Goal: Transaction & Acquisition: Purchase product/service

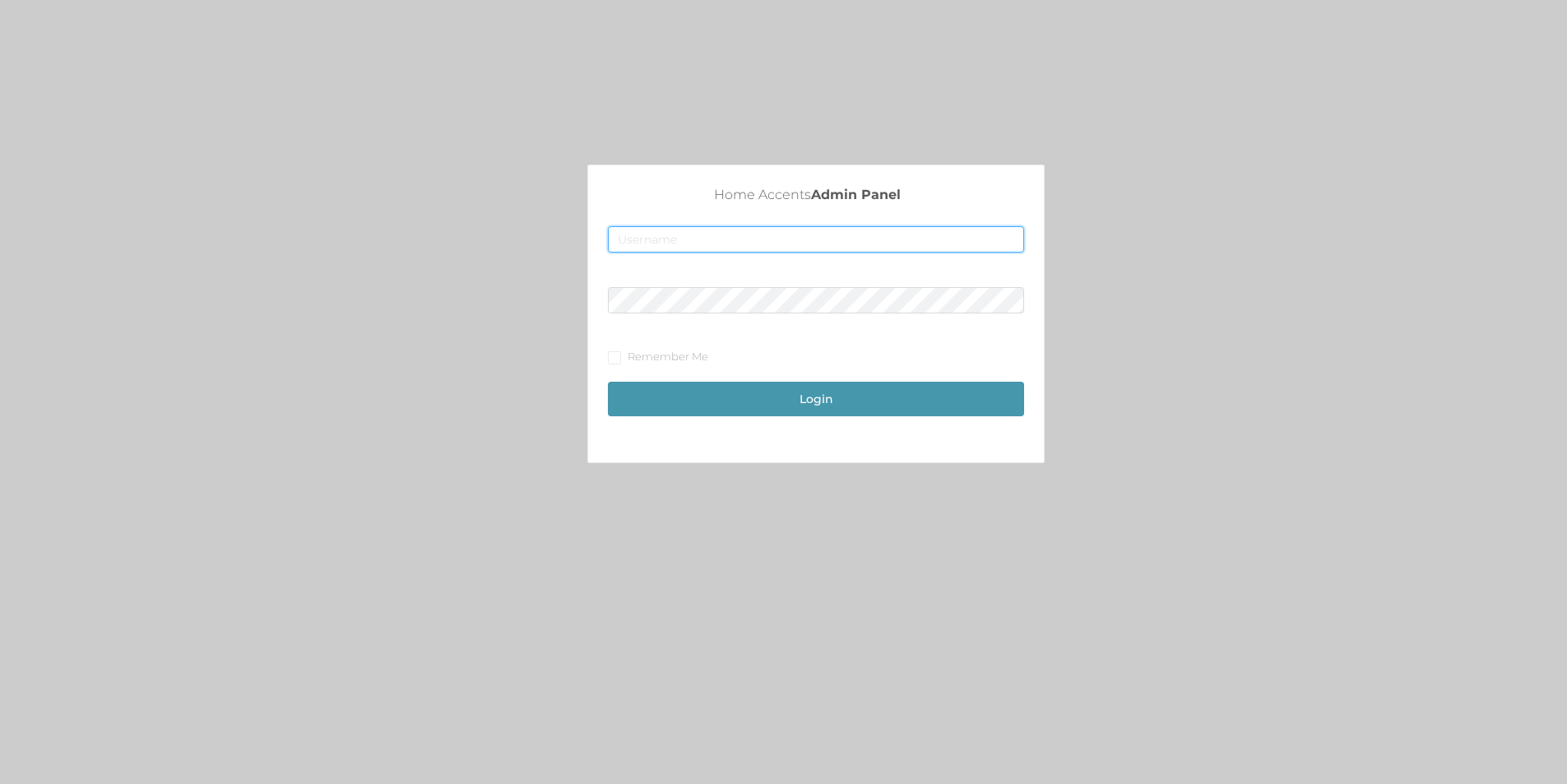
type input "[EMAIL_ADDRESS][DOMAIN_NAME]"
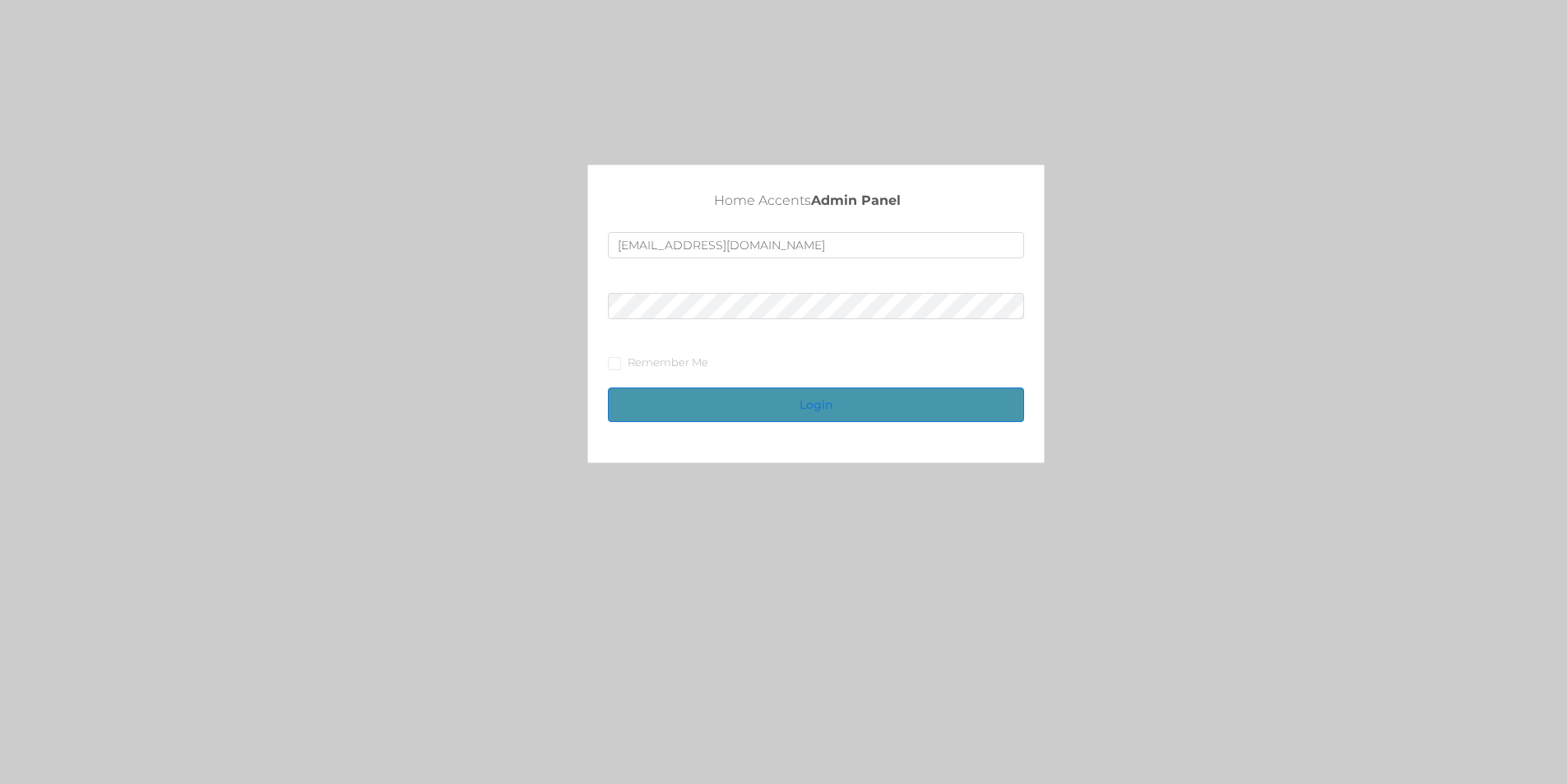
click at [827, 397] on button "Login" at bounding box center [816, 404] width 416 height 34
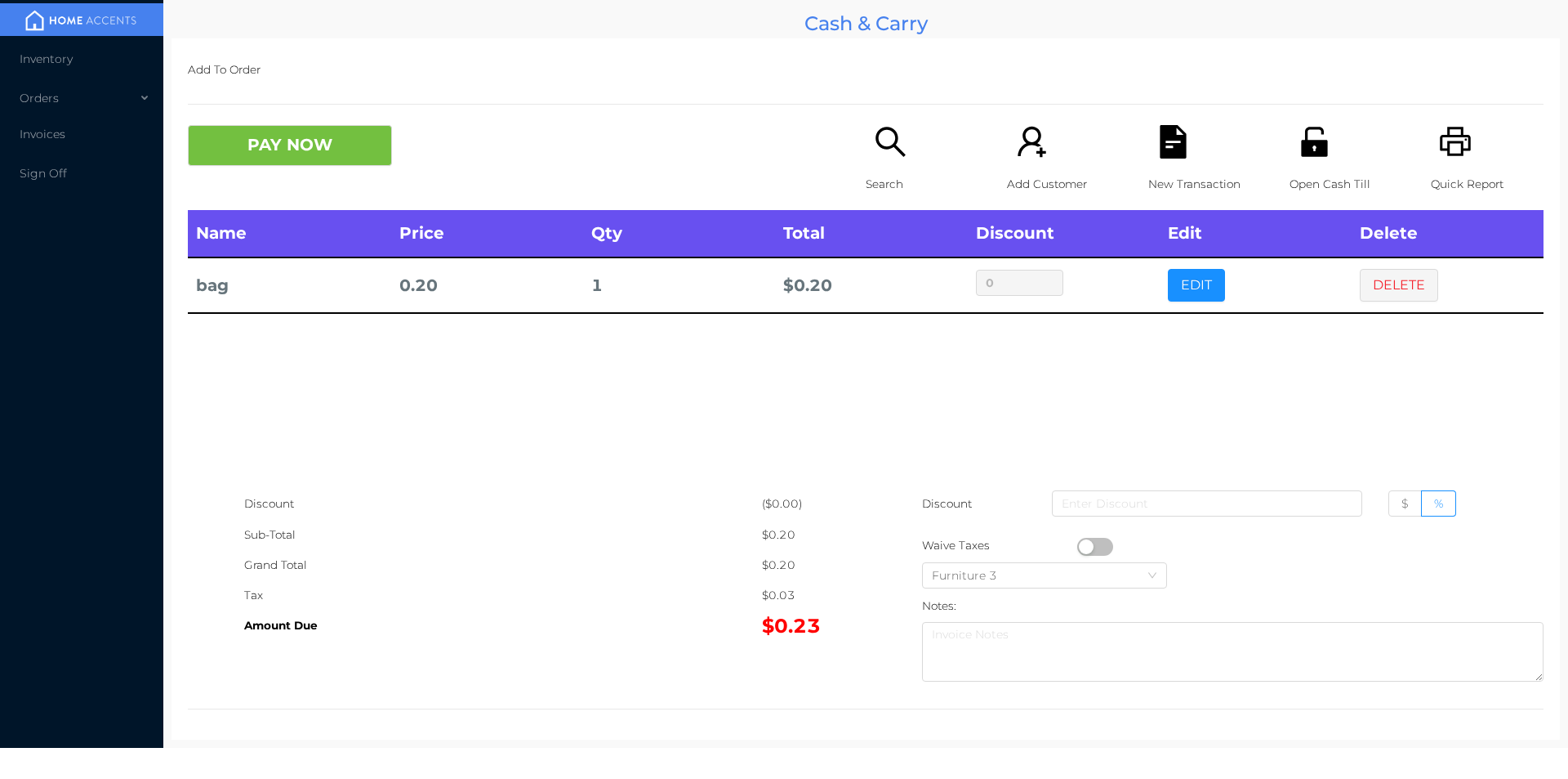
click at [1189, 255] on th "Edit" at bounding box center [1256, 234] width 192 height 47
click at [1194, 289] on button "EDIT" at bounding box center [1196, 284] width 58 height 32
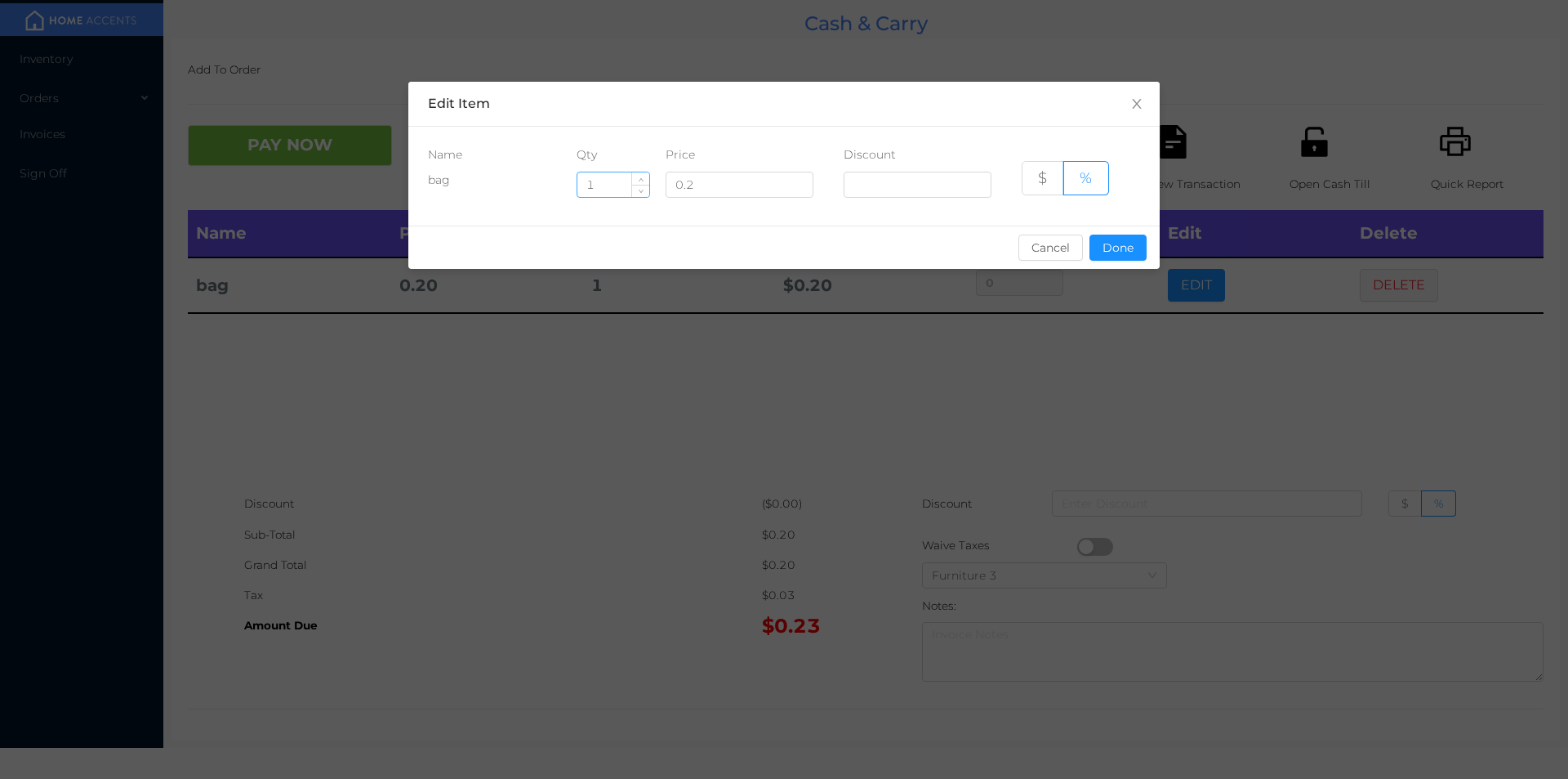
click at [610, 187] on input "1" at bounding box center [613, 185] width 72 height 24
type input "4"
click at [1108, 243] on button "Done" at bounding box center [1118, 248] width 58 height 26
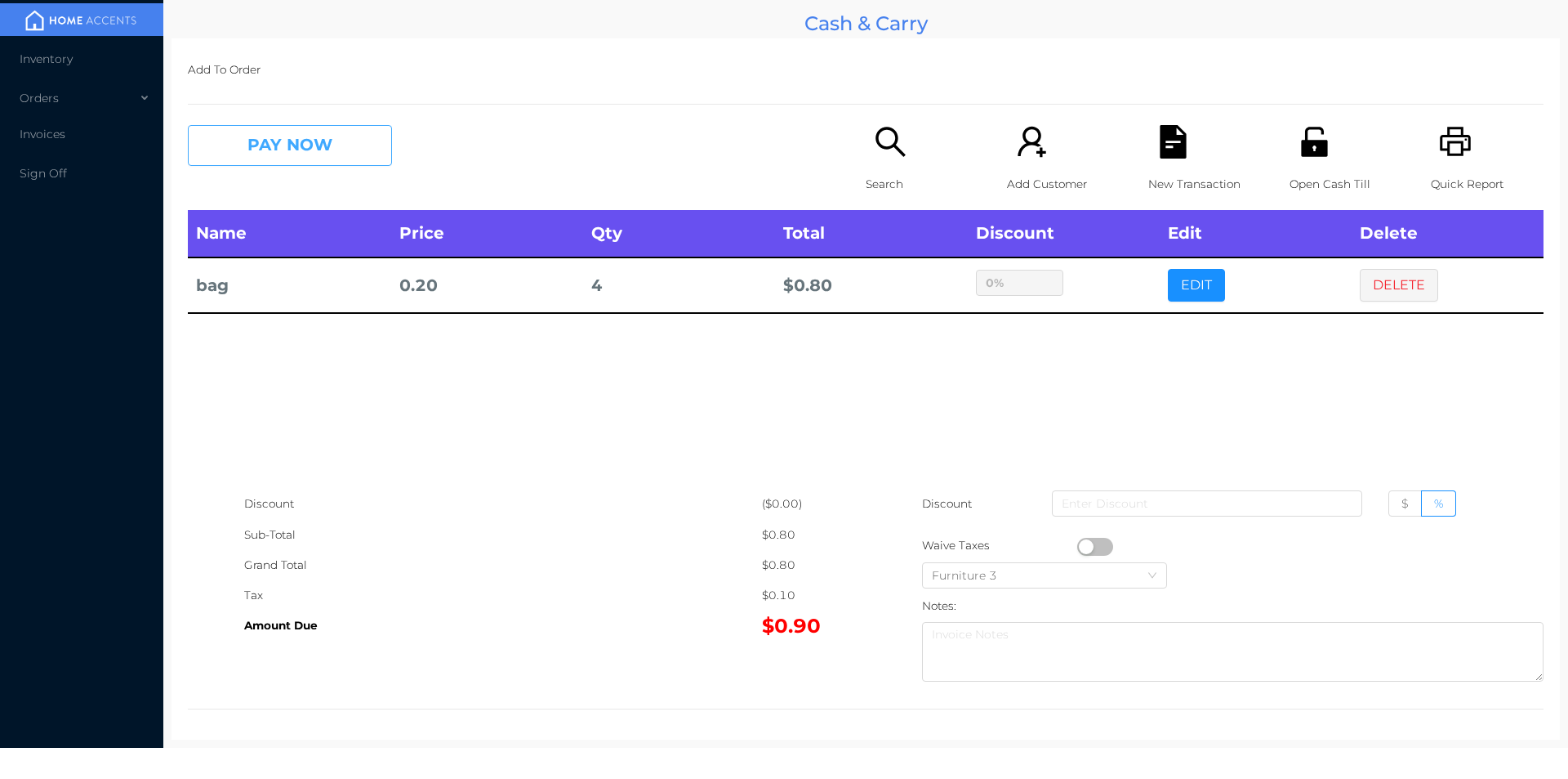
click at [354, 145] on button "PAY NOW" at bounding box center [290, 145] width 204 height 41
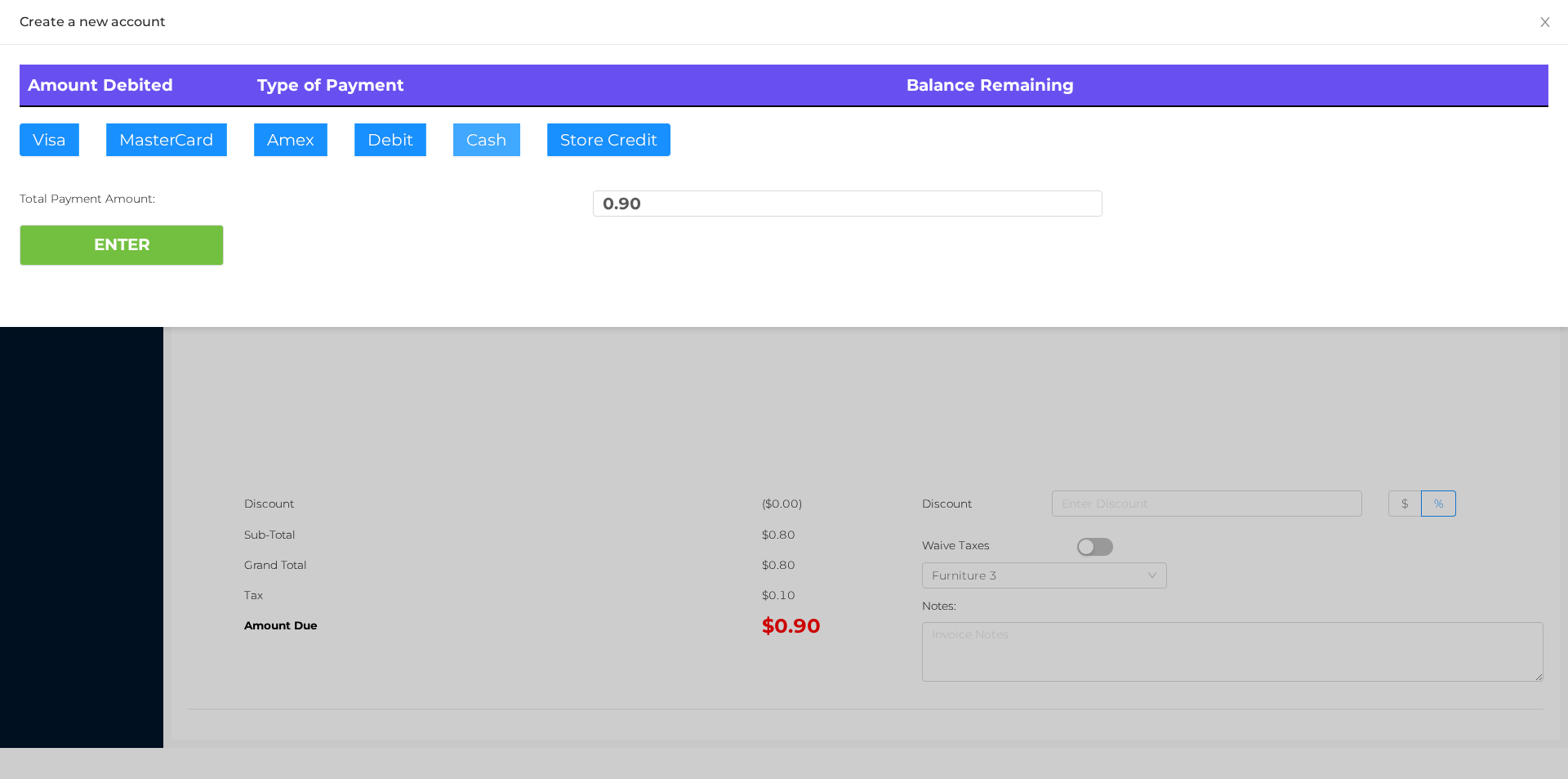
click at [453, 145] on button "Cash" at bounding box center [487, 139] width 67 height 32
click at [107, 244] on button "ENTER" at bounding box center [121, 245] width 204 height 41
type input "0"
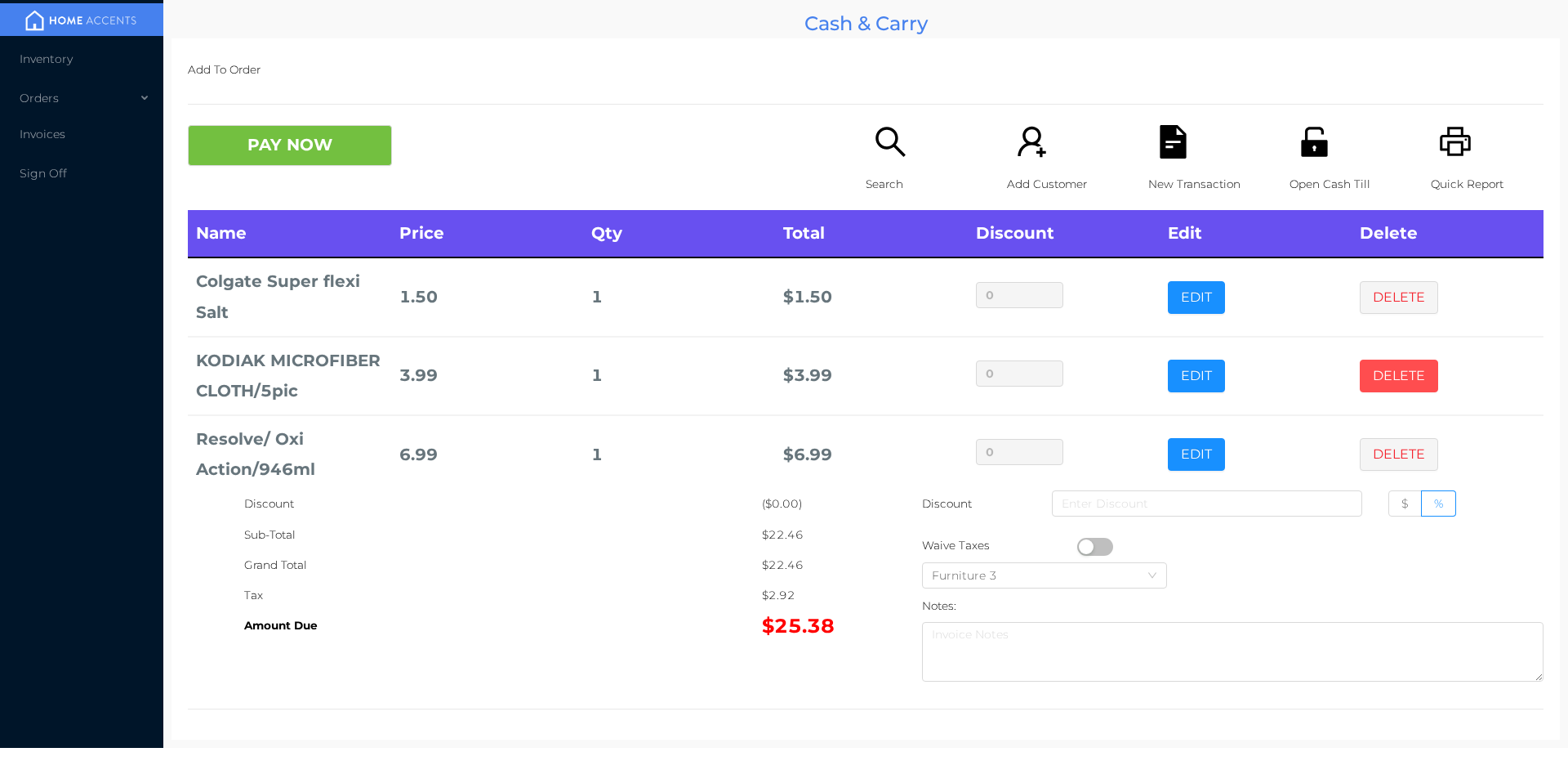
click at [1373, 360] on button "DELETE" at bounding box center [1399, 375] width 78 height 32
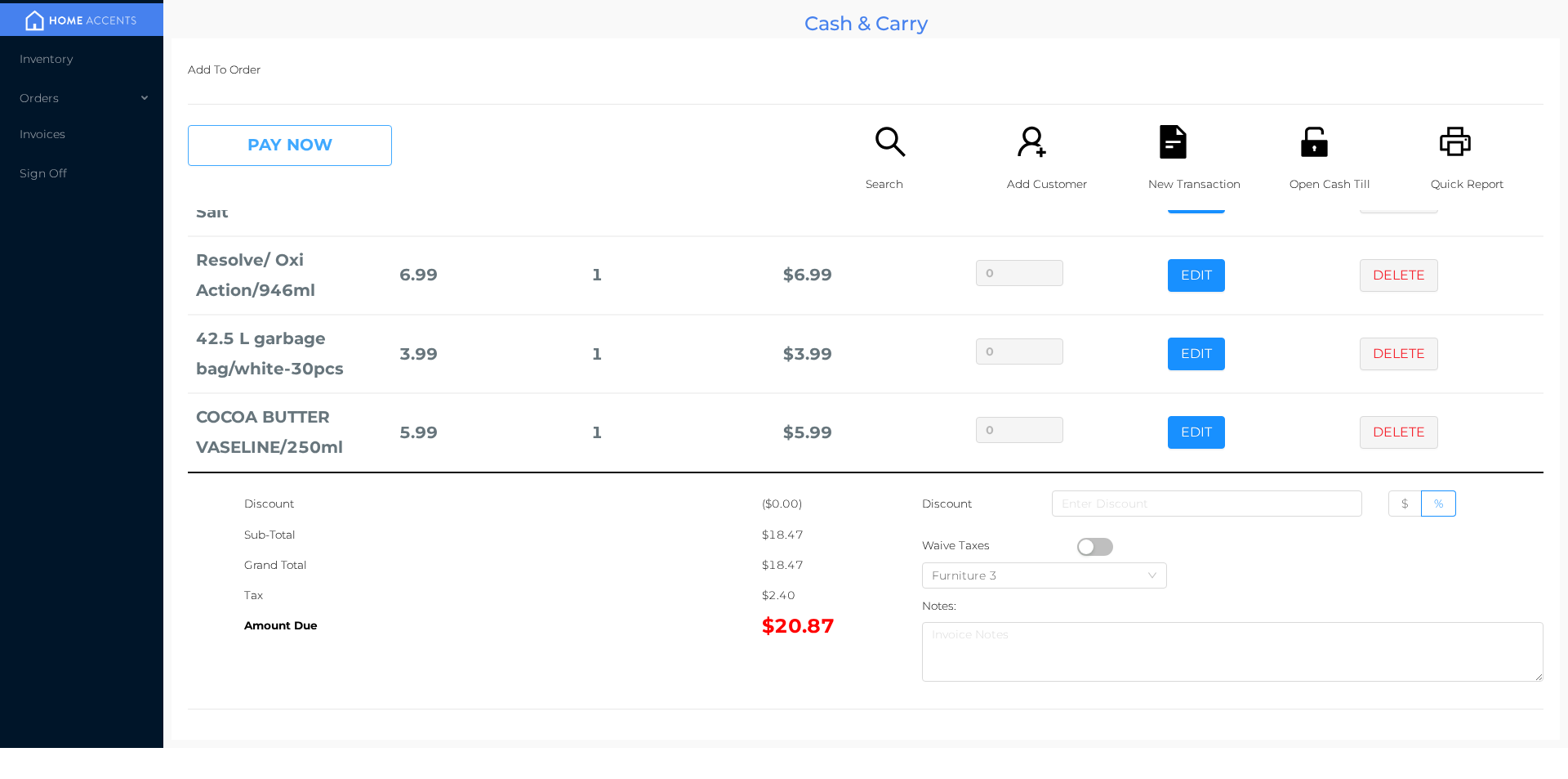
click at [303, 152] on button "PAY NOW" at bounding box center [290, 145] width 204 height 41
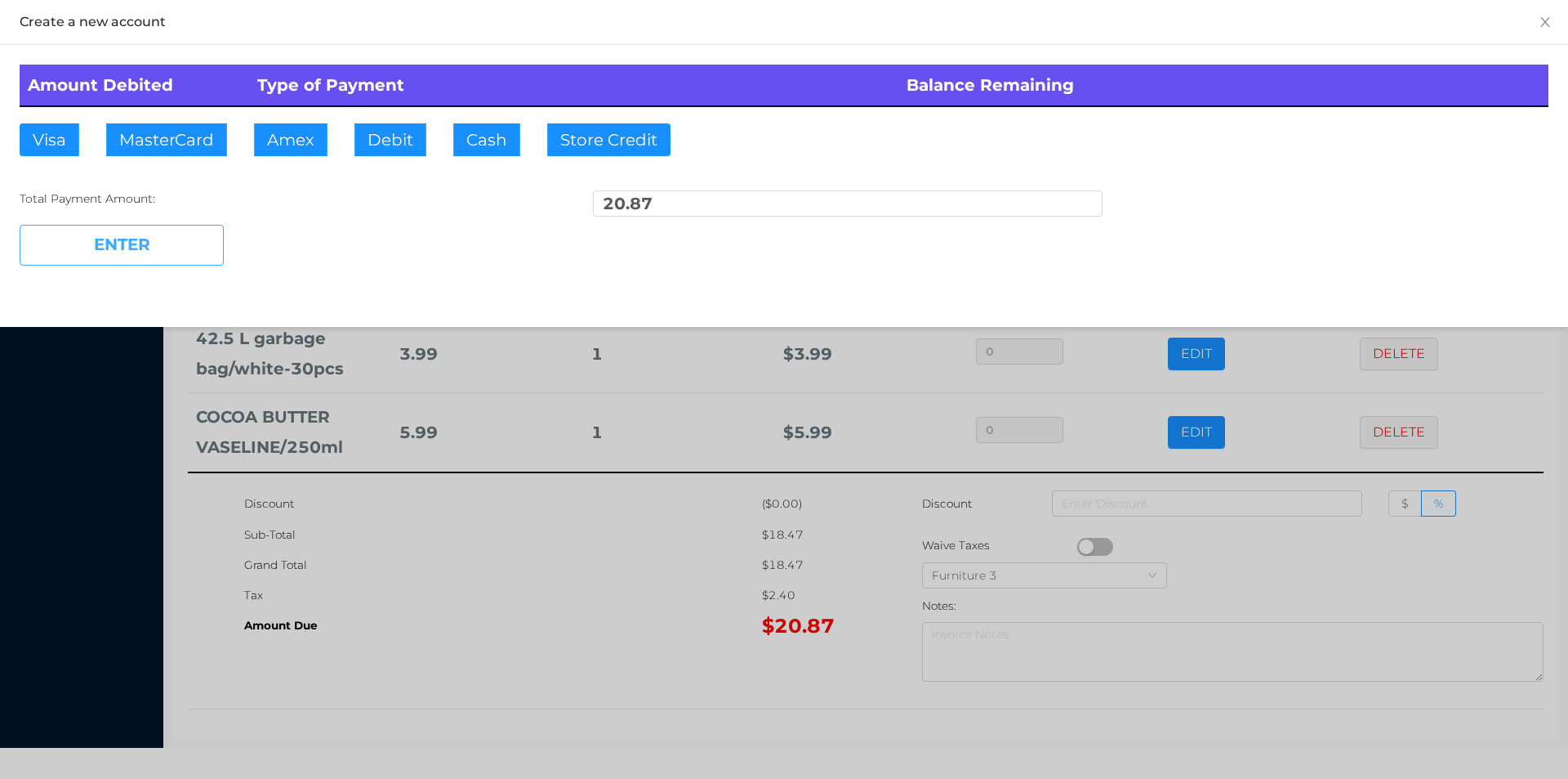
click at [154, 256] on button "ENTER" at bounding box center [121, 245] width 204 height 41
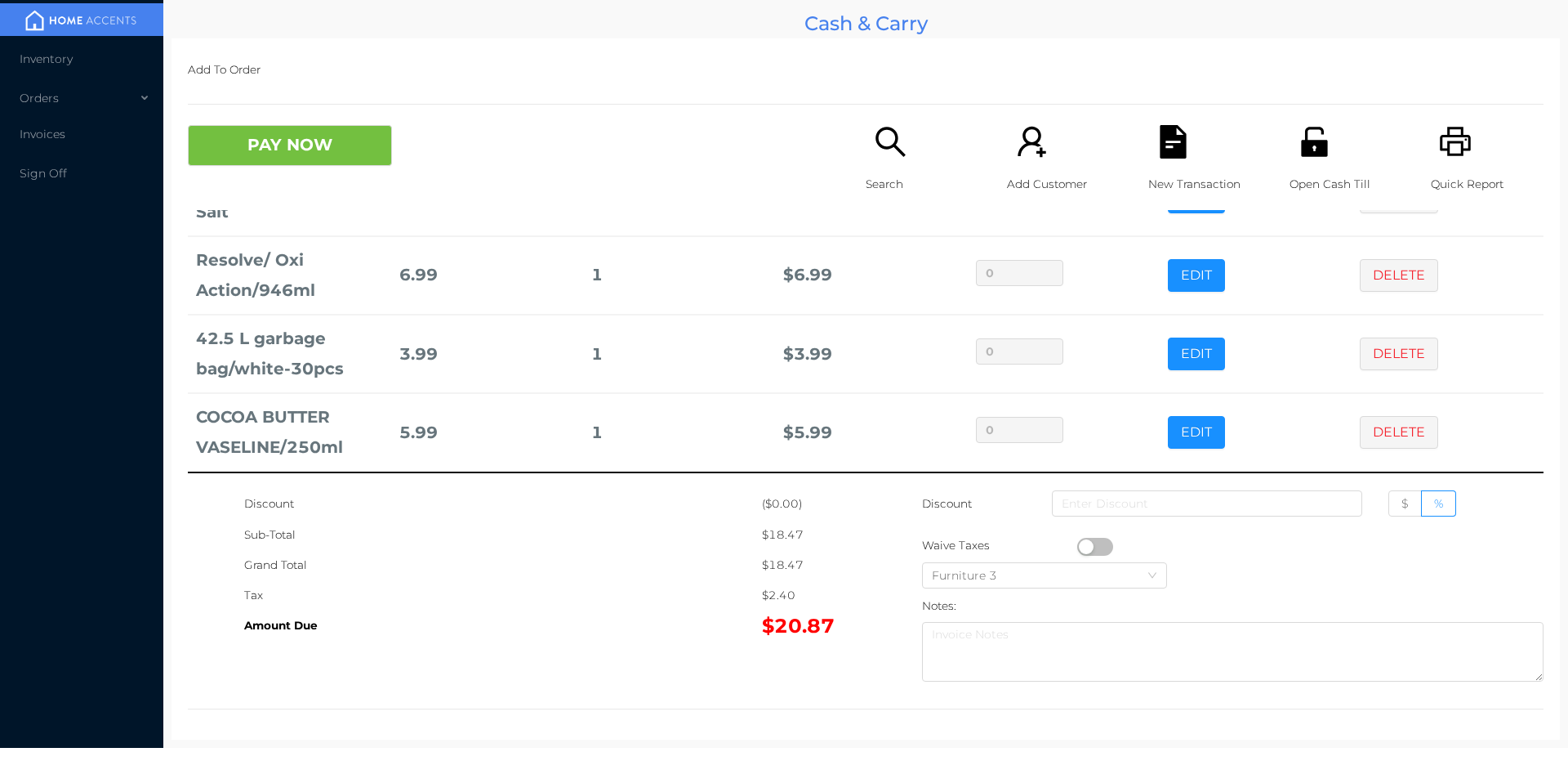
scroll to position [0, 0]
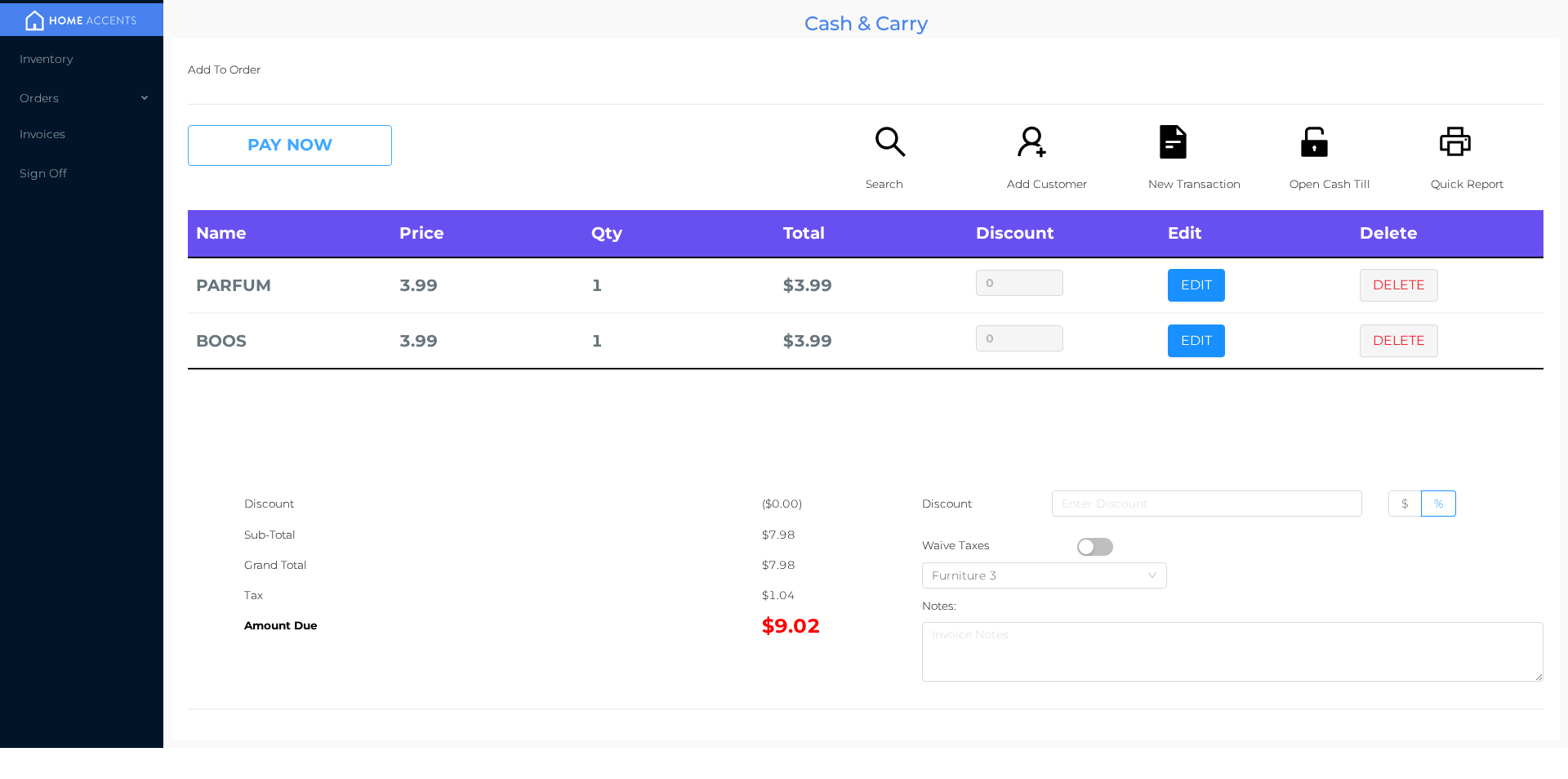
click at [292, 135] on button "PAY NOW" at bounding box center [290, 145] width 204 height 41
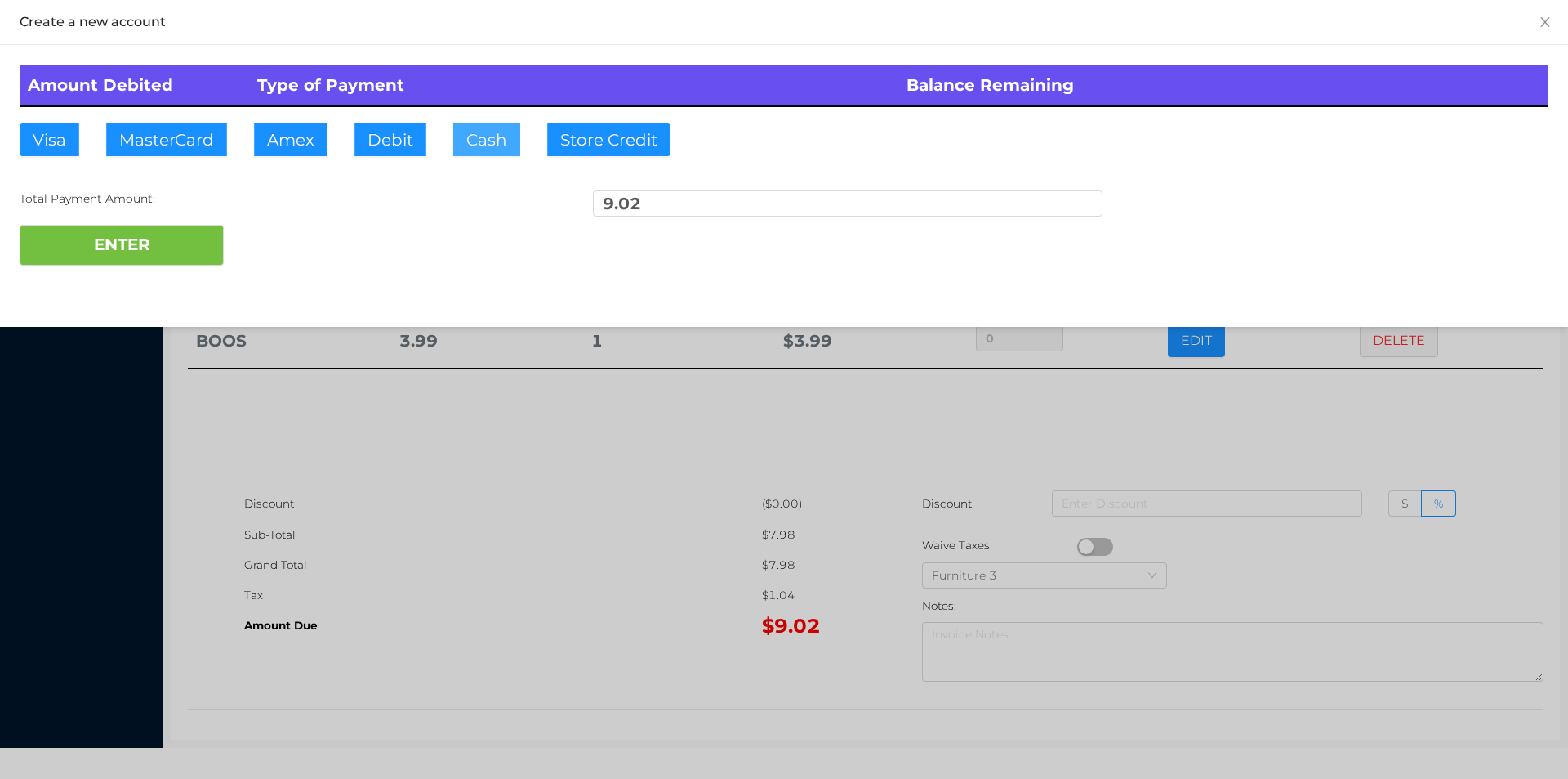
click at [479, 145] on button "Cash" at bounding box center [487, 139] width 67 height 32
type input "20"
click at [142, 251] on button "ENTER" at bounding box center [121, 245] width 204 height 41
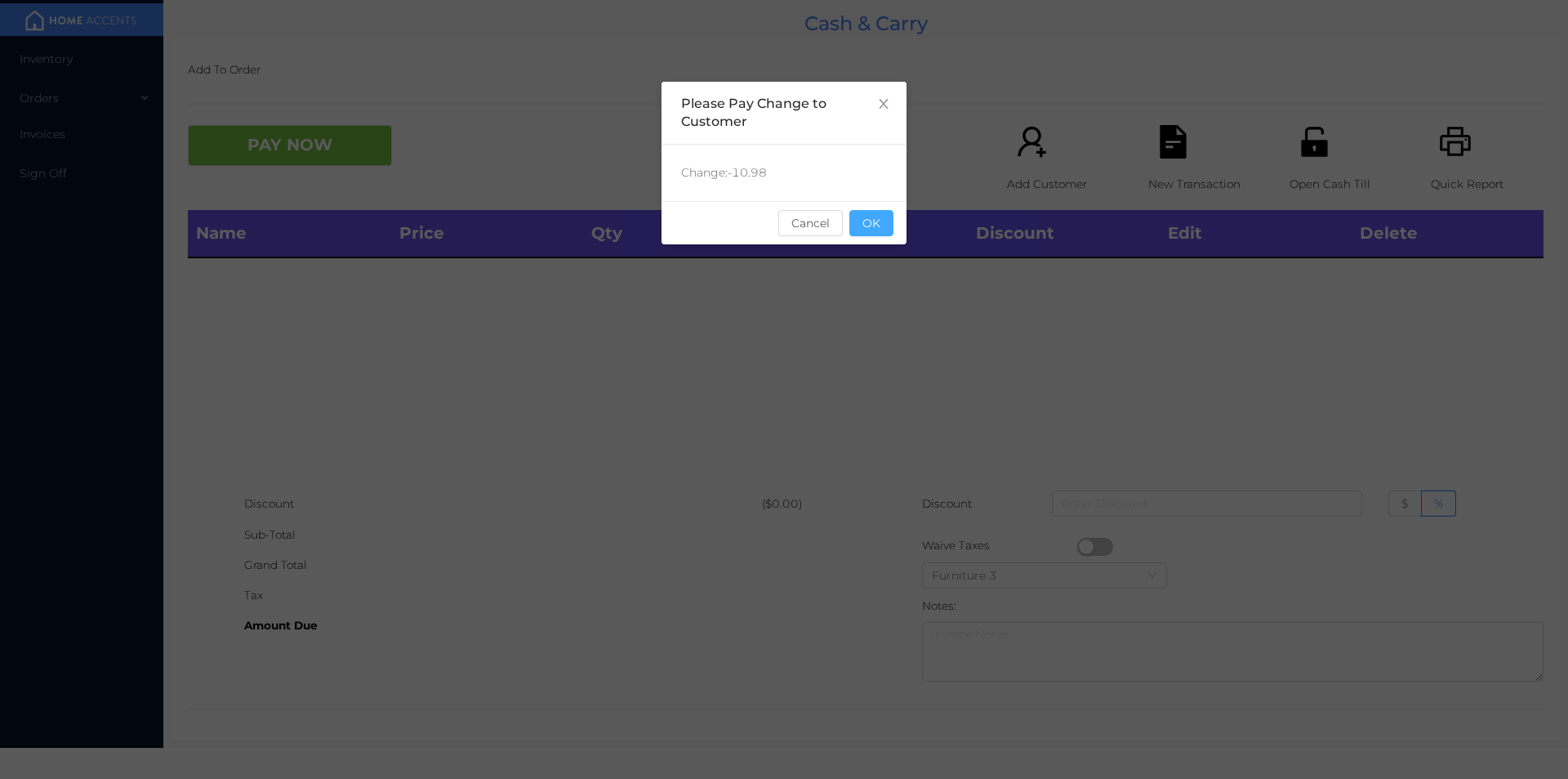
click at [857, 233] on button "OK" at bounding box center [871, 223] width 44 height 26
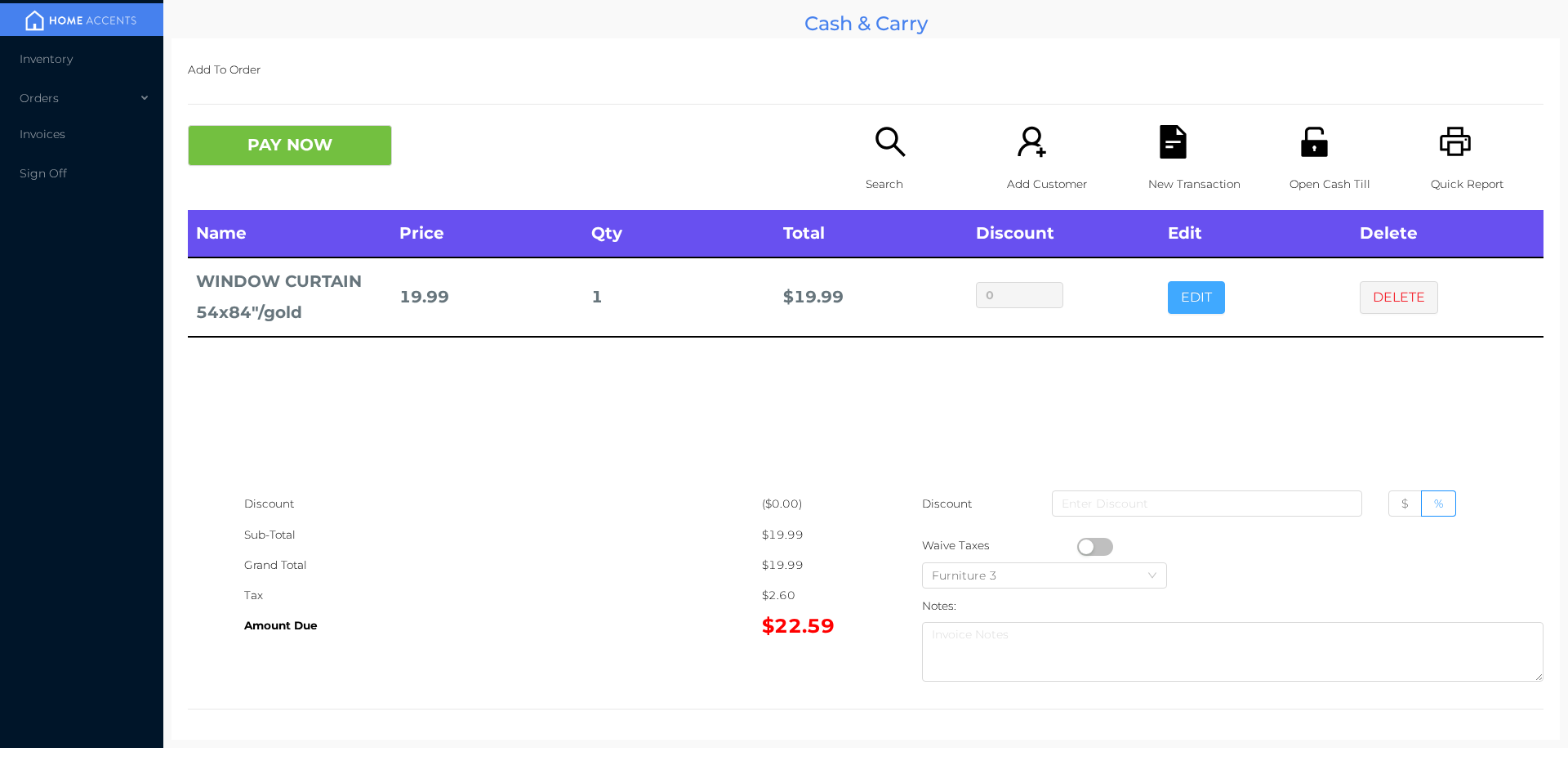
click at [1197, 308] on button "EDIT" at bounding box center [1196, 297] width 58 height 32
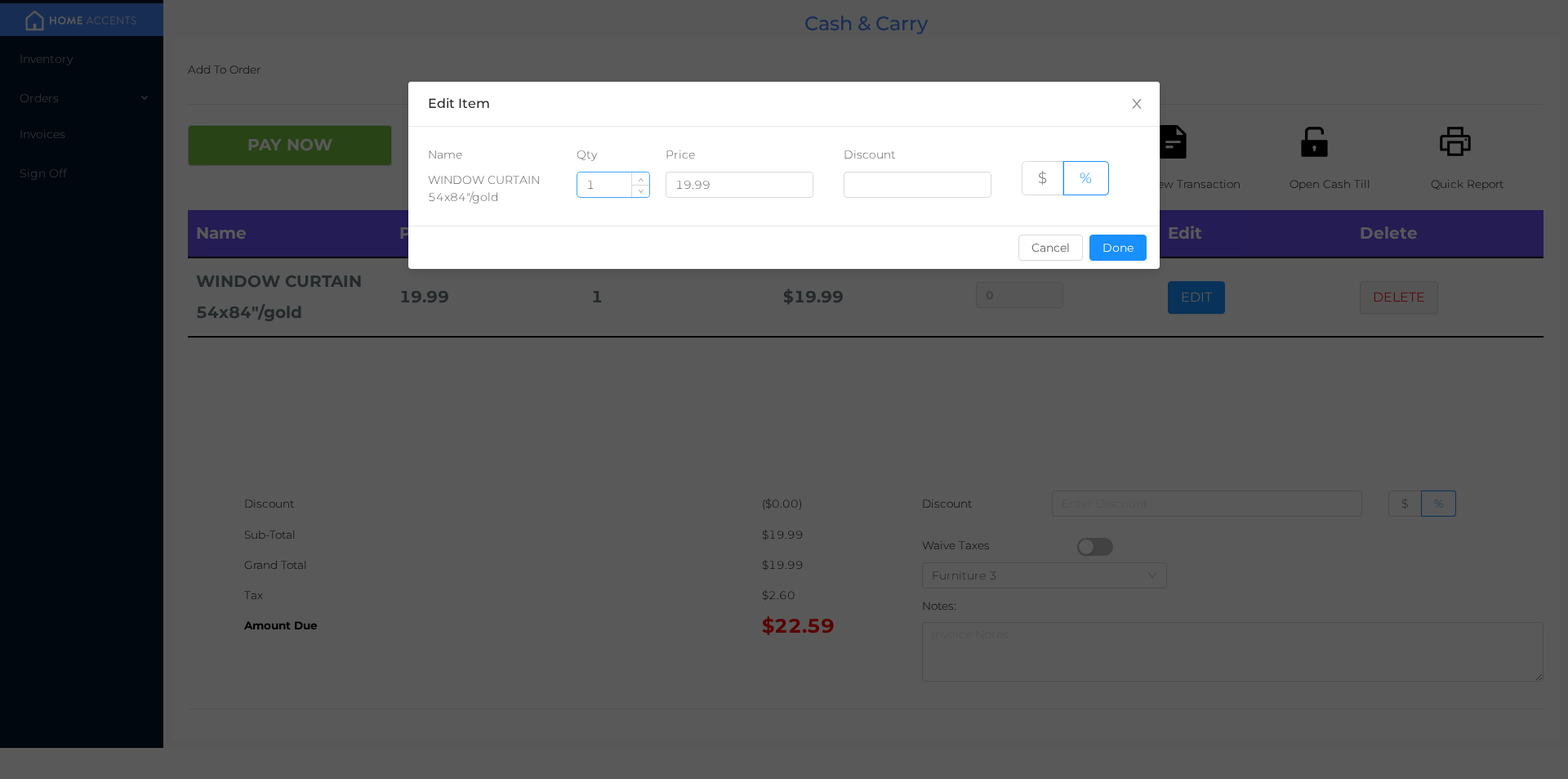
click at [610, 184] on input "1" at bounding box center [613, 185] width 72 height 24
type input "4"
click at [1128, 245] on button "Done" at bounding box center [1118, 248] width 58 height 26
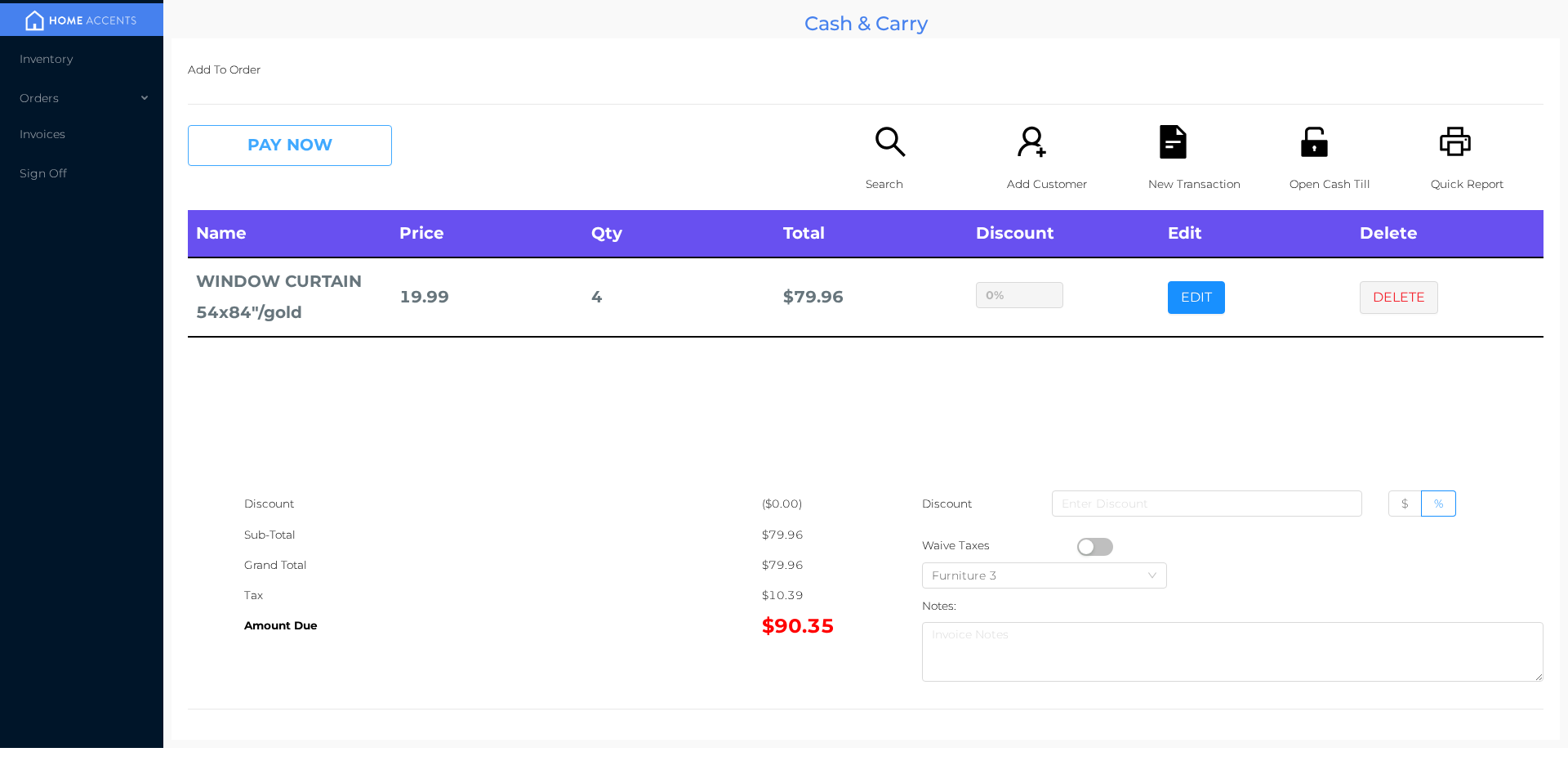
click at [290, 140] on button "PAY NOW" at bounding box center [290, 145] width 204 height 41
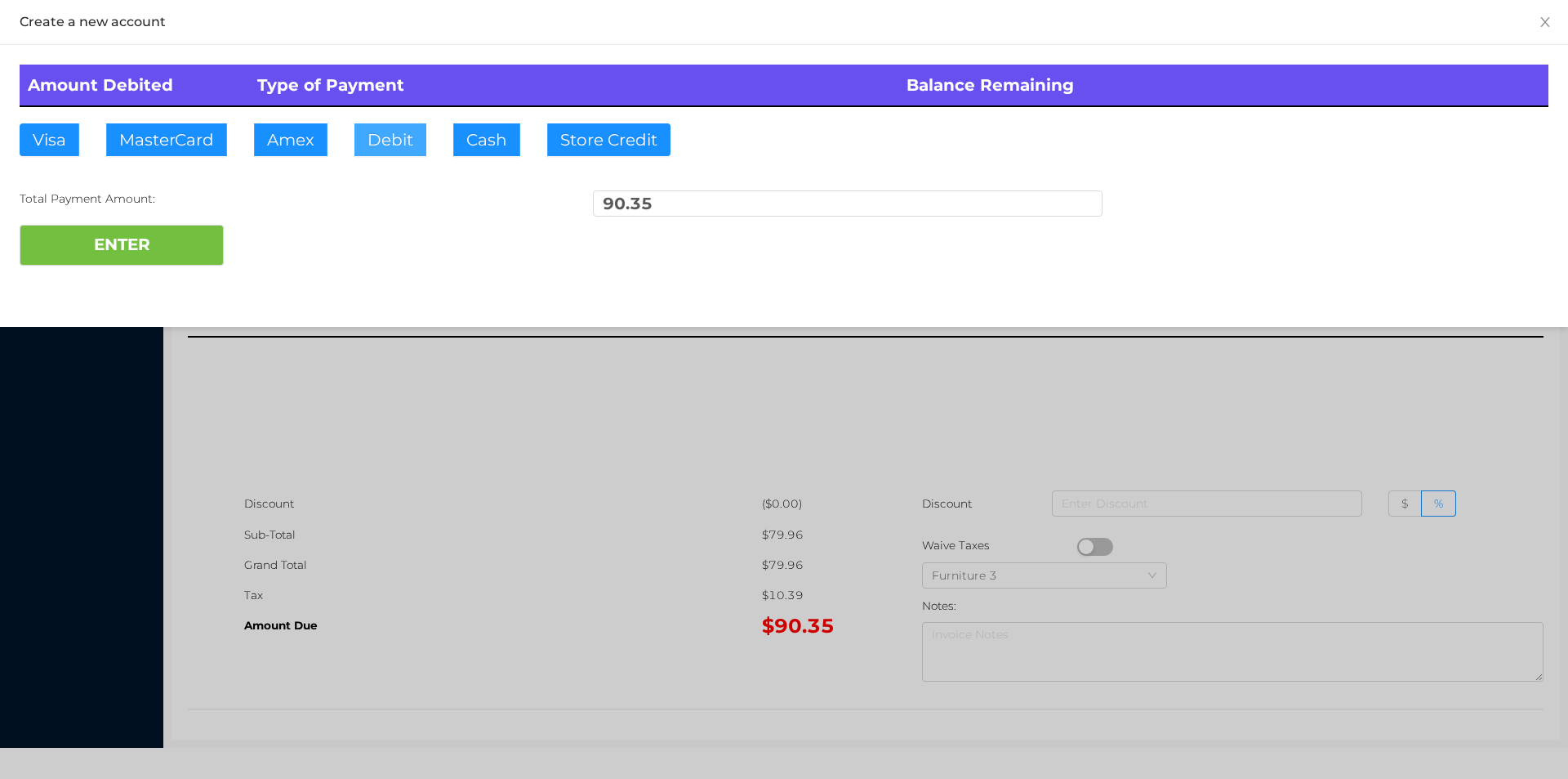
click at [408, 148] on button "Debit" at bounding box center [390, 139] width 72 height 32
click at [218, 229] on button "ENTER" at bounding box center [121, 245] width 204 height 41
type input "0"
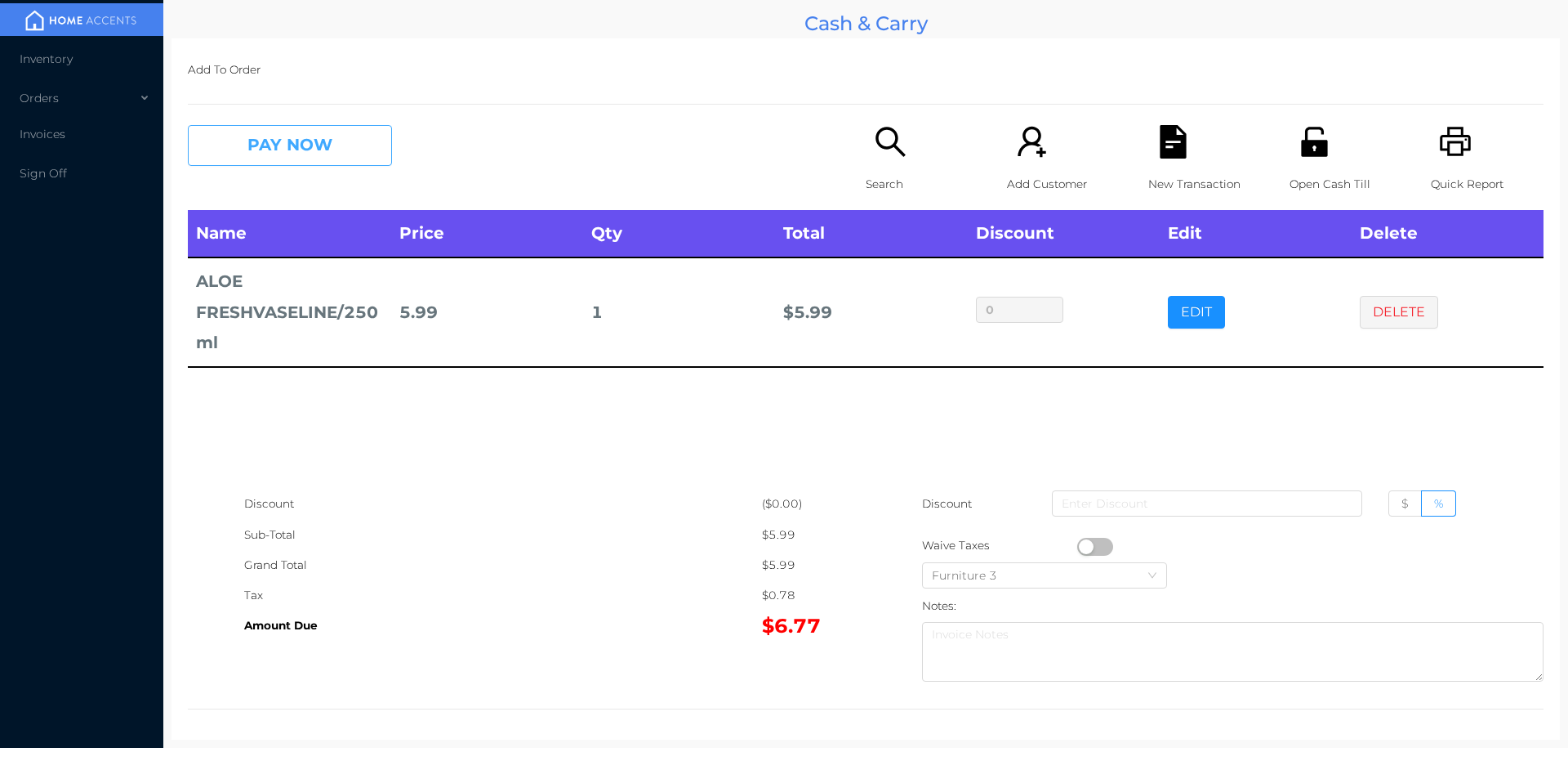
click at [329, 145] on button "PAY NOW" at bounding box center [290, 145] width 204 height 41
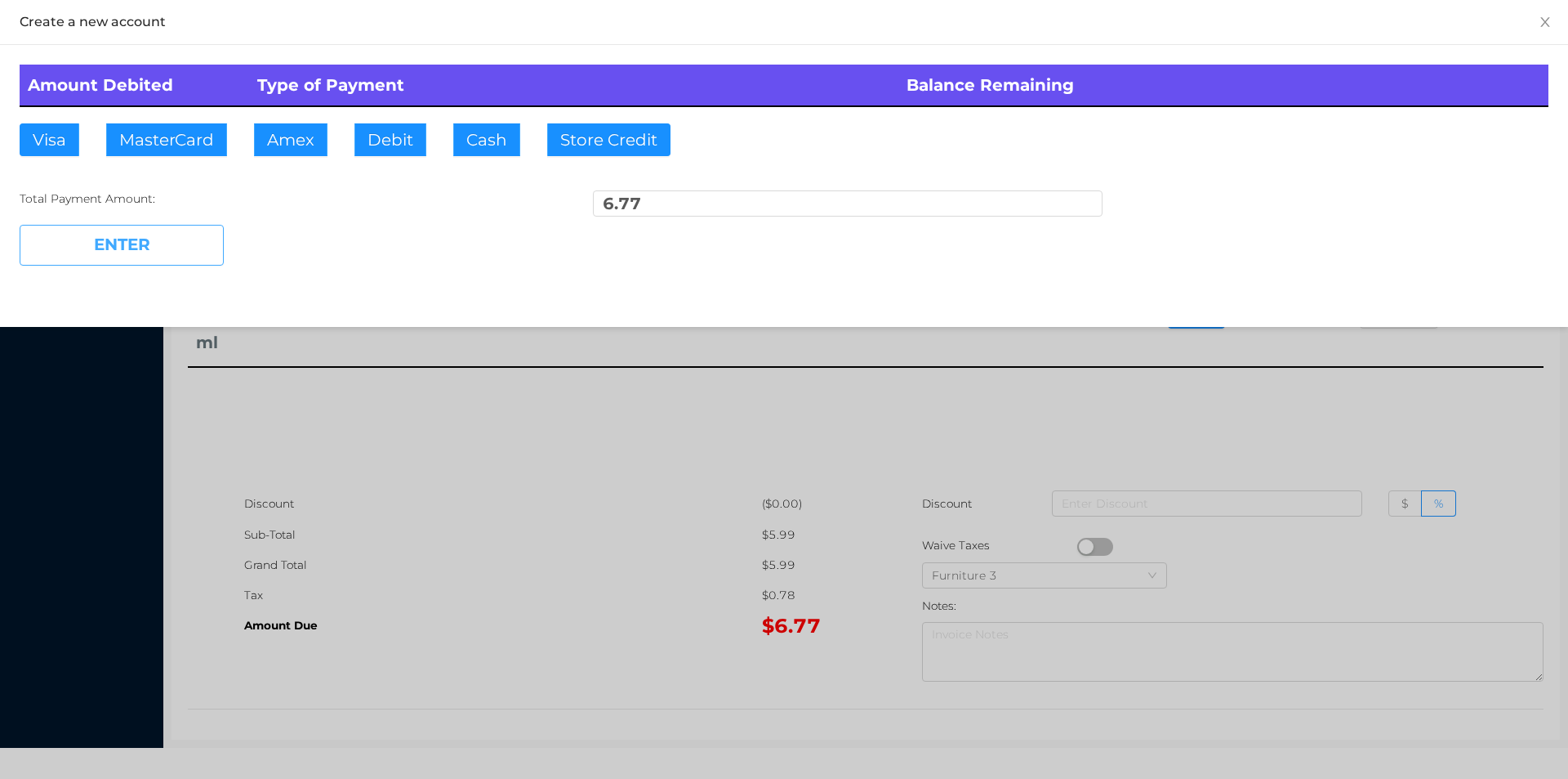
click at [140, 243] on button "ENTER" at bounding box center [121, 245] width 204 height 41
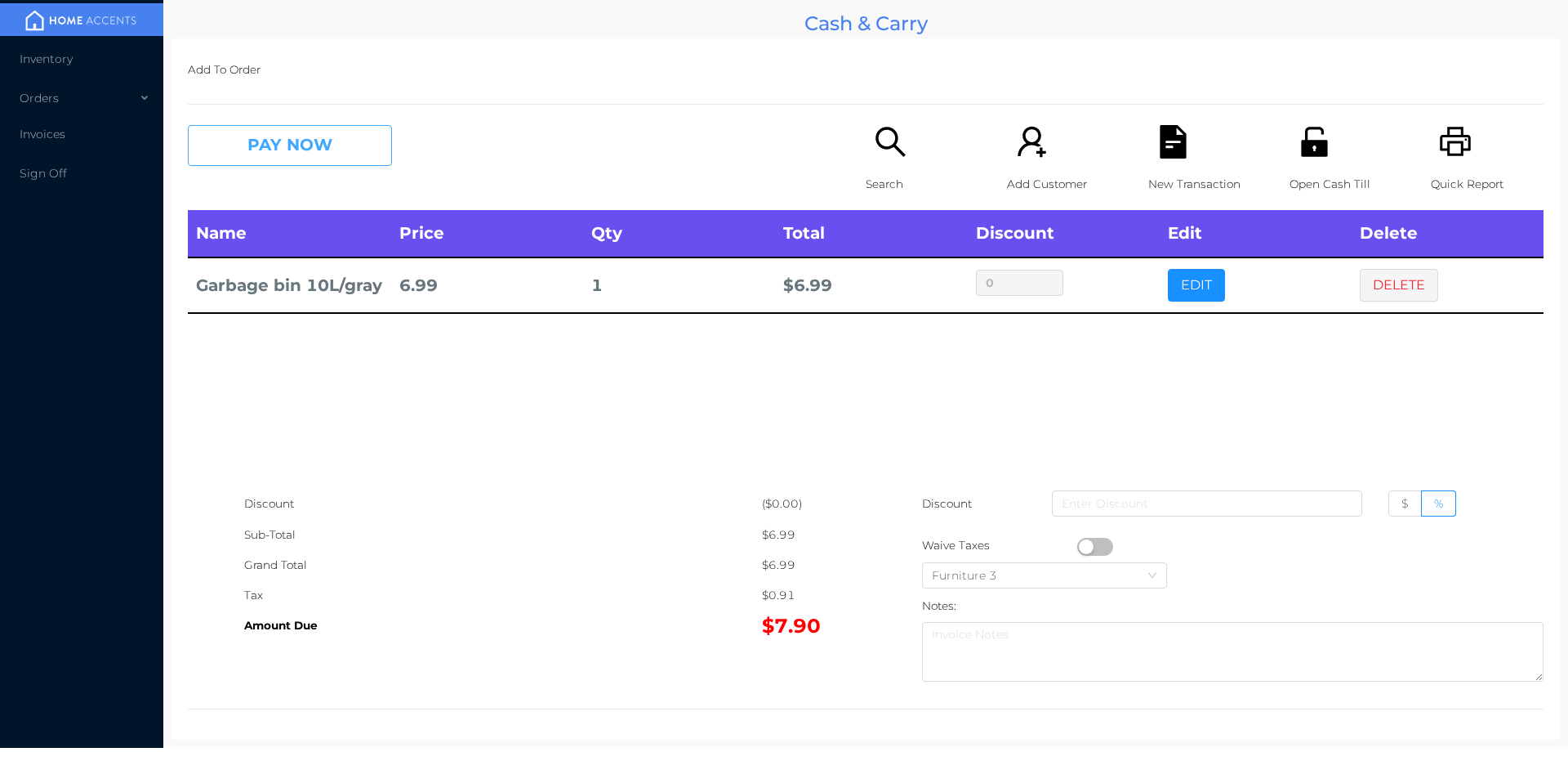
click at [251, 128] on button "PAY NOW" at bounding box center [290, 145] width 204 height 41
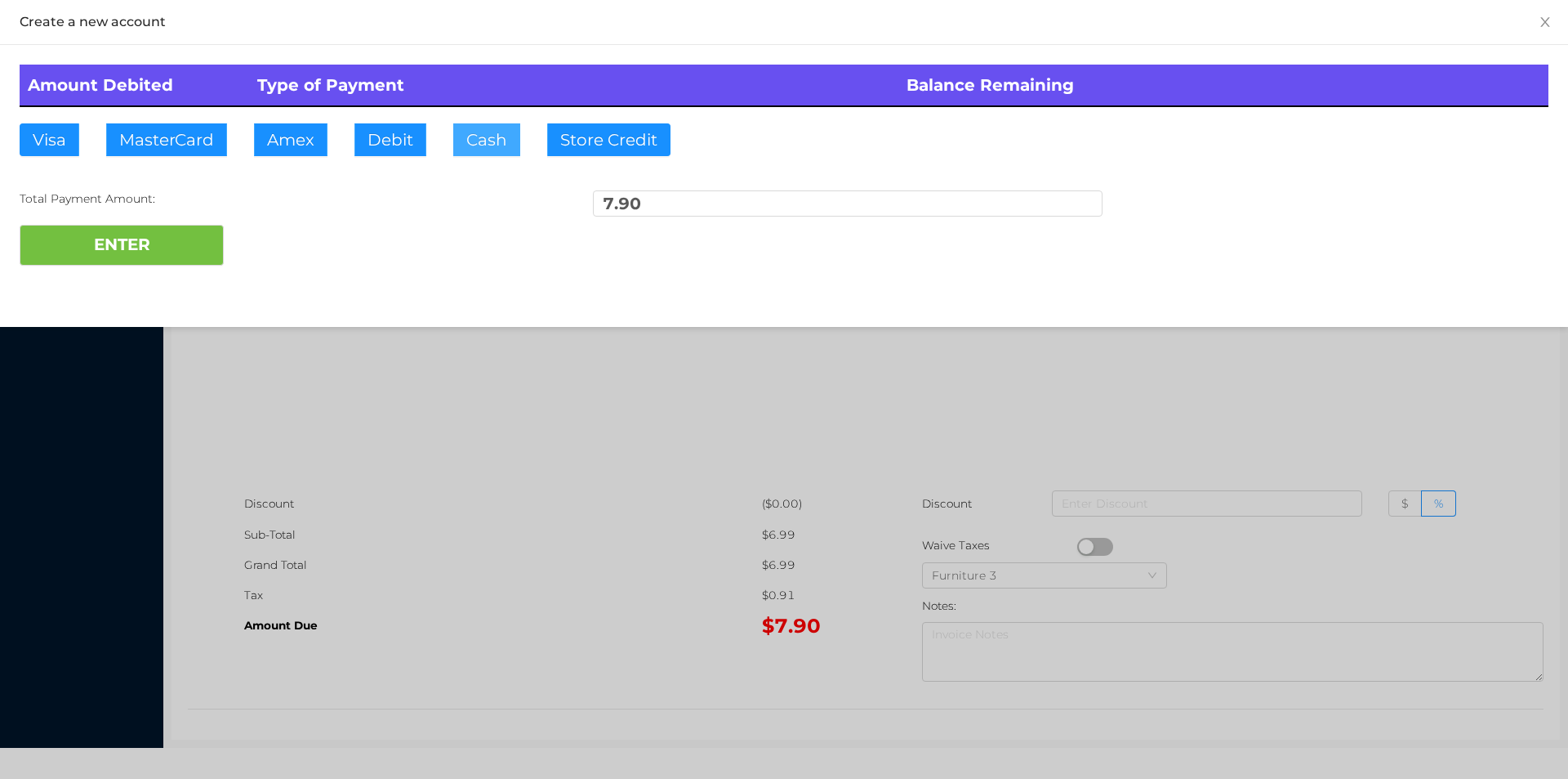
click at [474, 128] on button "Cash" at bounding box center [487, 139] width 67 height 32
type input "50"
click at [111, 238] on button "ENTER" at bounding box center [121, 245] width 204 height 41
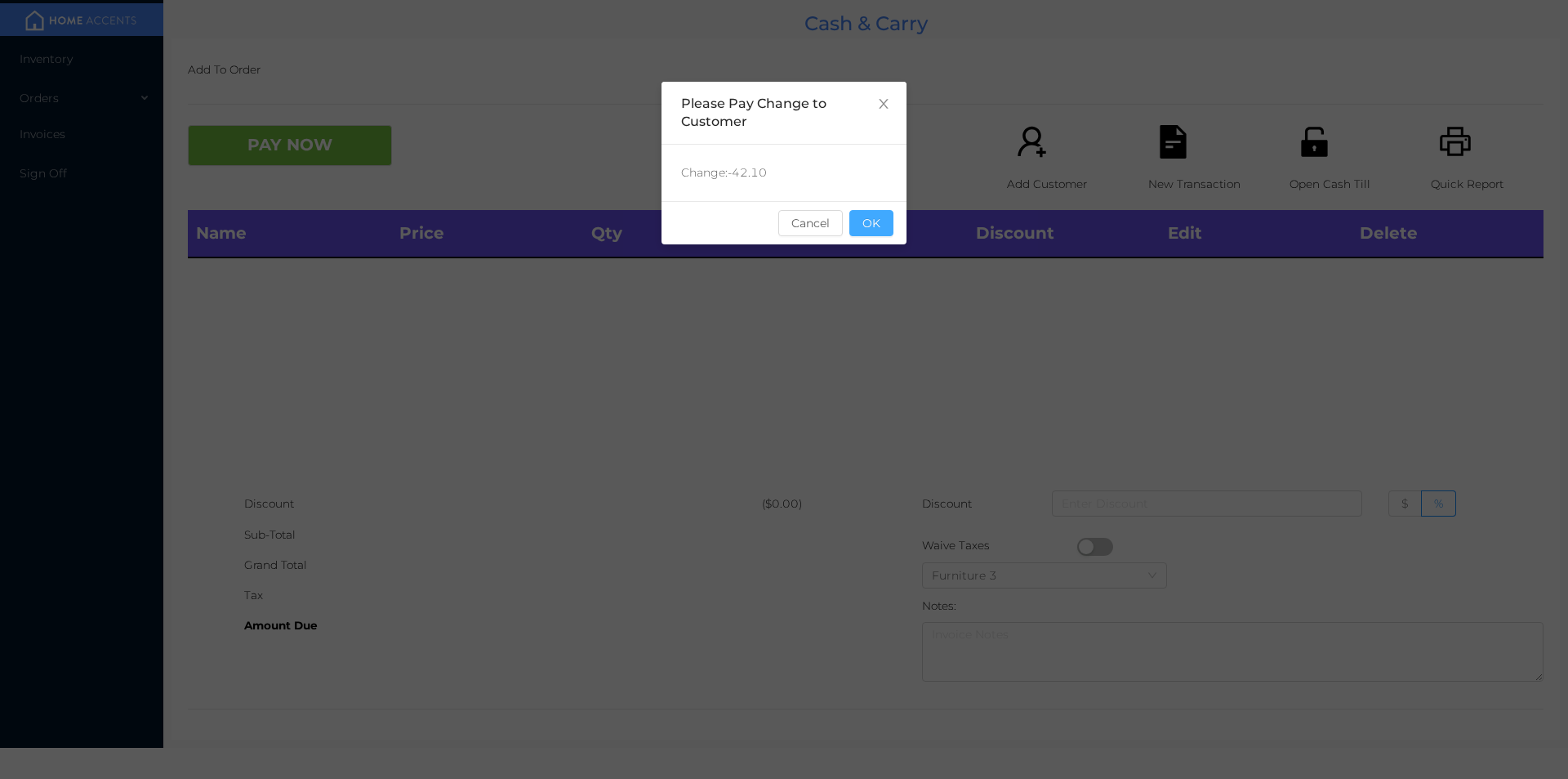
click at [870, 229] on button "OK" at bounding box center [871, 223] width 44 height 26
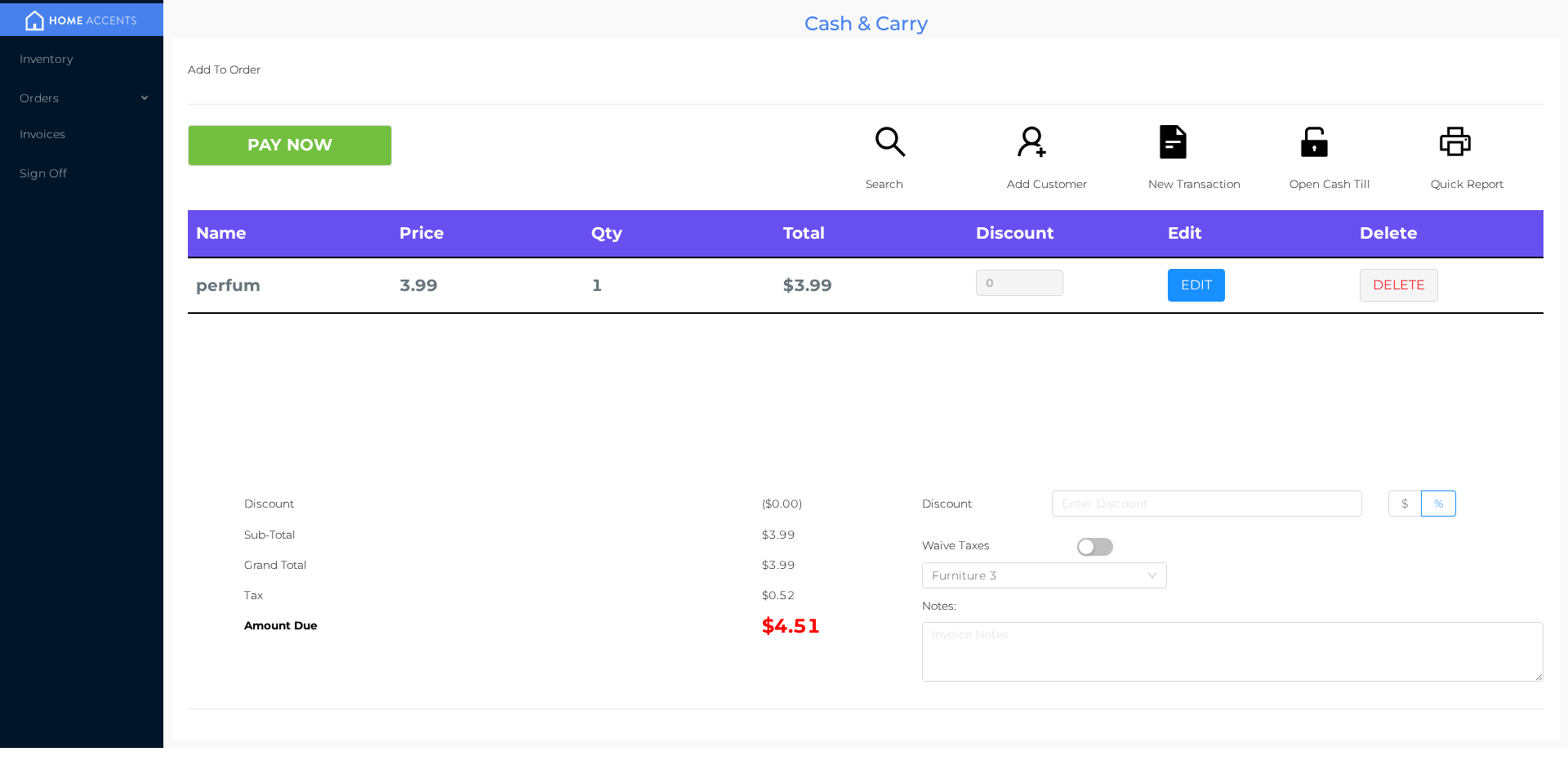
click at [316, 161] on button "PAY NOW" at bounding box center [290, 145] width 204 height 41
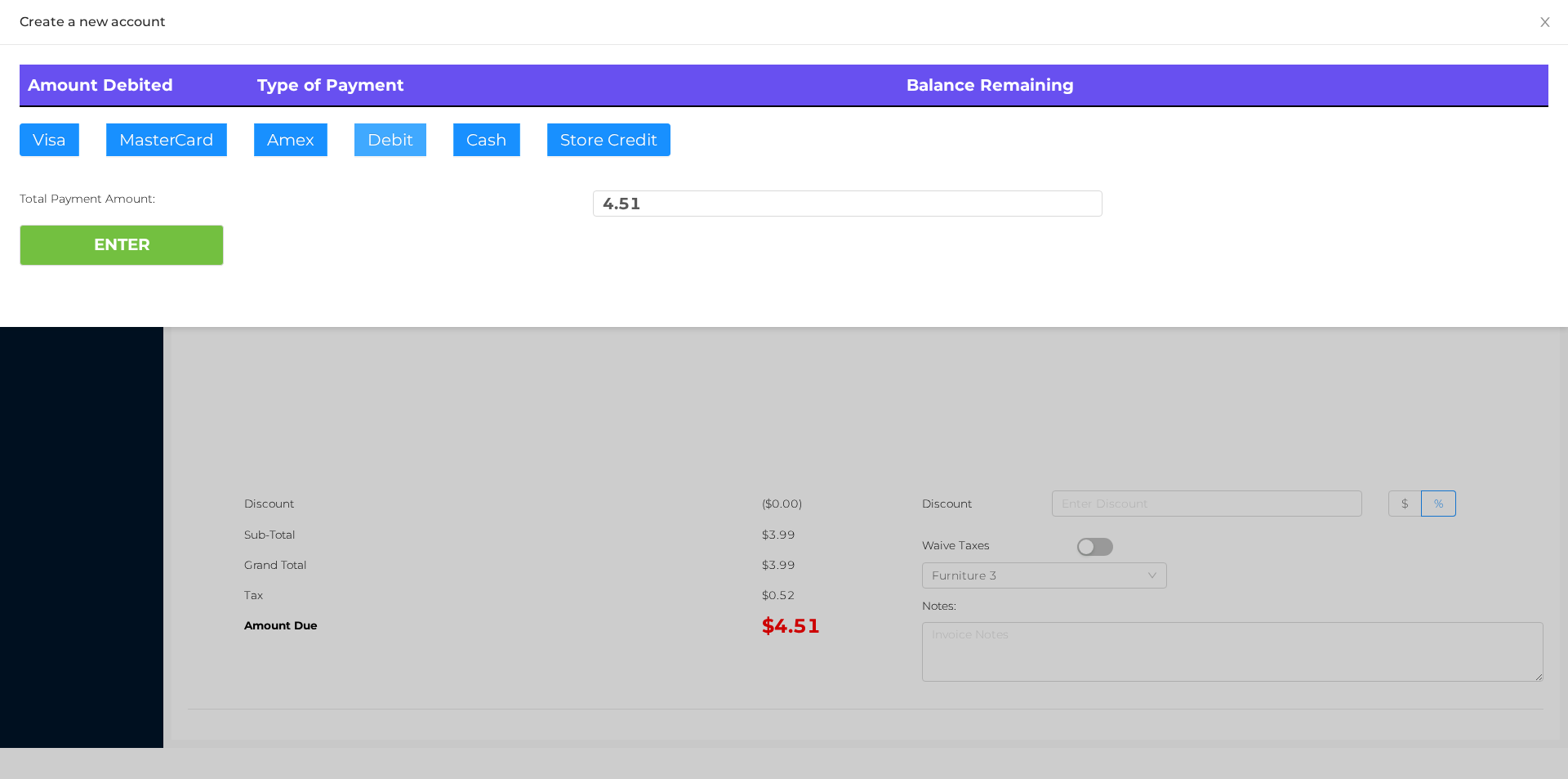
click at [376, 127] on button "Debit" at bounding box center [390, 139] width 72 height 32
click at [188, 245] on button "ENTER" at bounding box center [121, 245] width 204 height 41
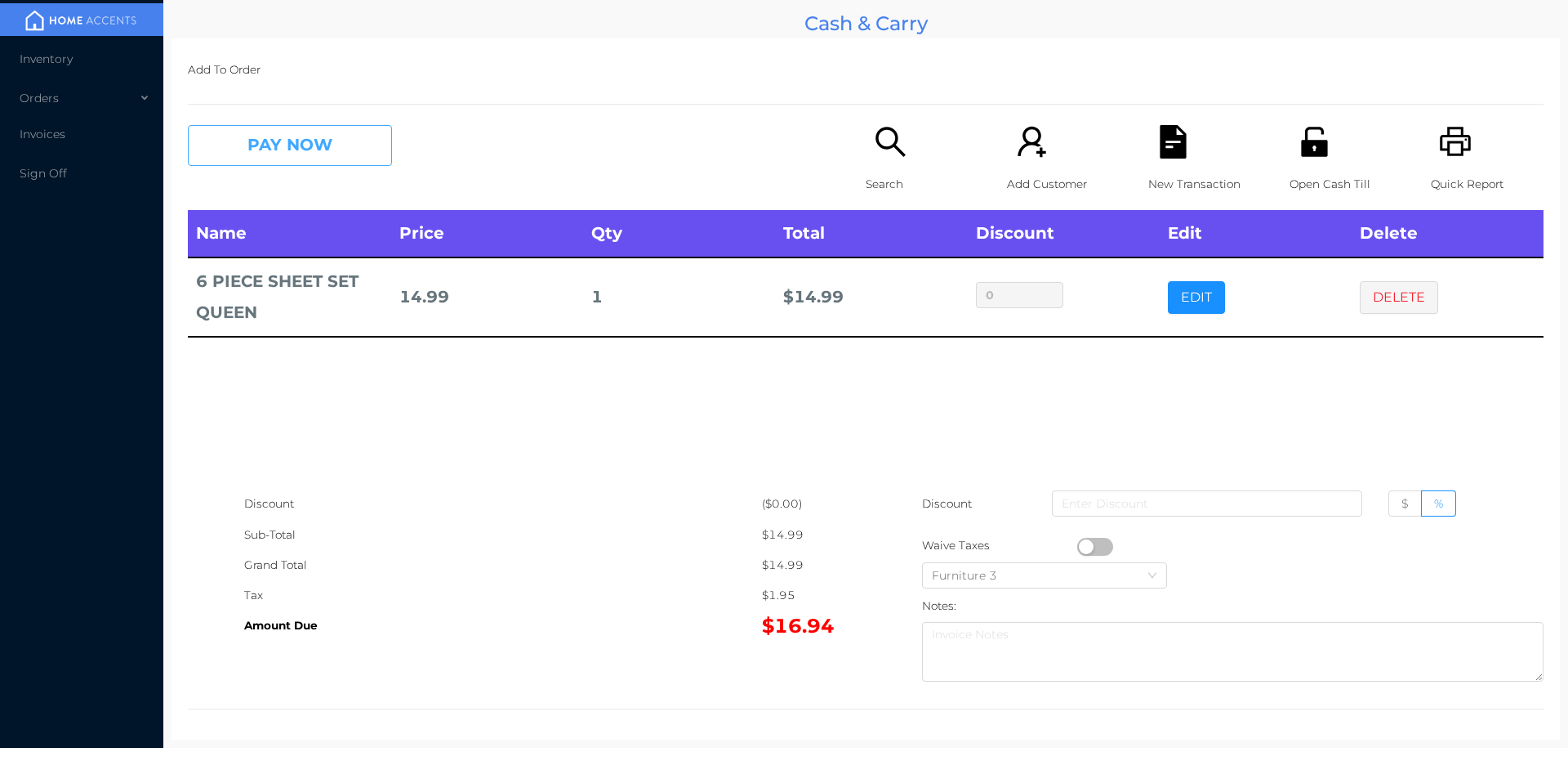
click at [304, 166] on button "PAY NOW" at bounding box center [290, 145] width 204 height 41
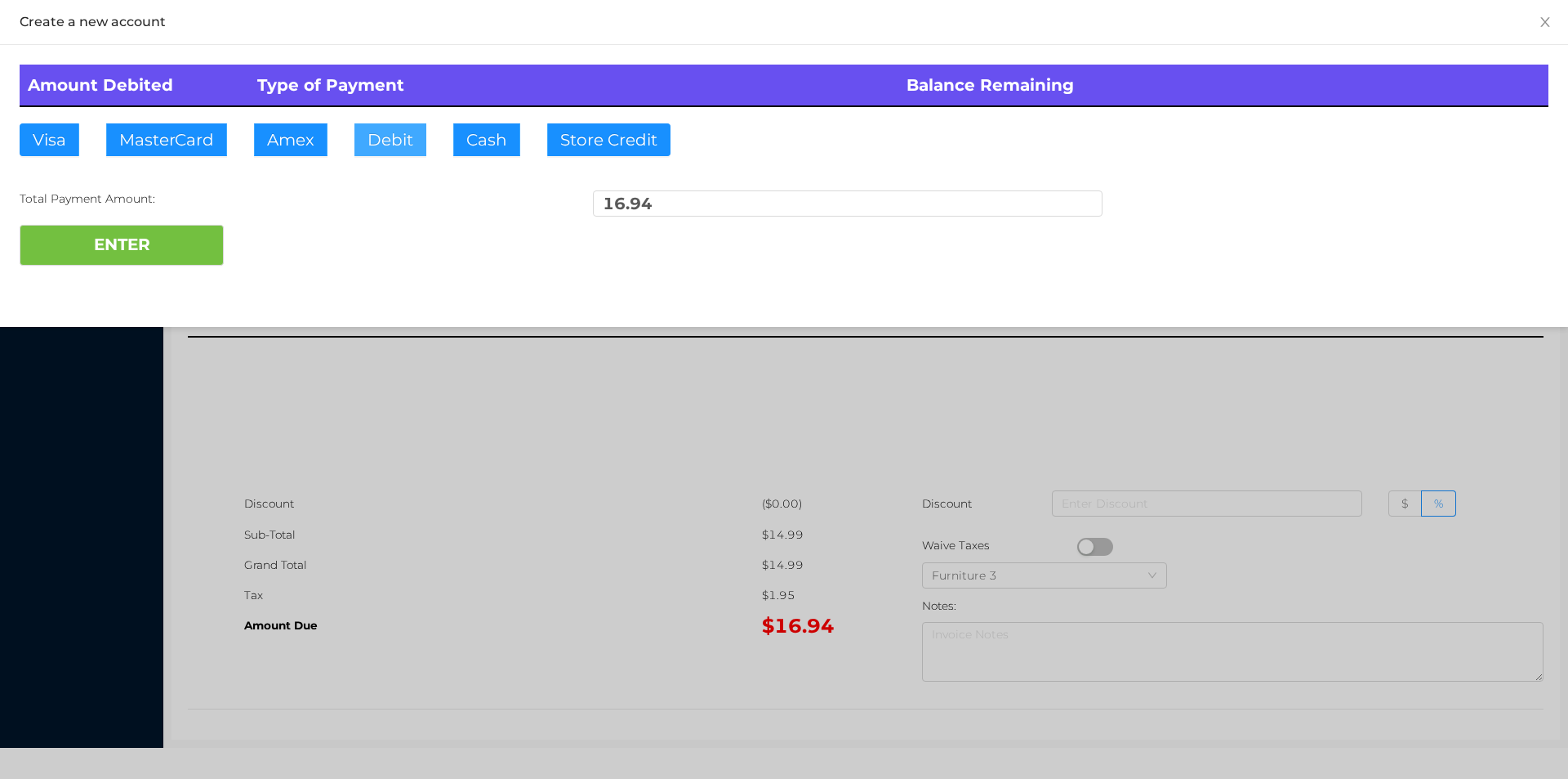
click at [392, 146] on button "Debit" at bounding box center [390, 139] width 72 height 32
click at [125, 227] on button "ENTER" at bounding box center [121, 245] width 204 height 41
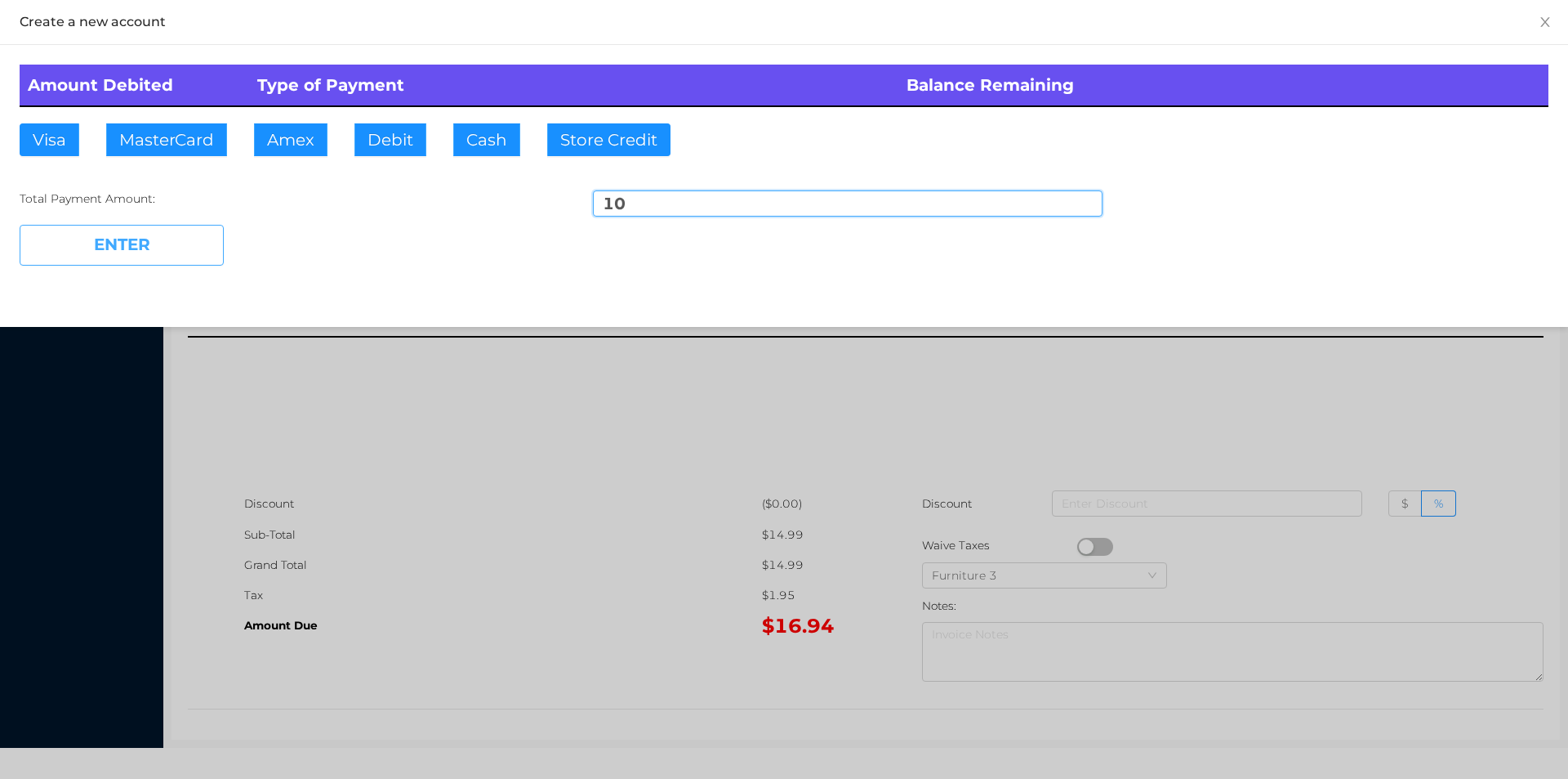
type input "6.94"
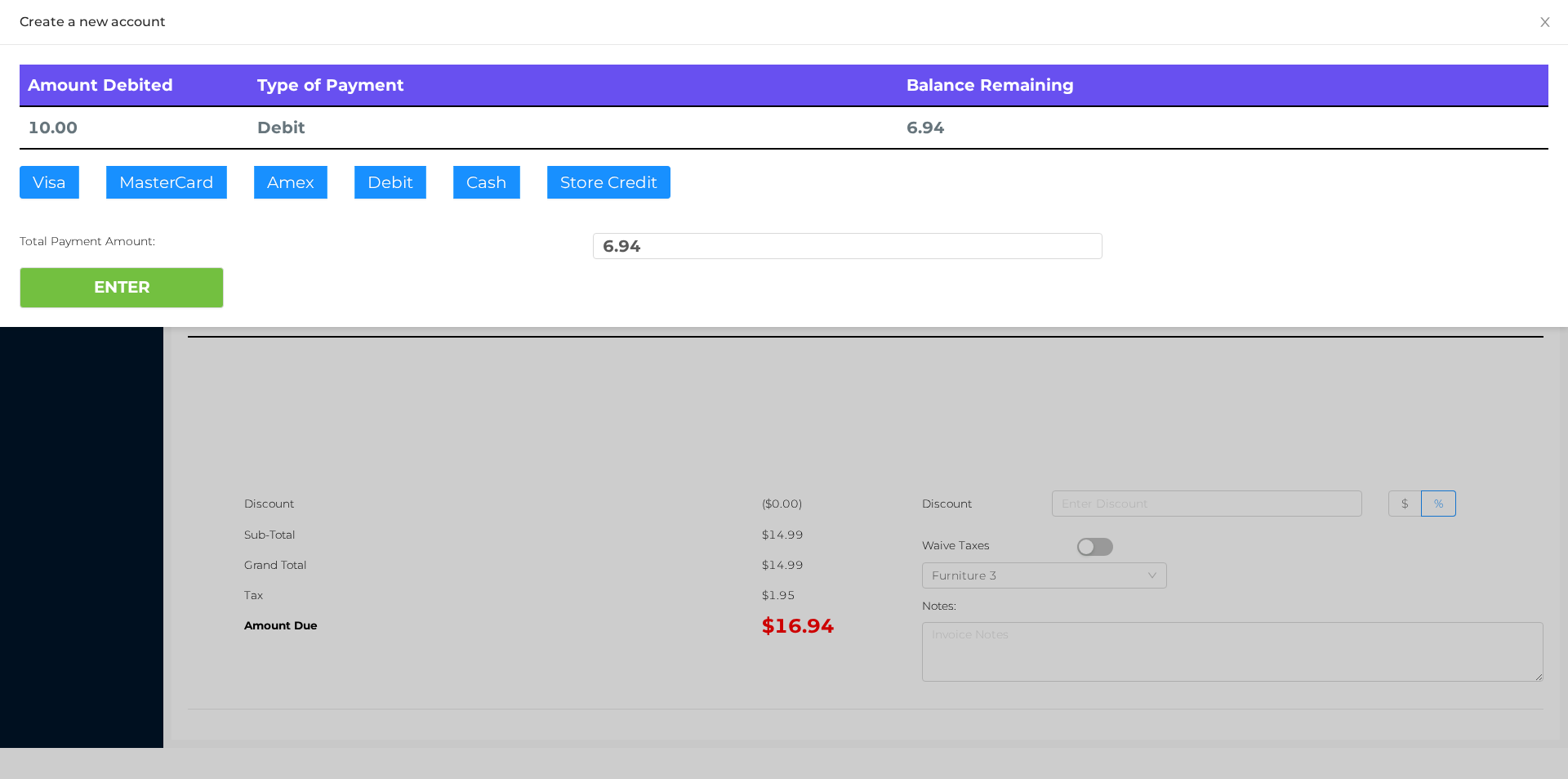
click at [529, 594] on div at bounding box center [784, 389] width 1568 height 779
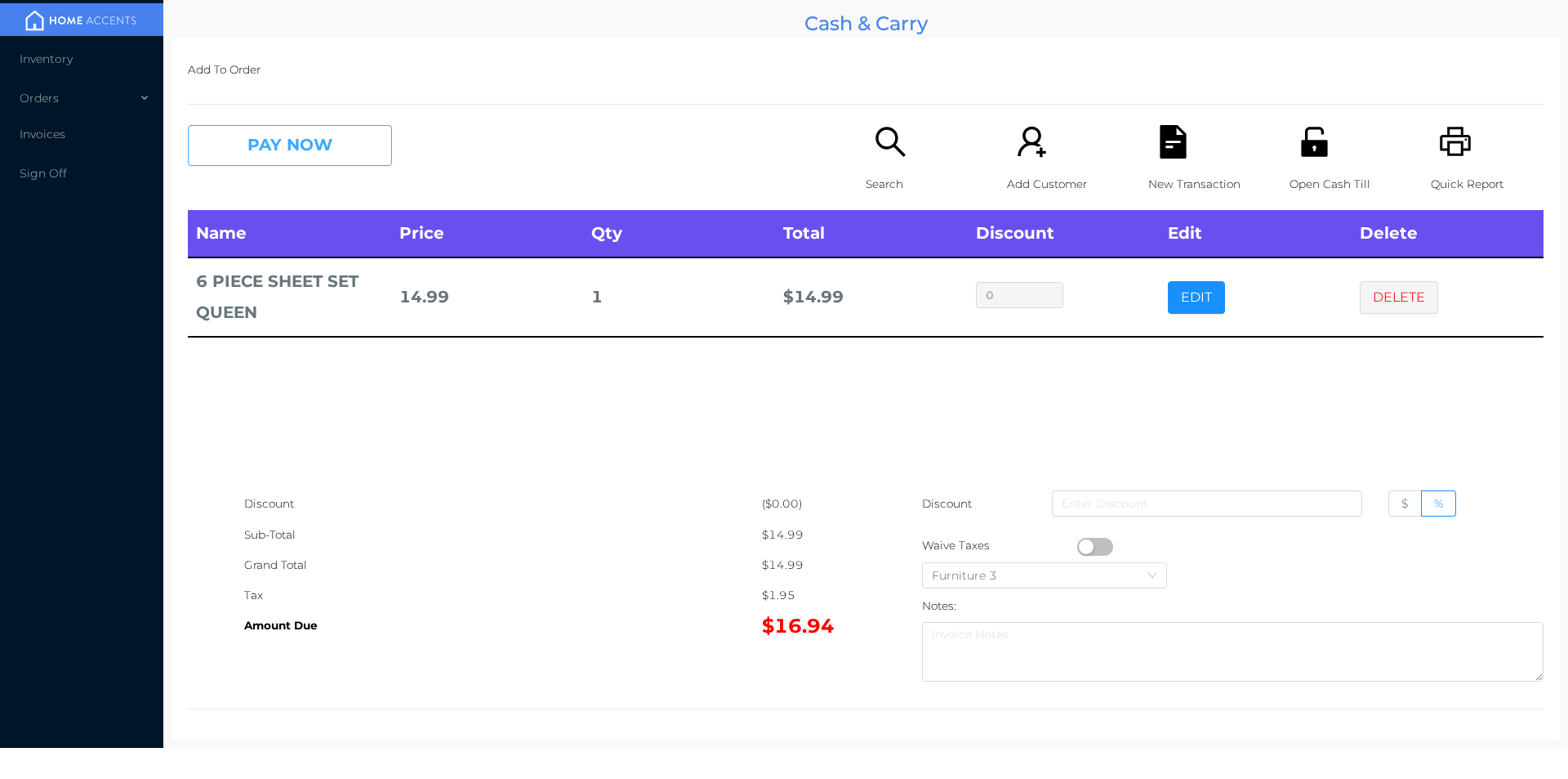
click at [290, 162] on button "PAY NOW" at bounding box center [290, 145] width 204 height 41
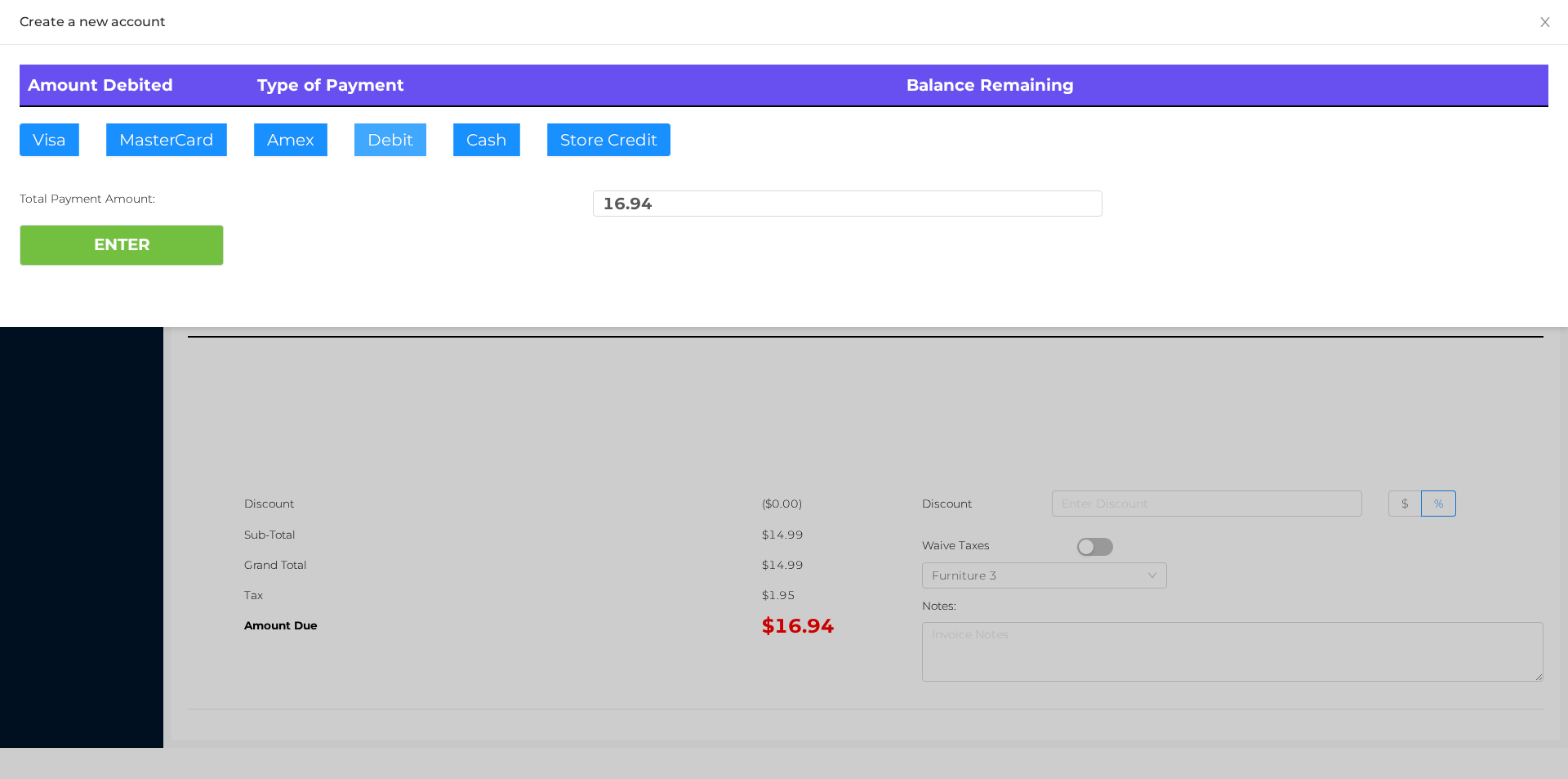
click at [403, 147] on button "Debit" at bounding box center [390, 139] width 72 height 32
type input "100"
click at [173, 240] on button "ENTER" at bounding box center [121, 245] width 204 height 41
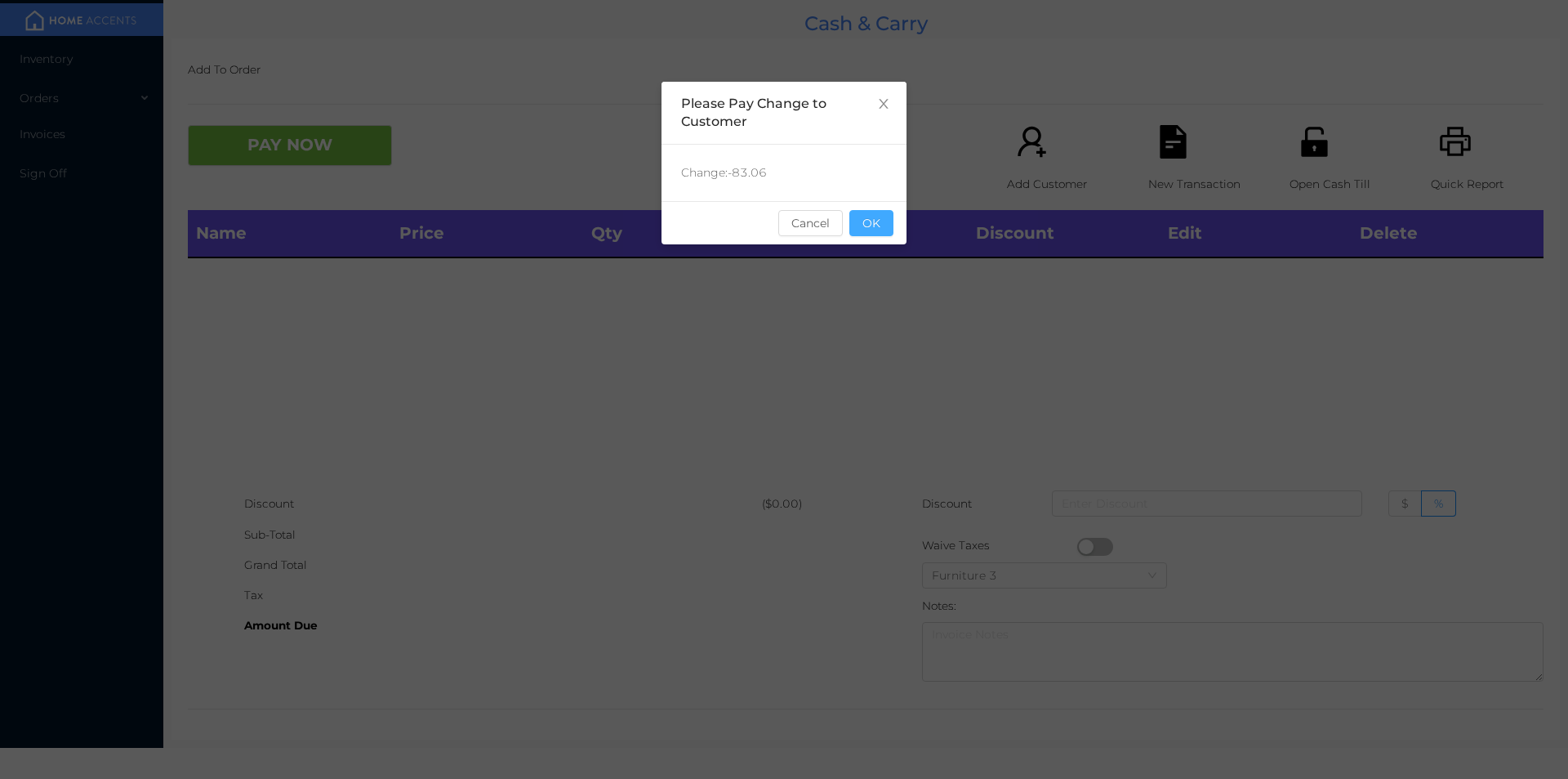
click at [880, 235] on button "OK" at bounding box center [871, 223] width 44 height 26
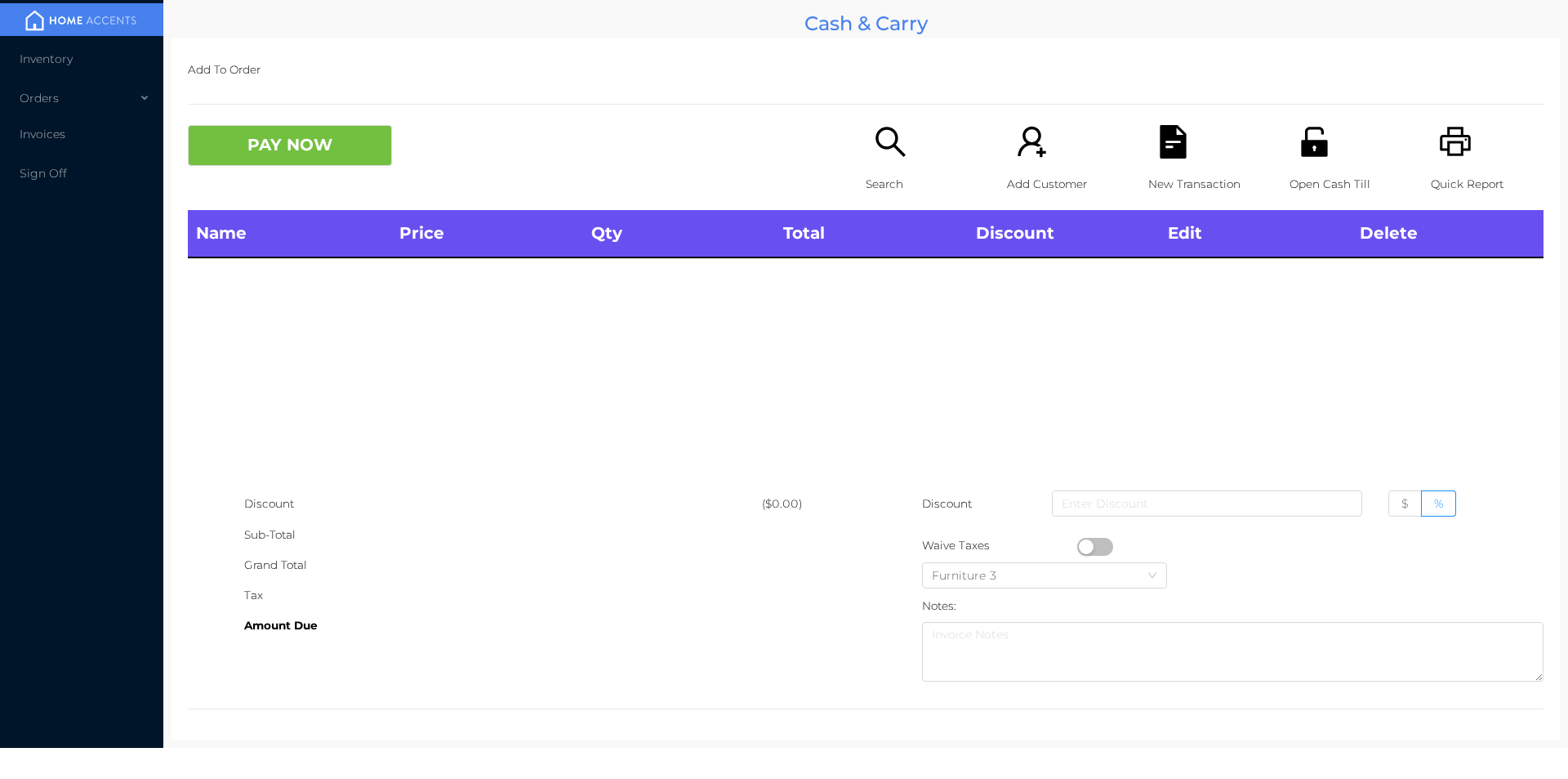
click at [1301, 147] on icon "icon: unlock" at bounding box center [1314, 141] width 26 height 30
click at [876, 144] on icon "icon: search" at bounding box center [890, 141] width 33 height 33
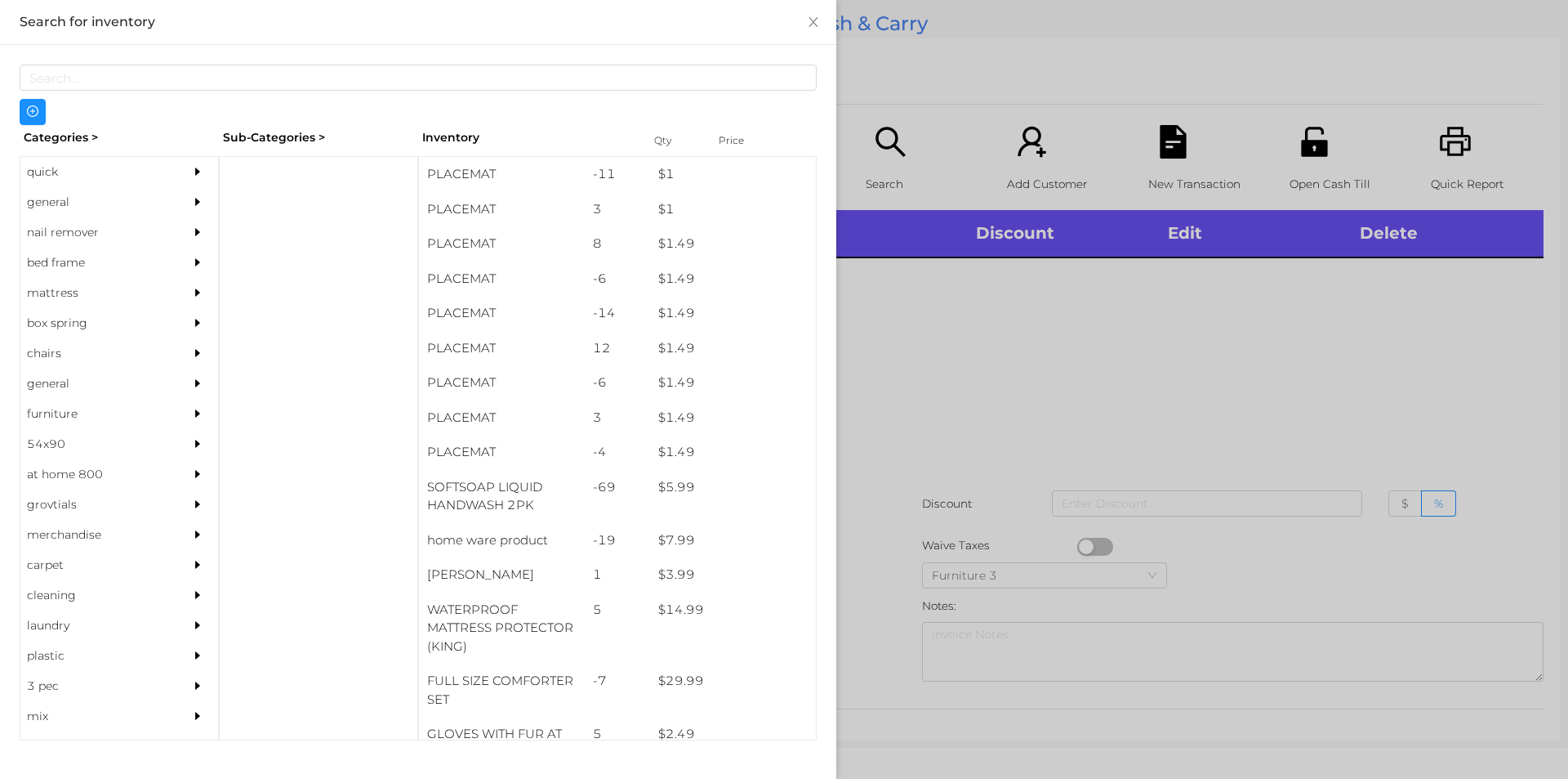
click at [70, 200] on div "general" at bounding box center [94, 202] width 148 height 31
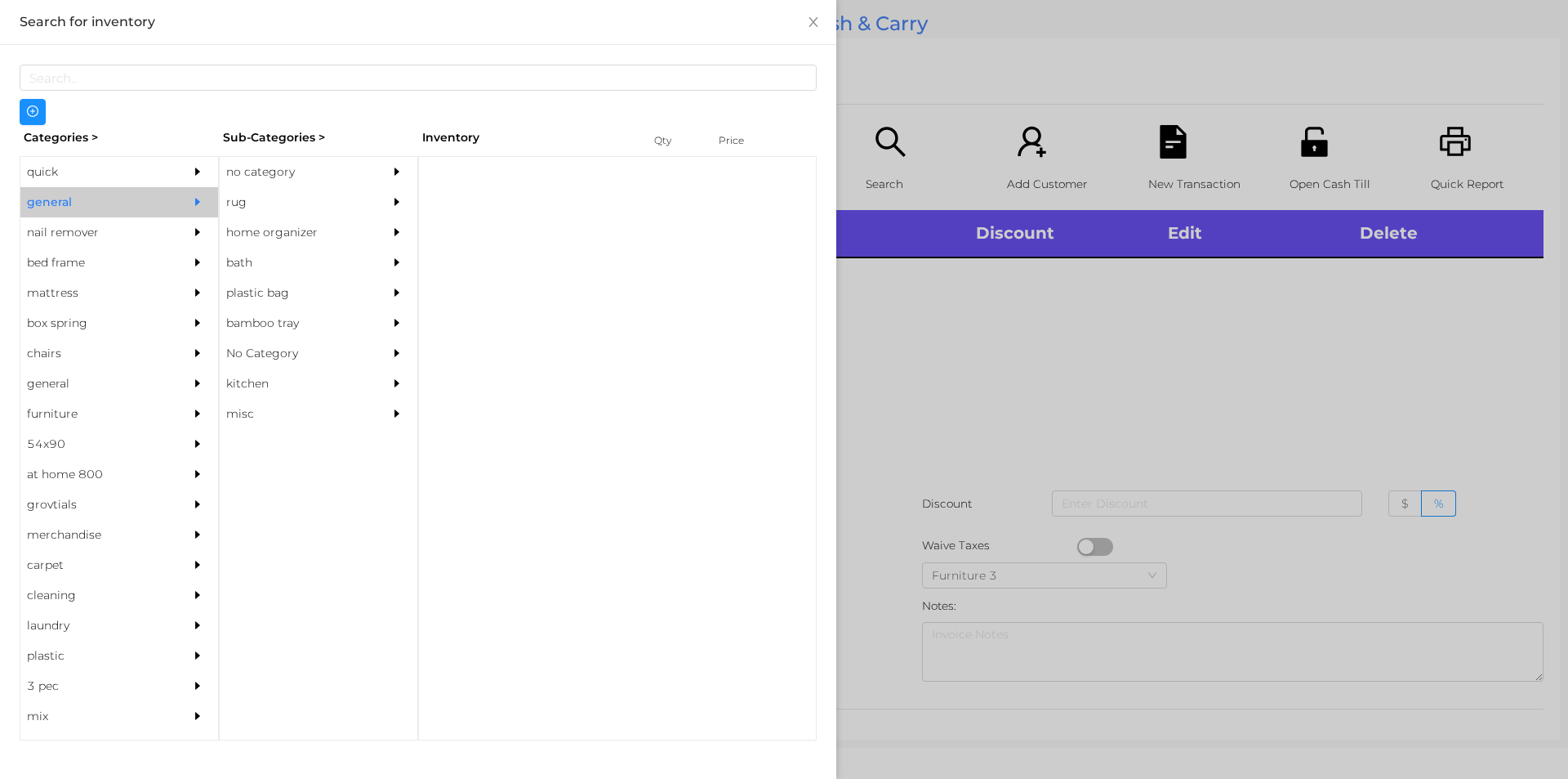
click at [256, 157] on div "no category" at bounding box center [294, 172] width 148 height 31
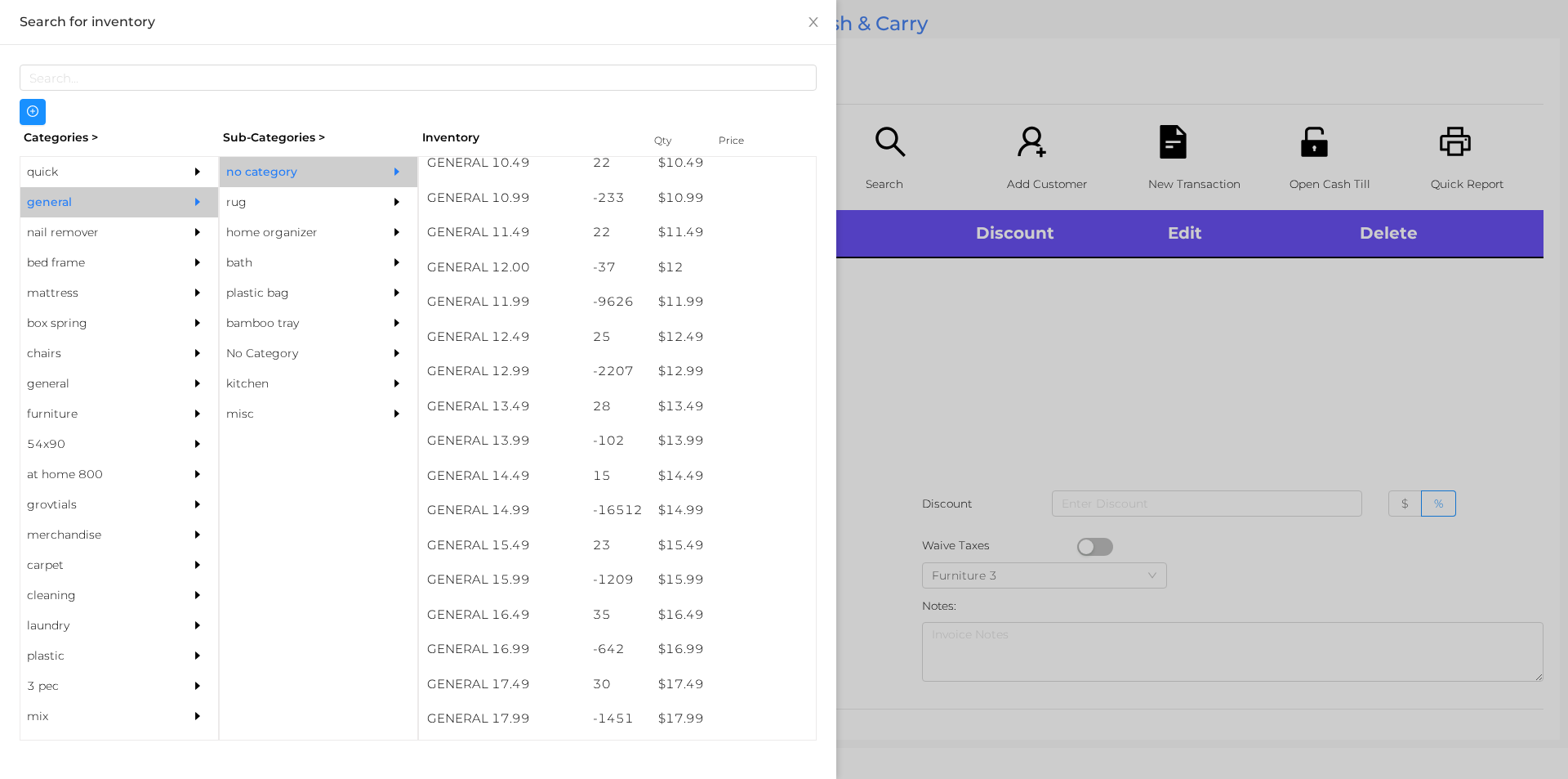
scroll to position [1071, 0]
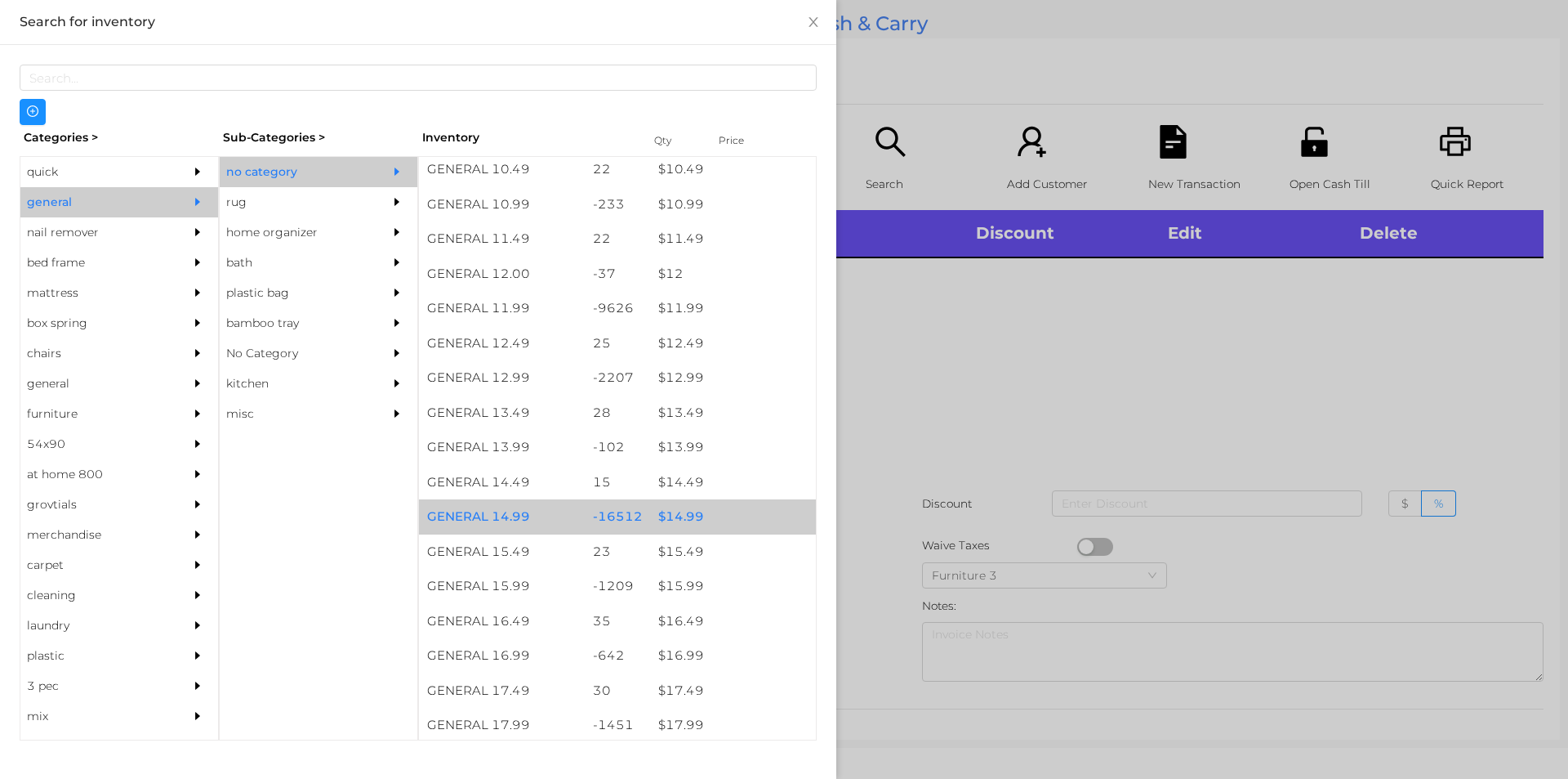
click at [715, 523] on div "$ 14.99" at bounding box center [733, 516] width 166 height 35
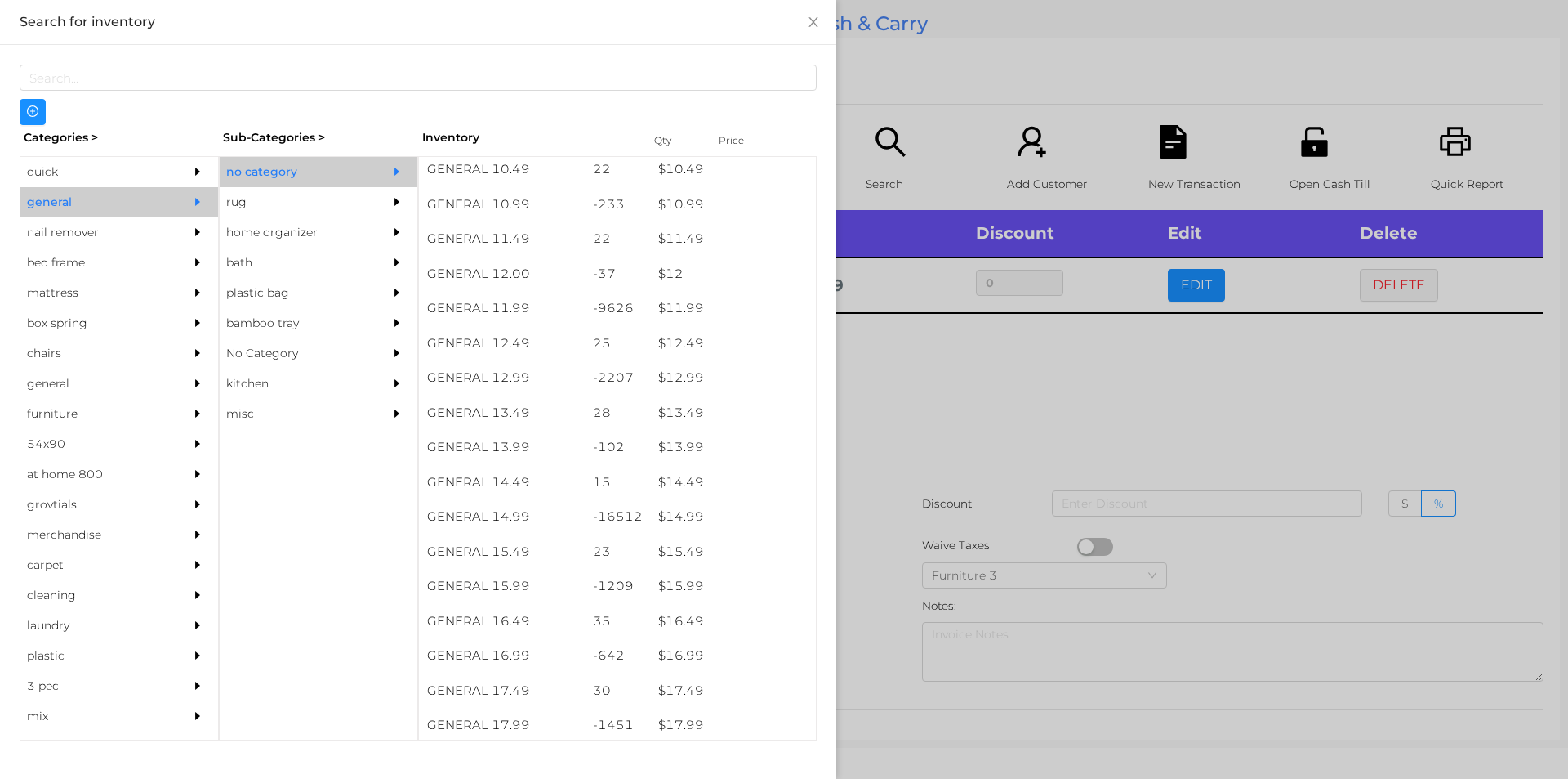
click at [892, 535] on div at bounding box center [784, 389] width 1568 height 779
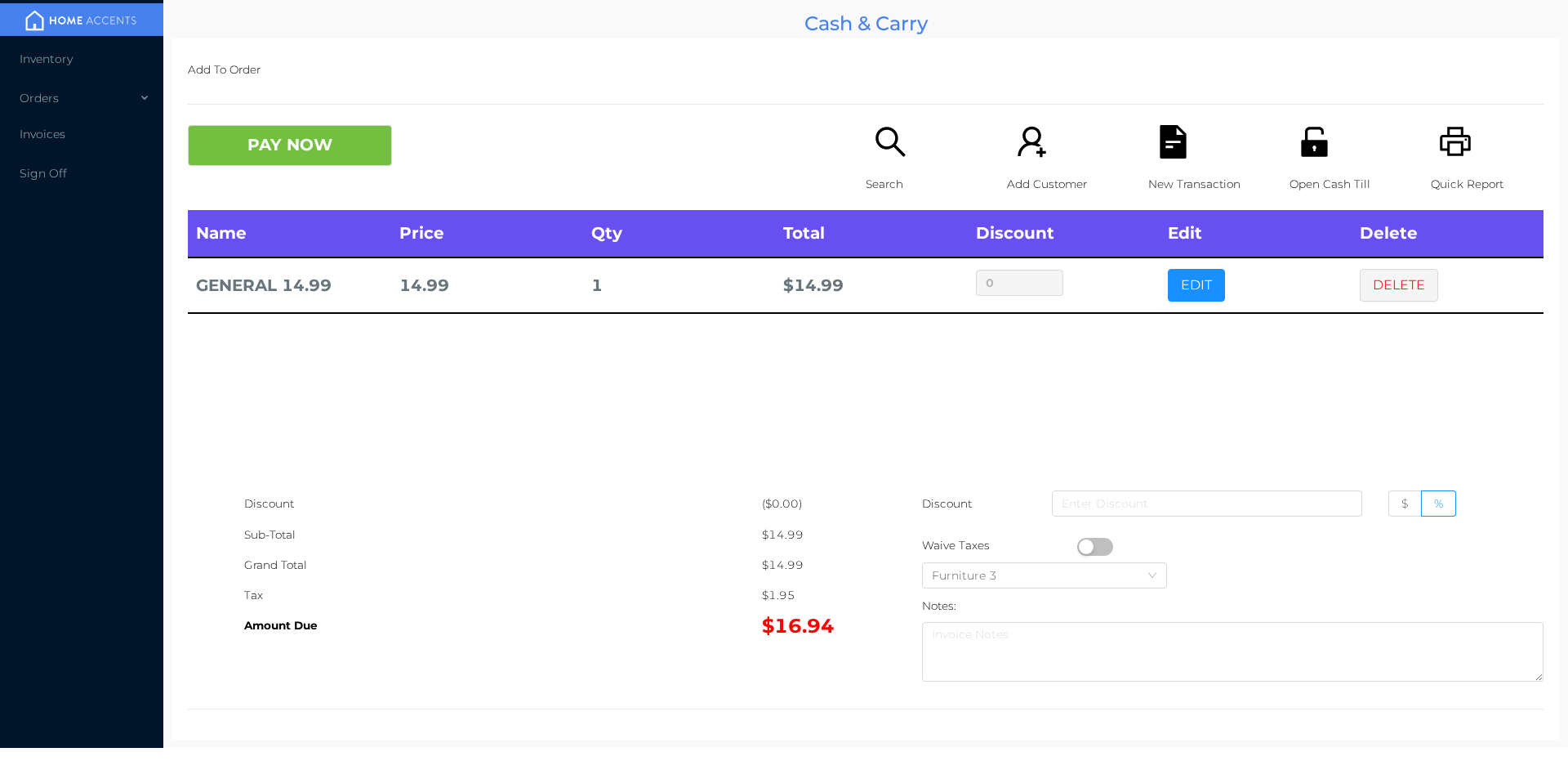
click at [866, 169] on p "Search" at bounding box center [922, 184] width 112 height 31
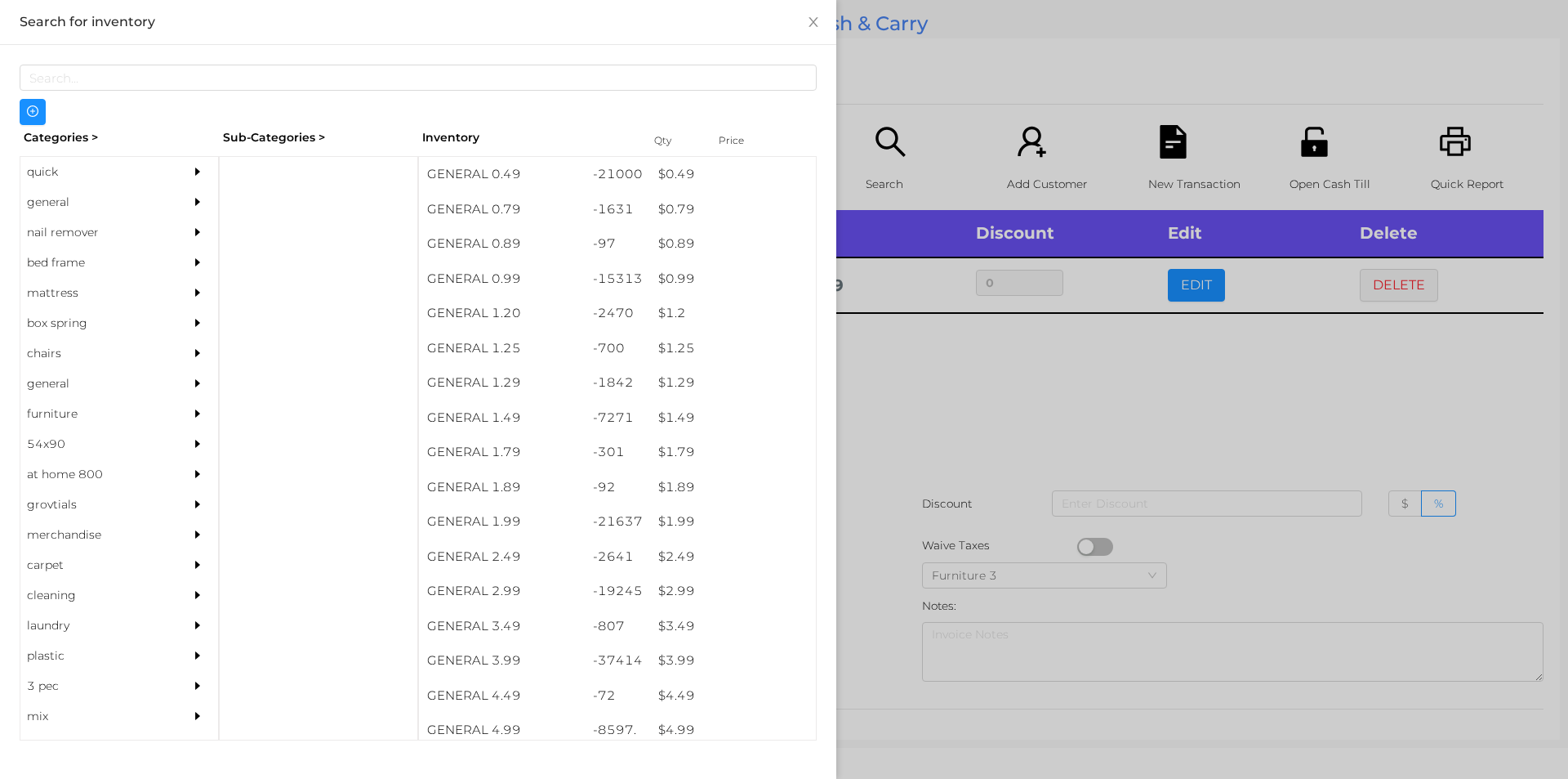
click at [115, 206] on div "general" at bounding box center [94, 202] width 148 height 31
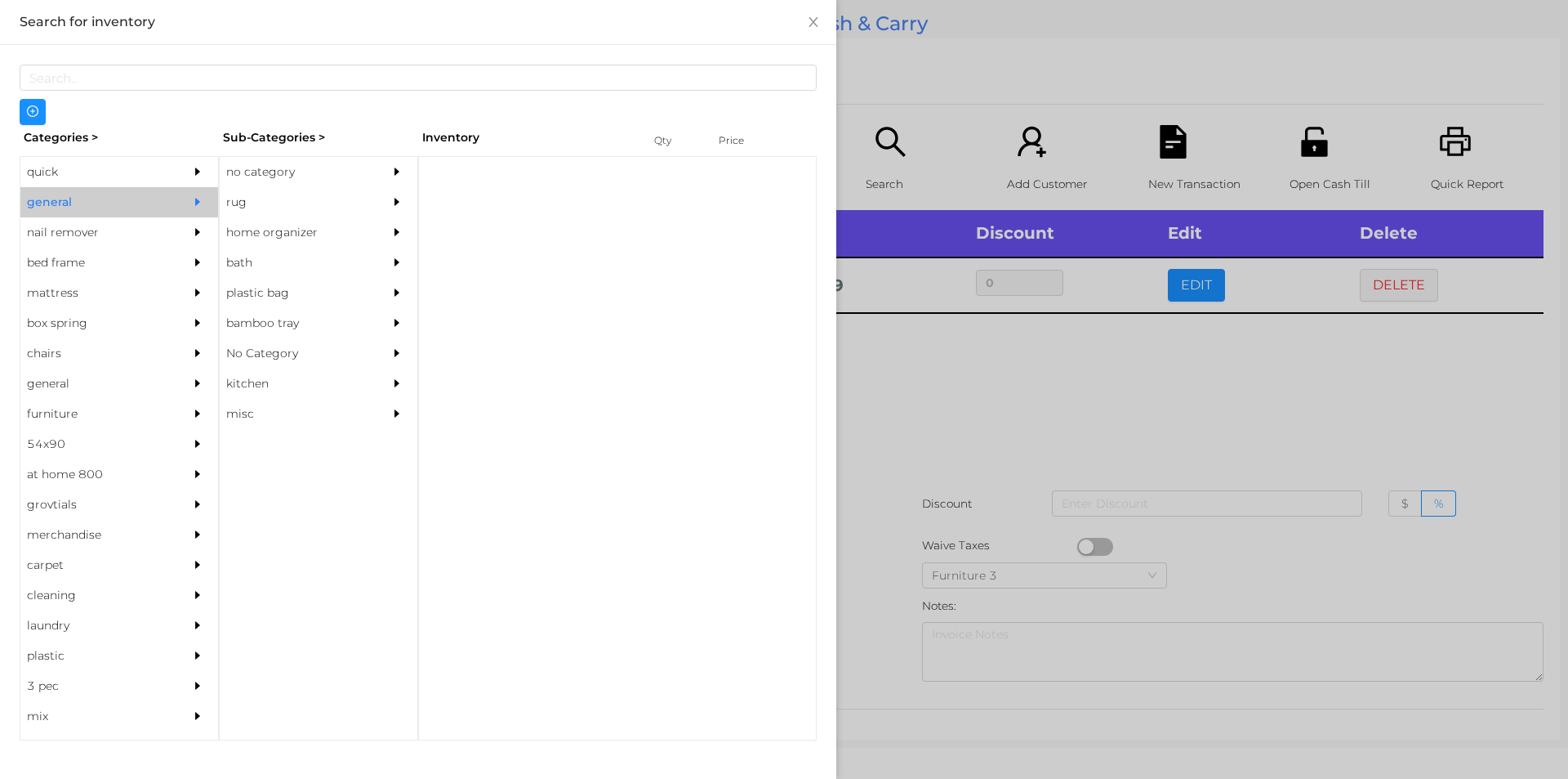
click at [299, 157] on div "no category" at bounding box center [294, 172] width 148 height 31
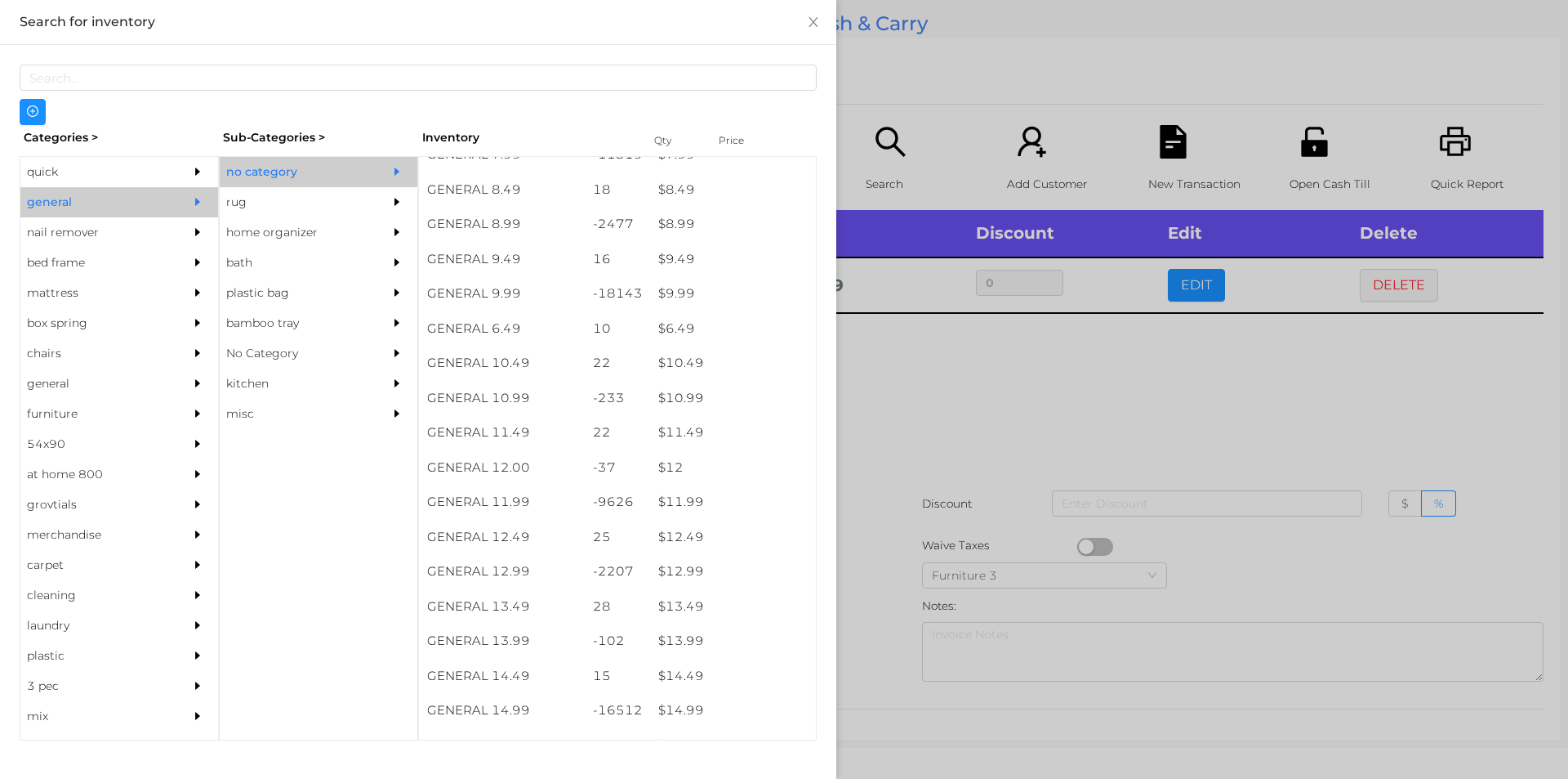
scroll to position [878, 0]
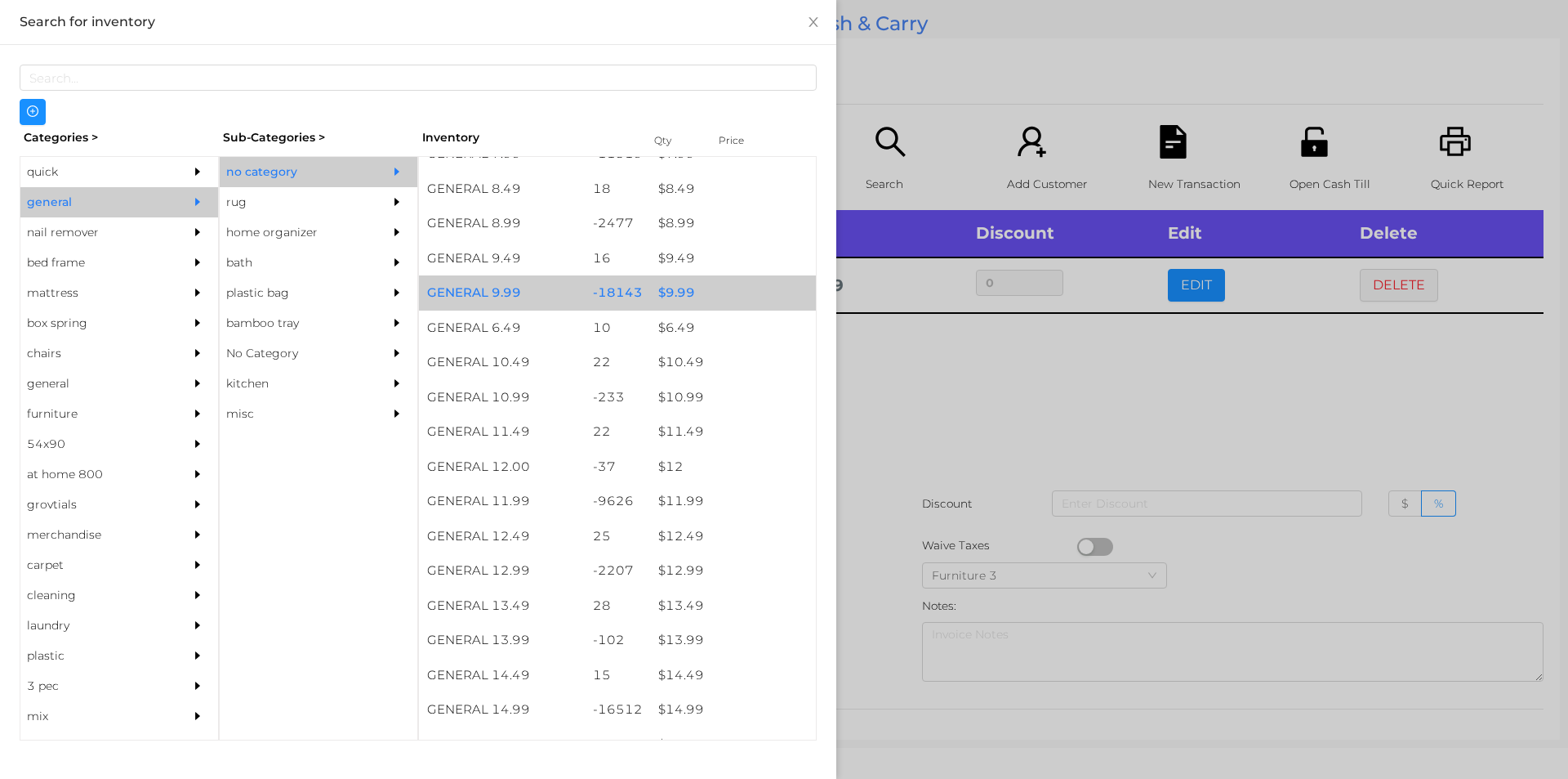
click at [728, 300] on div "$ 9.99" at bounding box center [733, 293] width 166 height 35
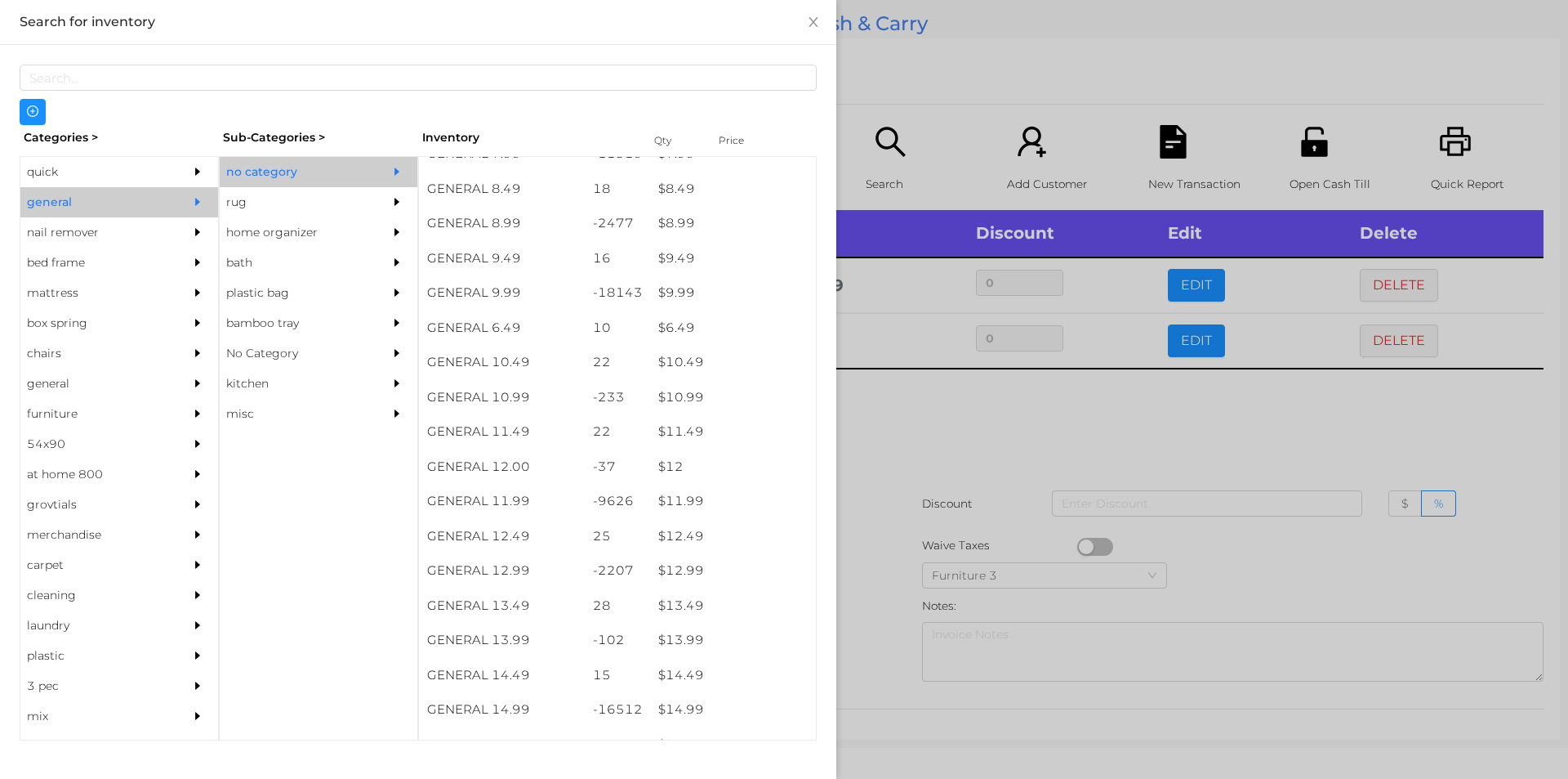
click at [970, 401] on div at bounding box center [784, 389] width 1568 height 779
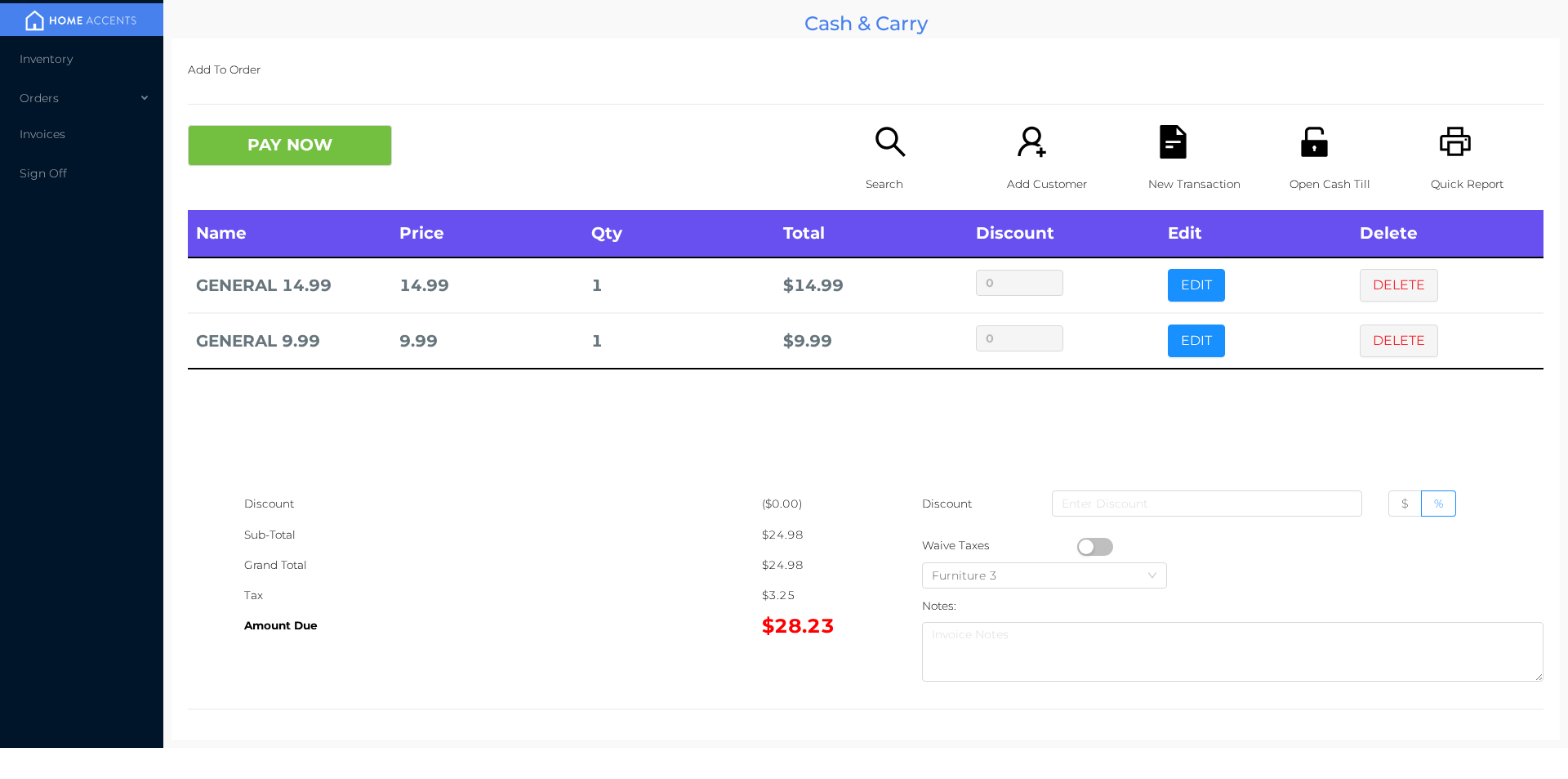
click at [1188, 157] on div "New Transaction" at bounding box center [1204, 167] width 112 height 85
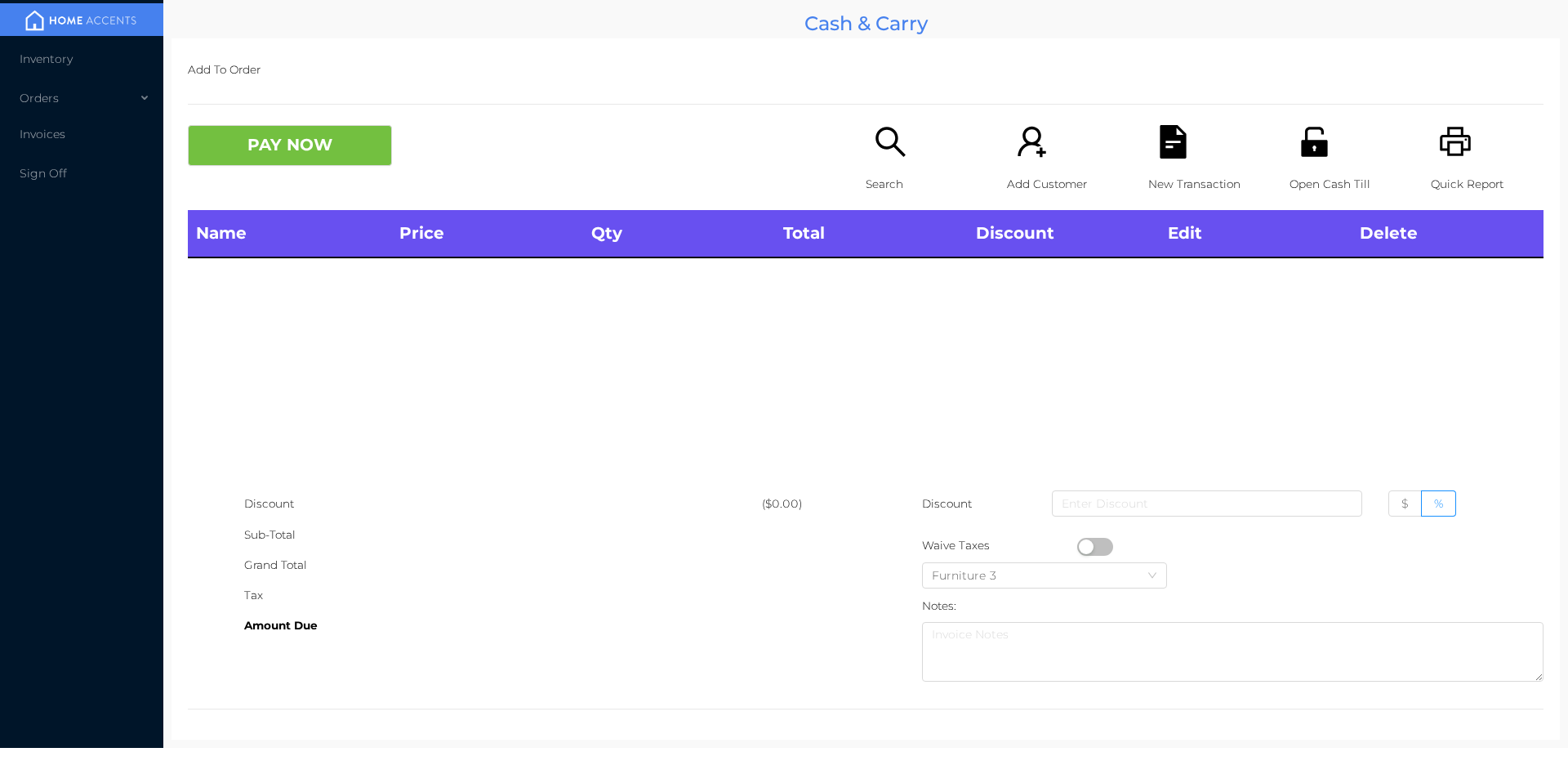
click at [1463, 141] on div "Quick Report" at bounding box center [1487, 167] width 112 height 85
click at [890, 172] on p "Search" at bounding box center [922, 184] width 112 height 31
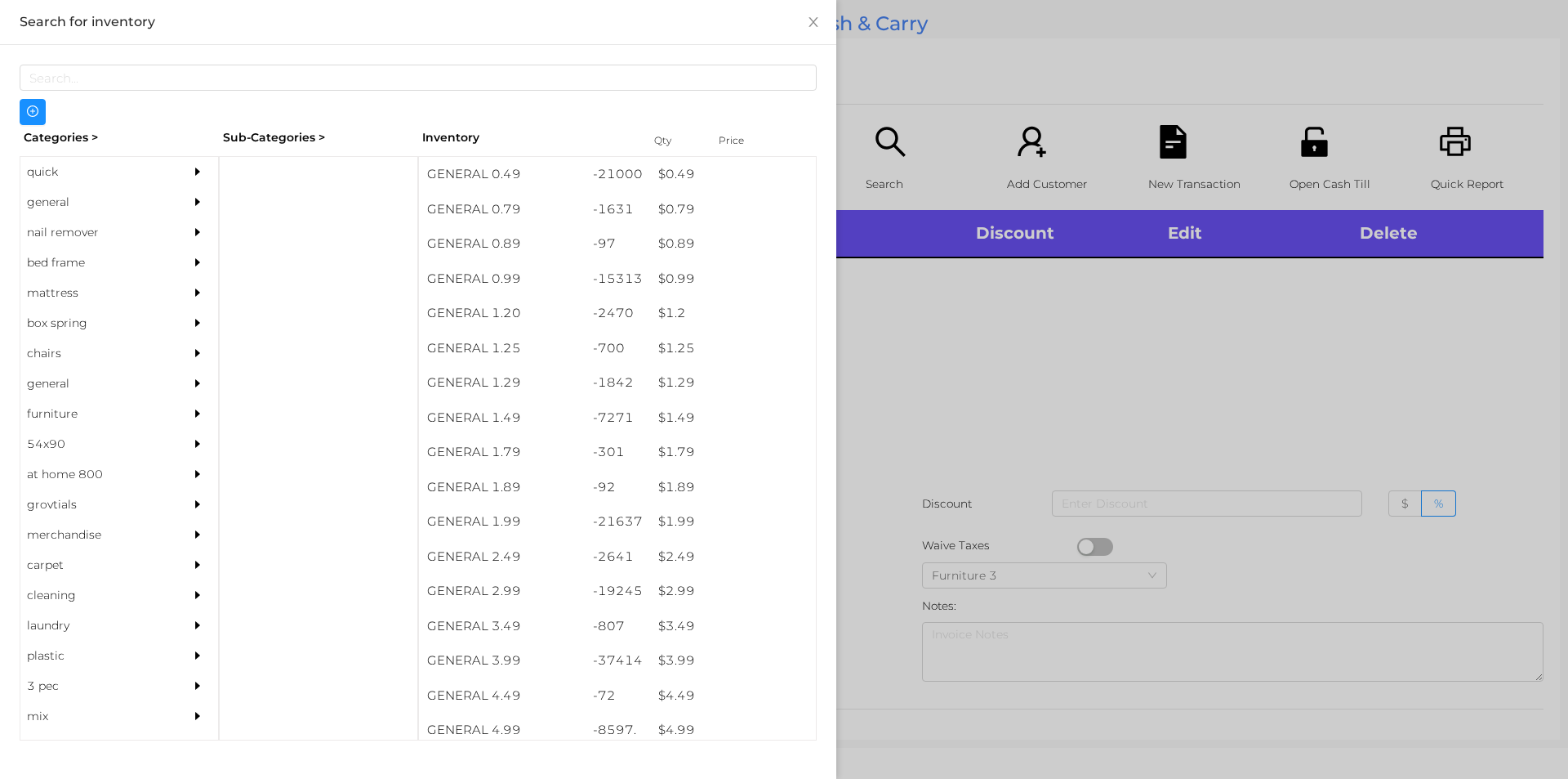
click at [102, 177] on div "quick" at bounding box center [94, 172] width 148 height 31
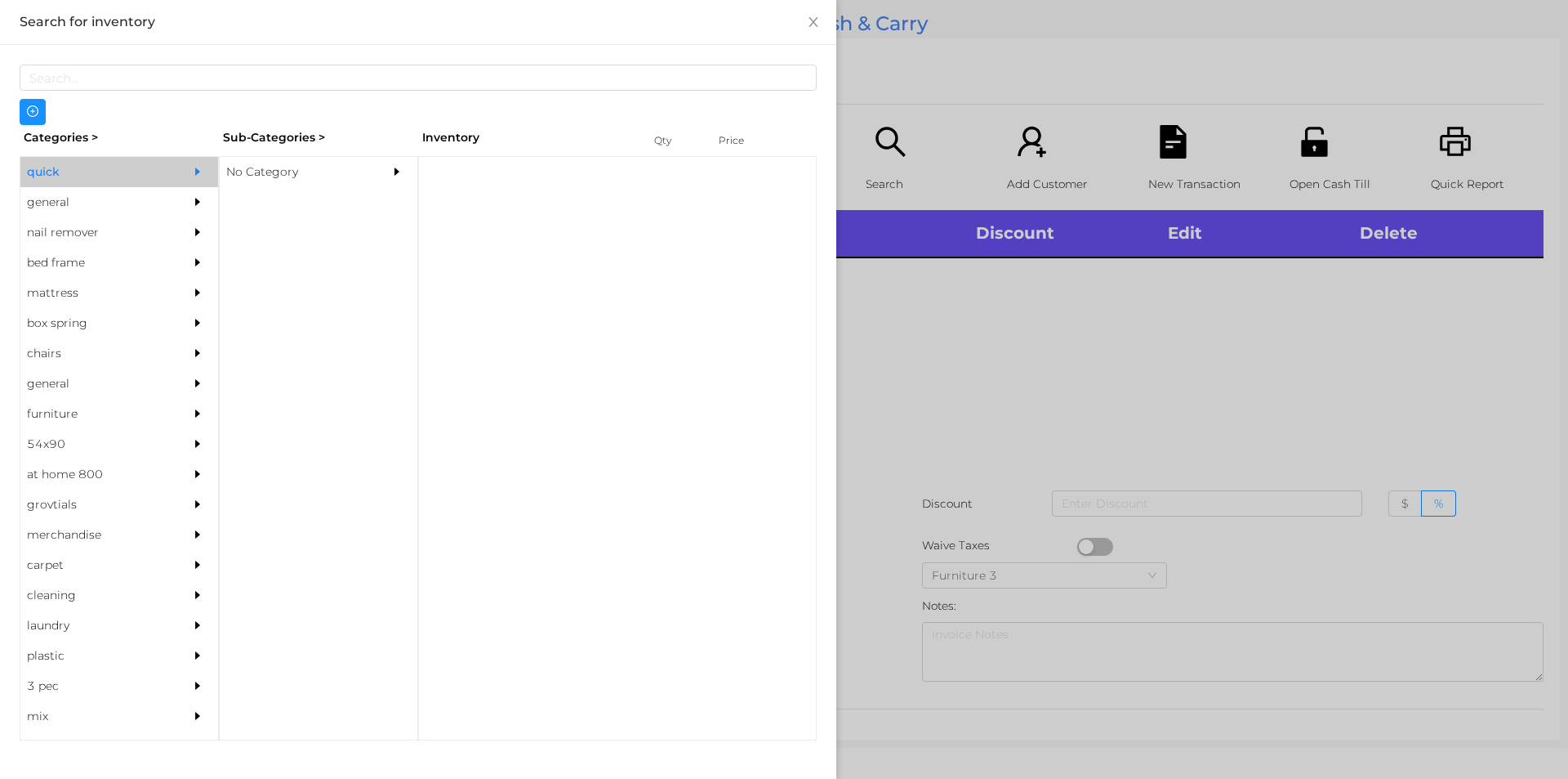
click at [342, 185] on div "No Category" at bounding box center [294, 172] width 148 height 31
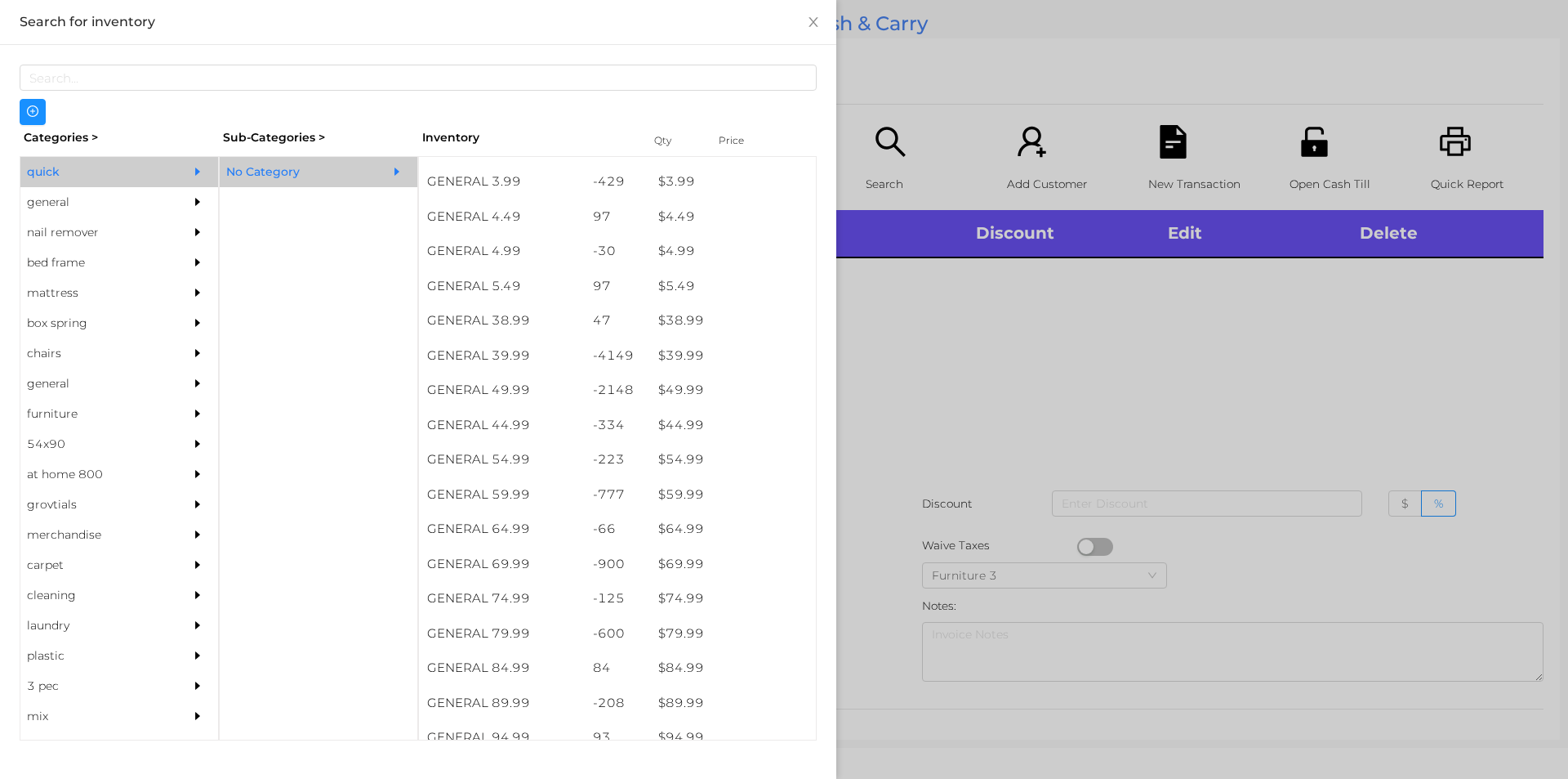
scroll to position [829, 0]
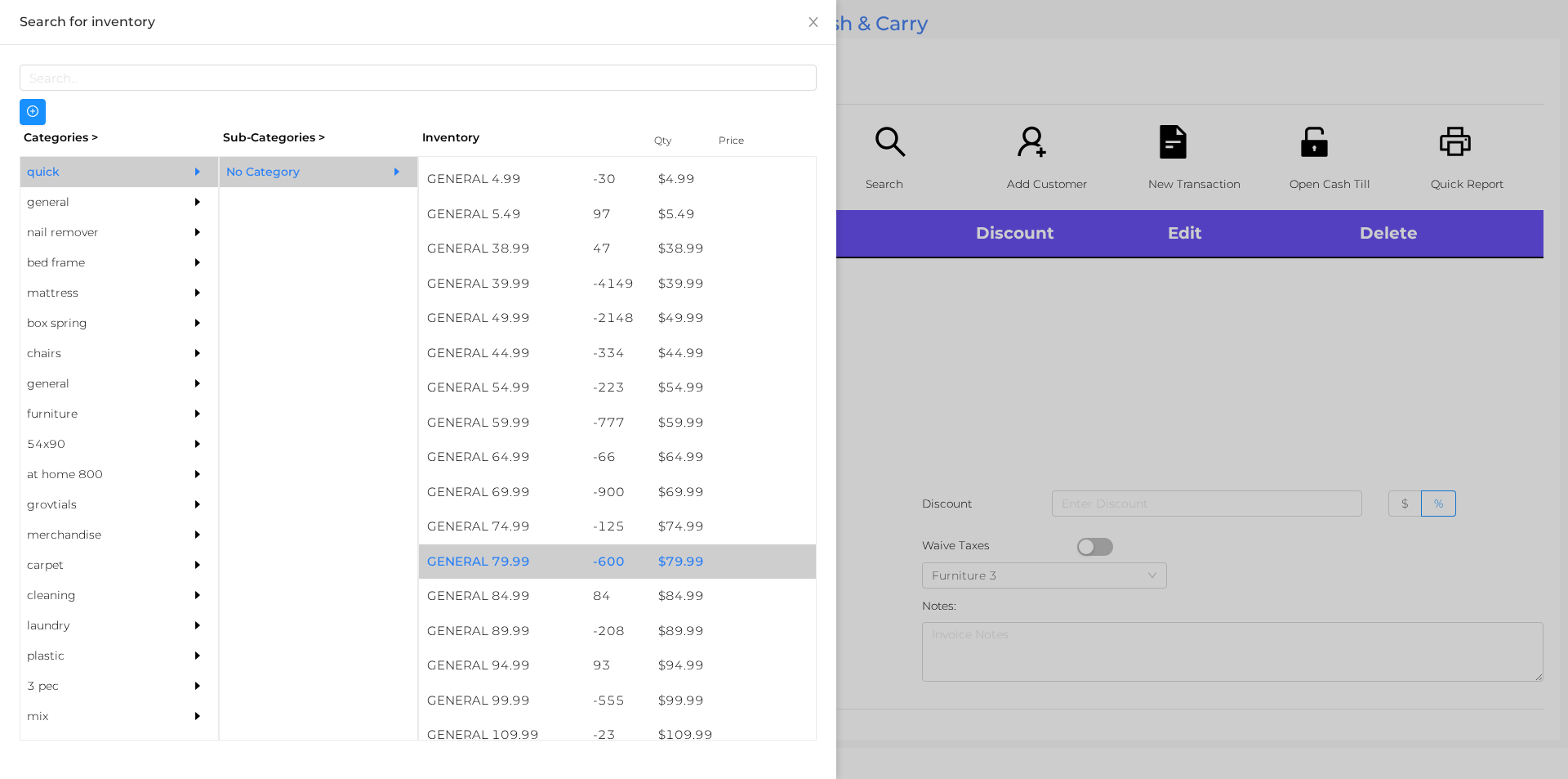
click at [671, 557] on div "$ 79.99" at bounding box center [733, 562] width 166 height 35
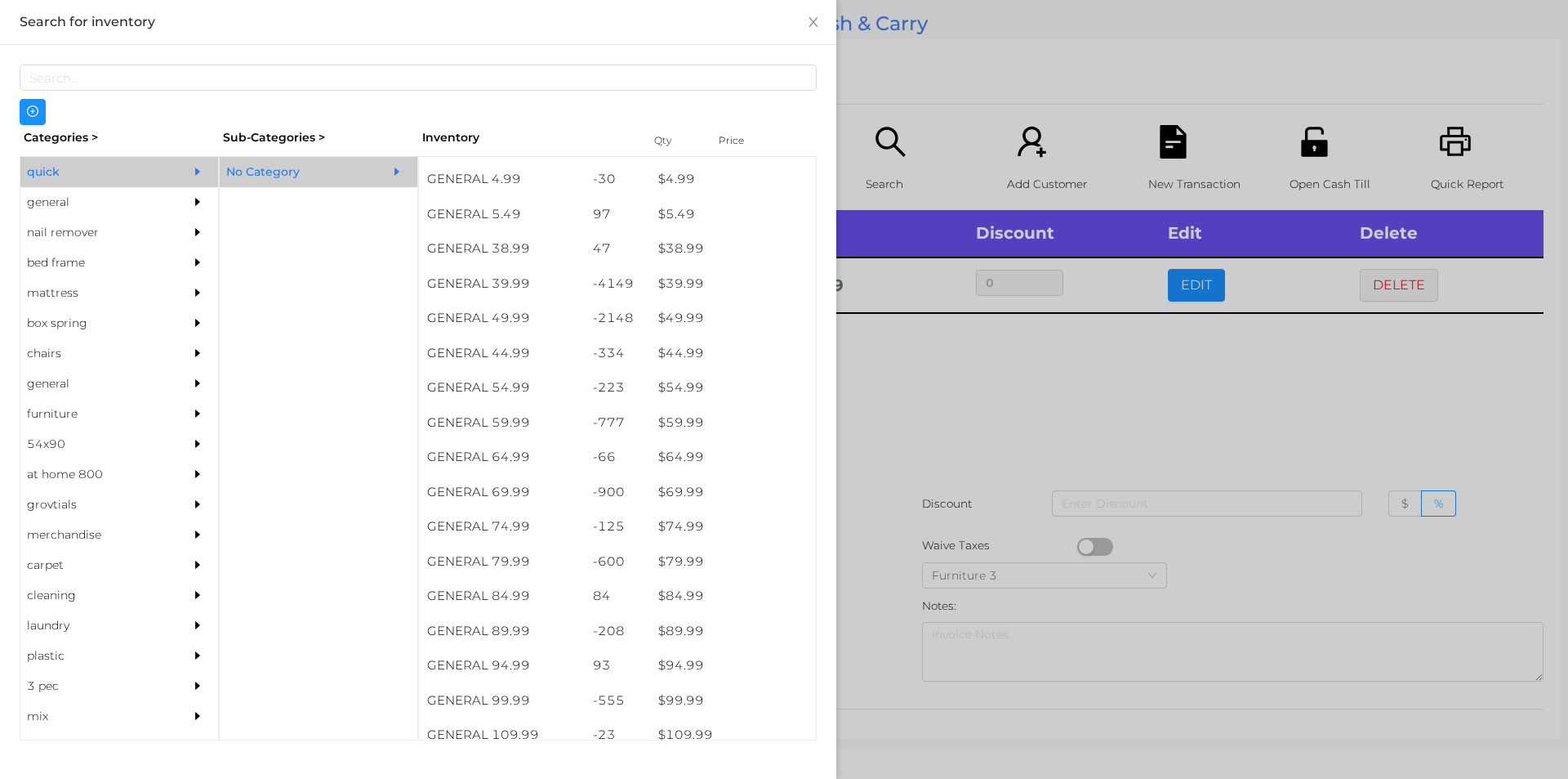
click at [909, 571] on div at bounding box center [784, 389] width 1568 height 779
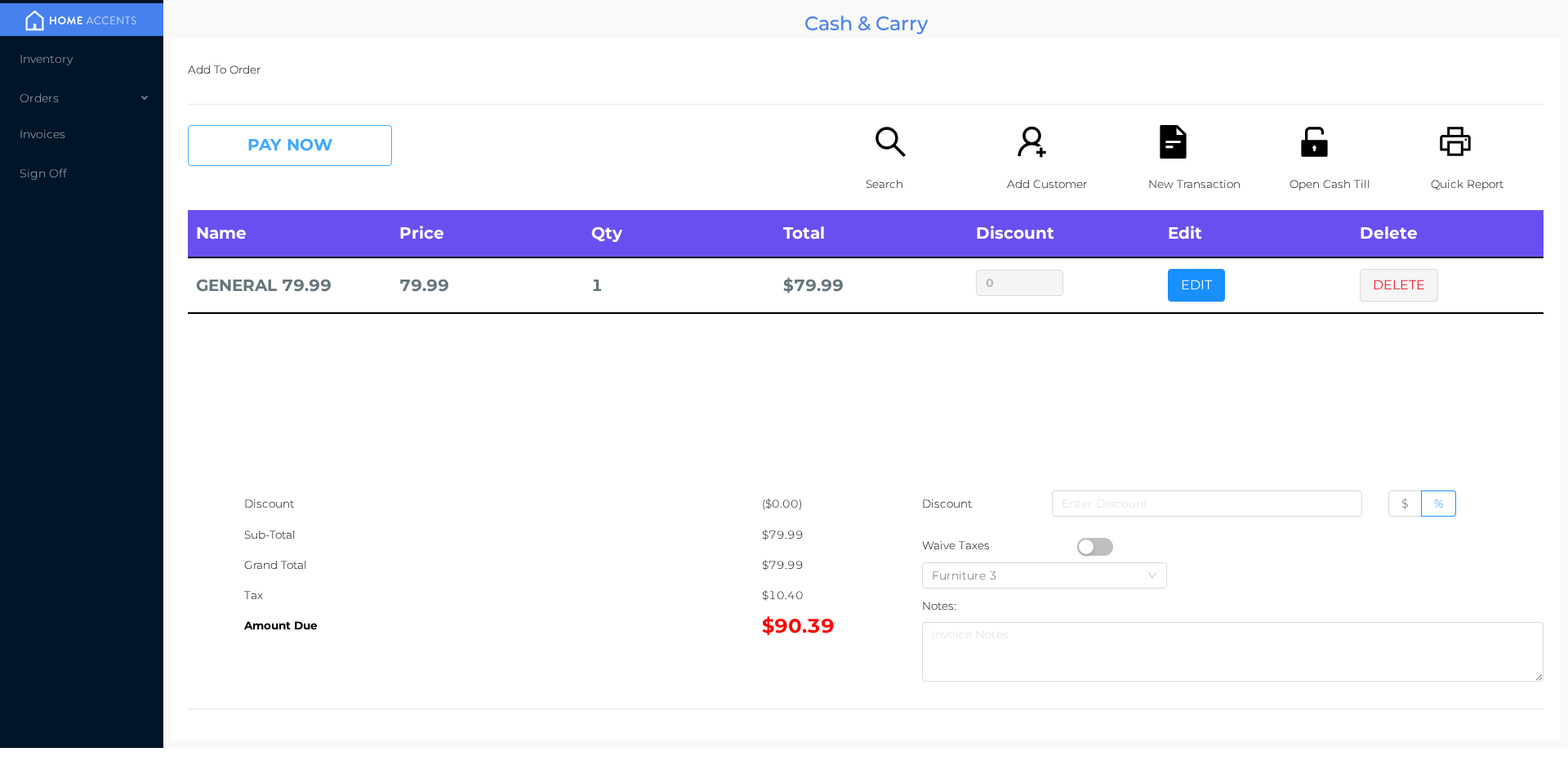
click at [257, 133] on button "PAY NOW" at bounding box center [290, 145] width 204 height 41
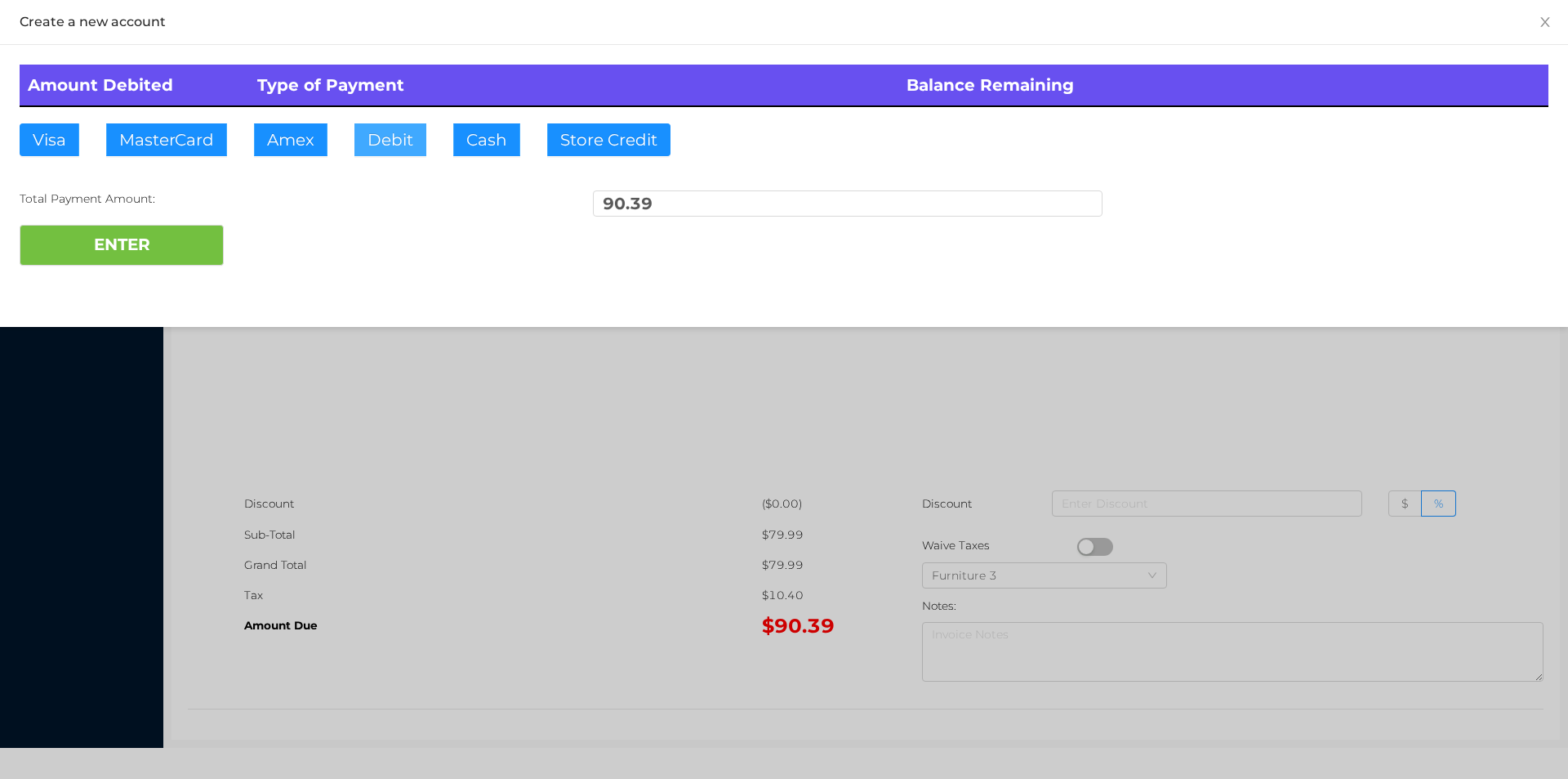
click at [380, 133] on button "Debit" at bounding box center [390, 139] width 72 height 32
click at [161, 229] on button "ENTER" at bounding box center [121, 245] width 204 height 41
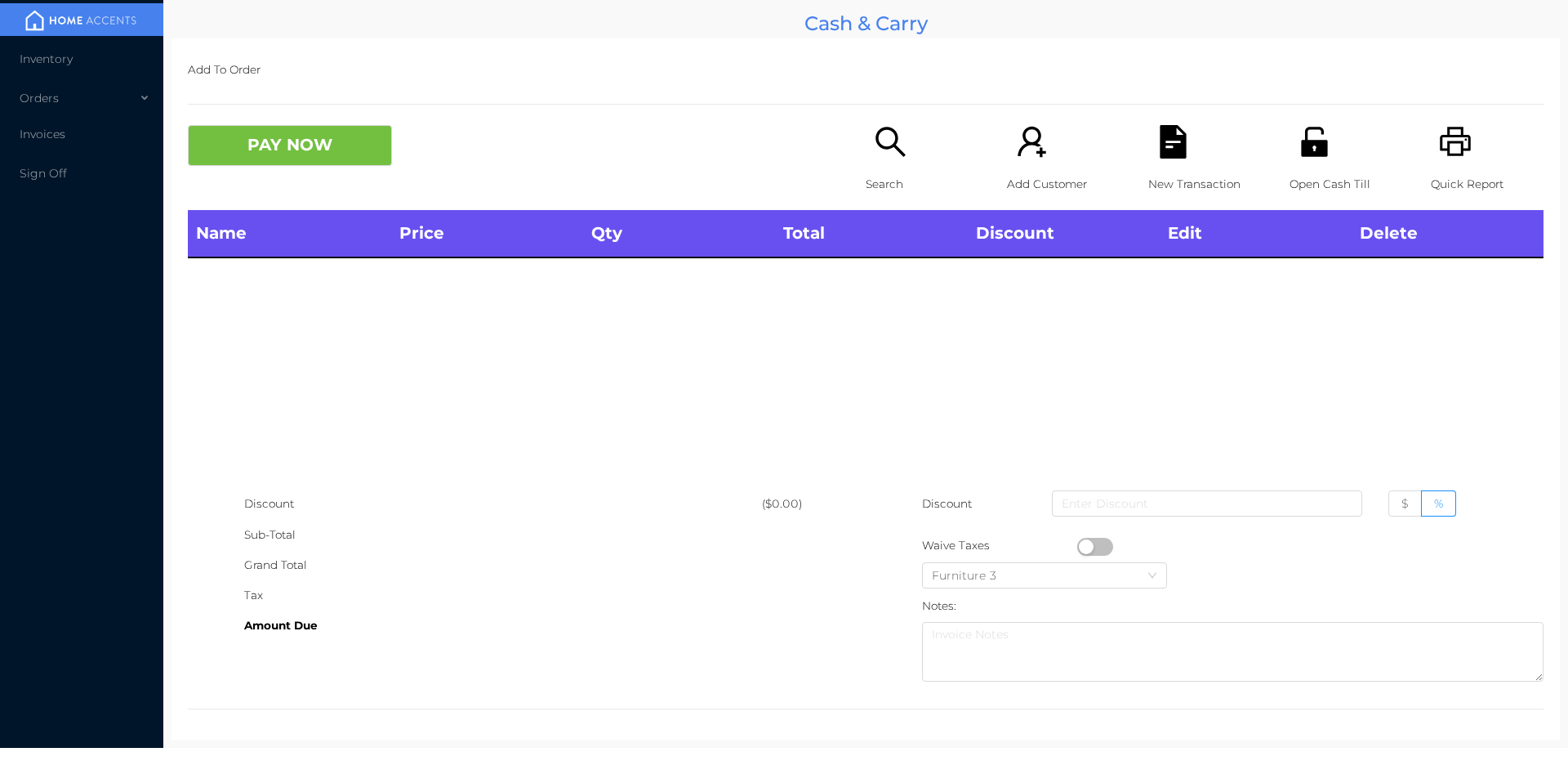
click at [866, 156] on div "Search" at bounding box center [922, 167] width 112 height 85
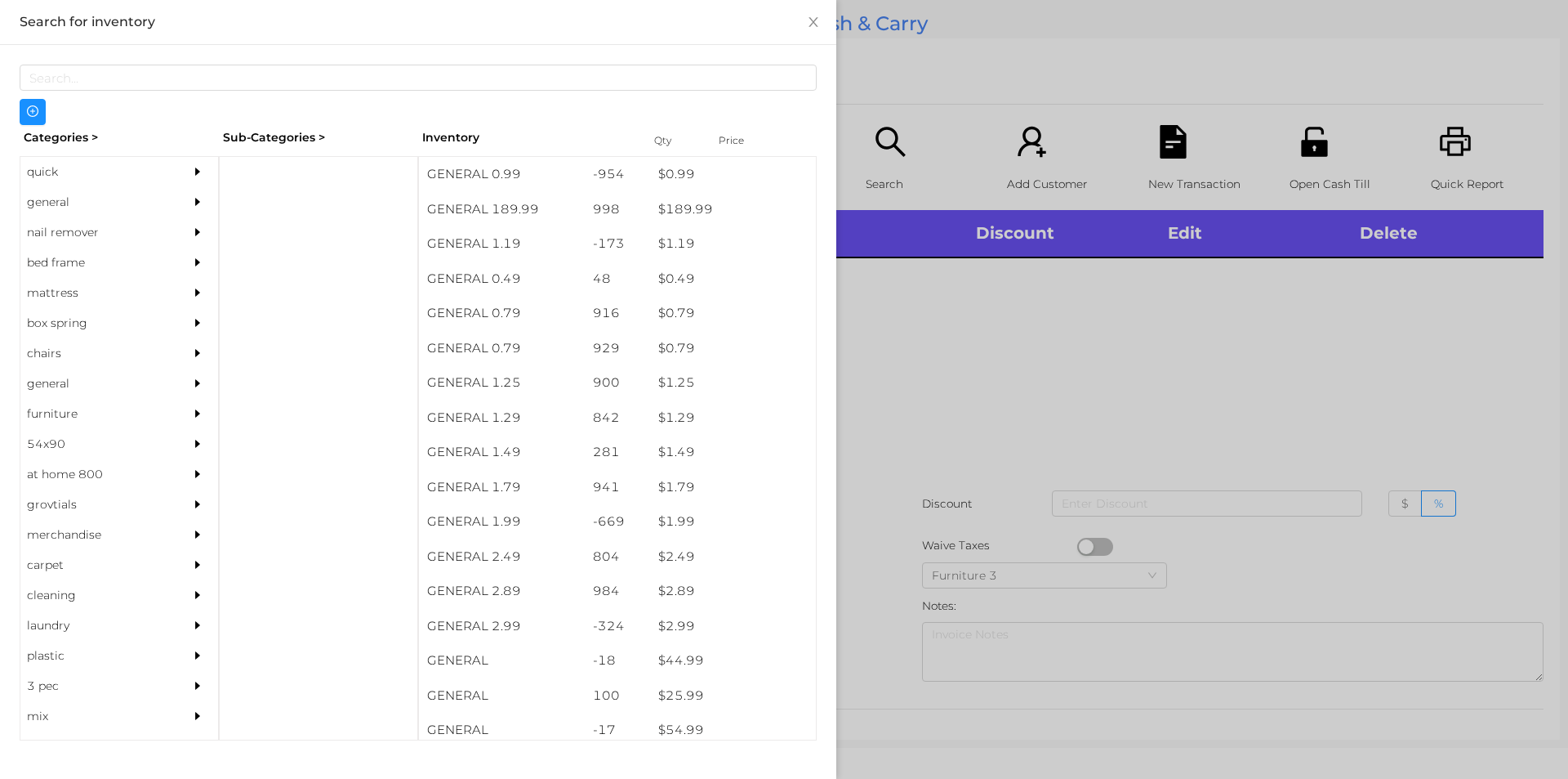
click at [51, 168] on div "quick" at bounding box center [94, 172] width 148 height 31
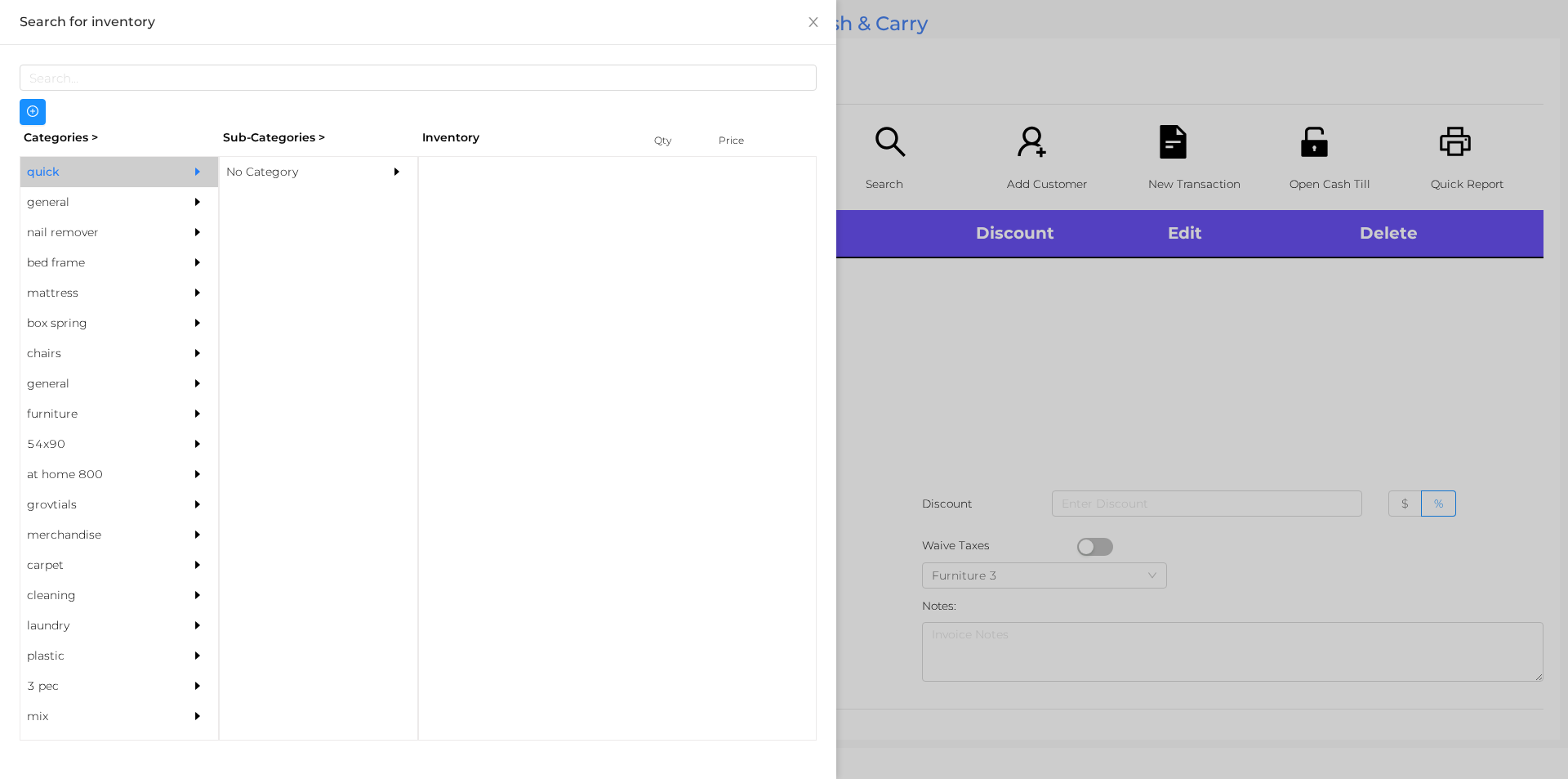
click at [262, 172] on div "No Category" at bounding box center [294, 172] width 148 height 31
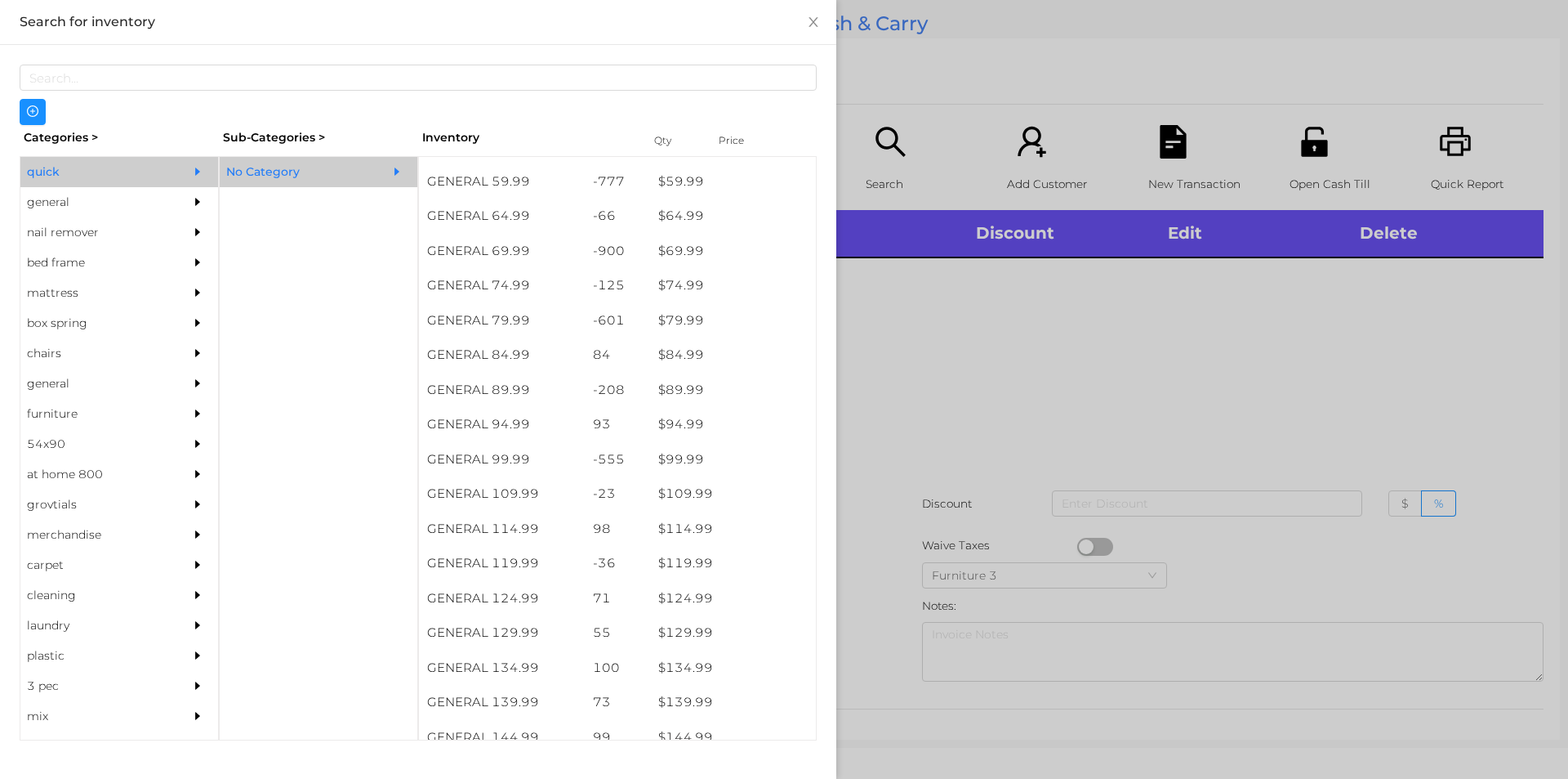
scroll to position [1069, 0]
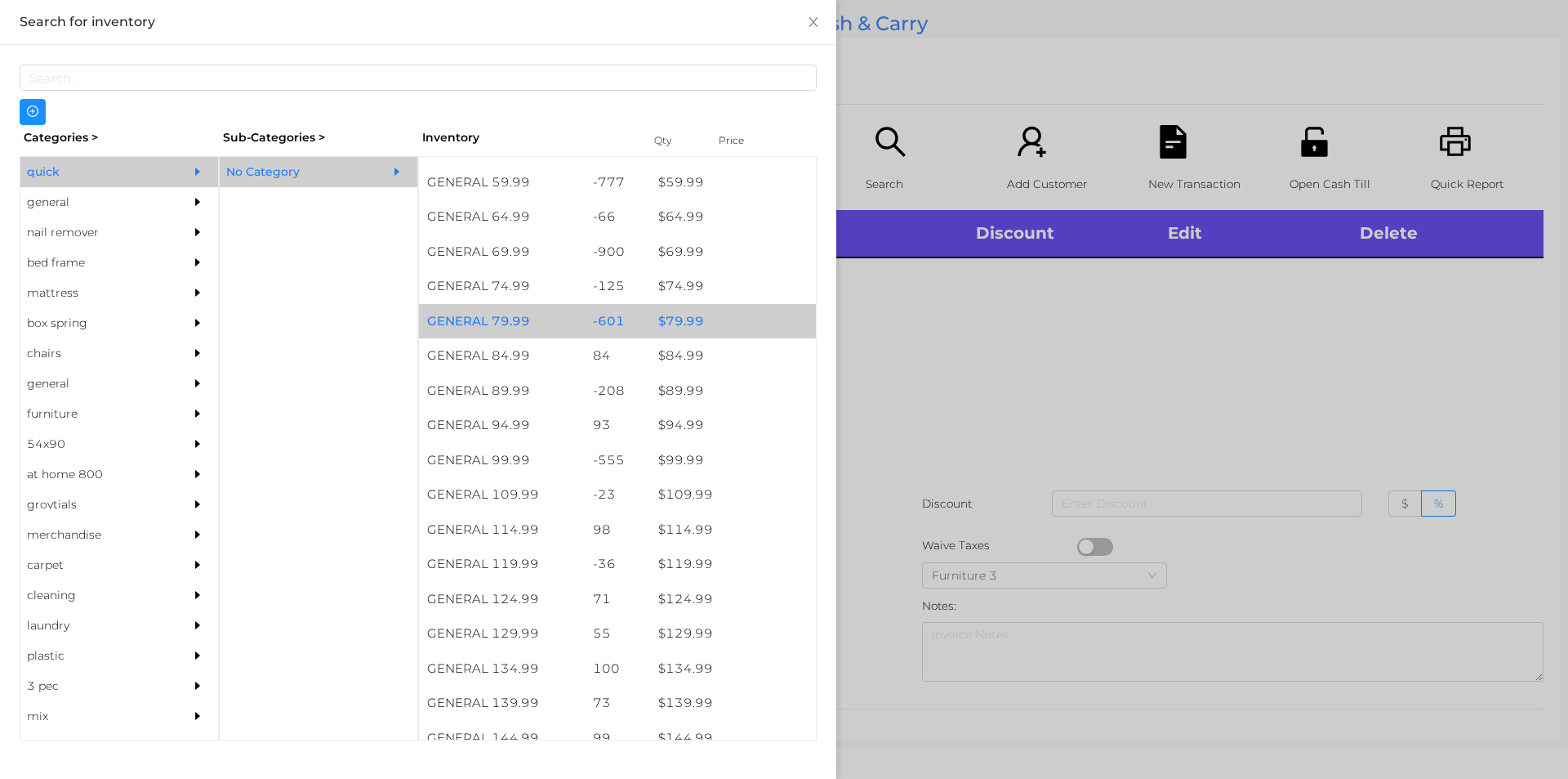
click at [724, 325] on div "$ 79.99" at bounding box center [733, 321] width 166 height 35
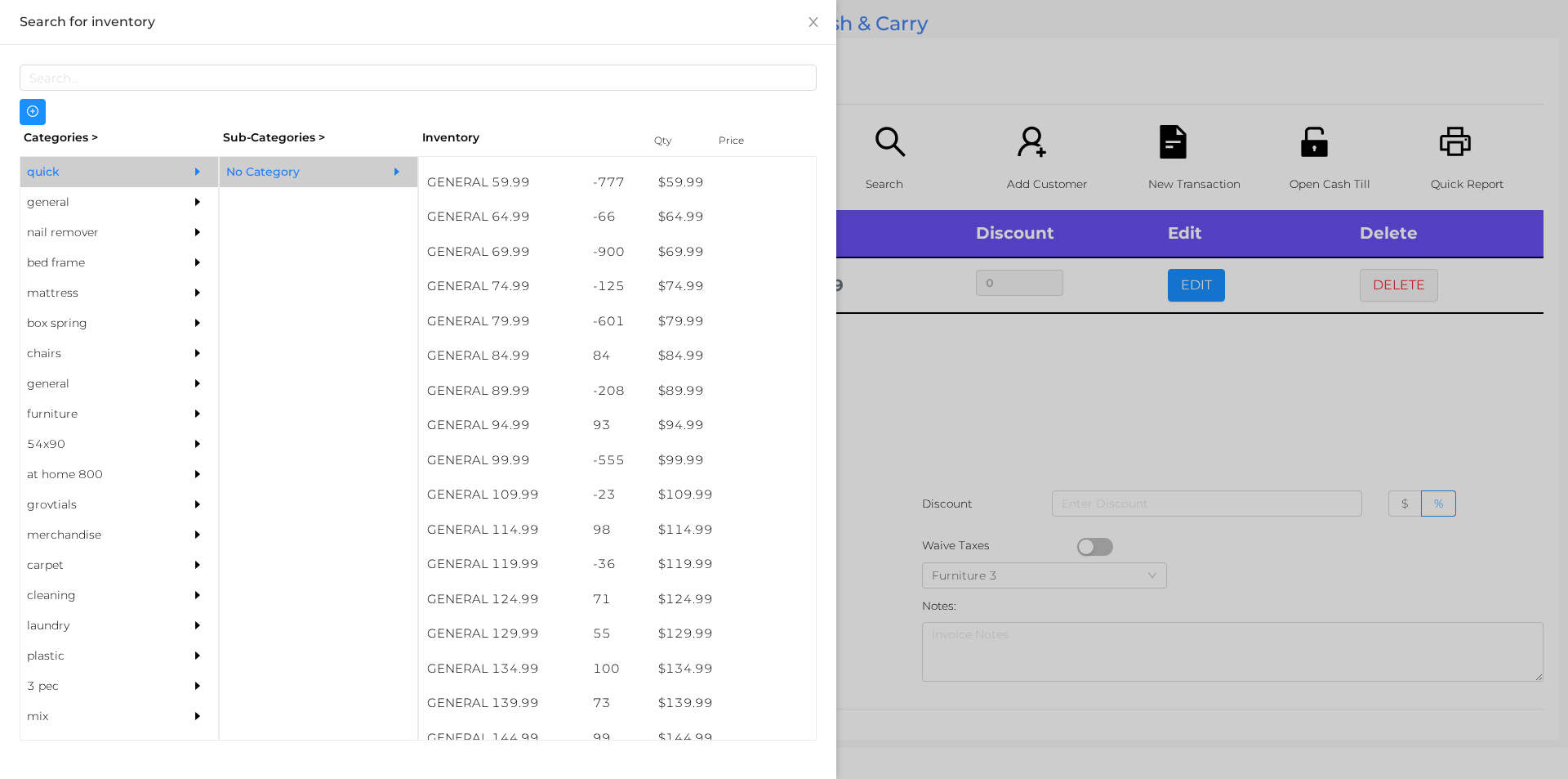
click at [912, 355] on div at bounding box center [784, 389] width 1568 height 779
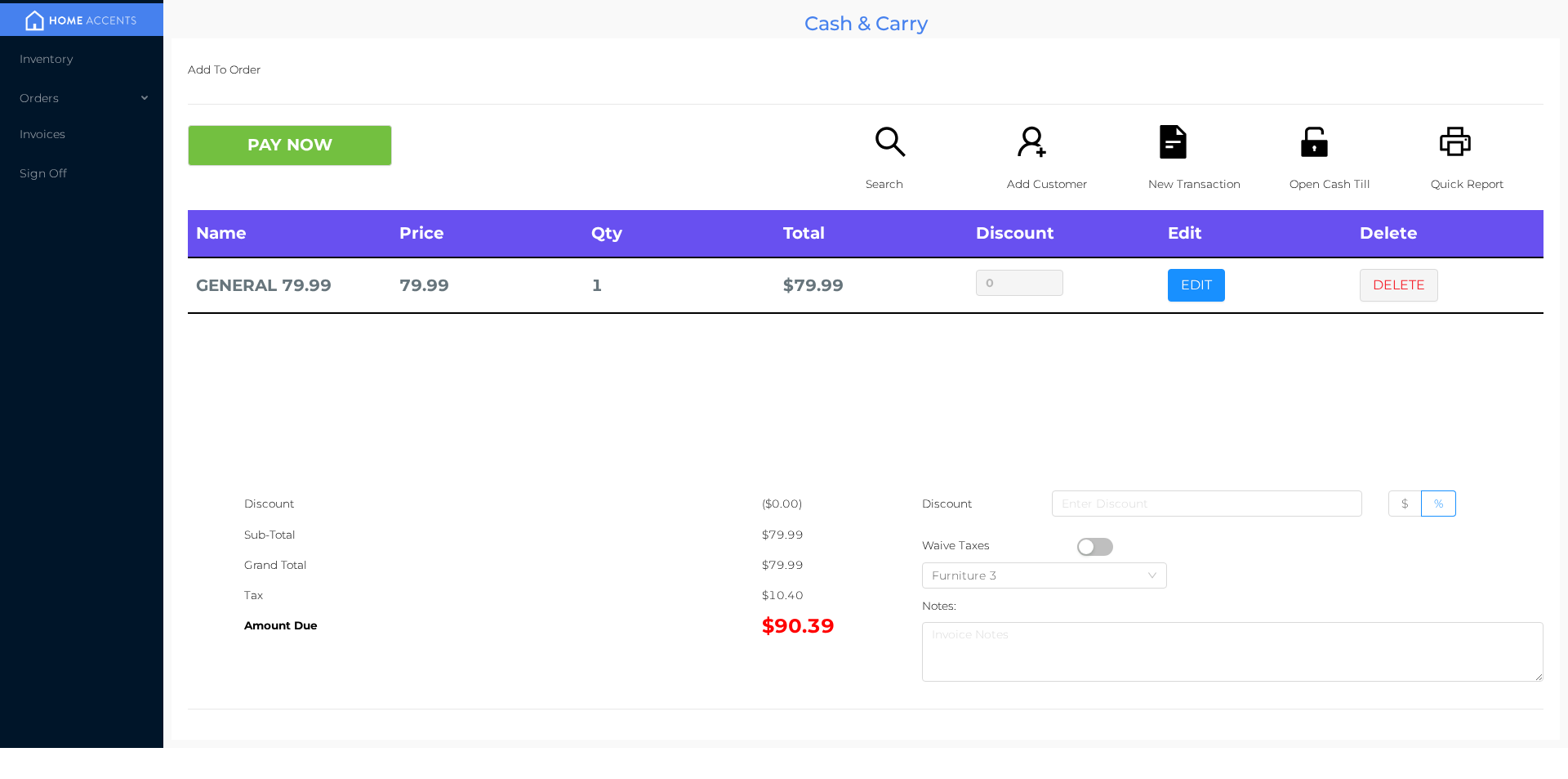
click at [1166, 151] on icon "icon: file-text" at bounding box center [1173, 141] width 26 height 33
click at [1335, 144] on div "Open Cash Till" at bounding box center [1346, 167] width 112 height 85
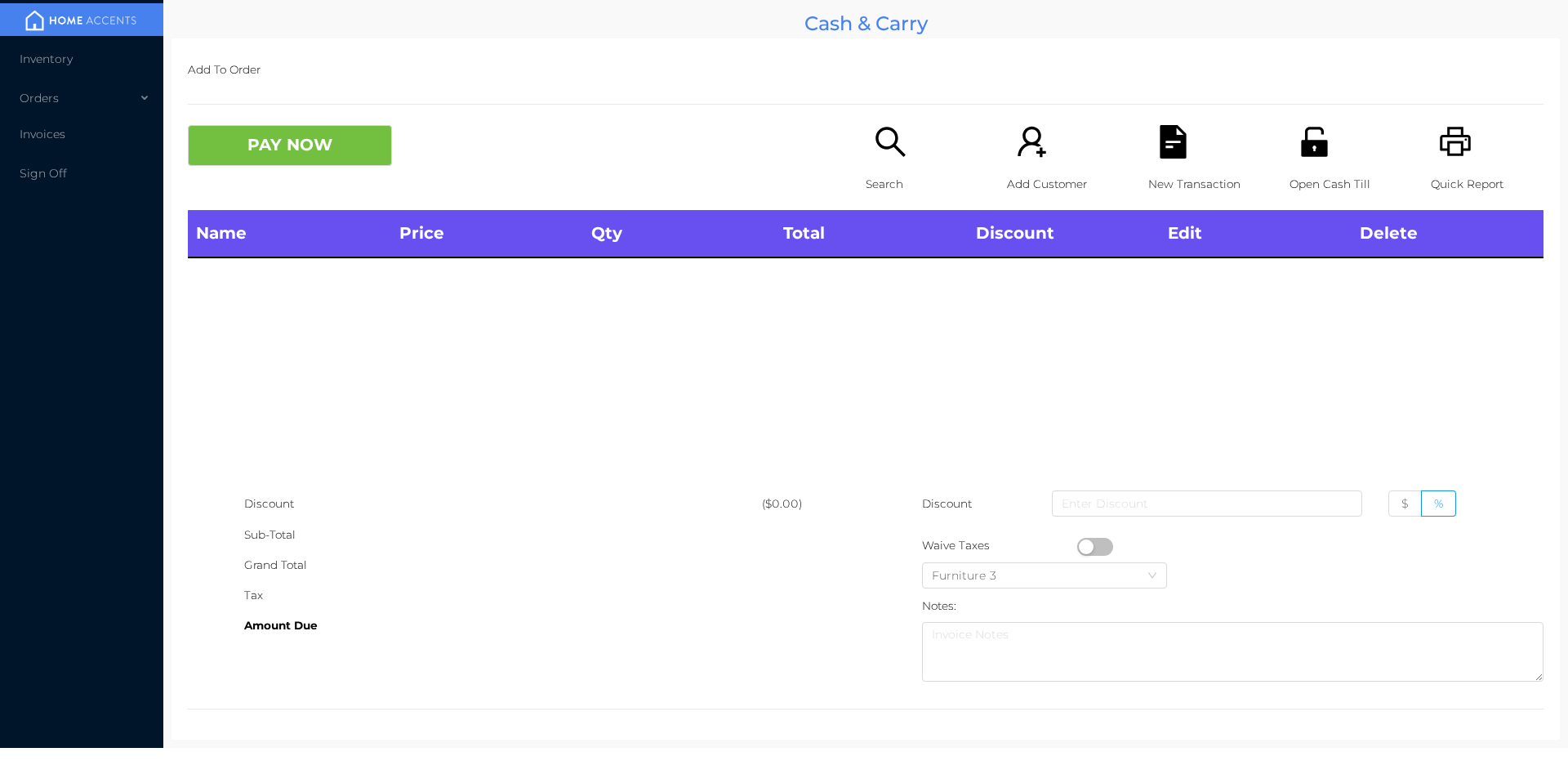
click at [1306, 161] on div "Open Cash Till" at bounding box center [1346, 167] width 112 height 85
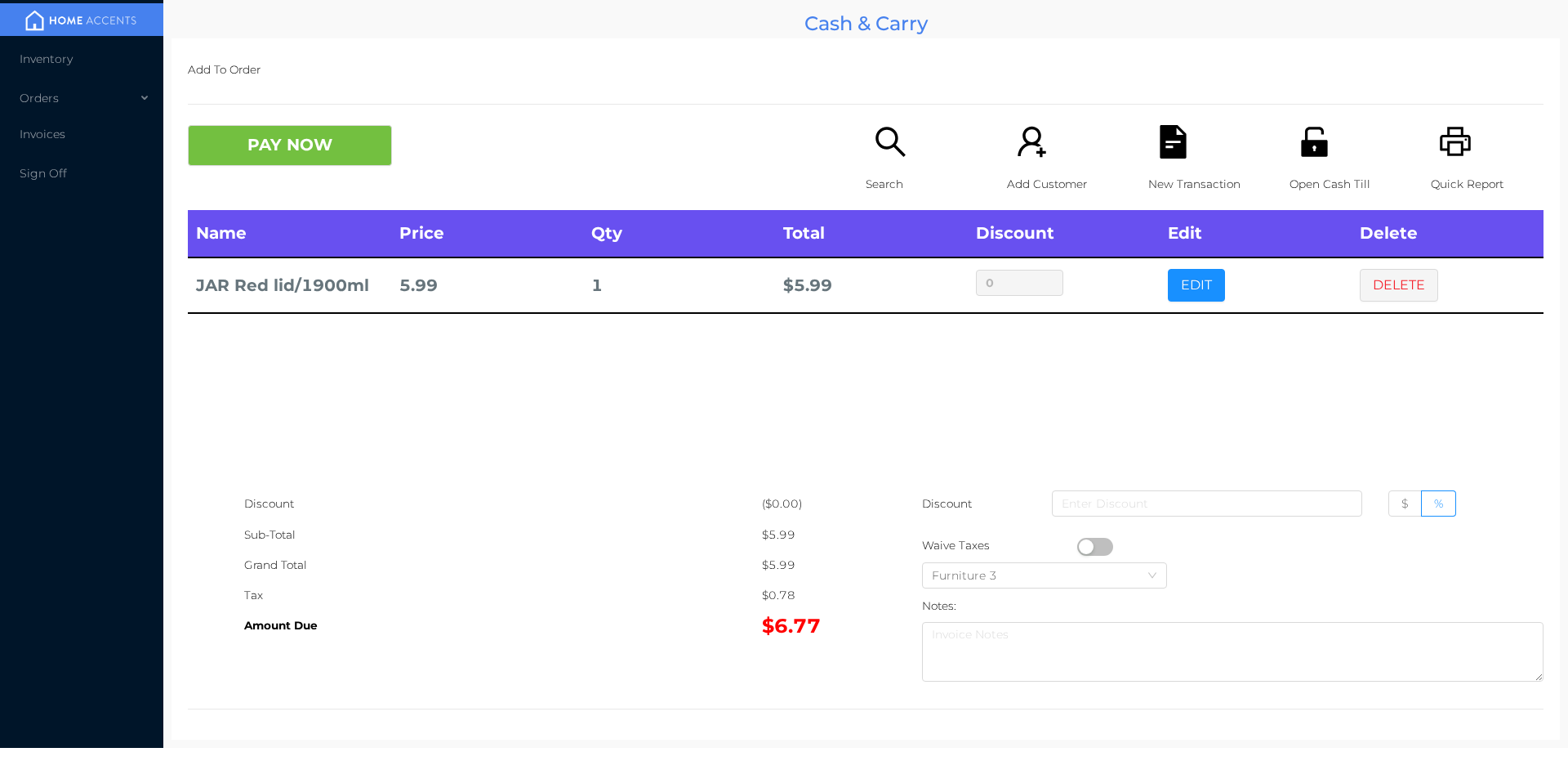
click at [1160, 135] on icon "icon: file-text" at bounding box center [1173, 141] width 26 height 33
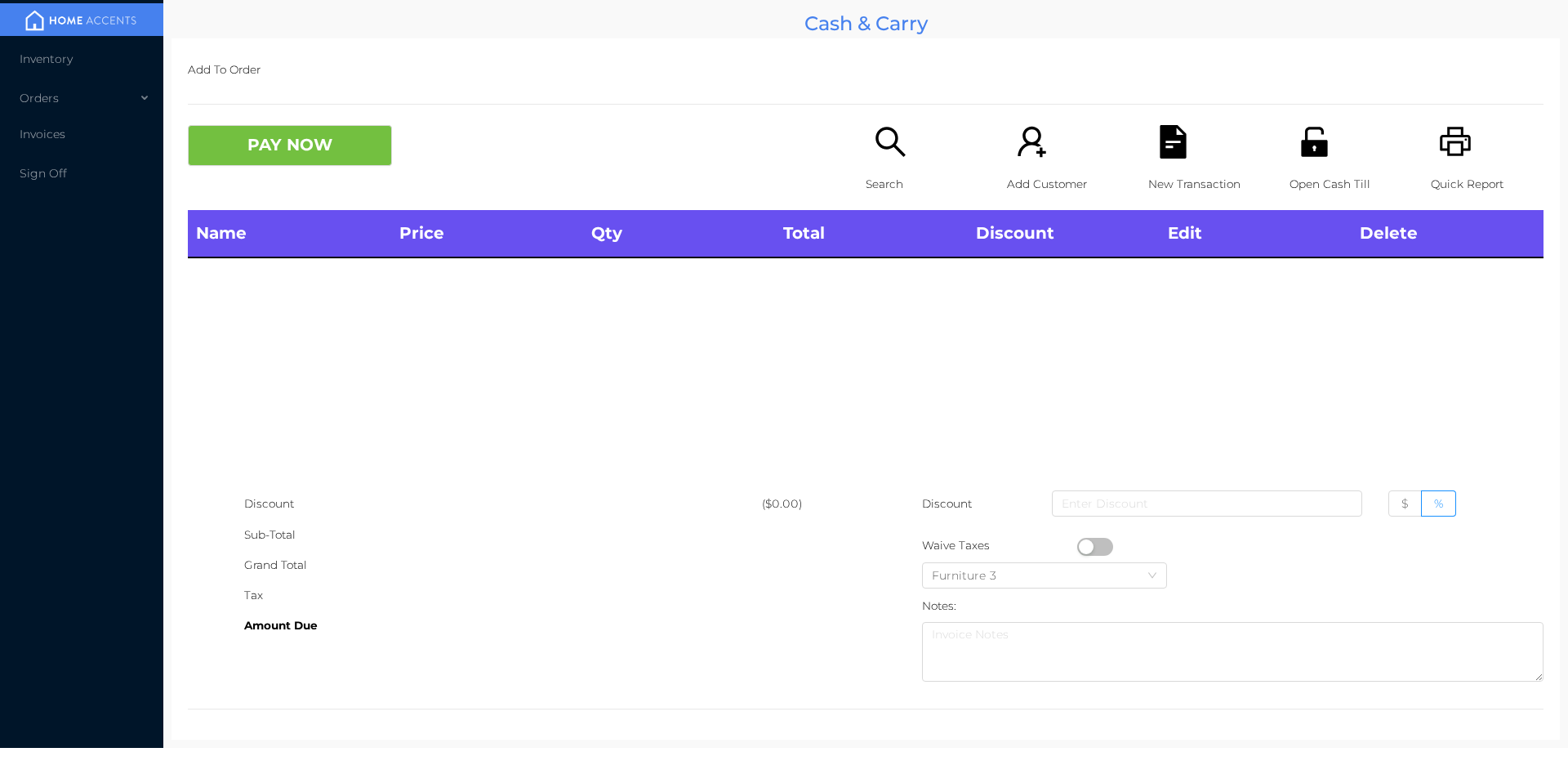
click at [1319, 147] on icon "icon: unlock" at bounding box center [1314, 141] width 33 height 33
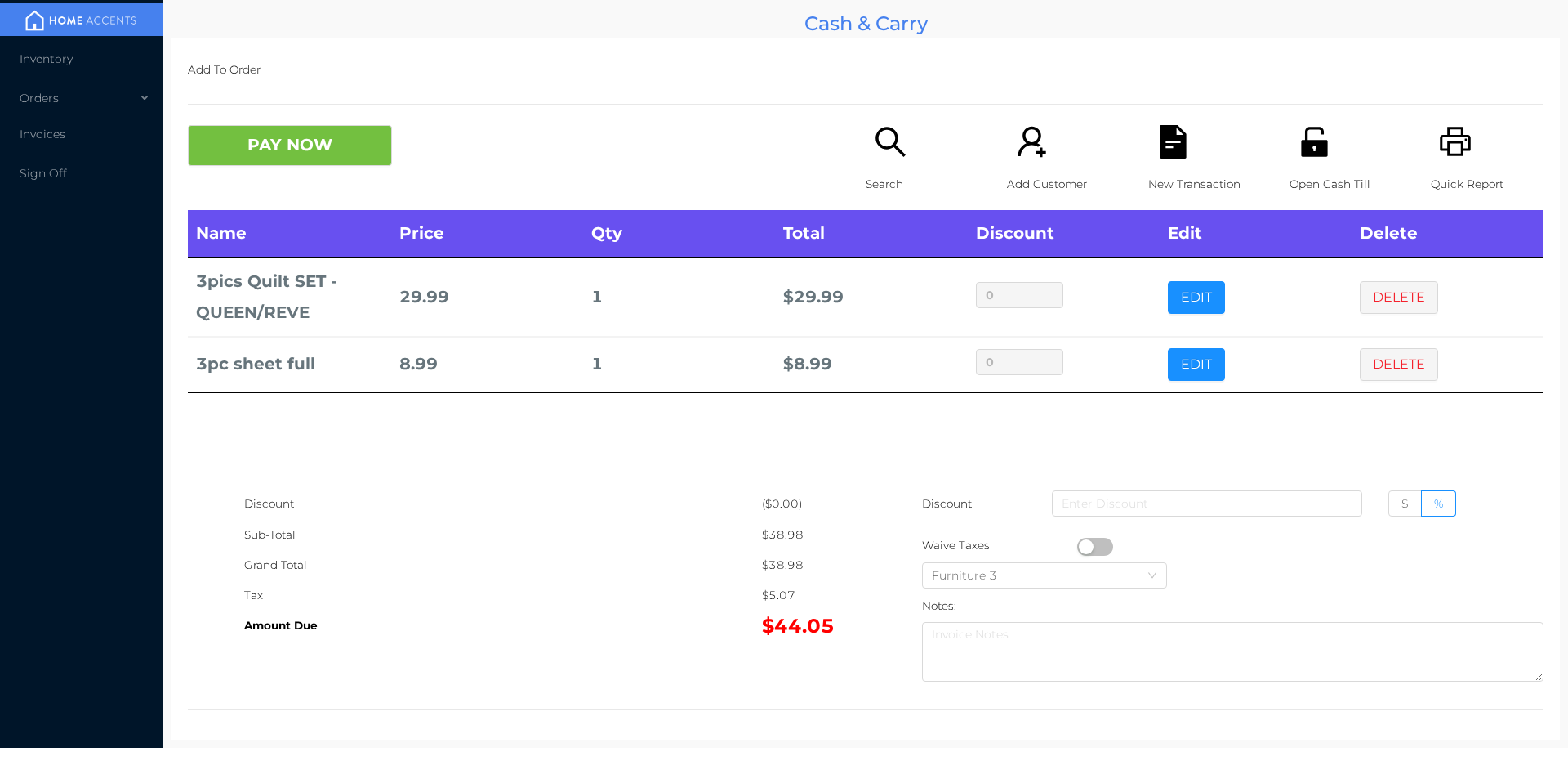
click at [866, 144] on div "Search" at bounding box center [922, 167] width 112 height 85
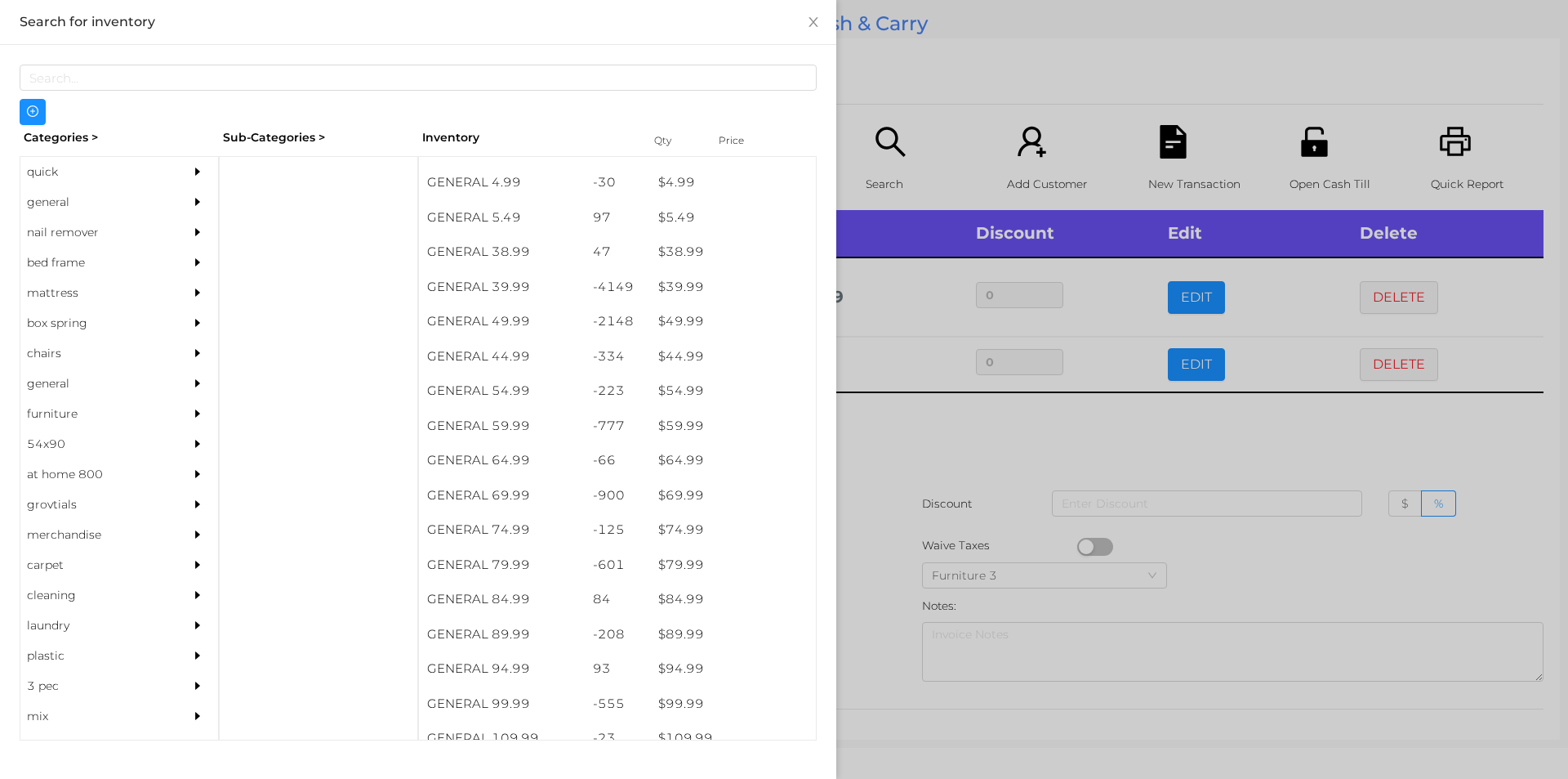
scroll to position [865, 0]
click at [121, 222] on div "nail remover" at bounding box center [94, 232] width 148 height 31
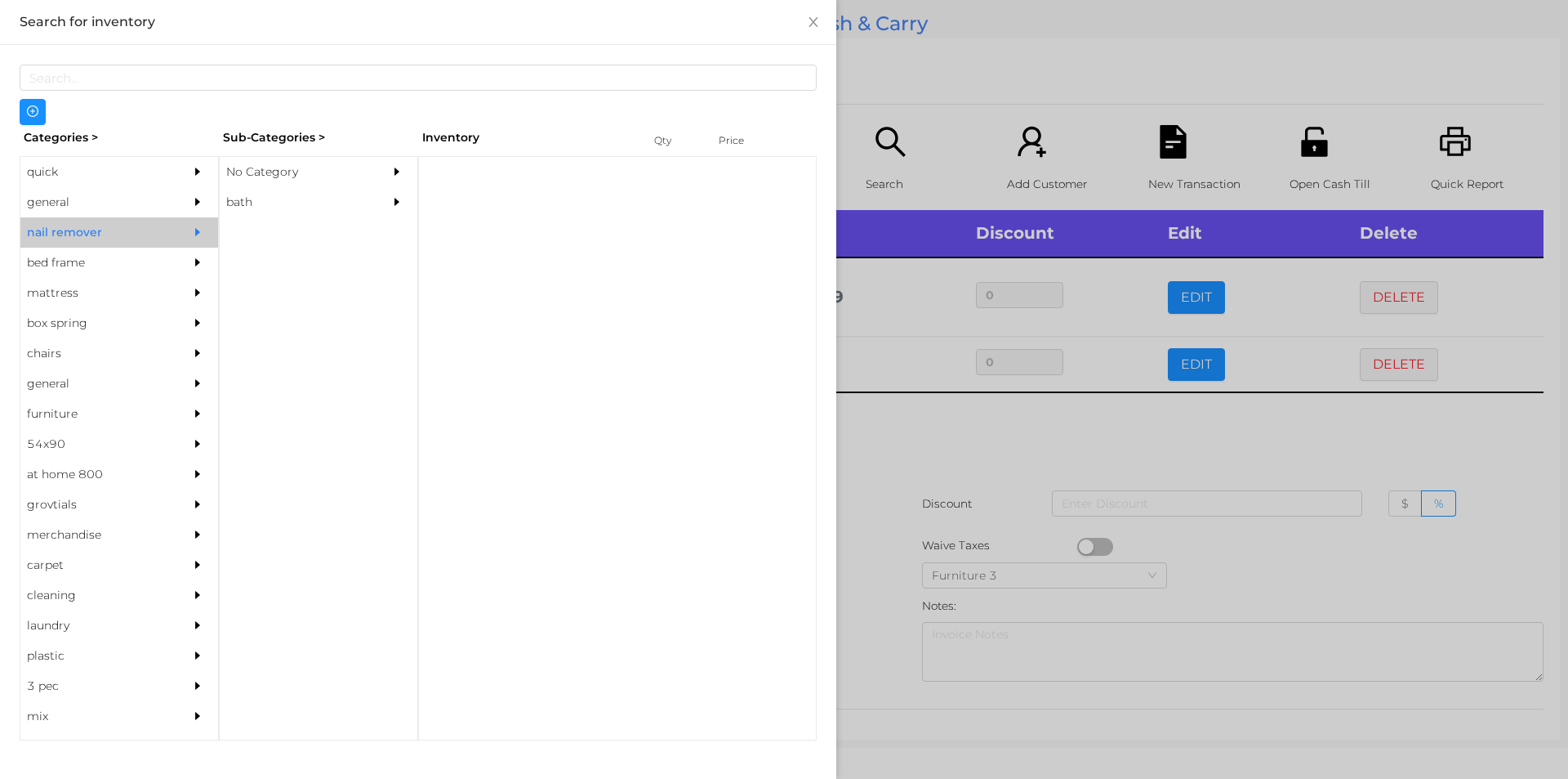
click at [122, 189] on div "general" at bounding box center [94, 202] width 148 height 31
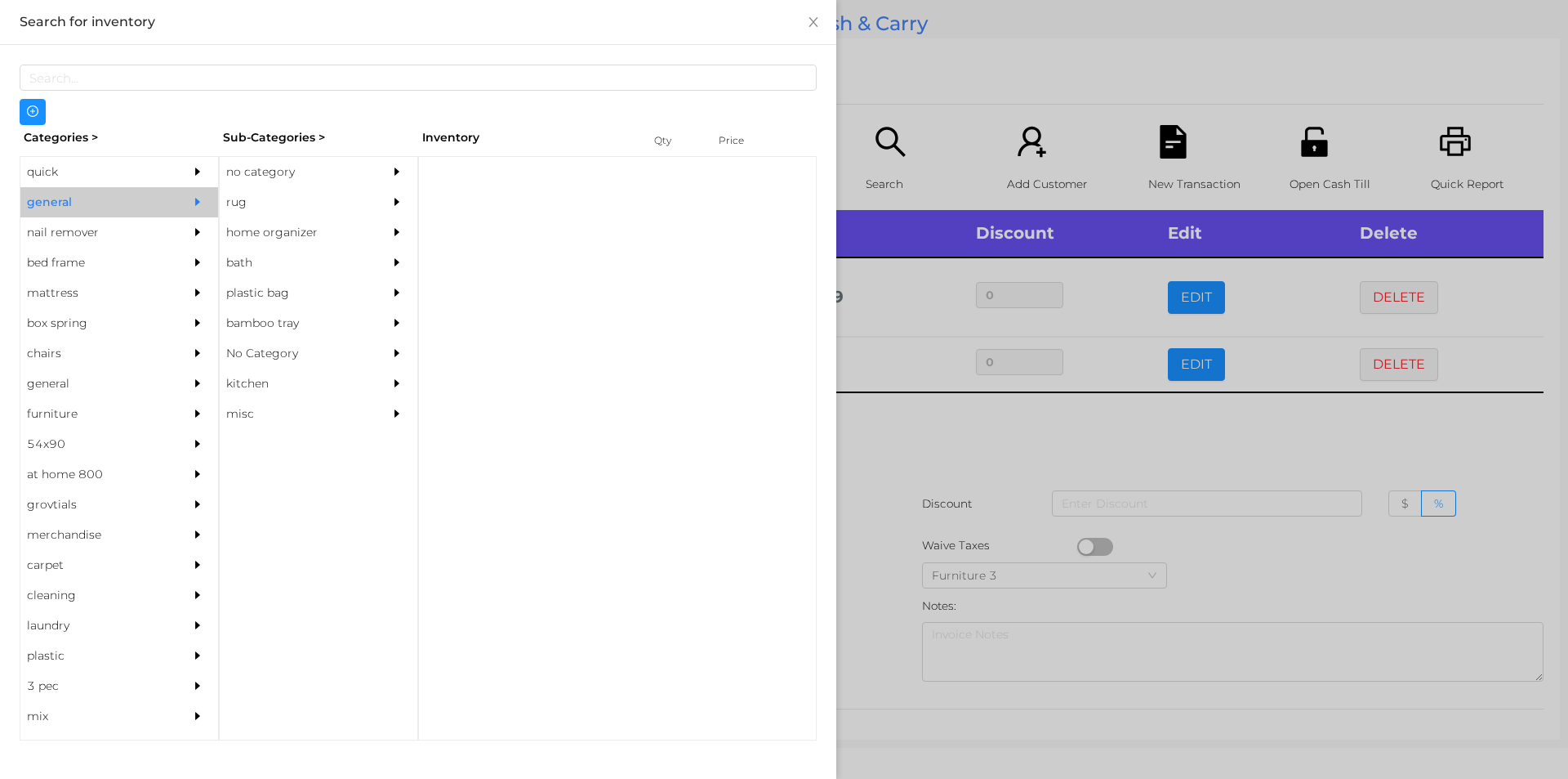
click at [262, 164] on div "no category" at bounding box center [294, 172] width 148 height 31
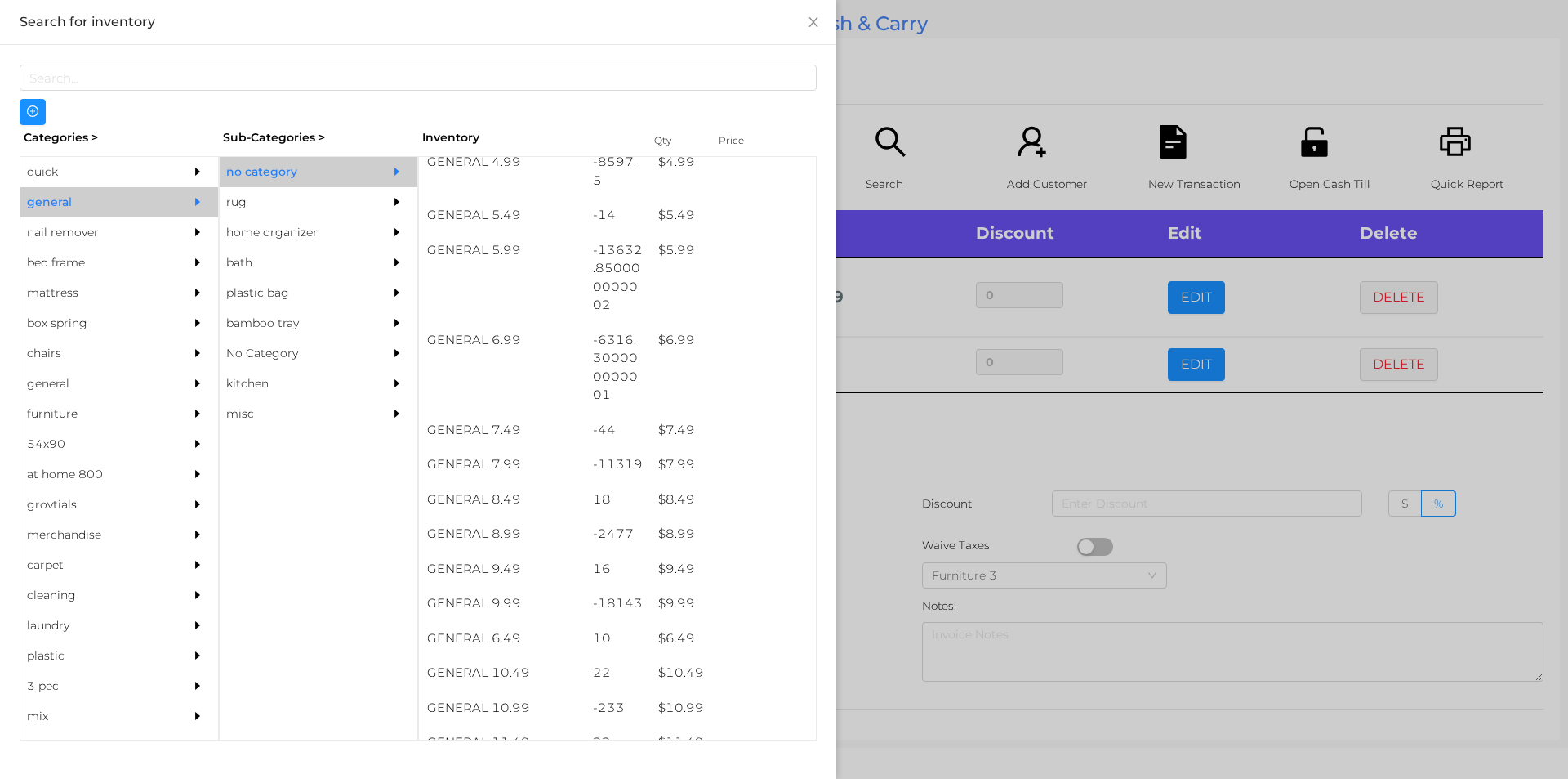
scroll to position [568, 0]
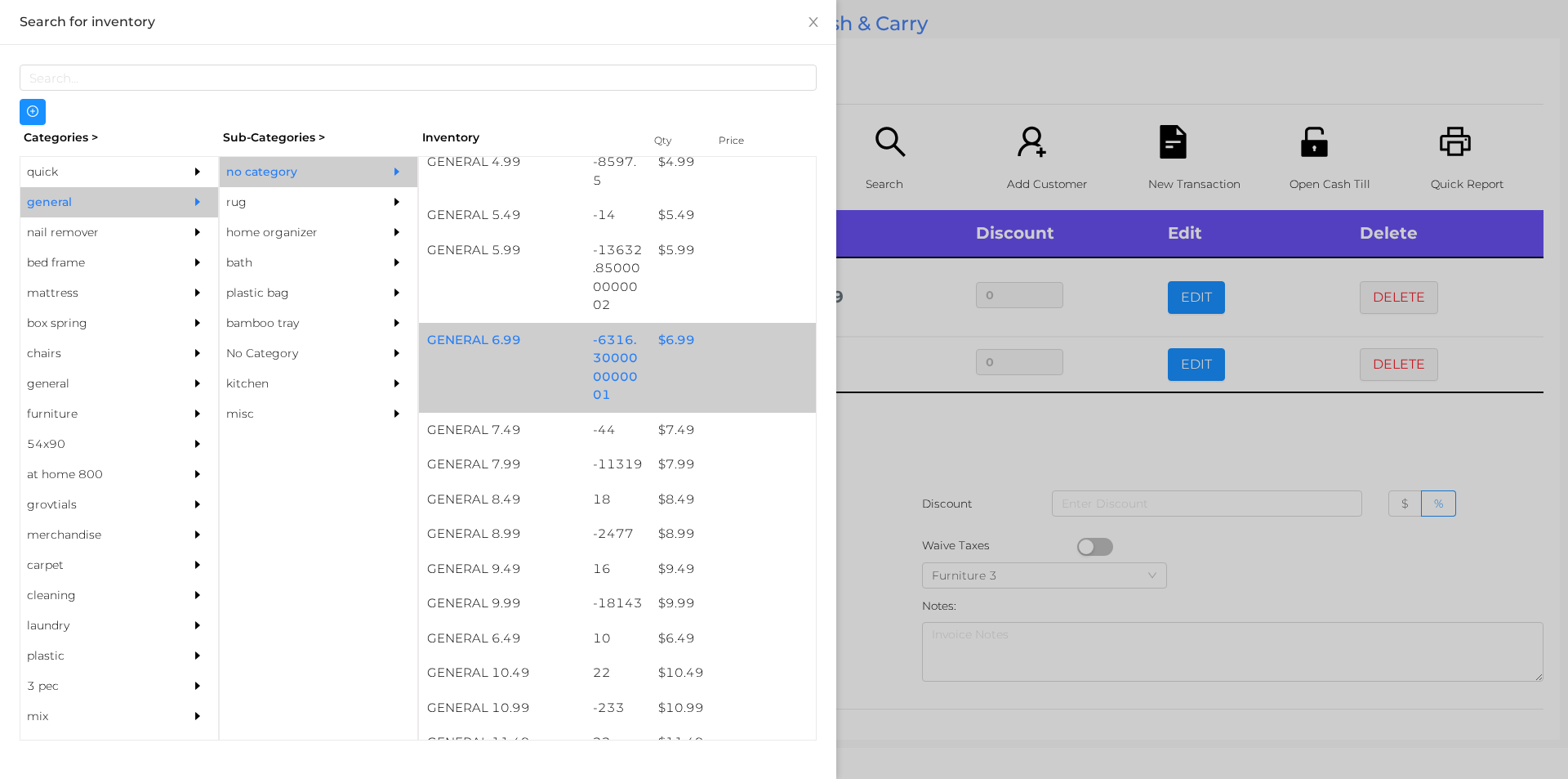
click at [725, 351] on div "$ 6.99" at bounding box center [733, 340] width 166 height 35
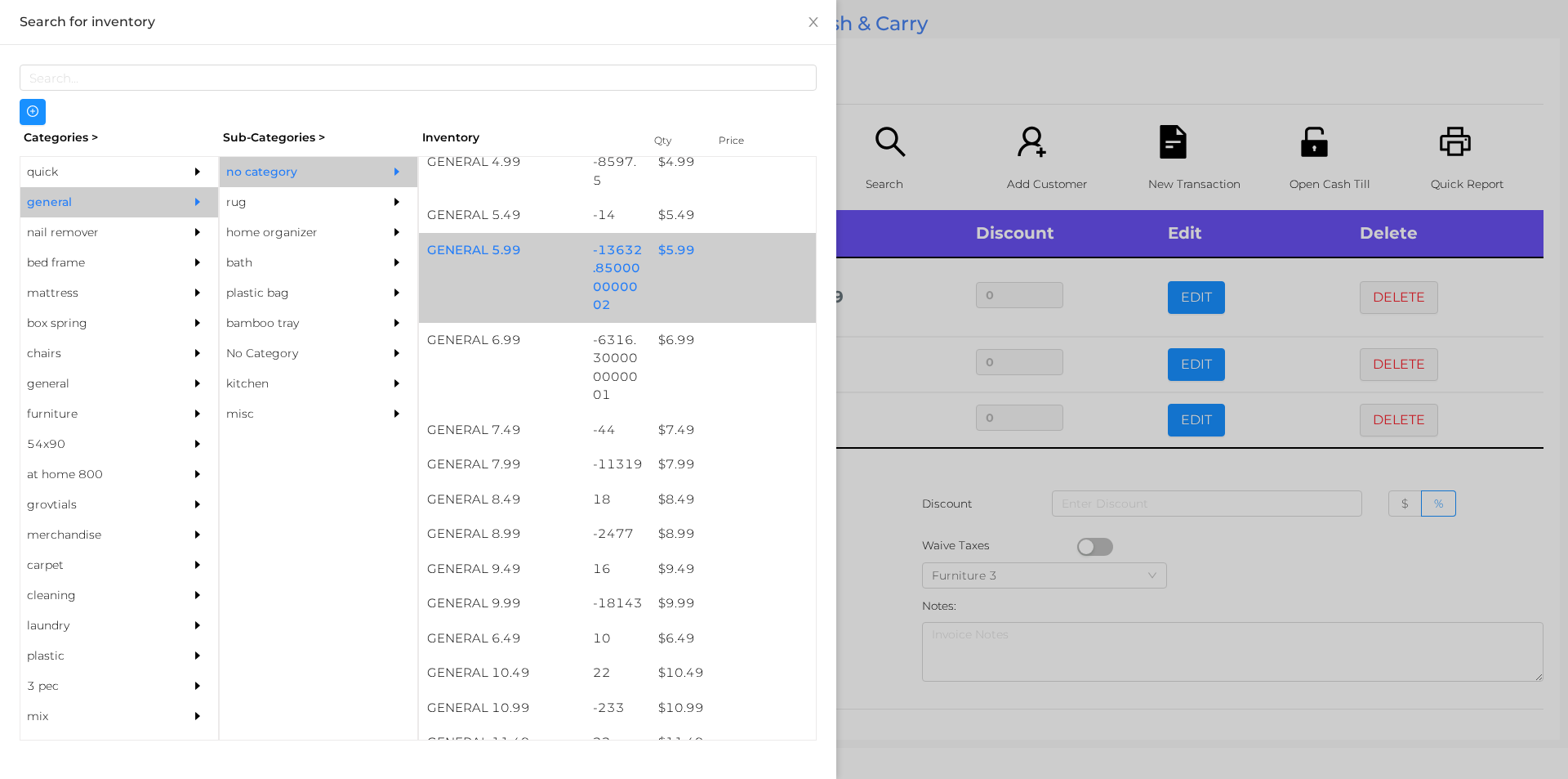
click at [702, 258] on div "$ 5.99" at bounding box center [733, 250] width 166 height 35
click at [704, 269] on div "GENERAL 5.99 -13632.850000000002 $ 5.99" at bounding box center [617, 277] width 397 height 90
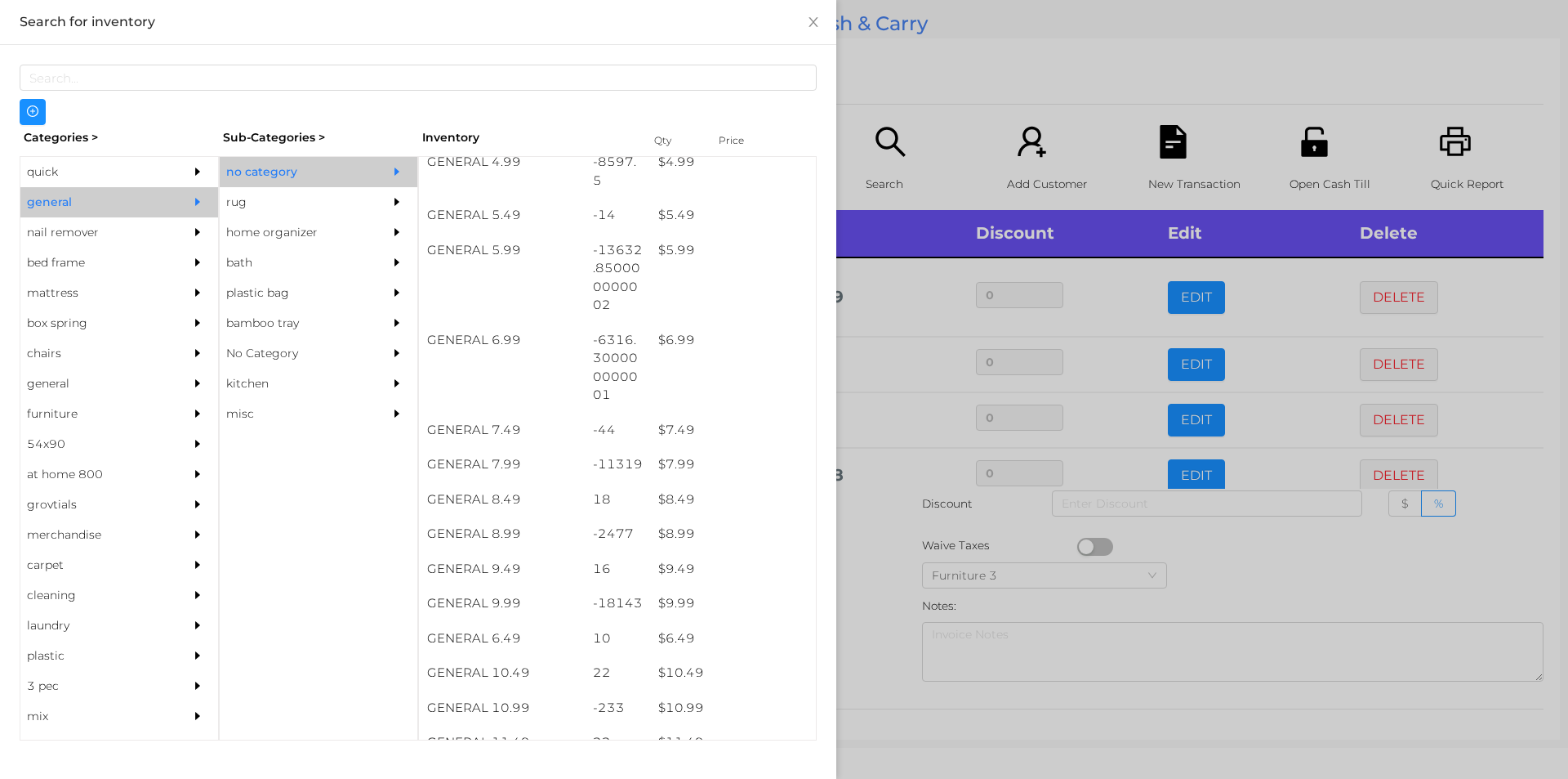
click at [873, 115] on div at bounding box center [784, 389] width 1568 height 779
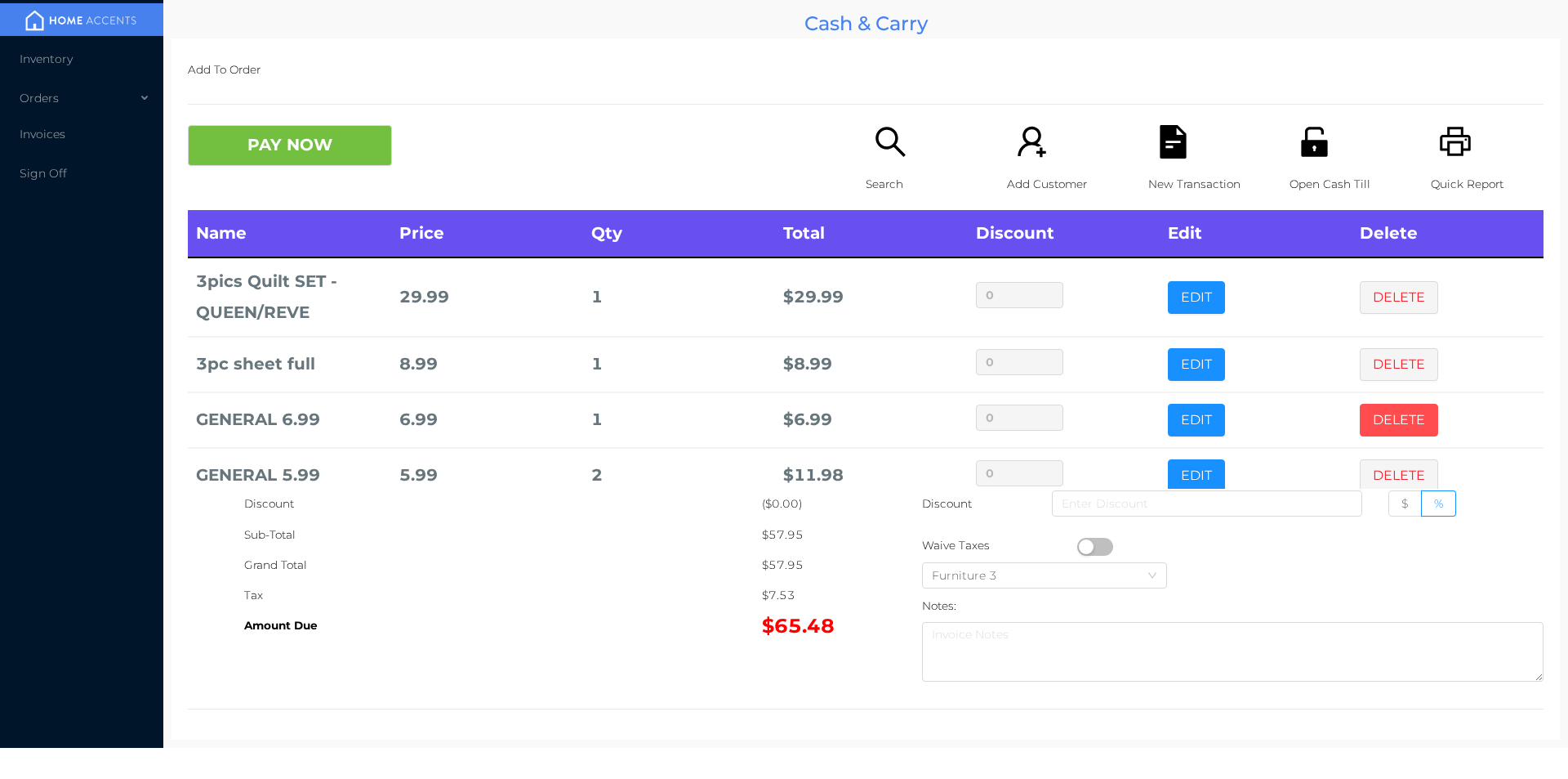
click at [1360, 407] on button "DELETE" at bounding box center [1399, 420] width 78 height 32
click at [301, 133] on button "PAY NOW" at bounding box center [290, 145] width 204 height 41
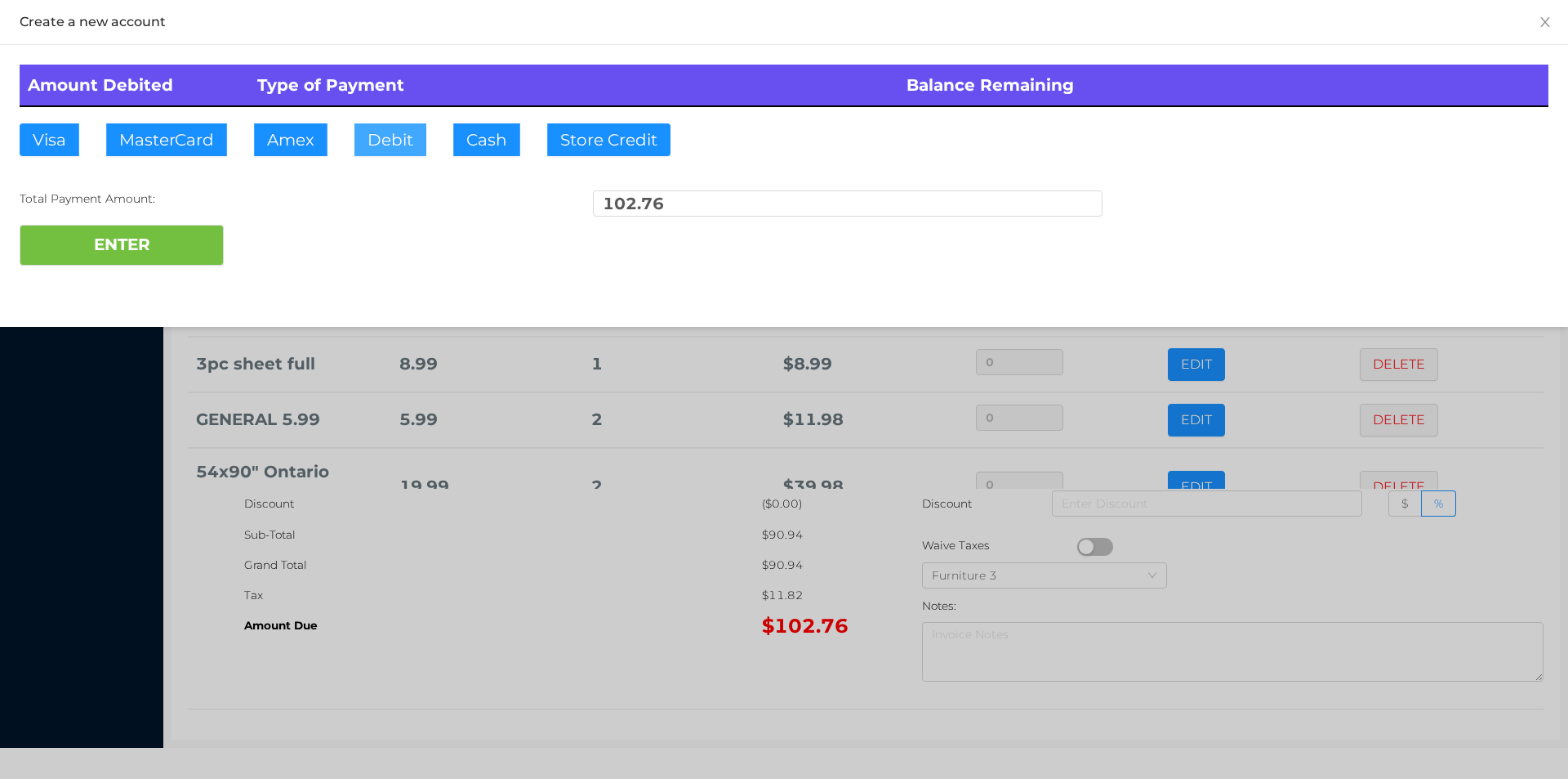
click at [403, 136] on button "Debit" at bounding box center [390, 139] width 72 height 32
click at [167, 246] on button "ENTER" at bounding box center [121, 245] width 204 height 41
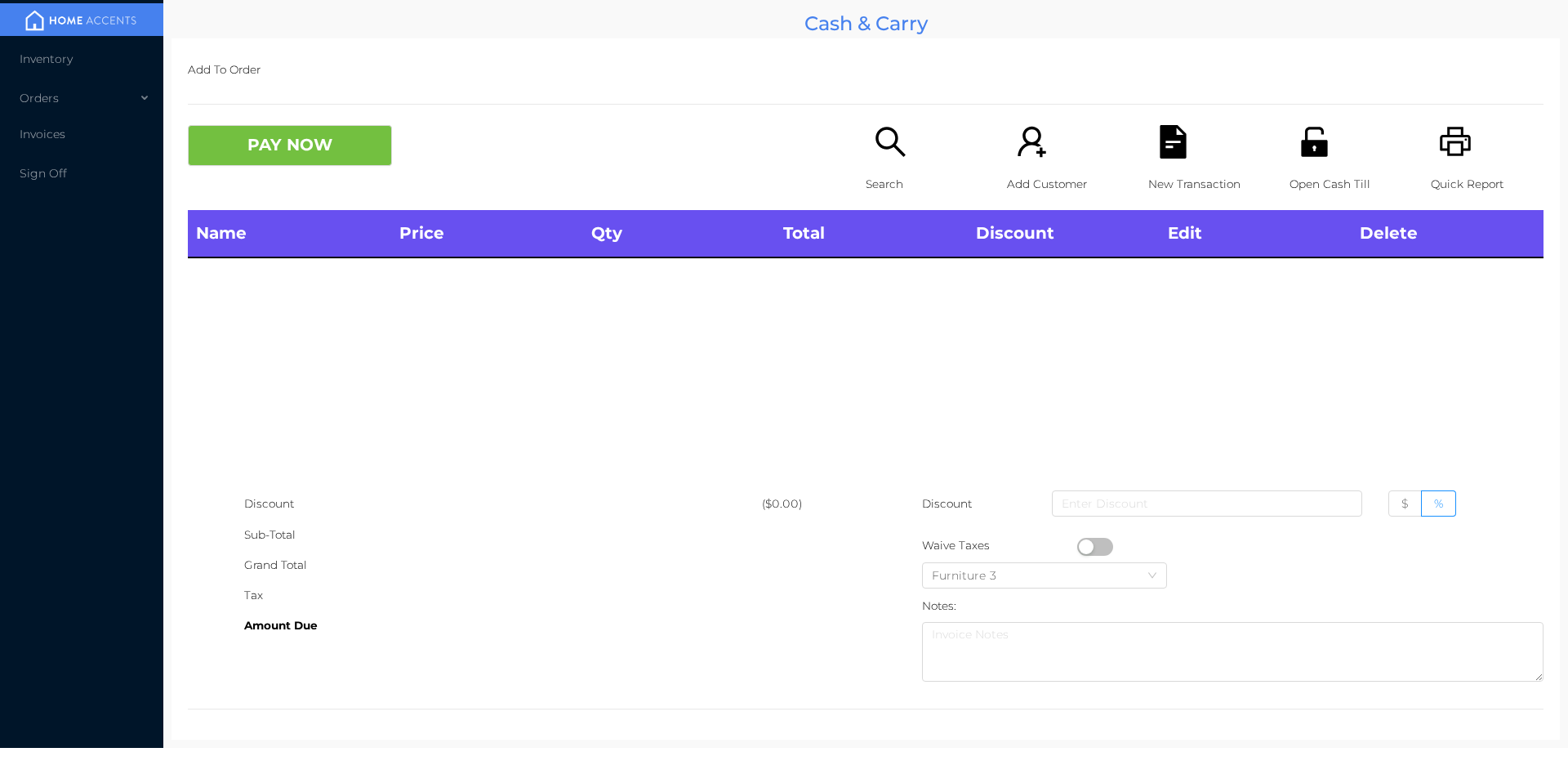
click at [480, 572] on div "Grand Total" at bounding box center [503, 564] width 518 height 31
click at [895, 161] on div "Search" at bounding box center [922, 167] width 112 height 85
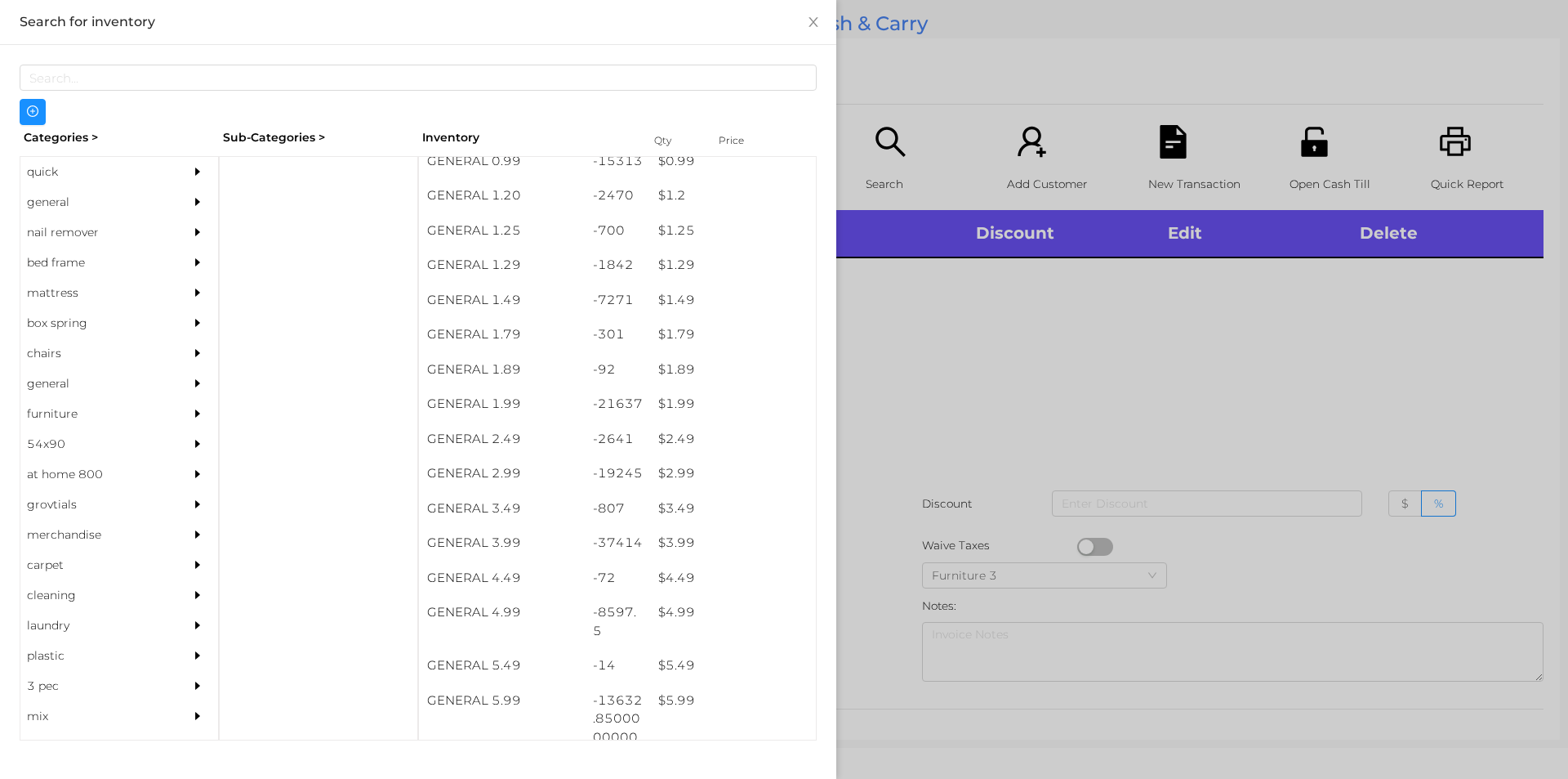
scroll to position [119, 0]
click at [637, 161] on div "-15313" at bounding box center [618, 161] width 66 height 35
click at [913, 350] on div at bounding box center [784, 389] width 1568 height 779
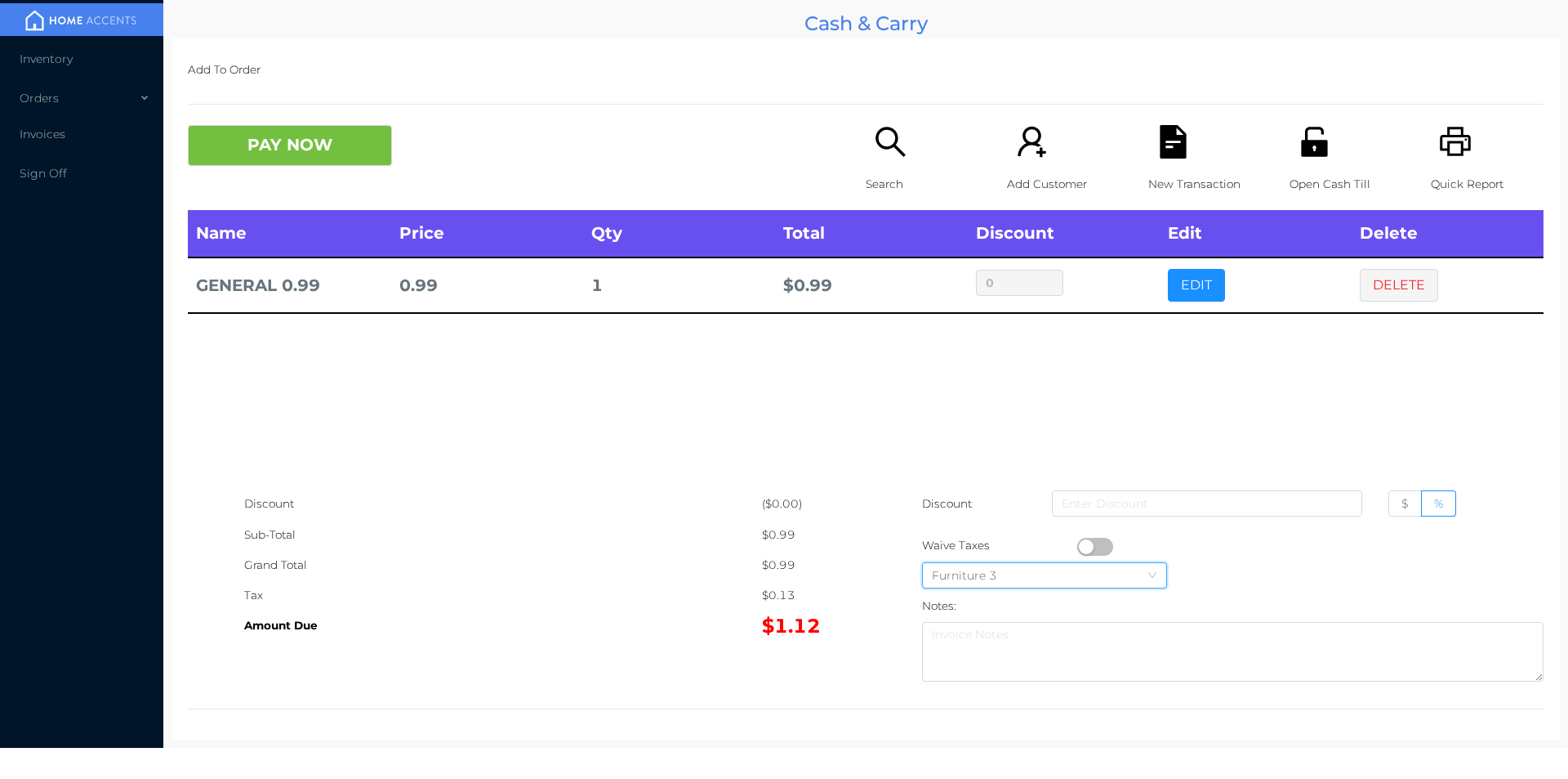
click at [1089, 566] on div "Furniture 3" at bounding box center [1045, 575] width 226 height 24
click at [1281, 560] on div at bounding box center [1232, 545] width 622 height 31
click at [1077, 546] on button "button" at bounding box center [1094, 546] width 36 height 18
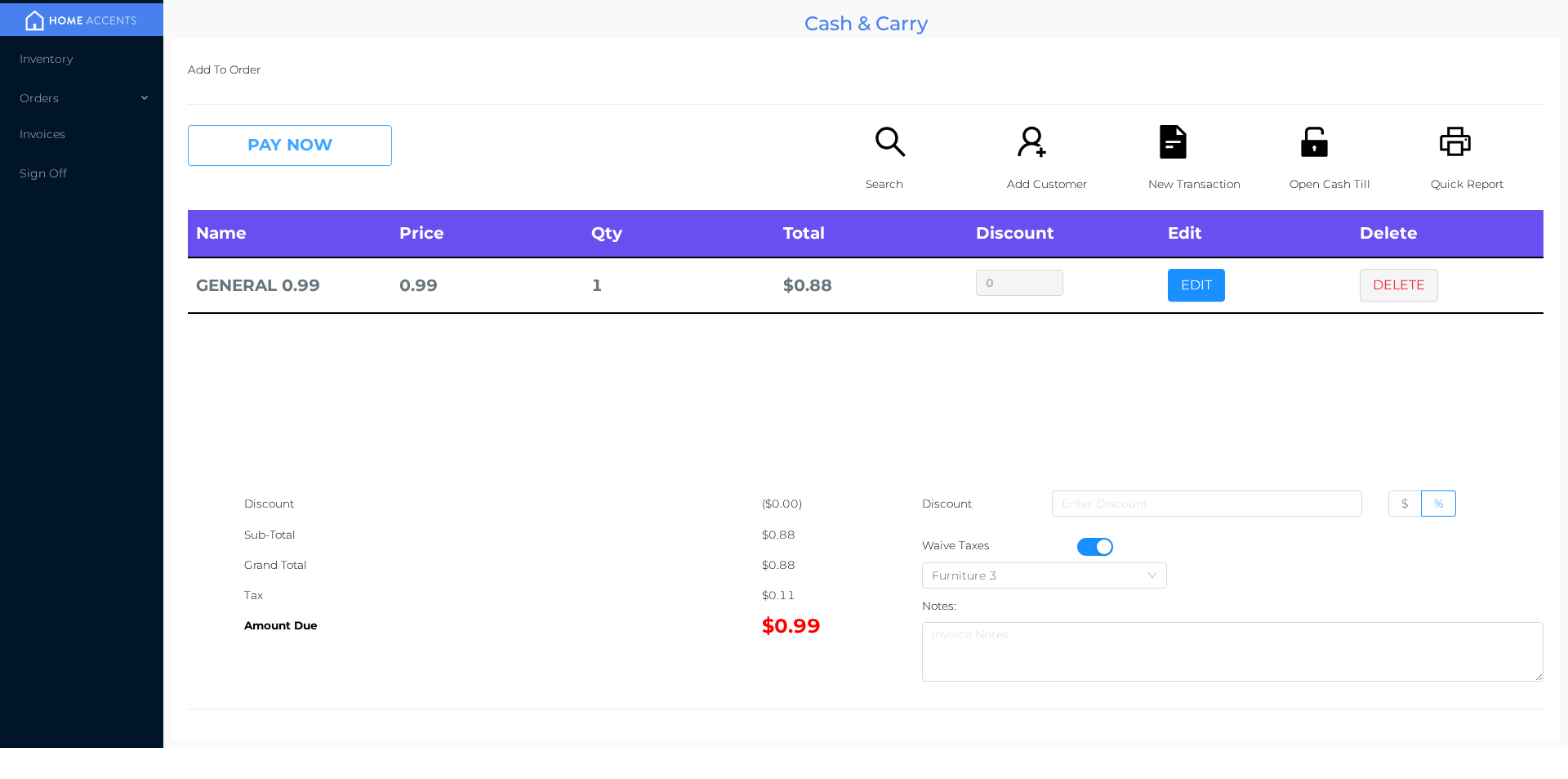
click at [321, 159] on button "PAY NOW" at bounding box center [290, 145] width 204 height 41
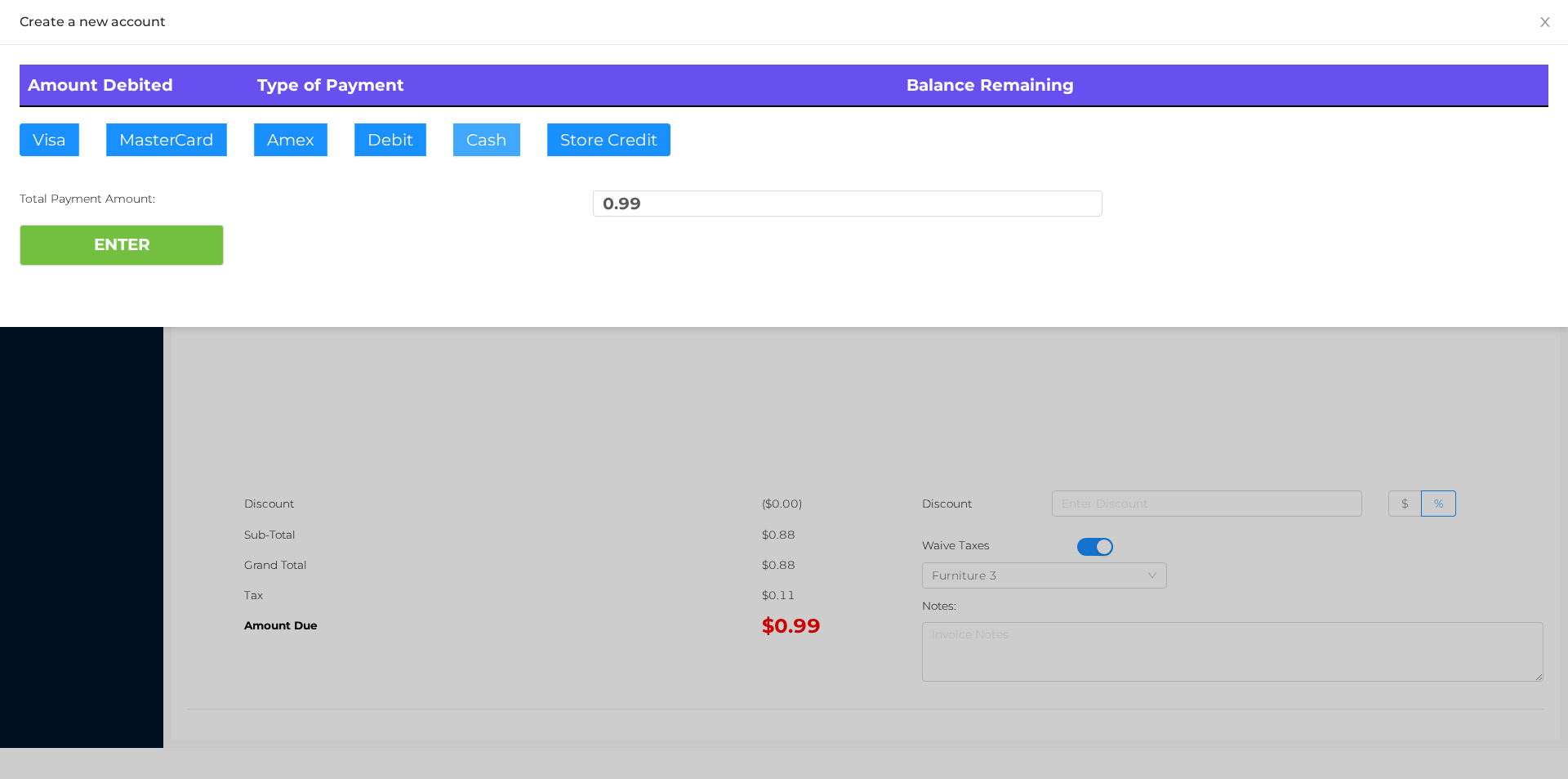
click at [467, 152] on button "Cash" at bounding box center [487, 139] width 67 height 32
click at [172, 233] on button "ENTER" at bounding box center [121, 245] width 204 height 41
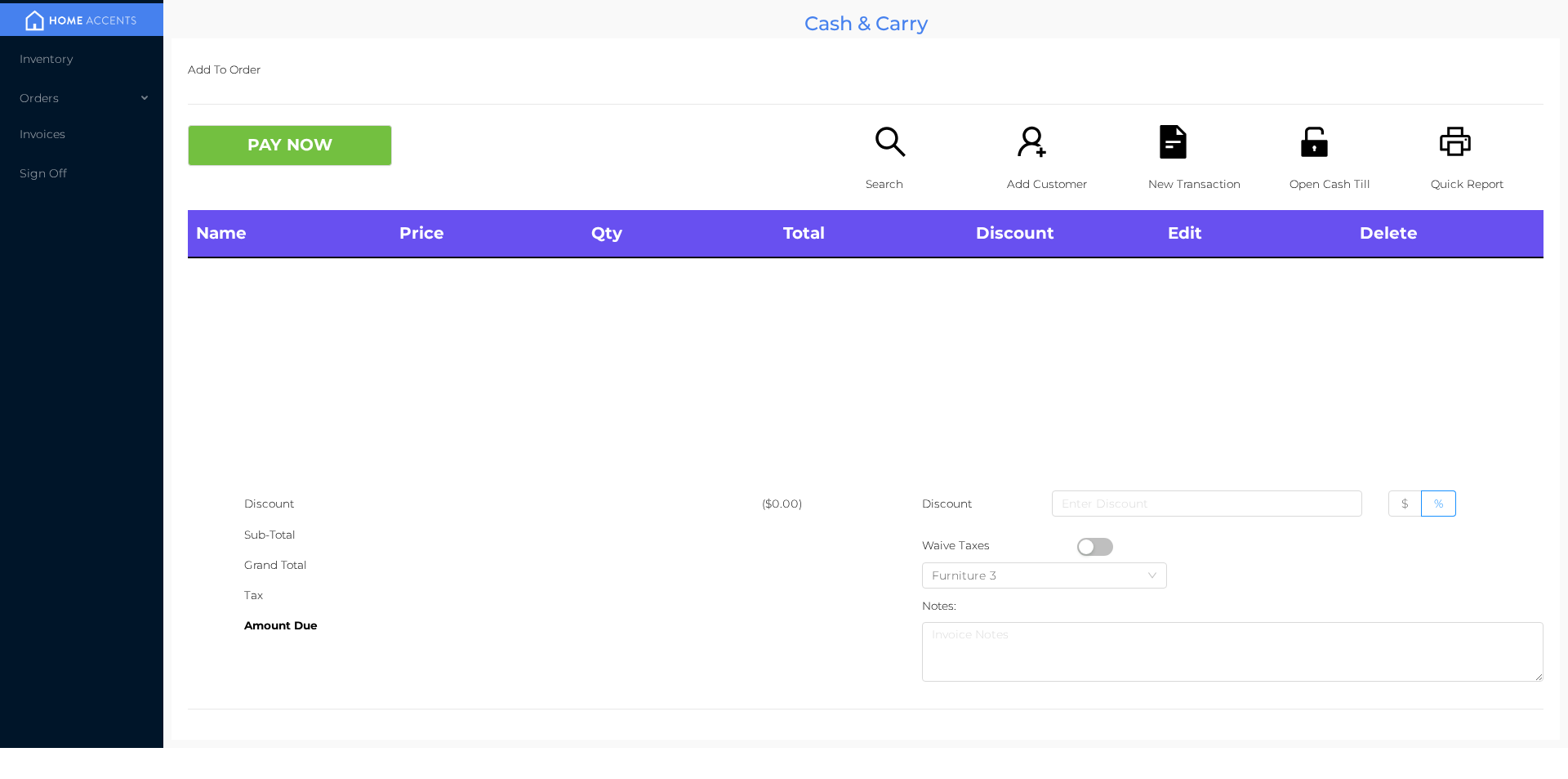
click at [1318, 209] on div "Open Cash Till" at bounding box center [1346, 167] width 112 height 85
click at [898, 137] on icon "icon: search" at bounding box center [890, 141] width 33 height 33
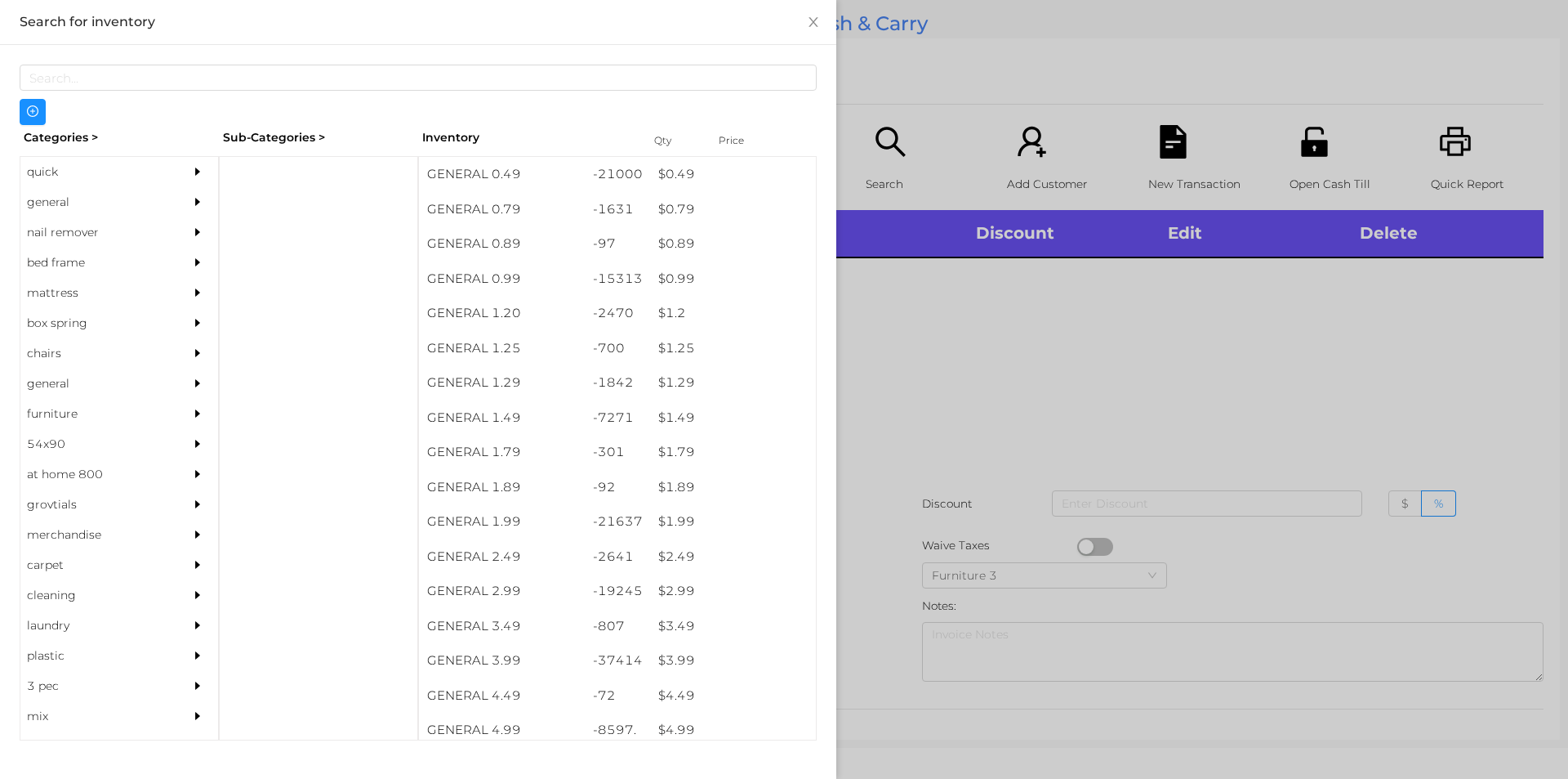
click at [71, 178] on div "quick" at bounding box center [94, 172] width 148 height 31
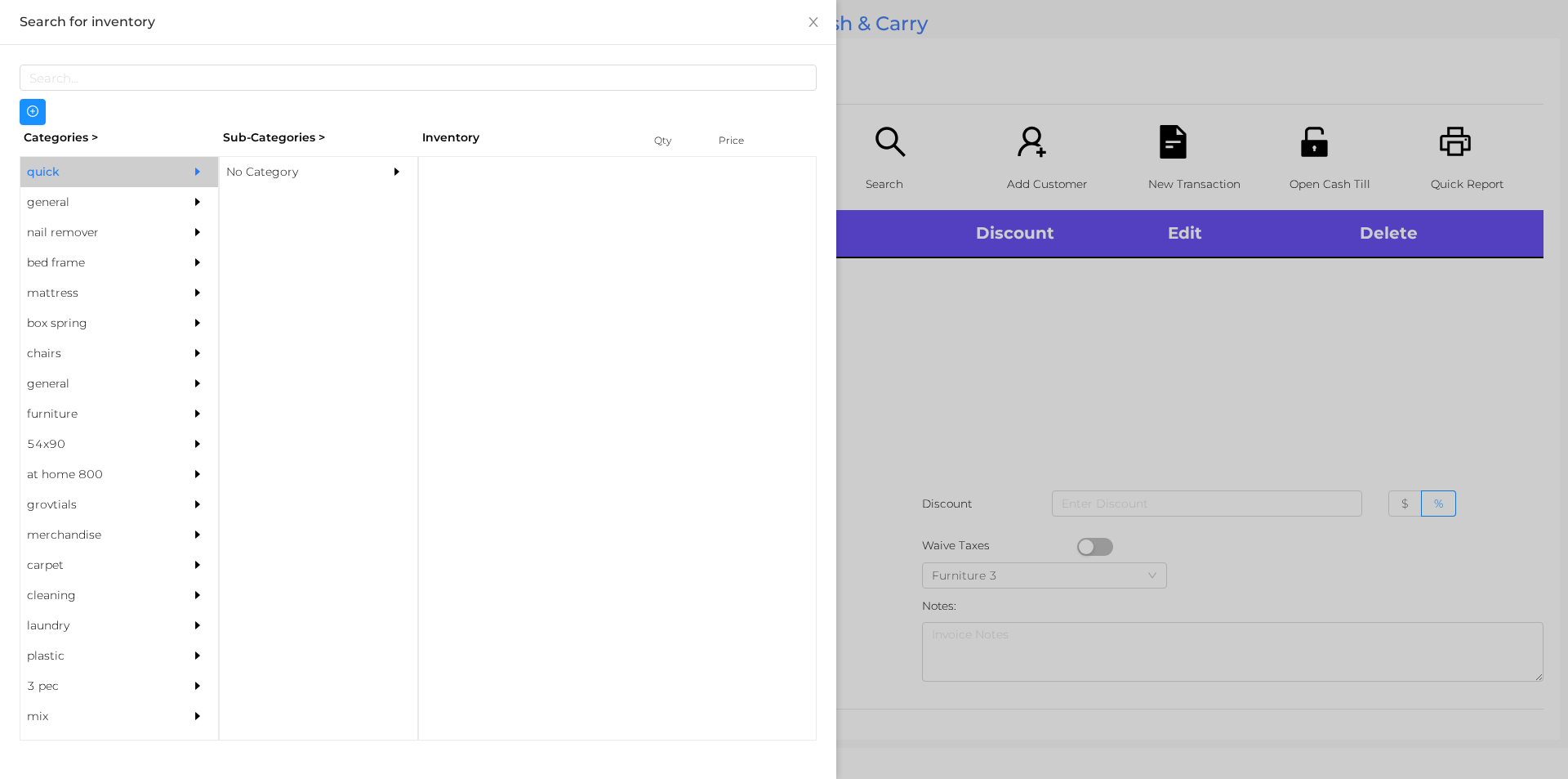
click at [317, 187] on div "No Category" at bounding box center [294, 172] width 148 height 31
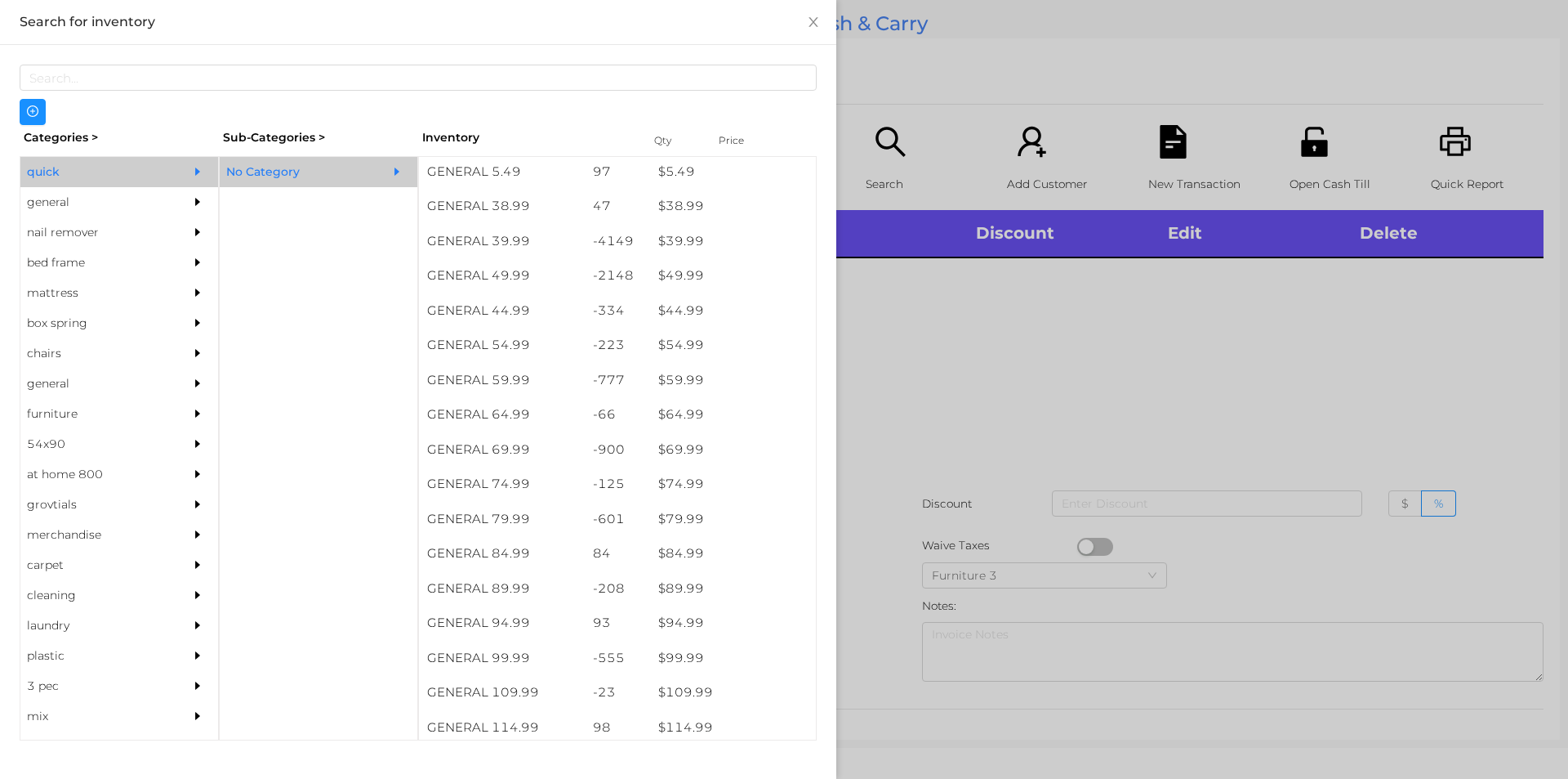
scroll to position [944, 0]
click at [721, 448] on div "$ 79.99" at bounding box center [733, 447] width 166 height 35
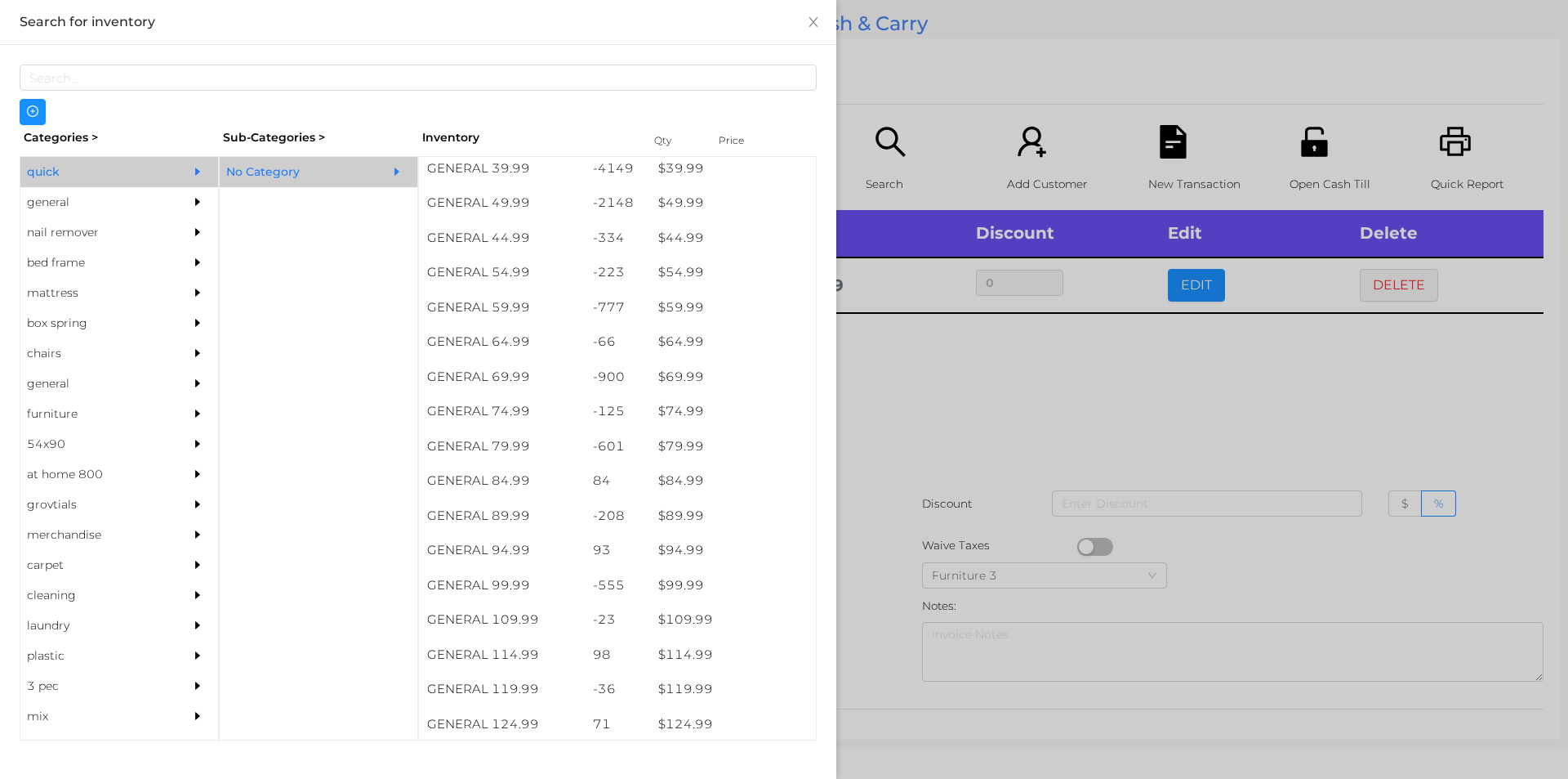
click at [929, 396] on div at bounding box center [784, 389] width 1568 height 779
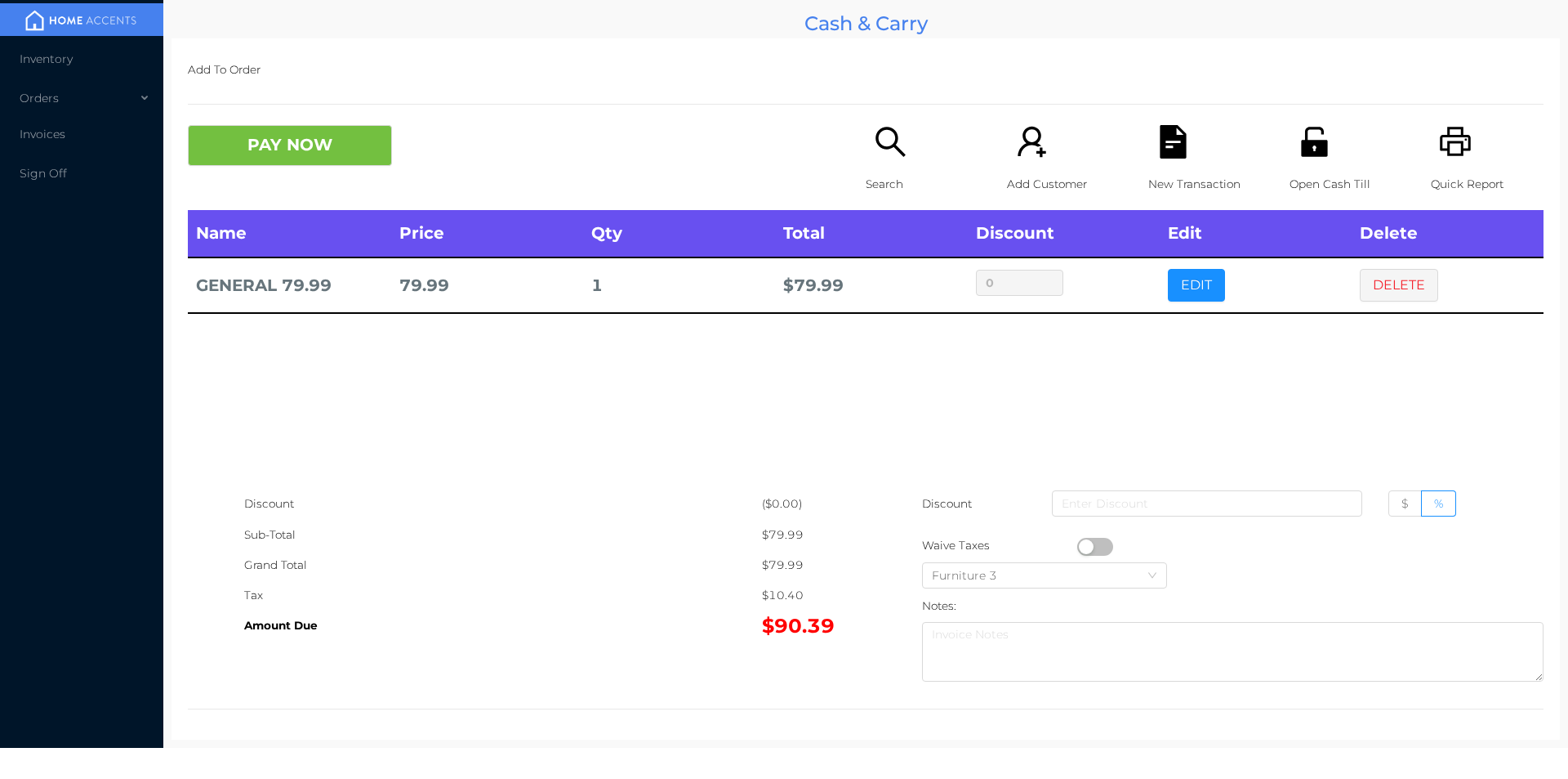
click at [879, 135] on icon "icon: search" at bounding box center [890, 141] width 33 height 33
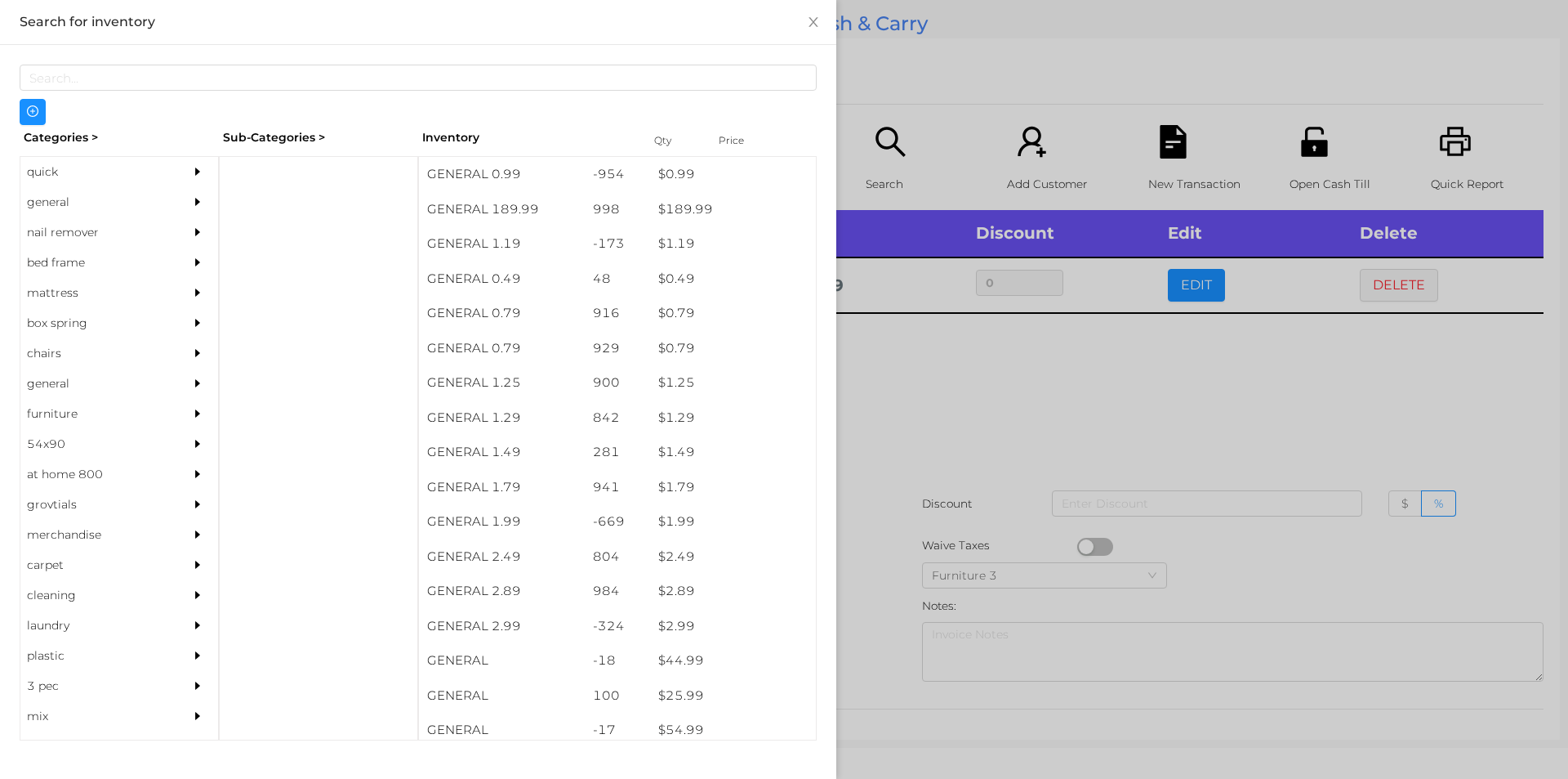
click at [63, 157] on div "quick" at bounding box center [94, 172] width 148 height 31
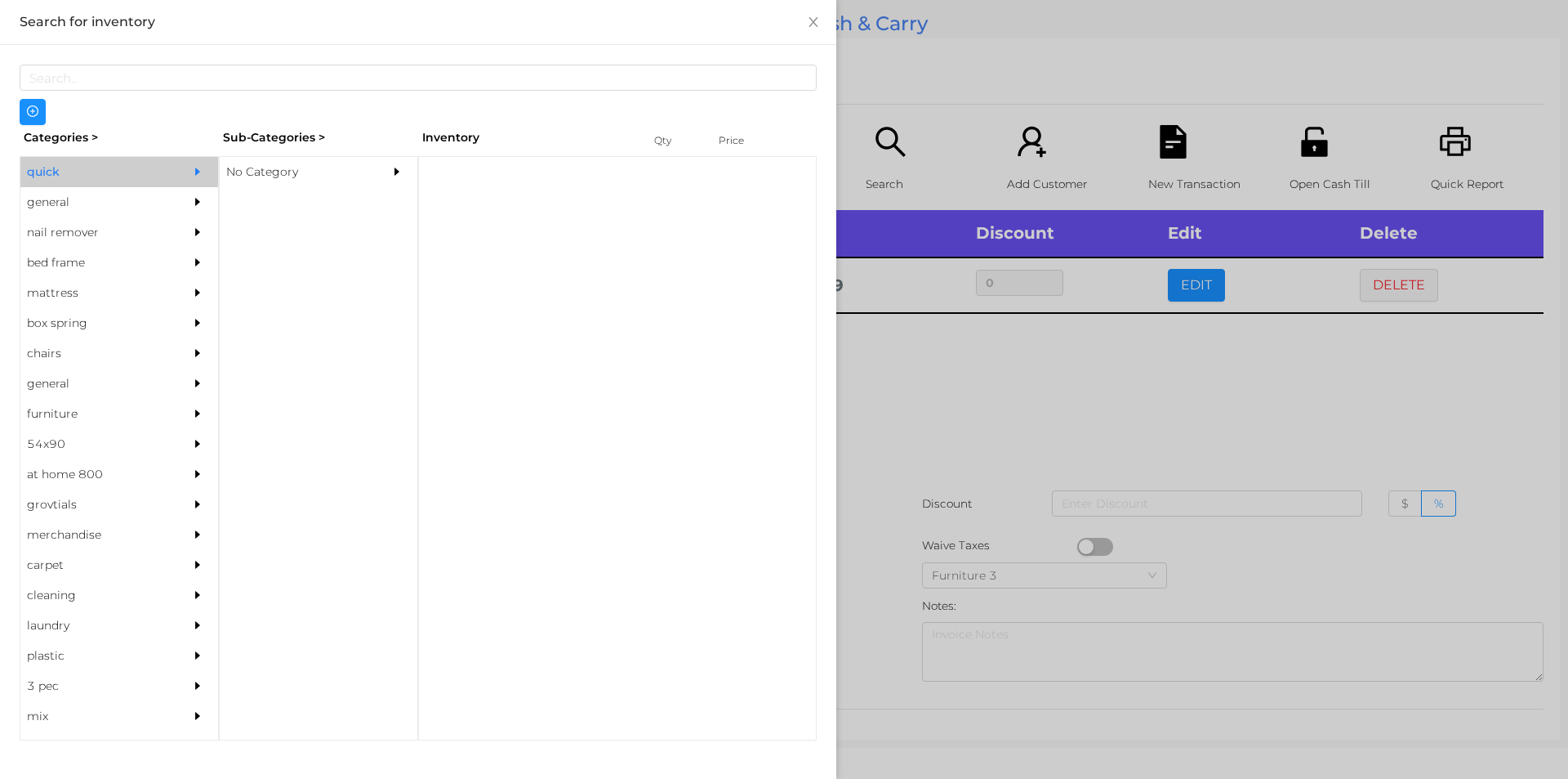
click at [269, 168] on div "No Category" at bounding box center [294, 172] width 148 height 31
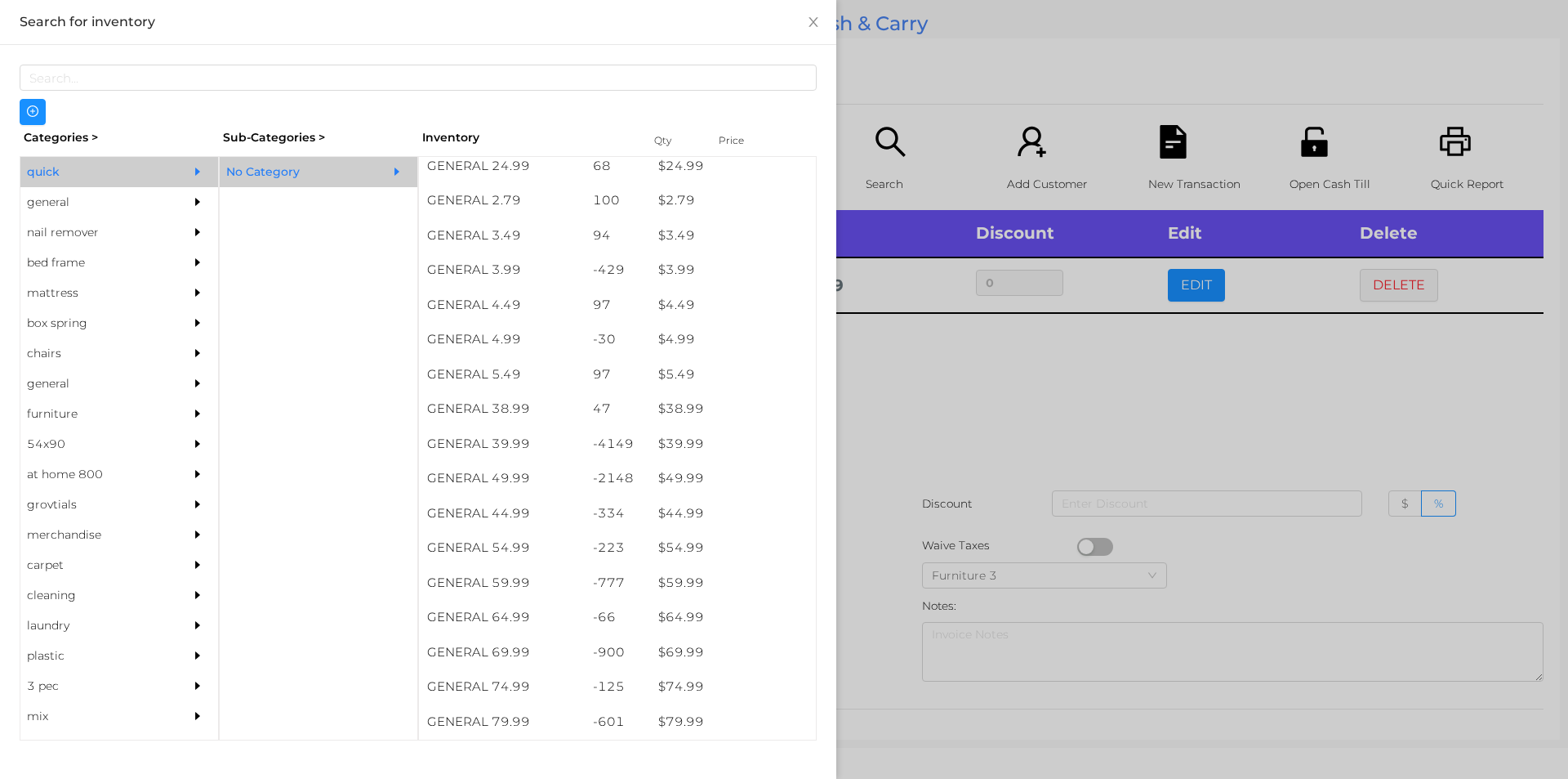
scroll to position [666, 0]
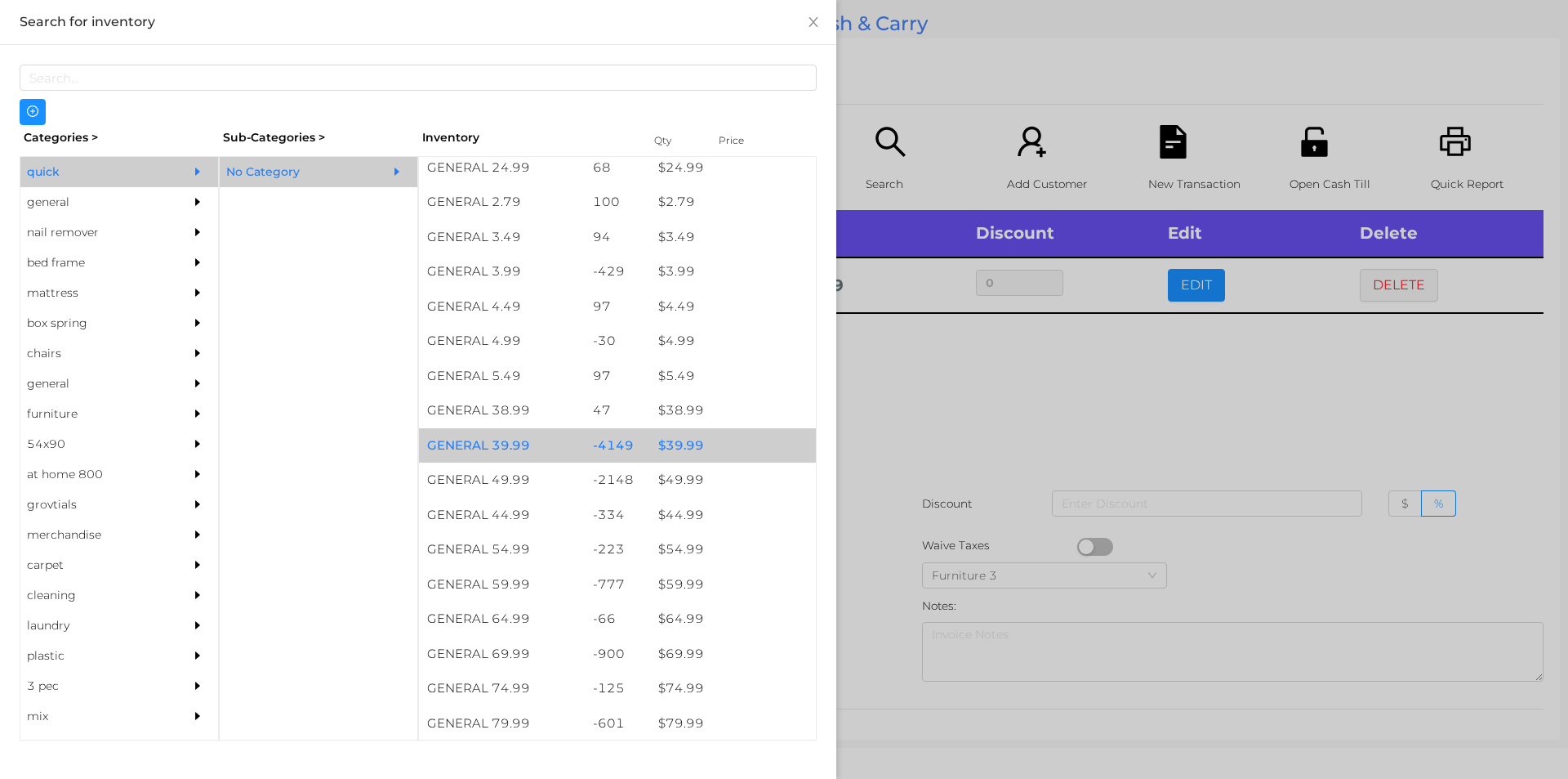
click at [691, 441] on div "$ 39.99" at bounding box center [733, 446] width 166 height 35
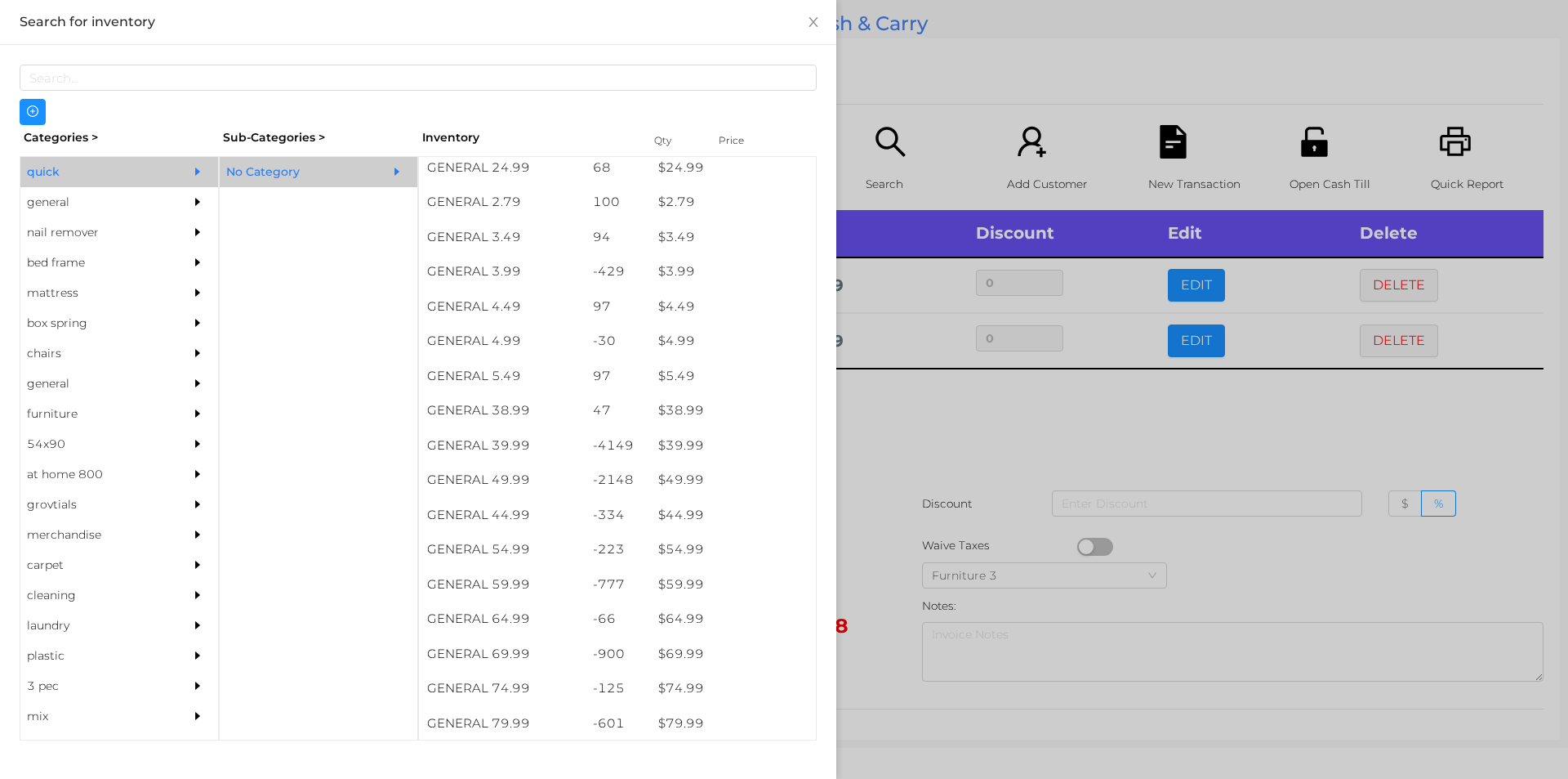
click at [951, 617] on div at bounding box center [784, 389] width 1568 height 779
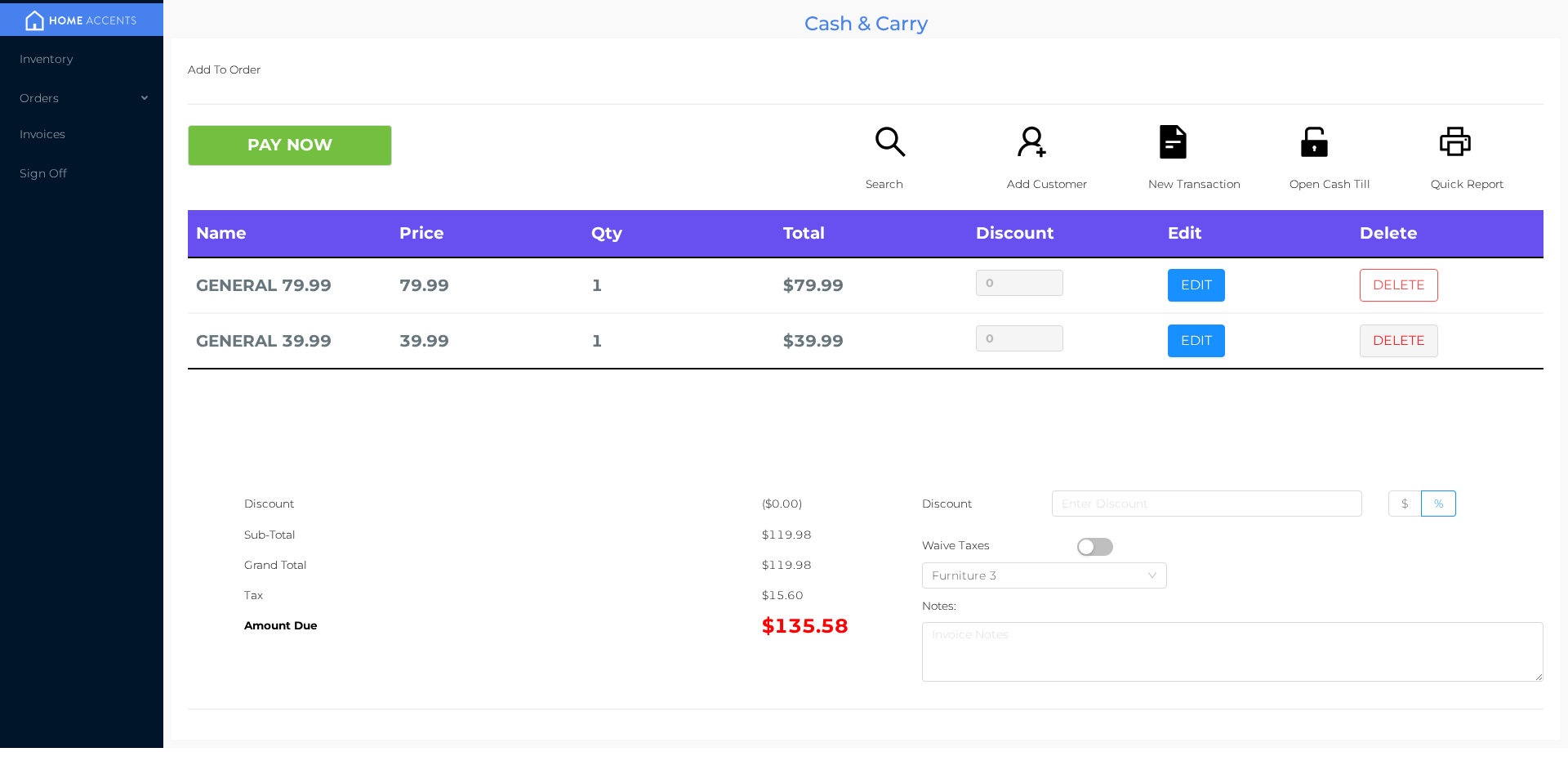
click at [1388, 292] on button "DELETE" at bounding box center [1399, 284] width 78 height 32
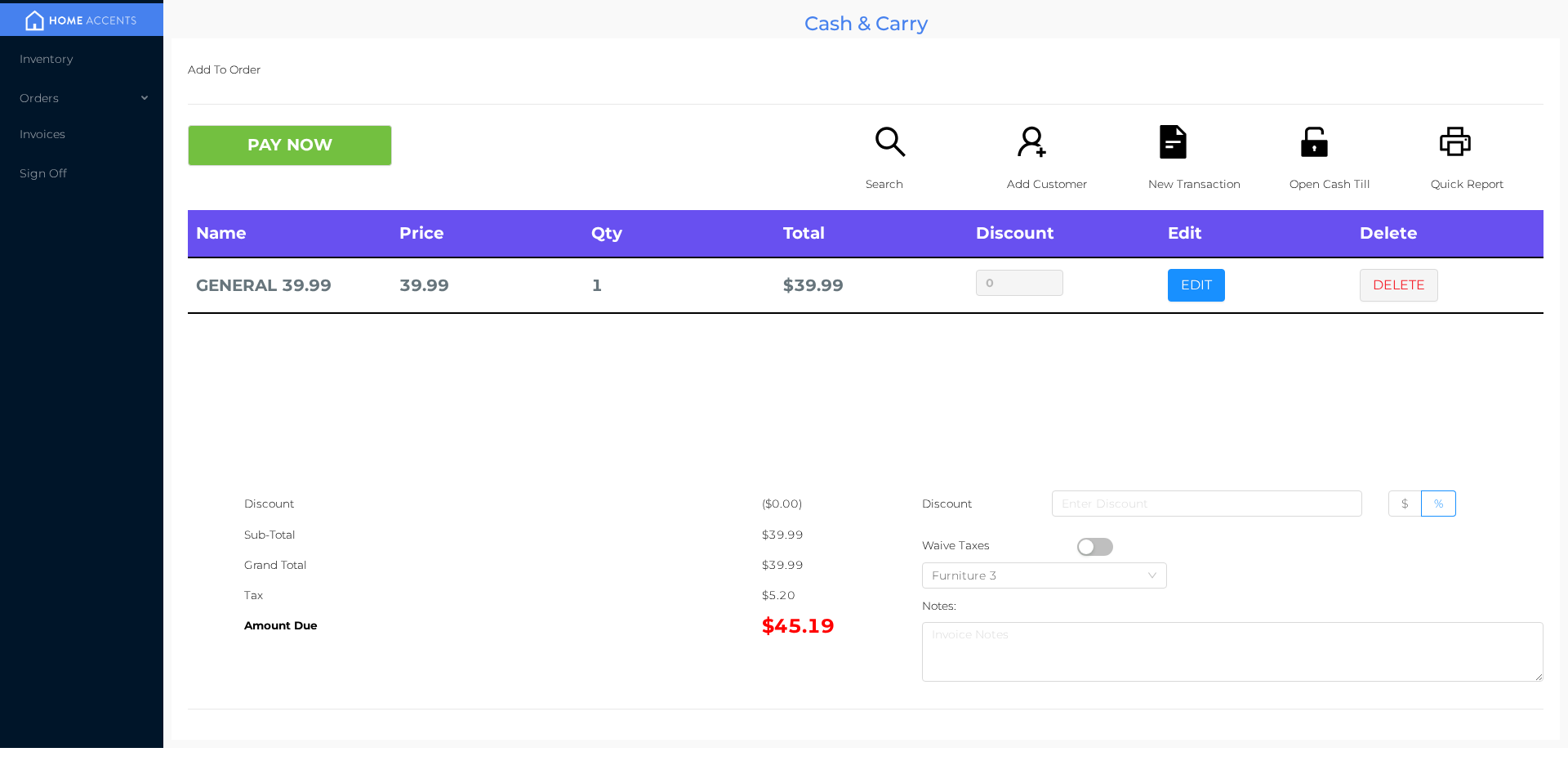
click at [866, 158] on div "Search" at bounding box center [922, 167] width 112 height 85
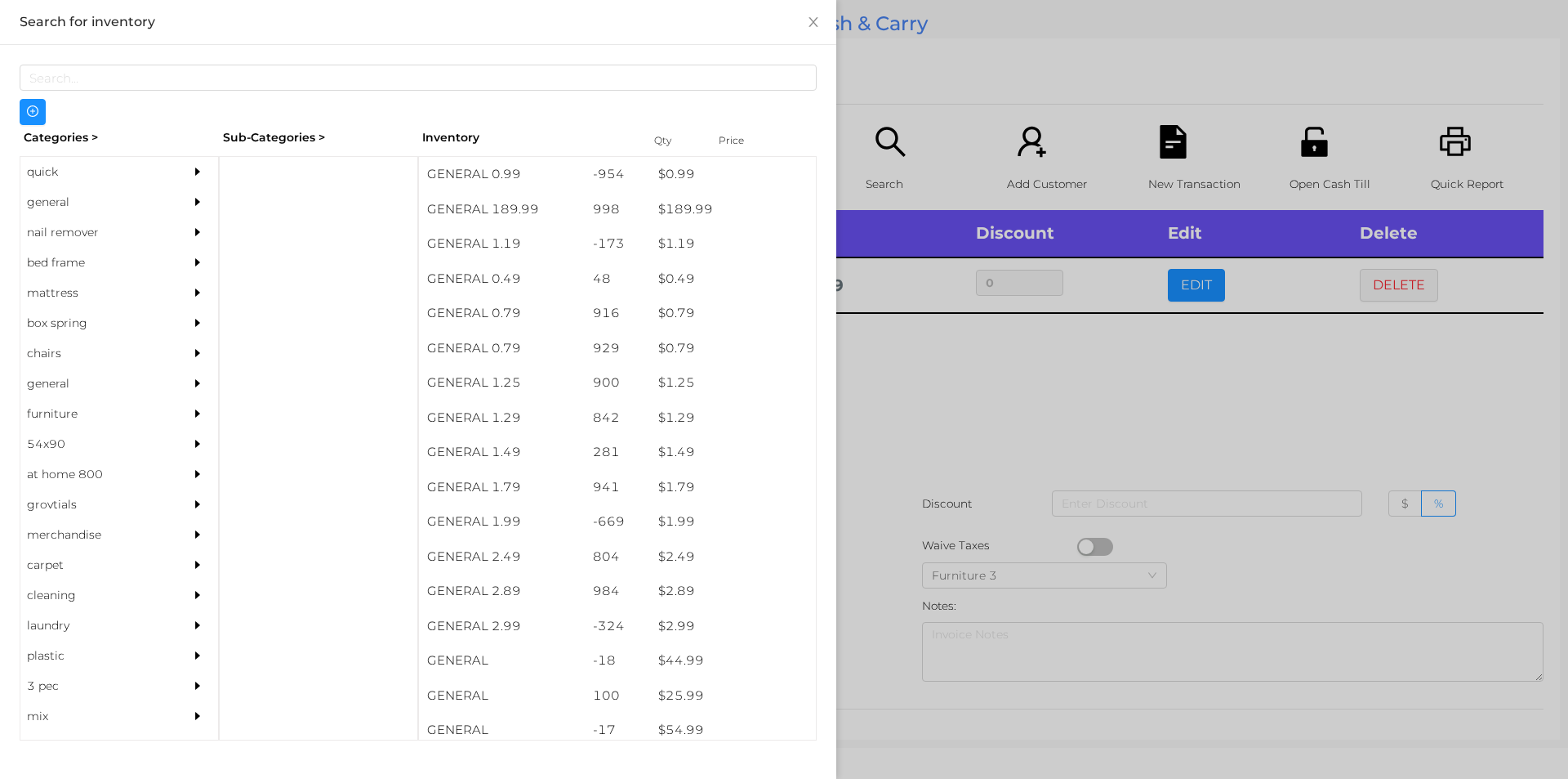
click at [92, 170] on div "quick" at bounding box center [94, 172] width 148 height 31
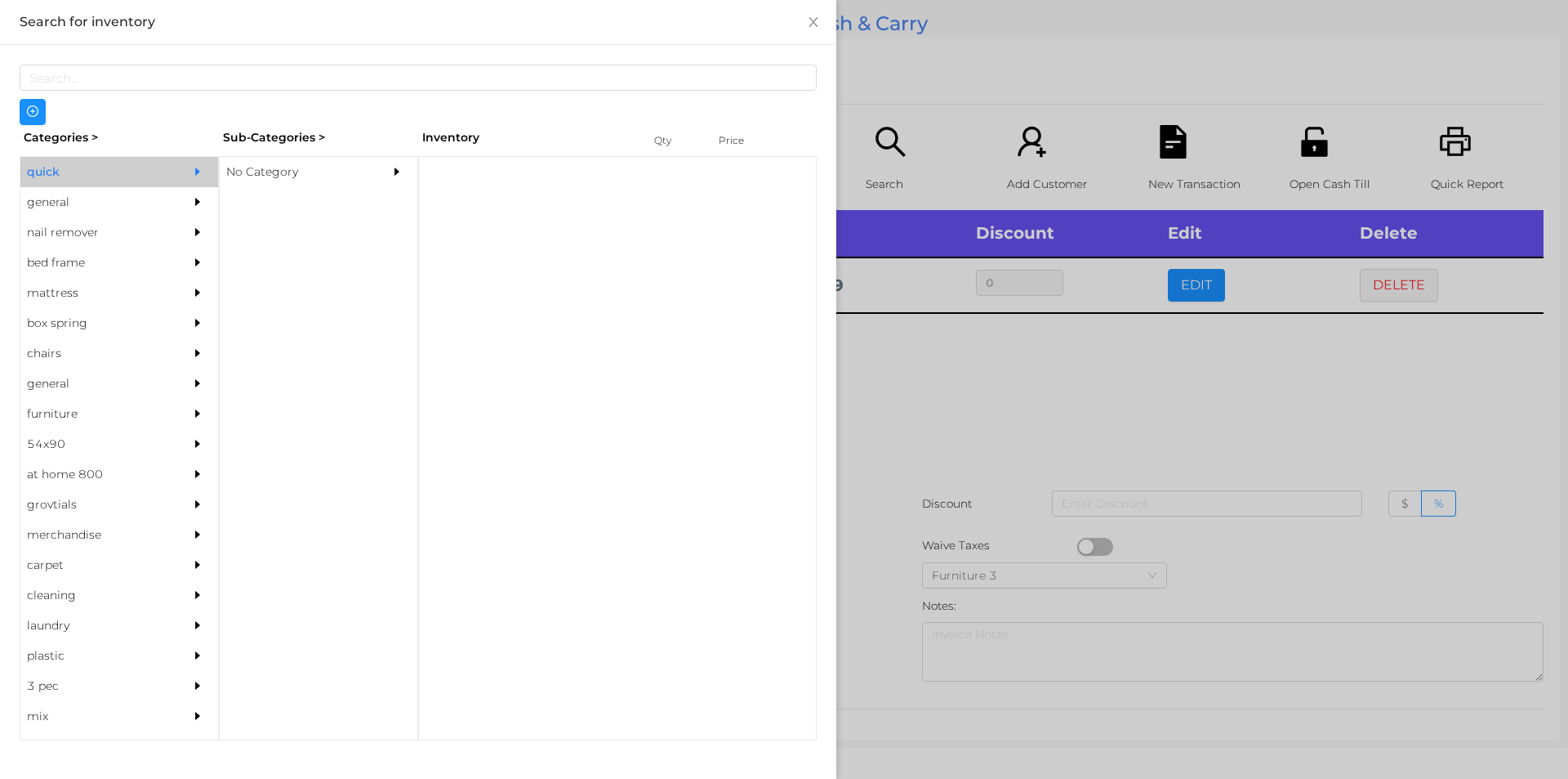
click at [342, 164] on div "No Category" at bounding box center [294, 172] width 148 height 31
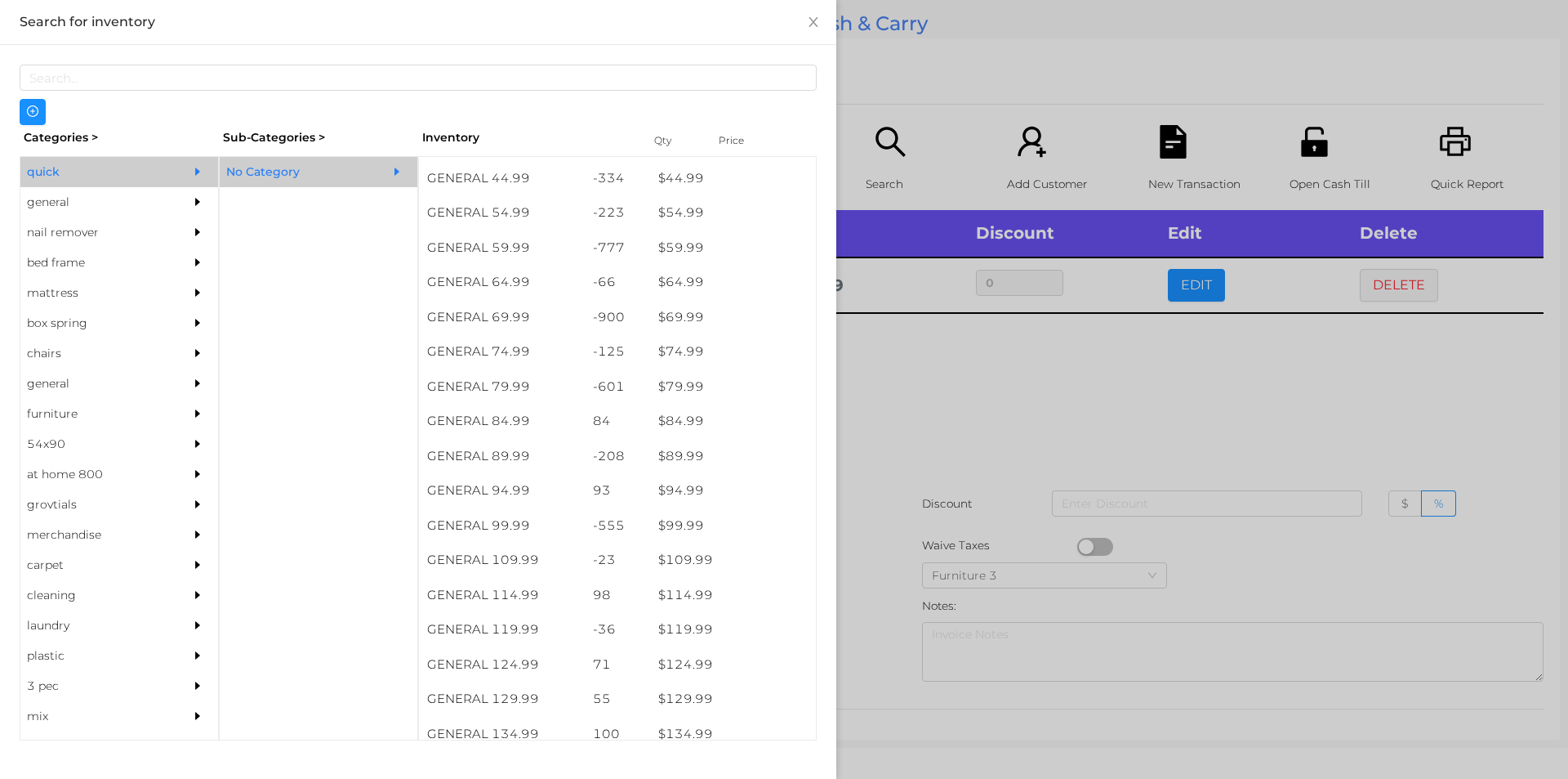
scroll to position [1004, 0]
click at [868, 458] on div at bounding box center [784, 389] width 1568 height 779
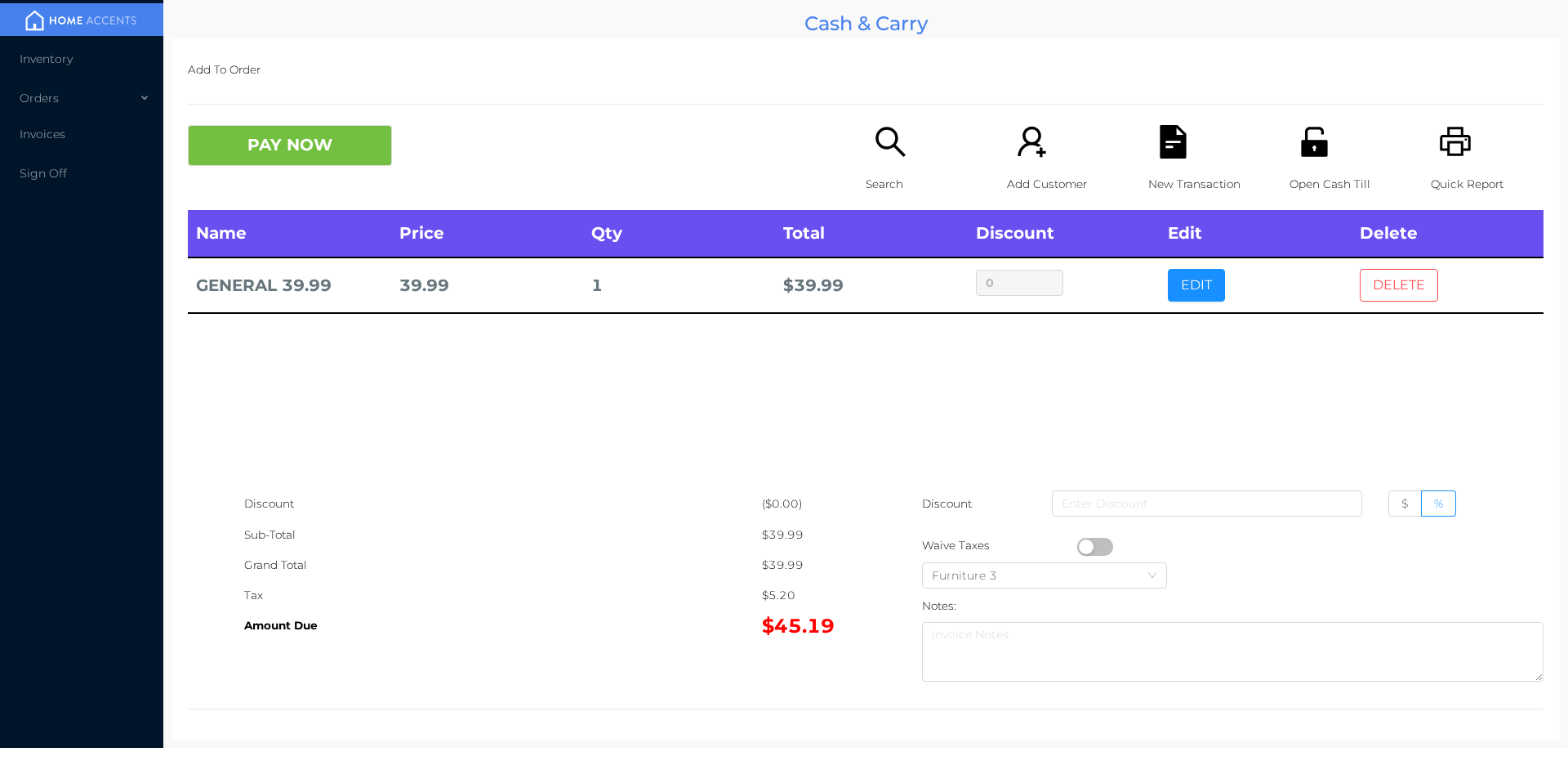
click at [1370, 281] on button "DELETE" at bounding box center [1399, 284] width 78 height 32
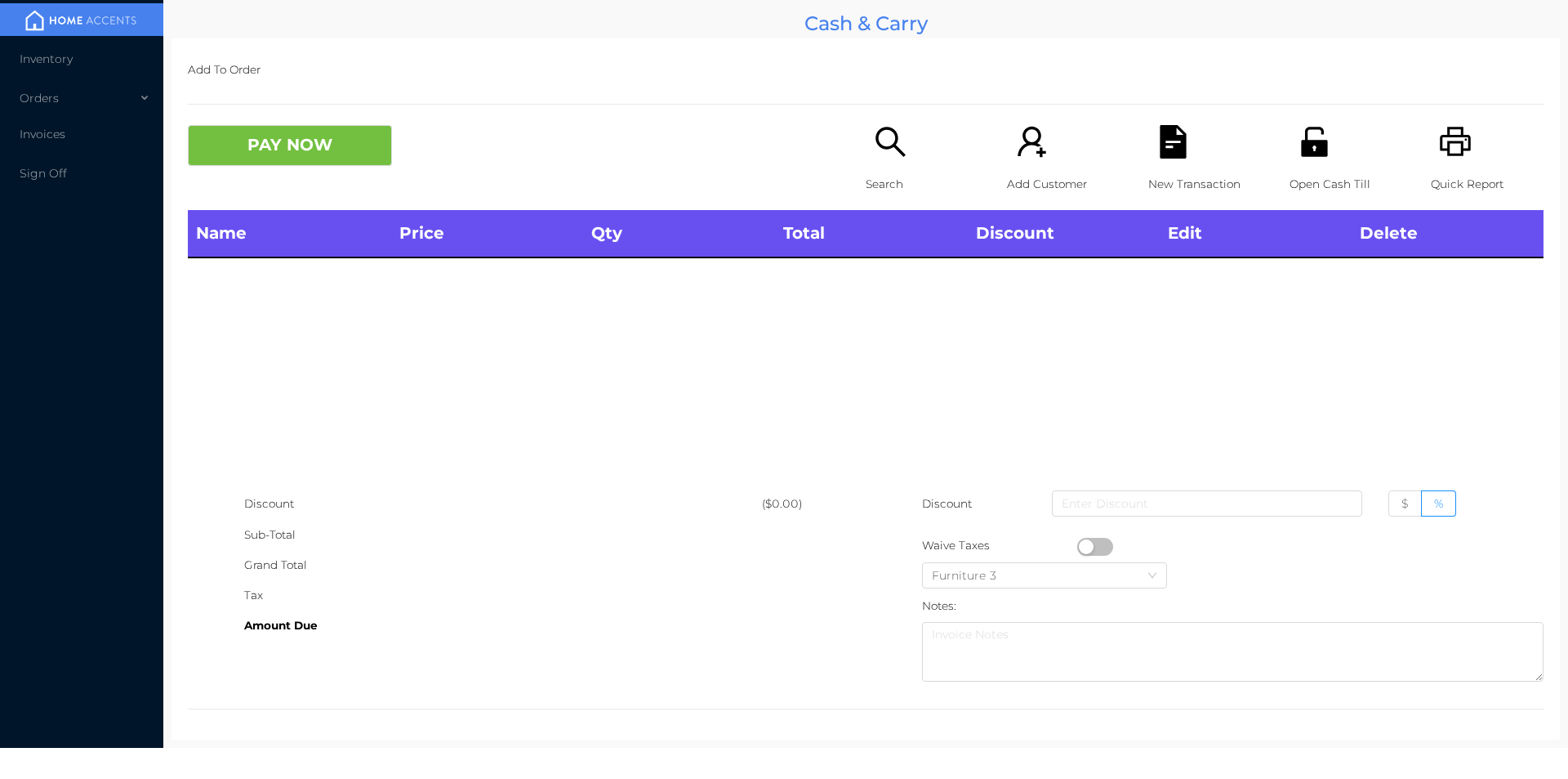
click at [918, 141] on div "Search" at bounding box center [922, 167] width 112 height 85
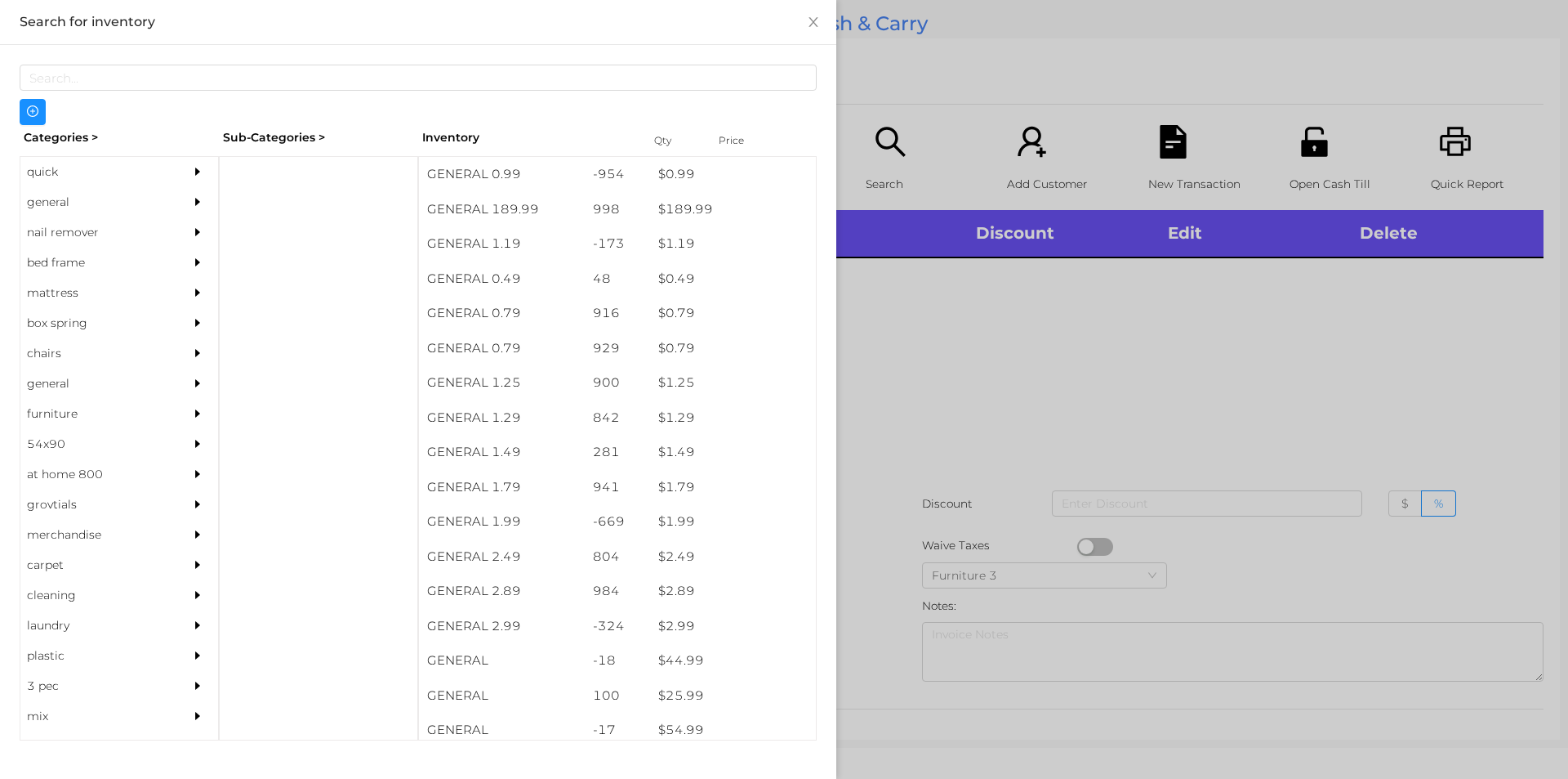
click at [71, 167] on div "quick" at bounding box center [94, 172] width 148 height 31
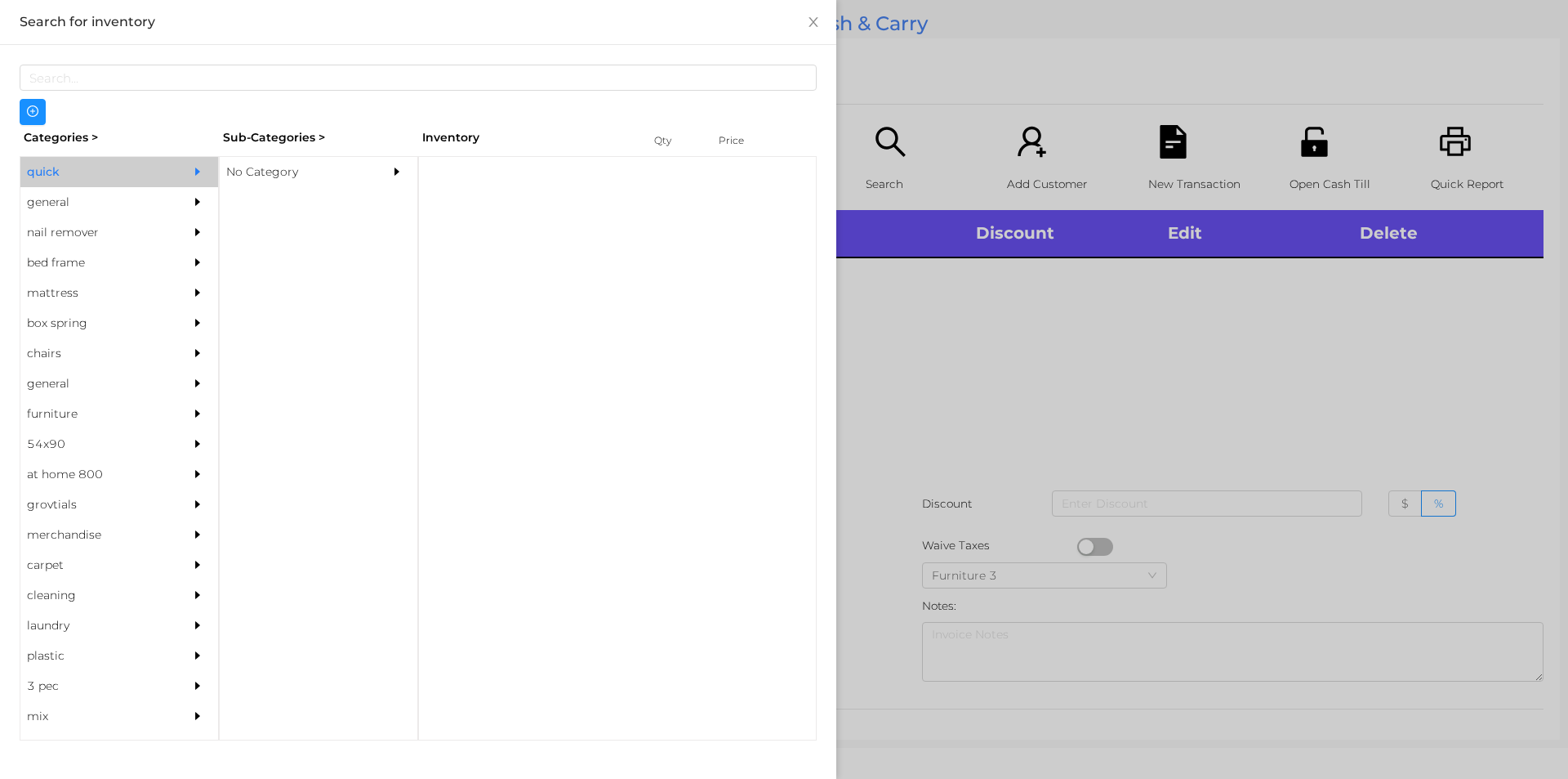
click at [256, 202] on div "No Category" at bounding box center [318, 448] width 200 height 584
click at [273, 168] on div "No Category" at bounding box center [294, 172] width 148 height 31
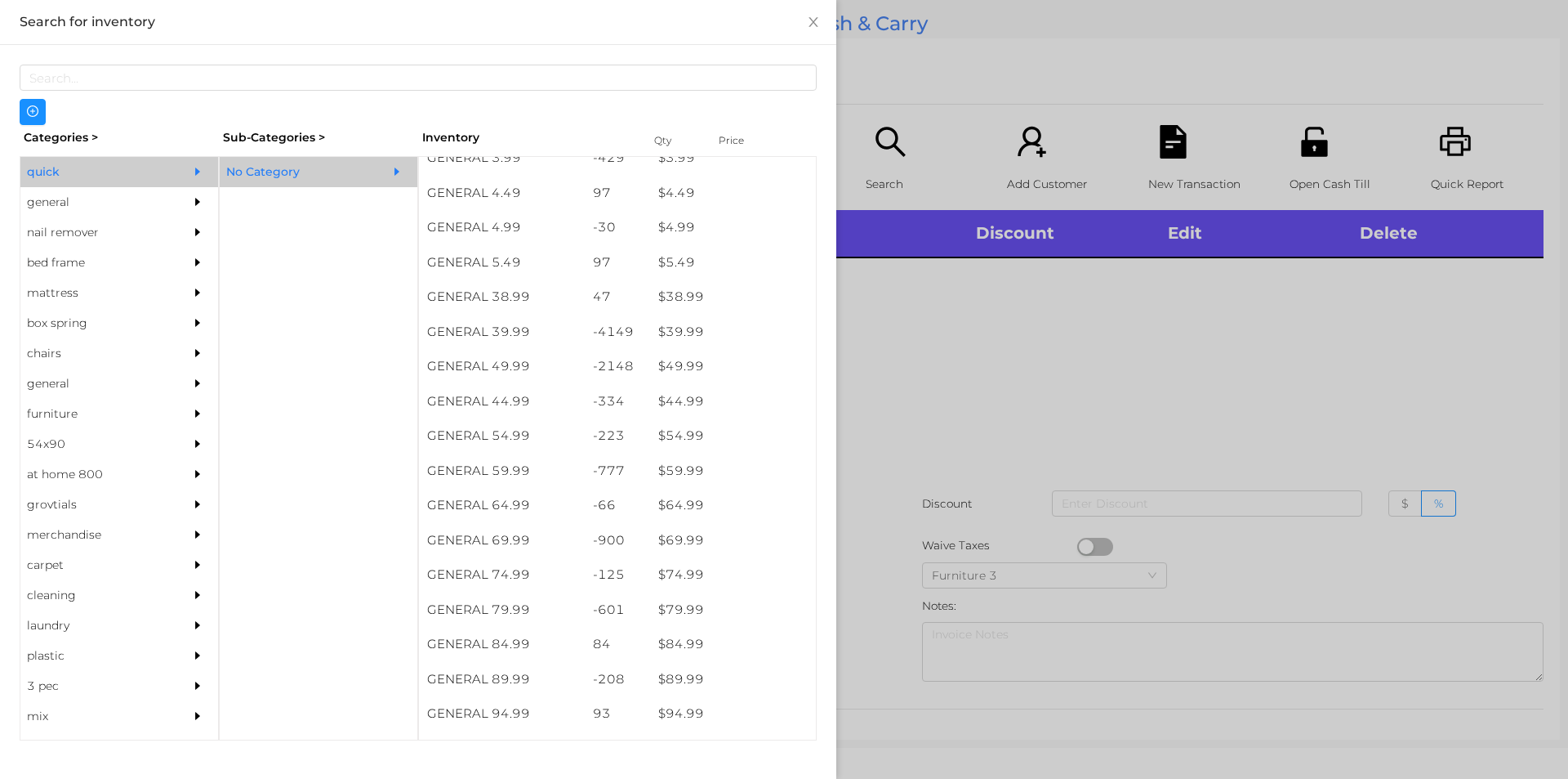
scroll to position [780, 0]
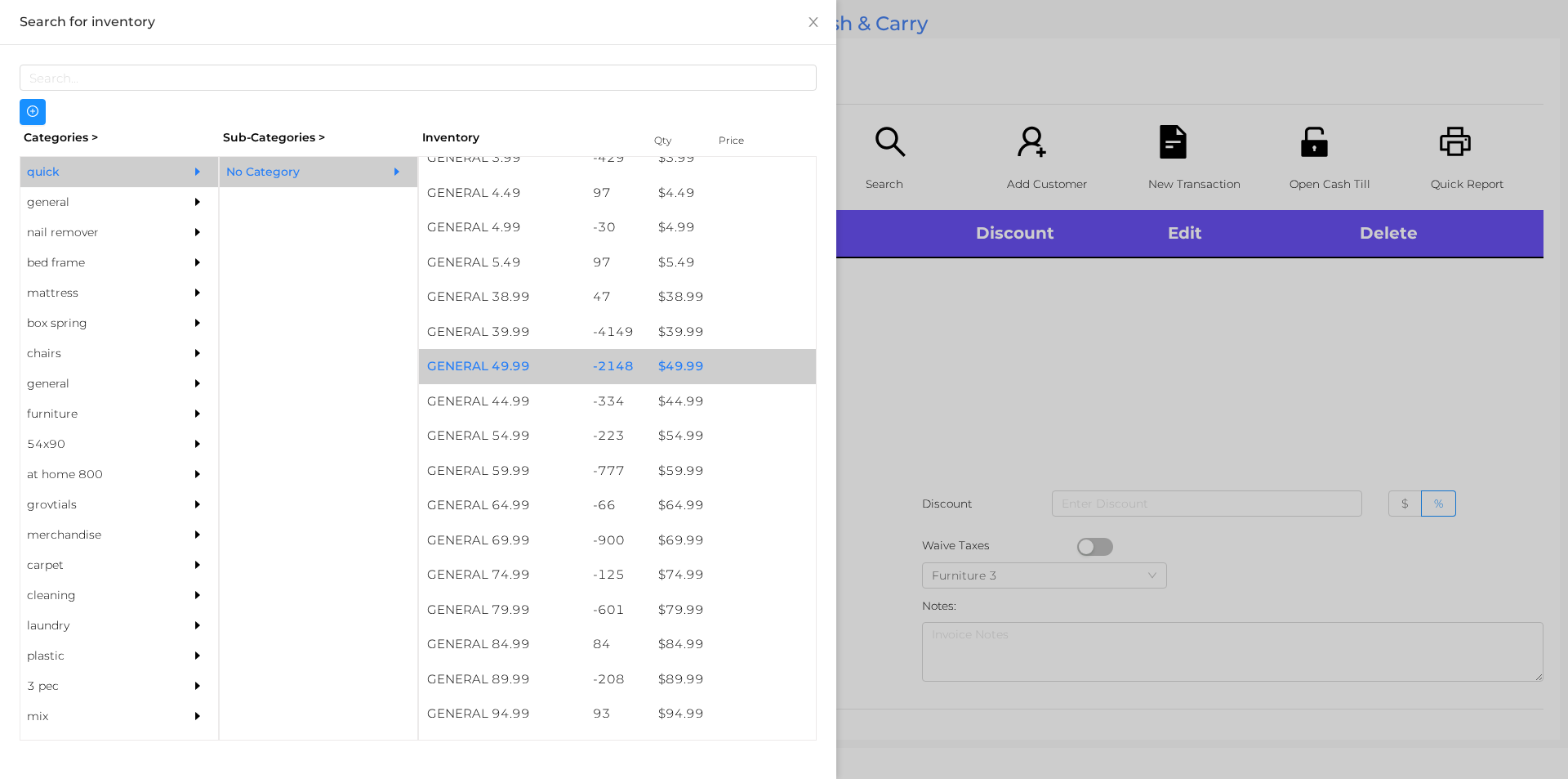
click at [639, 367] on div "-2148" at bounding box center [618, 366] width 66 height 35
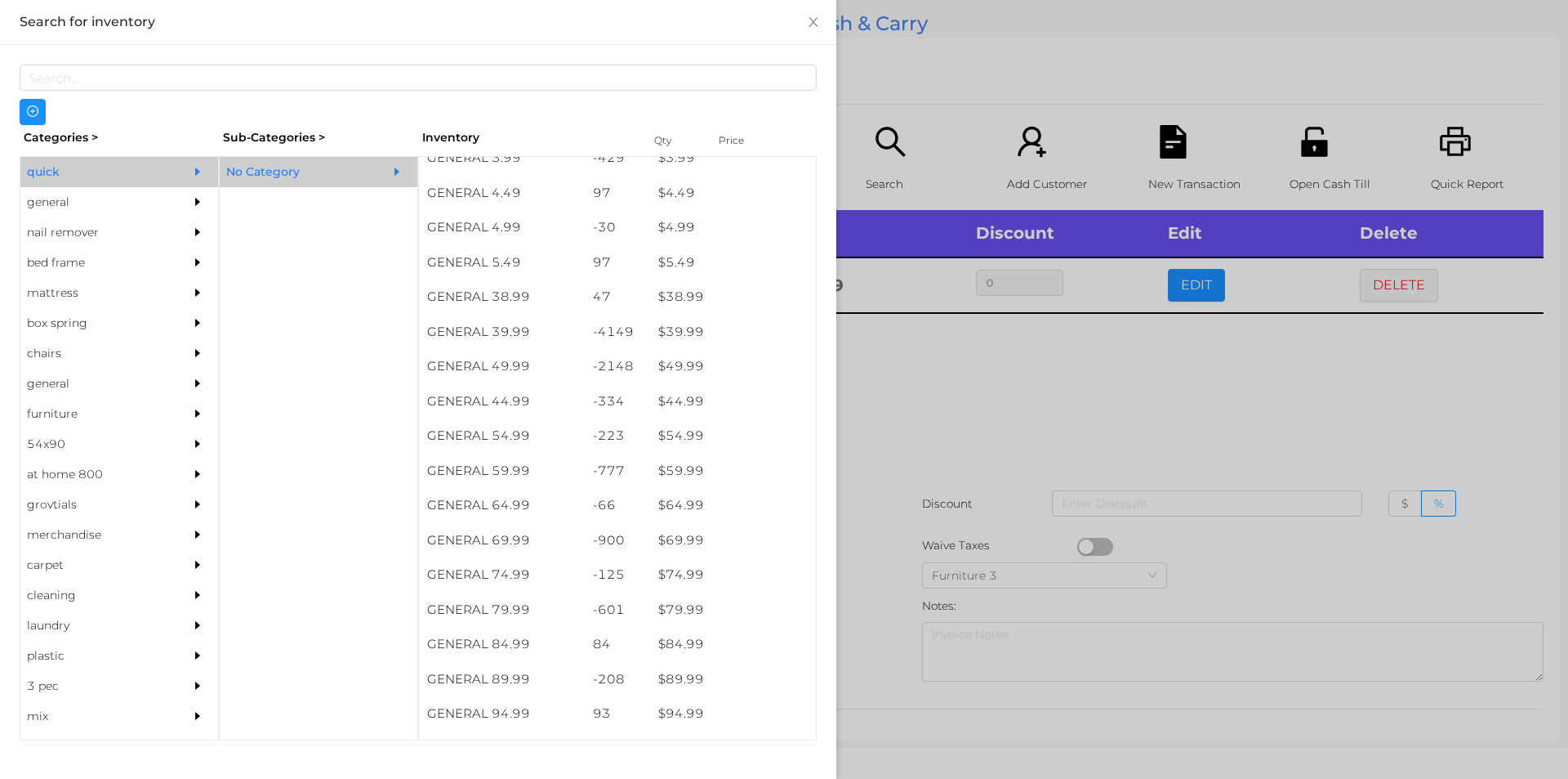
click at [883, 142] on div at bounding box center [784, 389] width 1568 height 779
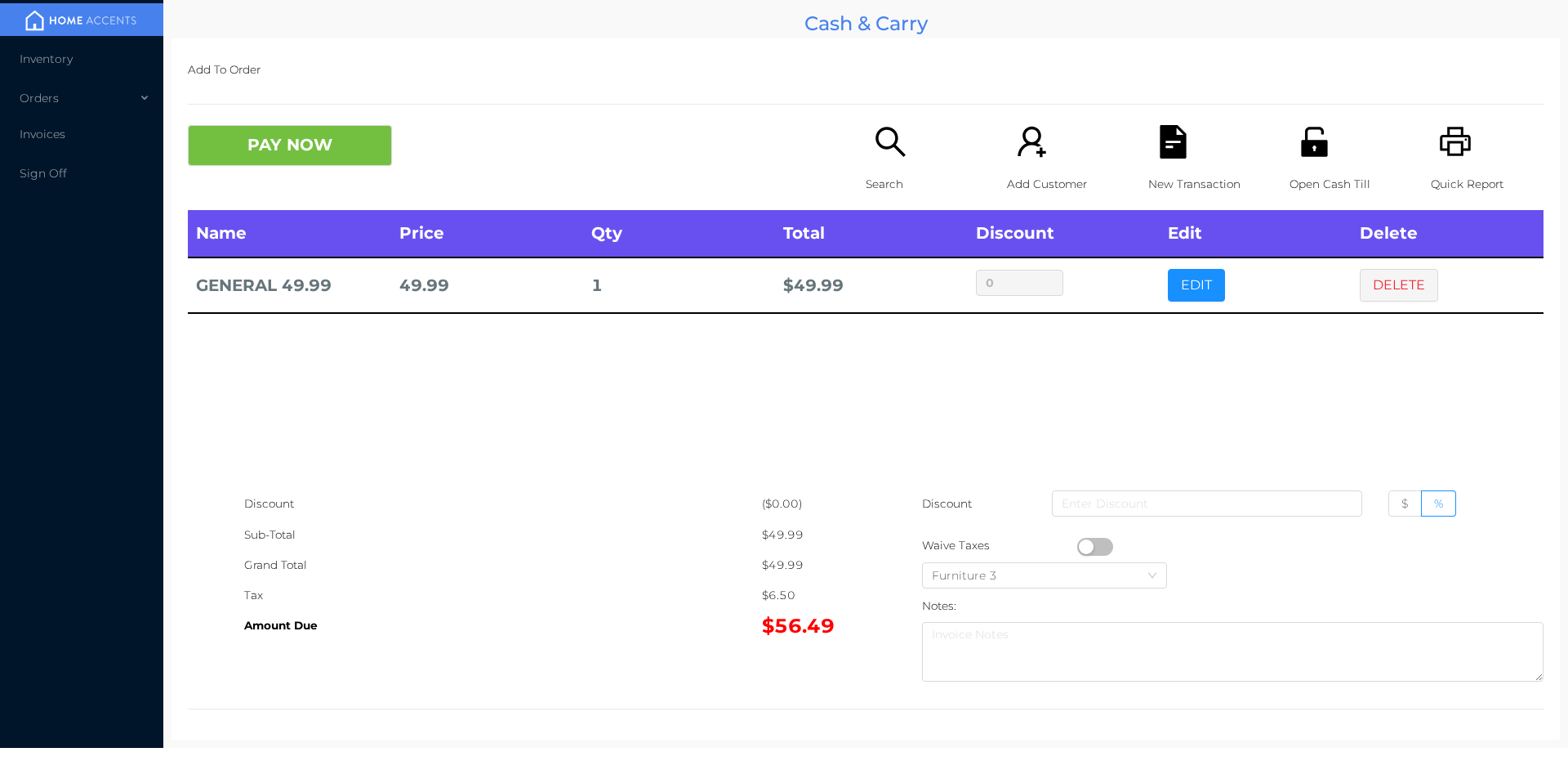
click at [875, 135] on icon "icon: search" at bounding box center [890, 141] width 33 height 33
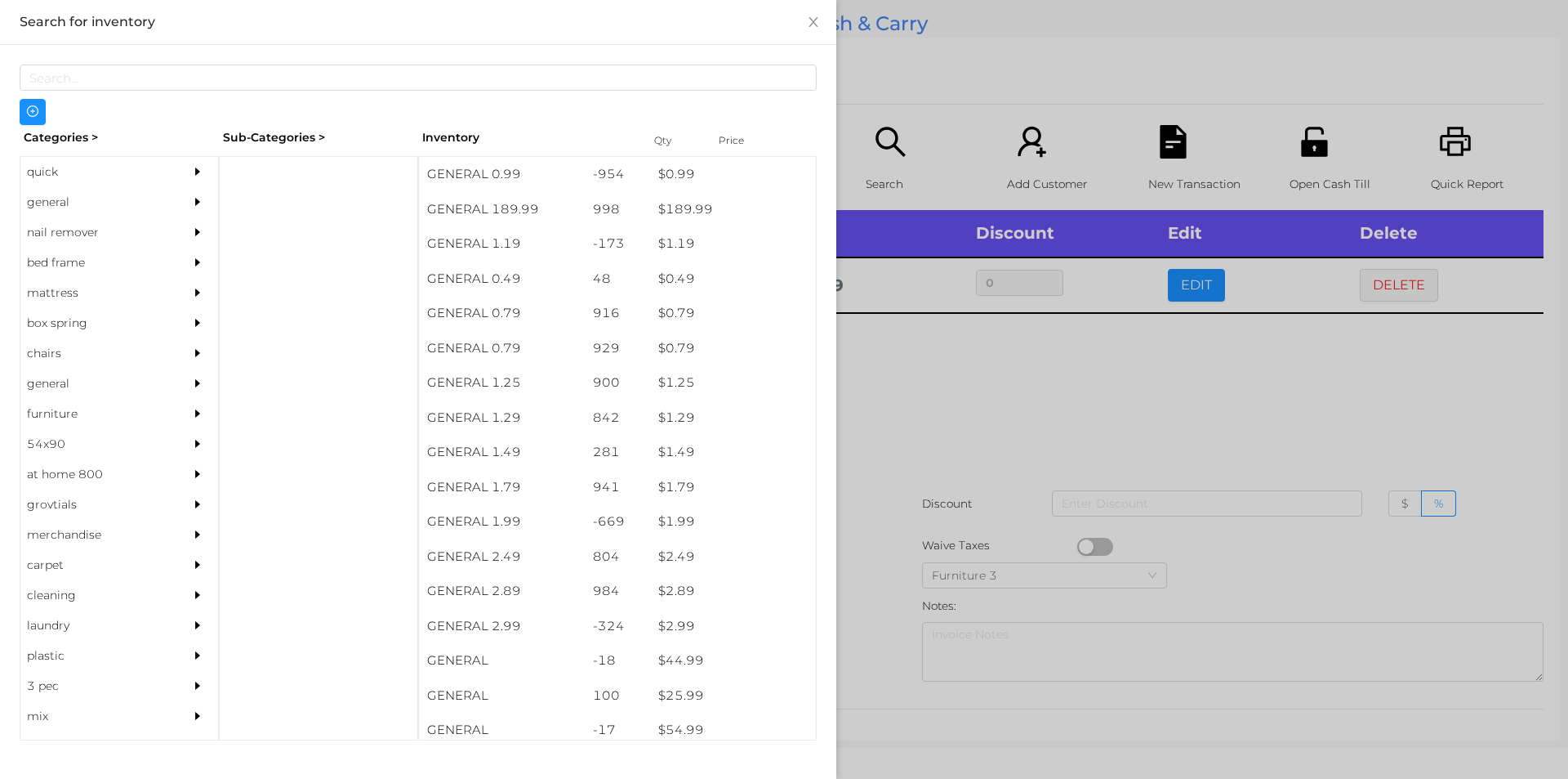
click at [69, 168] on div "quick" at bounding box center [94, 172] width 148 height 31
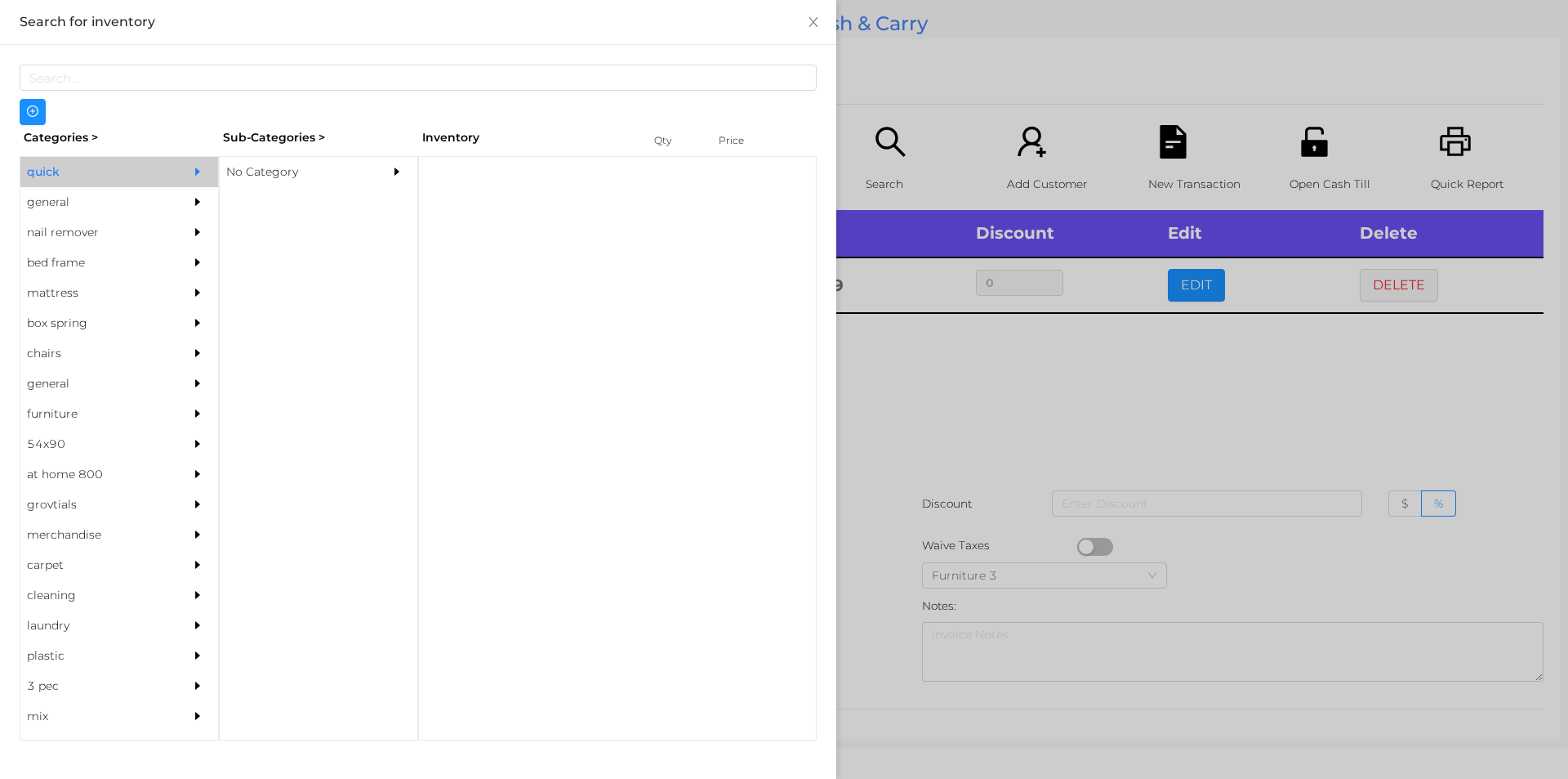
click at [250, 157] on div "No Category" at bounding box center [294, 172] width 148 height 31
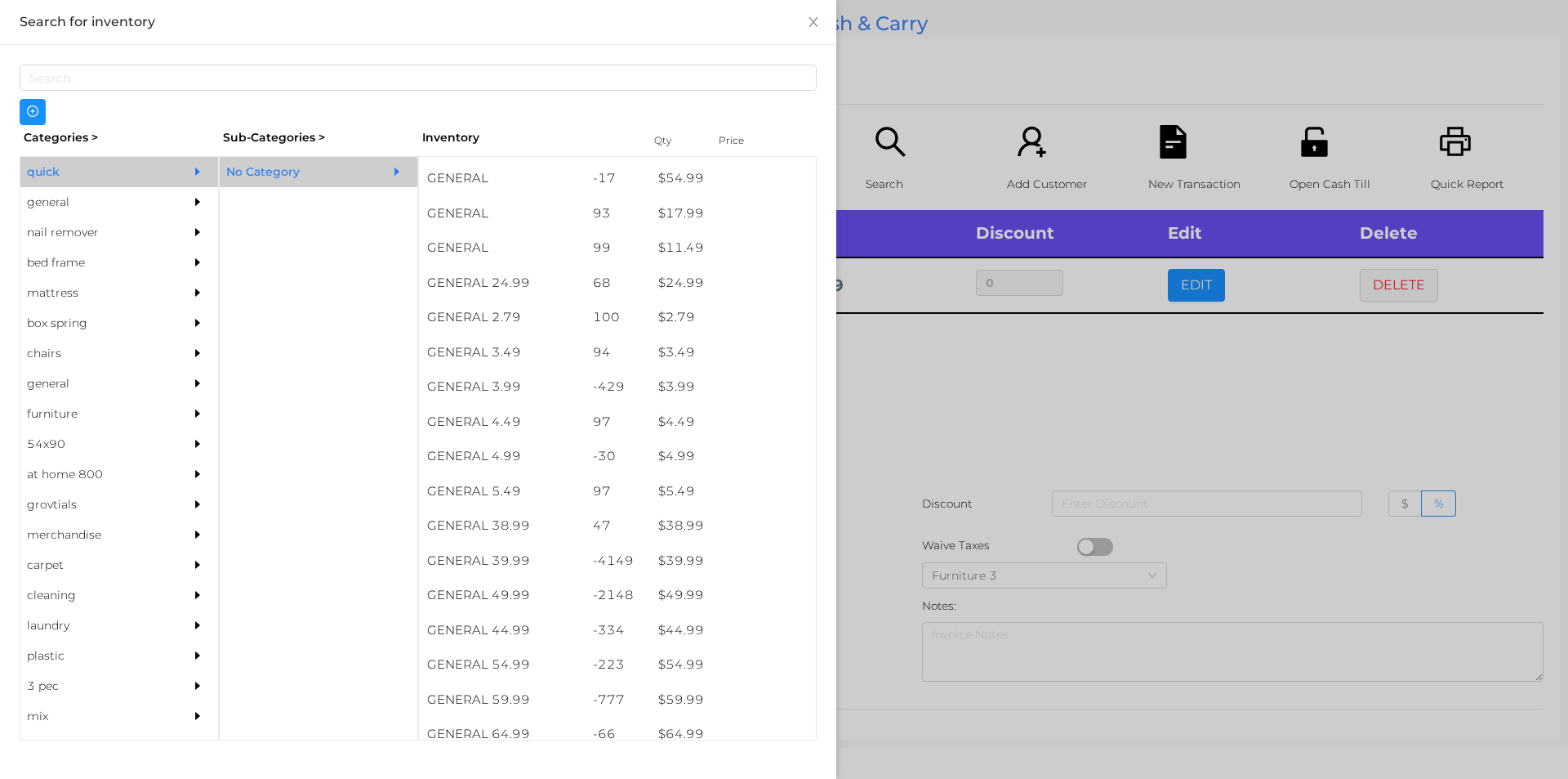
scroll to position [594, 0]
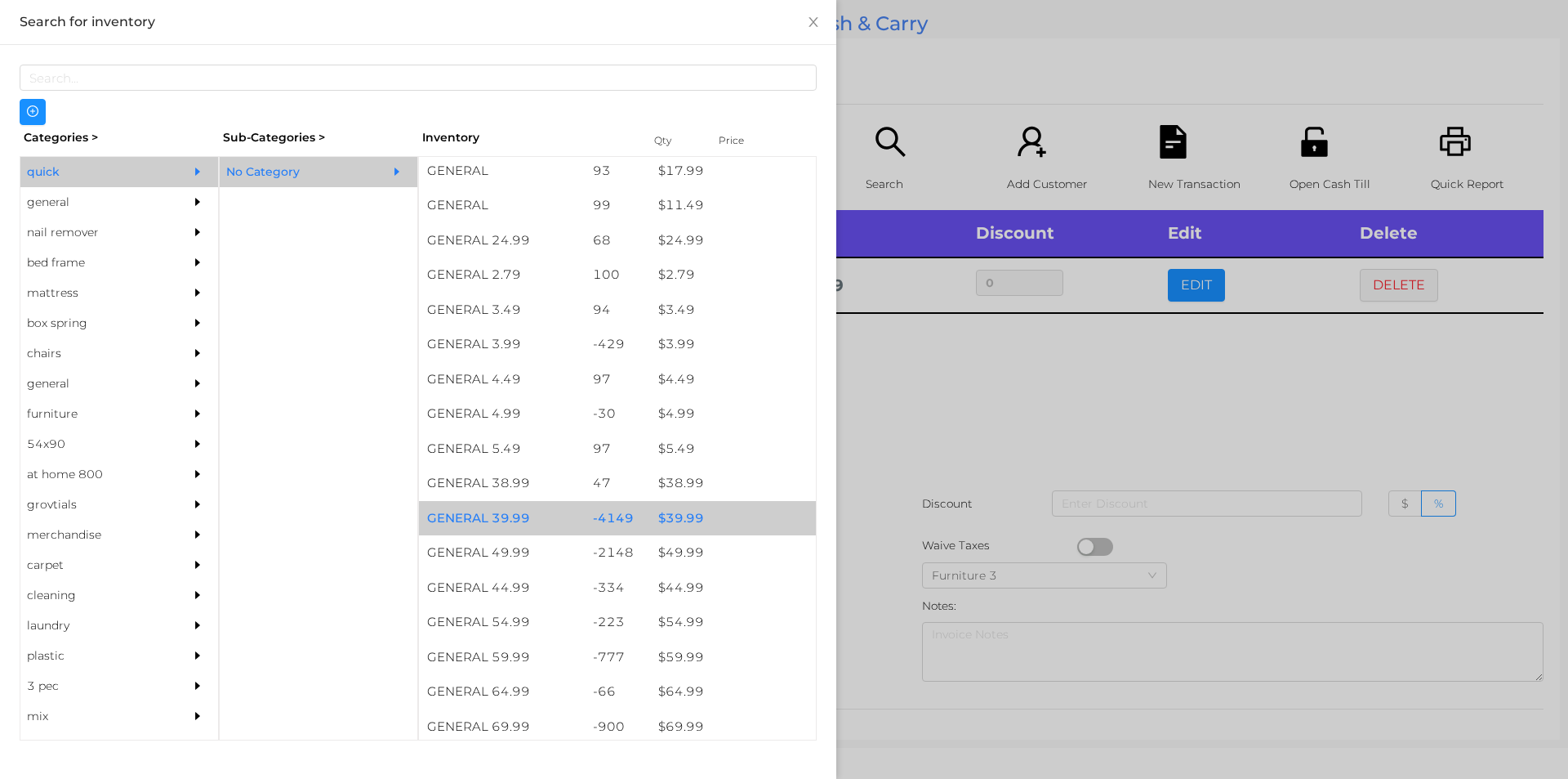
click at [703, 514] on div "$ 39.99" at bounding box center [733, 518] width 166 height 35
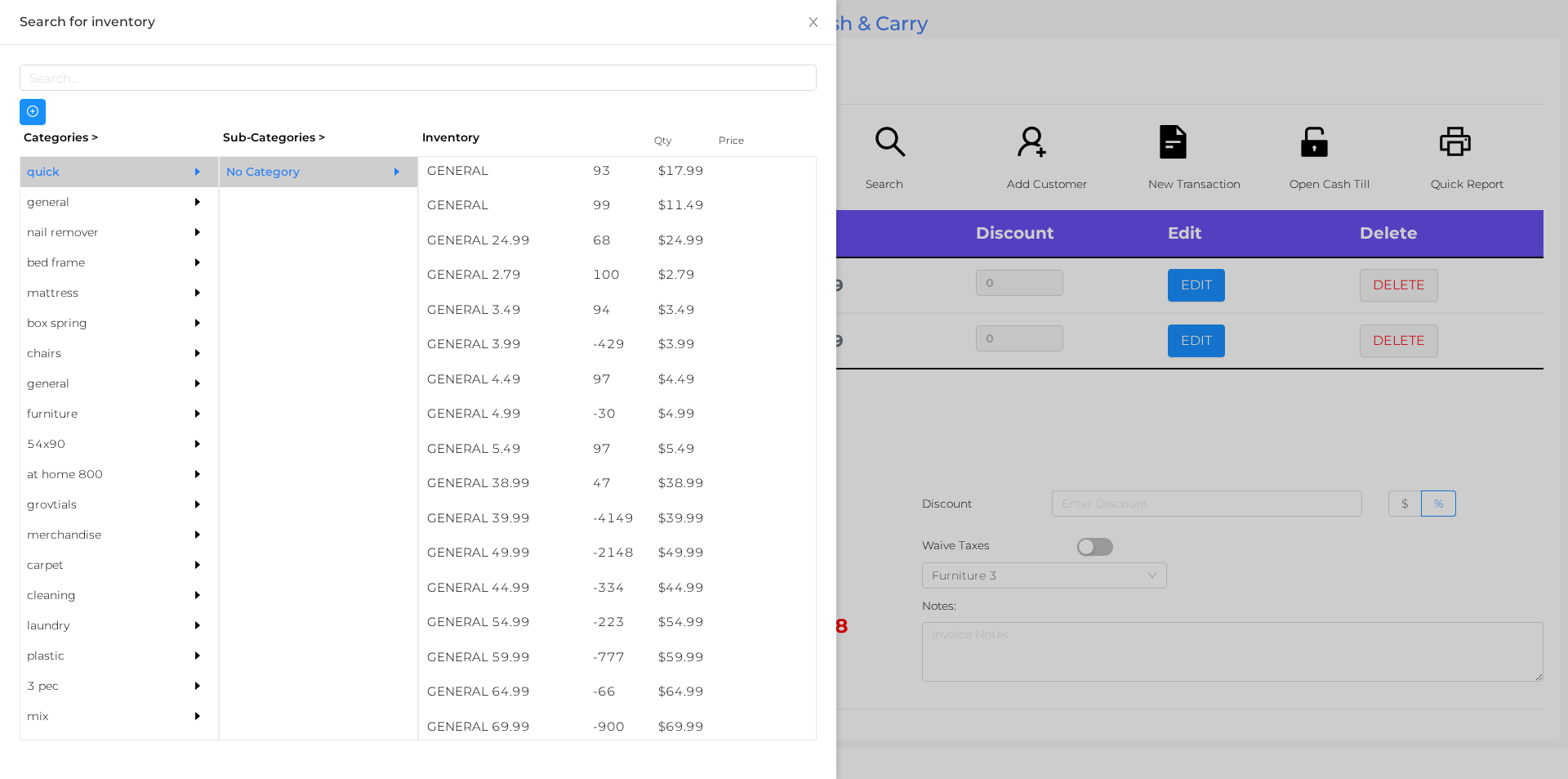
click at [954, 526] on div at bounding box center [784, 389] width 1568 height 779
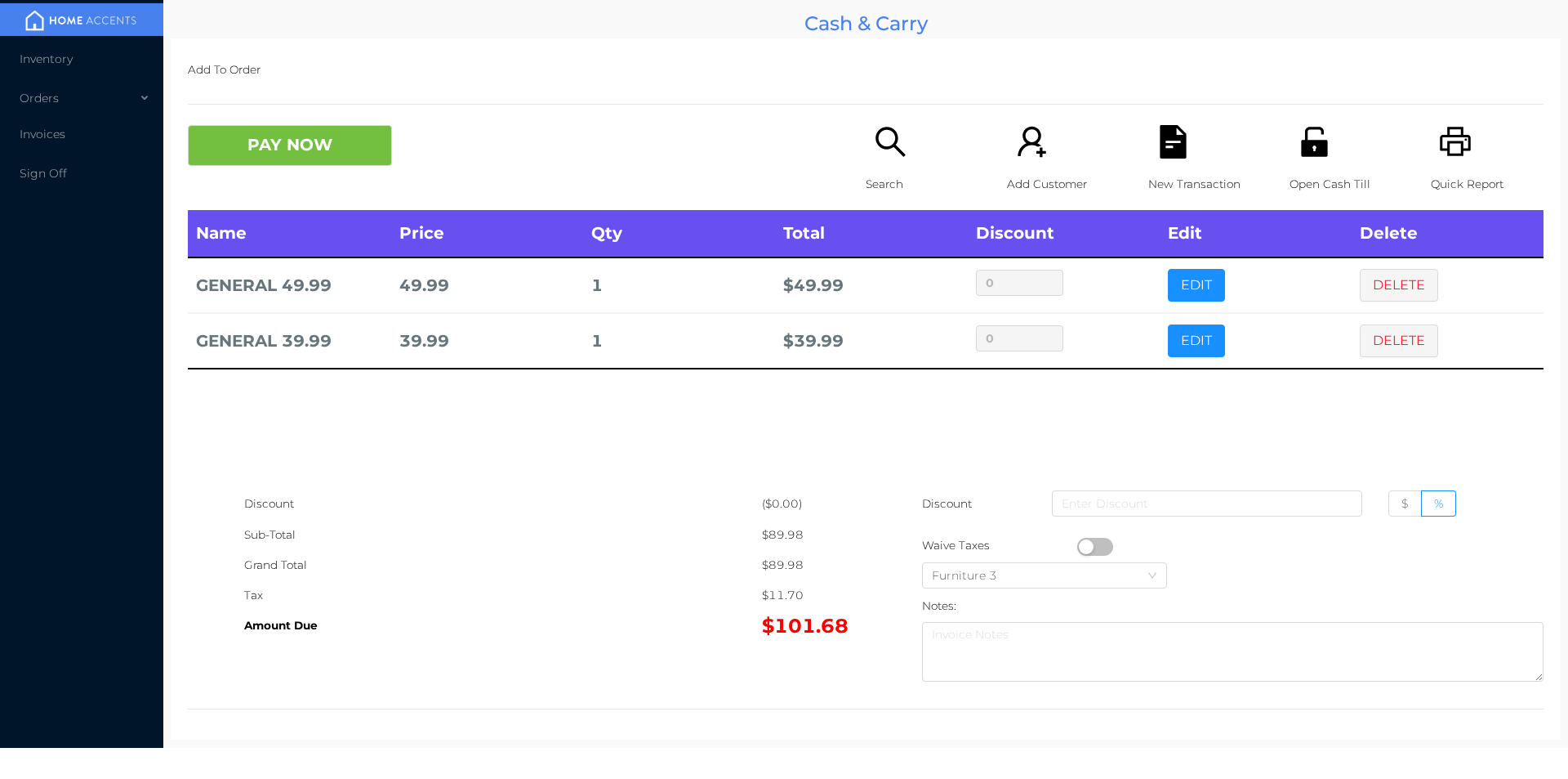
click at [1446, 145] on icon "icon: printer" at bounding box center [1456, 141] width 33 height 33
click at [1165, 161] on div "New Transaction" at bounding box center [1204, 167] width 112 height 85
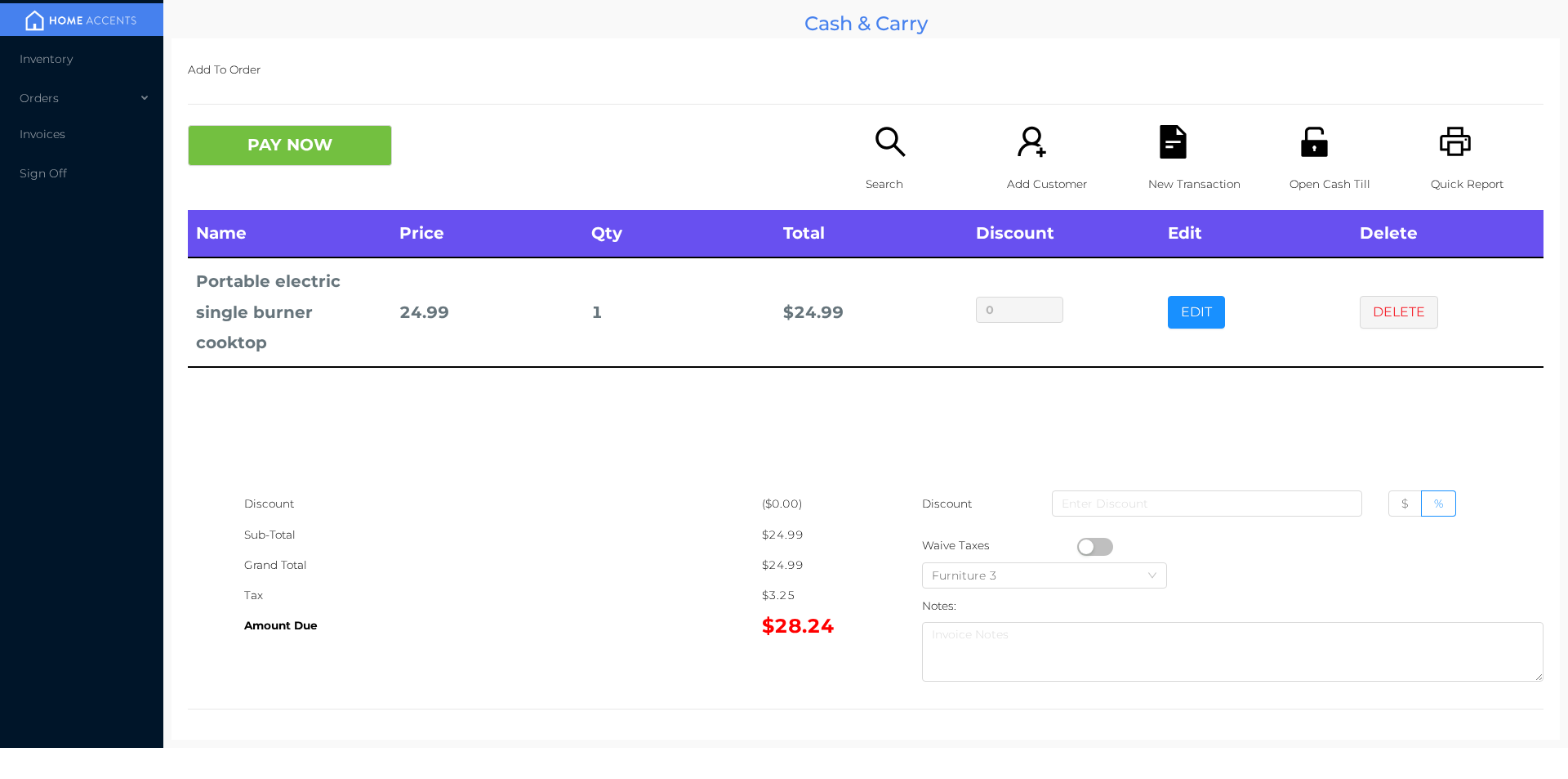
click at [895, 135] on icon "icon: search" at bounding box center [890, 141] width 33 height 33
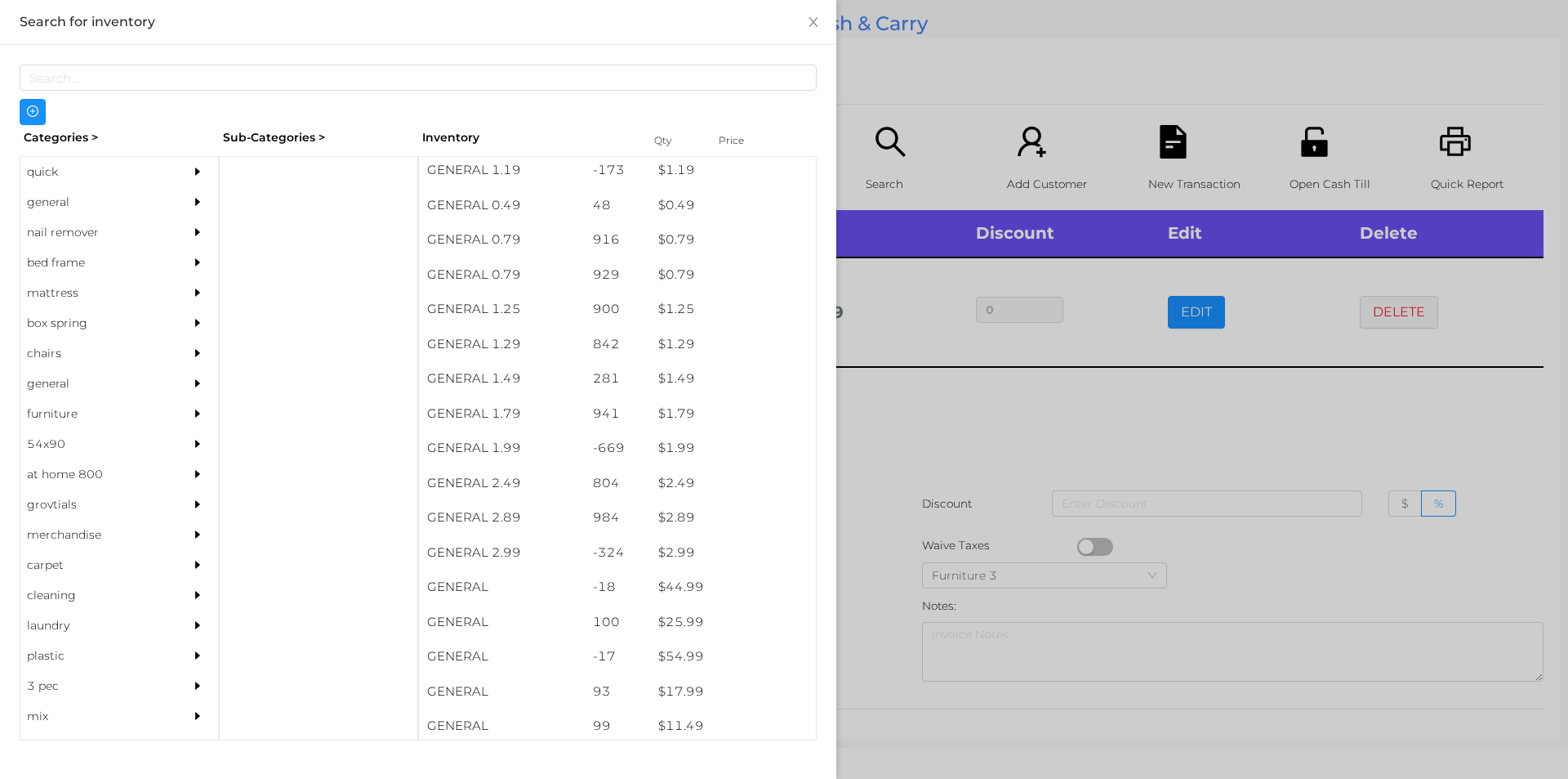
scroll to position [85, 0]
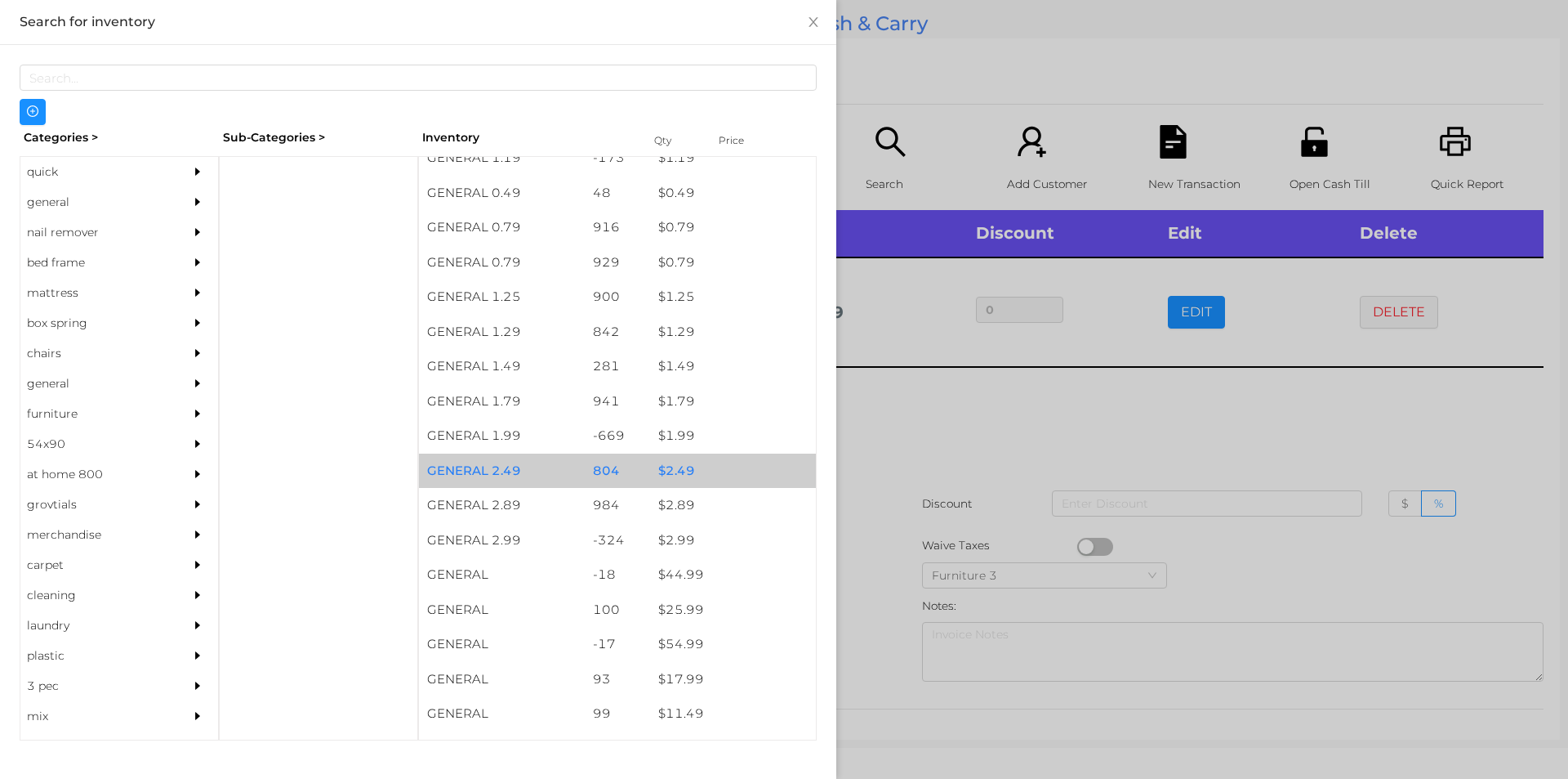
click at [714, 461] on div "$ 2.49" at bounding box center [733, 471] width 166 height 35
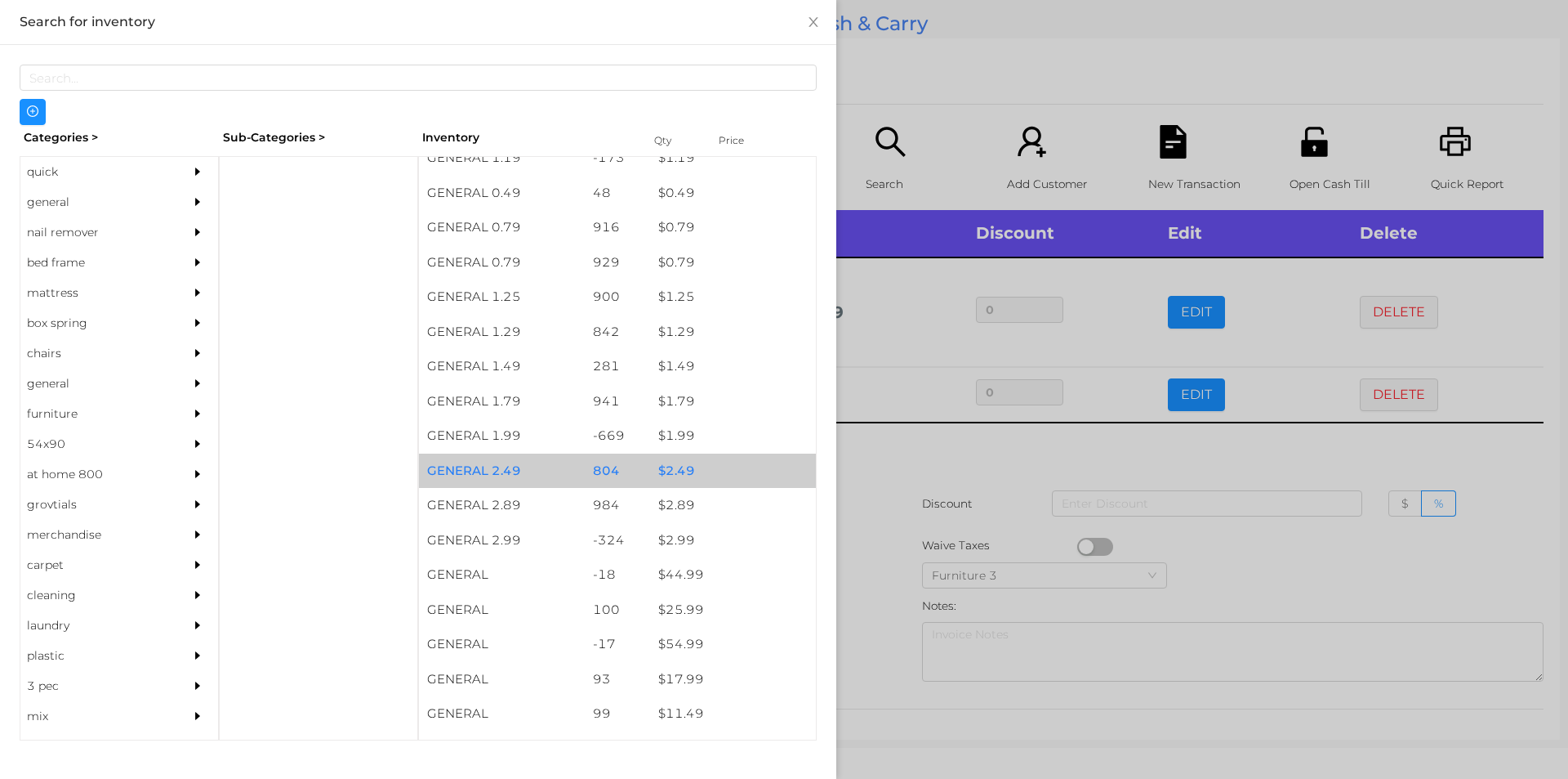
click at [720, 454] on div "$ 2.49" at bounding box center [733, 471] width 166 height 35
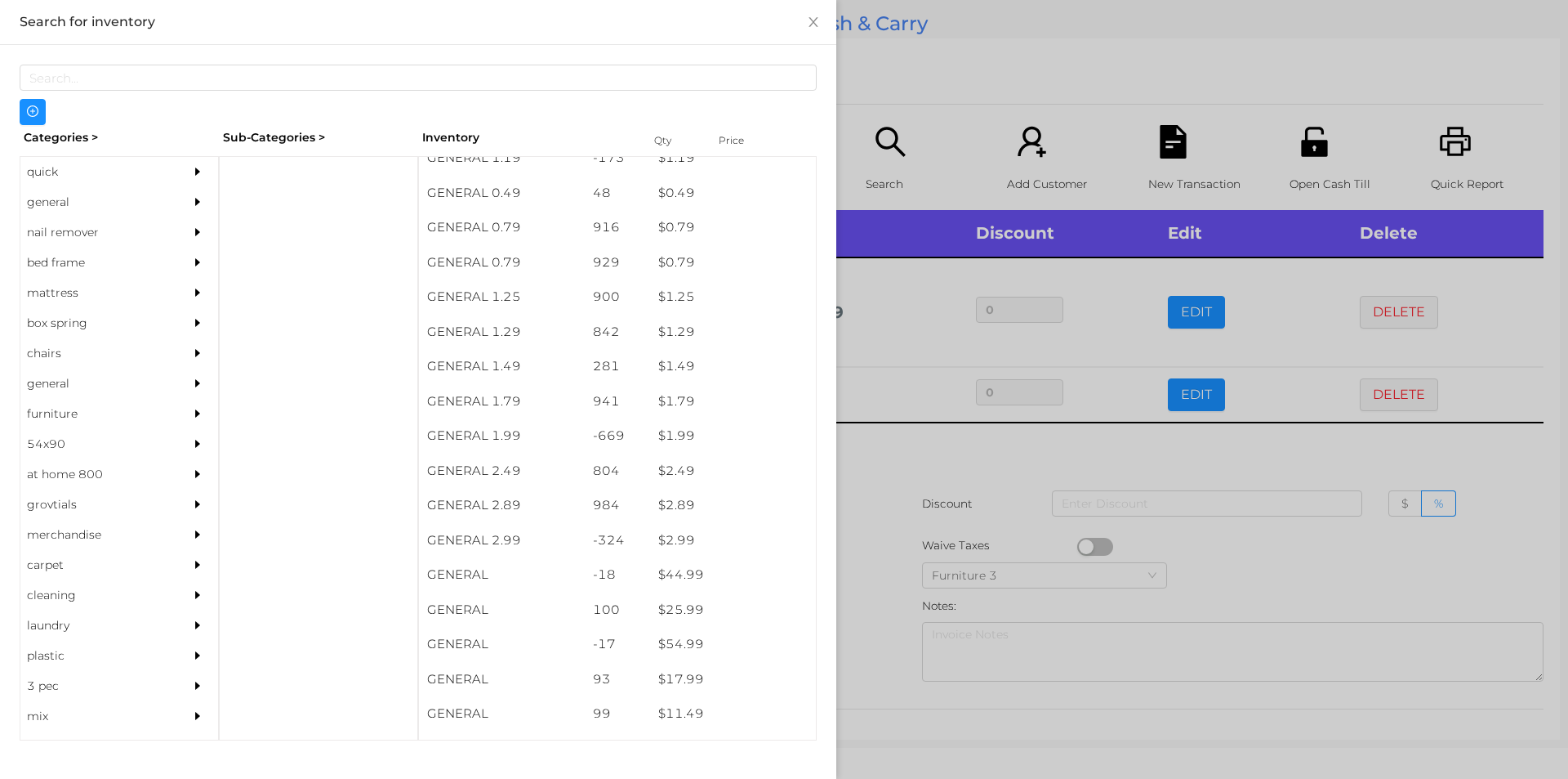
click at [920, 519] on div at bounding box center [784, 389] width 1568 height 779
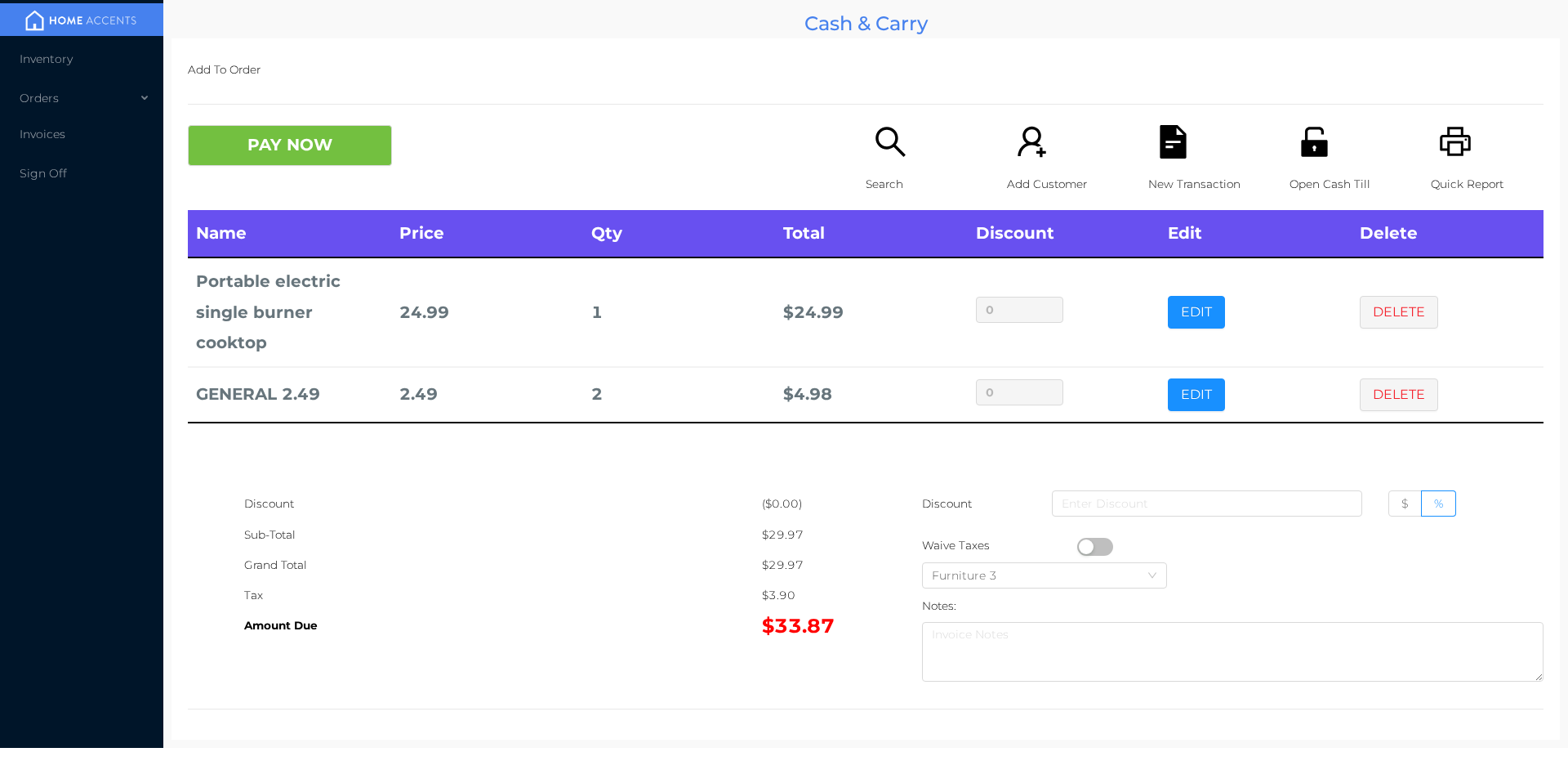
click at [1184, 143] on div "New Transaction" at bounding box center [1204, 167] width 112 height 85
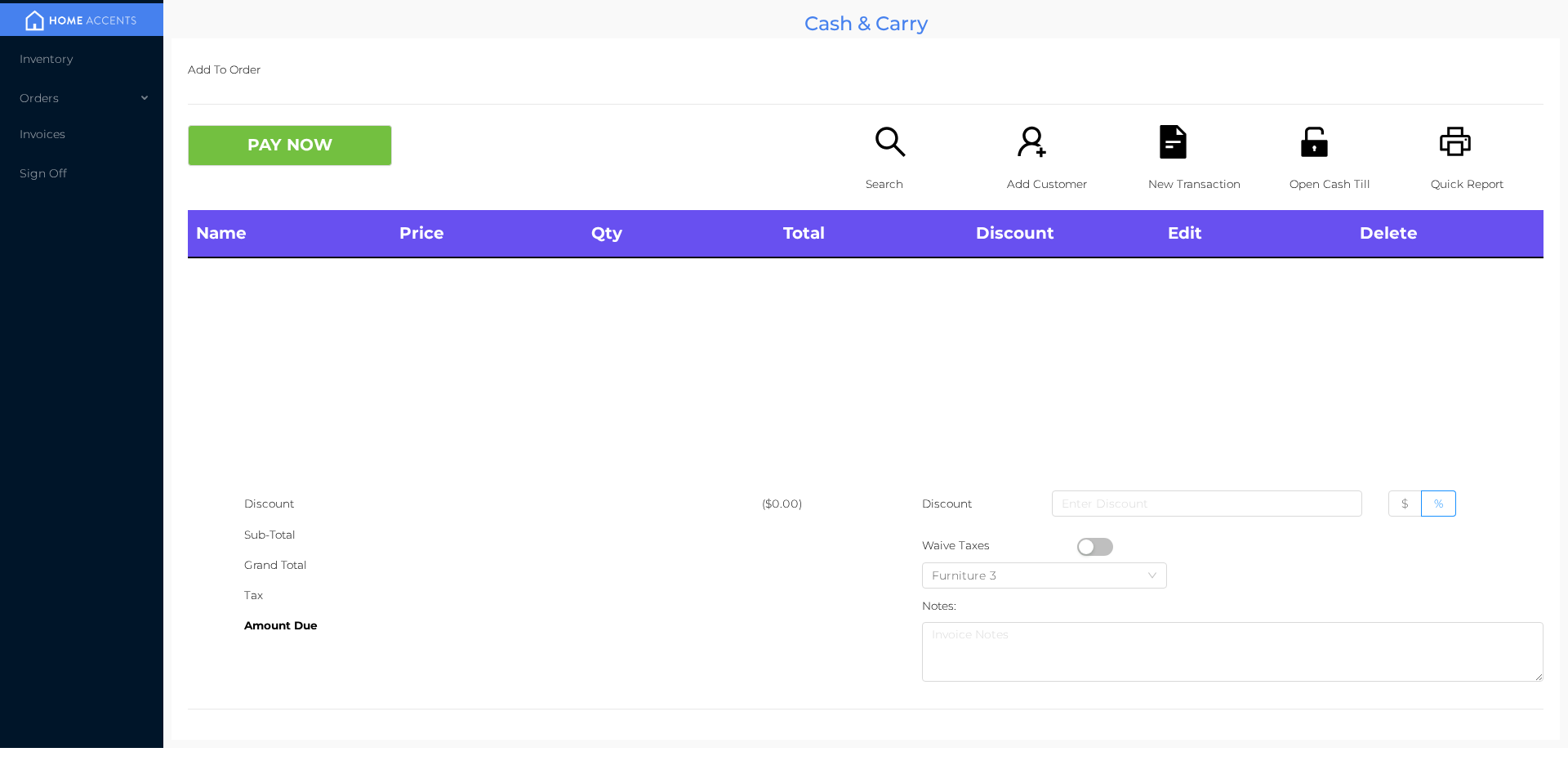
click at [1310, 150] on icon "icon: unlock" at bounding box center [1314, 141] width 26 height 30
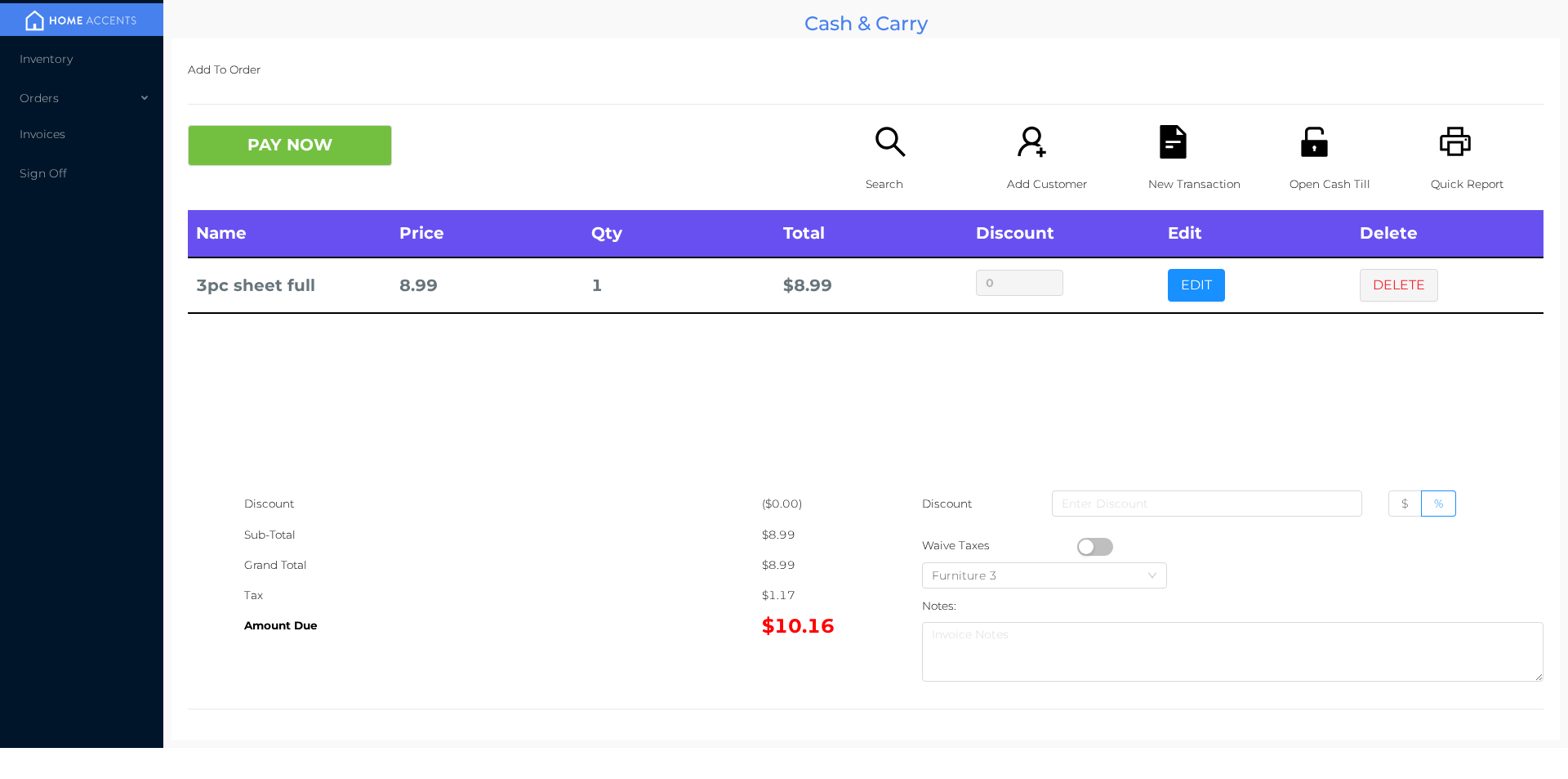
click at [1329, 398] on div "Name Price Qty Total Discount Edit Delete 3pc sheet full 8.99 1 $ 8.99 0 EDIT D…" at bounding box center [865, 349] width 1356 height 278
click at [1170, 129] on icon "icon: file-text" at bounding box center [1173, 141] width 26 height 33
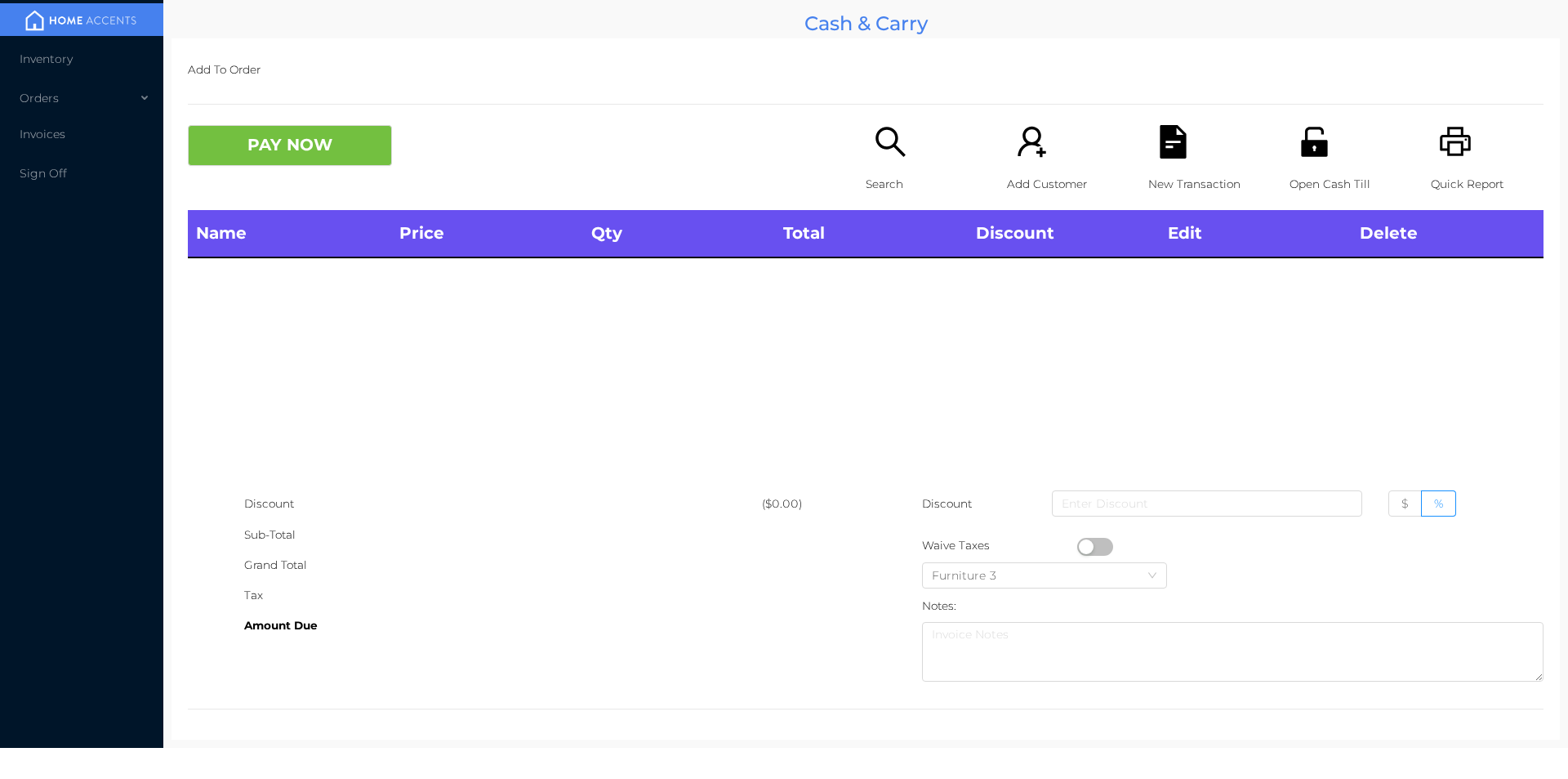
click at [1447, 106] on div "Add To Order PAY NOW Search Add Customer New Transaction Open Cash Till Quick R…" at bounding box center [866, 389] width 1388 height 701
click at [893, 154] on icon "icon: search" at bounding box center [890, 141] width 33 height 33
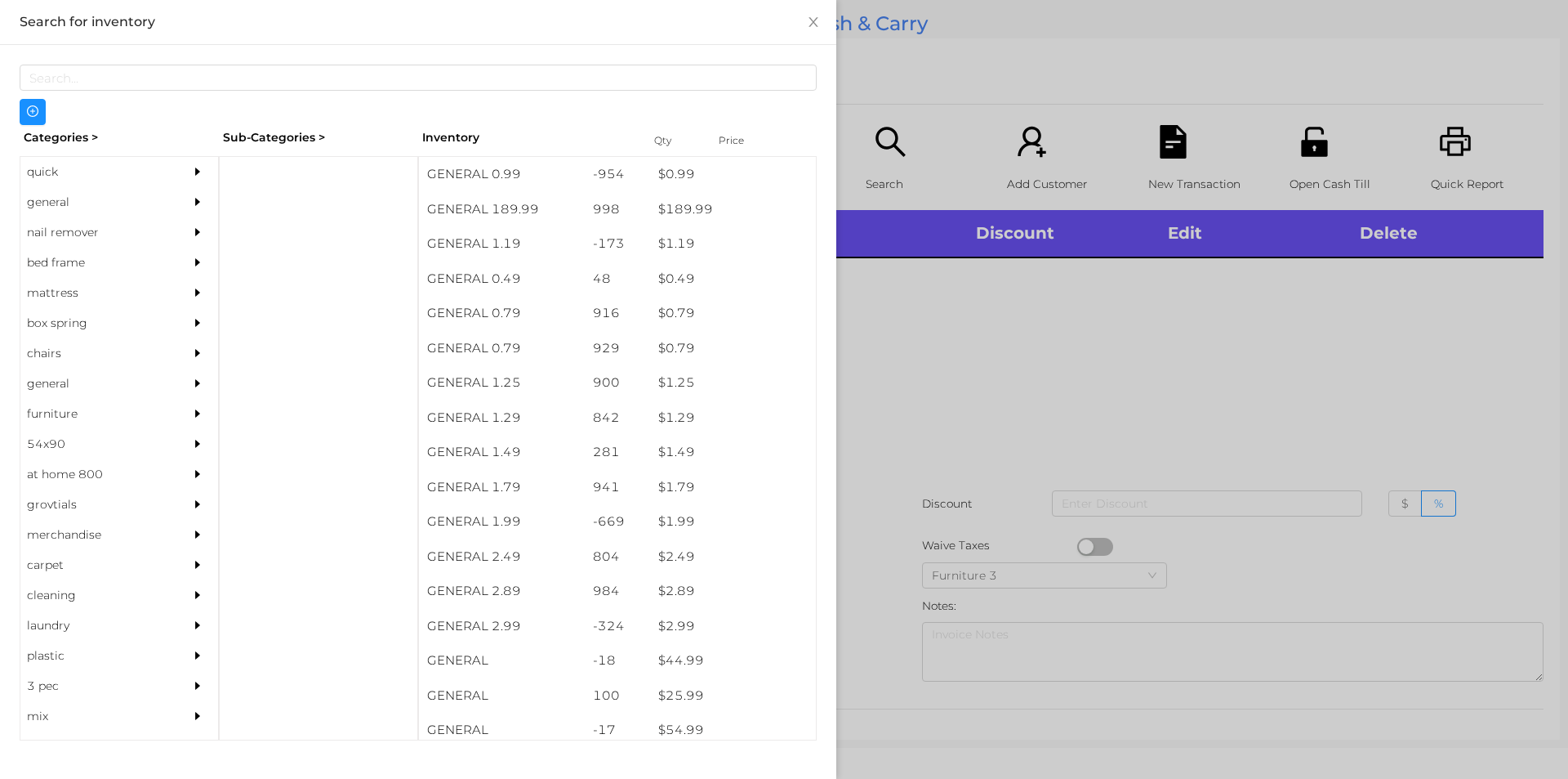
click at [106, 194] on div "general" at bounding box center [94, 202] width 148 height 31
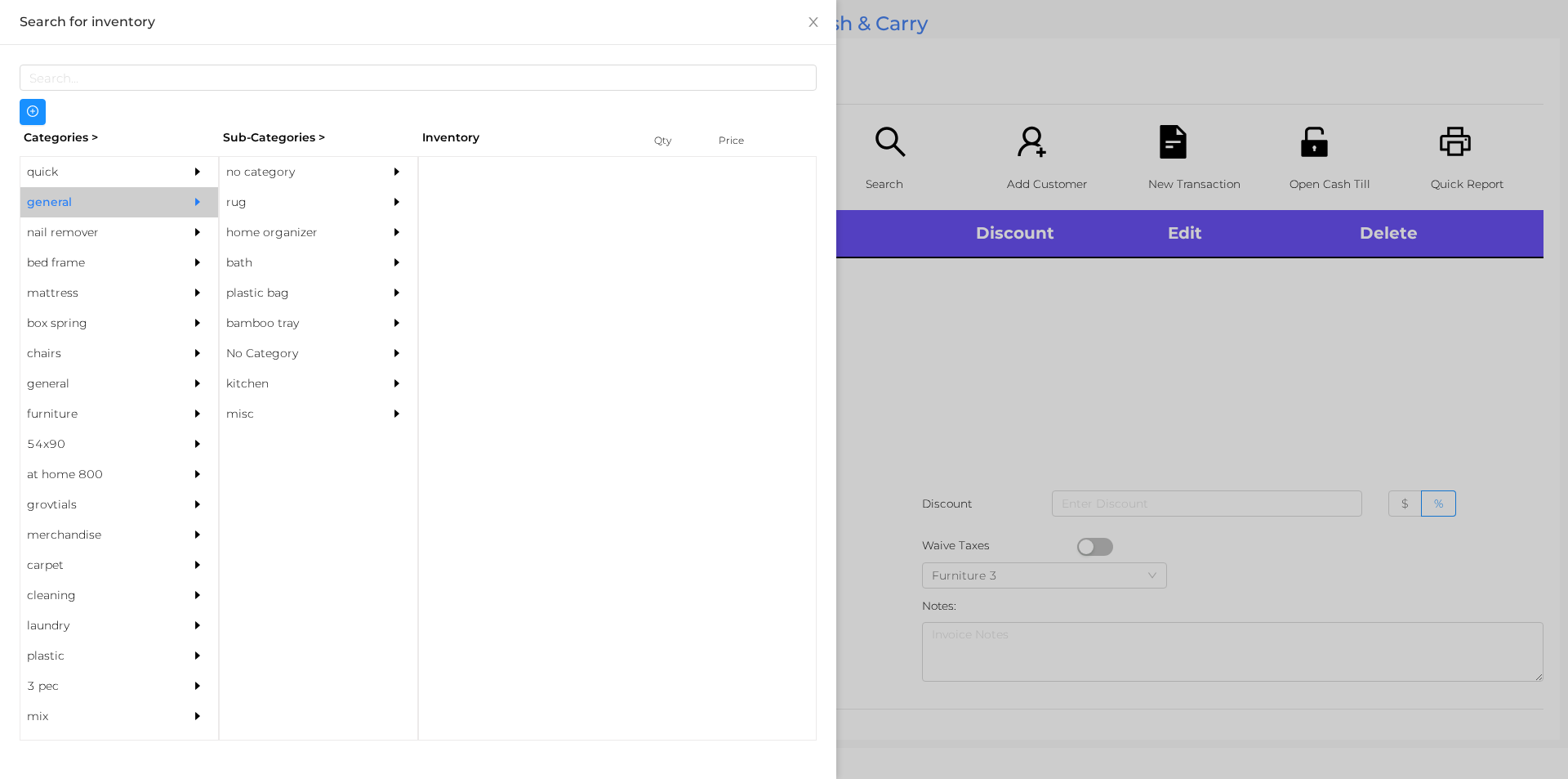
click at [253, 173] on div "no category" at bounding box center [294, 172] width 148 height 31
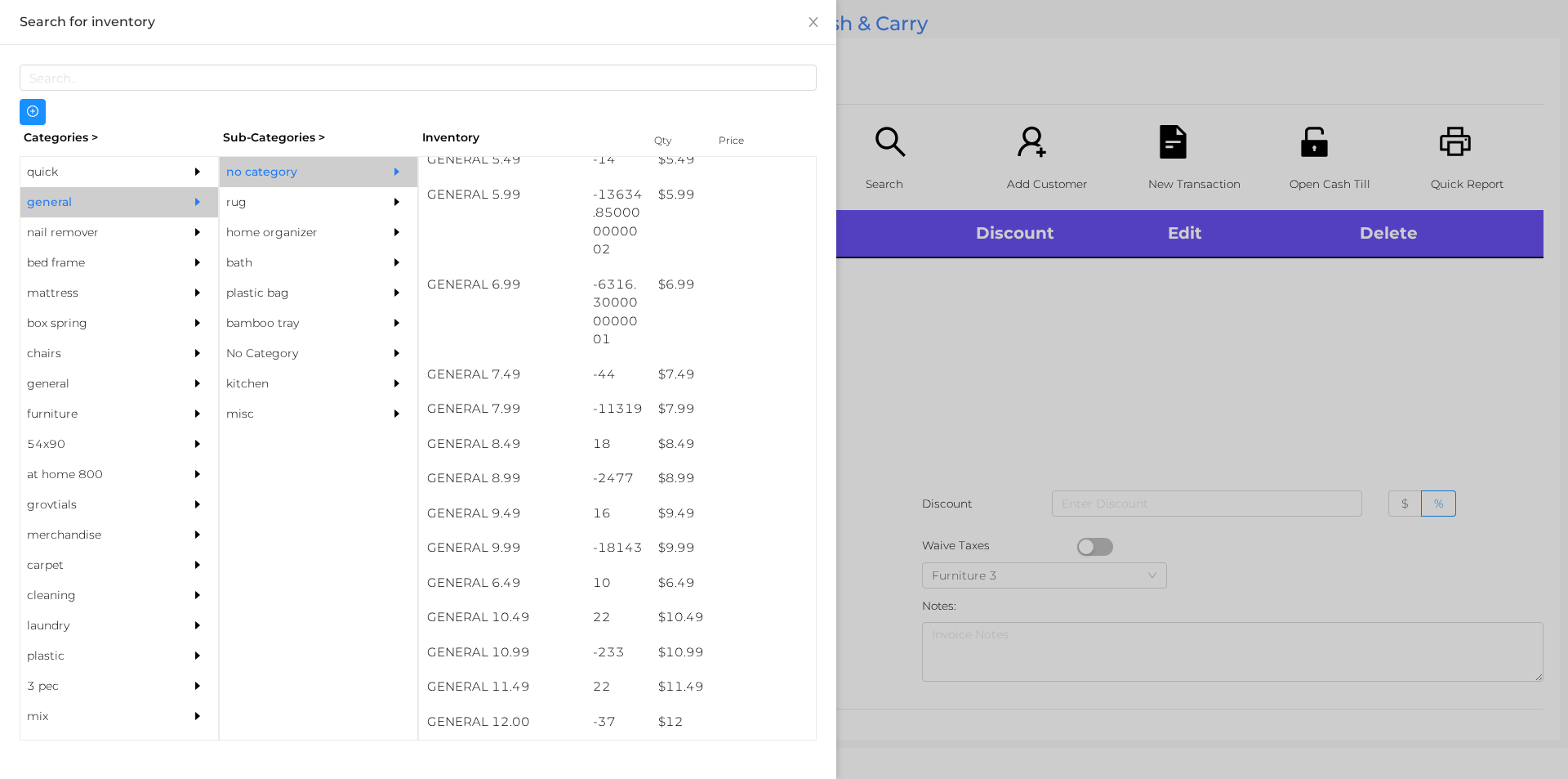
scroll to position [624, 0]
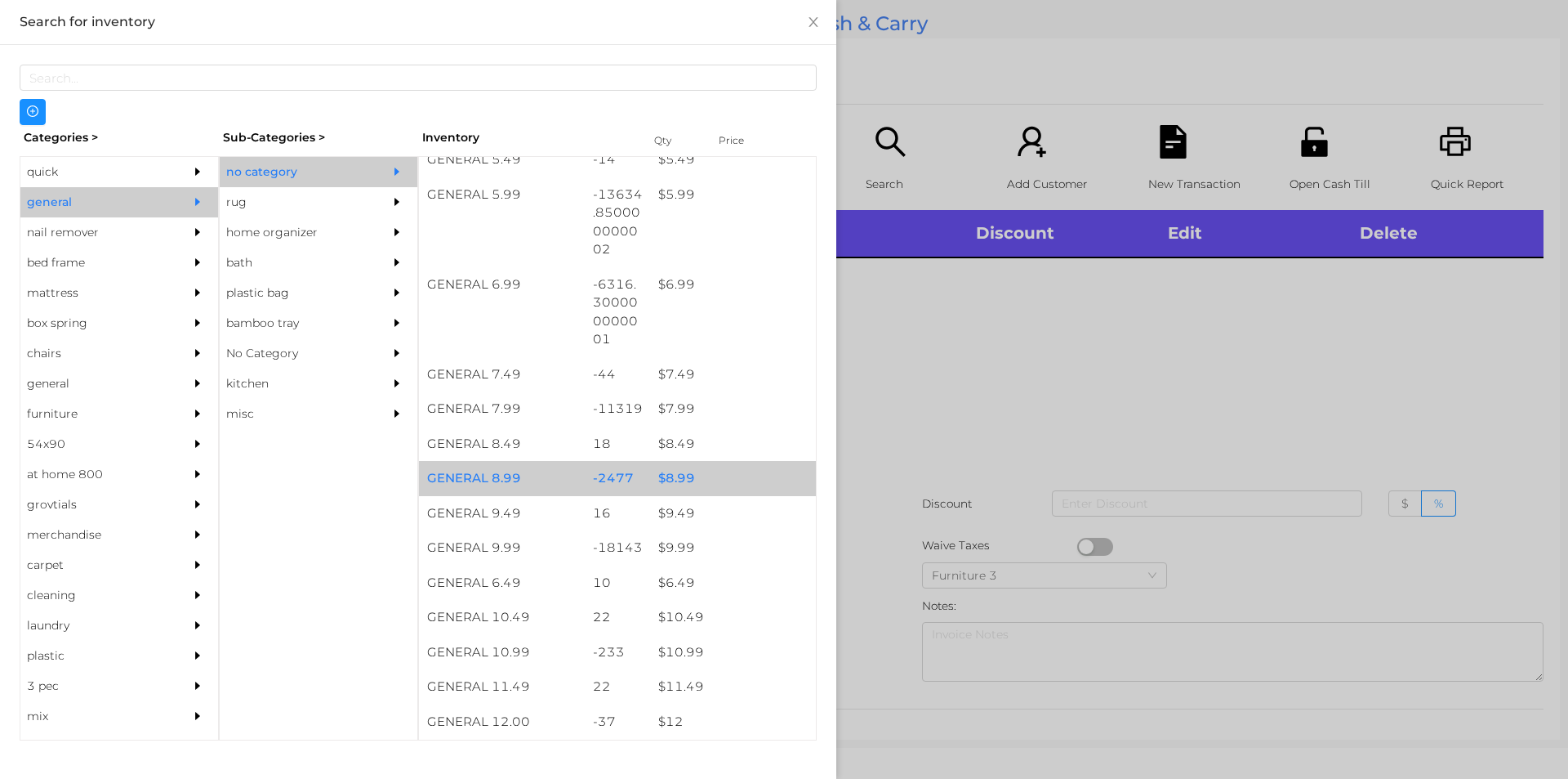
click at [651, 462] on div "$ 8.99" at bounding box center [733, 478] width 166 height 35
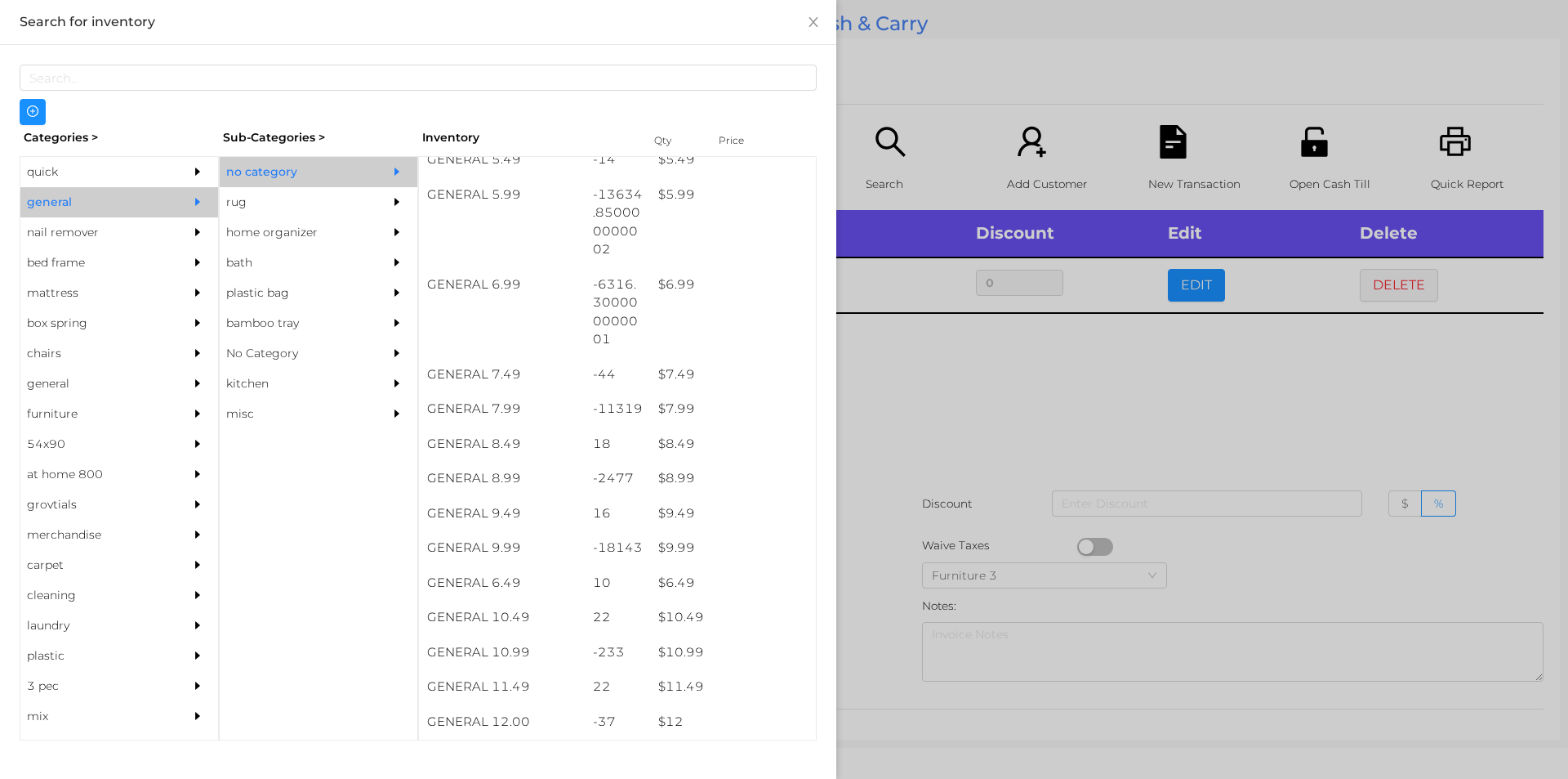
click at [902, 496] on div at bounding box center [784, 389] width 1568 height 779
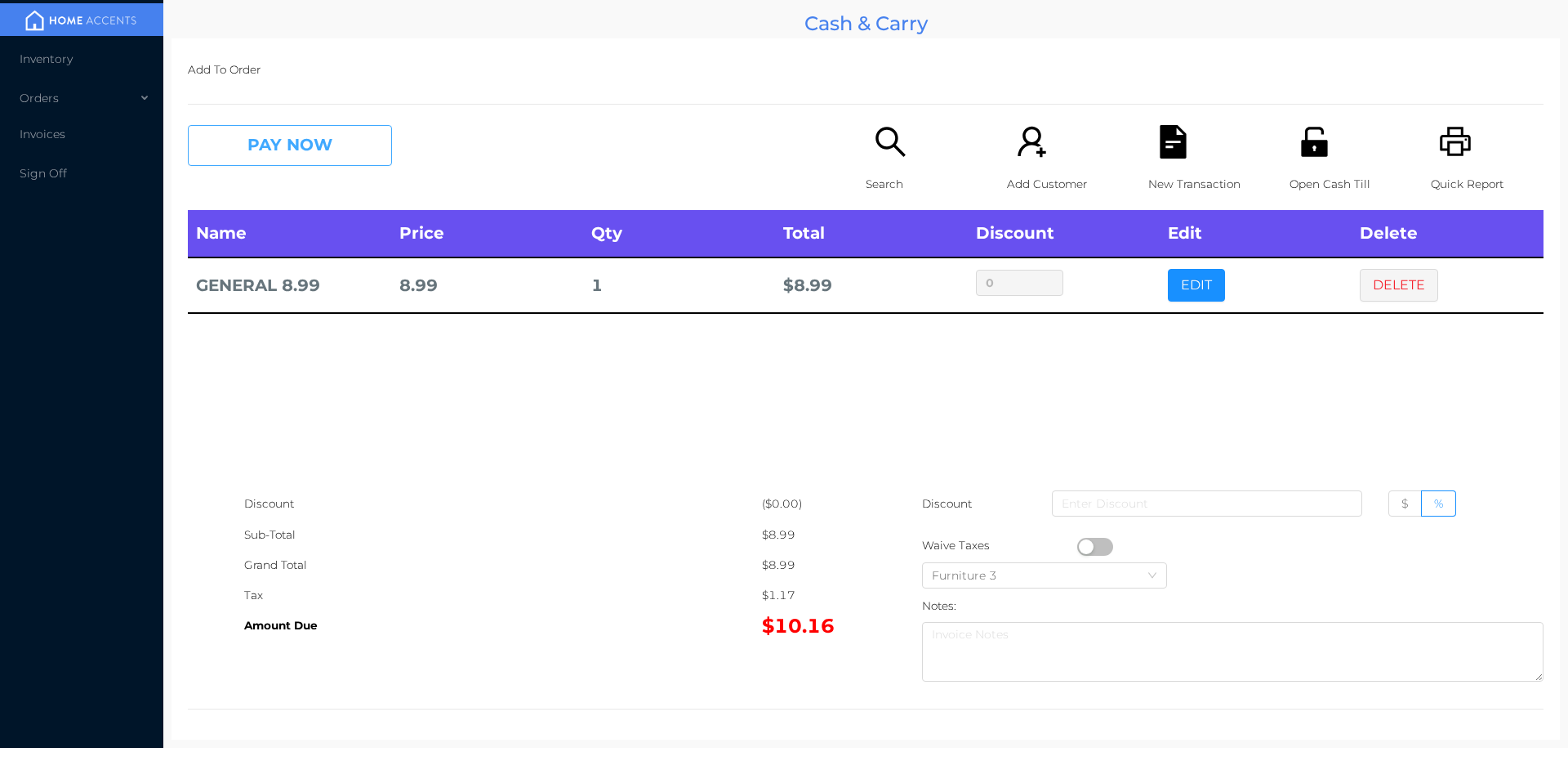
click at [316, 161] on button "PAY NOW" at bounding box center [290, 145] width 204 height 41
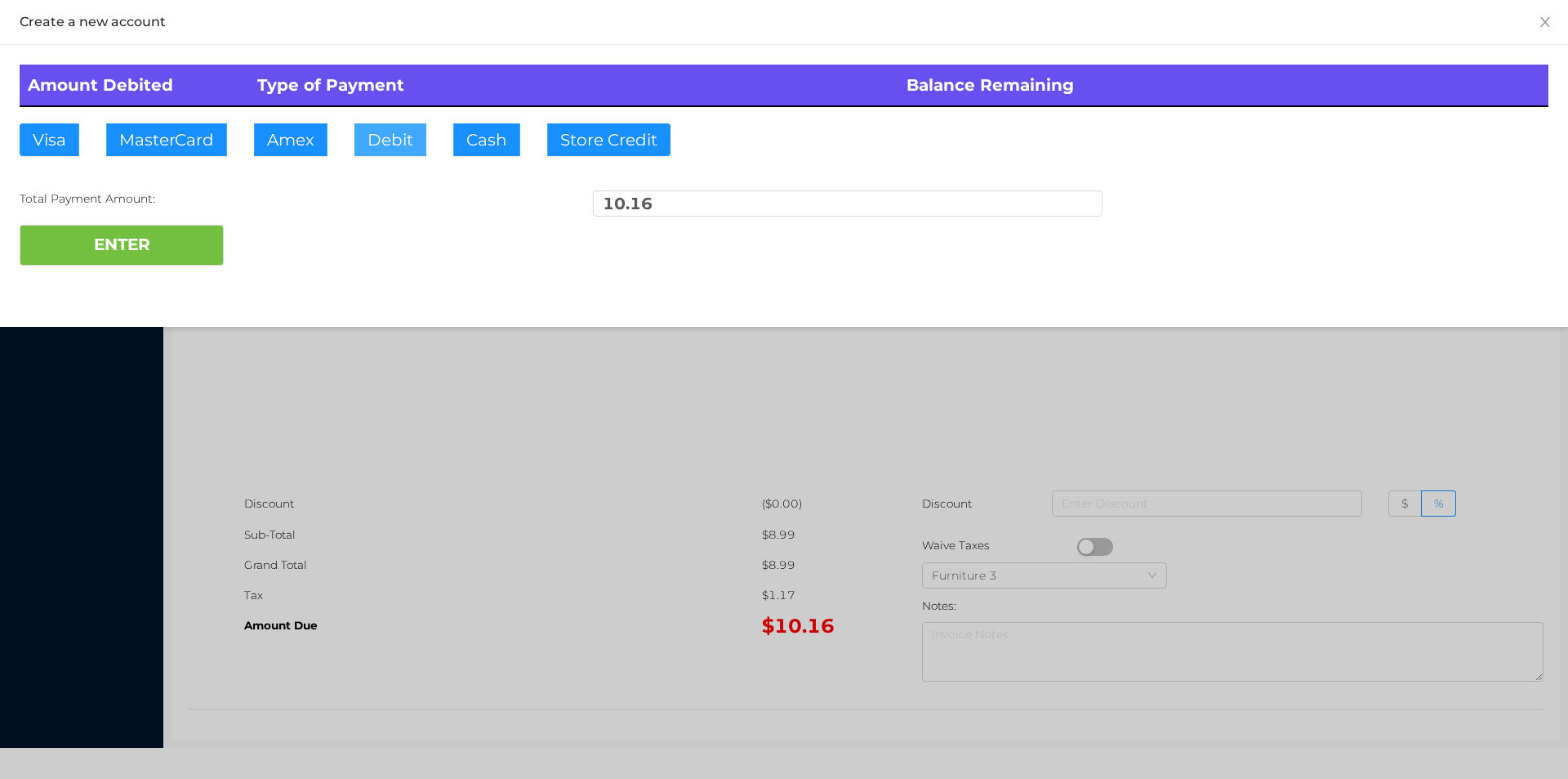
click at [384, 147] on button "Debit" at bounding box center [390, 139] width 72 height 32
click at [195, 242] on button "ENTER" at bounding box center [121, 245] width 204 height 41
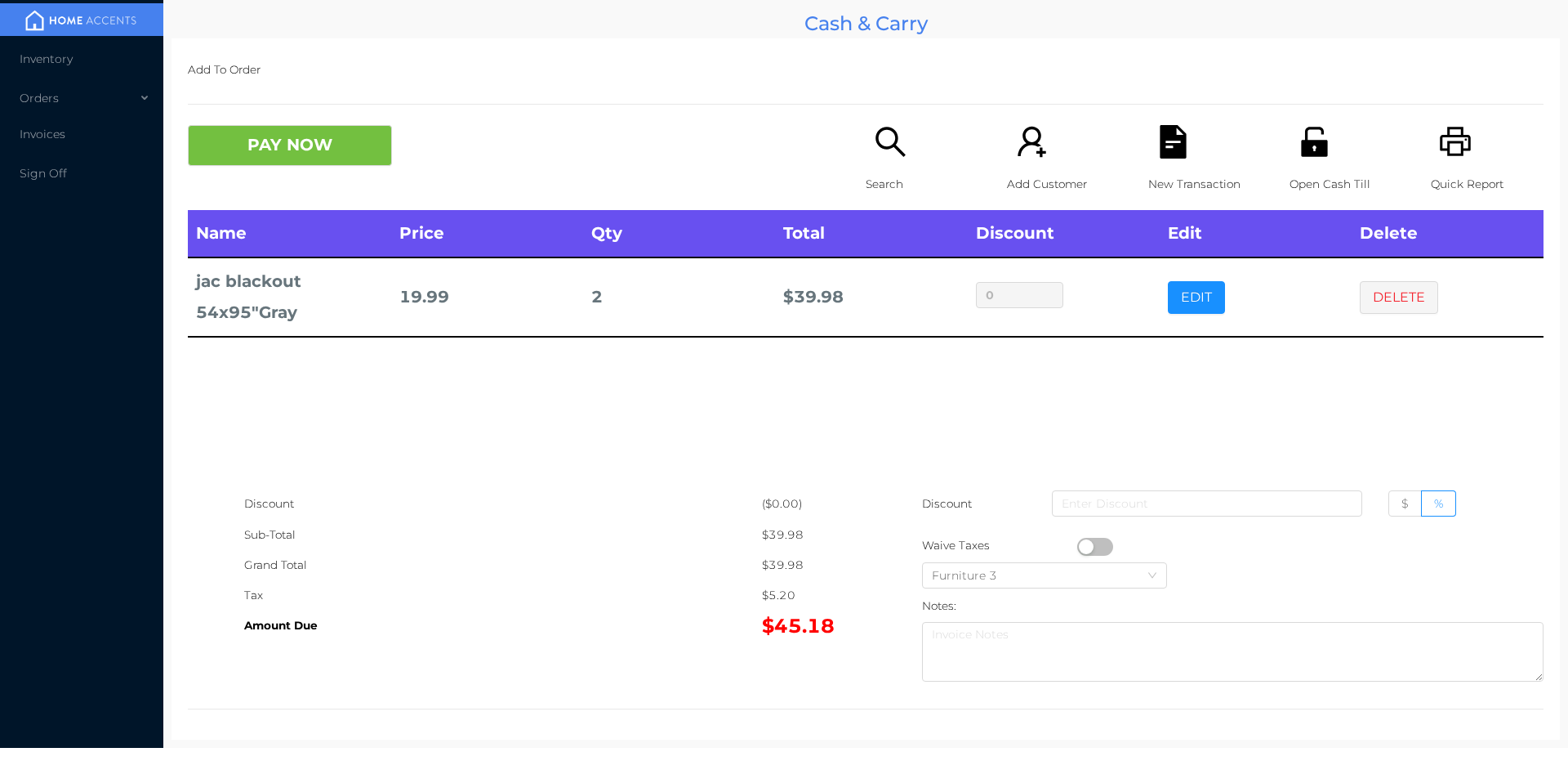
click at [1382, 436] on div "Name Price Qty Total Discount Edit Delete jac blackout 54x95"Gray 19.99 2 $ 39.…" at bounding box center [865, 349] width 1356 height 278
click at [1389, 304] on button "DELETE" at bounding box center [1399, 297] width 78 height 32
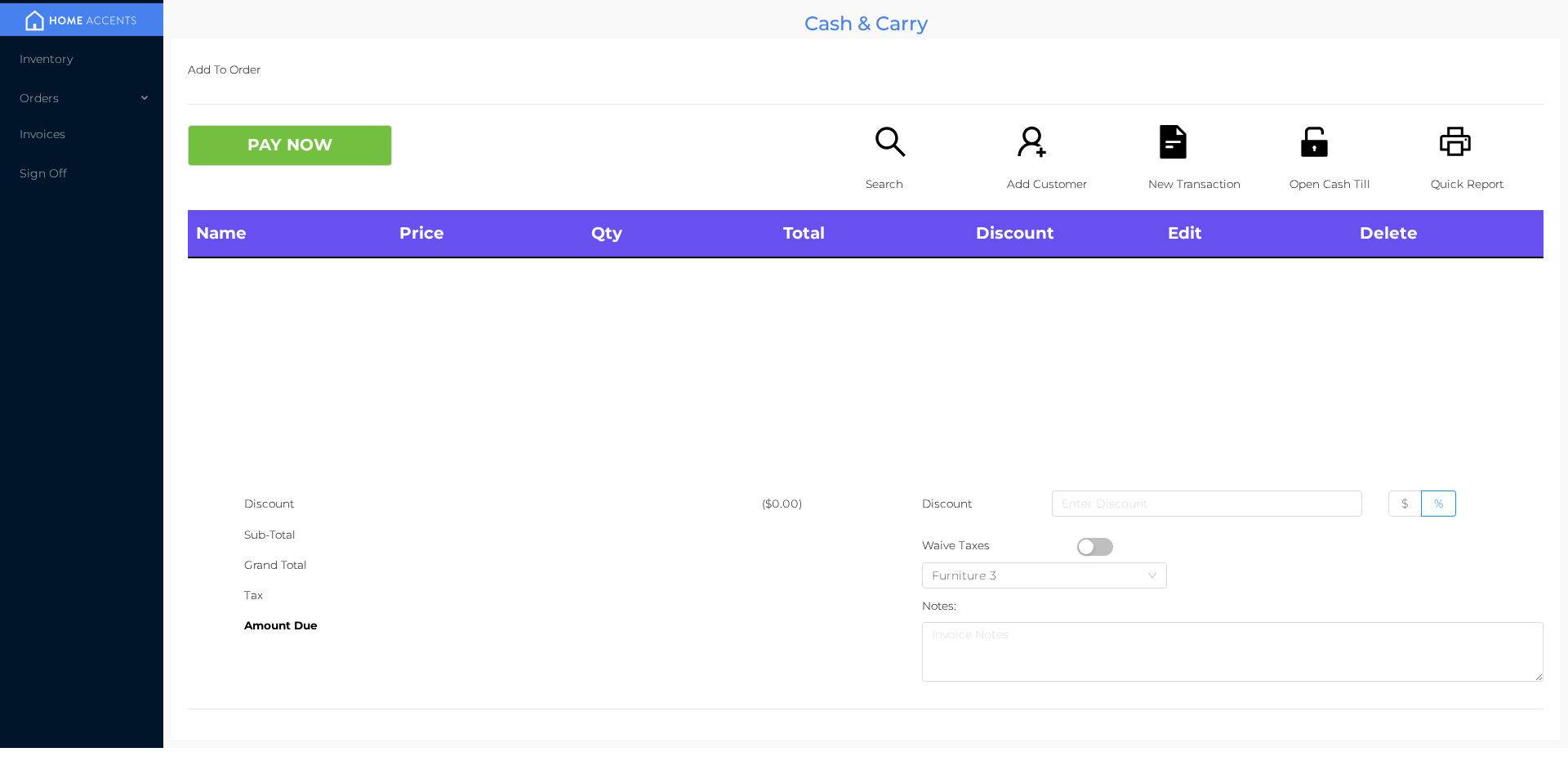
click at [878, 155] on icon "icon: search" at bounding box center [890, 141] width 33 height 33
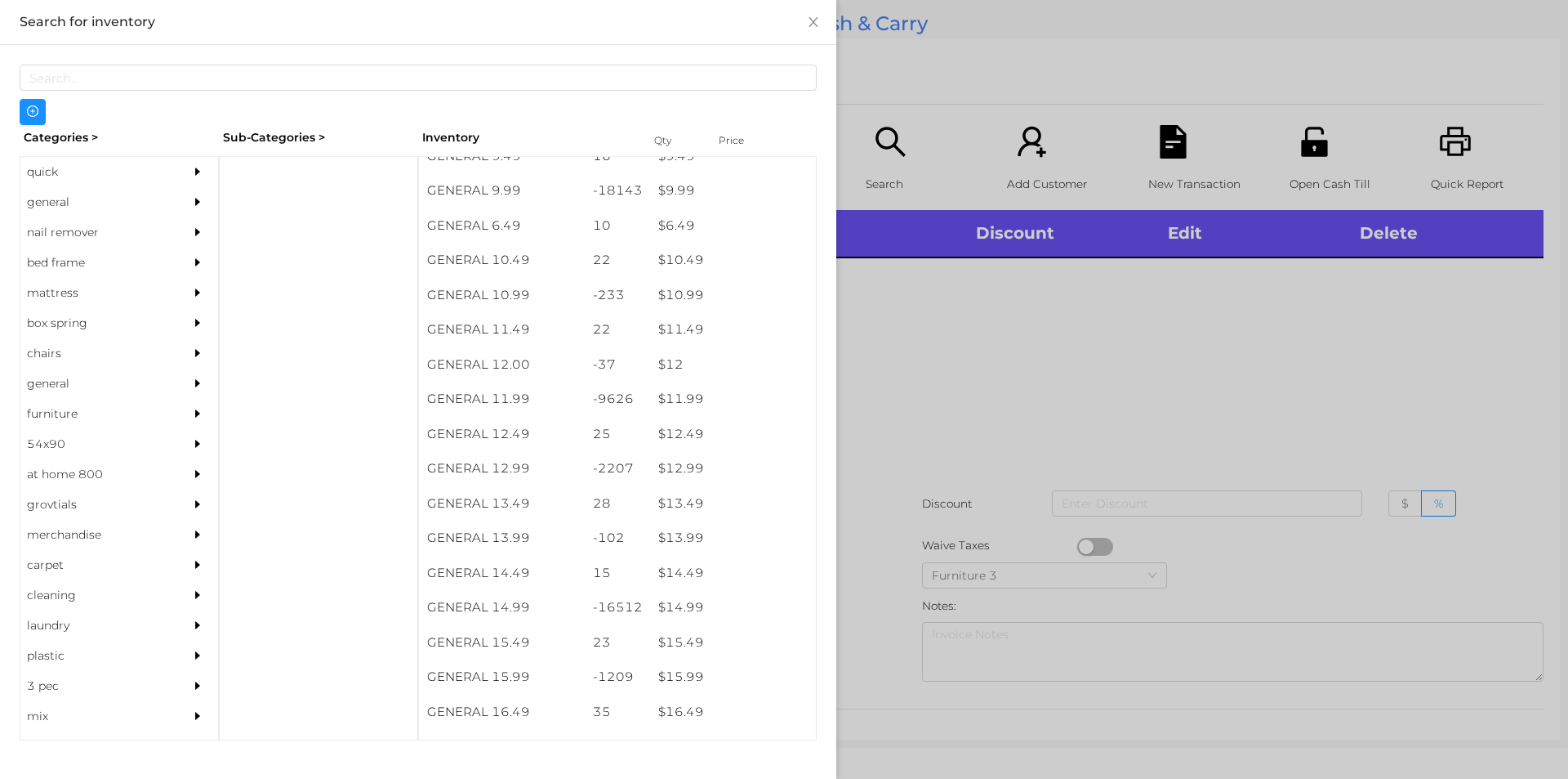
scroll to position [981, 0]
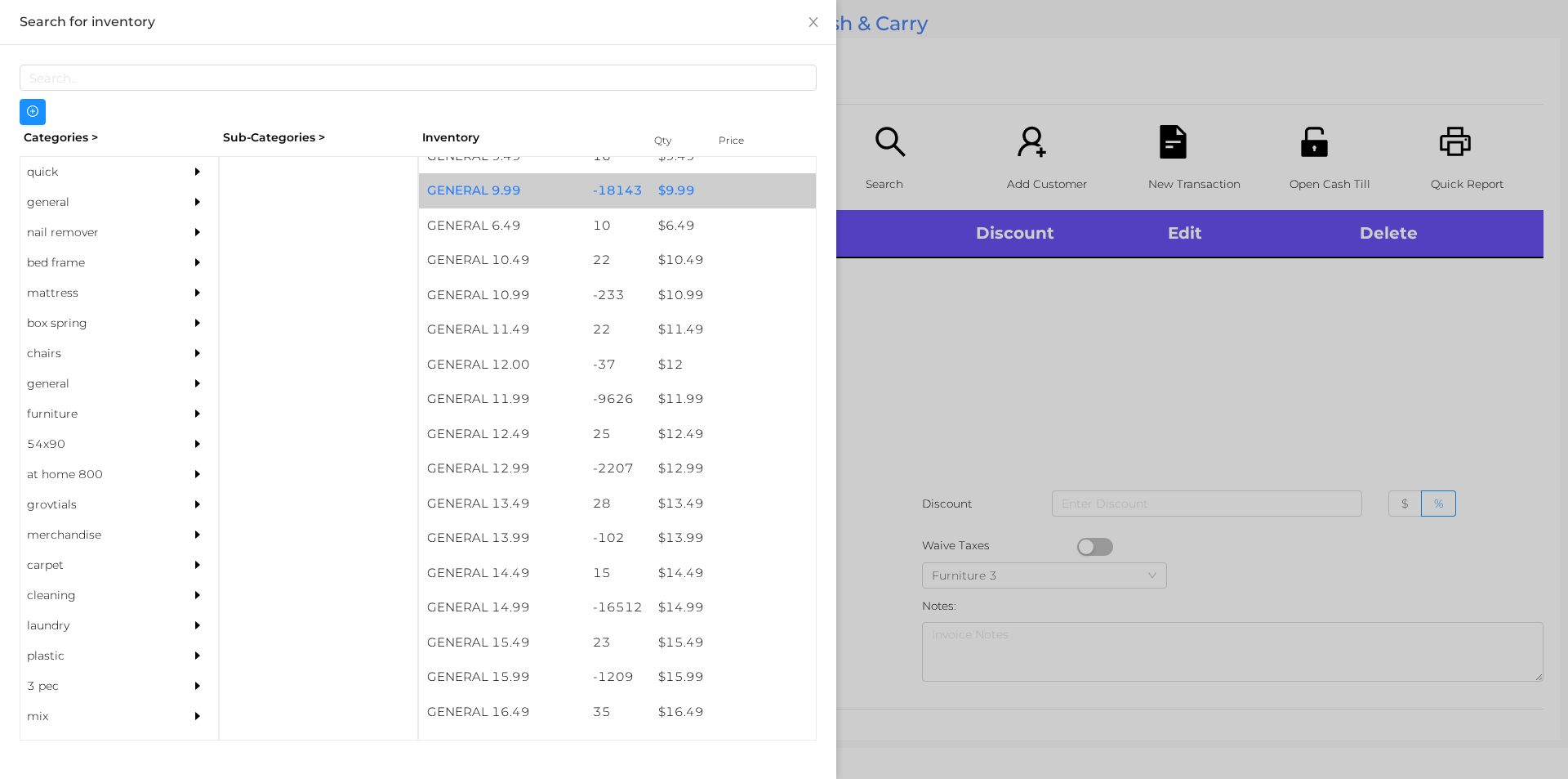
click at [700, 190] on div "$ 9.99" at bounding box center [733, 191] width 166 height 35
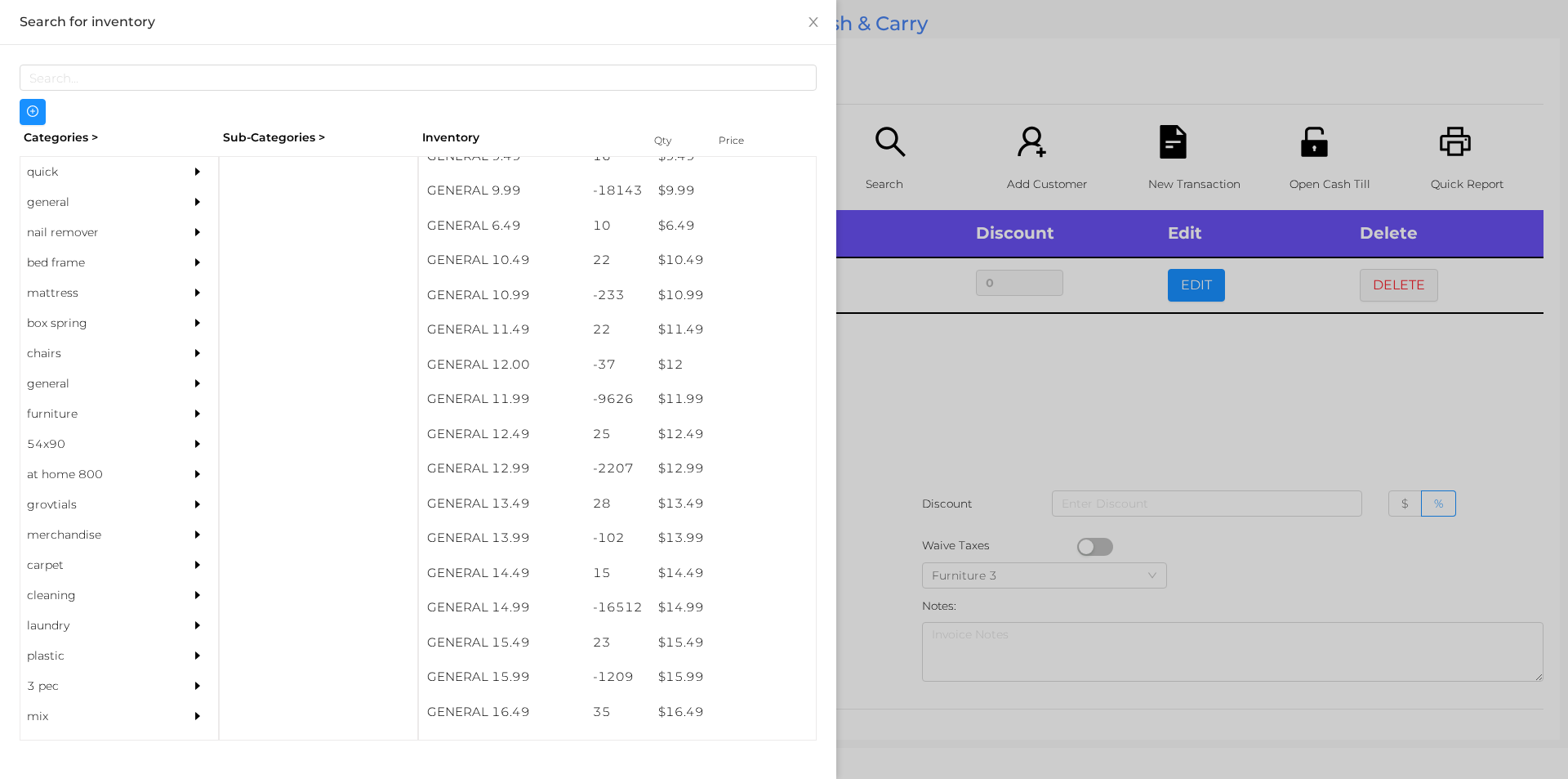
click at [1012, 415] on div at bounding box center [784, 389] width 1568 height 779
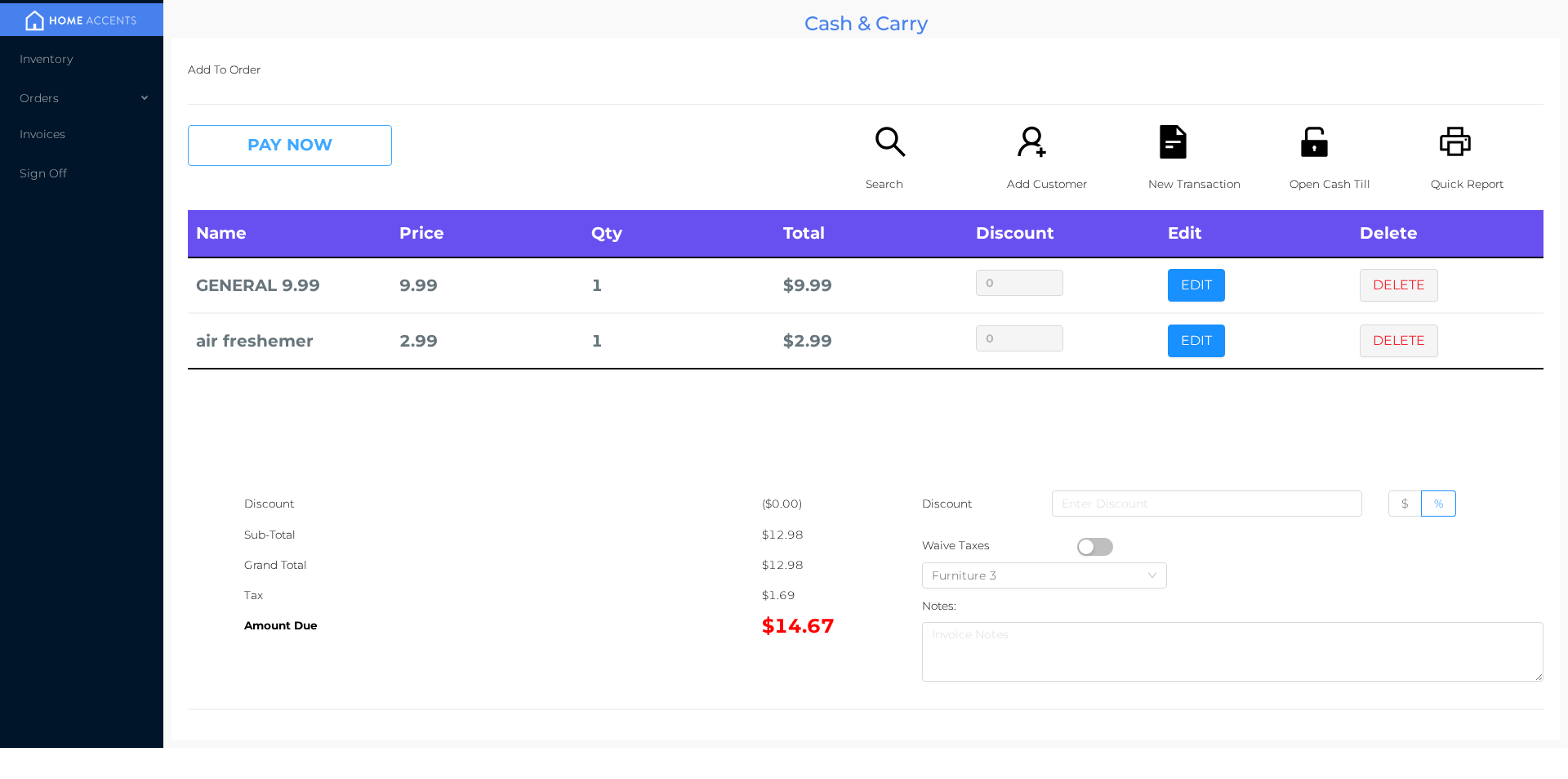
click at [265, 154] on button "PAY NOW" at bounding box center [290, 145] width 204 height 41
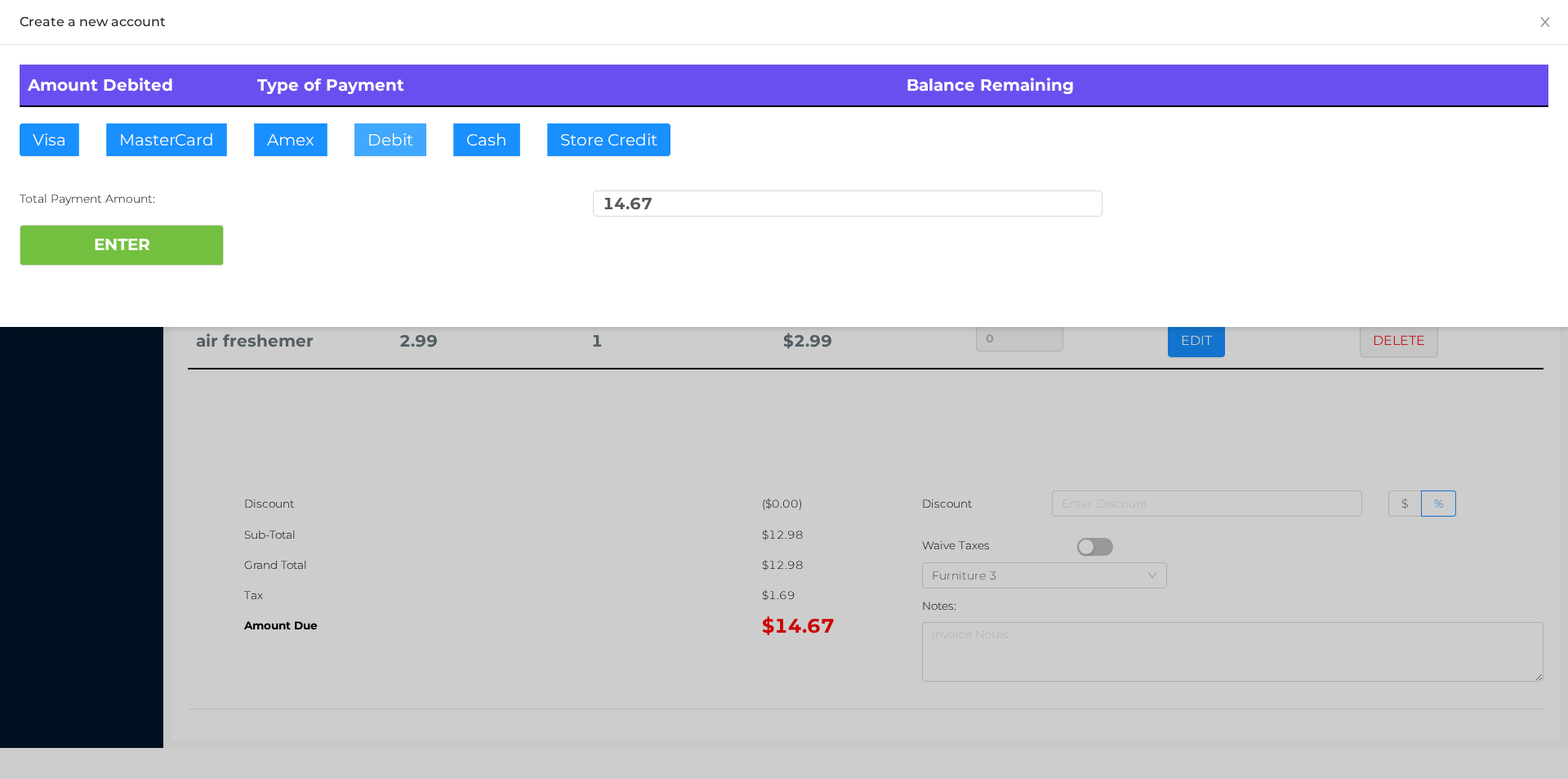
click at [421, 147] on button "Debit" at bounding box center [390, 139] width 72 height 32
click at [195, 243] on button "ENTER" at bounding box center [121, 245] width 204 height 41
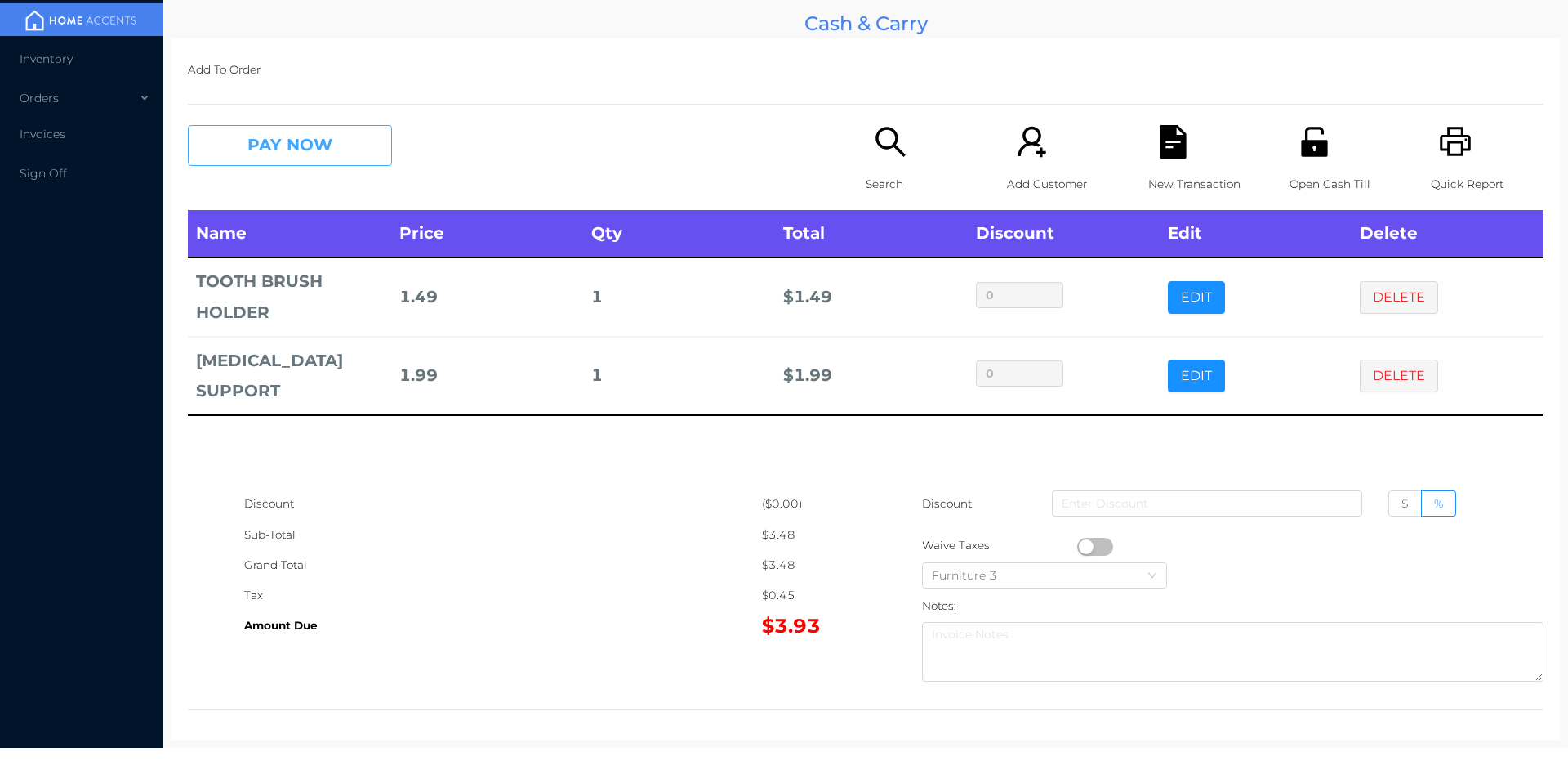
click at [289, 160] on button "PAY NOW" at bounding box center [290, 145] width 204 height 41
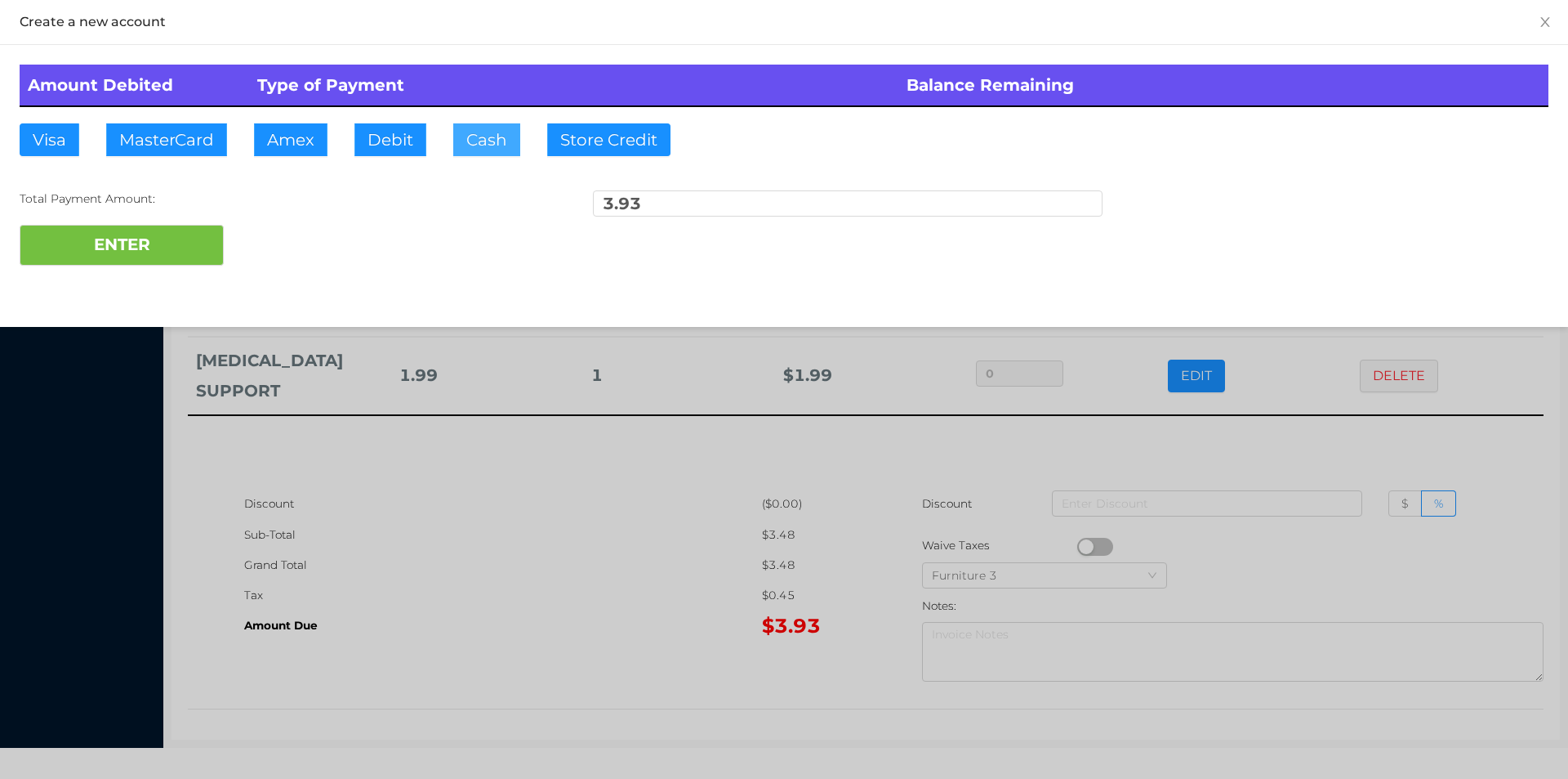
click at [510, 150] on button "Cash" at bounding box center [487, 139] width 67 height 32
click at [165, 235] on button "ENTER" at bounding box center [121, 245] width 204 height 41
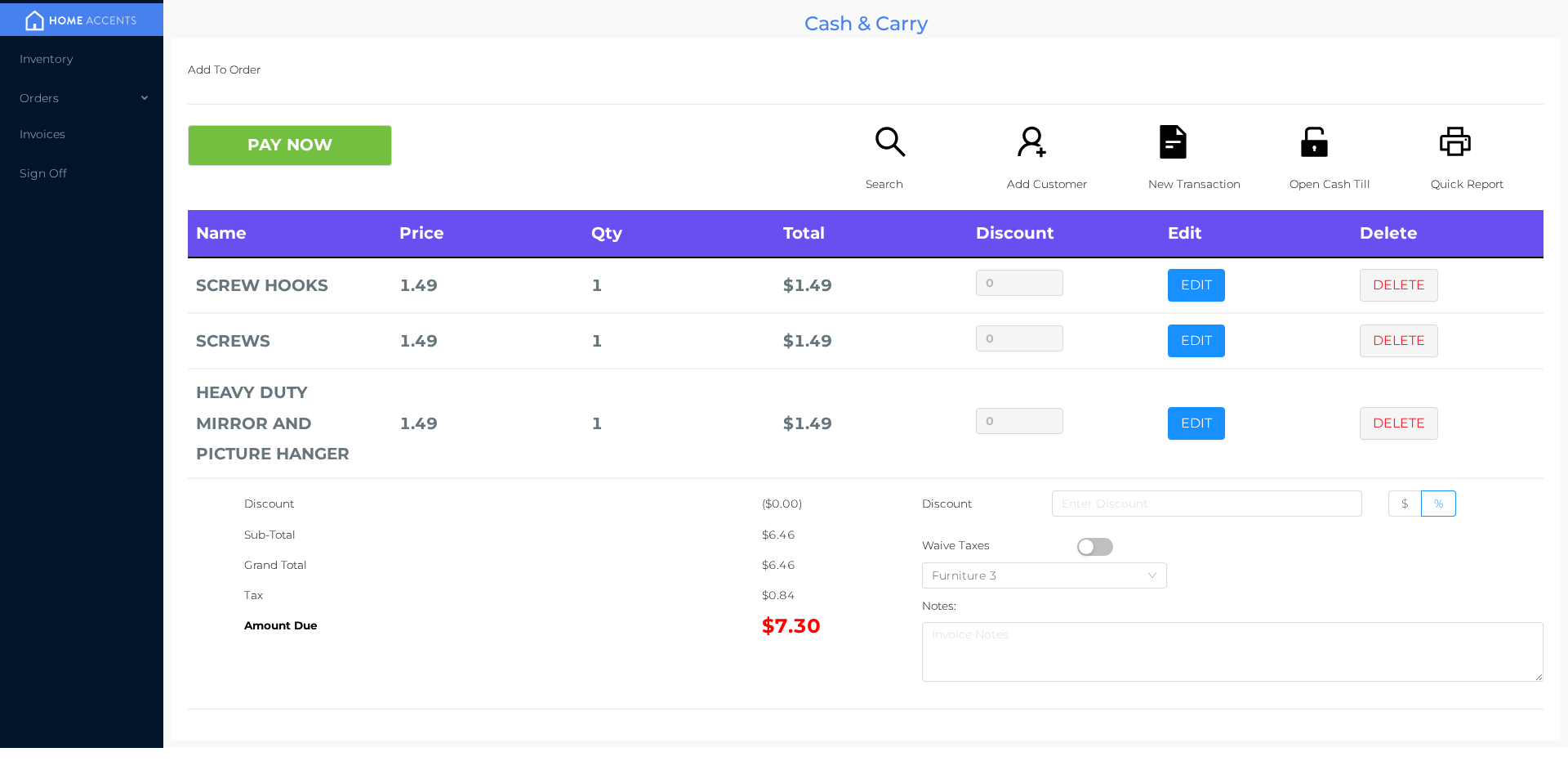
click at [875, 154] on icon "icon: search" at bounding box center [890, 141] width 33 height 33
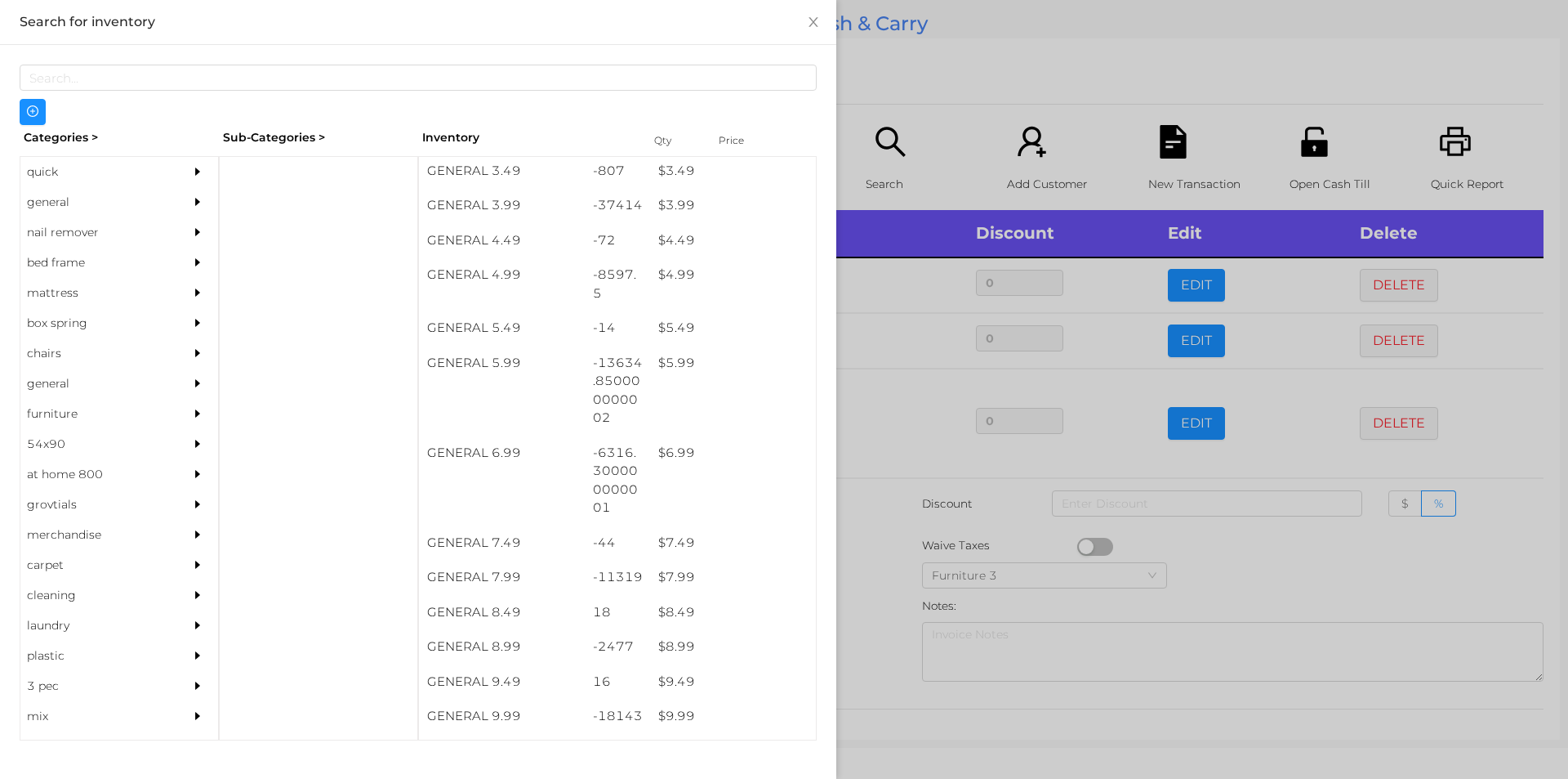
scroll to position [458, 0]
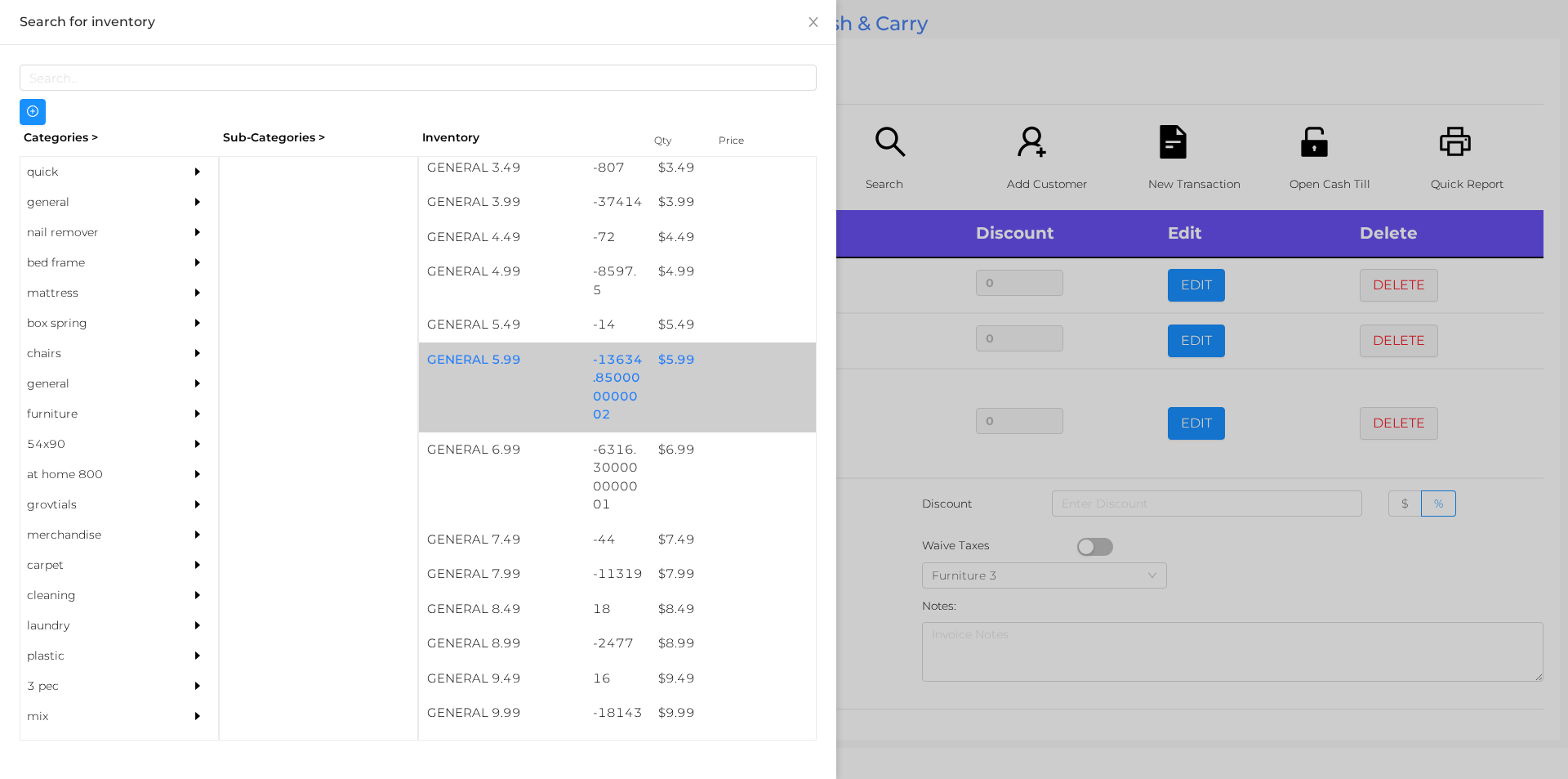
click at [678, 364] on div "$ 5.99" at bounding box center [733, 359] width 166 height 35
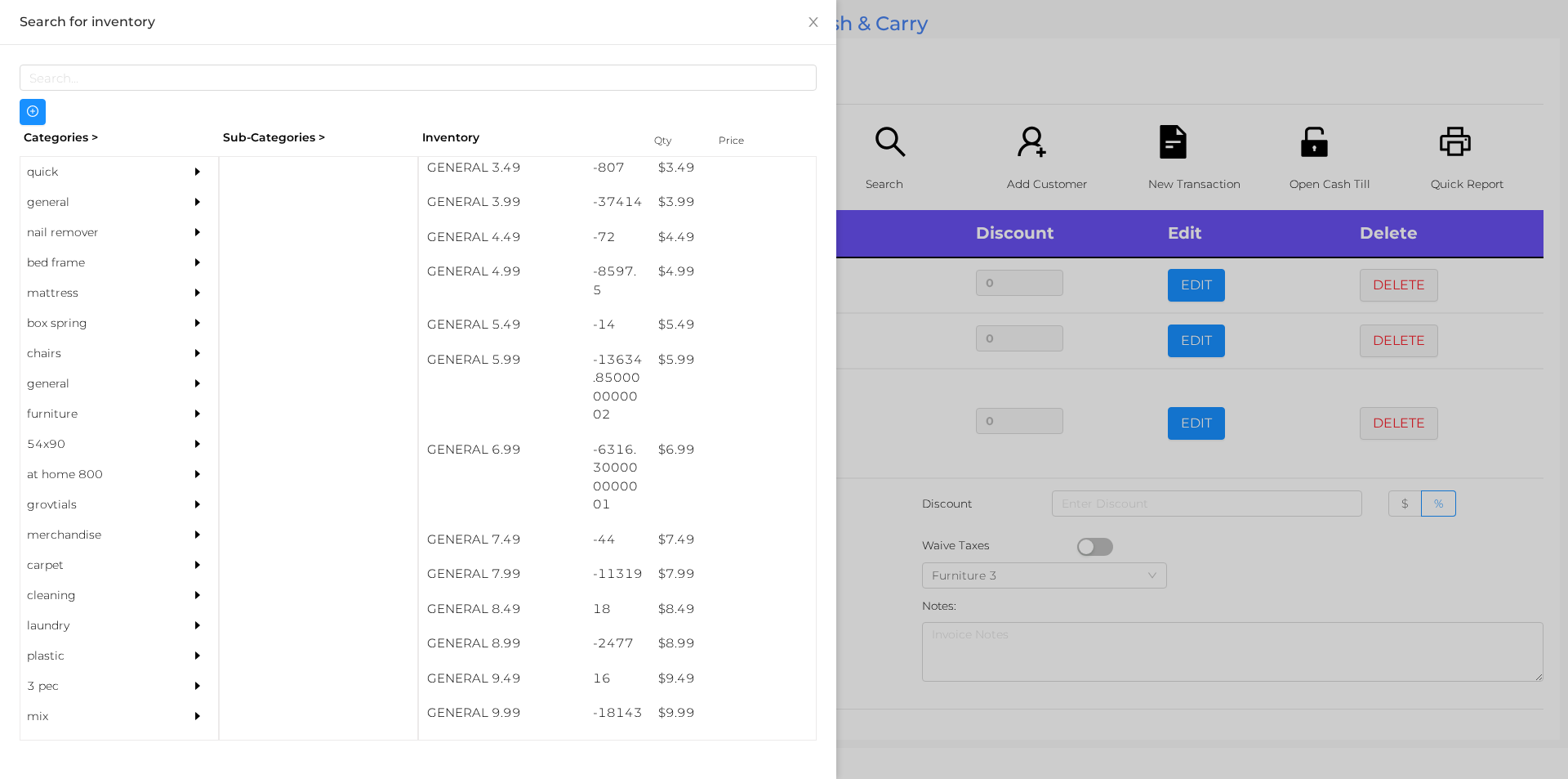
click at [900, 525] on div at bounding box center [784, 389] width 1568 height 779
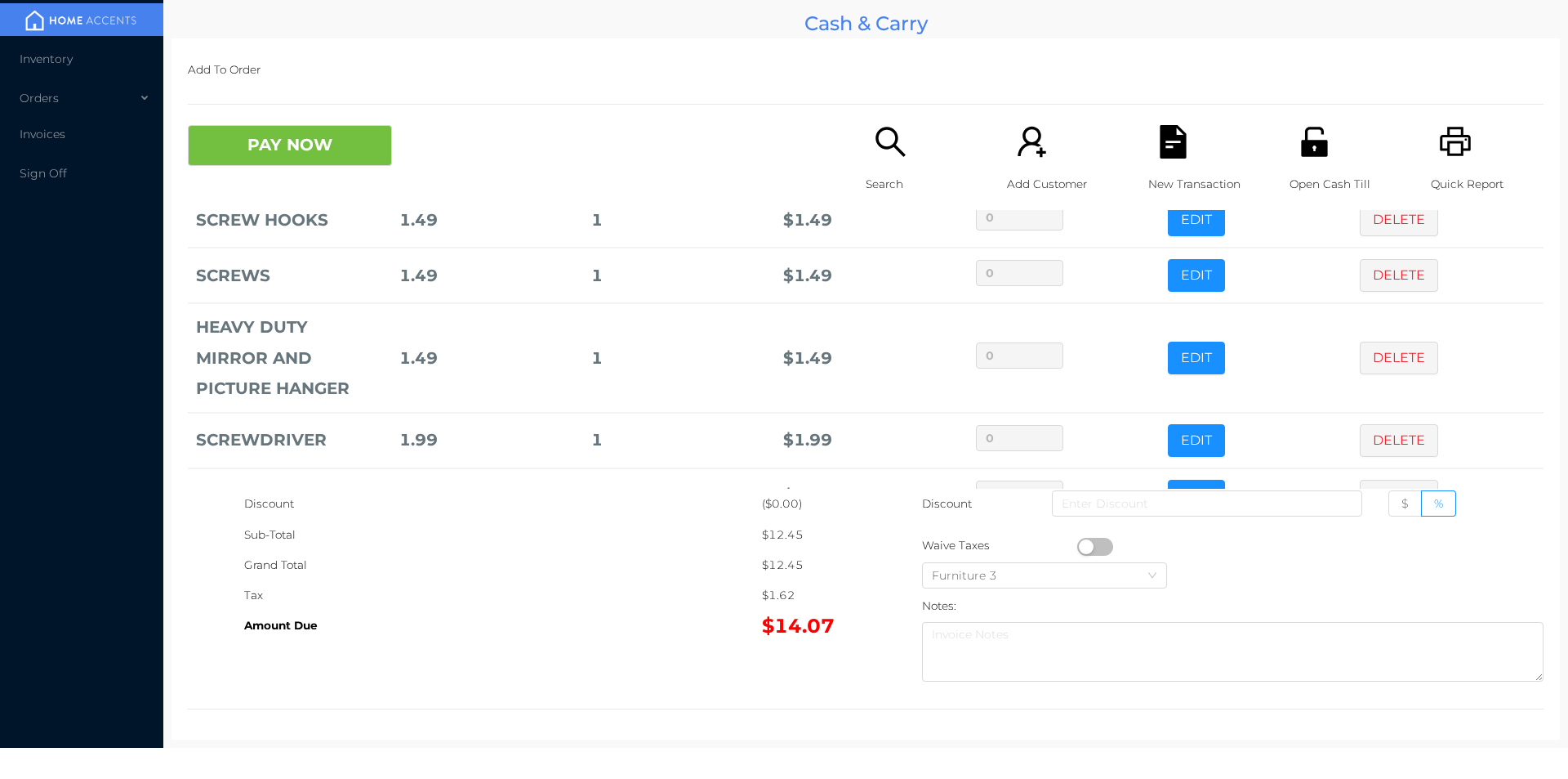
scroll to position [118, 0]
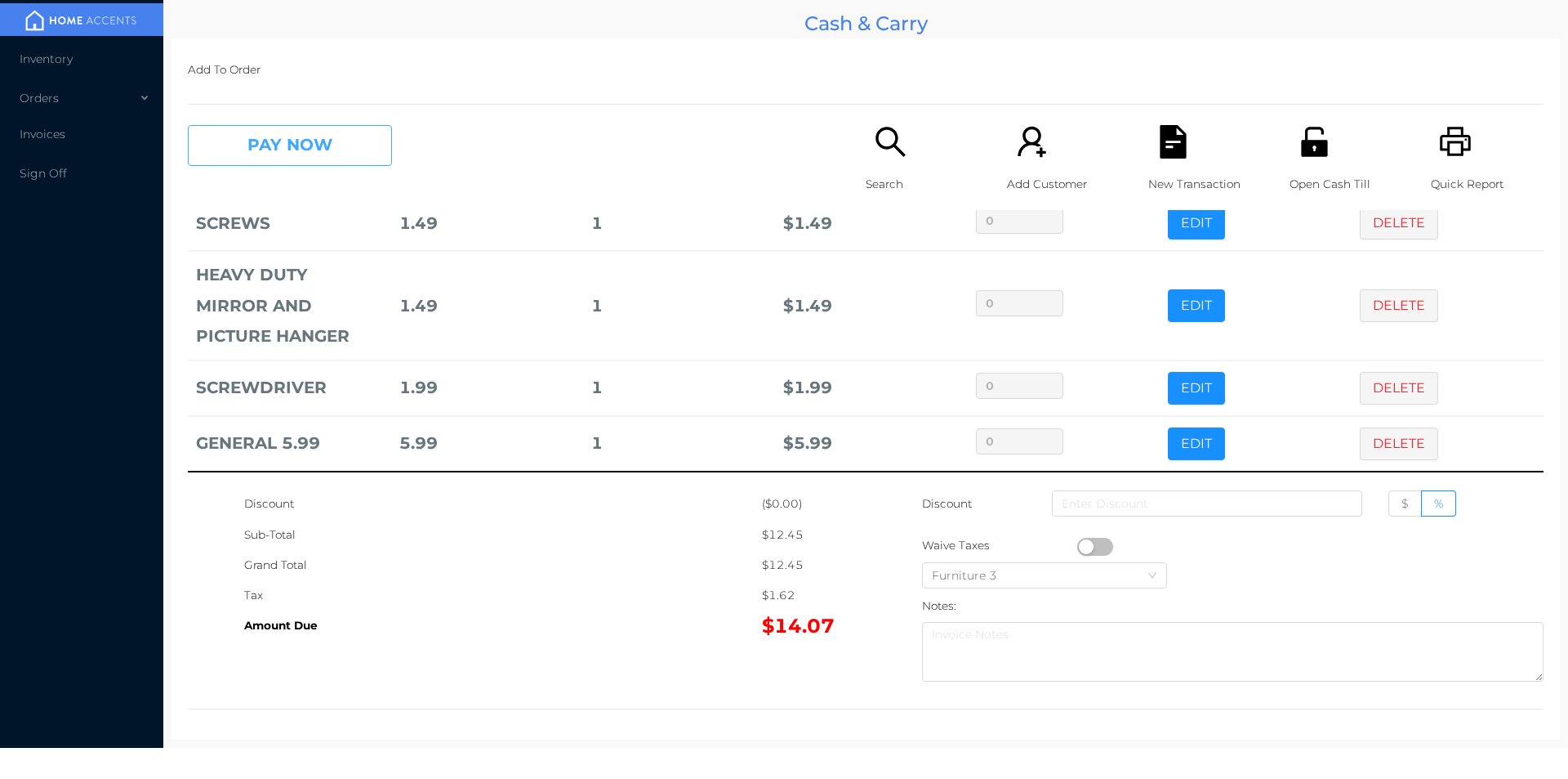
click at [270, 147] on button "PAY NOW" at bounding box center [290, 145] width 204 height 41
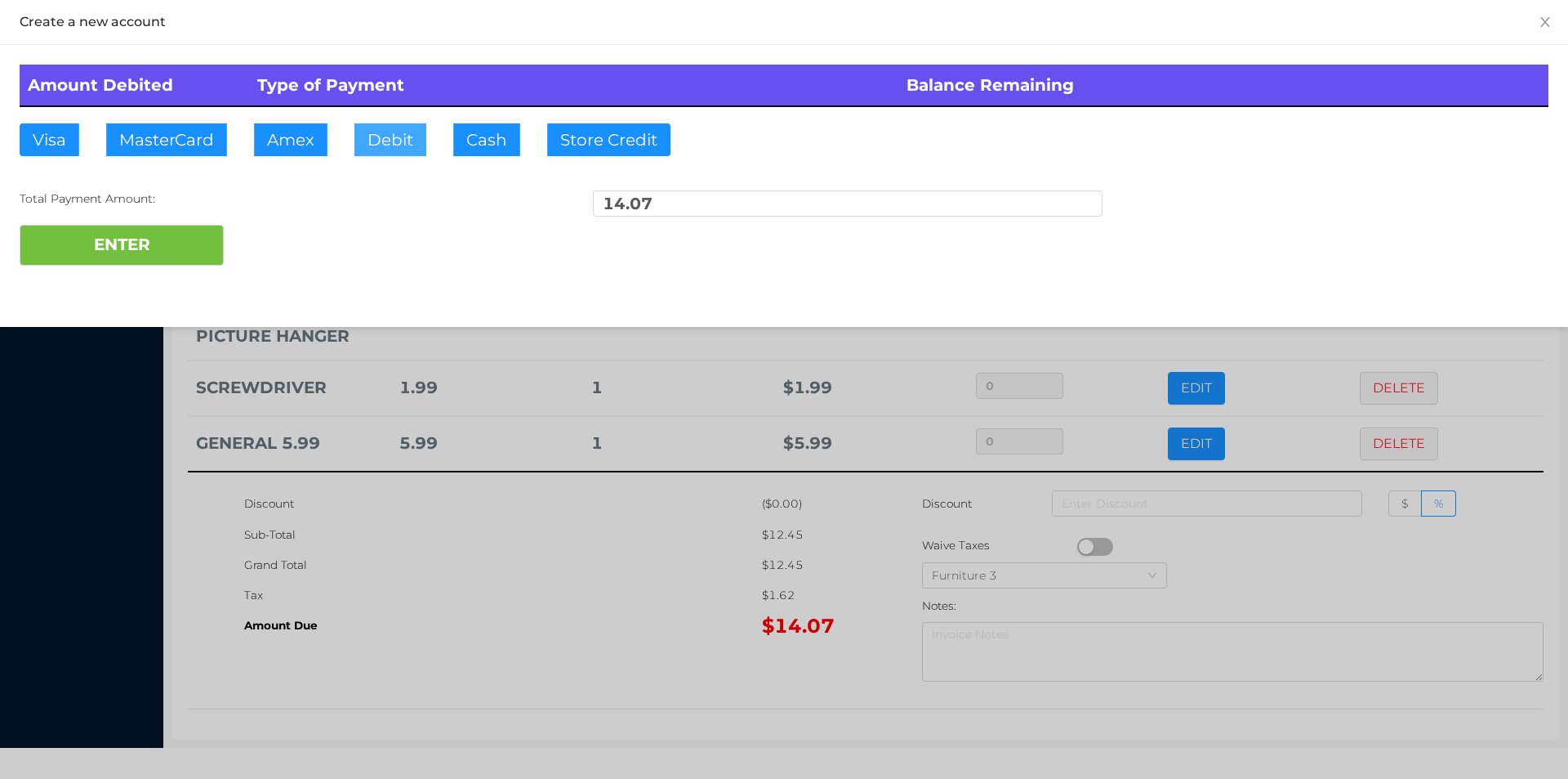
click at [386, 130] on button "Debit" at bounding box center [390, 139] width 72 height 32
click at [140, 248] on button "ENTER" at bounding box center [121, 245] width 204 height 41
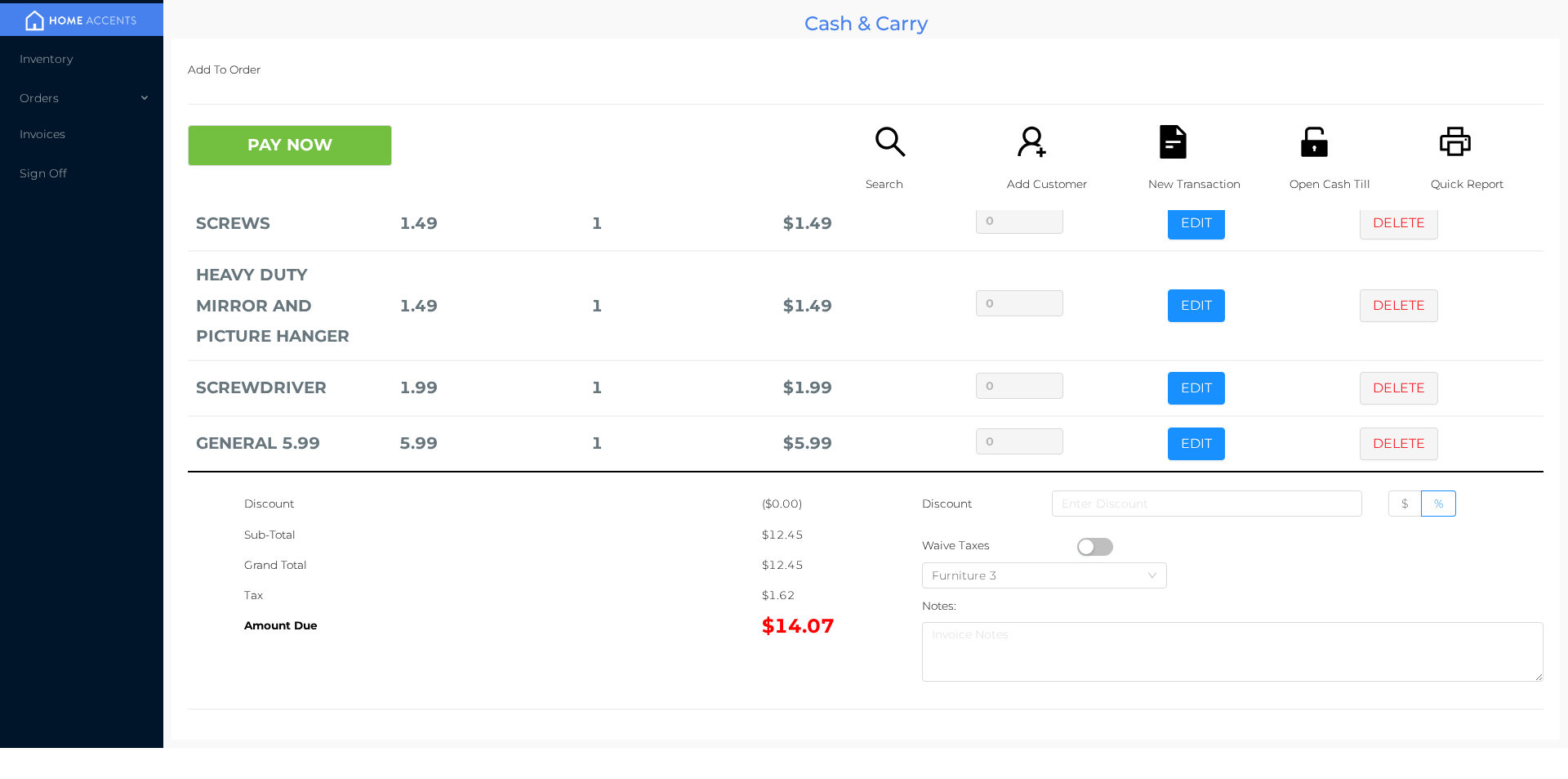
scroll to position [0, 0]
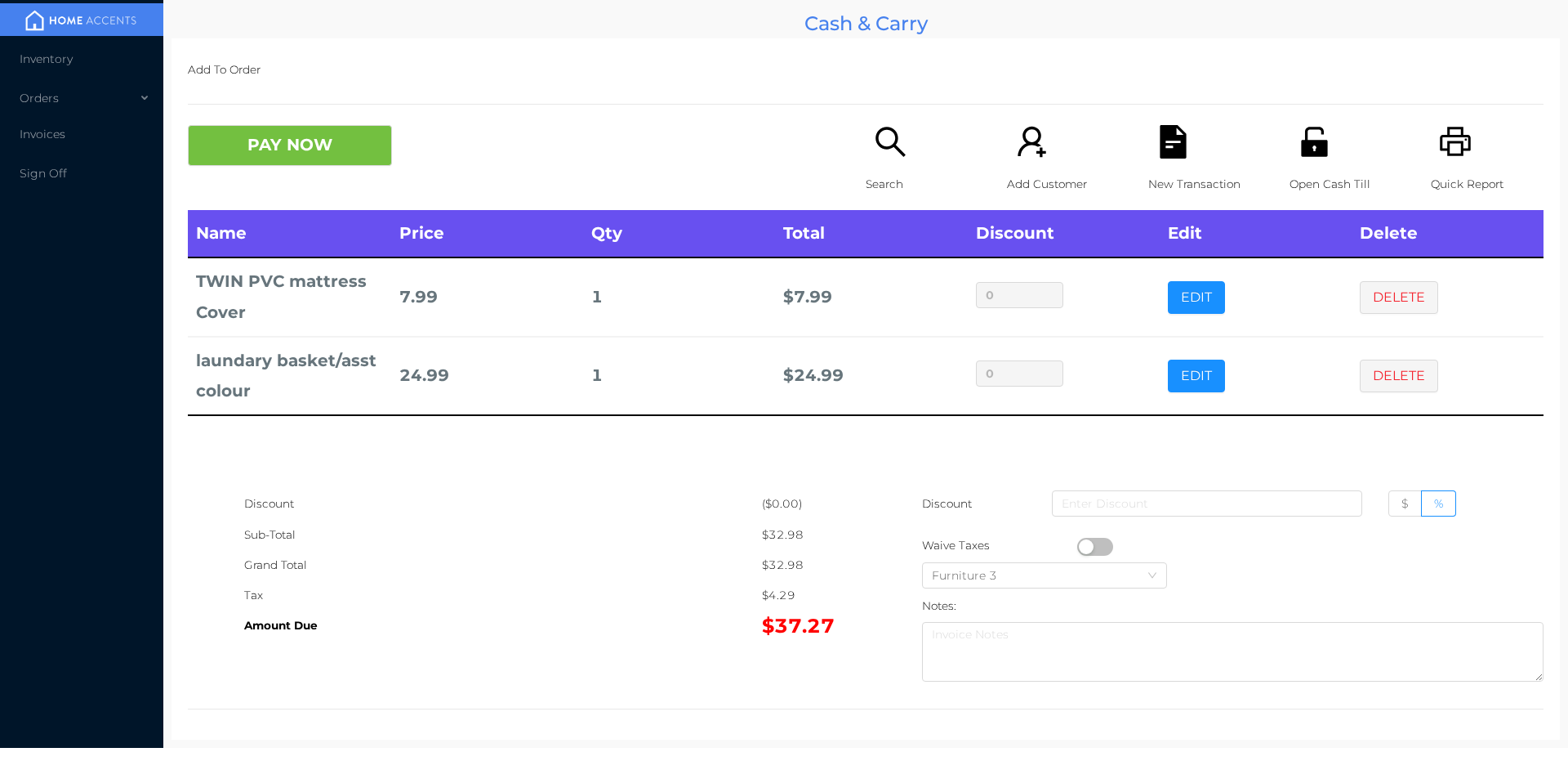
click at [1486, 161] on div "Quick Report" at bounding box center [1487, 167] width 112 height 85
click at [1175, 153] on icon "icon: file-text" at bounding box center [1173, 141] width 26 height 33
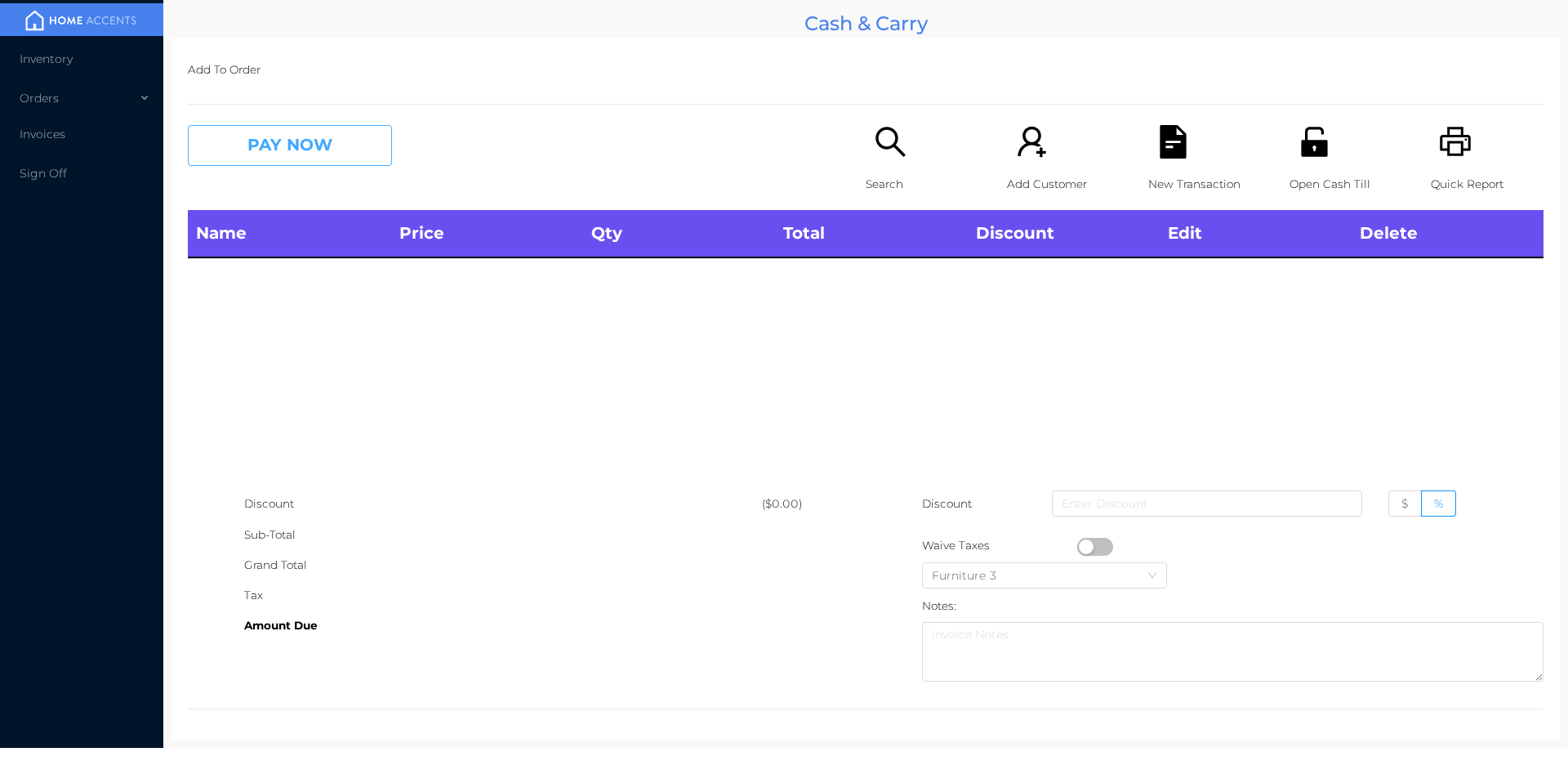
click at [325, 153] on button "PAY NOW" at bounding box center [290, 145] width 204 height 41
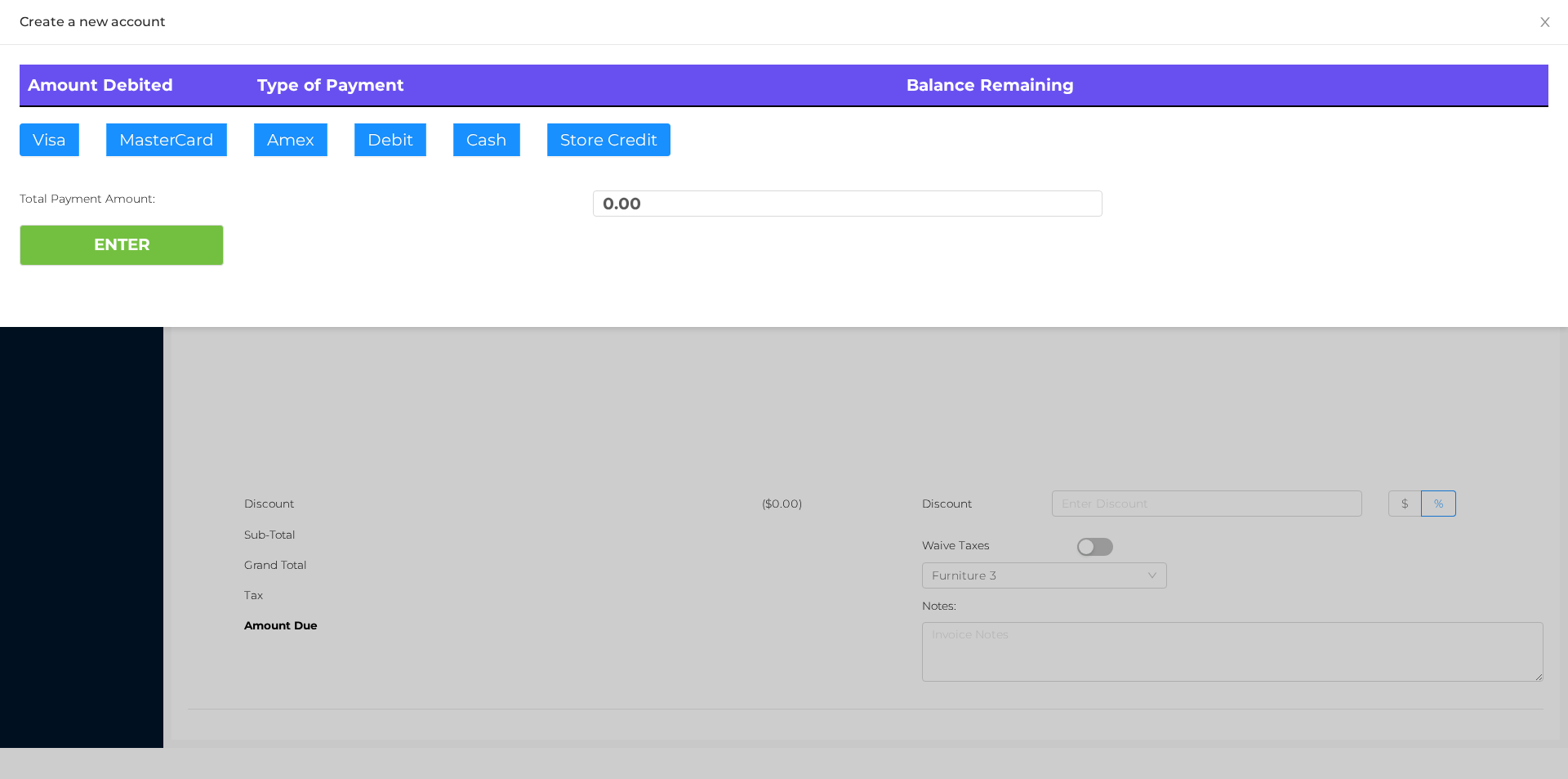
click at [399, 386] on div at bounding box center [784, 389] width 1568 height 779
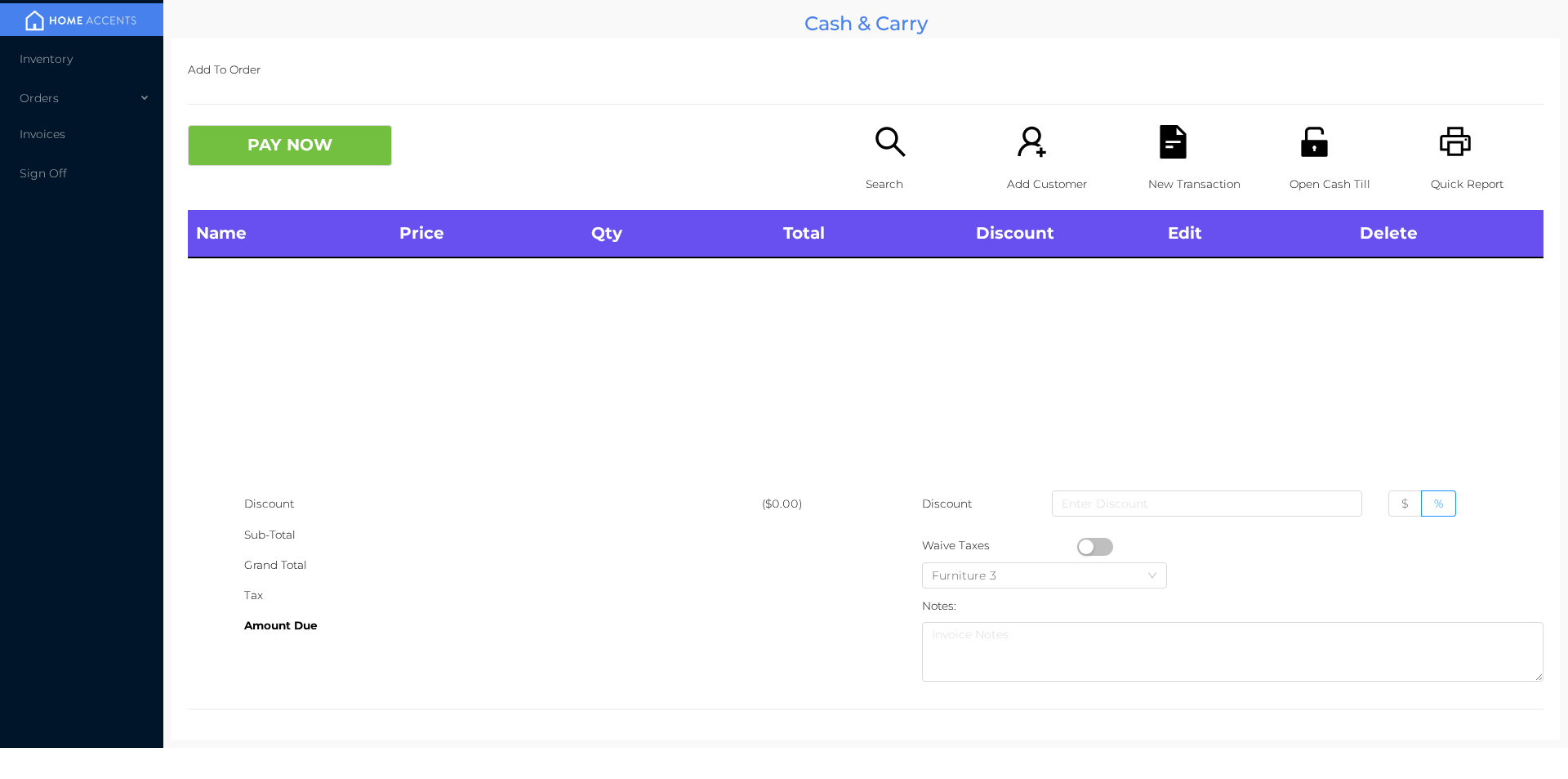
click at [893, 188] on p "Search" at bounding box center [922, 184] width 112 height 31
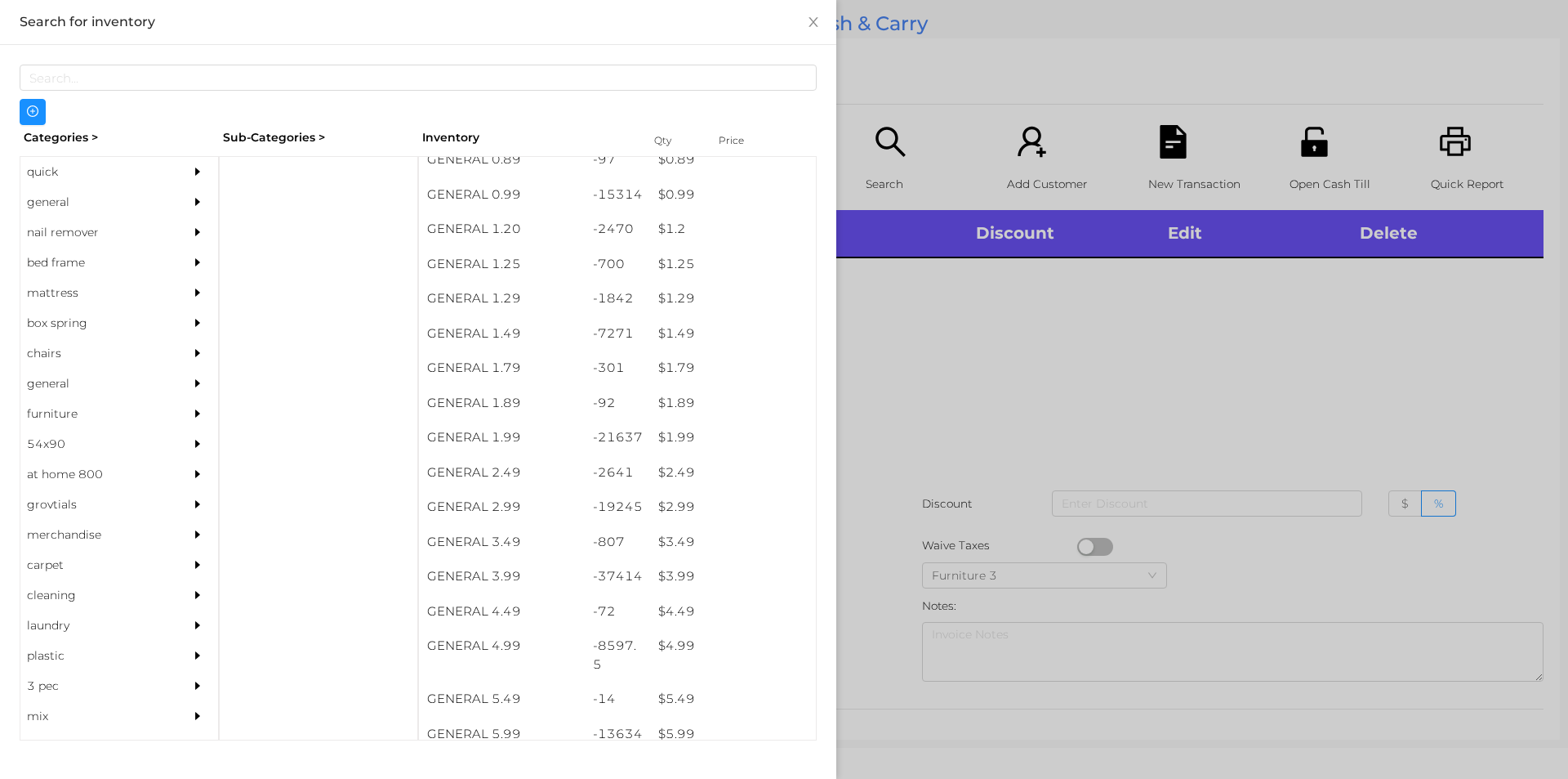
scroll to position [84, 0]
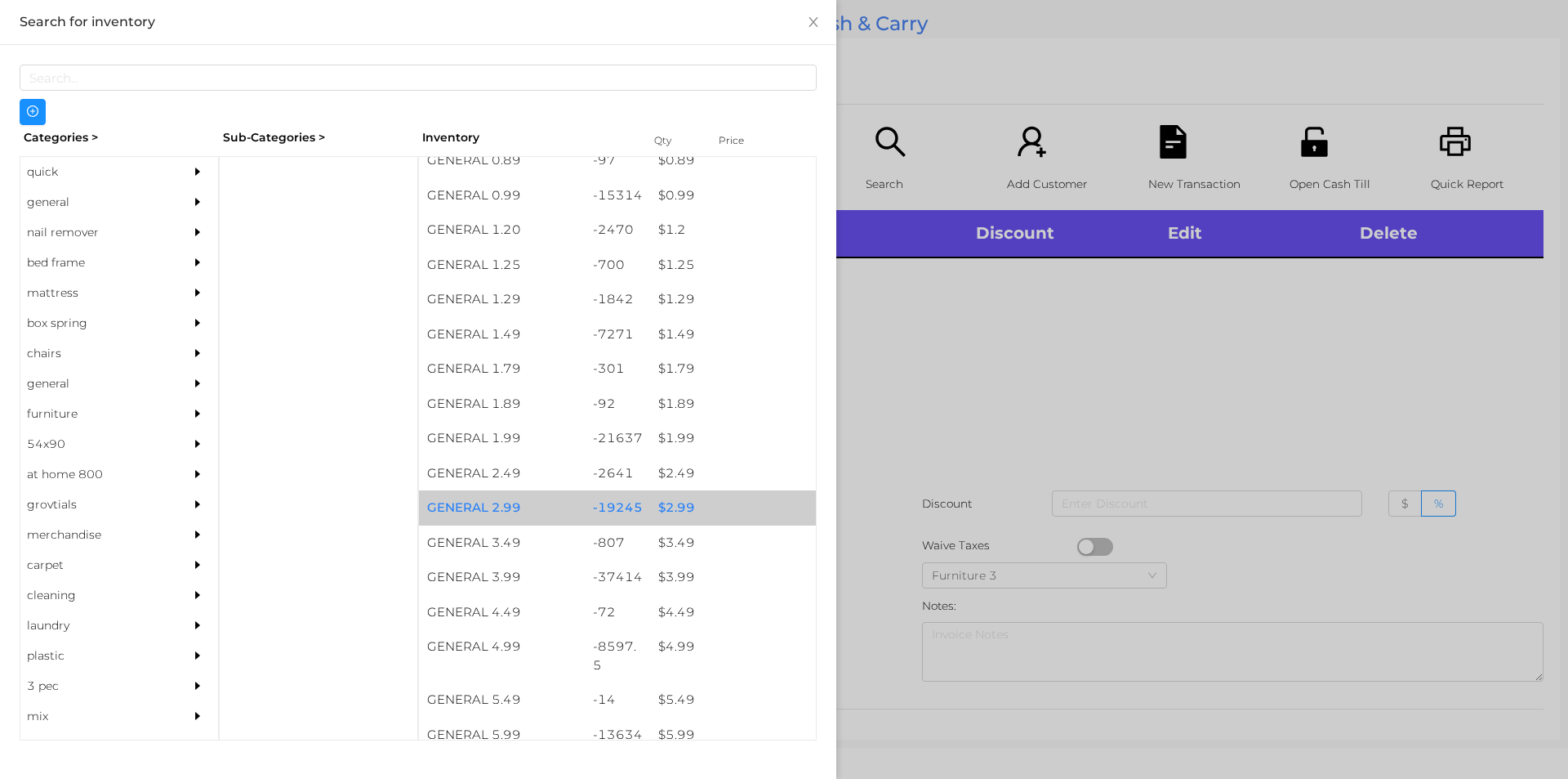
click at [658, 498] on div "$ 2.99" at bounding box center [733, 508] width 166 height 35
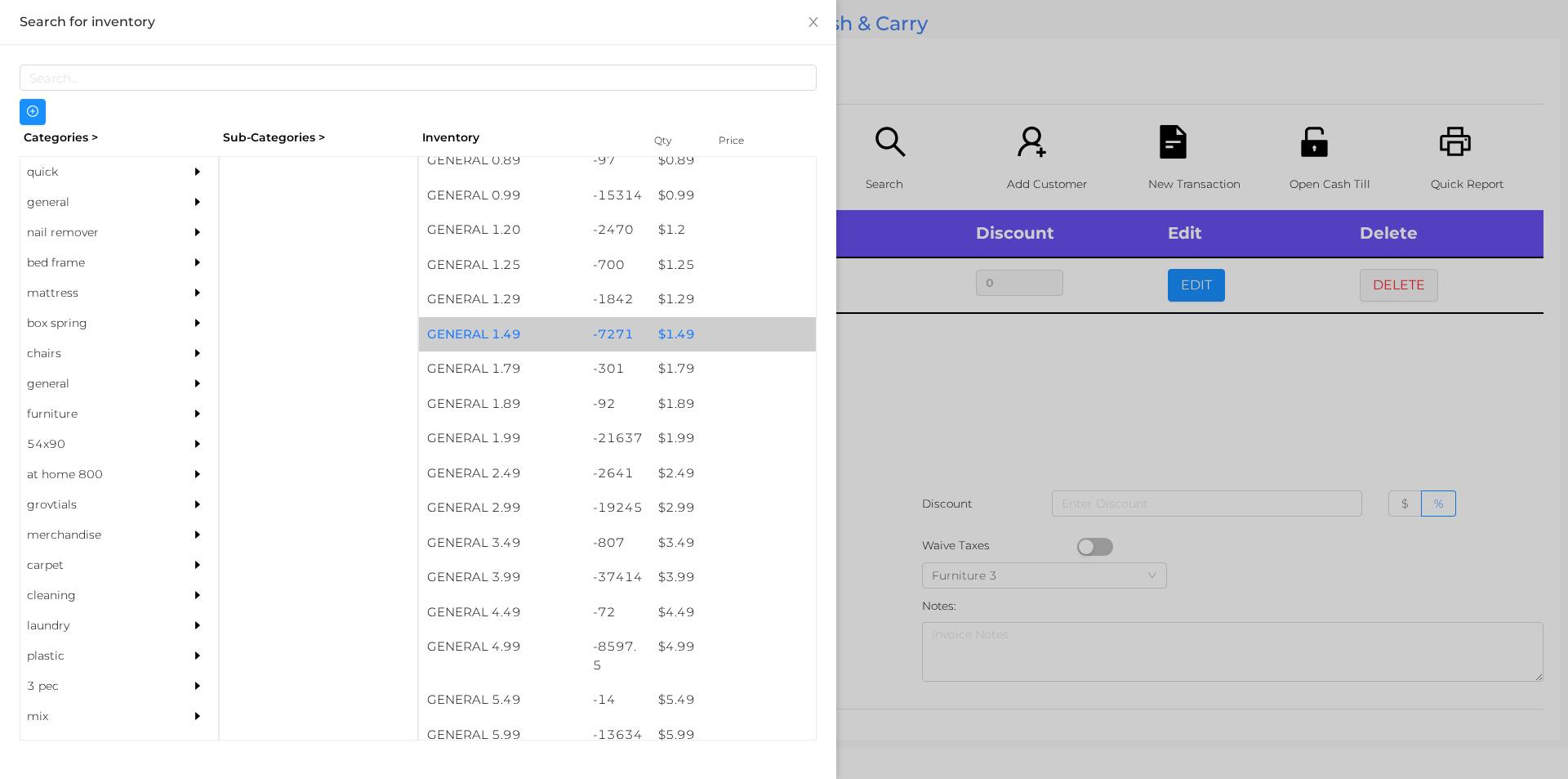
click at [686, 337] on div "$ 1.49" at bounding box center [733, 334] width 166 height 35
click at [681, 339] on div "$ 1.49" at bounding box center [733, 334] width 166 height 35
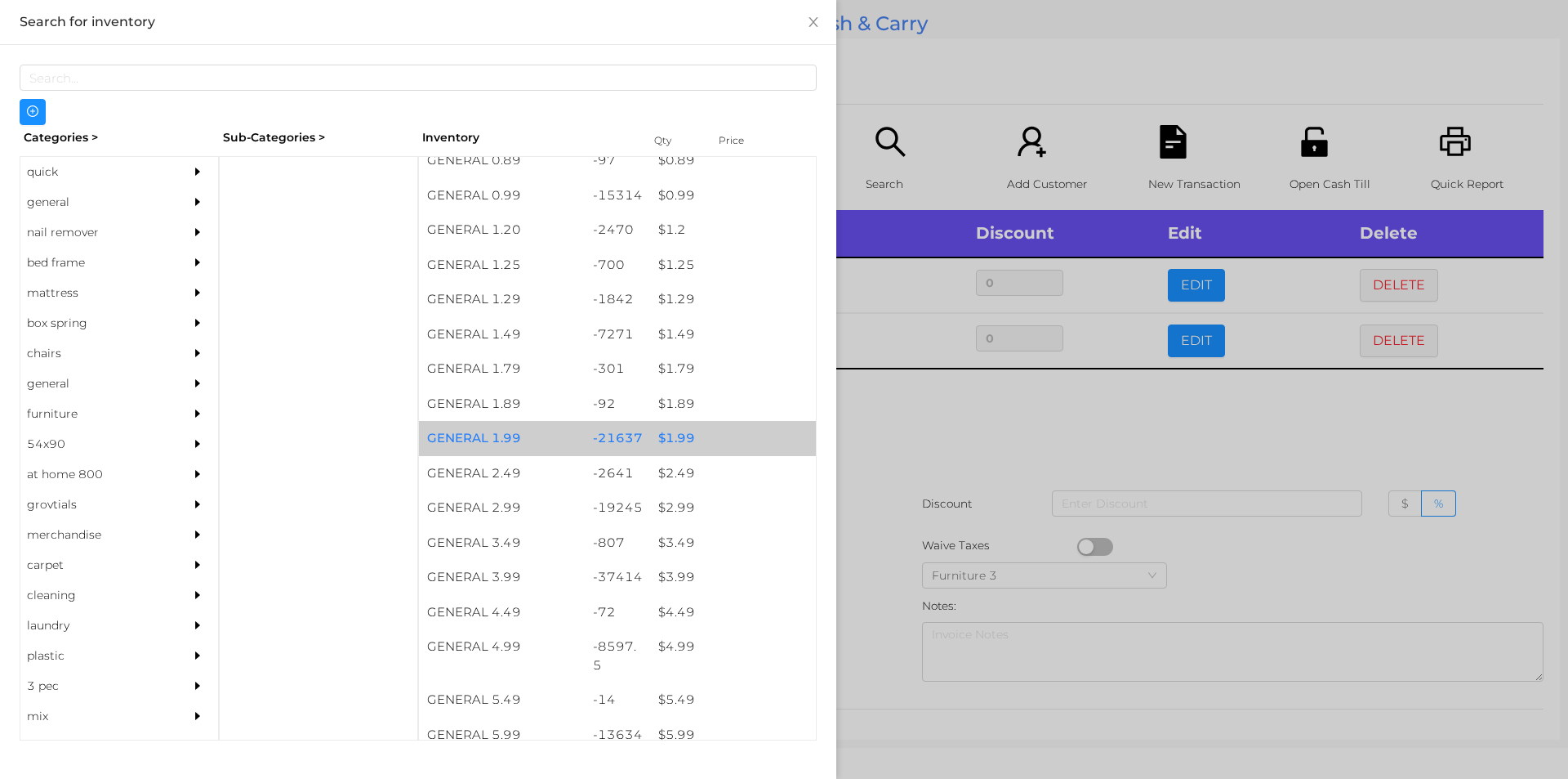
click at [655, 436] on div "$ 1.99" at bounding box center [733, 438] width 166 height 35
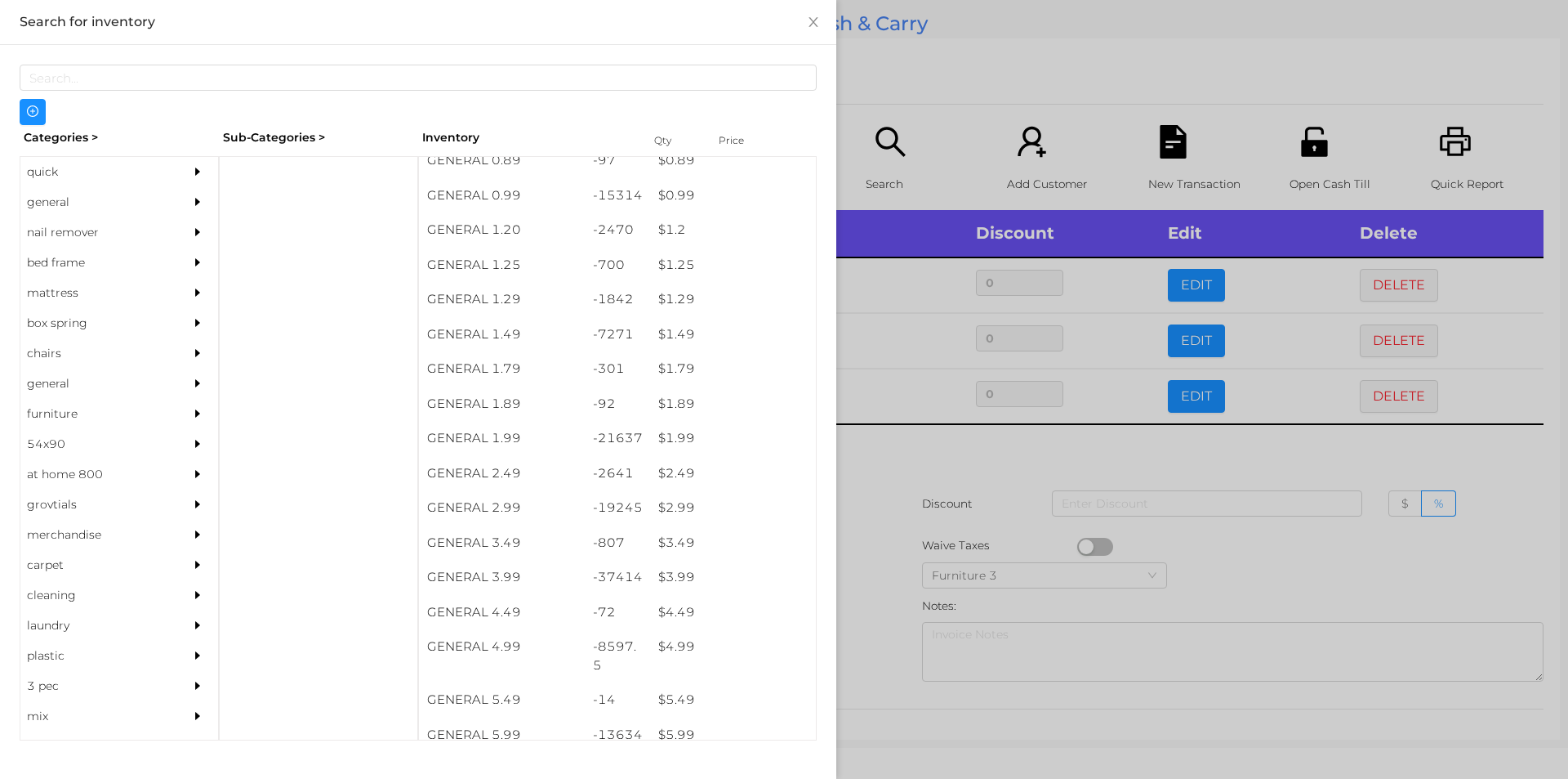
click at [865, 461] on div at bounding box center [784, 389] width 1568 height 779
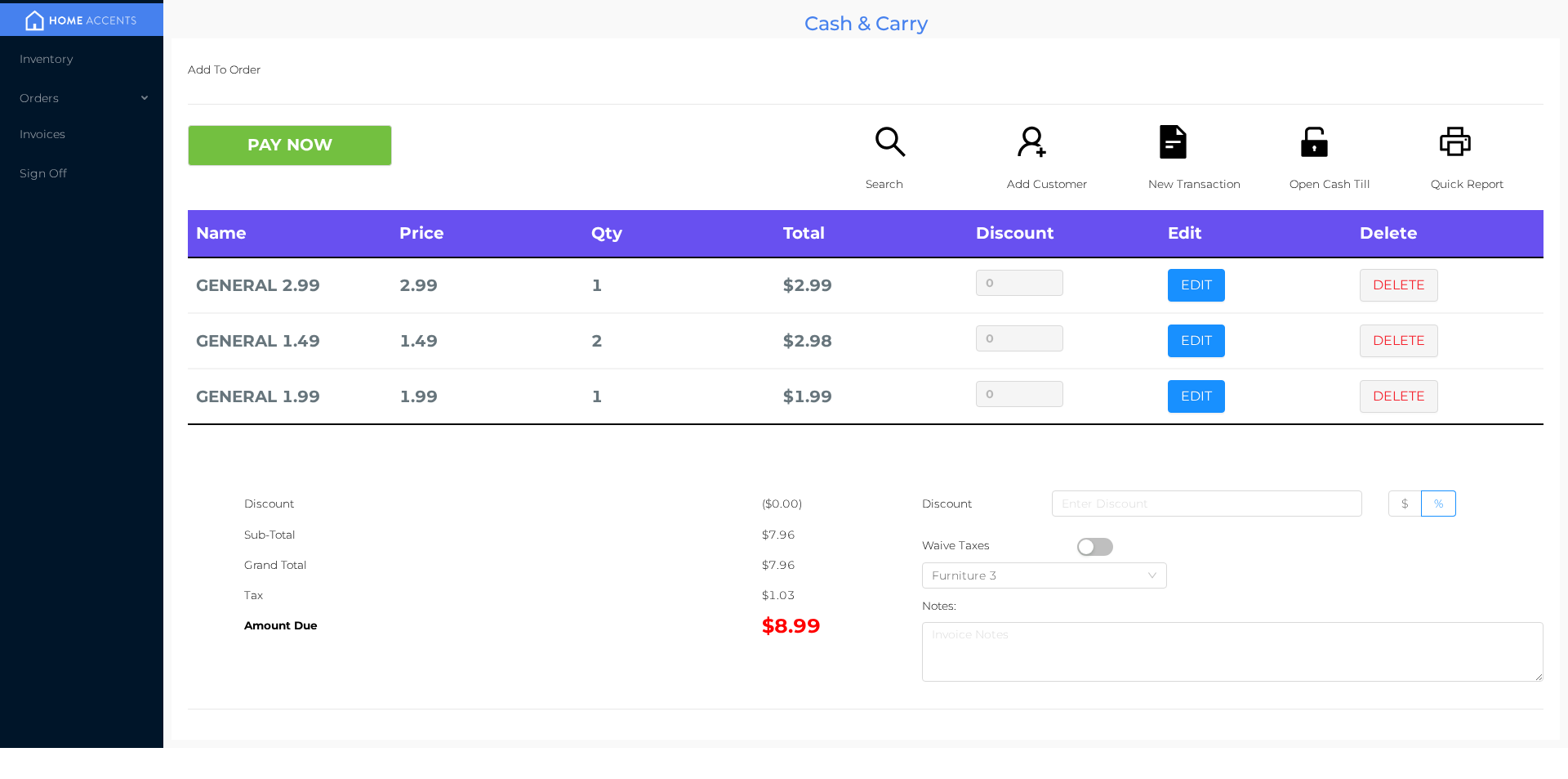
click at [1080, 542] on button "button" at bounding box center [1094, 546] width 36 height 18
click at [267, 128] on button "PAY NOW" at bounding box center [290, 145] width 204 height 41
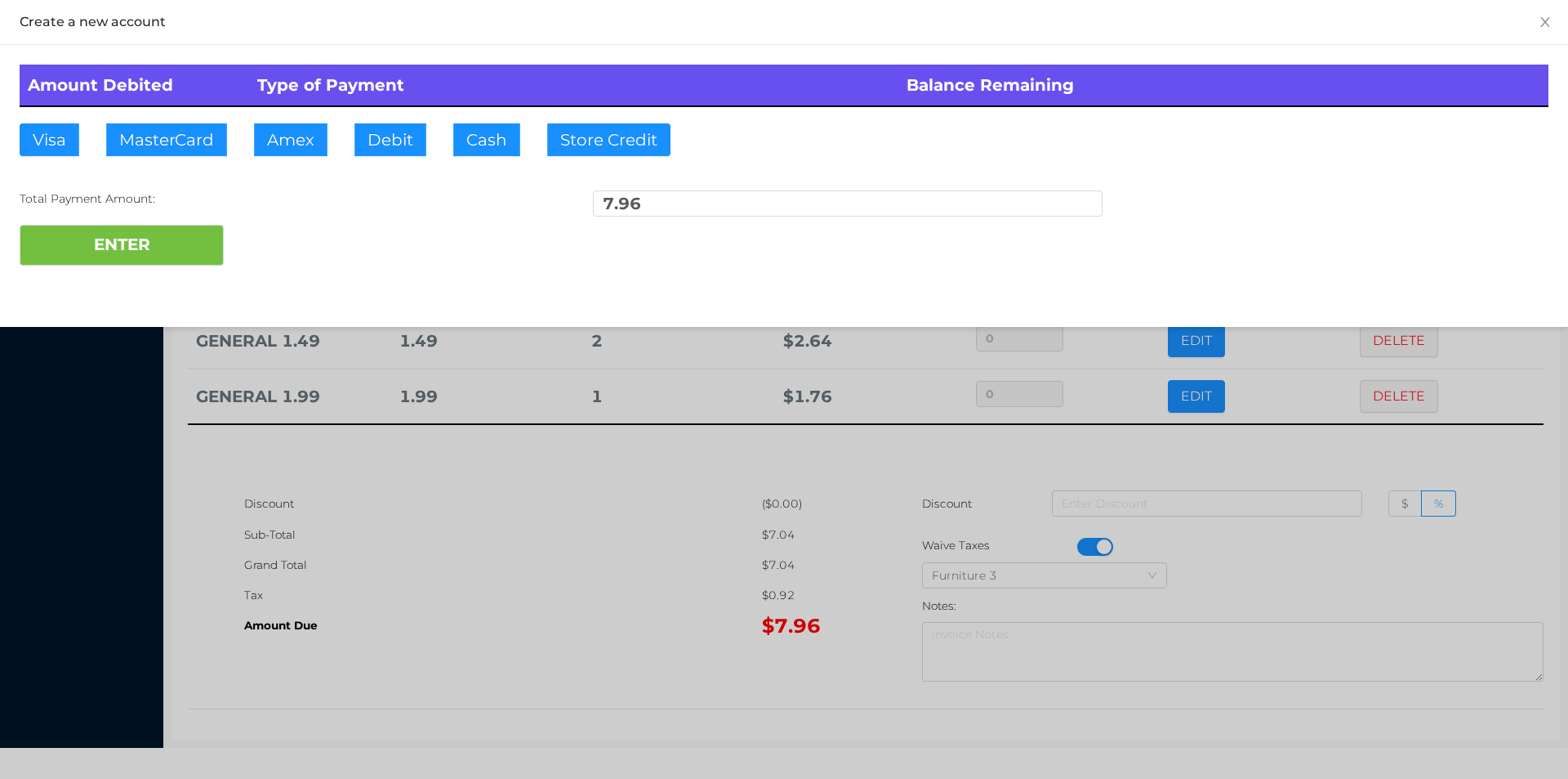
click at [1295, 584] on div at bounding box center [784, 389] width 1568 height 779
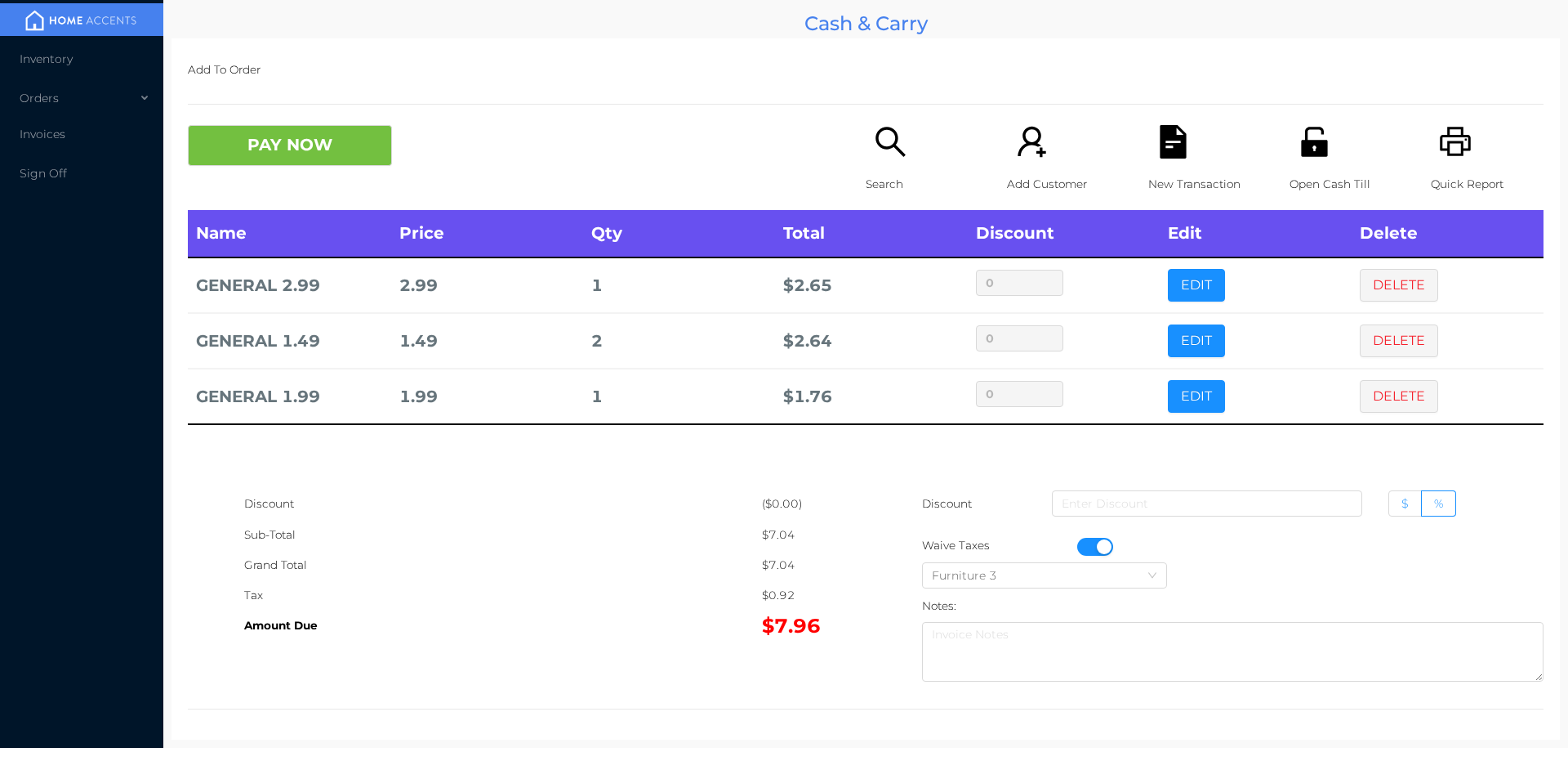
click at [1388, 509] on label "$" at bounding box center [1405, 503] width 33 height 26
click at [1401, 508] on input "$" at bounding box center [1401, 508] width 0 height 0
click at [1182, 502] on input at bounding box center [1207, 503] width 310 height 26
type input "1"
click at [288, 162] on button "PAY NOW" at bounding box center [290, 145] width 204 height 41
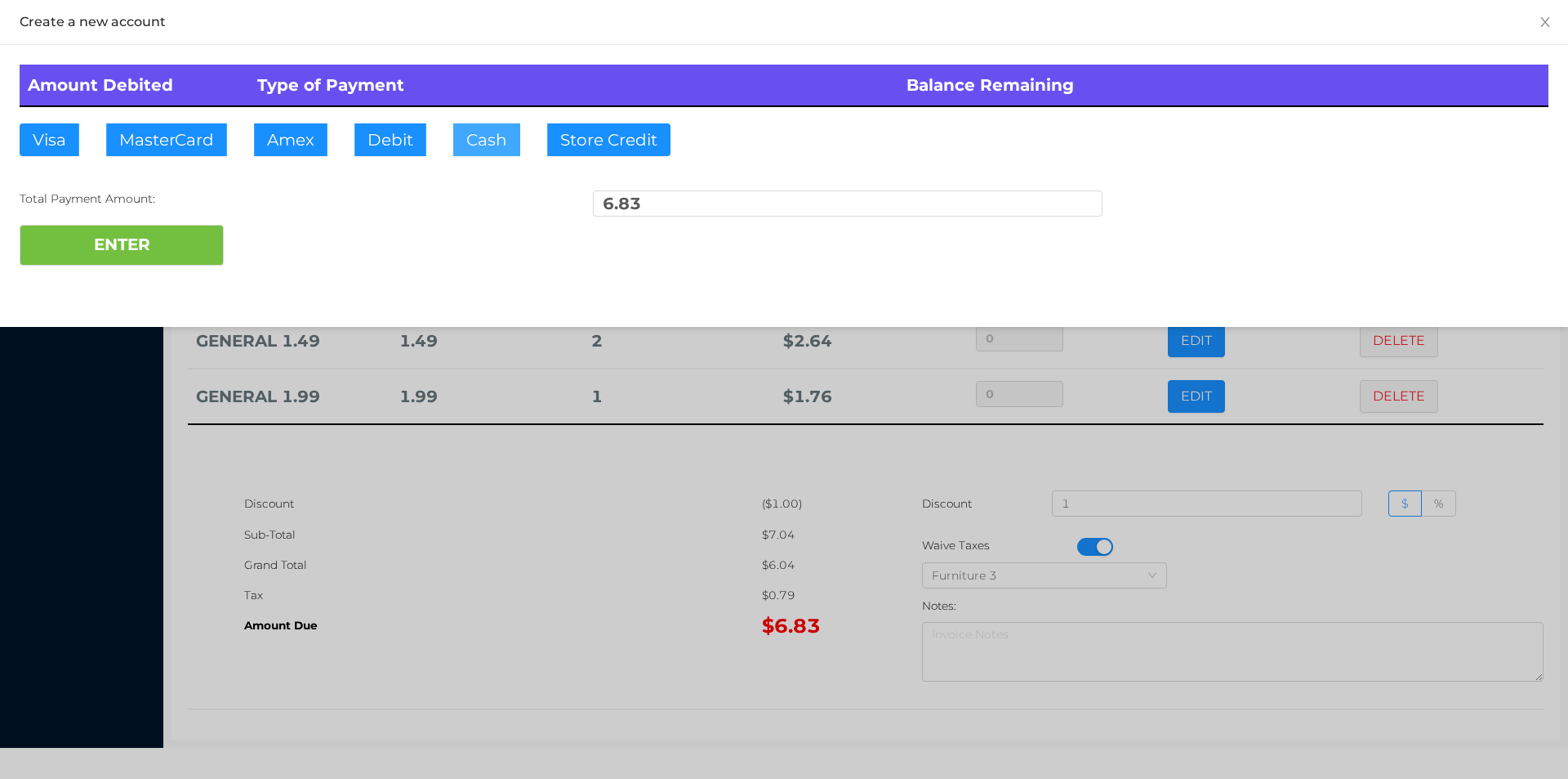
click at [468, 143] on button "Cash" at bounding box center [487, 139] width 67 height 32
click at [109, 256] on button "ENTER" at bounding box center [121, 245] width 204 height 41
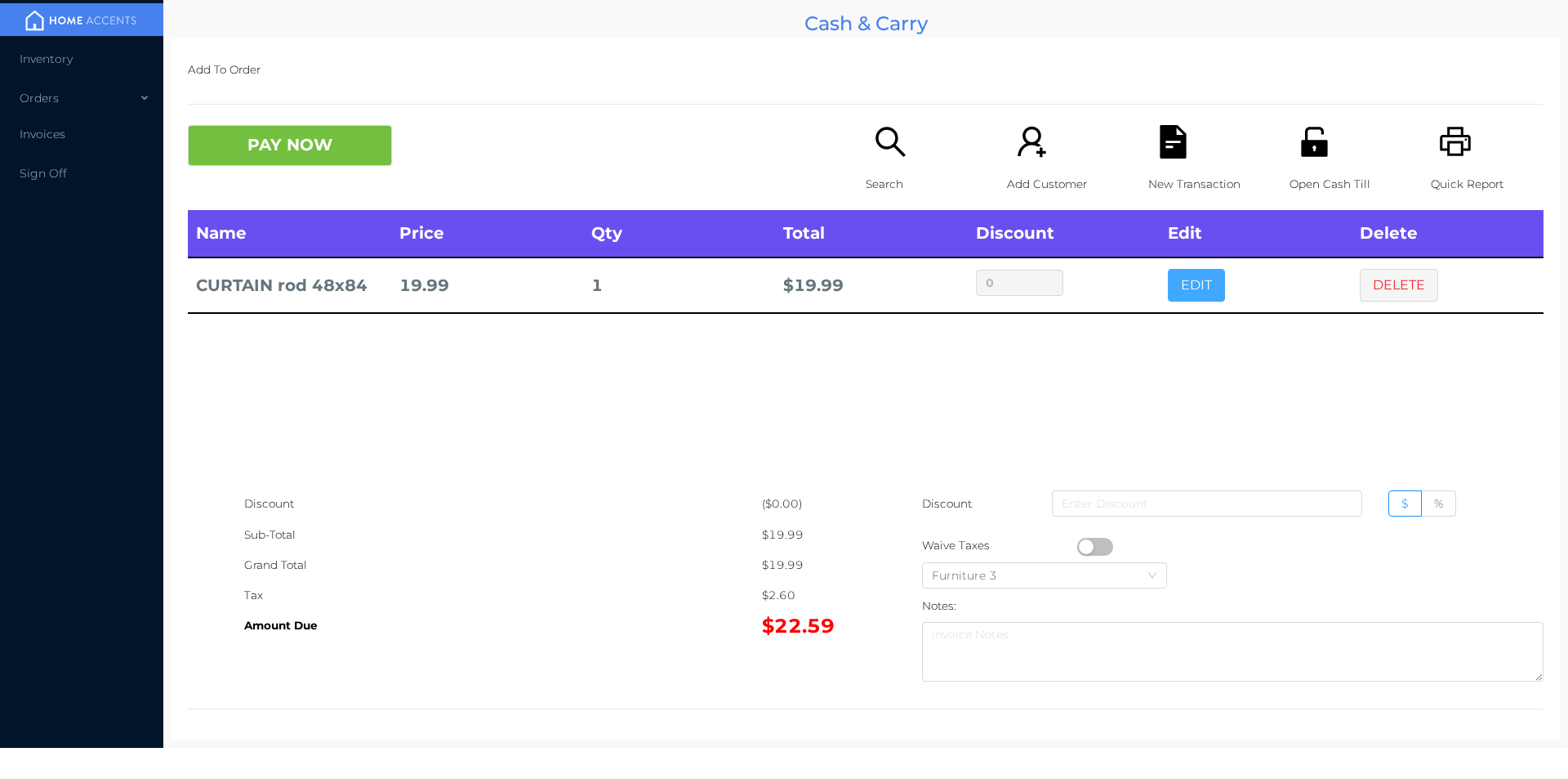
click at [1188, 290] on button "EDIT" at bounding box center [1196, 284] width 58 height 32
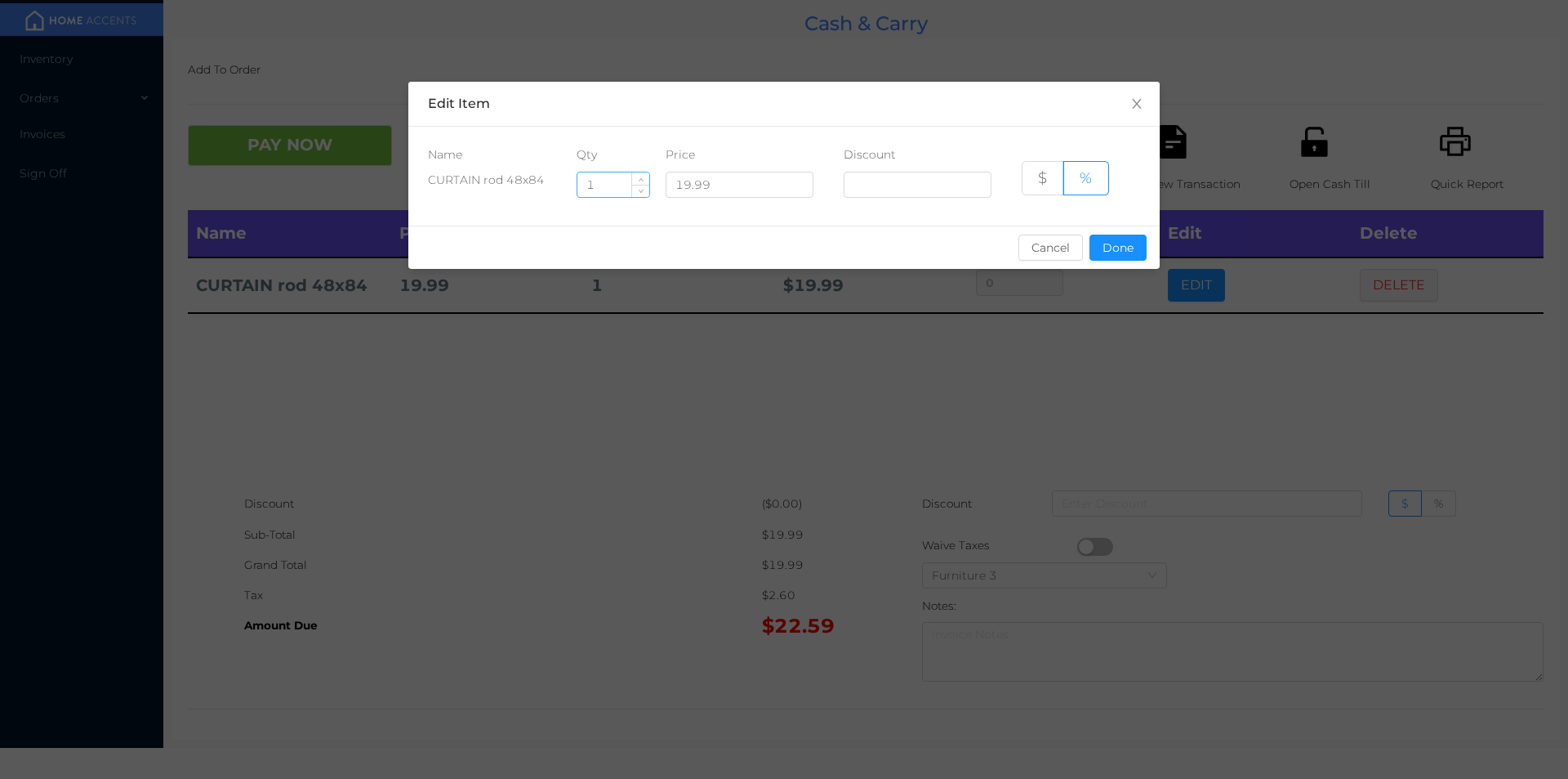
click at [590, 182] on input "1" at bounding box center [613, 185] width 72 height 24
type input "5"
click at [1132, 256] on button "Done" at bounding box center [1118, 248] width 58 height 26
type input "0%"
click at [1102, 376] on div "Name Price Qty Total Discount Edit Delete CURTAIN rod 48x84 19.99 5 $ 99.95 0% …" at bounding box center [865, 349] width 1356 height 278
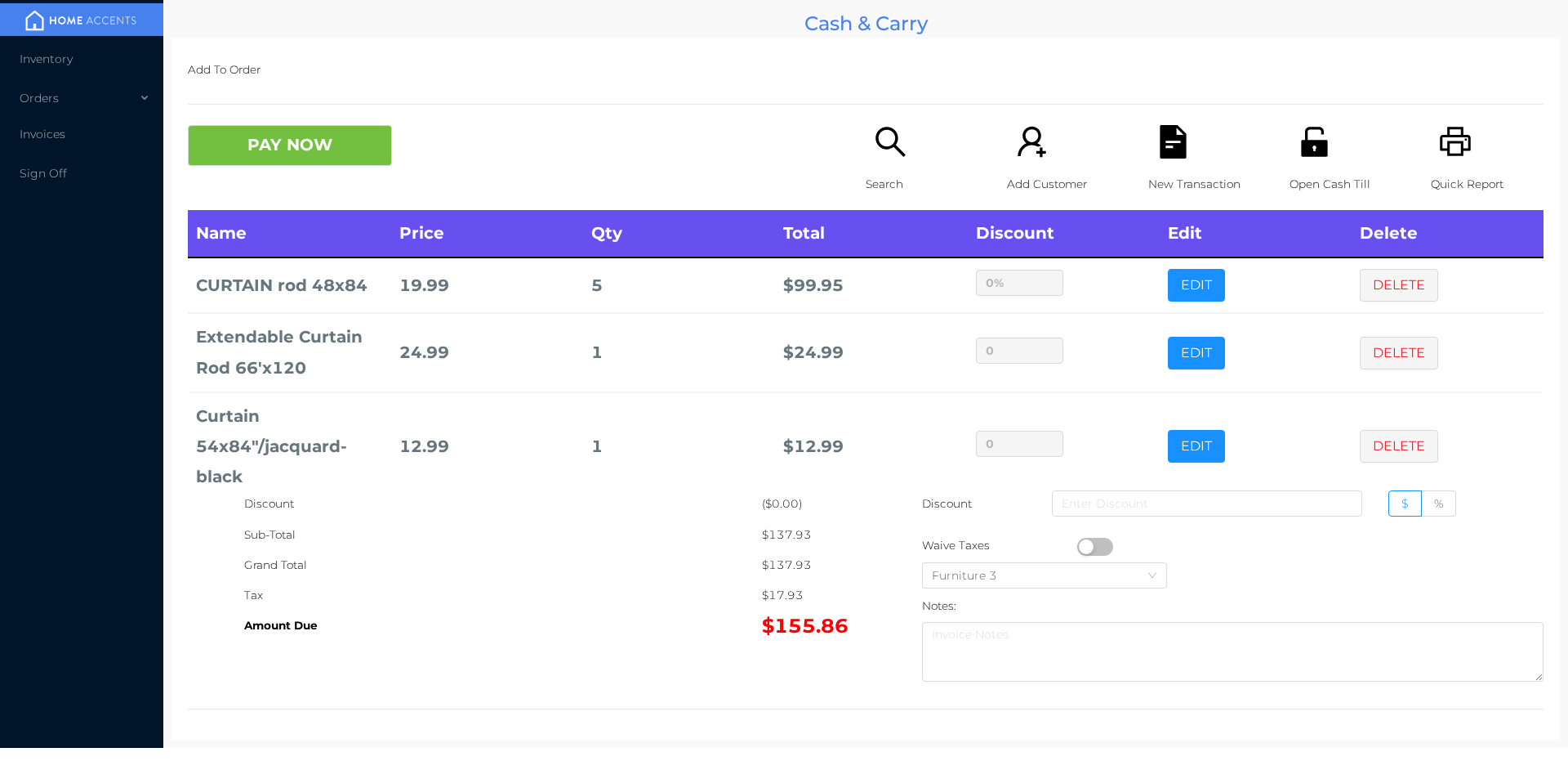
scroll to position [30, 0]
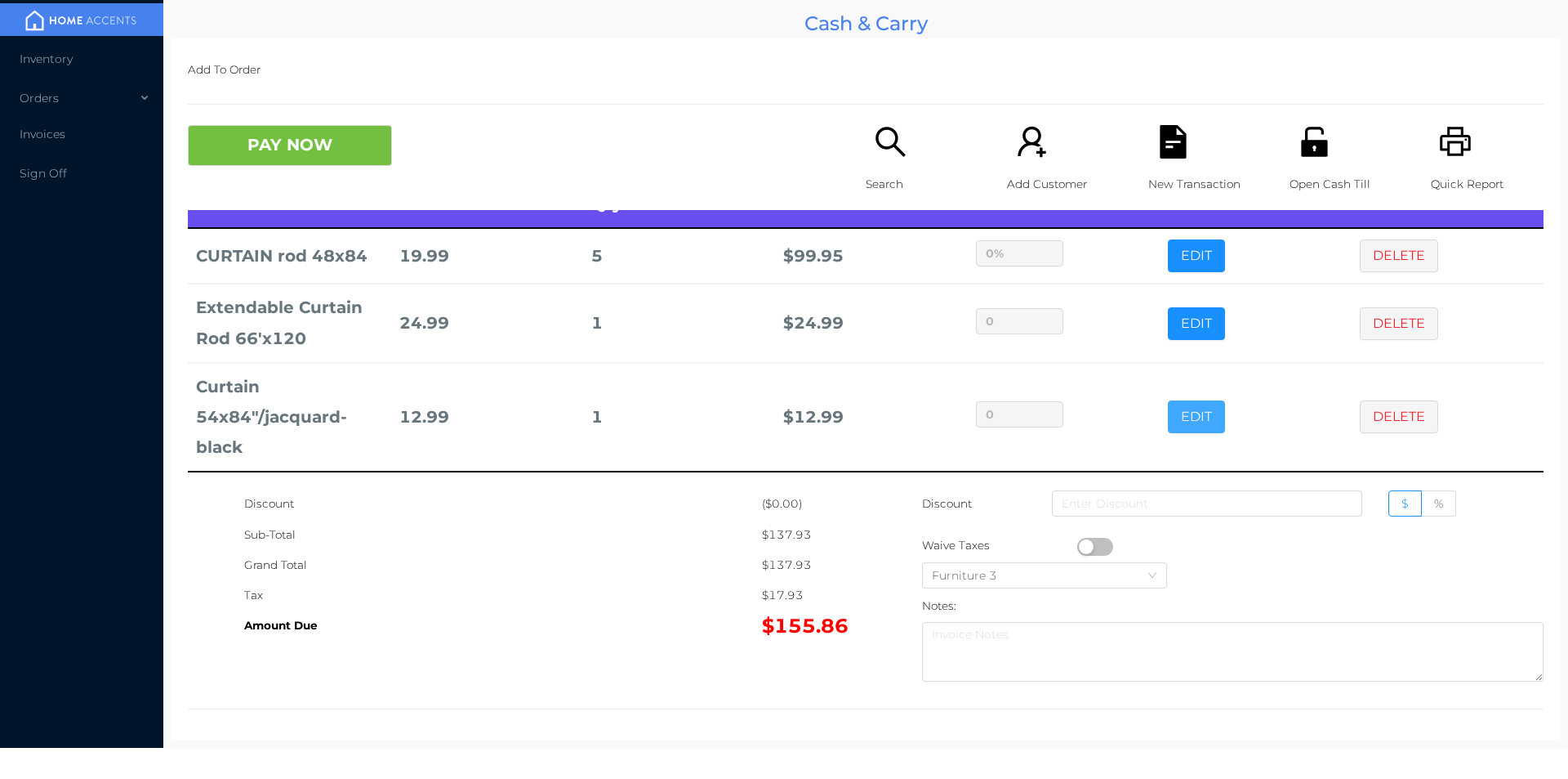
click at [1169, 420] on button "EDIT" at bounding box center [1196, 416] width 58 height 32
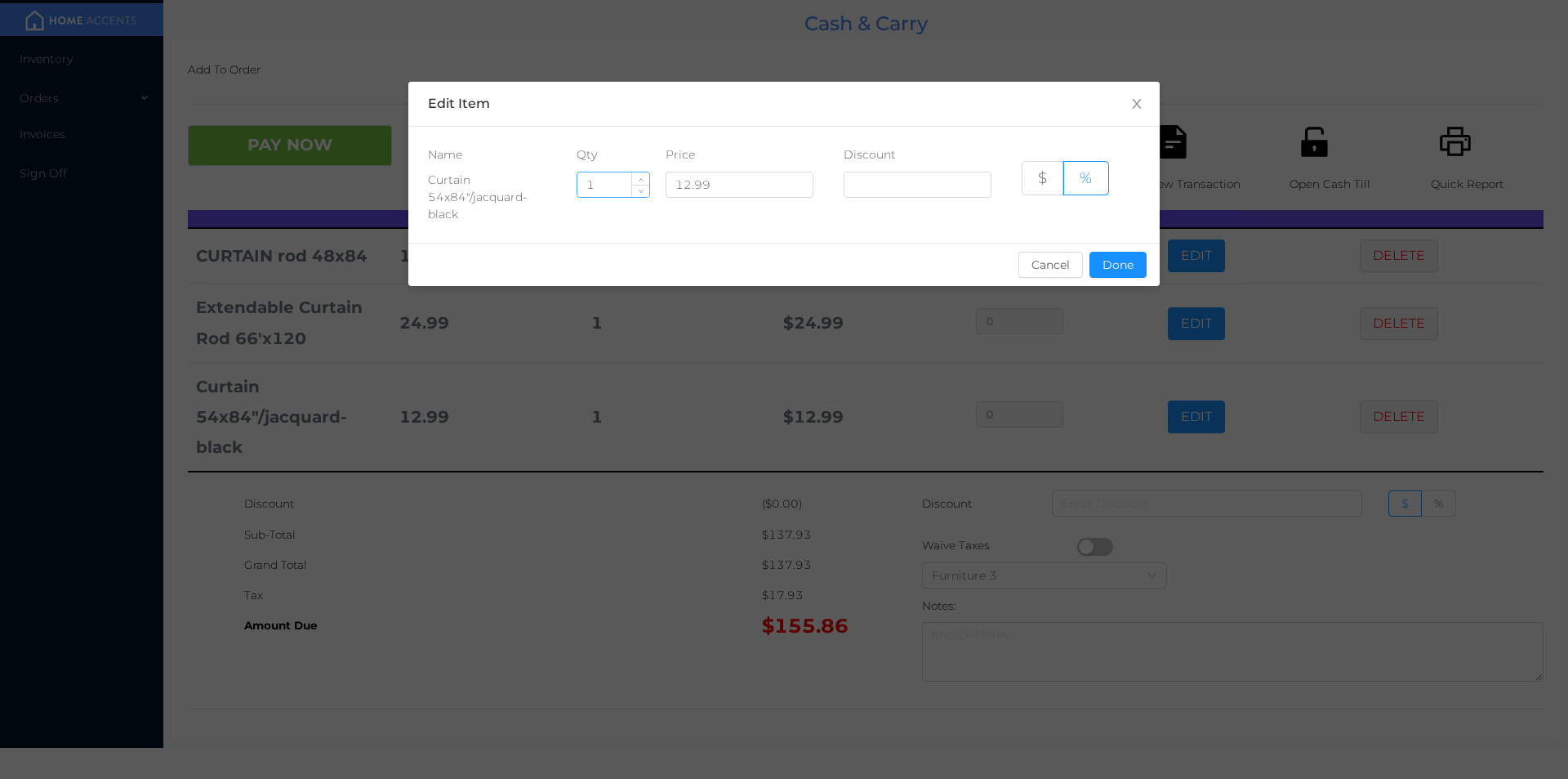
click at [624, 187] on input "1" at bounding box center [613, 185] width 72 height 24
type input "14"
click at [1118, 272] on button "Done" at bounding box center [1118, 264] width 58 height 26
type input "0%"
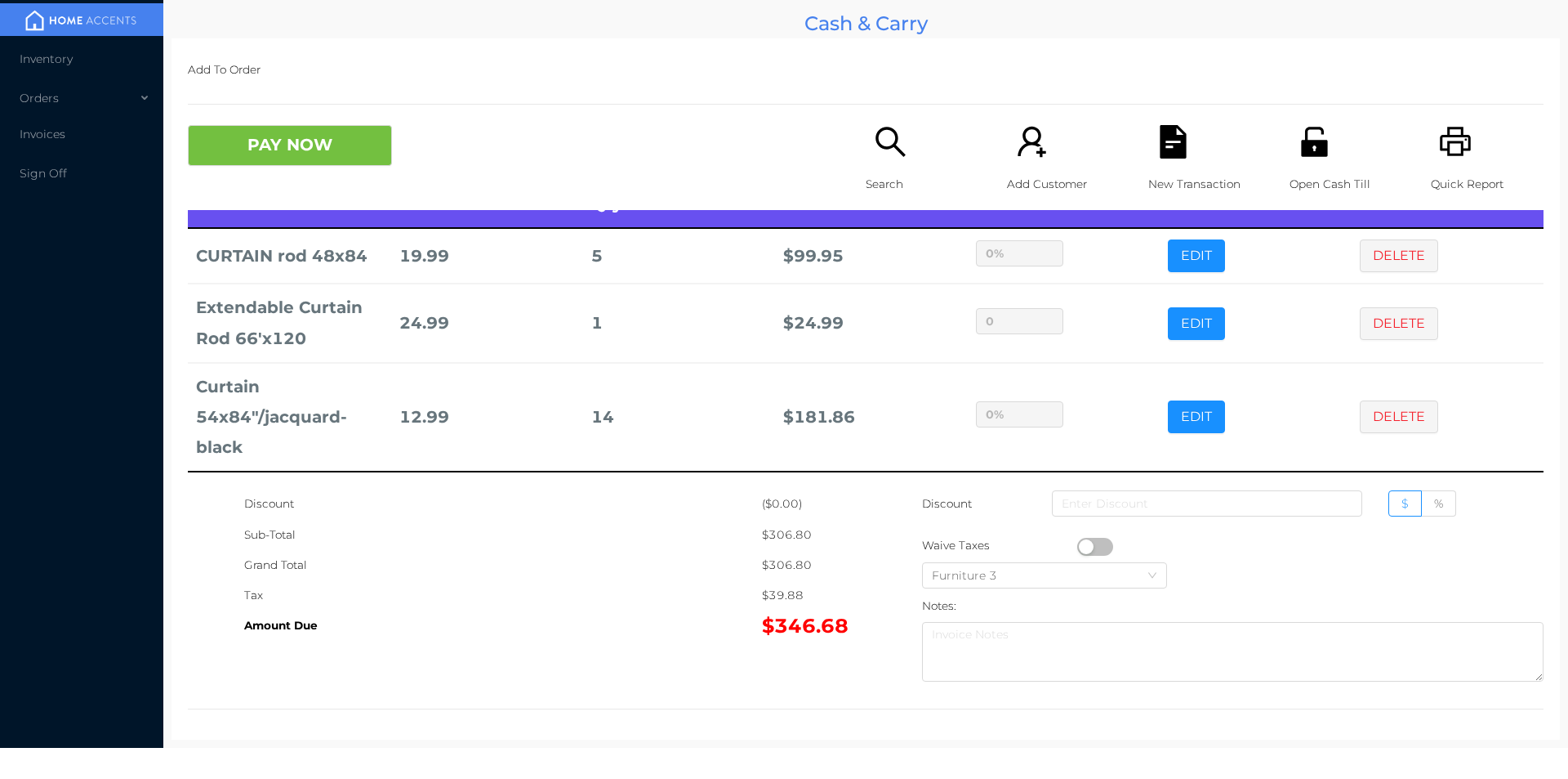
click at [674, 536] on div "Sub-Total" at bounding box center [503, 535] width 518 height 31
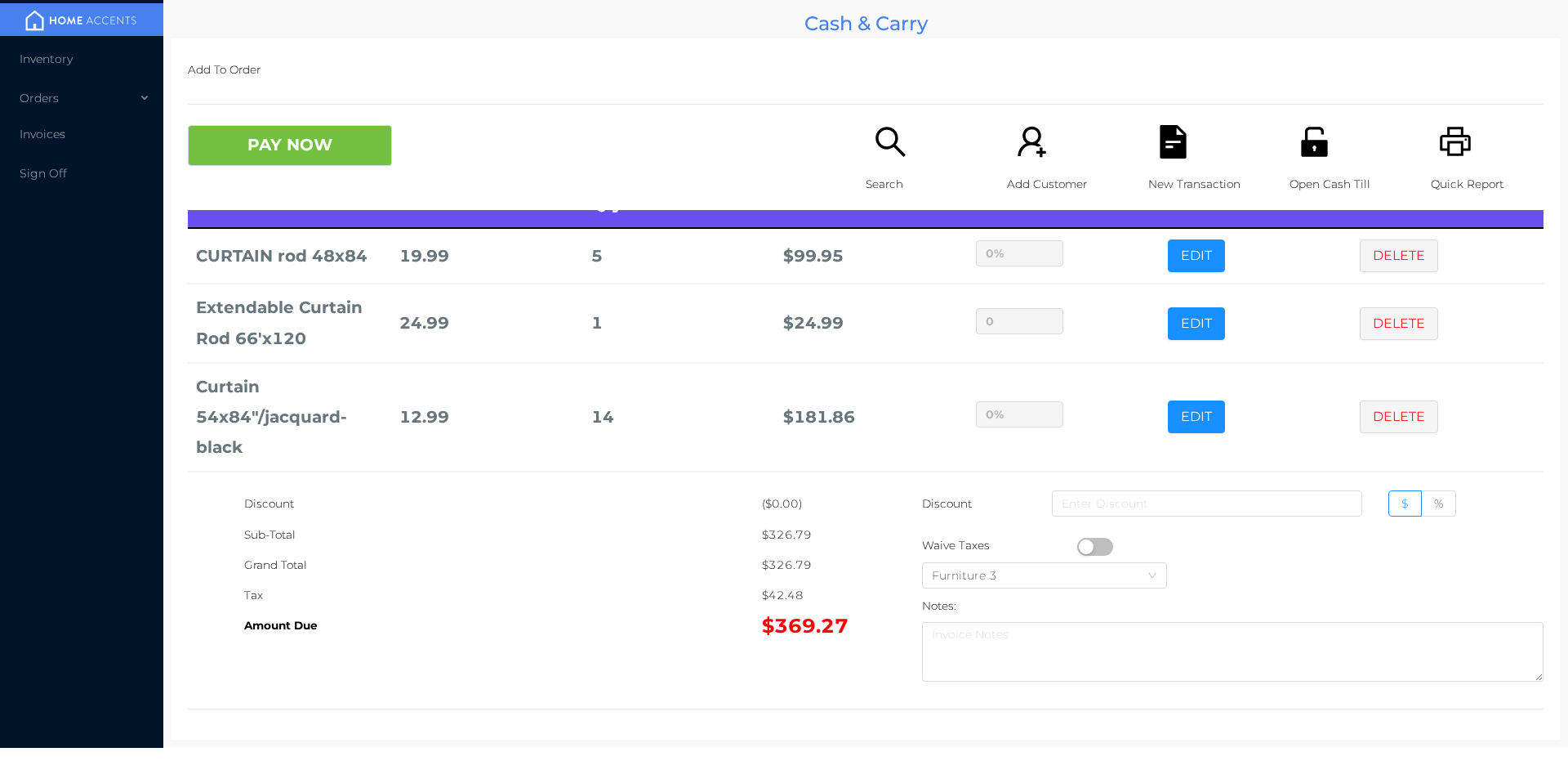
scroll to position [108, 0]
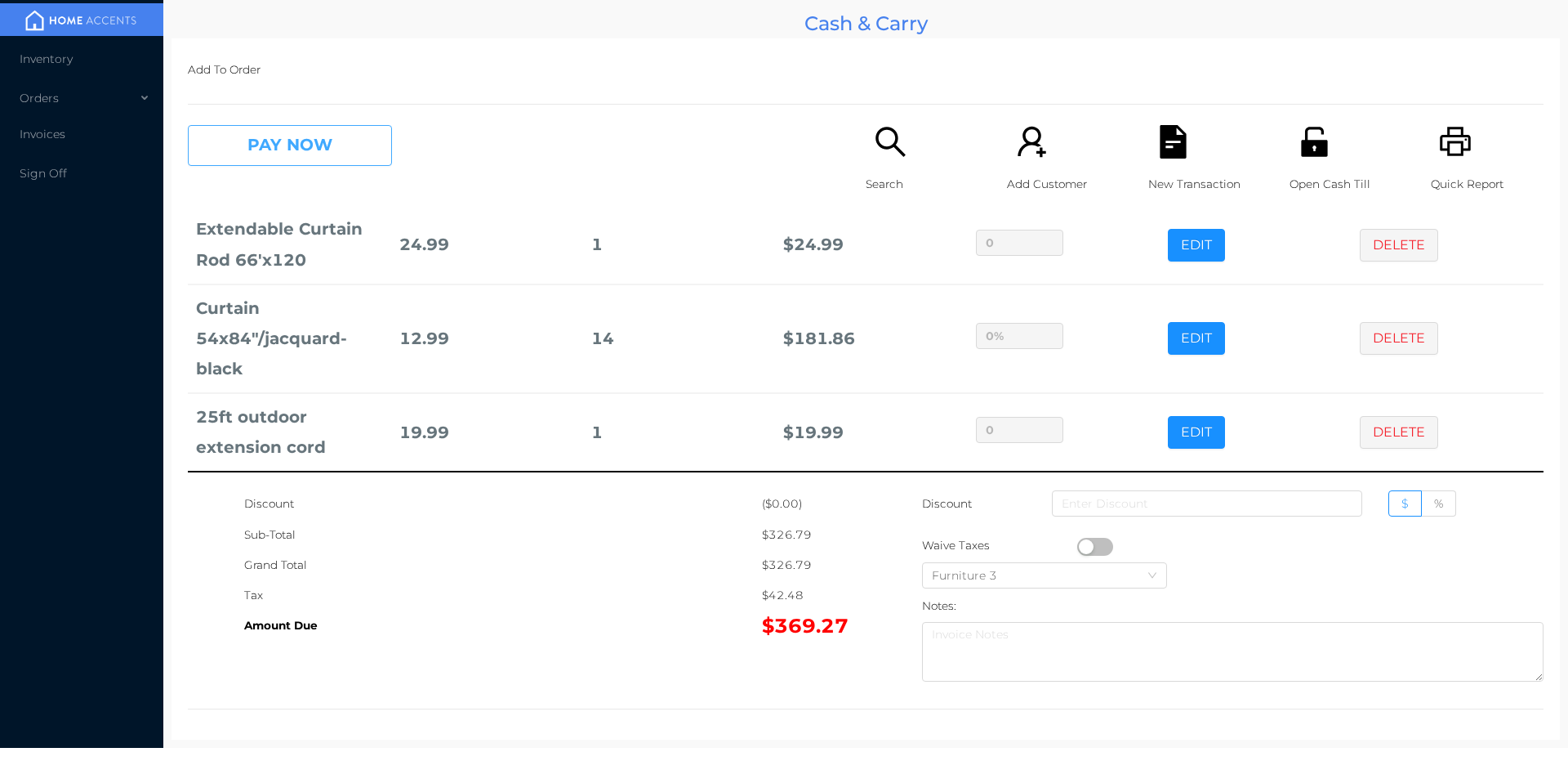
click at [261, 142] on button "PAY NOW" at bounding box center [290, 145] width 204 height 41
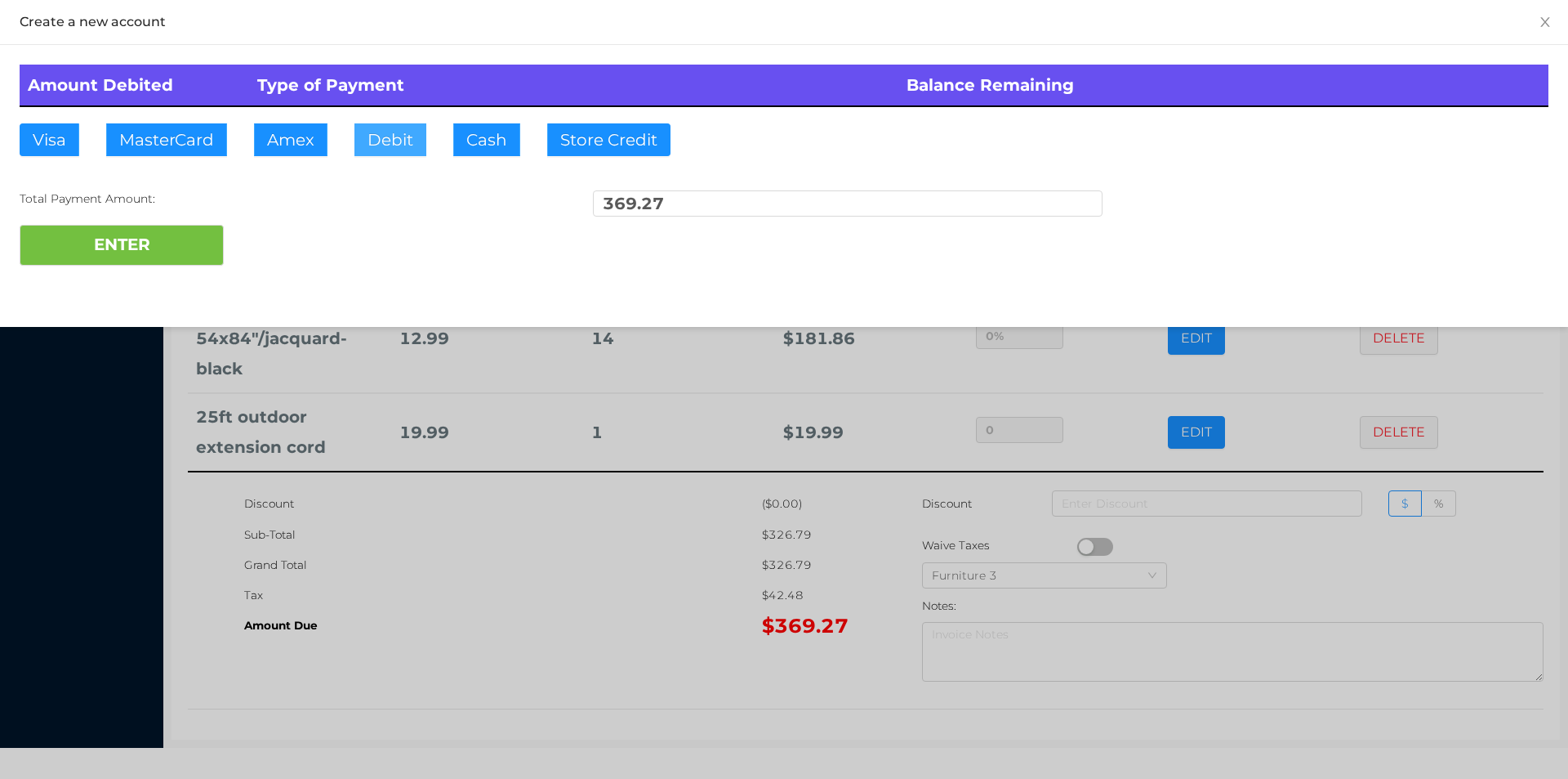
click at [388, 141] on button "Debit" at bounding box center [390, 139] width 72 height 32
click at [126, 246] on button "ENTER" at bounding box center [121, 245] width 204 height 41
type input "0"
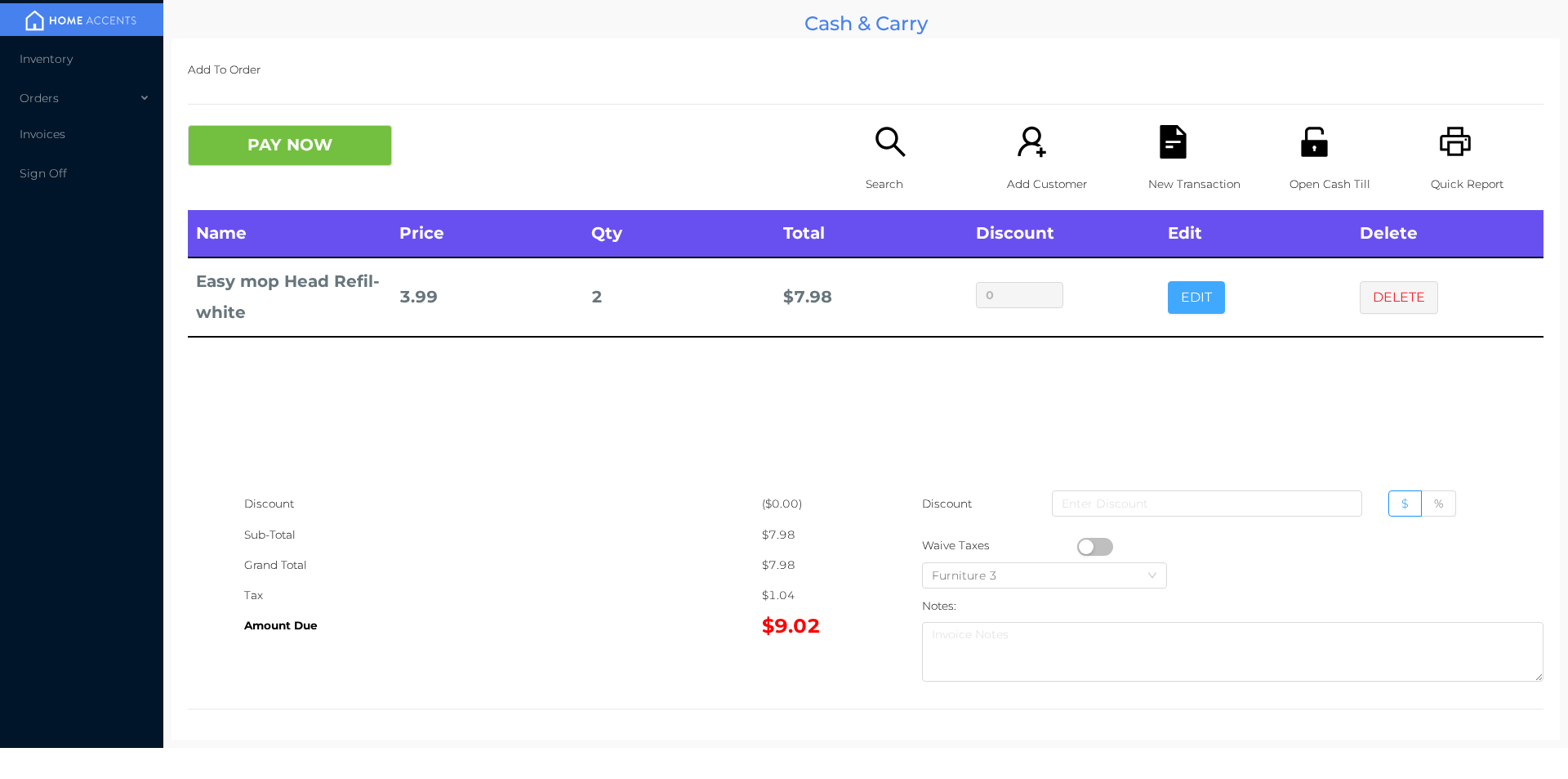
click at [1190, 308] on button "EDIT" at bounding box center [1196, 297] width 58 height 32
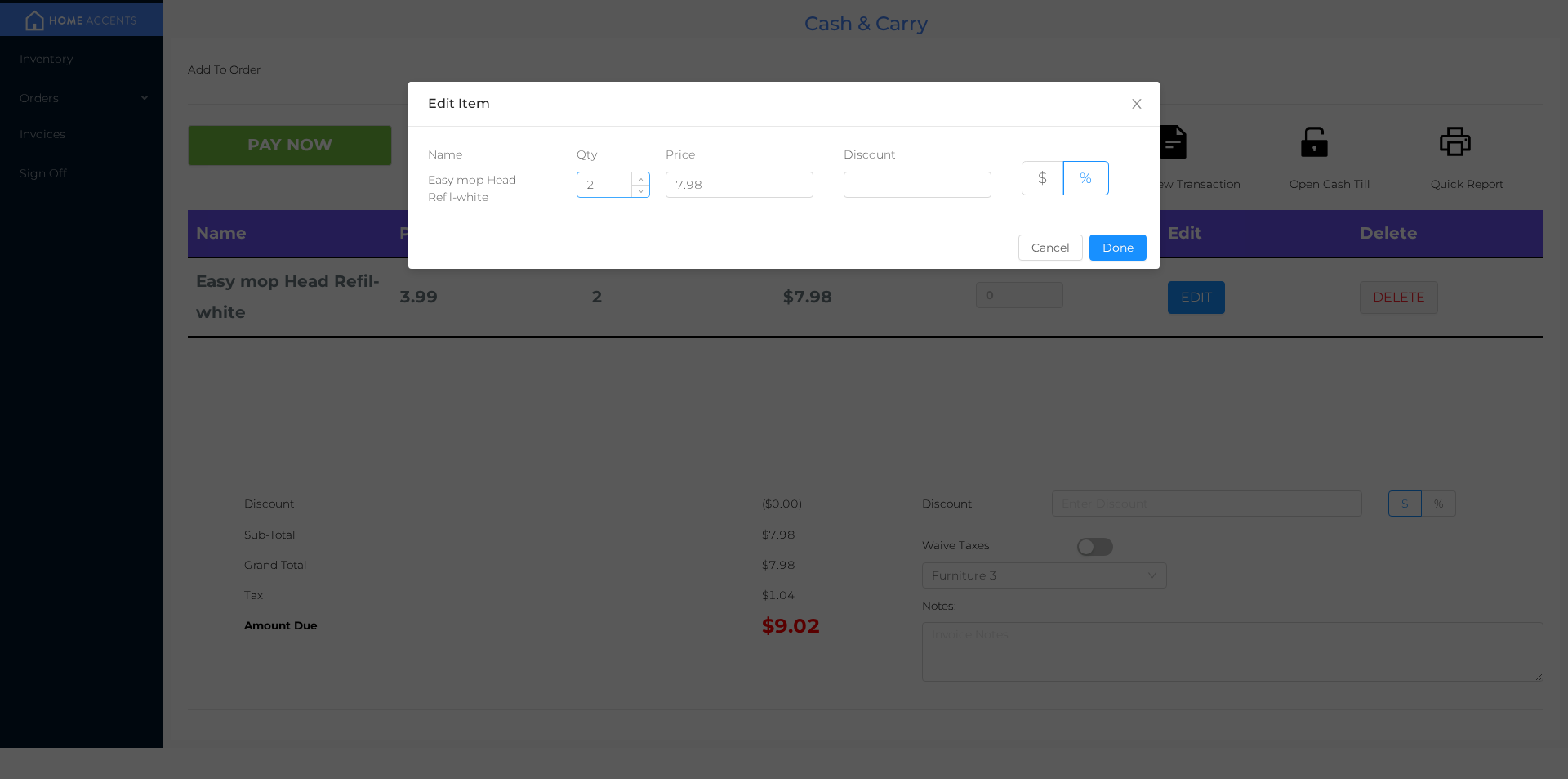
click at [612, 188] on input "2" at bounding box center [613, 185] width 72 height 24
type input "1"
click at [1115, 256] on button "Done" at bounding box center [1118, 248] width 58 height 26
type input "0%"
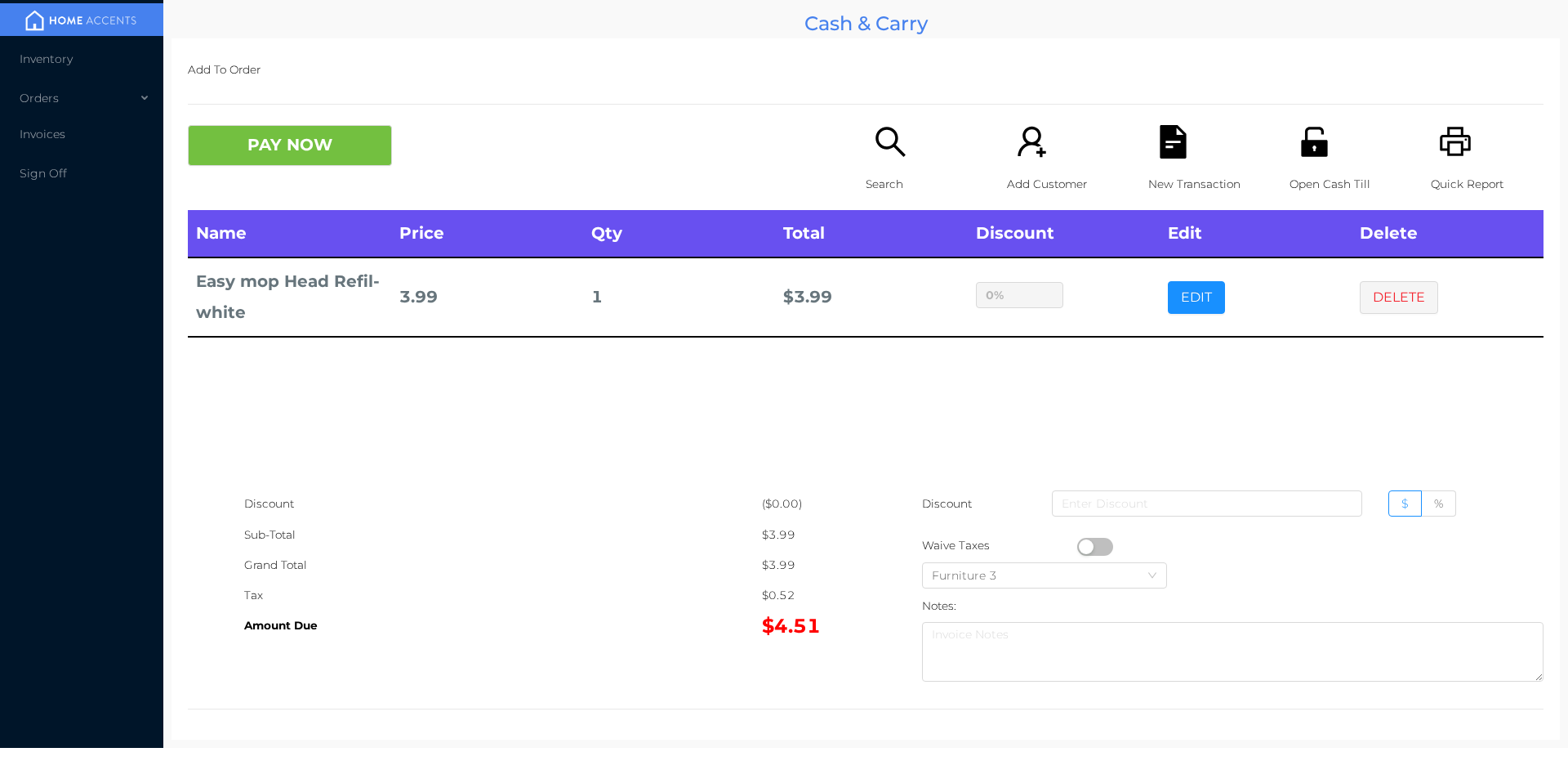
click at [1086, 342] on div "sentinelStart Edit Item Name Qty Price Discount Easy mop Head Refil-white 1 7.9…" at bounding box center [784, 389] width 1568 height 779
click at [1382, 290] on button "DELETE" at bounding box center [1399, 297] width 78 height 32
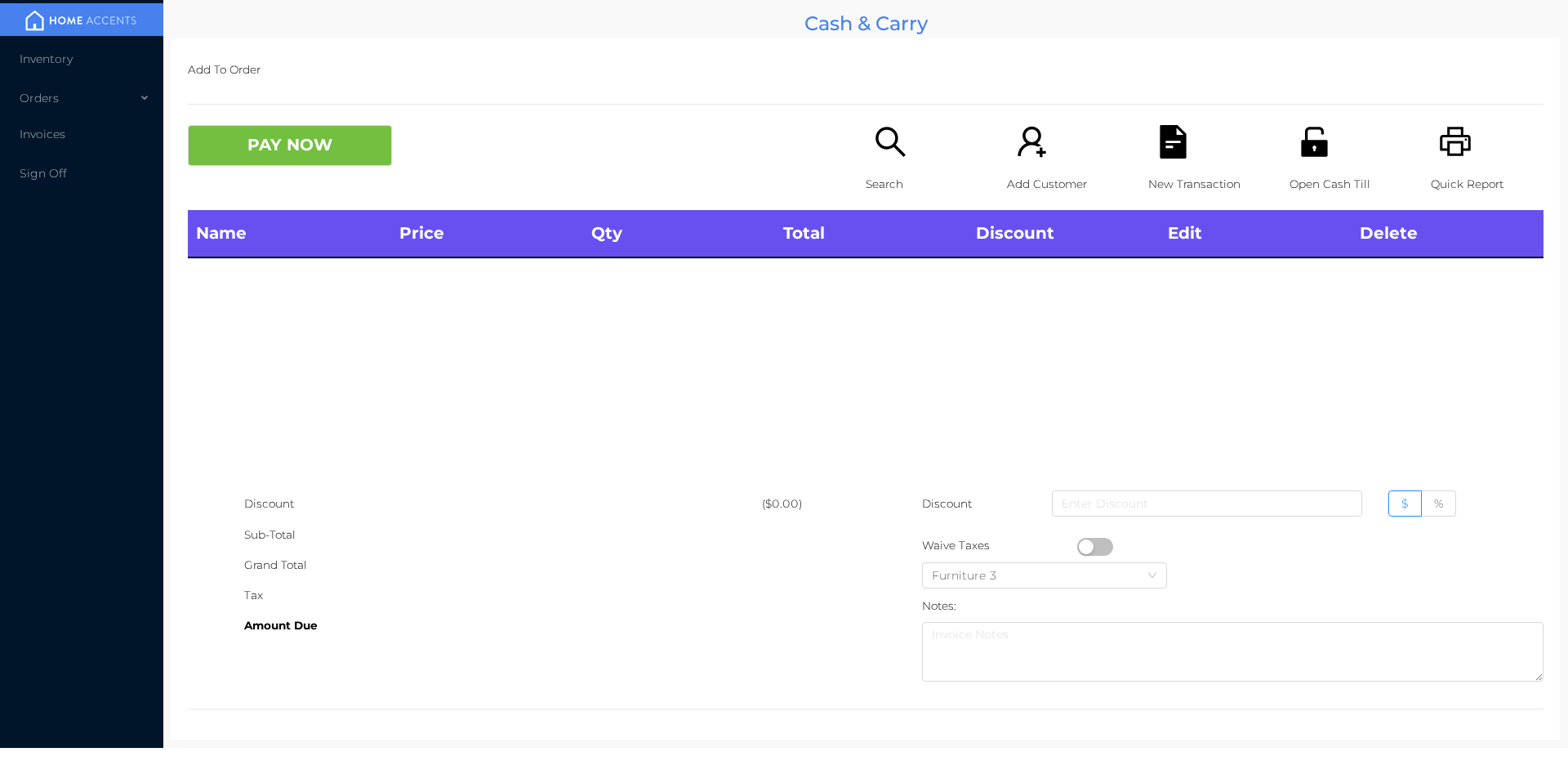
click at [1454, 136] on icon "icon: printer" at bounding box center [1456, 141] width 31 height 30
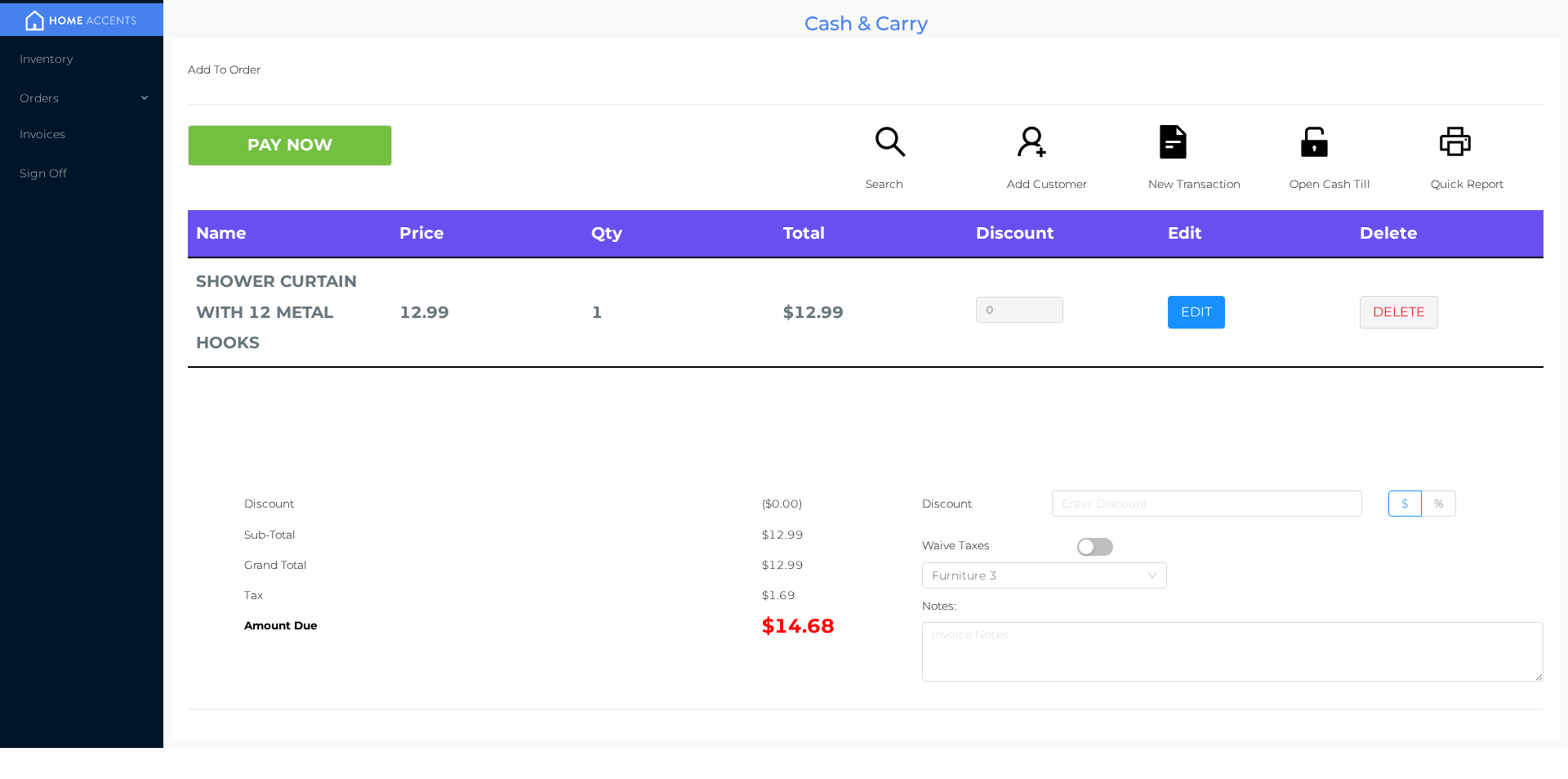
click at [1309, 173] on p "Open Cash Till" at bounding box center [1346, 184] width 112 height 31
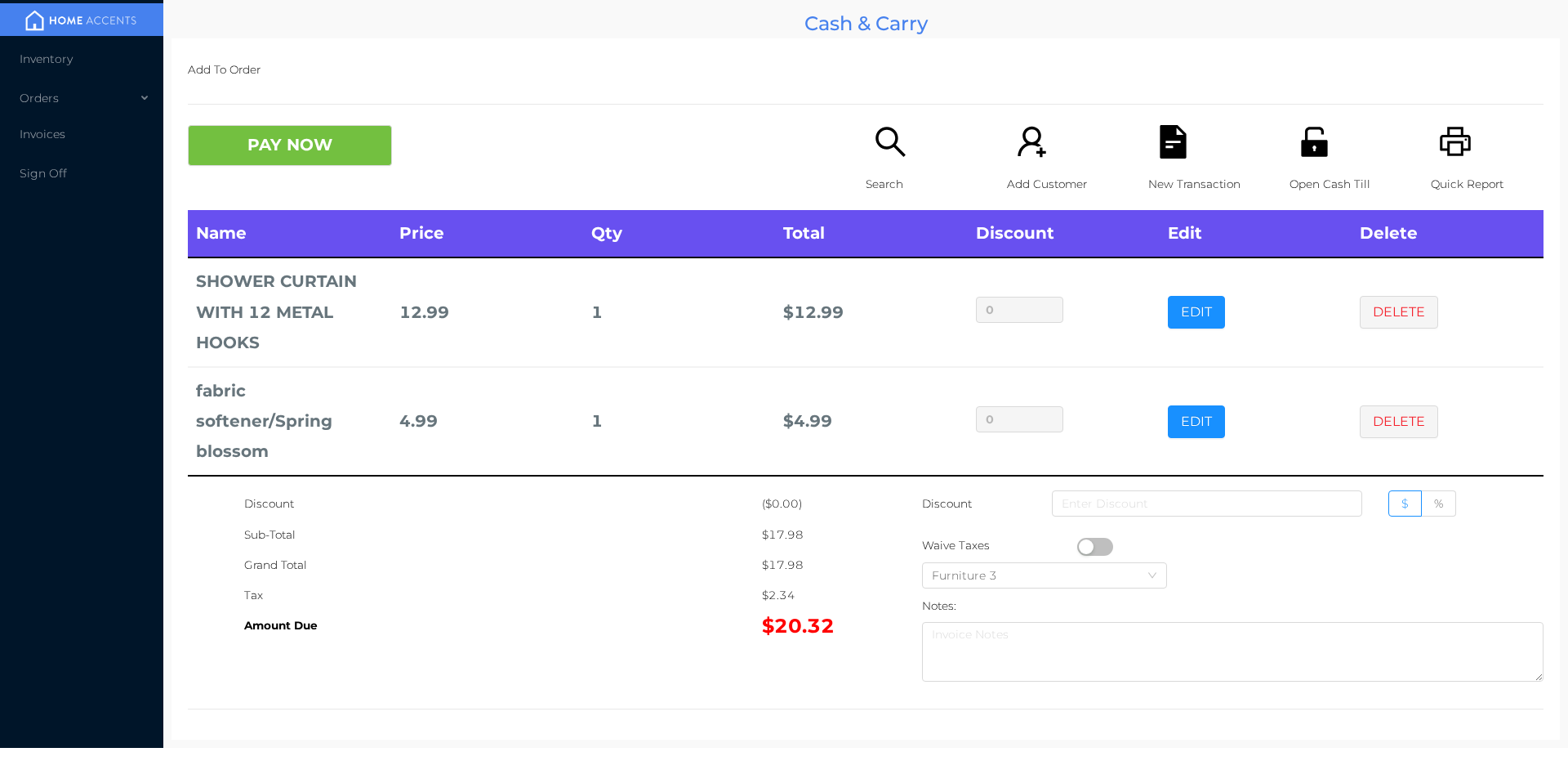
click at [1164, 136] on icon "icon: file-text" at bounding box center [1173, 141] width 26 height 33
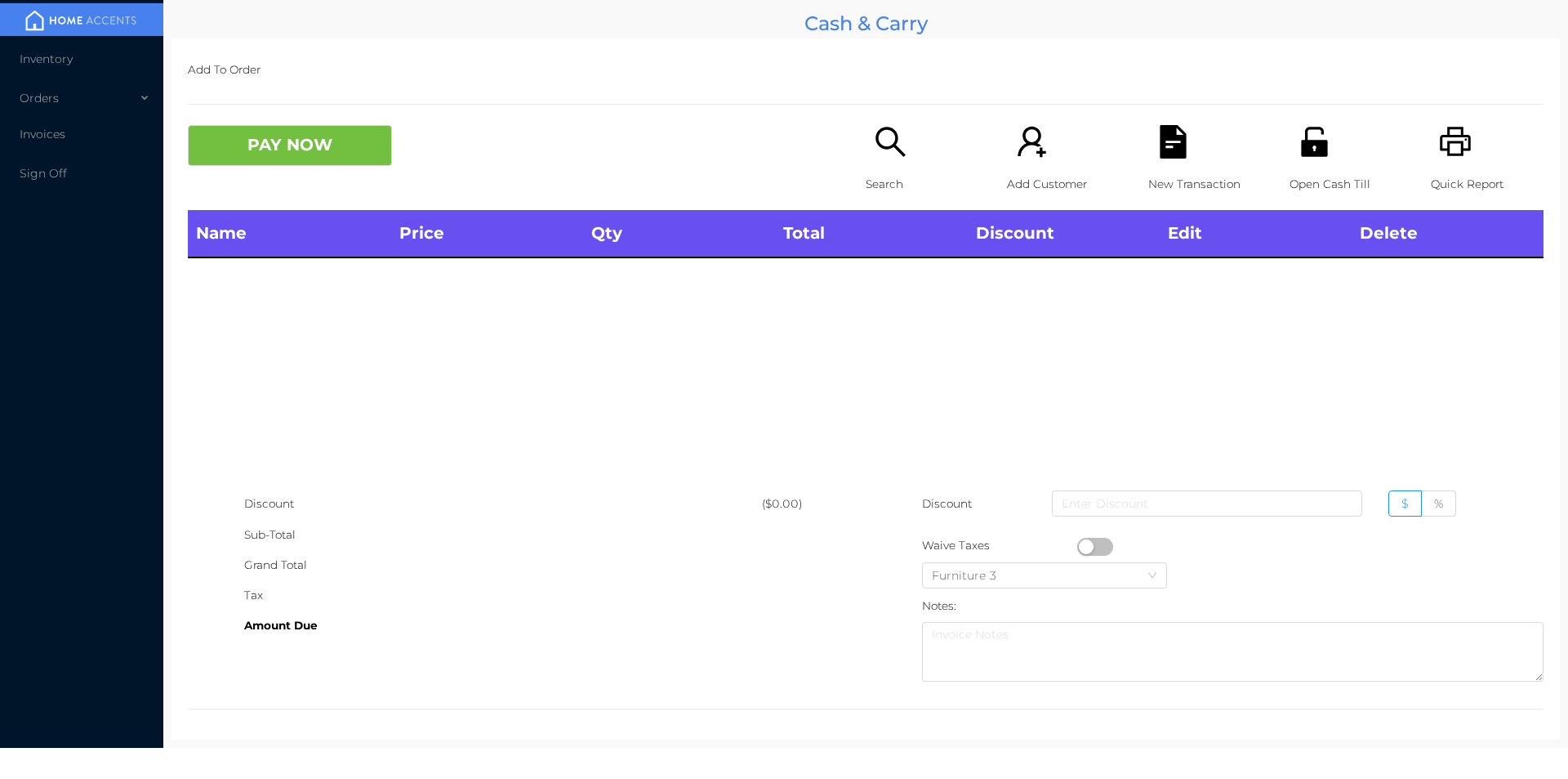
click at [1319, 144] on icon "icon: unlock" at bounding box center [1314, 141] width 33 height 33
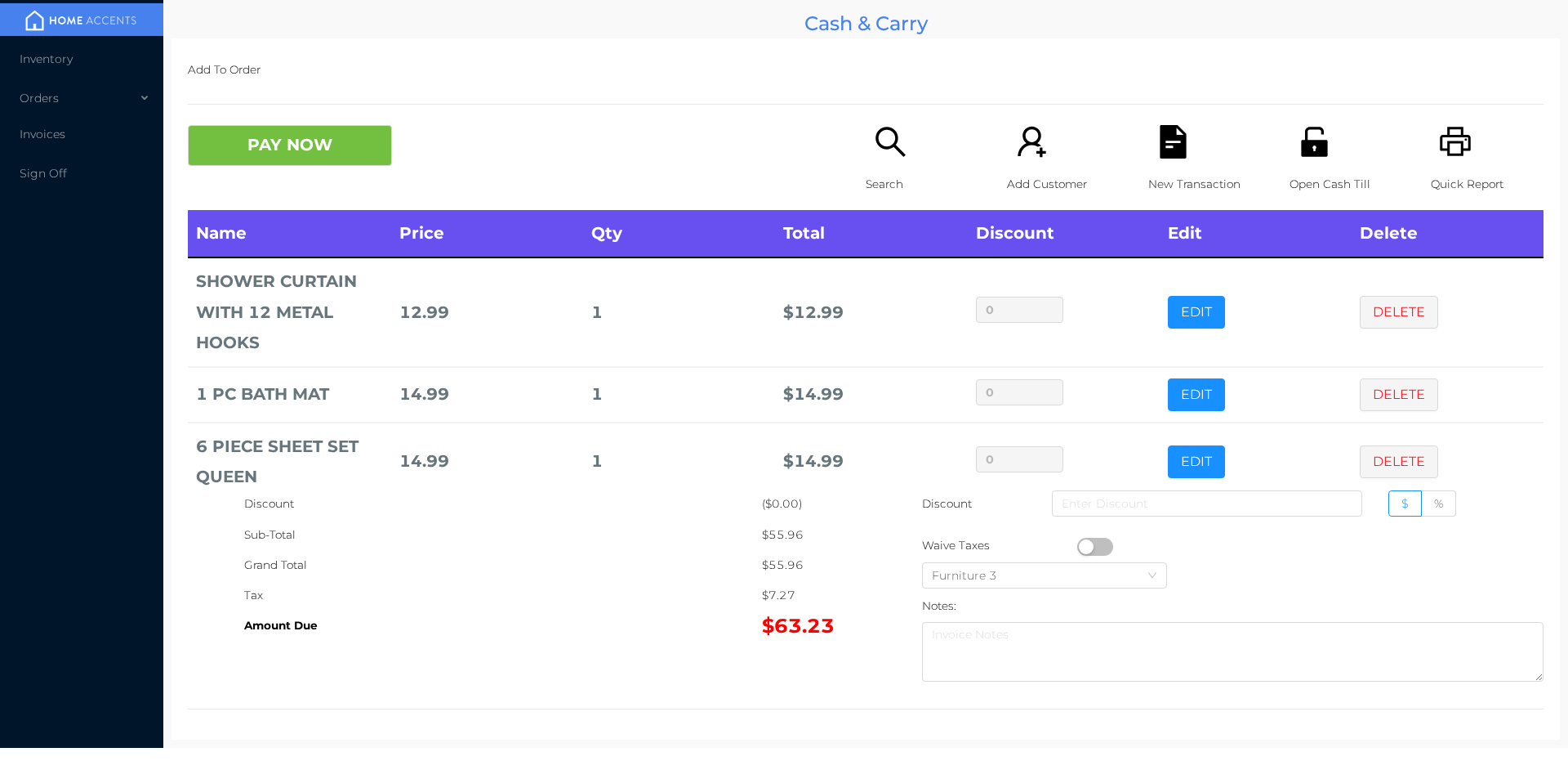
click at [876, 169] on p "Search" at bounding box center [922, 184] width 112 height 31
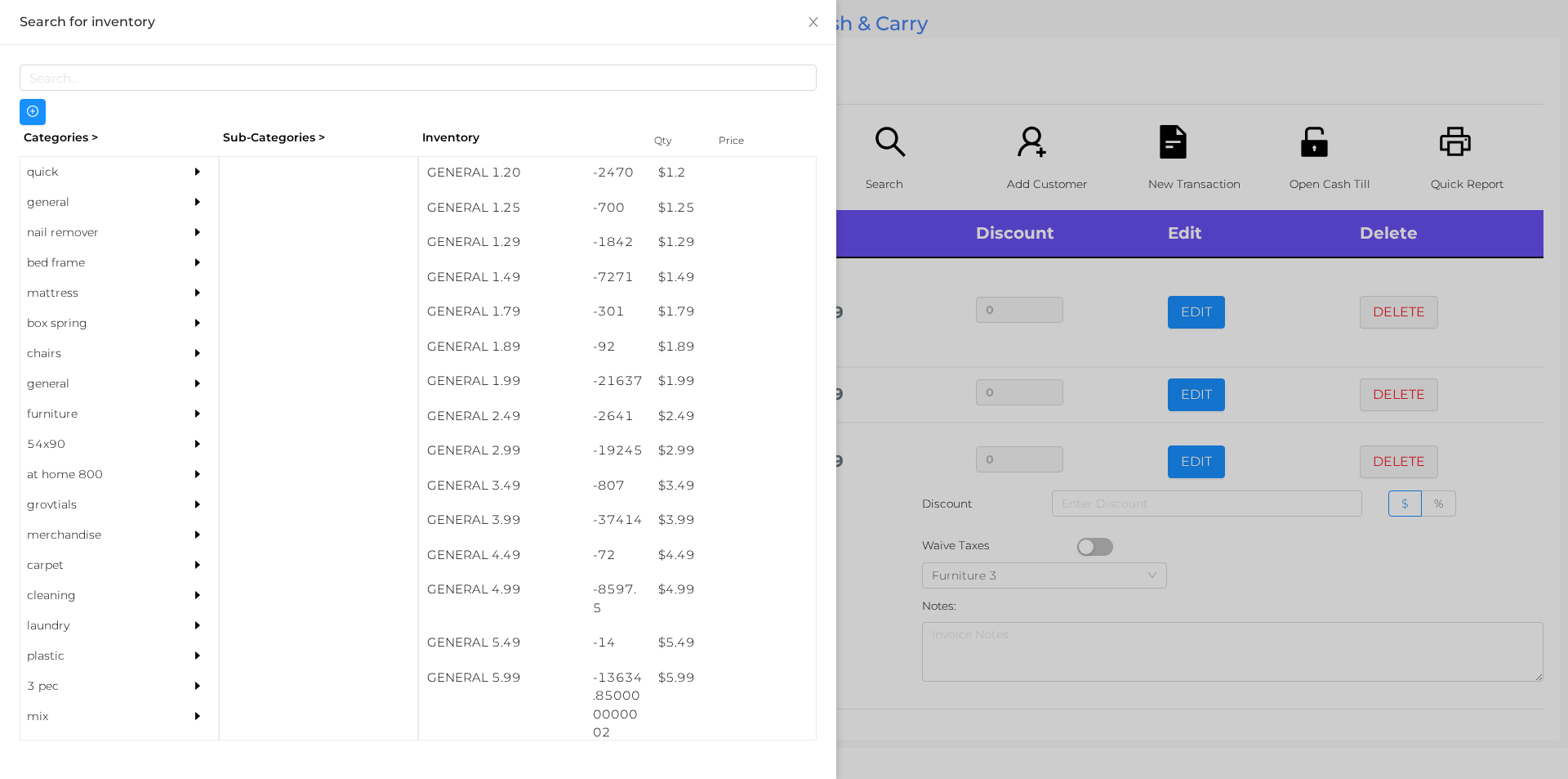
scroll to position [139, 0]
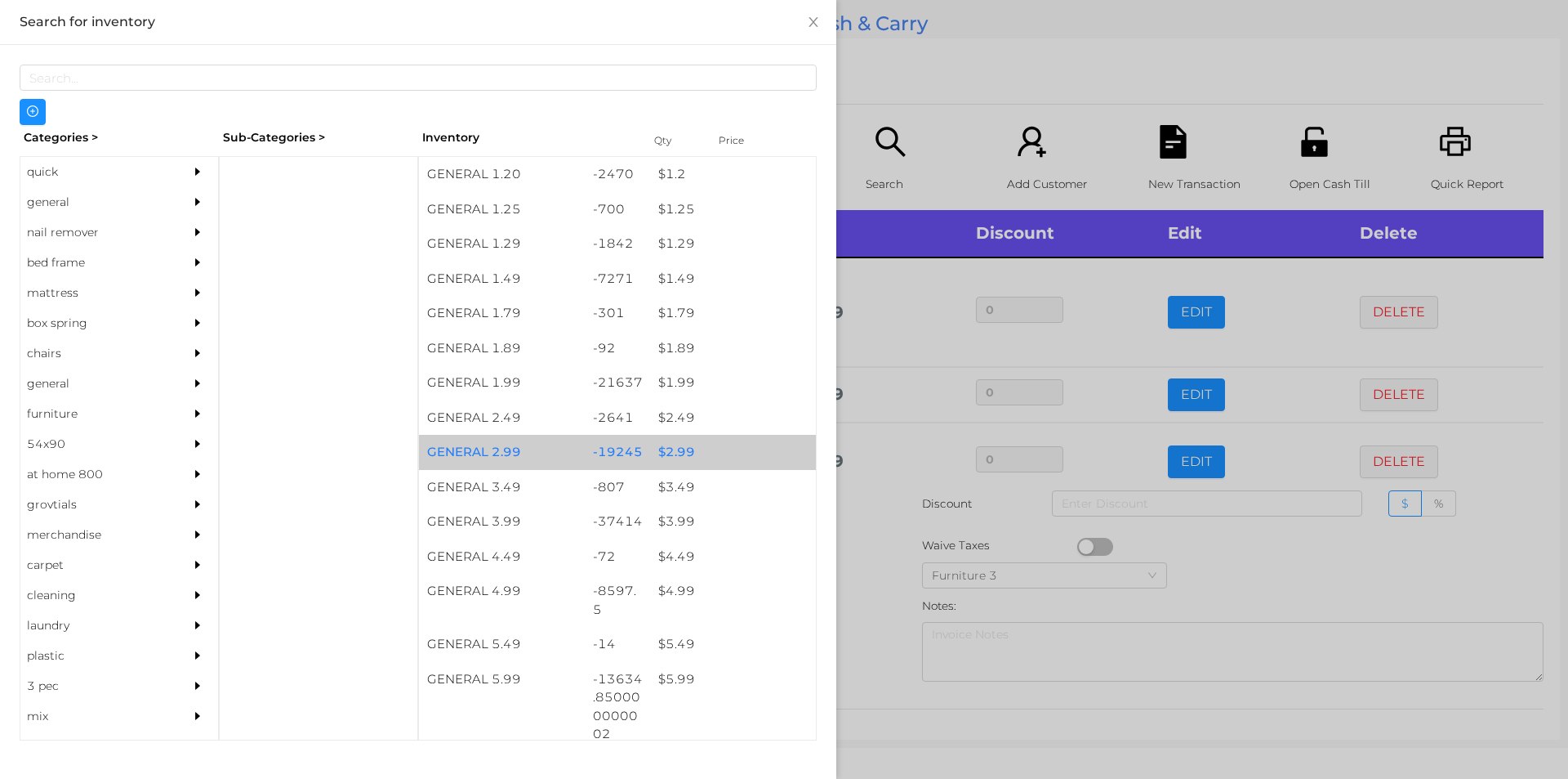
click at [667, 448] on div "$ 2.99" at bounding box center [733, 452] width 166 height 35
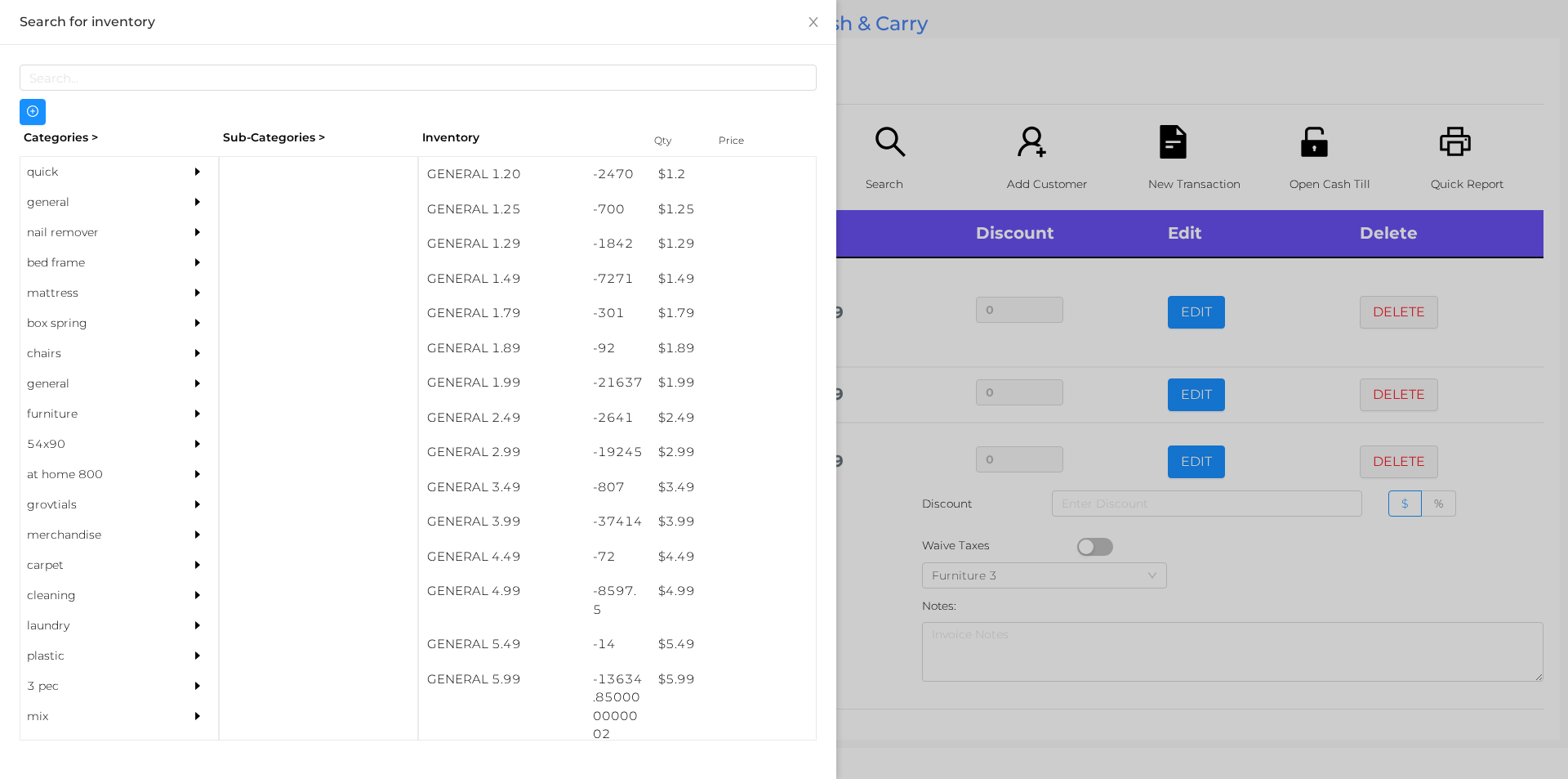
click at [899, 84] on div at bounding box center [784, 389] width 1568 height 779
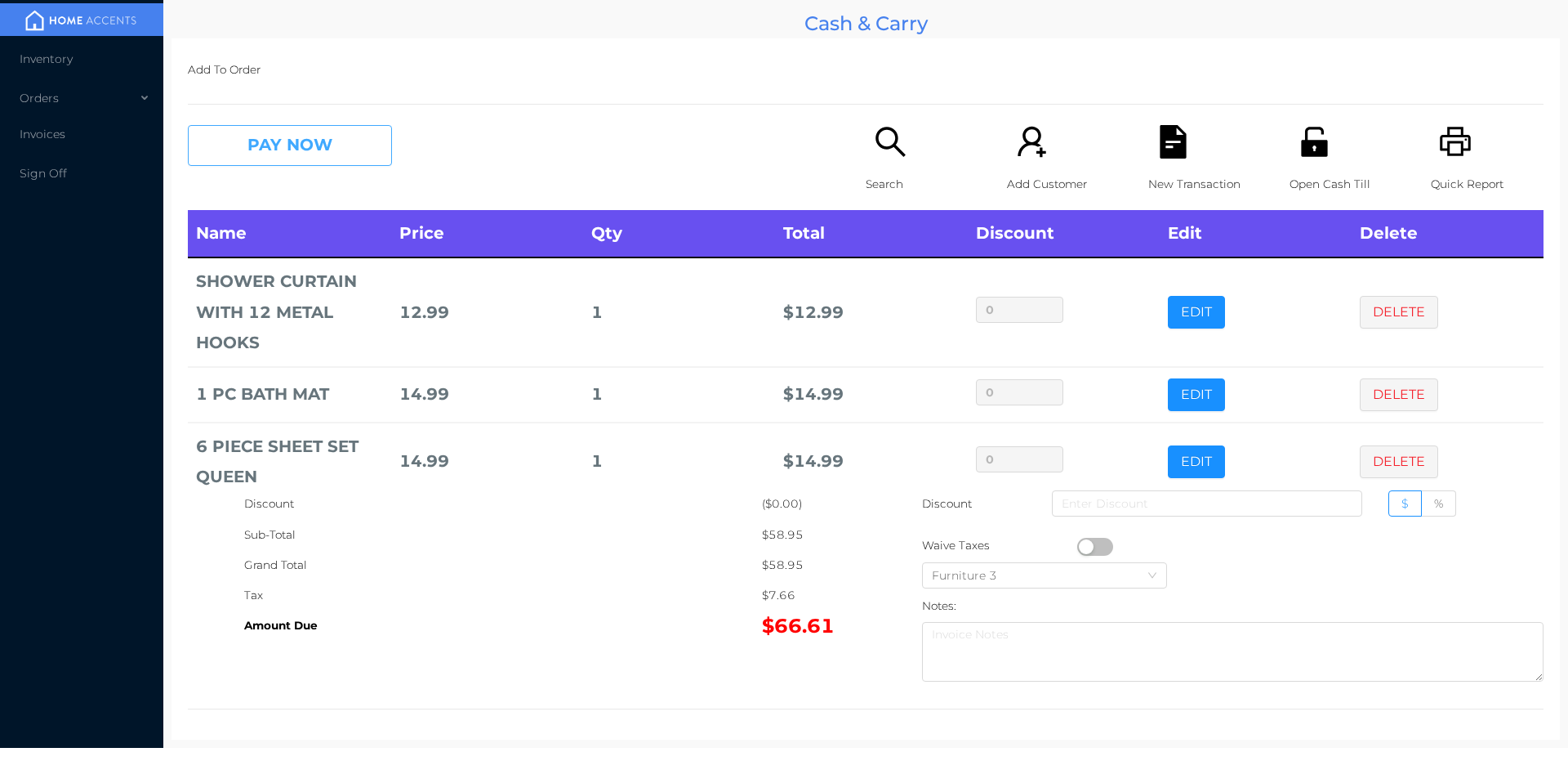
click at [270, 157] on button "PAY NOW" at bounding box center [290, 145] width 204 height 41
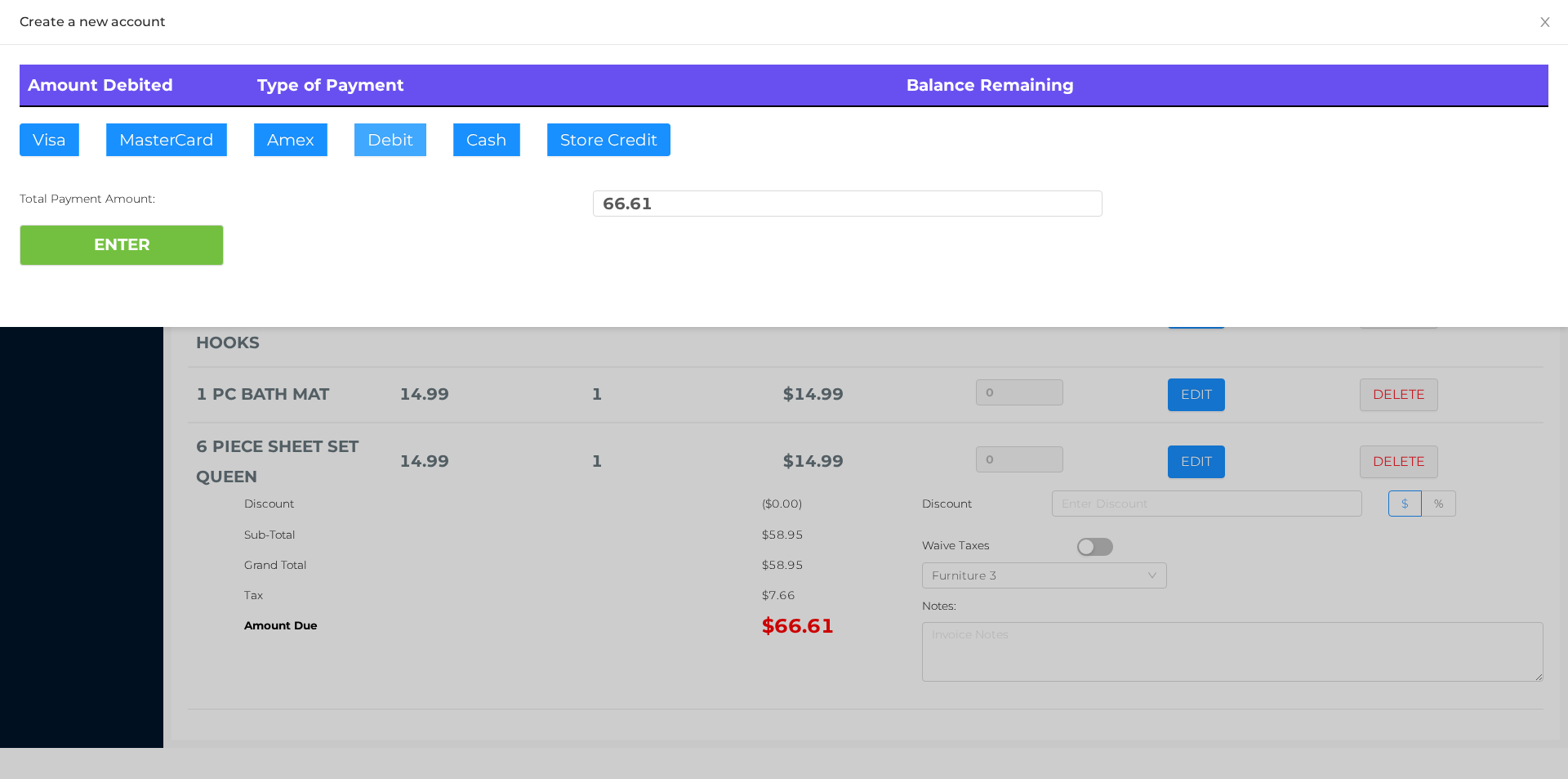
click at [386, 132] on button "Debit" at bounding box center [390, 139] width 72 height 32
click at [189, 240] on button "ENTER" at bounding box center [121, 245] width 204 height 41
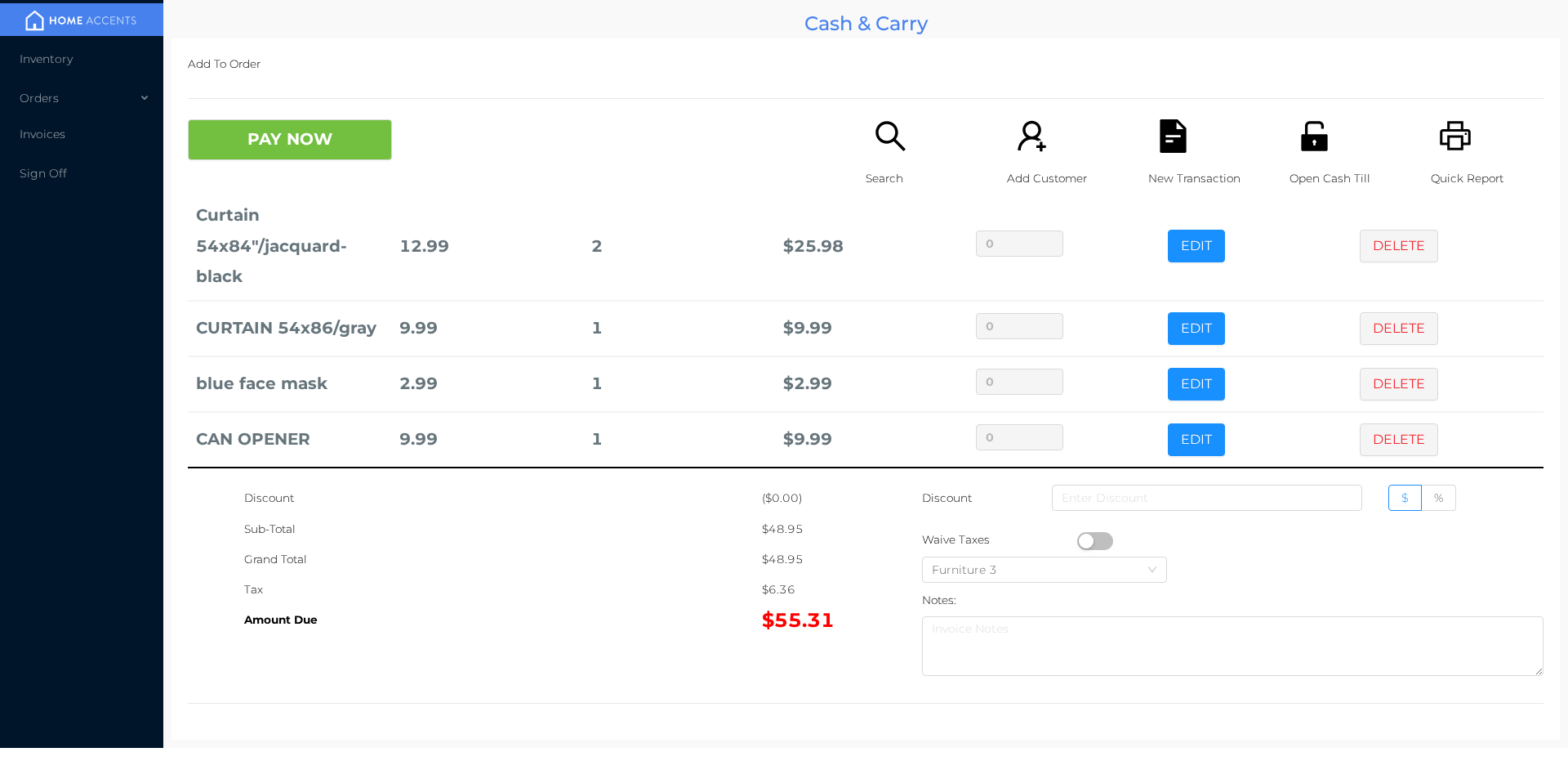
scroll to position [62, 0]
click at [1156, 148] on icon "icon: file-text" at bounding box center [1173, 136] width 33 height 33
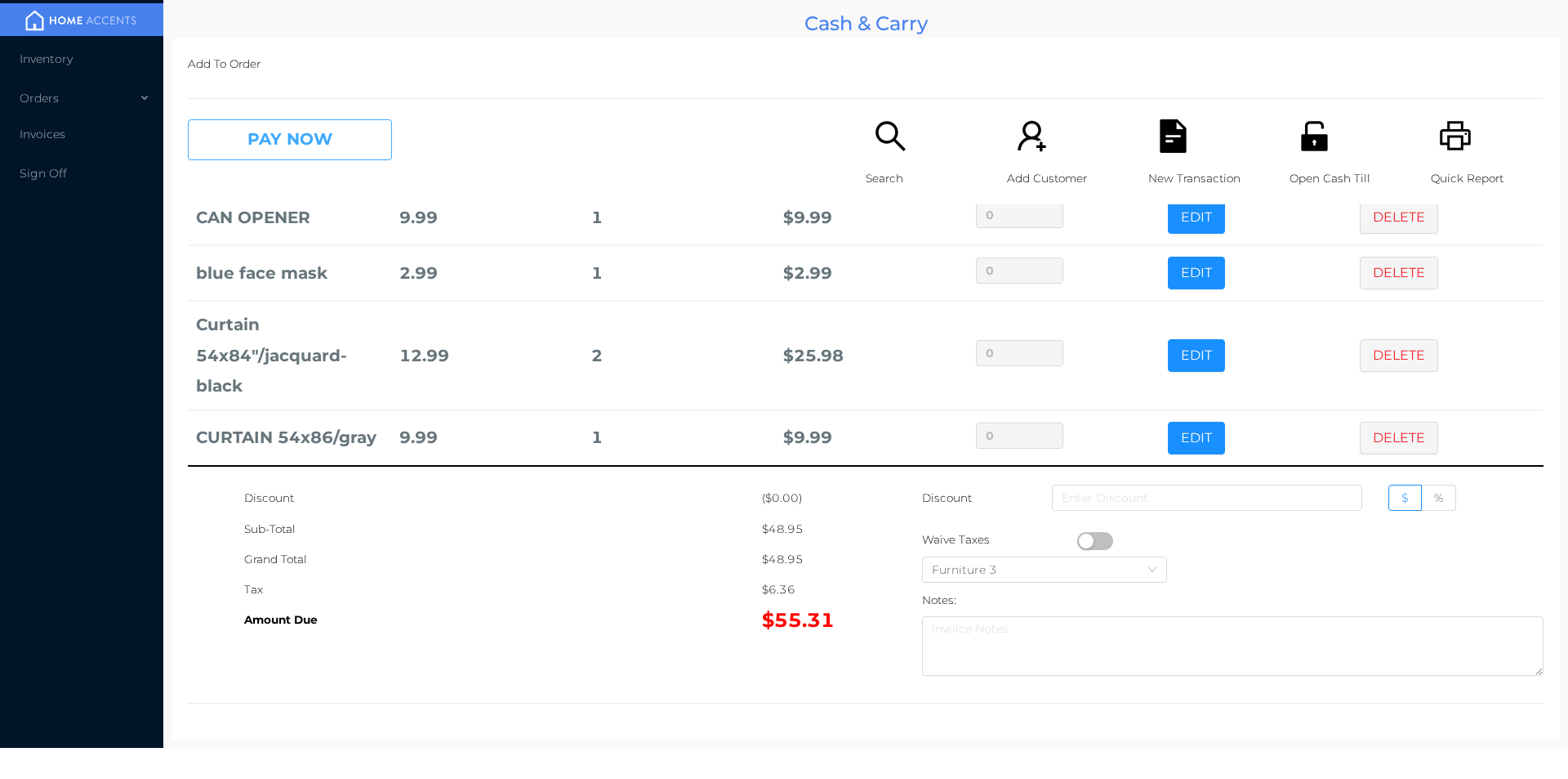
click at [284, 156] on button "PAY NOW" at bounding box center [290, 140] width 204 height 41
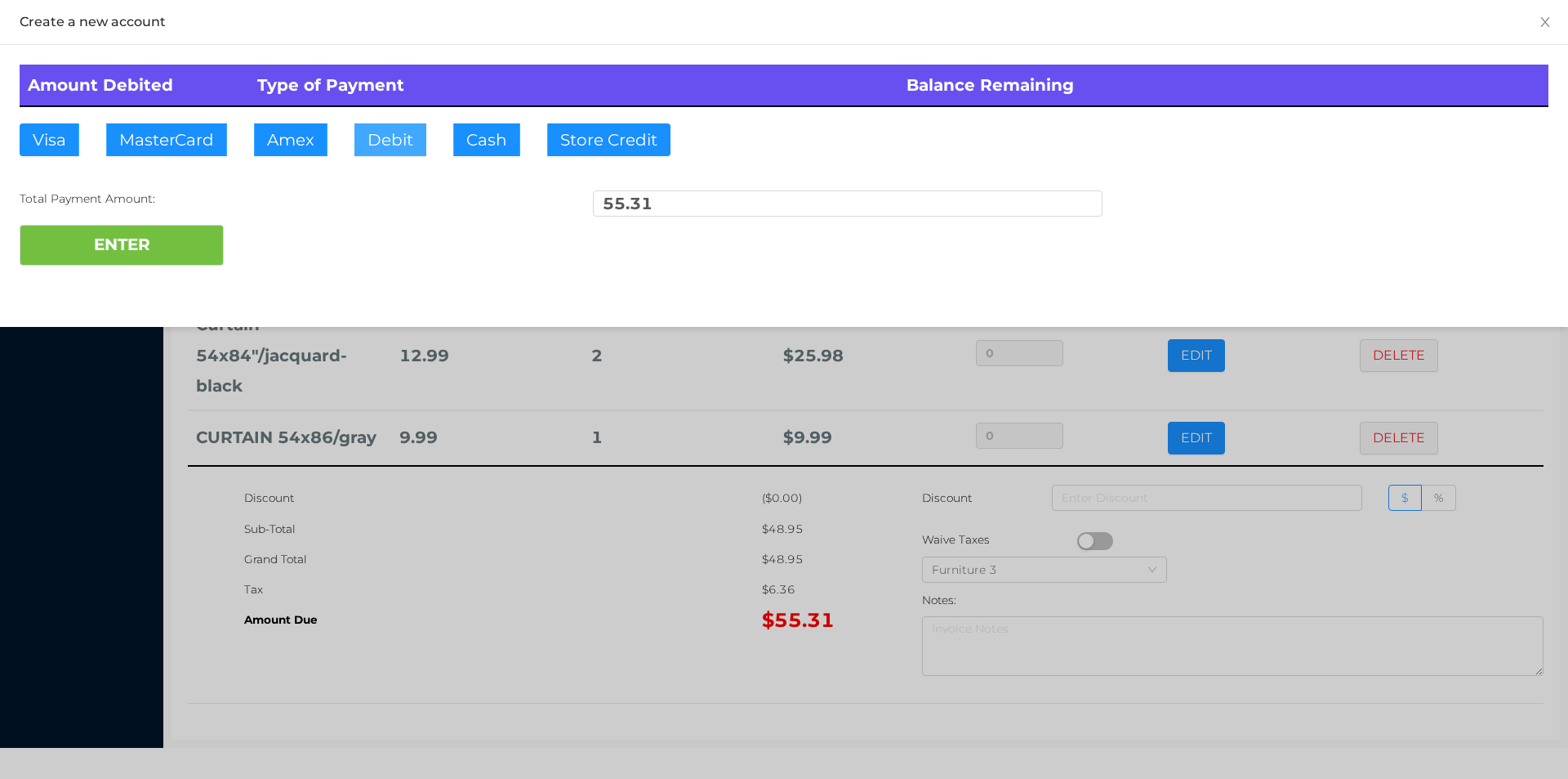
click at [395, 132] on button "Debit" at bounding box center [390, 139] width 72 height 32
click at [140, 237] on button "ENTER" at bounding box center [121, 245] width 204 height 41
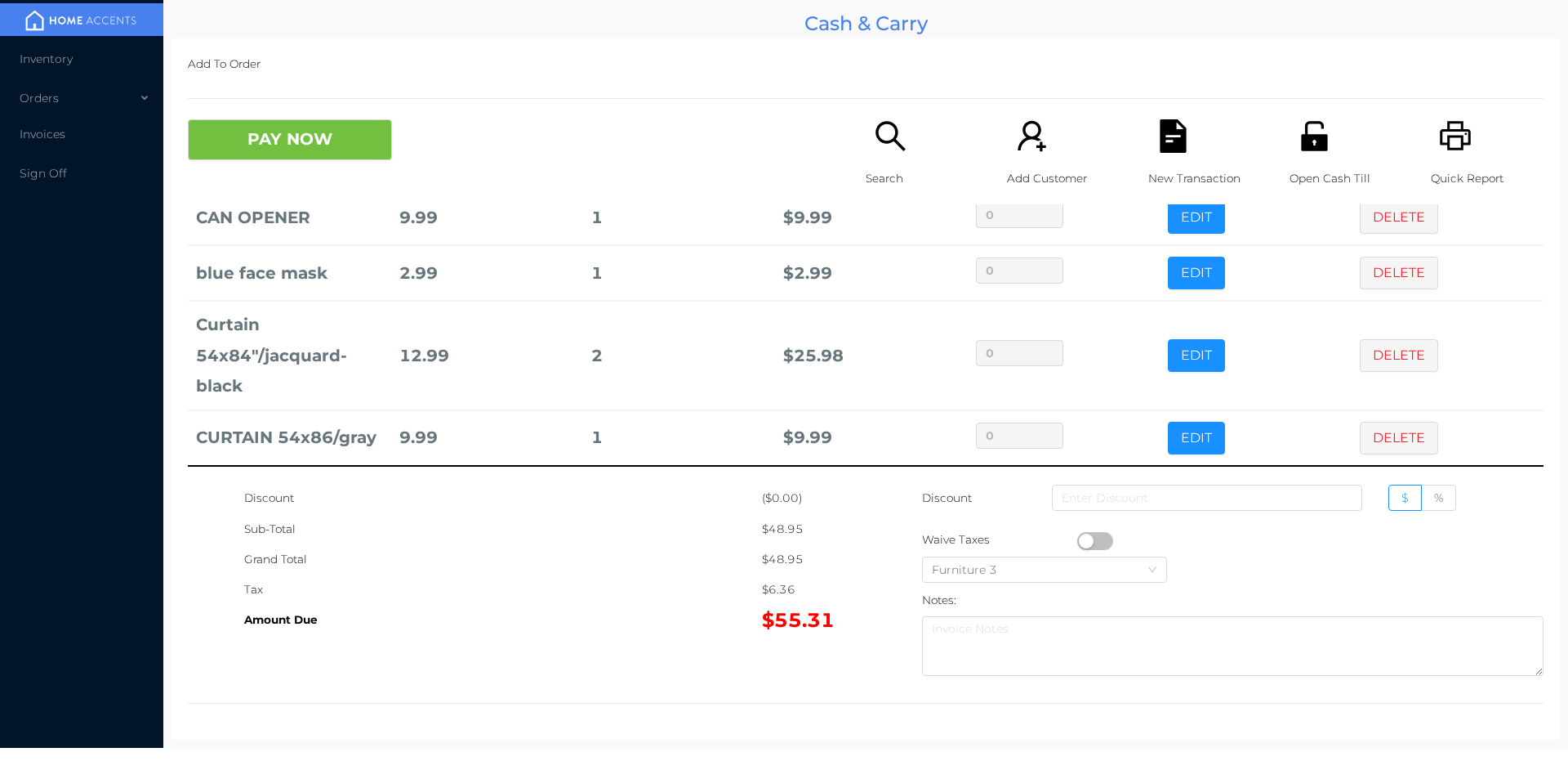
scroll to position [0, 0]
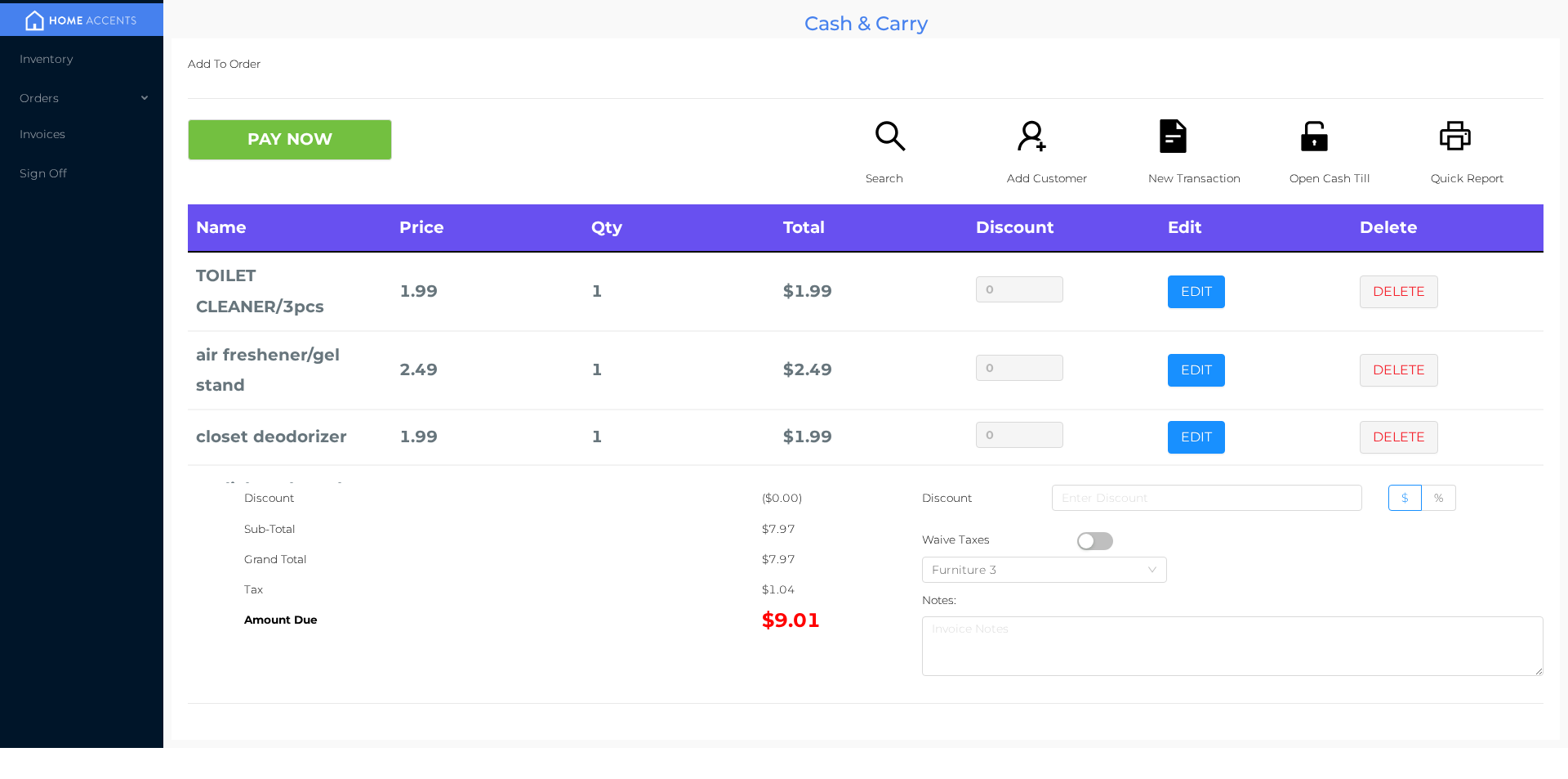
click at [1157, 142] on icon "icon: file-text" at bounding box center [1173, 136] width 33 height 33
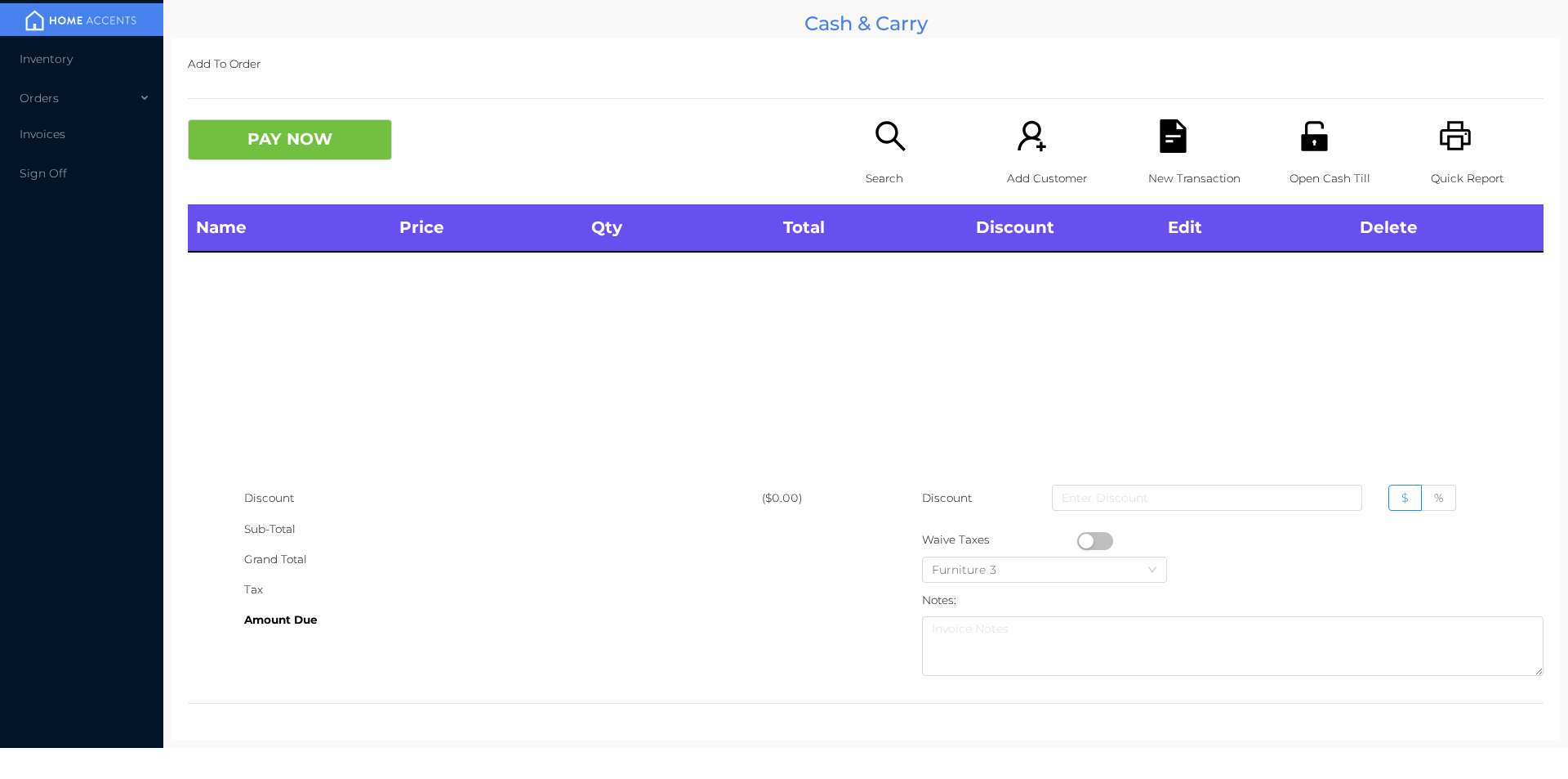
click at [1303, 122] on icon "icon: unlock" at bounding box center [1314, 136] width 26 height 30
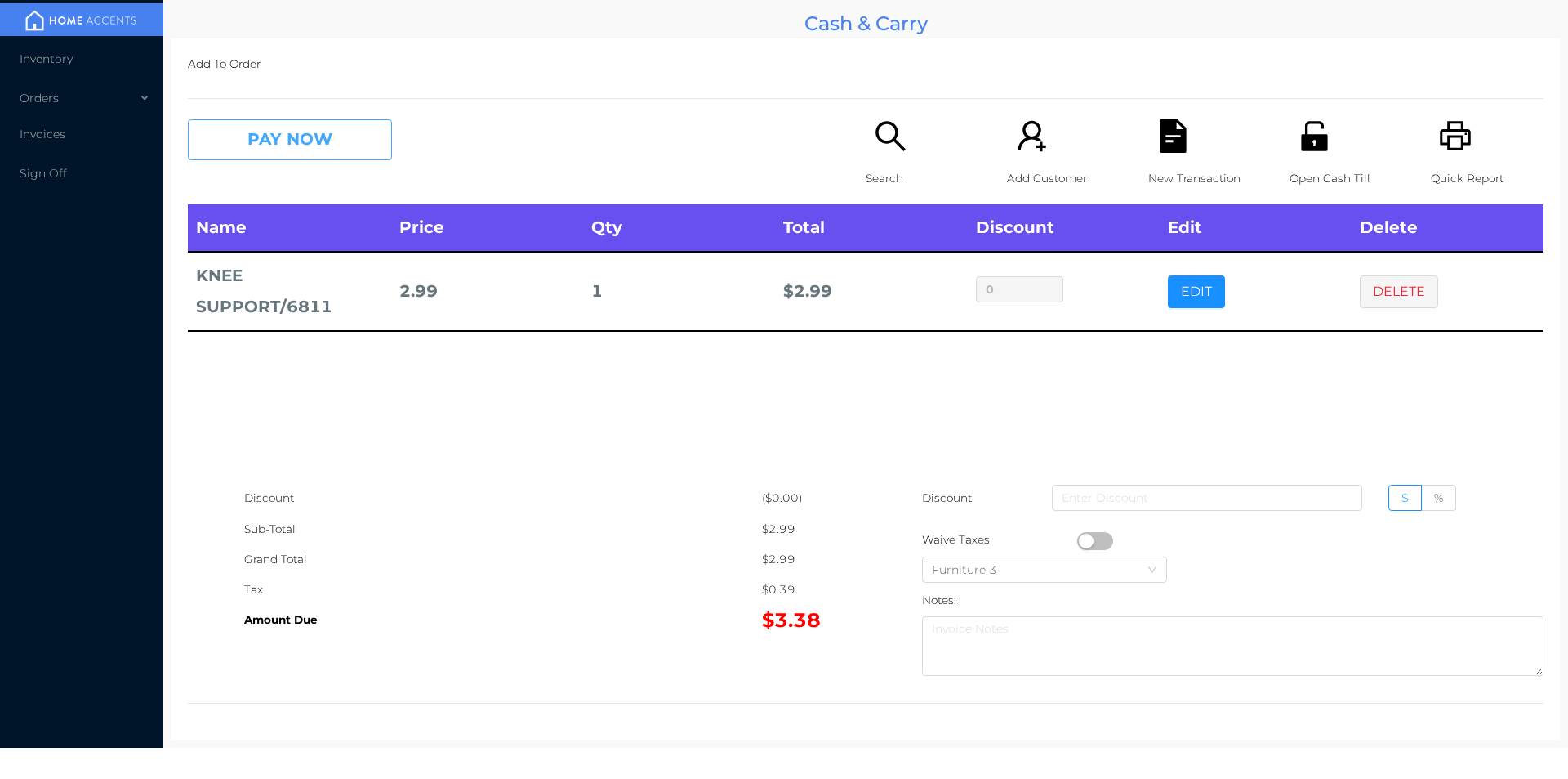
click at [299, 142] on button "PAY NOW" at bounding box center [290, 140] width 204 height 41
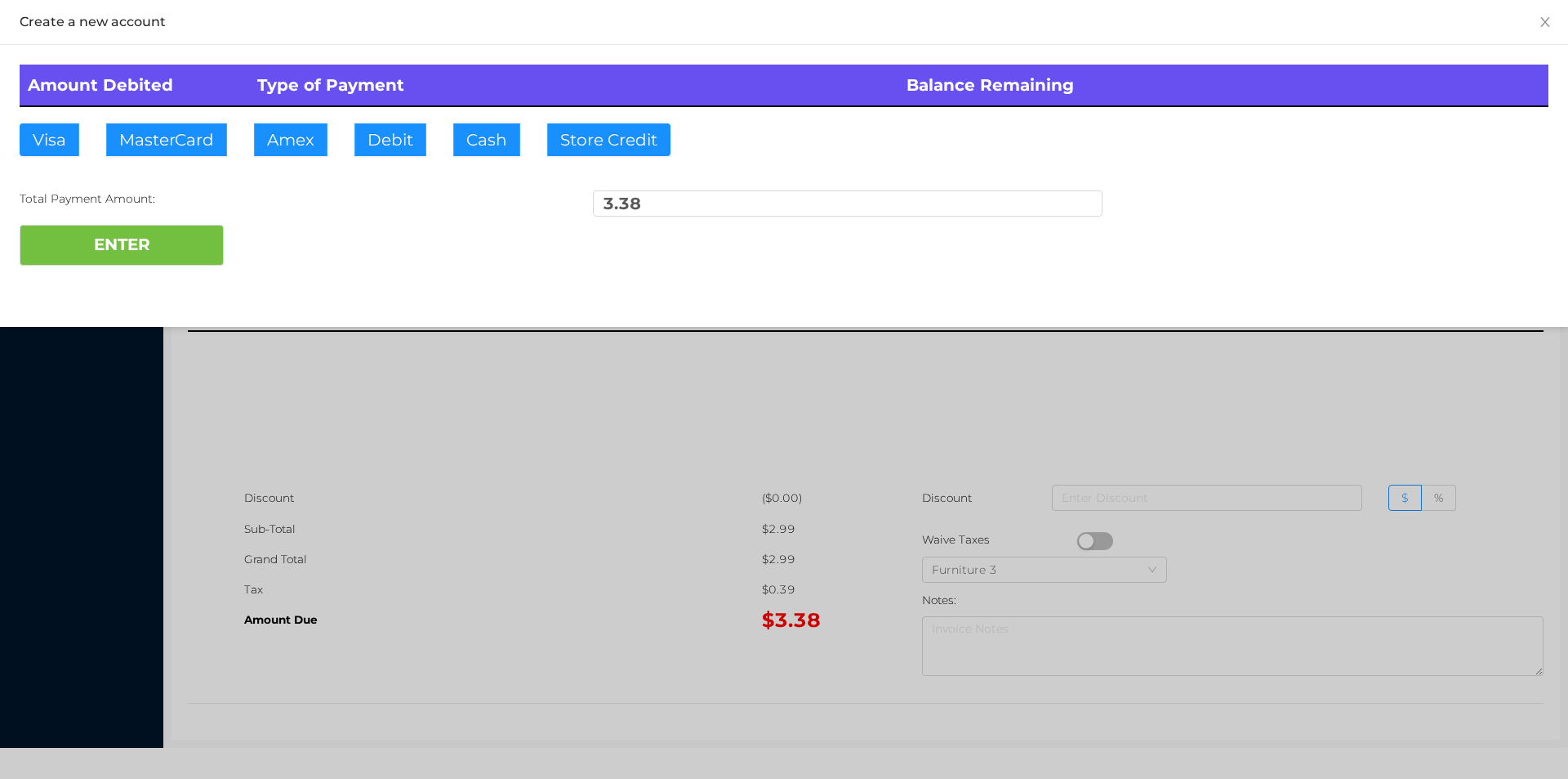
click at [510, 504] on div at bounding box center [784, 389] width 1568 height 779
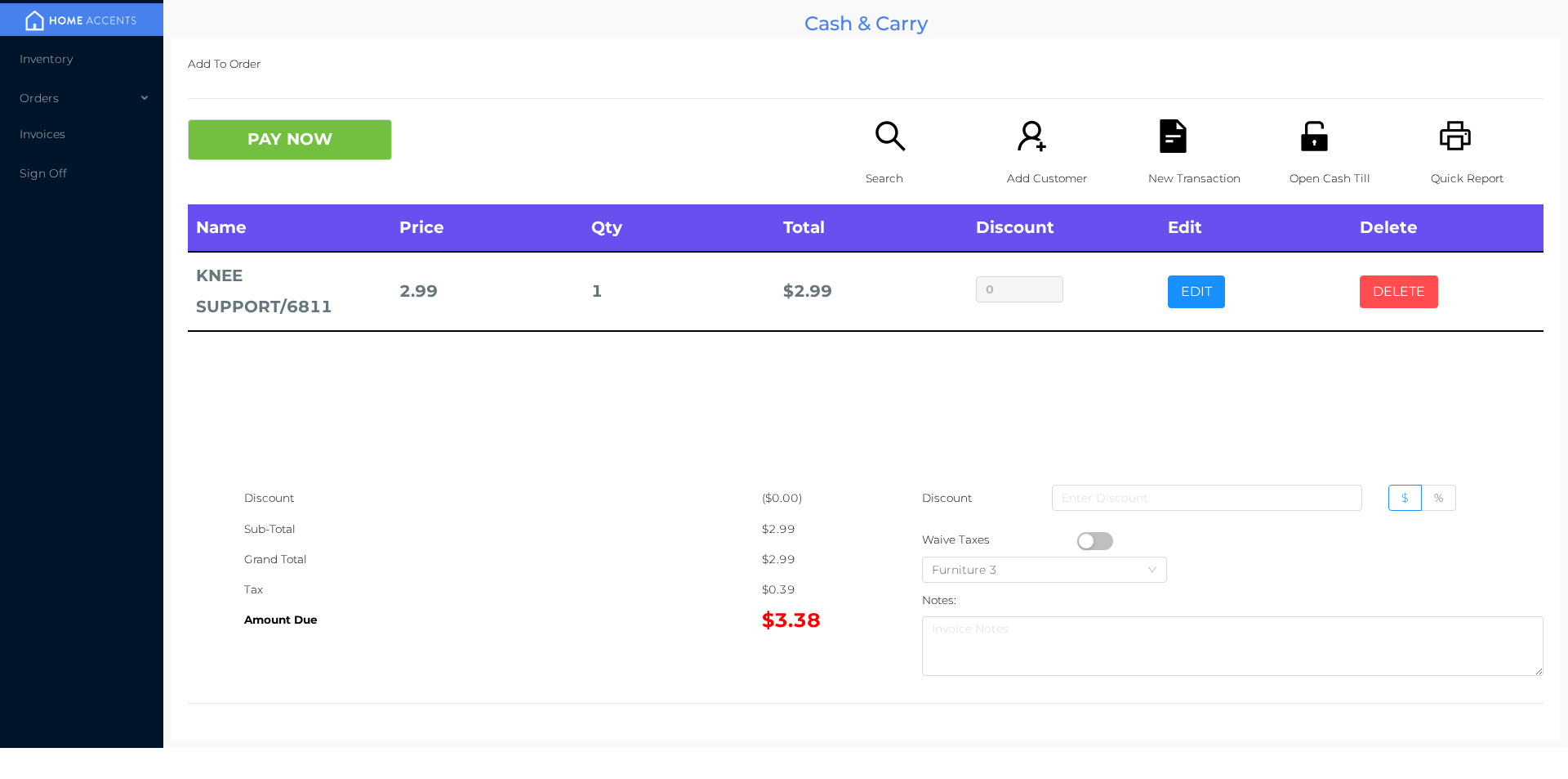
click at [1396, 281] on button "DELETE" at bounding box center [1399, 291] width 78 height 32
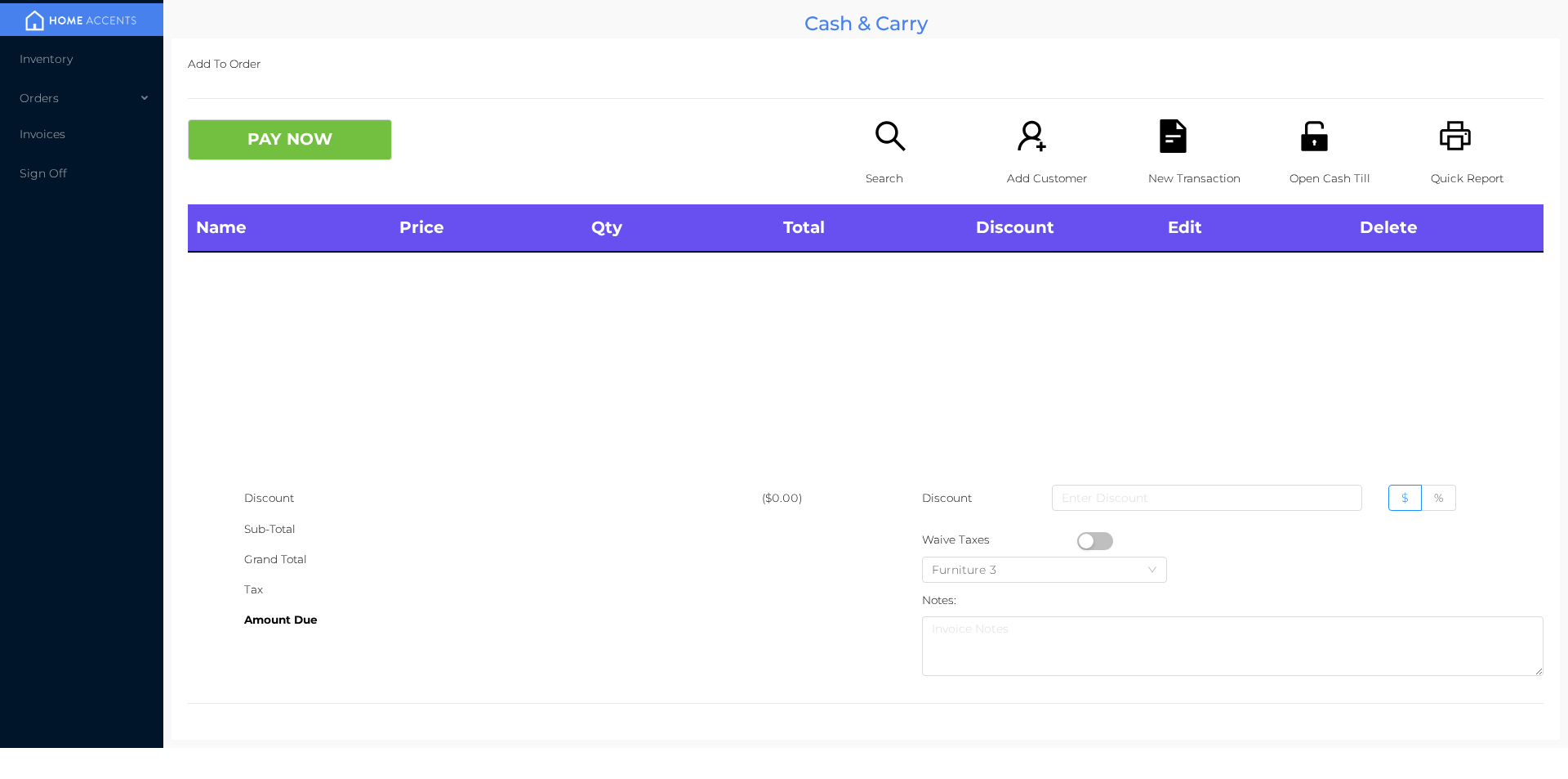
click at [1296, 161] on div "Open Cash Till" at bounding box center [1346, 161] width 112 height 85
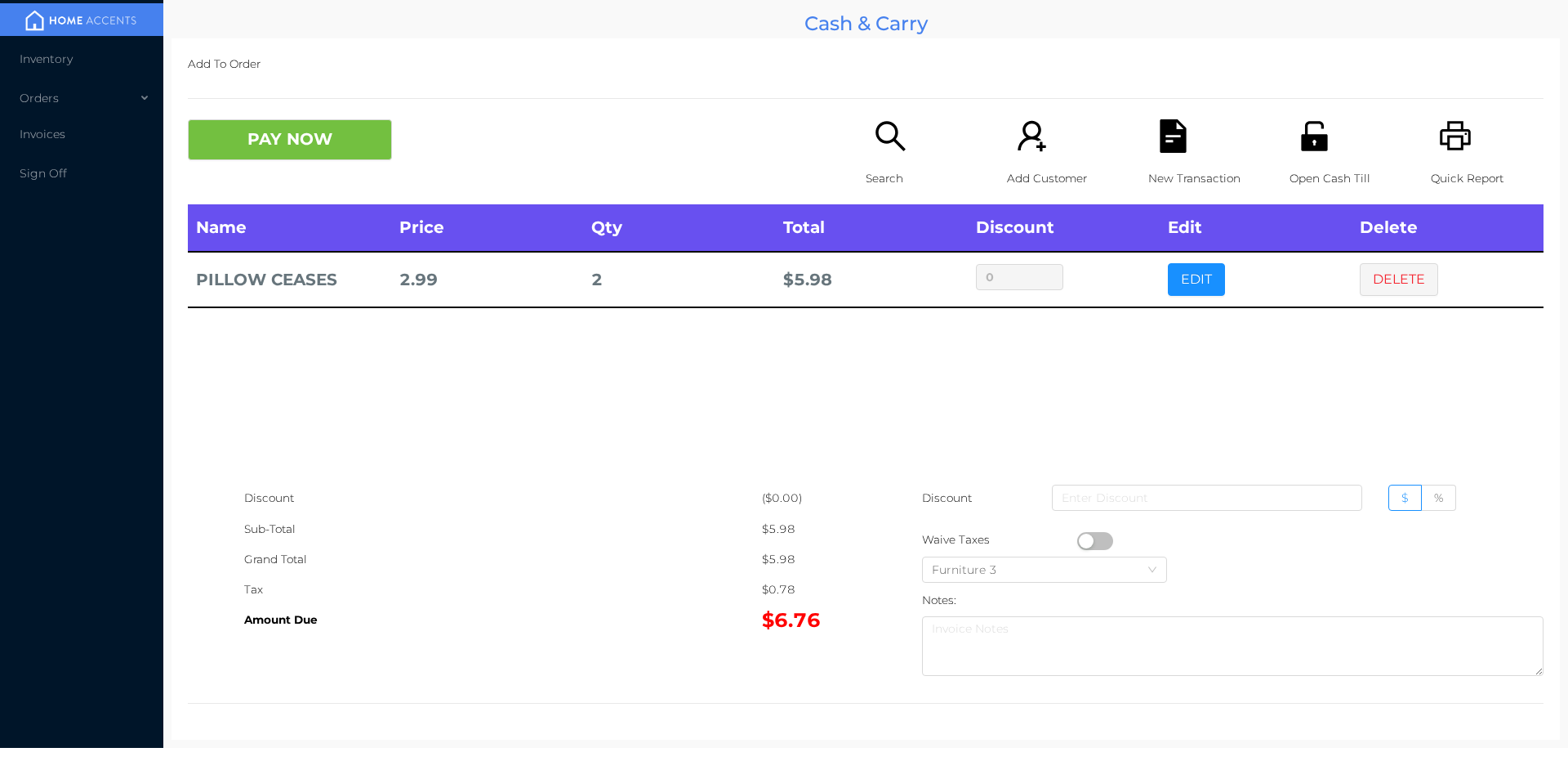
click at [883, 152] on icon "icon: search" at bounding box center [890, 136] width 33 height 33
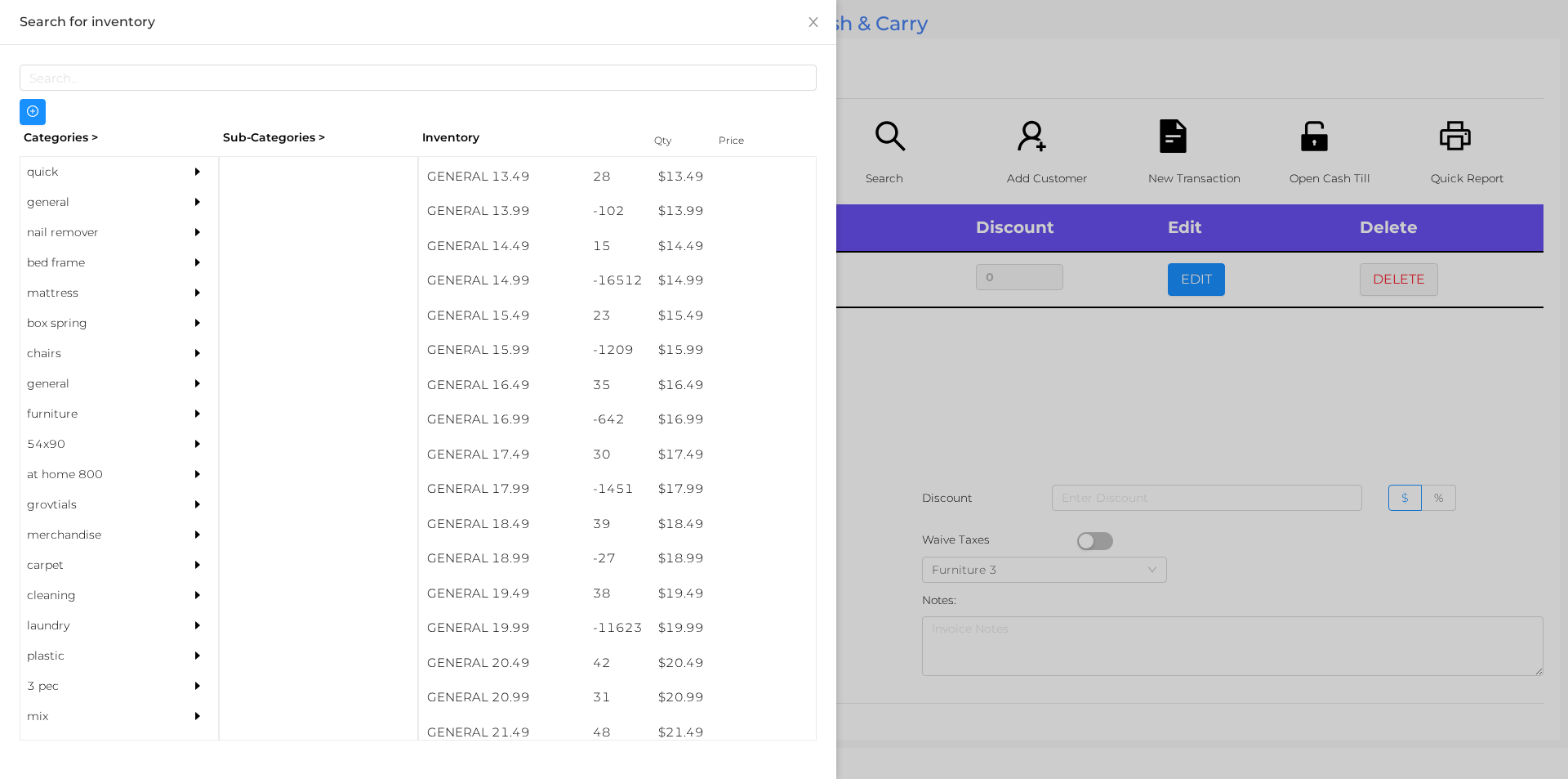
scroll to position [1322, 0]
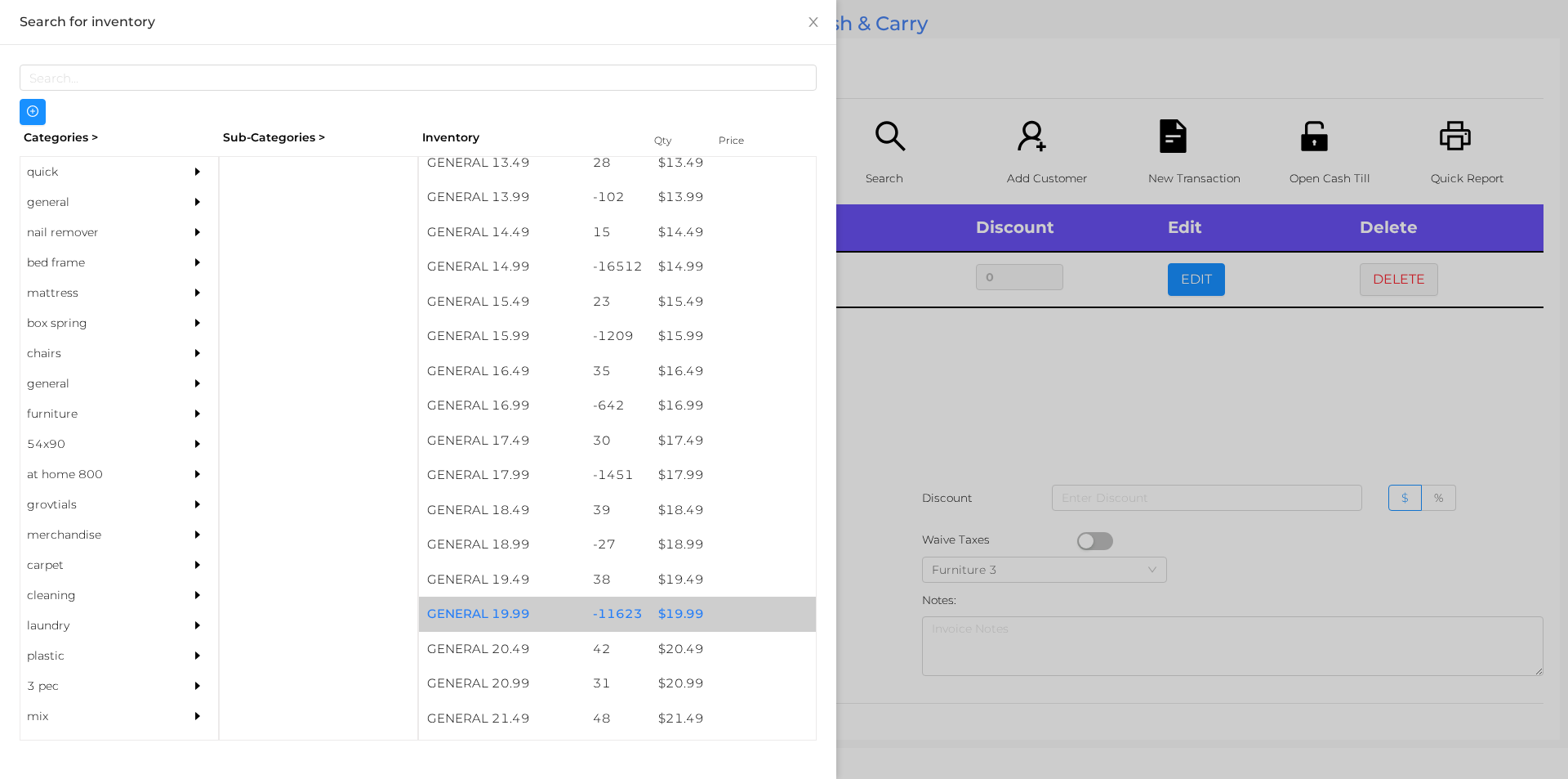
click at [679, 617] on div "$ 19.99" at bounding box center [733, 614] width 166 height 35
click at [692, 616] on div "$ 19.99" at bounding box center [733, 614] width 166 height 35
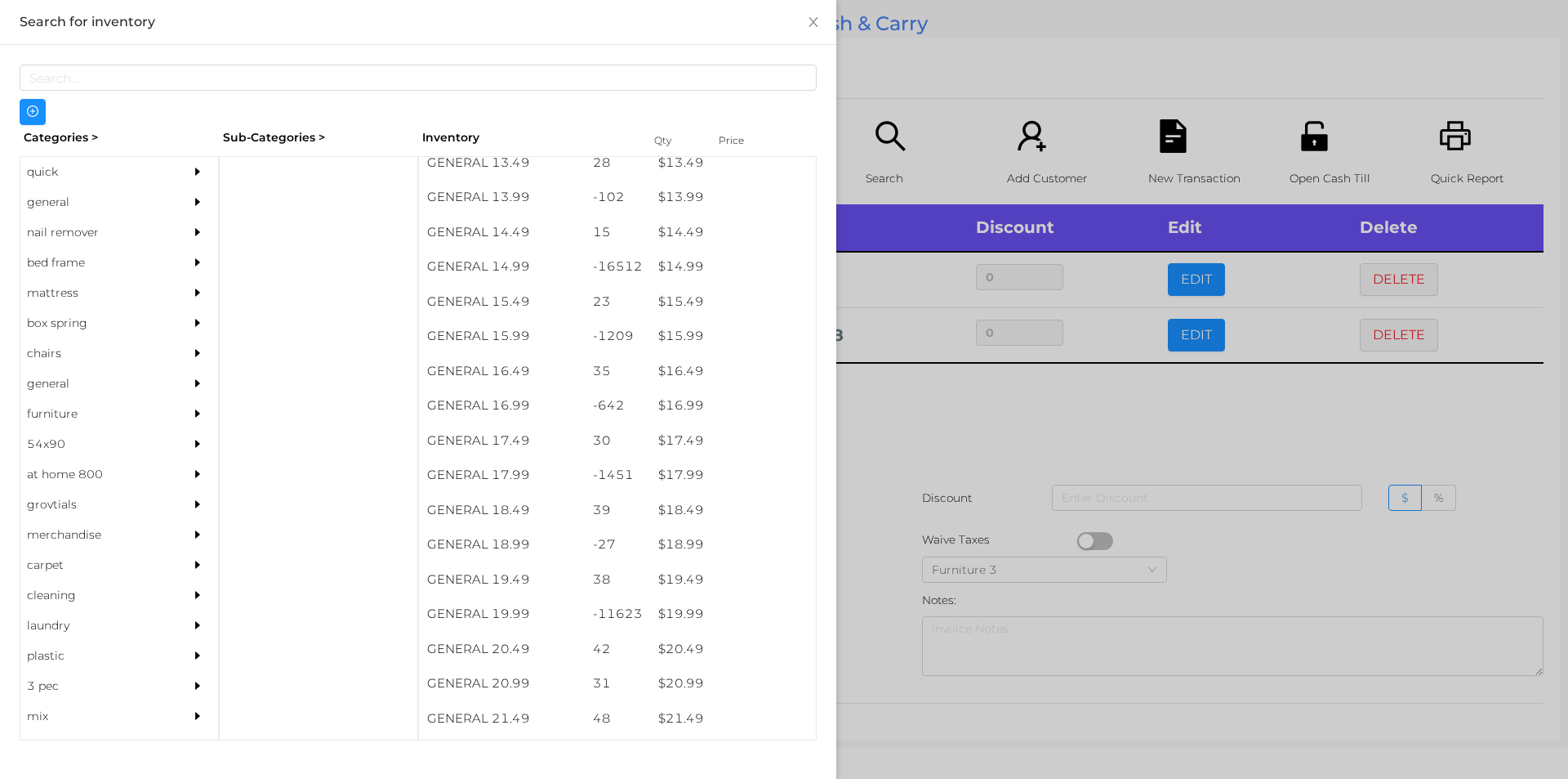
click at [864, 593] on div at bounding box center [784, 389] width 1568 height 779
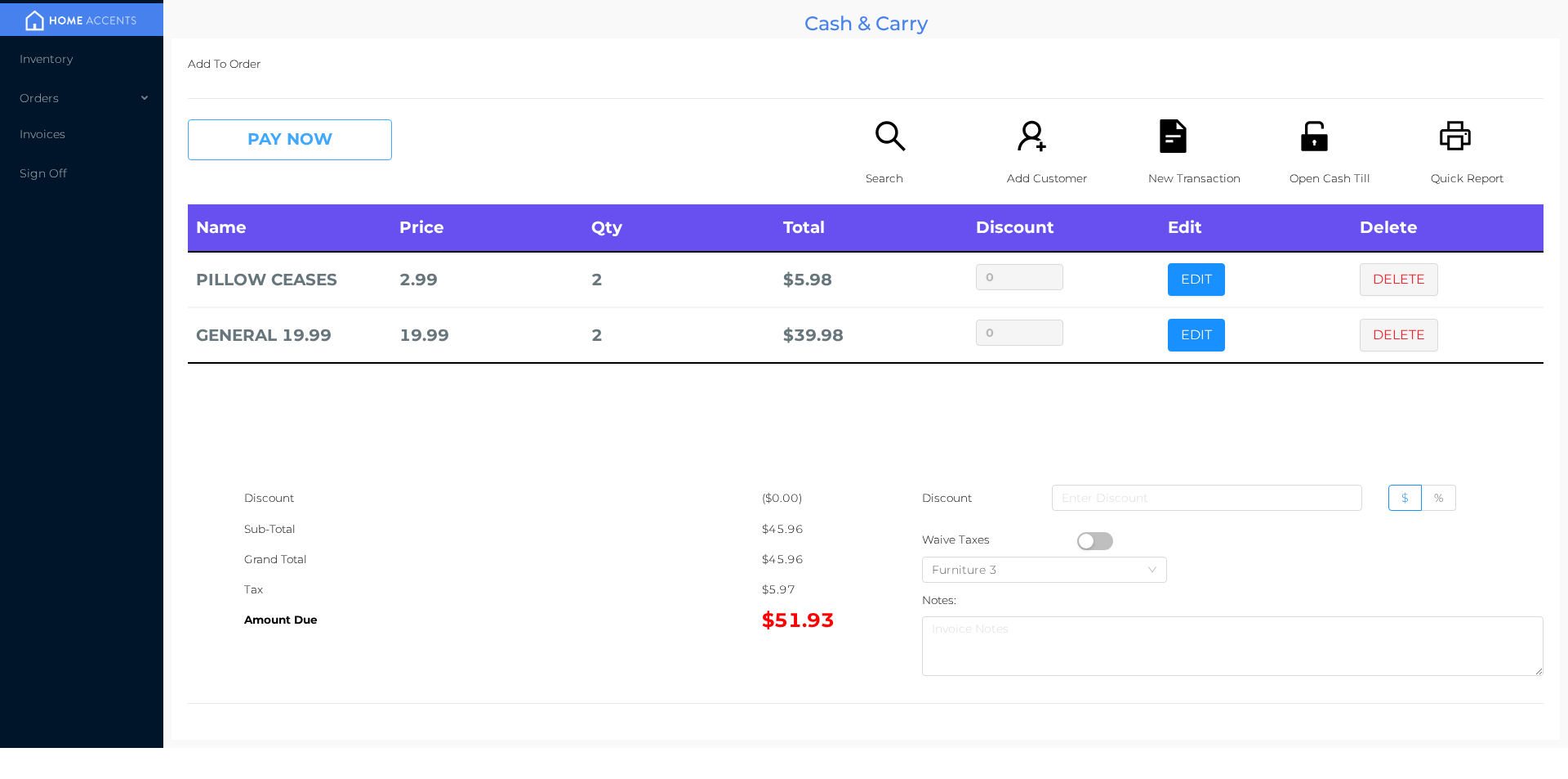
click at [271, 130] on button "PAY NOW" at bounding box center [290, 140] width 204 height 41
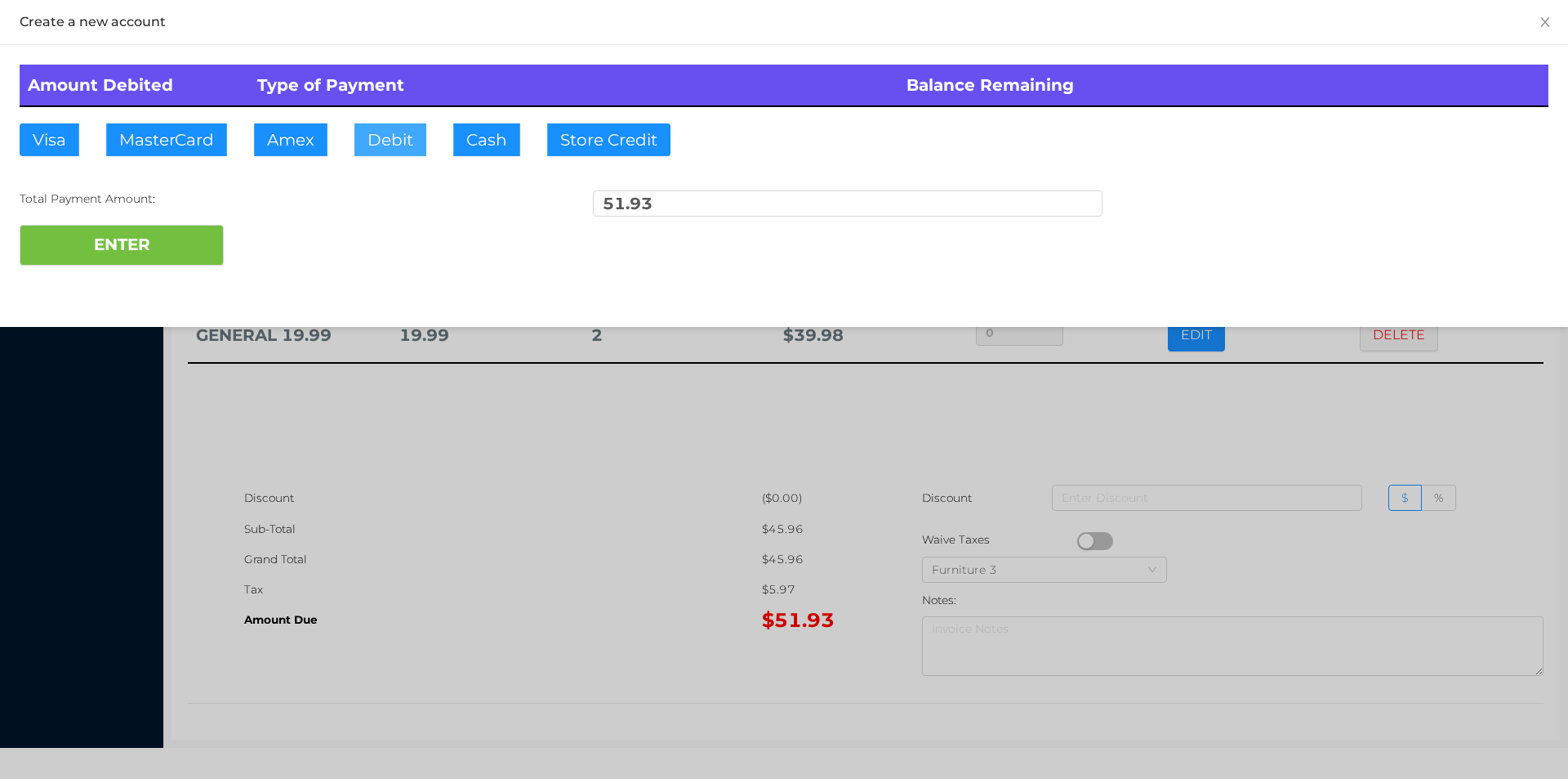
click at [392, 137] on button "Debit" at bounding box center [390, 139] width 72 height 32
click at [264, 253] on div "ENTER" at bounding box center [783, 245] width 1529 height 41
click at [316, 241] on div "ENTER" at bounding box center [783, 245] width 1529 height 41
click at [497, 529] on div at bounding box center [784, 389] width 1568 height 779
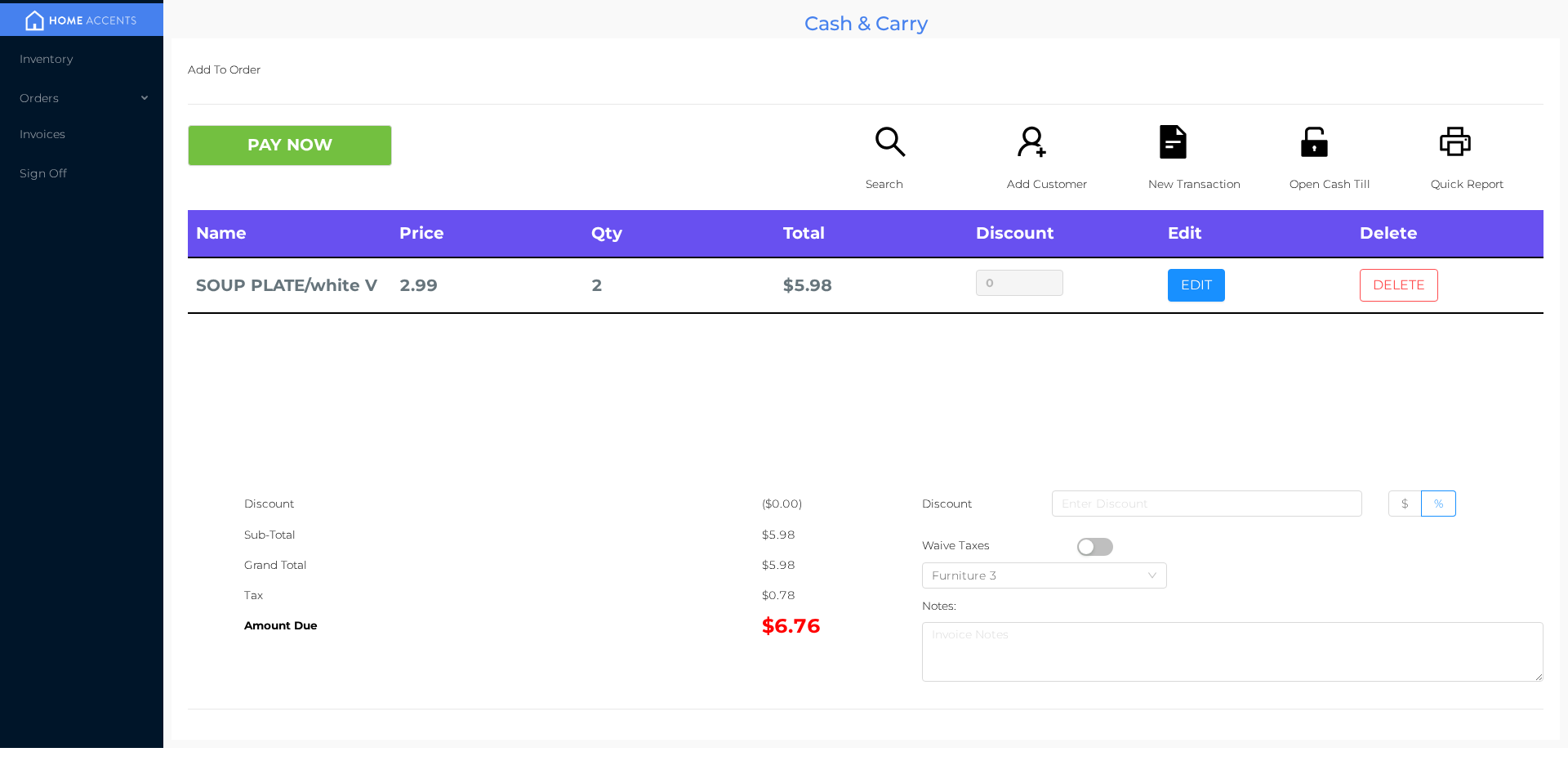
click at [1388, 297] on button "DELETE" at bounding box center [1399, 284] width 78 height 32
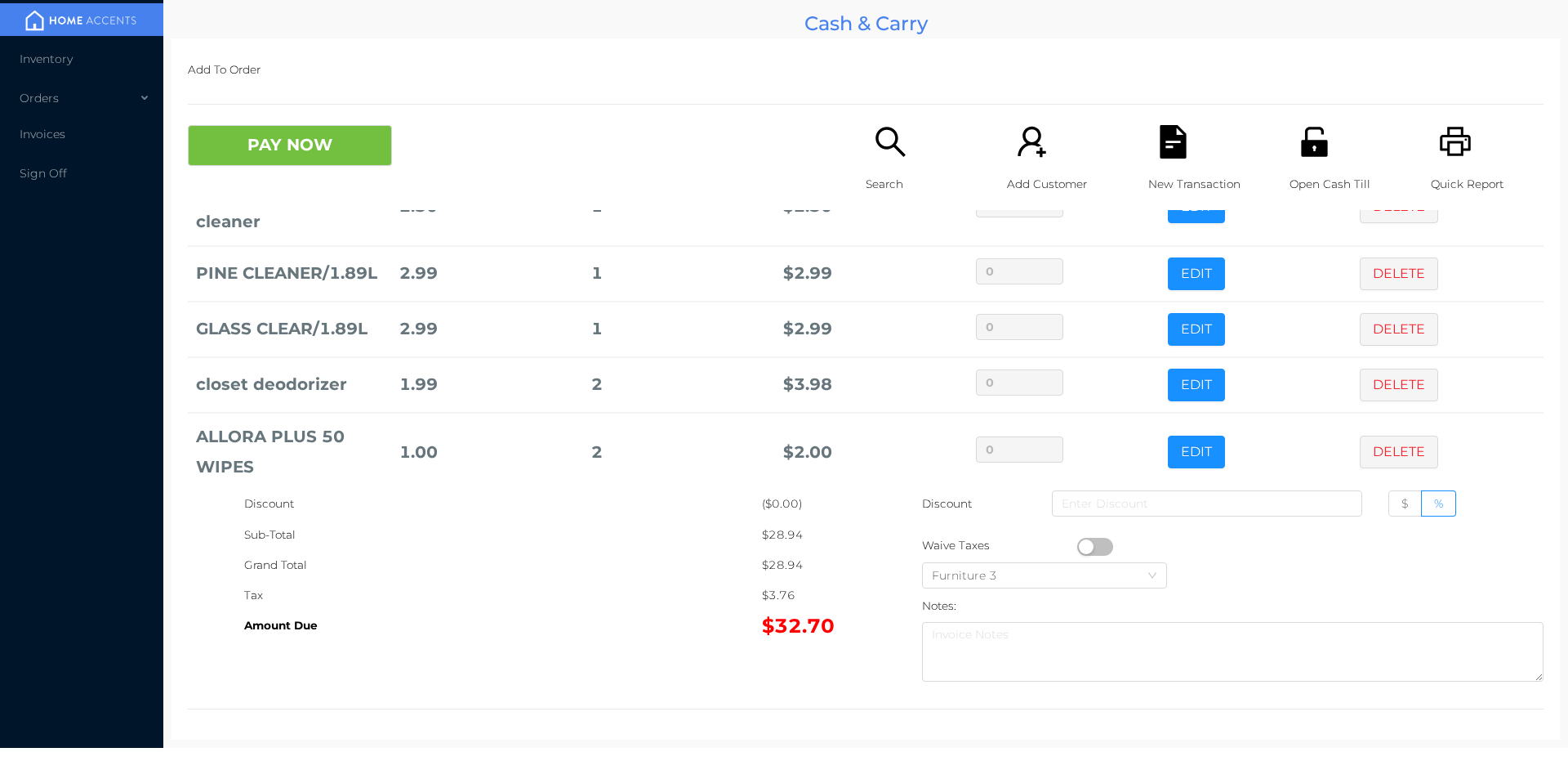
scroll to position [267, 0]
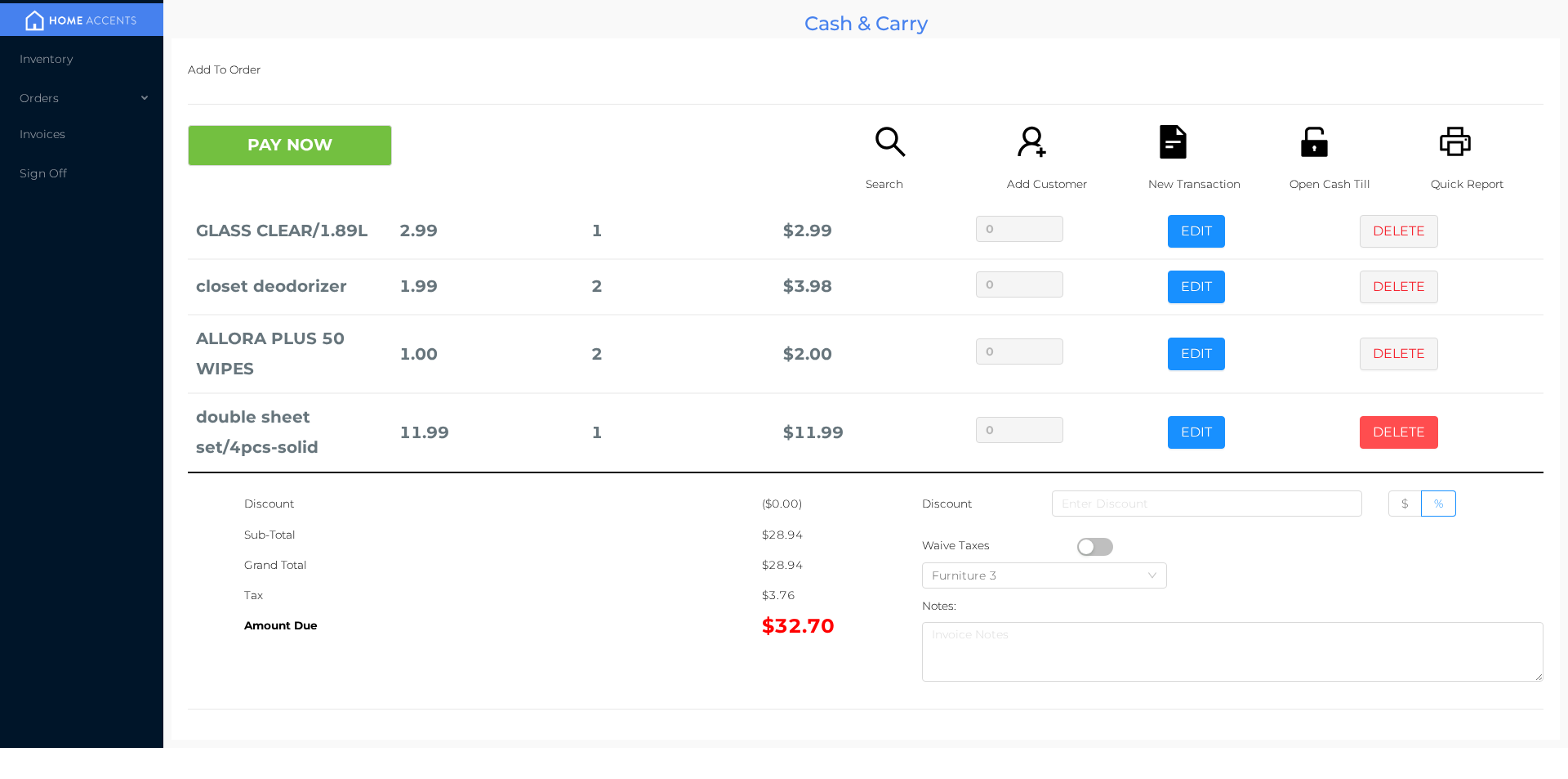
click at [1385, 443] on button "DELETE" at bounding box center [1399, 432] width 78 height 32
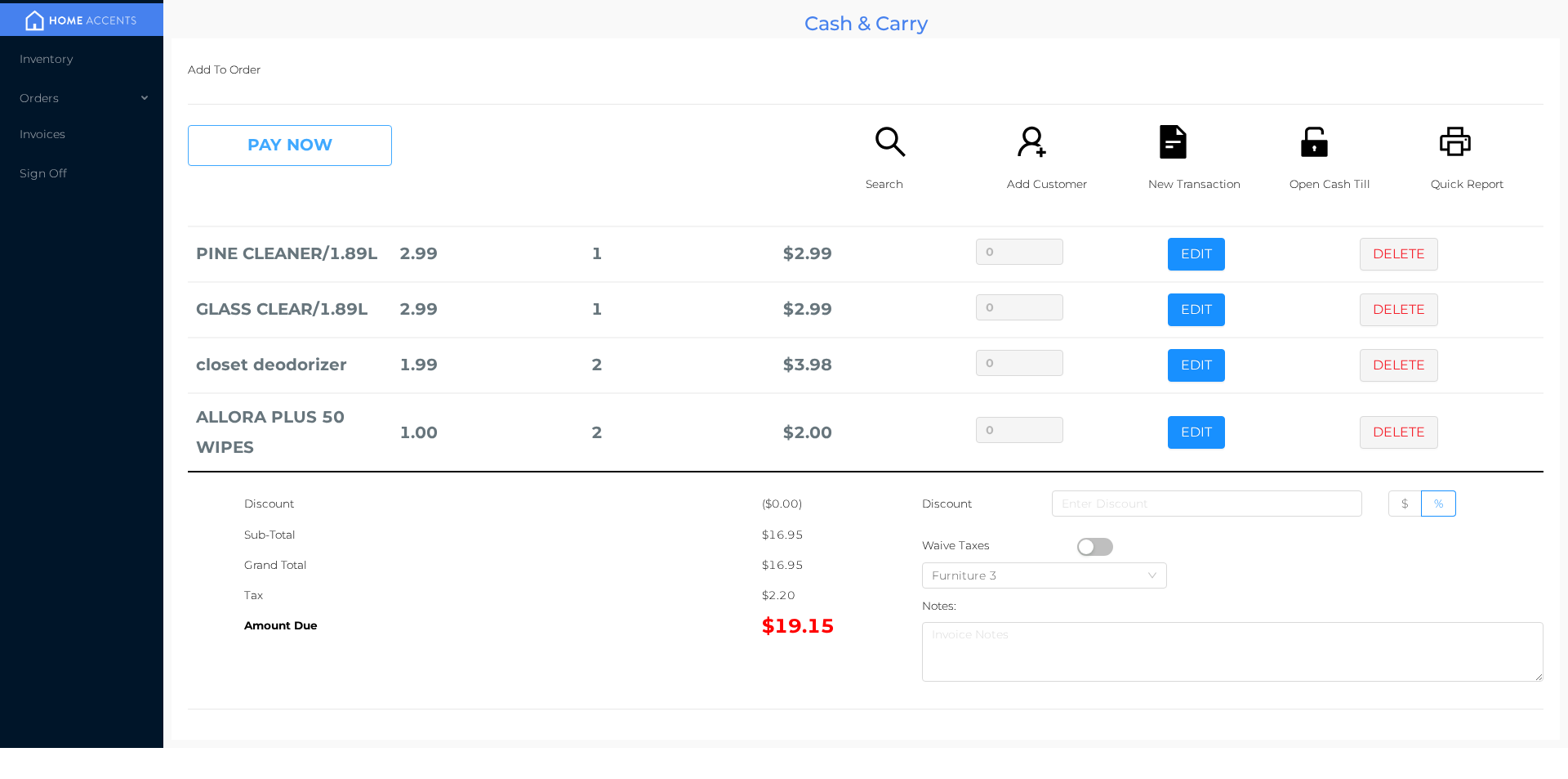
click at [284, 155] on button "PAY NOW" at bounding box center [290, 145] width 204 height 41
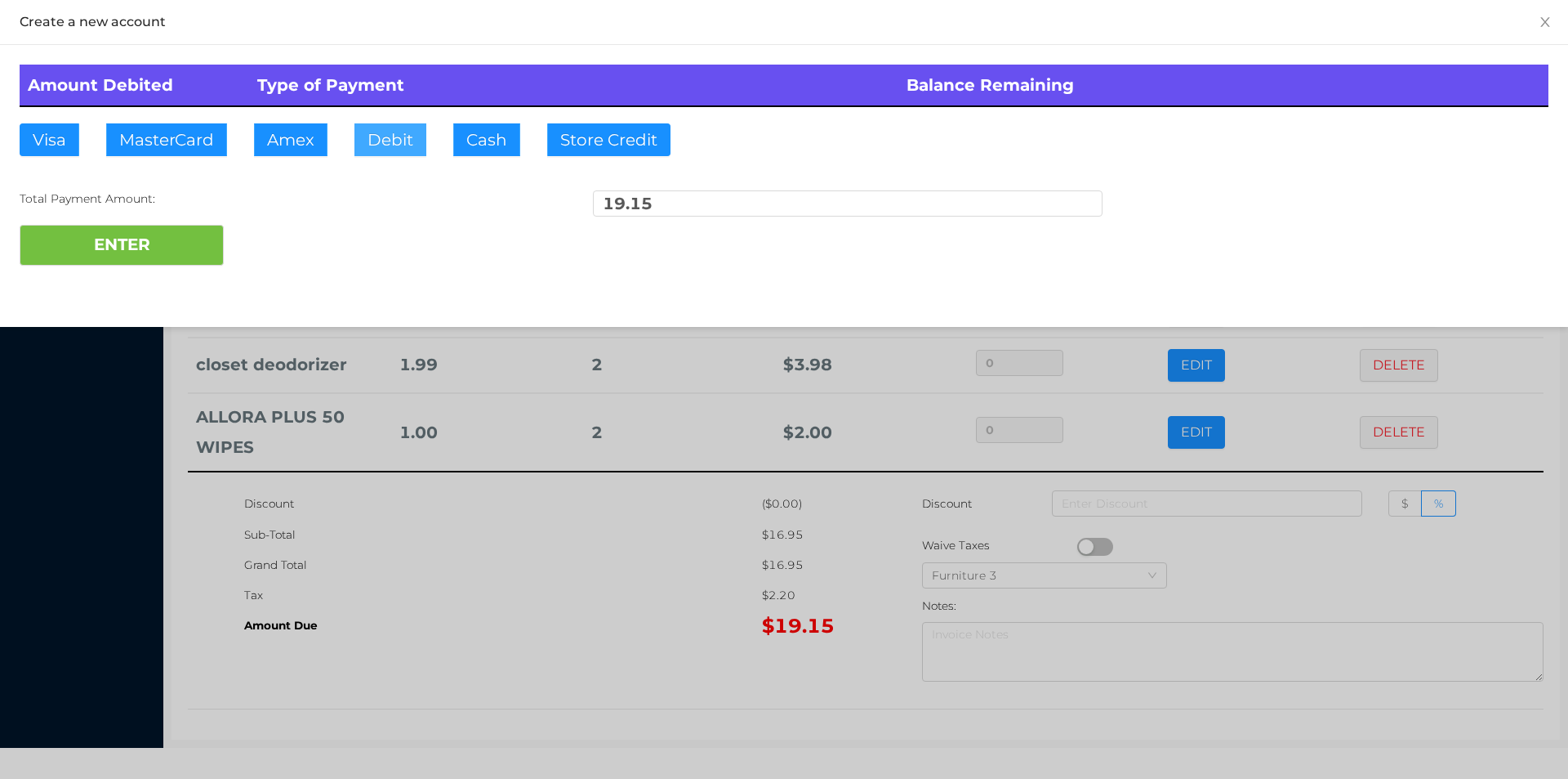
click at [392, 153] on button "Debit" at bounding box center [390, 139] width 72 height 32
type input "20."
click at [165, 261] on button "ENTER" at bounding box center [121, 245] width 204 height 41
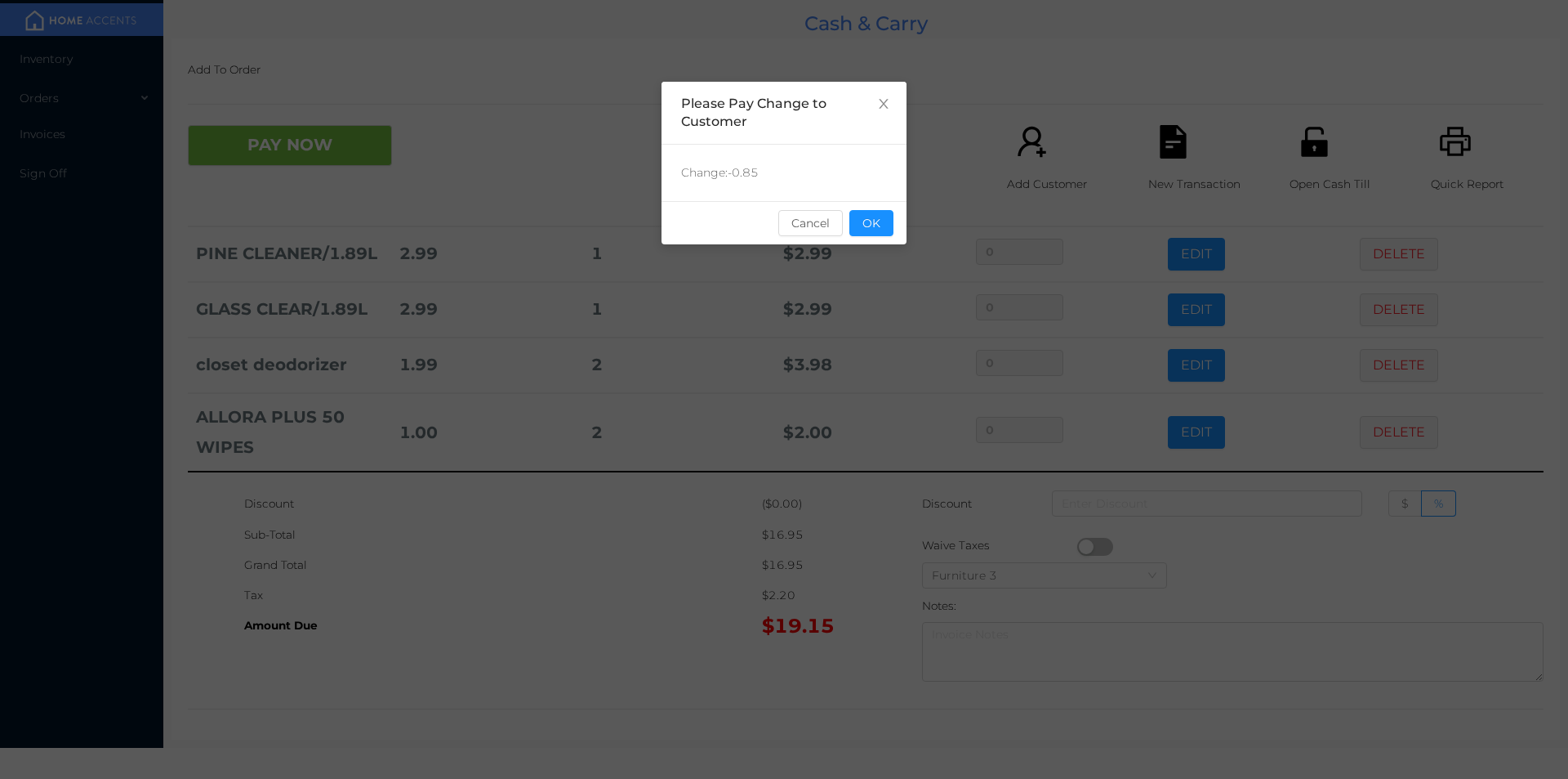
scroll to position [0, 0]
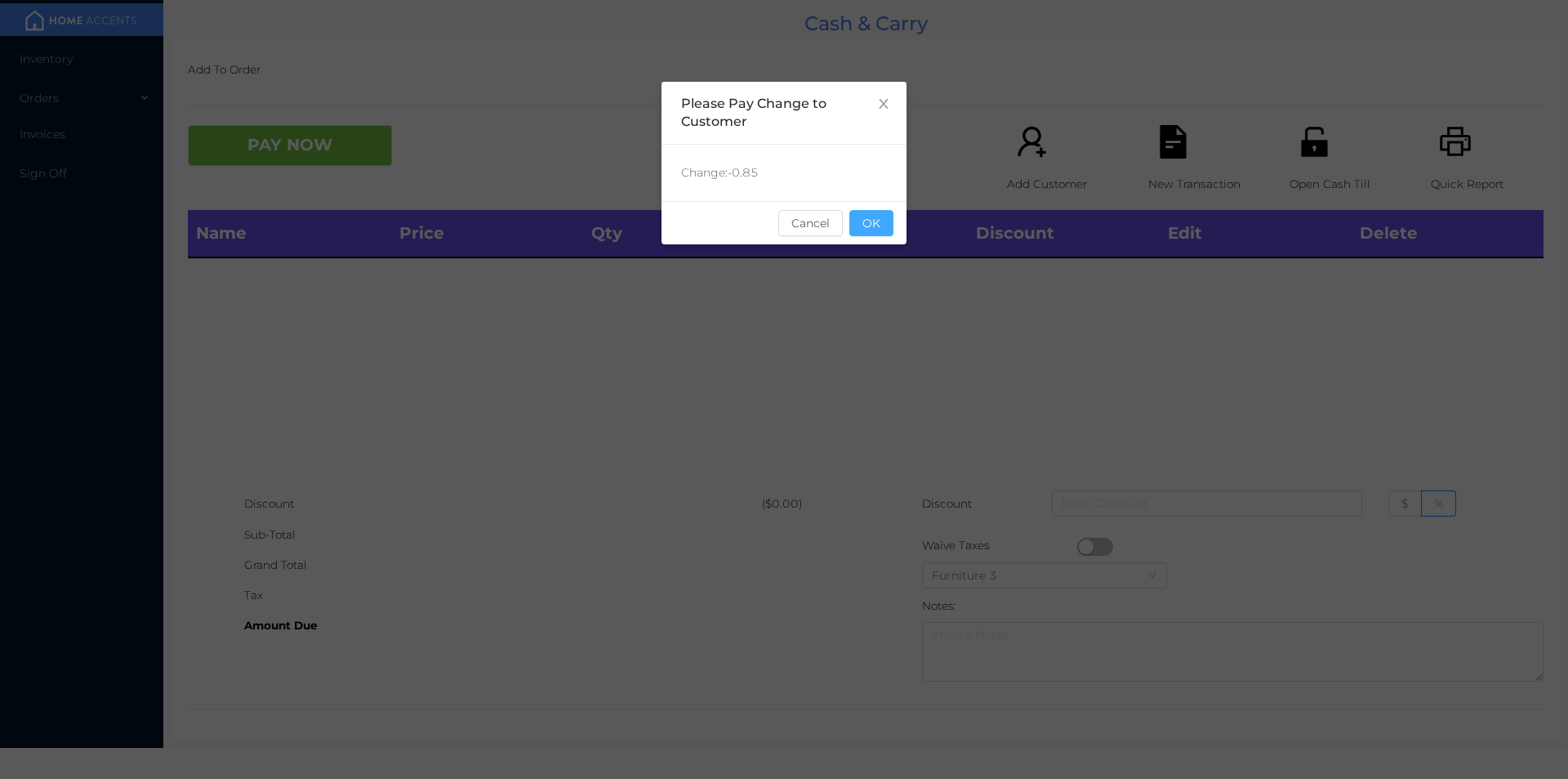
click at [878, 231] on button "OK" at bounding box center [871, 223] width 44 height 26
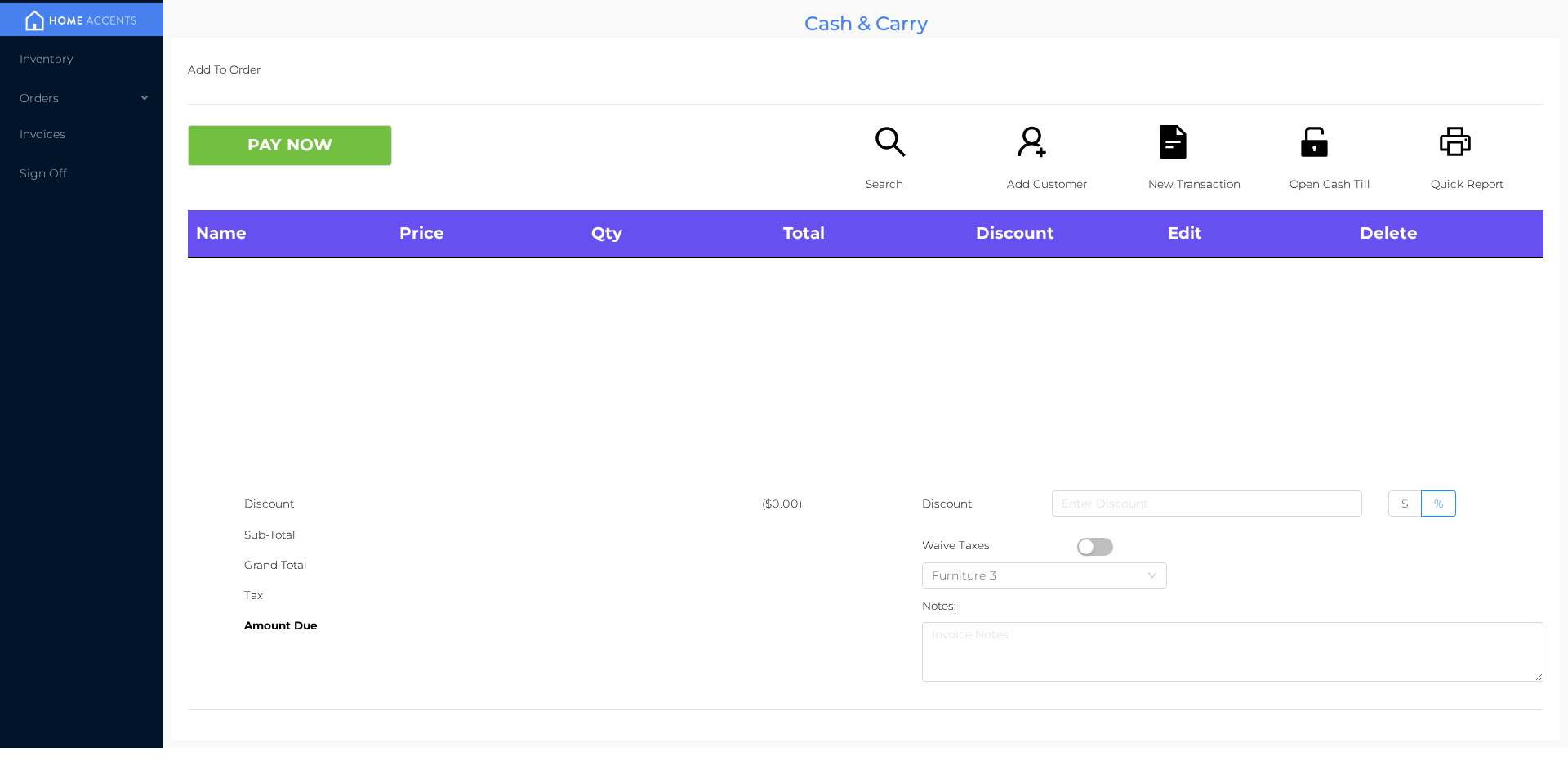
click at [874, 152] on icon "icon: search" at bounding box center [890, 141] width 33 height 33
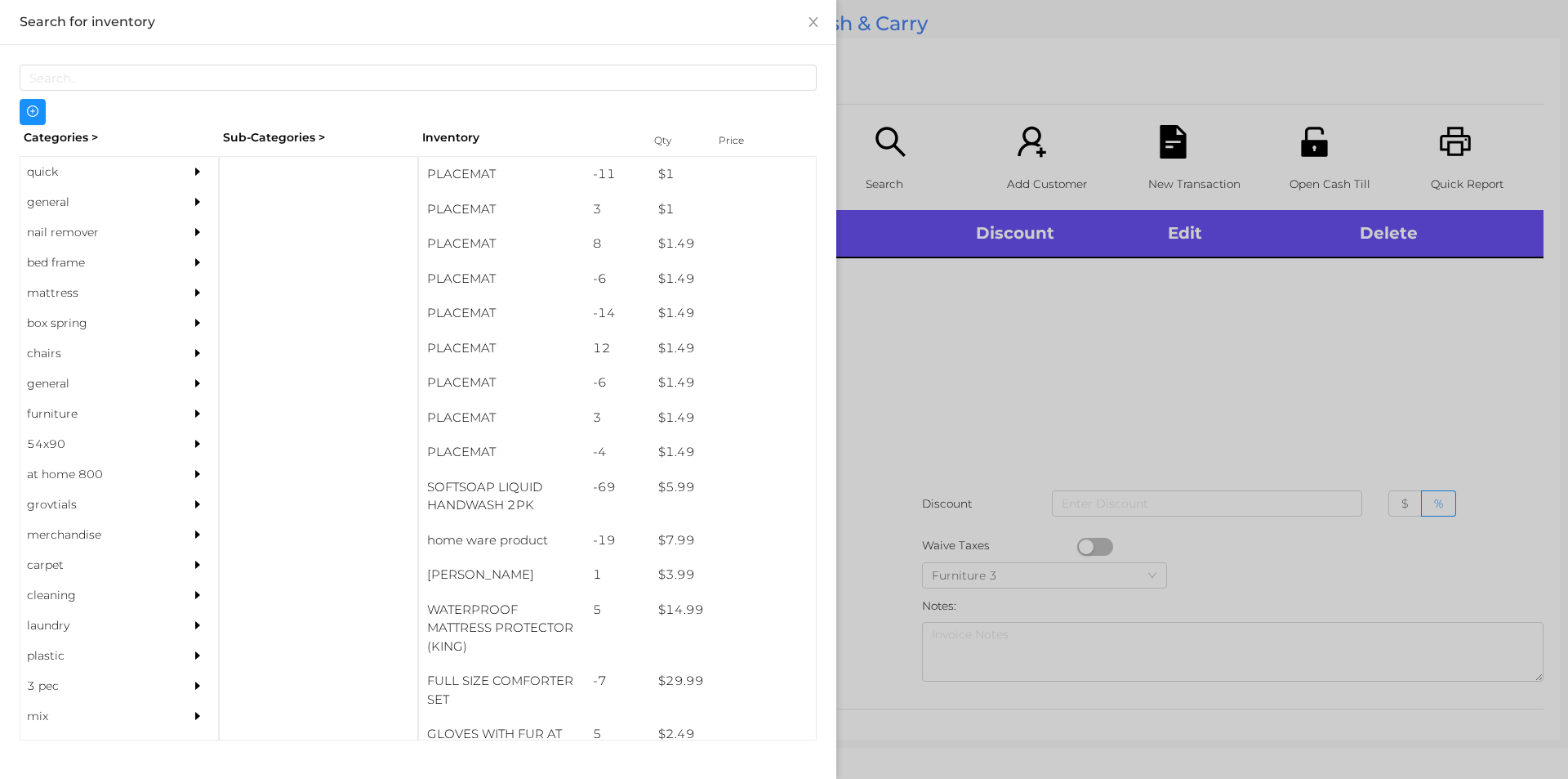
click at [54, 200] on div "general" at bounding box center [94, 202] width 148 height 31
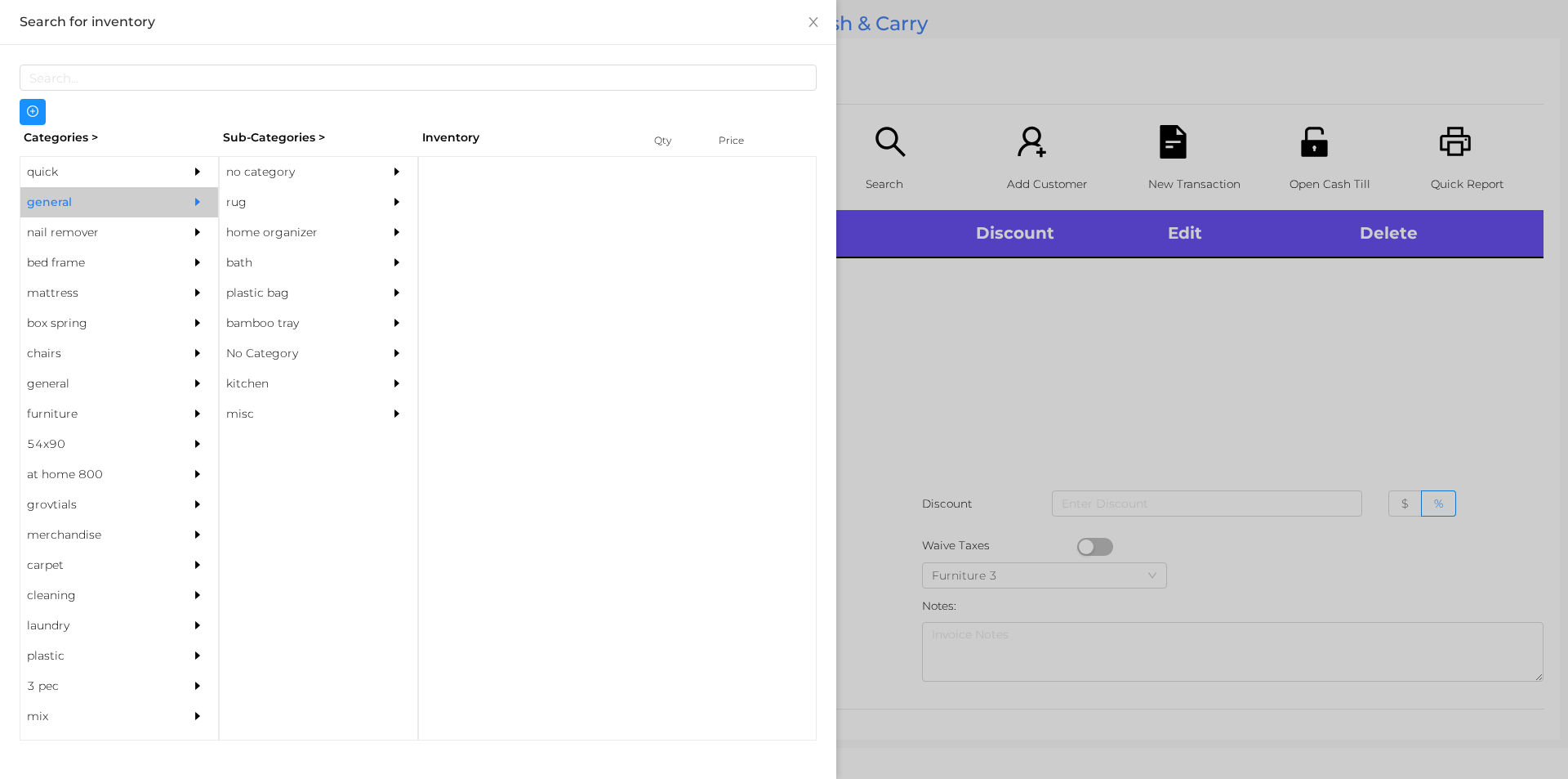
click at [300, 174] on div "no category" at bounding box center [294, 172] width 148 height 31
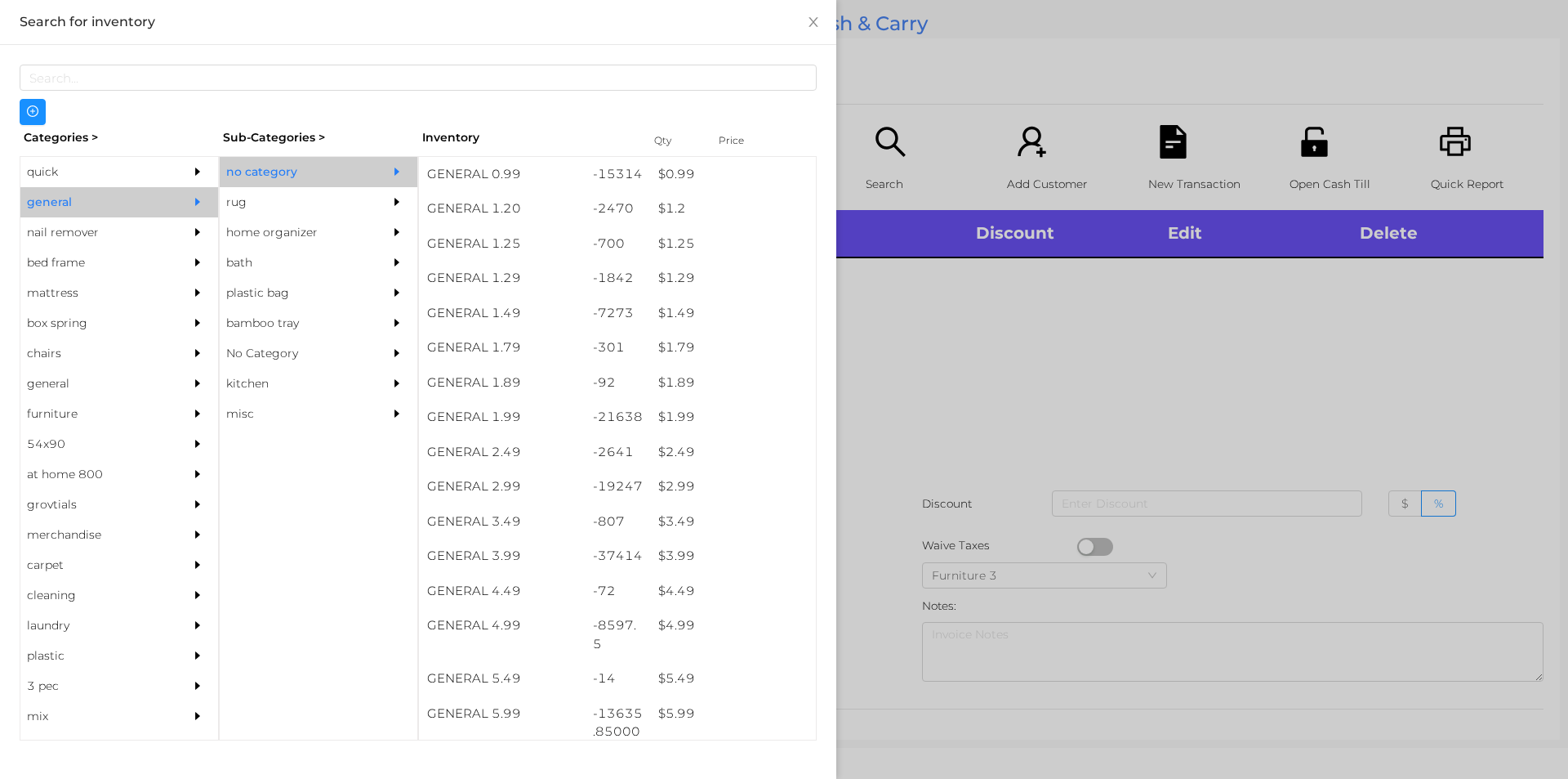
scroll to position [229, 0]
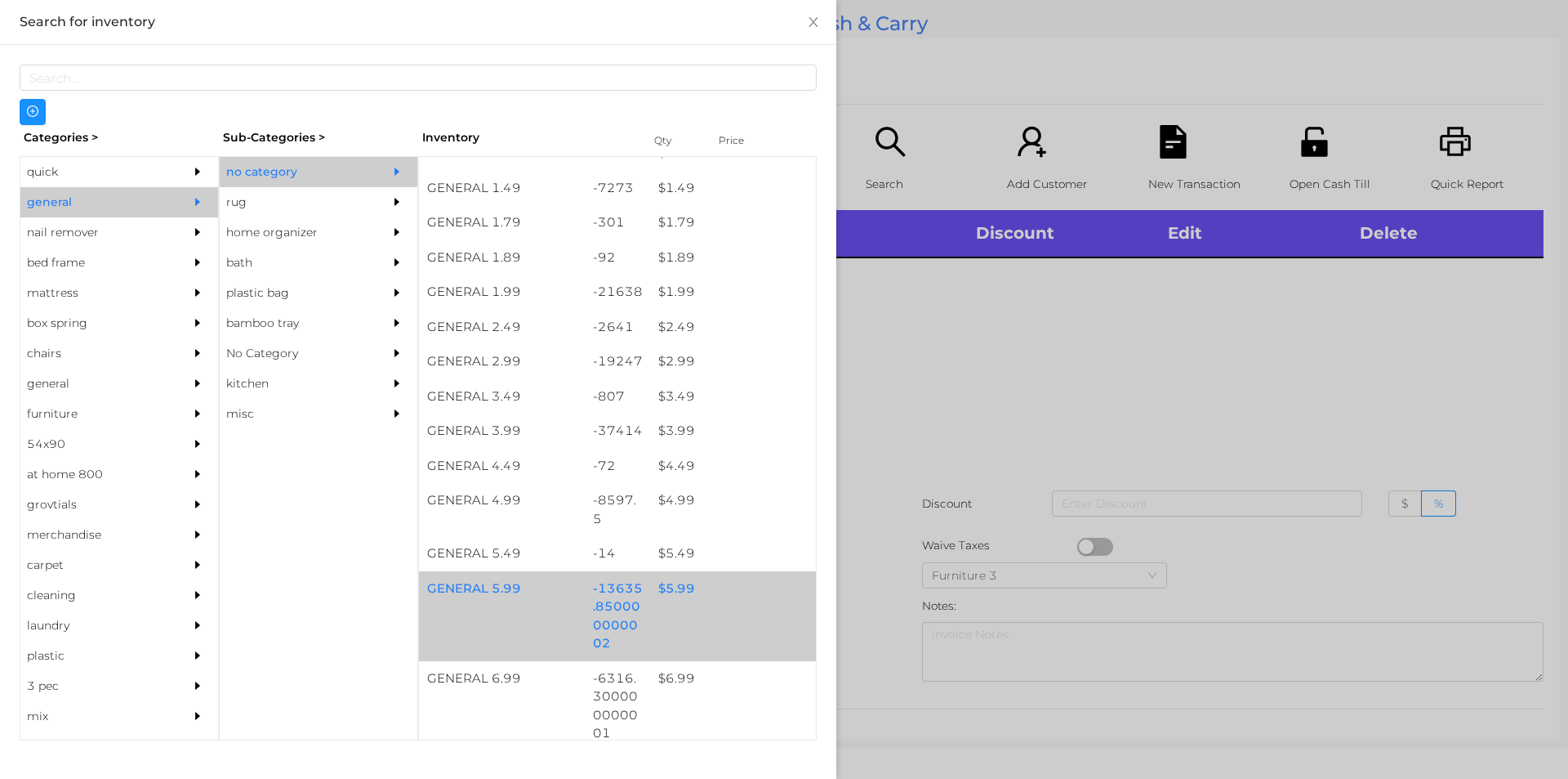
click at [672, 594] on div "$ 5.99" at bounding box center [733, 589] width 166 height 35
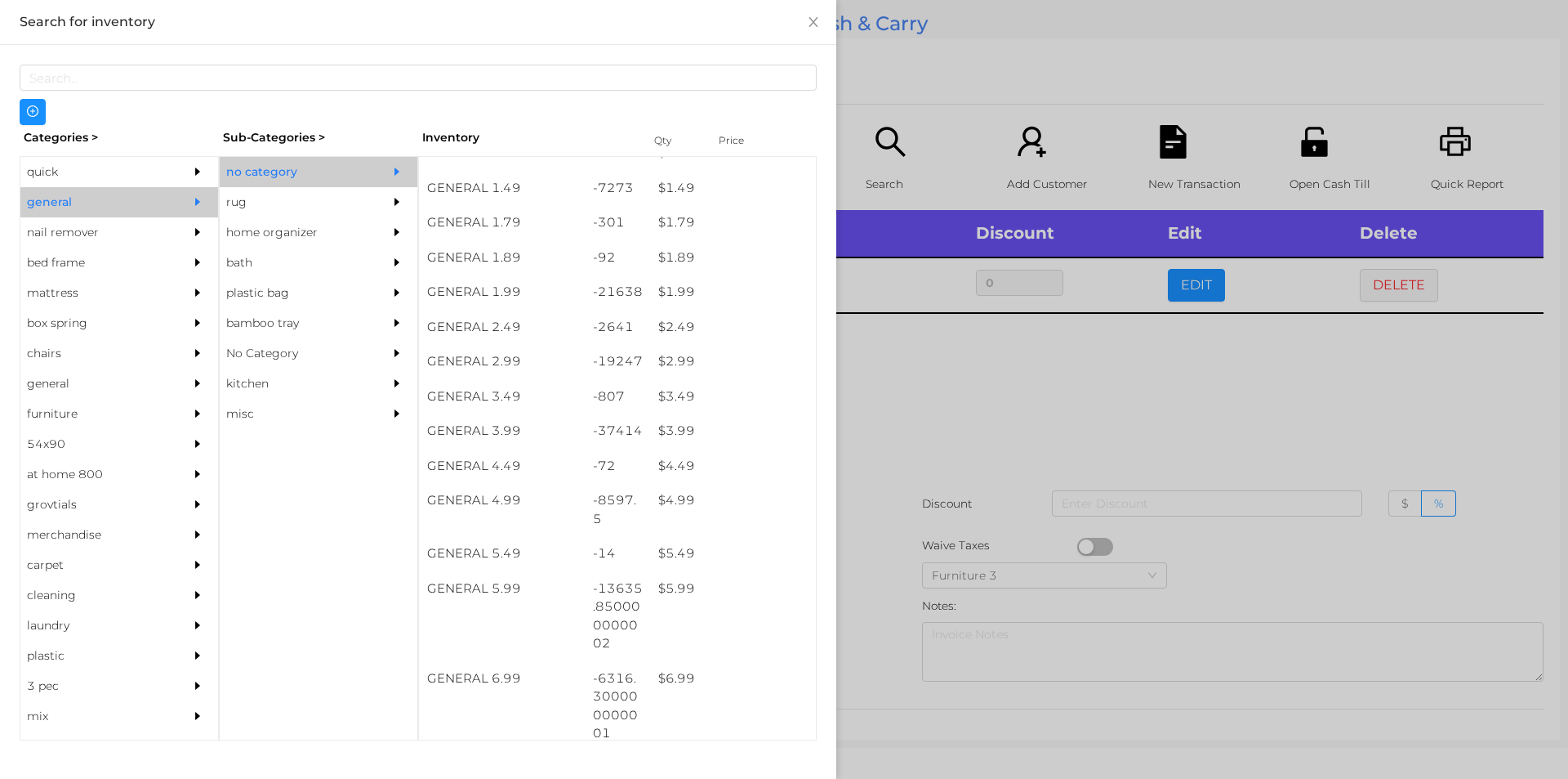
click at [932, 396] on div at bounding box center [784, 389] width 1568 height 779
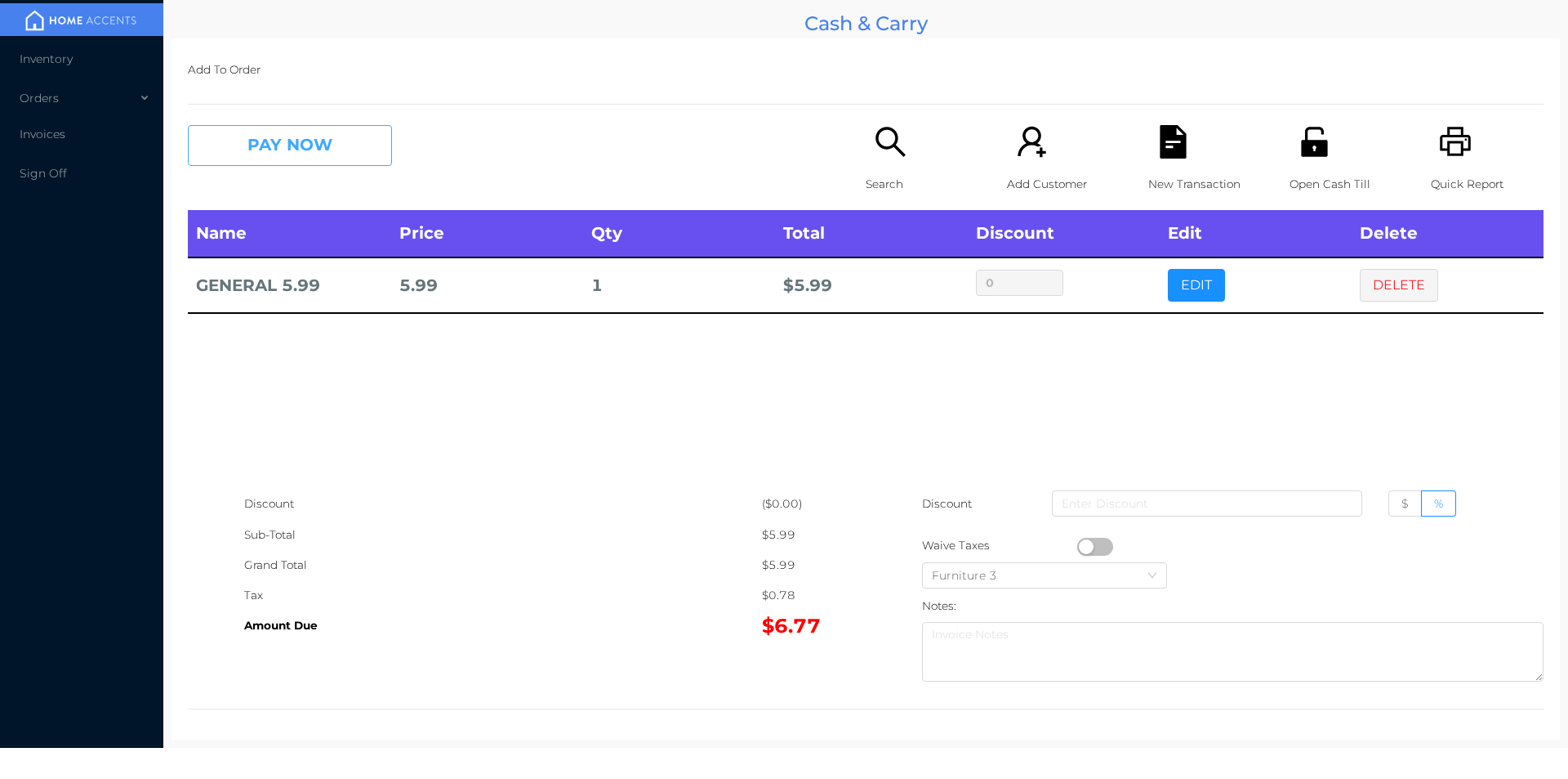
click at [294, 146] on button "PAY NOW" at bounding box center [290, 145] width 204 height 41
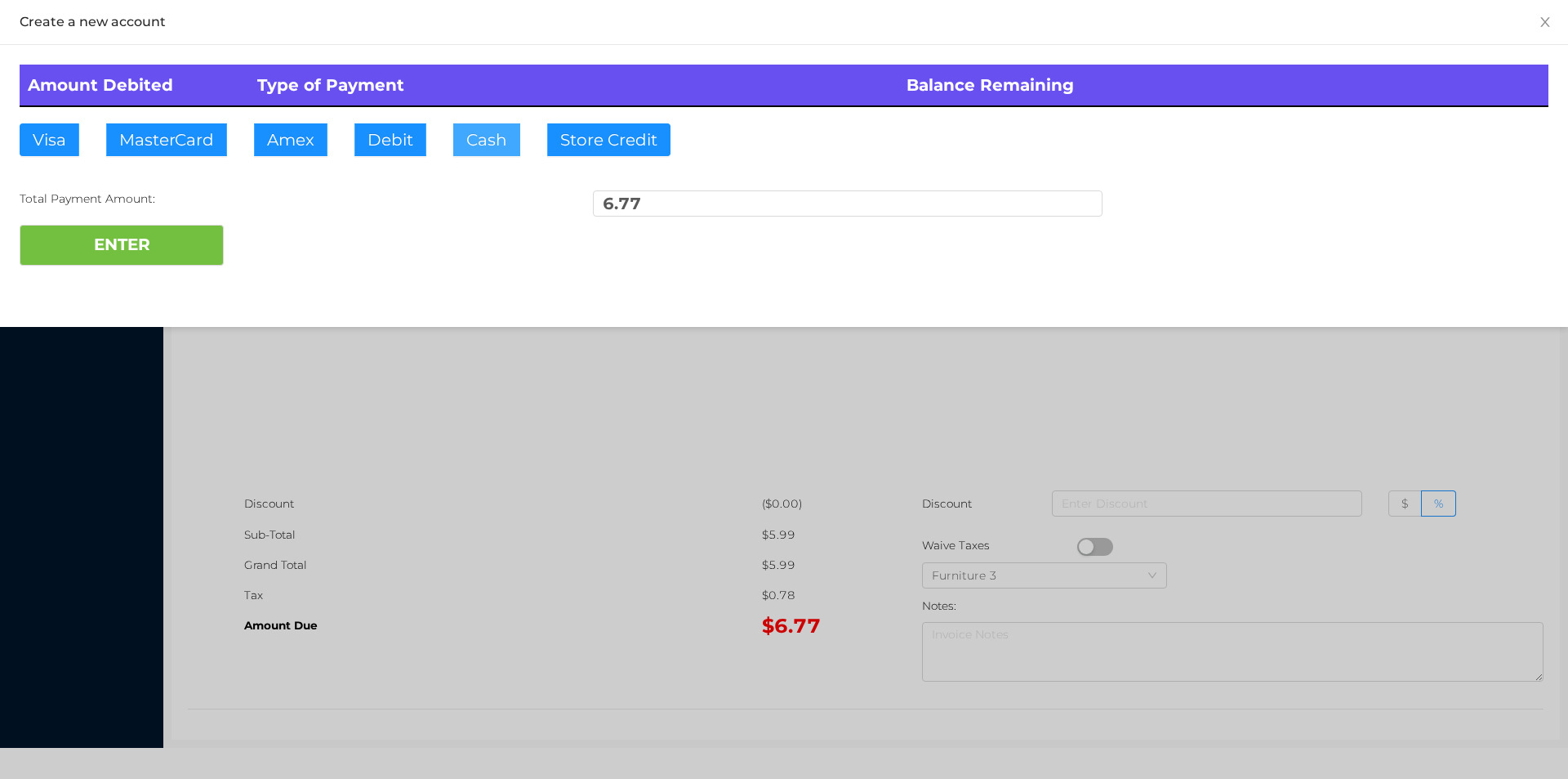
click at [481, 140] on button "Cash" at bounding box center [487, 139] width 67 height 32
type input "10."
click at [116, 253] on button "ENTER" at bounding box center [121, 245] width 204 height 41
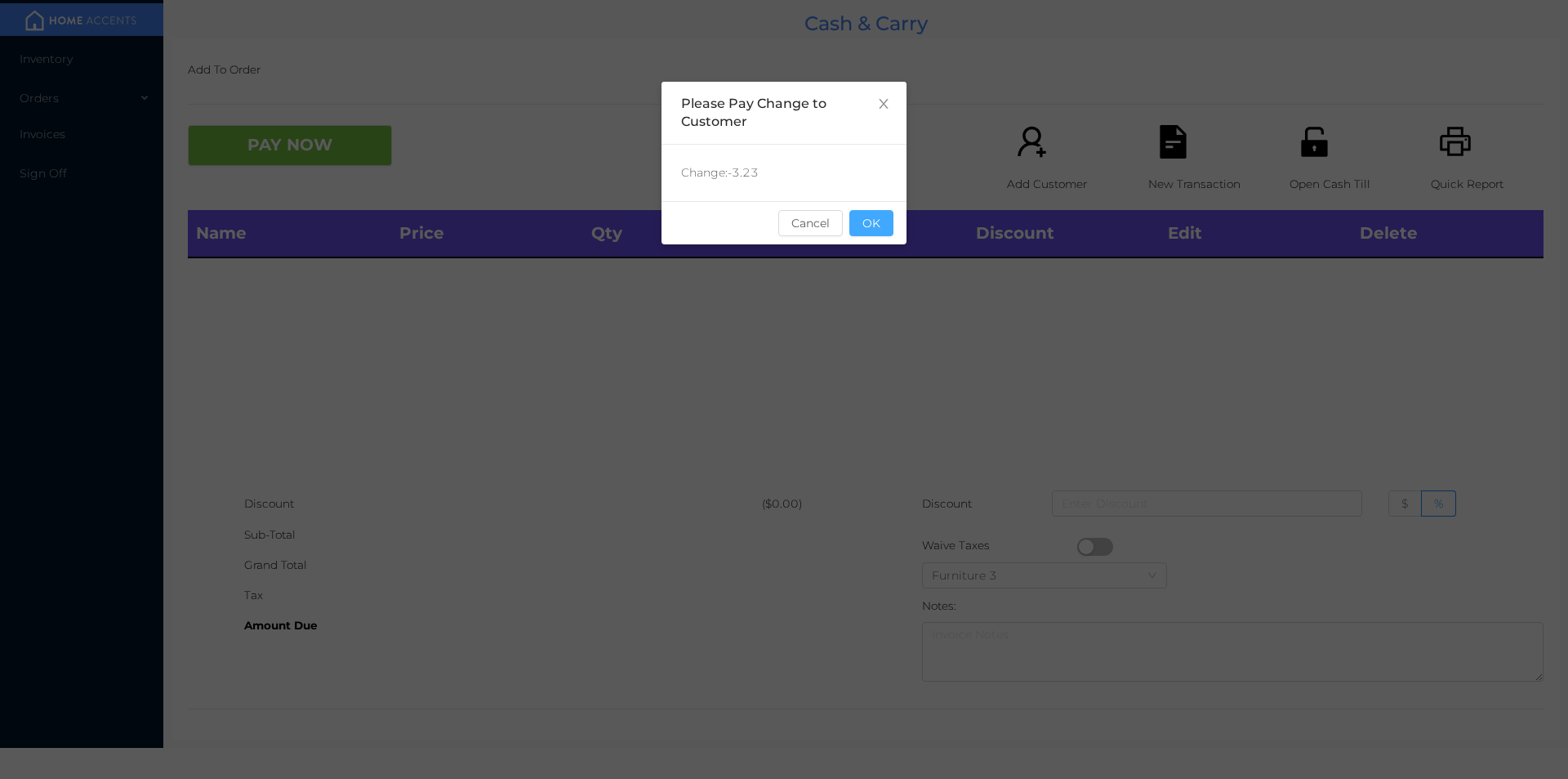
click at [890, 230] on button "OK" at bounding box center [871, 223] width 44 height 26
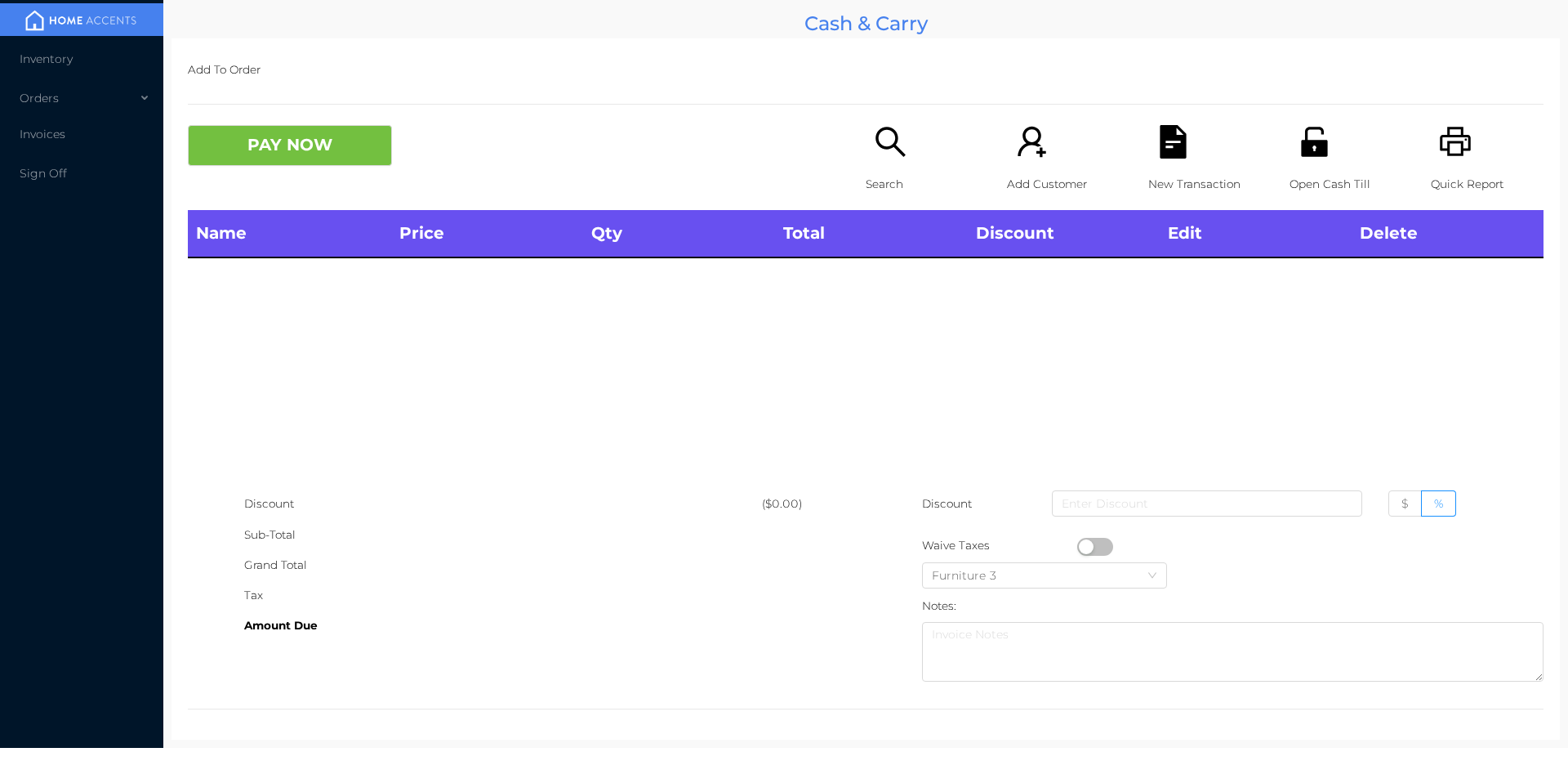
click at [883, 367] on div "Name Price Qty Total Discount Edit Delete" at bounding box center [865, 349] width 1356 height 278
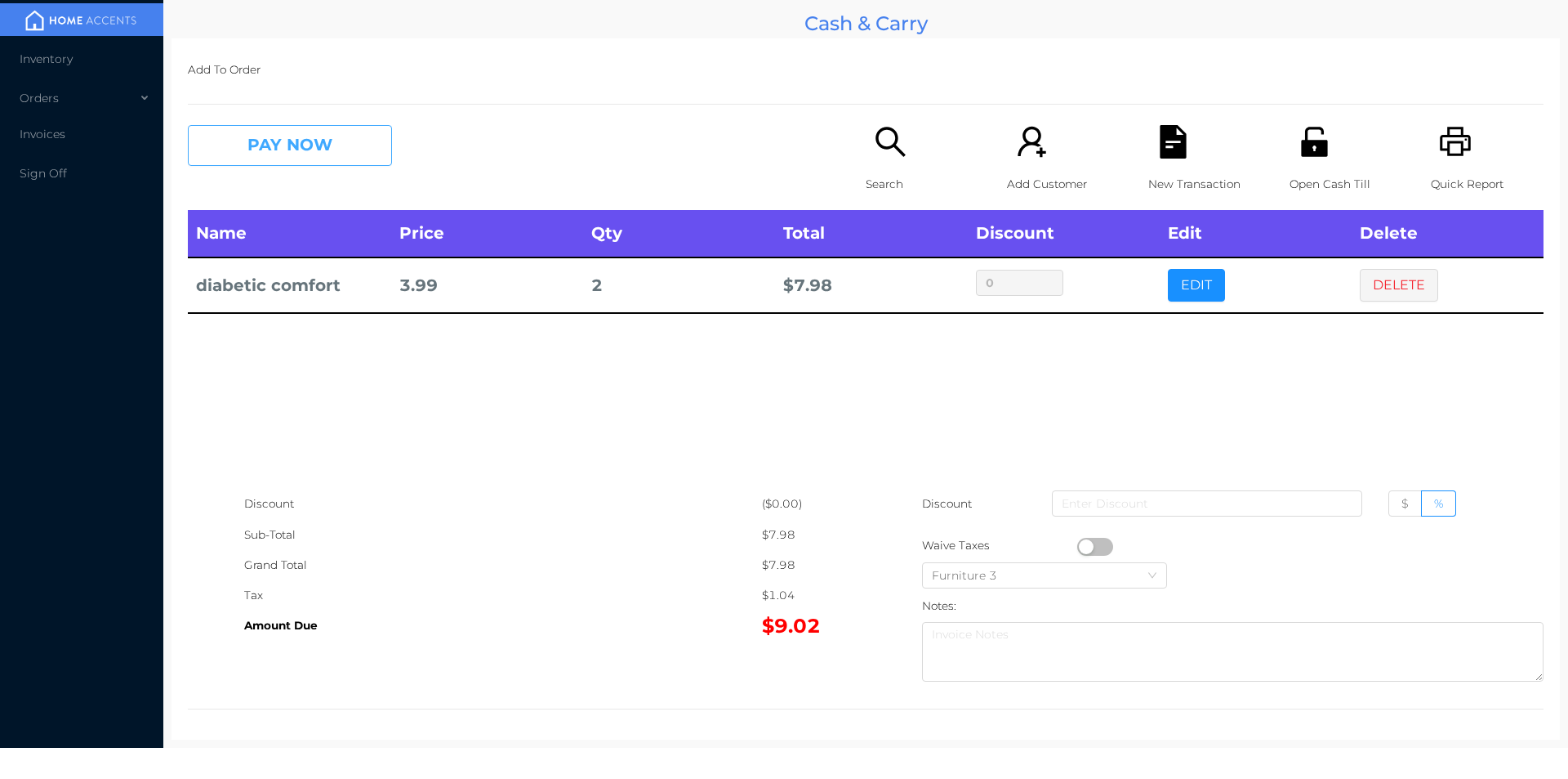
click at [286, 132] on button "PAY NOW" at bounding box center [290, 145] width 204 height 41
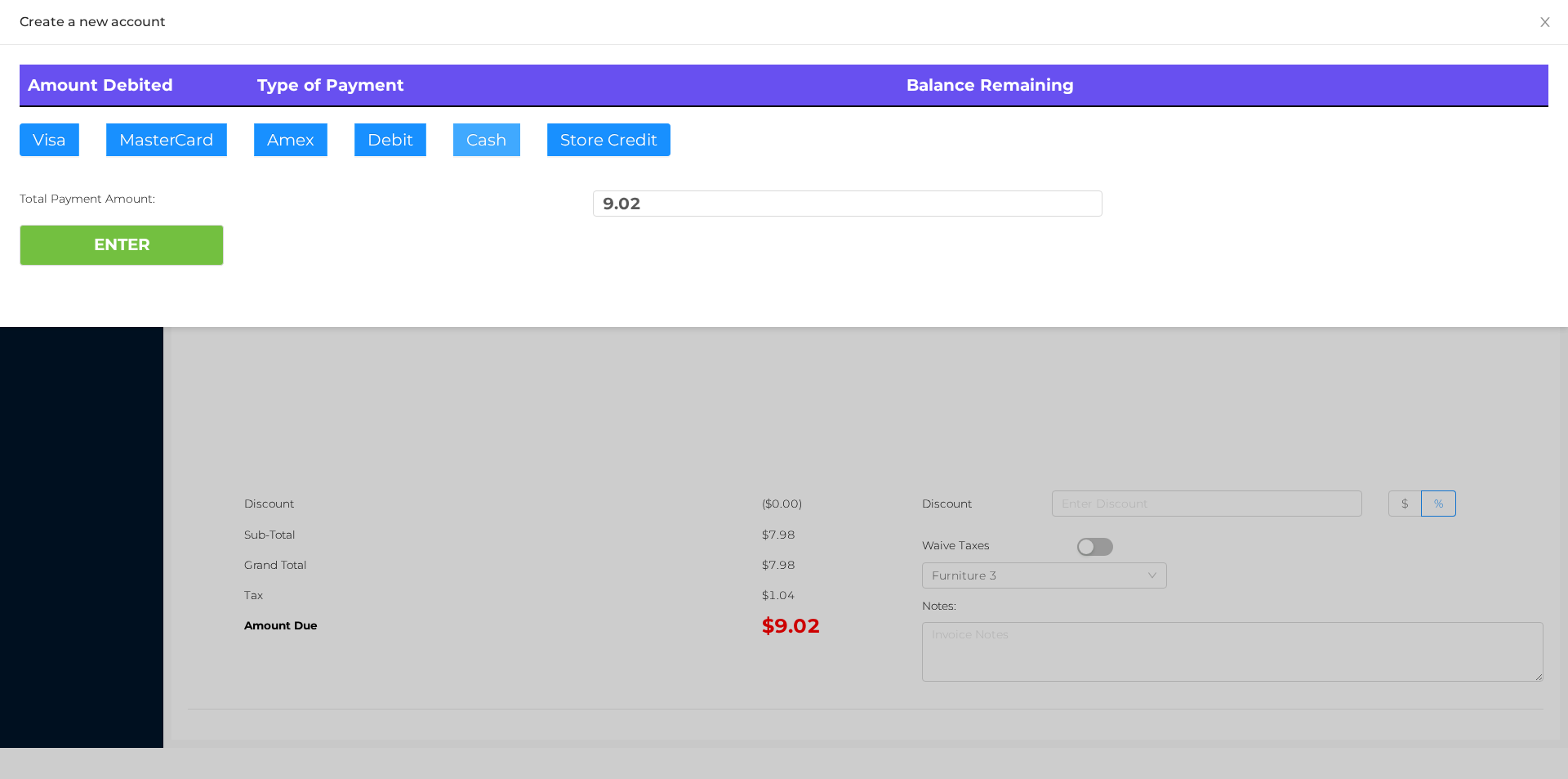
click at [494, 146] on button "Cash" at bounding box center [487, 139] width 67 height 32
click at [184, 256] on button "ENTER" at bounding box center [121, 245] width 204 height 41
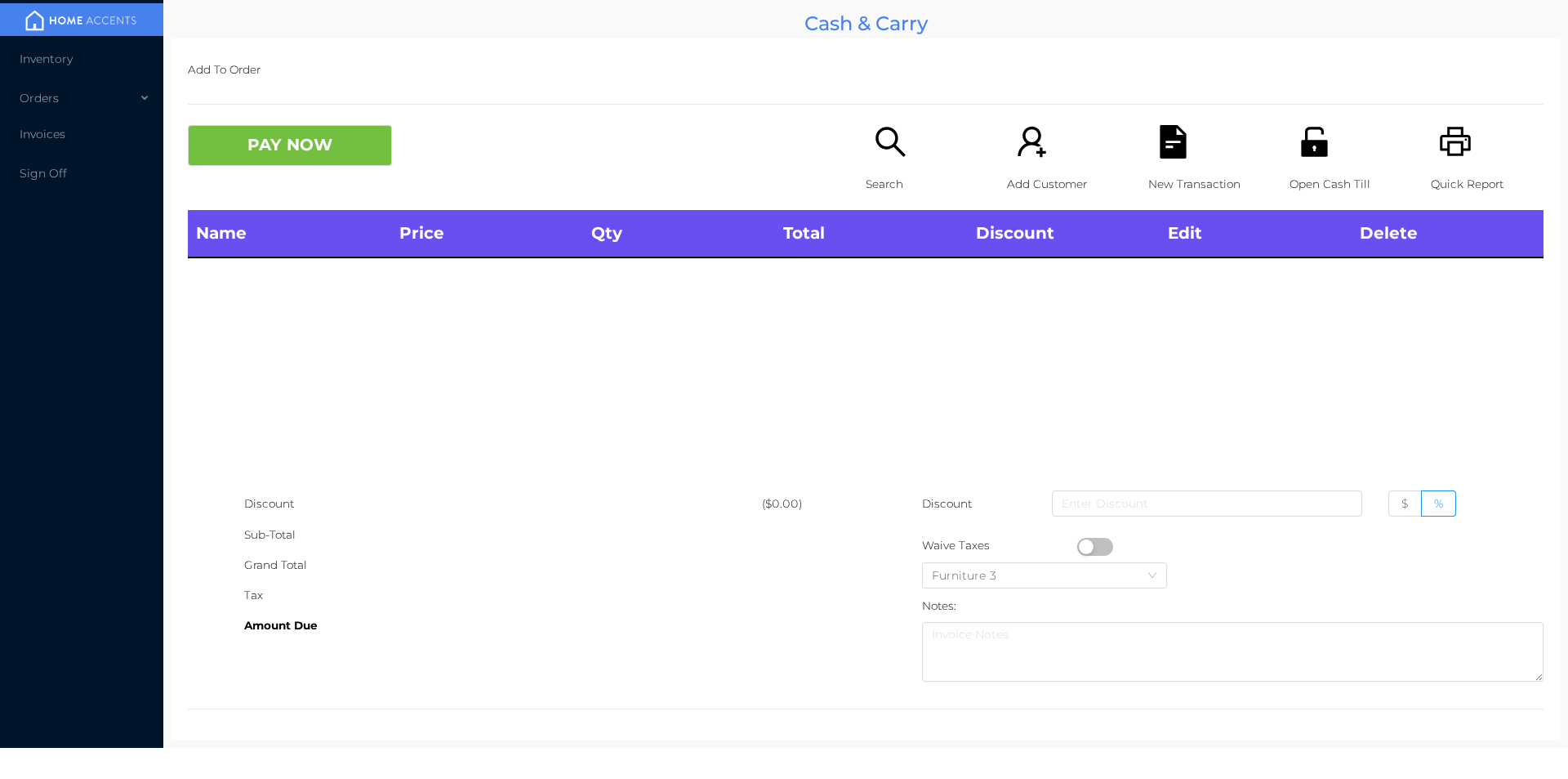
click at [1321, 162] on div "Open Cash Till" at bounding box center [1346, 167] width 112 height 85
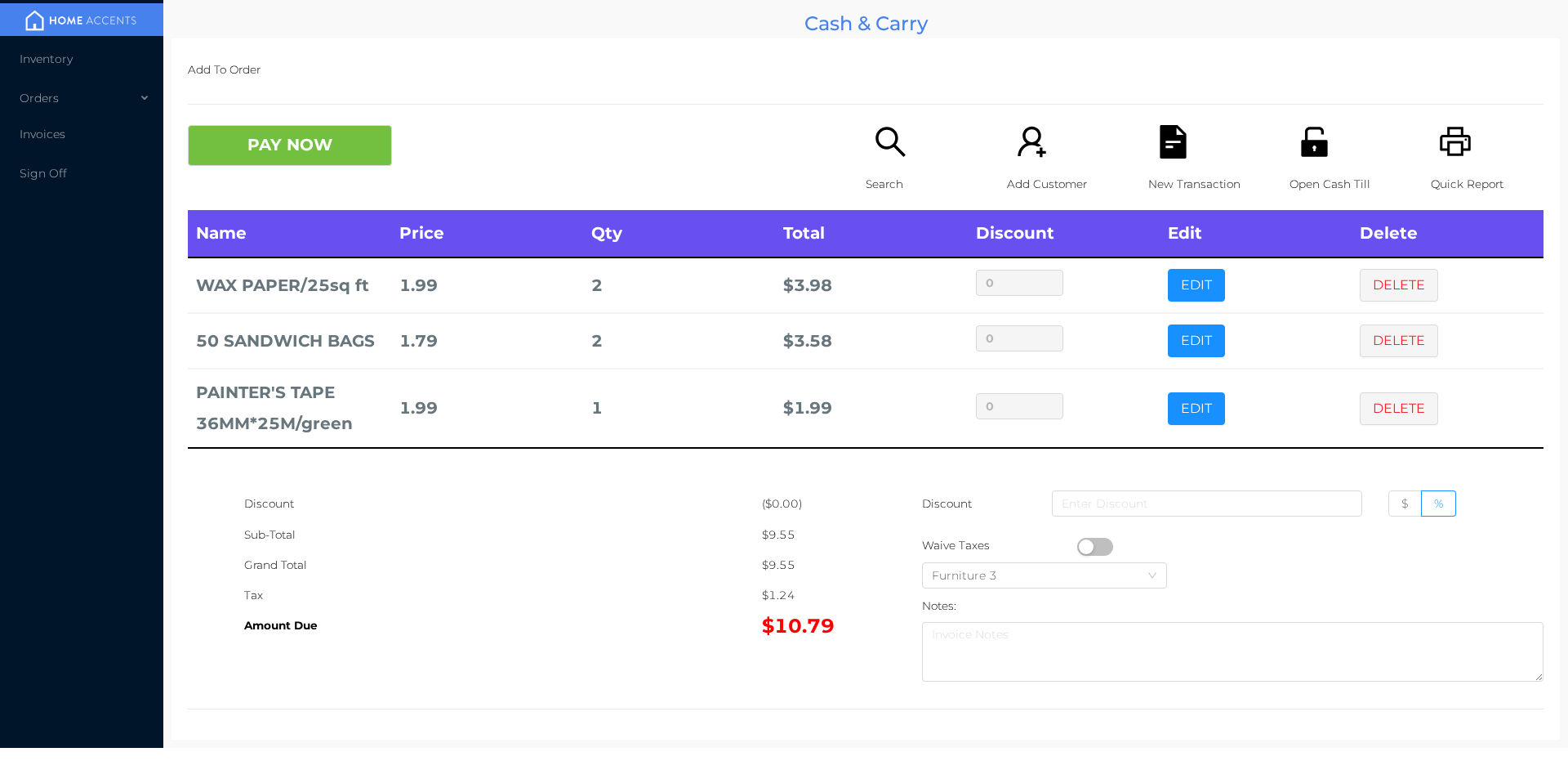
click at [1174, 145] on icon "icon: file-text" at bounding box center [1173, 141] width 26 height 33
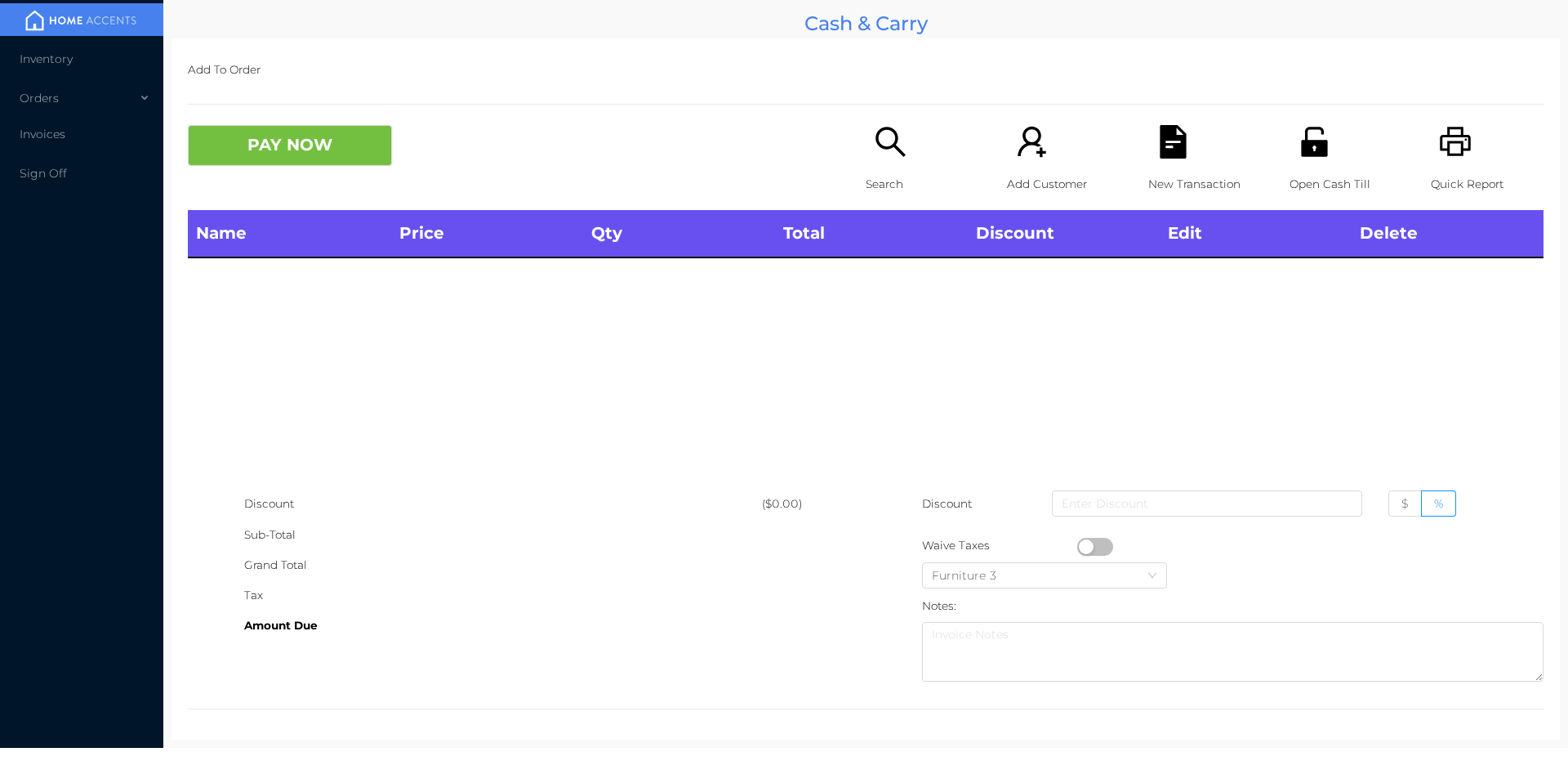
click at [1319, 140] on icon "icon: unlock" at bounding box center [1314, 141] width 33 height 33
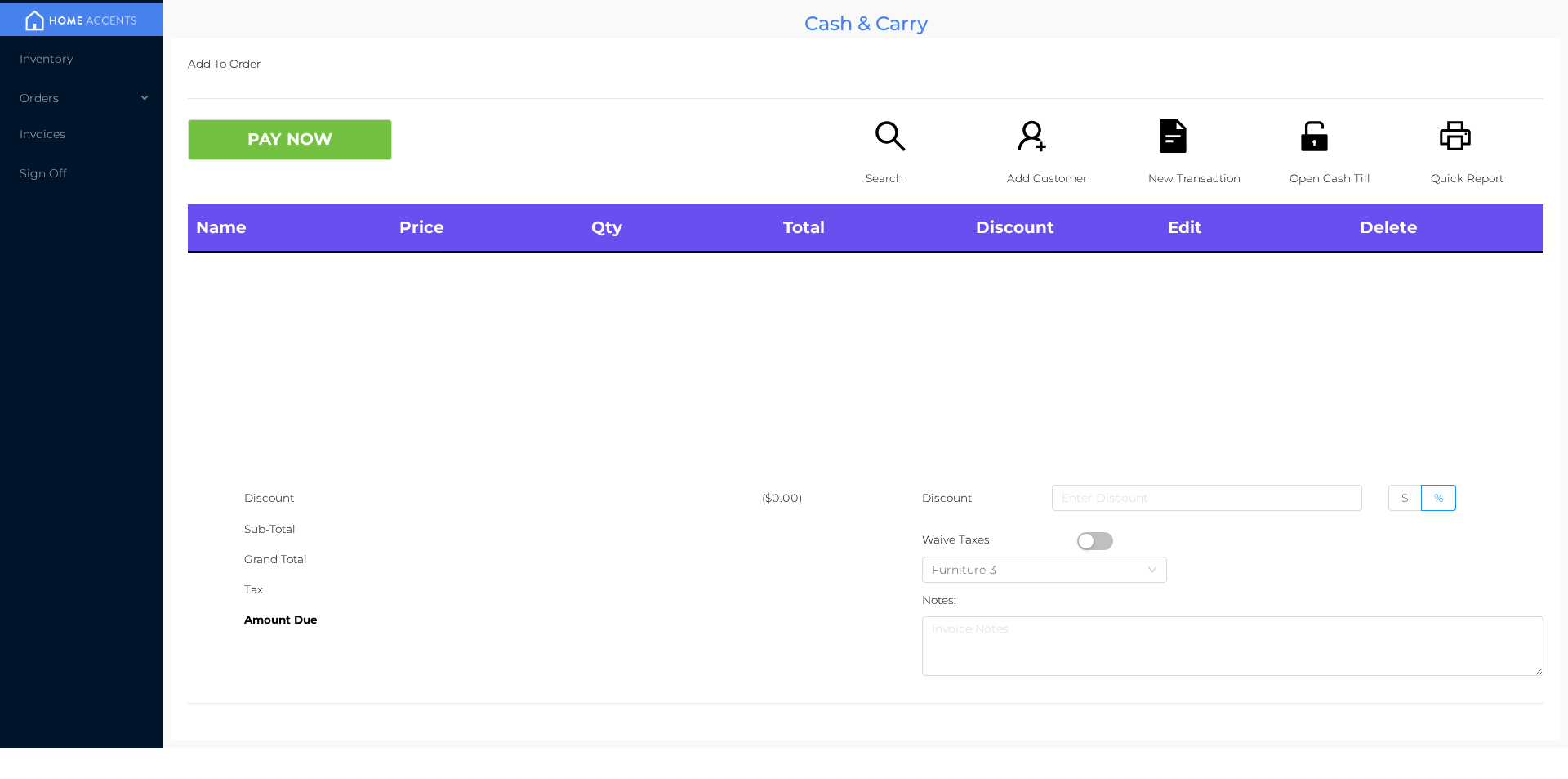
click at [888, 158] on div "Search" at bounding box center [922, 161] width 112 height 85
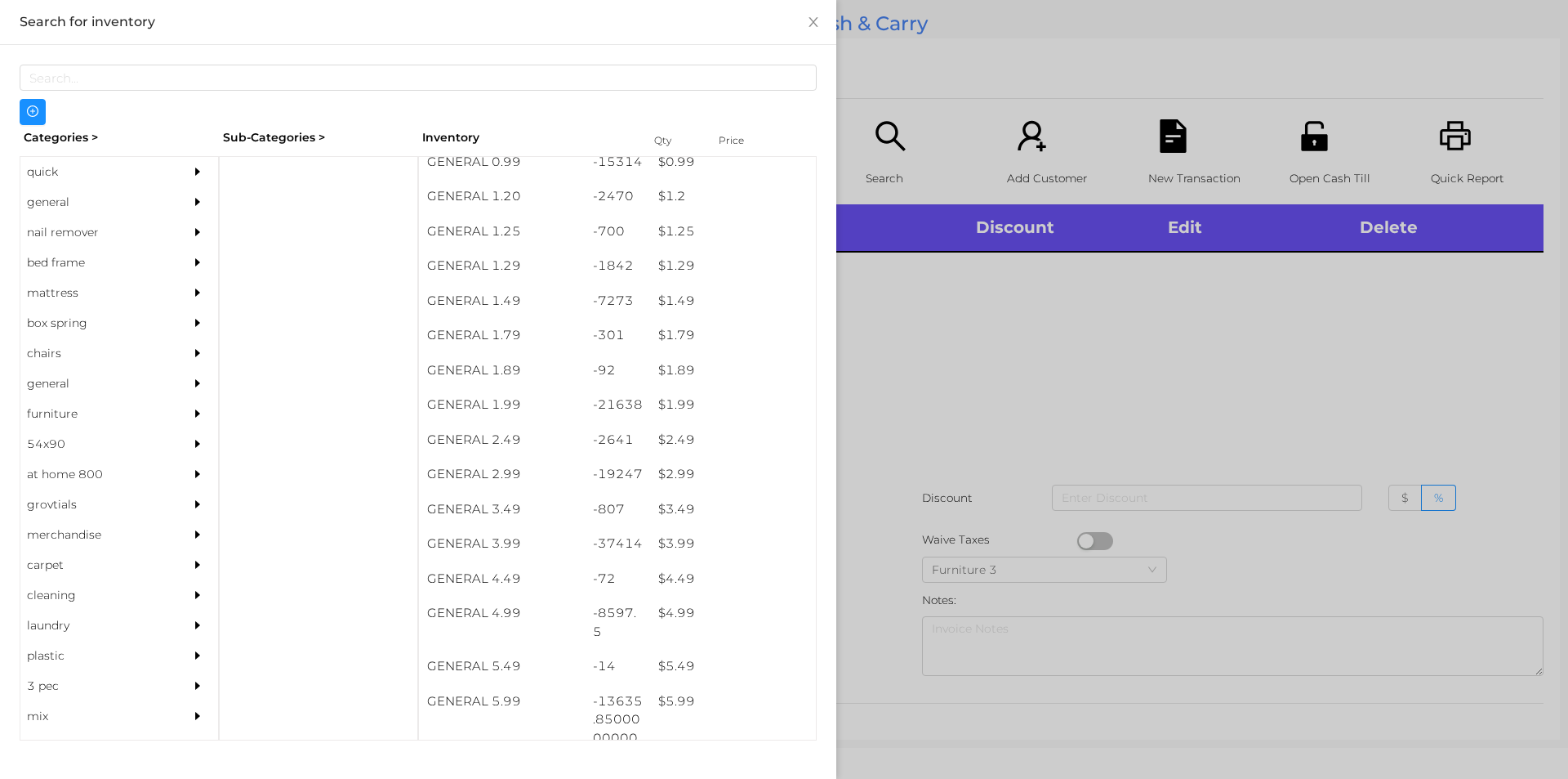
scroll to position [122, 0]
click at [739, 408] on div "$ 1.99" at bounding box center [733, 400] width 166 height 35
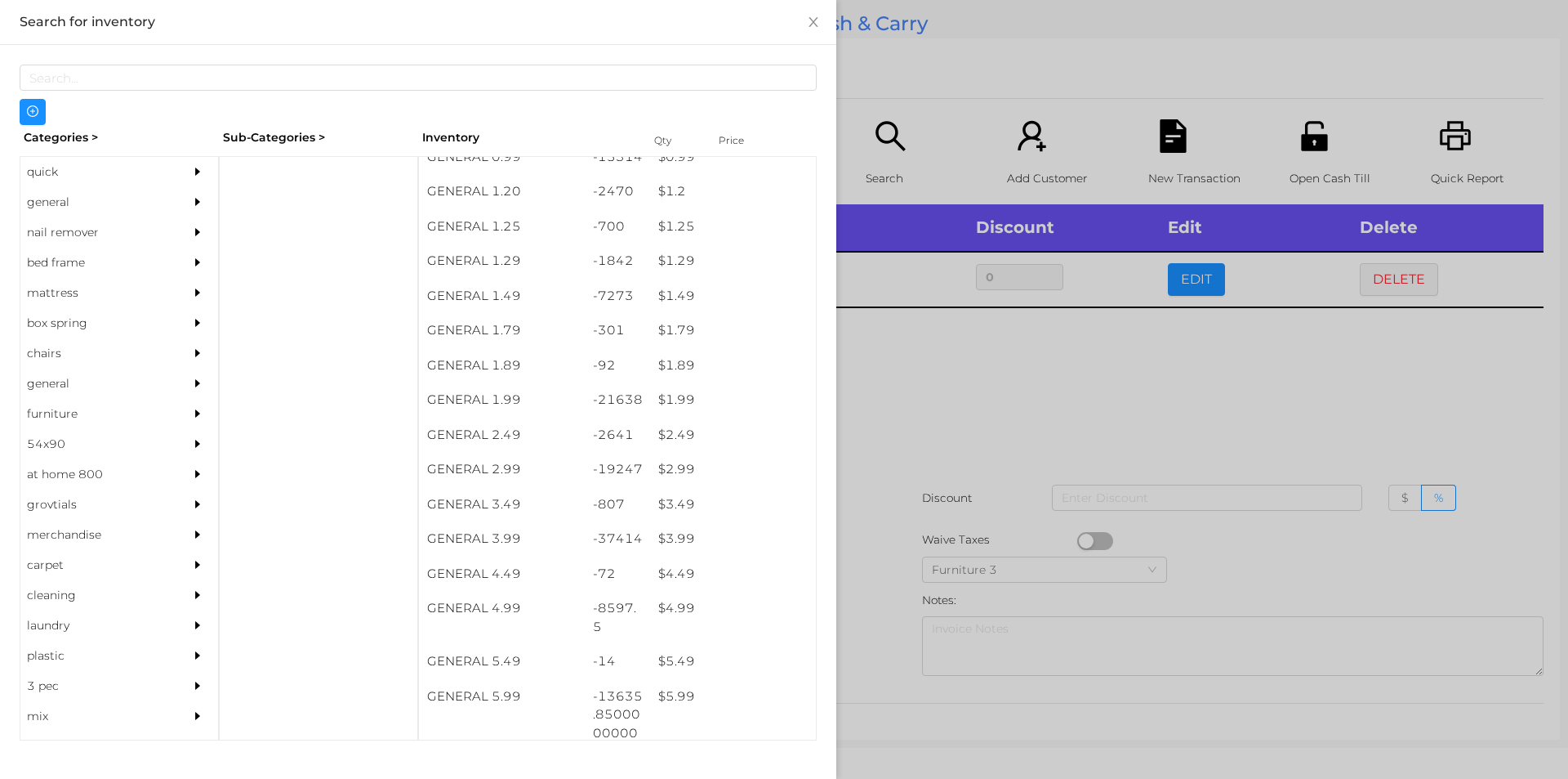
click at [1013, 479] on div at bounding box center [784, 389] width 1568 height 779
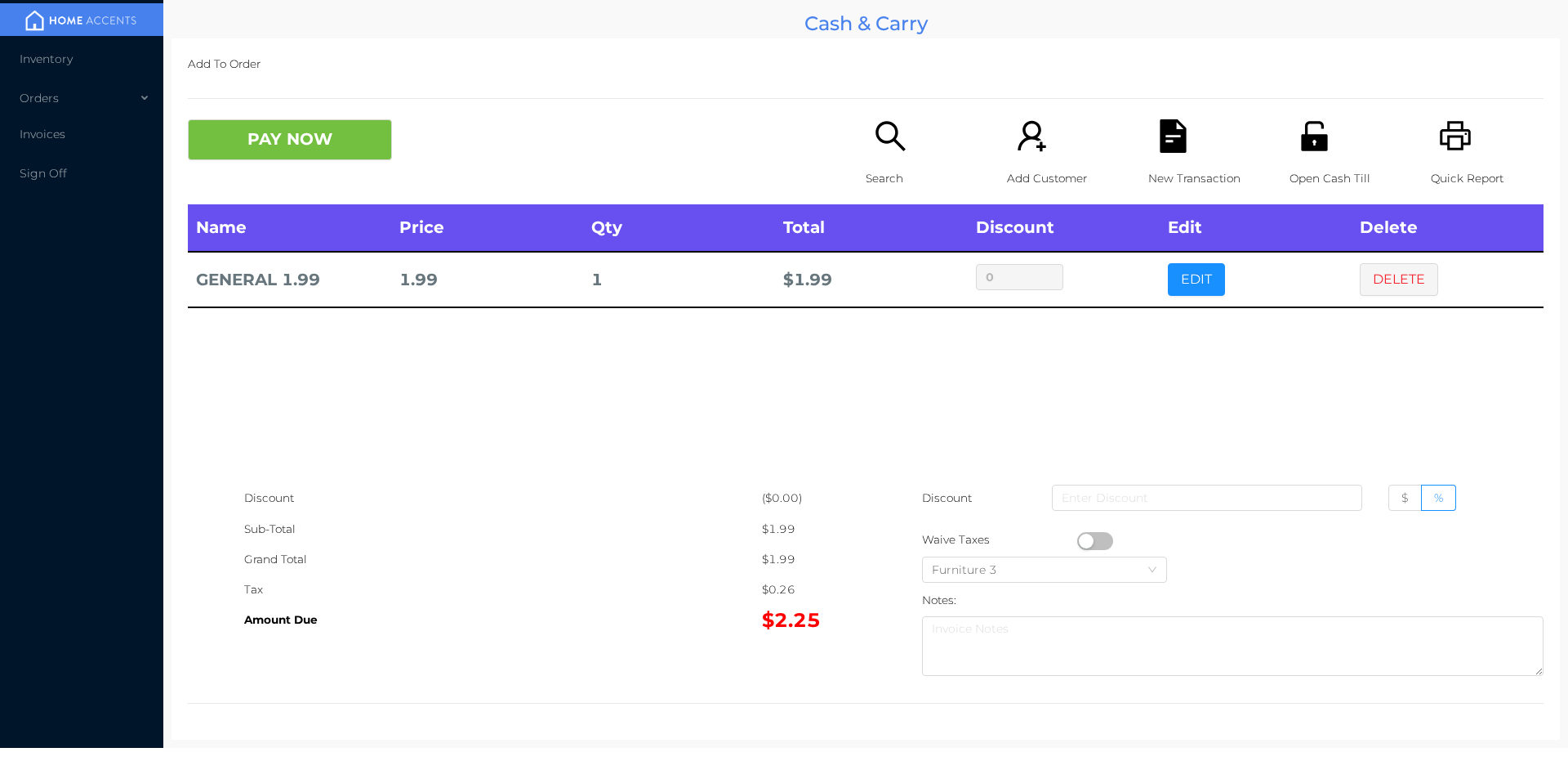
click at [1082, 540] on button "button" at bounding box center [1094, 541] width 36 height 18
click at [296, 133] on button "PAY NOW" at bounding box center [290, 140] width 204 height 41
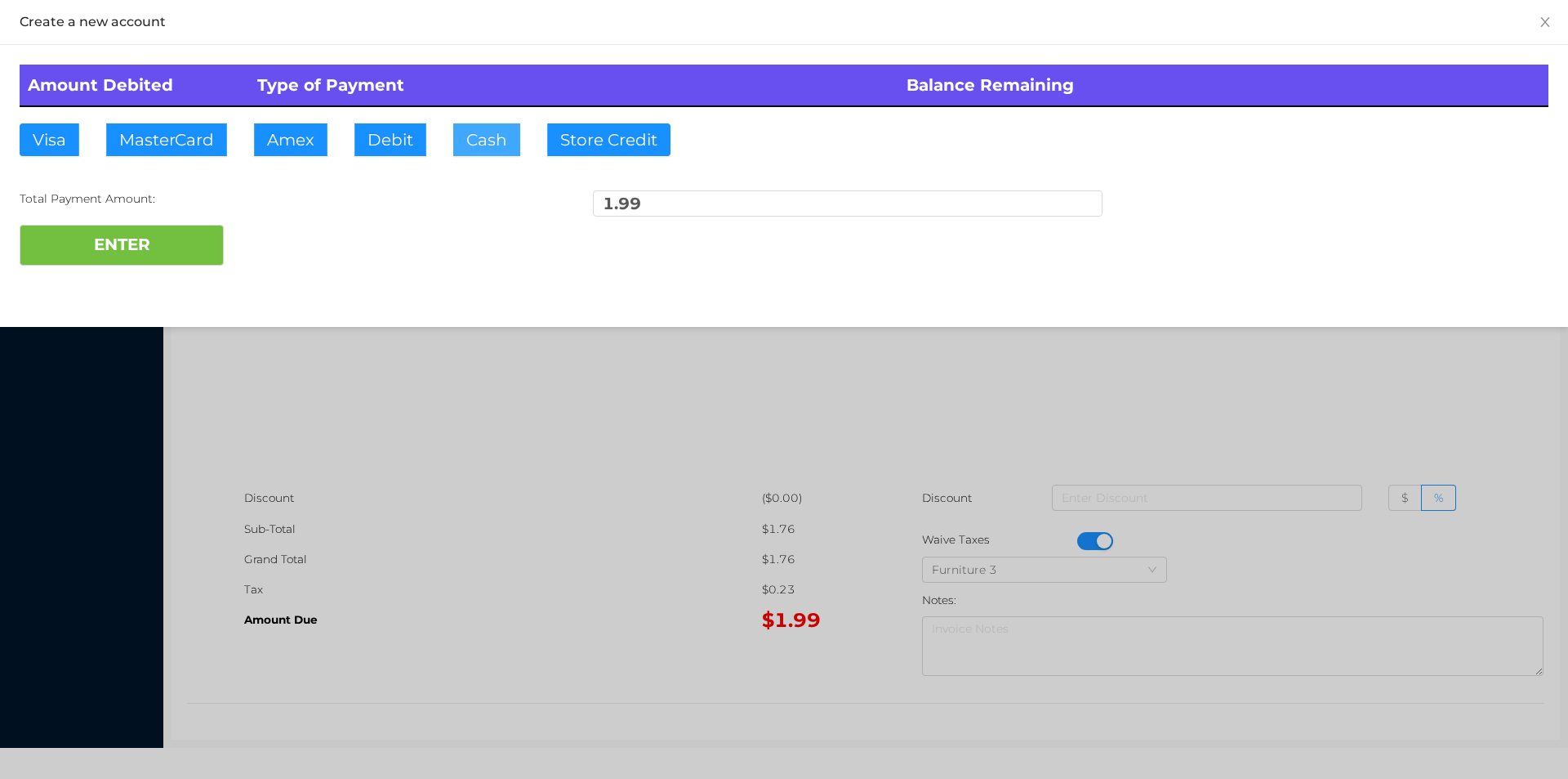
click at [471, 147] on button "Cash" at bounding box center [487, 139] width 67 height 32
type input "20"
click at [171, 241] on button "ENTER" at bounding box center [121, 245] width 204 height 41
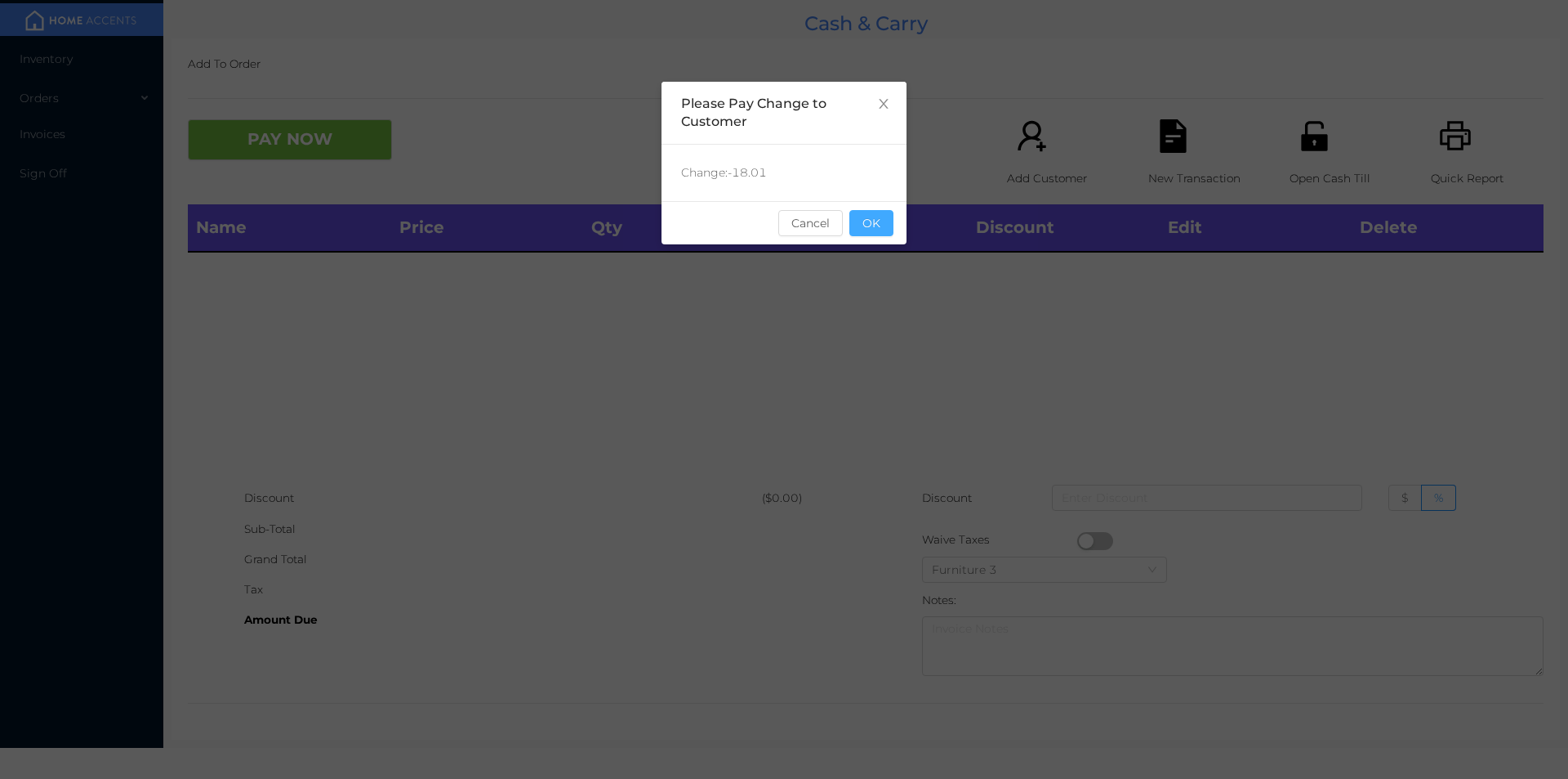
click at [893, 223] on button "OK" at bounding box center [871, 223] width 44 height 26
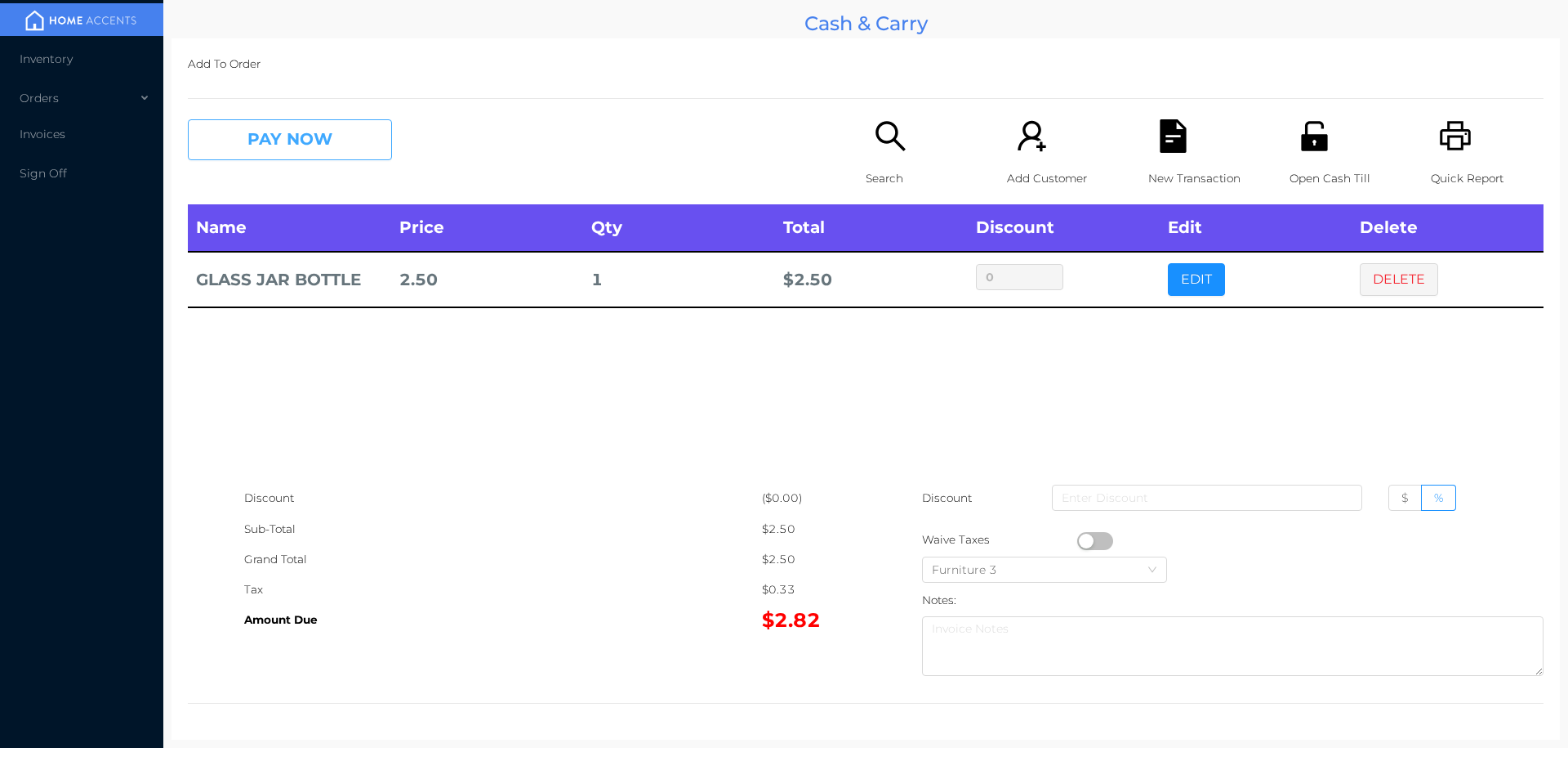
click at [313, 141] on button "PAY NOW" at bounding box center [290, 140] width 204 height 41
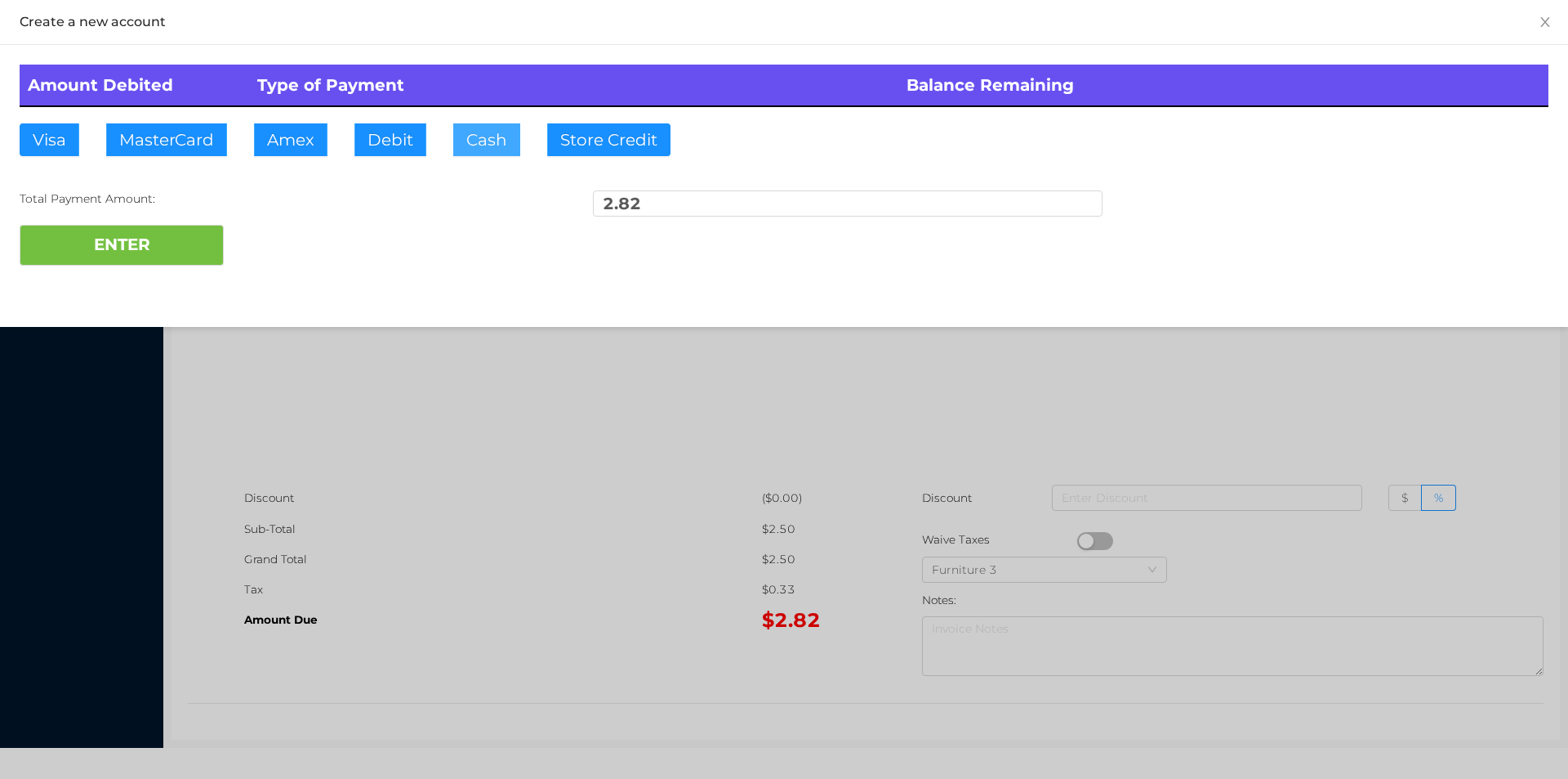
click at [468, 133] on button "Cash" at bounding box center [487, 139] width 67 height 32
click at [193, 251] on button "ENTER" at bounding box center [121, 245] width 204 height 41
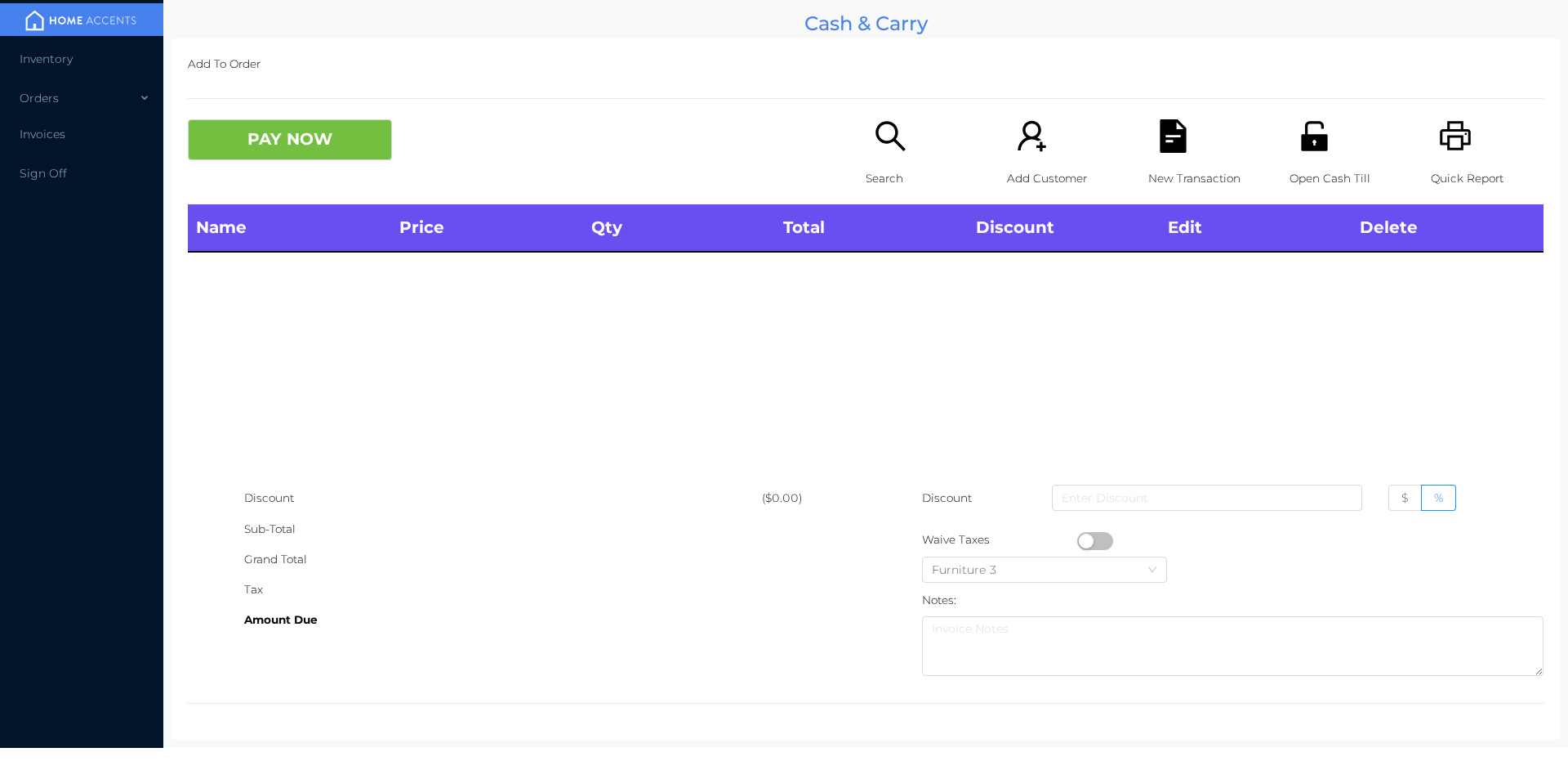
click at [890, 143] on icon "icon: search" at bounding box center [890, 136] width 30 height 30
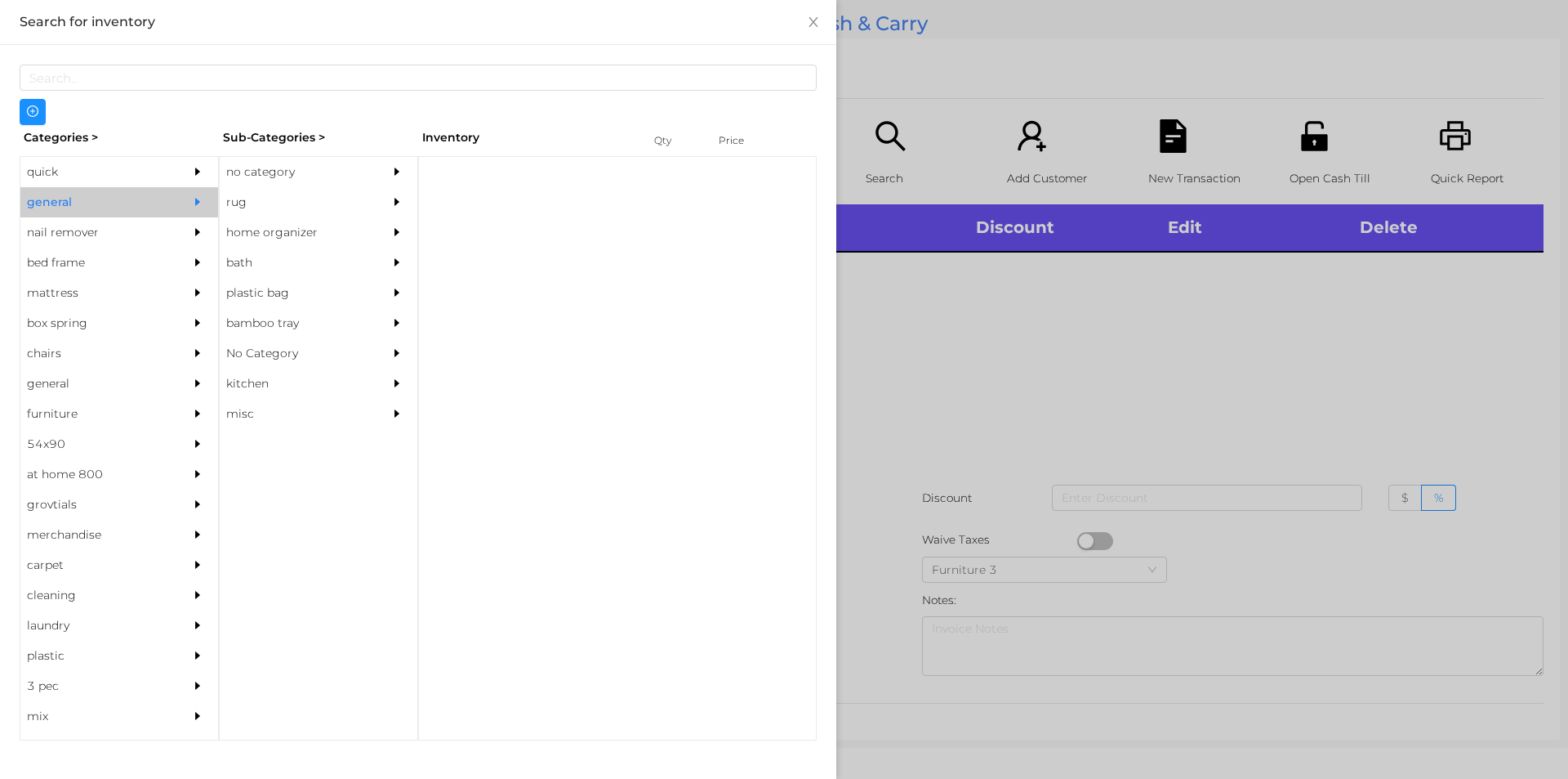
click at [302, 171] on div "no category" at bounding box center [294, 172] width 148 height 31
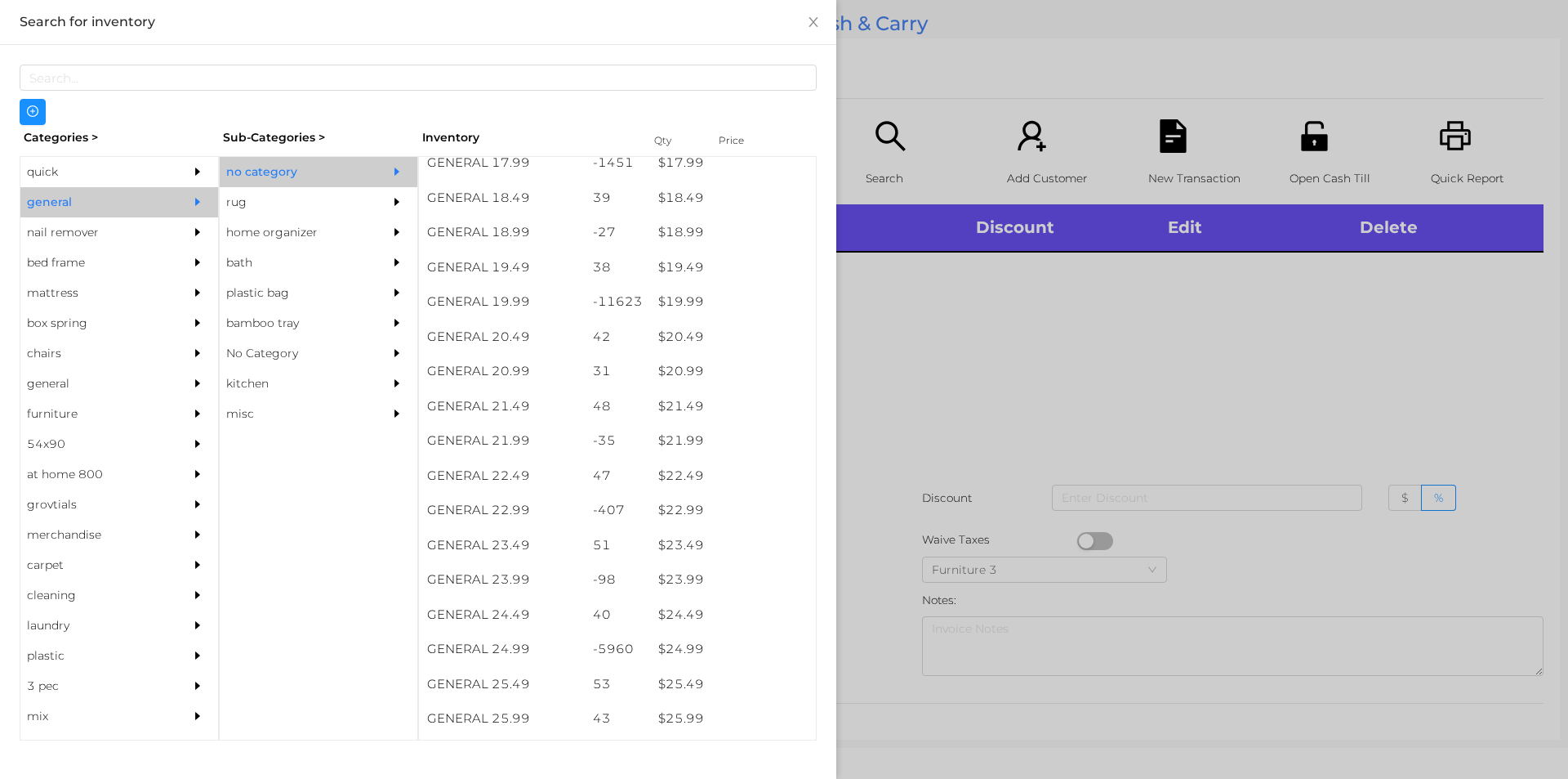
scroll to position [1633, 0]
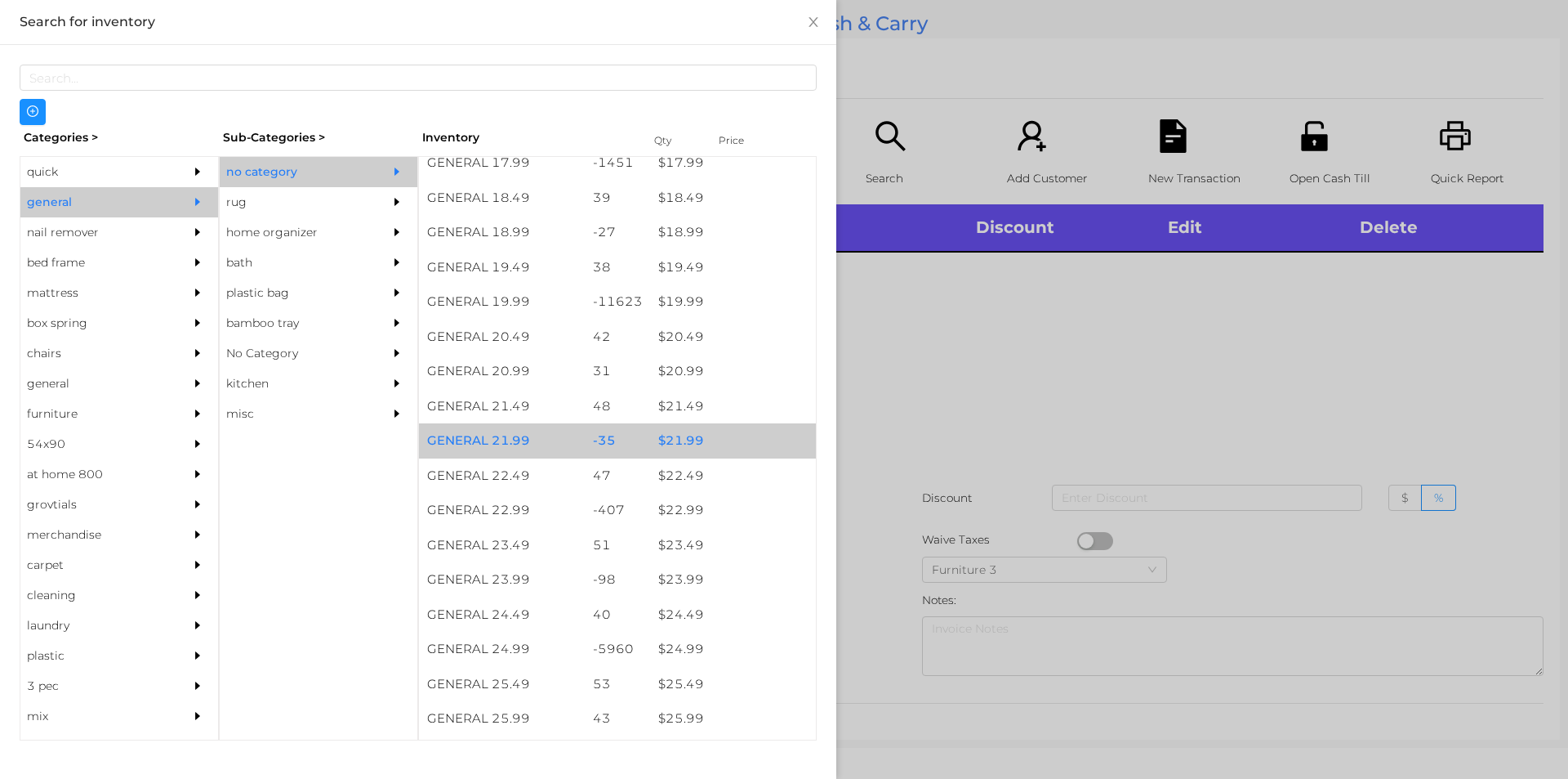
click at [706, 432] on div "$ 21.99" at bounding box center [733, 441] width 166 height 35
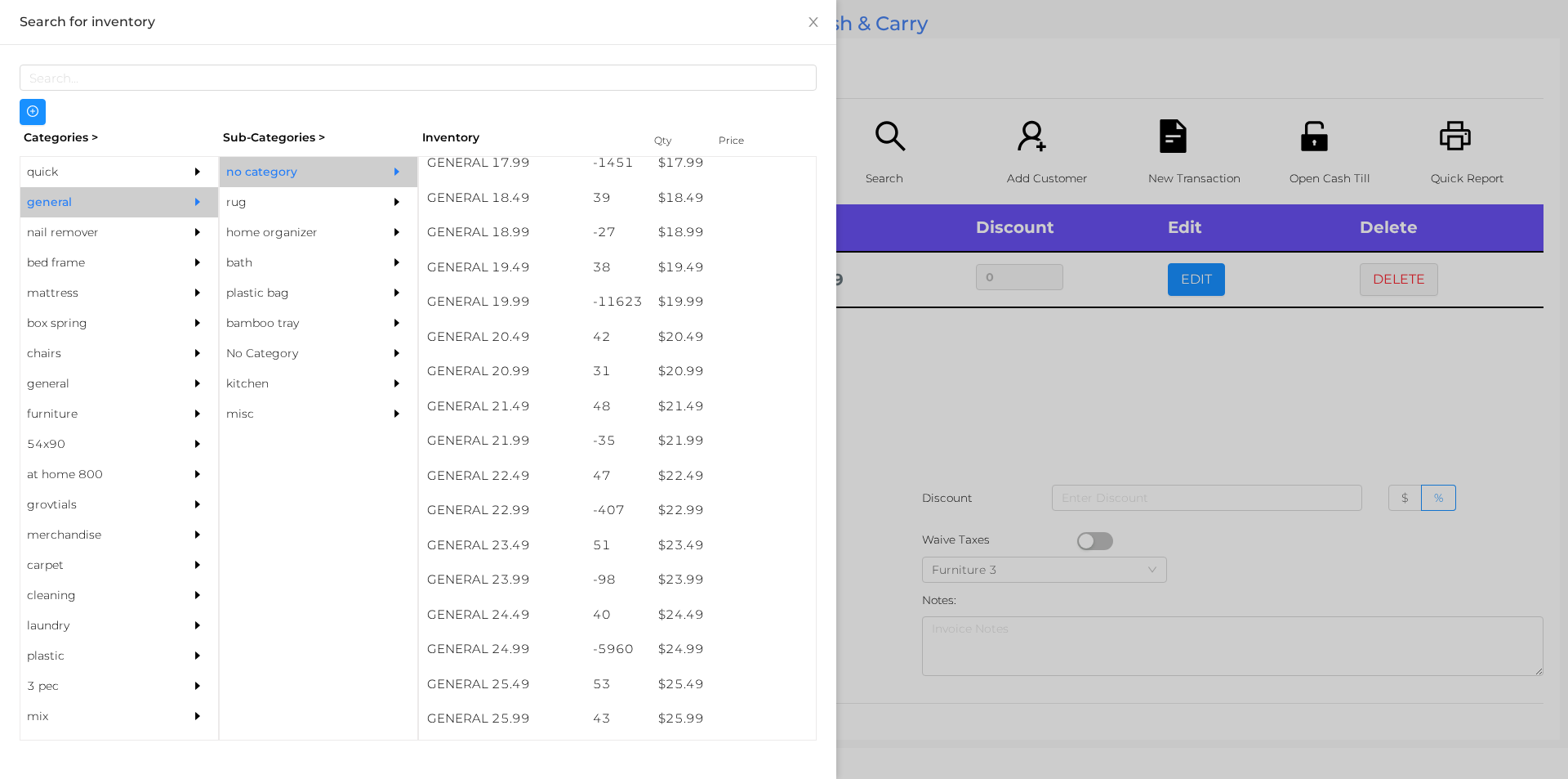
click at [877, 469] on div at bounding box center [784, 389] width 1568 height 779
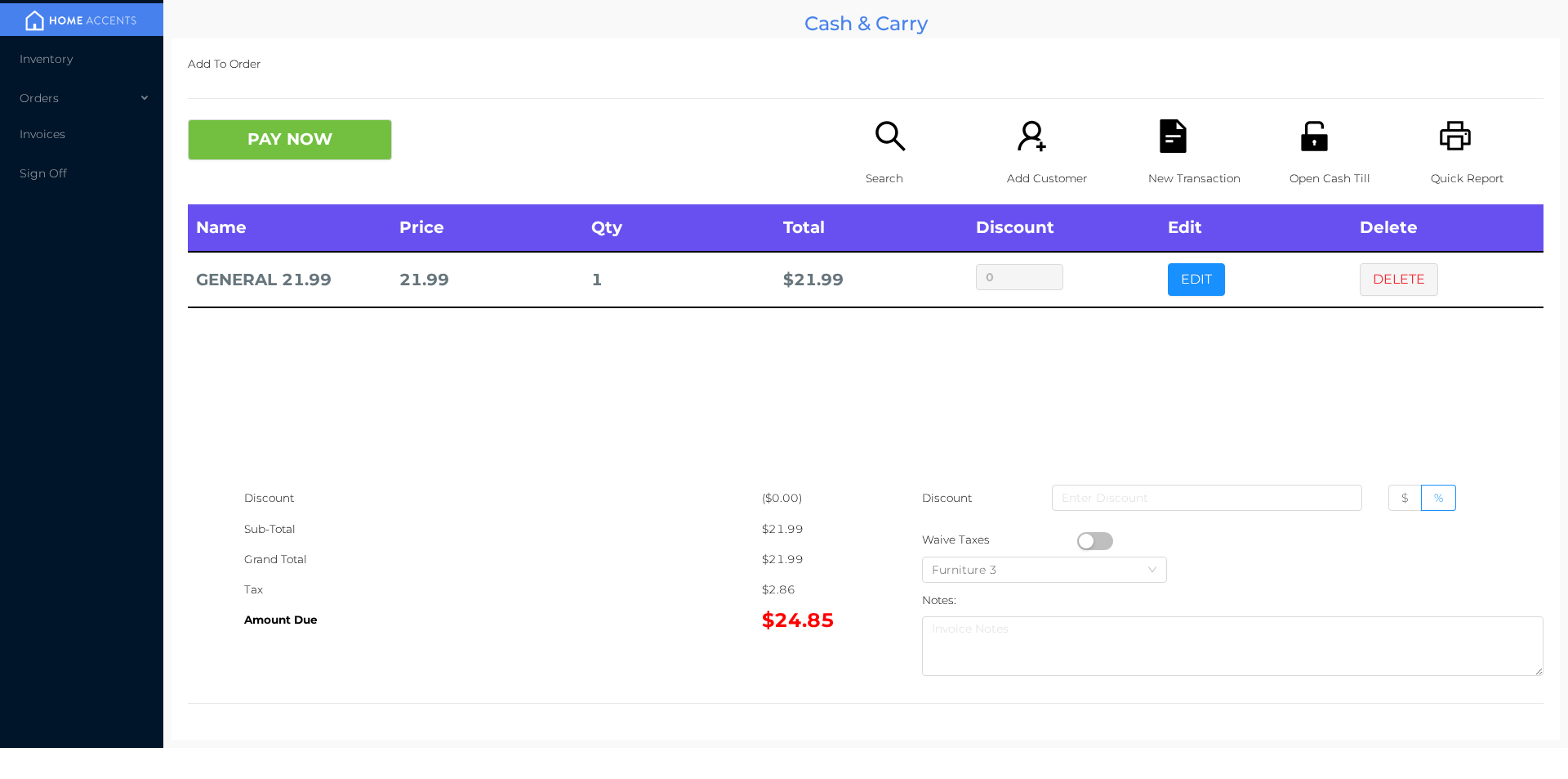
click at [1156, 127] on icon "icon: file-text" at bounding box center [1173, 136] width 33 height 33
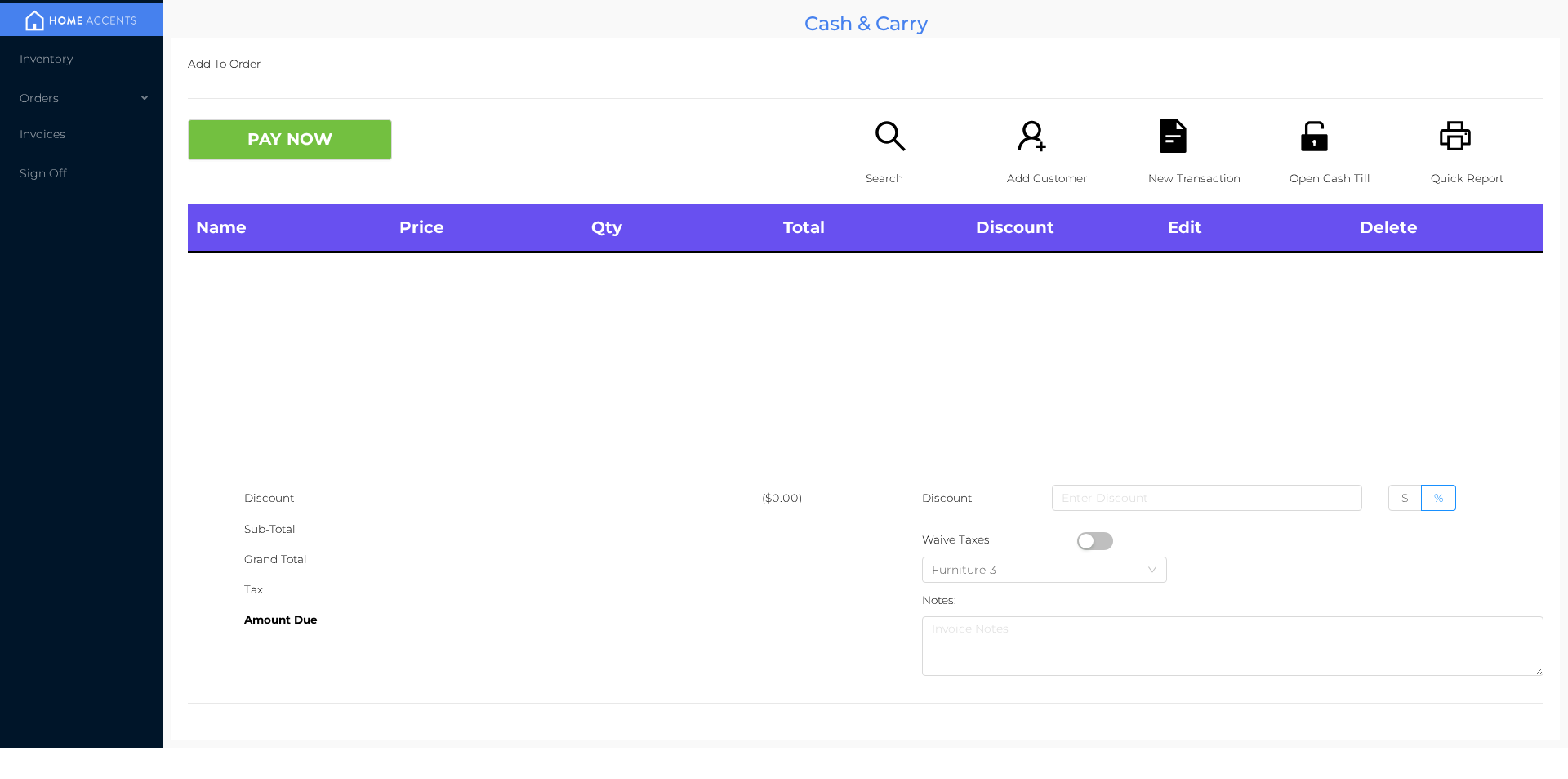
click at [1469, 149] on div "Quick Report" at bounding box center [1487, 161] width 112 height 85
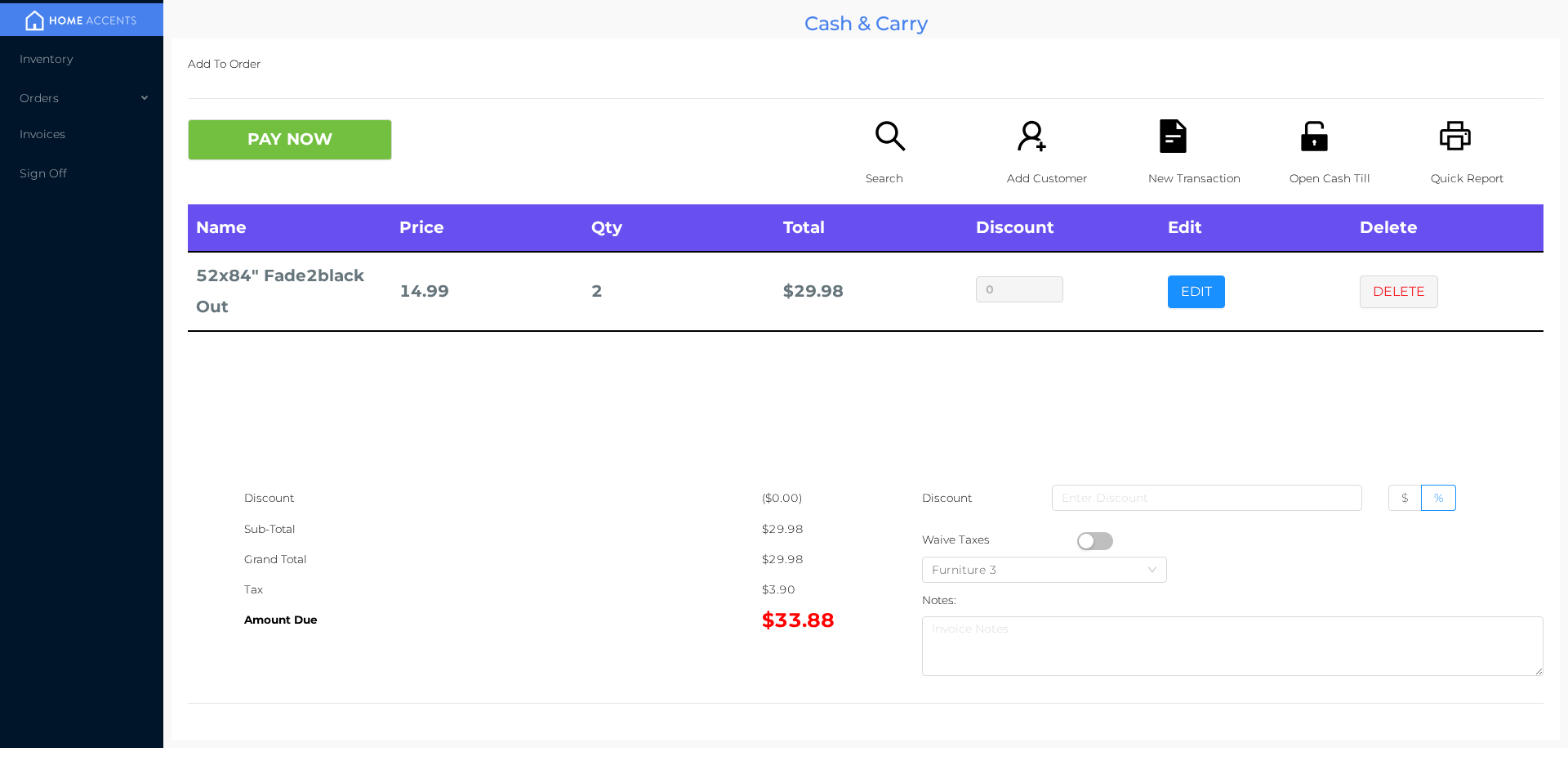
click at [881, 161] on div "Search" at bounding box center [922, 161] width 112 height 85
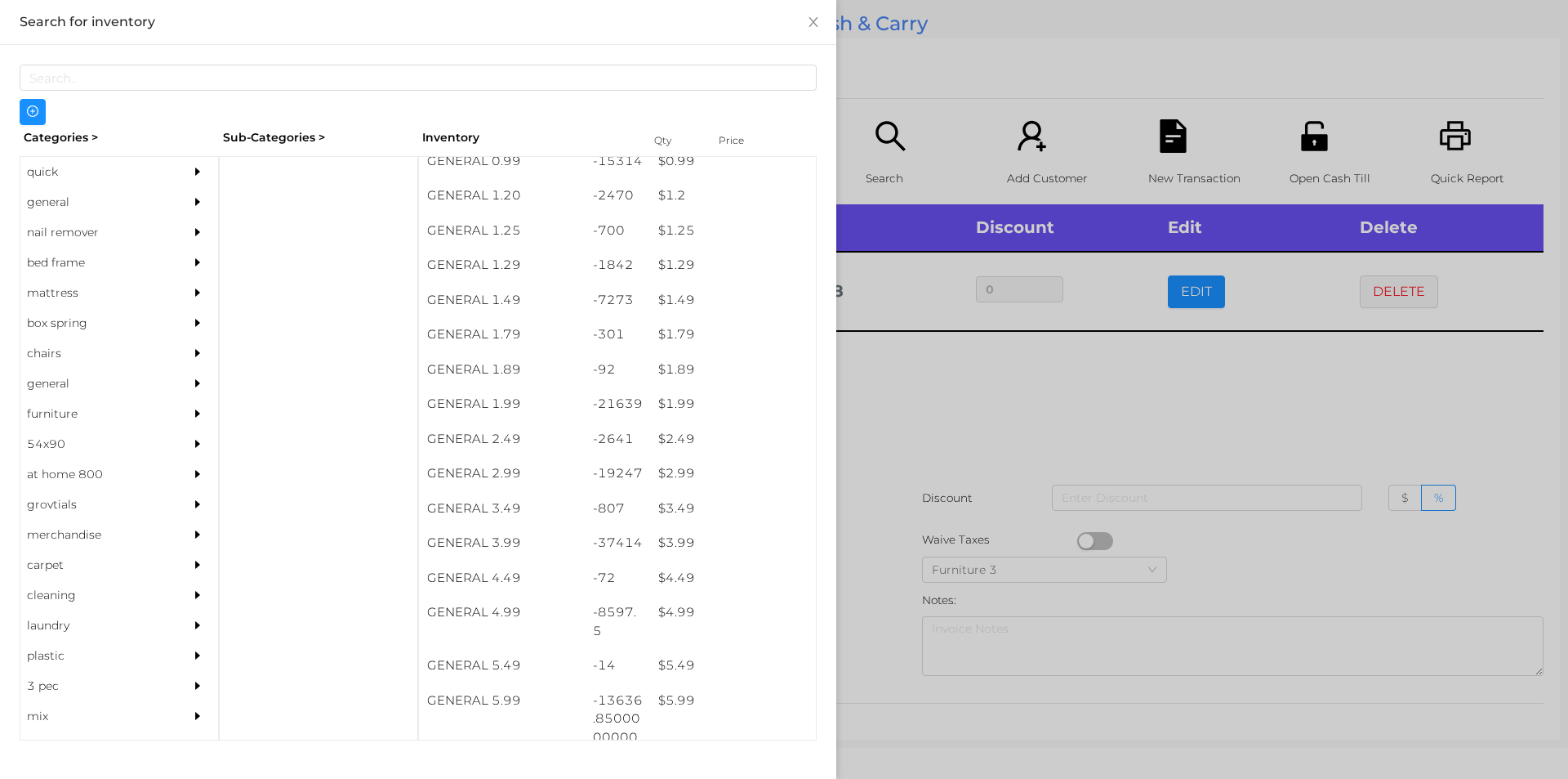
scroll to position [115, 0]
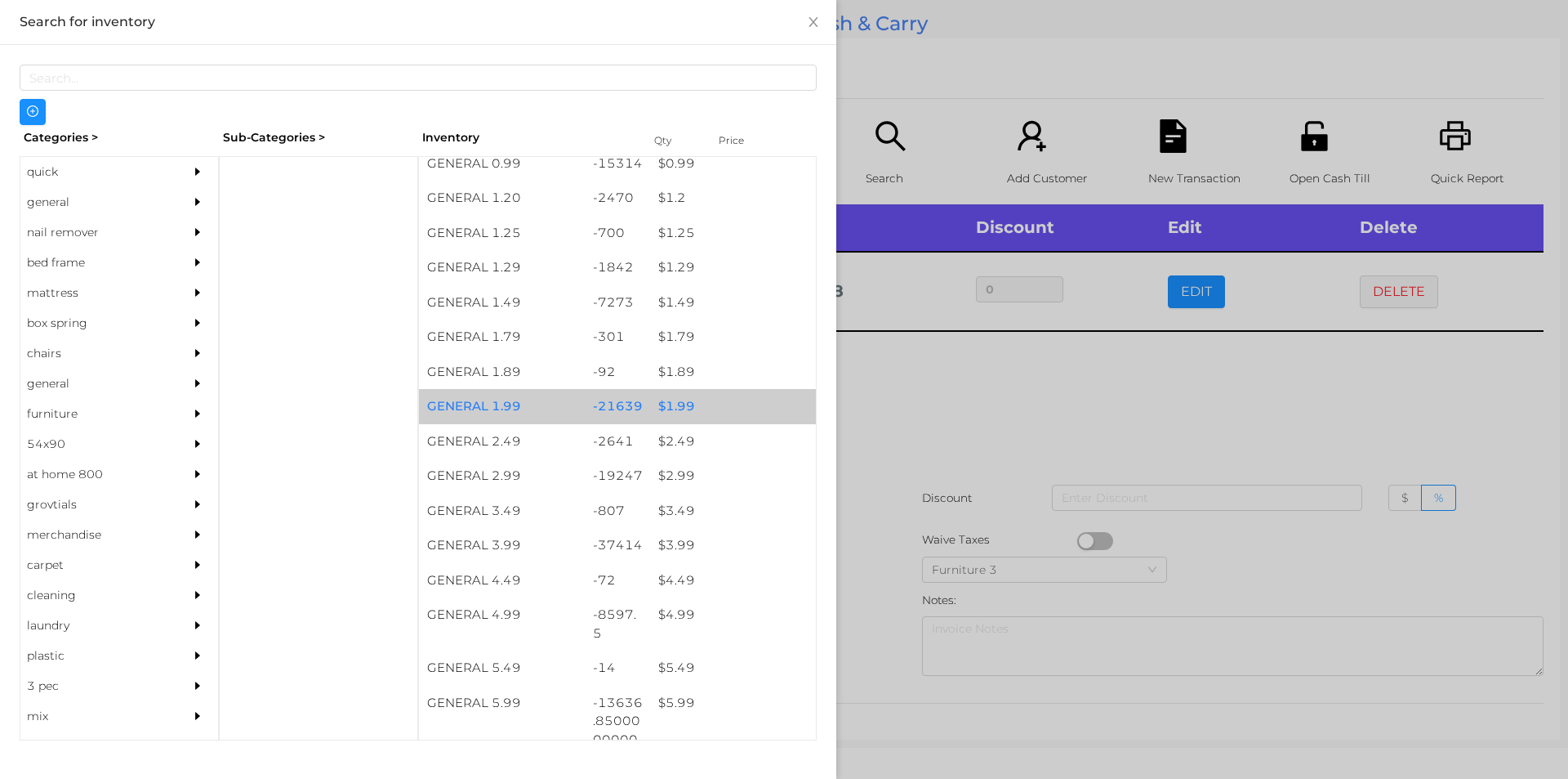
click at [678, 391] on div "$ 1.99" at bounding box center [733, 407] width 166 height 35
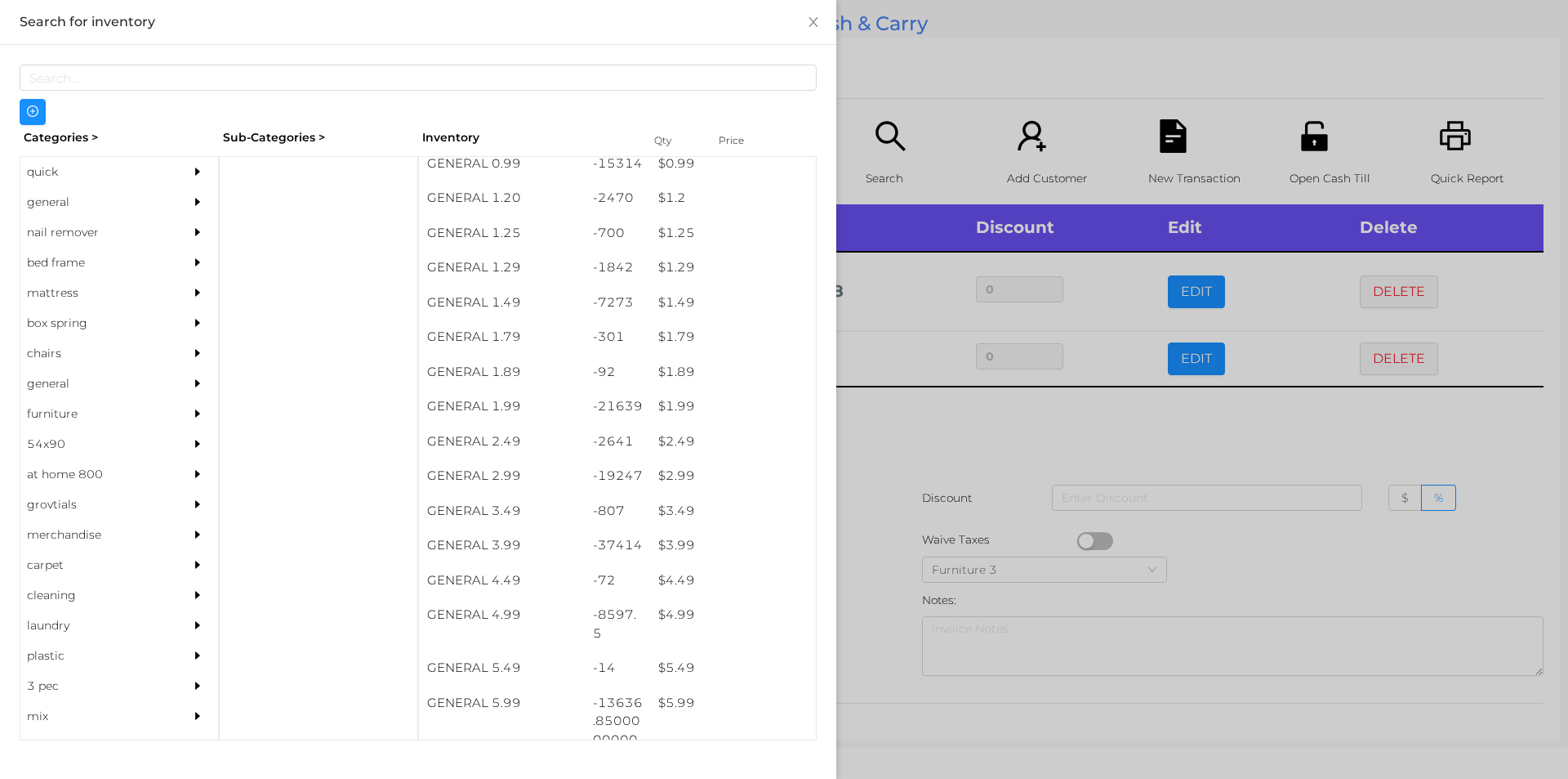
click at [934, 486] on div at bounding box center [784, 389] width 1568 height 779
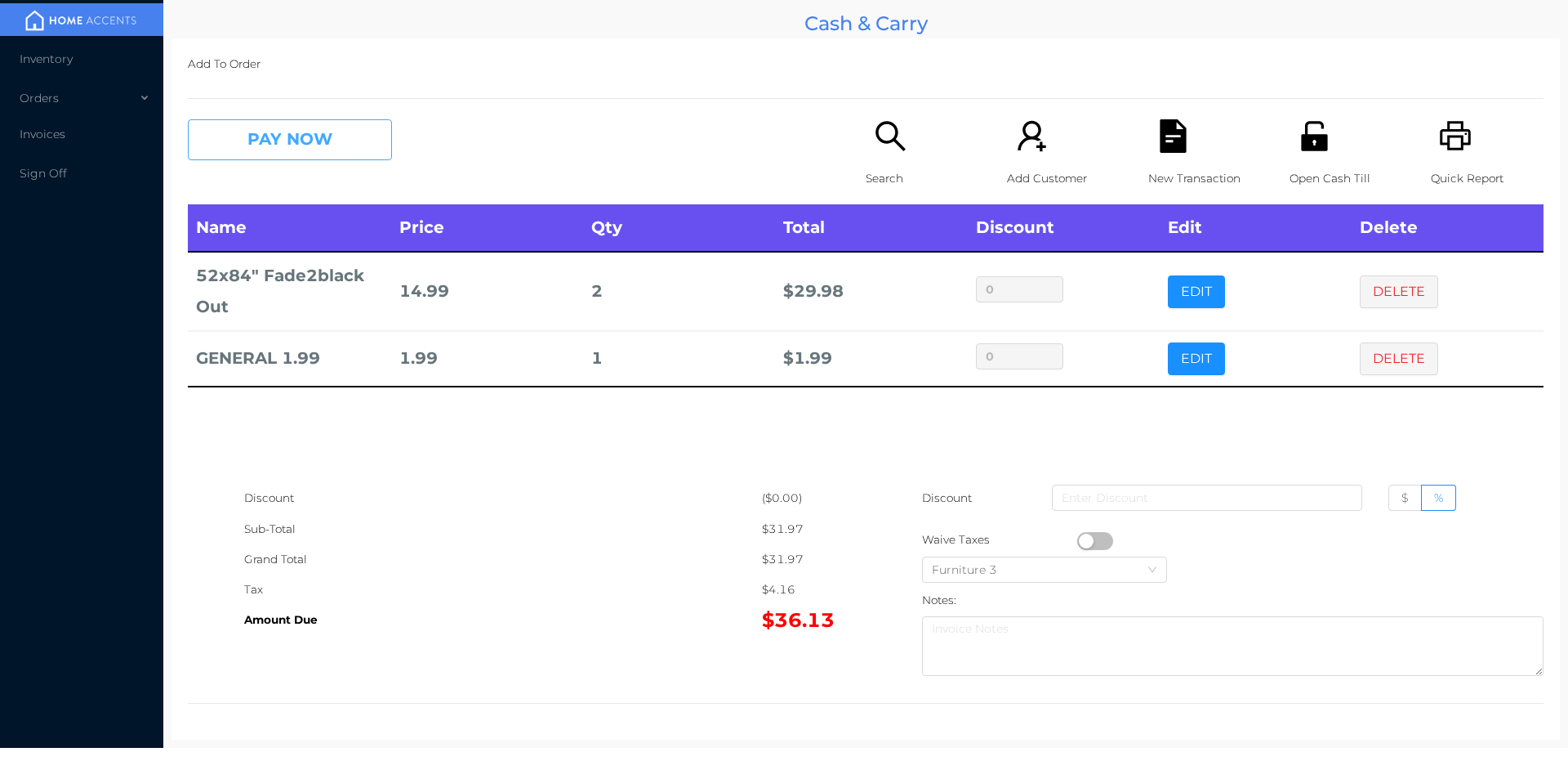
click at [273, 133] on button "PAY NOW" at bounding box center [290, 140] width 204 height 41
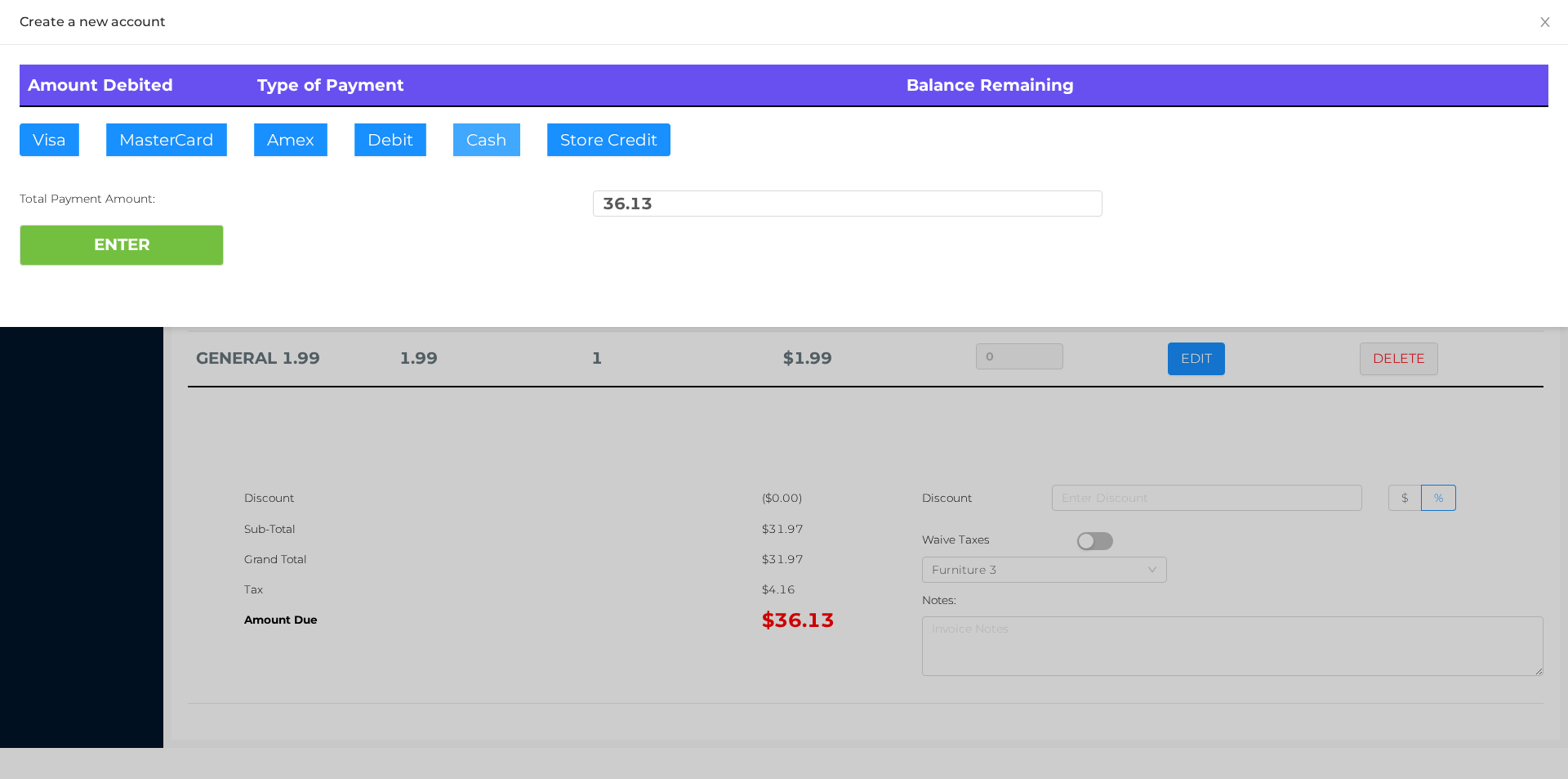
click at [503, 141] on button "Cash" at bounding box center [487, 139] width 67 height 32
type input "5"
type input "50"
click at [136, 239] on button "ENTER" at bounding box center [121, 245] width 204 height 41
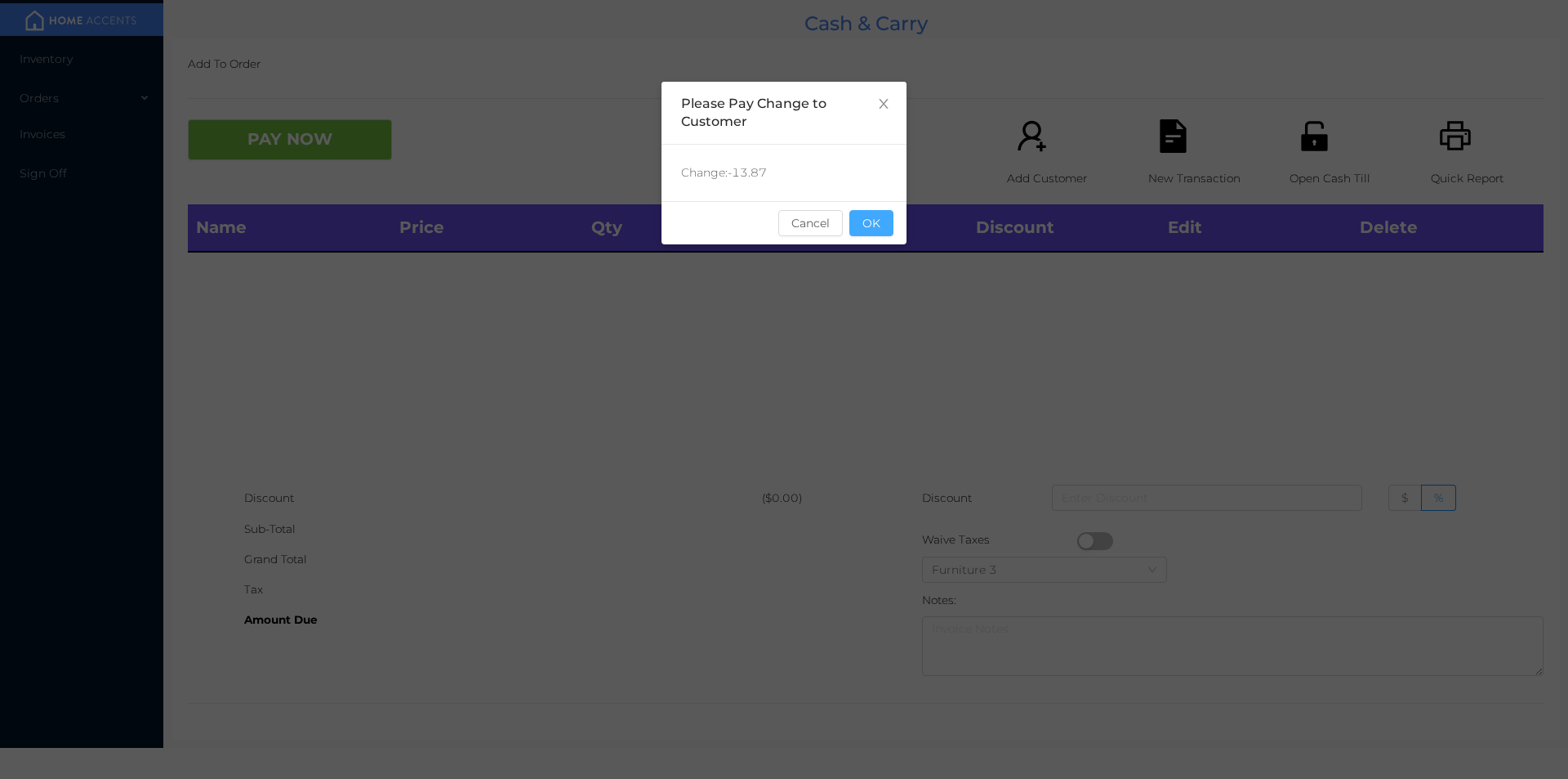
click at [865, 229] on button "OK" at bounding box center [871, 223] width 44 height 26
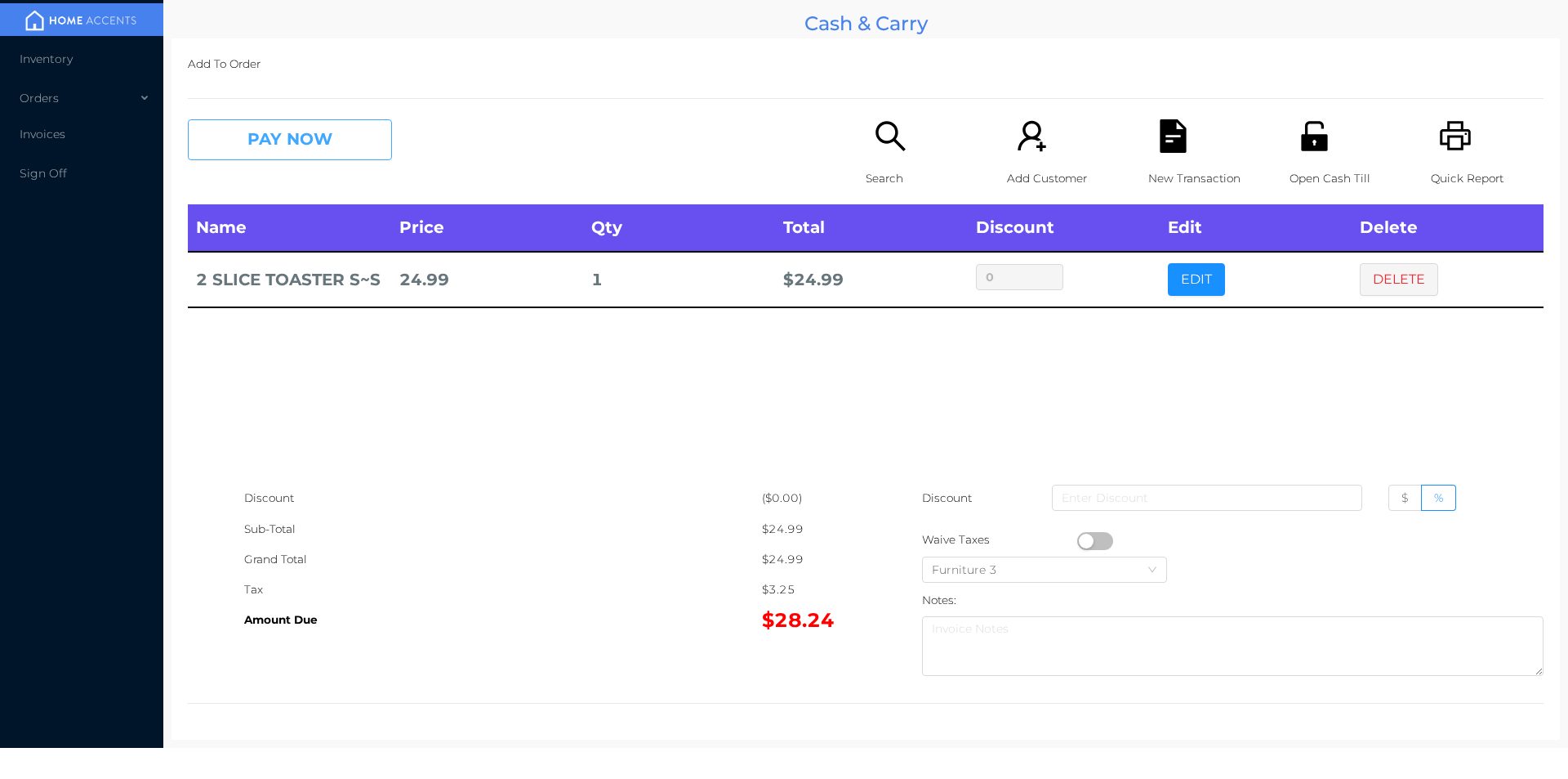
click at [236, 143] on button "PAY NOW" at bounding box center [290, 140] width 204 height 41
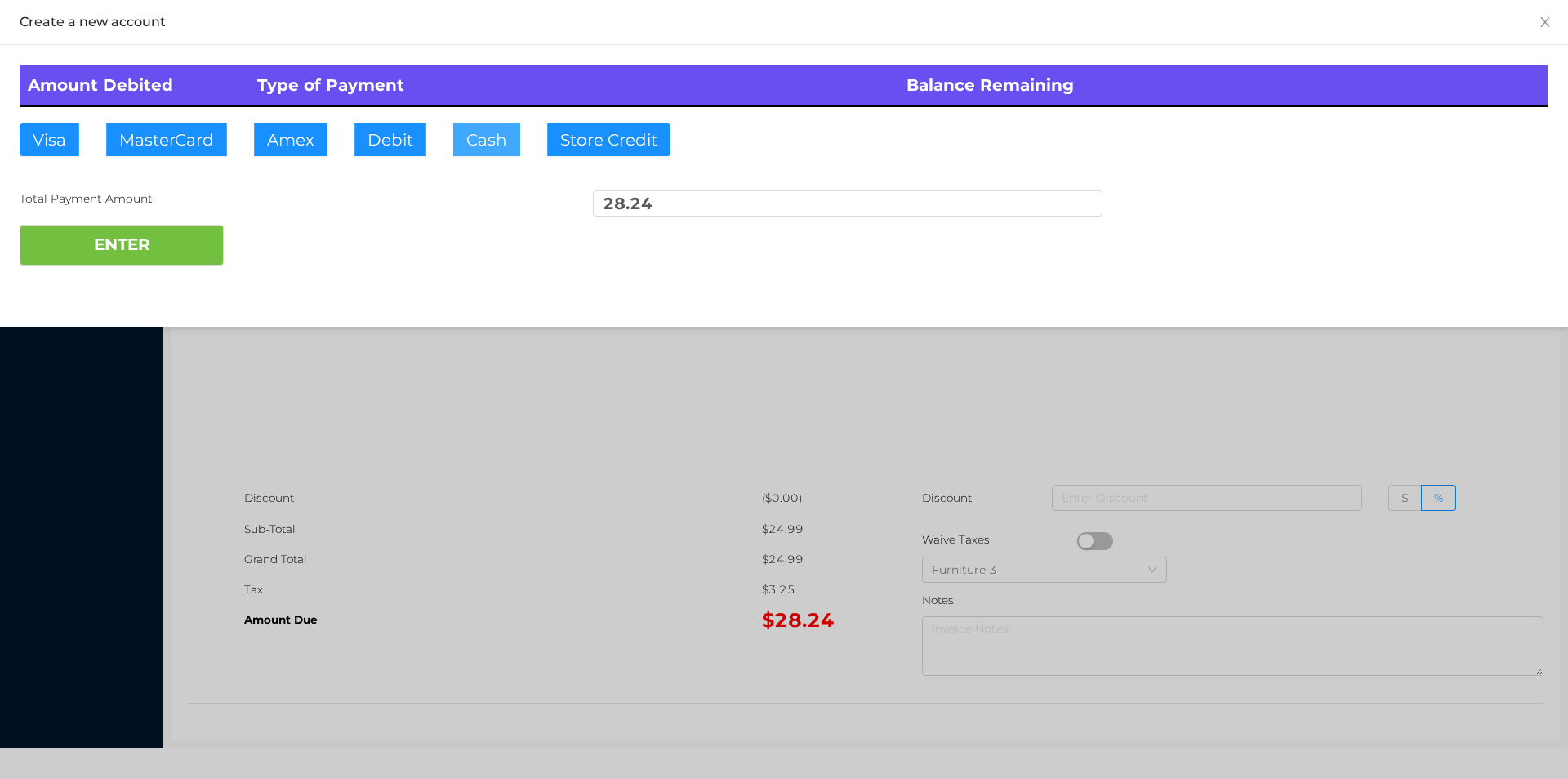
click at [486, 137] on button "Cash" at bounding box center [487, 139] width 67 height 32
type input "40"
click at [92, 244] on button "ENTER" at bounding box center [121, 245] width 204 height 41
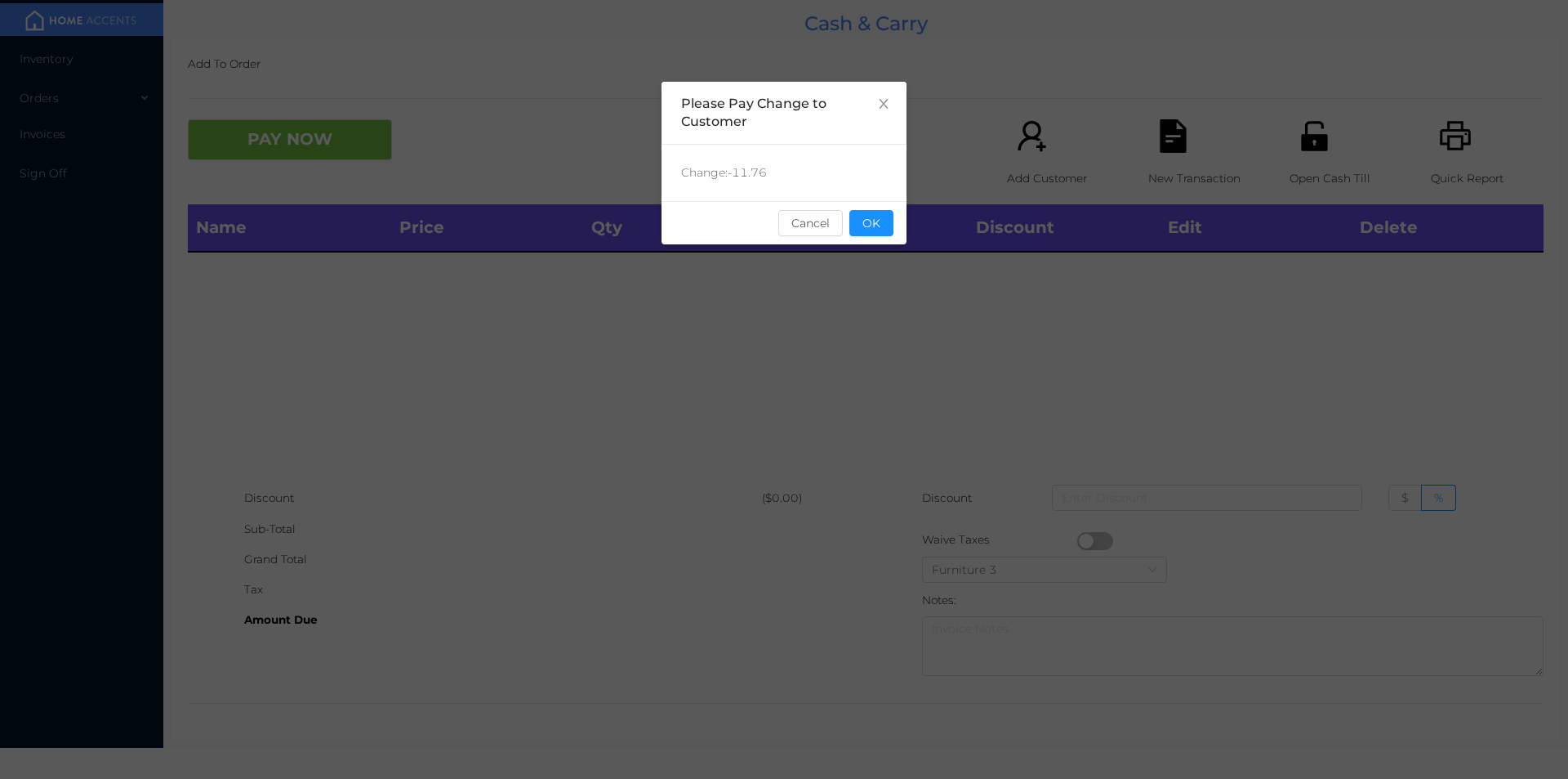
click at [883, 254] on div "sentinelStart Please Pay Change to Customer Change: -11.76 Cancel OK sentinelEnd" at bounding box center [784, 245] width 245 height 327
click at [869, 227] on button "OK" at bounding box center [871, 223] width 44 height 26
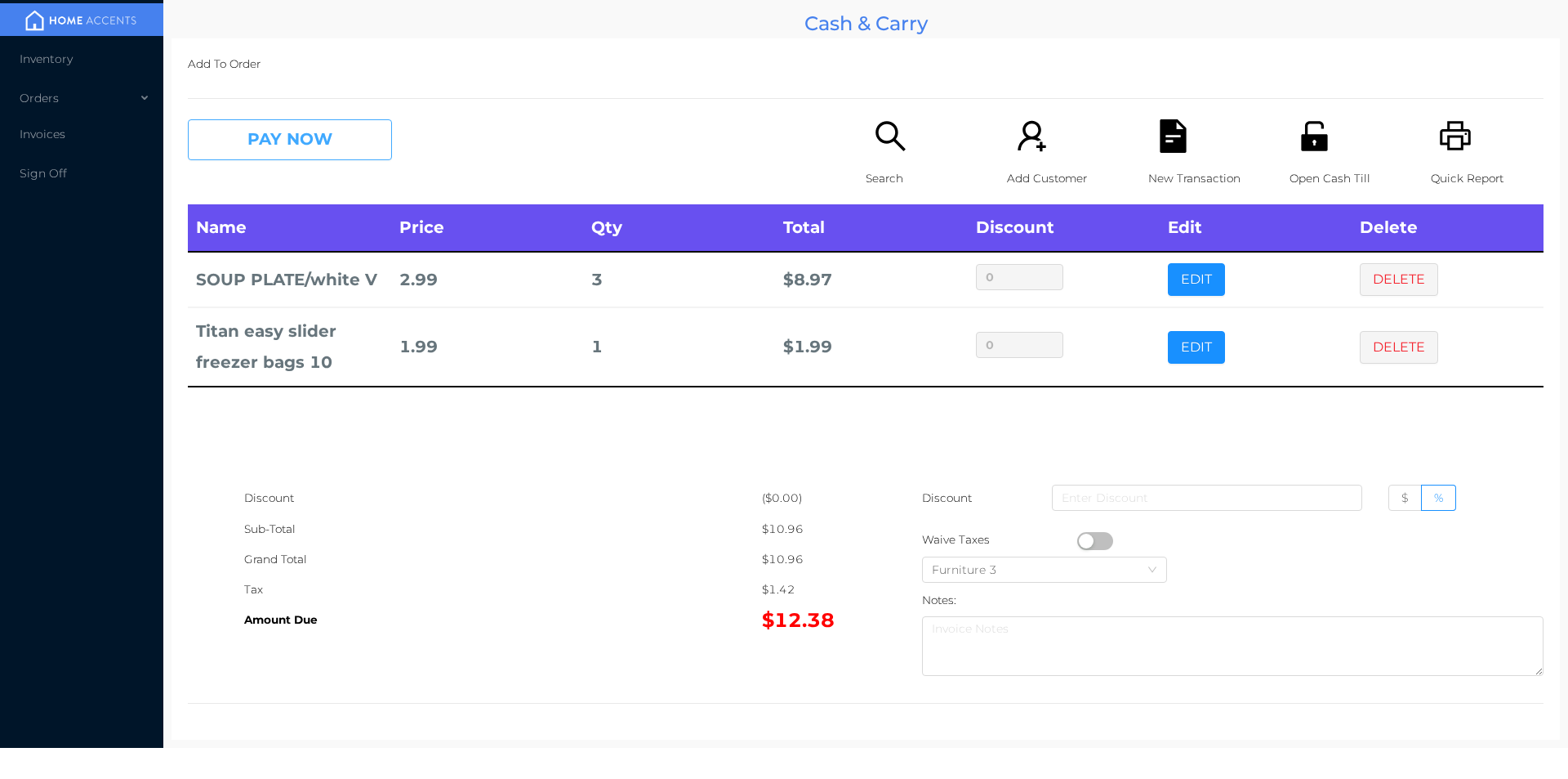
click at [279, 123] on button "PAY NOW" at bounding box center [290, 140] width 204 height 41
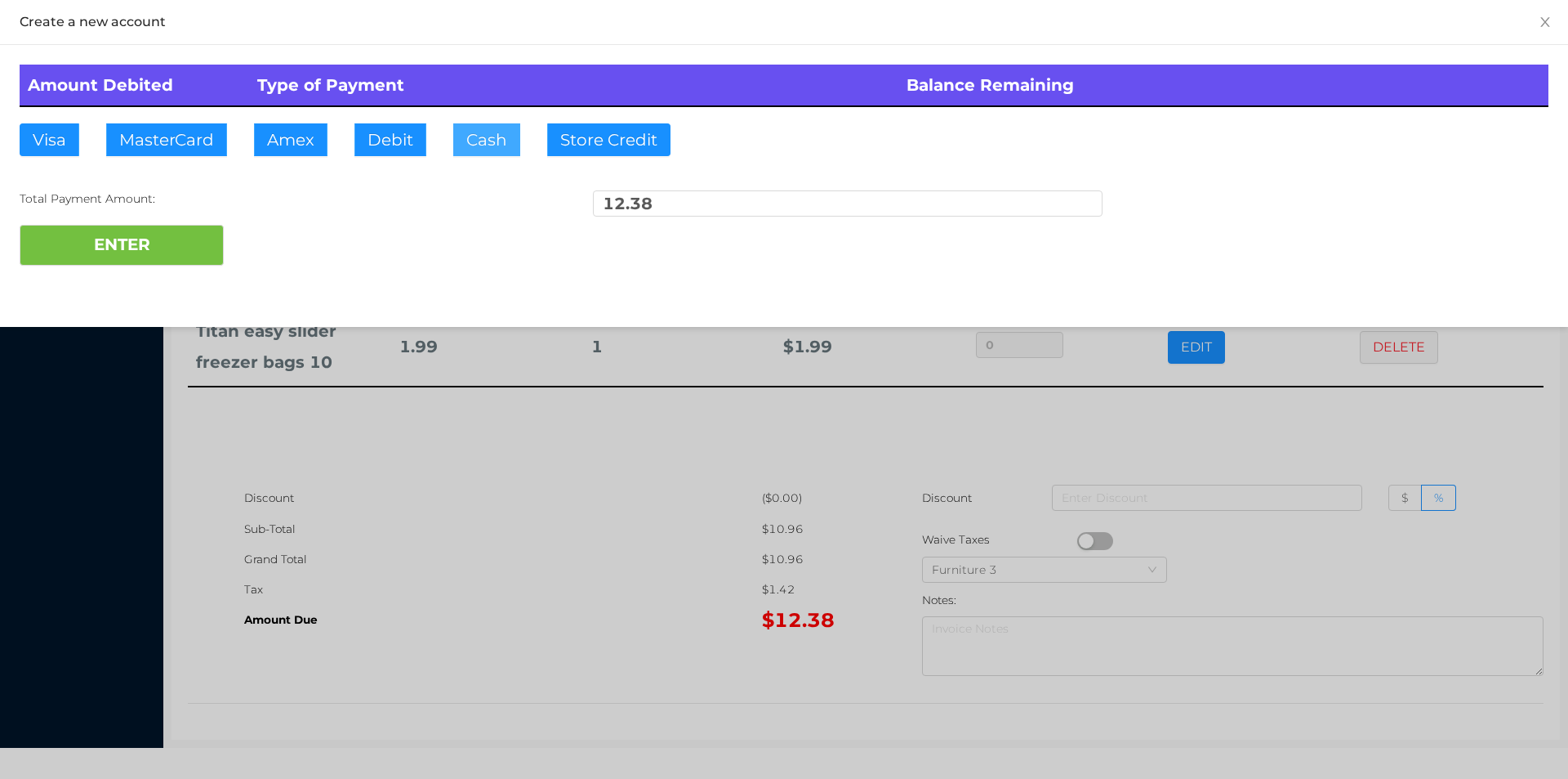
click at [487, 126] on button "Cash" at bounding box center [487, 139] width 67 height 32
type input "50"
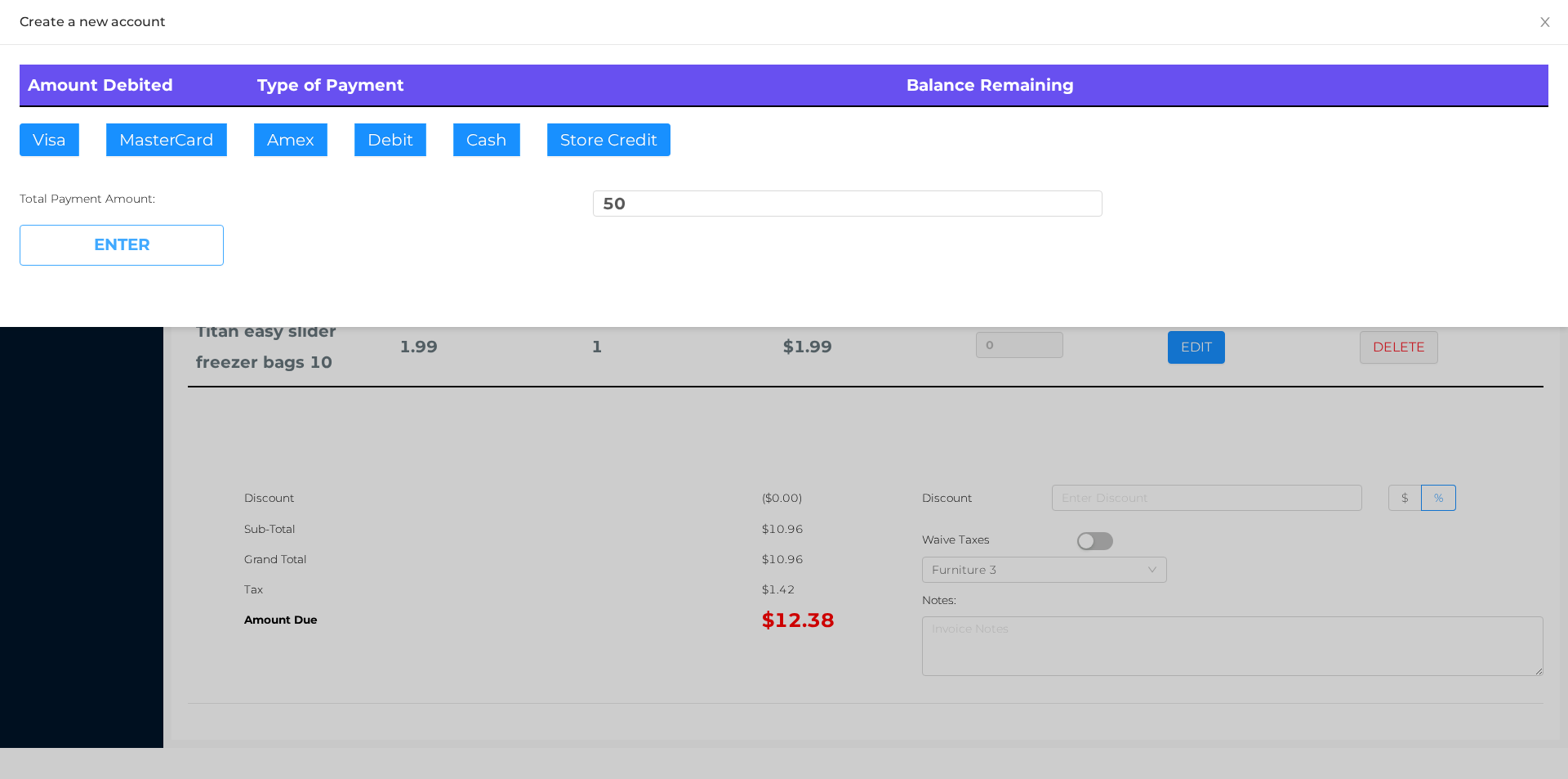
click at [161, 225] on button "ENTER" at bounding box center [121, 245] width 204 height 41
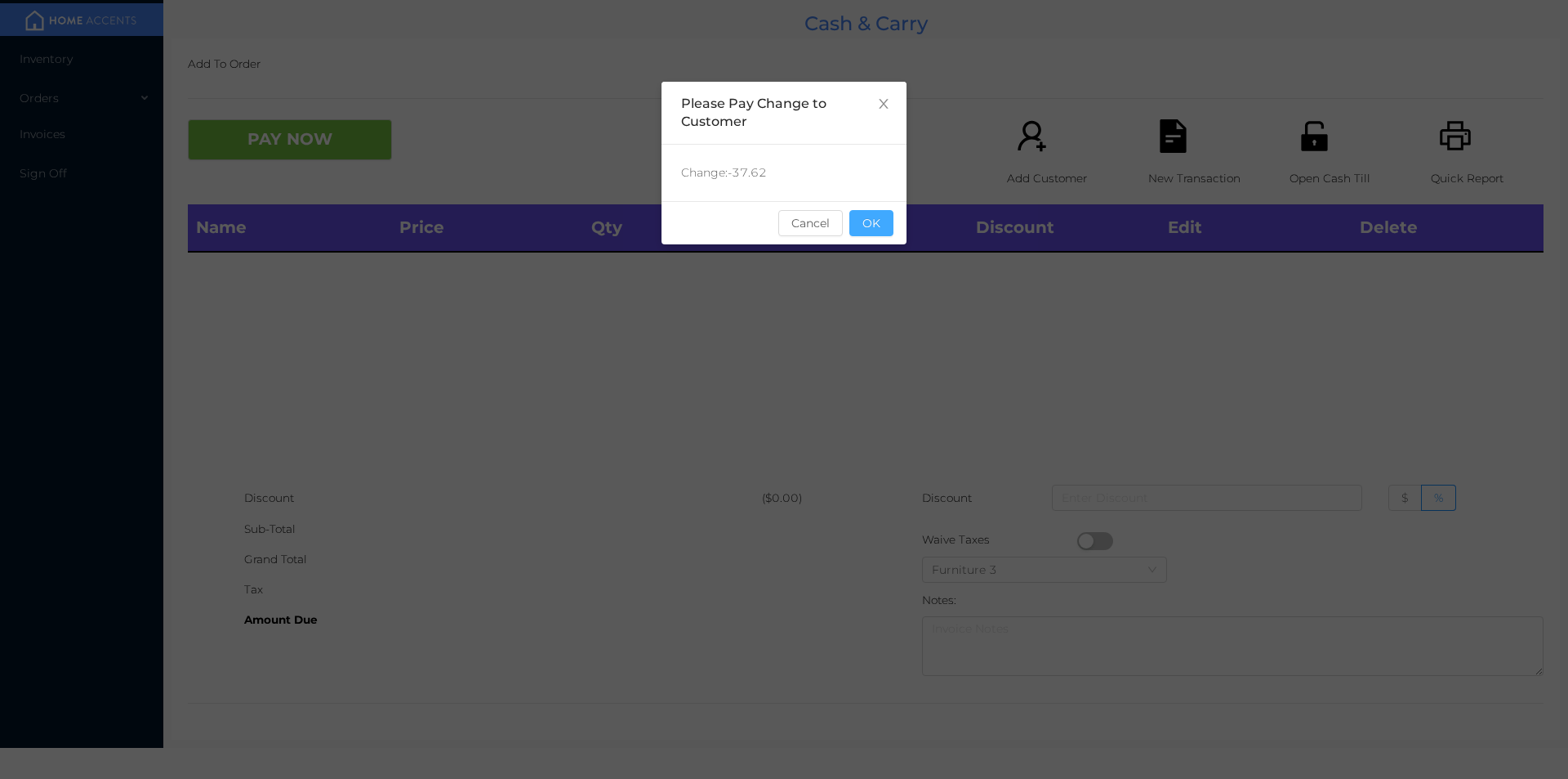
click at [890, 224] on button "OK" at bounding box center [871, 223] width 44 height 26
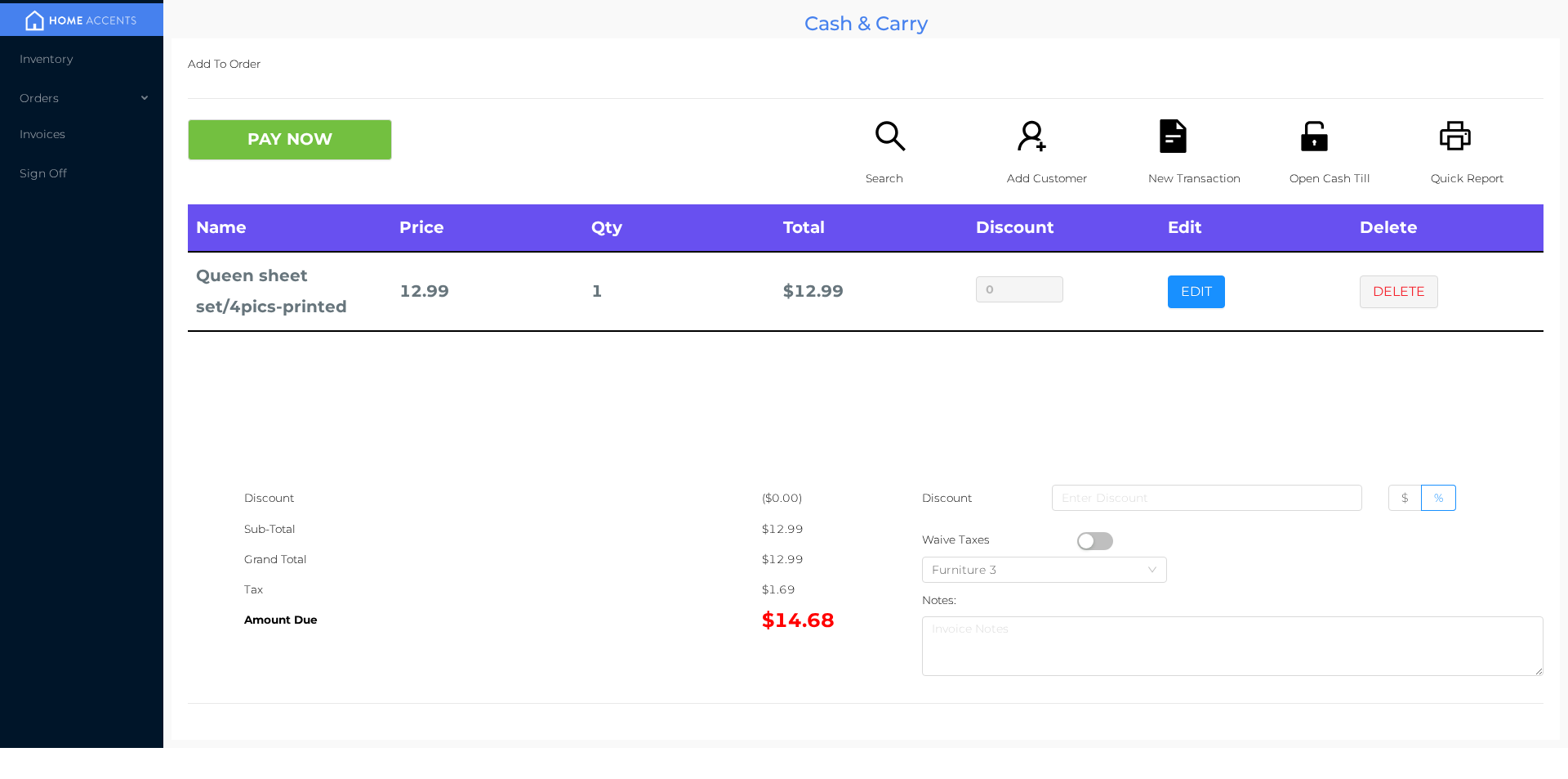
click at [1169, 150] on icon "icon: file-text" at bounding box center [1173, 136] width 26 height 33
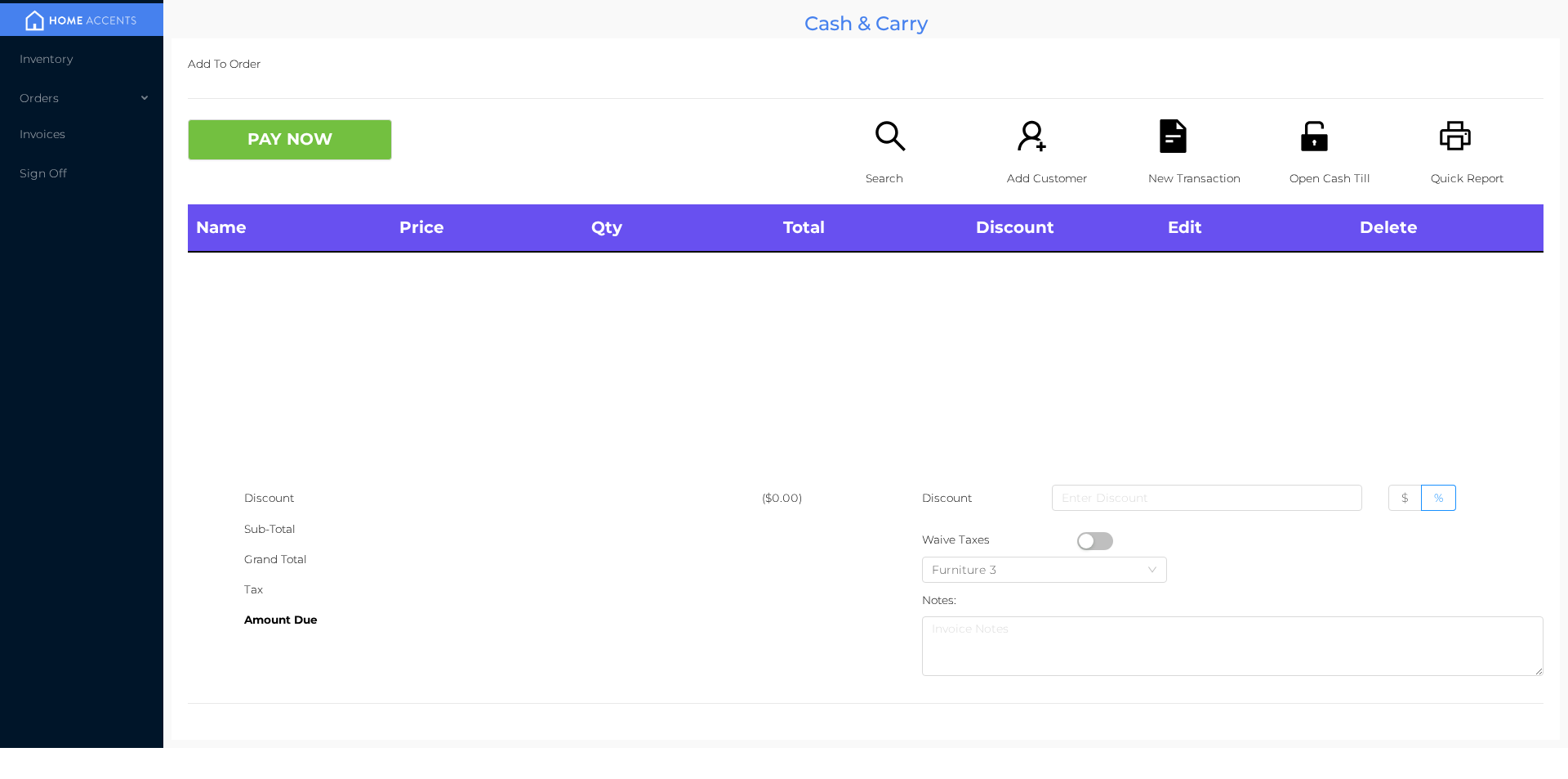
click at [1439, 142] on icon "icon: printer" at bounding box center [1456, 136] width 33 height 33
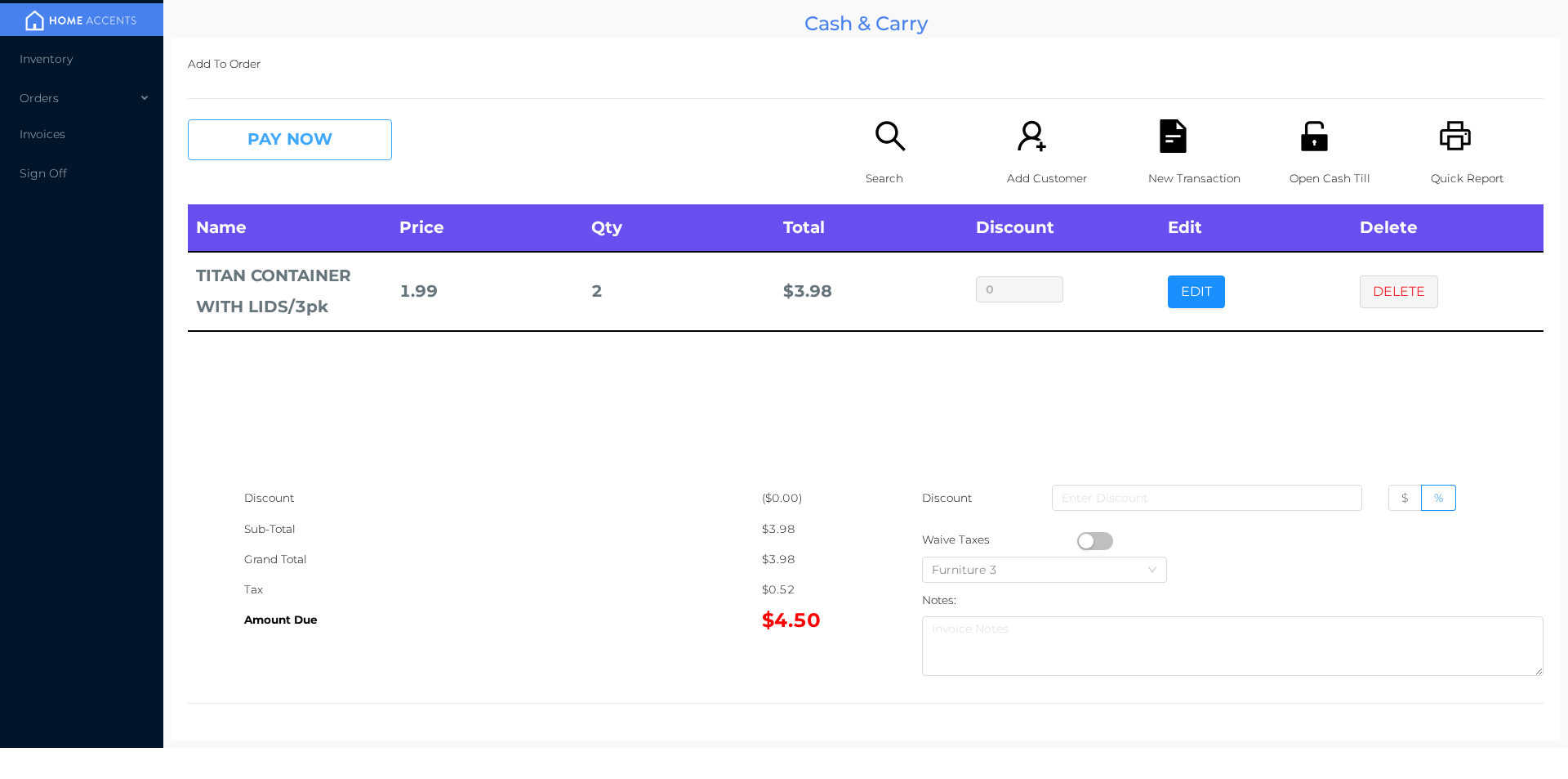
click at [337, 143] on button "PAY NOW" at bounding box center [290, 140] width 204 height 41
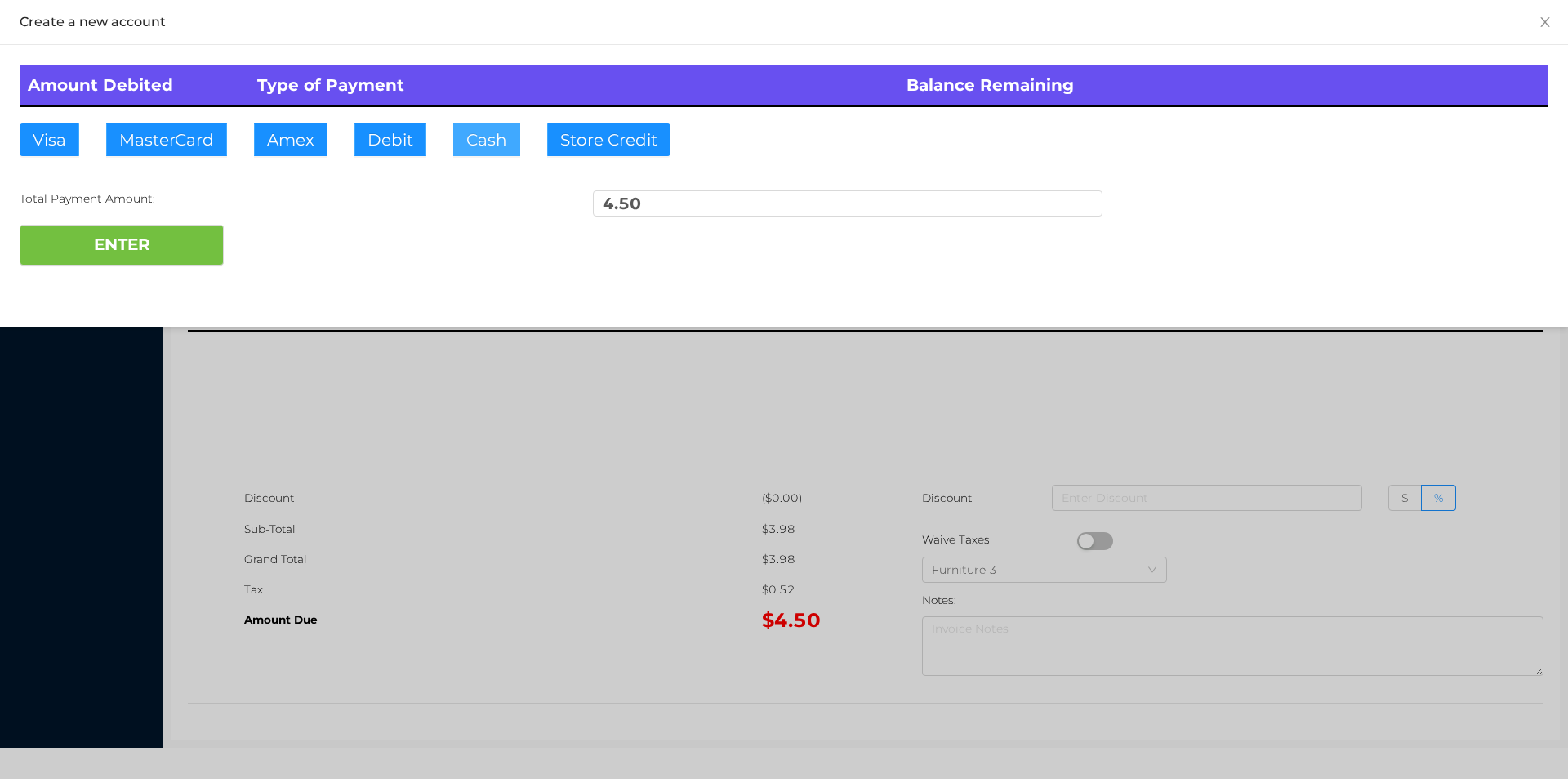
click at [488, 138] on button "Cash" at bounding box center [487, 139] width 67 height 32
click at [154, 239] on button "ENTER" at bounding box center [121, 245] width 204 height 41
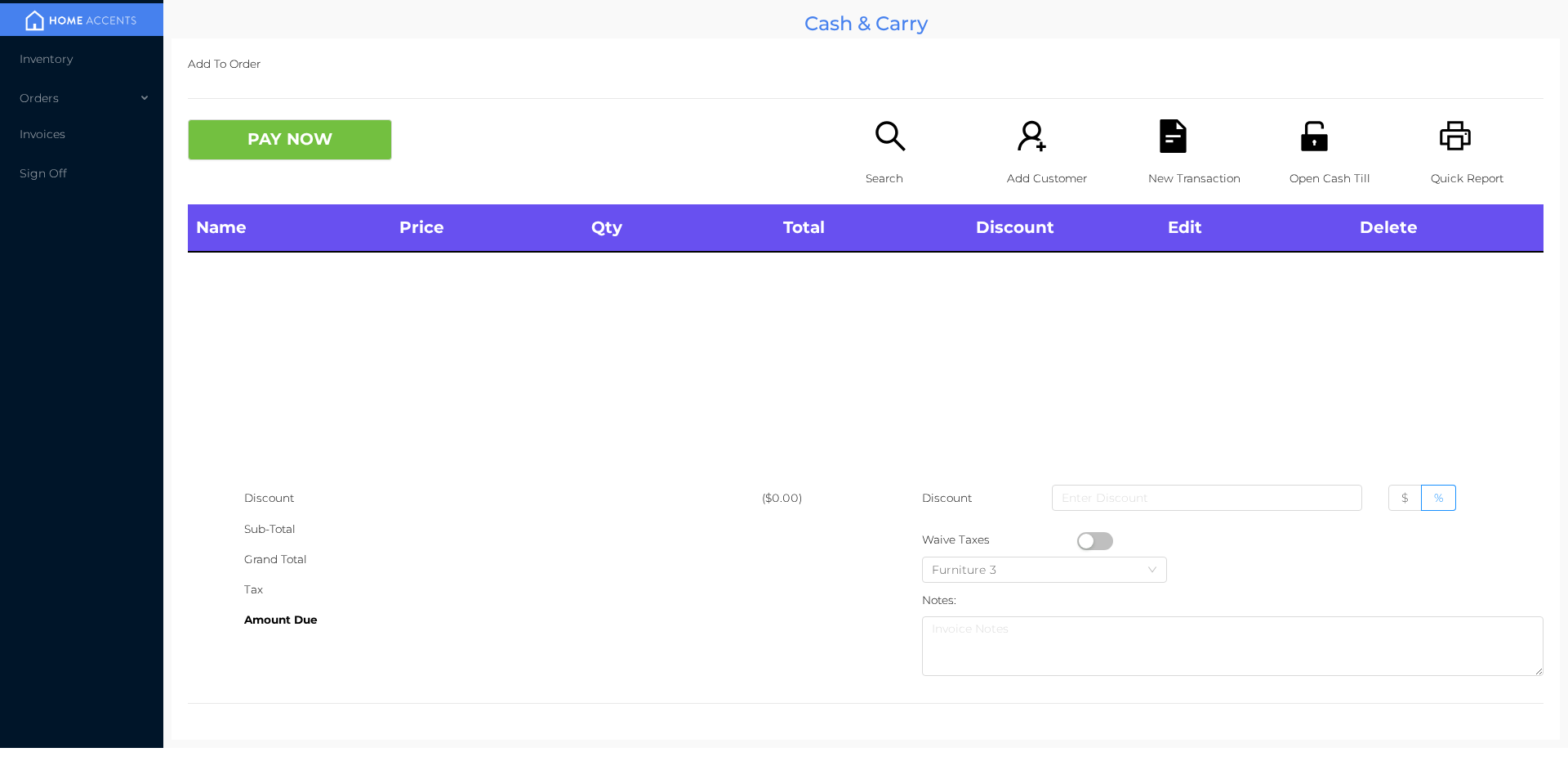
click at [874, 132] on icon "icon: search" at bounding box center [890, 136] width 33 height 33
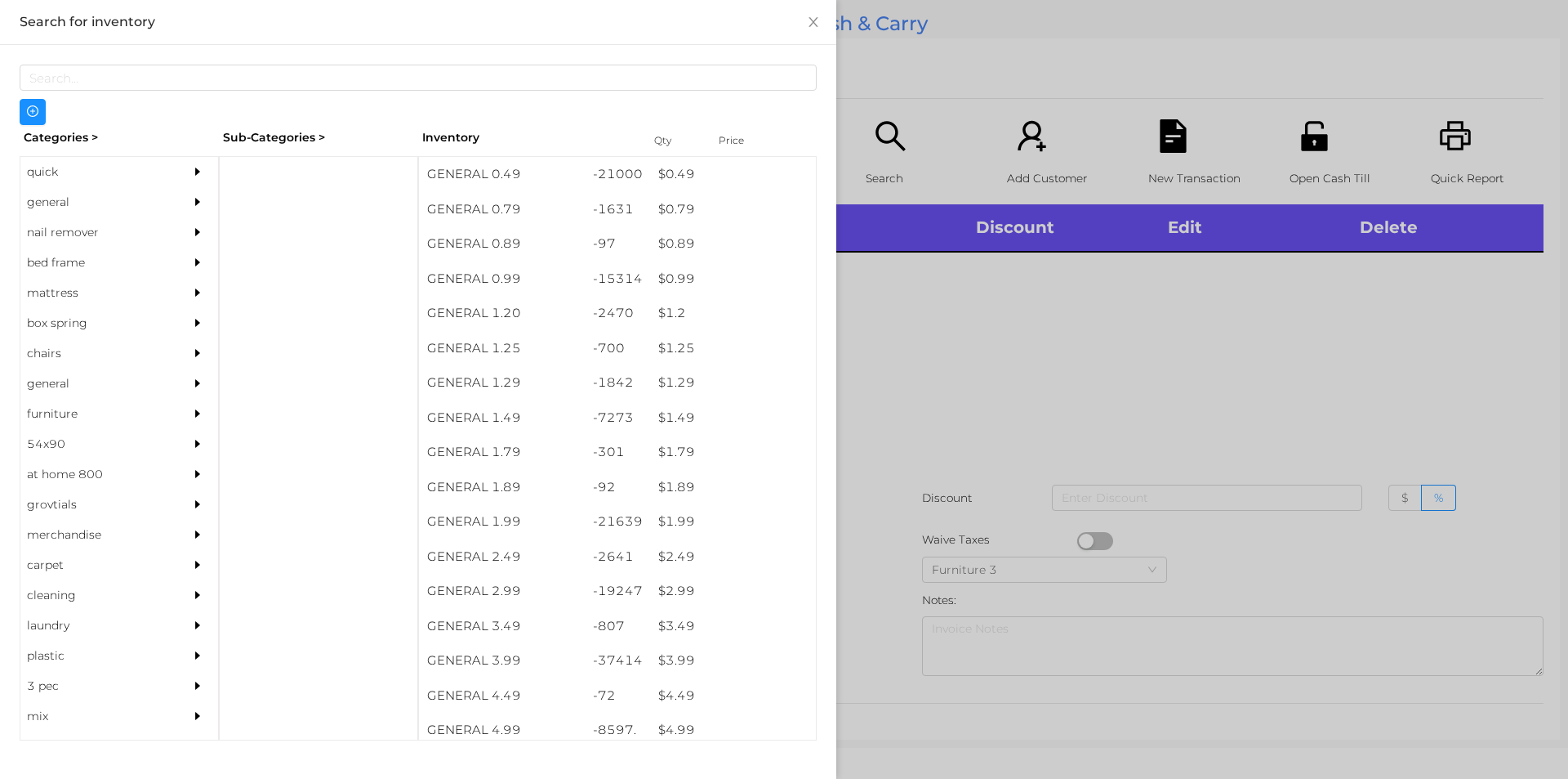
click at [122, 162] on div "quick" at bounding box center [94, 172] width 148 height 31
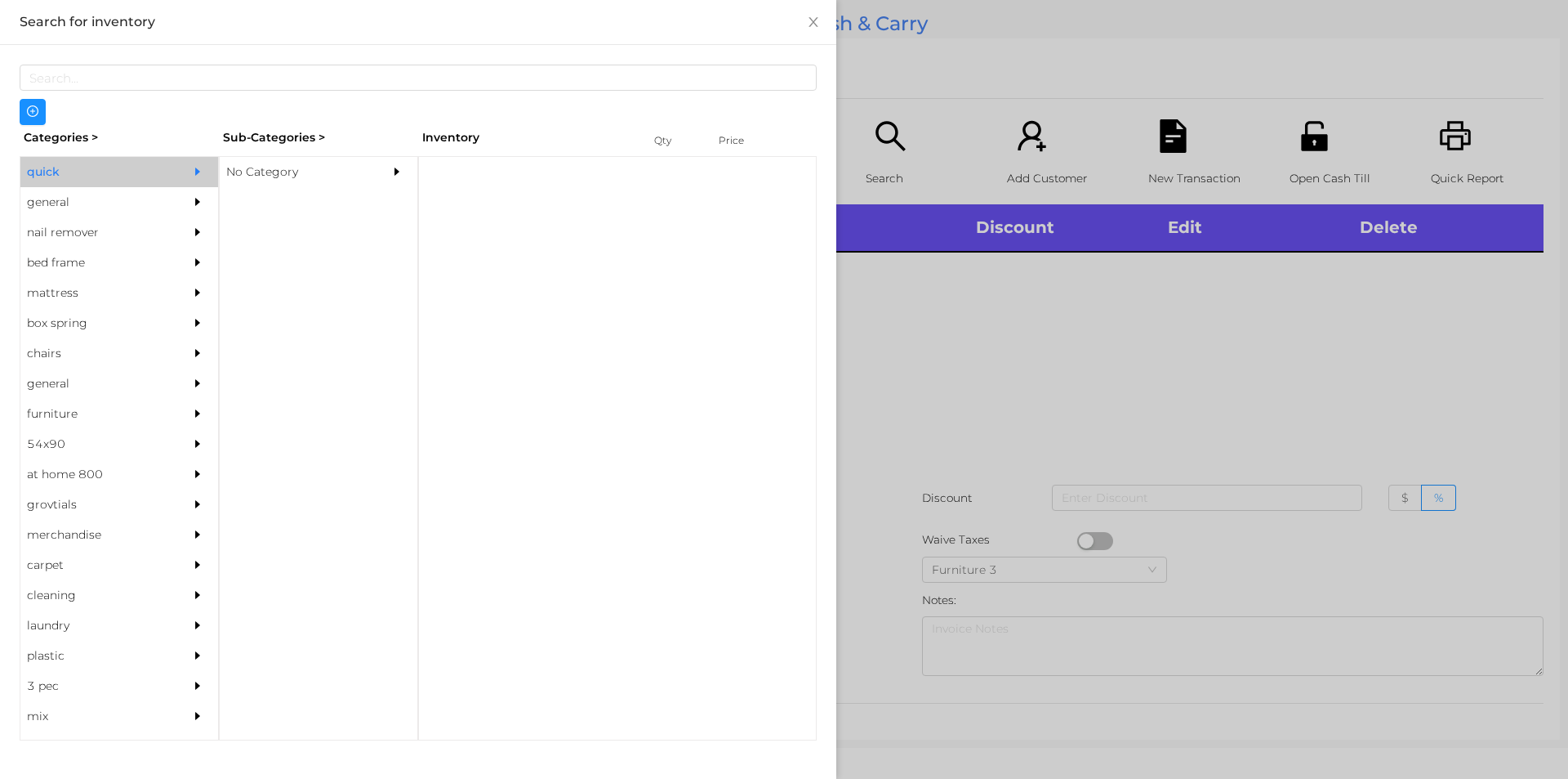
click at [374, 161] on div "No Category" at bounding box center [318, 172] width 198 height 31
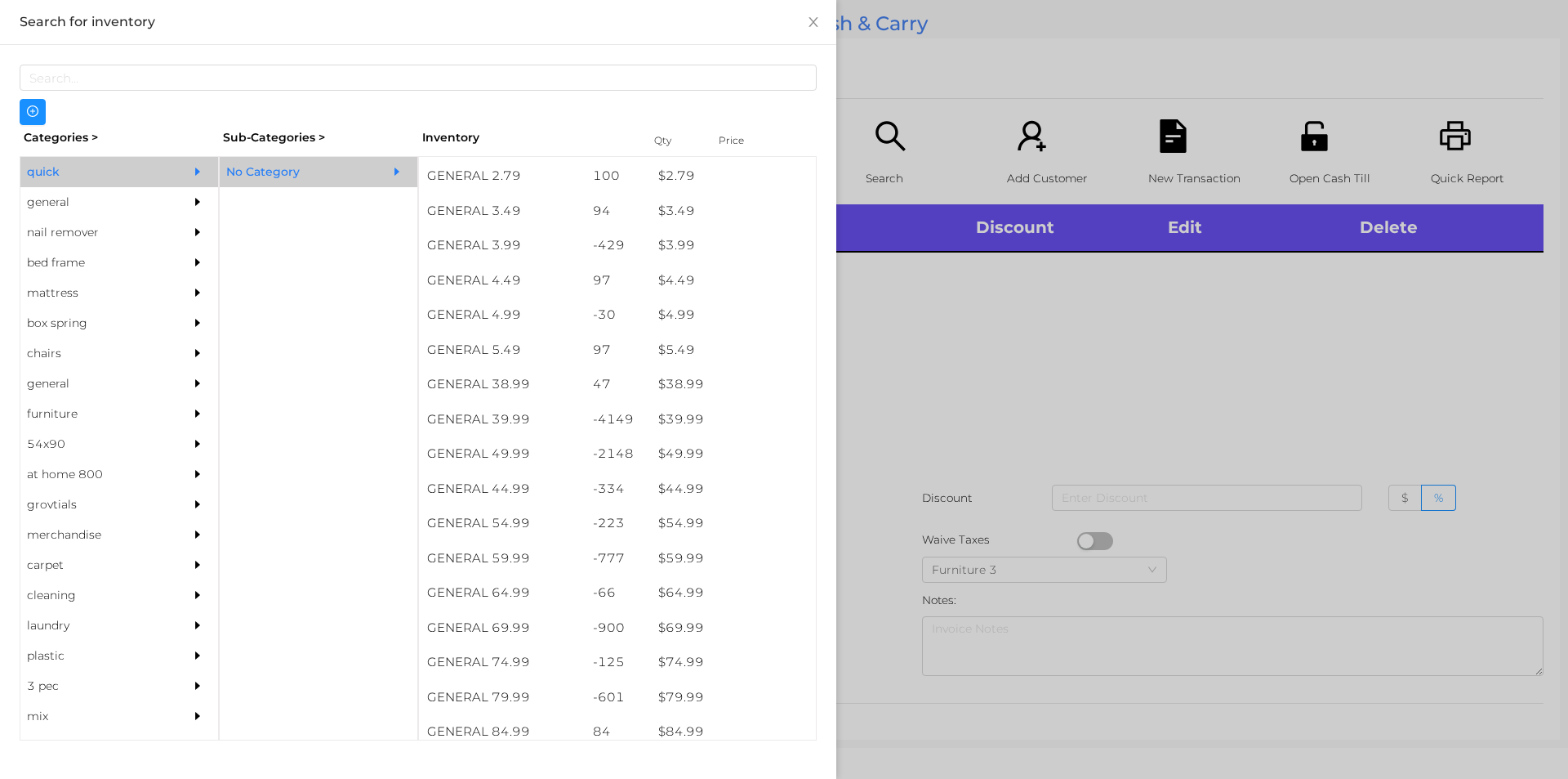
scroll to position [693, 0]
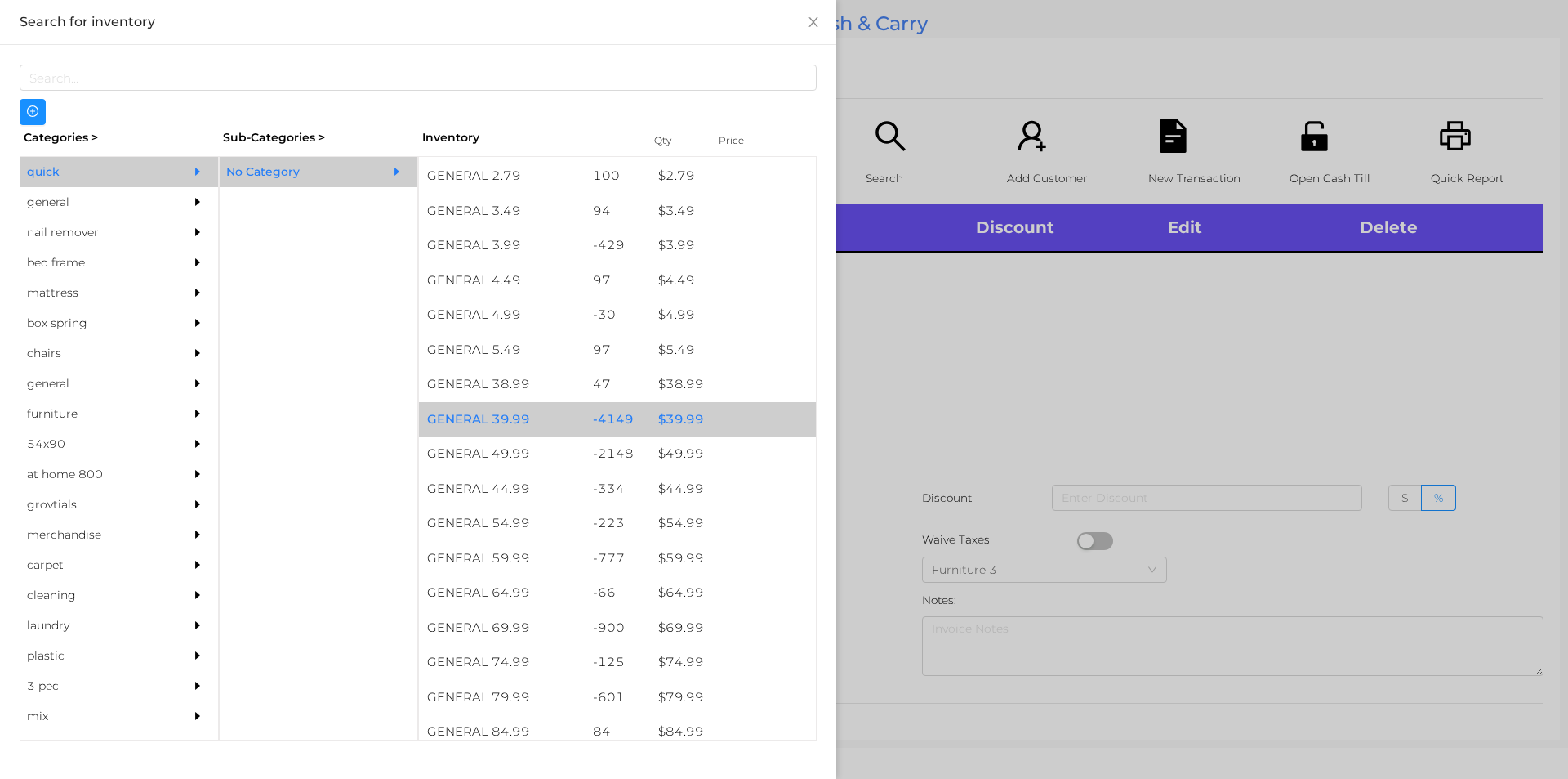
click at [712, 435] on div "$ 39.99" at bounding box center [733, 420] width 166 height 35
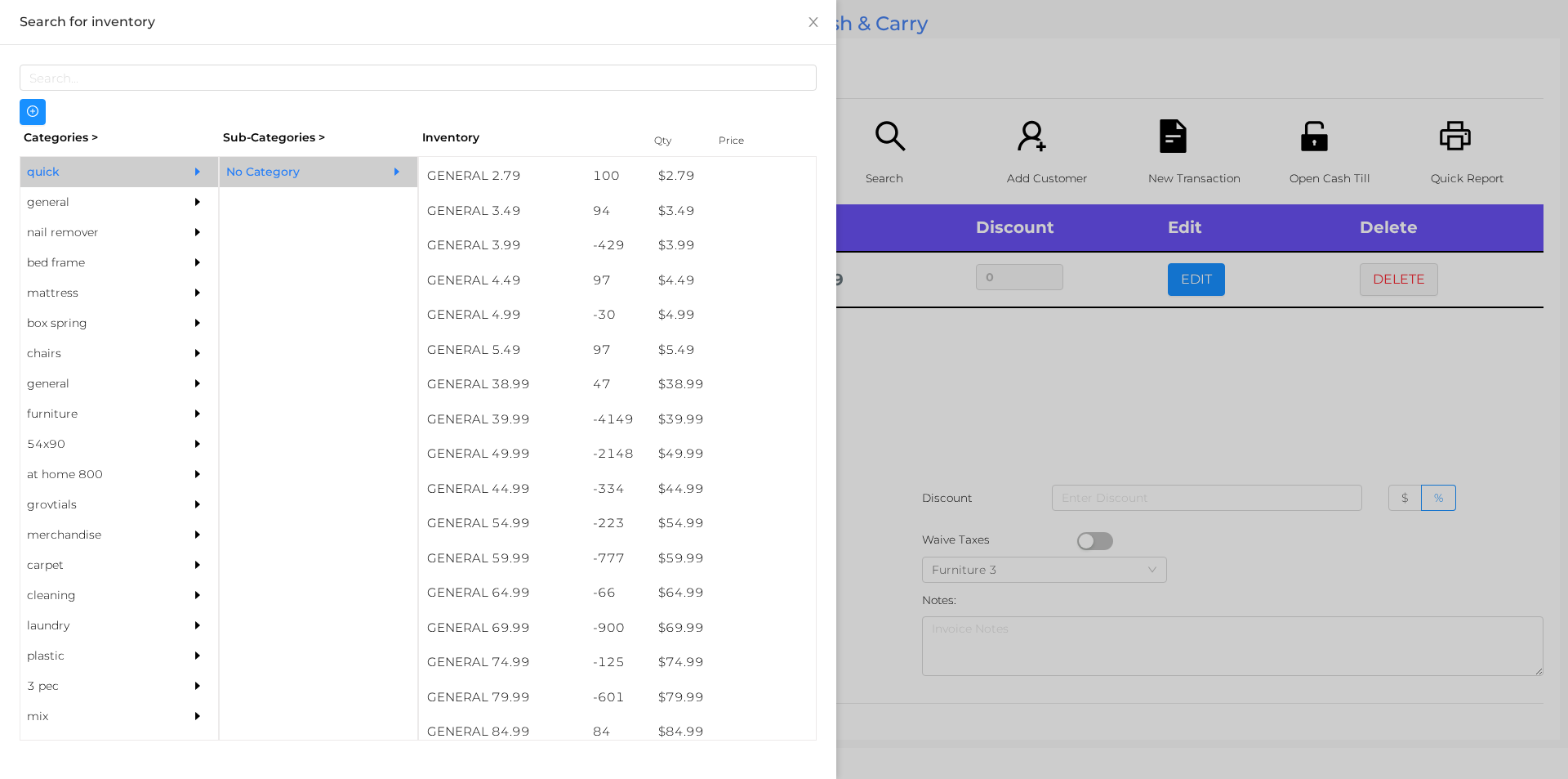
click at [944, 518] on div at bounding box center [784, 389] width 1568 height 779
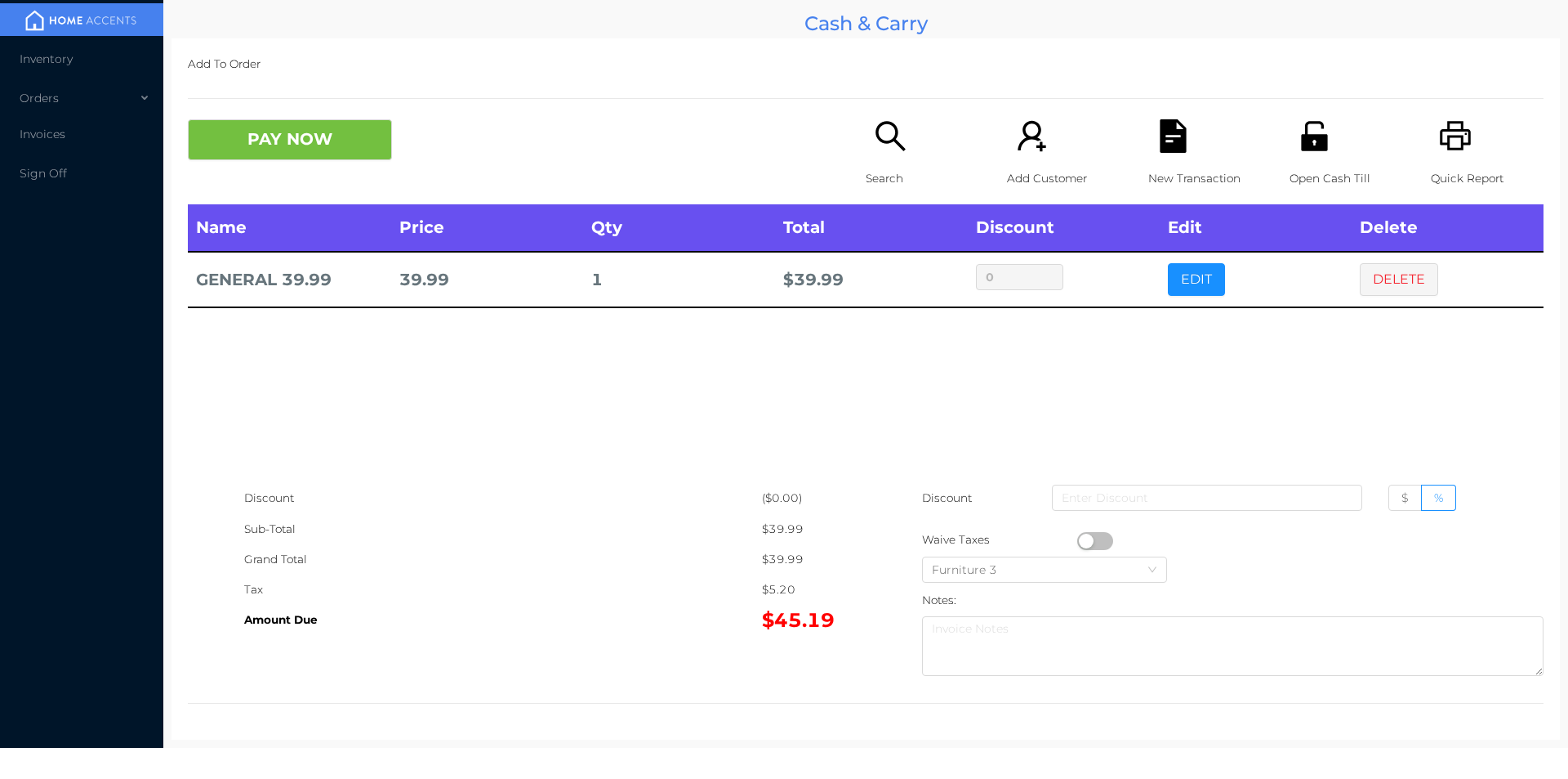
click at [1078, 536] on button "button" at bounding box center [1094, 541] width 36 height 18
click at [1406, 269] on button "DELETE" at bounding box center [1399, 279] width 78 height 32
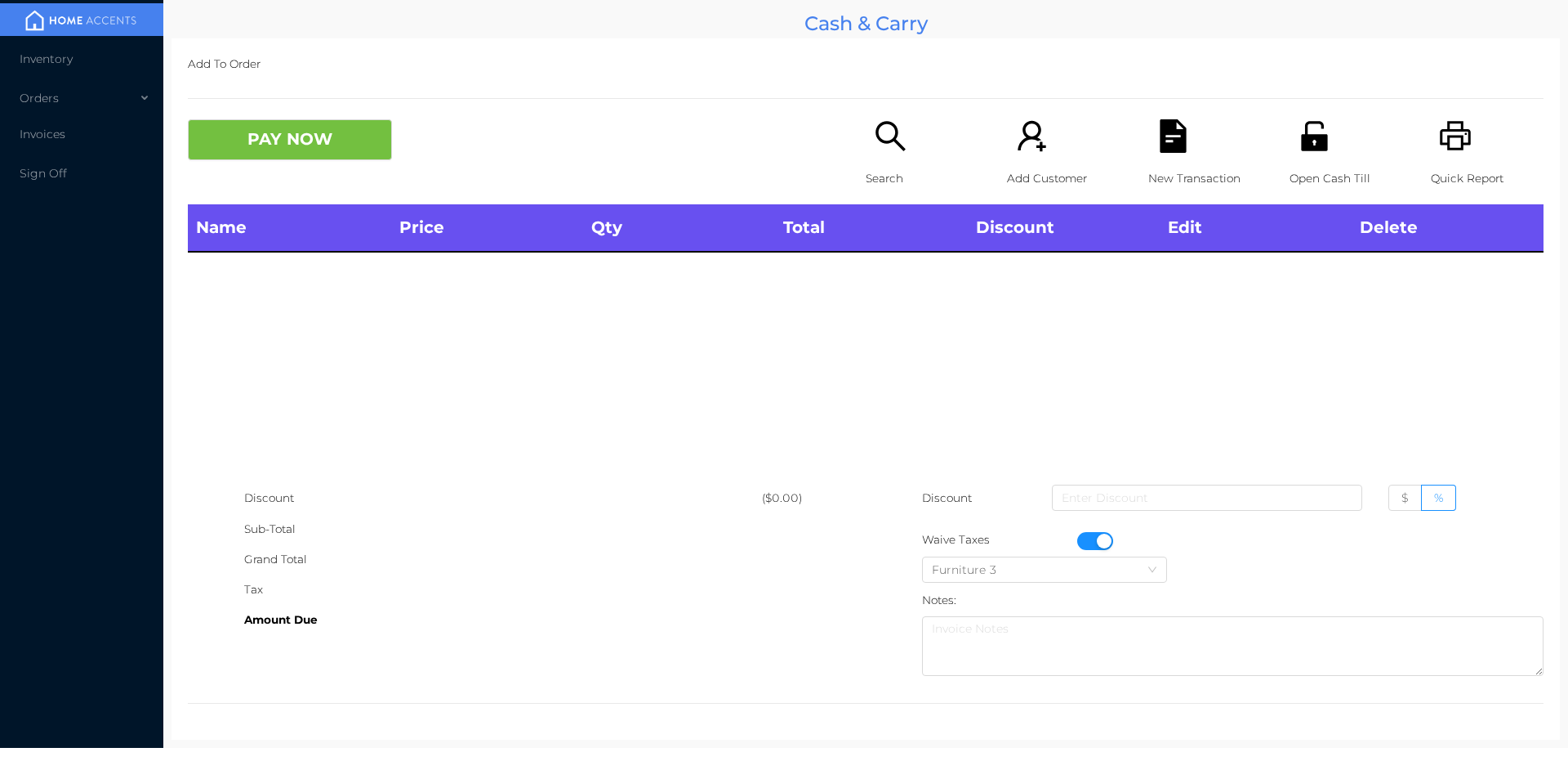
click at [918, 147] on div "Search" at bounding box center [922, 161] width 112 height 85
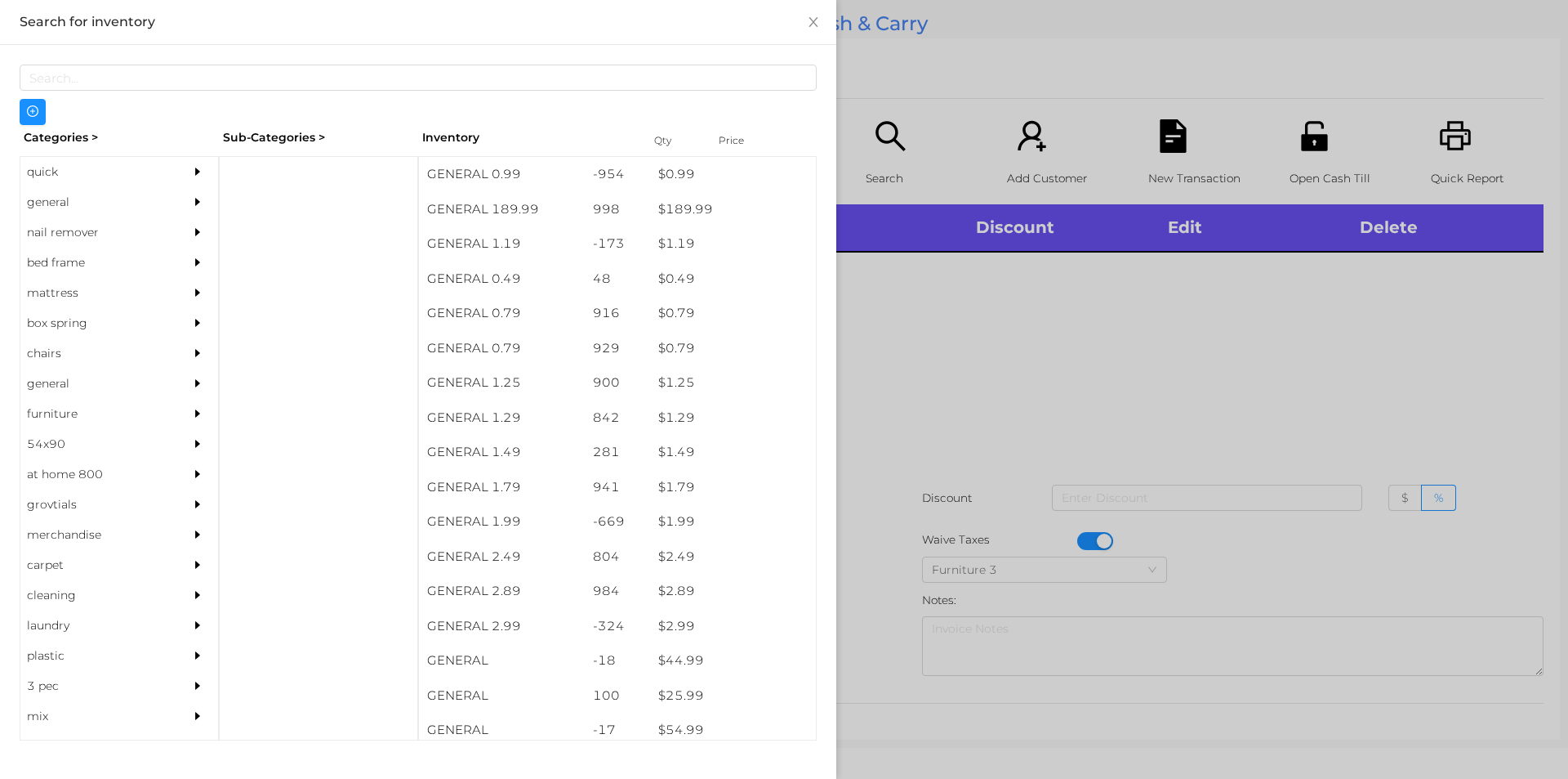
click at [78, 161] on div "quick" at bounding box center [94, 172] width 148 height 31
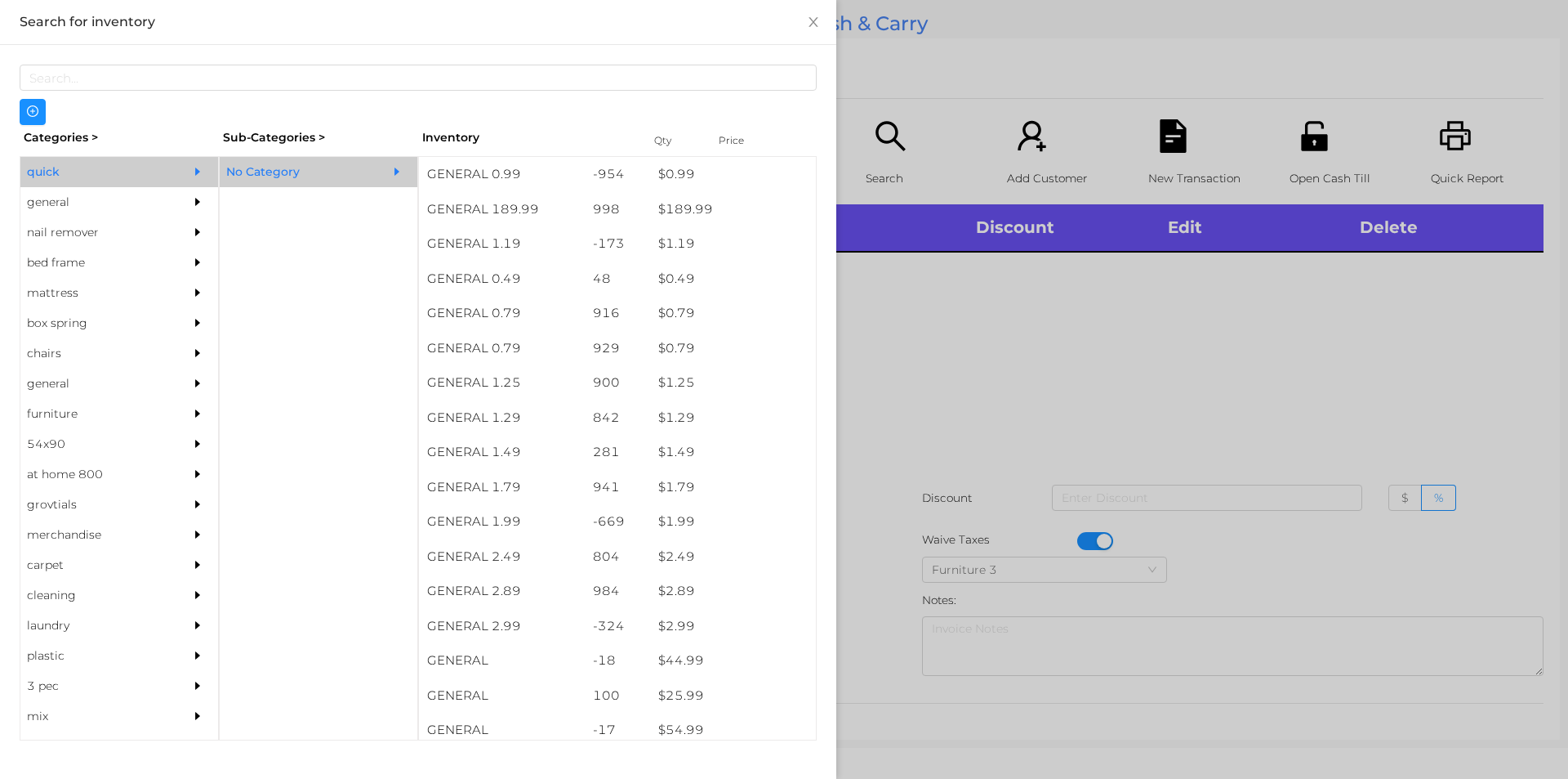
click at [1176, 395] on div at bounding box center [784, 389] width 1568 height 779
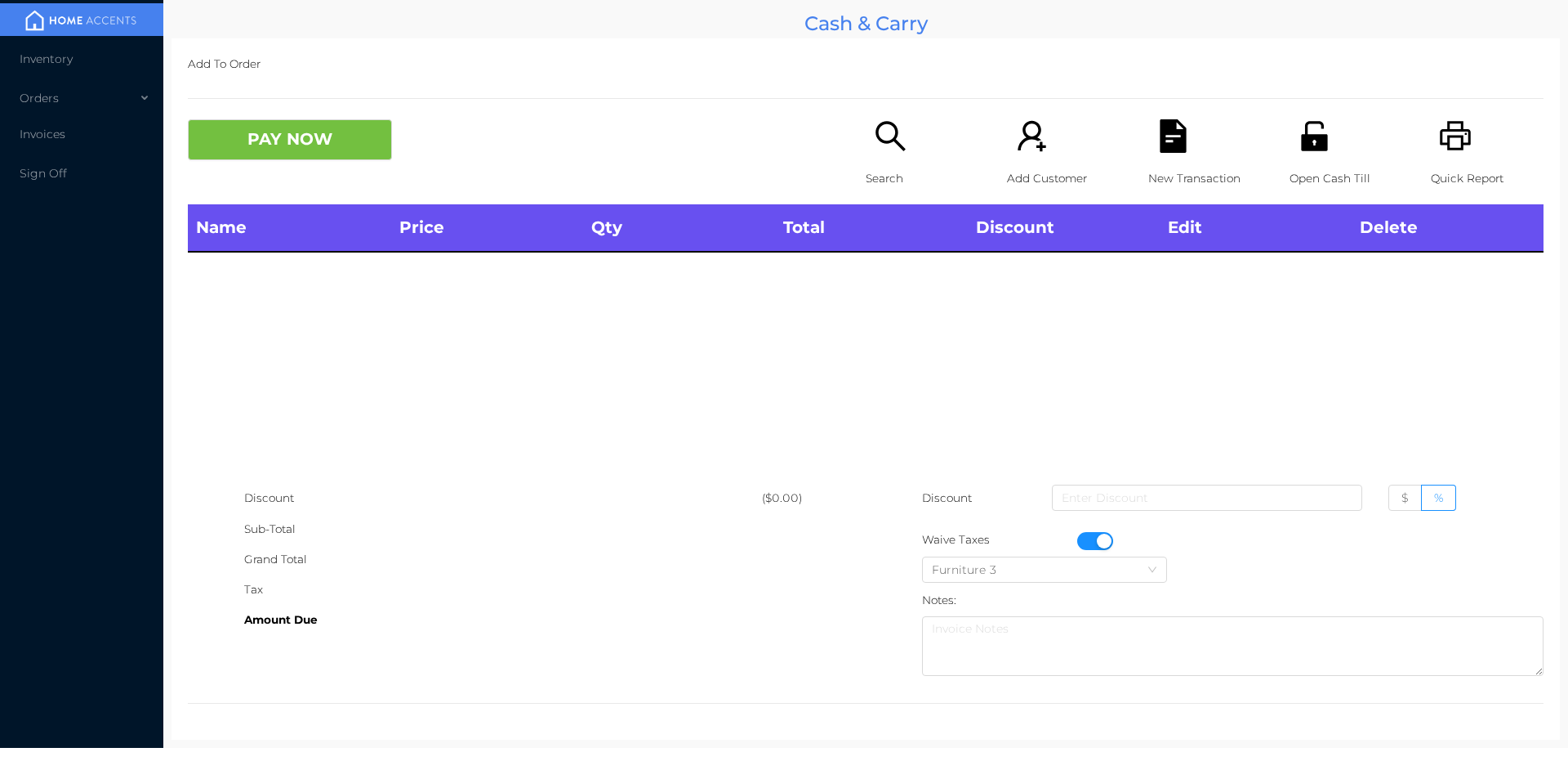
click at [1164, 160] on div "New Transaction" at bounding box center [1204, 161] width 112 height 85
click at [1314, 136] on icon "icon: unlock" at bounding box center [1314, 136] width 26 height 30
click at [1098, 547] on button "button" at bounding box center [1094, 541] width 36 height 18
click at [1311, 154] on div "Open Cash Till" at bounding box center [1346, 161] width 112 height 85
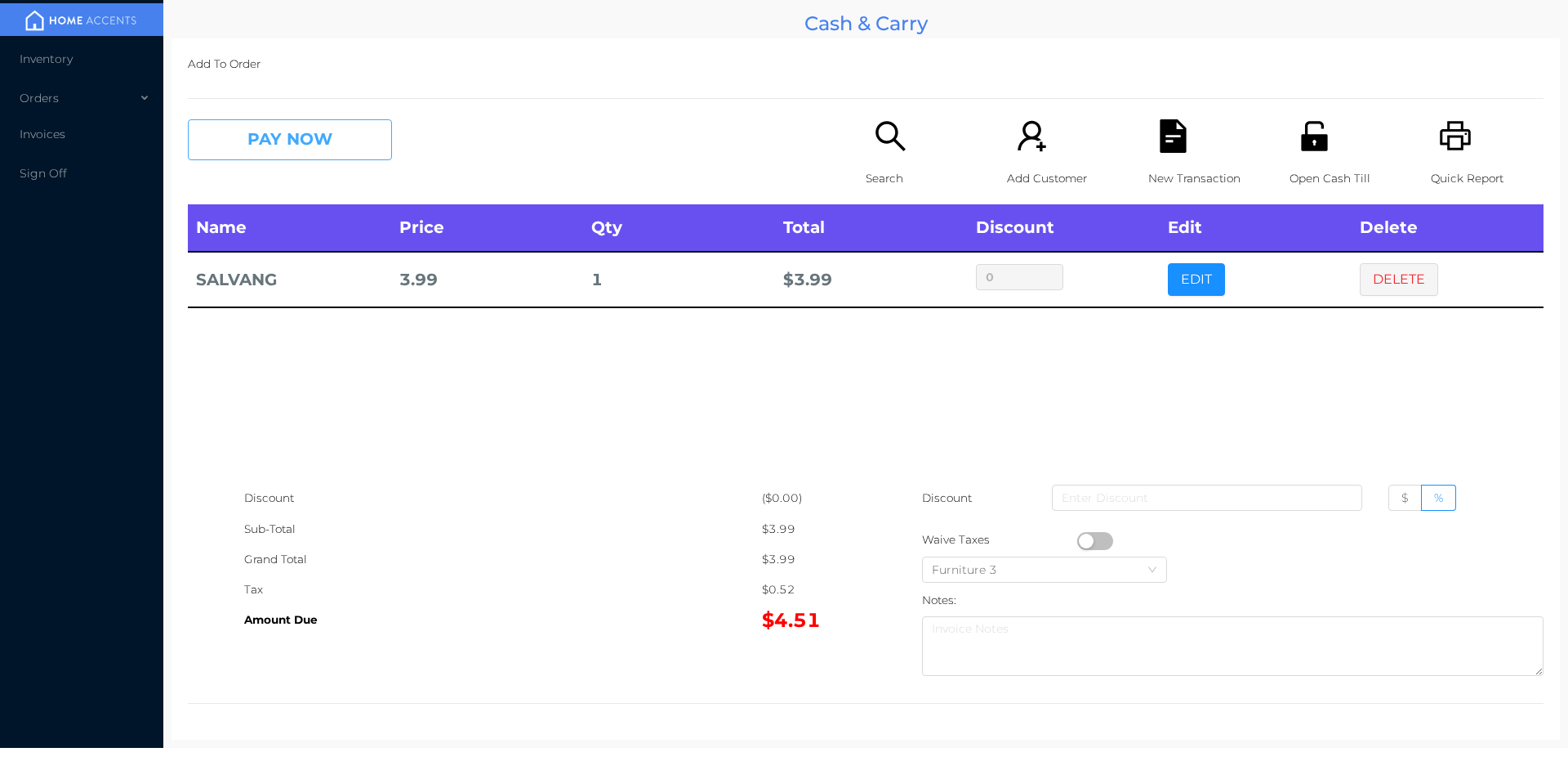
click at [319, 155] on button "PAY NOW" at bounding box center [290, 140] width 204 height 41
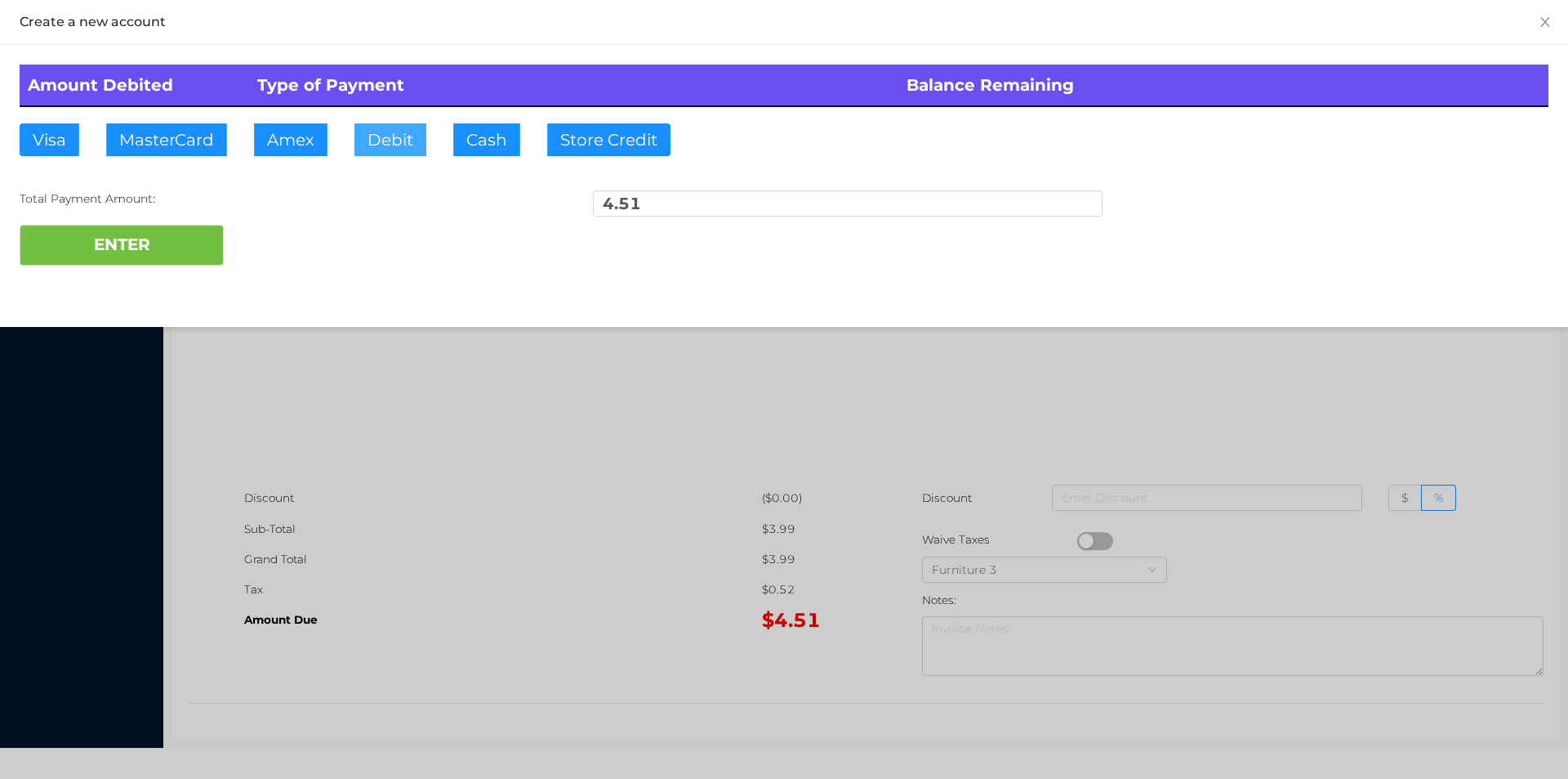
click at [419, 132] on button "Debit" at bounding box center [390, 139] width 72 height 32
click at [135, 278] on div "Amount Debited Type of Payment Balance Remaining Visa MasterCard Amex Debit Cas…" at bounding box center [784, 165] width 1568 height 240
click at [165, 229] on button "ENTER" at bounding box center [121, 245] width 204 height 41
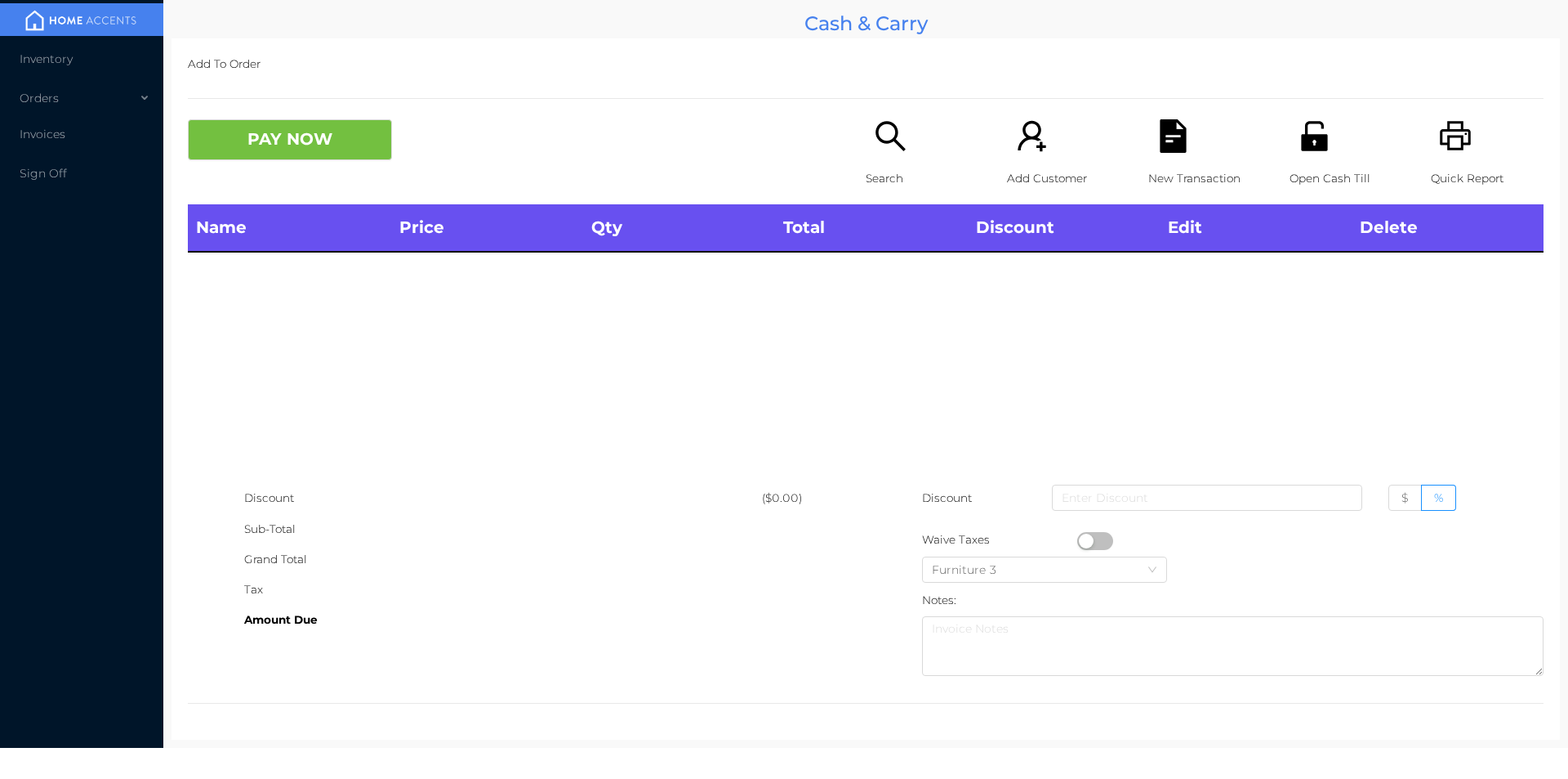
click at [1305, 135] on icon "icon: unlock" at bounding box center [1314, 136] width 26 height 30
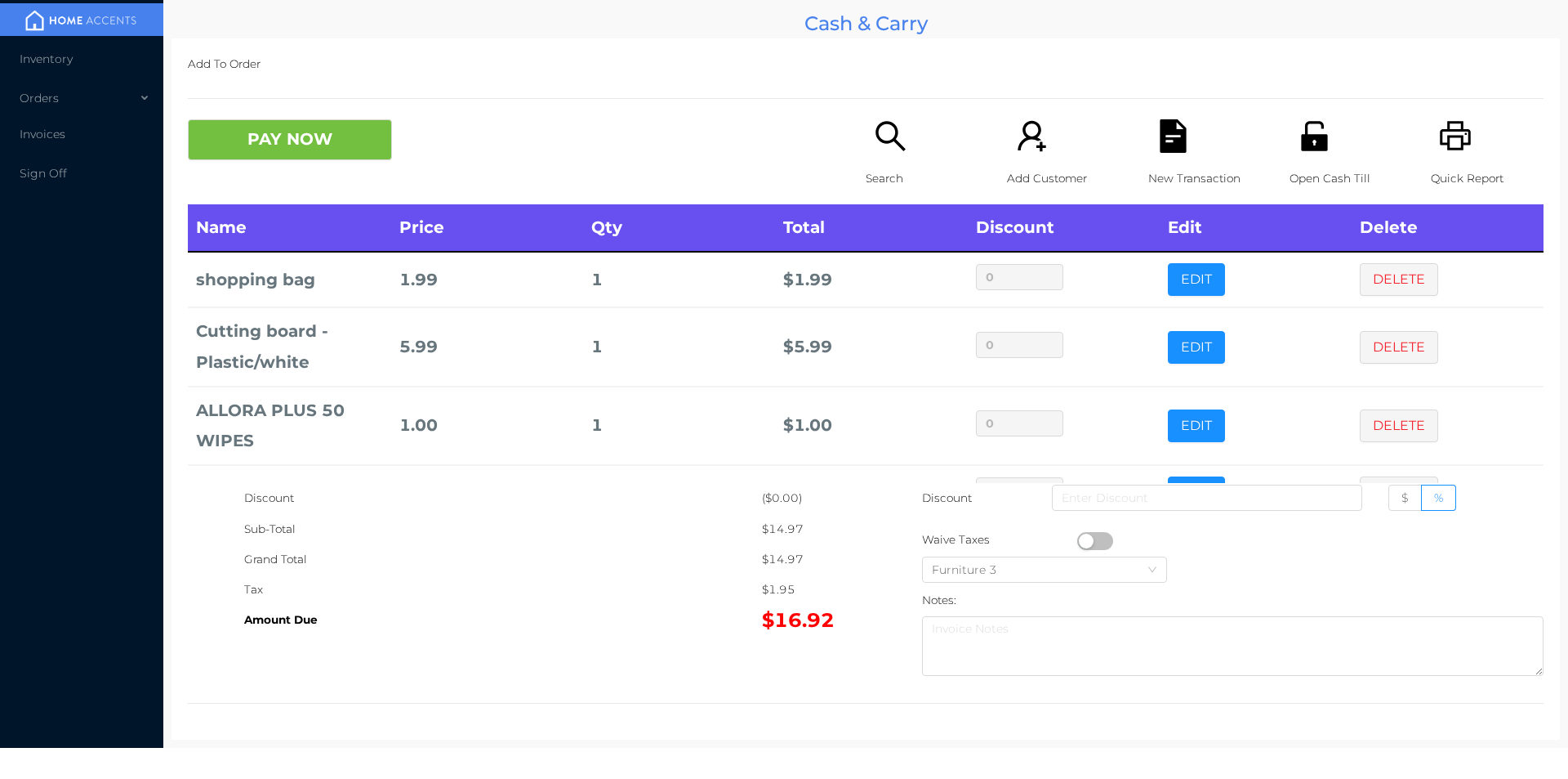
click at [886, 147] on icon "icon: search" at bounding box center [890, 136] width 33 height 33
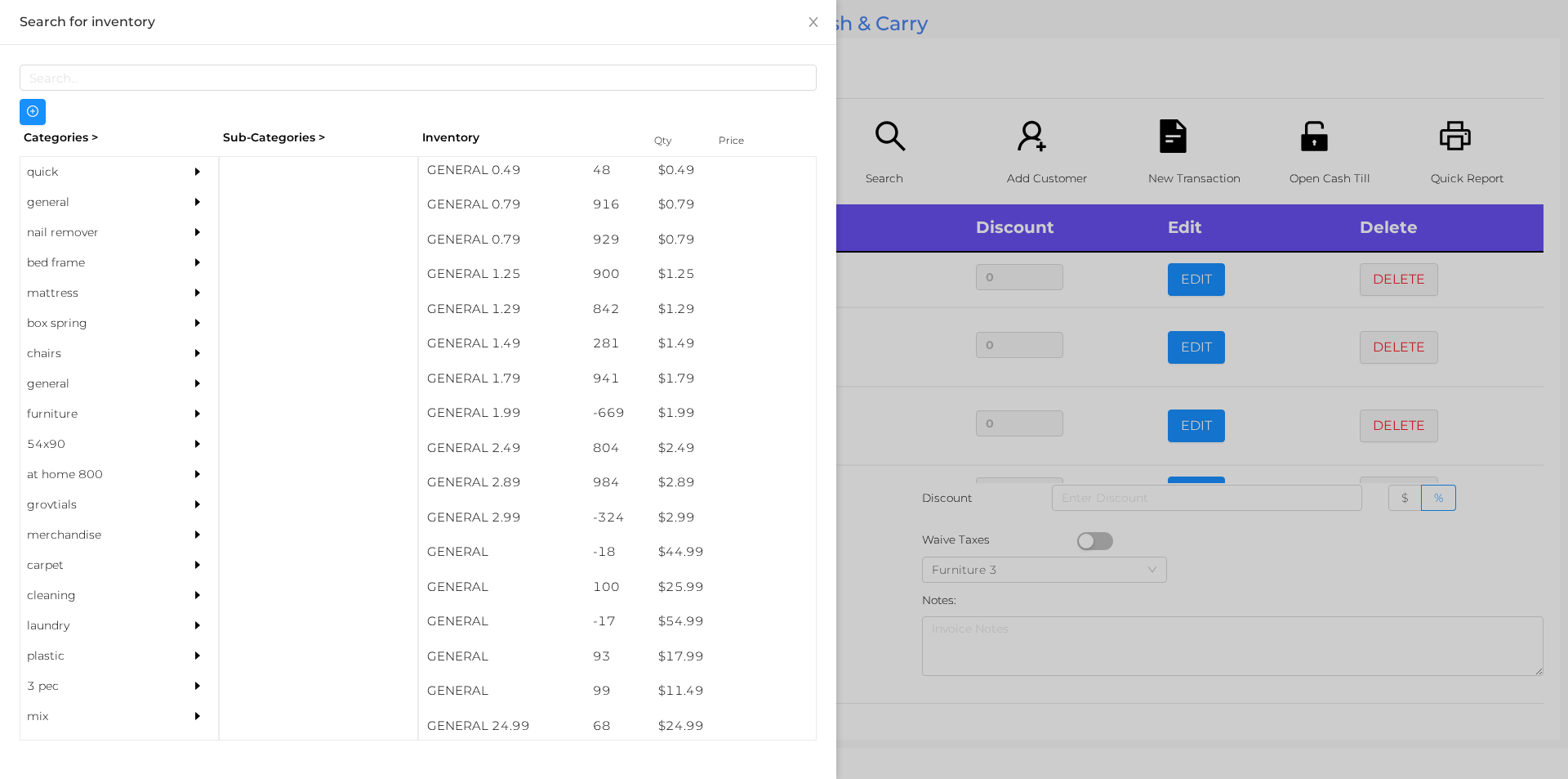
scroll to position [189, 0]
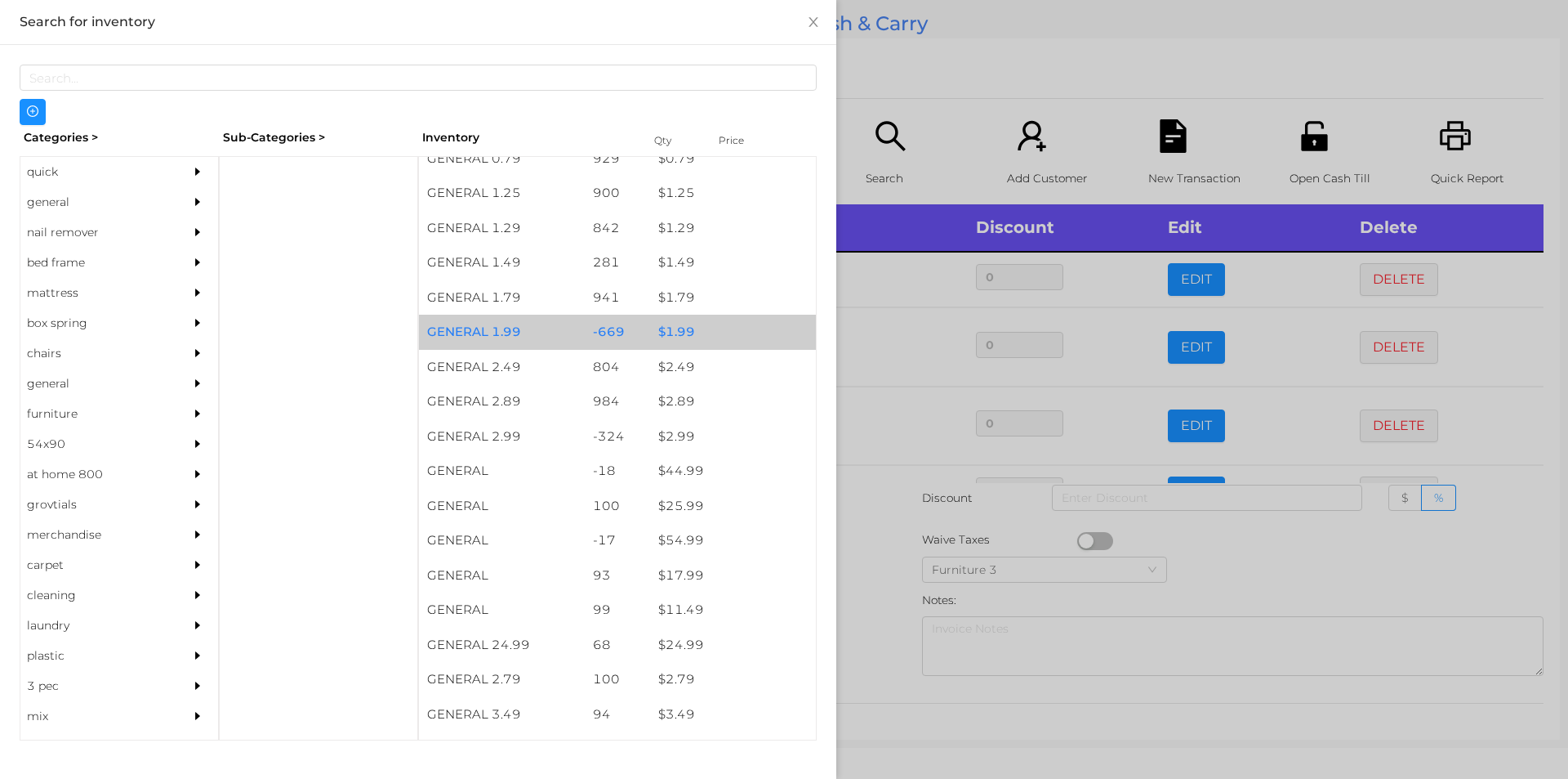
click at [733, 332] on div "$ 1.99" at bounding box center [733, 332] width 166 height 35
click at [737, 329] on div "$ 1.99" at bounding box center [733, 332] width 166 height 35
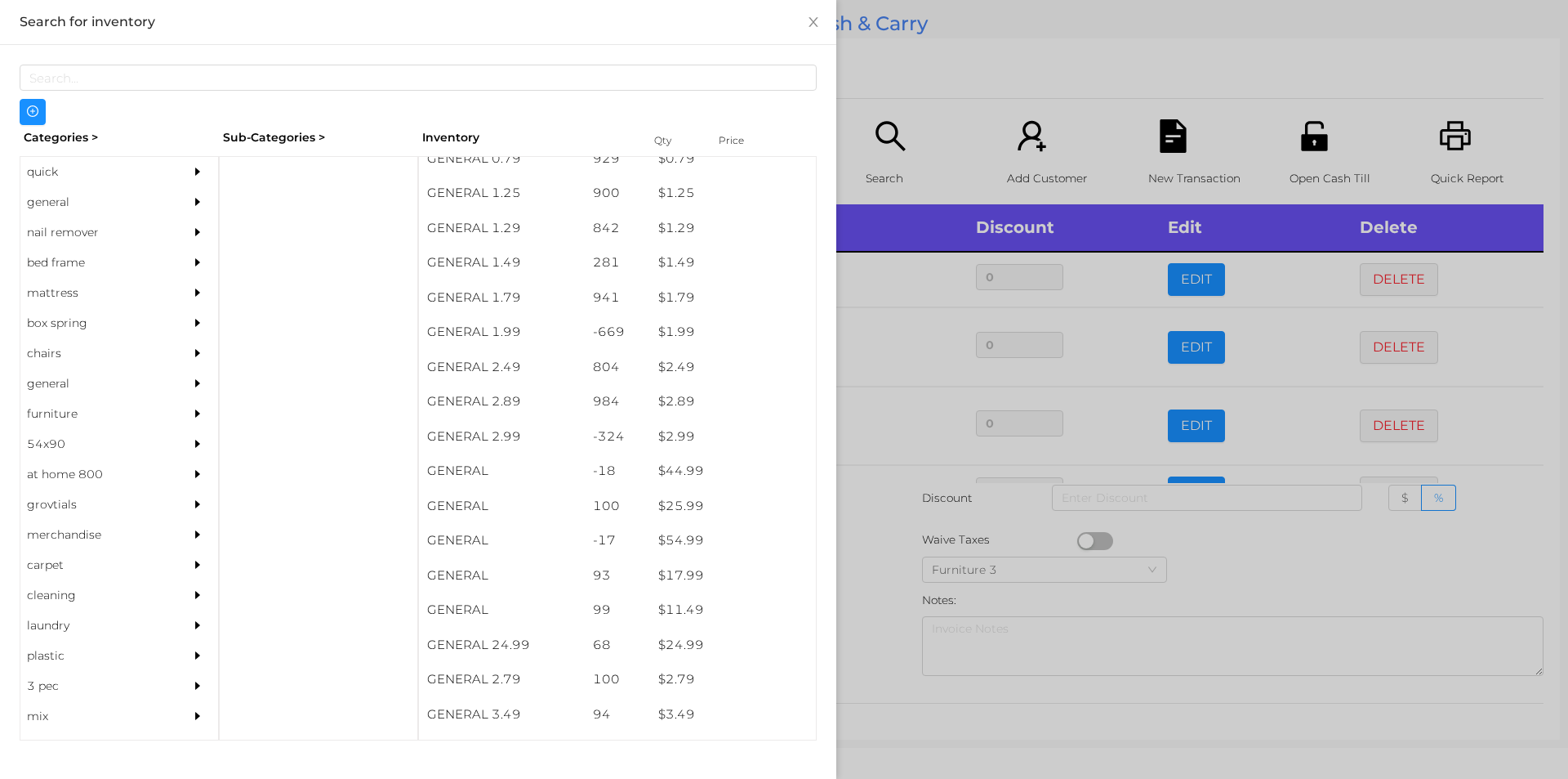
click at [997, 72] on div at bounding box center [784, 389] width 1568 height 779
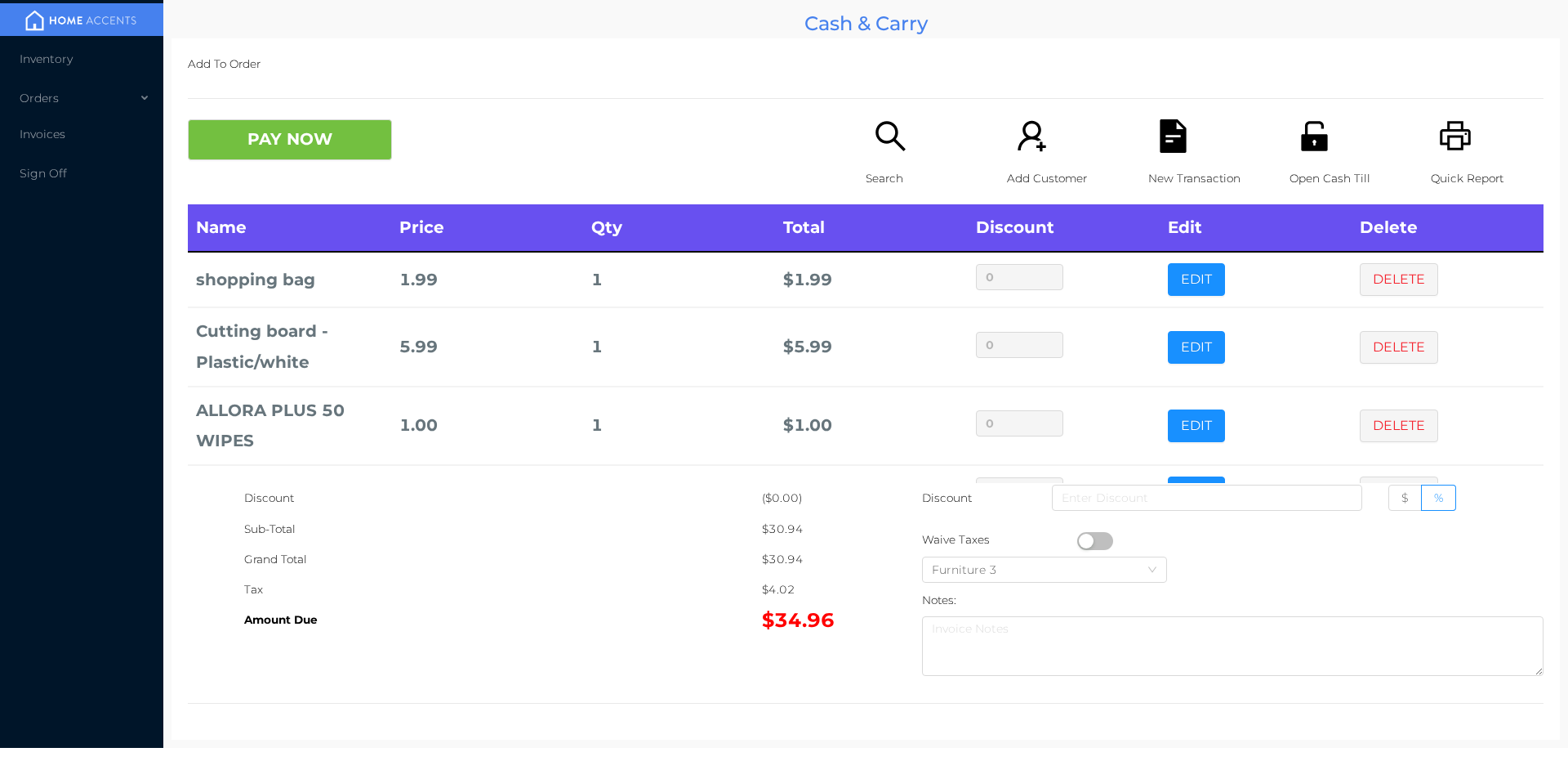
click at [909, 139] on div "Search" at bounding box center [922, 161] width 112 height 85
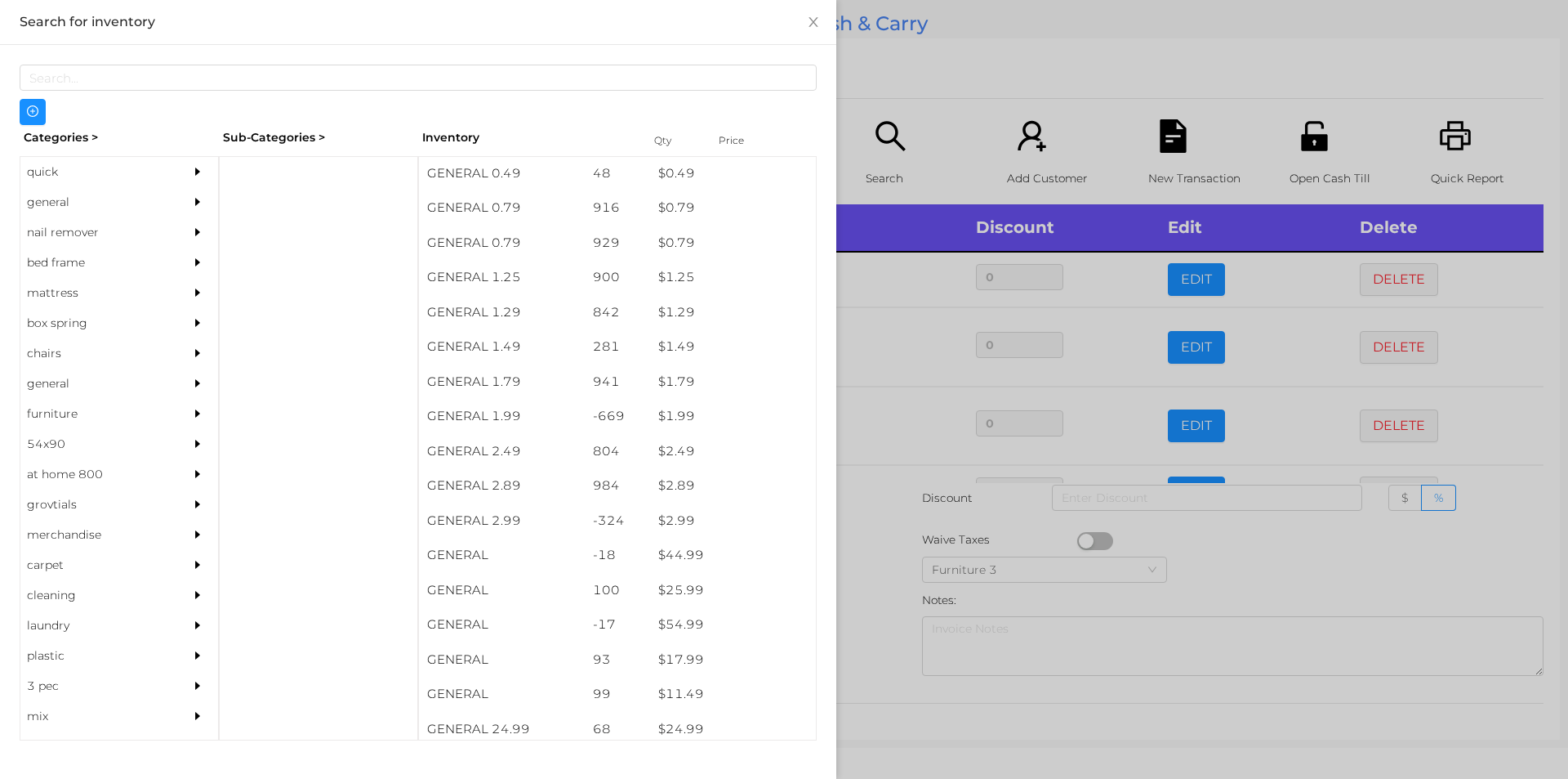
scroll to position [149, 0]
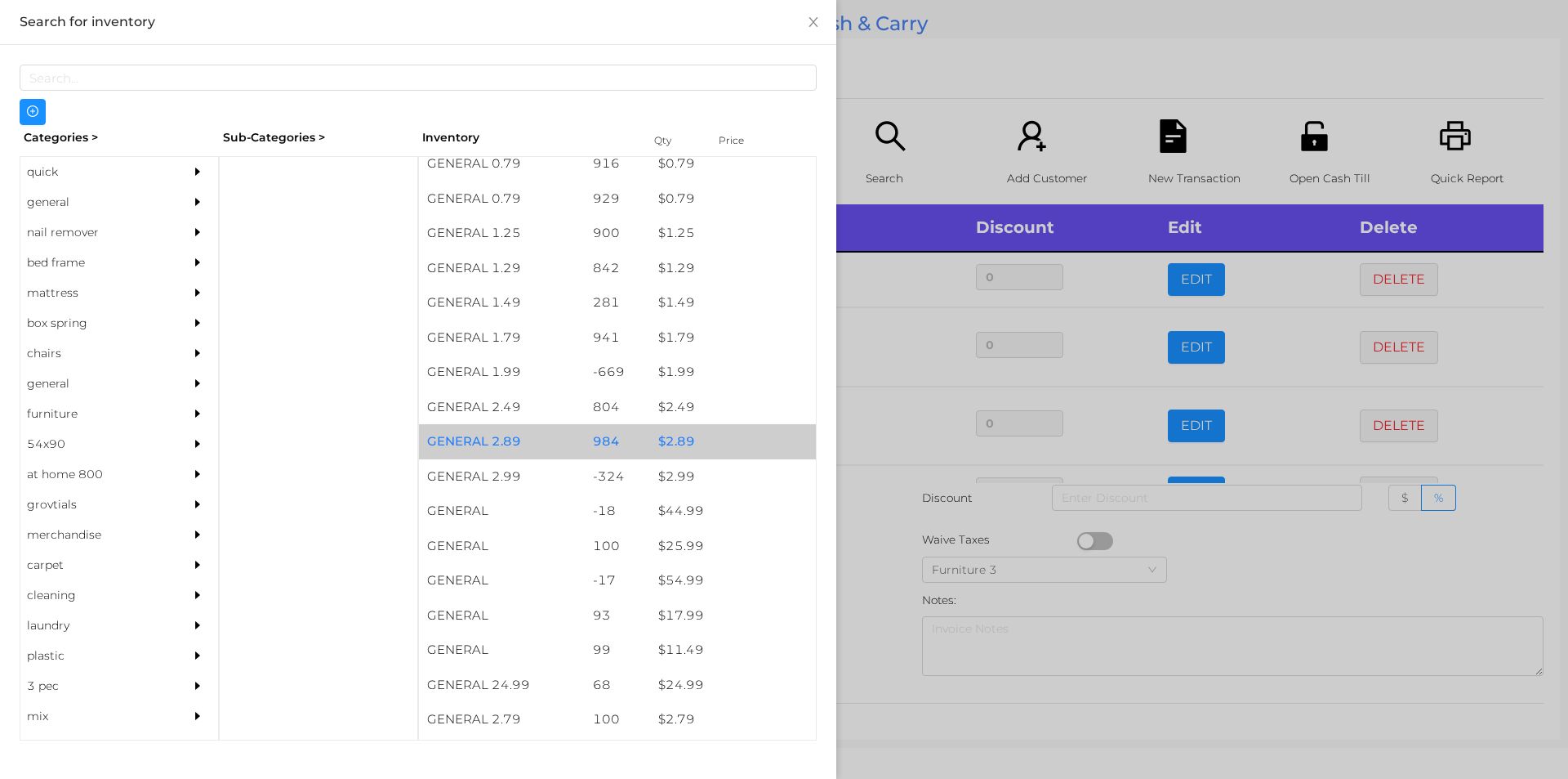
click at [701, 444] on div "$ 2.89" at bounding box center [733, 441] width 166 height 35
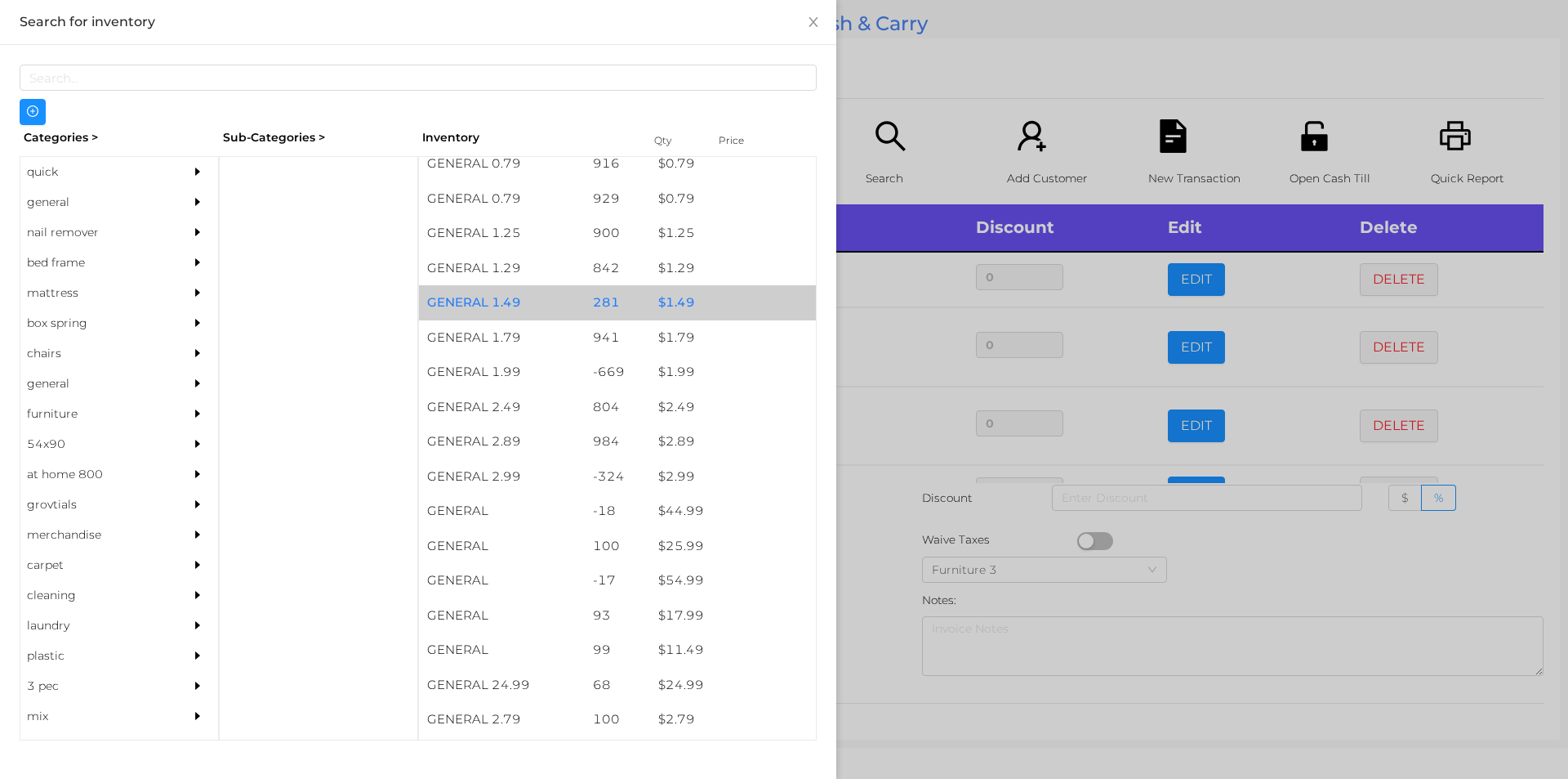
click at [729, 304] on div "$ 1.49" at bounding box center [733, 303] width 166 height 35
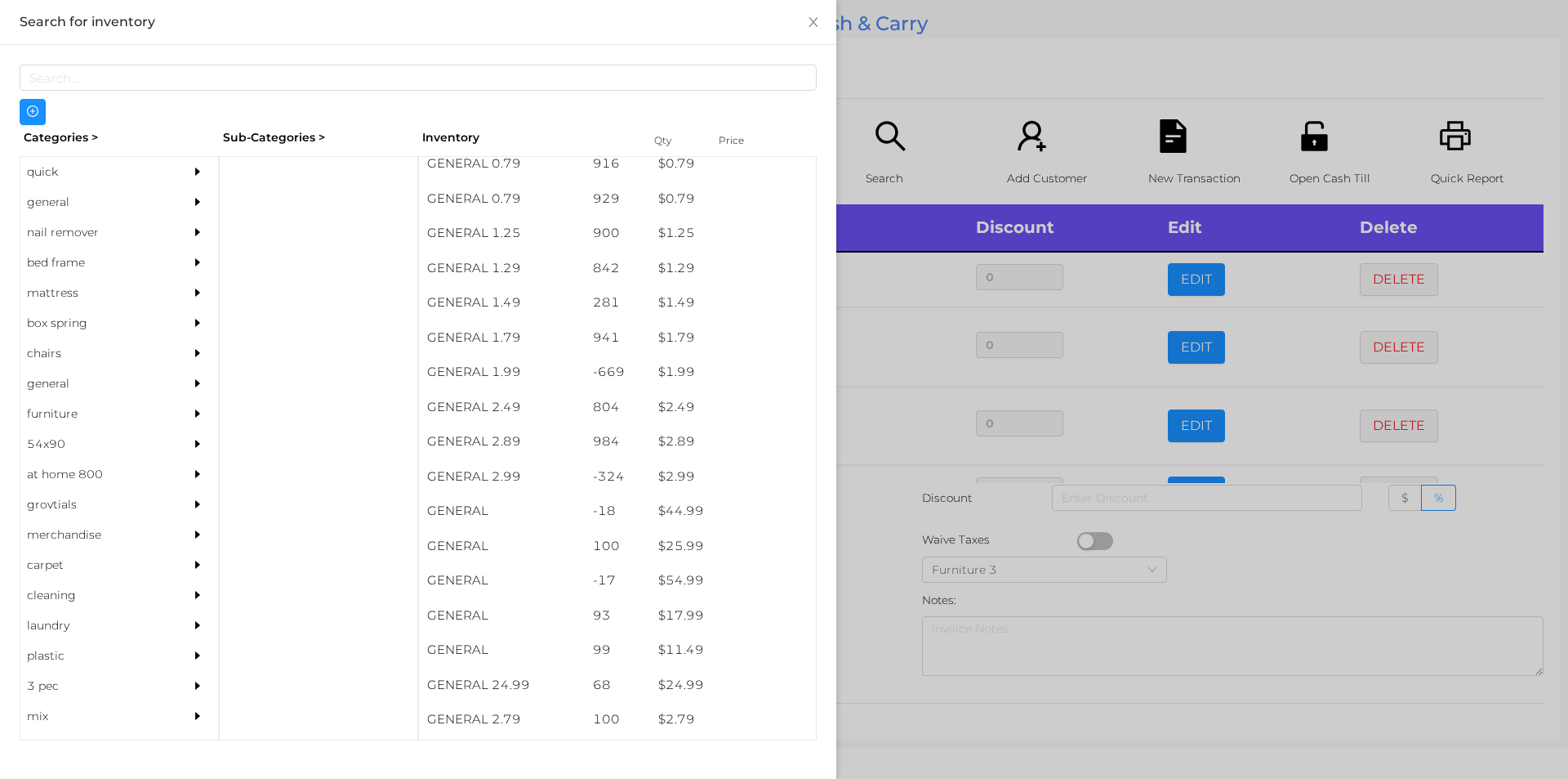
click at [906, 96] on div at bounding box center [784, 389] width 1568 height 779
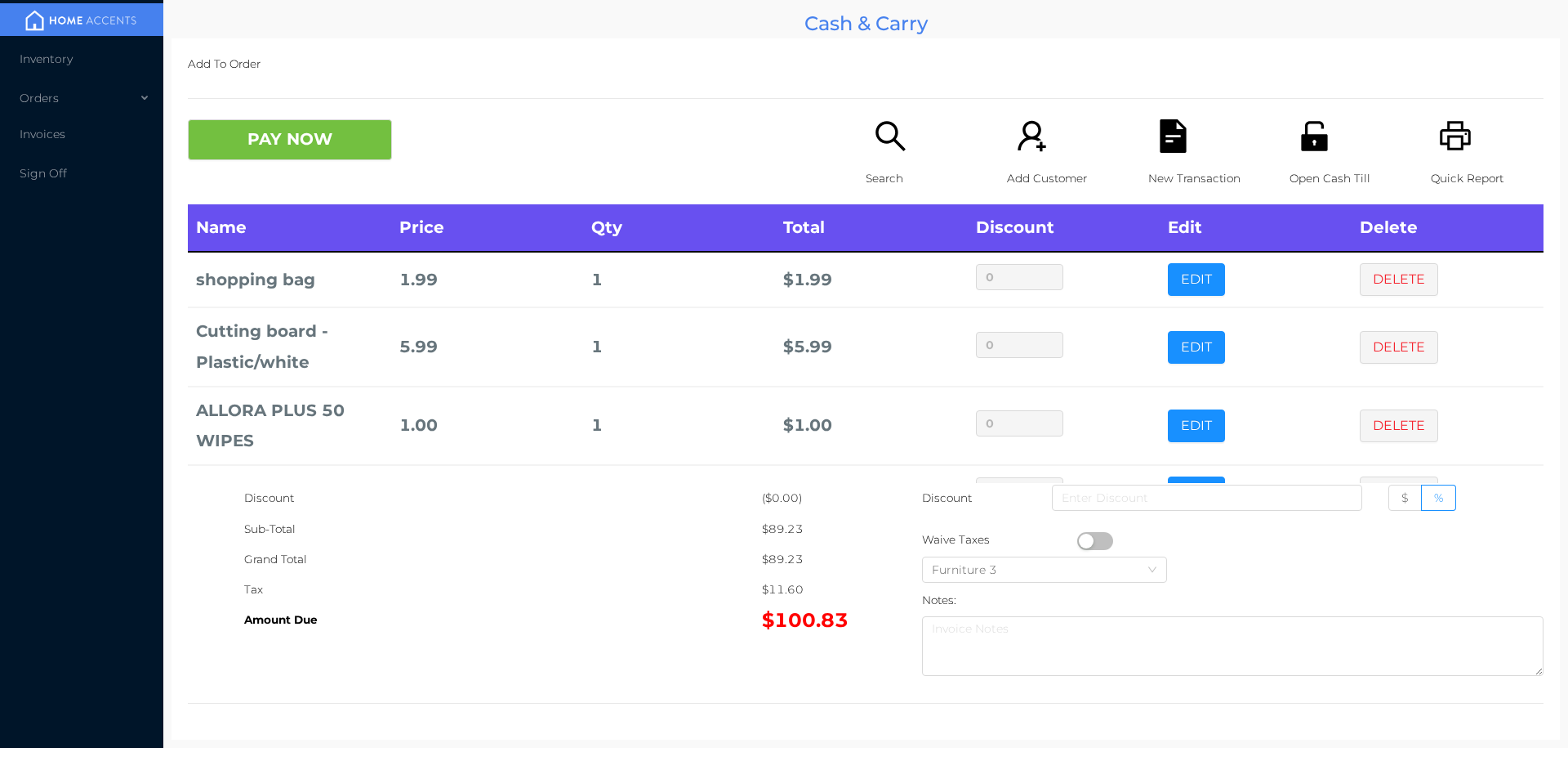
click at [870, 158] on div "Search" at bounding box center [922, 161] width 112 height 85
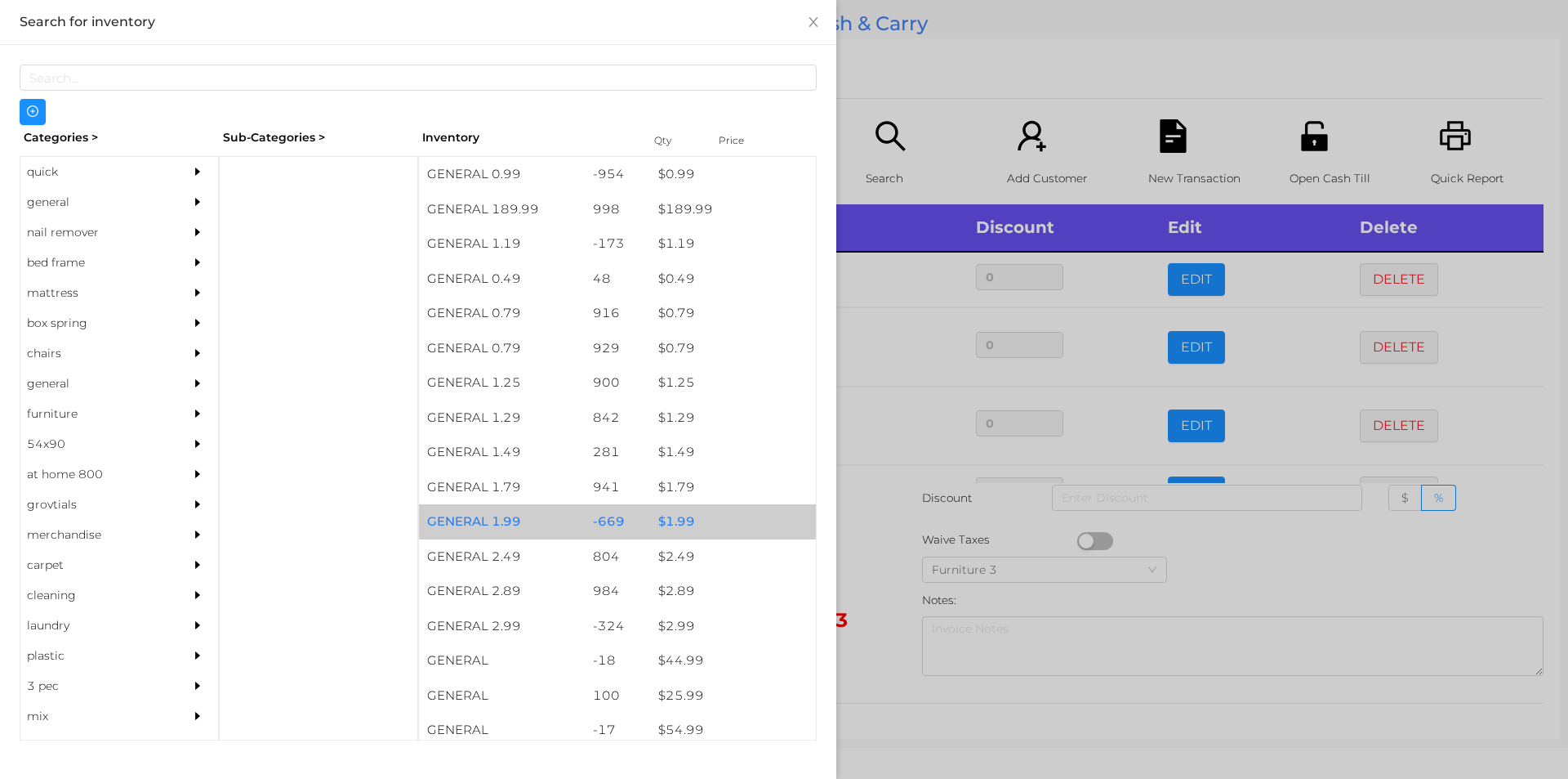
click at [675, 516] on div "$ 1.99" at bounding box center [733, 522] width 166 height 35
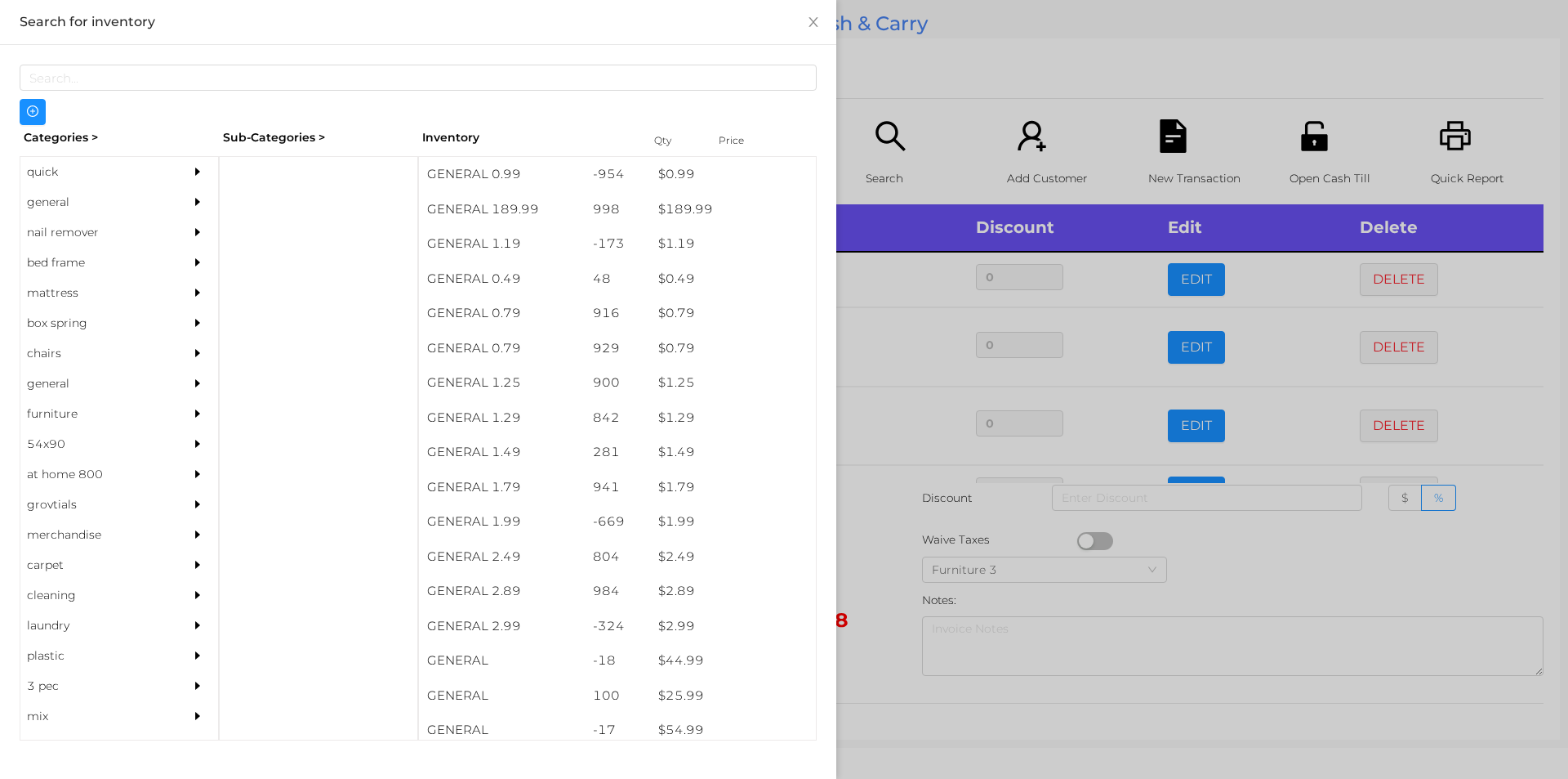
click at [869, 562] on div at bounding box center [784, 389] width 1568 height 779
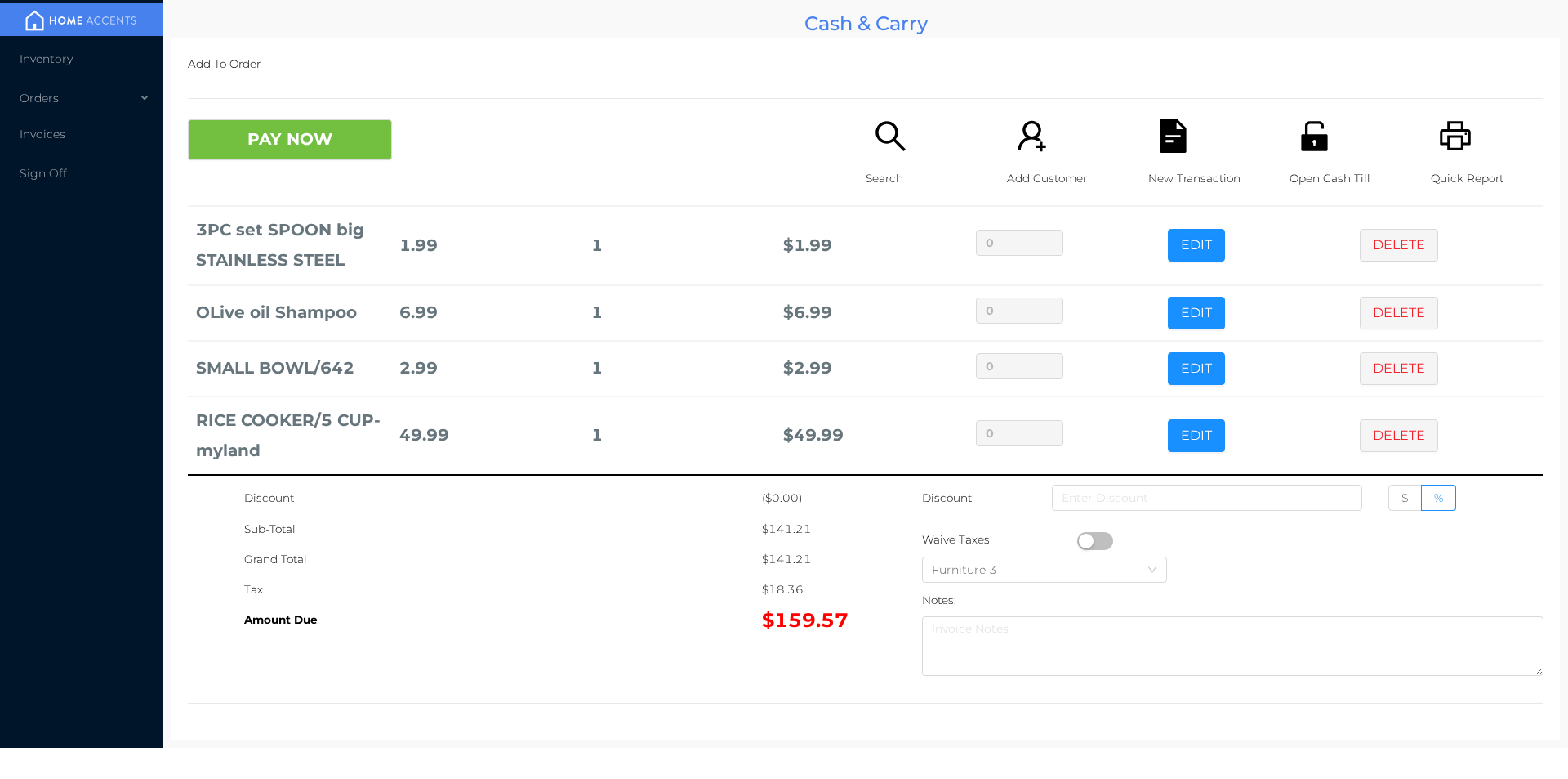
scroll to position [958, 0]
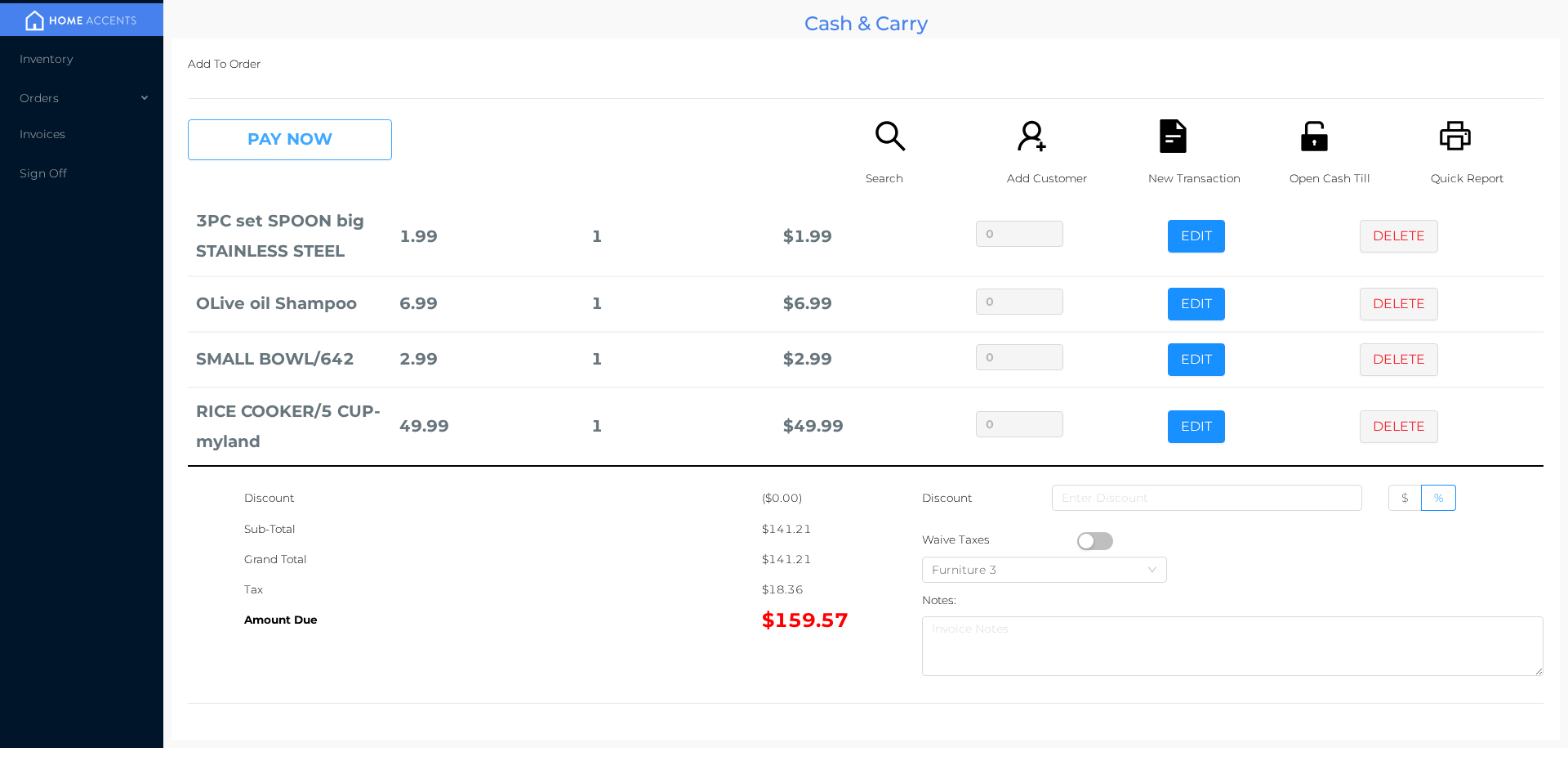
click at [330, 129] on button "PAY NOW" at bounding box center [290, 140] width 204 height 41
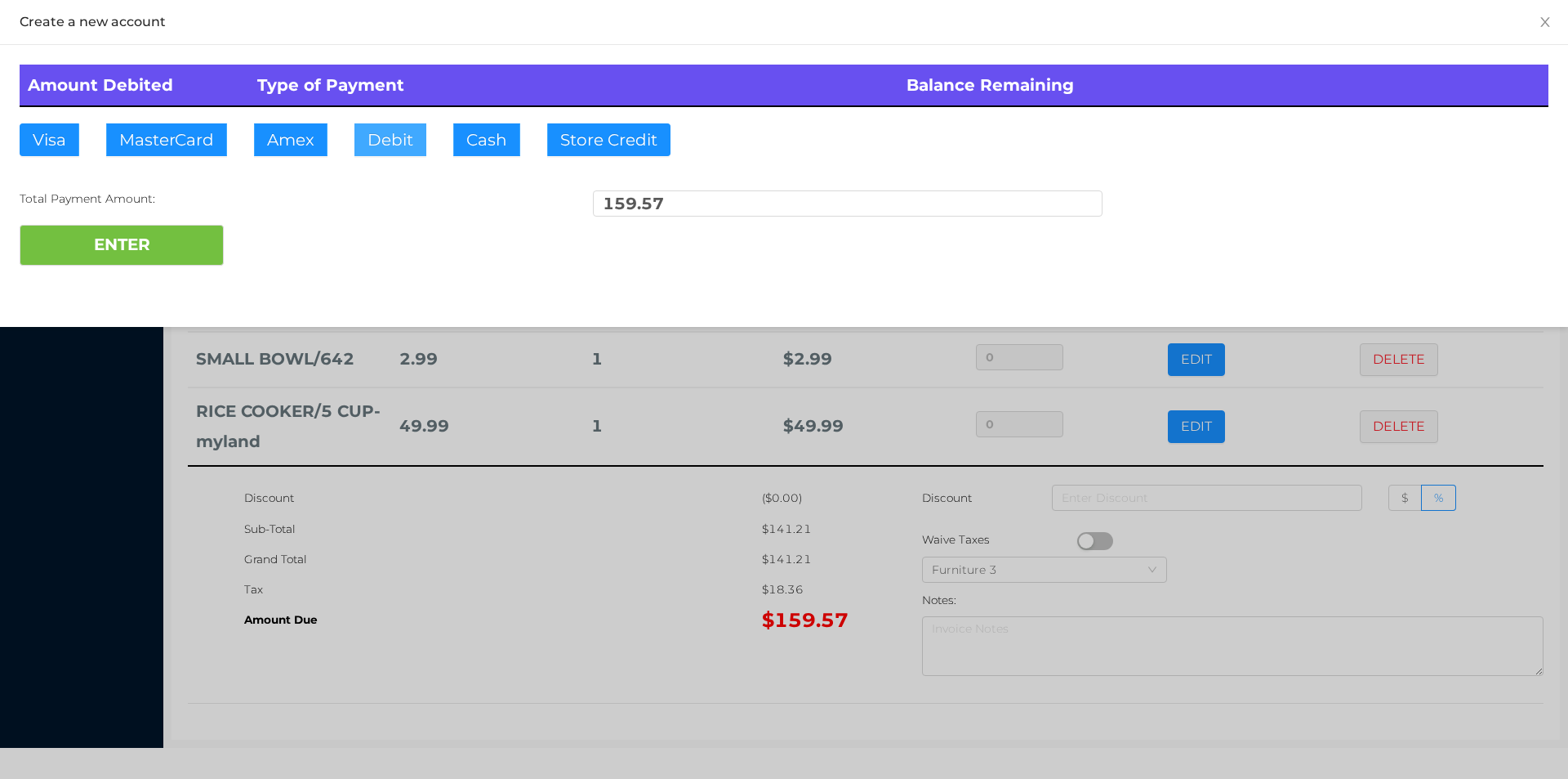
click at [400, 138] on button "Debit" at bounding box center [390, 139] width 72 height 32
type input "160"
click at [144, 260] on button "ENTER" at bounding box center [121, 245] width 204 height 41
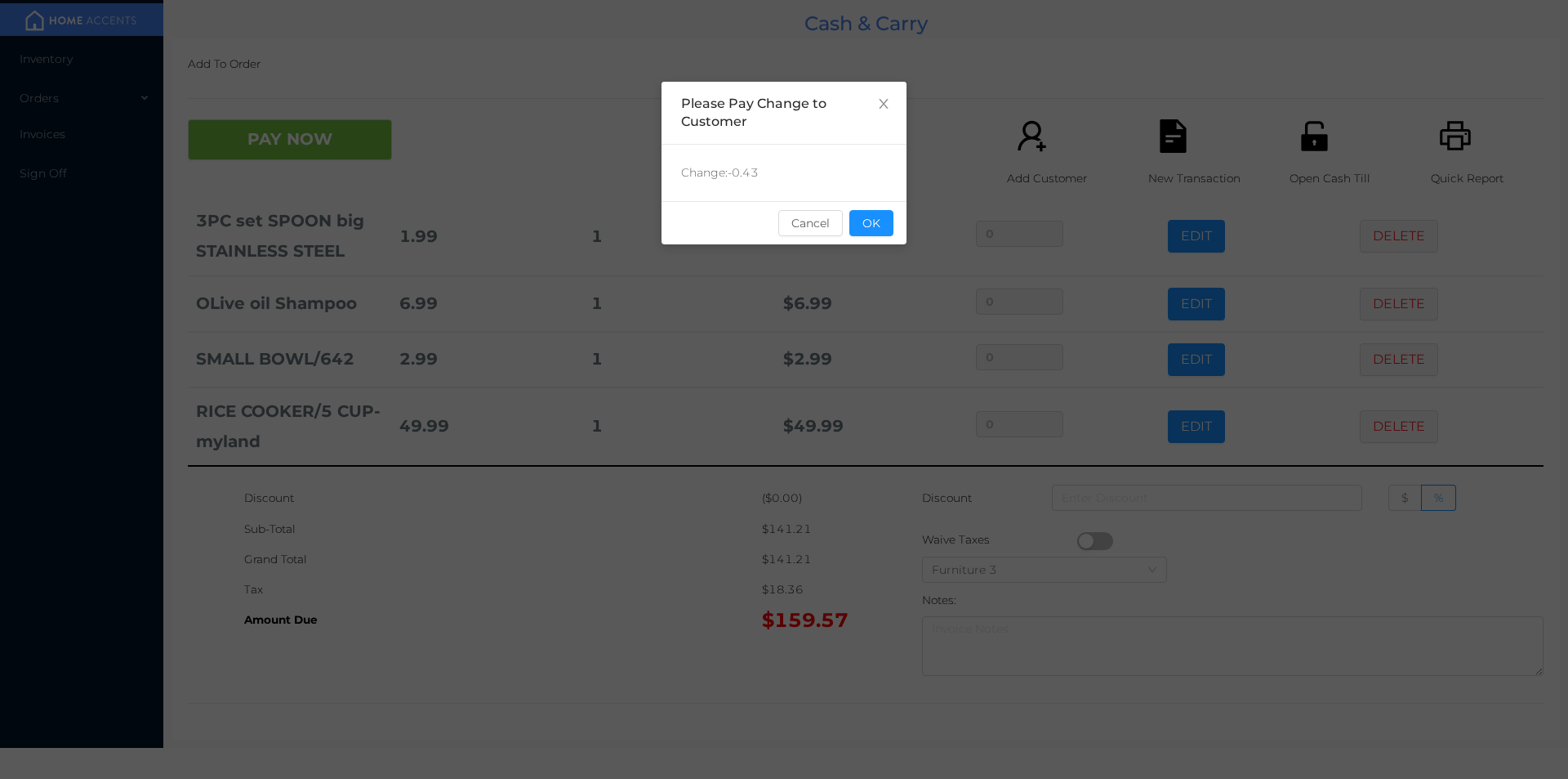
scroll to position [0, 0]
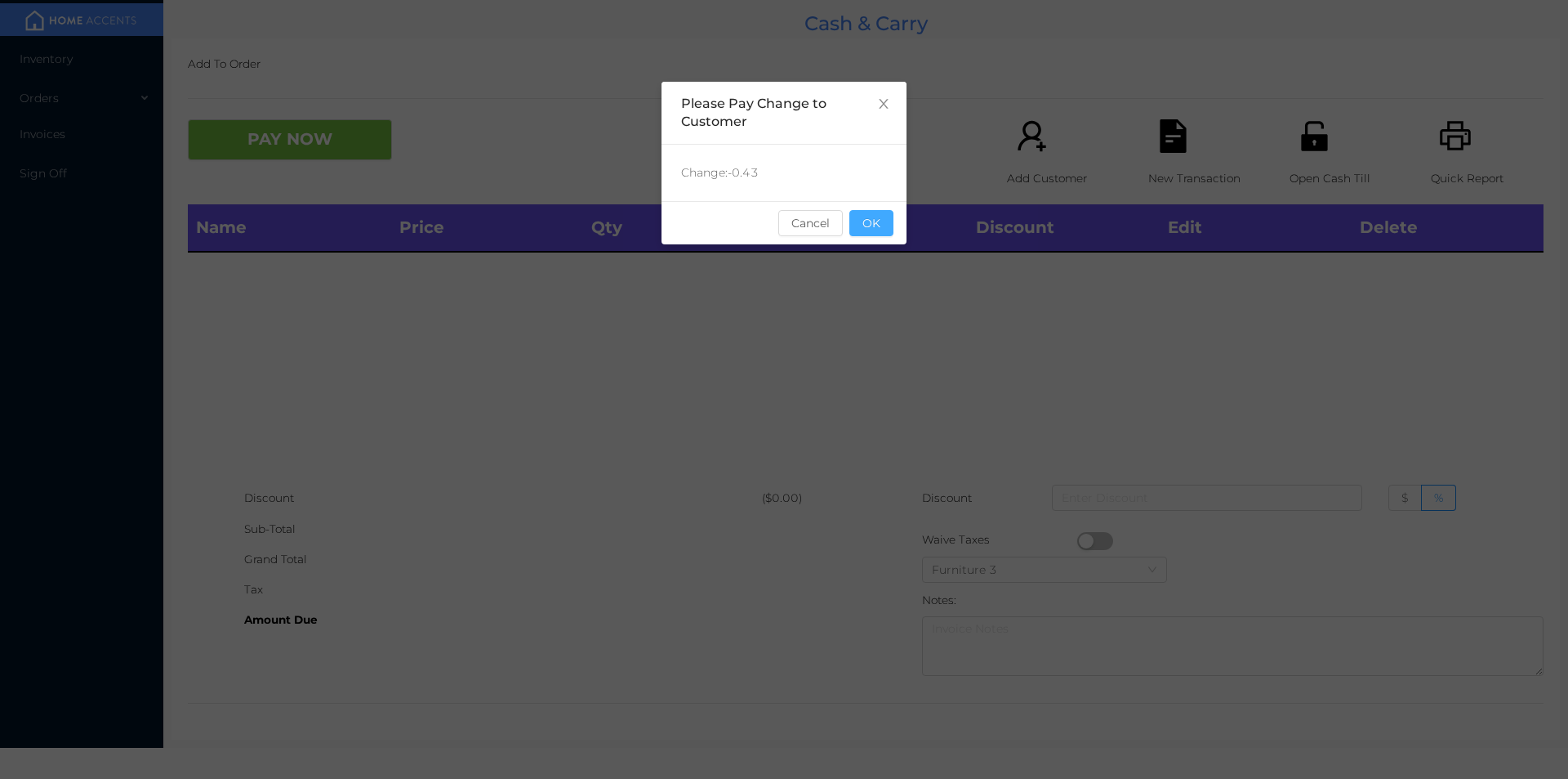
click at [869, 226] on button "OK" at bounding box center [871, 223] width 44 height 26
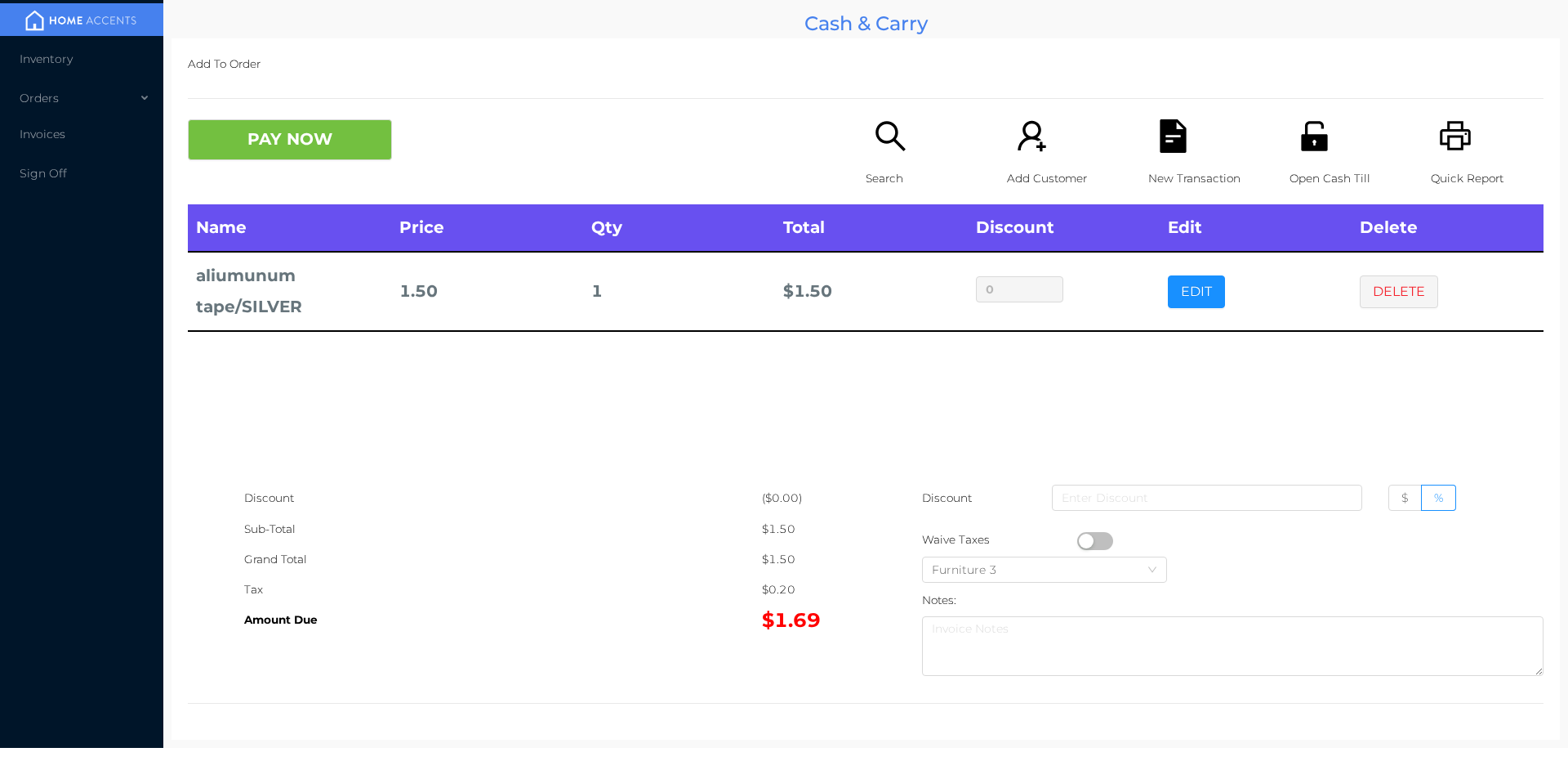
click at [1080, 534] on button "button" at bounding box center [1094, 541] width 36 height 18
click at [300, 121] on button "PAY NOW" at bounding box center [290, 140] width 204 height 41
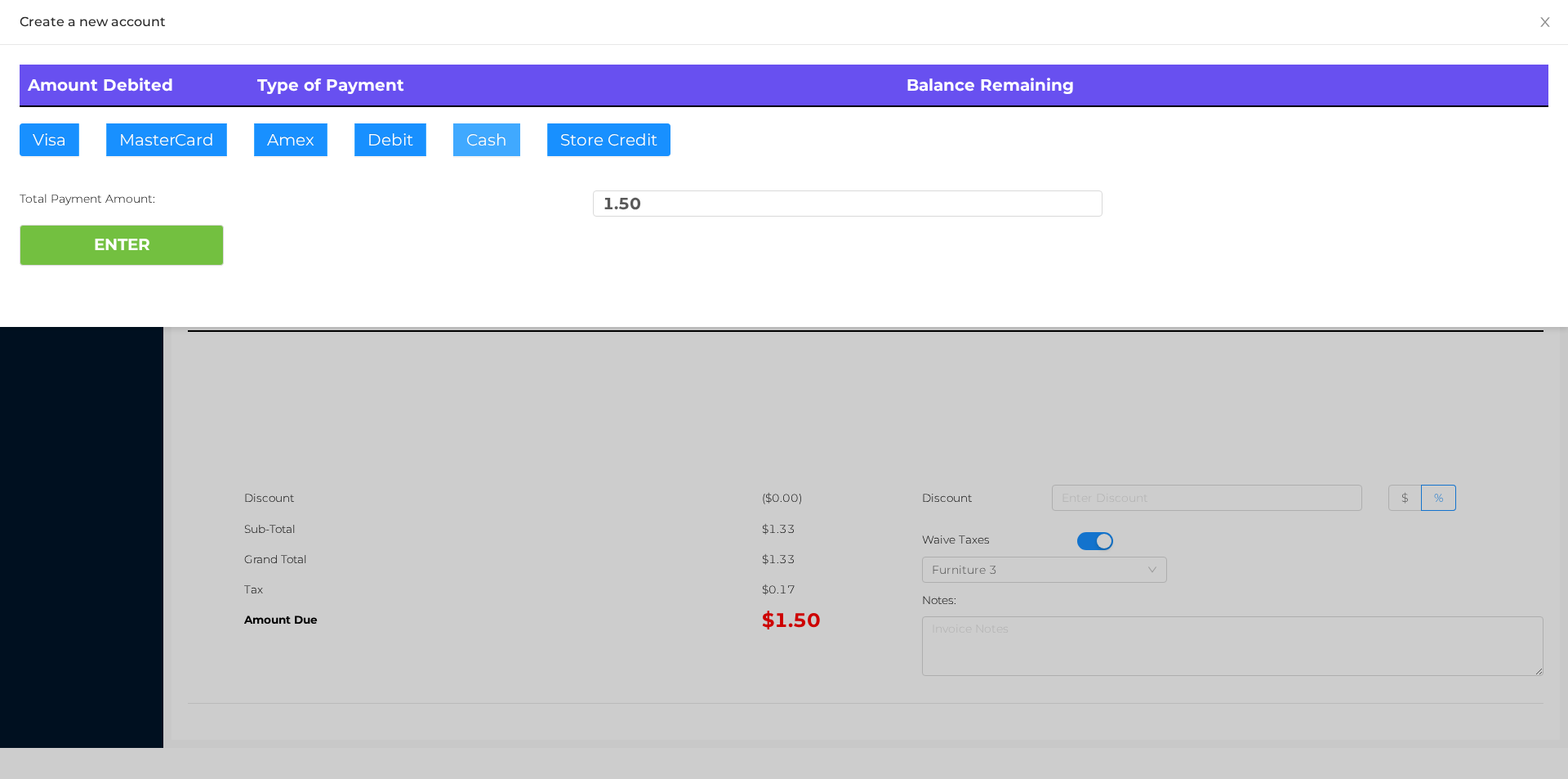
click at [490, 144] on button "Cash" at bounding box center [487, 139] width 67 height 32
type input "5"
click at [83, 258] on button "ENTER" at bounding box center [121, 245] width 204 height 41
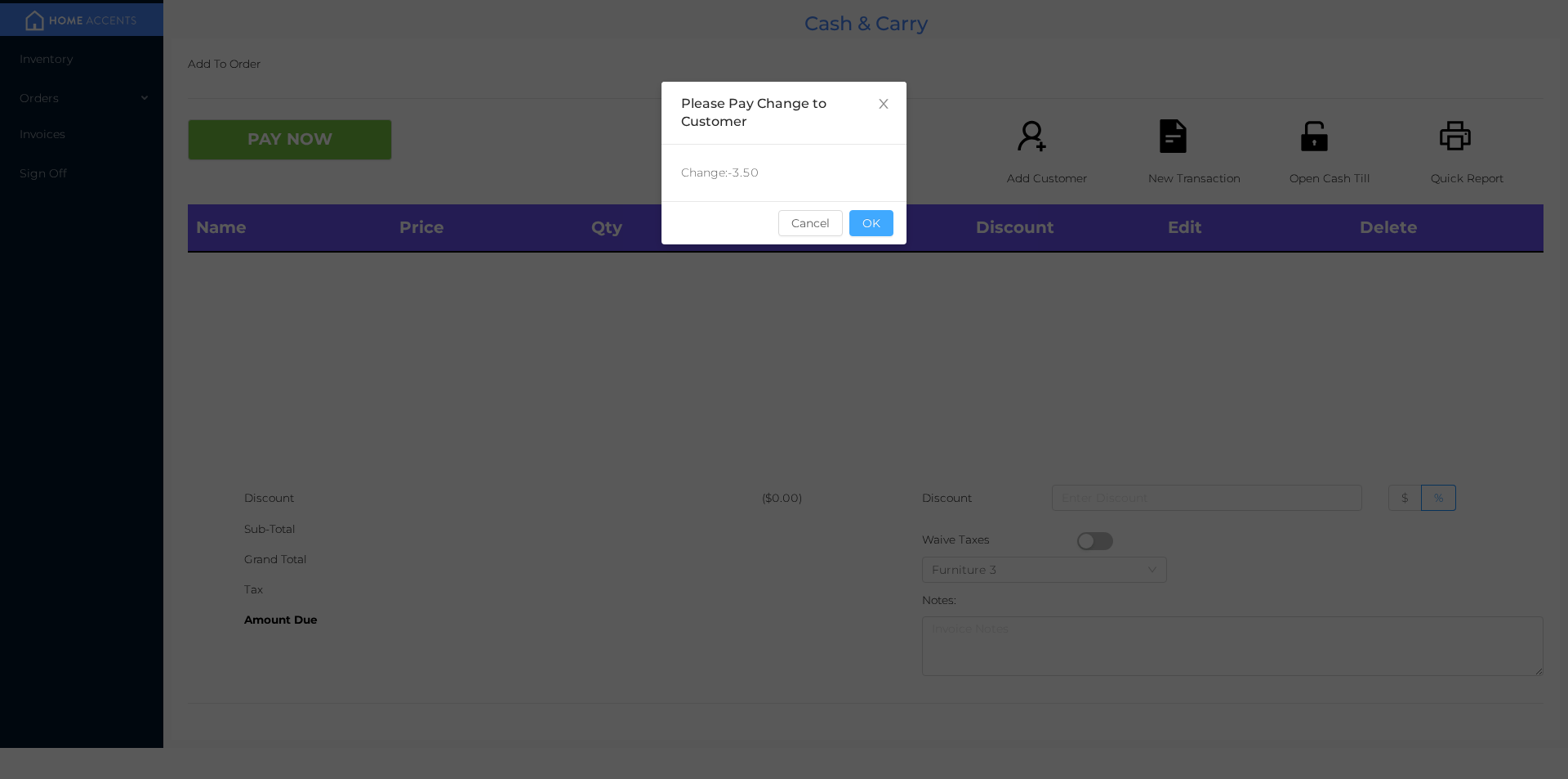
click at [890, 223] on button "OK" at bounding box center [871, 223] width 44 height 26
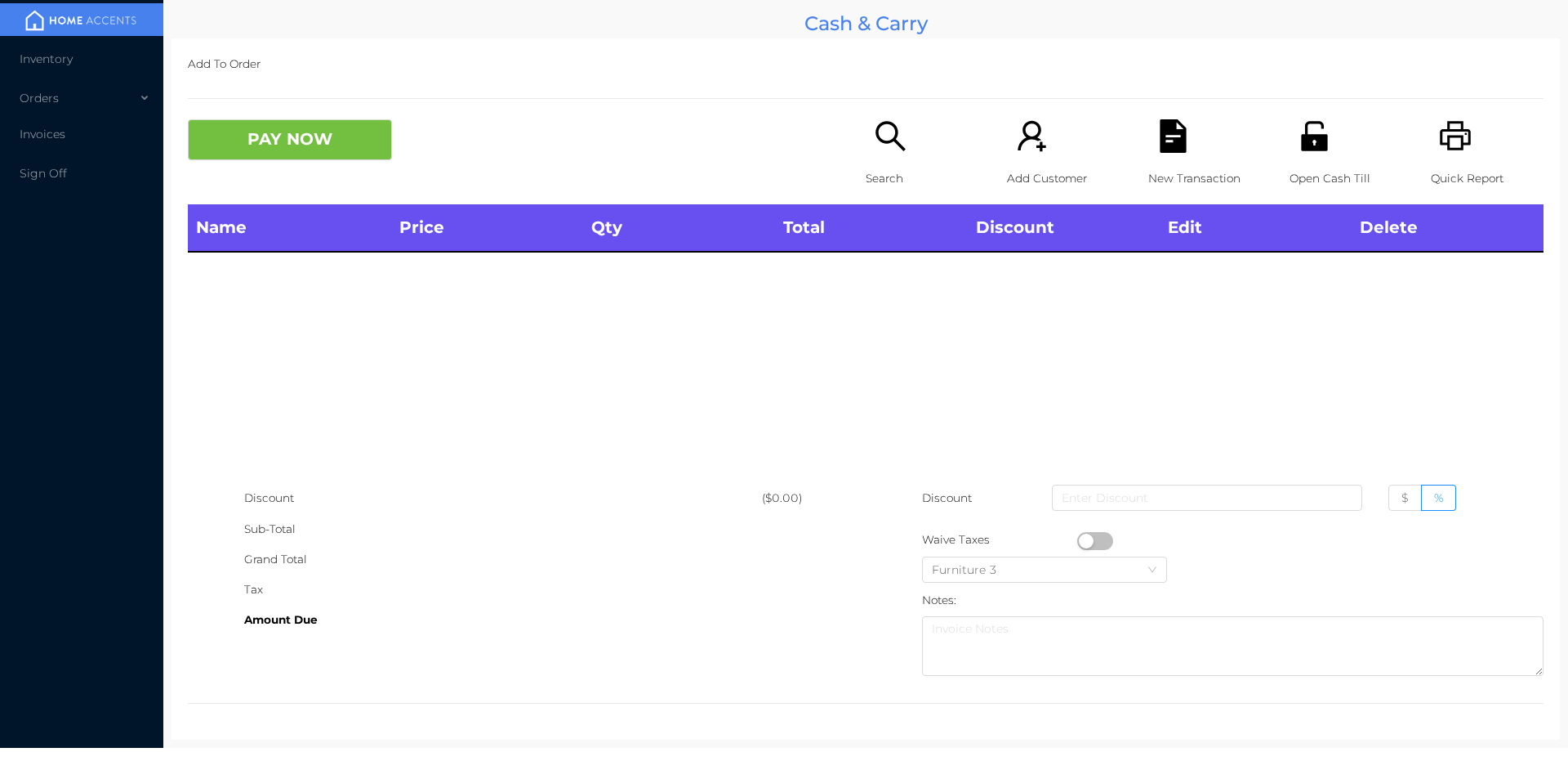
click at [1307, 148] on icon "icon: unlock" at bounding box center [1314, 136] width 26 height 30
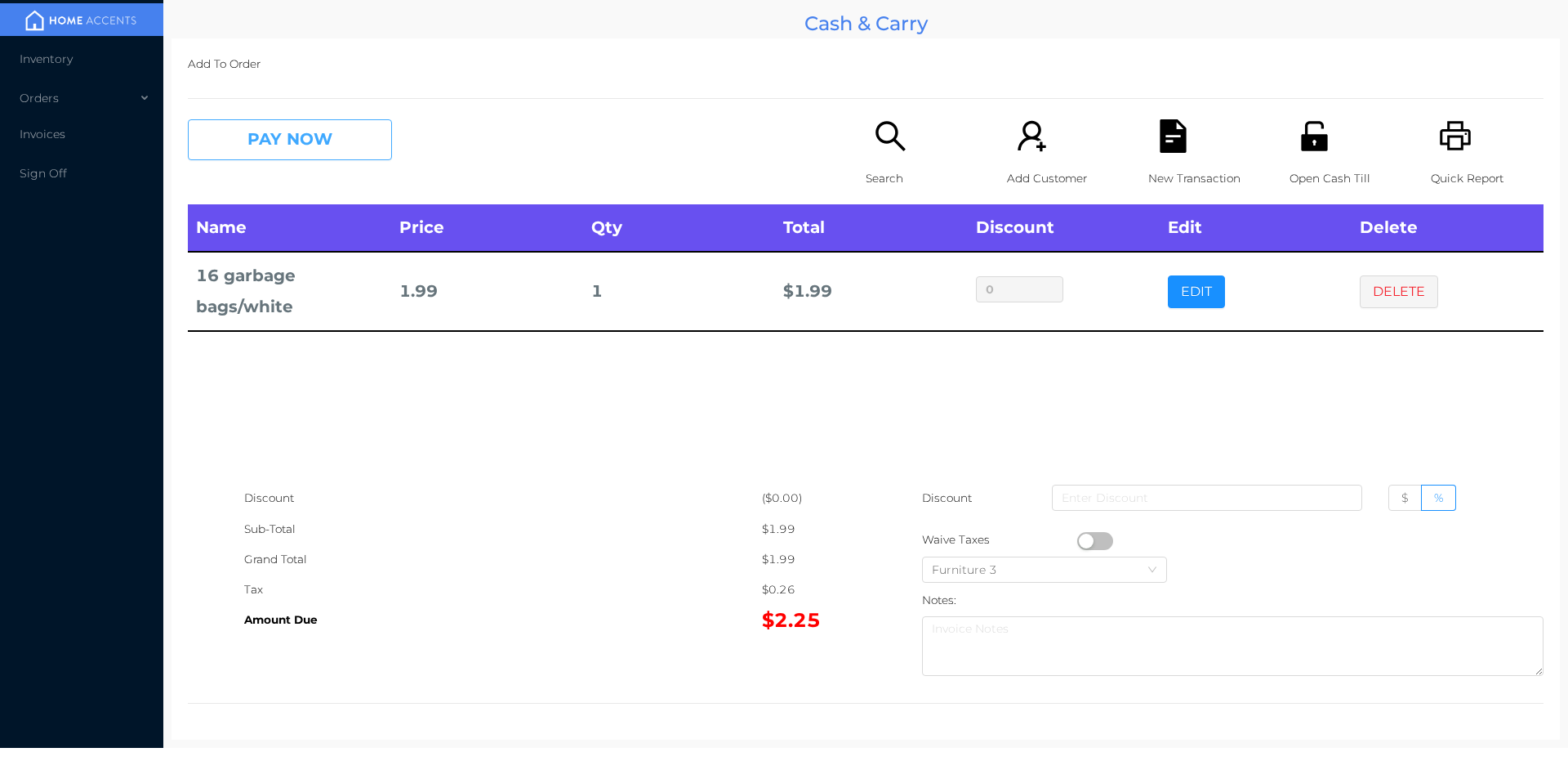
click at [277, 135] on button "PAY NOW" at bounding box center [290, 140] width 204 height 41
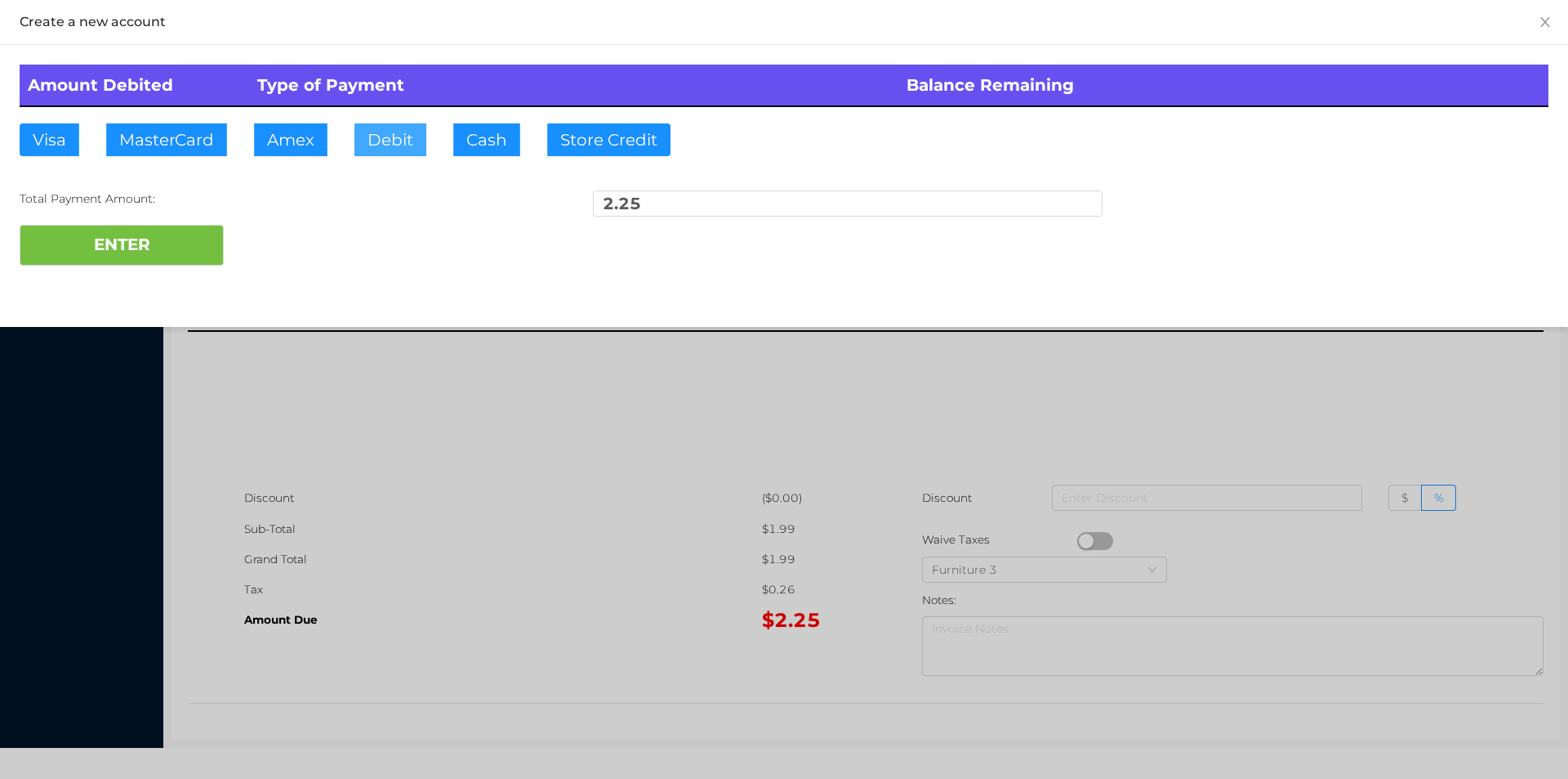
click at [375, 135] on button "Debit" at bounding box center [390, 139] width 72 height 32
click at [211, 229] on button "ENTER" at bounding box center [121, 245] width 204 height 41
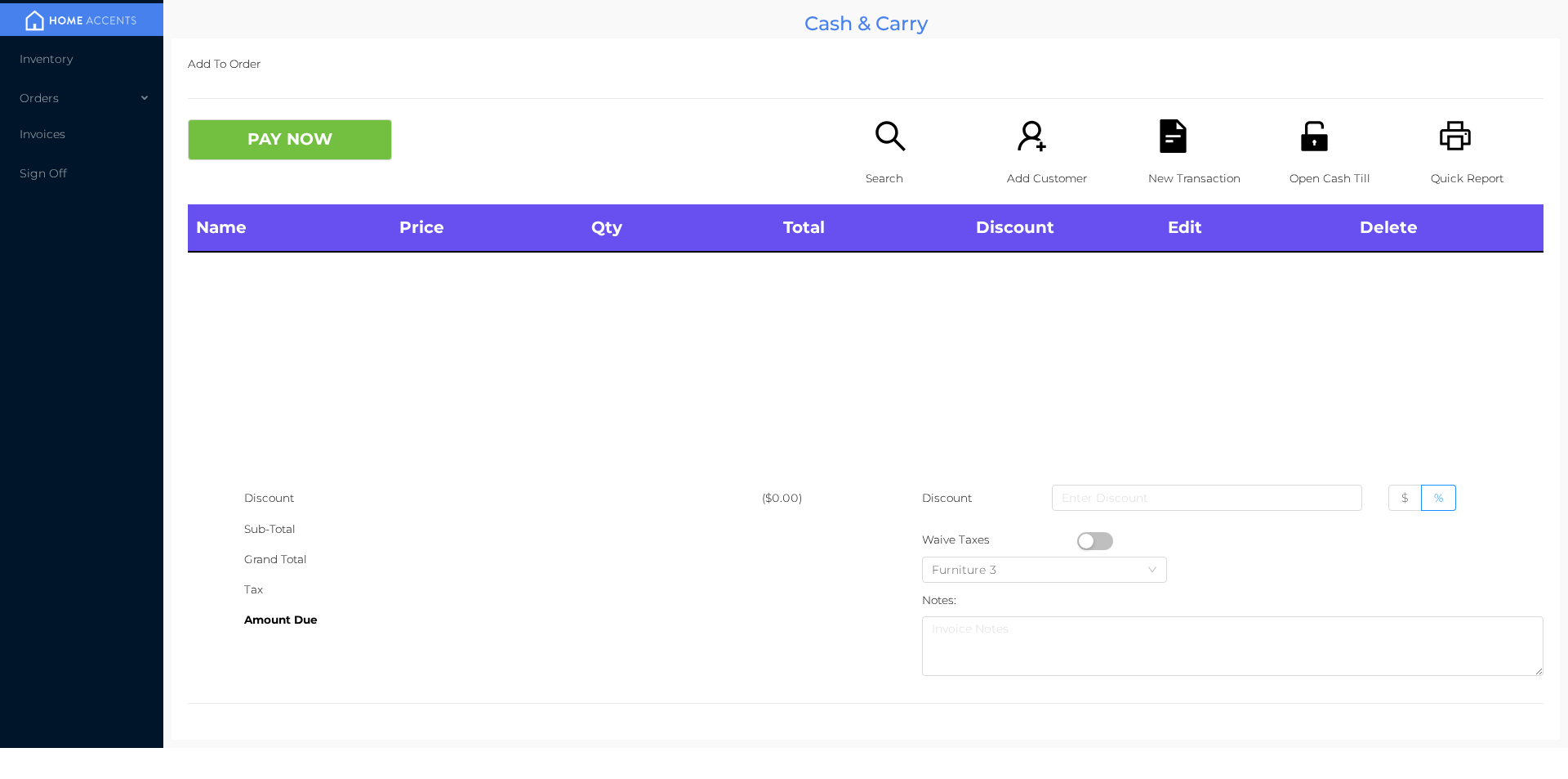
click at [894, 145] on icon "icon: search" at bounding box center [890, 136] width 30 height 30
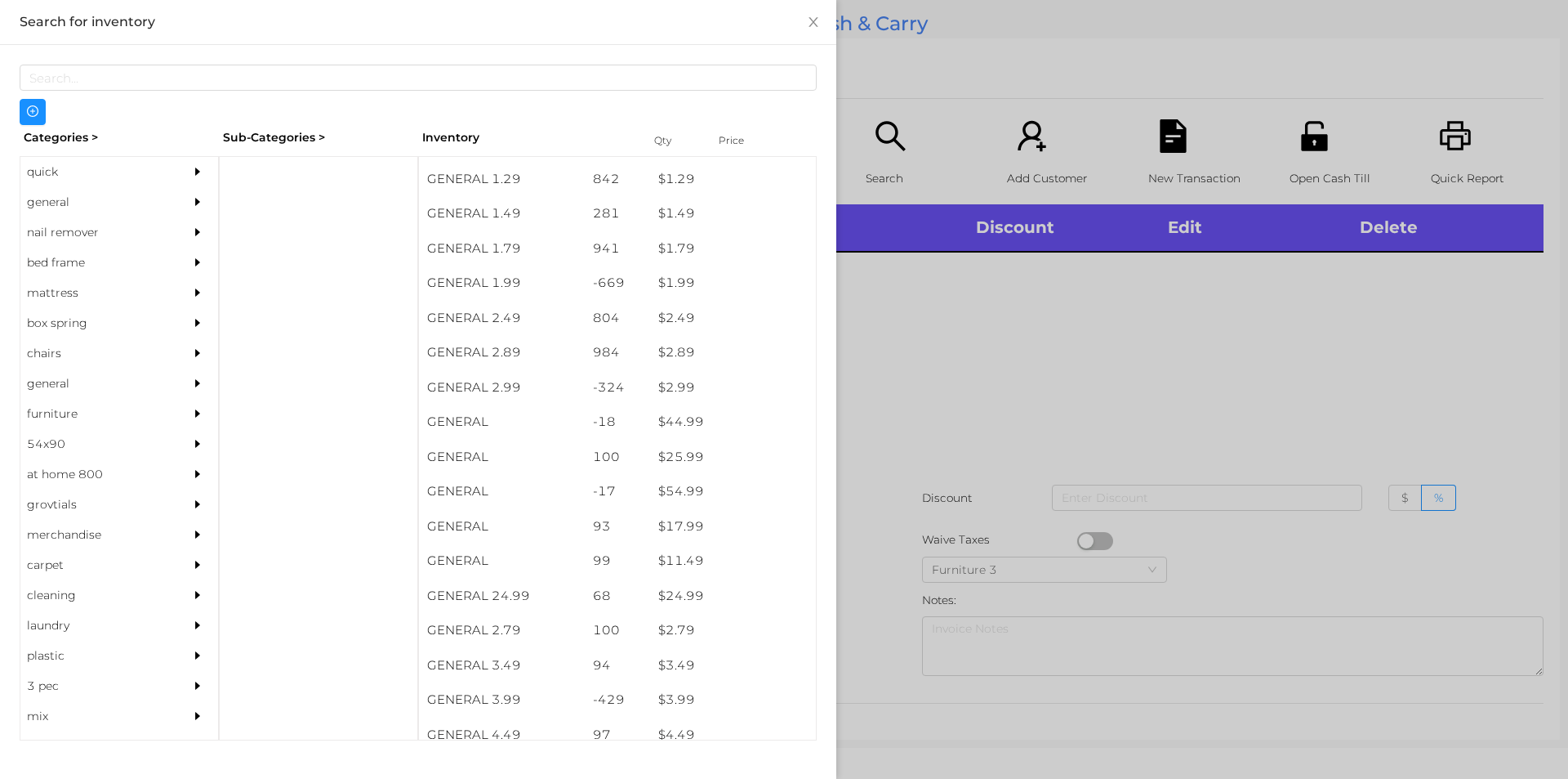
scroll to position [238, 0]
click at [61, 204] on div "general" at bounding box center [94, 202] width 148 height 31
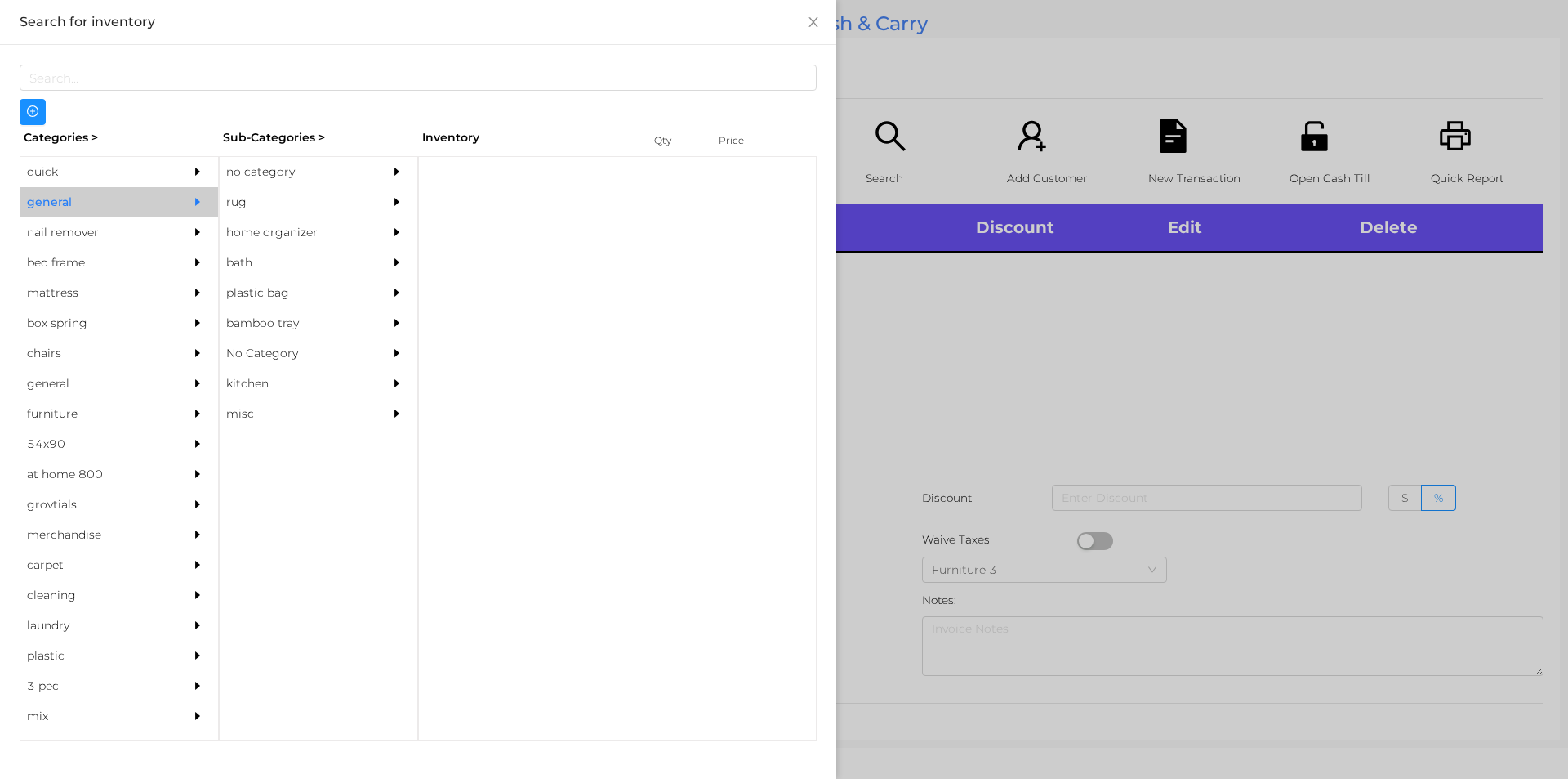
click at [264, 184] on div "no category" at bounding box center [294, 172] width 148 height 31
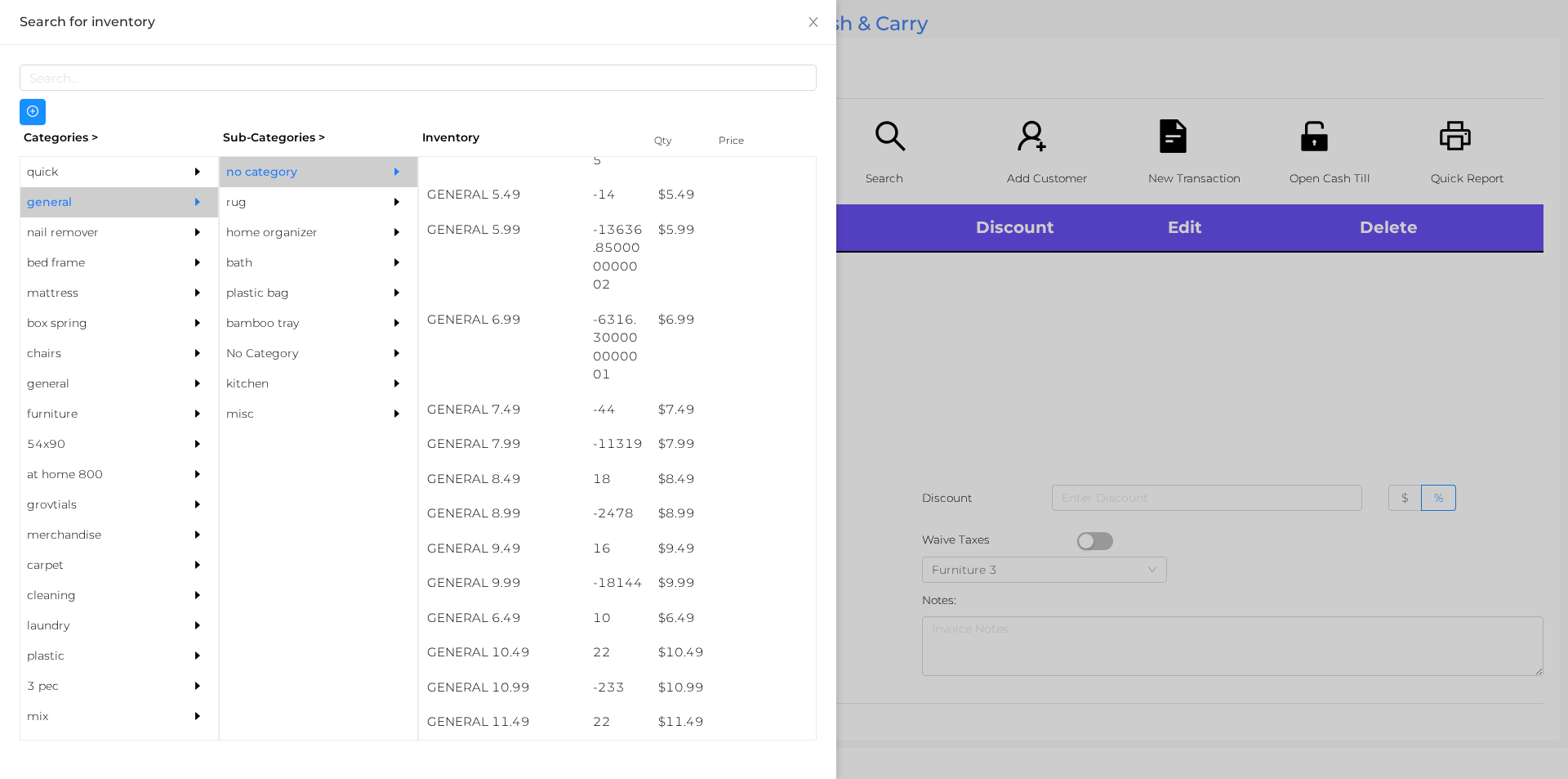
scroll to position [588, 0]
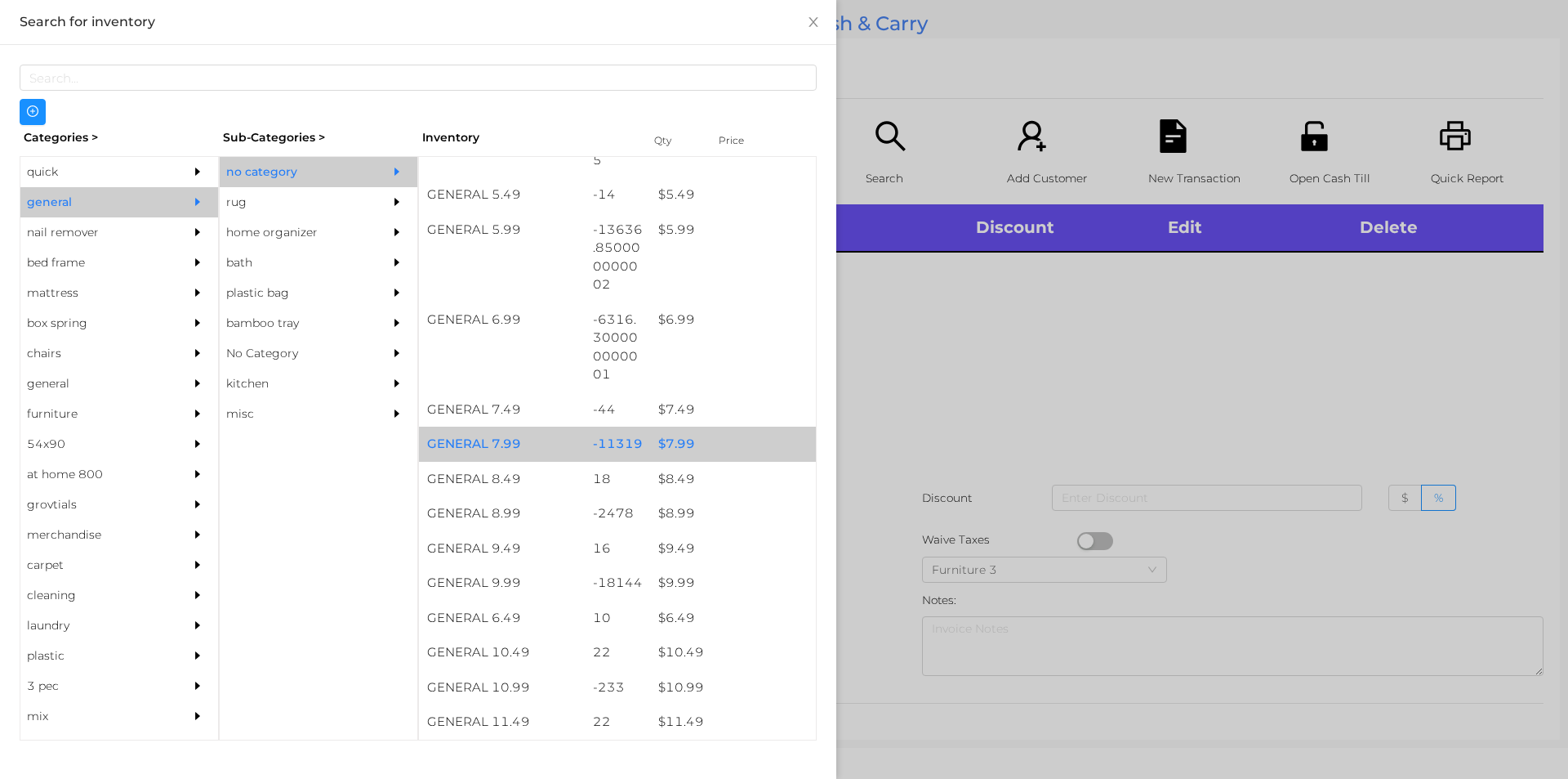
click at [669, 437] on div "$ 7.99" at bounding box center [733, 444] width 166 height 35
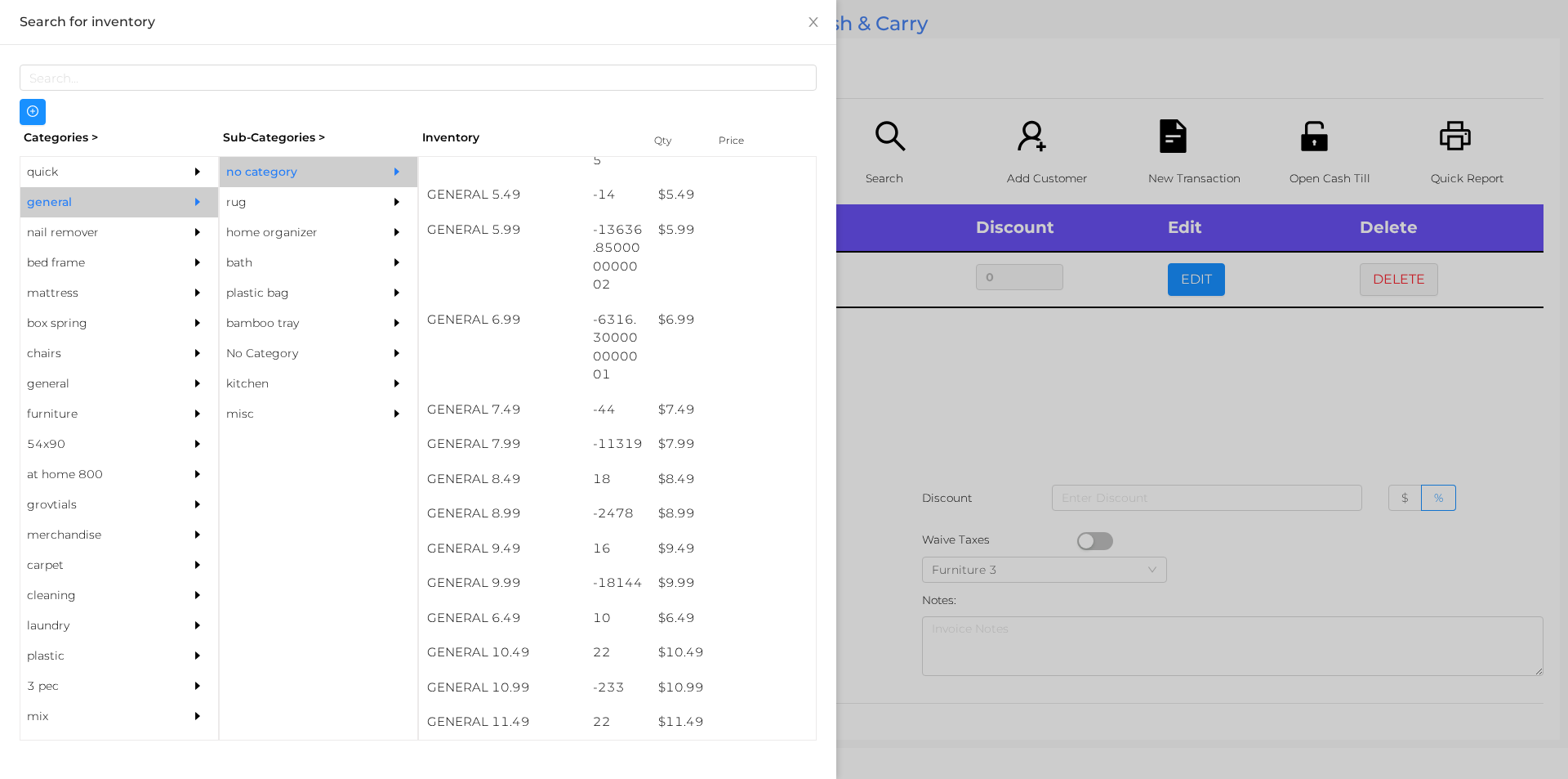
click at [934, 407] on div at bounding box center [784, 389] width 1568 height 779
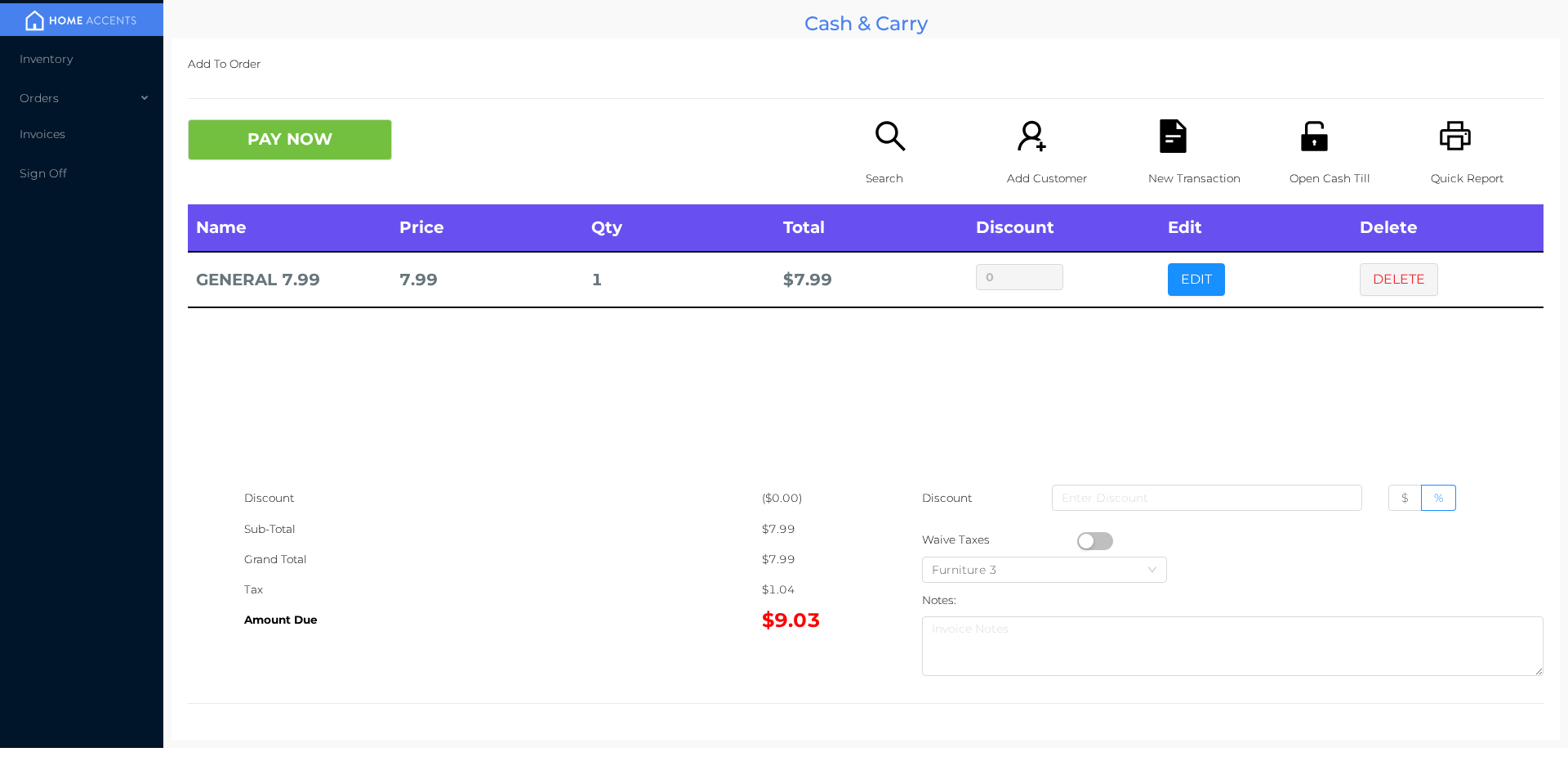
click at [1449, 150] on icon "icon: printer" at bounding box center [1456, 136] width 31 height 30
click at [256, 154] on button "PAY NOW" at bounding box center [290, 140] width 204 height 41
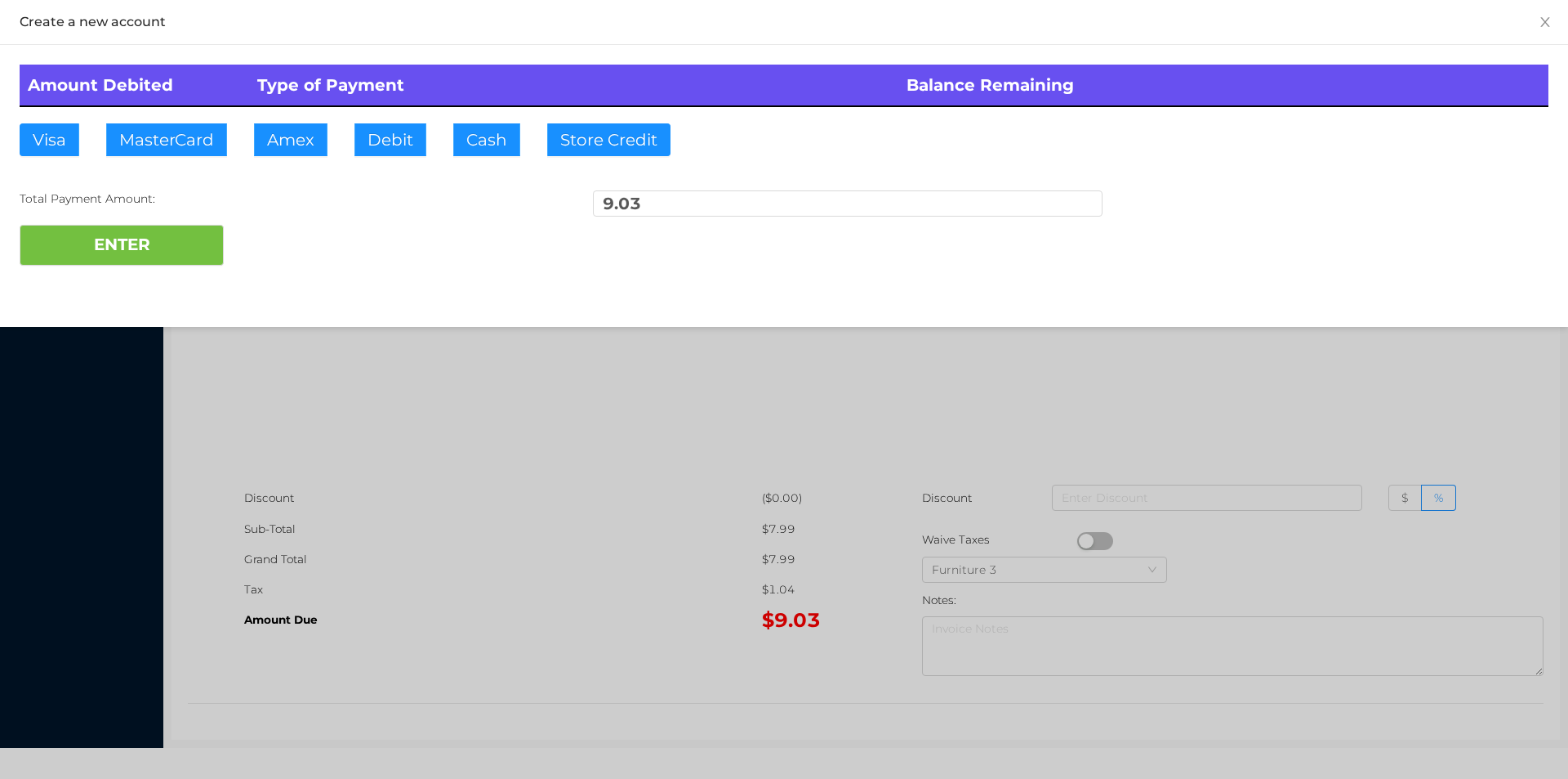
click at [326, 385] on div at bounding box center [784, 389] width 1568 height 779
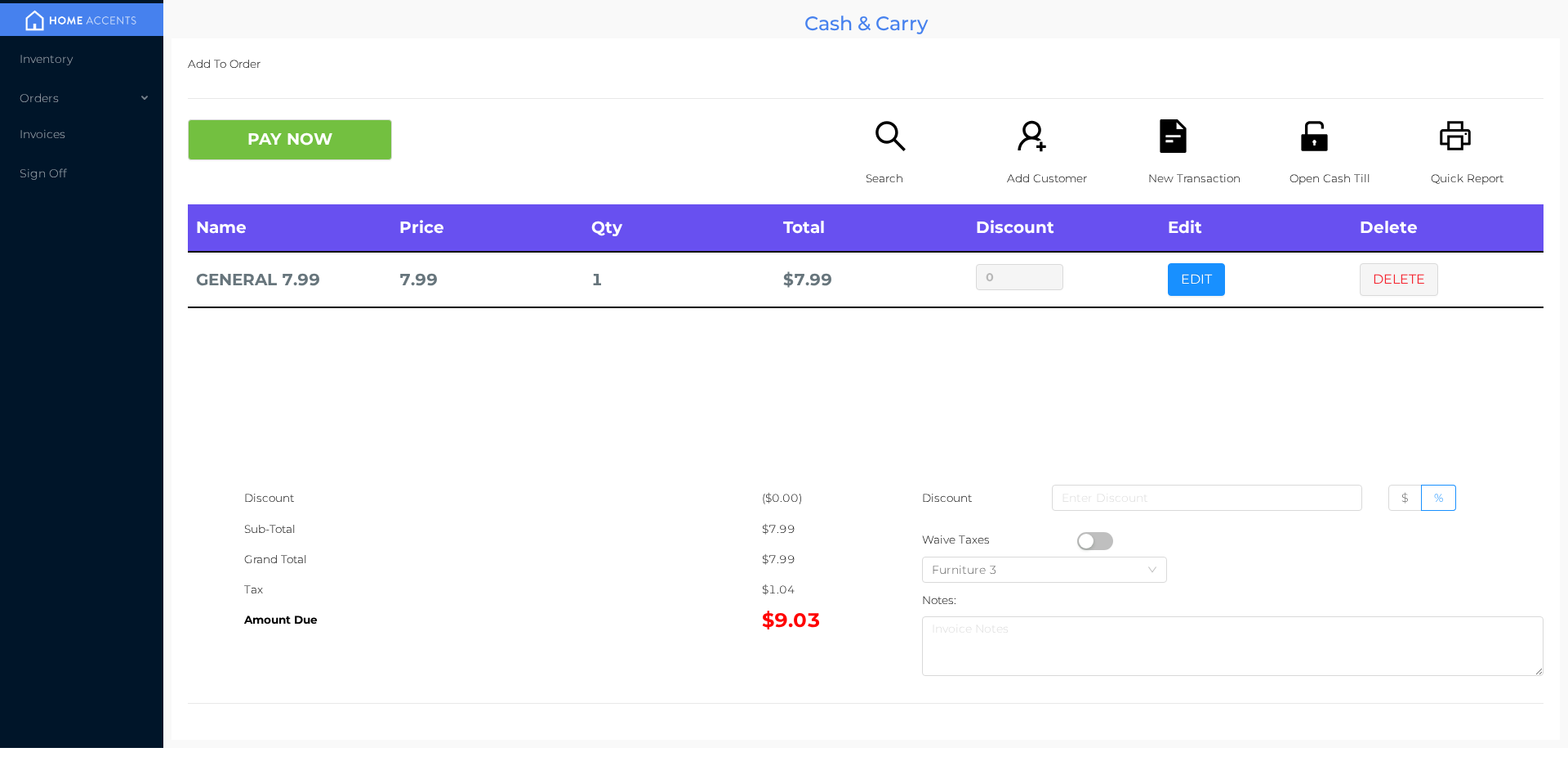
click at [1162, 137] on icon "icon: file-text" at bounding box center [1173, 136] width 33 height 33
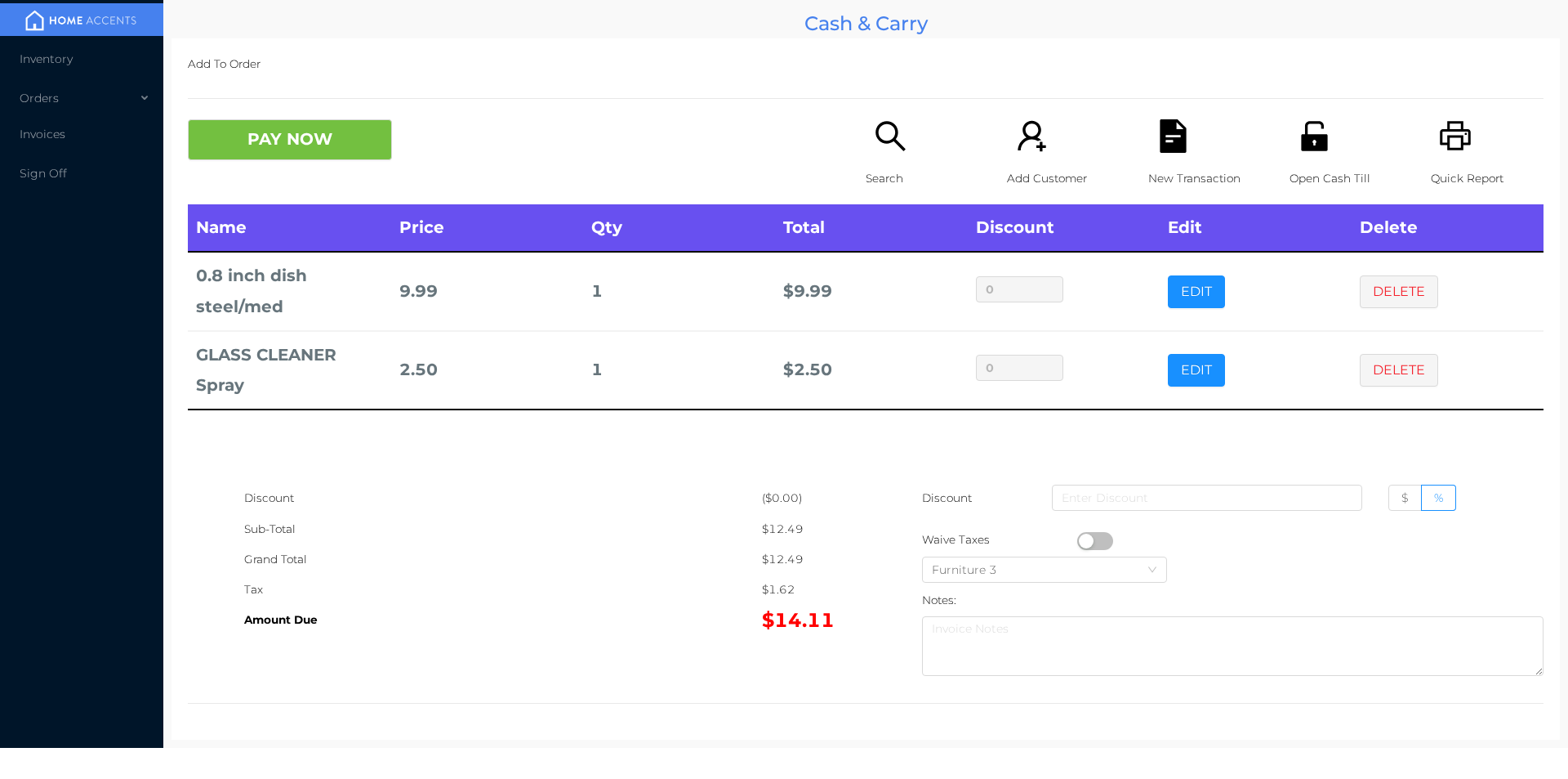
click at [869, 172] on p "Search" at bounding box center [922, 178] width 112 height 31
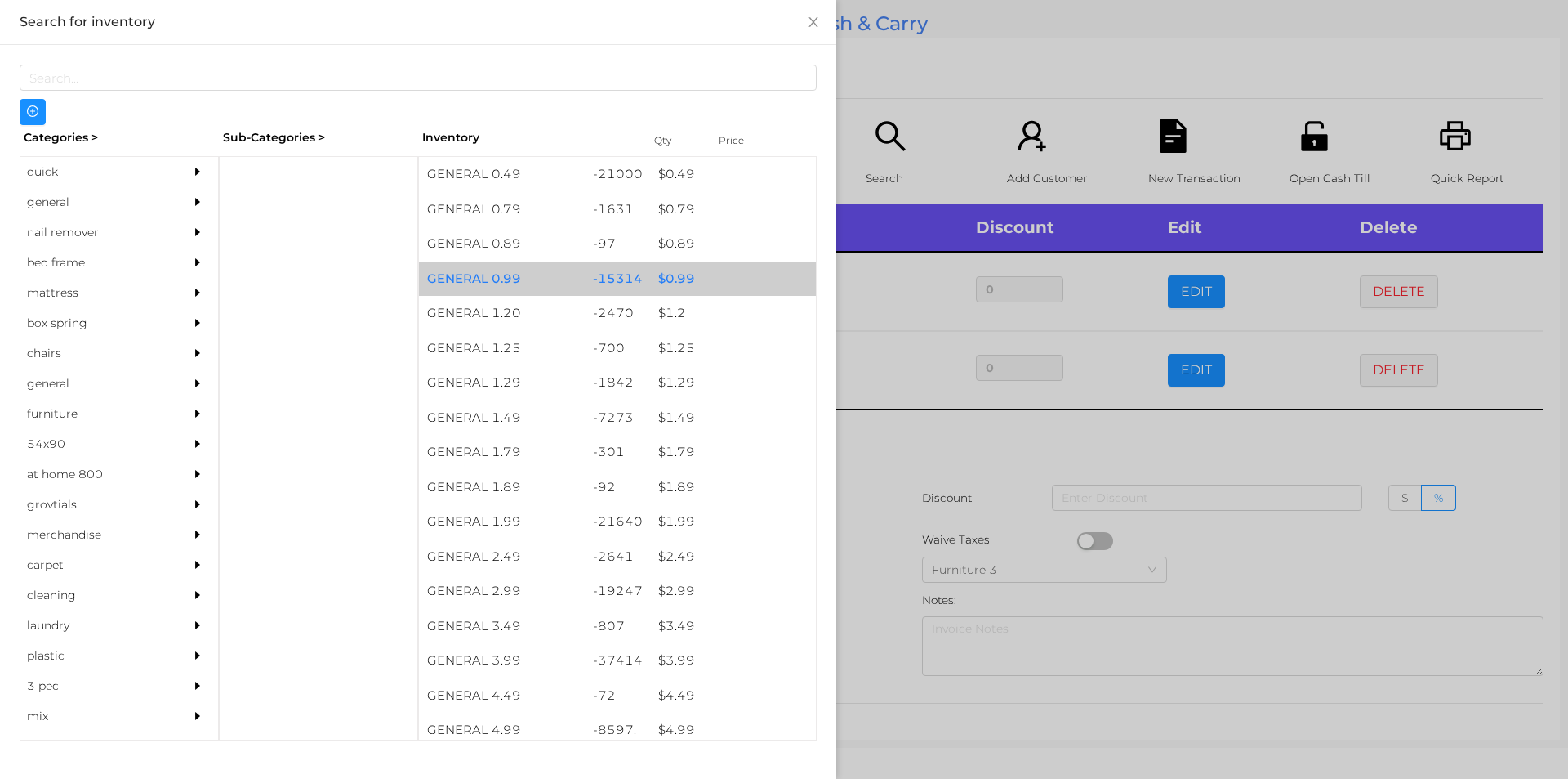
click at [670, 279] on div "$ 0.99" at bounding box center [733, 279] width 166 height 35
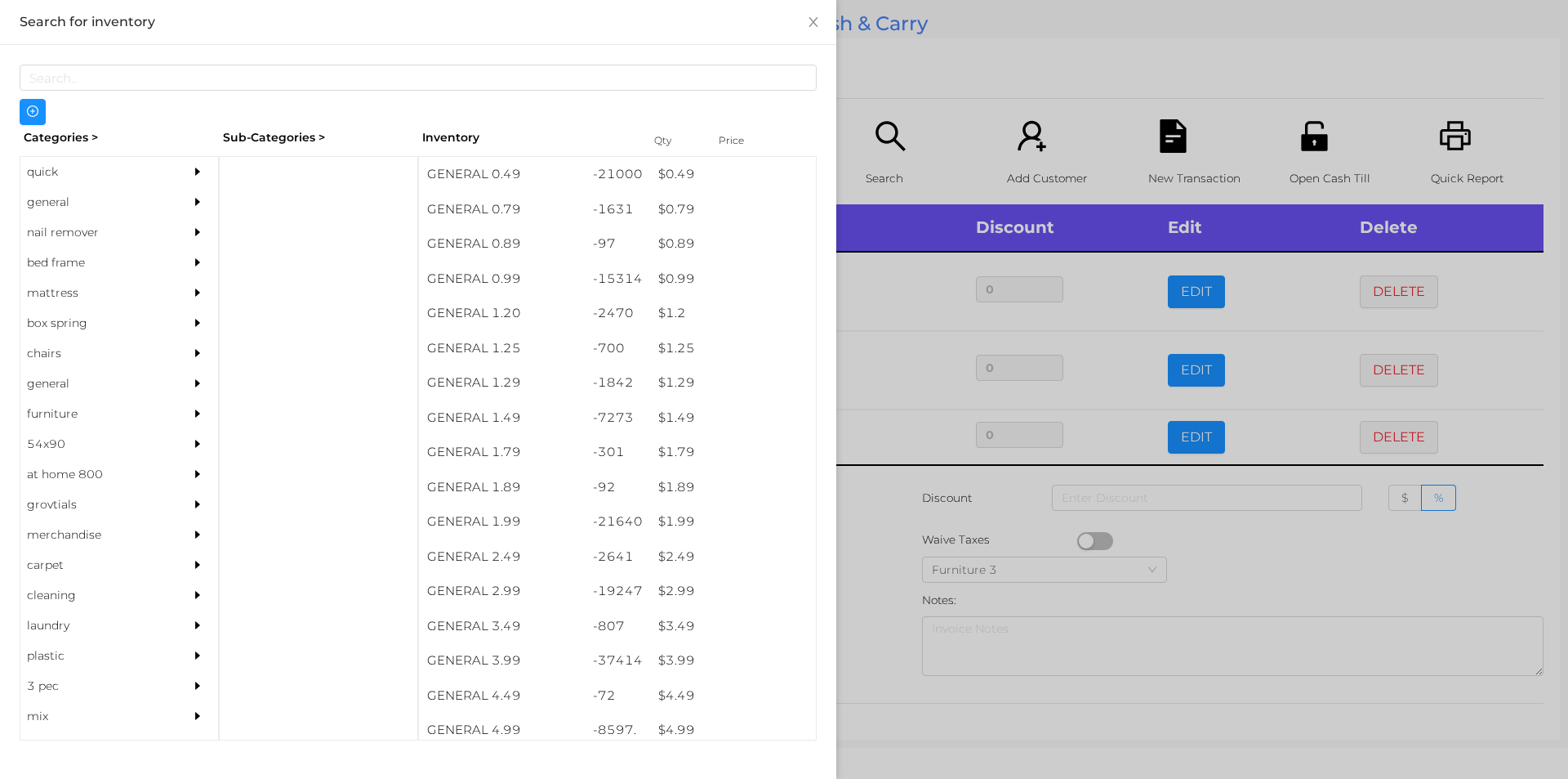
click at [883, 514] on div at bounding box center [784, 389] width 1568 height 779
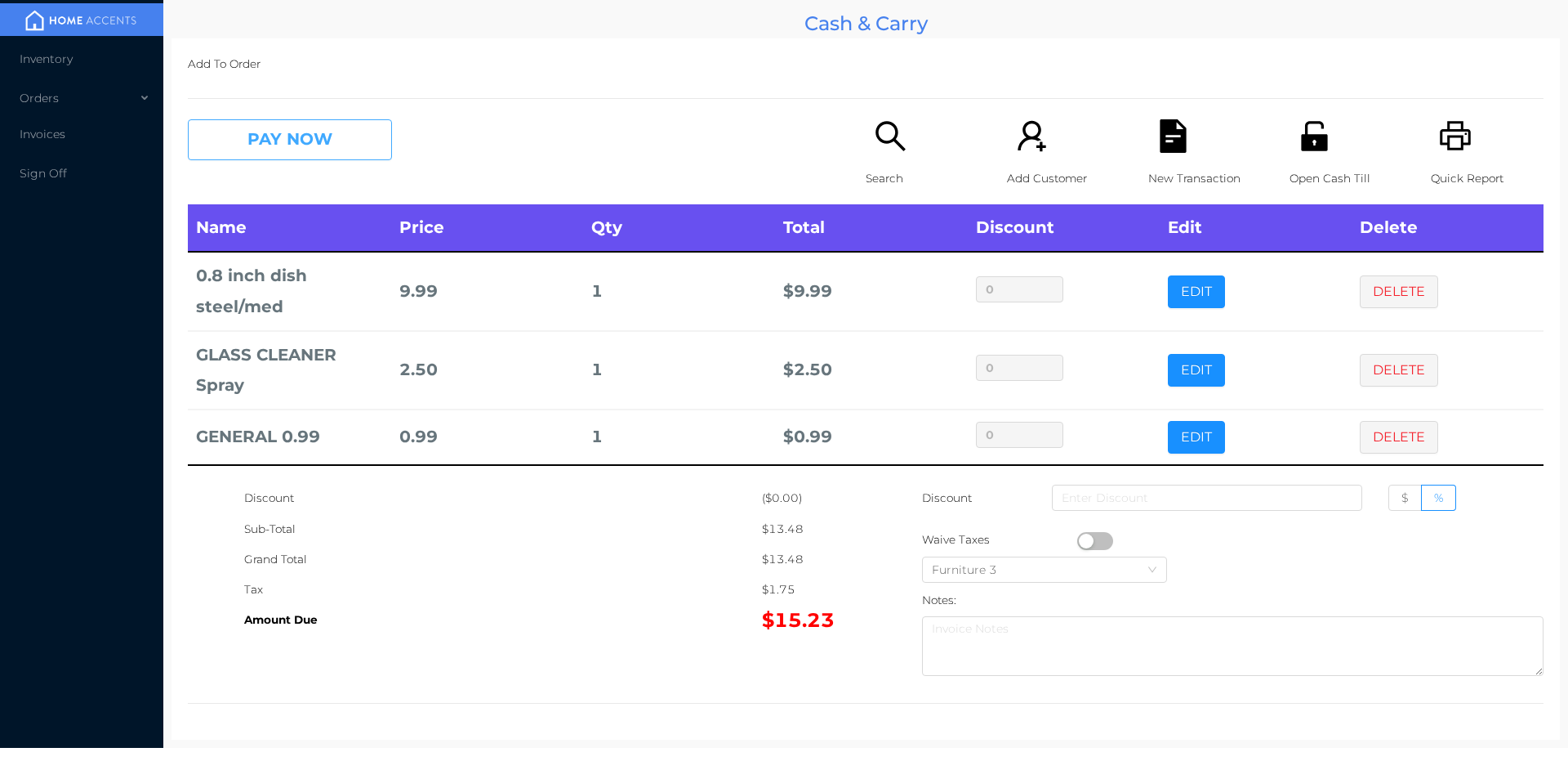
click at [341, 148] on button "PAY NOW" at bounding box center [290, 140] width 204 height 41
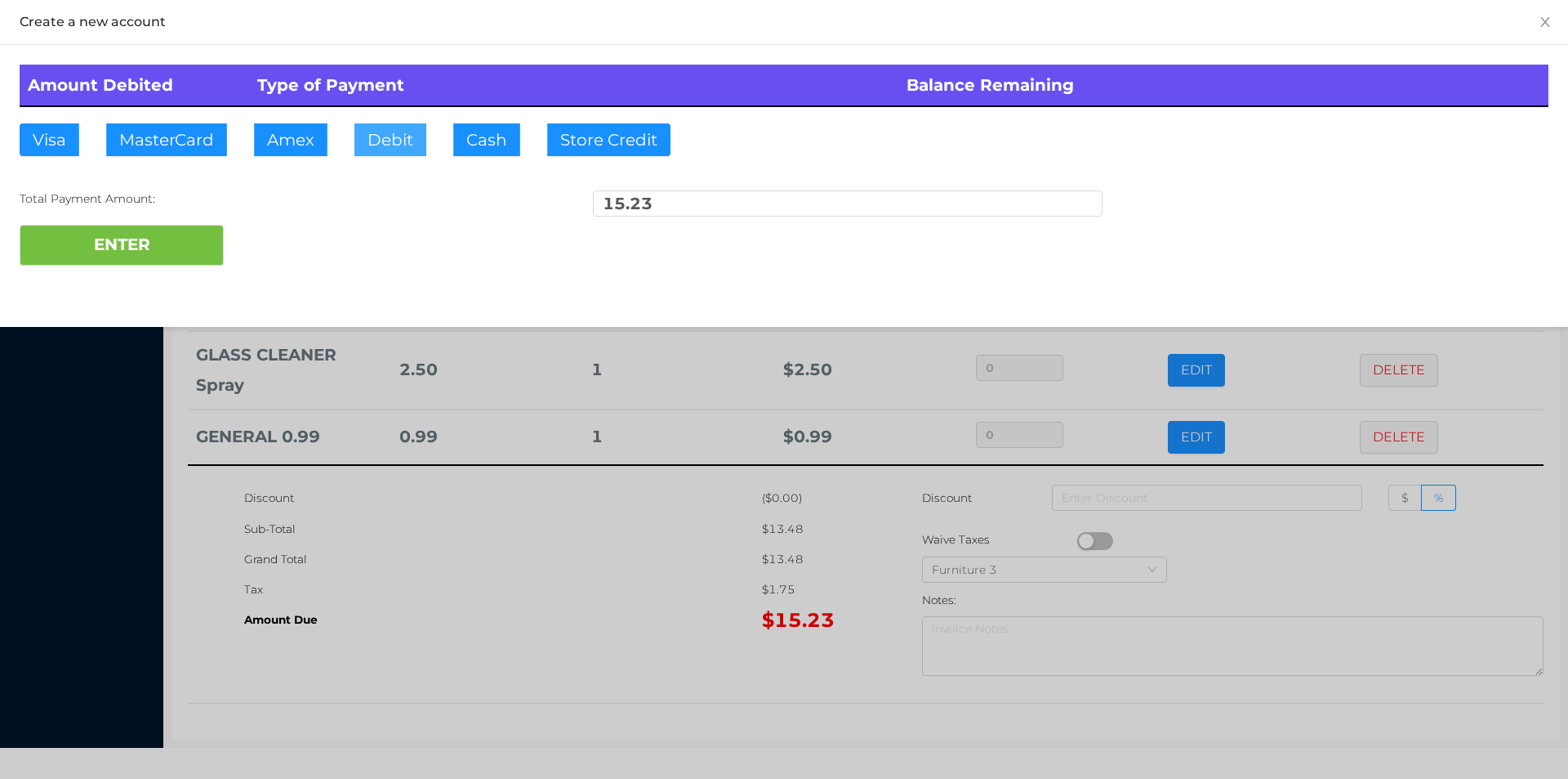
click at [380, 148] on button "Debit" at bounding box center [390, 139] width 72 height 32
click at [195, 250] on button "ENTER" at bounding box center [121, 245] width 204 height 41
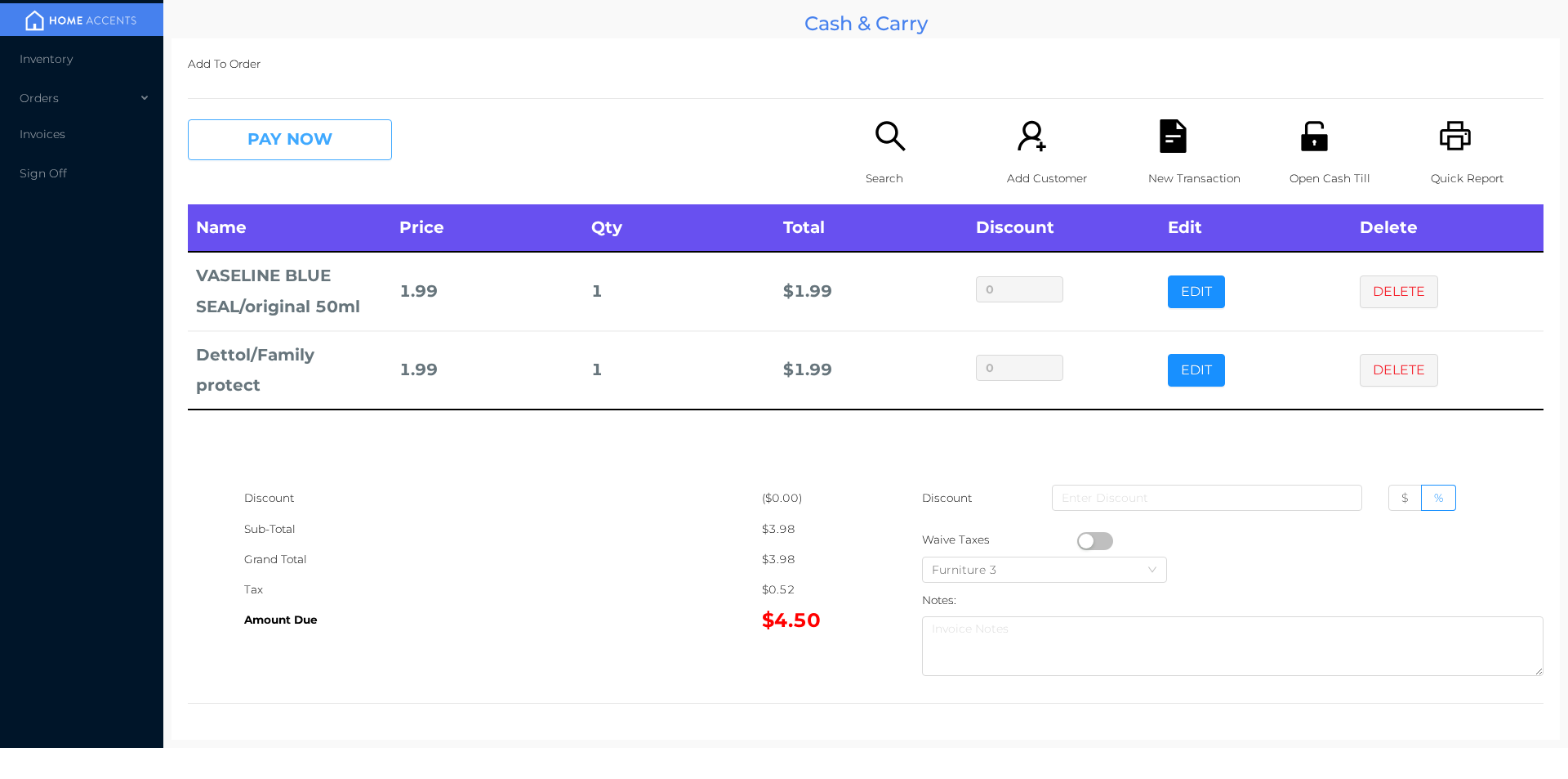
click at [286, 139] on button "PAY NOW" at bounding box center [290, 140] width 204 height 41
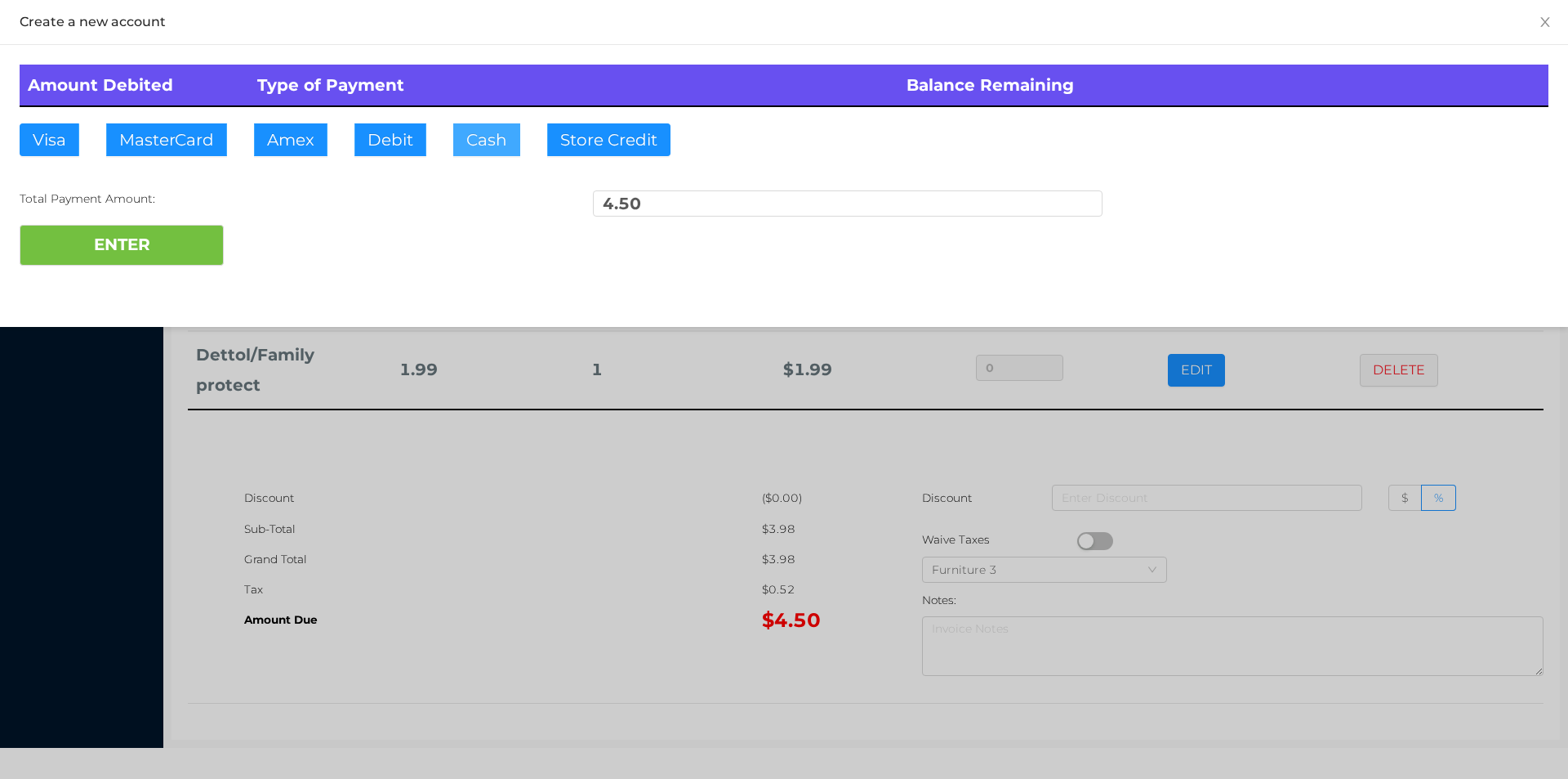
click at [485, 153] on button "Cash" at bounding box center [487, 139] width 67 height 32
click at [167, 262] on button "ENTER" at bounding box center [121, 245] width 204 height 41
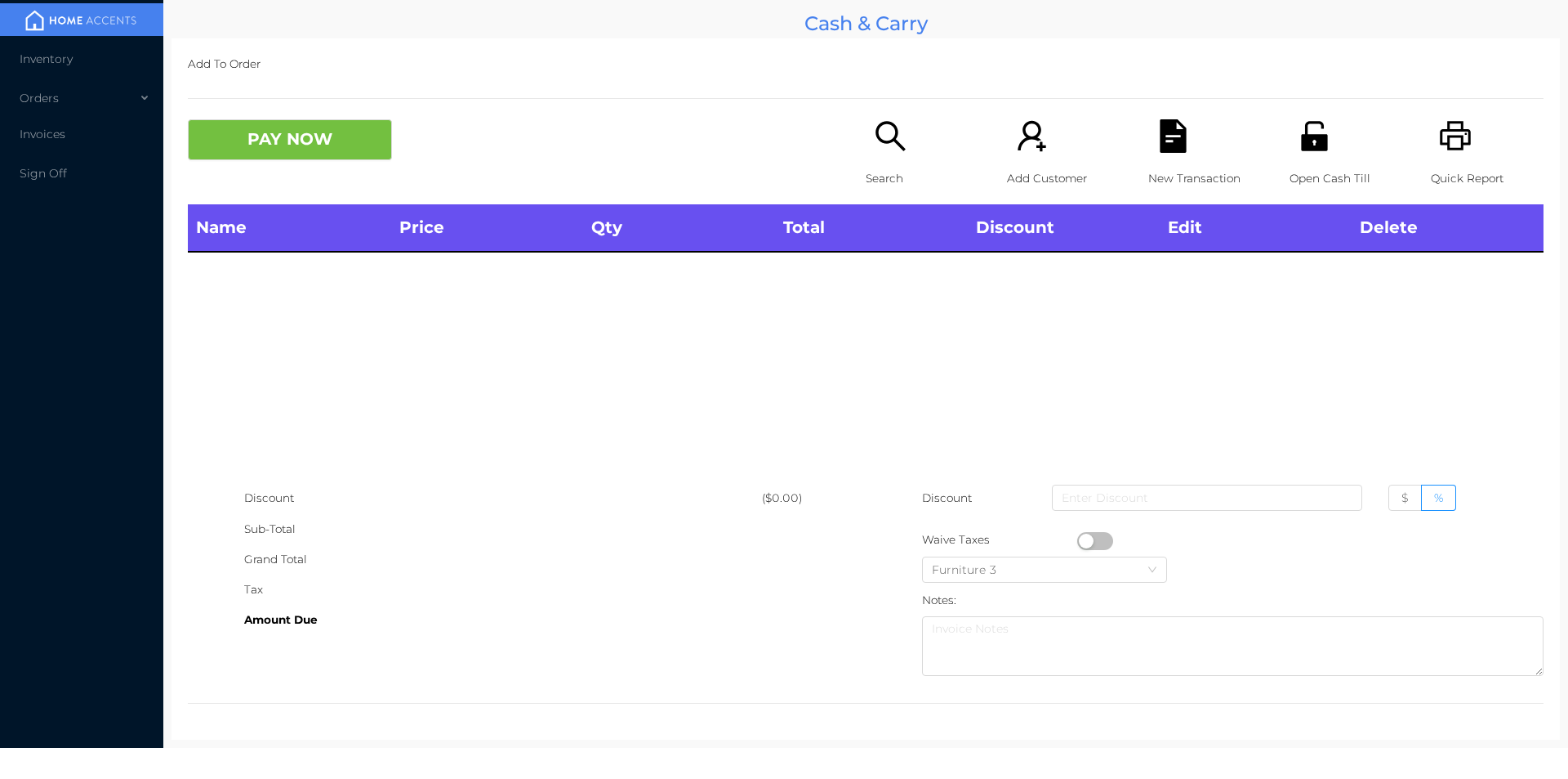
click at [880, 165] on p "Search" at bounding box center [922, 178] width 112 height 31
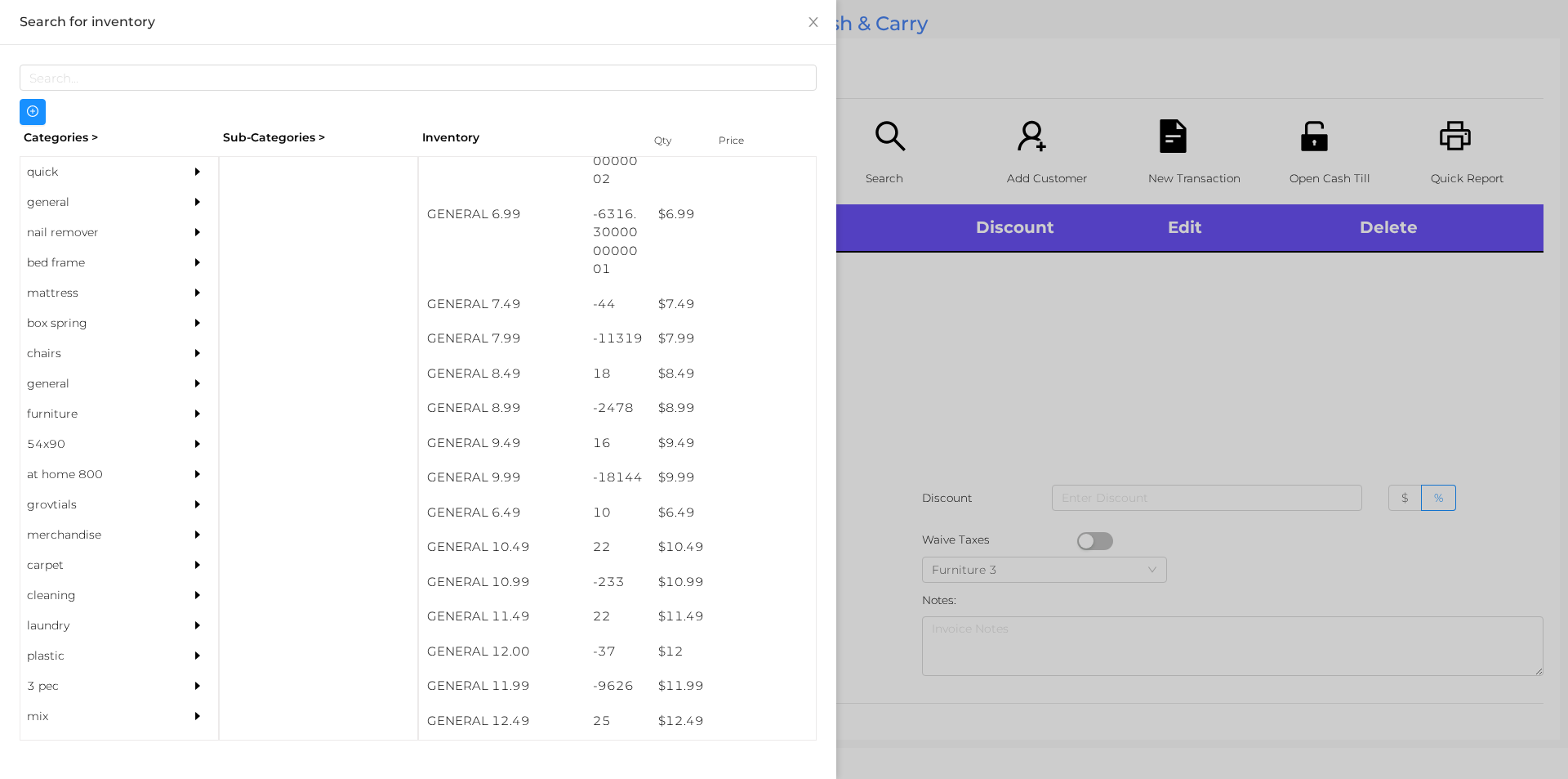
scroll to position [697, 0]
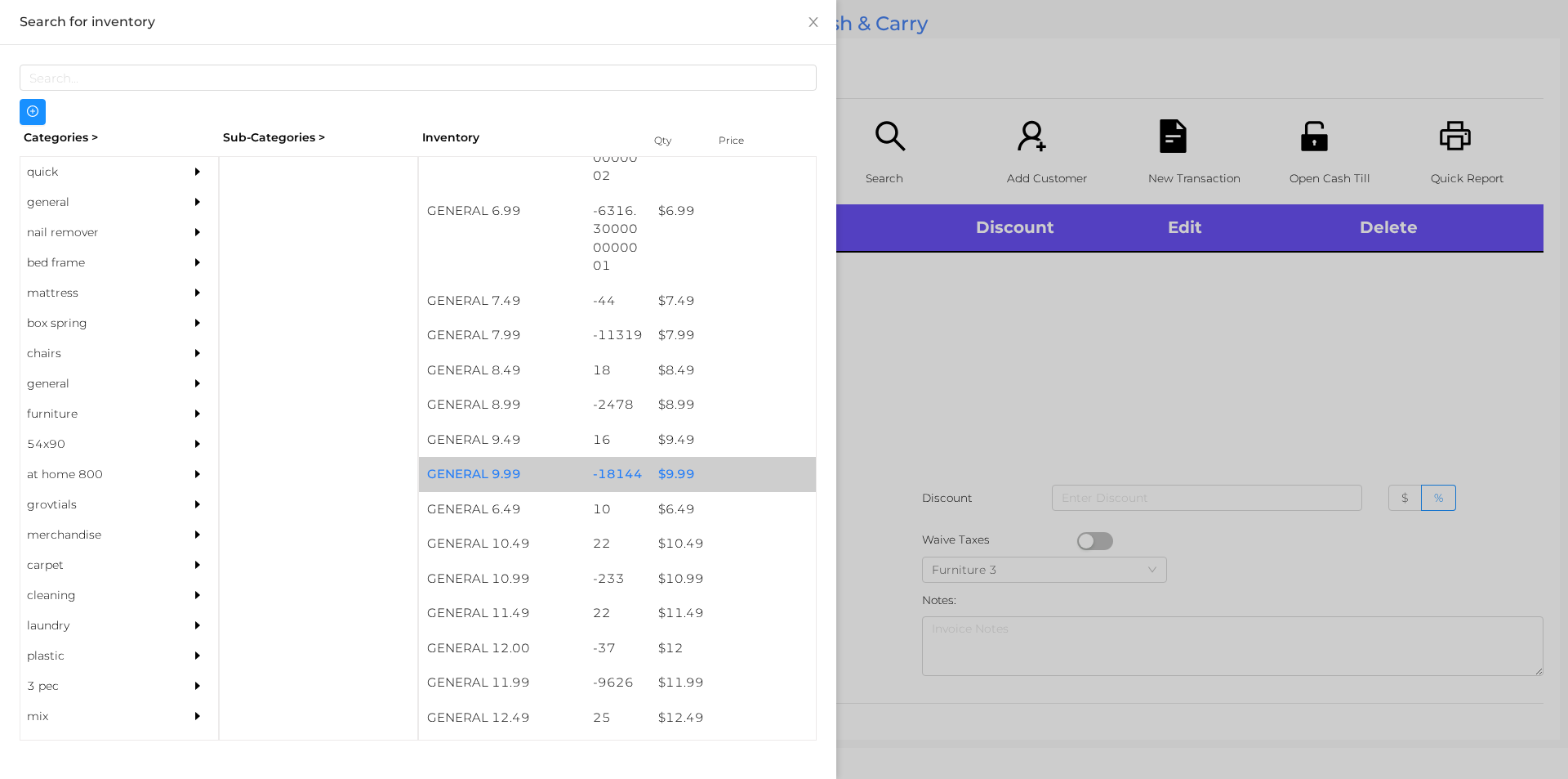
click at [672, 470] on div "$ 9.99" at bounding box center [733, 475] width 166 height 35
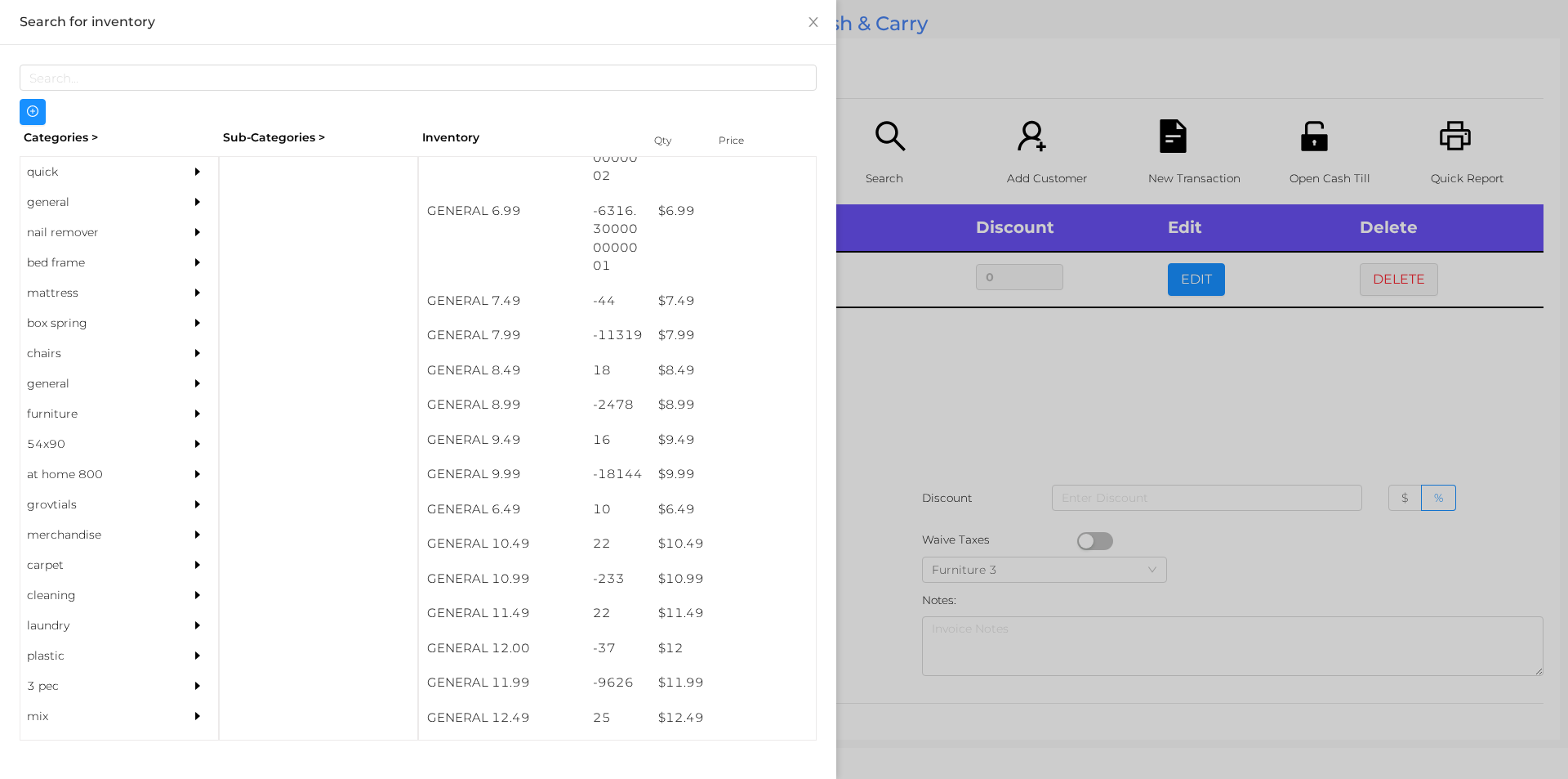
click at [921, 389] on div at bounding box center [784, 389] width 1568 height 779
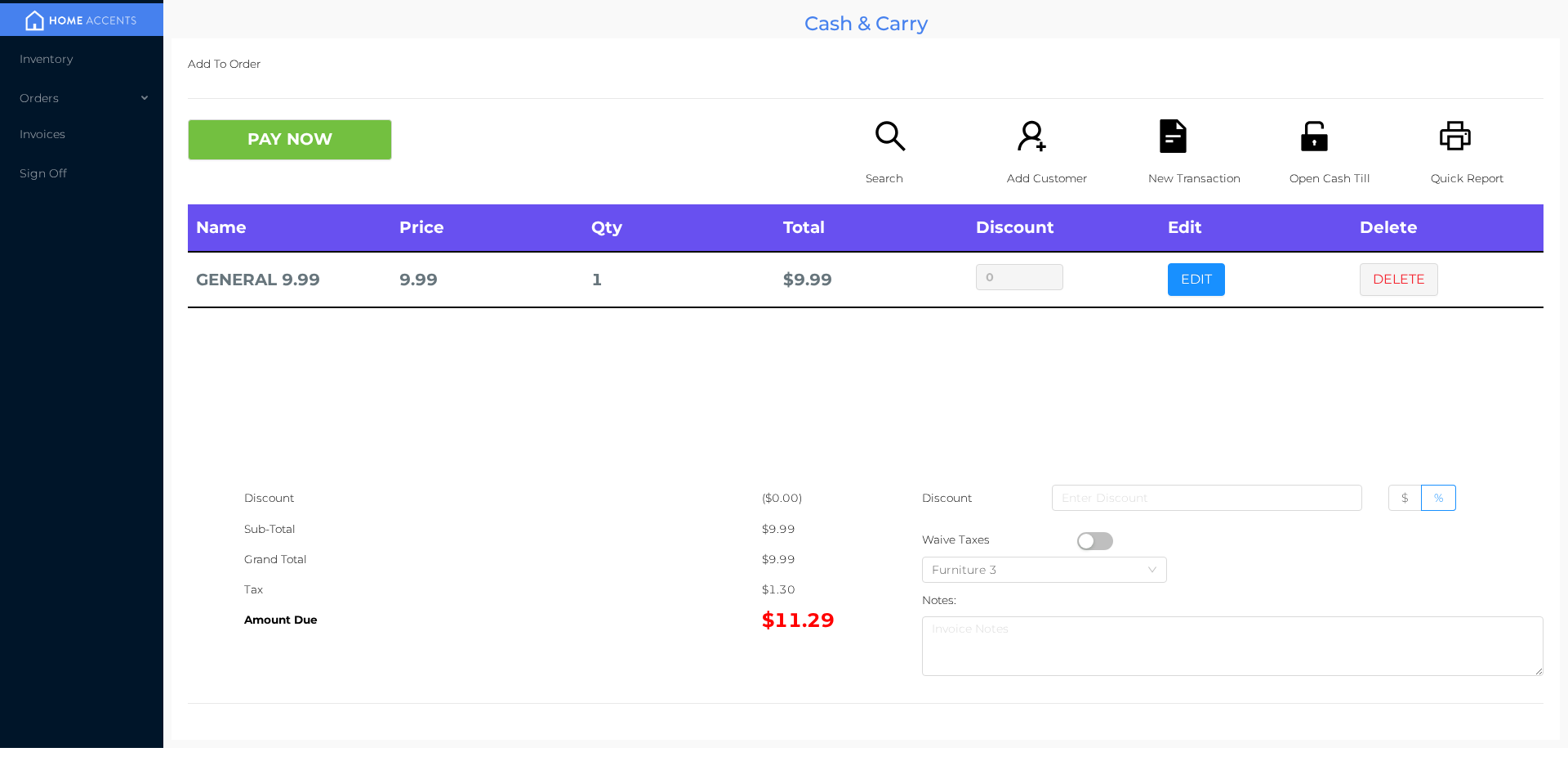
click at [1299, 153] on icon "icon: unlock" at bounding box center [1314, 136] width 33 height 33
click at [1389, 286] on button "DELETE" at bounding box center [1399, 279] width 78 height 32
click at [254, 136] on button "PAY NOW" at bounding box center [290, 140] width 204 height 41
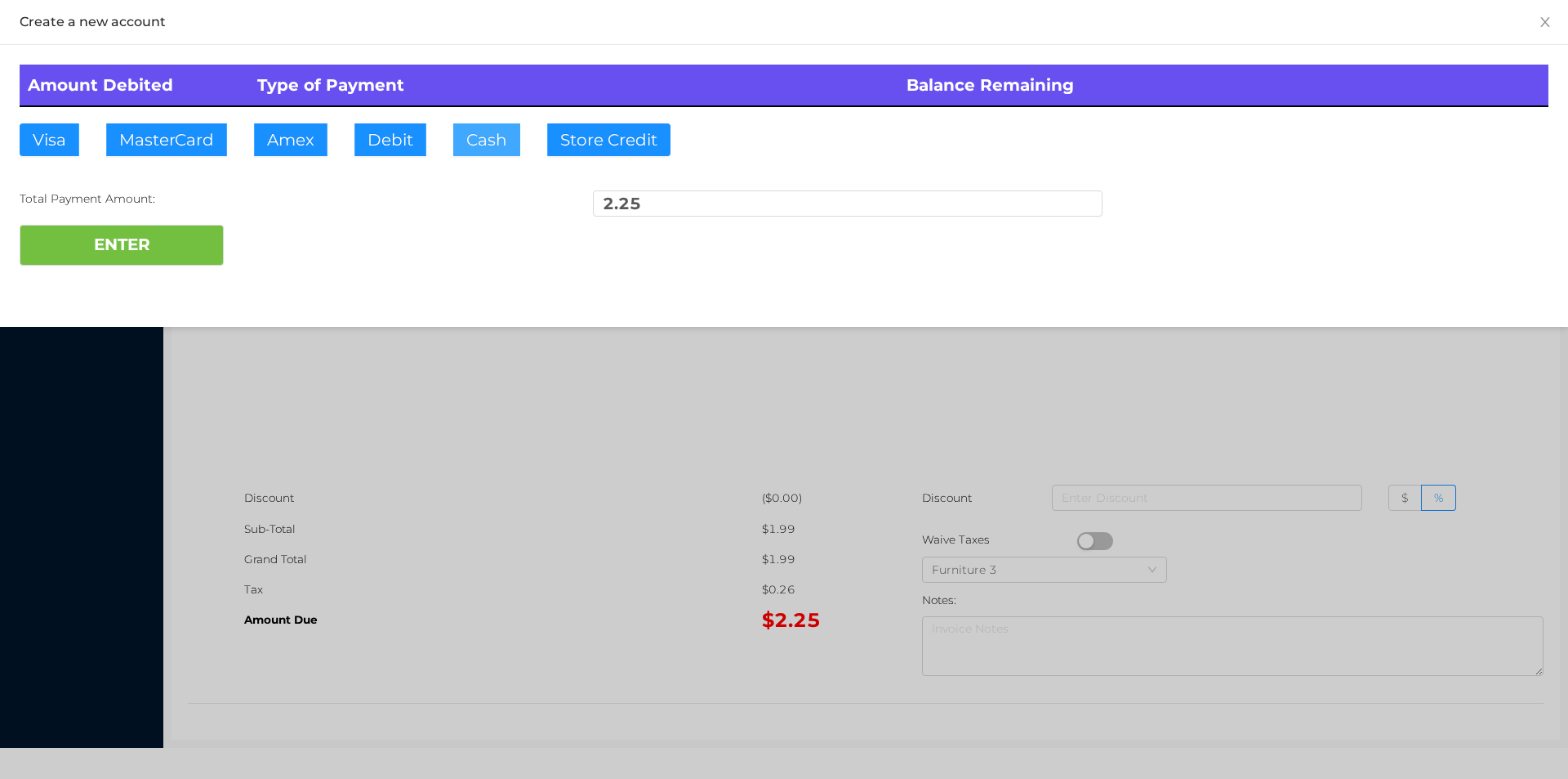
click at [470, 143] on button "Cash" at bounding box center [487, 139] width 67 height 32
click at [185, 246] on button "ENTER" at bounding box center [121, 245] width 204 height 41
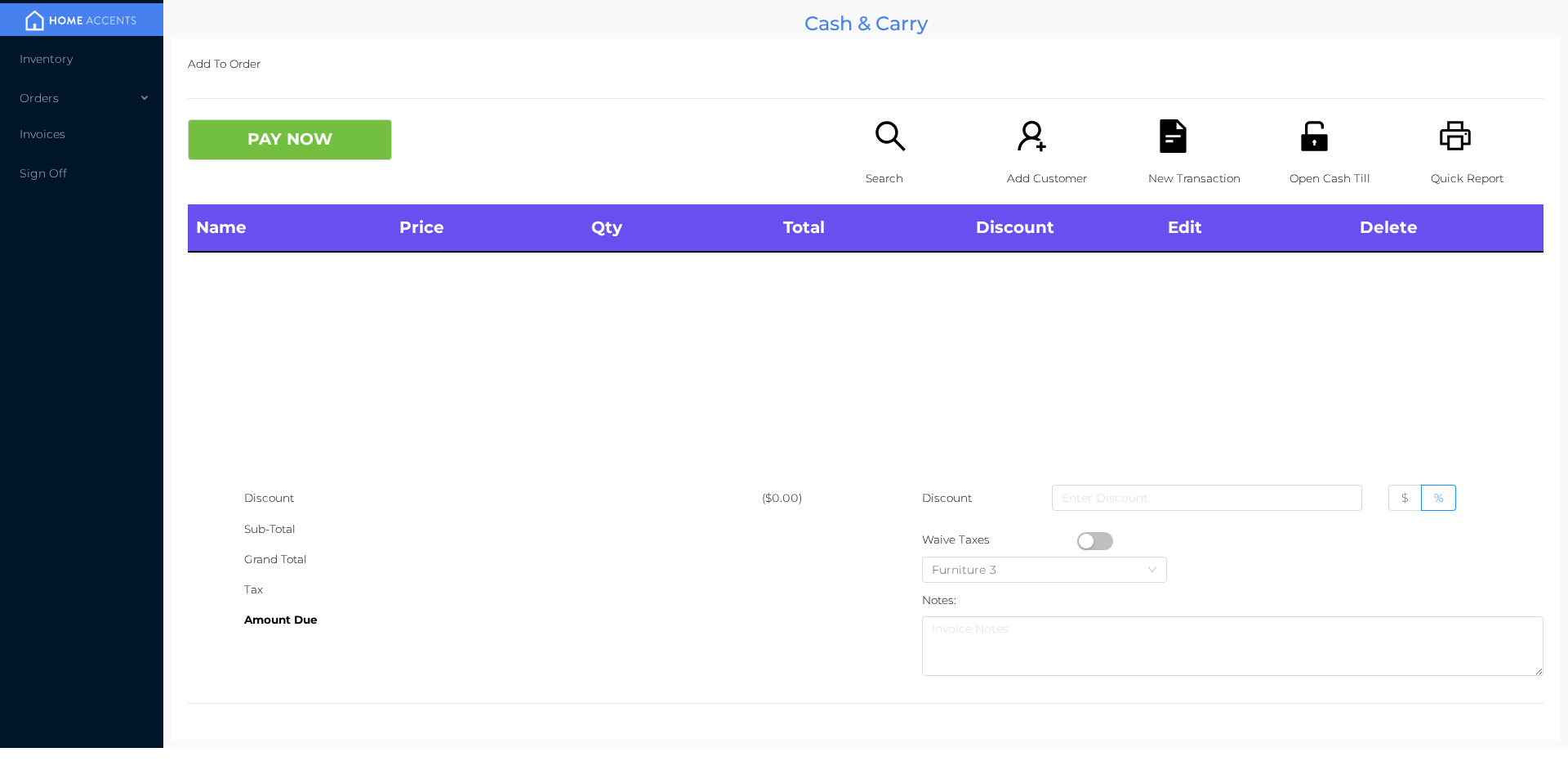
click at [866, 147] on div "Search" at bounding box center [922, 161] width 112 height 85
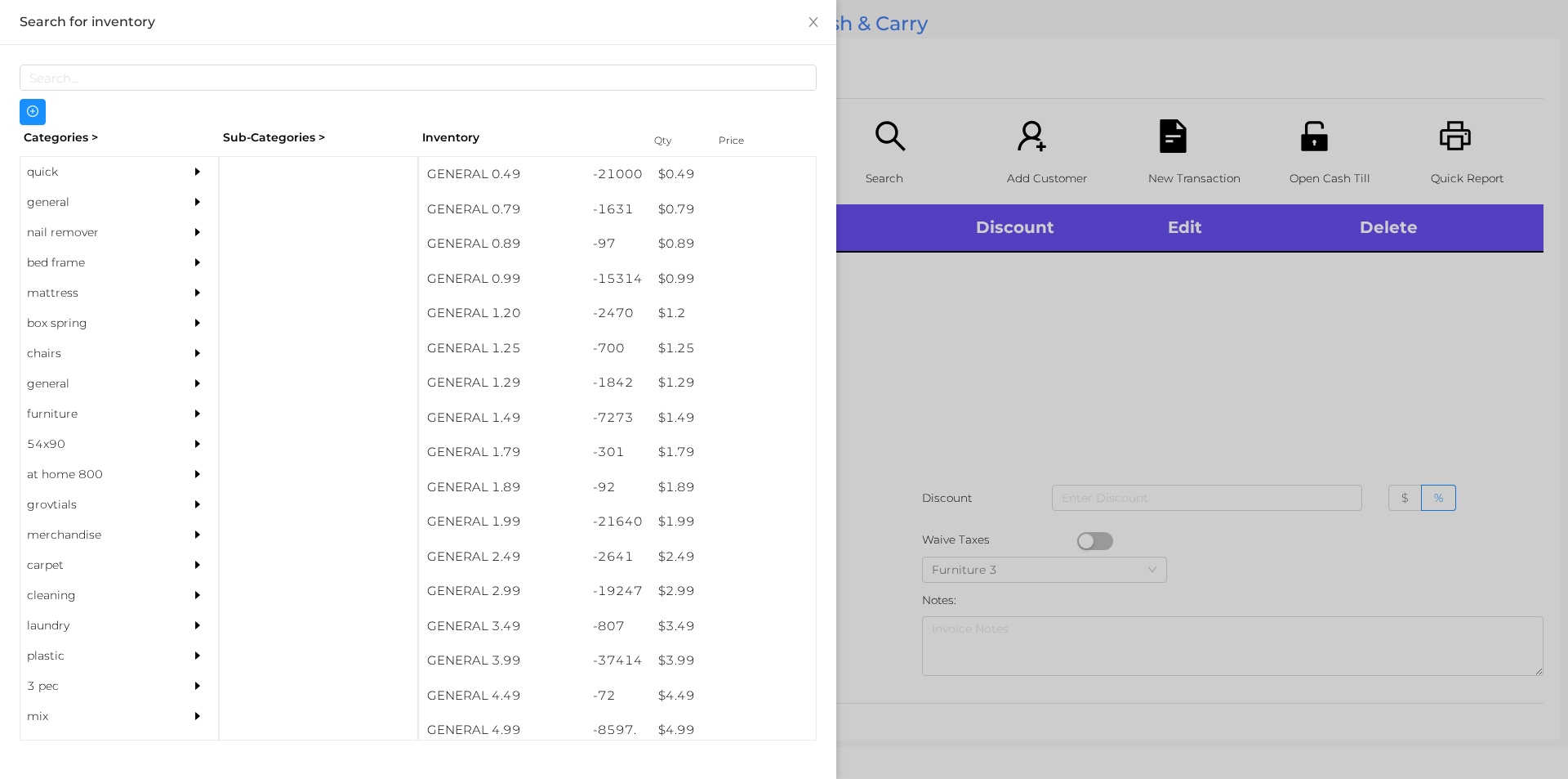
click at [73, 202] on div "general" at bounding box center [94, 202] width 148 height 31
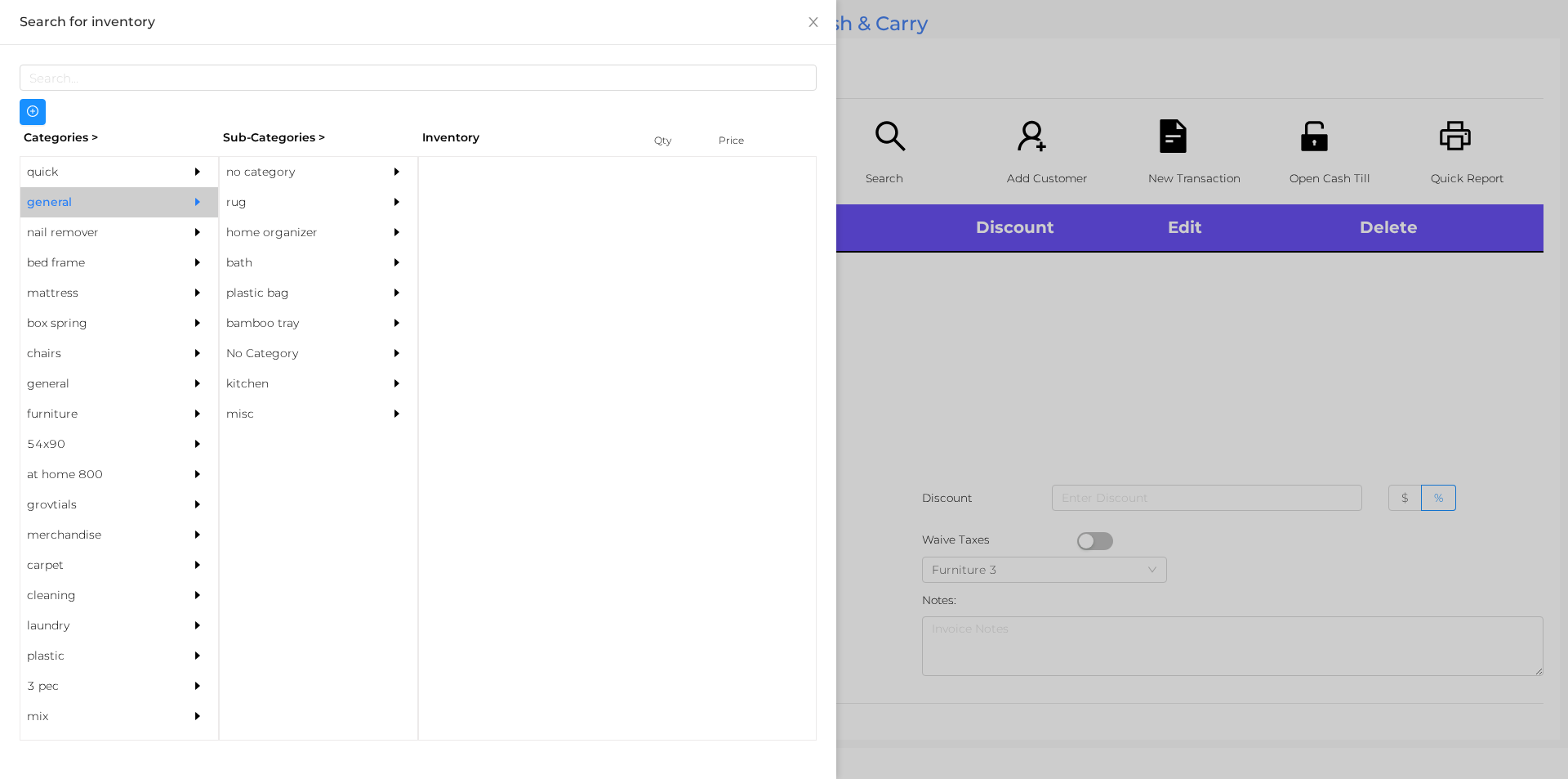
click at [251, 165] on div "no category" at bounding box center [294, 172] width 148 height 31
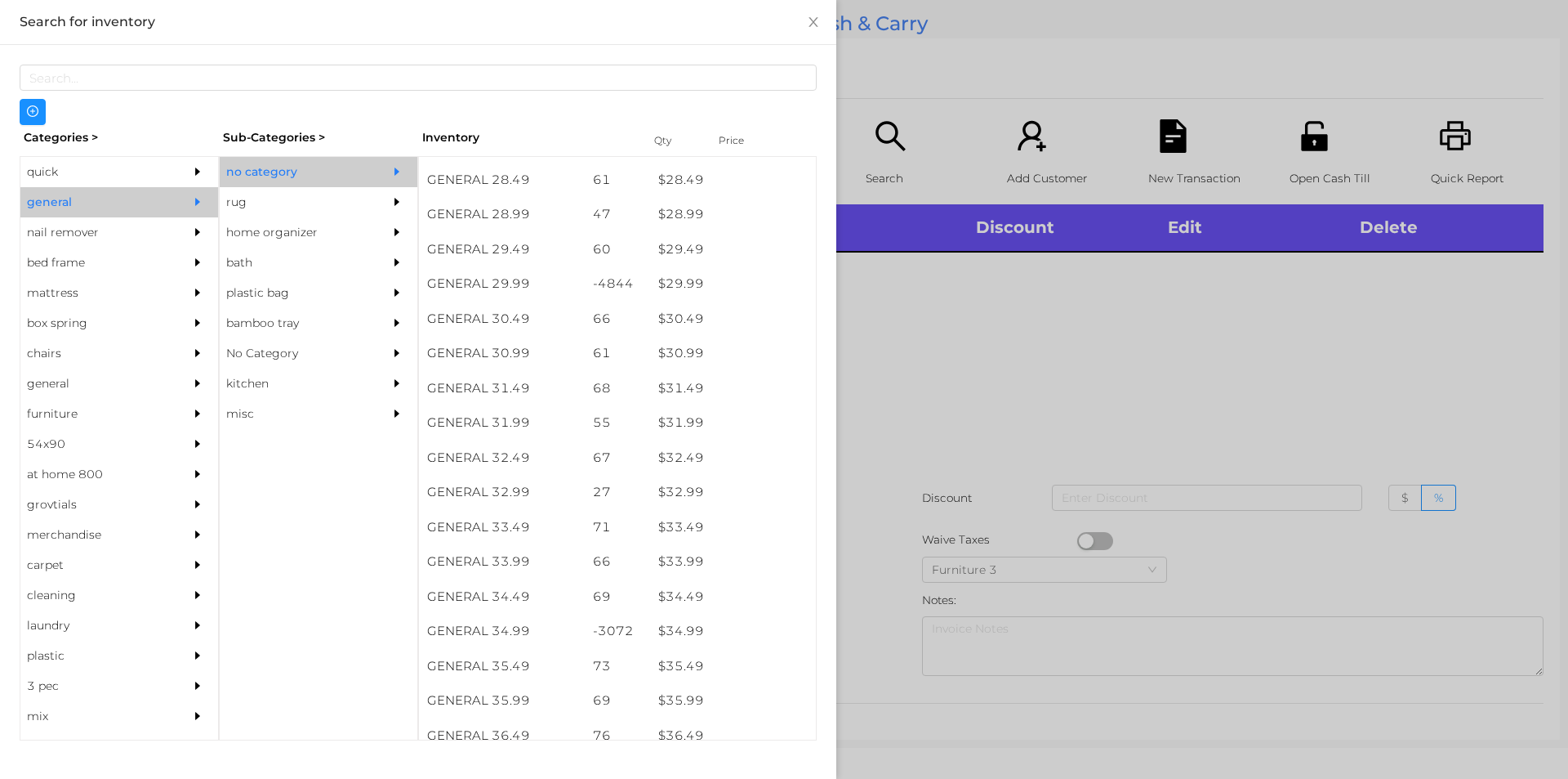
scroll to position [2363, 0]
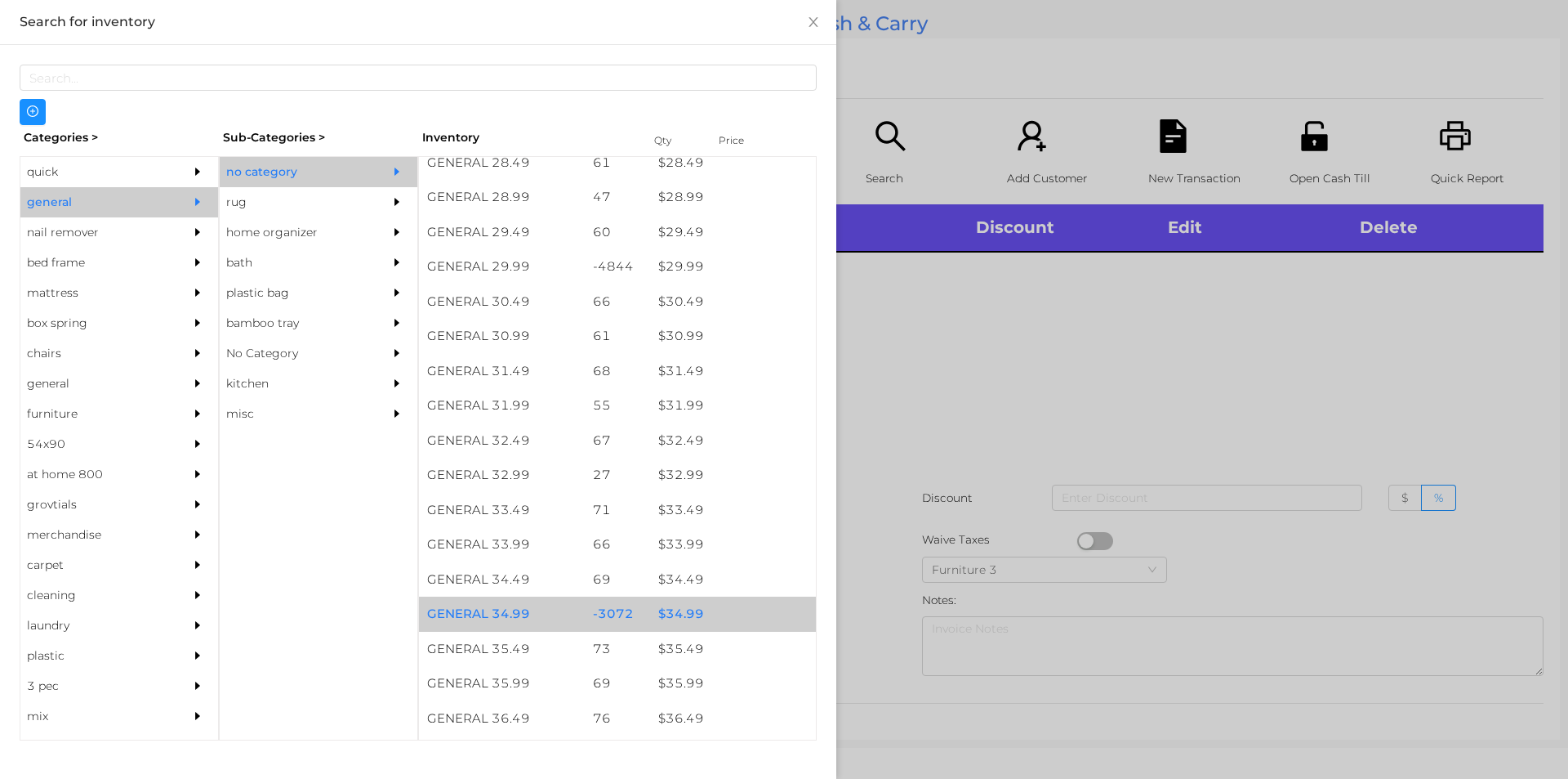
click at [674, 613] on div "$ 34.99" at bounding box center [733, 614] width 166 height 35
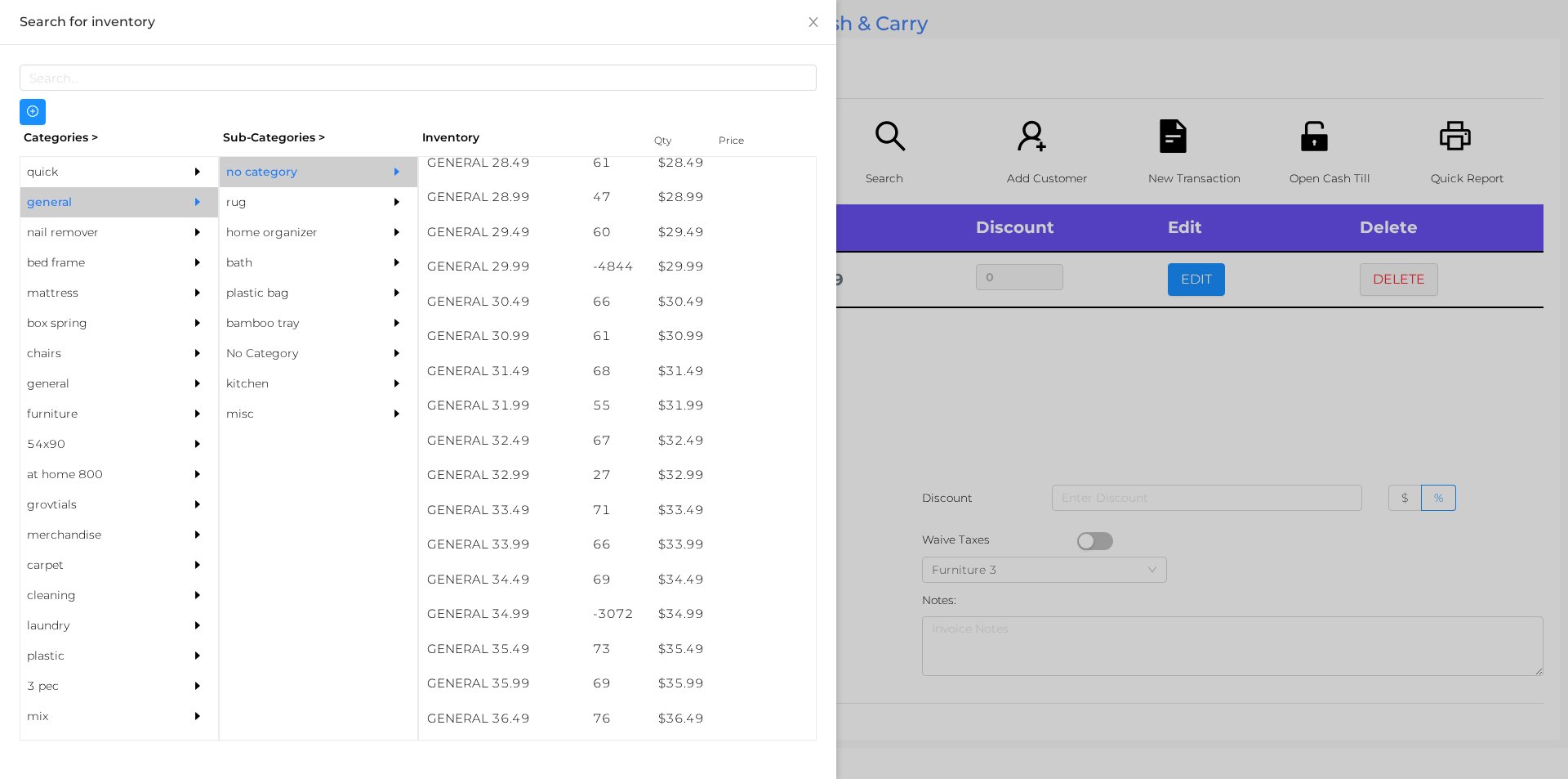
click at [971, 430] on div at bounding box center [784, 389] width 1568 height 779
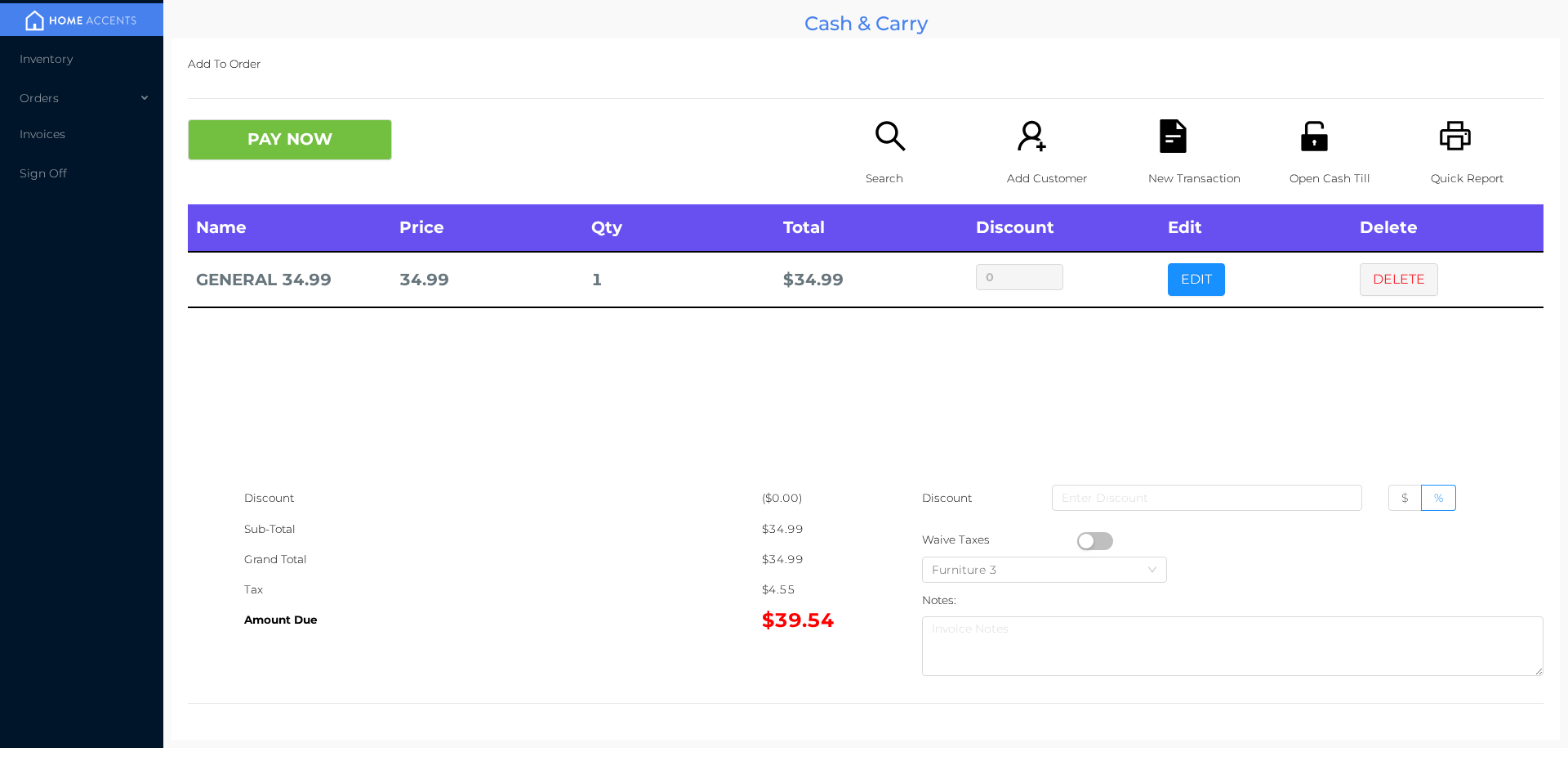
click at [1083, 540] on button "button" at bounding box center [1094, 541] width 36 height 18
click at [1449, 144] on icon "icon: printer" at bounding box center [1456, 136] width 33 height 33
click at [1149, 154] on div "New Transaction" at bounding box center [1204, 161] width 112 height 85
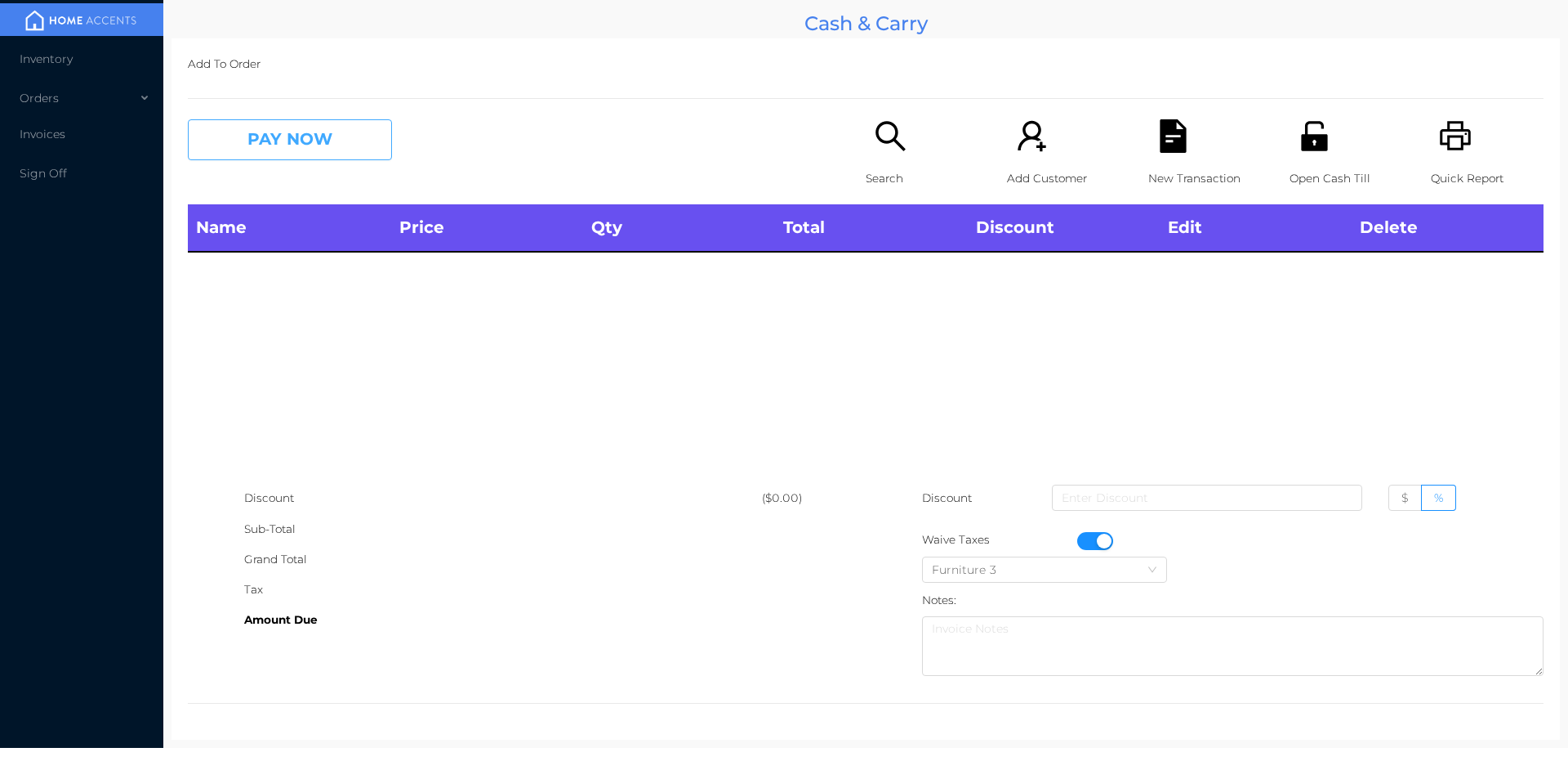
click at [279, 150] on button "PAY NOW" at bounding box center [290, 140] width 204 height 41
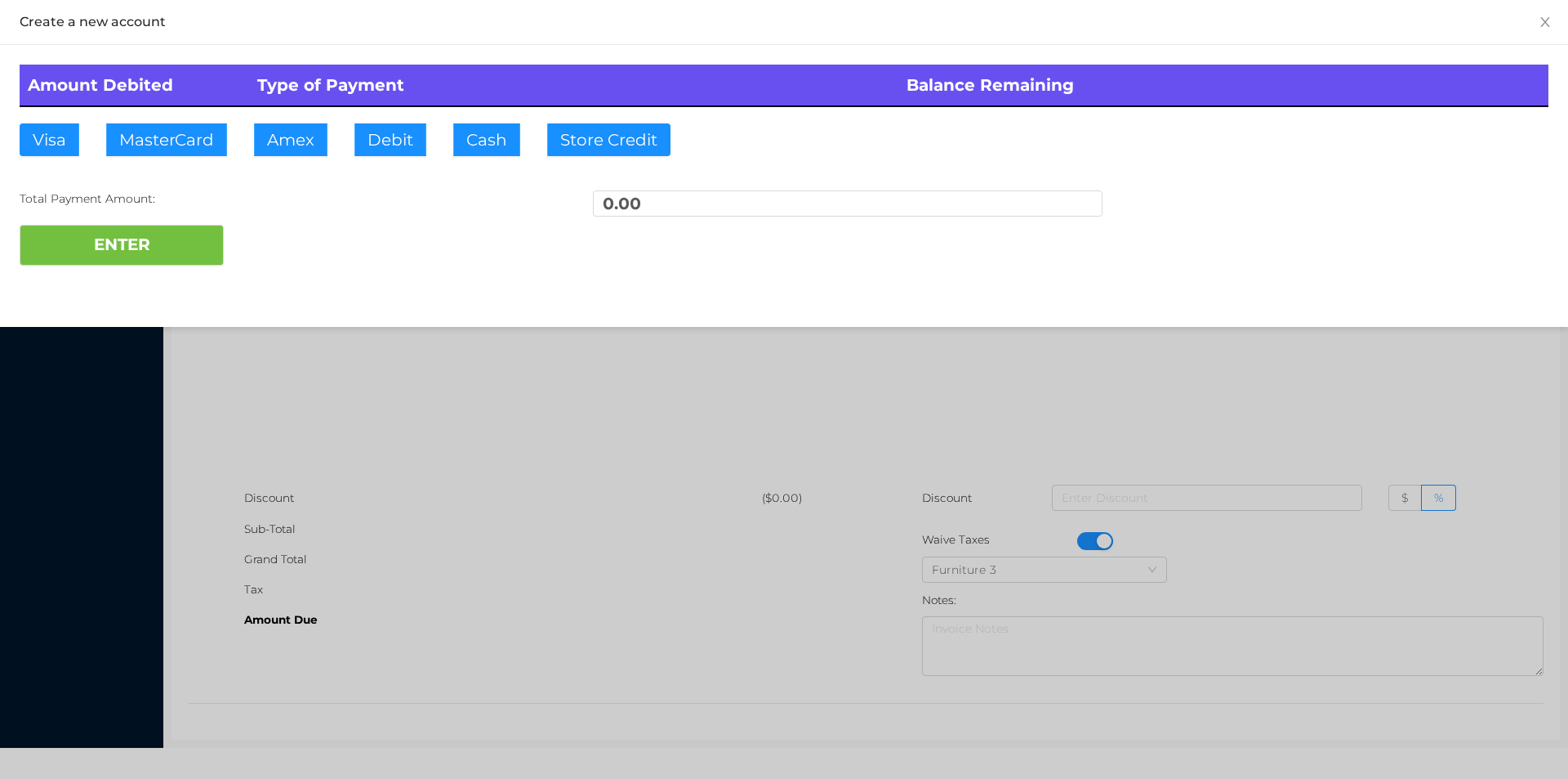
click at [362, 427] on div at bounding box center [784, 389] width 1568 height 779
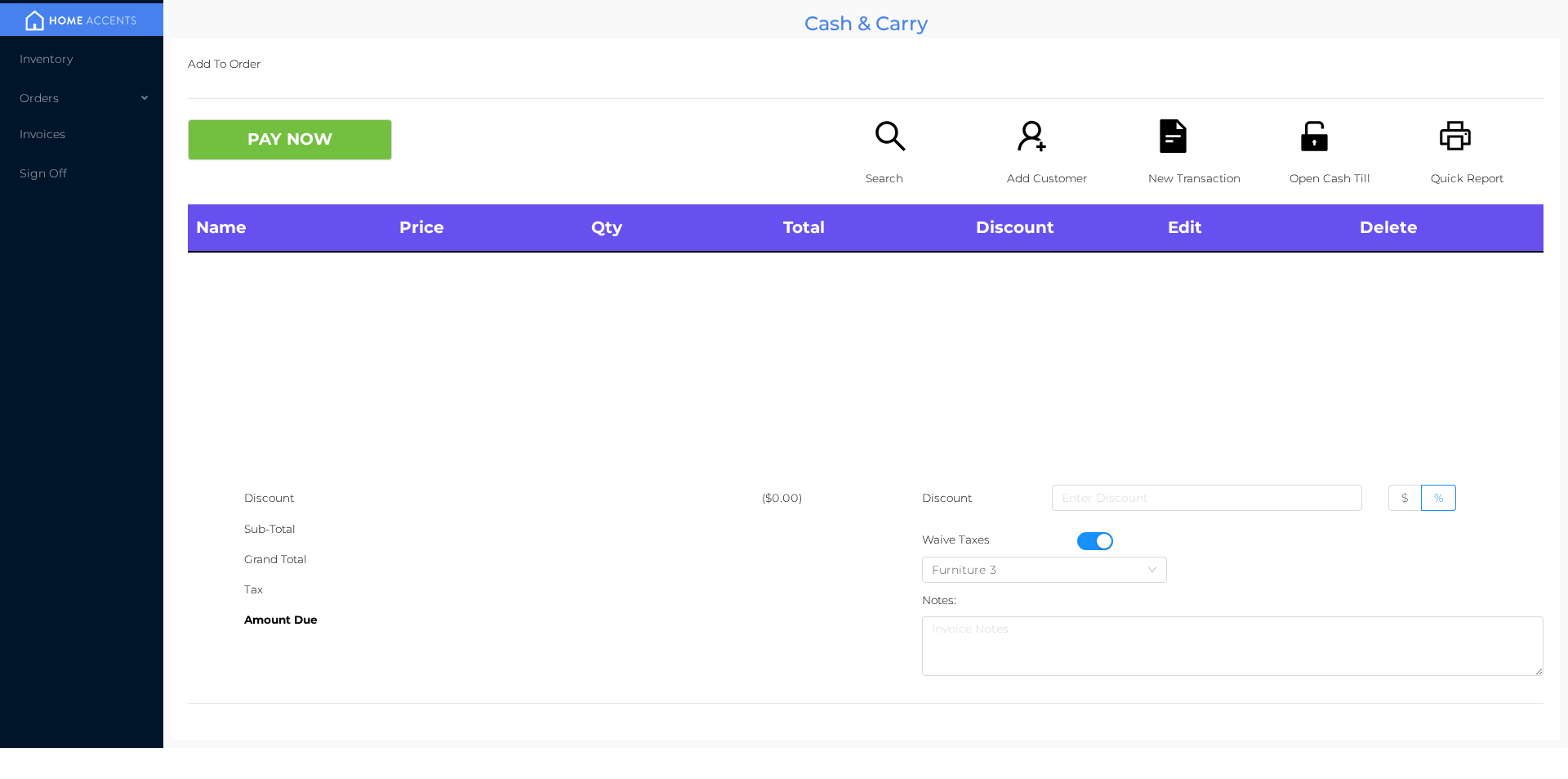
click at [1091, 540] on button "button" at bounding box center [1094, 541] width 36 height 18
click at [882, 161] on div "Search" at bounding box center [922, 161] width 112 height 85
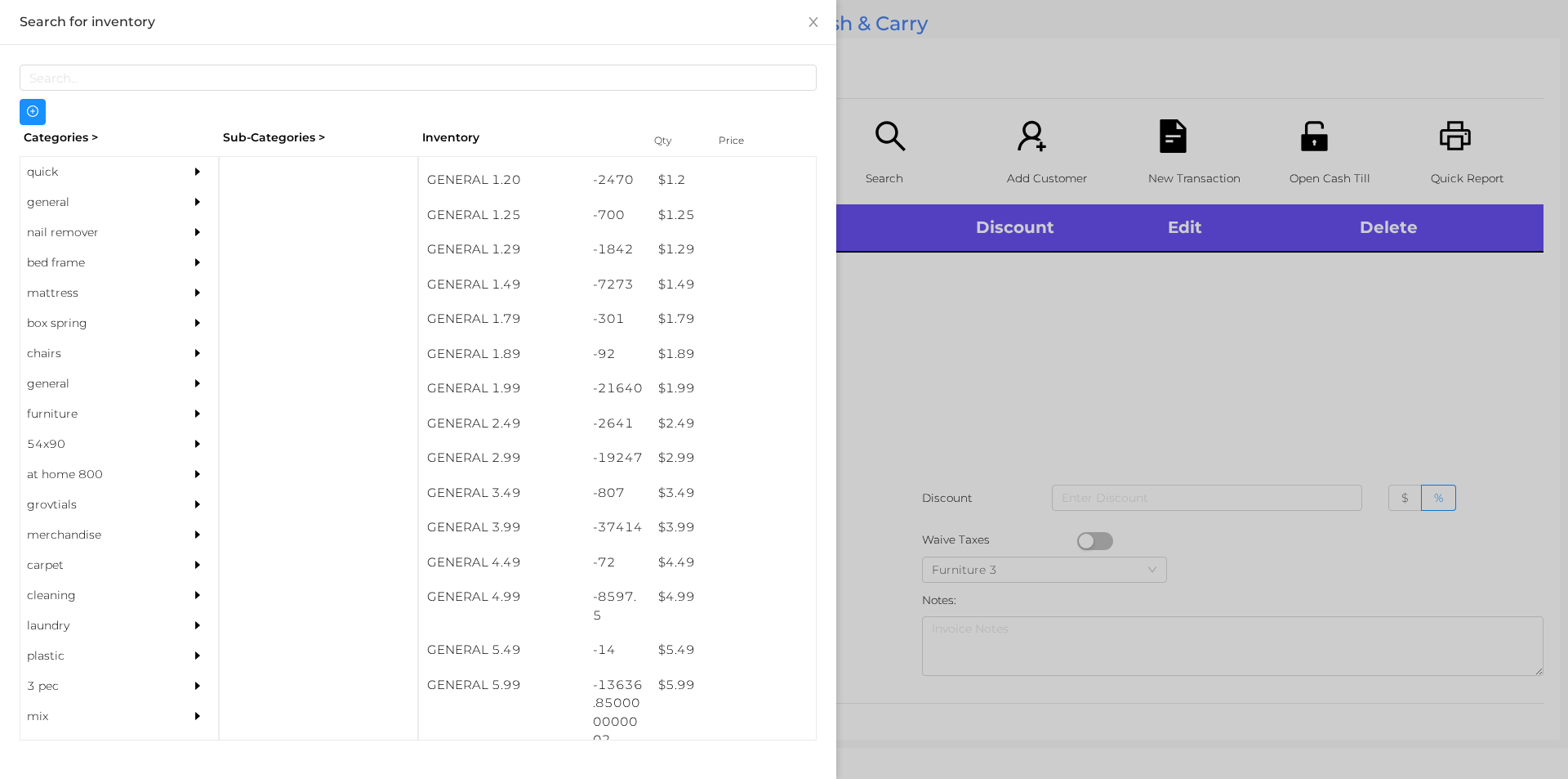
scroll to position [133, 0]
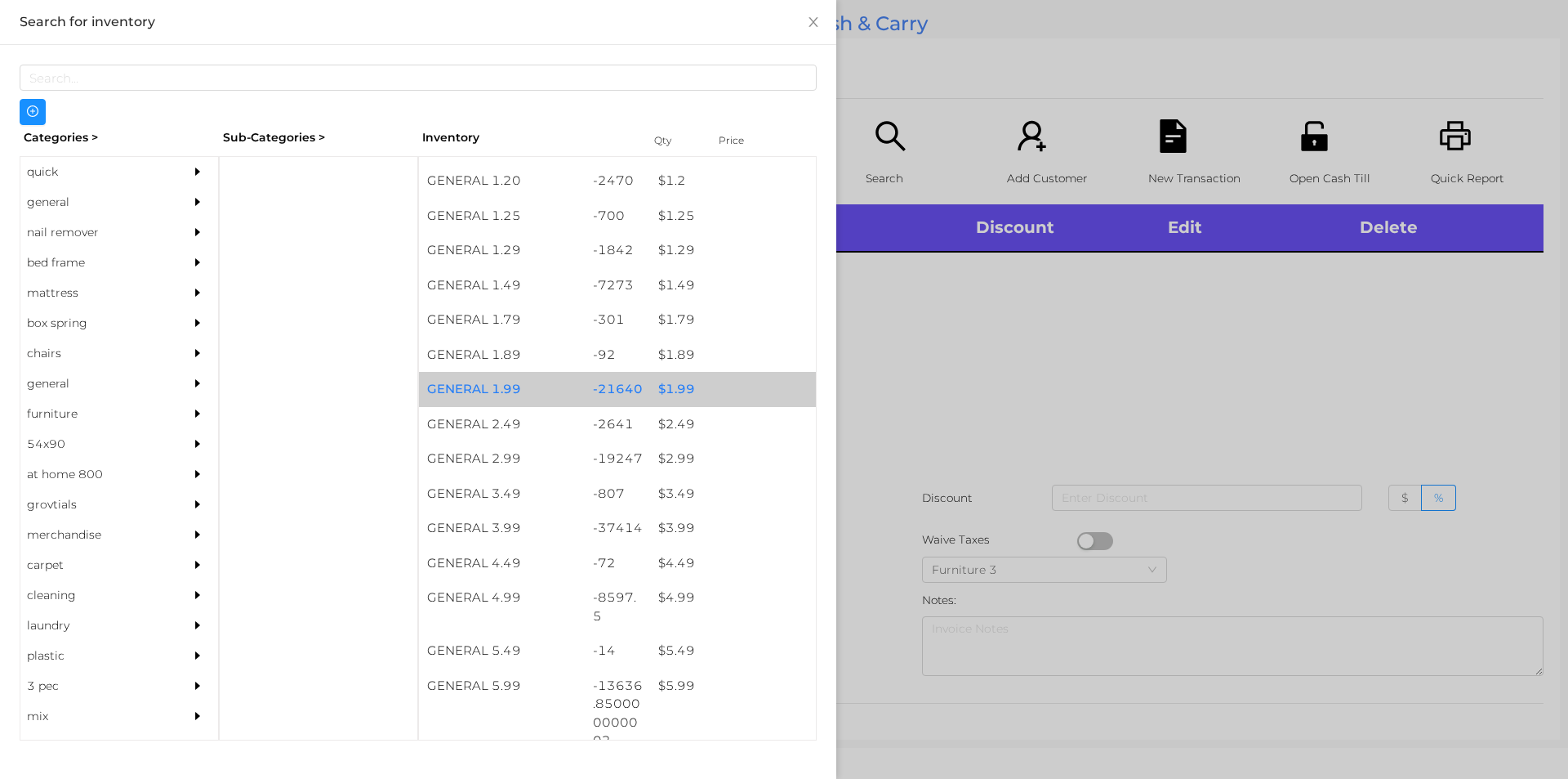
click at [668, 393] on div "$ 1.99" at bounding box center [733, 389] width 166 height 35
click at [666, 391] on div "$ 1.99" at bounding box center [733, 389] width 166 height 35
click at [667, 385] on div "$ 1.99" at bounding box center [733, 389] width 166 height 35
click at [680, 386] on div "$ 1.99" at bounding box center [733, 389] width 166 height 35
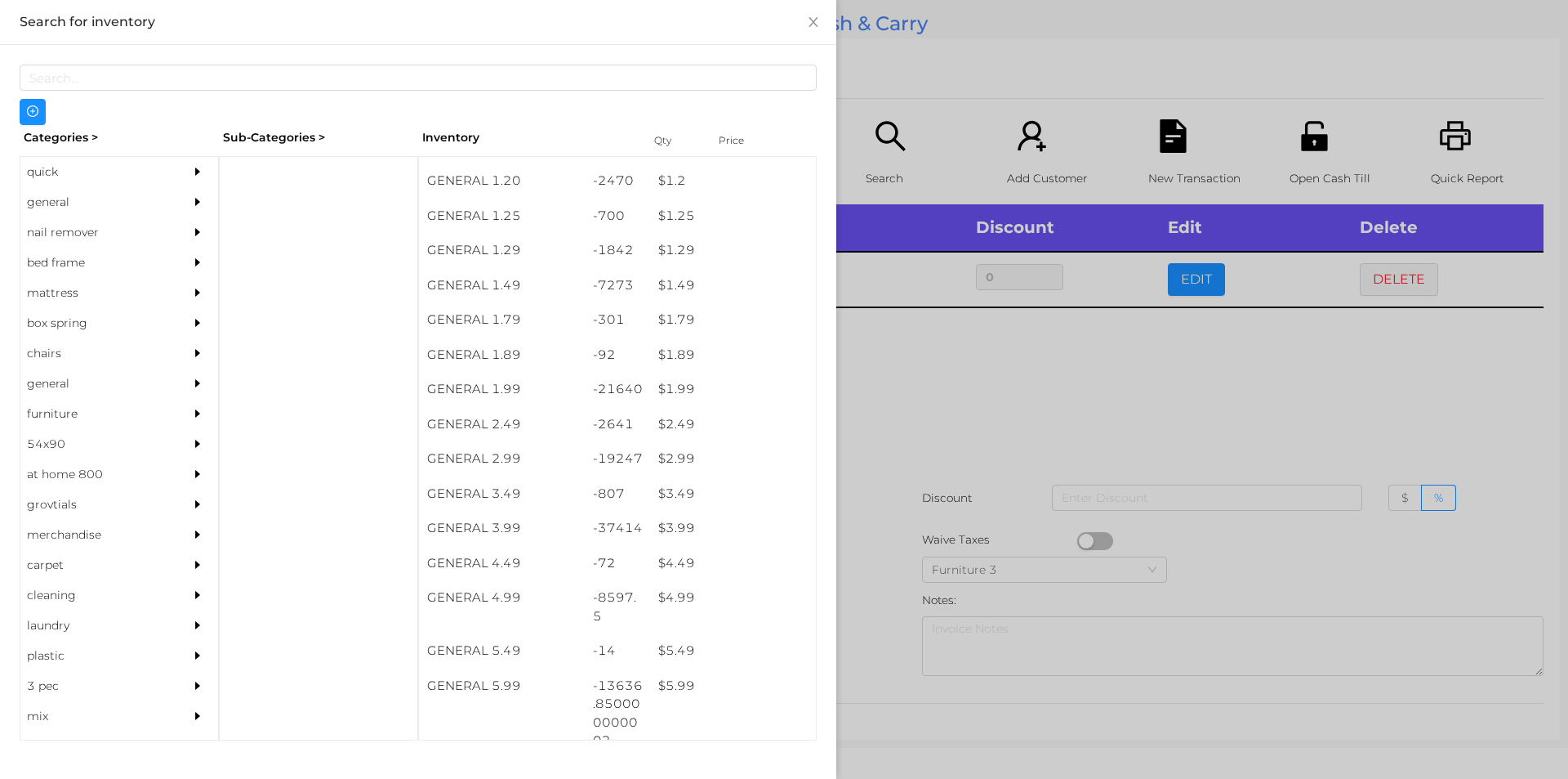
click at [947, 363] on div at bounding box center [784, 389] width 1568 height 779
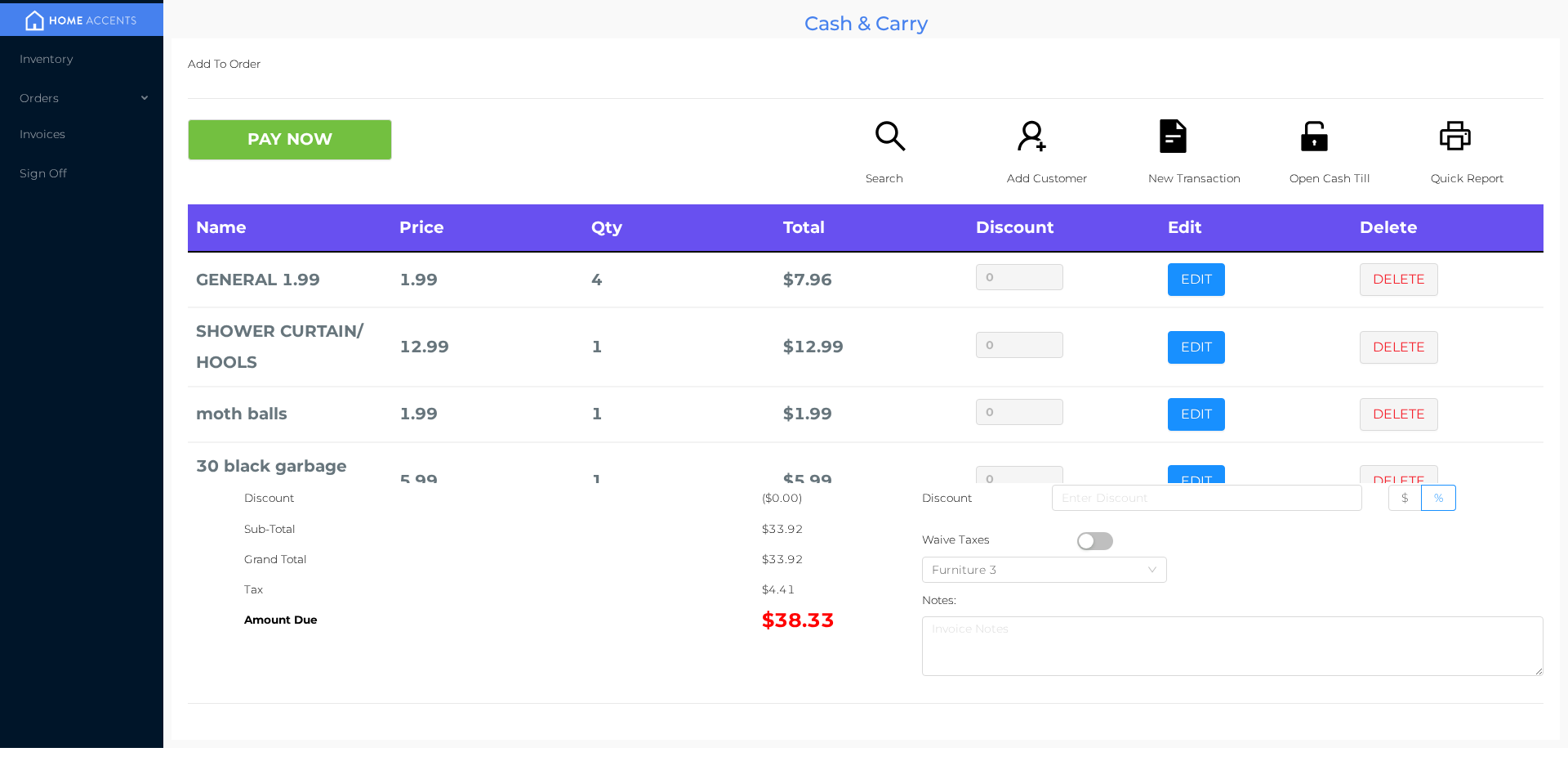
scroll to position [110, 0]
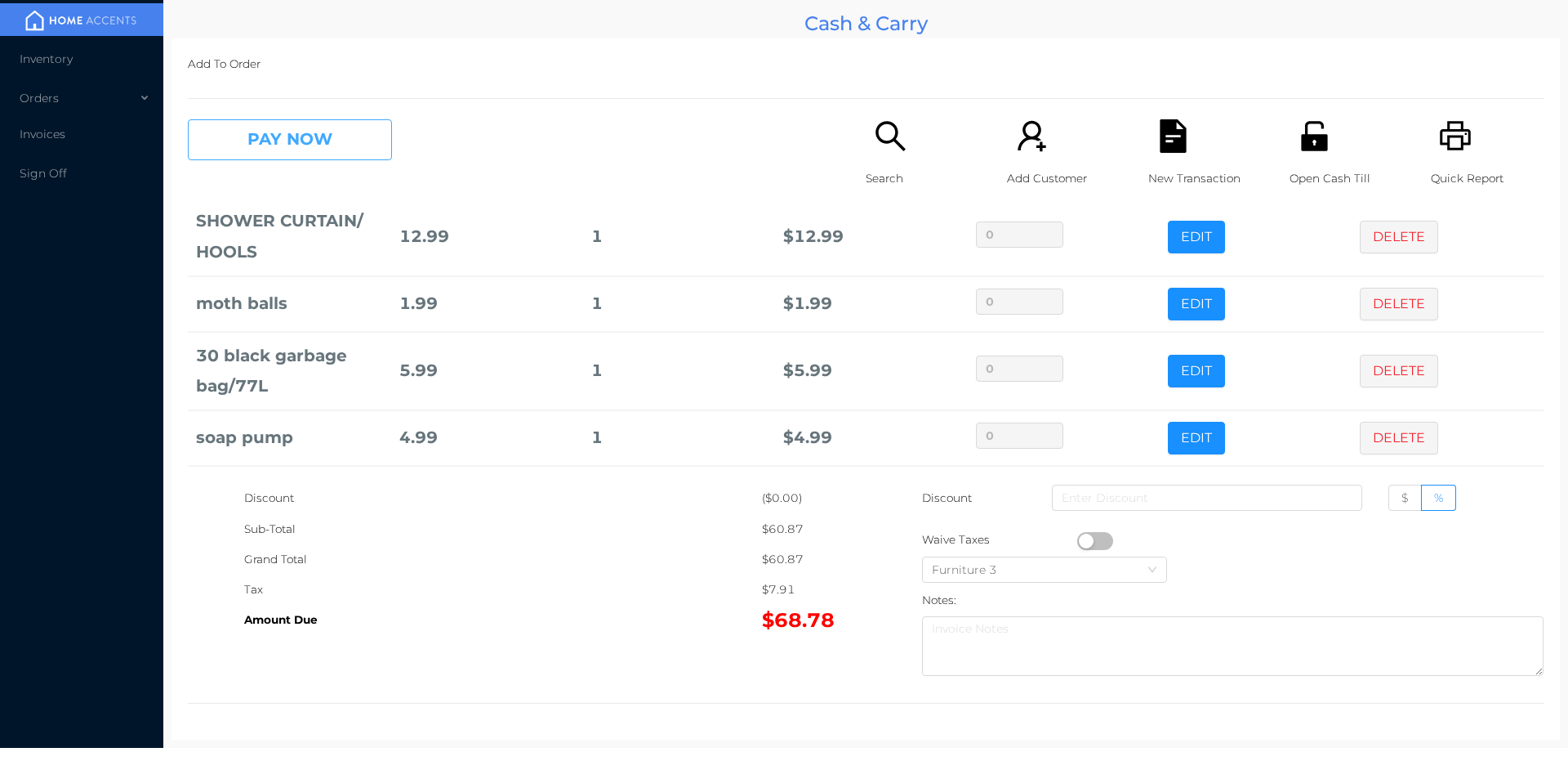
click at [307, 151] on button "PAY NOW" at bounding box center [290, 140] width 204 height 41
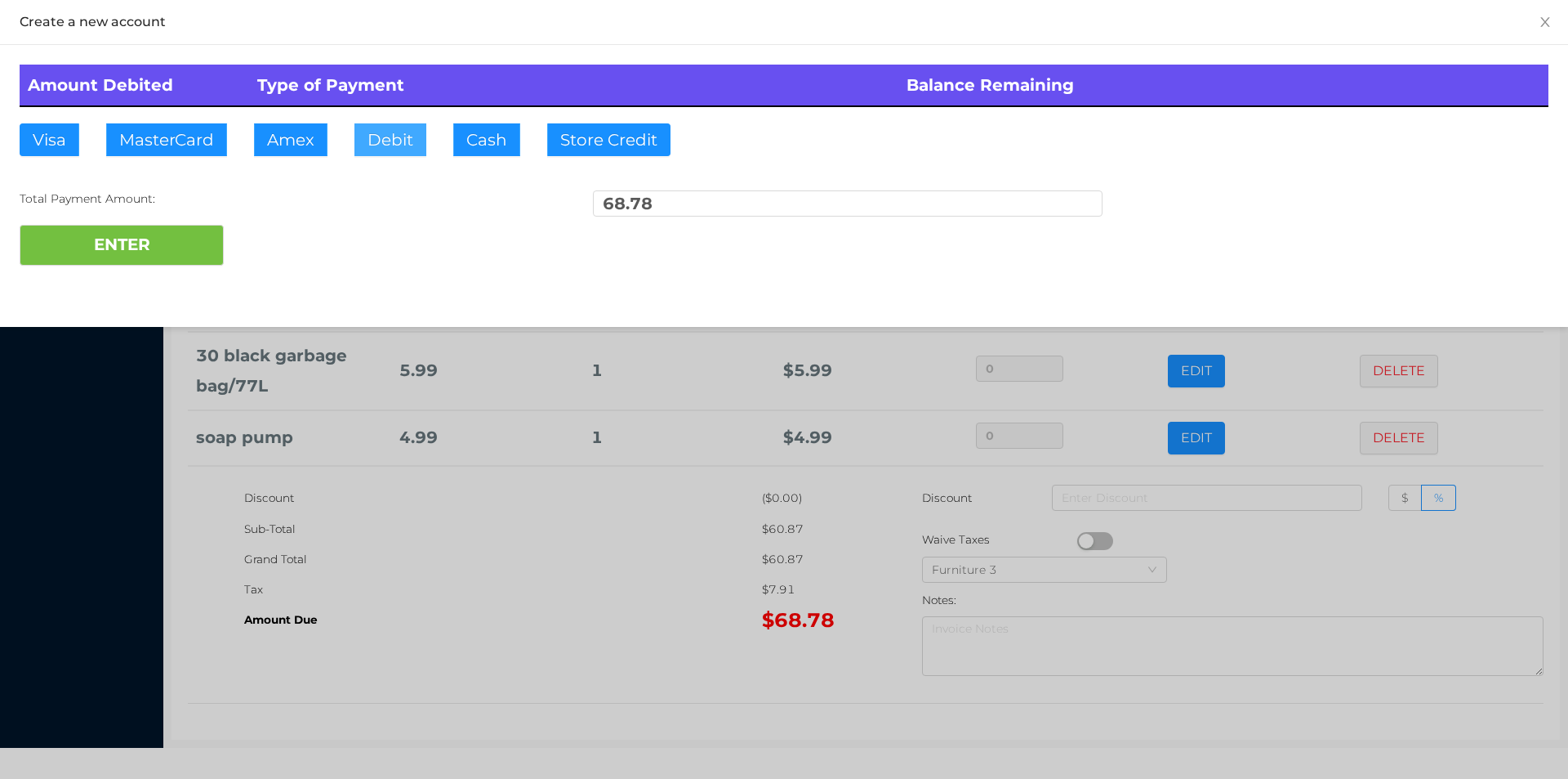
click at [393, 135] on button "Debit" at bounding box center [390, 139] width 72 height 32
click at [180, 231] on button "ENTER" at bounding box center [121, 245] width 204 height 41
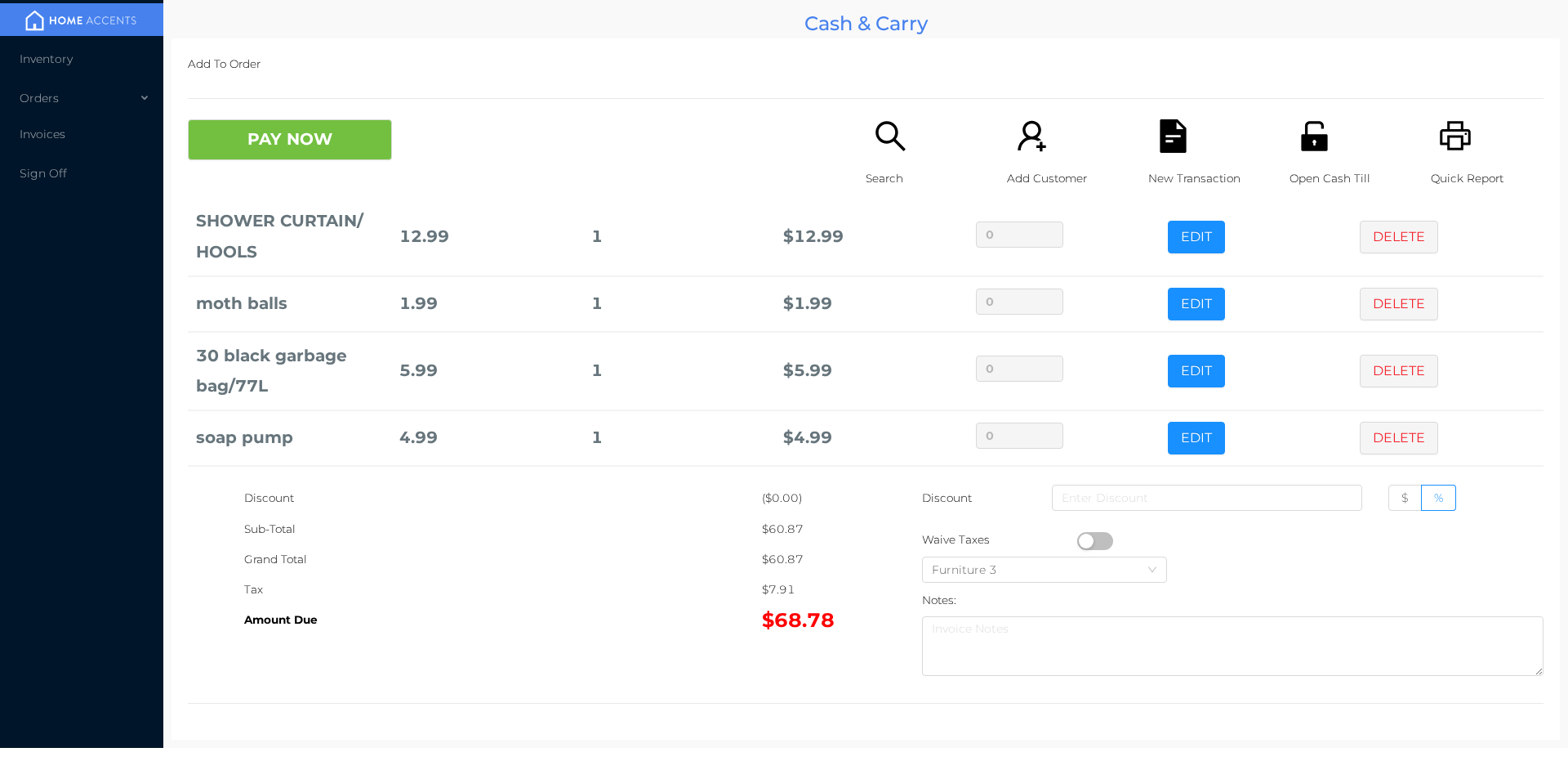
scroll to position [0, 0]
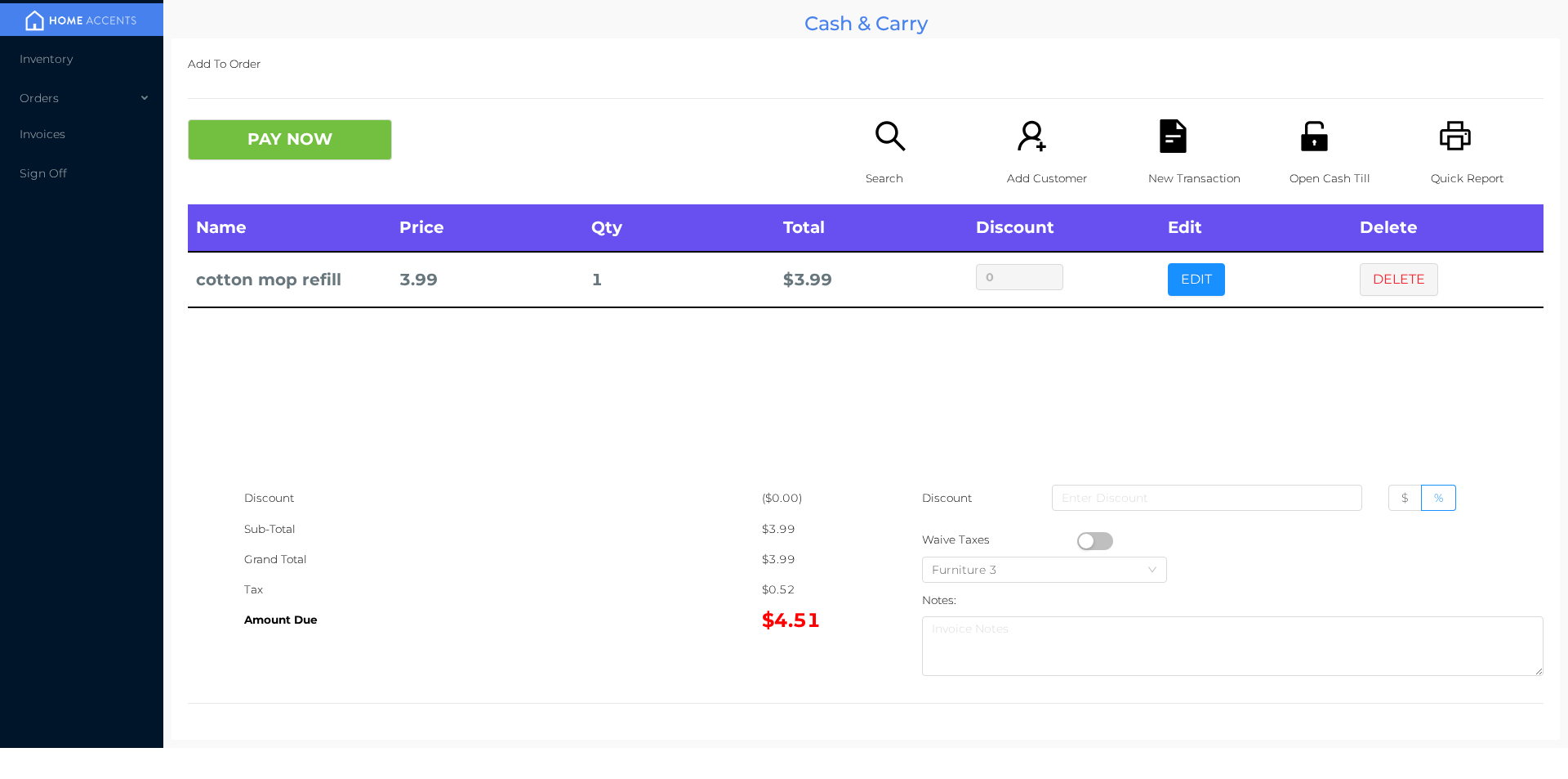
click at [872, 160] on div "Search" at bounding box center [922, 161] width 112 height 85
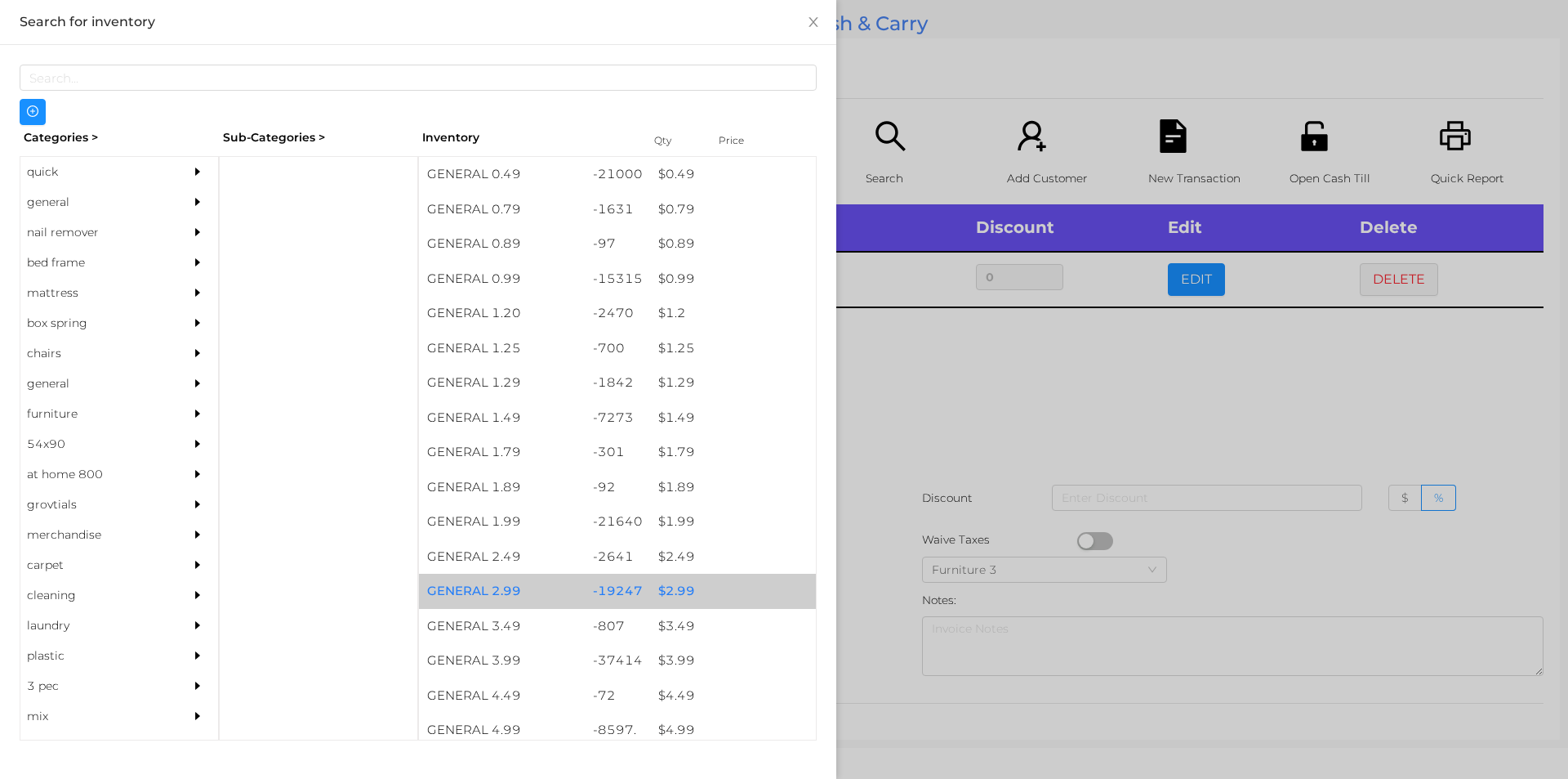
click at [680, 575] on div "$ 2.99" at bounding box center [733, 591] width 166 height 35
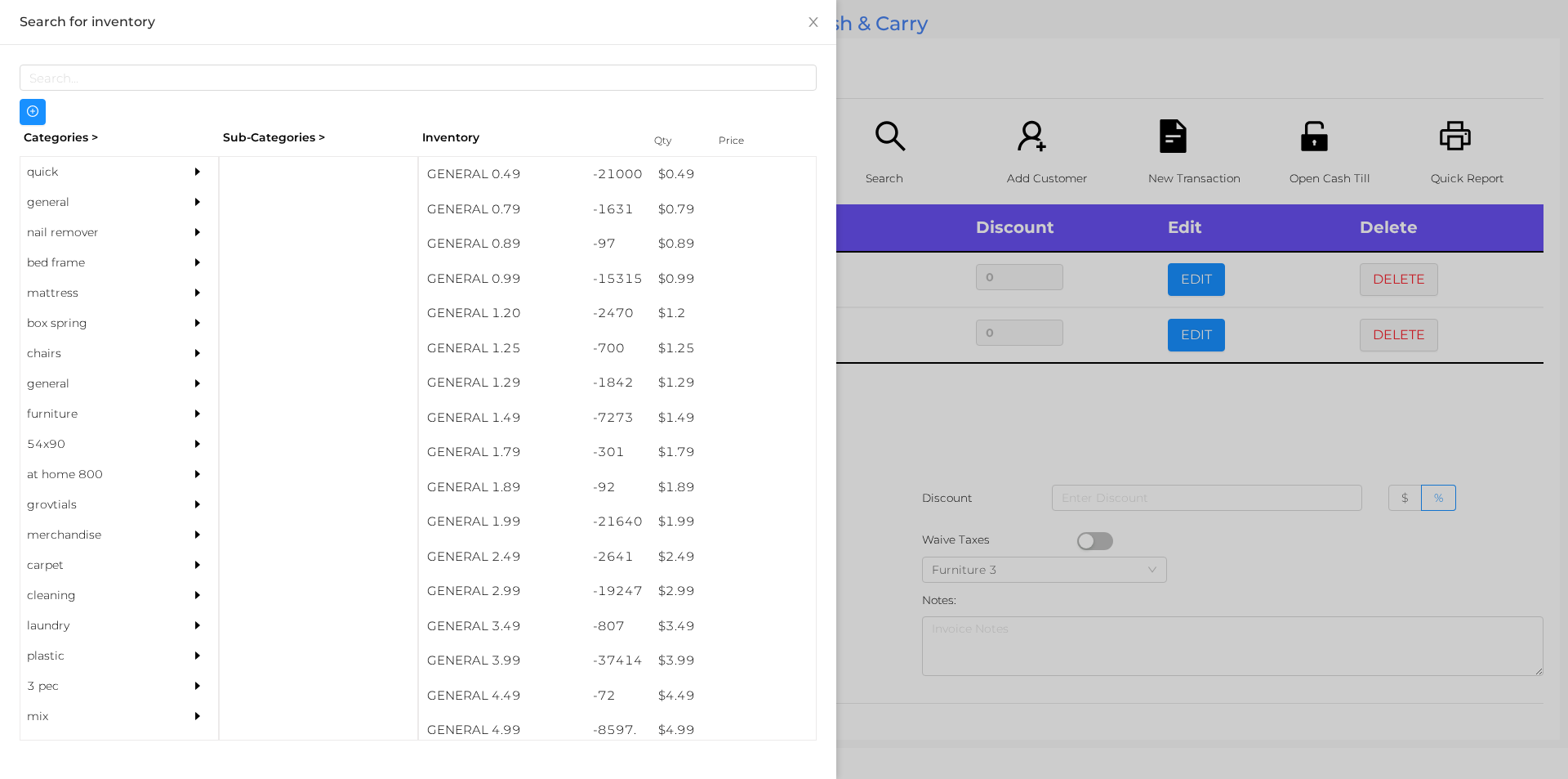
click at [872, 541] on div at bounding box center [784, 389] width 1568 height 779
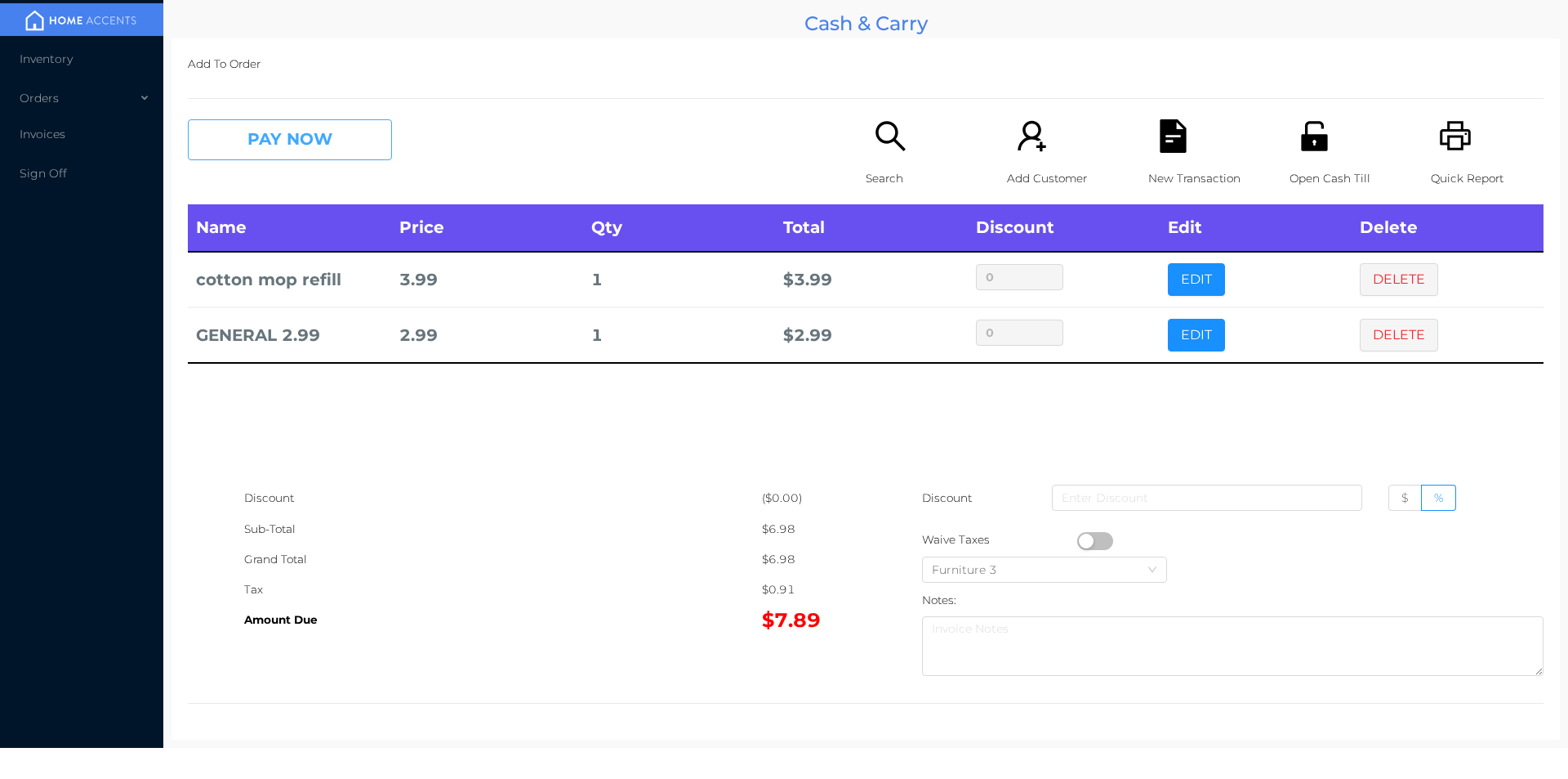
click at [331, 157] on button "PAY NOW" at bounding box center [290, 140] width 204 height 41
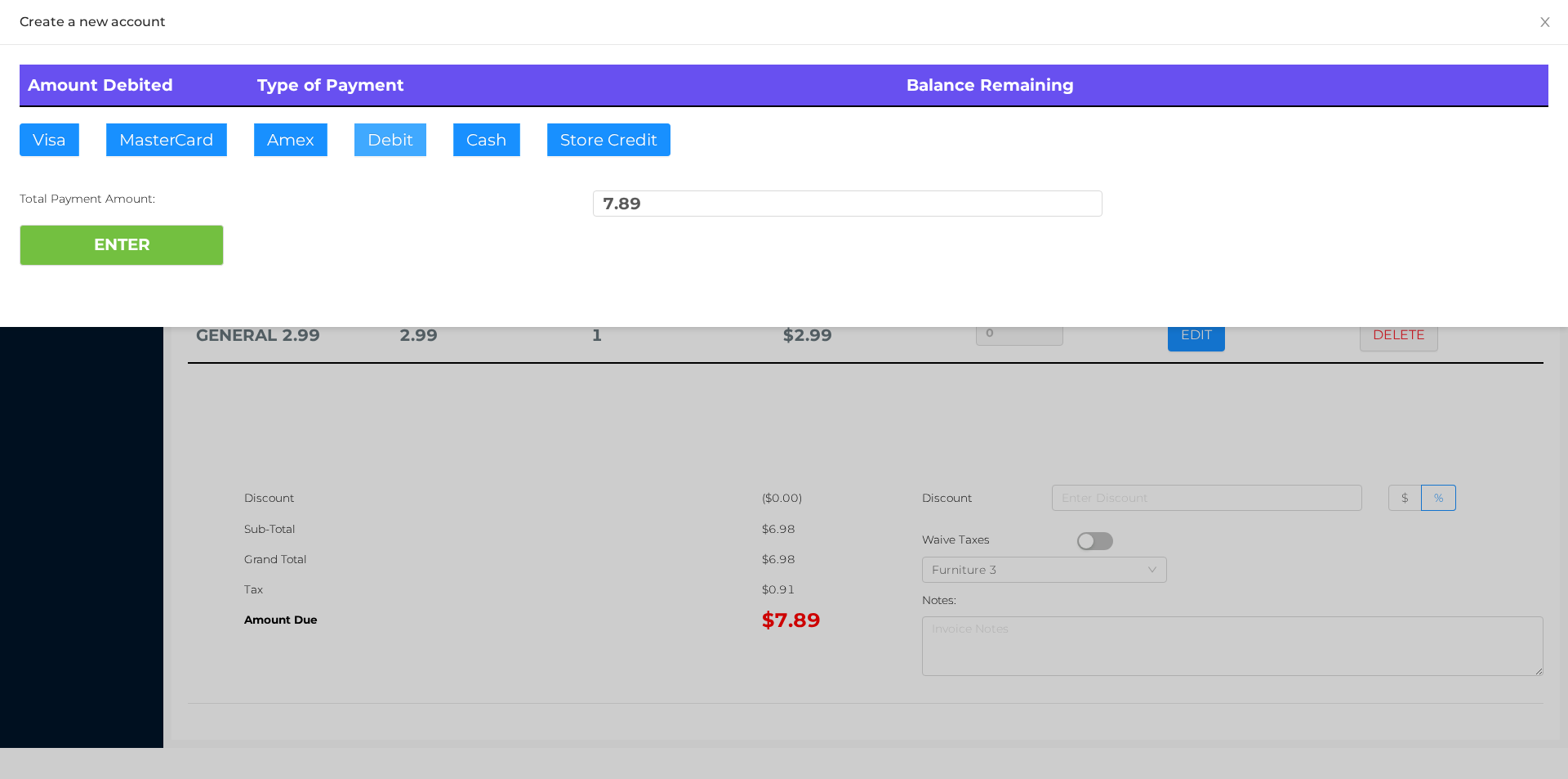
click at [385, 151] on button "Debit" at bounding box center [390, 139] width 72 height 32
click at [142, 253] on button "ENTER" at bounding box center [121, 245] width 204 height 41
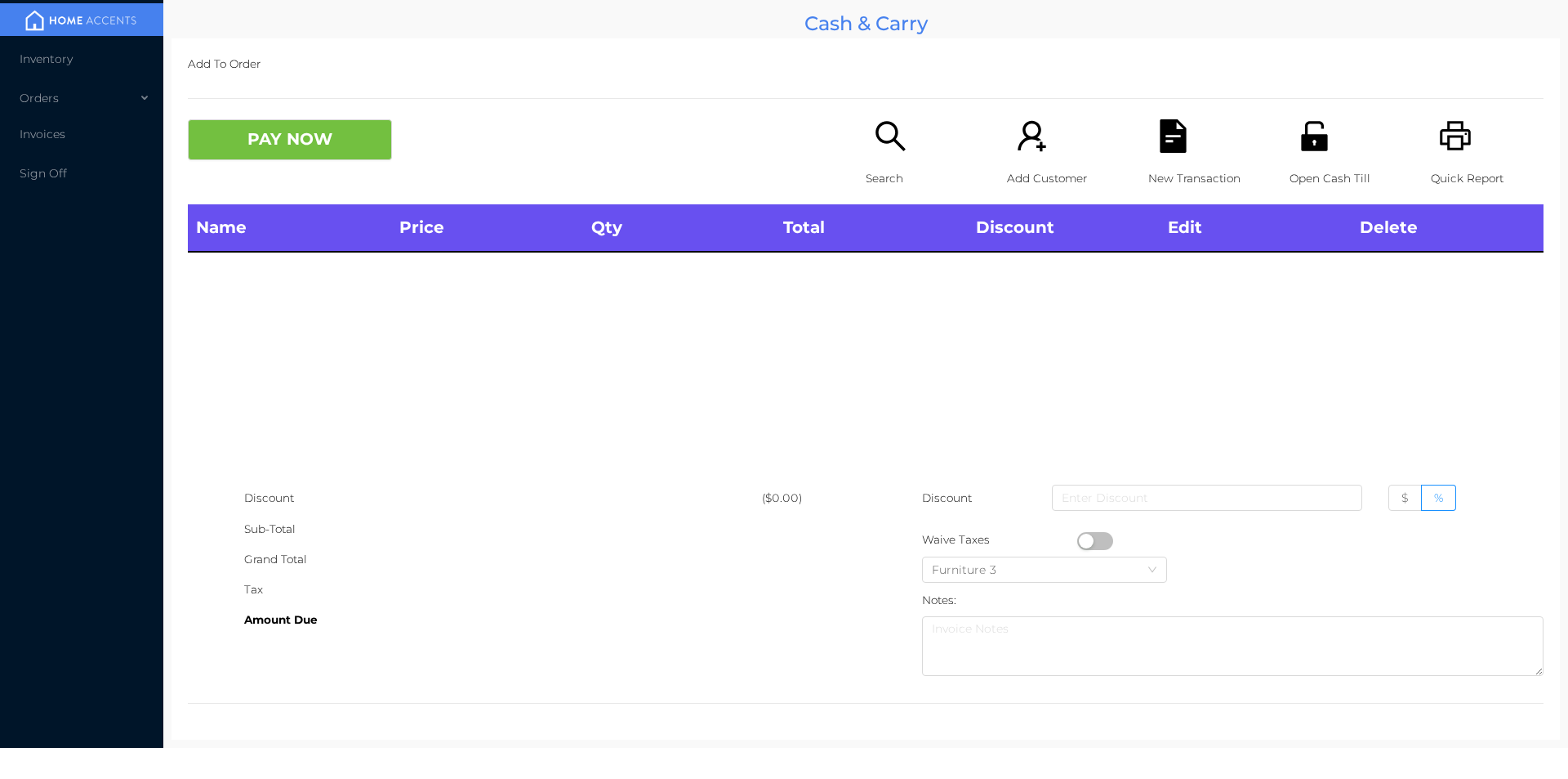
click at [887, 167] on p "Search" at bounding box center [922, 178] width 112 height 31
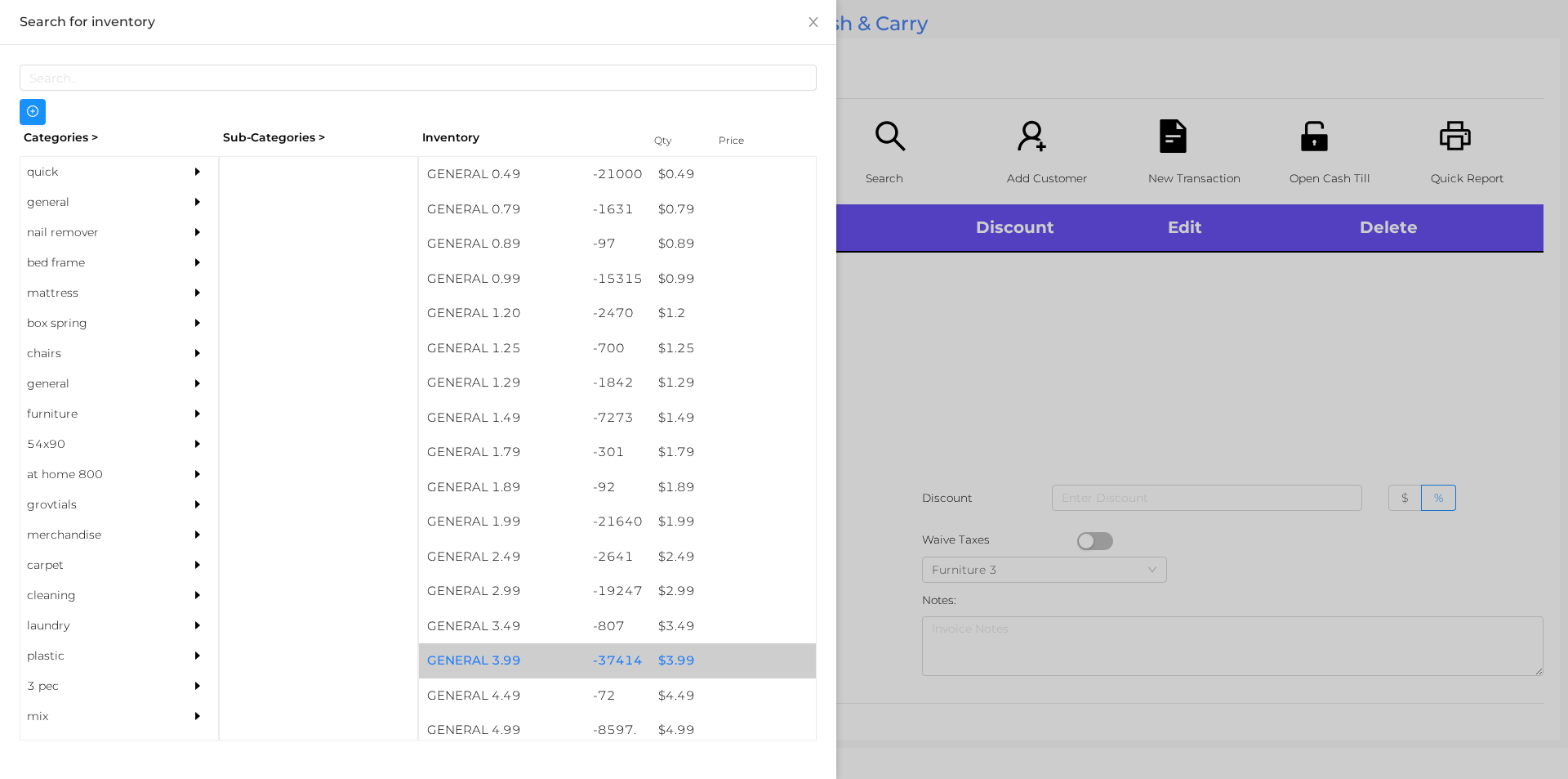
click at [674, 659] on div "$ 3.99" at bounding box center [733, 660] width 166 height 35
click at [672, 659] on div "$ 3.99" at bounding box center [733, 660] width 166 height 35
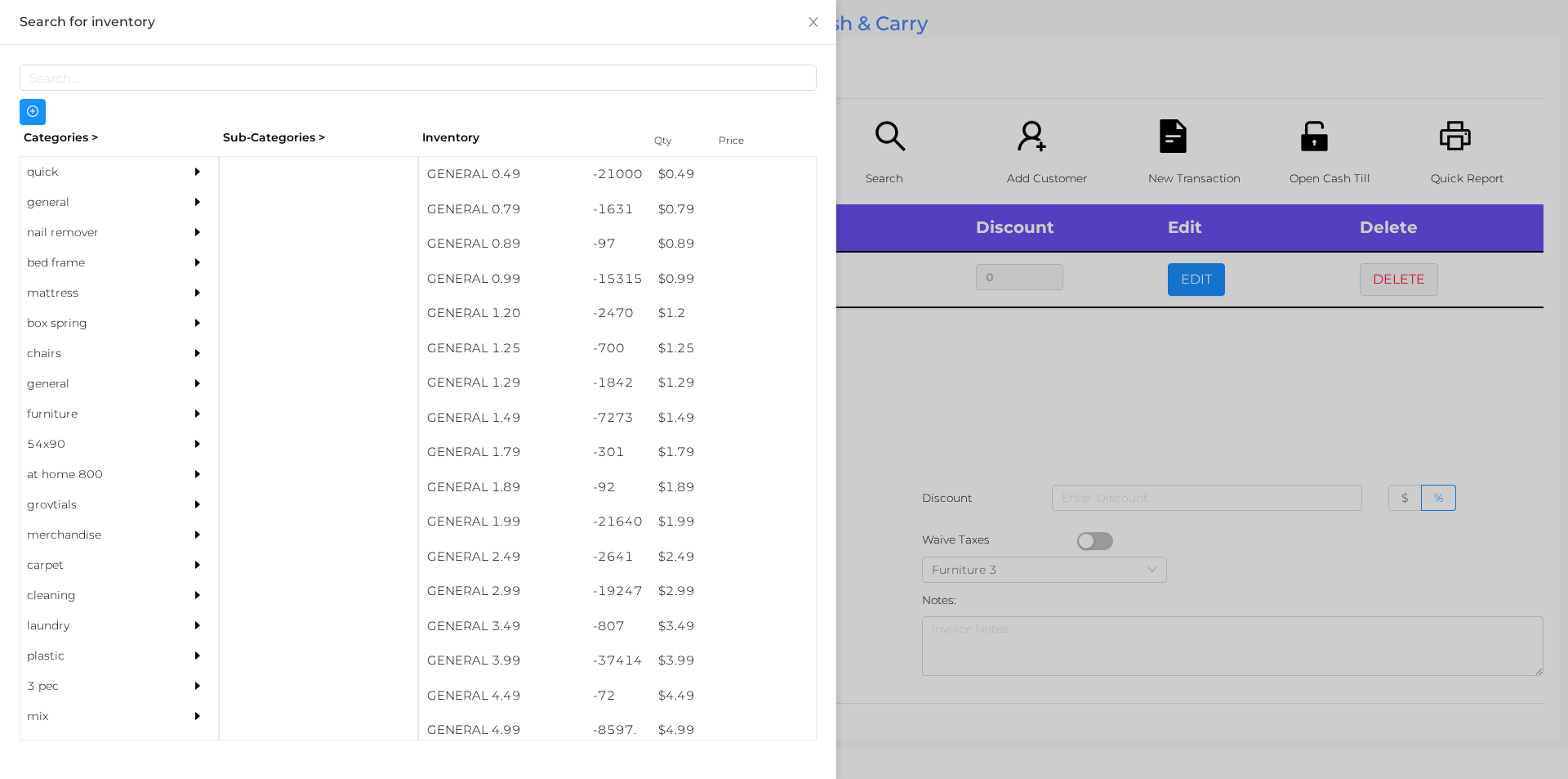
click at [882, 631] on div at bounding box center [784, 389] width 1568 height 779
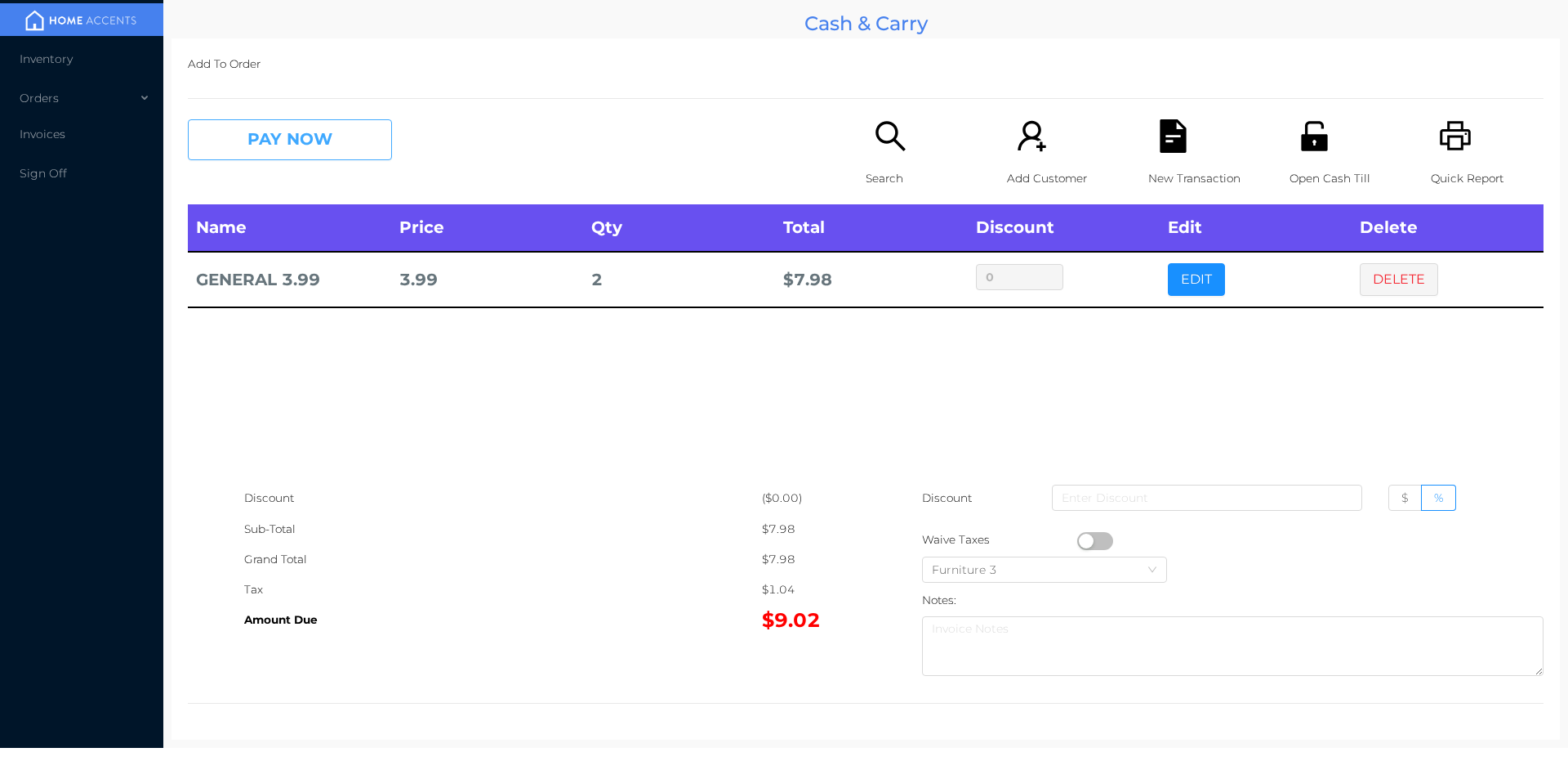
click at [308, 155] on button "PAY NOW" at bounding box center [290, 140] width 204 height 41
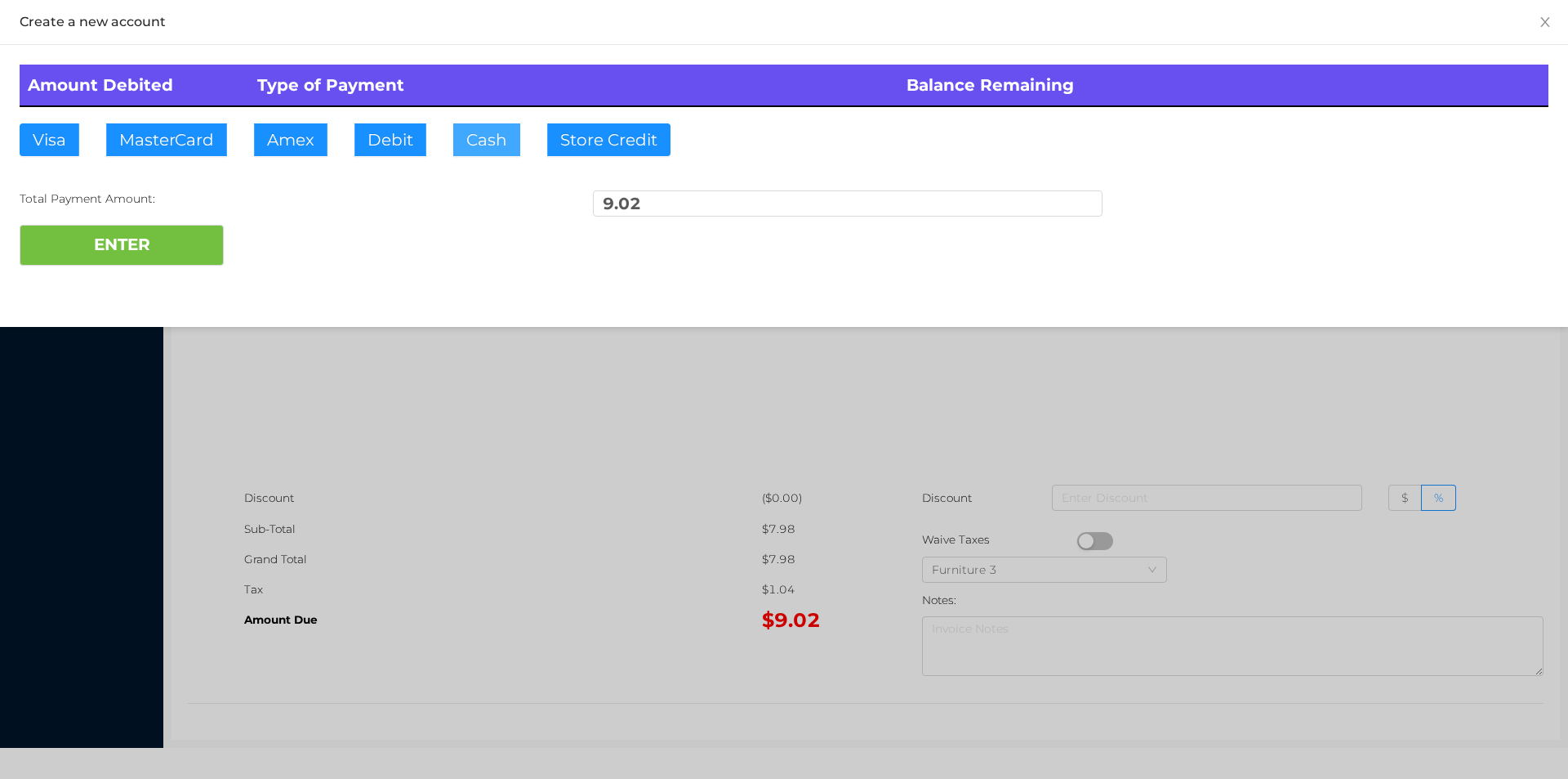
click at [487, 139] on button "Cash" at bounding box center [487, 139] width 67 height 32
click at [150, 251] on button "ENTER" at bounding box center [121, 245] width 204 height 41
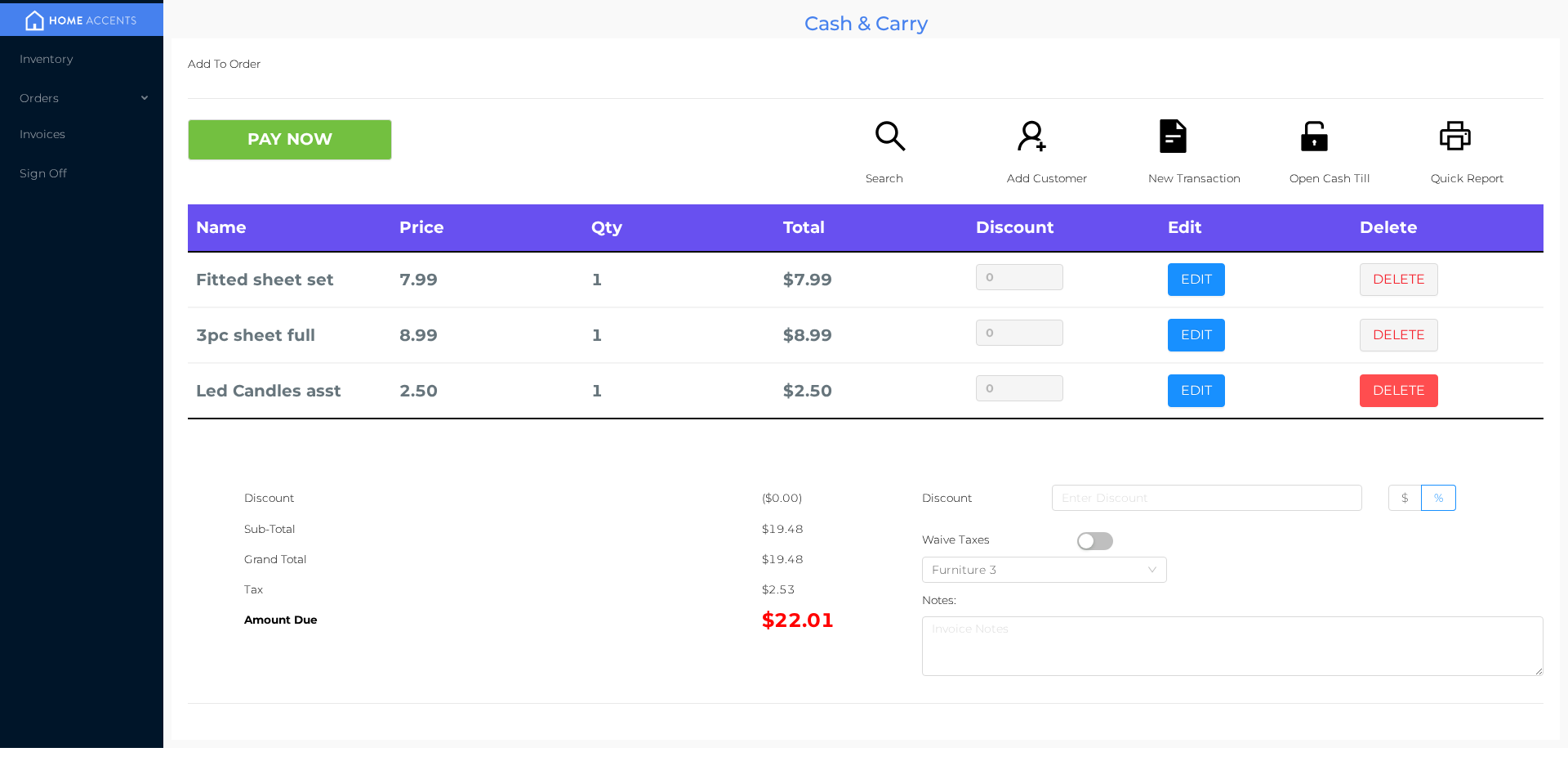
click at [1389, 388] on button "DELETE" at bounding box center [1399, 390] width 78 height 32
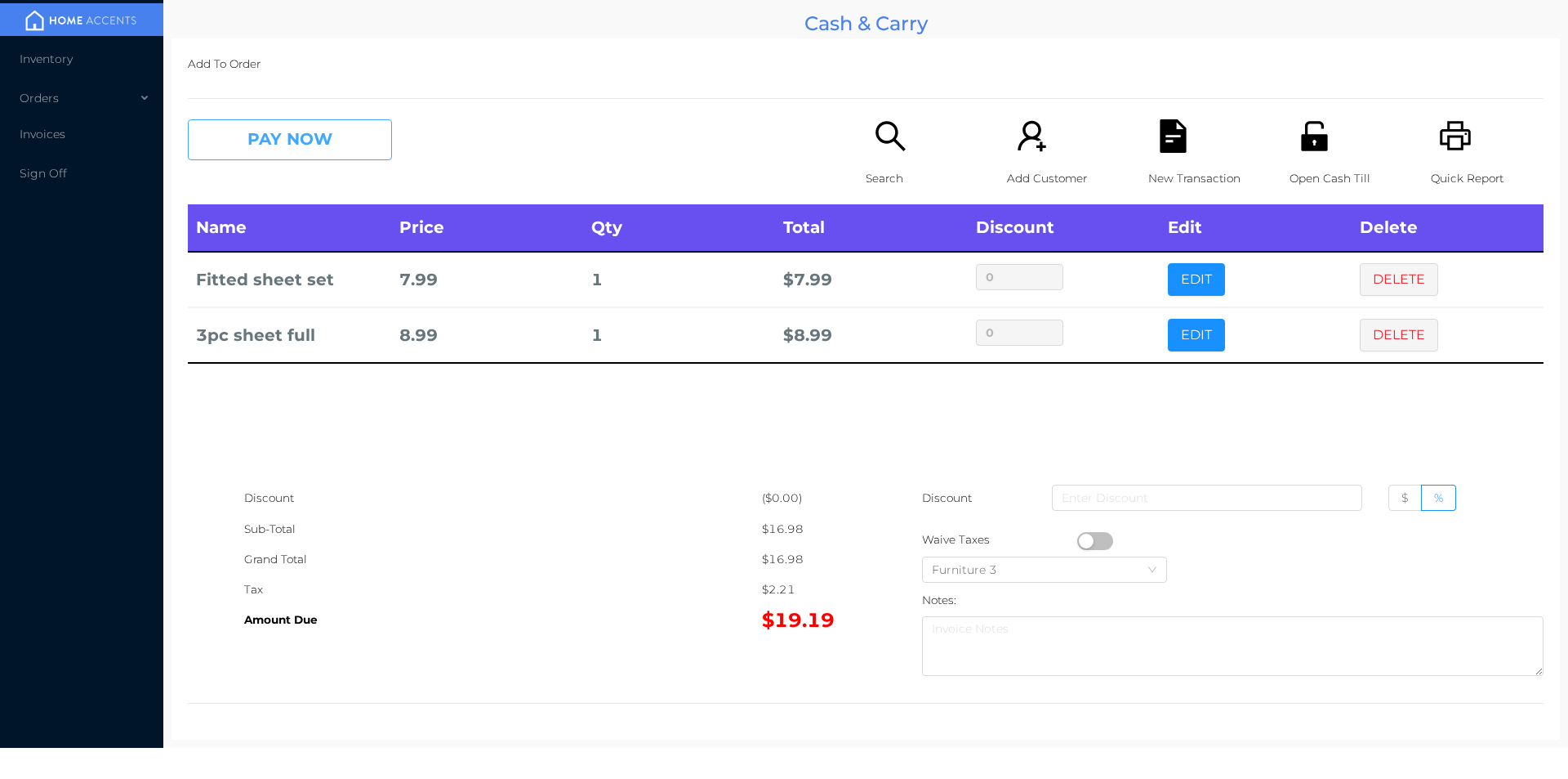
click at [324, 154] on button "PAY NOW" at bounding box center [290, 140] width 204 height 41
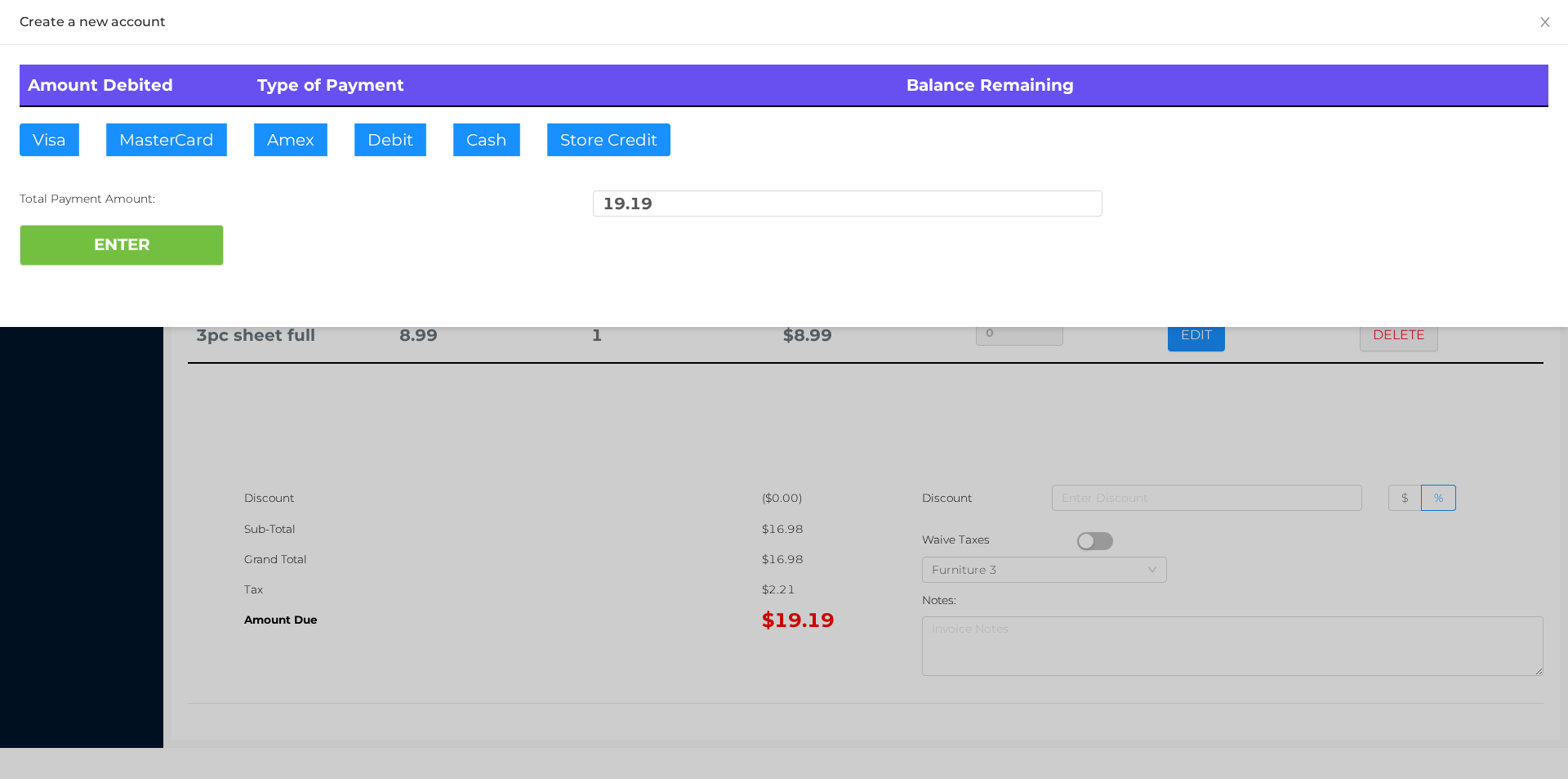
click at [289, 226] on div "ENTER" at bounding box center [783, 245] width 1529 height 41
click at [581, 535] on div at bounding box center [784, 389] width 1568 height 779
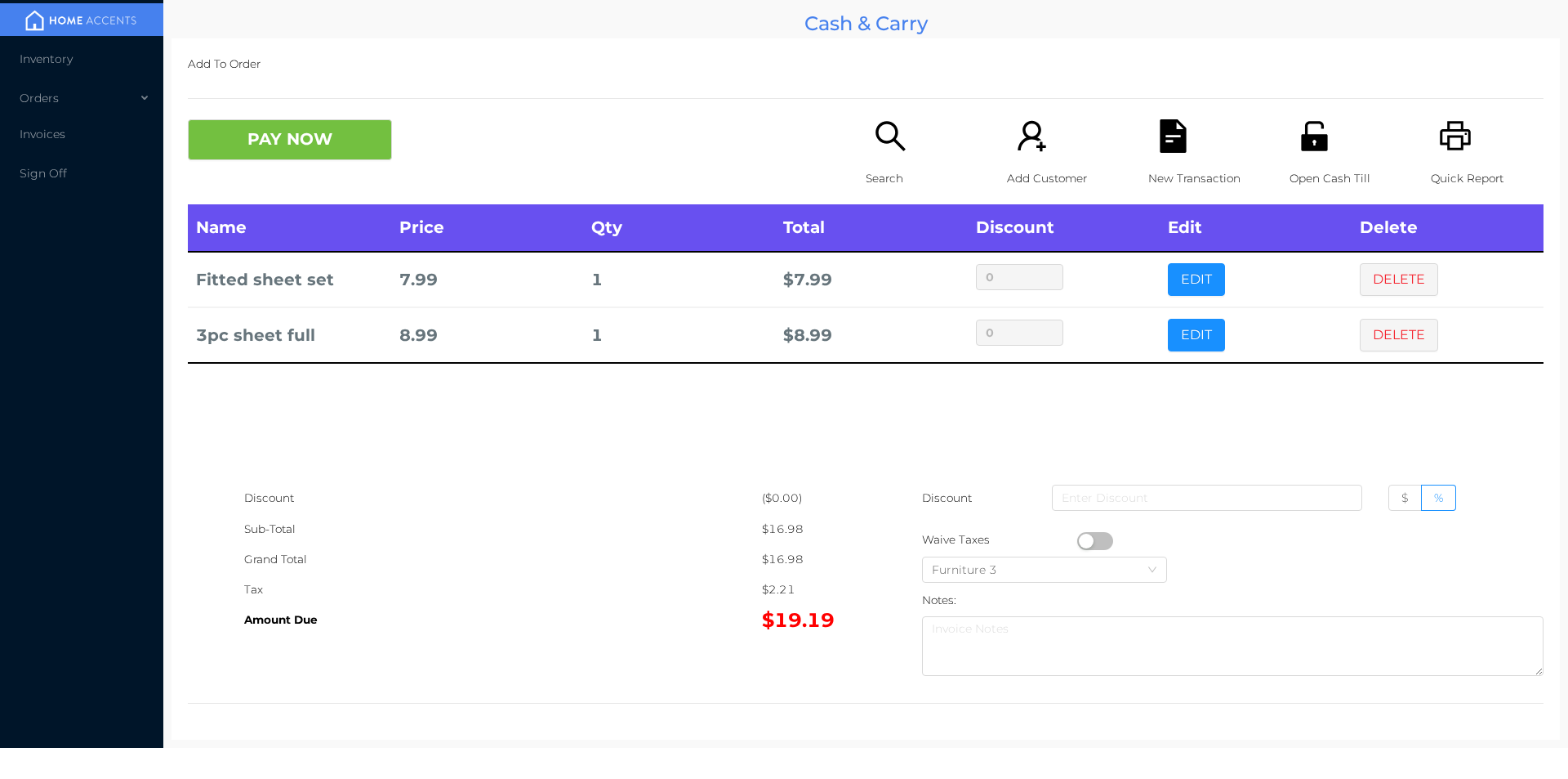
click at [1165, 148] on icon "icon: file-text" at bounding box center [1173, 136] width 26 height 33
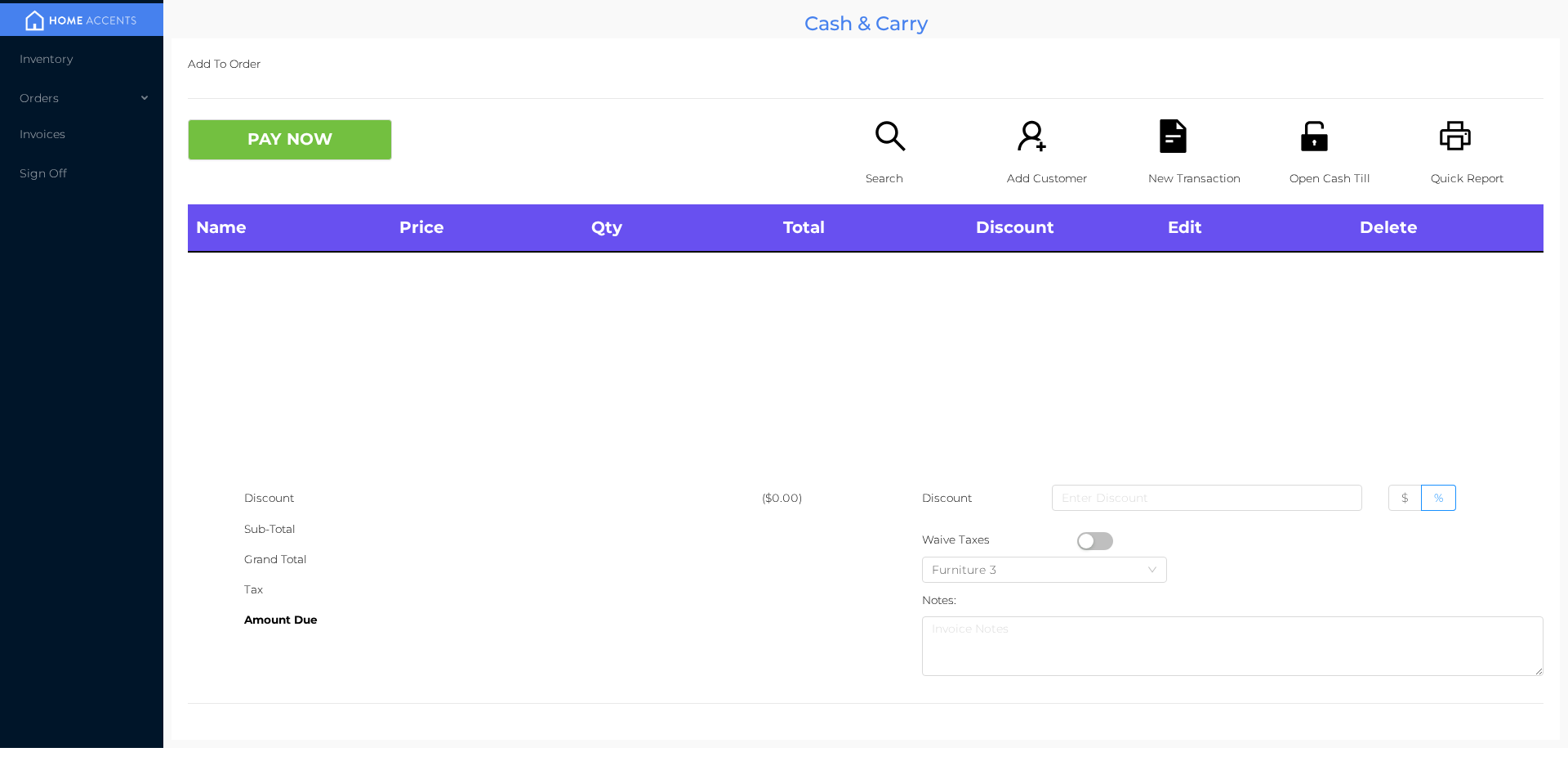
click at [1310, 160] on div "Open Cash Till" at bounding box center [1346, 161] width 112 height 85
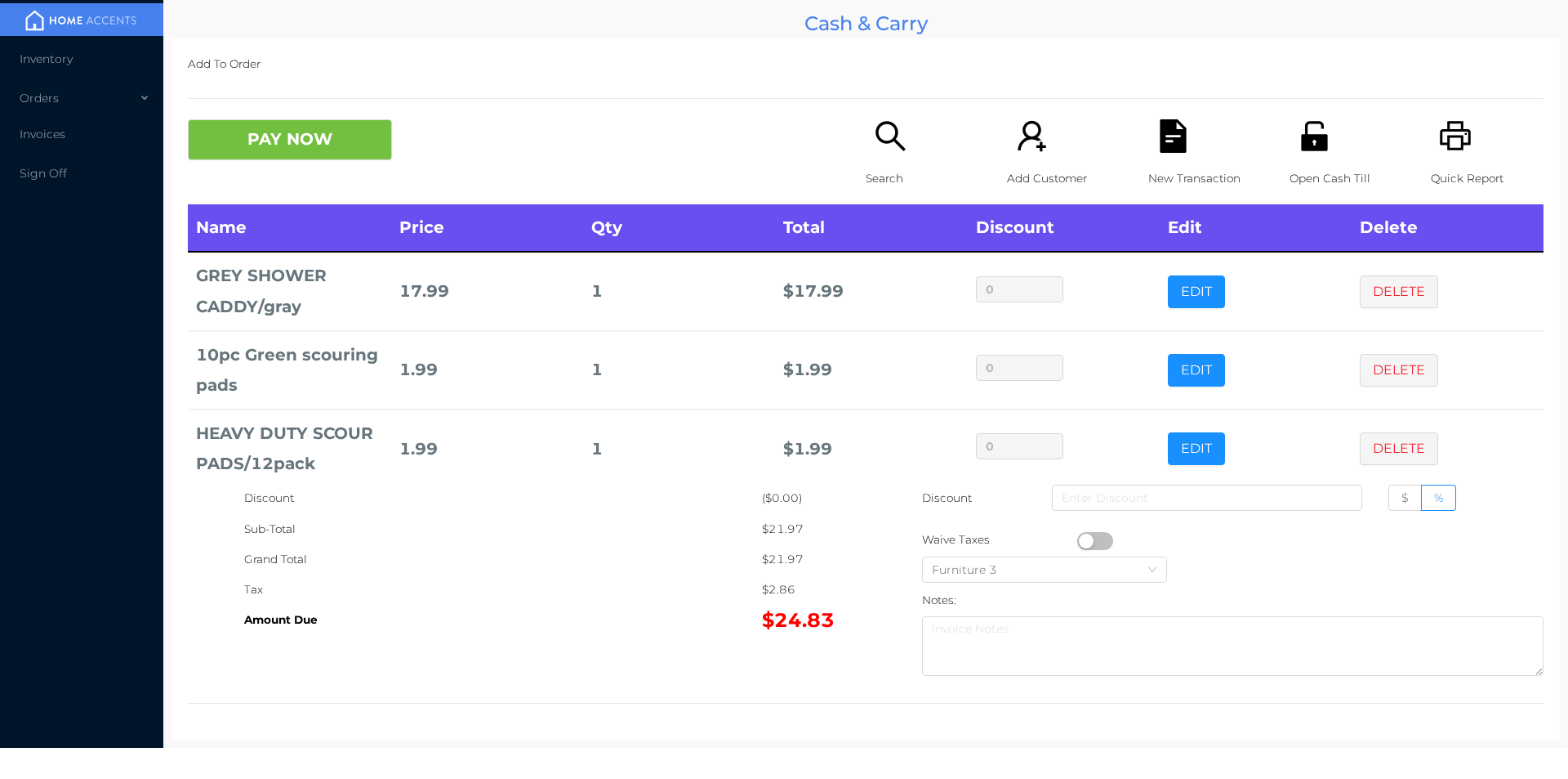
click at [889, 161] on div "Search" at bounding box center [922, 161] width 112 height 85
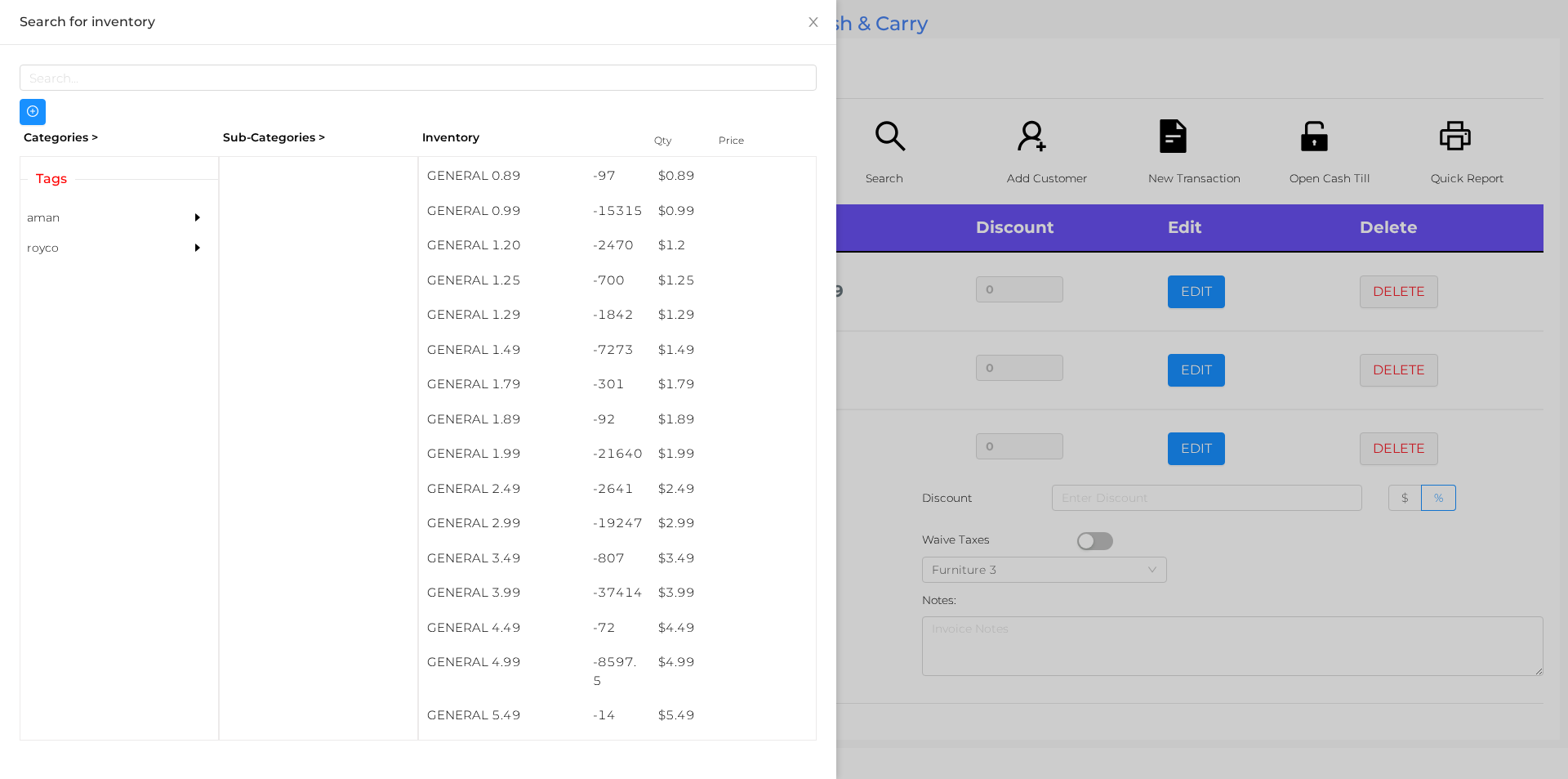
scroll to position [86, 0]
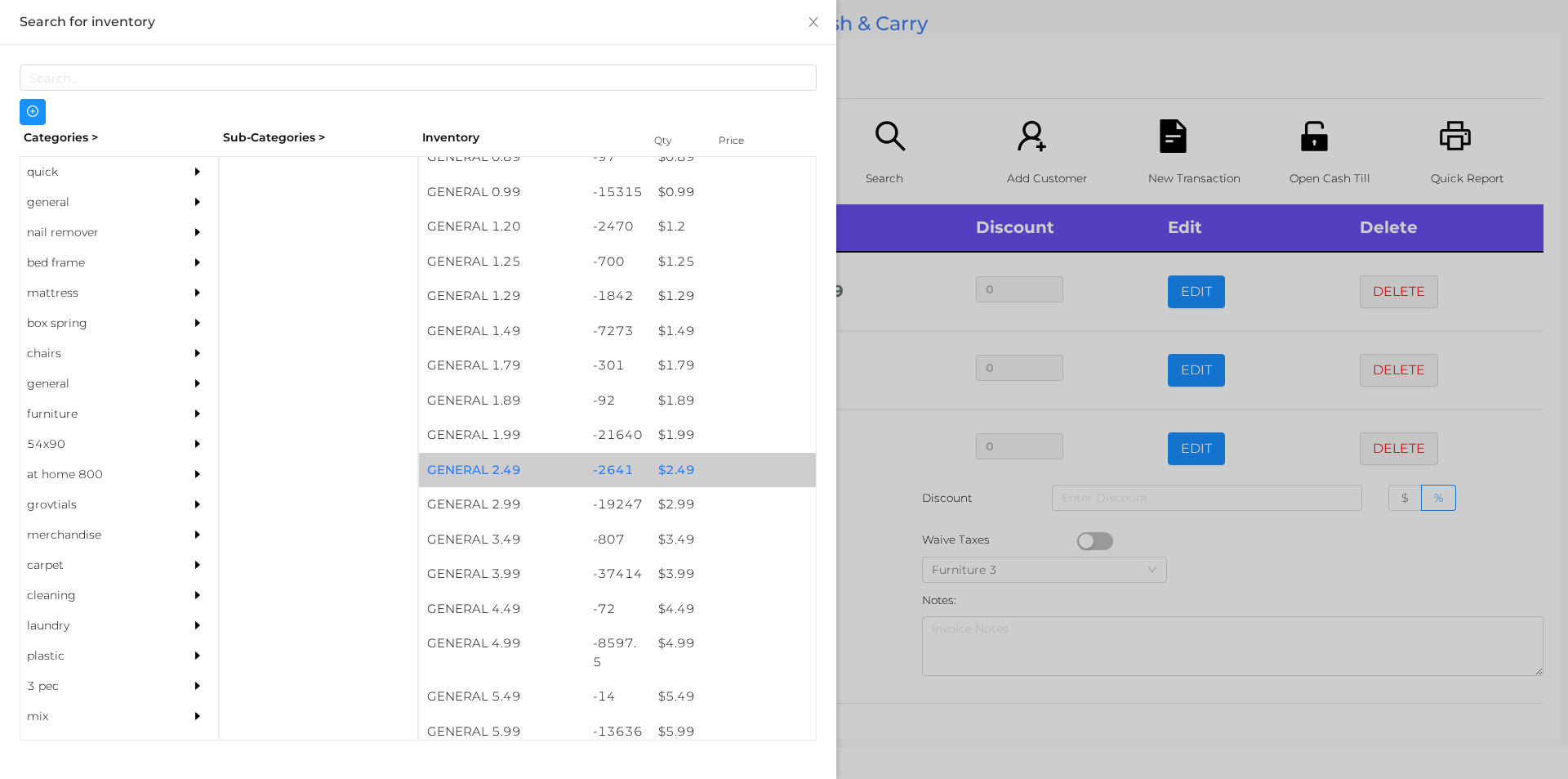
click at [707, 467] on div "$ 2.49" at bounding box center [733, 470] width 166 height 35
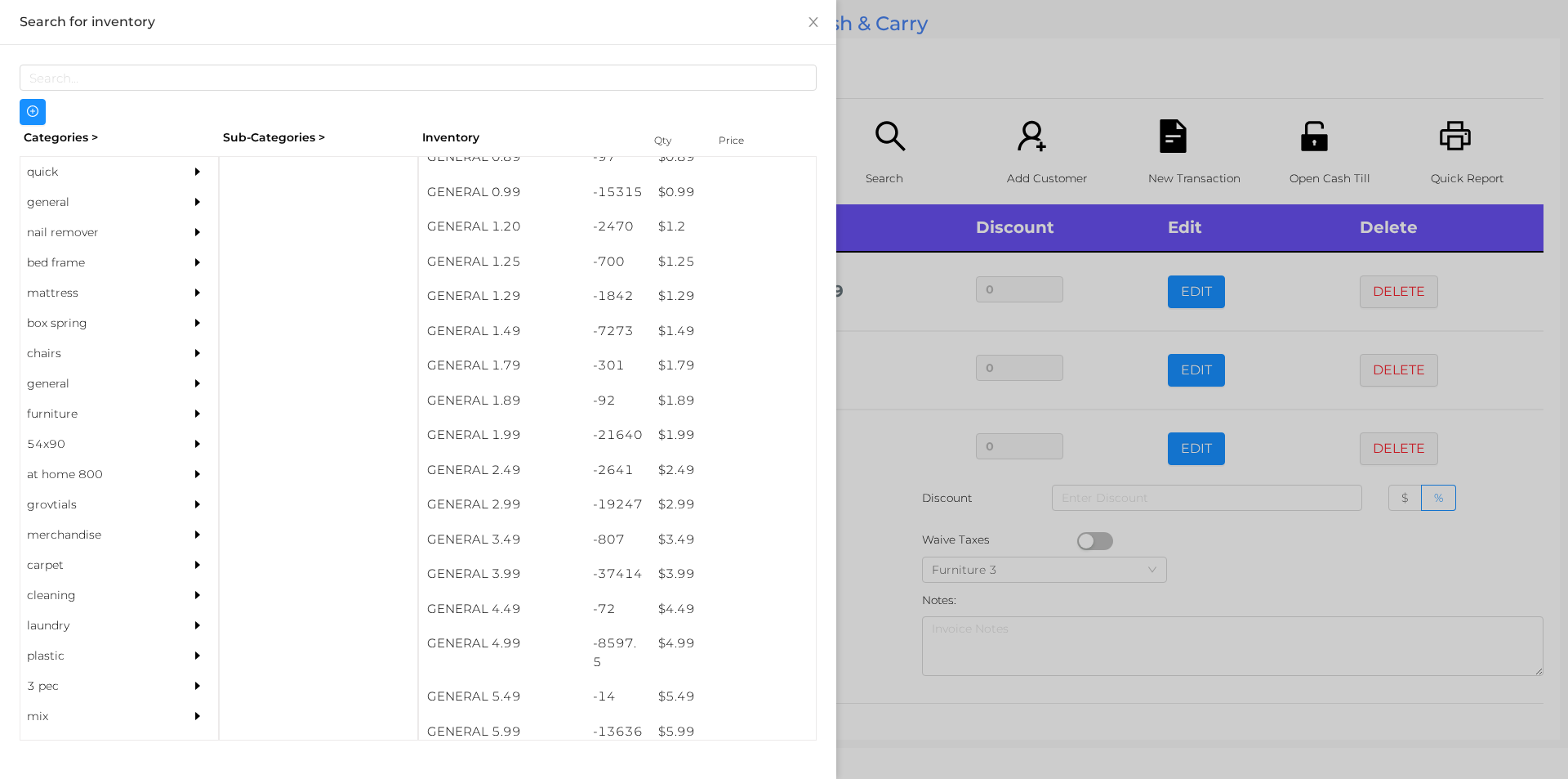
click at [884, 65] on div at bounding box center [784, 389] width 1568 height 779
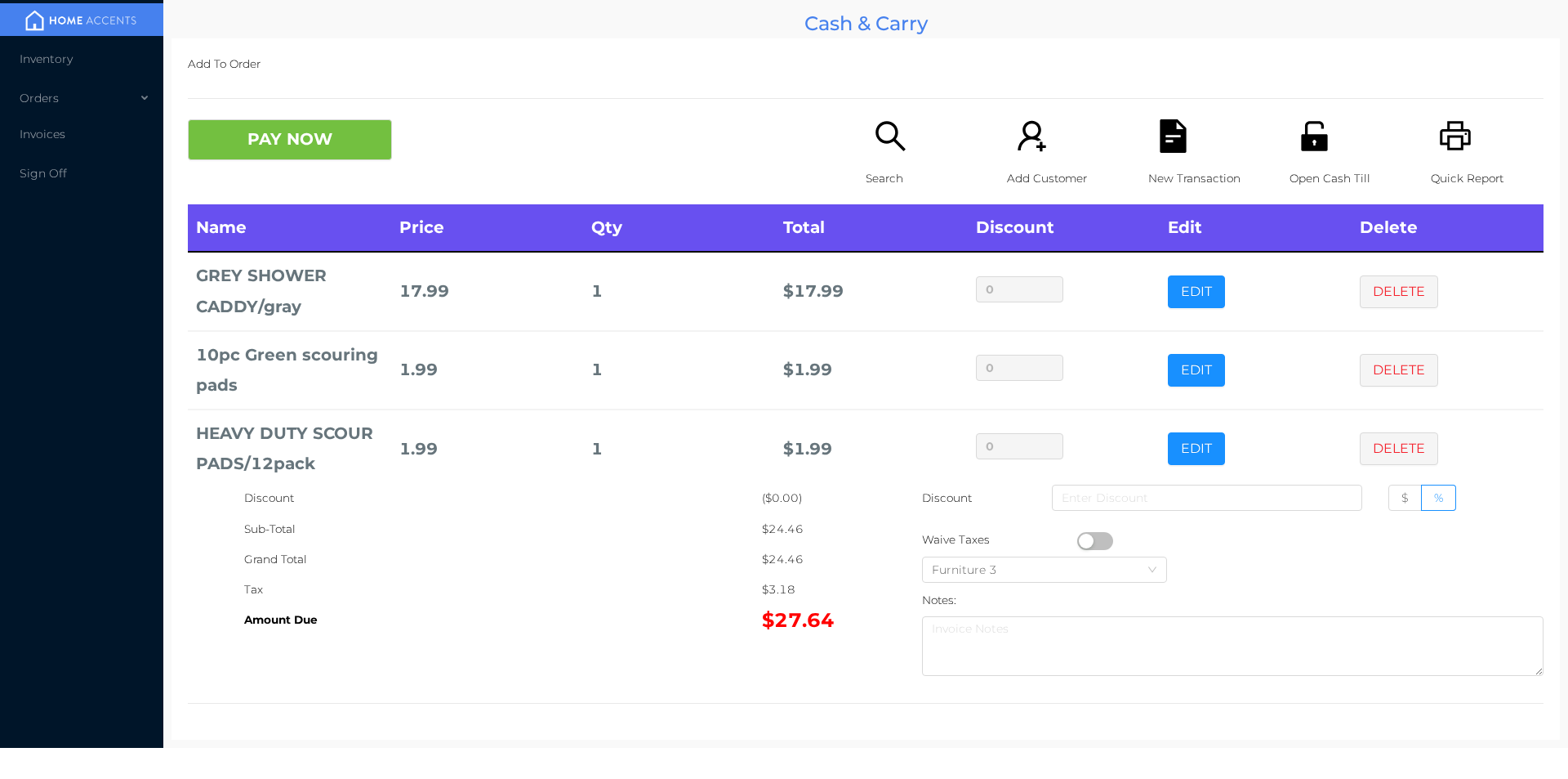
click at [900, 155] on div "Search" at bounding box center [922, 161] width 112 height 85
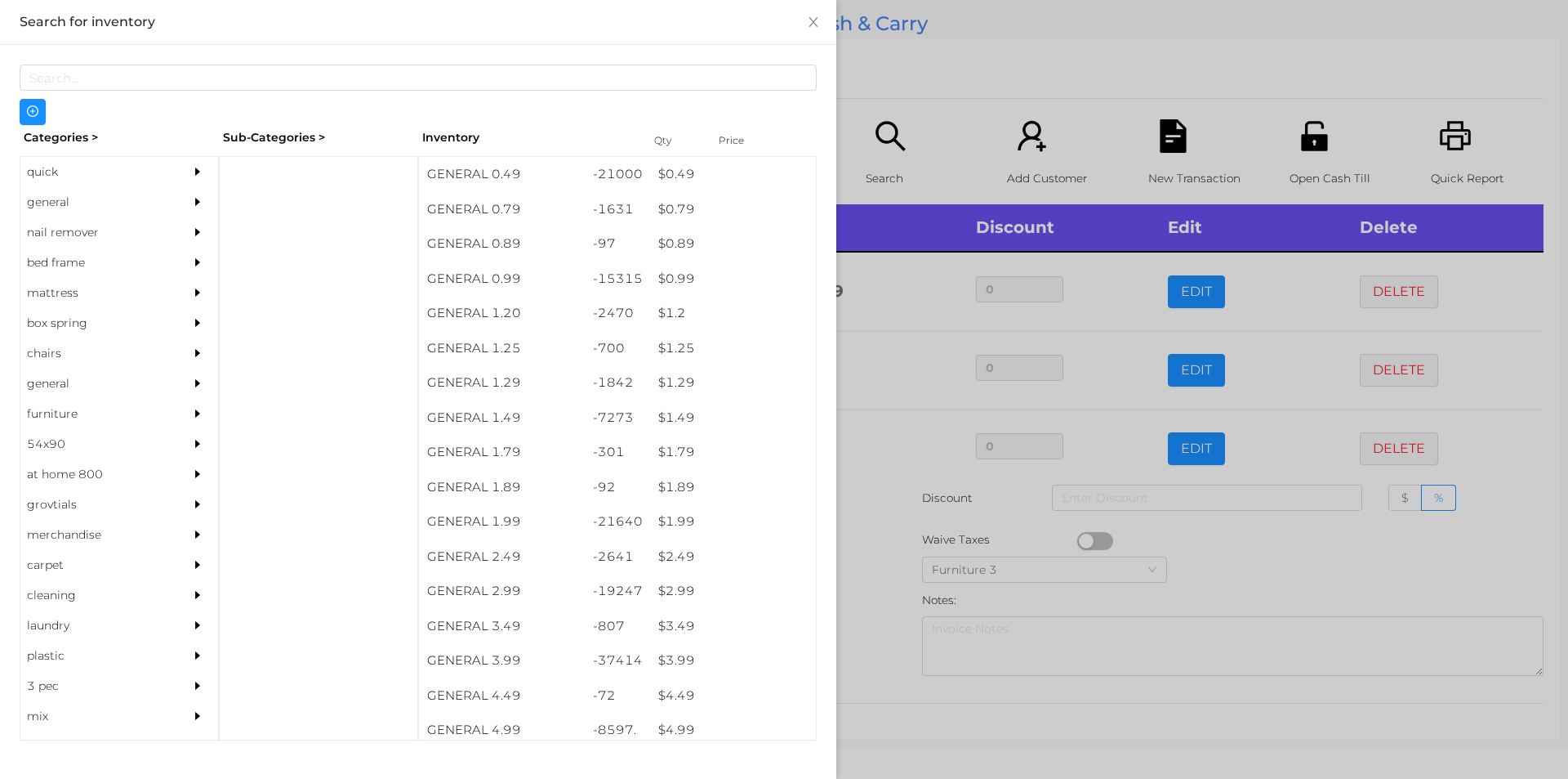
click at [97, 162] on div "quick" at bounding box center [94, 172] width 148 height 31
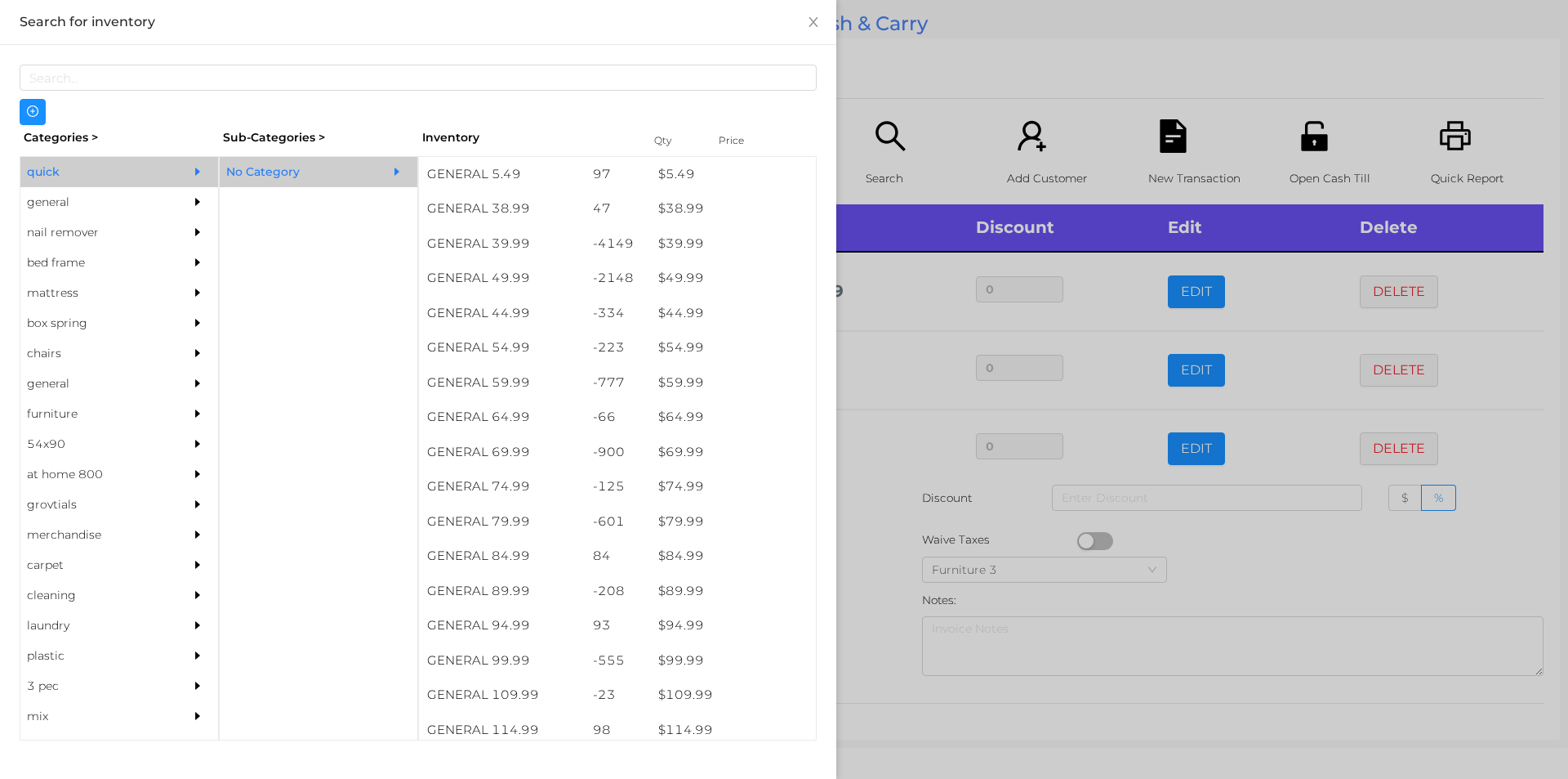
scroll to position [867, 0]
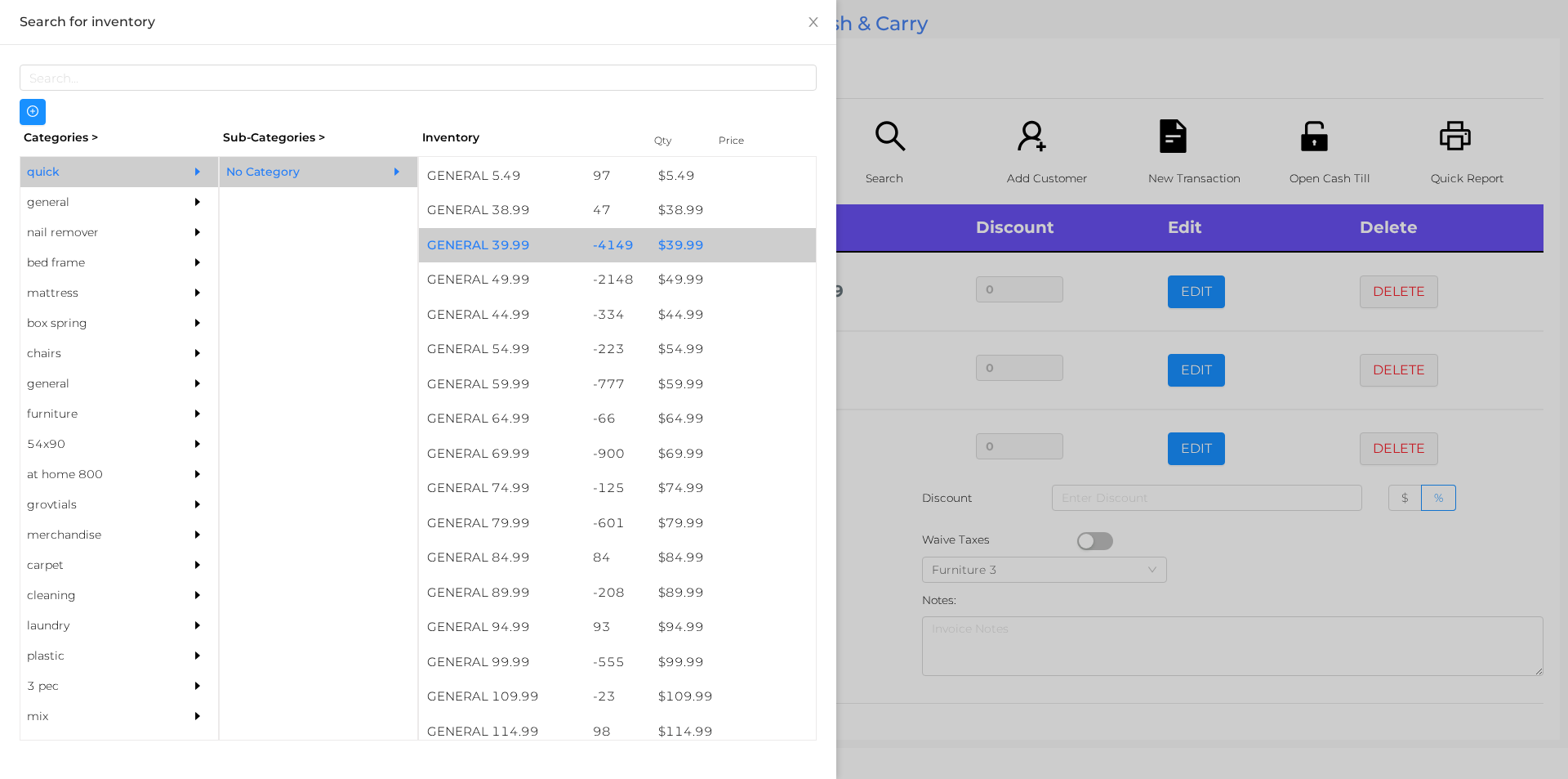
click at [690, 254] on div "$ 39.99" at bounding box center [733, 245] width 166 height 35
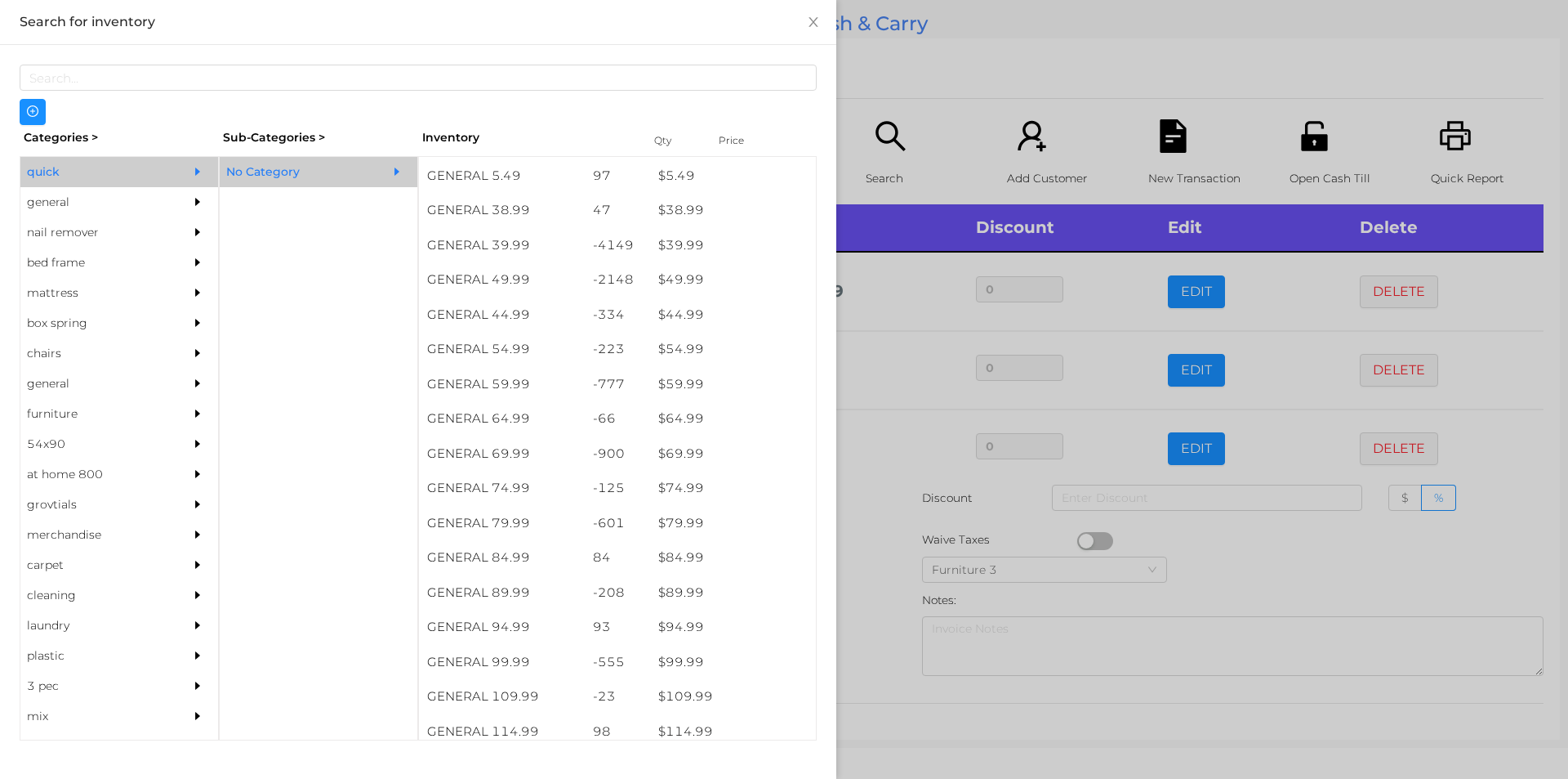
click at [966, 131] on div at bounding box center [784, 389] width 1568 height 779
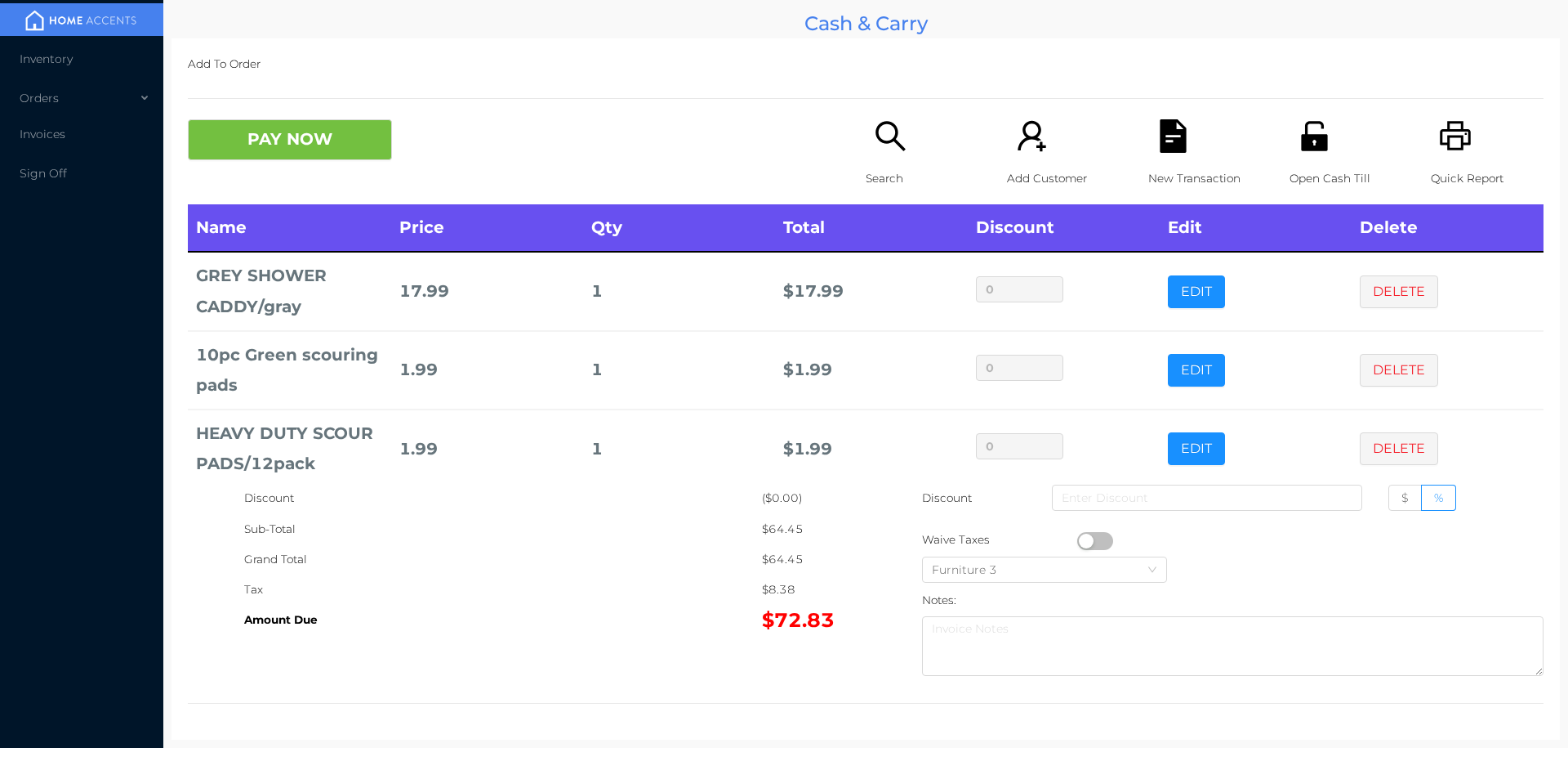
click at [385, 147] on button "PAY NOW" at bounding box center [290, 140] width 204 height 41
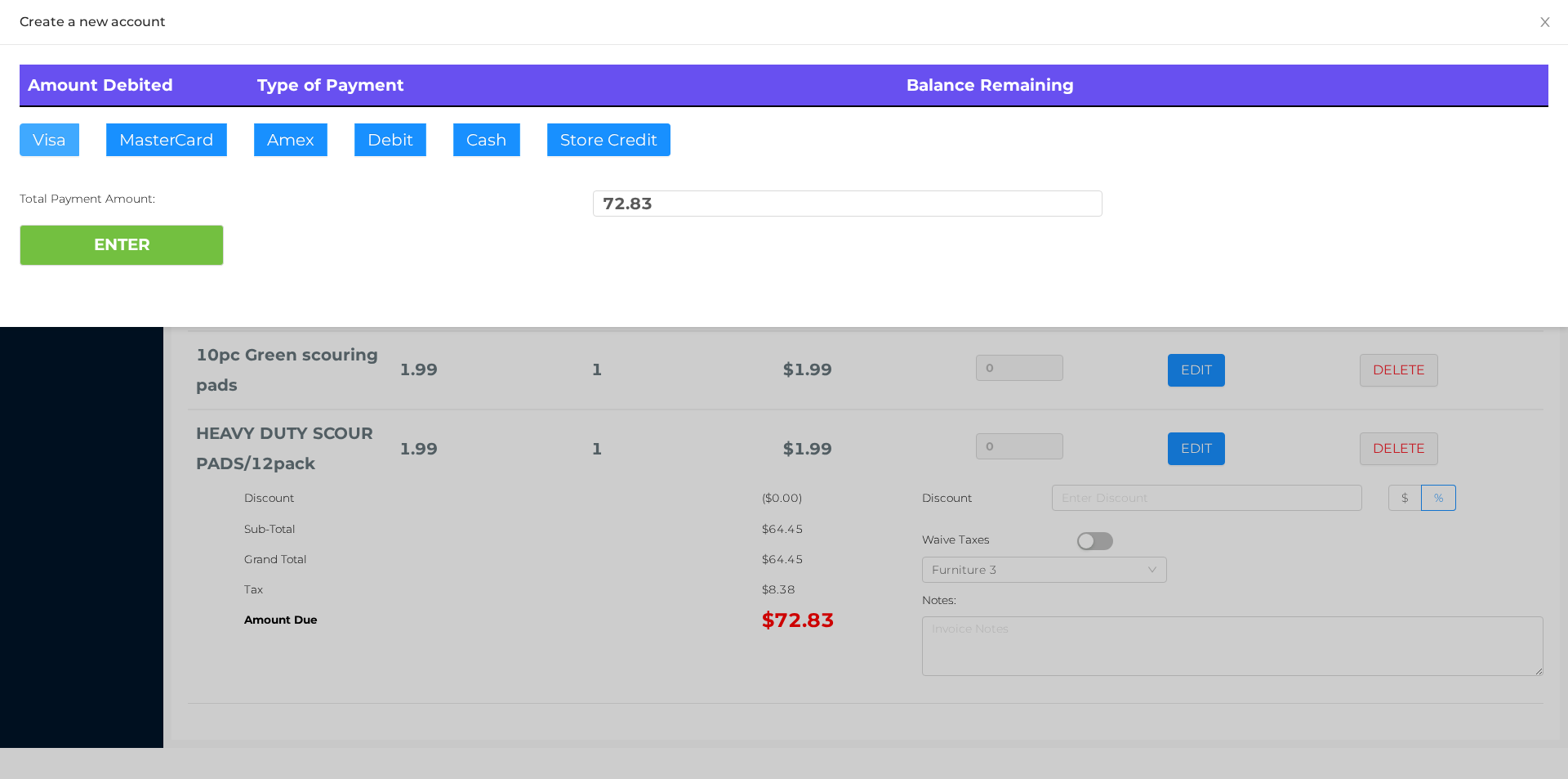
click at [57, 140] on button "Visa" at bounding box center [49, 139] width 59 height 32
click at [70, 236] on button "ENTER" at bounding box center [121, 245] width 204 height 41
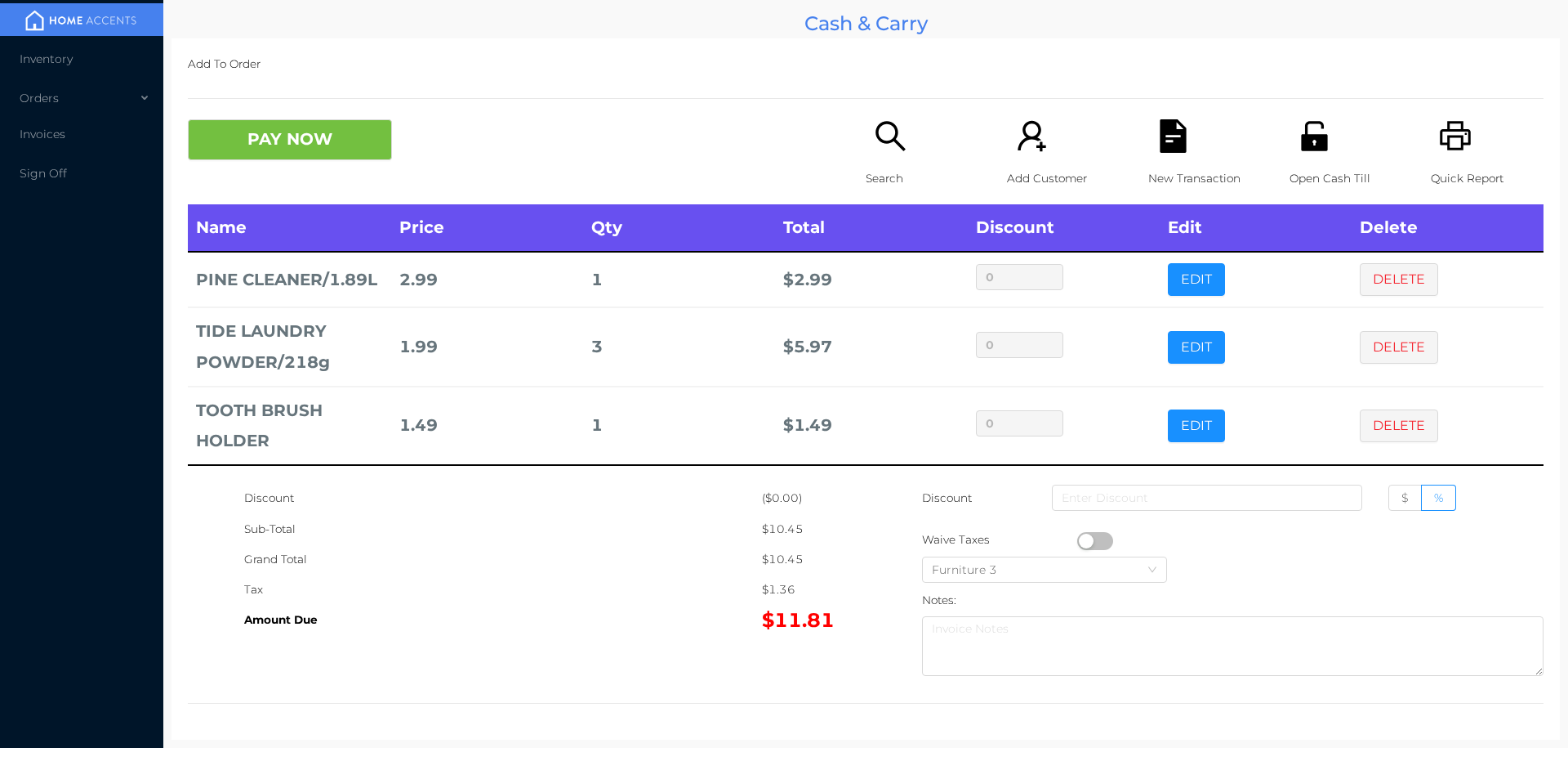
click at [1160, 127] on icon "icon: file-text" at bounding box center [1173, 136] width 26 height 33
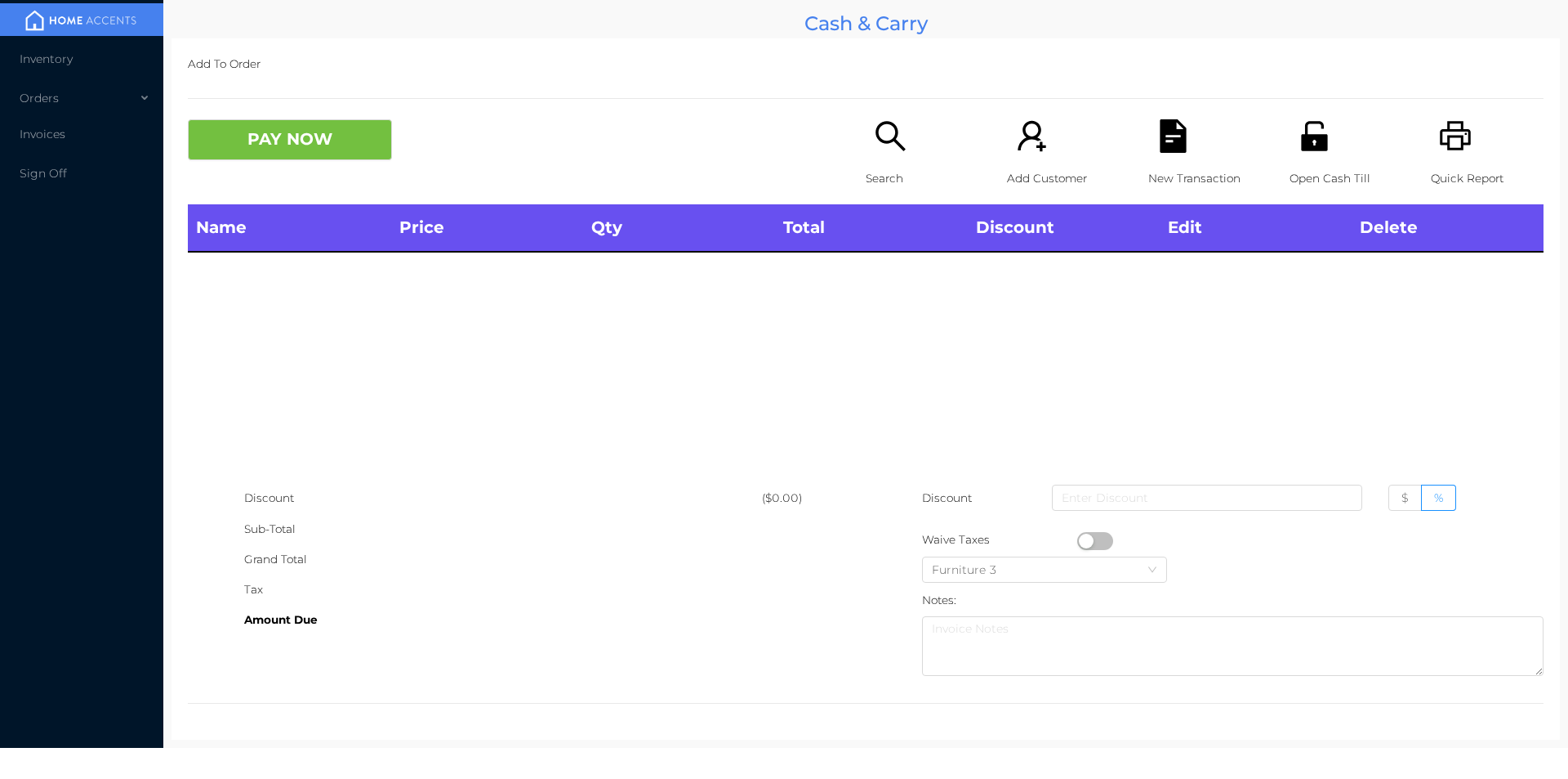
click at [1301, 139] on icon "icon: unlock" at bounding box center [1314, 136] width 26 height 30
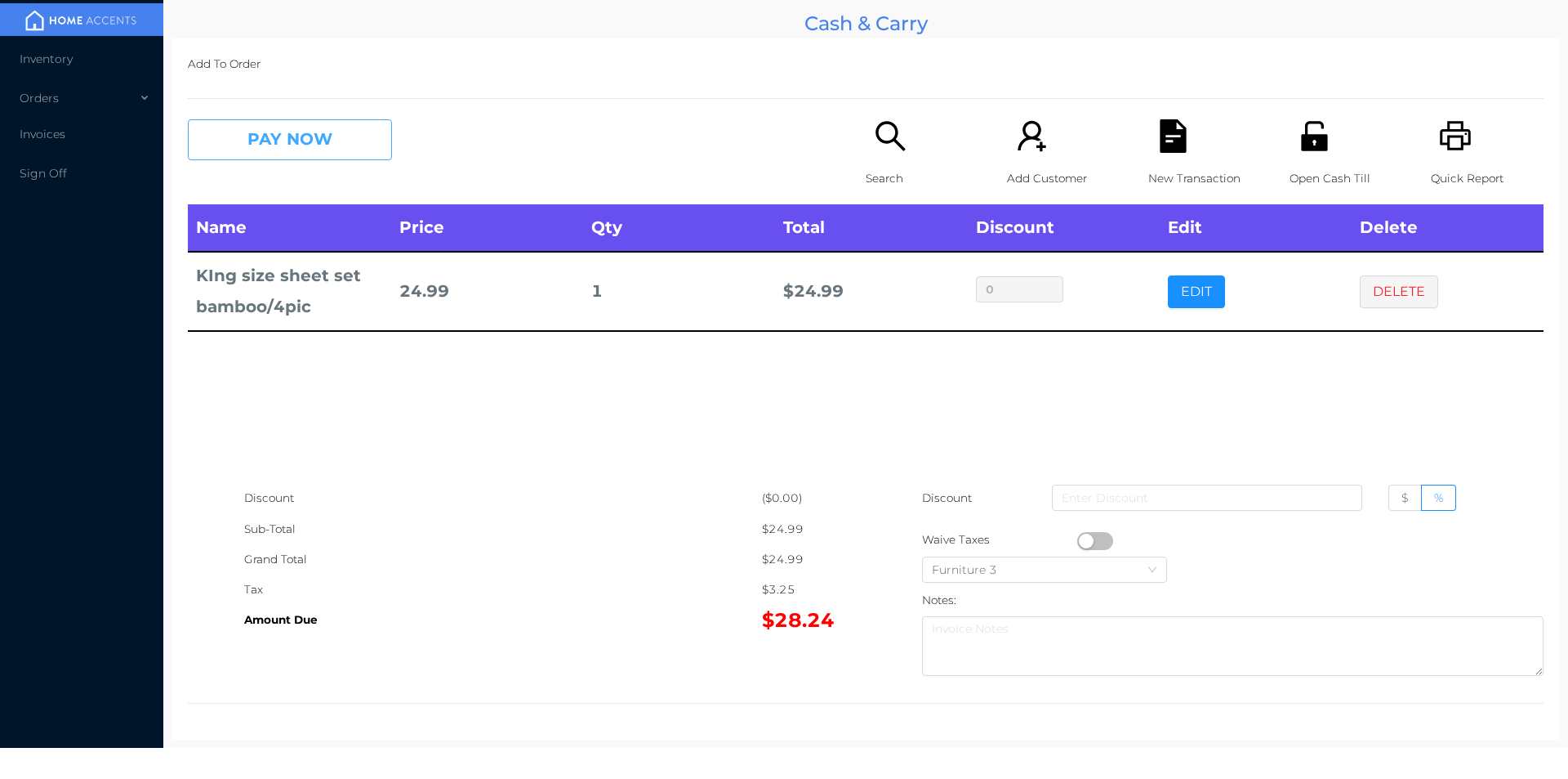
click at [259, 157] on button "PAY NOW" at bounding box center [290, 140] width 204 height 41
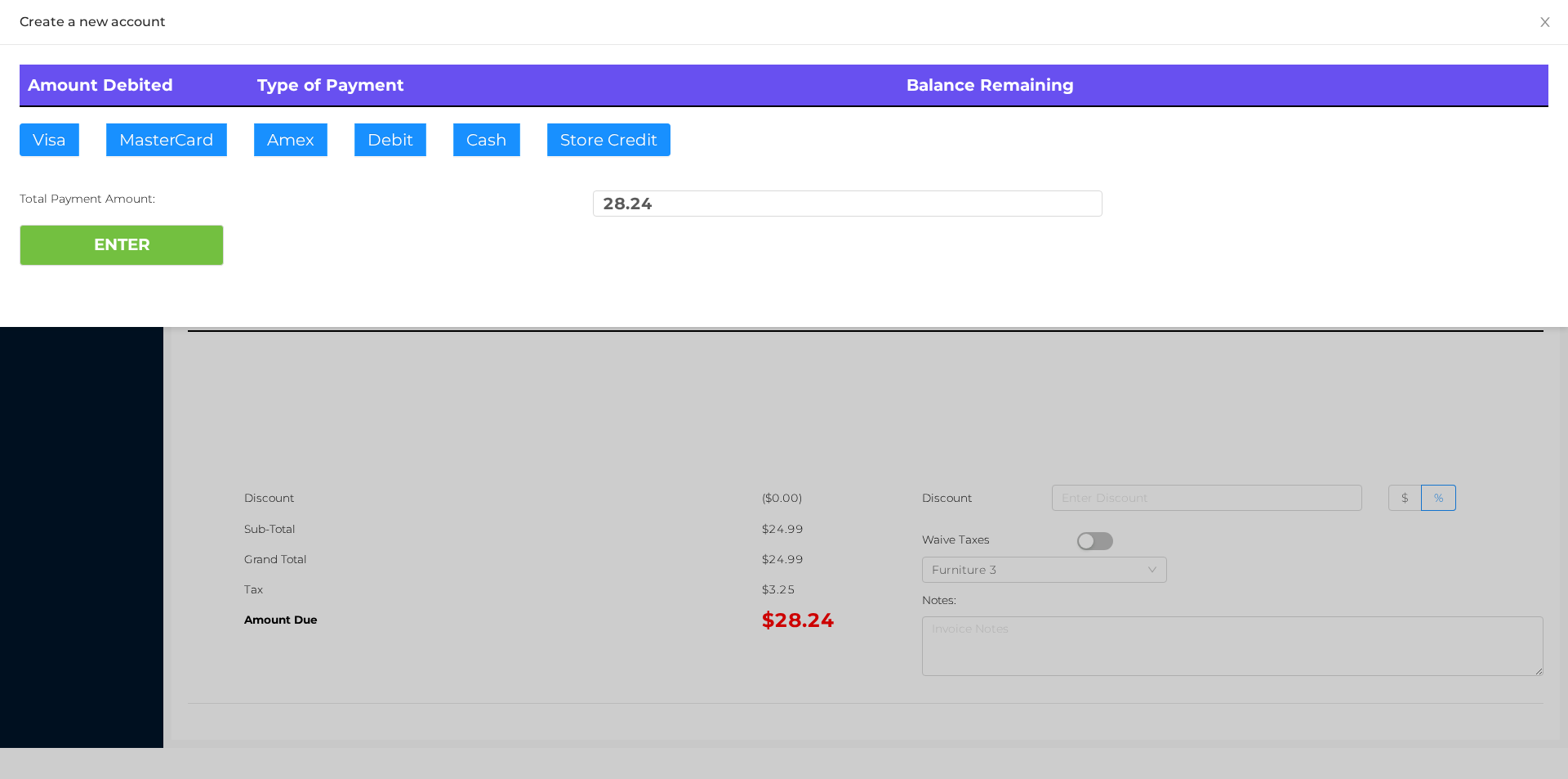
click at [290, 238] on div "ENTER" at bounding box center [783, 245] width 1529 height 41
click at [406, 427] on div at bounding box center [784, 389] width 1568 height 779
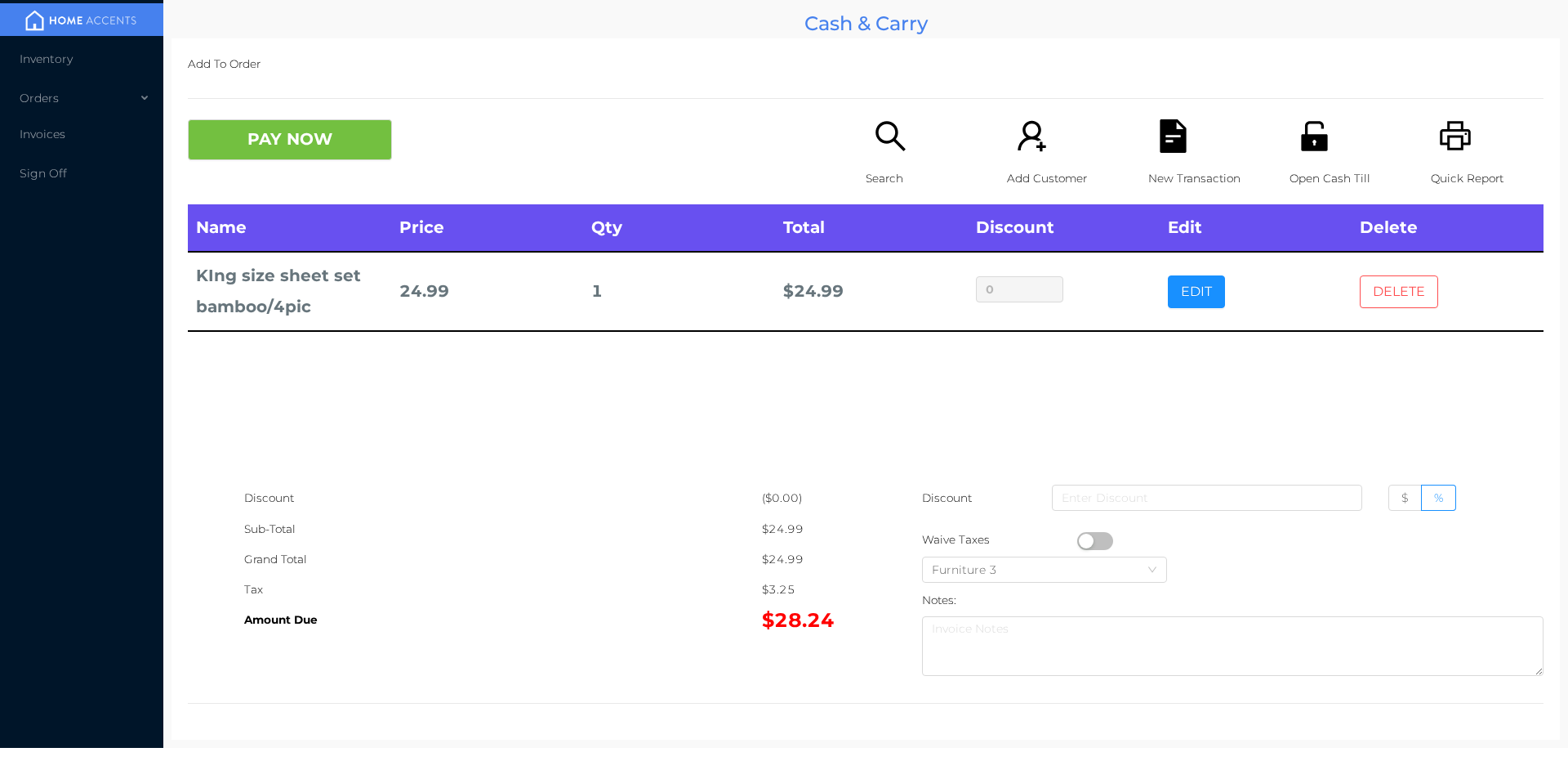
click at [1373, 287] on button "DELETE" at bounding box center [1399, 291] width 78 height 32
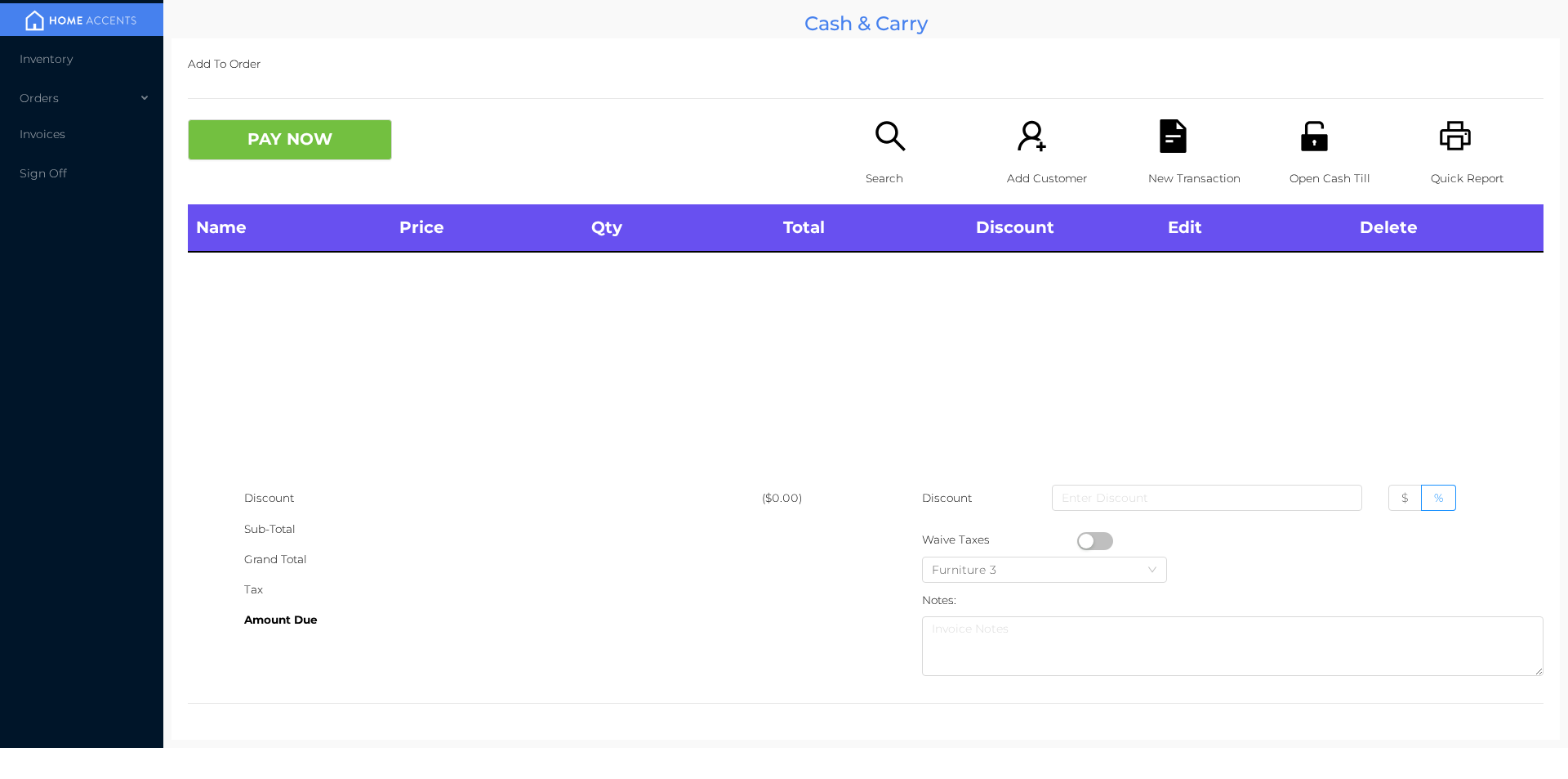
click at [1439, 143] on icon "icon: printer" at bounding box center [1456, 136] width 33 height 33
click at [310, 141] on button "PAY NOW" at bounding box center [290, 140] width 204 height 41
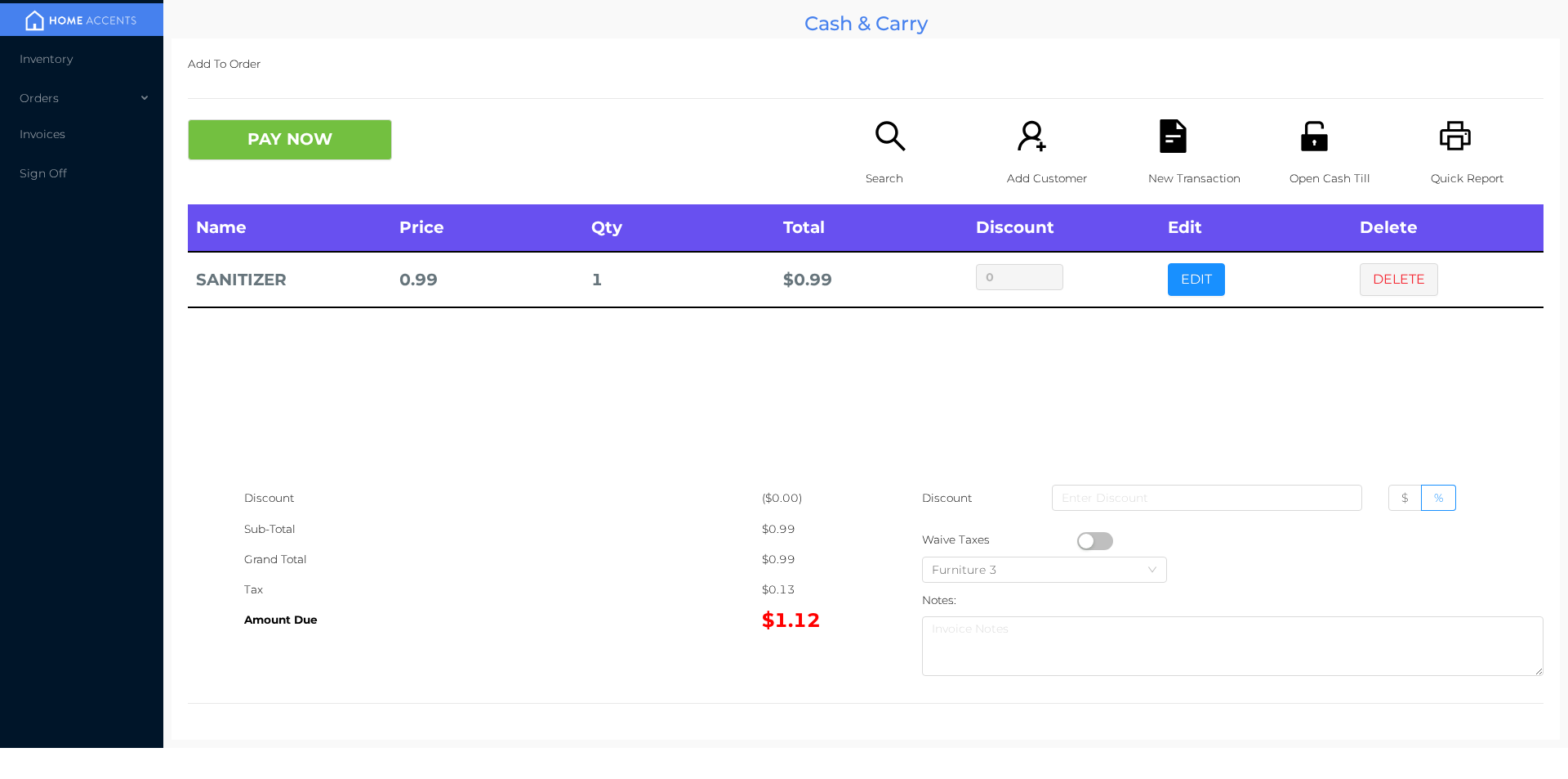
click at [883, 168] on p "Search" at bounding box center [922, 178] width 112 height 31
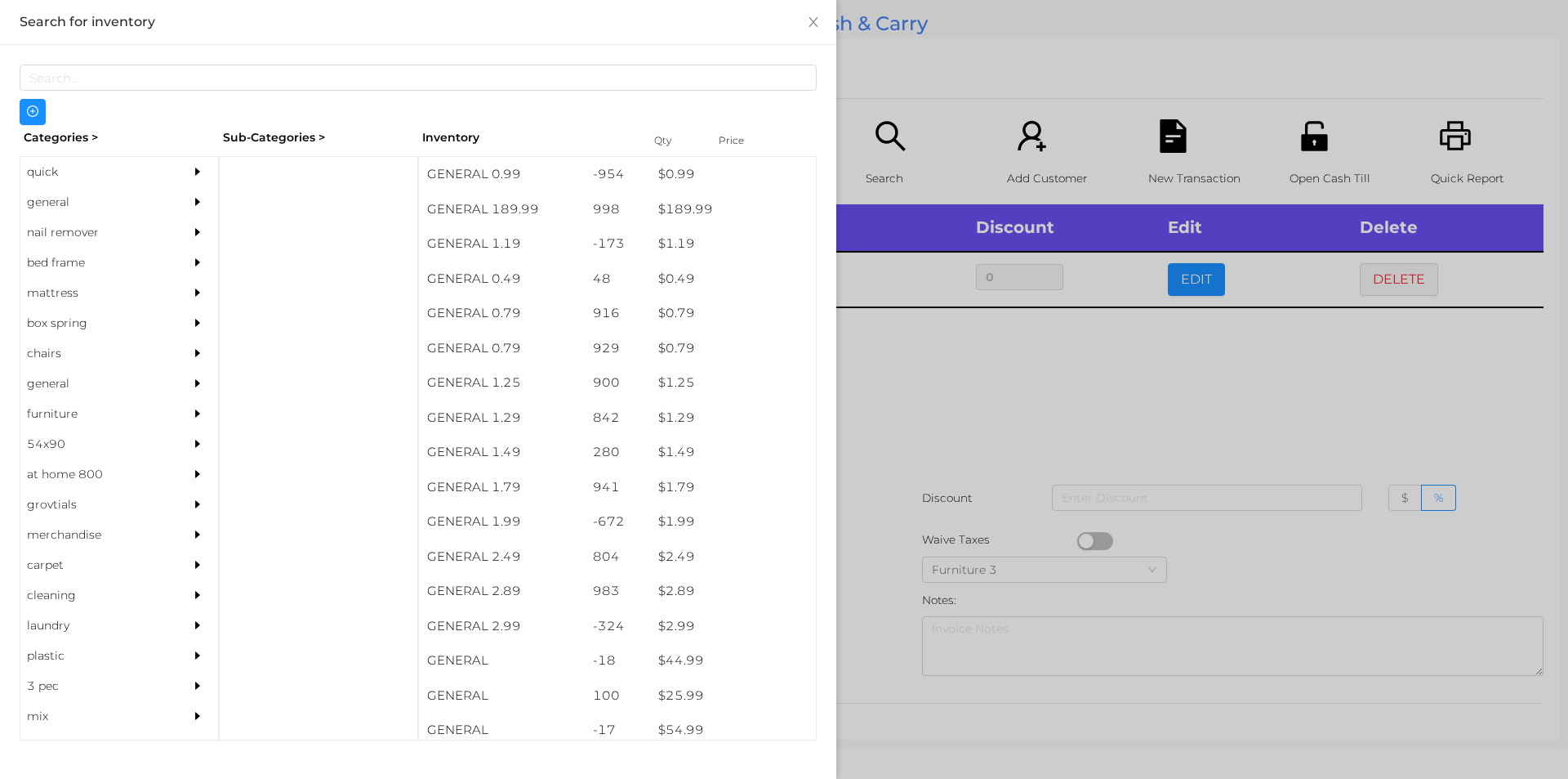
click at [53, 199] on div "general" at bounding box center [94, 202] width 148 height 31
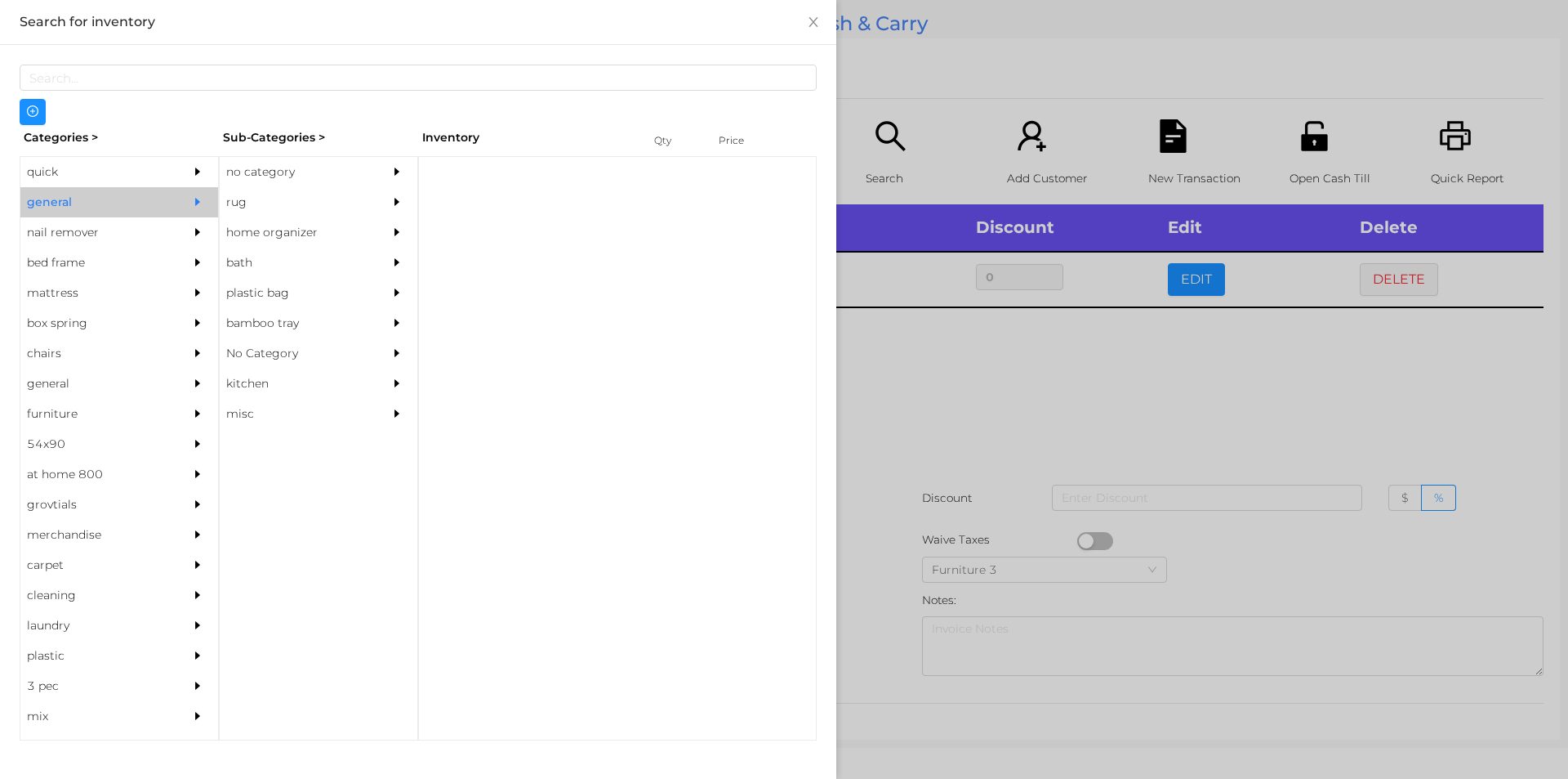
click at [268, 173] on div "no category" at bounding box center [294, 172] width 148 height 31
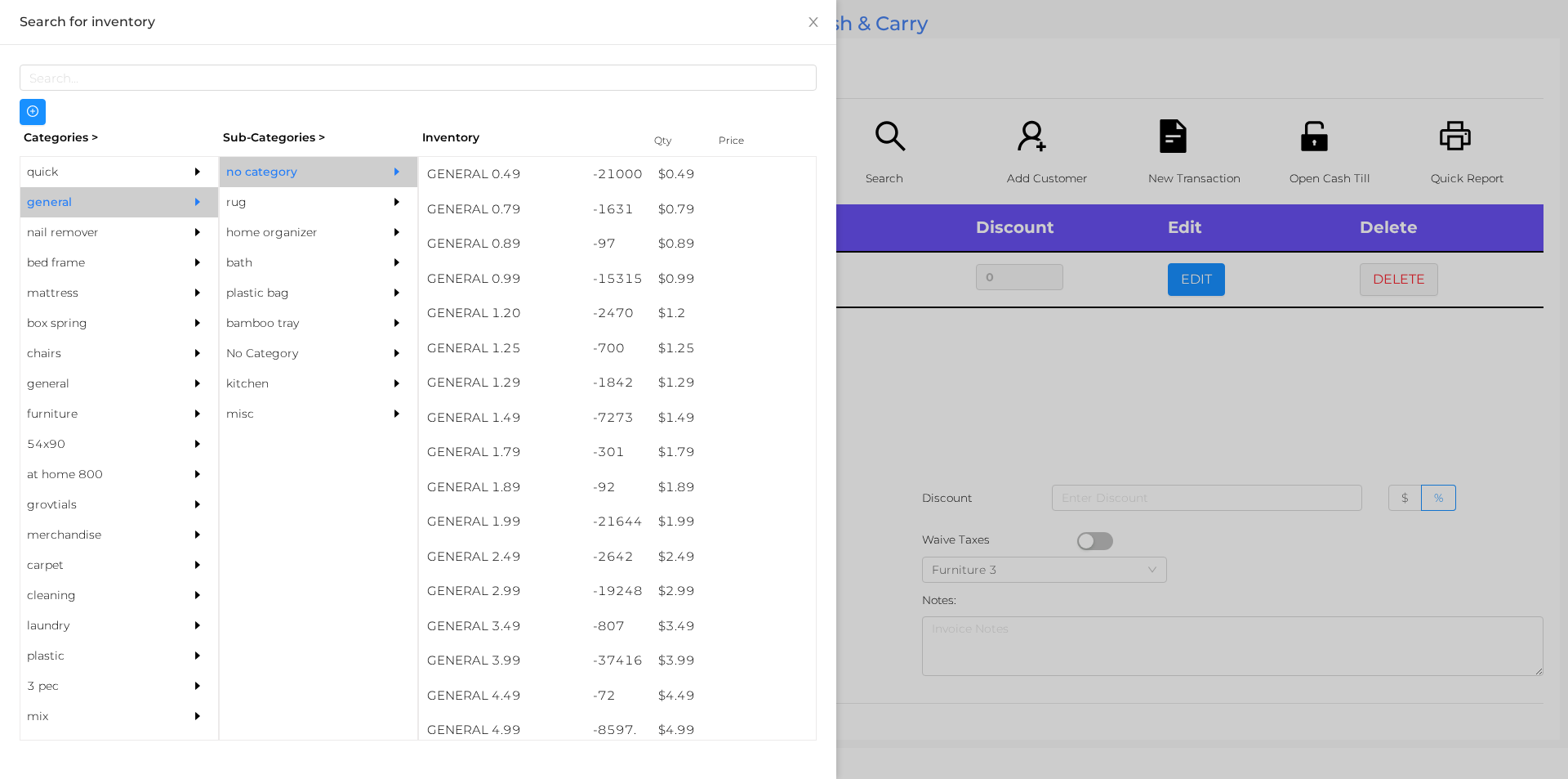
click at [1184, 275] on div at bounding box center [784, 389] width 1568 height 779
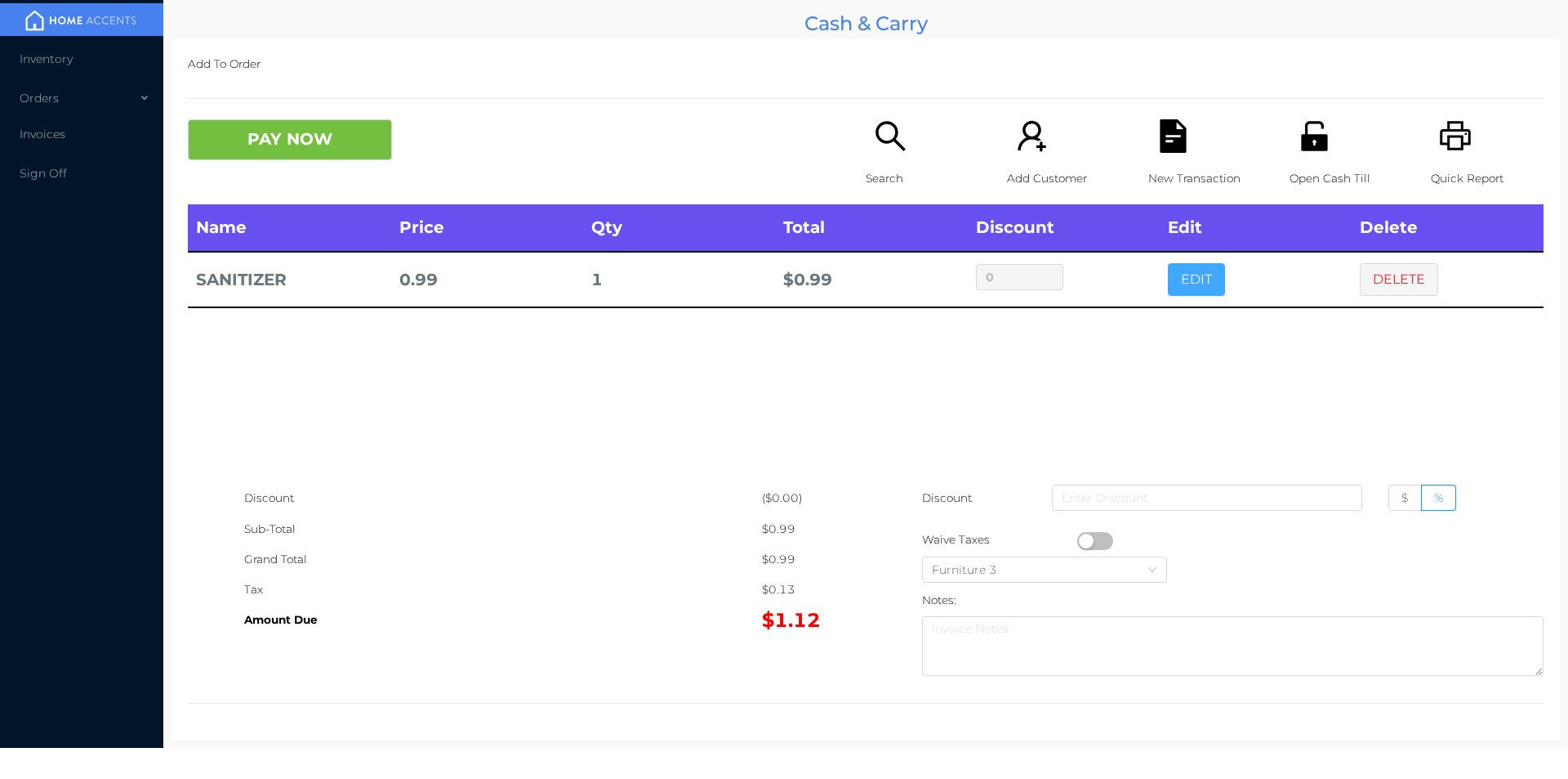
click at [1201, 278] on button "EDIT" at bounding box center [1196, 279] width 58 height 32
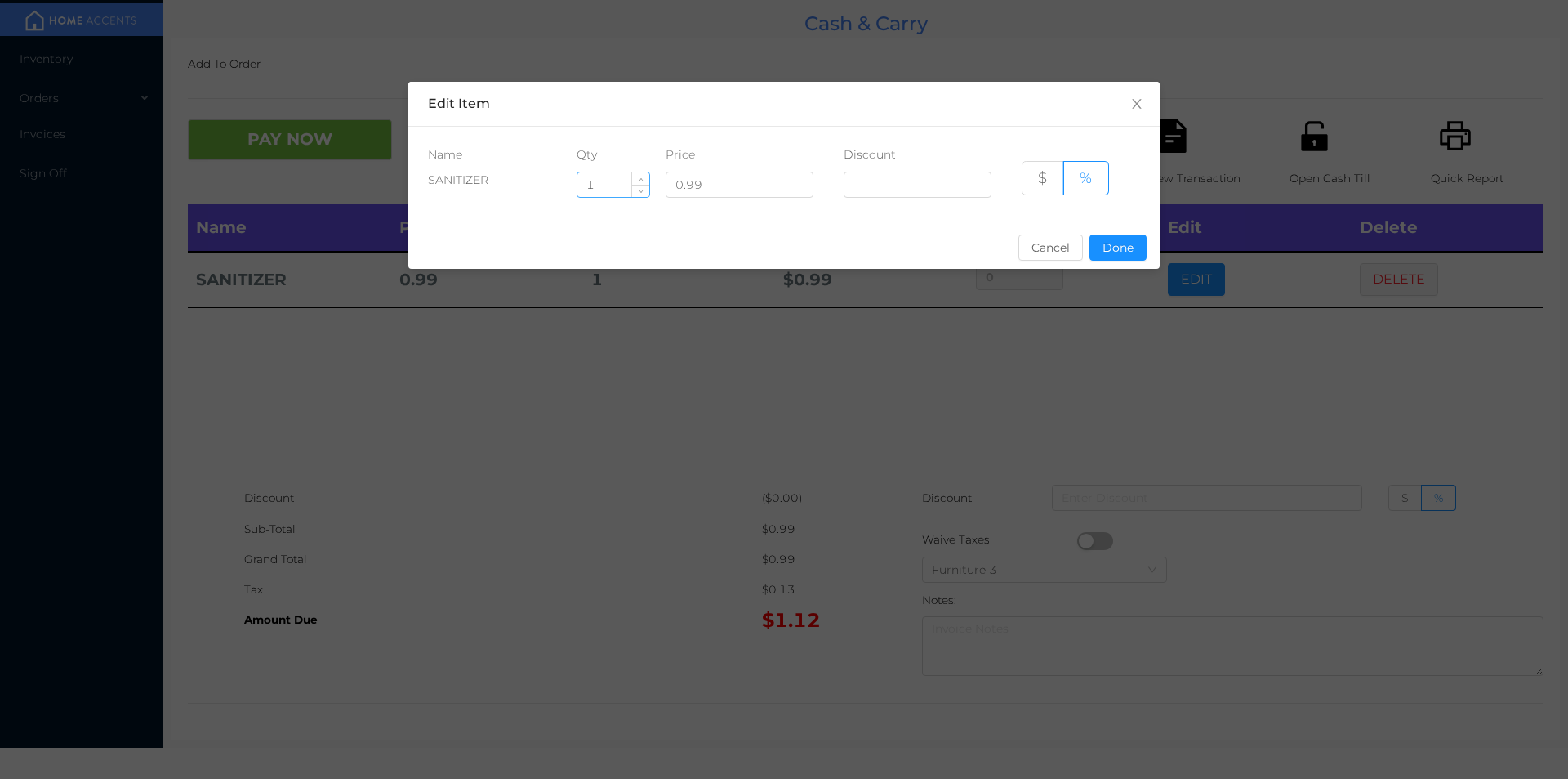
click at [623, 188] on input "1" at bounding box center [613, 185] width 72 height 24
type input "4"
click at [1115, 398] on div "sentinelStart Edit Item Name Qty Price Discount SANITIZER 4 0.99 $ % Cancel Don…" at bounding box center [784, 389] width 1568 height 779
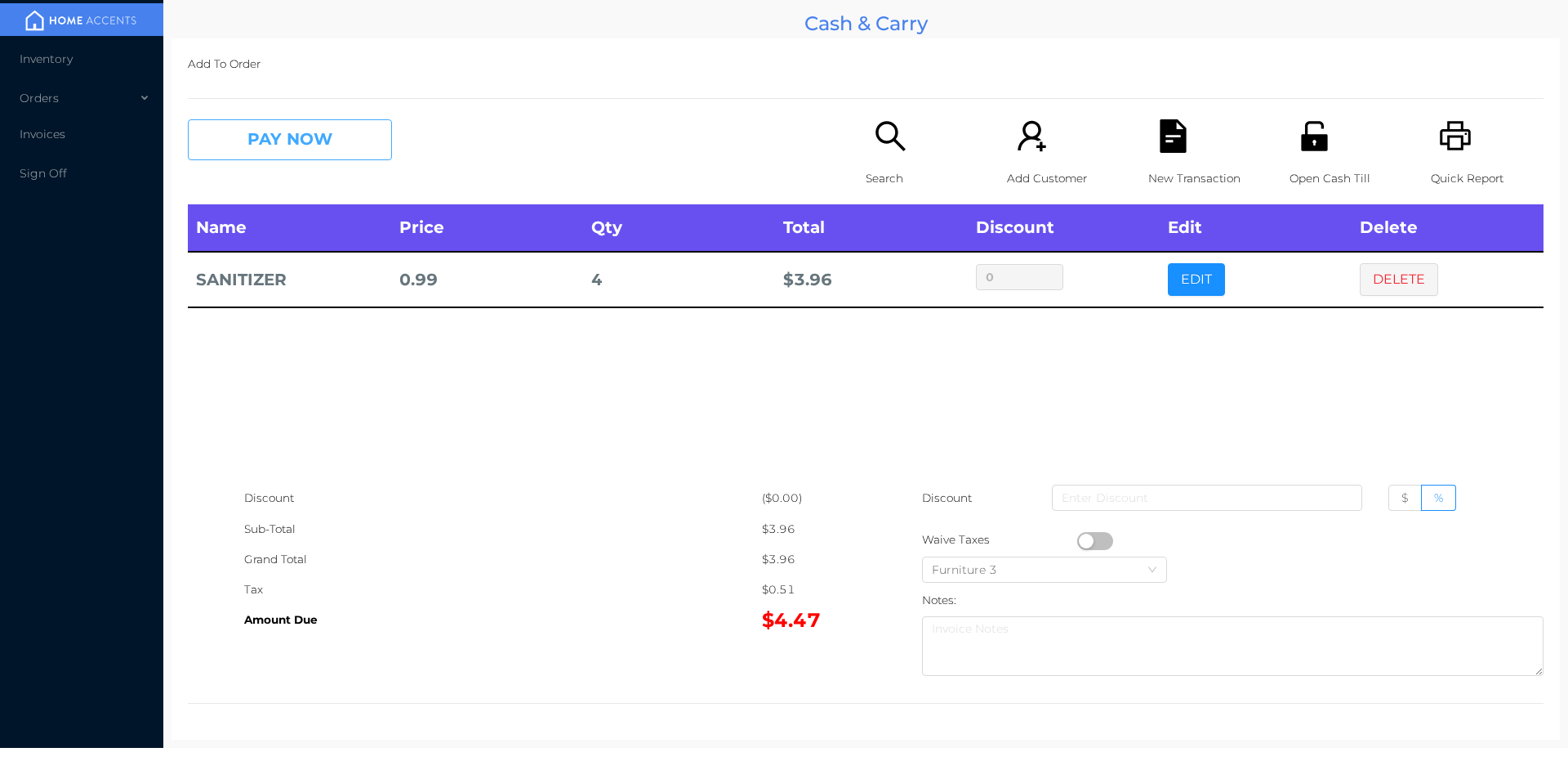
click at [275, 151] on button "PAY NOW" at bounding box center [290, 140] width 204 height 41
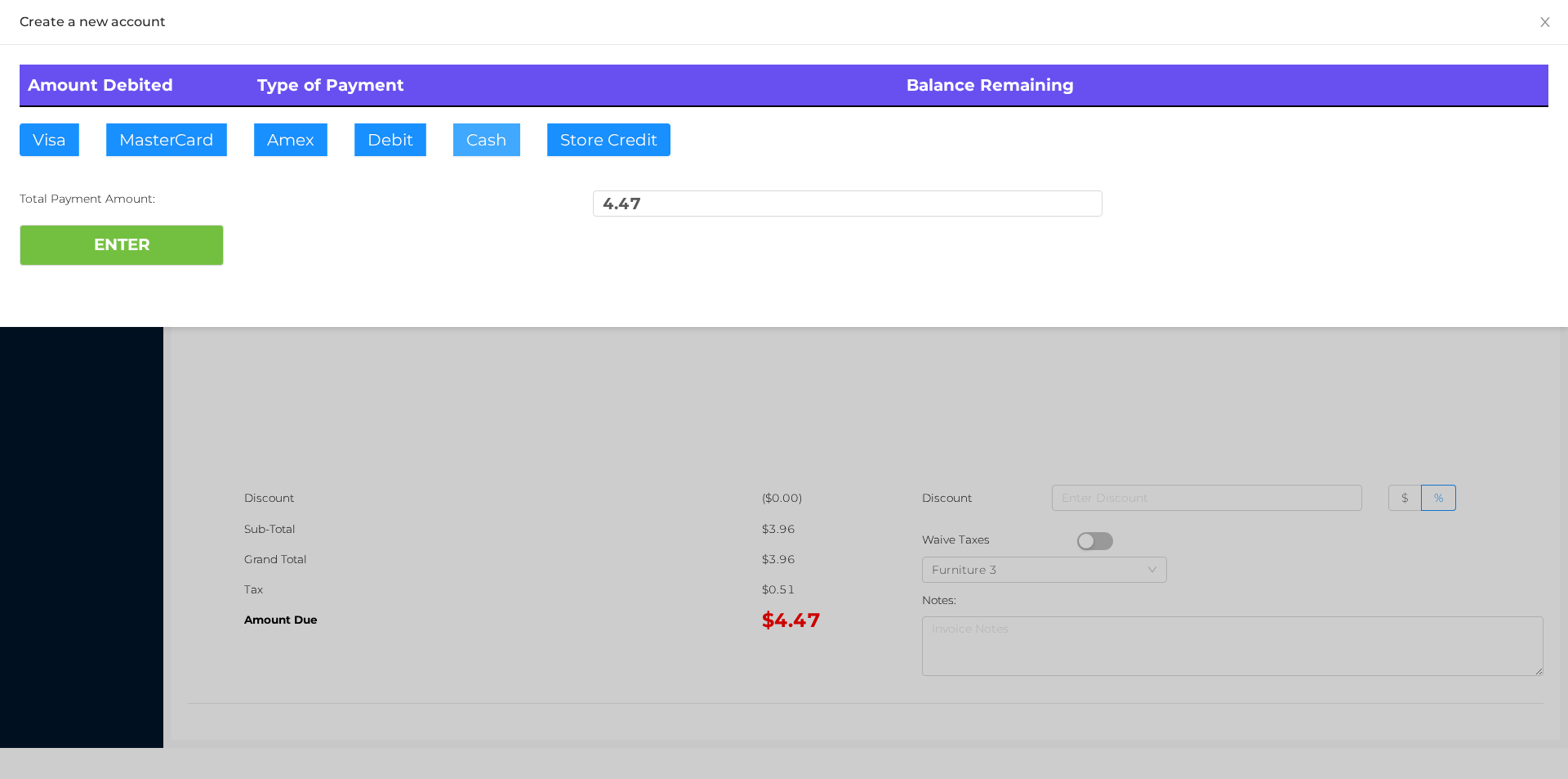
click at [469, 142] on button "Cash" at bounding box center [487, 139] width 67 height 32
type input "5."
click at [189, 241] on button "ENTER" at bounding box center [121, 245] width 204 height 41
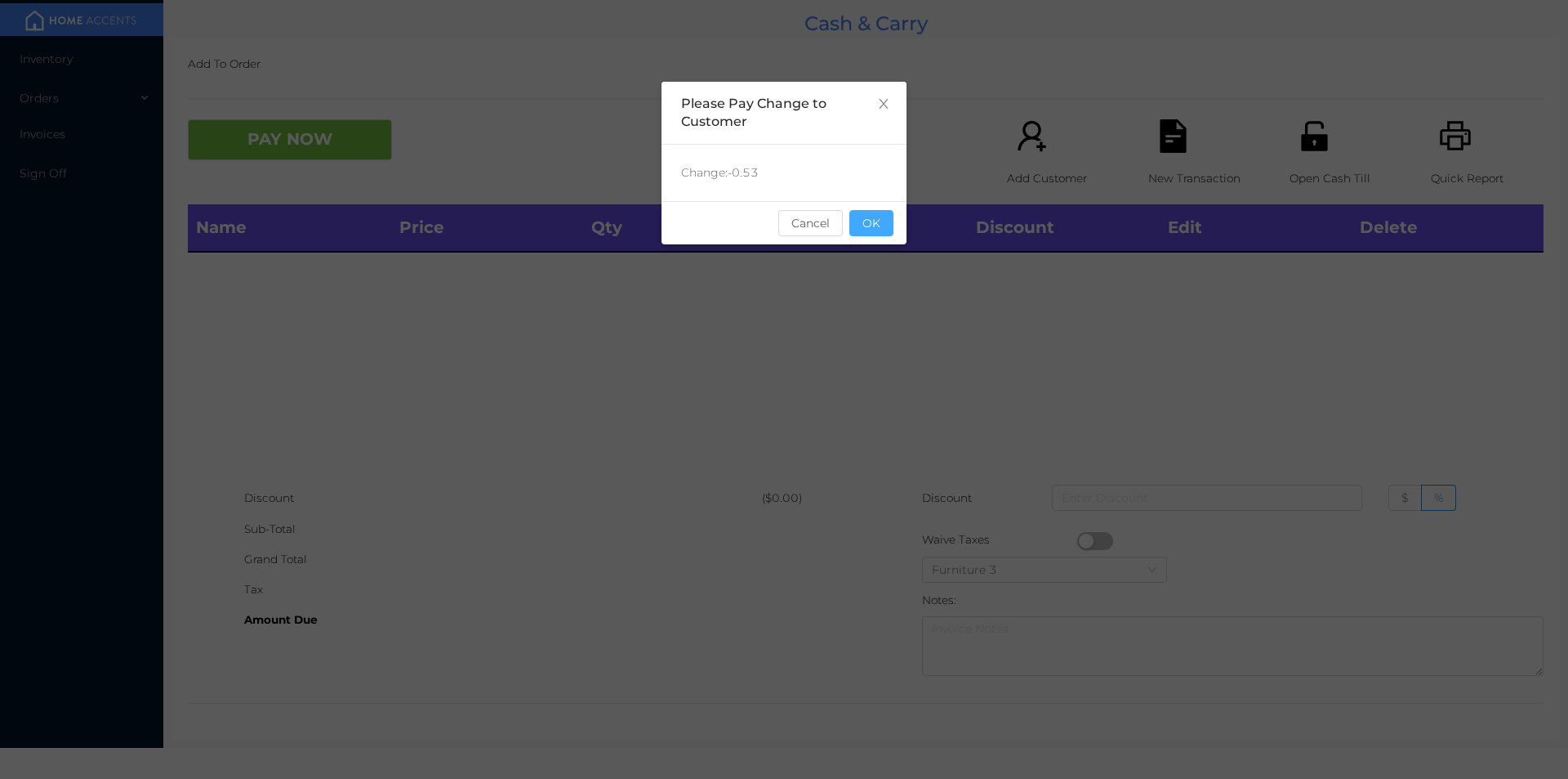
click at [882, 234] on button "OK" at bounding box center [871, 223] width 44 height 26
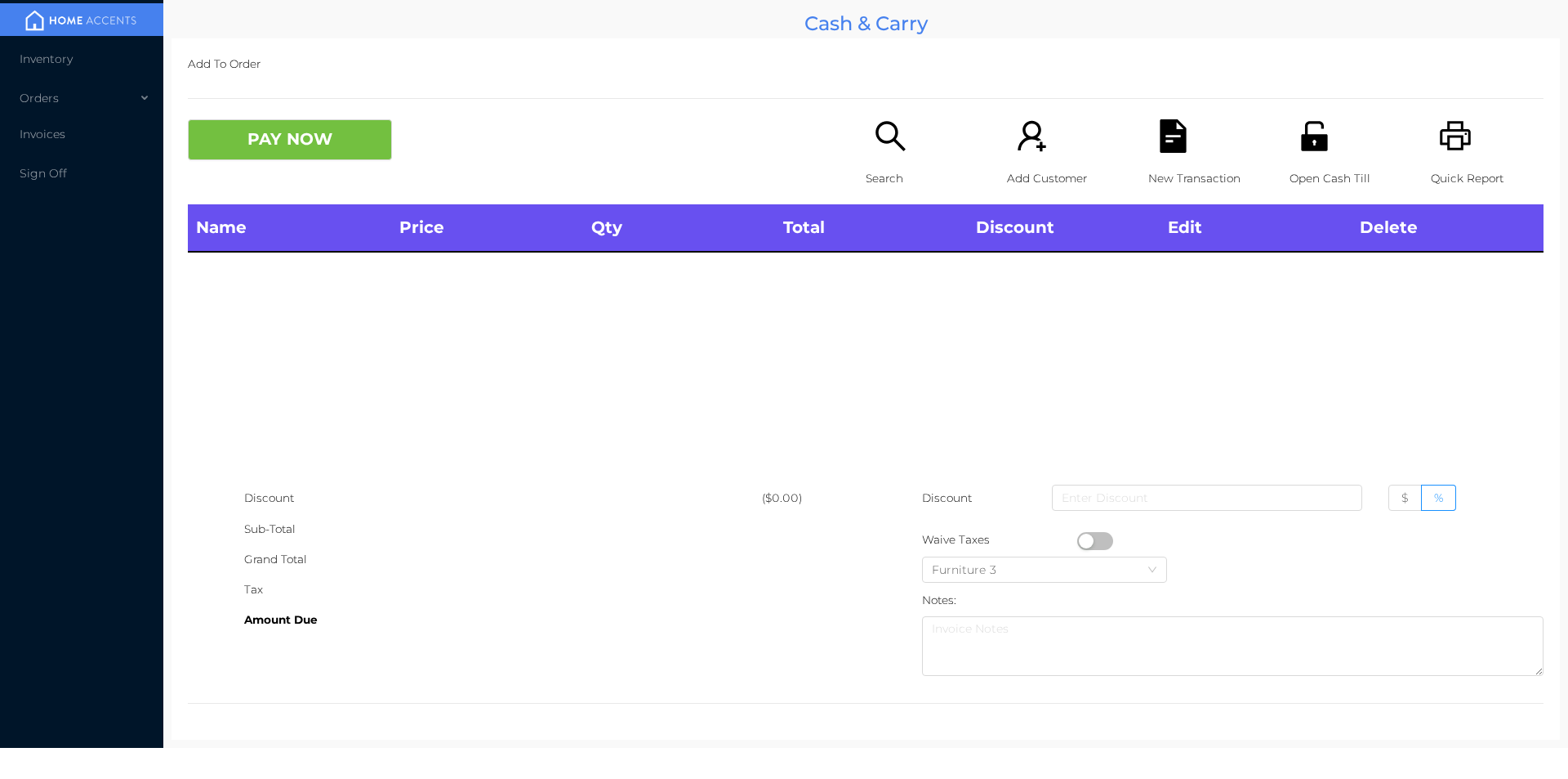
click at [883, 164] on p "Search" at bounding box center [922, 178] width 112 height 31
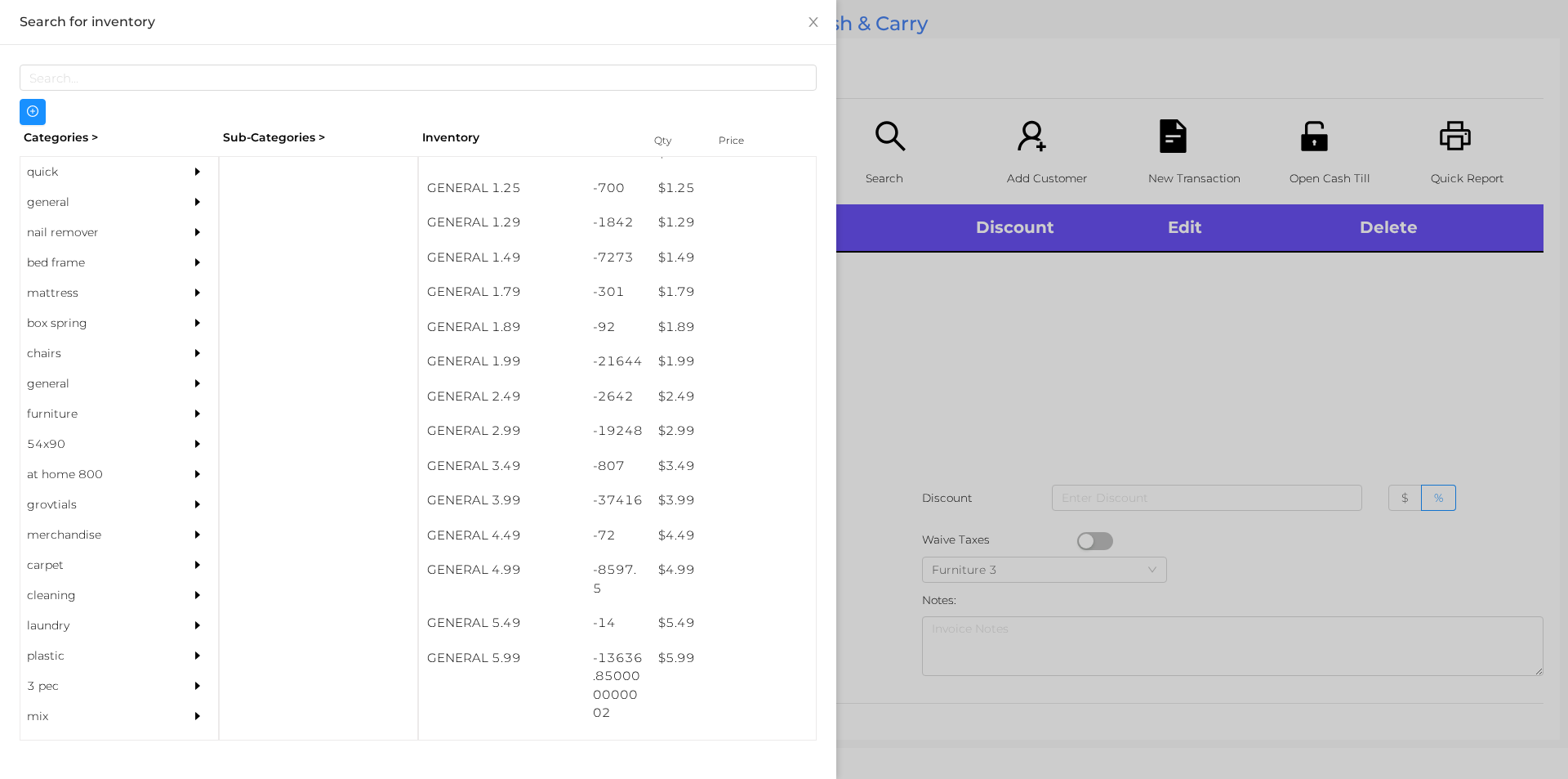
scroll to position [161, 0]
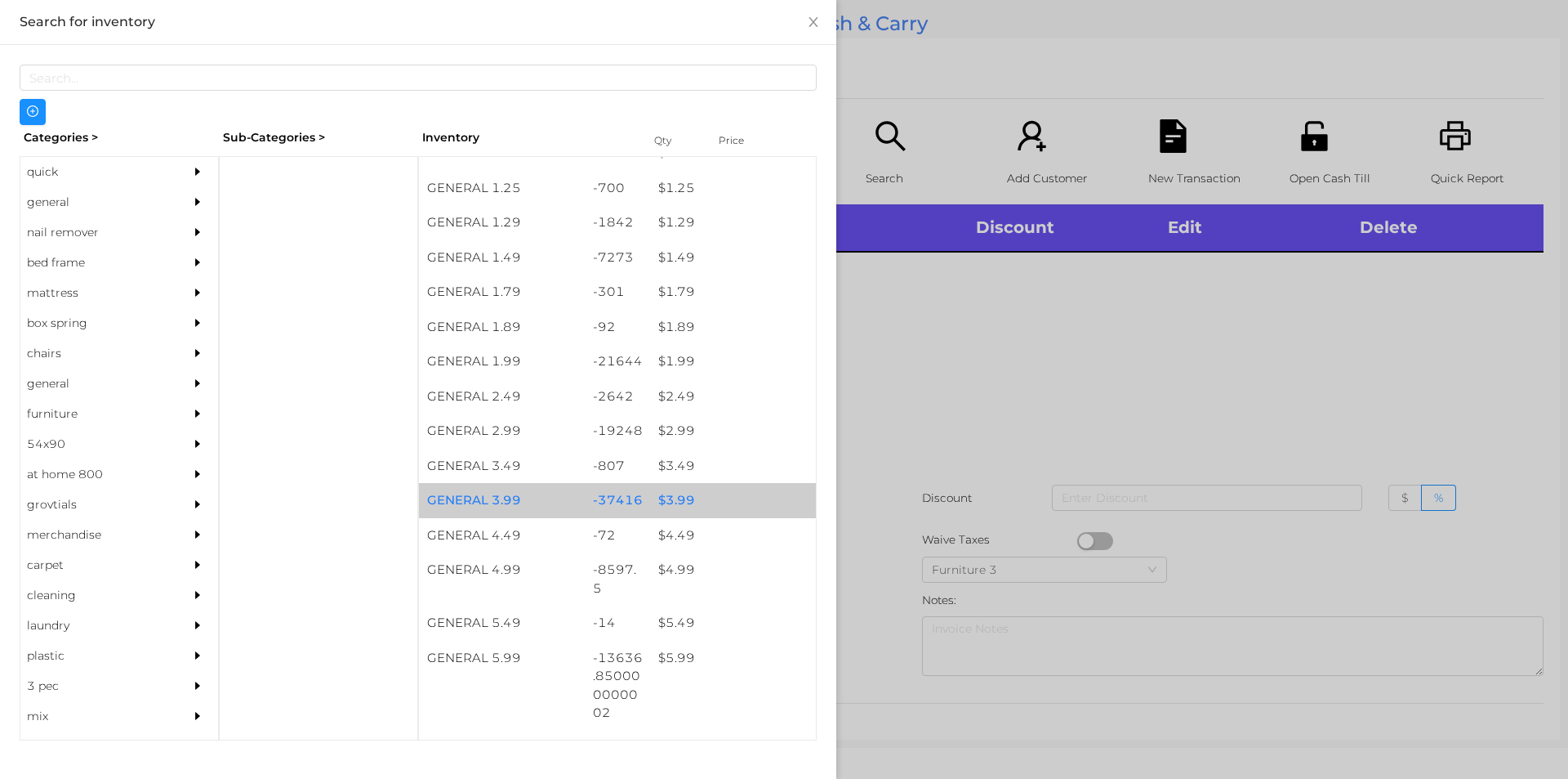
click at [680, 503] on div "$ 3.99" at bounding box center [733, 501] width 166 height 35
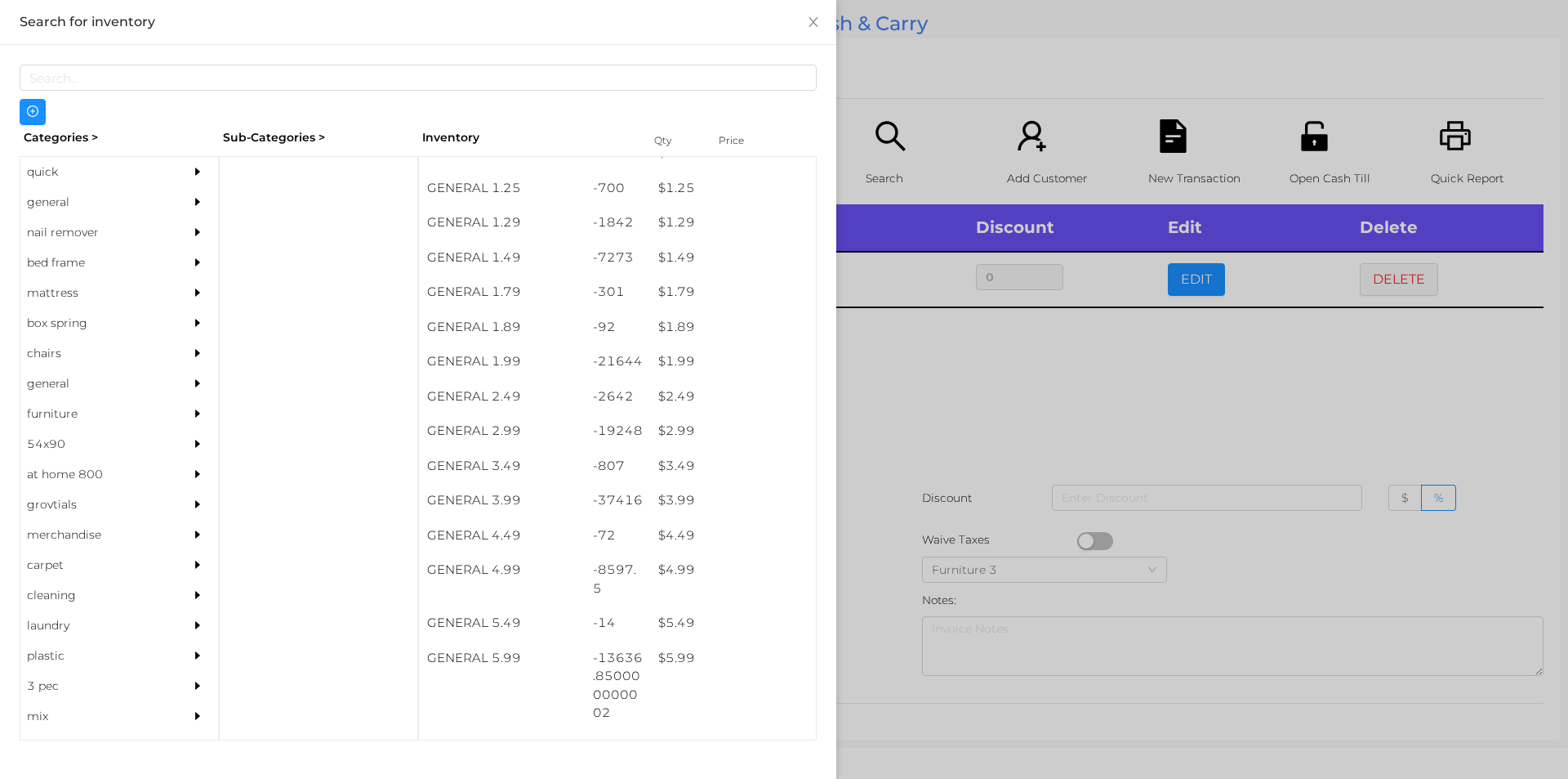
click at [925, 439] on div at bounding box center [784, 389] width 1568 height 779
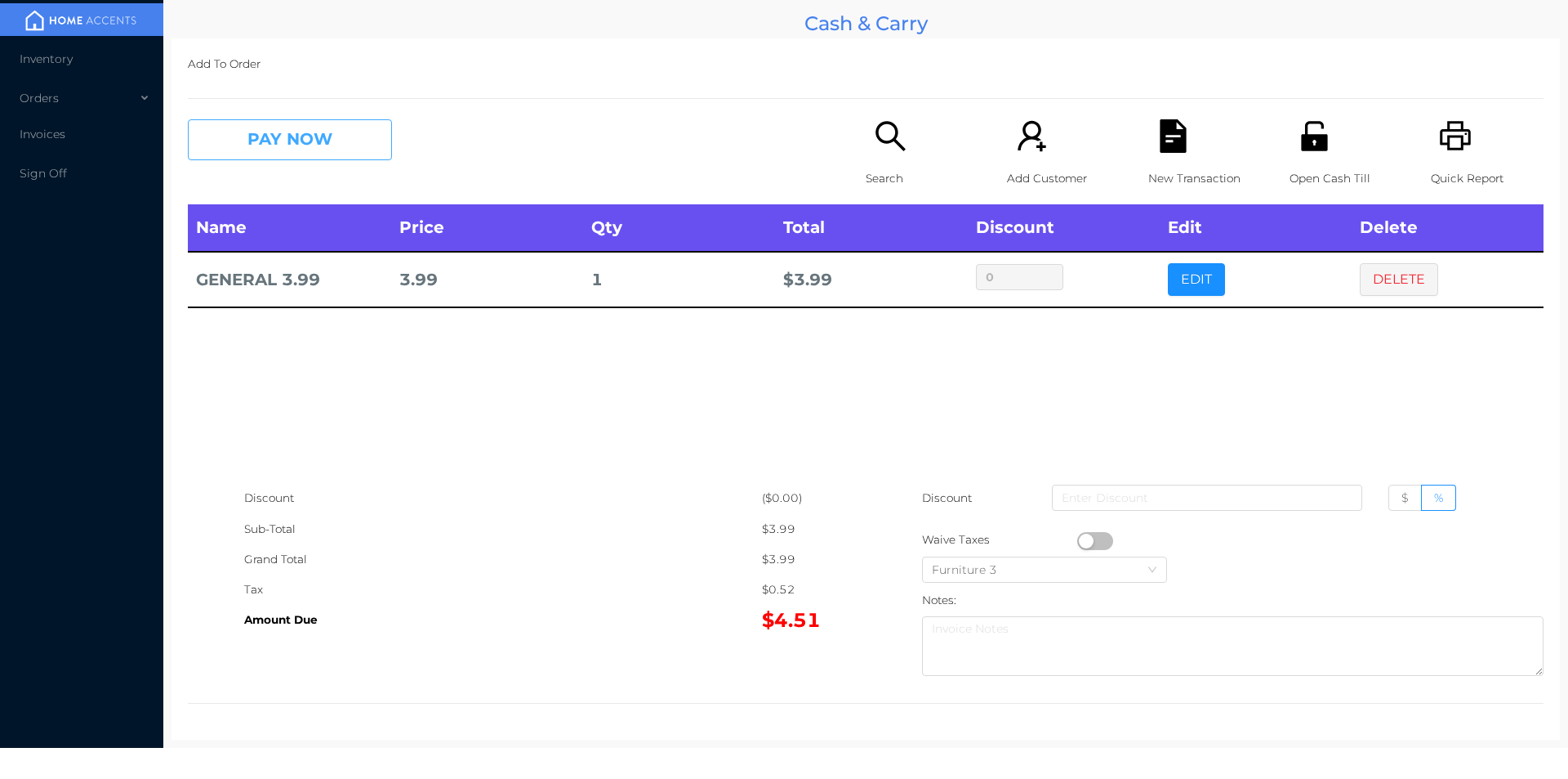
click at [295, 150] on button "PAY NOW" at bounding box center [290, 140] width 204 height 41
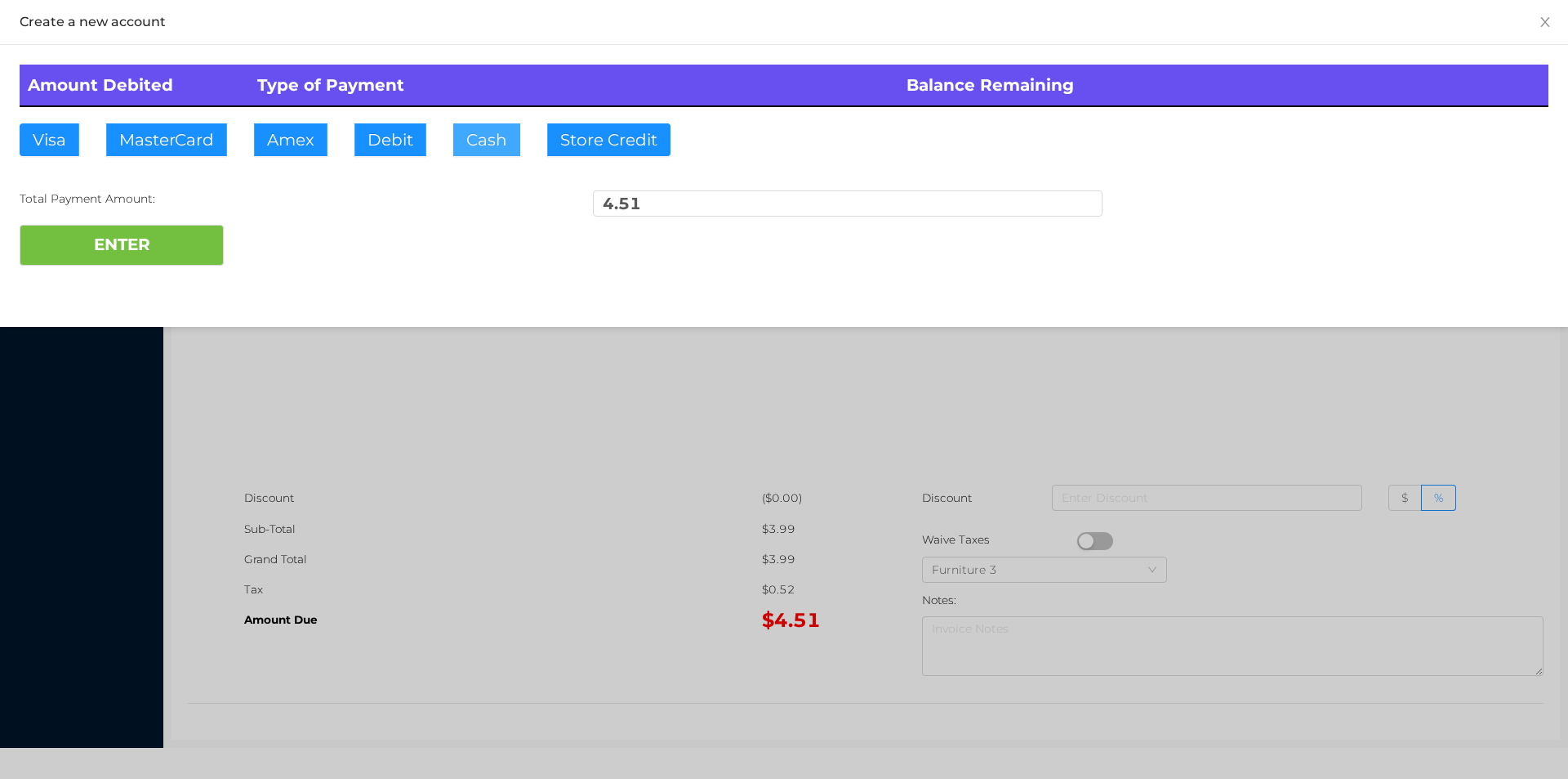
click at [509, 148] on button "Cash" at bounding box center [487, 139] width 67 height 32
type input "10."
click at [115, 242] on button "ENTER" at bounding box center [121, 245] width 204 height 41
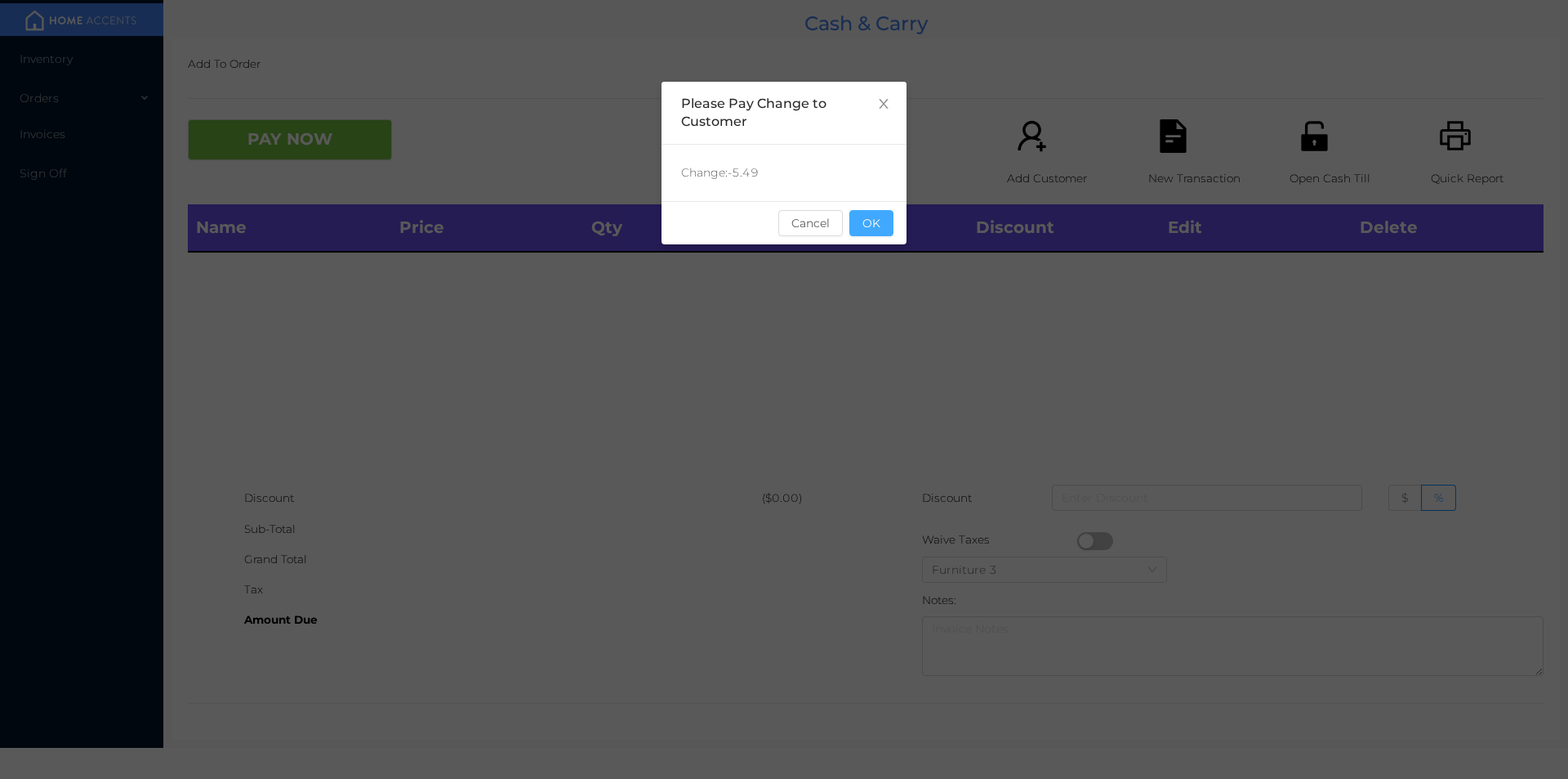
click at [864, 229] on button "OK" at bounding box center [871, 223] width 44 height 26
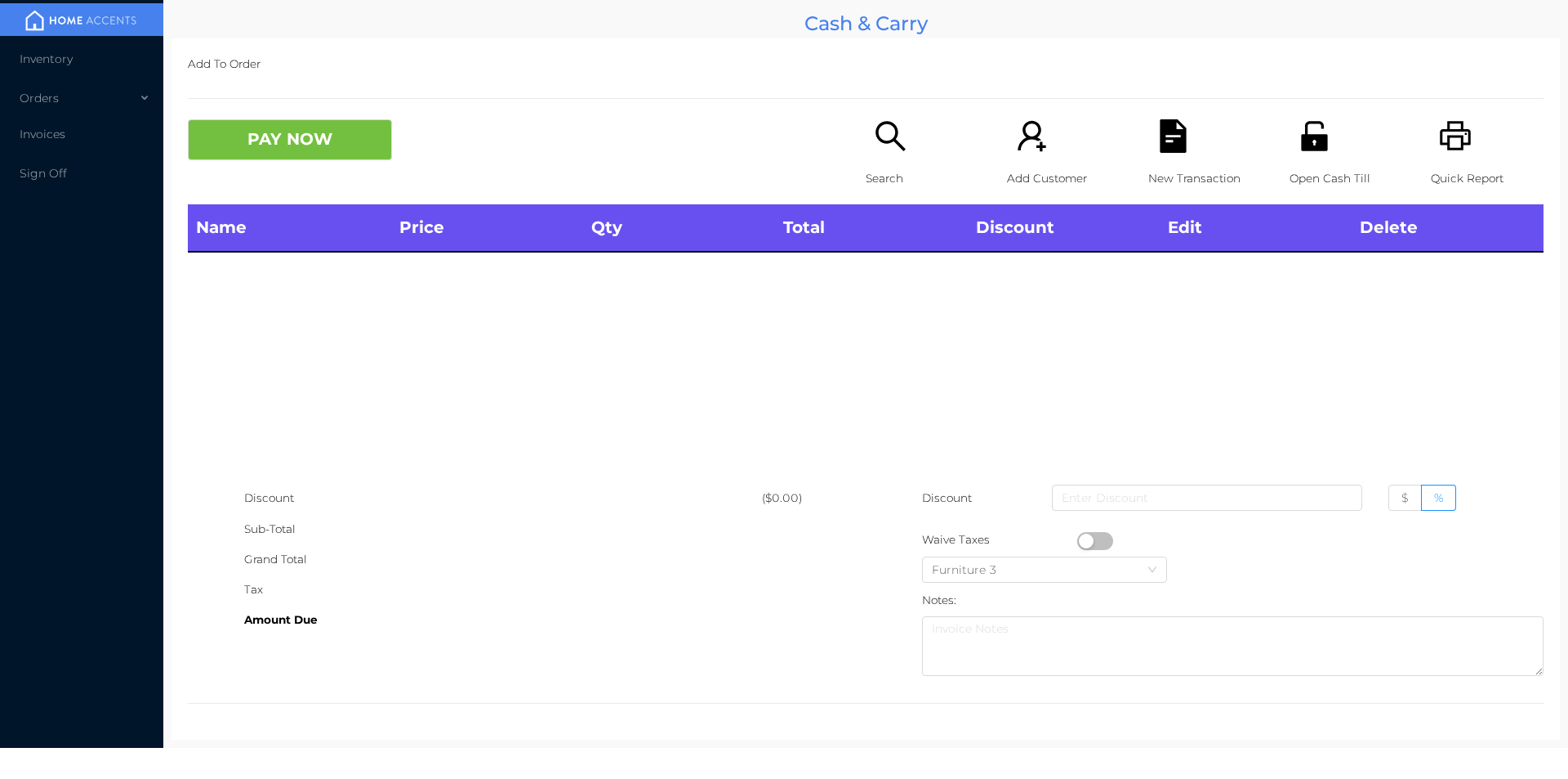
click at [900, 154] on div "Search" at bounding box center [922, 161] width 112 height 85
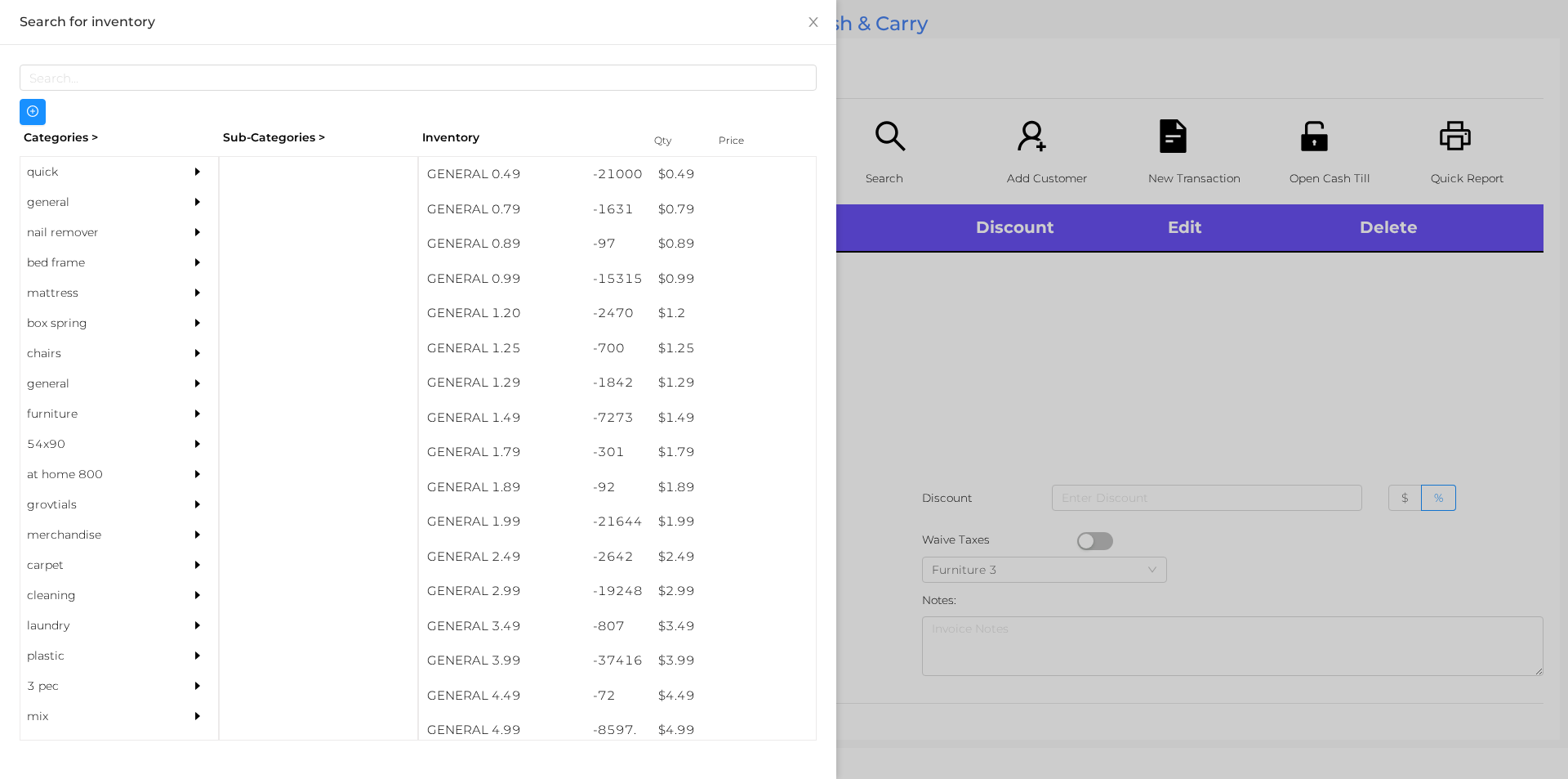
click at [51, 205] on div "general" at bounding box center [94, 202] width 148 height 31
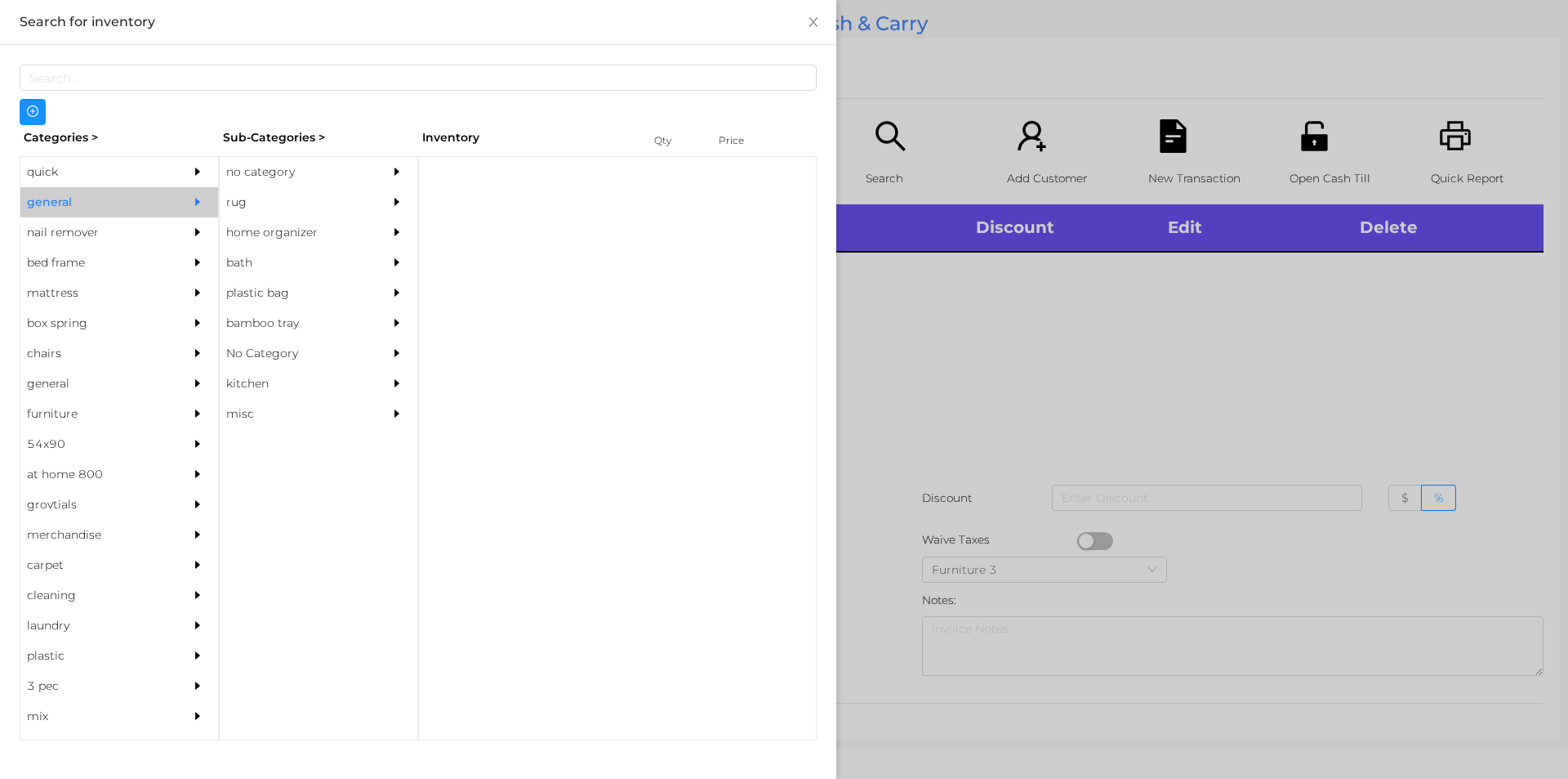
click at [250, 171] on div "no category" at bounding box center [294, 172] width 148 height 31
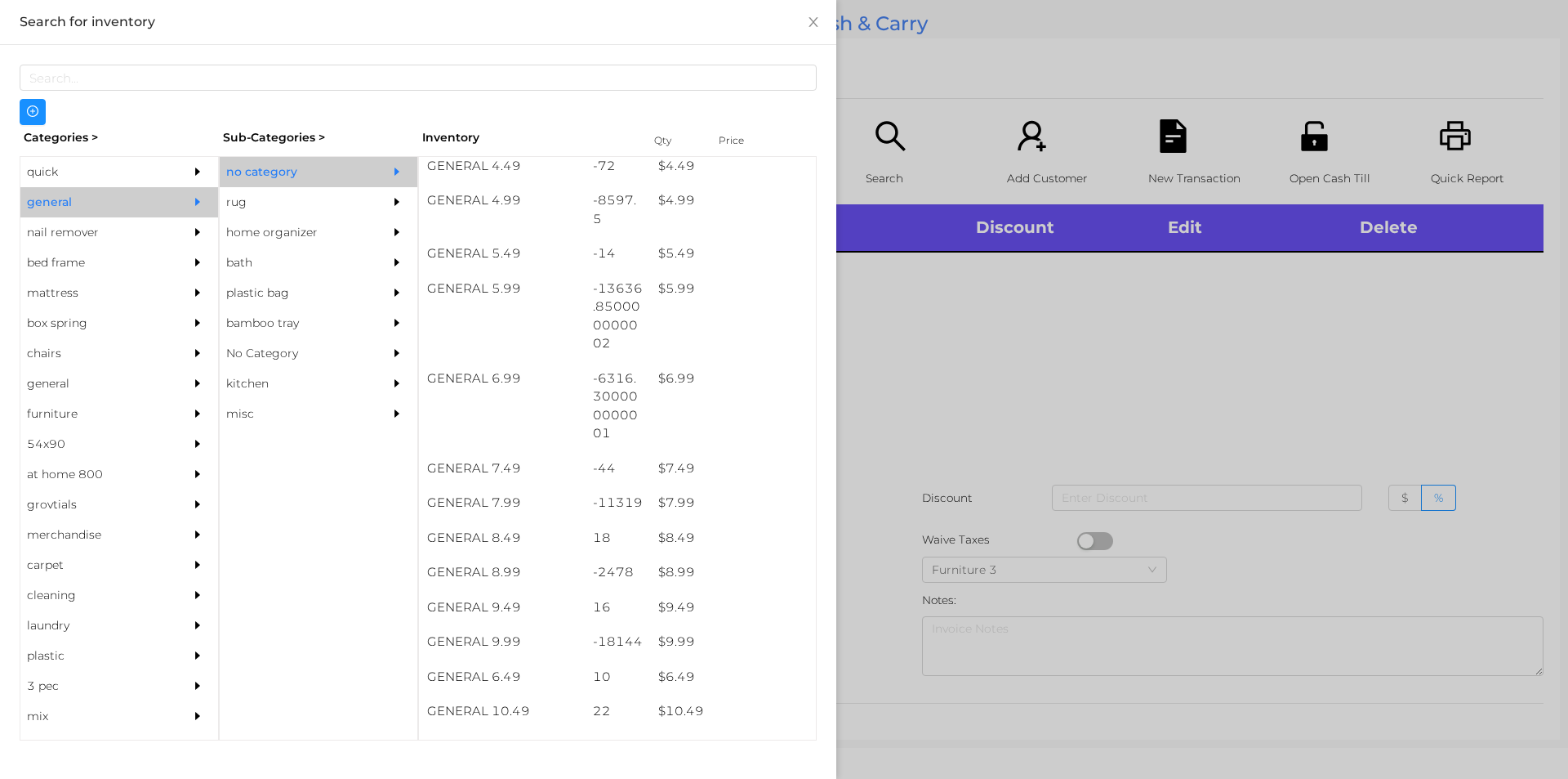
scroll to position [530, 0]
click at [658, 505] on div "$ 7.99" at bounding box center [733, 502] width 166 height 35
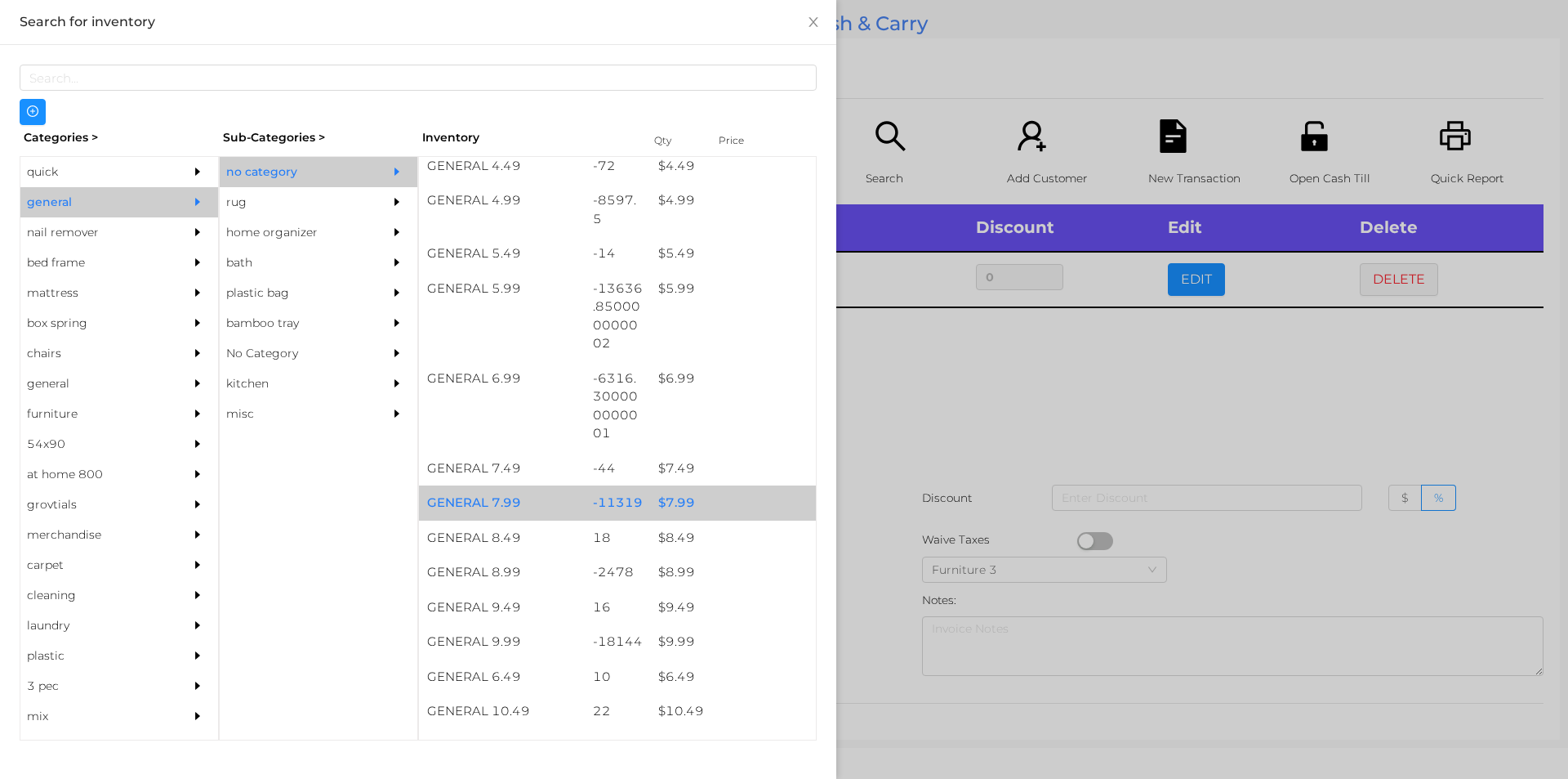
click at [664, 505] on div "$ 7.99" at bounding box center [733, 502] width 166 height 35
click at [896, 430] on div at bounding box center [784, 389] width 1568 height 779
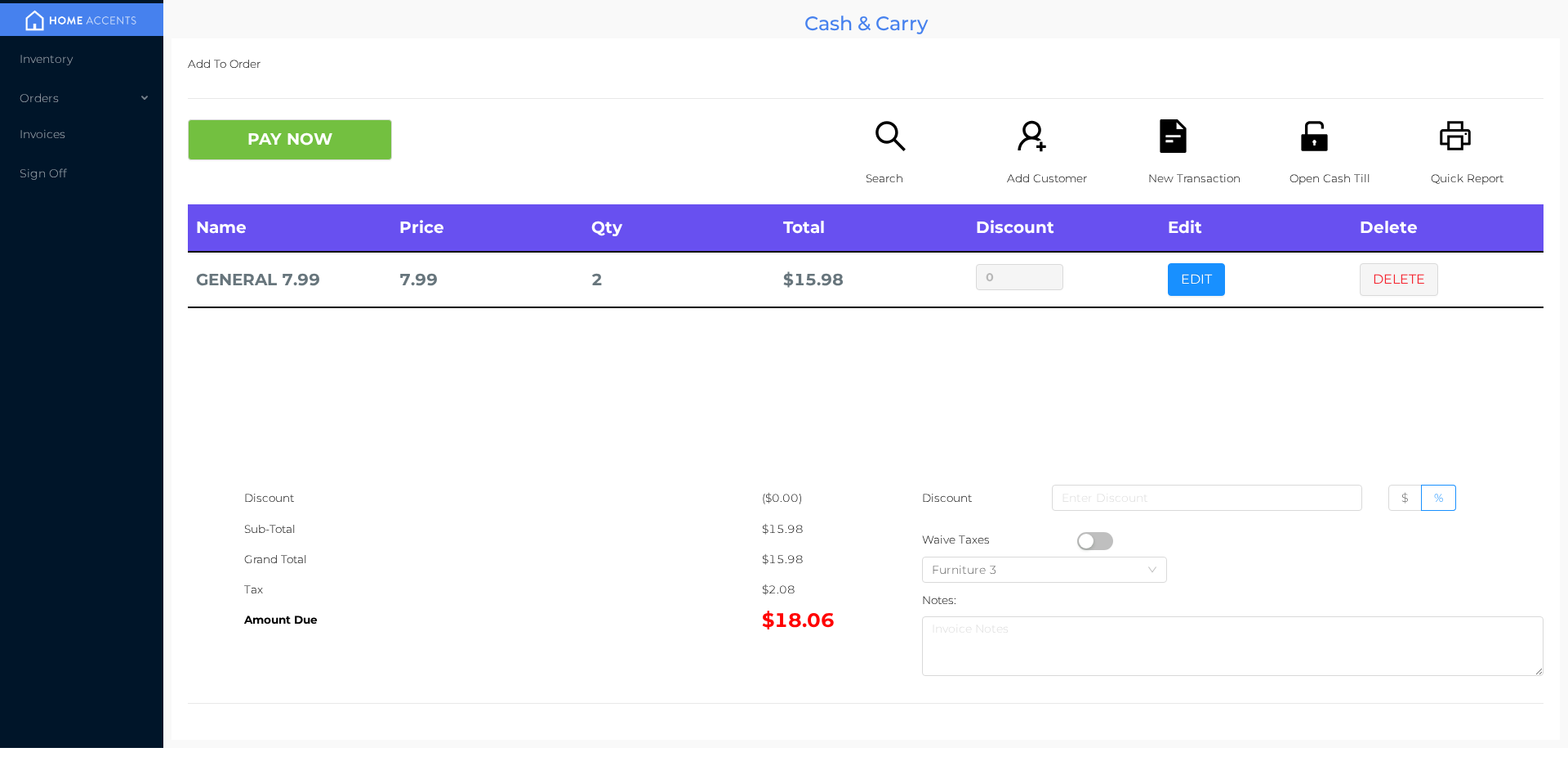
click at [1298, 151] on icon "icon: unlock" at bounding box center [1314, 136] width 33 height 33
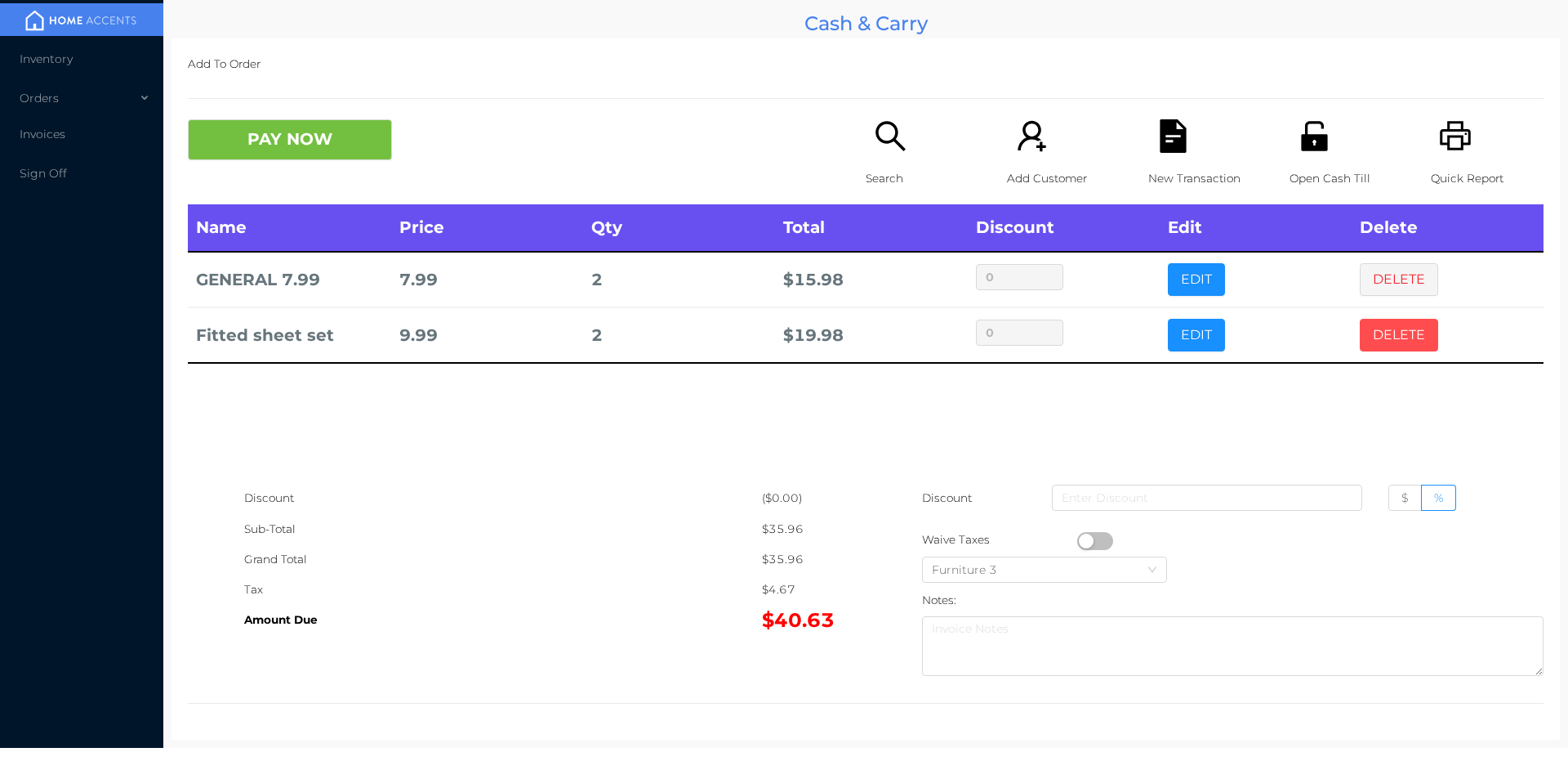
click at [1387, 332] on button "DELETE" at bounding box center [1399, 334] width 78 height 32
click at [1383, 285] on button "DELETE" at bounding box center [1399, 279] width 78 height 32
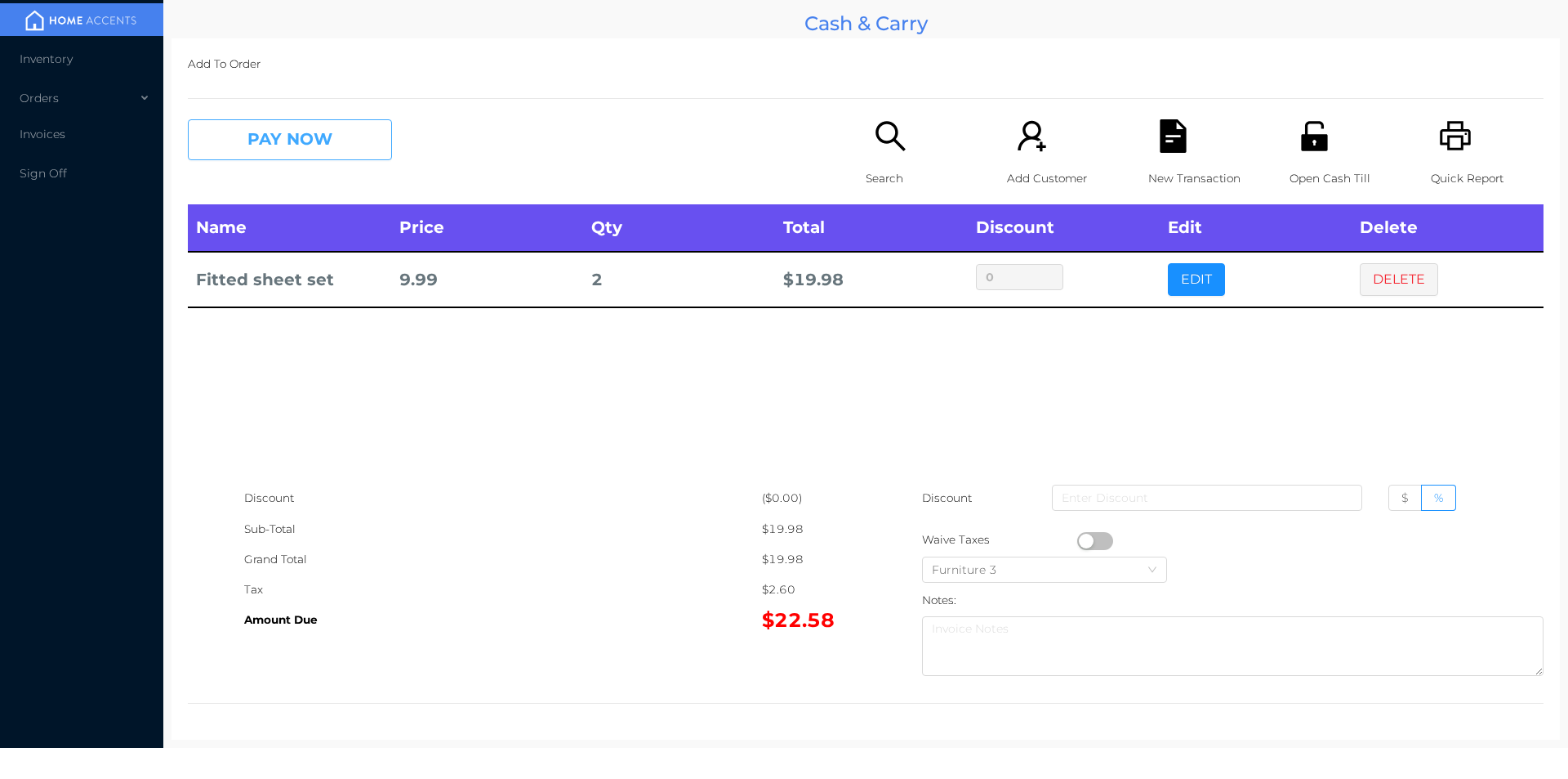
click at [362, 135] on button "PAY NOW" at bounding box center [290, 140] width 204 height 41
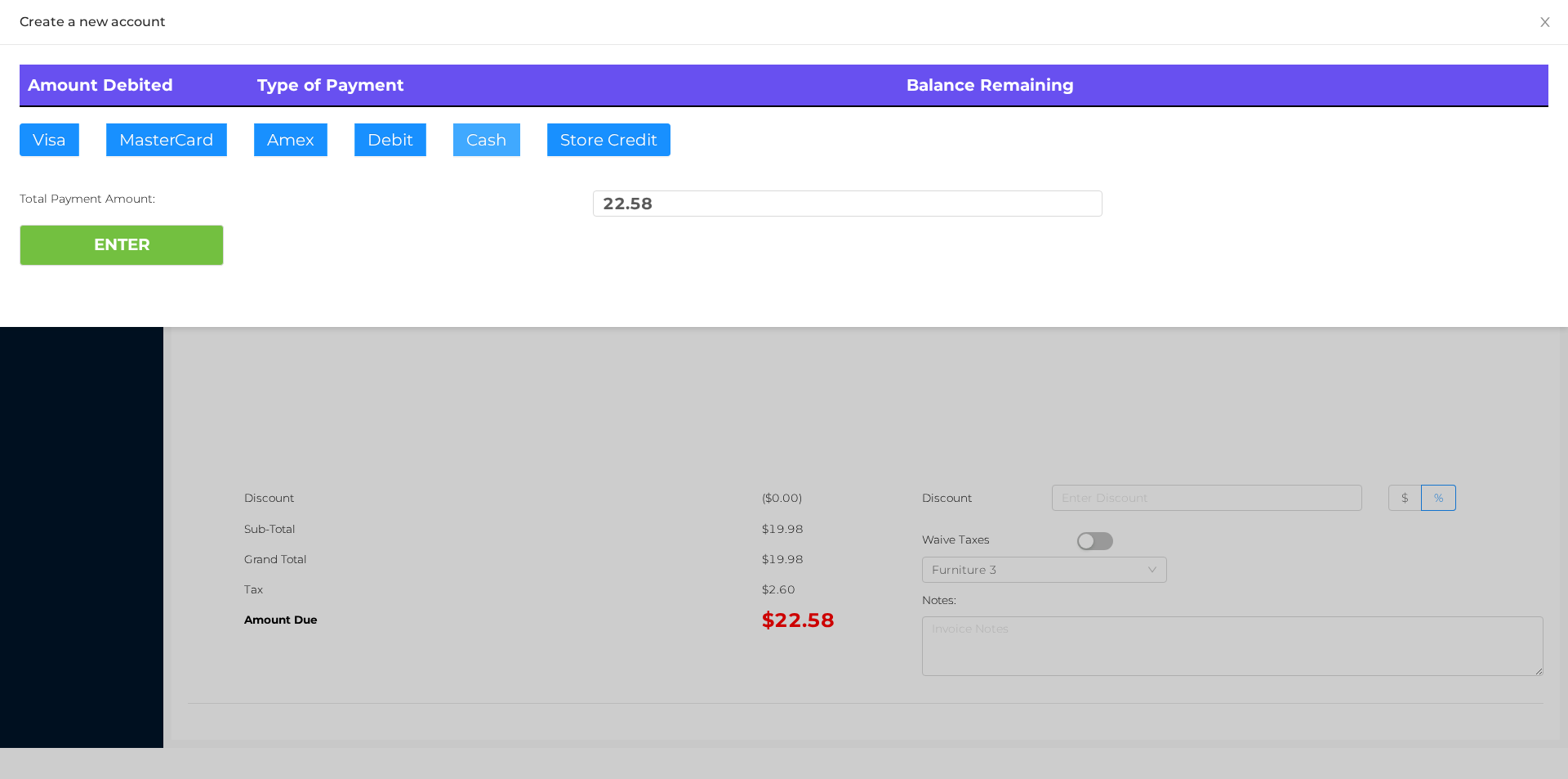
click at [486, 144] on button "Cash" at bounding box center [487, 139] width 67 height 32
type input "100."
click at [181, 233] on button "ENTER" at bounding box center [121, 245] width 204 height 41
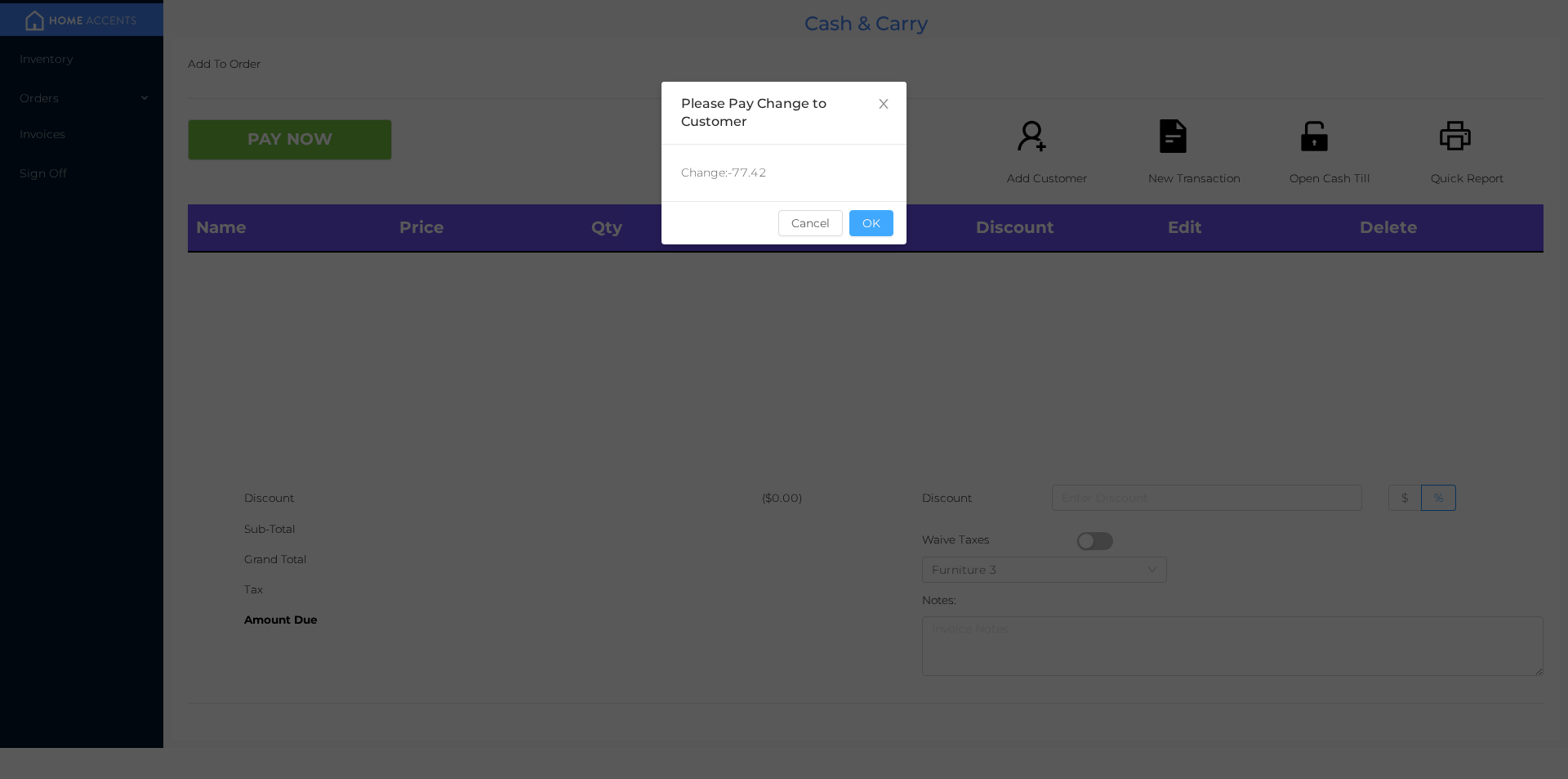
click at [878, 220] on button "OK" at bounding box center [871, 223] width 44 height 26
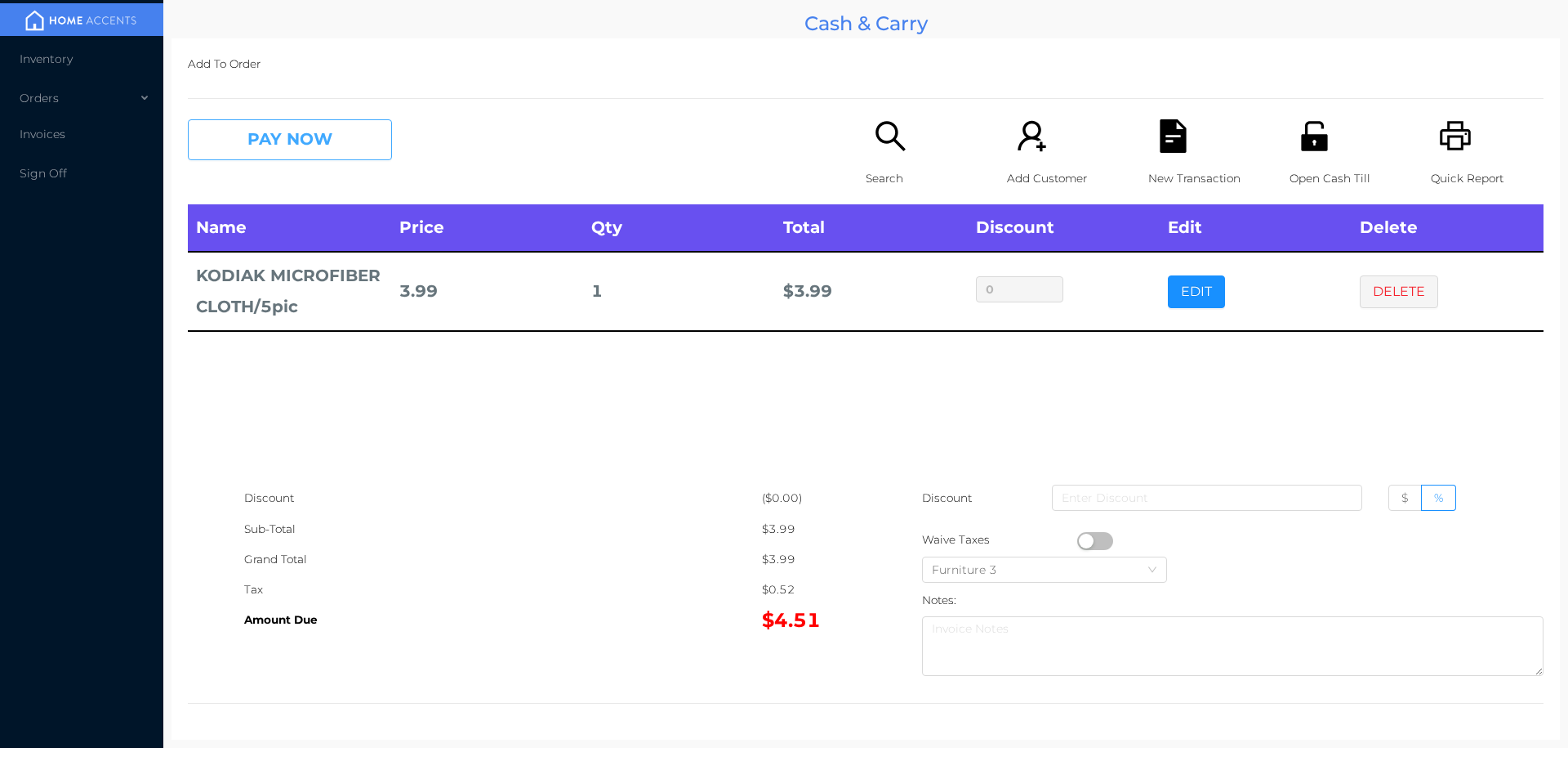
click at [257, 129] on button "PAY NOW" at bounding box center [290, 140] width 204 height 41
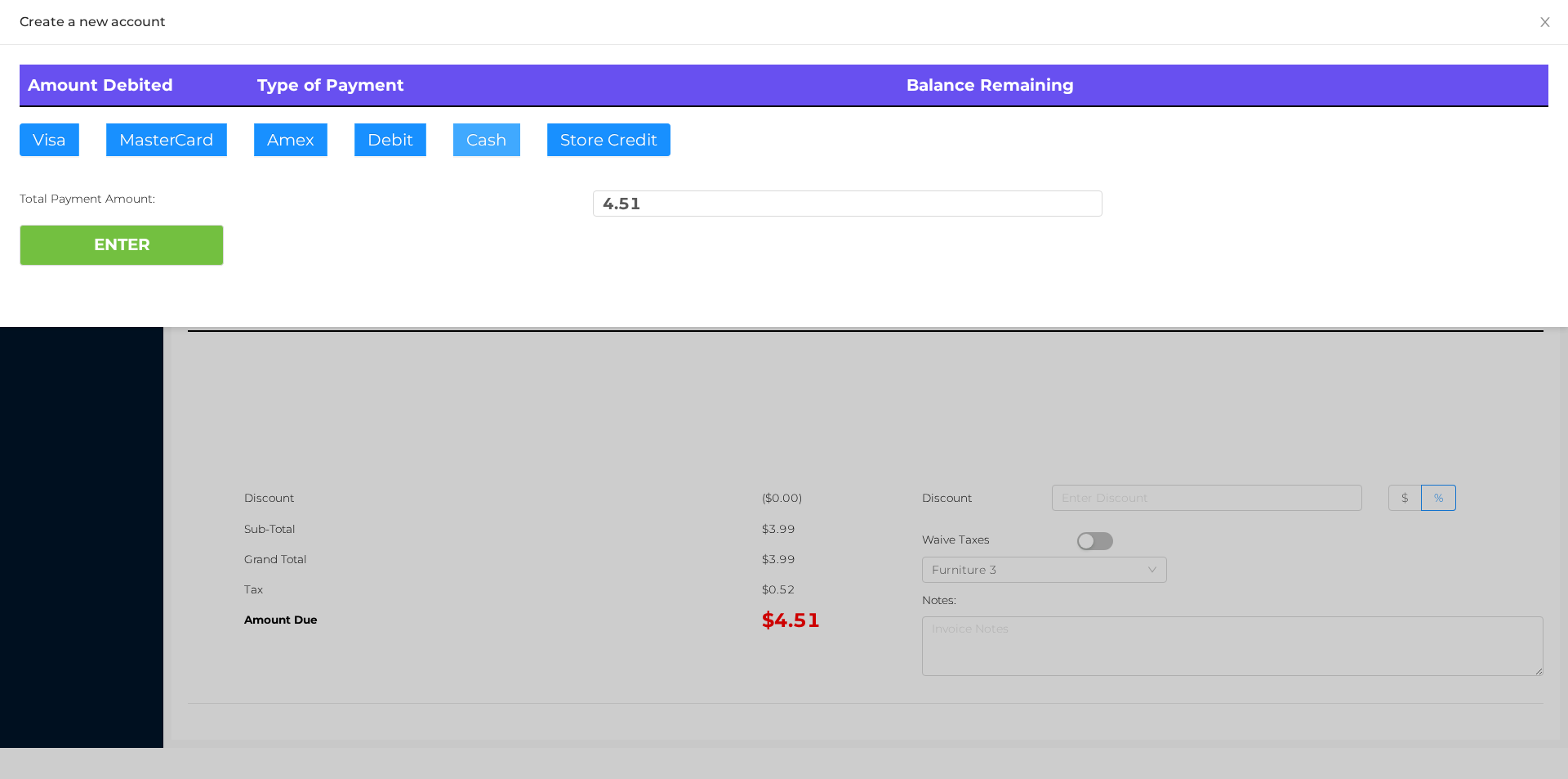
click at [459, 142] on button "Cash" at bounding box center [487, 139] width 67 height 32
click at [162, 249] on button "ENTER" at bounding box center [121, 245] width 204 height 41
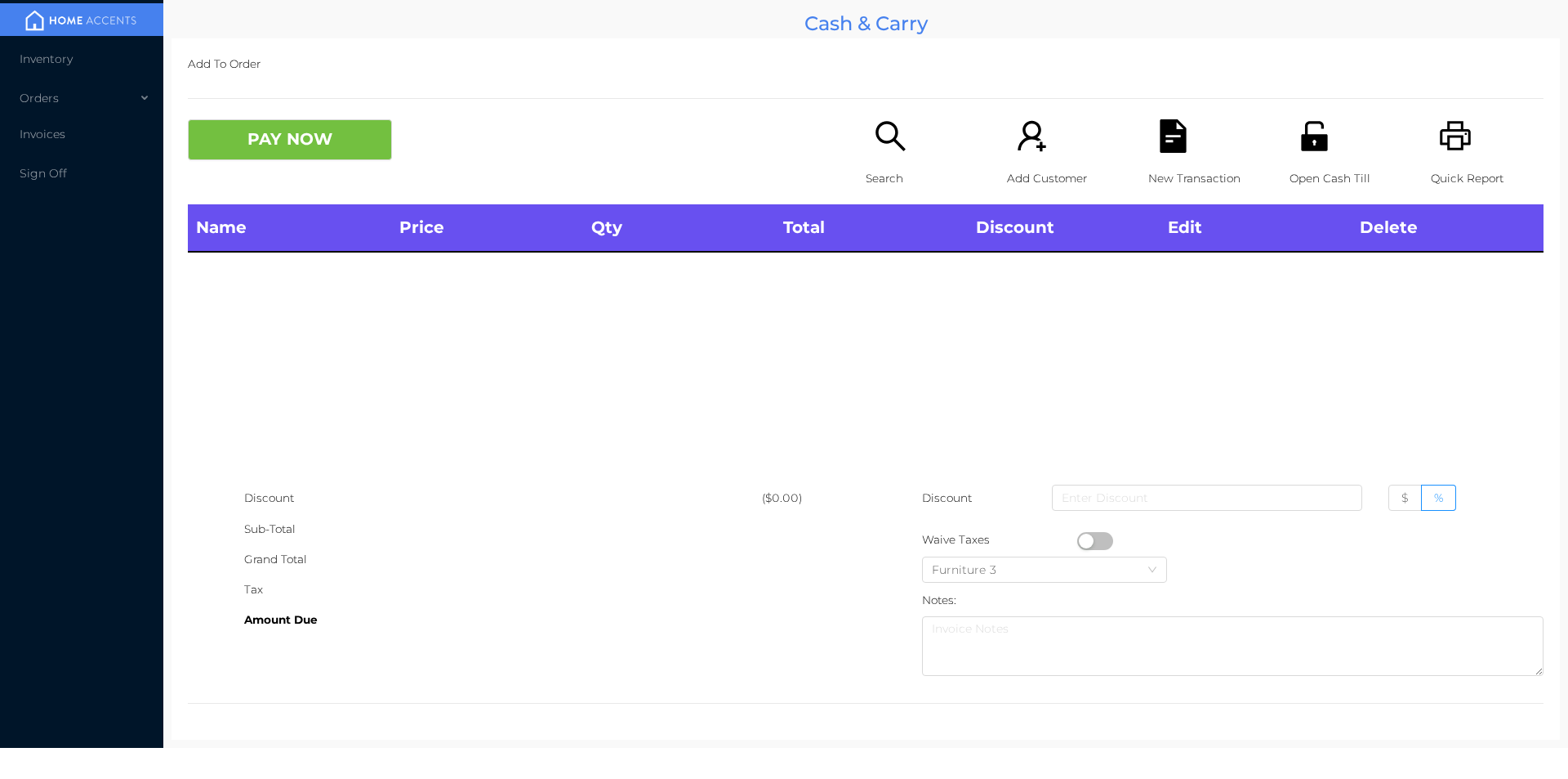
click at [883, 157] on div "Search" at bounding box center [922, 161] width 112 height 85
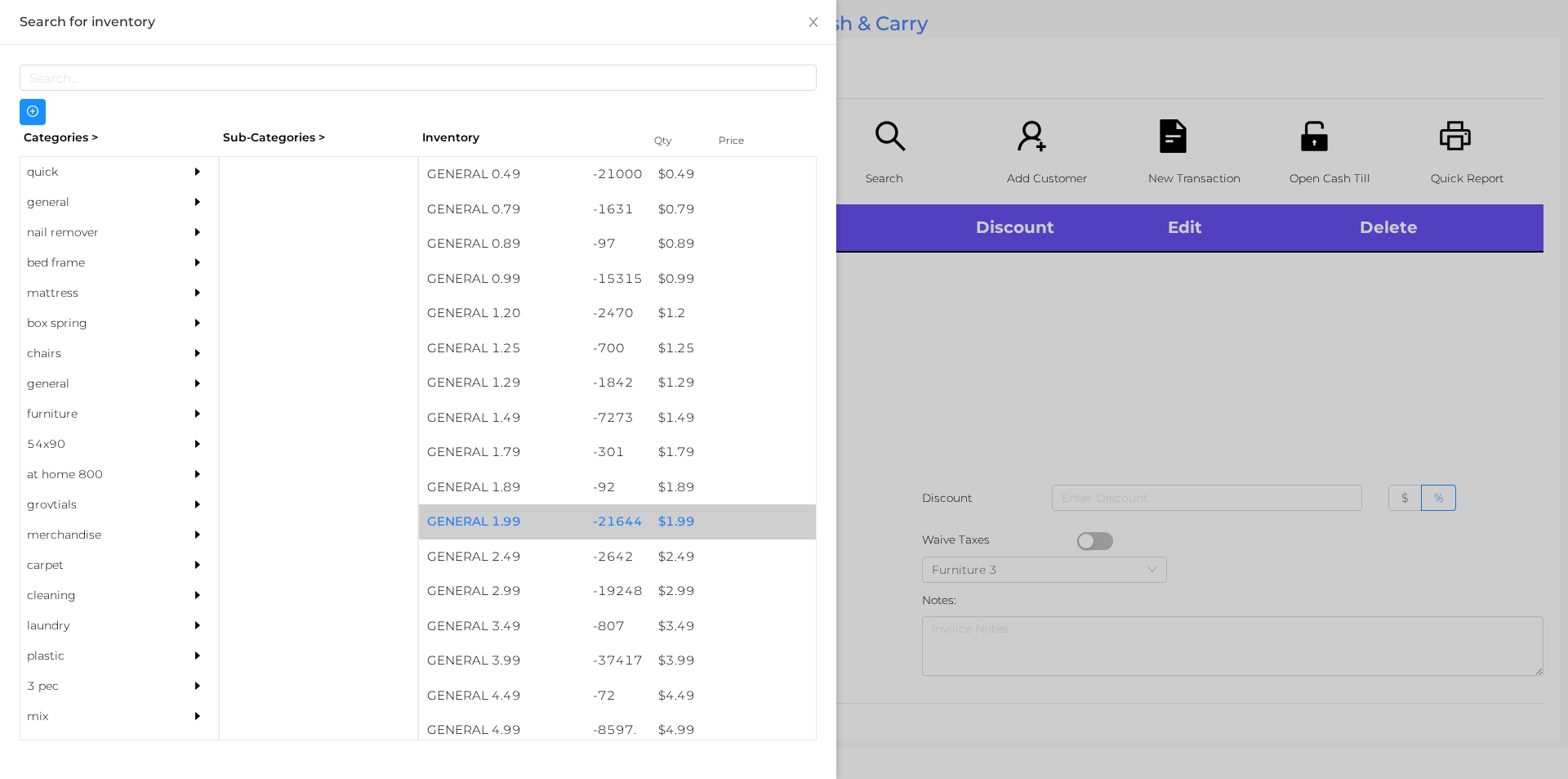
click at [671, 526] on div "$ 1.99" at bounding box center [733, 522] width 166 height 35
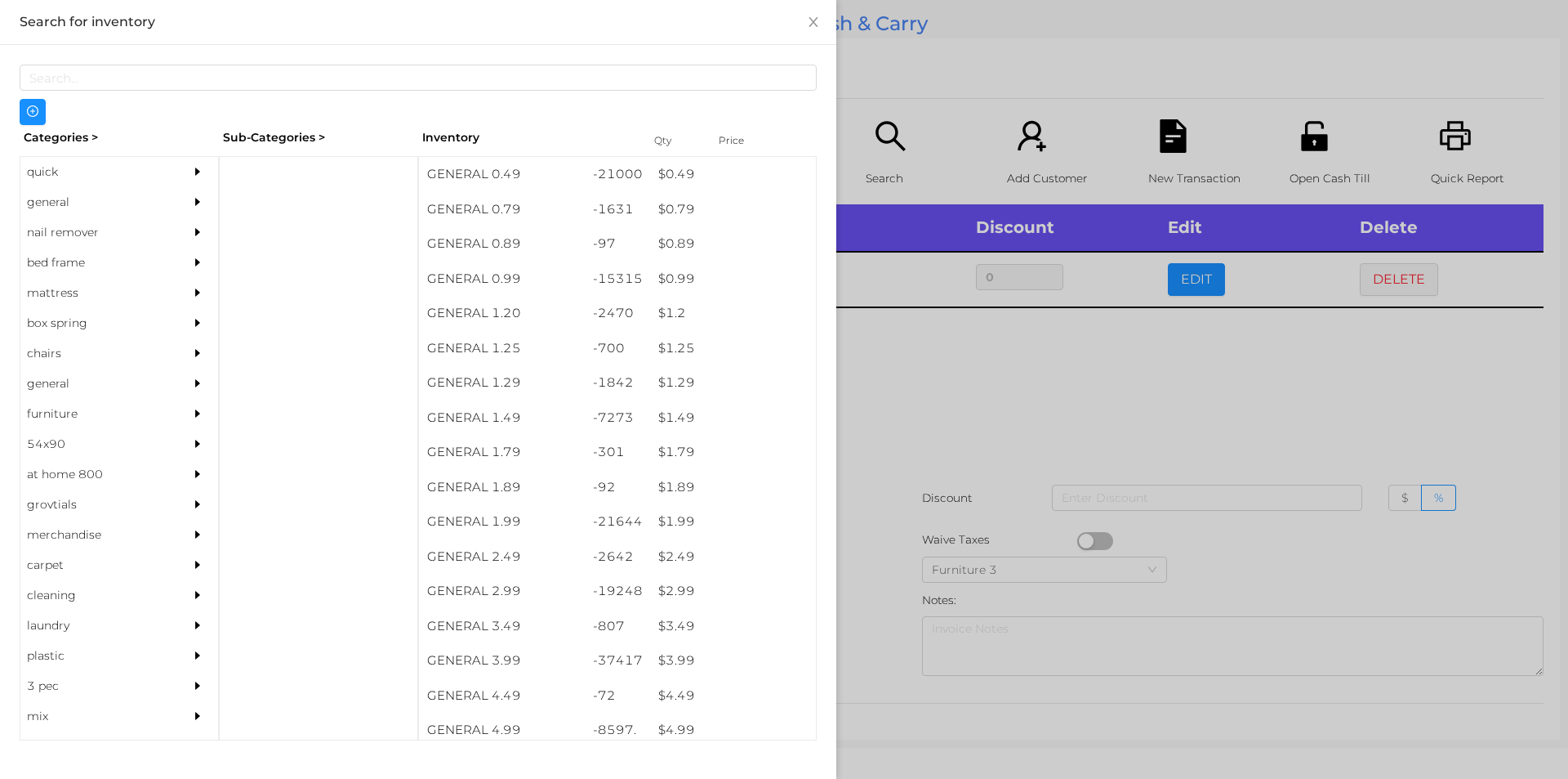
click at [930, 470] on div at bounding box center [784, 389] width 1568 height 779
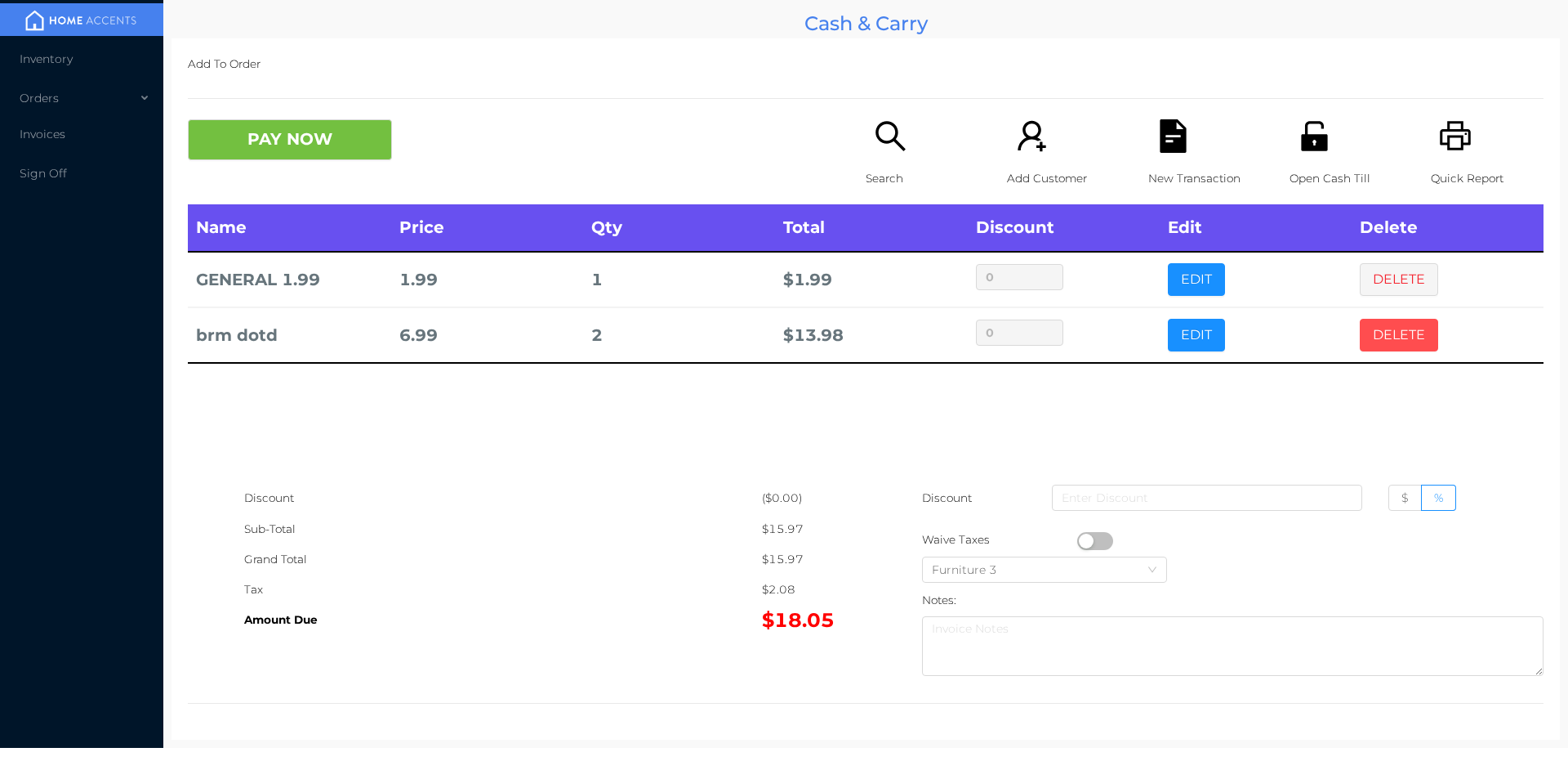
click at [1386, 343] on button "DELETE" at bounding box center [1399, 334] width 78 height 32
click at [883, 167] on p "Search" at bounding box center [922, 178] width 112 height 31
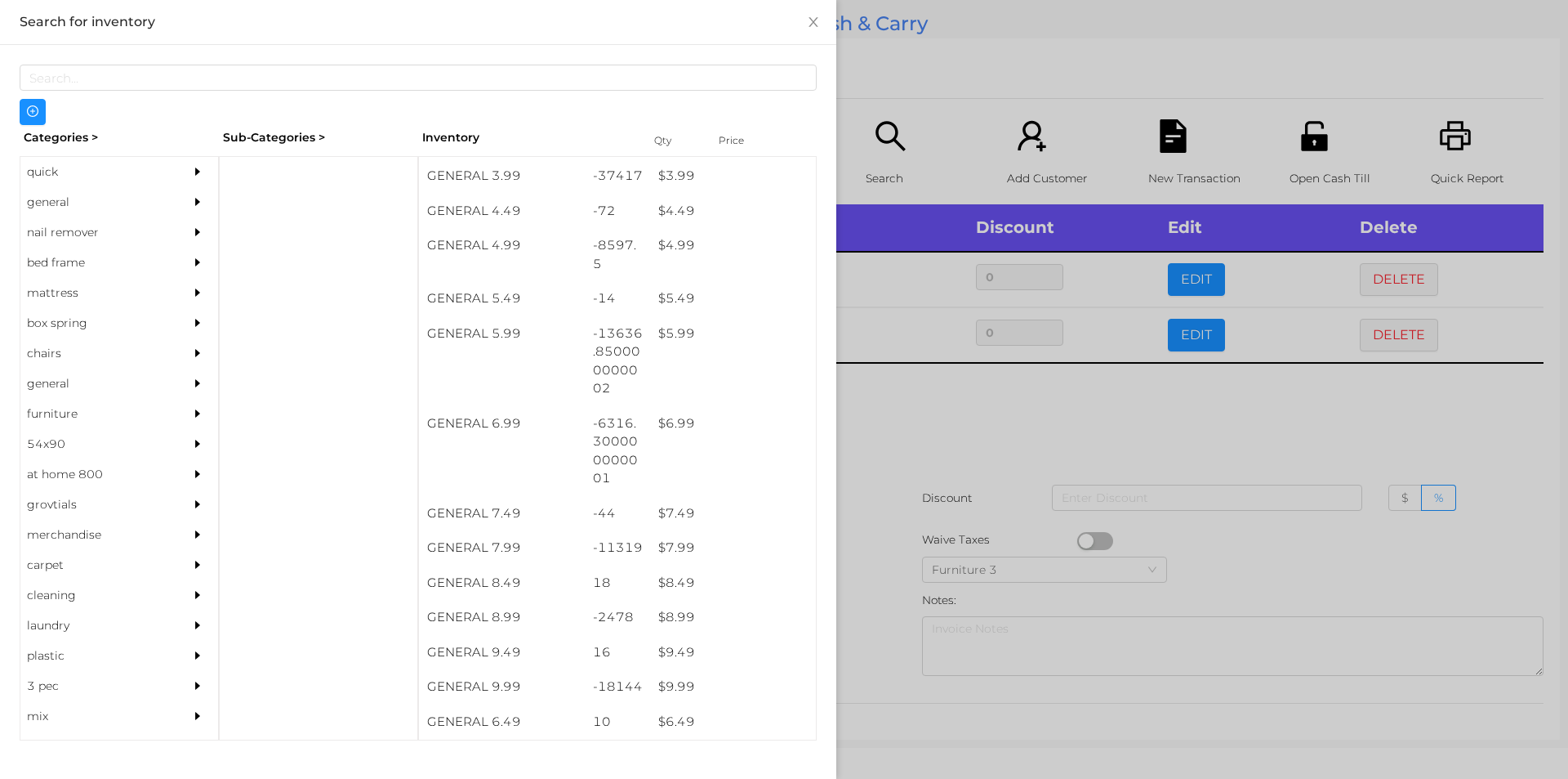
scroll to position [484, 0]
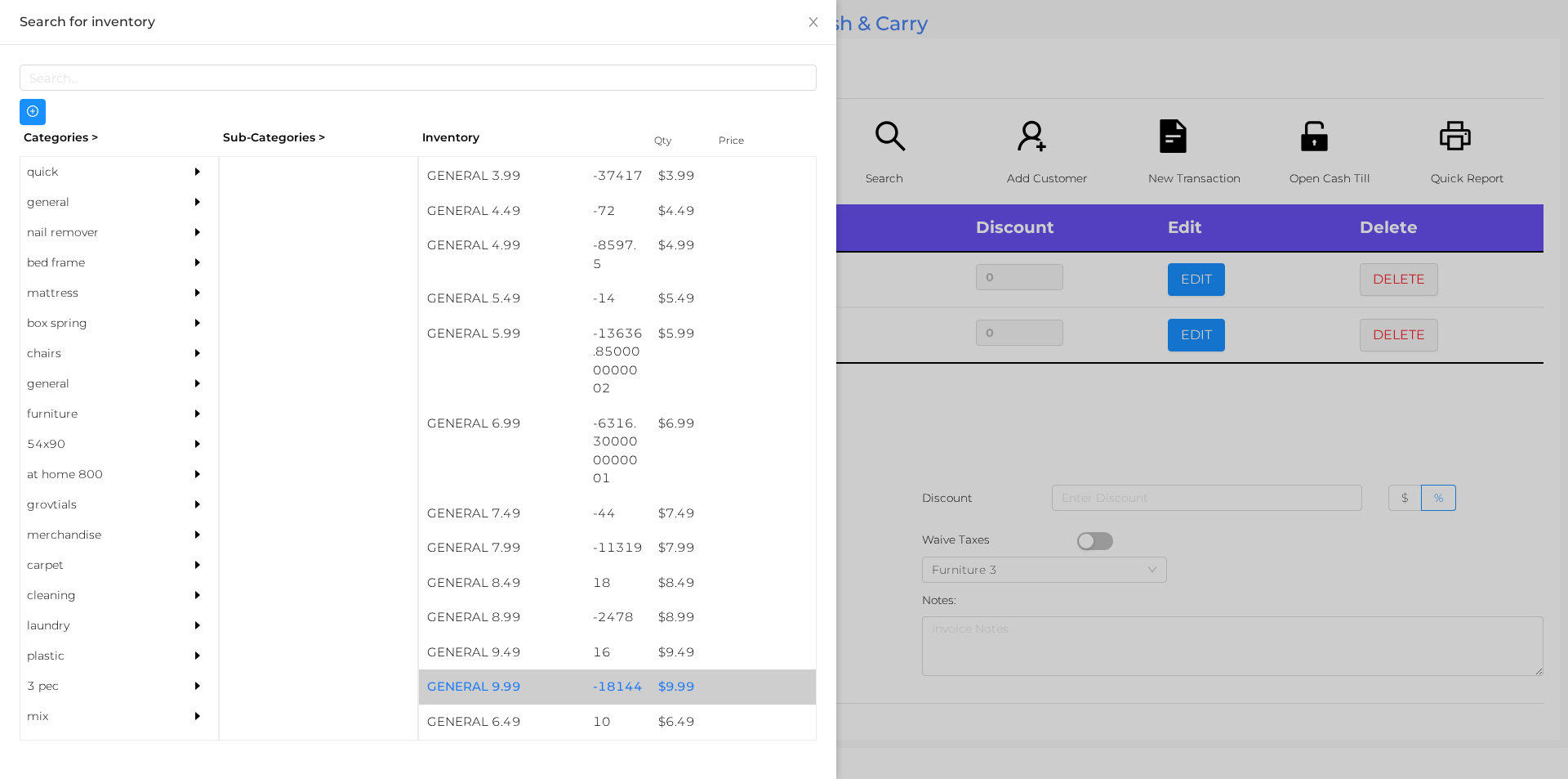
click at [679, 690] on div "$ 9.99" at bounding box center [733, 687] width 166 height 35
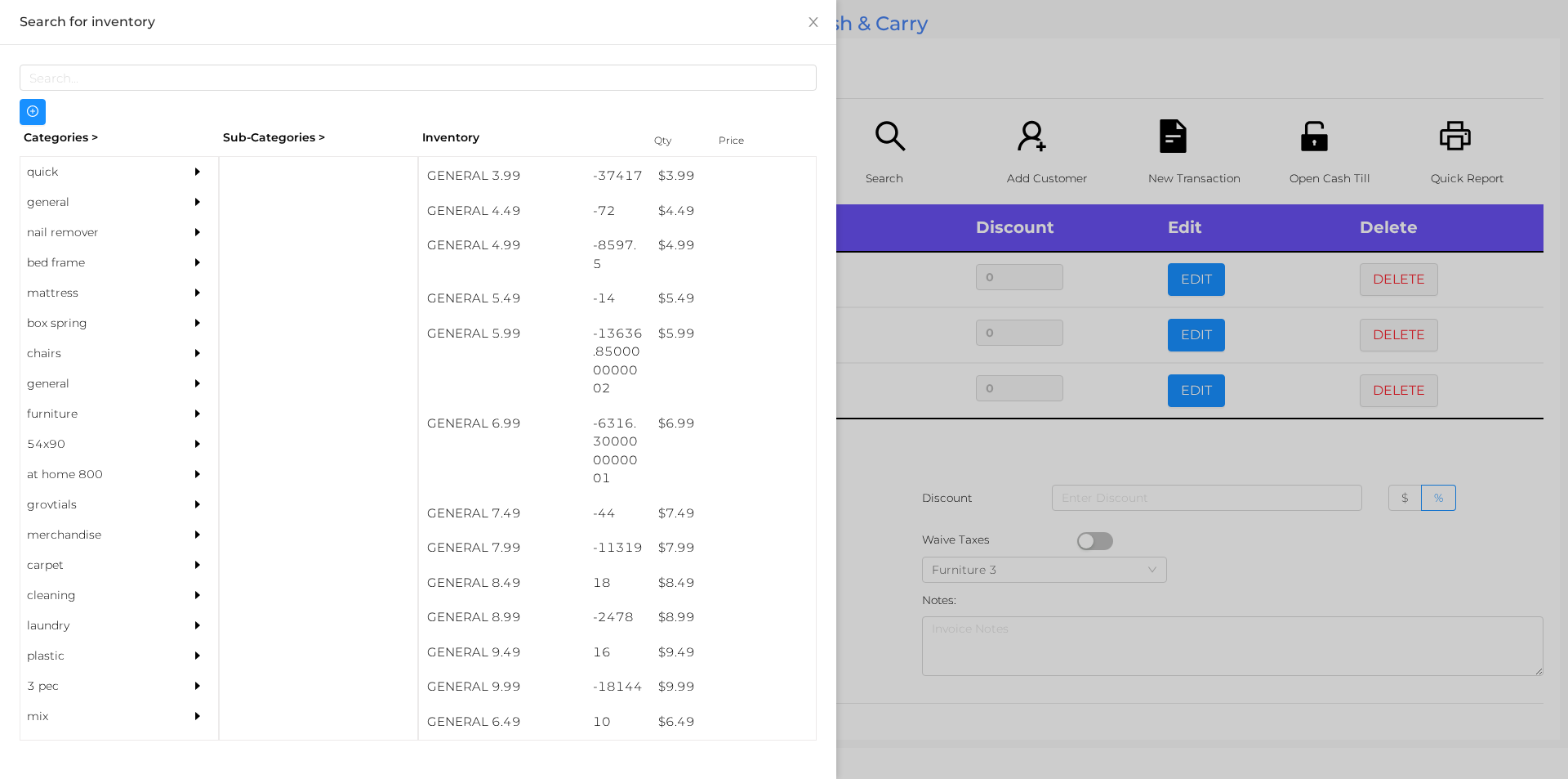
click at [882, 637] on div at bounding box center [784, 389] width 1568 height 779
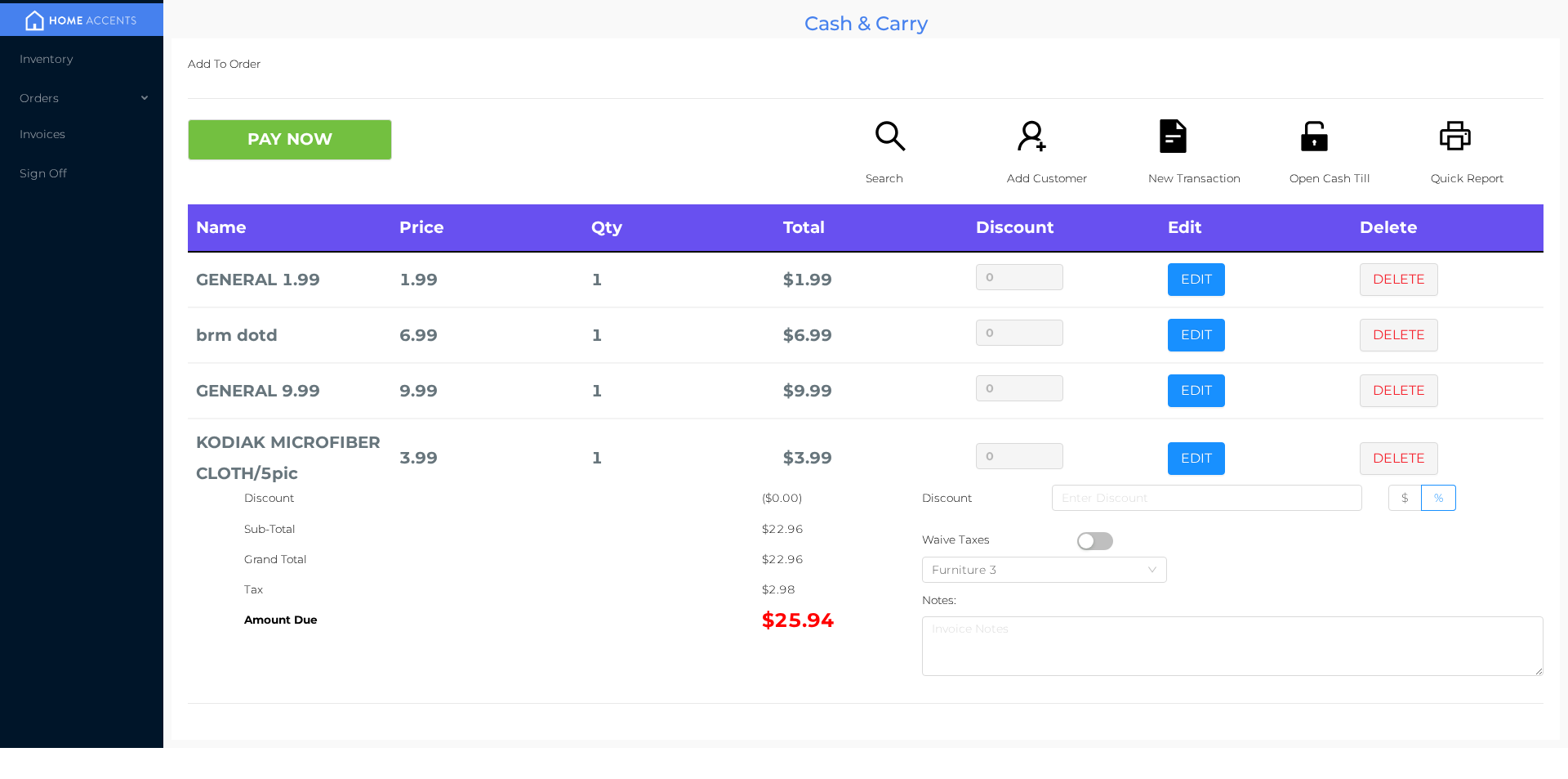
click at [886, 169] on p "Search" at bounding box center [922, 178] width 112 height 31
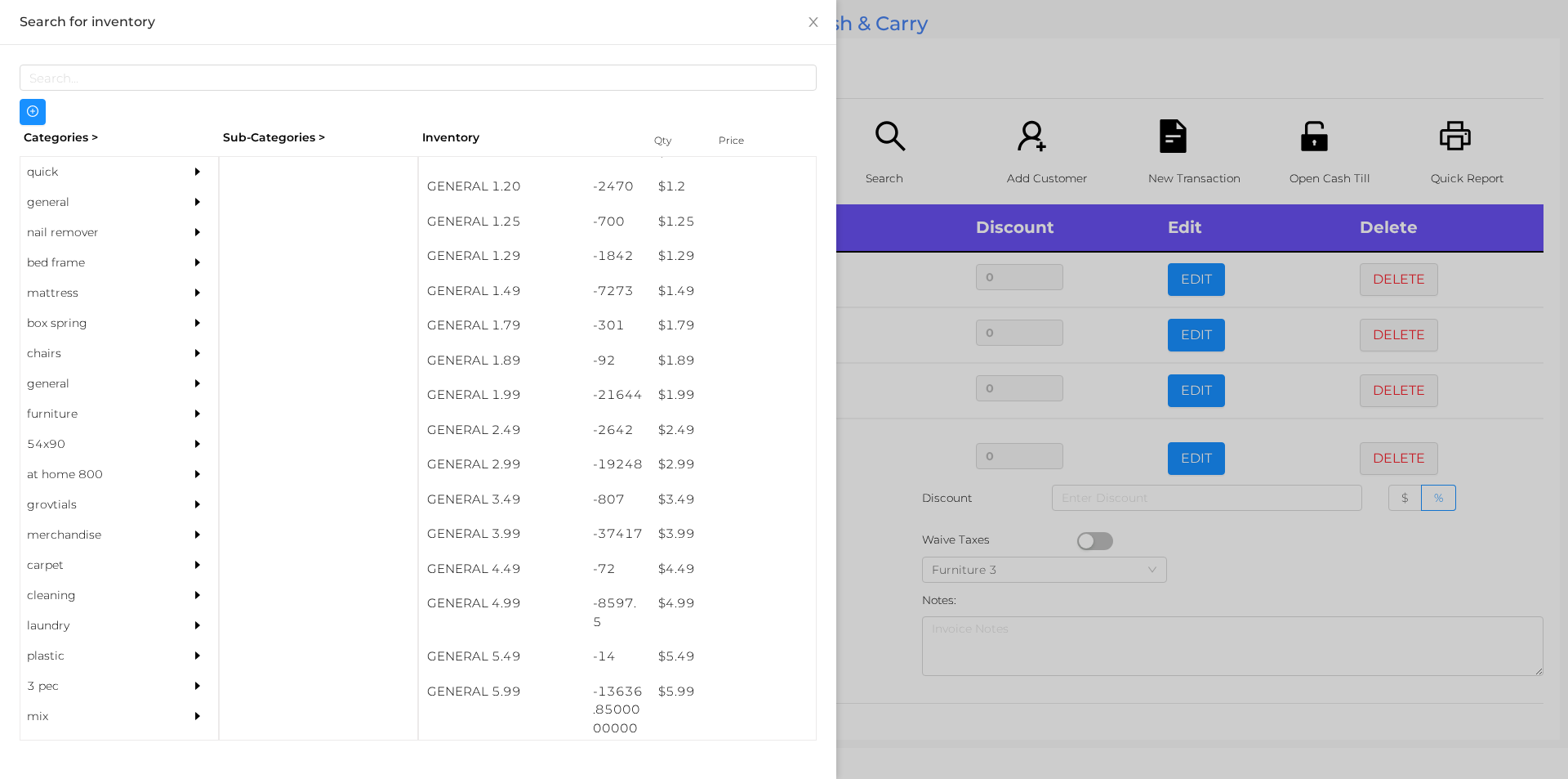
scroll to position [126, 0]
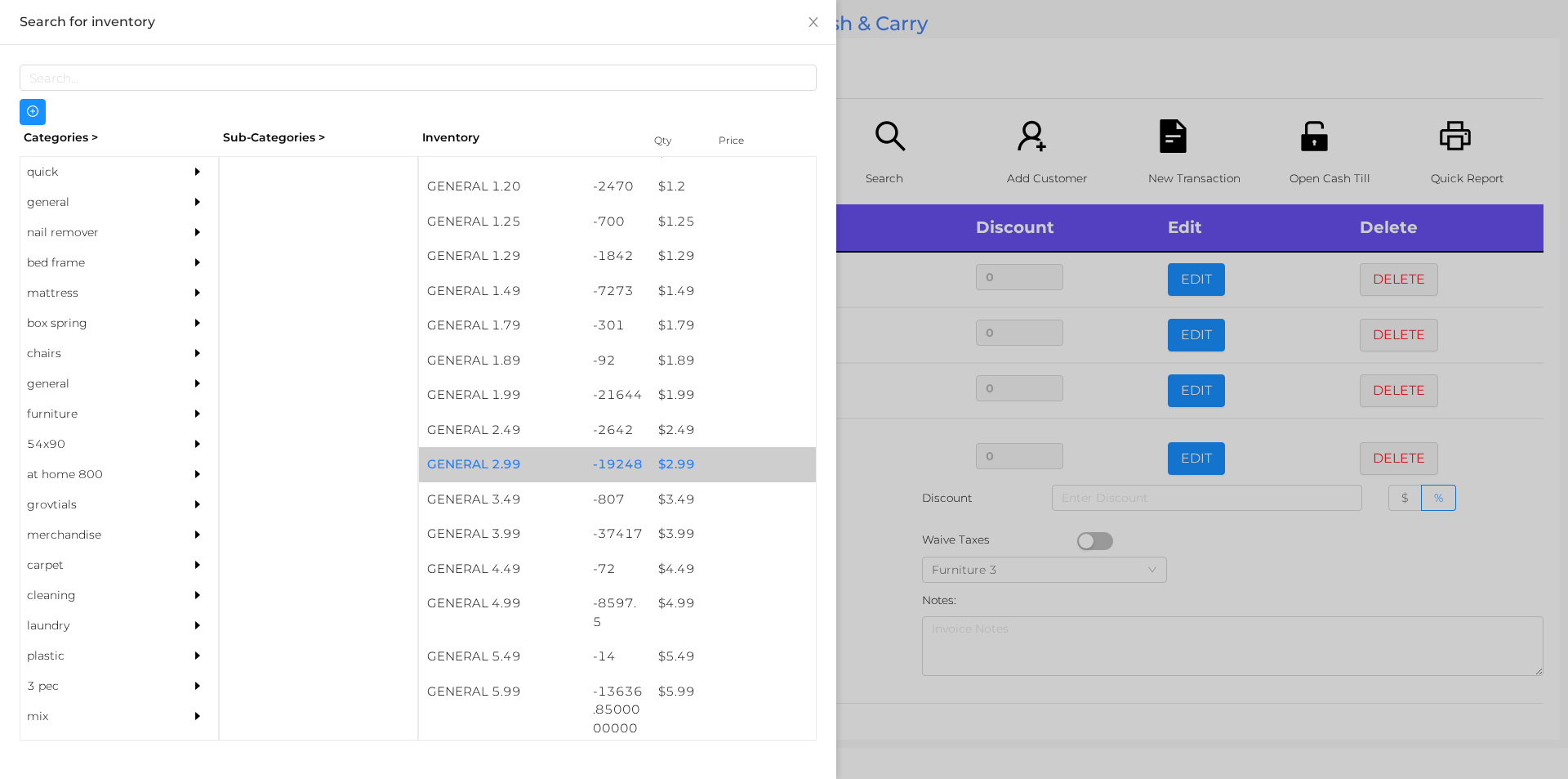
click at [671, 458] on div "$ 2.99" at bounding box center [733, 464] width 166 height 35
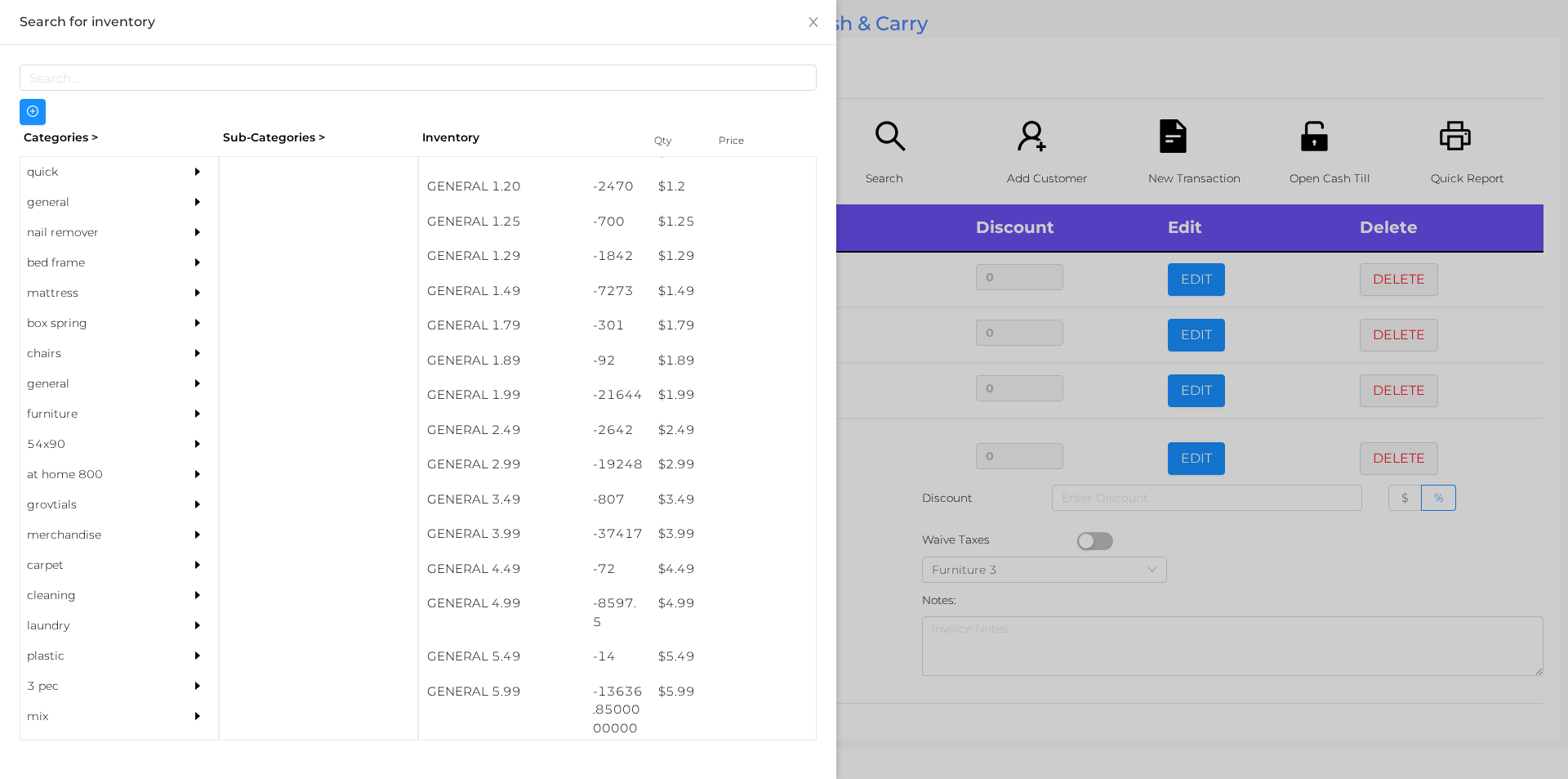
click at [887, 571] on div at bounding box center [784, 389] width 1568 height 779
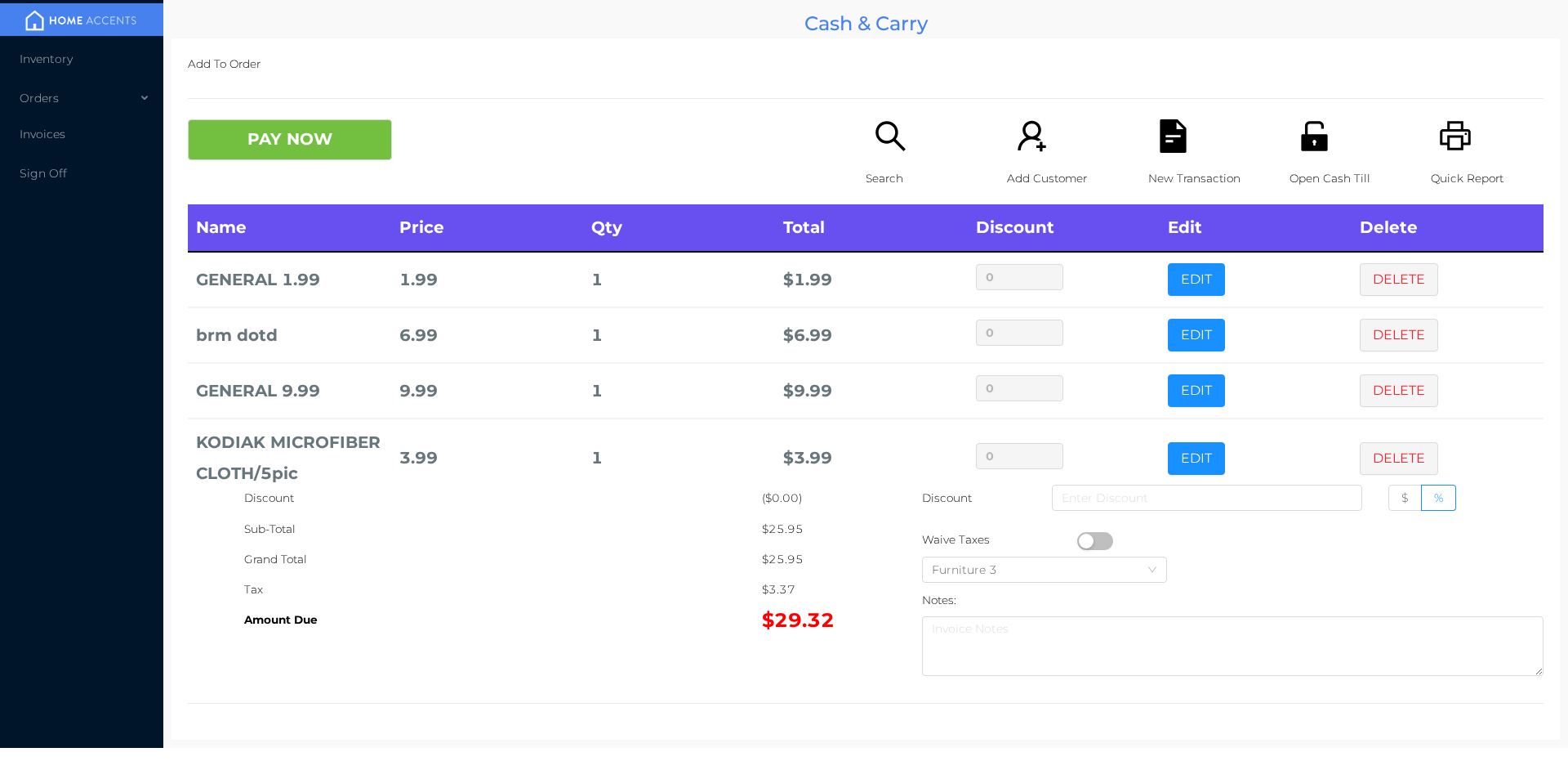
scroll to position [86, 0]
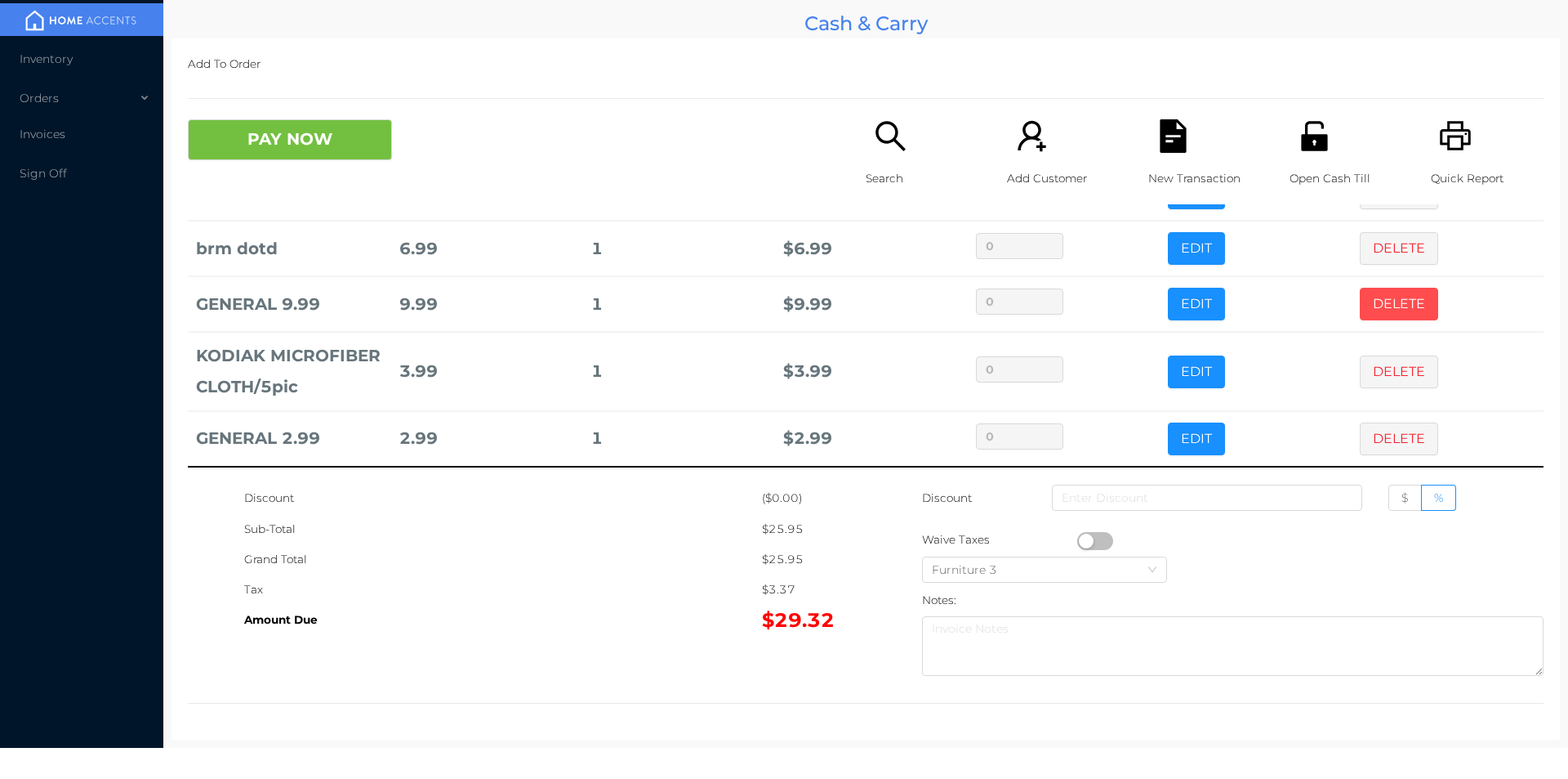
click at [1366, 315] on button "DELETE" at bounding box center [1399, 304] width 78 height 32
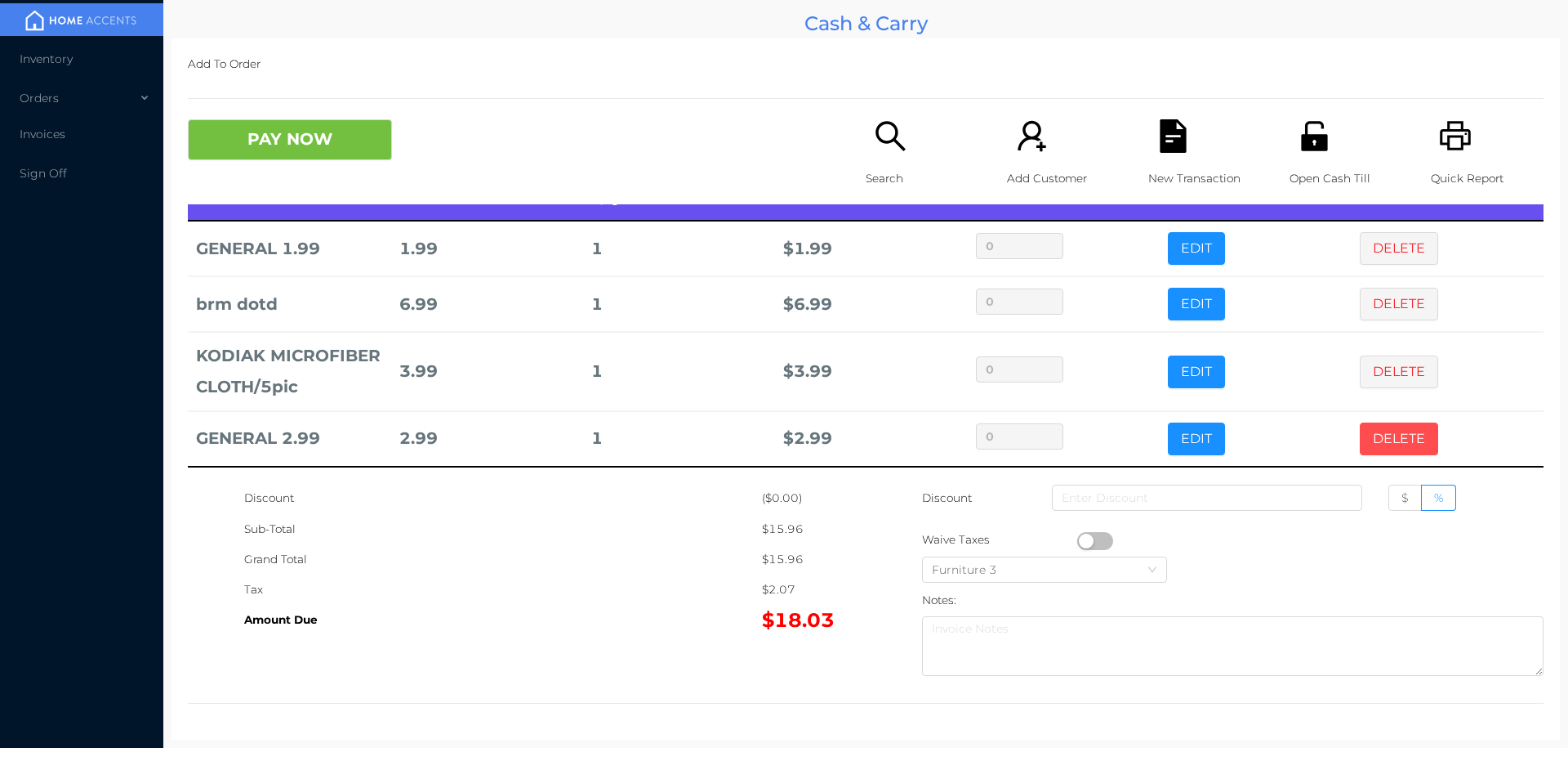
click at [1375, 441] on button "DELETE" at bounding box center [1399, 438] width 78 height 32
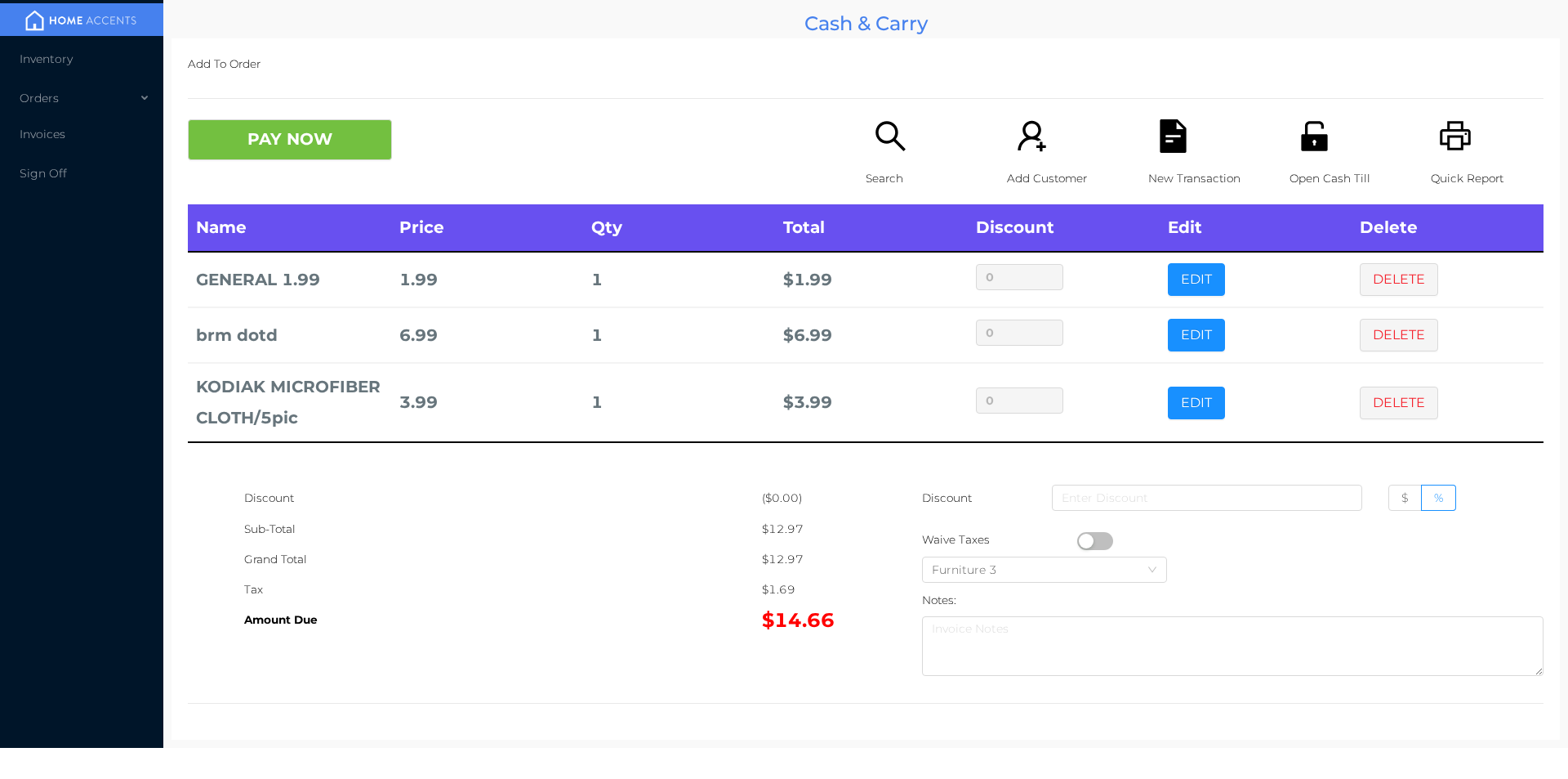
scroll to position [0, 0]
click at [874, 140] on icon "icon: search" at bounding box center [890, 136] width 33 height 33
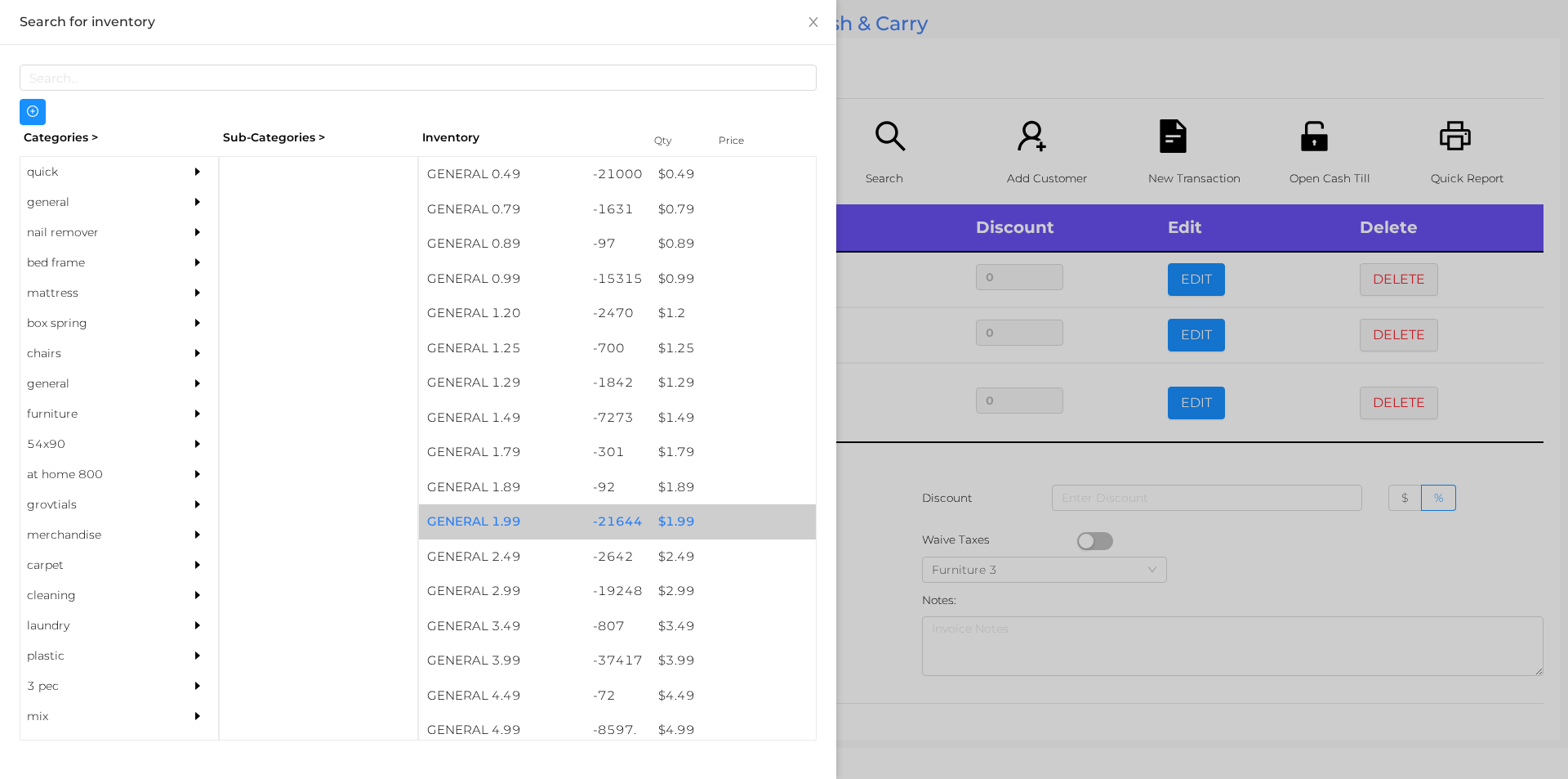
click at [672, 523] on div "$ 1.99" at bounding box center [733, 522] width 166 height 35
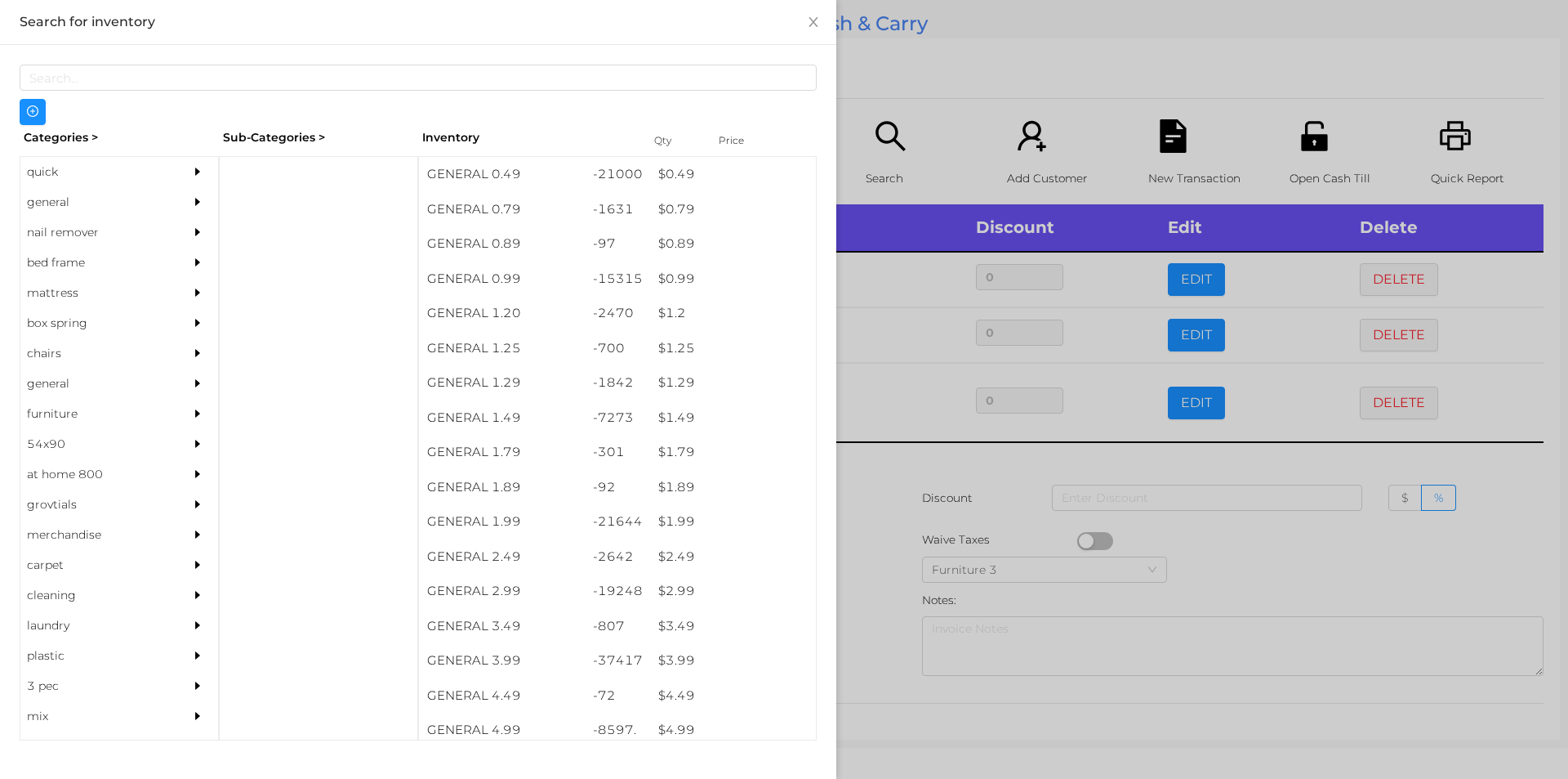
click at [861, 624] on div at bounding box center [784, 389] width 1568 height 779
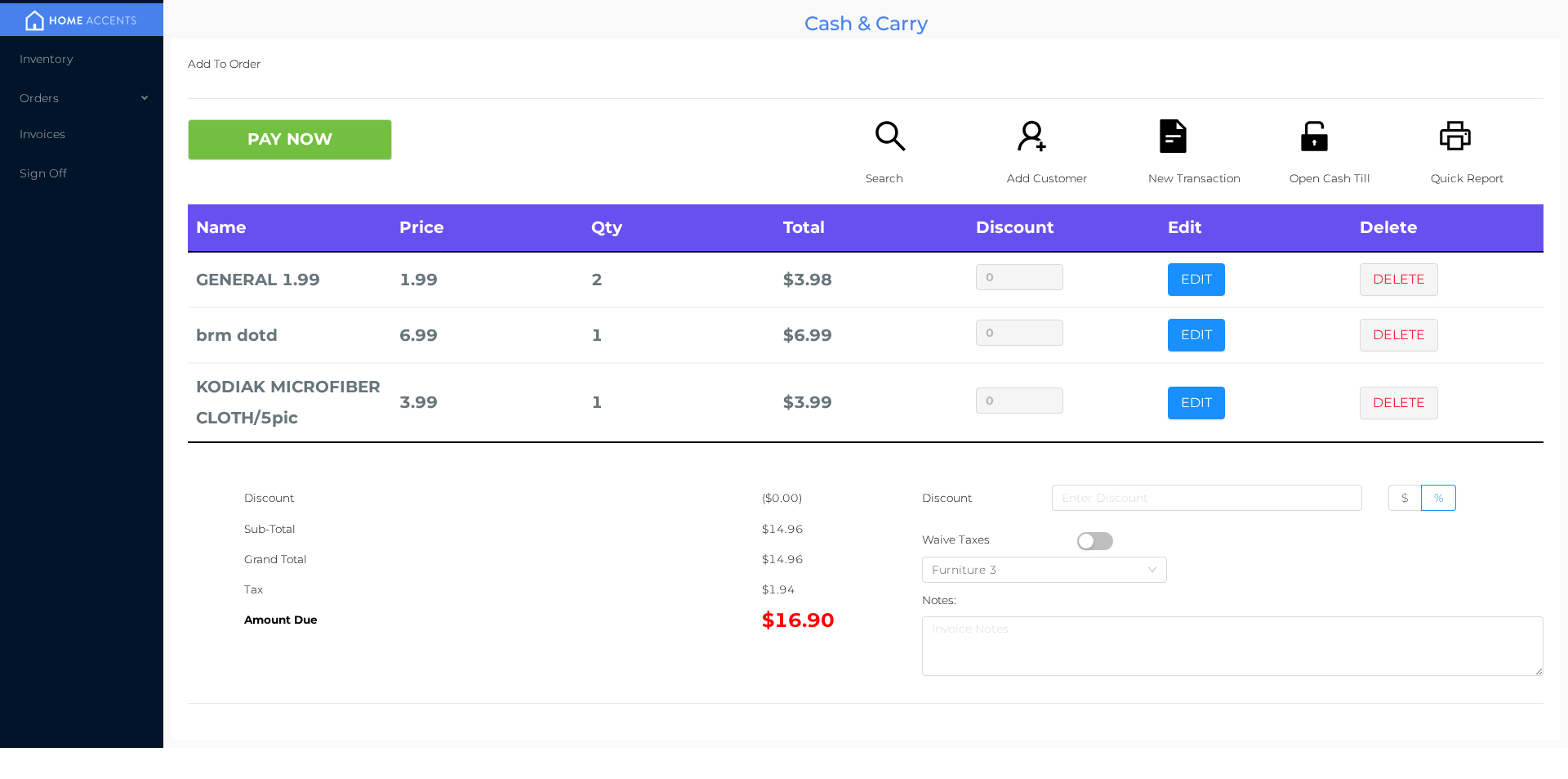
click at [1102, 538] on button "button" at bounding box center [1094, 541] width 36 height 18
click at [1318, 161] on div "Open Cash Till" at bounding box center [1346, 161] width 112 height 85
click at [1453, 146] on icon "icon: printer" at bounding box center [1456, 136] width 31 height 30
click at [1160, 148] on icon "icon: file-text" at bounding box center [1173, 136] width 26 height 33
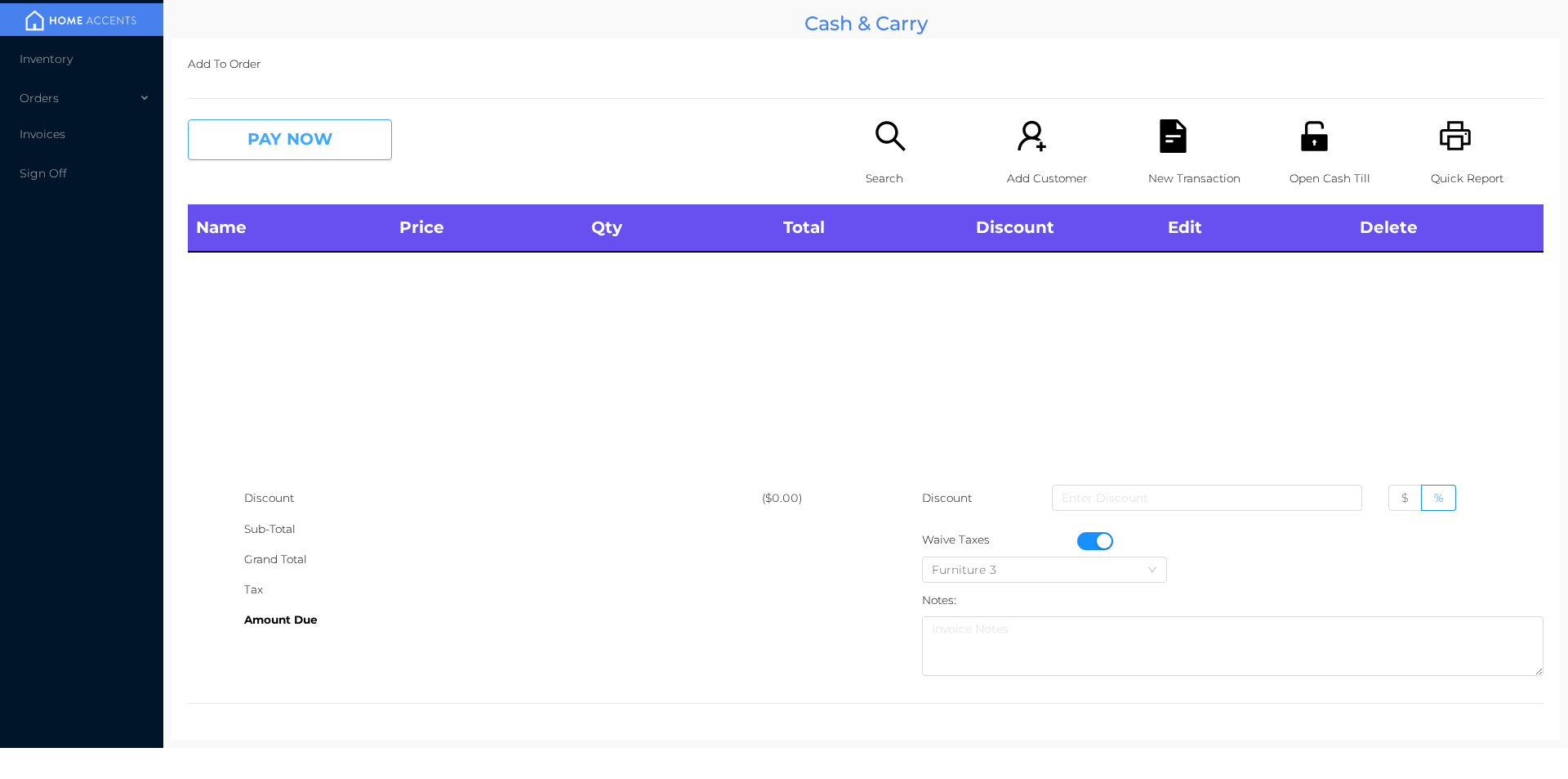
click at [324, 149] on button "PAY NOW" at bounding box center [290, 140] width 204 height 41
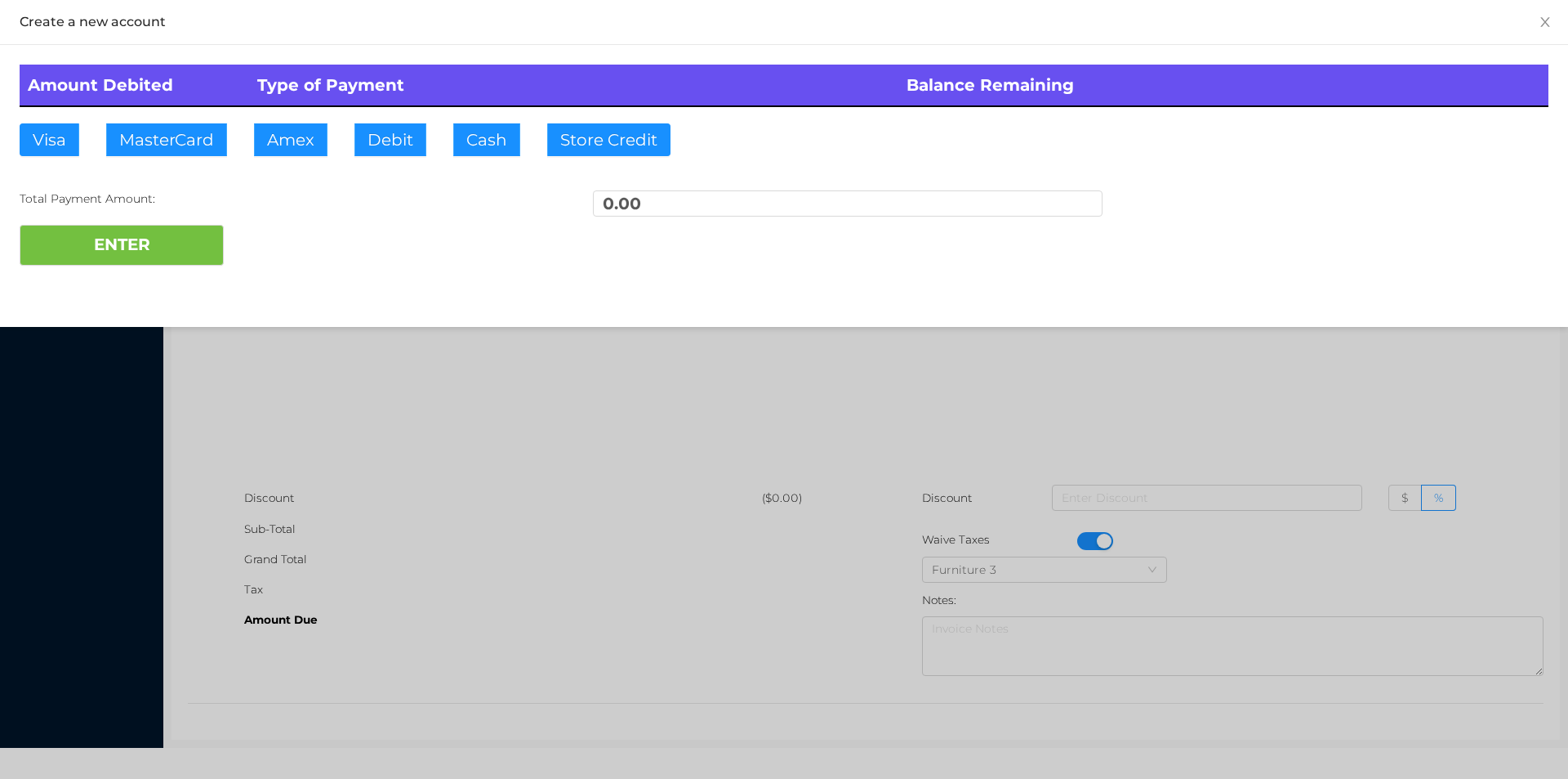
click at [1073, 537] on div at bounding box center [784, 389] width 1568 height 779
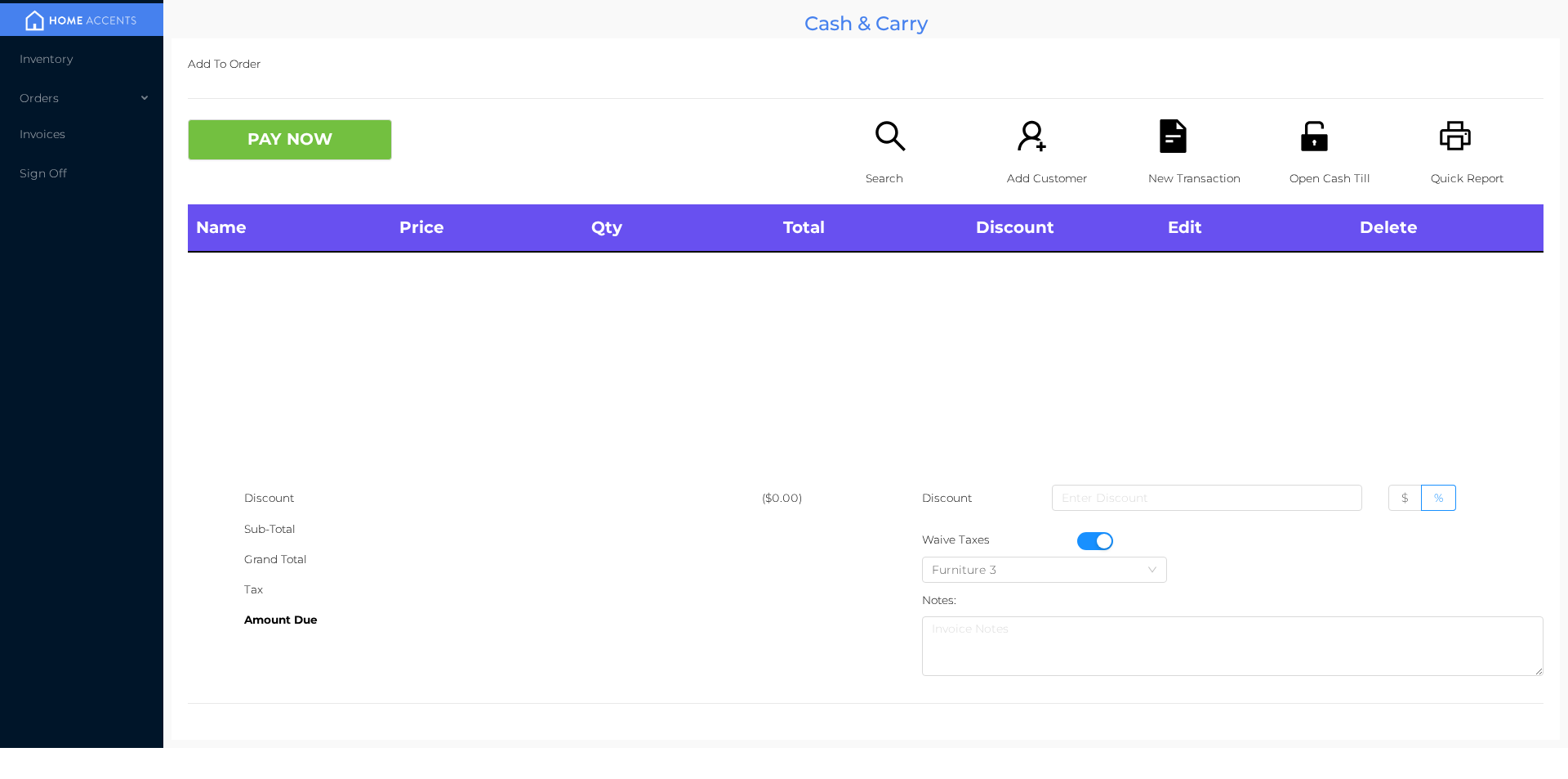
click at [1093, 540] on button "button" at bounding box center [1094, 541] width 36 height 18
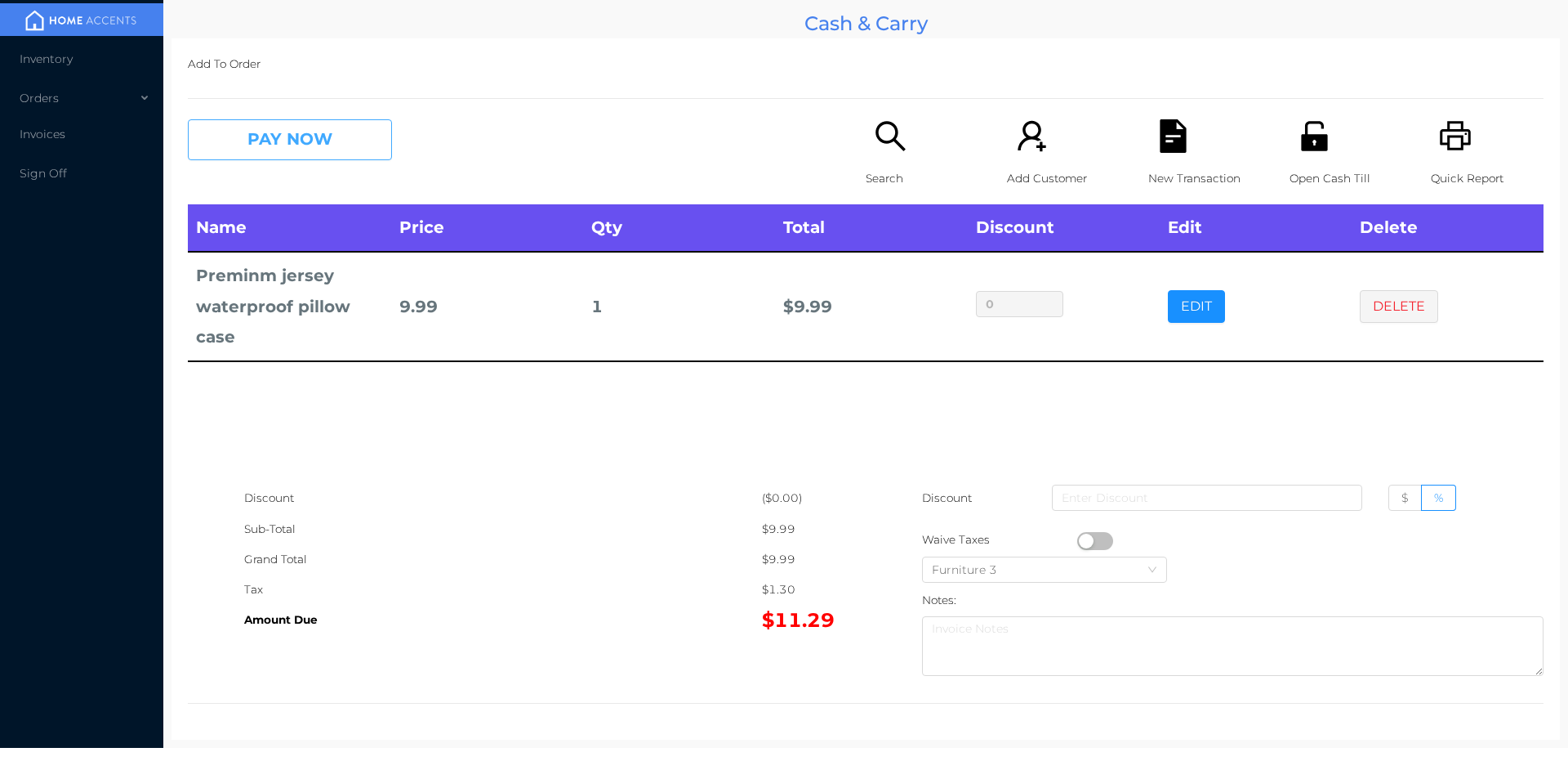
click at [268, 136] on button "PAY NOW" at bounding box center [290, 140] width 204 height 41
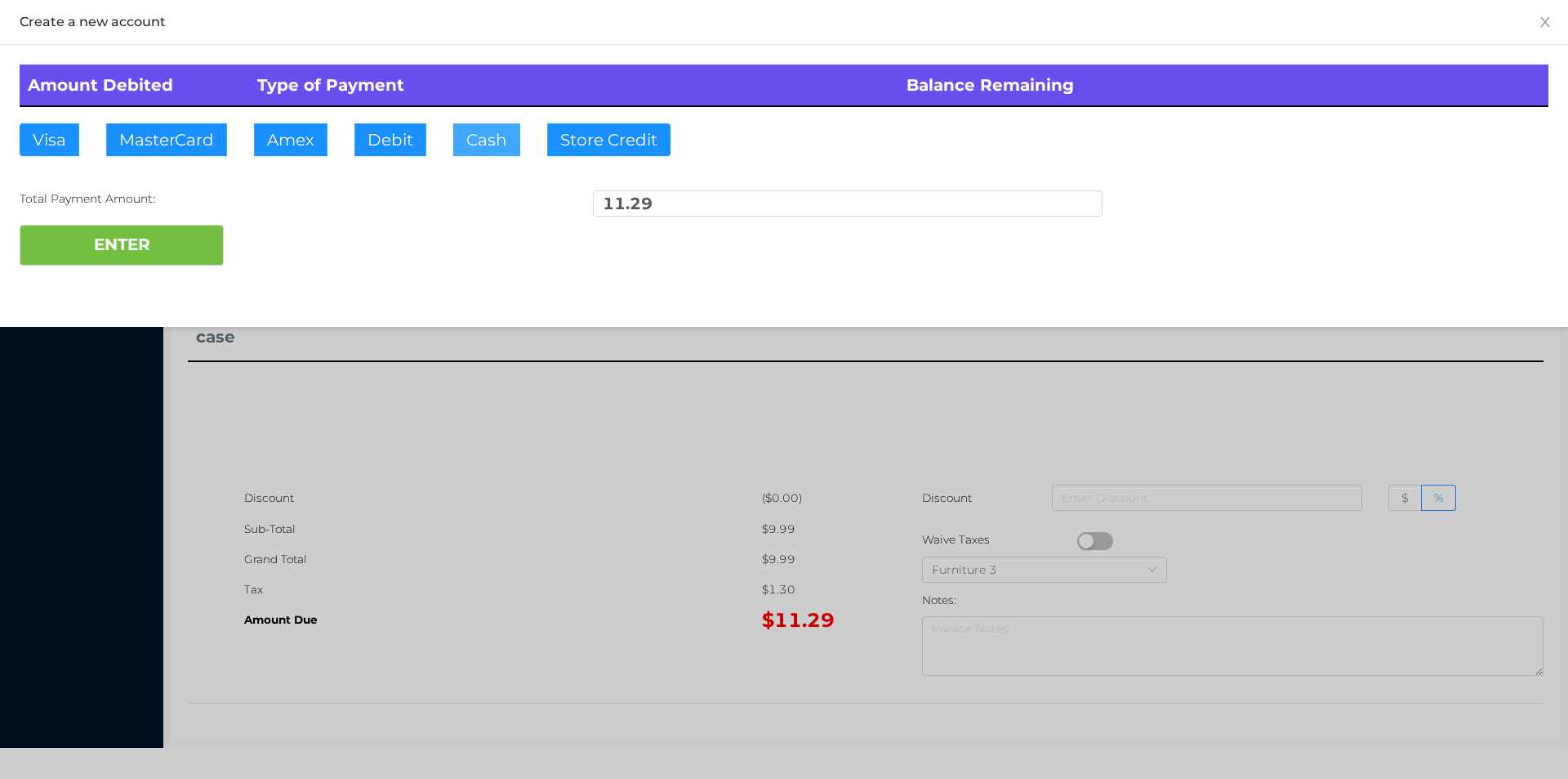
click at [487, 151] on button "Cash" at bounding box center [487, 139] width 67 height 32
click at [135, 252] on button "ENTER" at bounding box center [121, 245] width 204 height 41
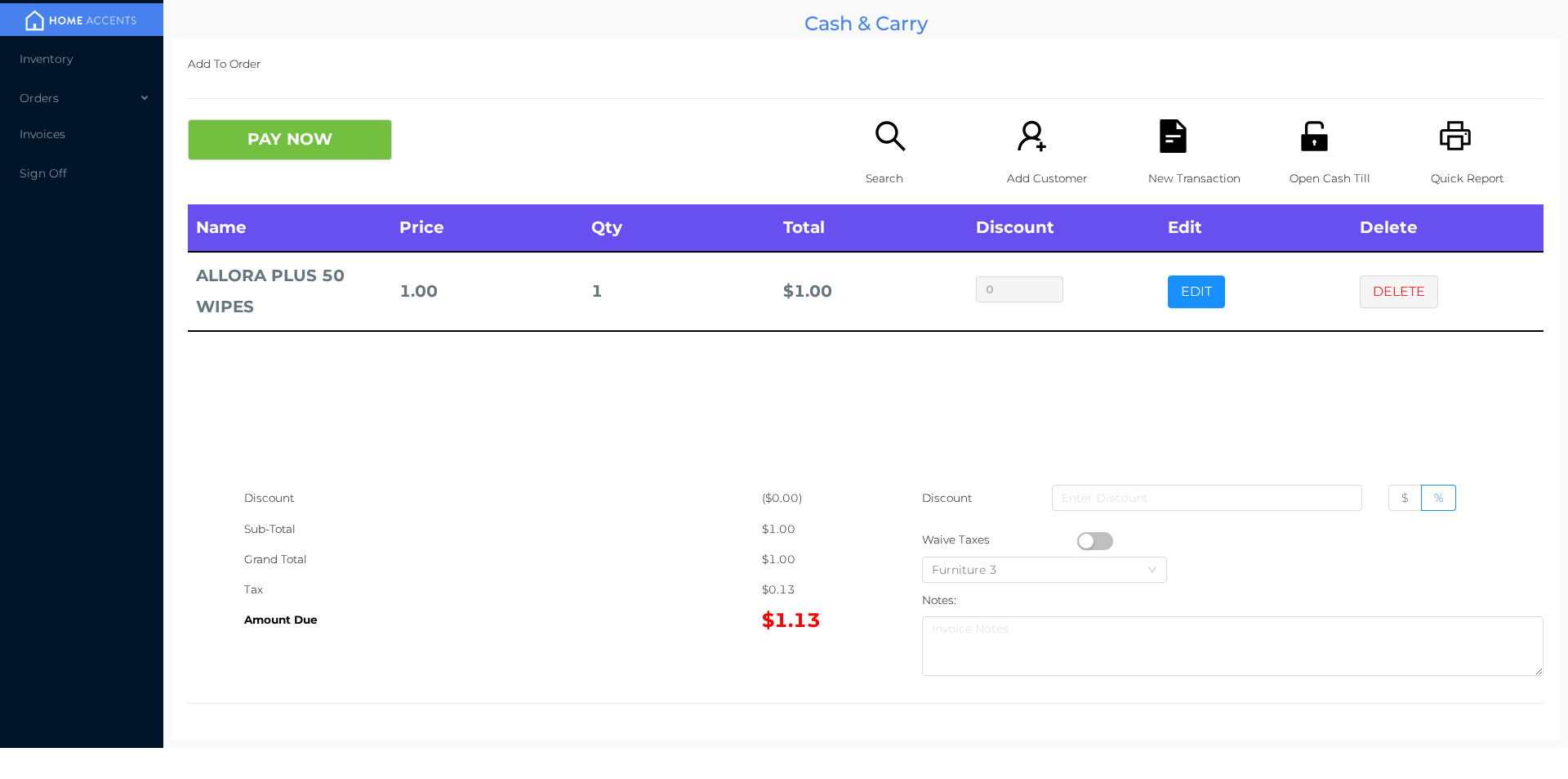
click at [1306, 141] on icon "icon: unlock" at bounding box center [1314, 136] width 33 height 33
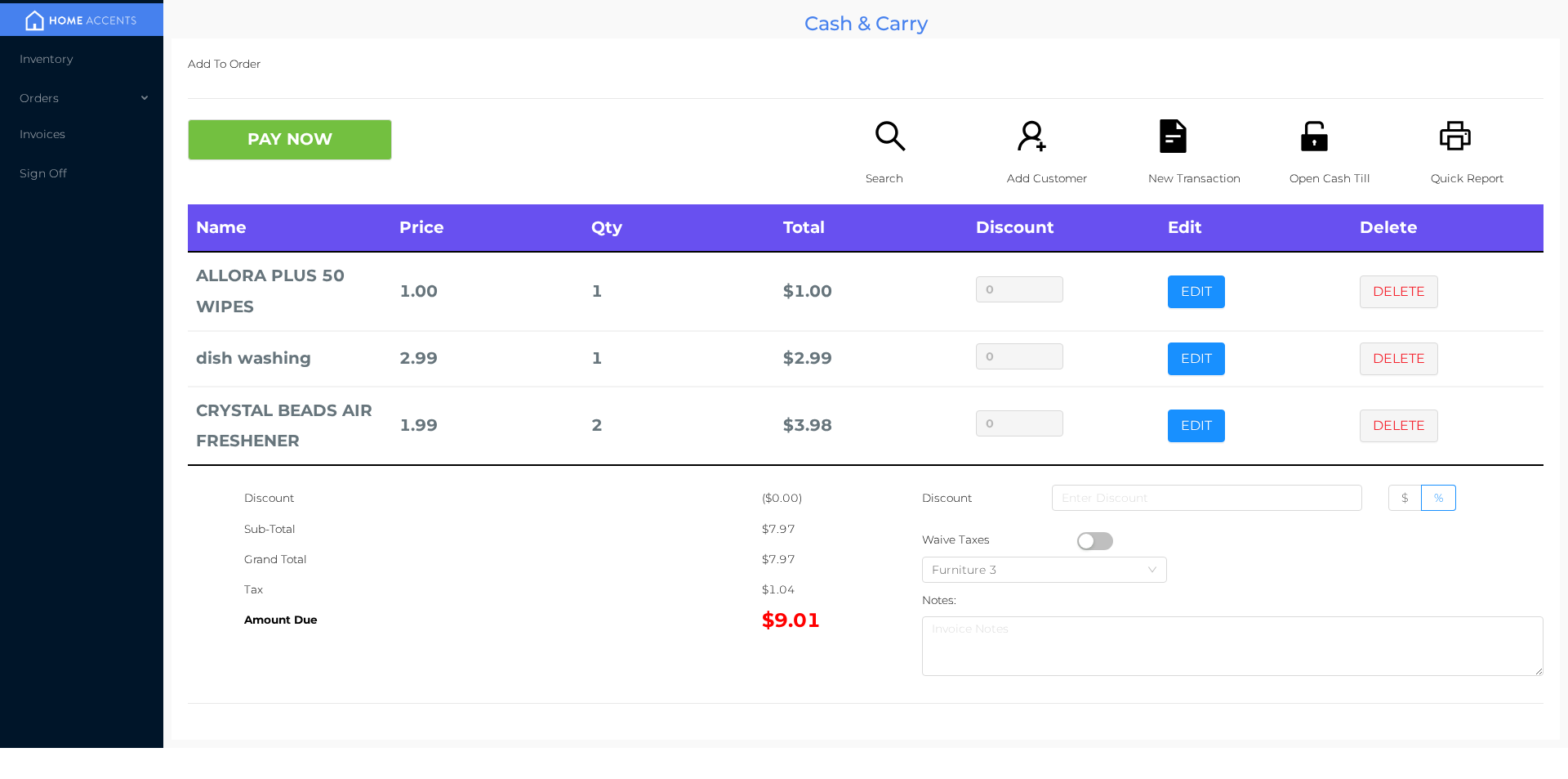
click at [884, 154] on div "Search" at bounding box center [922, 161] width 112 height 85
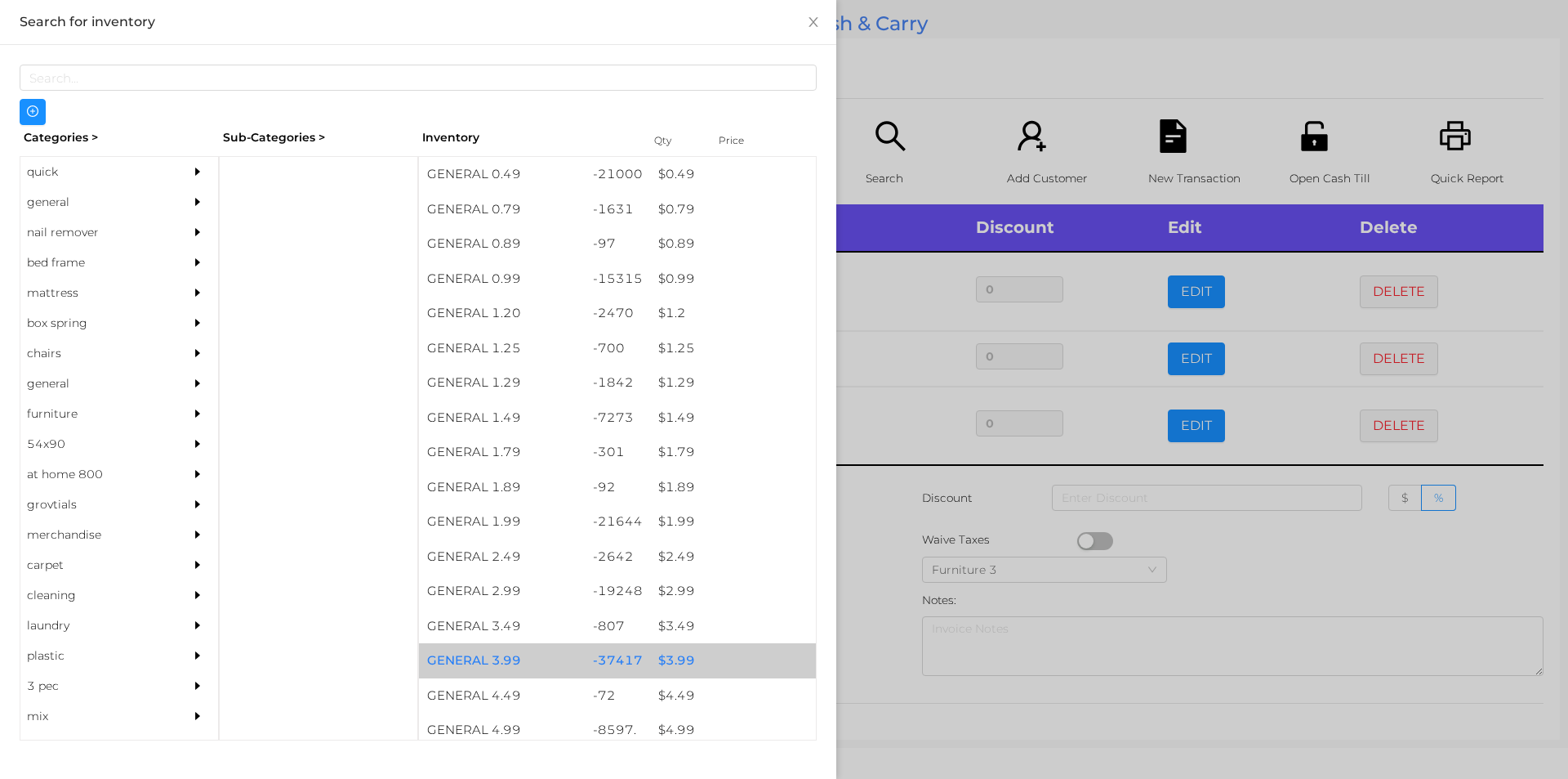
click at [663, 659] on div "$ 3.99" at bounding box center [733, 660] width 166 height 35
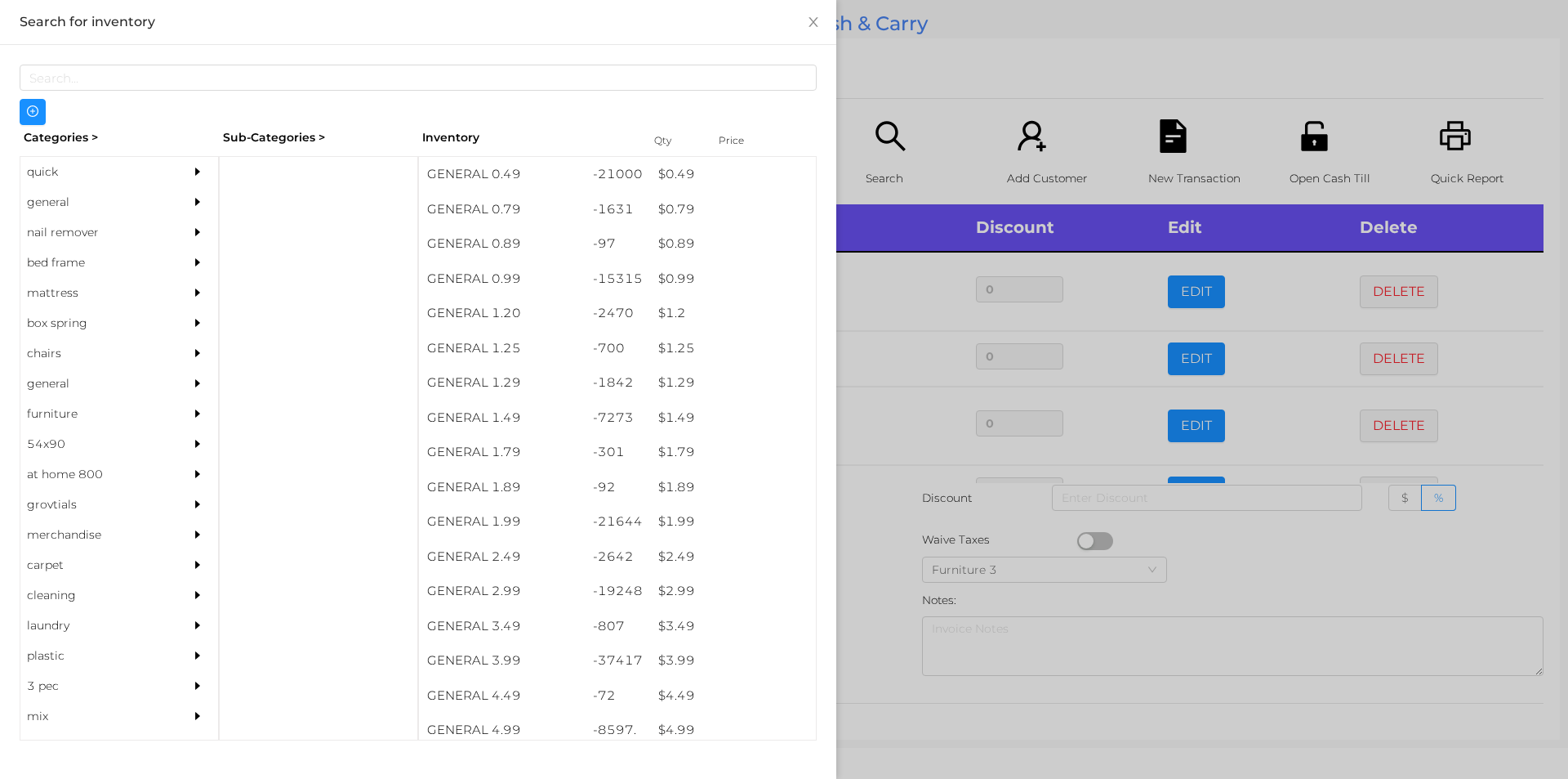
click at [892, 651] on div at bounding box center [784, 389] width 1568 height 779
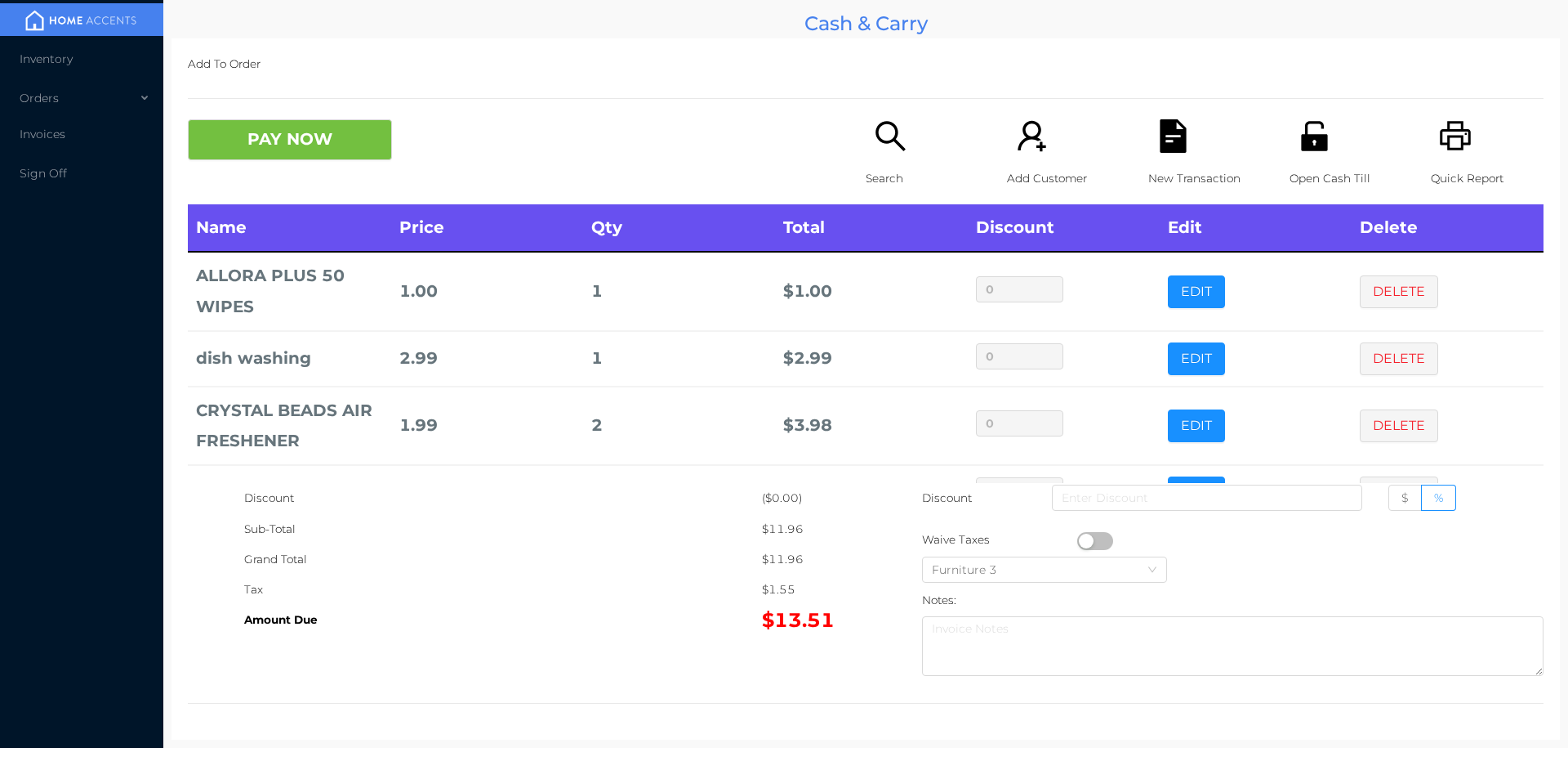
click at [262, 147] on button "PAY NOW" at bounding box center [290, 140] width 204 height 41
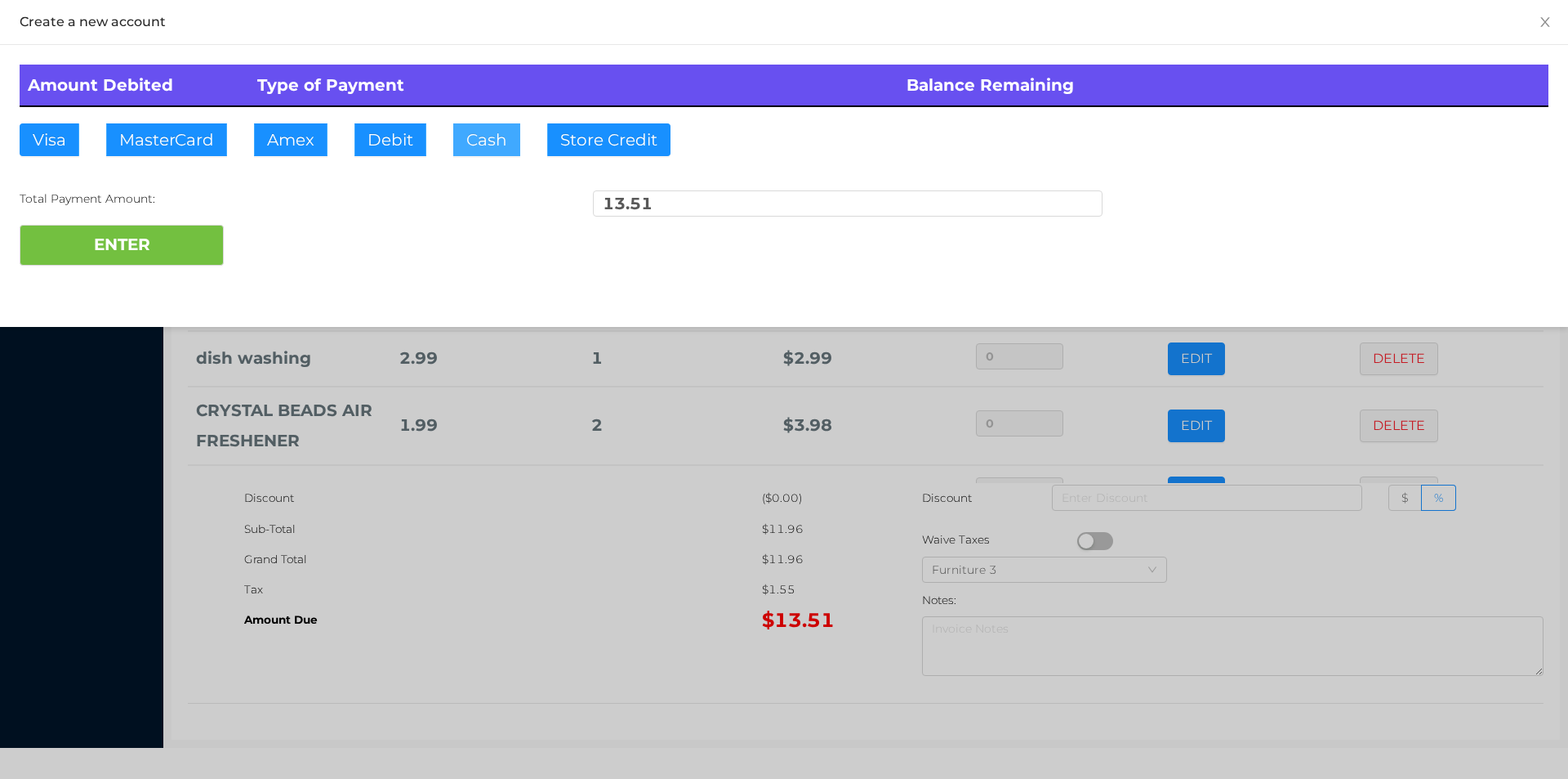
click at [457, 147] on button "Cash" at bounding box center [487, 139] width 67 height 32
type input "20."
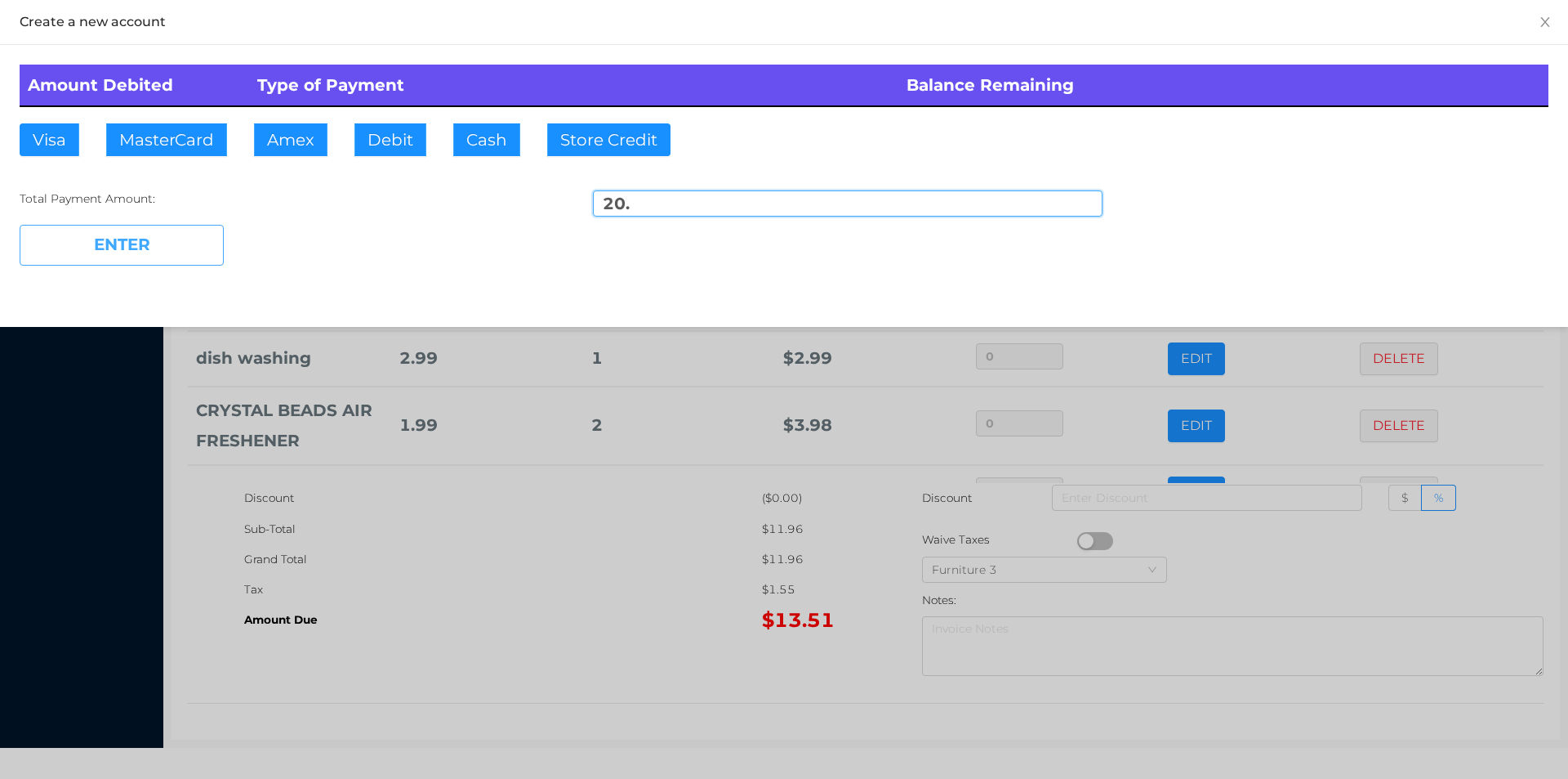
click at [171, 242] on button "ENTER" at bounding box center [121, 245] width 204 height 41
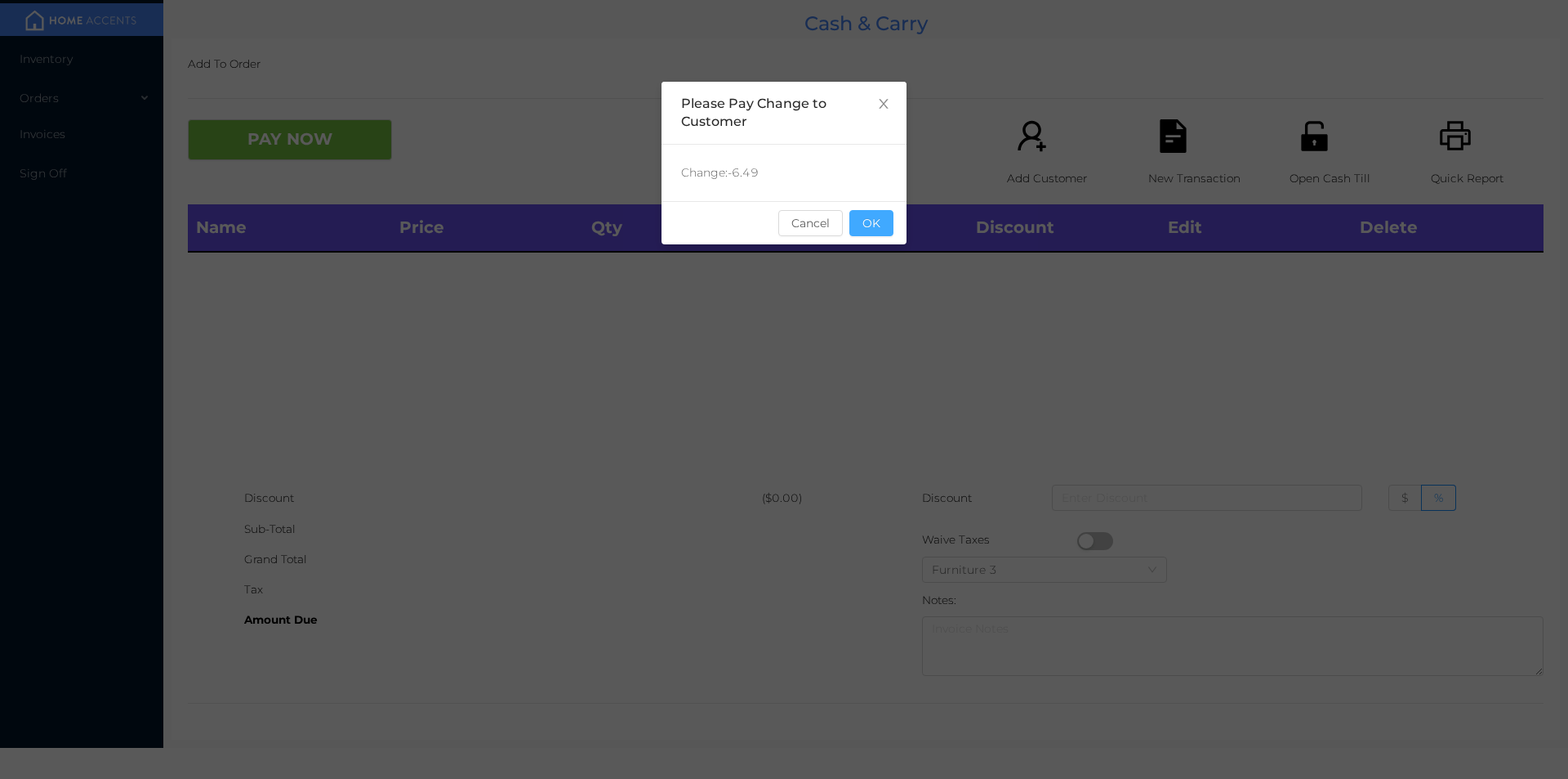
click at [877, 226] on button "OK" at bounding box center [871, 223] width 44 height 26
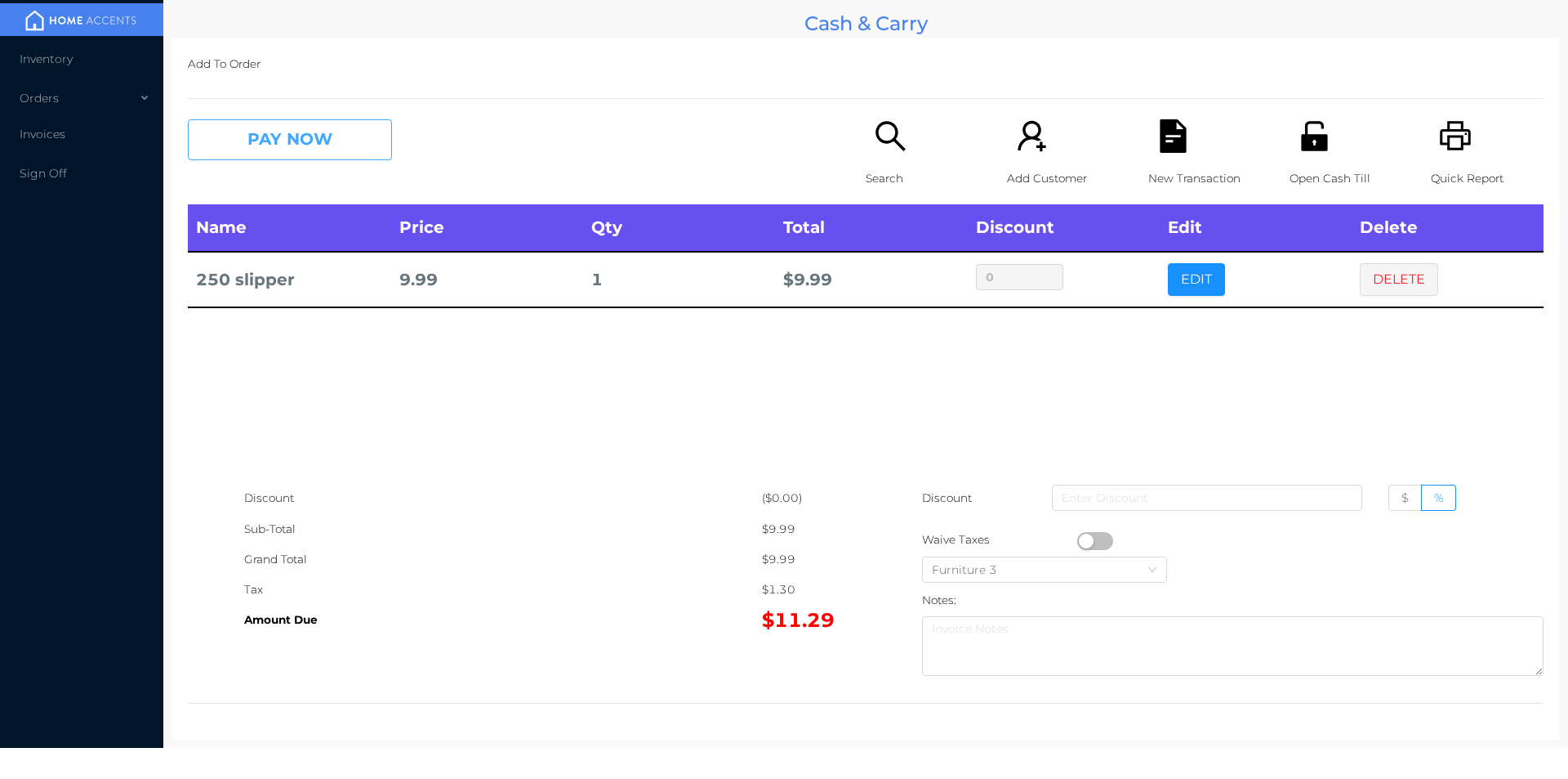
click at [338, 142] on button "PAY NOW" at bounding box center [290, 140] width 204 height 41
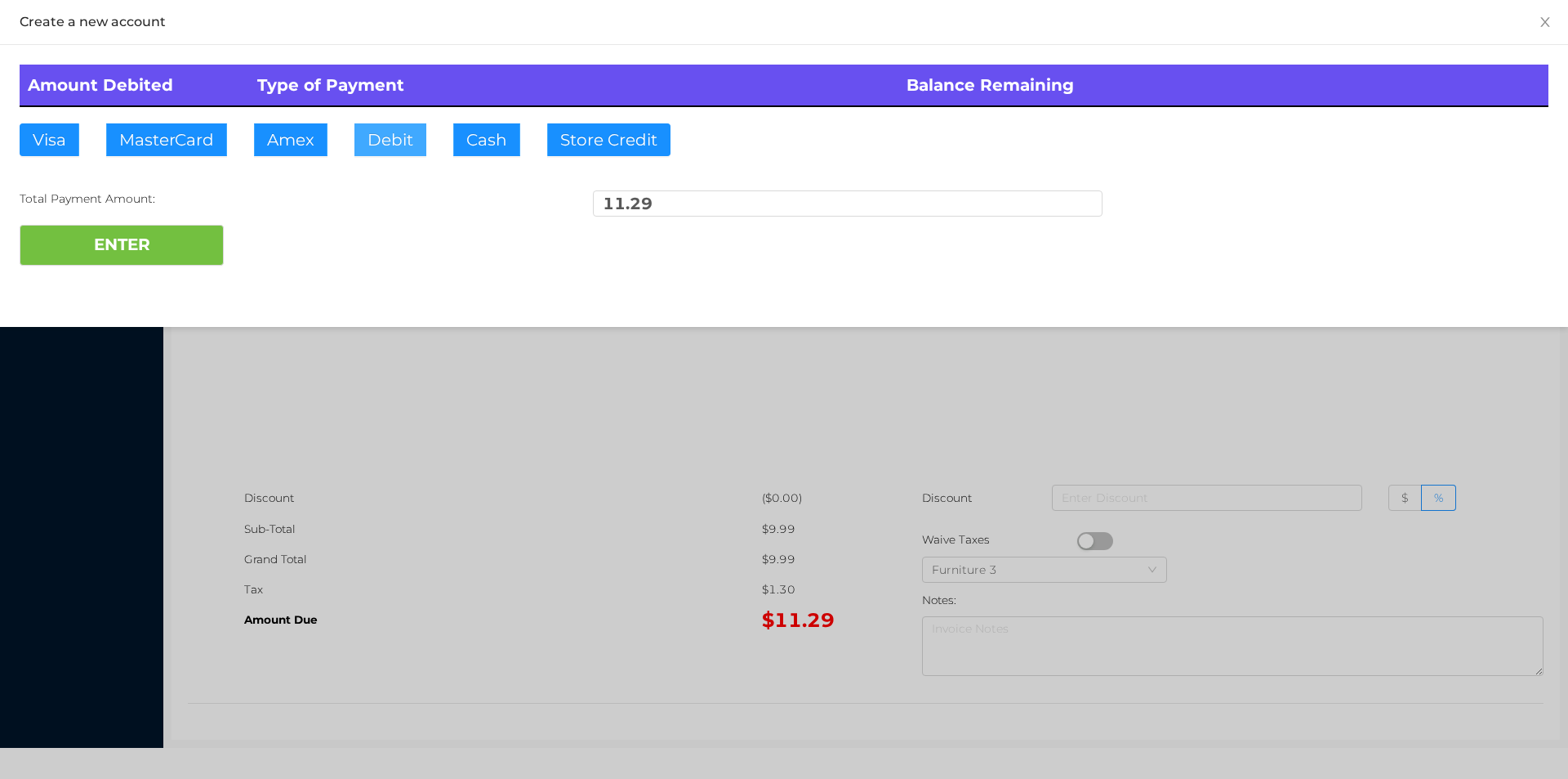
click at [382, 147] on button "Debit" at bounding box center [390, 139] width 72 height 32
click at [132, 264] on button "ENTER" at bounding box center [121, 245] width 204 height 41
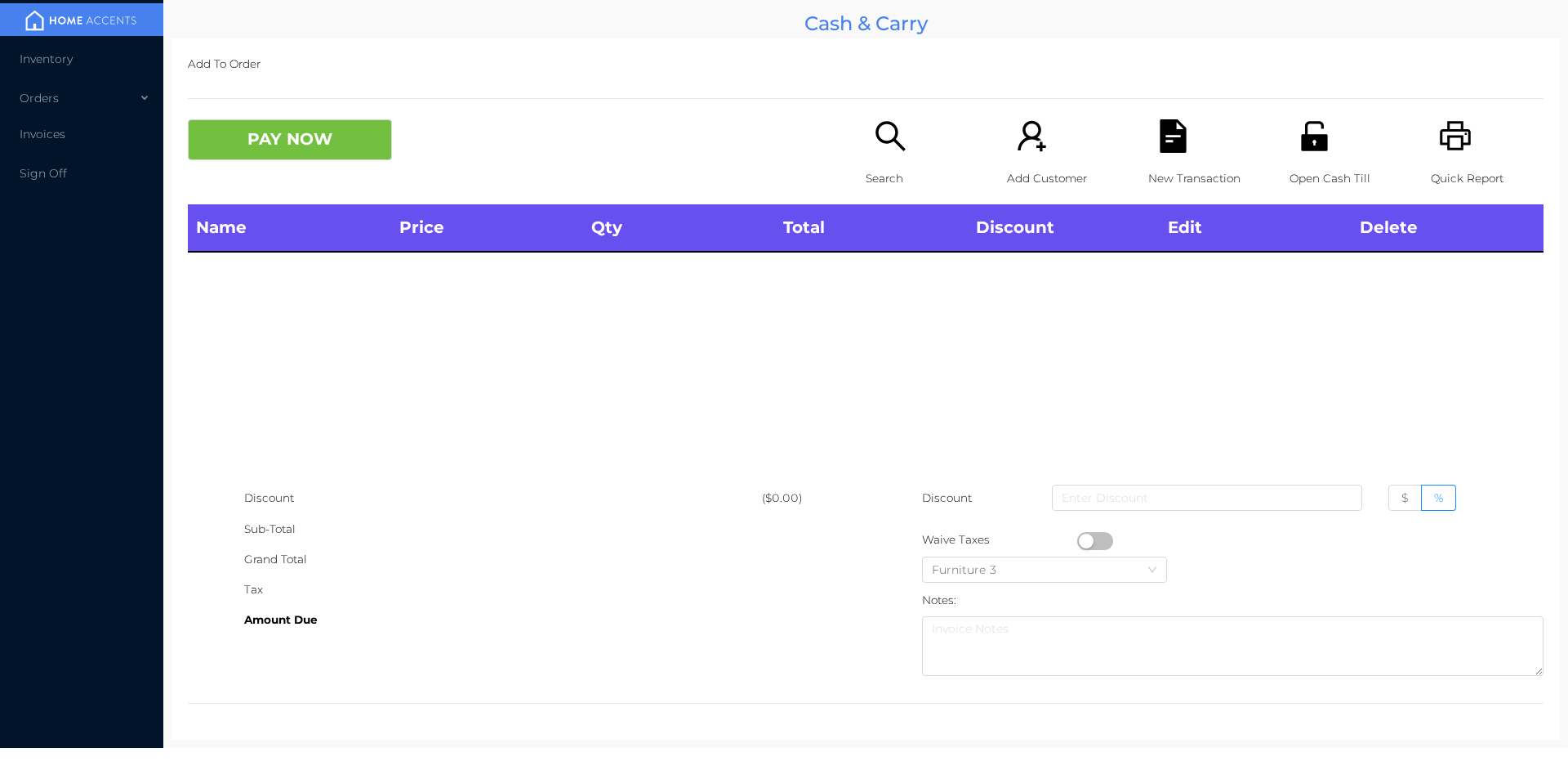
click at [1310, 124] on icon "icon: unlock" at bounding box center [1314, 136] width 26 height 30
click at [890, 137] on icon "icon: search" at bounding box center [890, 136] width 30 height 30
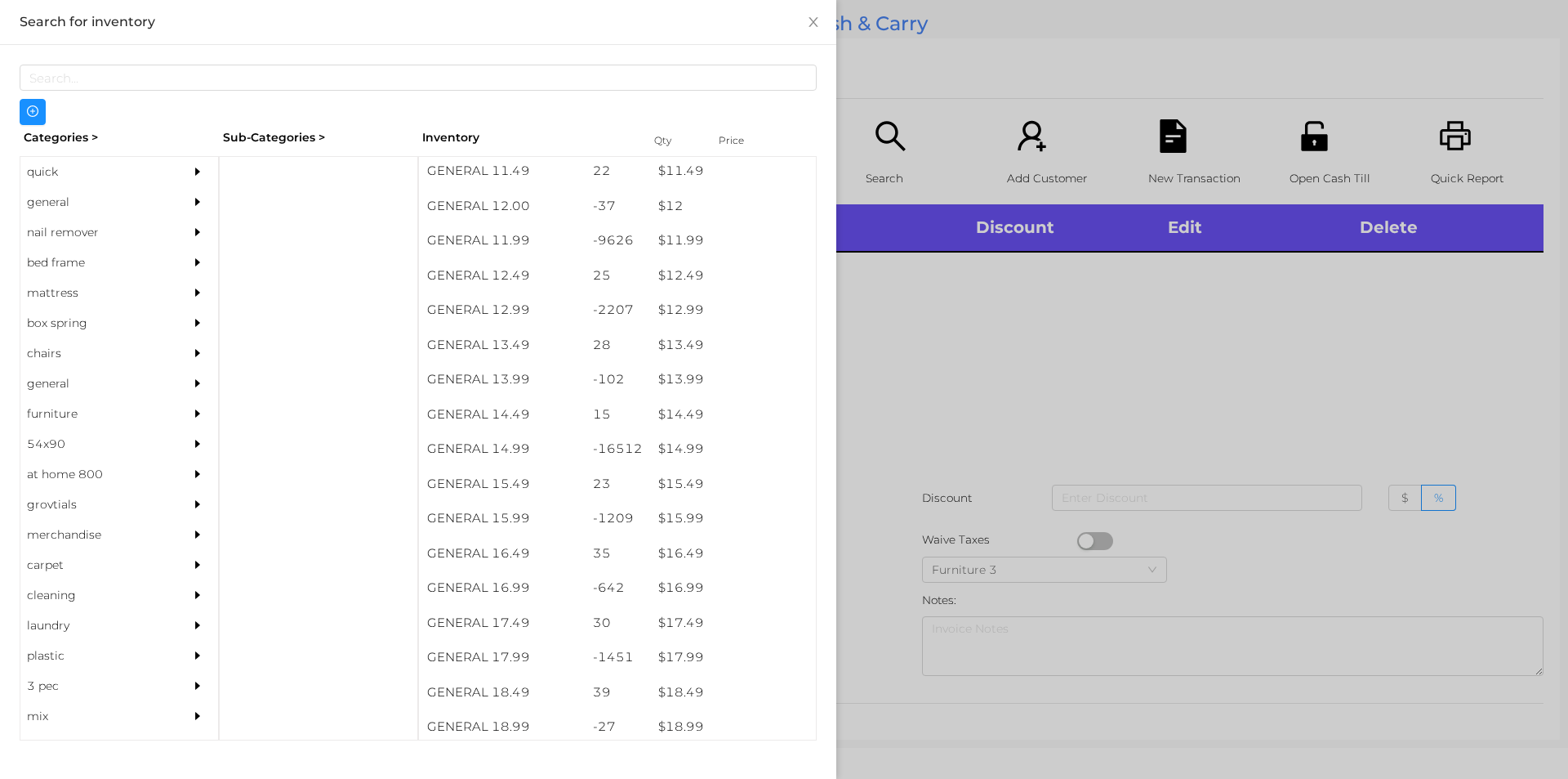
scroll to position [1140, 0]
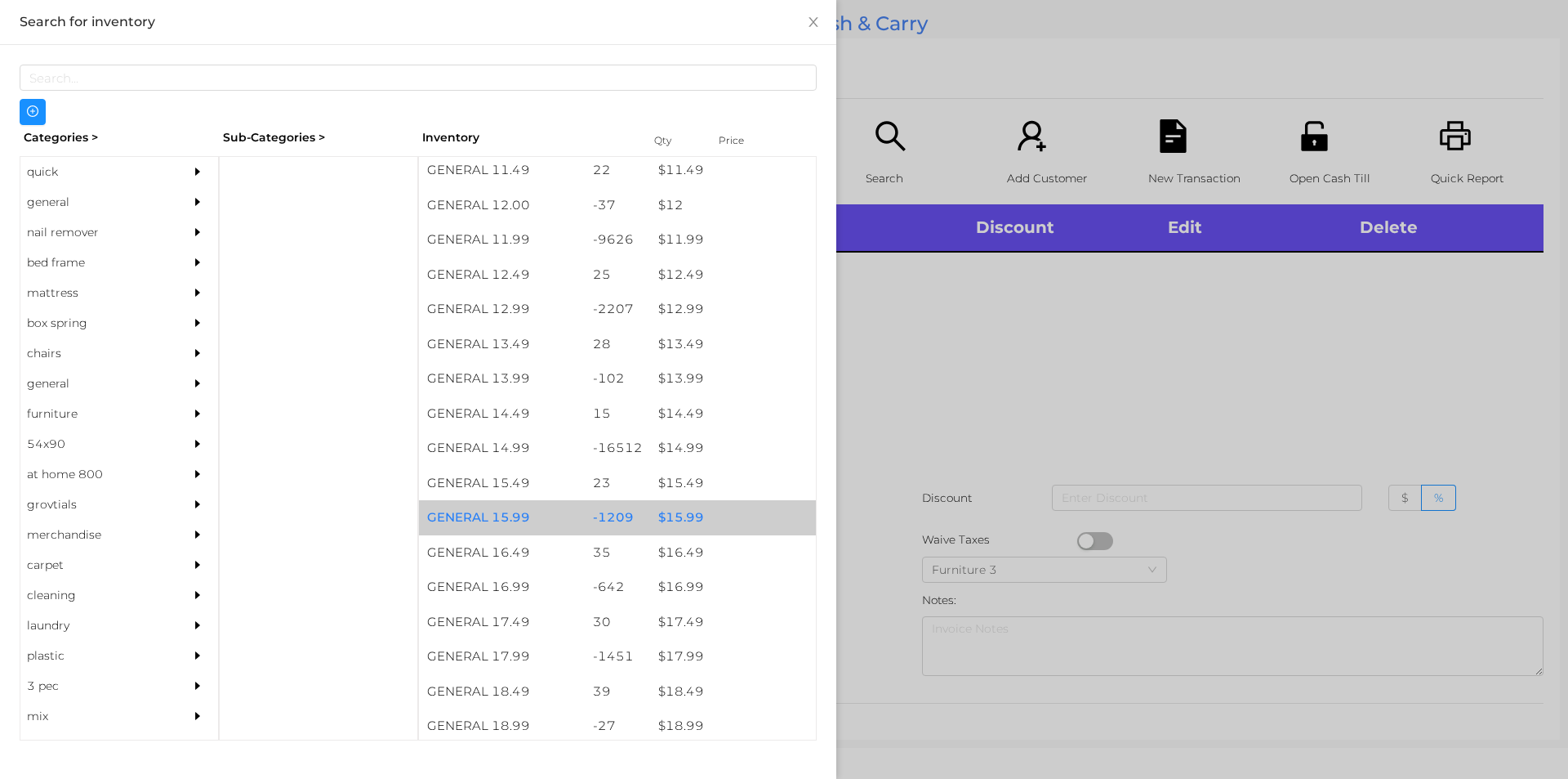
click at [688, 516] on div "$ 15.99" at bounding box center [733, 517] width 166 height 35
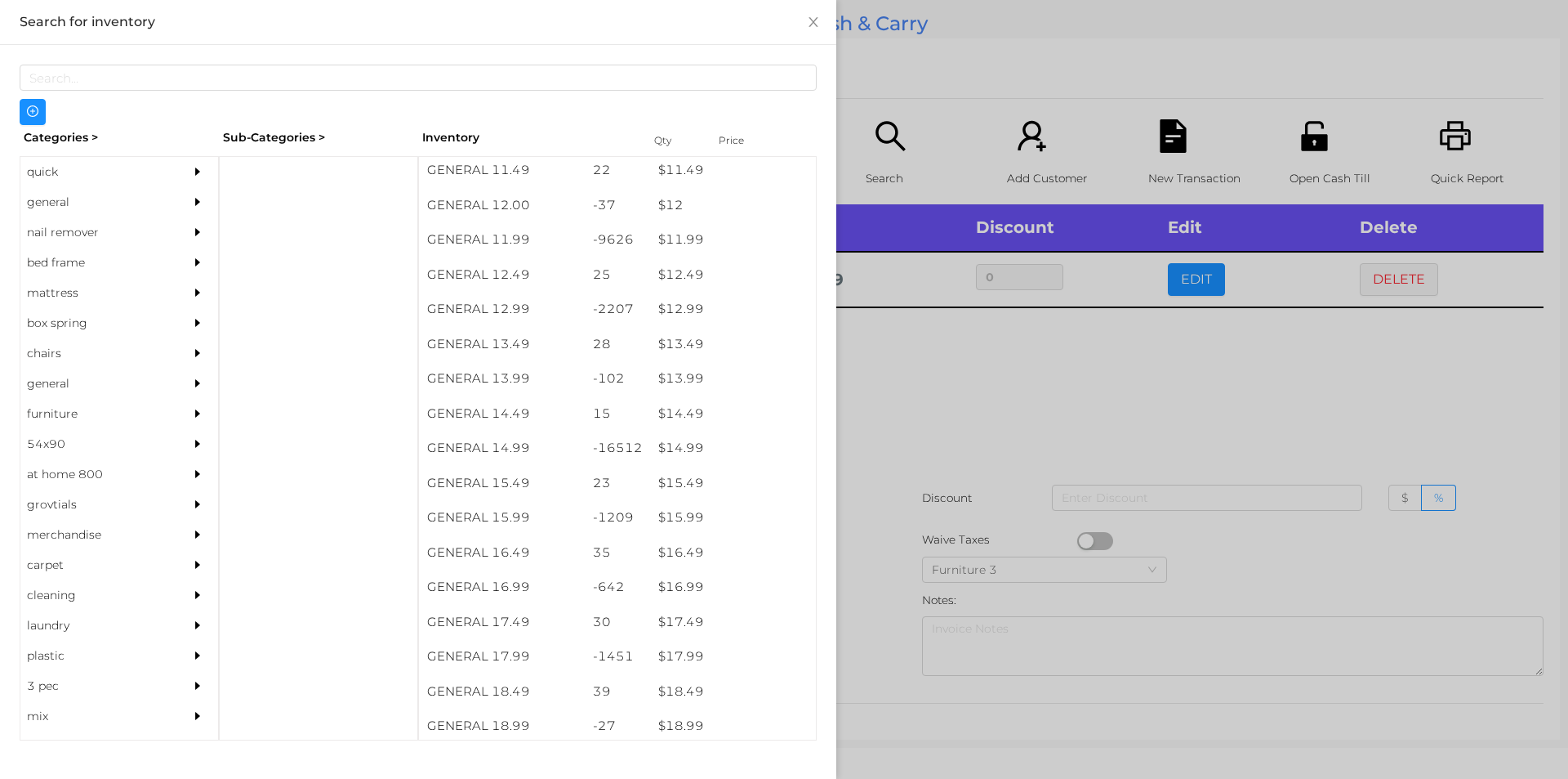
click at [991, 409] on div at bounding box center [784, 389] width 1568 height 779
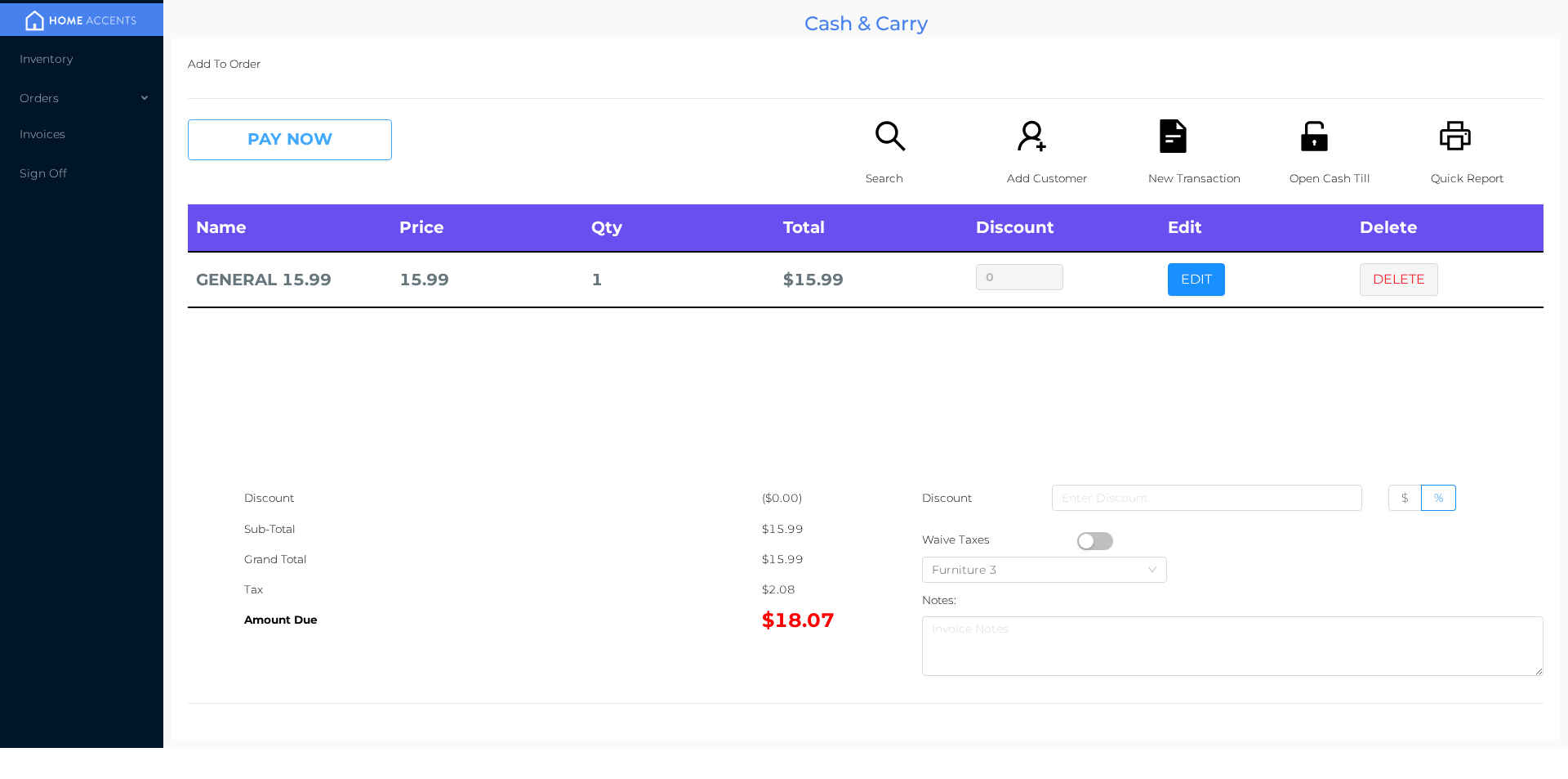
click at [290, 135] on button "PAY NOW" at bounding box center [290, 140] width 204 height 41
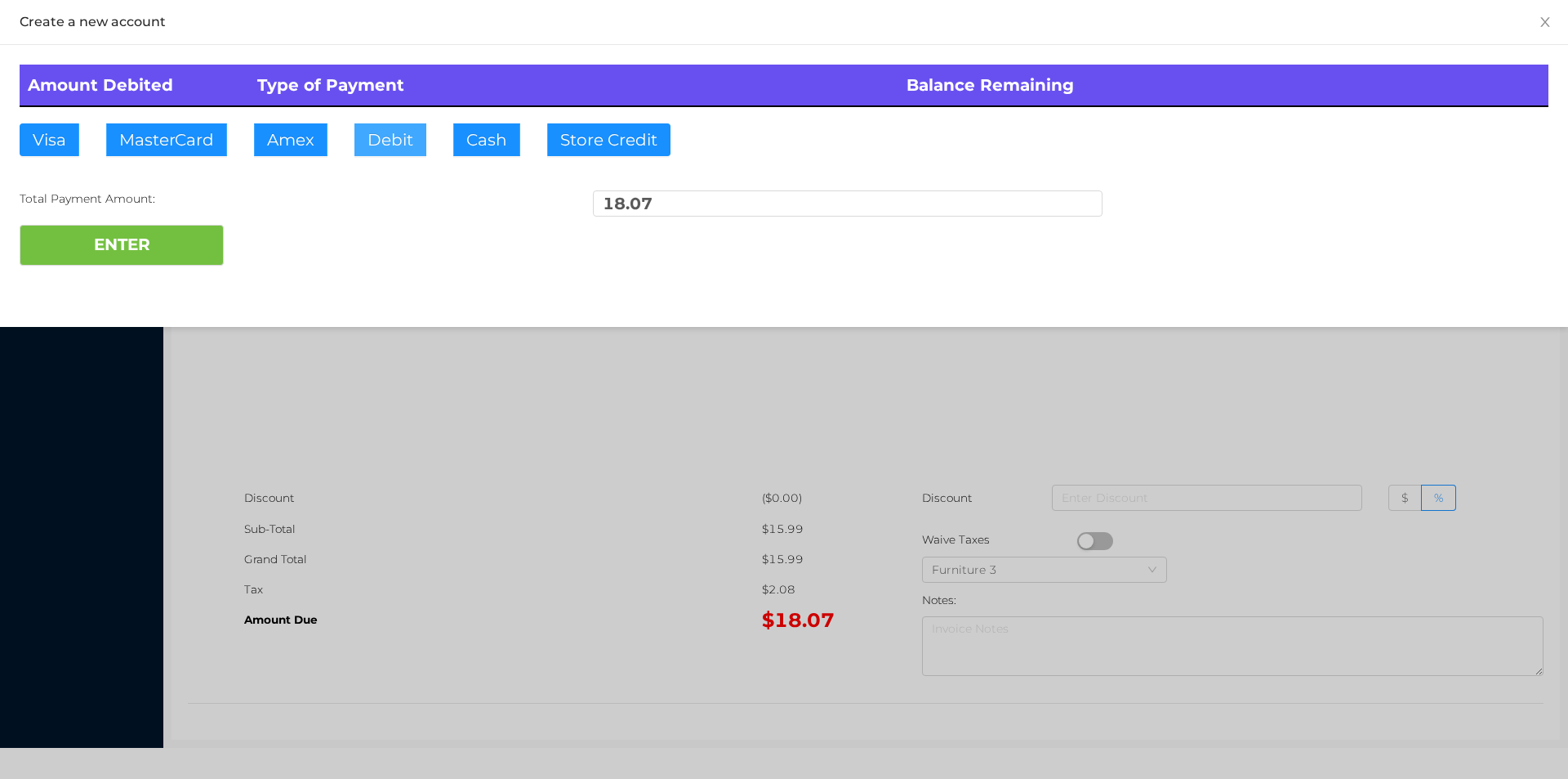
click at [390, 147] on button "Debit" at bounding box center [390, 139] width 72 height 32
click at [153, 247] on button "ENTER" at bounding box center [121, 245] width 204 height 41
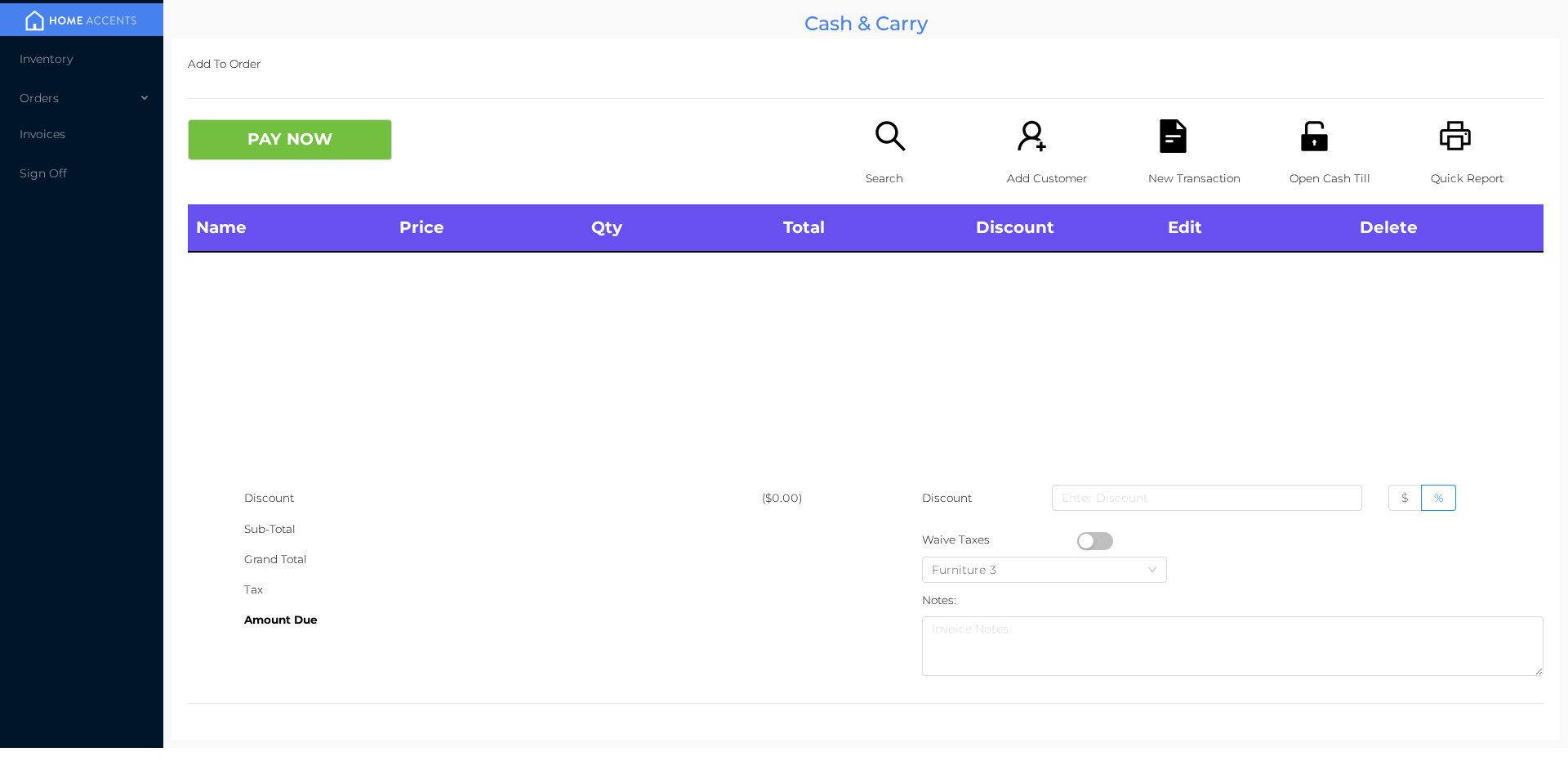
click at [883, 120] on icon "icon: search" at bounding box center [890, 136] width 33 height 33
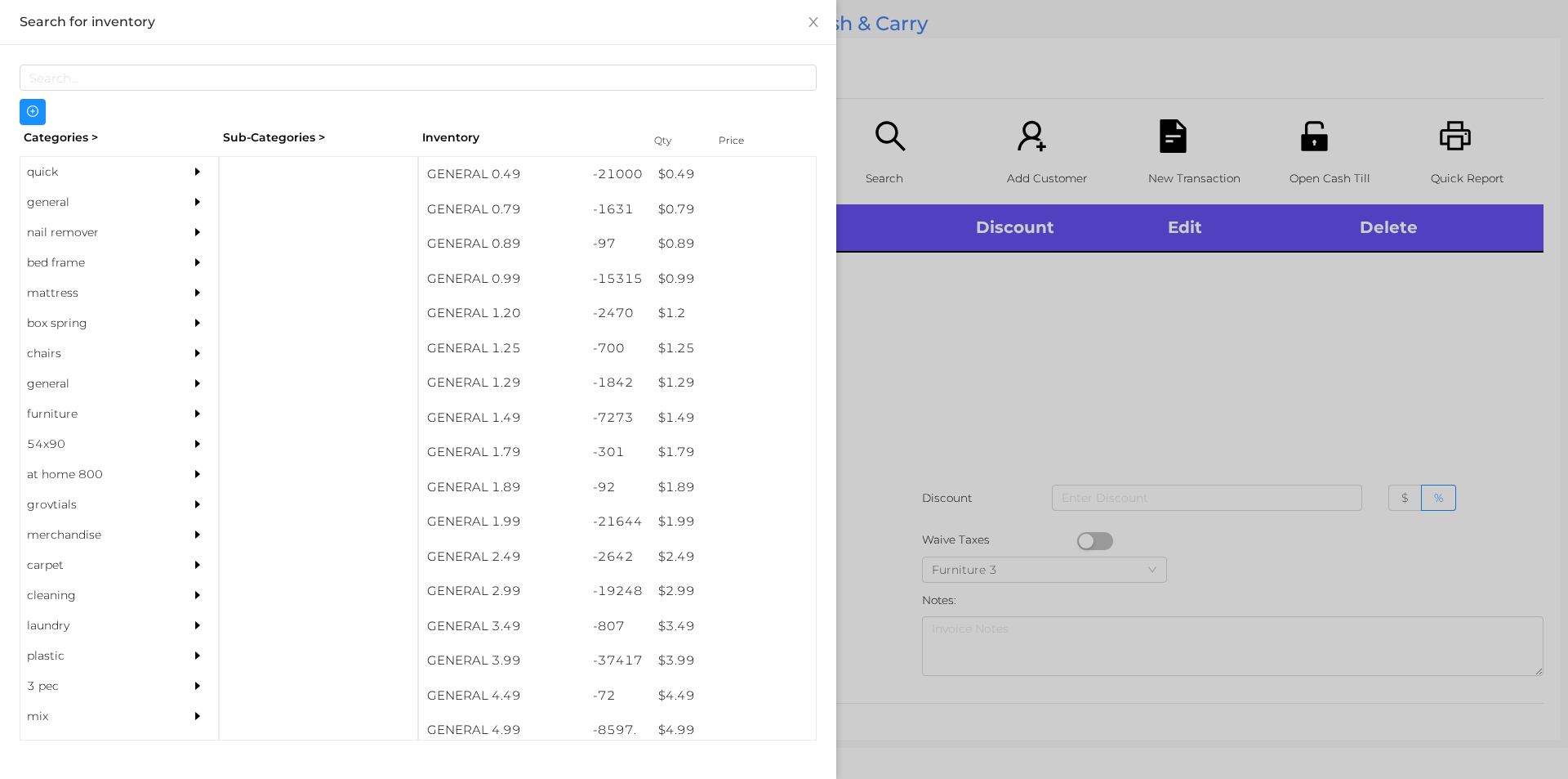
click at [92, 168] on div "quick" at bounding box center [94, 172] width 148 height 31
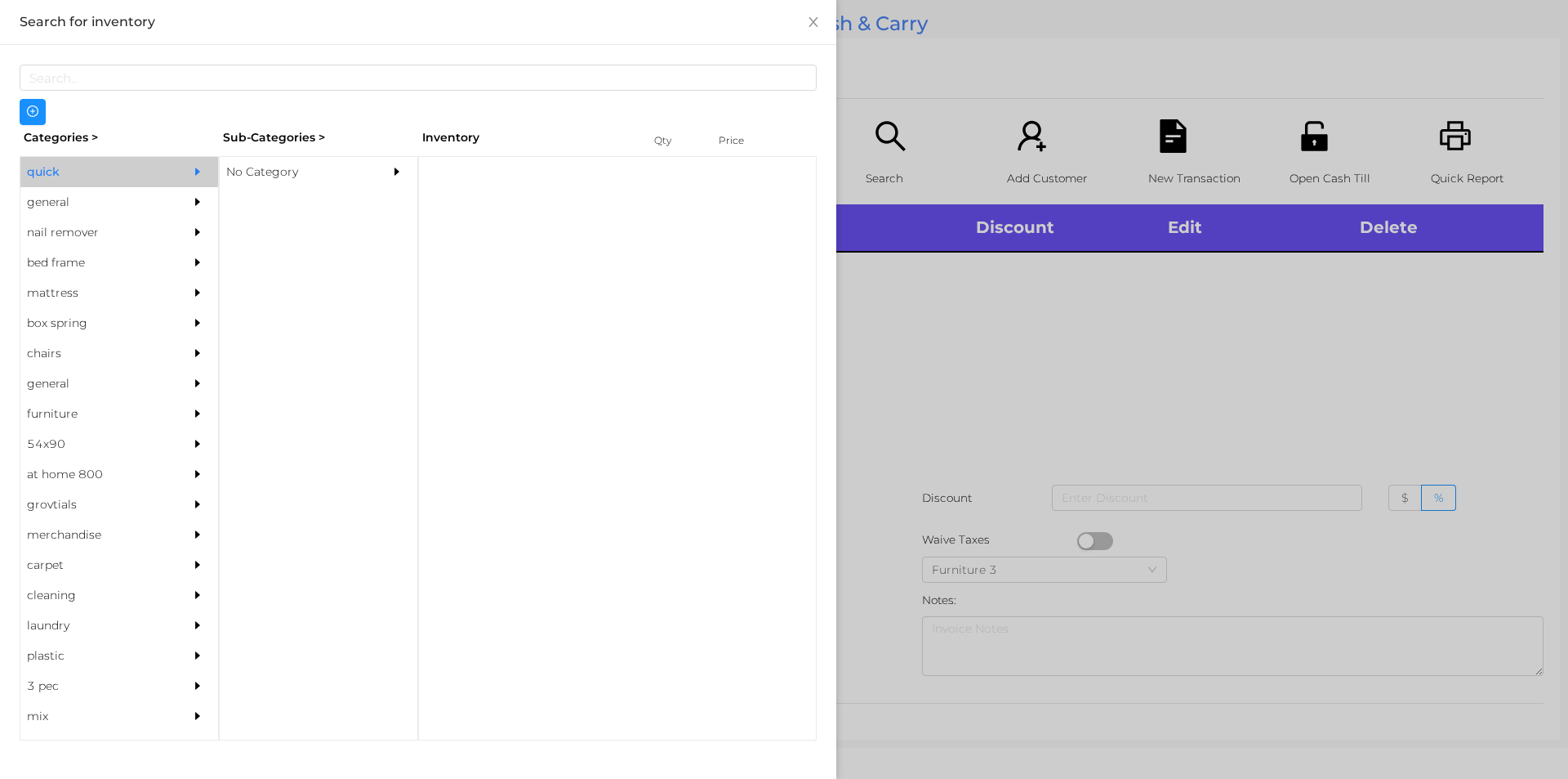
click at [295, 161] on div "No Category" at bounding box center [294, 172] width 148 height 31
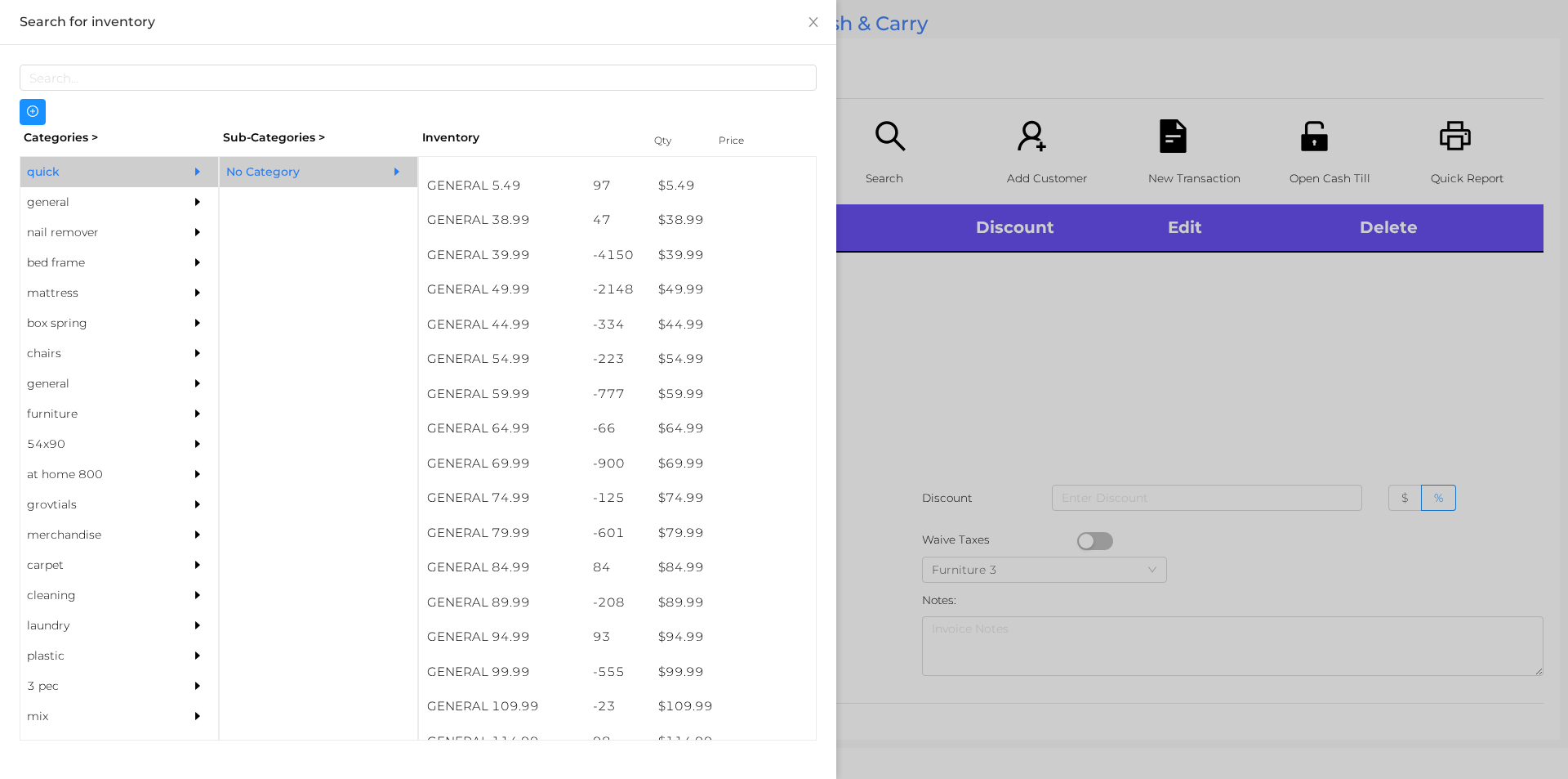
scroll to position [920, 0]
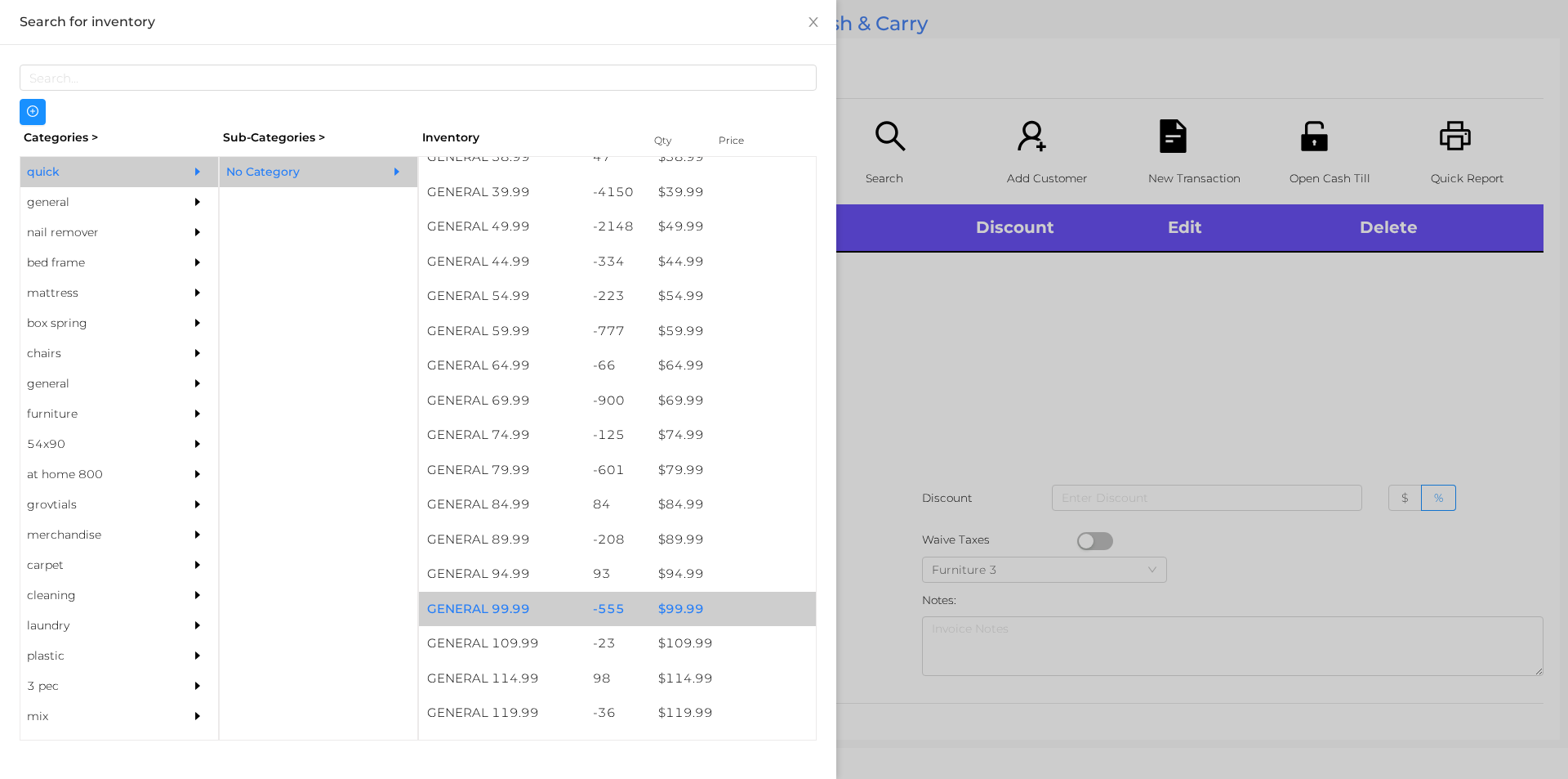
click at [734, 612] on div "$ 99.99" at bounding box center [733, 609] width 166 height 35
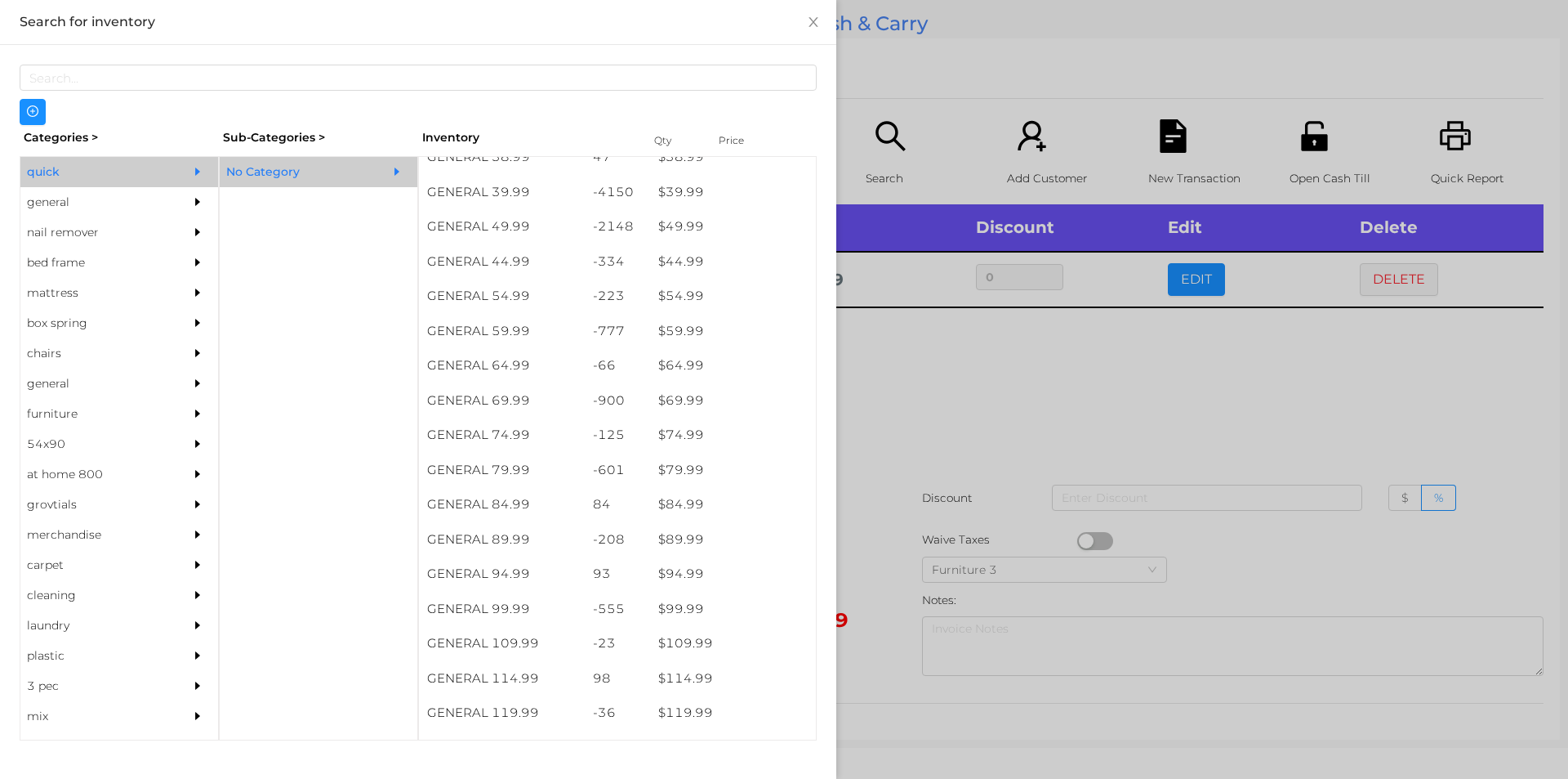
click at [941, 518] on div at bounding box center [784, 389] width 1568 height 779
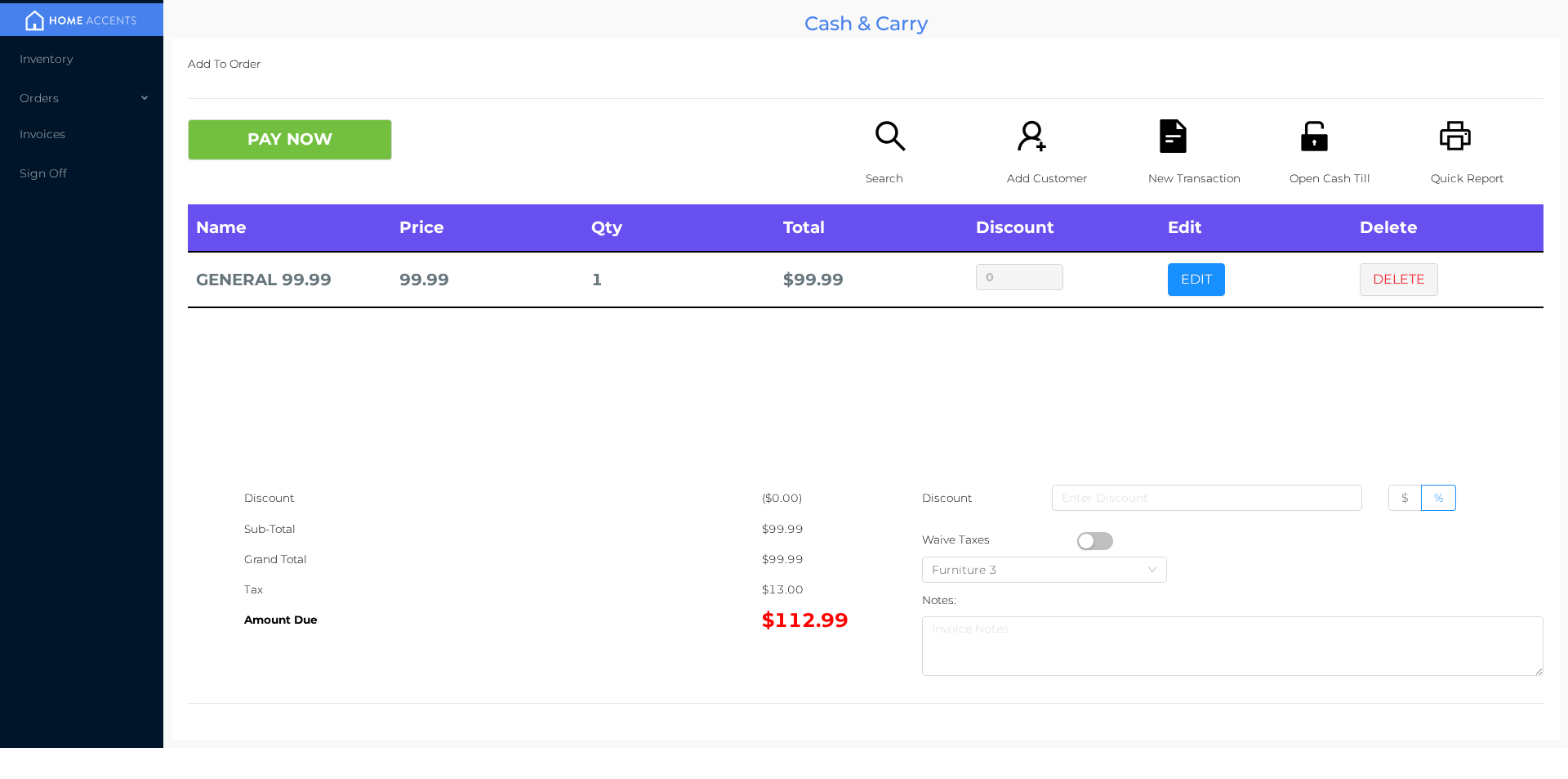
click at [1156, 138] on icon "icon: file-text" at bounding box center [1173, 136] width 33 height 33
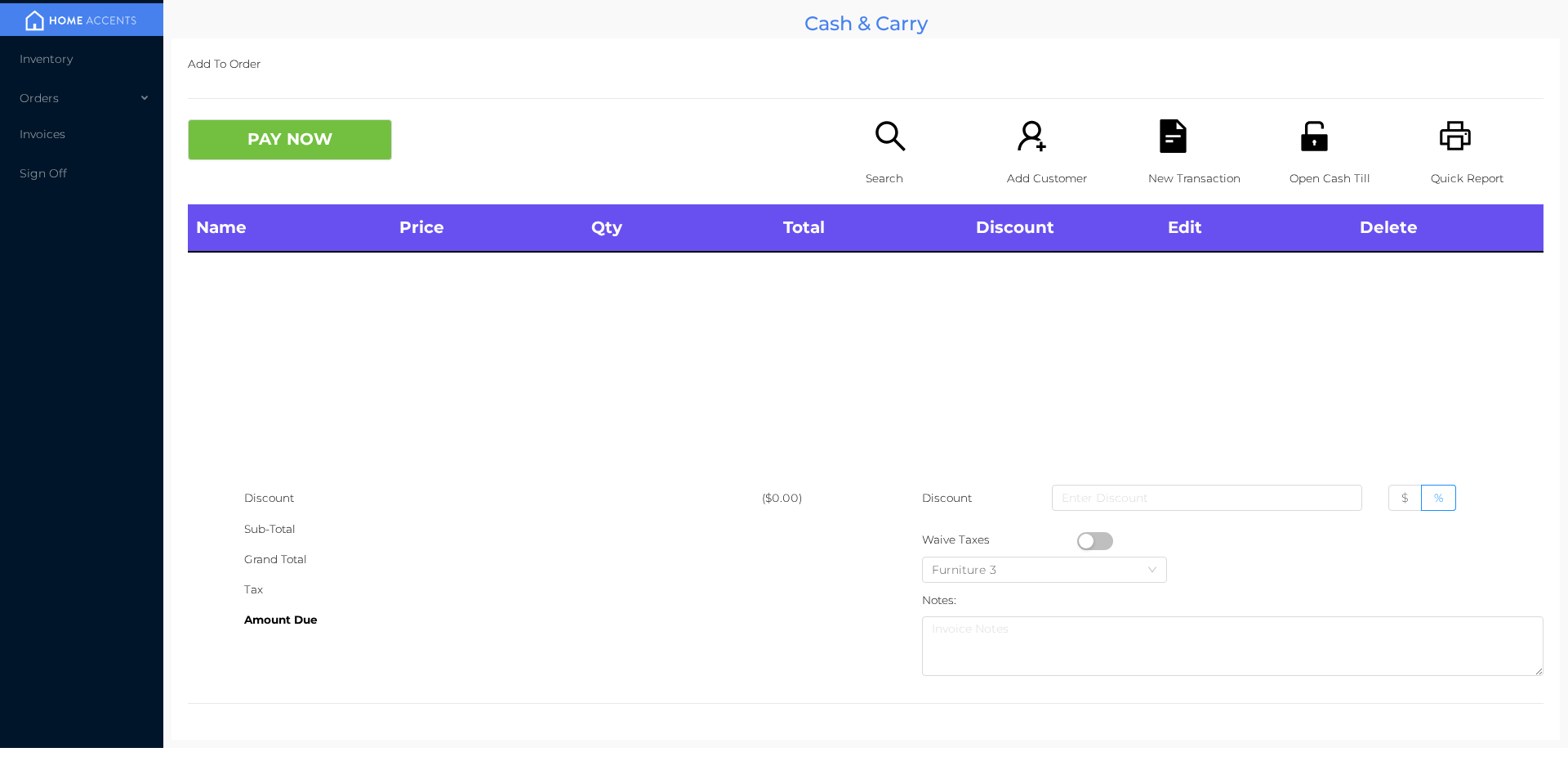
click at [1316, 131] on icon "icon: unlock" at bounding box center [1314, 136] width 33 height 33
click at [470, 652] on div "Discount ($0.00) Sub-Total Grand Total Tax Amount Due Discount $ % Waive Taxes …" at bounding box center [865, 583] width 1356 height 200
click at [883, 145] on icon "icon: search" at bounding box center [890, 136] width 33 height 33
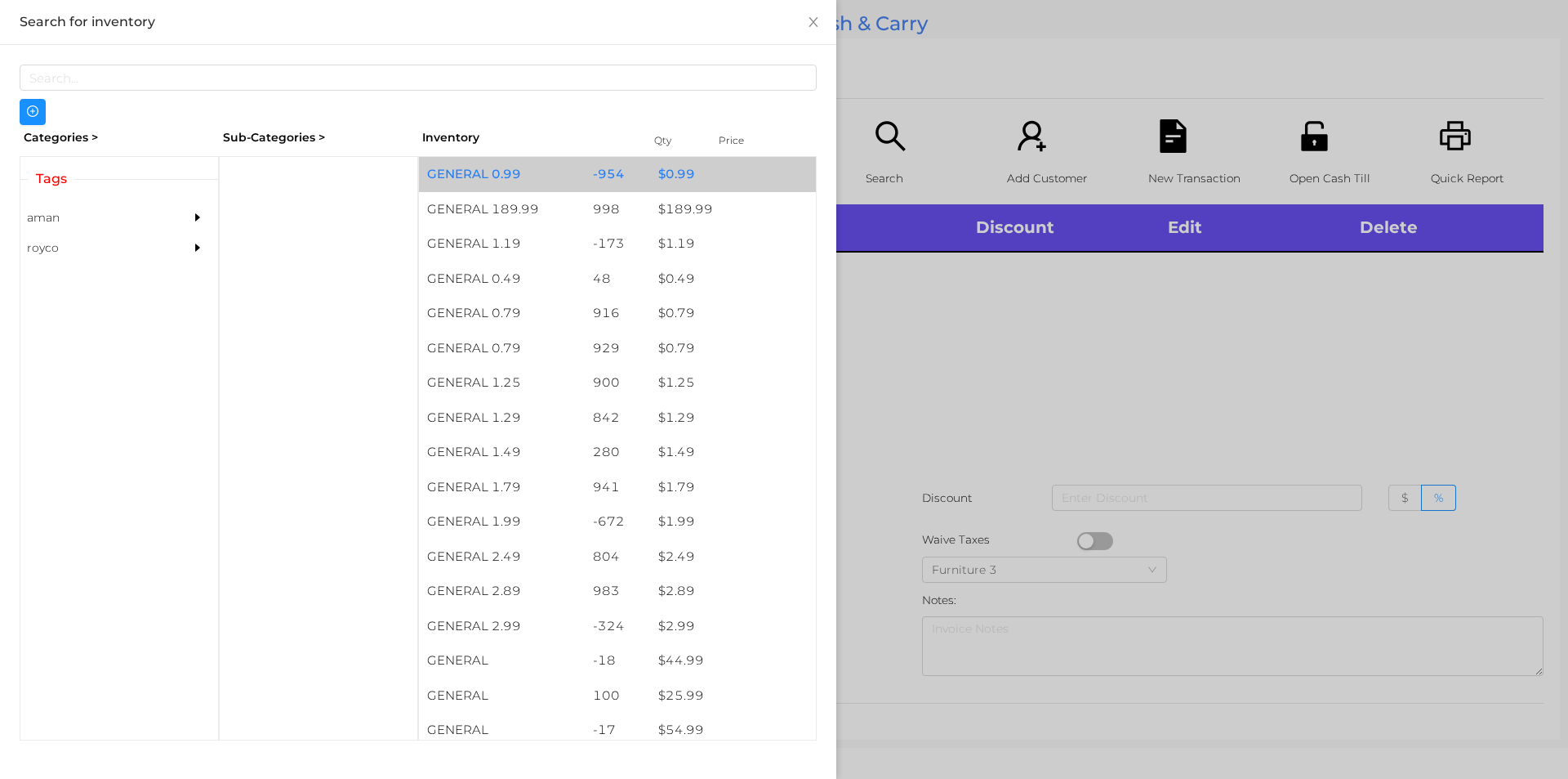
click at [683, 180] on div "$ 0.99" at bounding box center [733, 174] width 166 height 35
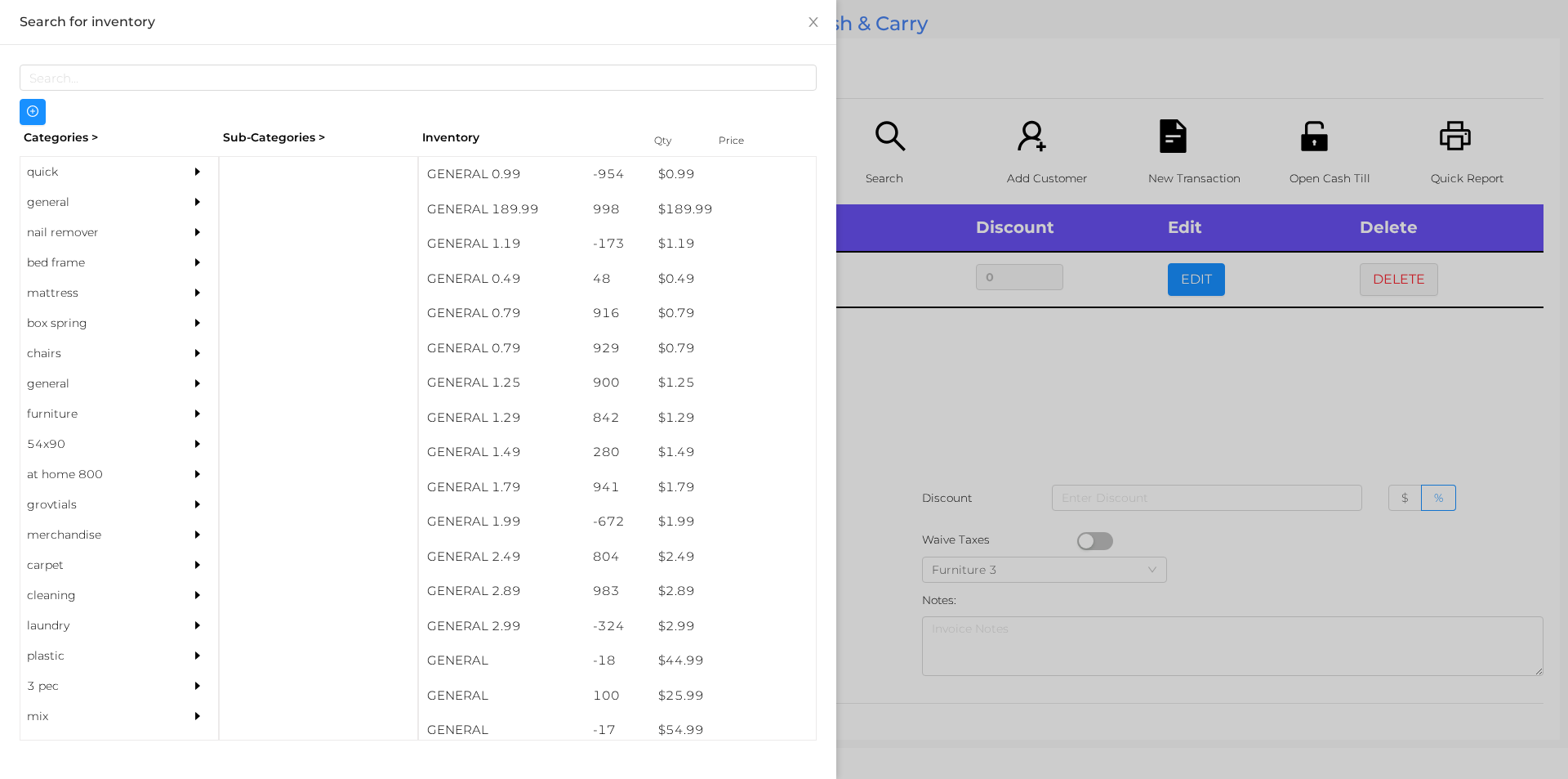
click at [1157, 161] on div at bounding box center [784, 389] width 1568 height 779
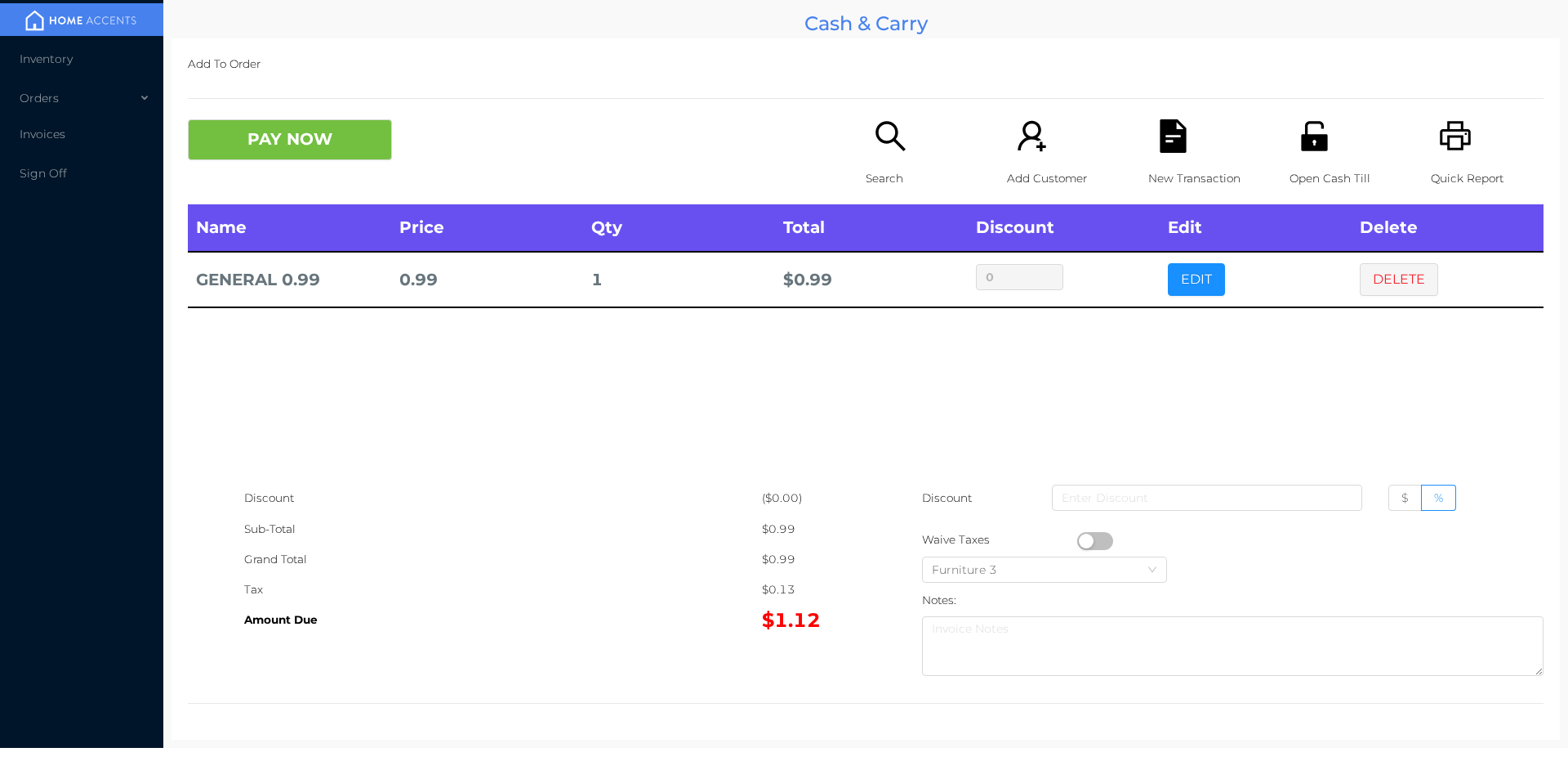
click at [1162, 147] on icon "icon: file-text" at bounding box center [1173, 136] width 26 height 33
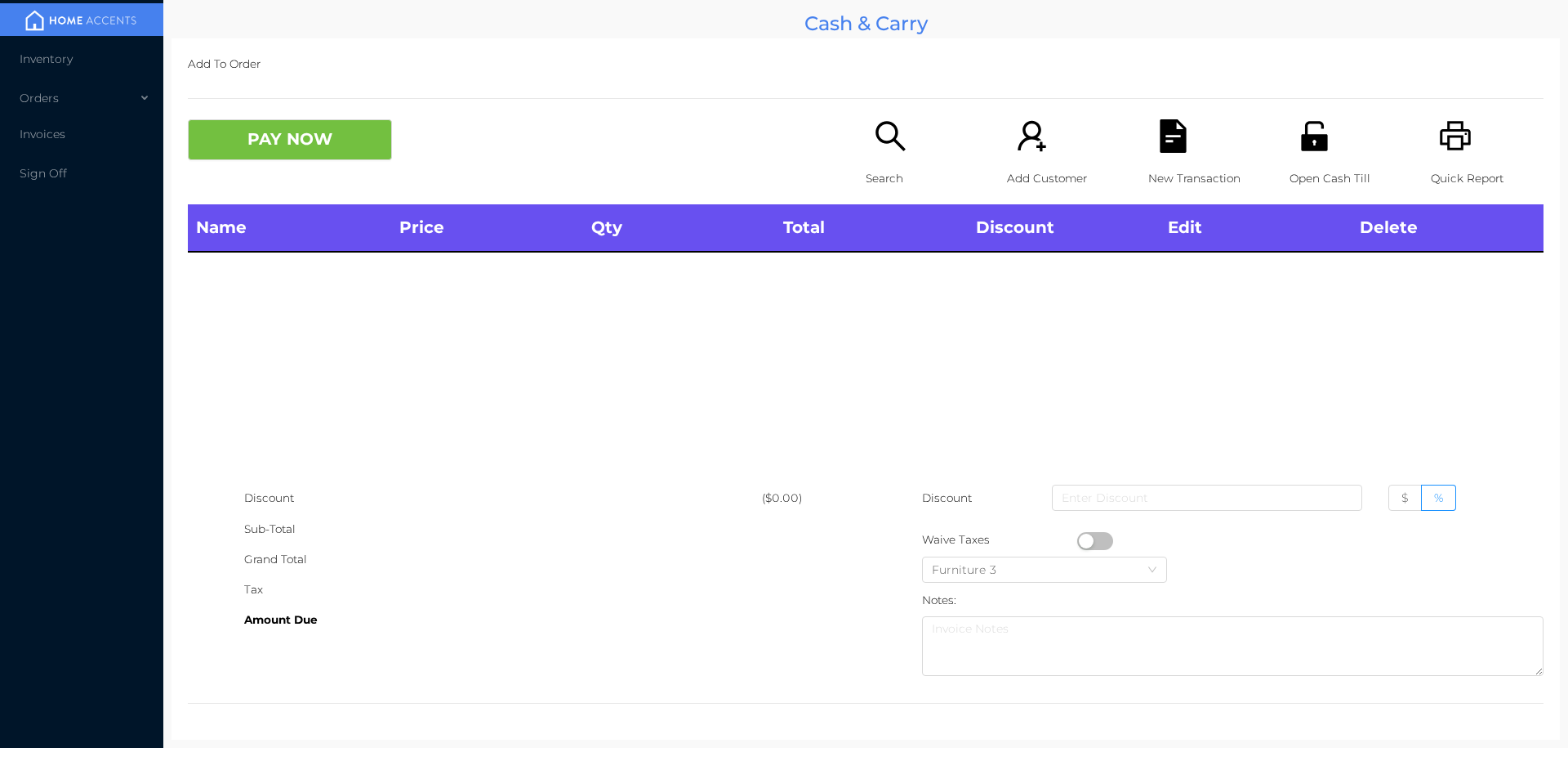
click at [1439, 137] on icon "icon: printer" at bounding box center [1456, 136] width 33 height 33
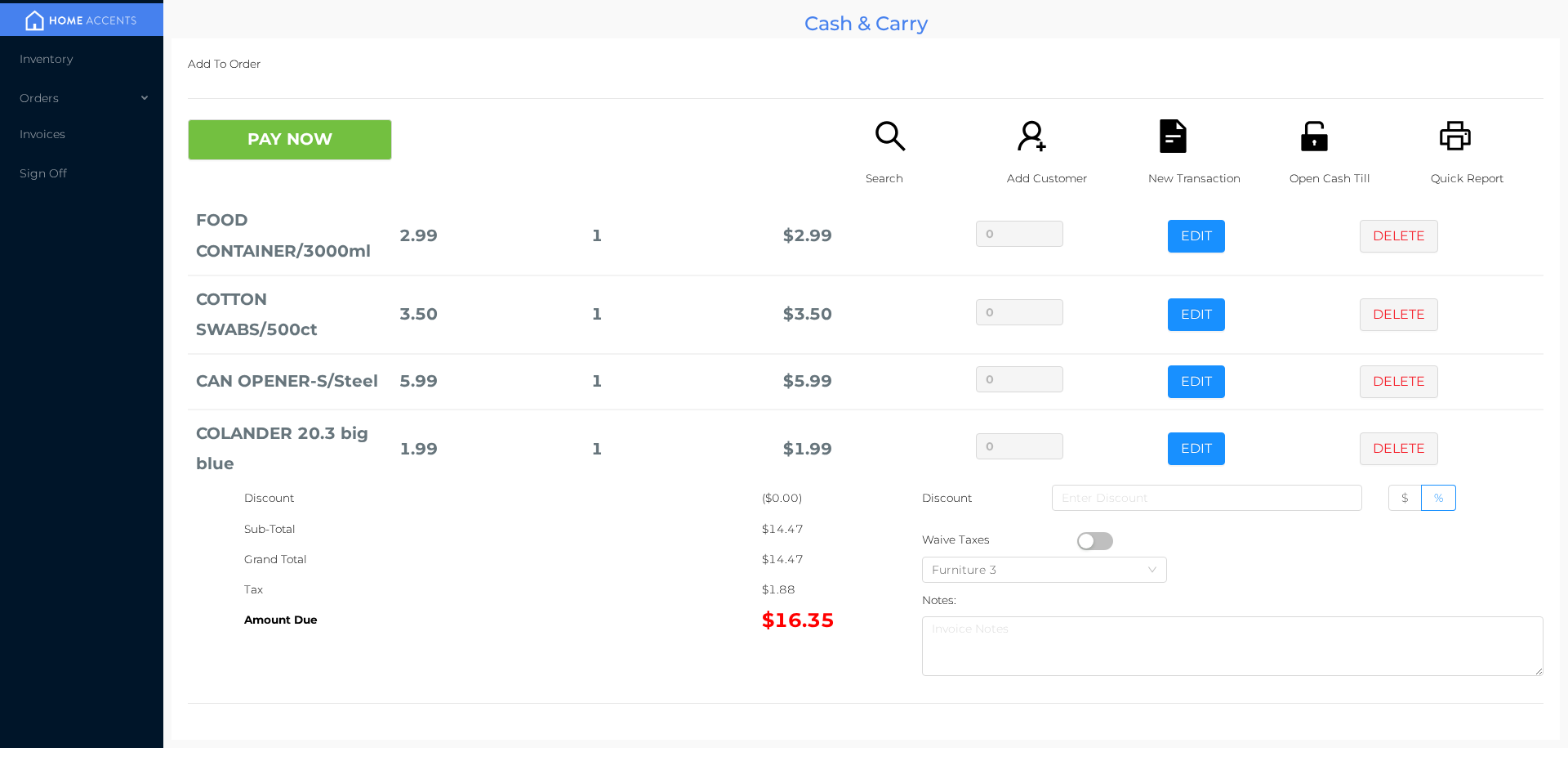
scroll to position [78, 0]
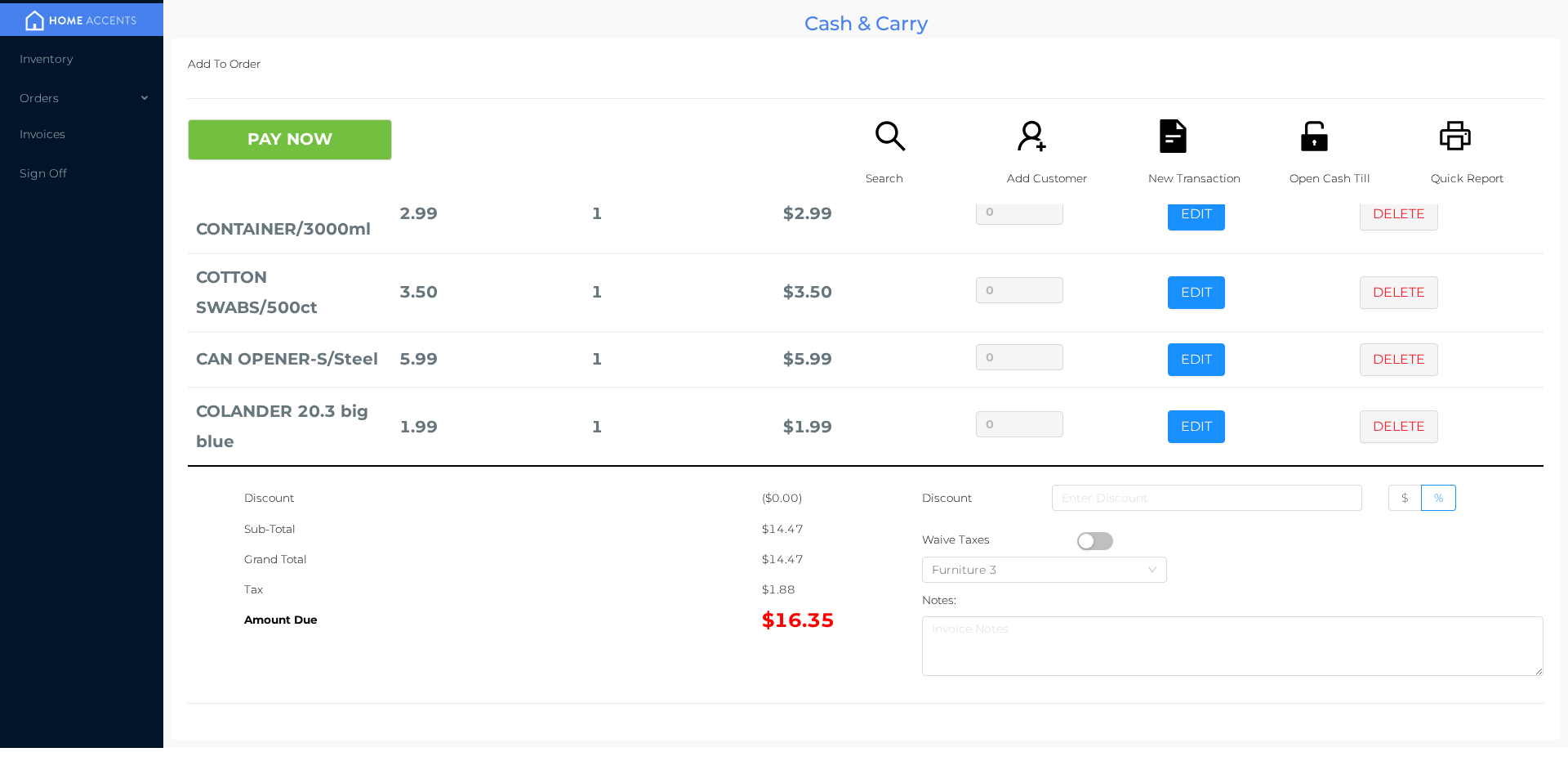
click at [877, 124] on icon "icon: search" at bounding box center [890, 136] width 30 height 30
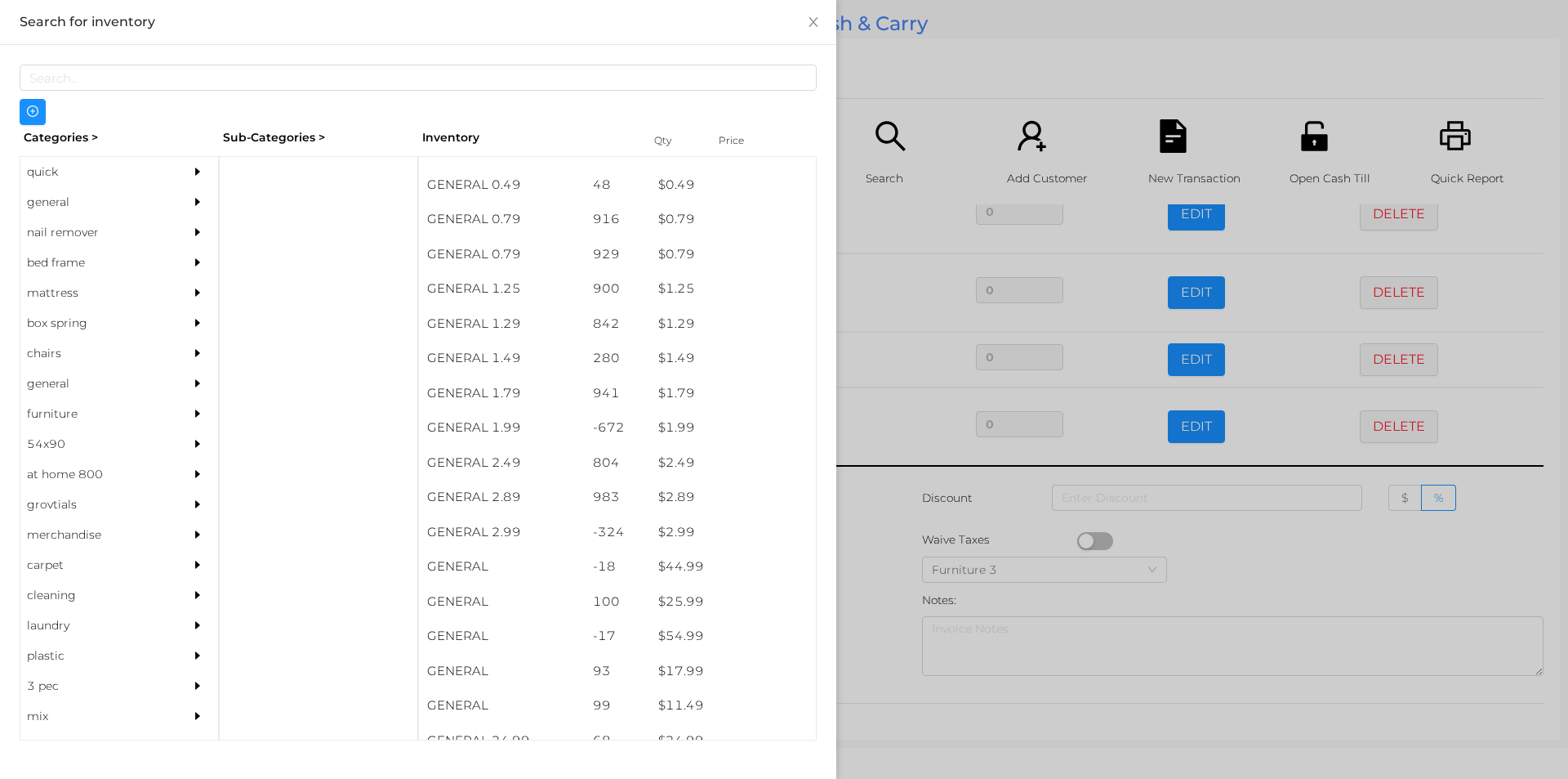
scroll to position [124, 0]
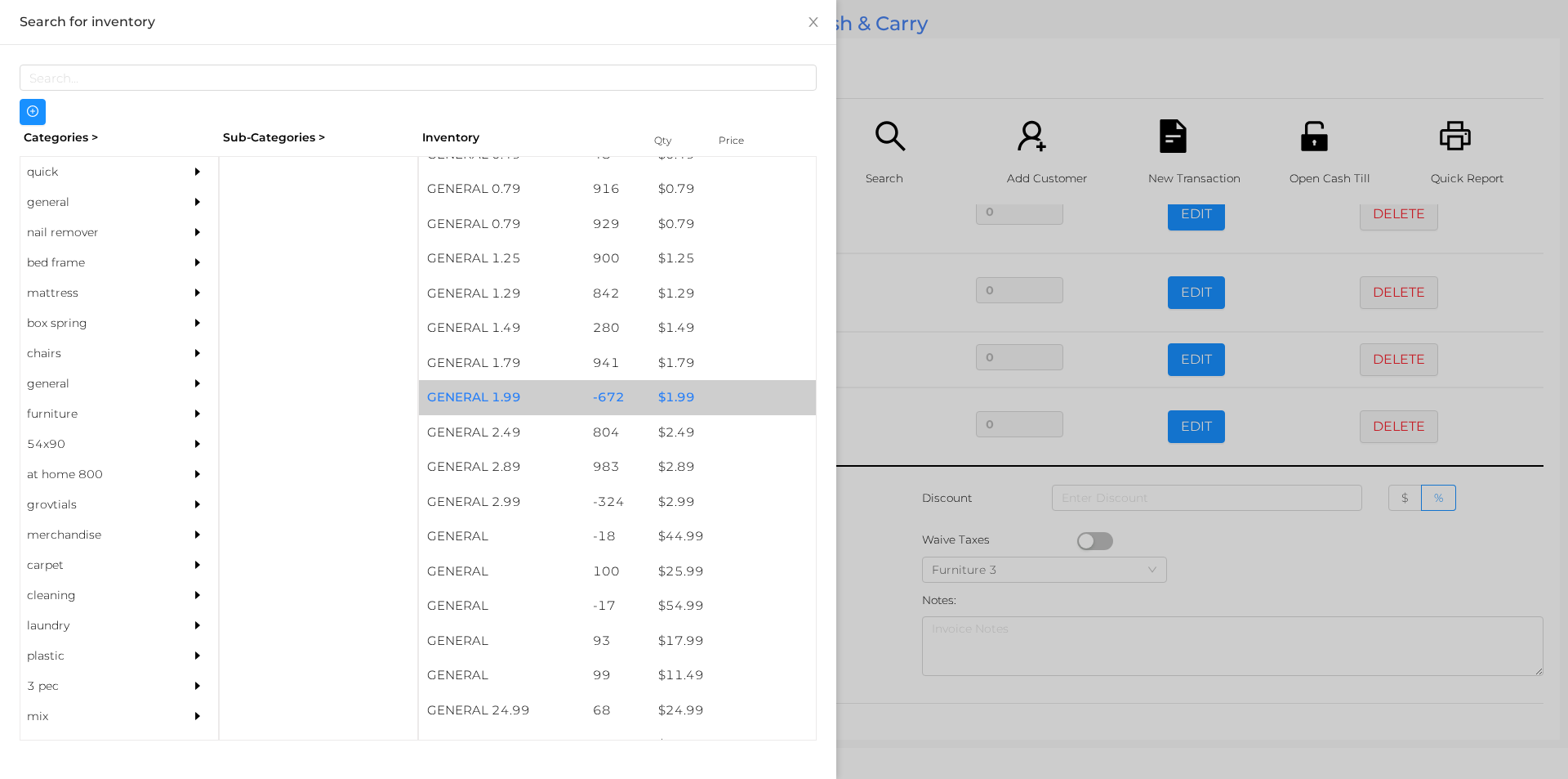
click at [700, 393] on div "$ 1.99" at bounding box center [733, 398] width 166 height 35
click at [703, 400] on div "$ 1.99" at bounding box center [733, 398] width 166 height 35
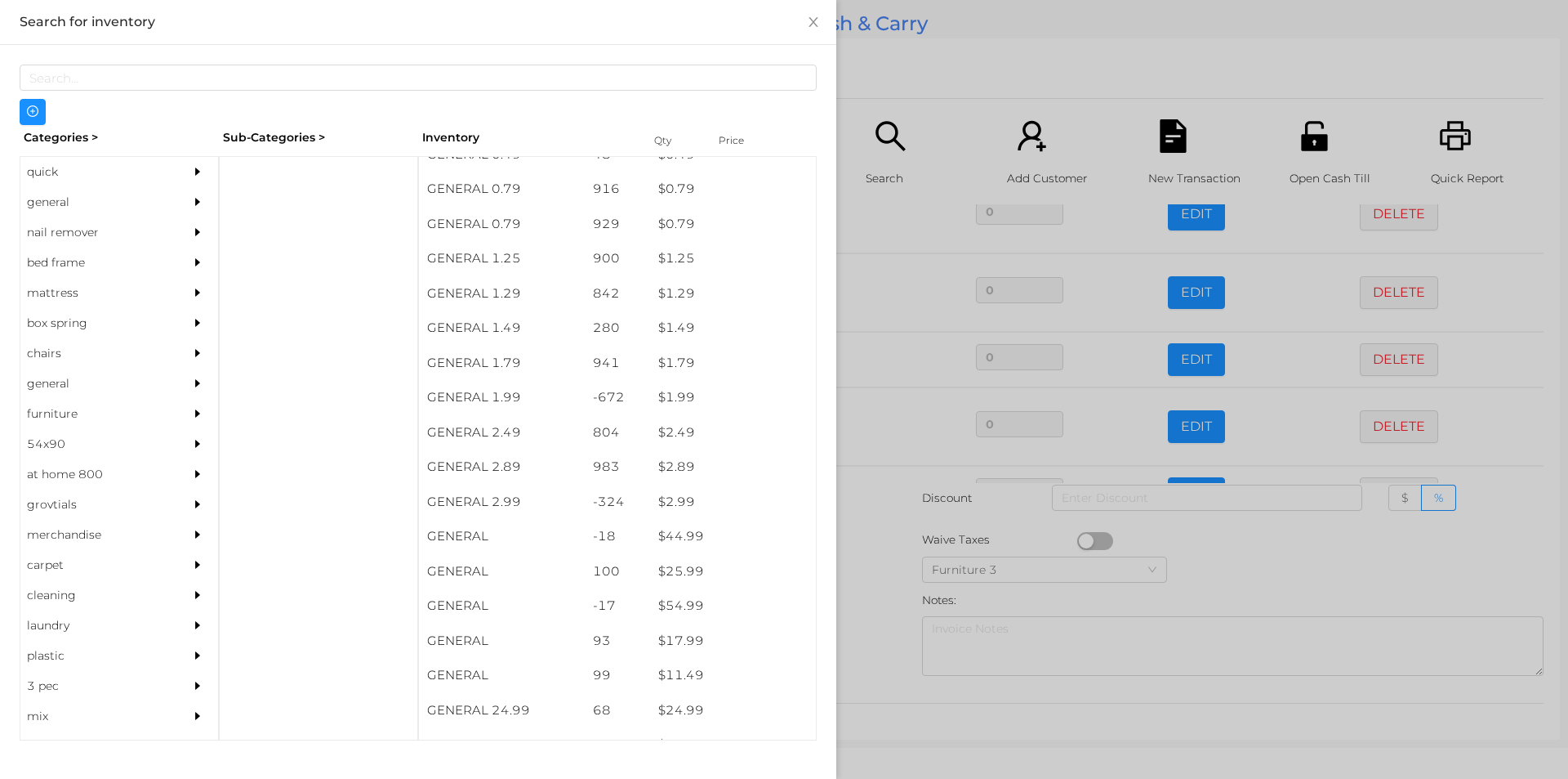
click at [969, 84] on div at bounding box center [784, 389] width 1568 height 779
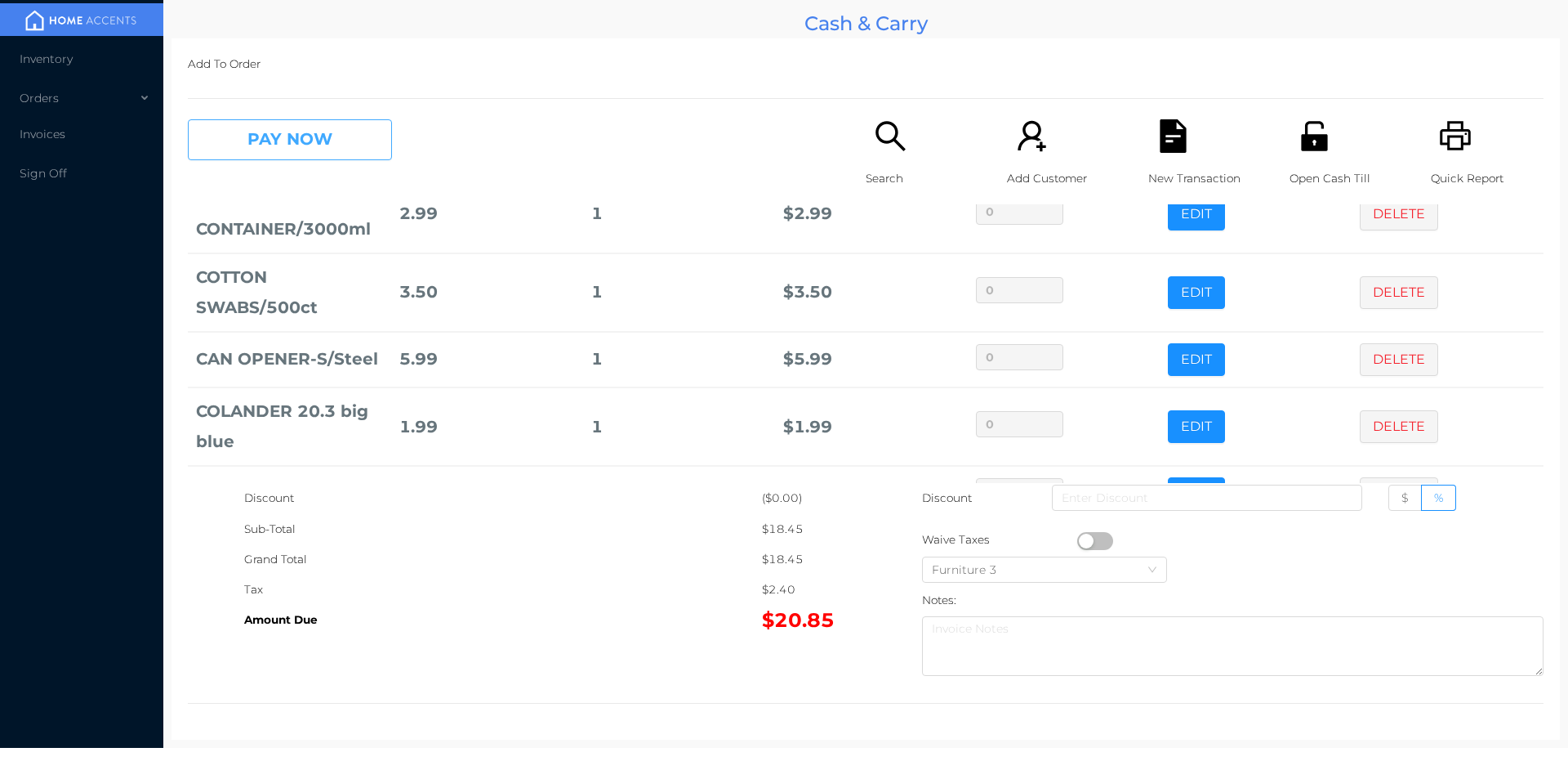
click at [294, 122] on button "PAY NOW" at bounding box center [290, 140] width 204 height 41
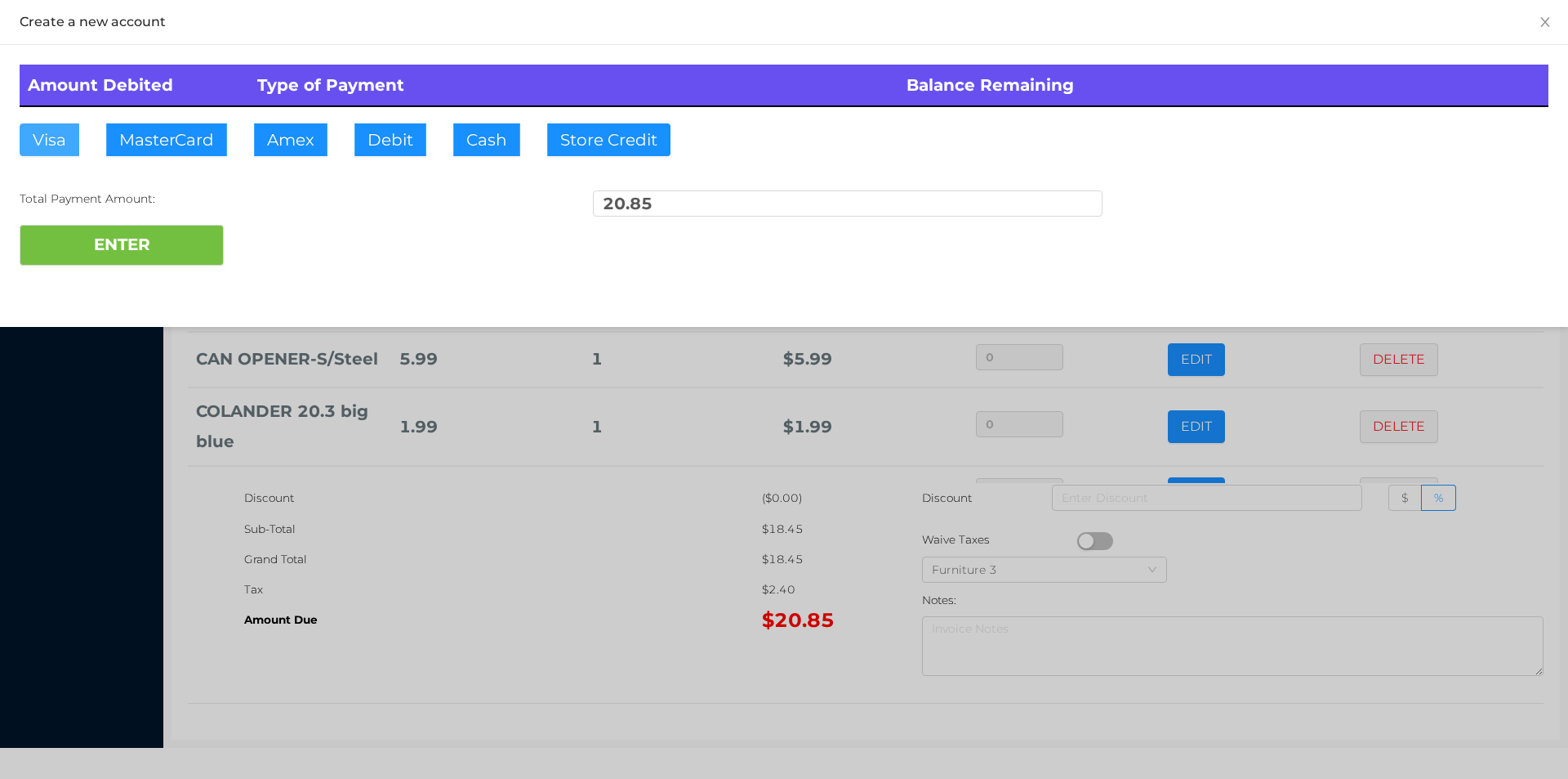
click at [41, 146] on button "Visa" at bounding box center [49, 139] width 59 height 32
click at [72, 254] on button "ENTER" at bounding box center [121, 245] width 204 height 41
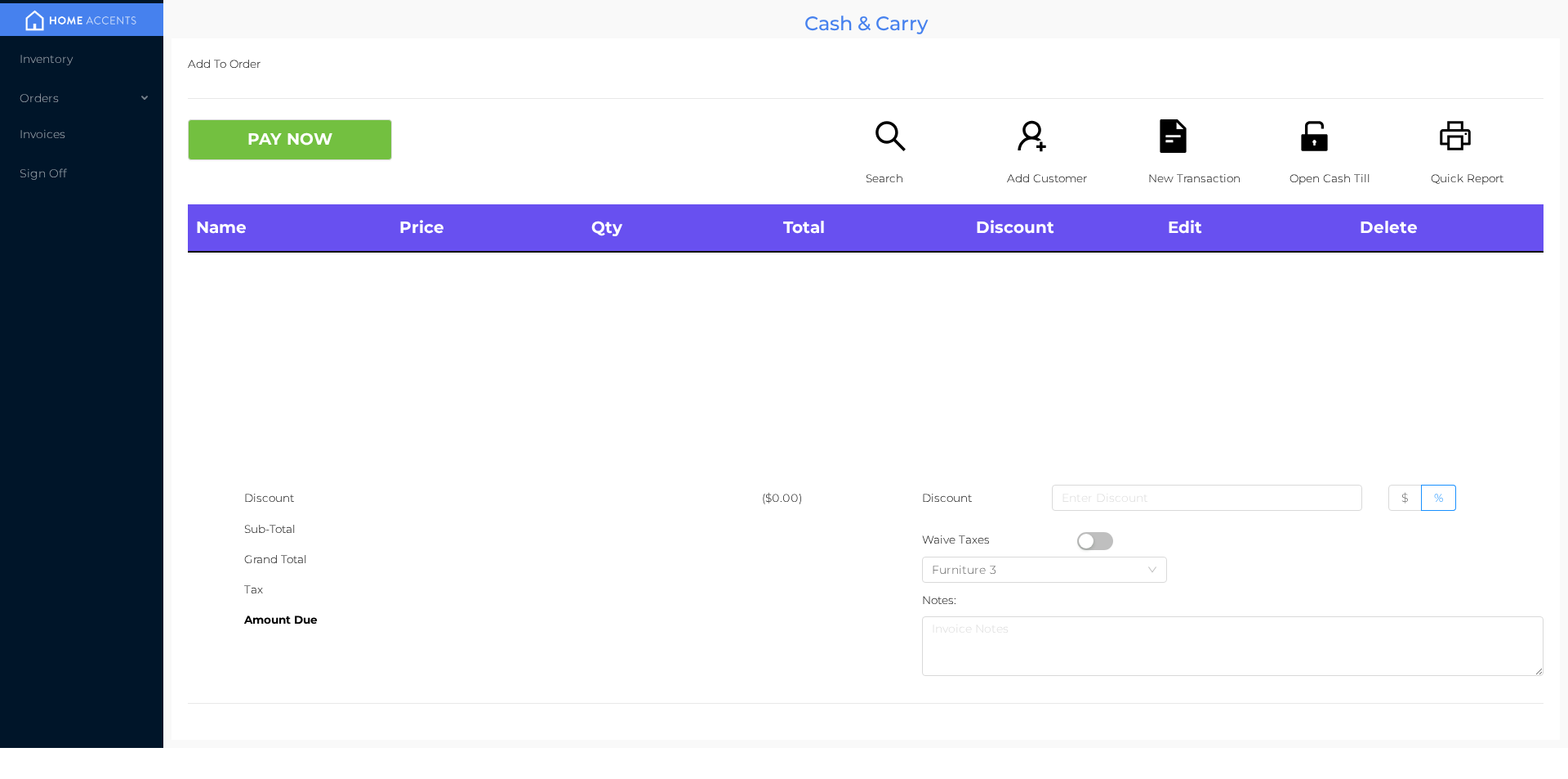
scroll to position [0, 0]
click at [1302, 155] on div "Open Cash Till" at bounding box center [1346, 161] width 112 height 85
click at [896, 161] on div "Search" at bounding box center [922, 161] width 112 height 85
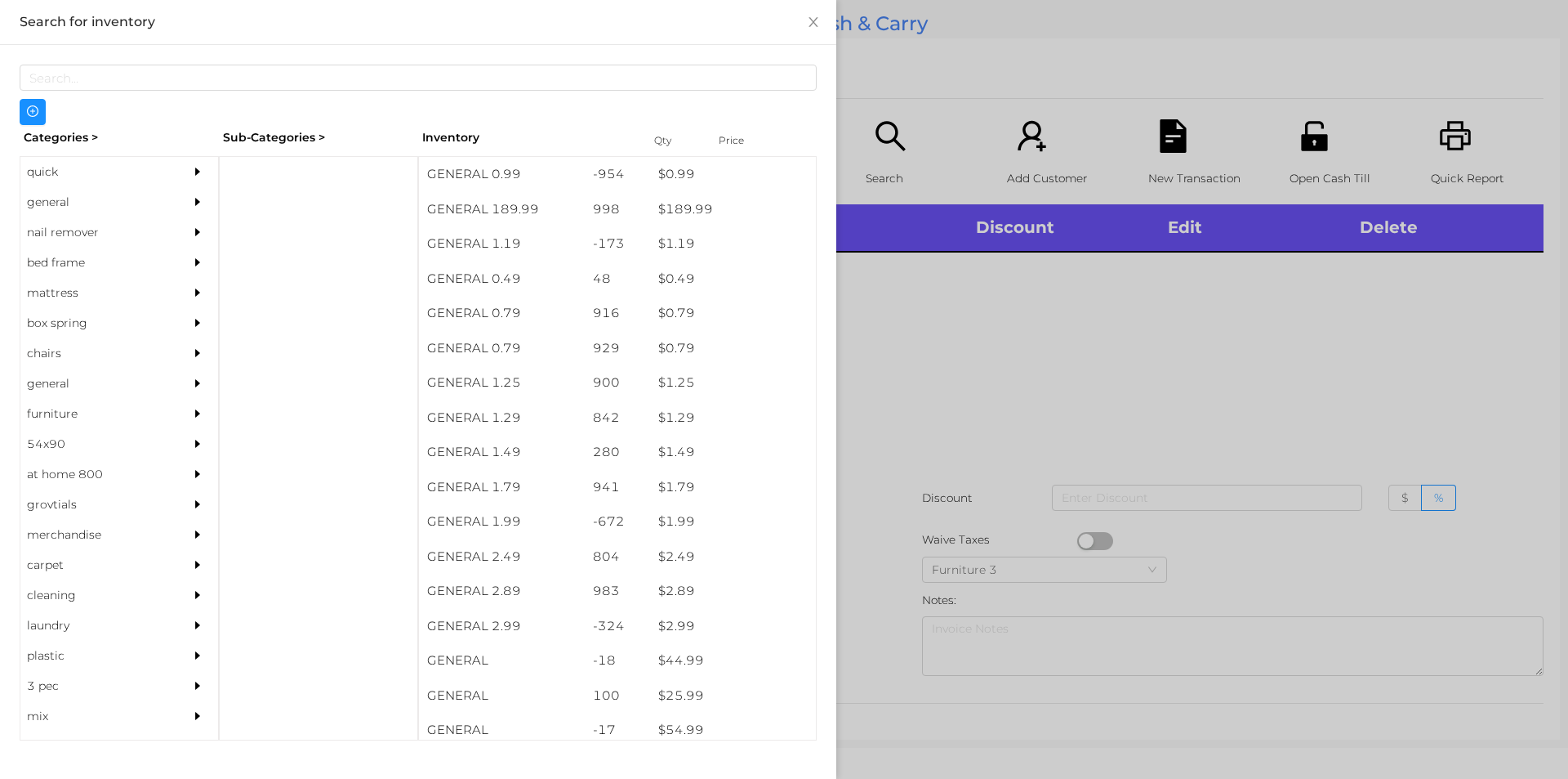
click at [59, 208] on div "general" at bounding box center [94, 202] width 148 height 31
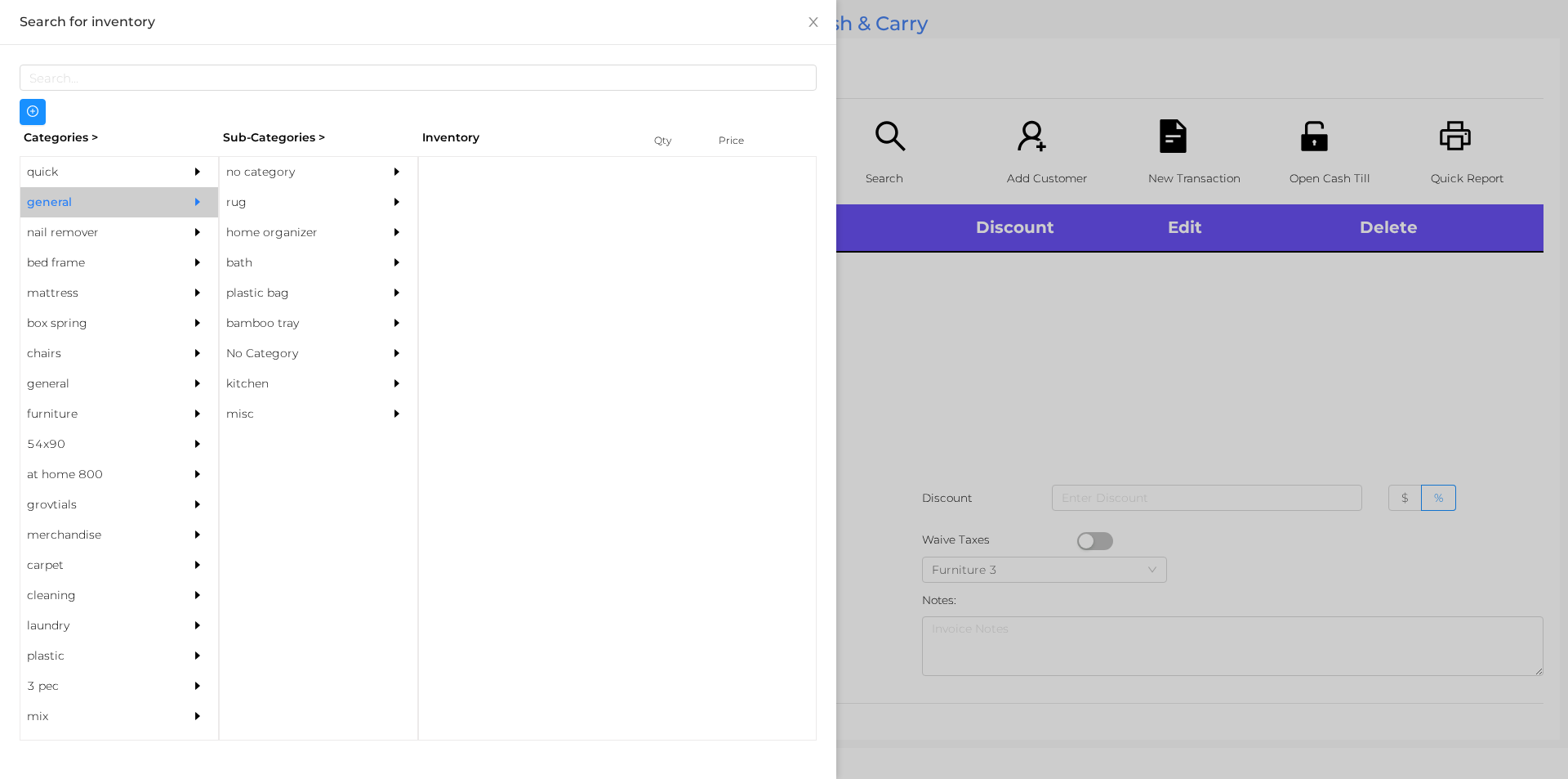
click at [262, 157] on div "no category" at bounding box center [294, 172] width 148 height 31
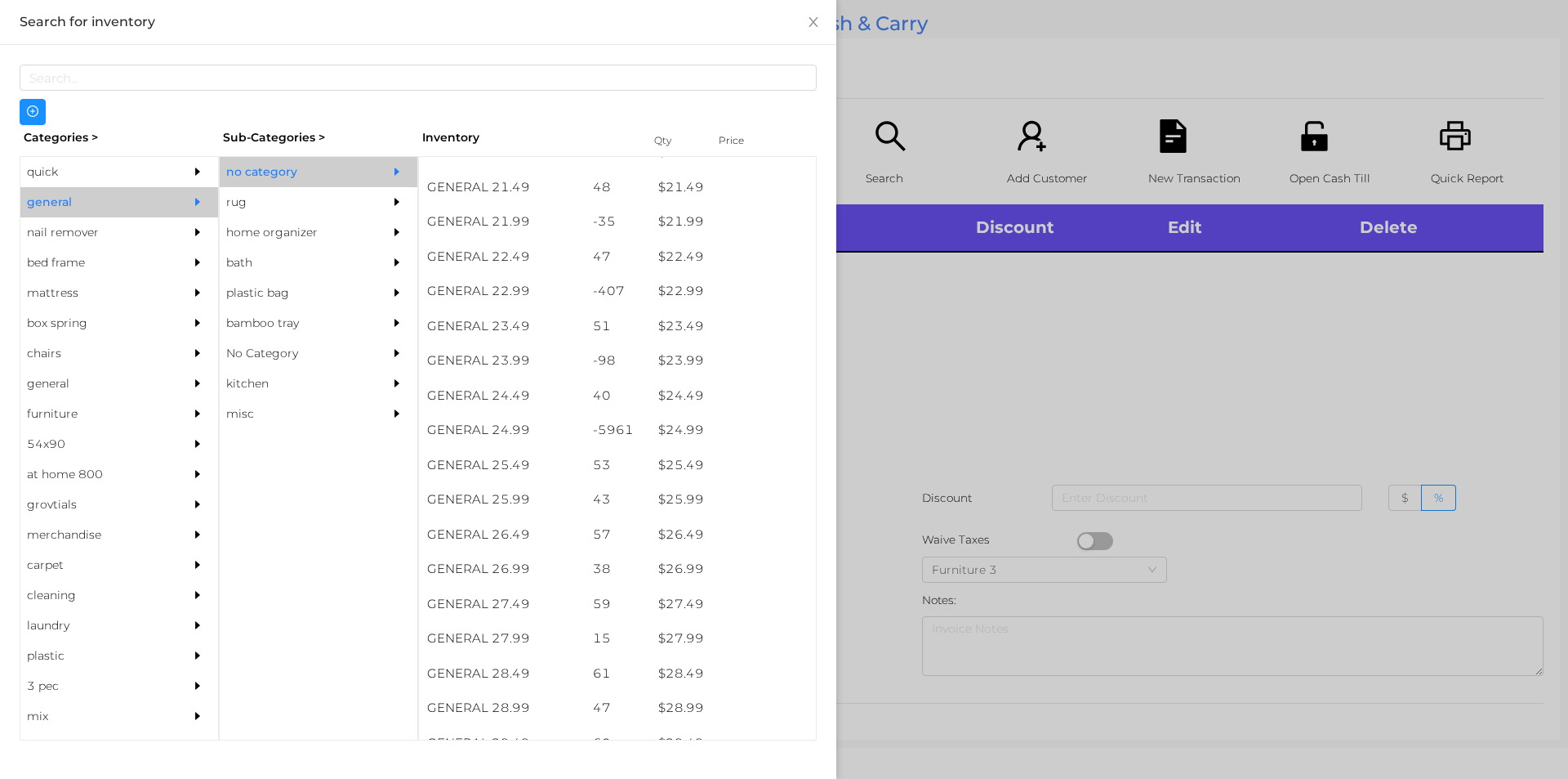
scroll to position [1853, 0]
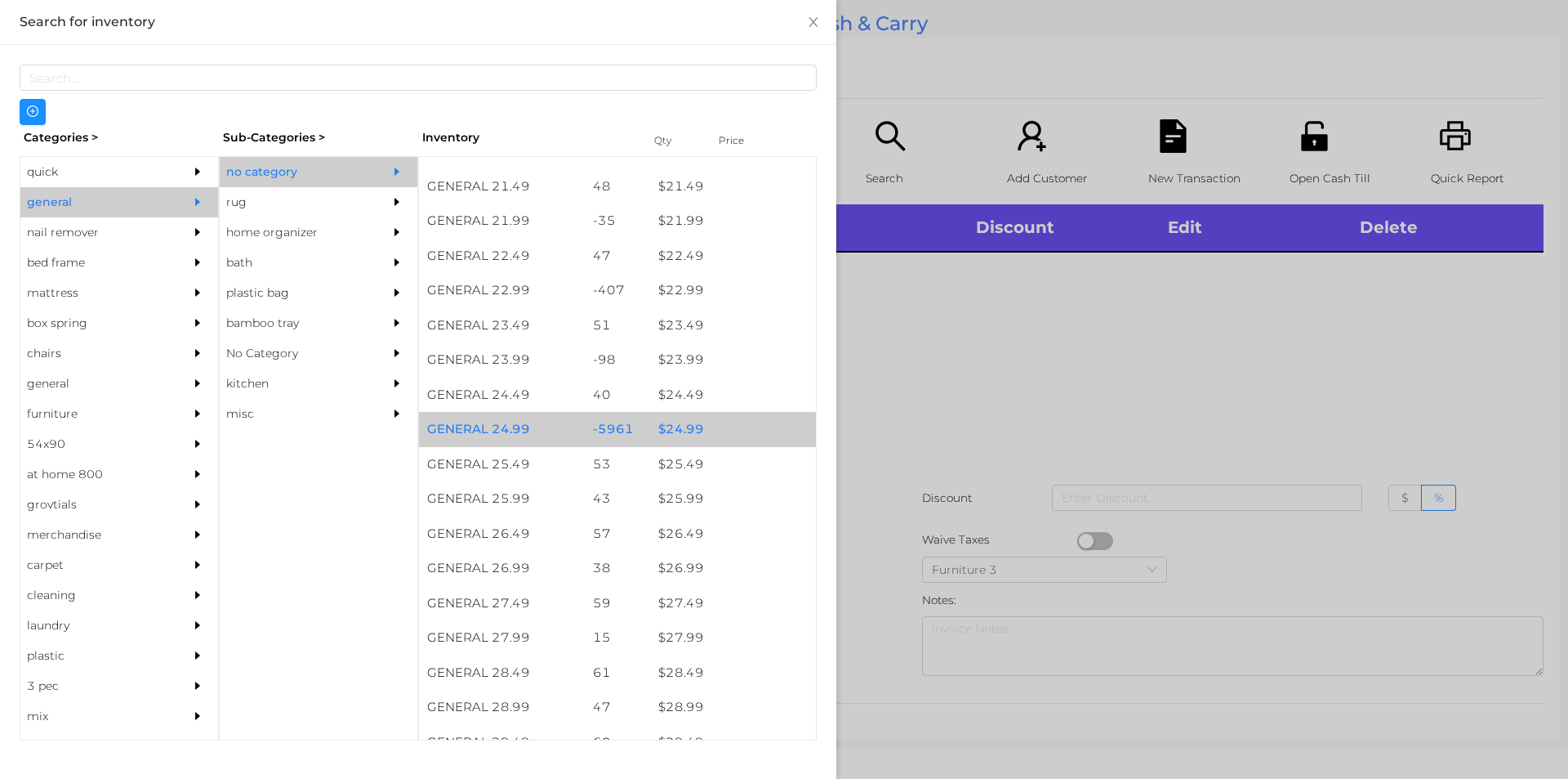
click at [697, 444] on div "$ 24.99" at bounding box center [733, 429] width 166 height 35
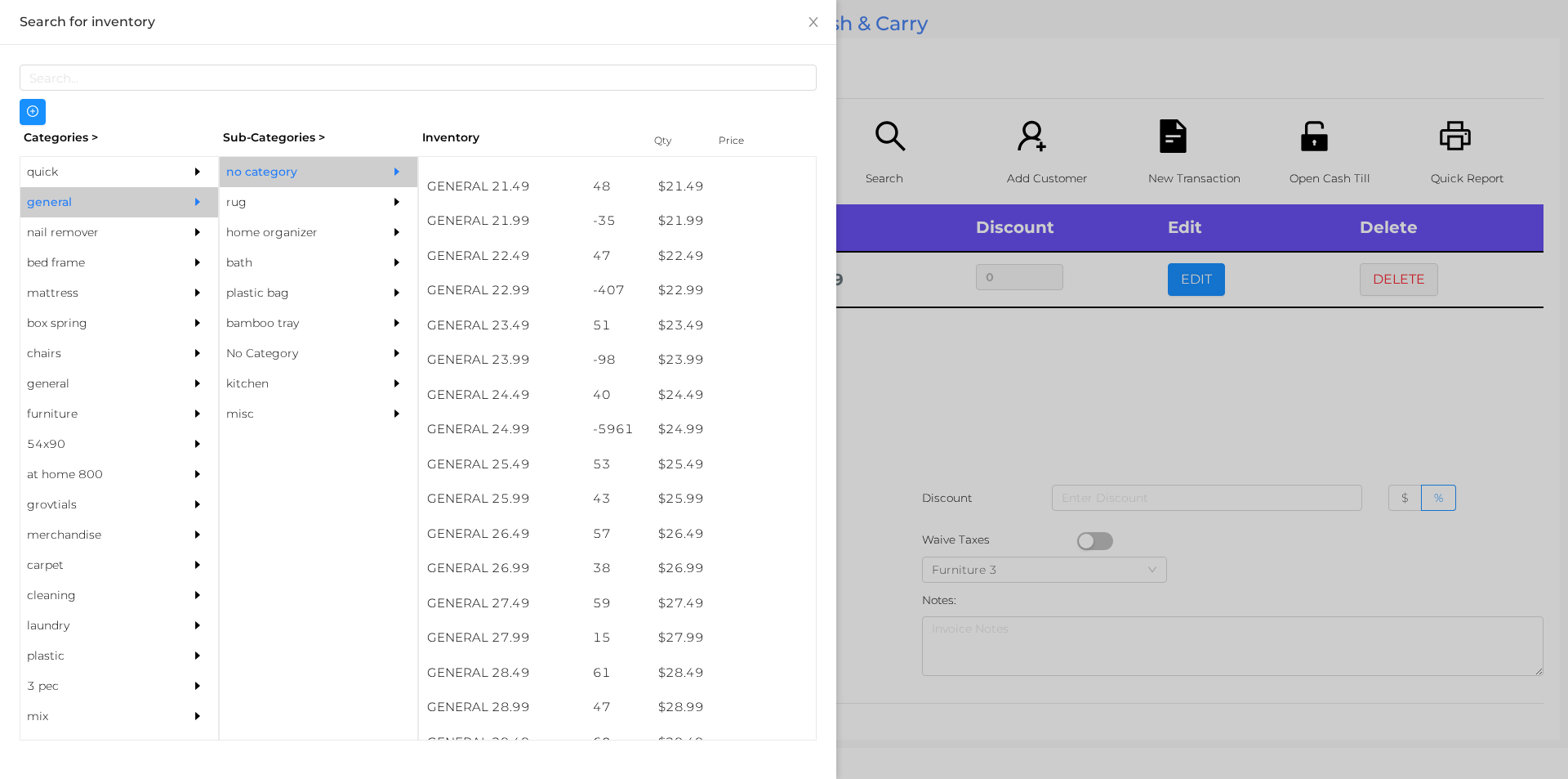
click at [922, 382] on div at bounding box center [784, 389] width 1568 height 779
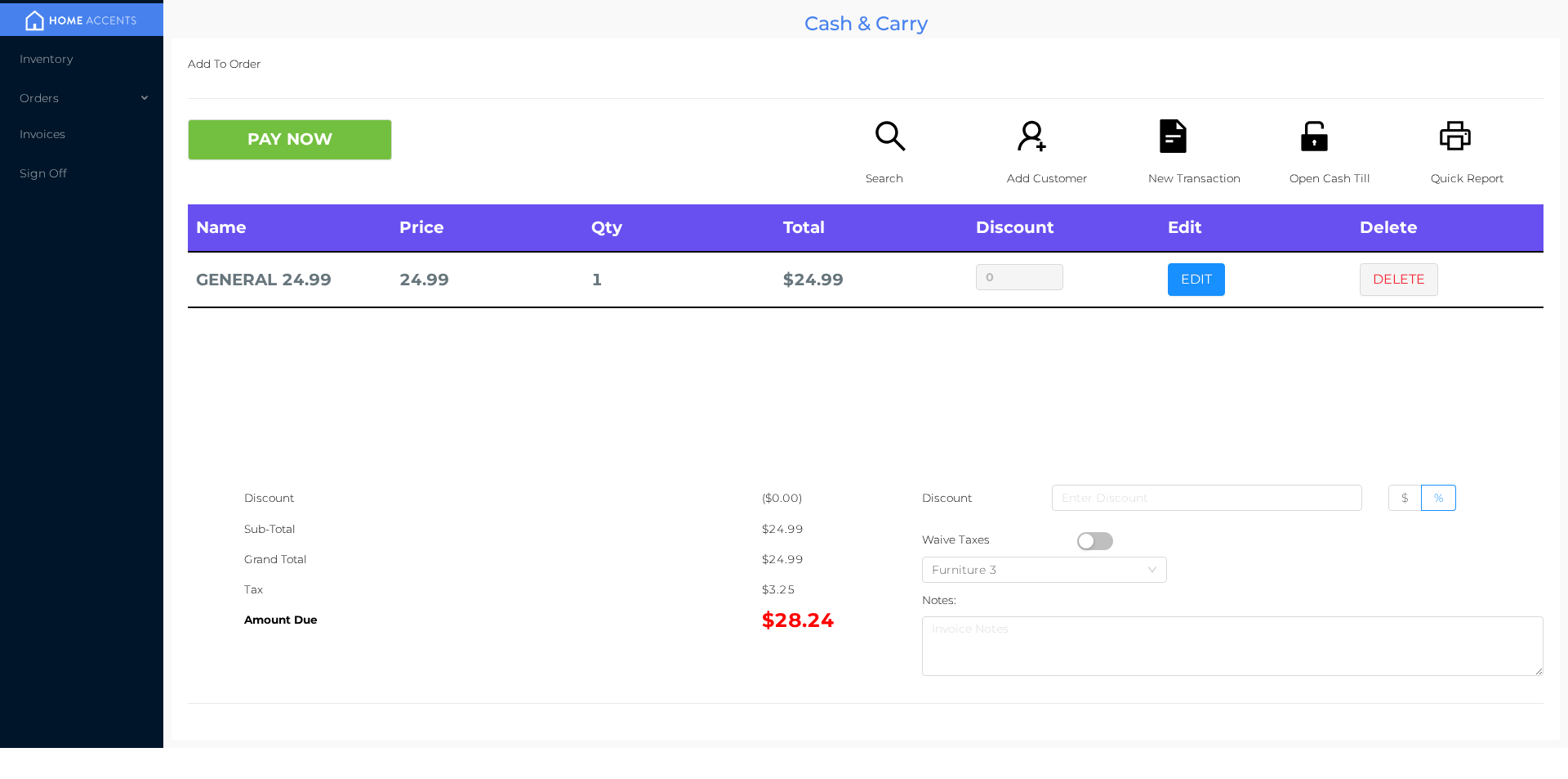
click at [1077, 545] on button "button" at bounding box center [1094, 541] width 36 height 18
click at [1094, 544] on button "button" at bounding box center [1094, 541] width 36 height 18
click at [234, 158] on button "PAY NOW" at bounding box center [290, 140] width 204 height 41
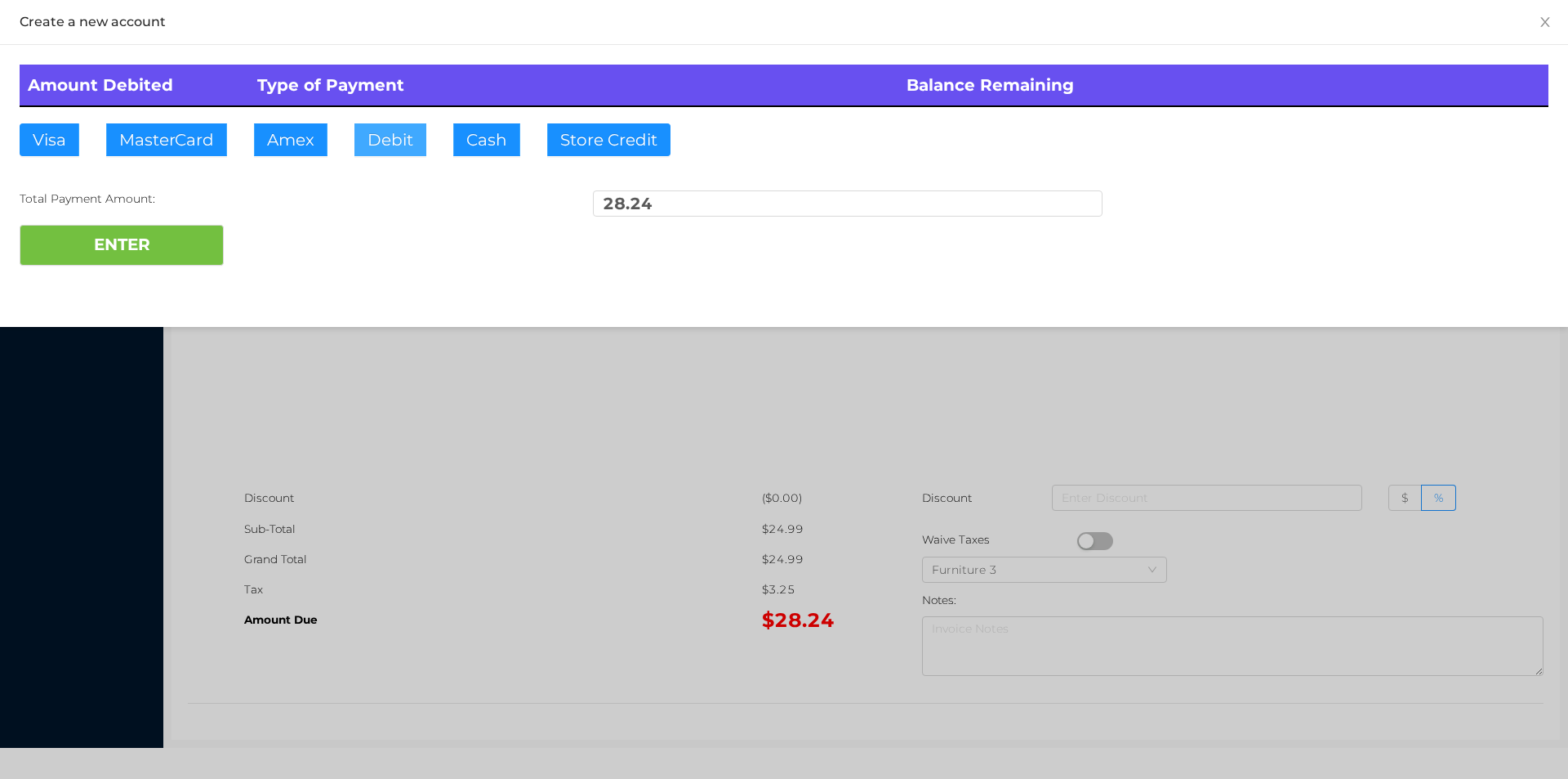
click at [392, 150] on button "Debit" at bounding box center [390, 139] width 72 height 32
click at [176, 229] on button "ENTER" at bounding box center [121, 245] width 204 height 41
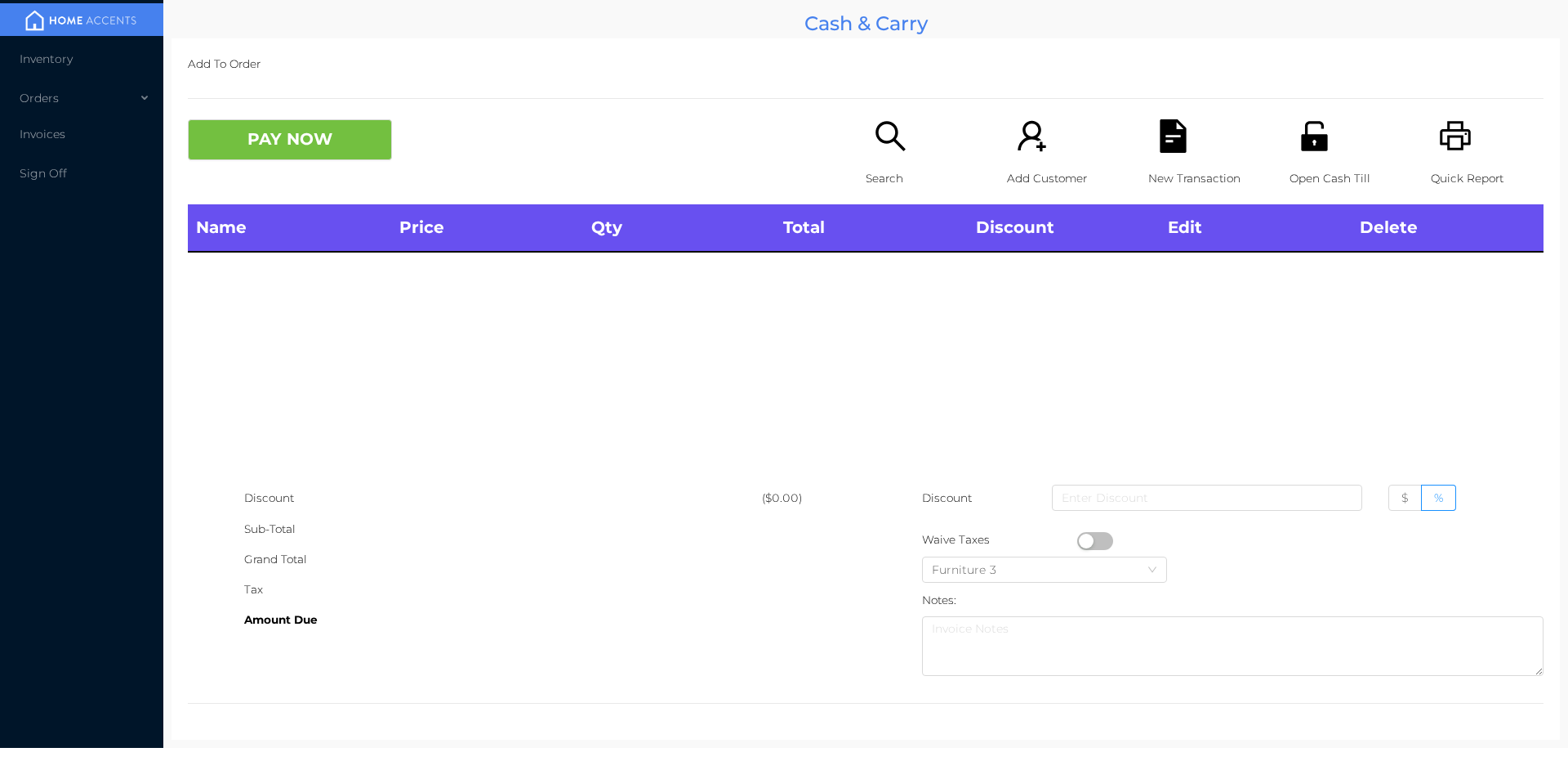
click at [1312, 120] on icon "icon: unlock" at bounding box center [1314, 136] width 33 height 33
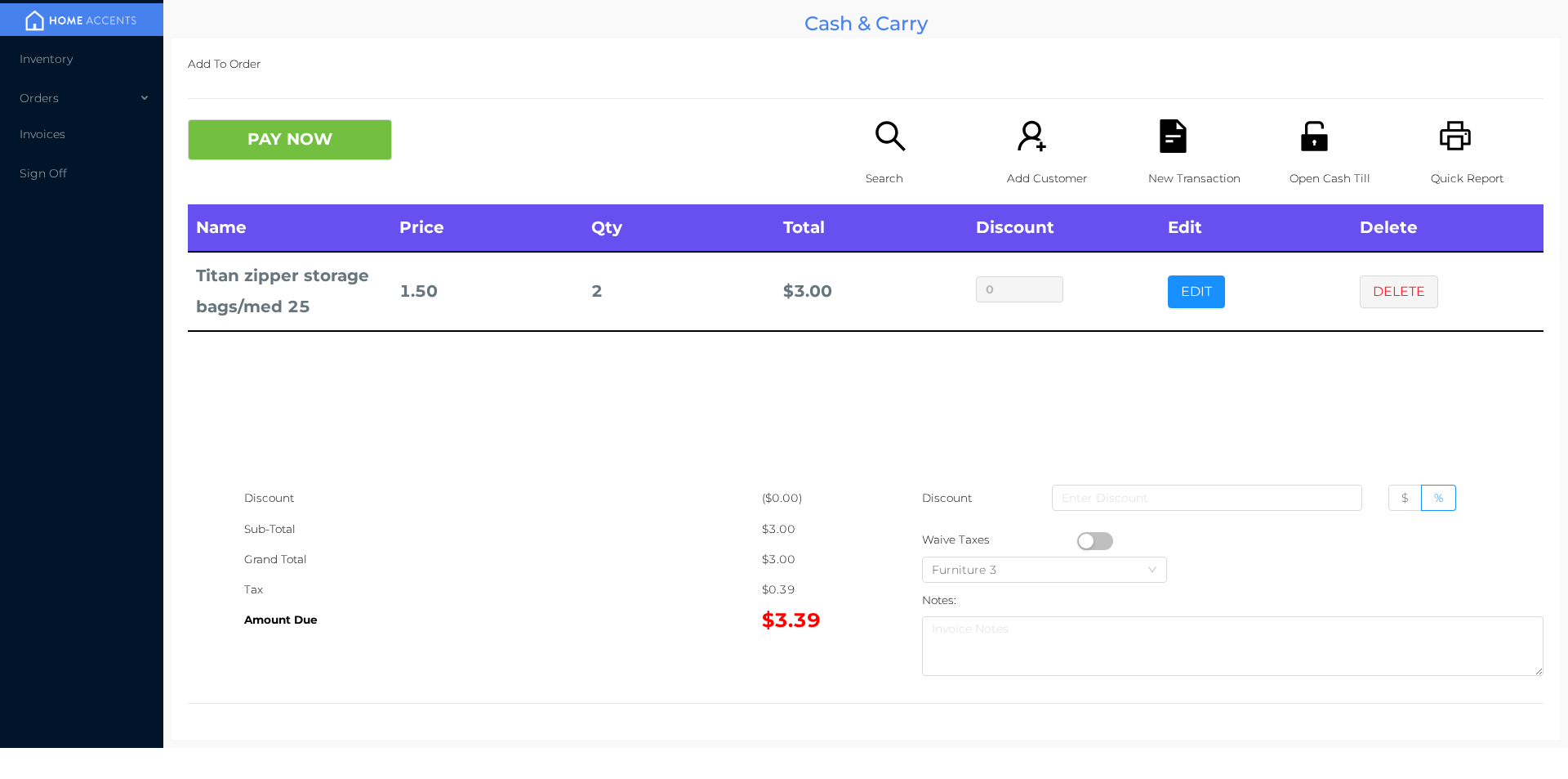
click at [290, 143] on button "PAY NOW" at bounding box center [290, 140] width 204 height 41
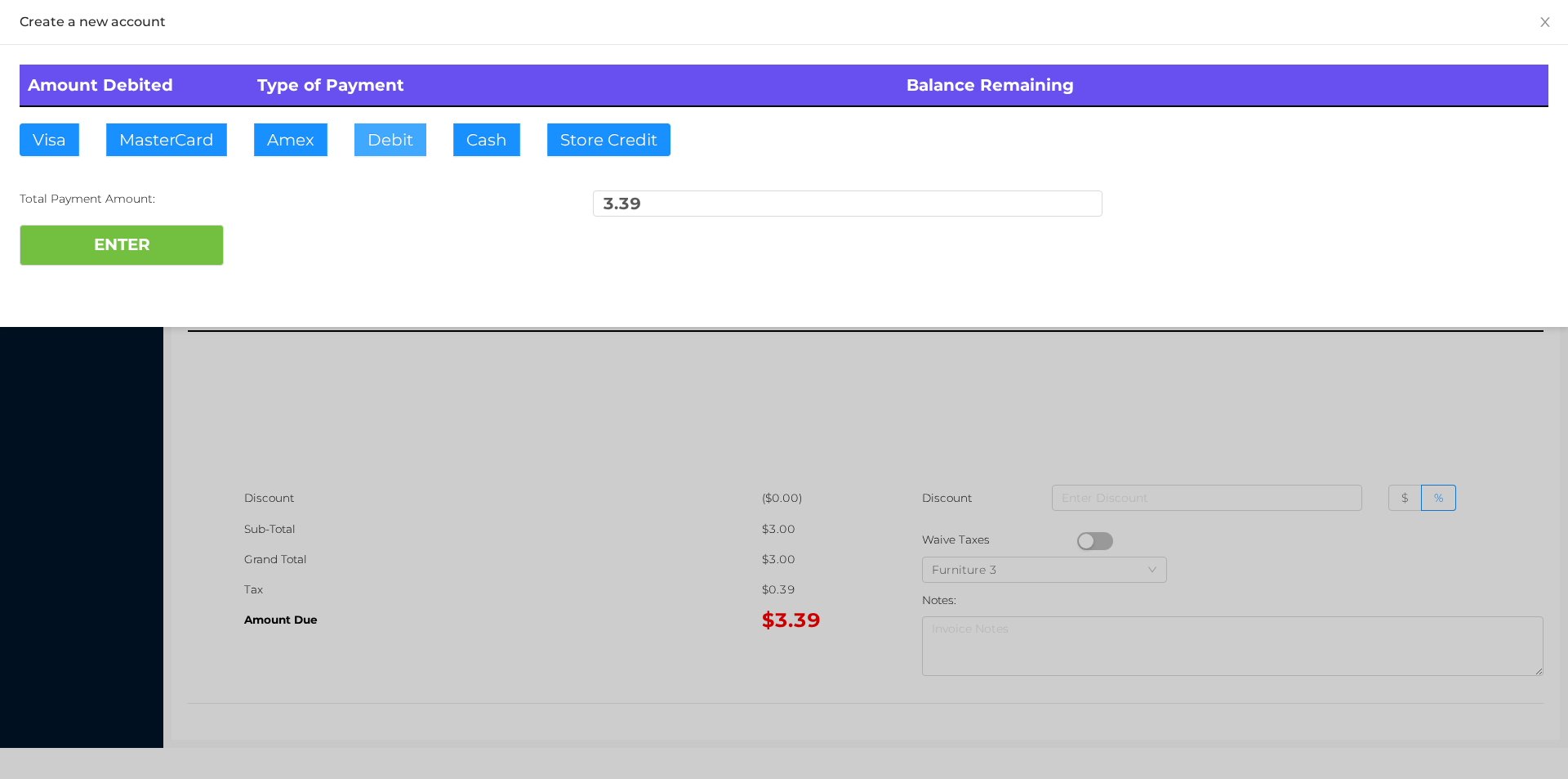
click at [411, 142] on button "Debit" at bounding box center [390, 139] width 72 height 32
click at [92, 261] on button "ENTER" at bounding box center [121, 245] width 204 height 41
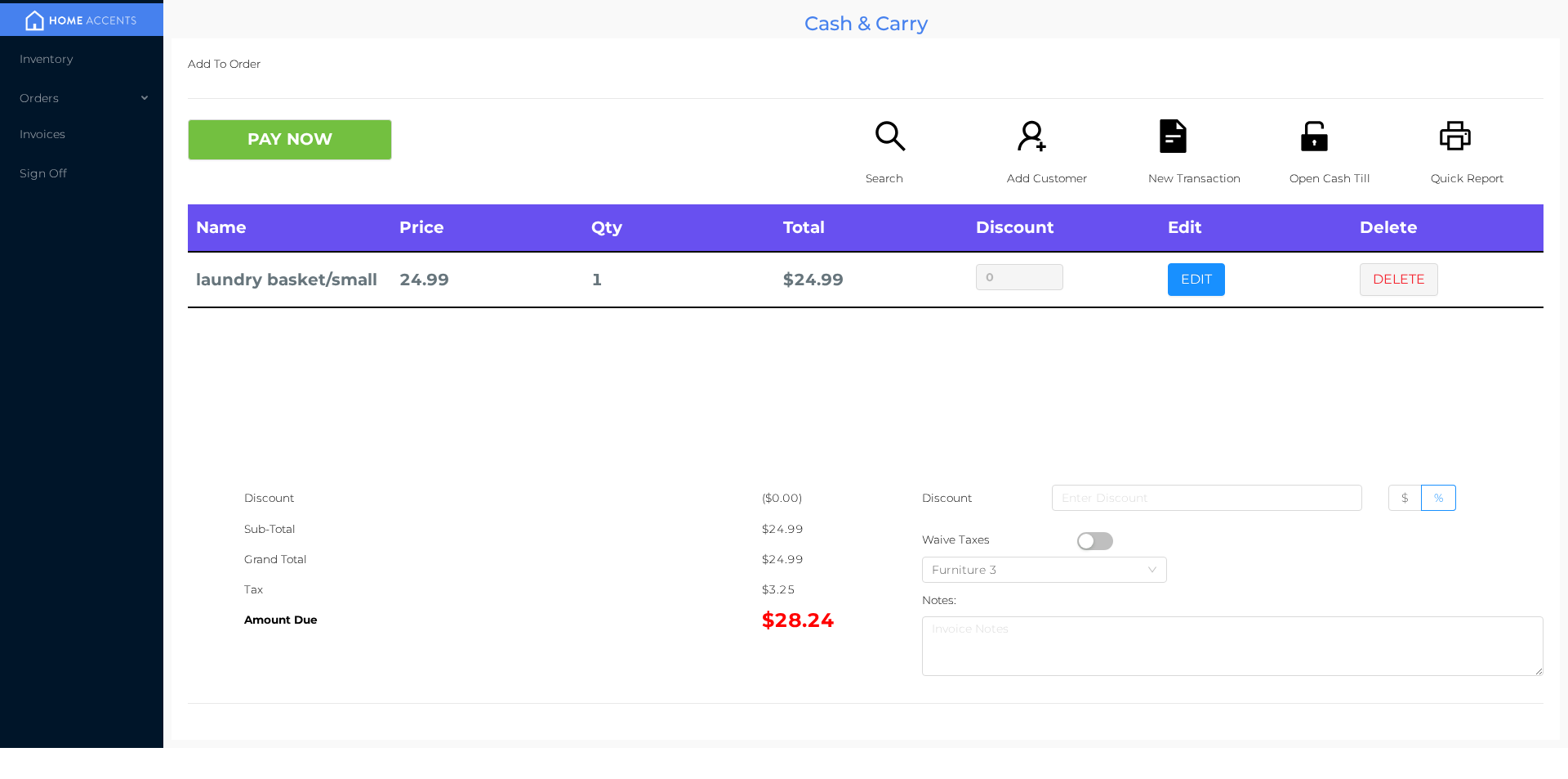
click at [1185, 133] on div "New Transaction" at bounding box center [1204, 161] width 112 height 85
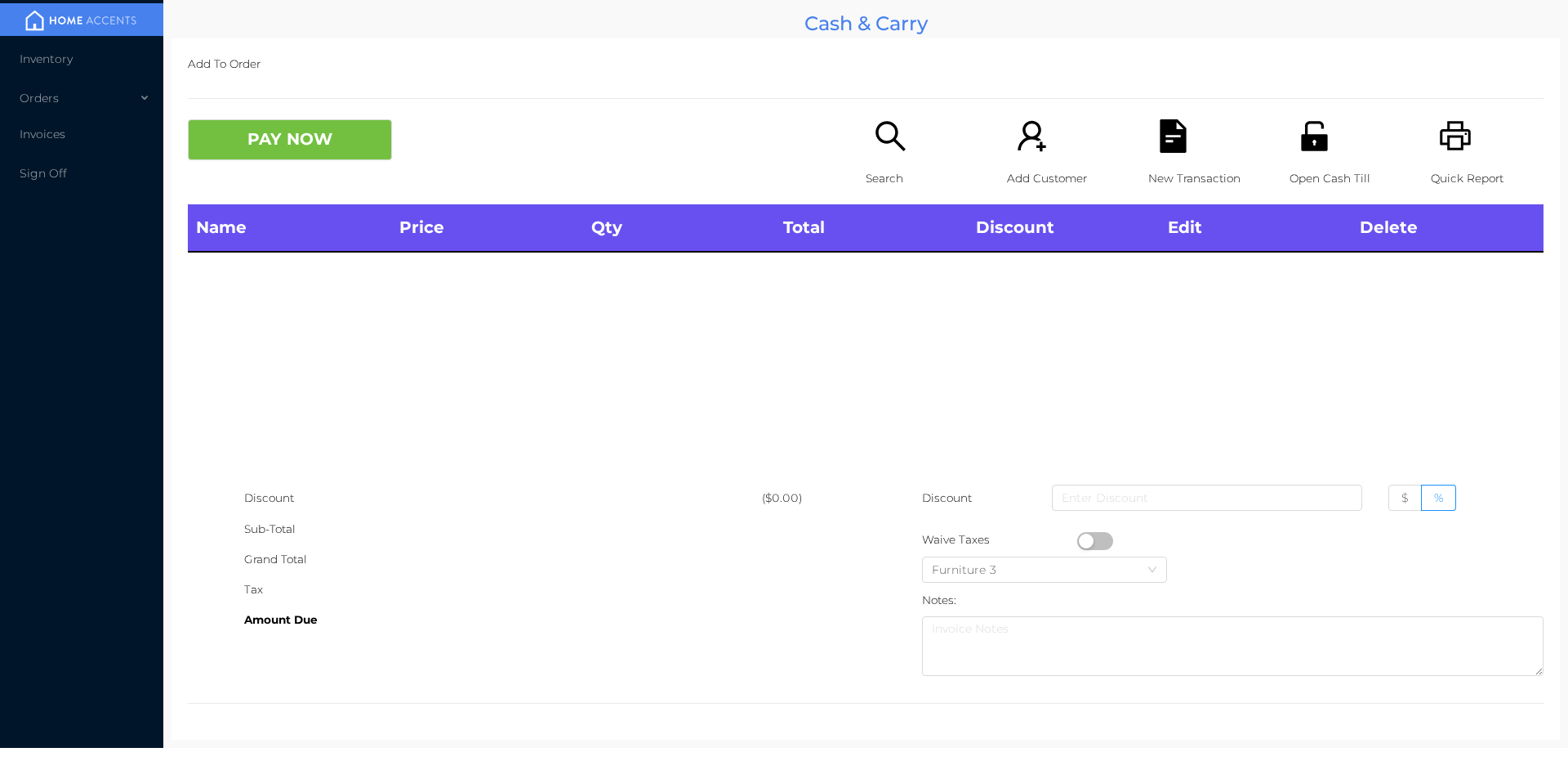
click at [1443, 144] on icon "icon: printer" at bounding box center [1456, 136] width 33 height 33
click at [1301, 150] on icon "icon: unlock" at bounding box center [1314, 136] width 26 height 30
click at [1316, 153] on icon "icon: unlock" at bounding box center [1314, 136] width 33 height 33
click at [1334, 140] on div "Open Cash Till" at bounding box center [1346, 161] width 112 height 85
click at [883, 135] on icon "icon: search" at bounding box center [890, 136] width 33 height 33
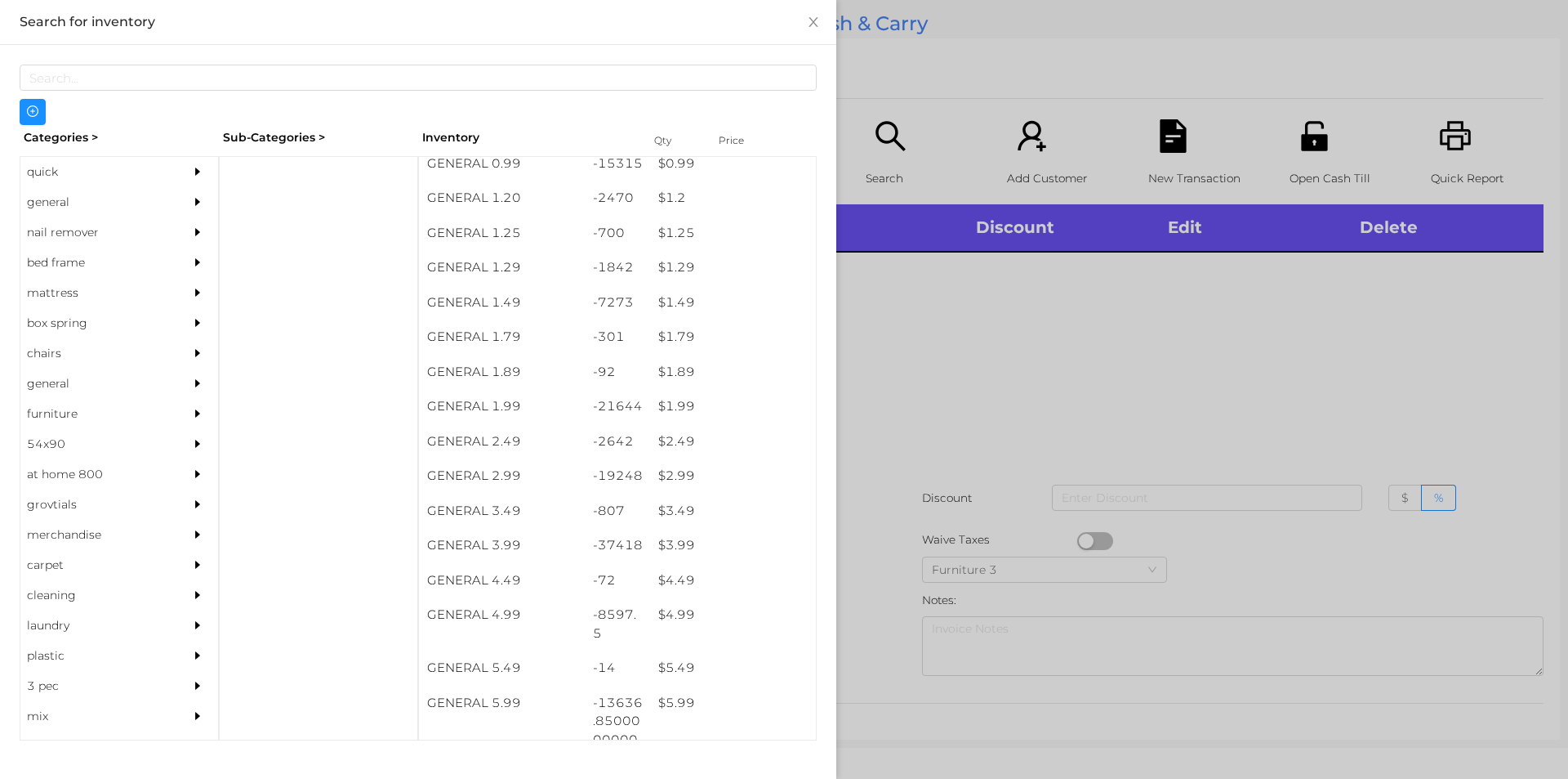
scroll to position [181, 0]
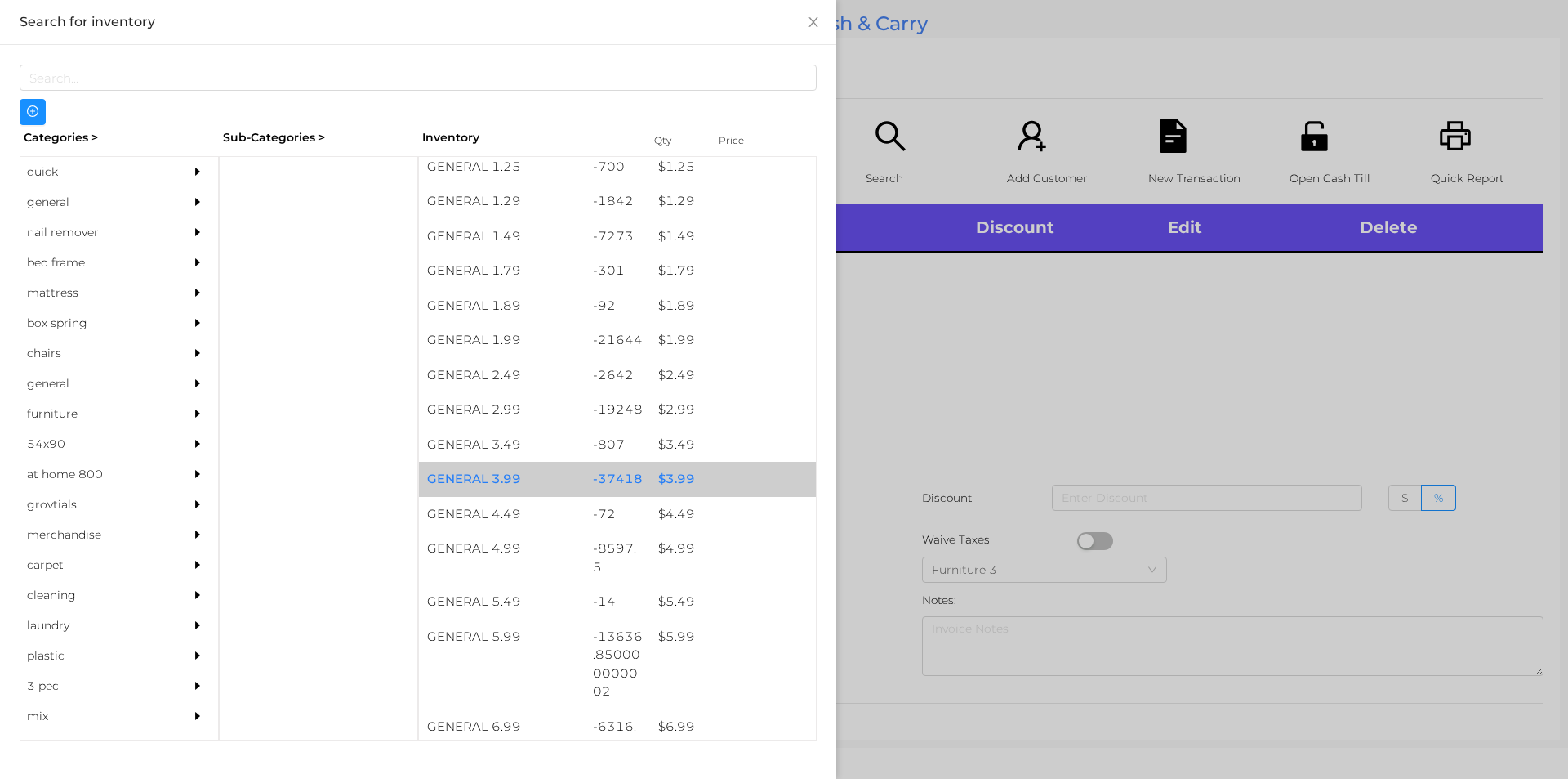
click at [636, 468] on div "-37418" at bounding box center [618, 479] width 66 height 35
click at [623, 482] on div "-37418" at bounding box center [618, 479] width 66 height 35
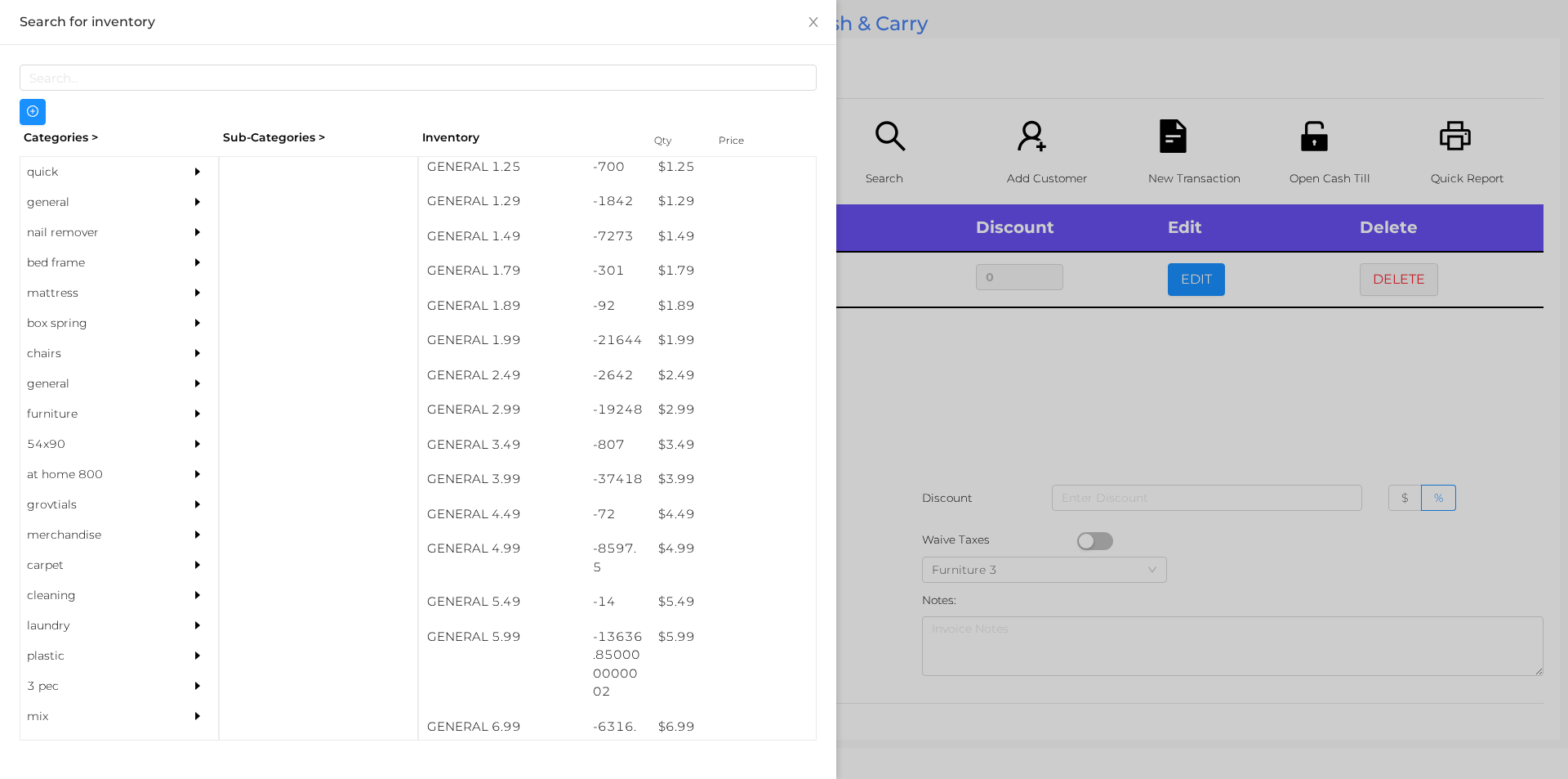
click at [876, 497] on div at bounding box center [784, 389] width 1568 height 779
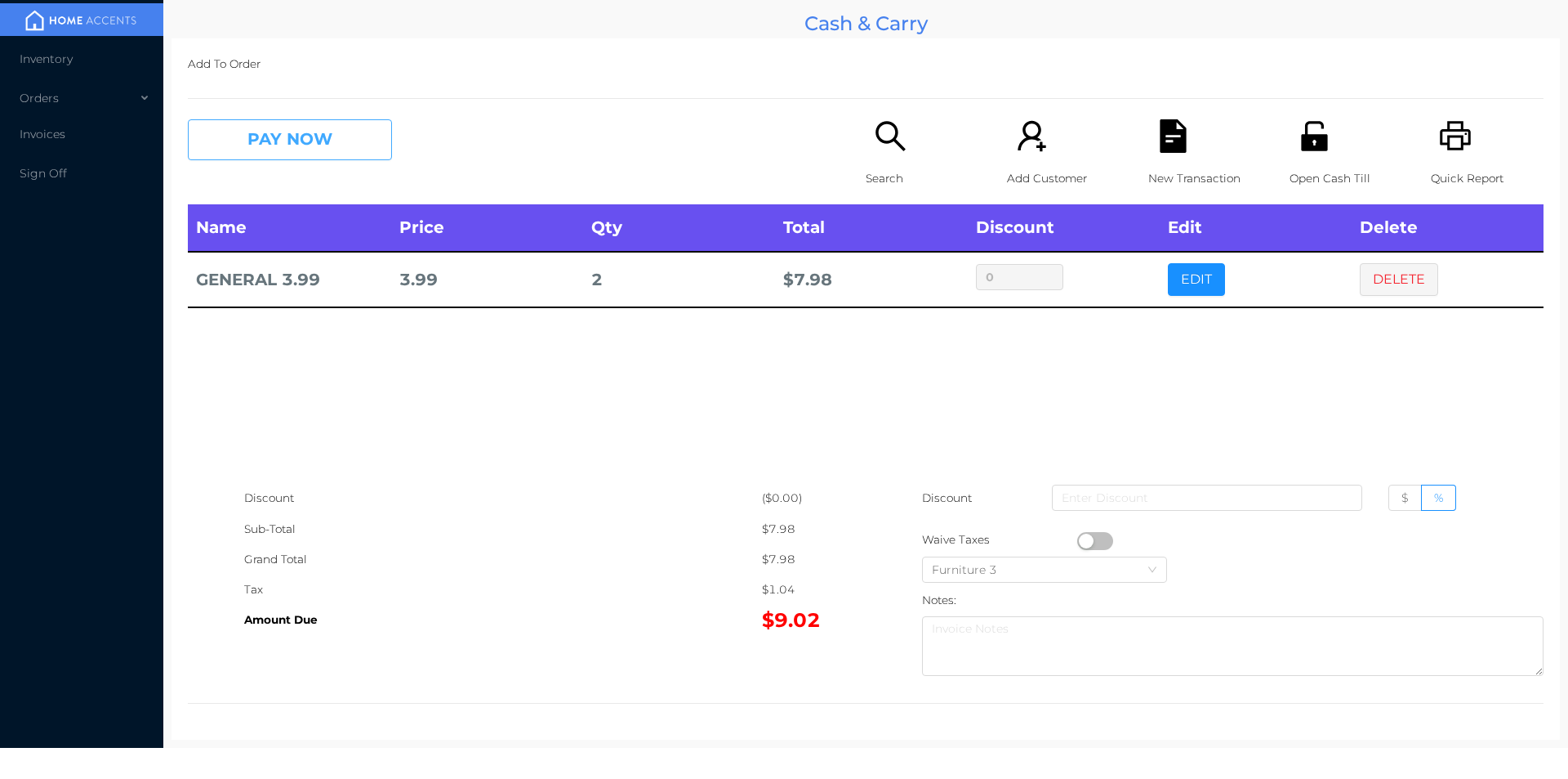
click at [257, 148] on button "PAY NOW" at bounding box center [290, 140] width 204 height 41
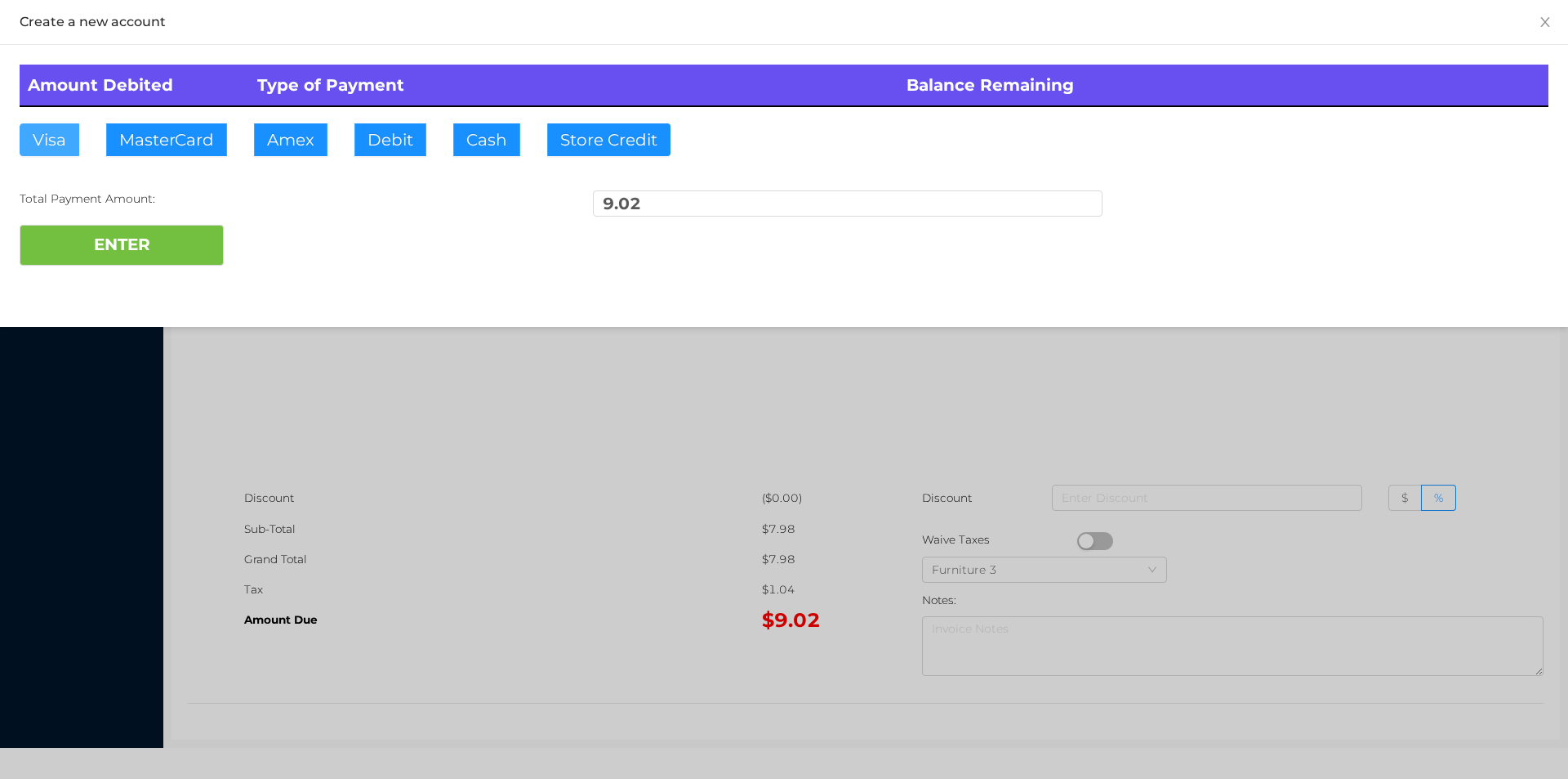
click at [54, 124] on button "Visa" at bounding box center [49, 139] width 59 height 32
click at [49, 241] on button "ENTER" at bounding box center [121, 245] width 204 height 41
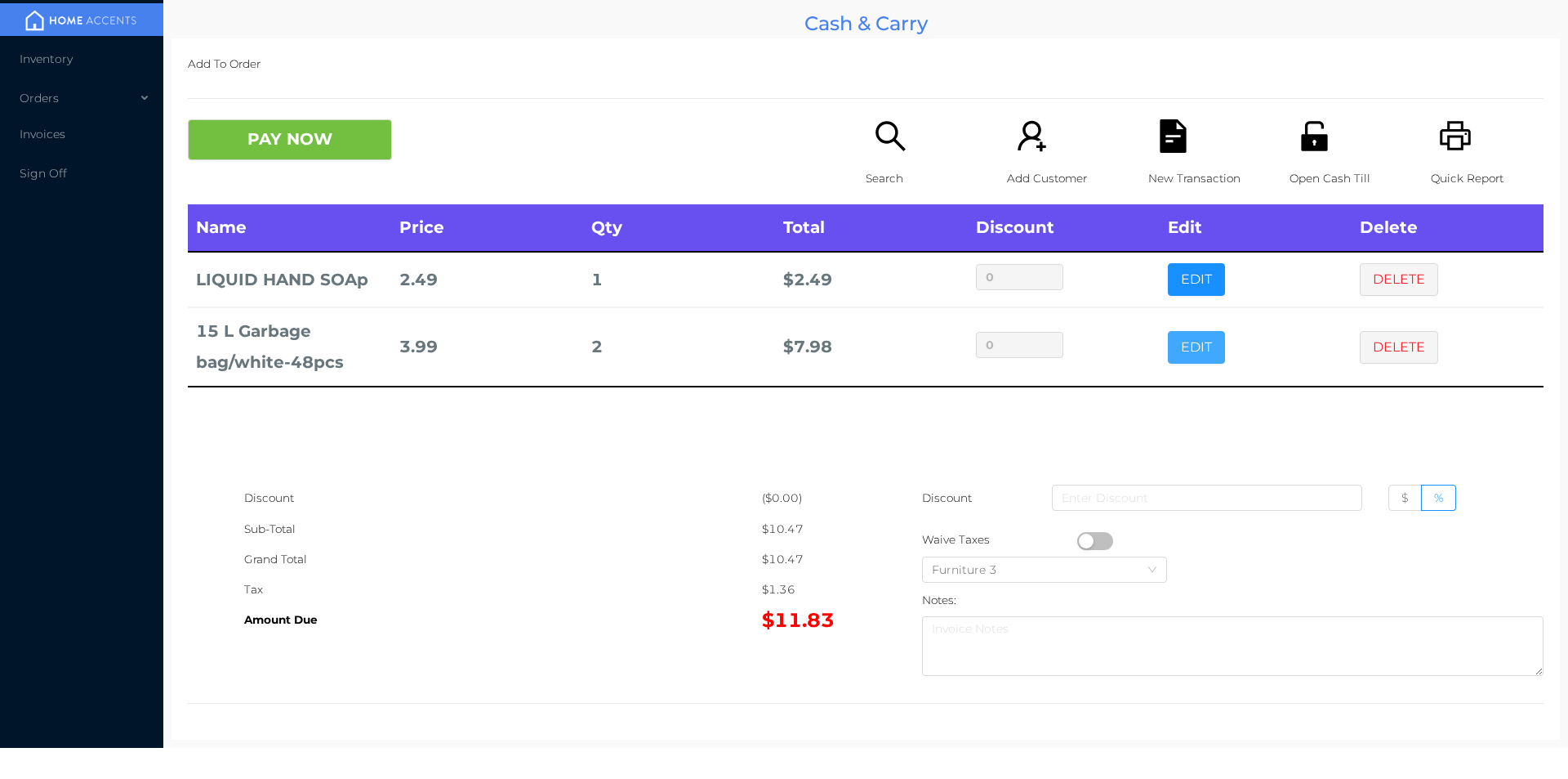
click at [1190, 332] on button "EDIT" at bounding box center [1196, 346] width 58 height 32
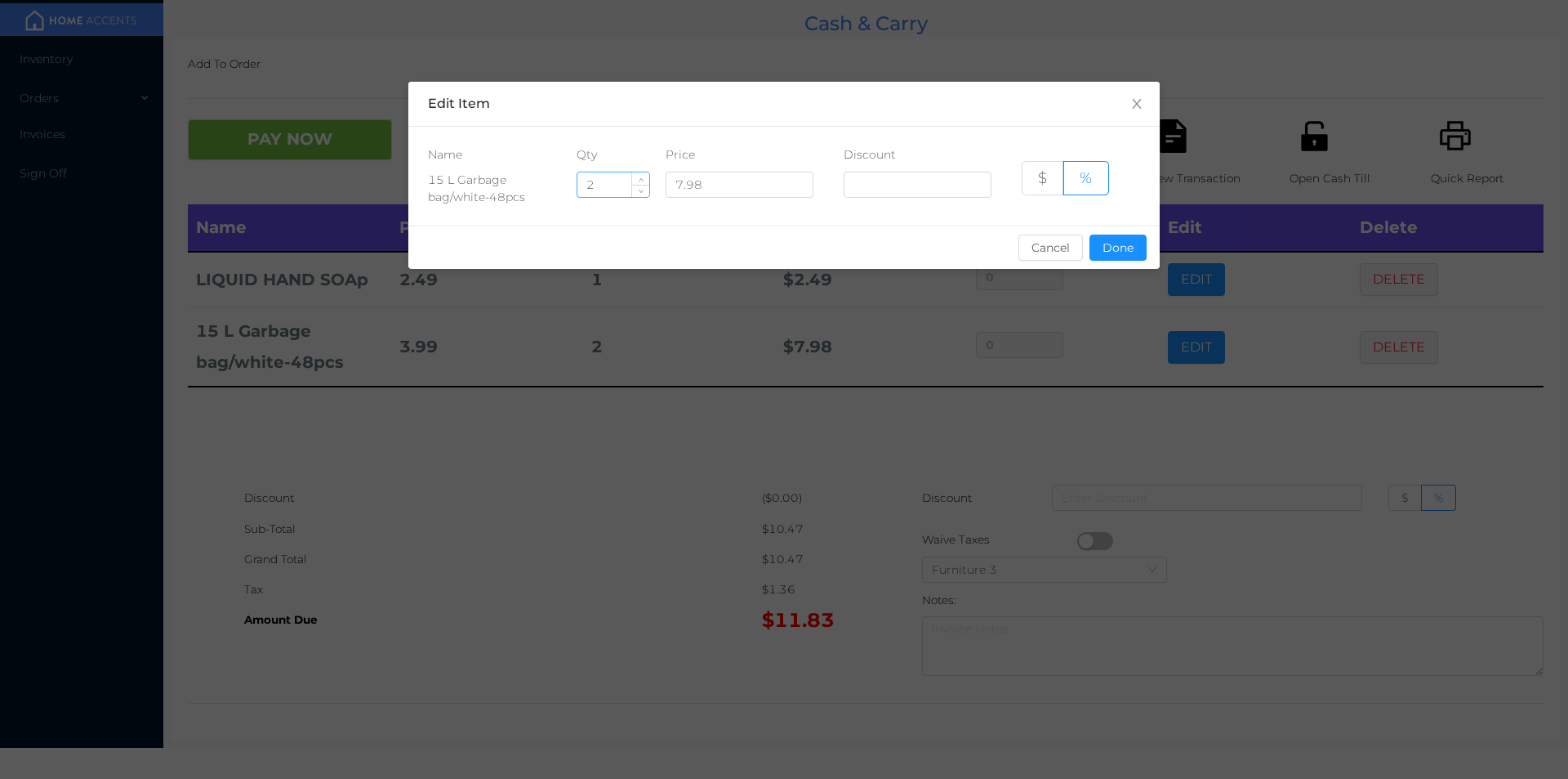
click at [606, 182] on input "2" at bounding box center [613, 185] width 72 height 24
type input "1"
click at [1093, 257] on button "Done" at bounding box center [1118, 248] width 58 height 26
type input "0%"
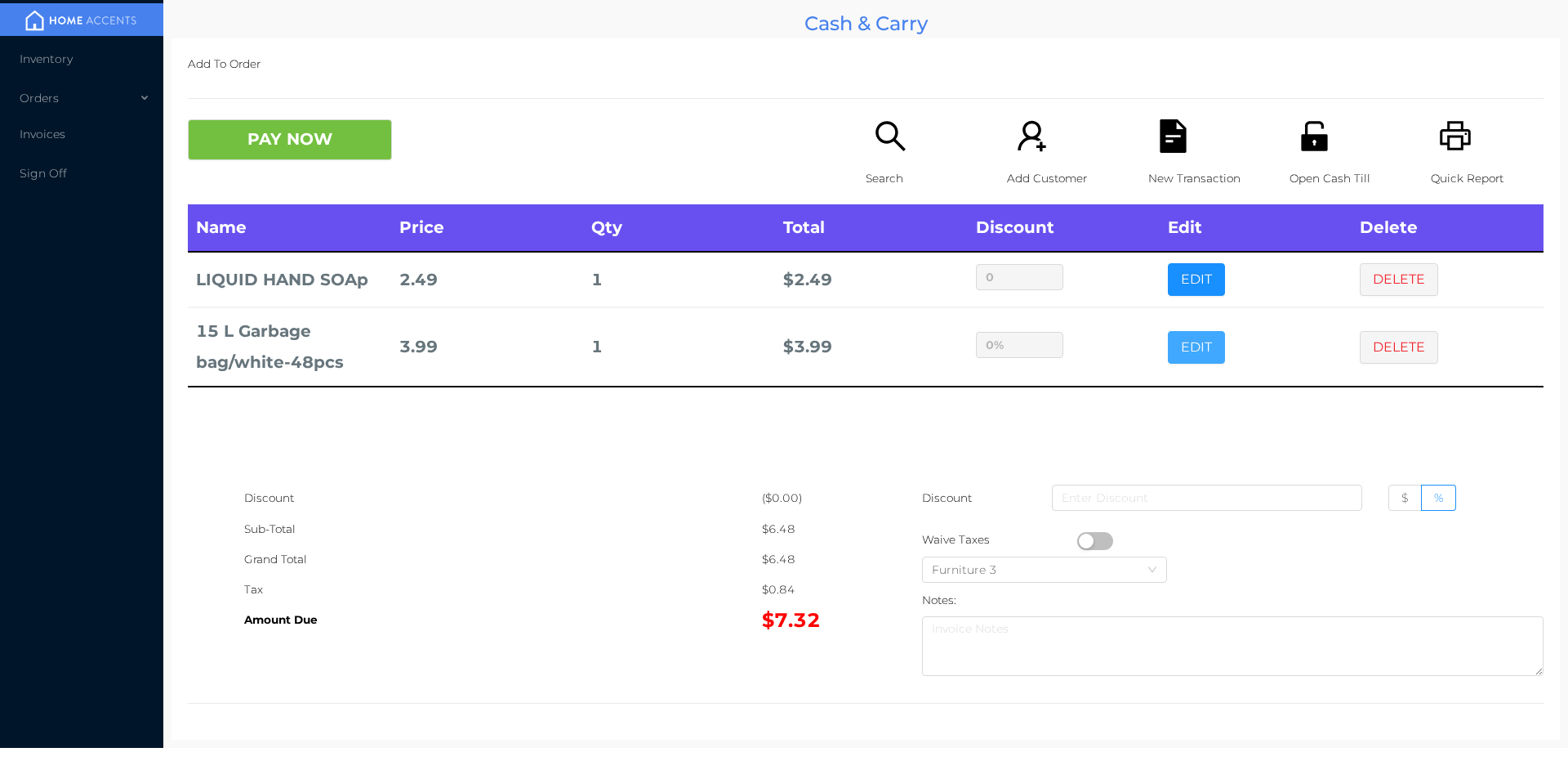
click at [1168, 331] on button "EDIT" at bounding box center [1196, 346] width 58 height 32
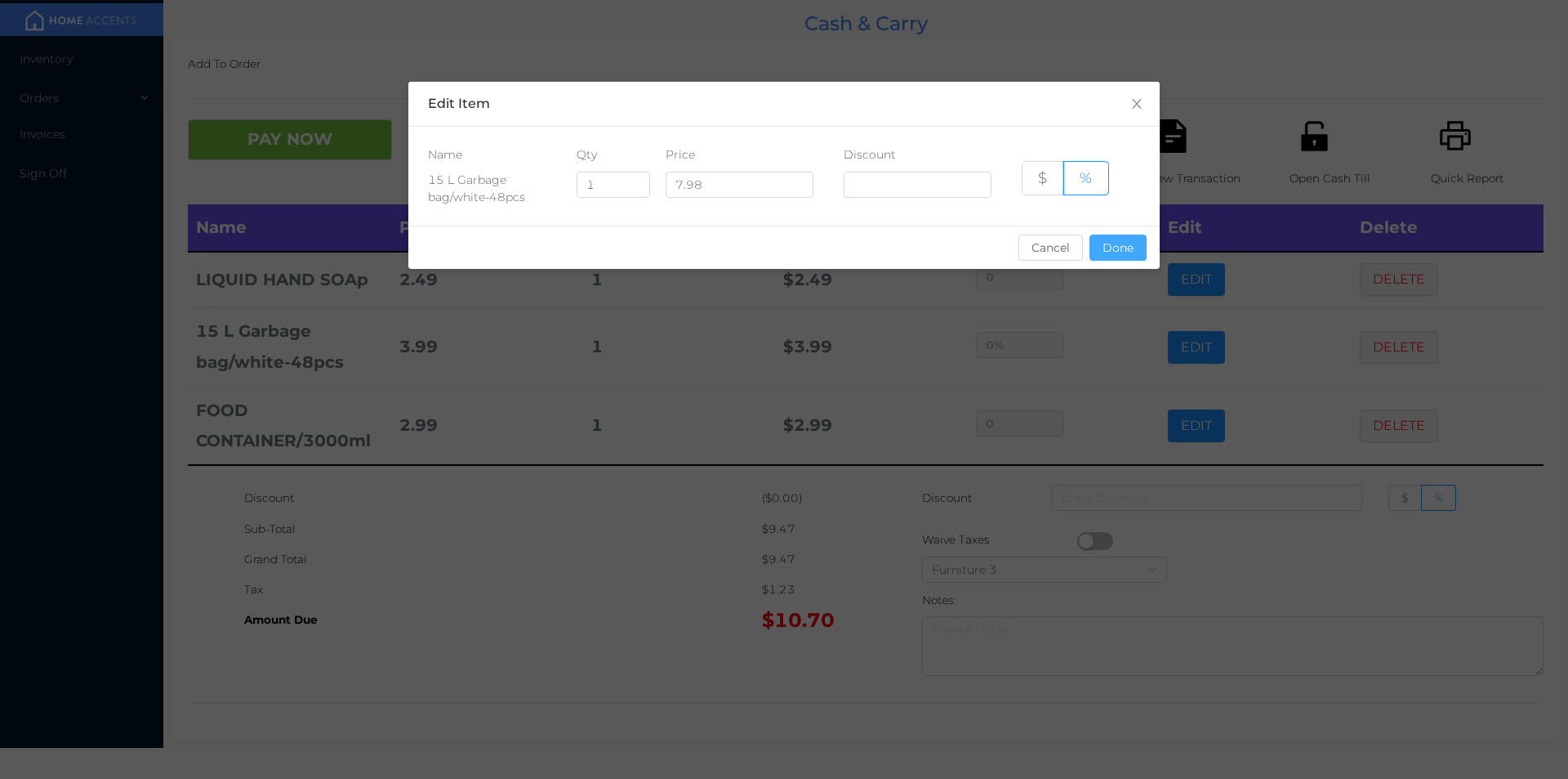
click at [1110, 250] on button "Done" at bounding box center [1118, 248] width 58 height 26
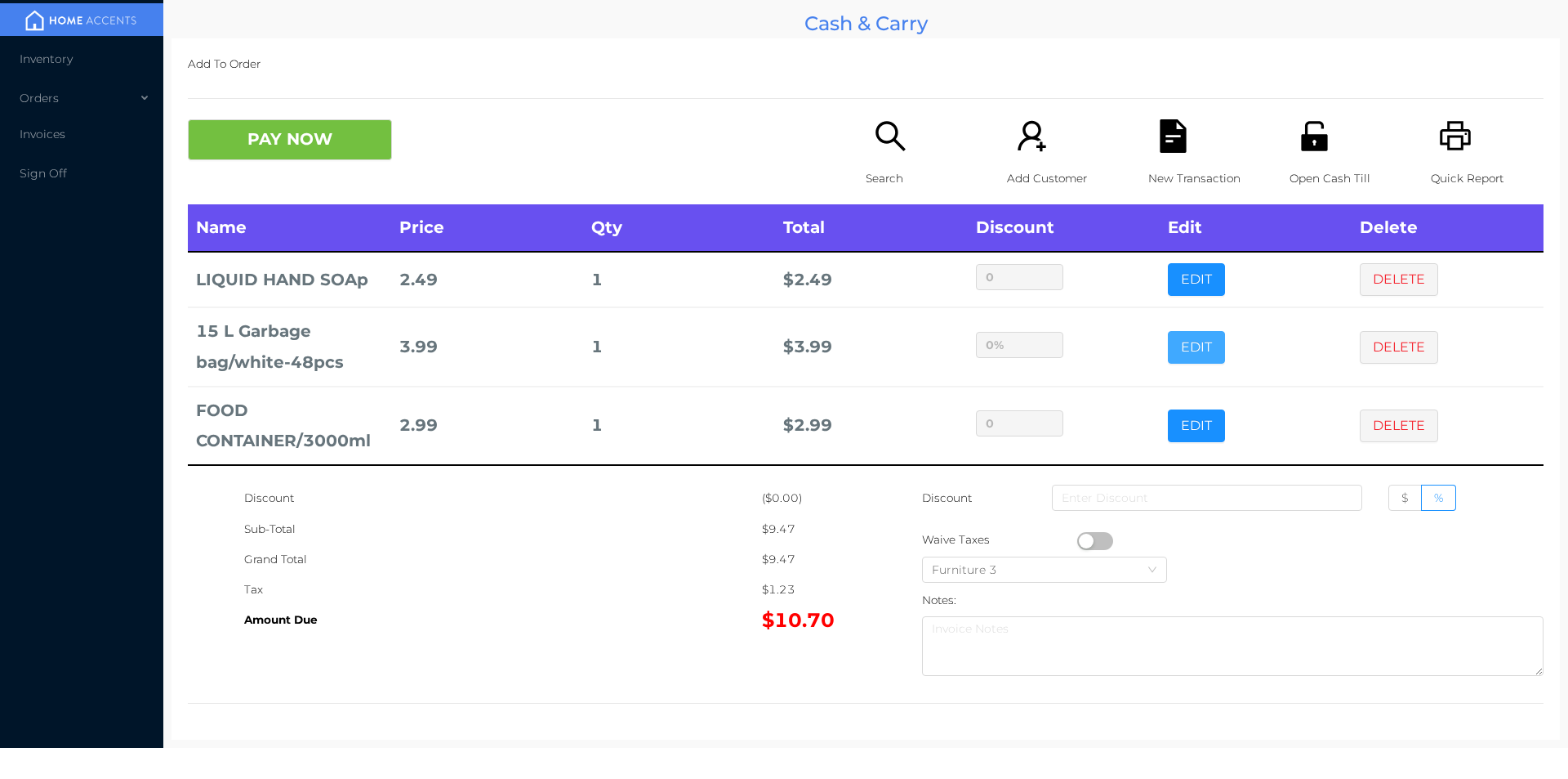
click at [1168, 331] on button "EDIT" at bounding box center [1196, 346] width 58 height 32
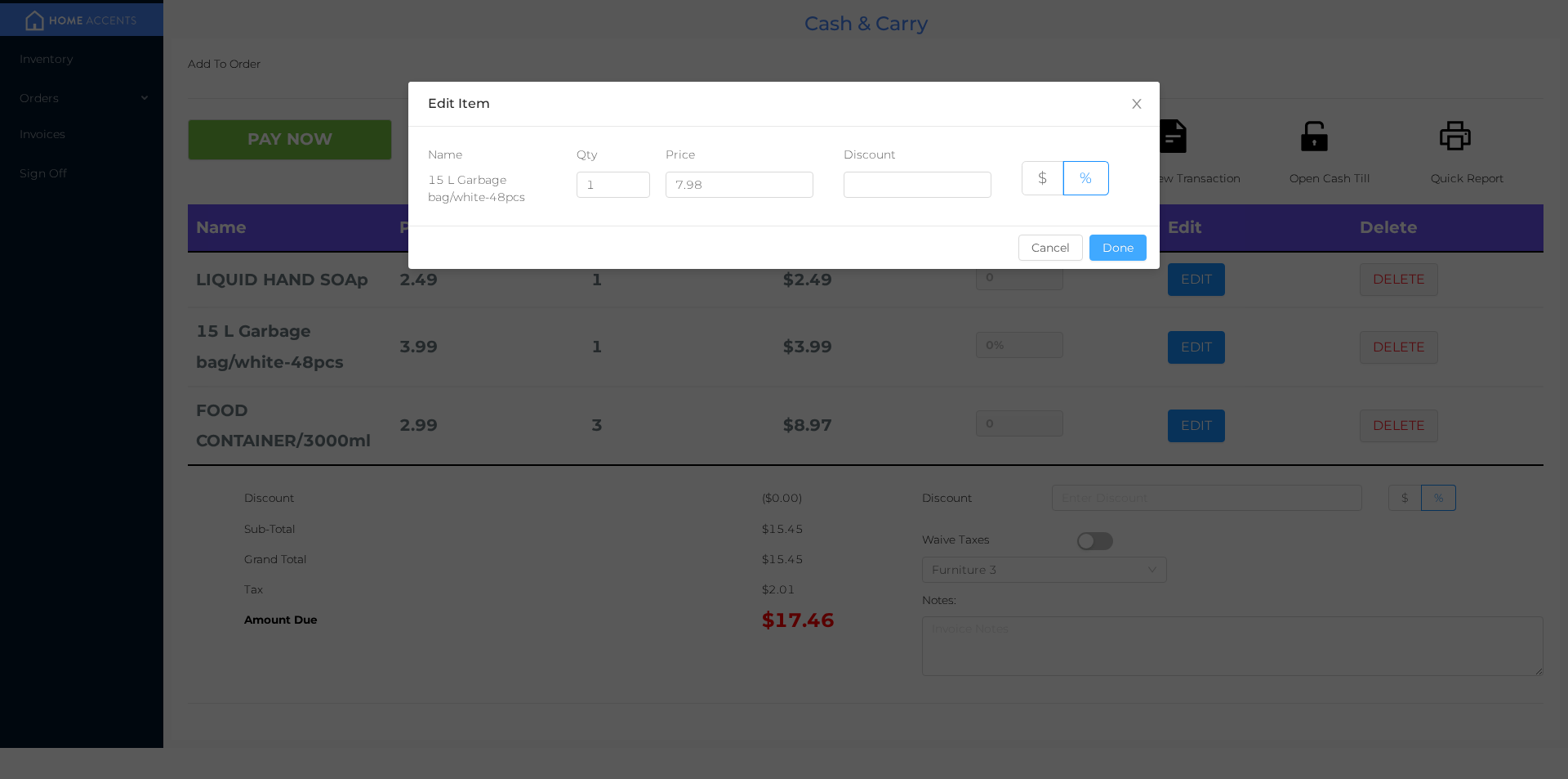
click at [1102, 249] on button "Done" at bounding box center [1118, 248] width 58 height 26
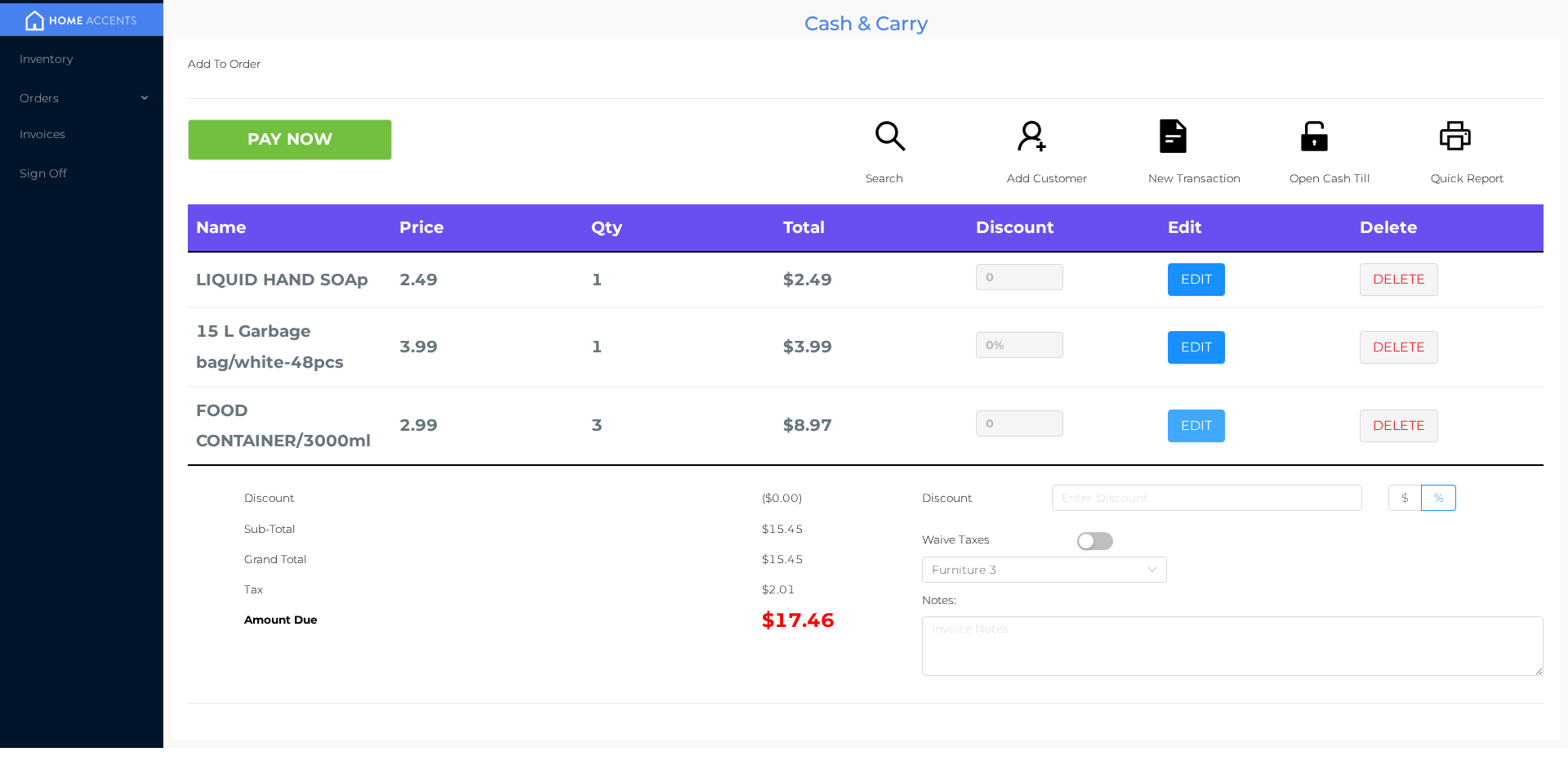
click at [1179, 432] on button "EDIT" at bounding box center [1196, 425] width 58 height 32
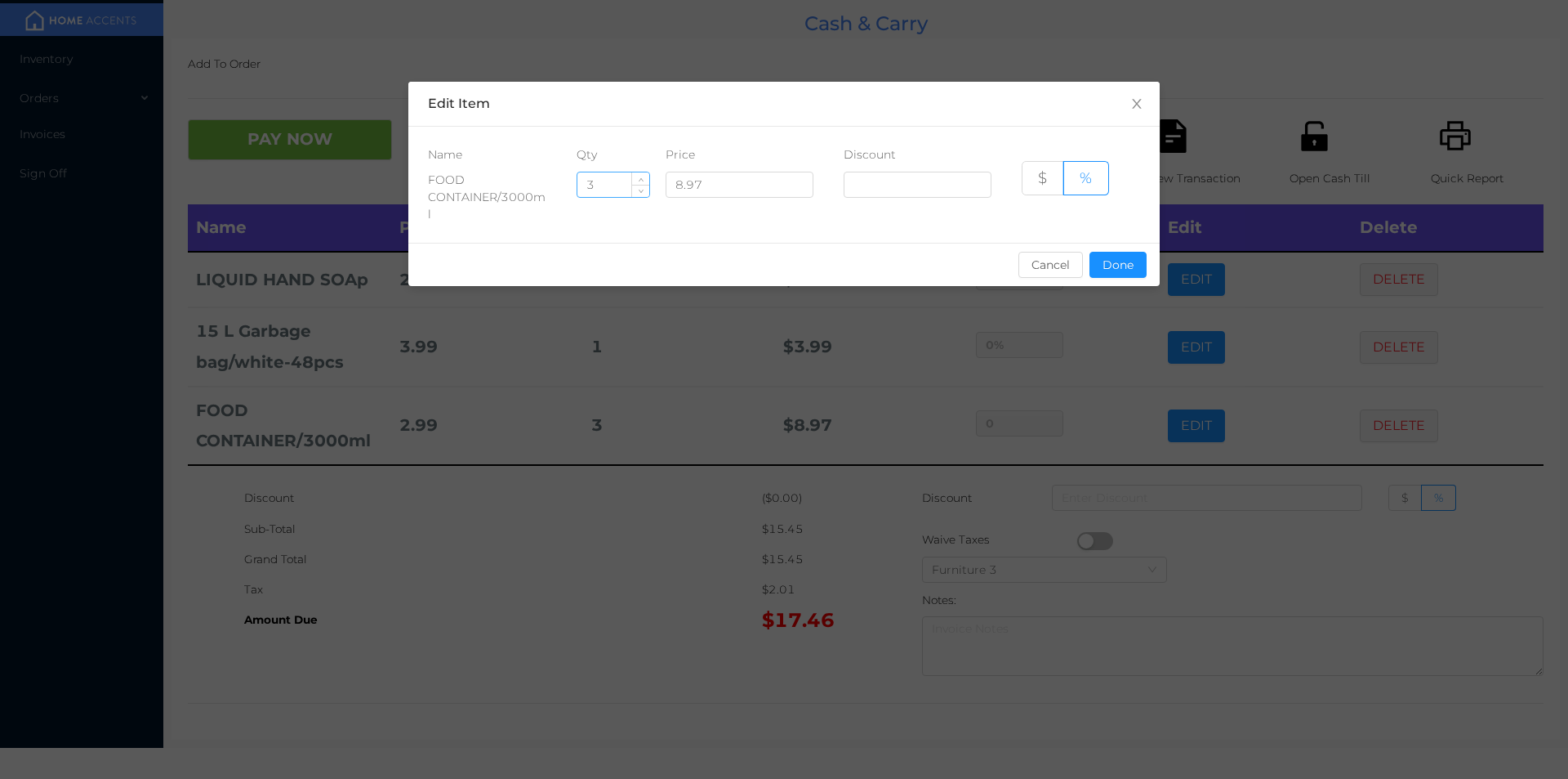
click at [624, 182] on input "3" at bounding box center [613, 185] width 72 height 24
type input "1"
click at [1102, 274] on button "Done" at bounding box center [1118, 264] width 58 height 26
type input "0%"
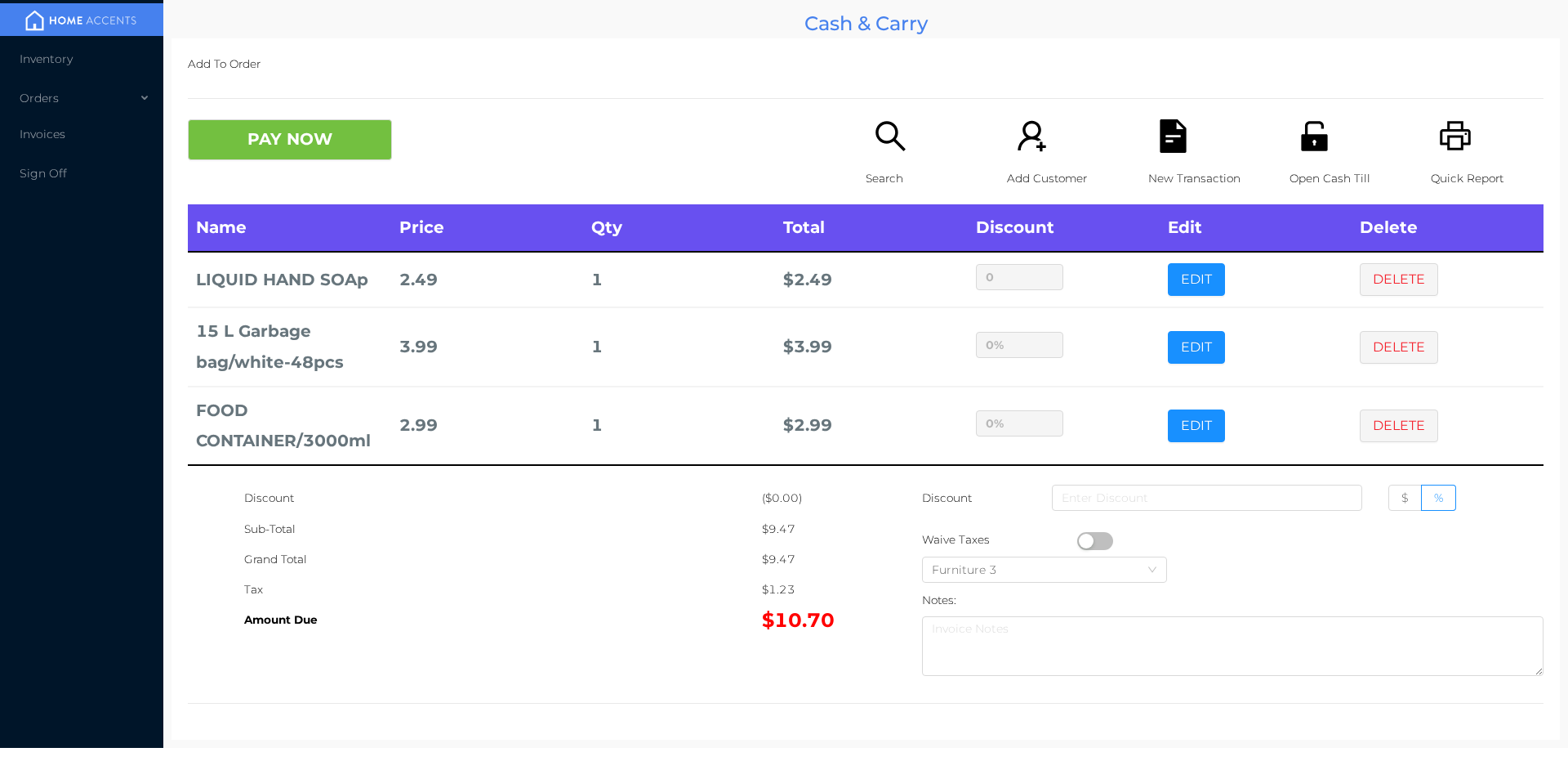
click at [1170, 142] on icon "icon: file-text" at bounding box center [1173, 136] width 26 height 33
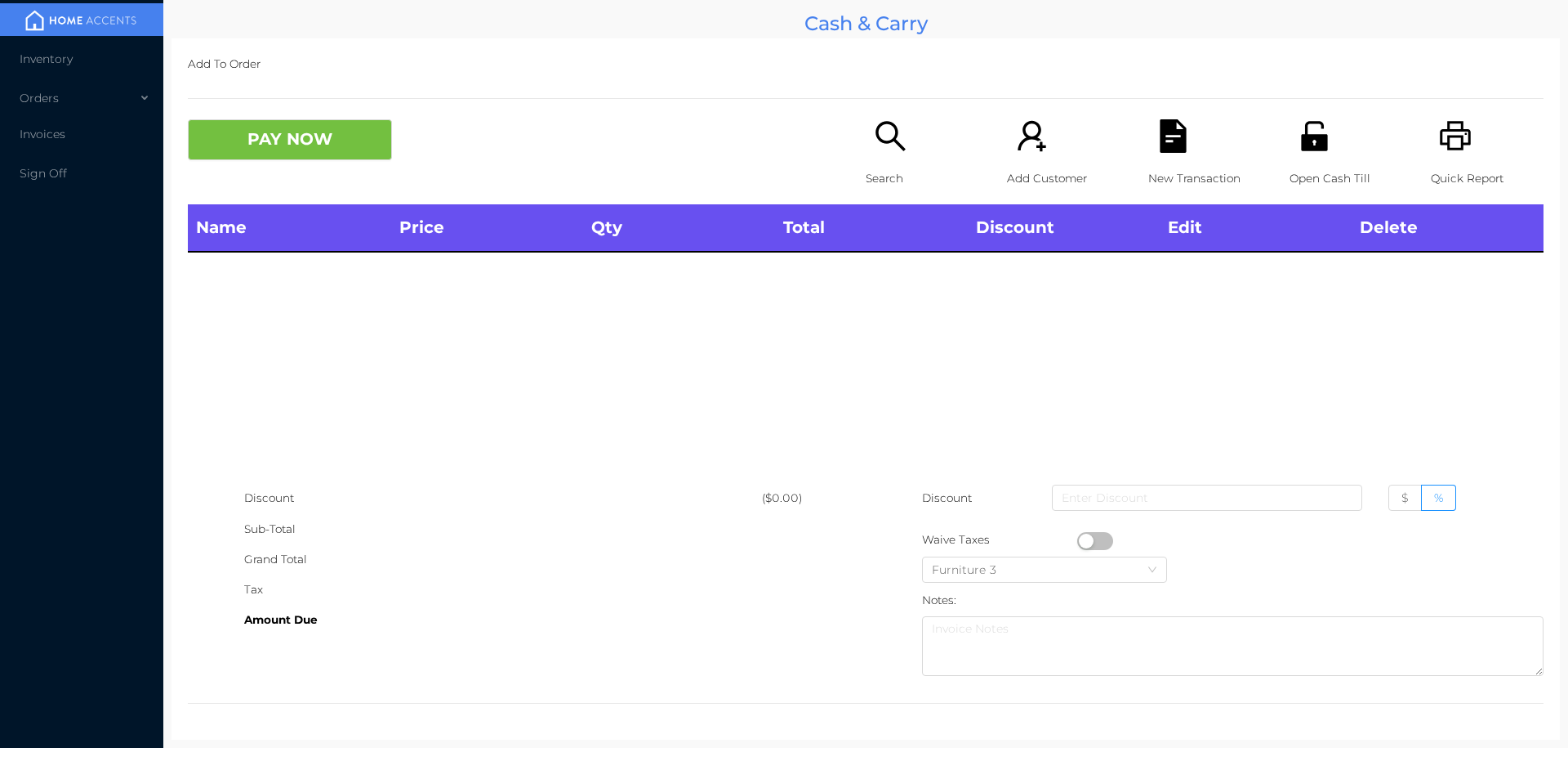
click at [1440, 147] on icon "icon: printer" at bounding box center [1456, 136] width 31 height 30
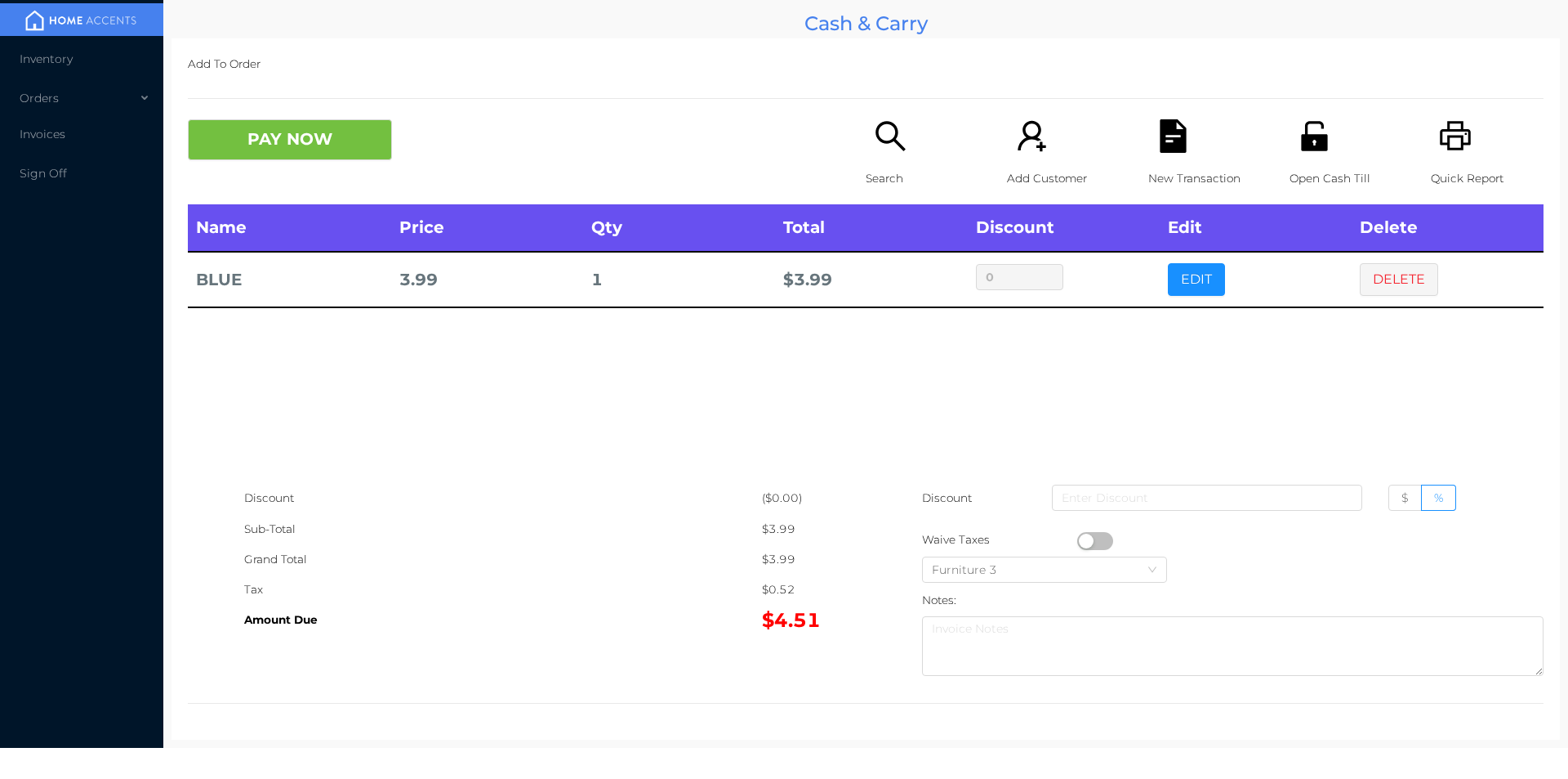
click at [866, 149] on div "Search" at bounding box center [922, 161] width 112 height 85
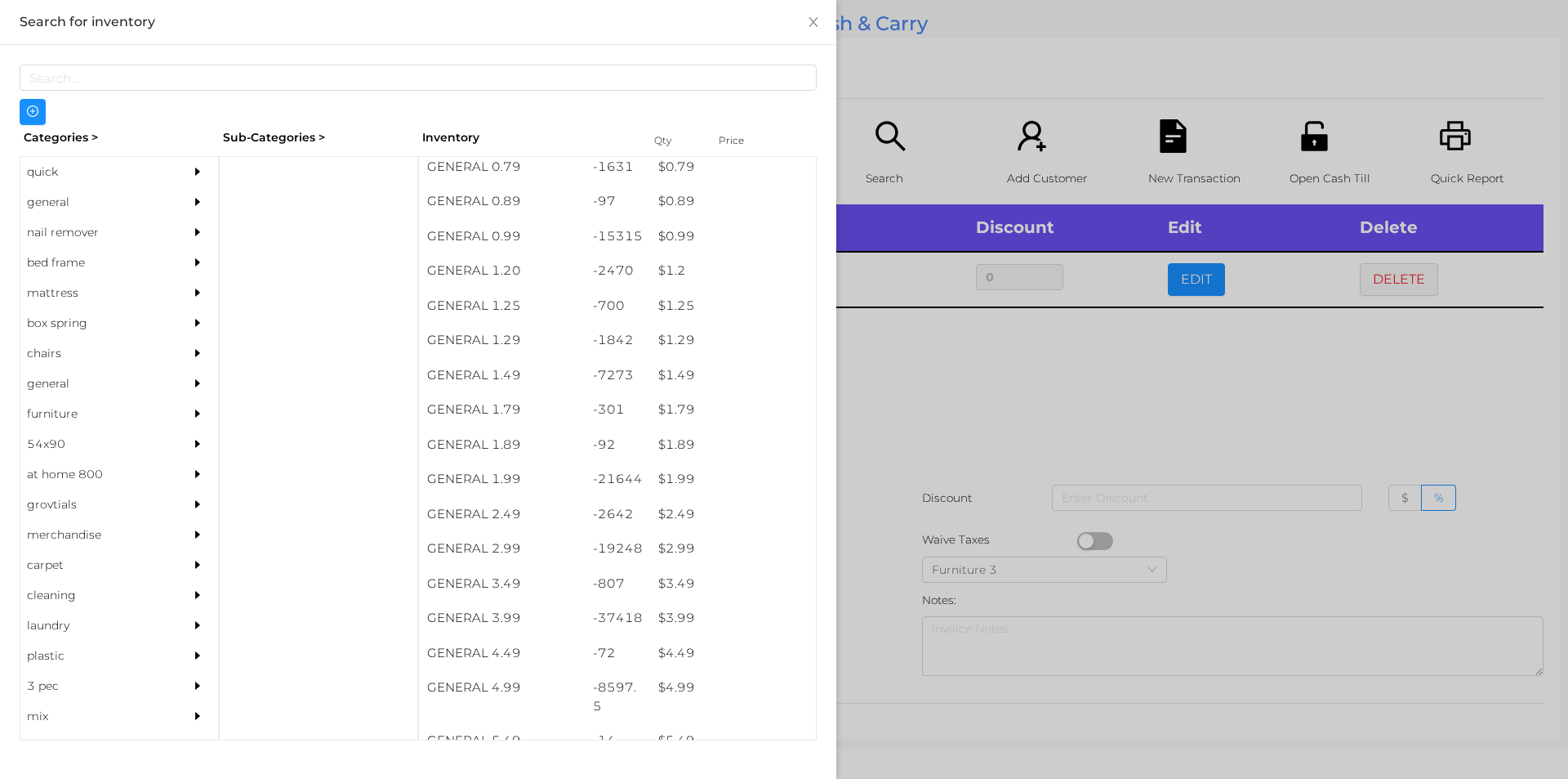
scroll to position [0, 0]
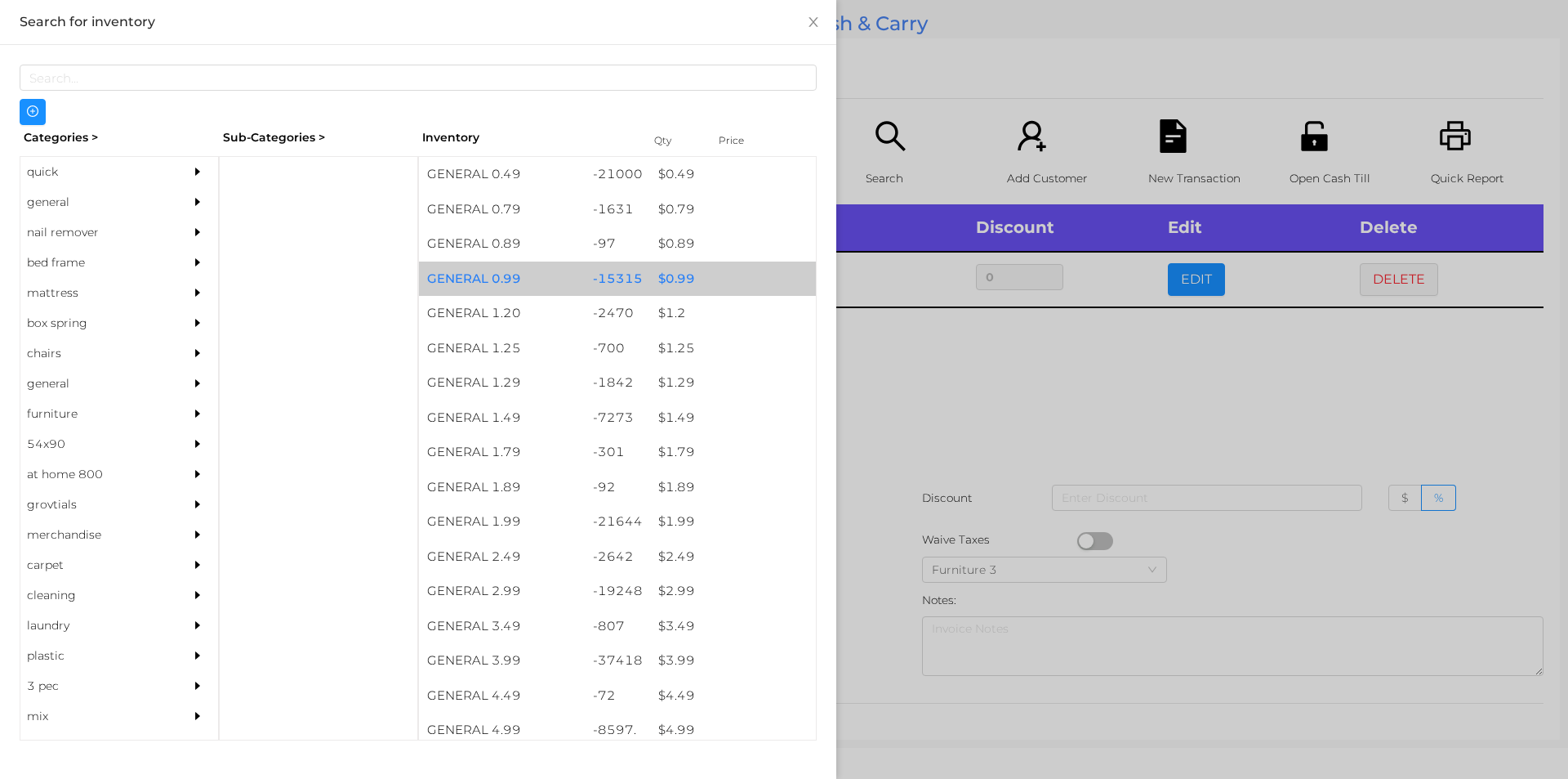
click at [585, 274] on div "-15315" at bounding box center [618, 279] width 66 height 35
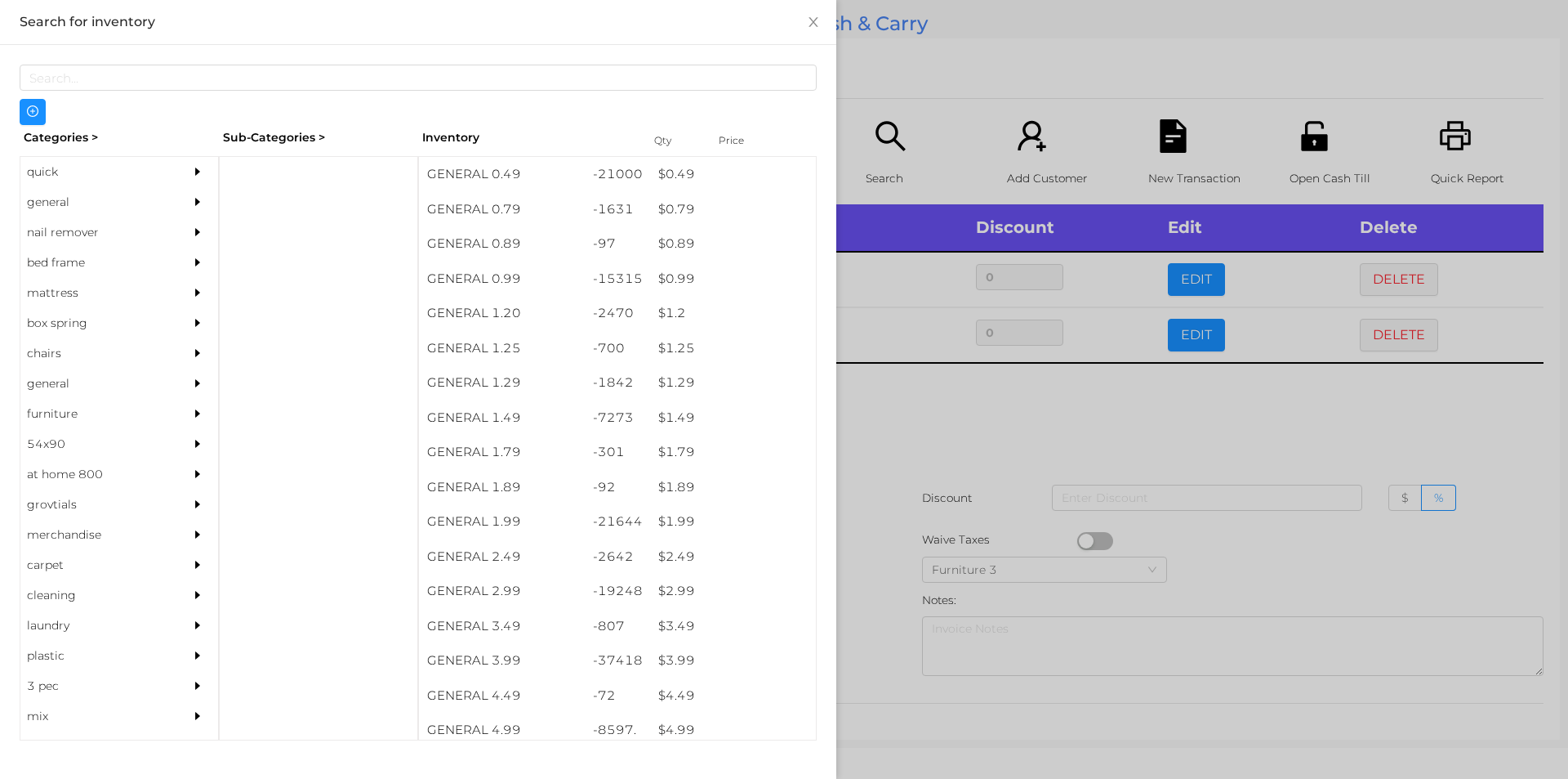
click at [915, 101] on div at bounding box center [784, 389] width 1568 height 779
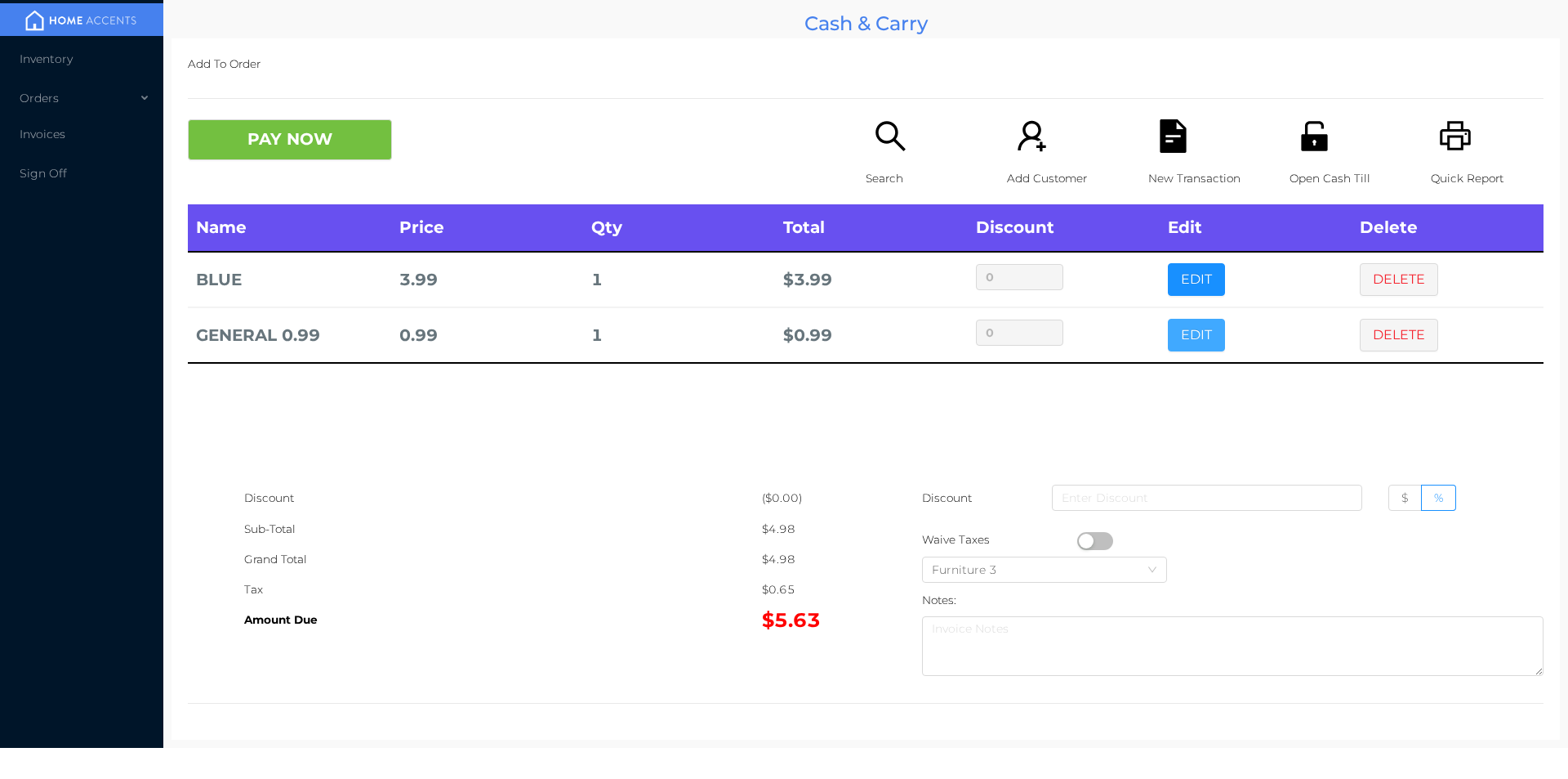
click at [1178, 337] on button "EDIT" at bounding box center [1196, 334] width 58 height 32
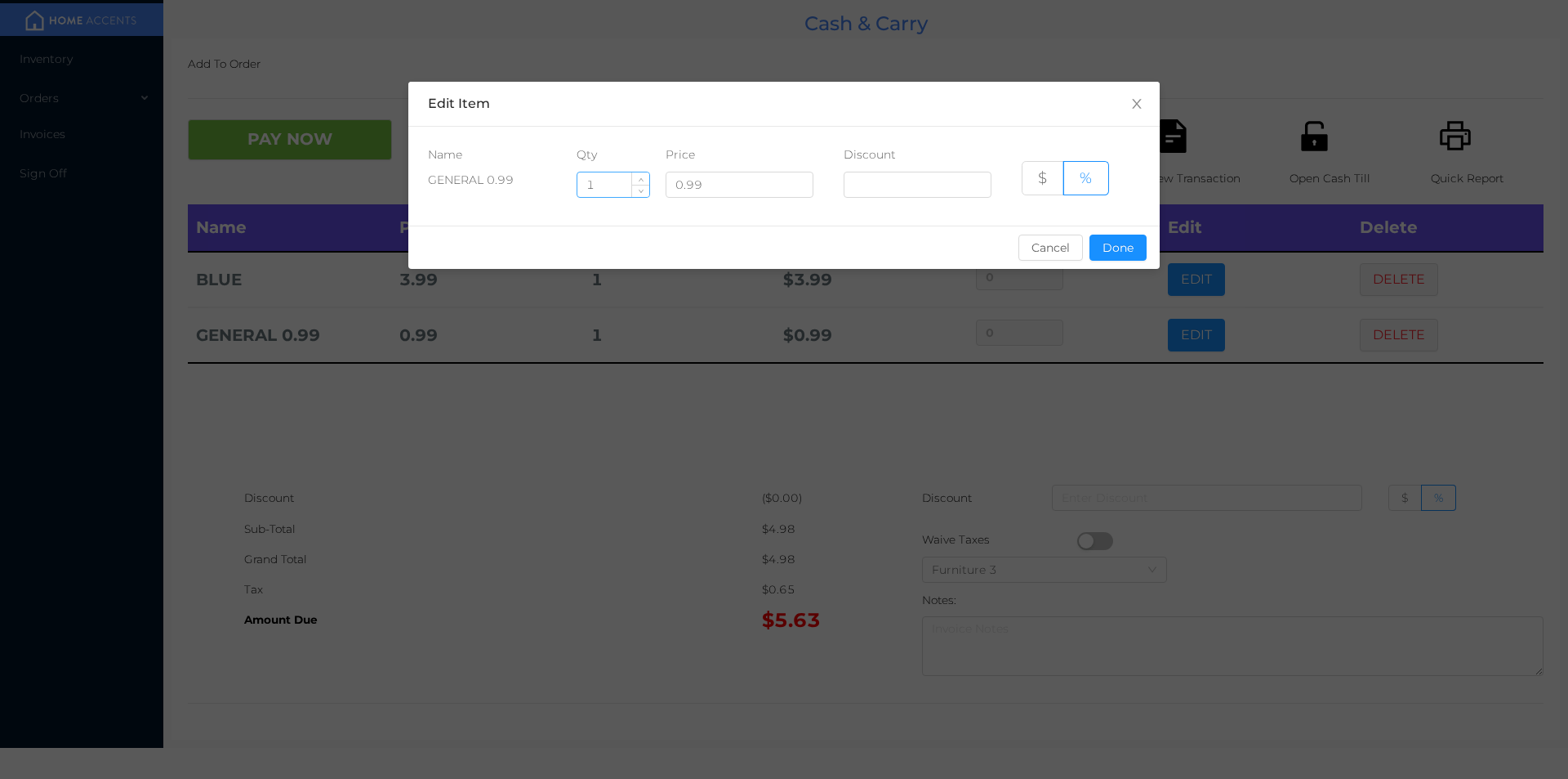
click at [603, 179] on input "1" at bounding box center [613, 185] width 72 height 24
type input "2"
click at [1119, 243] on button "Done" at bounding box center [1118, 248] width 58 height 26
type input "0%"
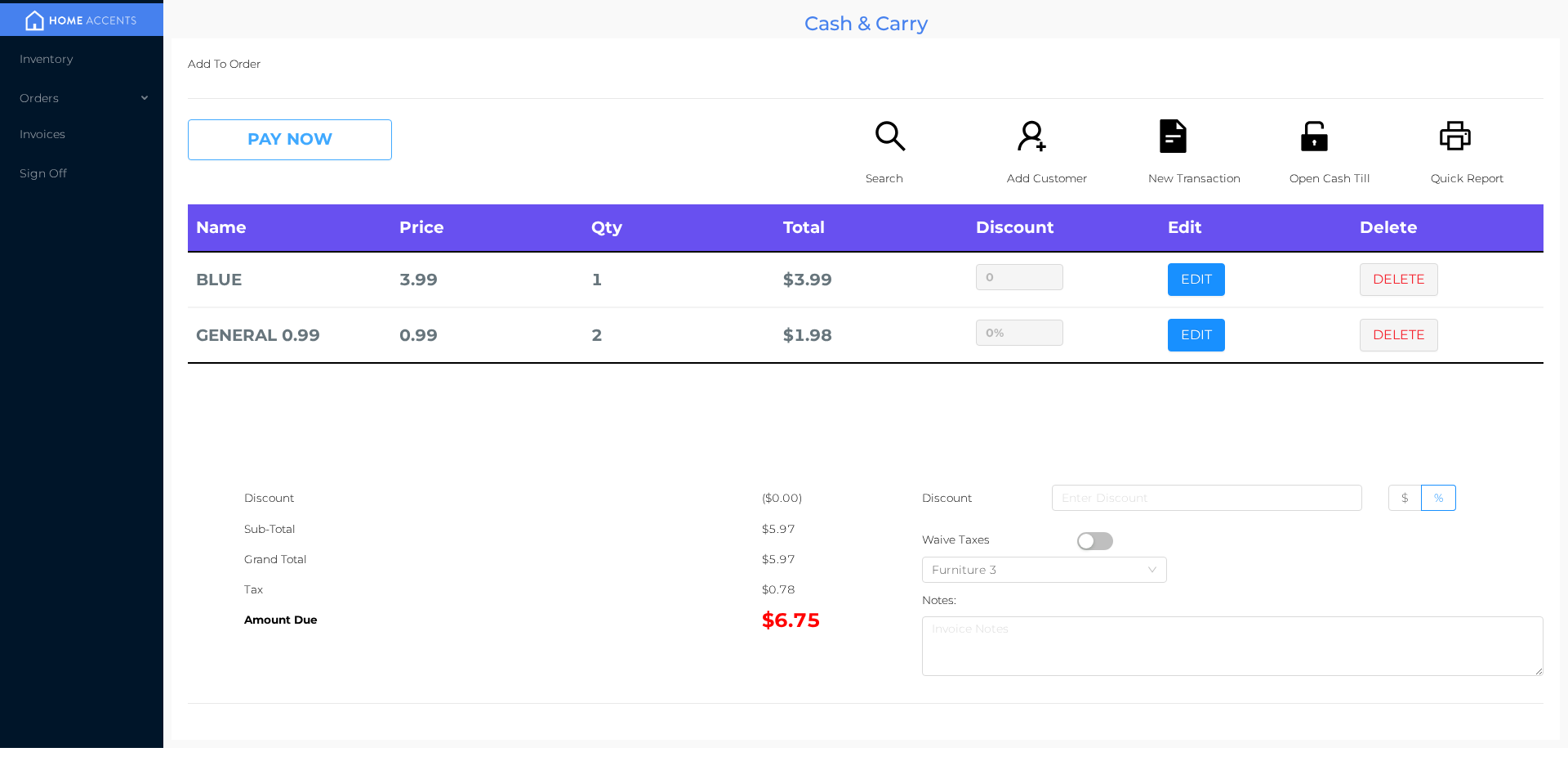
click at [286, 121] on button "PAY NOW" at bounding box center [290, 140] width 204 height 41
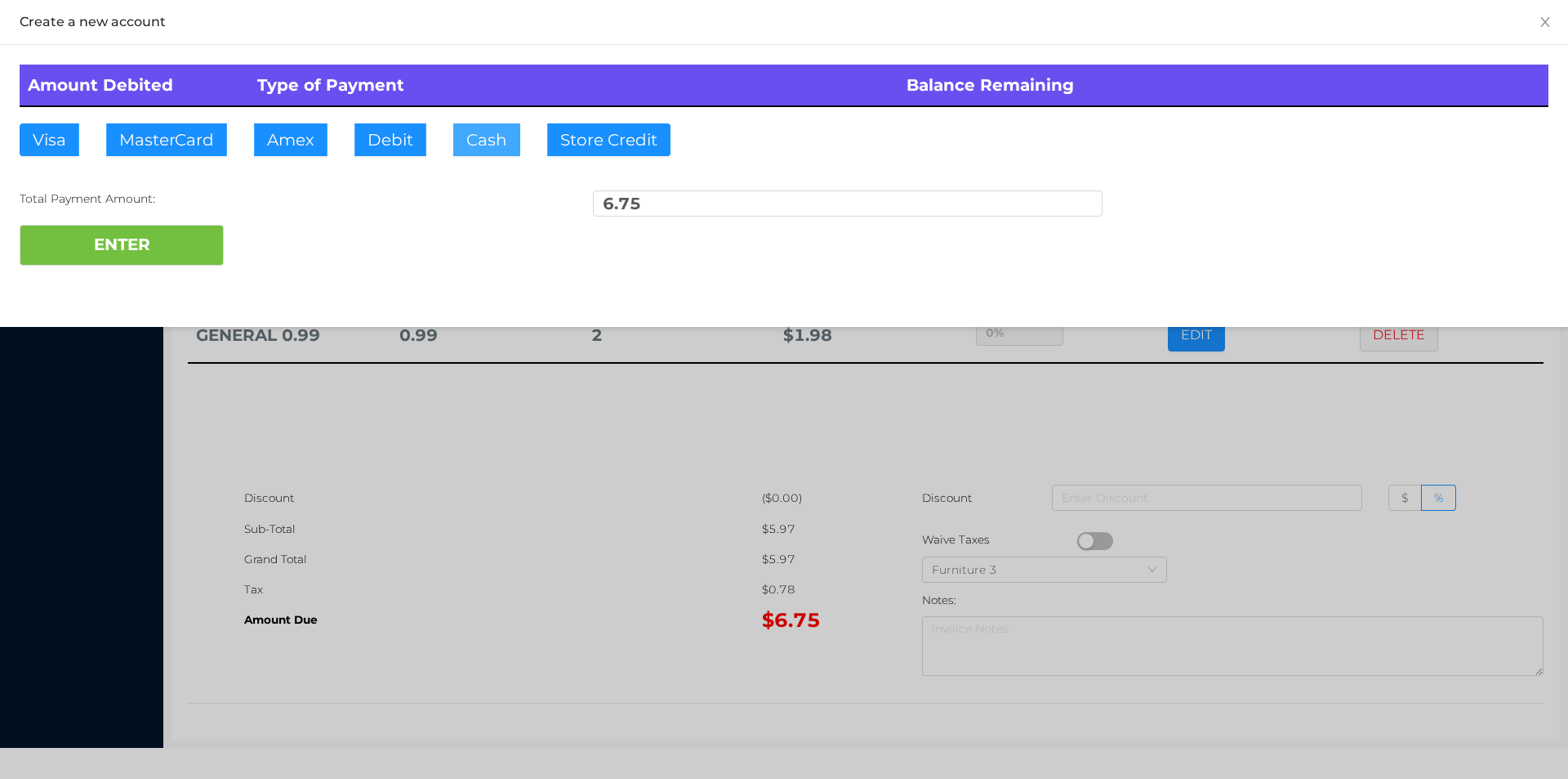
click at [473, 128] on button "Cash" at bounding box center [487, 139] width 67 height 32
type input "20"
click at [110, 243] on button "ENTER" at bounding box center [121, 245] width 204 height 41
type input "0"
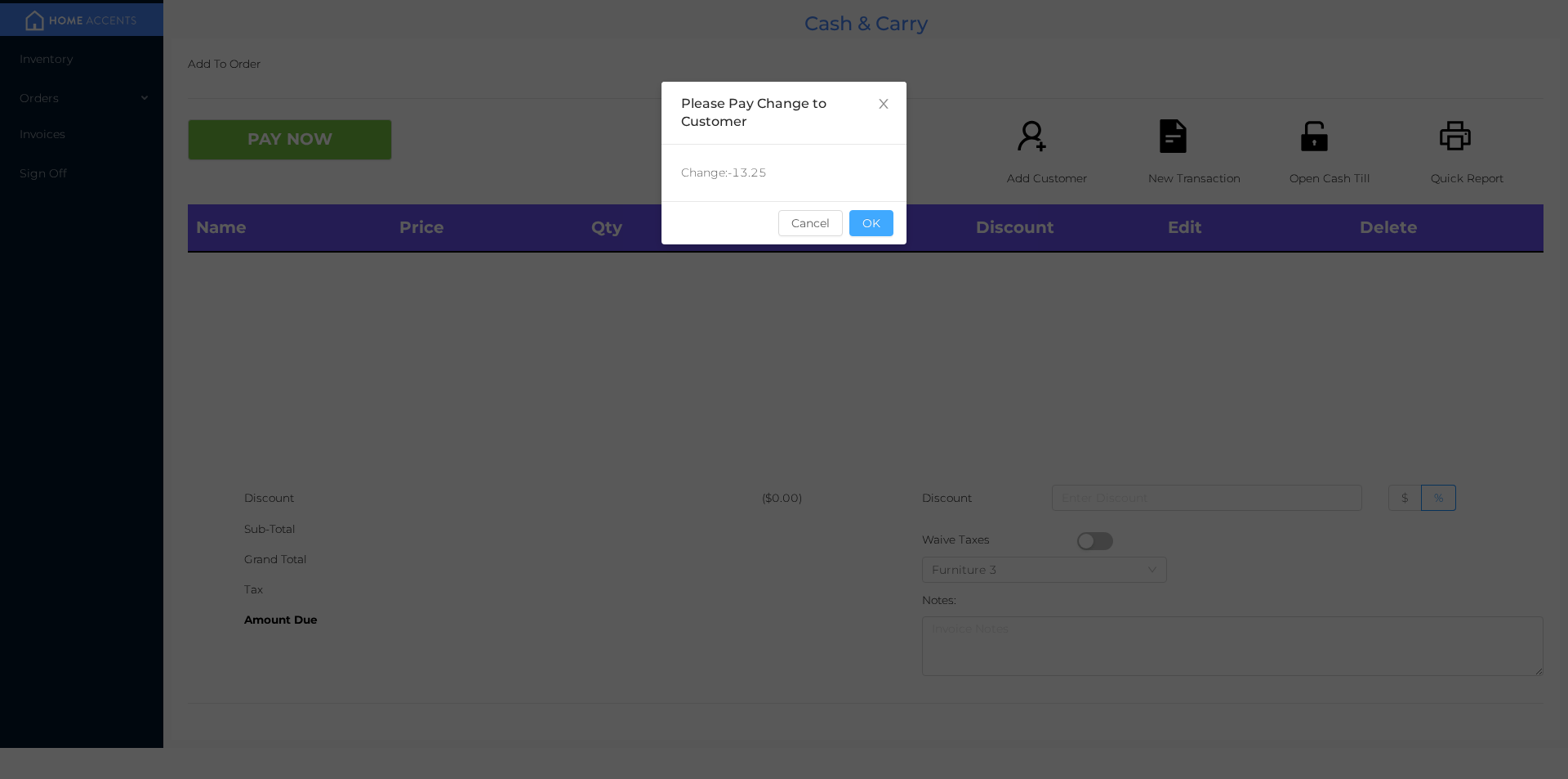
click at [864, 221] on button "OK" at bounding box center [871, 223] width 44 height 26
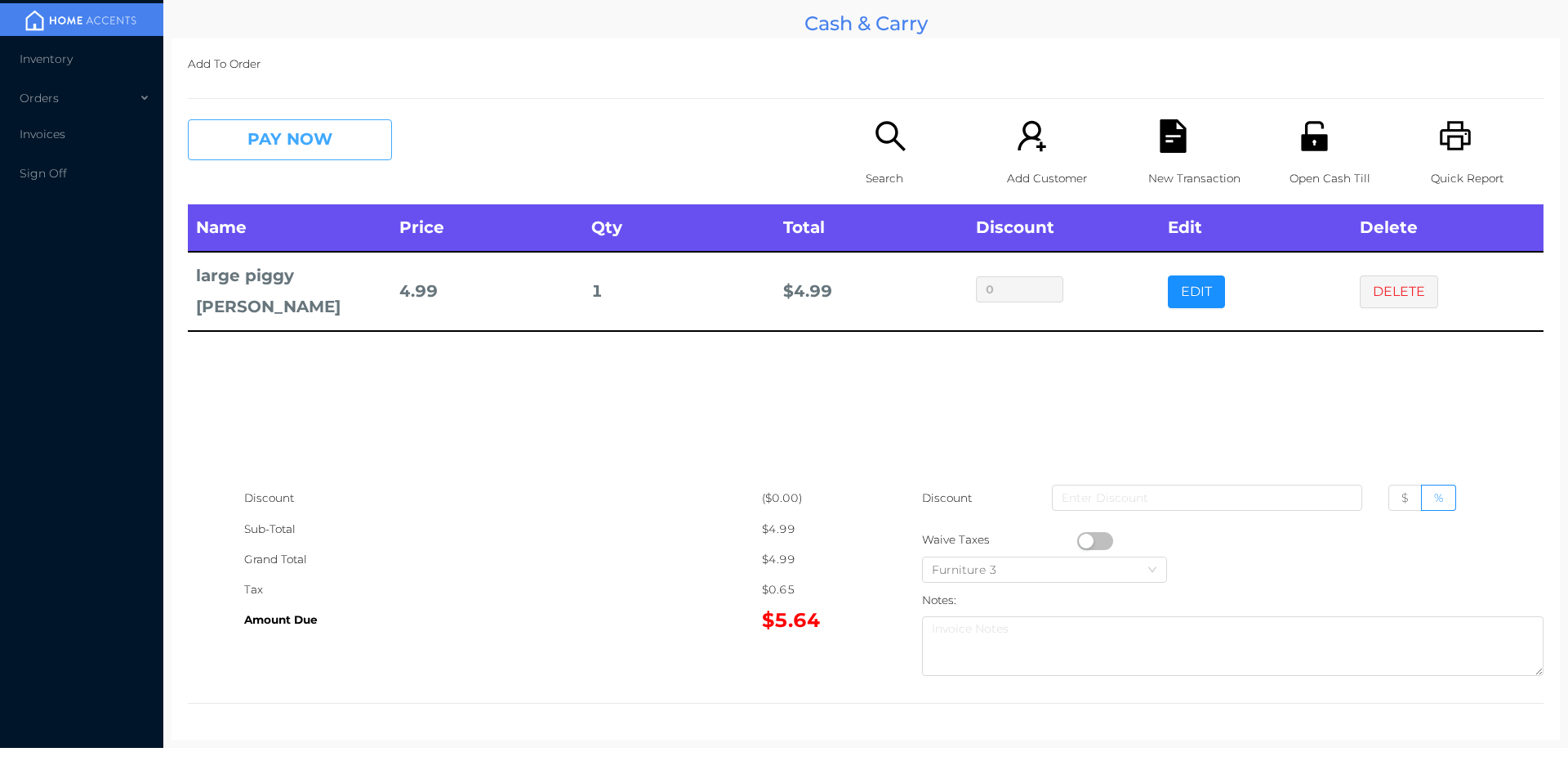
click at [340, 135] on button "PAY NOW" at bounding box center [290, 140] width 204 height 41
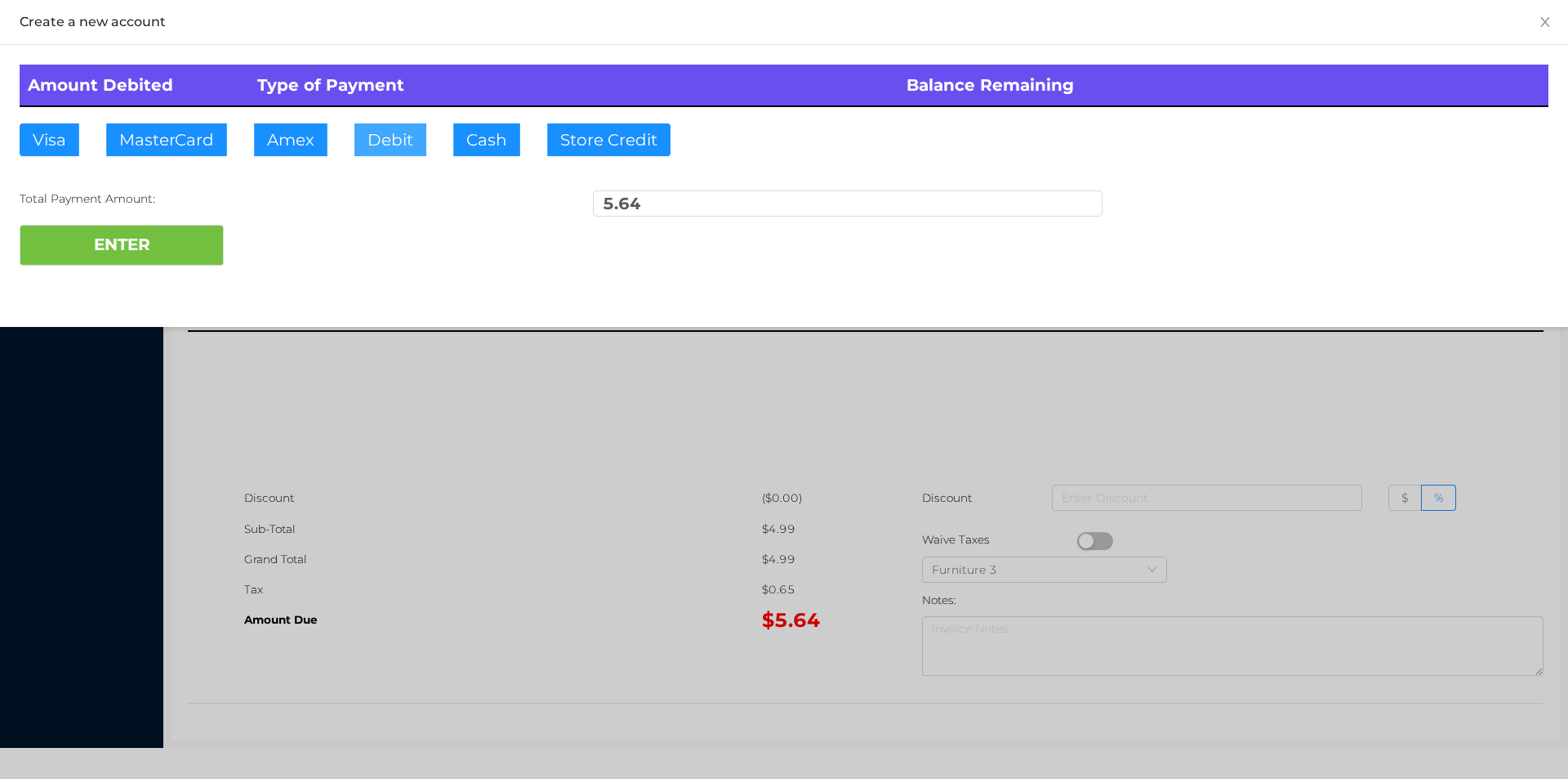
click at [389, 147] on button "Debit" at bounding box center [390, 139] width 72 height 32
click at [190, 225] on button "ENTER" at bounding box center [121, 245] width 204 height 41
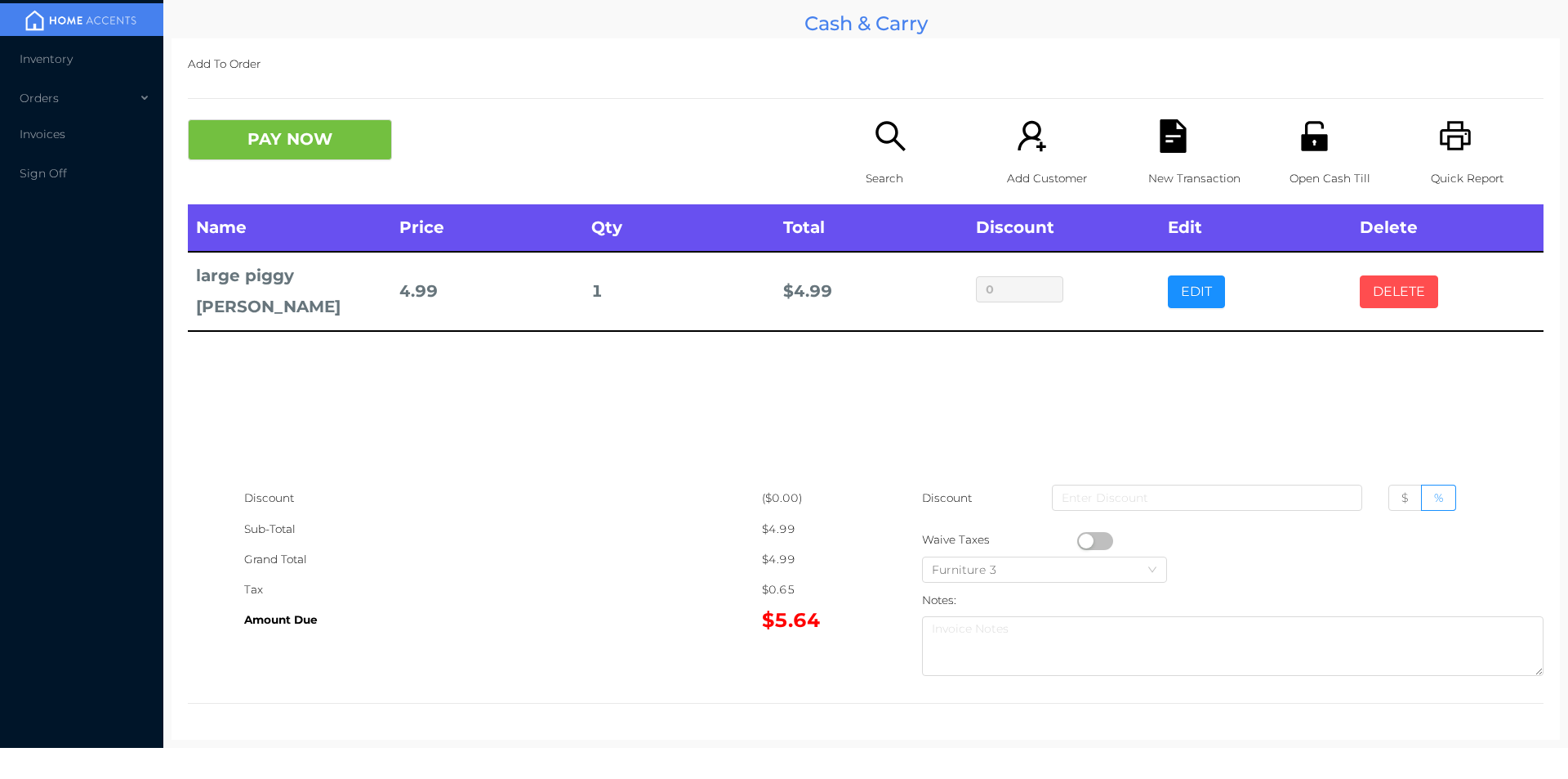
click at [1393, 277] on button "DELETE" at bounding box center [1399, 291] width 78 height 32
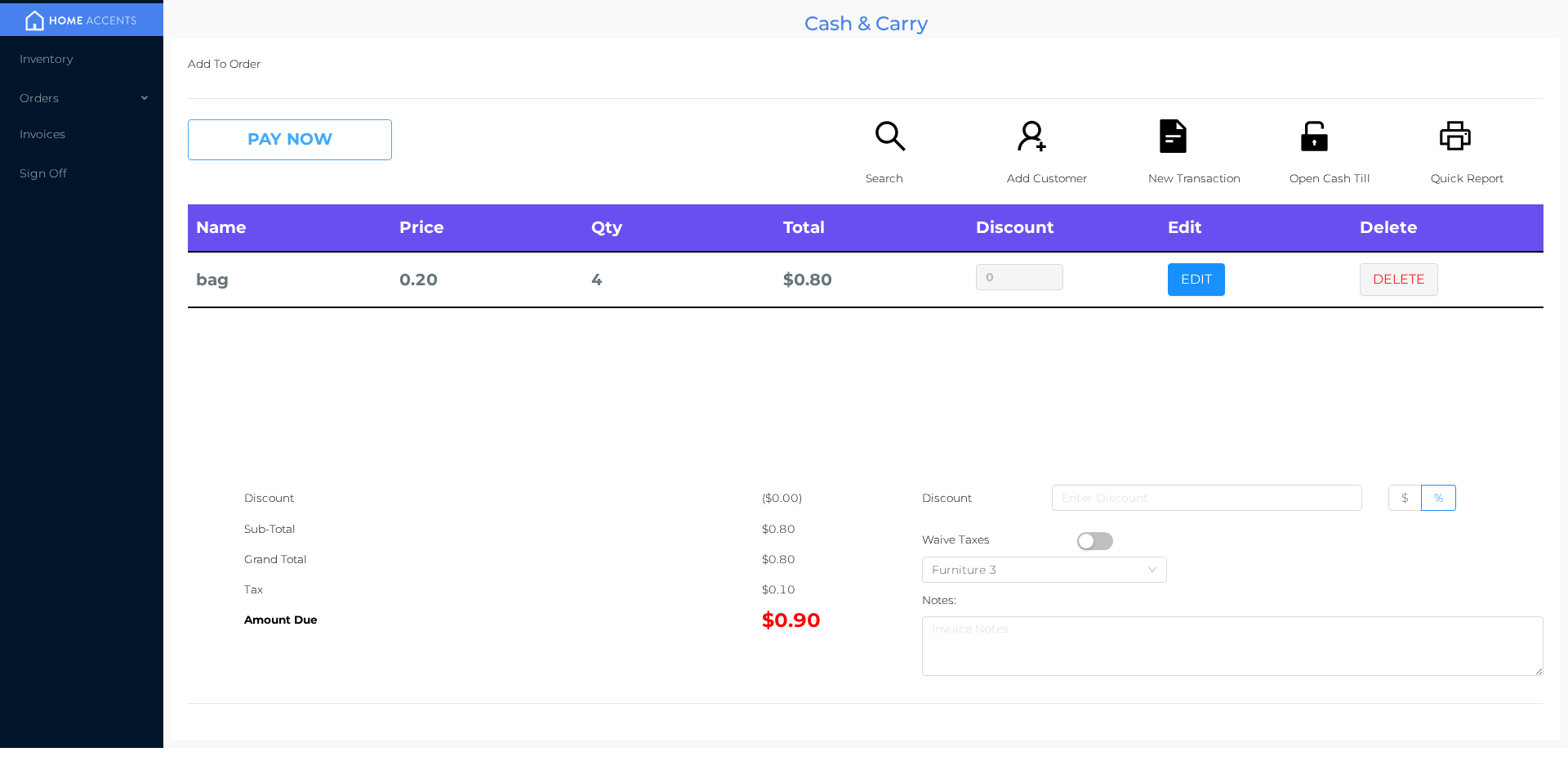
click at [279, 143] on button "PAY NOW" at bounding box center [290, 140] width 204 height 41
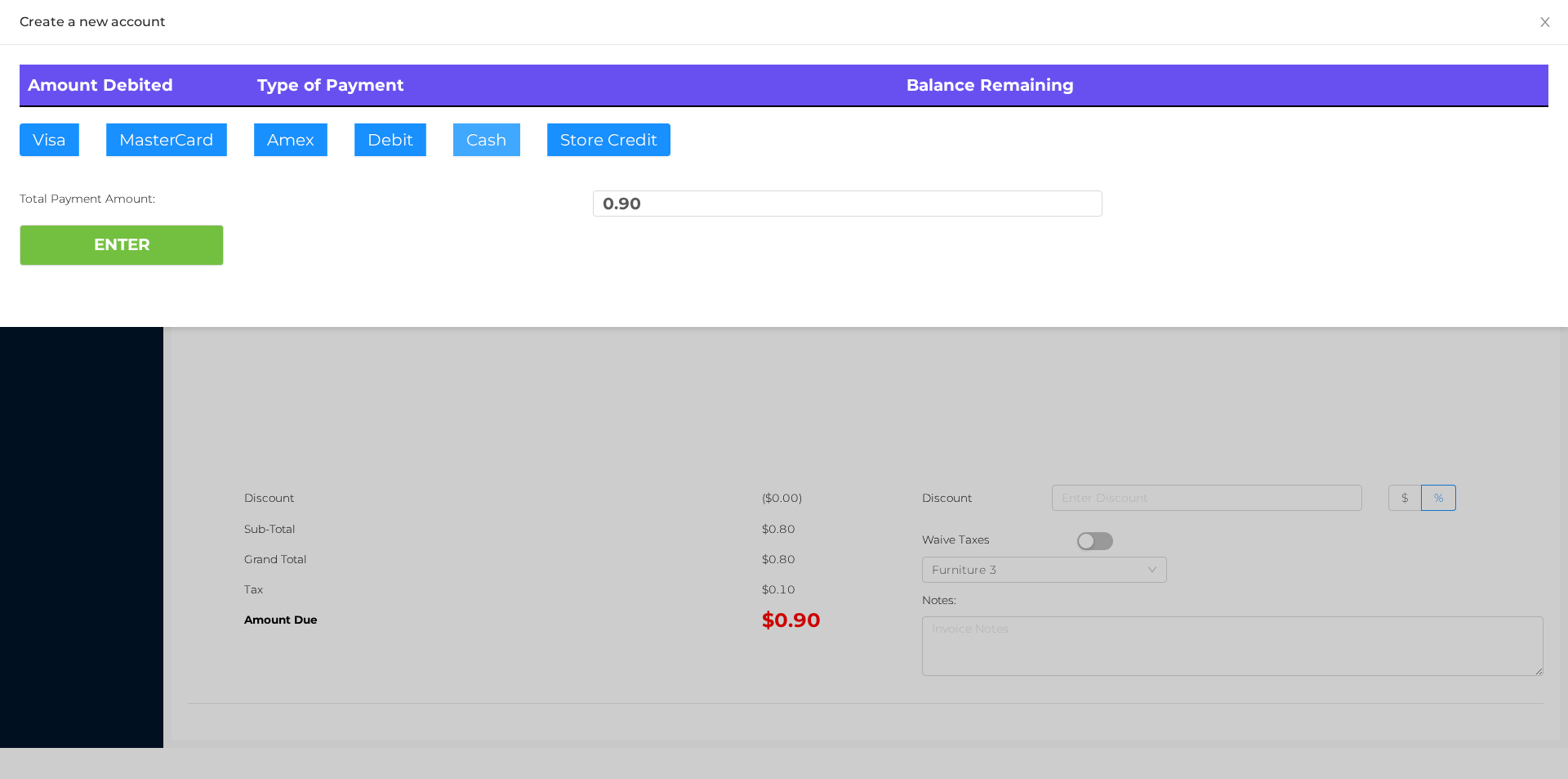
click at [481, 140] on button "Cash" at bounding box center [487, 139] width 67 height 32
click at [145, 248] on button "ENTER" at bounding box center [121, 245] width 204 height 41
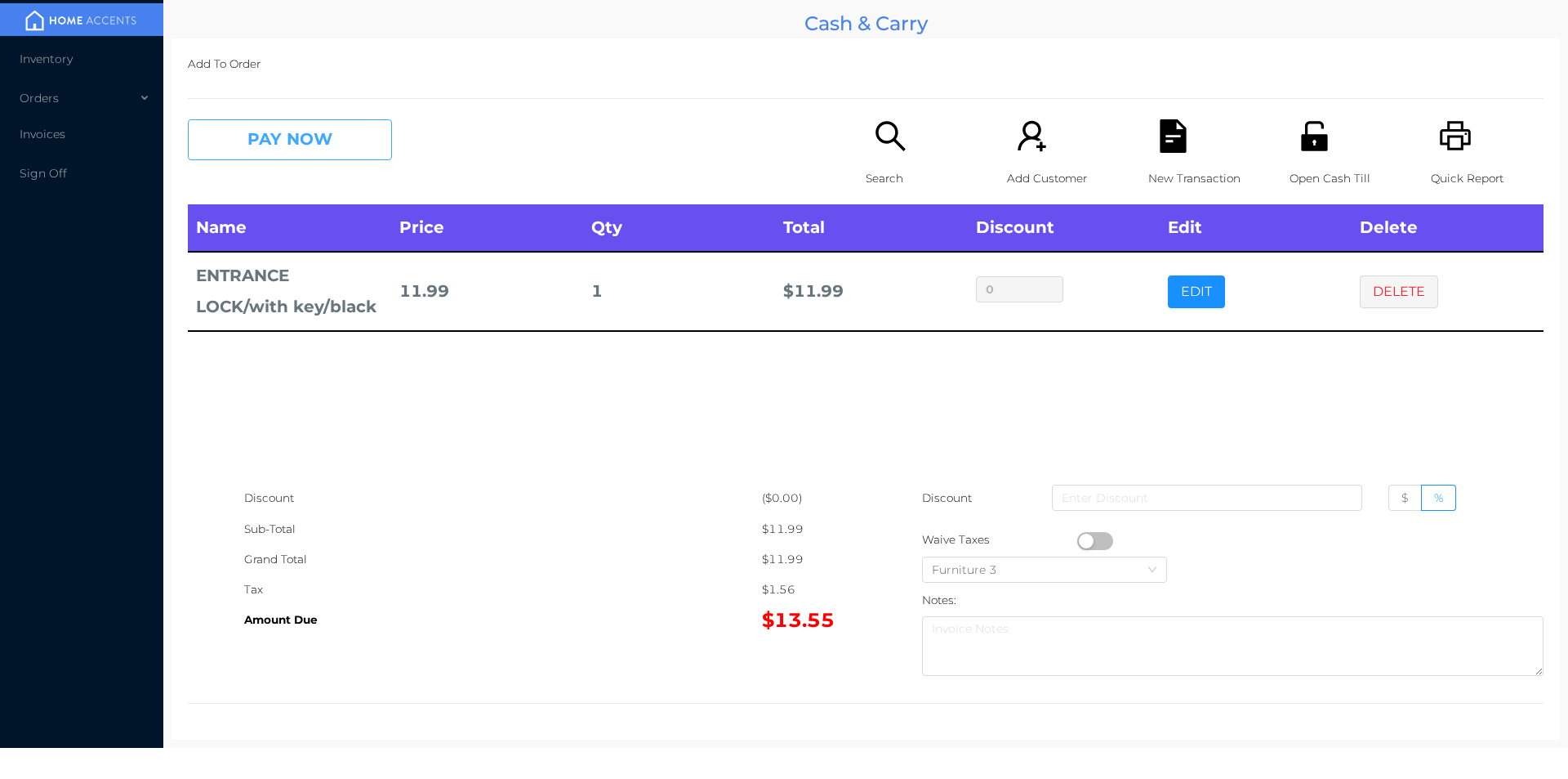
click at [309, 141] on button "PAY NOW" at bounding box center [290, 140] width 204 height 41
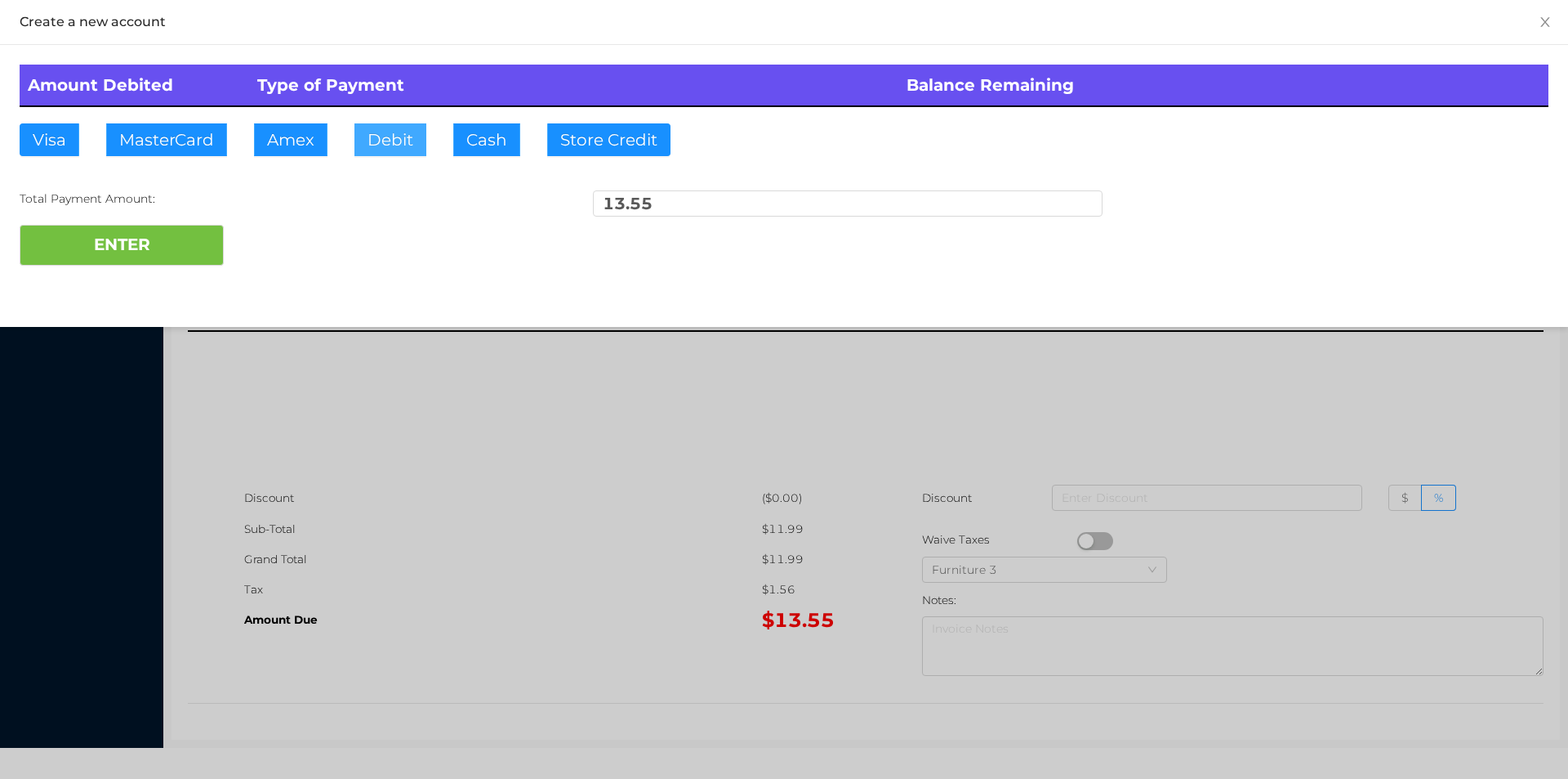
click at [382, 140] on button "Debit" at bounding box center [390, 139] width 72 height 32
click at [208, 236] on button "ENTER" at bounding box center [121, 245] width 204 height 41
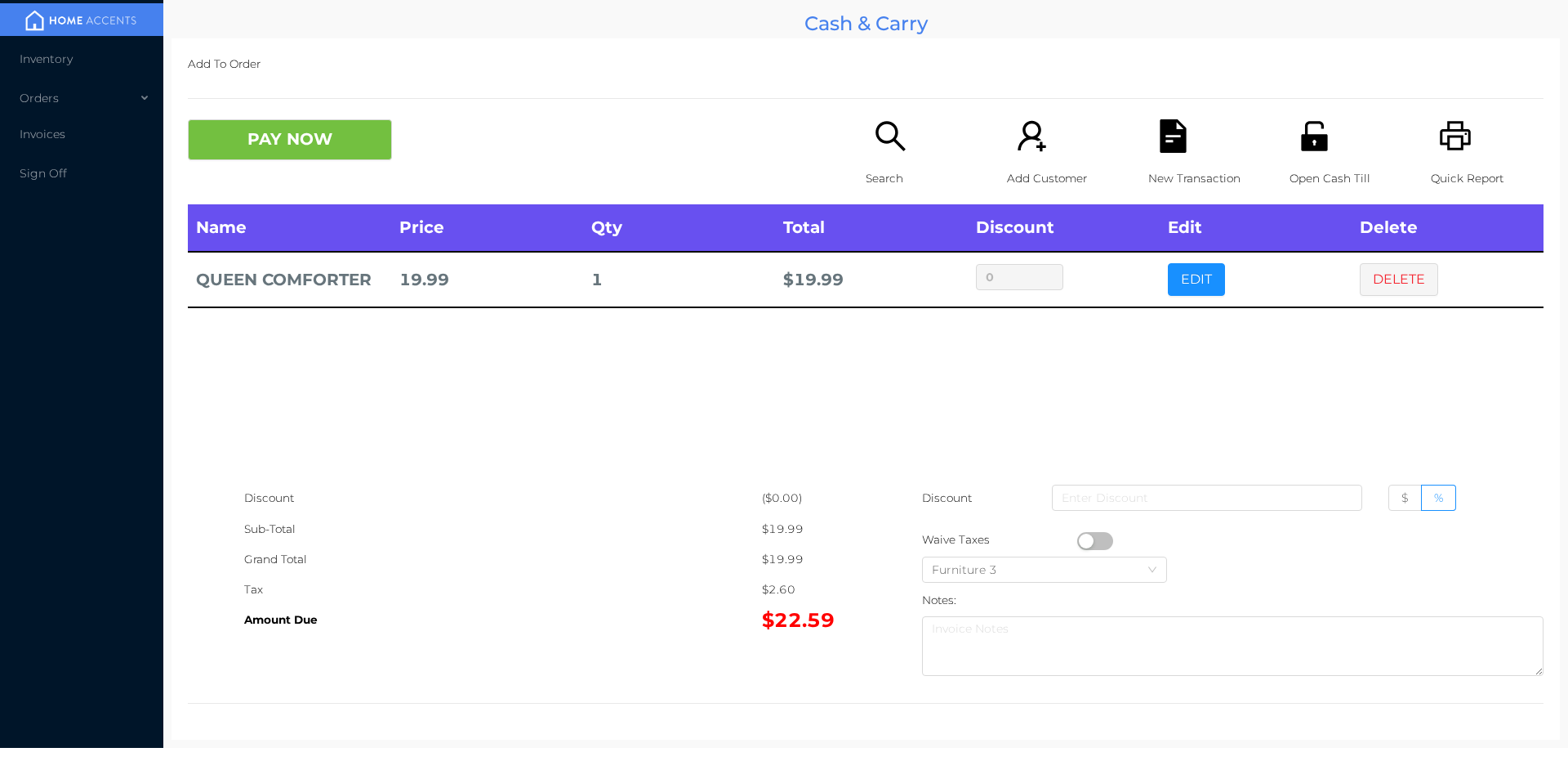
click at [451, 147] on div "PAY NOW" at bounding box center [357, 140] width 339 height 41
click at [1396, 283] on button "DELETE" at bounding box center [1399, 279] width 78 height 32
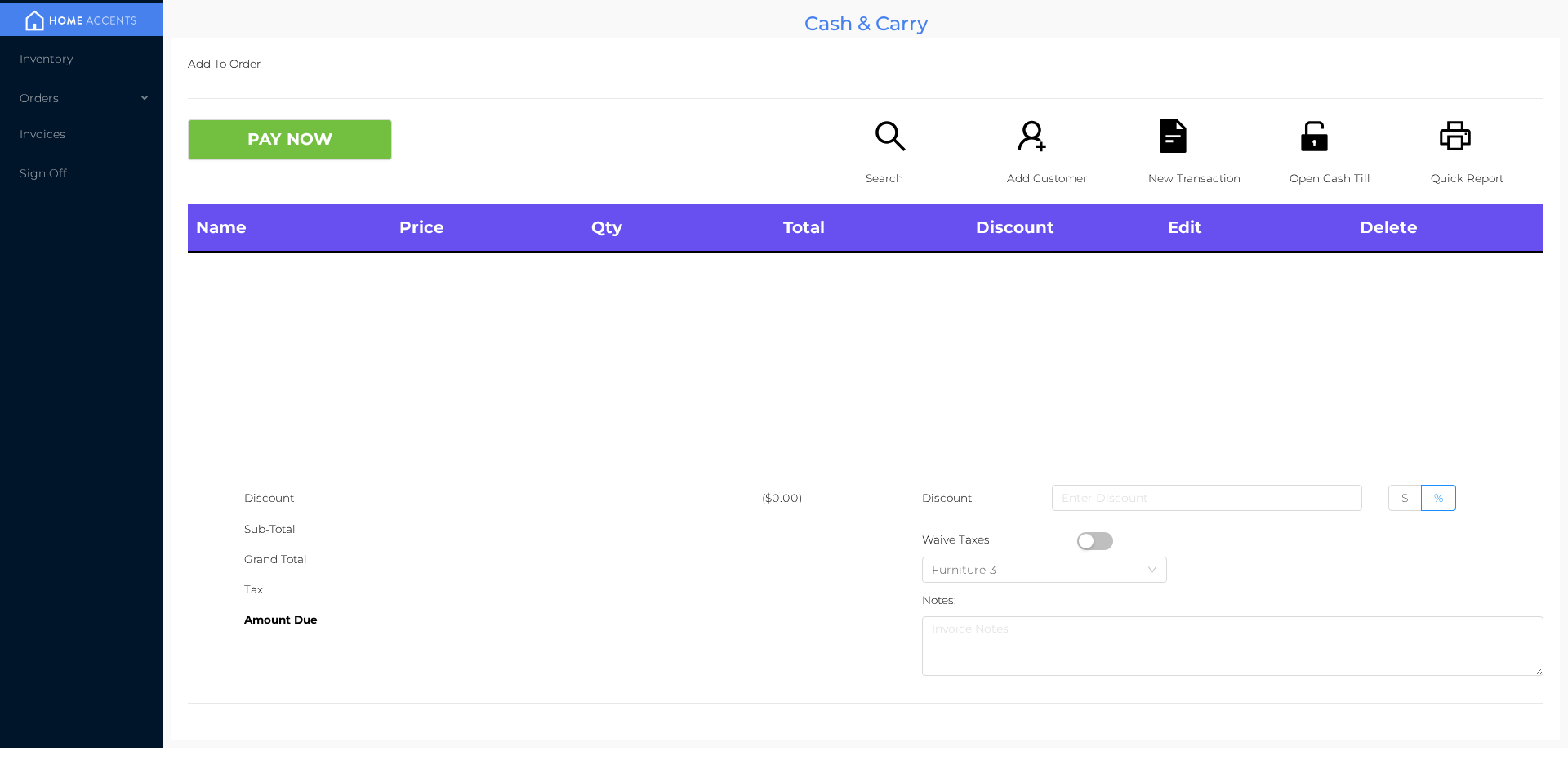
click at [1455, 143] on icon "icon: printer" at bounding box center [1456, 136] width 33 height 33
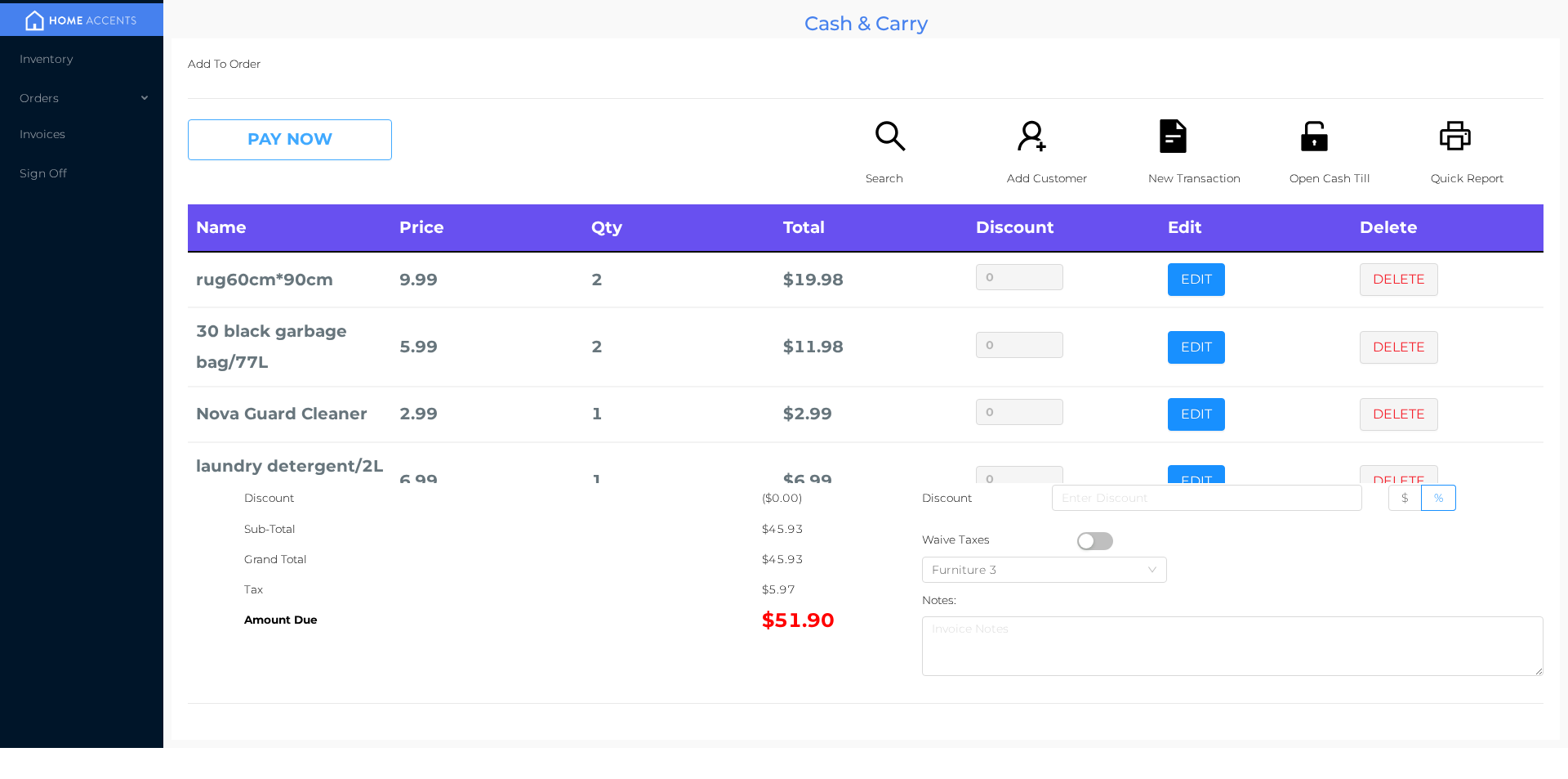
click at [324, 145] on button "PAY NOW" at bounding box center [290, 140] width 204 height 41
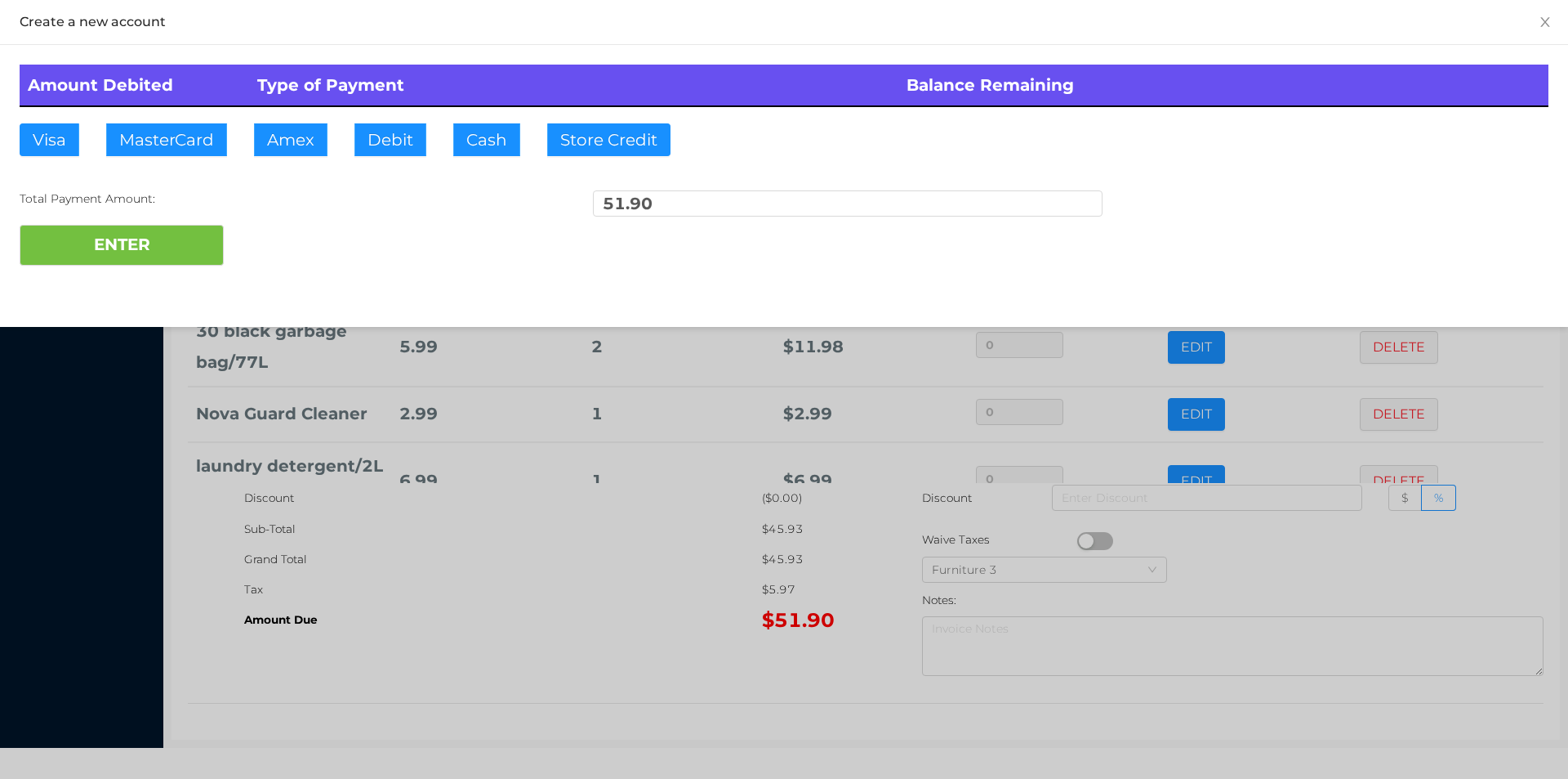
click at [277, 238] on div "ENTER" at bounding box center [783, 245] width 1529 height 41
click at [293, 235] on div "ENTER" at bounding box center [783, 245] width 1529 height 41
click at [567, 579] on div at bounding box center [784, 389] width 1568 height 779
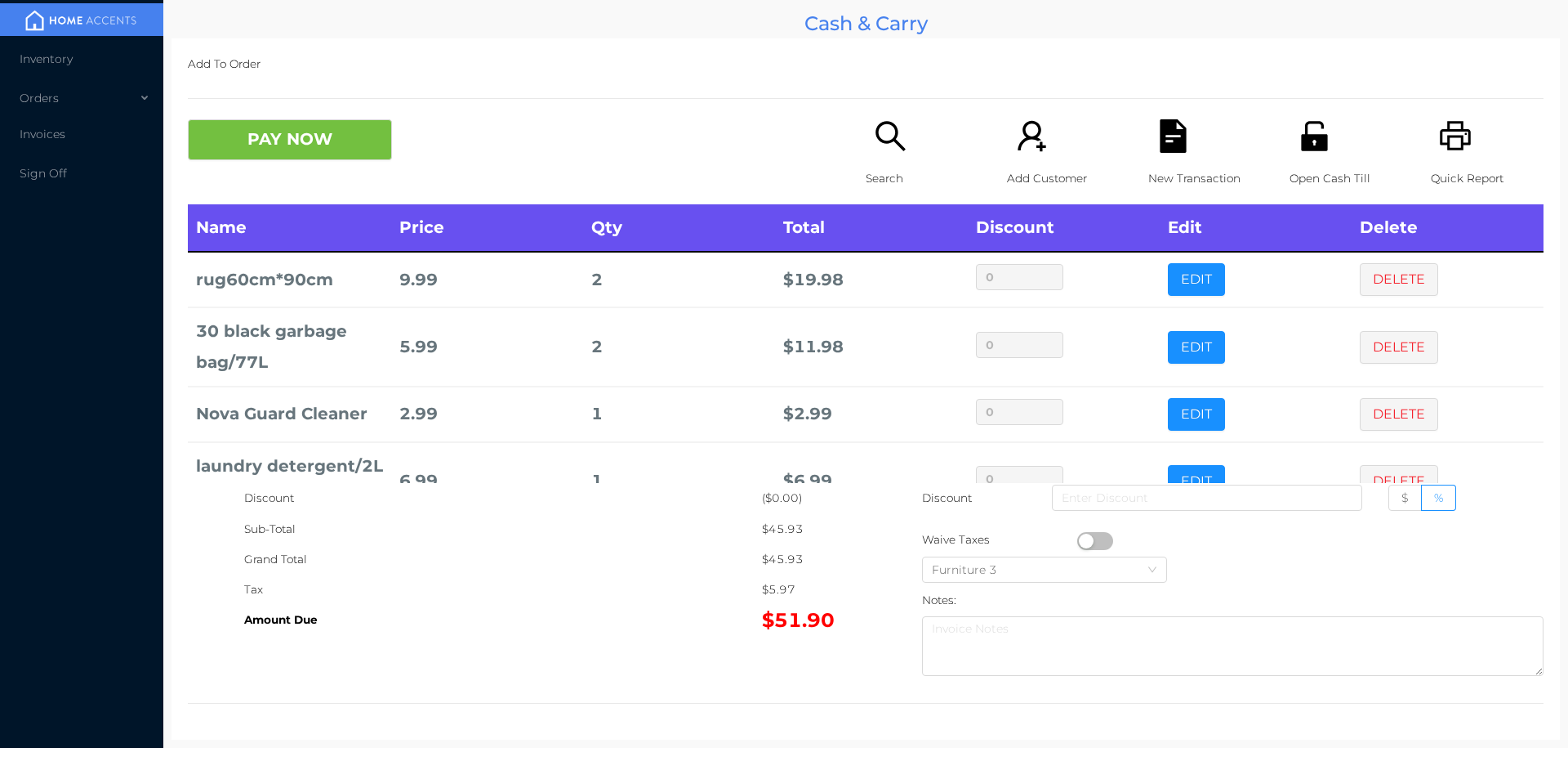
click at [1172, 168] on p "New Transaction" at bounding box center [1204, 178] width 112 height 31
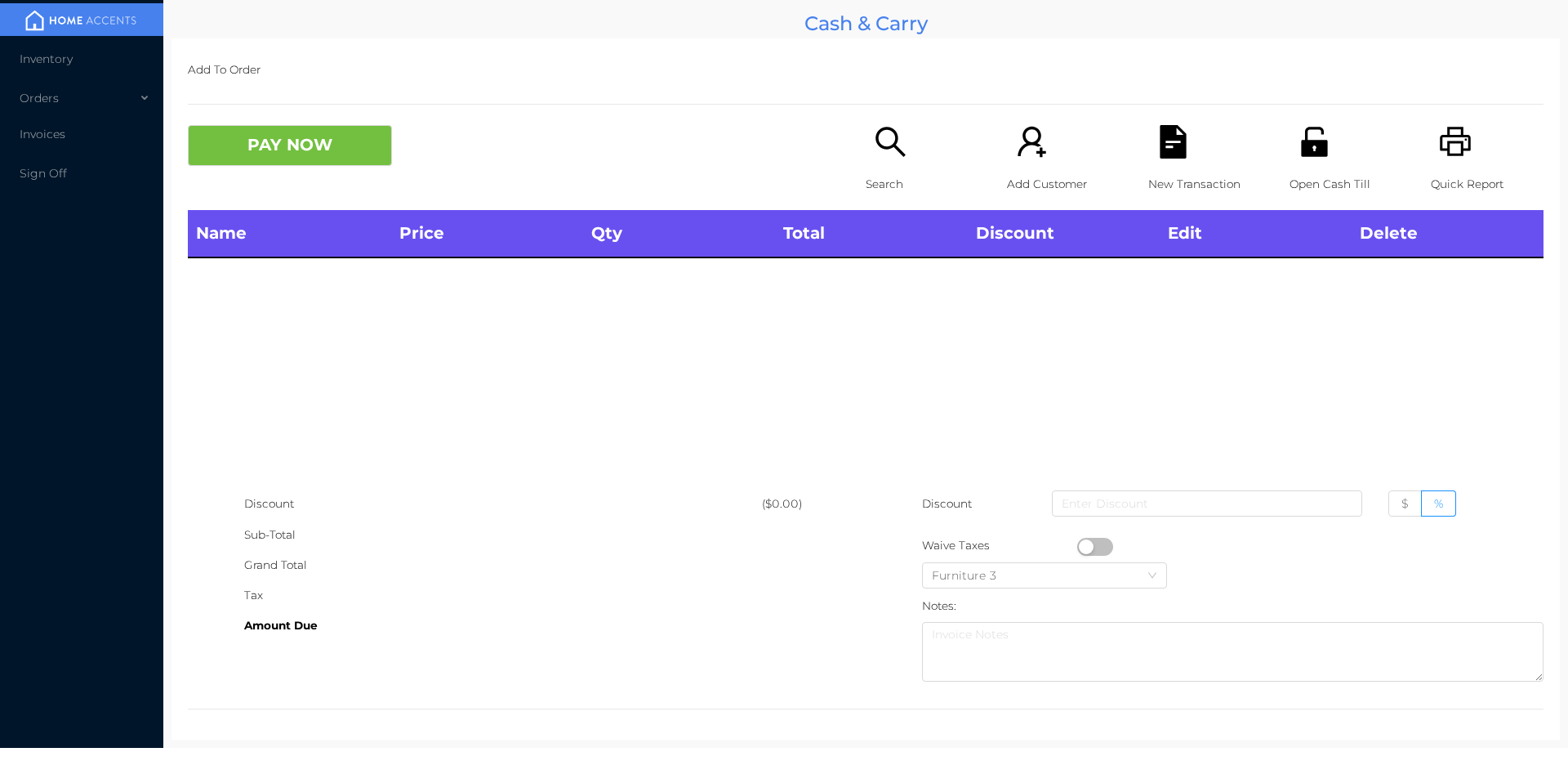
click at [1292, 169] on p "Open Cash Till" at bounding box center [1346, 184] width 112 height 31
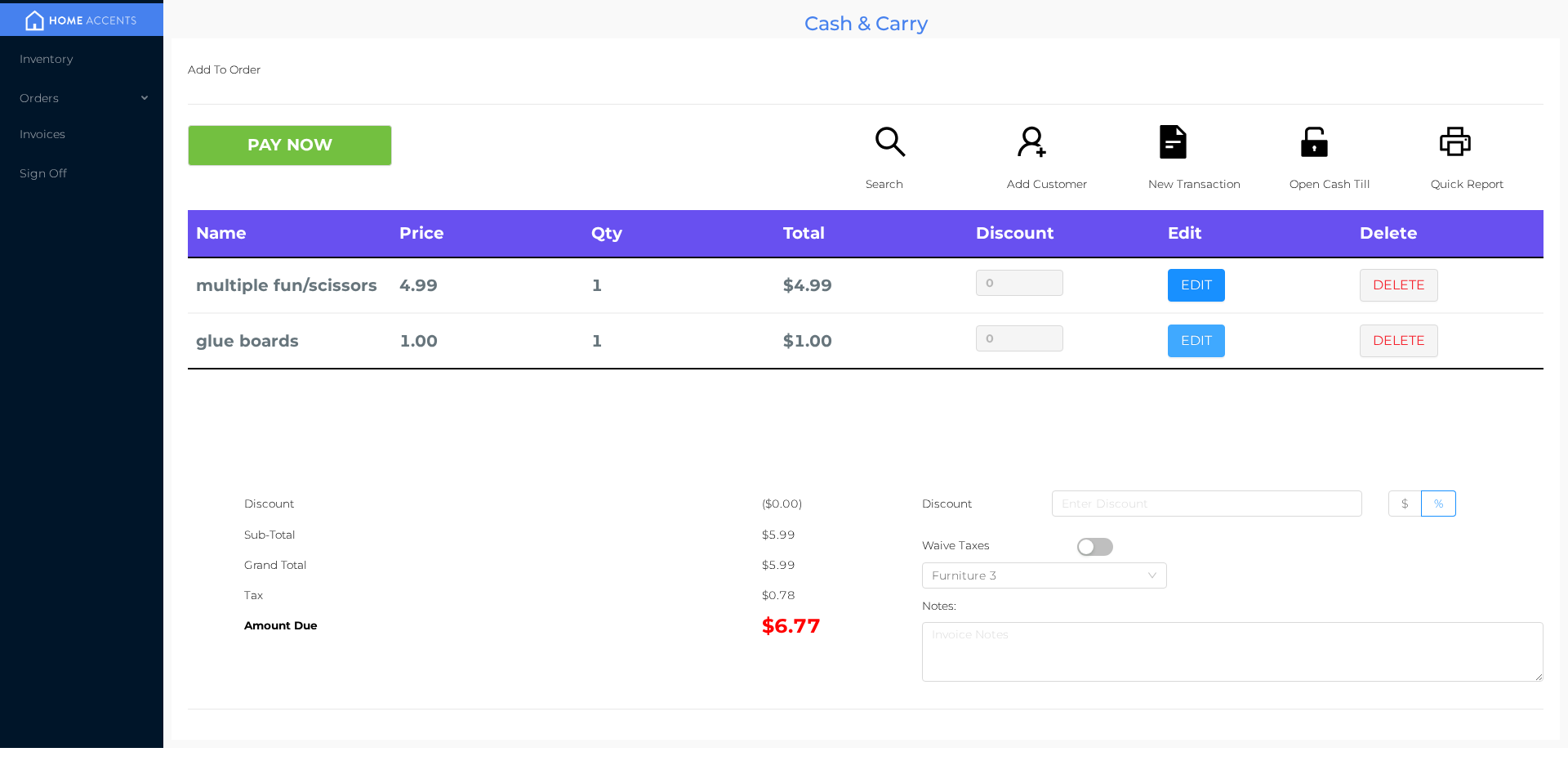
click at [1190, 347] on button "EDIT" at bounding box center [1196, 340] width 58 height 32
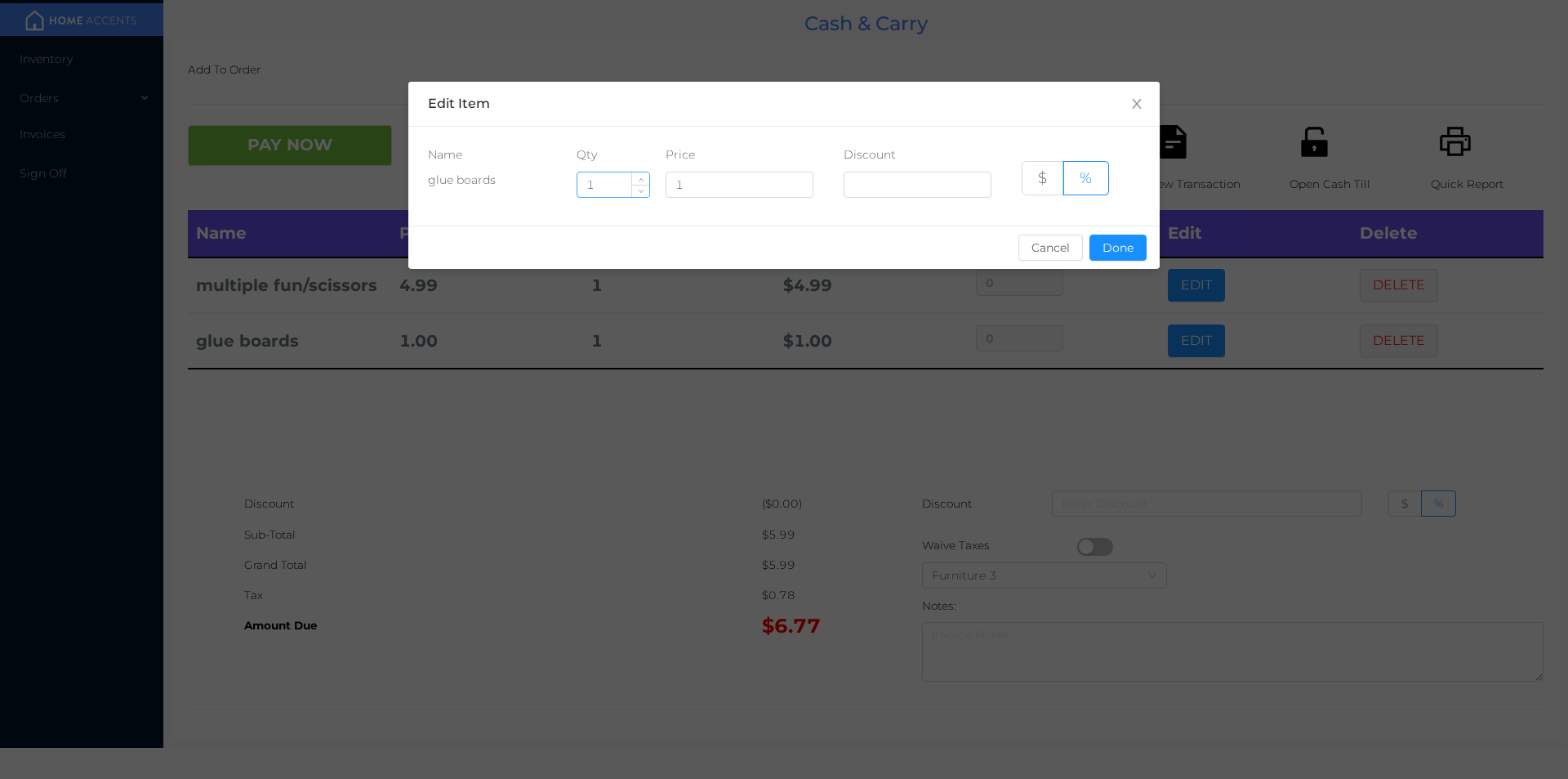
click at [612, 189] on input "1" at bounding box center [613, 185] width 72 height 24
type input "18"
click at [1109, 251] on button "Done" at bounding box center [1118, 248] width 58 height 26
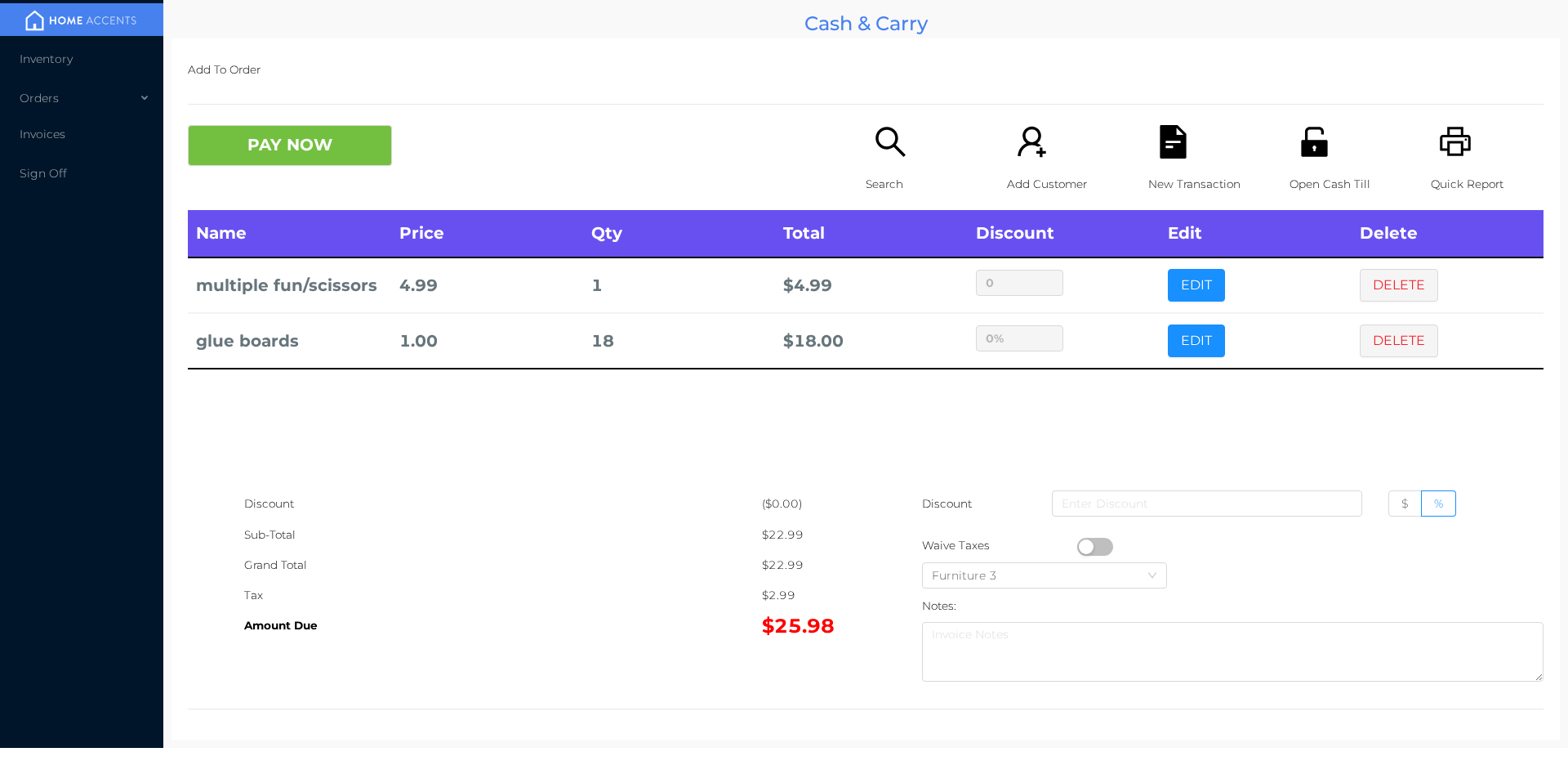
click at [1118, 400] on div "sentinelStart Edit Item Name Qty Price Discount glue boards 18 1 $ % Cancel Don…" at bounding box center [784, 389] width 1568 height 779
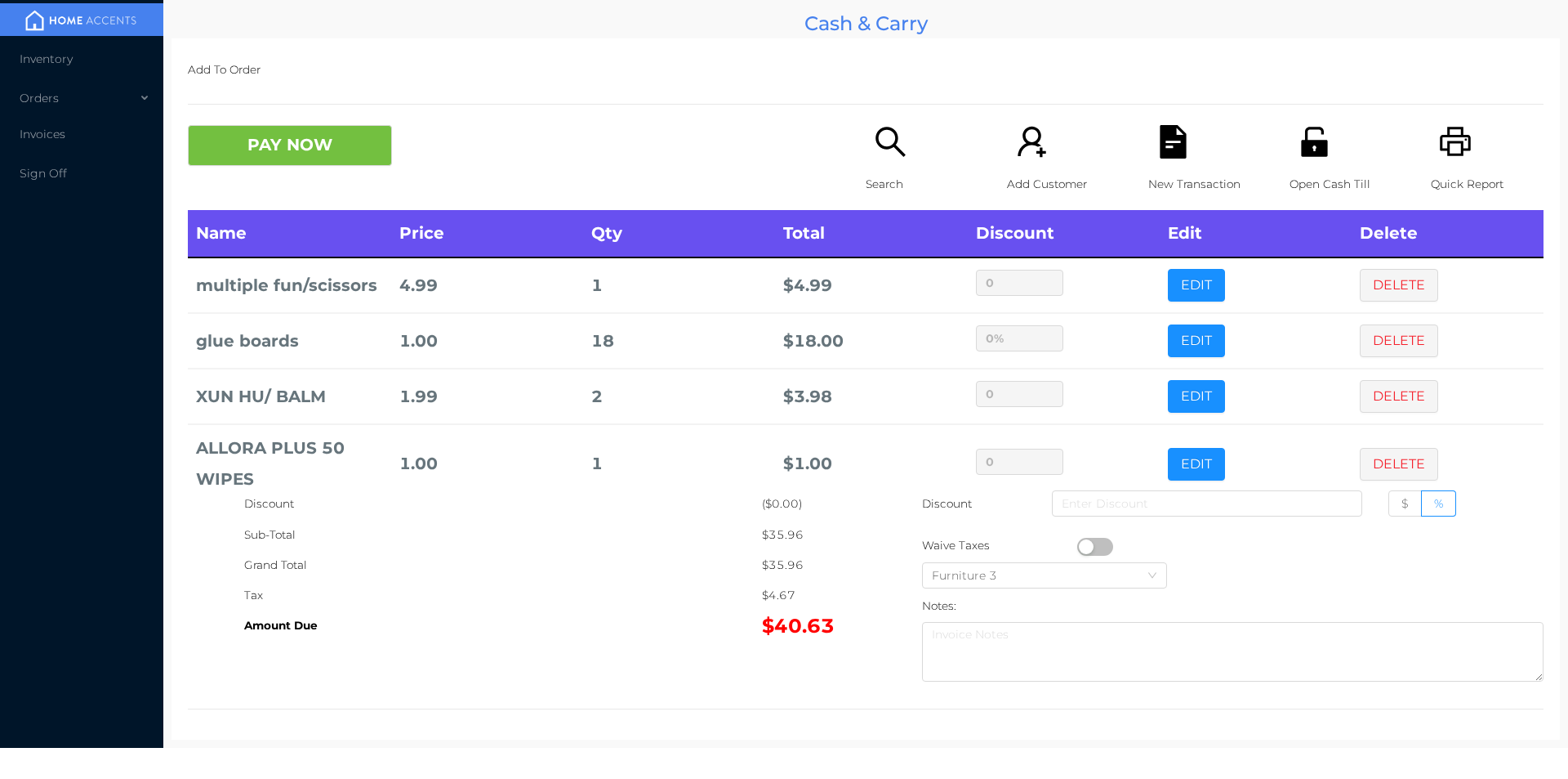
click at [890, 158] on icon "icon: search" at bounding box center [890, 141] width 33 height 33
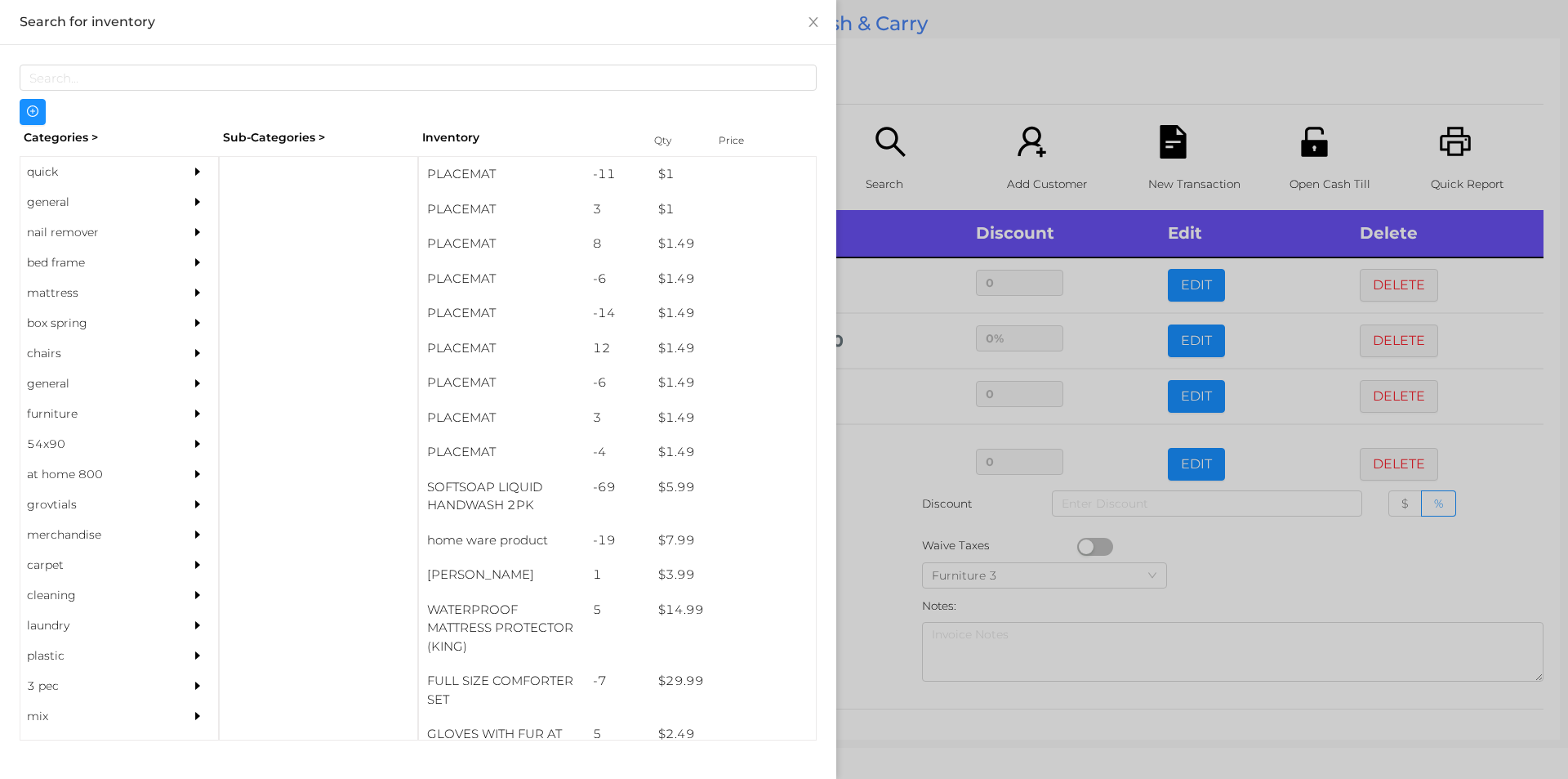
click at [66, 194] on div "general" at bounding box center [94, 202] width 148 height 31
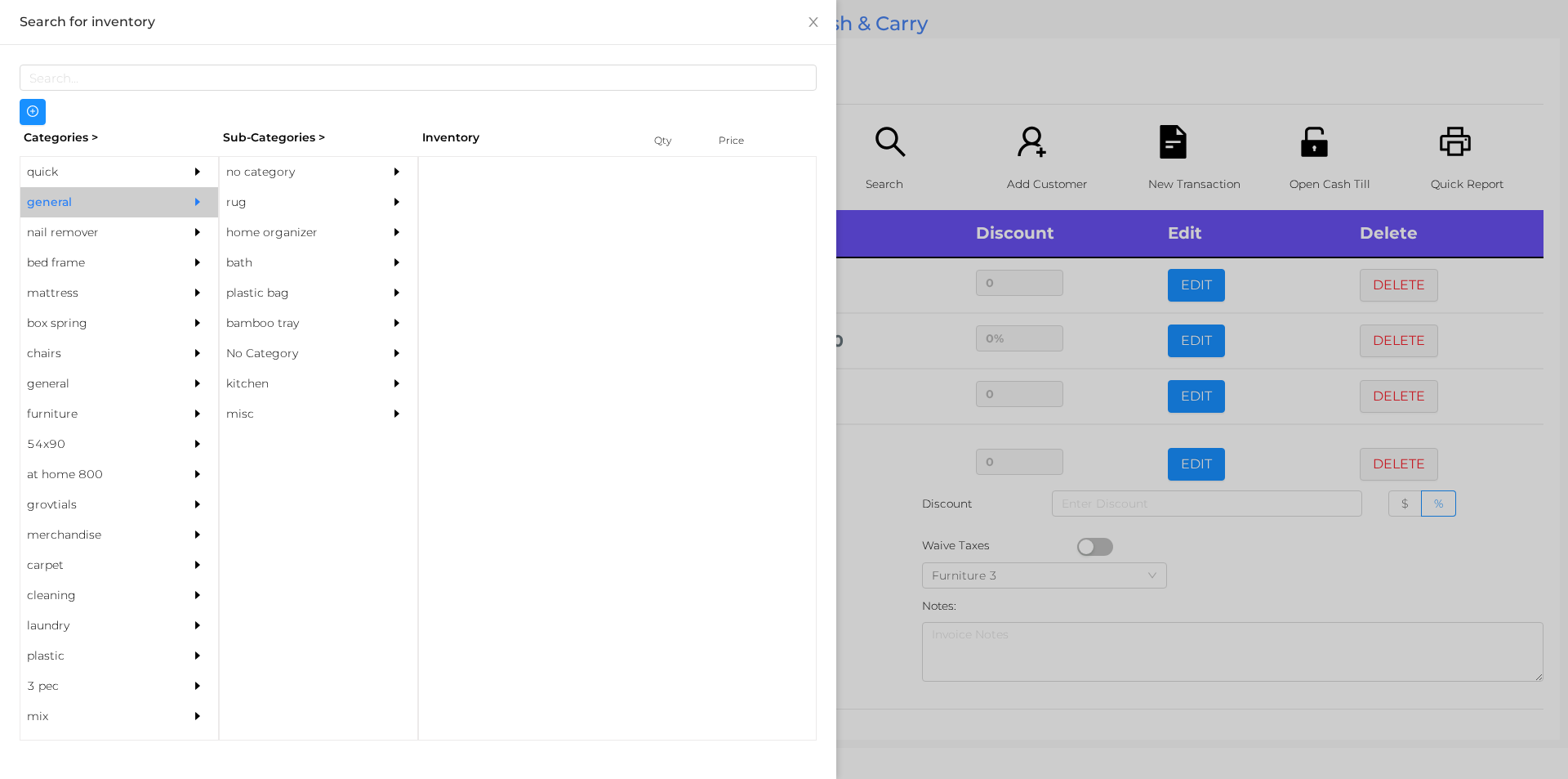
click at [269, 174] on div "no category" at bounding box center [294, 172] width 148 height 31
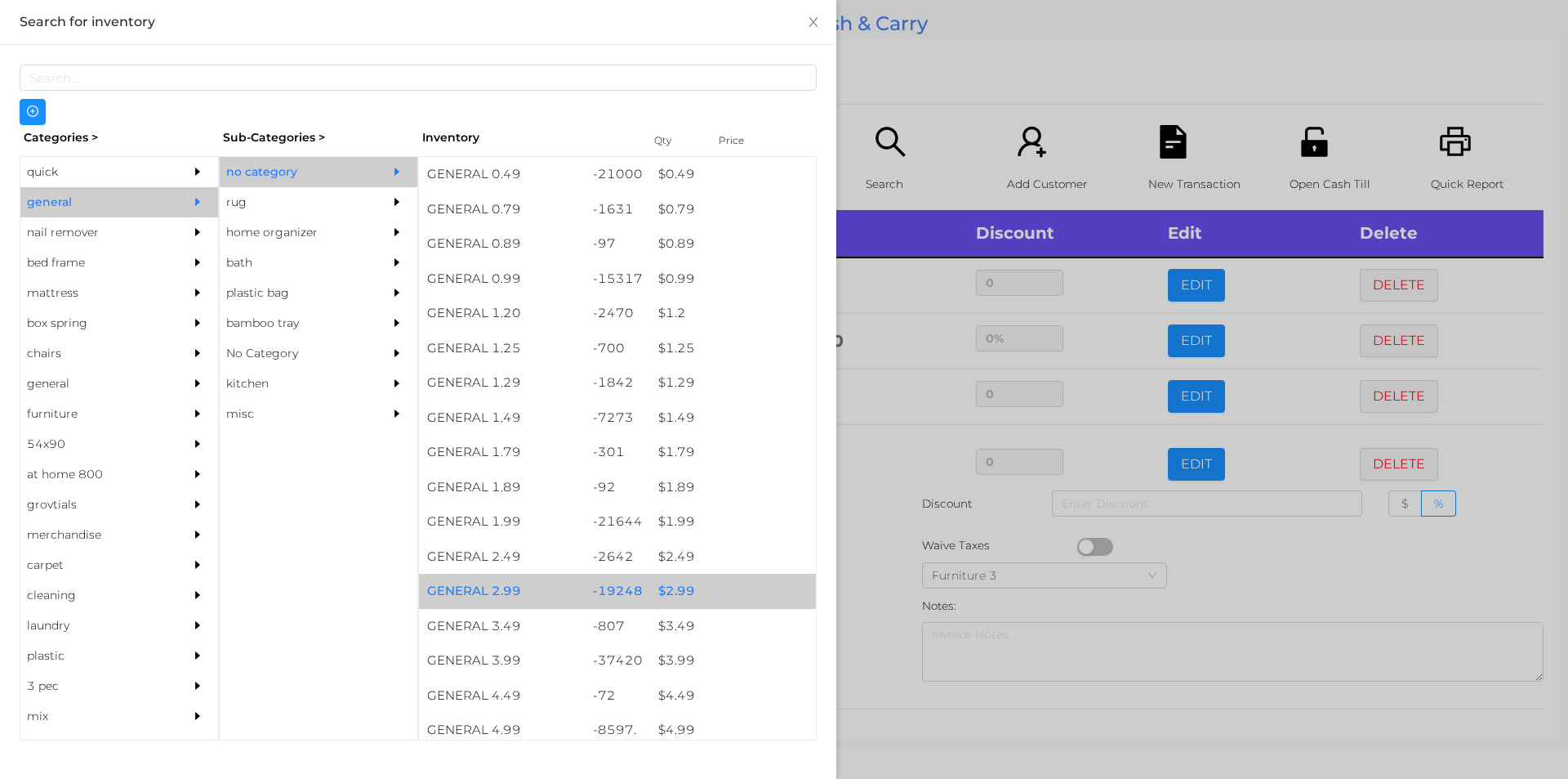
click at [680, 593] on div "$ 2.99" at bounding box center [733, 591] width 166 height 35
click at [685, 590] on div "$ 2.99" at bounding box center [733, 591] width 166 height 35
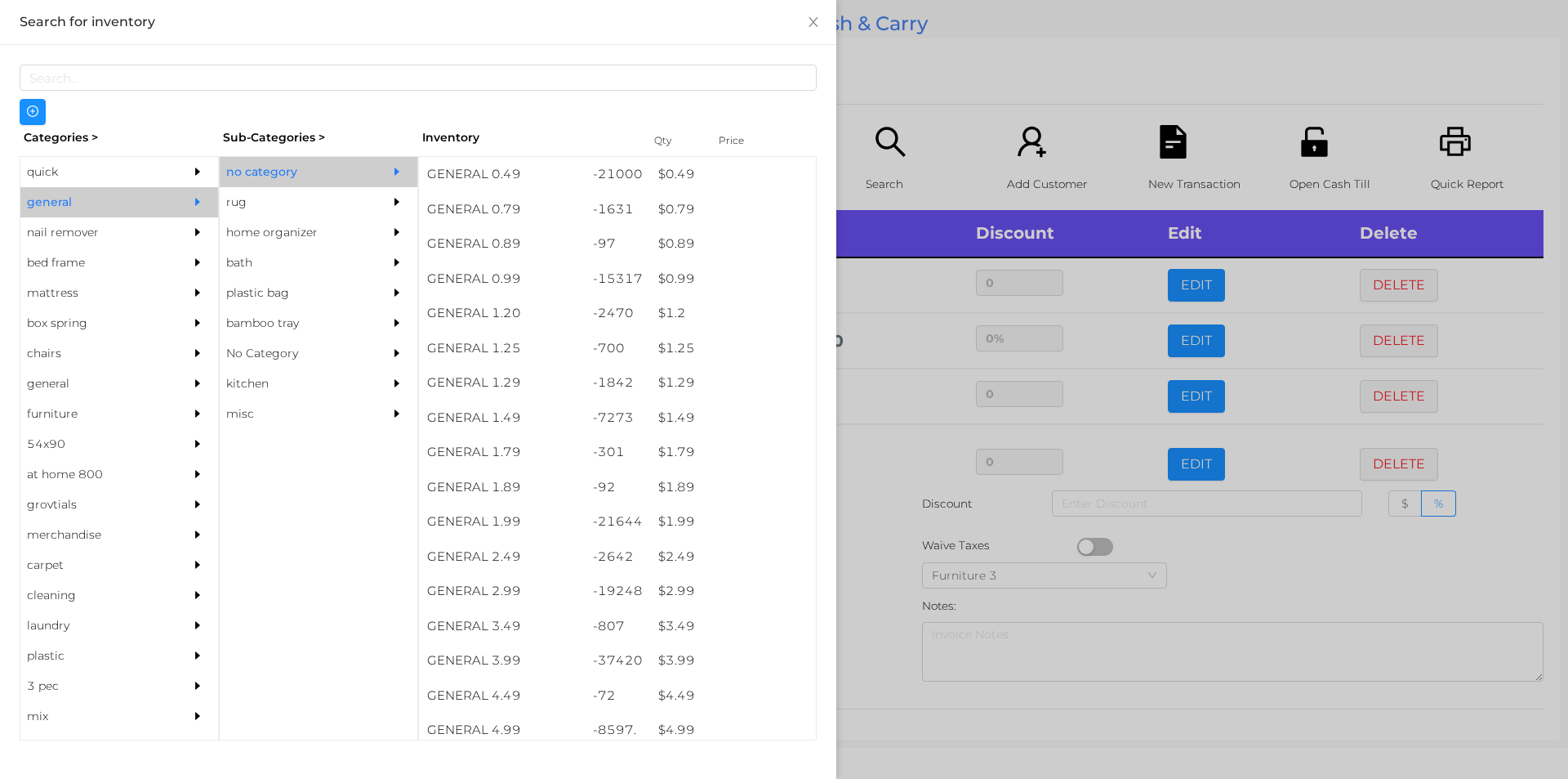
click at [870, 551] on div at bounding box center [784, 389] width 1568 height 779
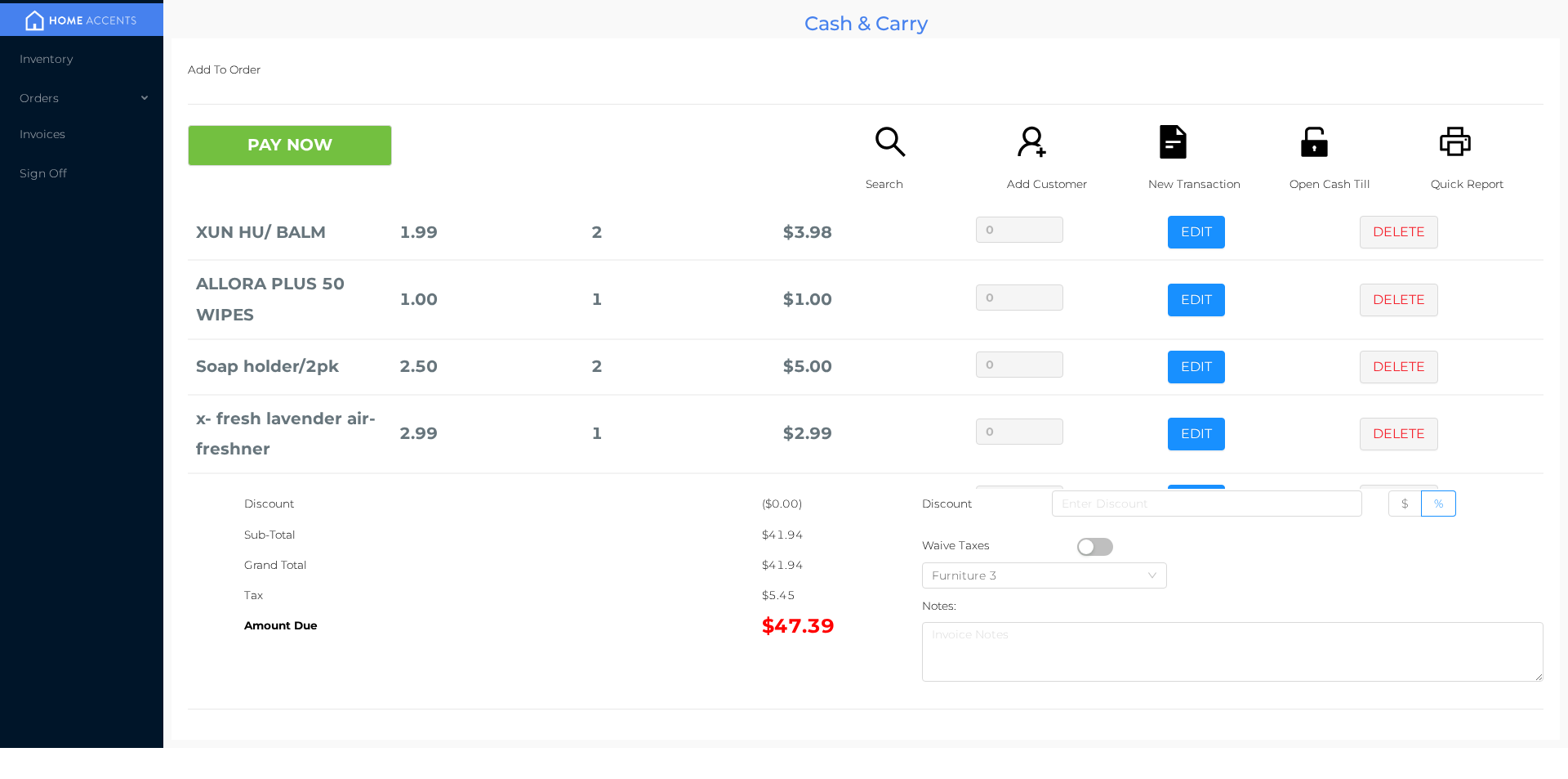
scroll to position [222, 0]
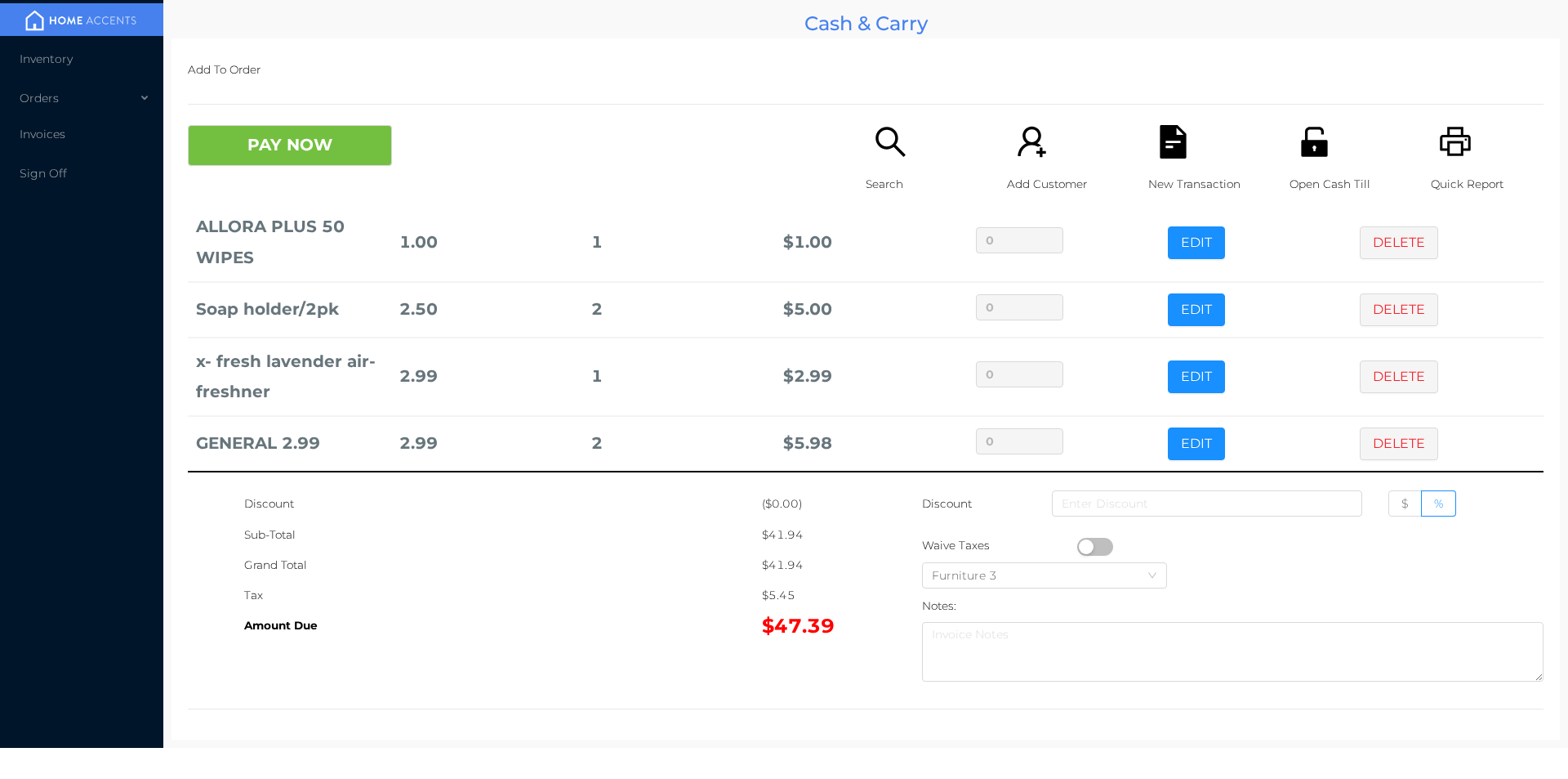
click at [883, 154] on icon "icon: search" at bounding box center [890, 141] width 33 height 33
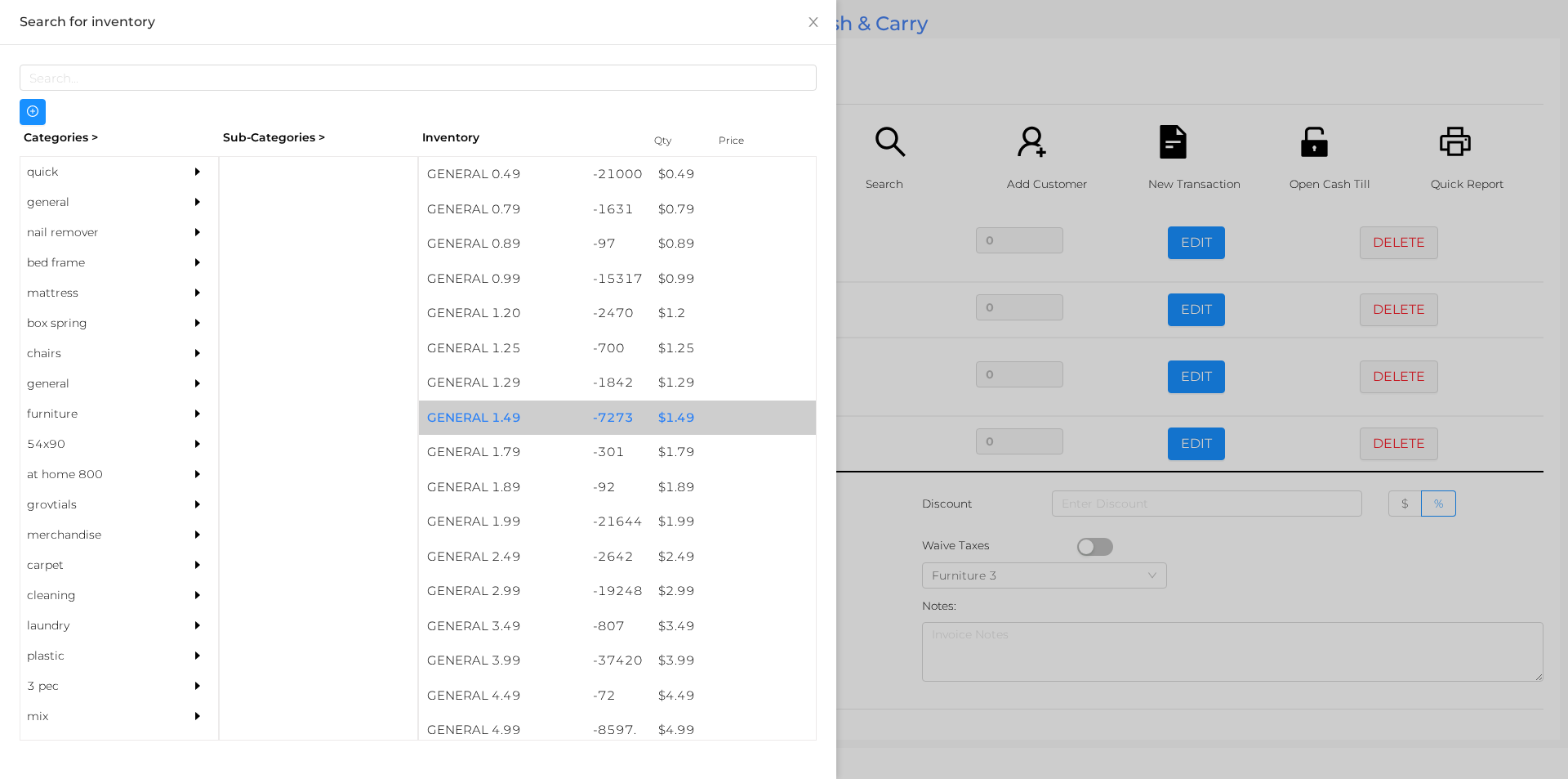
click at [669, 413] on div "$ 1.49" at bounding box center [733, 418] width 166 height 35
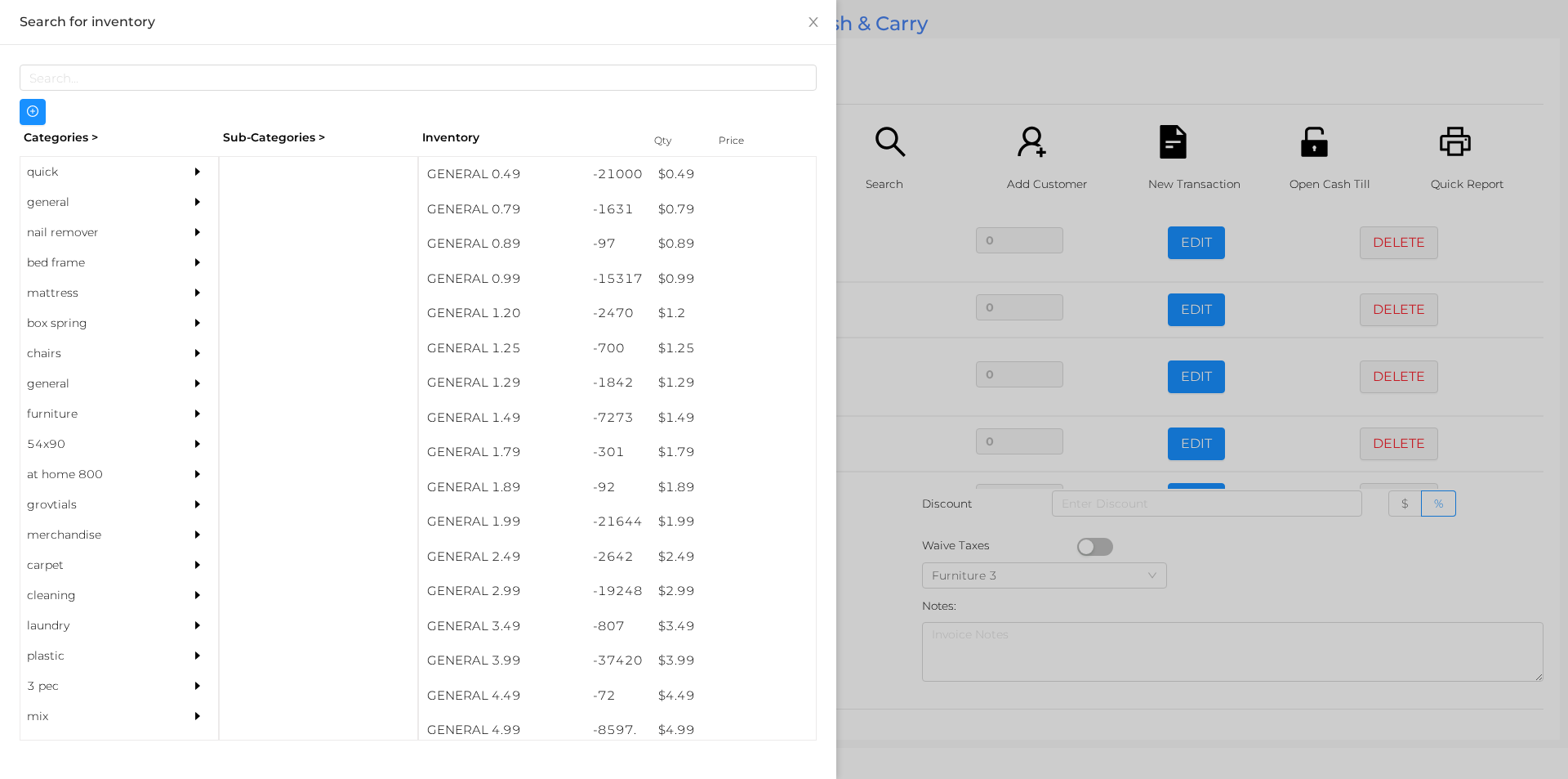
click at [873, 561] on div at bounding box center [784, 389] width 1568 height 779
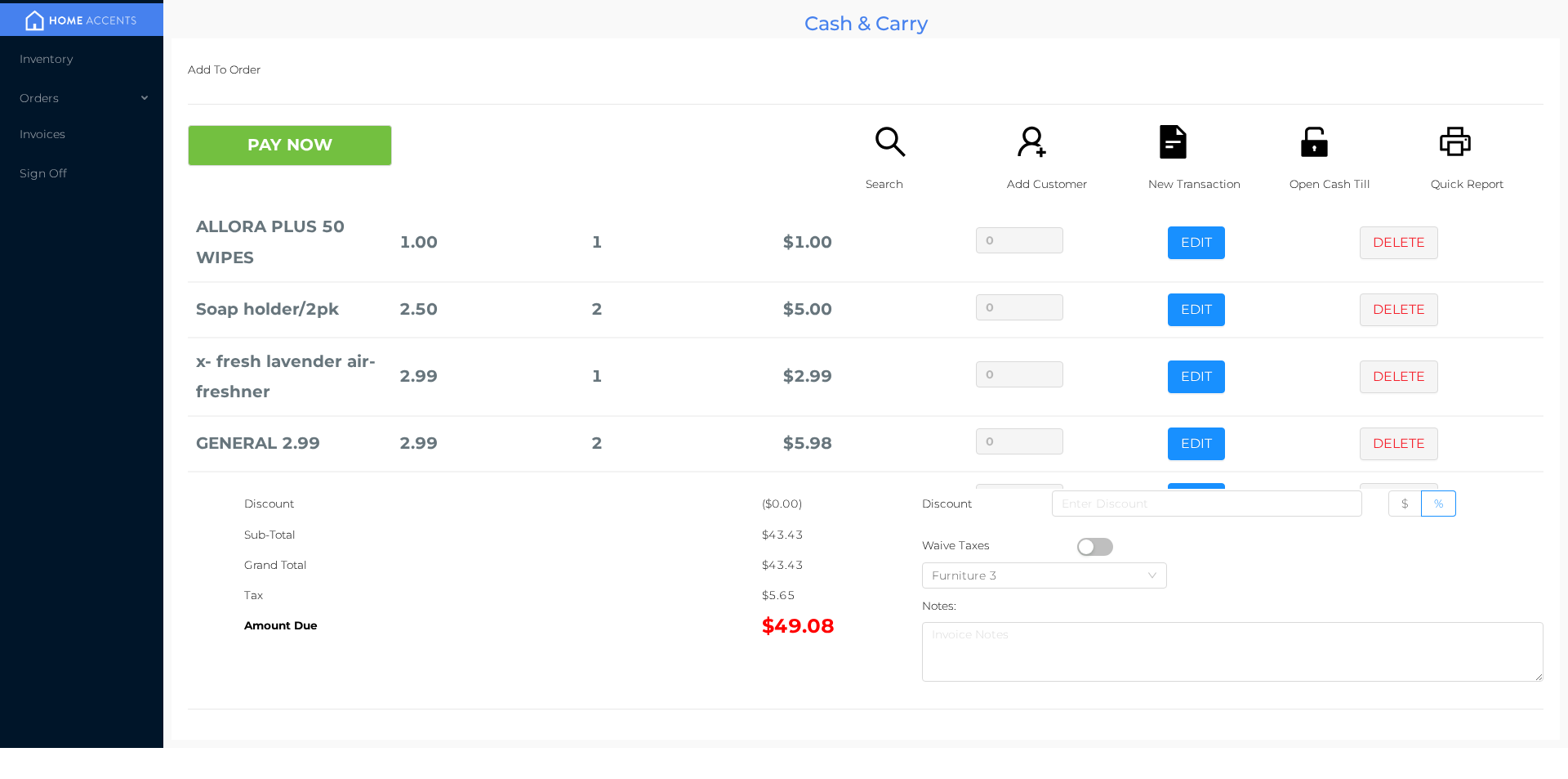
scroll to position [277, 0]
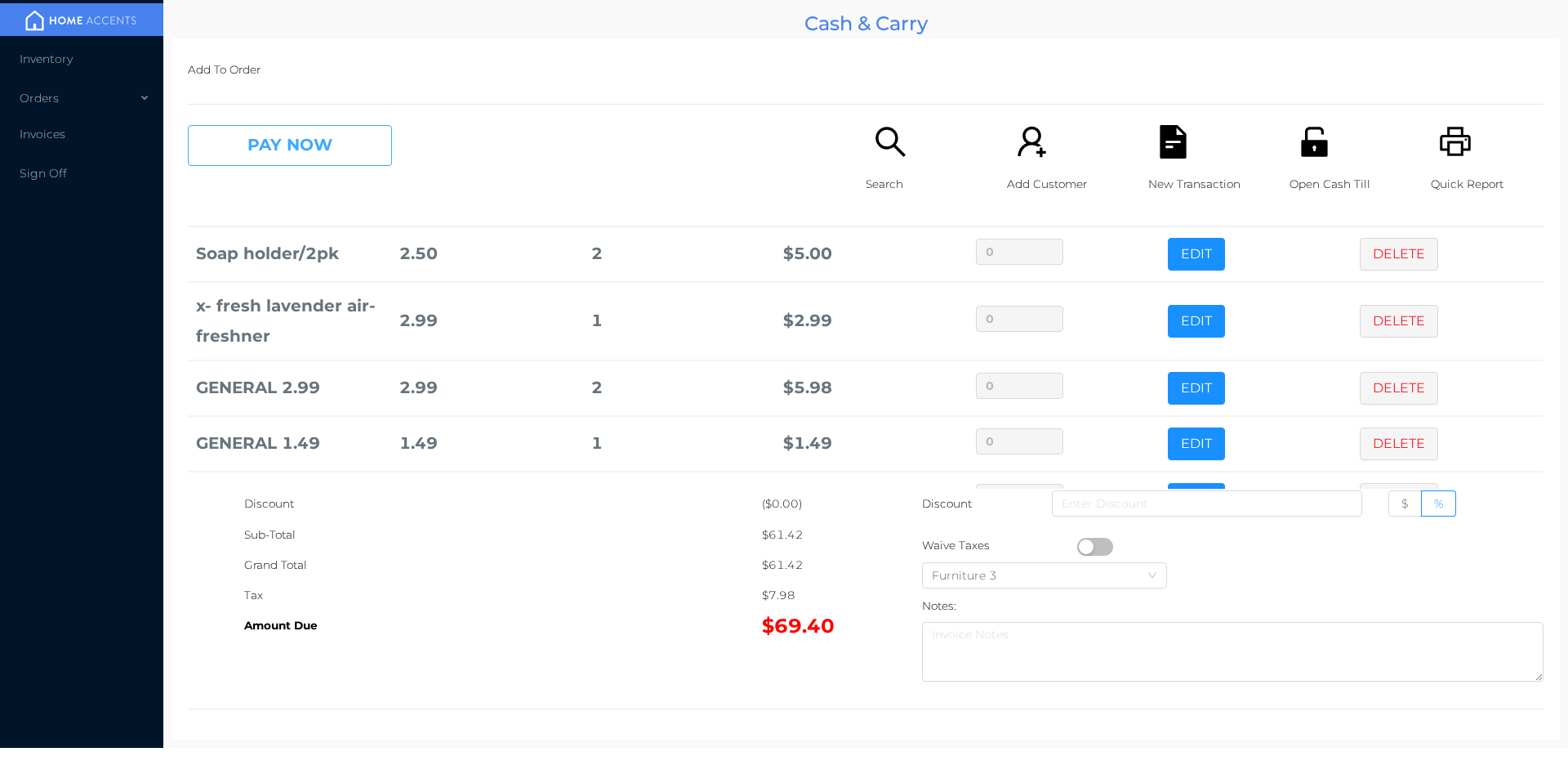
click at [330, 149] on button "PAY NOW" at bounding box center [290, 145] width 204 height 41
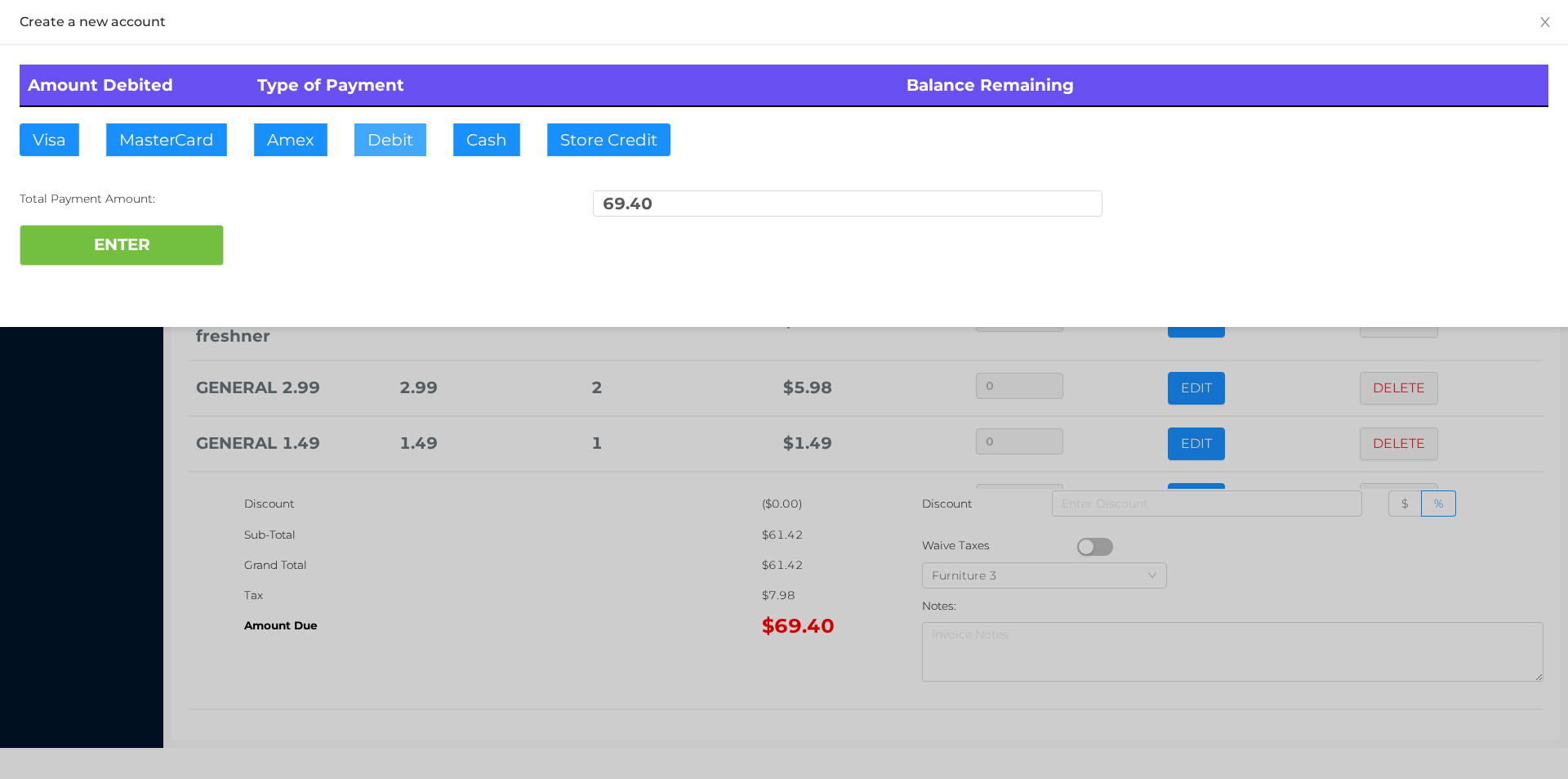
click at [382, 148] on button "Debit" at bounding box center [390, 139] width 72 height 32
click at [212, 230] on button "ENTER" at bounding box center [121, 245] width 204 height 41
type input "0"
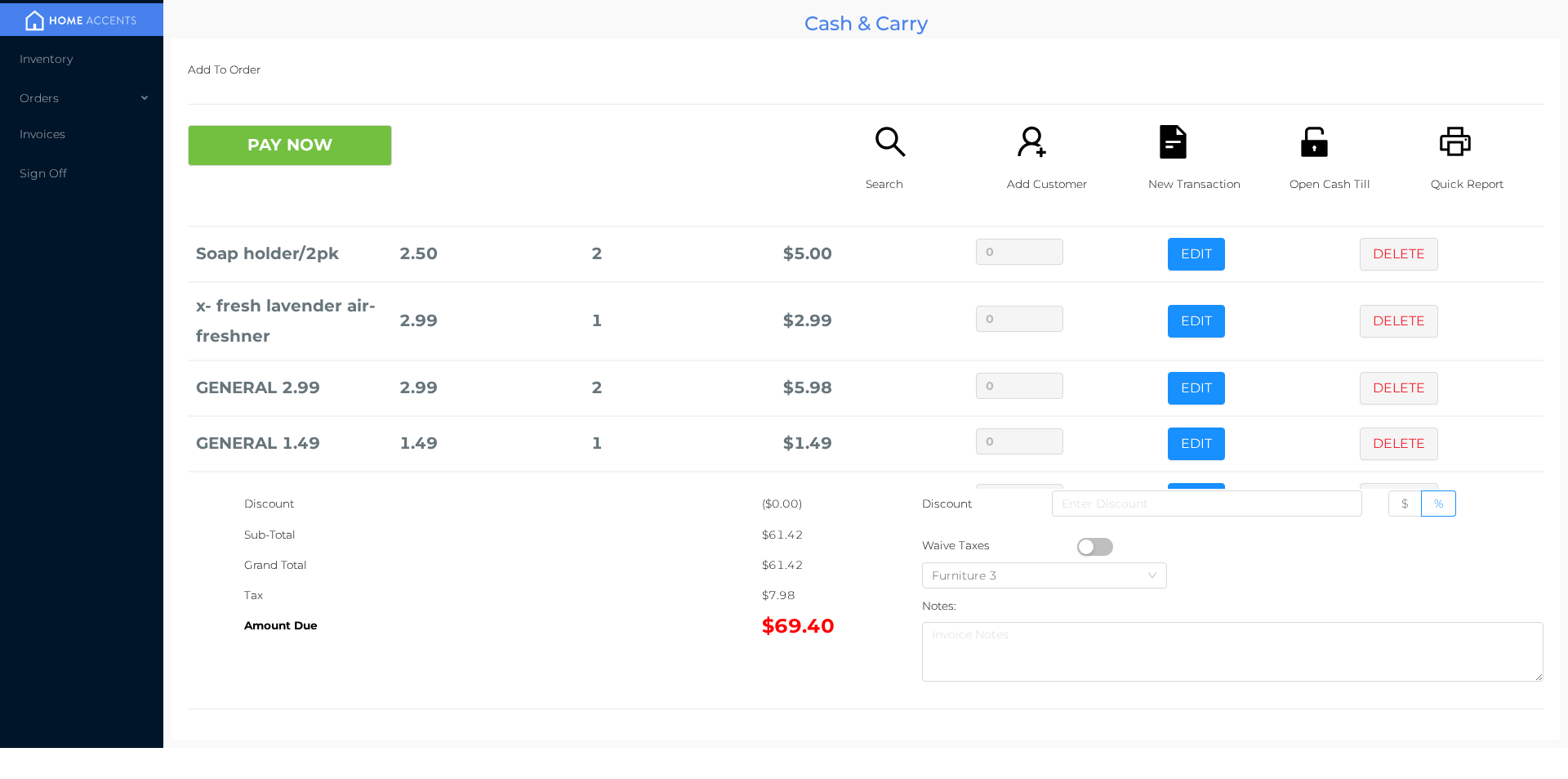
scroll to position [0, 0]
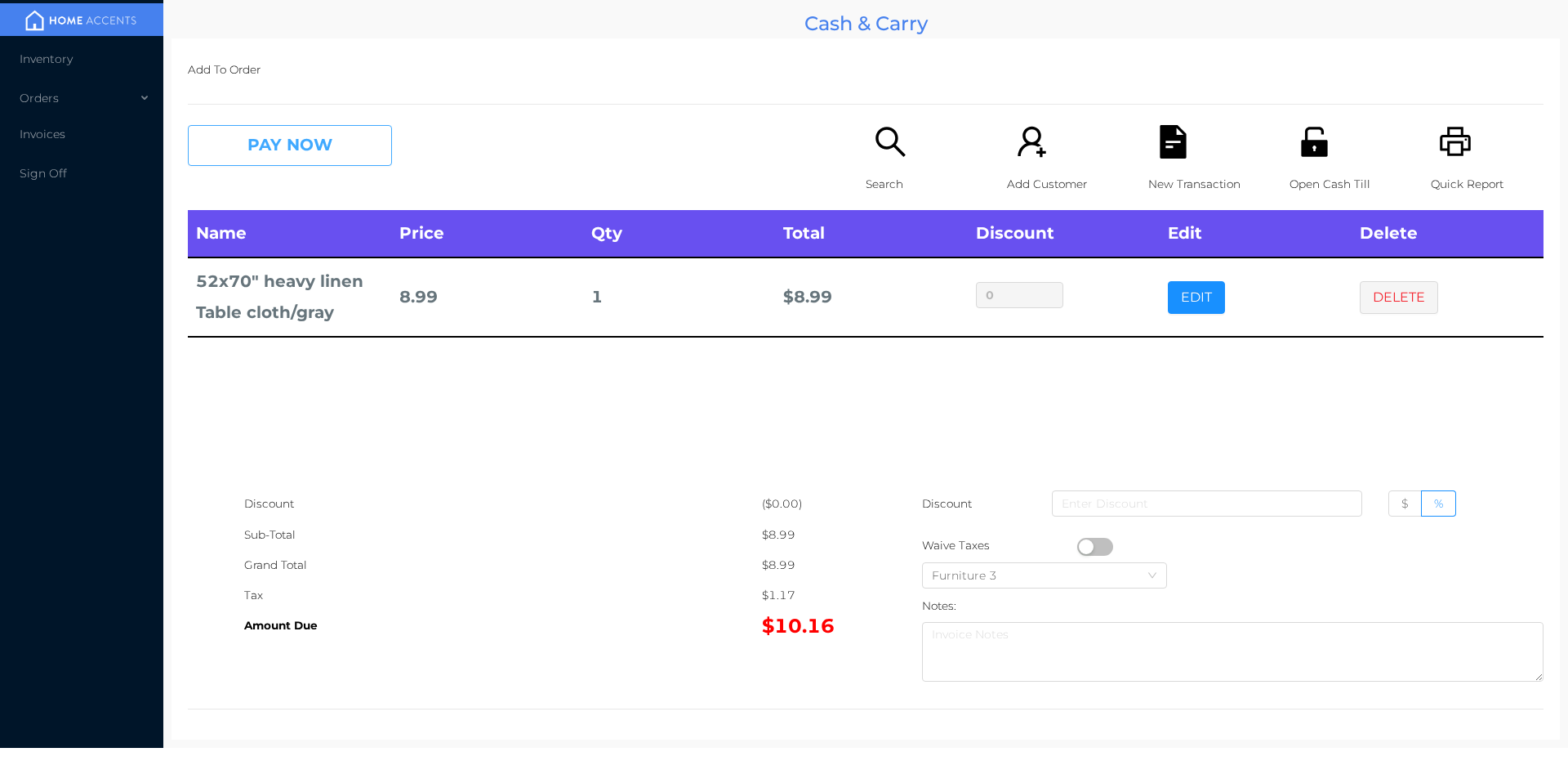
click at [326, 151] on button "PAY NOW" at bounding box center [290, 145] width 204 height 41
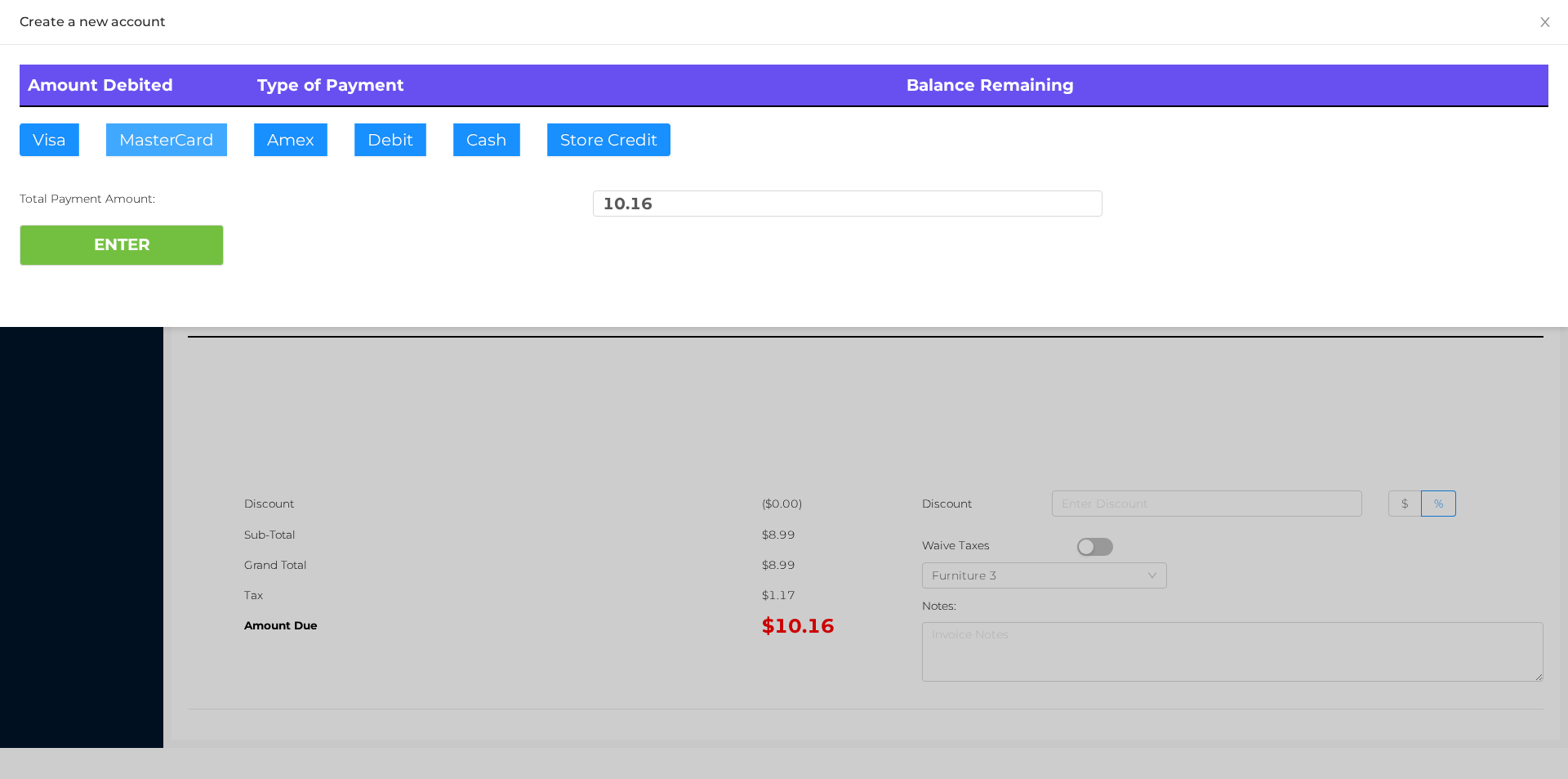
click at [170, 140] on button "MasterCard" at bounding box center [167, 139] width 121 height 32
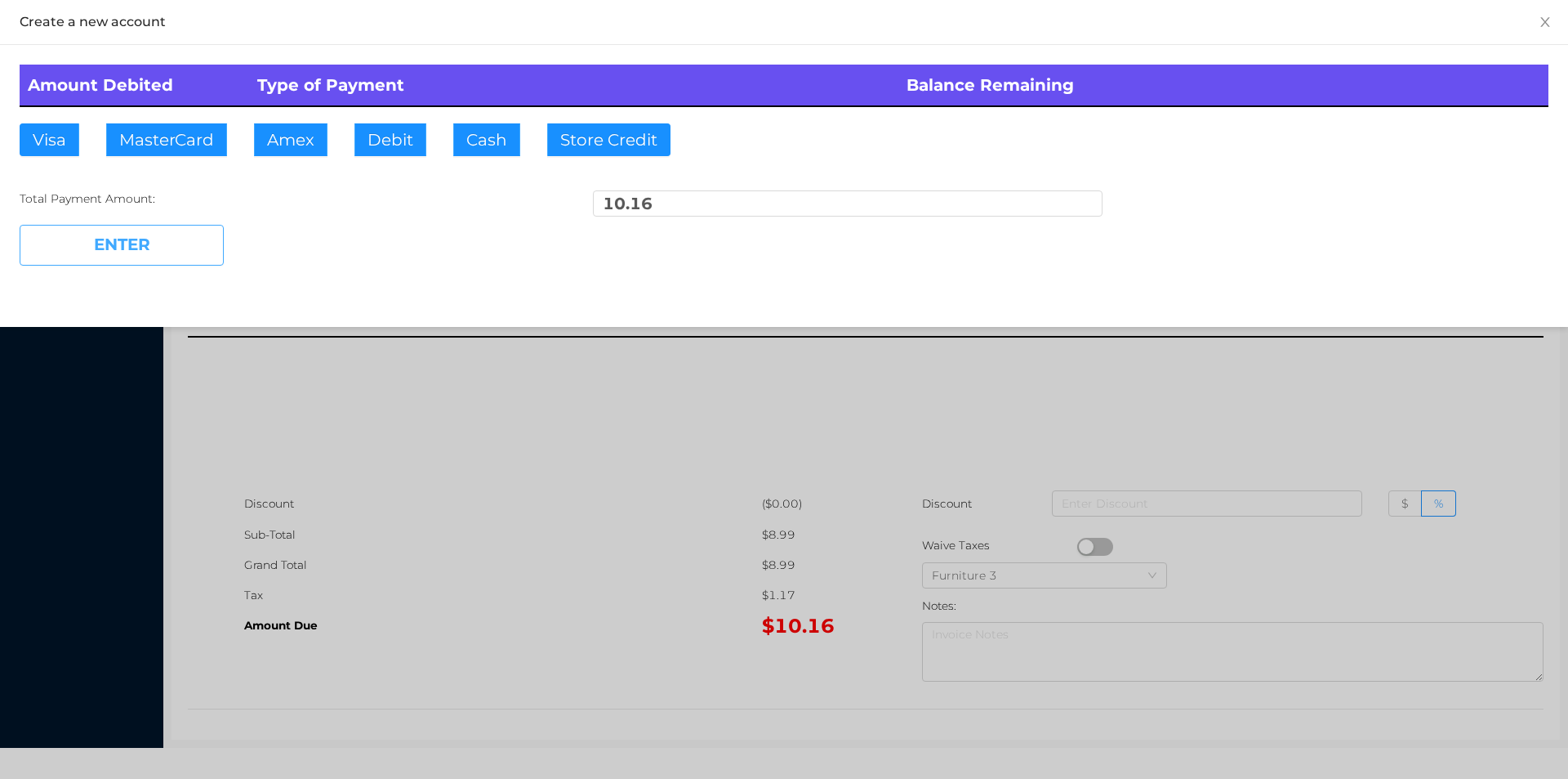
click at [154, 250] on button "ENTER" at bounding box center [121, 245] width 204 height 41
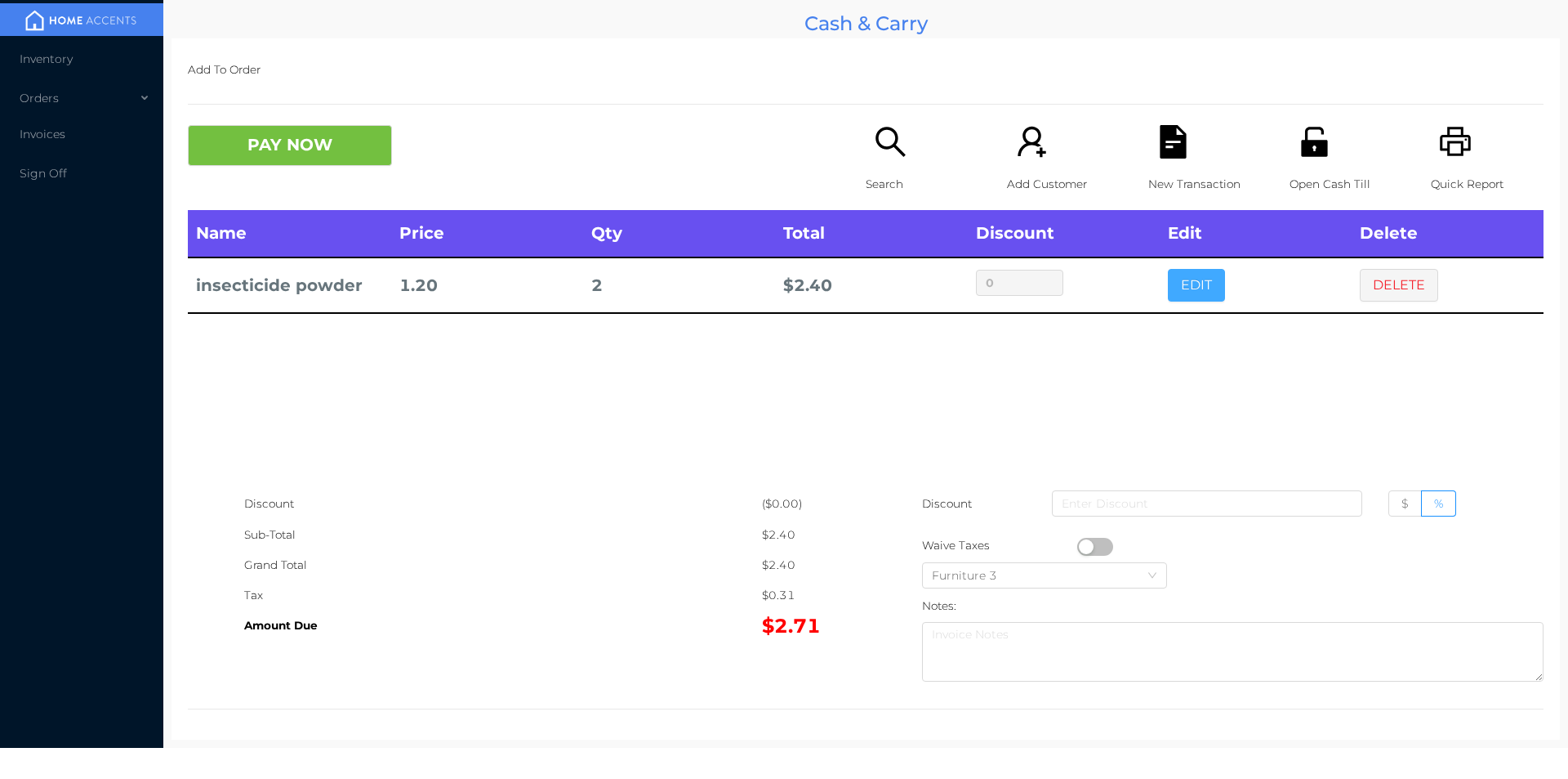
click at [1179, 291] on button "EDIT" at bounding box center [1196, 284] width 58 height 32
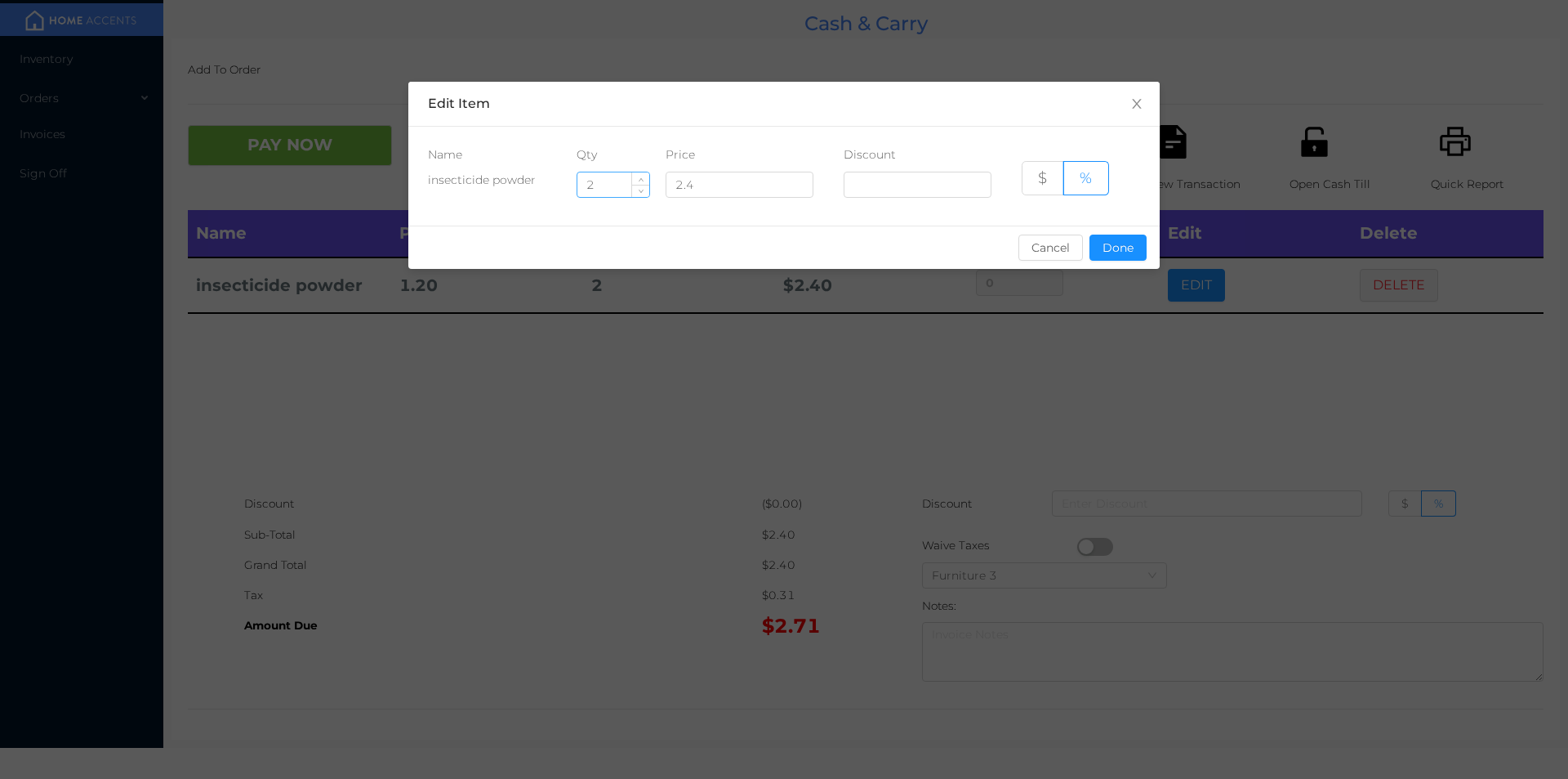
click at [614, 188] on input "2" at bounding box center [613, 185] width 72 height 24
type input "6"
click at [1108, 239] on button "Done" at bounding box center [1118, 248] width 58 height 26
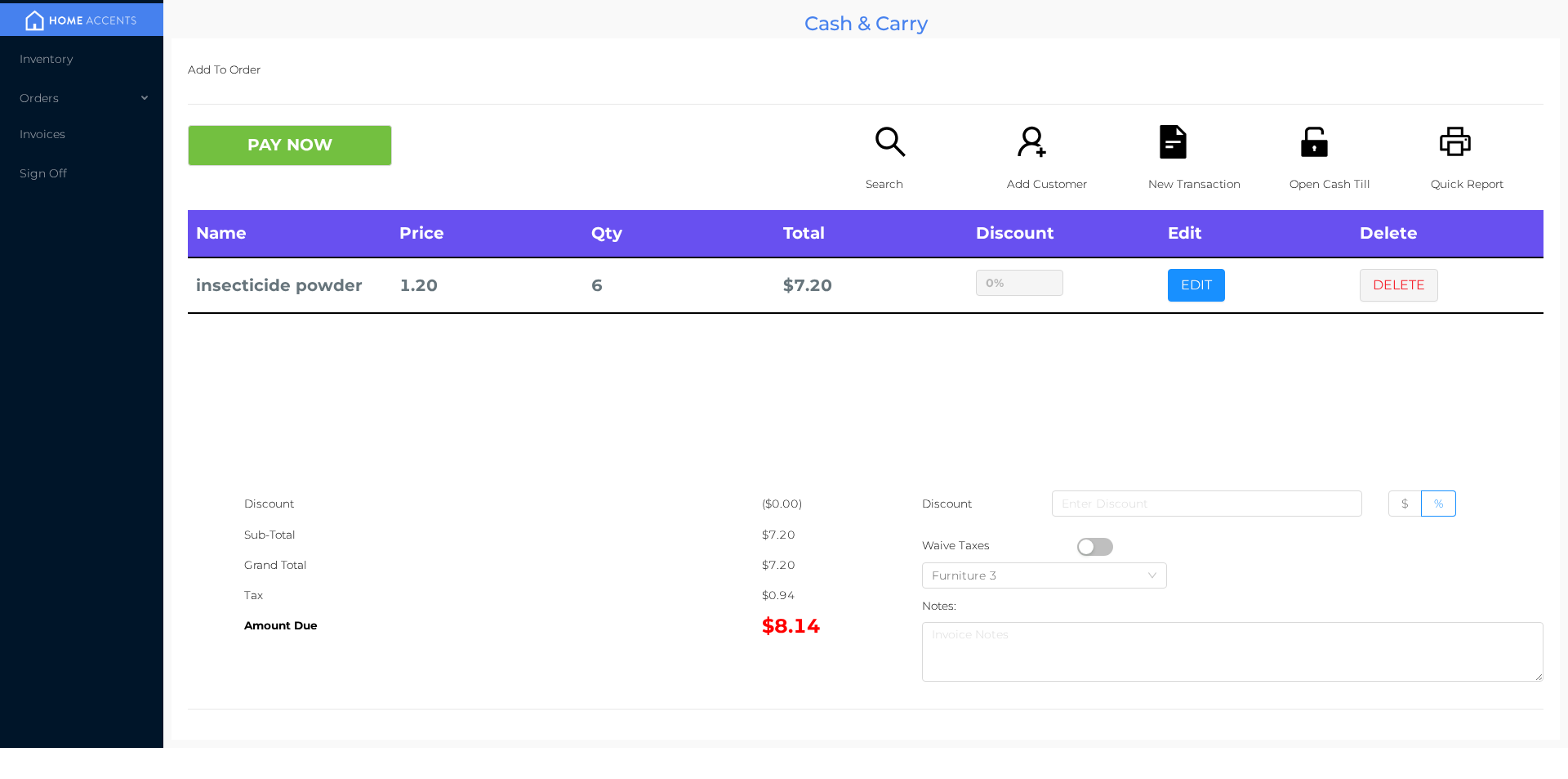
click at [1124, 343] on div "sentinelStart Edit Item Name Qty Price Discount insecticide powder 6 2.4 $ % Ca…" at bounding box center [784, 389] width 1568 height 779
click at [323, 137] on button "PAY NOW" at bounding box center [290, 145] width 204 height 41
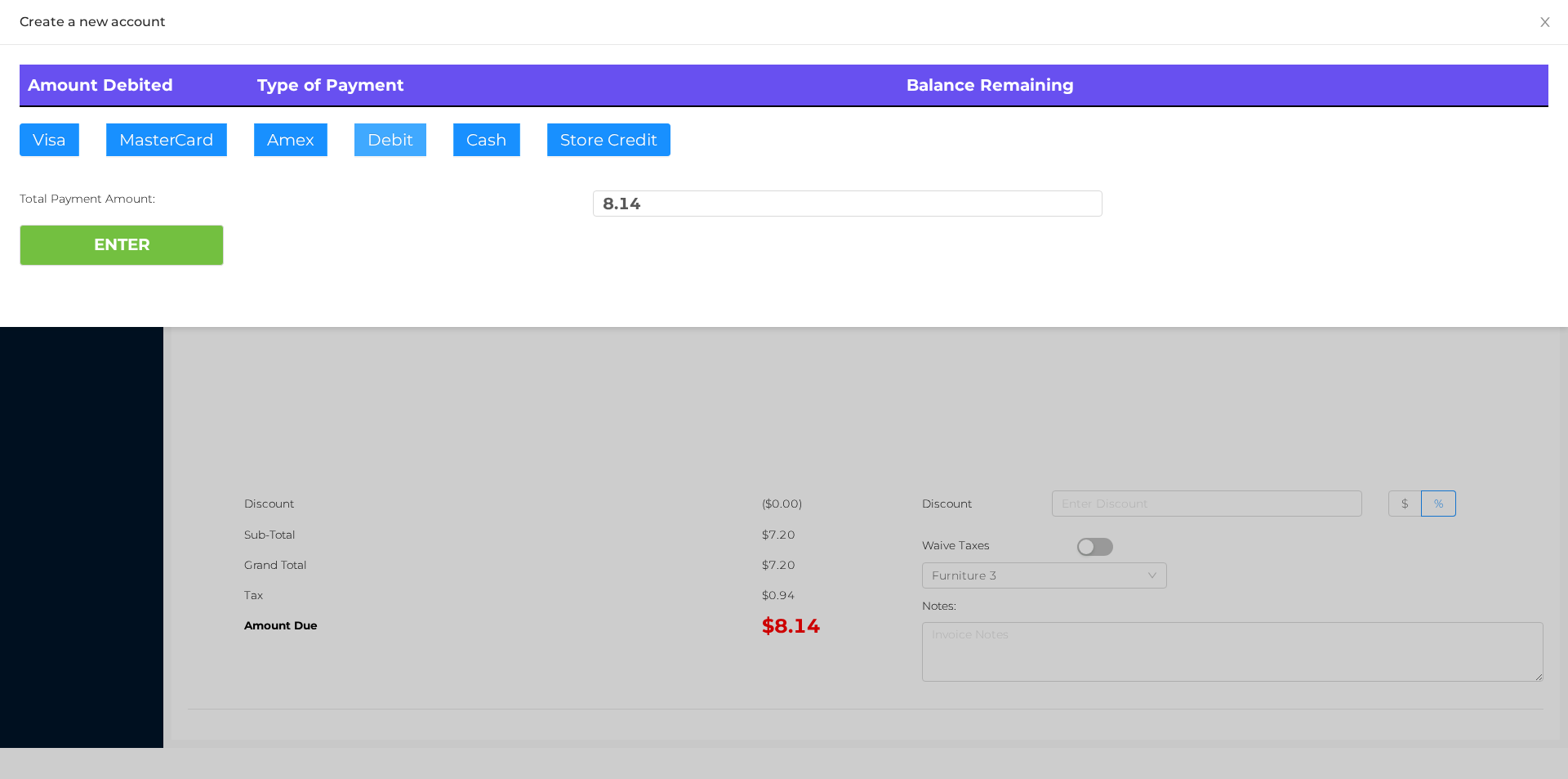
click at [380, 149] on button "Debit" at bounding box center [390, 139] width 72 height 32
click at [125, 239] on button "ENTER" at bounding box center [121, 245] width 204 height 41
type input "0"
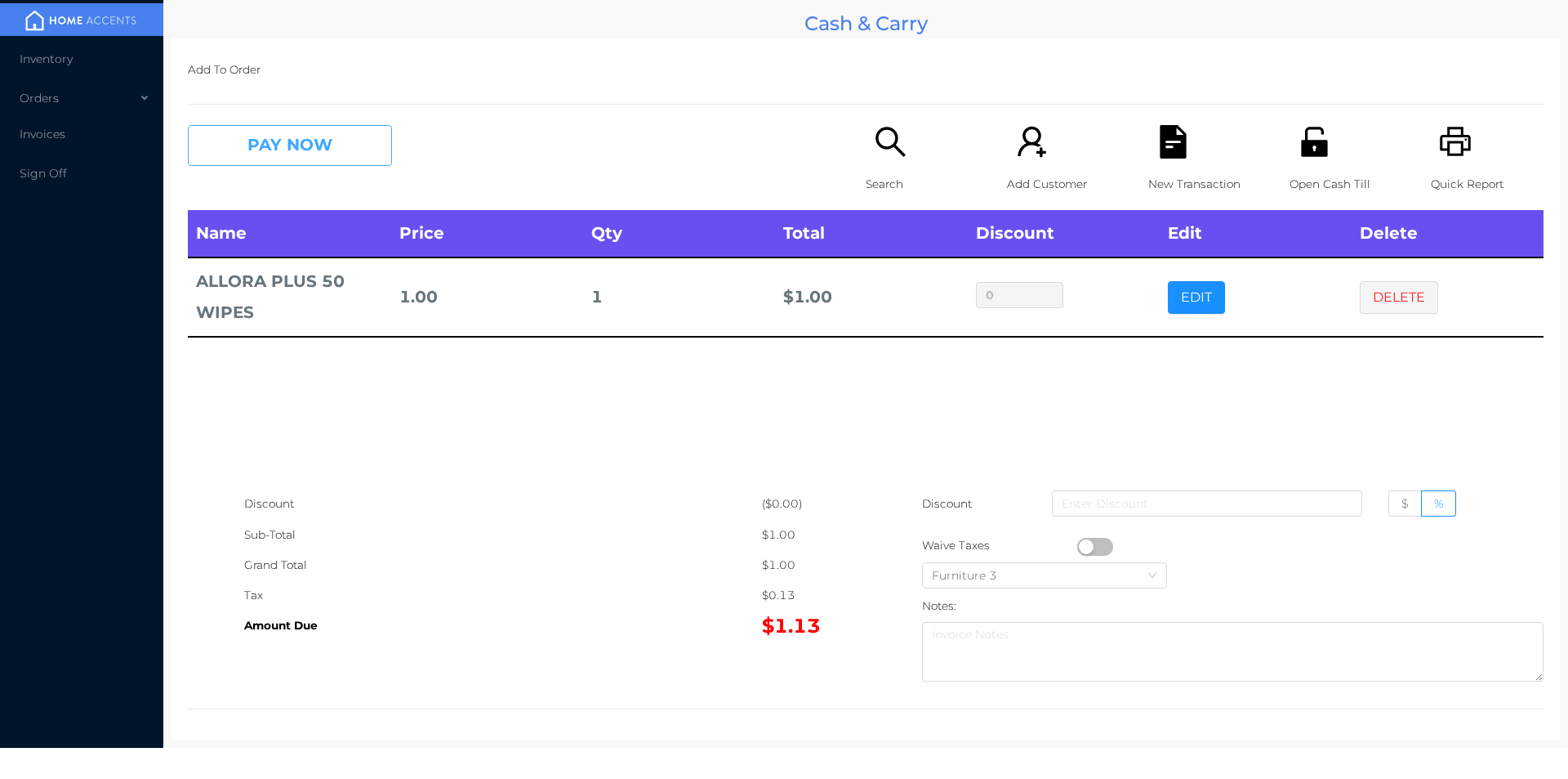
click at [263, 150] on button "PAY NOW" at bounding box center [290, 145] width 204 height 41
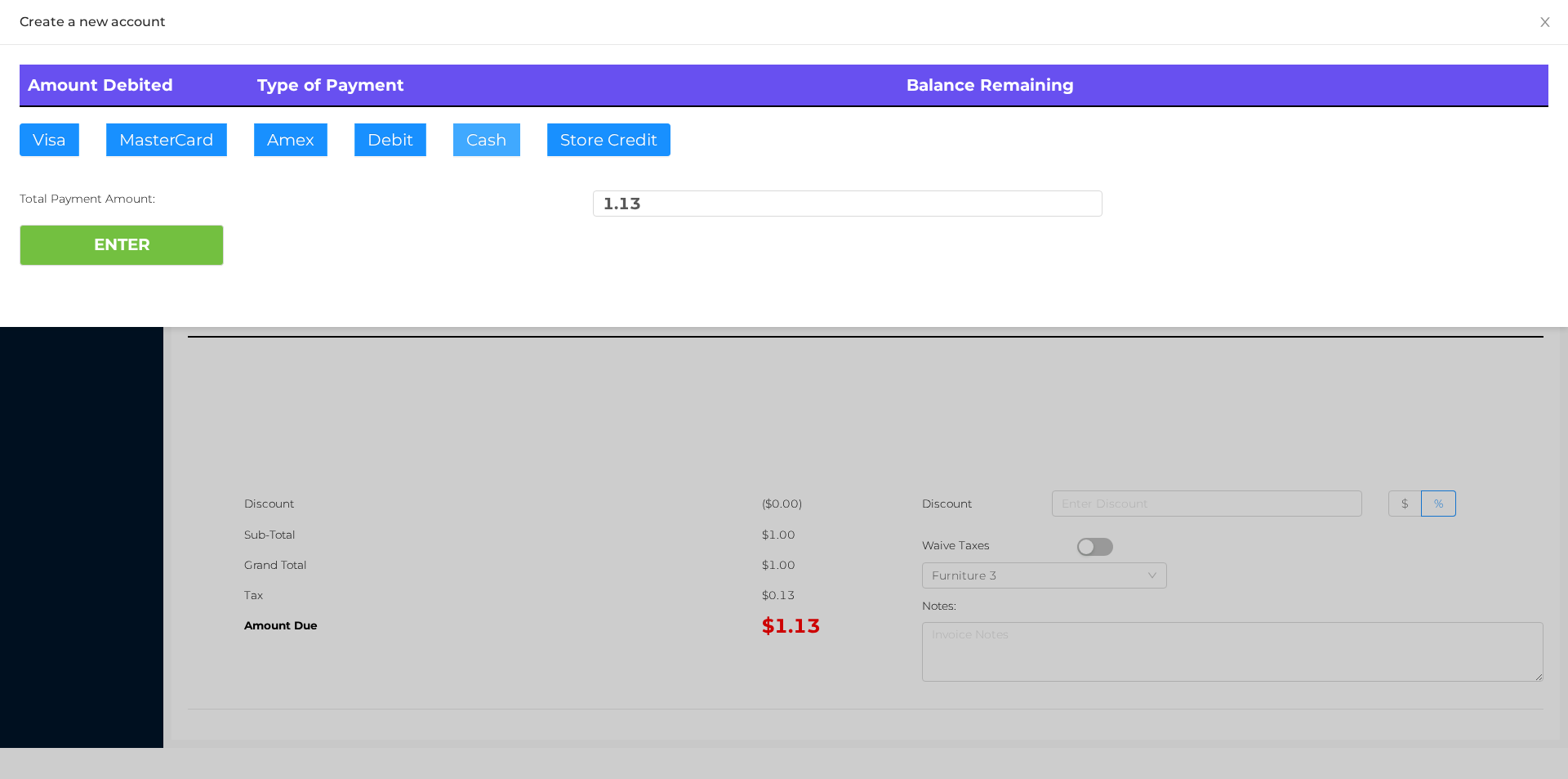
click at [479, 128] on button "Cash" at bounding box center [487, 139] width 67 height 32
type input "2."
click at [141, 243] on button "ENTER" at bounding box center [121, 245] width 204 height 41
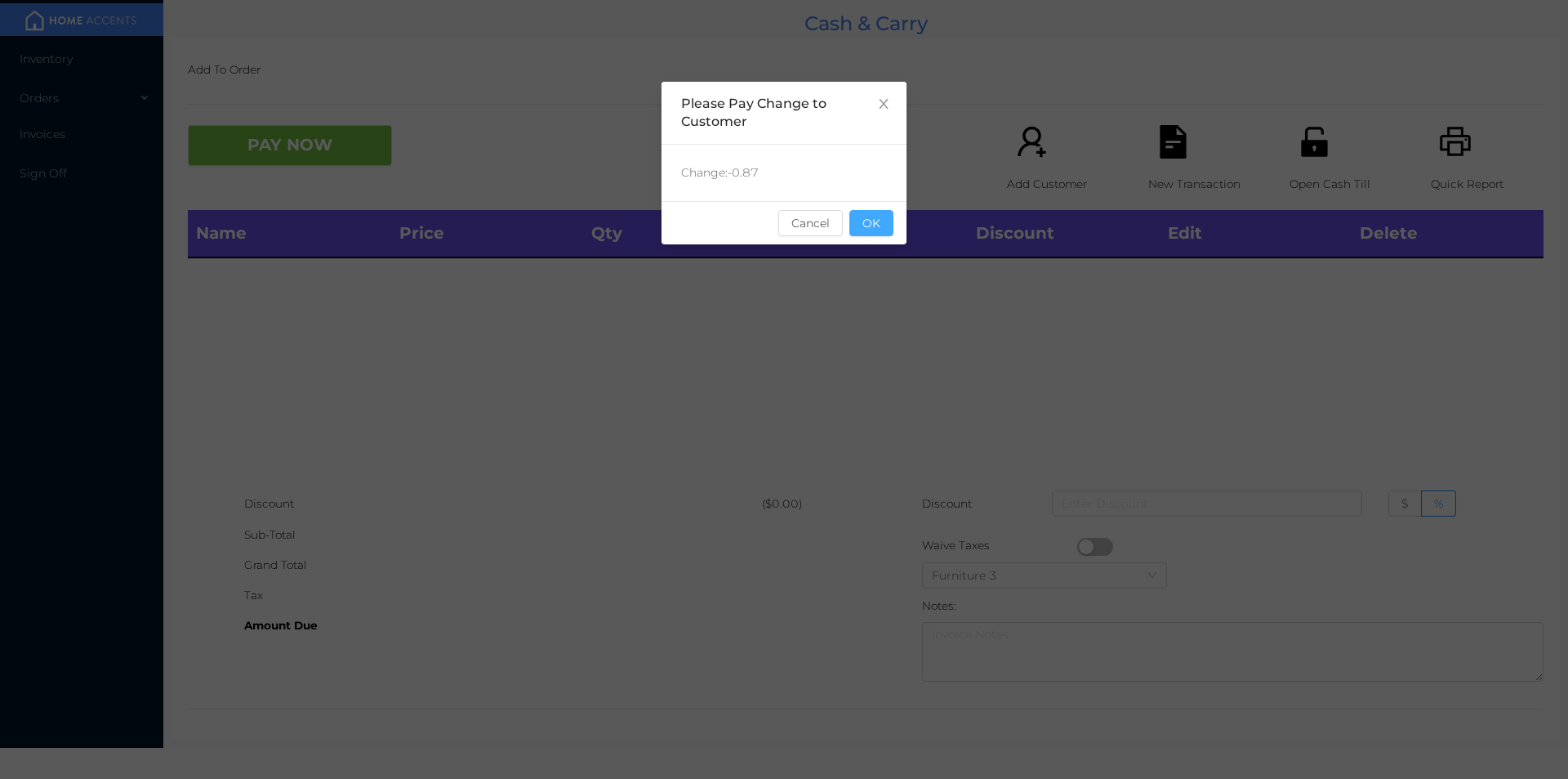
click at [881, 228] on button "OK" at bounding box center [871, 223] width 44 height 26
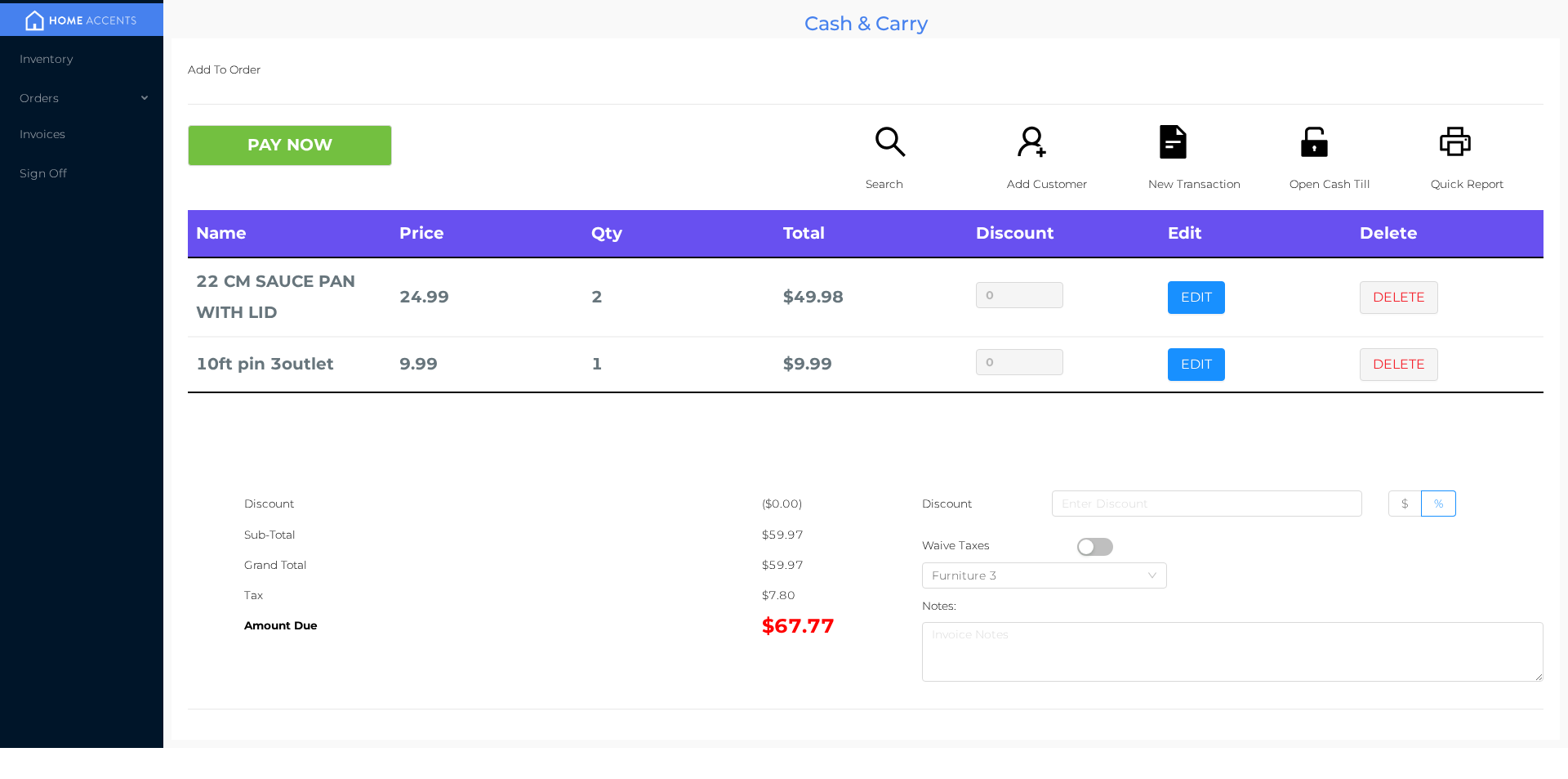
click at [891, 149] on icon "icon: search" at bounding box center [890, 141] width 30 height 30
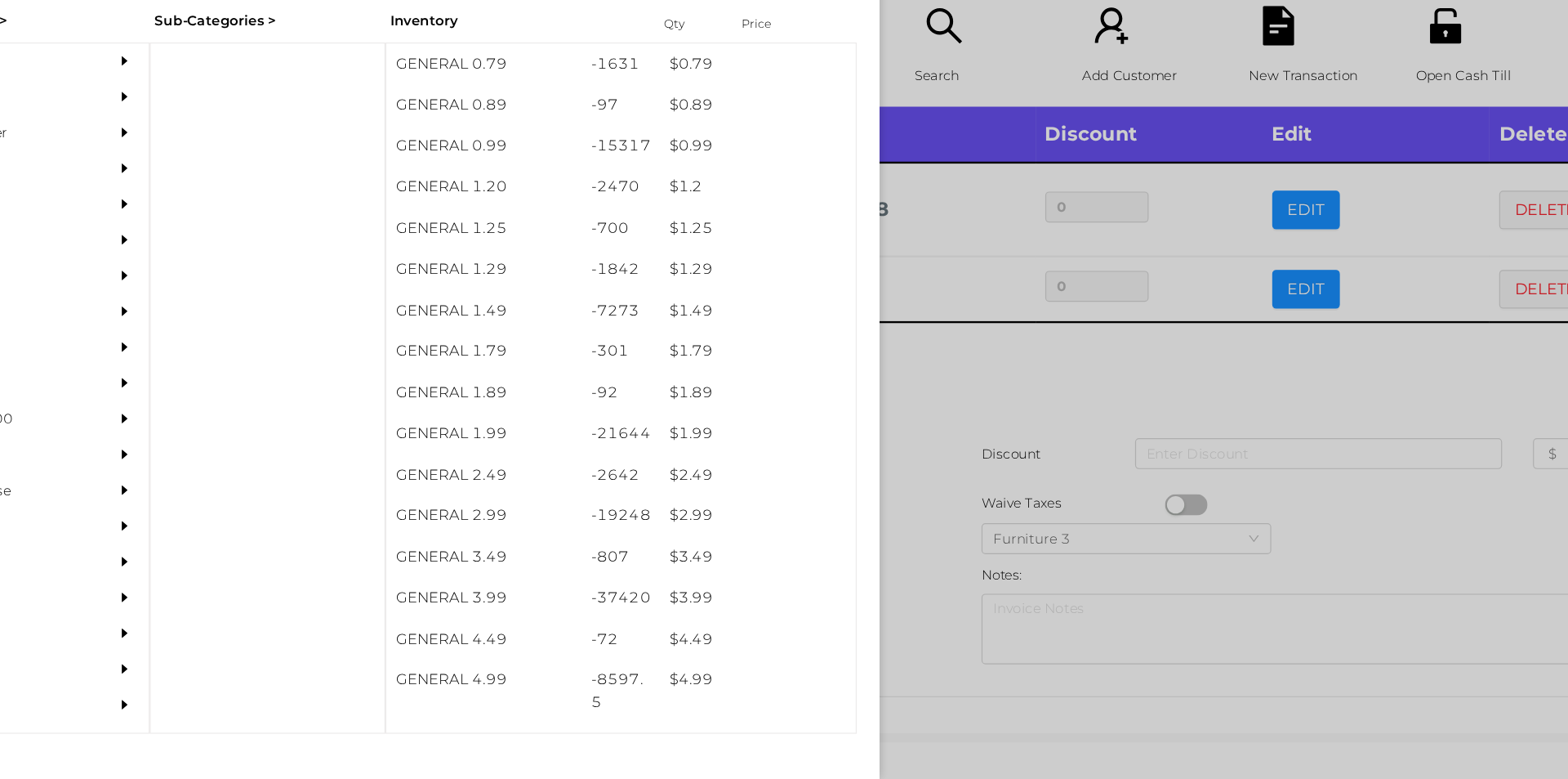
scroll to position [31, 0]
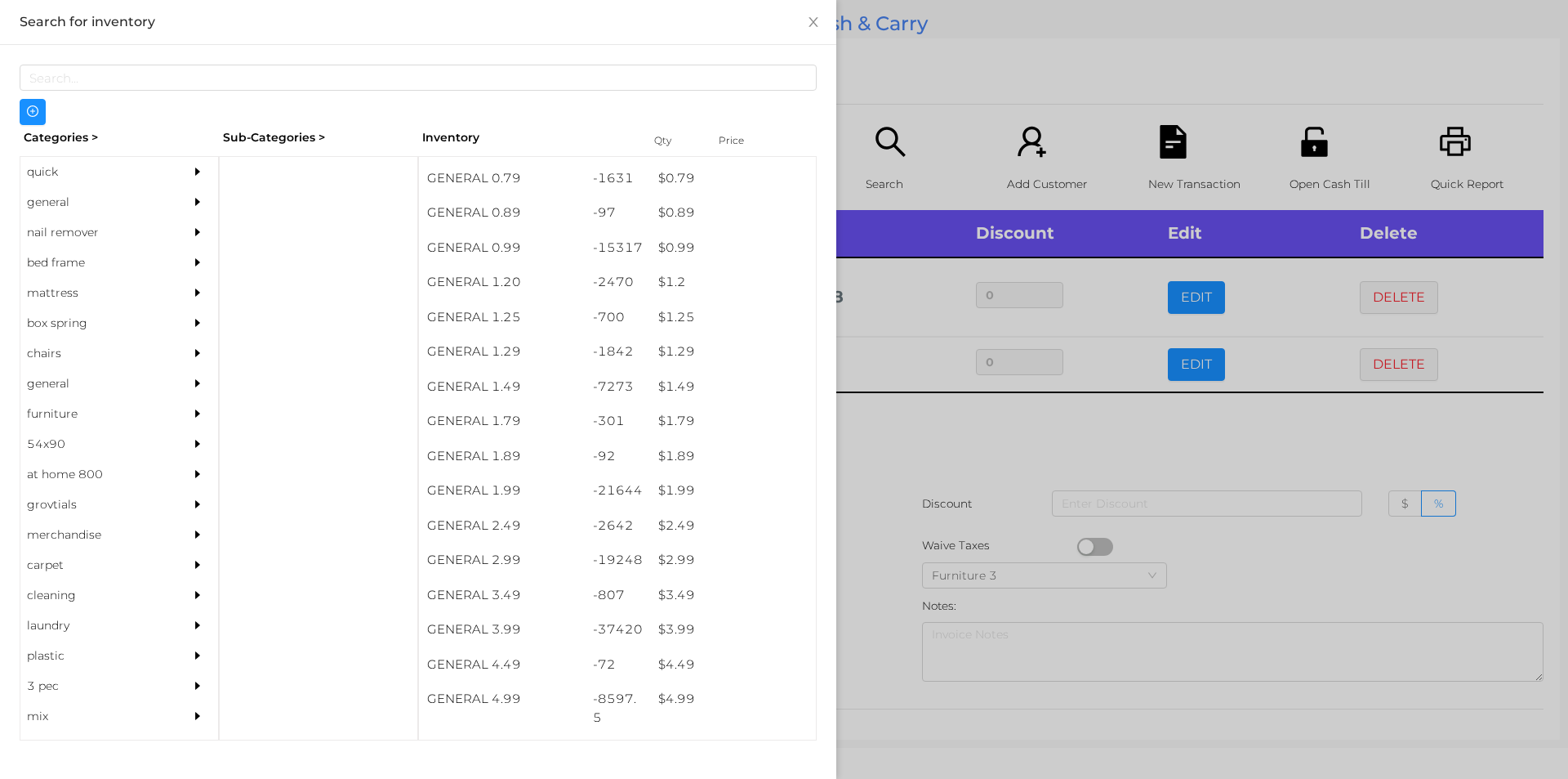
click at [931, 476] on div at bounding box center [784, 389] width 1568 height 779
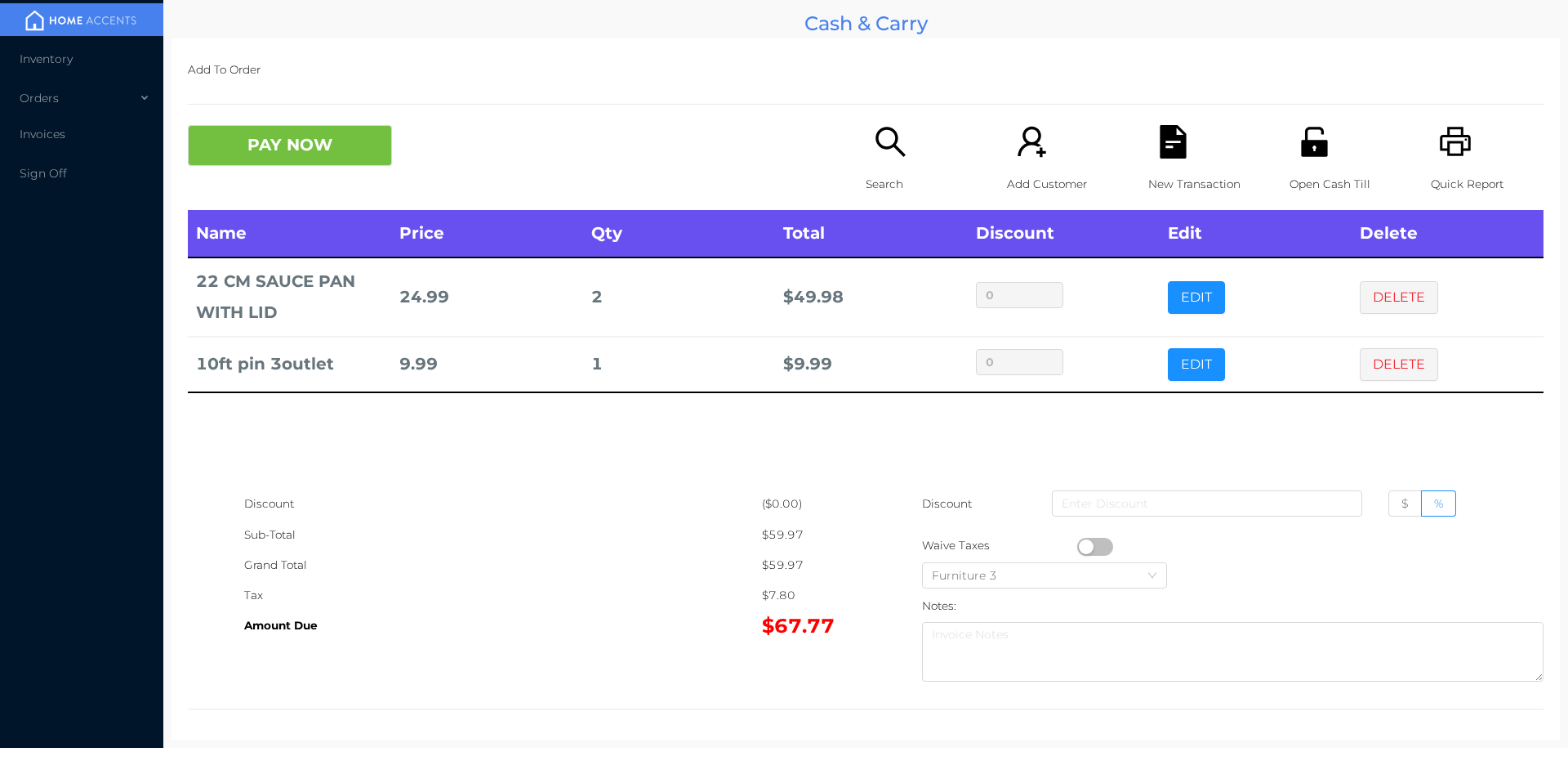
click at [876, 145] on icon "icon: search" at bounding box center [890, 141] width 33 height 33
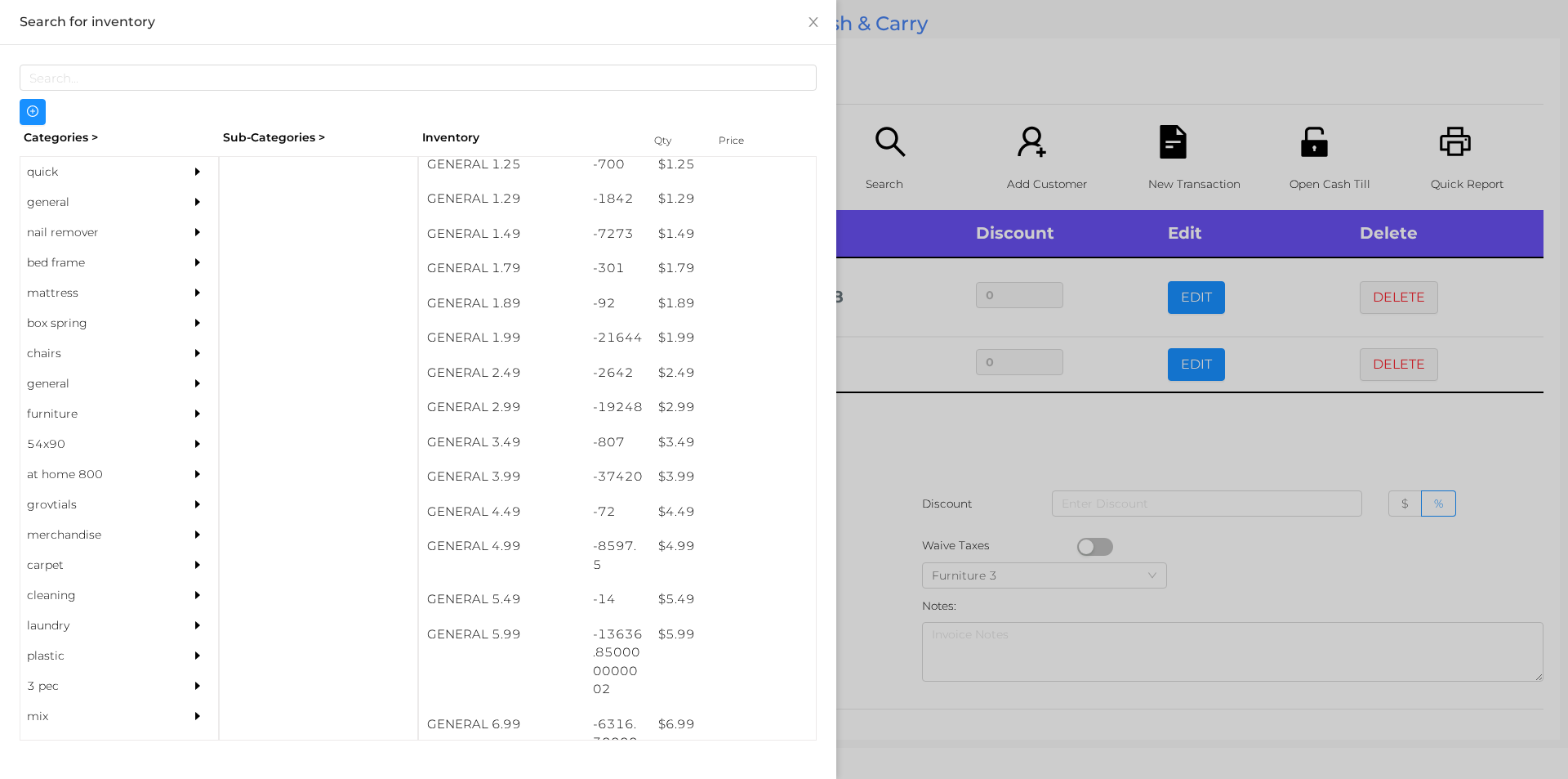
scroll to position [188, 0]
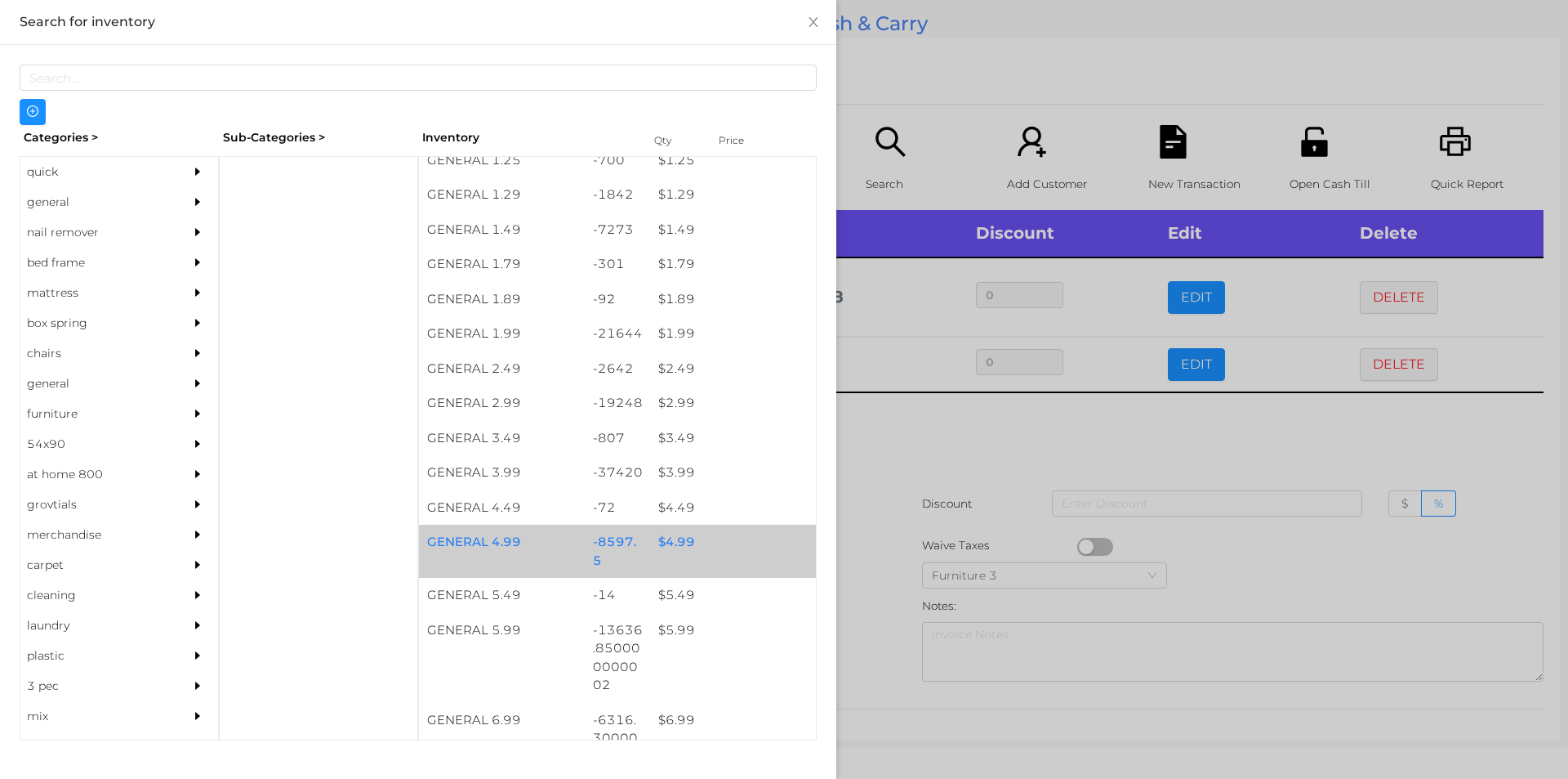
click at [664, 543] on div "$ 4.99" at bounding box center [733, 542] width 166 height 35
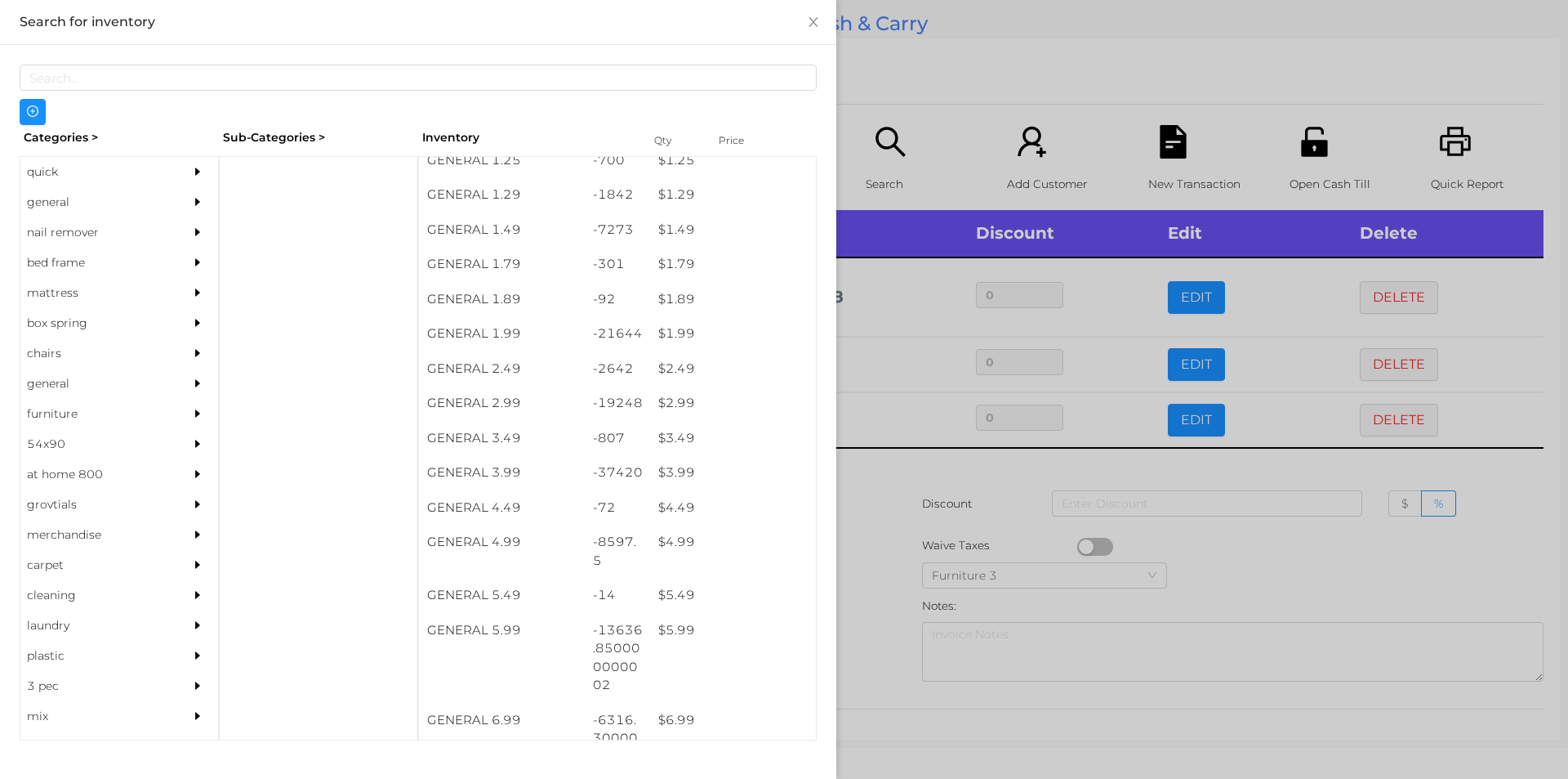
click at [933, 526] on div at bounding box center [784, 389] width 1568 height 779
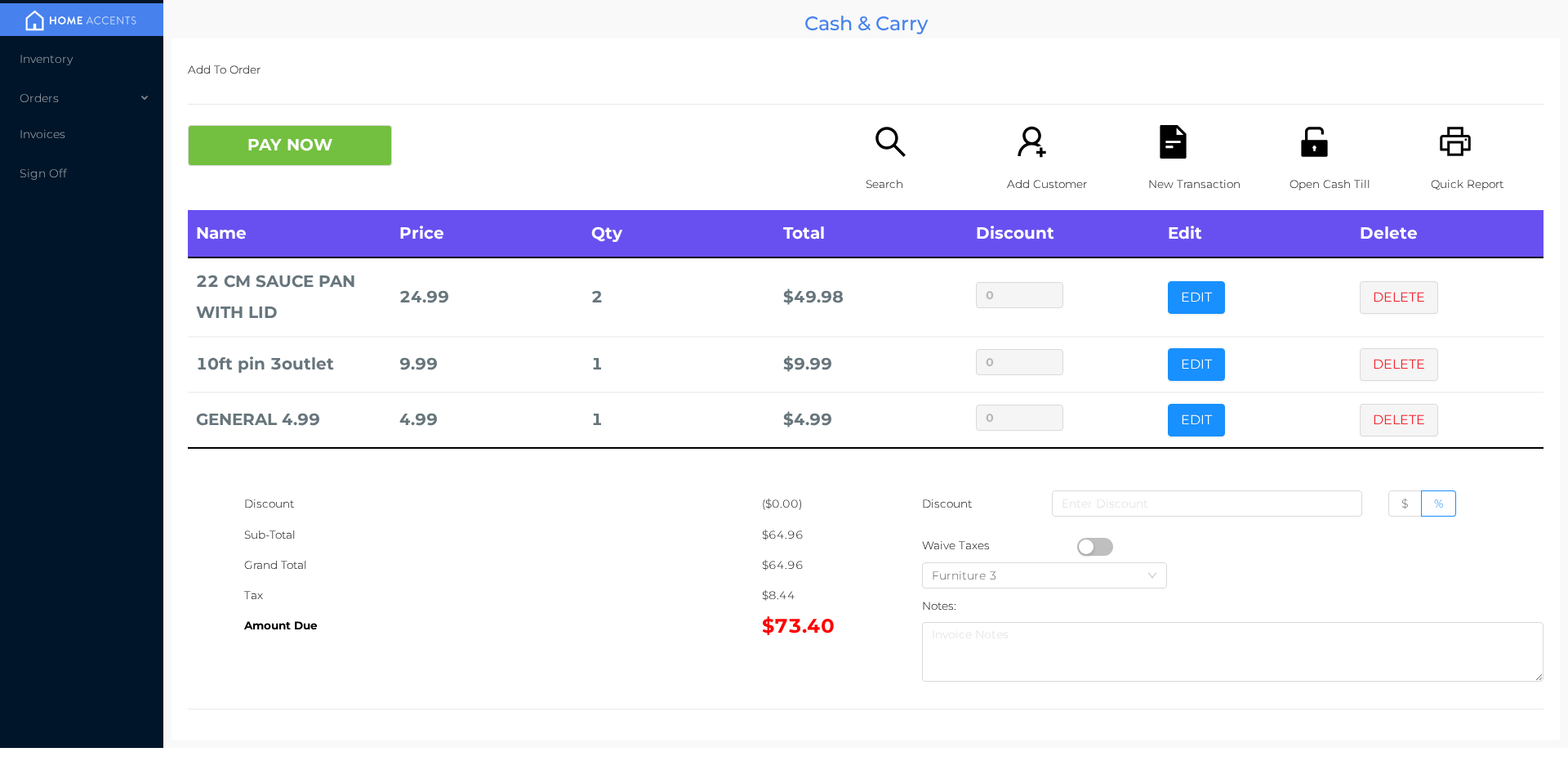
click at [881, 167] on div "Search" at bounding box center [922, 167] width 112 height 85
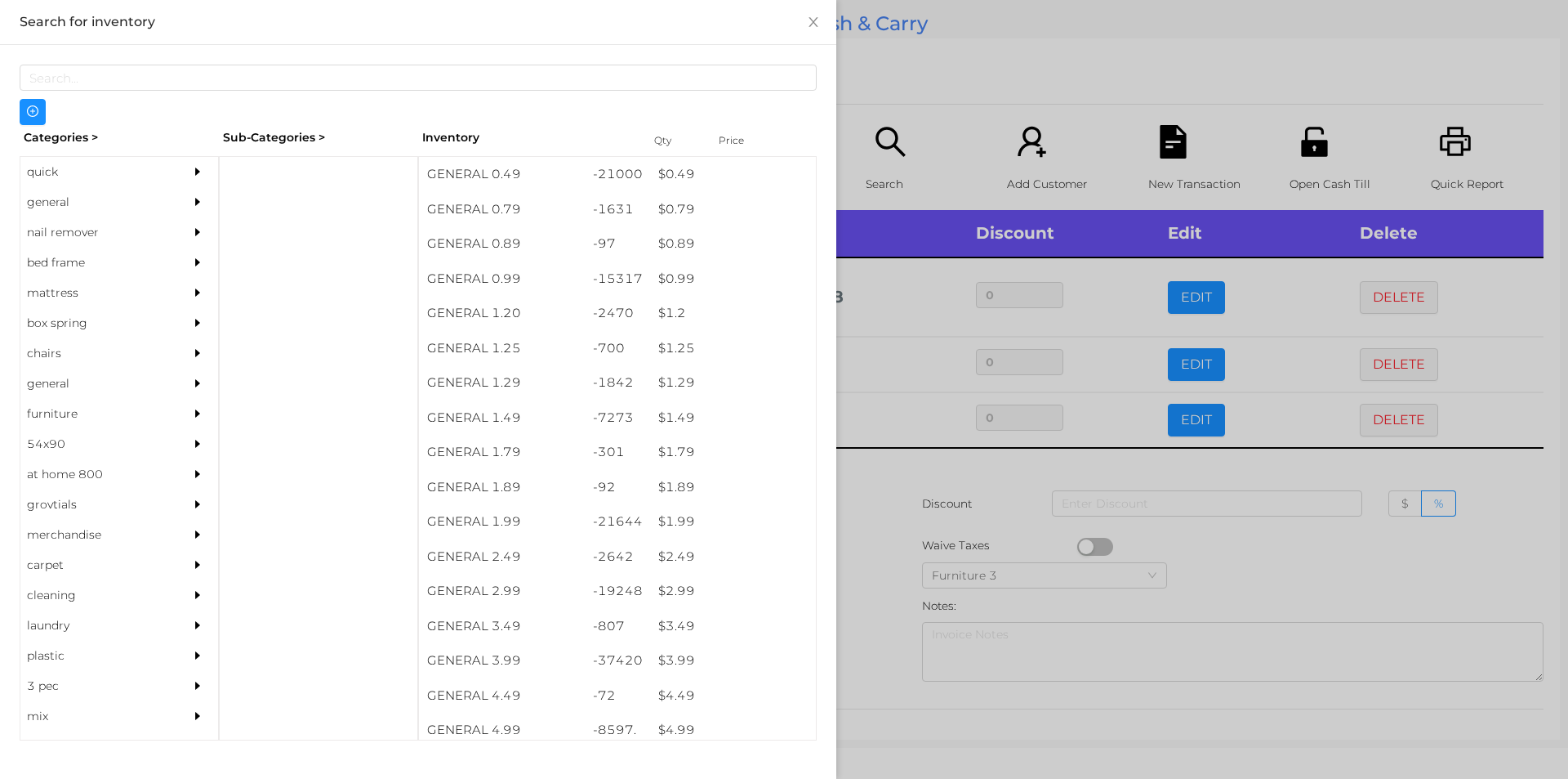
click at [94, 182] on div "quick" at bounding box center [94, 172] width 148 height 31
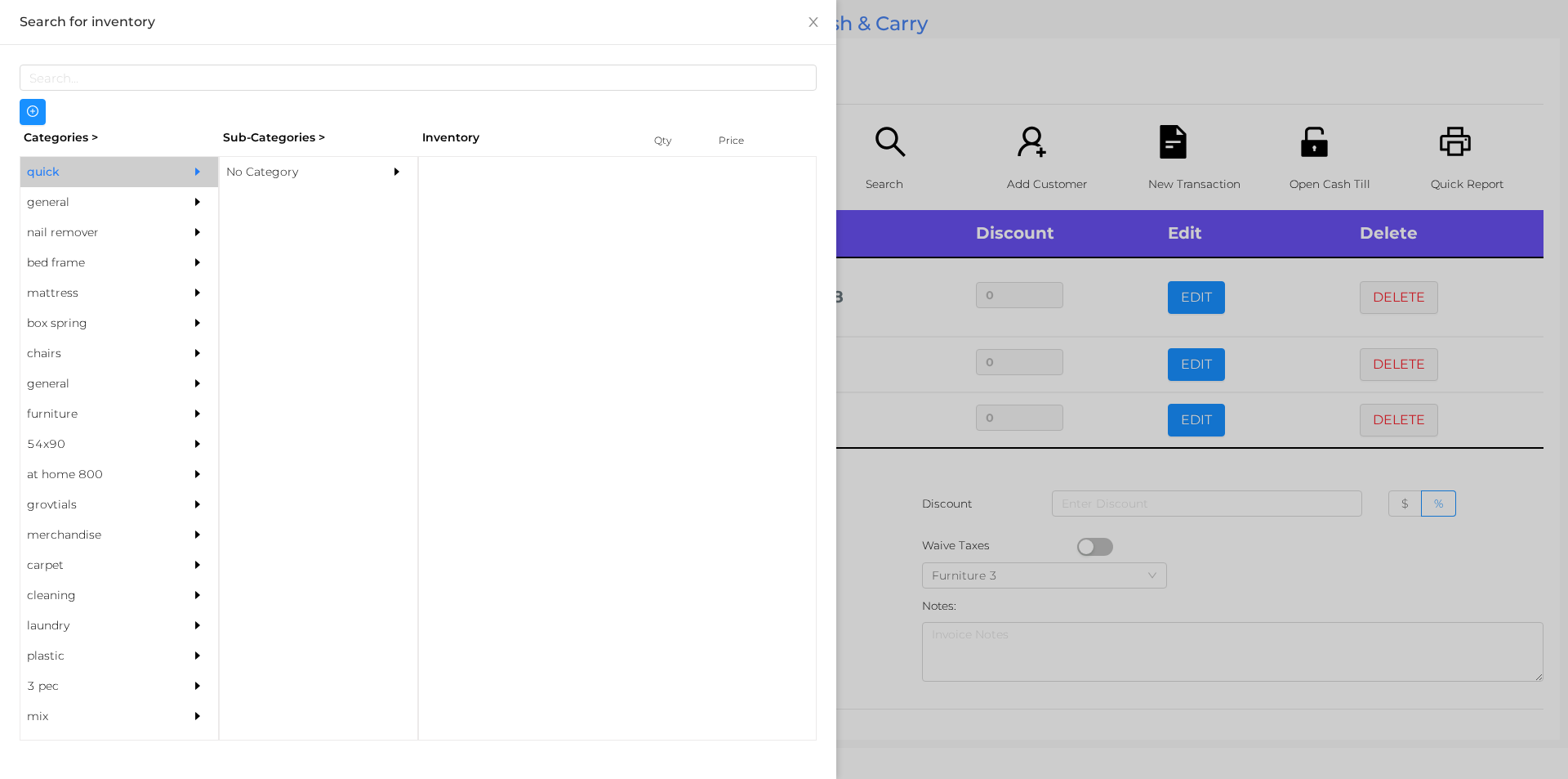
click at [92, 213] on div "general" at bounding box center [94, 202] width 148 height 31
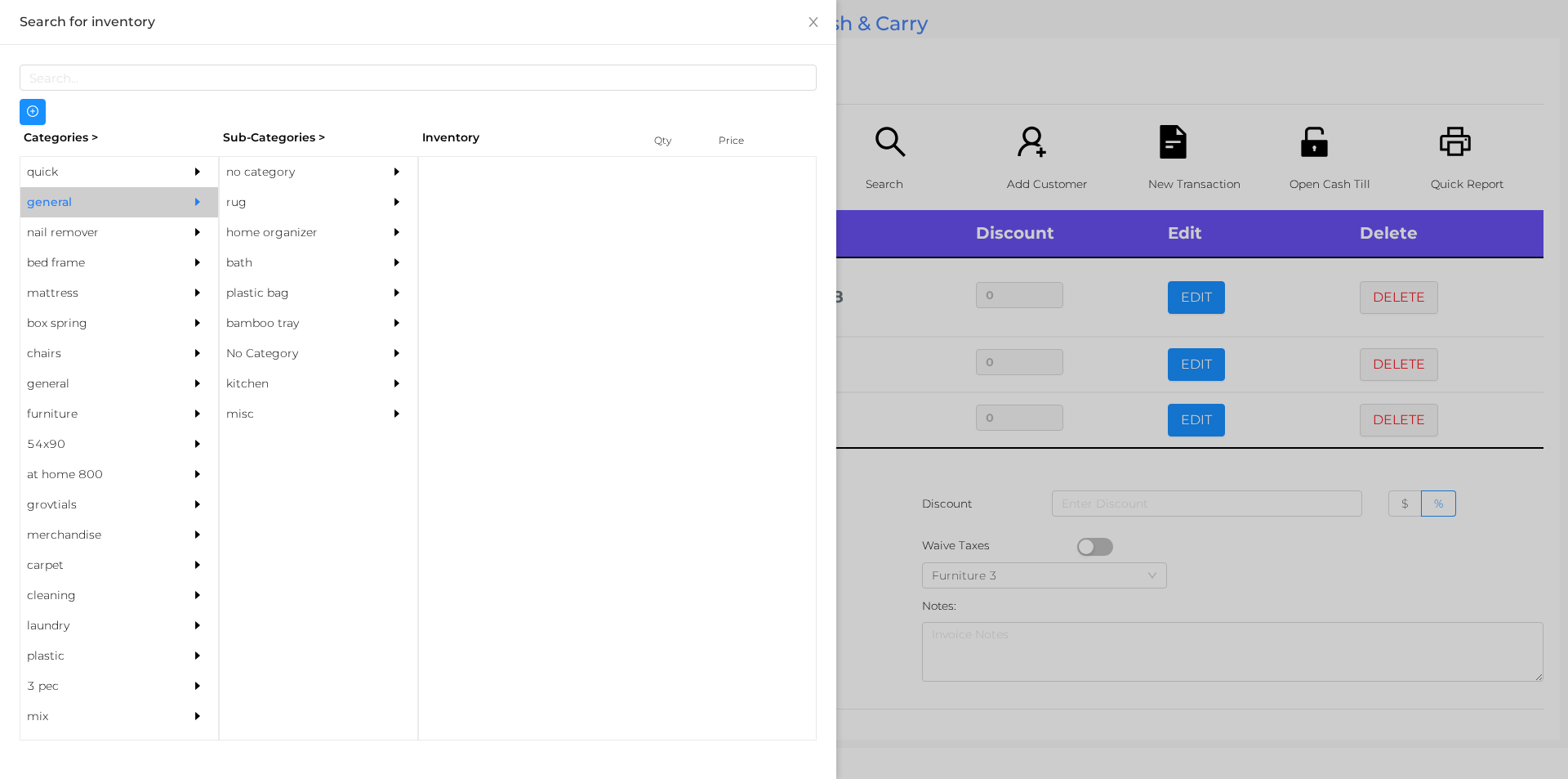
click at [283, 161] on div "no category" at bounding box center [294, 172] width 148 height 31
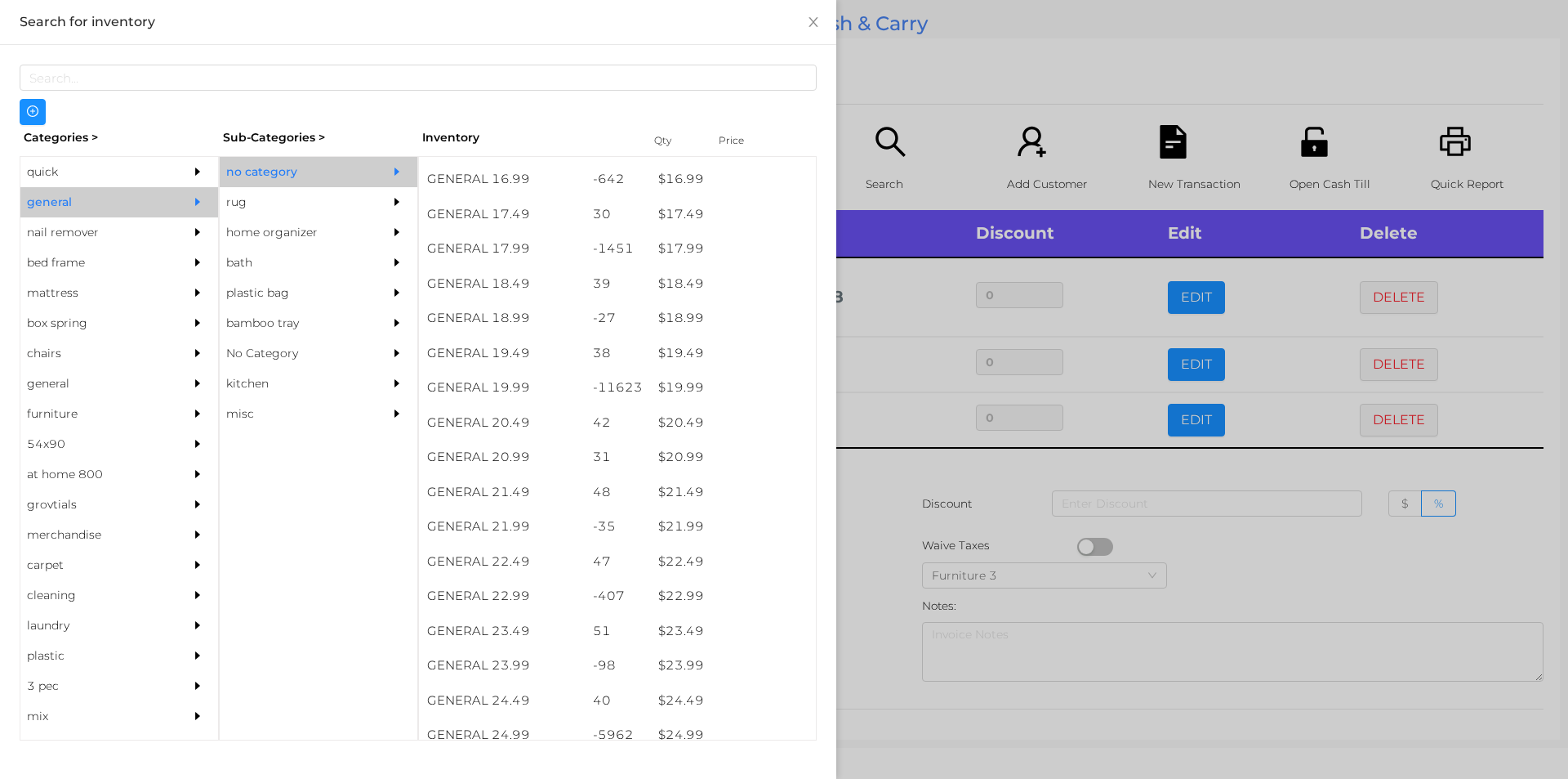
scroll to position [1611, 0]
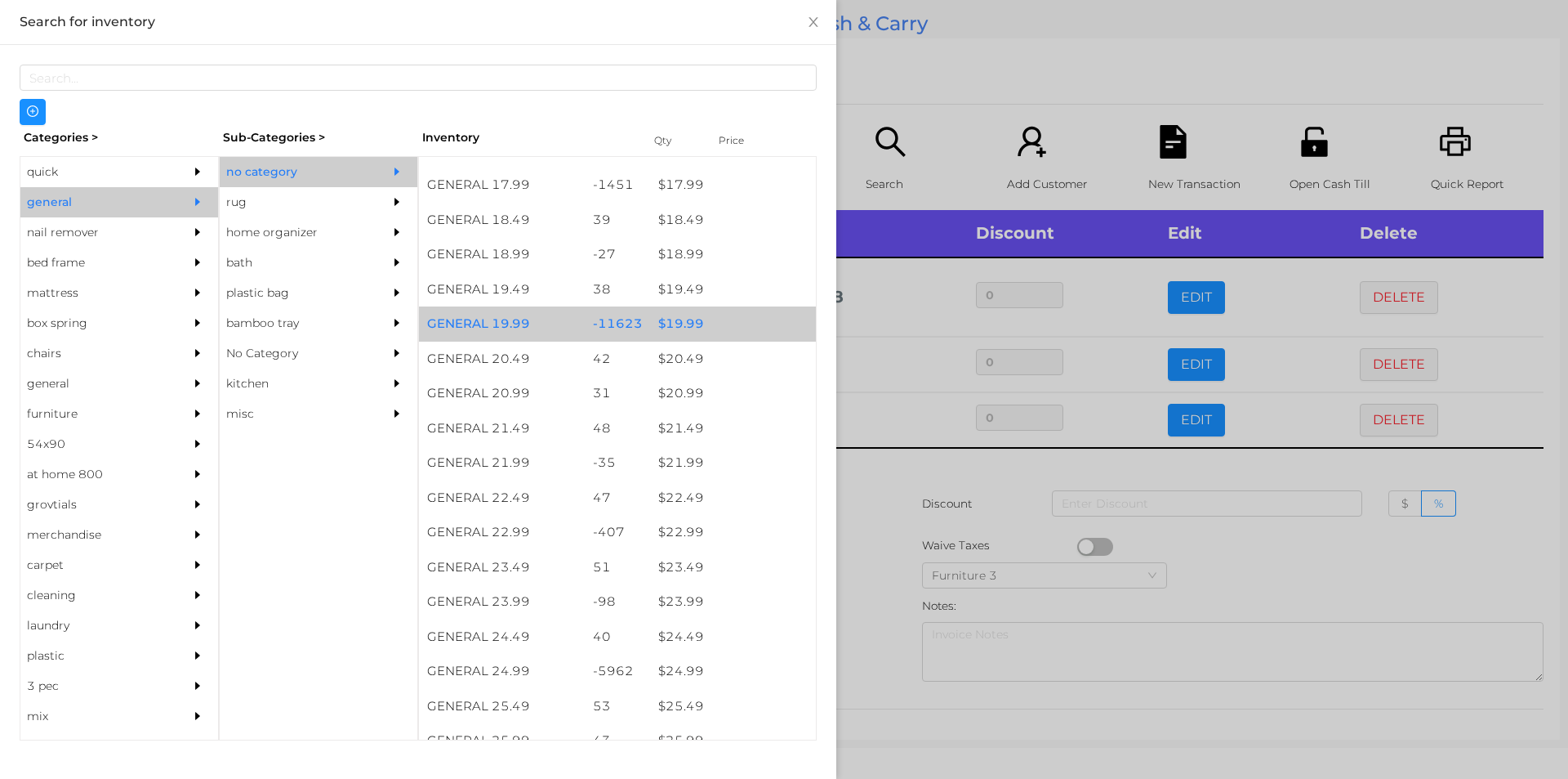
click at [688, 324] on div "$ 19.99" at bounding box center [733, 324] width 166 height 35
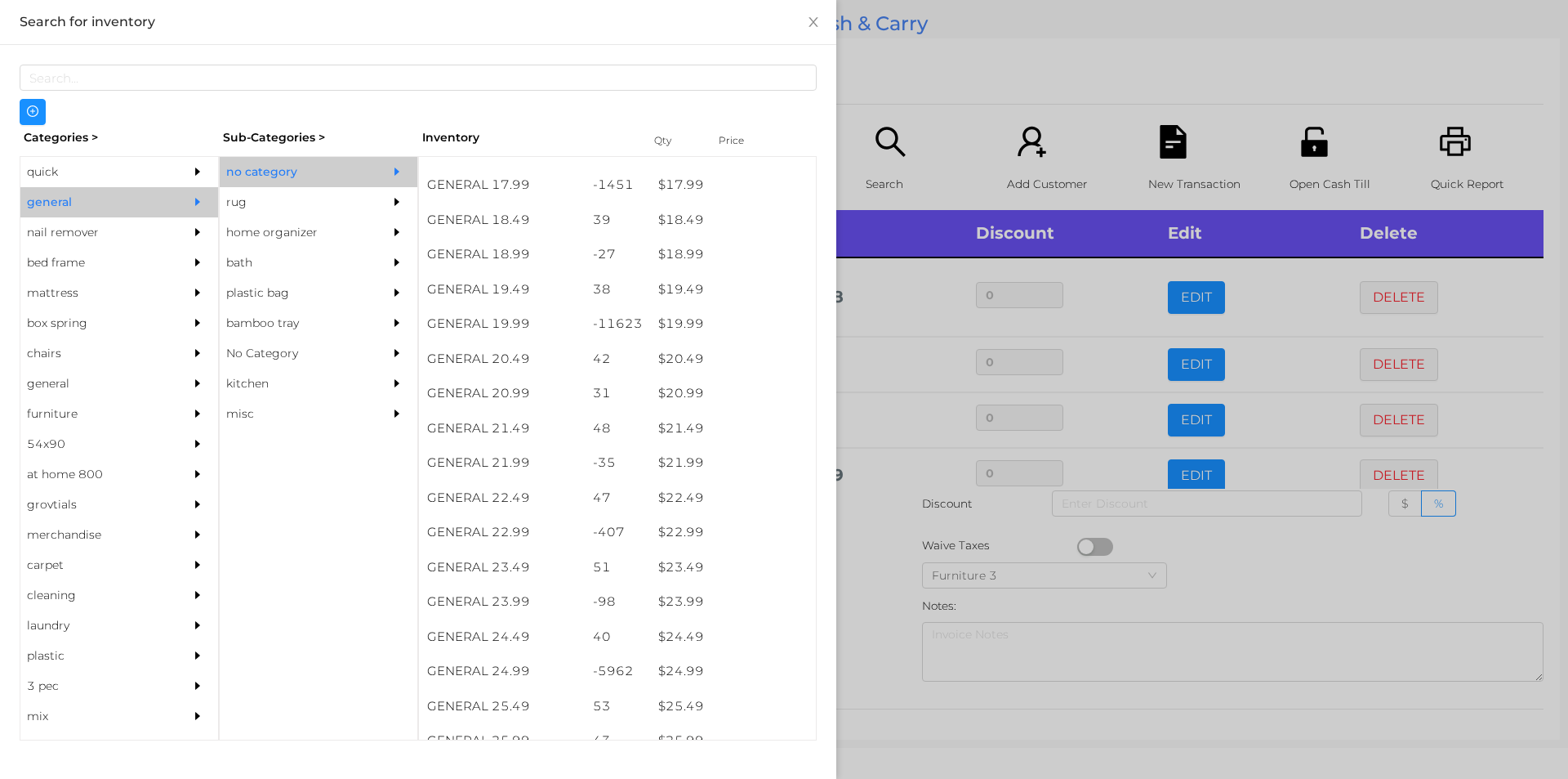
click at [942, 80] on div at bounding box center [784, 389] width 1568 height 779
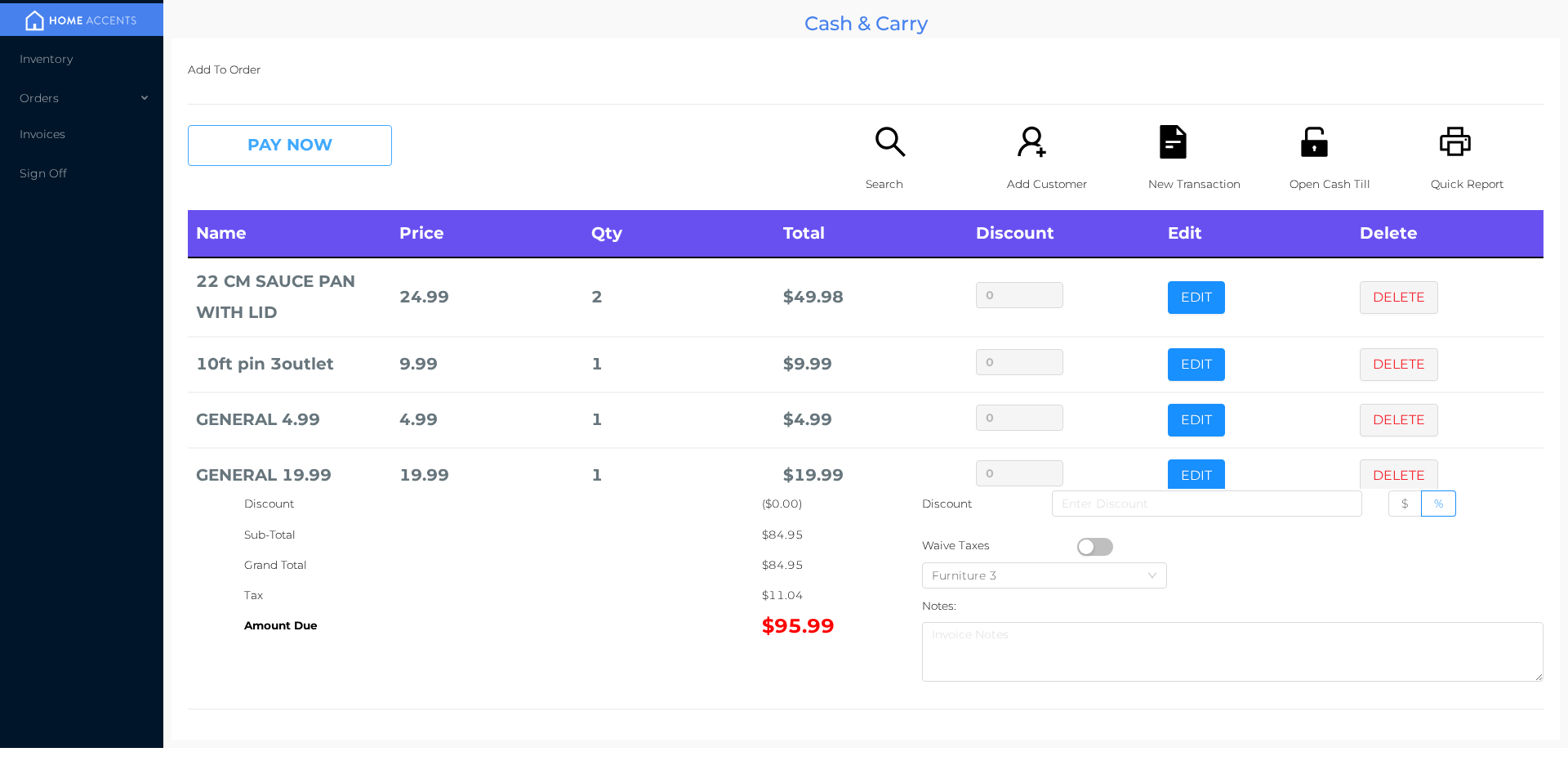
click at [348, 140] on button "PAY NOW" at bounding box center [290, 145] width 204 height 41
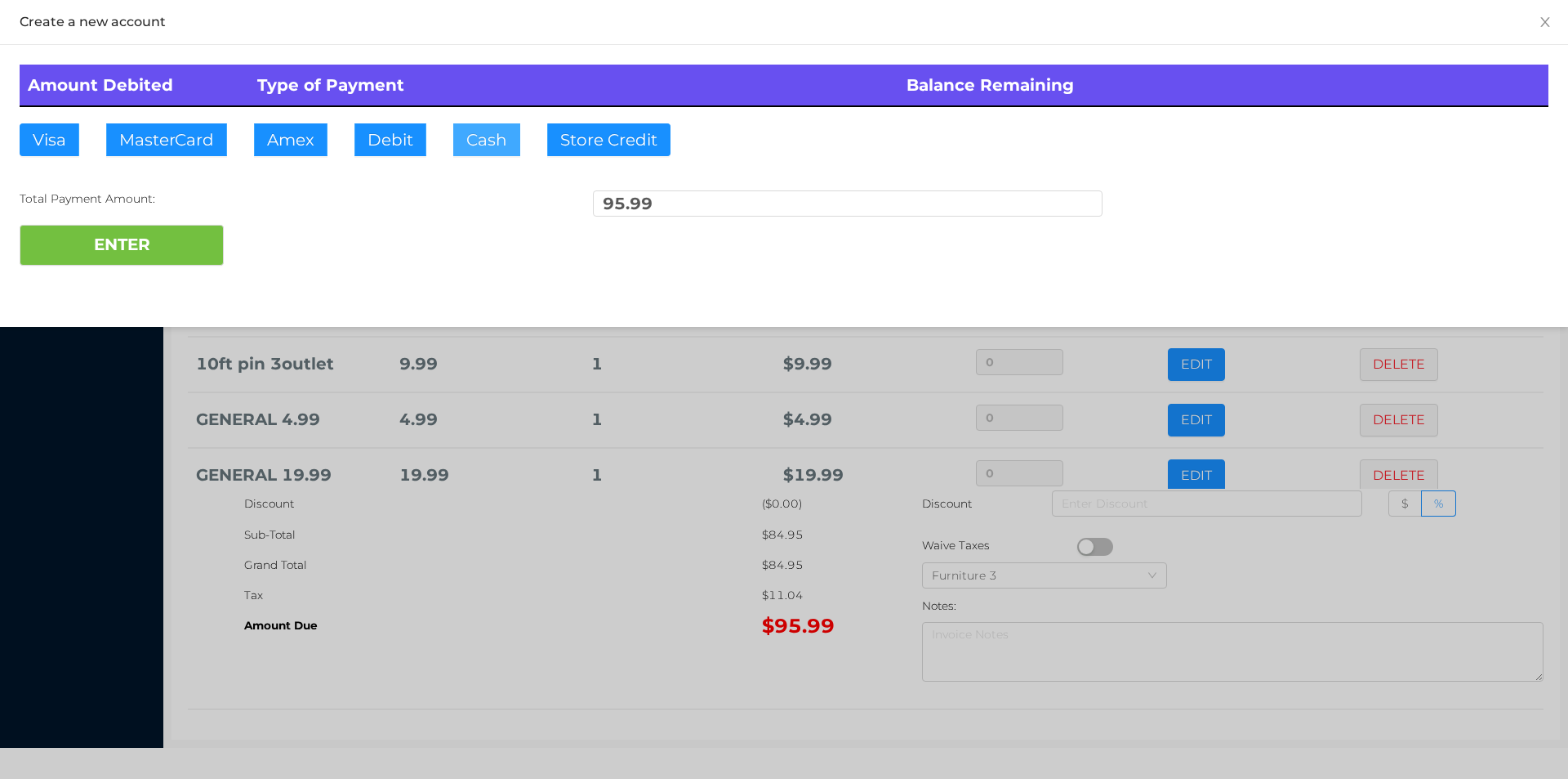
click at [487, 148] on button "Cash" at bounding box center [487, 139] width 67 height 32
type input "100"
click at [121, 243] on button "ENTER" at bounding box center [121, 245] width 204 height 41
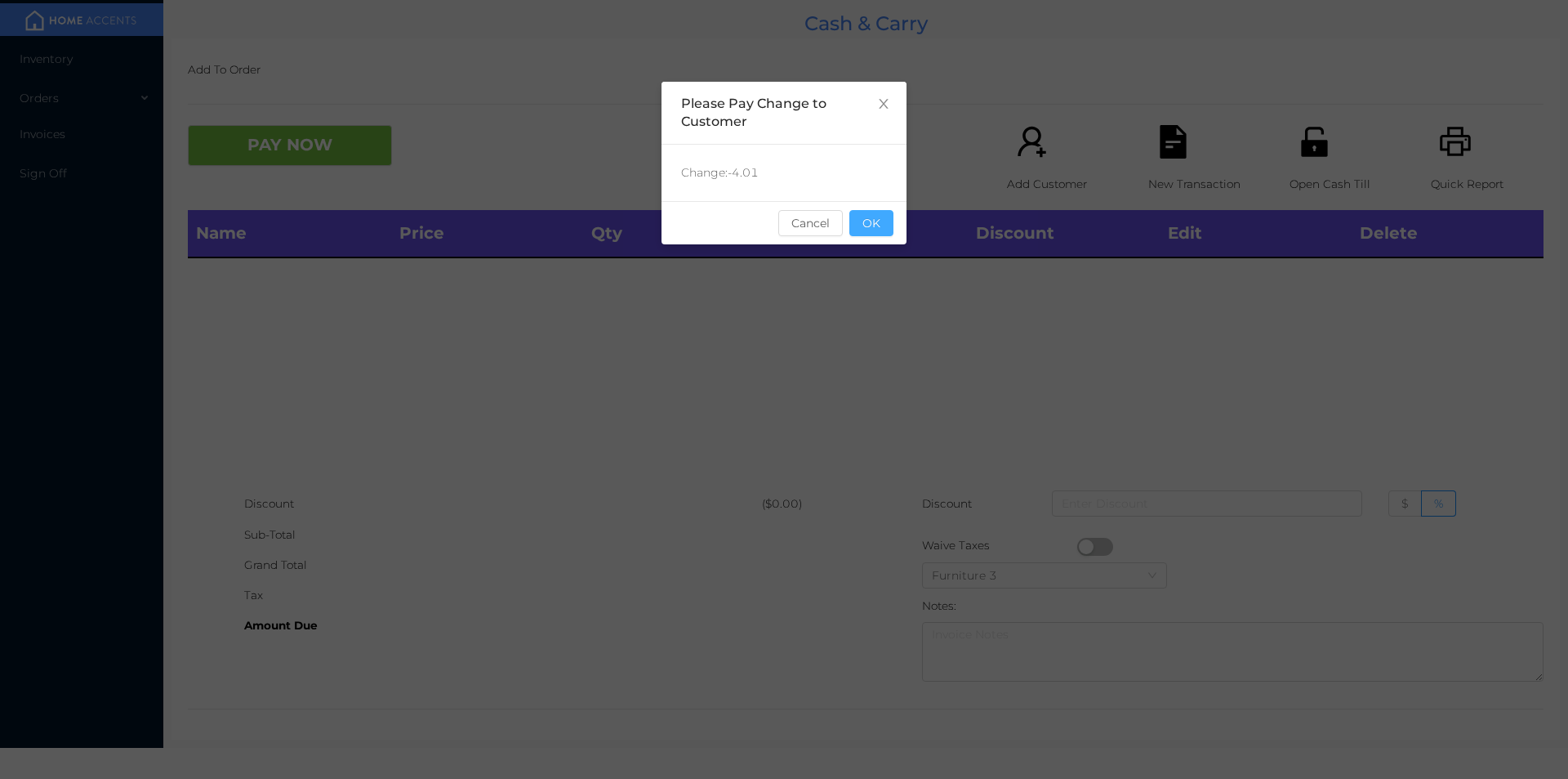
click at [879, 229] on button "OK" at bounding box center [871, 223] width 44 height 26
click at [889, 290] on div "Name Price Qty Total Discount Edit Delete" at bounding box center [865, 349] width 1356 height 278
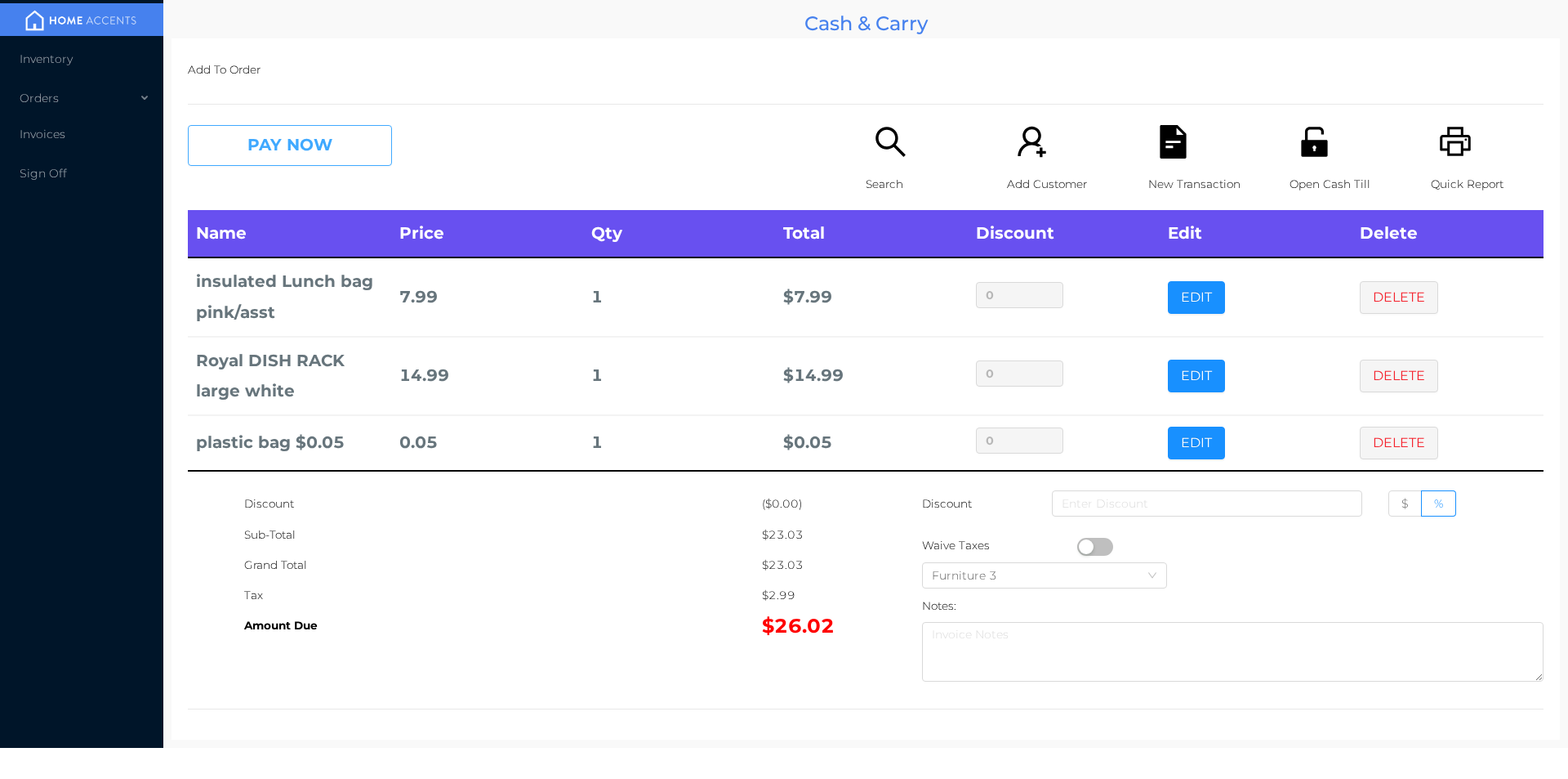
click at [339, 140] on button "PAY NOW" at bounding box center [290, 145] width 204 height 41
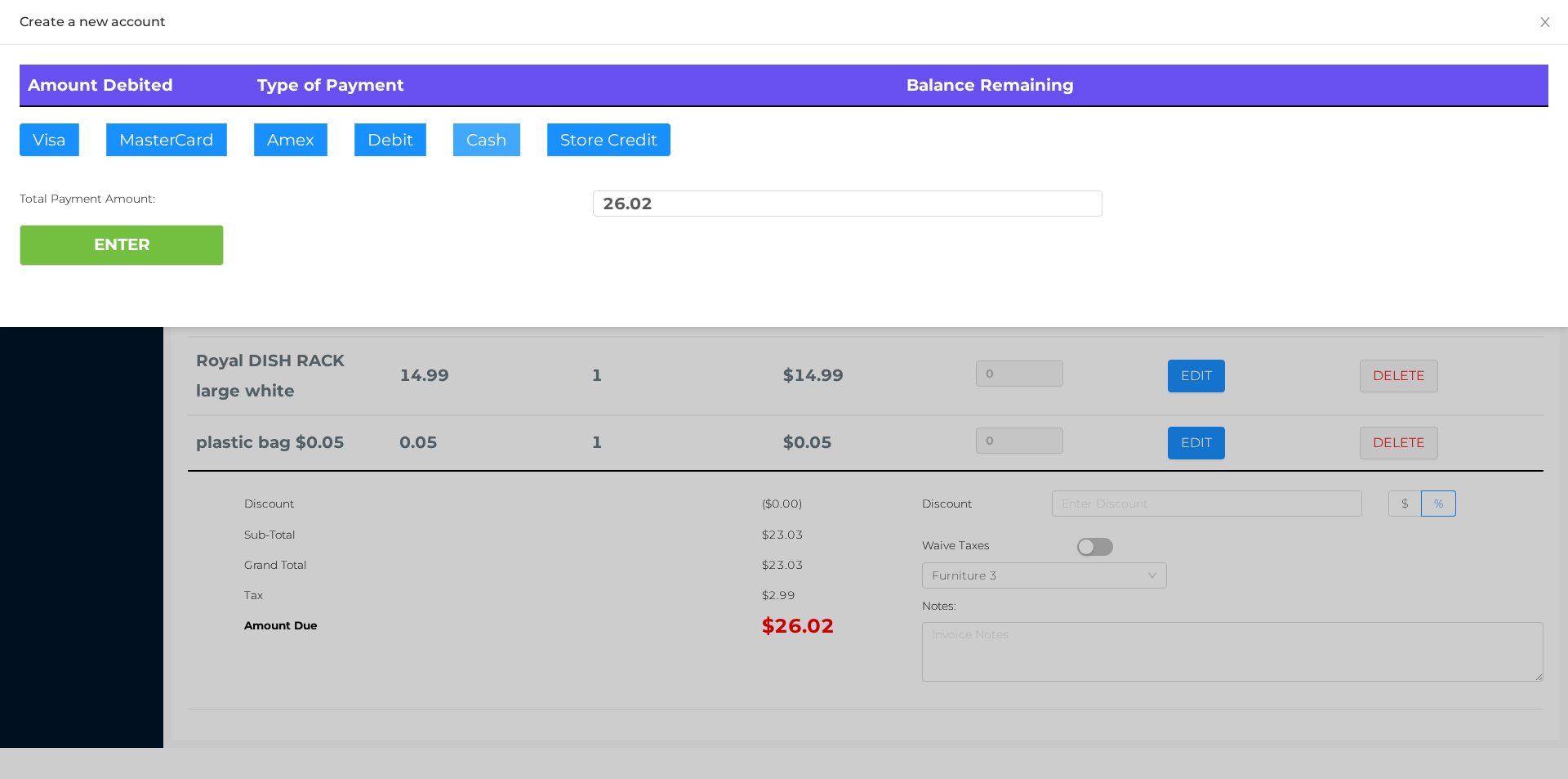
click at [484, 135] on button "Cash" at bounding box center [487, 139] width 67 height 32
type input "100."
click at [177, 263] on button "ENTER" at bounding box center [121, 245] width 204 height 41
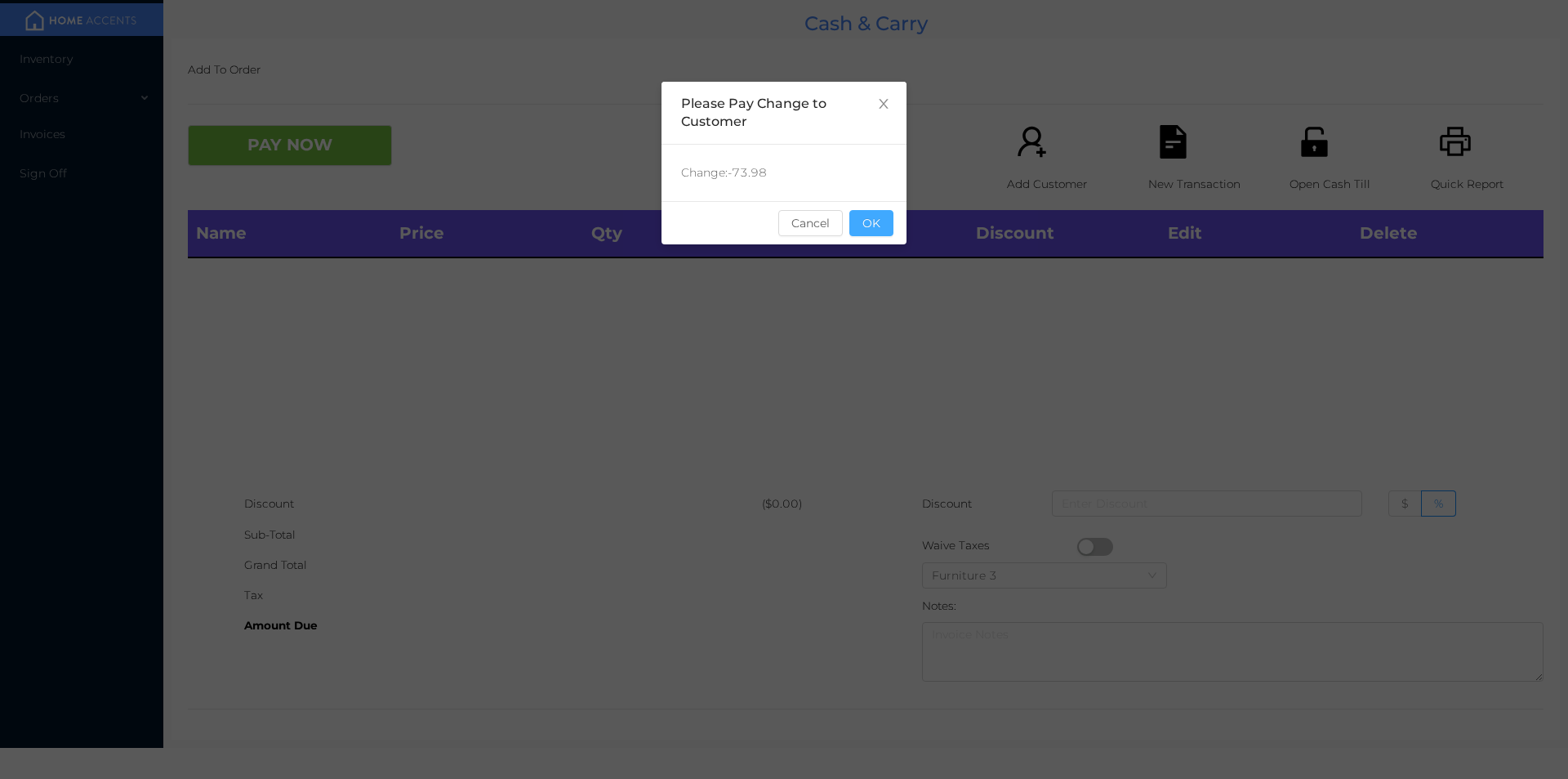
click at [875, 231] on button "OK" at bounding box center [871, 223] width 44 height 26
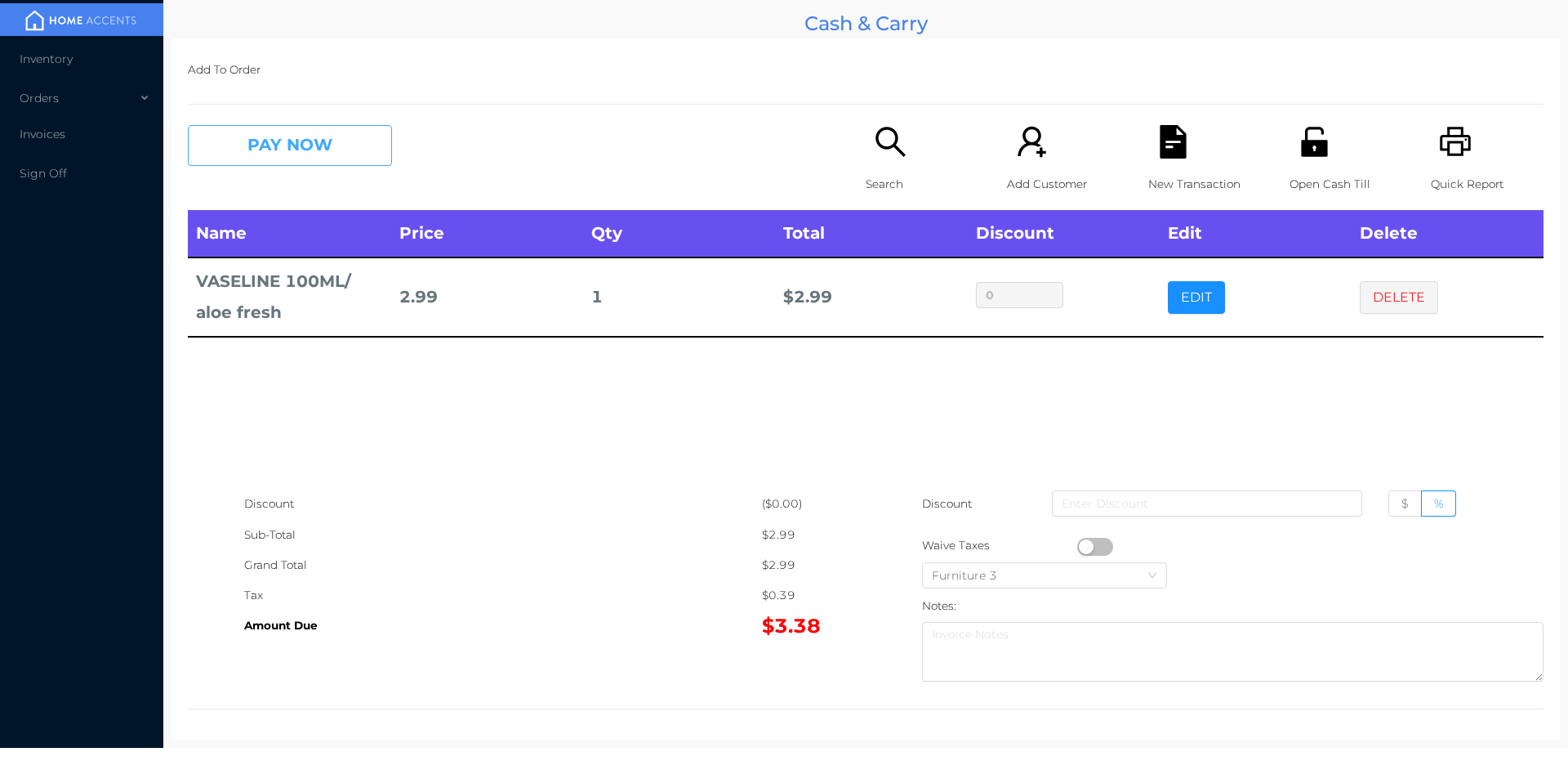
click at [290, 140] on button "PAY NOW" at bounding box center [290, 145] width 204 height 41
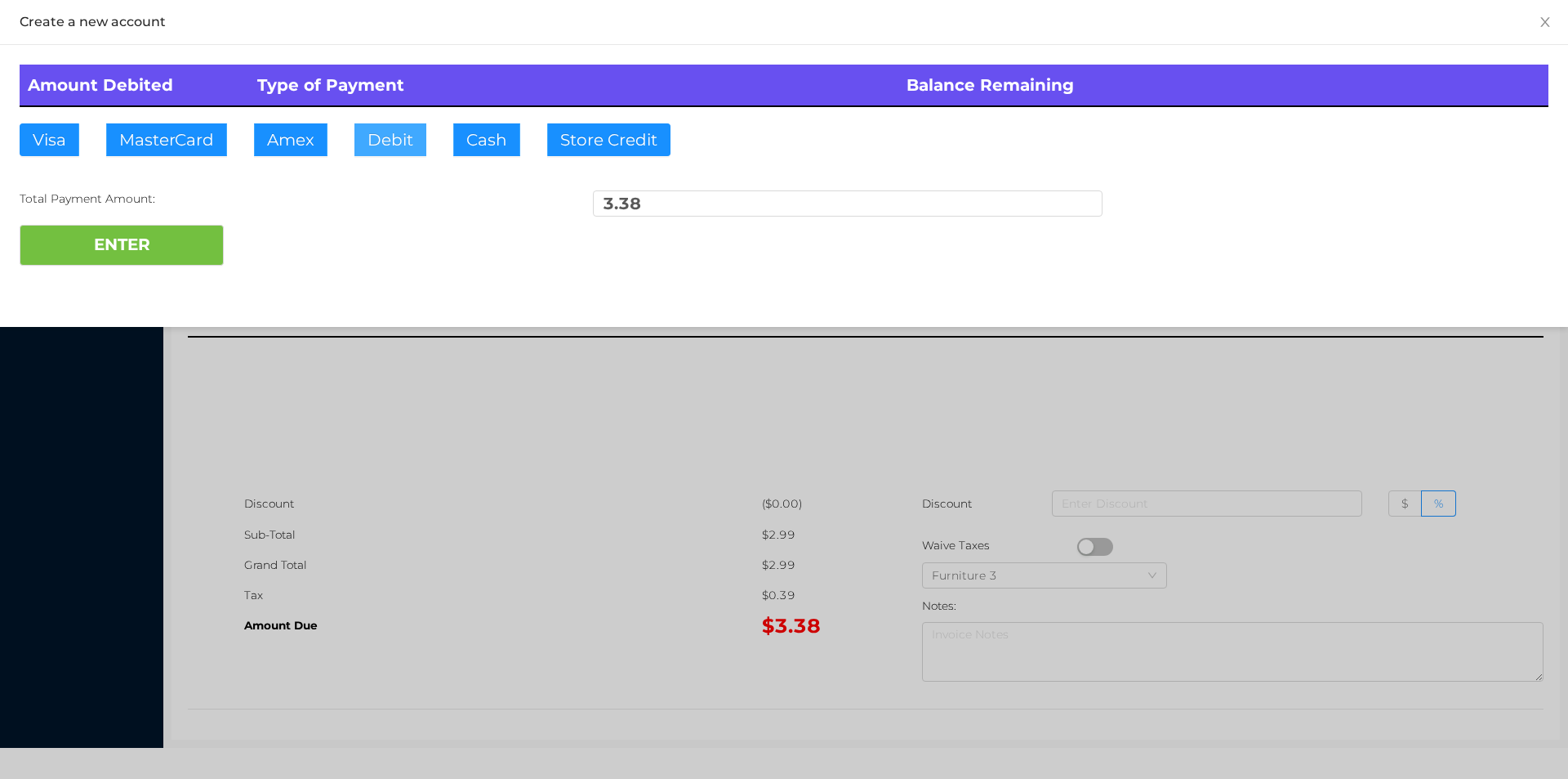
click at [392, 150] on button "Debit" at bounding box center [390, 139] width 72 height 32
click at [148, 246] on button "ENTER" at bounding box center [121, 245] width 204 height 41
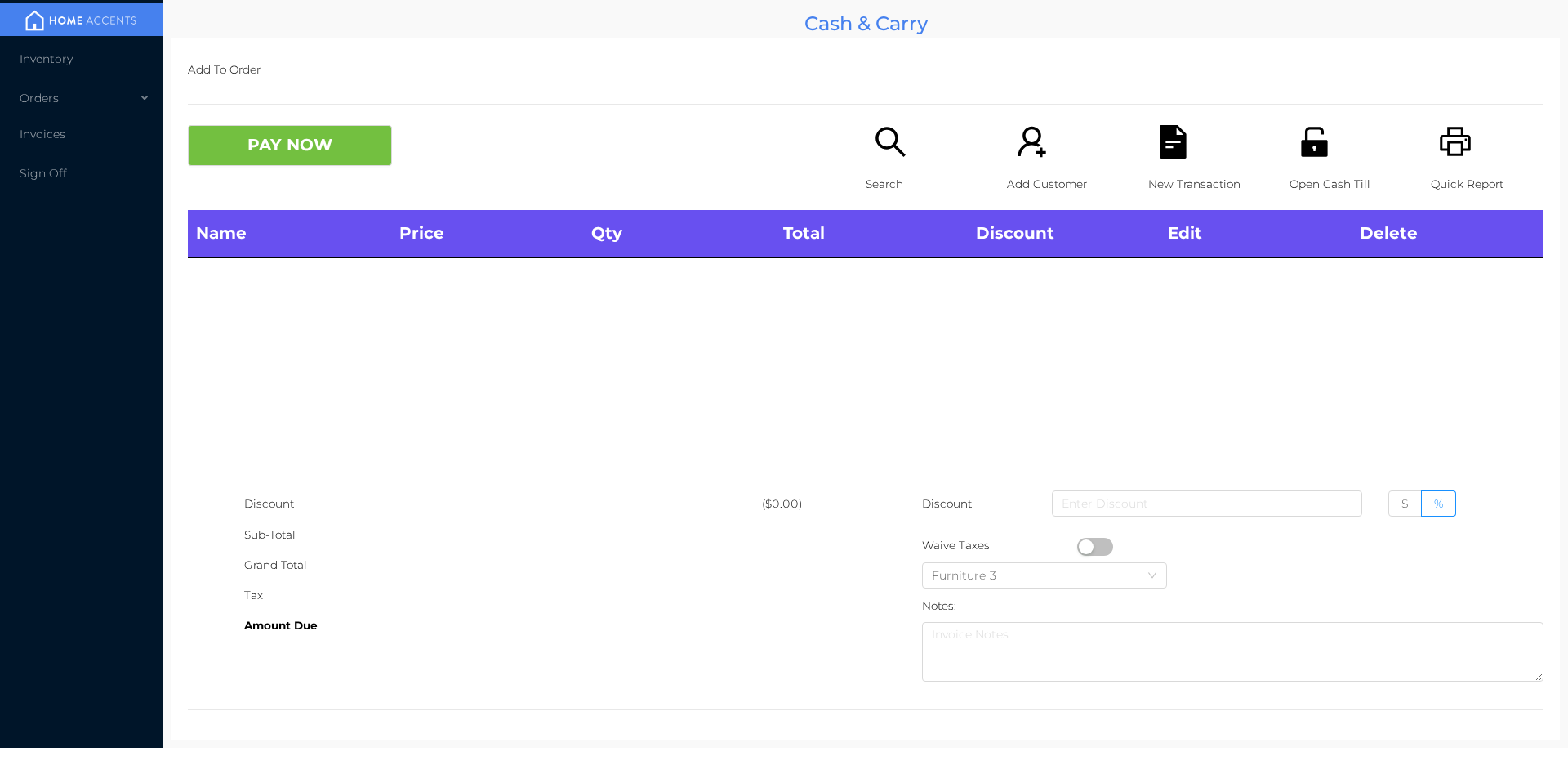
click at [883, 164] on div "Search" at bounding box center [922, 167] width 112 height 85
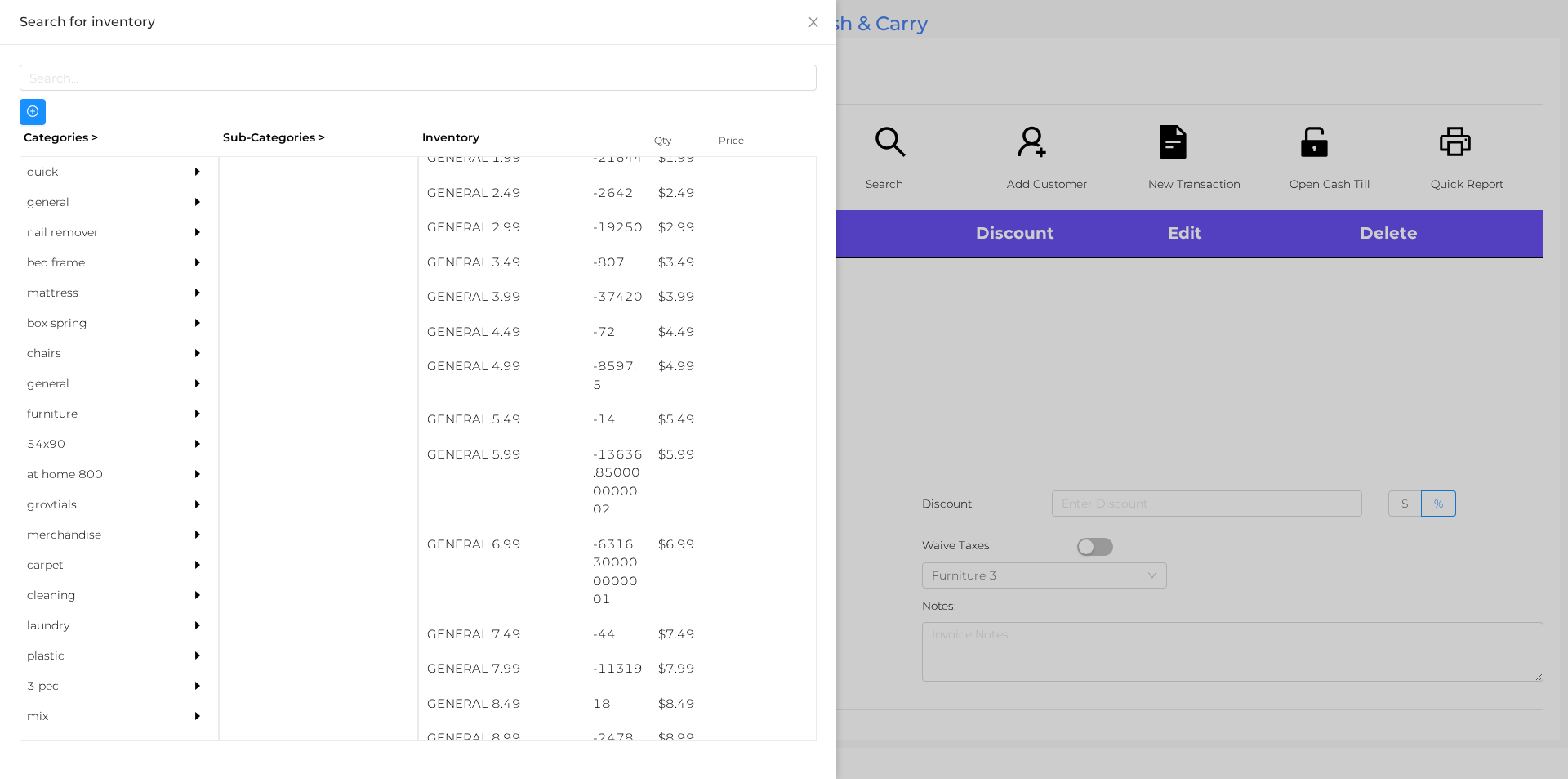
scroll to position [365, 0]
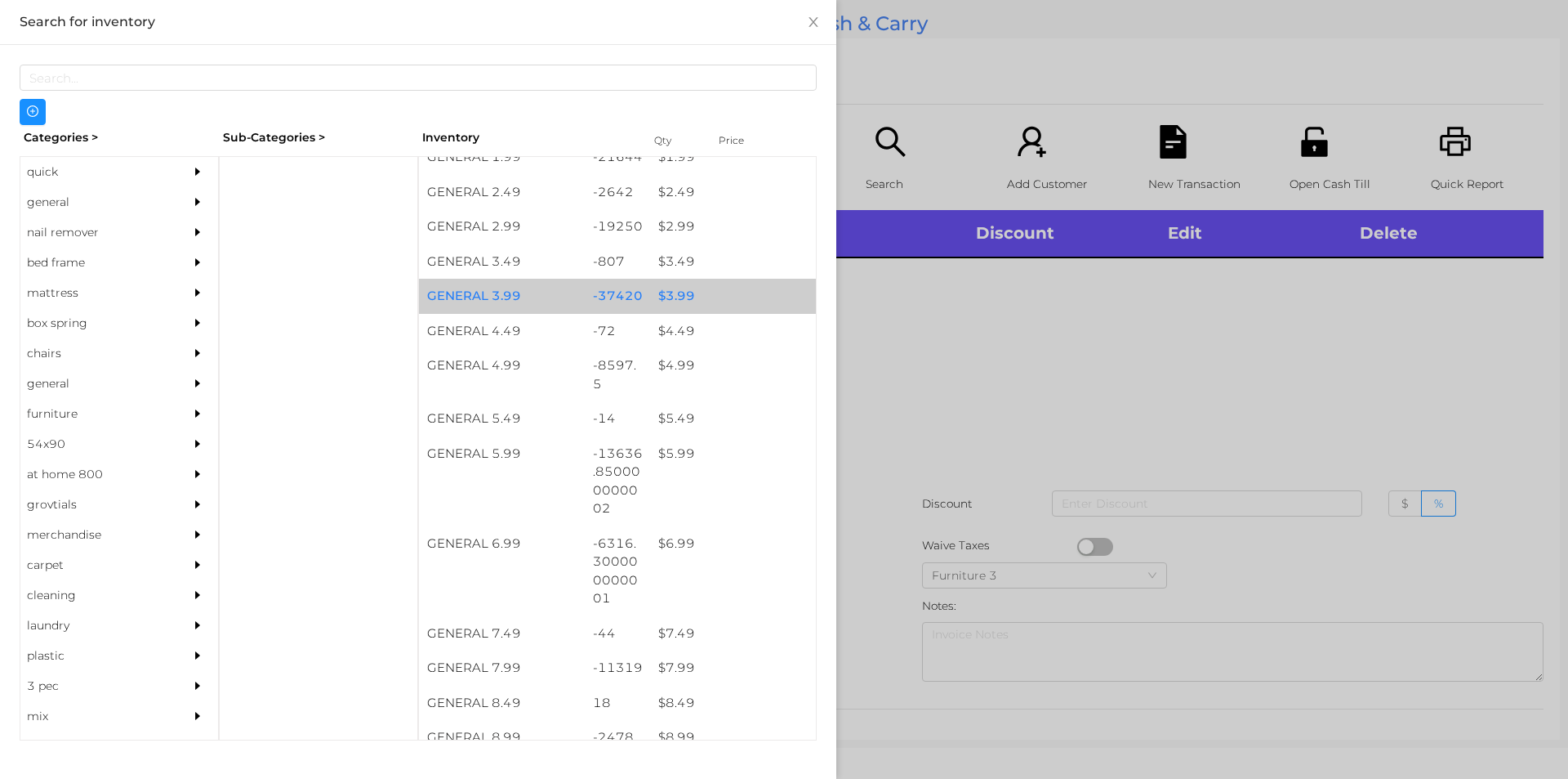
click at [678, 302] on div "$ 3.99" at bounding box center [733, 296] width 166 height 35
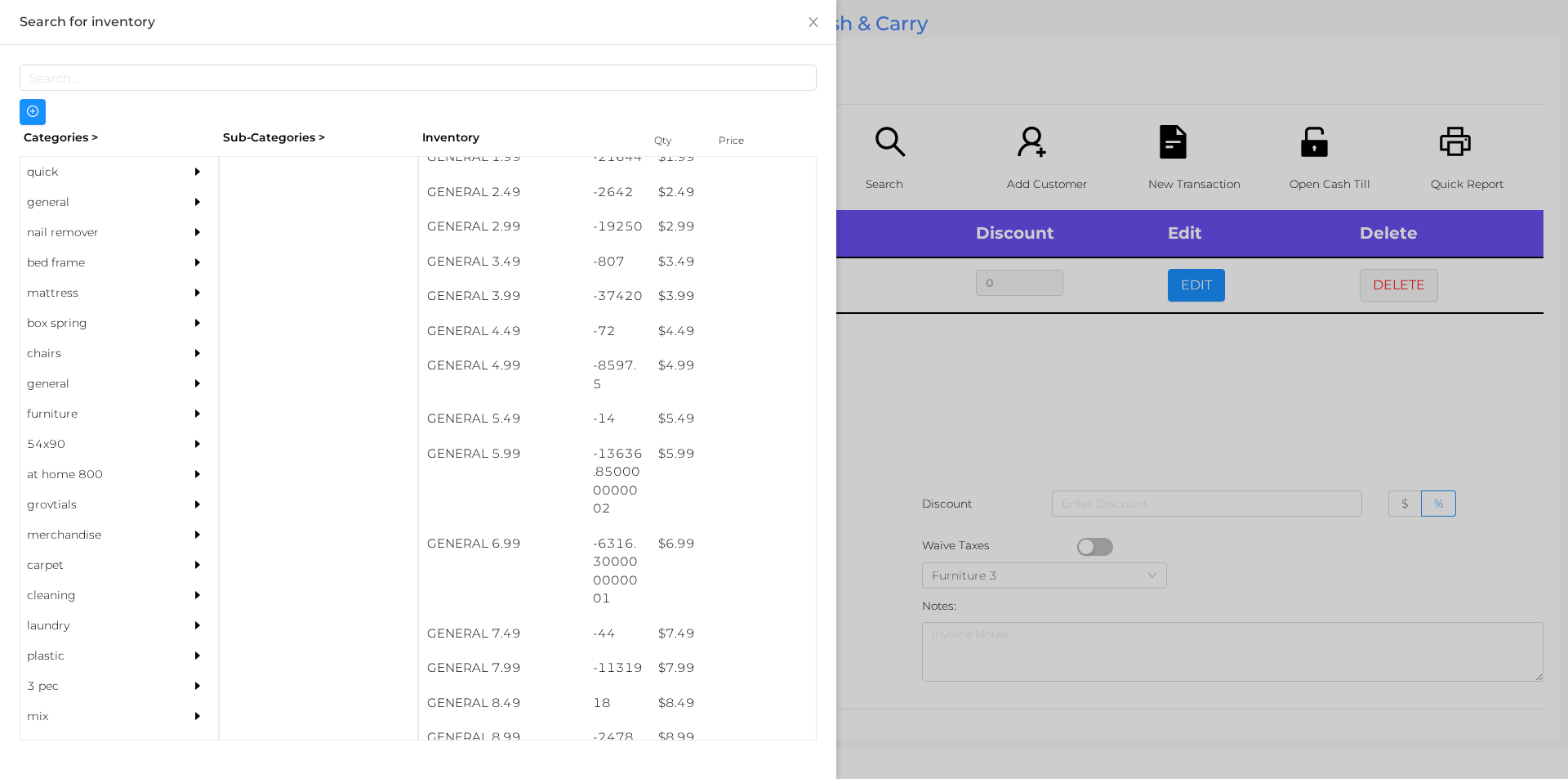
click at [919, 432] on div at bounding box center [784, 389] width 1568 height 779
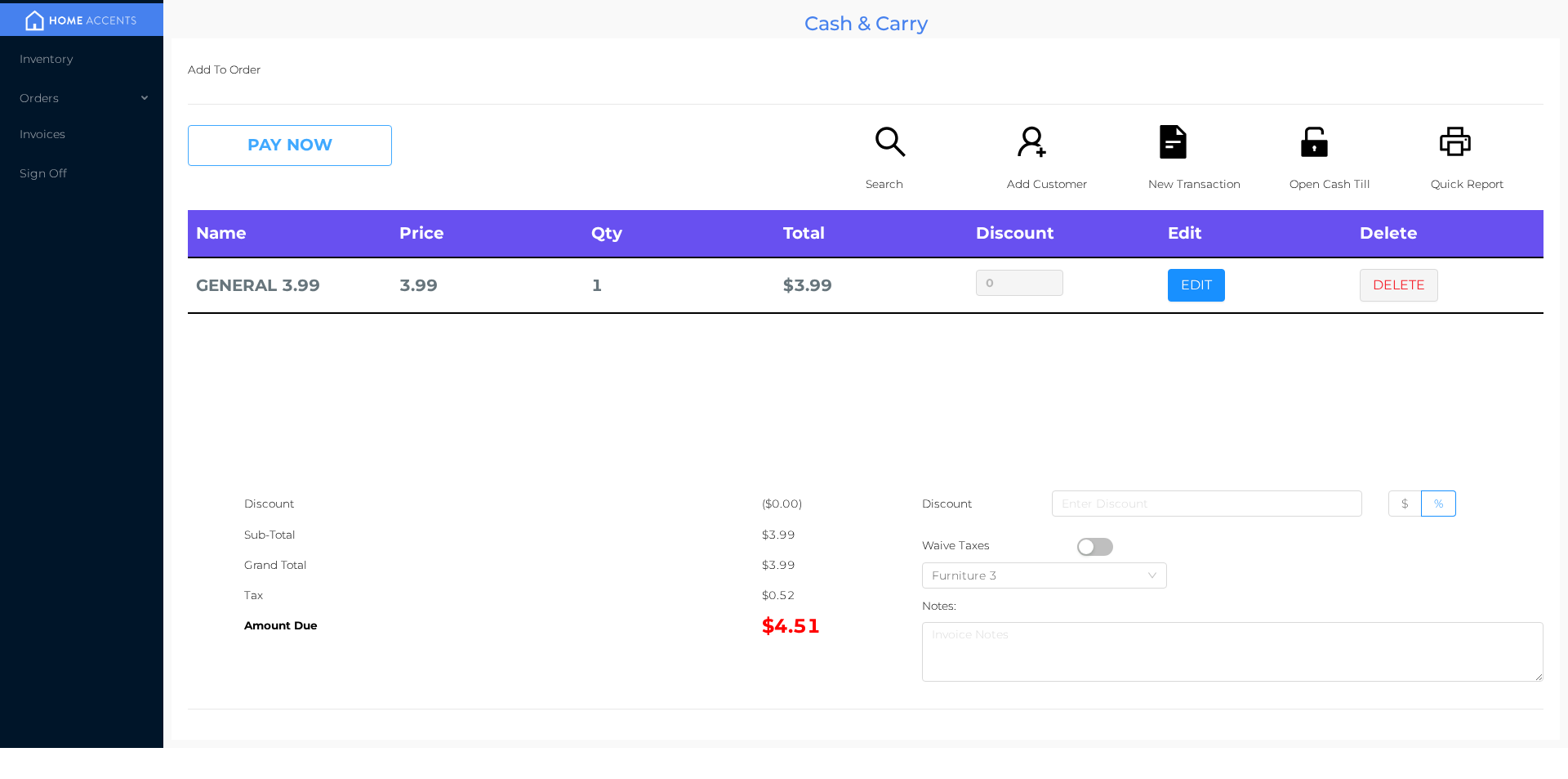
click at [354, 143] on button "PAY NOW" at bounding box center [290, 145] width 204 height 41
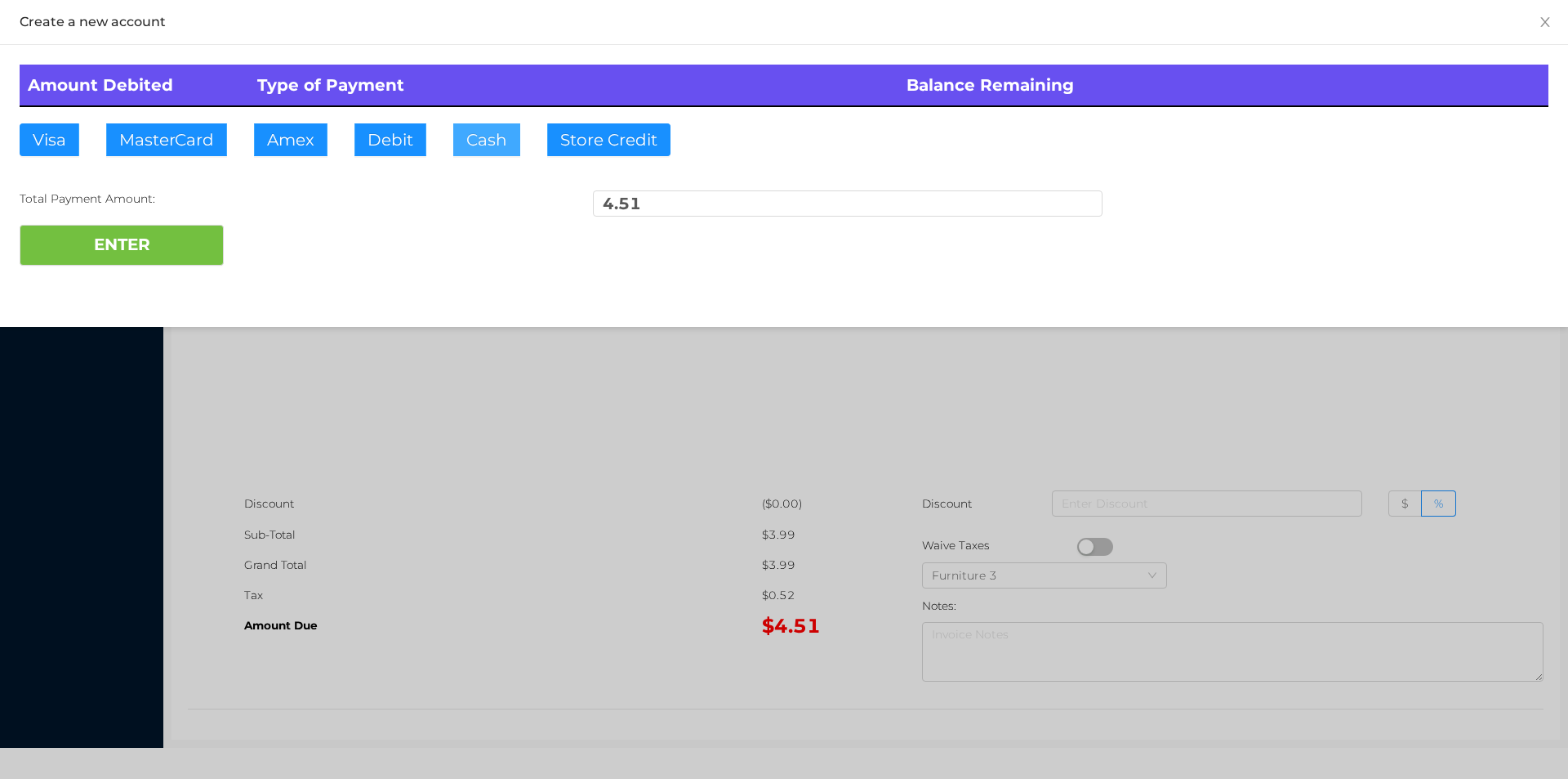
click at [497, 133] on button "Cash" at bounding box center [487, 139] width 67 height 32
type input "50."
click at [177, 252] on button "ENTER" at bounding box center [121, 245] width 204 height 41
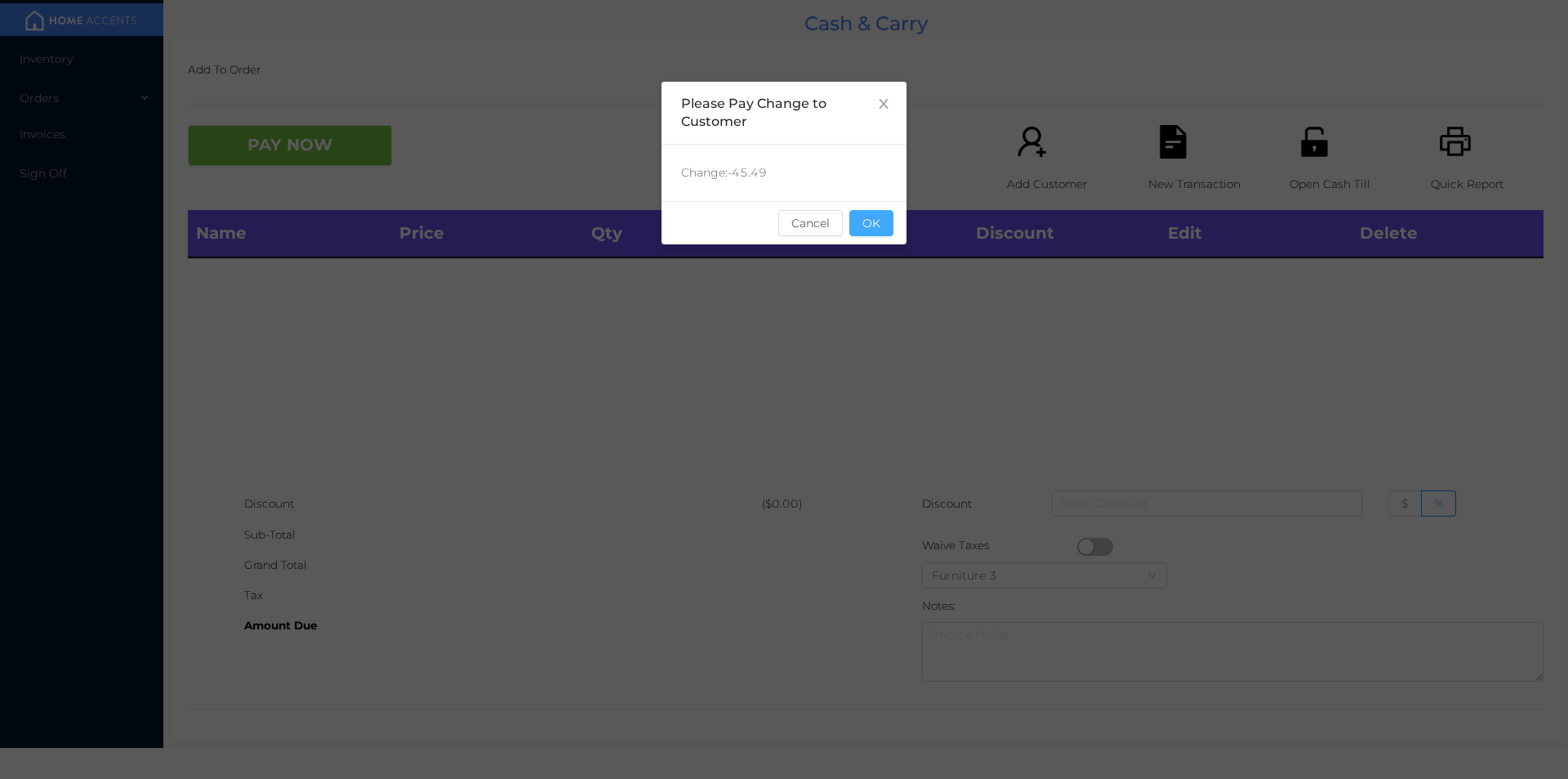
click at [868, 233] on button "OK" at bounding box center [871, 223] width 44 height 26
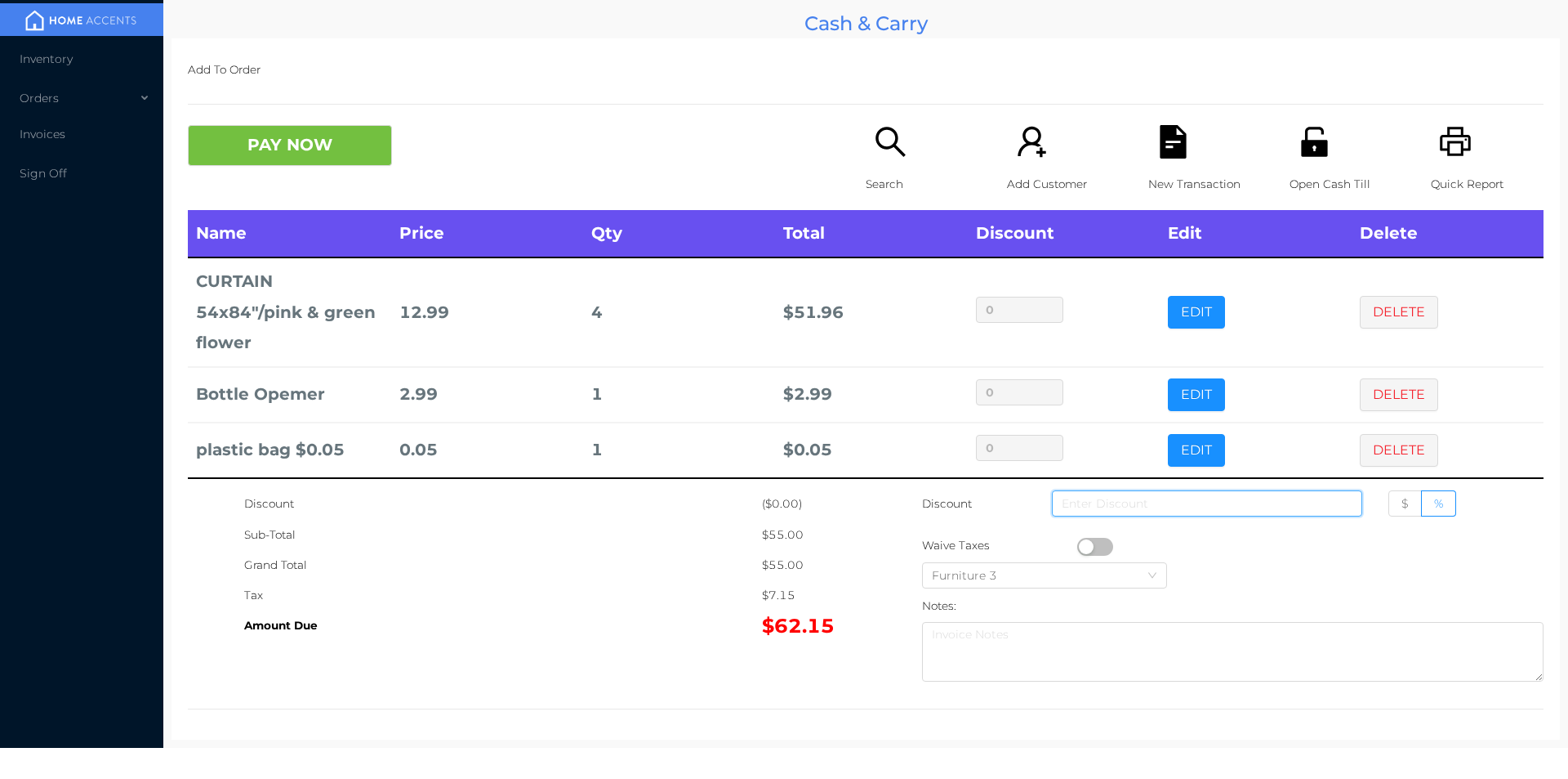
click at [1163, 499] on input at bounding box center [1207, 503] width 310 height 26
click at [1401, 503] on span "$" at bounding box center [1405, 503] width 7 height 15
click at [1401, 508] on input "$" at bounding box center [1401, 508] width 0 height 0
click at [1128, 503] on input at bounding box center [1207, 503] width 310 height 26
type input "5"
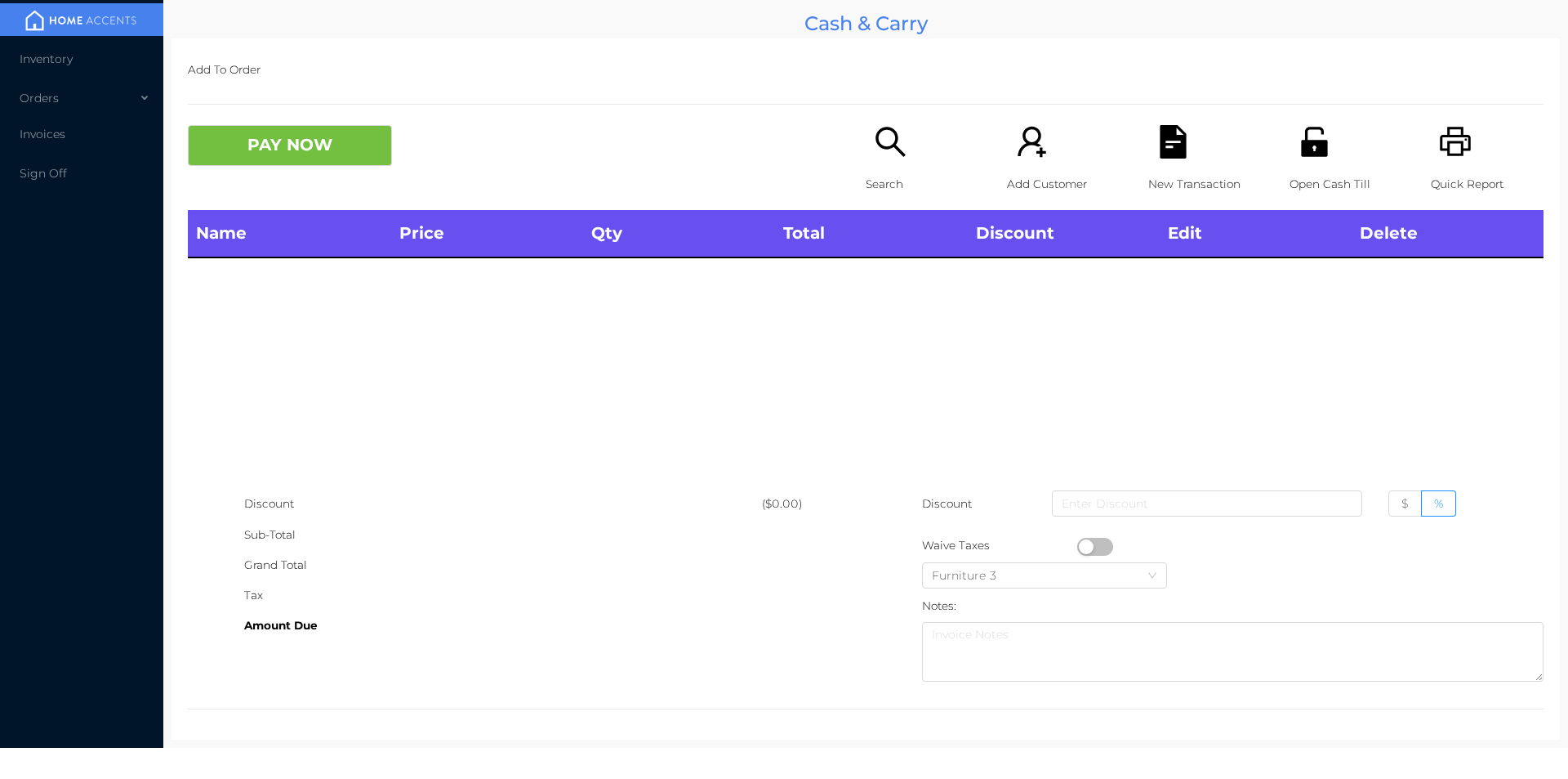
click at [1295, 160] on div "Open Cash Till" at bounding box center [1346, 167] width 112 height 85
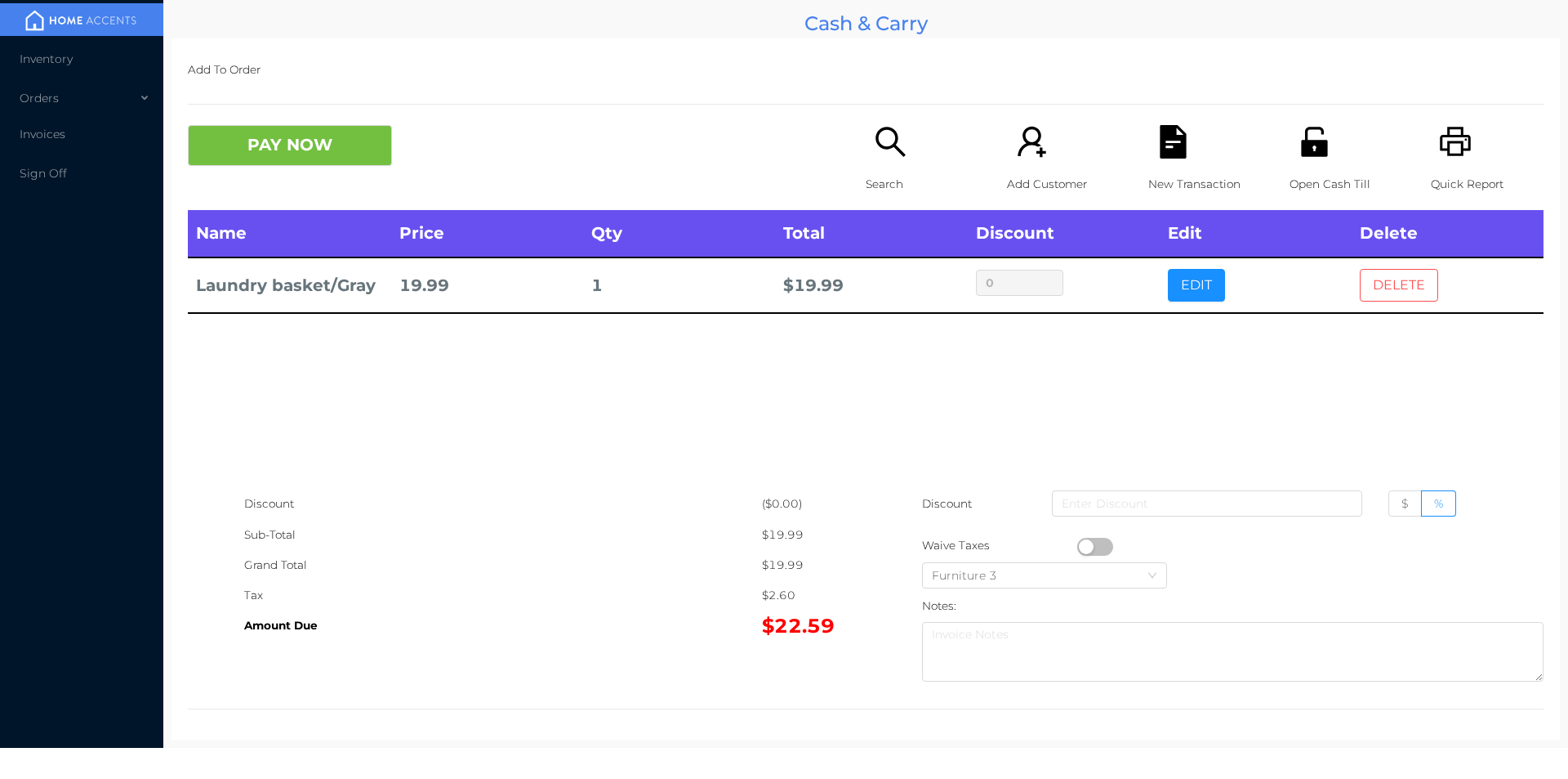
click at [1374, 279] on button "DELETE" at bounding box center [1399, 284] width 78 height 32
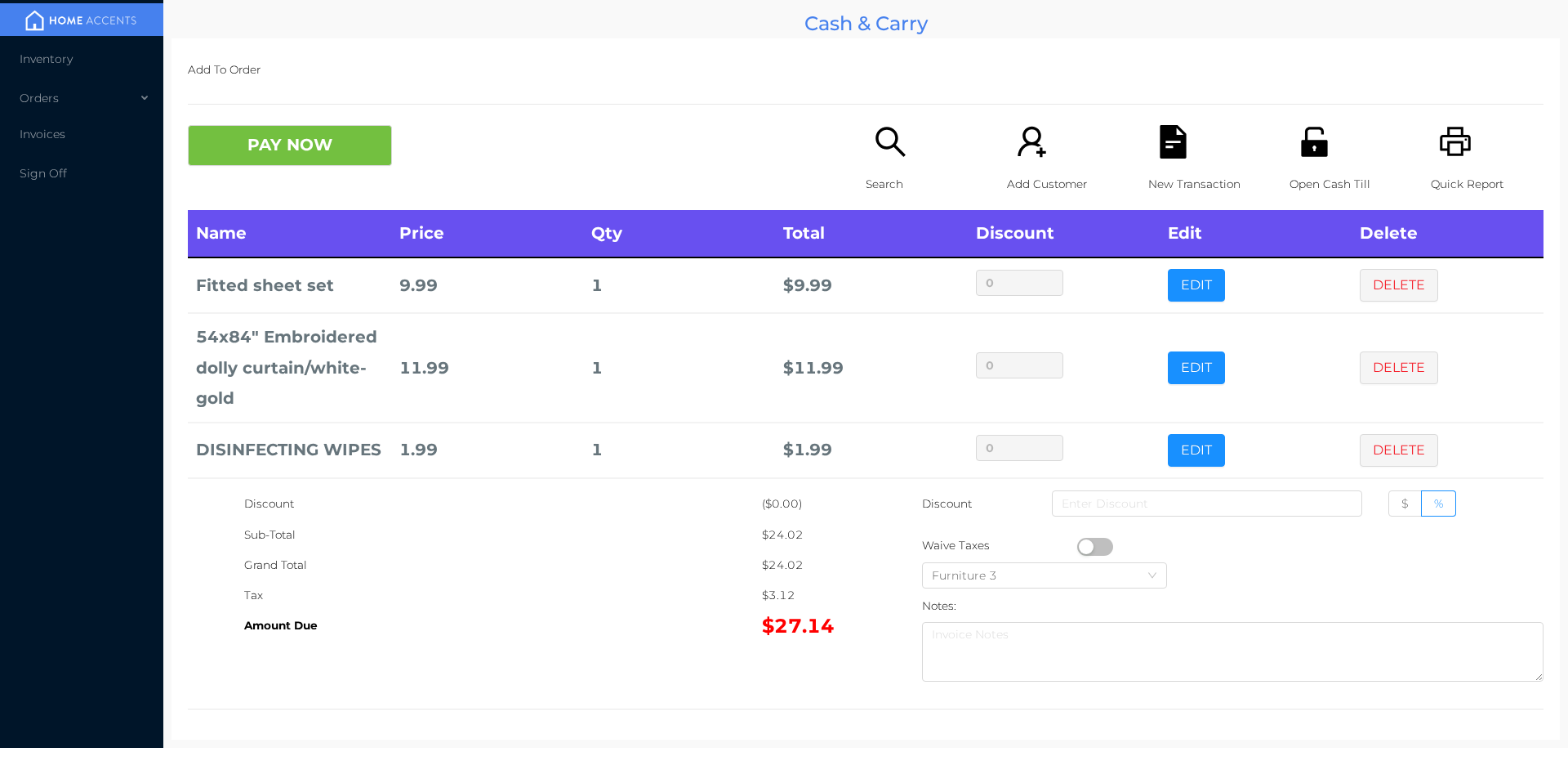
scroll to position [85, 0]
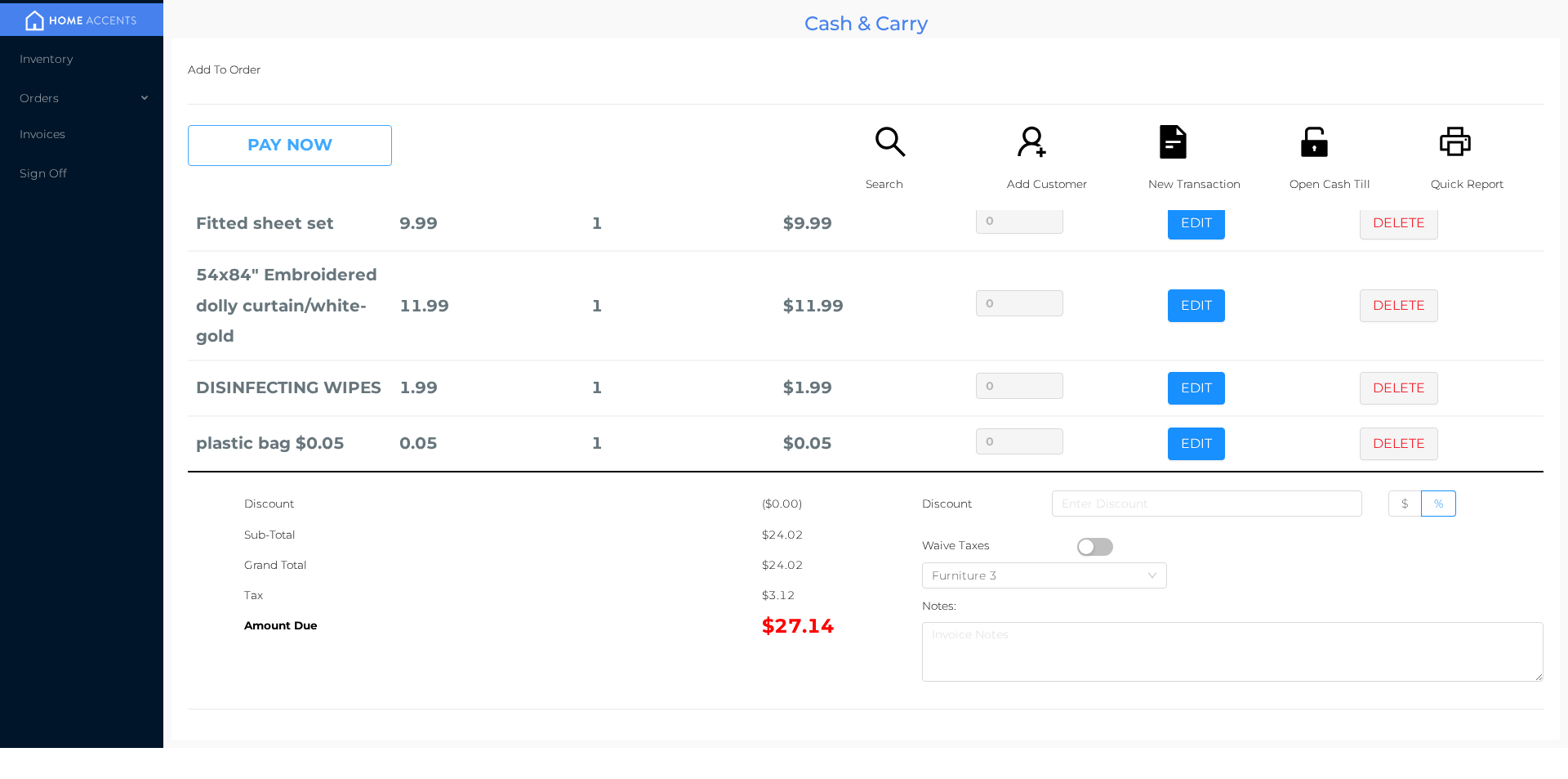
click at [317, 148] on button "PAY NOW" at bounding box center [290, 145] width 204 height 41
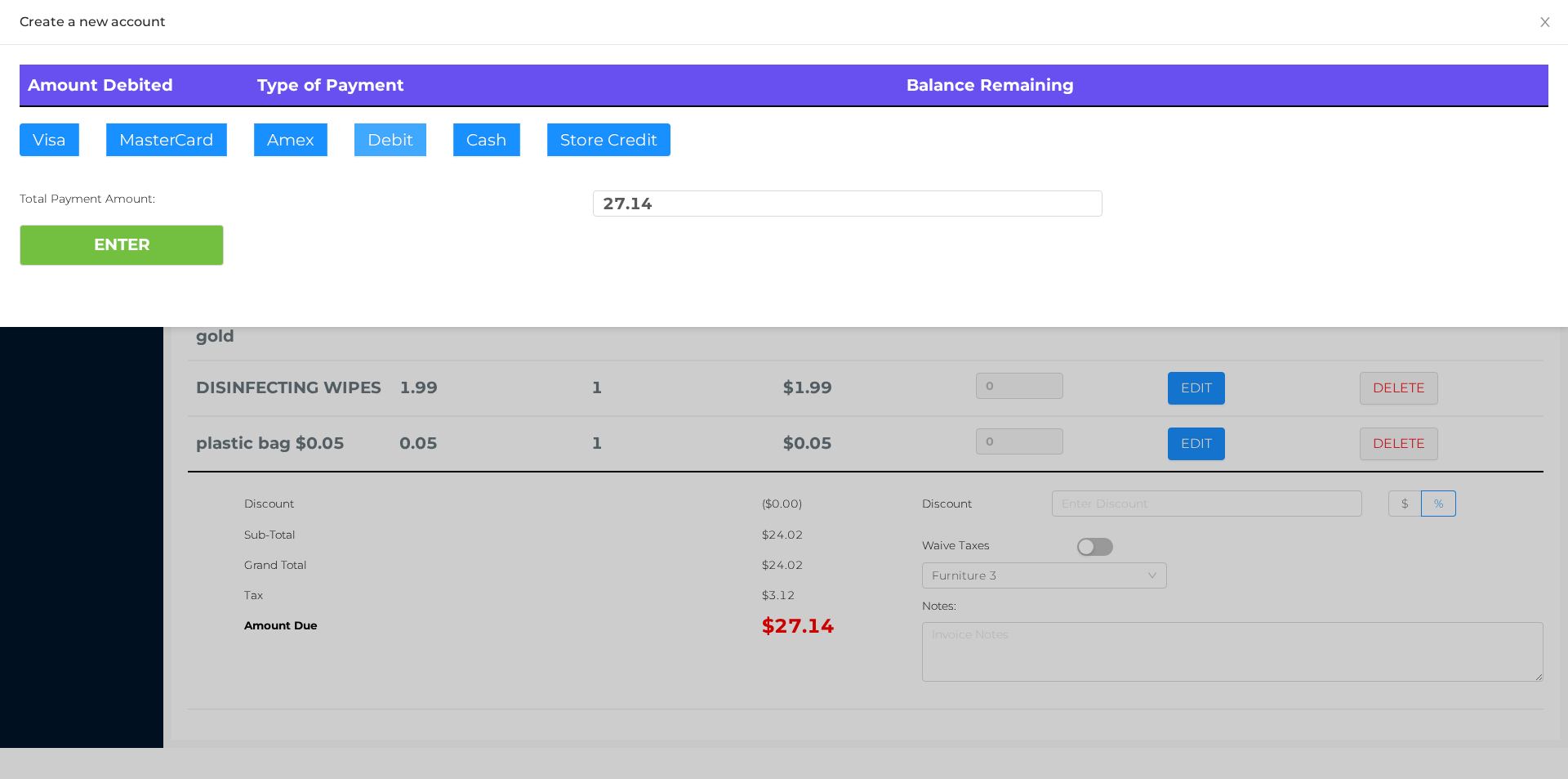
click at [389, 132] on button "Debit" at bounding box center [390, 139] width 72 height 32
click at [151, 243] on button "ENTER" at bounding box center [121, 245] width 204 height 41
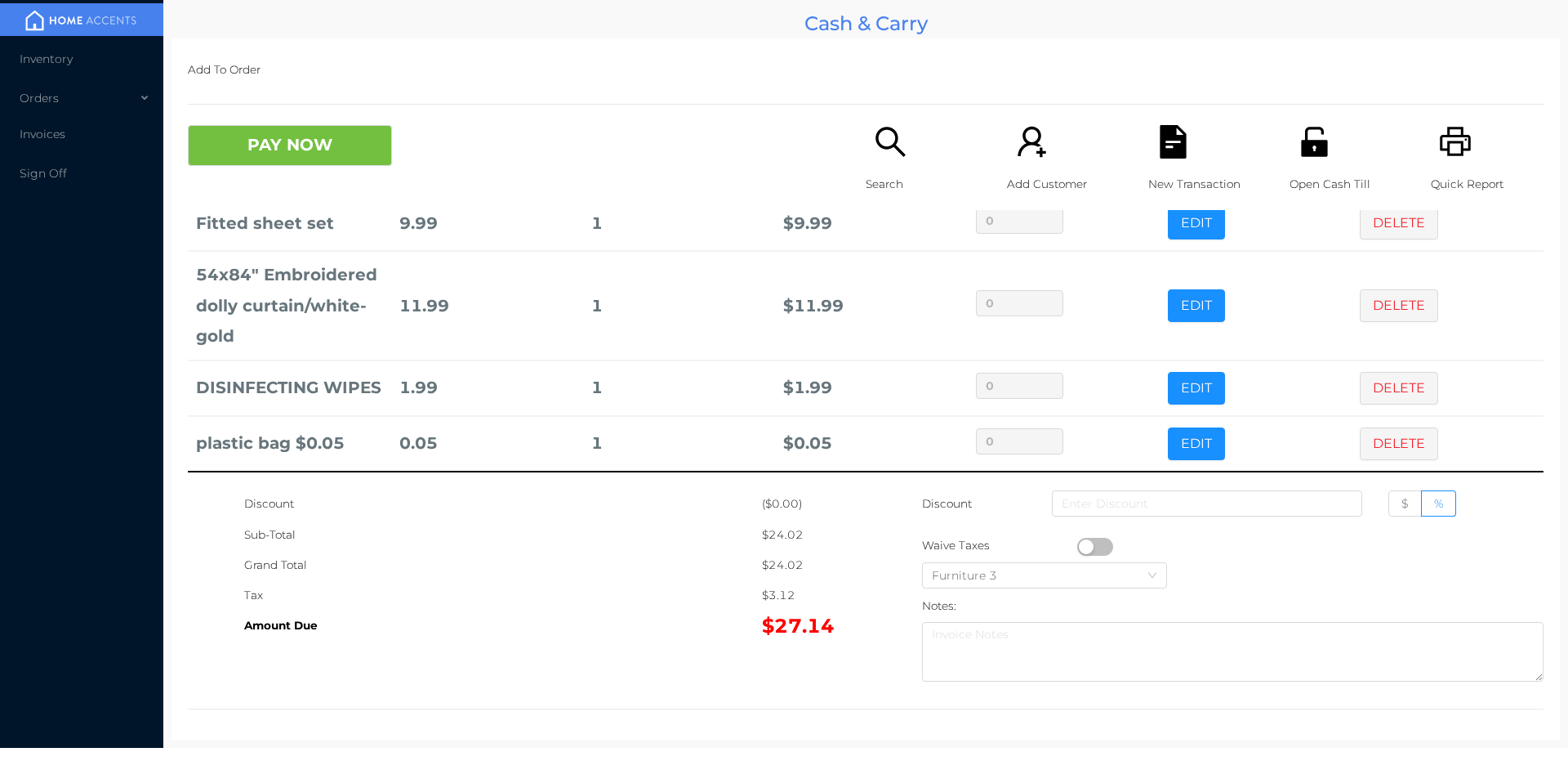
scroll to position [0, 0]
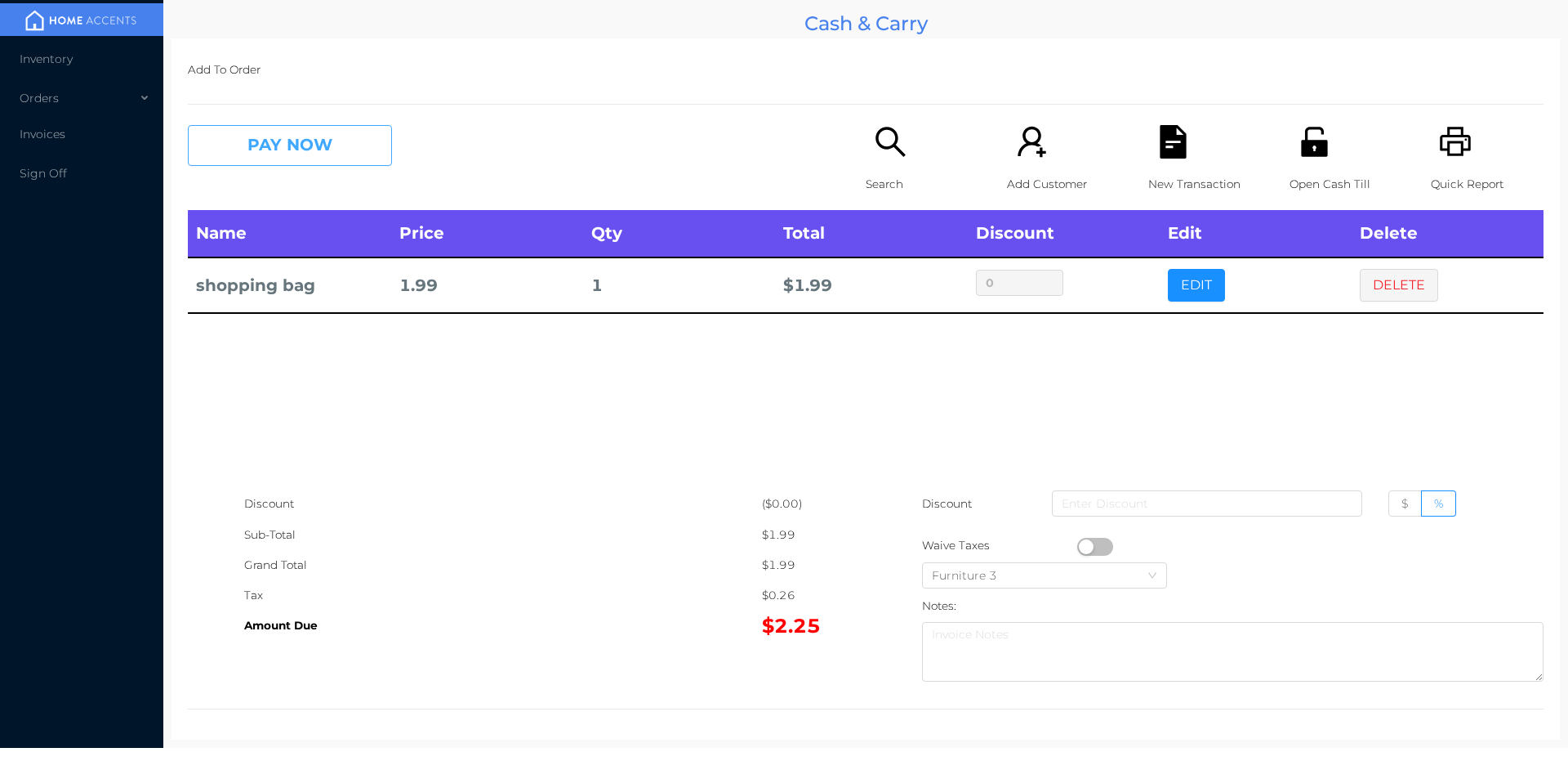
click at [257, 128] on button "PAY NOW" at bounding box center [290, 145] width 204 height 41
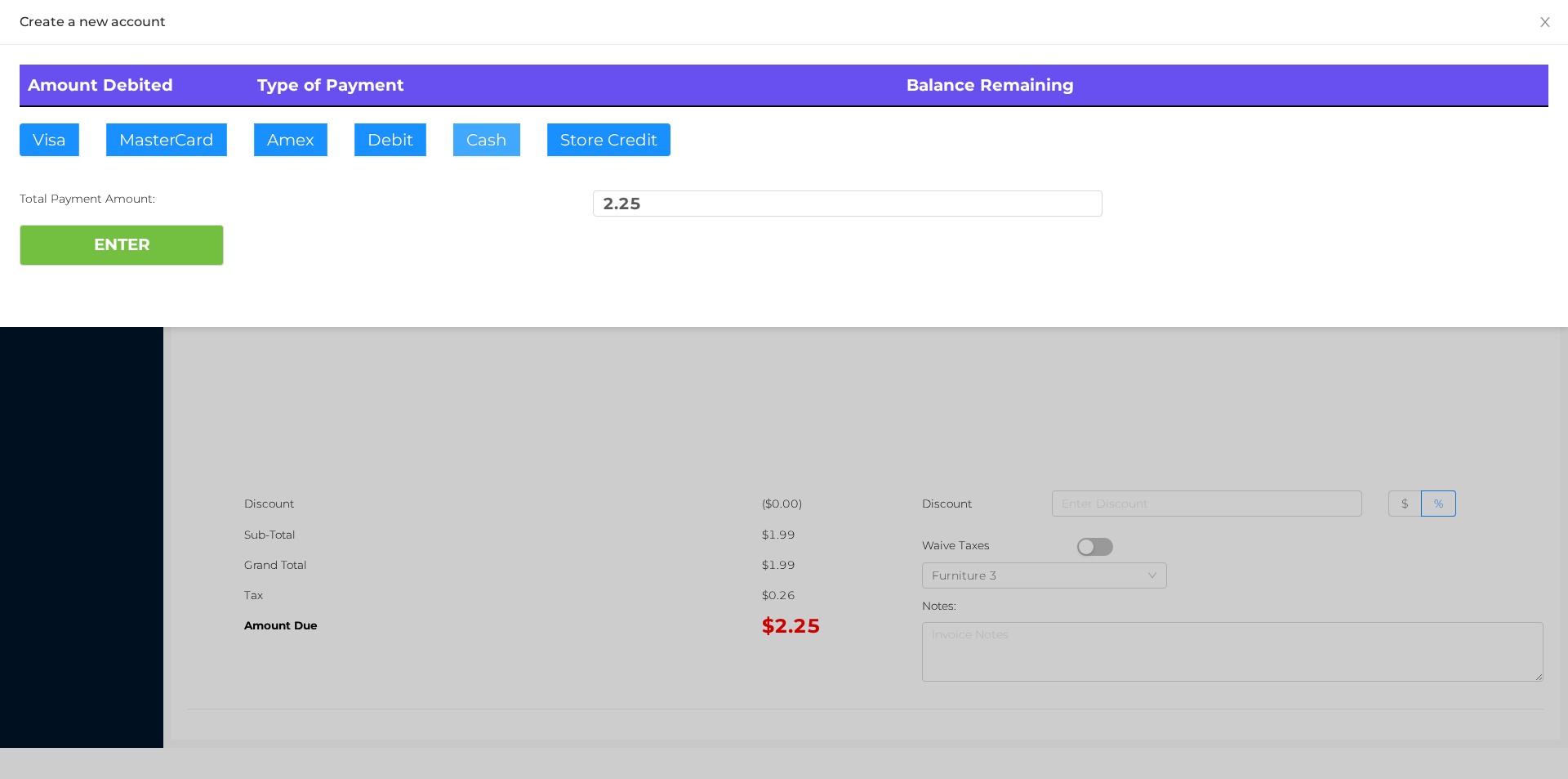
click at [474, 145] on button "Cash" at bounding box center [487, 139] width 67 height 32
type input "5."
click at [133, 246] on button "ENTER" at bounding box center [121, 245] width 204 height 41
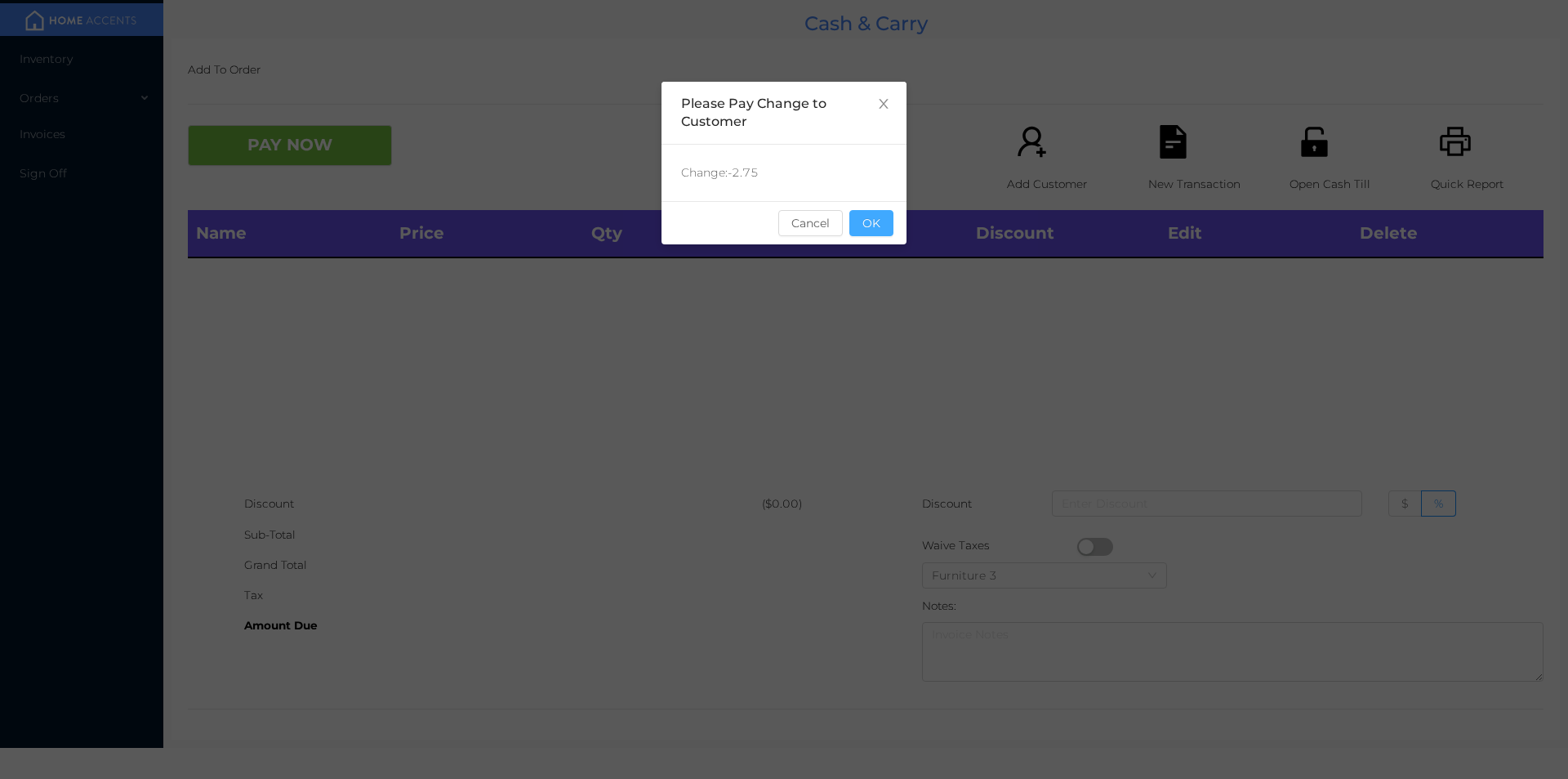
click at [888, 216] on button "OK" at bounding box center [871, 223] width 44 height 26
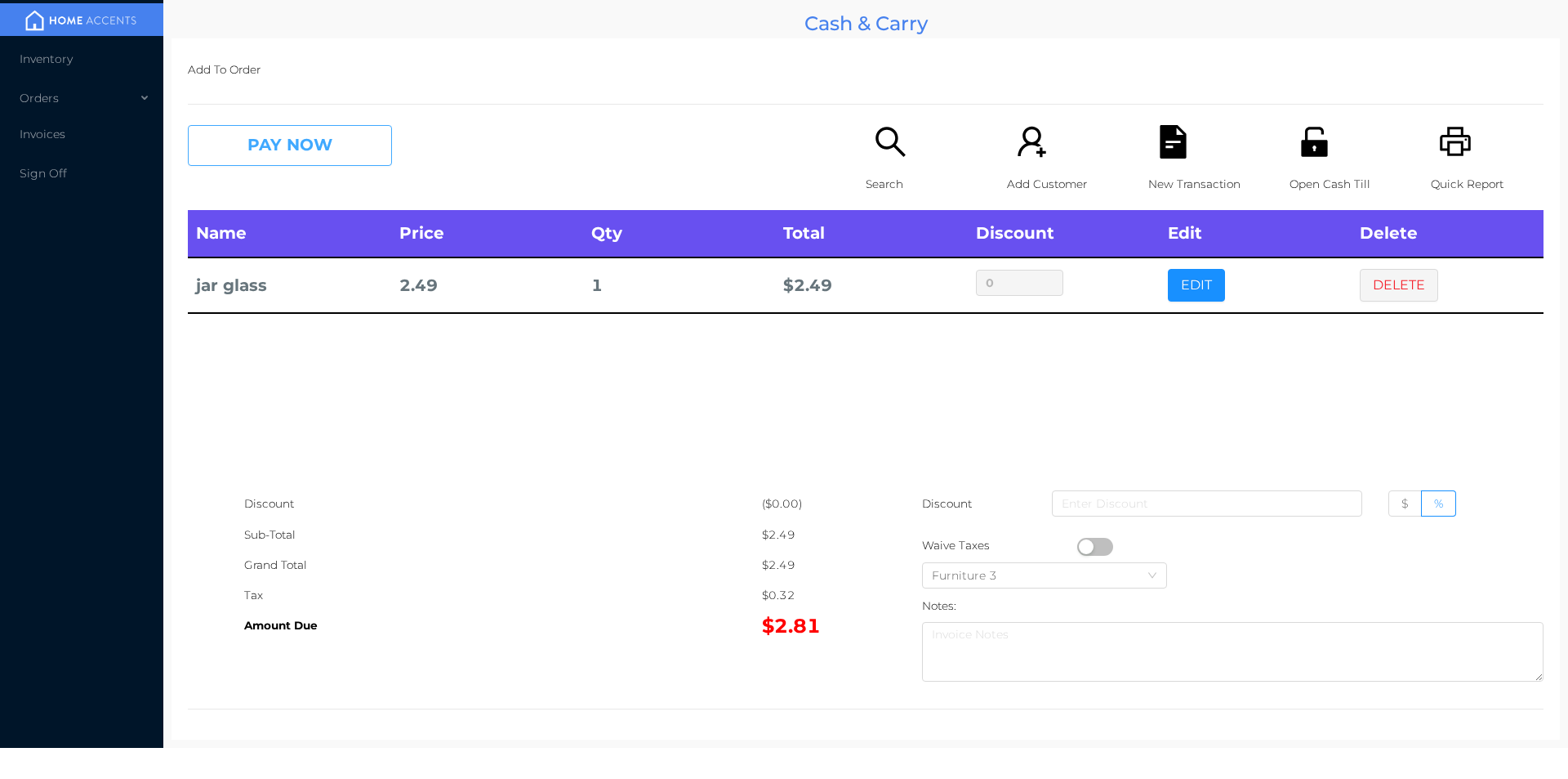
click at [277, 136] on button "PAY NOW" at bounding box center [290, 145] width 204 height 41
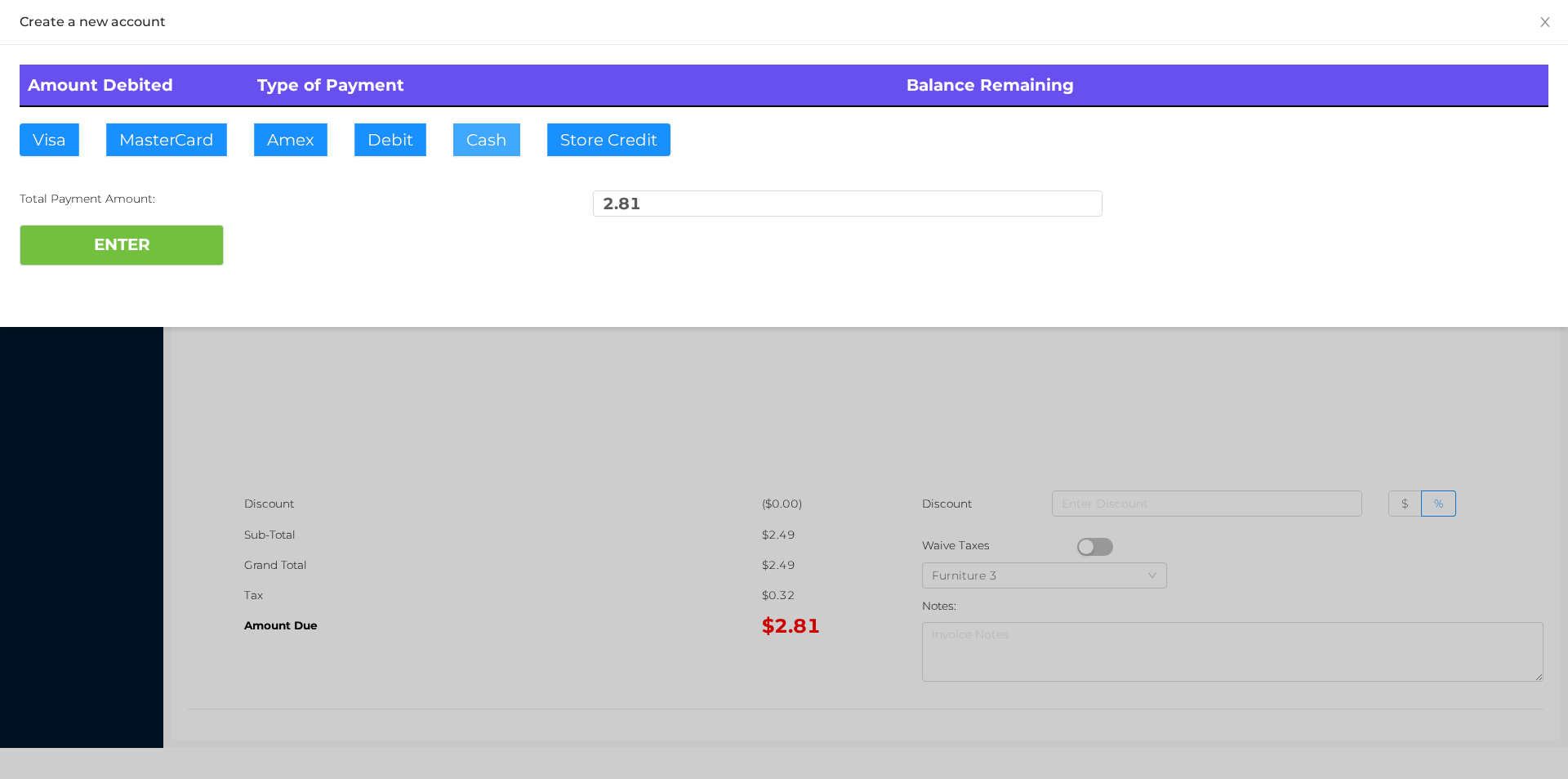
click at [484, 127] on button "Cash" at bounding box center [487, 139] width 67 height 32
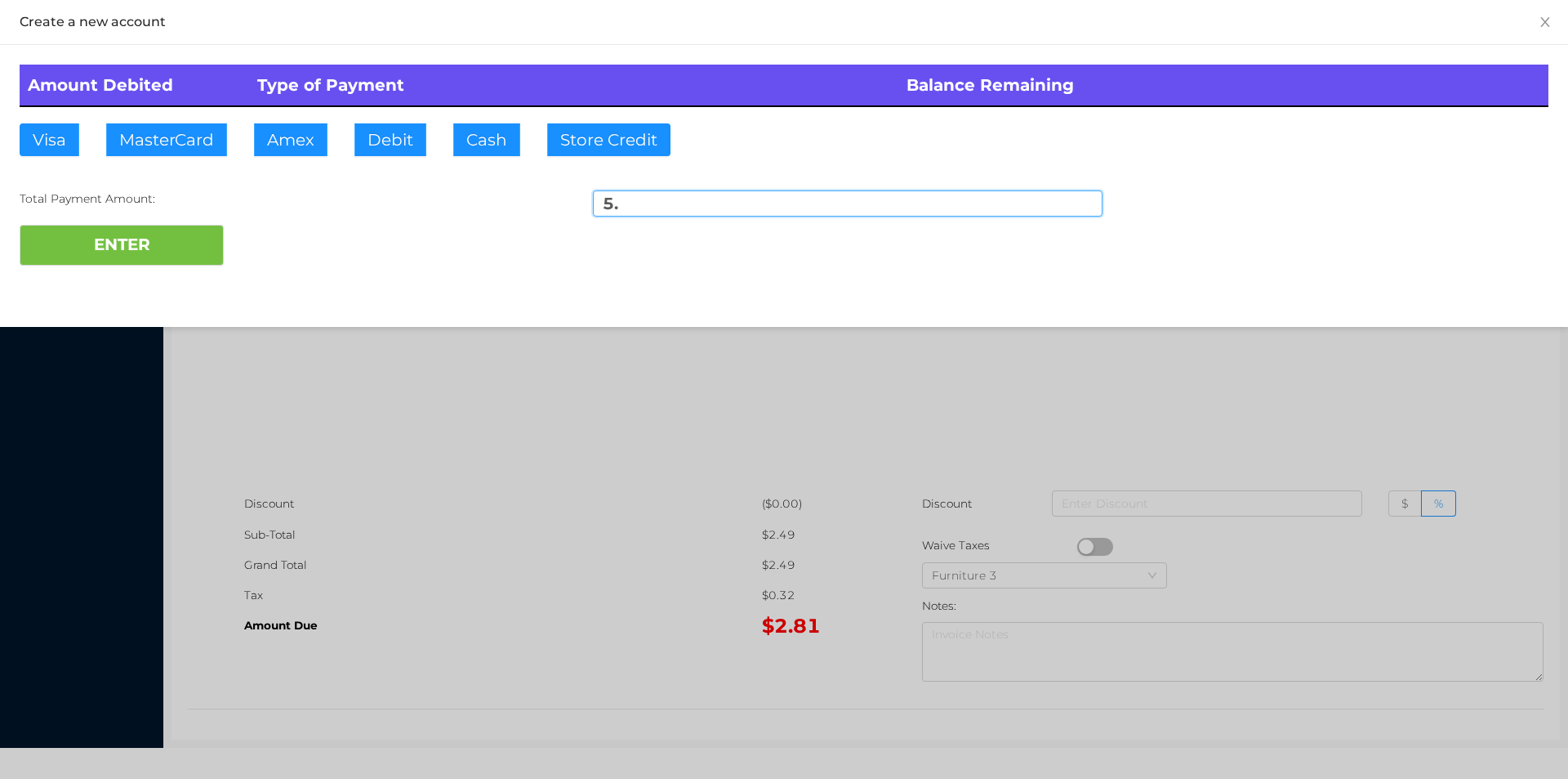
type input "5."
click at [161, 284] on div "Amount Debited Type of Payment Balance Remaining Visa MasterCard Amex Debit Cas…" at bounding box center [784, 165] width 1568 height 240
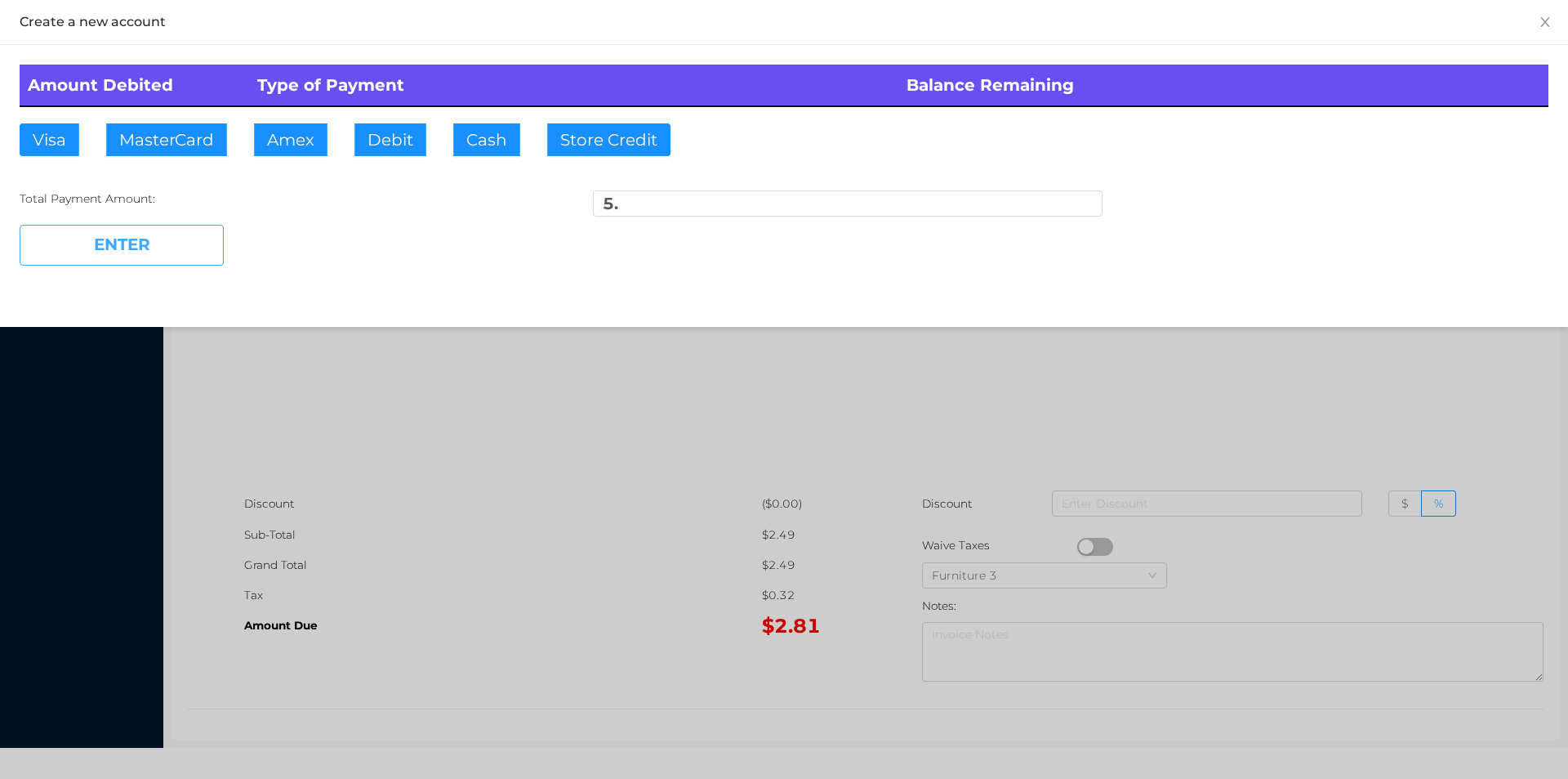
click at [190, 261] on button "ENTER" at bounding box center [121, 245] width 204 height 41
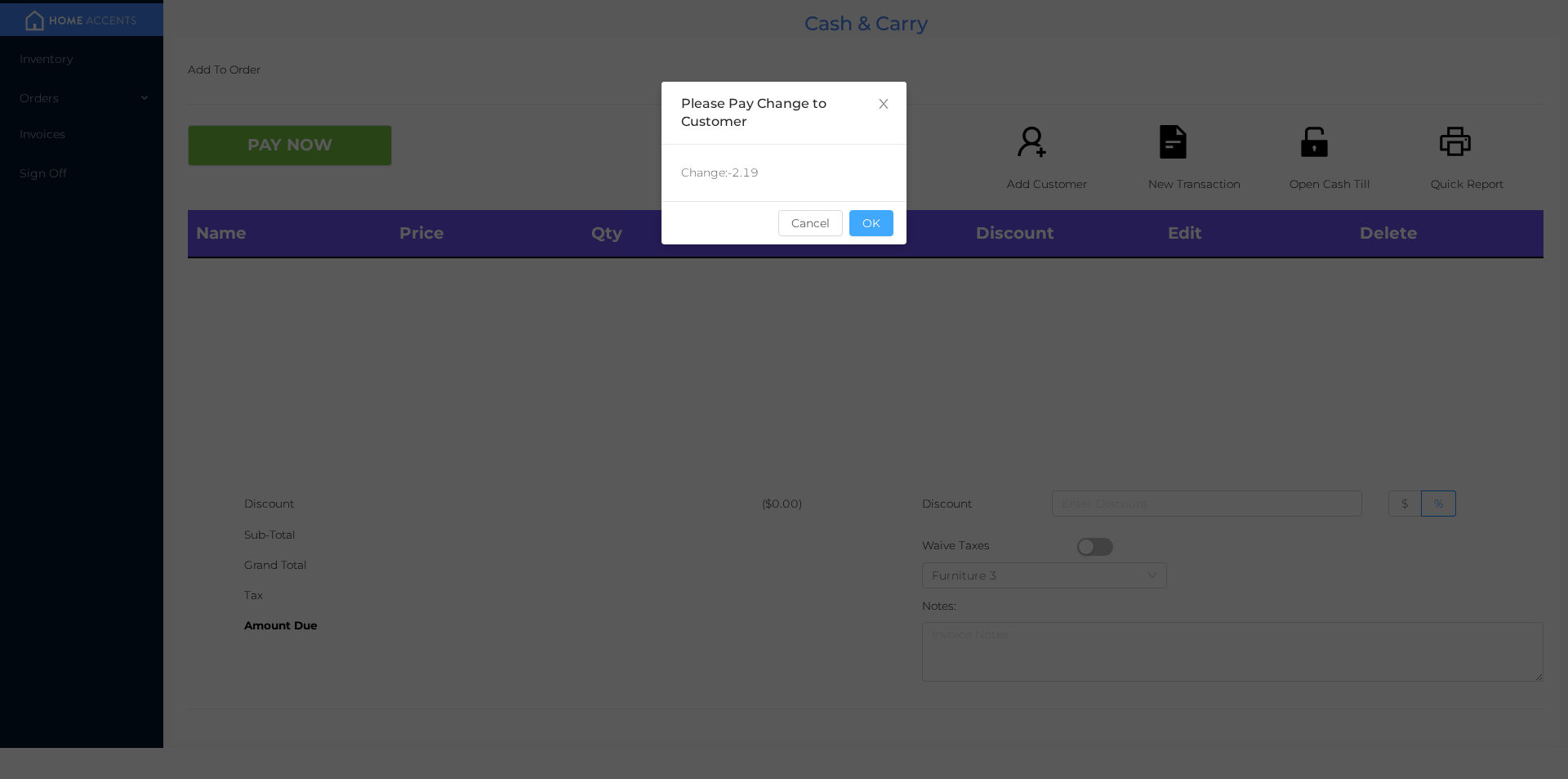
click at [863, 218] on button "OK" at bounding box center [871, 223] width 44 height 26
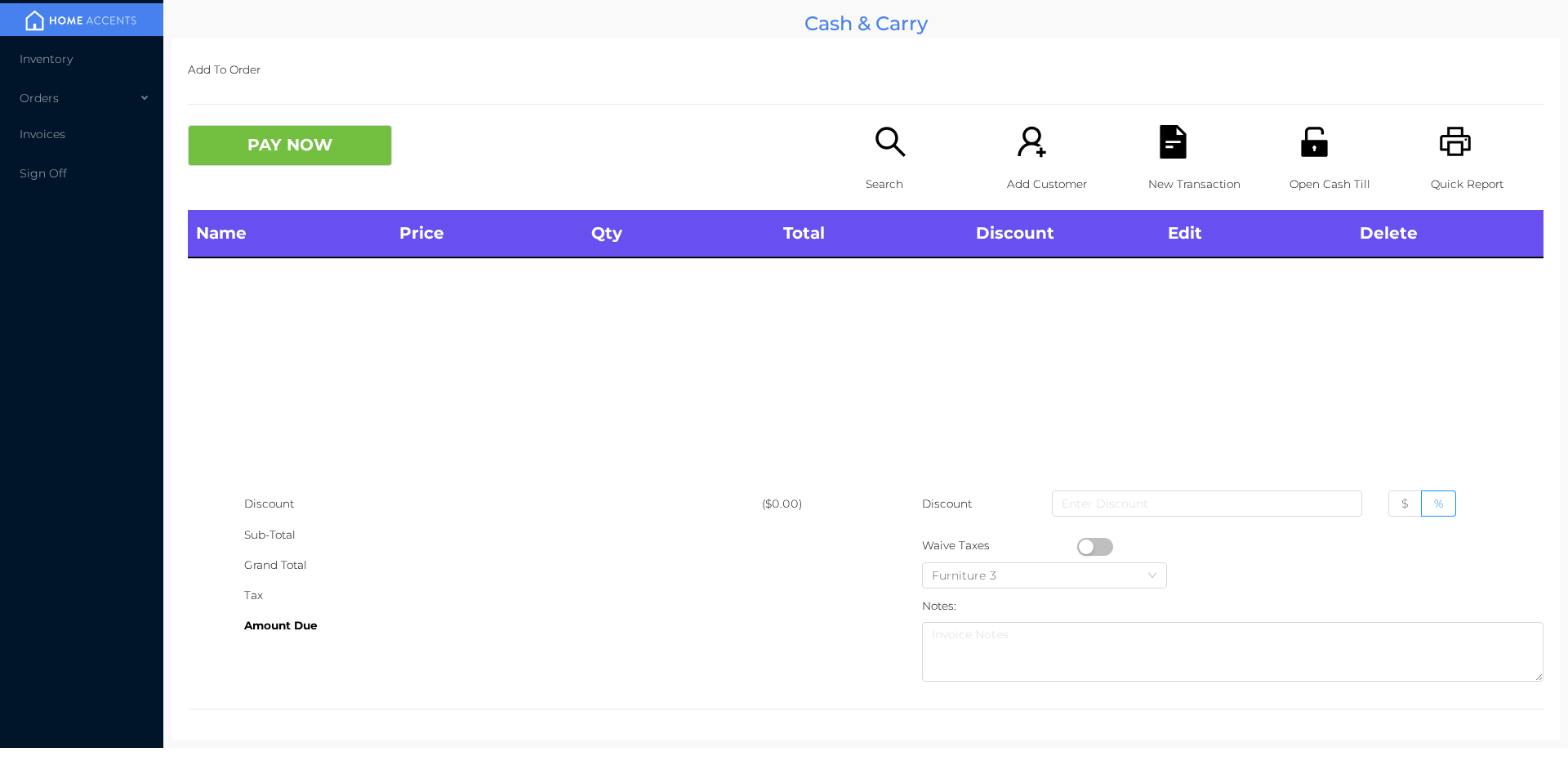
click at [888, 175] on p "Search" at bounding box center [922, 184] width 112 height 31
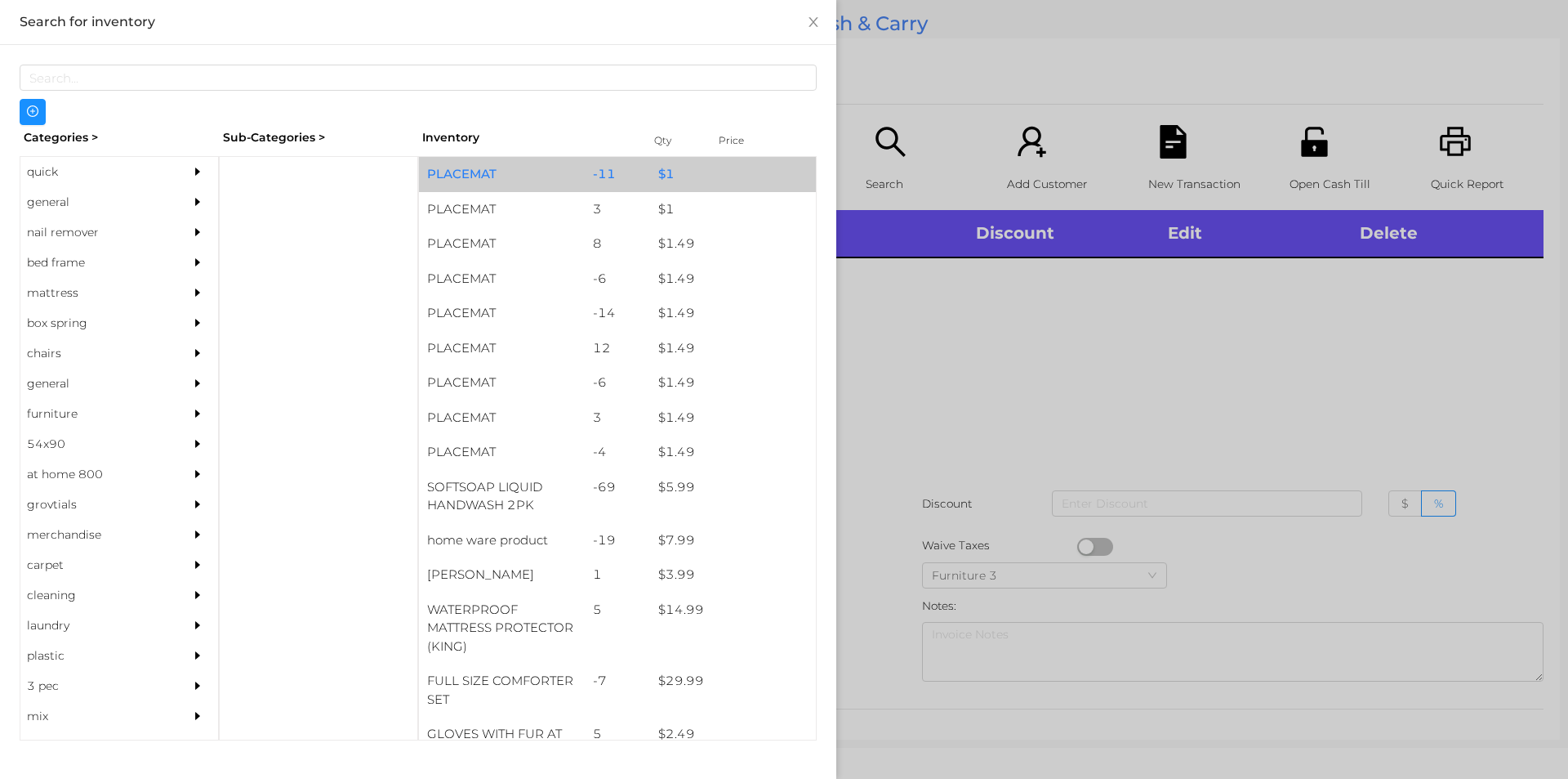
click at [665, 174] on div "$ 1" at bounding box center [733, 174] width 166 height 35
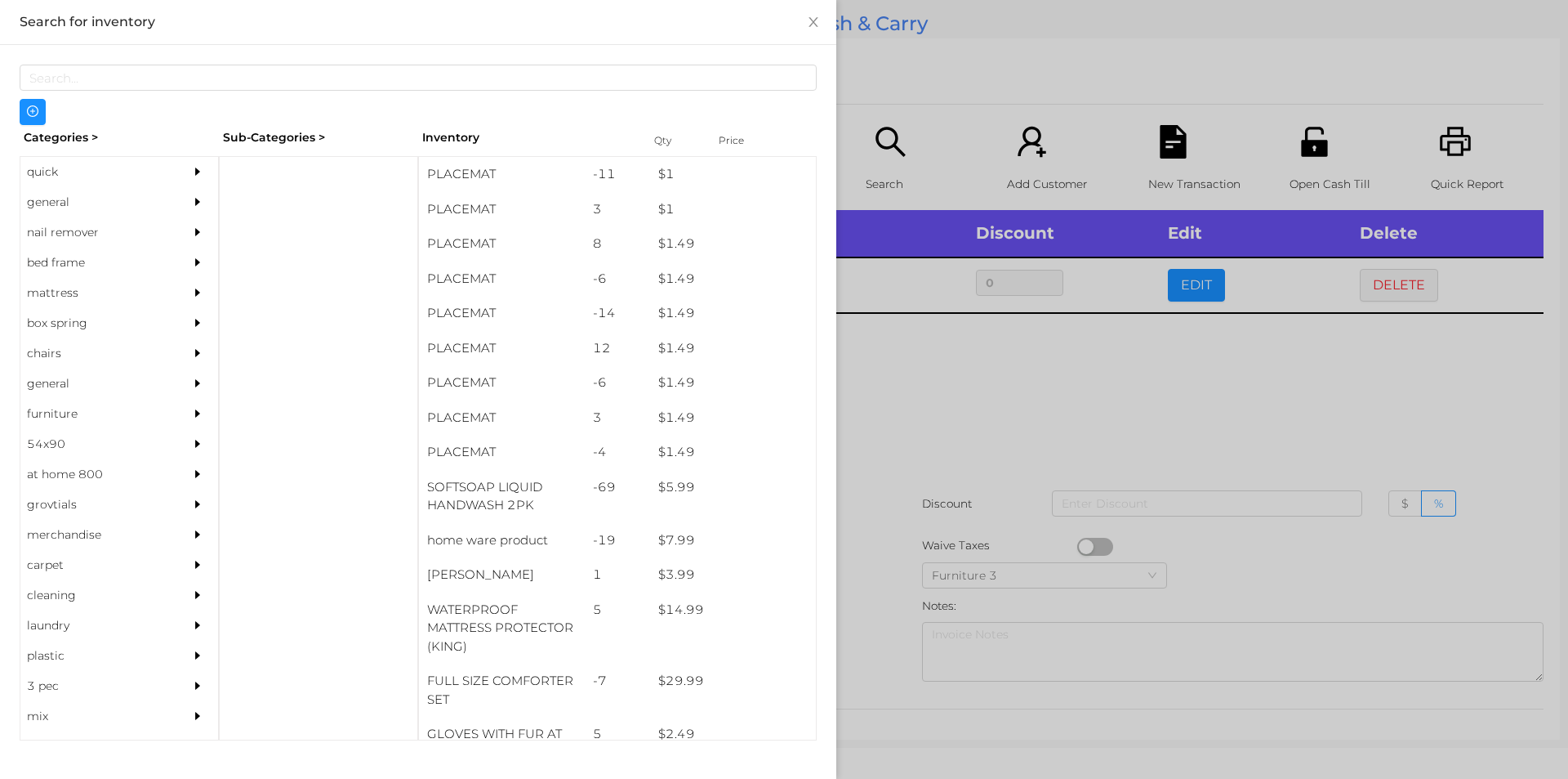
click at [922, 434] on div at bounding box center [784, 389] width 1568 height 779
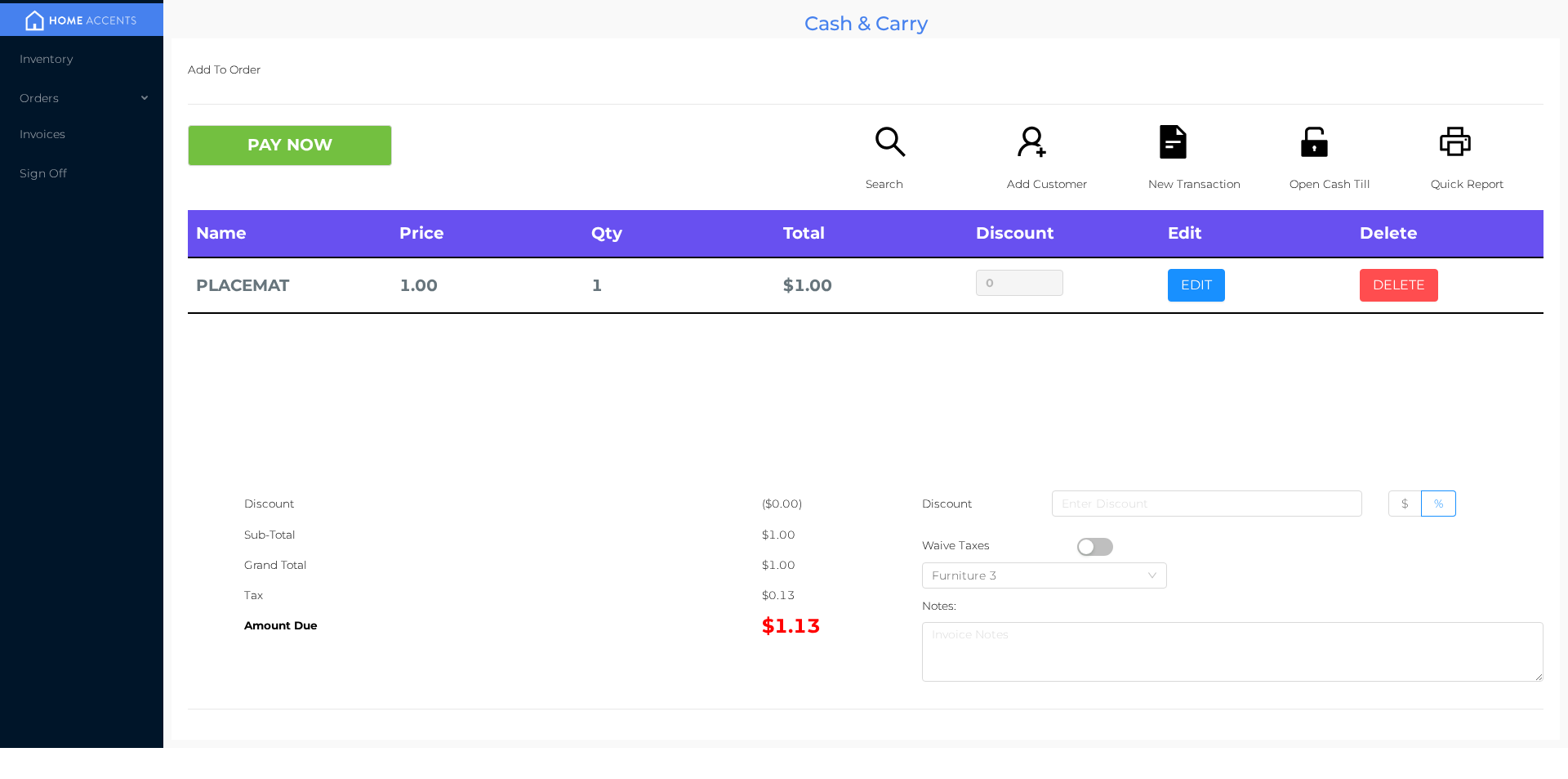
click at [1385, 293] on button "DELETE" at bounding box center [1399, 284] width 78 height 32
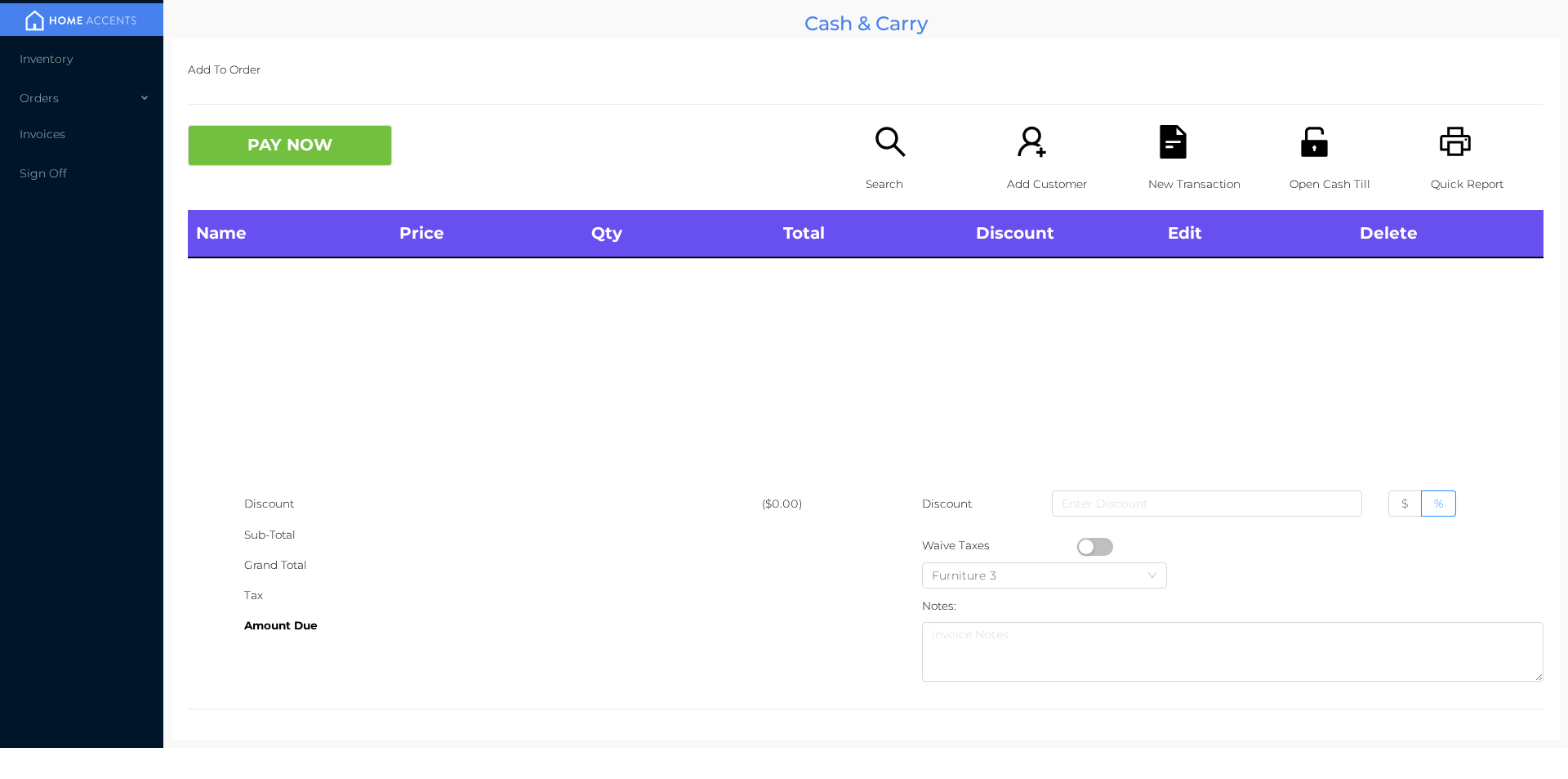
click at [883, 166] on div "Search" at bounding box center [922, 167] width 112 height 85
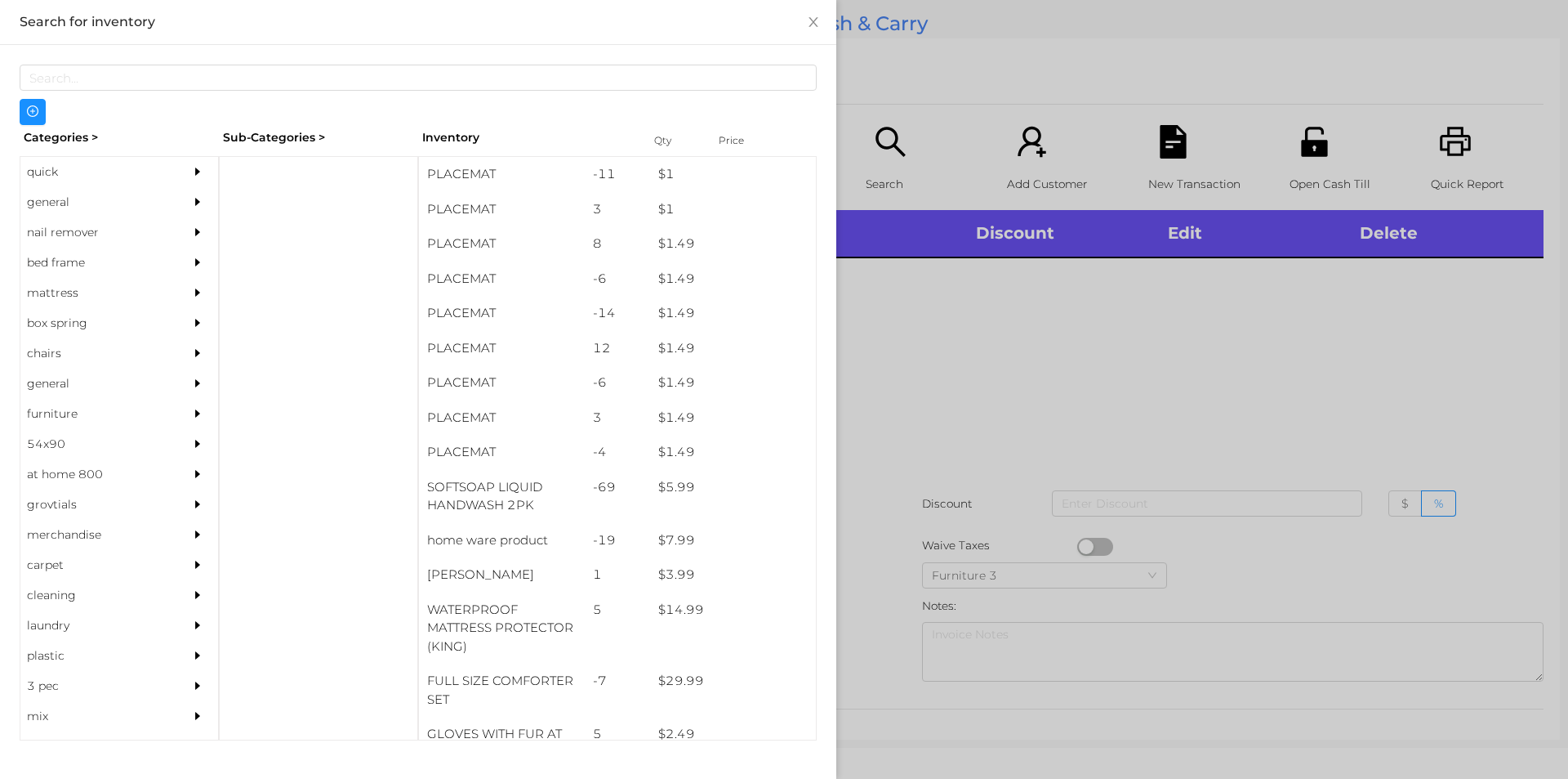
click at [63, 197] on div "general" at bounding box center [94, 202] width 148 height 31
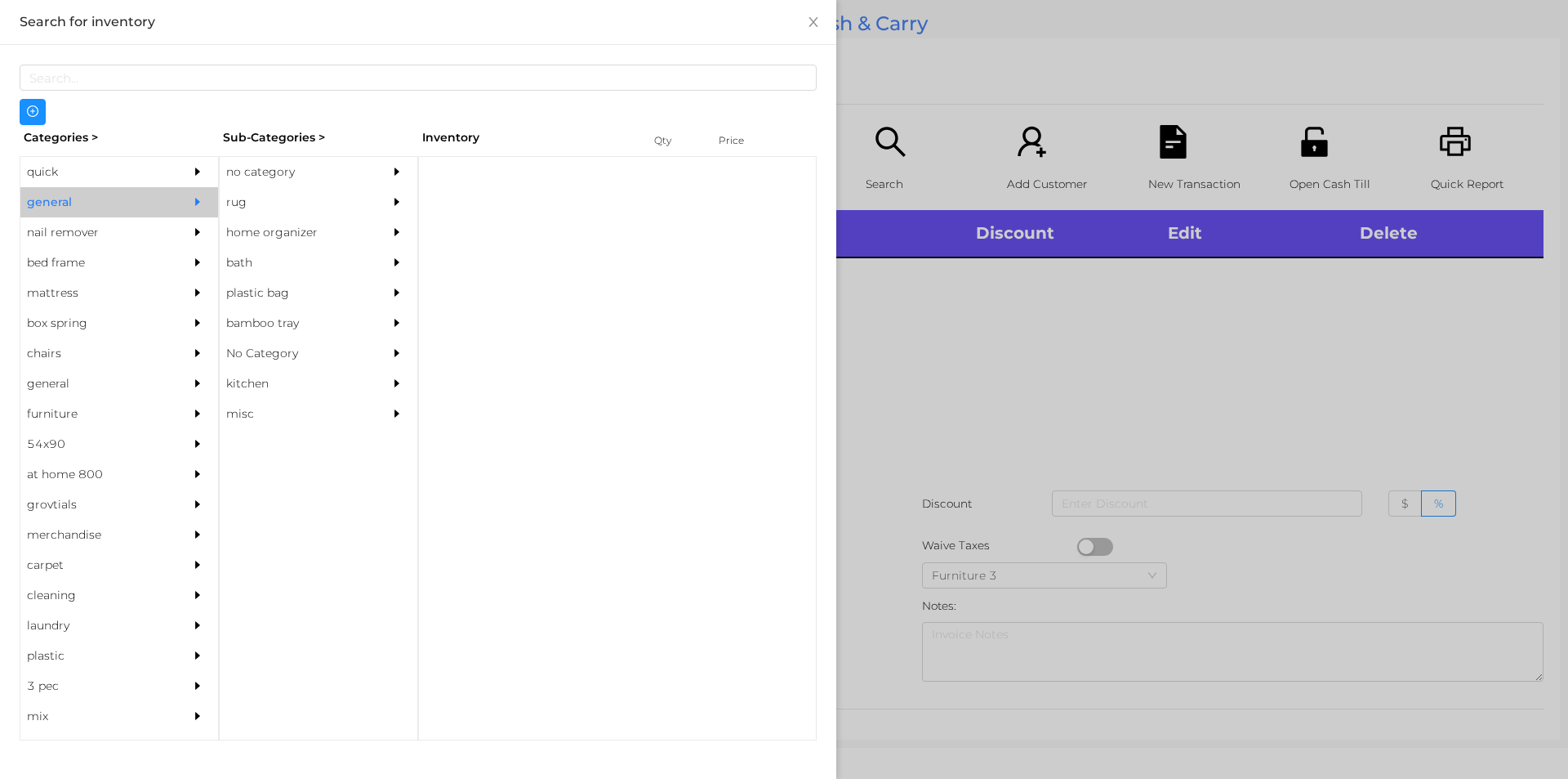
click at [279, 167] on div "no category" at bounding box center [294, 172] width 148 height 31
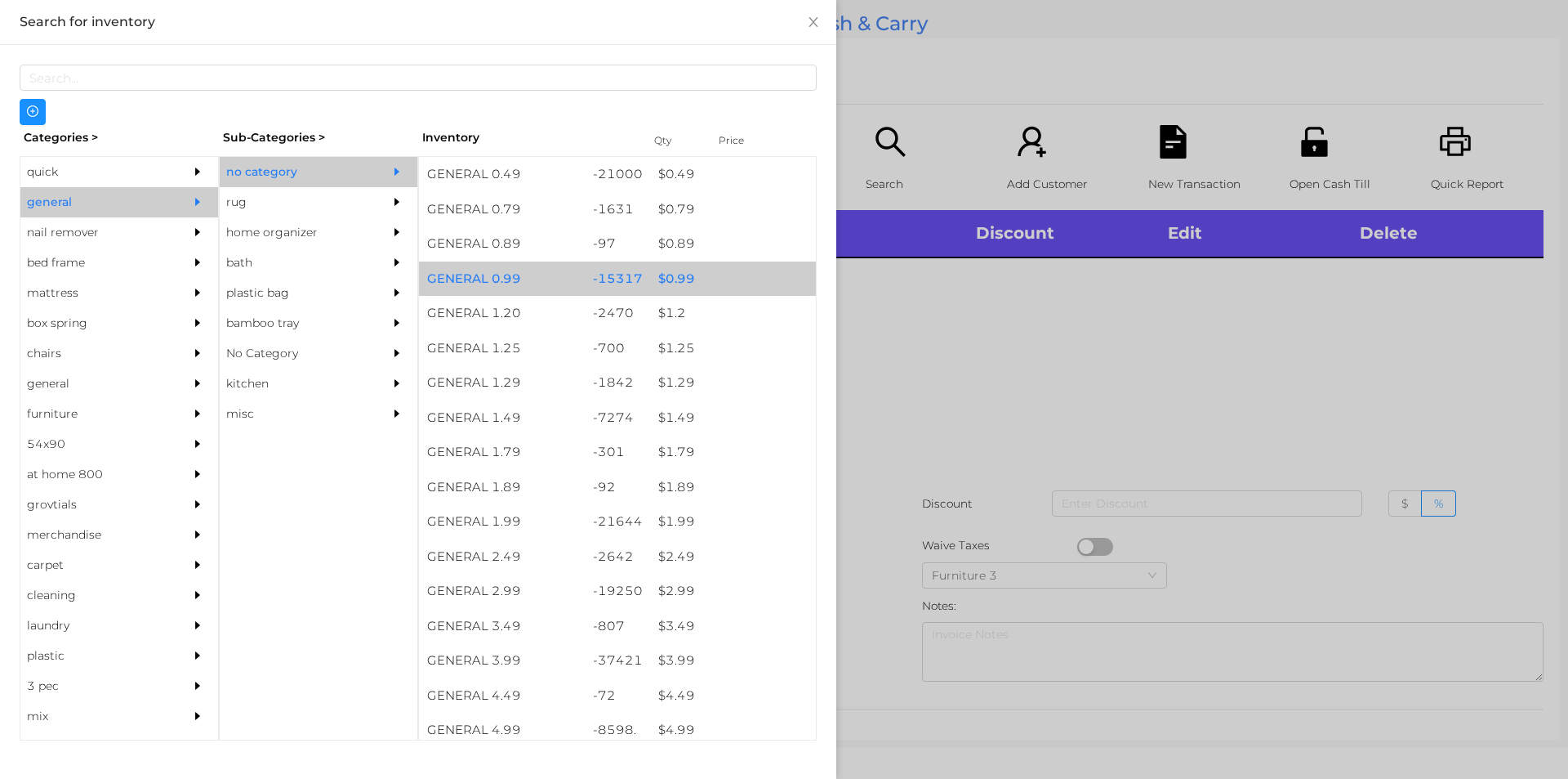
click at [672, 280] on div "$ 0.99" at bounding box center [733, 279] width 166 height 35
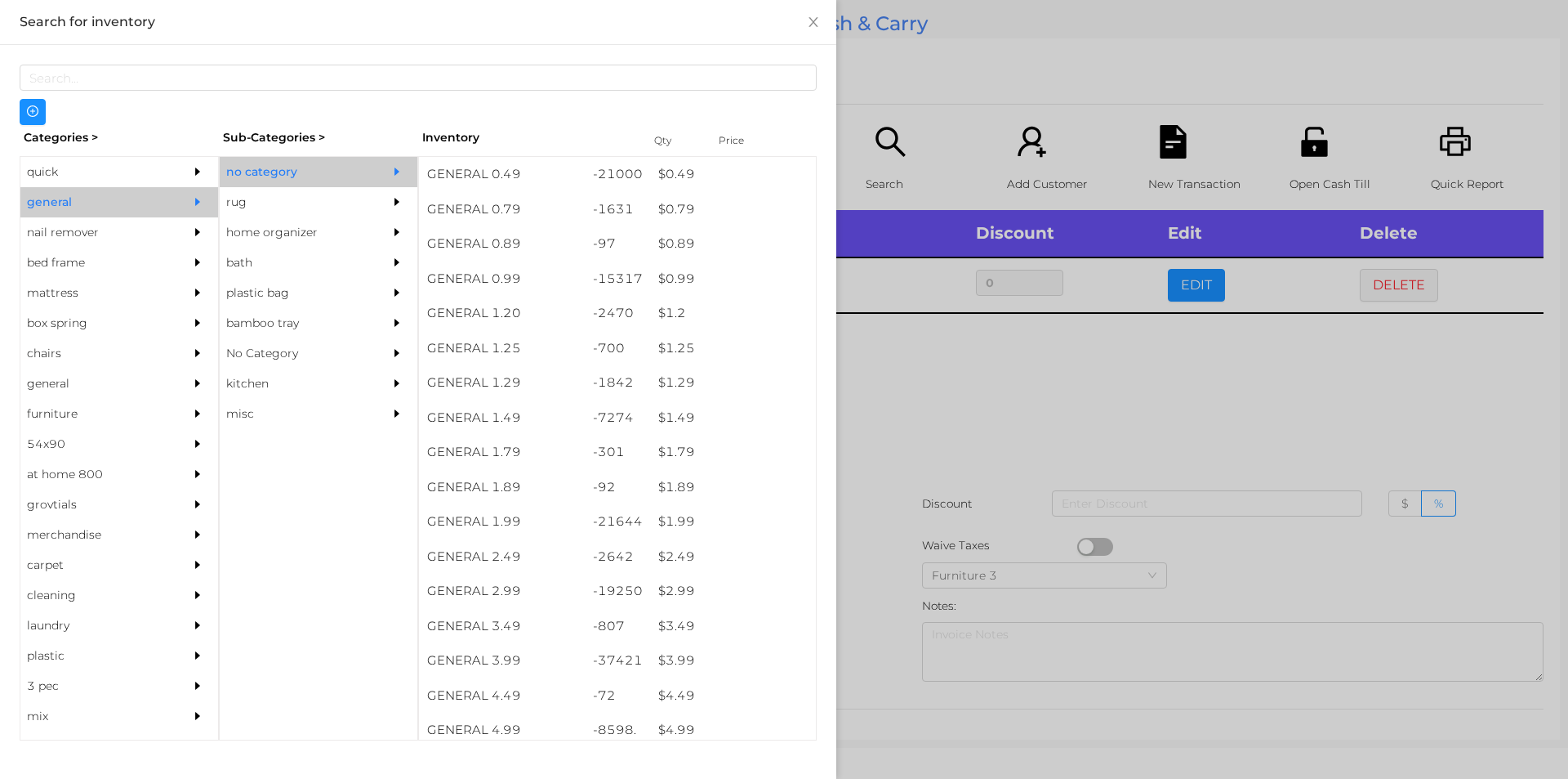
click at [920, 404] on div at bounding box center [784, 389] width 1568 height 779
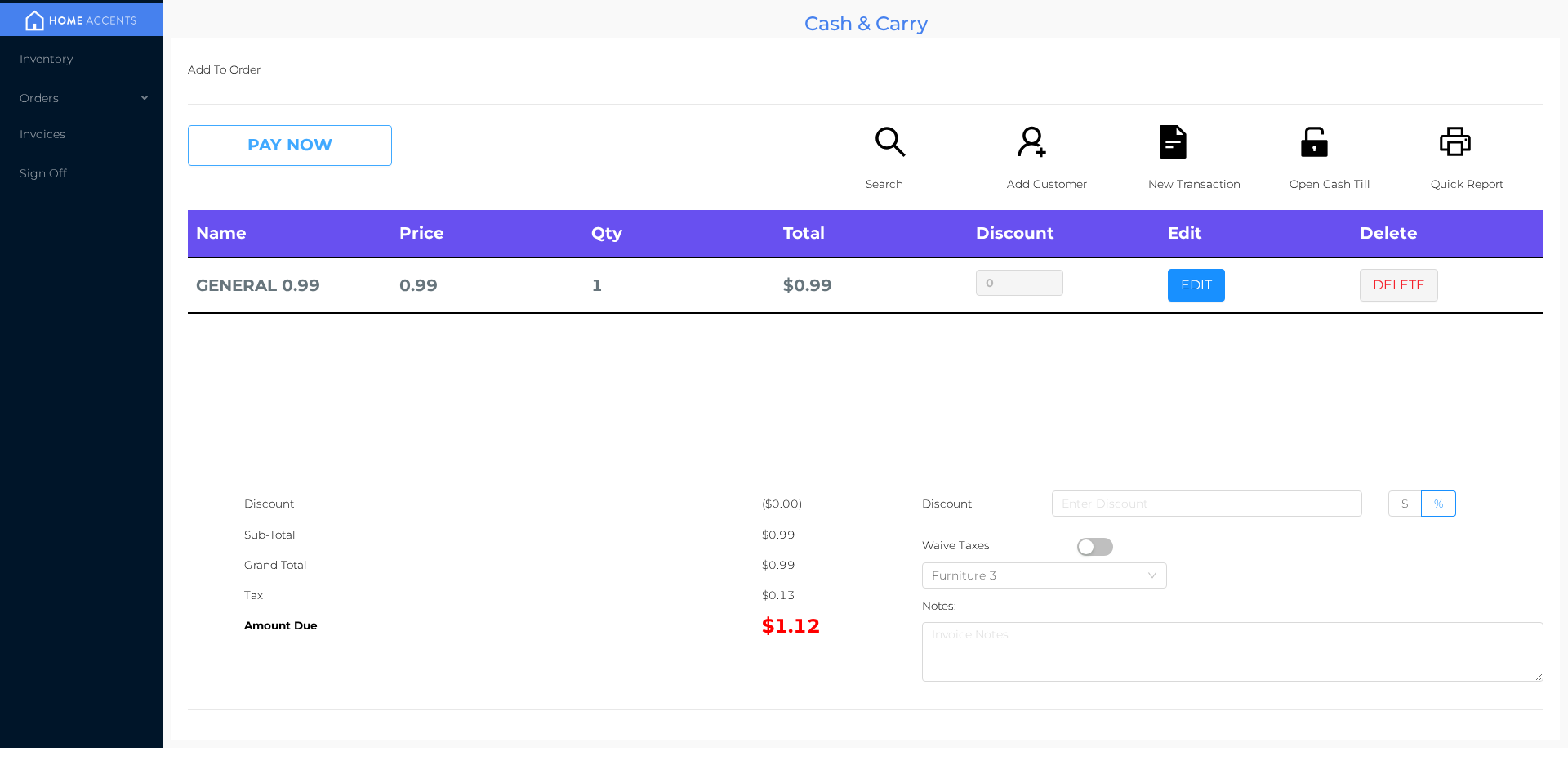
click at [298, 130] on button "PAY NOW" at bounding box center [290, 145] width 204 height 41
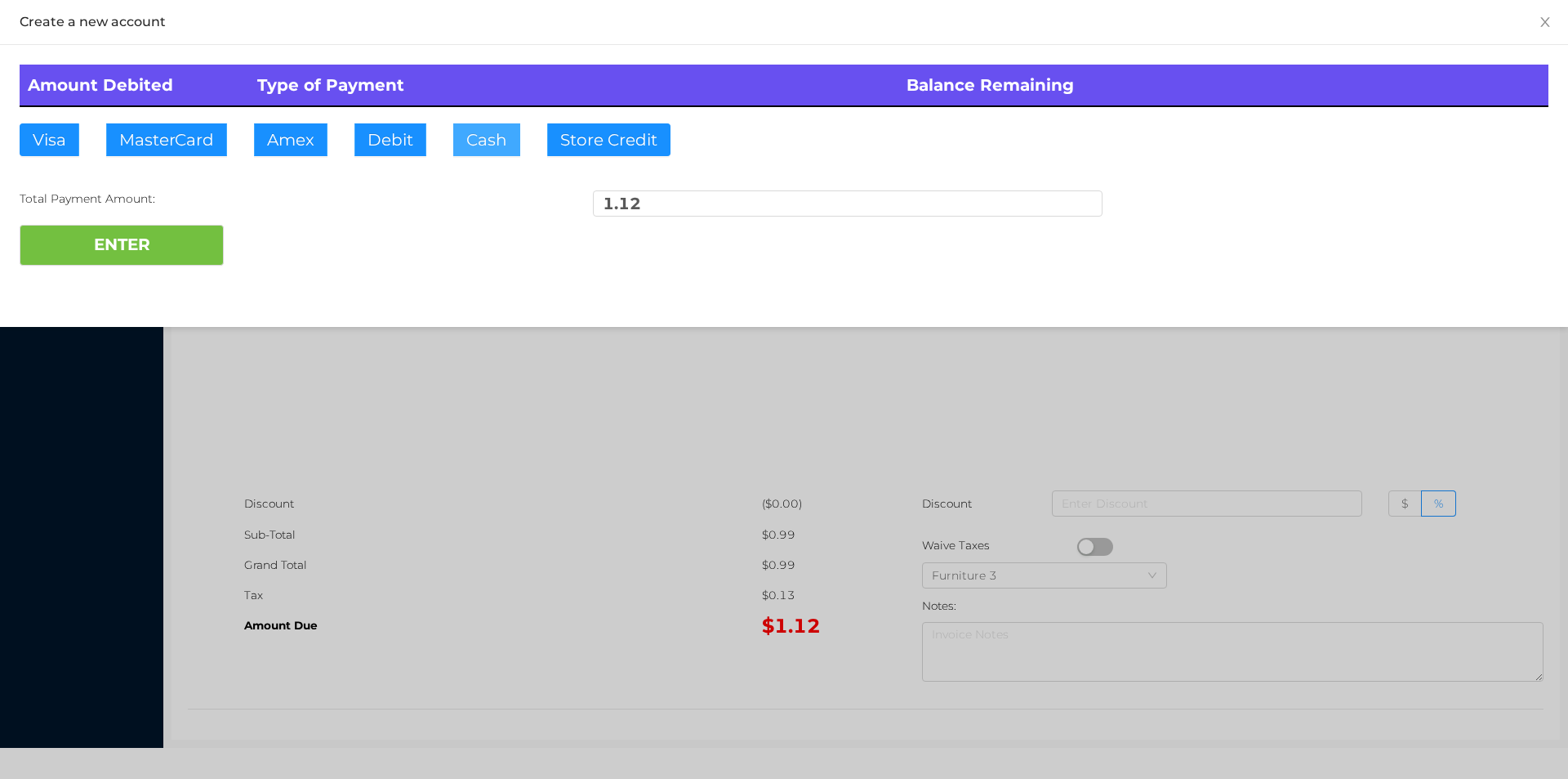
click at [478, 128] on button "Cash" at bounding box center [487, 139] width 67 height 32
click at [111, 245] on button "ENTER" at bounding box center [121, 245] width 204 height 41
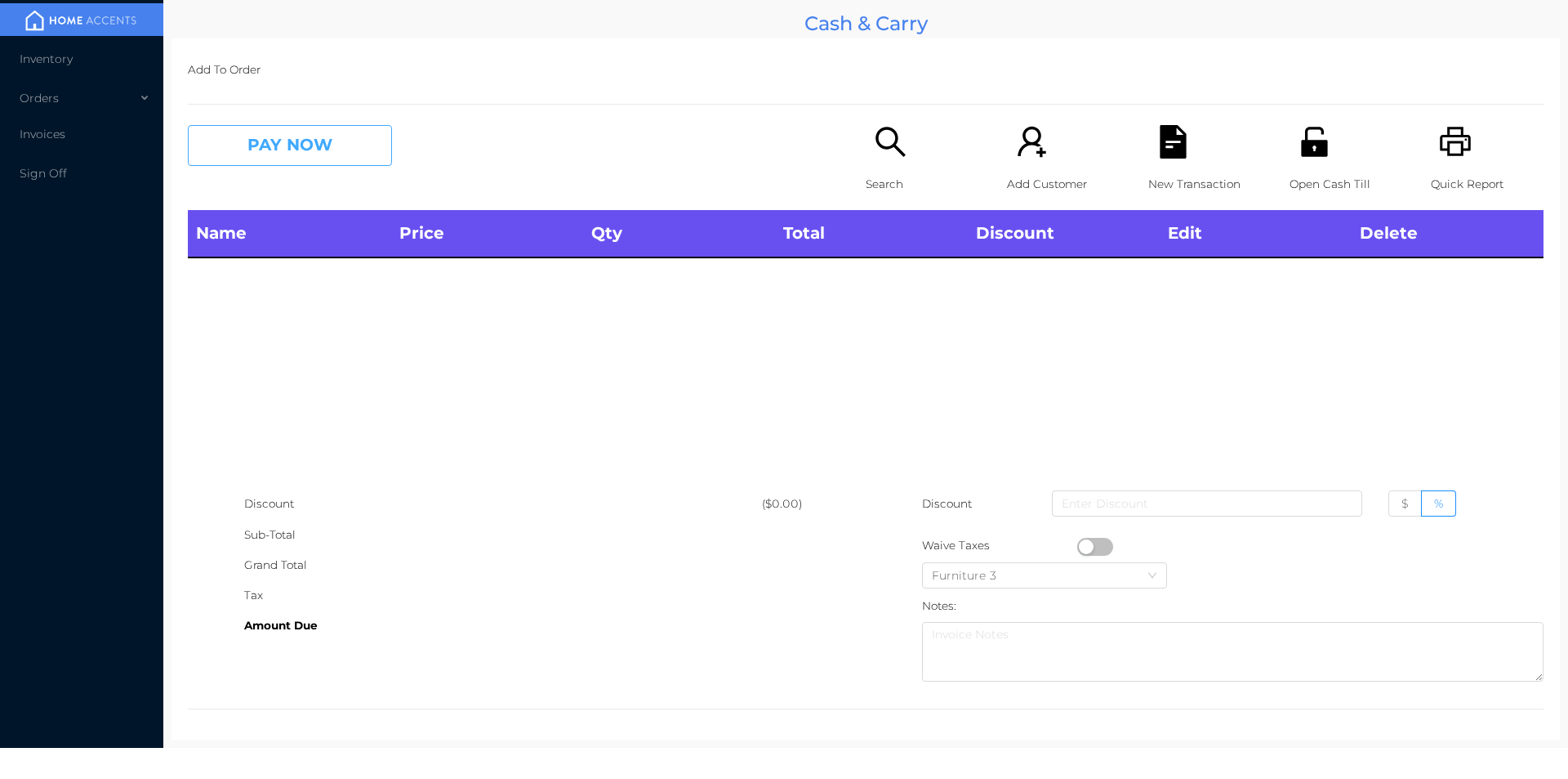
click at [344, 157] on button "PAY NOW" at bounding box center [290, 145] width 204 height 41
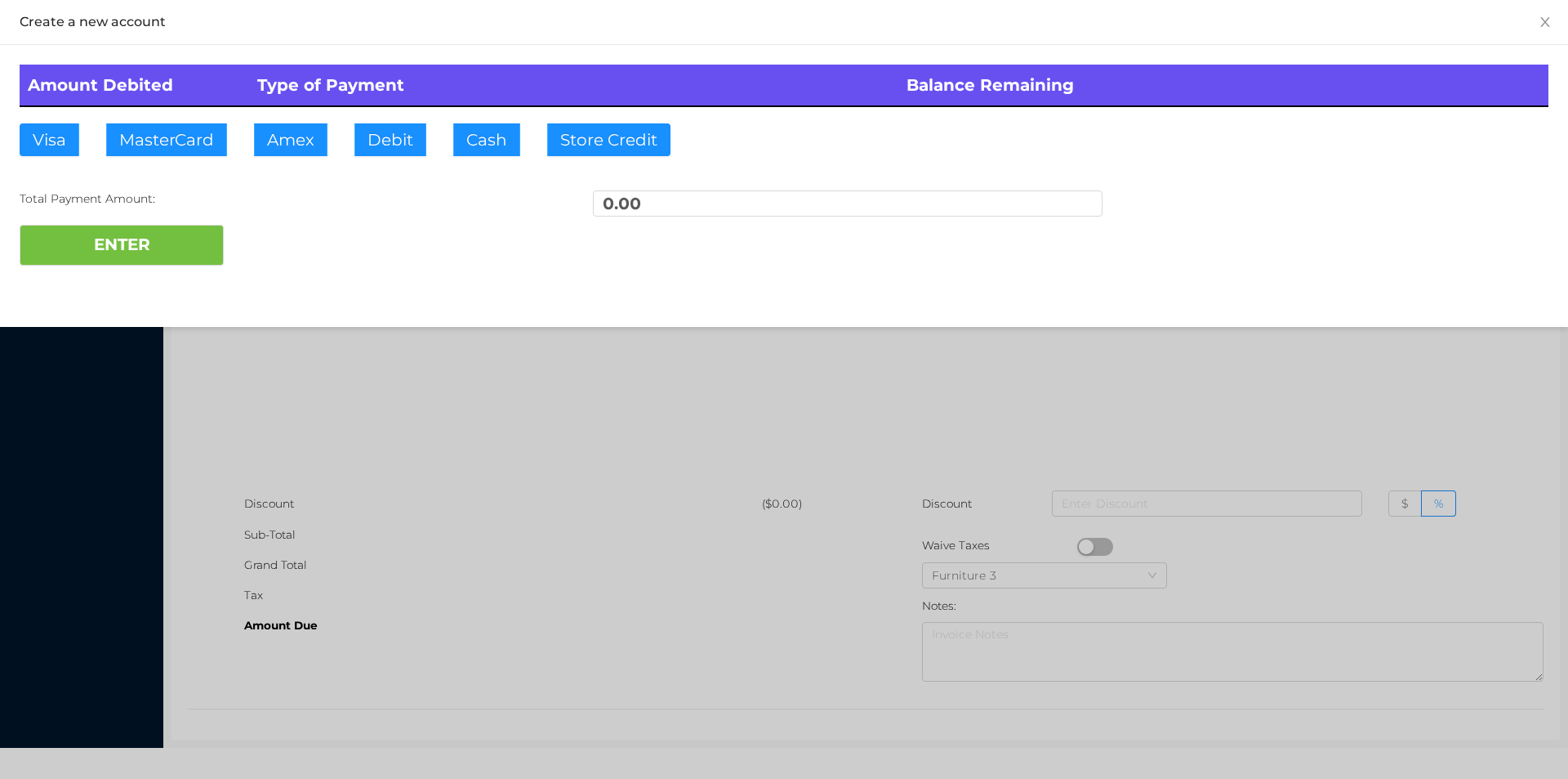
click at [461, 380] on div at bounding box center [784, 389] width 1568 height 779
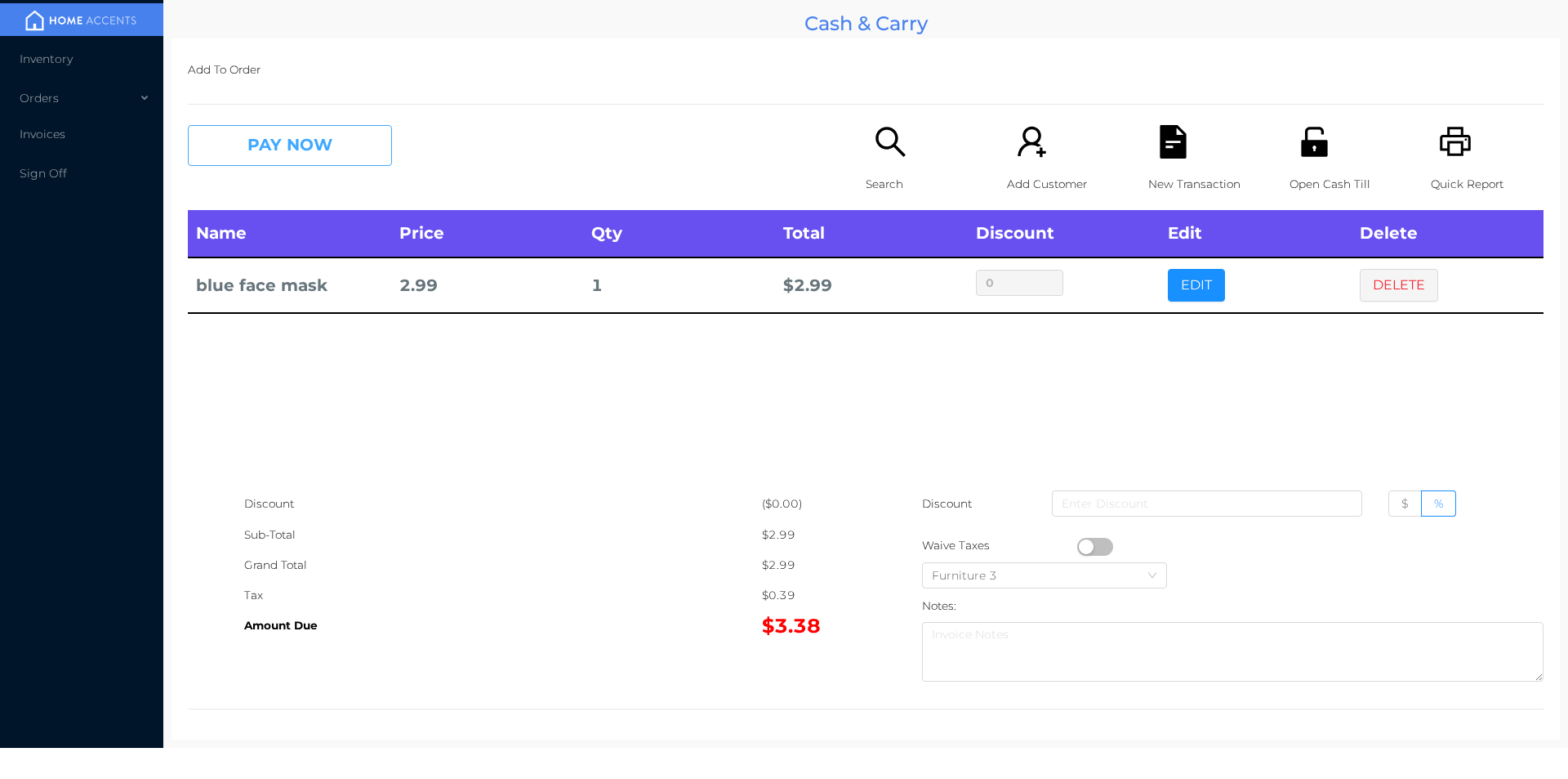
click at [270, 133] on button "PAY NOW" at bounding box center [290, 145] width 204 height 41
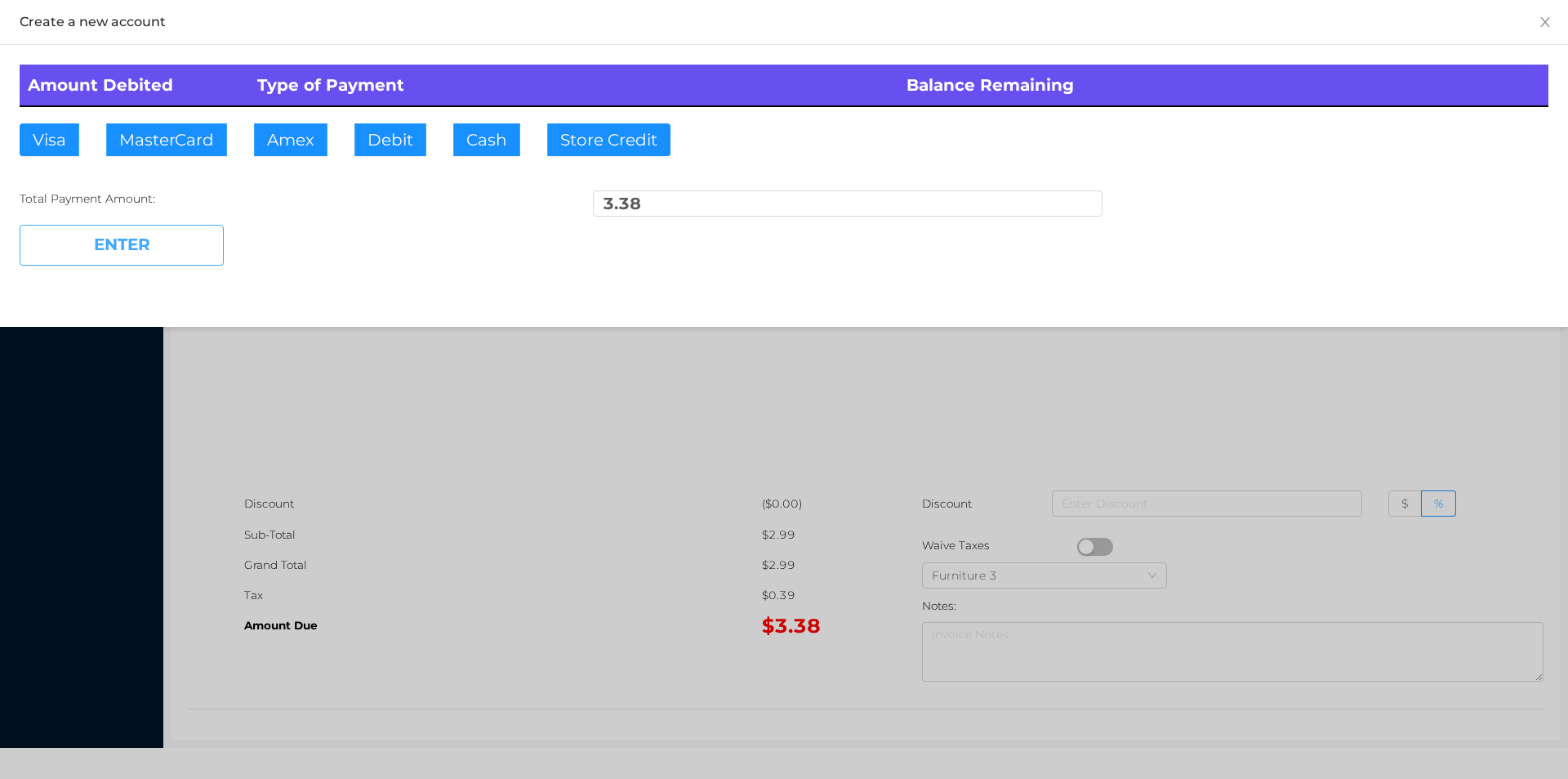
click at [173, 255] on button "ENTER" at bounding box center [121, 245] width 204 height 41
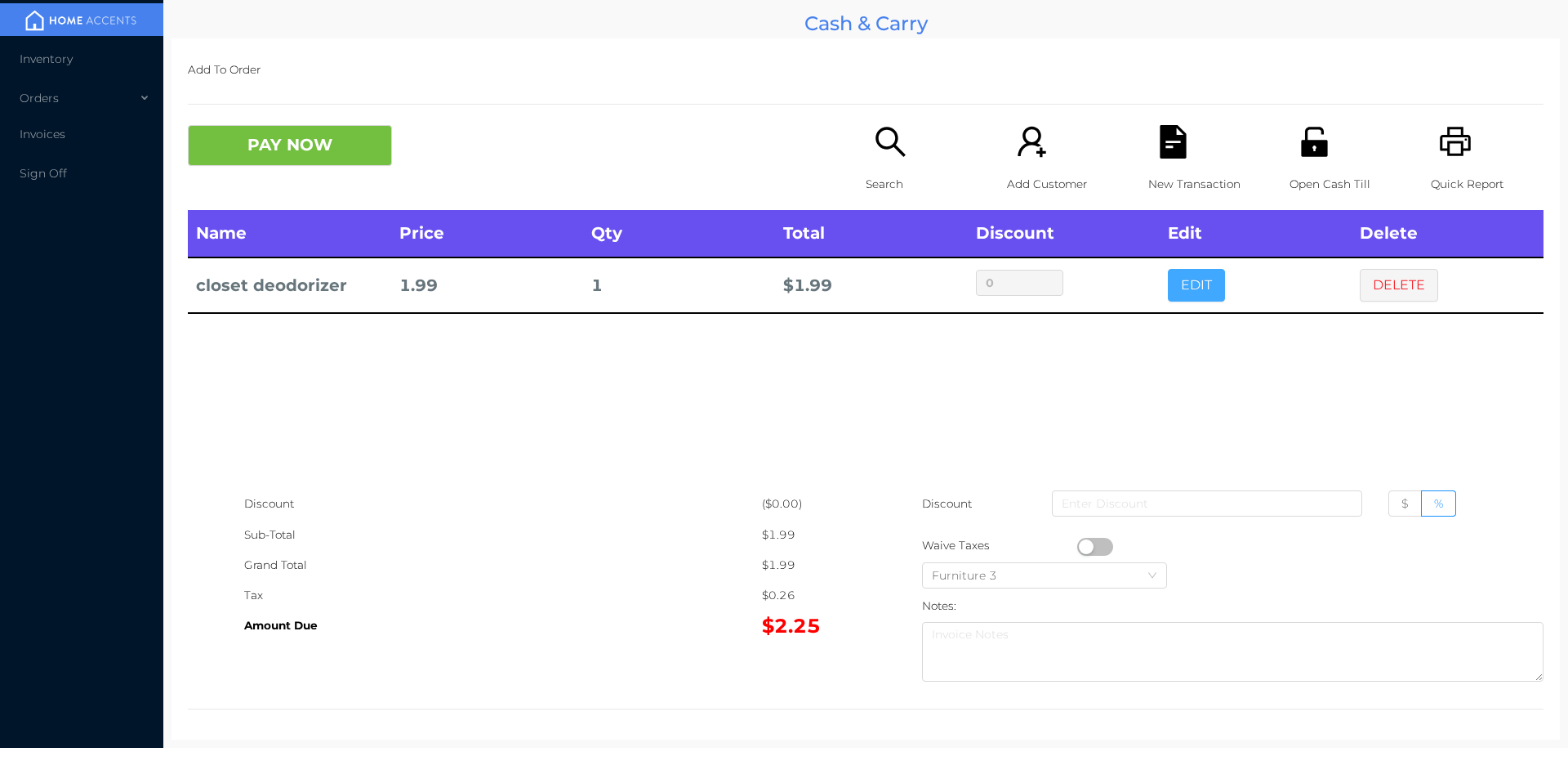
click at [1193, 297] on button "EDIT" at bounding box center [1196, 284] width 58 height 32
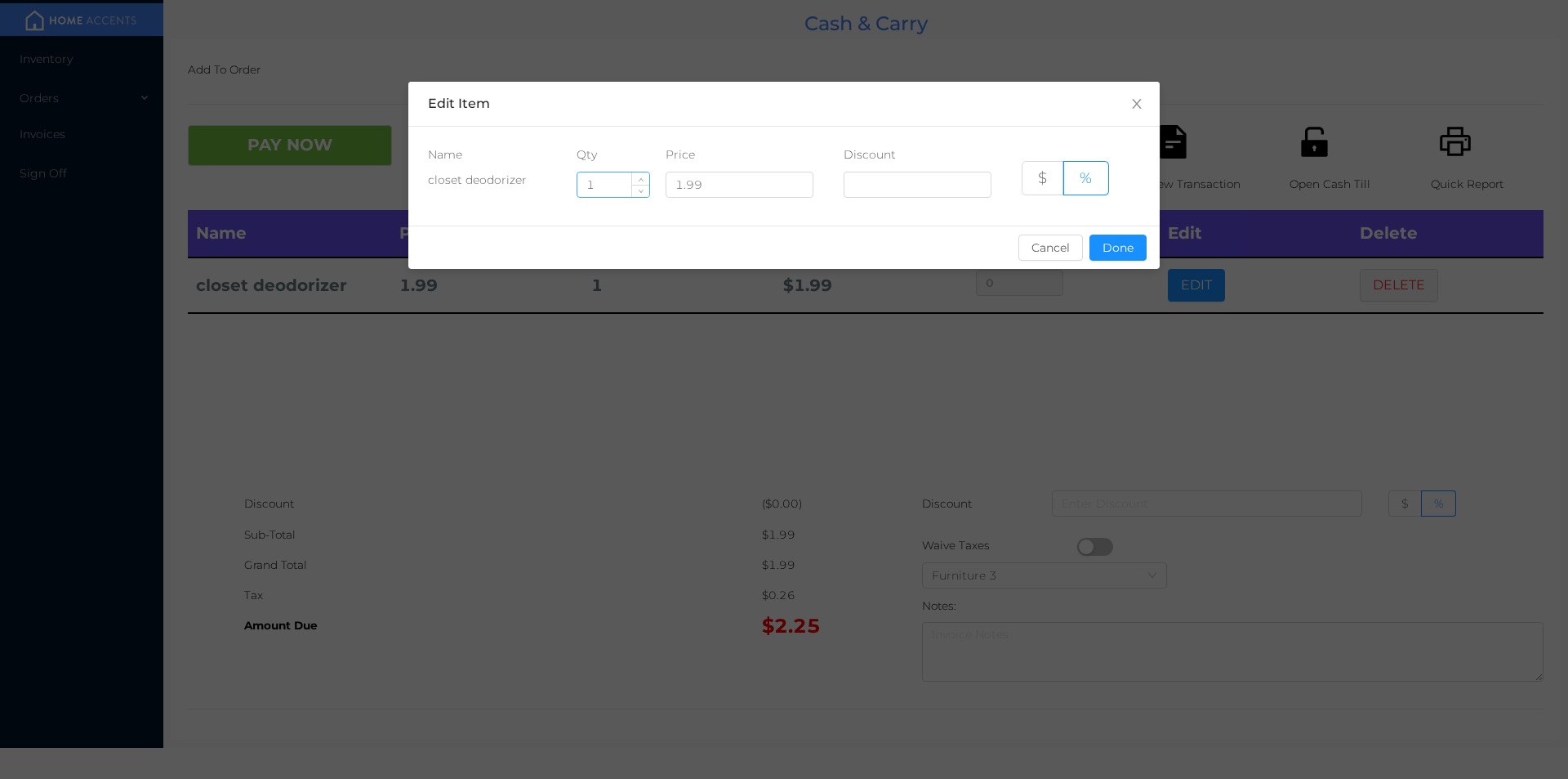
click at [613, 182] on input "1" at bounding box center [613, 185] width 72 height 24
type input "2"
type input "3"
click at [1116, 255] on button "Done" at bounding box center [1118, 248] width 58 height 26
type input "0%"
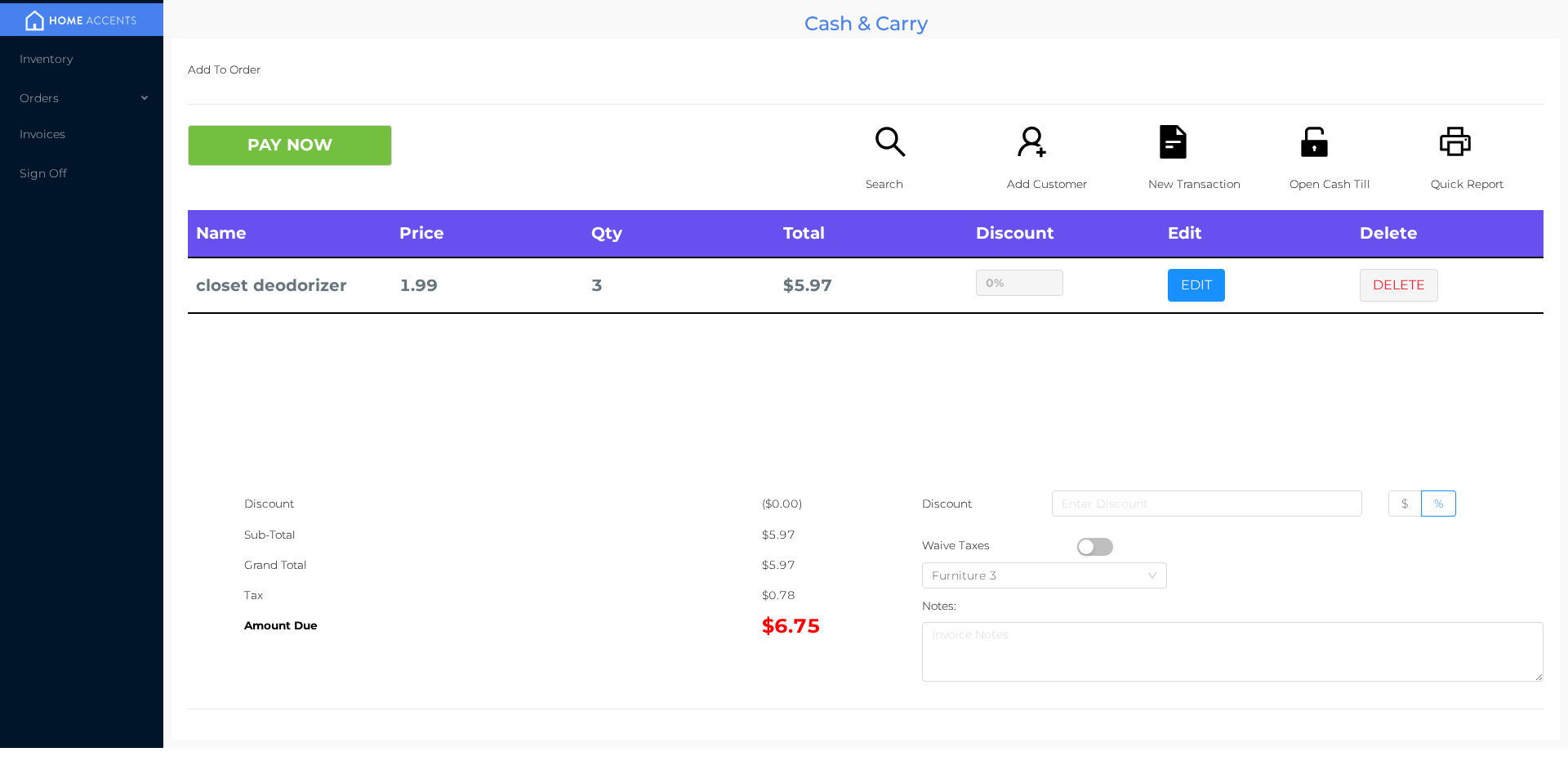
click at [1160, 142] on icon "icon: file-text" at bounding box center [1173, 141] width 26 height 33
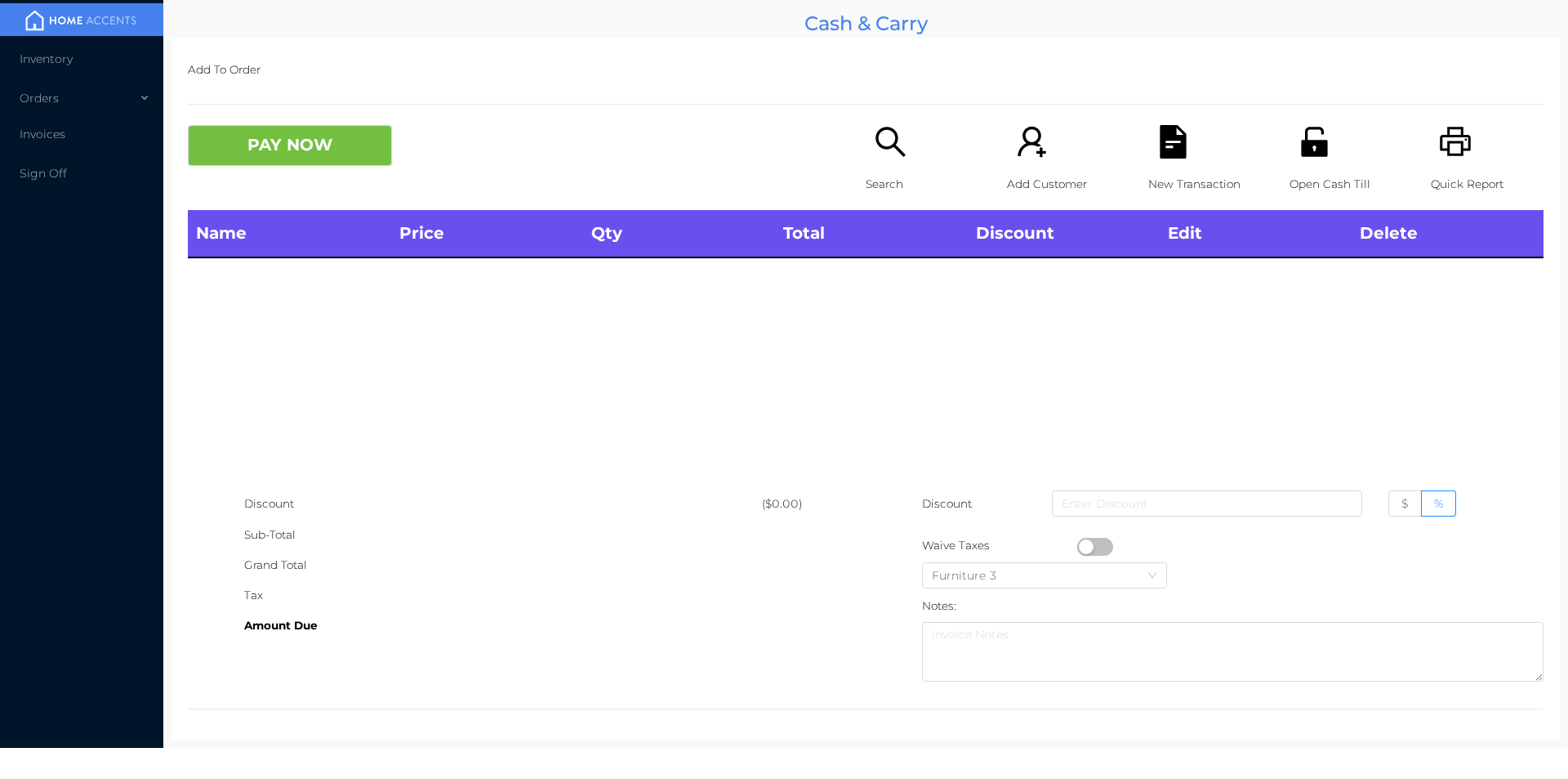
click at [1309, 162] on div "Open Cash Till" at bounding box center [1346, 167] width 112 height 85
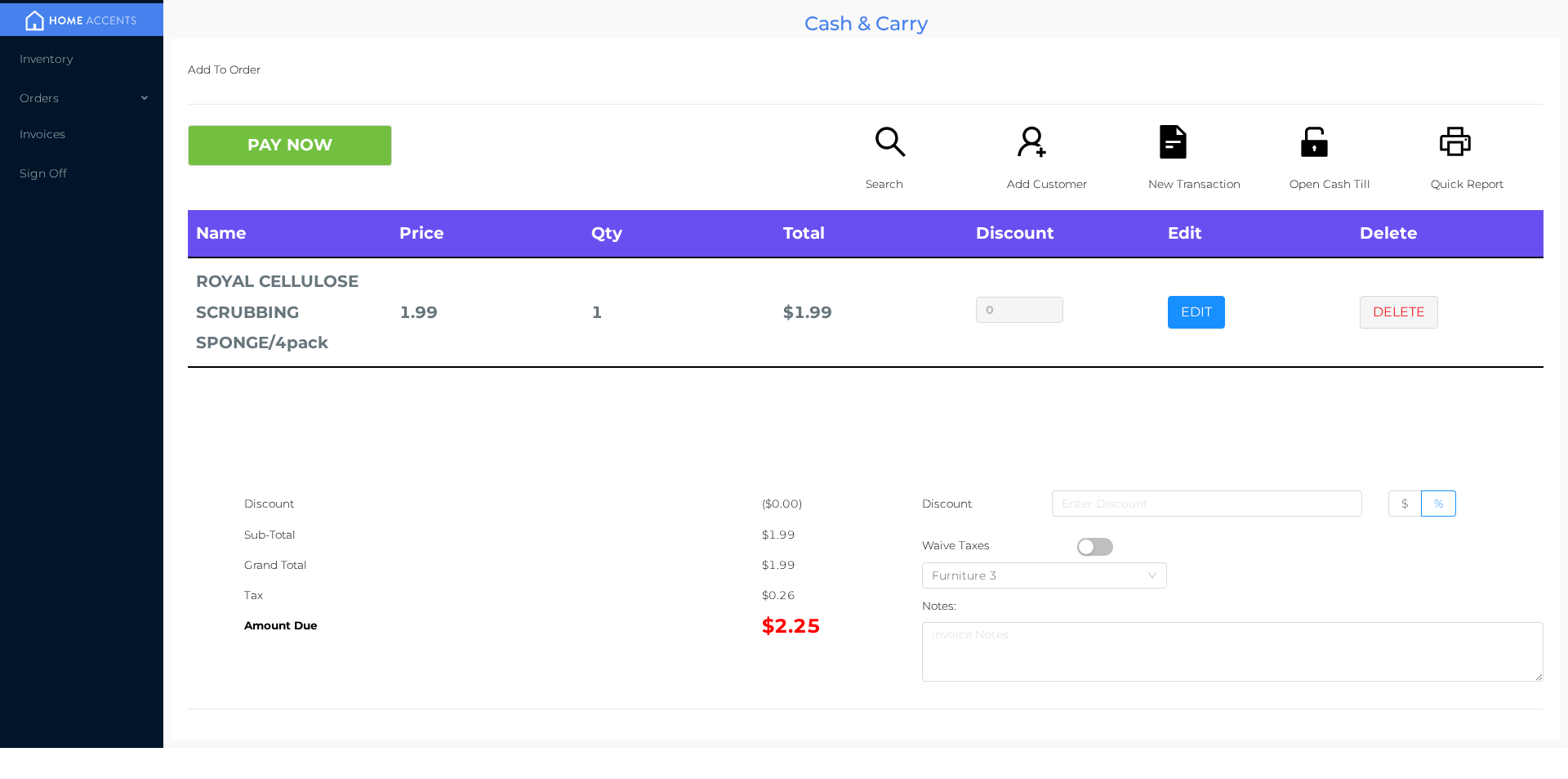
click at [876, 144] on icon "icon: search" at bounding box center [890, 141] width 30 height 30
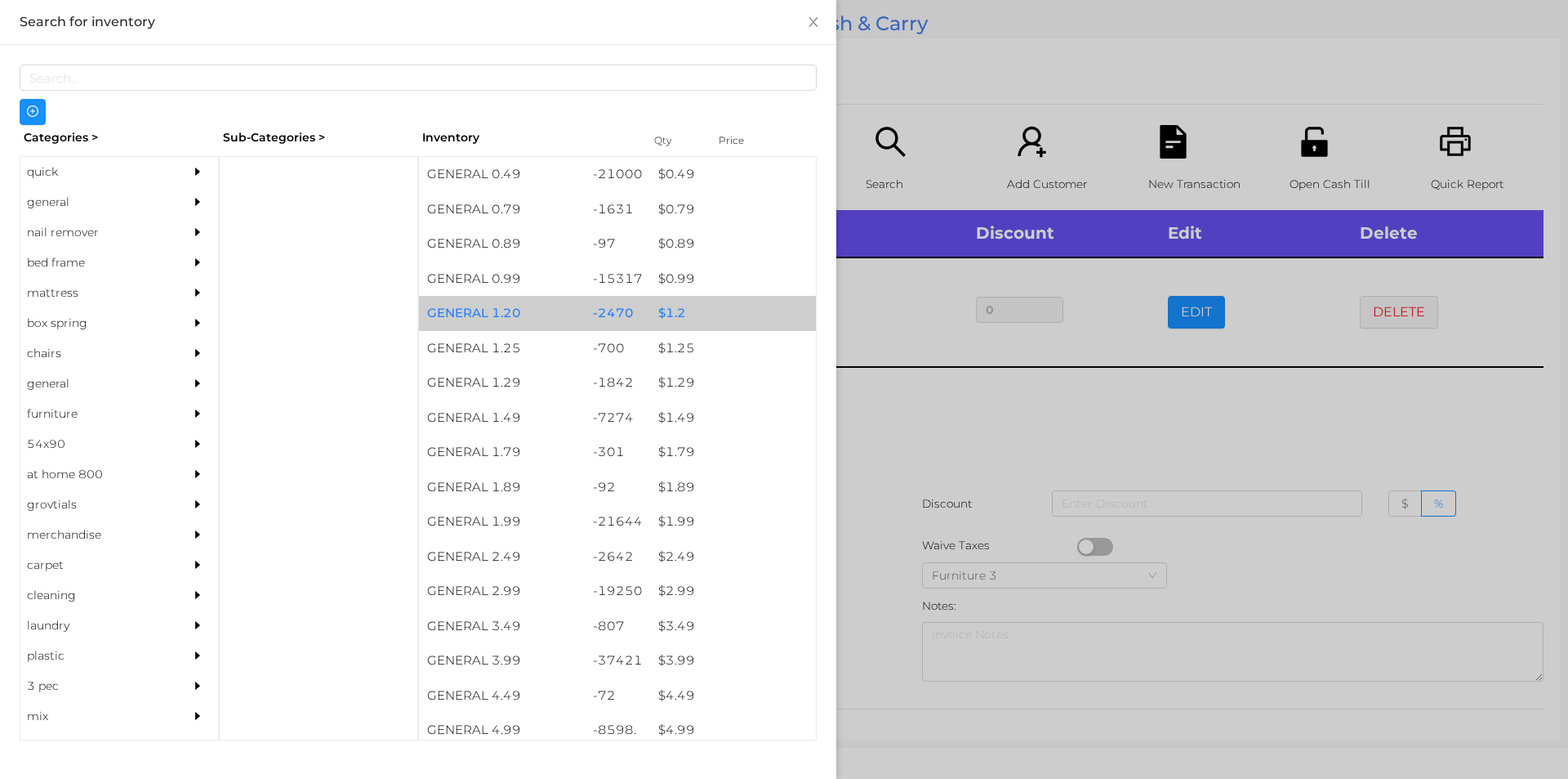
click at [683, 308] on div "$ 1.2" at bounding box center [733, 313] width 166 height 35
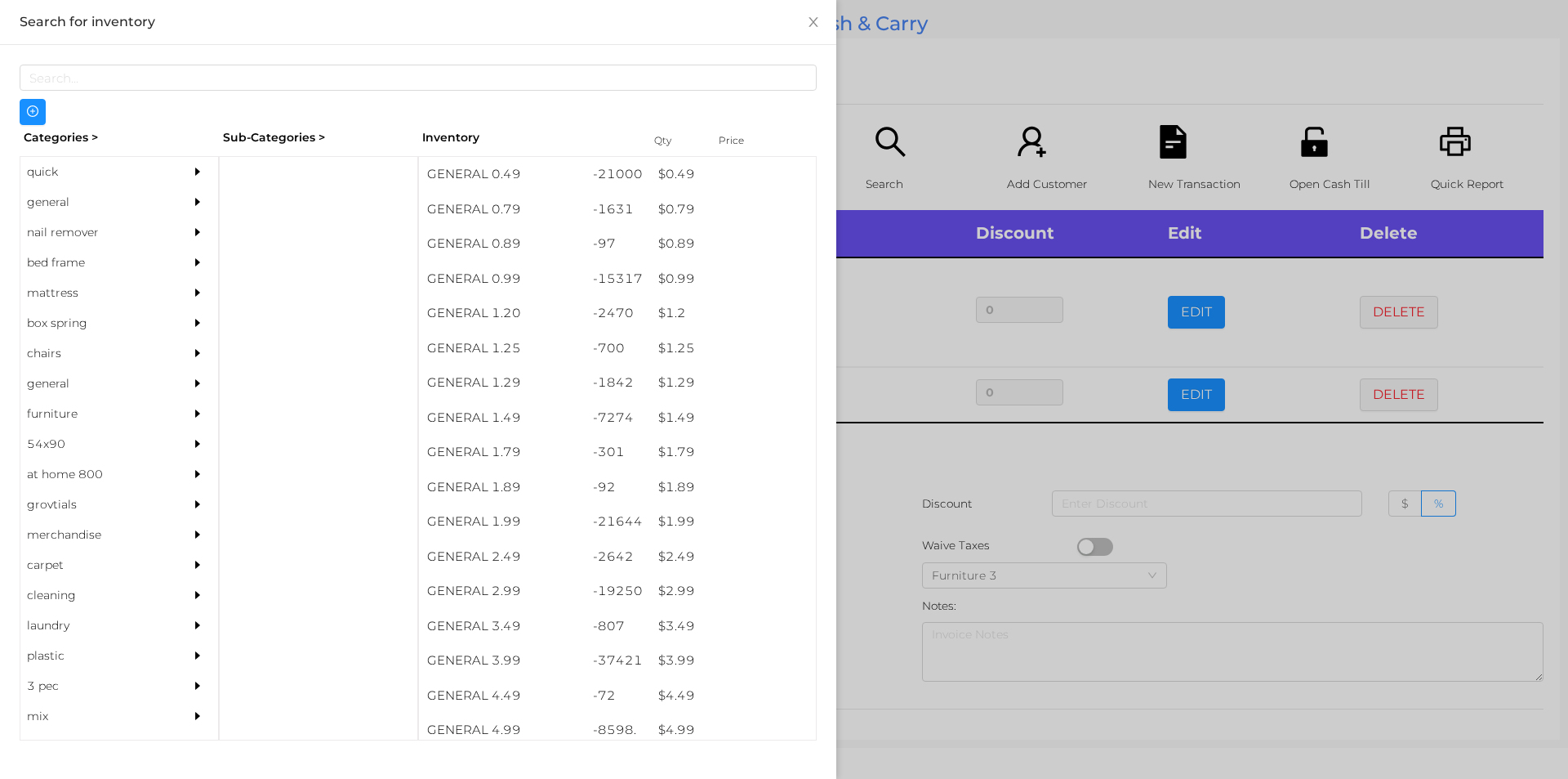
click at [903, 430] on div at bounding box center [784, 389] width 1568 height 779
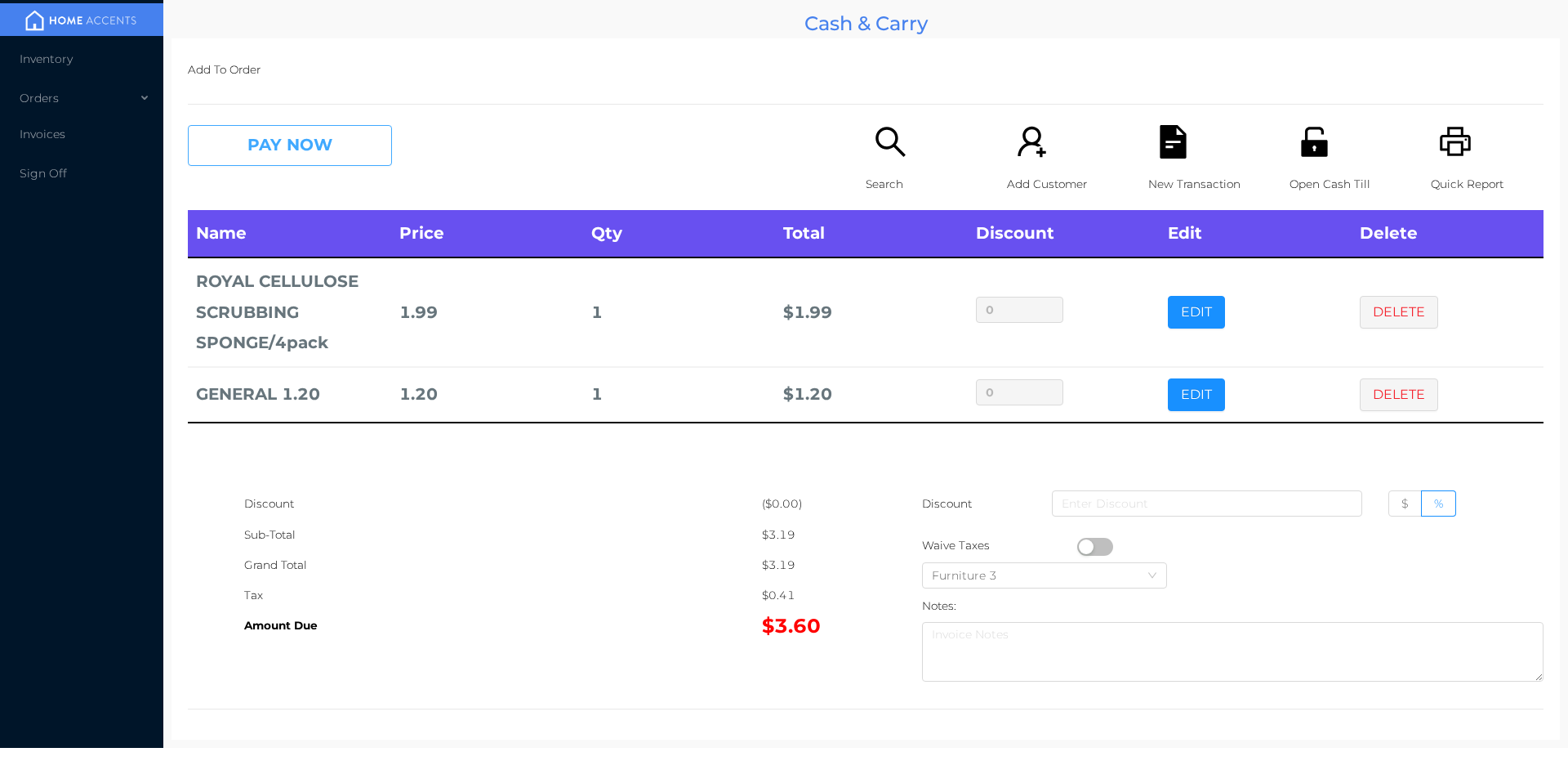
click at [246, 140] on button "PAY NOW" at bounding box center [290, 145] width 204 height 41
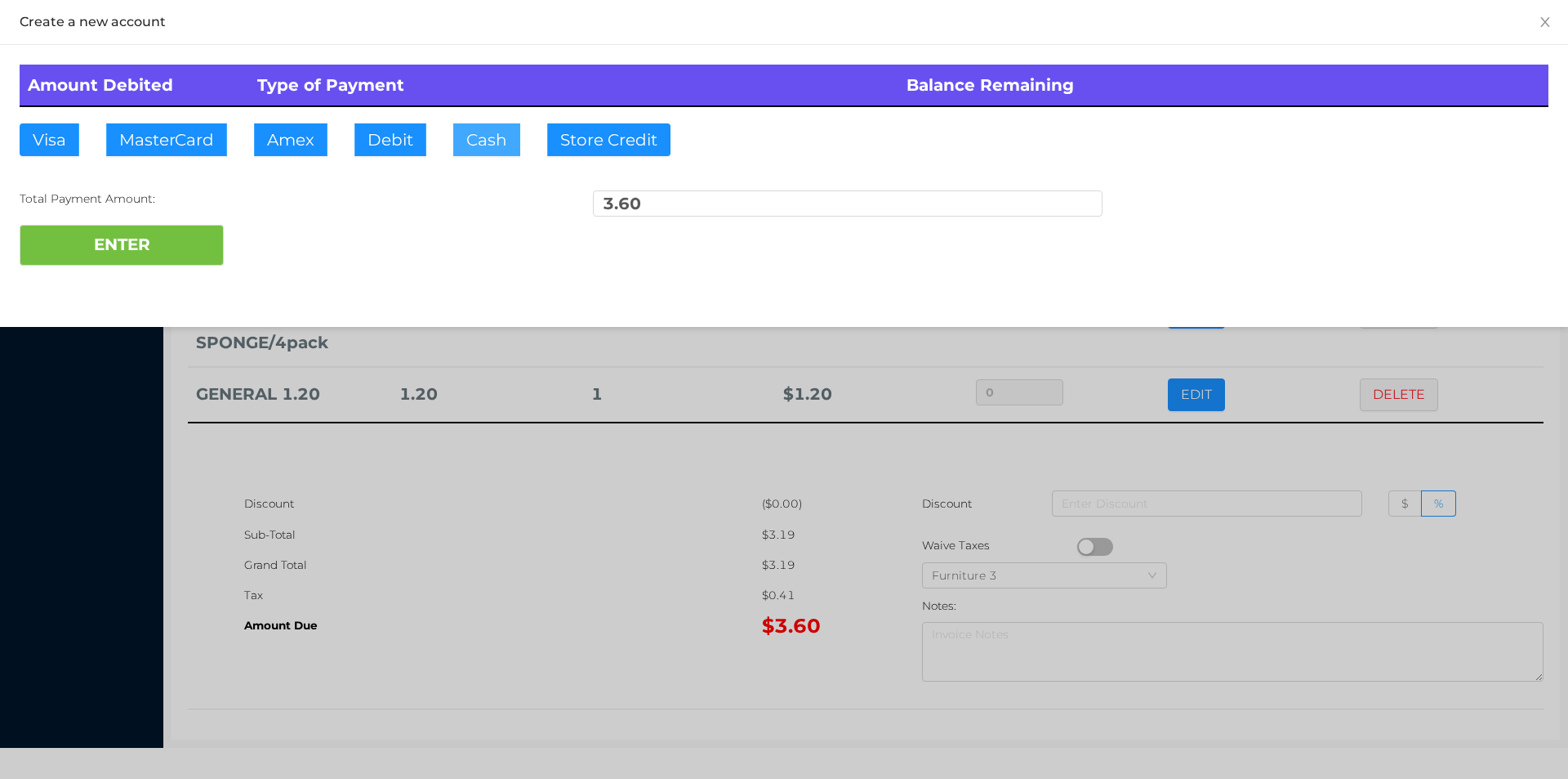
click at [495, 151] on button "Cash" at bounding box center [487, 139] width 67 height 32
type input "5"
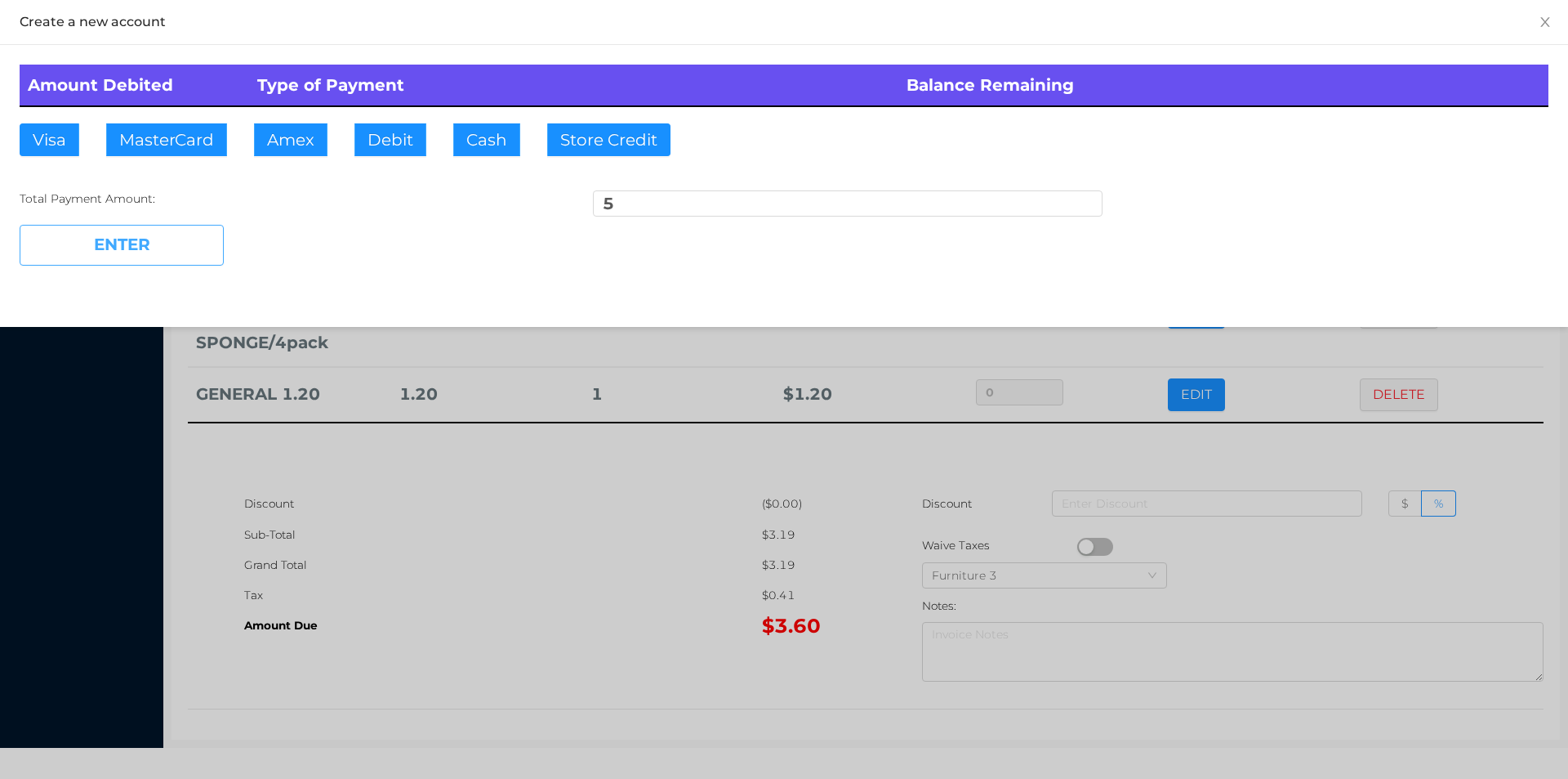
click at [112, 225] on button "ENTER" at bounding box center [121, 245] width 204 height 41
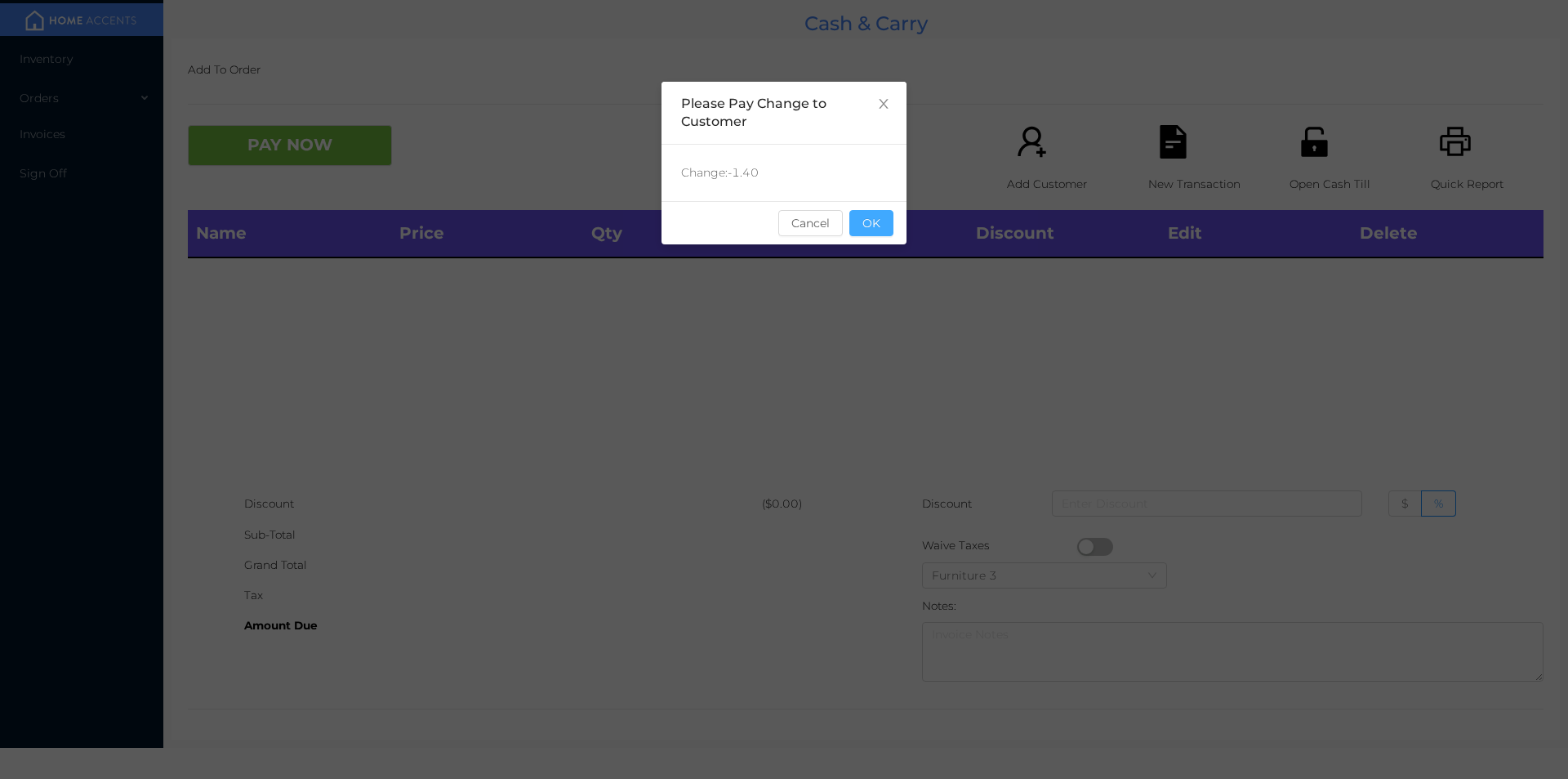
click at [883, 227] on button "OK" at bounding box center [871, 223] width 44 height 26
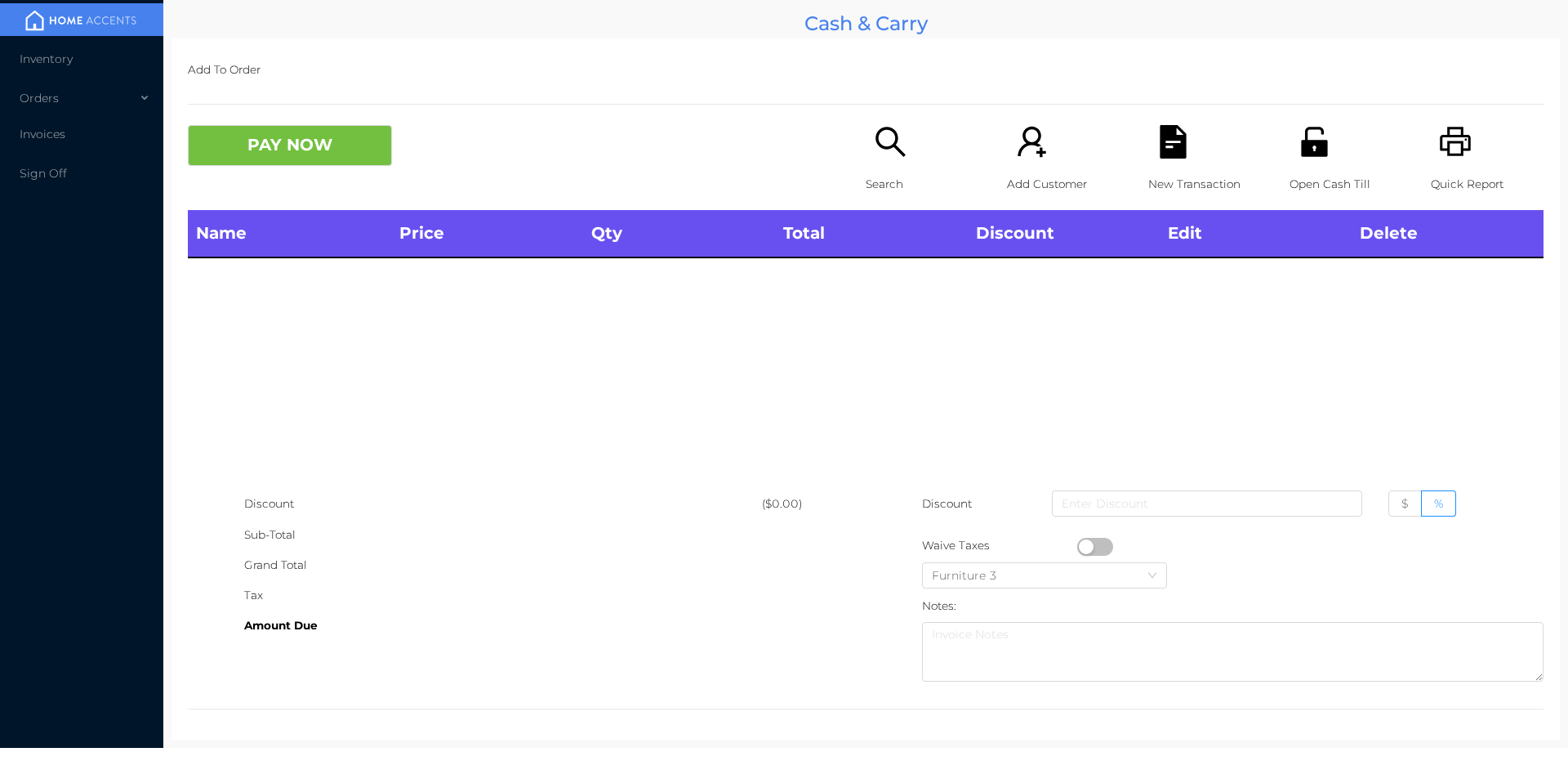
click at [883, 316] on div "Name Price Qty Total Discount Edit Delete" at bounding box center [865, 349] width 1356 height 278
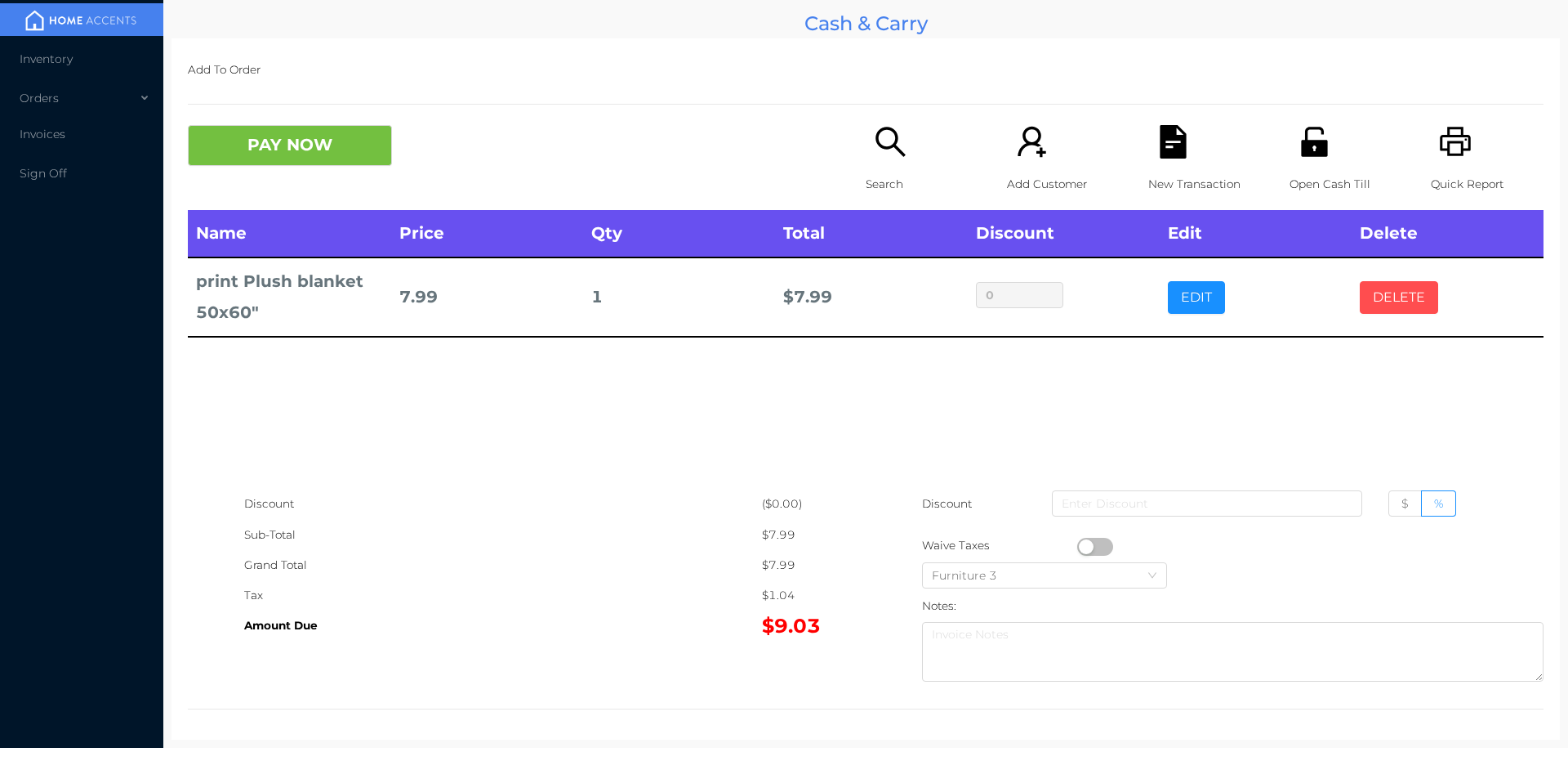
click at [1388, 290] on button "DELETE" at bounding box center [1399, 297] width 78 height 32
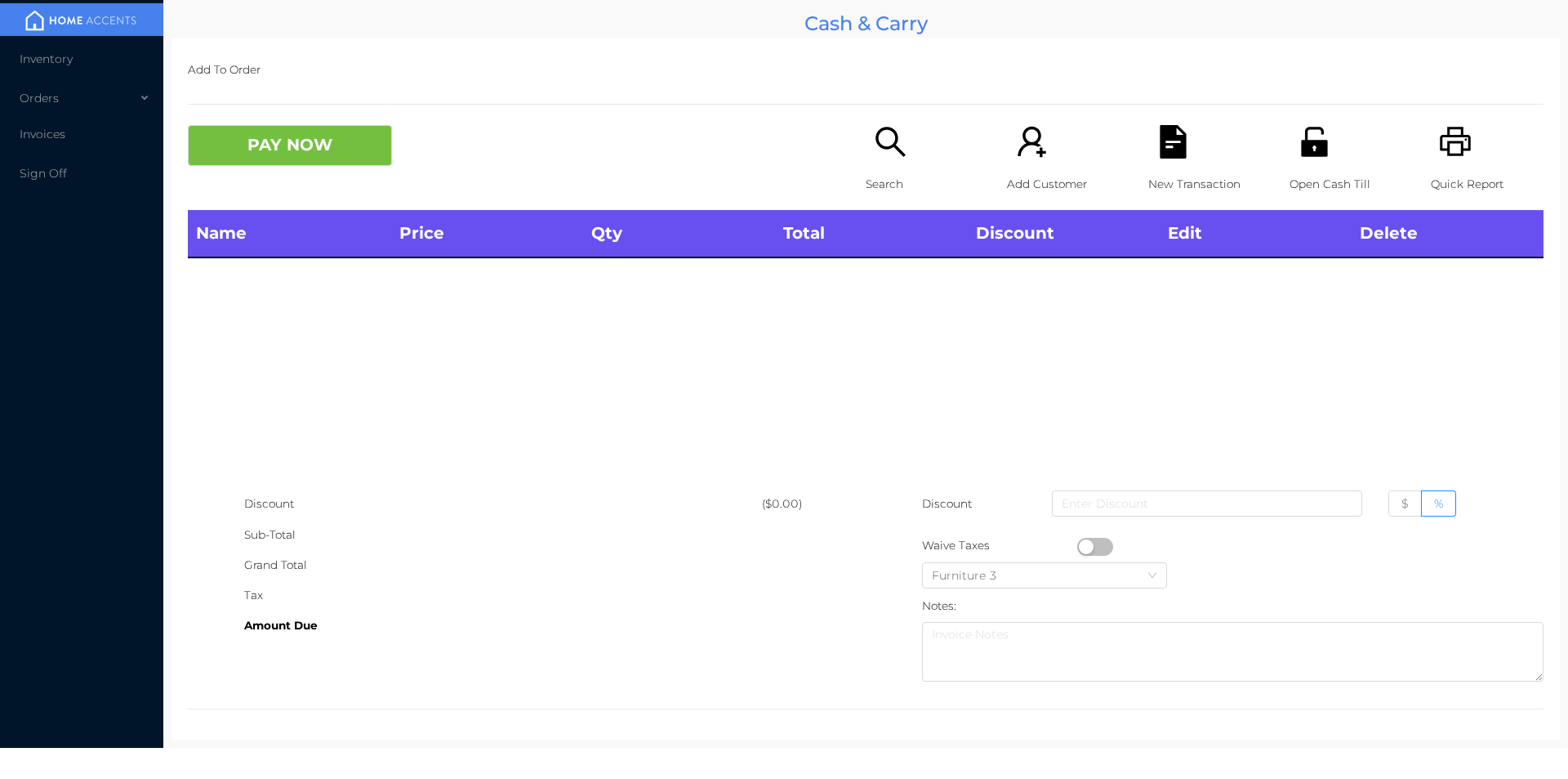
click at [1453, 148] on icon "icon: printer" at bounding box center [1456, 141] width 33 height 33
click at [280, 189] on div "PAY NOW Search Add Customer New Transaction Open Cash Till Quick Report" at bounding box center [865, 167] width 1356 height 85
click at [305, 435] on div "Name Price Qty Total Discount Edit Delete" at bounding box center [865, 349] width 1356 height 278
click at [883, 165] on div "Search" at bounding box center [922, 167] width 112 height 85
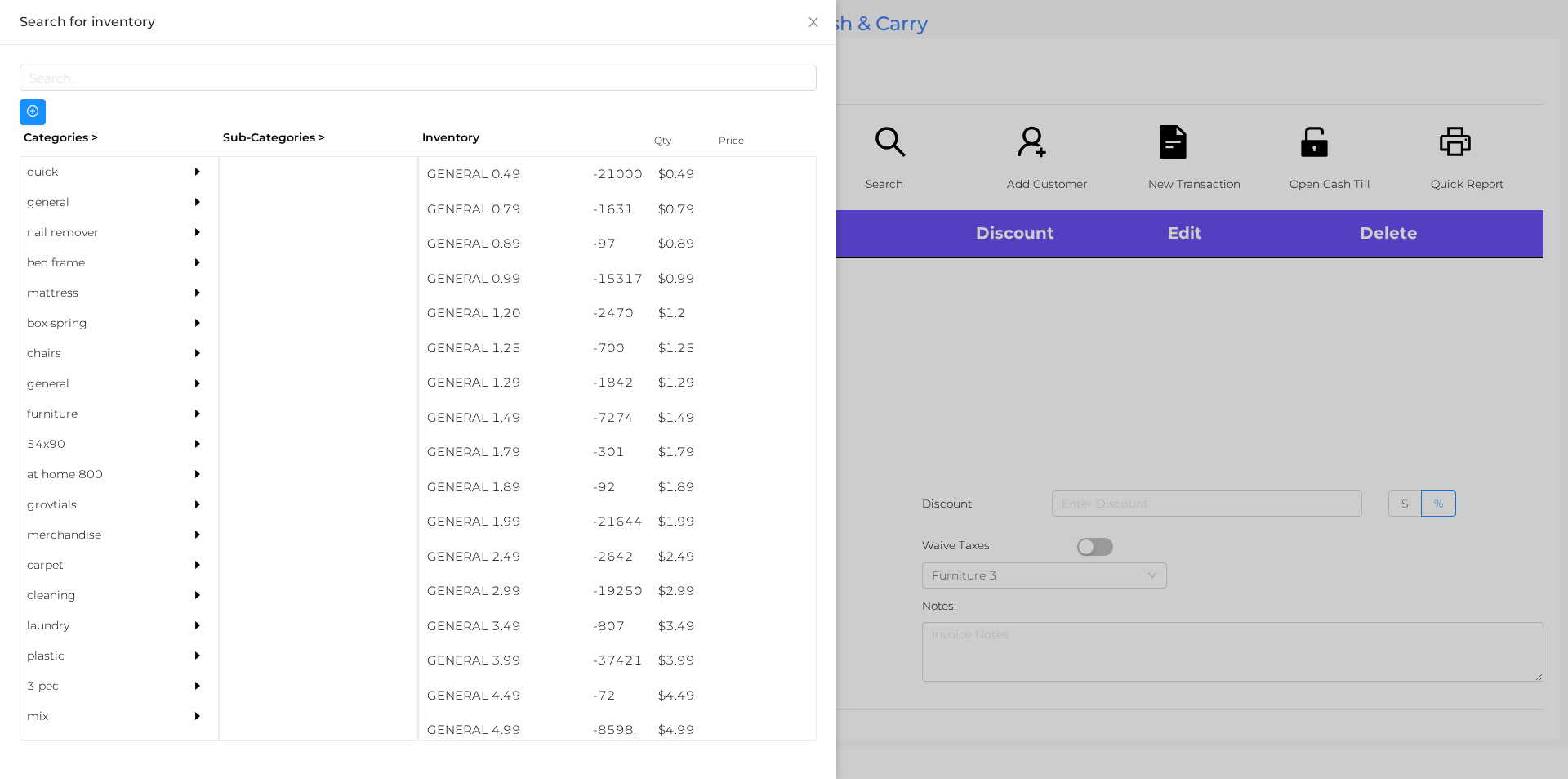
click at [670, 189] on div "$ 0.49" at bounding box center [733, 174] width 166 height 35
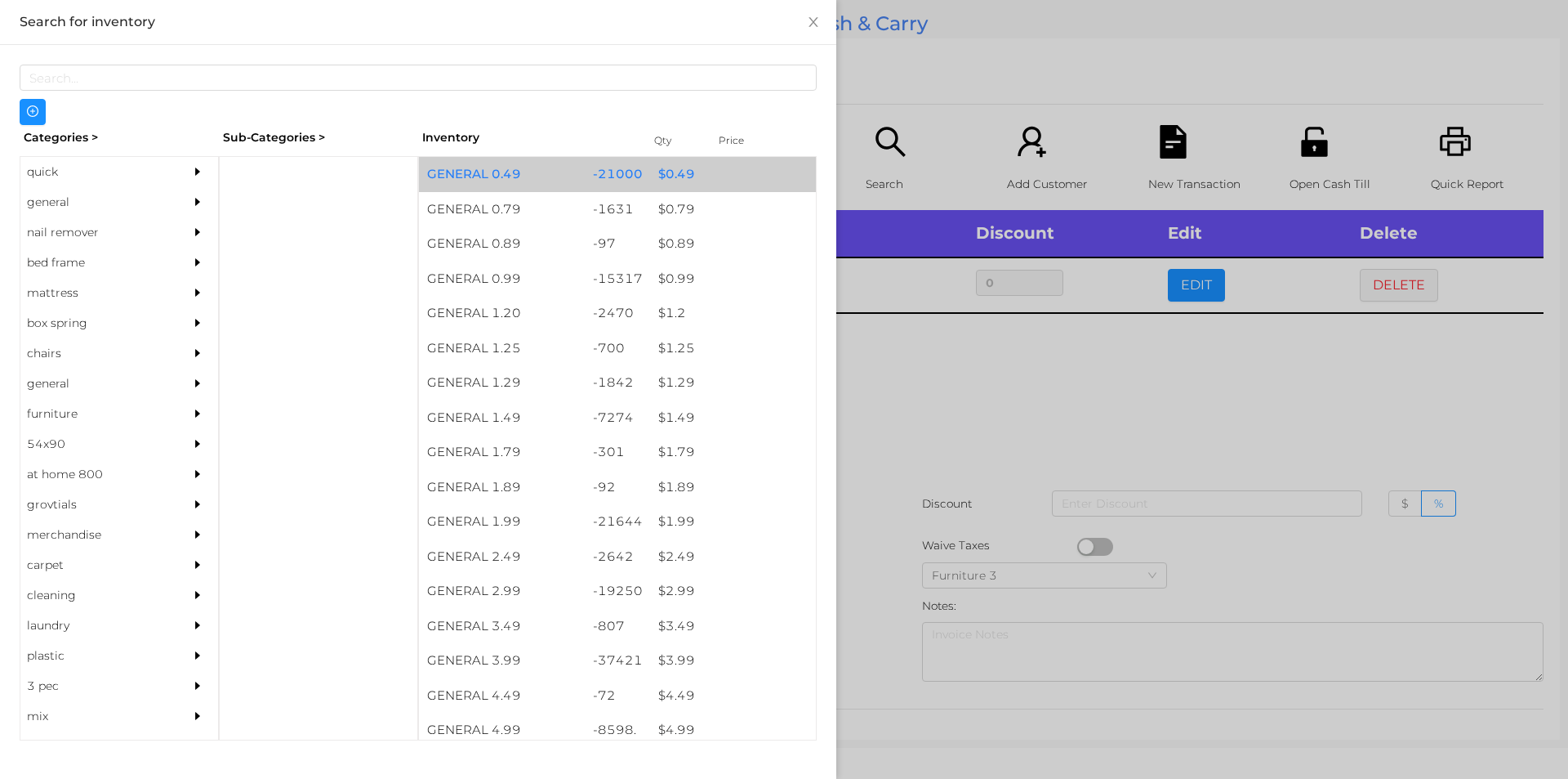
click at [677, 185] on div "$ 0.49" at bounding box center [733, 174] width 166 height 35
click at [678, 181] on div "$ 0.49" at bounding box center [733, 174] width 166 height 35
click at [665, 174] on div "$ 0.49" at bounding box center [733, 174] width 166 height 35
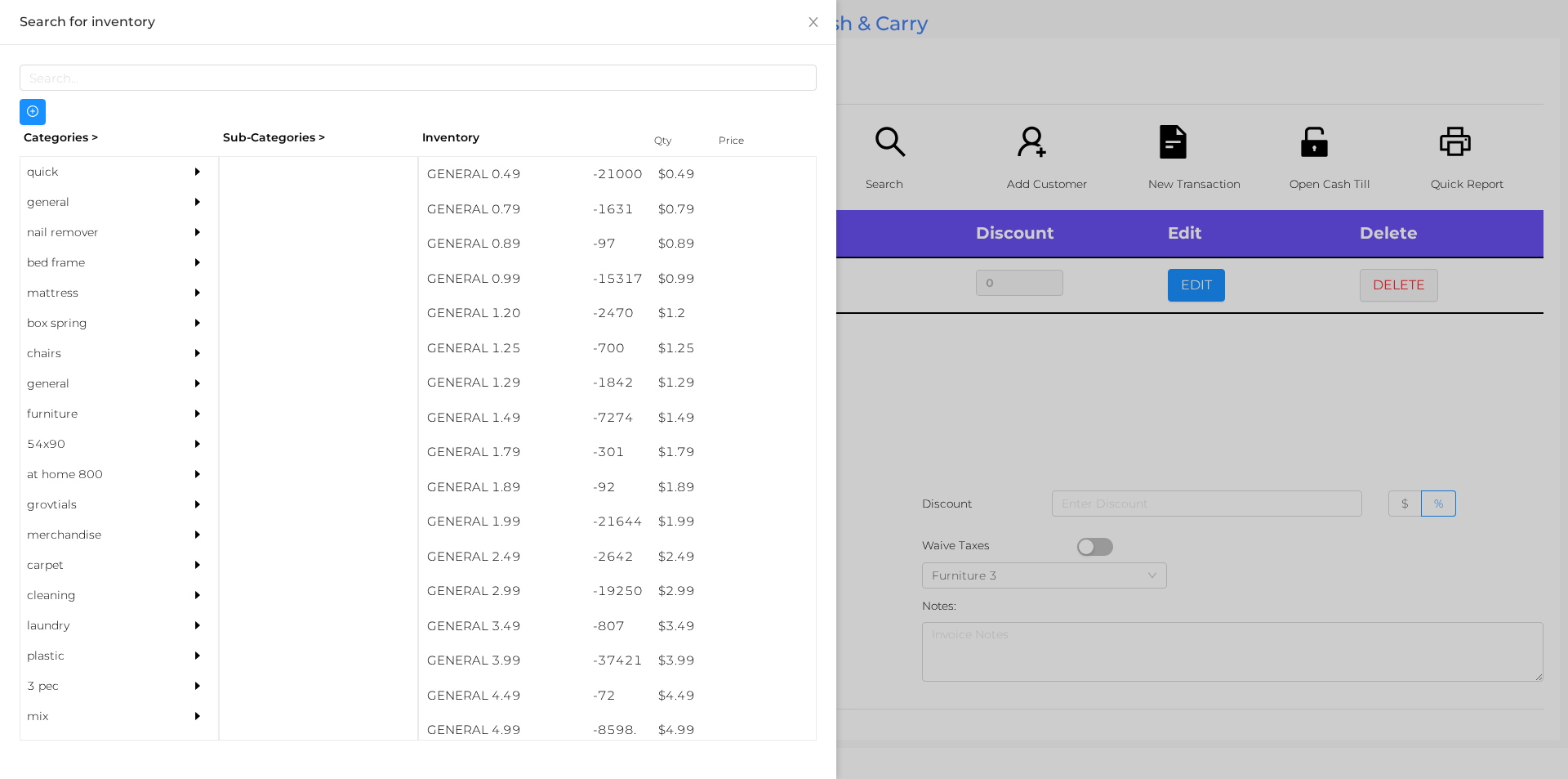
click at [924, 387] on div at bounding box center [784, 389] width 1568 height 779
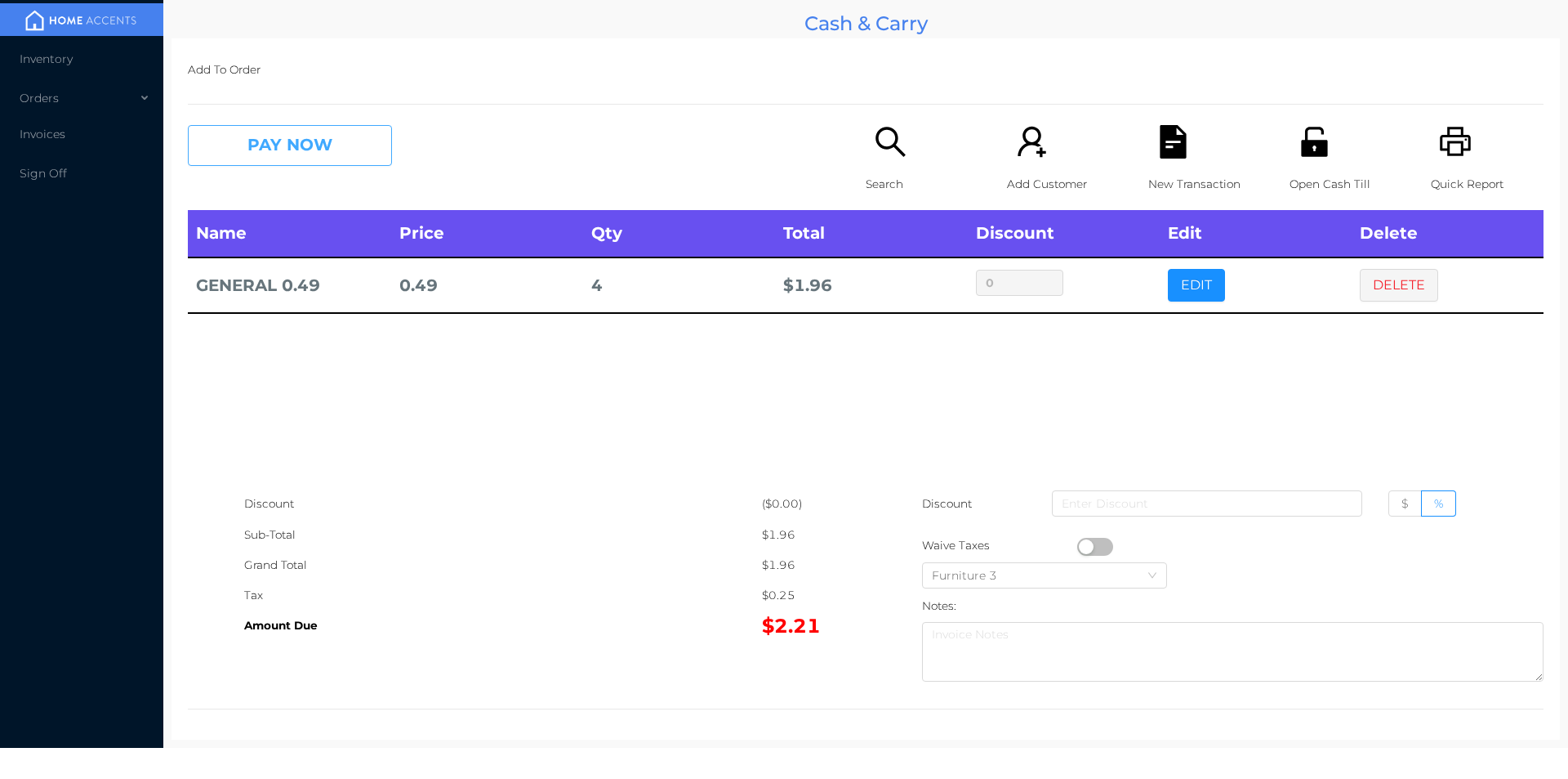
click at [254, 142] on button "PAY NOW" at bounding box center [290, 145] width 204 height 41
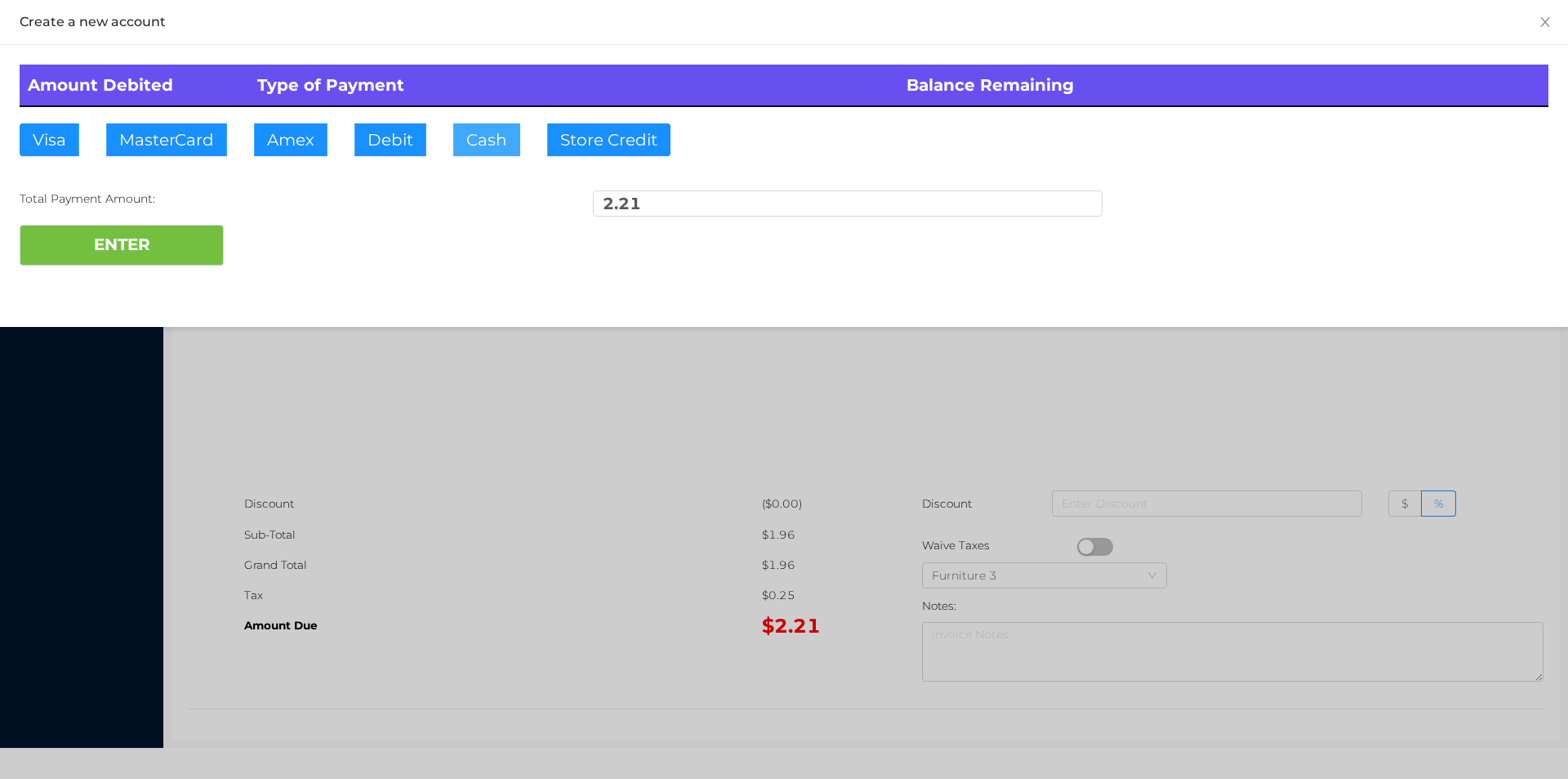
click at [472, 150] on button "Cash" at bounding box center [487, 139] width 67 height 32
click at [114, 259] on button "ENTER" at bounding box center [121, 245] width 204 height 41
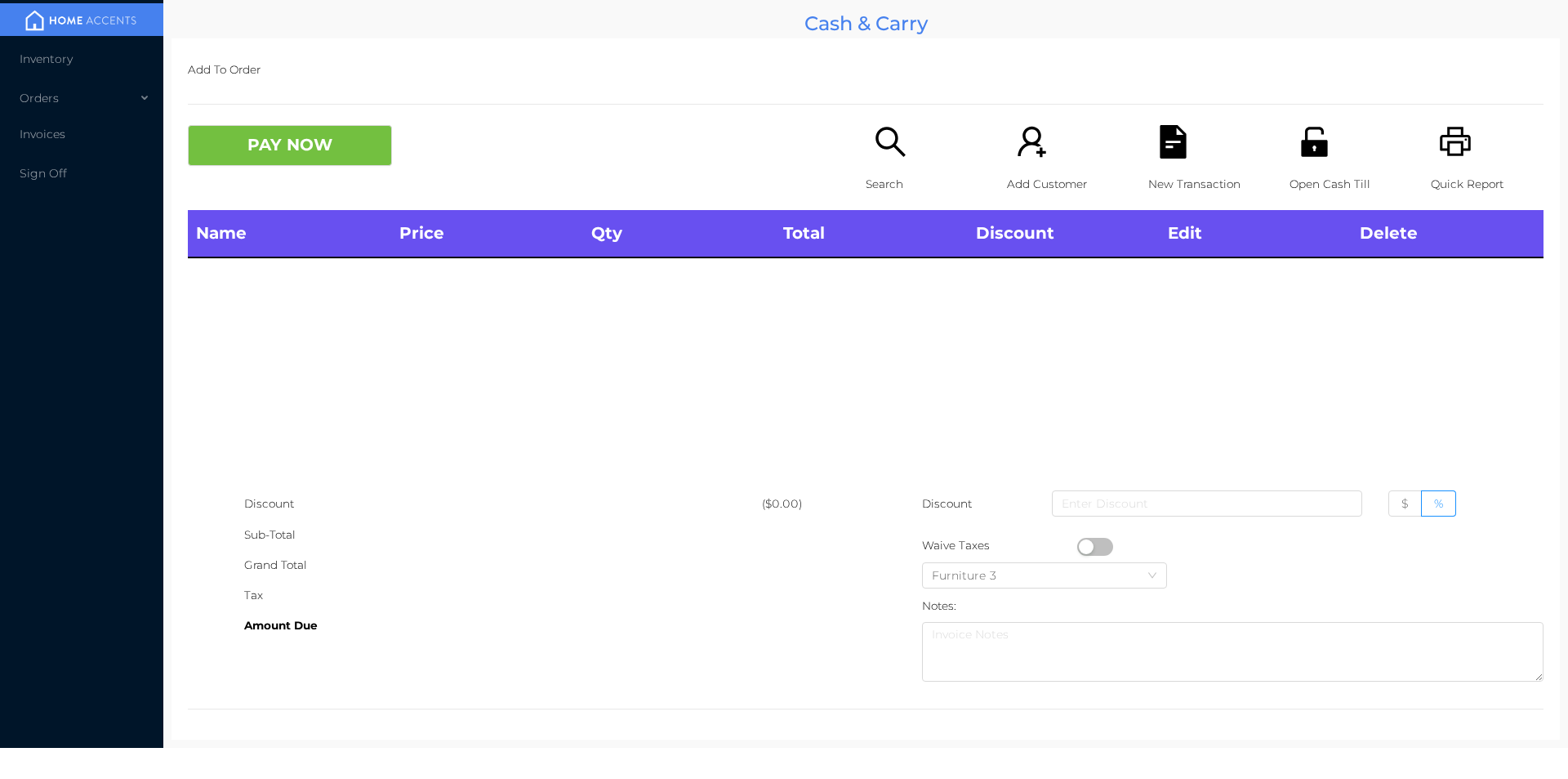
click at [870, 186] on p "Search" at bounding box center [922, 184] width 112 height 31
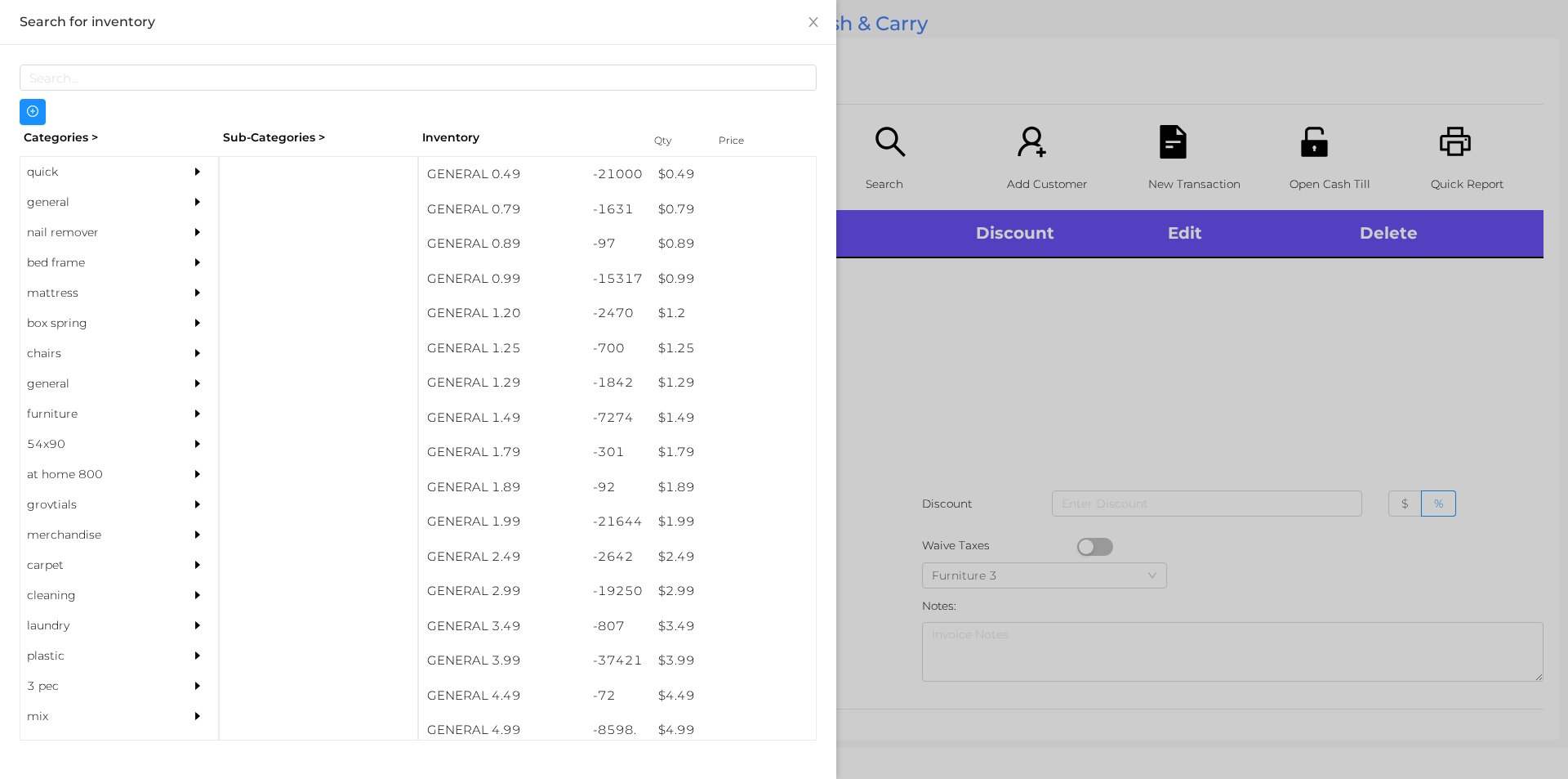
click at [43, 202] on div "general" at bounding box center [94, 202] width 148 height 31
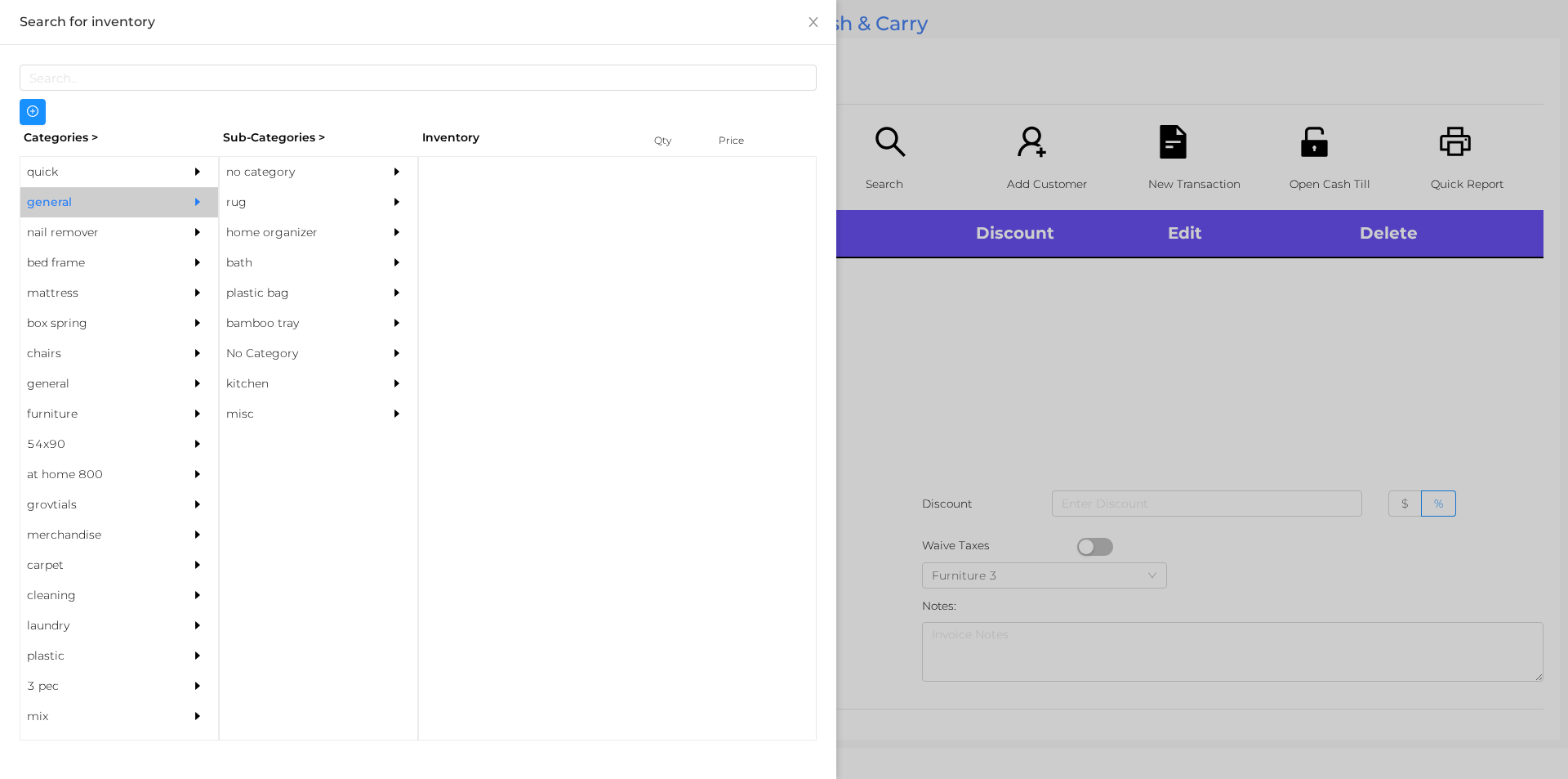
click at [235, 164] on div "no category" at bounding box center [294, 172] width 148 height 31
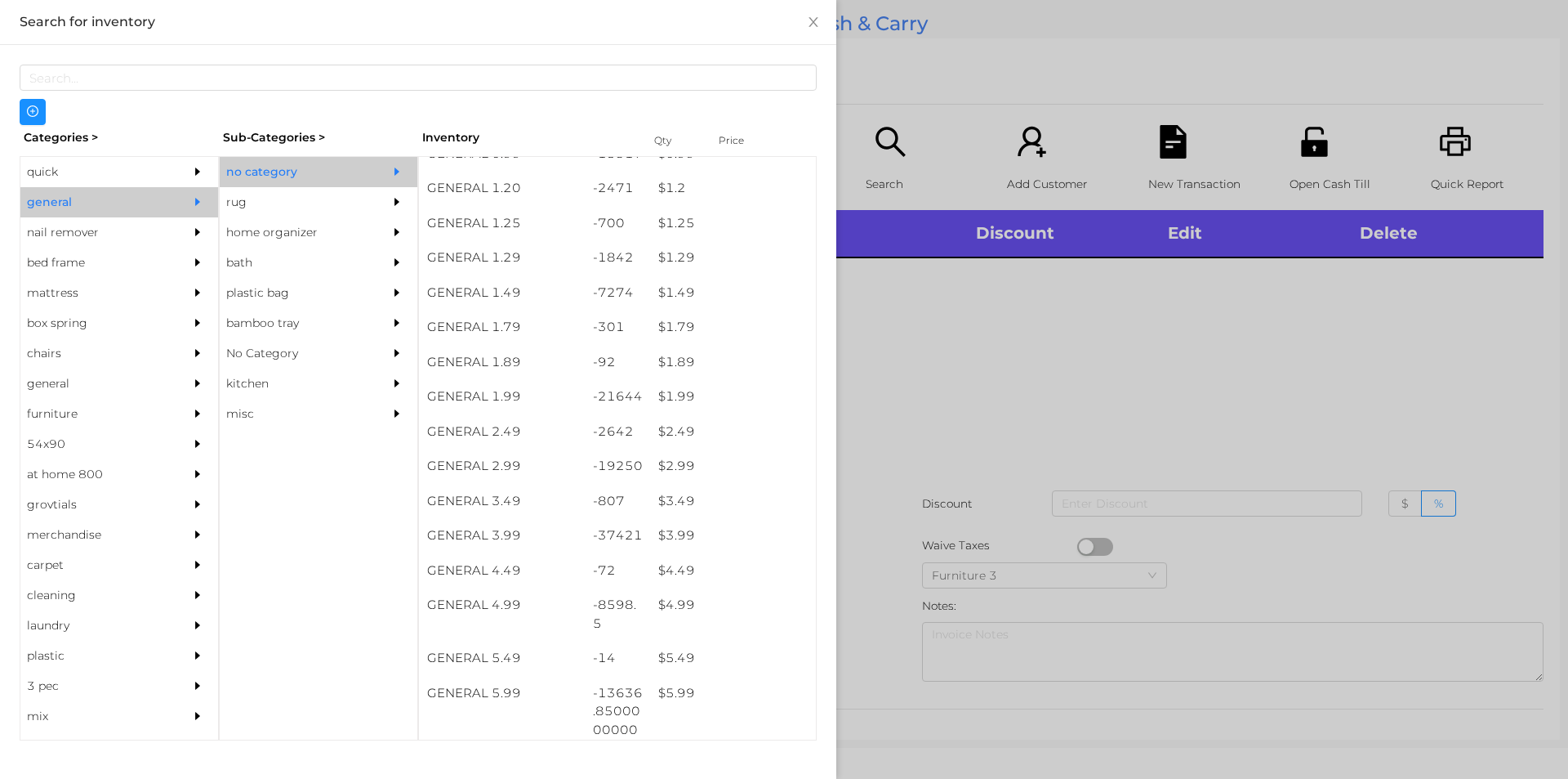
scroll to position [125, 0]
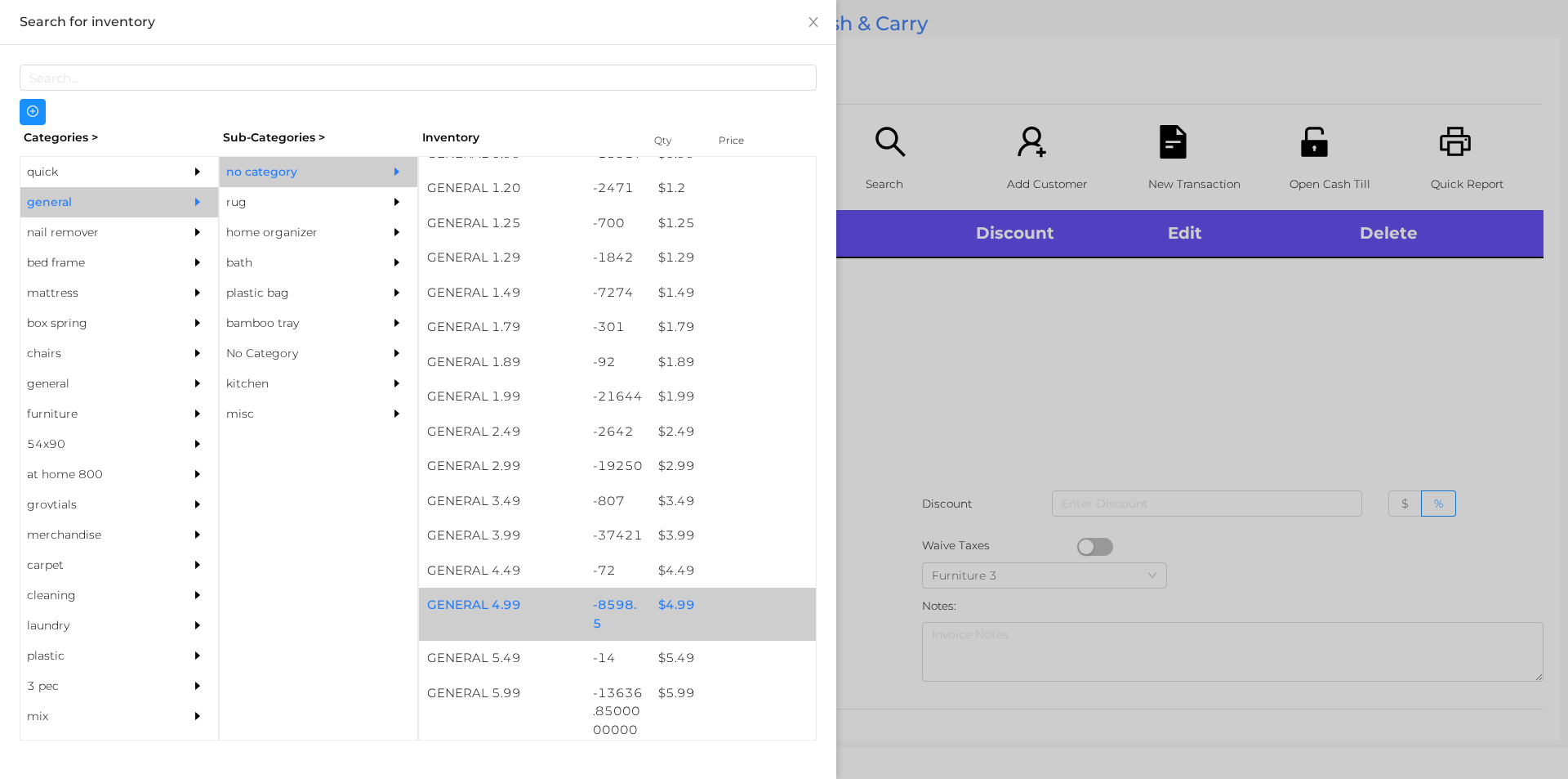
click at [668, 609] on div "$ 4.99" at bounding box center [733, 605] width 166 height 35
click at [676, 600] on div "$ 4.99" at bounding box center [733, 605] width 166 height 35
click at [692, 608] on div "$ 4.99" at bounding box center [733, 605] width 166 height 35
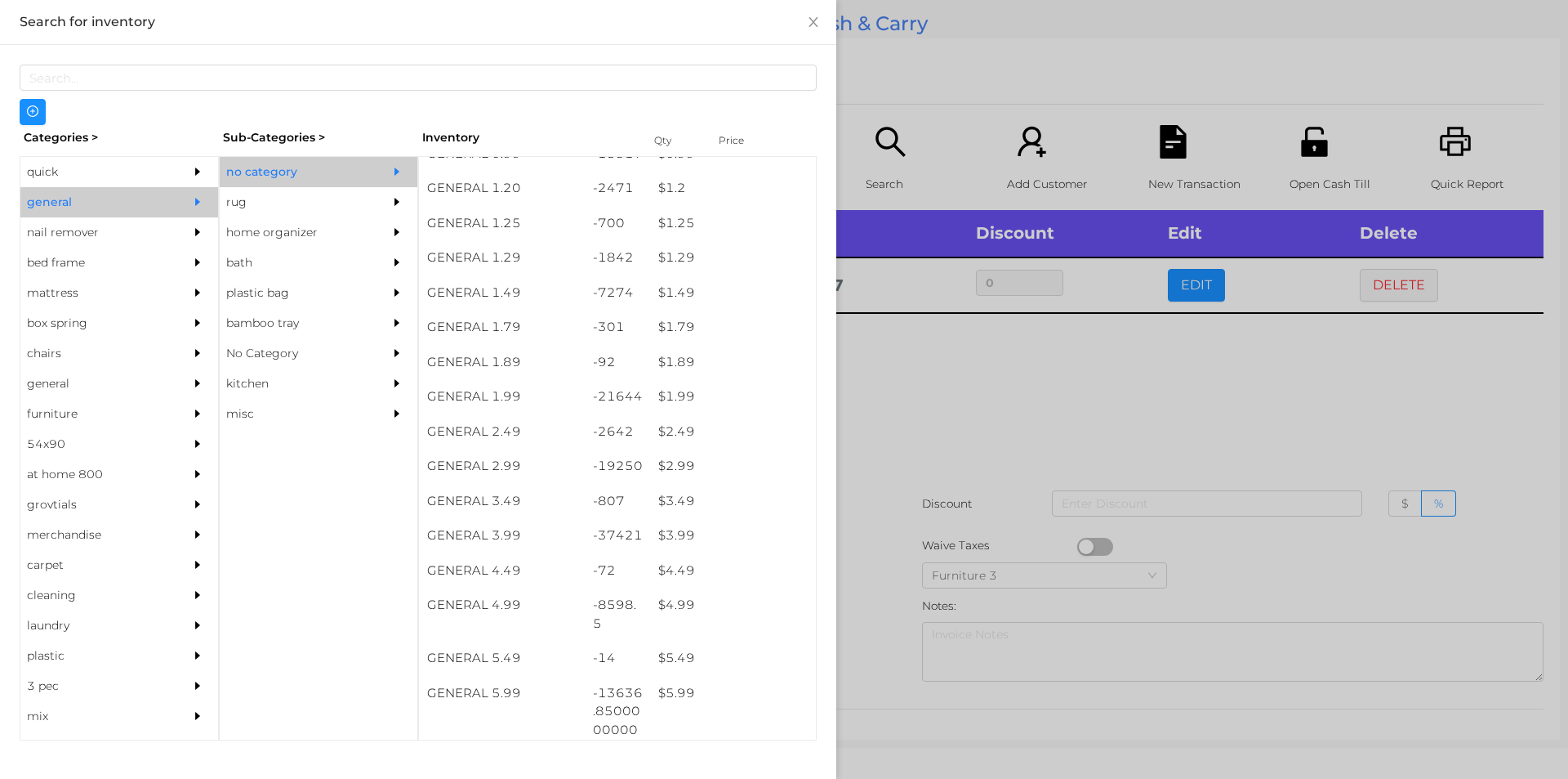
click at [883, 402] on div at bounding box center [784, 389] width 1568 height 779
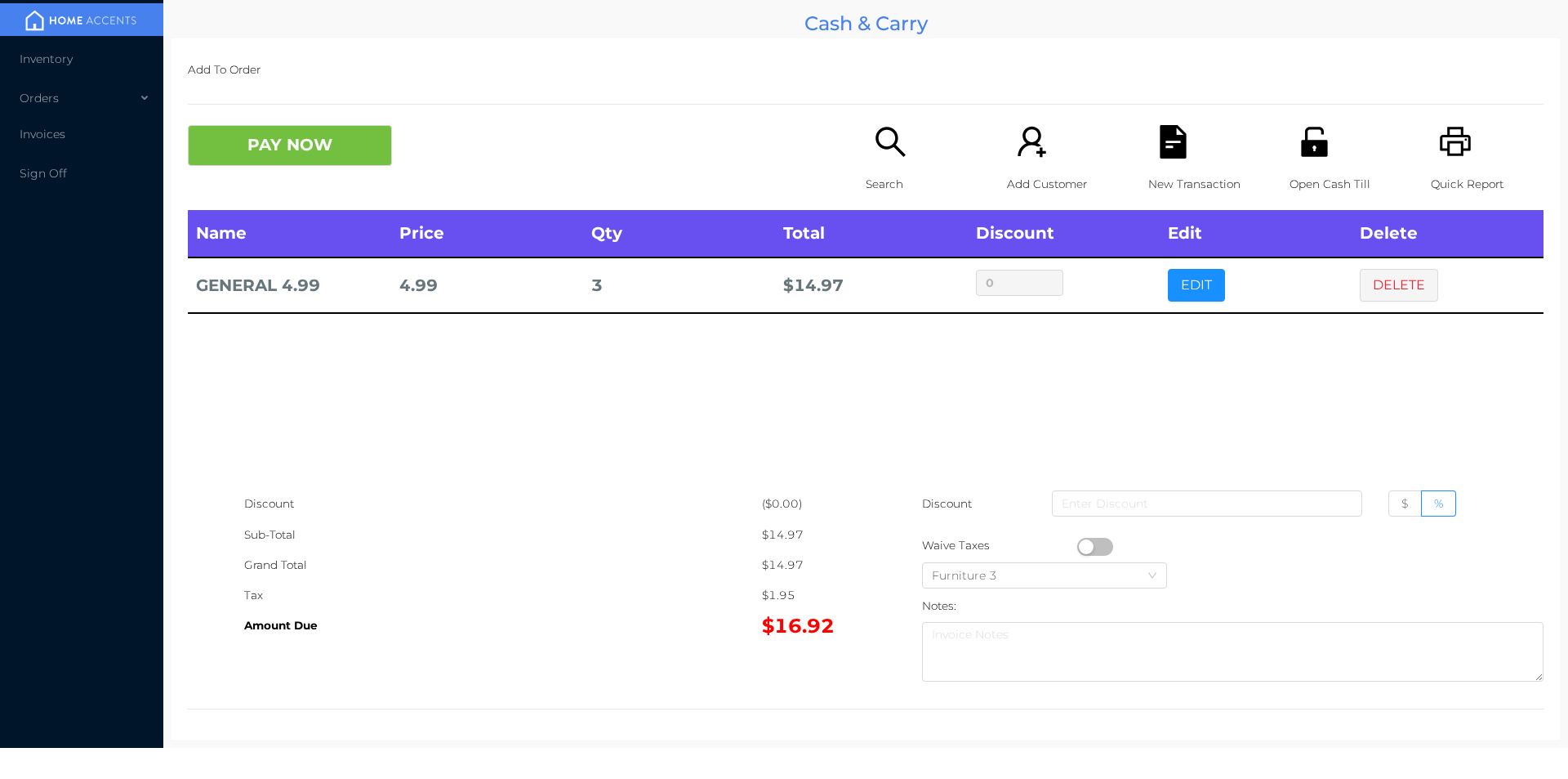
click at [884, 160] on div "Search" at bounding box center [922, 167] width 112 height 85
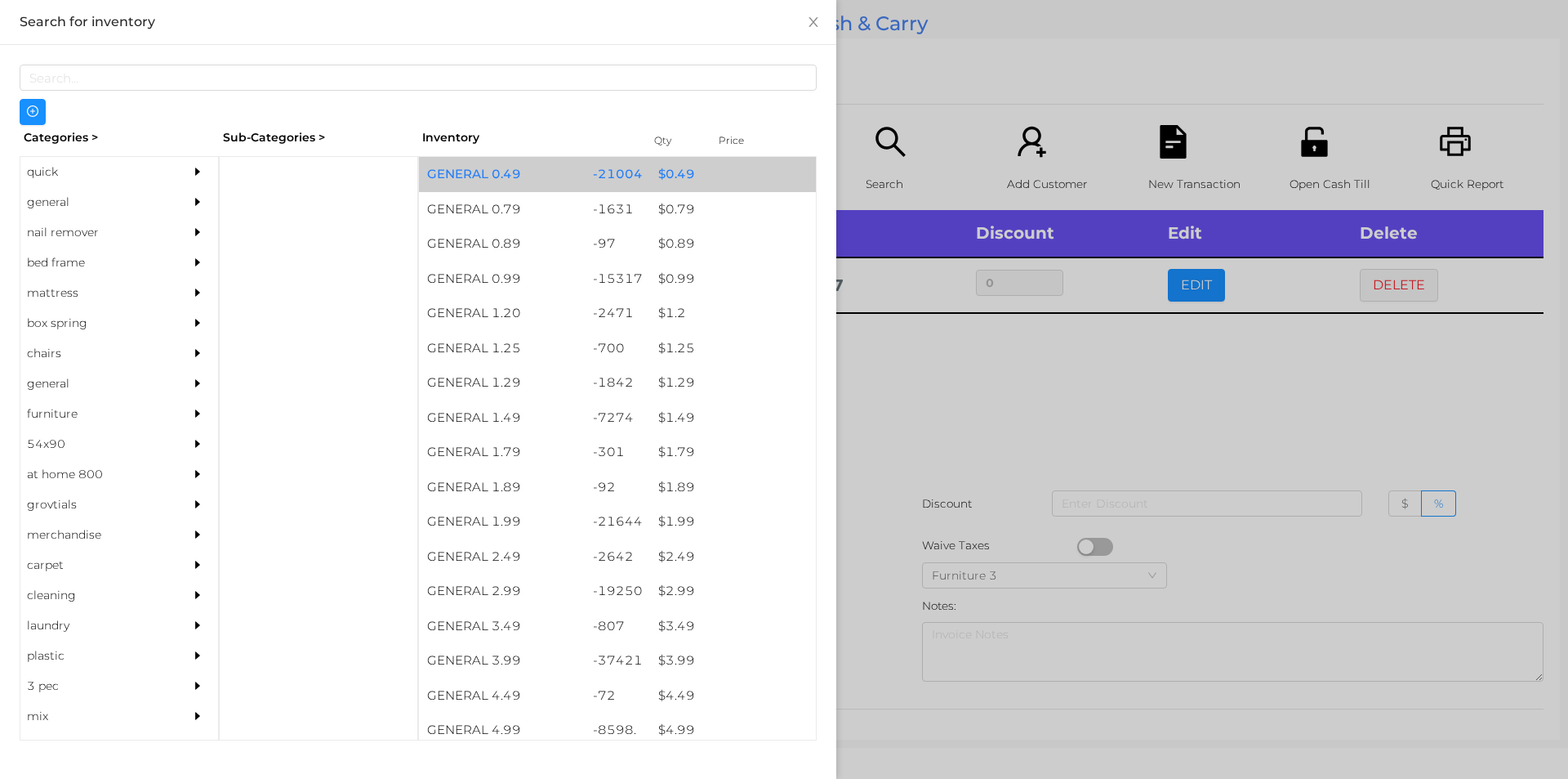
click at [654, 176] on div "$ 0.49" at bounding box center [733, 174] width 166 height 35
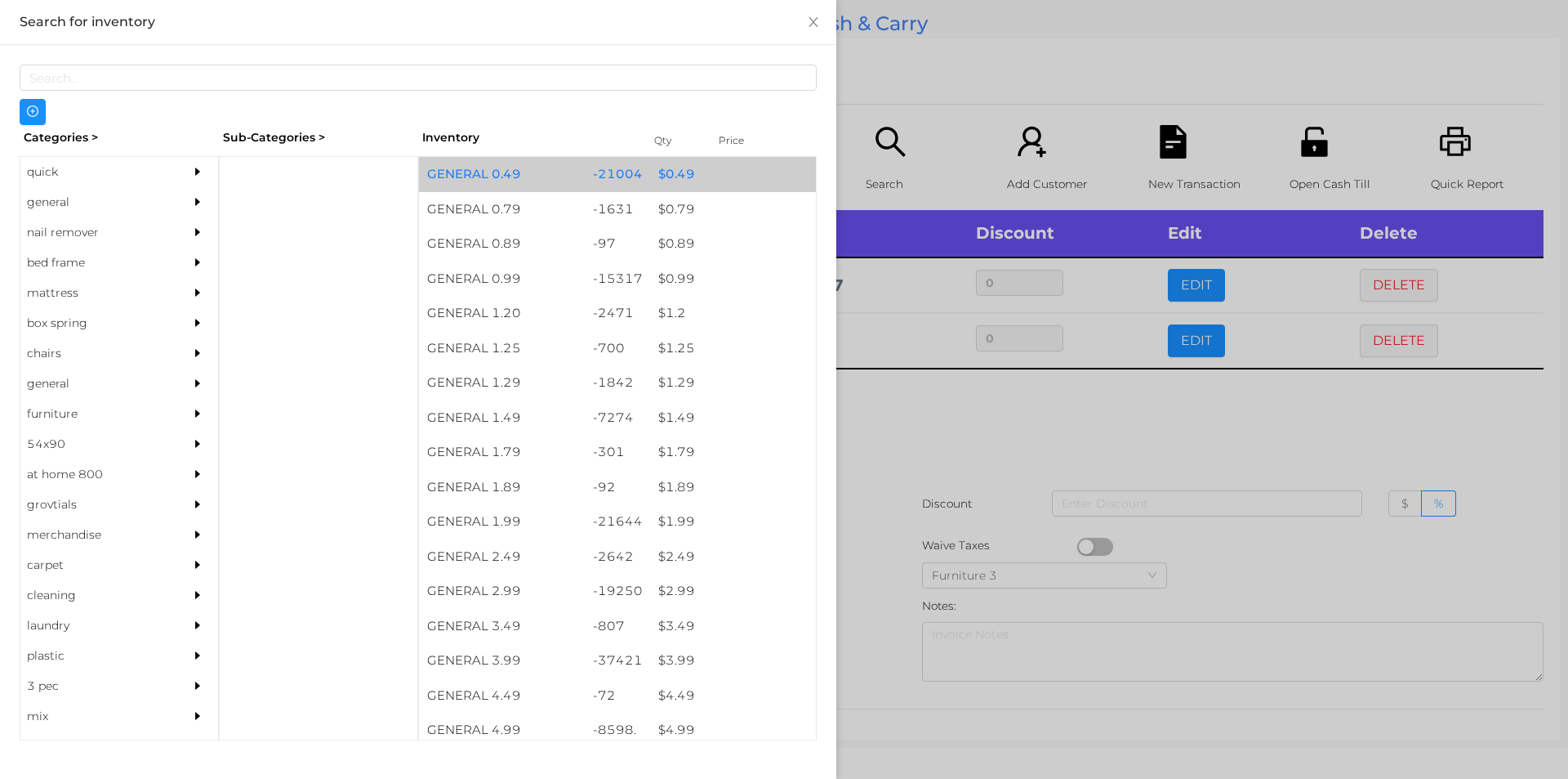
click at [664, 176] on div "$ 0.49" at bounding box center [733, 174] width 166 height 35
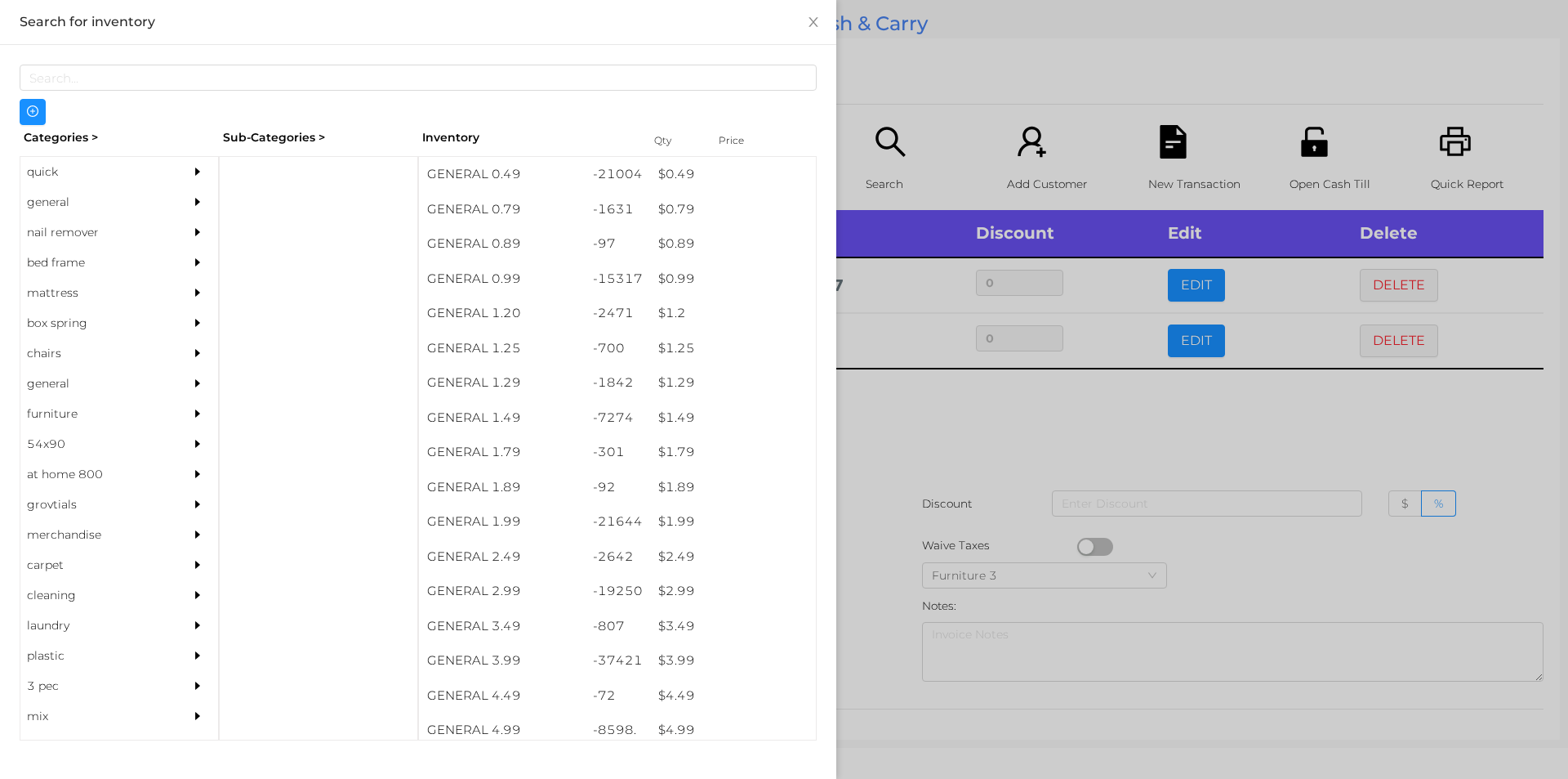
click at [916, 407] on div at bounding box center [784, 389] width 1568 height 779
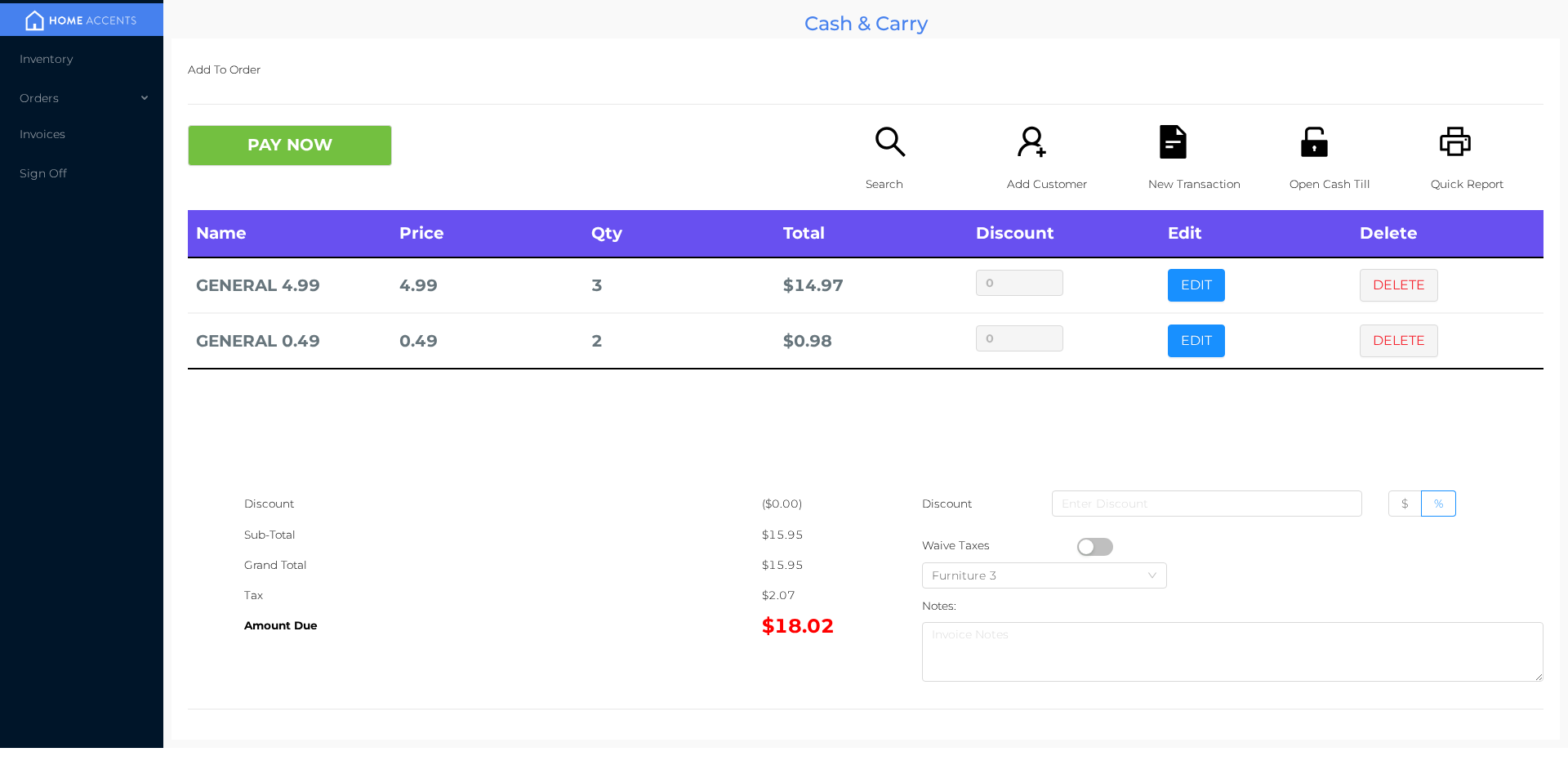
click at [1171, 158] on icon "icon: file-text" at bounding box center [1173, 141] width 26 height 33
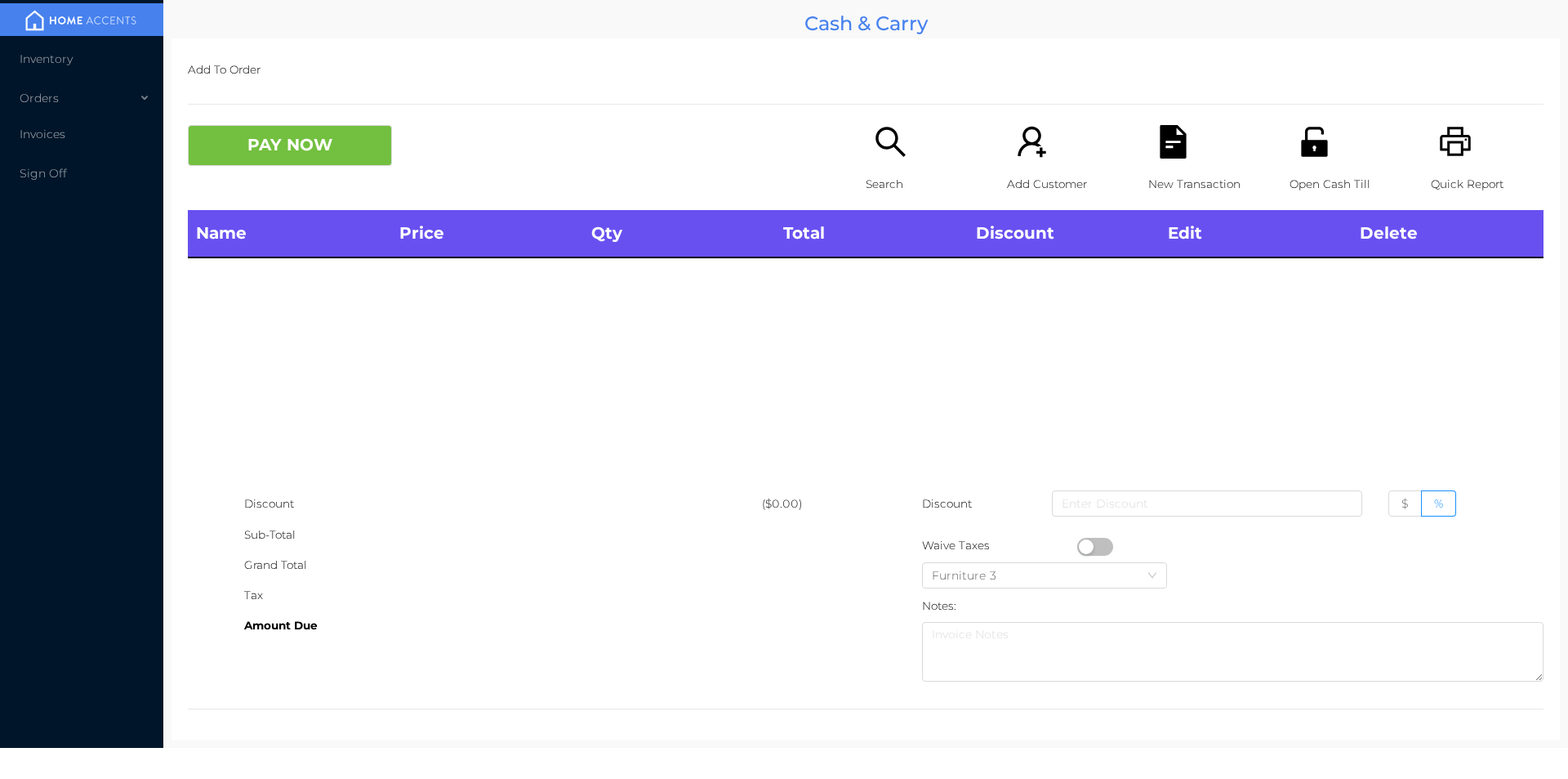
click at [904, 164] on div "Search" at bounding box center [922, 167] width 112 height 85
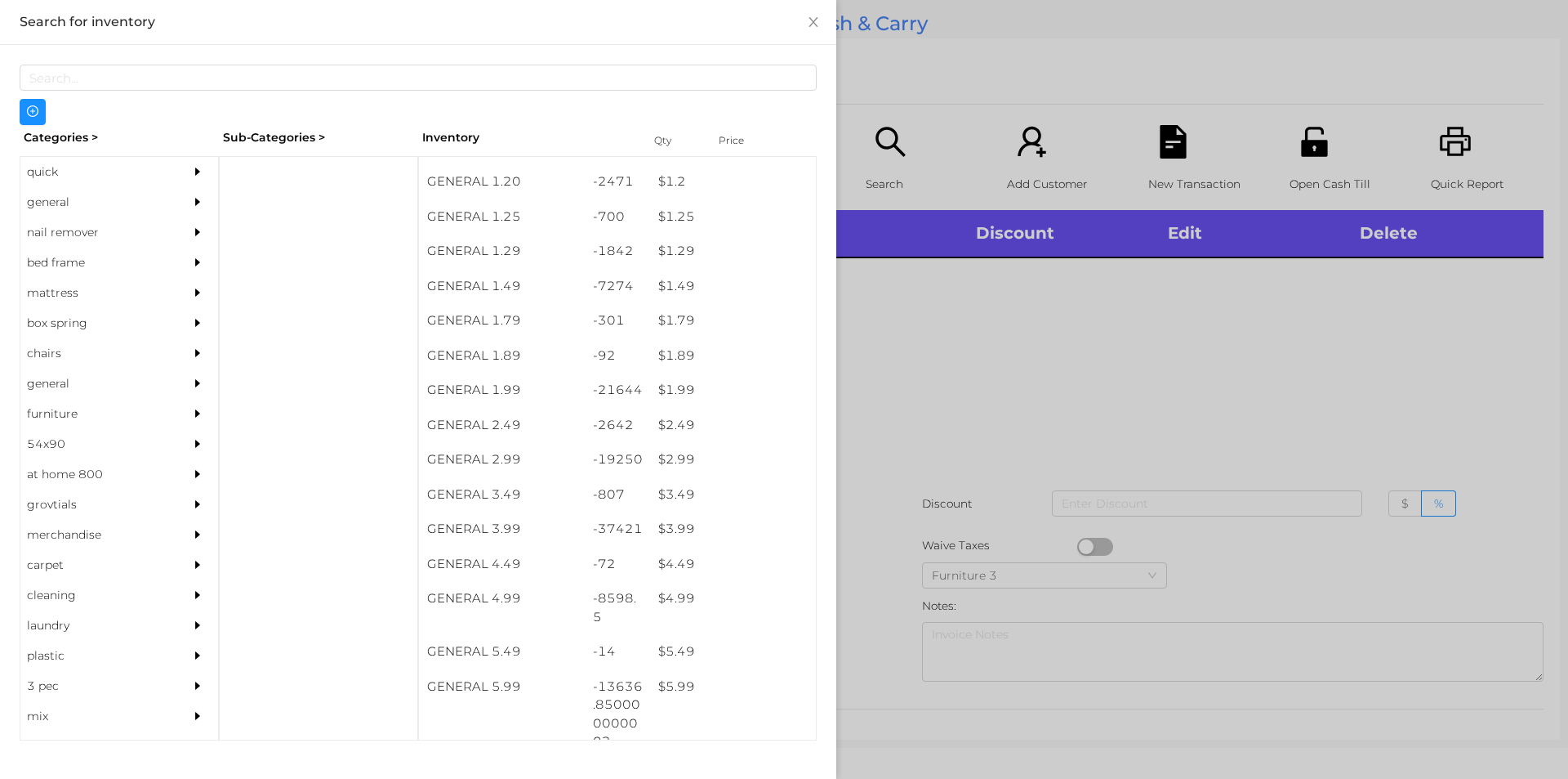
scroll to position [132, 0]
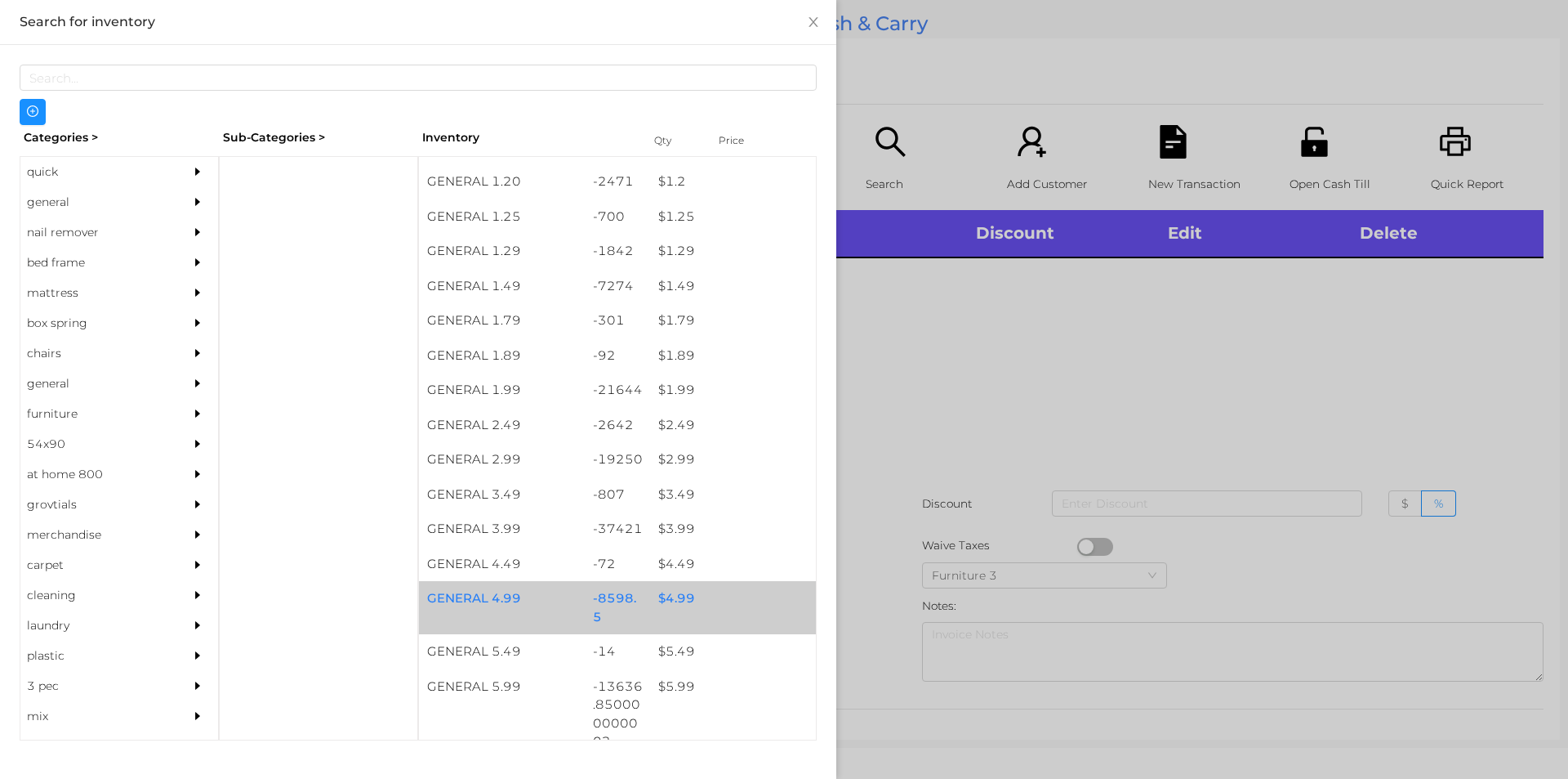
click at [664, 601] on div "$ 4.99" at bounding box center [733, 598] width 166 height 35
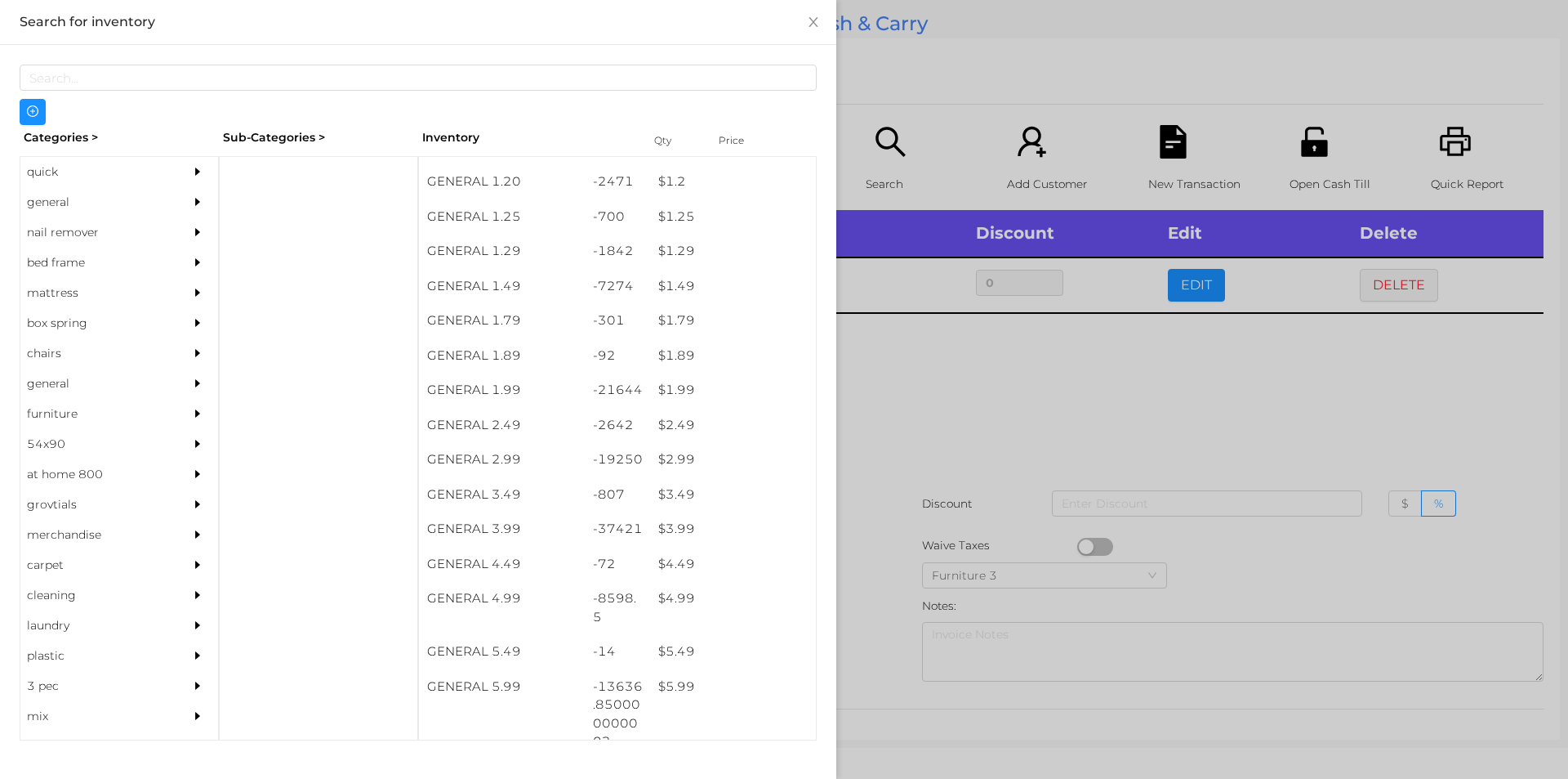
click at [847, 592] on div at bounding box center [784, 389] width 1568 height 779
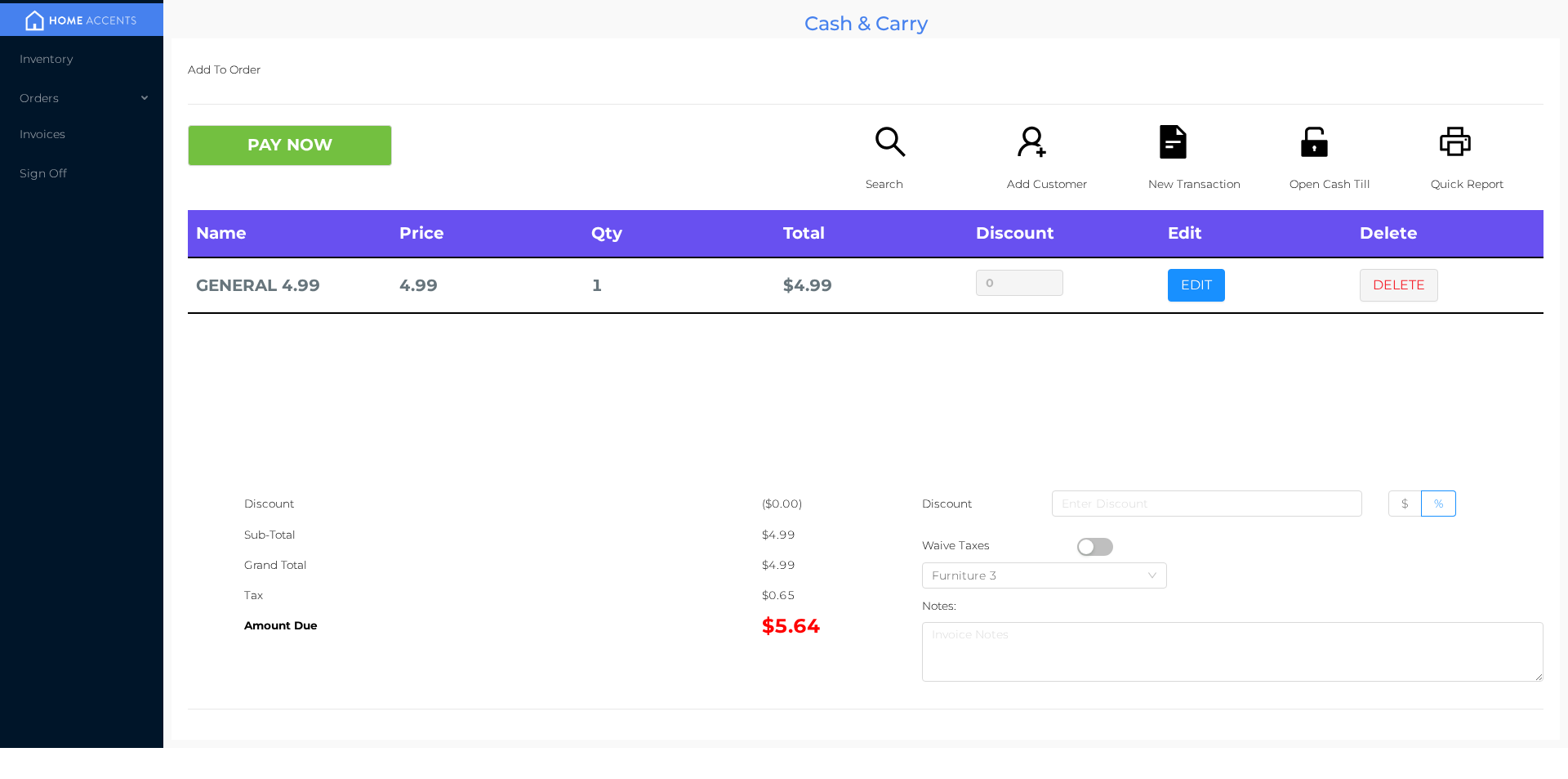
click at [888, 172] on p "Search" at bounding box center [922, 184] width 112 height 31
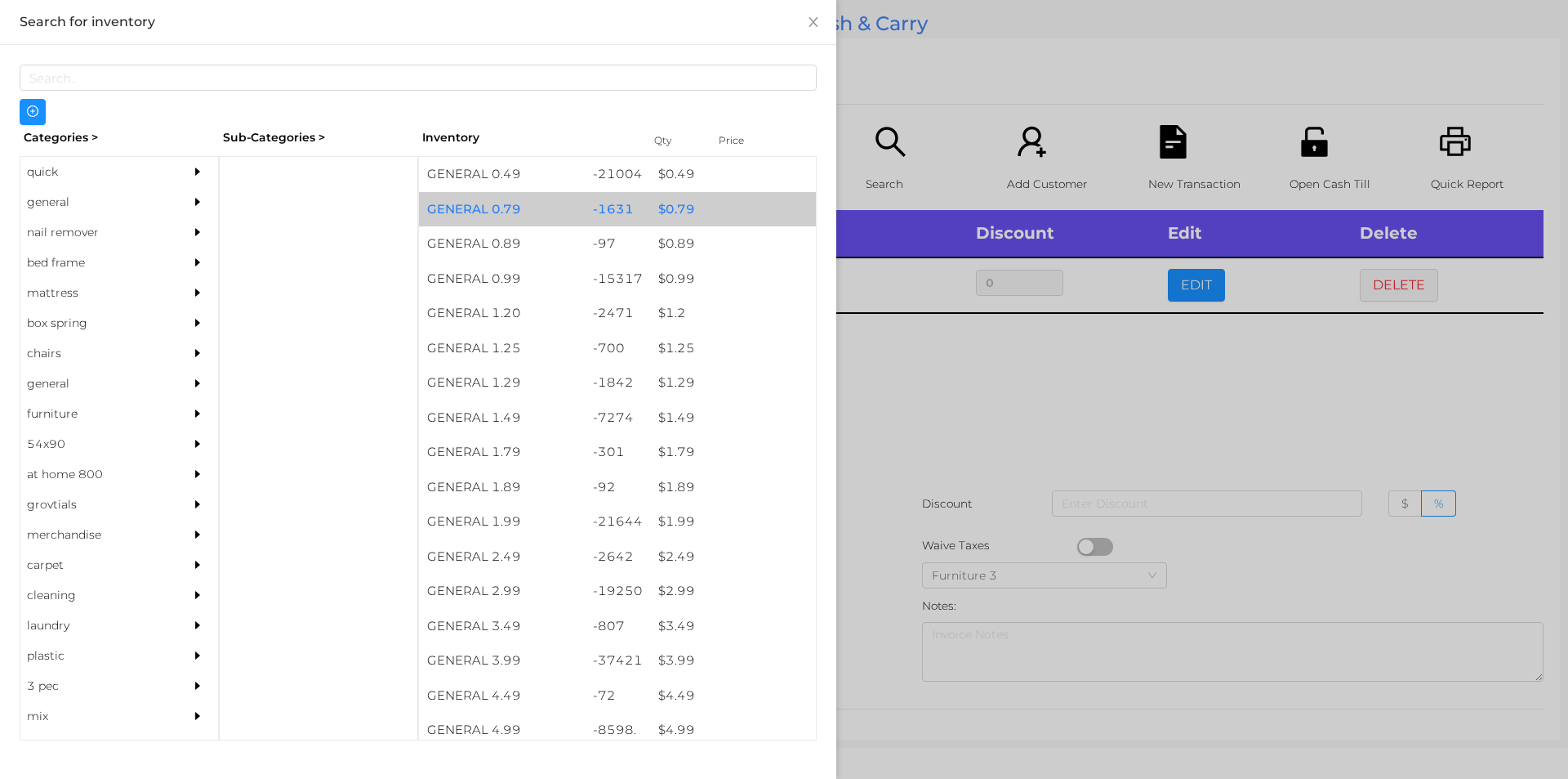
click at [666, 192] on div "$ 0.79" at bounding box center [733, 209] width 166 height 35
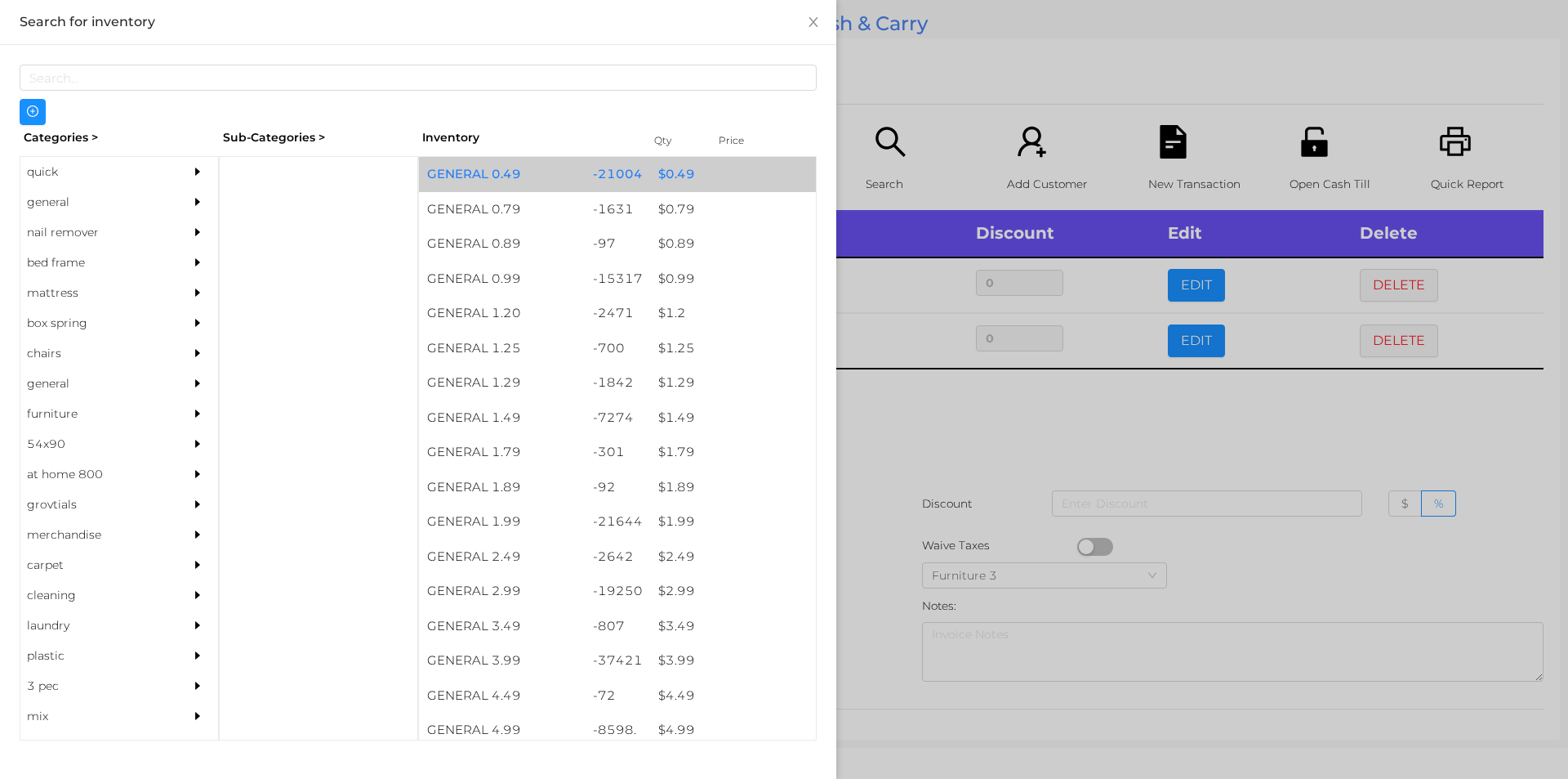
click at [662, 187] on div "$ 0.49" at bounding box center [733, 174] width 166 height 35
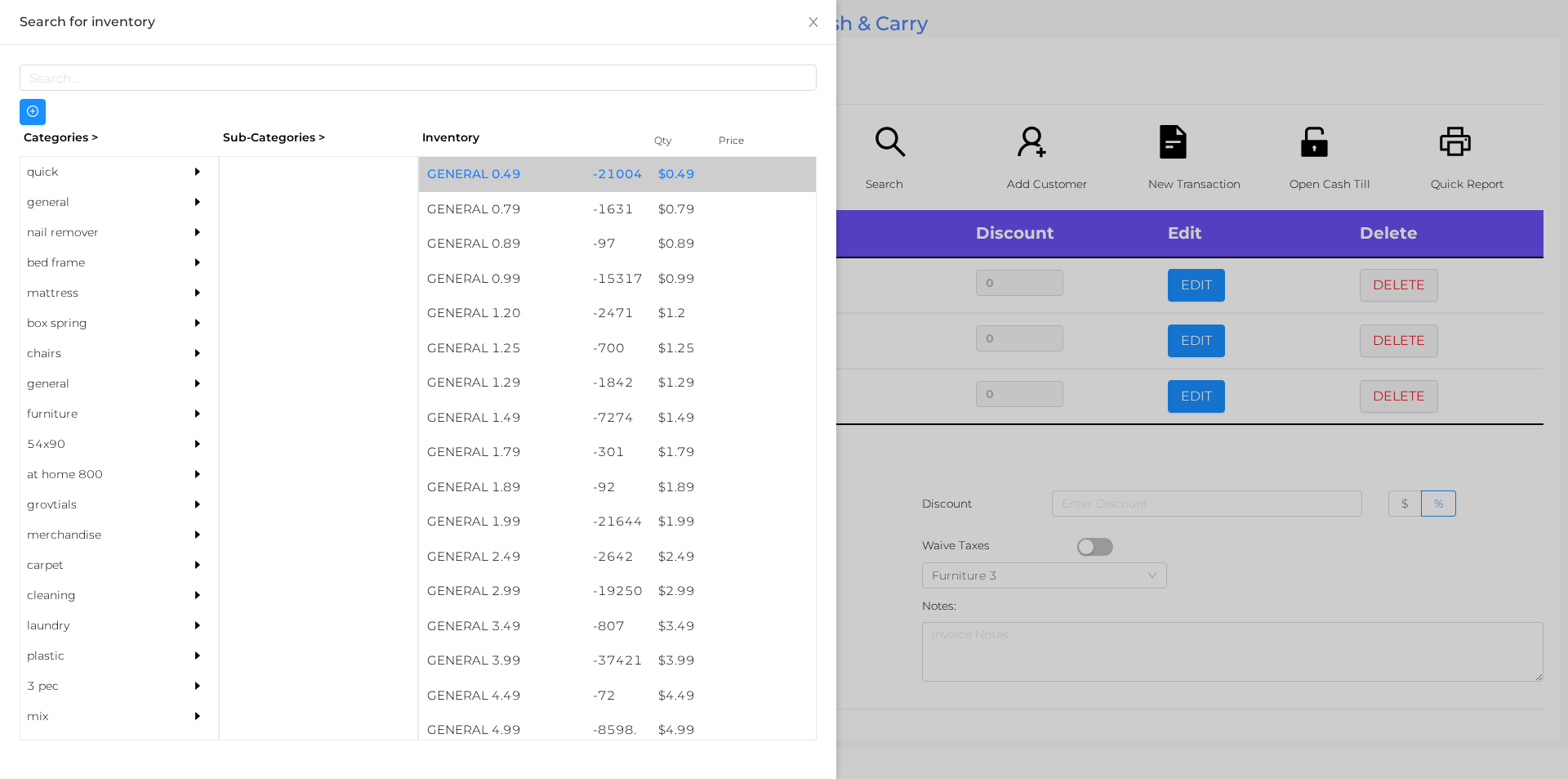
click at [658, 158] on div "$ 0.49" at bounding box center [733, 174] width 166 height 35
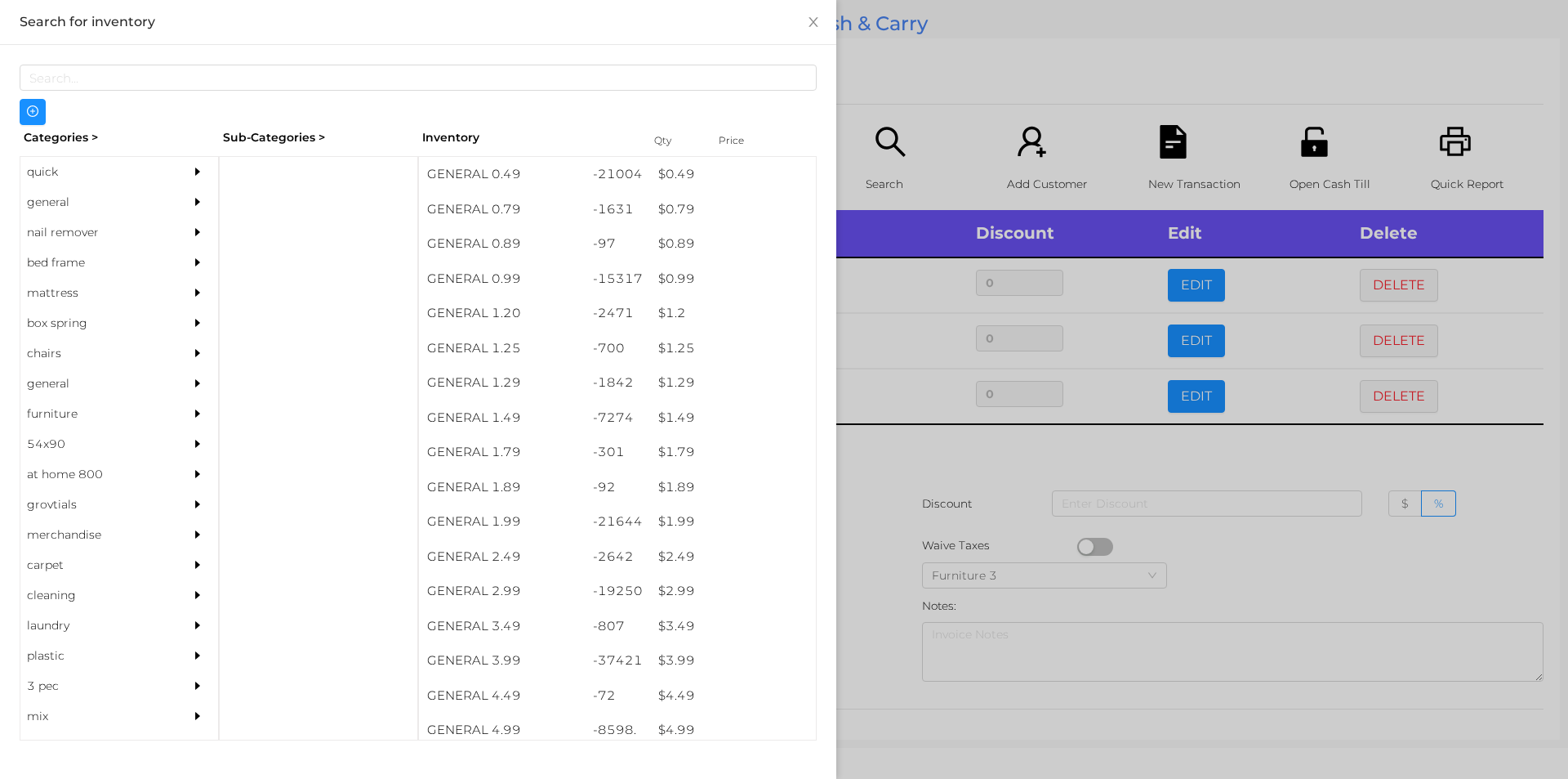
click at [883, 505] on div at bounding box center [784, 389] width 1568 height 779
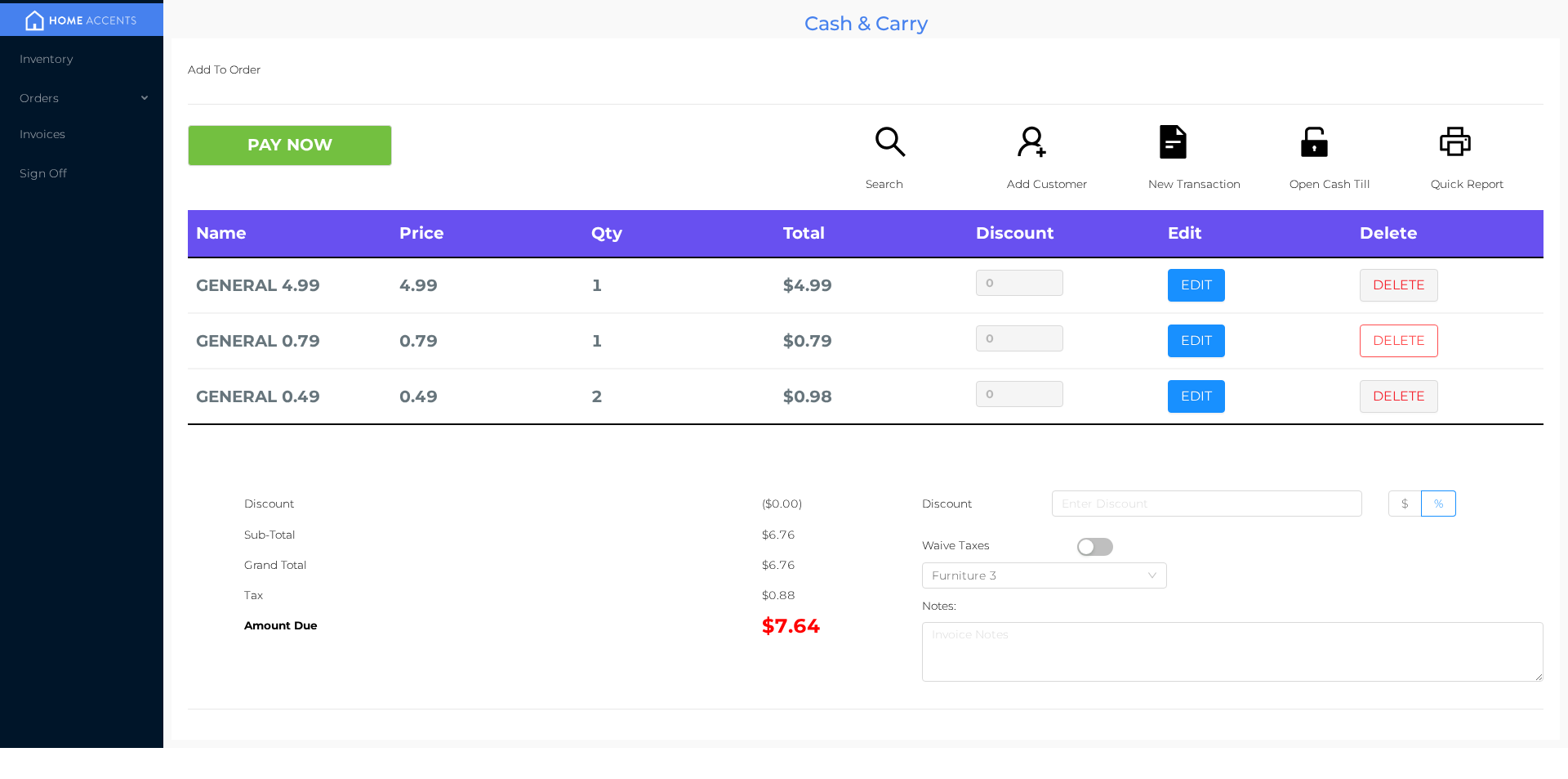
click at [1367, 329] on button "DELETE" at bounding box center [1399, 340] width 78 height 32
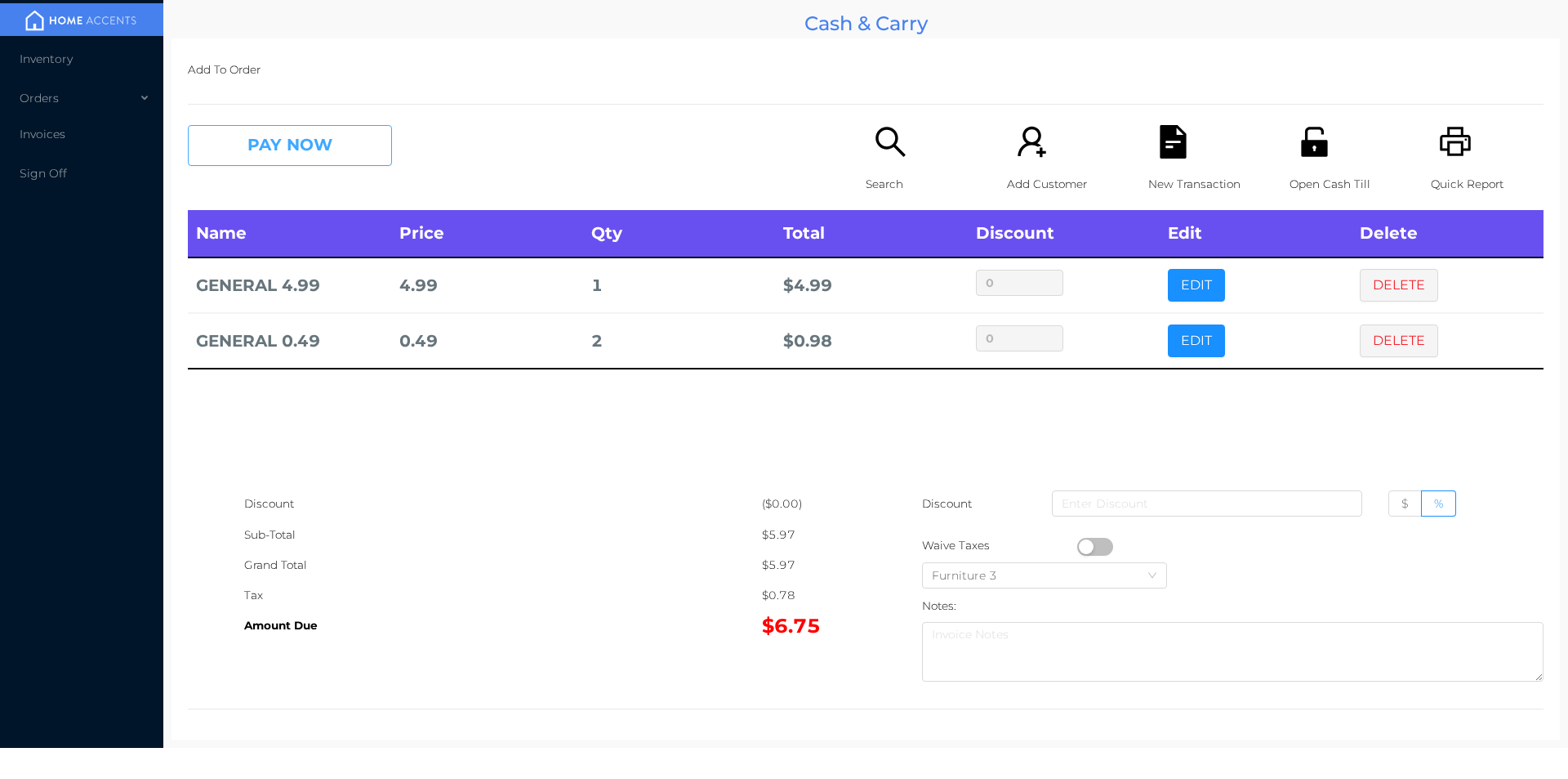
click at [266, 136] on button "PAY NOW" at bounding box center [290, 145] width 204 height 41
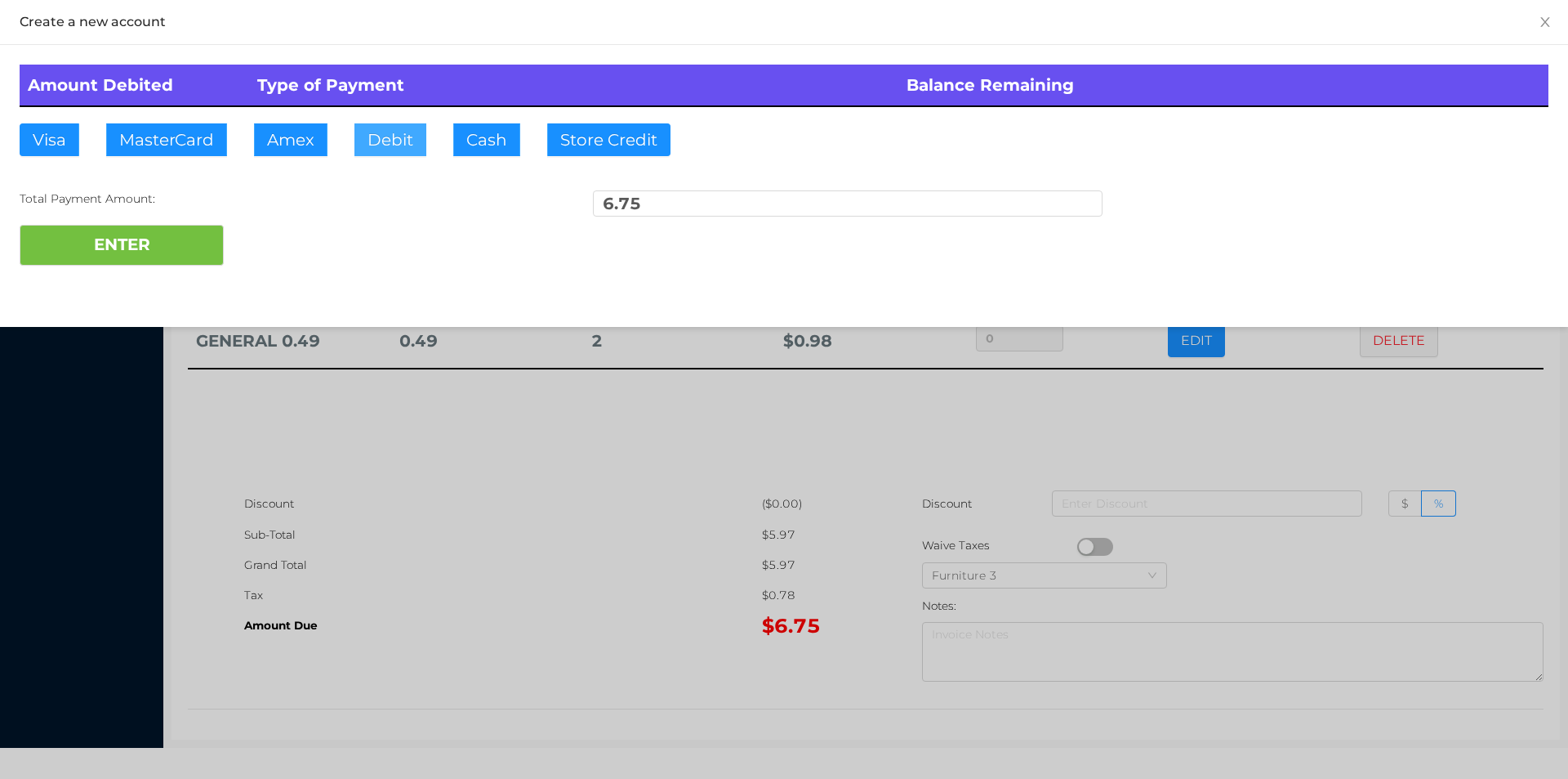
click at [374, 130] on button "Debit" at bounding box center [390, 139] width 72 height 32
click at [135, 243] on button "ENTER" at bounding box center [121, 245] width 204 height 41
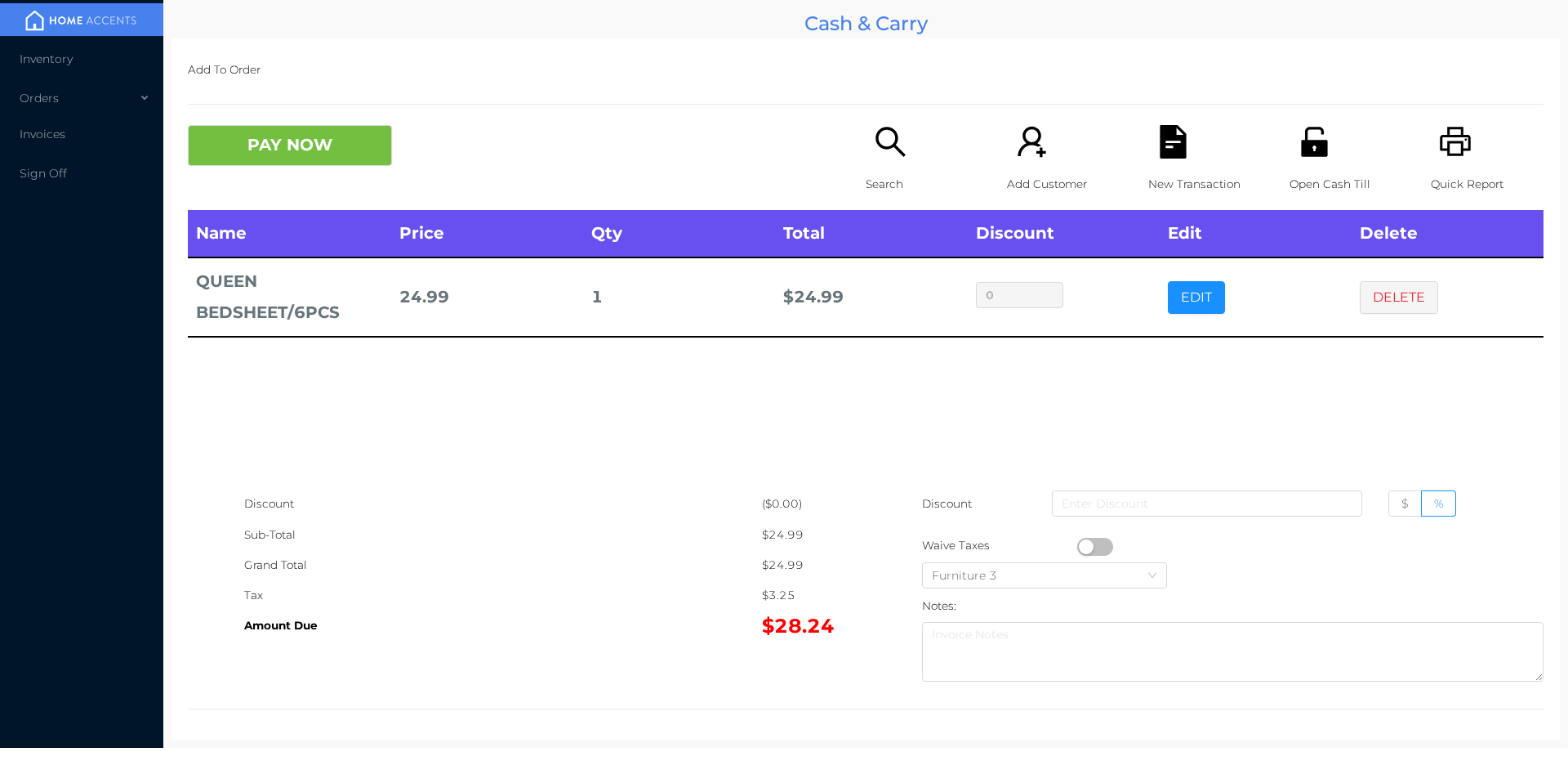
click at [1361, 305] on button "DELETE" at bounding box center [1399, 297] width 78 height 32
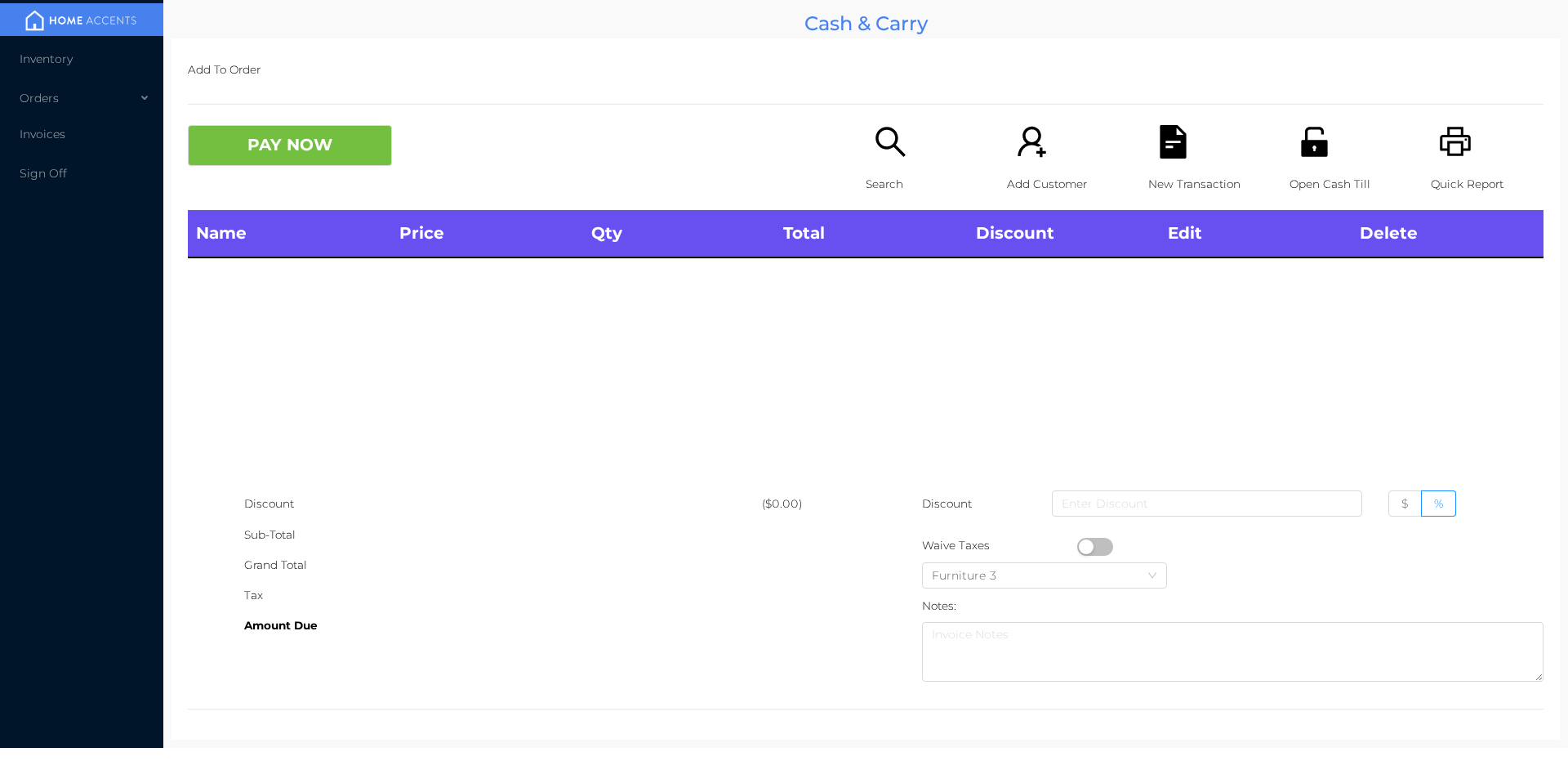
click at [1311, 143] on icon "icon: unlock" at bounding box center [1314, 141] width 26 height 30
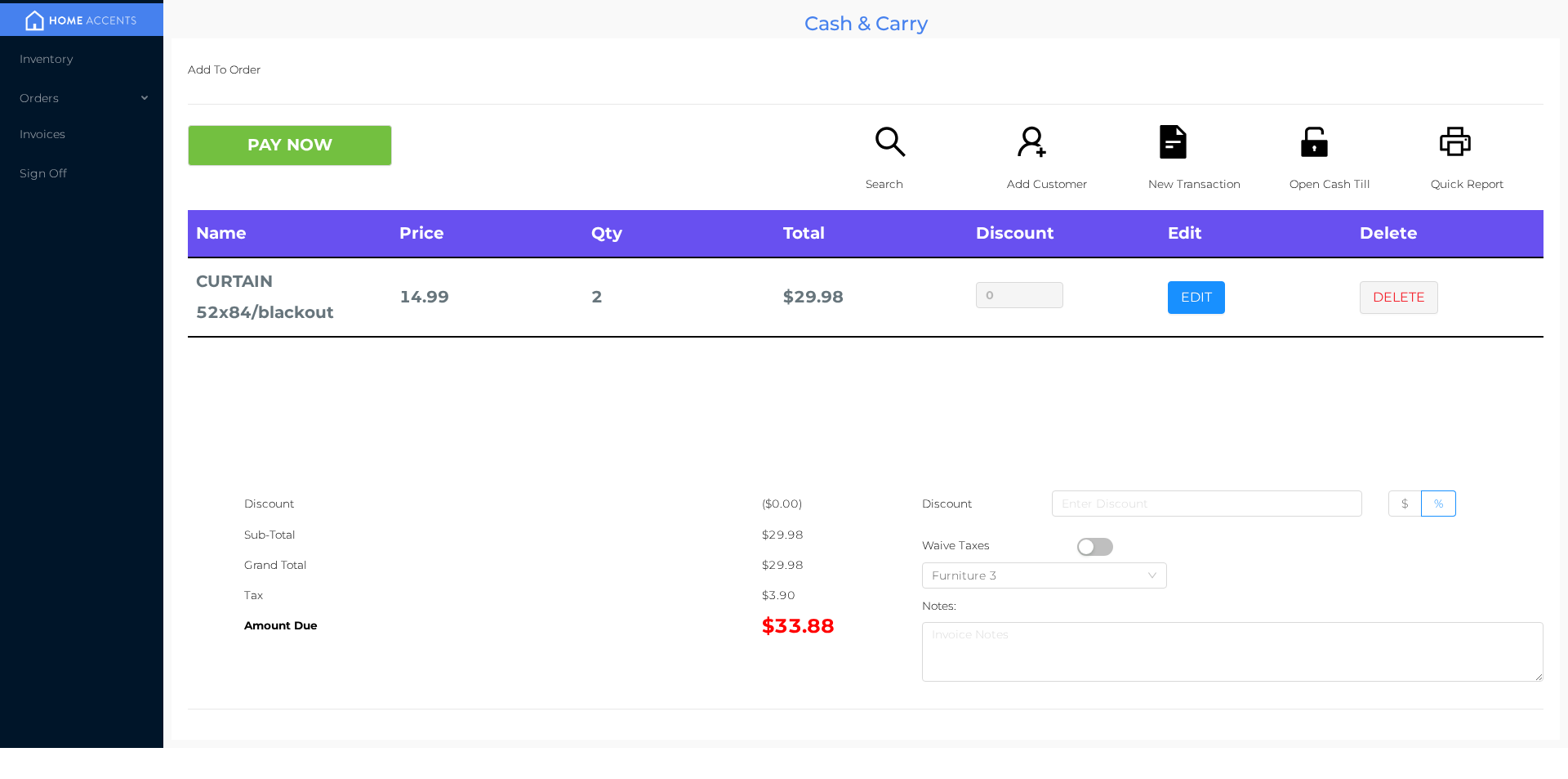
click at [325, 147] on button "PAY NOW" at bounding box center [290, 145] width 204 height 41
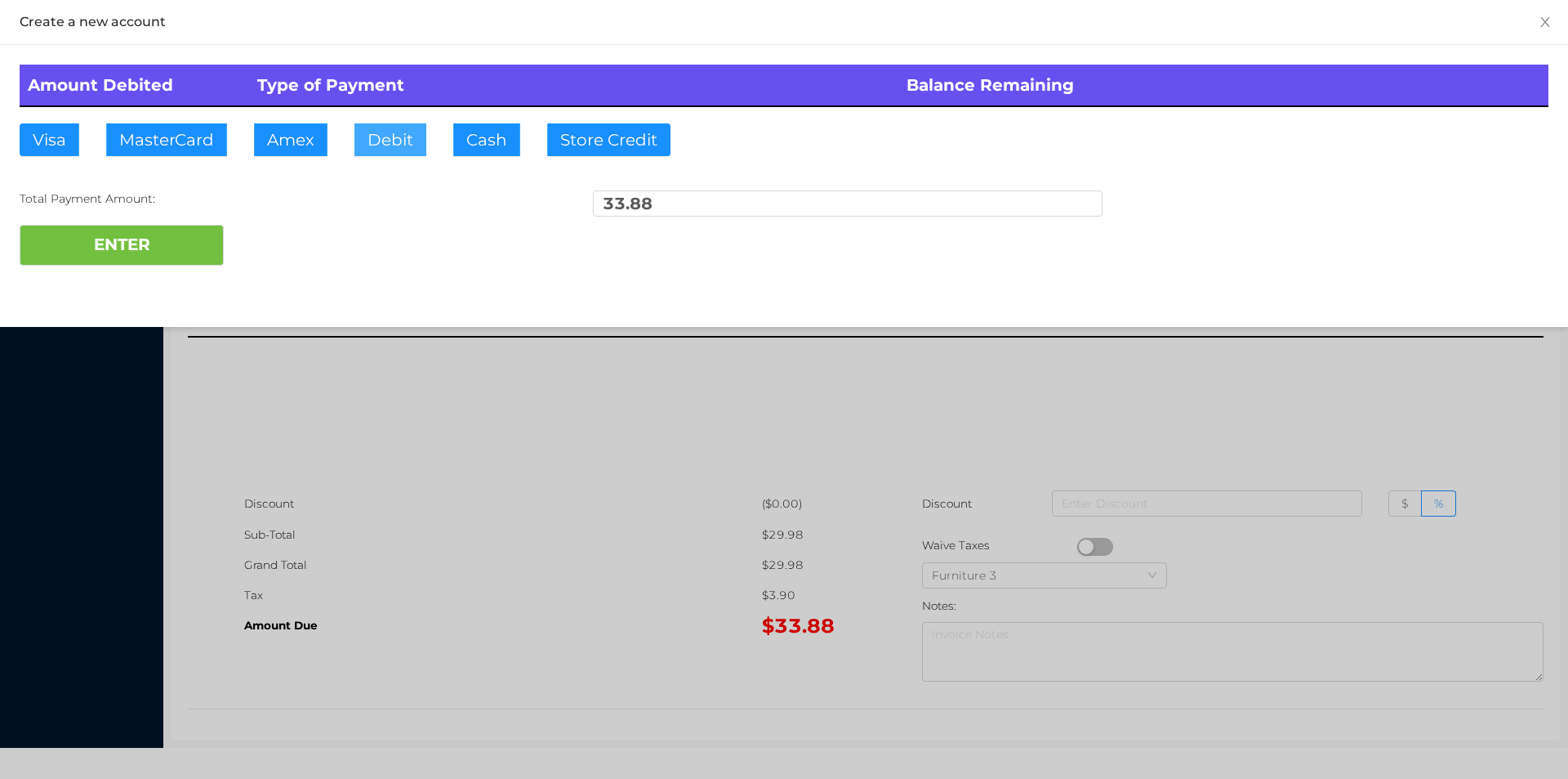
click at [392, 133] on button "Debit" at bounding box center [390, 139] width 72 height 32
click at [182, 239] on button "ENTER" at bounding box center [121, 245] width 204 height 41
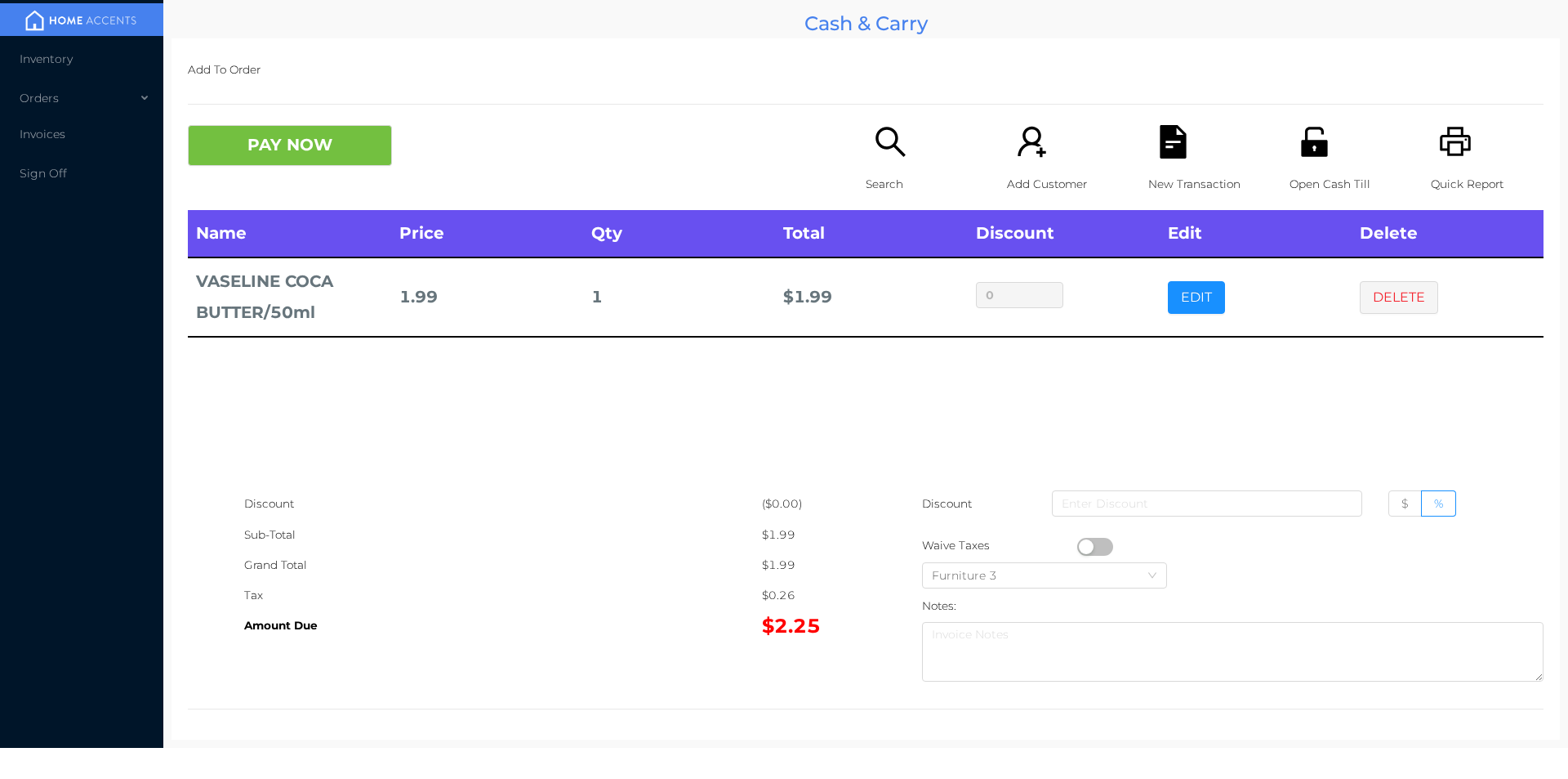
click at [1411, 283] on button "DELETE" at bounding box center [1399, 297] width 78 height 32
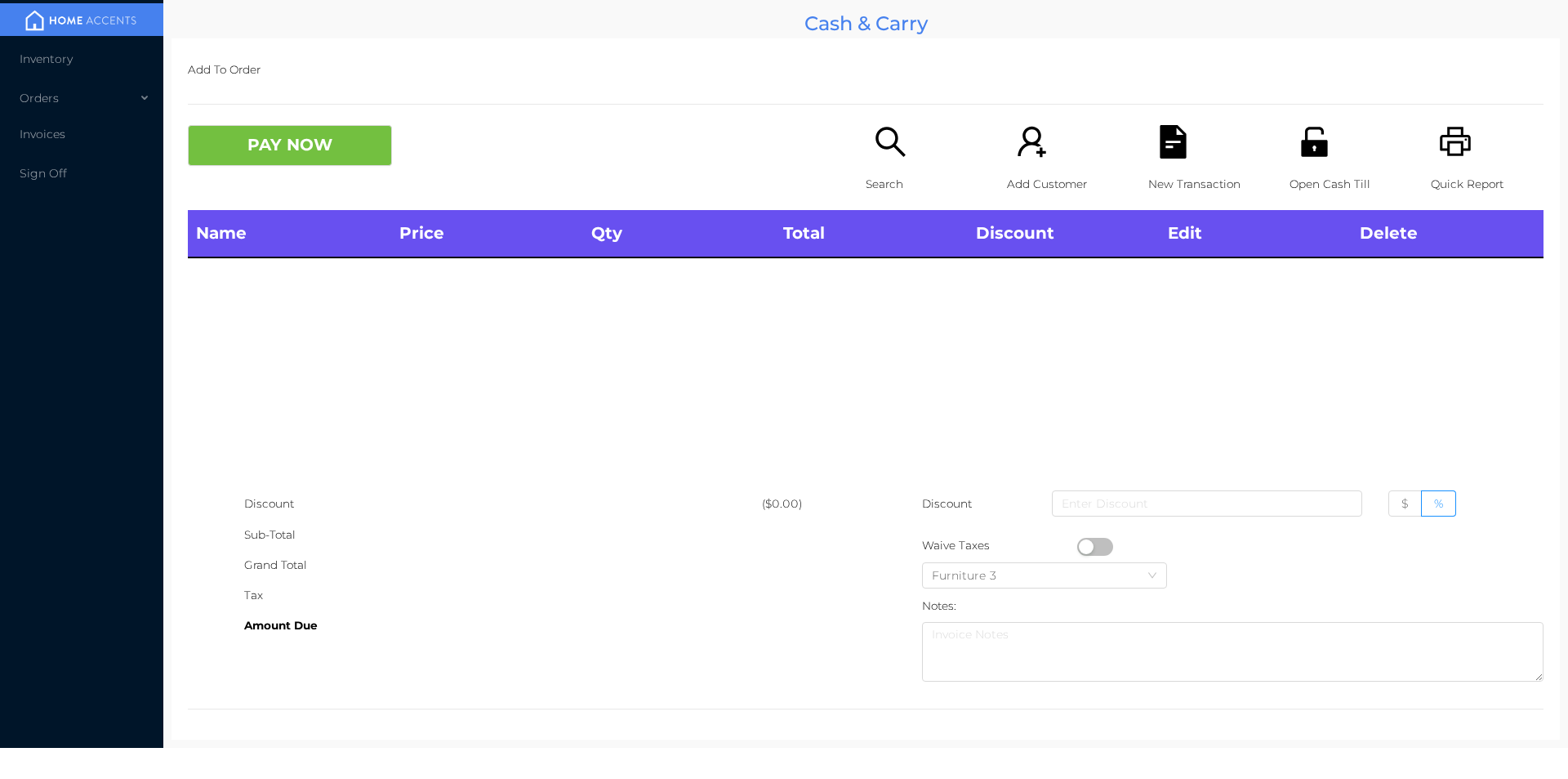
click at [1298, 143] on icon "icon: unlock" at bounding box center [1314, 141] width 33 height 33
click at [880, 157] on icon "icon: search" at bounding box center [890, 141] width 33 height 33
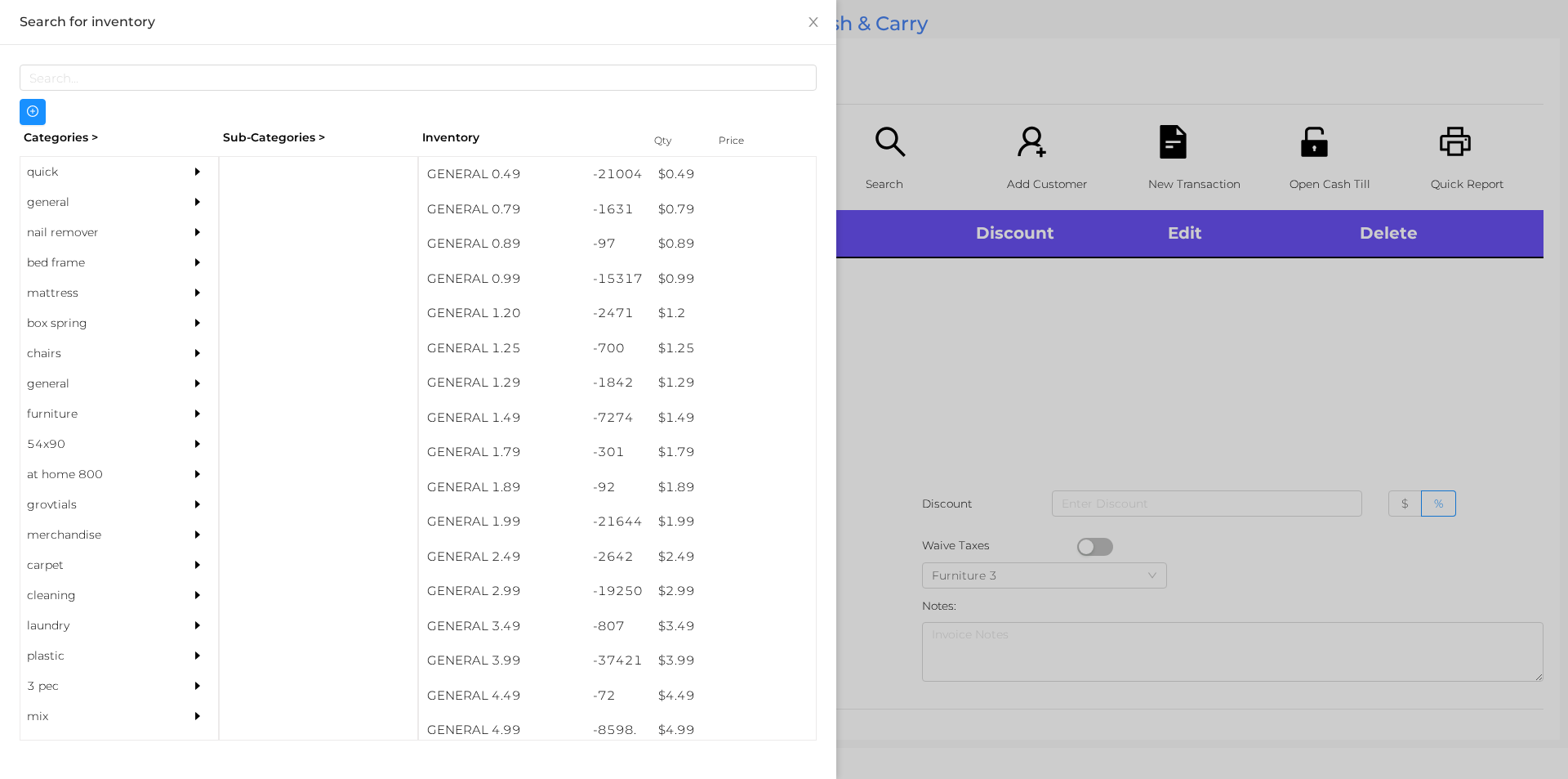
click at [58, 202] on div "general" at bounding box center [94, 202] width 148 height 31
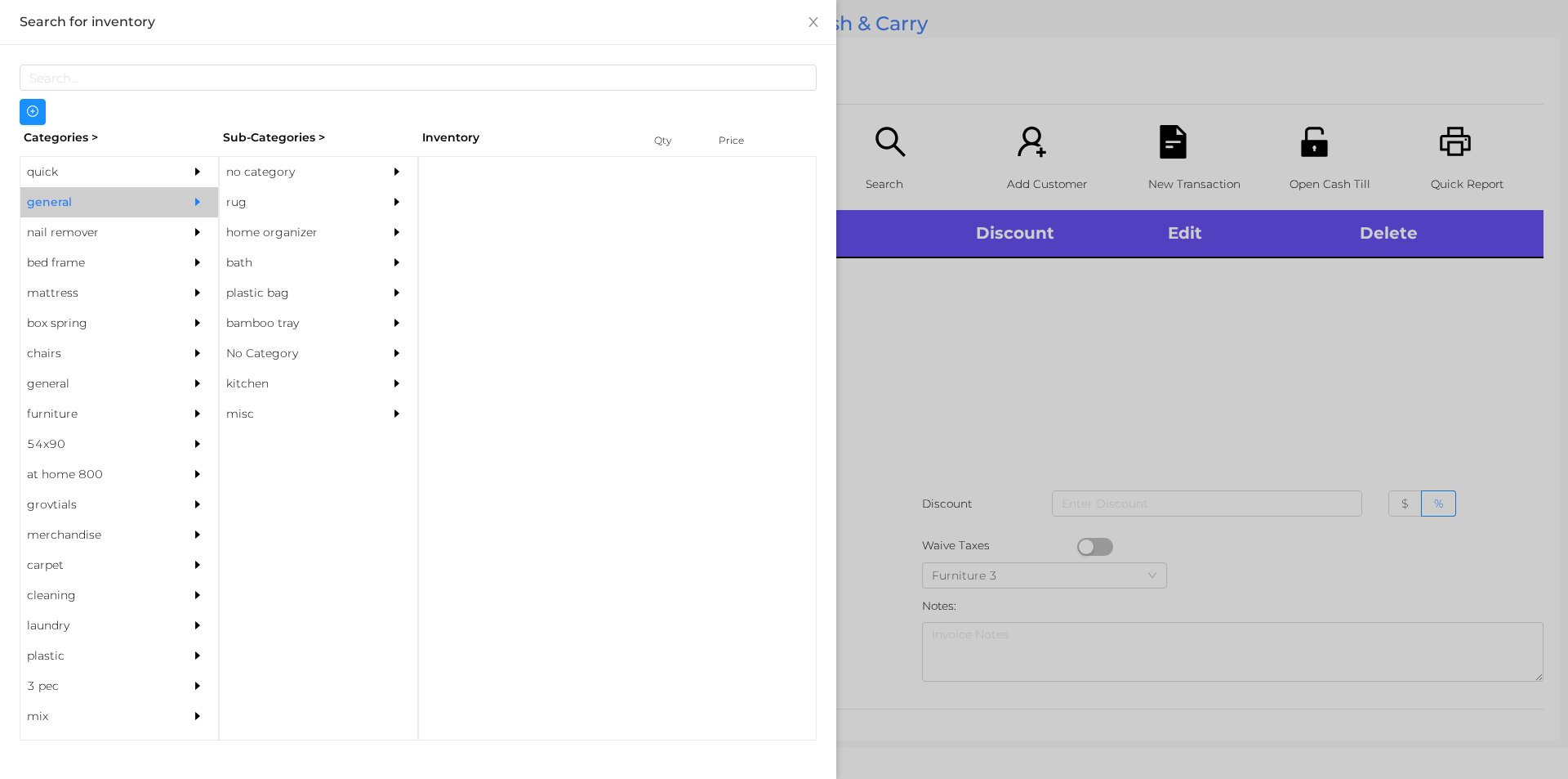
click at [267, 177] on div "no category" at bounding box center [294, 172] width 148 height 31
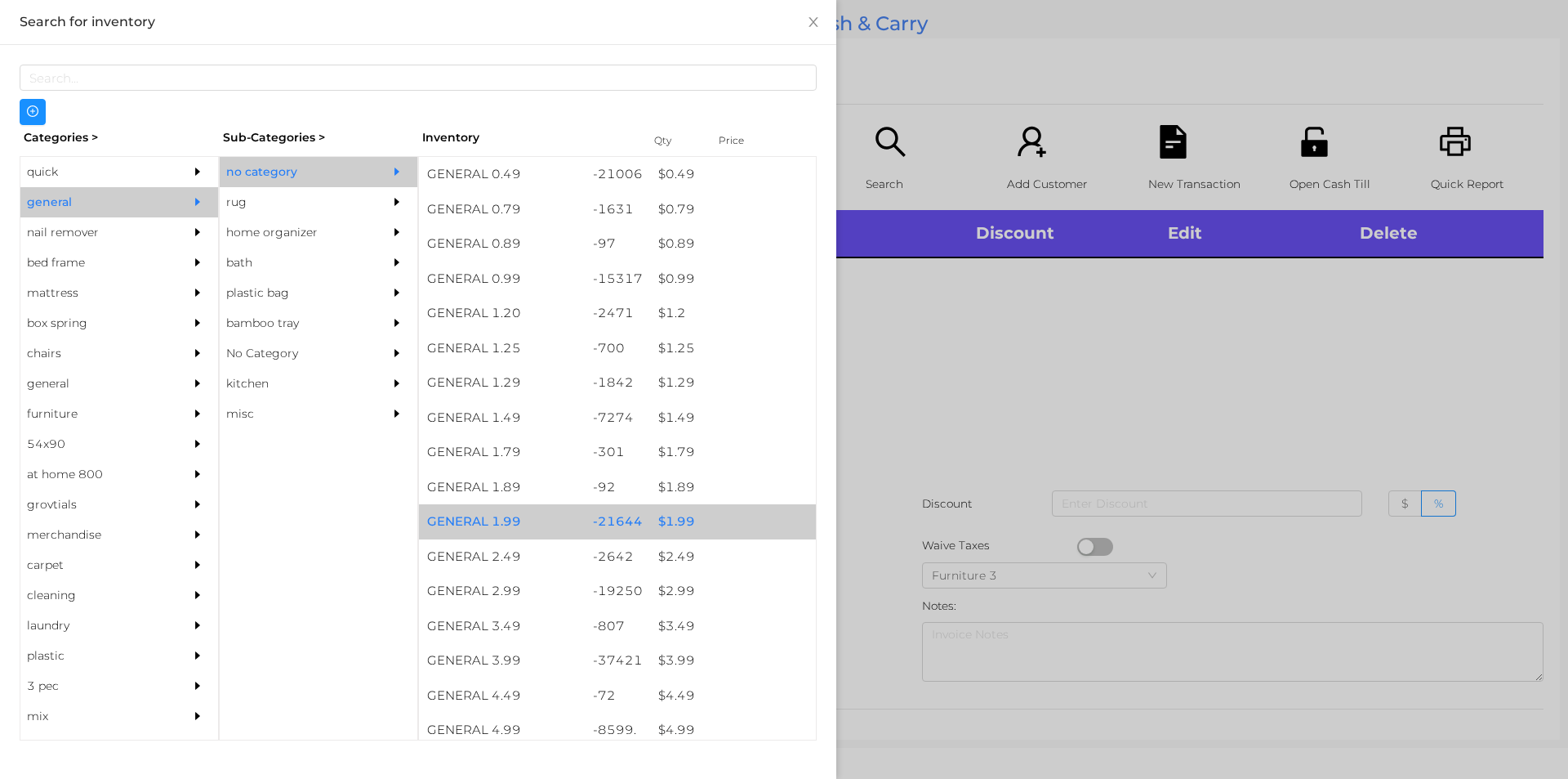
click at [674, 520] on div "$ 1.99" at bounding box center [733, 522] width 166 height 35
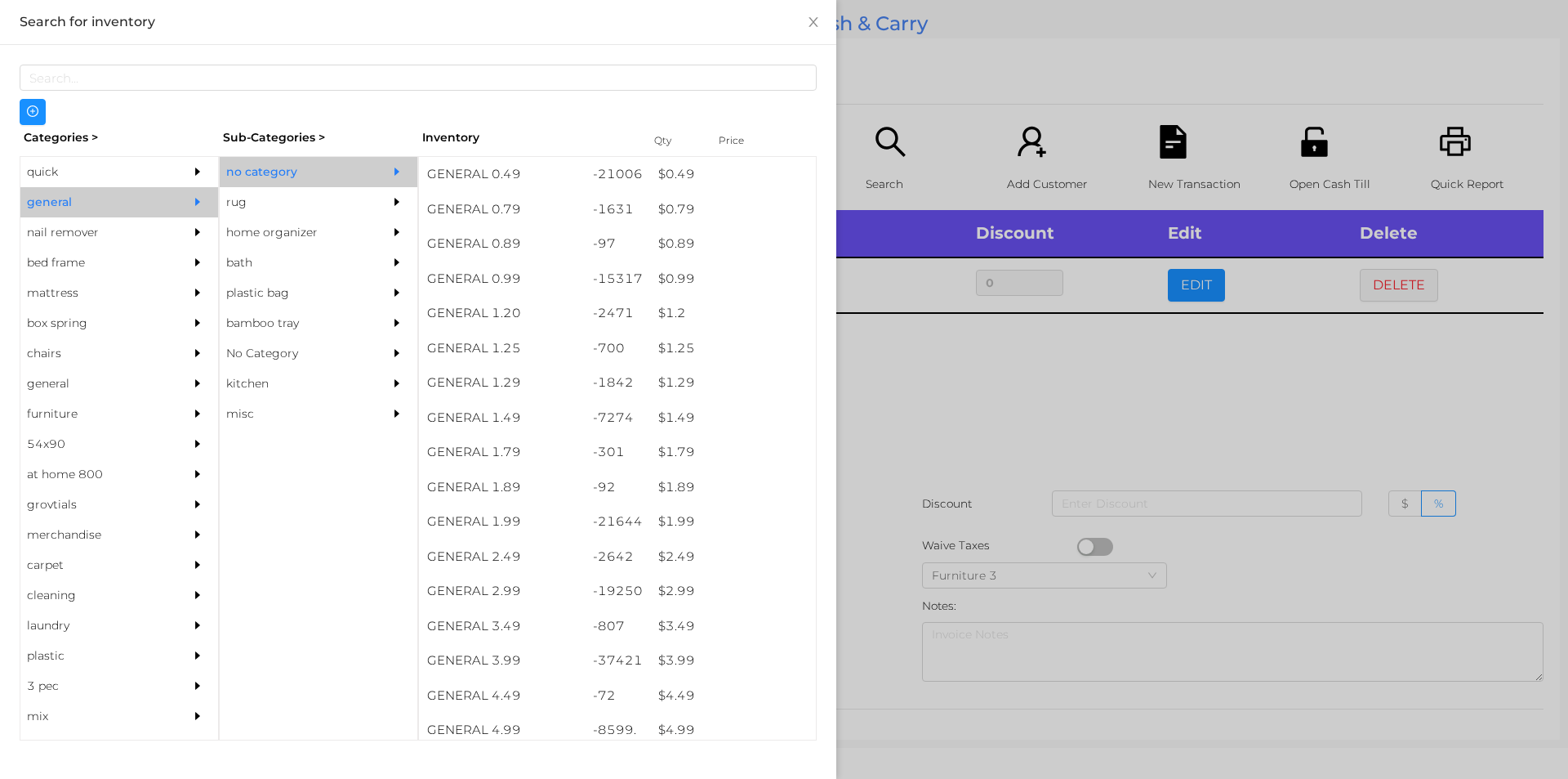
click at [1026, 427] on div at bounding box center [784, 389] width 1568 height 779
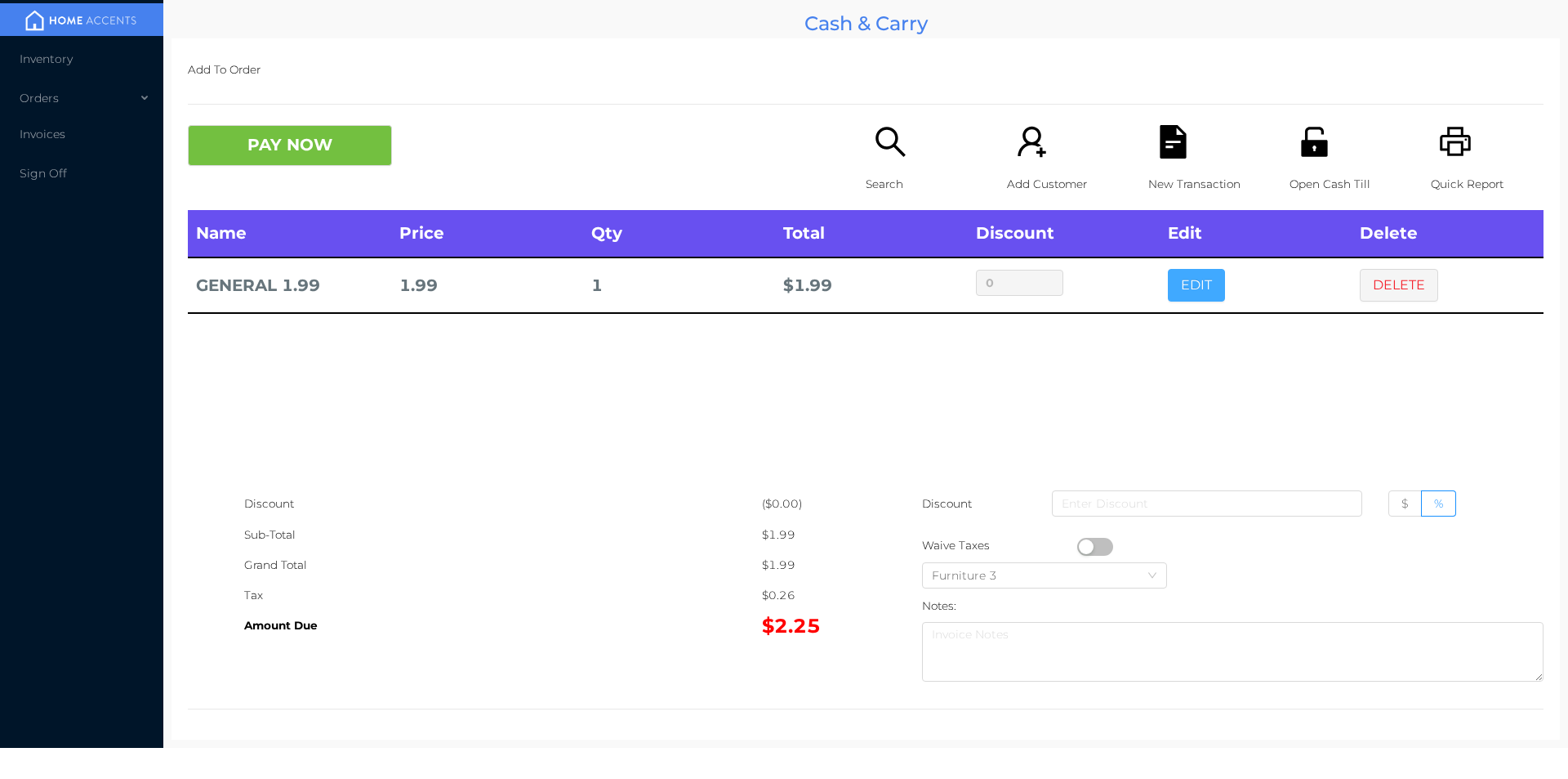
click at [1191, 282] on button "EDIT" at bounding box center [1196, 284] width 58 height 32
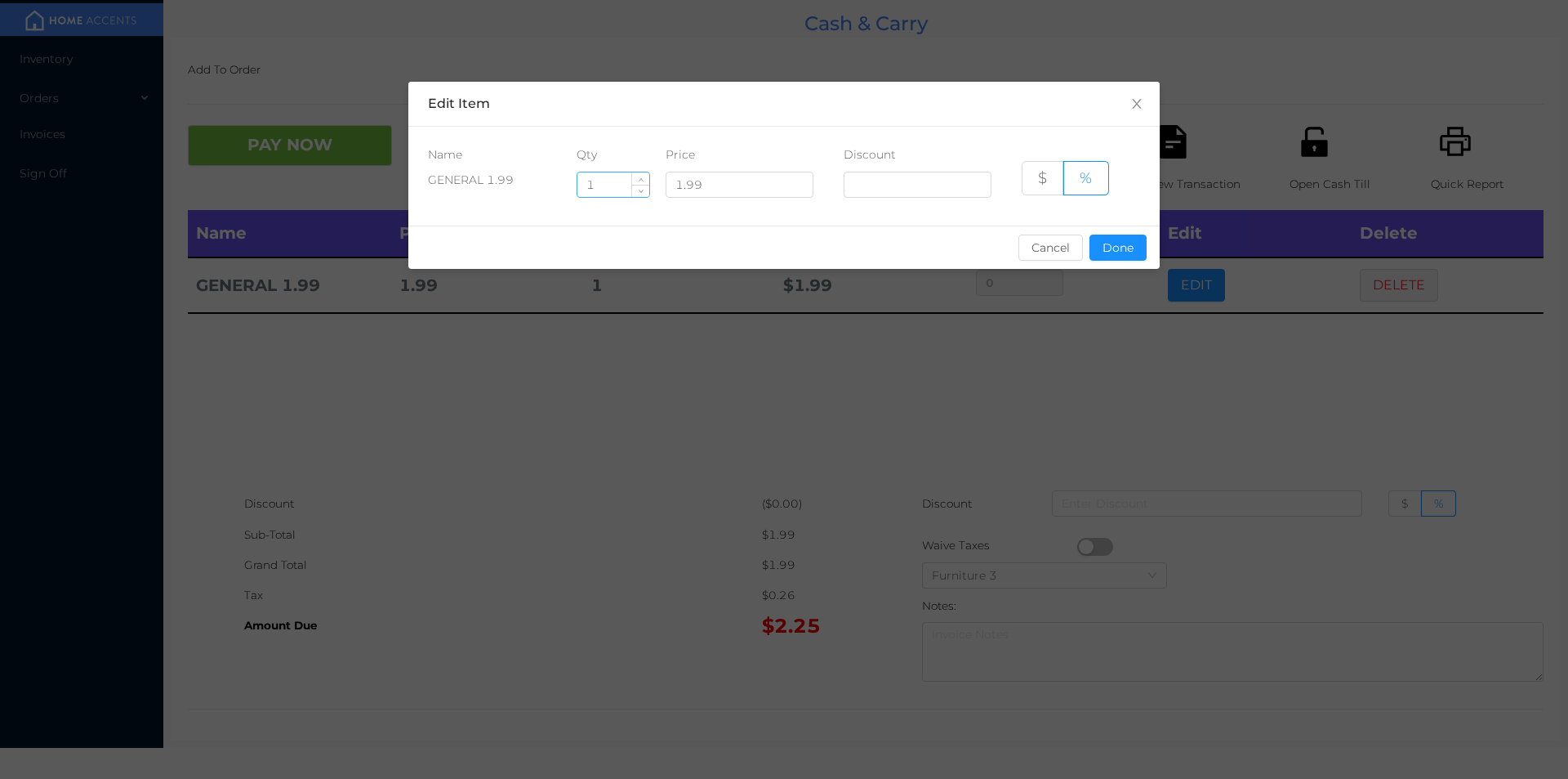
click at [624, 190] on input "1" at bounding box center [613, 185] width 72 height 24
type input "11"
click at [1101, 249] on button "Done" at bounding box center [1118, 248] width 58 height 26
type input "0%"
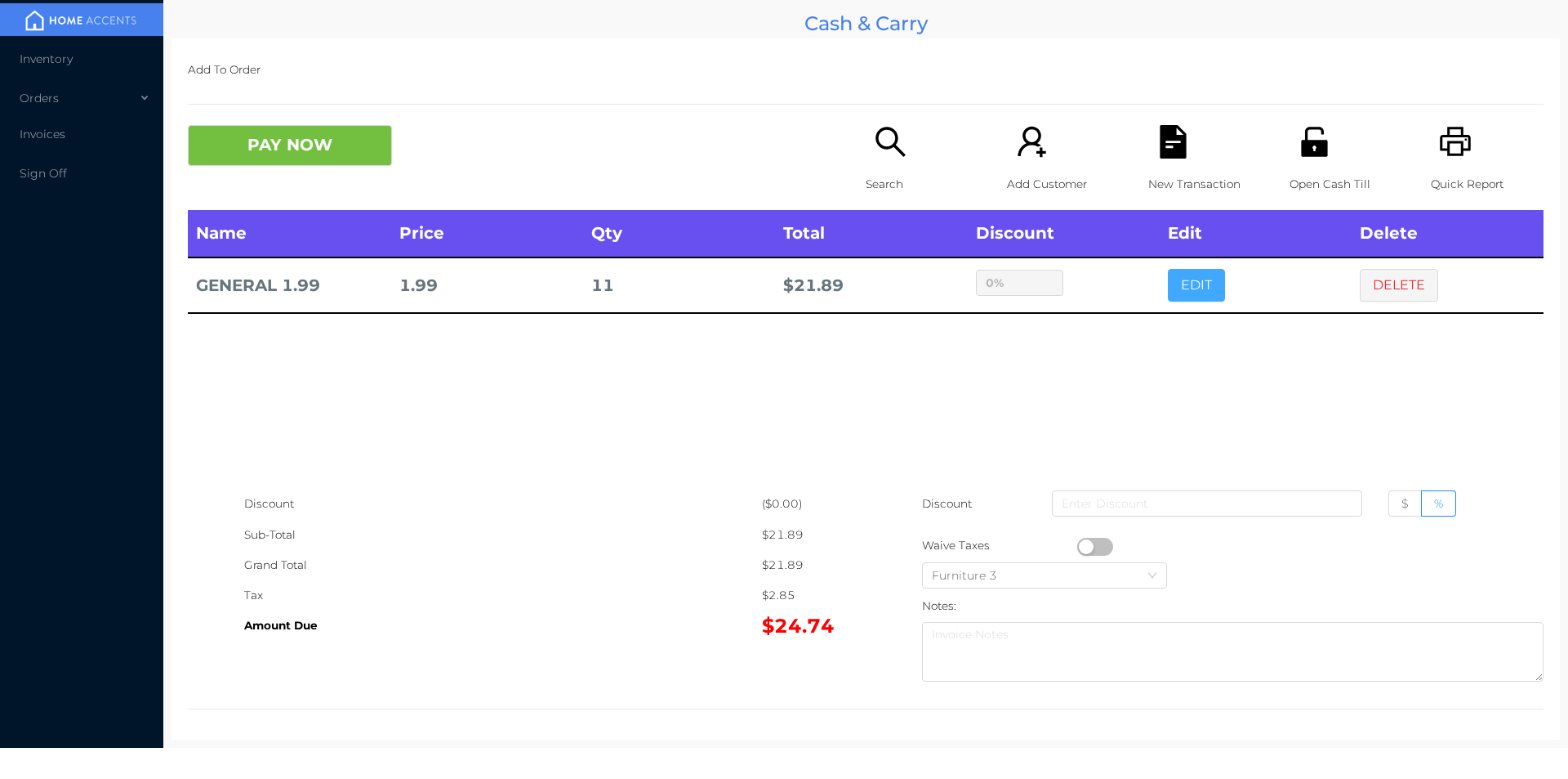
click at [1168, 269] on button "EDIT" at bounding box center [1196, 284] width 58 height 32
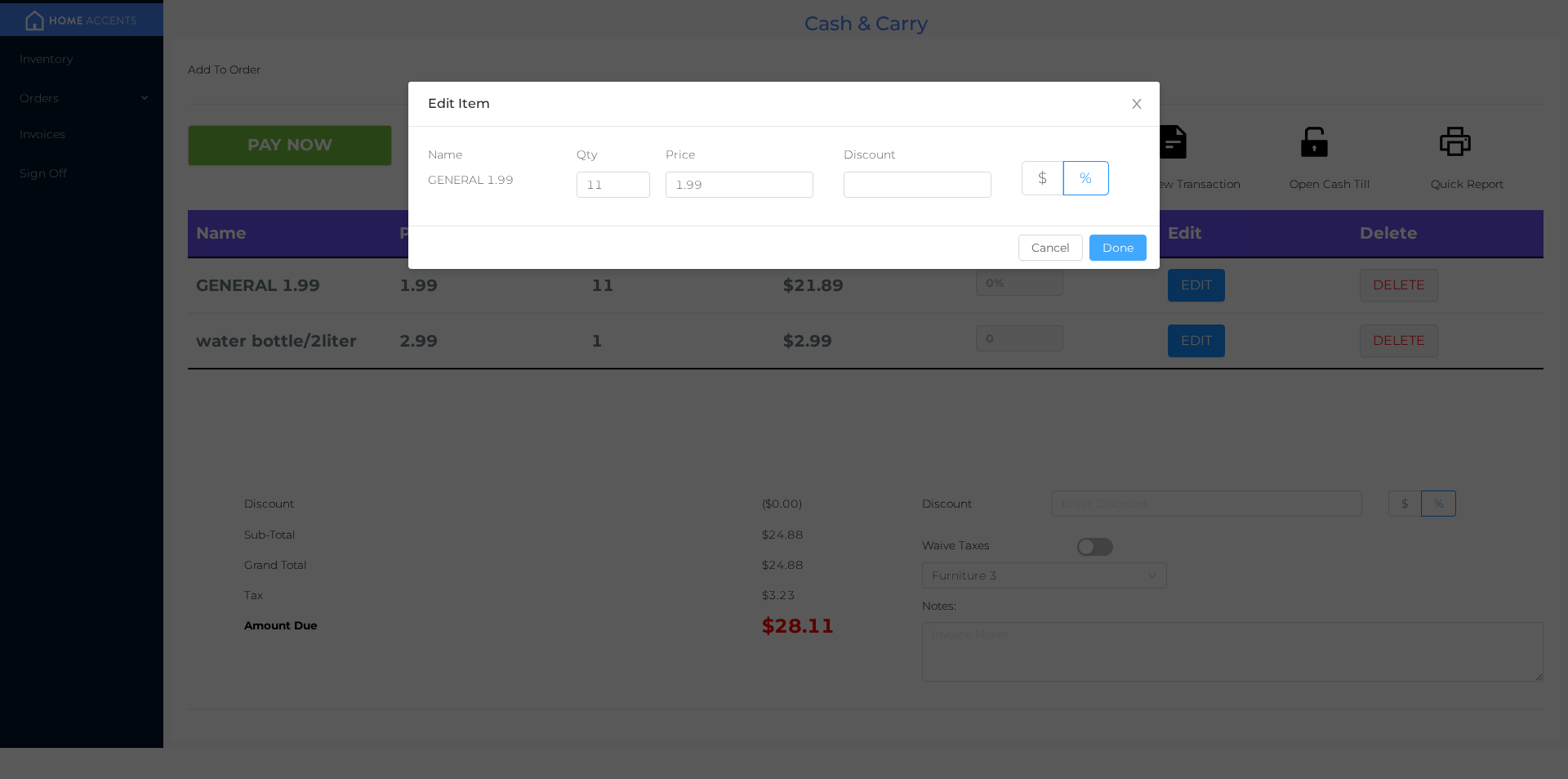
click at [1120, 259] on button "Done" at bounding box center [1118, 248] width 58 height 26
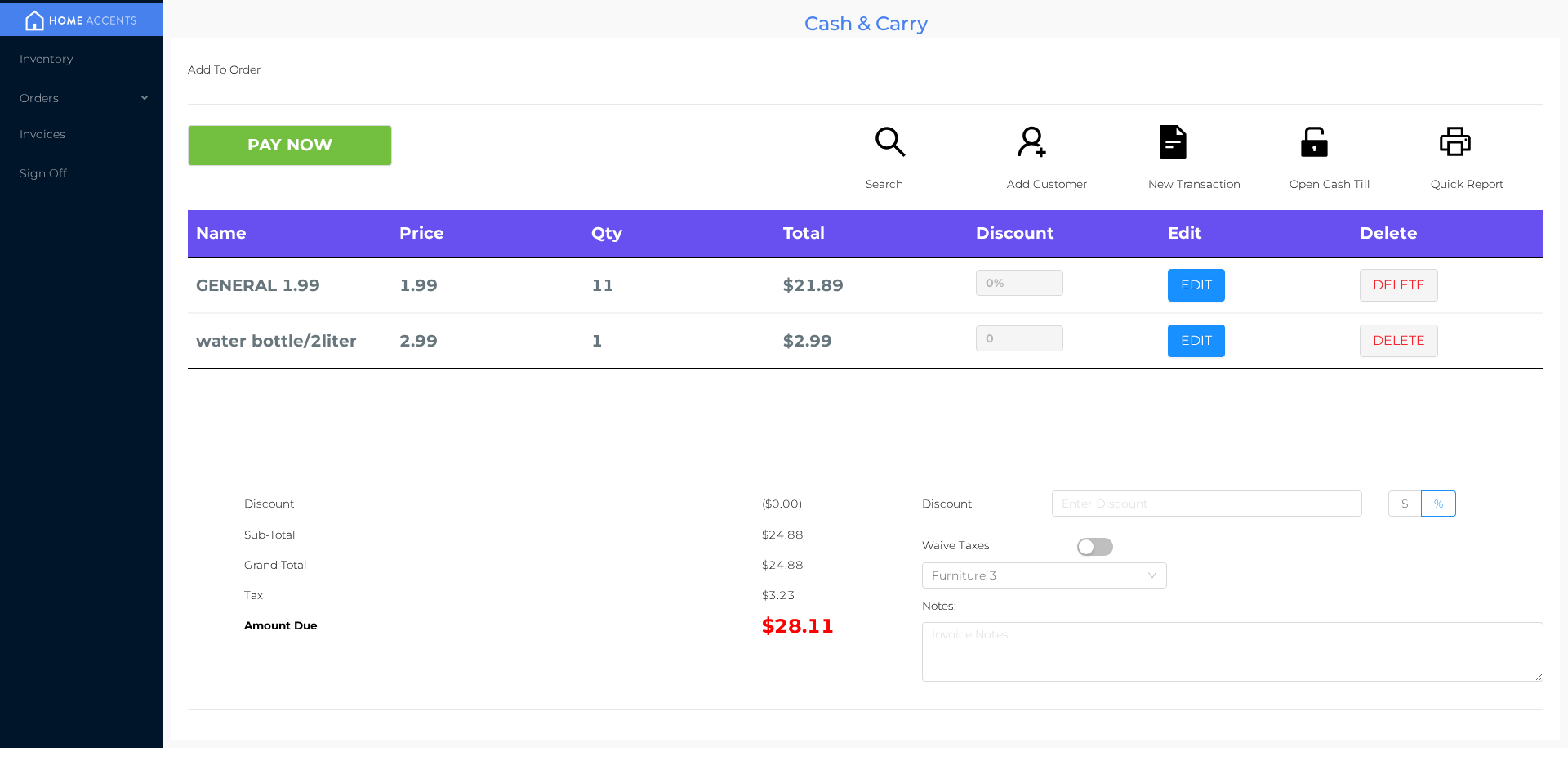
click at [992, 442] on div "Name Price Qty Total Discount Edit Delete GENERAL 1.99 1.99 11 $ 21.89 0% EDIT …" at bounding box center [865, 349] width 1356 height 278
click at [282, 151] on button "PAY NOW" at bounding box center [290, 145] width 204 height 41
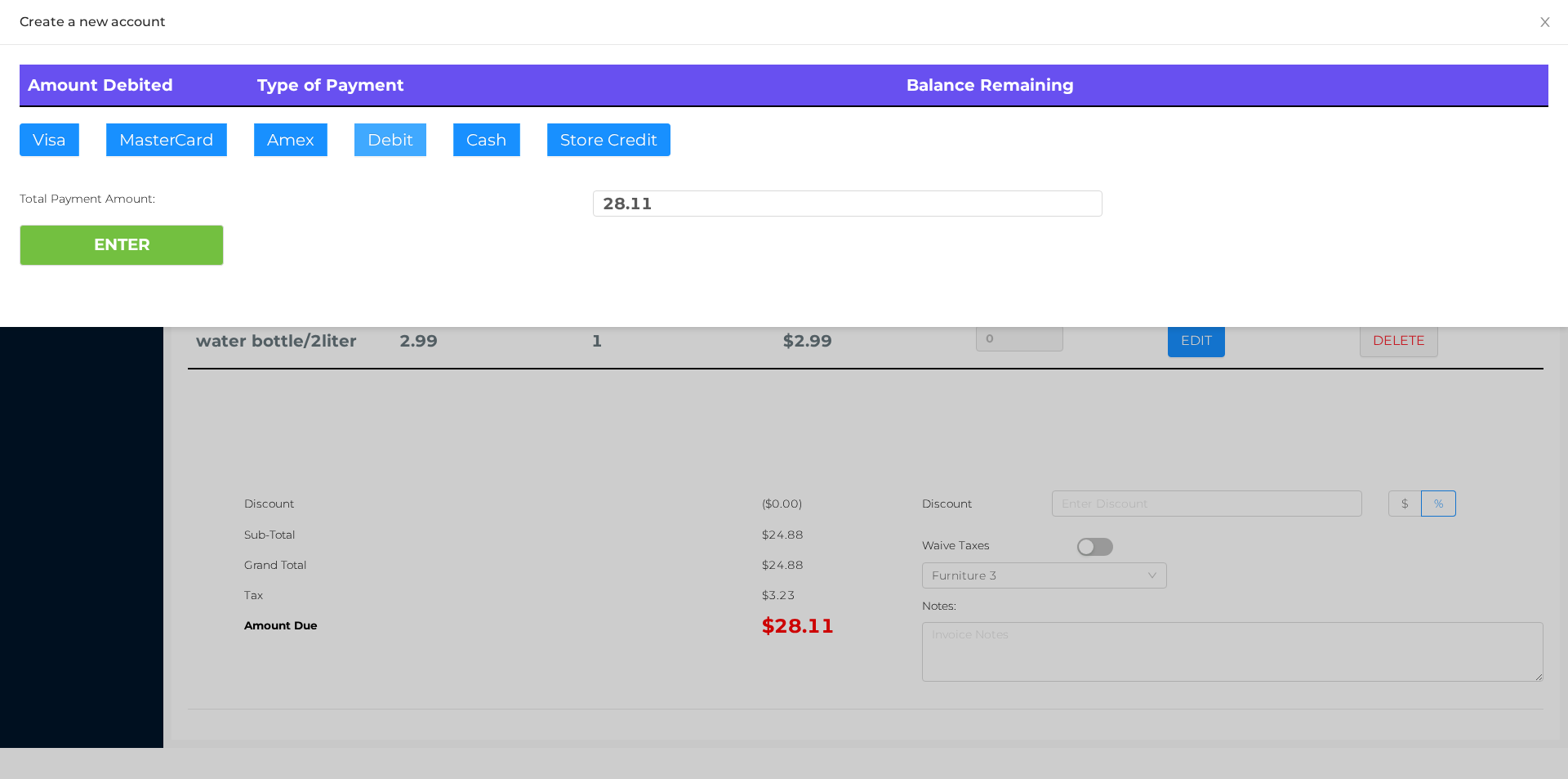
click at [385, 146] on button "Debit" at bounding box center [390, 139] width 72 height 32
click at [129, 228] on button "ENTER" at bounding box center [121, 245] width 204 height 41
type input "0"
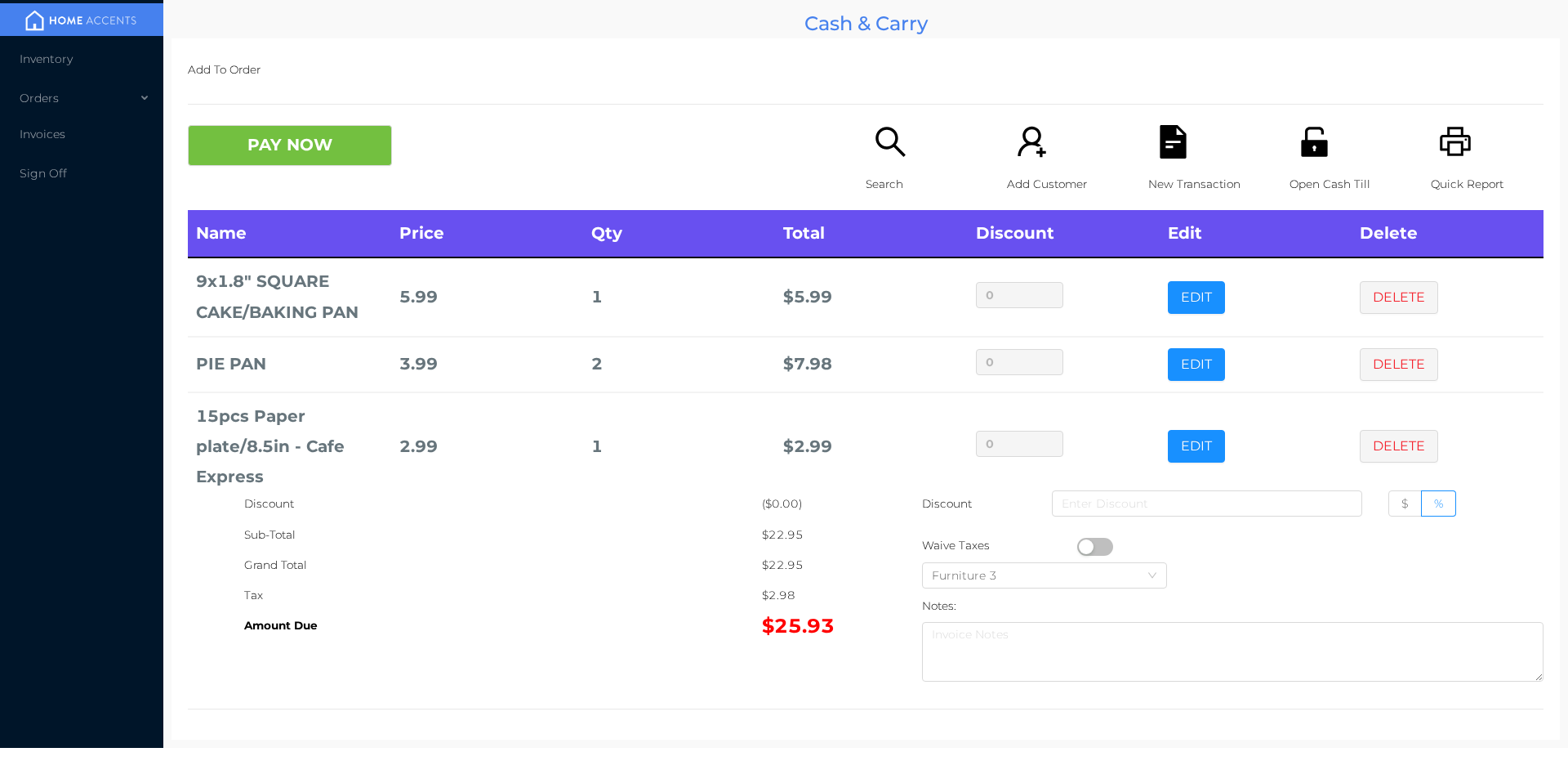
click at [291, 154] on button "PAY NOW" at bounding box center [290, 145] width 204 height 41
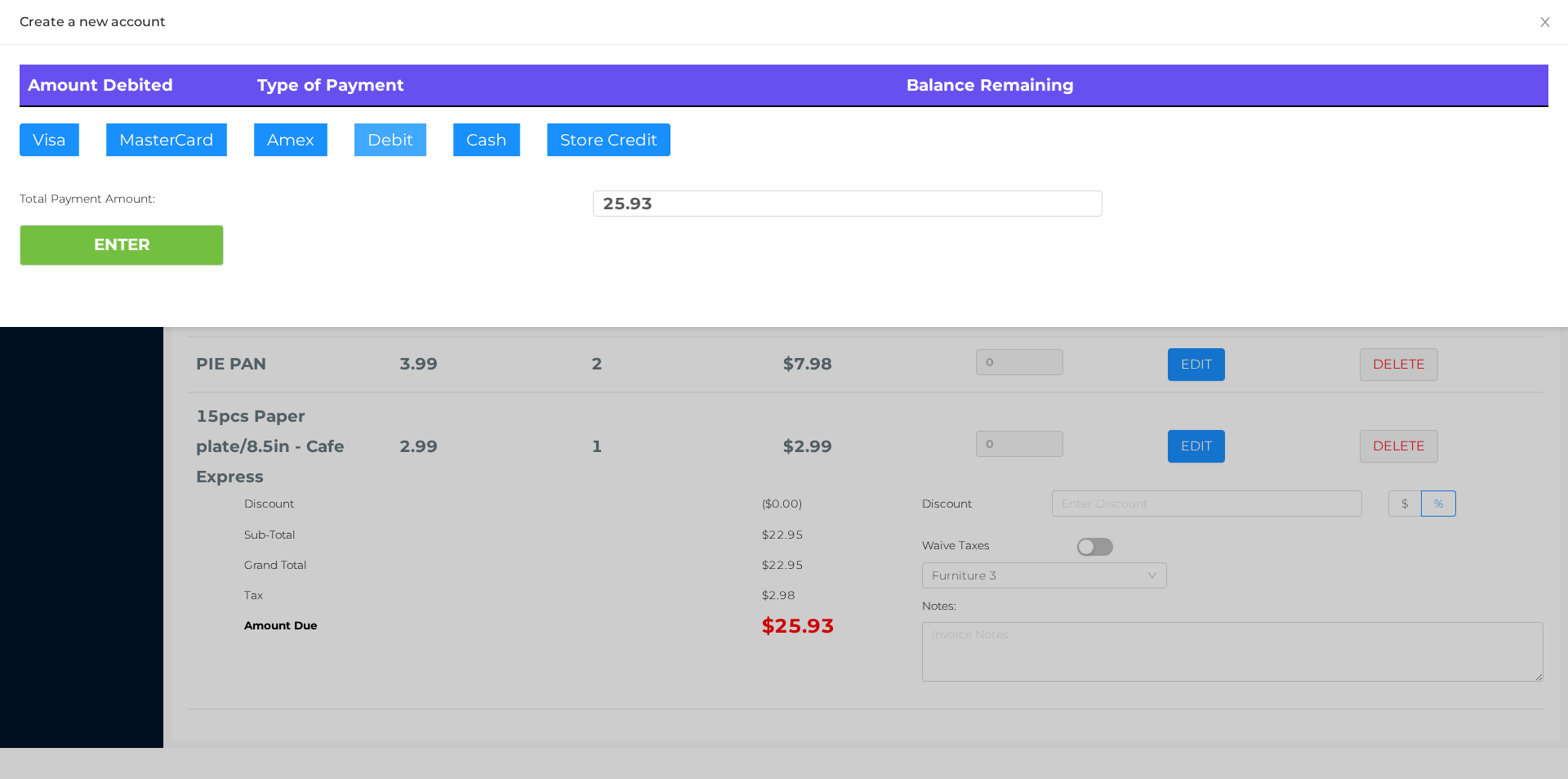
click at [392, 154] on button "Debit" at bounding box center [390, 139] width 72 height 32
type input "50"
click at [160, 262] on button "ENTER" at bounding box center [121, 245] width 204 height 41
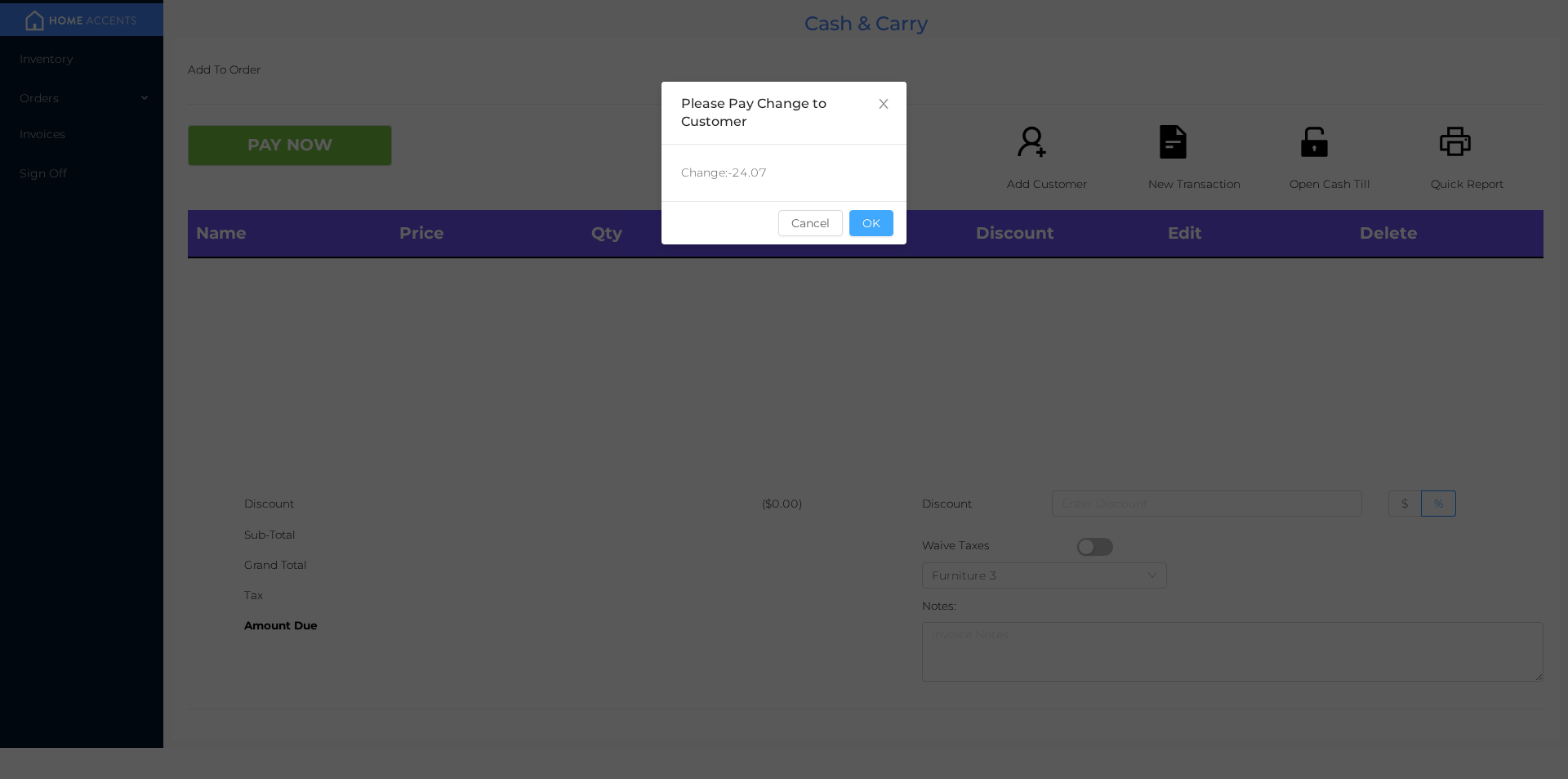
click at [879, 222] on button "OK" at bounding box center [871, 223] width 44 height 26
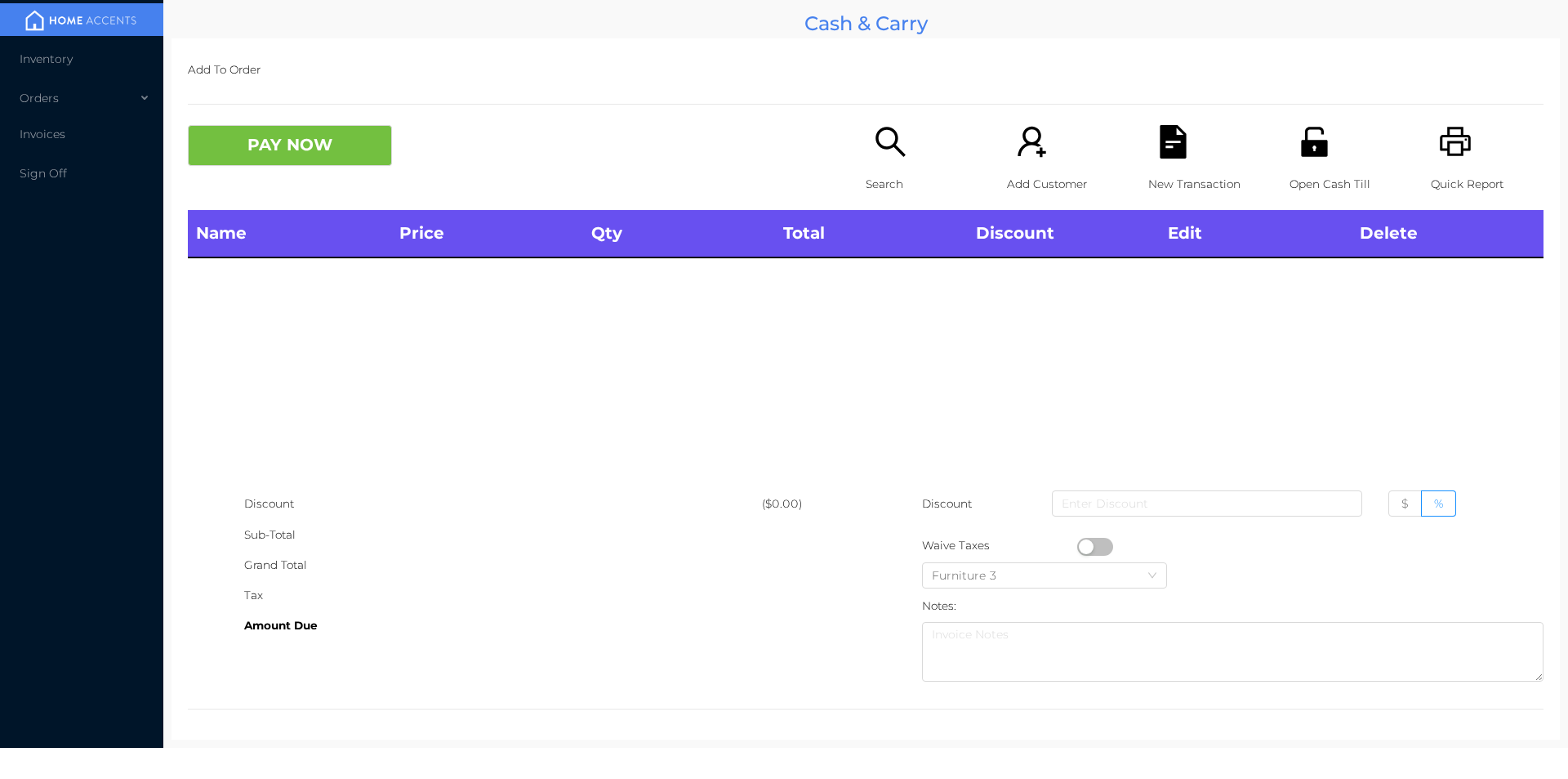
click at [878, 160] on div "Search" at bounding box center [922, 167] width 112 height 85
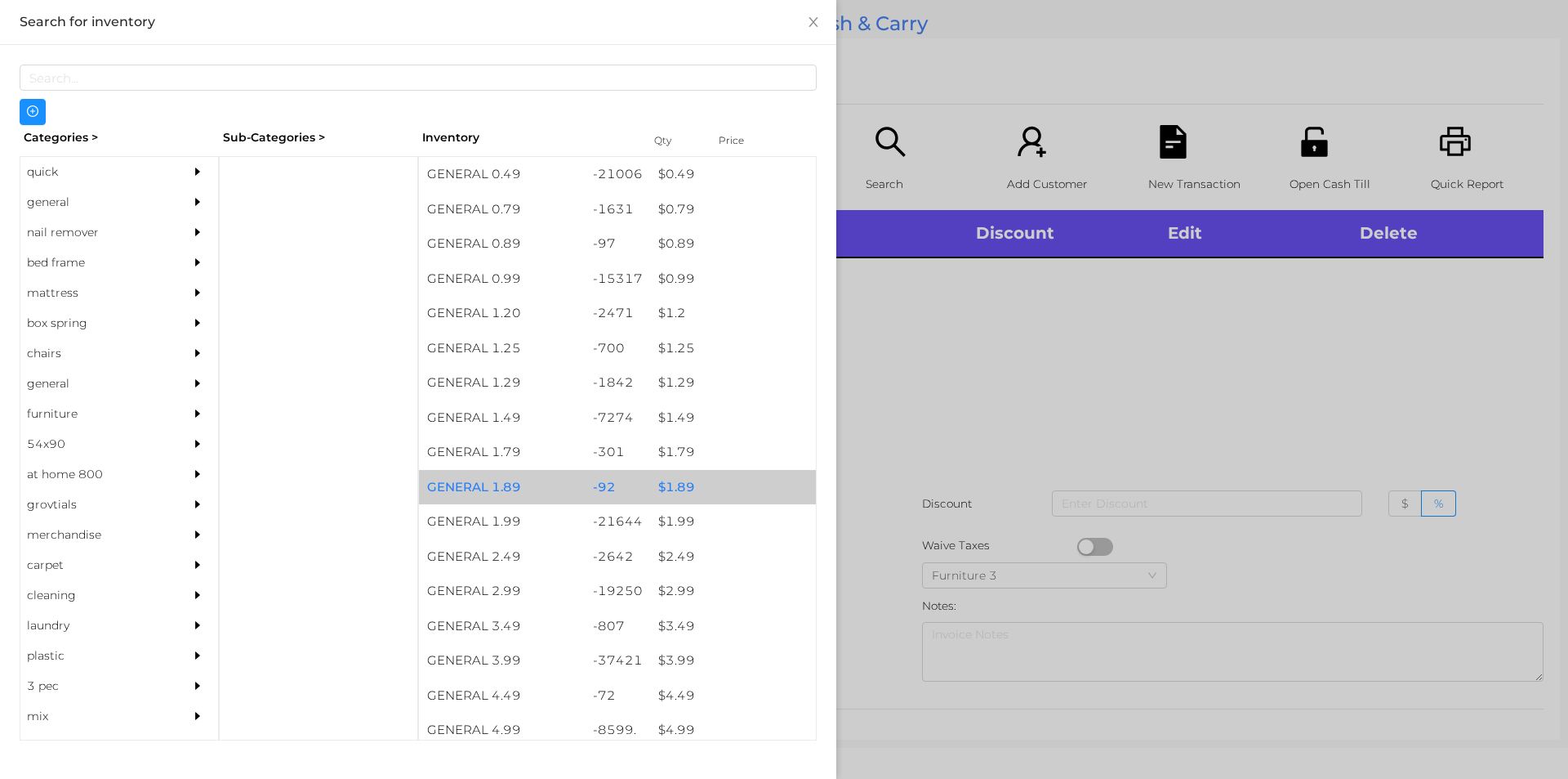
click at [737, 502] on div "$ 1.89" at bounding box center [733, 488] width 166 height 35
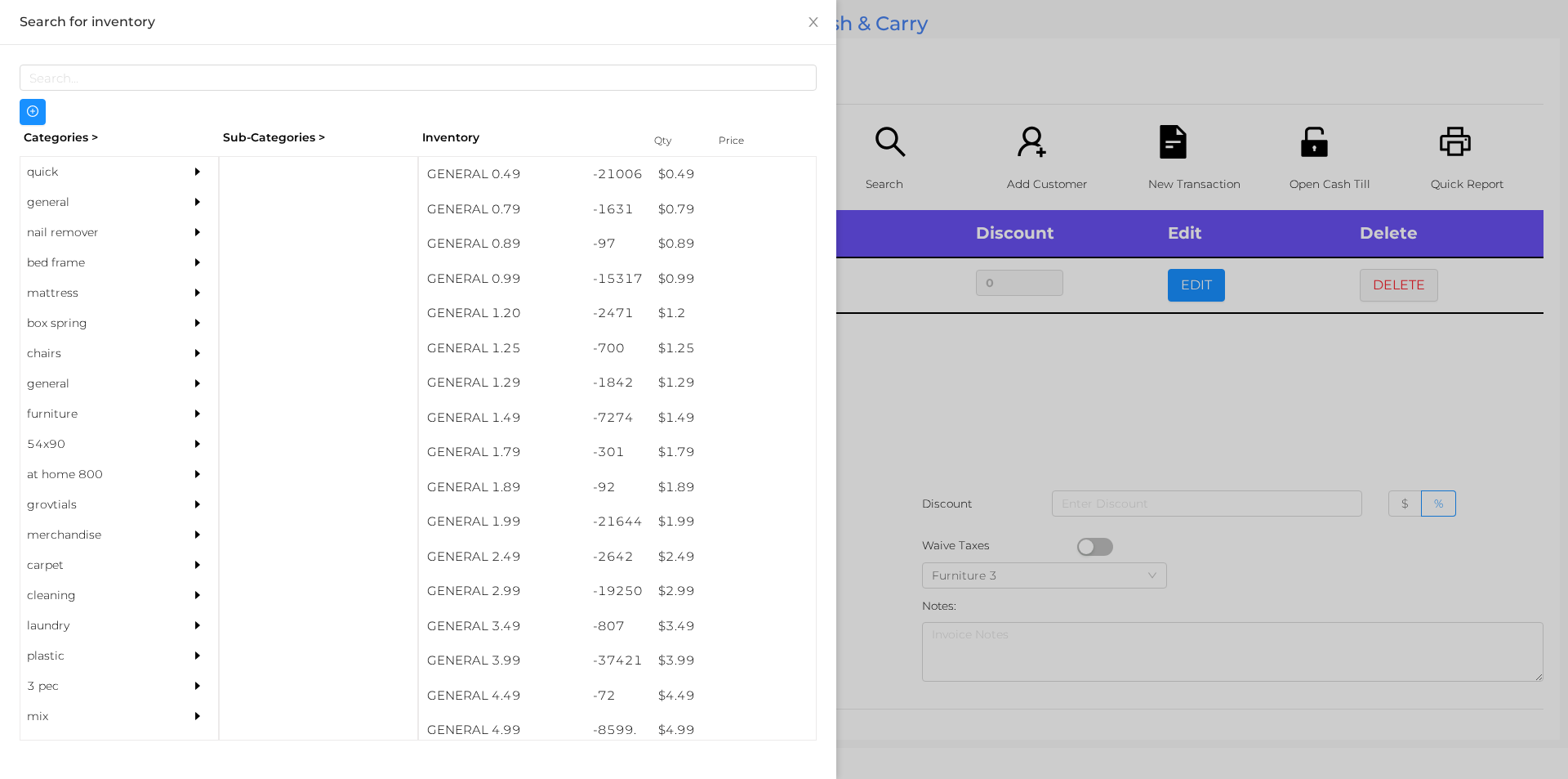
click at [1073, 389] on div at bounding box center [784, 389] width 1568 height 779
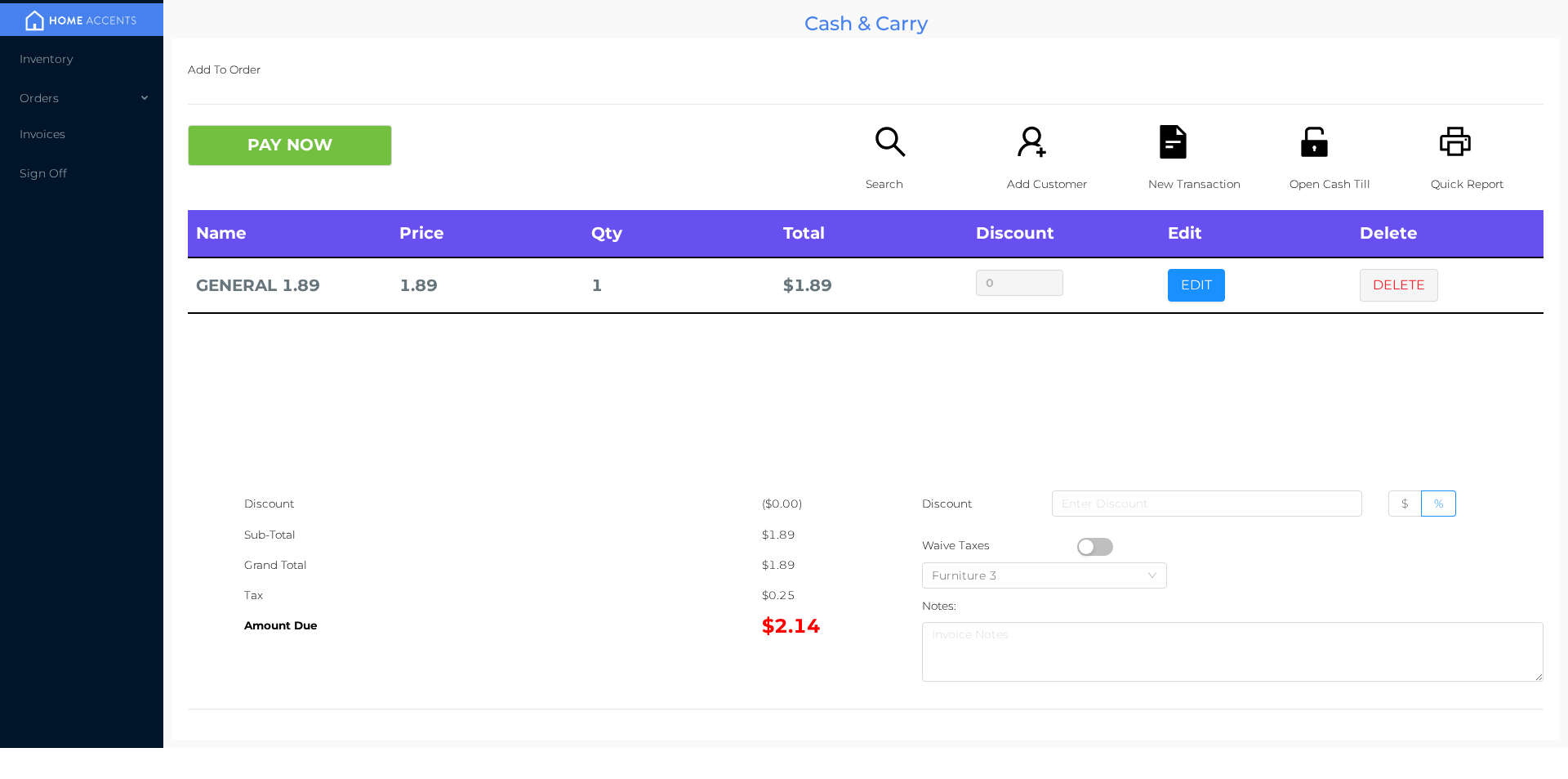
click at [1161, 148] on icon "icon: file-text" at bounding box center [1173, 141] width 33 height 33
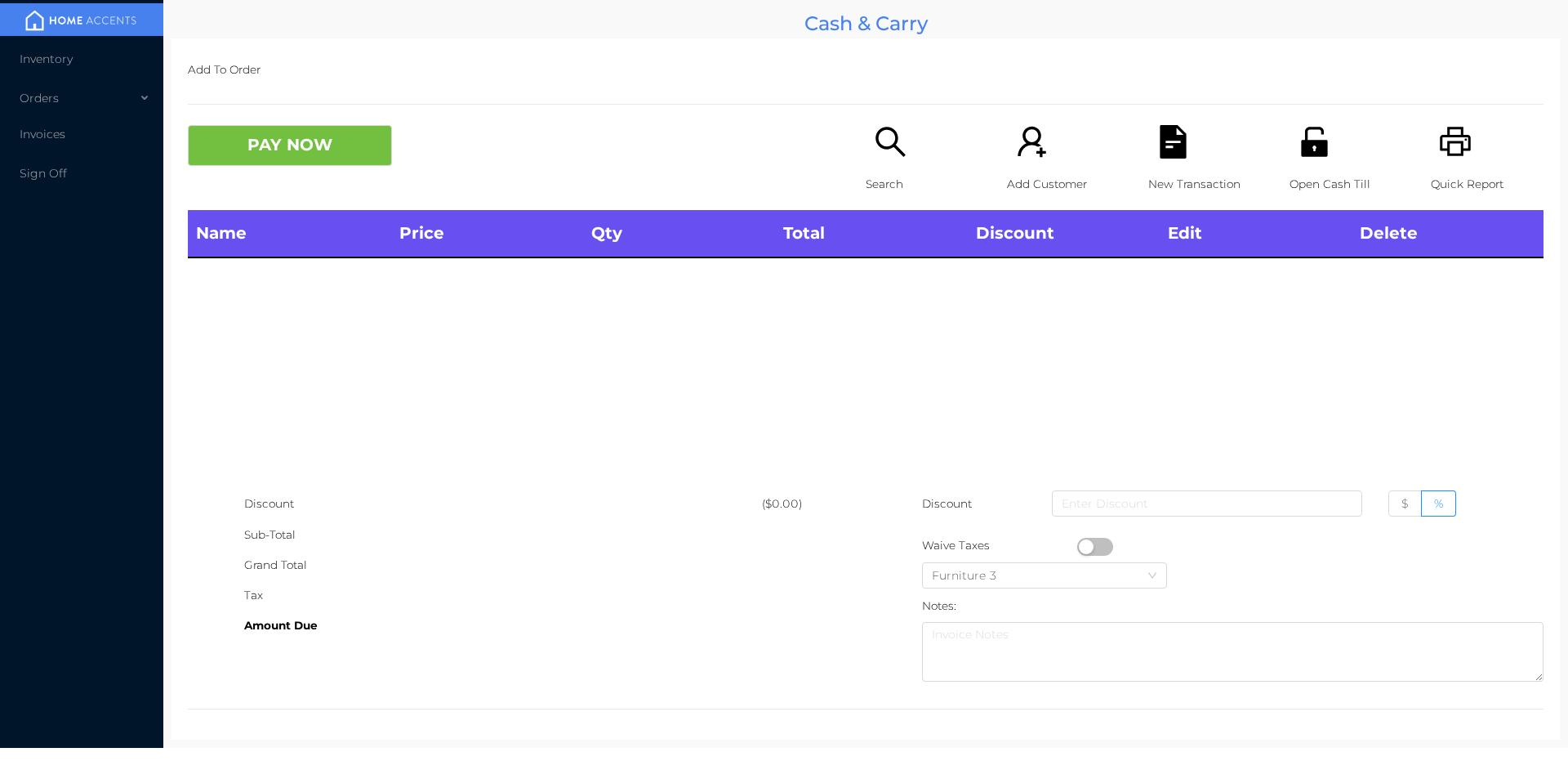
click at [1456, 131] on icon "icon: printer" at bounding box center [1456, 141] width 33 height 33
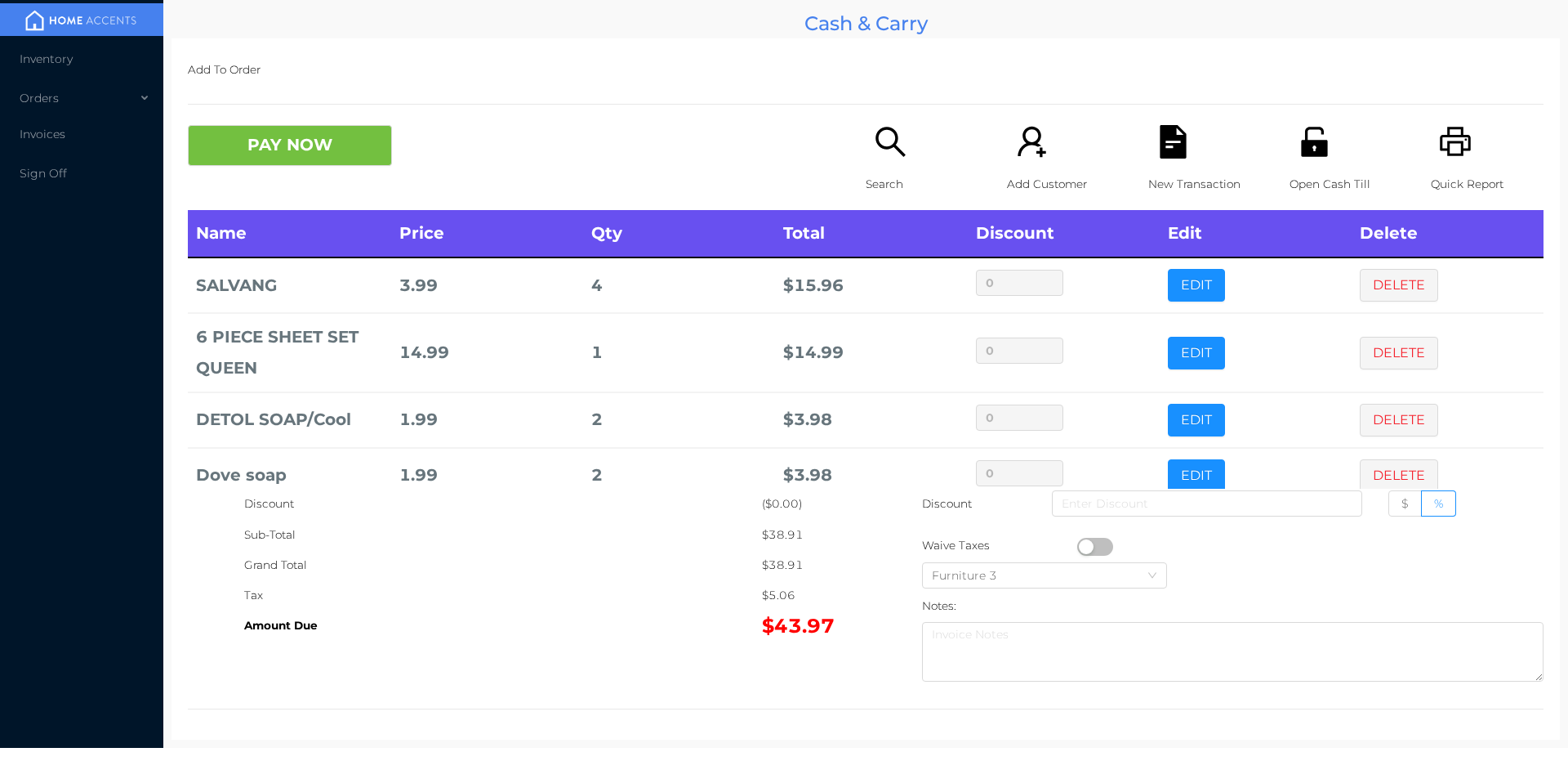
scroll to position [31, 0]
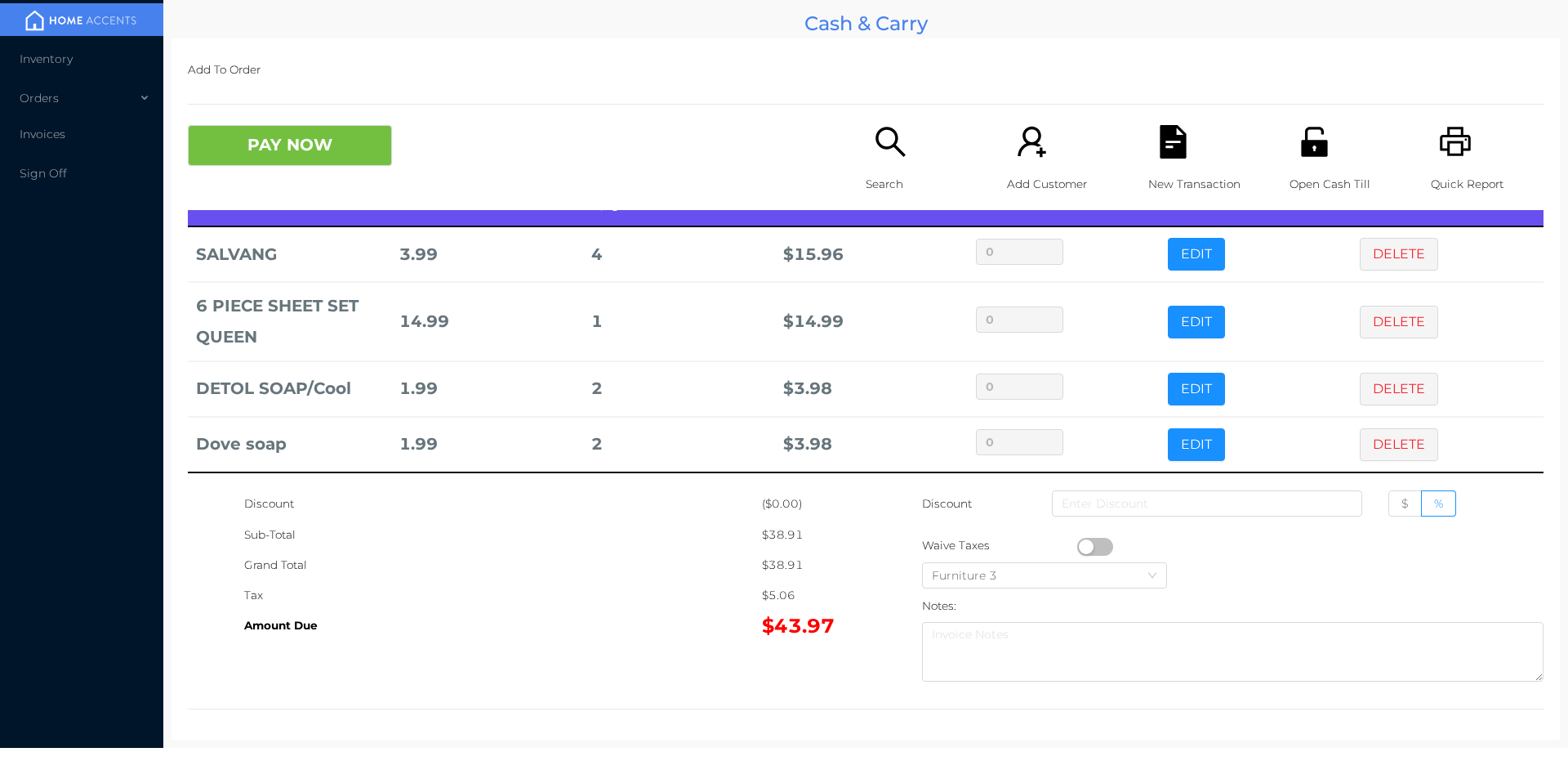
click at [1478, 135] on div "Quick Report" at bounding box center [1487, 167] width 112 height 85
click at [1181, 172] on p "New Transaction" at bounding box center [1204, 184] width 112 height 31
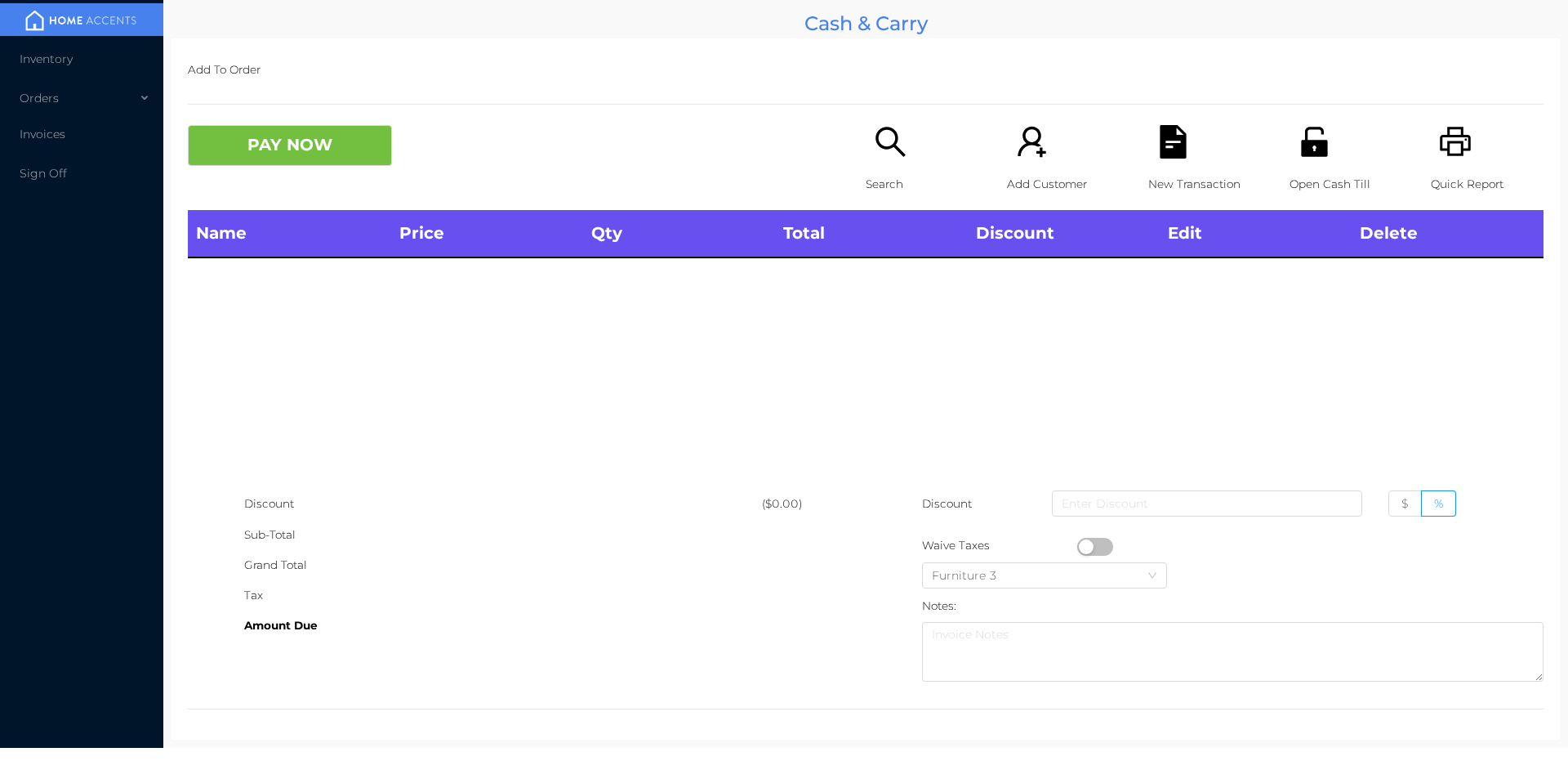
scroll to position [0, 0]
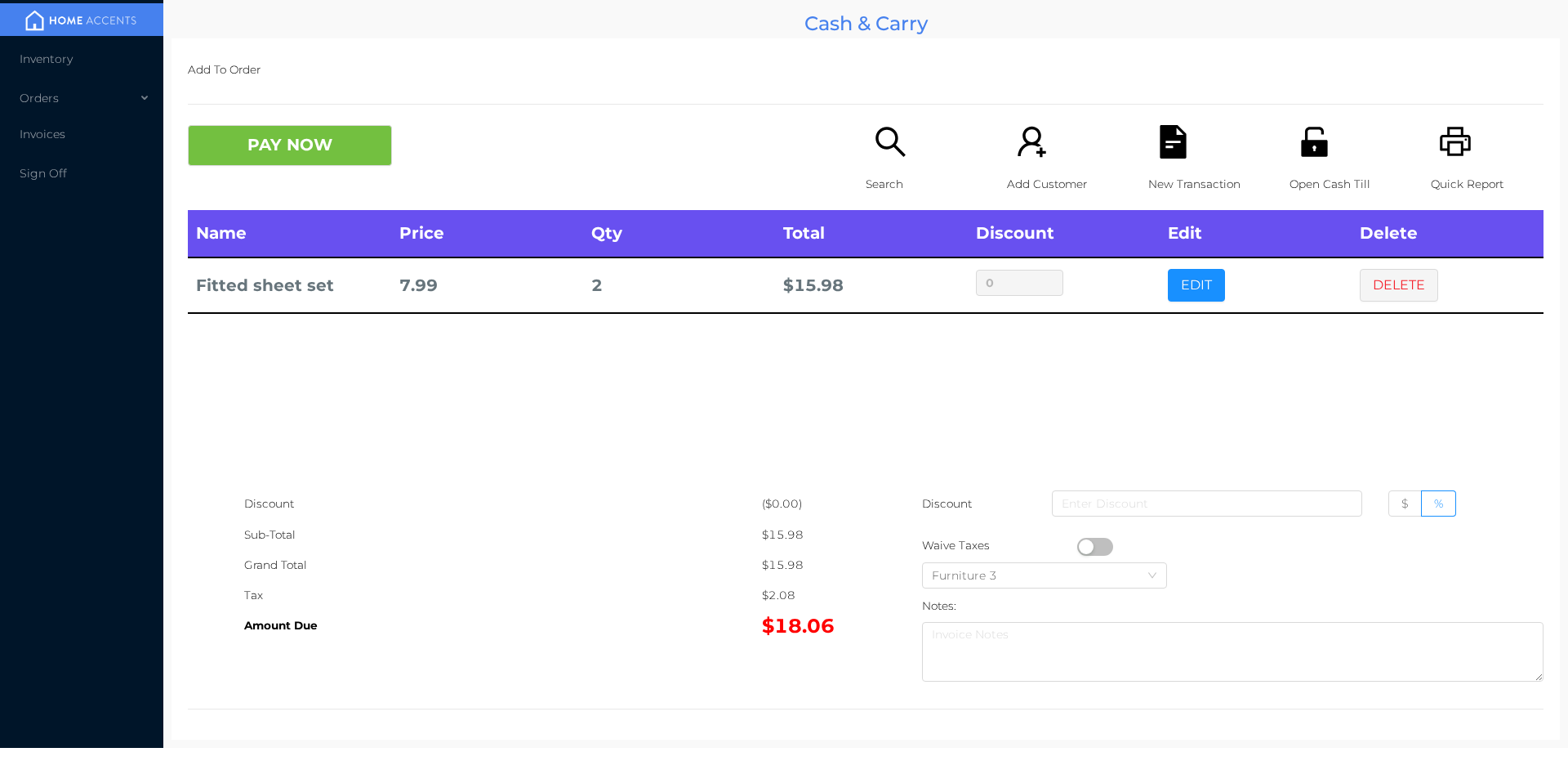
click at [888, 151] on icon "icon: search" at bounding box center [890, 141] width 33 height 33
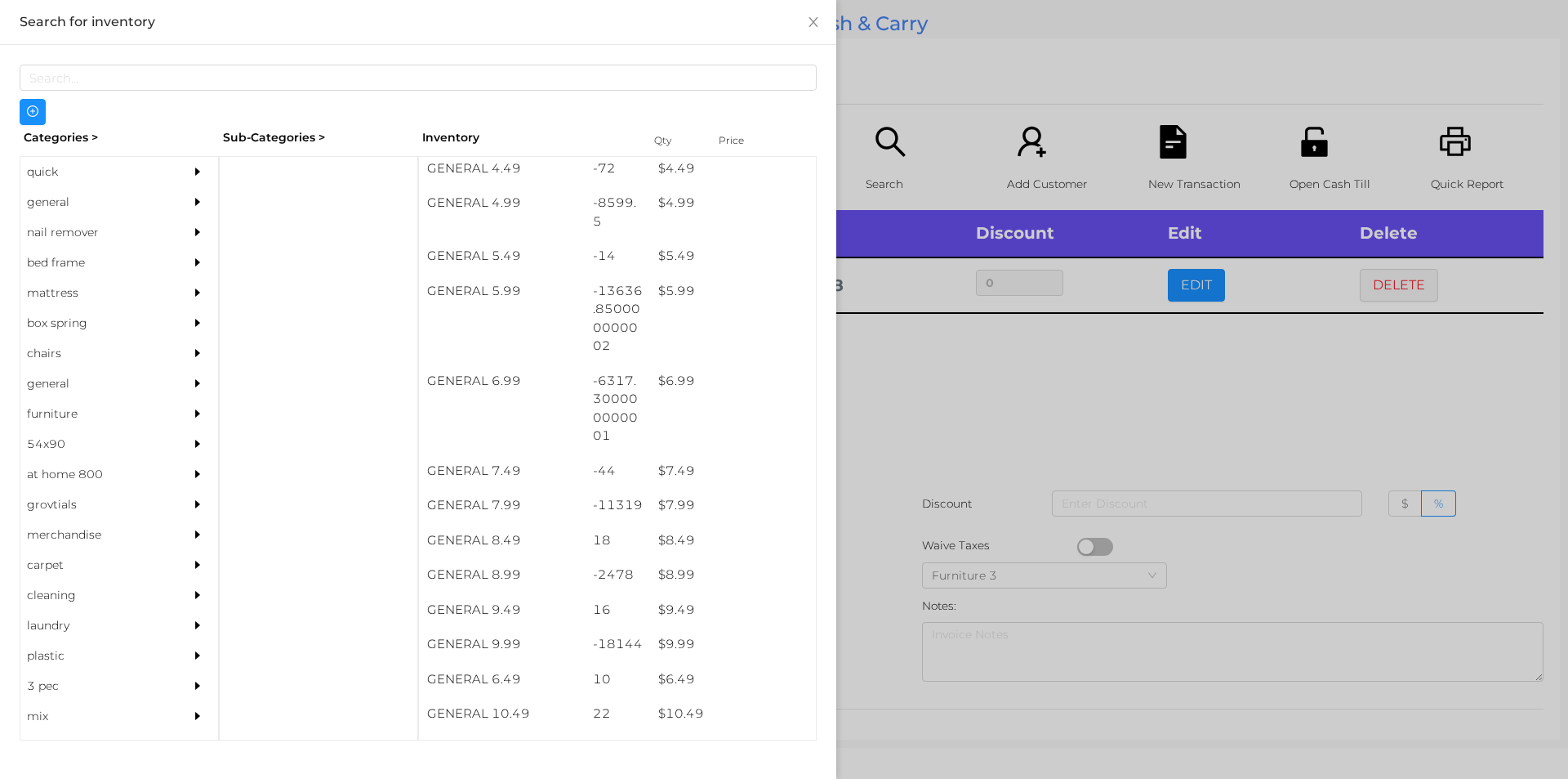
scroll to position [533, 0]
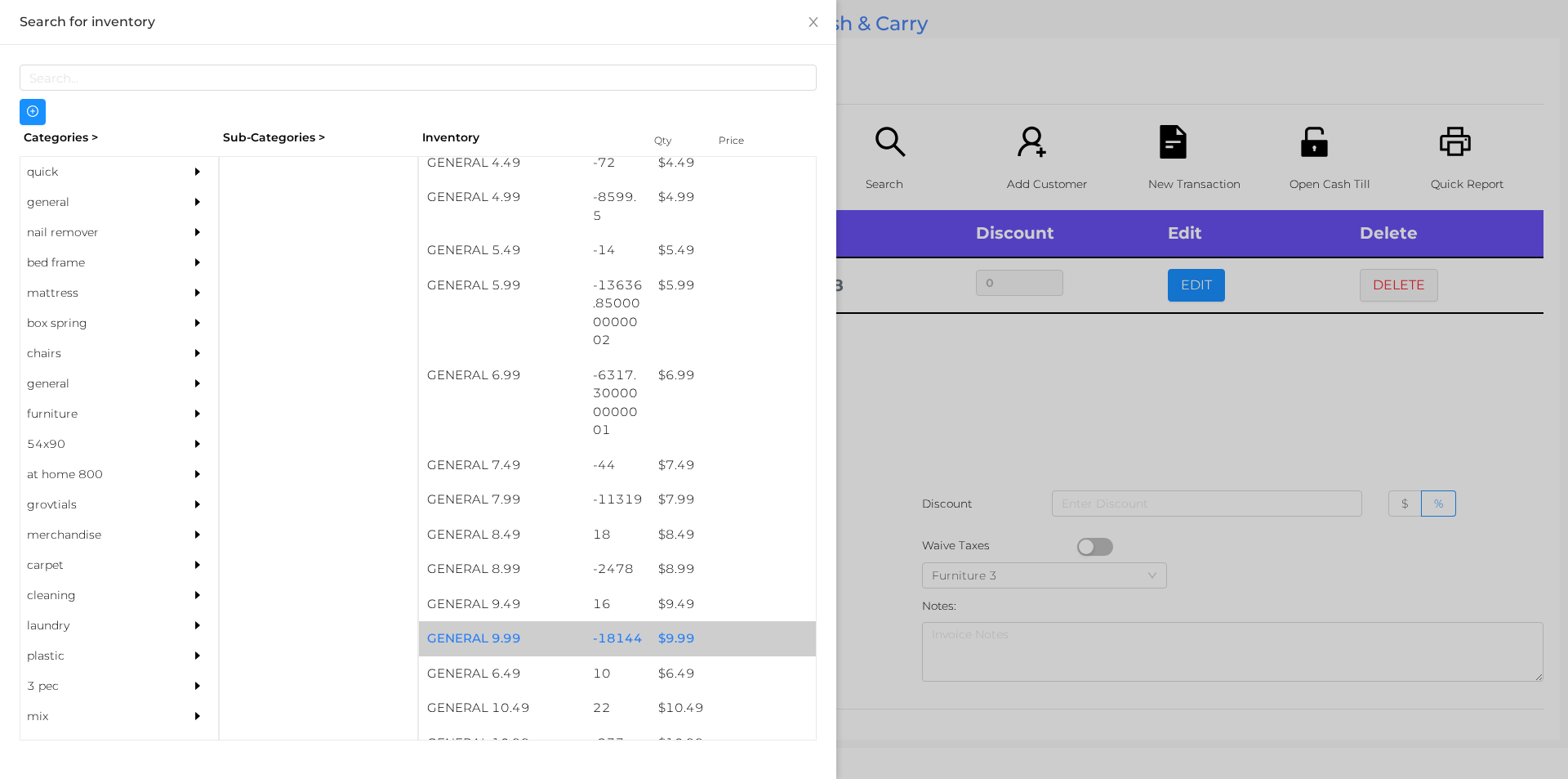
click at [677, 640] on div "$ 9.99" at bounding box center [733, 639] width 166 height 35
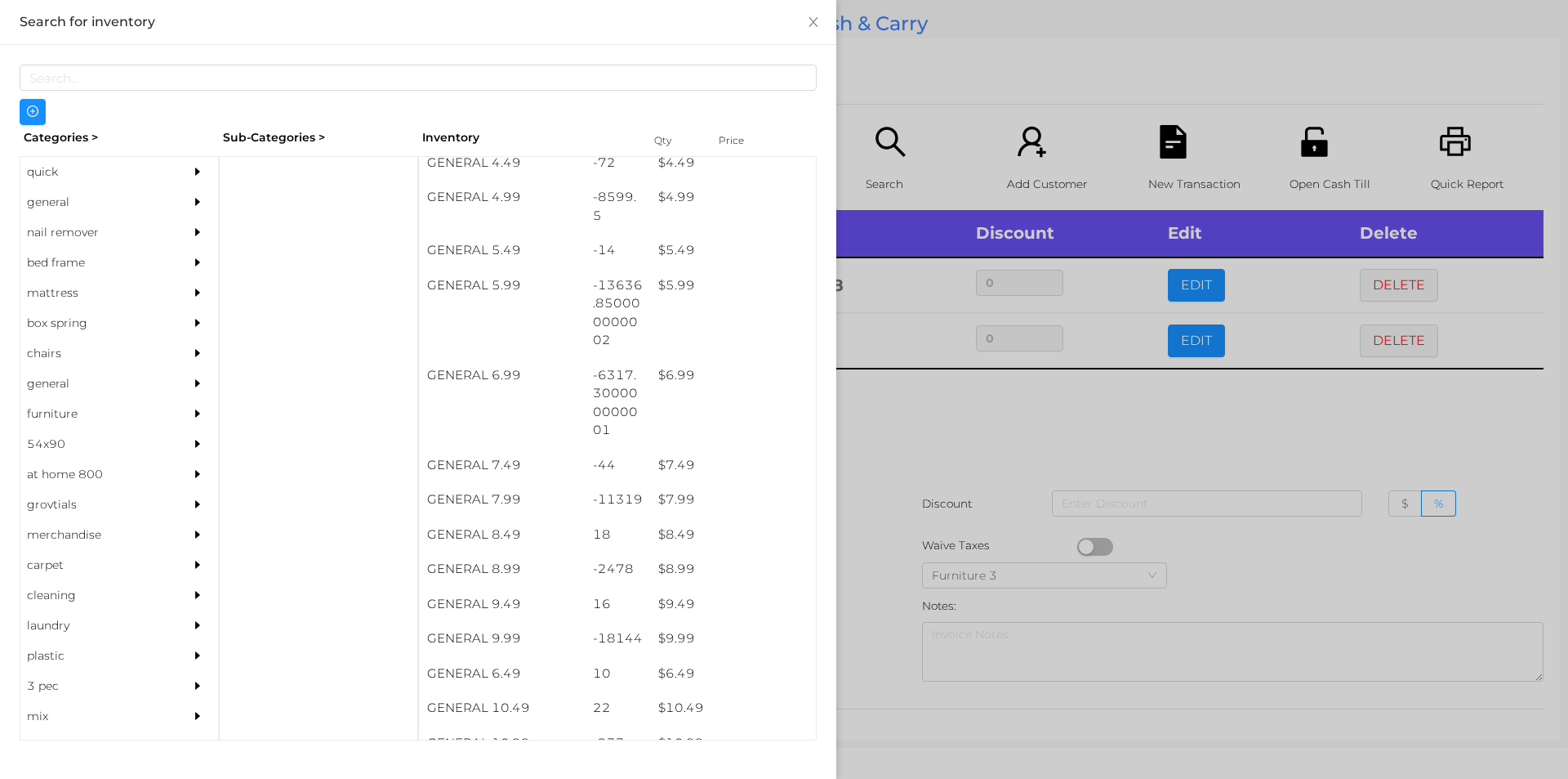
click at [934, 413] on div at bounding box center [784, 389] width 1568 height 779
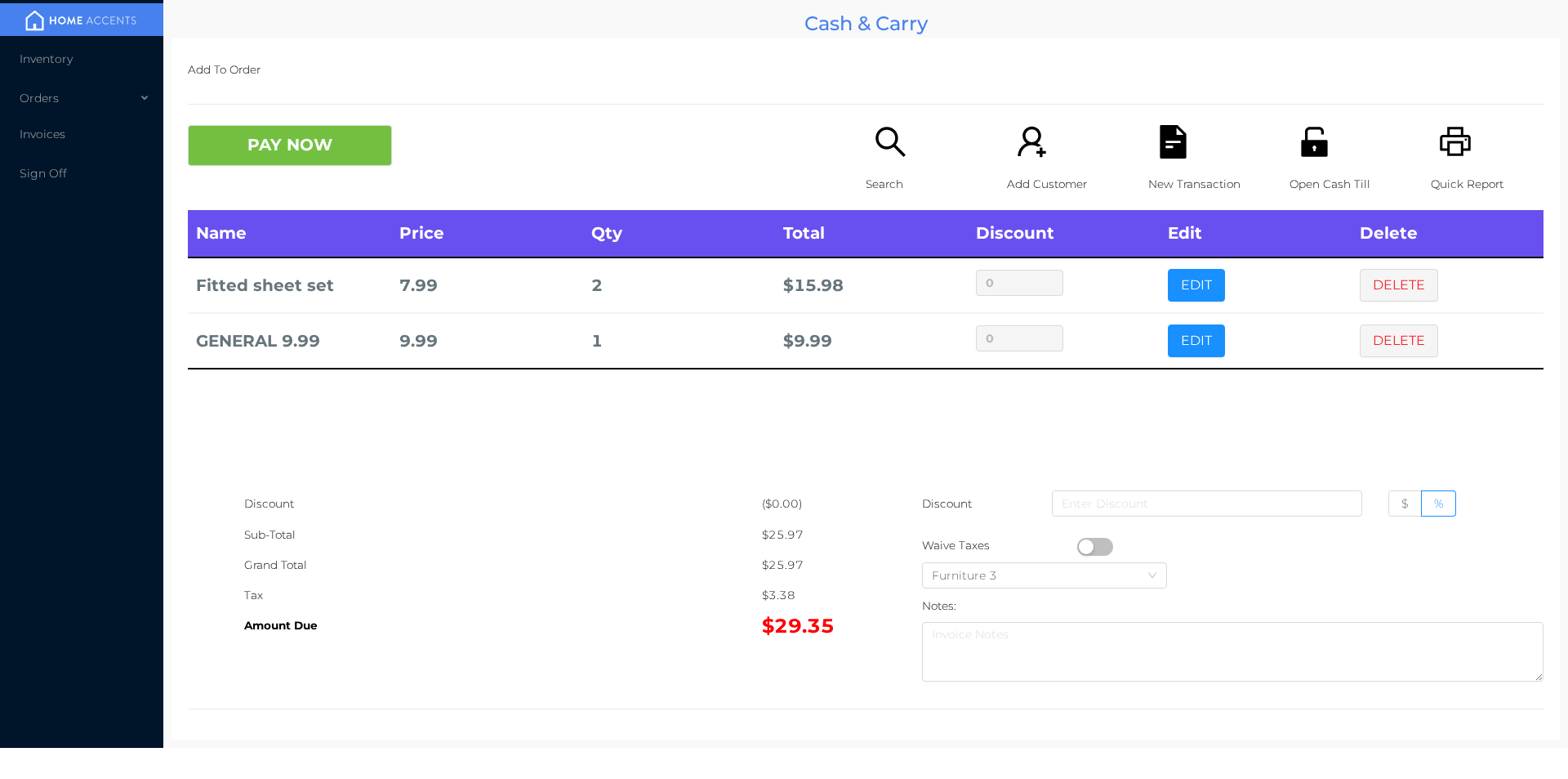
click at [870, 160] on div "Search" at bounding box center [922, 167] width 112 height 85
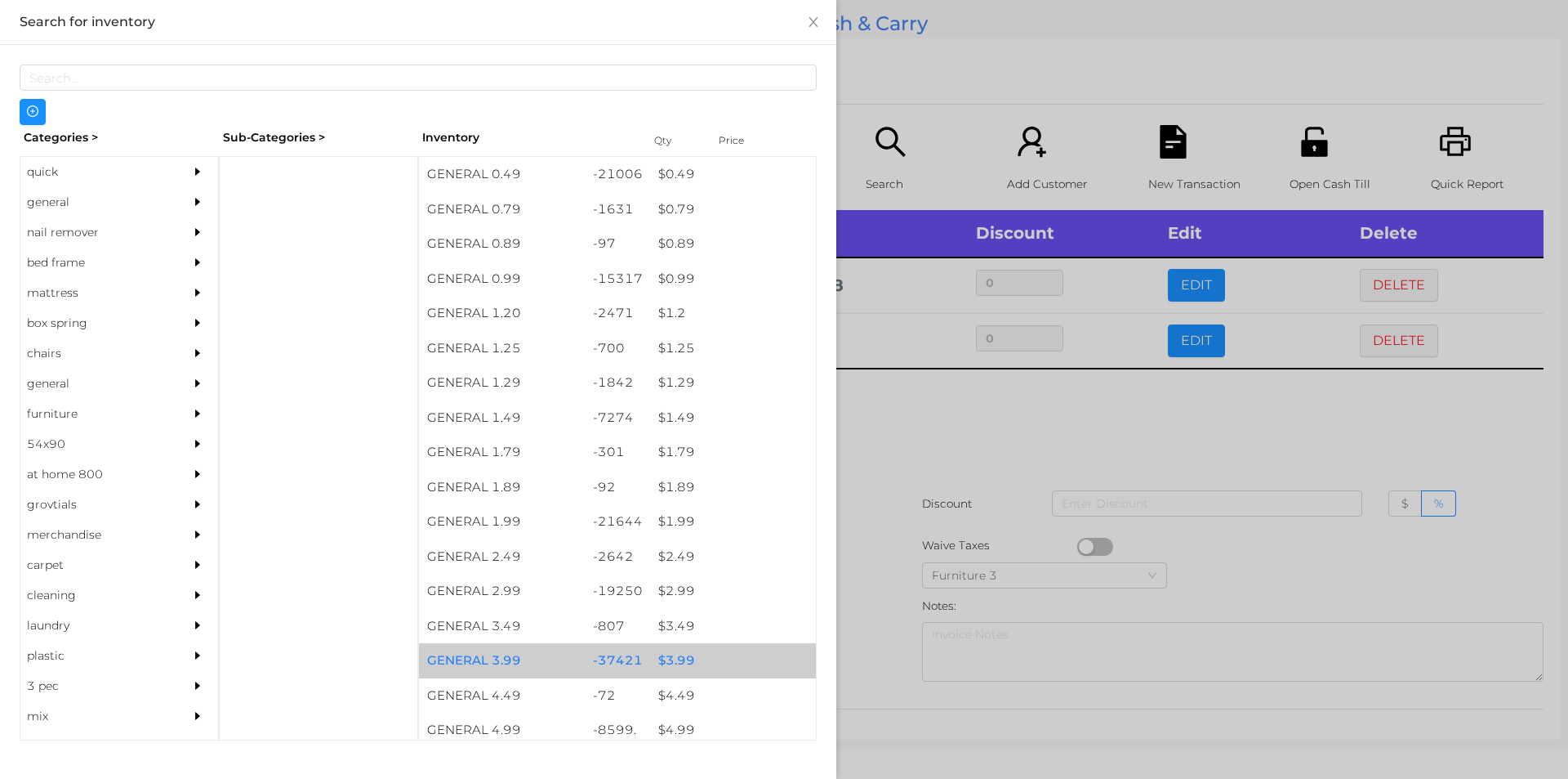
click at [660, 668] on div "$ 3.99" at bounding box center [733, 660] width 166 height 35
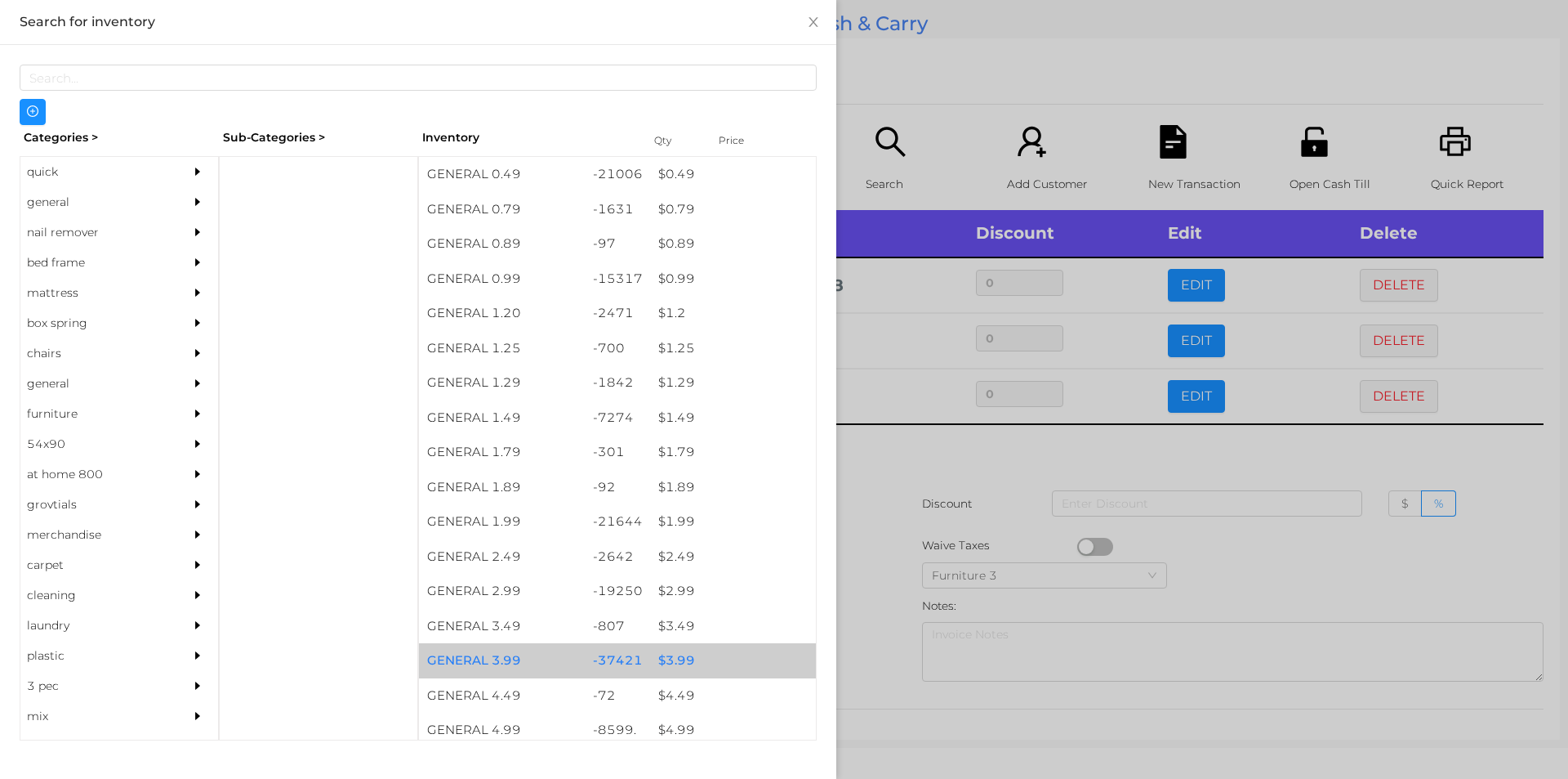
click at [665, 664] on div "$ 3.99" at bounding box center [733, 660] width 166 height 35
click at [668, 657] on div "$ 3.99" at bounding box center [733, 660] width 166 height 35
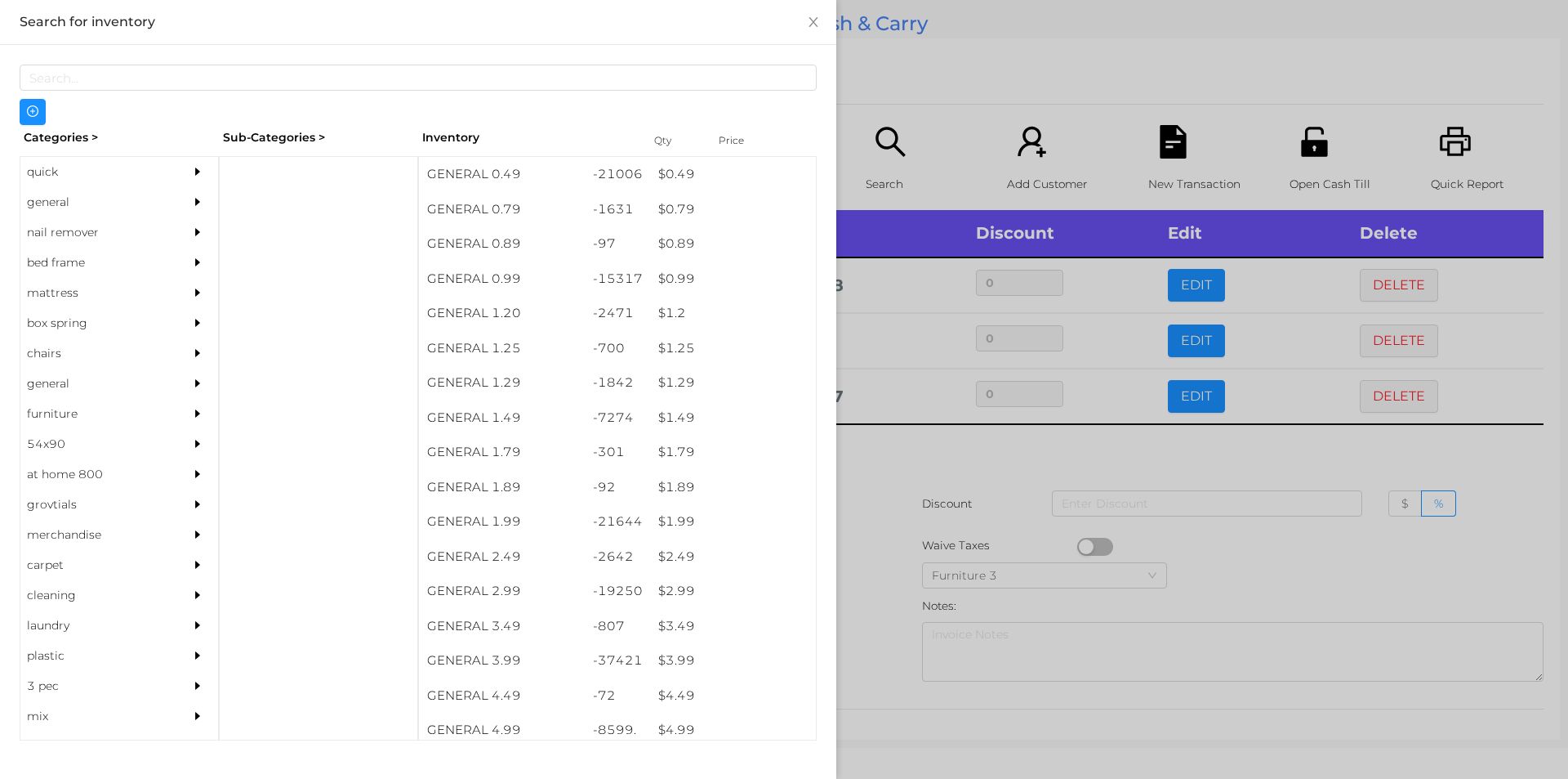
click at [895, 477] on div at bounding box center [784, 389] width 1568 height 779
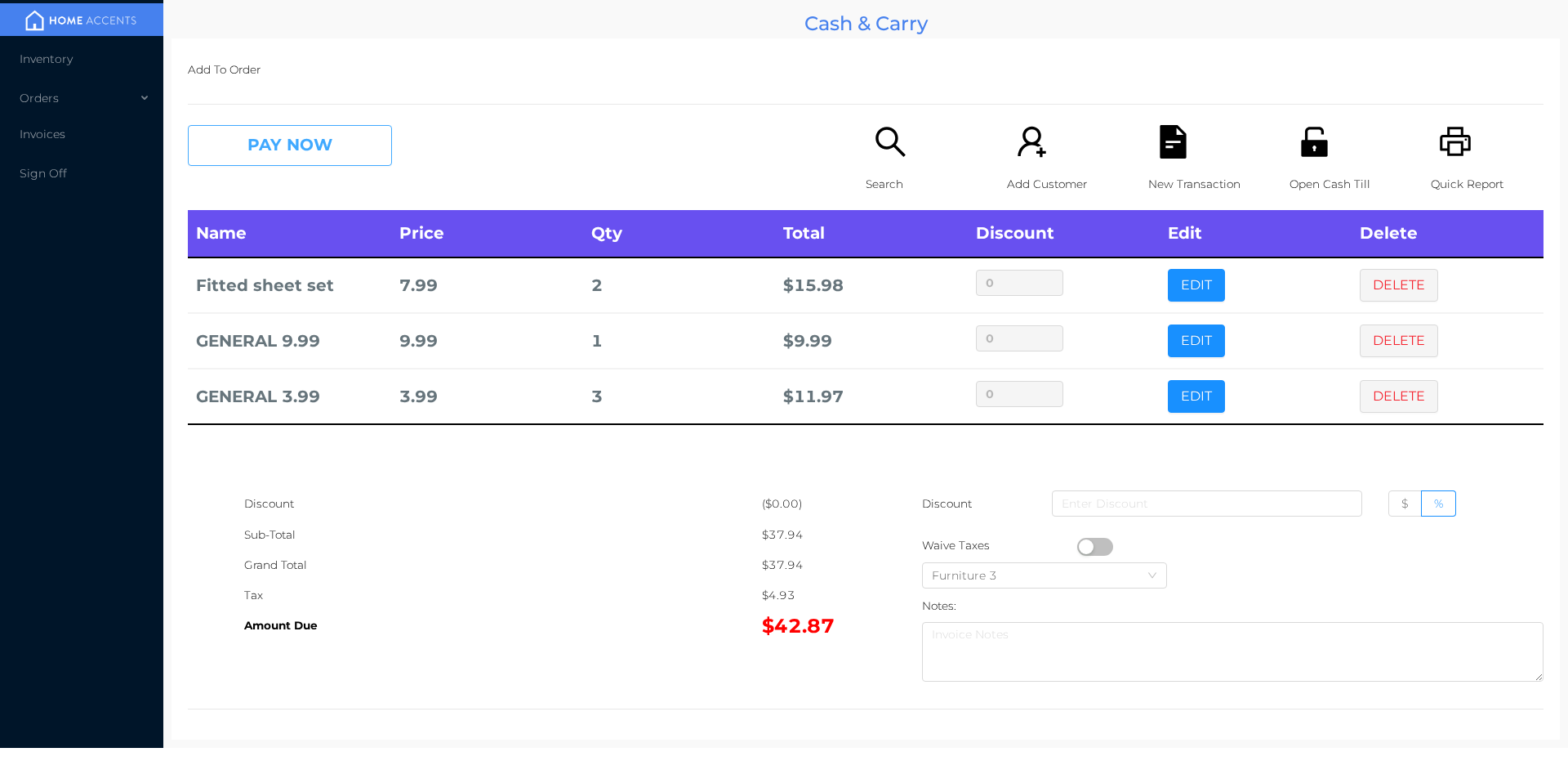
click at [286, 150] on button "PAY NOW" at bounding box center [290, 145] width 204 height 41
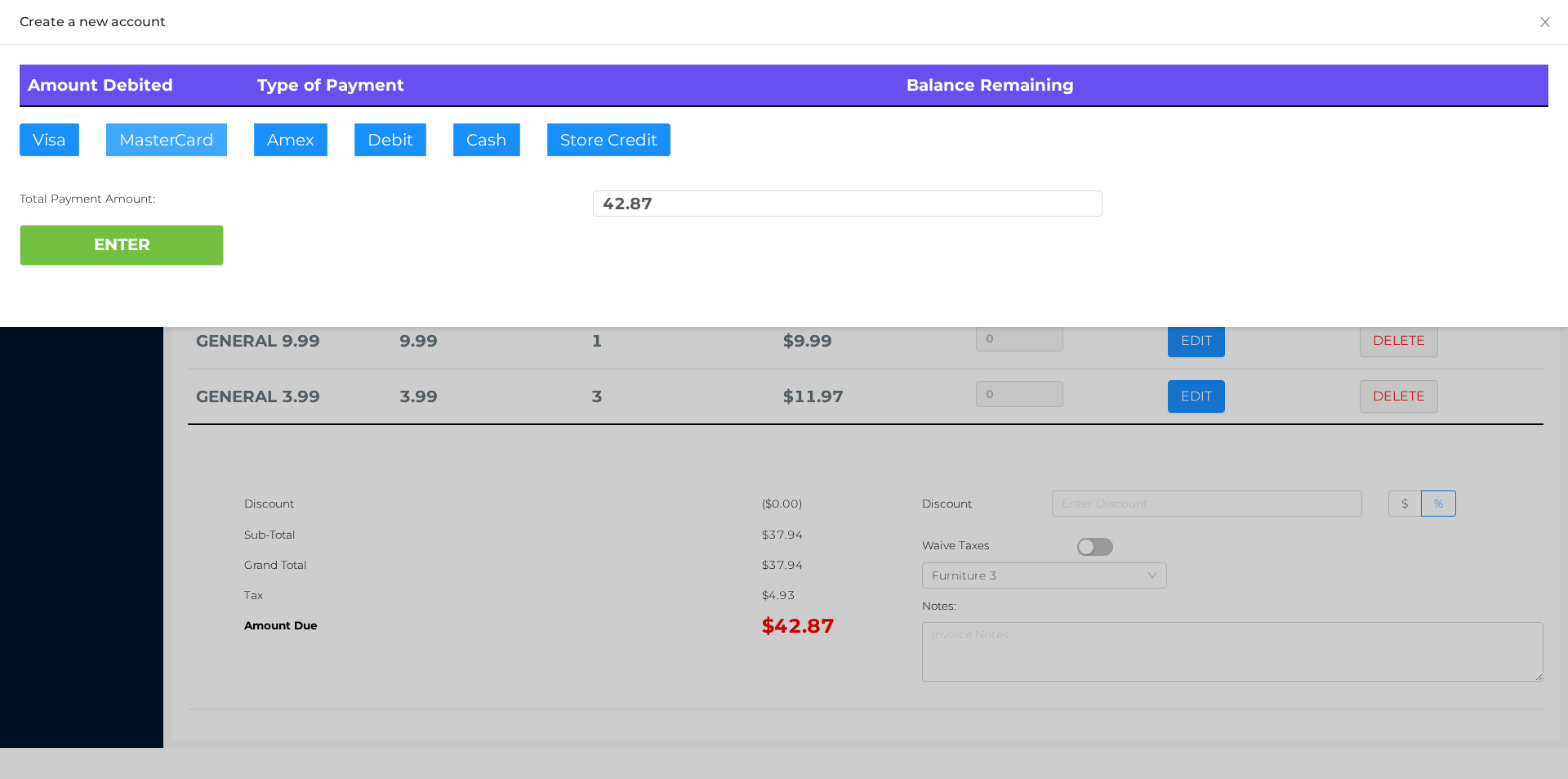
click at [184, 142] on button "MasterCard" at bounding box center [167, 139] width 121 height 32
click at [272, 233] on div "ENTER" at bounding box center [783, 245] width 1529 height 41
click at [263, 236] on div "ENTER" at bounding box center [783, 245] width 1529 height 41
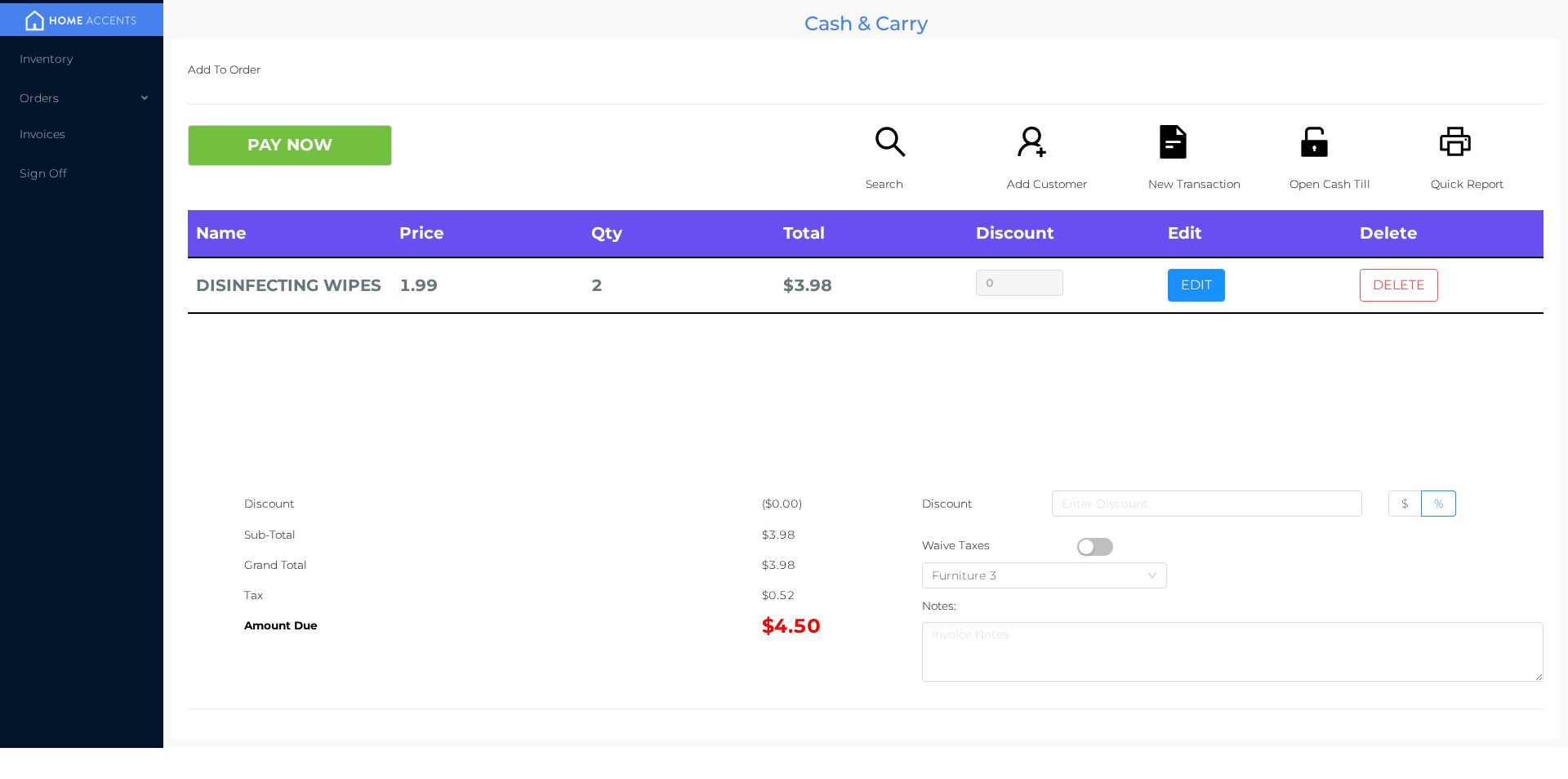
click at [1382, 297] on button "DELETE" at bounding box center [1399, 284] width 78 height 32
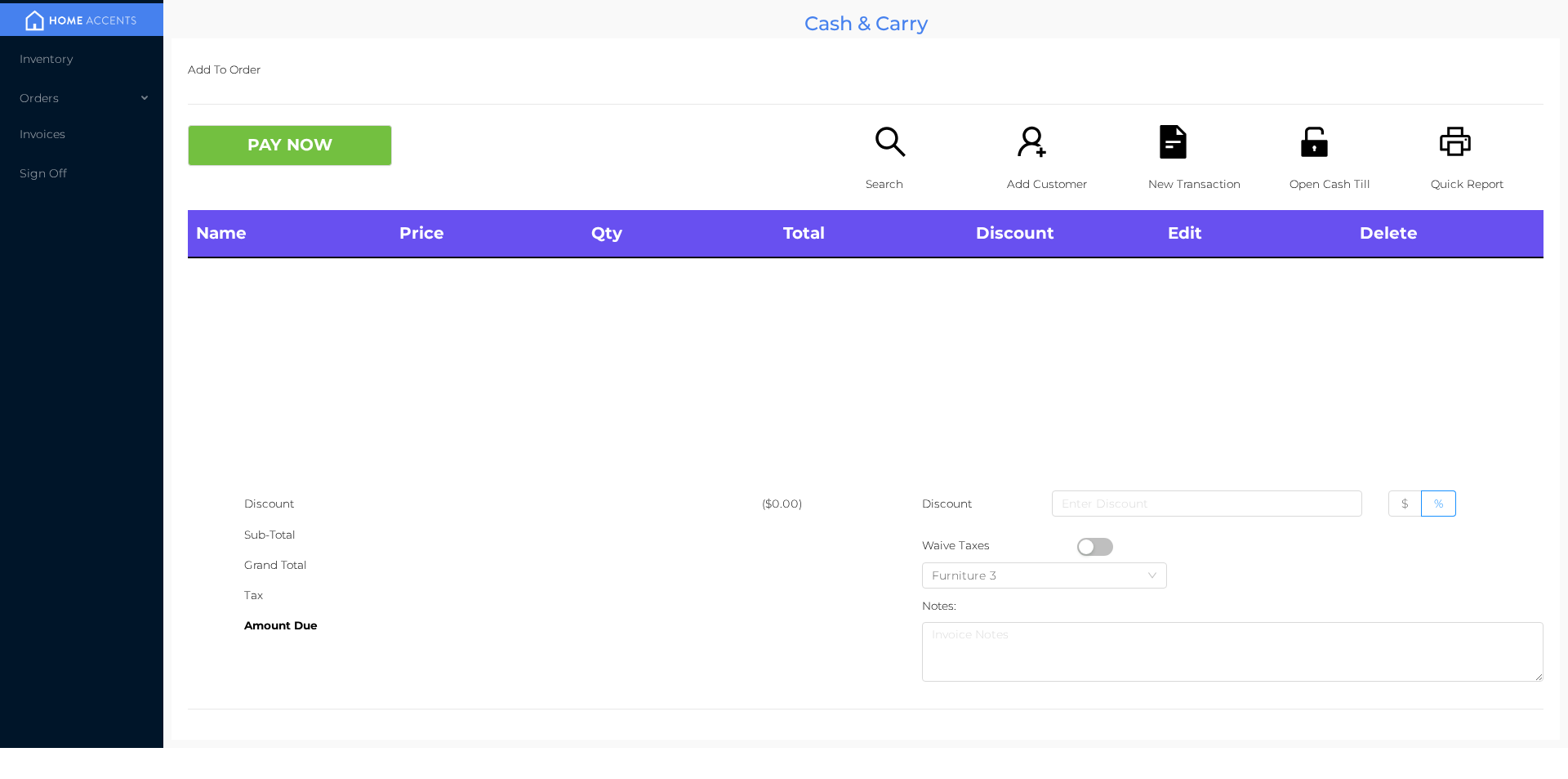
click at [876, 140] on icon "icon: search" at bounding box center [890, 141] width 30 height 30
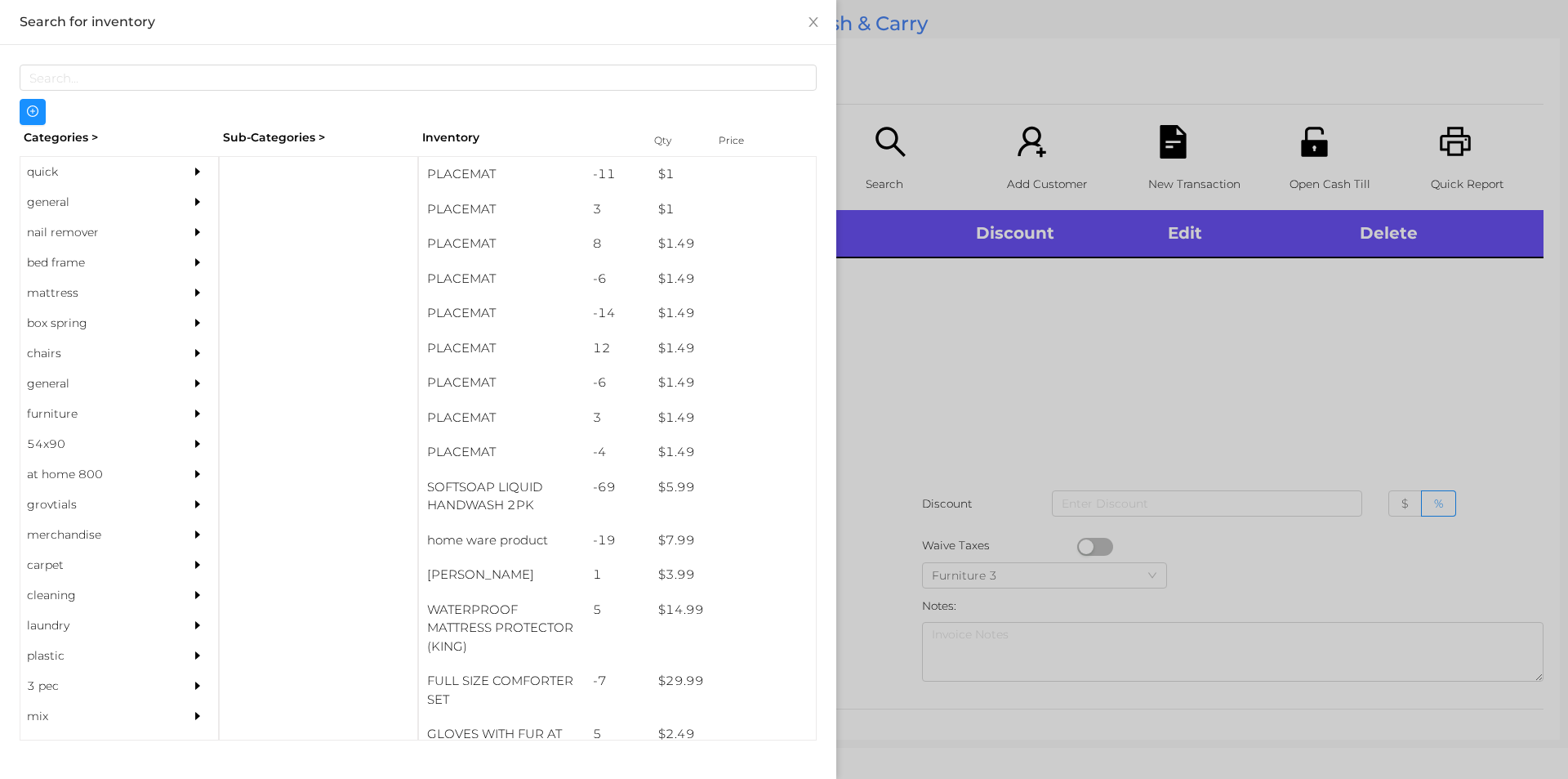
click at [47, 208] on div "general" at bounding box center [94, 202] width 148 height 31
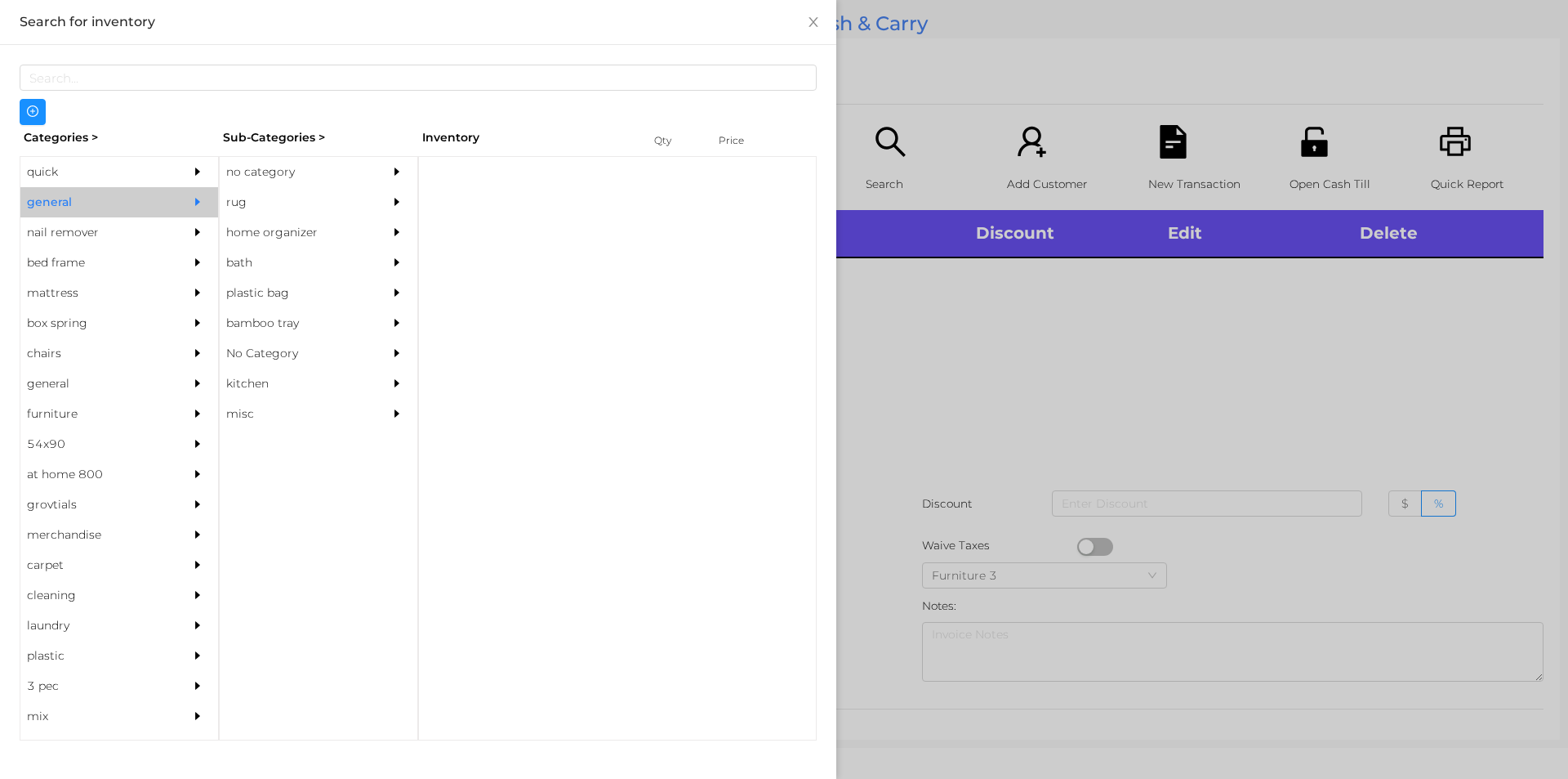
click at [287, 161] on div "no category" at bounding box center [294, 172] width 148 height 31
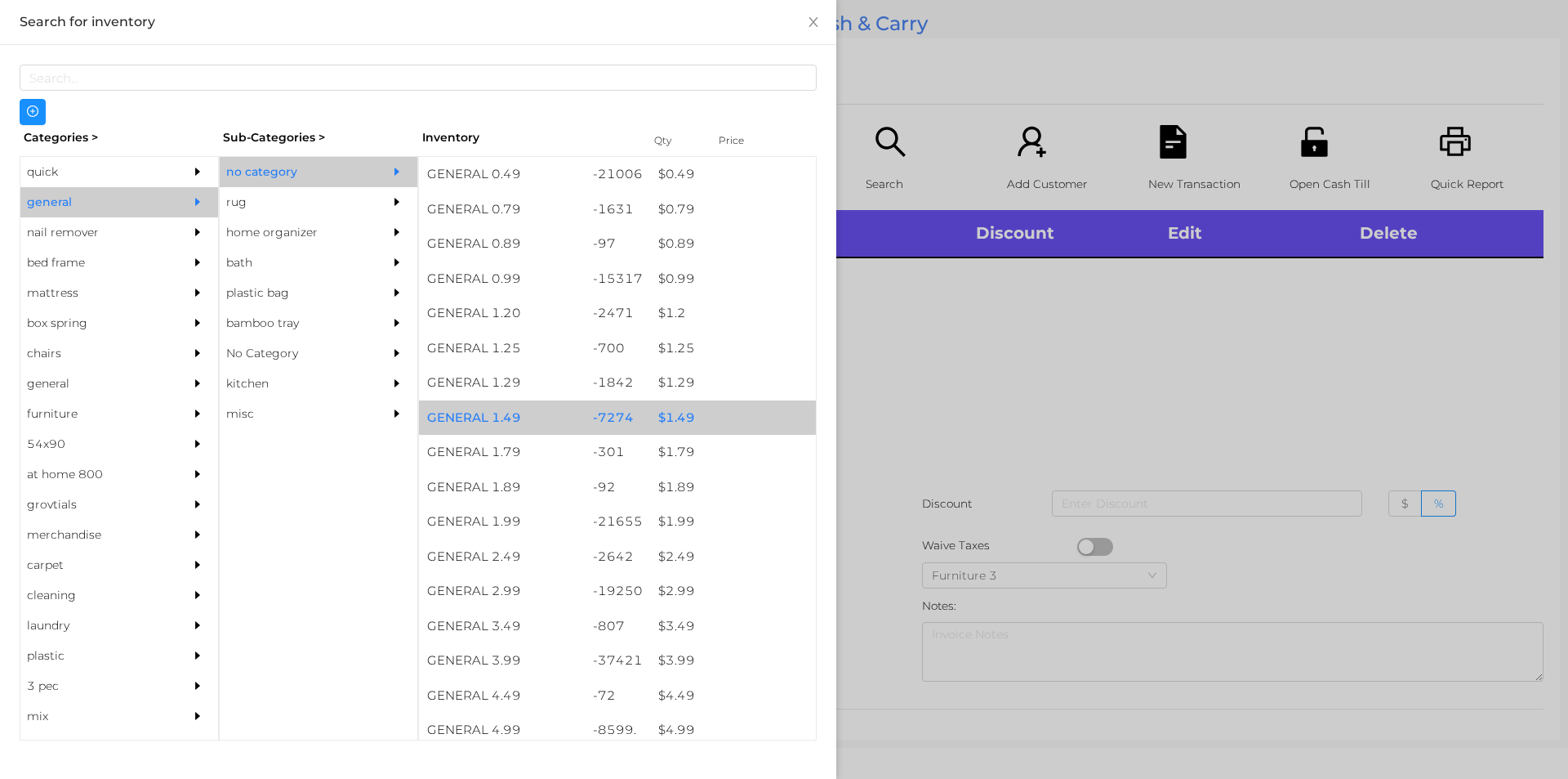
click at [671, 420] on div "$ 1.49" at bounding box center [733, 418] width 166 height 35
click at [672, 420] on div "$ 1.49" at bounding box center [733, 418] width 166 height 35
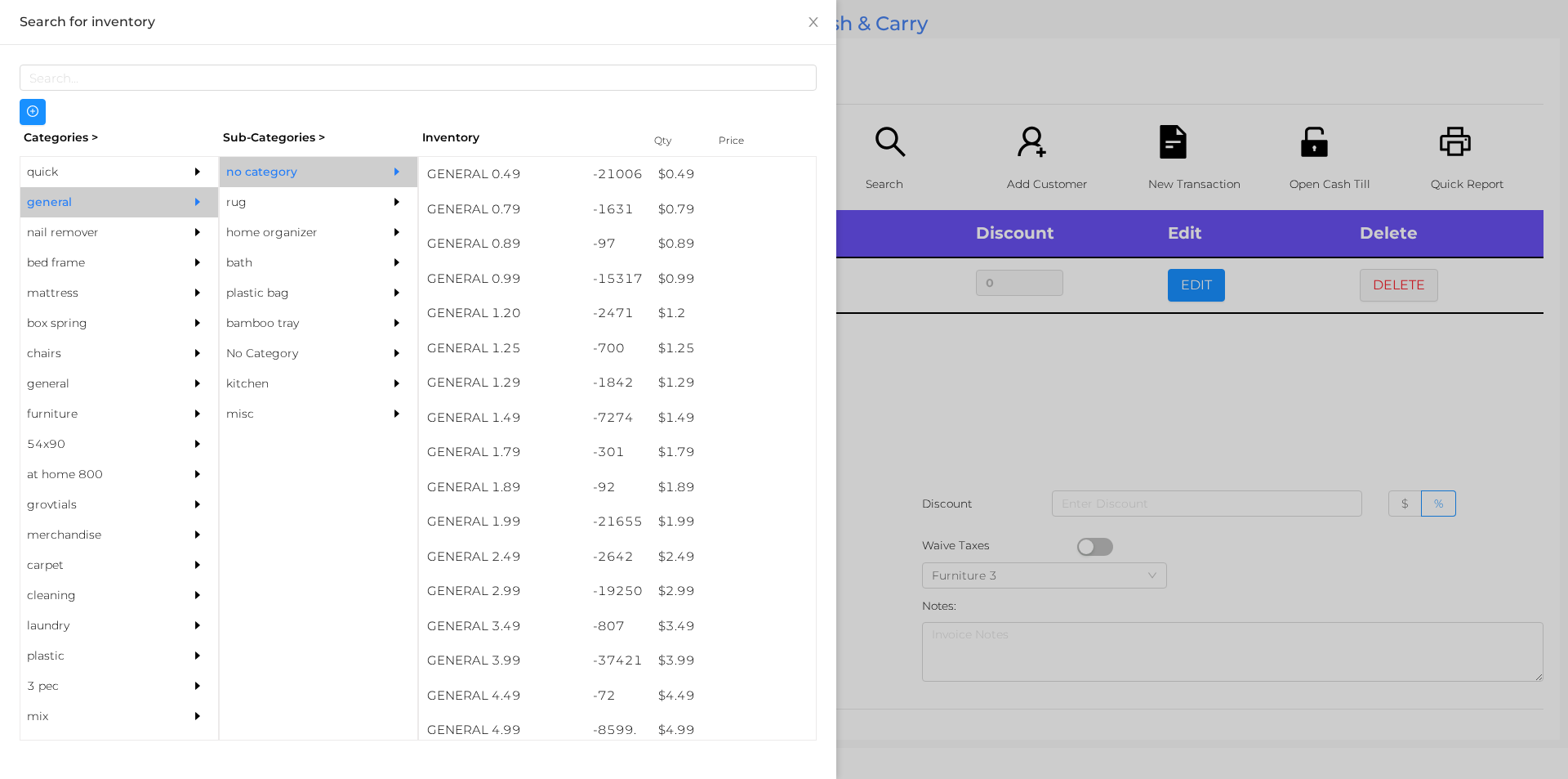
click at [938, 413] on div at bounding box center [784, 389] width 1568 height 779
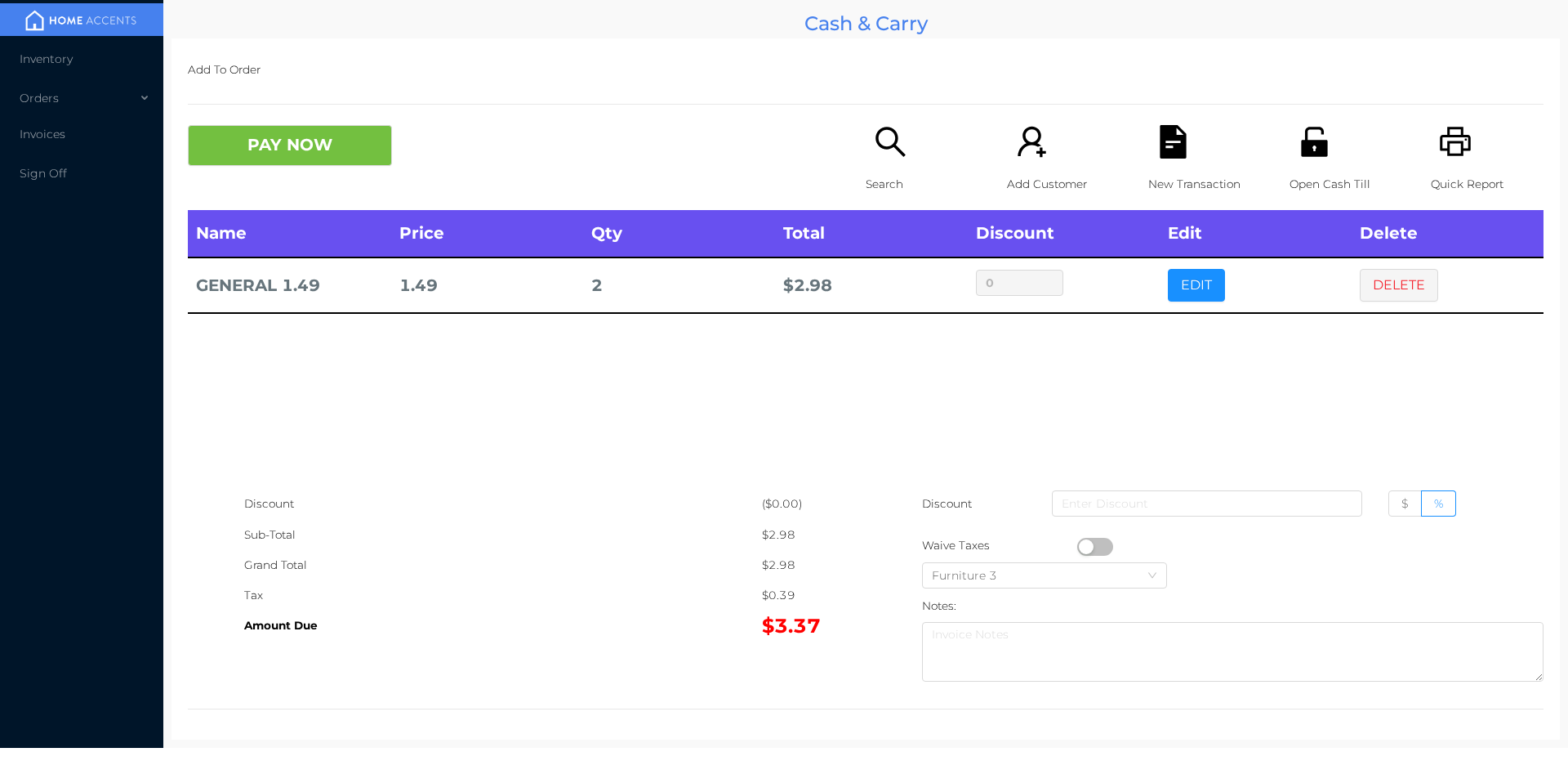
click at [1080, 548] on button "button" at bounding box center [1094, 546] width 36 height 18
click at [257, 162] on button "PAY NOW" at bounding box center [290, 145] width 204 height 41
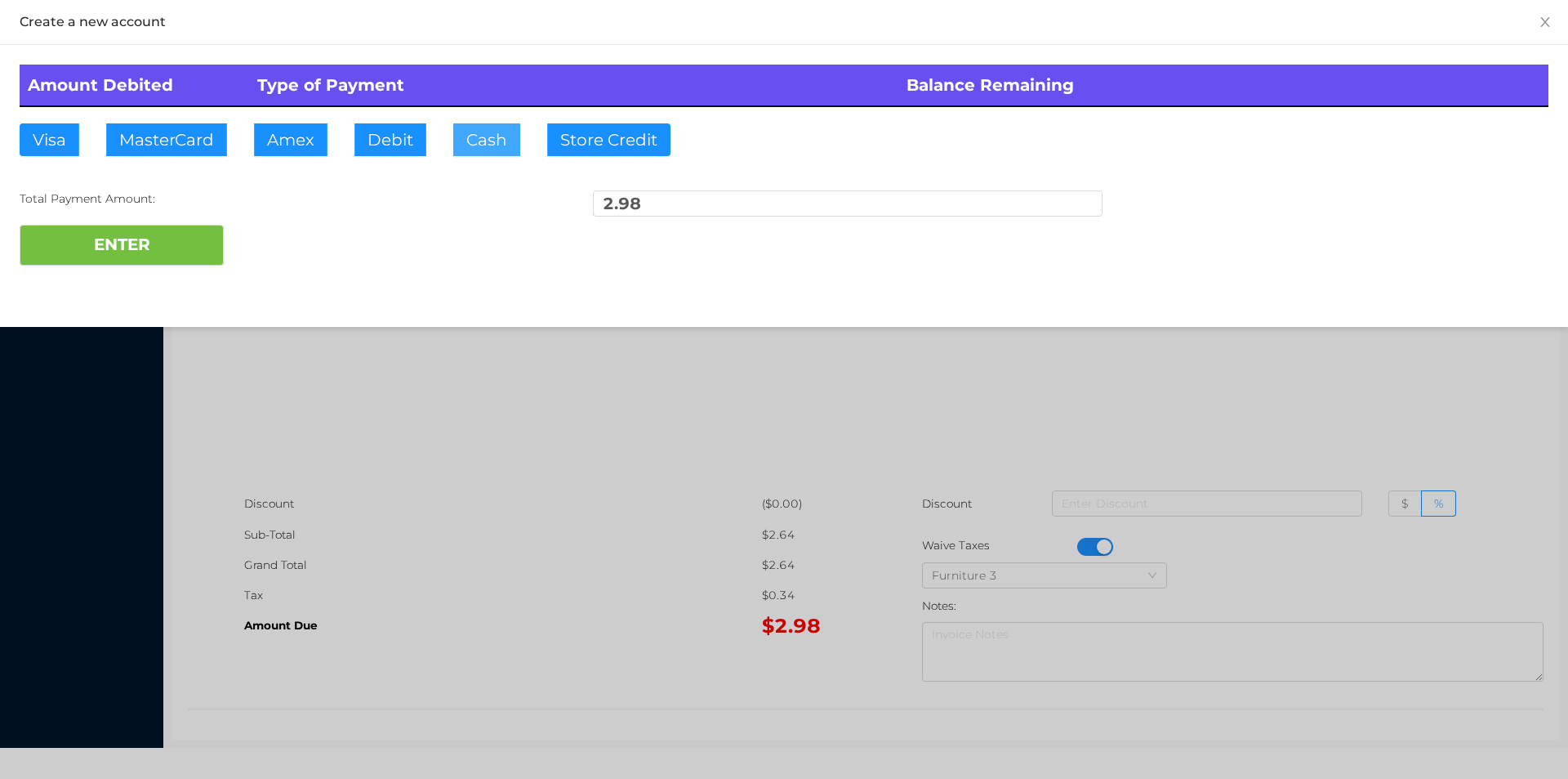
click at [473, 147] on button "Cash" at bounding box center [487, 139] width 67 height 32
type input "20."
click at [148, 256] on button "ENTER" at bounding box center [121, 245] width 204 height 41
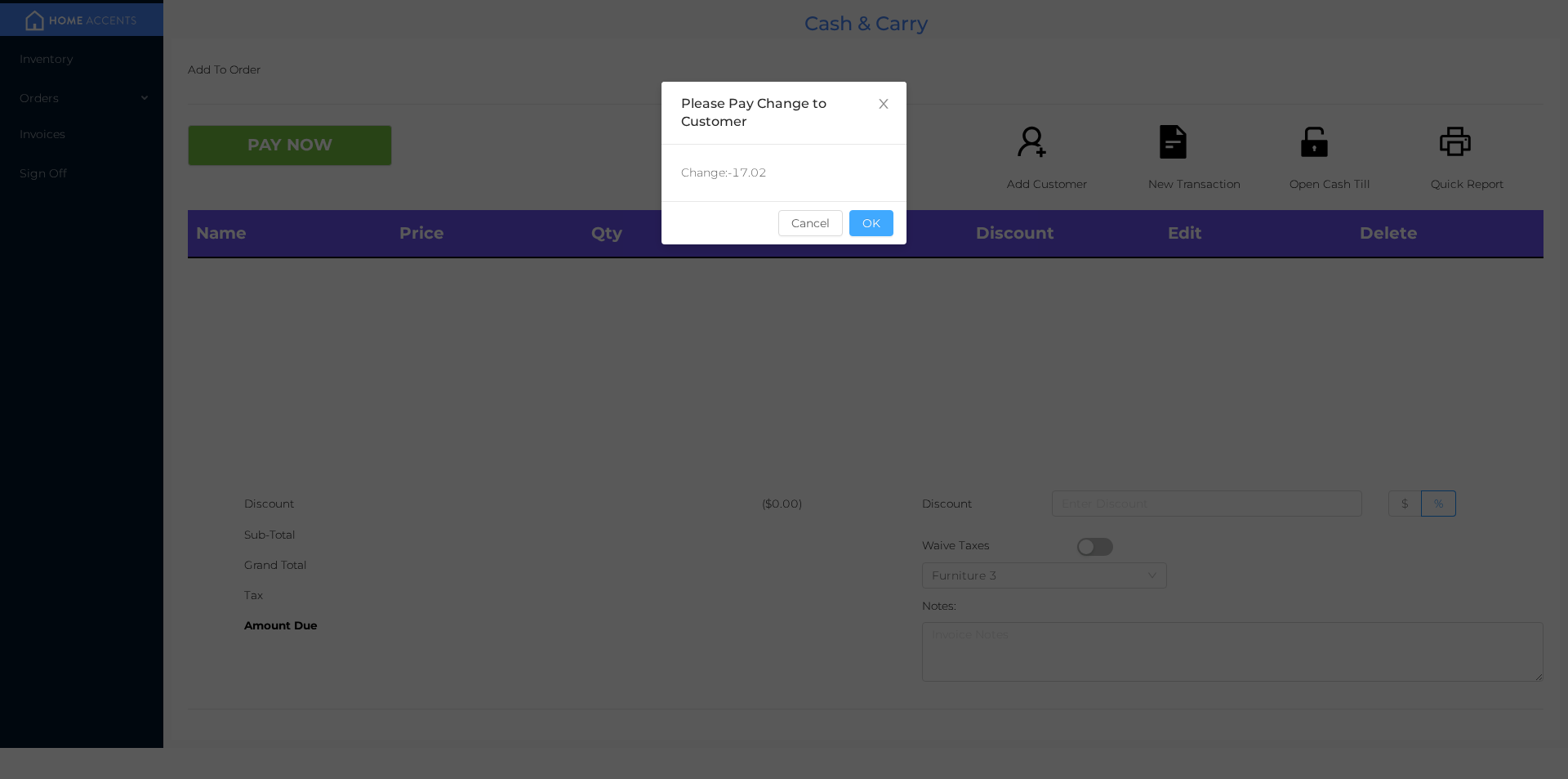
click at [877, 214] on button "OK" at bounding box center [871, 223] width 44 height 26
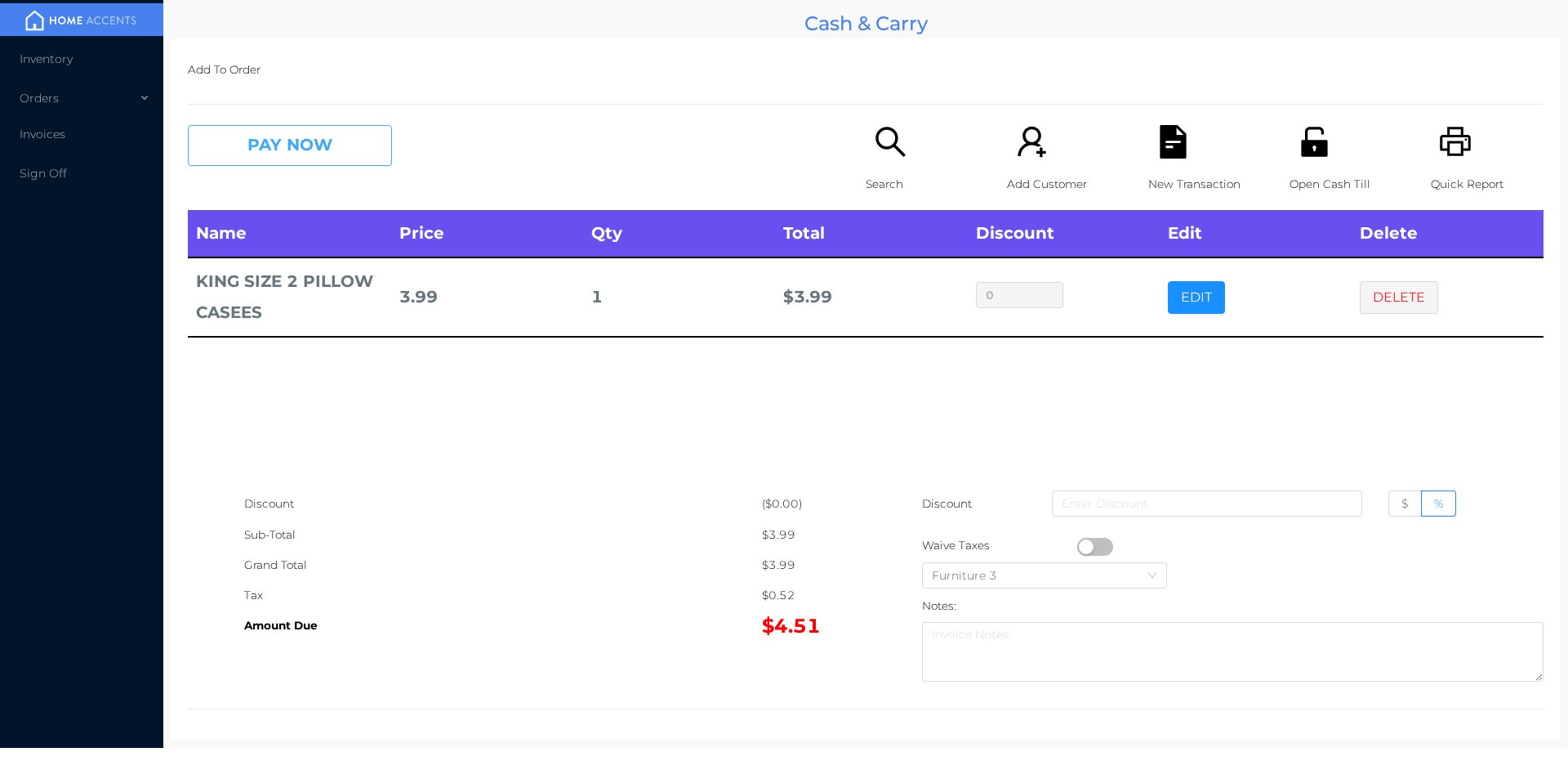
click at [285, 142] on button "PAY NOW" at bounding box center [290, 145] width 204 height 41
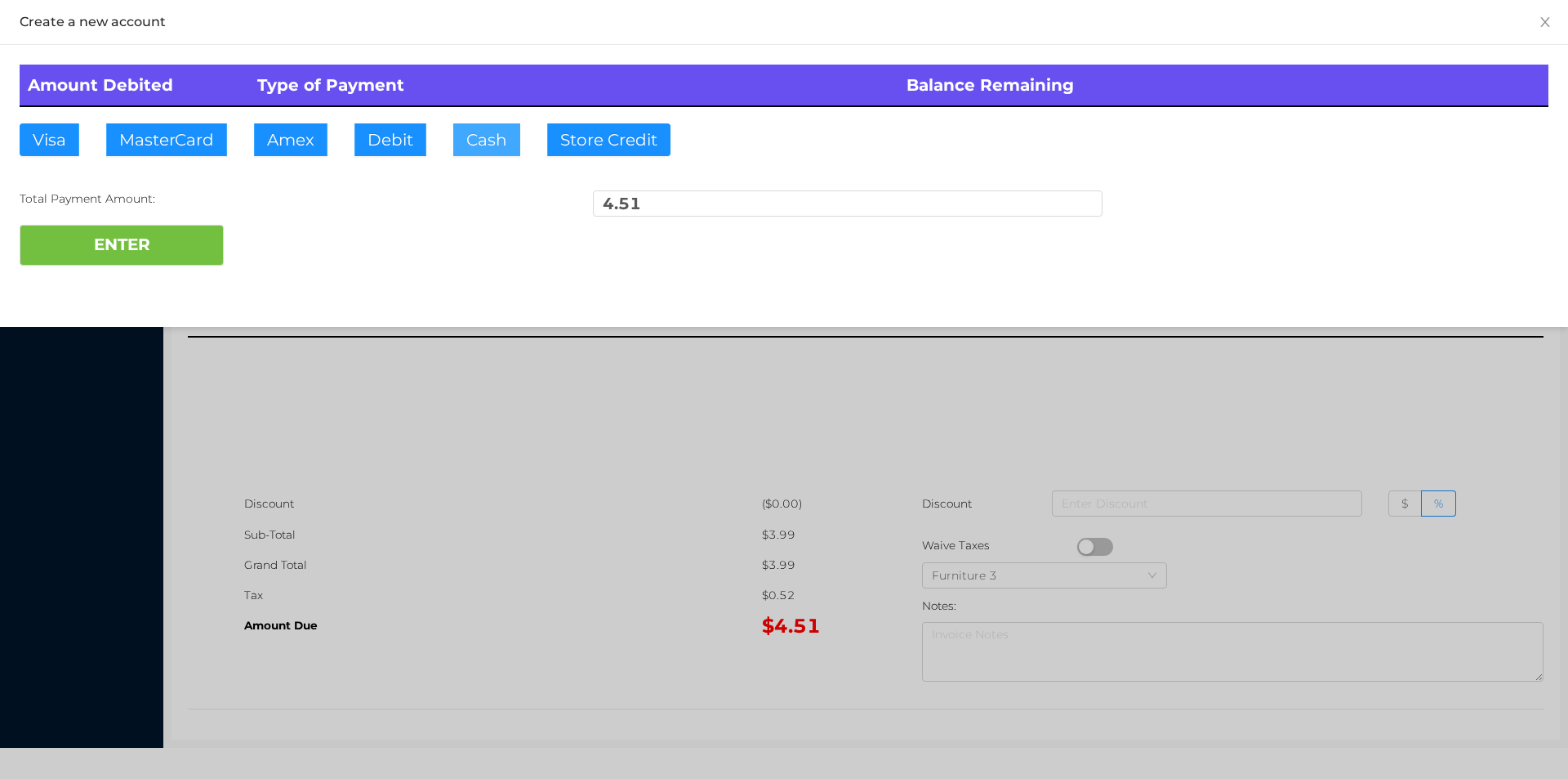
click at [489, 147] on button "Cash" at bounding box center [487, 139] width 67 height 32
click at [106, 234] on button "ENTER" at bounding box center [121, 245] width 204 height 41
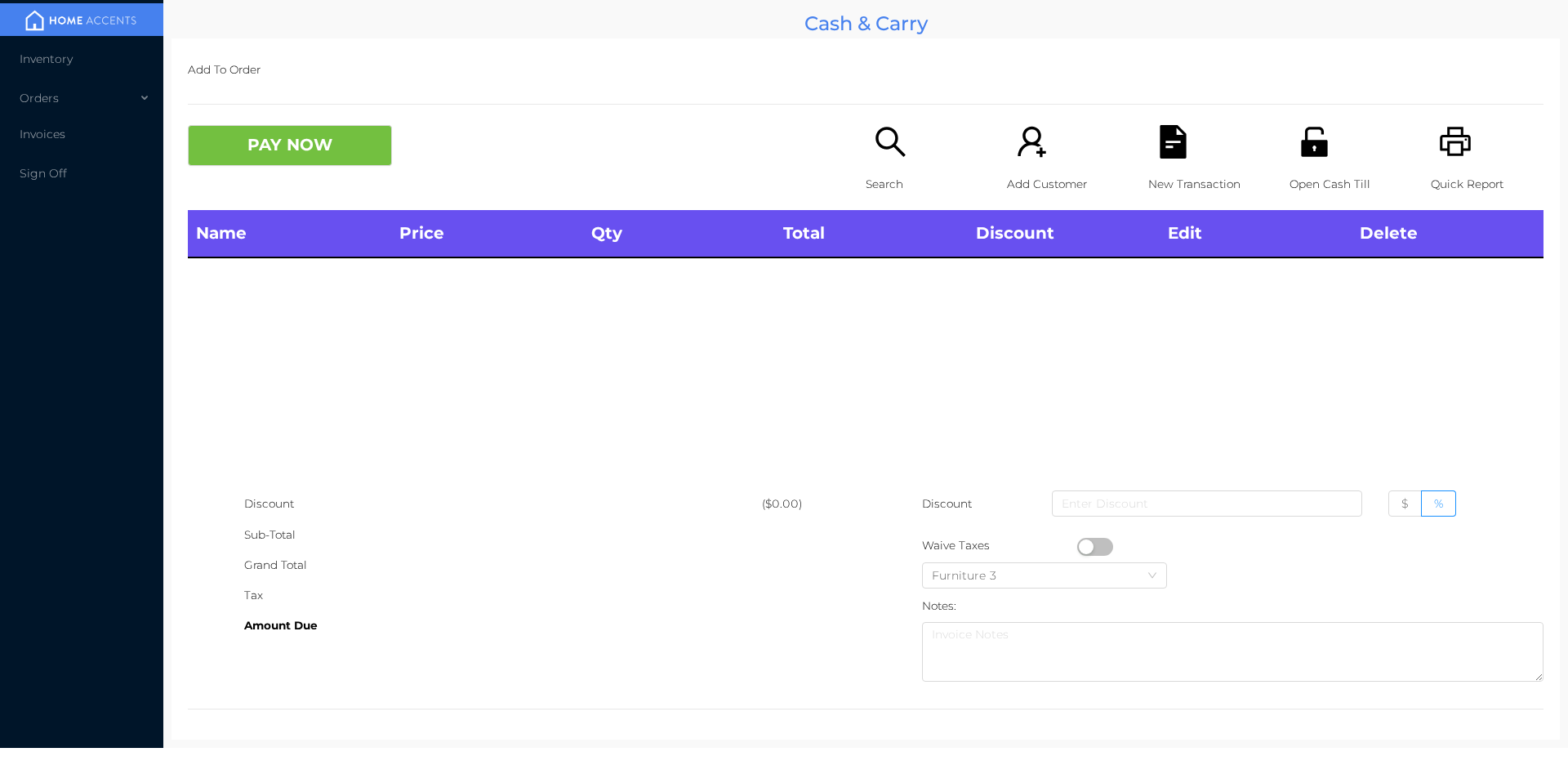
click at [907, 176] on p "Search" at bounding box center [922, 184] width 112 height 31
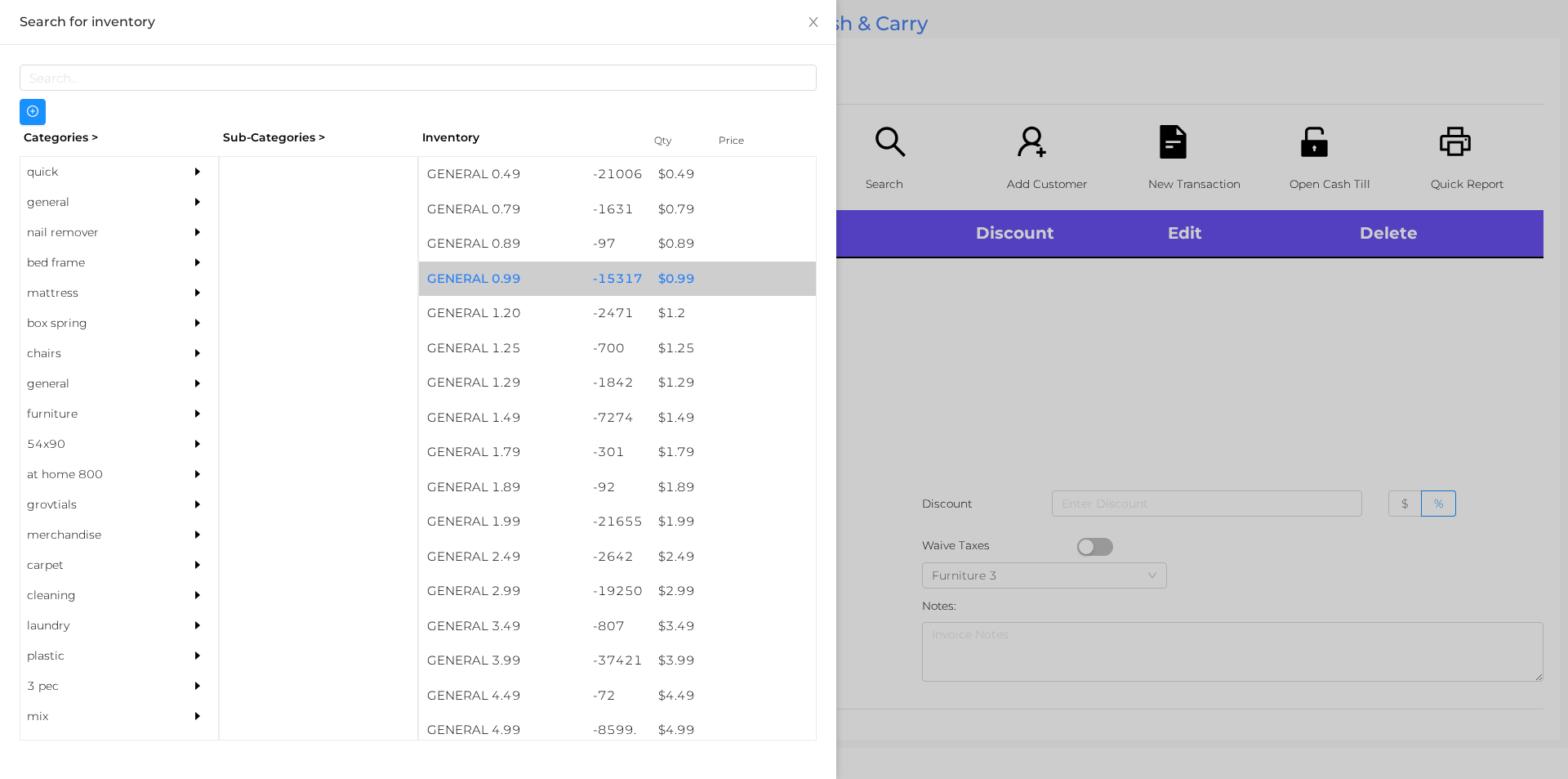
click at [658, 287] on div "$ 0.99" at bounding box center [733, 279] width 166 height 35
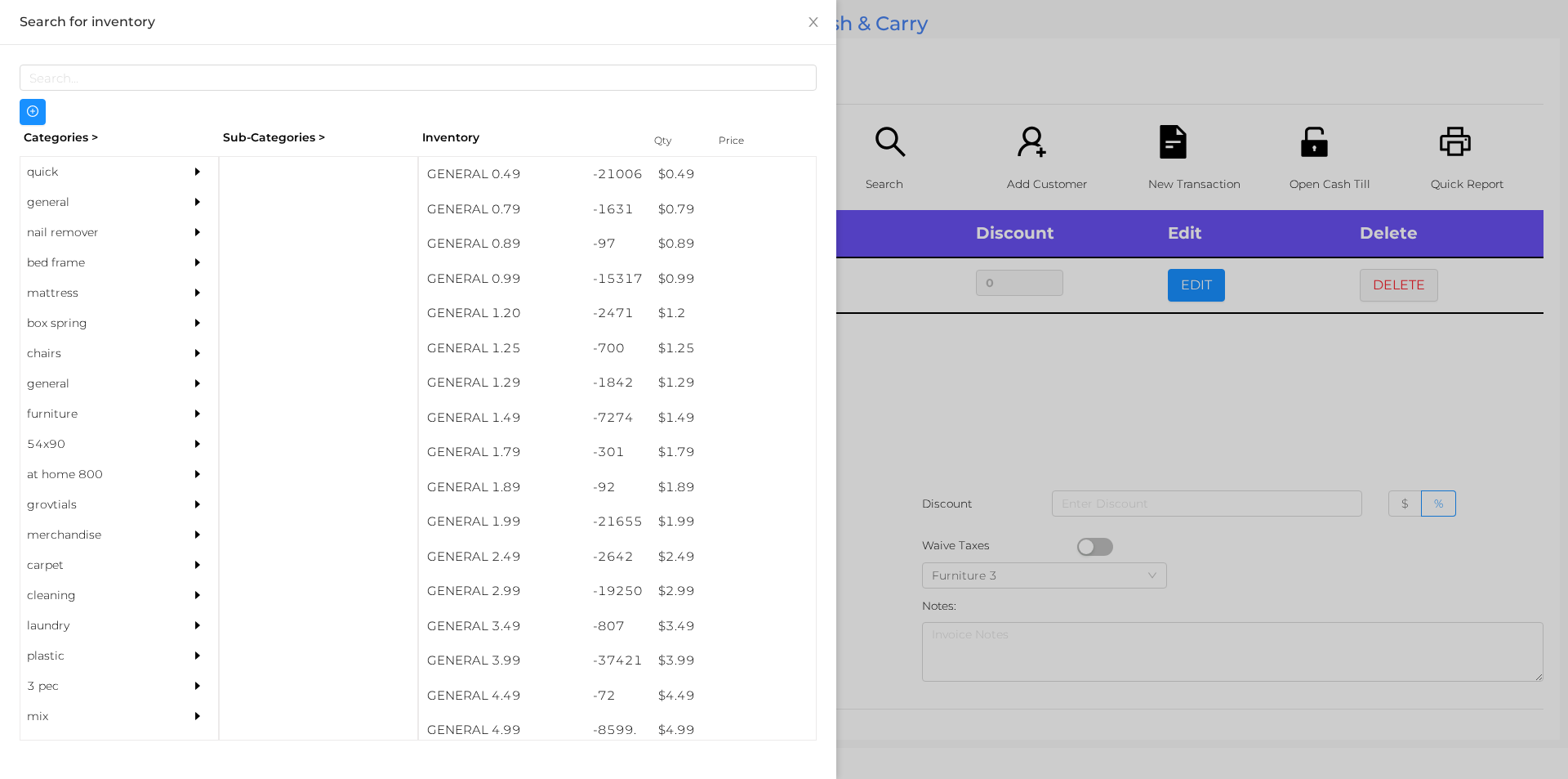
click at [885, 440] on div at bounding box center [784, 389] width 1568 height 779
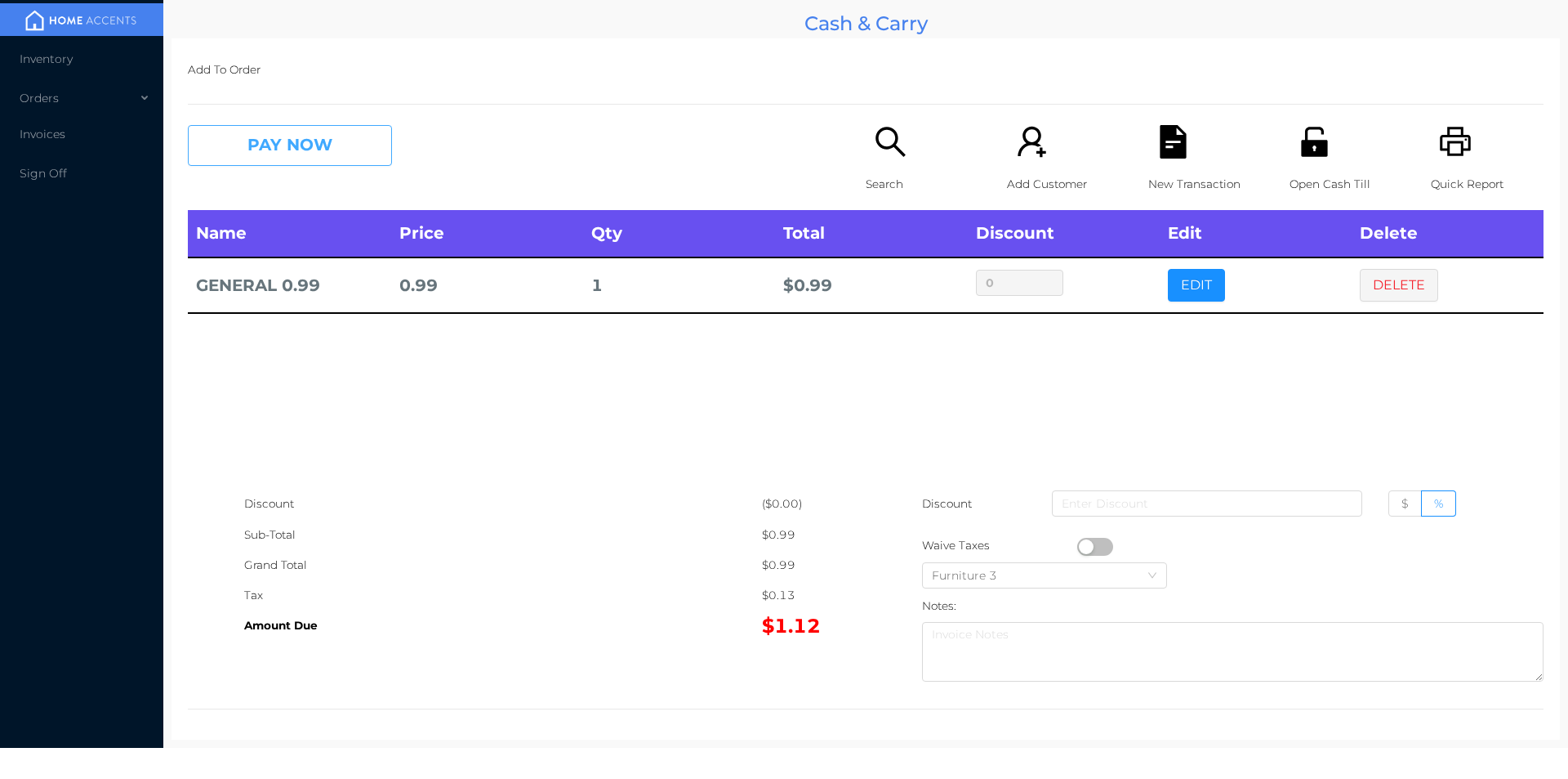
click at [289, 125] on button "PAY NOW" at bounding box center [290, 145] width 204 height 41
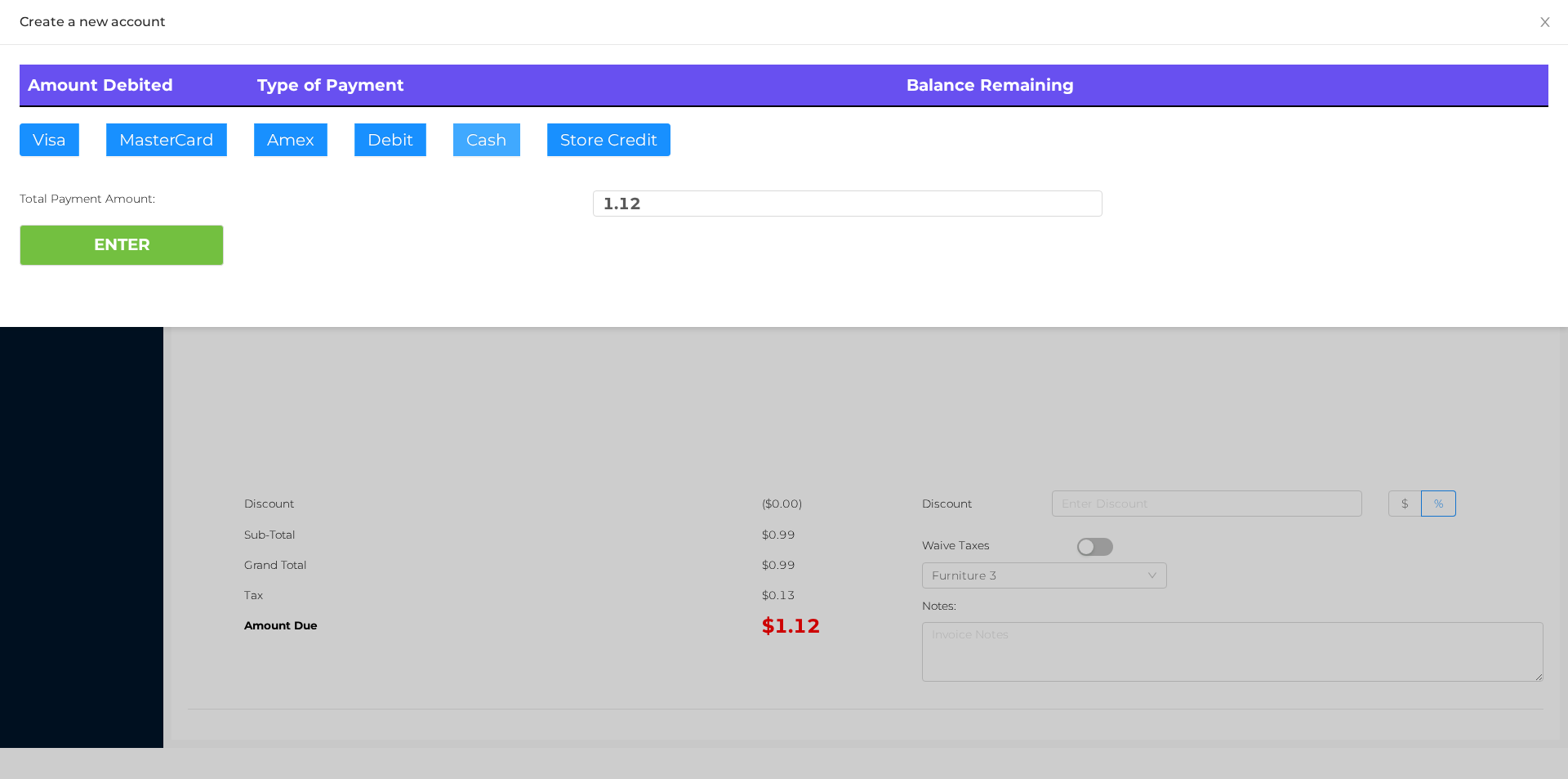
click at [475, 153] on button "Cash" at bounding box center [487, 139] width 67 height 32
click at [208, 260] on button "ENTER" at bounding box center [121, 245] width 204 height 41
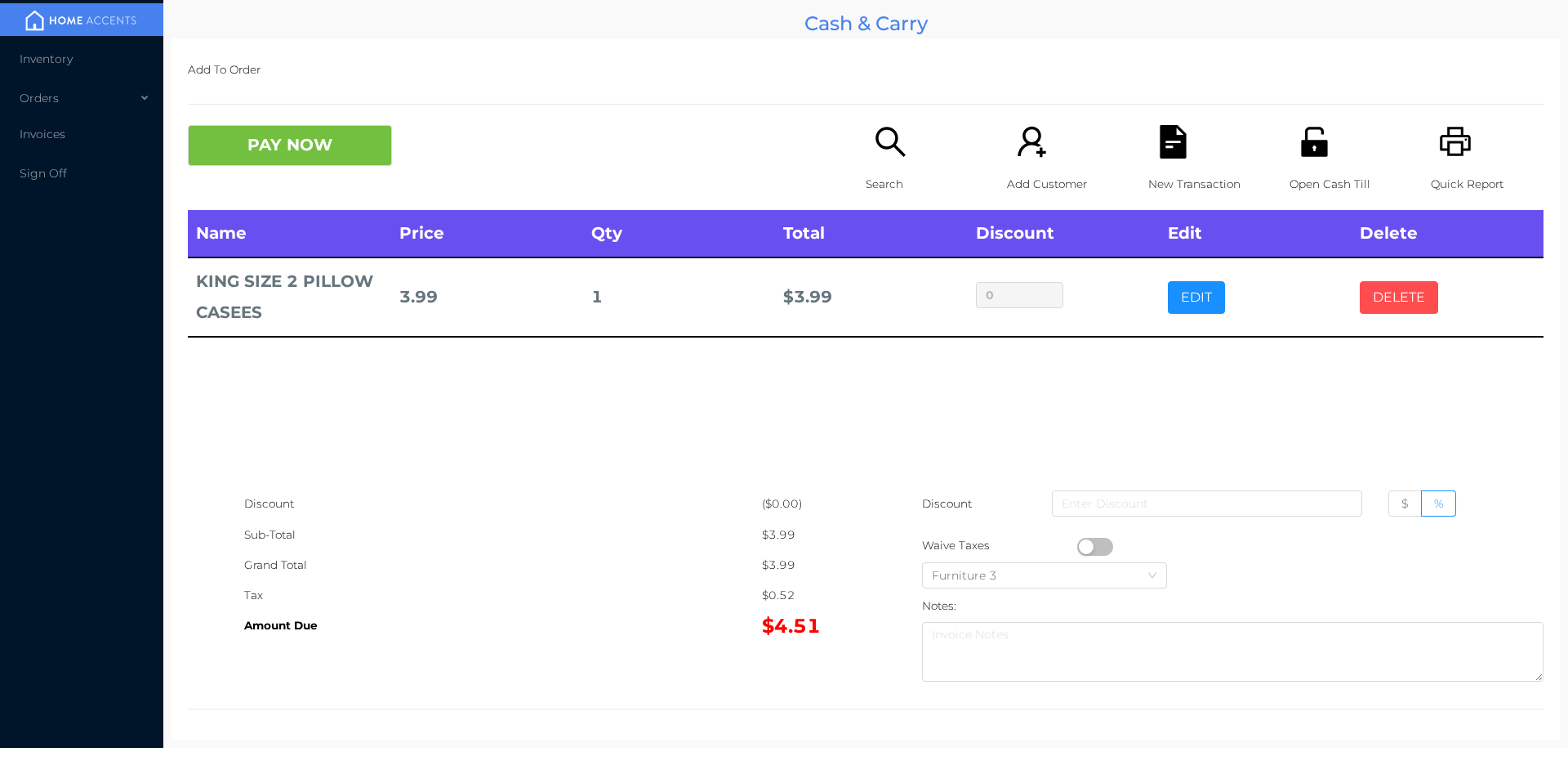
click at [1372, 297] on button "DELETE" at bounding box center [1399, 297] width 78 height 32
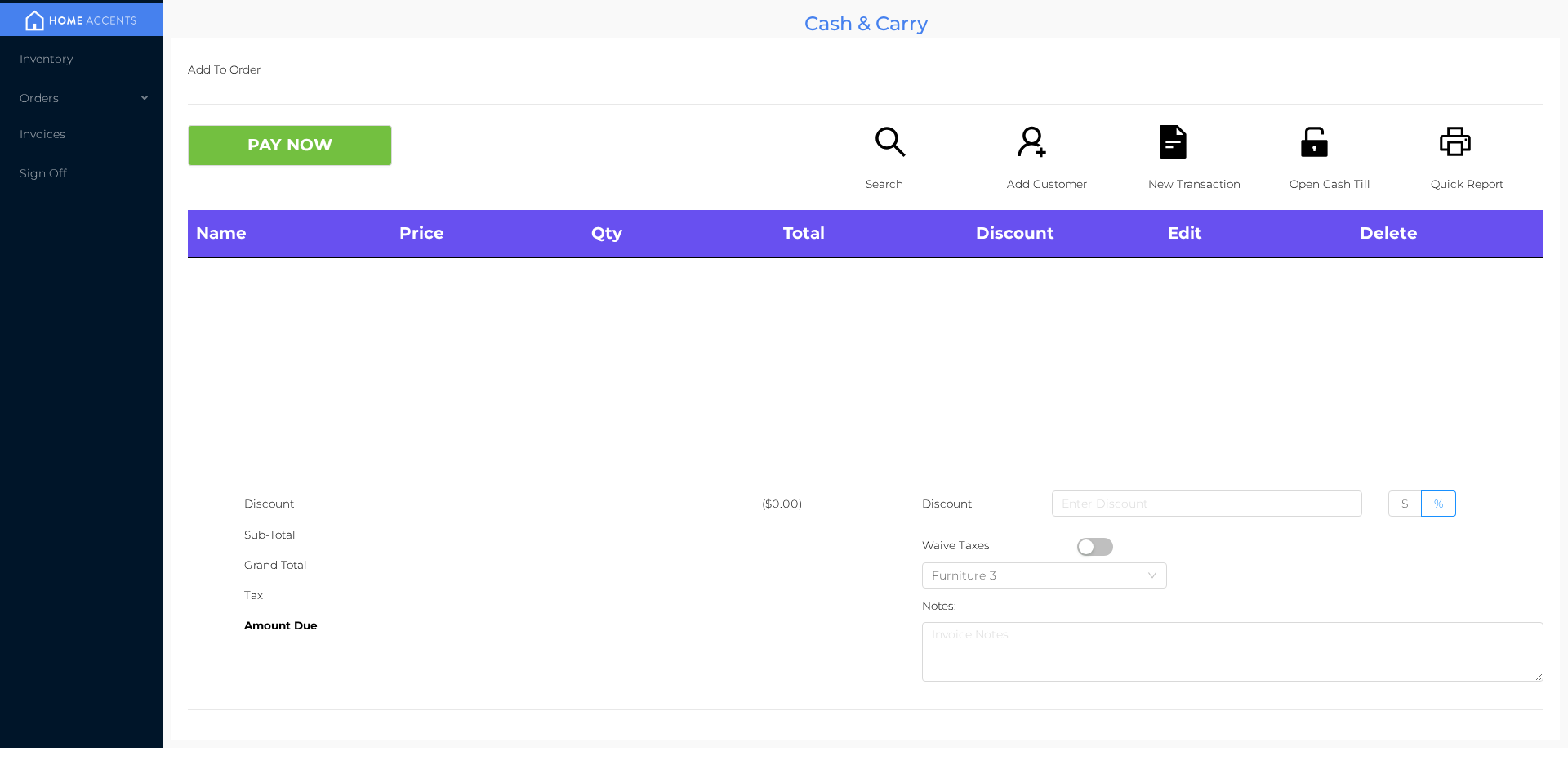
click at [1304, 142] on icon "icon: unlock" at bounding box center [1314, 141] width 26 height 30
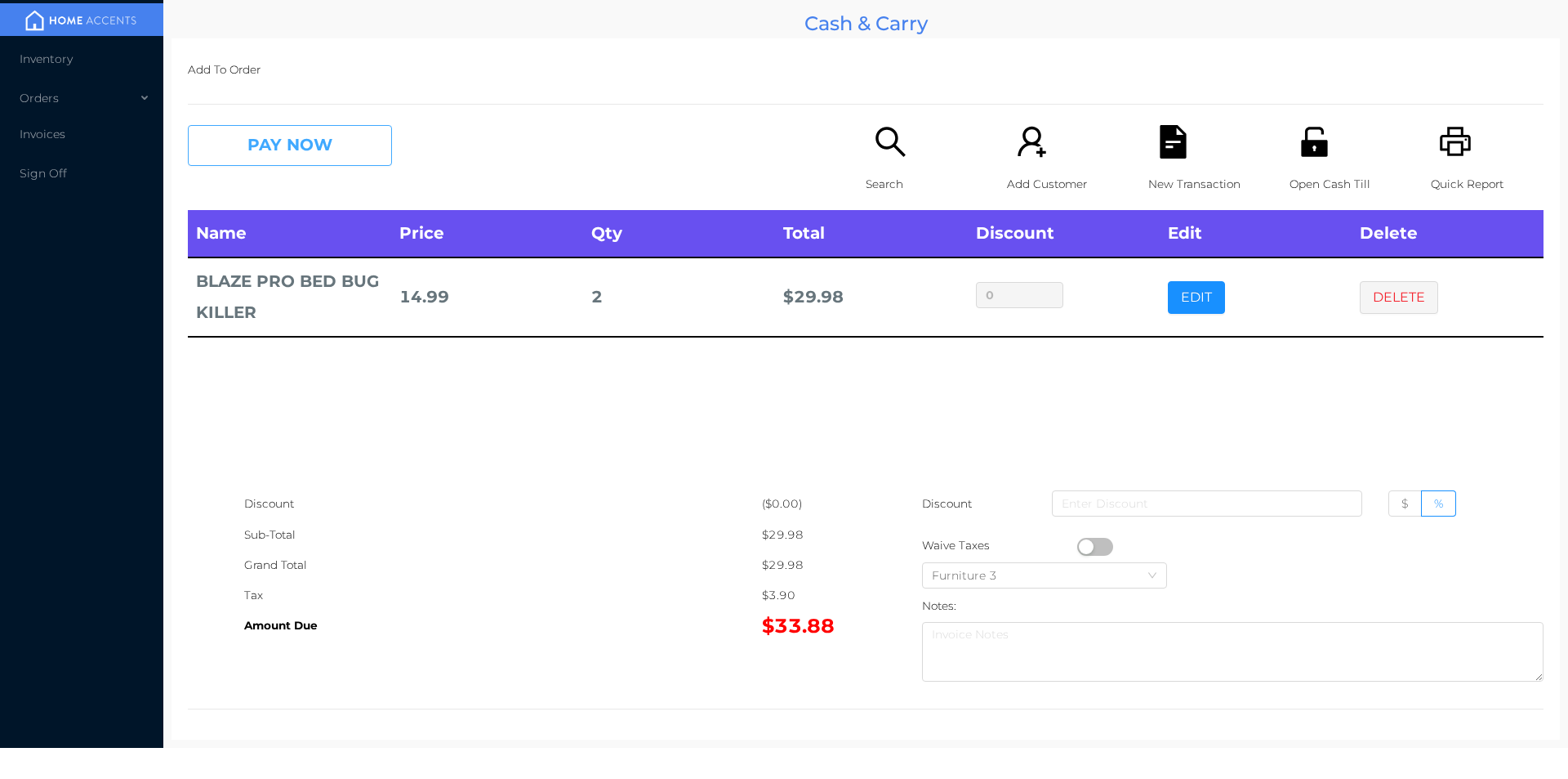
click at [312, 140] on button "PAY NOW" at bounding box center [290, 145] width 204 height 41
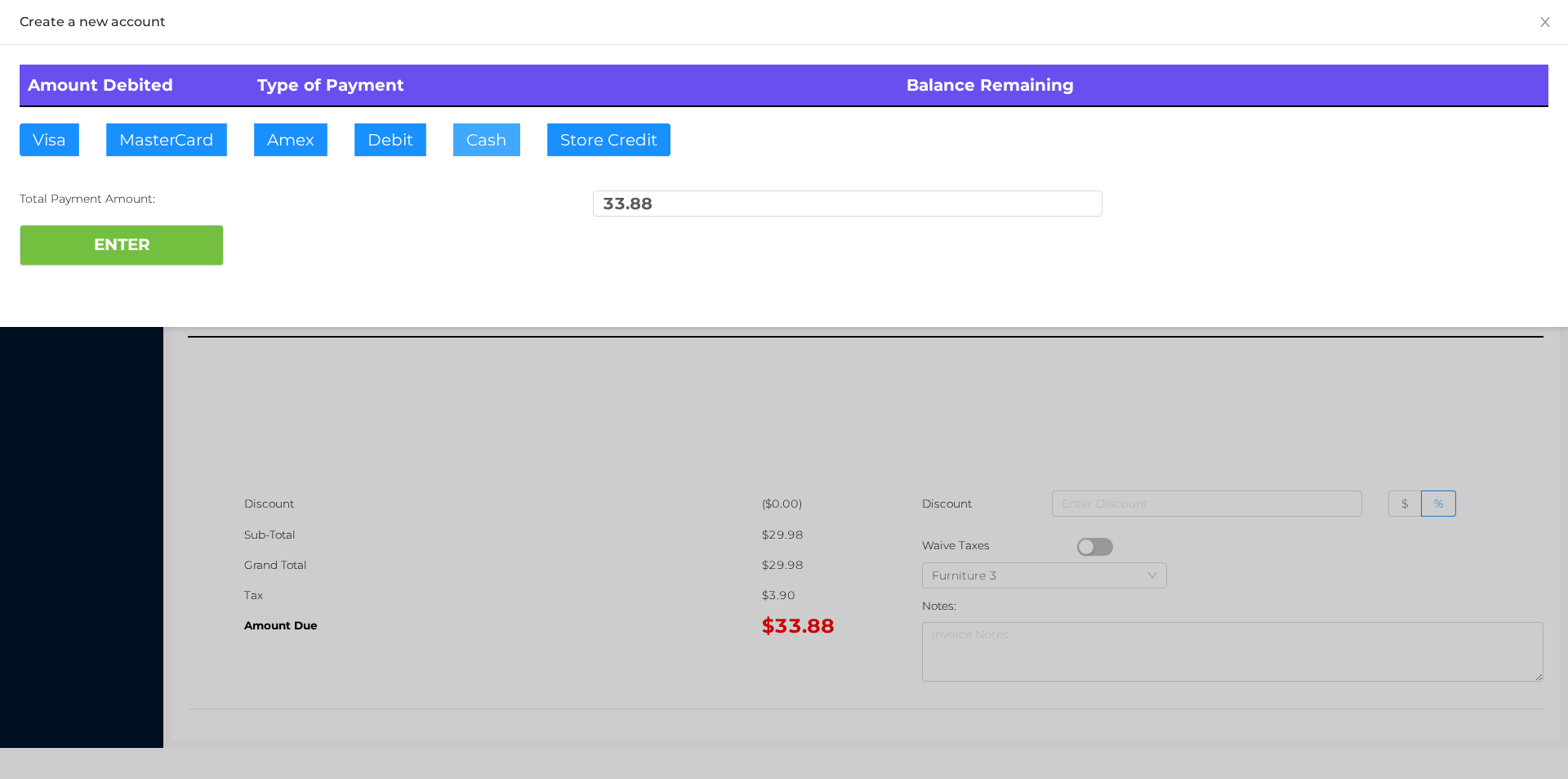
click at [486, 154] on button "Cash" at bounding box center [487, 139] width 67 height 32
type input "100."
click at [155, 257] on button "ENTER" at bounding box center [121, 245] width 204 height 41
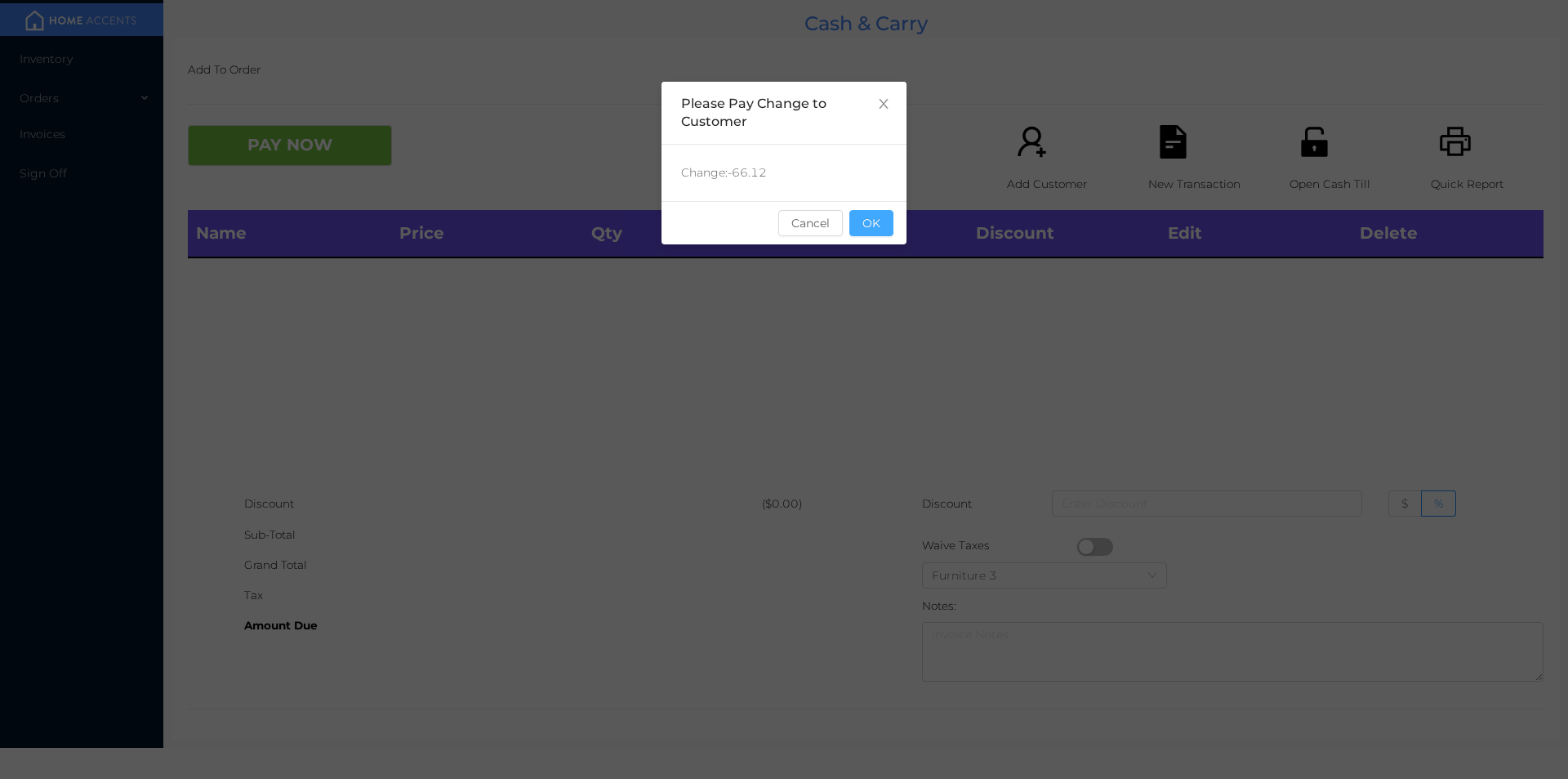
click at [881, 211] on button "OK" at bounding box center [871, 223] width 44 height 26
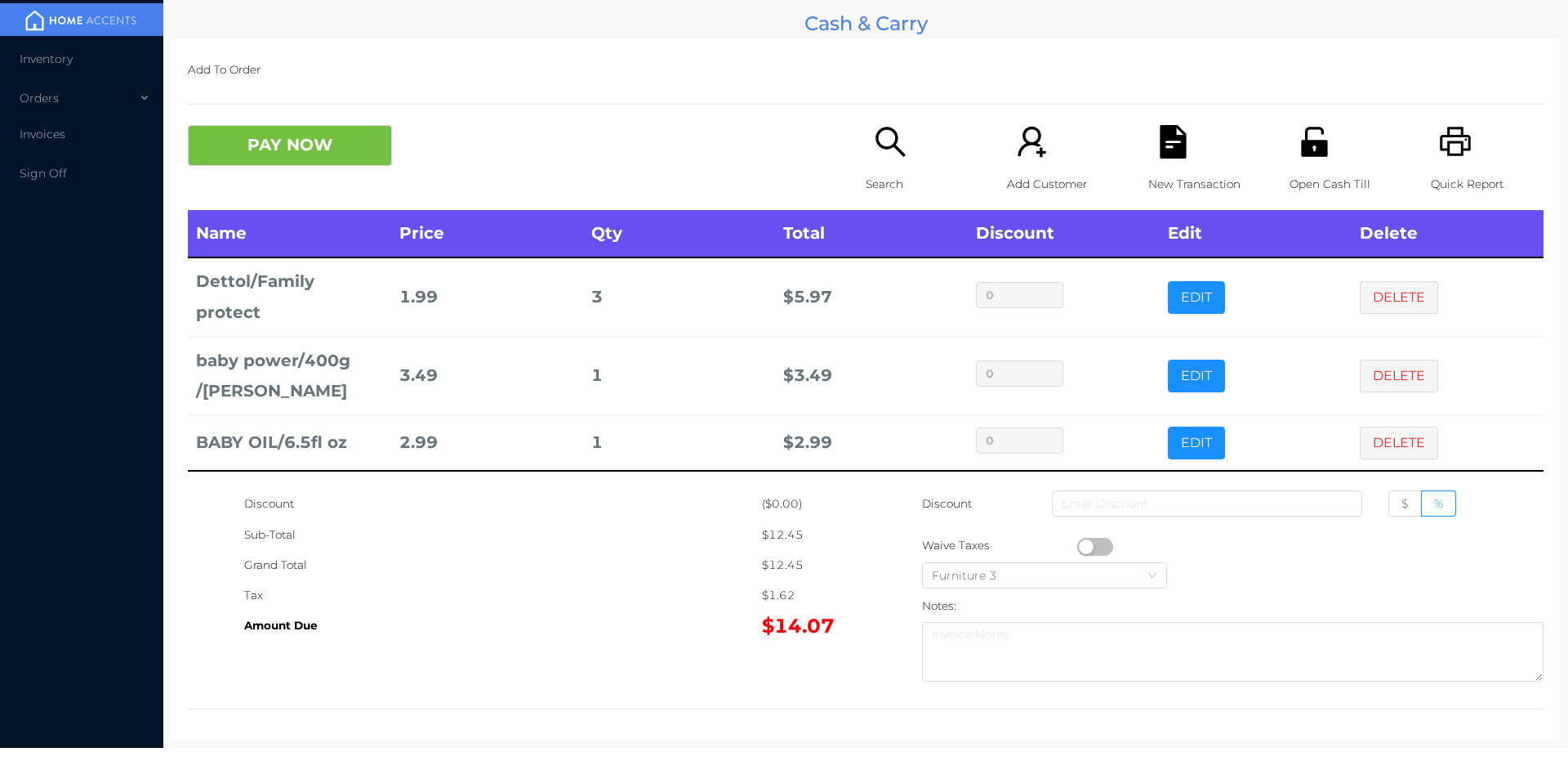
click at [1174, 155] on icon "icon: file-text" at bounding box center [1173, 141] width 26 height 33
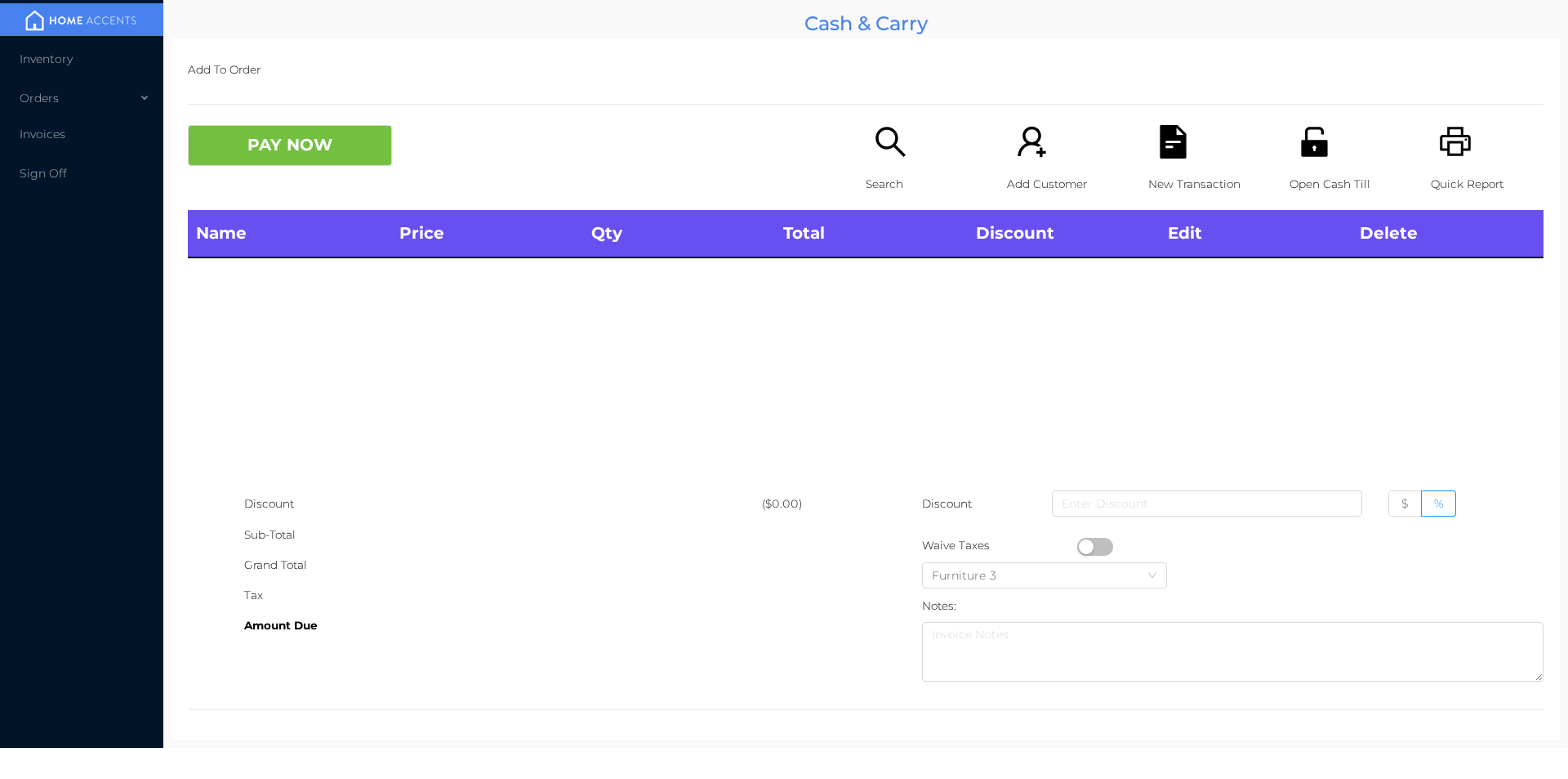
click at [1439, 141] on icon "icon: printer" at bounding box center [1456, 141] width 33 height 33
click at [297, 163] on button "PAY NOW" at bounding box center [290, 145] width 204 height 41
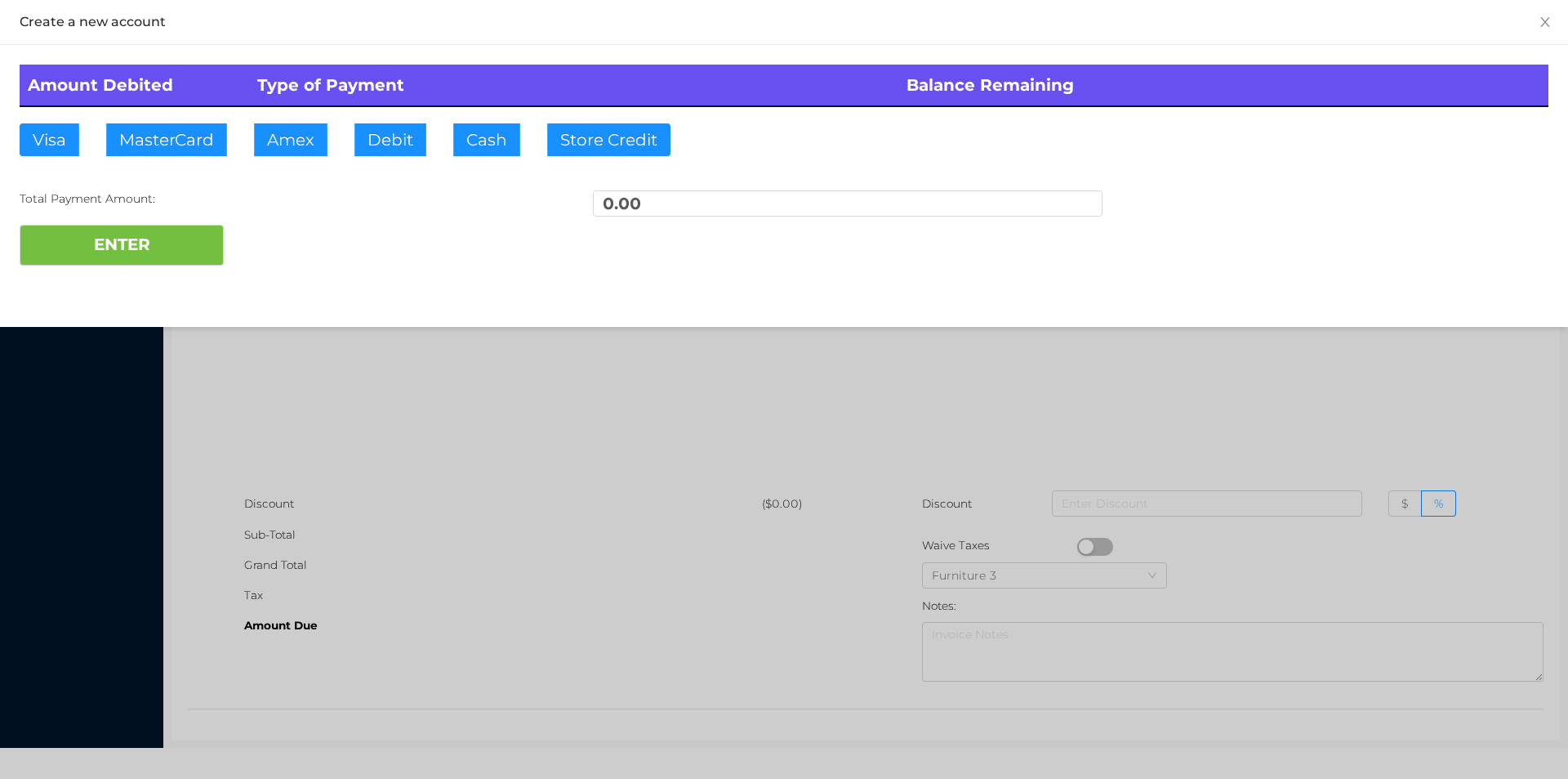
click at [361, 389] on div at bounding box center [784, 389] width 1568 height 779
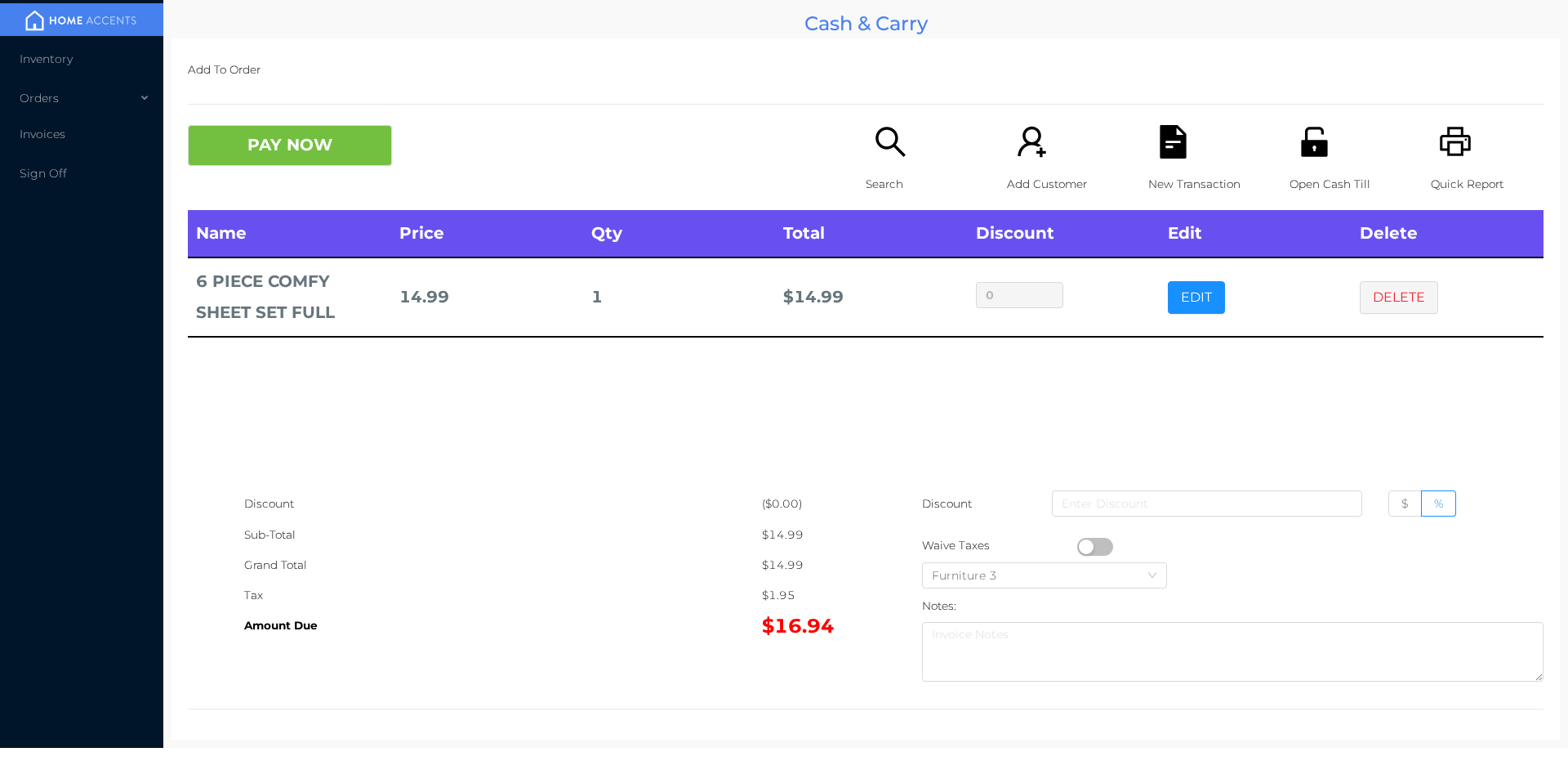
click at [1316, 167] on div "Open Cash Till" at bounding box center [1346, 167] width 112 height 85
click at [290, 161] on button "PAY NOW" at bounding box center [290, 145] width 204 height 41
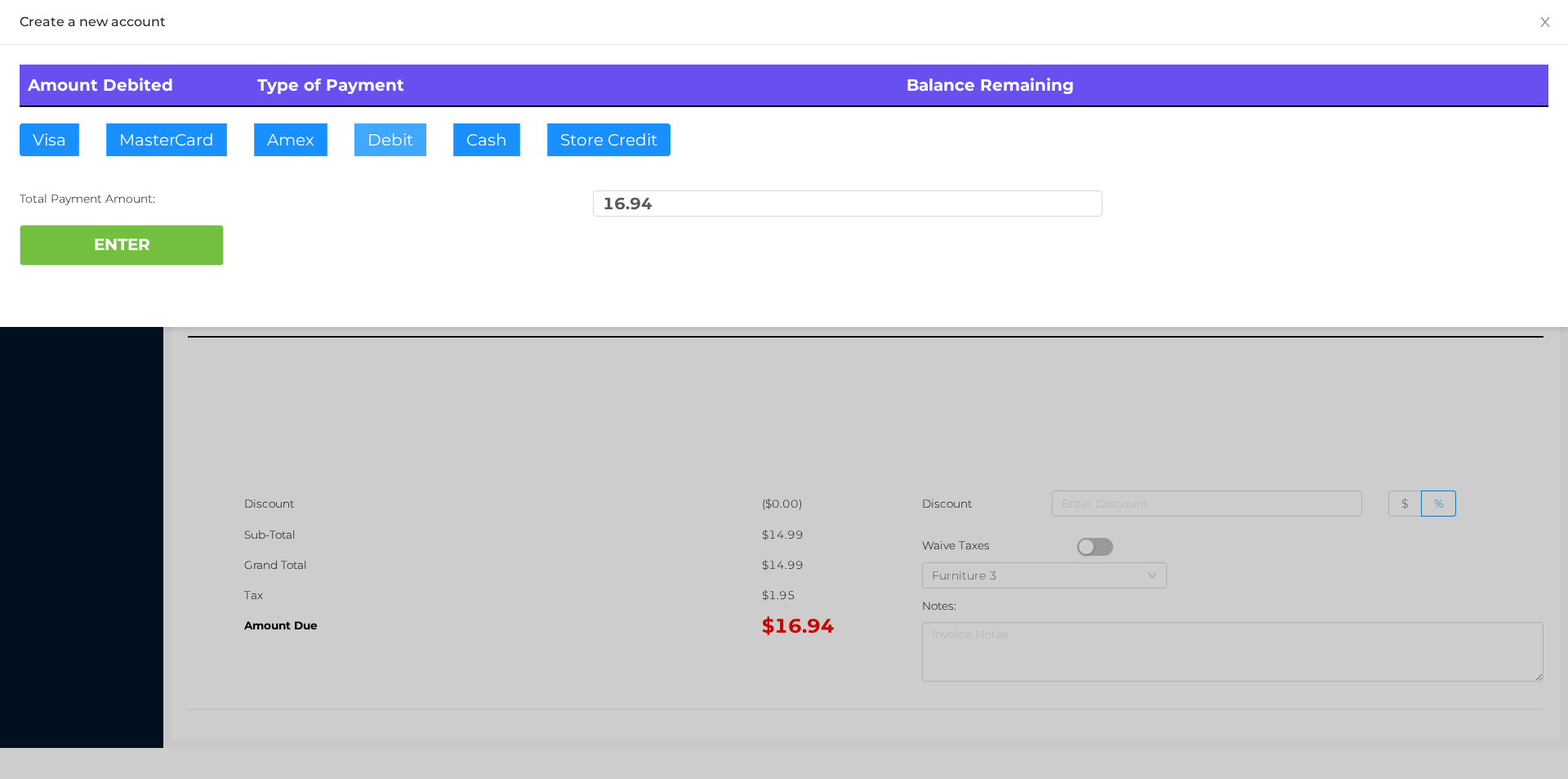
click at [379, 146] on button "Debit" at bounding box center [390, 139] width 72 height 32
click at [180, 235] on button "ENTER" at bounding box center [121, 245] width 204 height 41
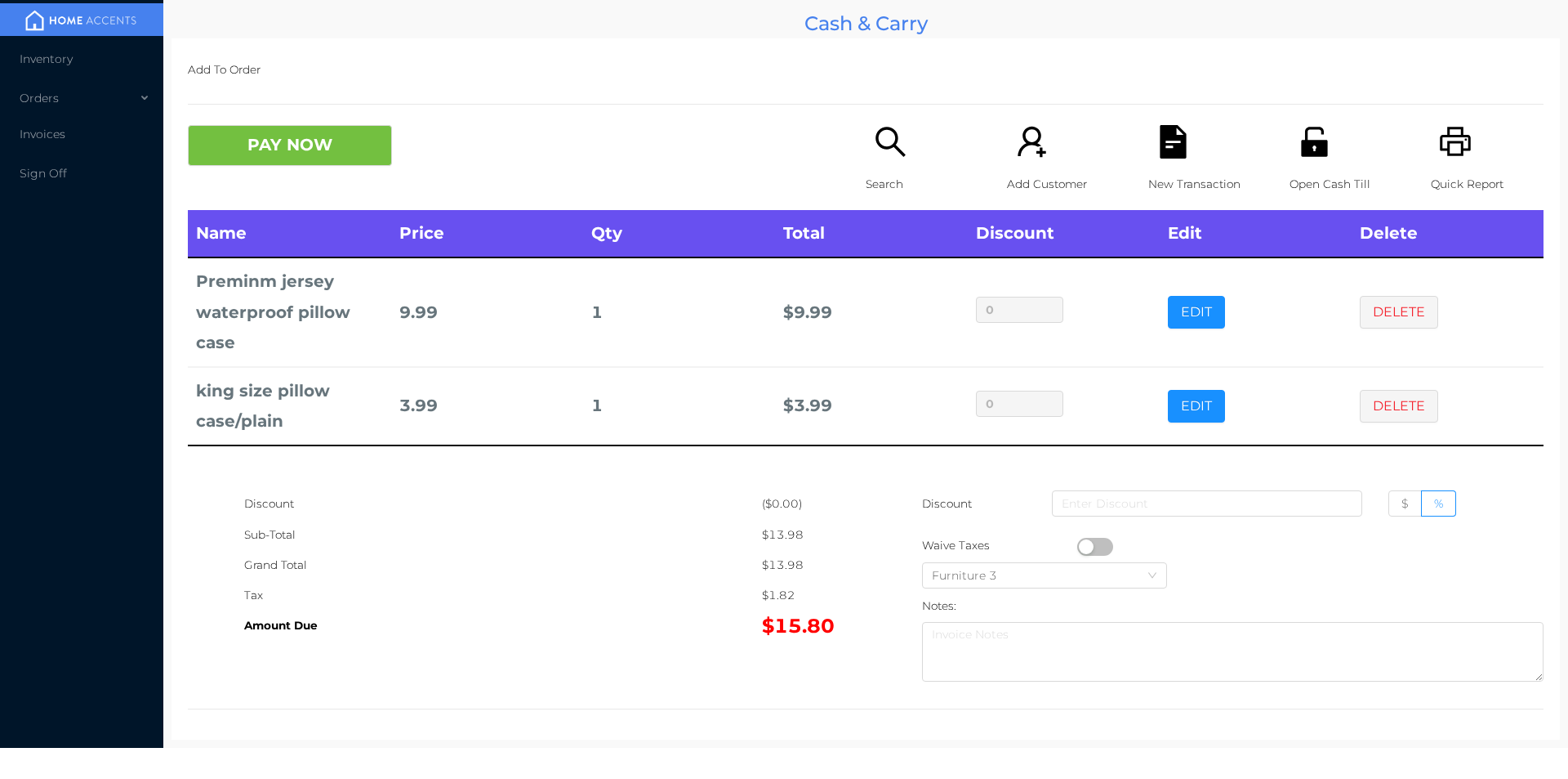
click at [883, 157] on icon "icon: search" at bounding box center [890, 141] width 33 height 33
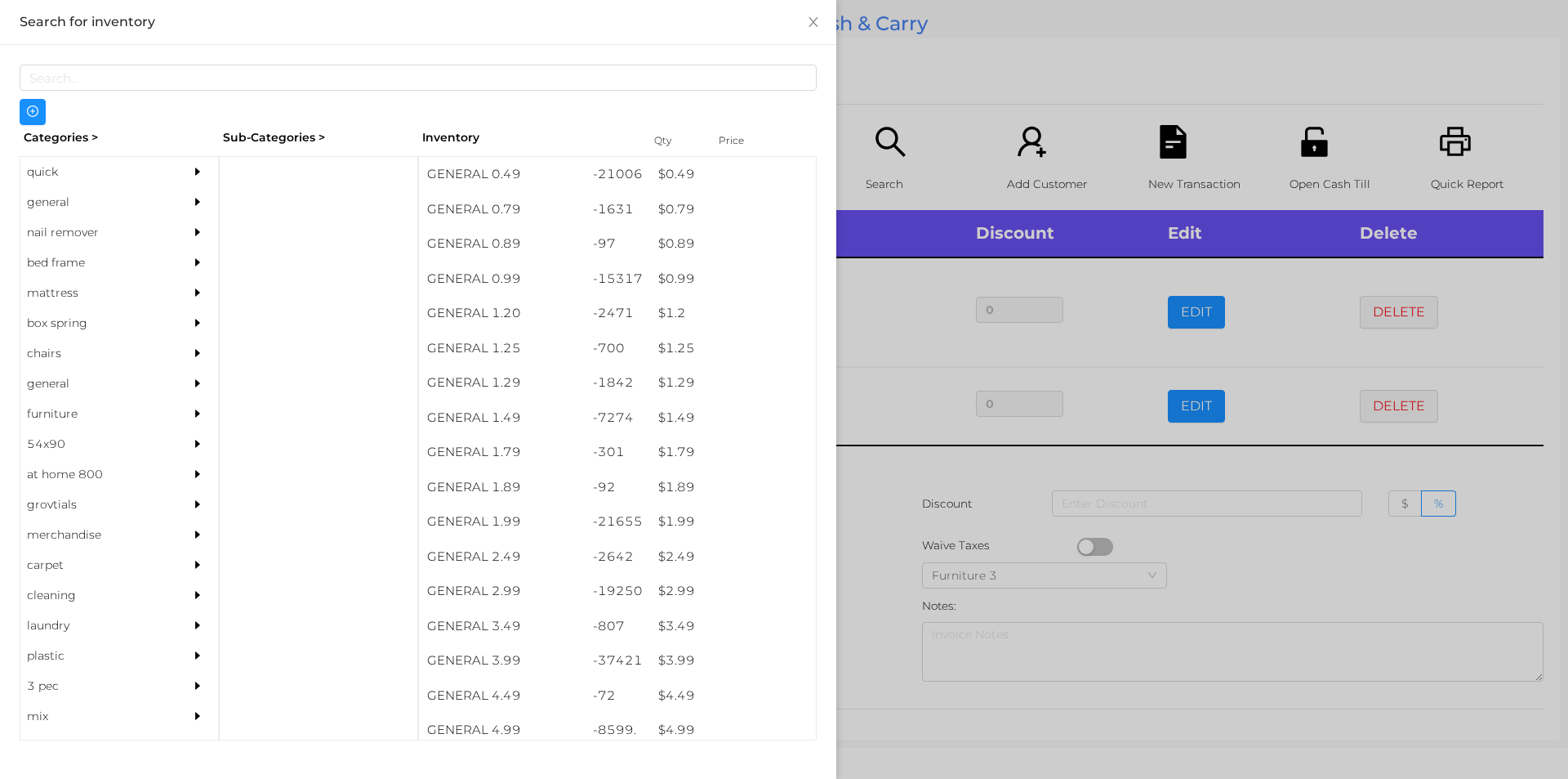
click at [71, 198] on div "general" at bounding box center [94, 202] width 148 height 31
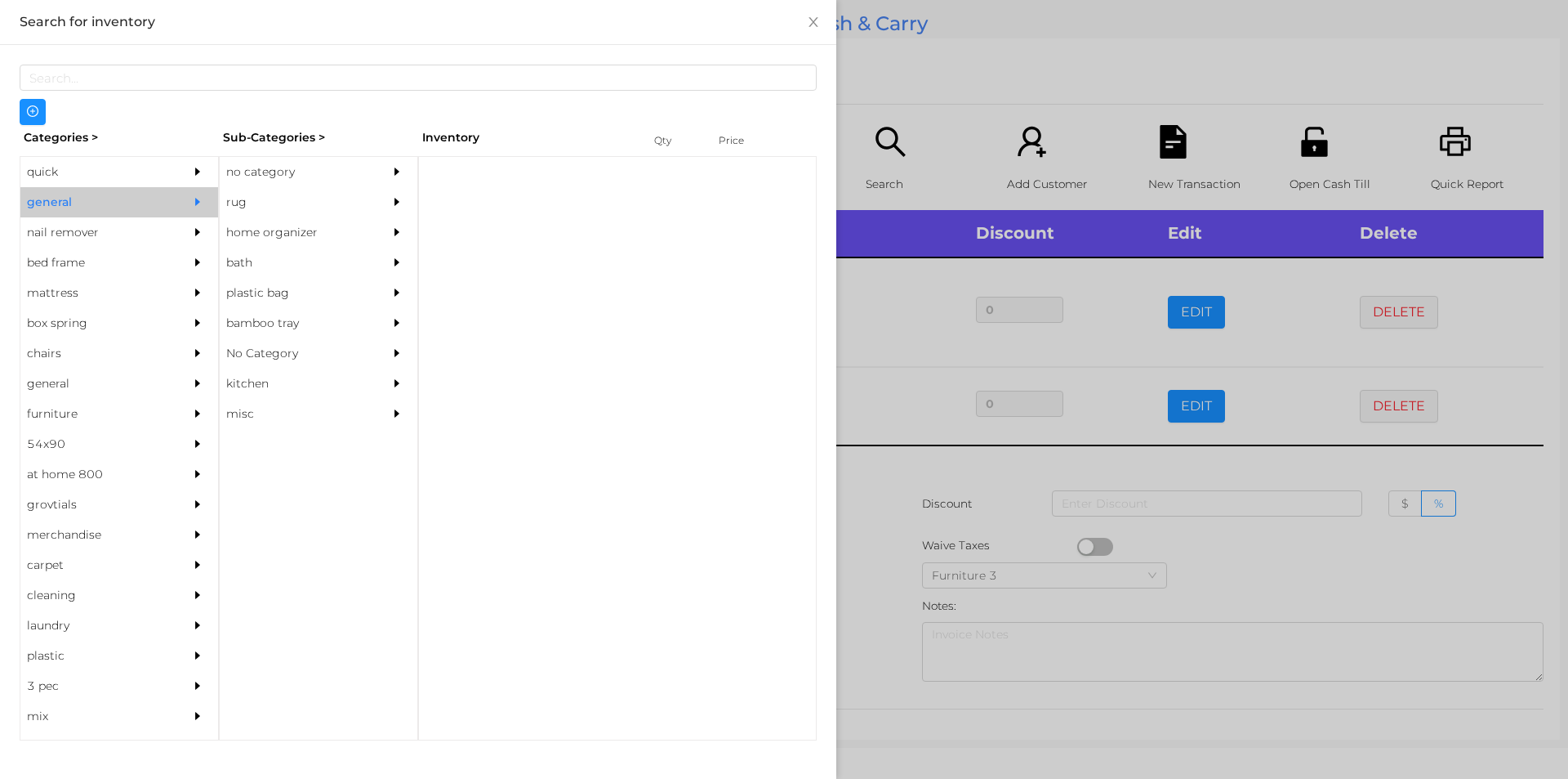
click at [248, 158] on div "no category" at bounding box center [294, 172] width 148 height 31
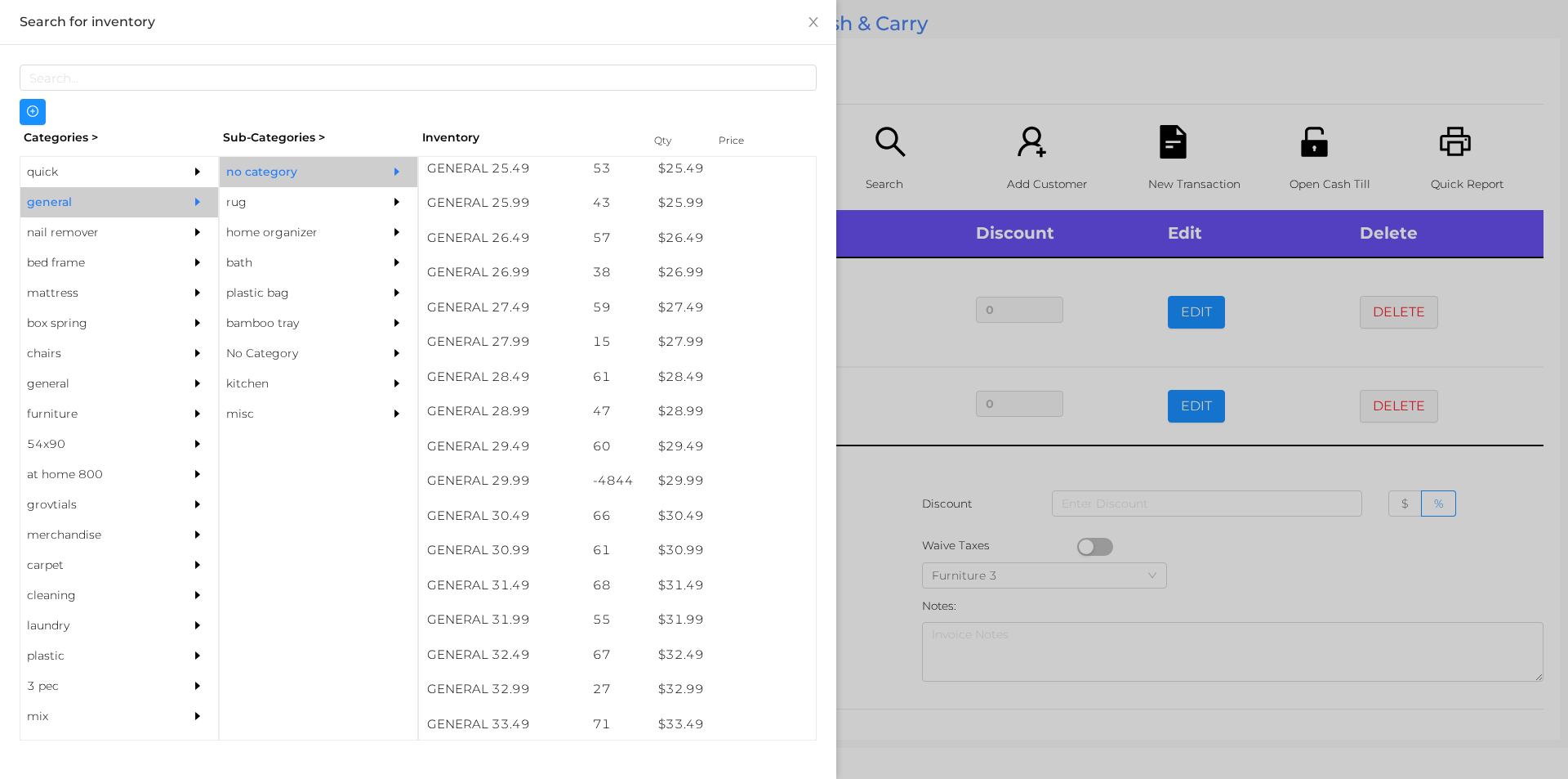
scroll to position [2153, 0]
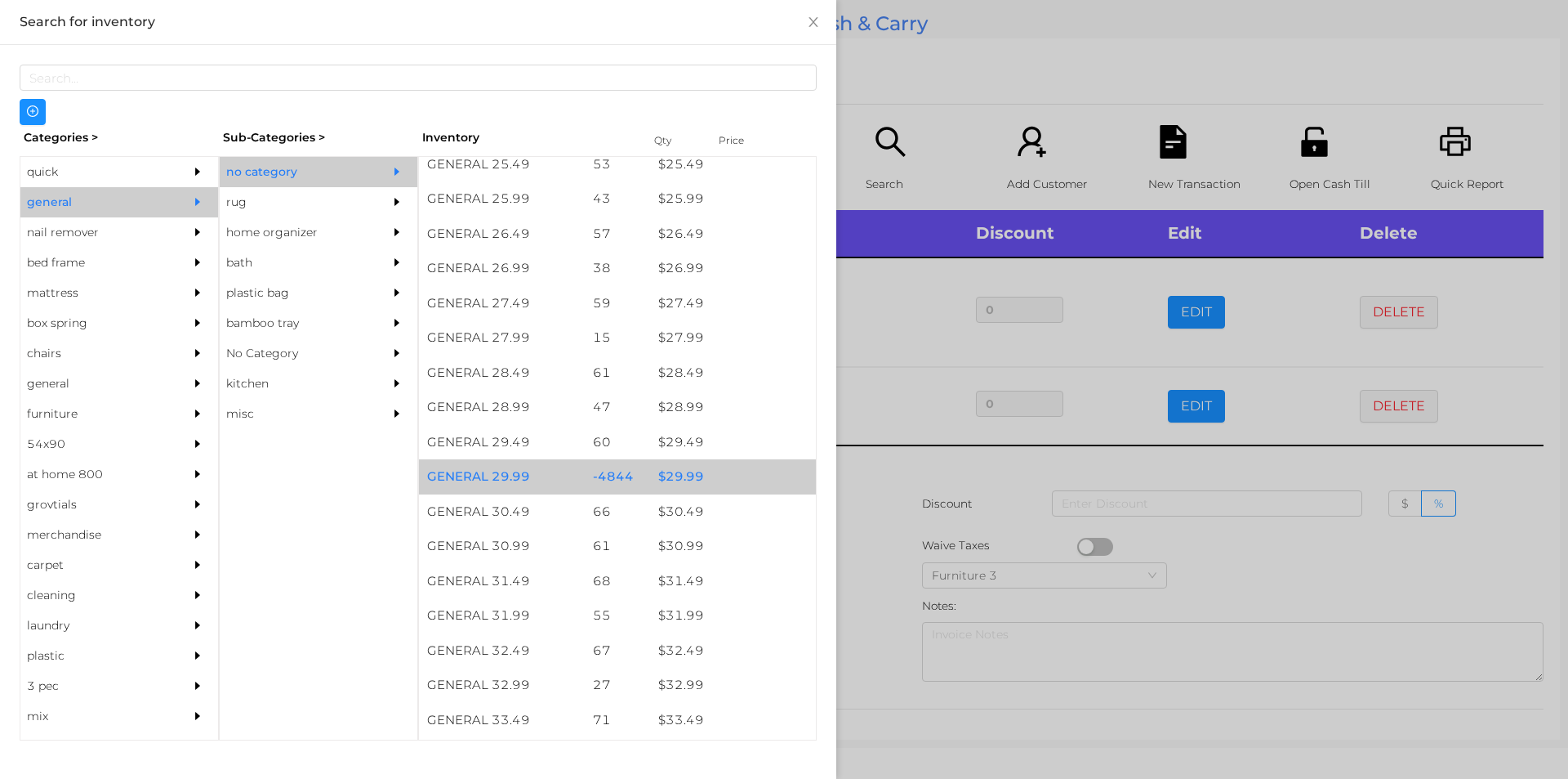
click at [661, 474] on div "$ 29.99" at bounding box center [733, 476] width 166 height 35
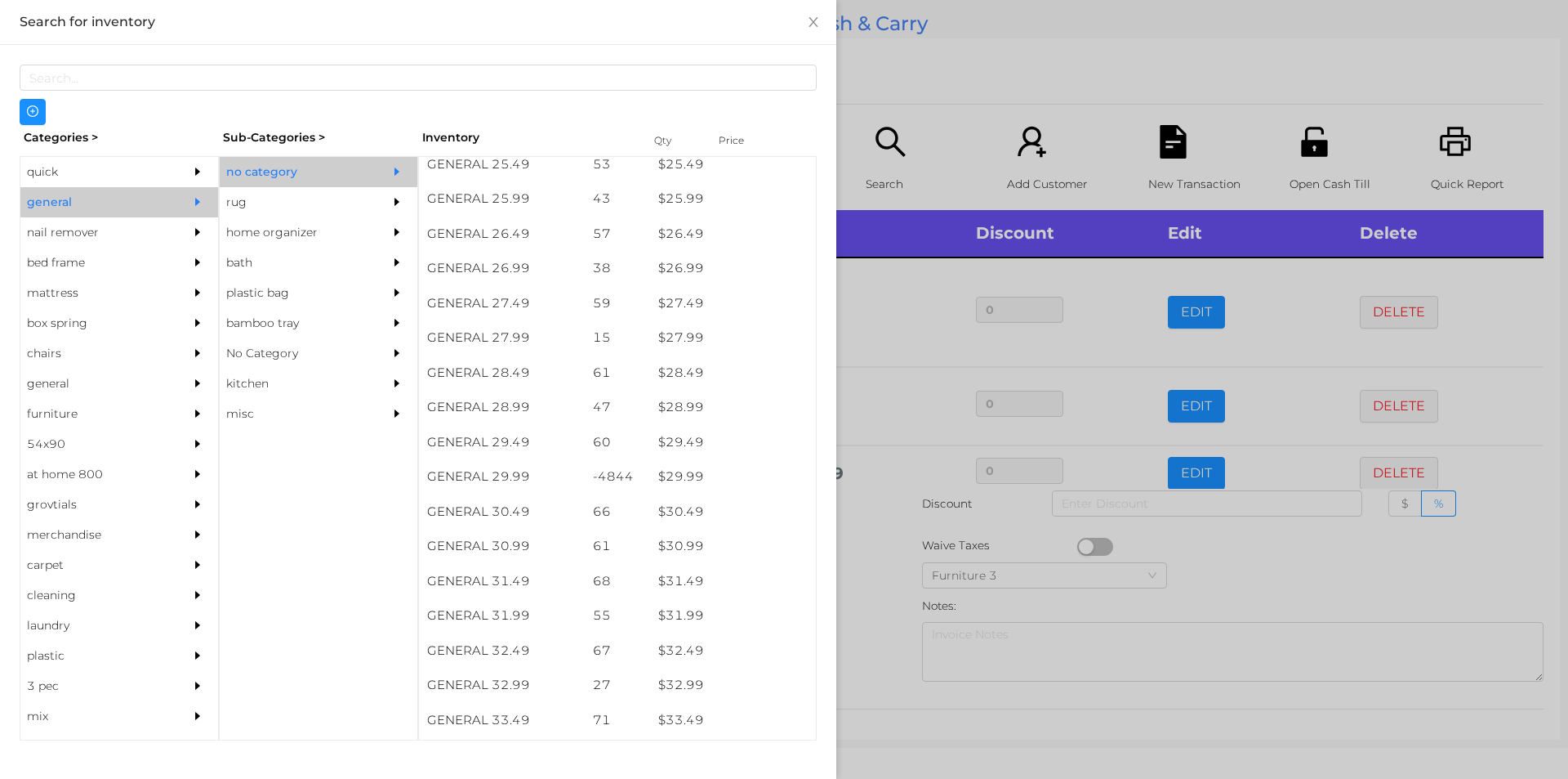
click at [885, 553] on div at bounding box center [784, 389] width 1568 height 779
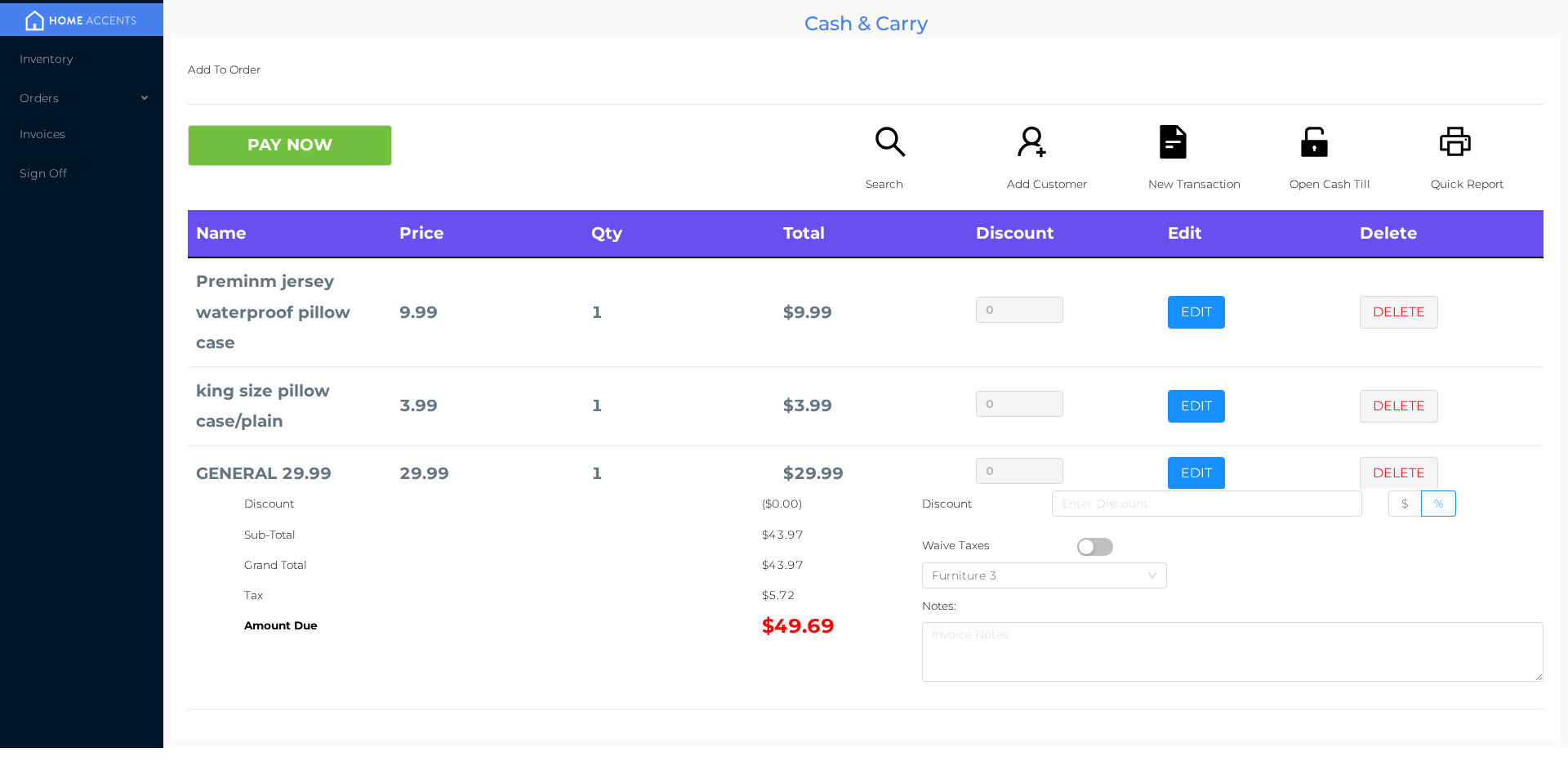
click at [1173, 154] on icon "icon: file-text" at bounding box center [1173, 141] width 26 height 33
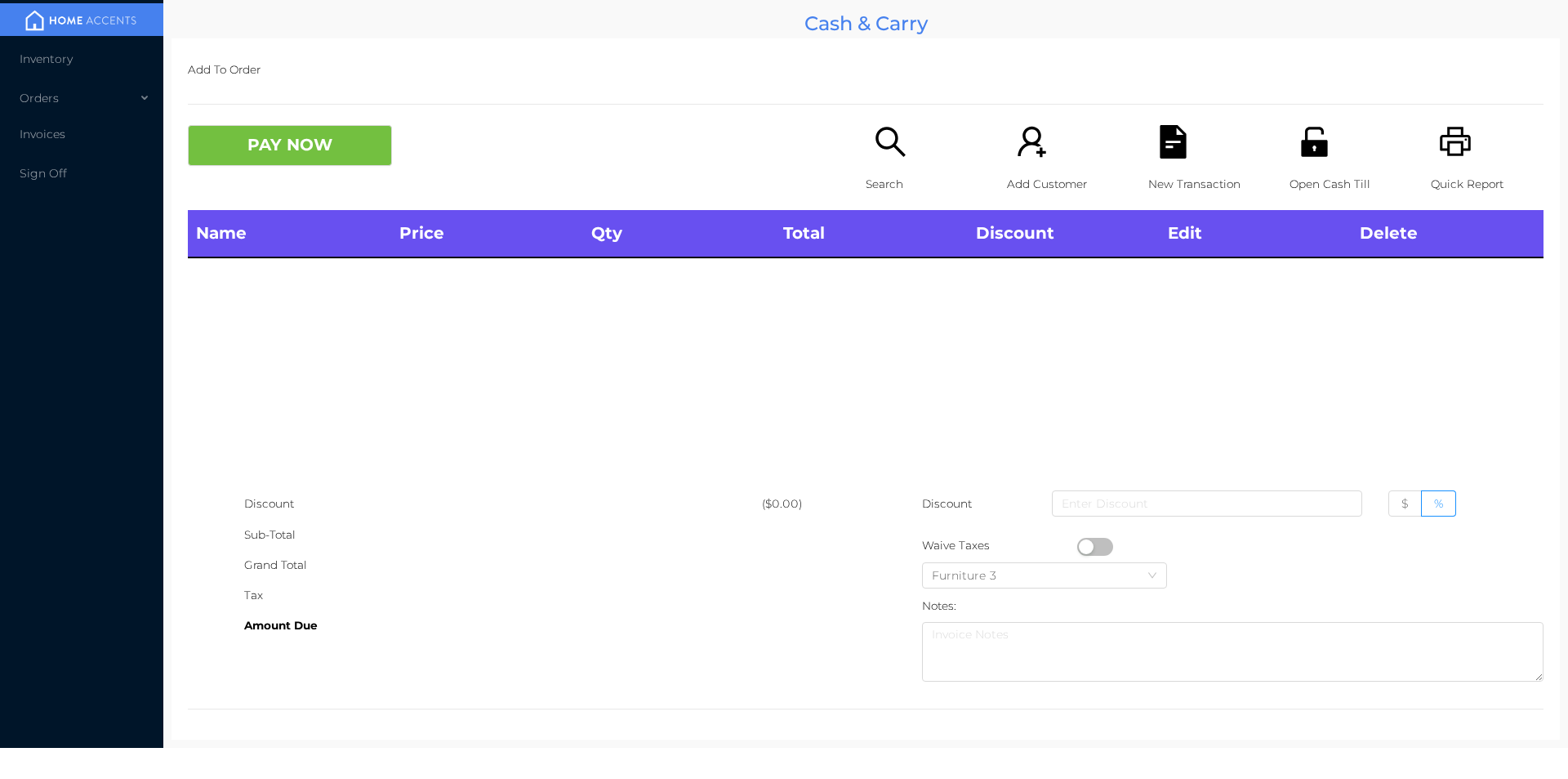
click at [1313, 145] on icon "icon: unlock" at bounding box center [1314, 141] width 26 height 30
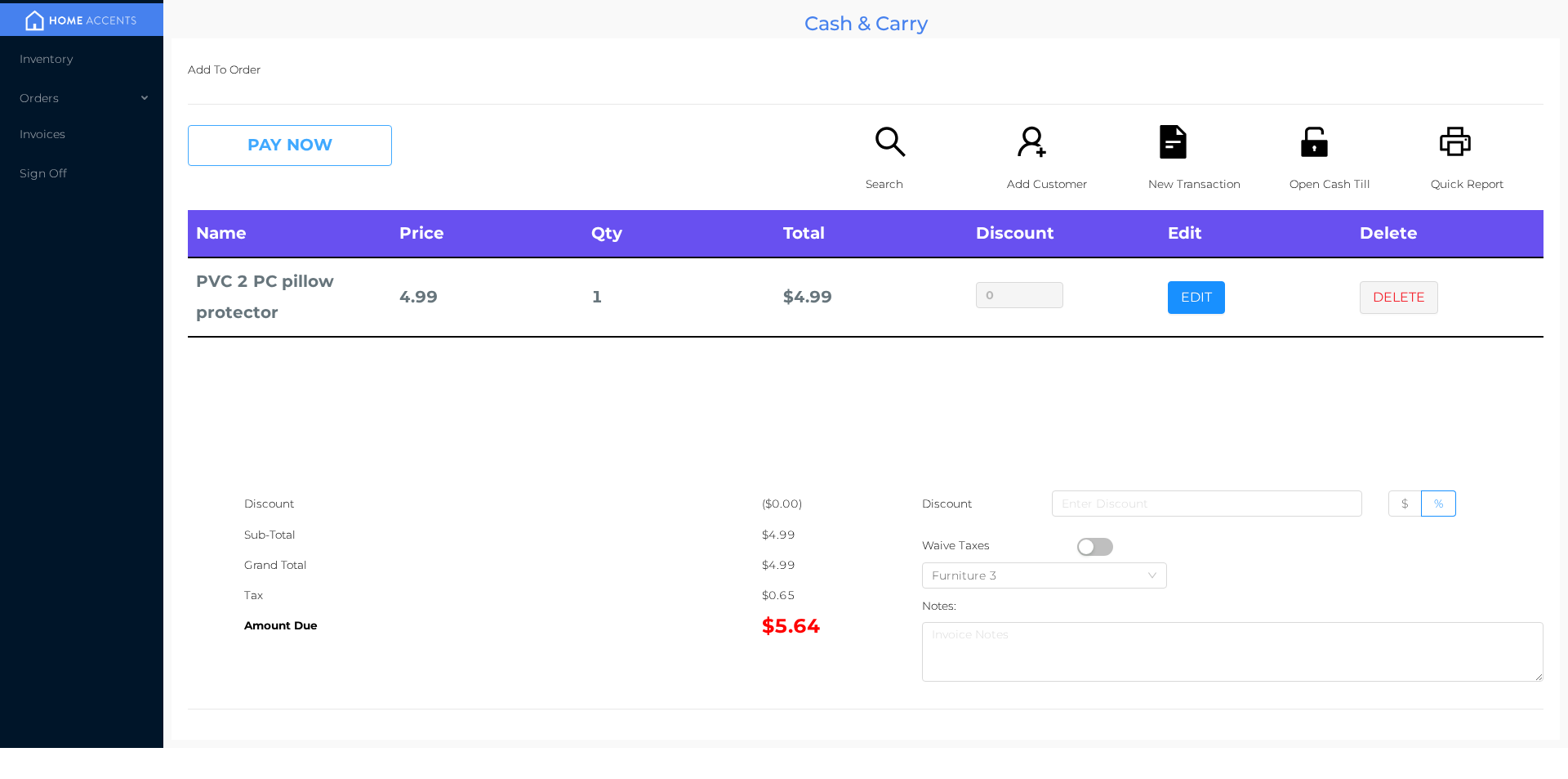
click at [262, 144] on button "PAY NOW" at bounding box center [290, 145] width 204 height 41
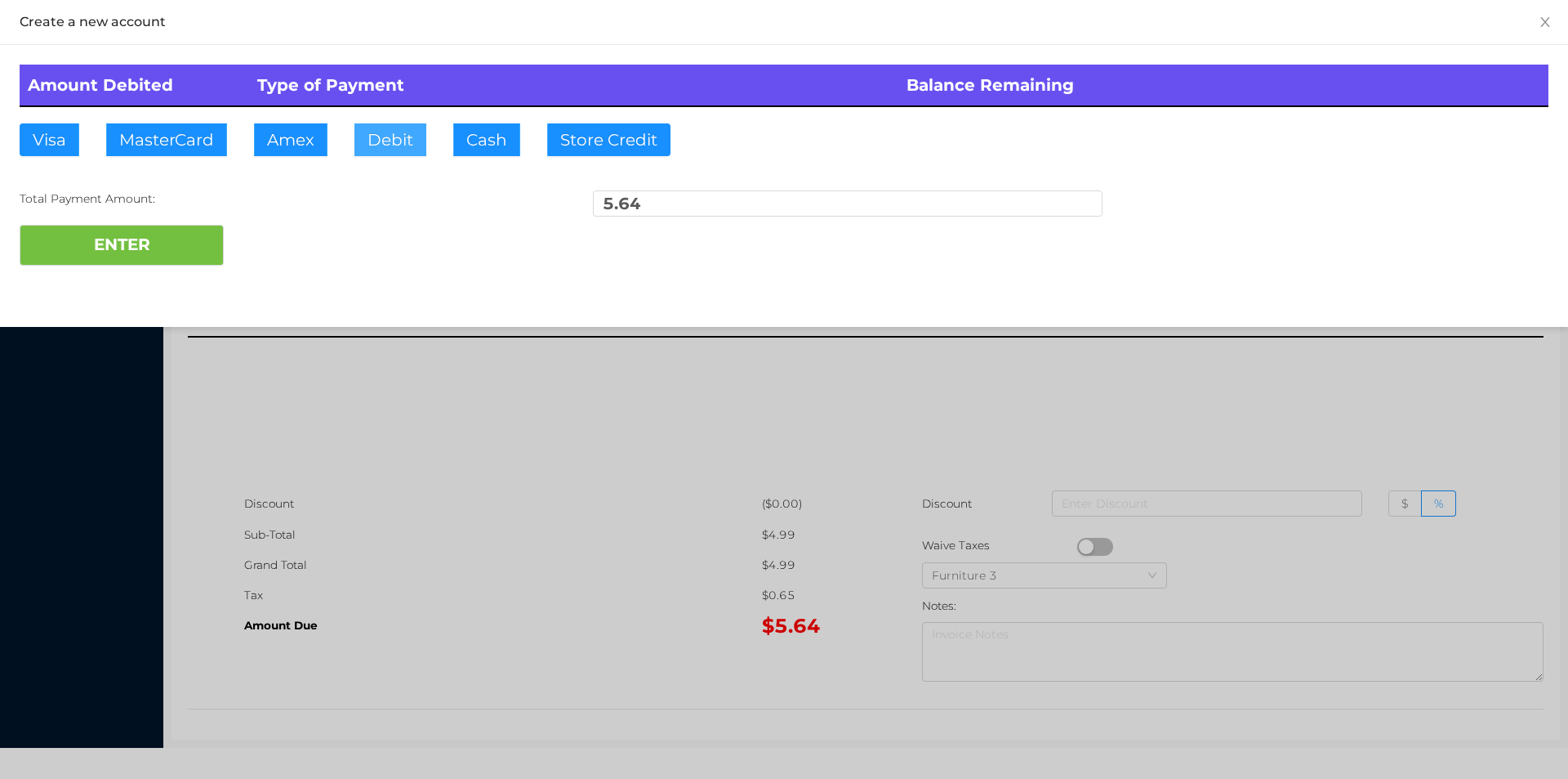
click at [399, 143] on button "Debit" at bounding box center [390, 139] width 72 height 32
click at [145, 243] on button "ENTER" at bounding box center [121, 245] width 204 height 41
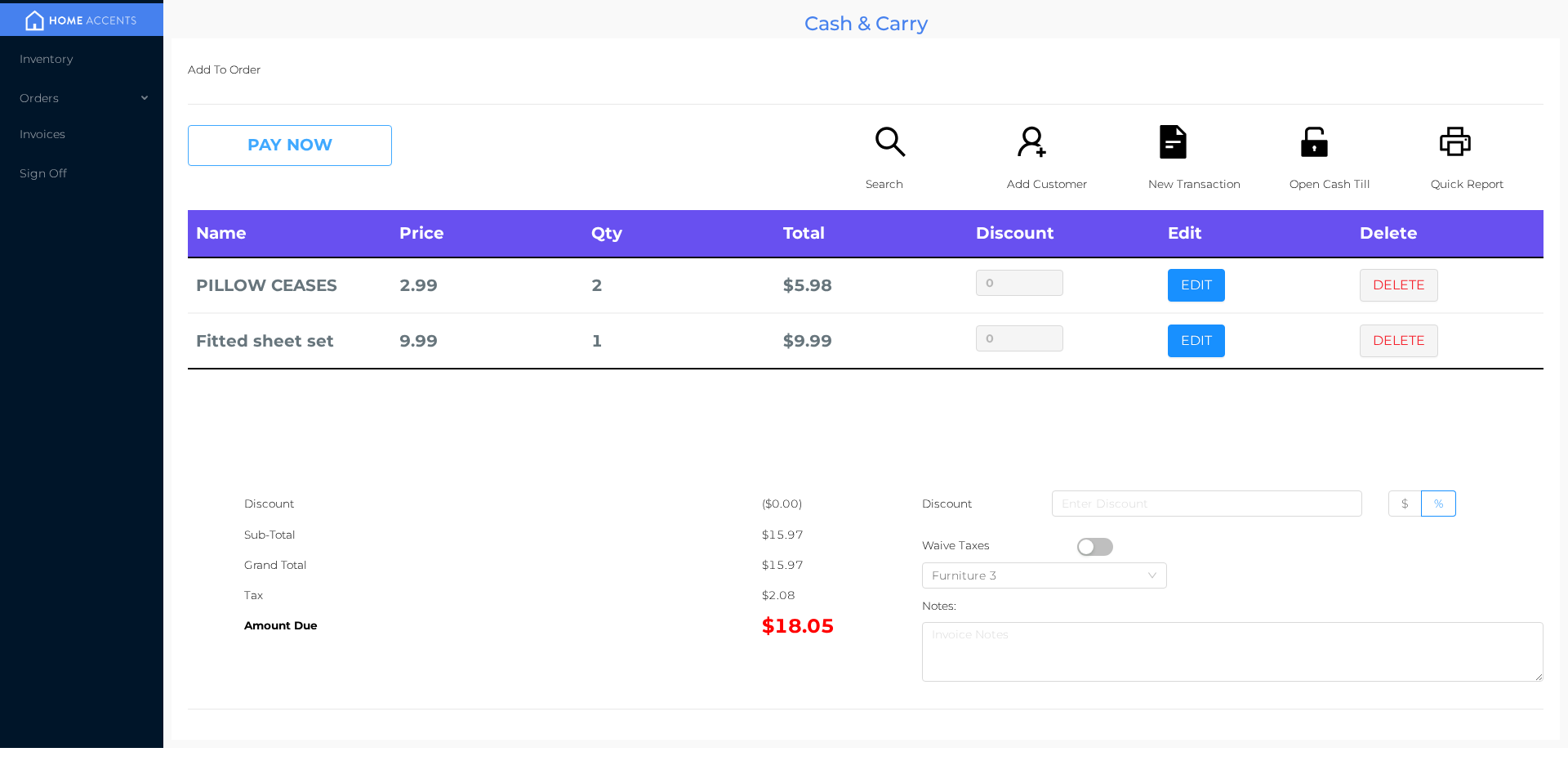
click at [341, 160] on button "PAY NOW" at bounding box center [290, 145] width 204 height 41
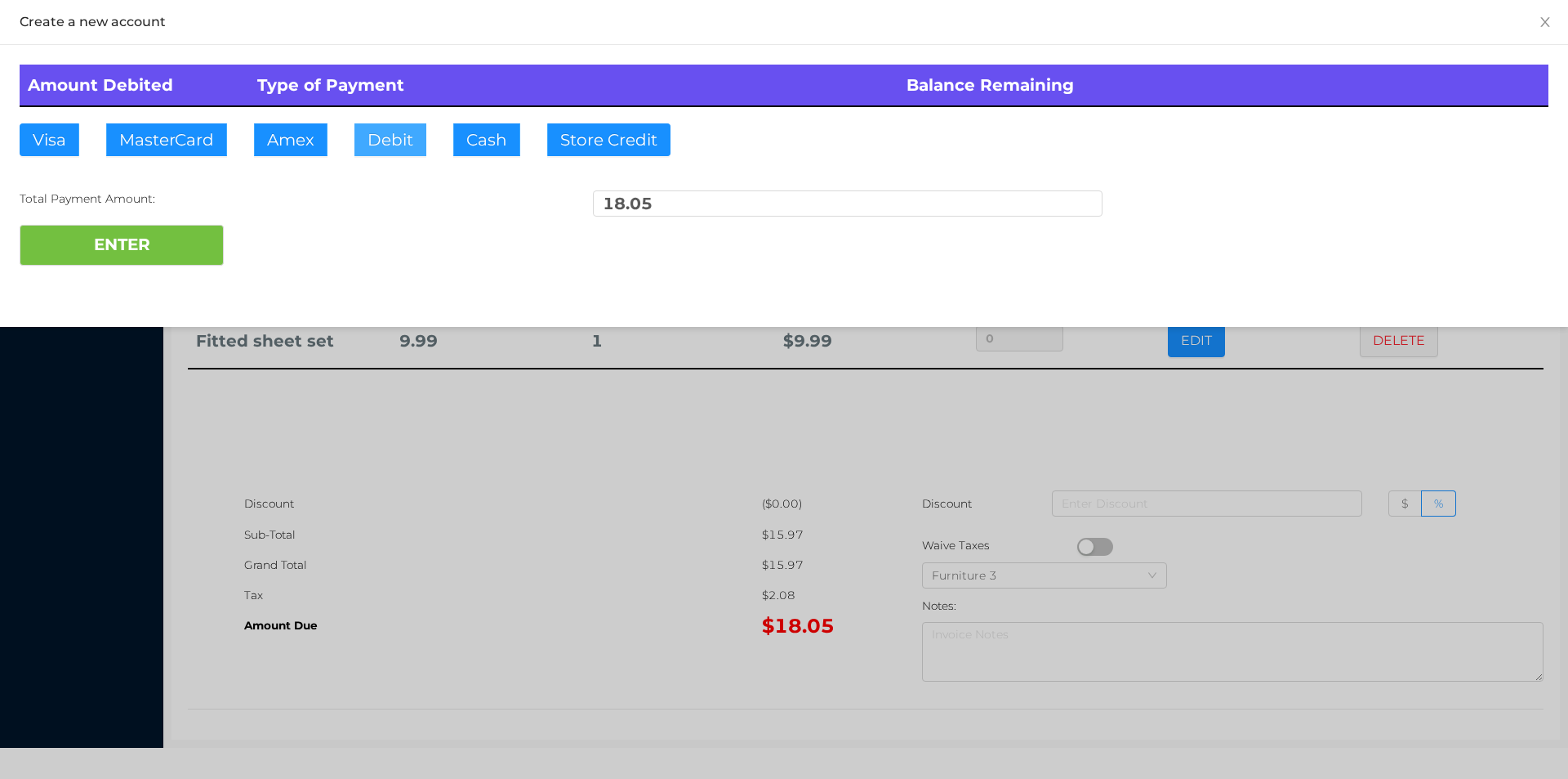
click at [381, 151] on button "Debit" at bounding box center [390, 139] width 72 height 32
click at [166, 257] on button "ENTER" at bounding box center [121, 245] width 204 height 41
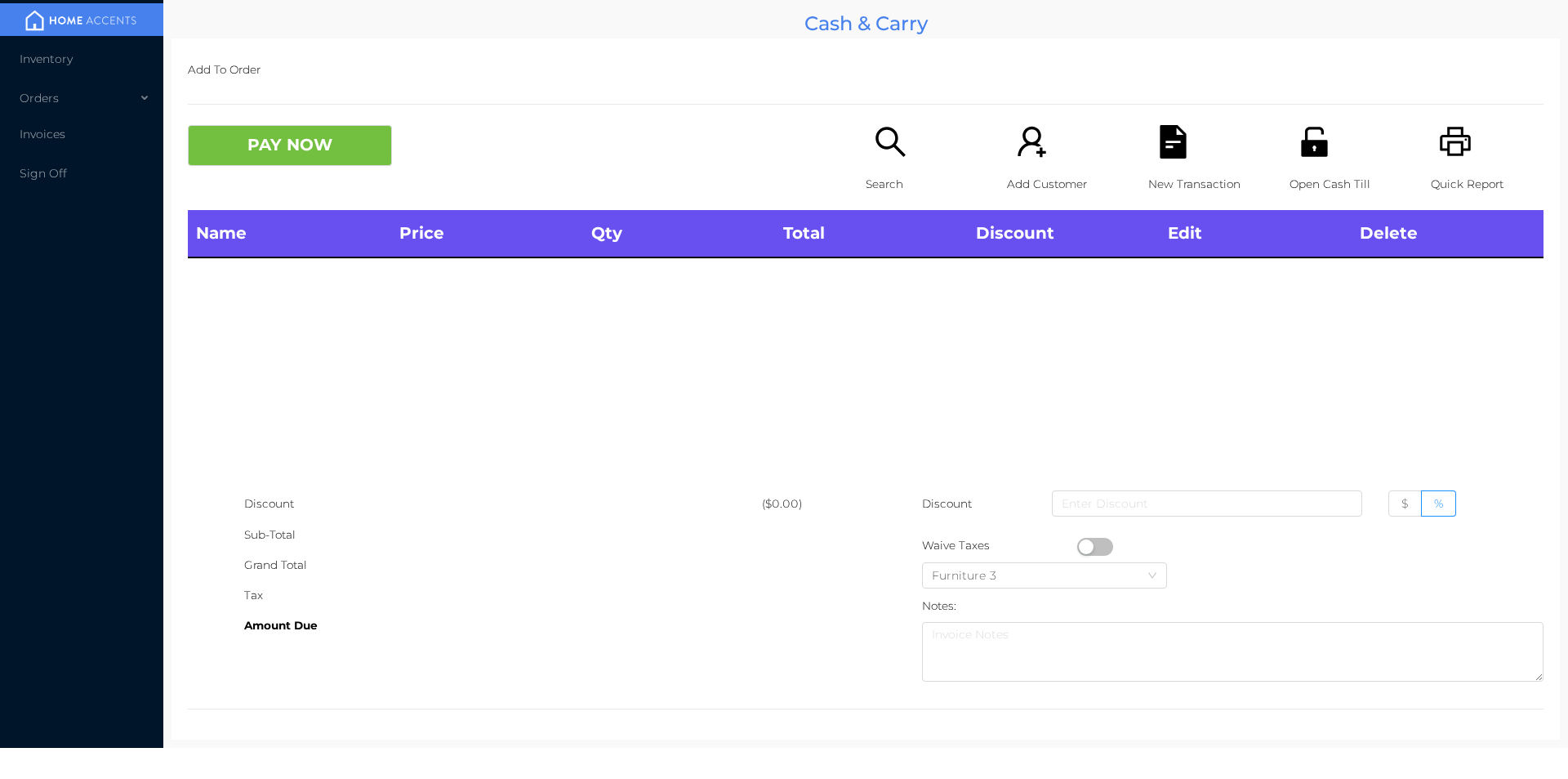
click at [874, 156] on icon "icon: search" at bounding box center [890, 141] width 33 height 33
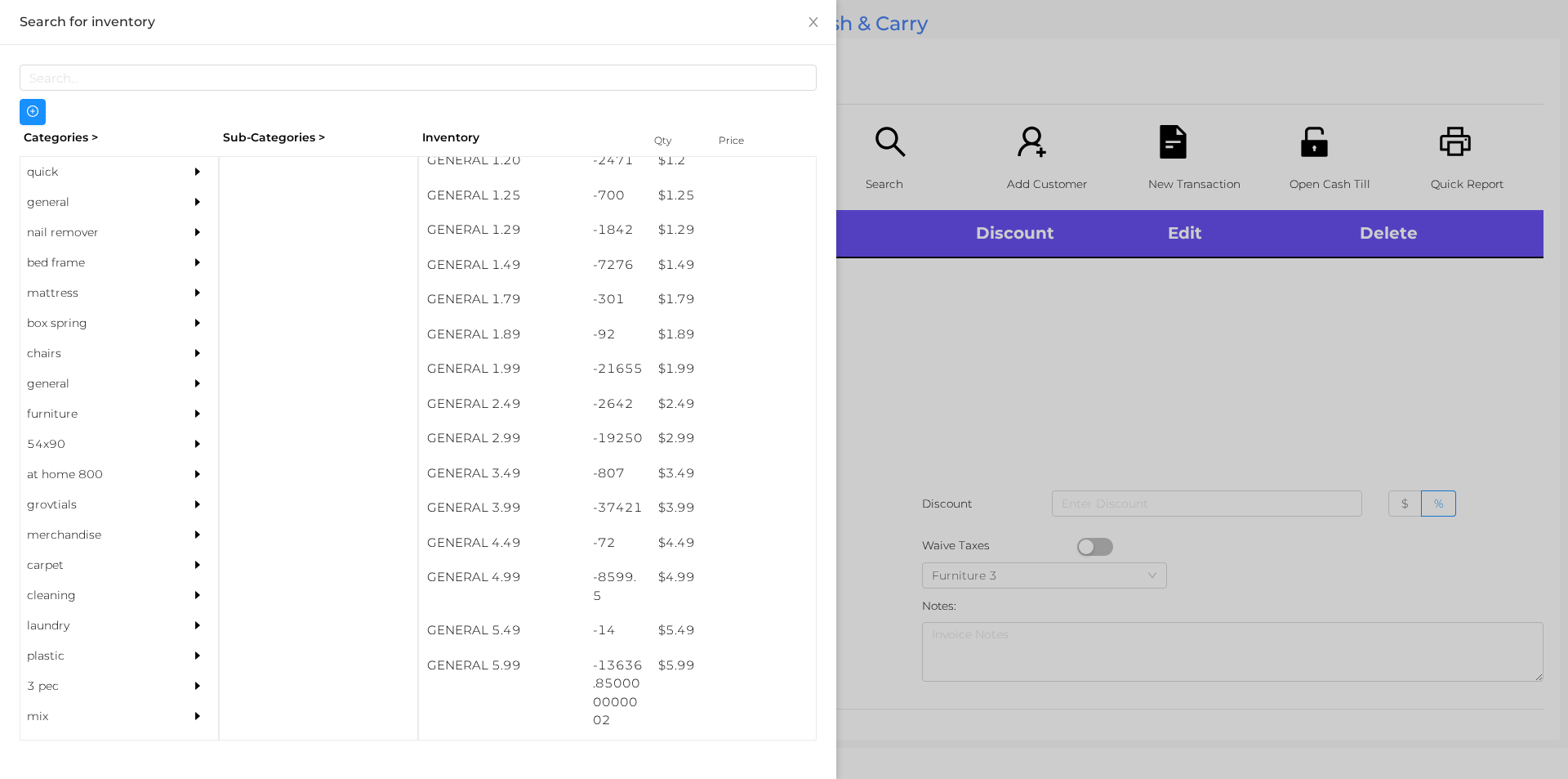
scroll to position [230, 0]
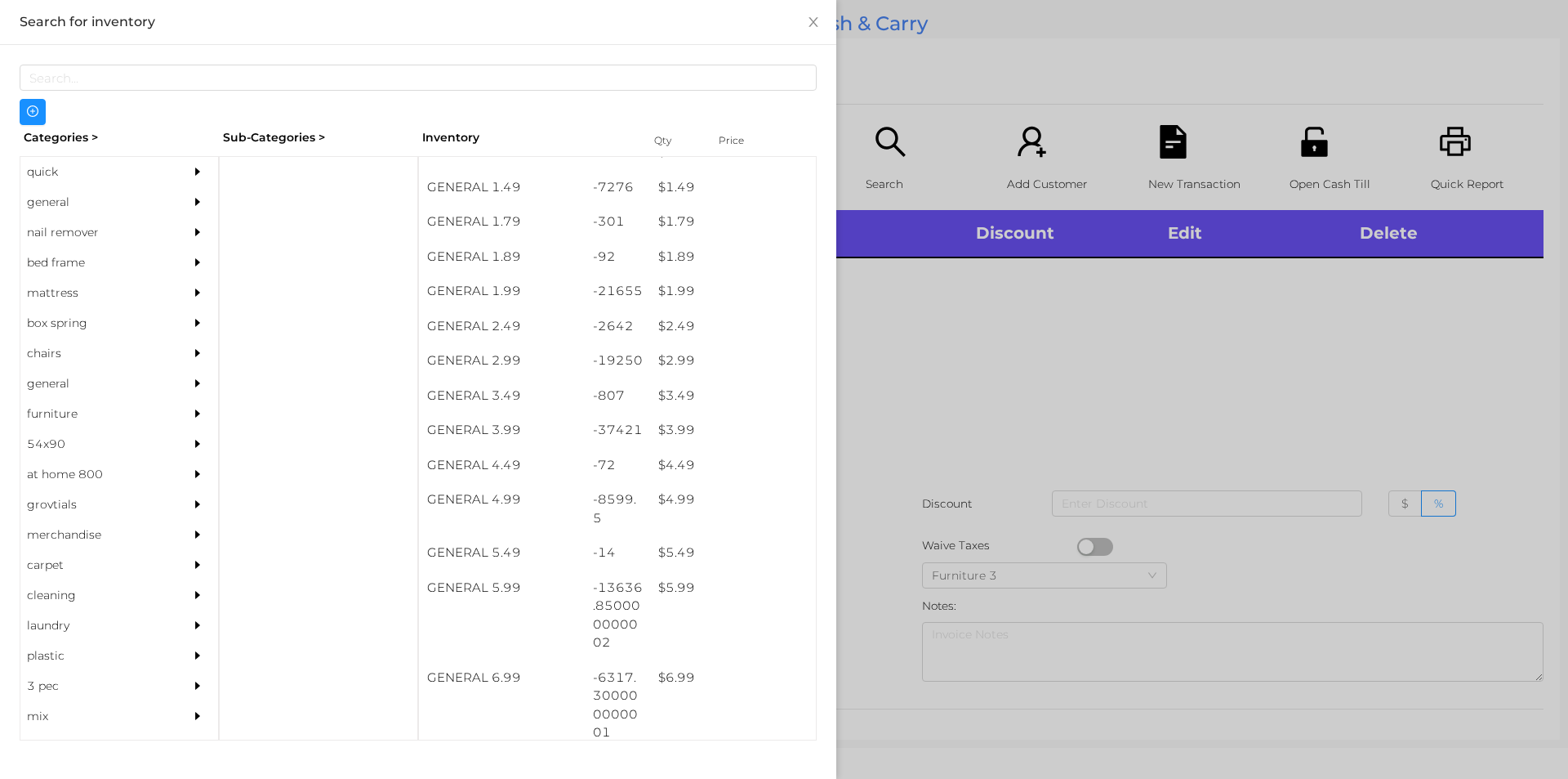
click at [974, 372] on div at bounding box center [784, 389] width 1568 height 779
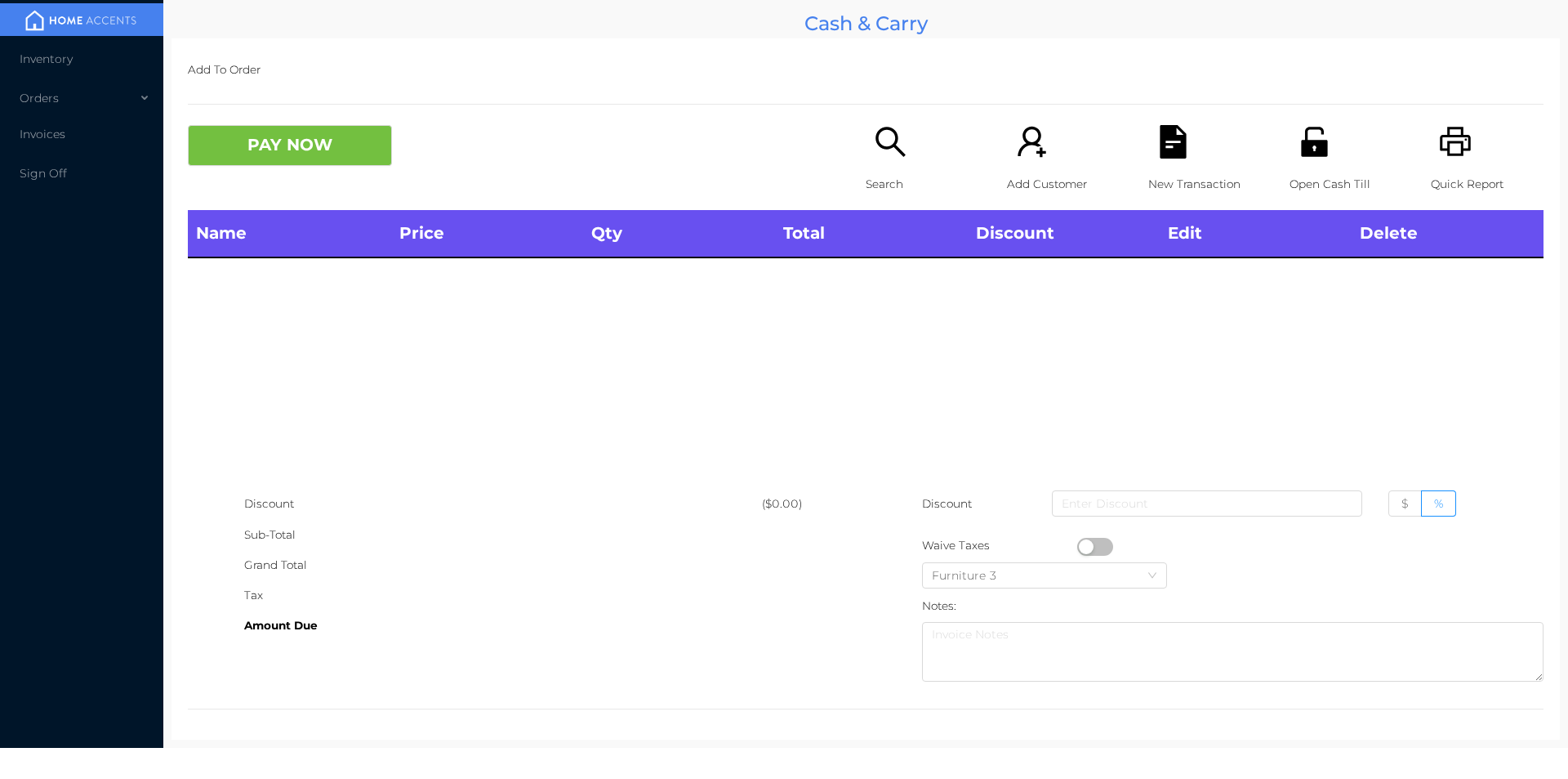
click at [883, 148] on icon "icon: search" at bounding box center [890, 141] width 30 height 30
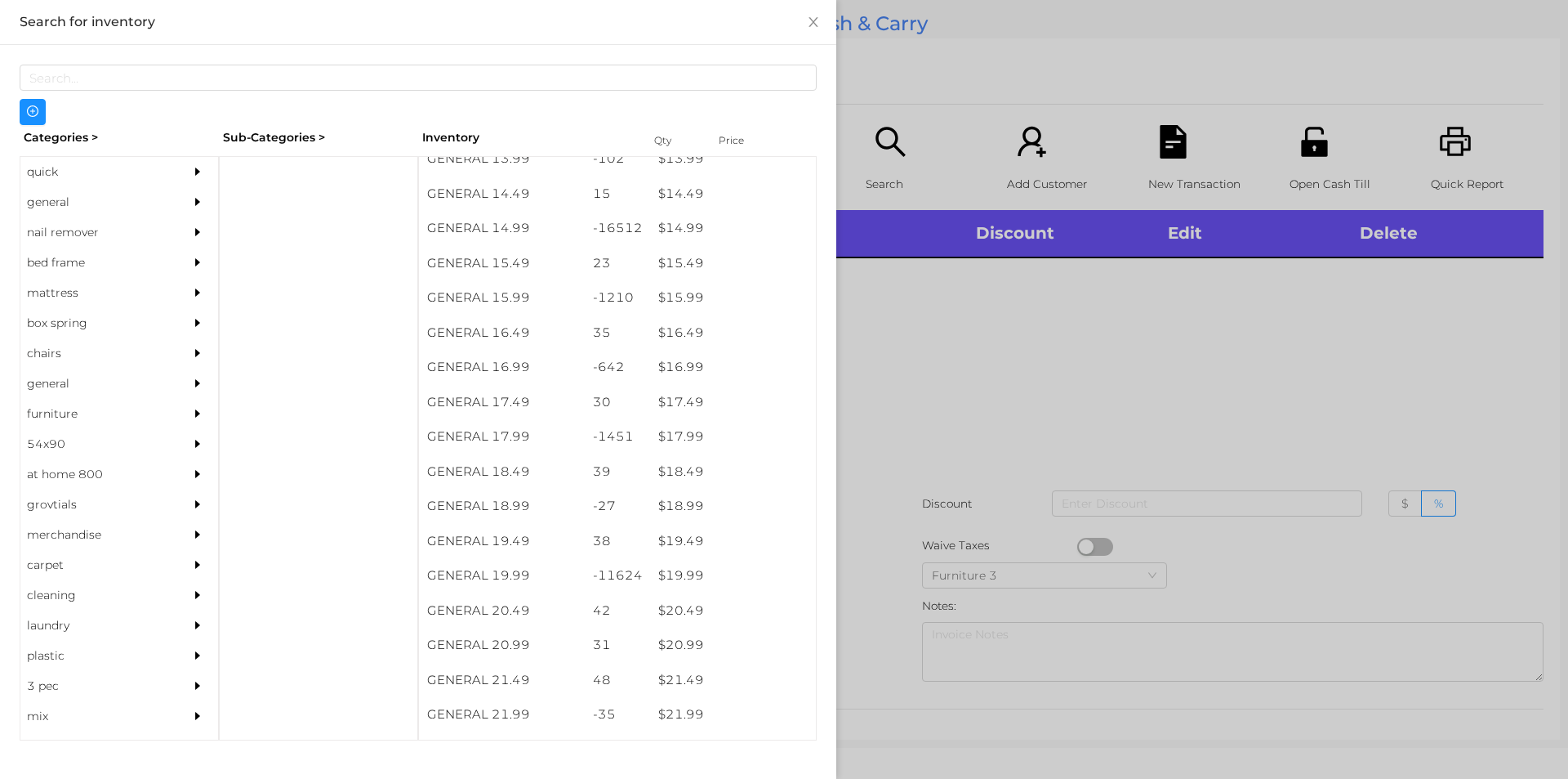
scroll to position [1370, 0]
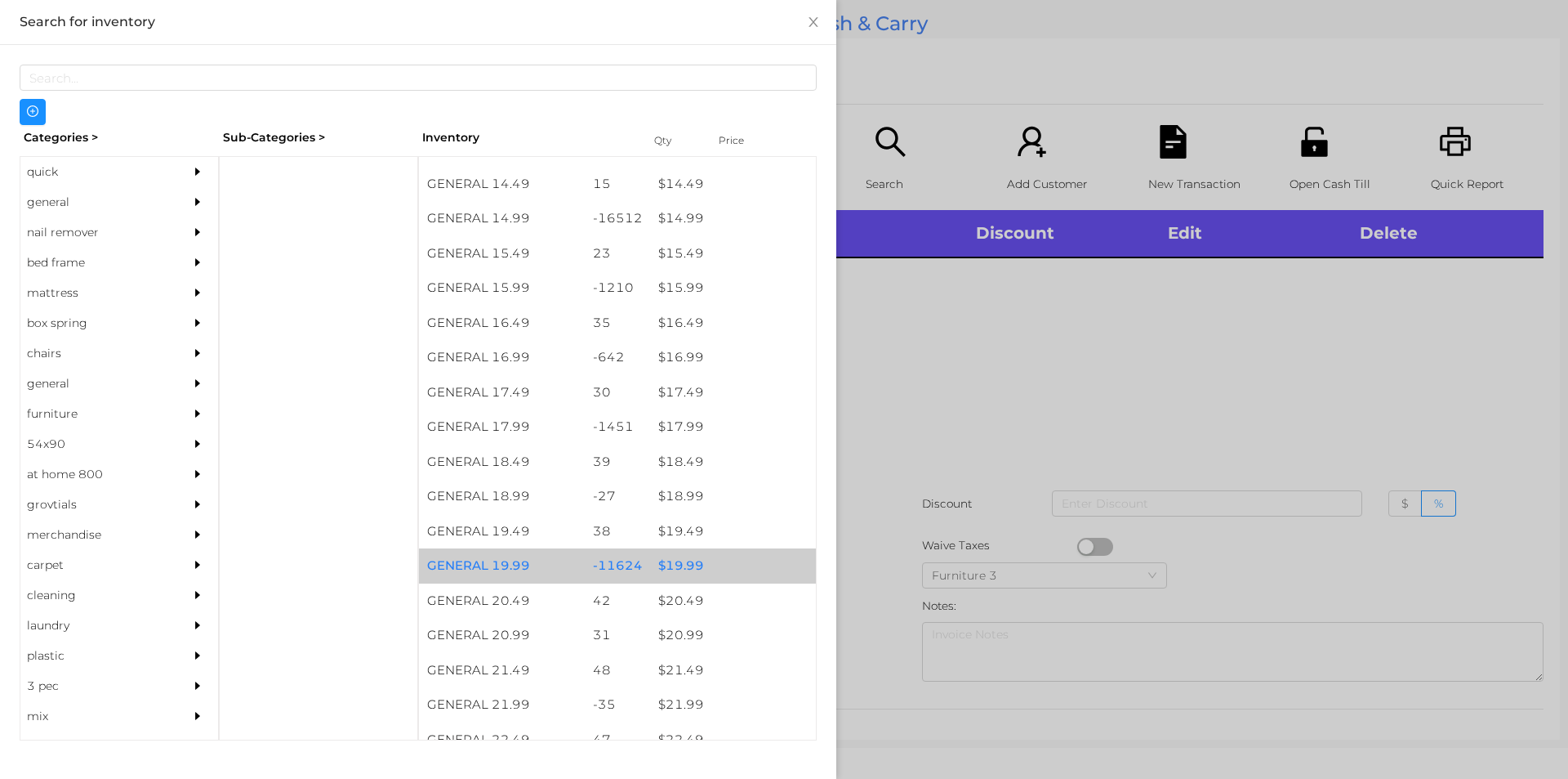
click at [683, 568] on div "$ 19.99" at bounding box center [733, 565] width 166 height 35
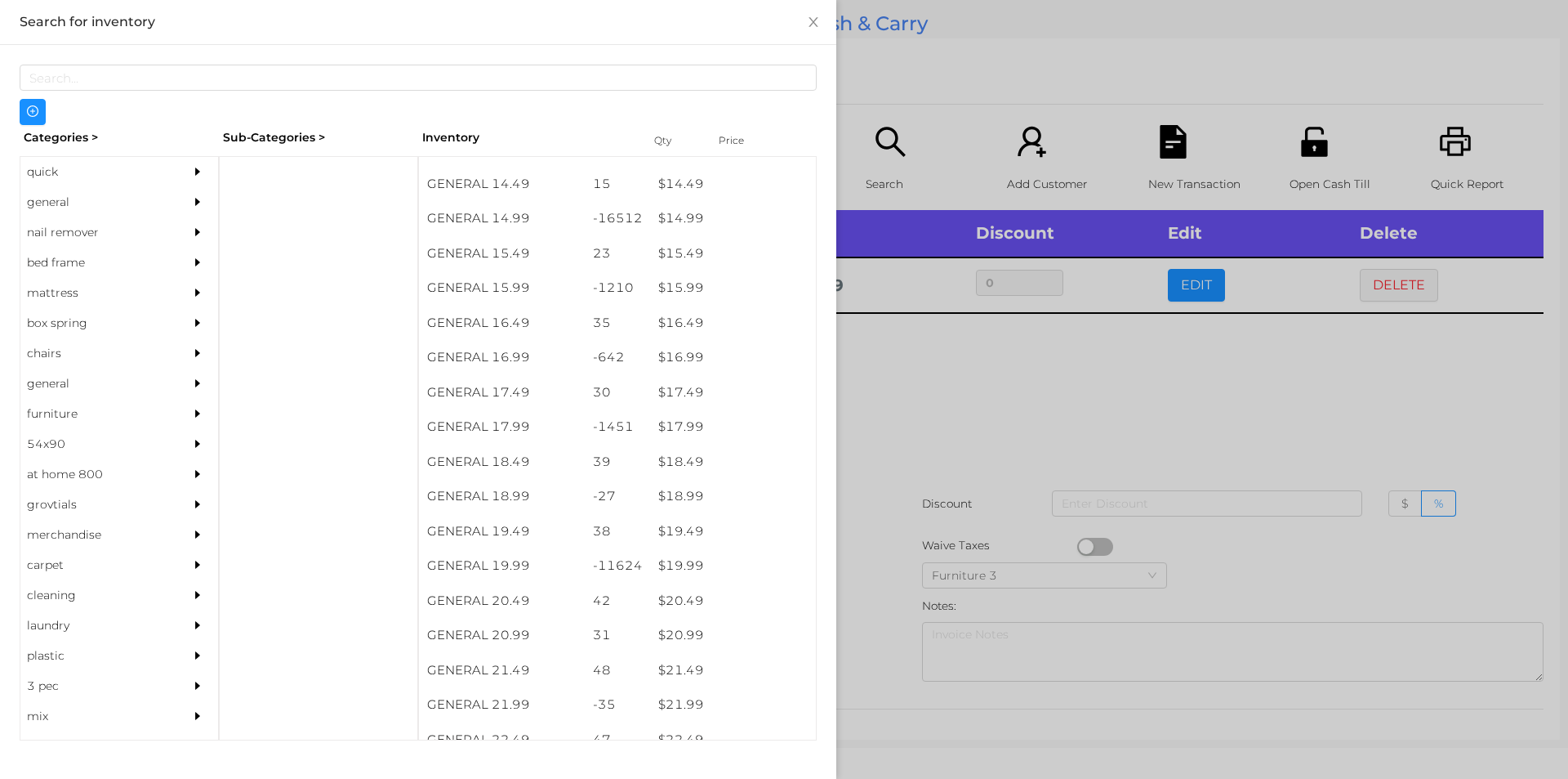
click at [907, 561] on div at bounding box center [784, 389] width 1568 height 779
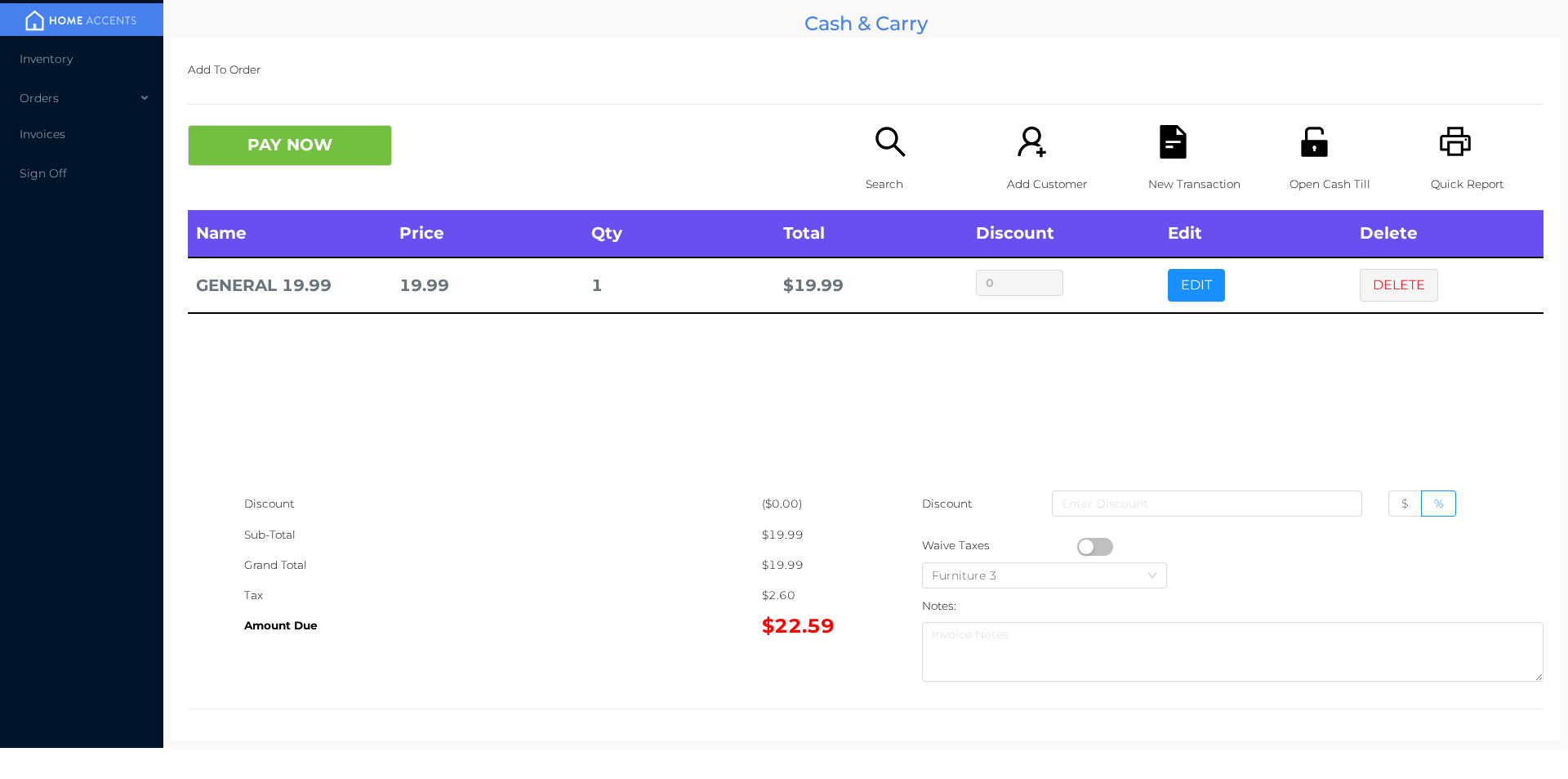
click at [883, 176] on p "Search" at bounding box center [922, 184] width 112 height 31
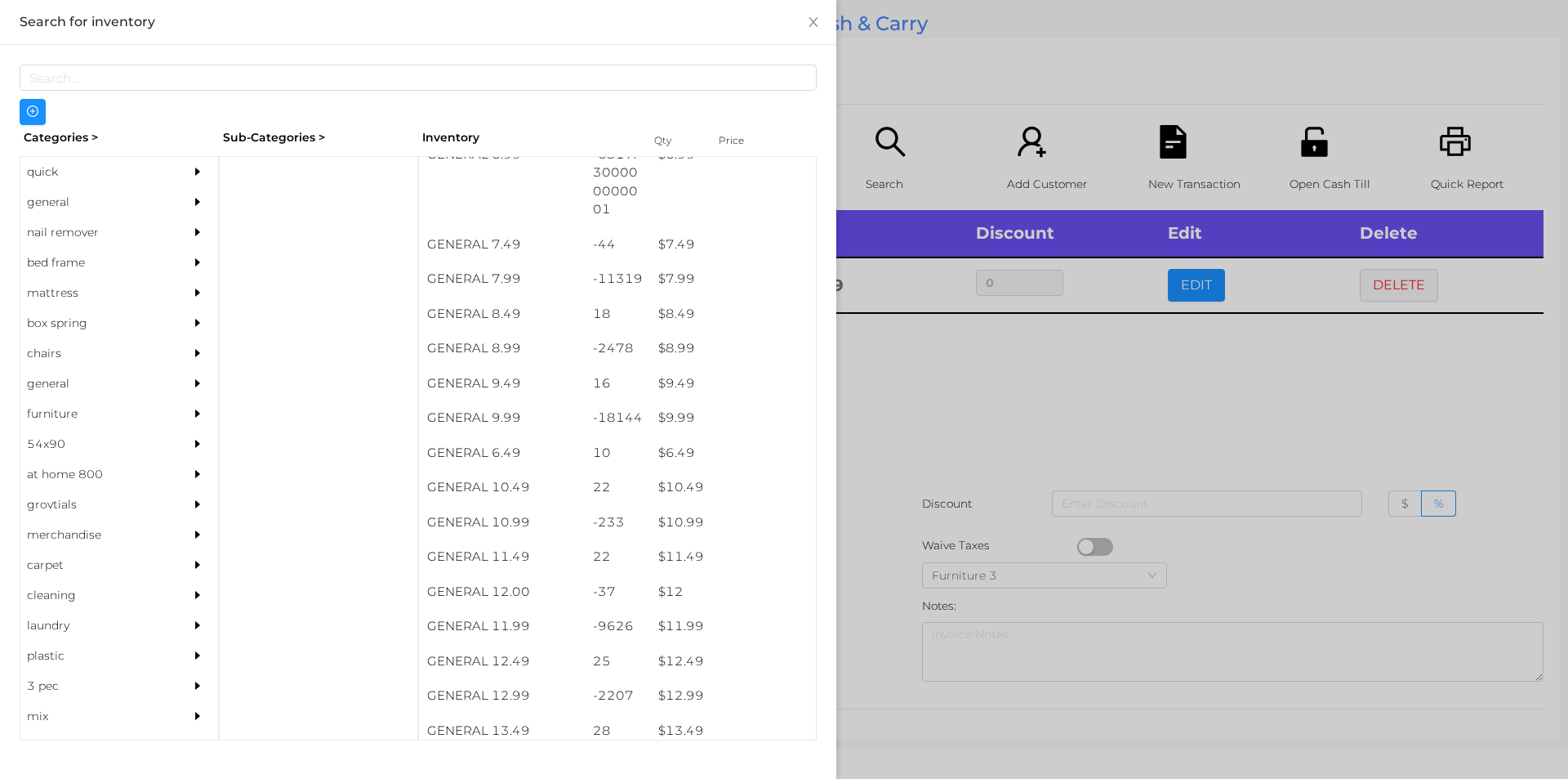
scroll to position [764, 0]
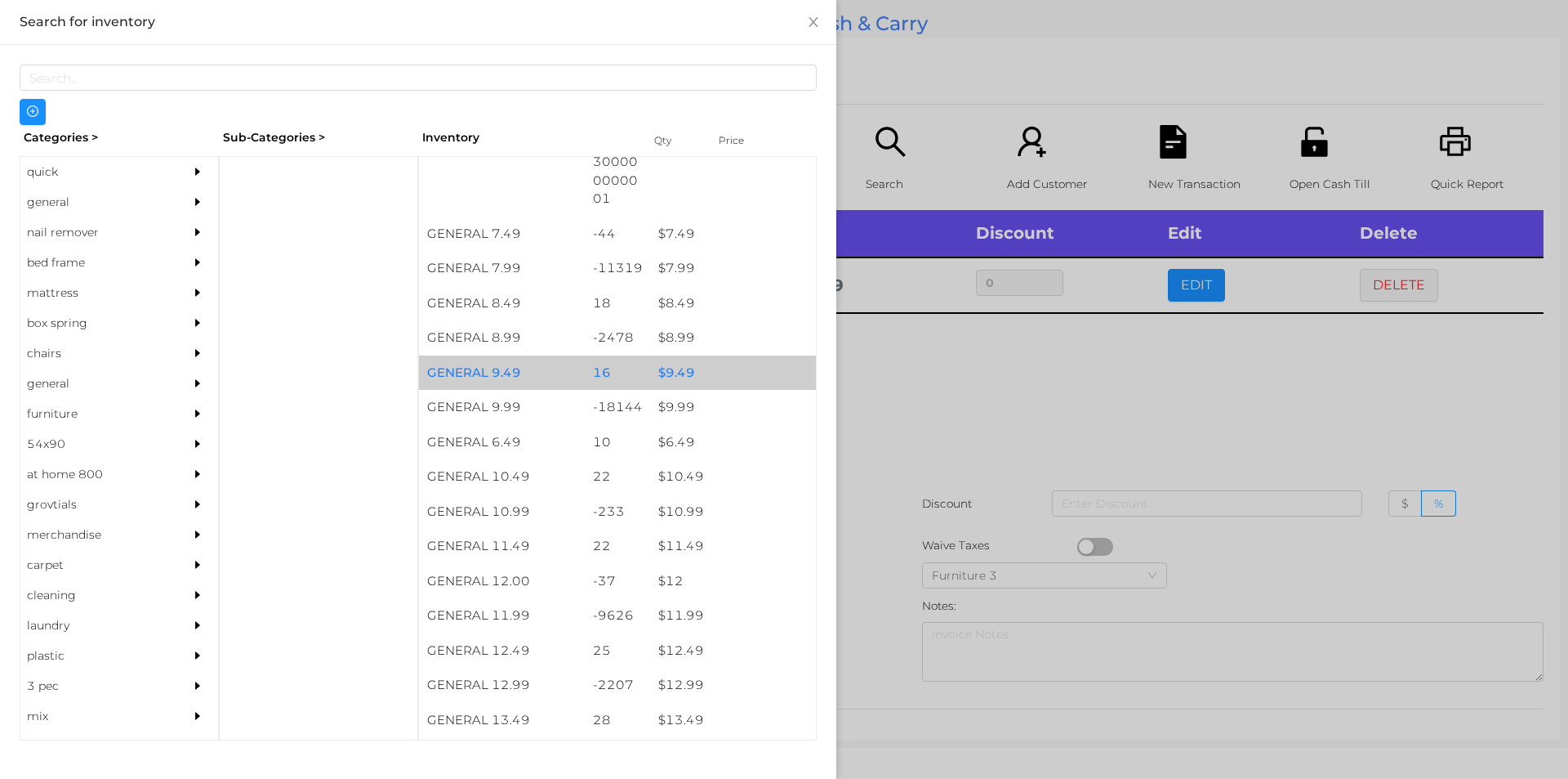
click at [656, 389] on div "$ 9.49" at bounding box center [733, 372] width 166 height 35
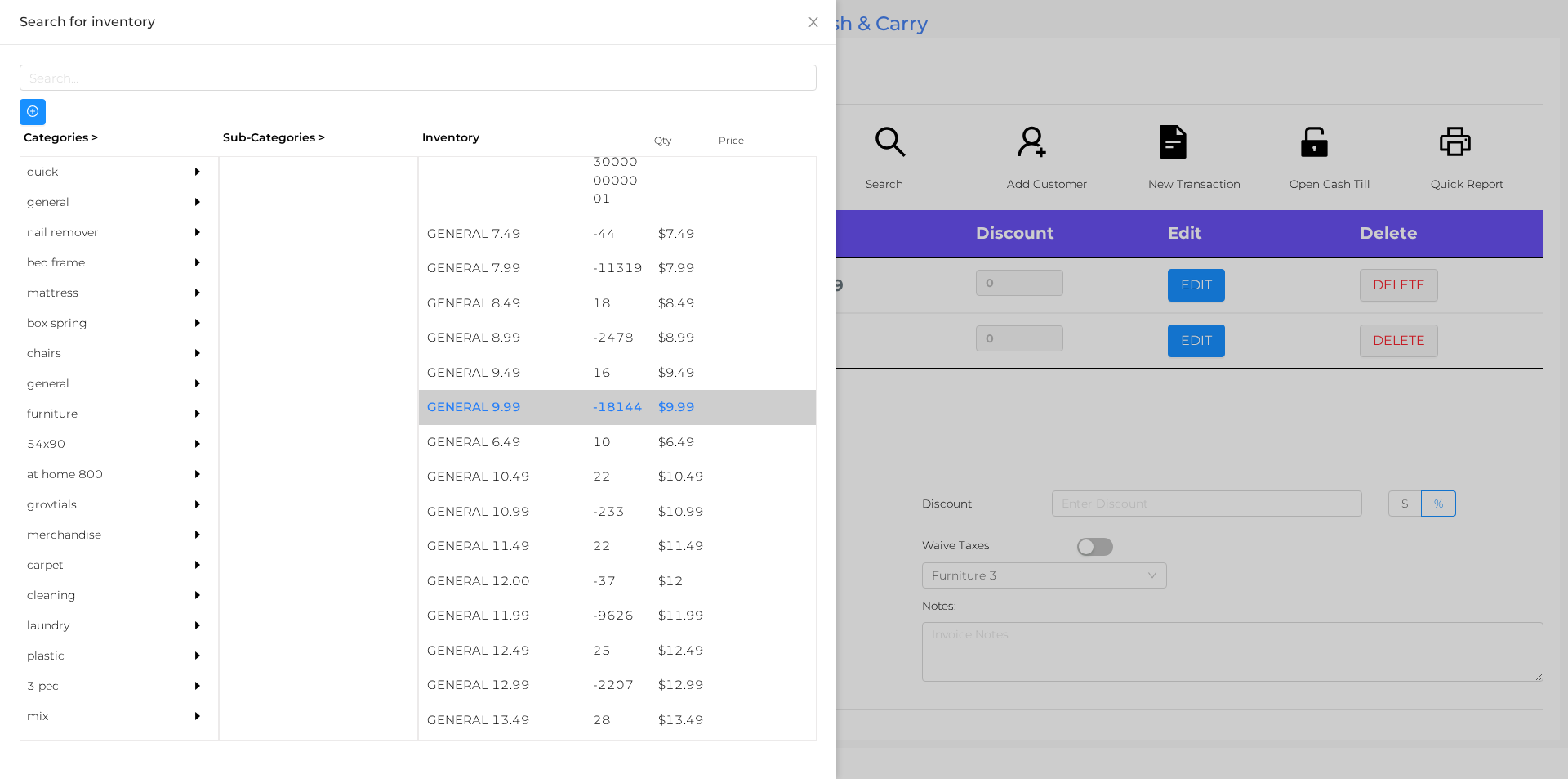
click at [719, 415] on div "$ 9.99" at bounding box center [733, 407] width 166 height 35
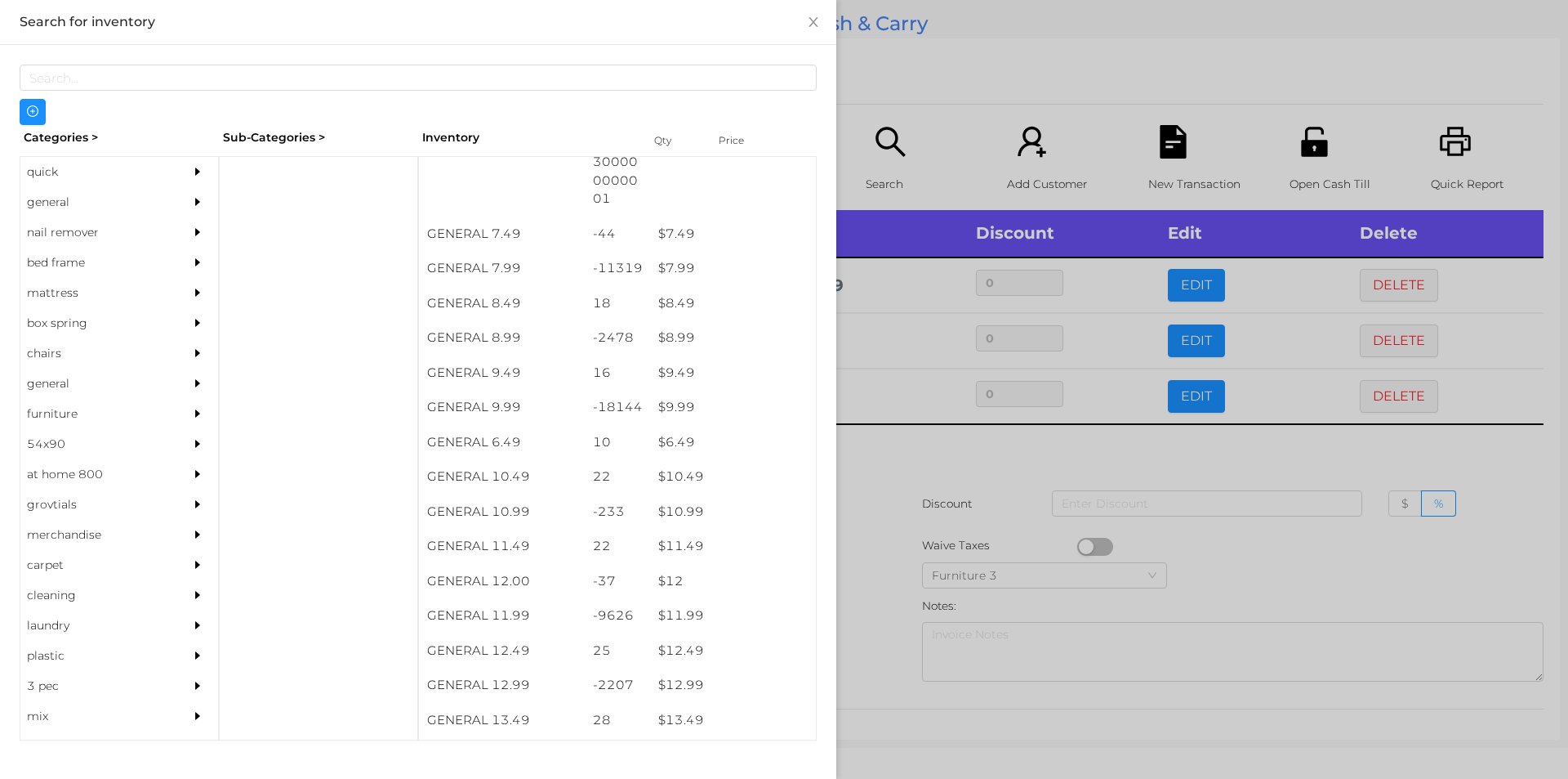
click at [924, 422] on div at bounding box center [784, 389] width 1568 height 779
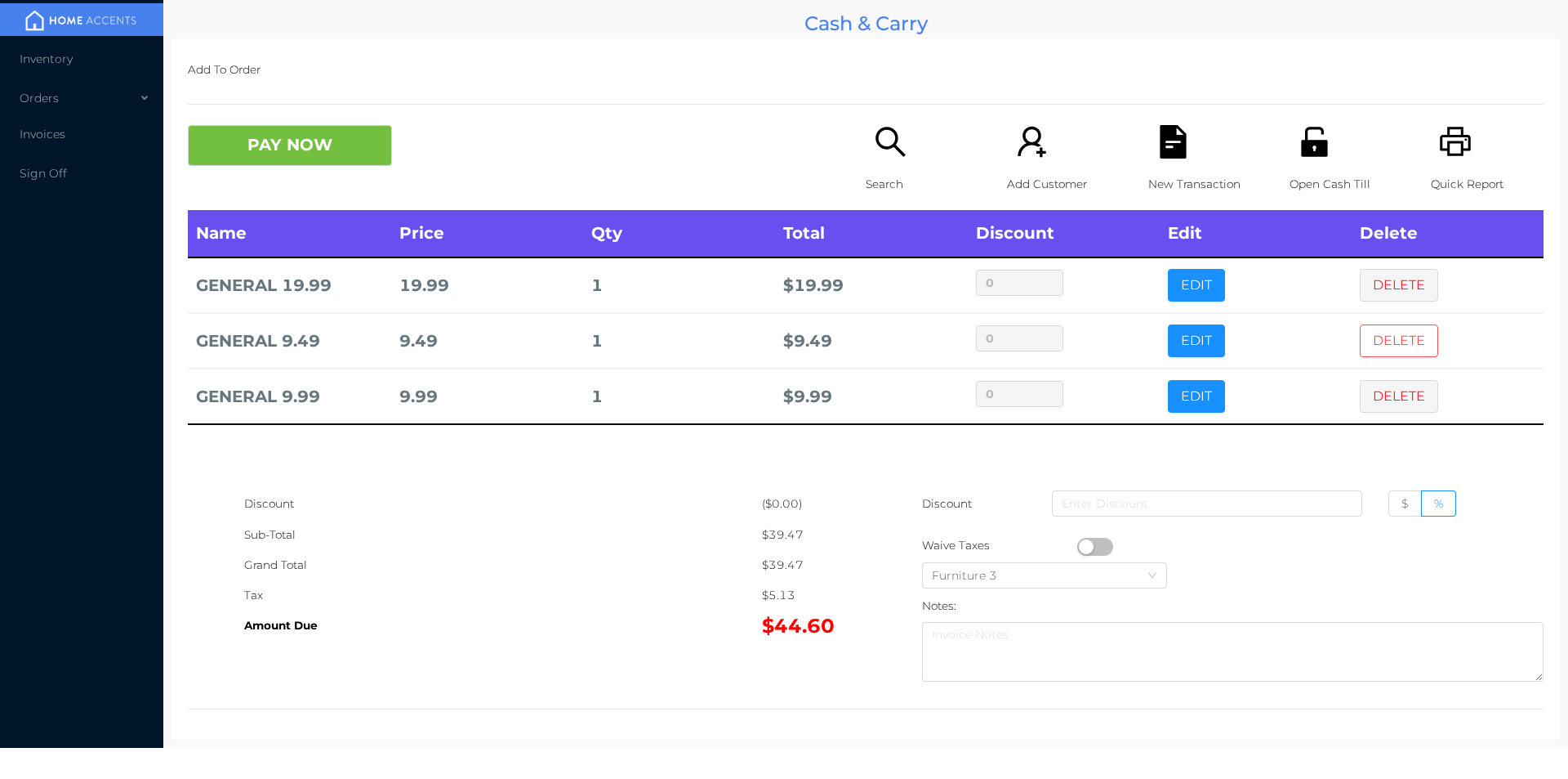
click at [1373, 353] on button "DELETE" at bounding box center [1399, 340] width 78 height 32
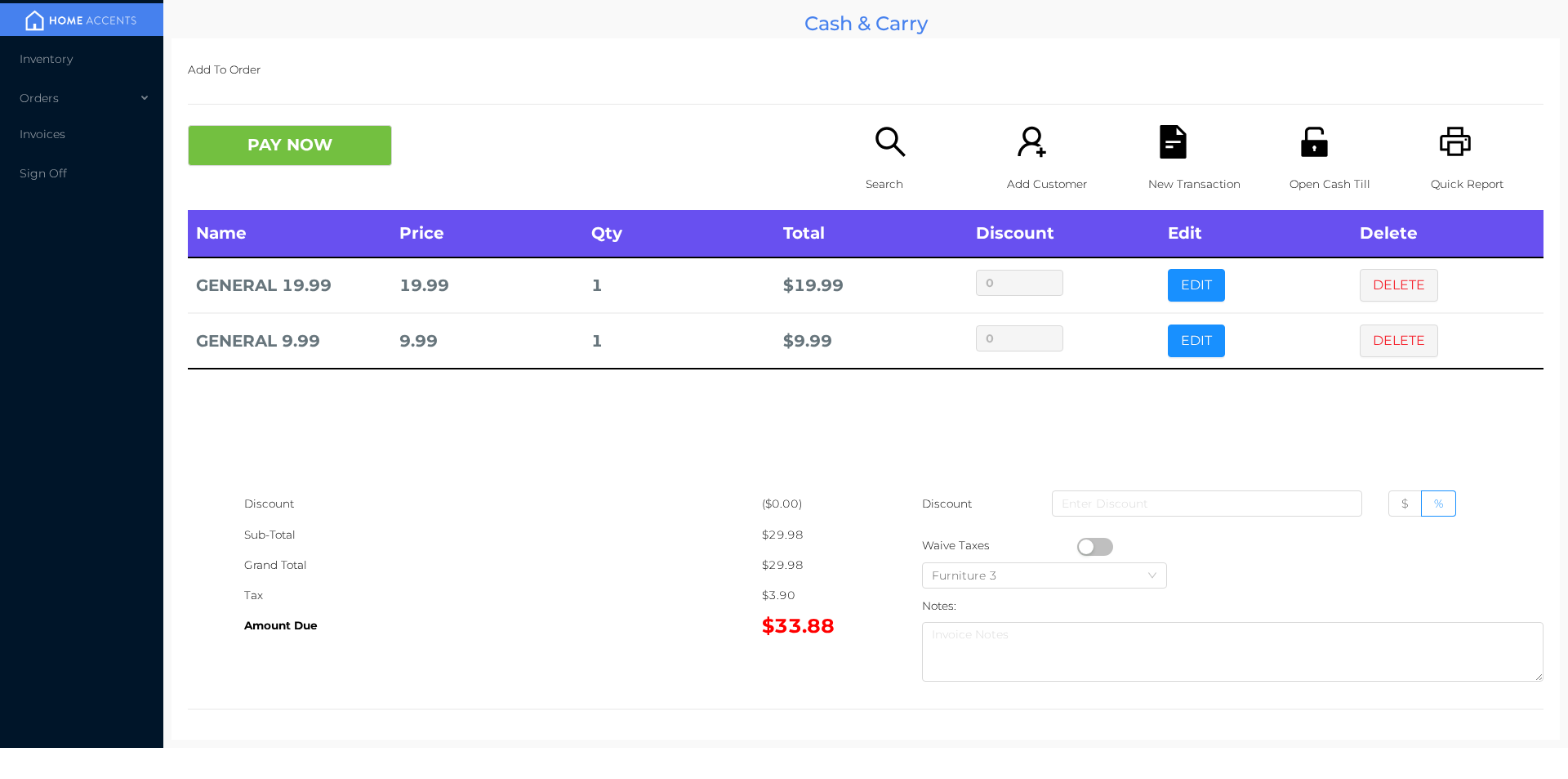
click at [893, 169] on p "Search" at bounding box center [922, 184] width 112 height 31
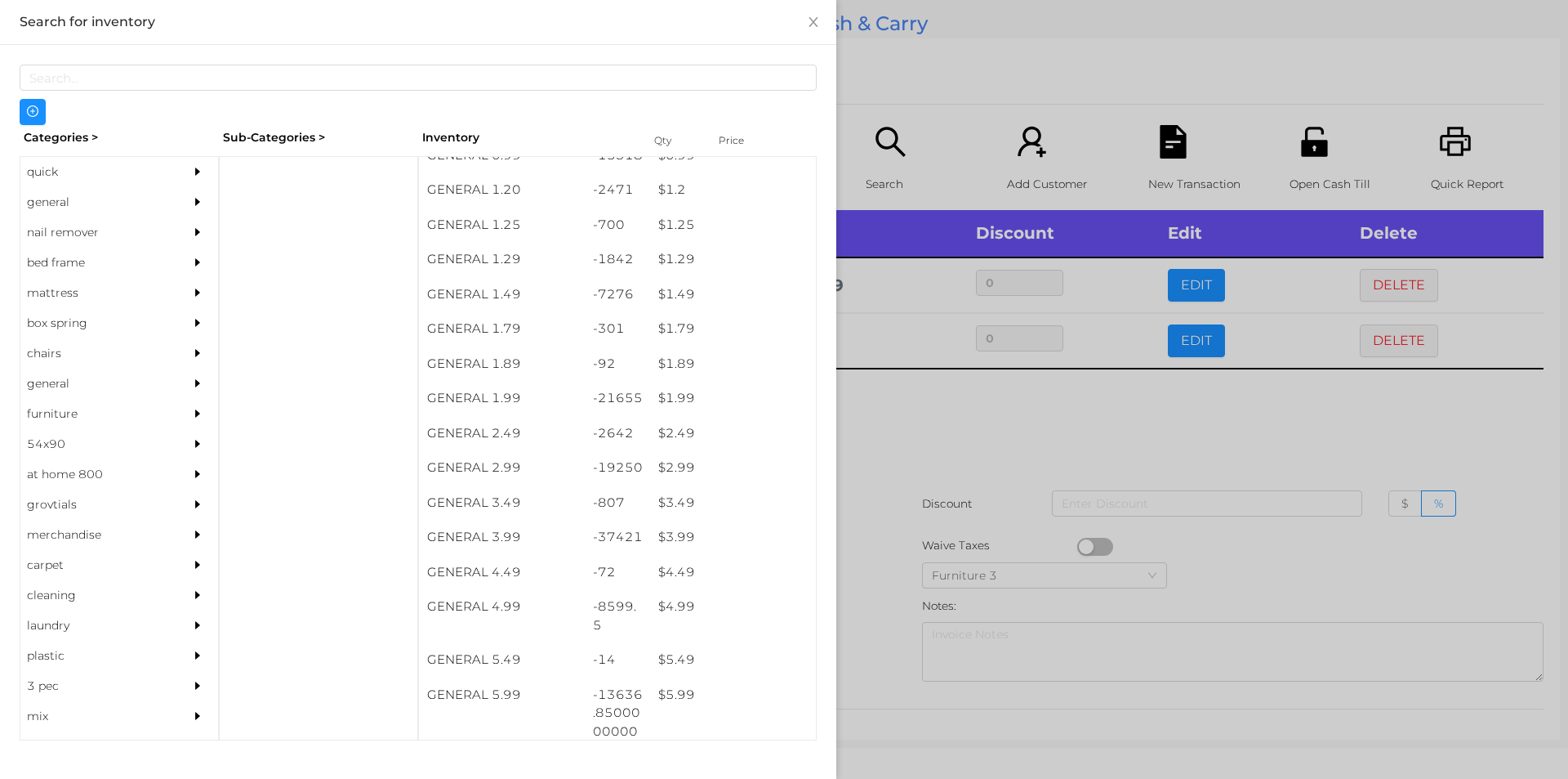
scroll to position [123, 0]
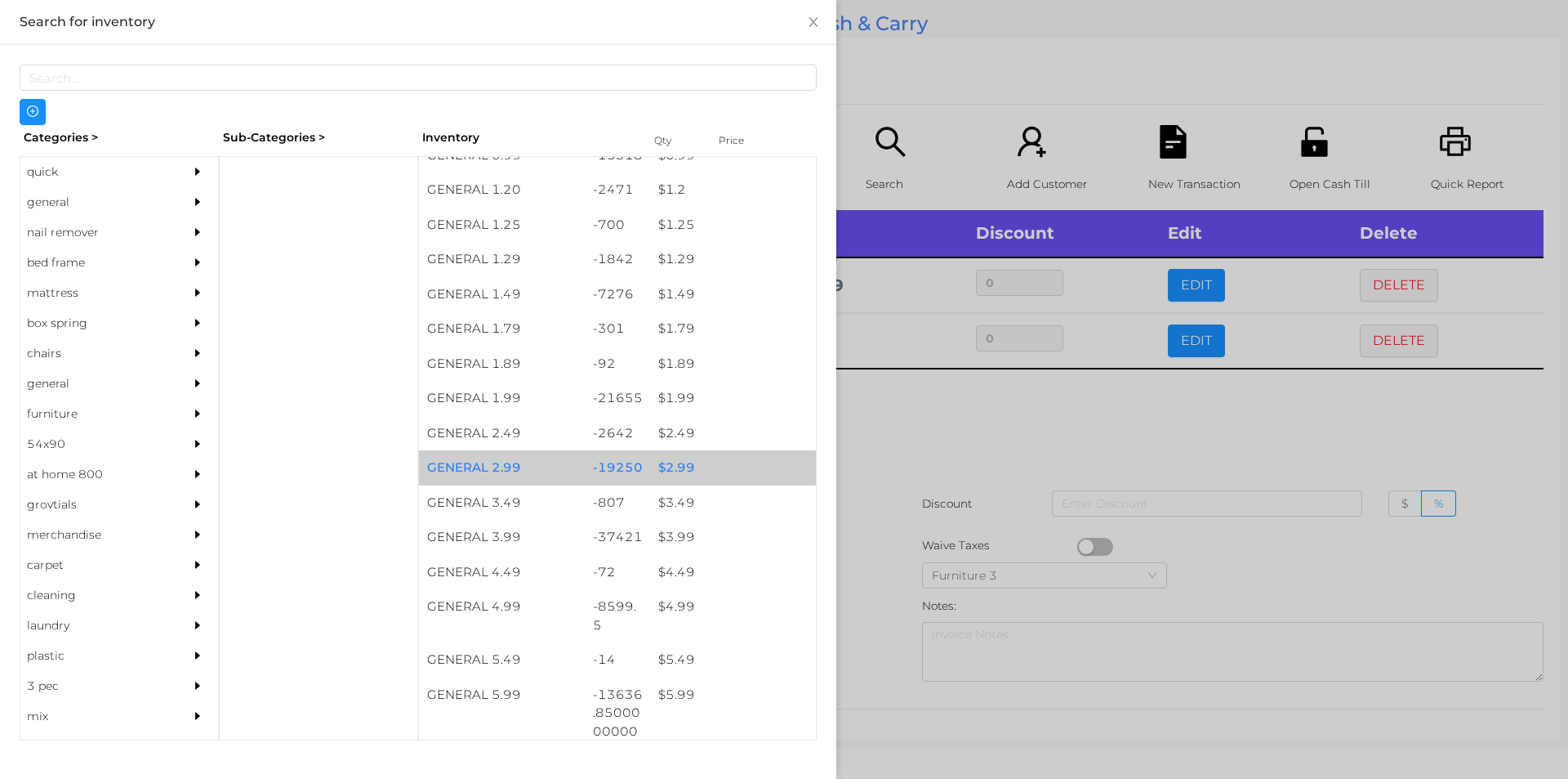
click at [642, 468] on div "-19250" at bounding box center [618, 468] width 66 height 35
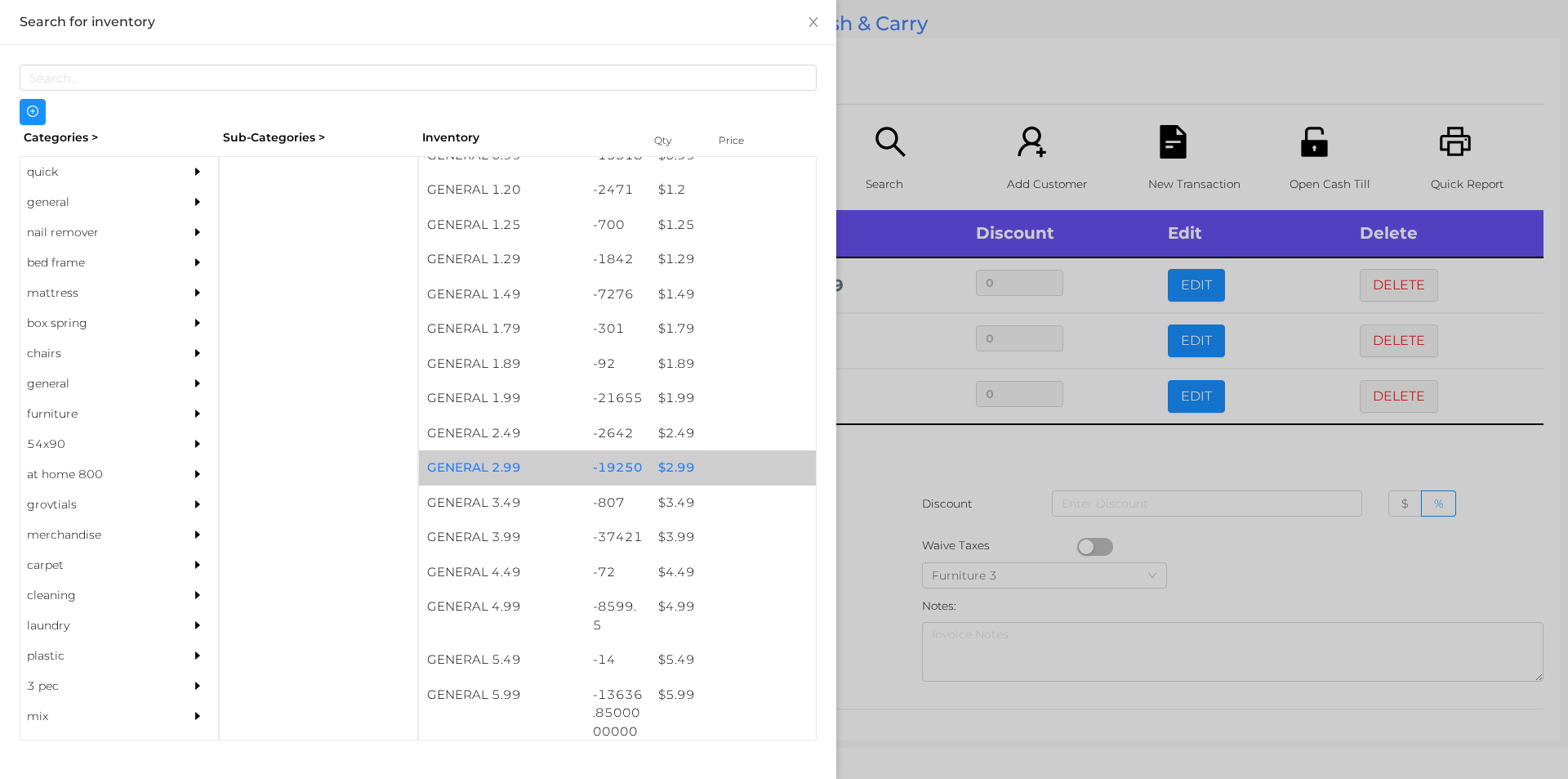
click at [682, 470] on div "$ 2.99" at bounding box center [733, 468] width 166 height 35
click at [722, 464] on div "$ 2.99" at bounding box center [733, 468] width 166 height 35
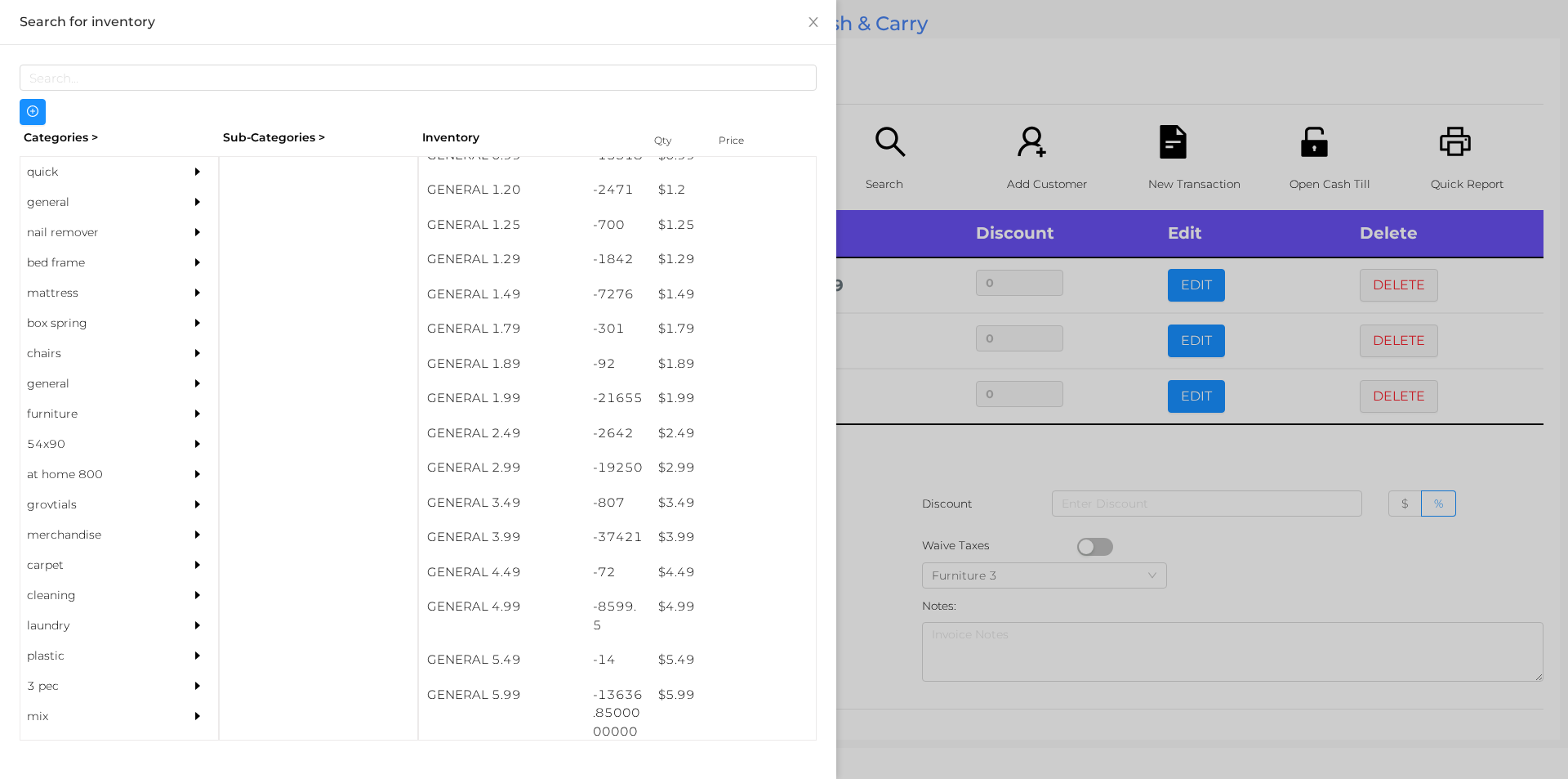
click at [886, 516] on div at bounding box center [784, 389] width 1568 height 779
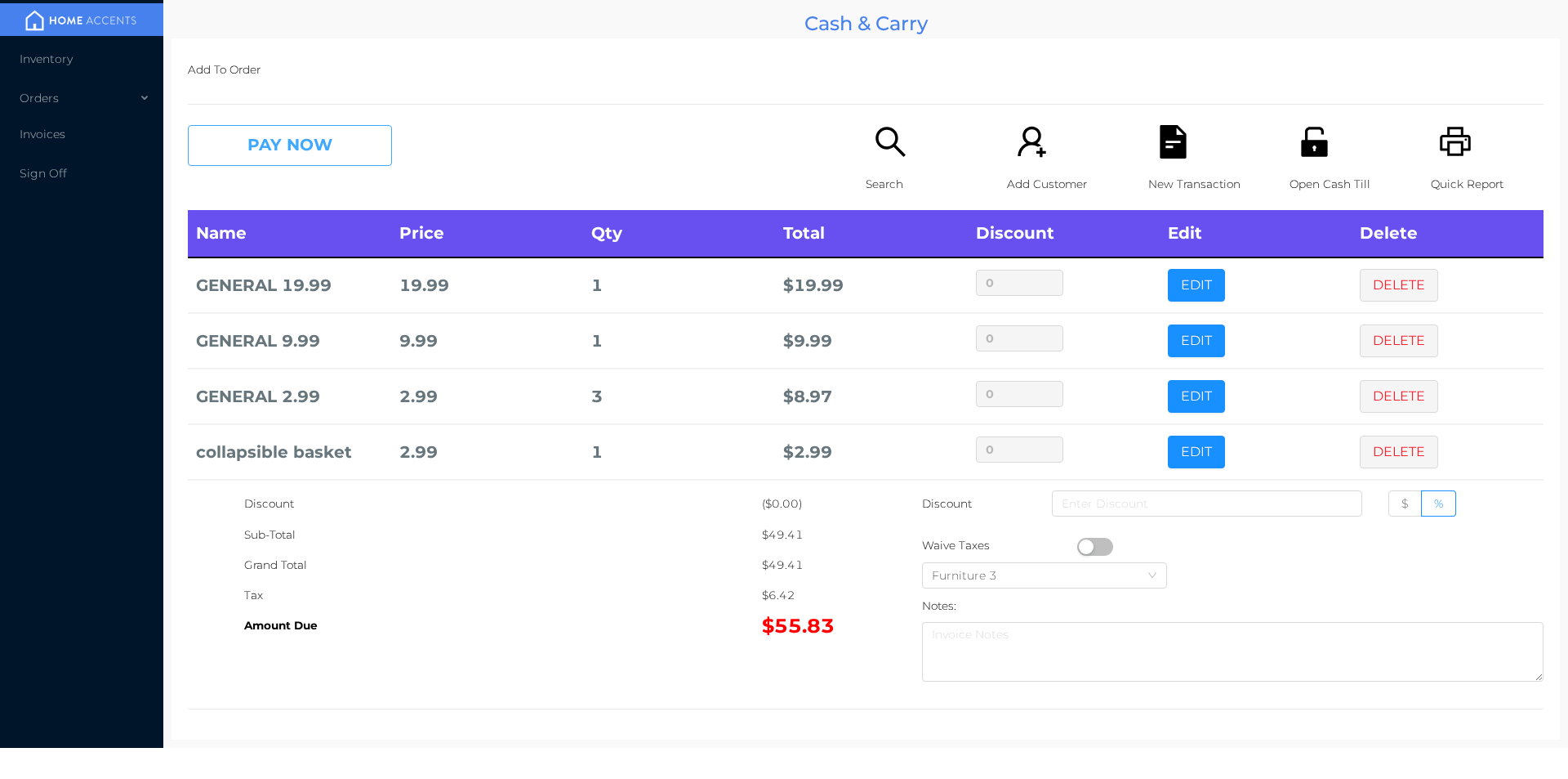
click at [311, 159] on button "PAY NOW" at bounding box center [290, 145] width 204 height 41
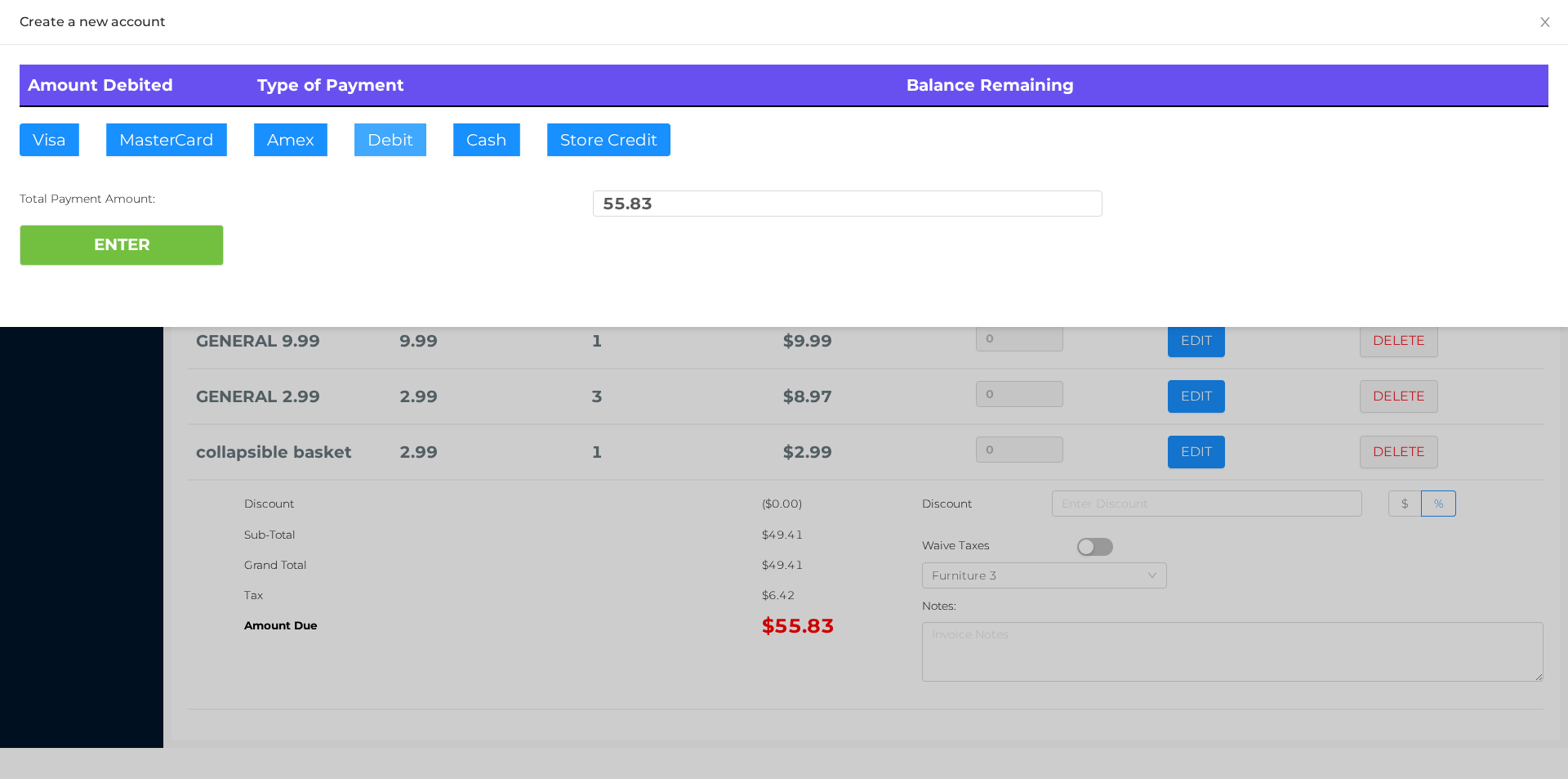
click at [403, 144] on button "Debit" at bounding box center [390, 139] width 72 height 32
click at [180, 233] on button "ENTER" at bounding box center [121, 245] width 204 height 41
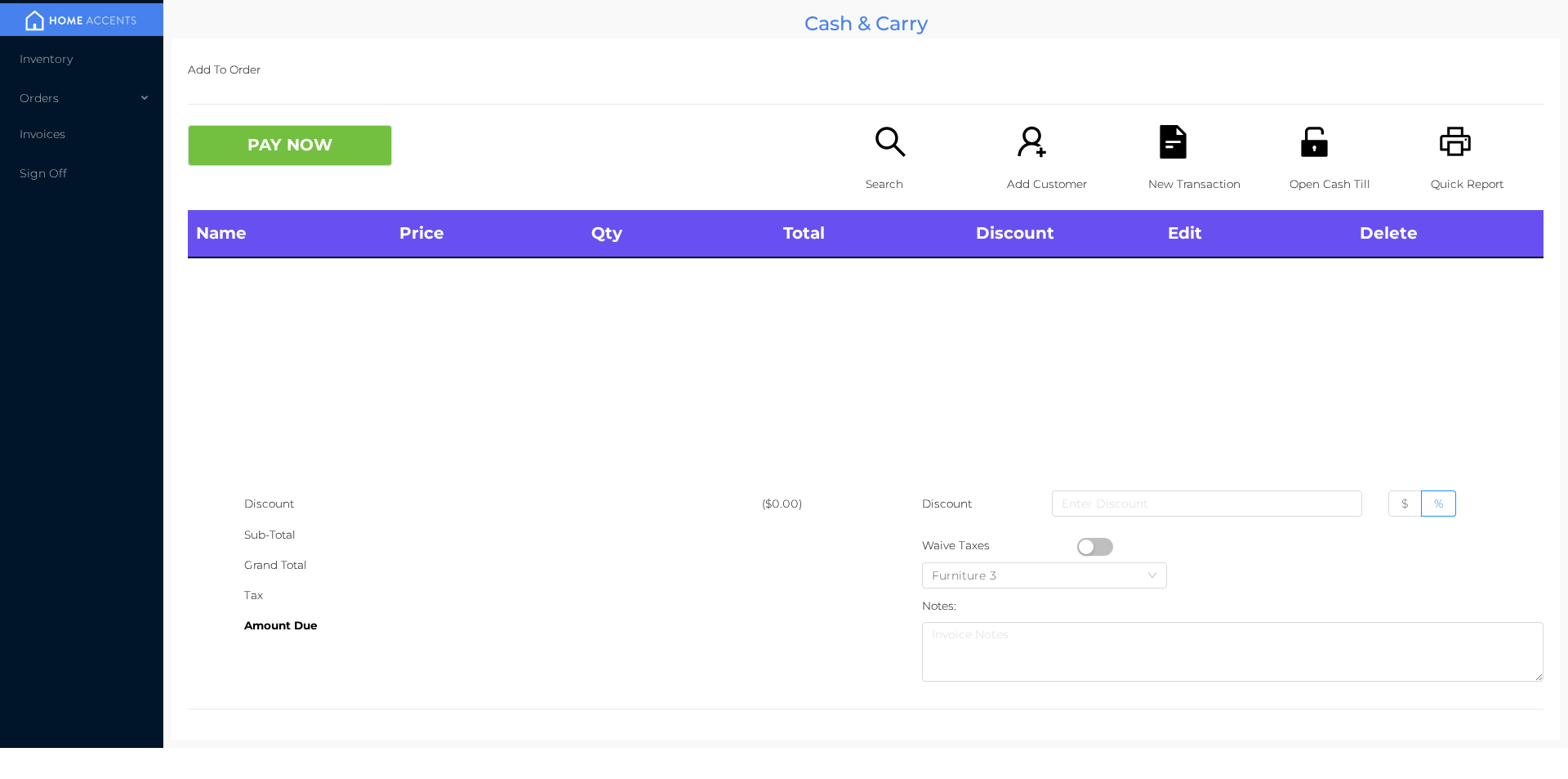
click at [1298, 177] on p "Open Cash Till" at bounding box center [1346, 184] width 112 height 31
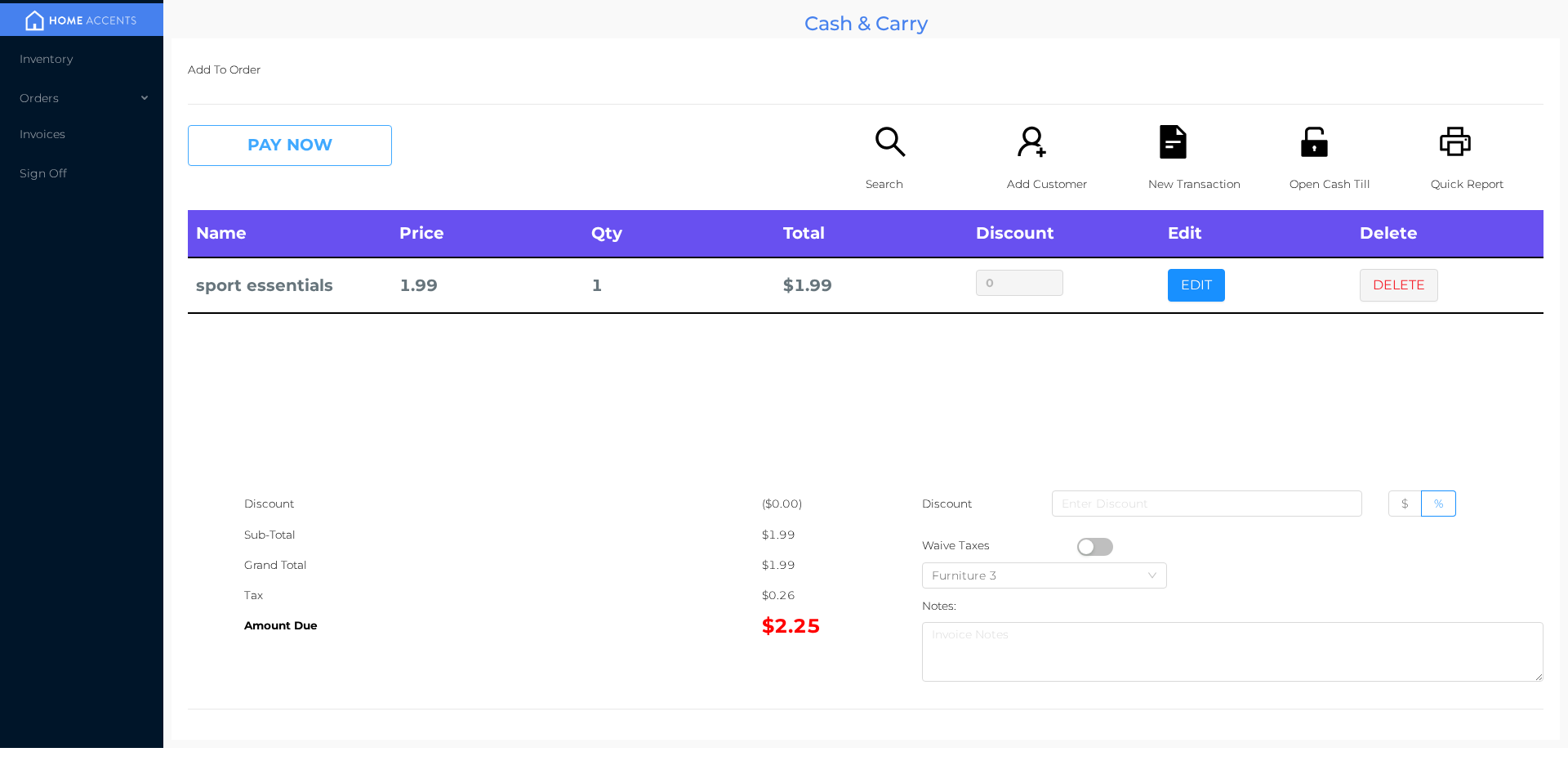
click at [269, 158] on button "PAY NOW" at bounding box center [290, 145] width 204 height 41
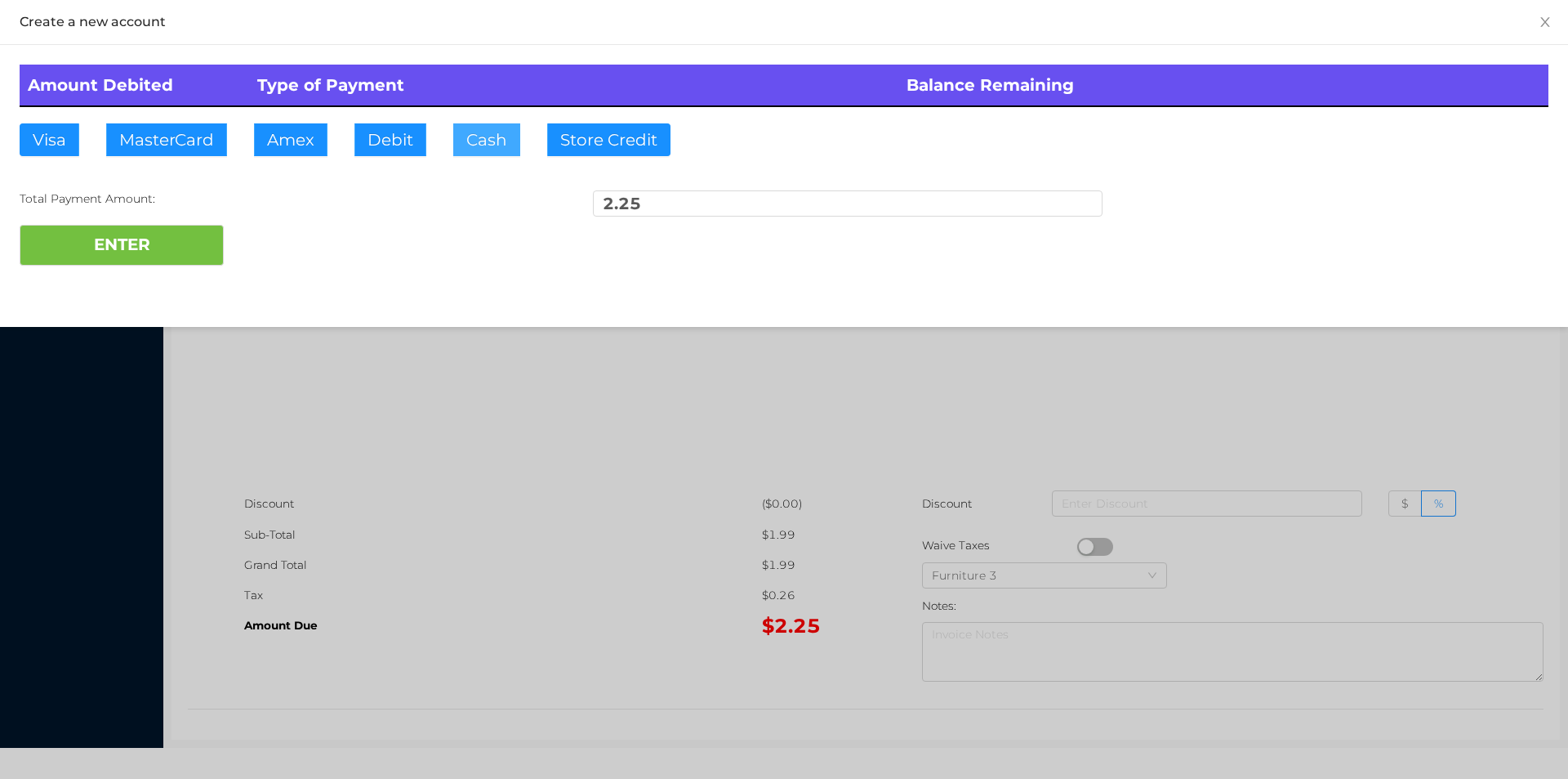
click at [504, 155] on button "Cash" at bounding box center [487, 139] width 67 height 32
click at [99, 260] on button "ENTER" at bounding box center [121, 245] width 204 height 41
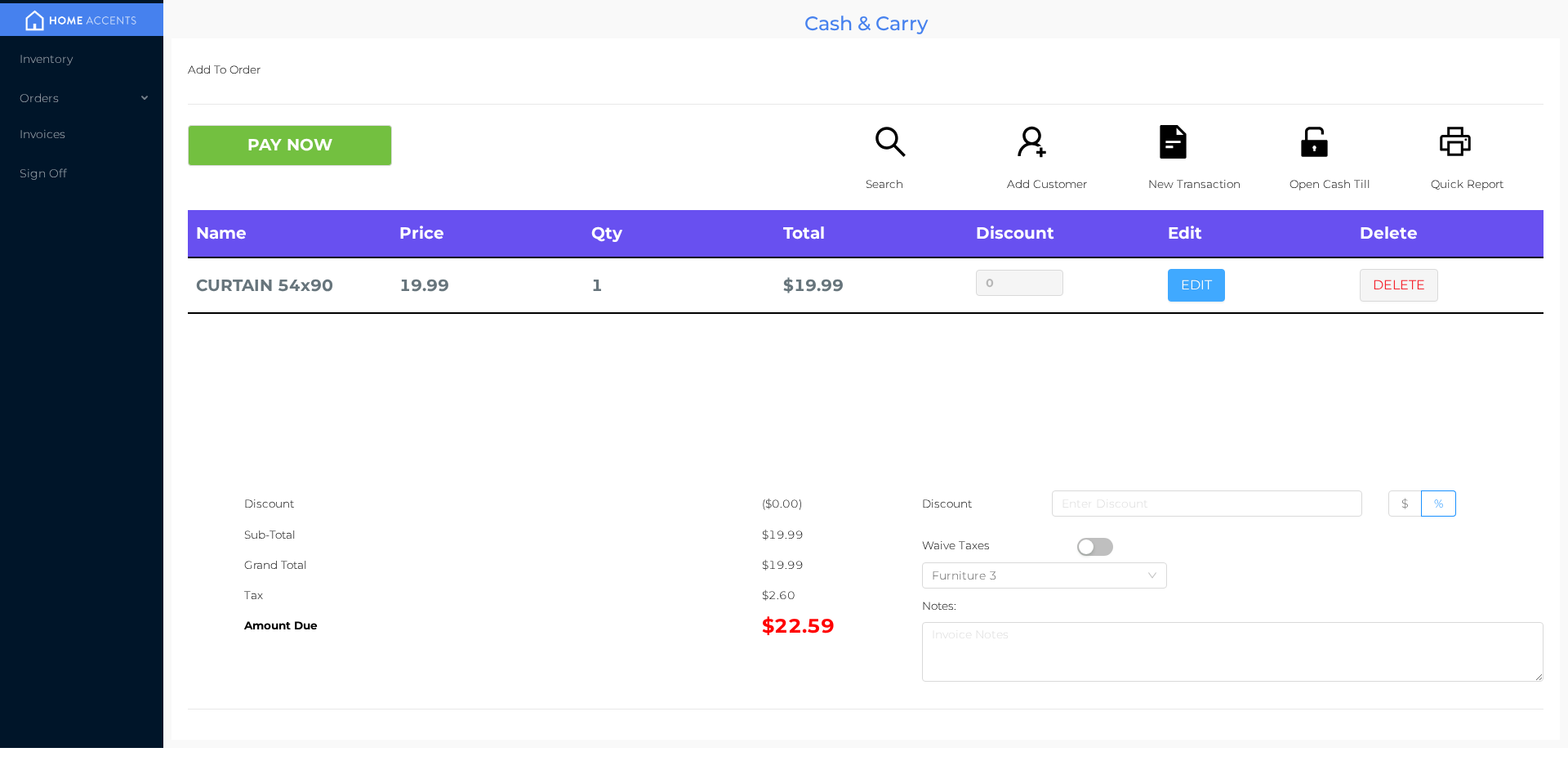
click at [1183, 280] on button "EDIT" at bounding box center [1196, 284] width 58 height 32
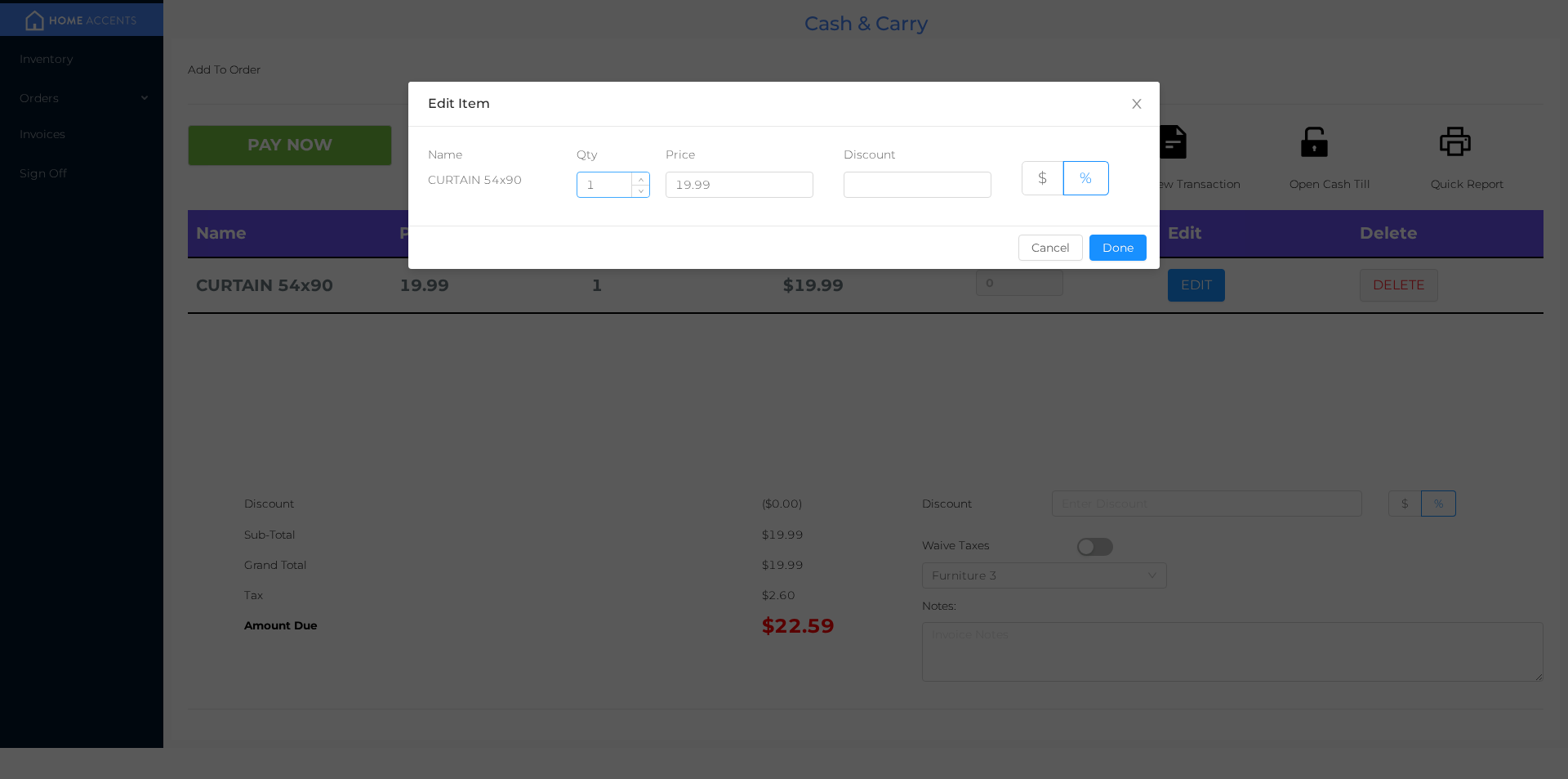
click at [612, 177] on input "1" at bounding box center [613, 185] width 72 height 24
type input "3"
click at [1110, 251] on button "Done" at bounding box center [1118, 248] width 58 height 26
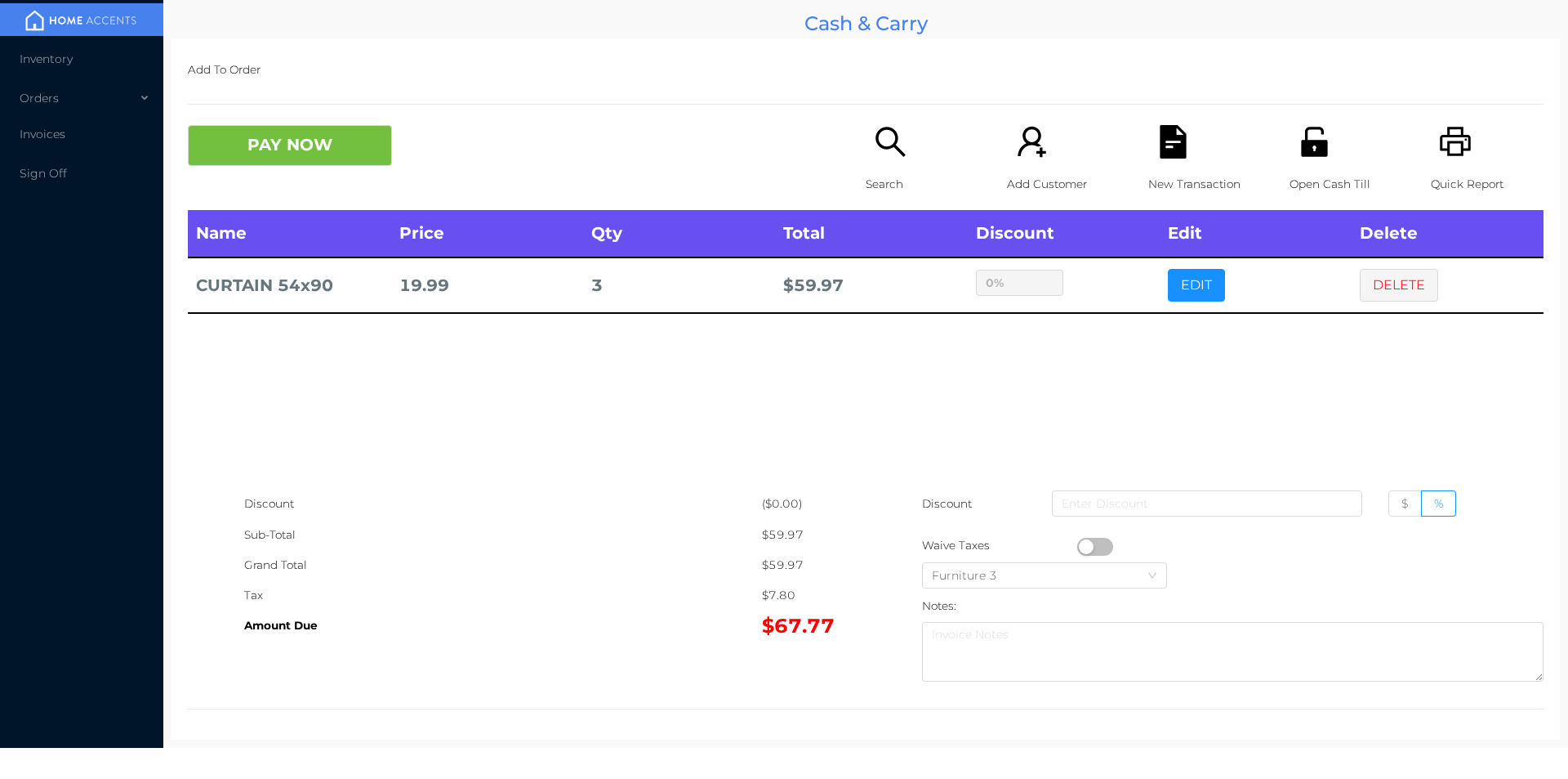
click at [901, 156] on icon "icon: search" at bounding box center [890, 141] width 33 height 33
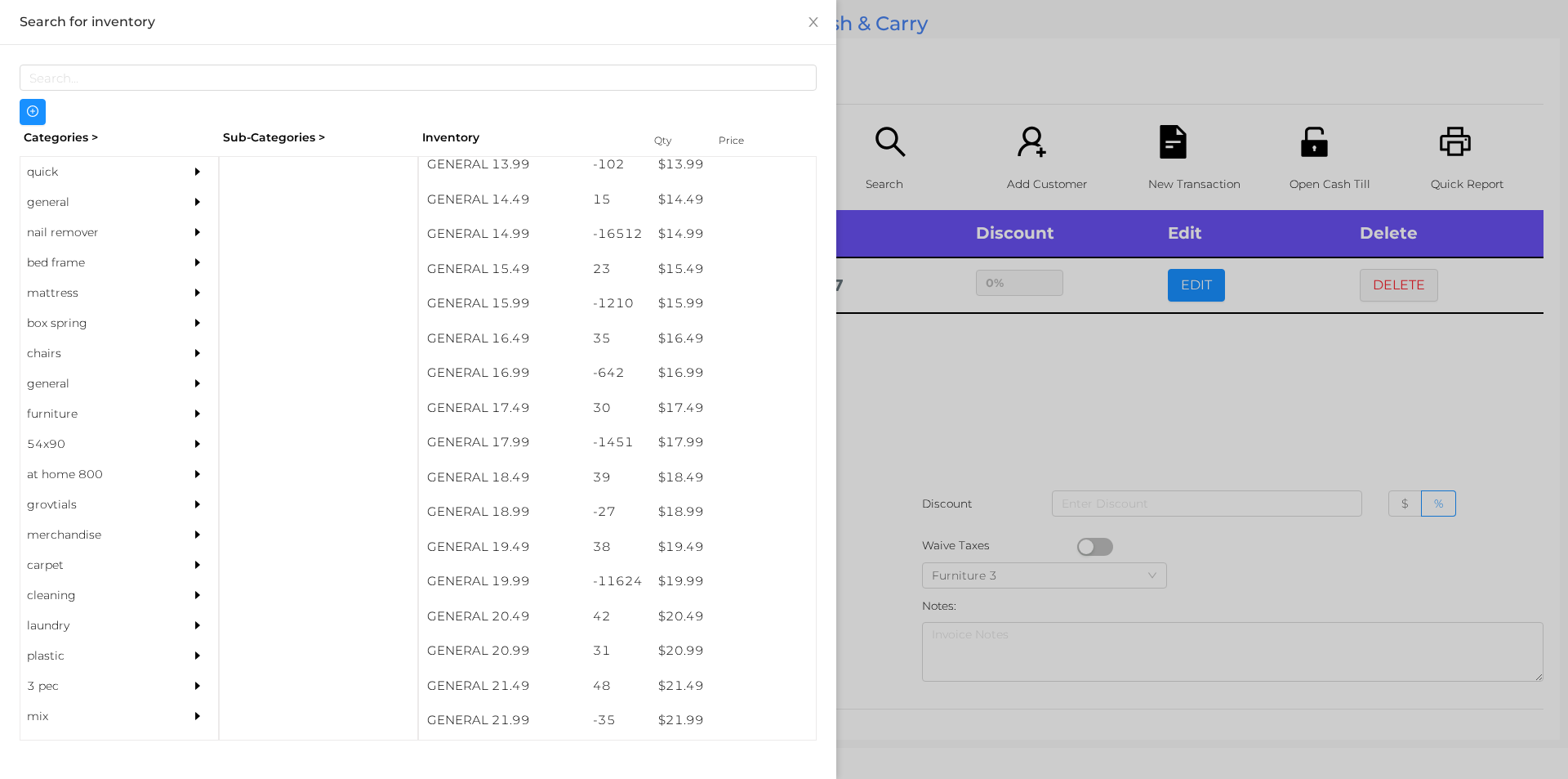
scroll to position [1367, 0]
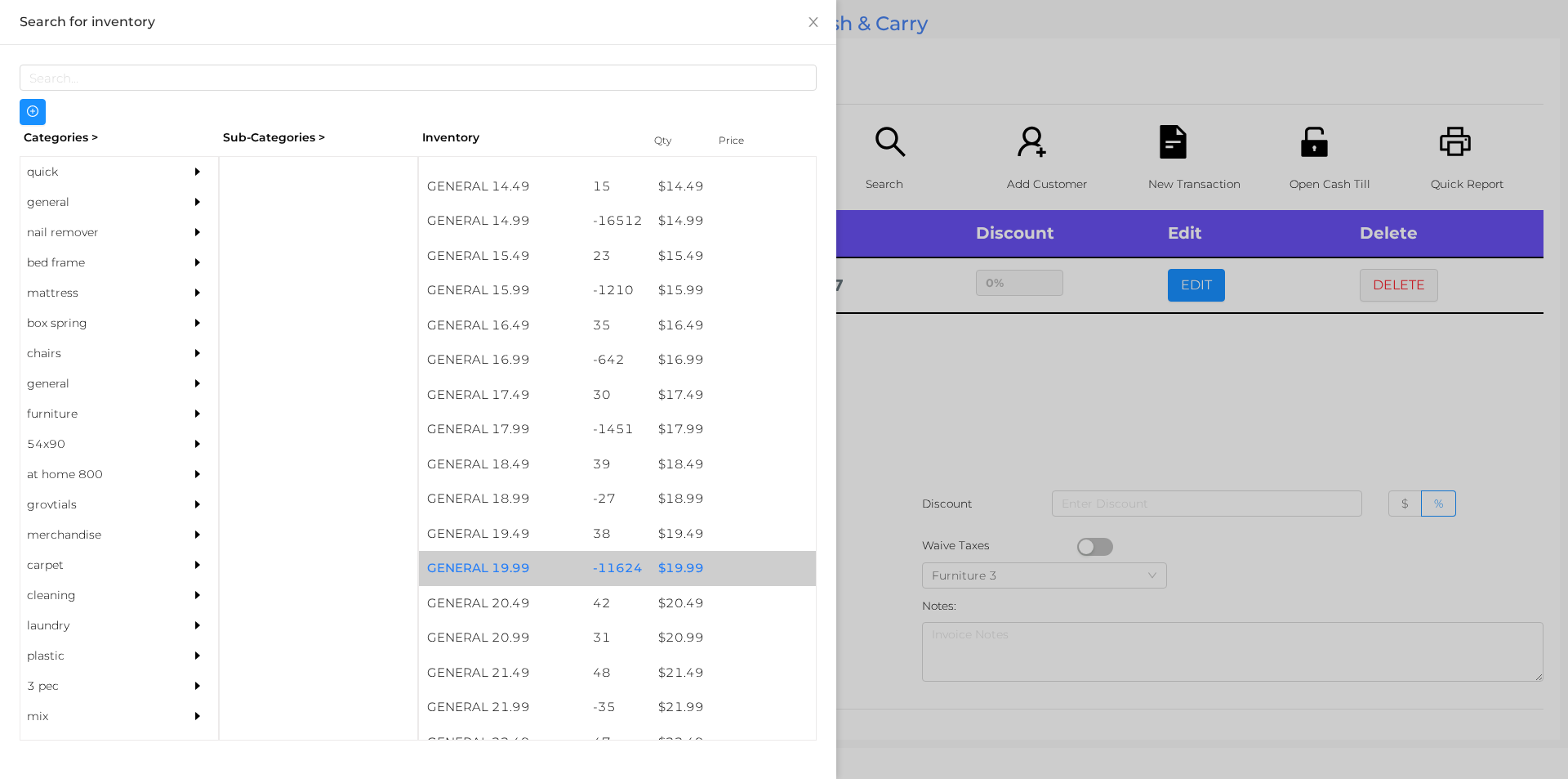
click at [680, 574] on div "$ 19.99" at bounding box center [733, 568] width 166 height 35
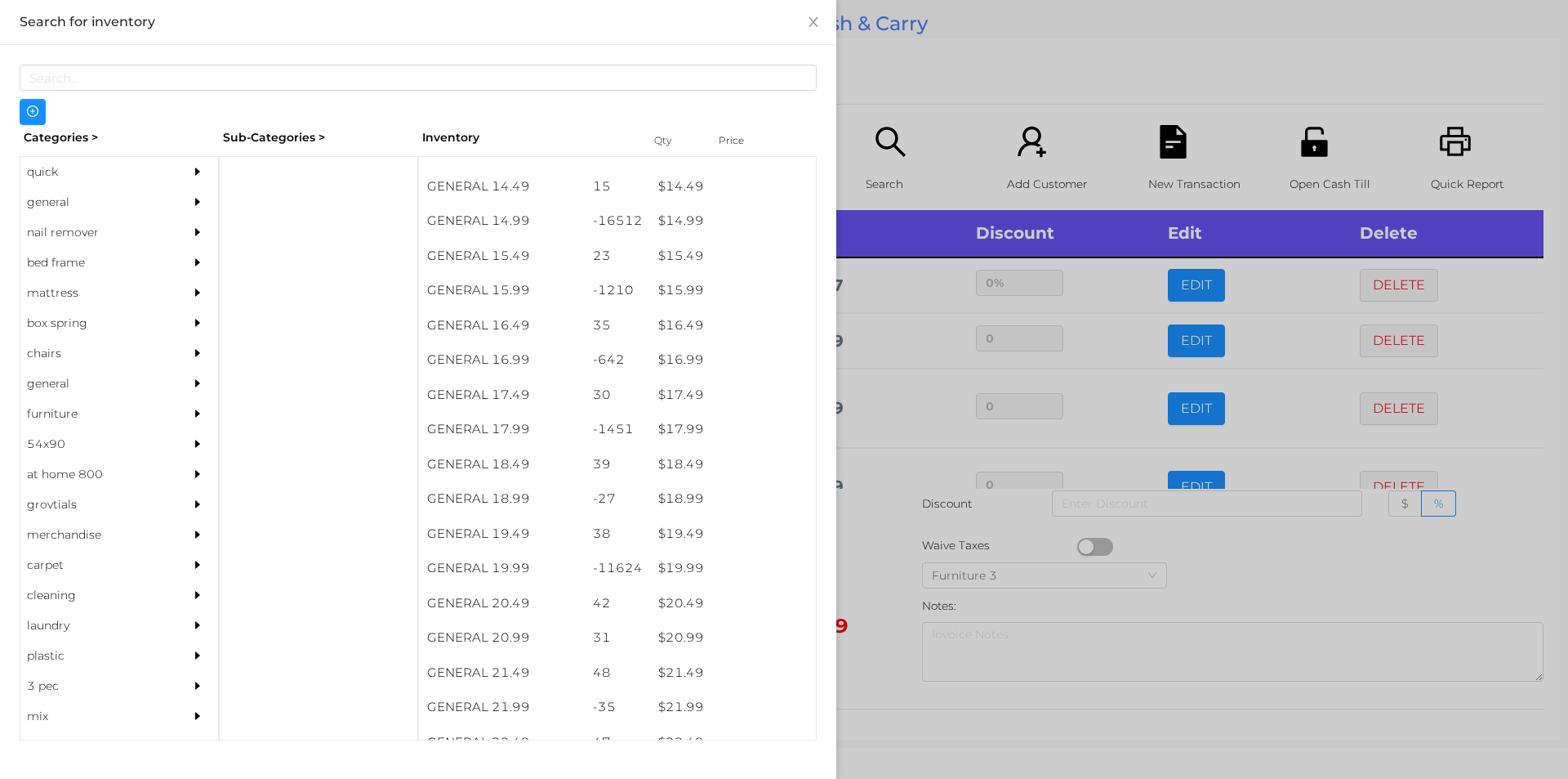
click at [938, 92] on div at bounding box center [784, 389] width 1568 height 779
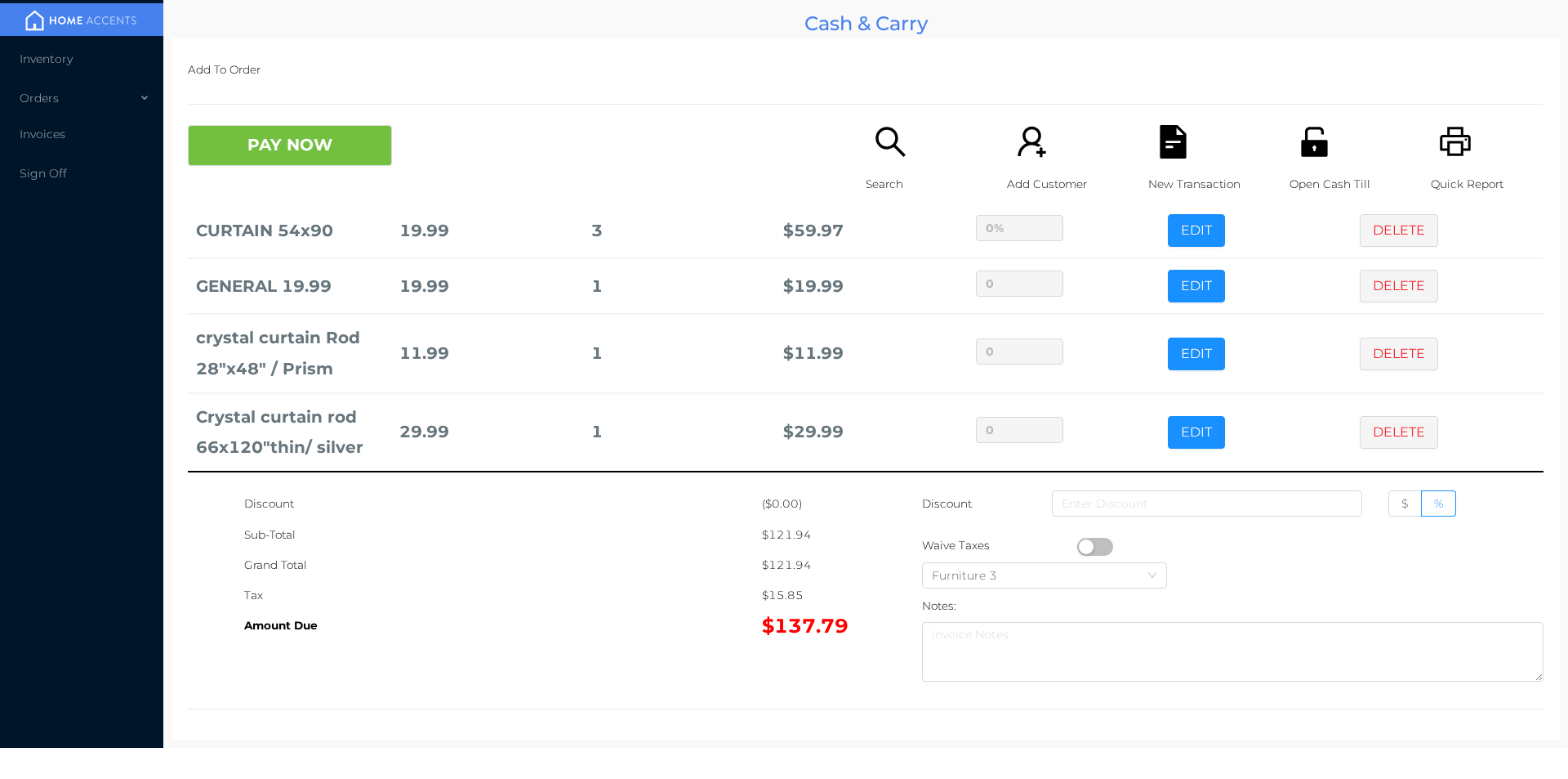
scroll to position [0, 0]
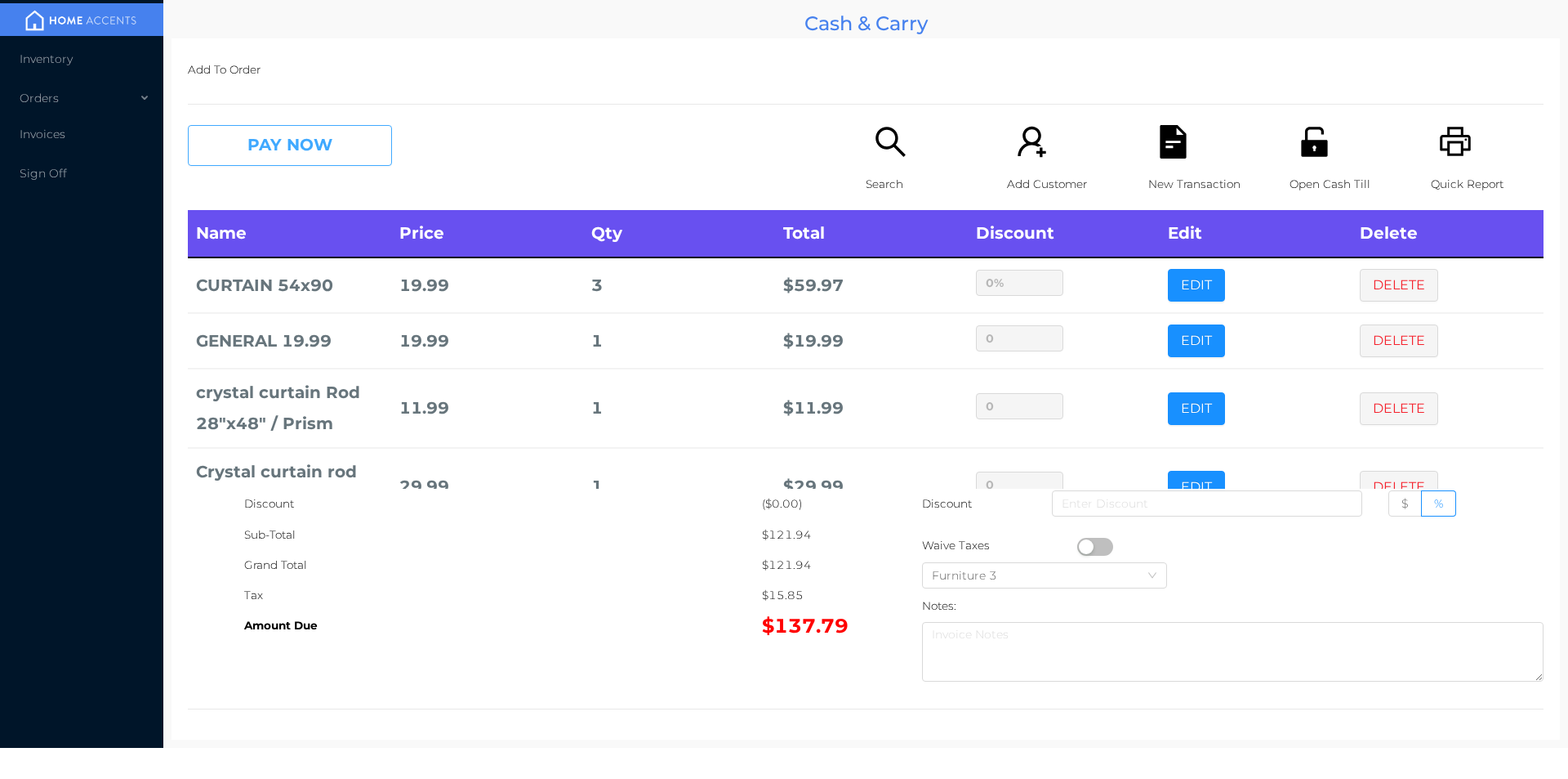
click at [303, 151] on button "PAY NOW" at bounding box center [290, 145] width 204 height 41
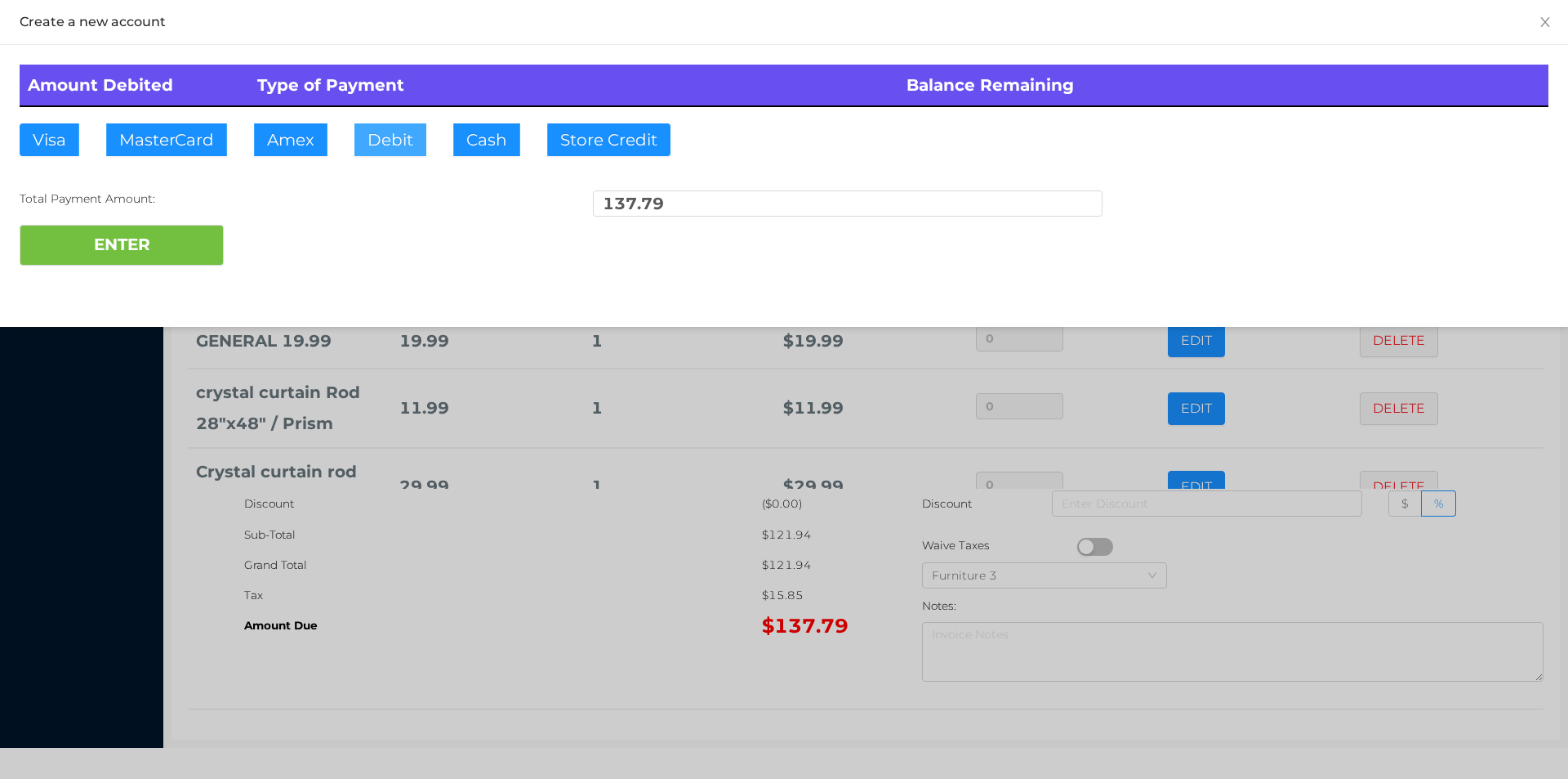
click at [383, 136] on button "Debit" at bounding box center [390, 139] width 72 height 32
click at [186, 234] on button "ENTER" at bounding box center [121, 245] width 204 height 41
type input "0"
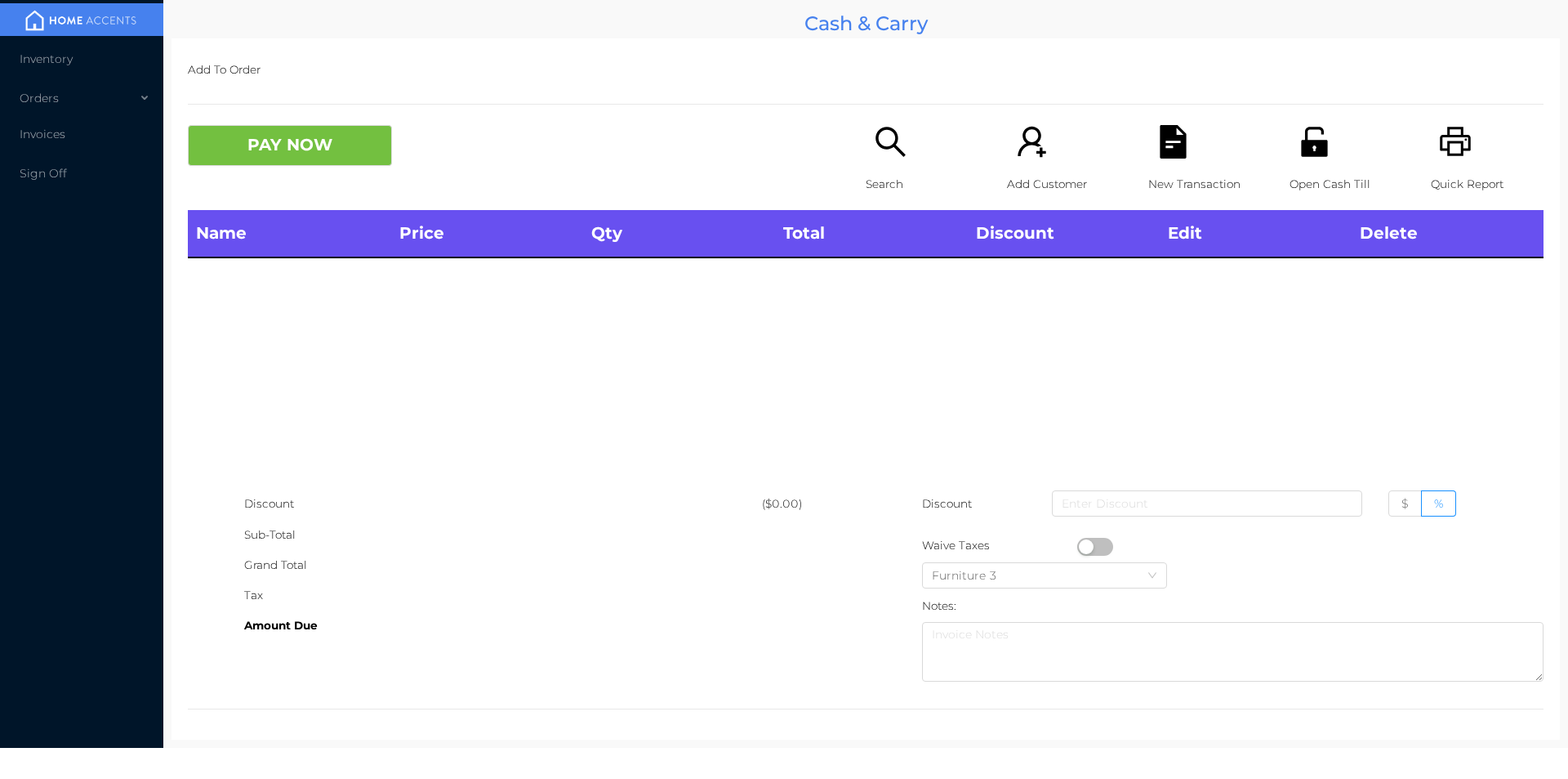
click at [1295, 170] on p "Open Cash Till" at bounding box center [1346, 184] width 112 height 31
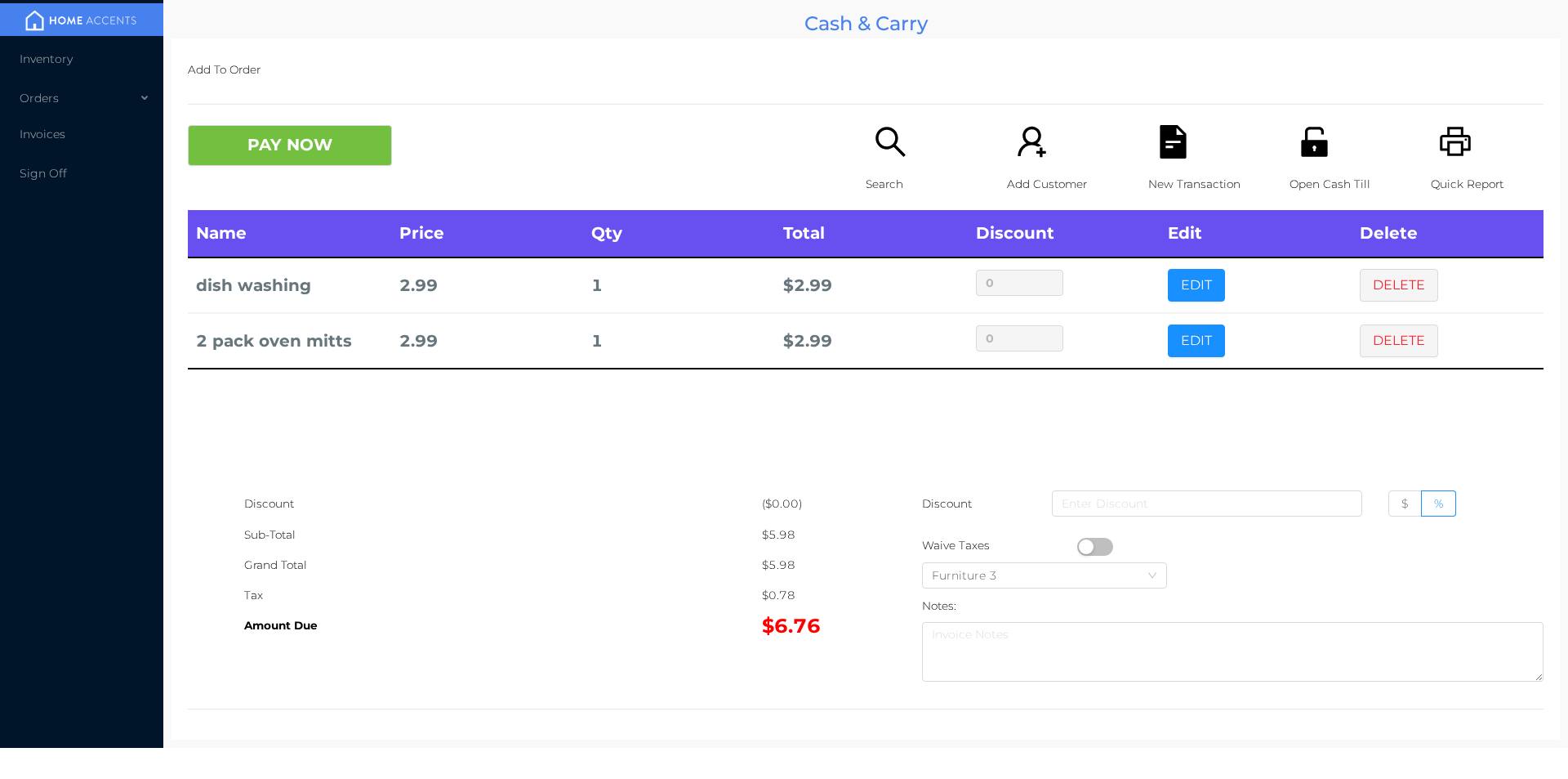
click at [894, 162] on div "Search" at bounding box center [922, 167] width 112 height 85
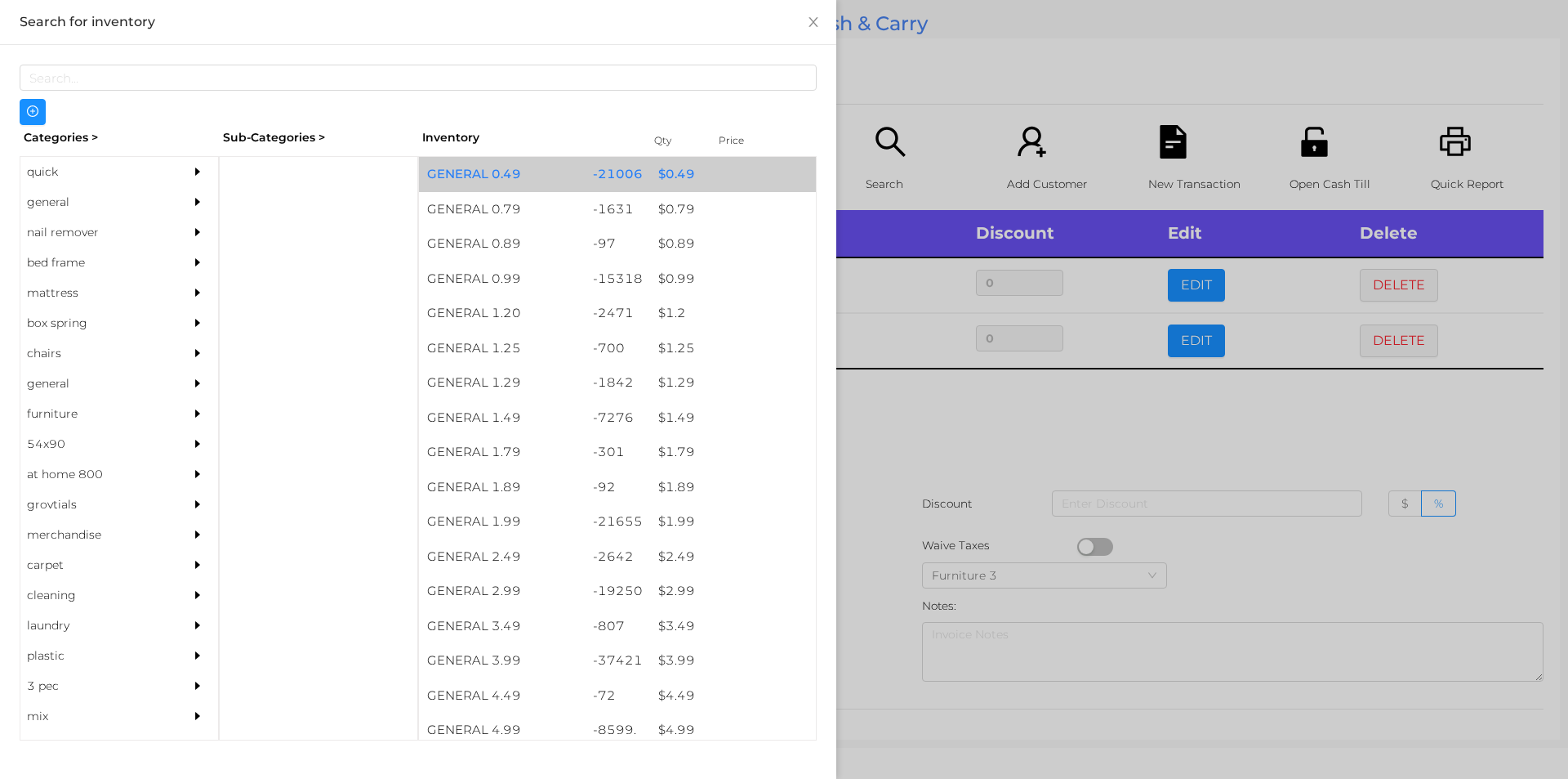
click at [697, 176] on div "$ 0.49" at bounding box center [733, 174] width 166 height 35
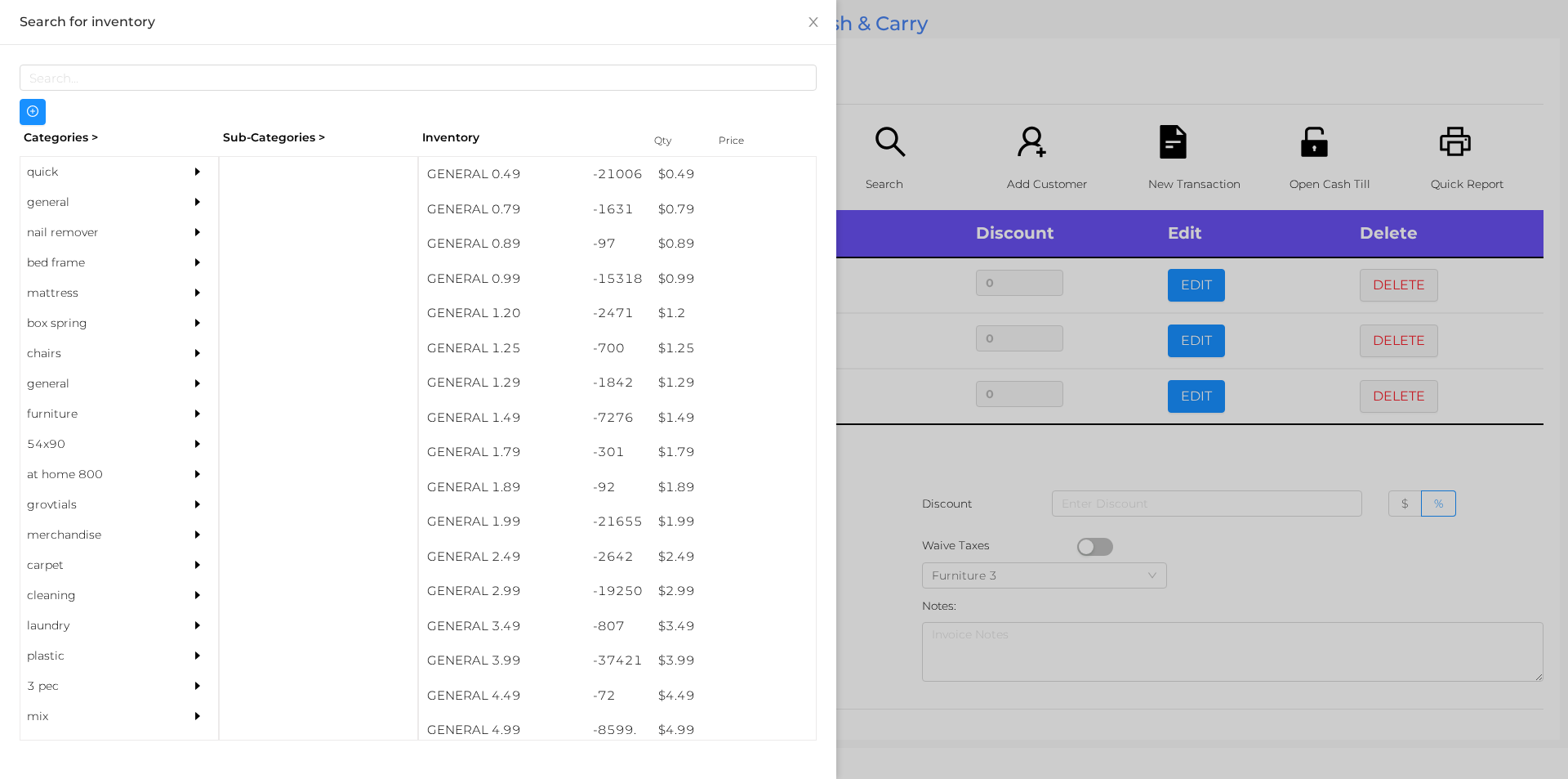
click at [937, 431] on div at bounding box center [784, 389] width 1568 height 779
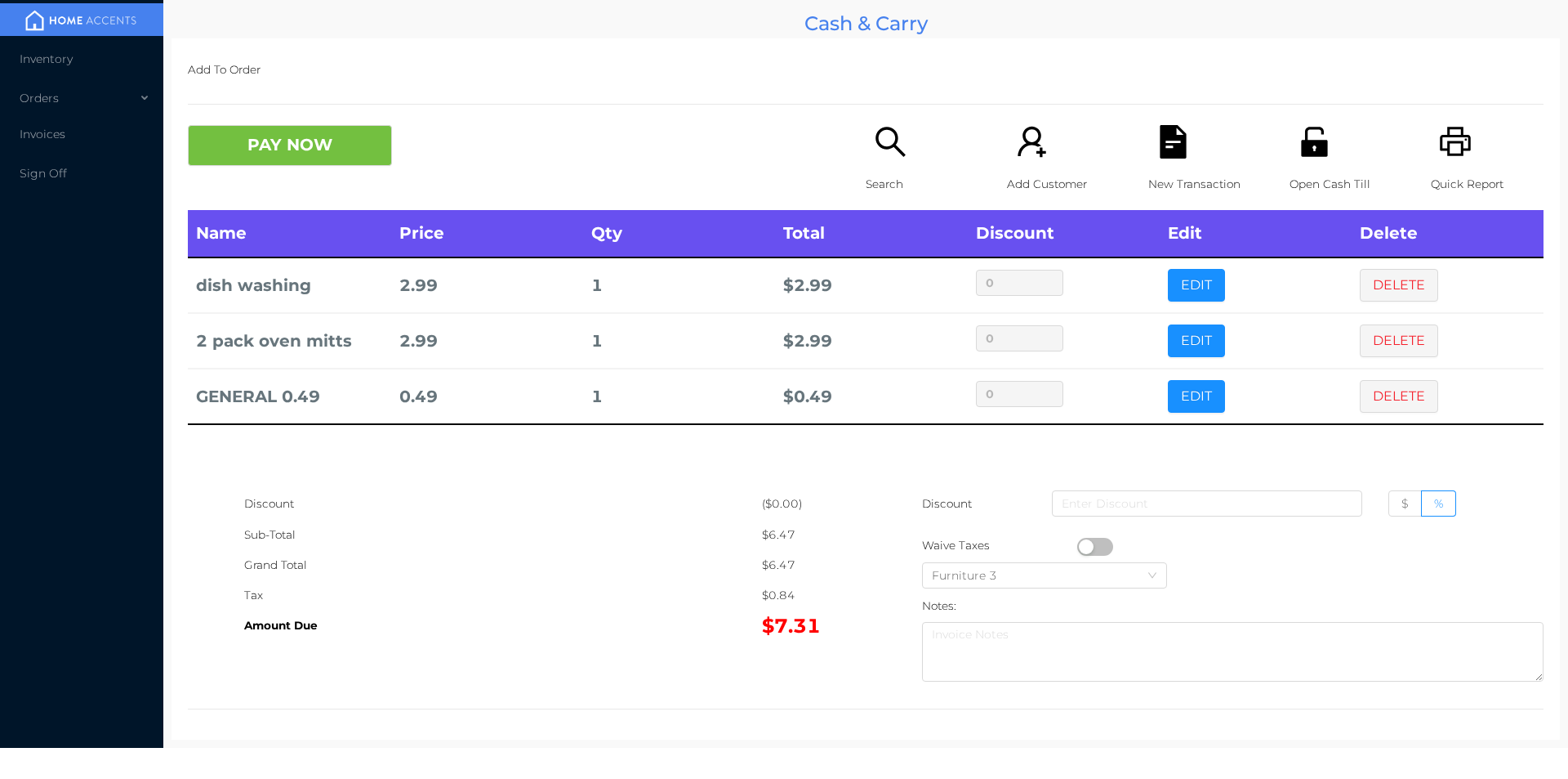
click at [877, 173] on p "Search" at bounding box center [922, 184] width 112 height 31
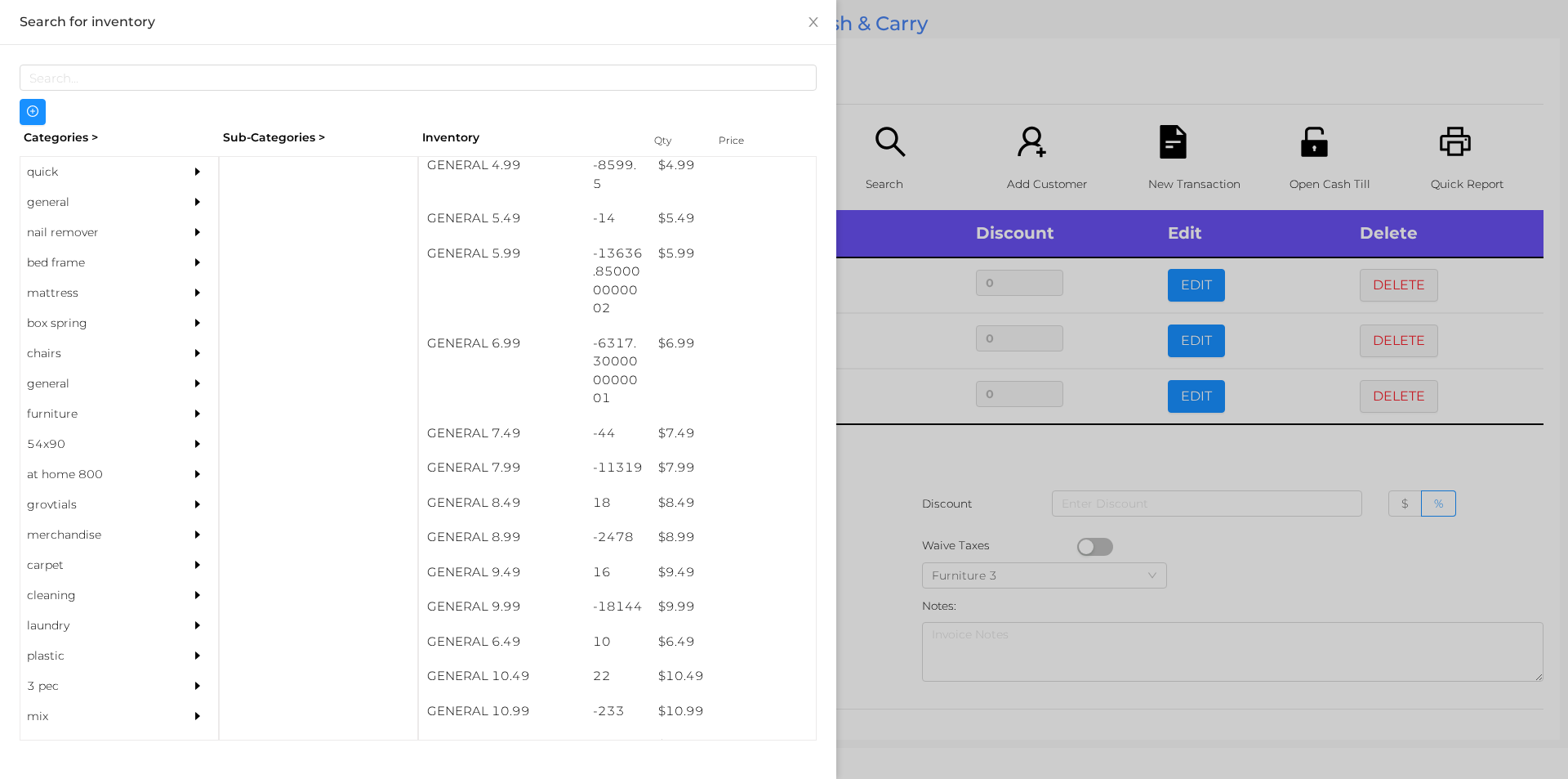
scroll to position [564, 0]
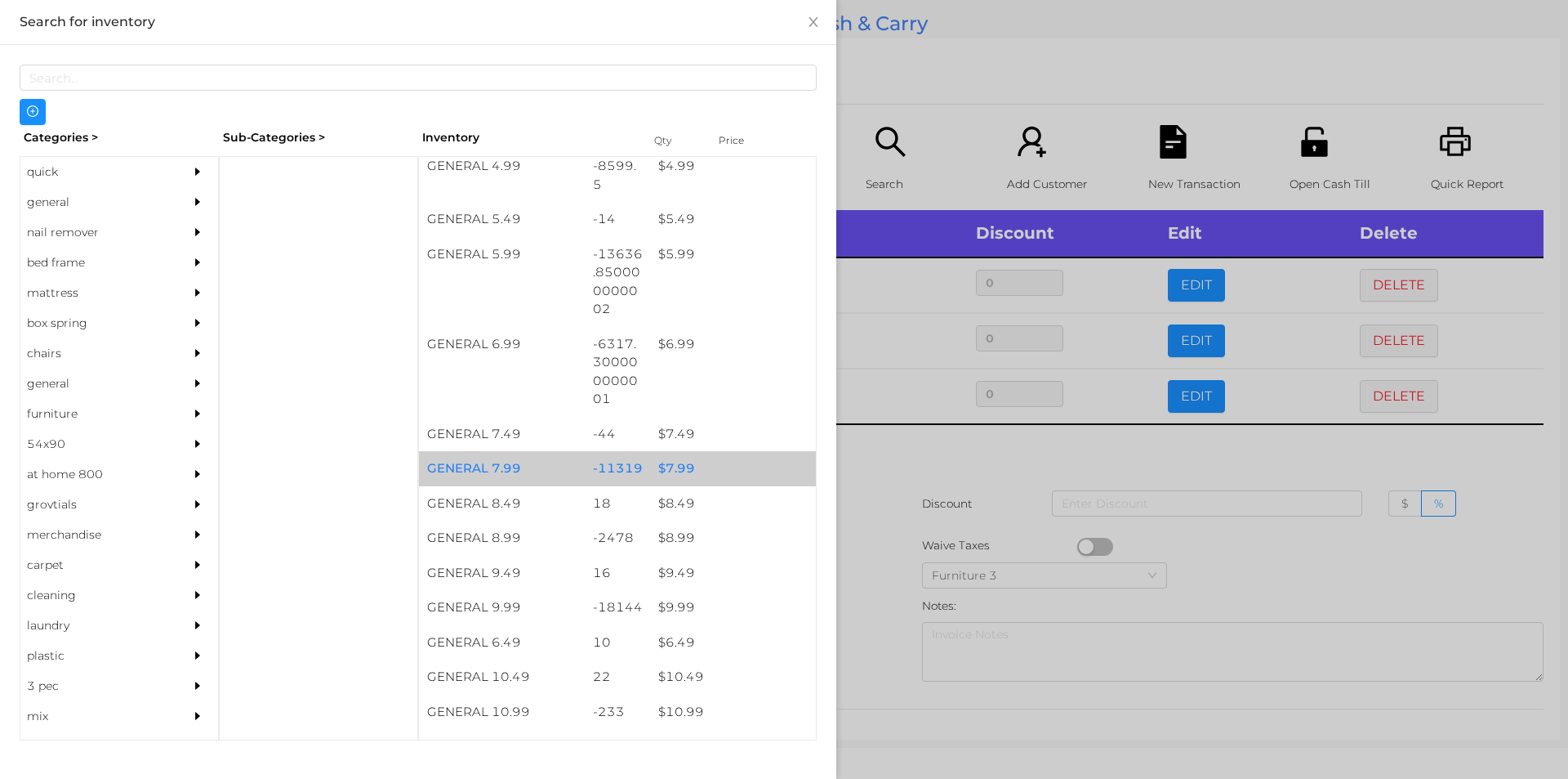
click at [668, 468] on div "$ 7.99" at bounding box center [733, 468] width 166 height 35
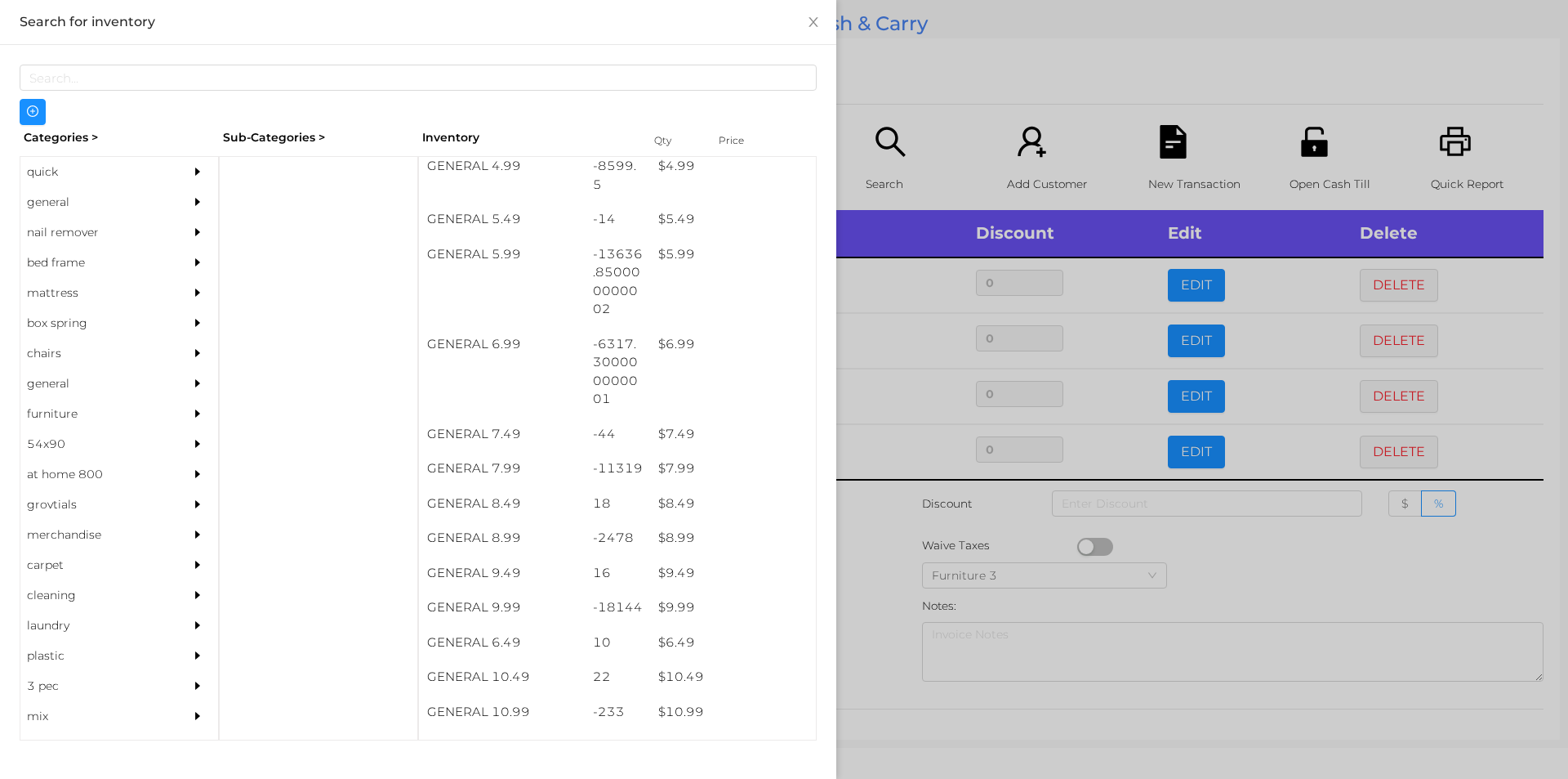
click at [857, 549] on div at bounding box center [784, 389] width 1568 height 779
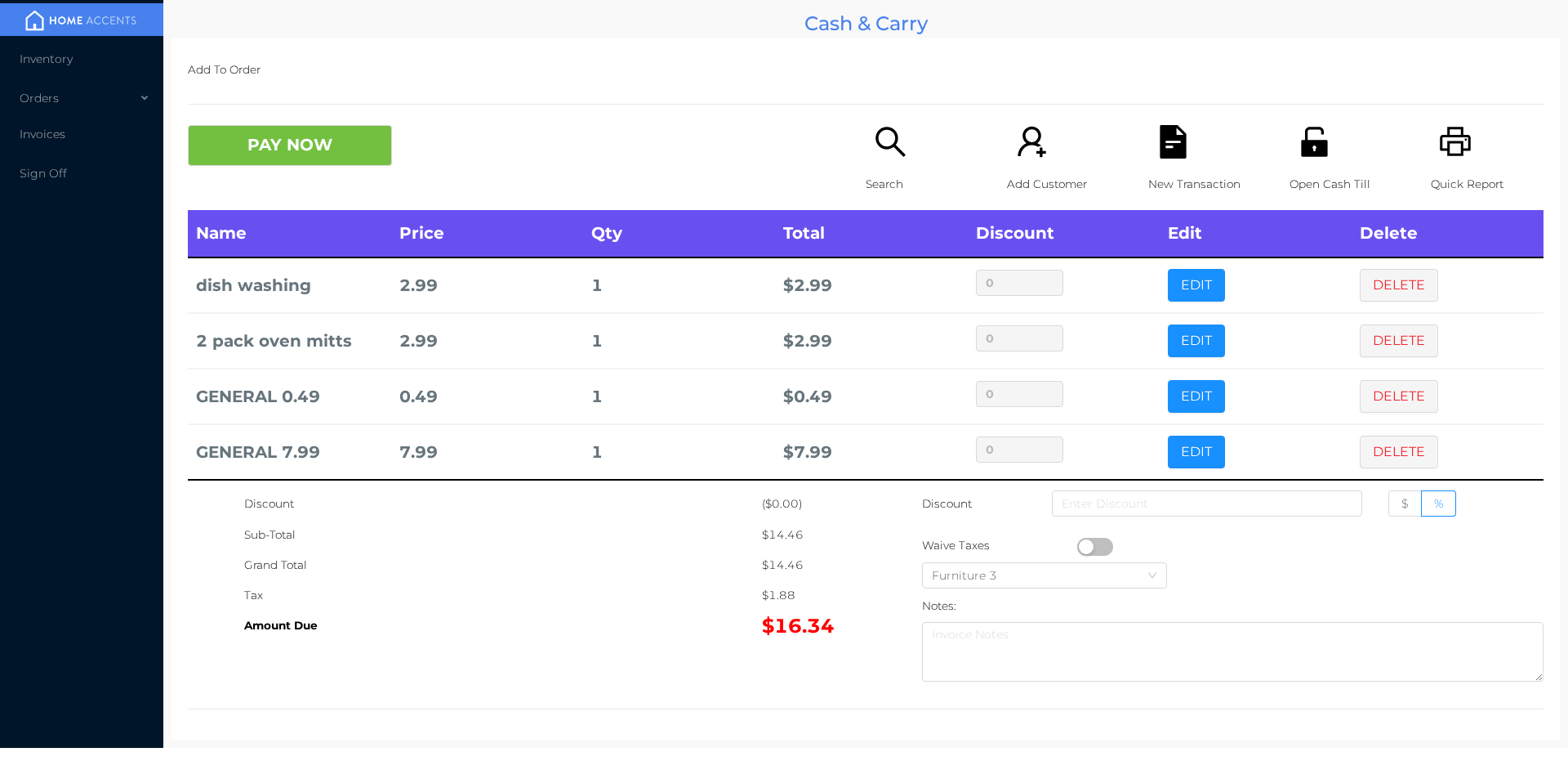
click at [882, 162] on div "Search" at bounding box center [922, 167] width 112 height 85
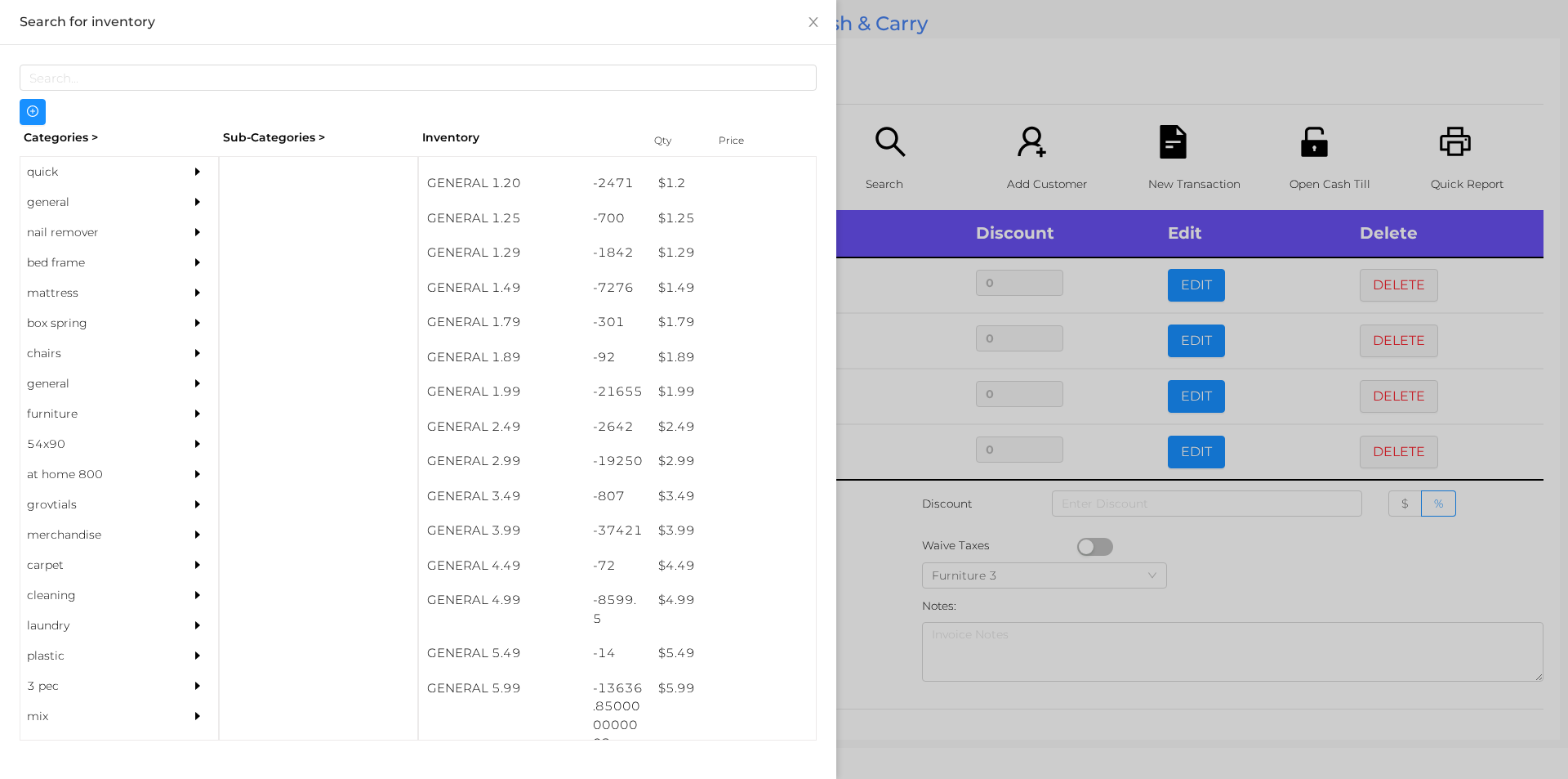
scroll to position [132, 0]
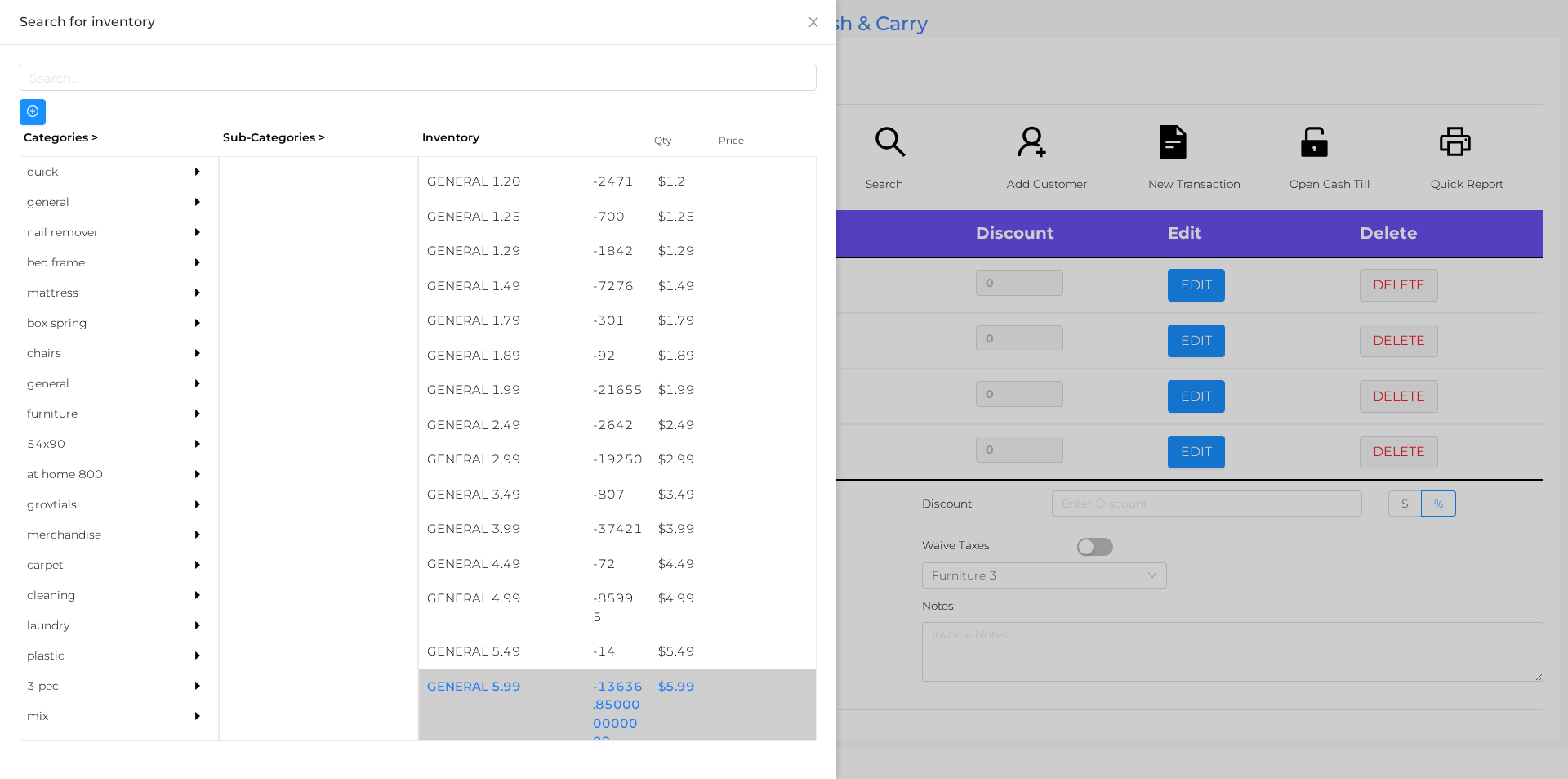
click at [672, 680] on div "$ 5.99" at bounding box center [733, 687] width 166 height 35
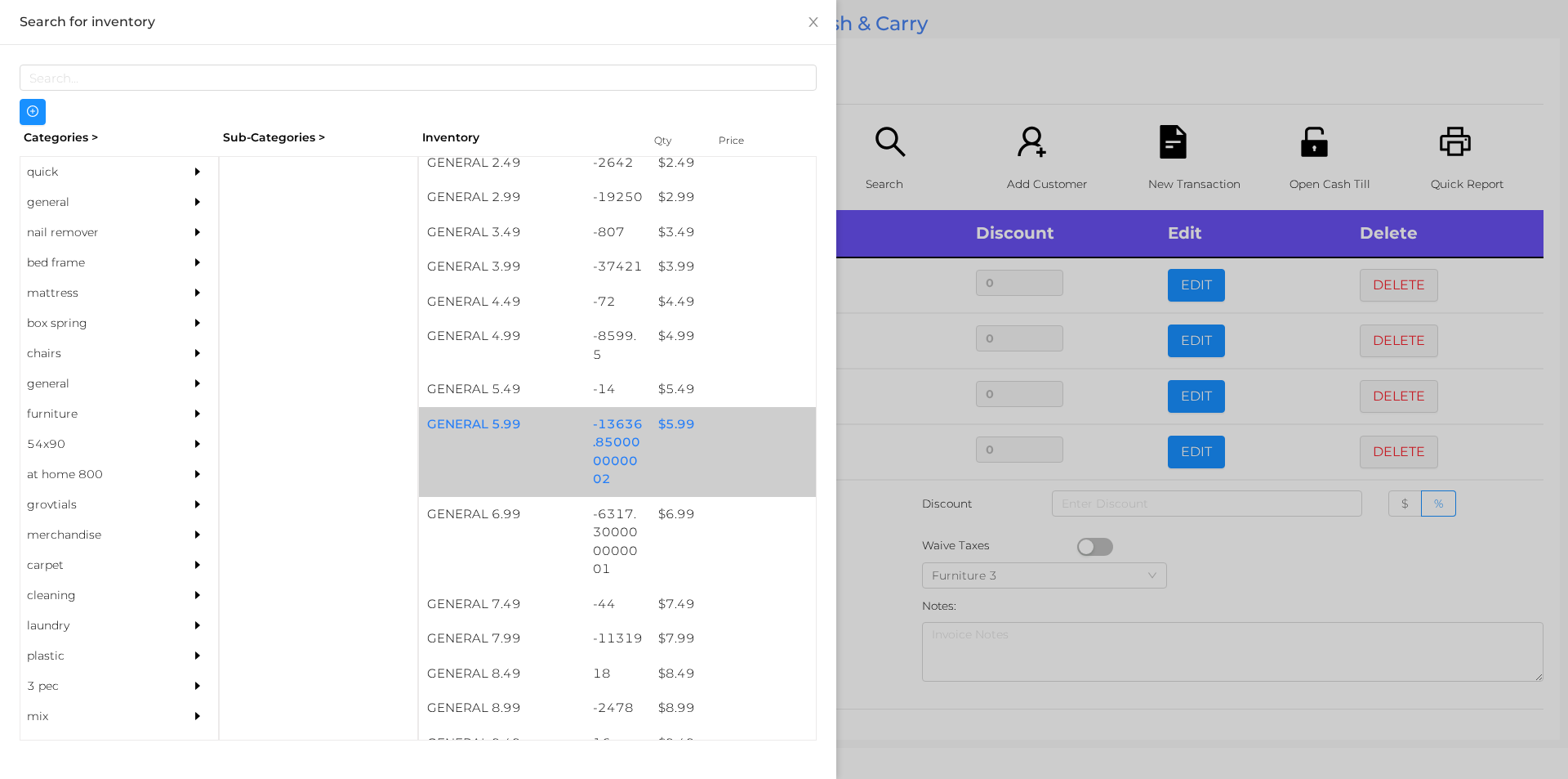
scroll to position [398, 0]
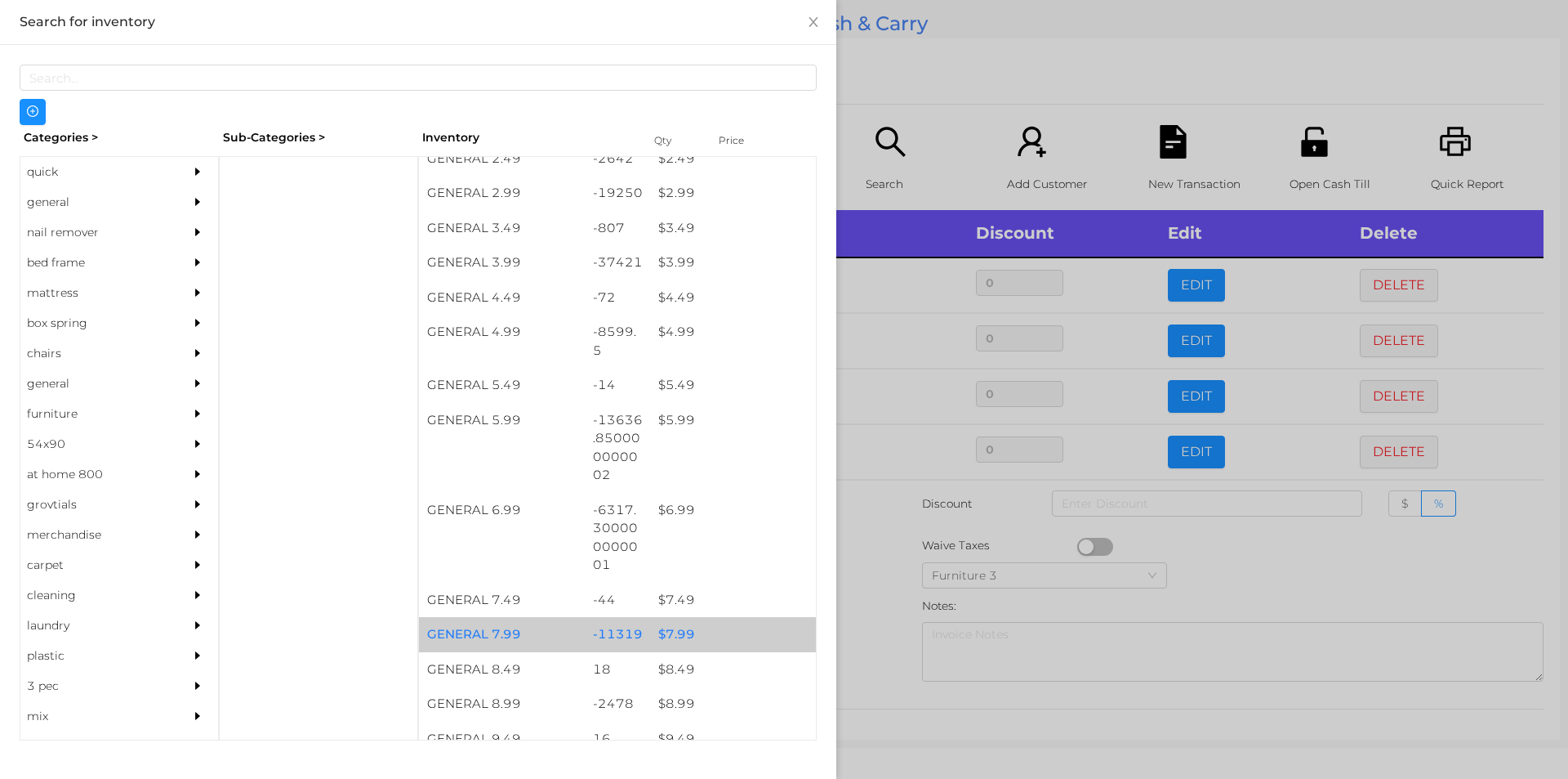
click at [668, 629] on div "$ 7.99" at bounding box center [733, 634] width 166 height 35
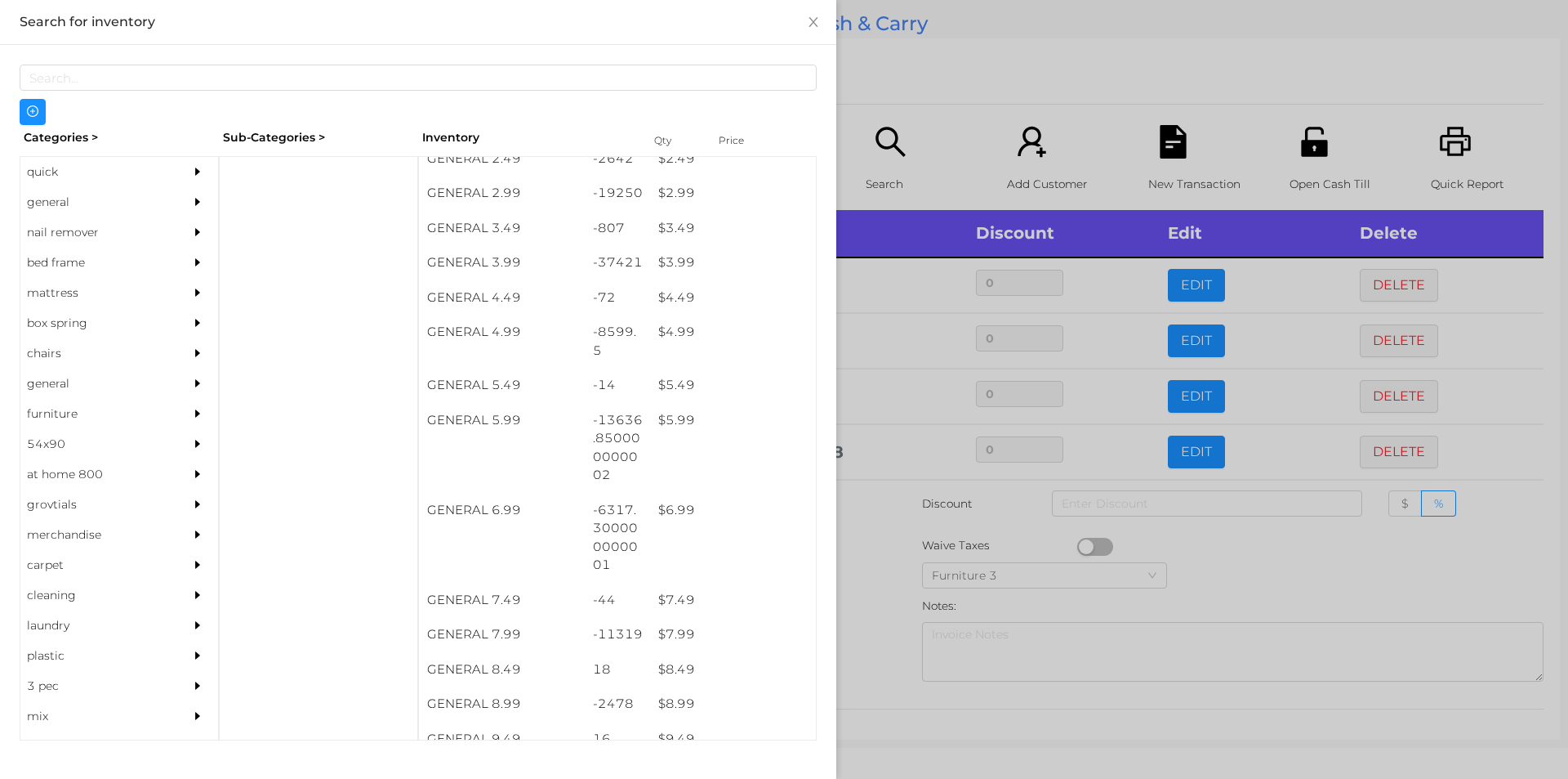
click at [869, 625] on div at bounding box center [784, 389] width 1568 height 779
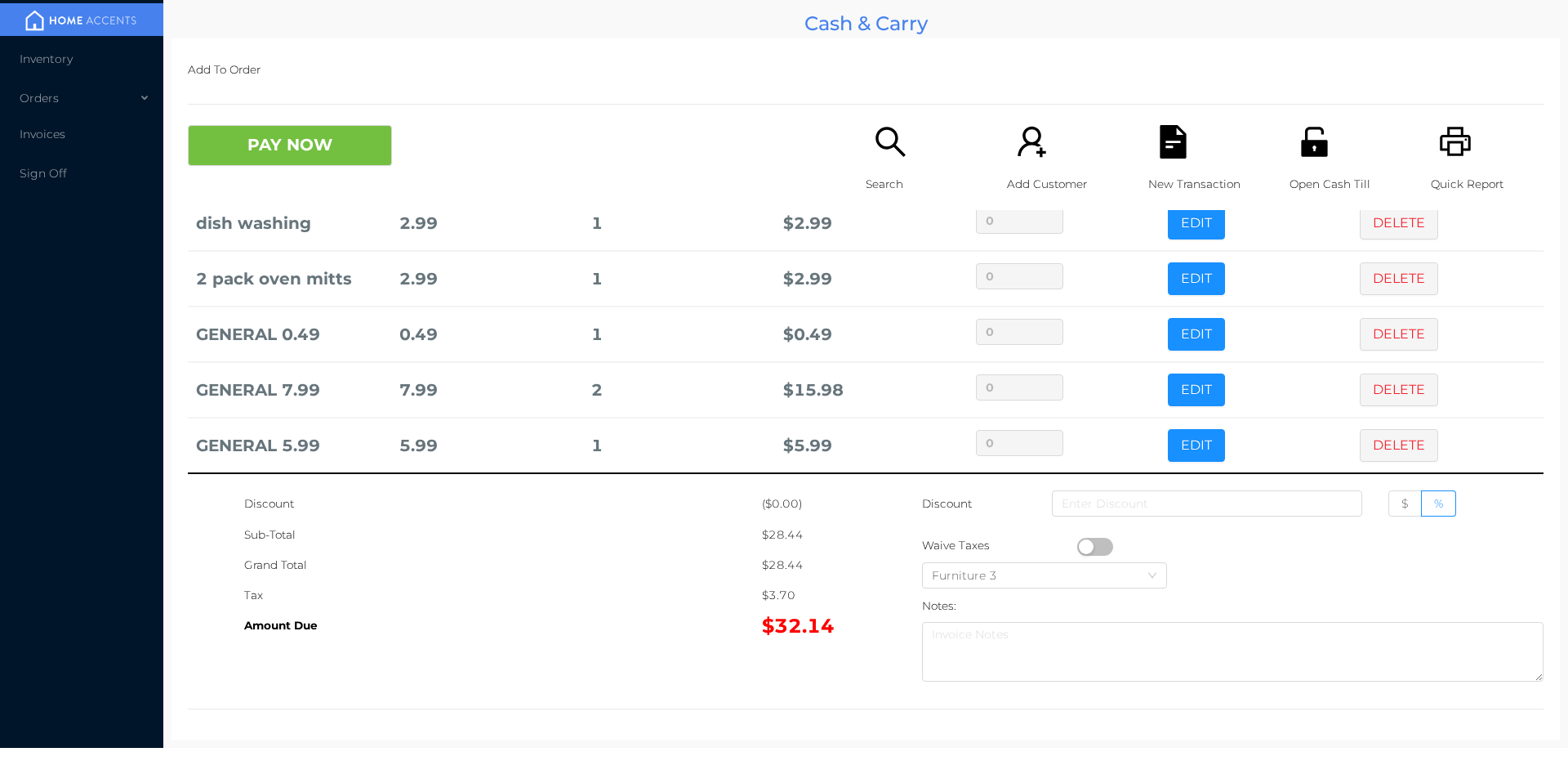
scroll to position [64, 0]
click at [879, 160] on div "Search" at bounding box center [922, 167] width 112 height 85
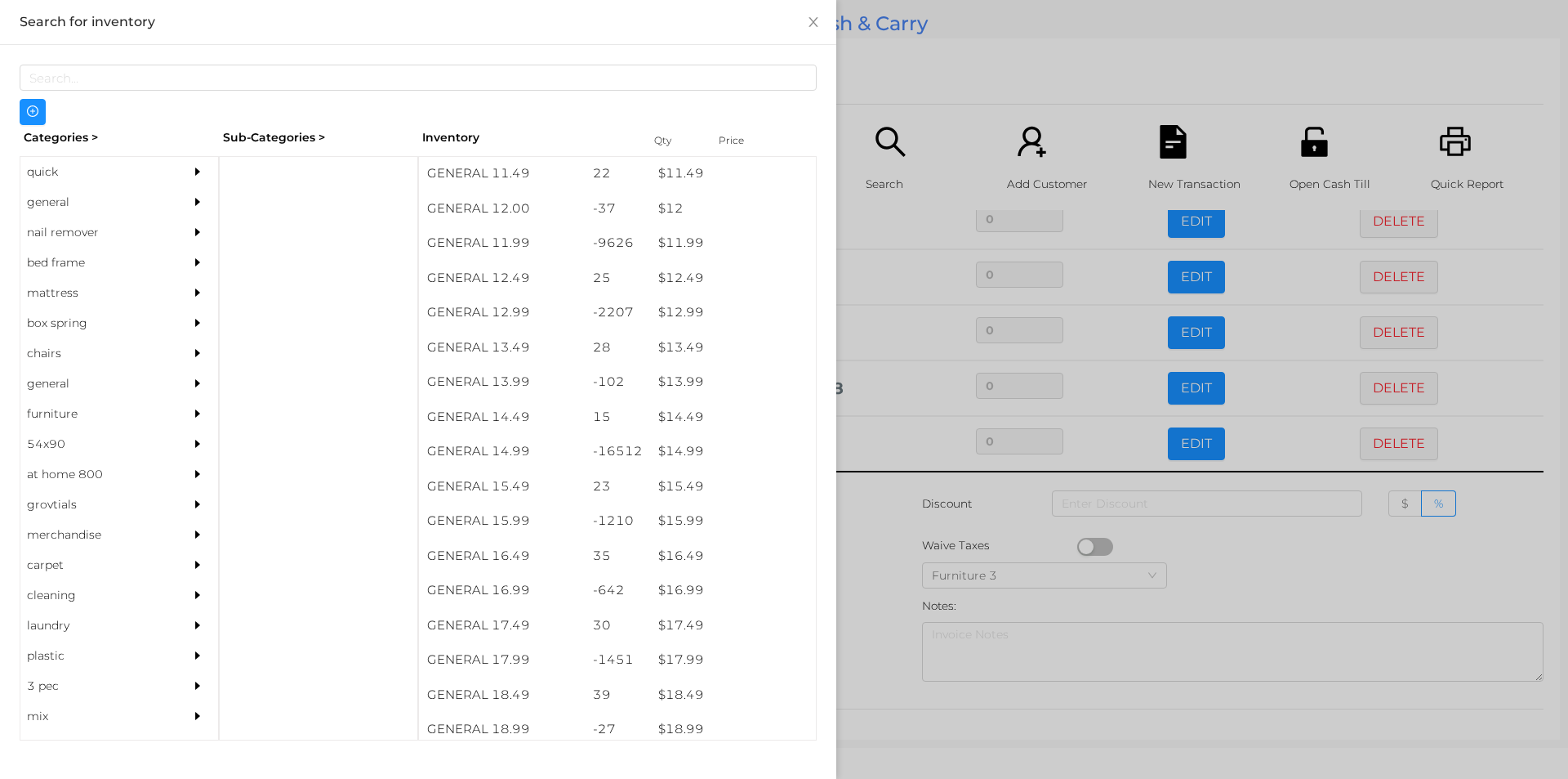
scroll to position [1136, 0]
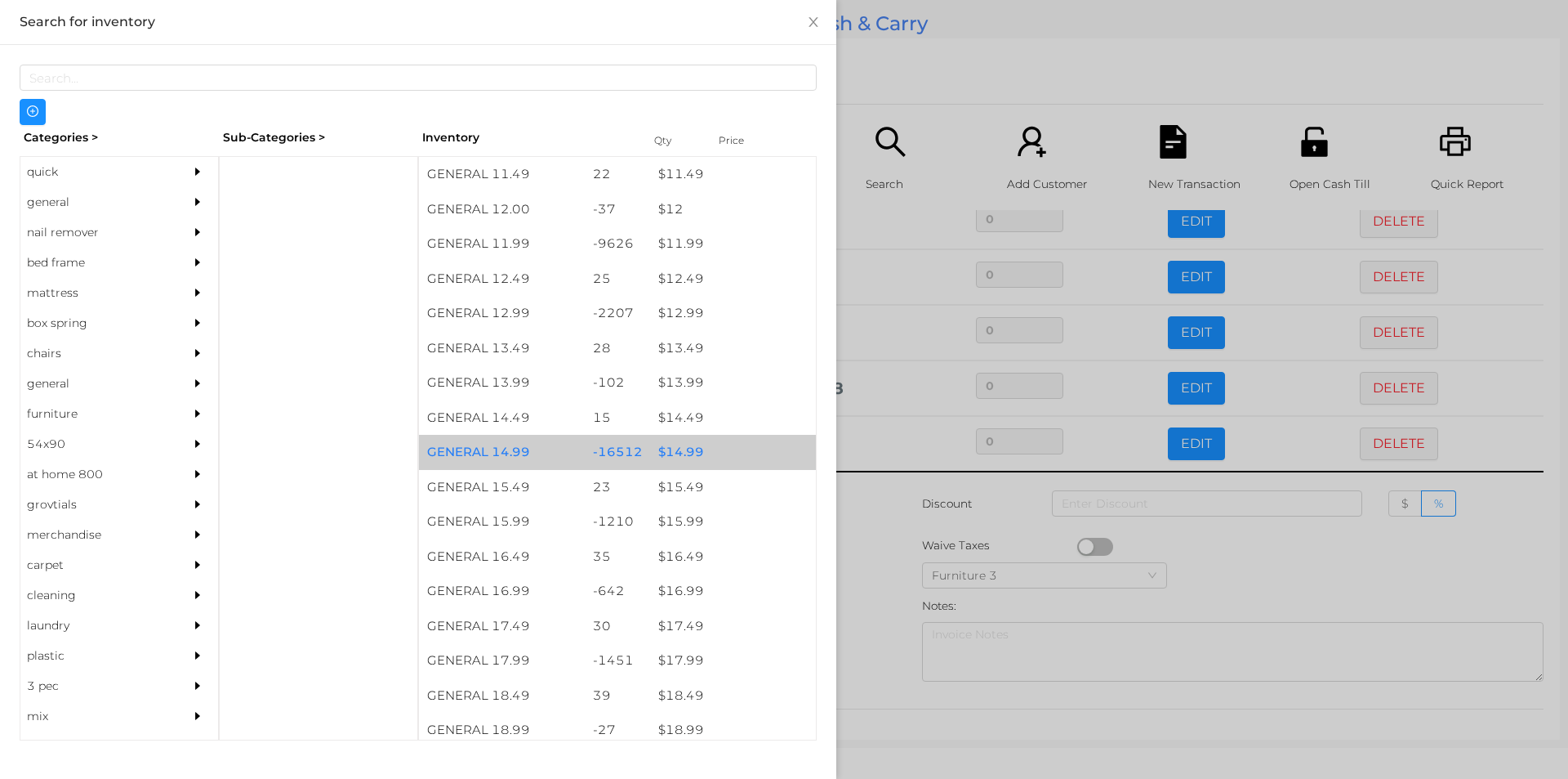
click at [692, 449] on div "$ 14.99" at bounding box center [733, 452] width 166 height 35
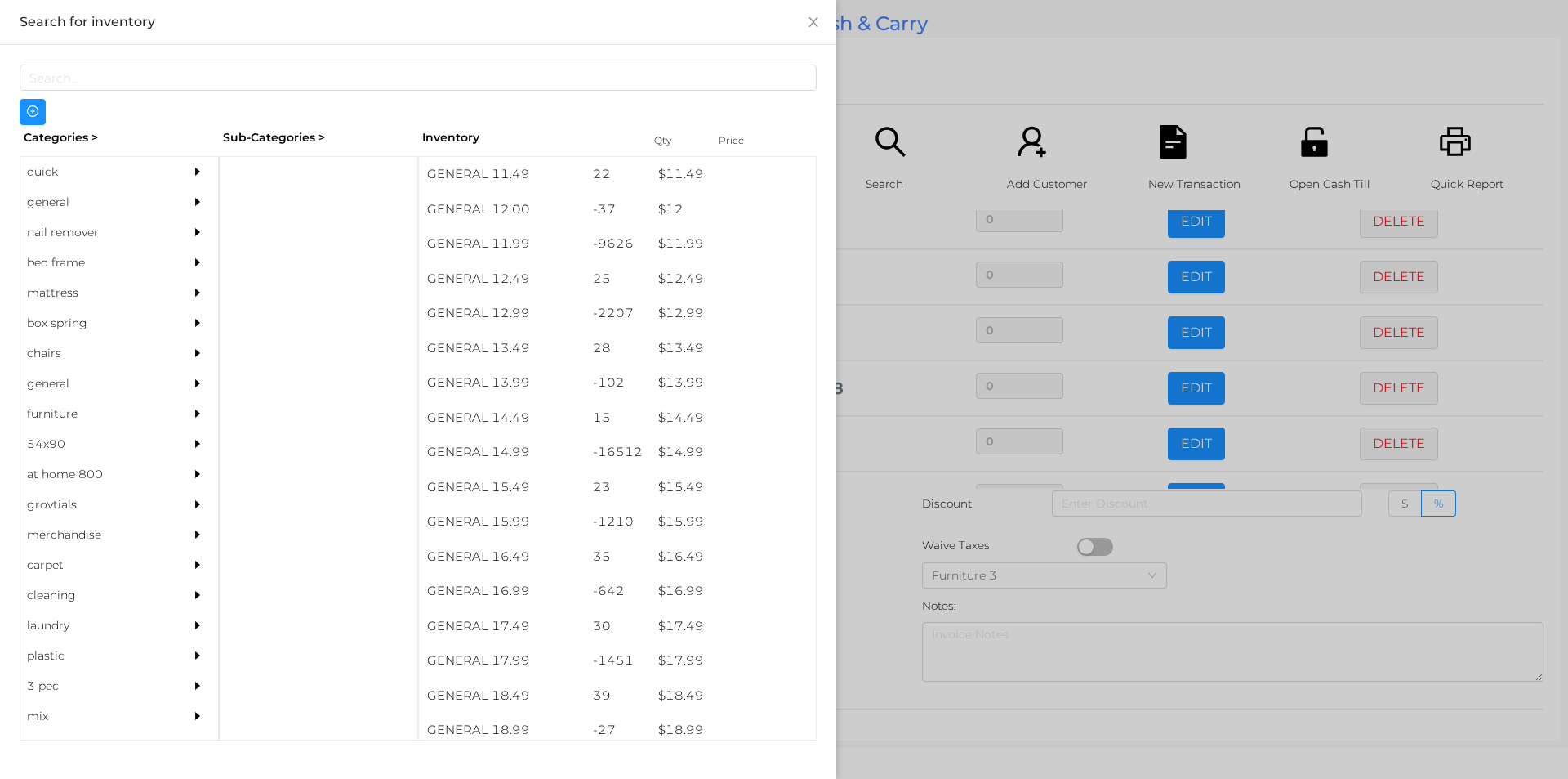
click at [883, 589] on div at bounding box center [784, 389] width 1568 height 779
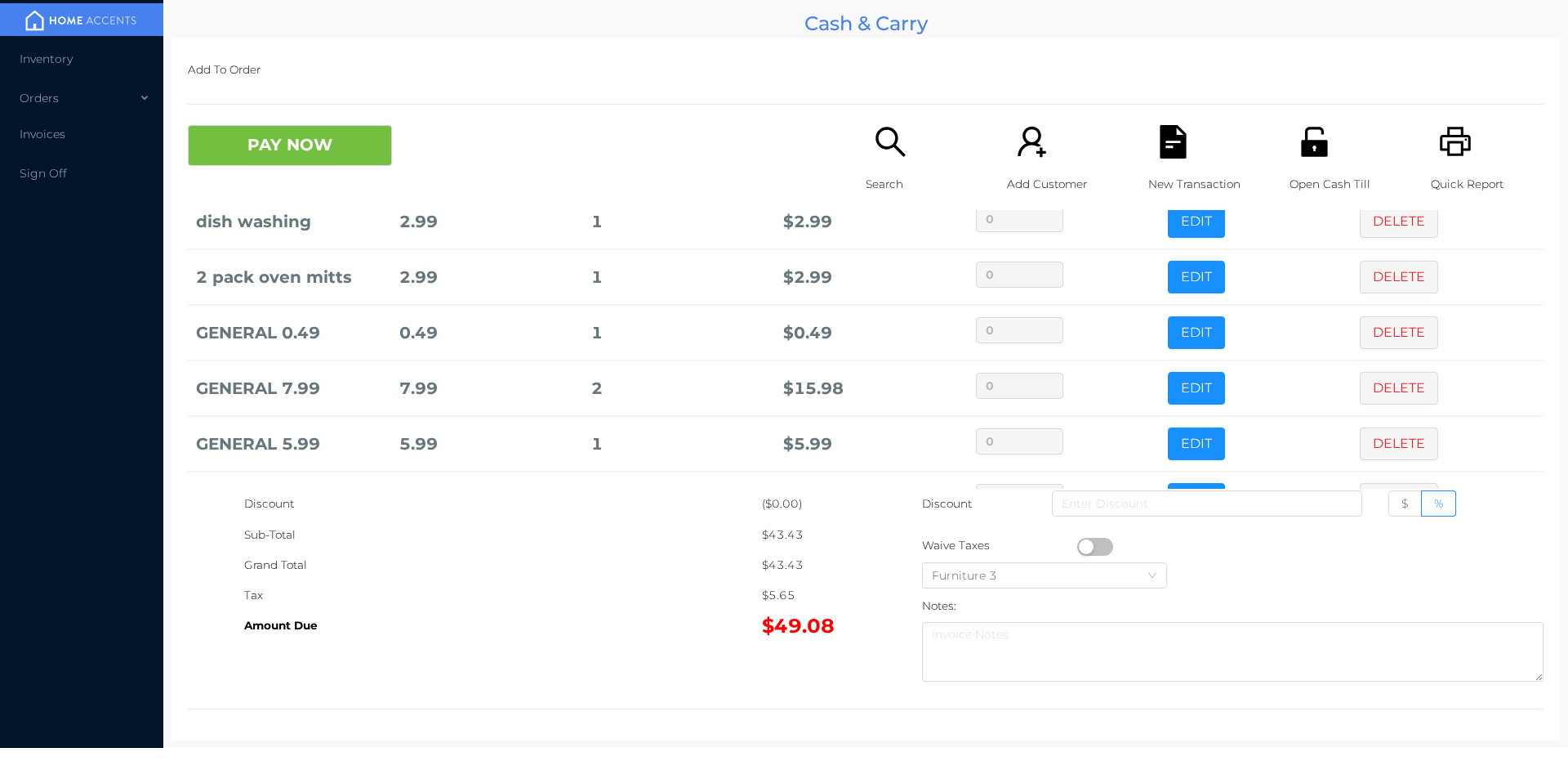
scroll to position [120, 0]
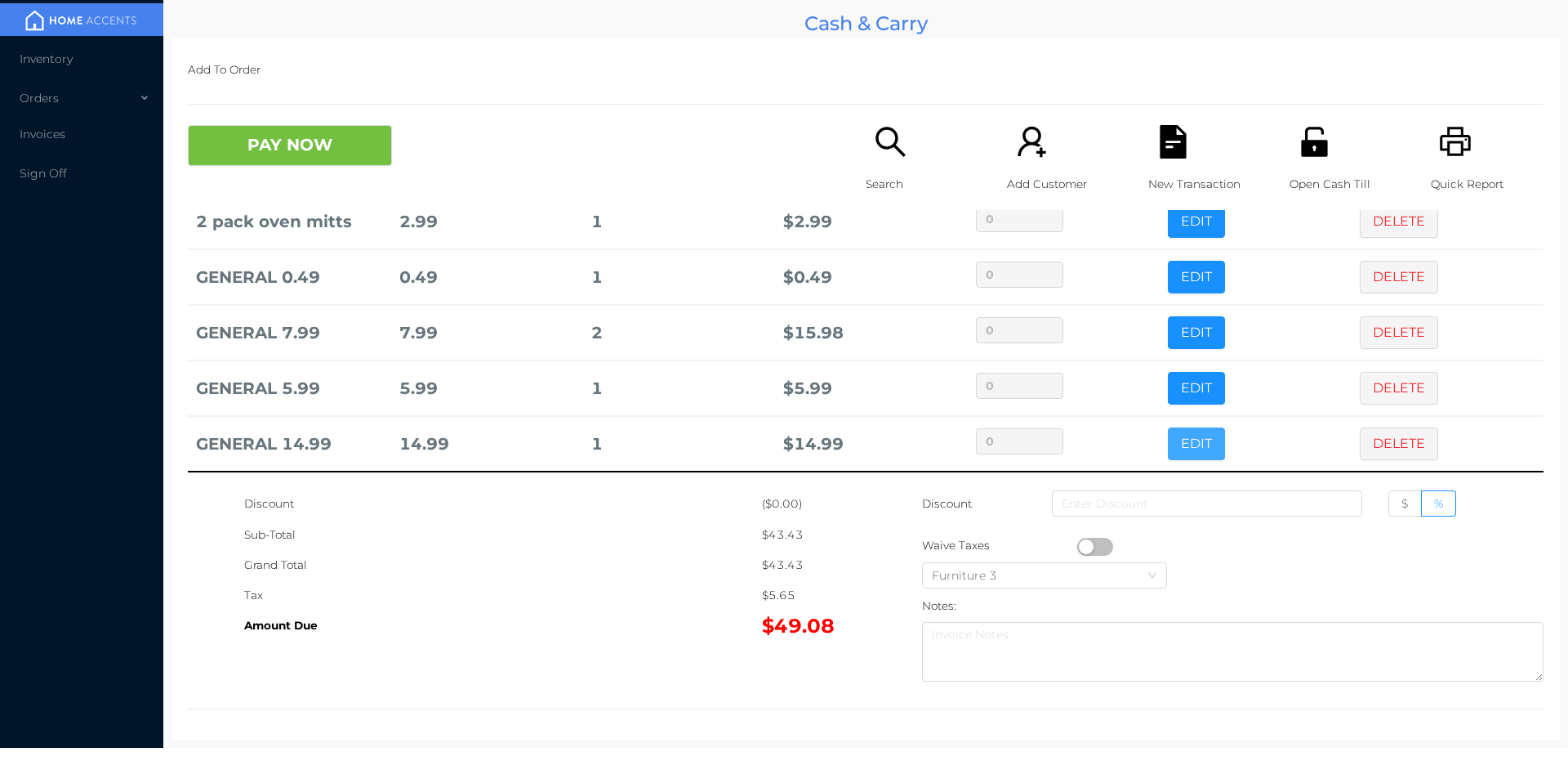
click at [1177, 442] on button "EDIT" at bounding box center [1196, 443] width 58 height 32
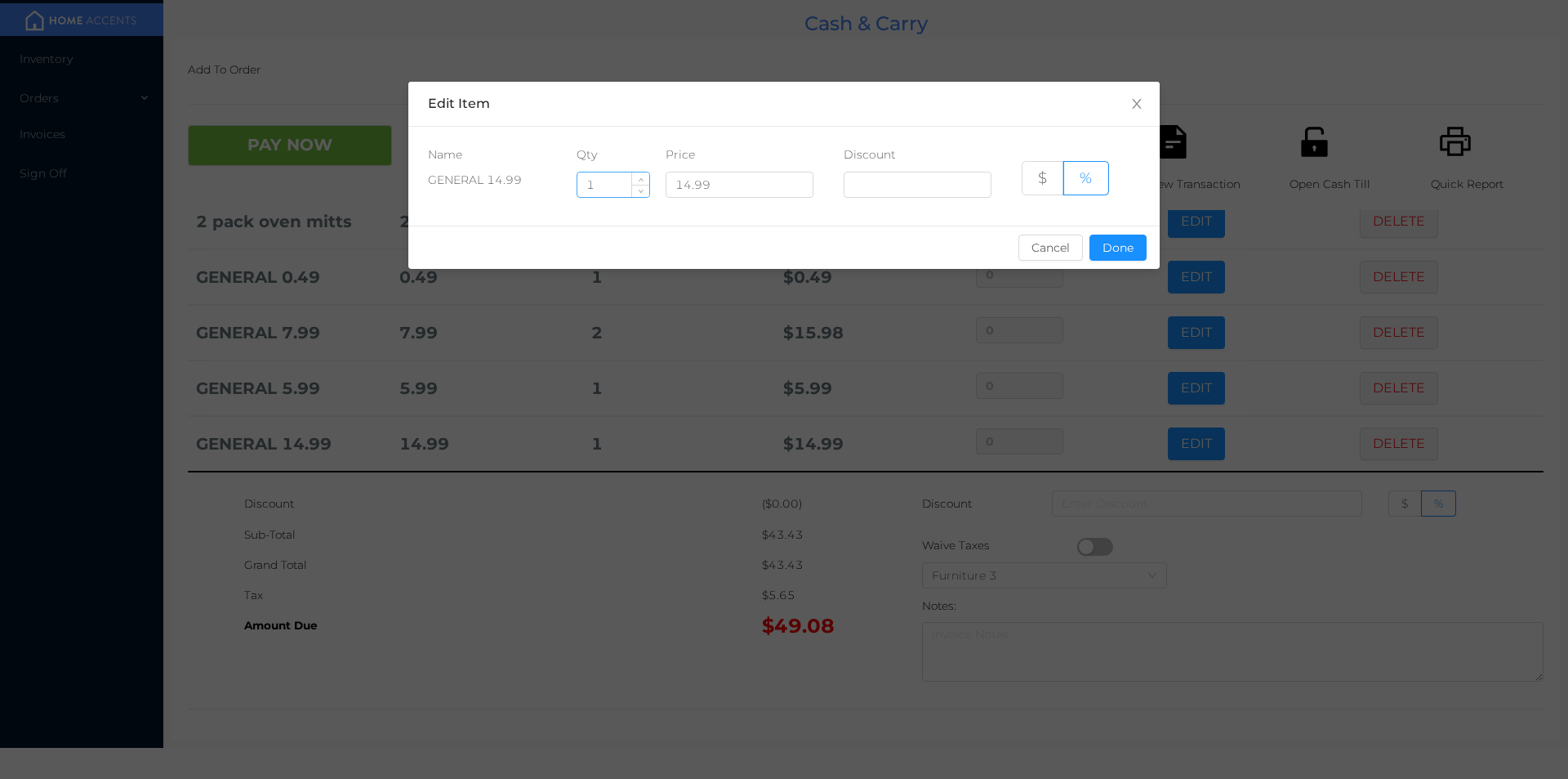
click at [596, 180] on input "1" at bounding box center [613, 185] width 72 height 24
type input "2"
click at [1113, 246] on button "Done" at bounding box center [1118, 248] width 58 height 26
type input "0%"
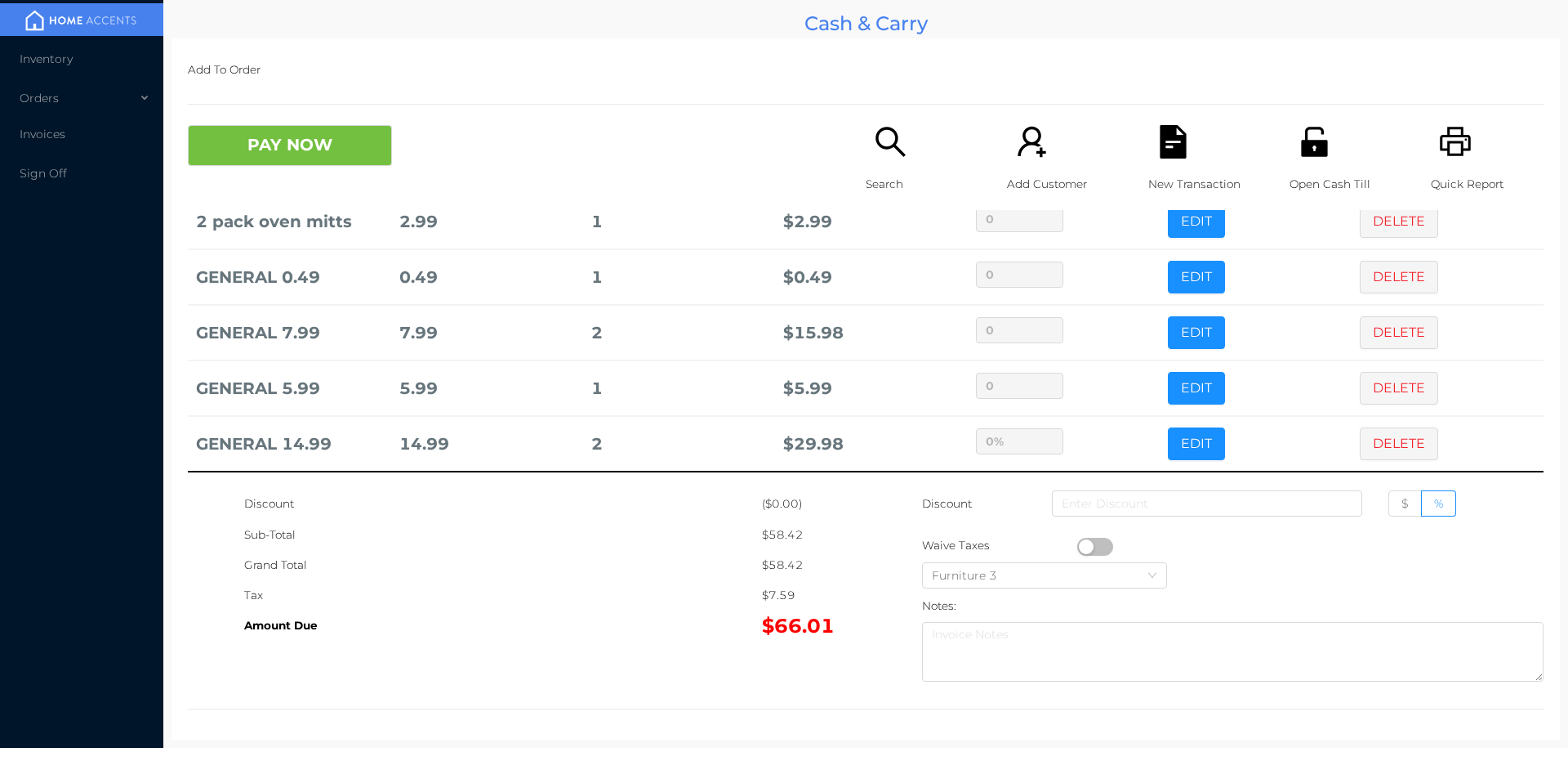
click at [629, 630] on div "Amount Due" at bounding box center [503, 625] width 518 height 31
click at [574, 572] on div "Grand Total" at bounding box center [503, 564] width 518 height 31
click at [1160, 152] on icon "icon: file-text" at bounding box center [1173, 141] width 26 height 33
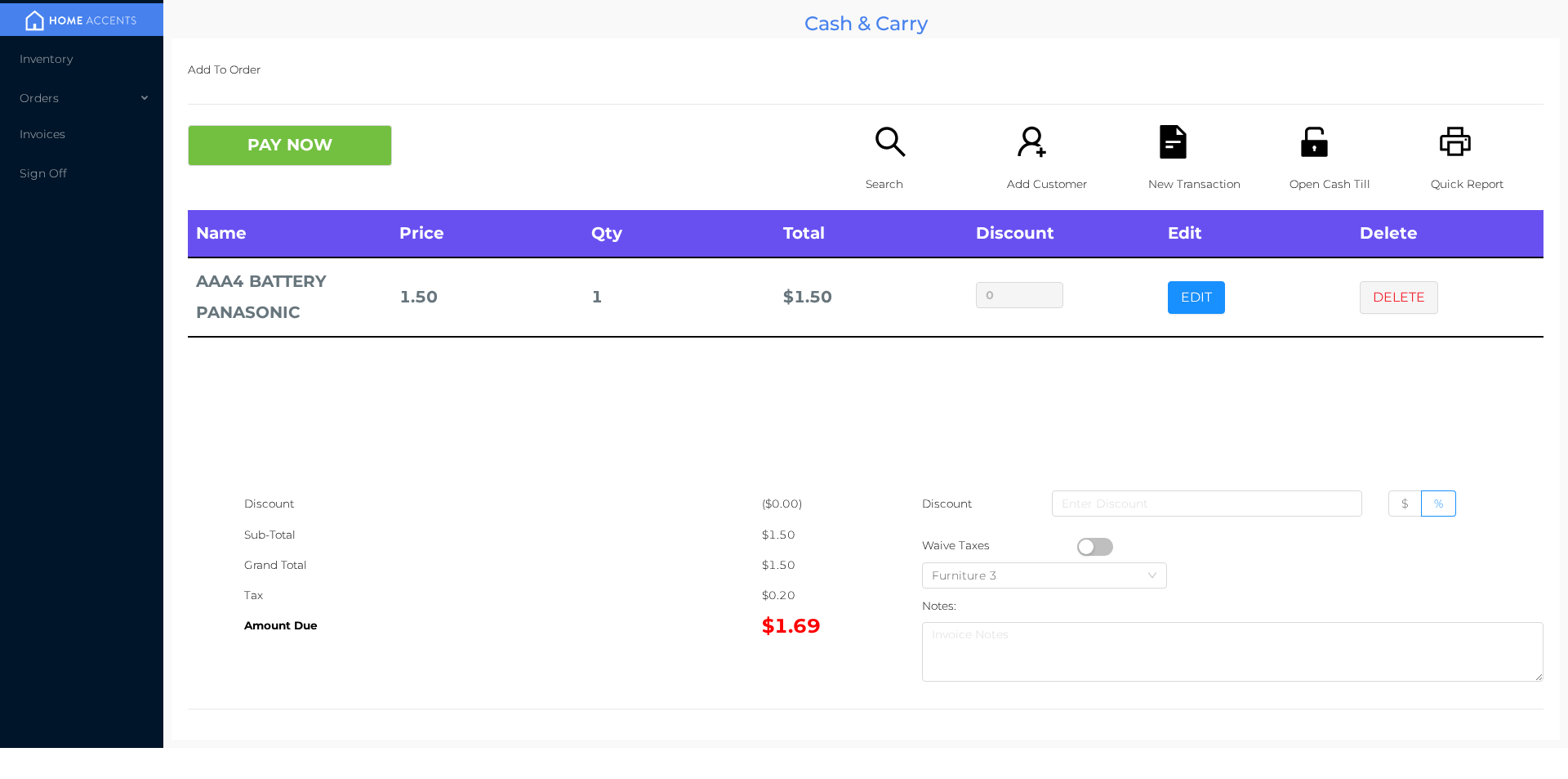
click at [883, 151] on icon "icon: search" at bounding box center [890, 141] width 33 height 33
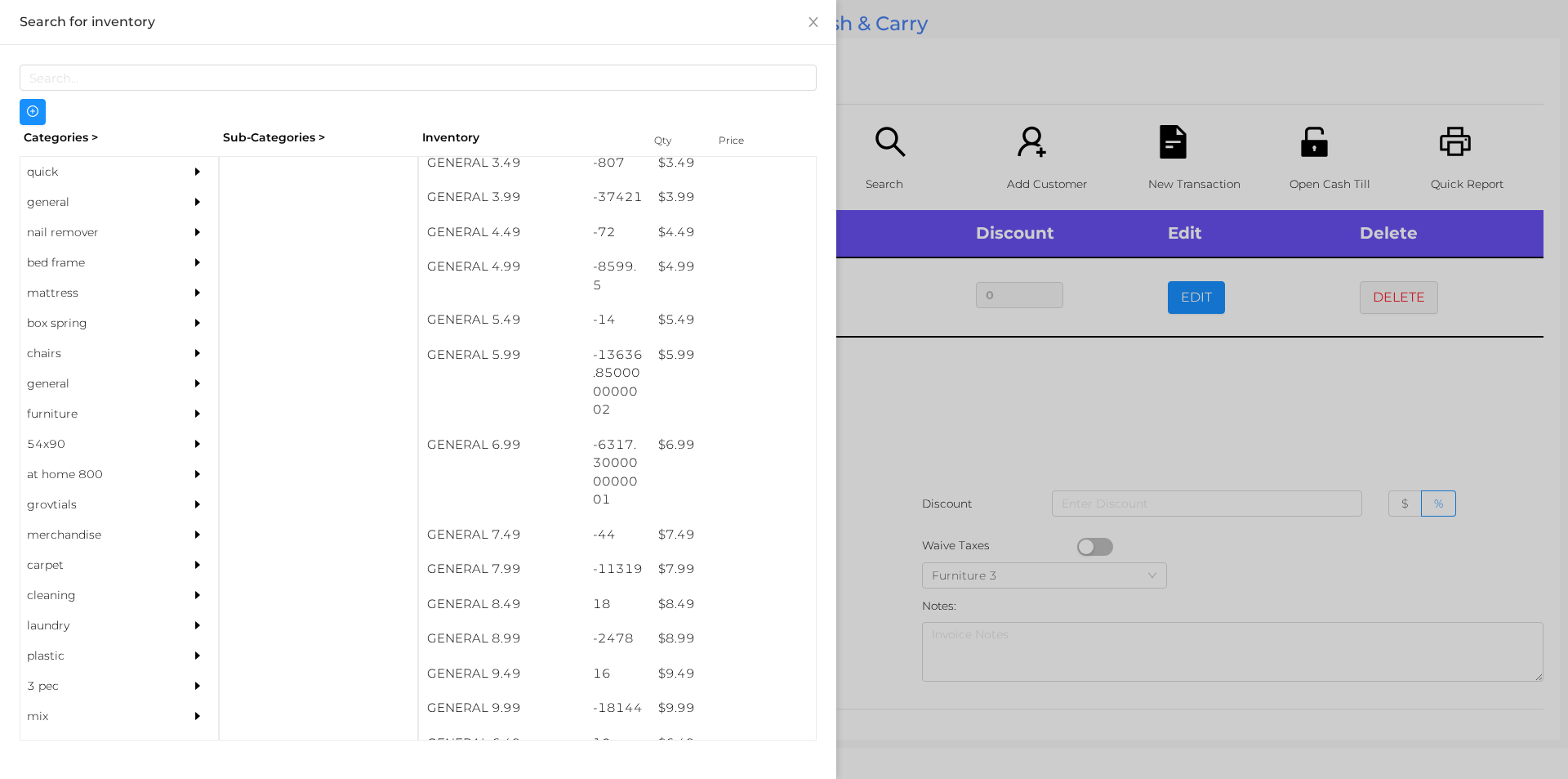
scroll to position [462, 0]
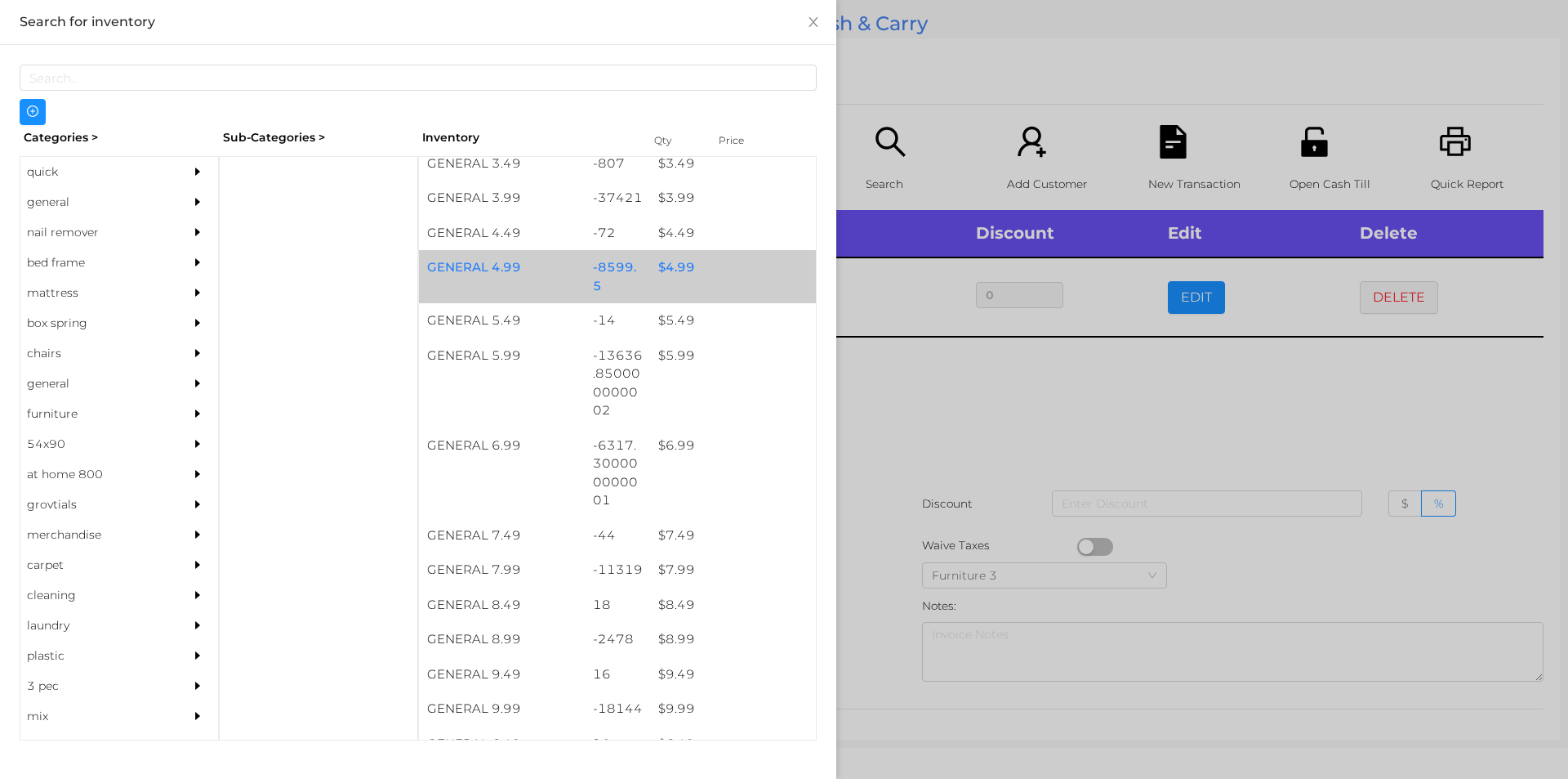
click at [655, 266] on div "$ 4.99" at bounding box center [733, 268] width 166 height 35
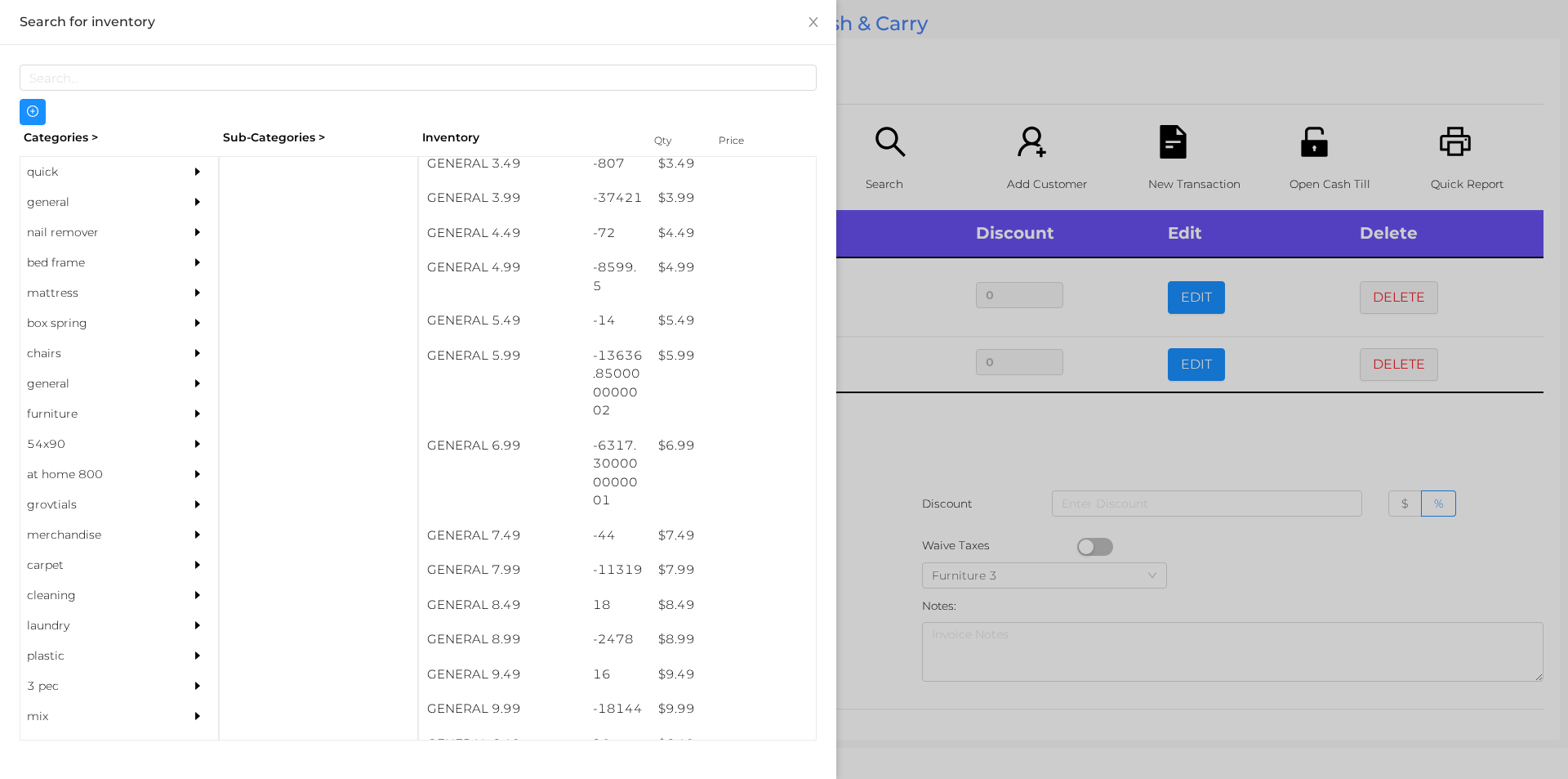
click at [953, 479] on div at bounding box center [784, 389] width 1568 height 779
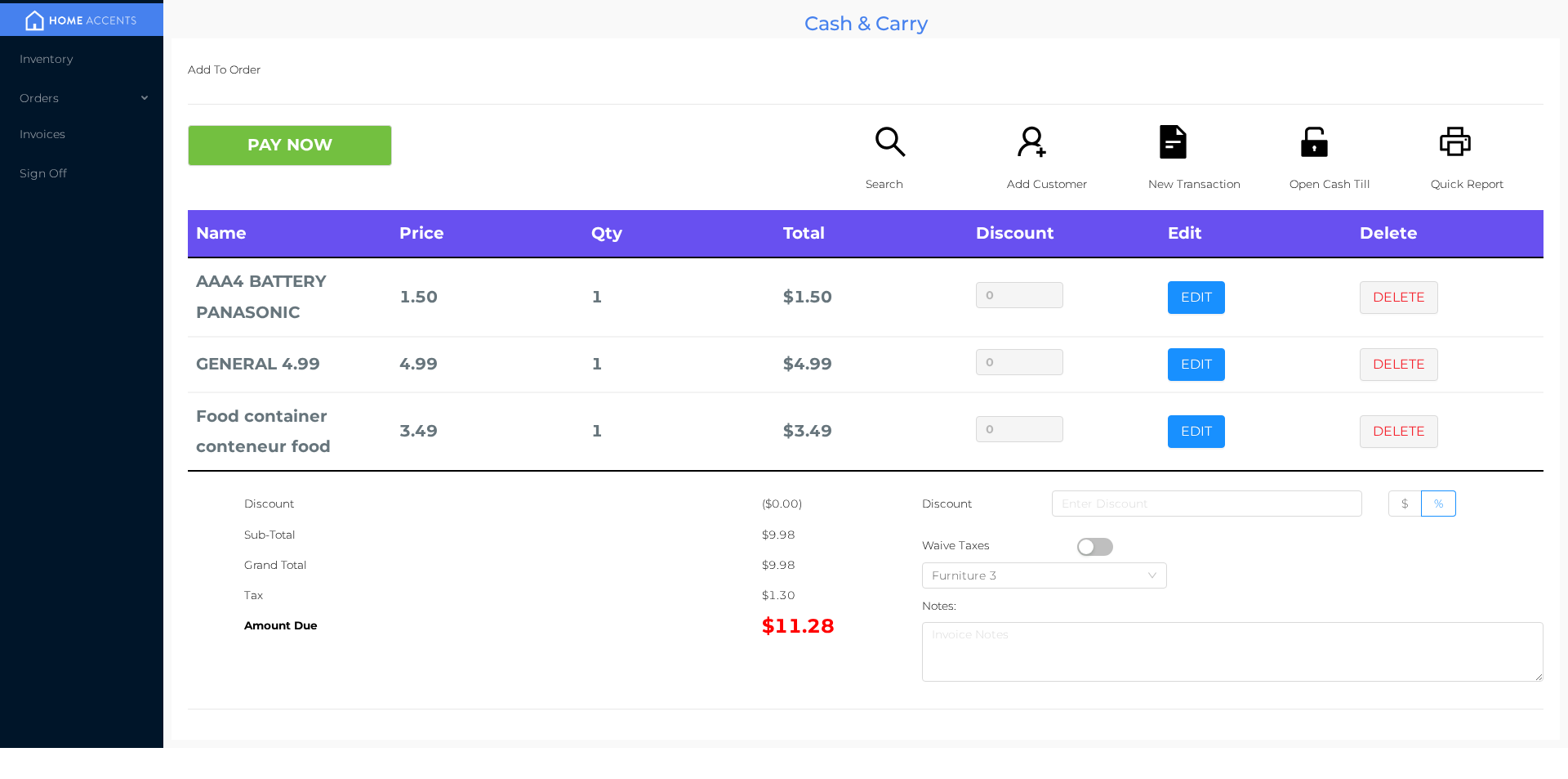
click at [866, 154] on div "Search" at bounding box center [922, 167] width 112 height 85
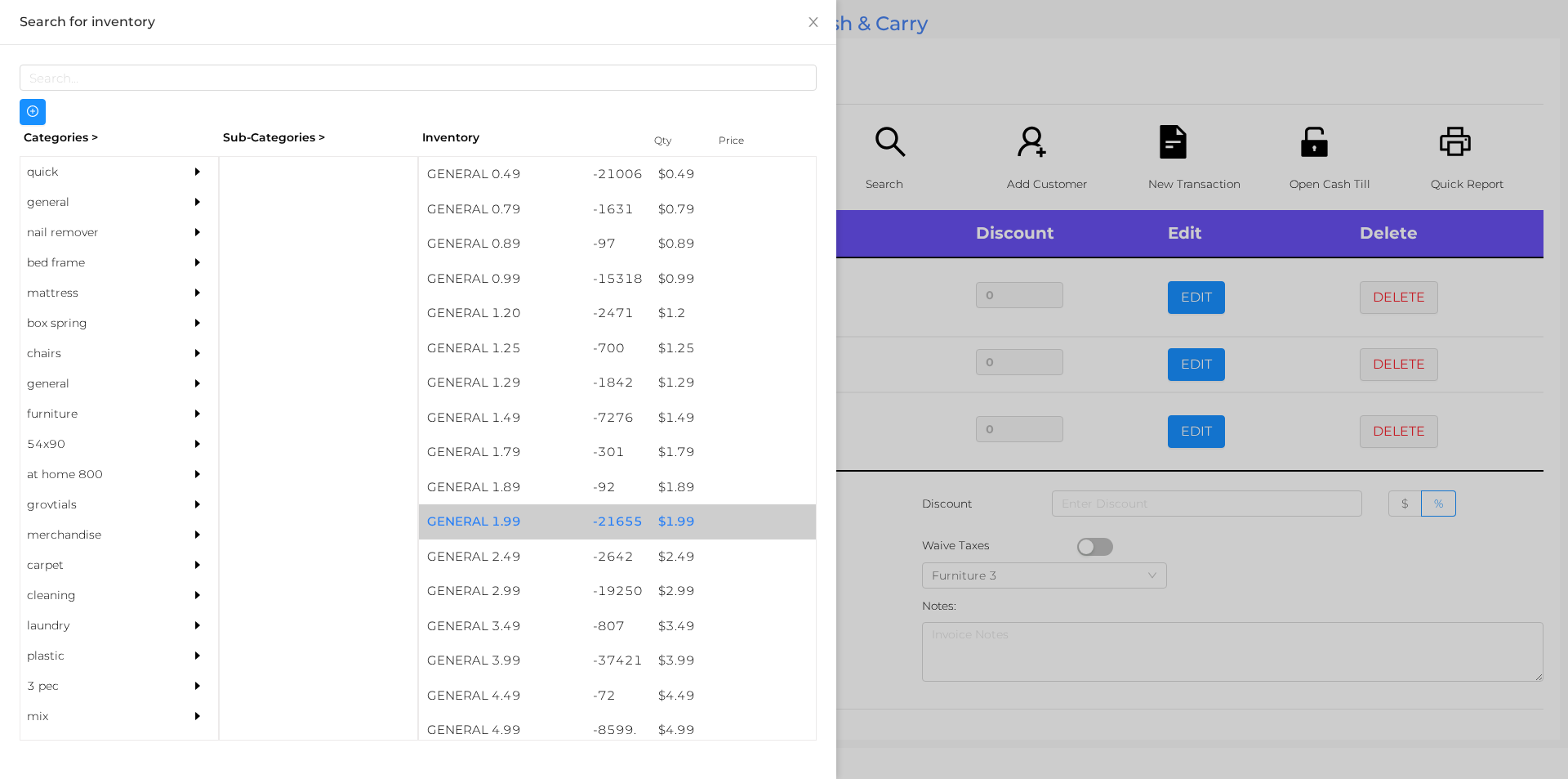
click at [677, 521] on div "$ 1.99" at bounding box center [733, 522] width 166 height 35
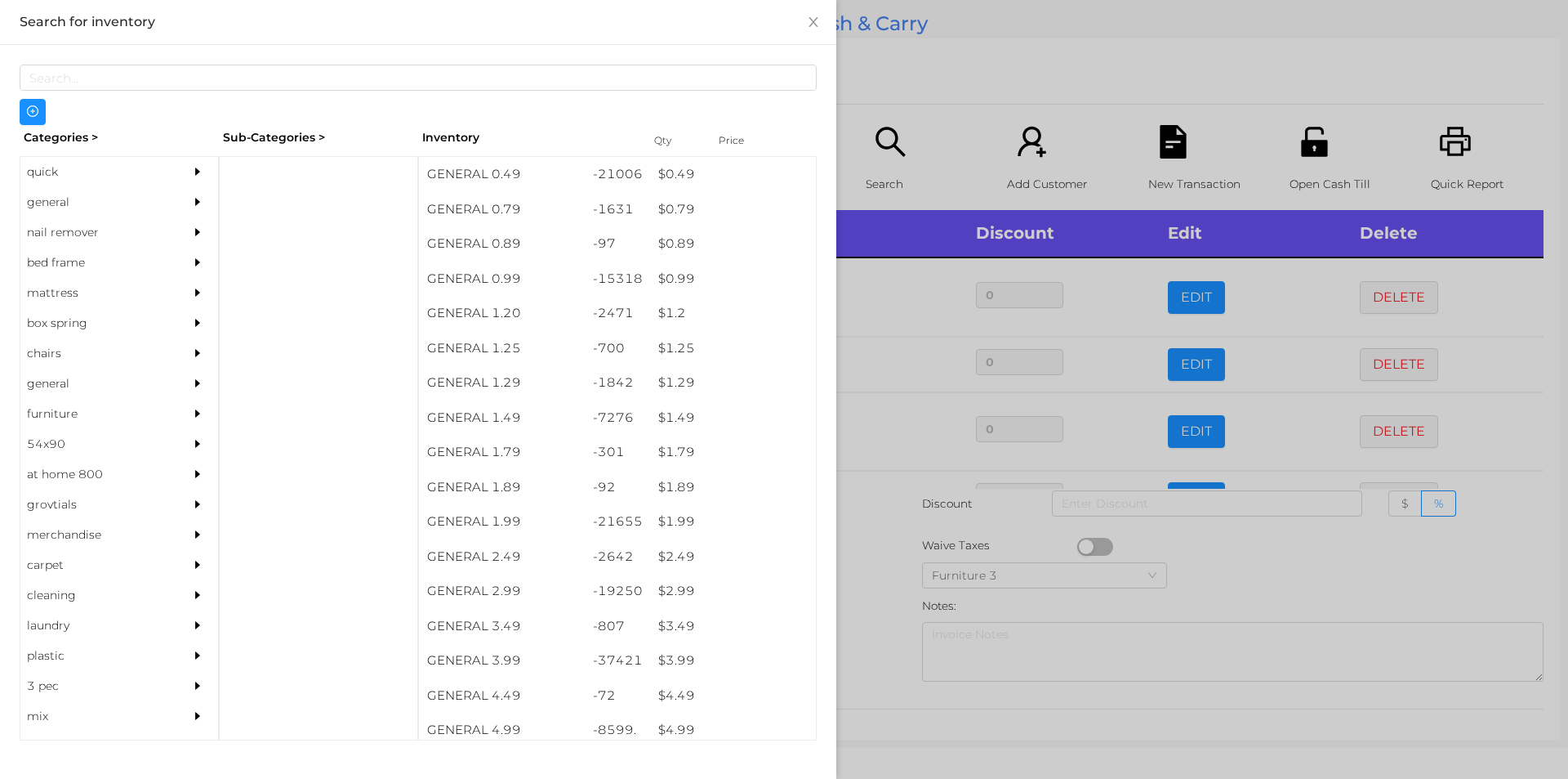
click at [862, 561] on div at bounding box center [784, 389] width 1568 height 779
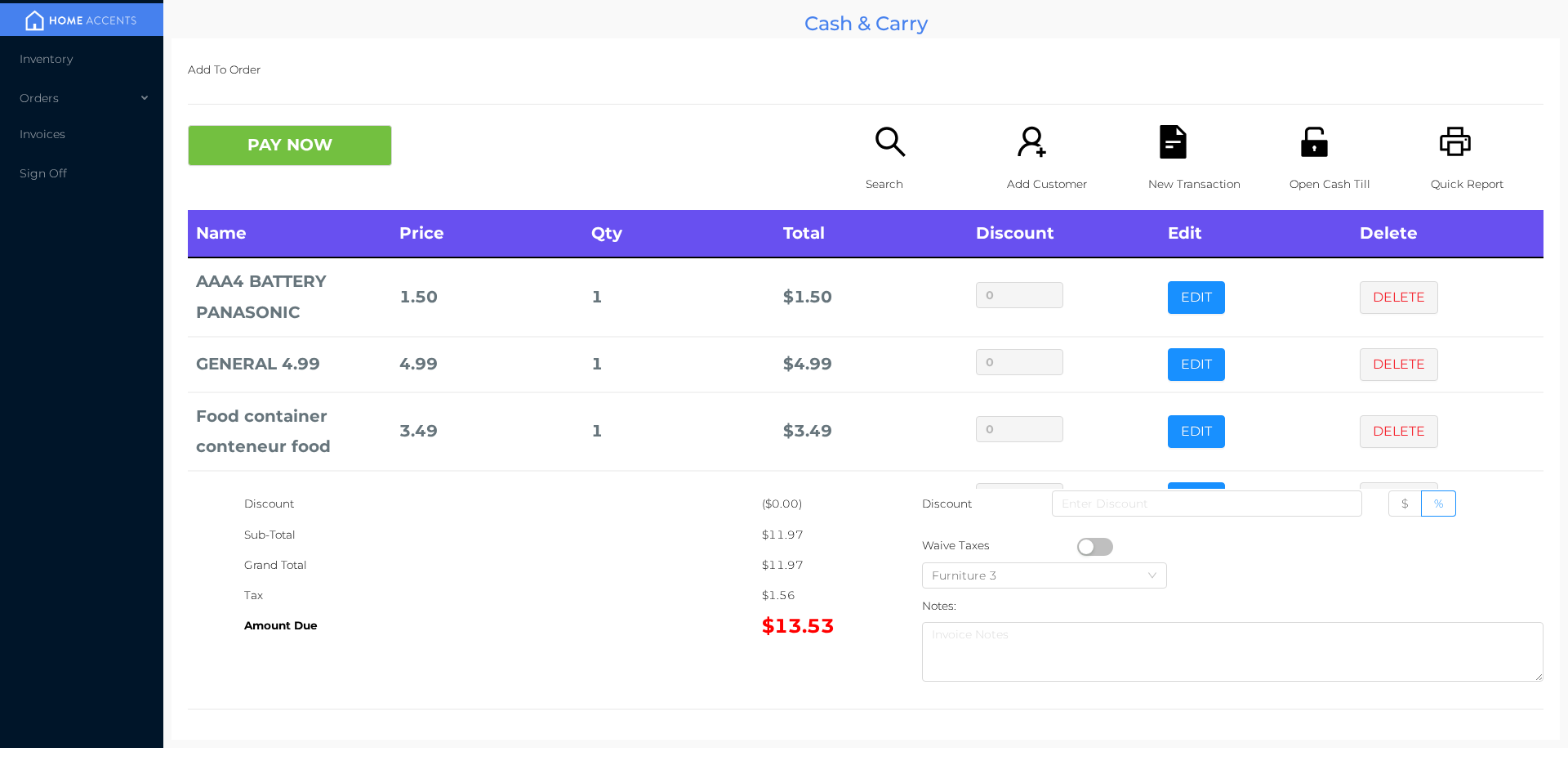
click at [1441, 161] on div "Quick Report" at bounding box center [1487, 167] width 112 height 85
click at [1176, 166] on div "New Transaction" at bounding box center [1204, 167] width 112 height 85
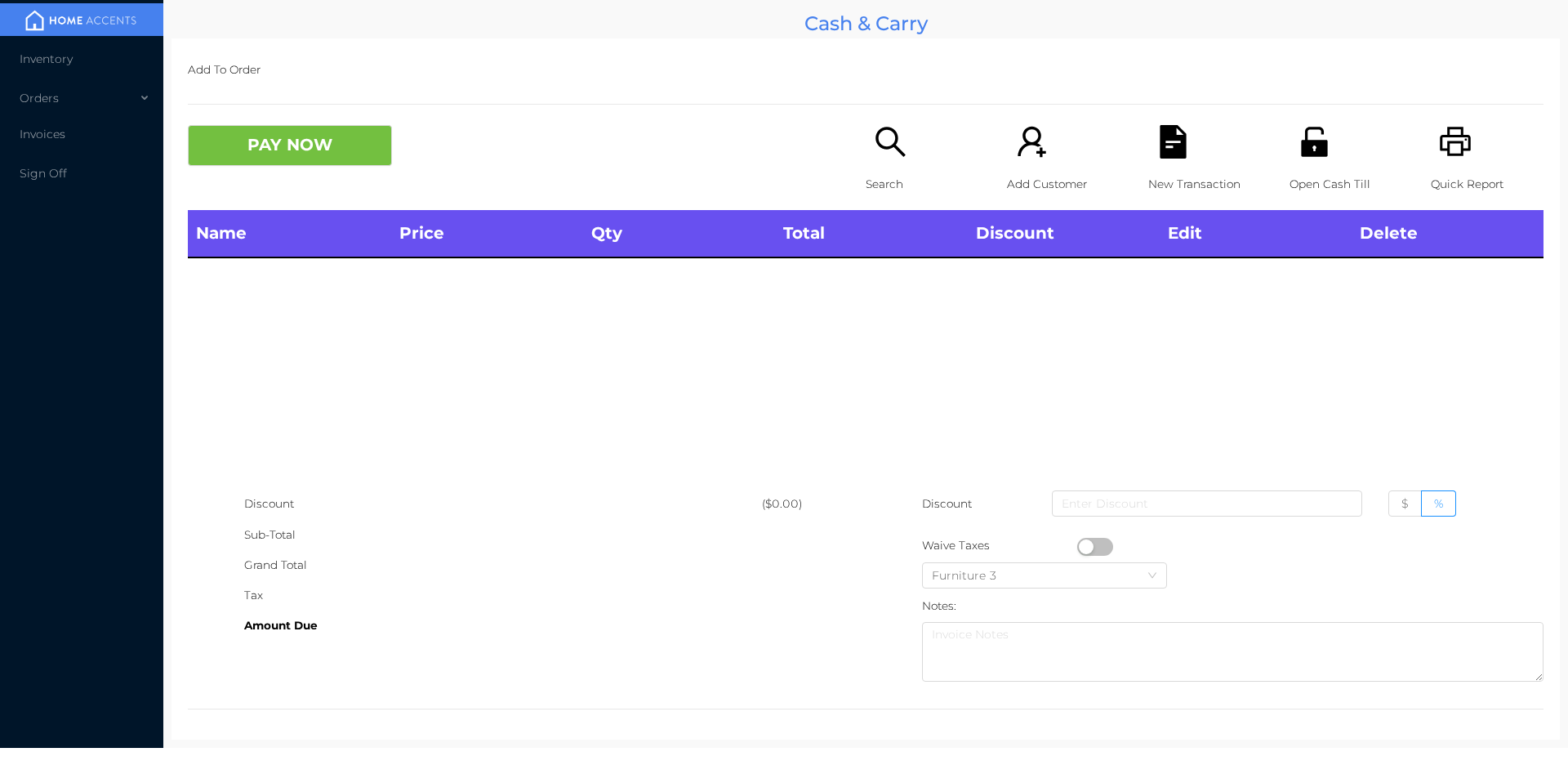
click at [349, 141] on button "PAY NOW" at bounding box center [290, 145] width 204 height 41
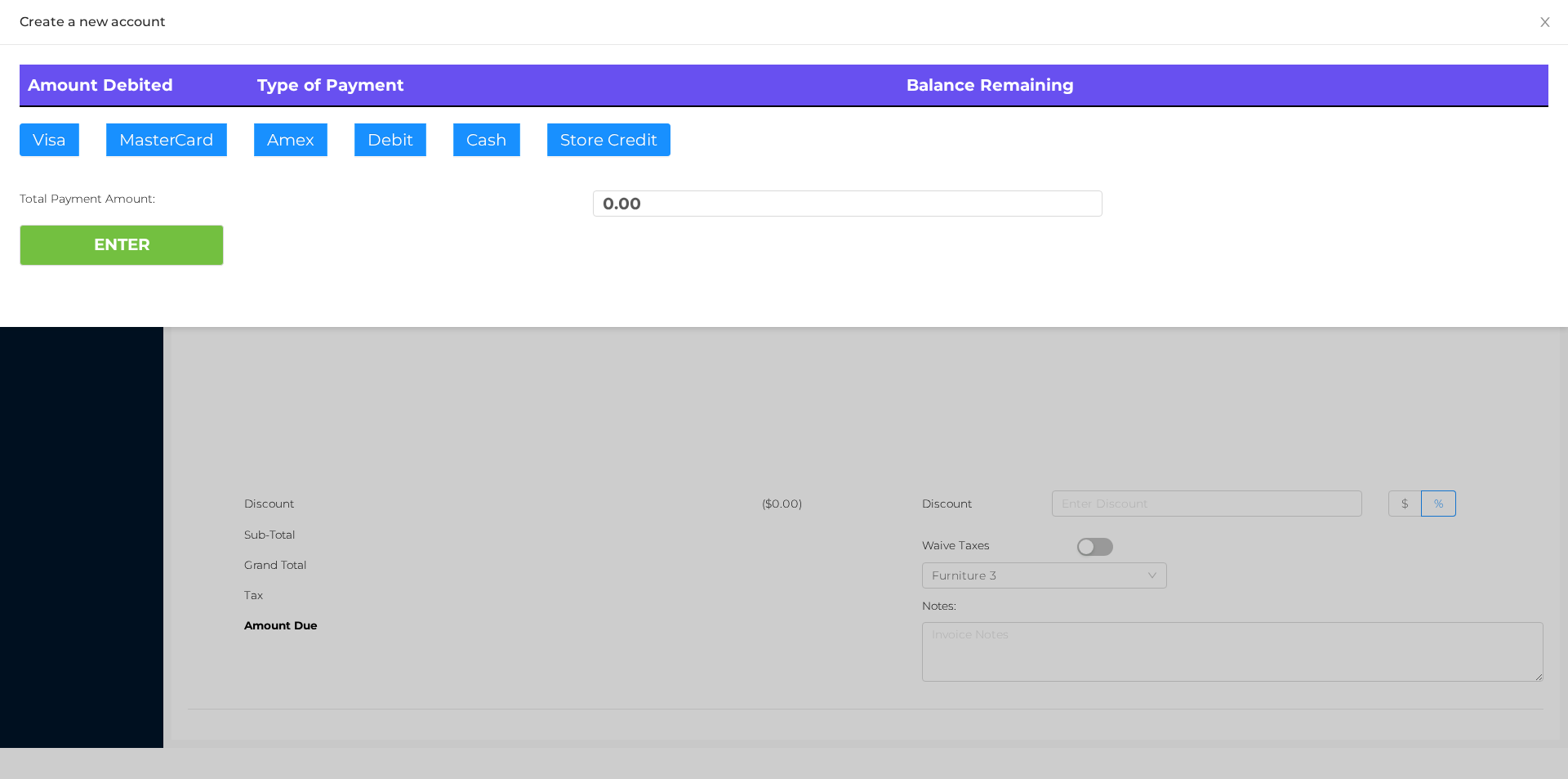
click at [449, 445] on div at bounding box center [784, 389] width 1568 height 779
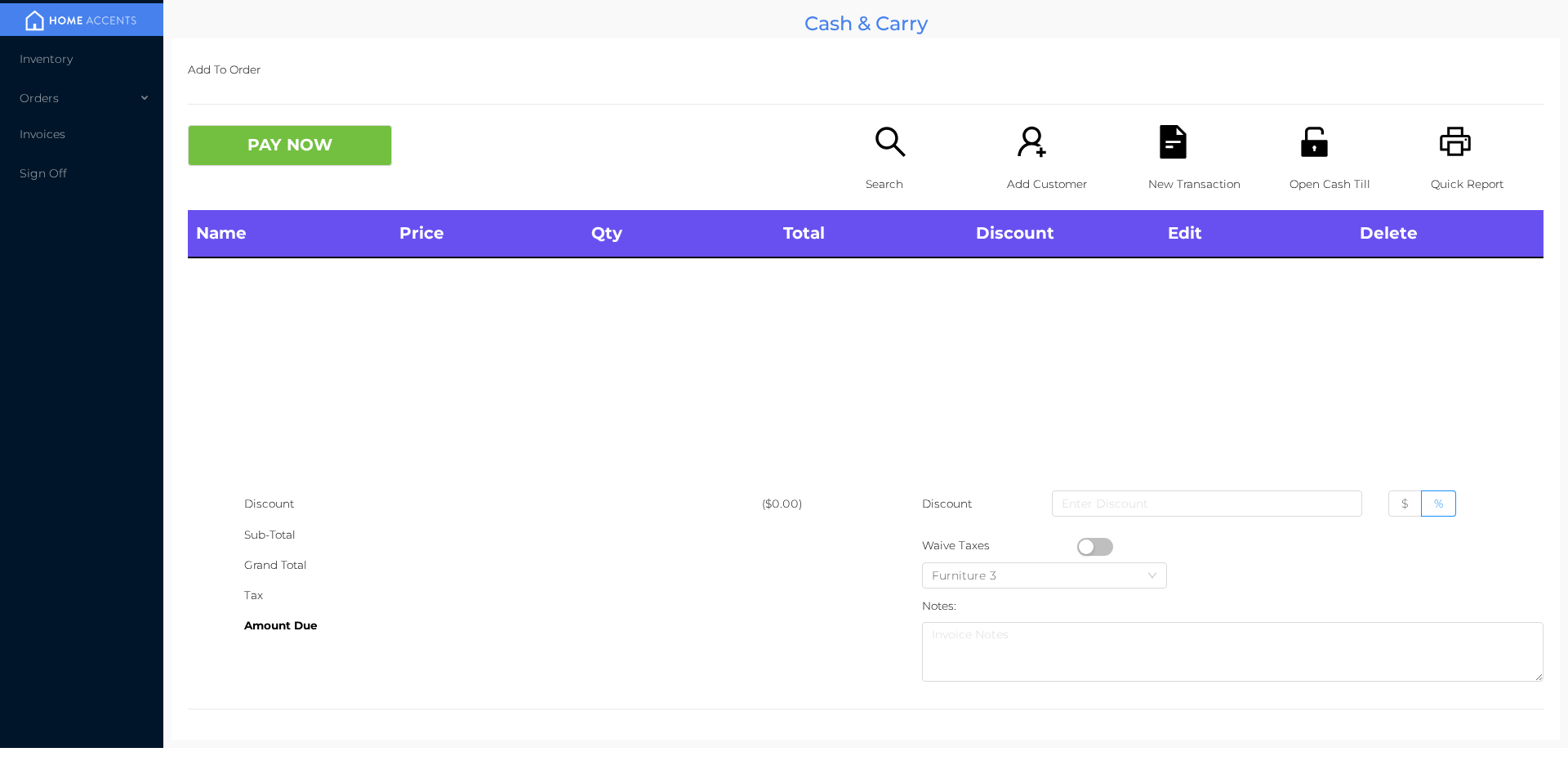
click at [888, 169] on p "Search" at bounding box center [922, 184] width 112 height 31
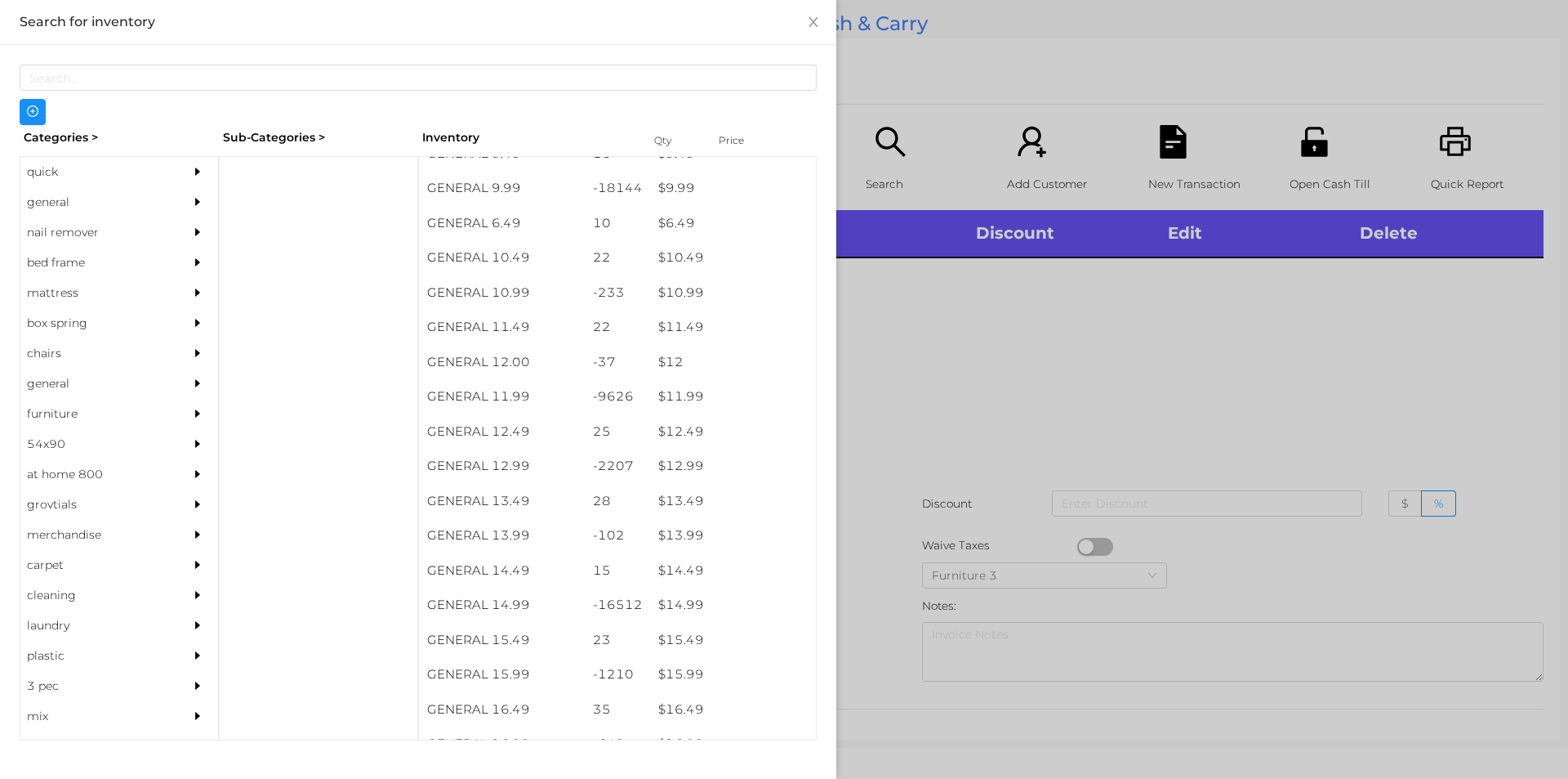
scroll to position [983, 0]
click at [673, 605] on div "$ 14.99" at bounding box center [733, 605] width 166 height 35
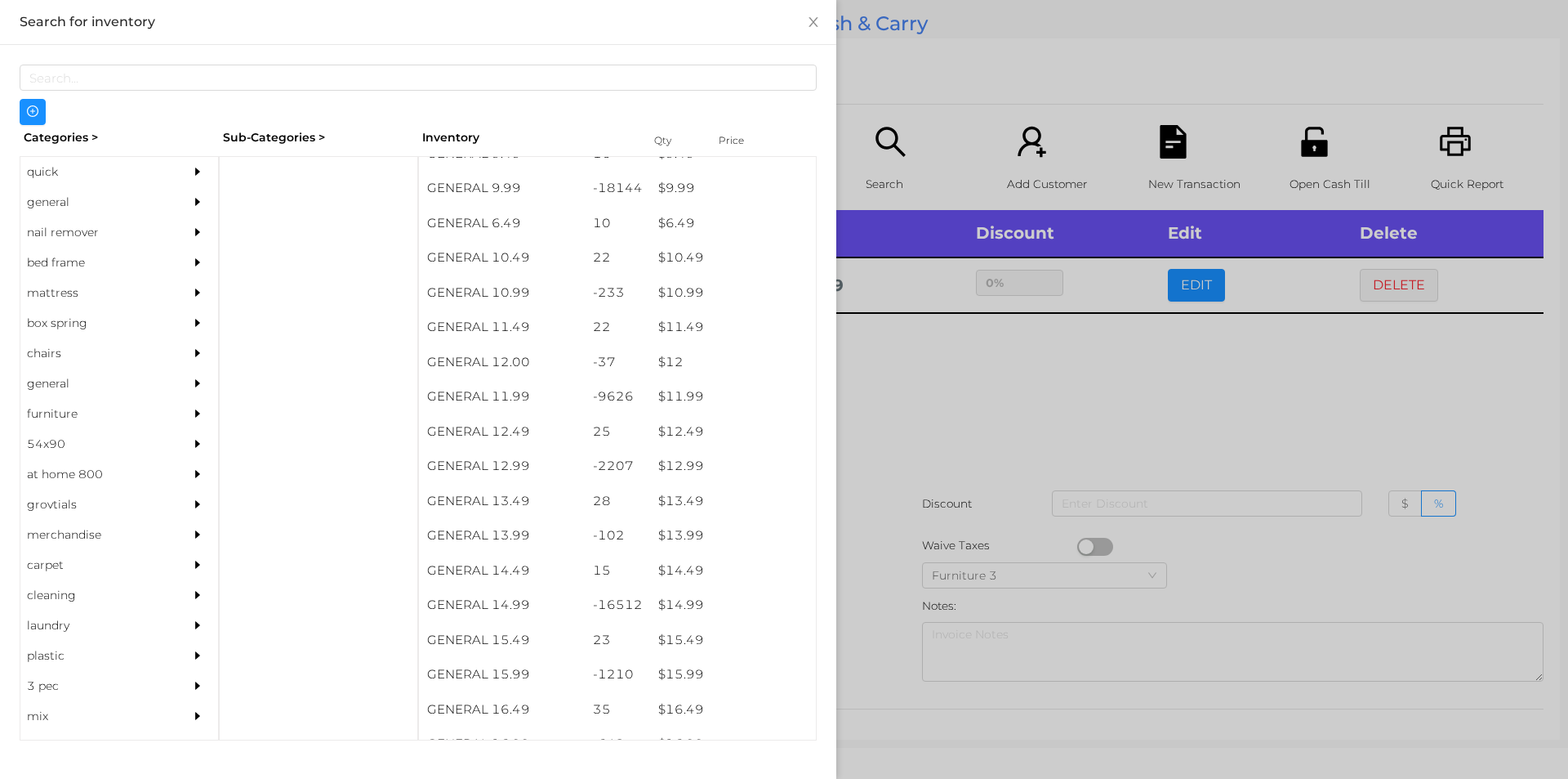
click at [889, 610] on div at bounding box center [784, 389] width 1568 height 779
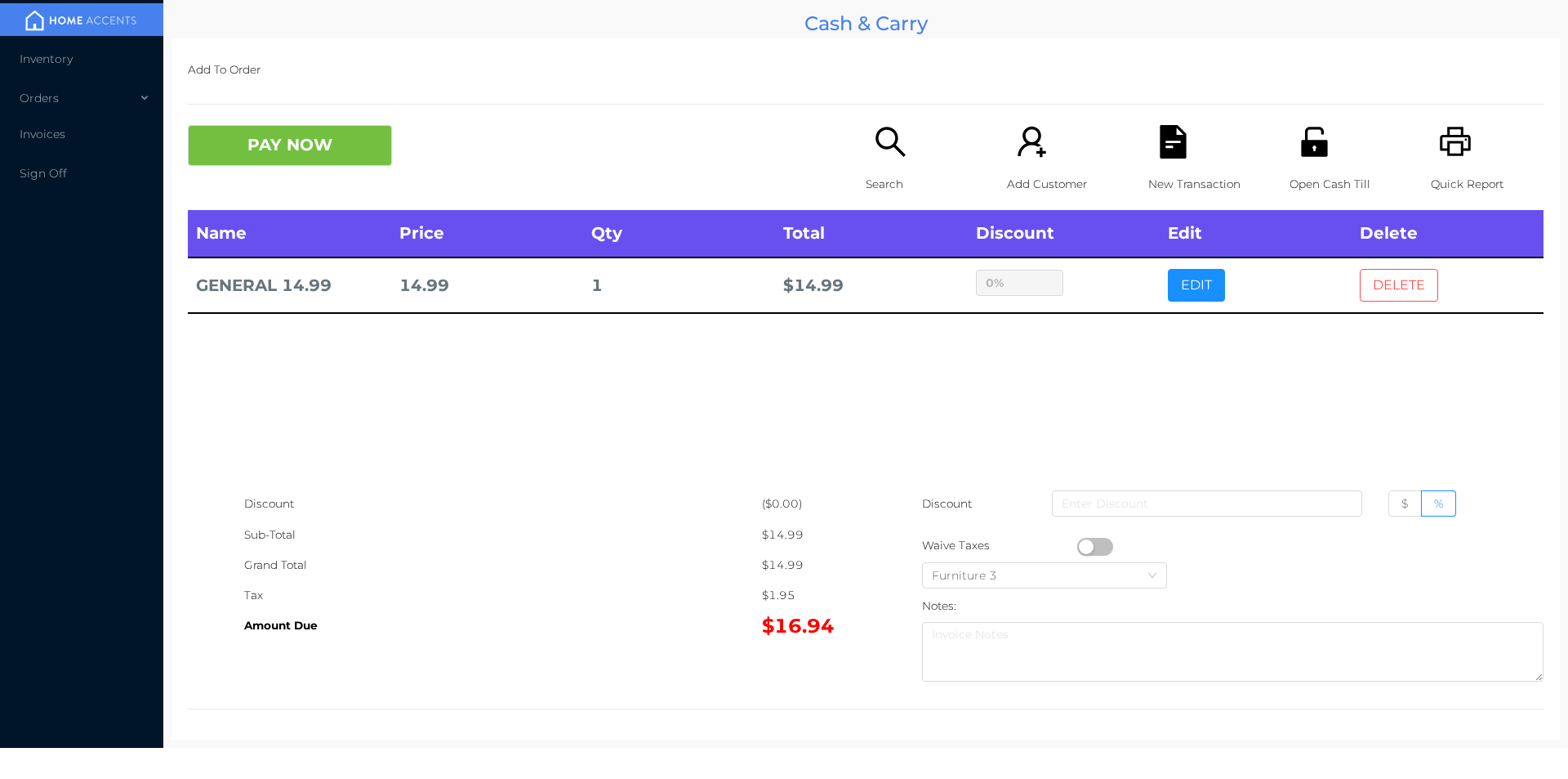
click at [1404, 281] on button "DELETE" at bounding box center [1399, 284] width 78 height 32
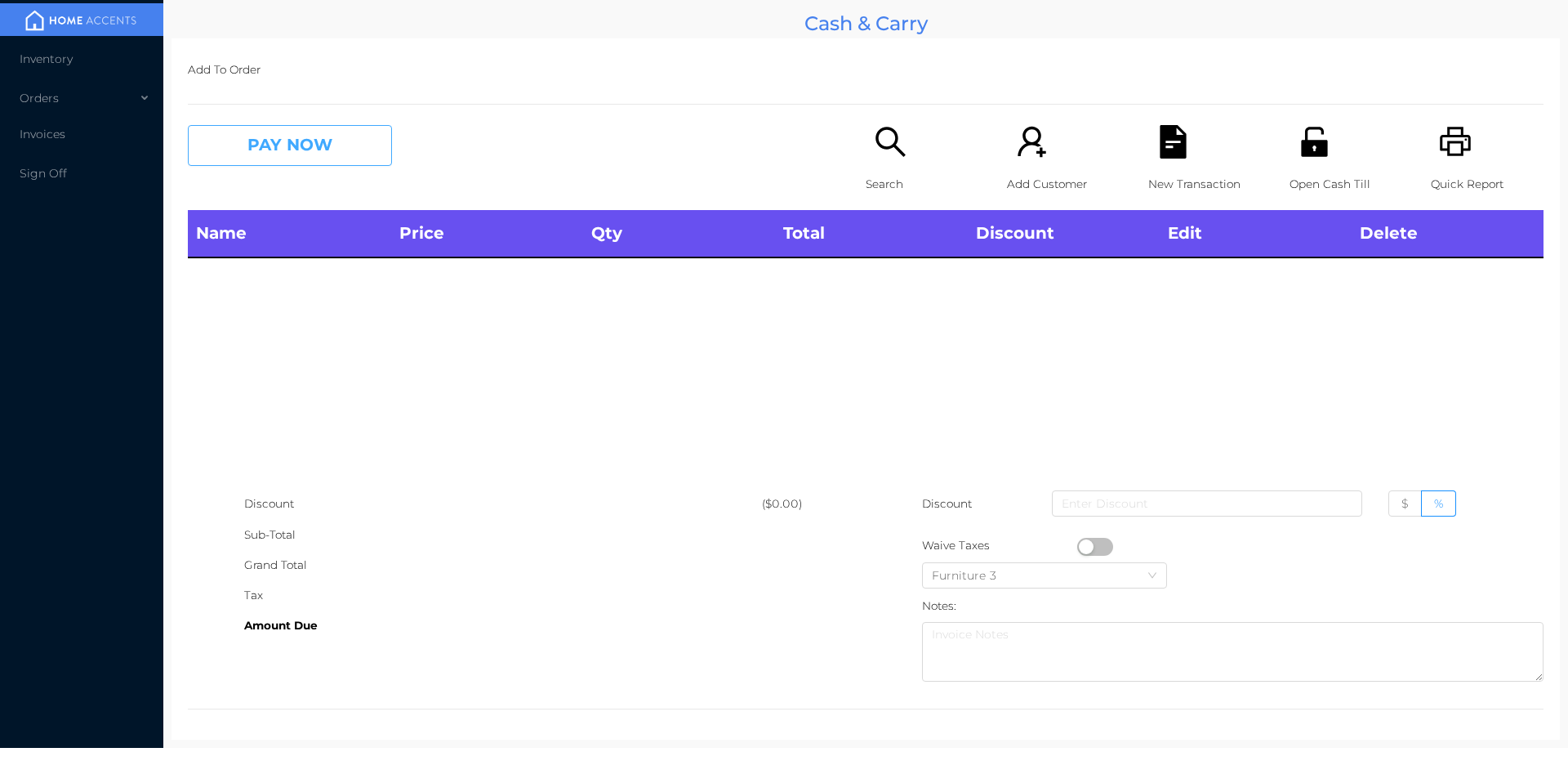
click at [341, 142] on button "PAY NOW" at bounding box center [290, 145] width 204 height 41
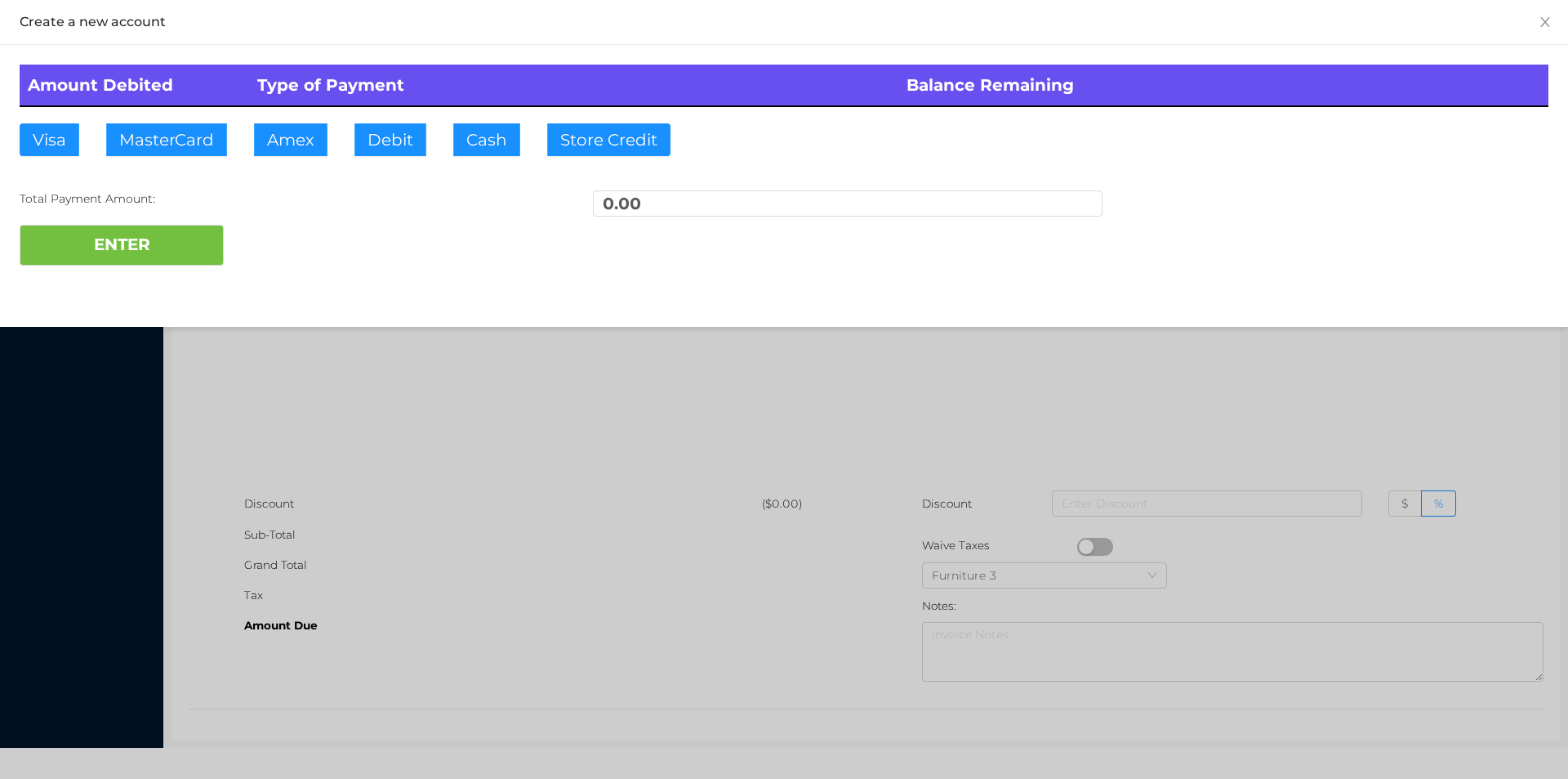
click at [406, 352] on div at bounding box center [784, 389] width 1568 height 779
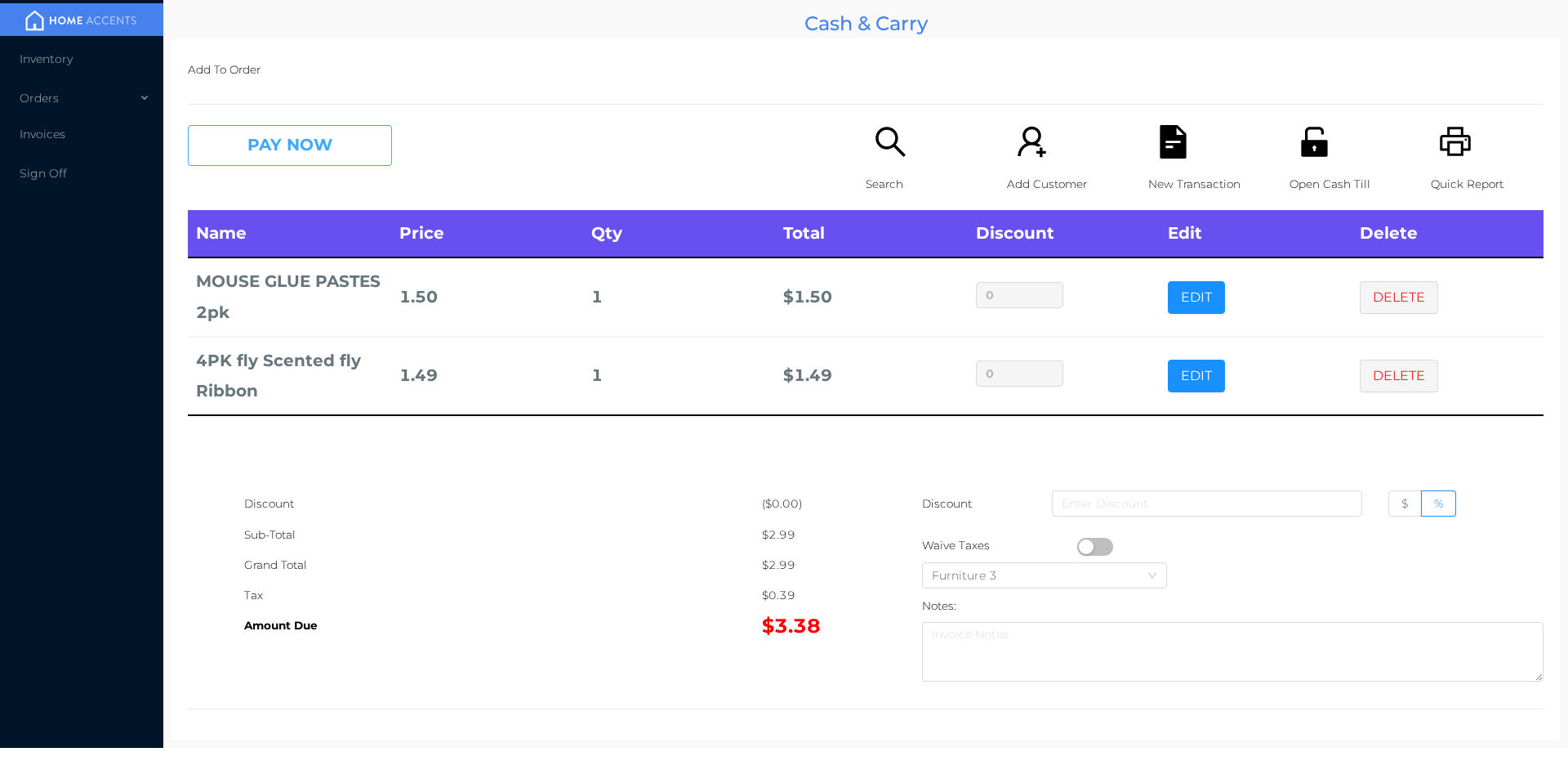
click at [290, 148] on button "PAY NOW" at bounding box center [290, 145] width 204 height 41
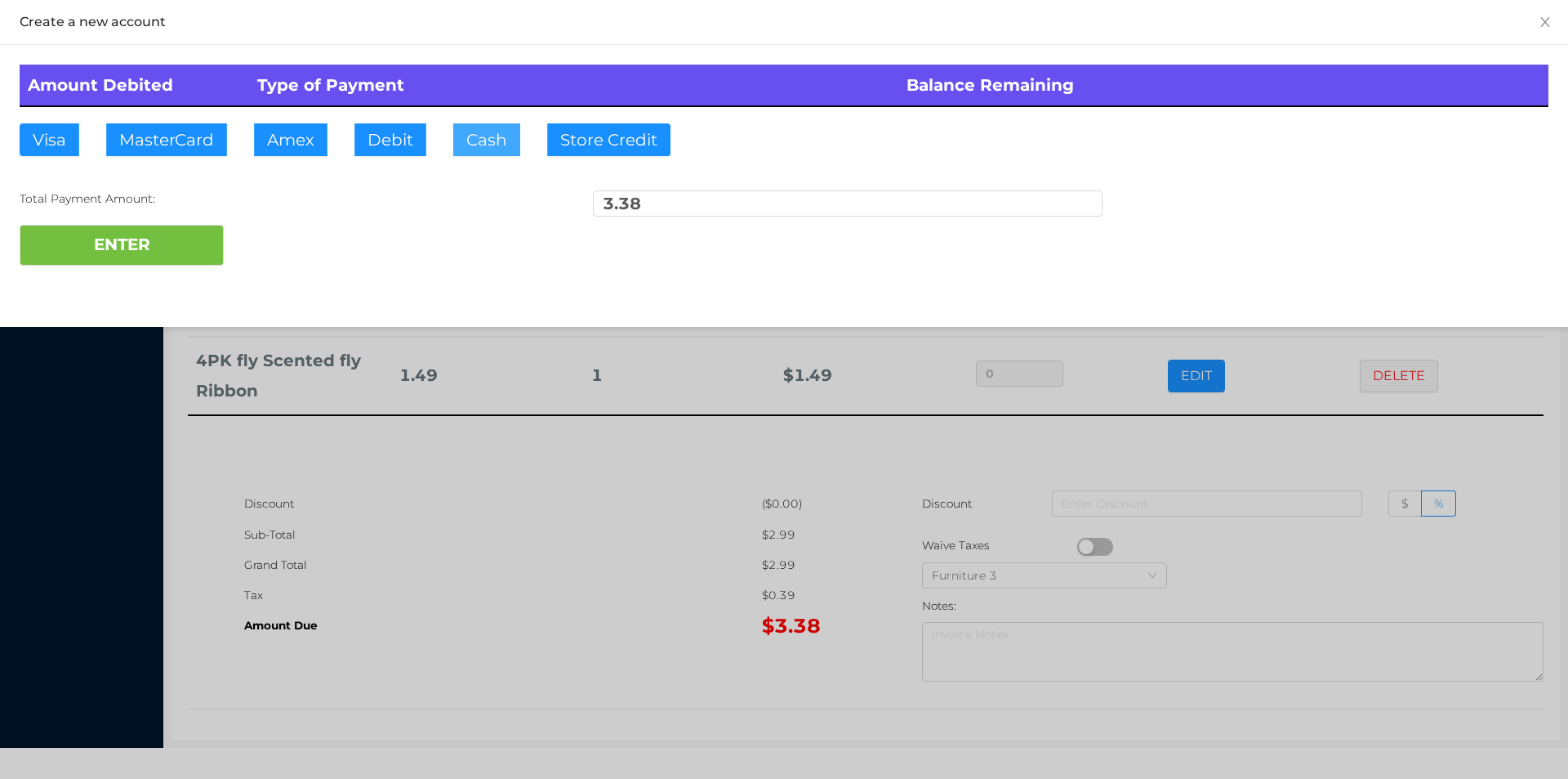
click at [474, 142] on button "Cash" at bounding box center [487, 139] width 67 height 32
type input "10."
click at [145, 243] on button "ENTER" at bounding box center [121, 245] width 204 height 41
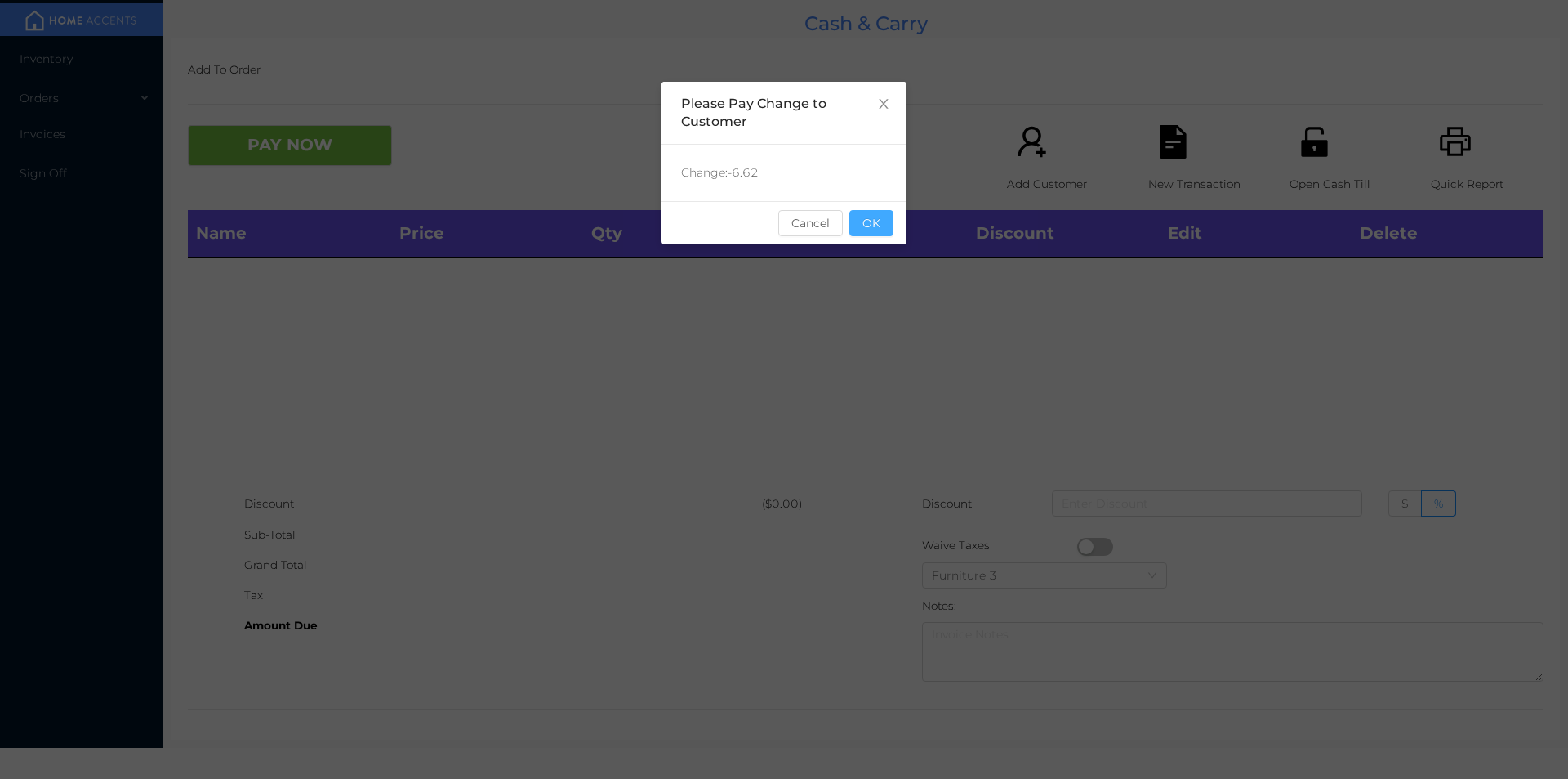
click at [862, 230] on button "OK" at bounding box center [871, 223] width 44 height 26
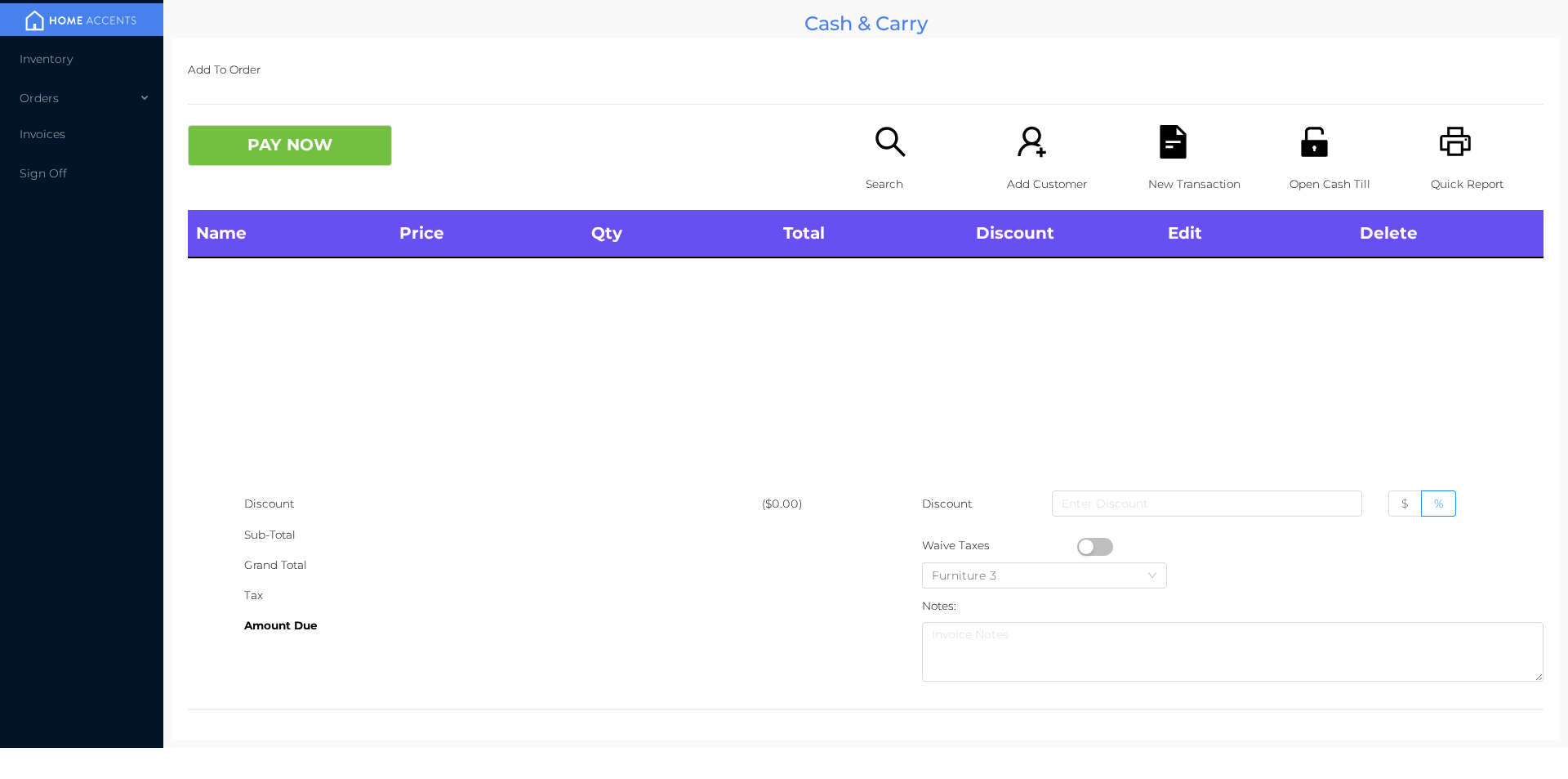
click at [876, 159] on icon "icon: search" at bounding box center [890, 141] width 33 height 33
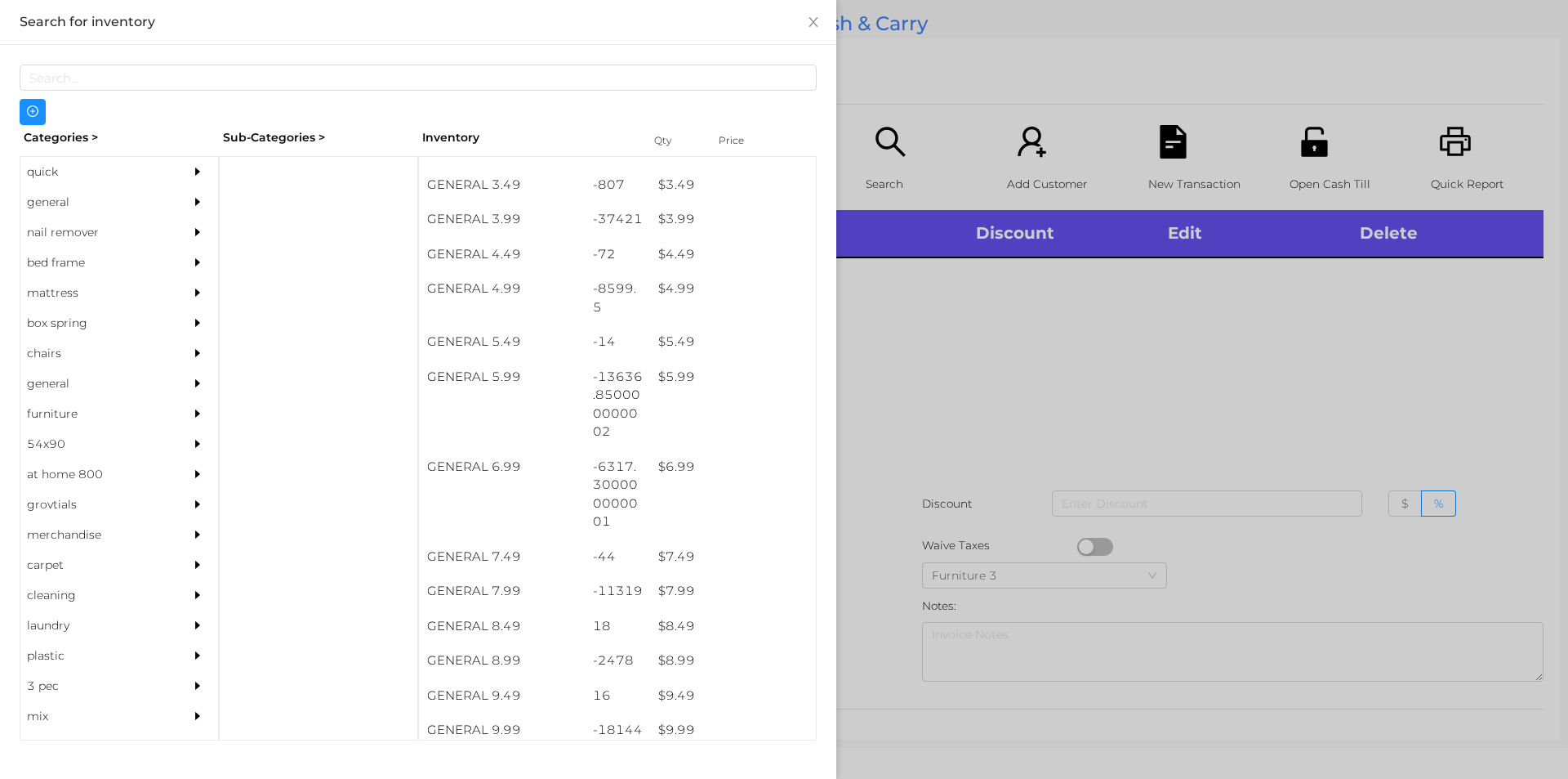
scroll to position [443, 0]
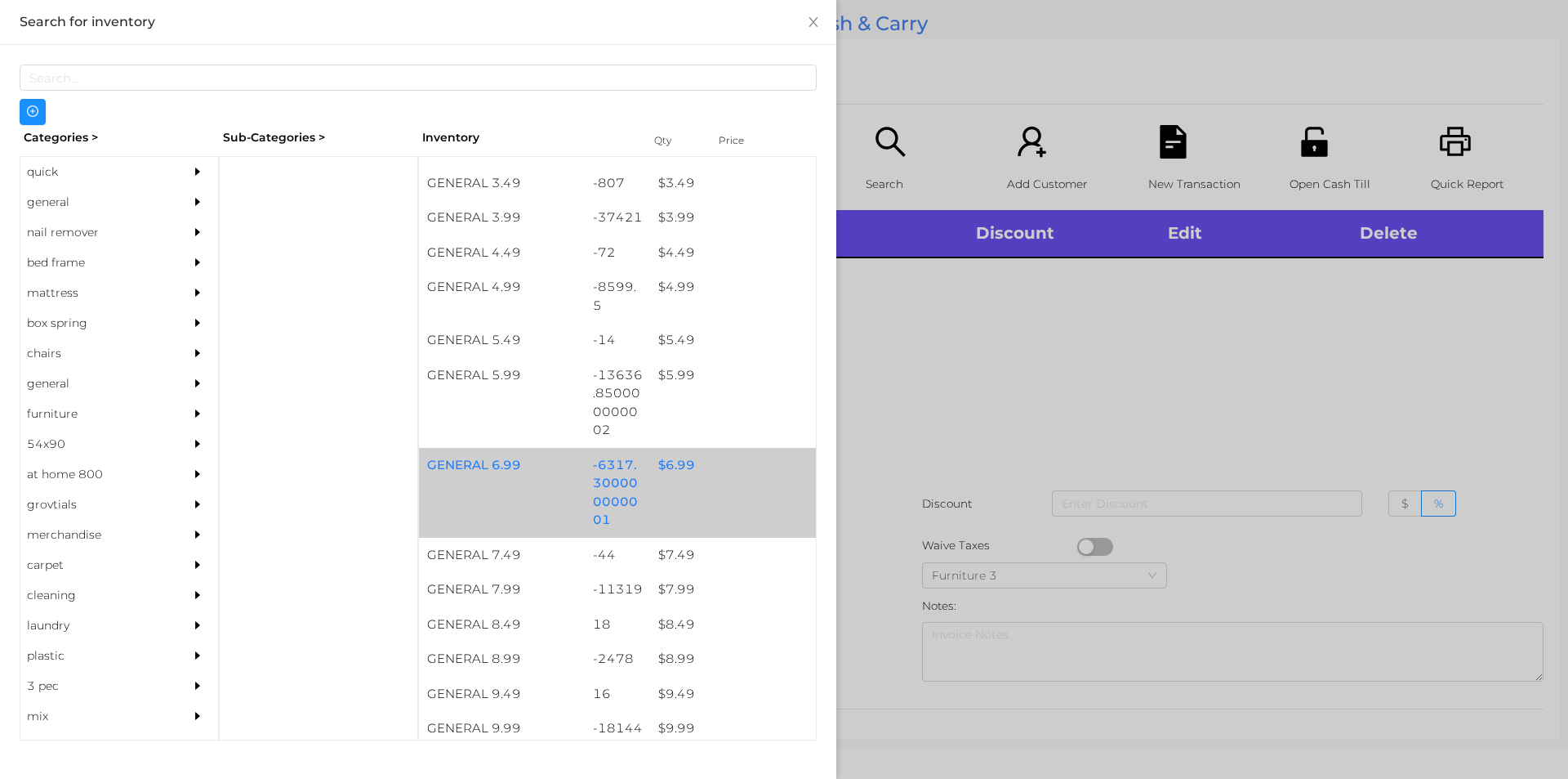
click at [664, 455] on div "$ 6.99" at bounding box center [733, 465] width 166 height 35
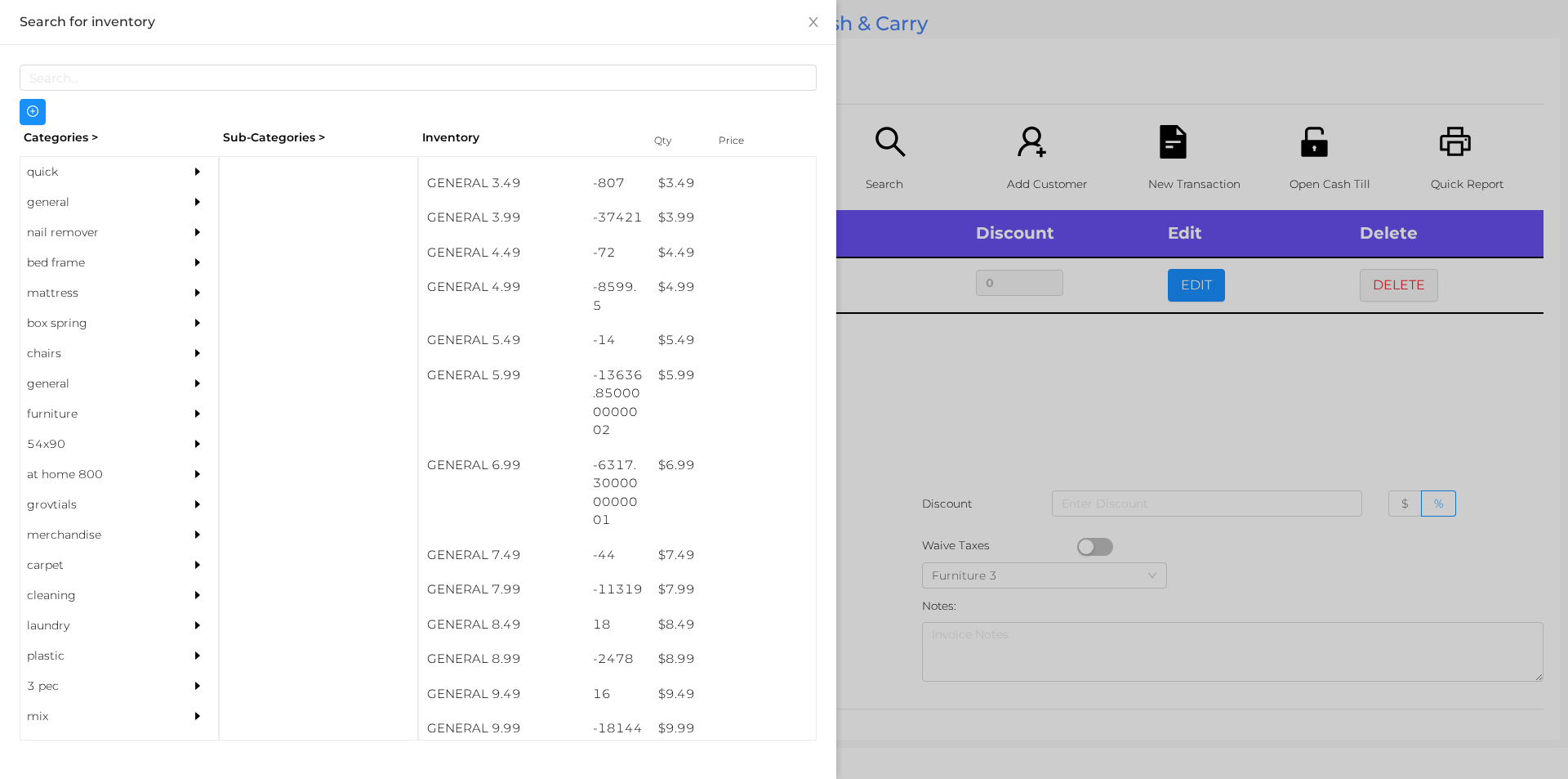
click at [985, 405] on div at bounding box center [784, 389] width 1568 height 779
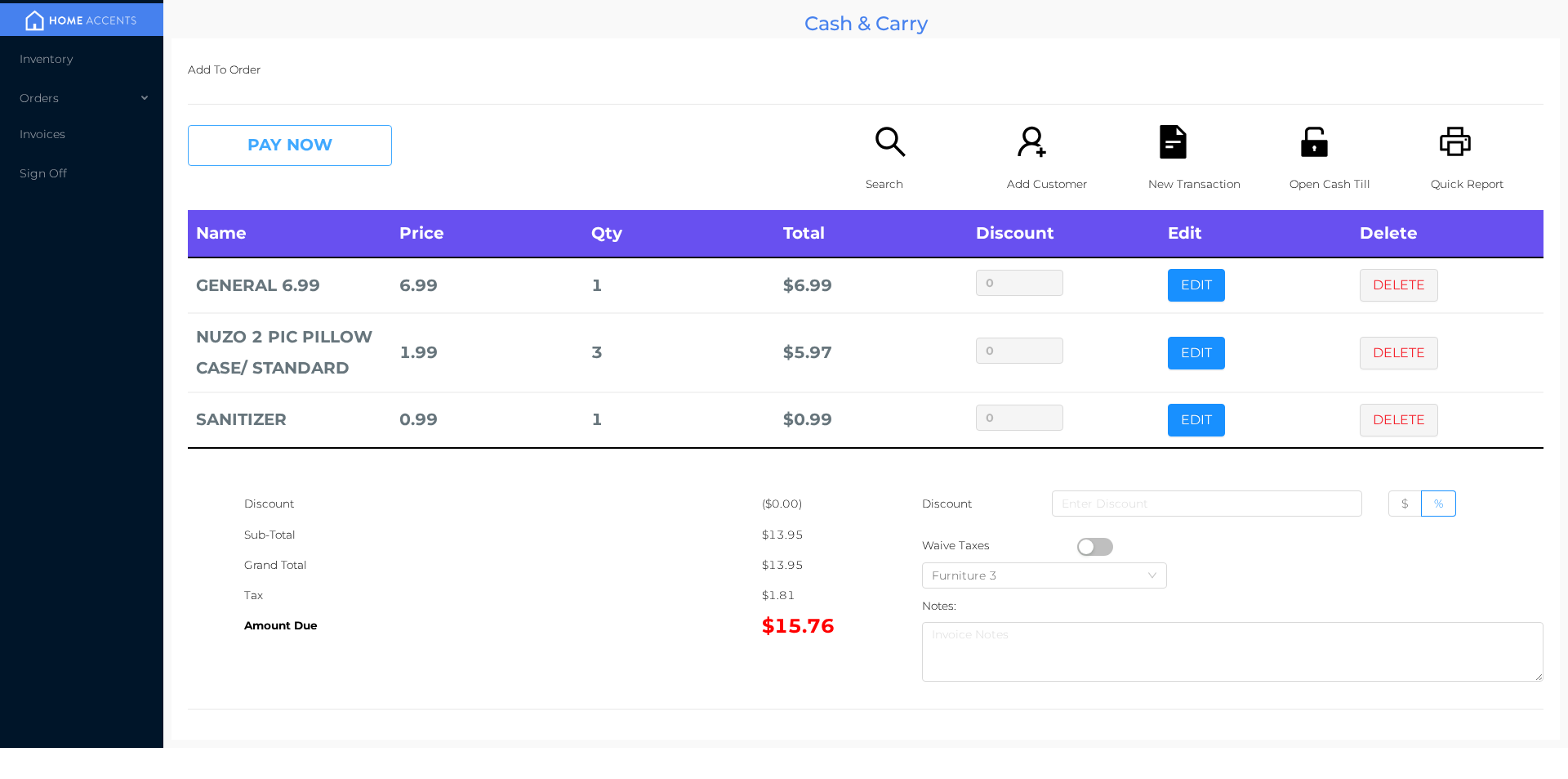
click at [284, 142] on button "PAY NOW" at bounding box center [290, 145] width 204 height 41
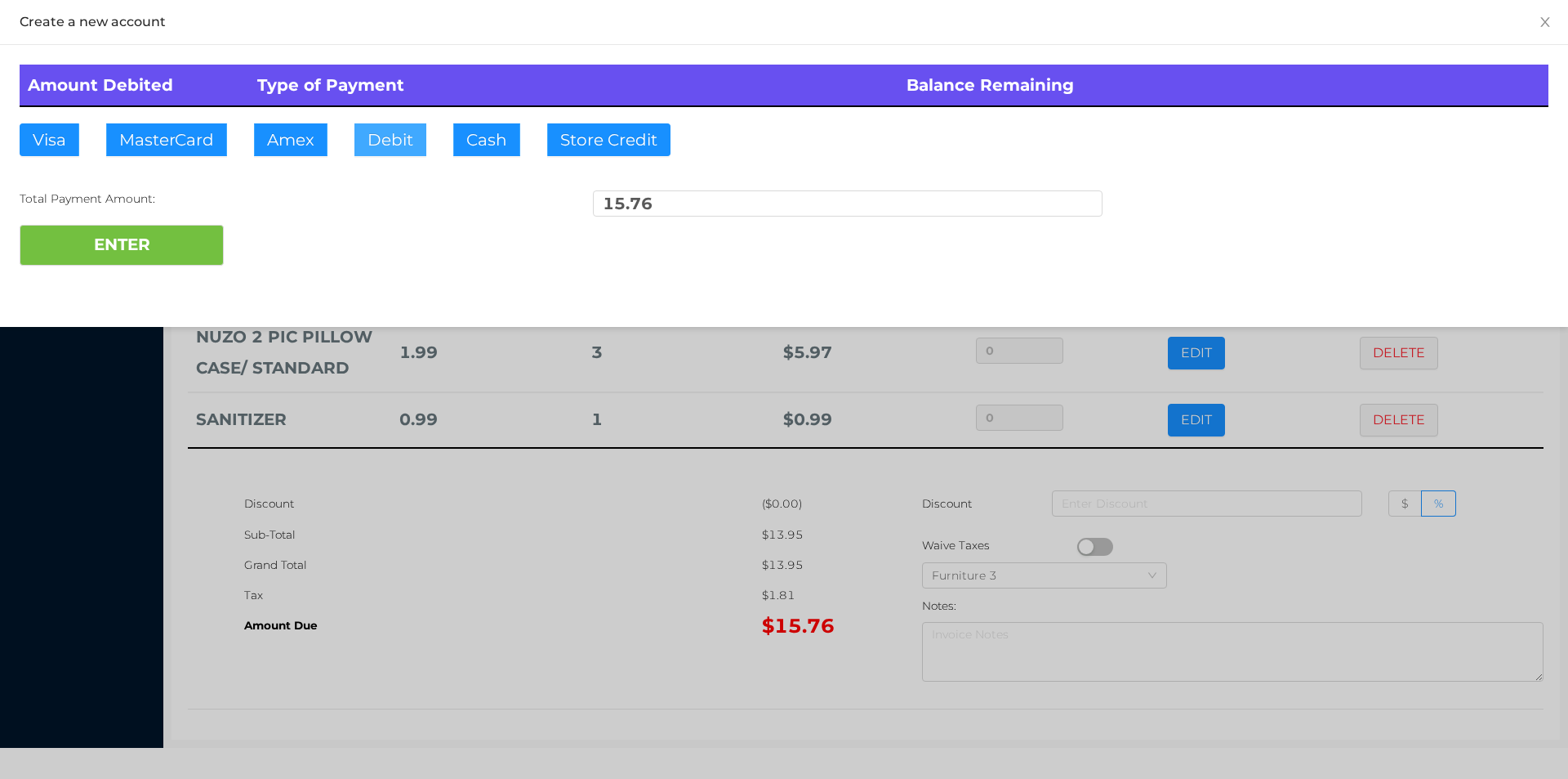
click at [390, 141] on button "Debit" at bounding box center [390, 139] width 72 height 32
click at [174, 239] on button "ENTER" at bounding box center [121, 245] width 204 height 41
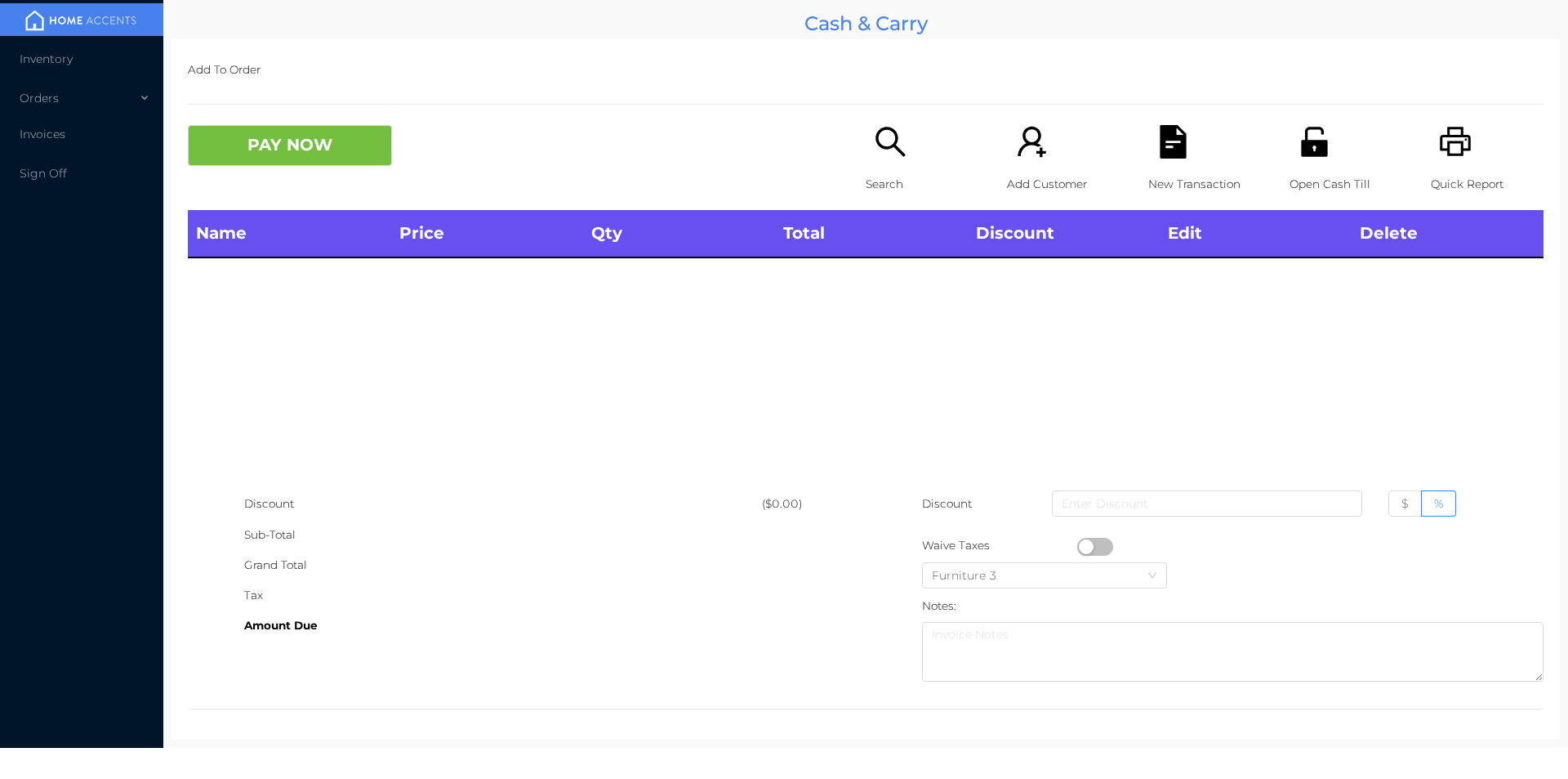
click at [1439, 143] on icon "icon: printer" at bounding box center [1456, 141] width 33 height 33
click at [866, 141] on div "Search" at bounding box center [922, 167] width 112 height 85
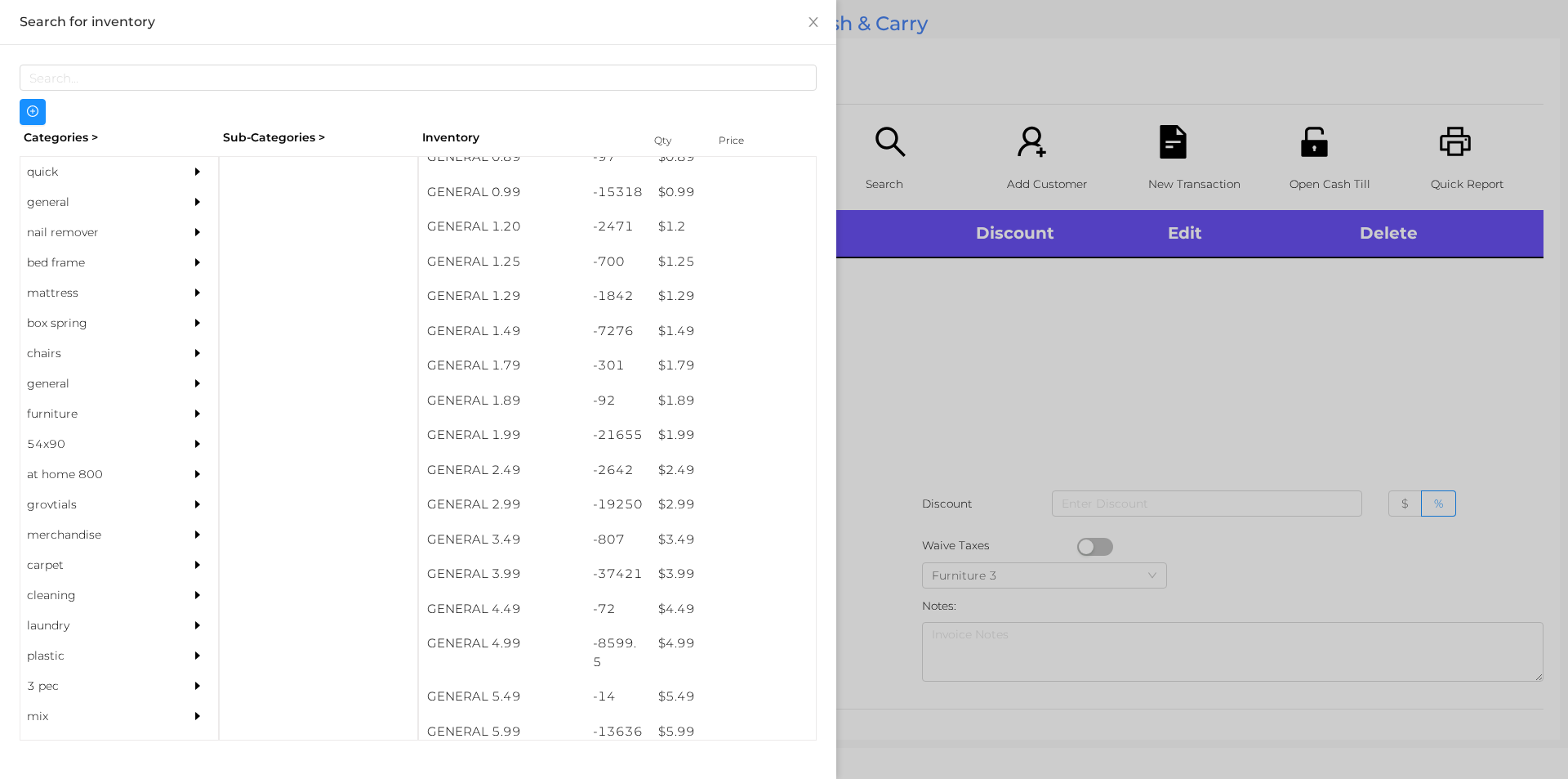
scroll to position [86, 0]
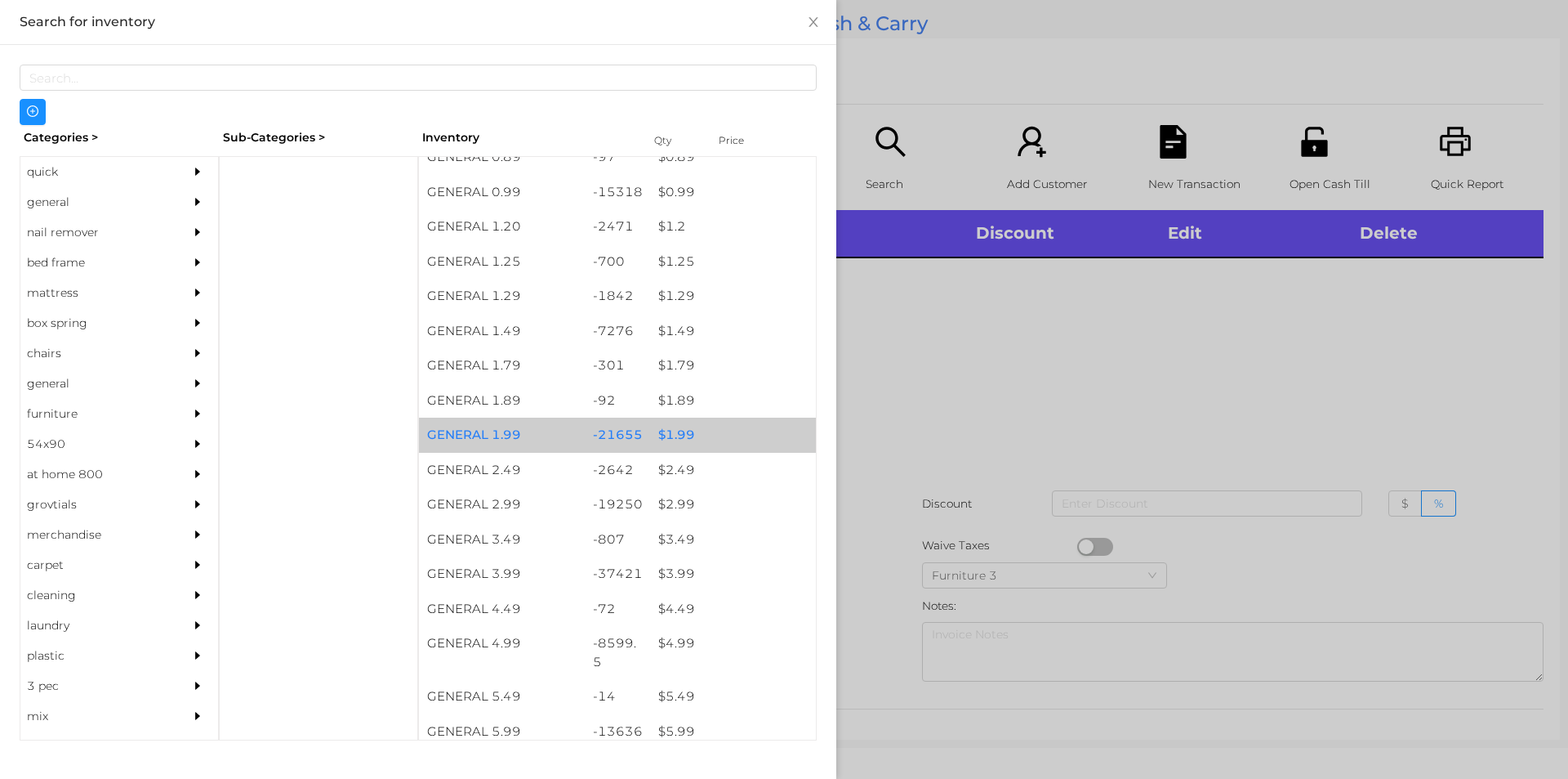
click at [689, 426] on div "$ 1.99" at bounding box center [733, 435] width 166 height 35
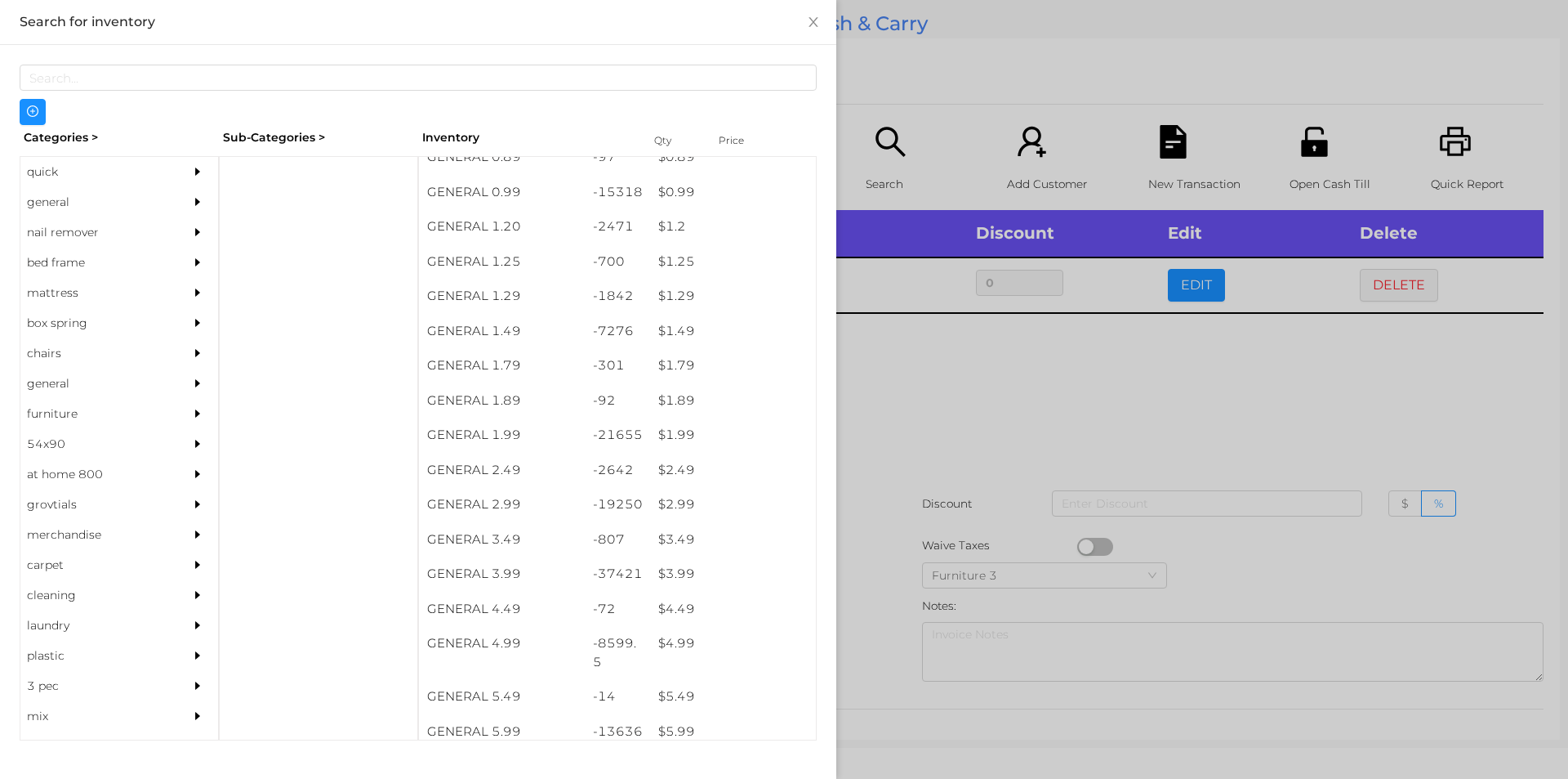
click at [917, 427] on div at bounding box center [784, 389] width 1568 height 779
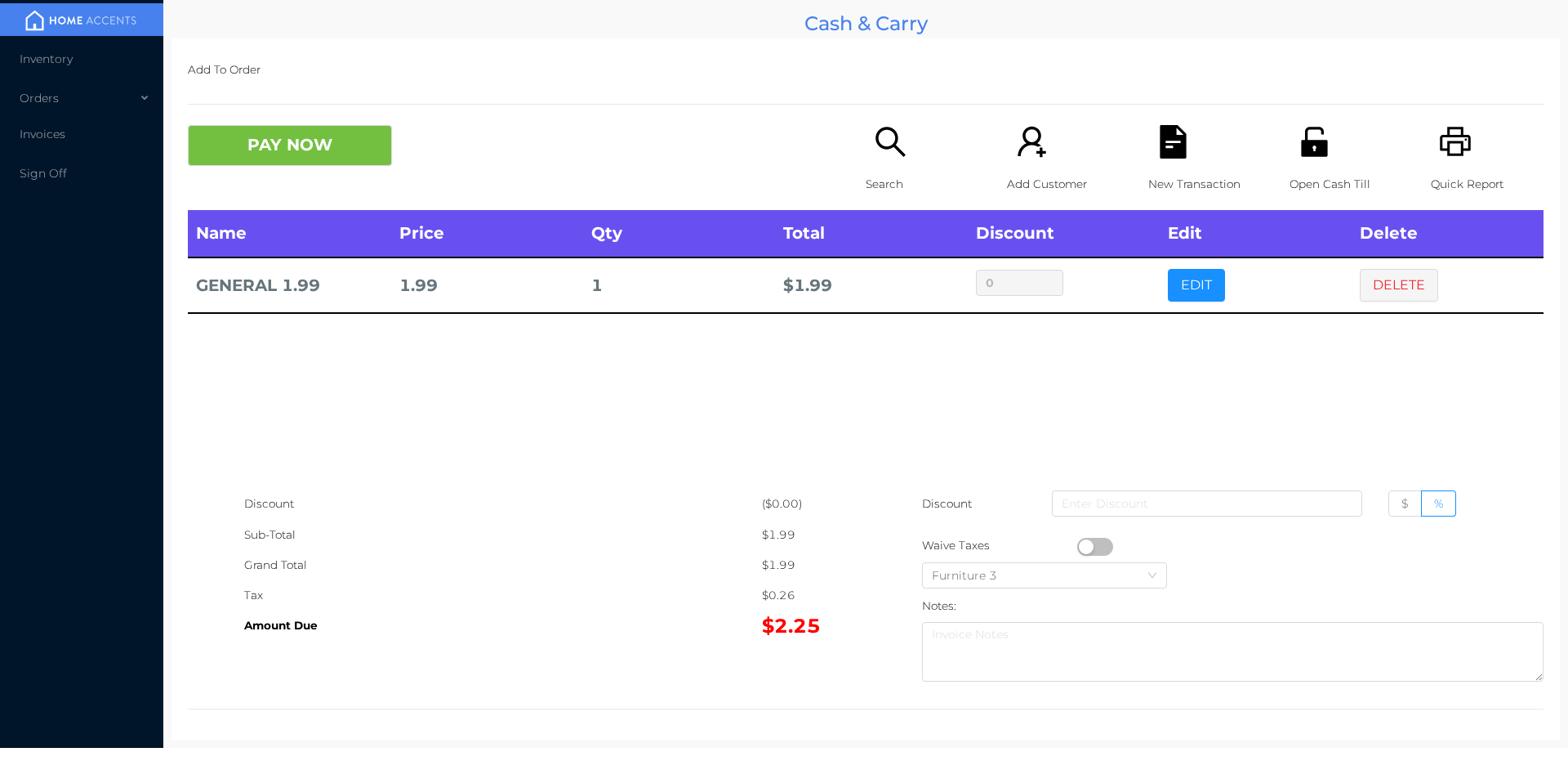
click at [1083, 540] on button "button" at bounding box center [1094, 546] width 36 height 18
click at [250, 152] on button "PAY NOW" at bounding box center [290, 145] width 204 height 41
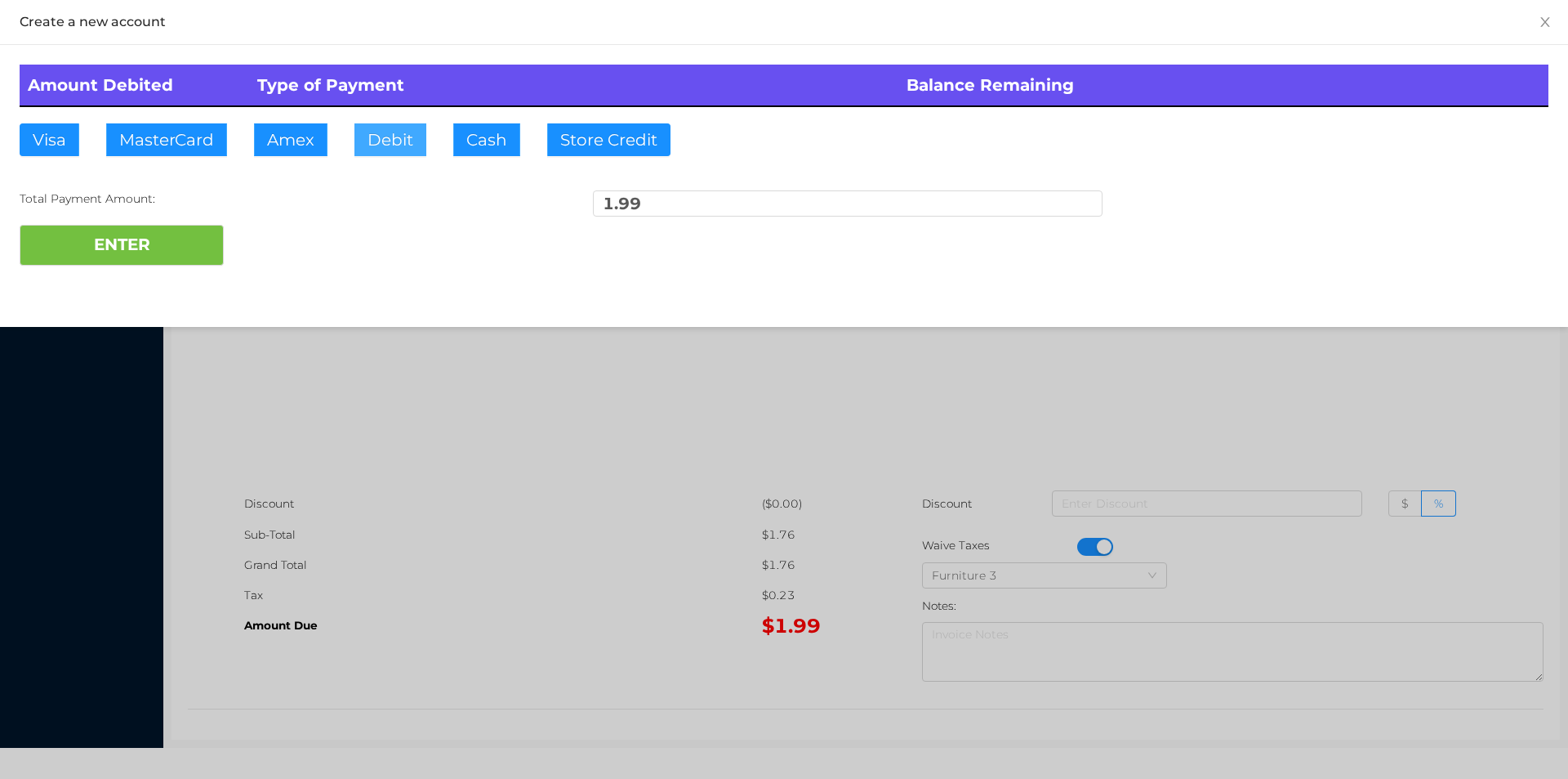
click at [372, 148] on button "Debit" at bounding box center [390, 139] width 72 height 32
click at [170, 244] on button "ENTER" at bounding box center [121, 245] width 204 height 41
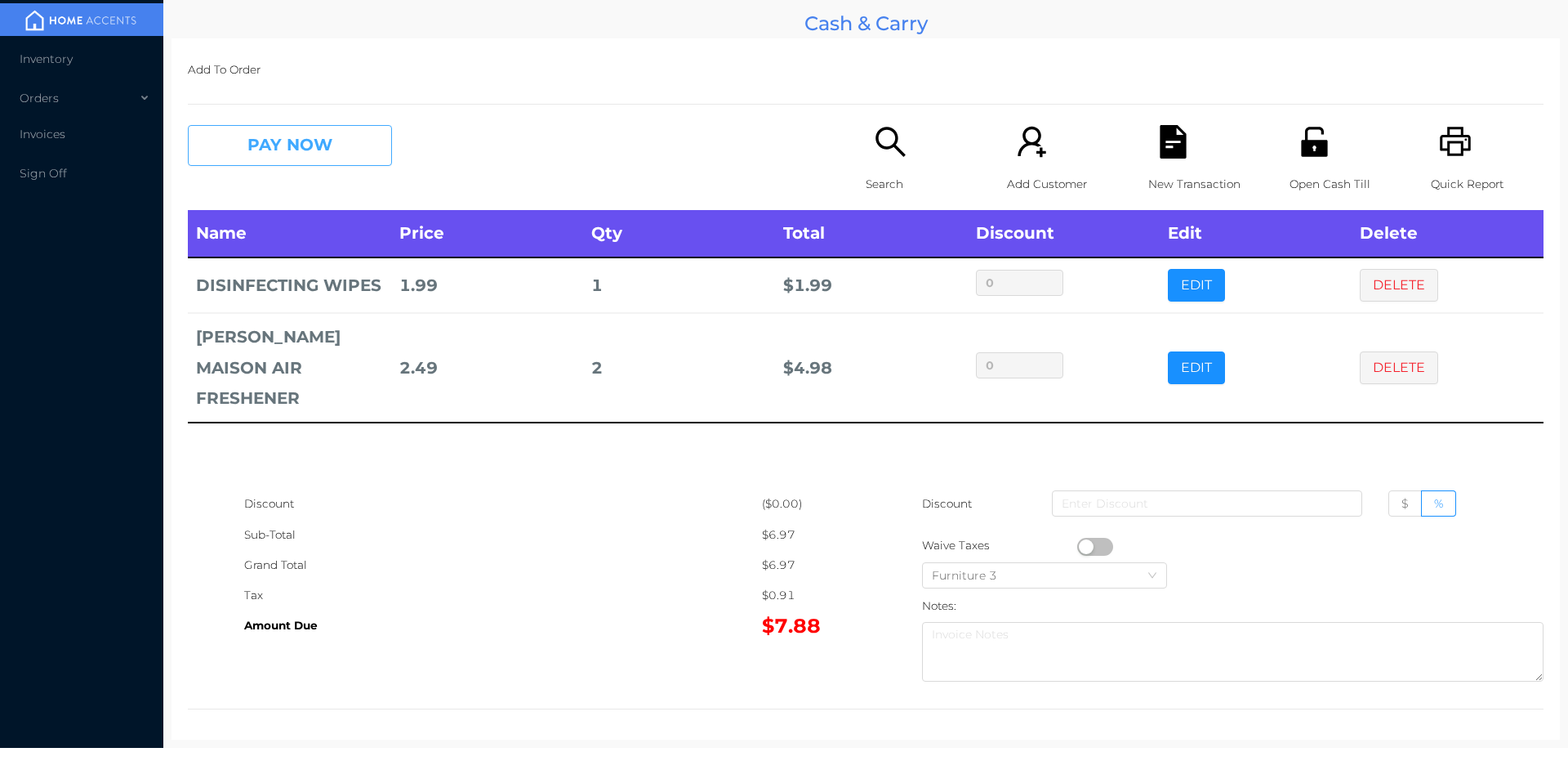
click at [291, 153] on button "PAY NOW" at bounding box center [290, 145] width 204 height 41
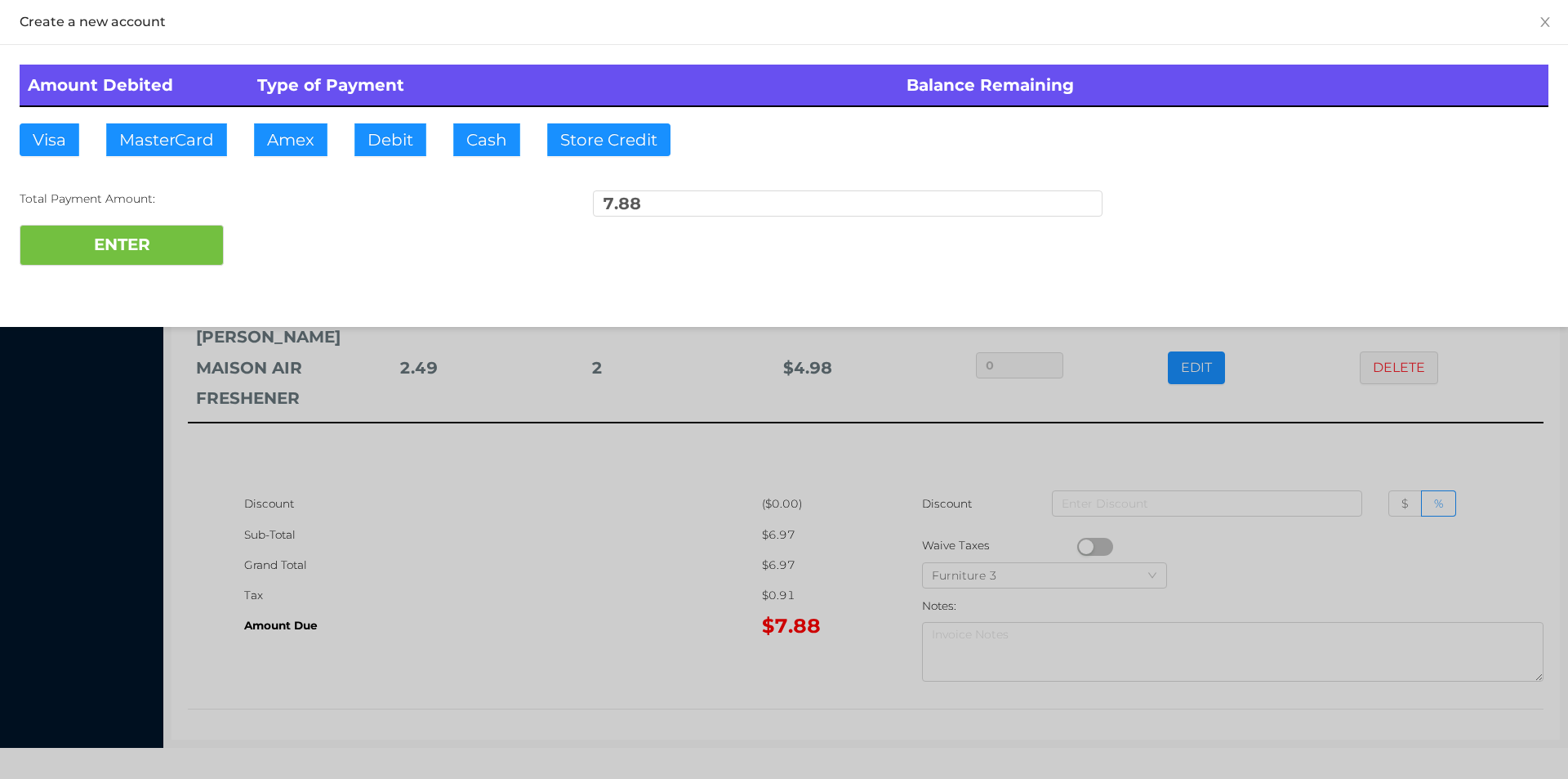
click at [406, 110] on div "Amount Debited Type of Payment Balance Remaining Visa MasterCard Amex Debit Cas…" at bounding box center [784, 165] width 1568 height 240
click at [207, 230] on button "ENTER" at bounding box center [121, 245] width 204 height 41
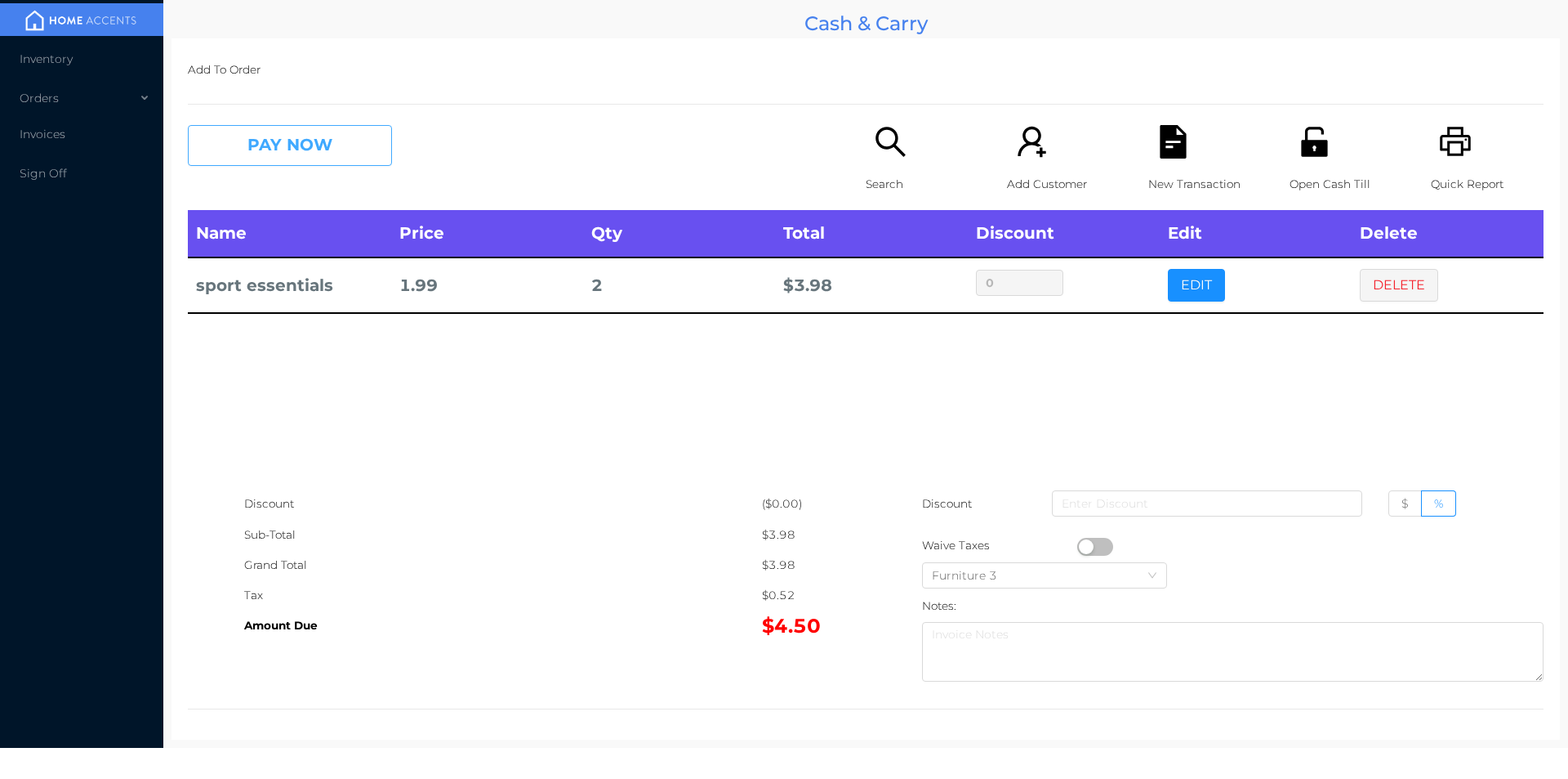
click at [269, 147] on button "PAY NOW" at bounding box center [290, 145] width 204 height 41
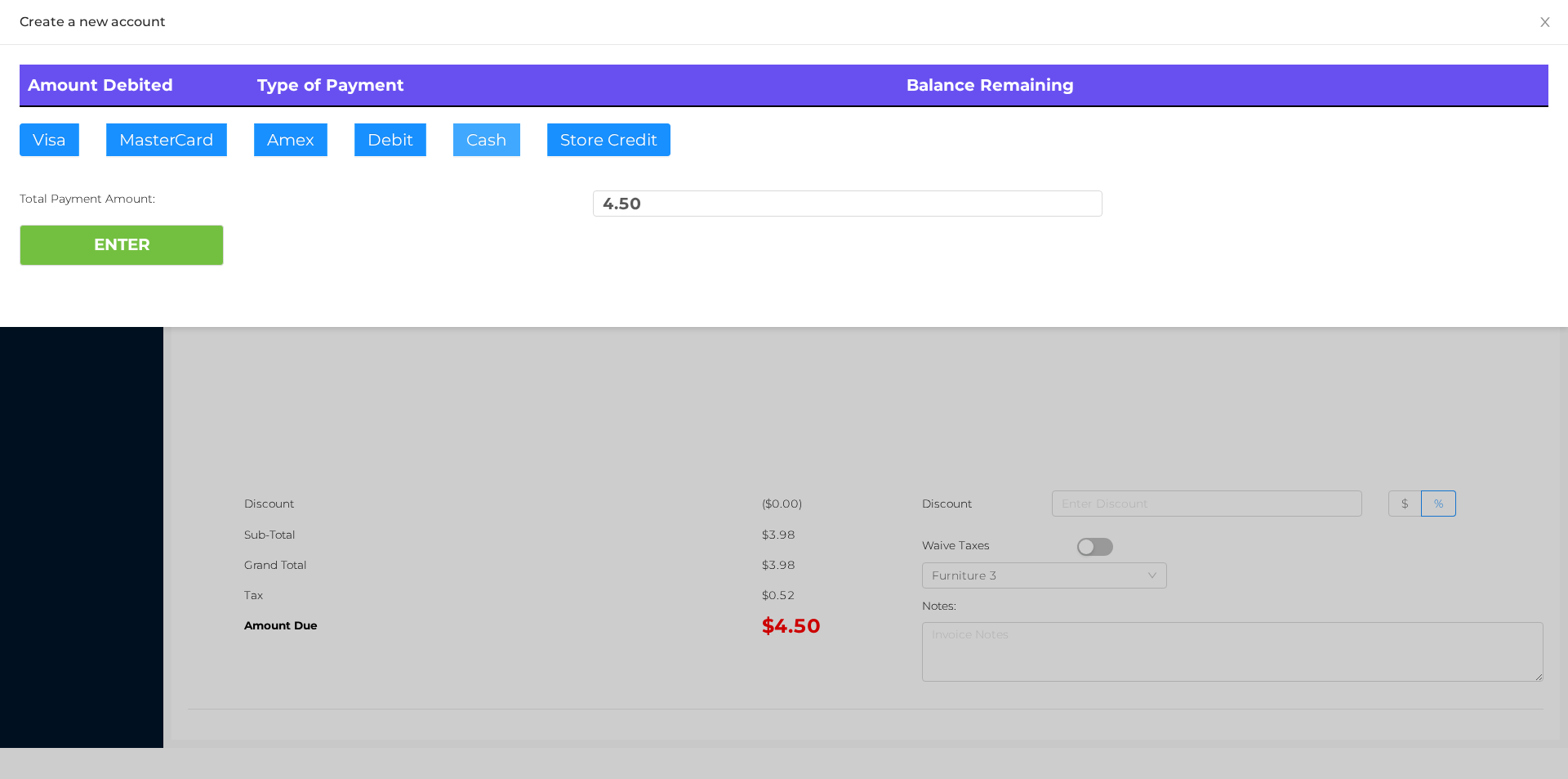
click at [470, 153] on button "Cash" at bounding box center [487, 139] width 67 height 32
click at [172, 243] on button "ENTER" at bounding box center [121, 245] width 204 height 41
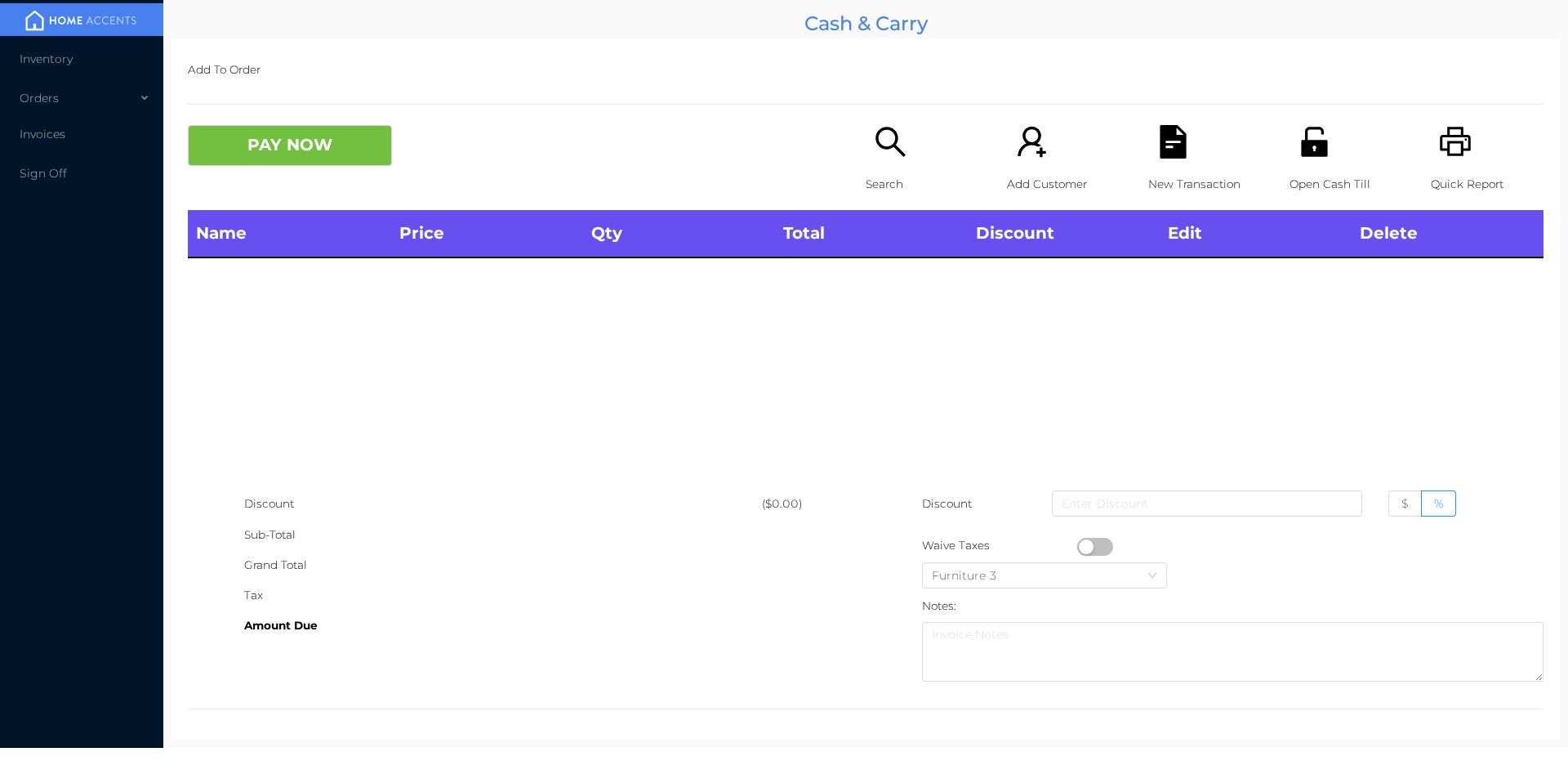
click at [883, 161] on div "Search" at bounding box center [922, 167] width 112 height 85
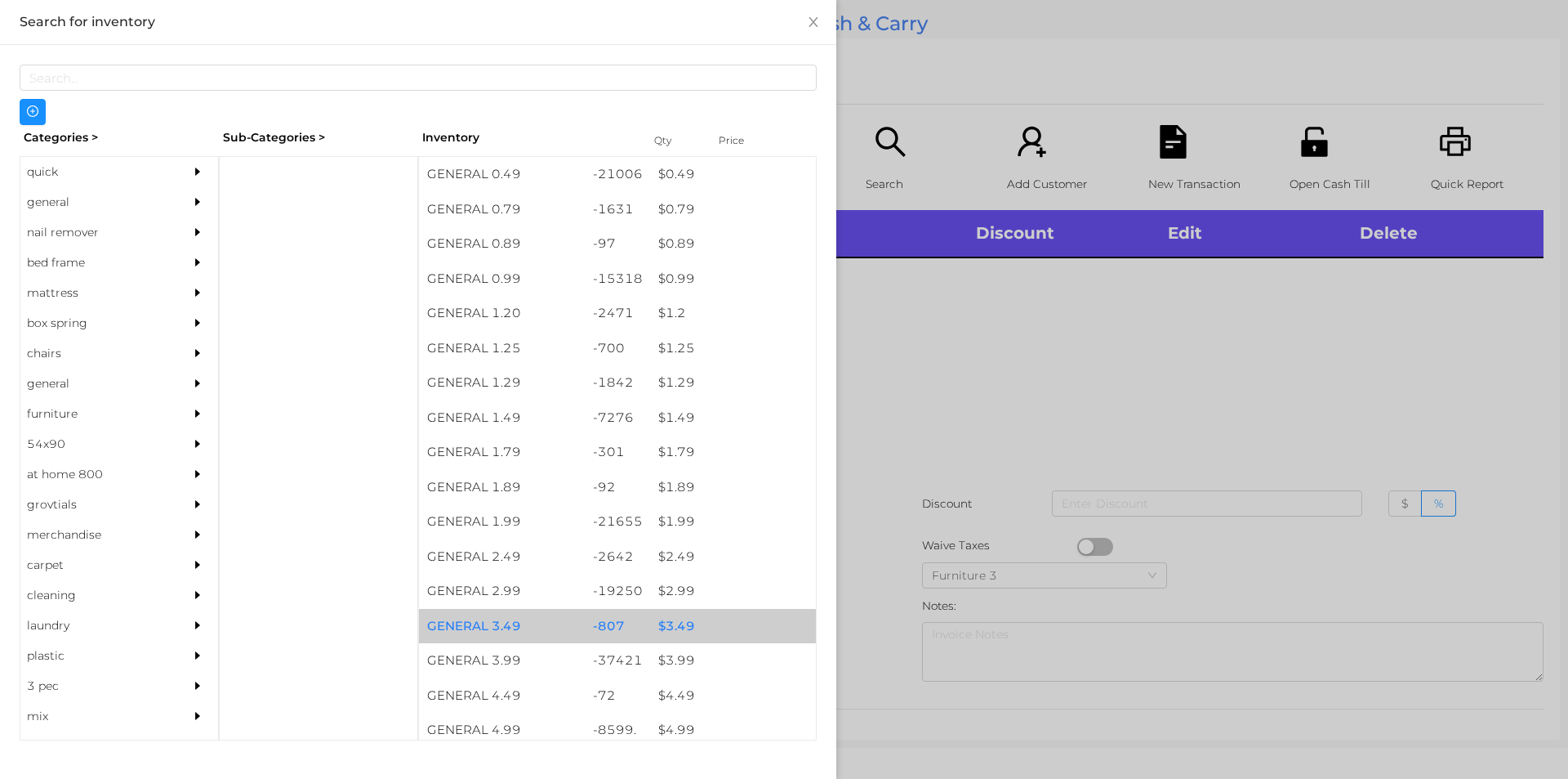
click at [720, 636] on div "$ 3.49" at bounding box center [733, 626] width 166 height 35
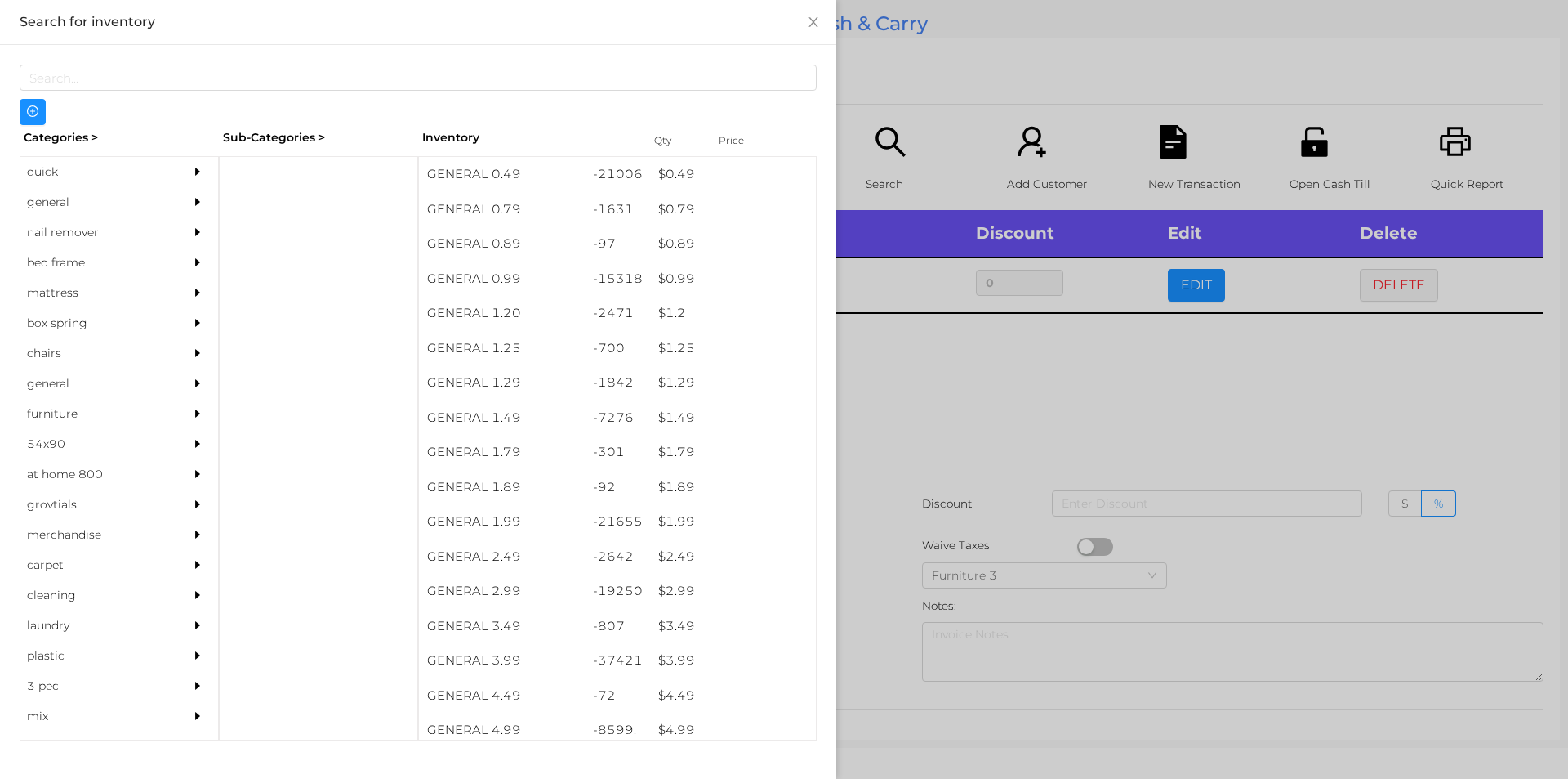
click at [1023, 493] on div at bounding box center [784, 389] width 1568 height 779
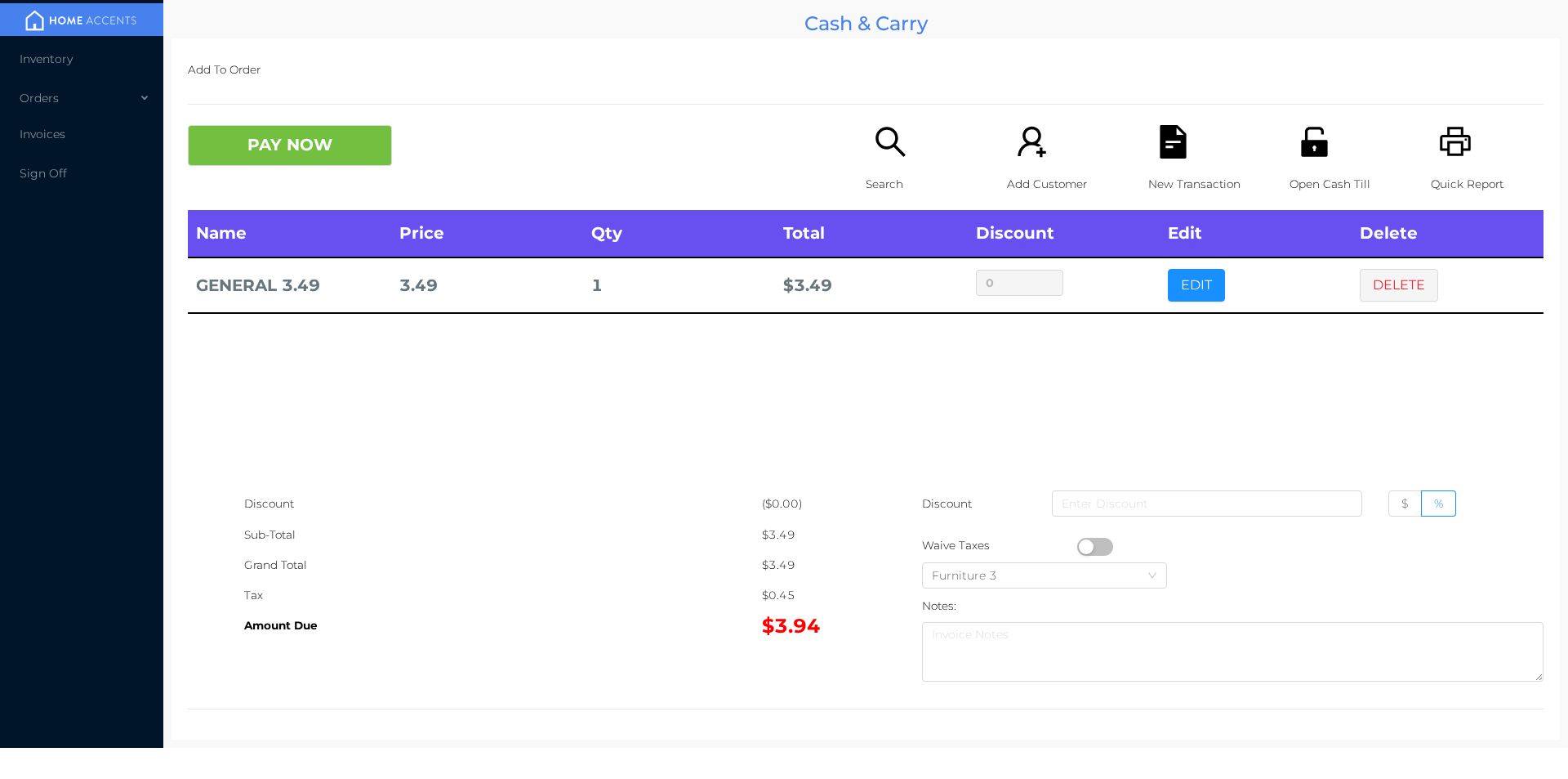
click at [1174, 146] on icon "icon: file-text" at bounding box center [1173, 141] width 26 height 33
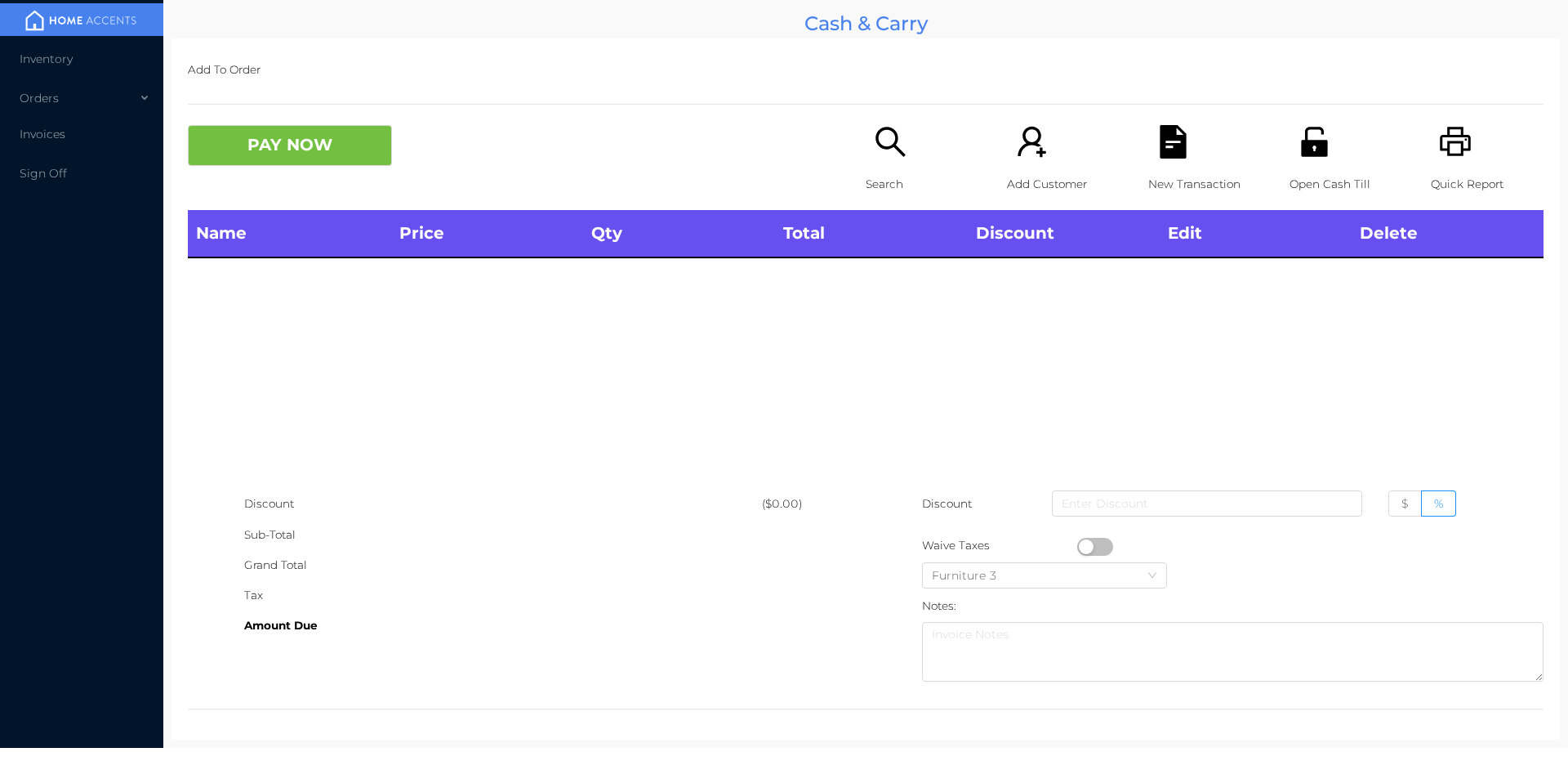
click at [1461, 139] on icon "icon: printer" at bounding box center [1456, 141] width 33 height 33
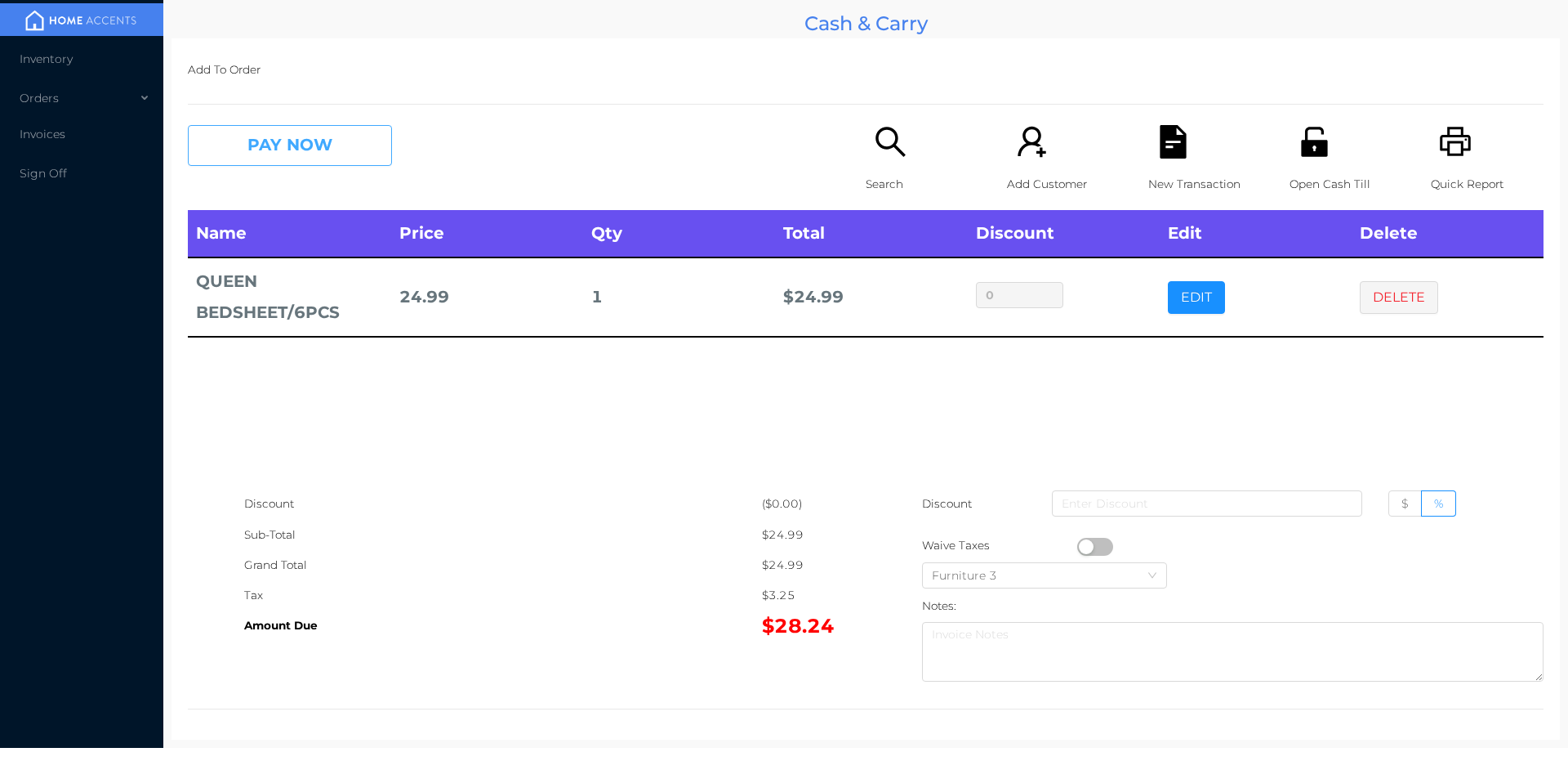
click at [324, 152] on button "PAY NOW" at bounding box center [290, 145] width 204 height 41
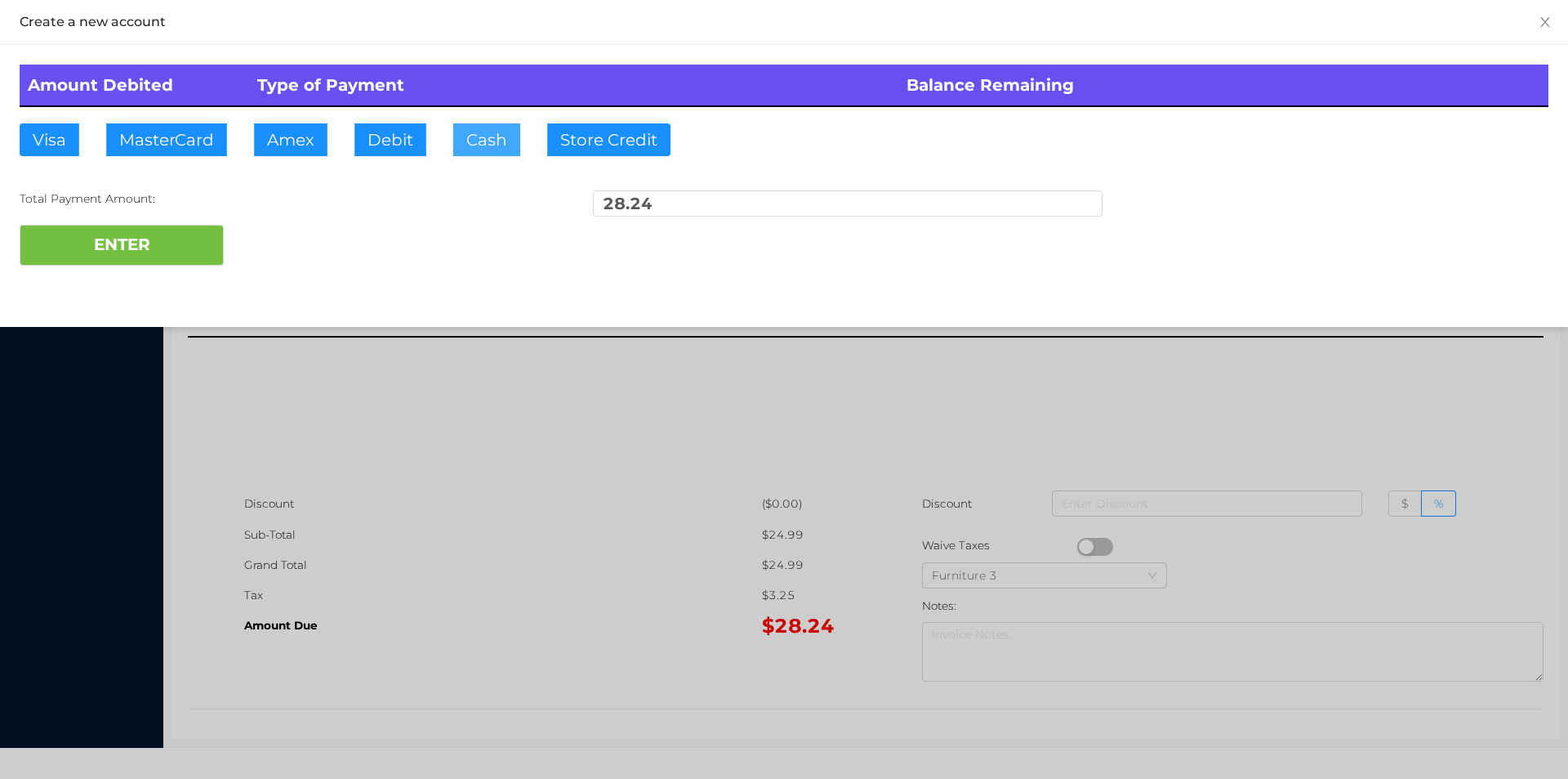
click at [496, 153] on button "Cash" at bounding box center [487, 139] width 67 height 32
click at [528, 593] on div at bounding box center [784, 389] width 1568 height 779
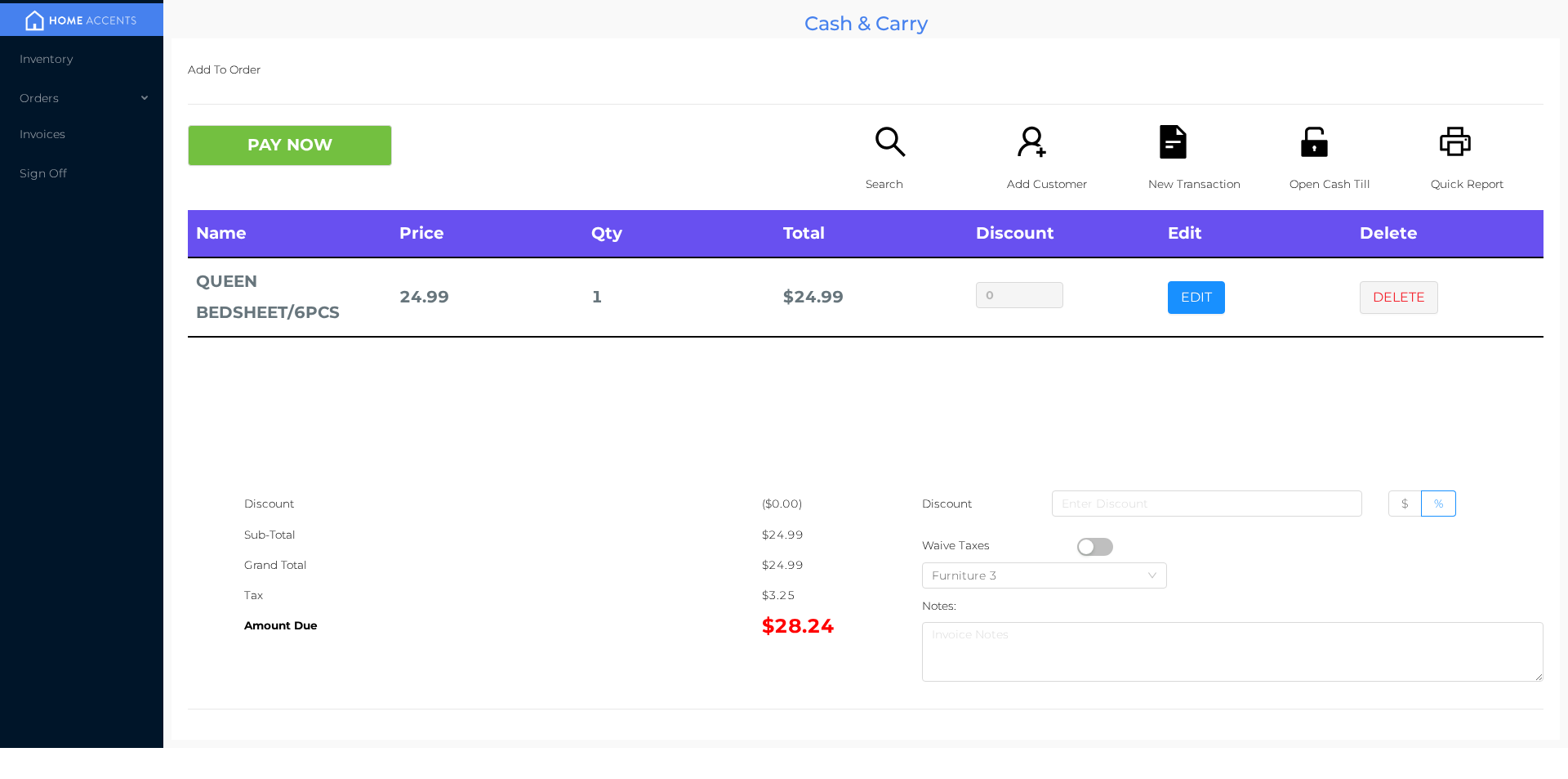
click at [1312, 179] on p "Open Cash Till" at bounding box center [1346, 184] width 112 height 31
click at [291, 140] on button "PAY NOW" at bounding box center [290, 145] width 204 height 41
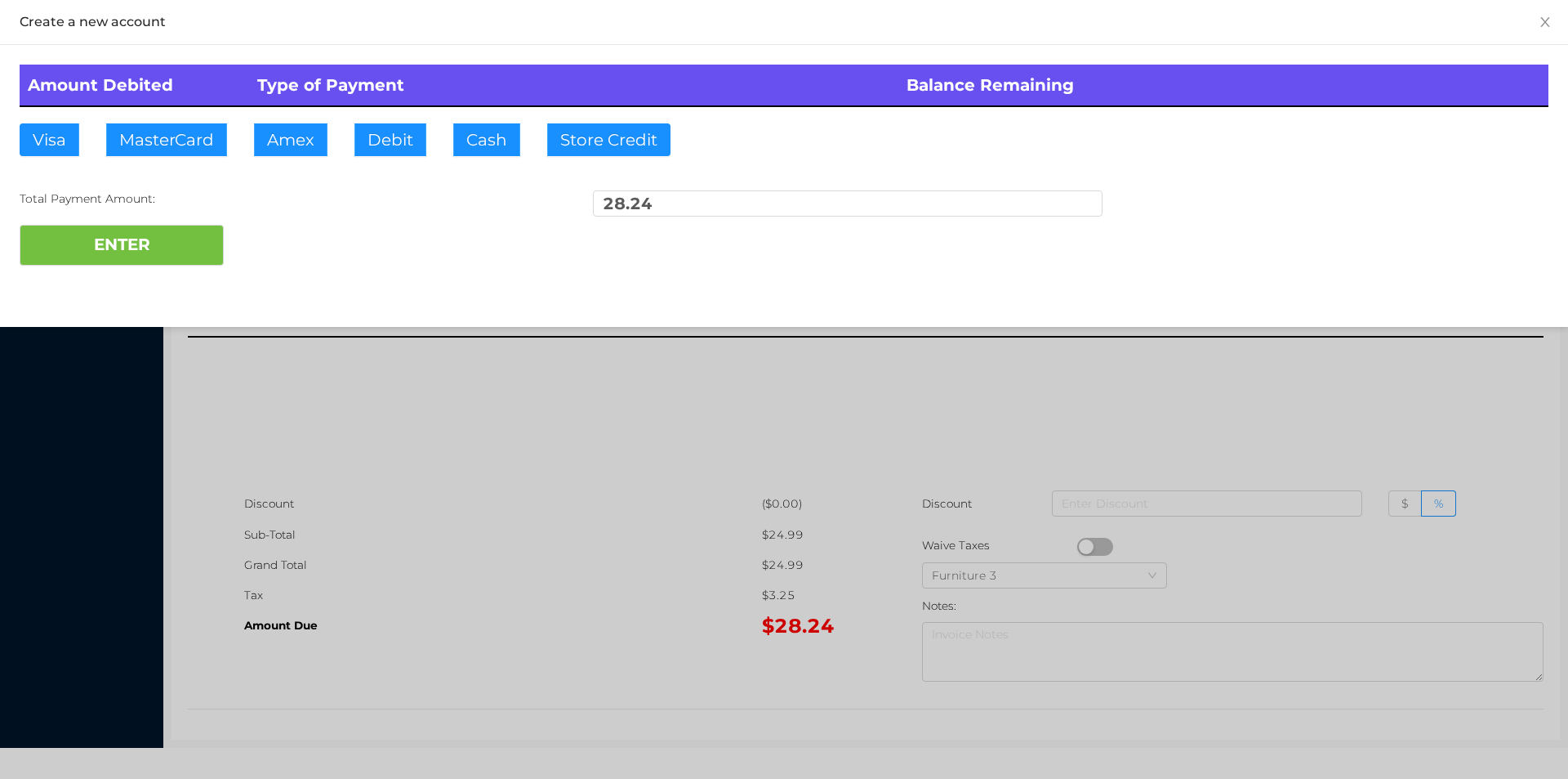
click at [472, 609] on div at bounding box center [784, 389] width 1568 height 779
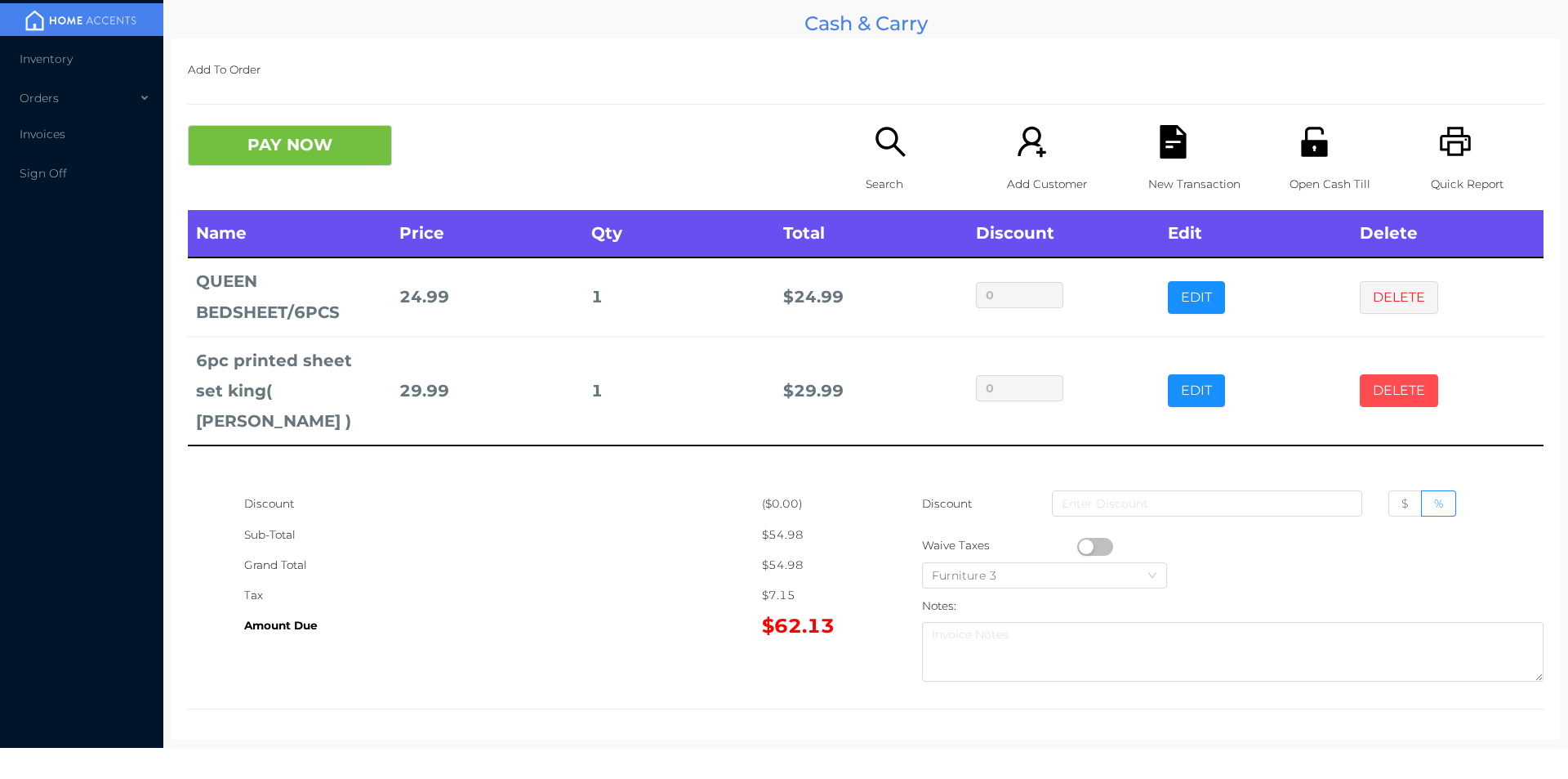
click at [1389, 374] on button "DELETE" at bounding box center [1399, 390] width 78 height 32
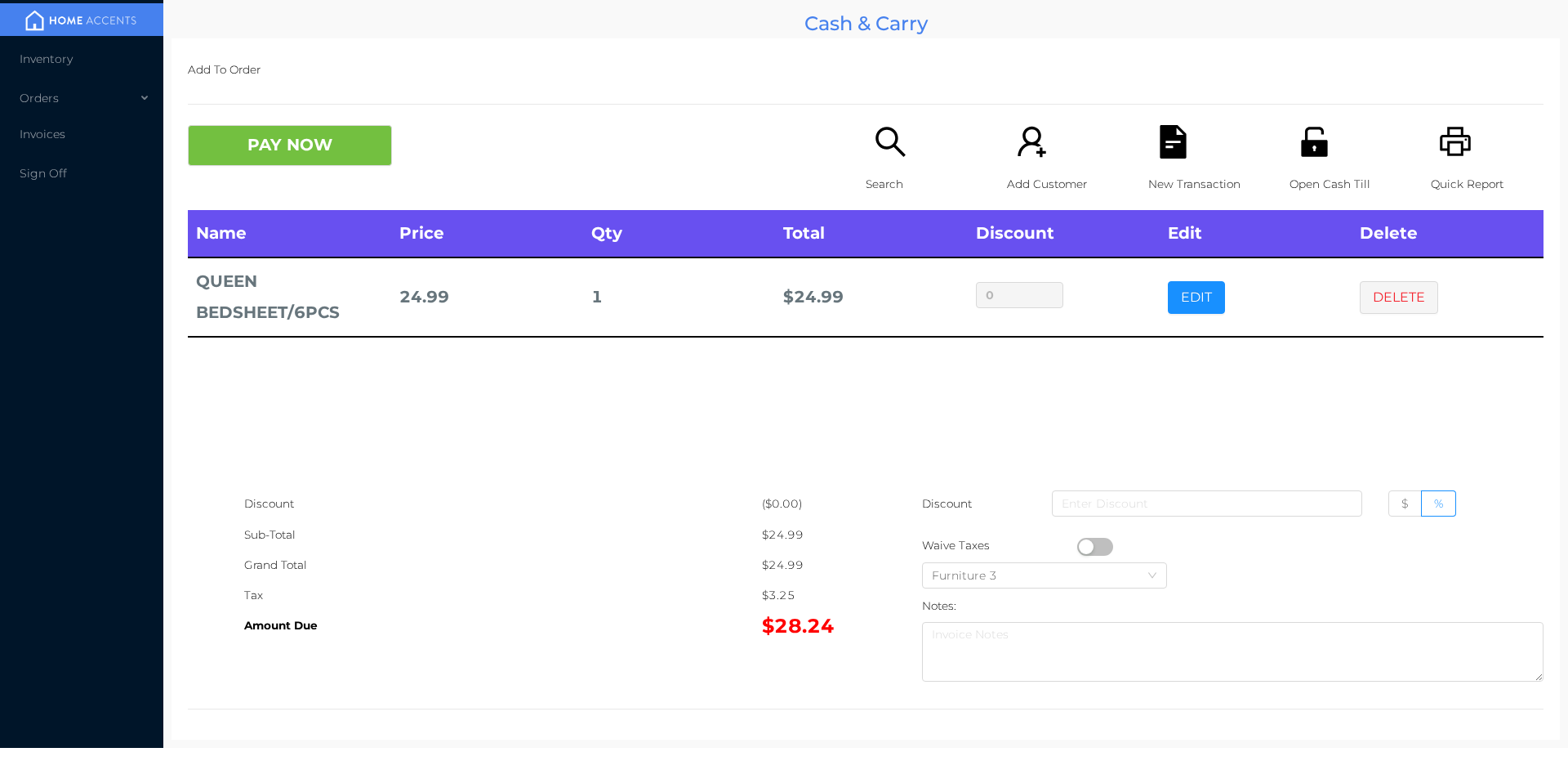
click at [1149, 167] on div "New Transaction" at bounding box center [1204, 167] width 112 height 85
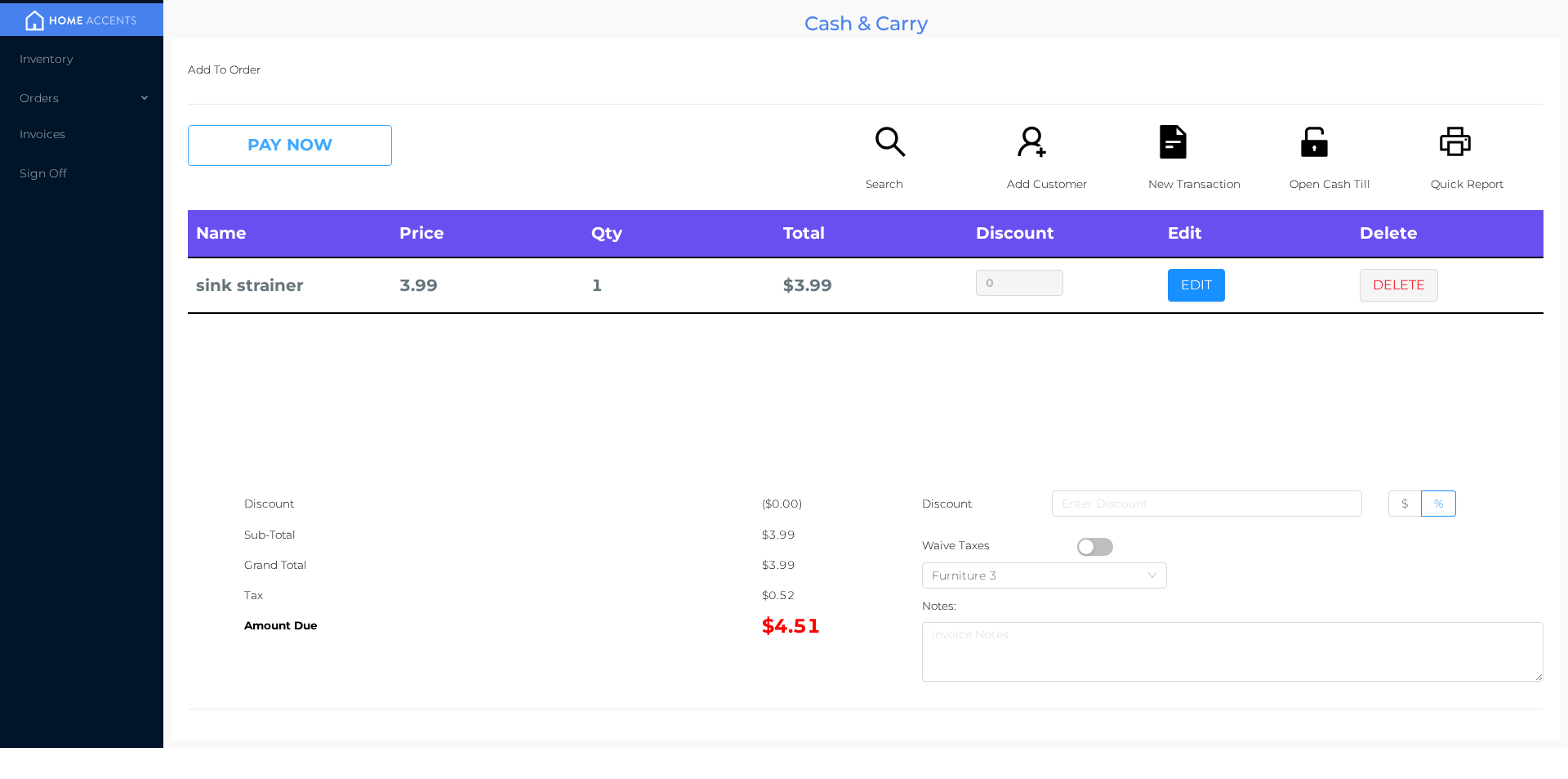
click at [303, 161] on button "PAY NOW" at bounding box center [290, 145] width 204 height 41
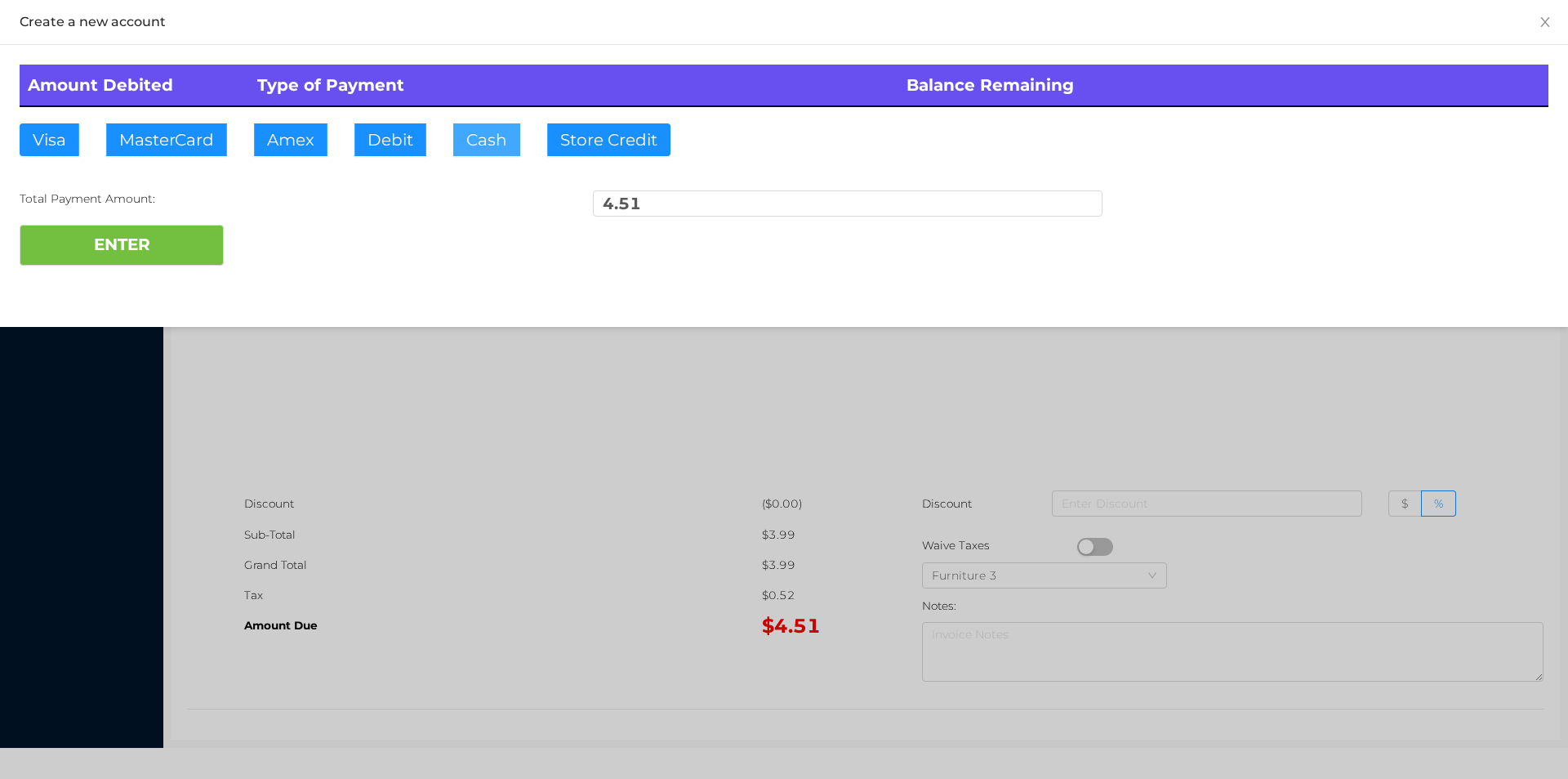
click at [453, 143] on button "Cash" at bounding box center [487, 139] width 67 height 32
type input "20"
click at [97, 251] on button "ENTER" at bounding box center [121, 245] width 204 height 41
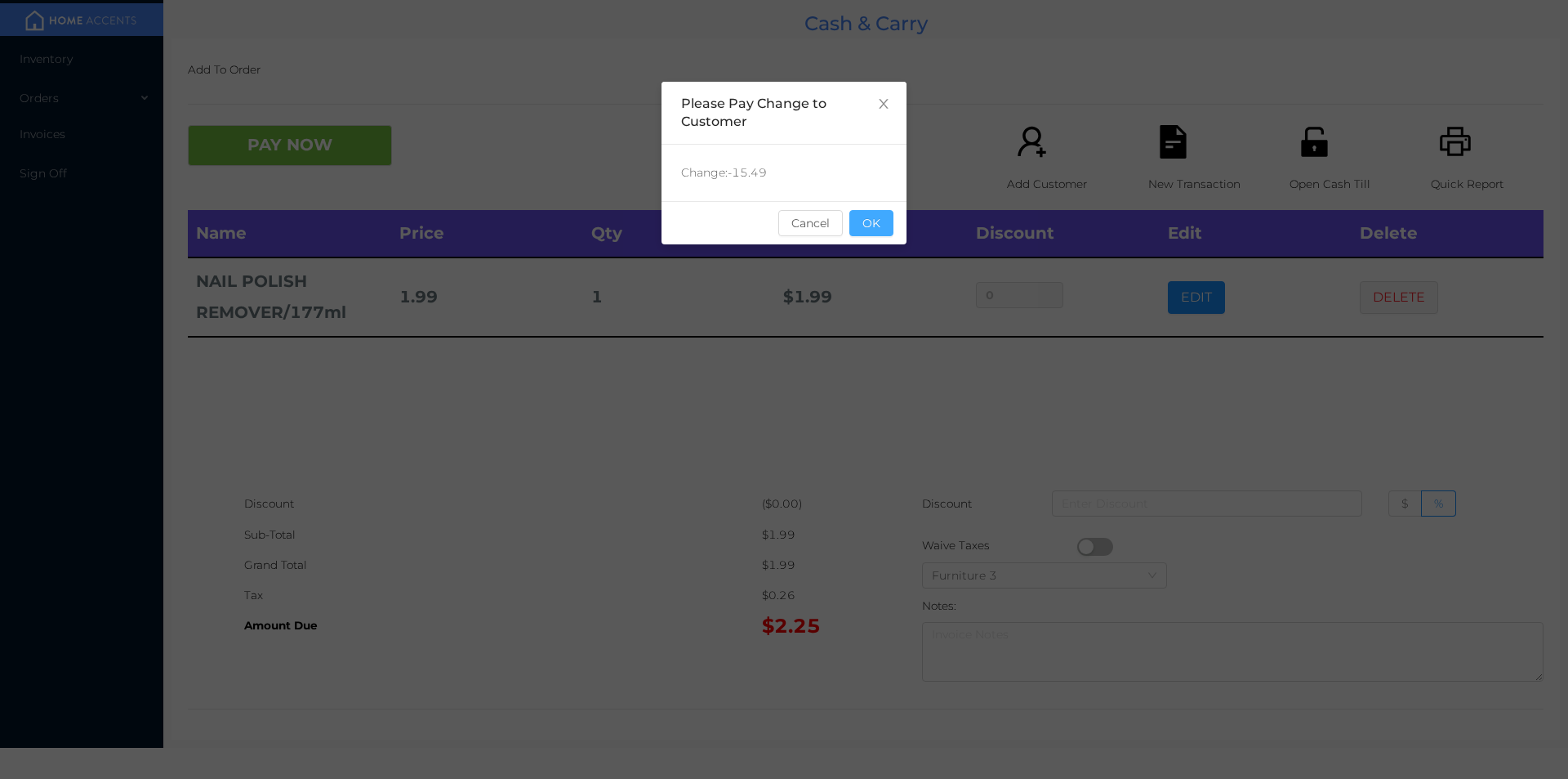
click at [883, 222] on button "OK" at bounding box center [871, 223] width 44 height 26
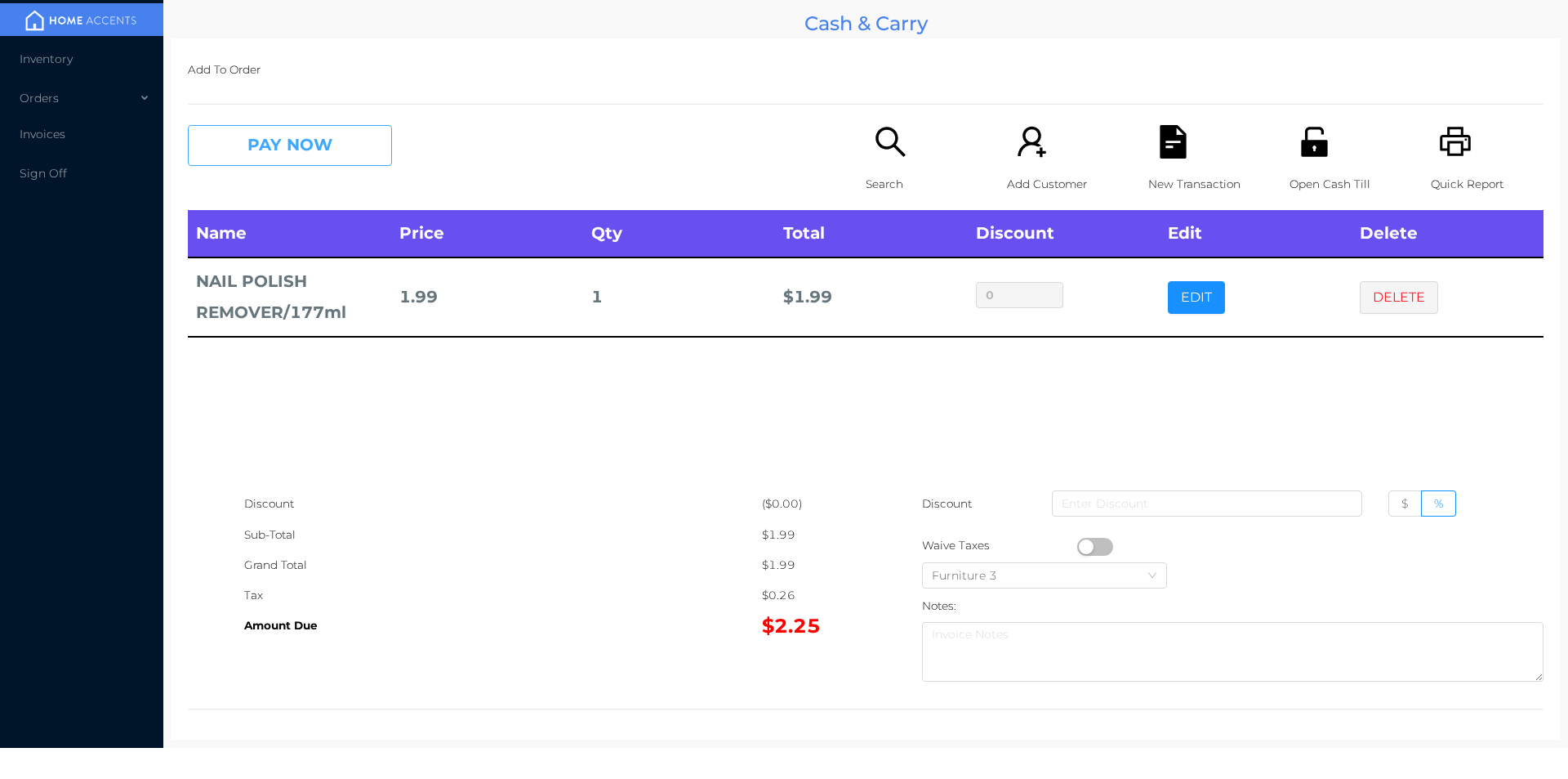
click at [282, 154] on button "PAY NOW" at bounding box center [290, 145] width 204 height 41
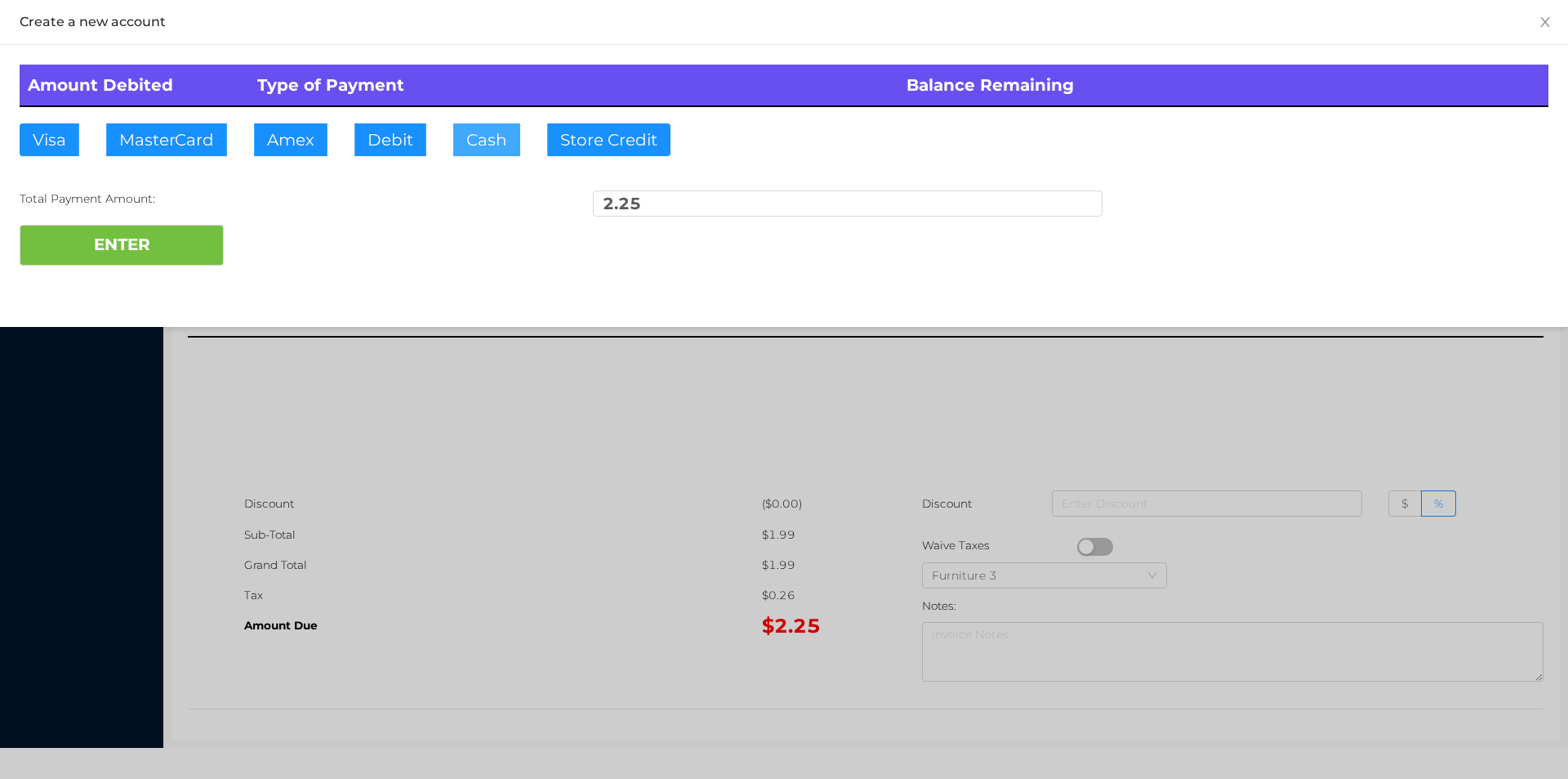
click at [464, 136] on button "Cash" at bounding box center [487, 139] width 67 height 32
type input "5"
click at [124, 249] on button "ENTER" at bounding box center [121, 245] width 204 height 41
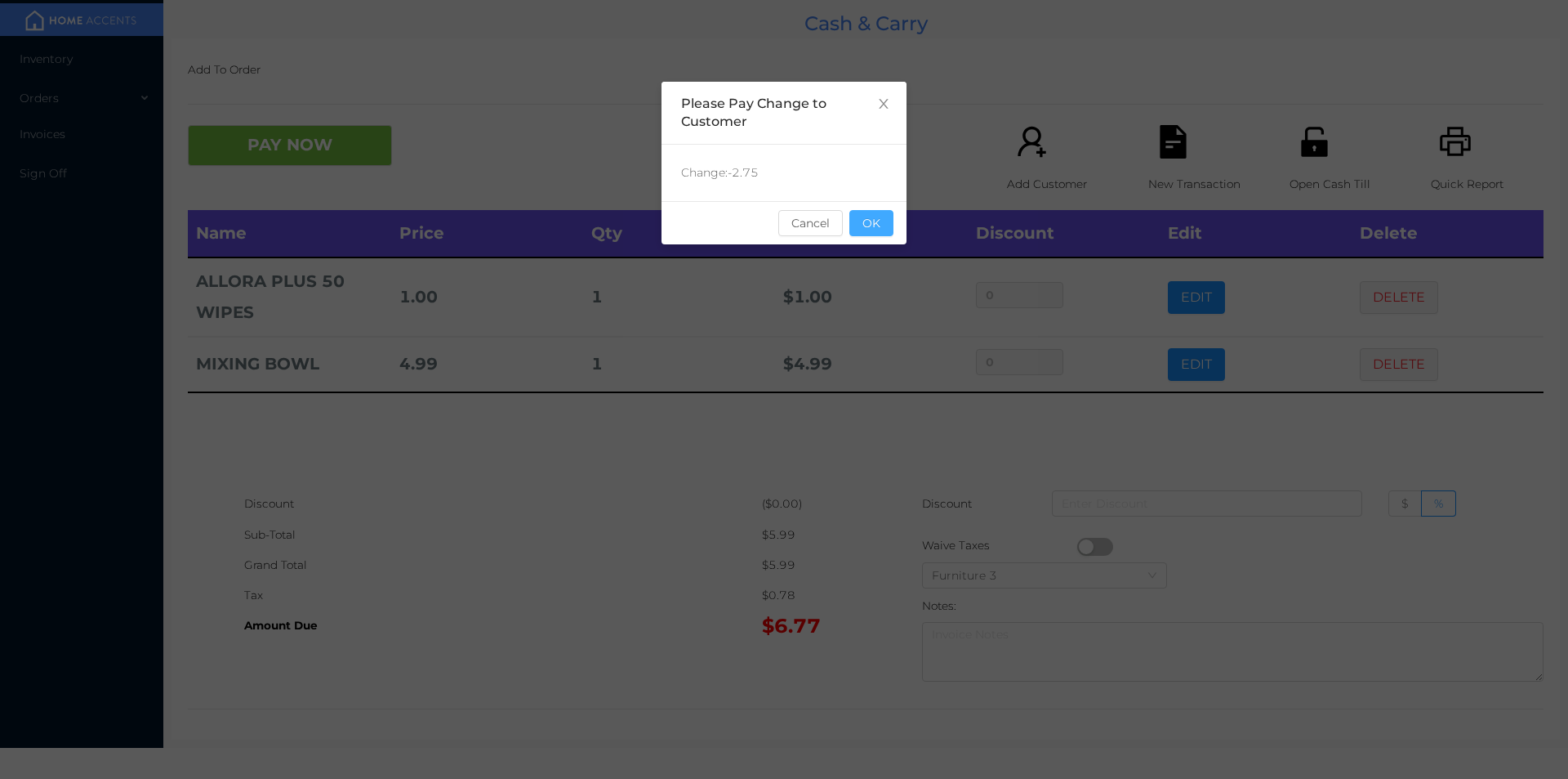
click at [868, 214] on button "OK" at bounding box center [871, 223] width 44 height 26
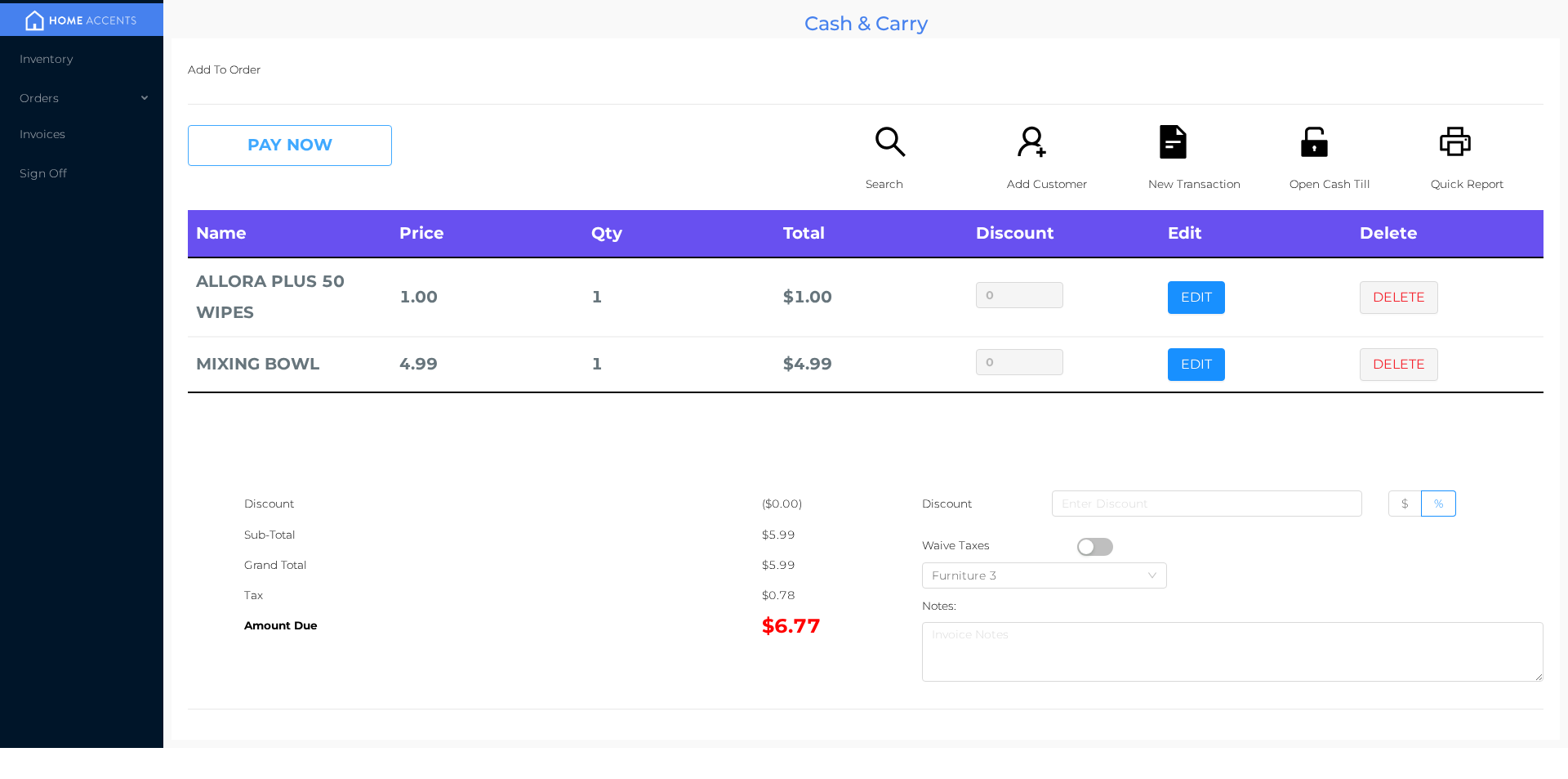
click at [262, 140] on button "PAY NOW" at bounding box center [290, 145] width 204 height 41
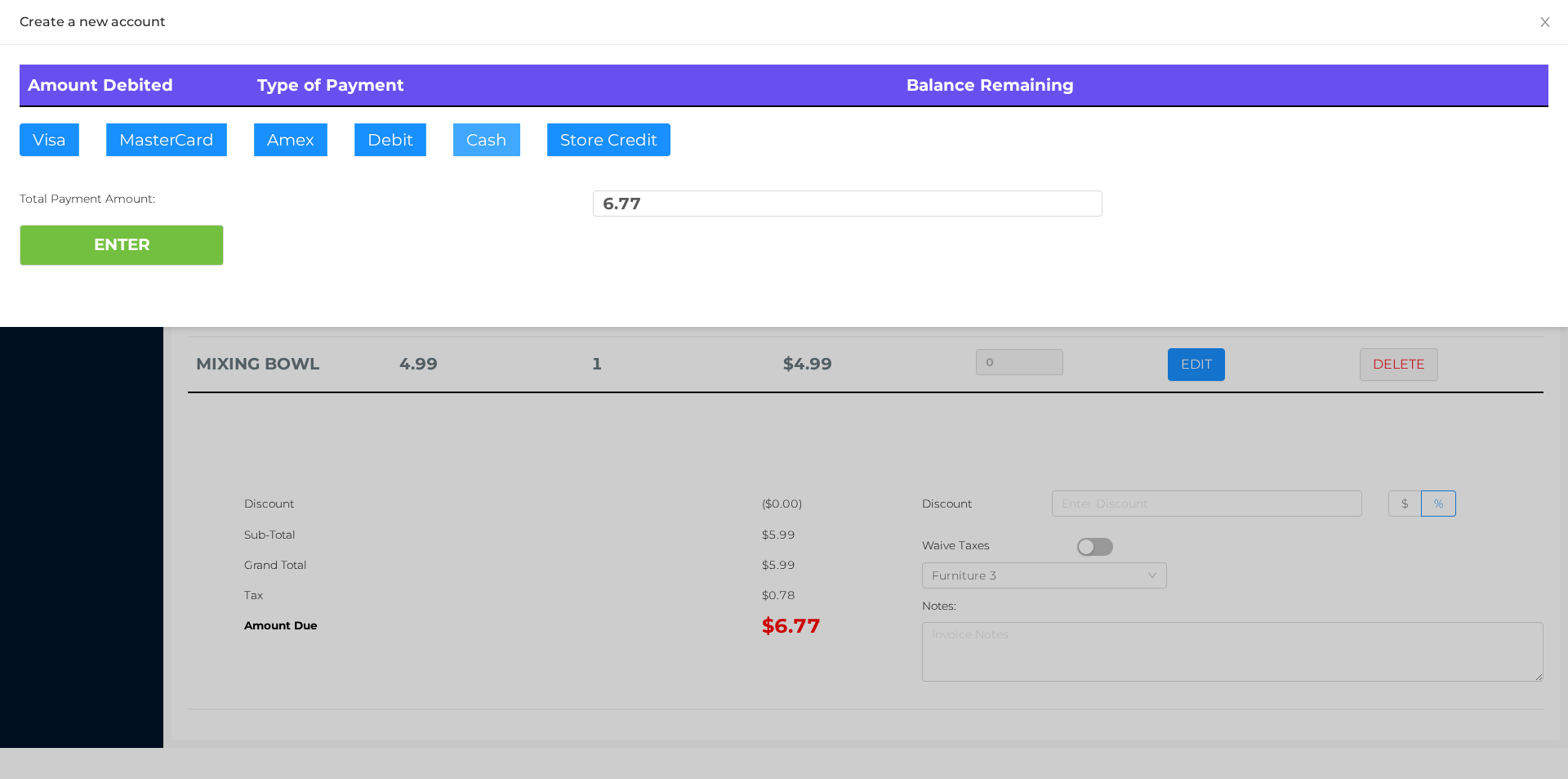
click at [483, 145] on button "Cash" at bounding box center [487, 139] width 67 height 32
type input "20"
click at [192, 230] on button "ENTER" at bounding box center [121, 245] width 204 height 41
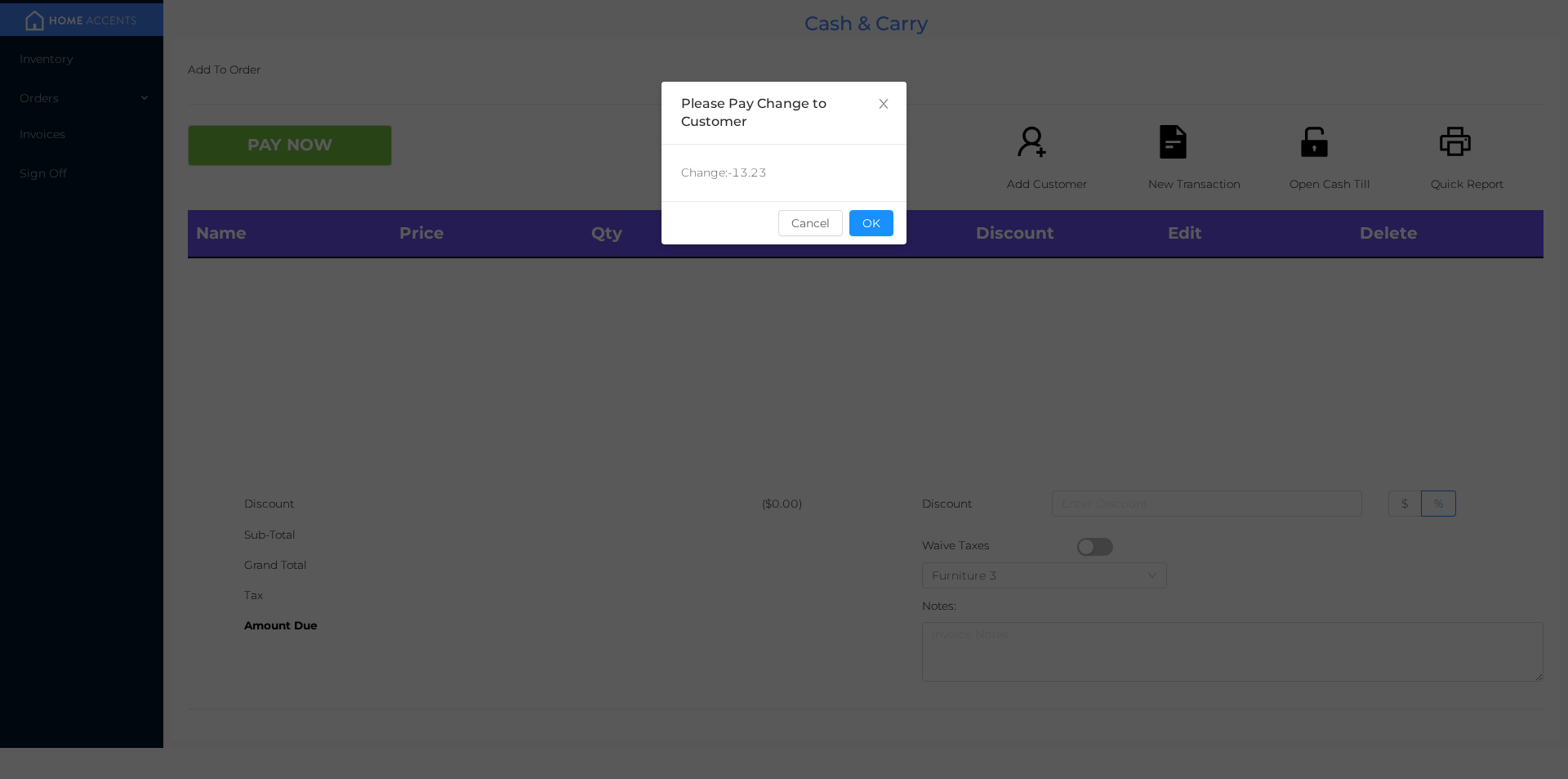
click at [862, 229] on button "OK" at bounding box center [871, 223] width 44 height 26
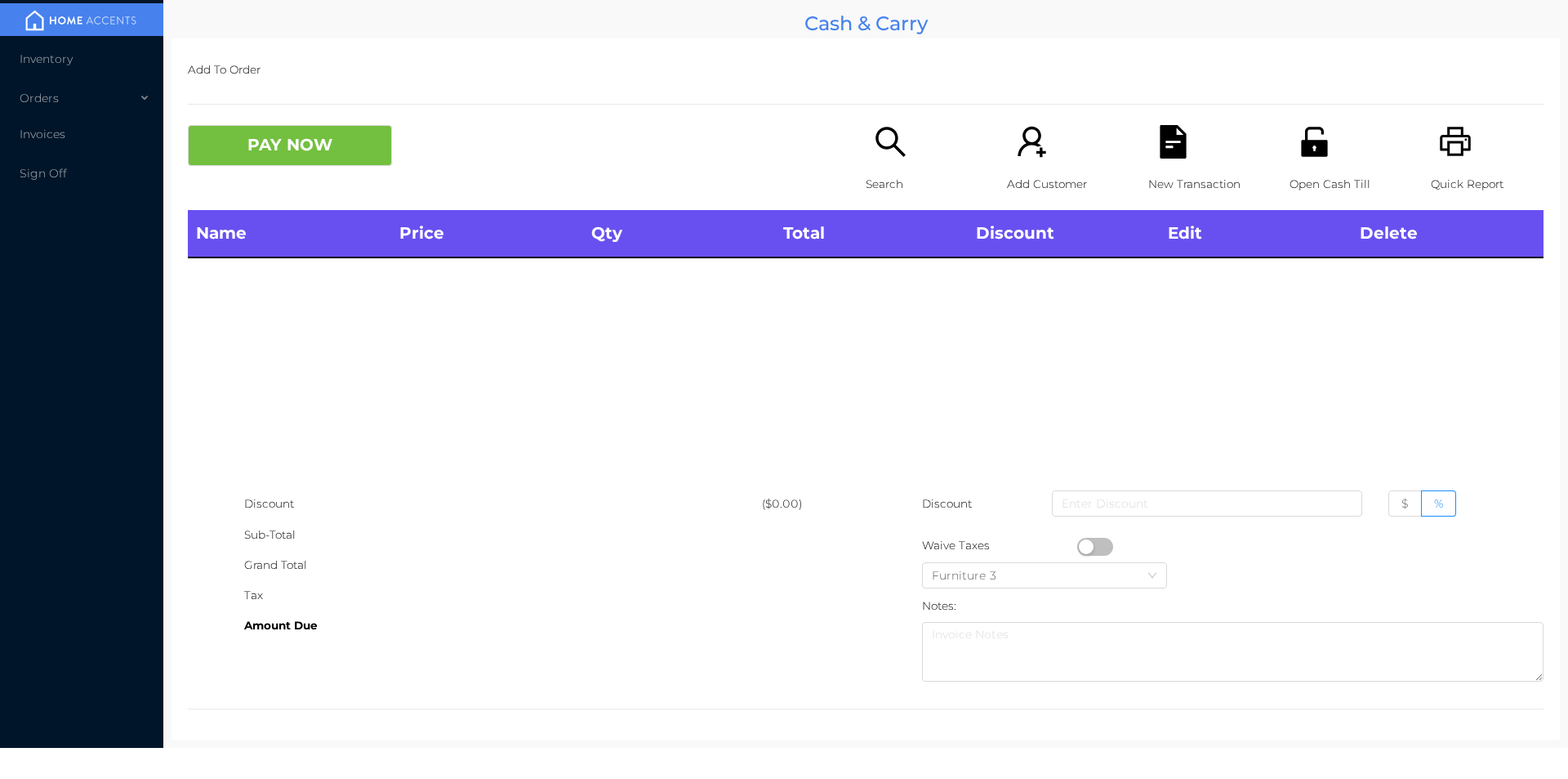
click at [866, 157] on div "Search" at bounding box center [922, 167] width 112 height 85
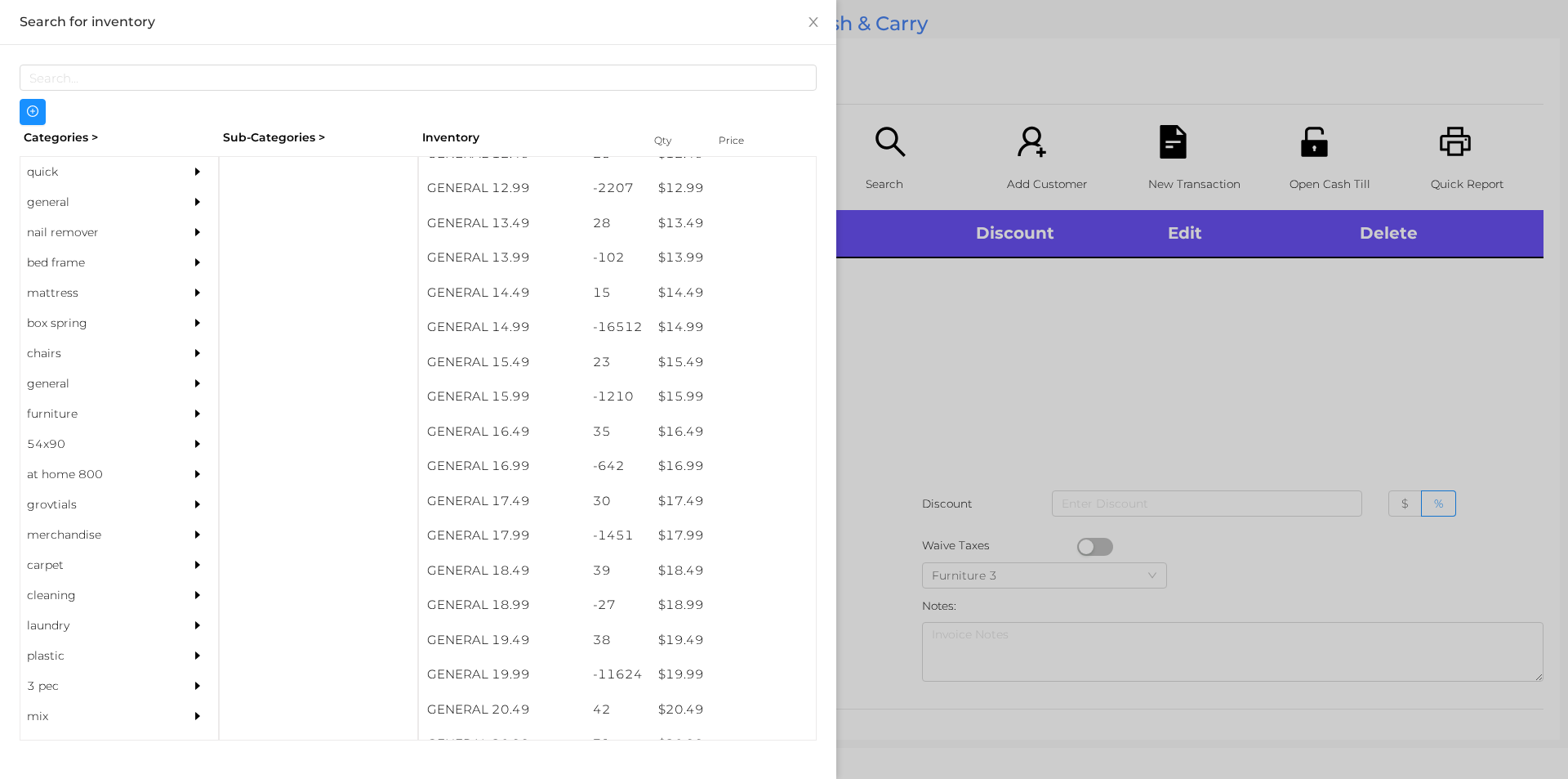
scroll to position [1265, 0]
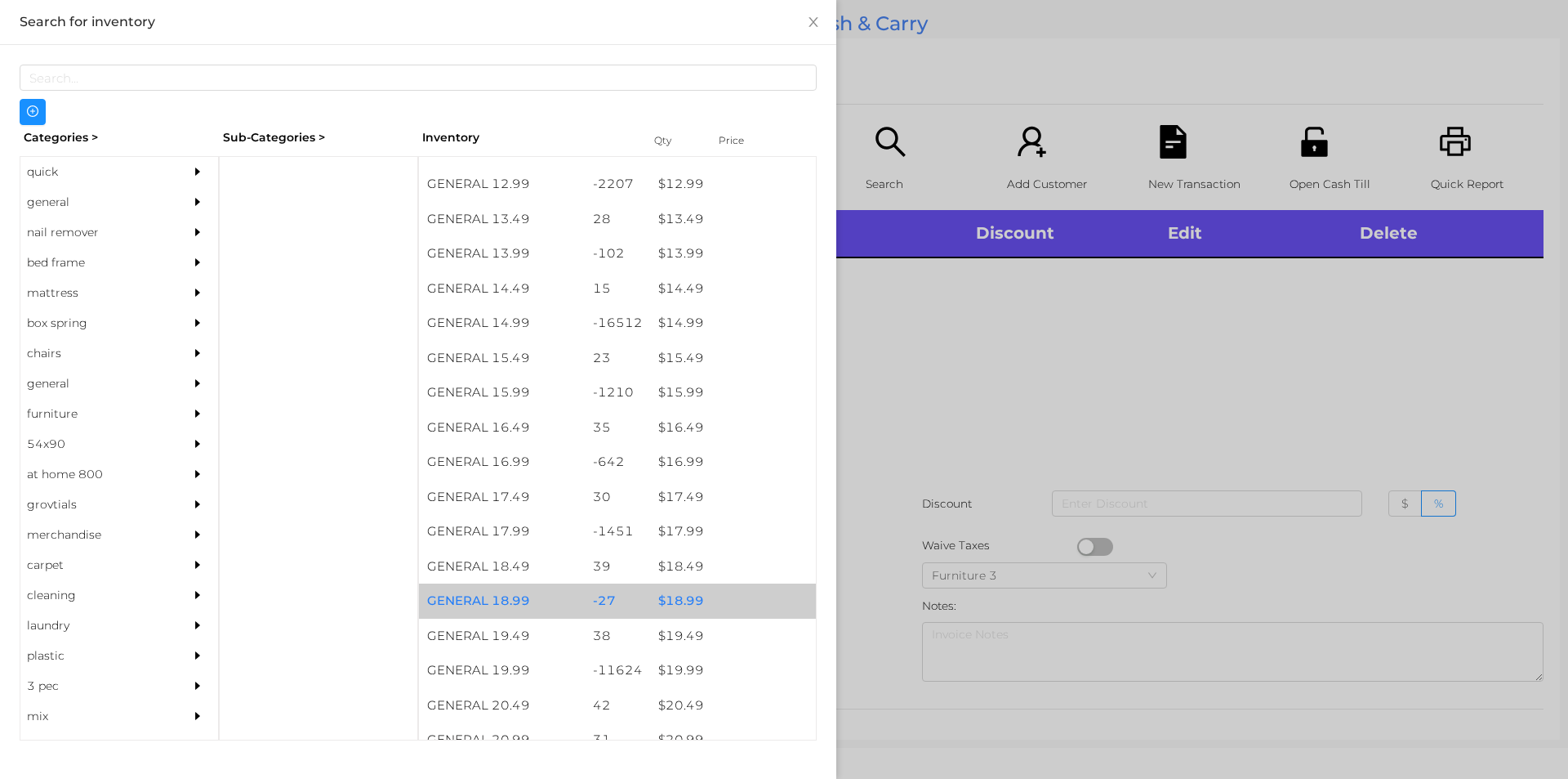
click at [699, 596] on div "$ 18.99" at bounding box center [733, 601] width 166 height 35
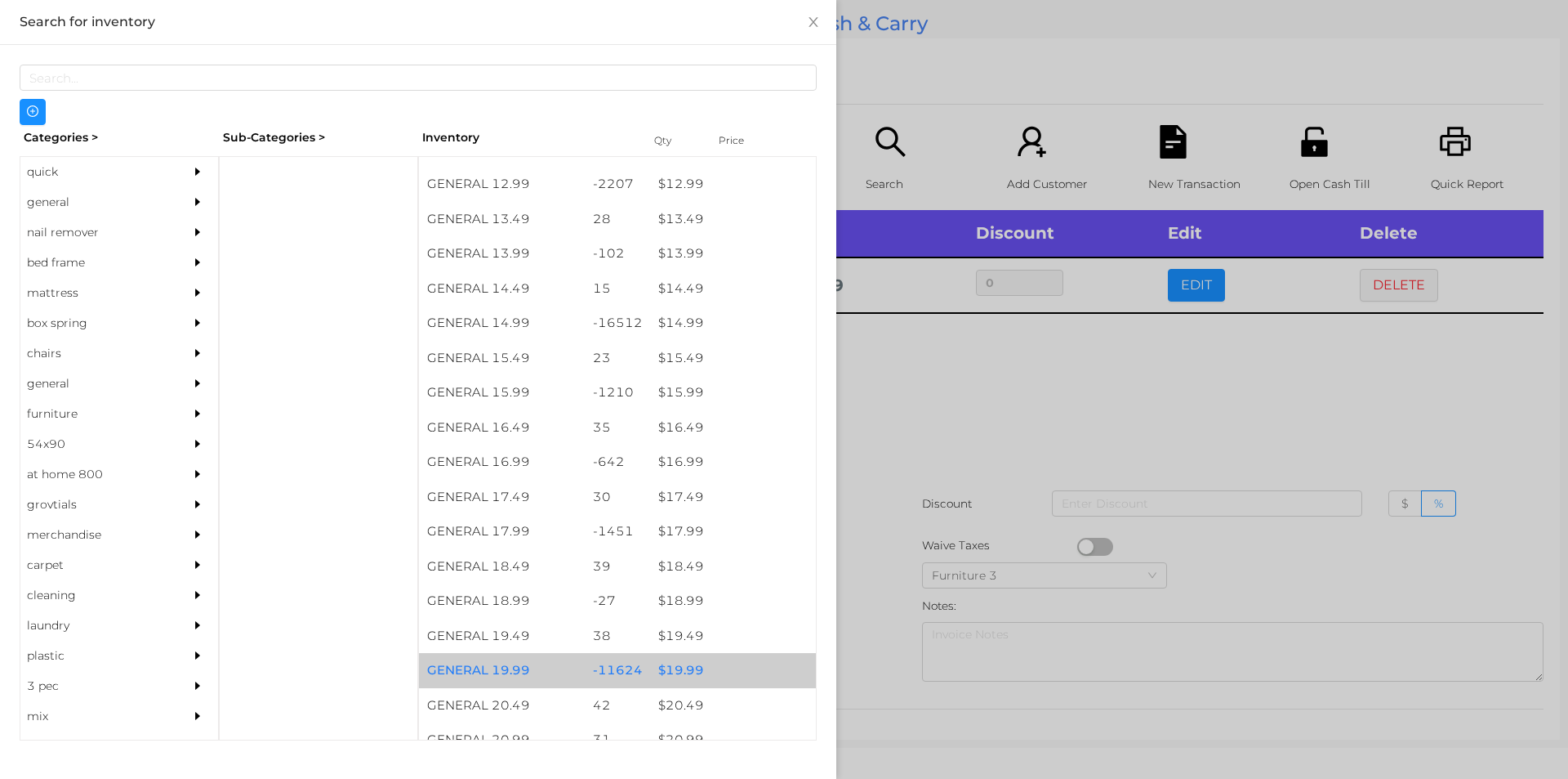
click at [745, 653] on div "$ 19.99" at bounding box center [733, 670] width 166 height 35
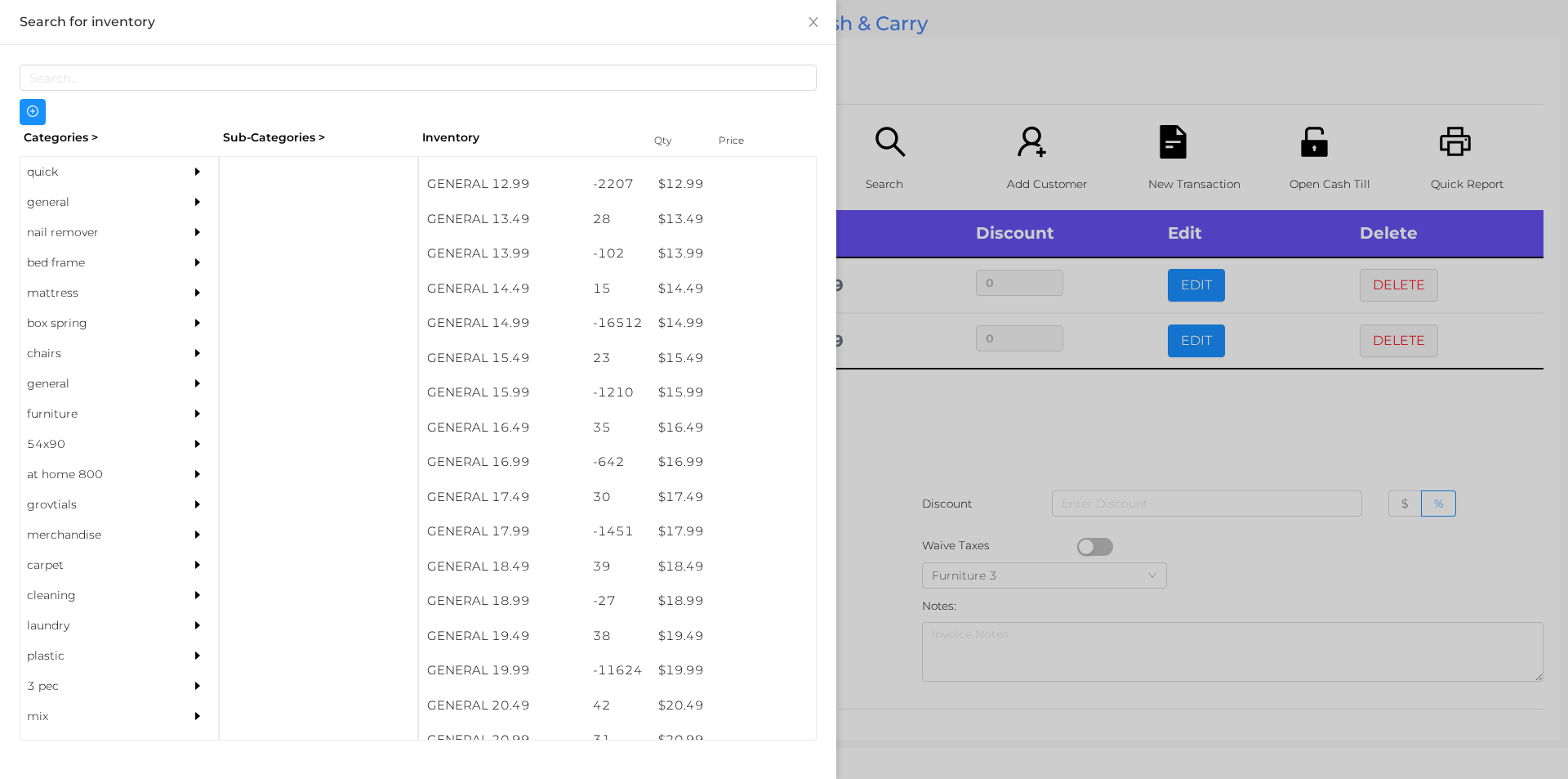
click at [931, 584] on div at bounding box center [784, 389] width 1568 height 779
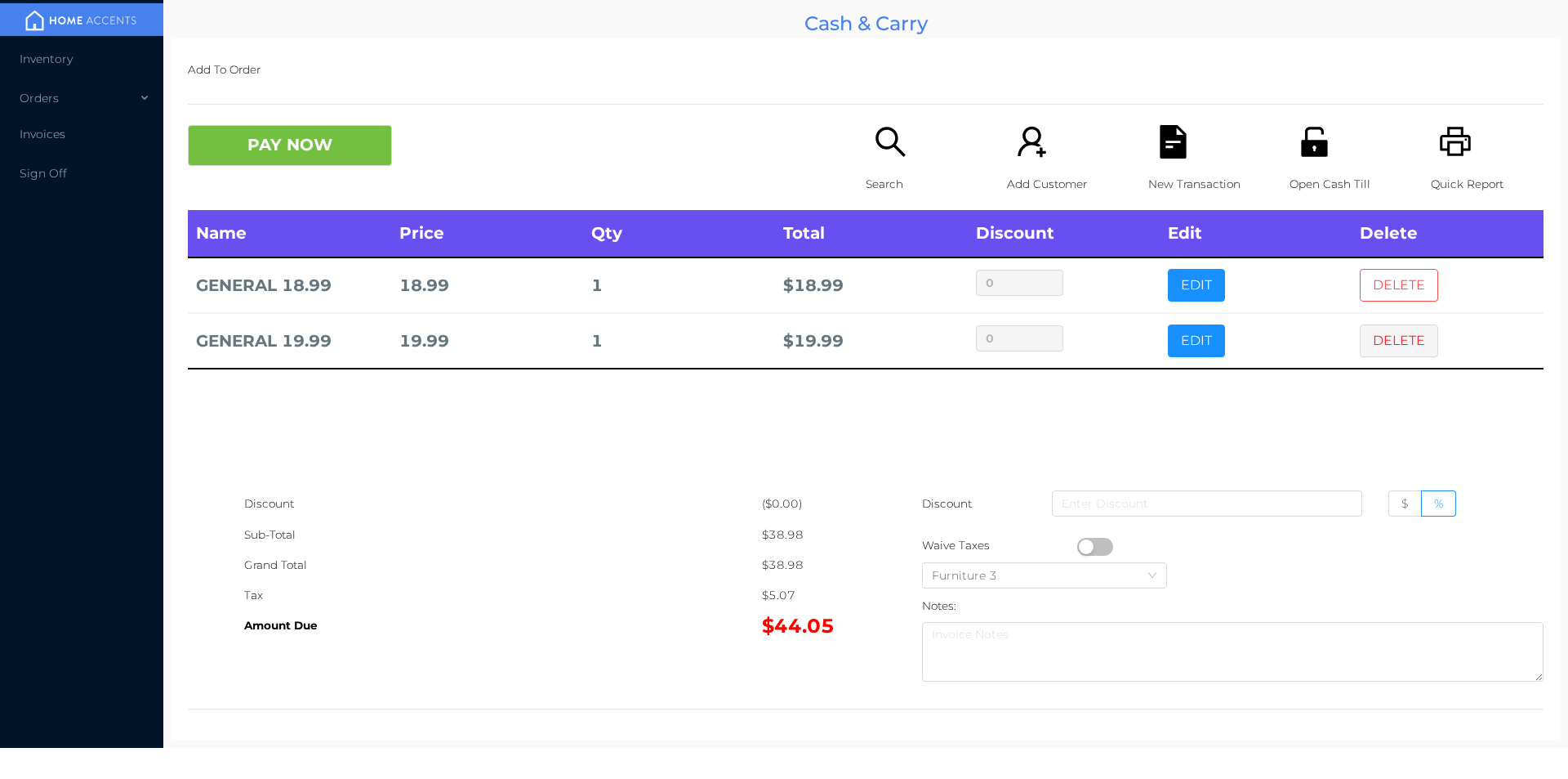
click at [1360, 277] on button "DELETE" at bounding box center [1399, 284] width 78 height 32
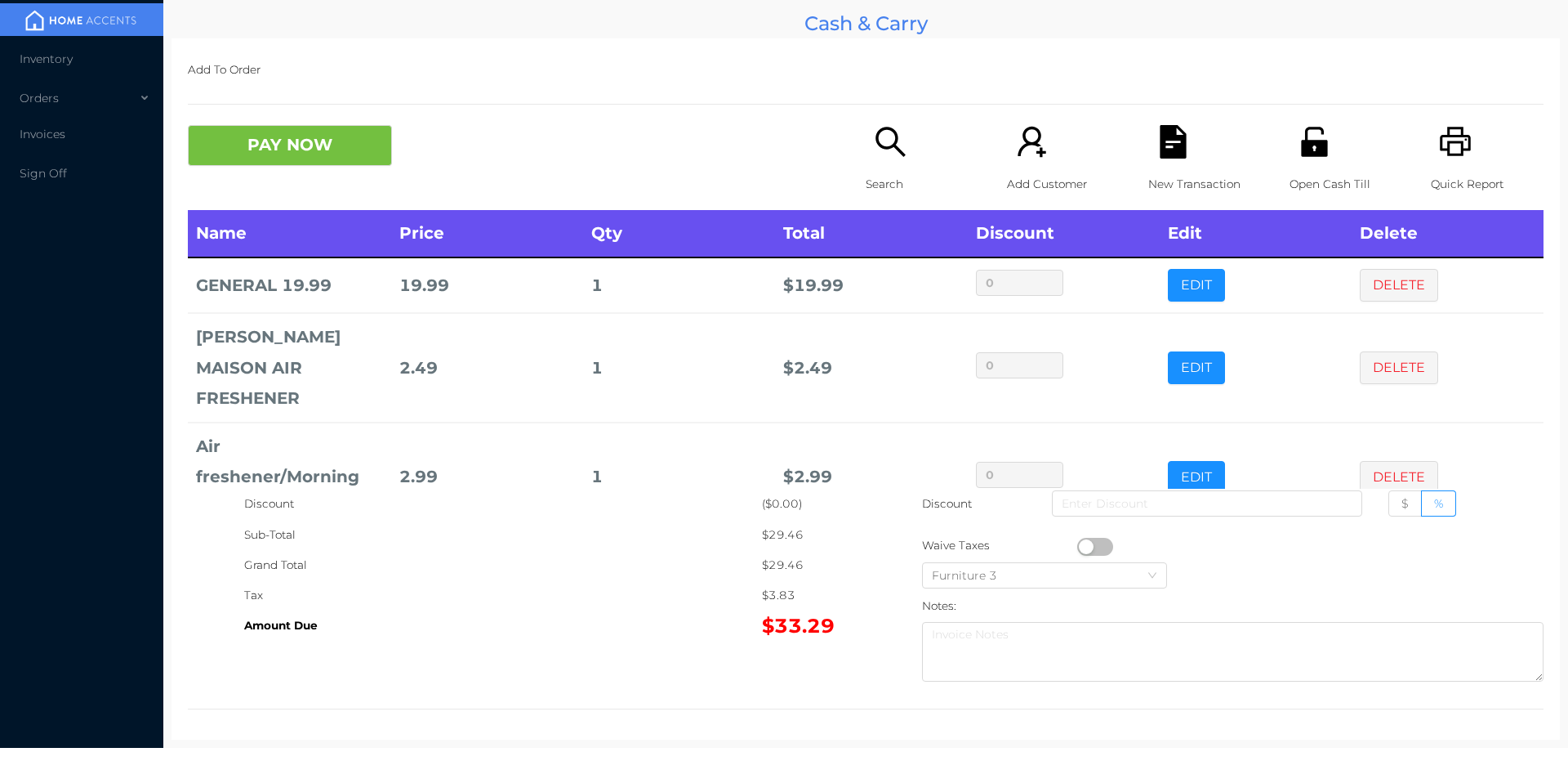
click at [887, 174] on p "Search" at bounding box center [922, 184] width 112 height 31
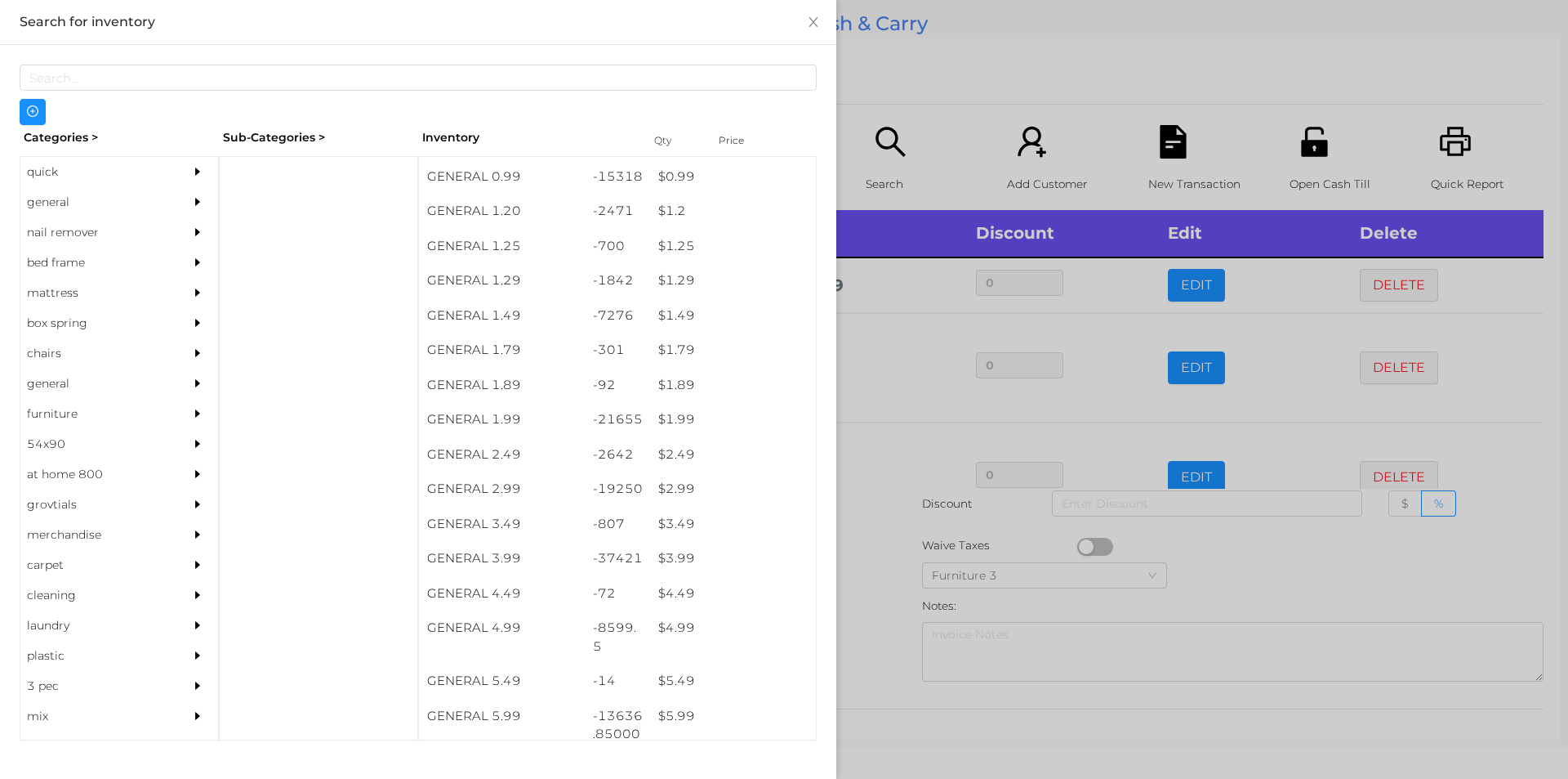
scroll to position [125, 0]
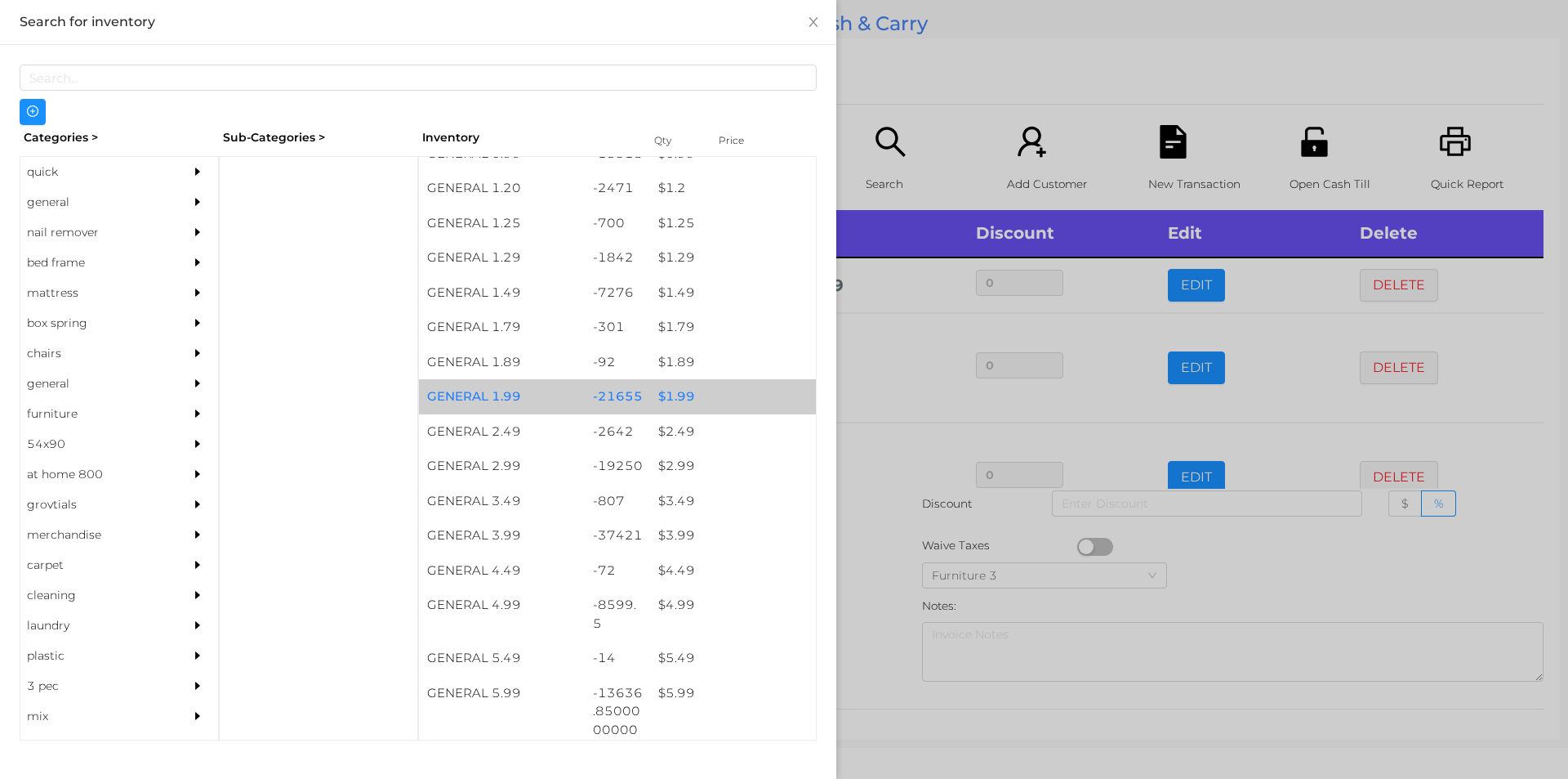
click at [689, 394] on div "$ 1.99" at bounding box center [733, 397] width 166 height 35
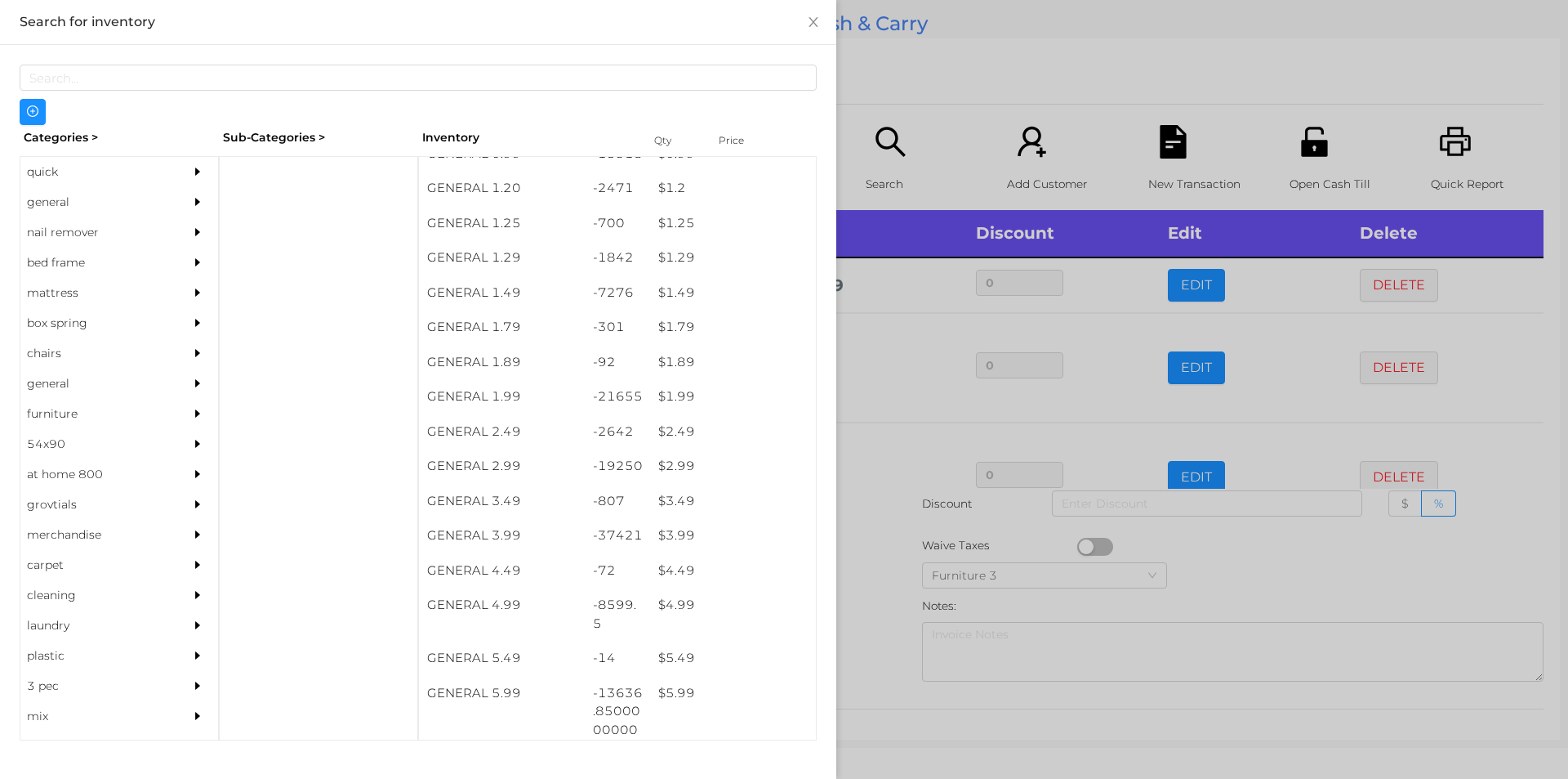
click at [900, 110] on div at bounding box center [784, 389] width 1568 height 779
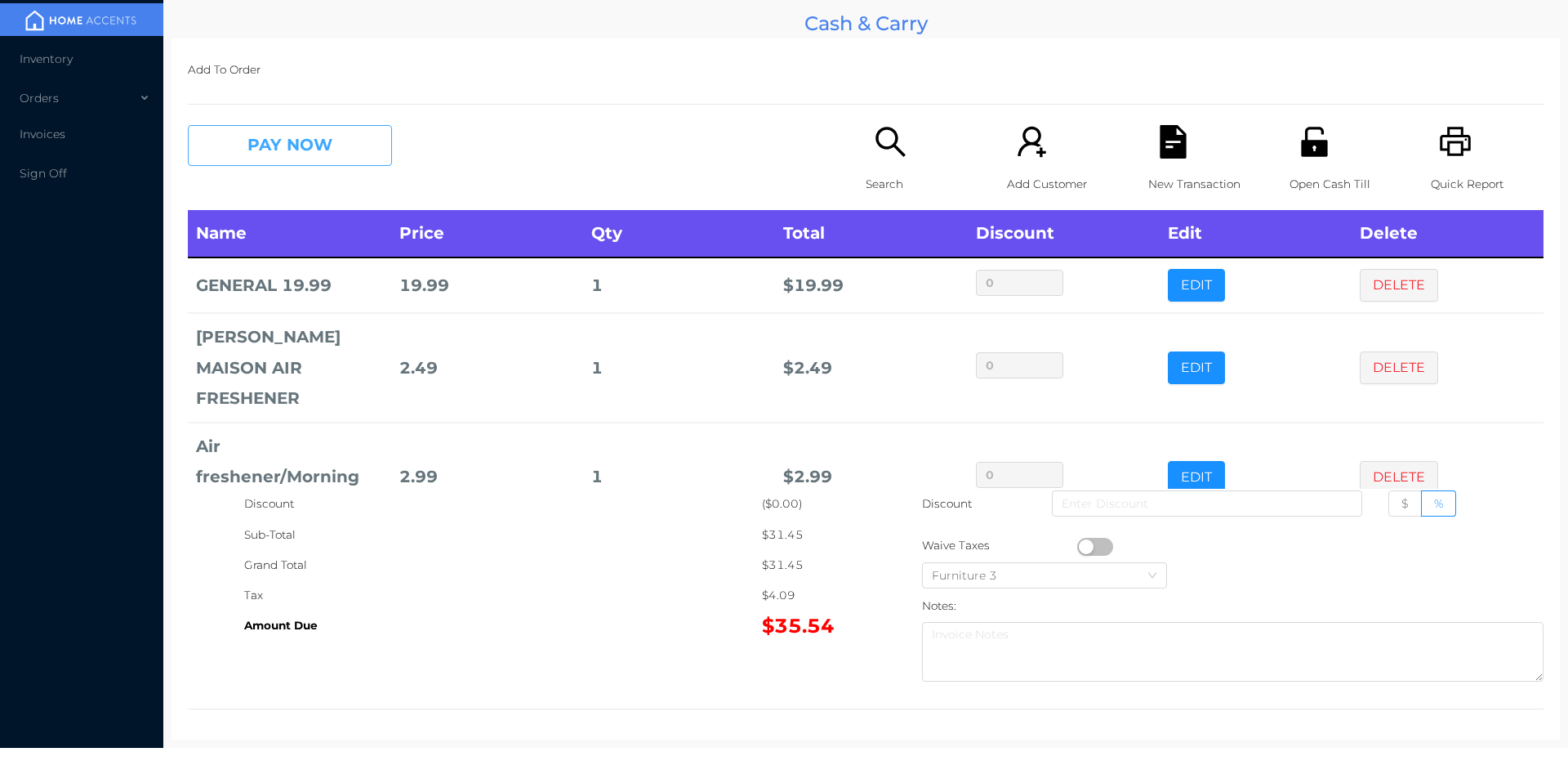
click at [300, 166] on button "PAY NOW" at bounding box center [290, 145] width 204 height 41
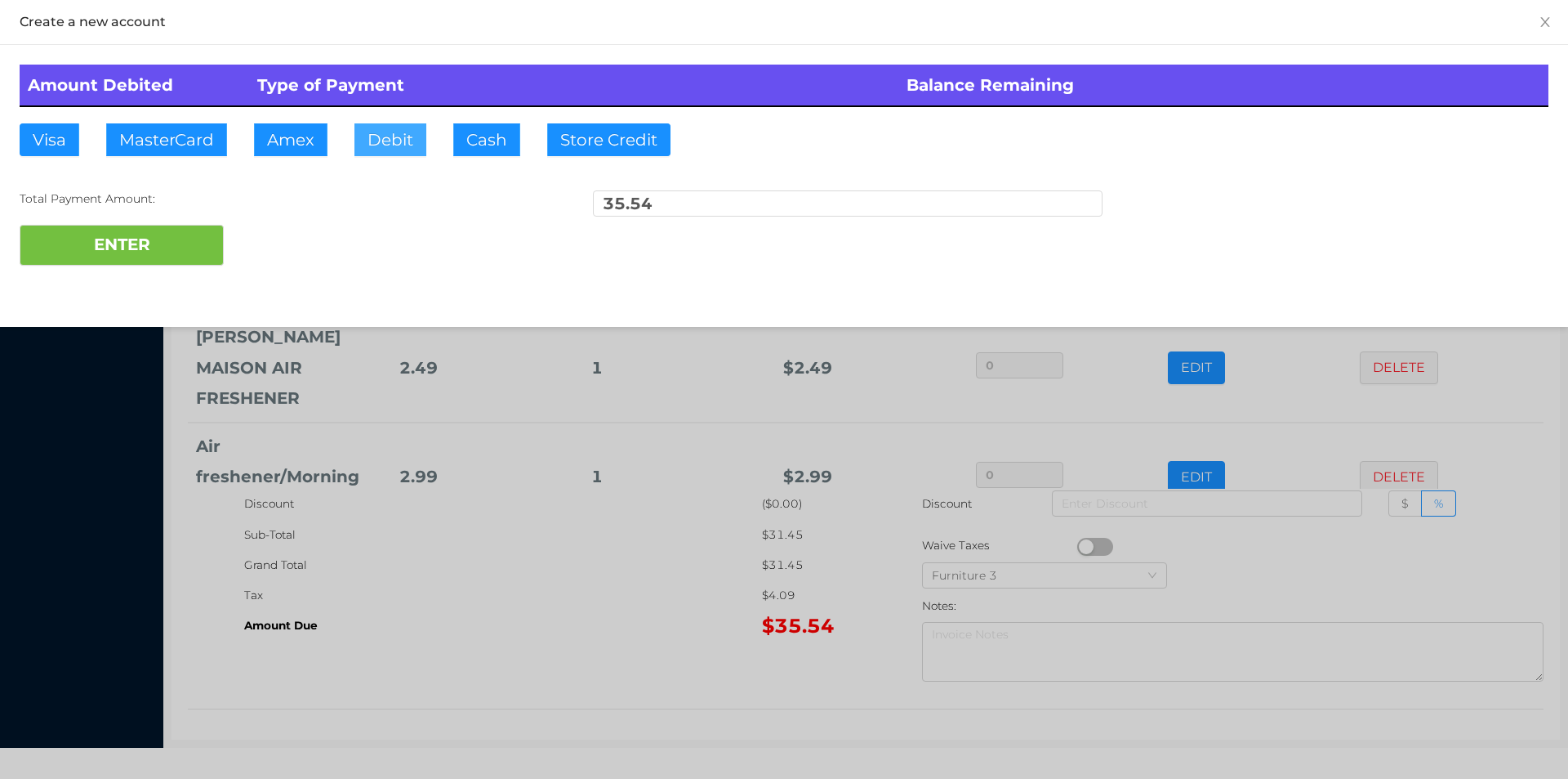
click at [395, 149] on button "Debit" at bounding box center [390, 139] width 72 height 32
click at [121, 230] on button "ENTER" at bounding box center [121, 245] width 204 height 41
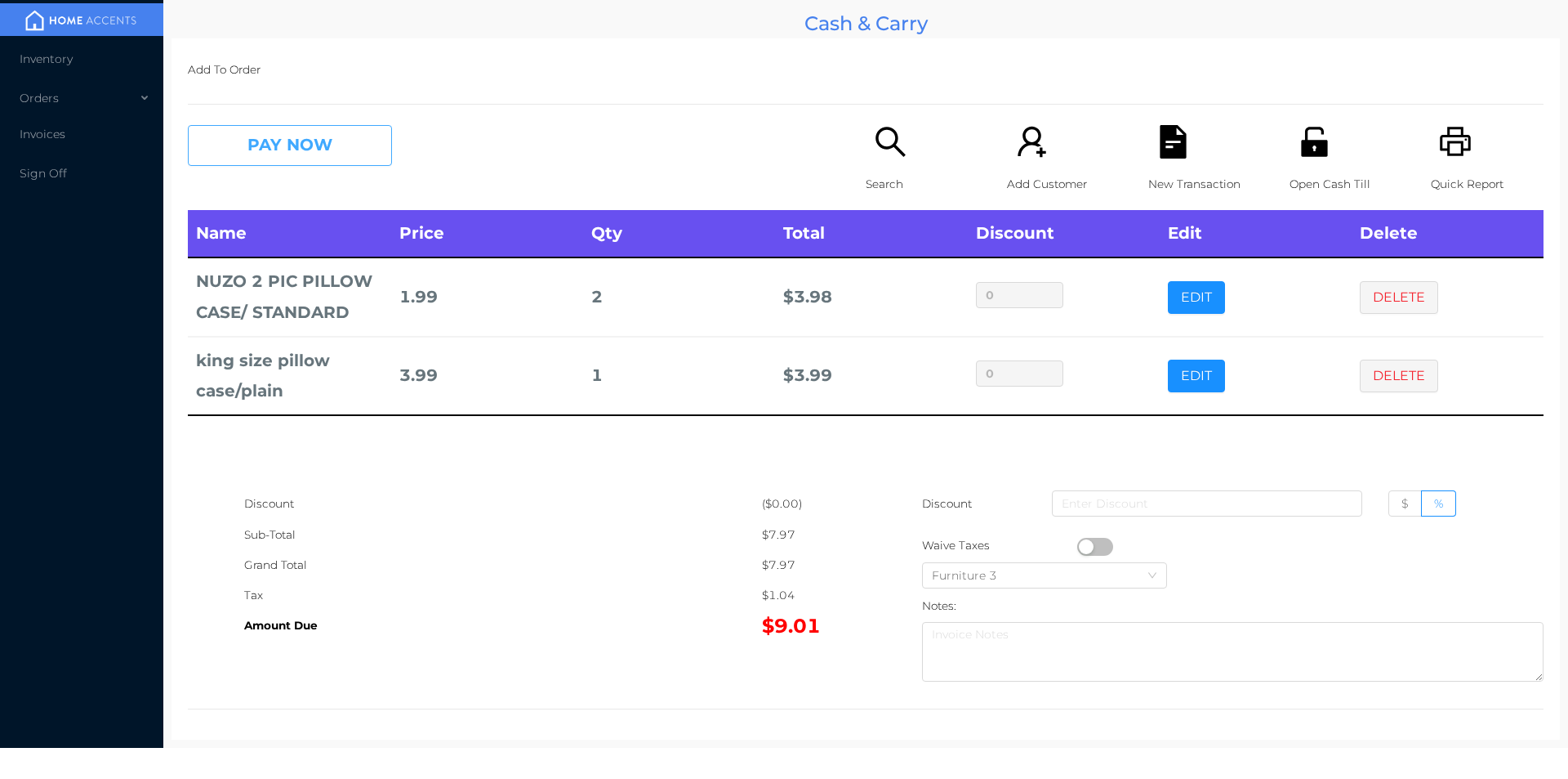
click at [295, 144] on button "PAY NOW" at bounding box center [290, 145] width 204 height 41
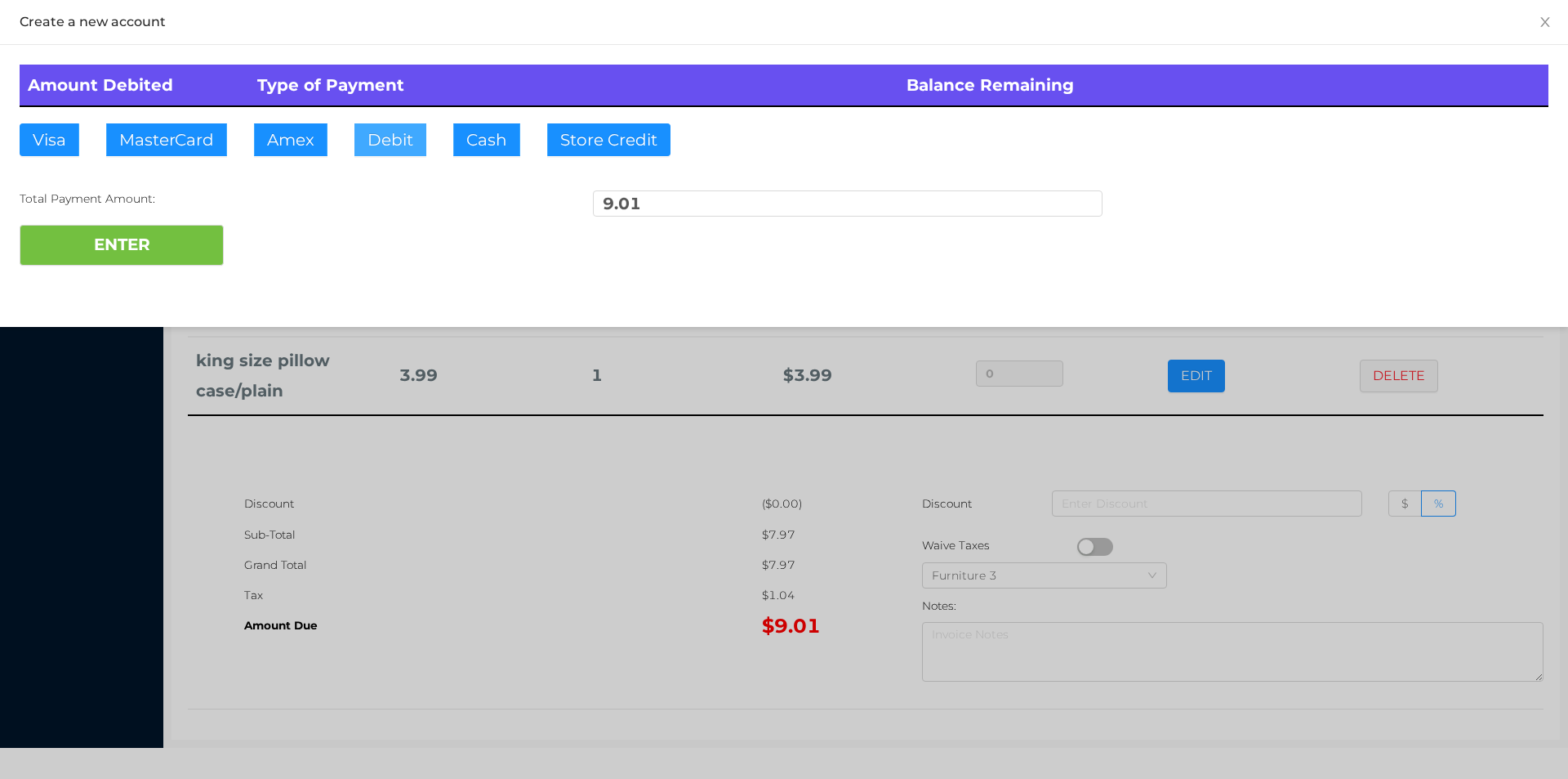
click at [400, 146] on button "Debit" at bounding box center [390, 139] width 72 height 32
click at [206, 251] on button "ENTER" at bounding box center [121, 245] width 204 height 41
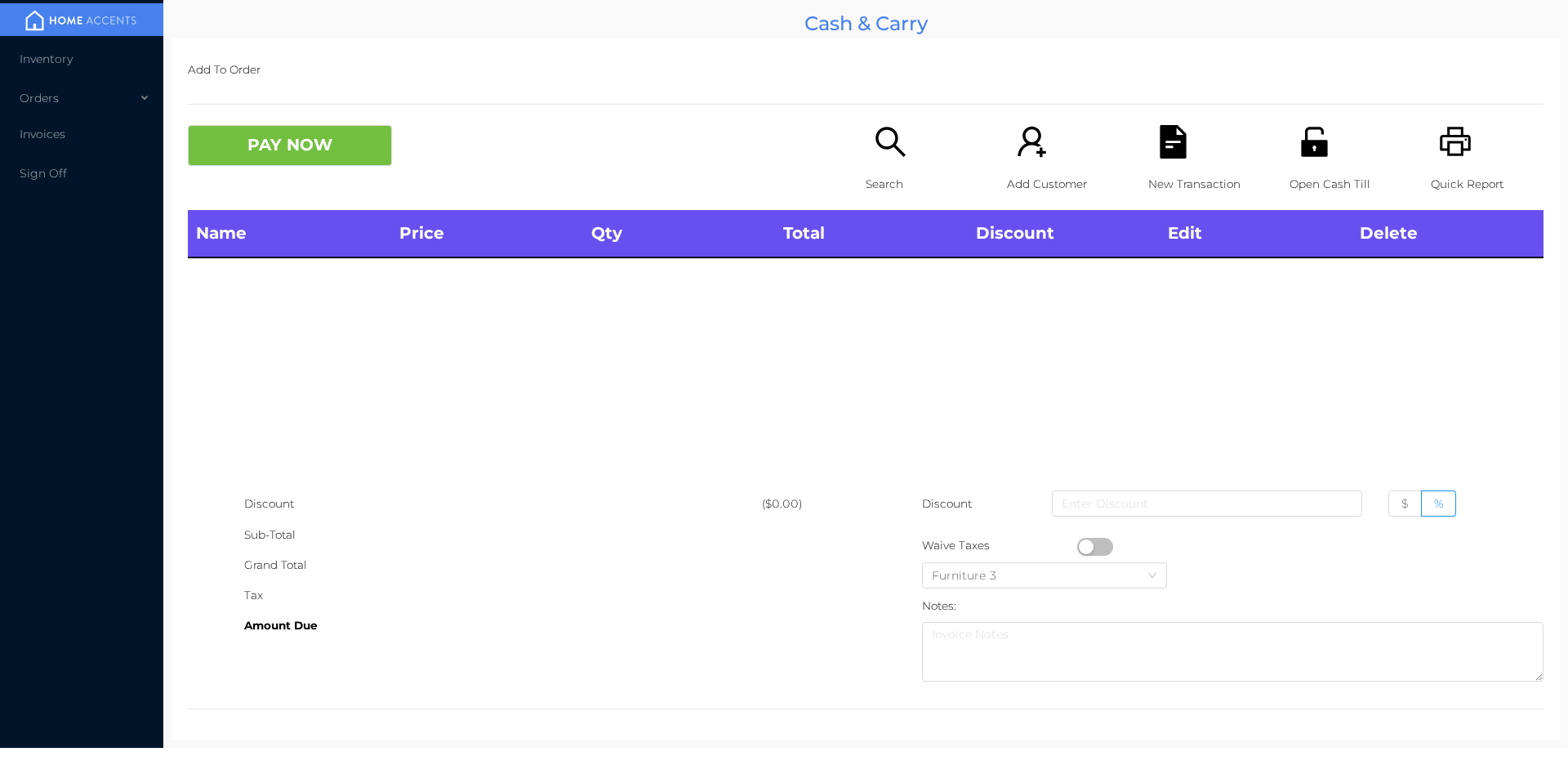
click at [1315, 161] on div "Open Cash Till" at bounding box center [1346, 167] width 112 height 85
click at [874, 150] on icon "icon: search" at bounding box center [890, 141] width 33 height 33
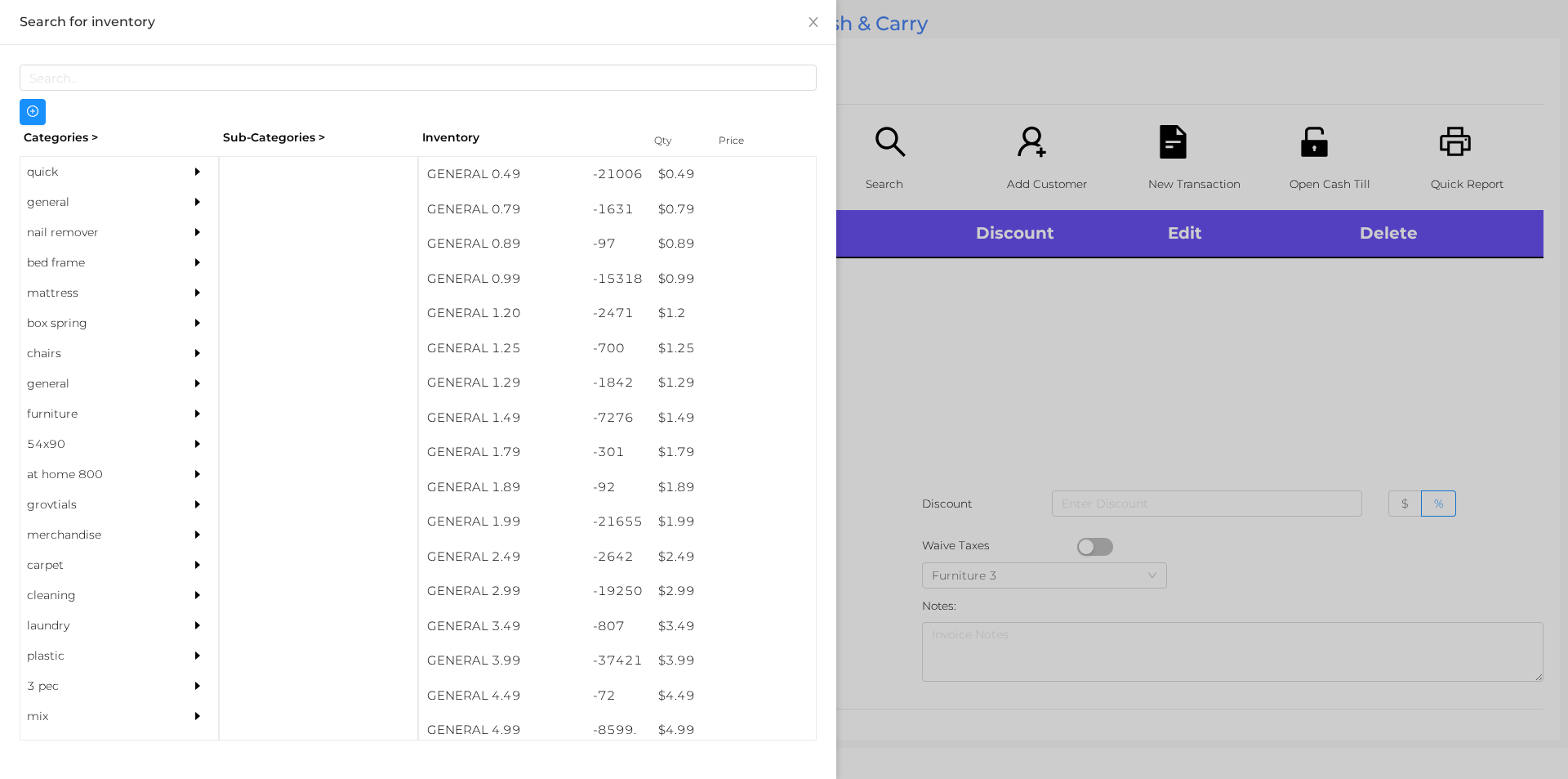
click at [40, 199] on div "general" at bounding box center [94, 202] width 148 height 31
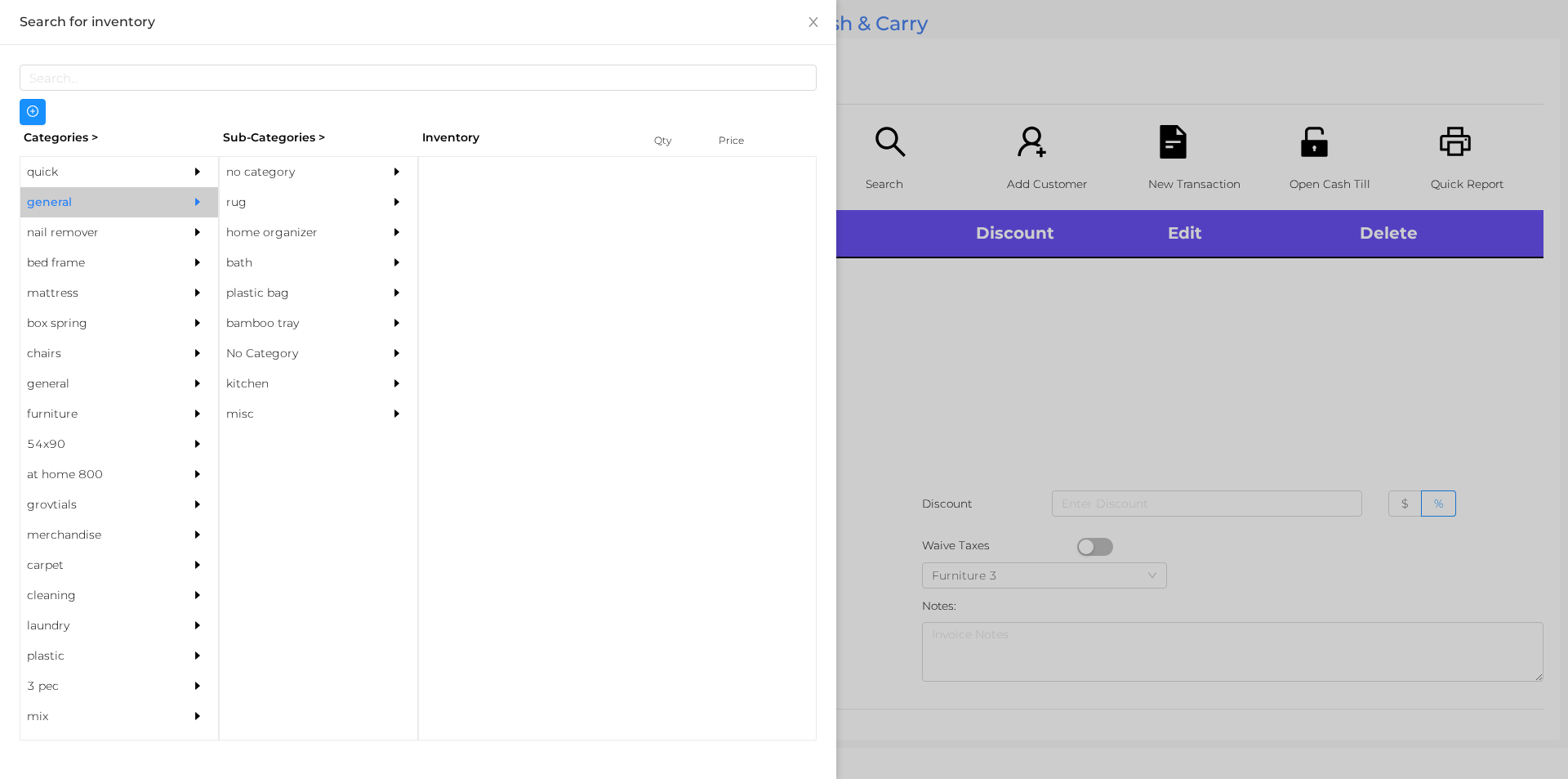
click at [282, 175] on div "no category" at bounding box center [294, 172] width 148 height 31
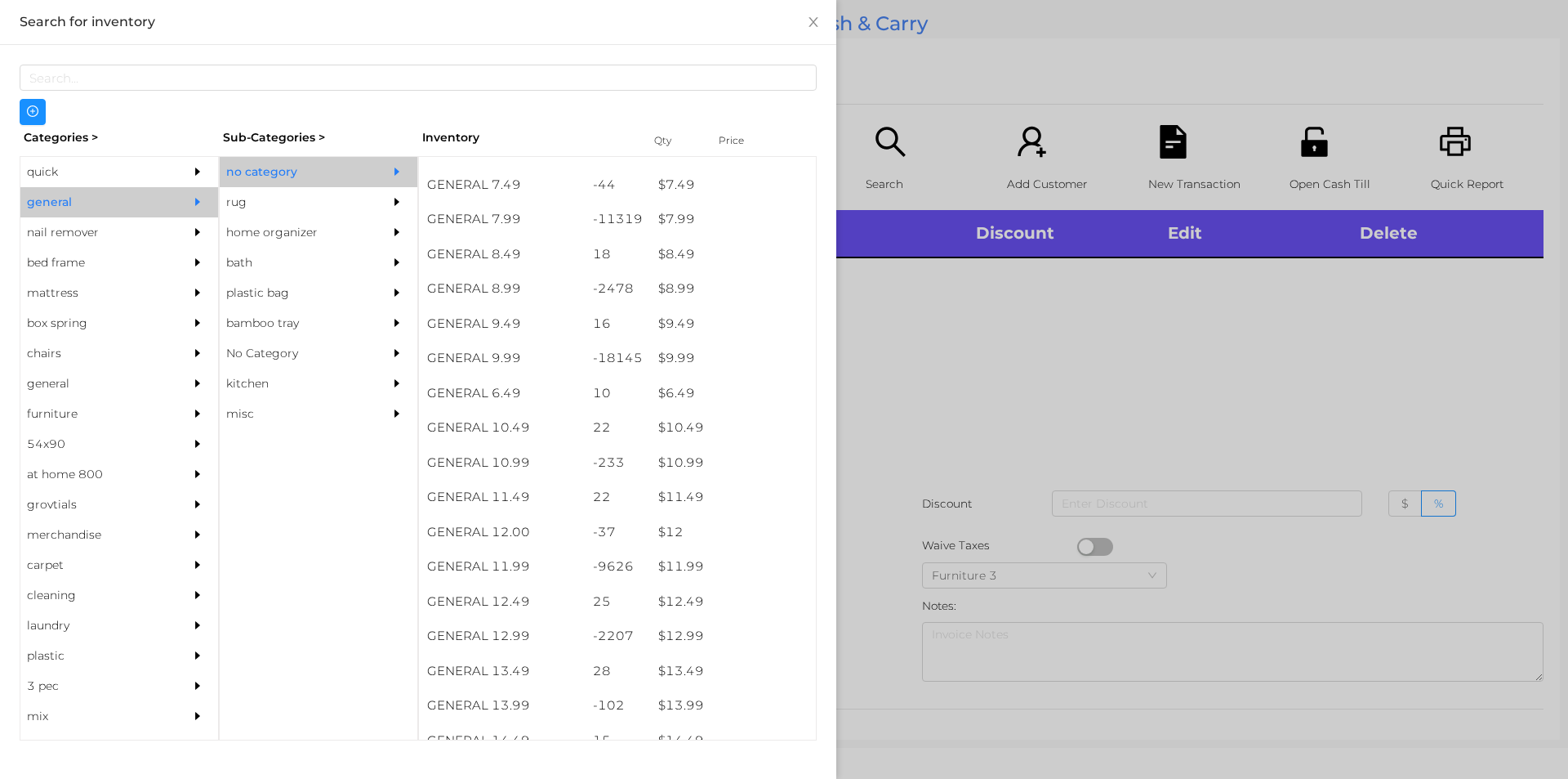
scroll to position [817, 0]
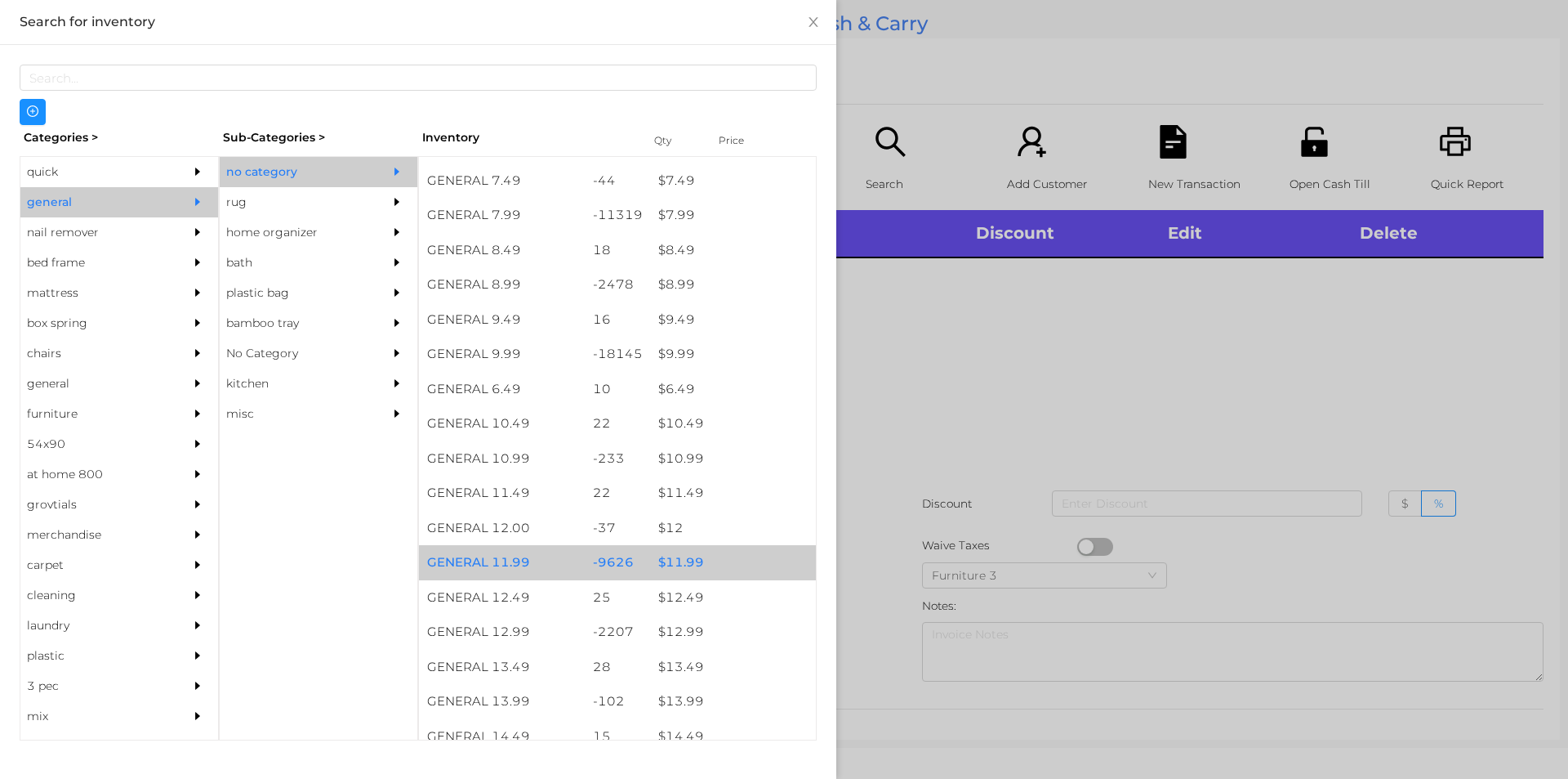
click at [669, 557] on div "$ 11.99" at bounding box center [733, 563] width 166 height 35
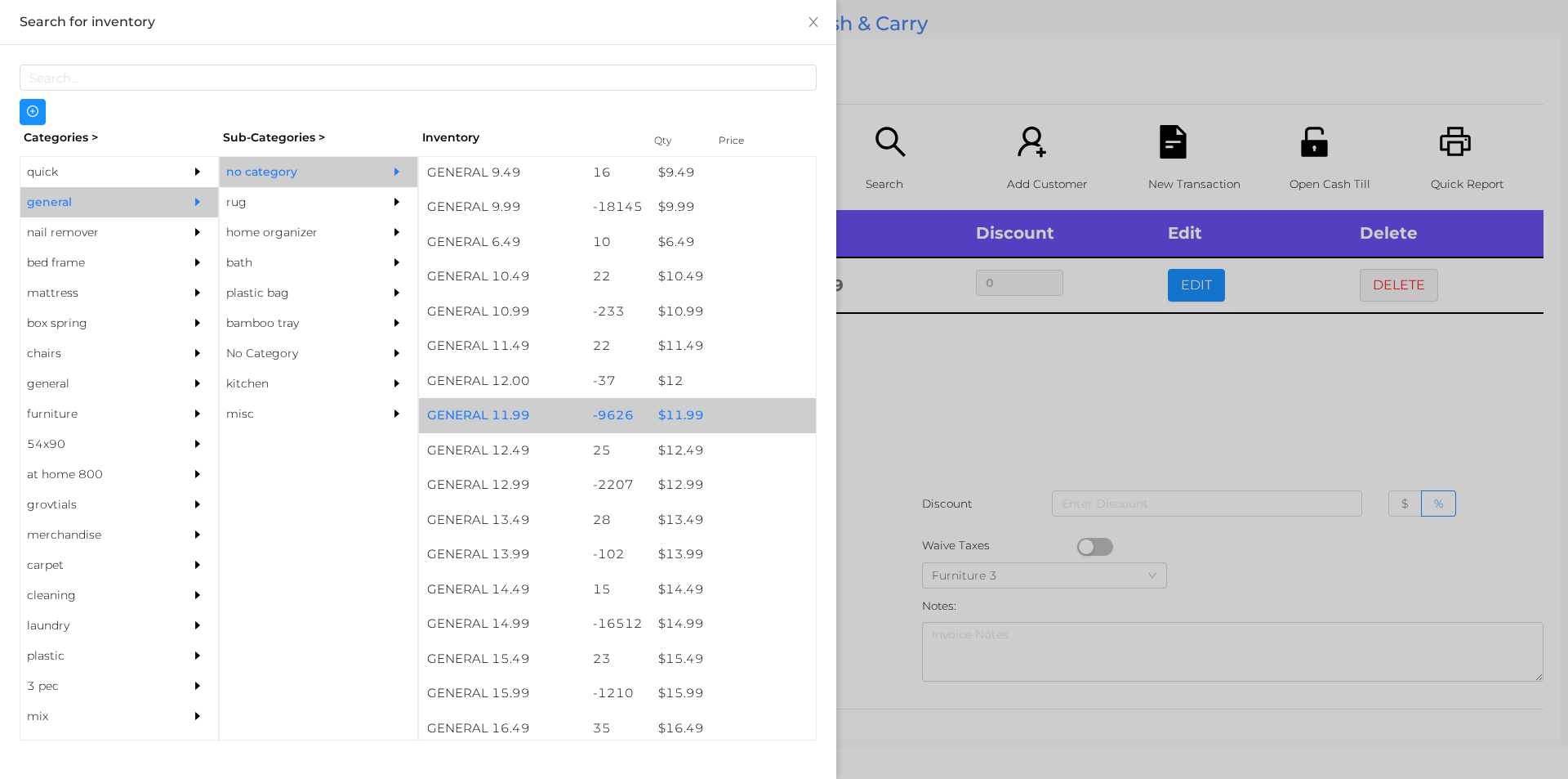
scroll to position [964, 0]
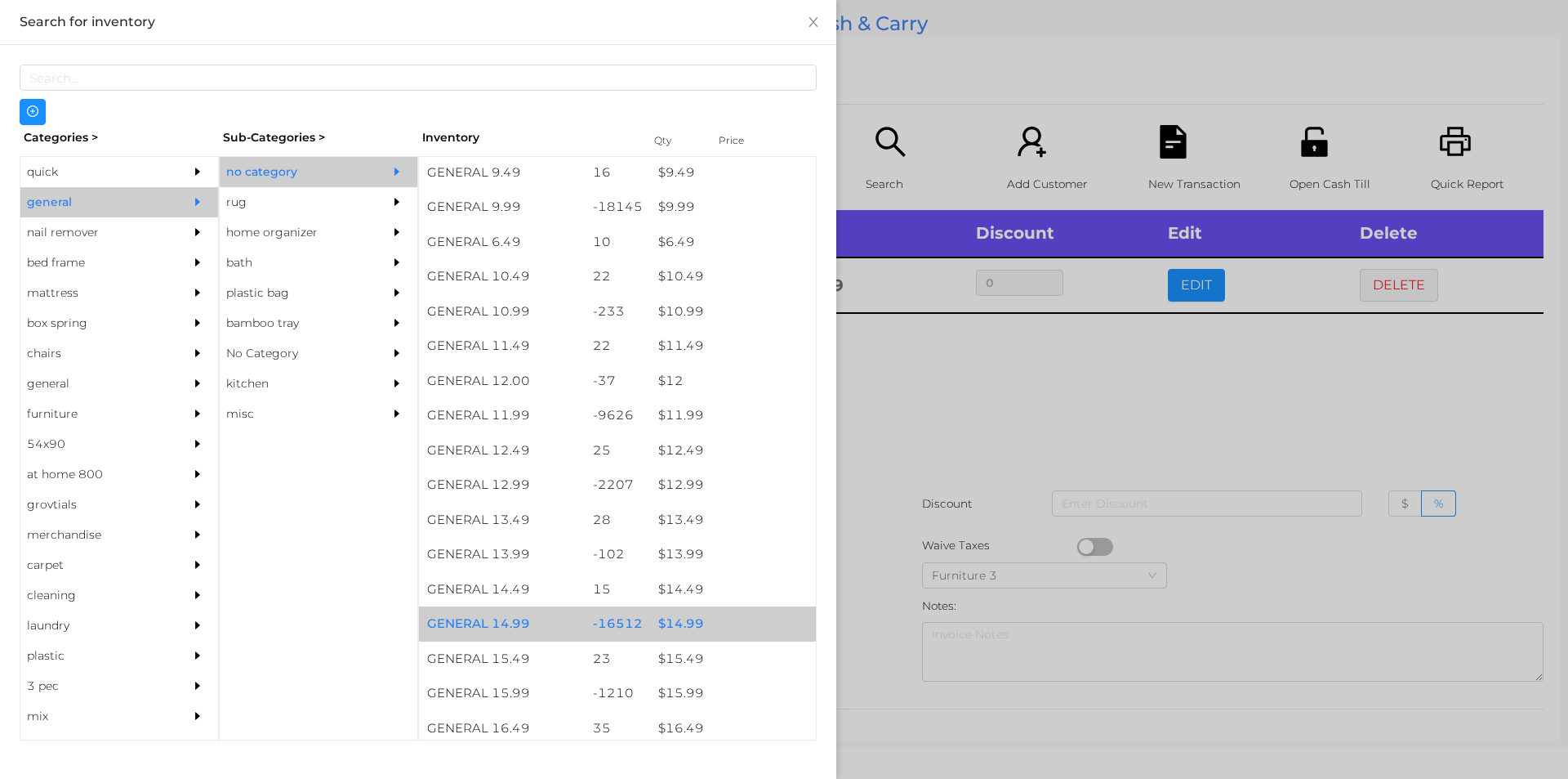
click at [678, 625] on div "$ 14.99" at bounding box center [733, 624] width 166 height 35
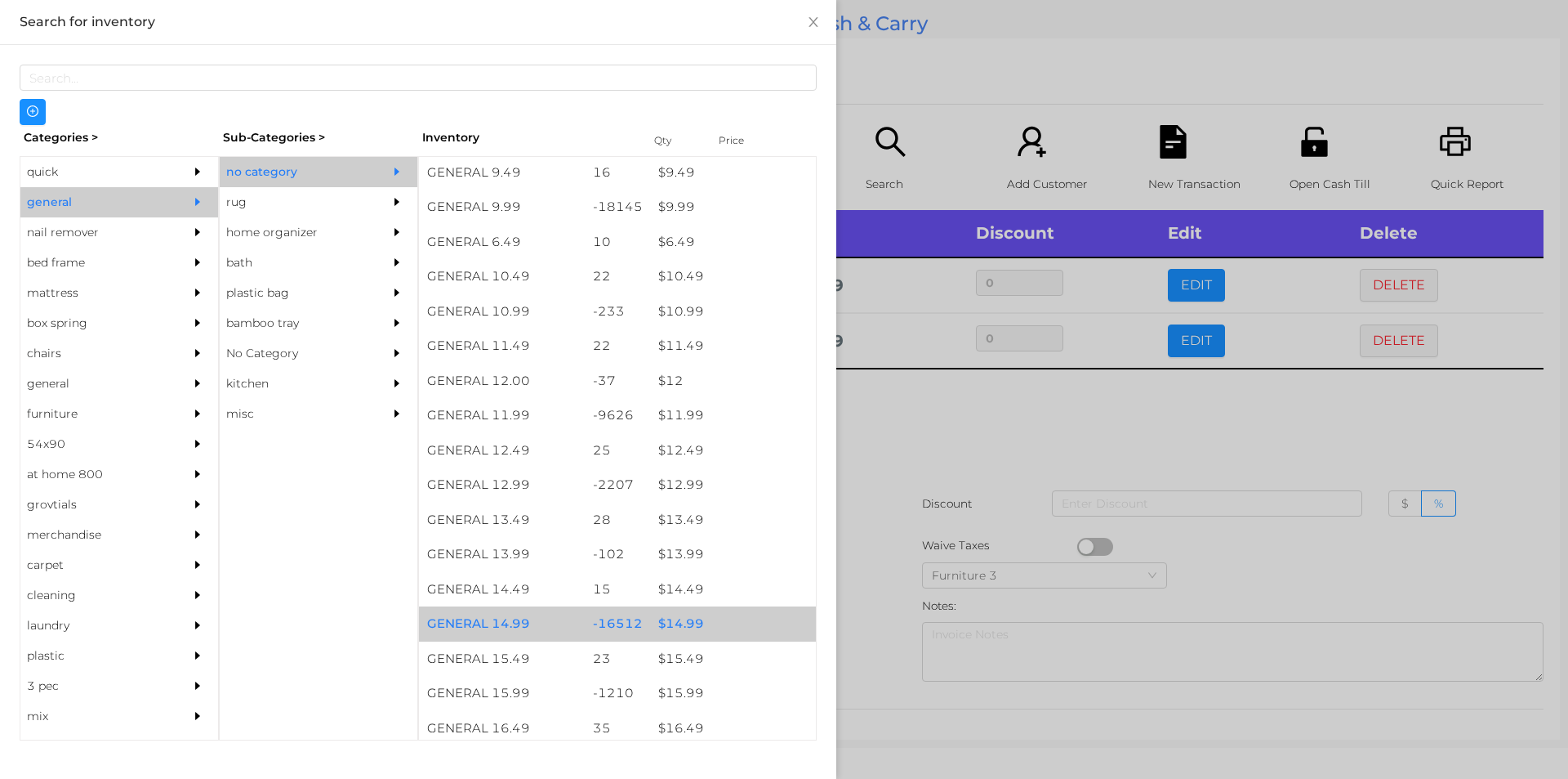
click at [686, 629] on div "$ 14.99" at bounding box center [733, 624] width 166 height 35
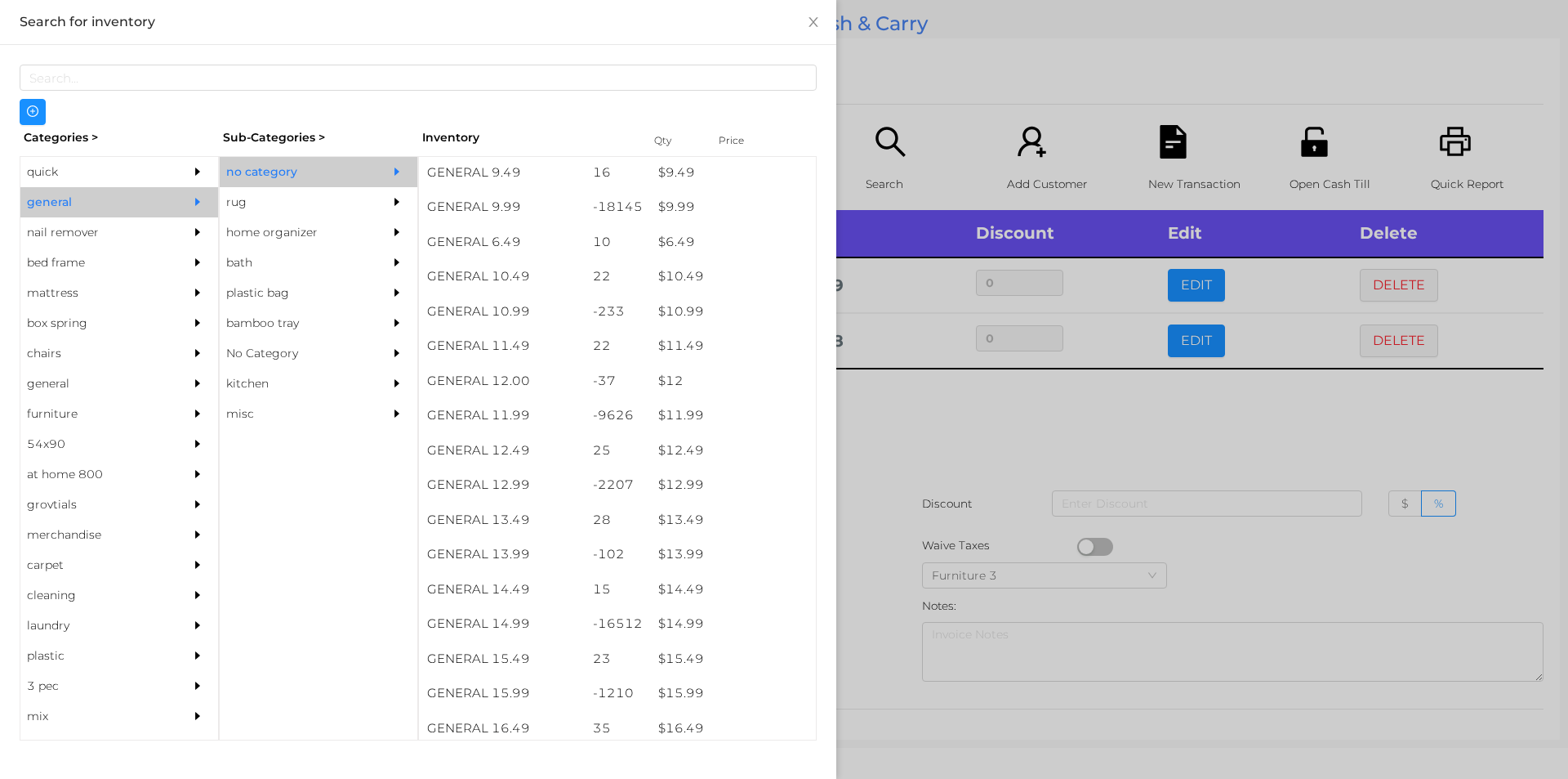
click at [1271, 408] on div at bounding box center [784, 389] width 1568 height 779
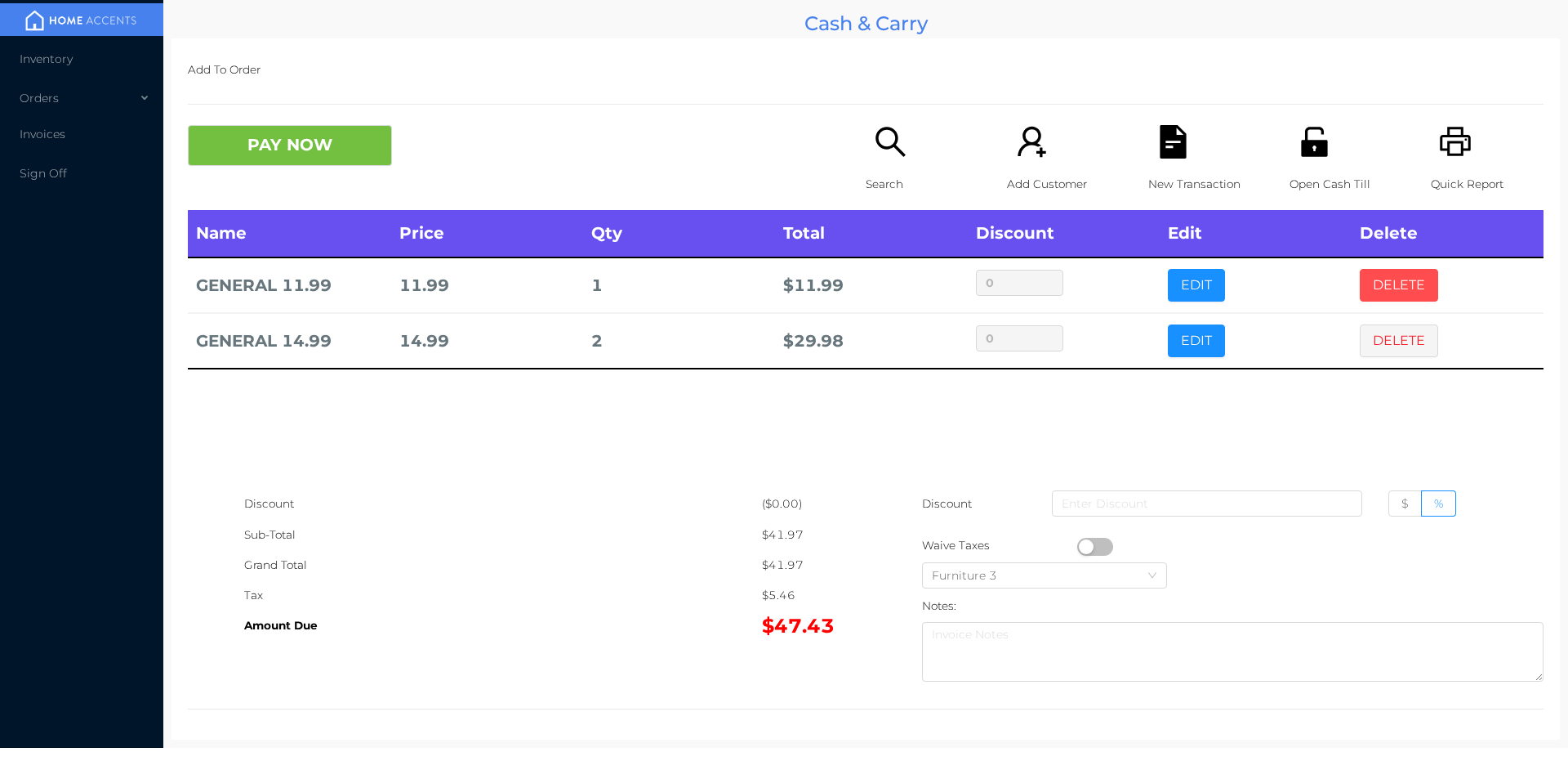
click at [1393, 284] on button "DELETE" at bounding box center [1399, 284] width 78 height 32
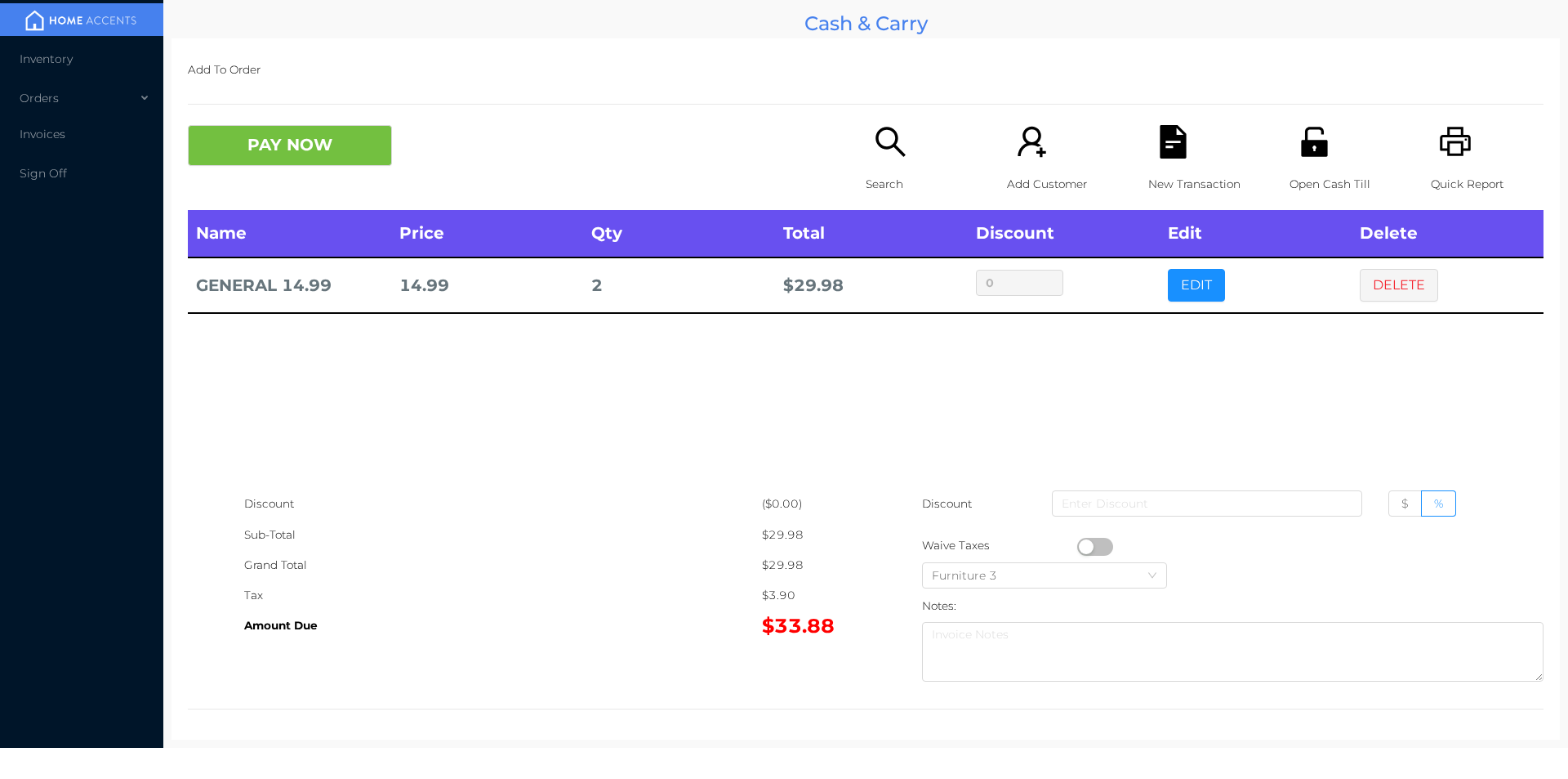
click at [1439, 130] on icon "icon: printer" at bounding box center [1456, 141] width 33 height 33
click at [1397, 290] on button "DELETE" at bounding box center [1399, 284] width 78 height 32
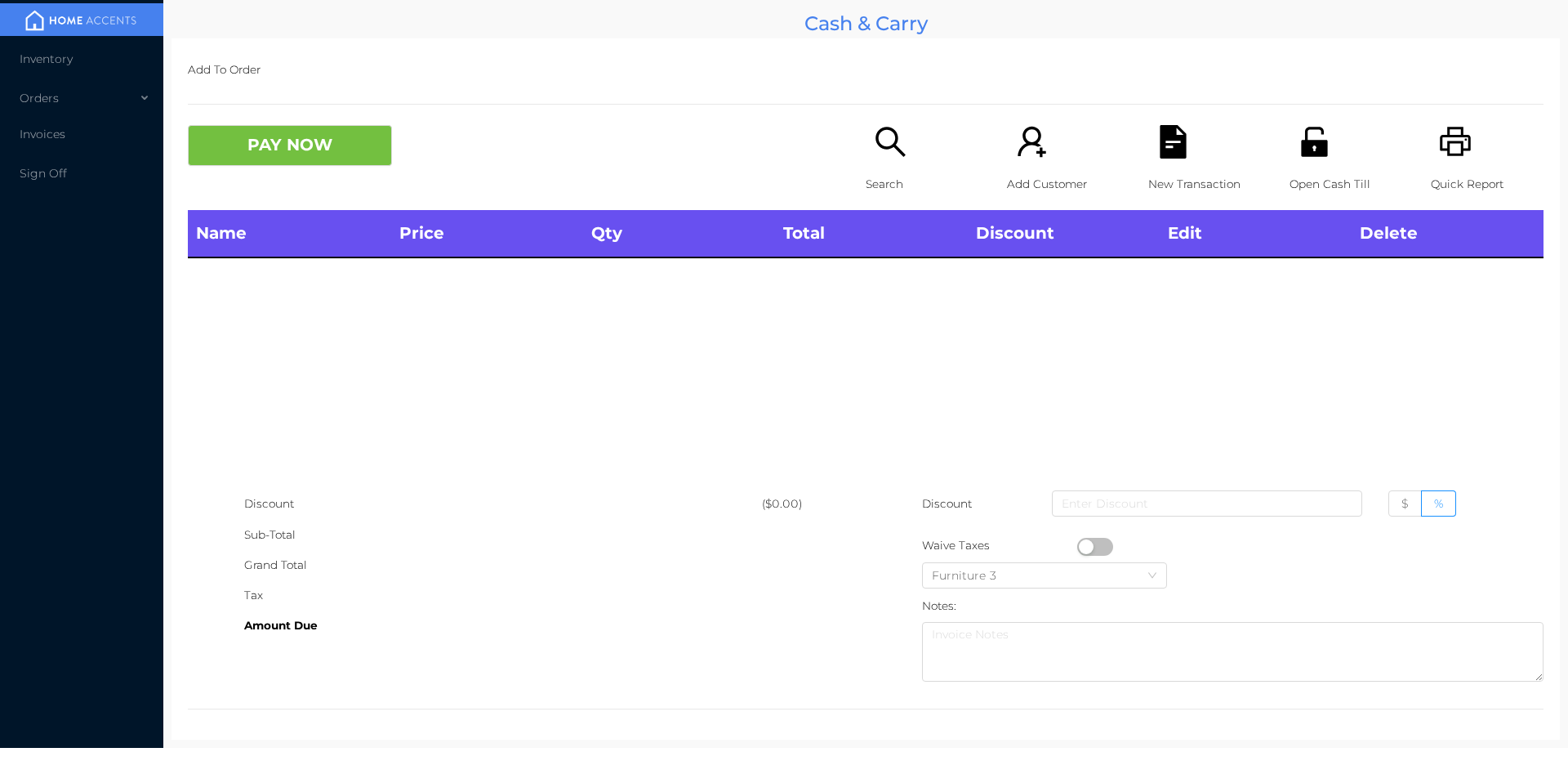
click at [883, 163] on div "Search" at bounding box center [922, 167] width 112 height 85
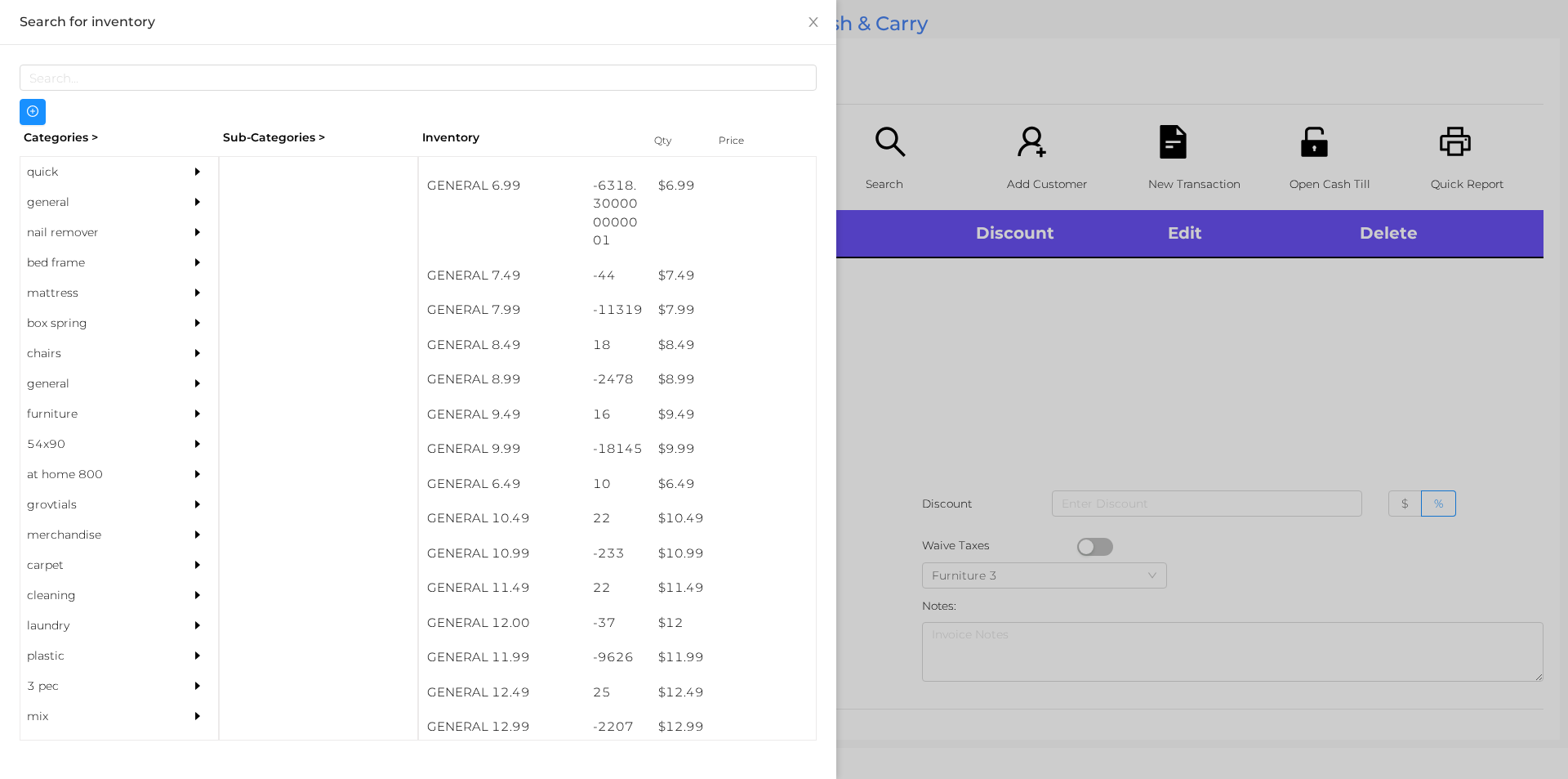
scroll to position [723, 0]
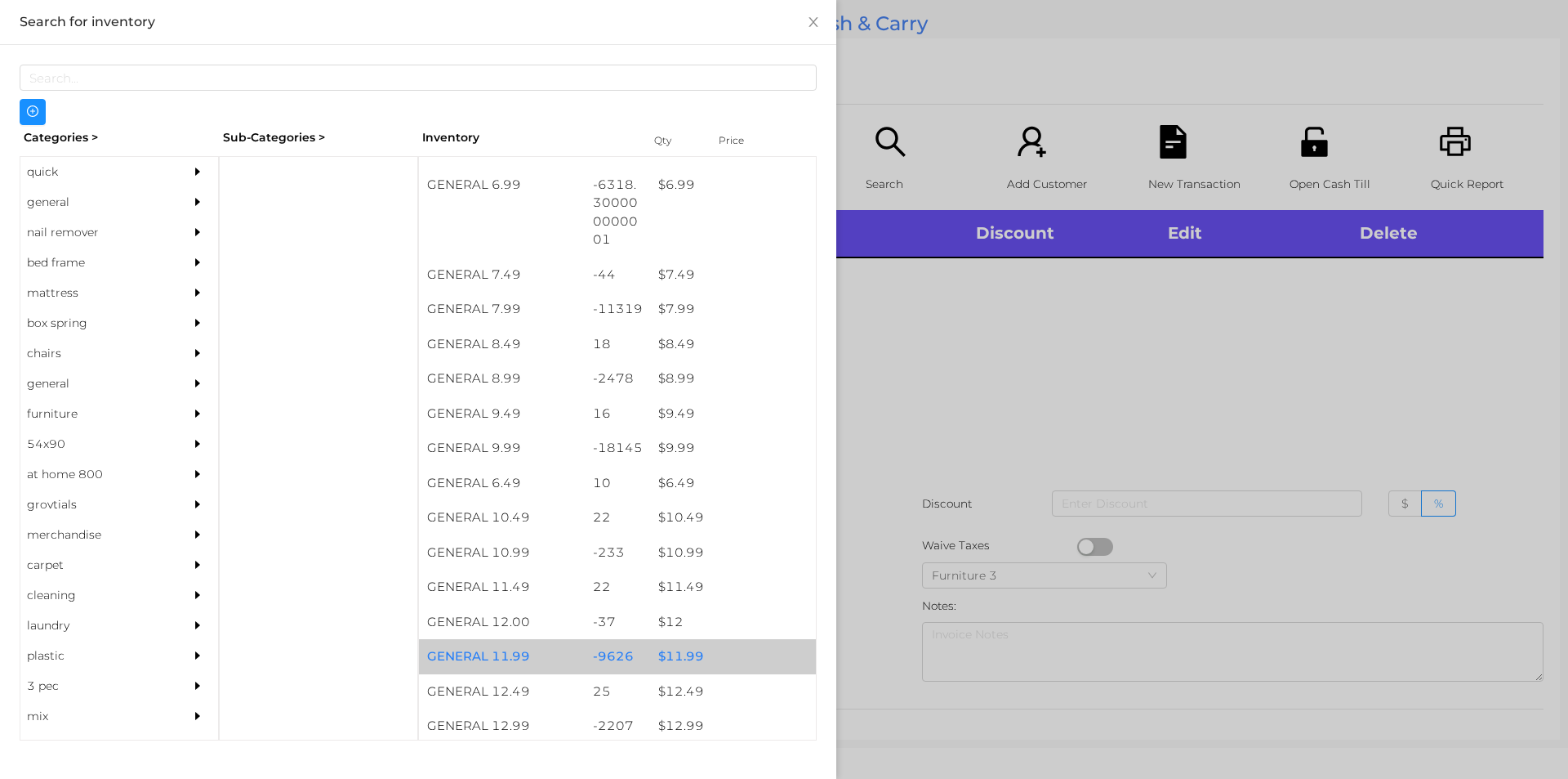
click at [678, 660] on div "$ 11.99" at bounding box center [733, 656] width 166 height 35
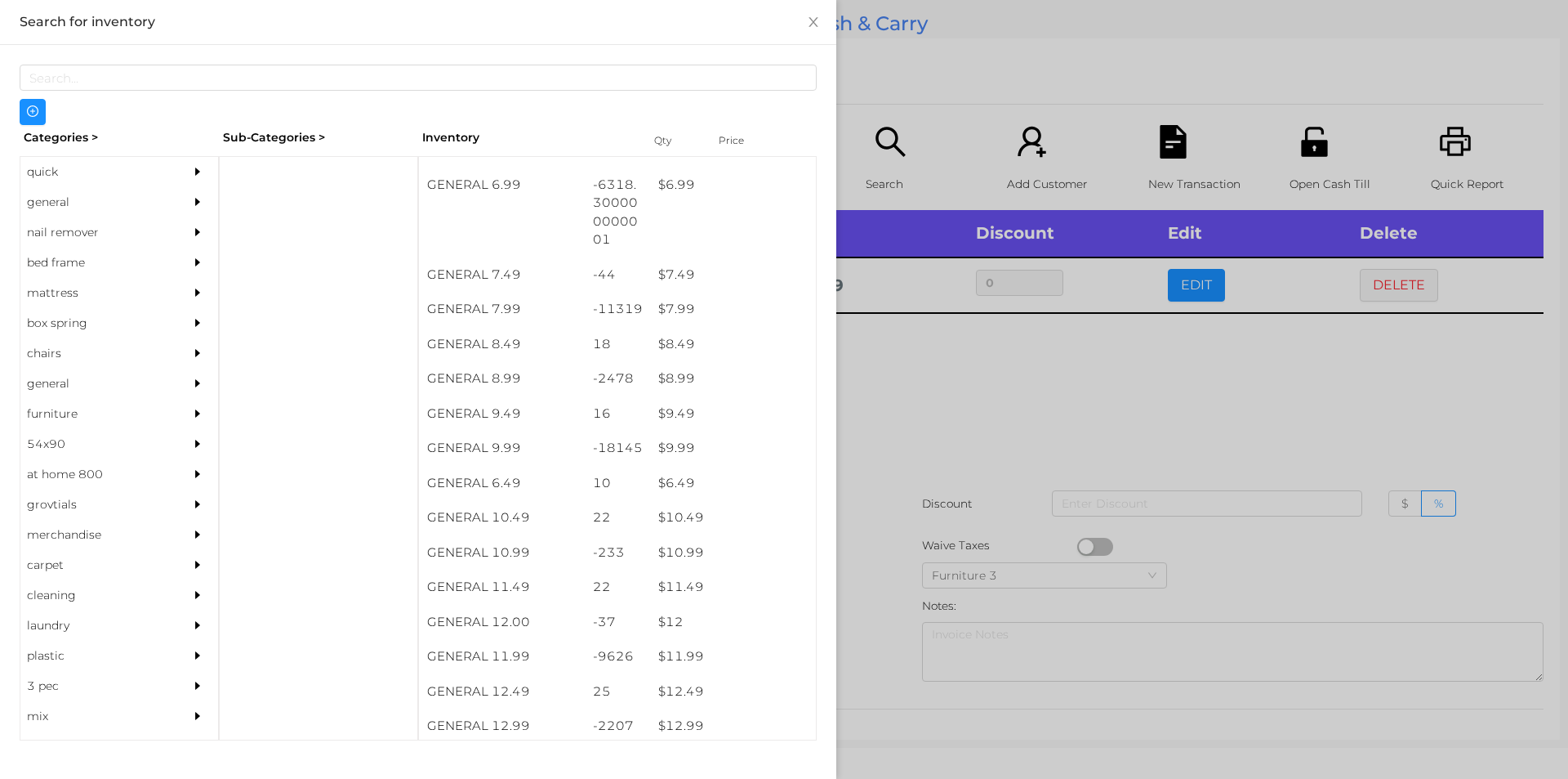
click at [866, 630] on div at bounding box center [784, 389] width 1568 height 779
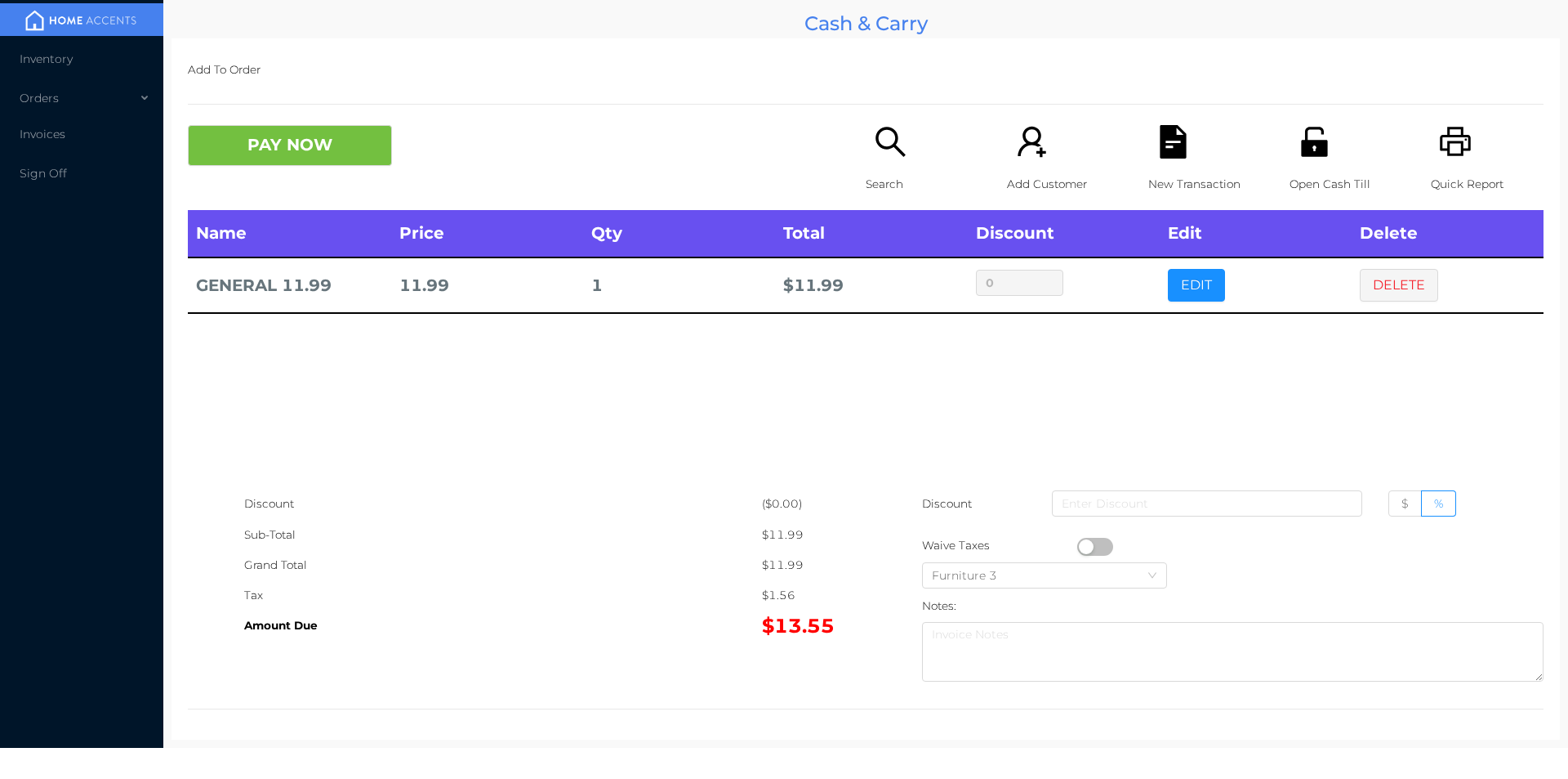
click at [1439, 128] on icon "icon: printer" at bounding box center [1456, 141] width 33 height 33
click at [1386, 276] on button "DELETE" at bounding box center [1399, 284] width 78 height 32
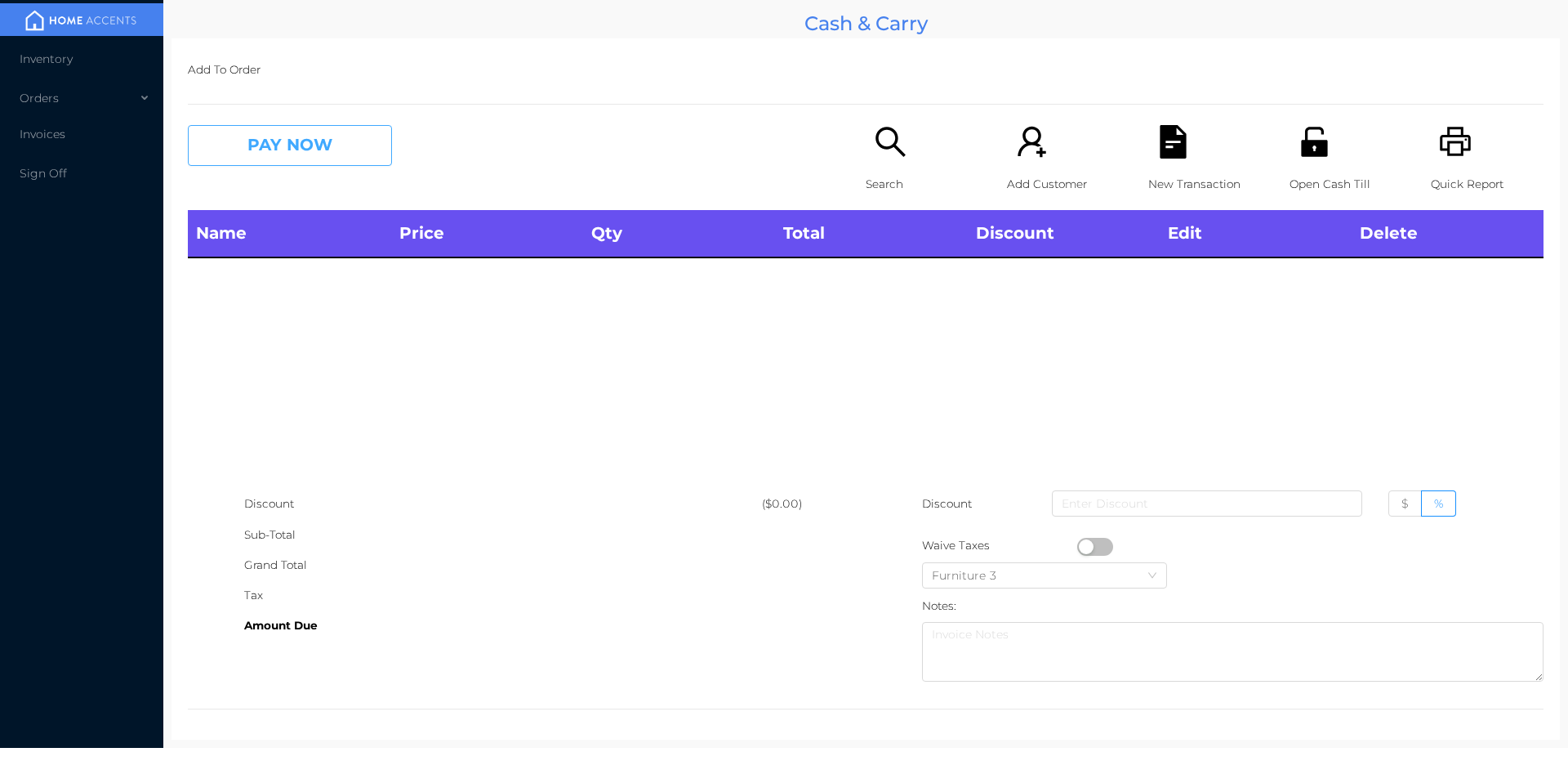
click at [337, 147] on button "PAY NOW" at bounding box center [290, 145] width 204 height 41
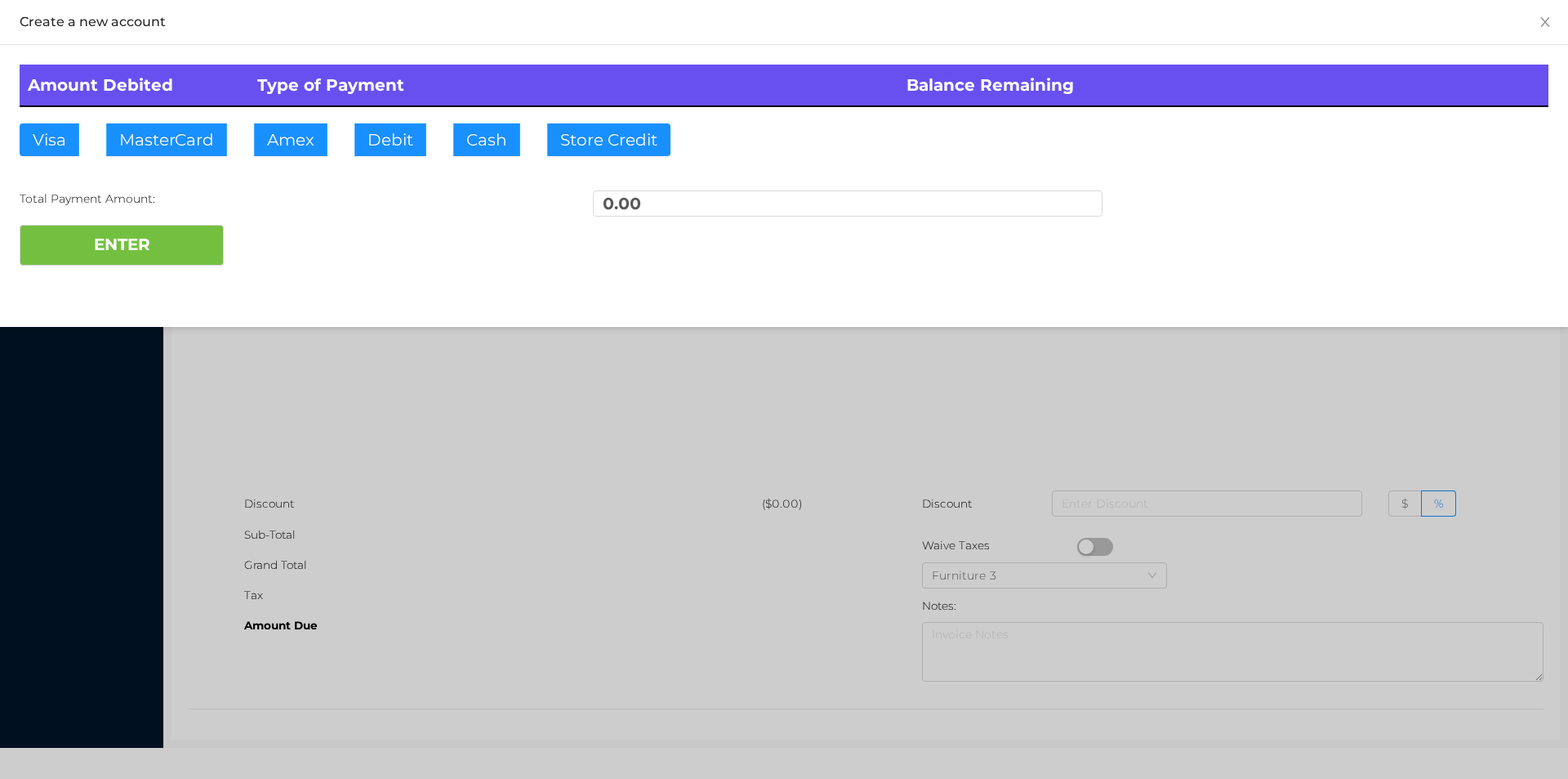
click at [480, 369] on div at bounding box center [784, 389] width 1568 height 779
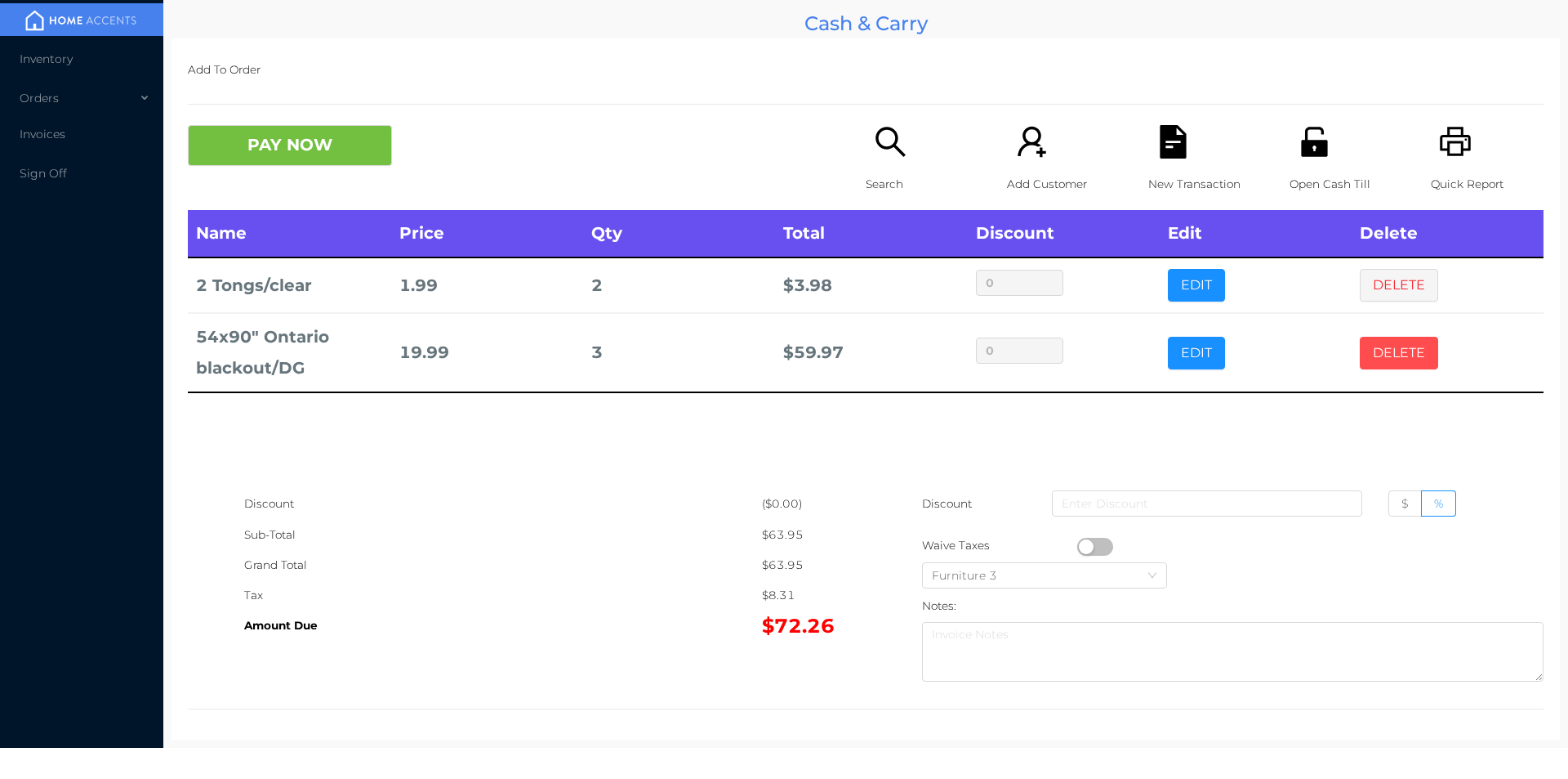
click at [1397, 339] on button "DELETE" at bounding box center [1399, 352] width 78 height 32
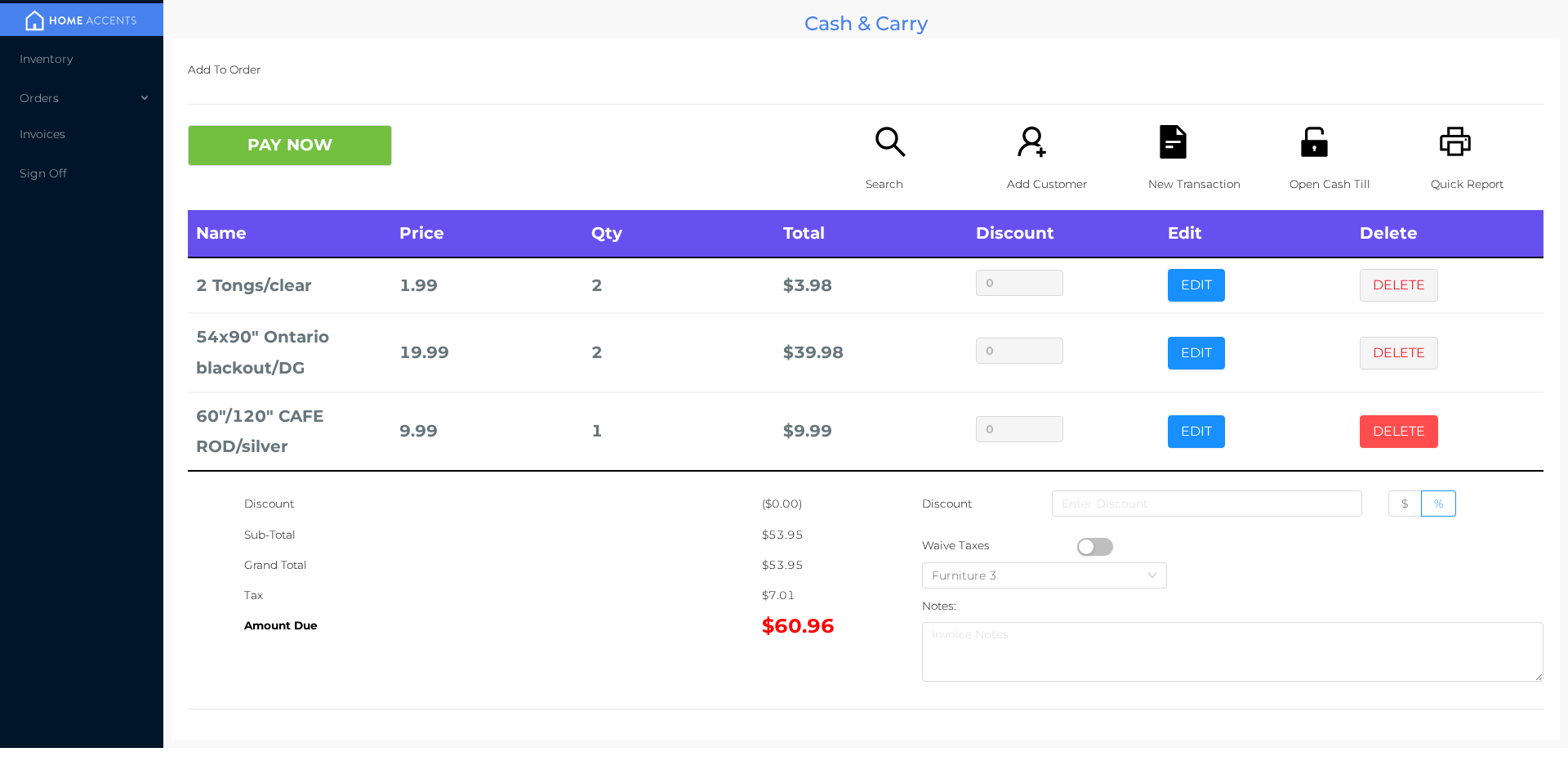
click at [1376, 434] on button "DELETE" at bounding box center [1399, 431] width 78 height 32
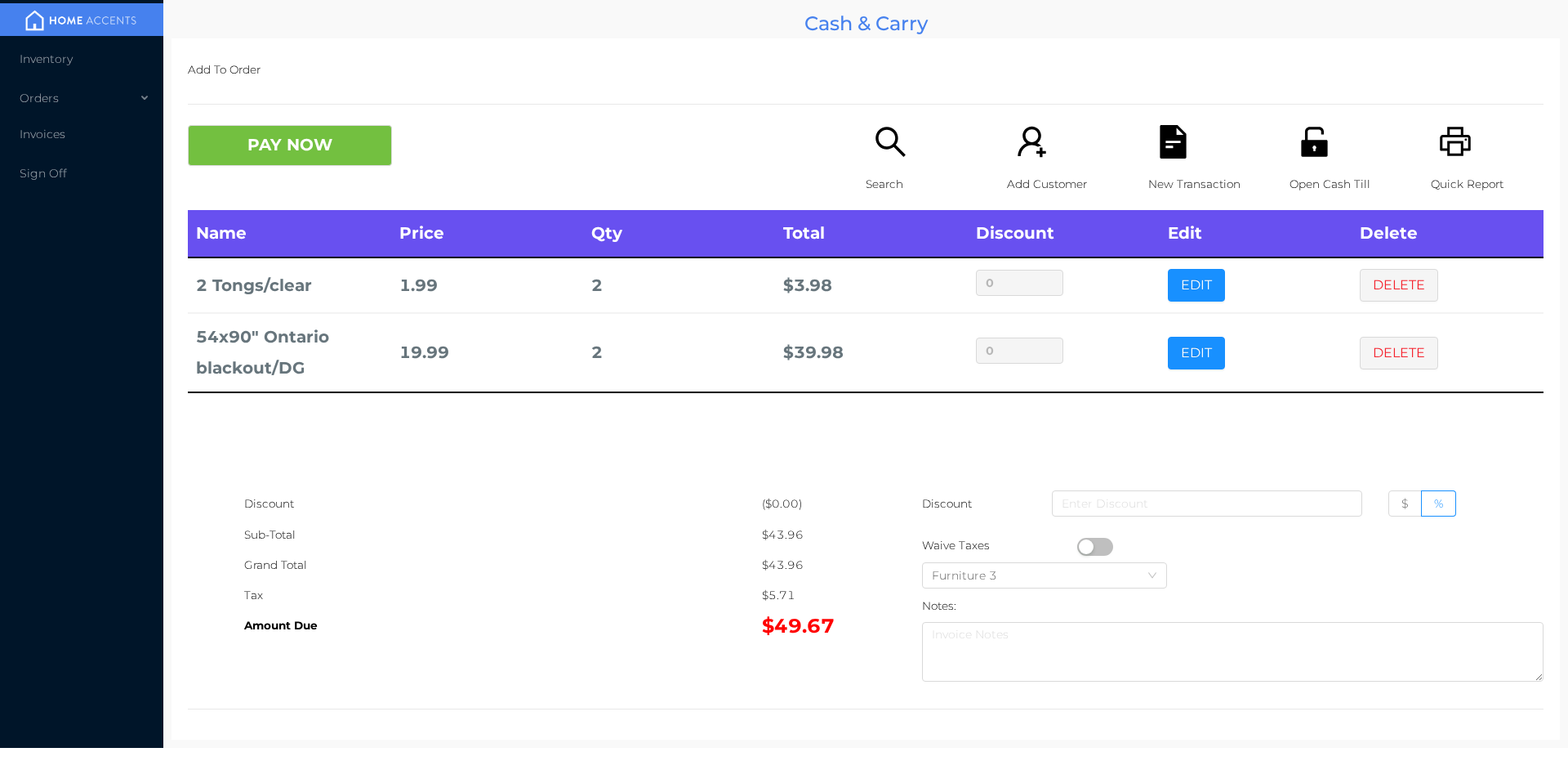
click at [1408, 359] on button "DELETE" at bounding box center [1399, 352] width 78 height 32
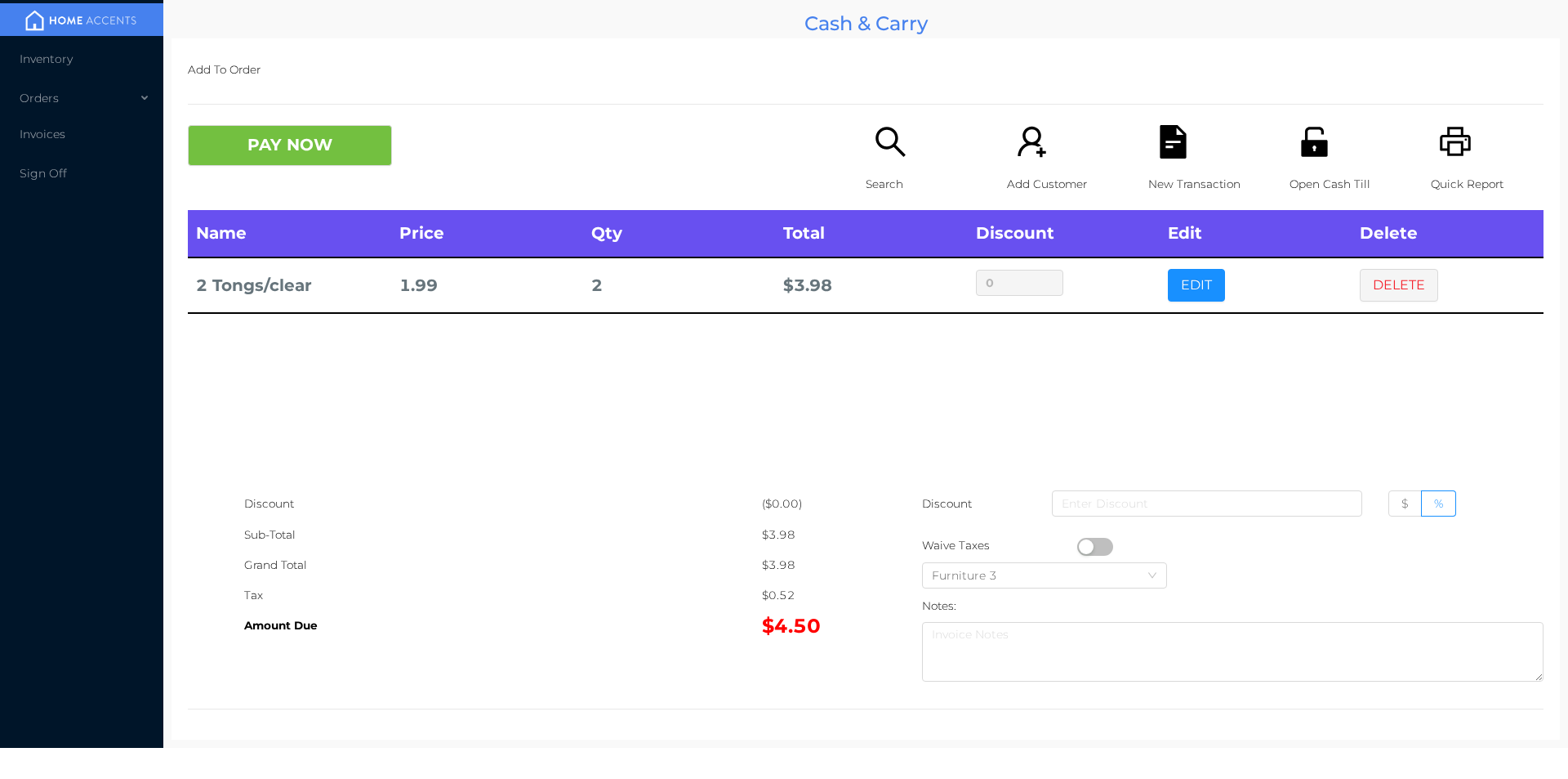
click at [874, 162] on div "Search" at bounding box center [922, 167] width 112 height 85
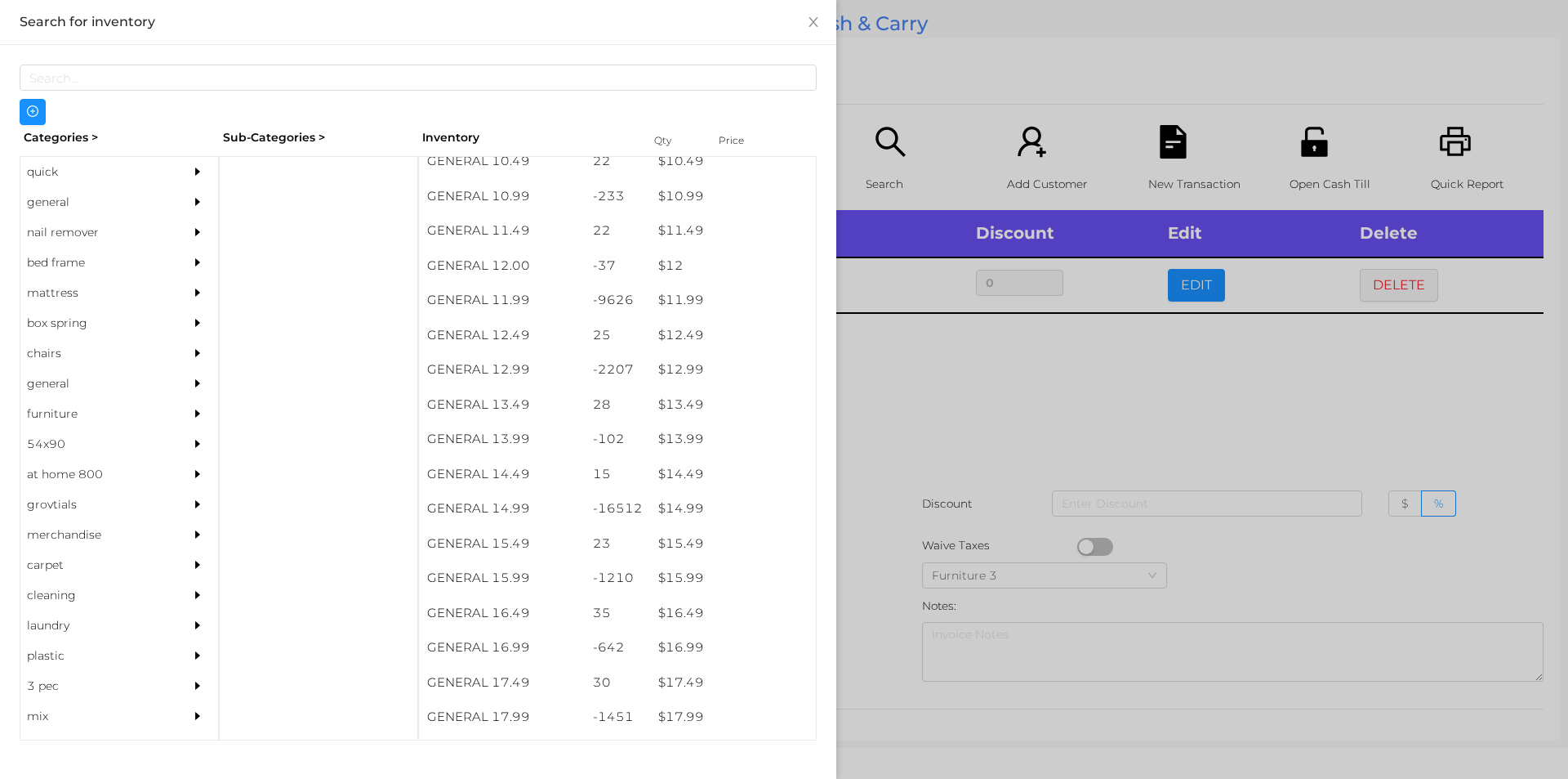
scroll to position [1081, 0]
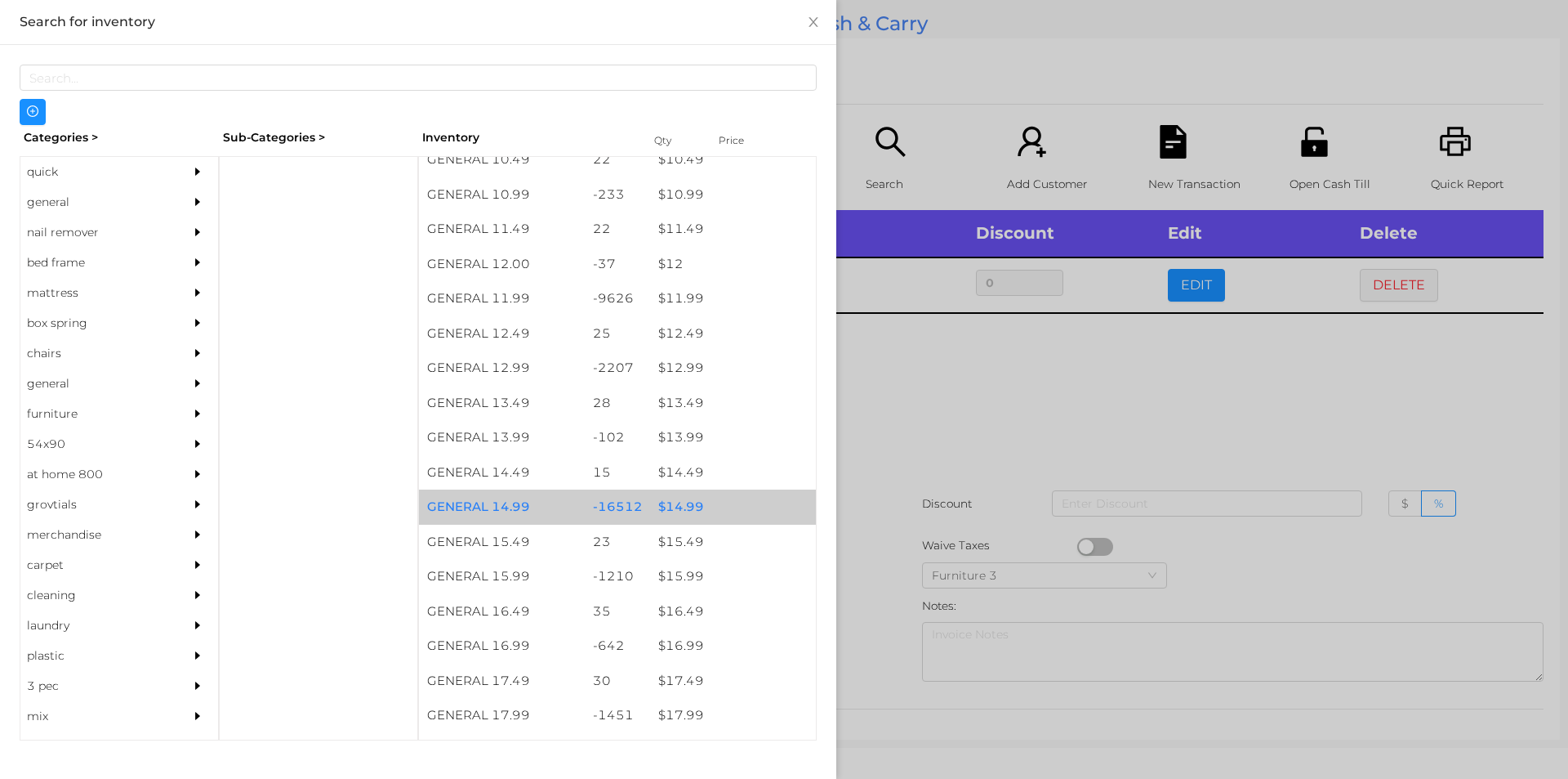
click at [677, 509] on div "$ 14.99" at bounding box center [733, 507] width 166 height 35
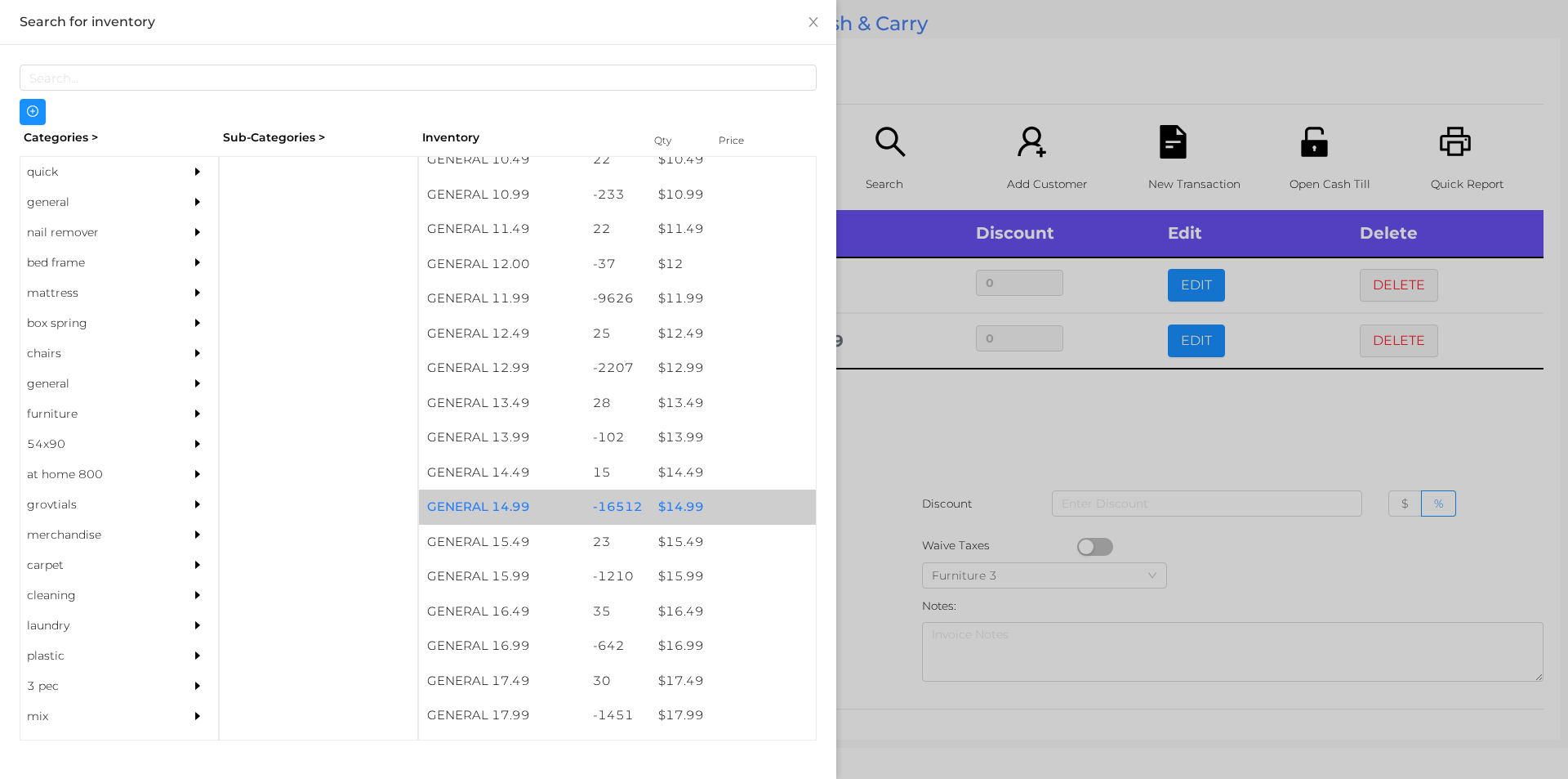
click at [678, 502] on div "$ 14.99" at bounding box center [733, 507] width 166 height 35
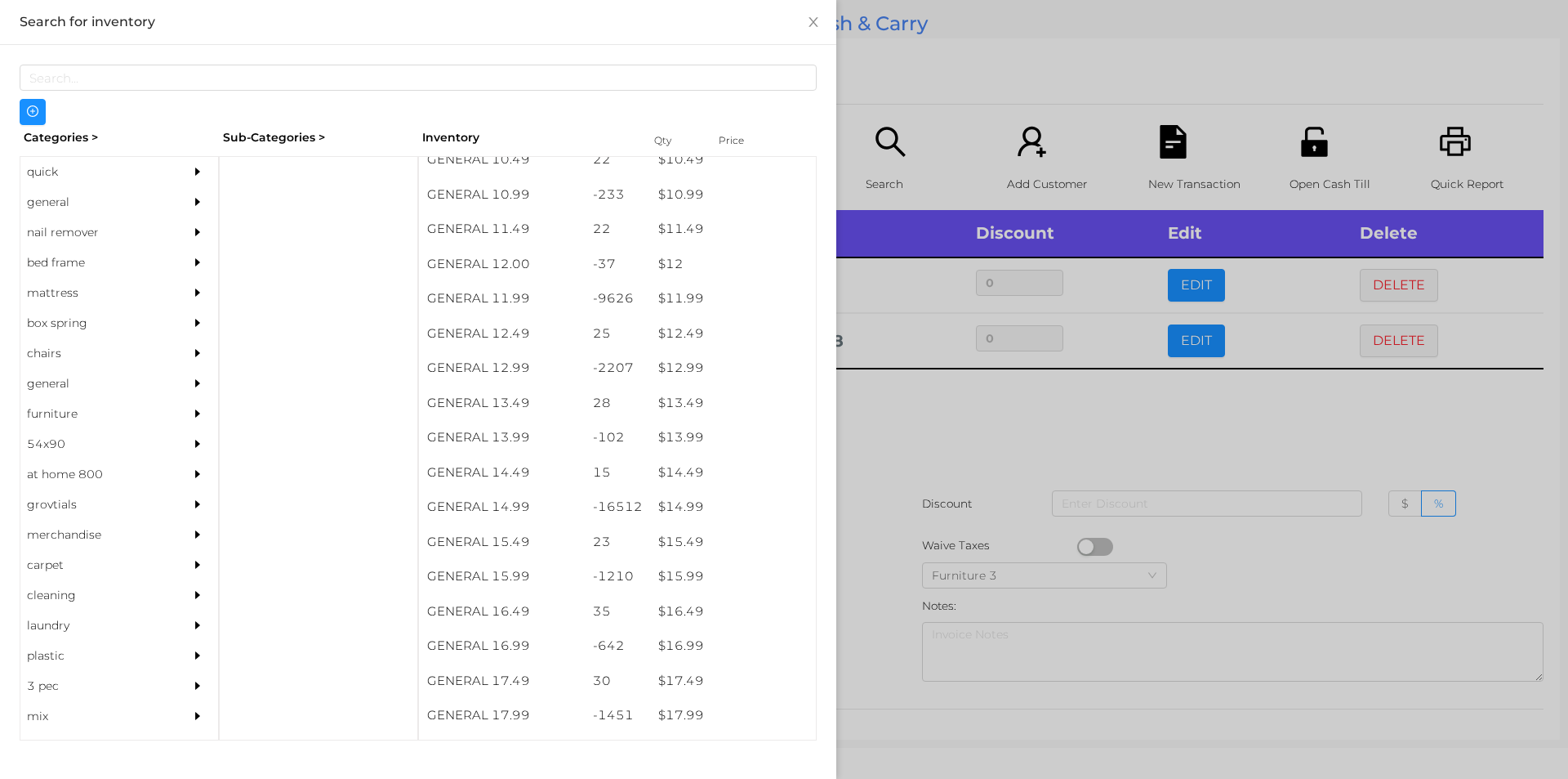
click at [968, 427] on div at bounding box center [784, 389] width 1568 height 779
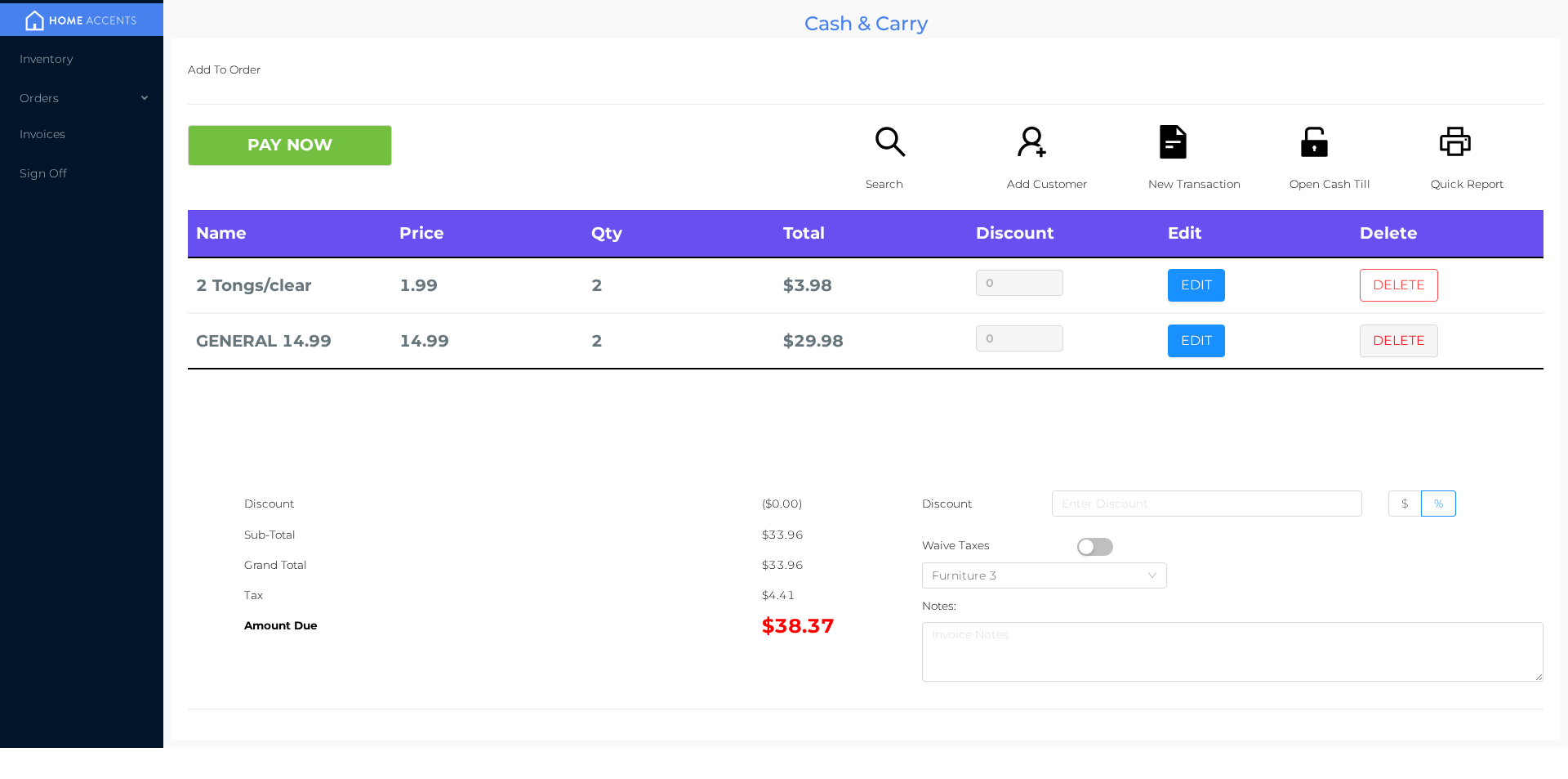
click at [1379, 278] on button "DELETE" at bounding box center [1399, 284] width 78 height 32
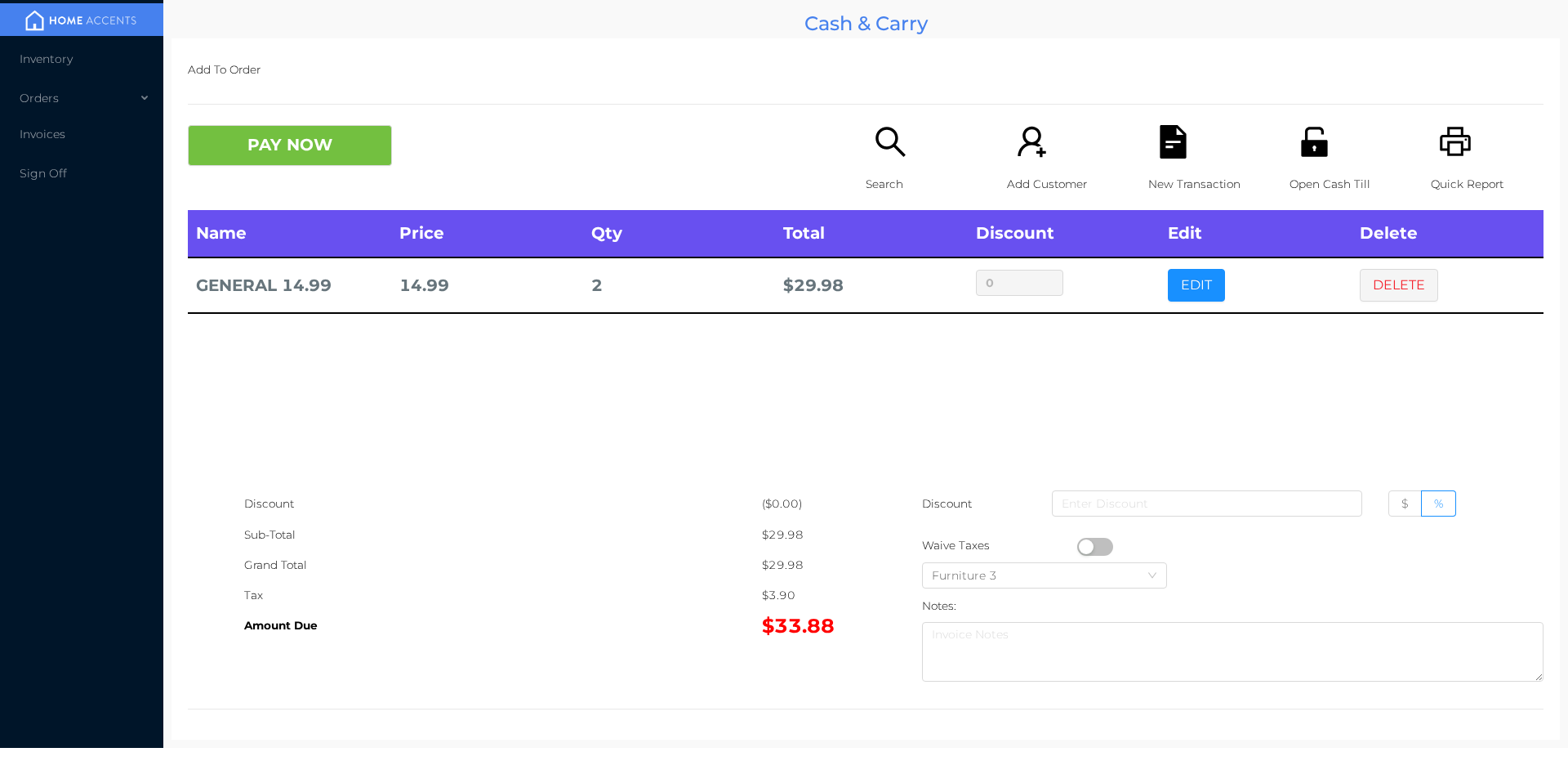
click at [1156, 150] on icon "icon: file-text" at bounding box center [1173, 141] width 33 height 33
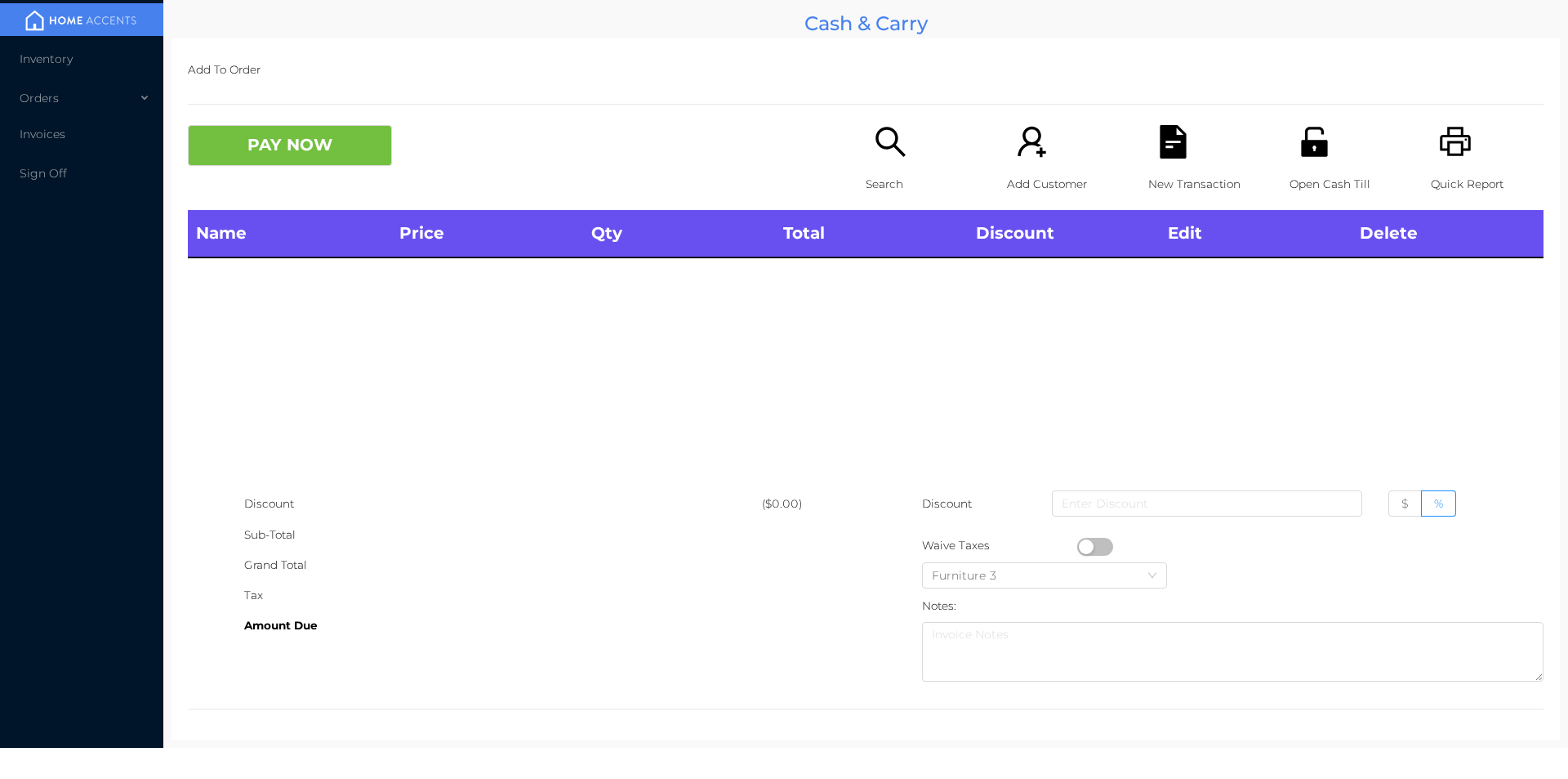
click at [1435, 161] on div "Quick Report" at bounding box center [1487, 167] width 112 height 85
click at [392, 359] on div "Name Price Qty Total Discount Edit Delete" at bounding box center [865, 349] width 1356 height 278
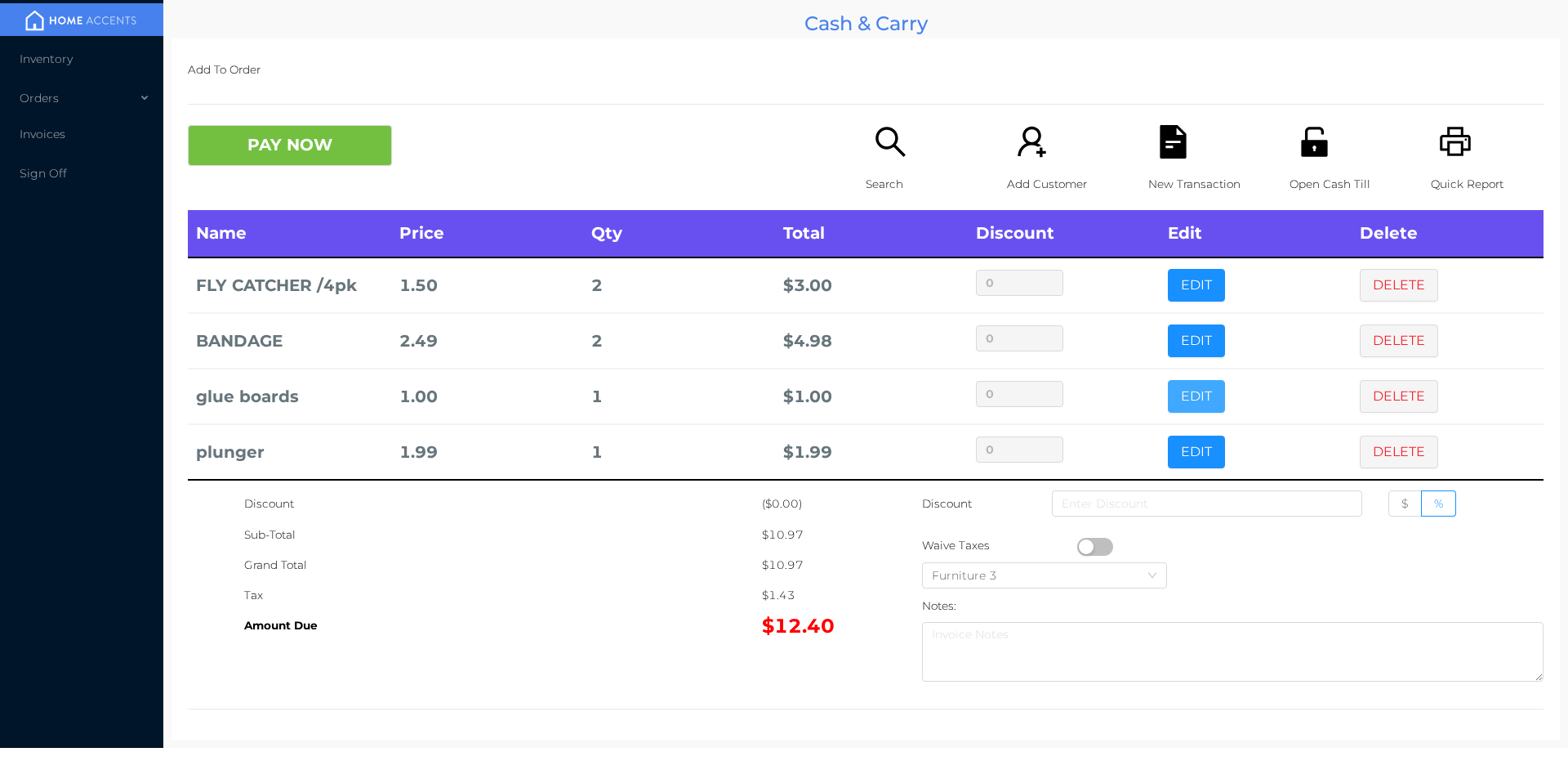
click at [1168, 389] on button "EDIT" at bounding box center [1196, 396] width 58 height 32
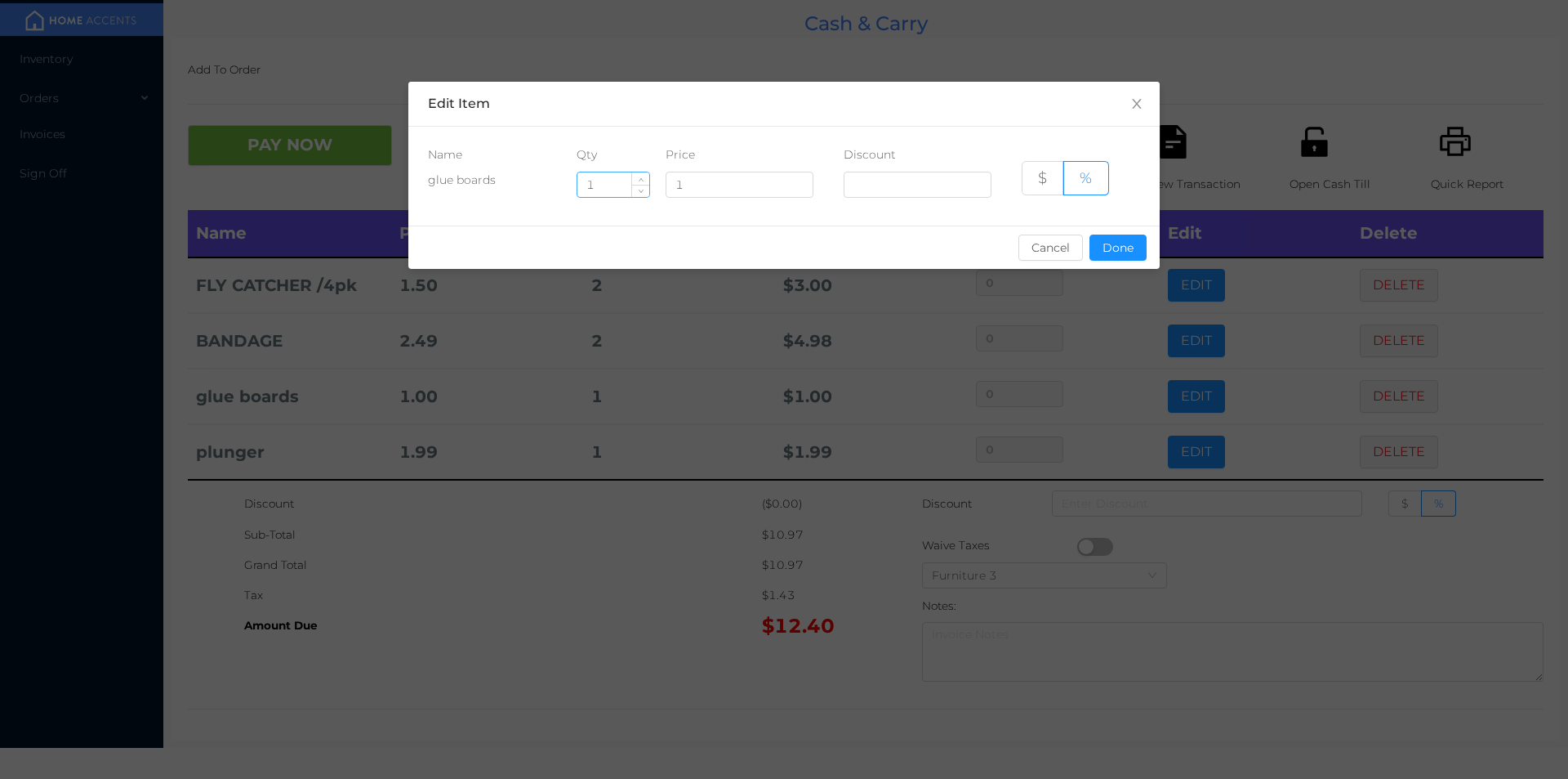
click at [616, 188] on input "1" at bounding box center [613, 185] width 72 height 24
type input "10"
click at [1121, 250] on button "Done" at bounding box center [1118, 248] width 58 height 26
type input "0%"
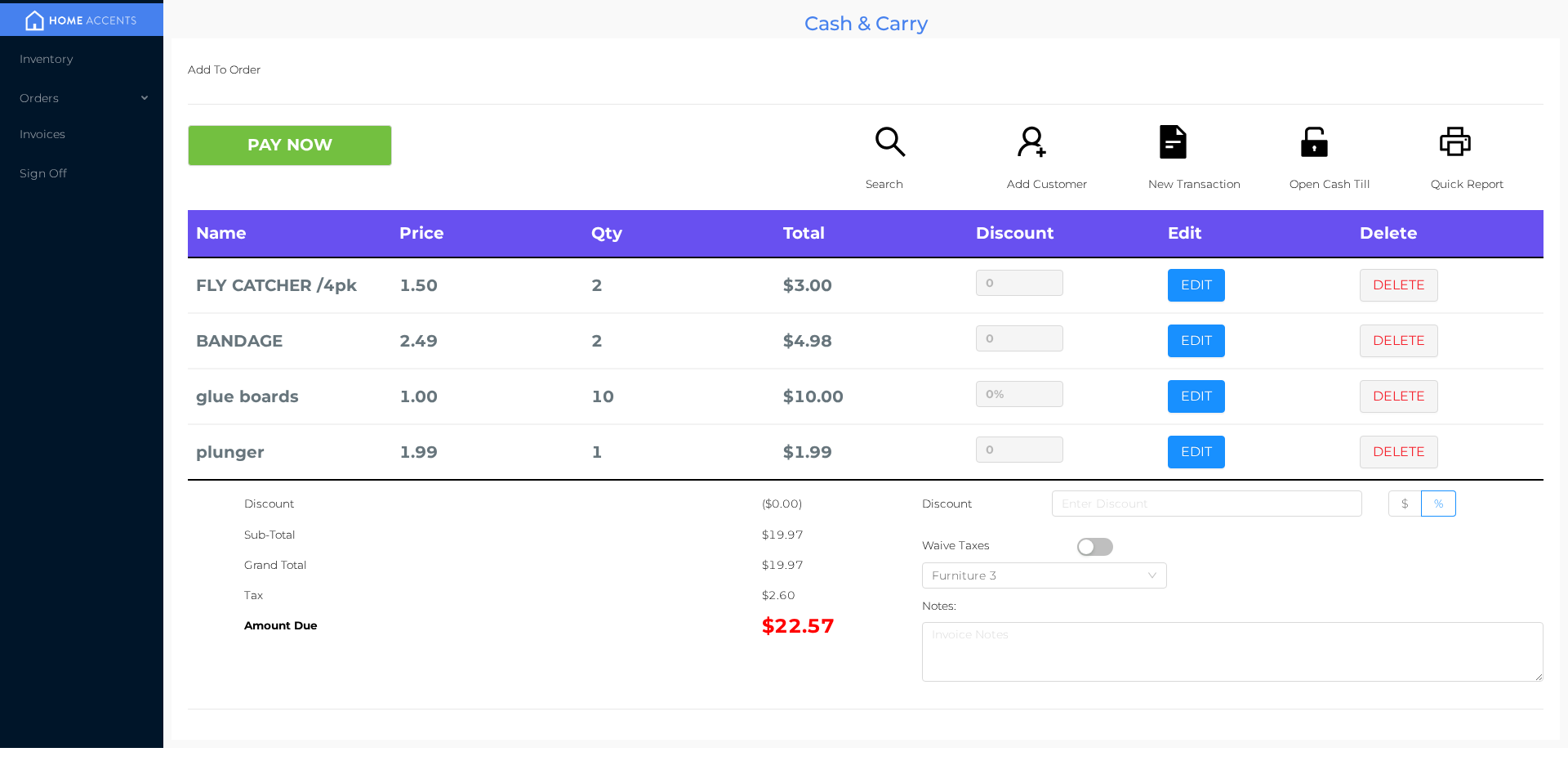
click at [625, 615] on div "Amount Due" at bounding box center [503, 625] width 518 height 31
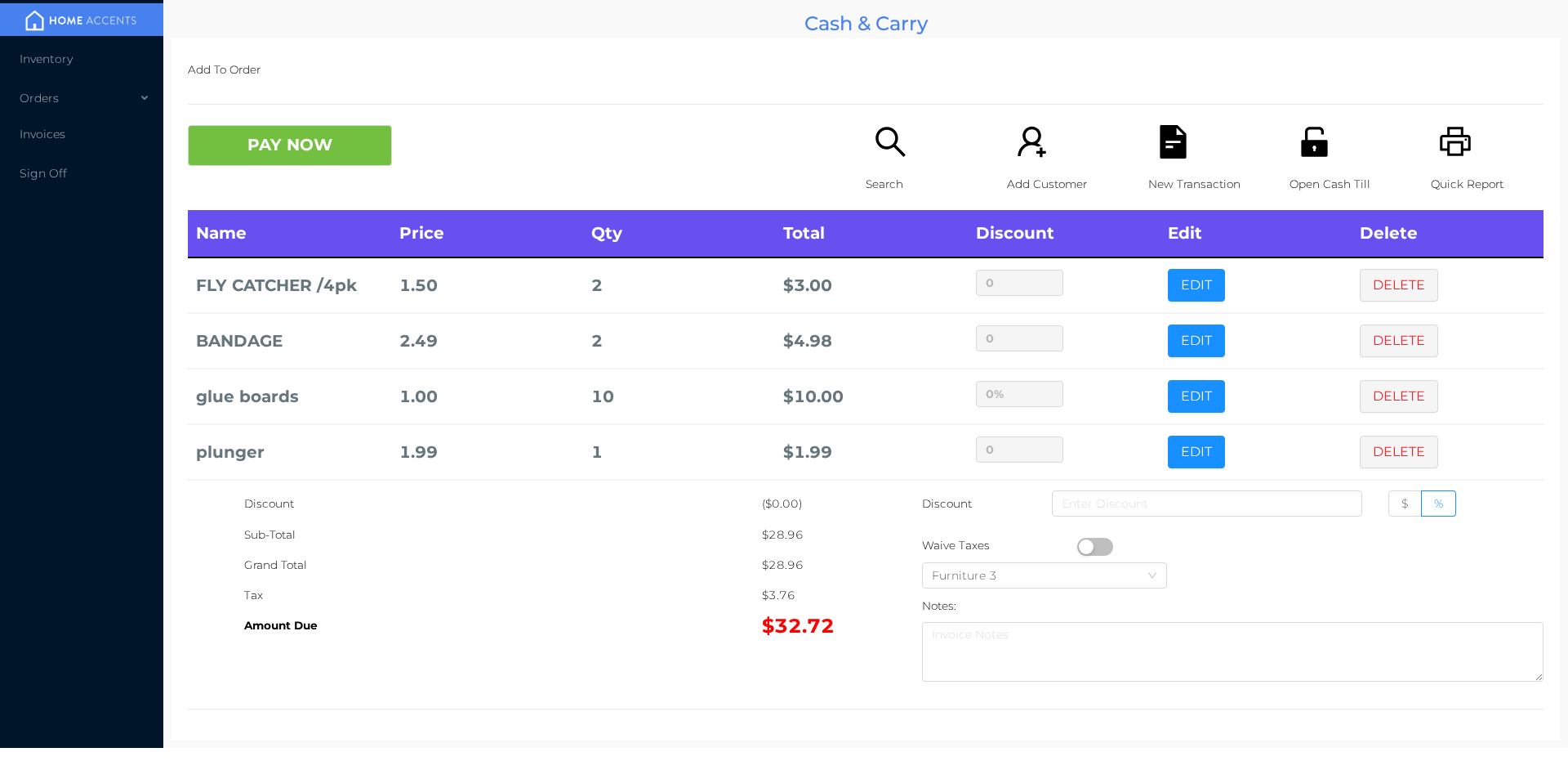
scroll to position [64, 0]
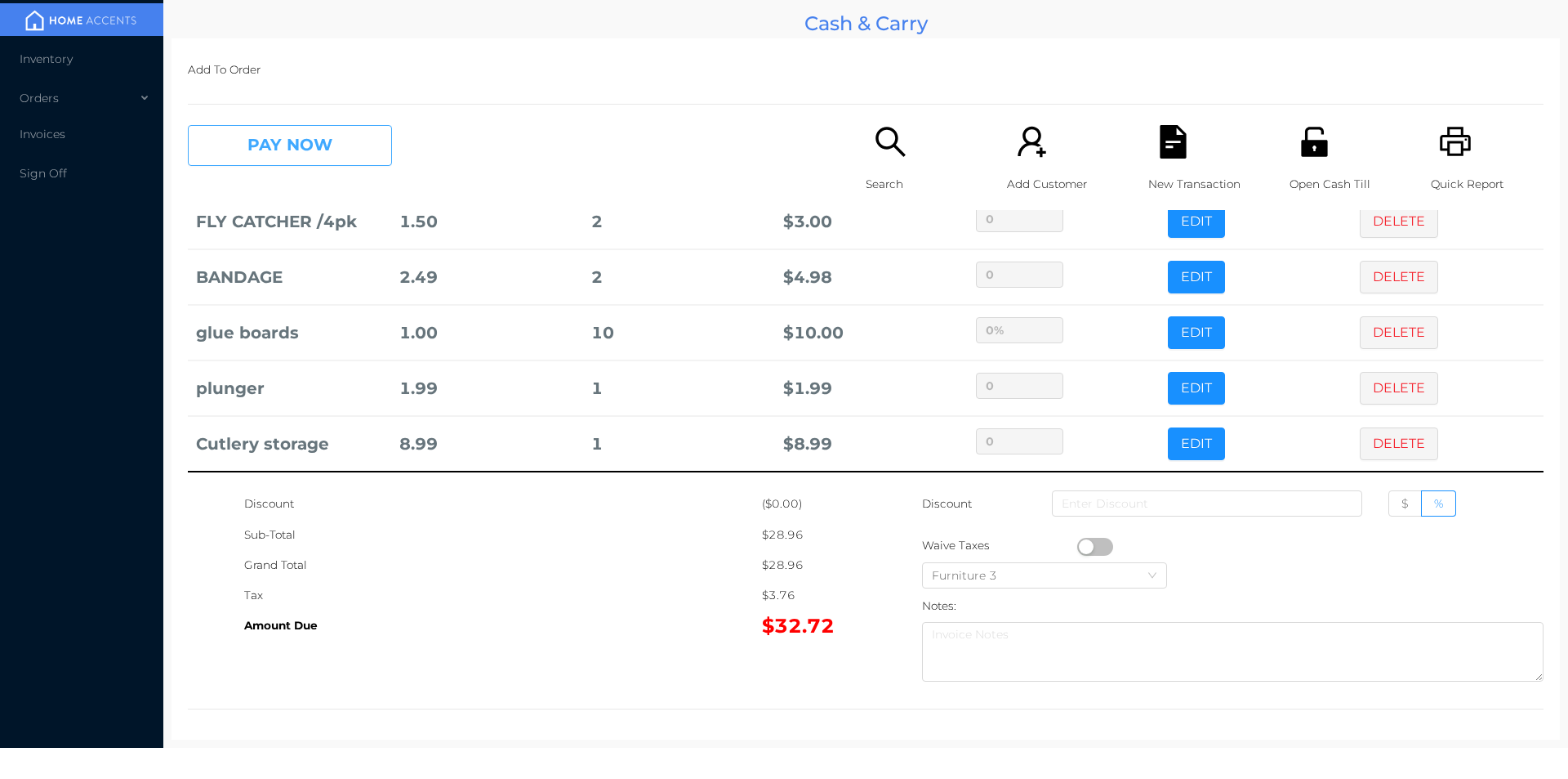
click at [268, 126] on button "PAY NOW" at bounding box center [290, 145] width 204 height 41
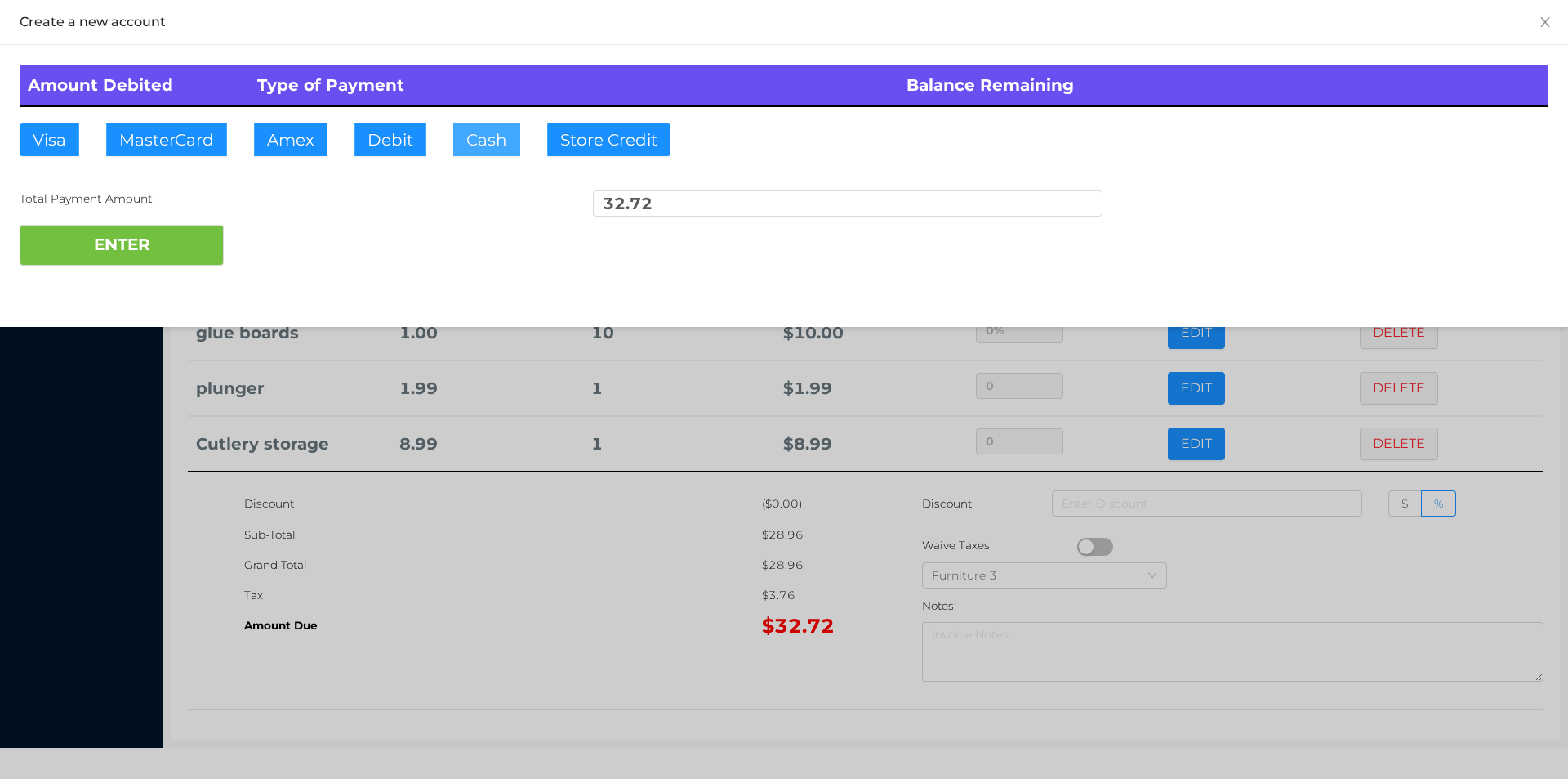
click at [480, 148] on button "Cash" at bounding box center [487, 139] width 67 height 32
type input "50."
click at [190, 255] on button "ENTER" at bounding box center [121, 245] width 204 height 41
type input "0"
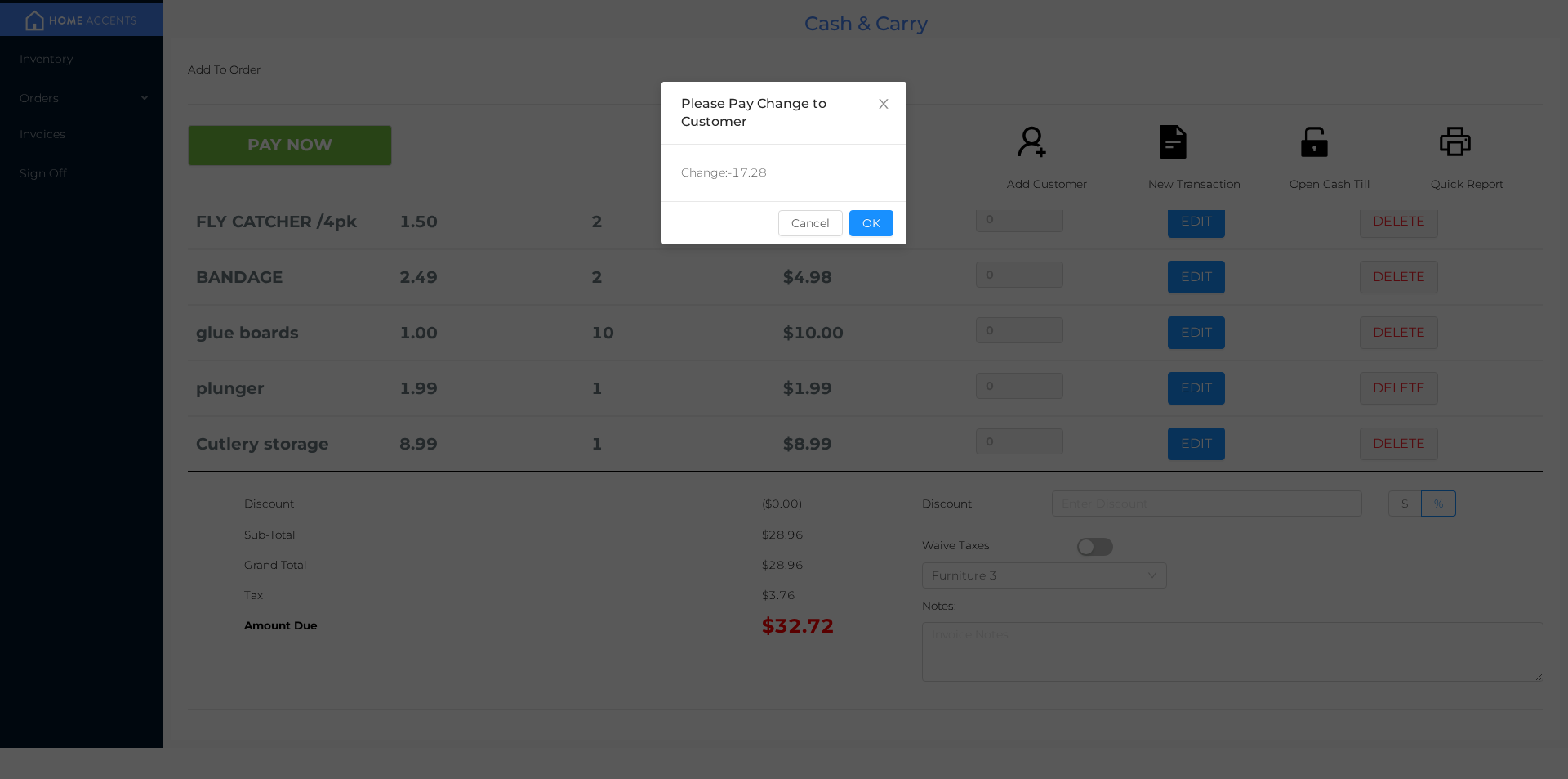
scroll to position [0, 0]
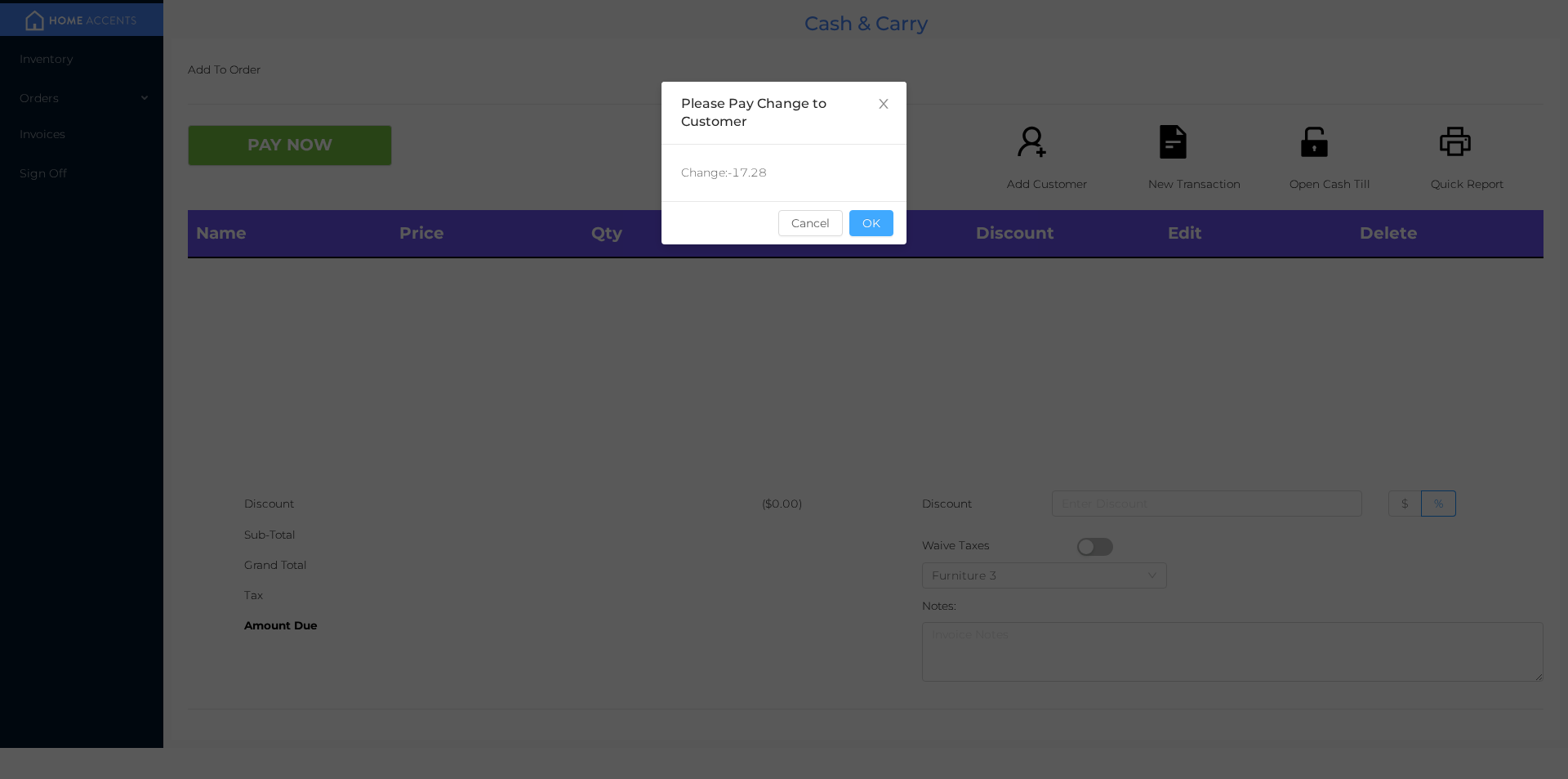
click at [876, 225] on button "OK" at bounding box center [871, 223] width 44 height 26
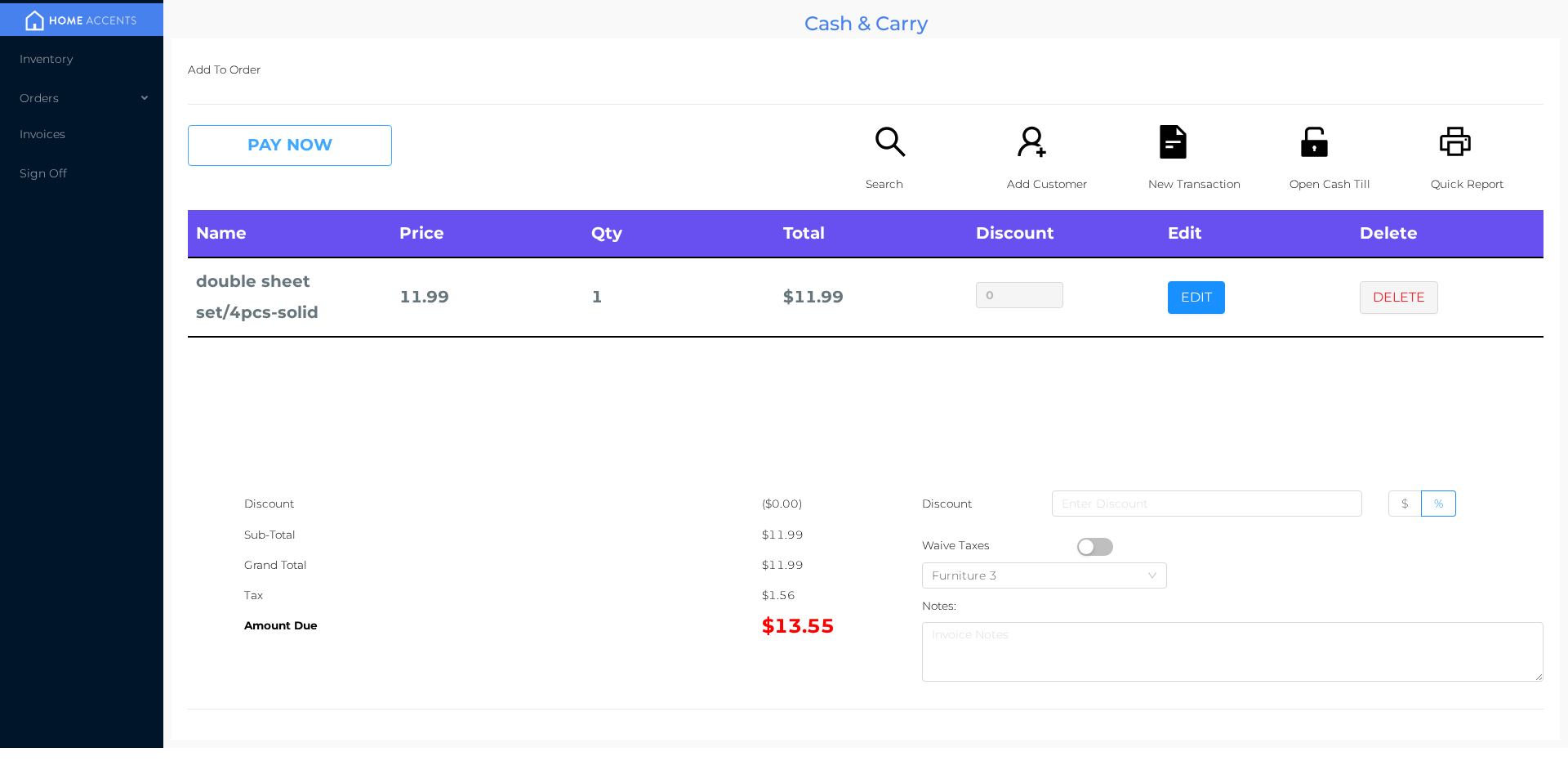
click at [326, 139] on button "PAY NOW" at bounding box center [290, 145] width 204 height 41
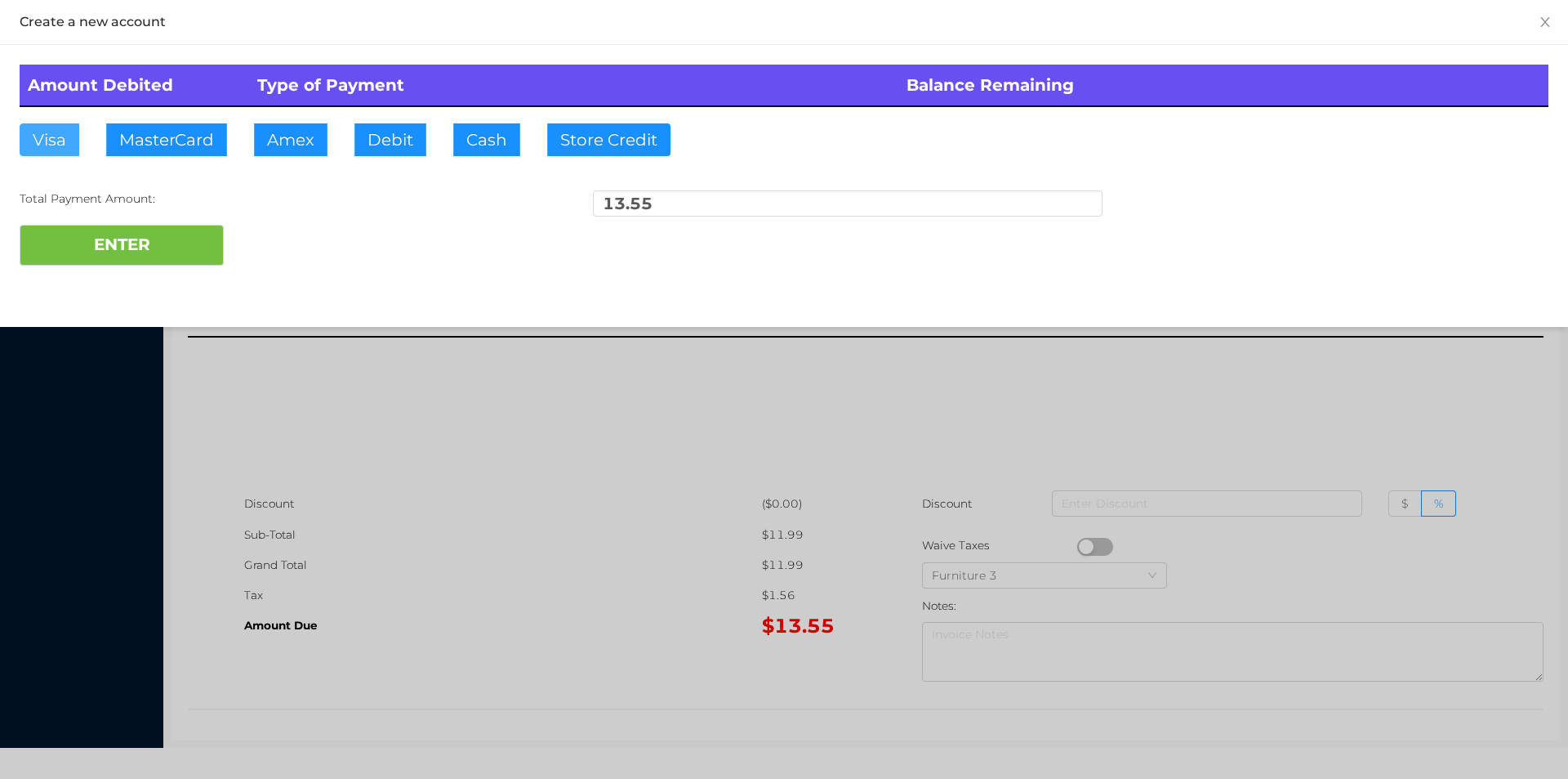
click at [54, 130] on button "Visa" at bounding box center [49, 139] width 59 height 32
click at [88, 255] on button "ENTER" at bounding box center [121, 245] width 204 height 41
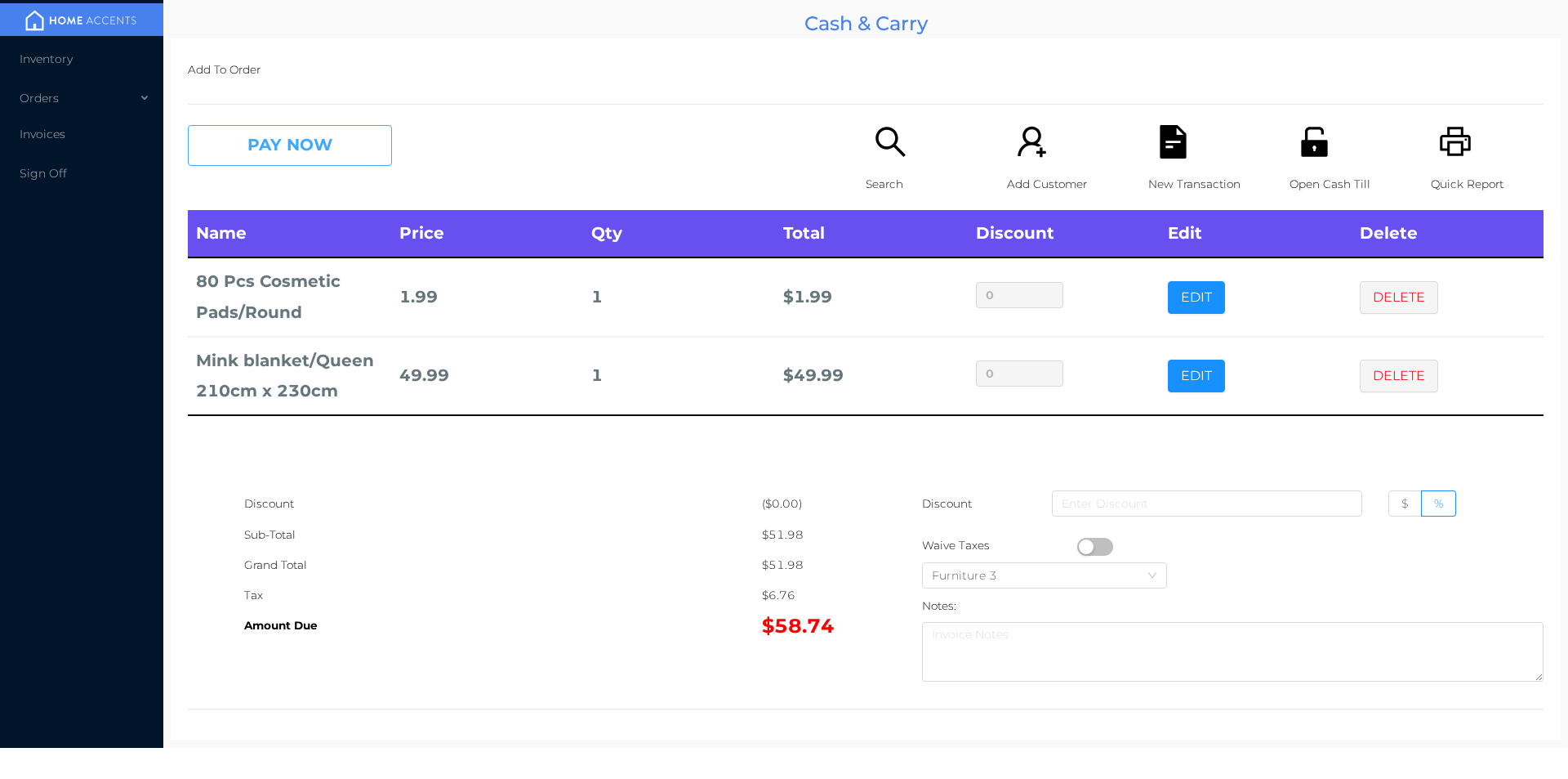
click at [282, 131] on button "PAY NOW" at bounding box center [290, 145] width 204 height 41
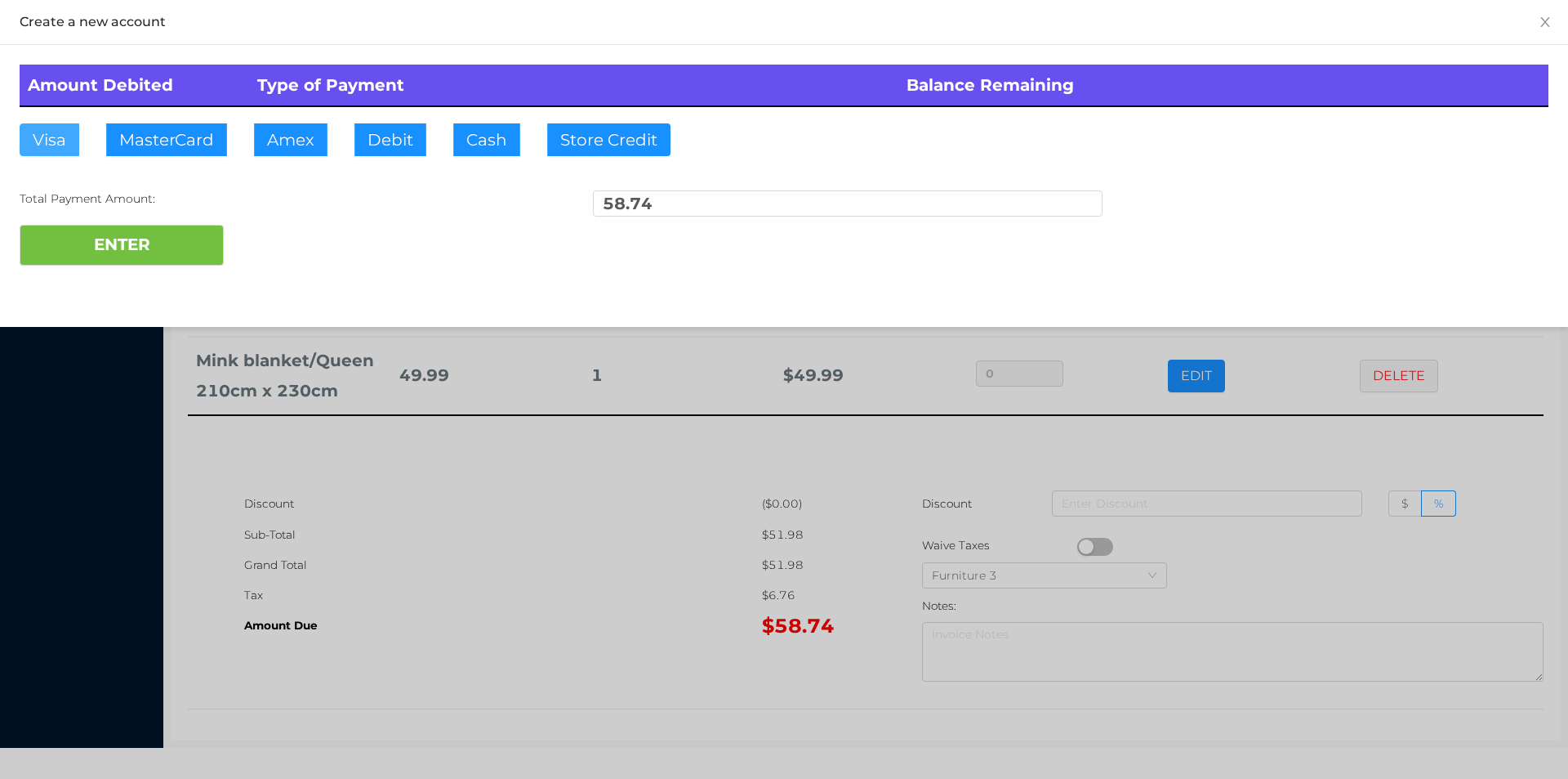
click at [51, 137] on button "Visa" at bounding box center [49, 139] width 59 height 32
click at [70, 243] on button "ENTER" at bounding box center [121, 245] width 204 height 41
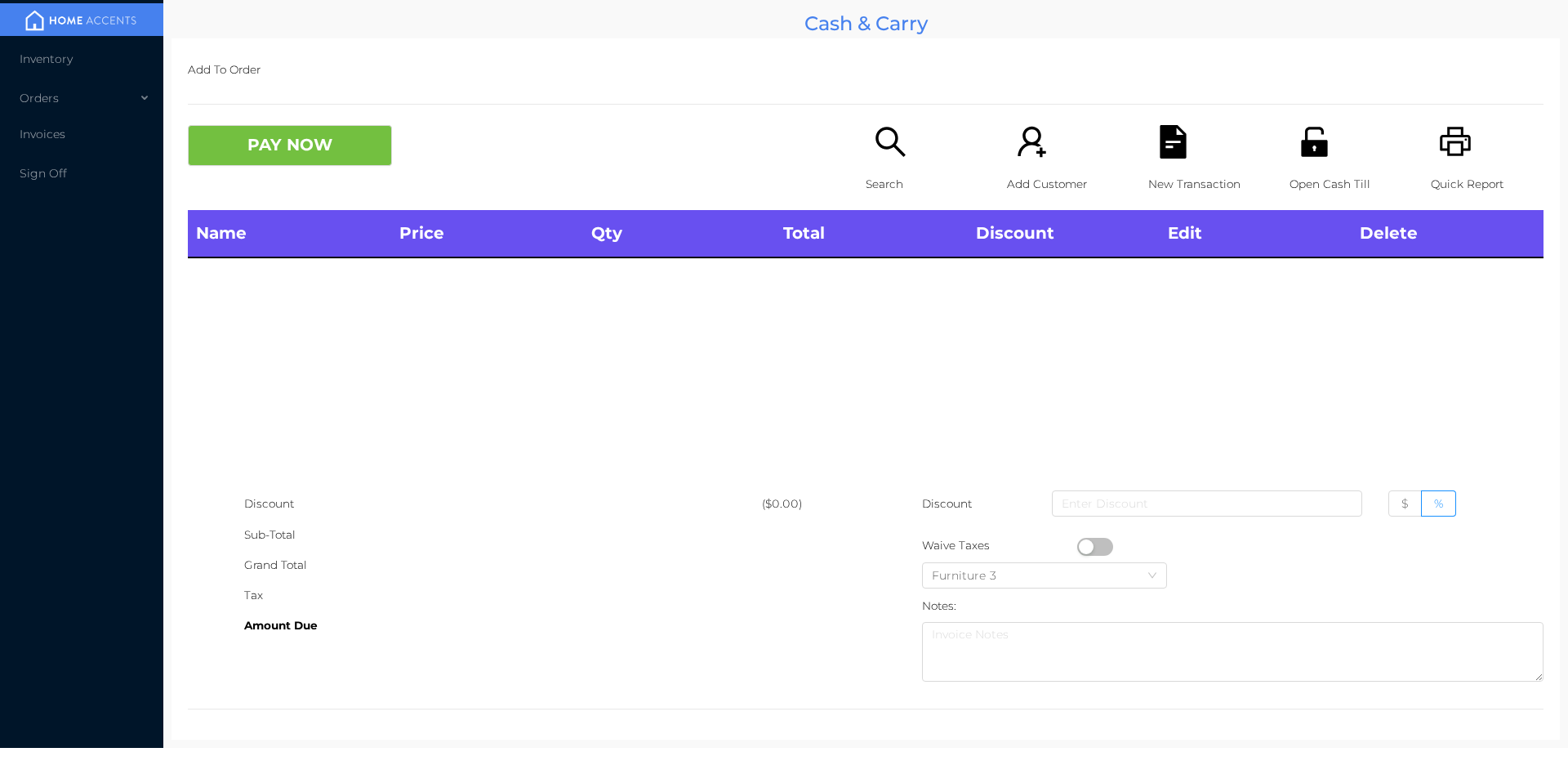
click at [888, 199] on p "Search" at bounding box center [922, 184] width 112 height 31
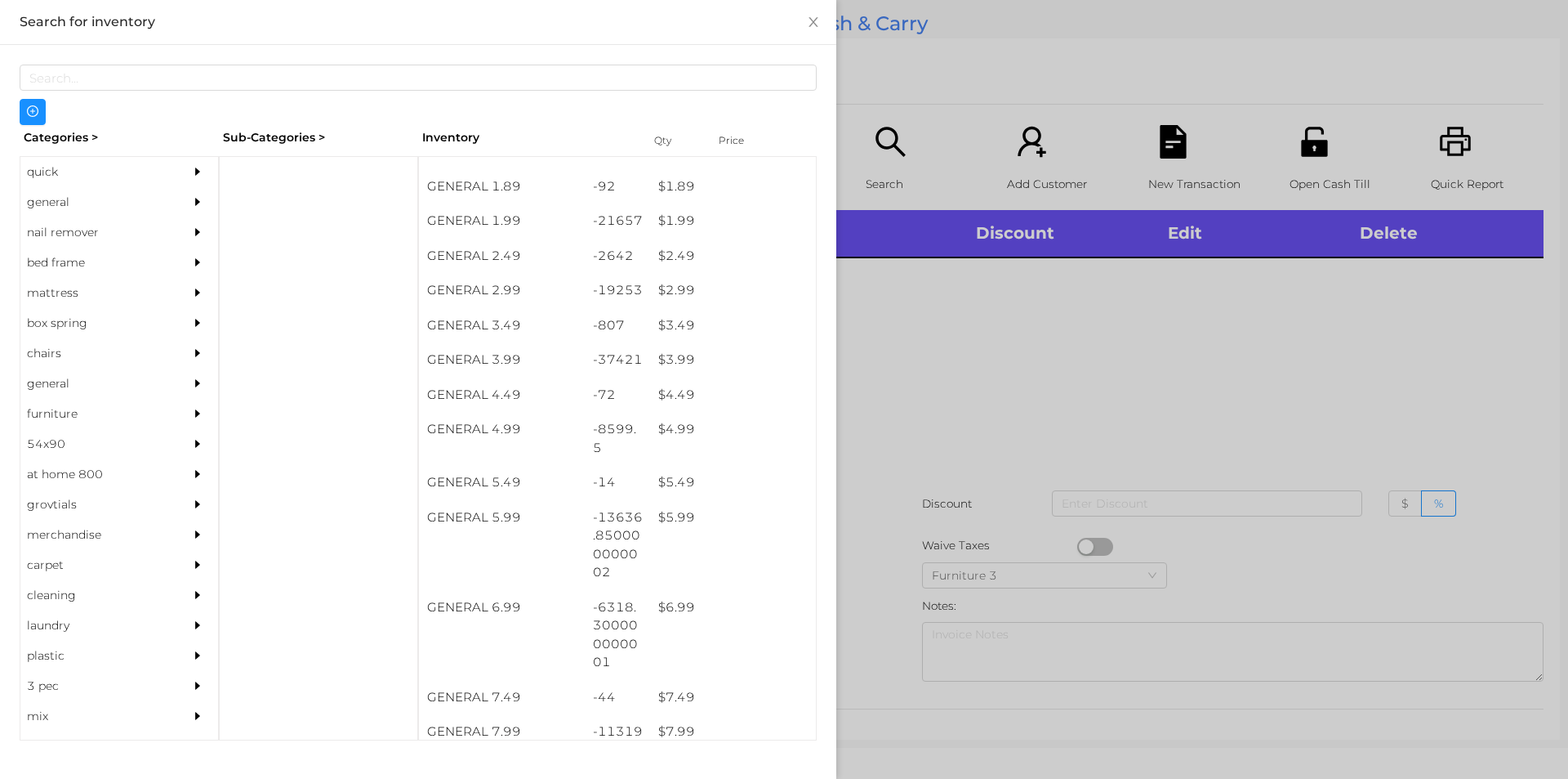
scroll to position [303, 0]
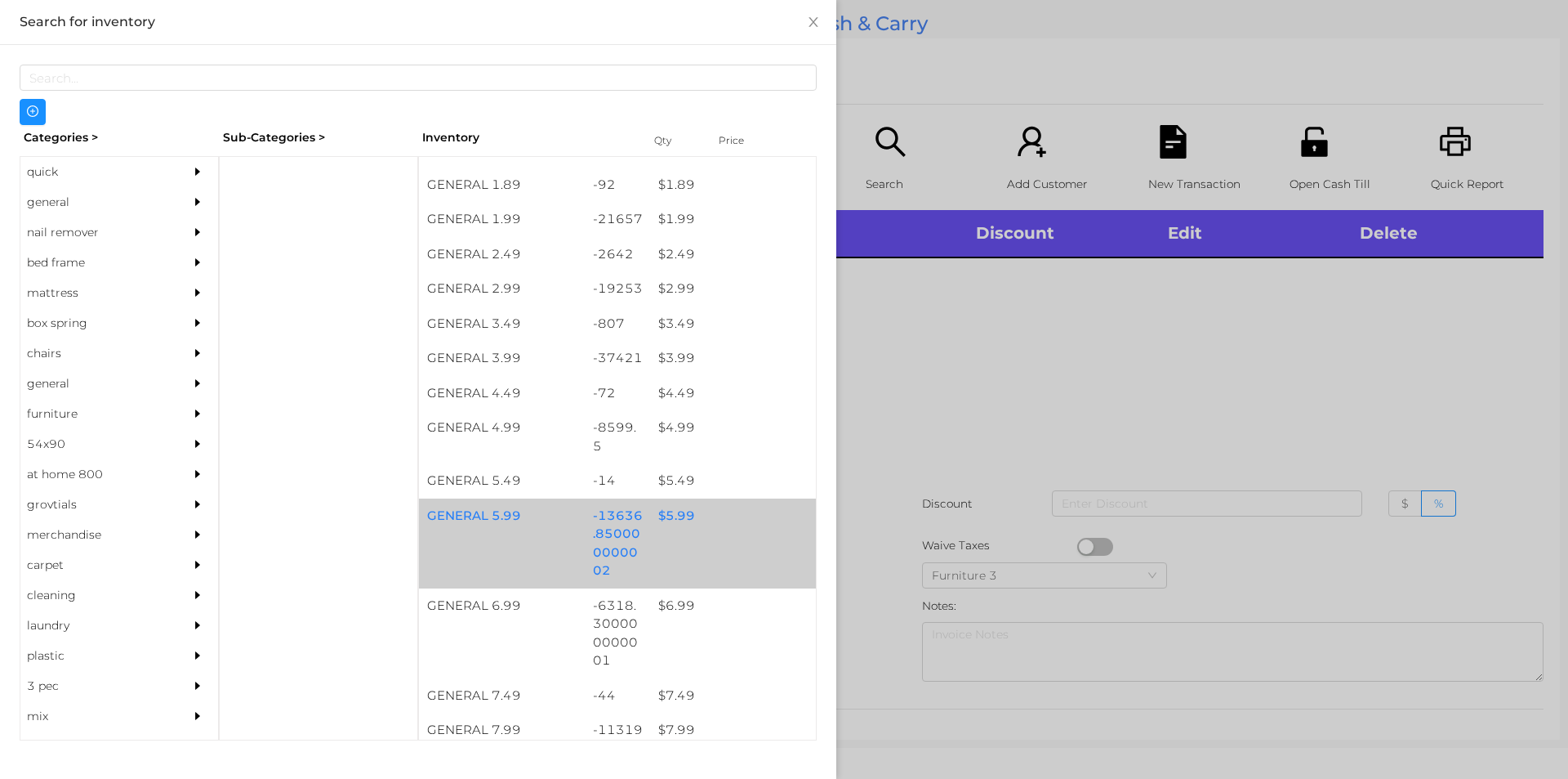
click at [664, 522] on div "$ 5.99" at bounding box center [733, 516] width 166 height 35
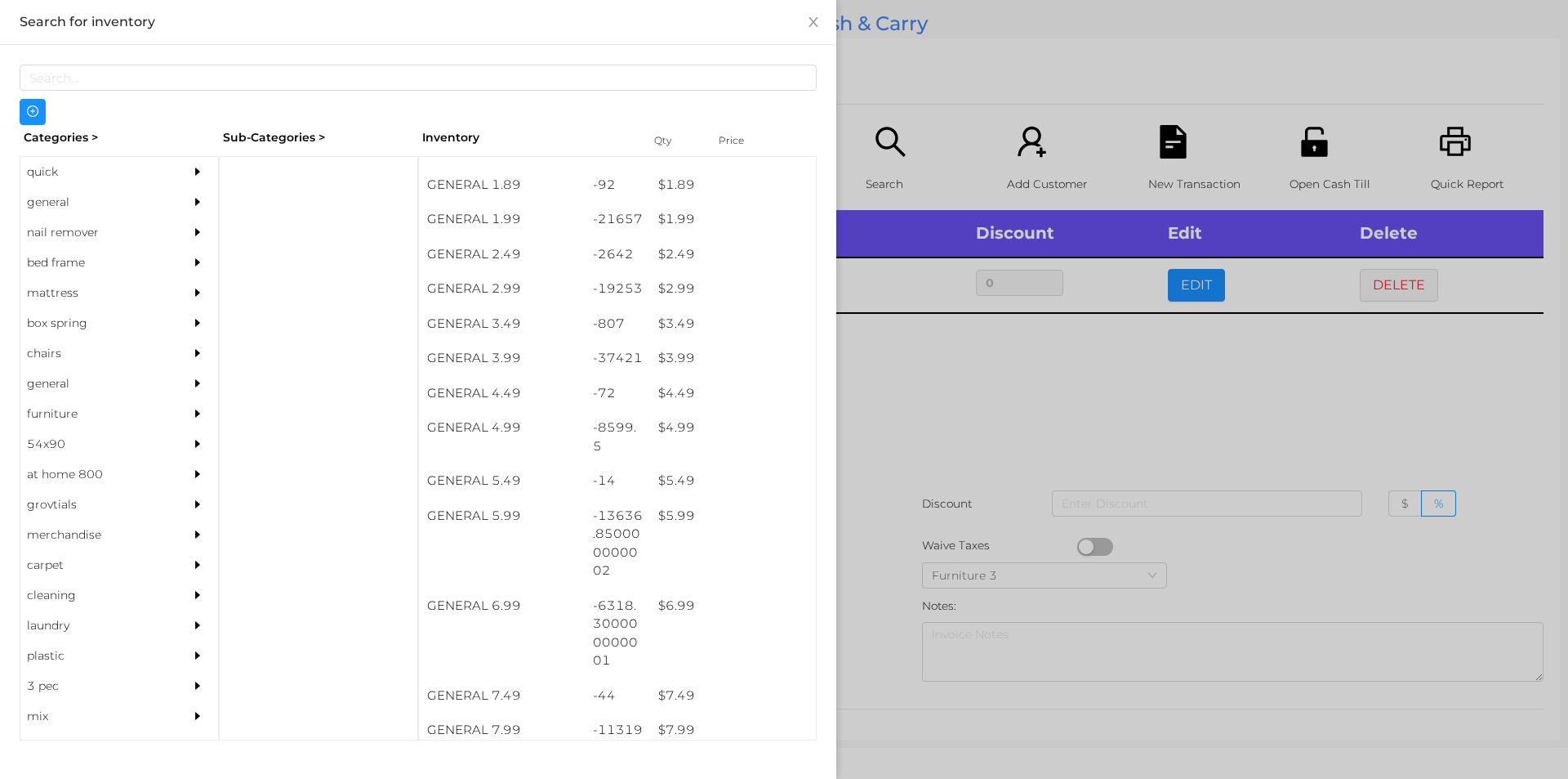
click at [878, 554] on div at bounding box center [784, 389] width 1568 height 779
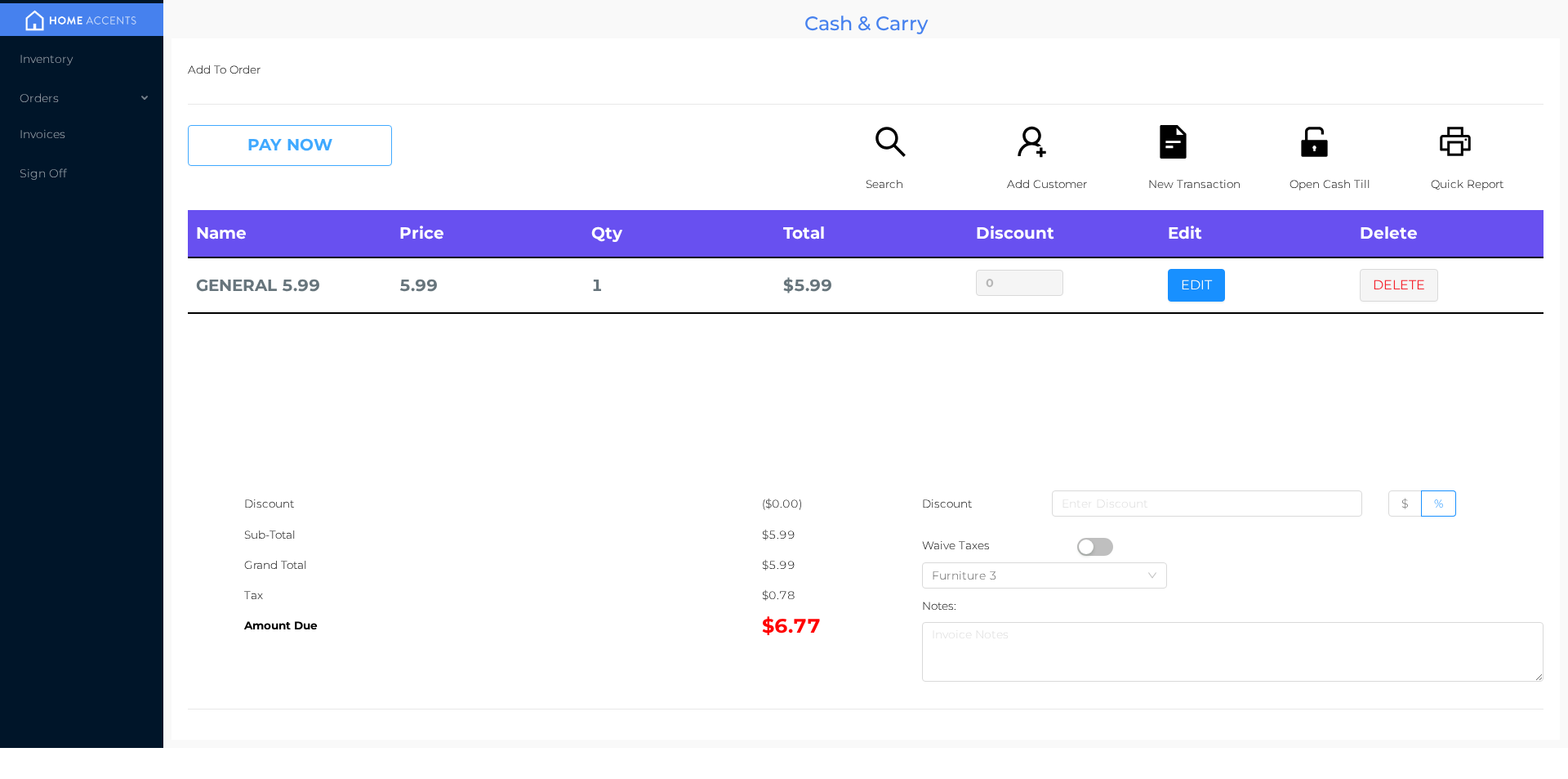
click at [280, 135] on button "PAY NOW" at bounding box center [290, 145] width 204 height 41
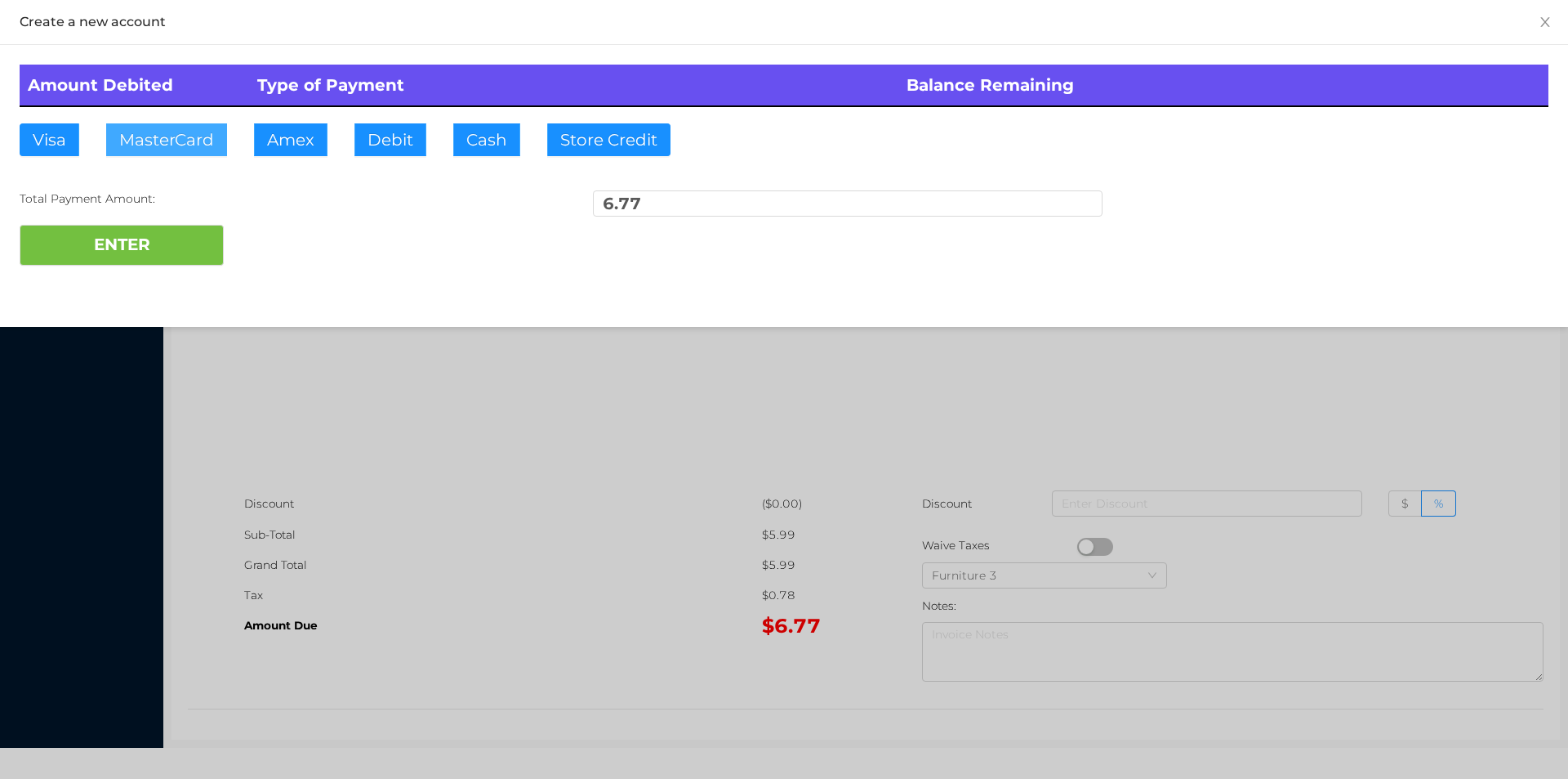
click at [153, 140] on button "MasterCard" at bounding box center [167, 139] width 121 height 32
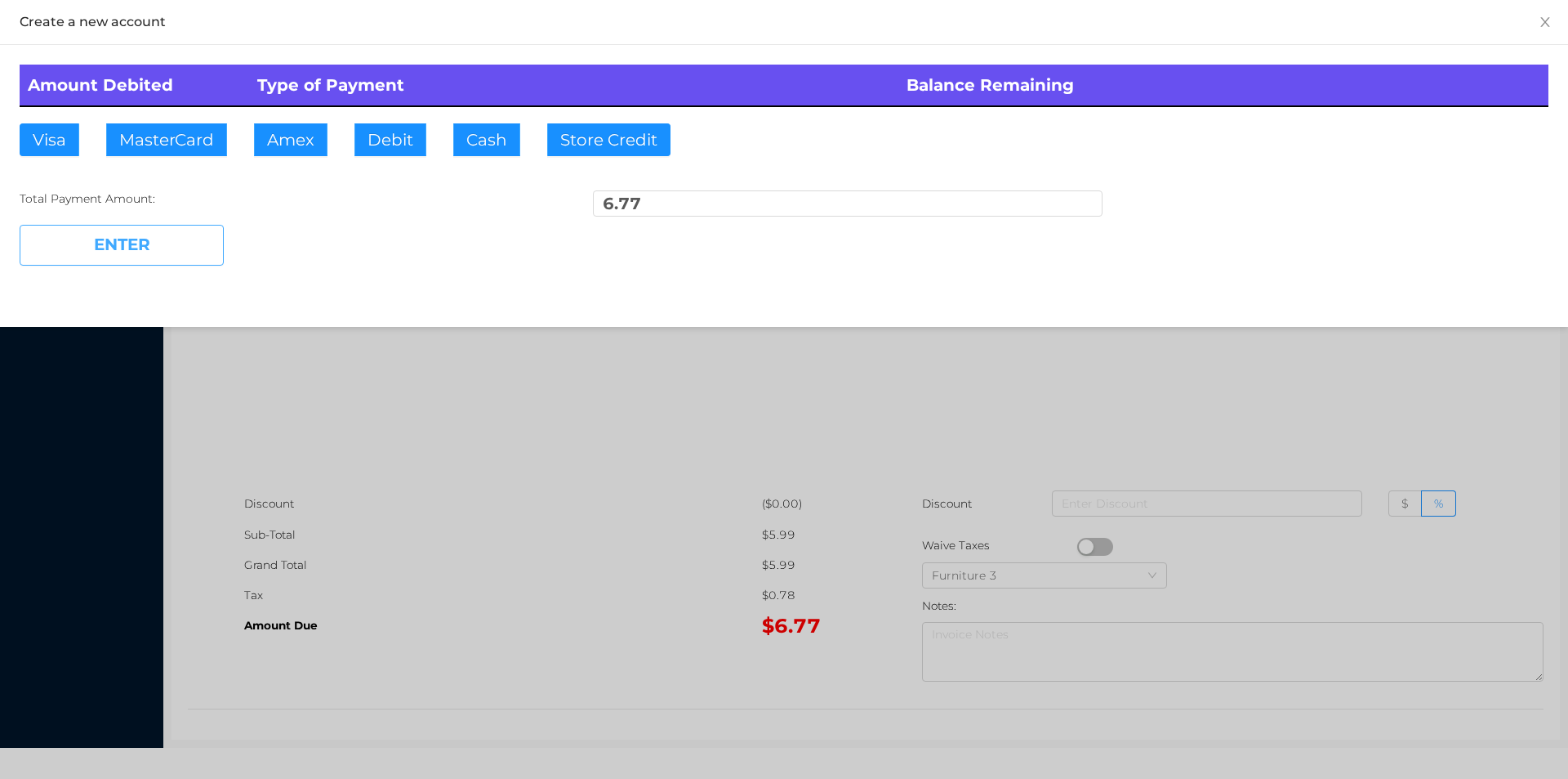
click at [118, 237] on button "ENTER" at bounding box center [121, 245] width 204 height 41
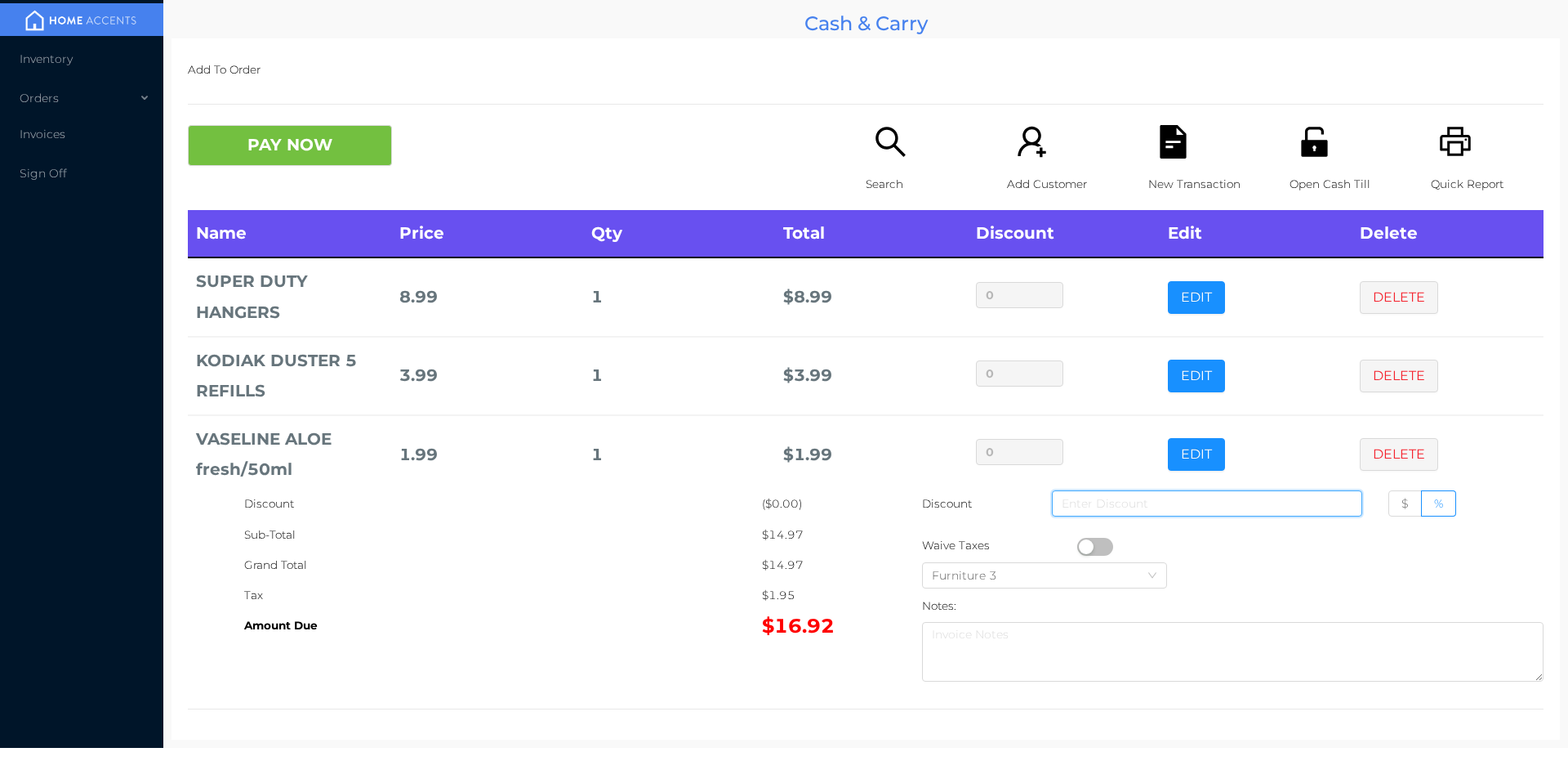
click at [1224, 498] on input at bounding box center [1207, 503] width 310 height 26
click at [1401, 503] on span "$" at bounding box center [1405, 503] width 7 height 15
click at [1401, 508] on input "$" at bounding box center [1401, 508] width 0 height 0
click at [1077, 505] on input at bounding box center [1207, 503] width 310 height 26
type input "2"
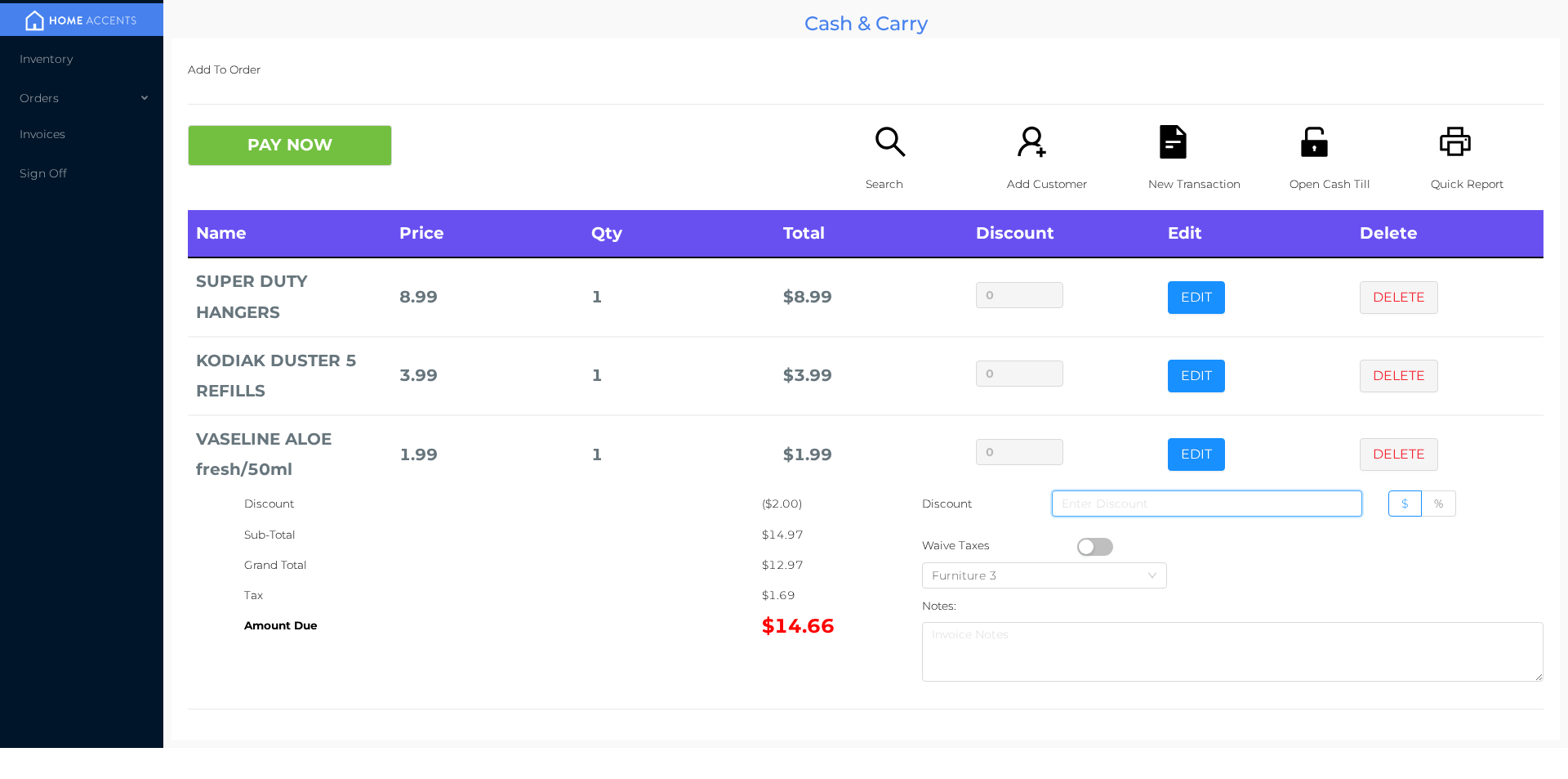
type input "3"
type input "4"
click at [278, 148] on button "PAY NOW" at bounding box center [290, 145] width 204 height 41
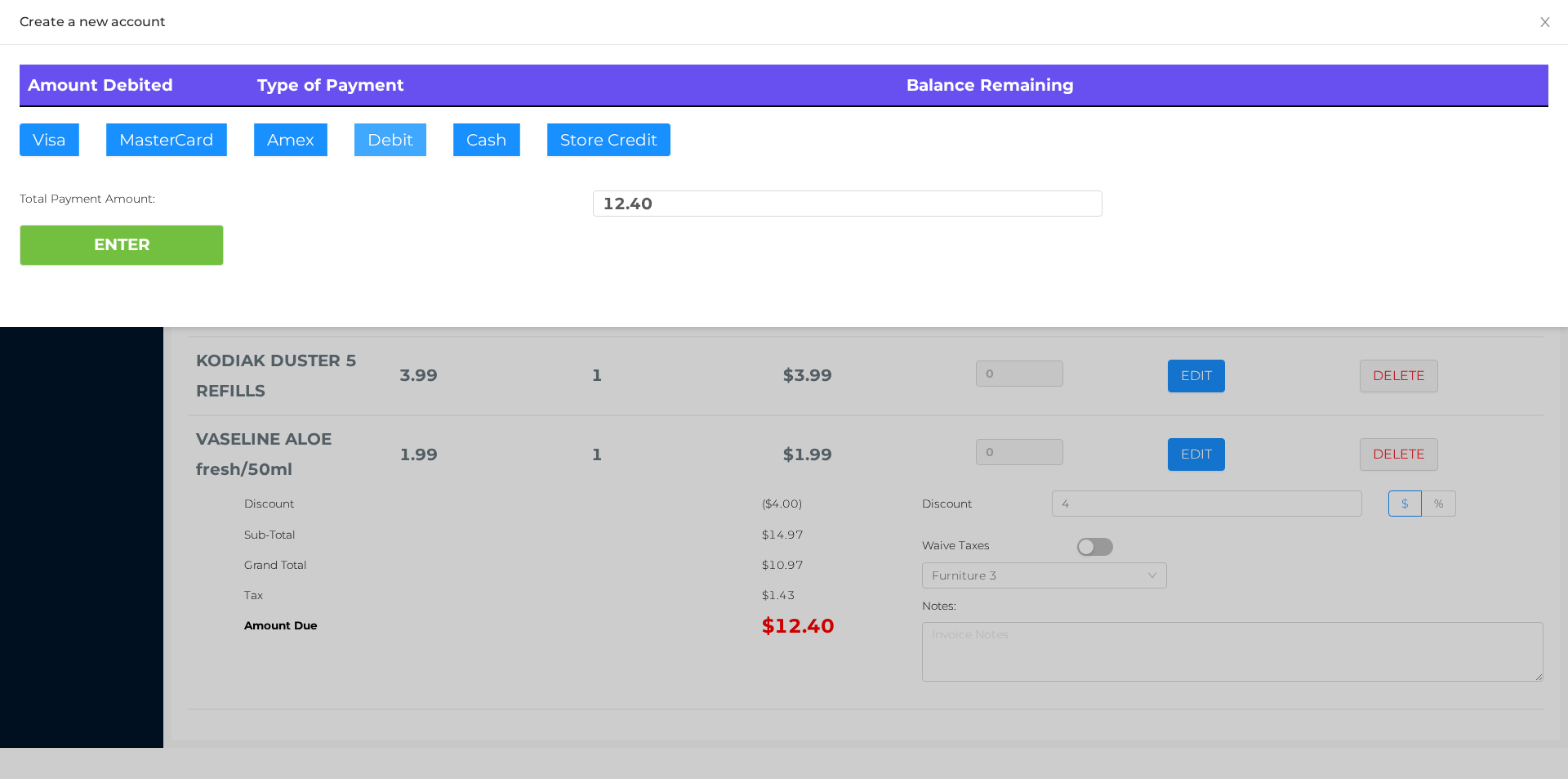
click at [378, 138] on button "Debit" at bounding box center [390, 139] width 72 height 32
click at [152, 247] on button "ENTER" at bounding box center [121, 245] width 204 height 41
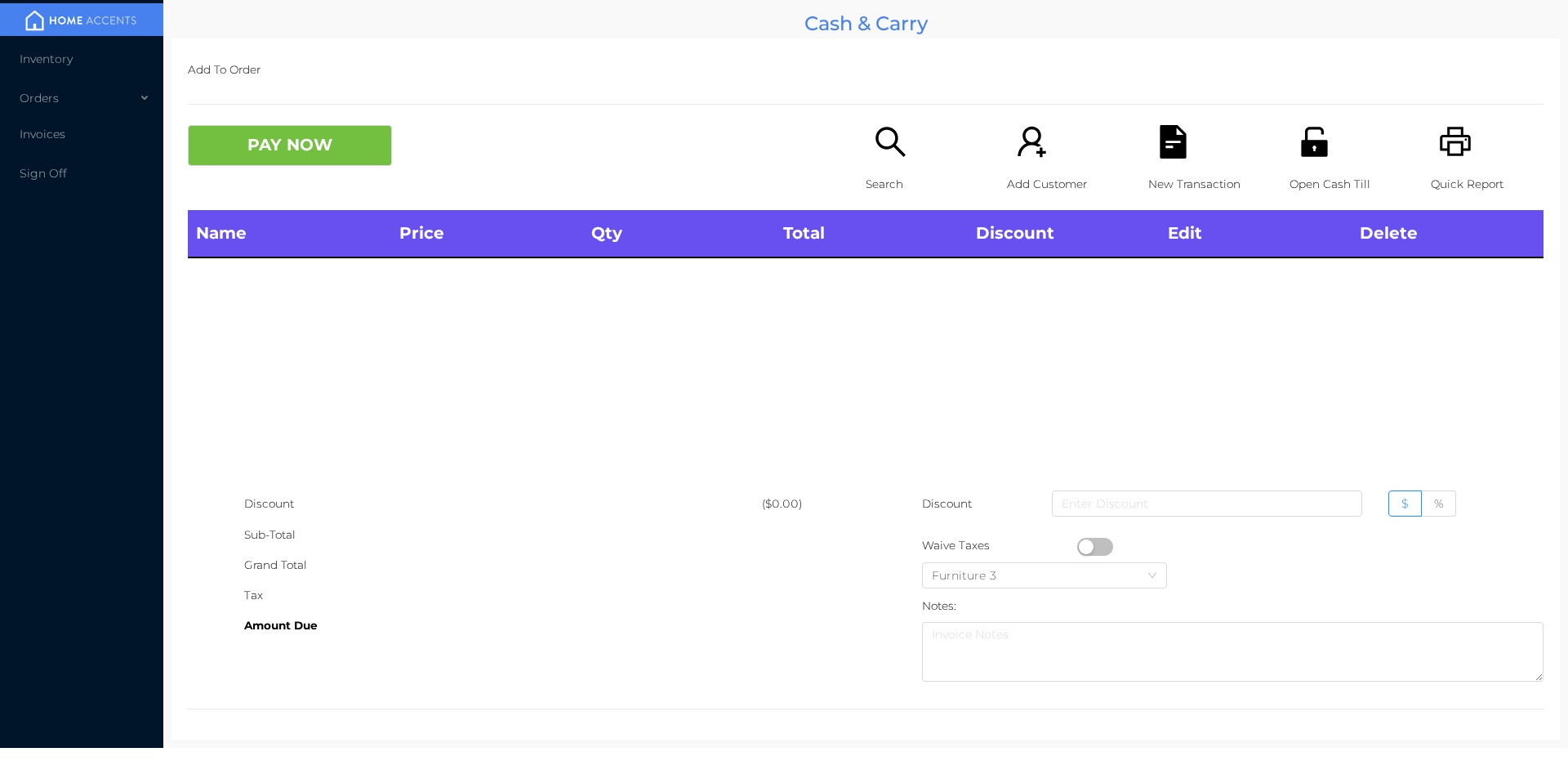
click at [866, 155] on div "Search" at bounding box center [922, 167] width 112 height 85
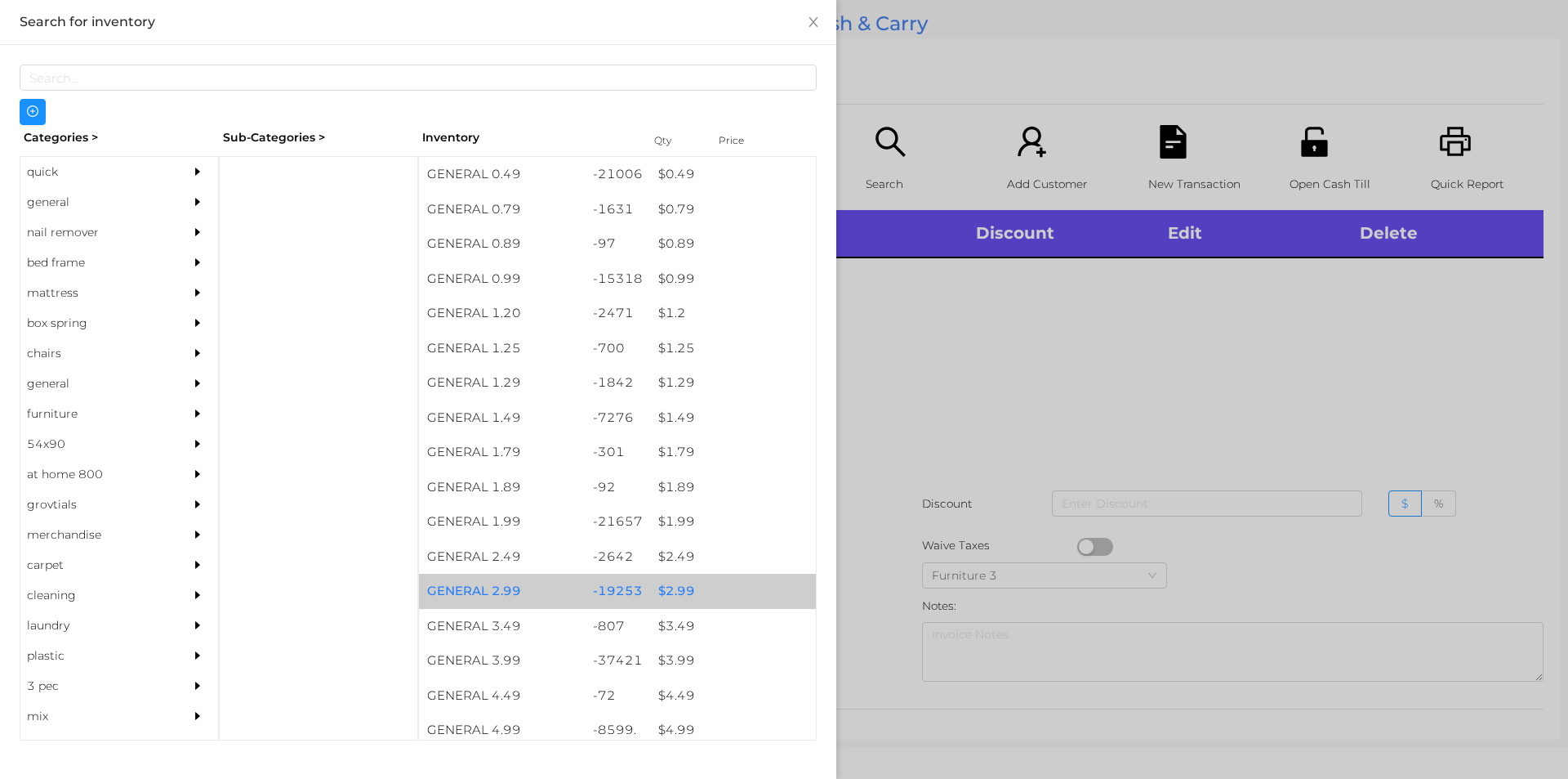
click at [672, 594] on div "$ 2.99" at bounding box center [733, 591] width 166 height 35
click at [651, 594] on div "$ 2.99" at bounding box center [733, 591] width 166 height 35
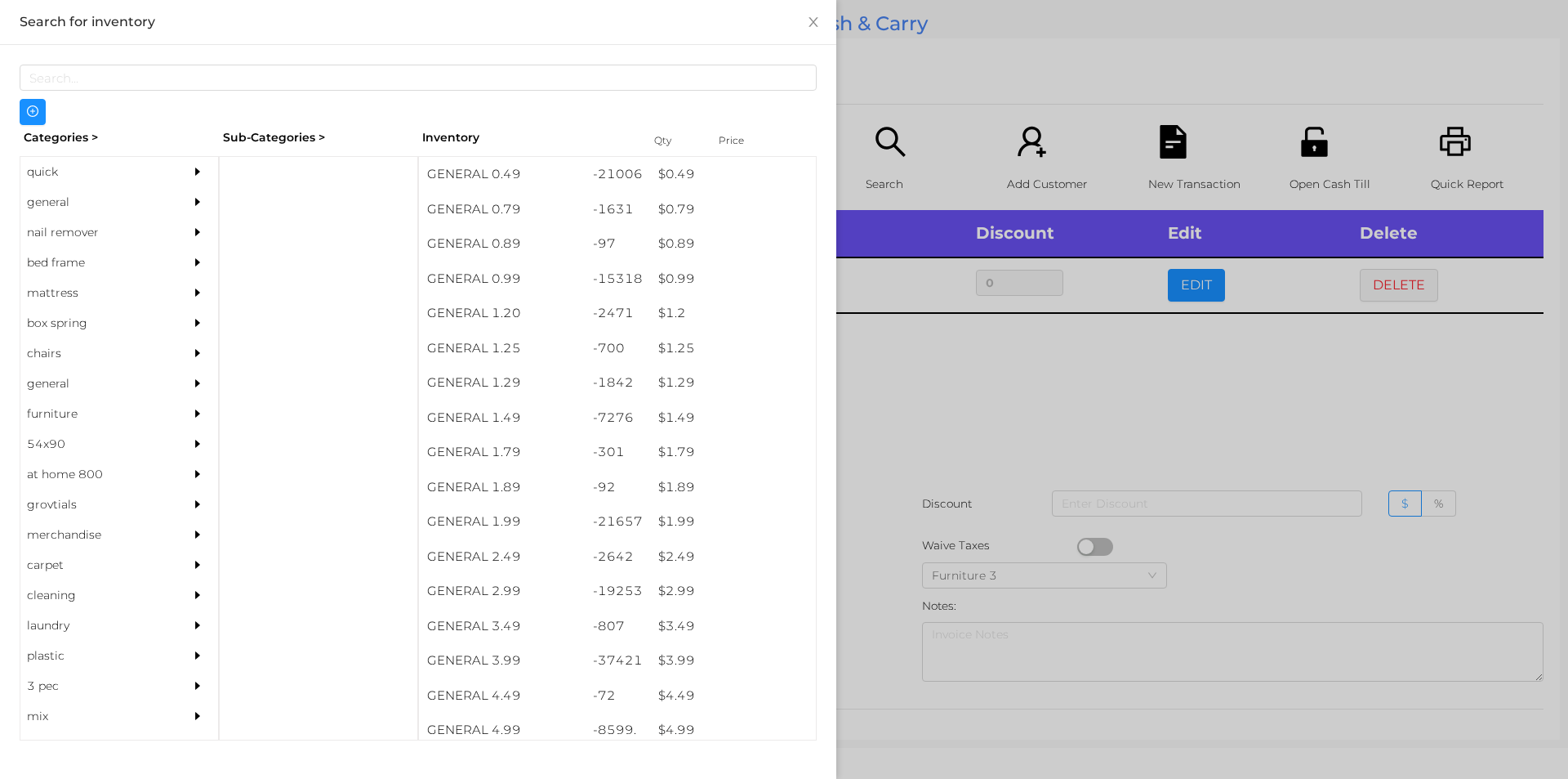
click at [867, 442] on div at bounding box center [784, 389] width 1568 height 779
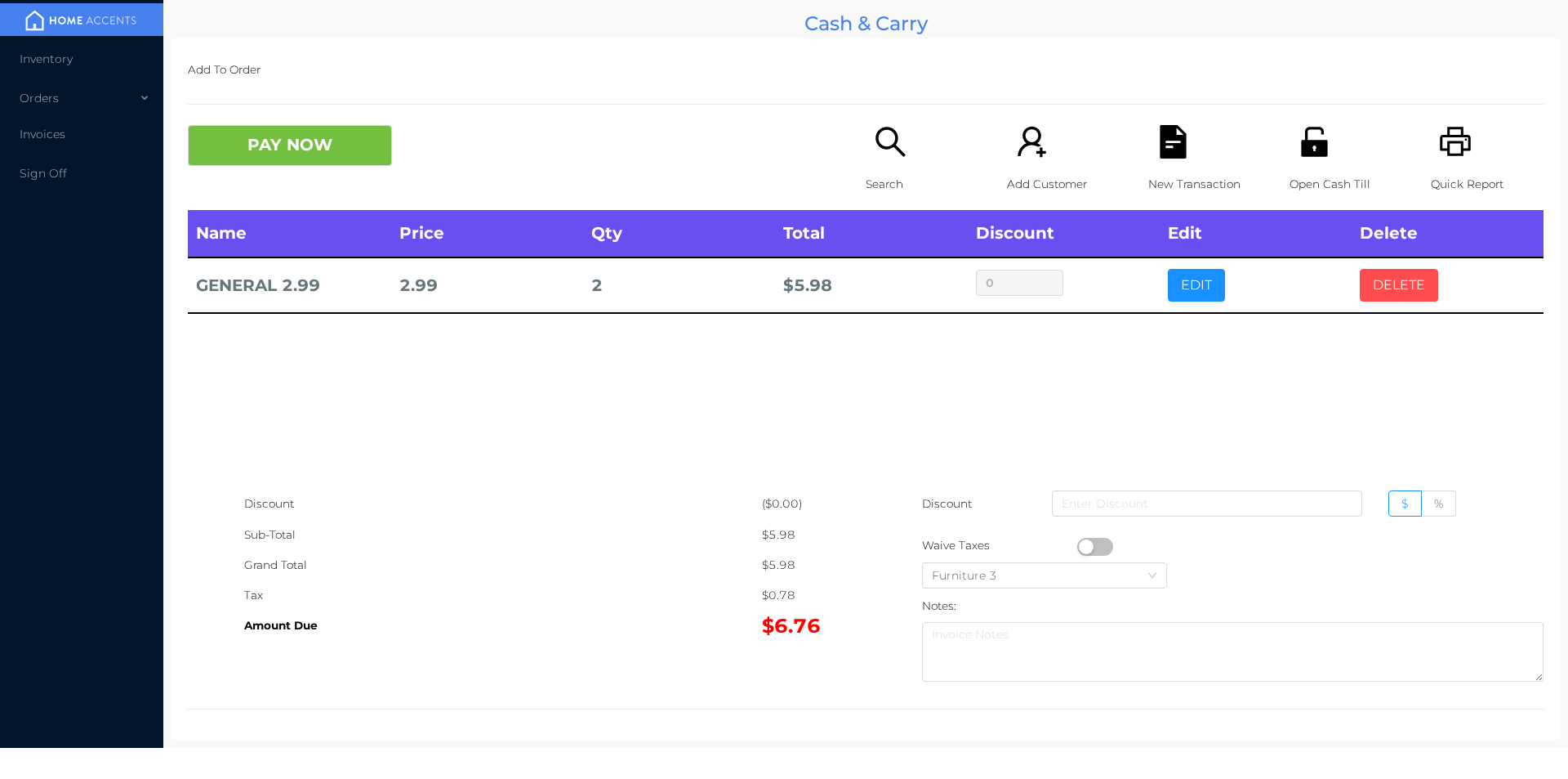
click at [1360, 270] on button "DELETE" at bounding box center [1399, 284] width 78 height 32
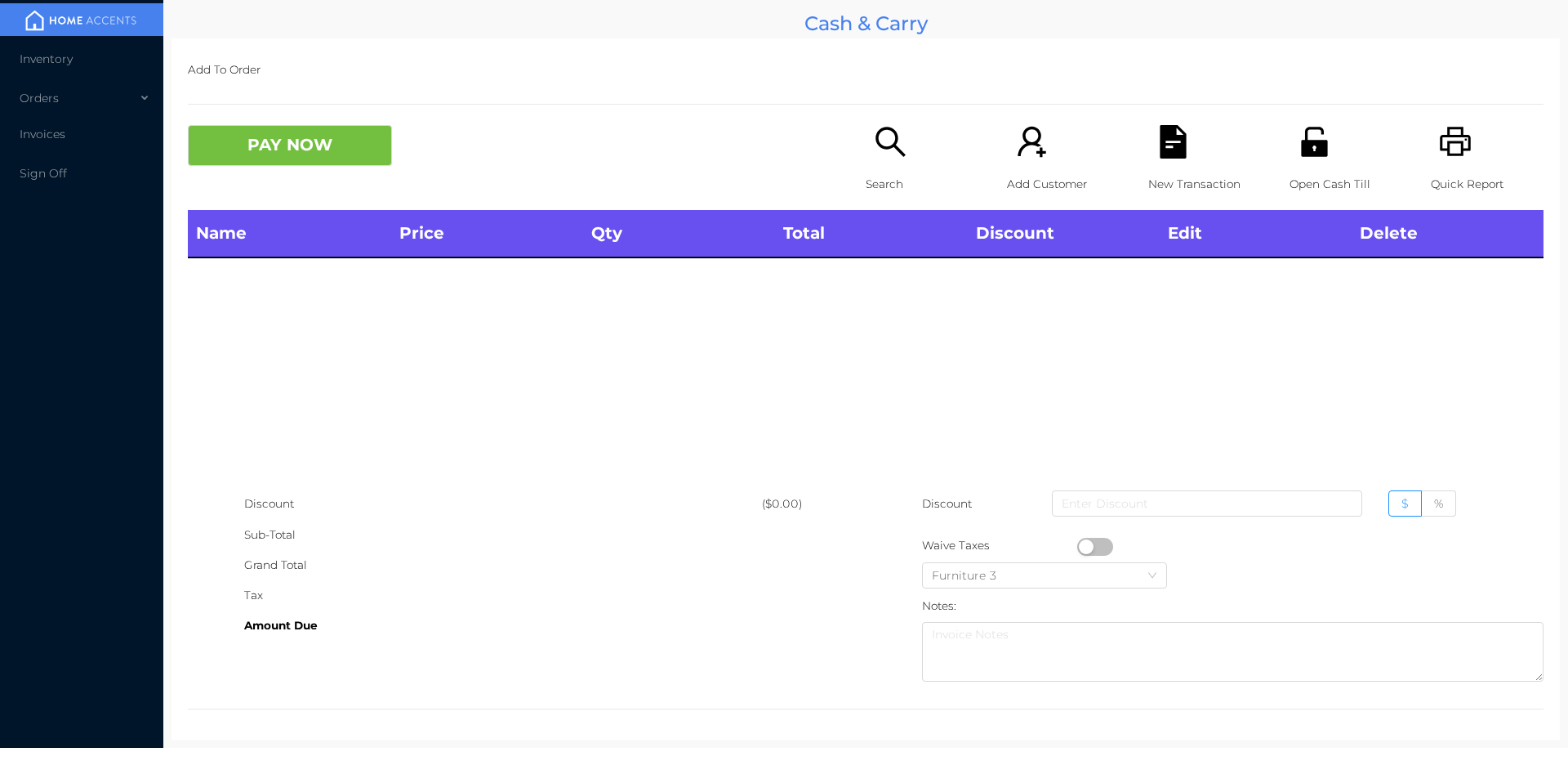
click at [877, 166] on div "Search" at bounding box center [922, 167] width 112 height 85
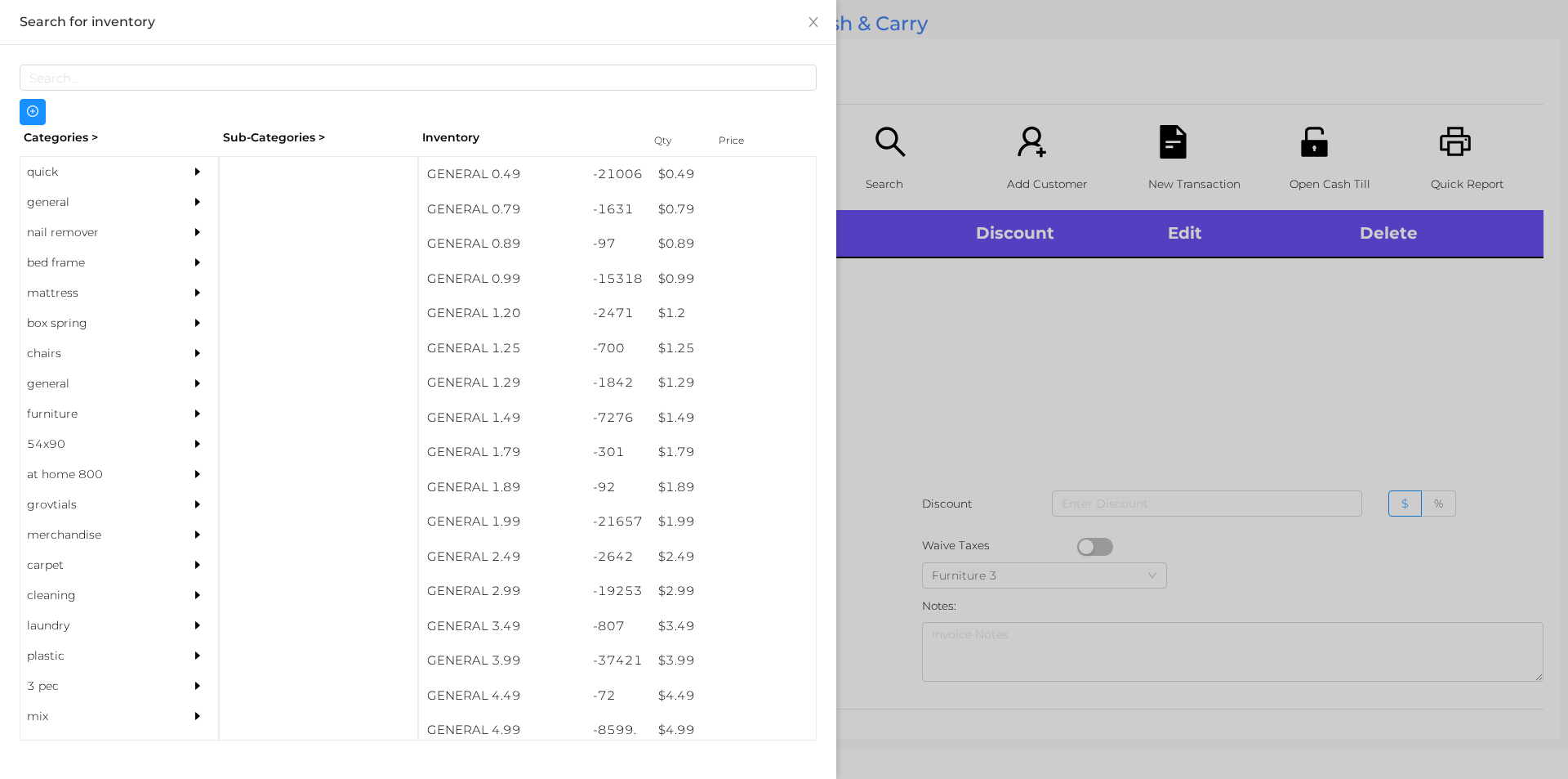
click at [52, 208] on div "general" at bounding box center [94, 202] width 148 height 31
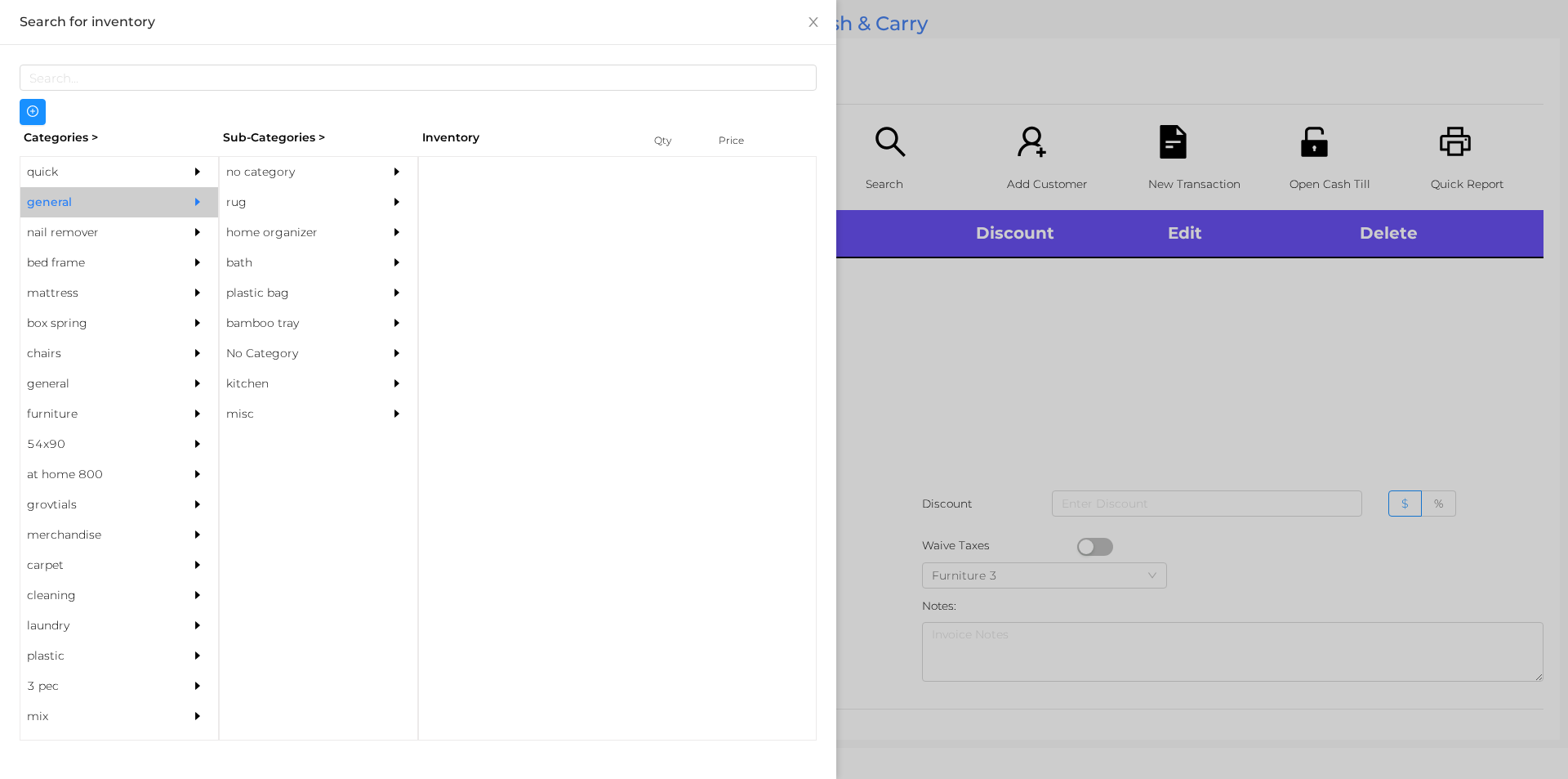
click at [249, 184] on div "no category" at bounding box center [294, 172] width 148 height 31
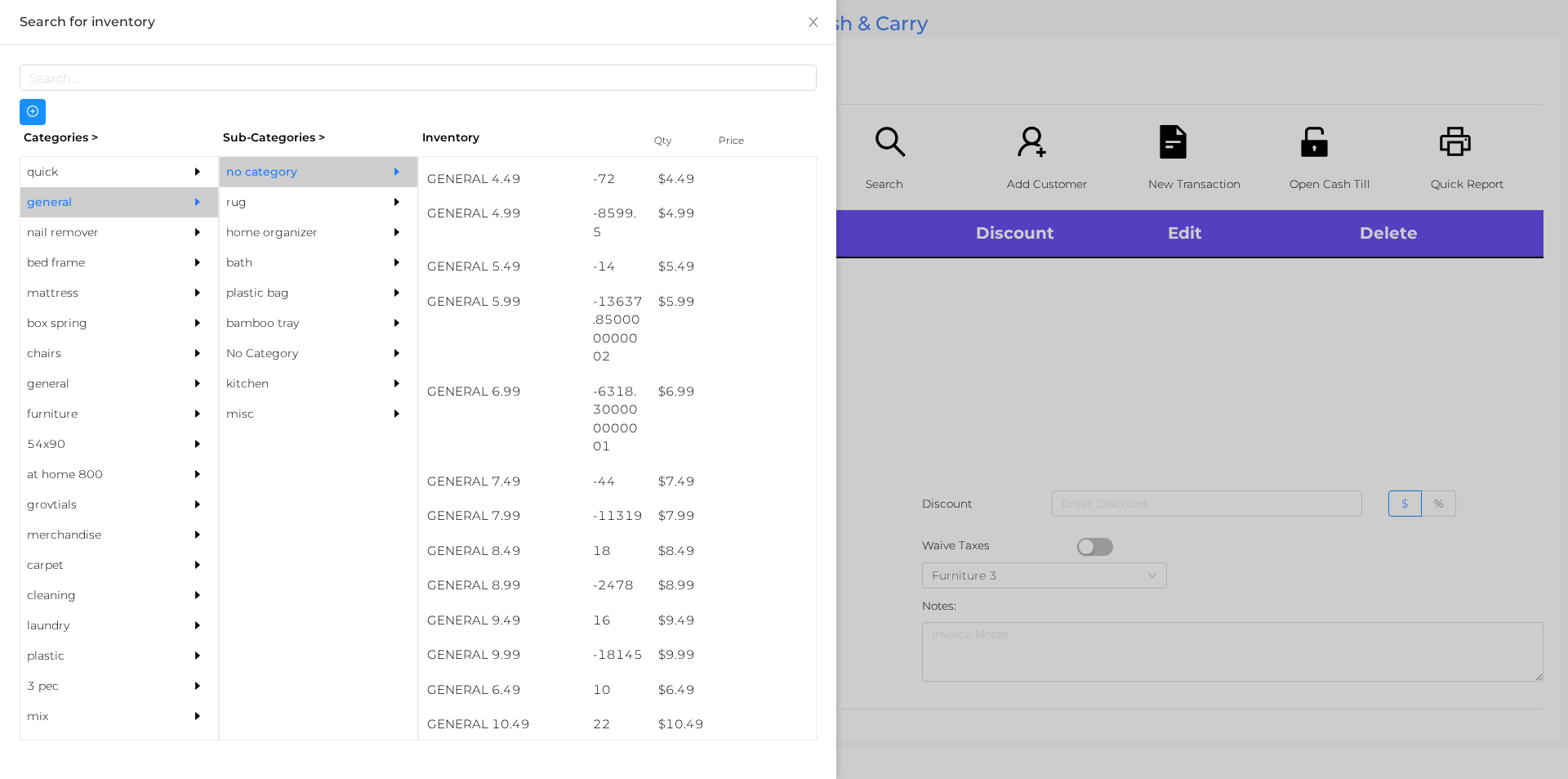
scroll to position [616, 0]
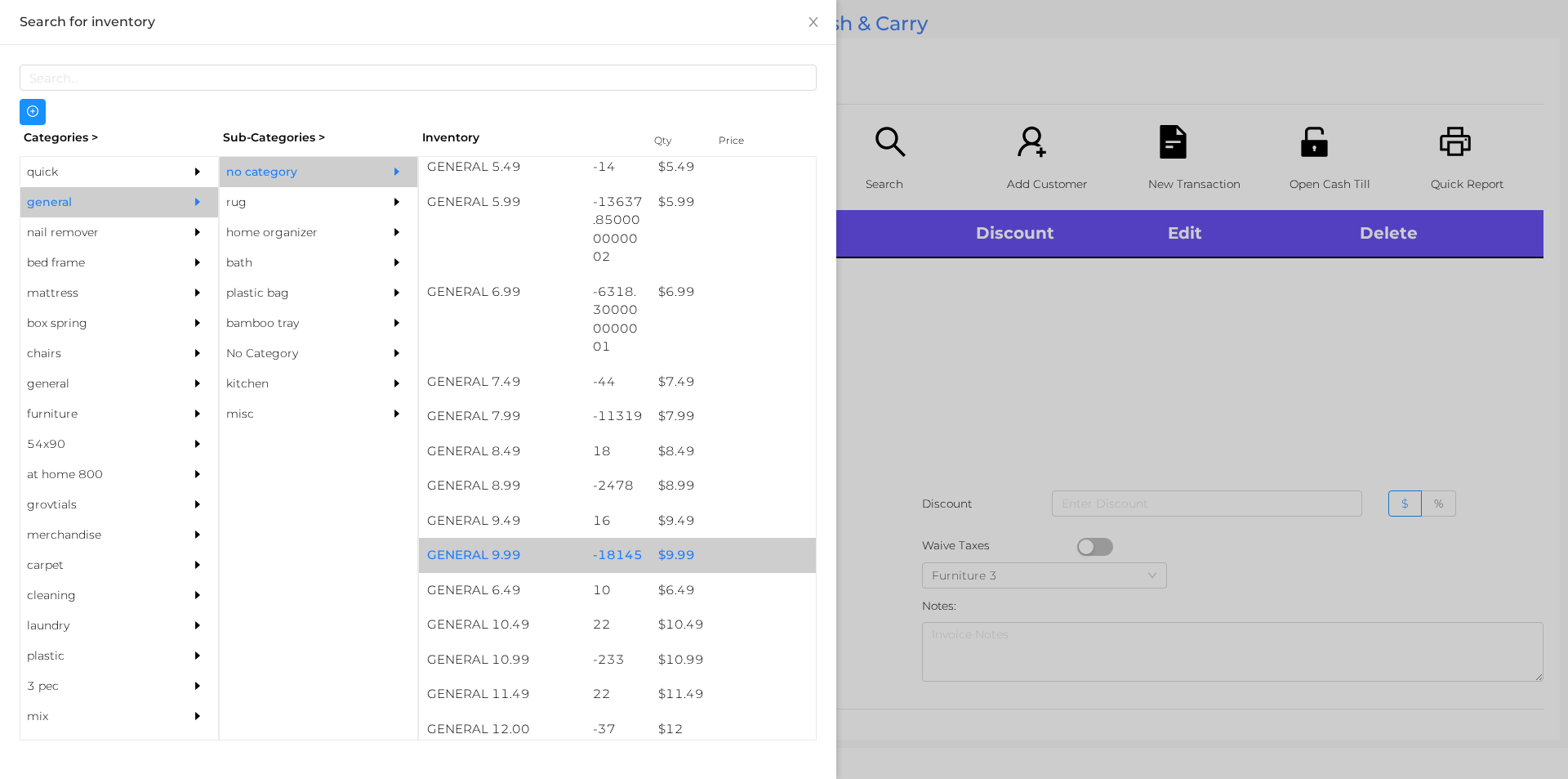
click at [680, 556] on div "$ 9.99" at bounding box center [733, 555] width 166 height 35
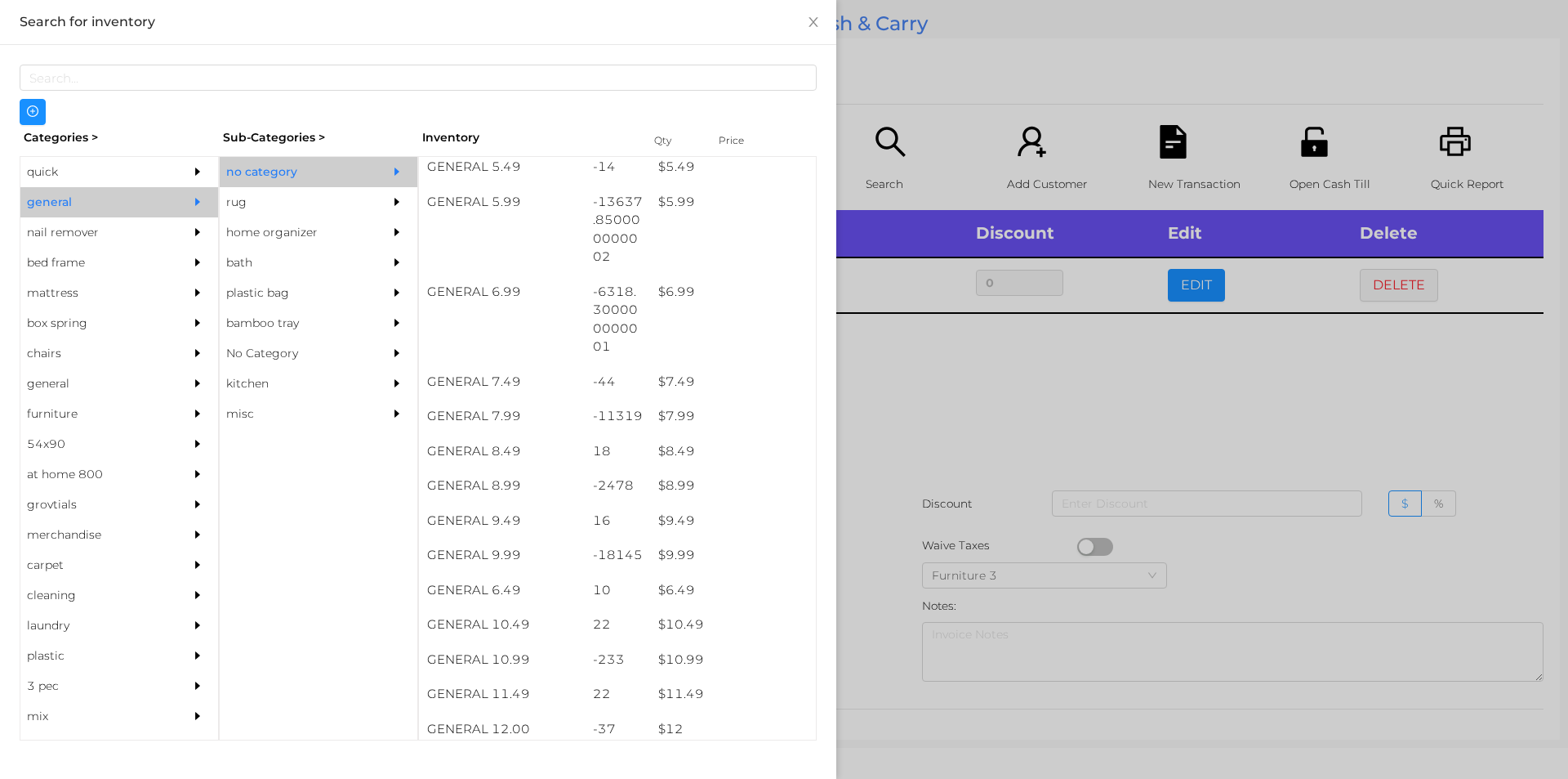
click at [913, 468] on div at bounding box center [784, 389] width 1568 height 779
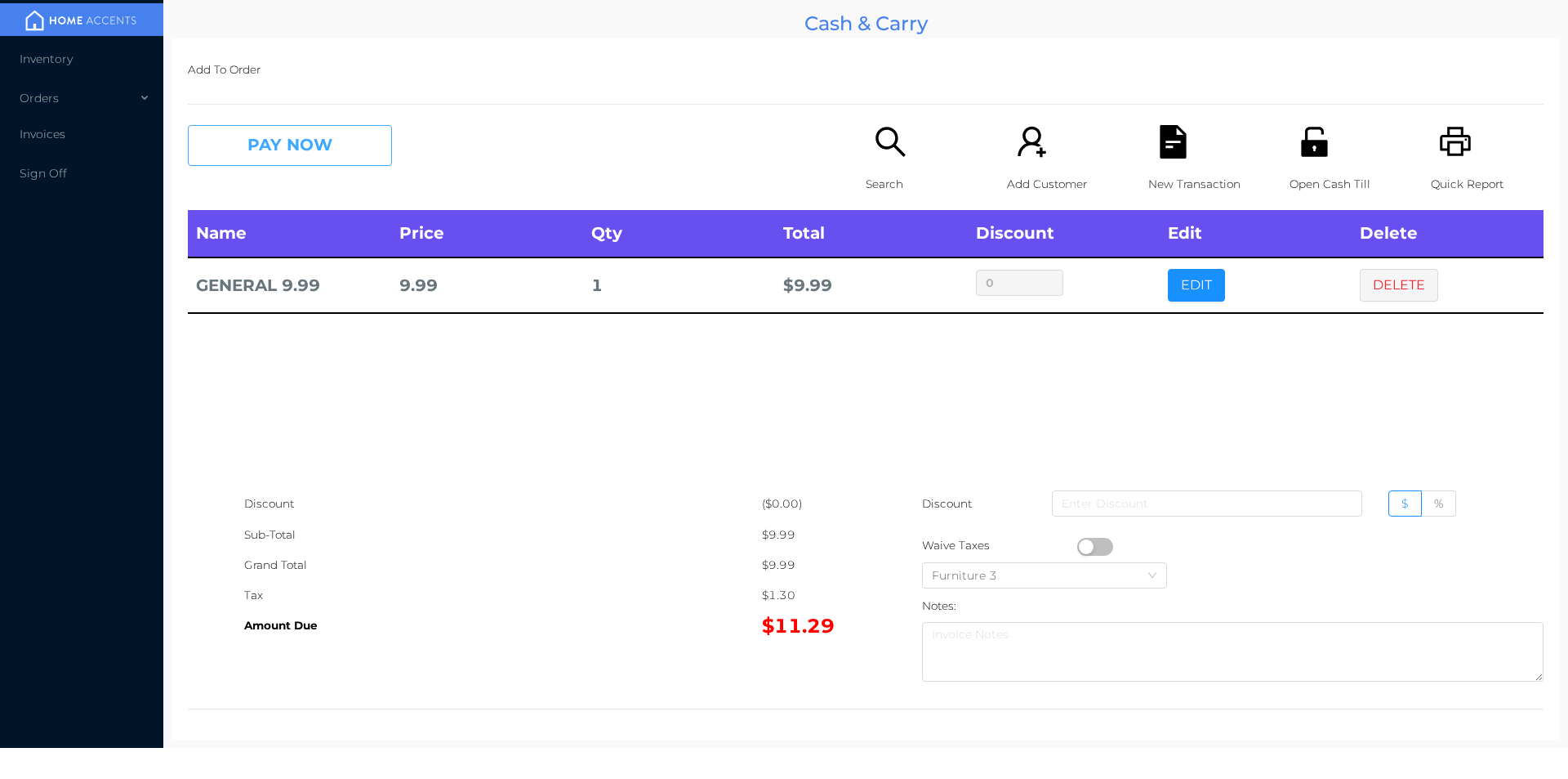
click at [276, 160] on button "PAY NOW" at bounding box center [290, 145] width 204 height 41
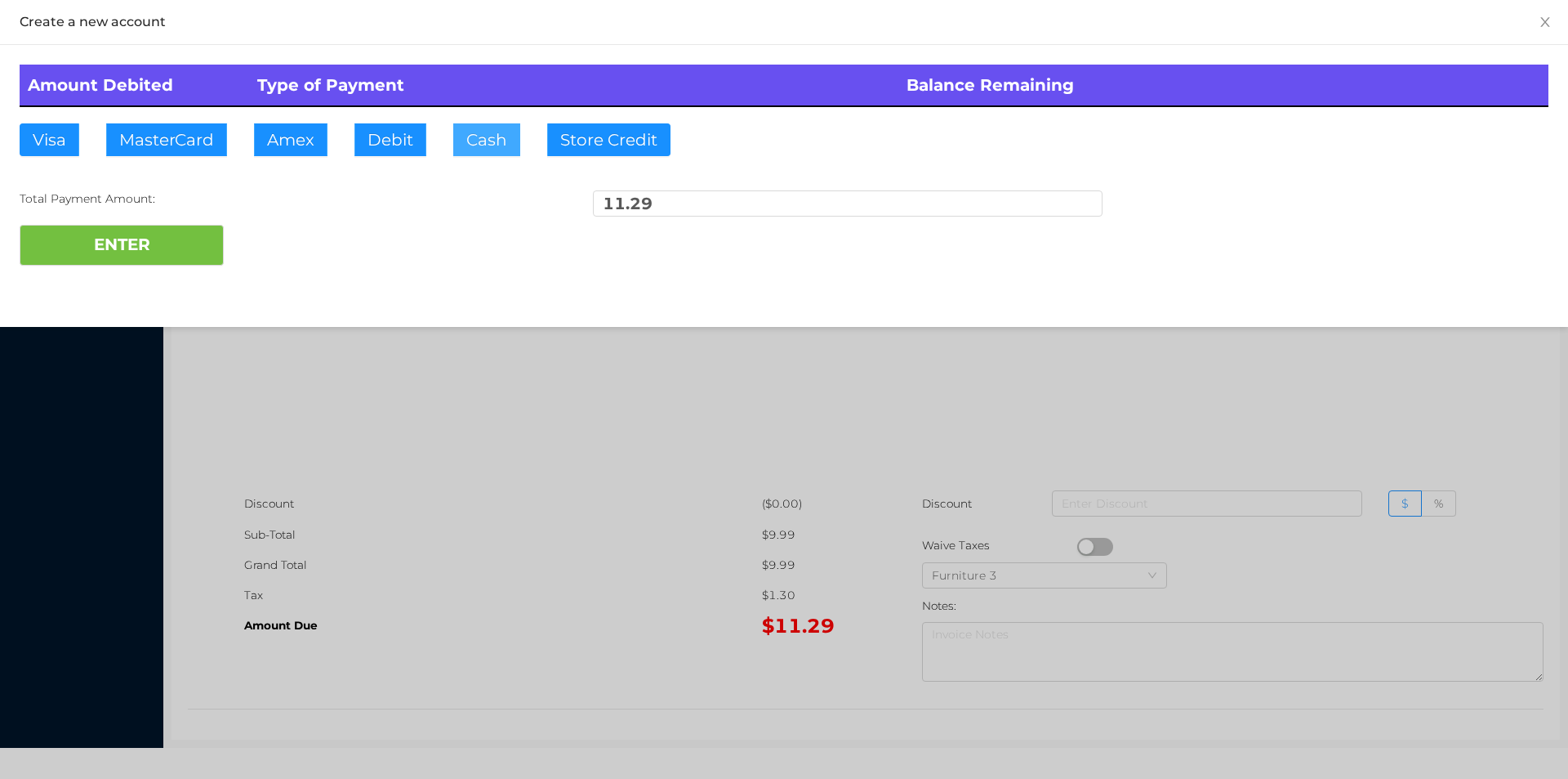
click at [478, 141] on button "Cash" at bounding box center [487, 139] width 67 height 32
type input "50."
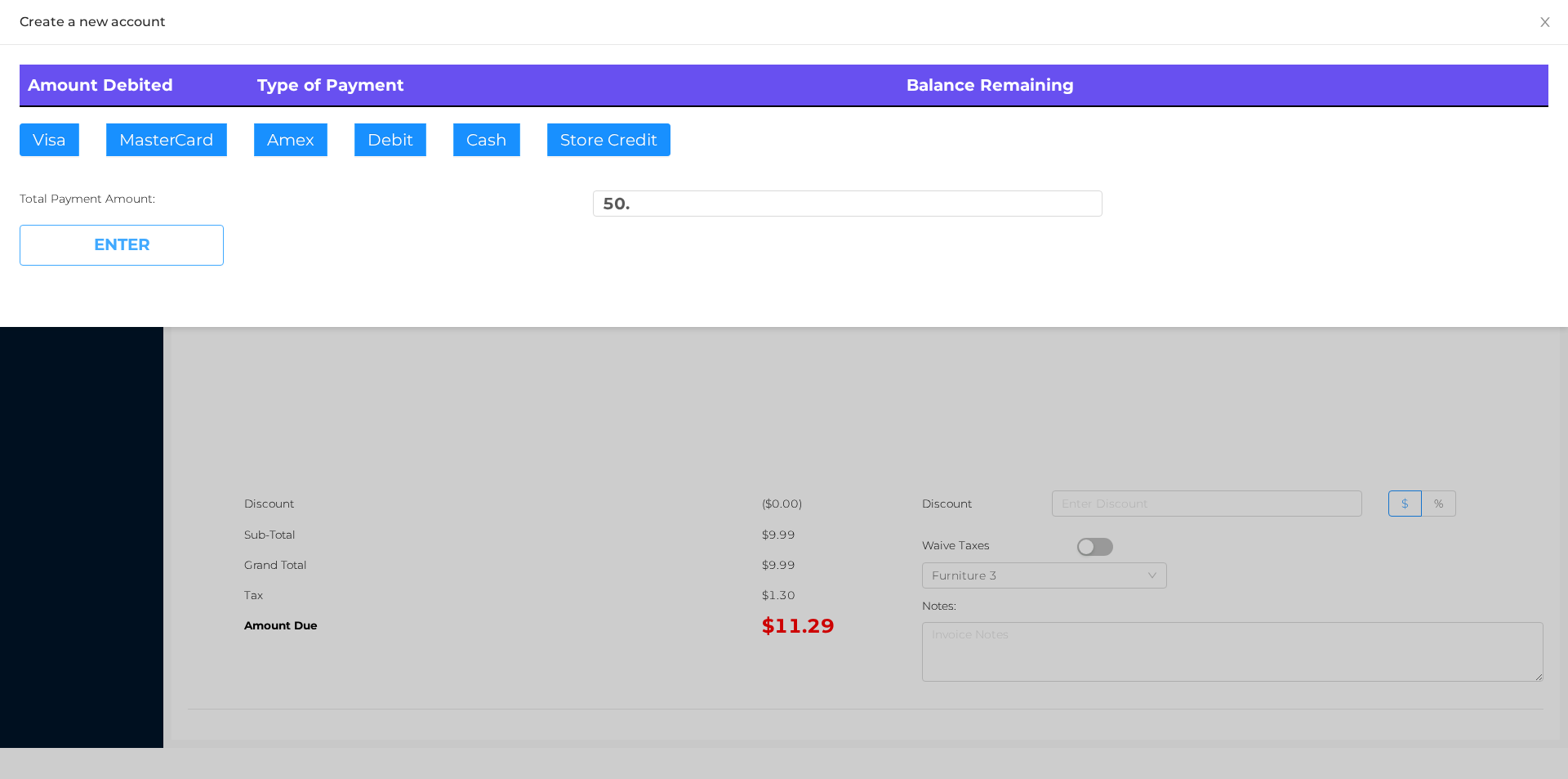
click at [174, 240] on button "ENTER" at bounding box center [121, 245] width 204 height 41
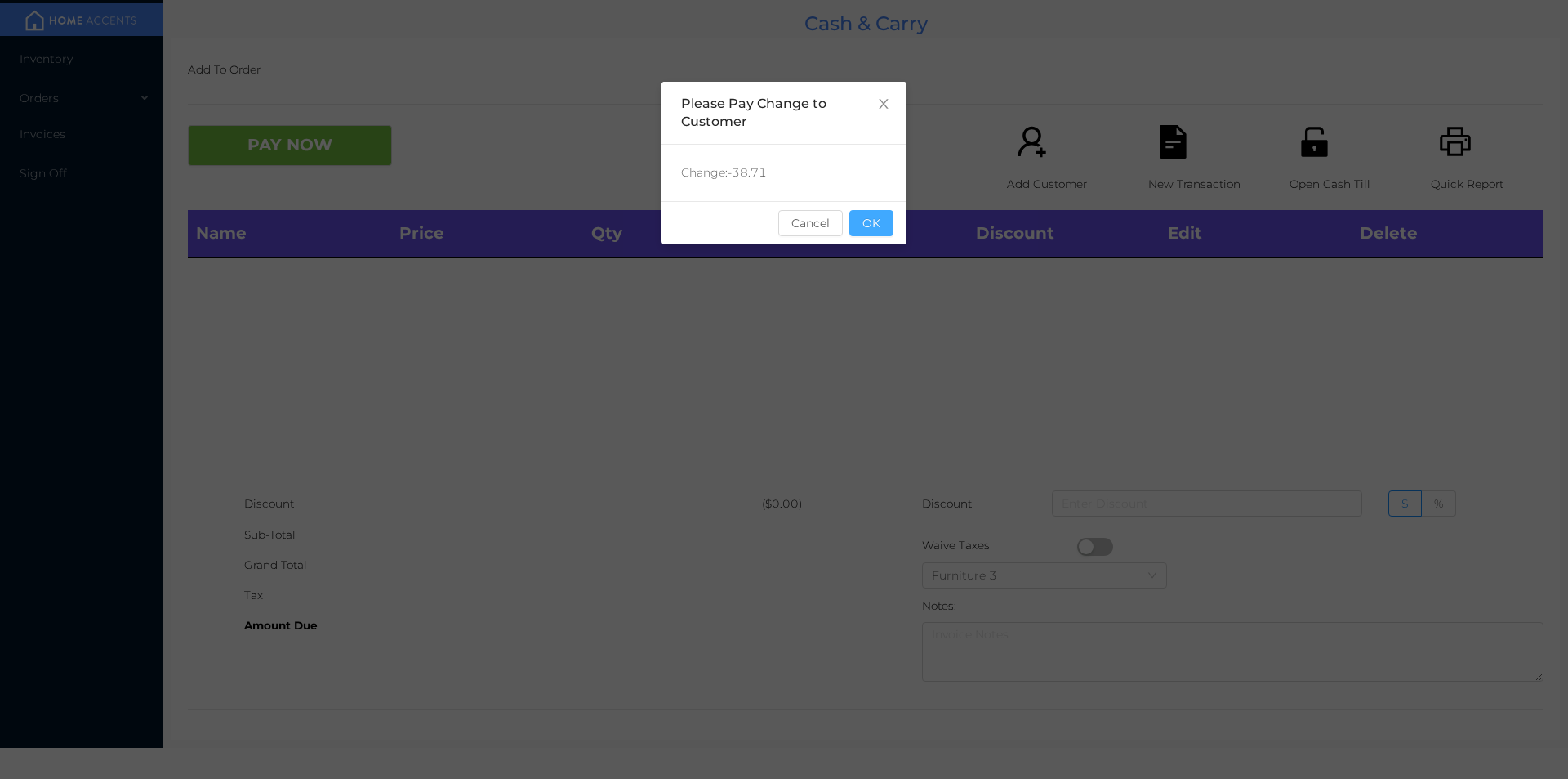
click at [883, 232] on button "OK" at bounding box center [871, 223] width 44 height 26
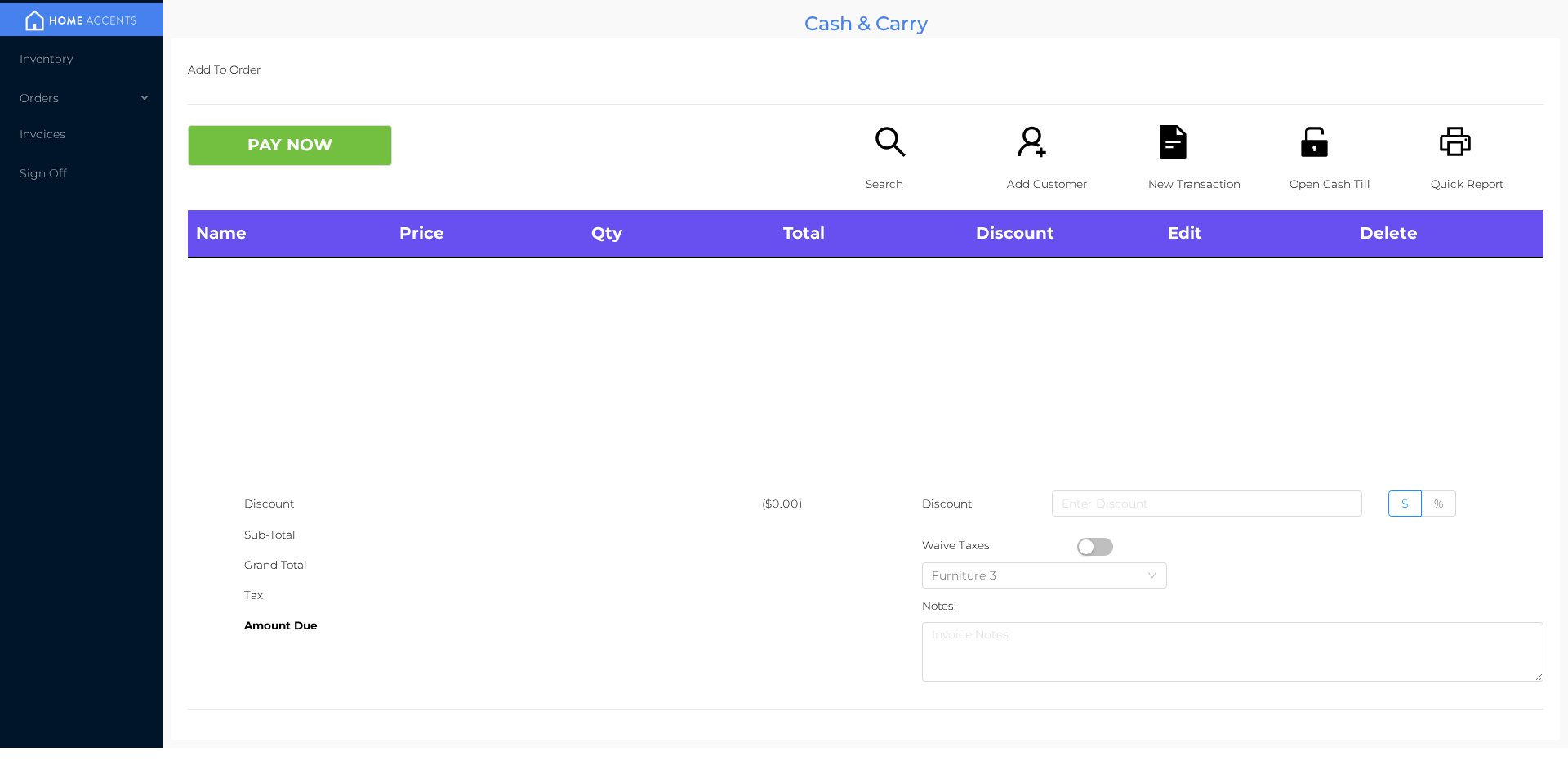
click at [876, 282] on div "Name Price Qty Total Discount Edit Delete" at bounding box center [865, 349] width 1356 height 278
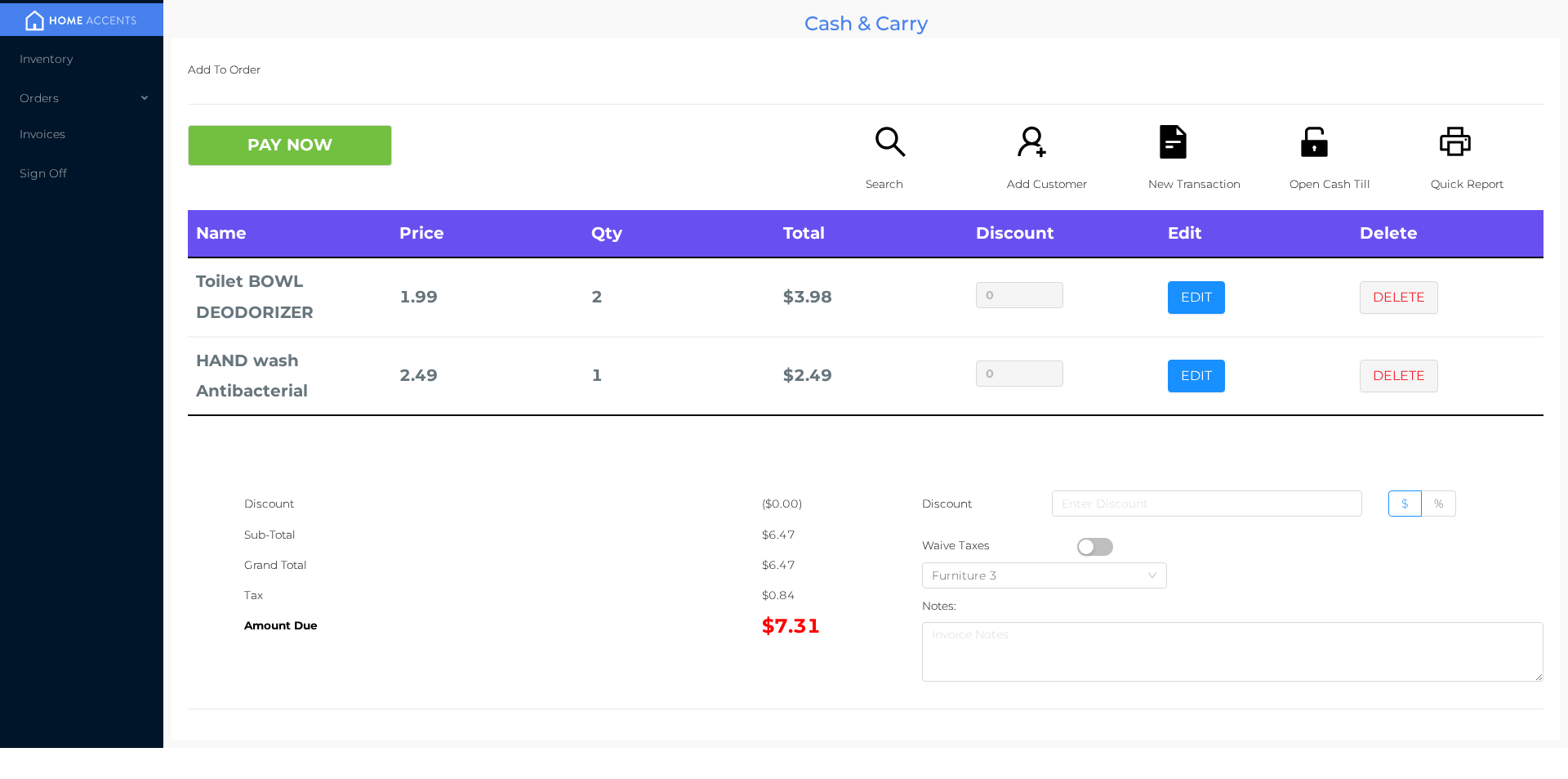
click at [333, 146] on button "PAY NOW" at bounding box center [290, 145] width 204 height 41
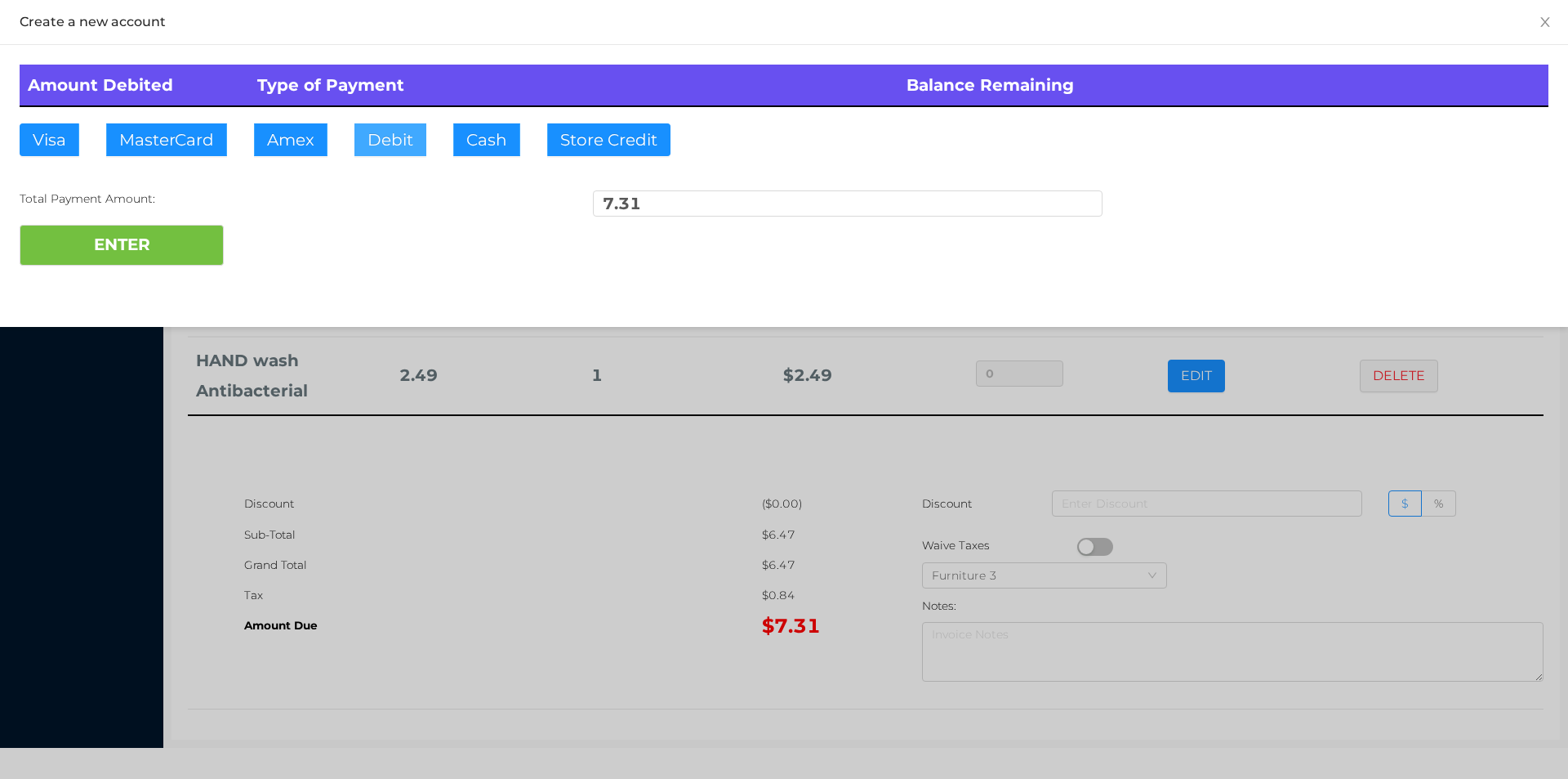
click at [394, 138] on button "Debit" at bounding box center [390, 139] width 72 height 32
click at [177, 239] on button "ENTER" at bounding box center [121, 245] width 204 height 41
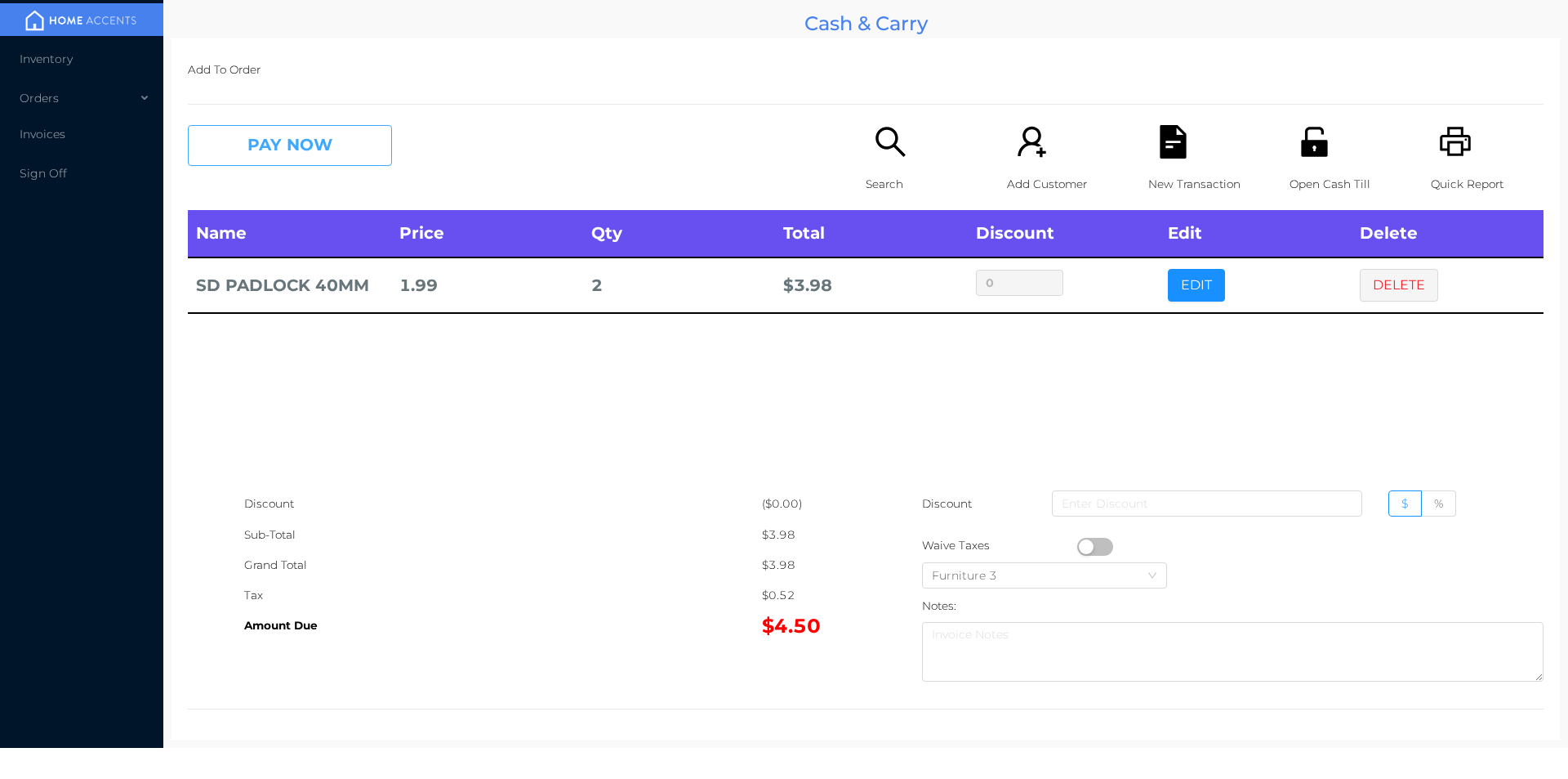
click at [281, 139] on button "PAY NOW" at bounding box center [290, 145] width 204 height 41
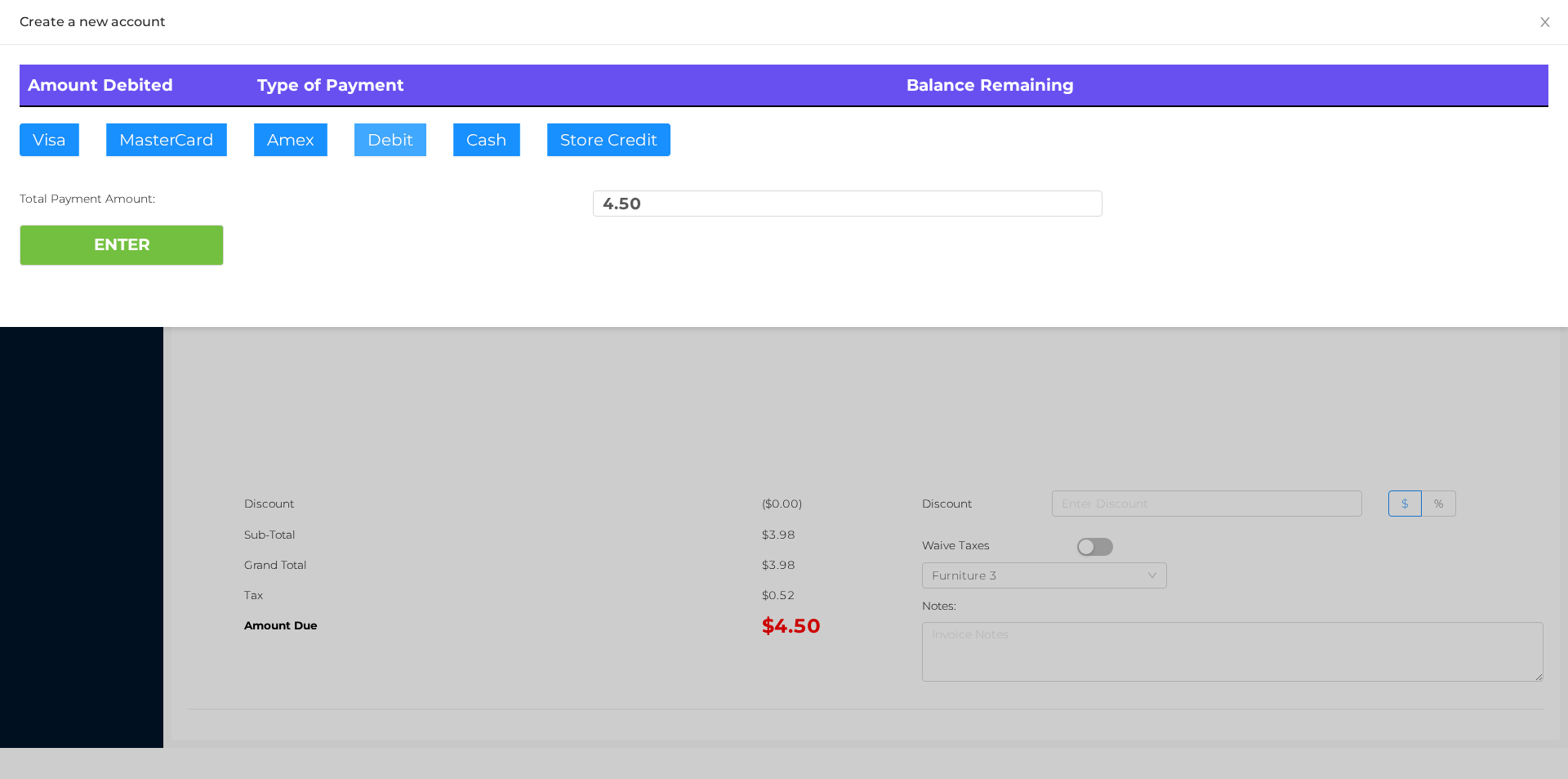
click at [372, 148] on button "Debit" at bounding box center [390, 139] width 72 height 32
click at [175, 239] on button "ENTER" at bounding box center [121, 245] width 204 height 41
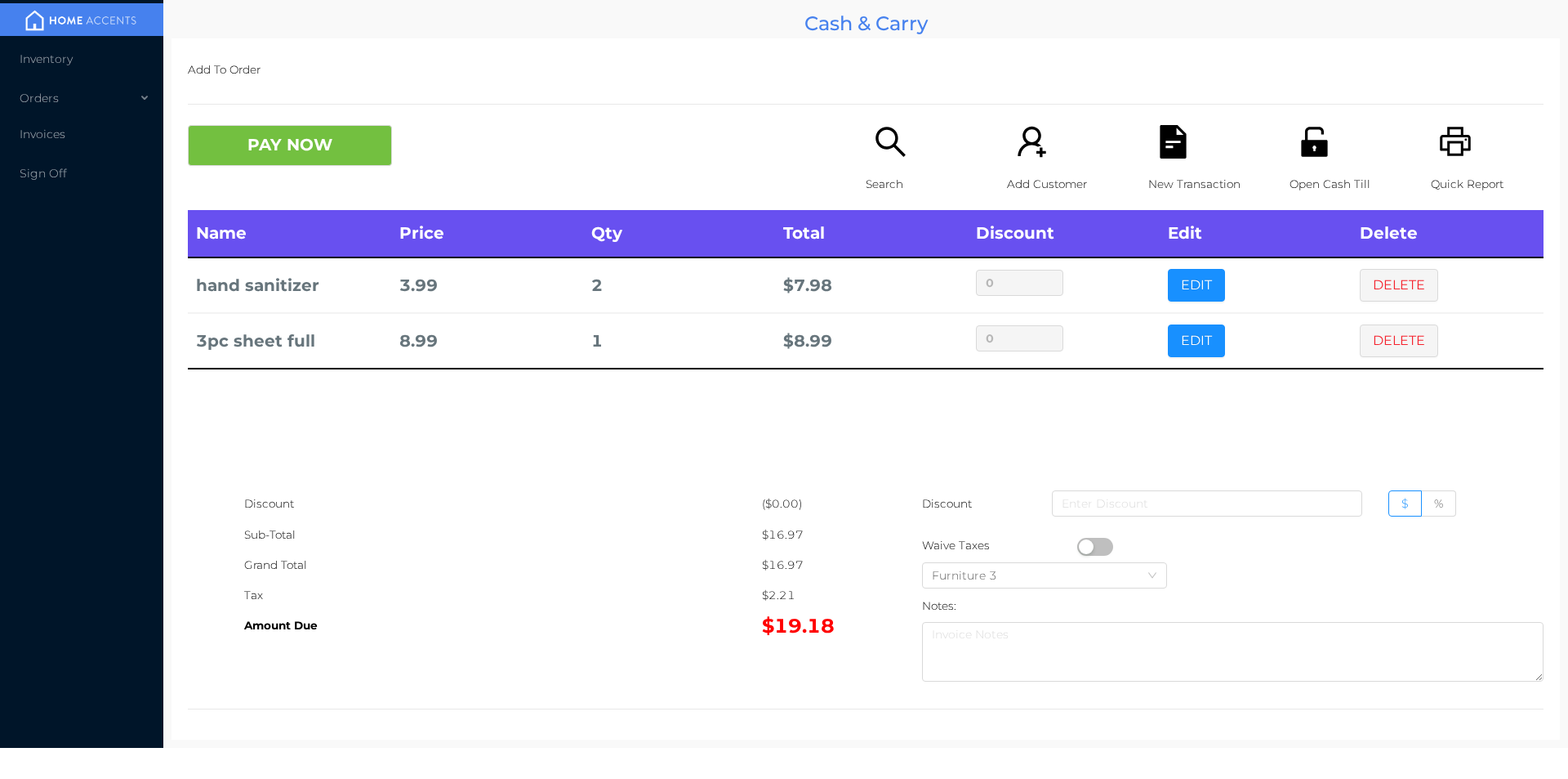
click at [885, 162] on div "Search" at bounding box center [922, 167] width 112 height 85
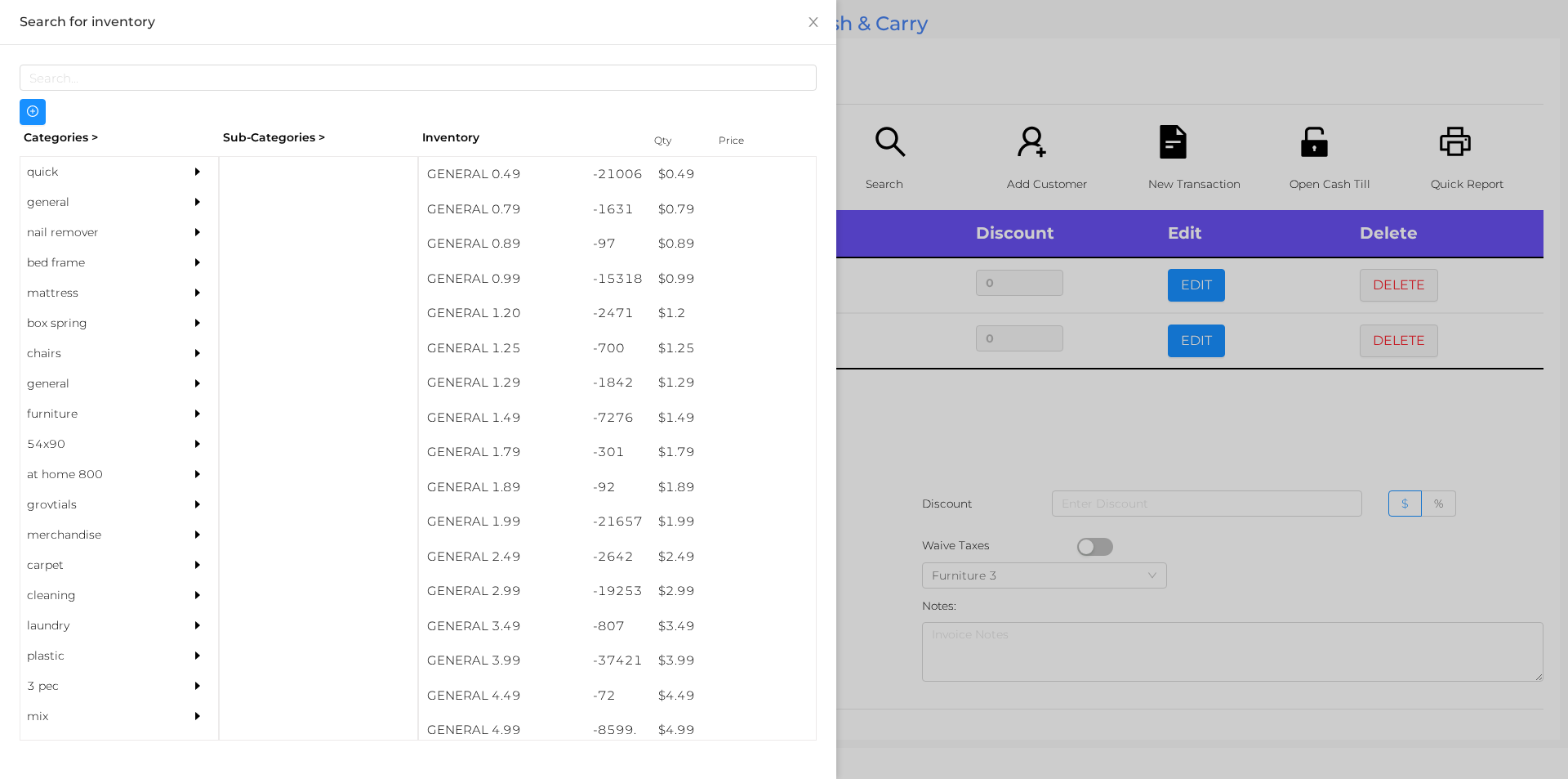
click at [61, 212] on div "general" at bounding box center [94, 202] width 148 height 31
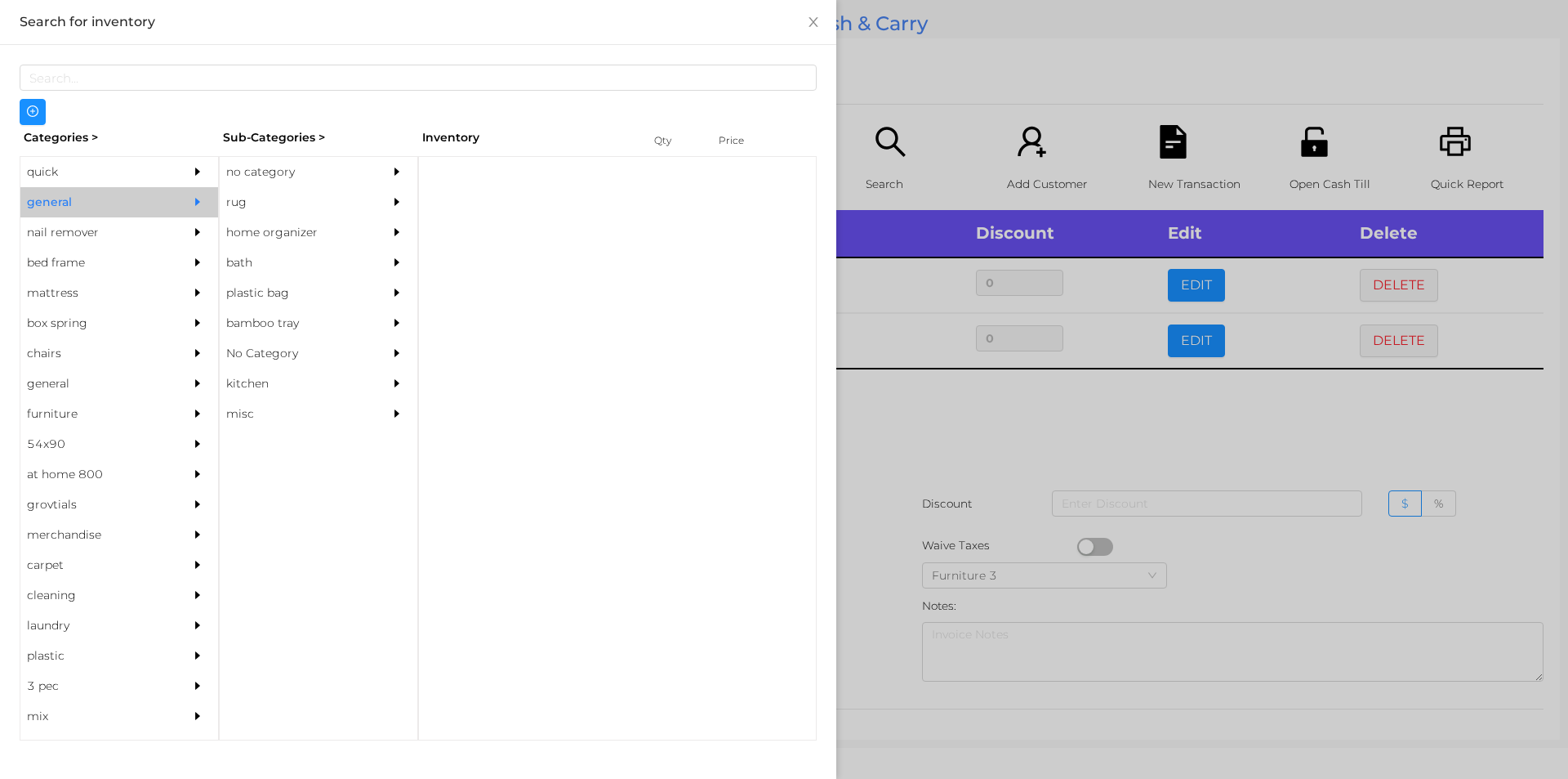
click at [231, 167] on div "no category" at bounding box center [294, 172] width 148 height 31
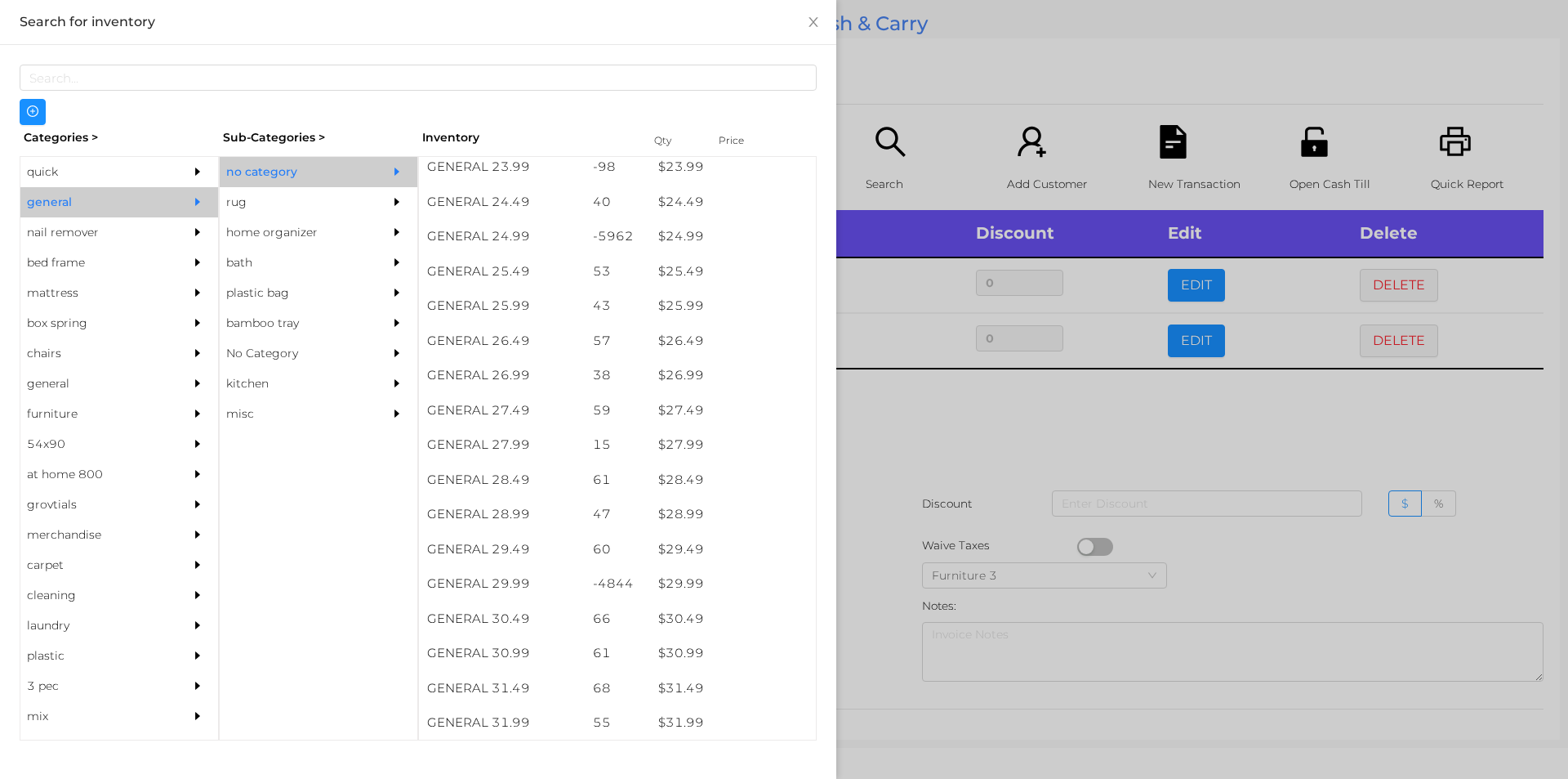
scroll to position [2063, 0]
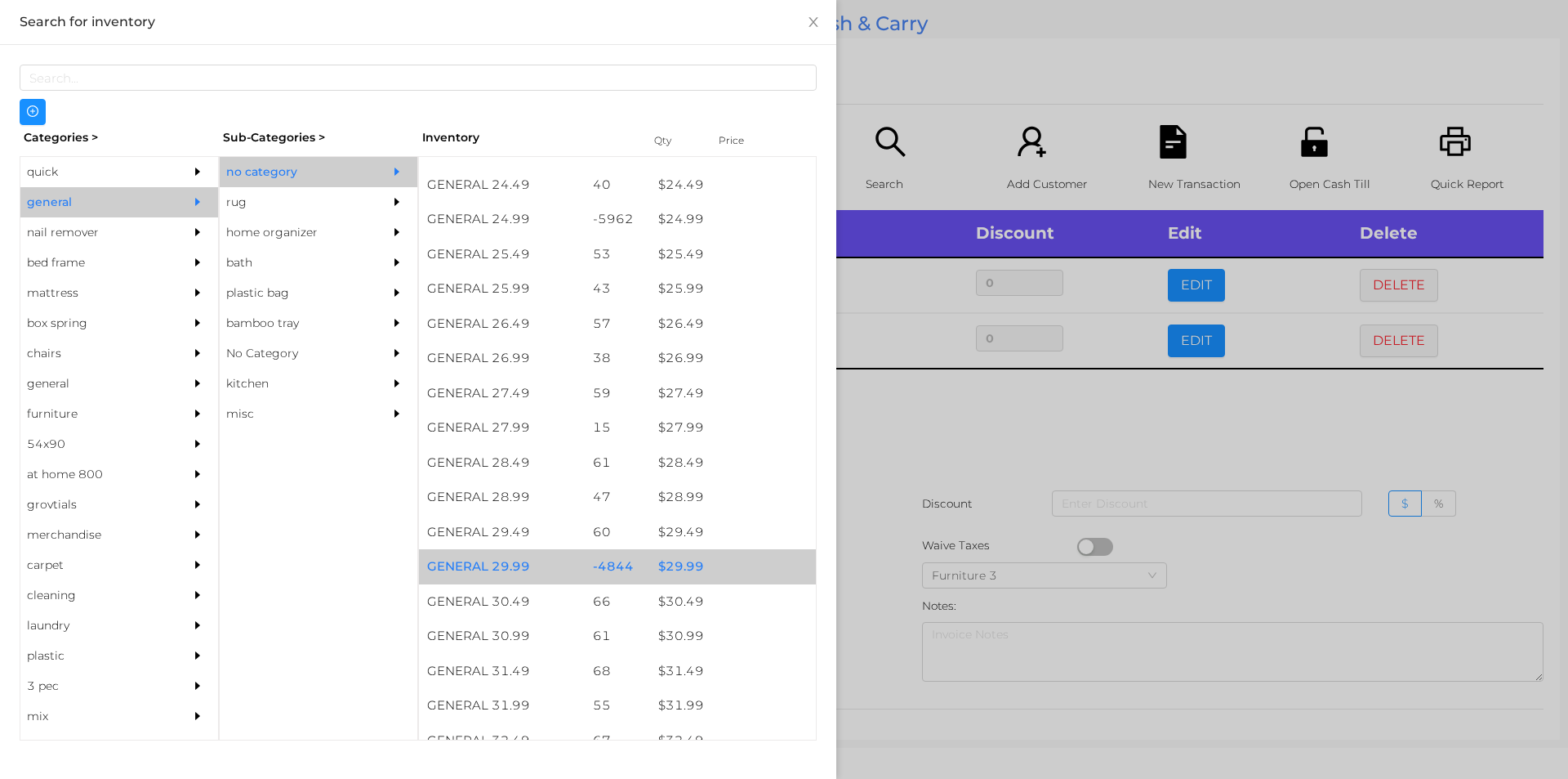
click at [675, 567] on div "$ 29.99" at bounding box center [733, 566] width 166 height 35
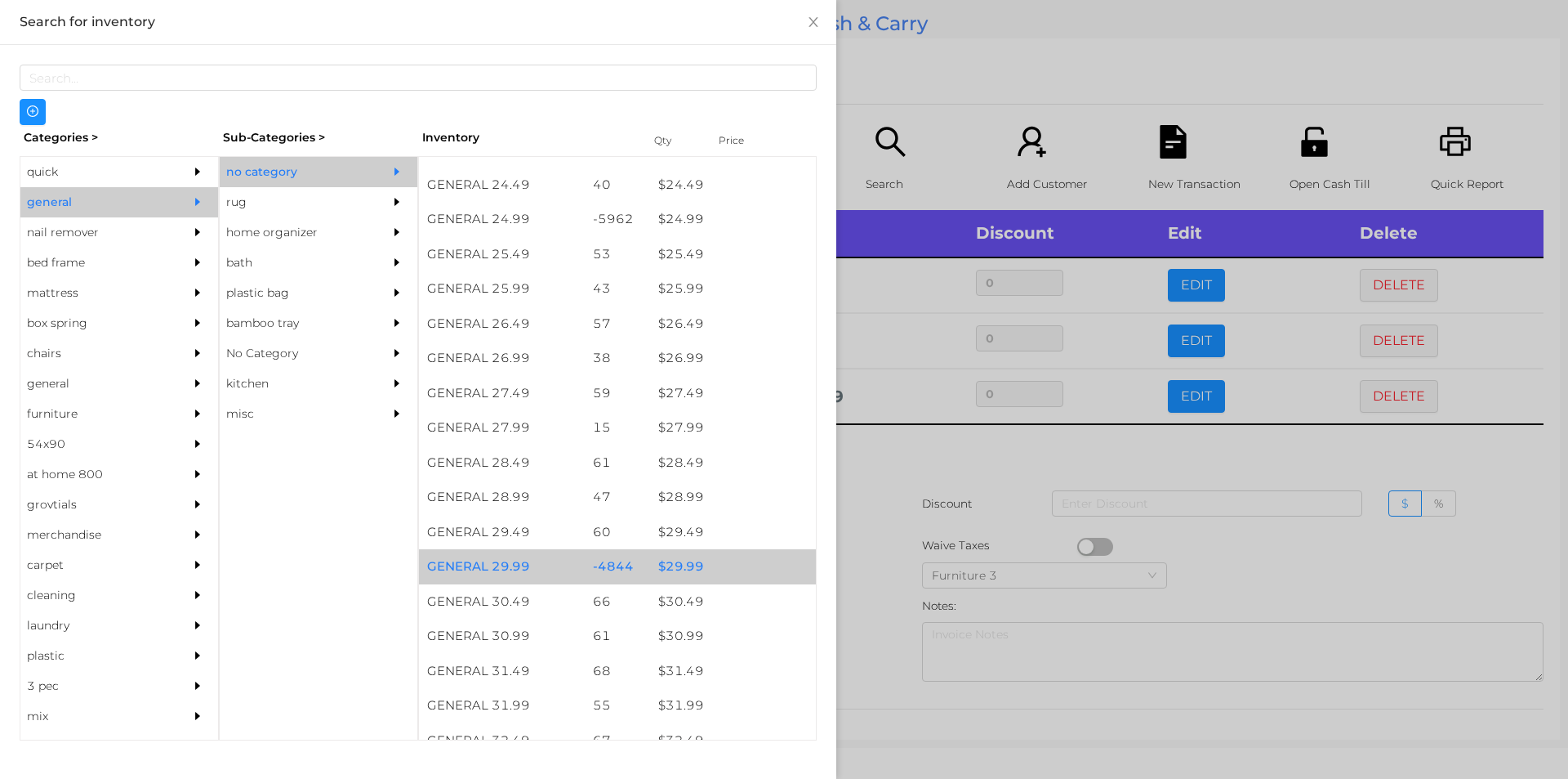
click at [678, 563] on div "$ 29.99" at bounding box center [733, 566] width 166 height 35
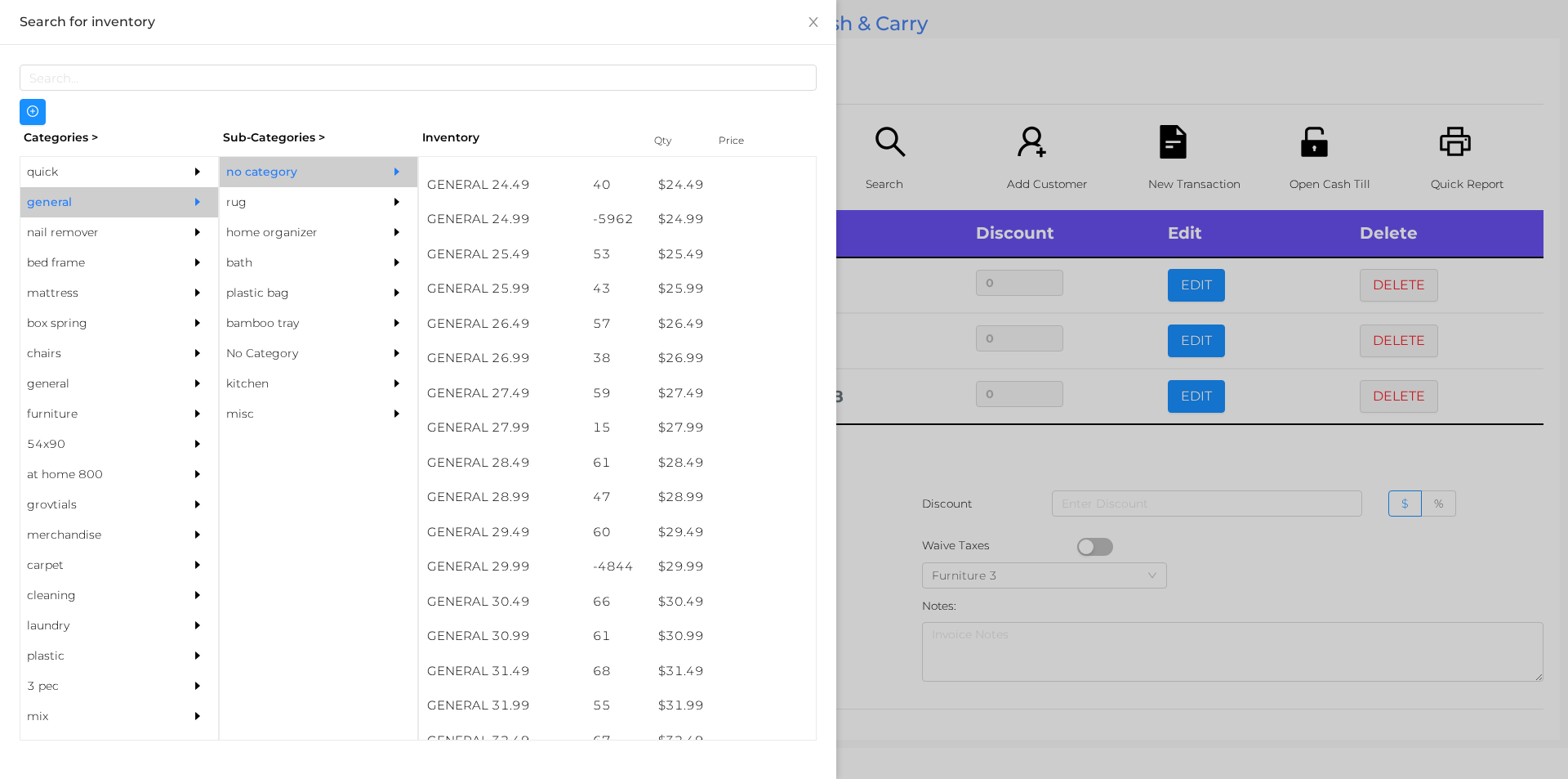
click at [904, 458] on div at bounding box center [784, 389] width 1568 height 779
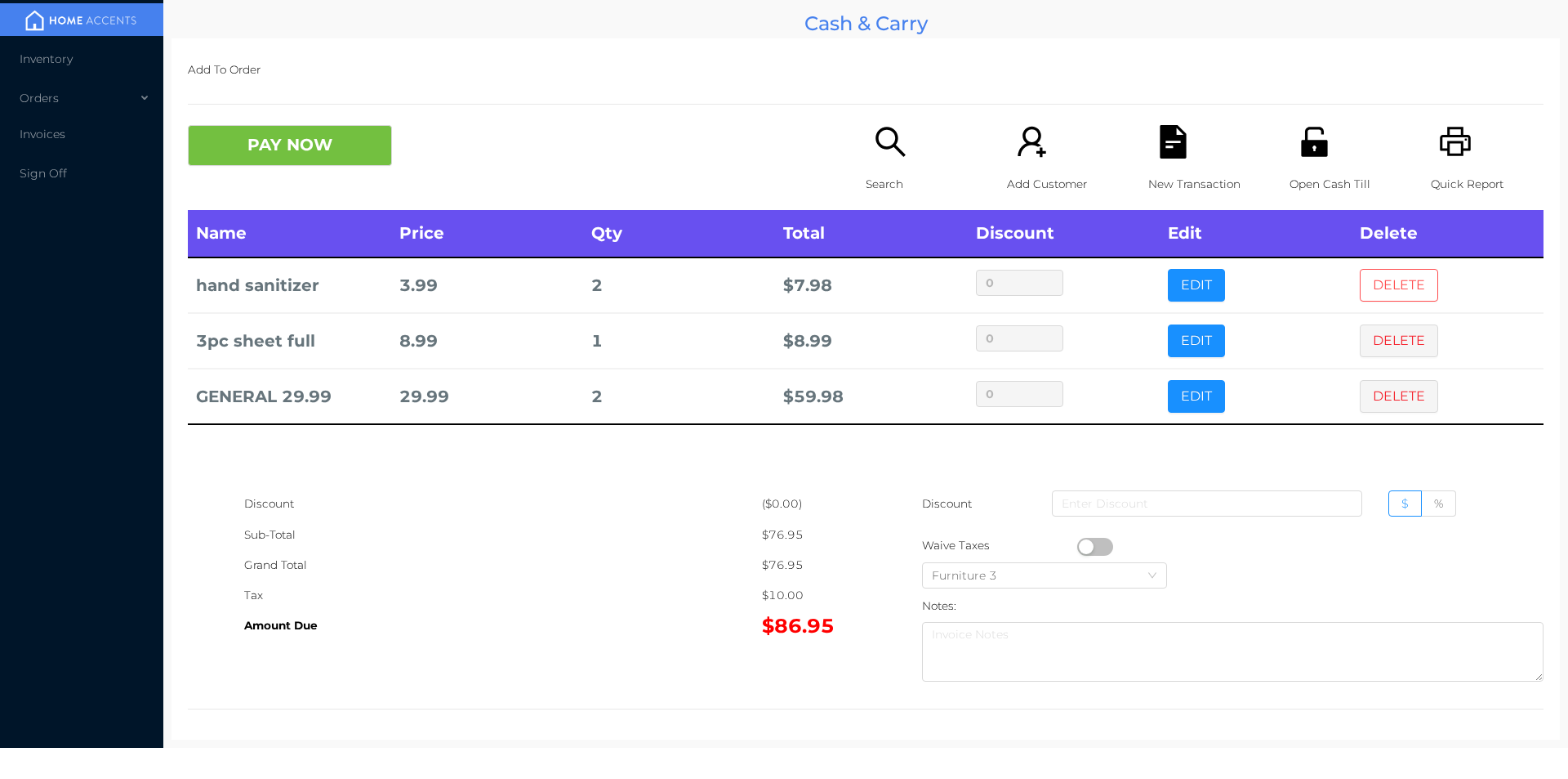
click at [1360, 285] on button "DELETE" at bounding box center [1399, 284] width 78 height 32
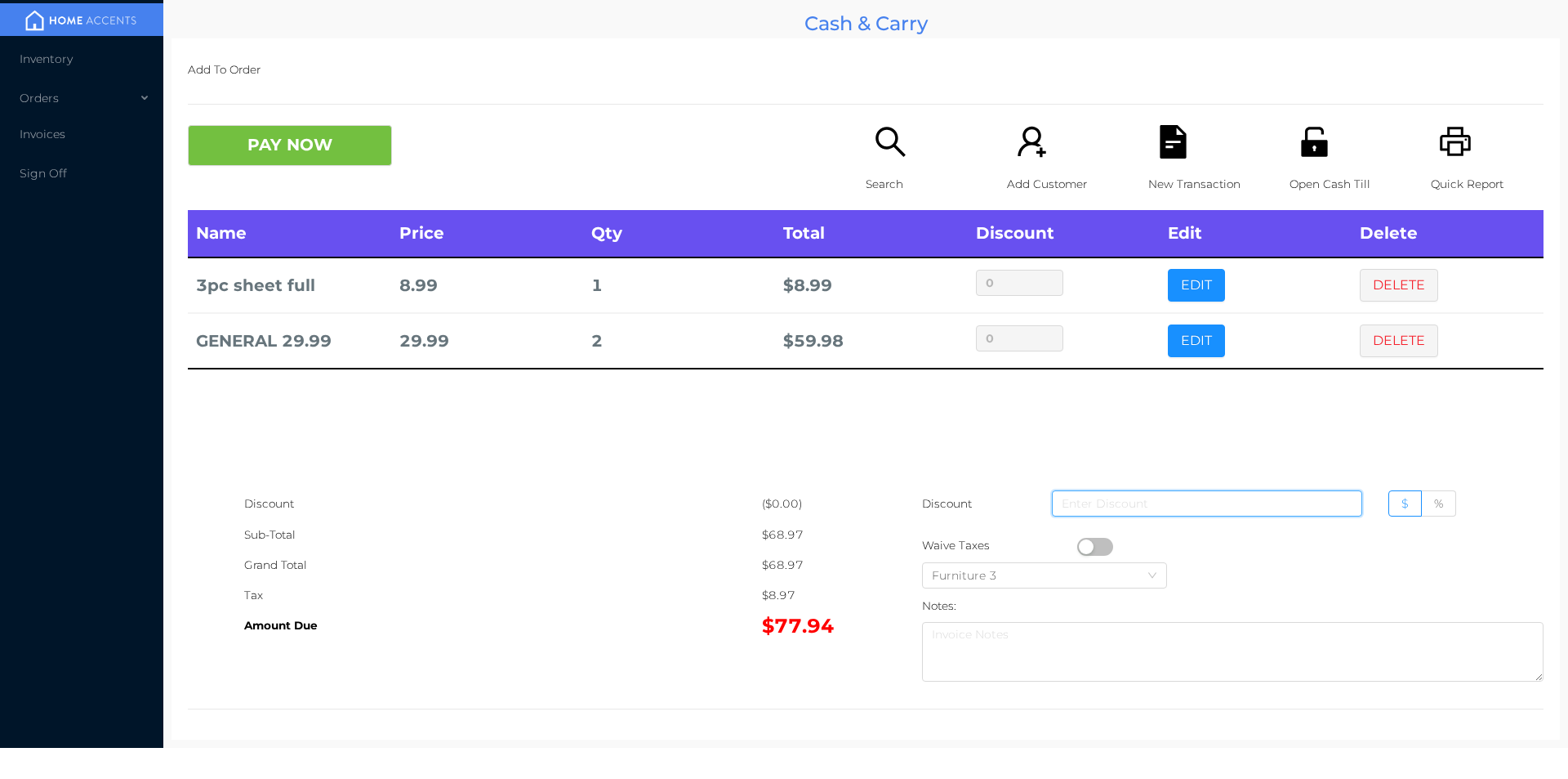
click at [1227, 501] on input at bounding box center [1207, 503] width 310 height 26
type input "4.50"
click at [328, 152] on button "PAY NOW" at bounding box center [290, 145] width 204 height 41
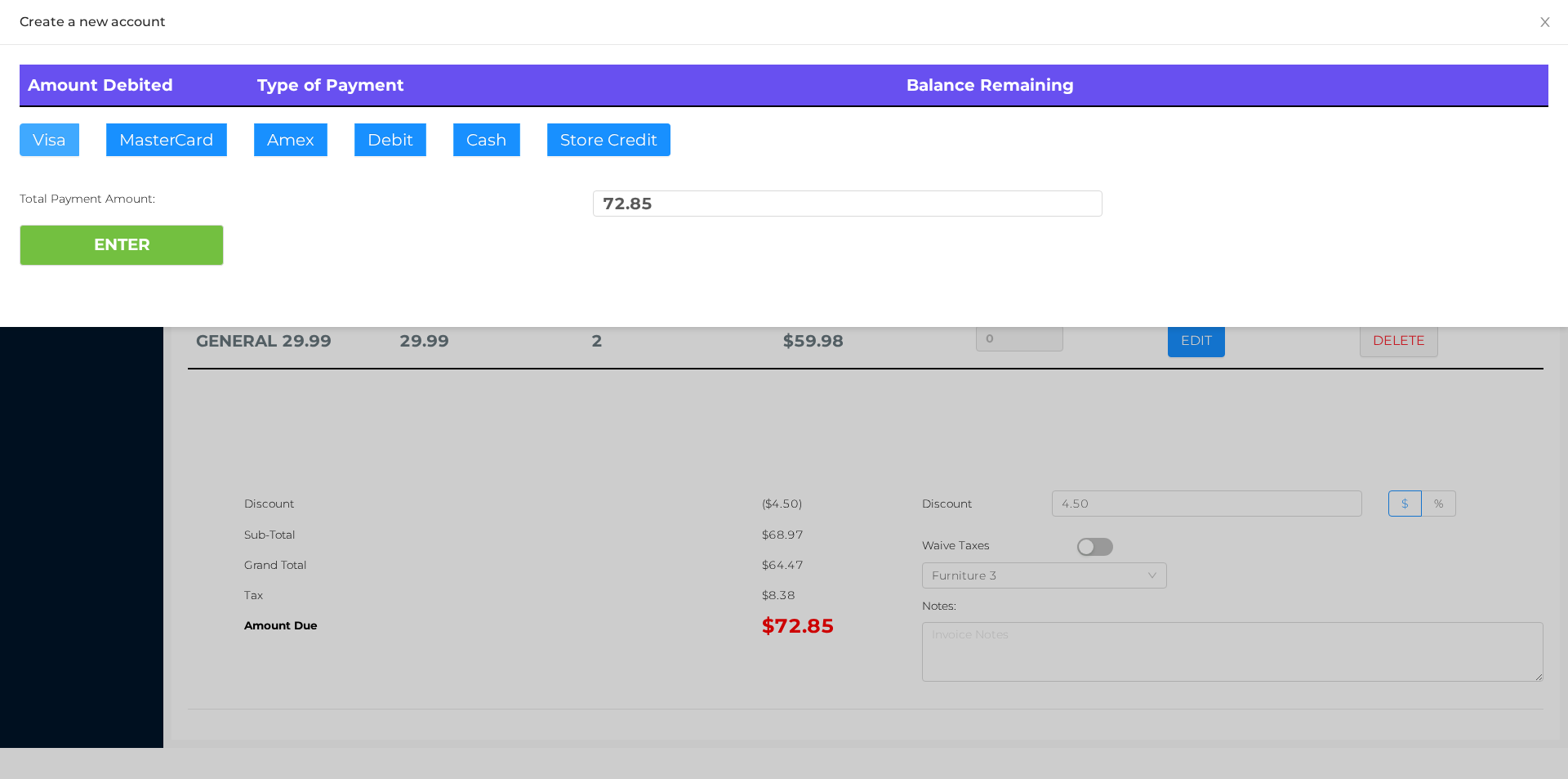
click at [61, 145] on button "Visa" at bounding box center [49, 139] width 59 height 32
click at [92, 237] on button "ENTER" at bounding box center [121, 245] width 204 height 41
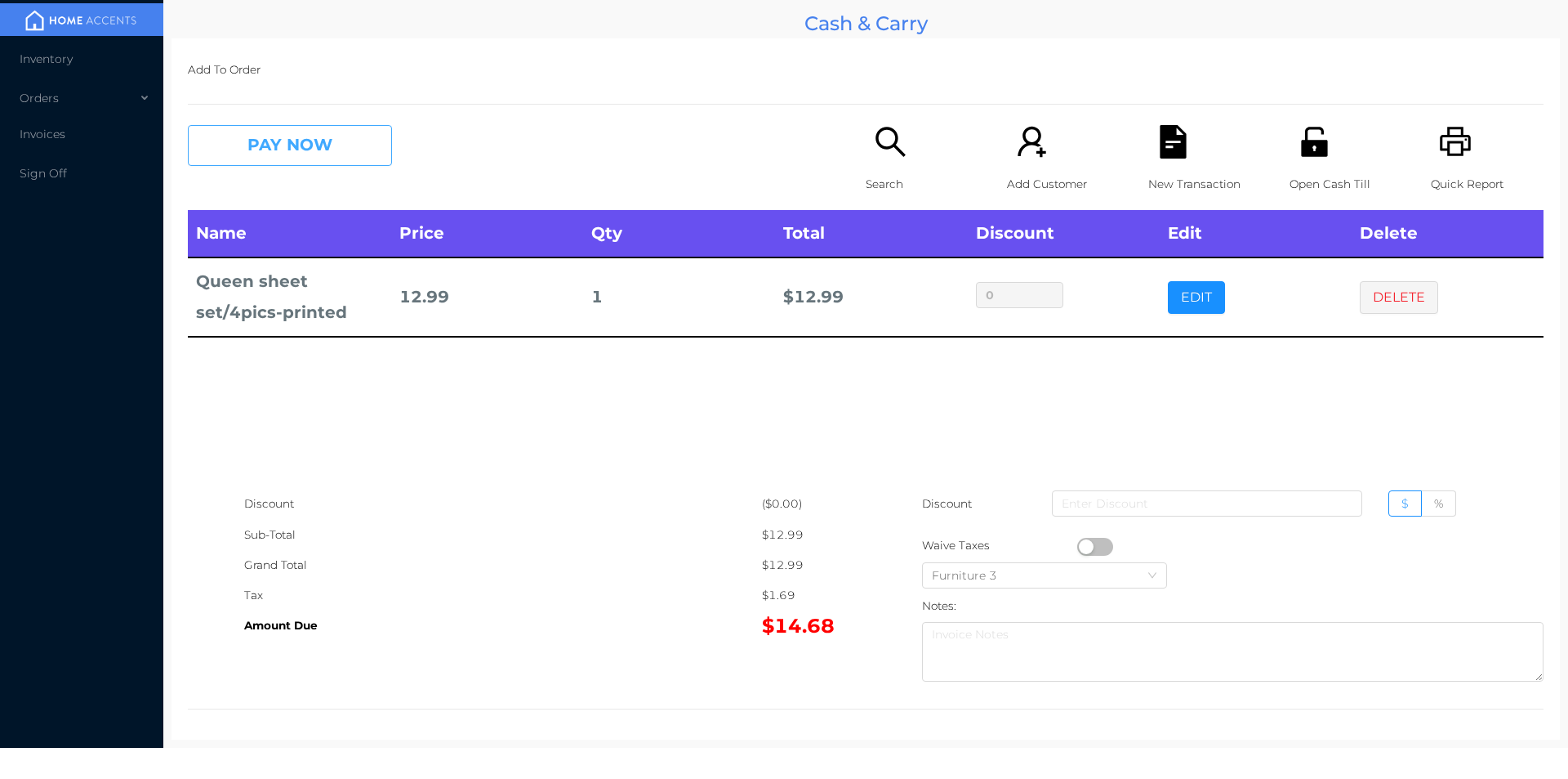
click at [262, 143] on button "PAY NOW" at bounding box center [290, 145] width 204 height 41
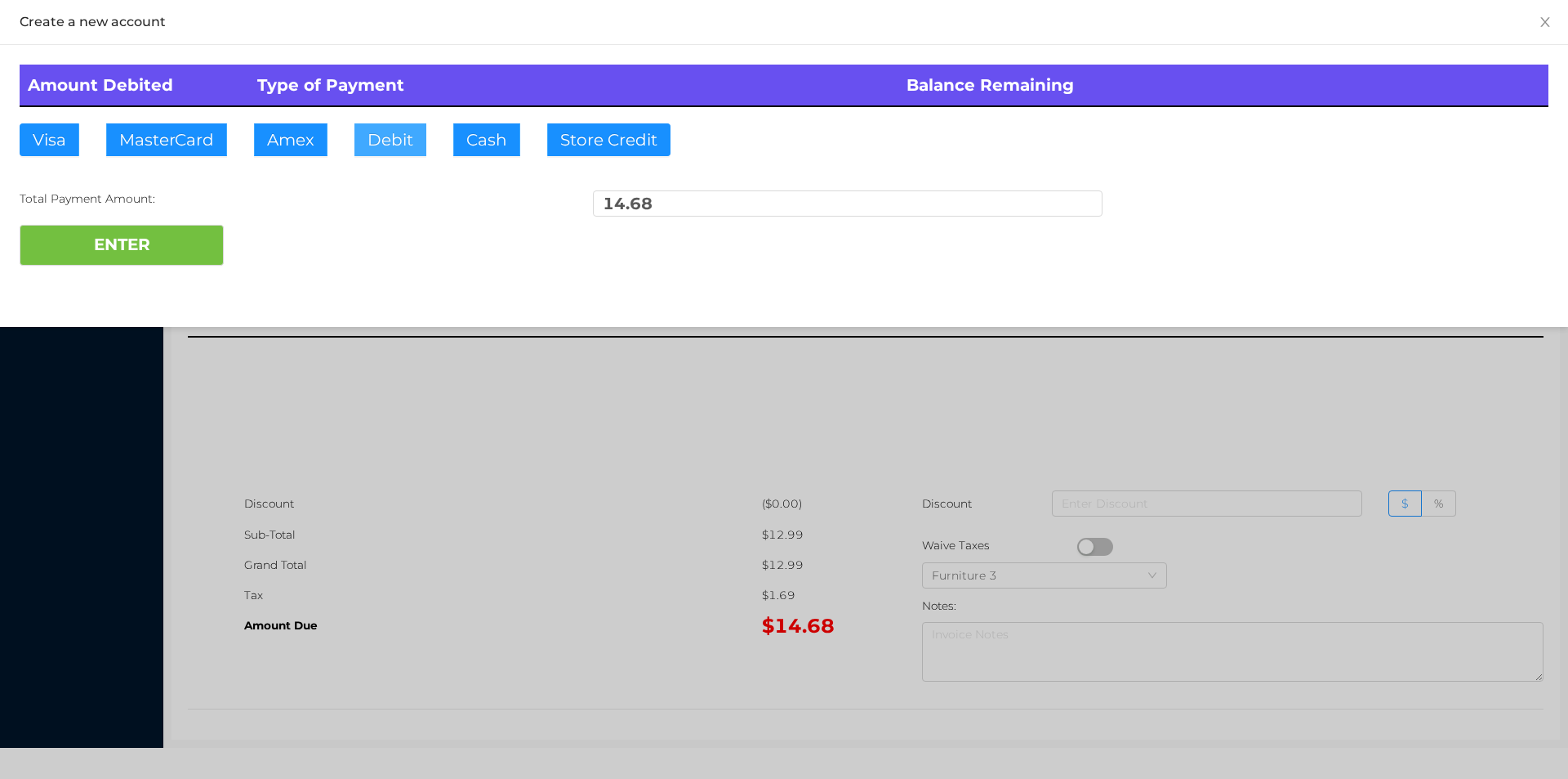
click at [392, 131] on button "Debit" at bounding box center [390, 139] width 72 height 32
click at [156, 234] on button "ENTER" at bounding box center [121, 245] width 204 height 41
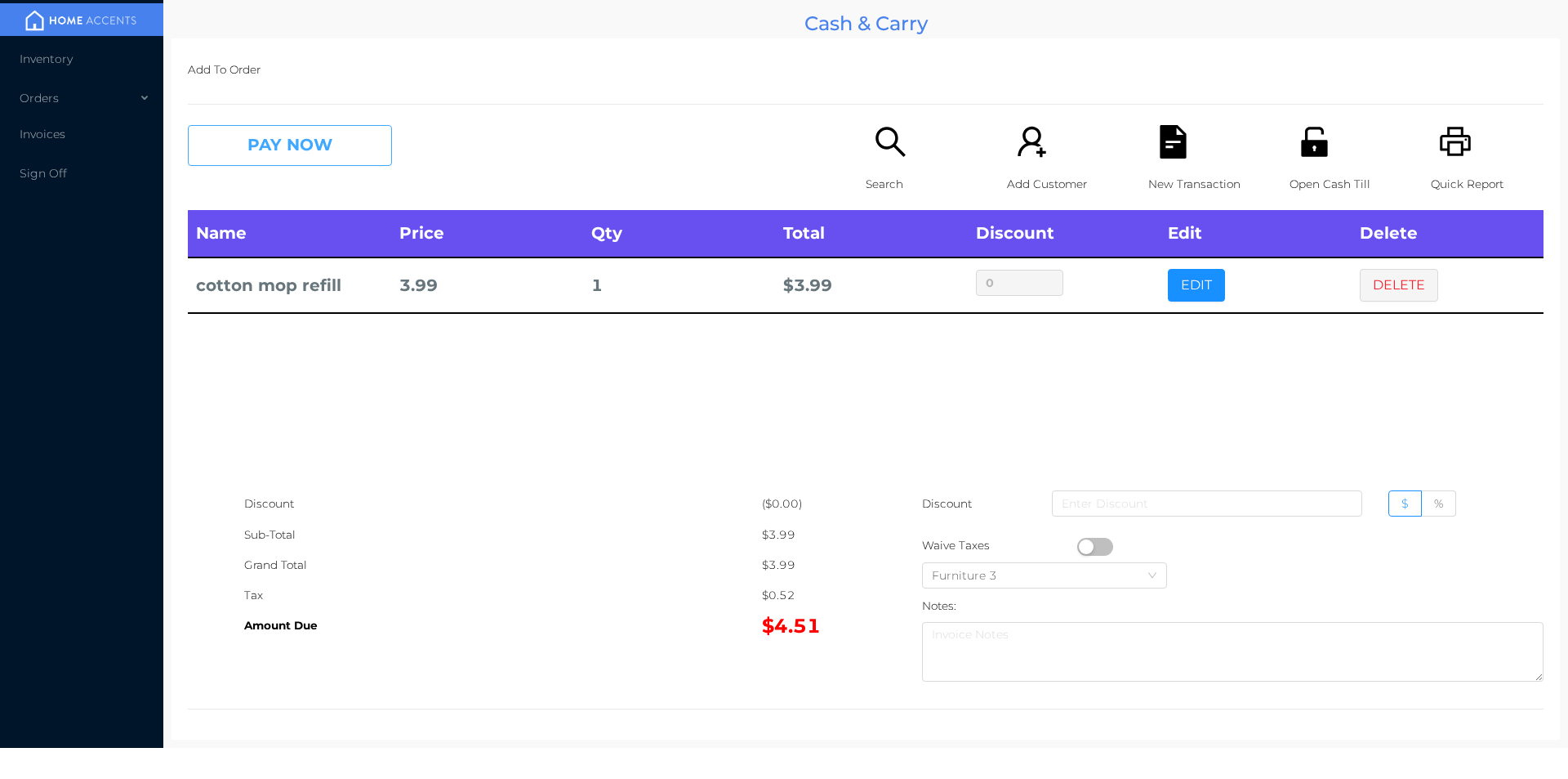
click at [277, 149] on button "PAY NOW" at bounding box center [290, 145] width 204 height 41
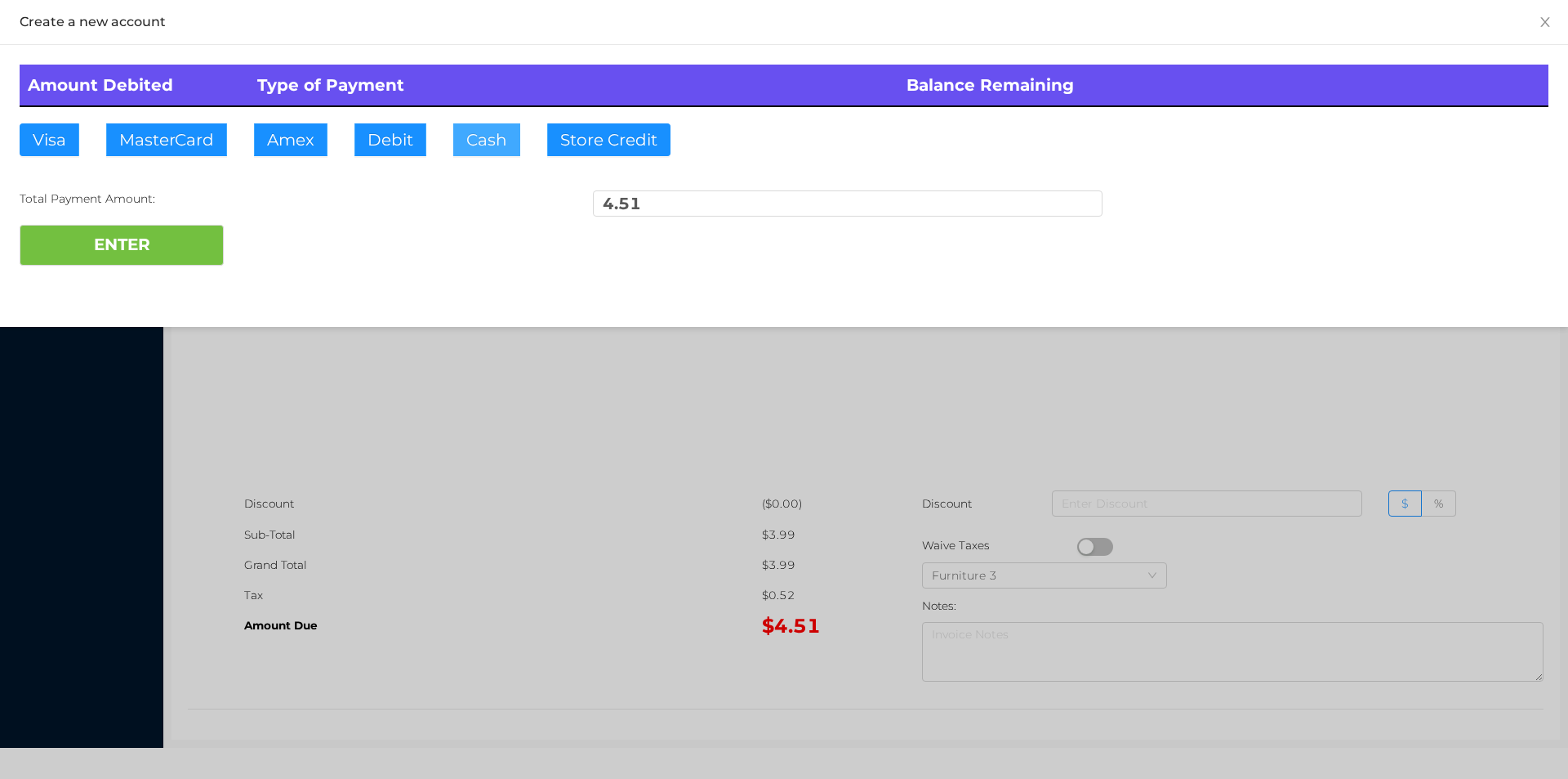
click at [458, 147] on button "Cash" at bounding box center [487, 139] width 67 height 32
type input "10."
click at [151, 251] on button "ENTER" at bounding box center [121, 245] width 204 height 41
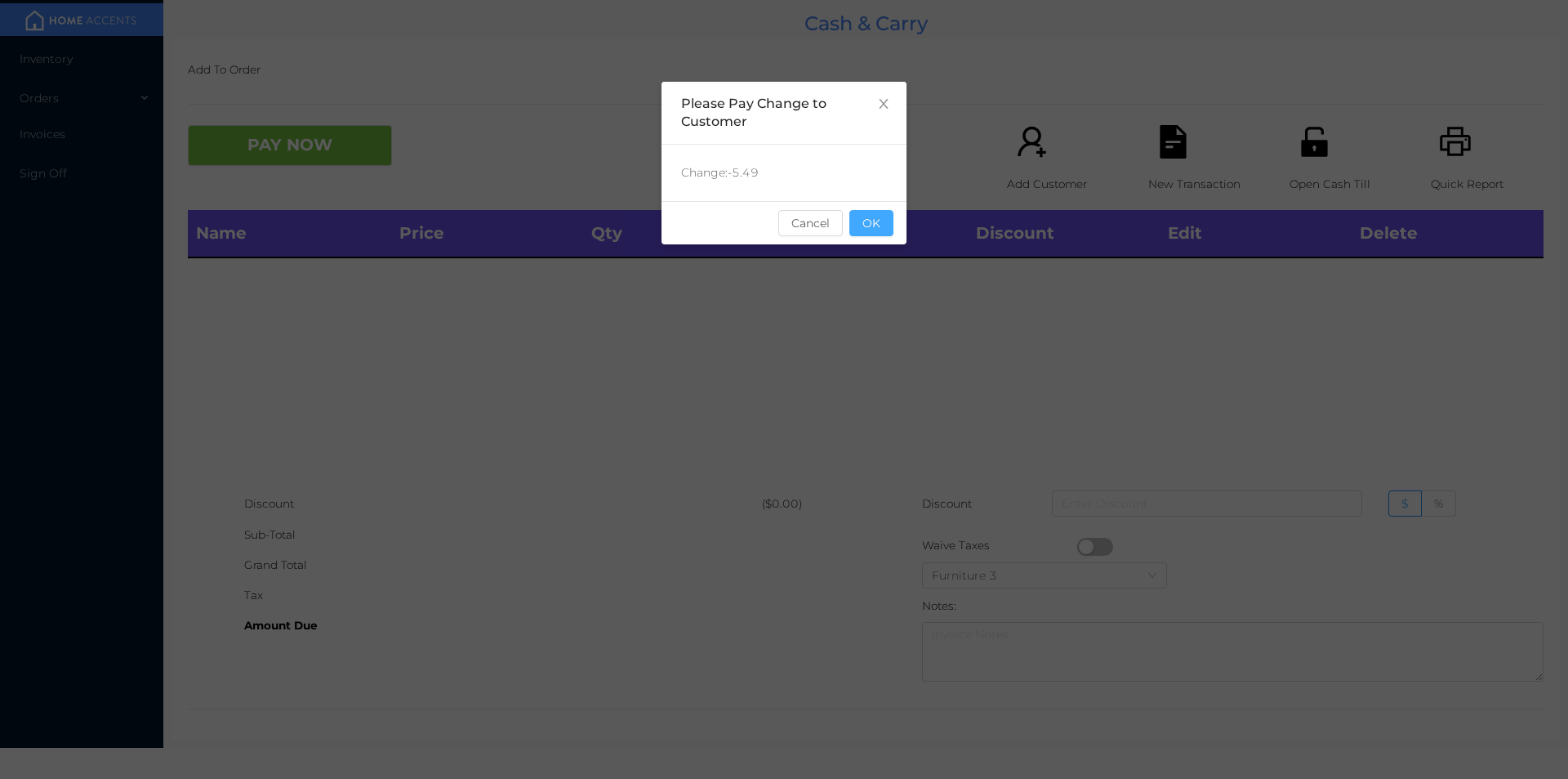
click at [870, 223] on button "OK" at bounding box center [871, 223] width 44 height 26
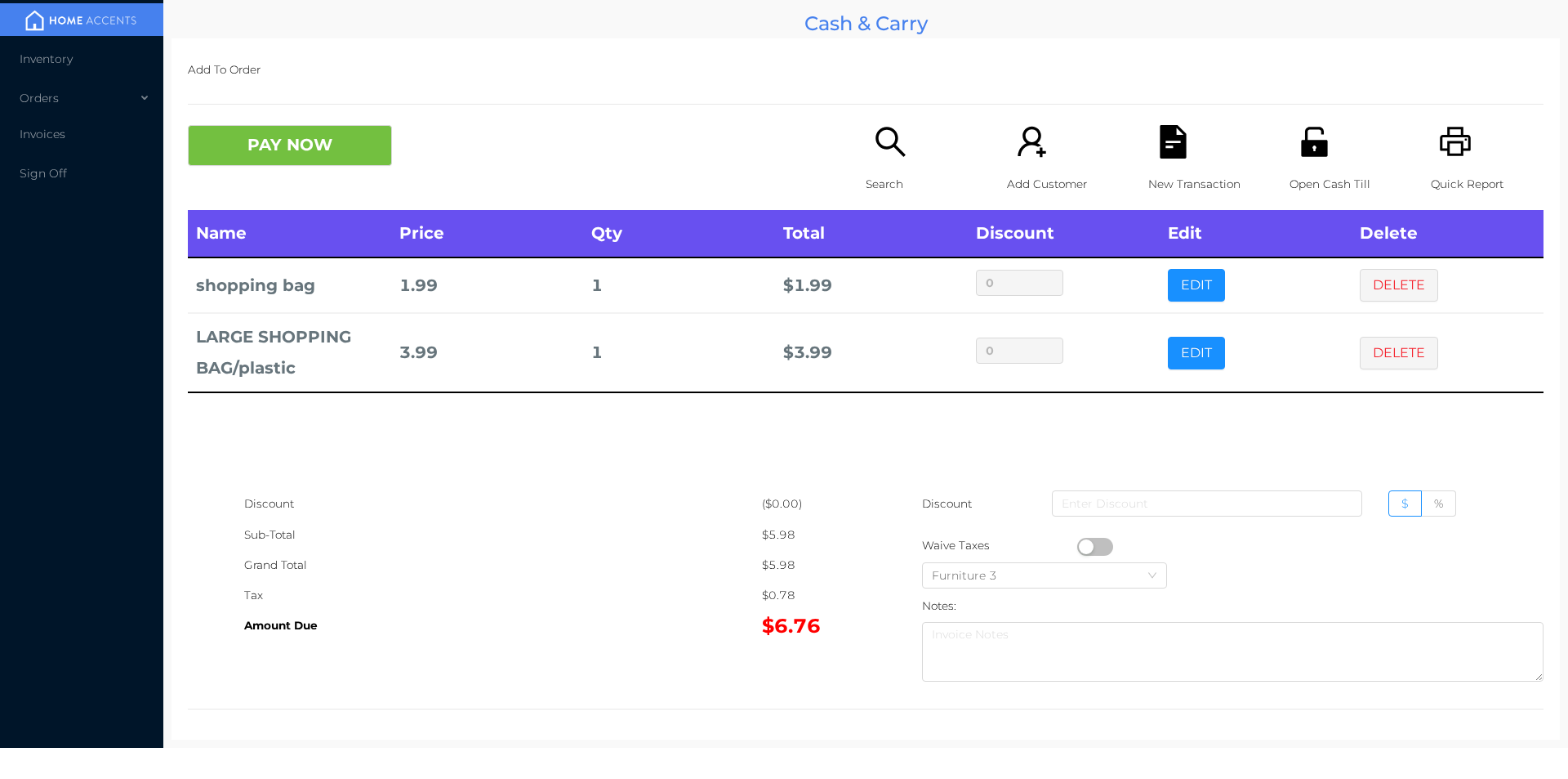
click at [874, 156] on icon "icon: search" at bounding box center [890, 141] width 33 height 33
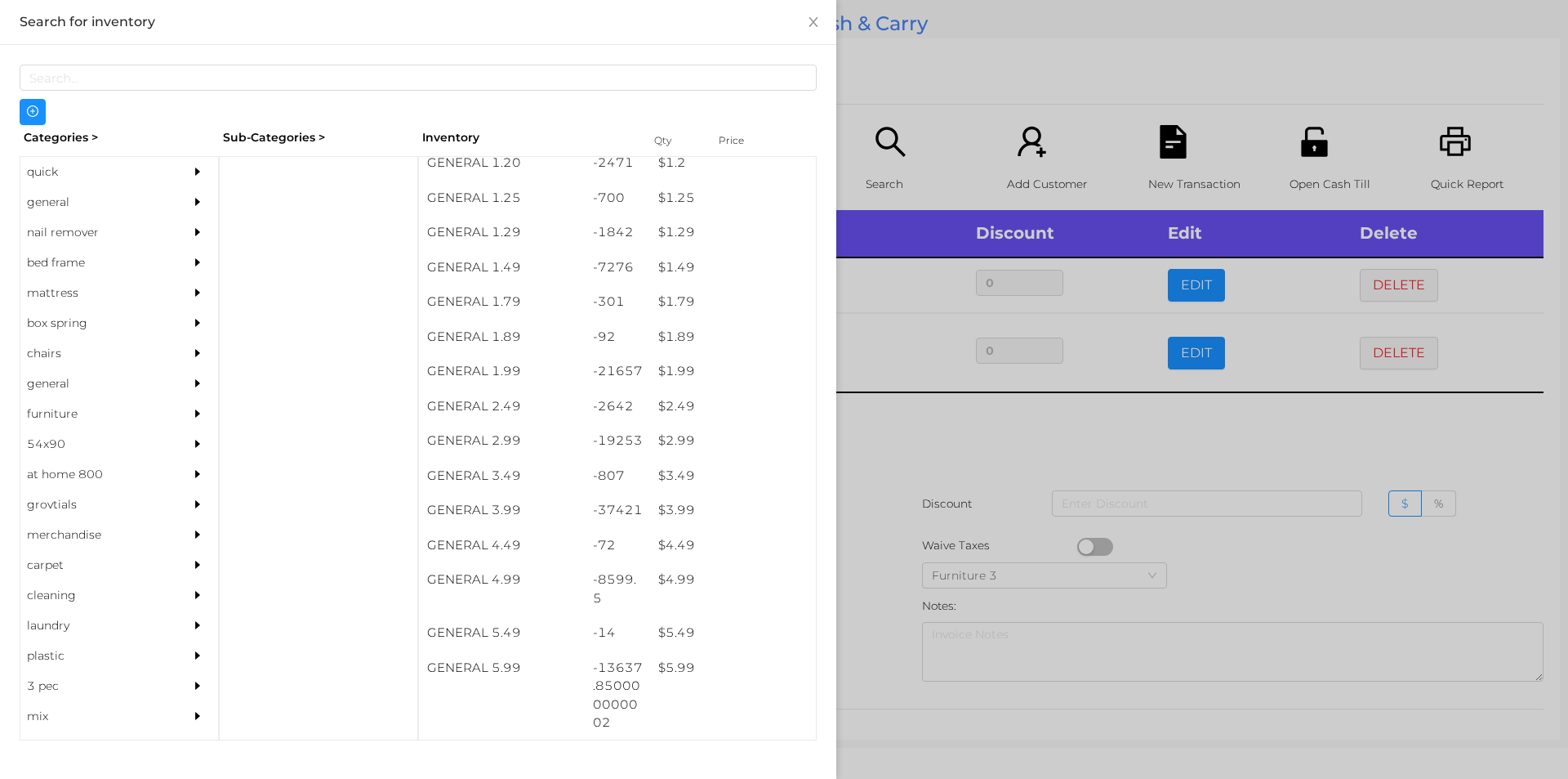
scroll to position [248, 0]
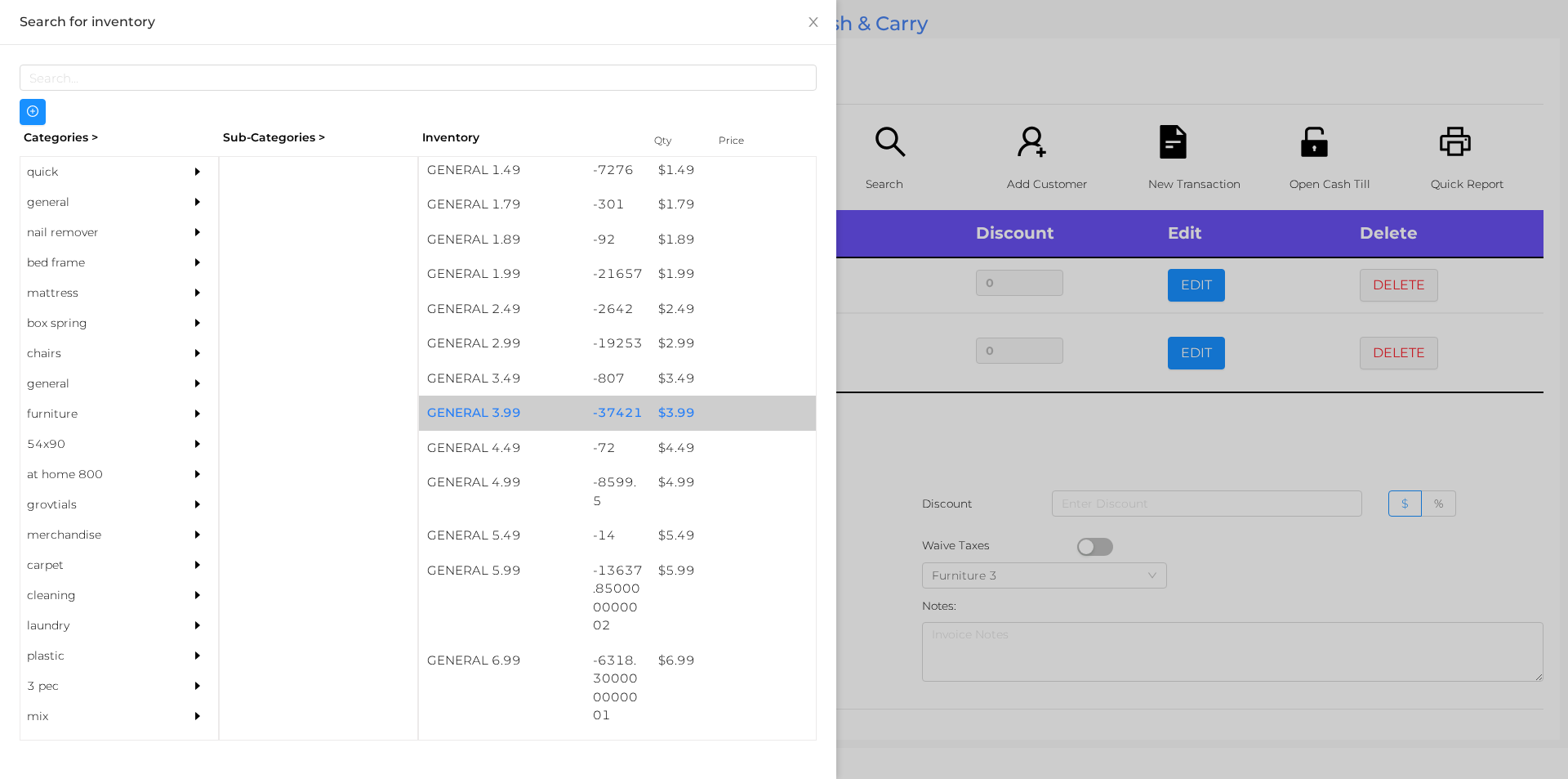
click at [687, 419] on div "$ 3.99" at bounding box center [733, 413] width 166 height 35
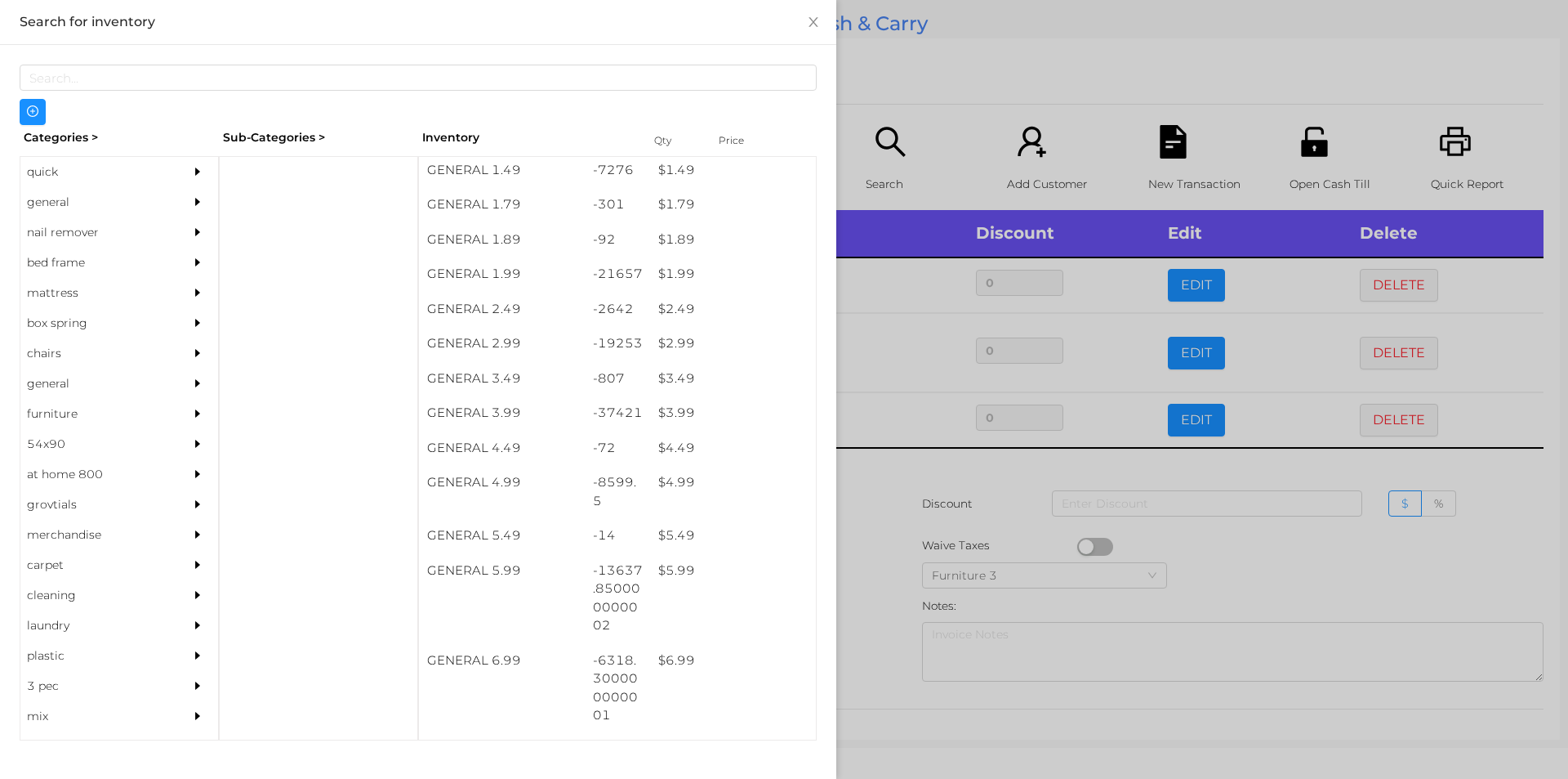
click at [937, 505] on div at bounding box center [784, 389] width 1568 height 779
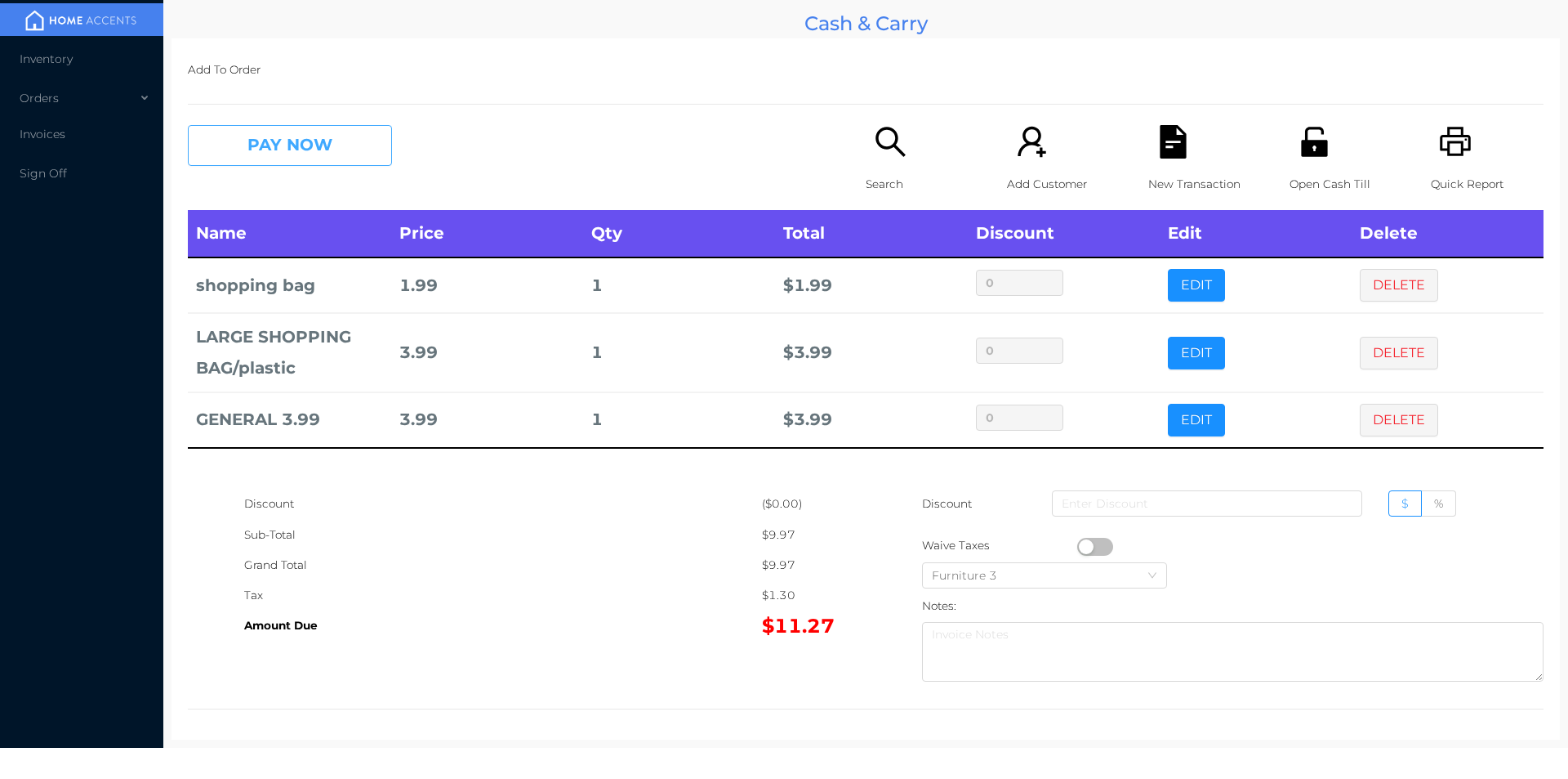
click at [266, 153] on button "PAY NOW" at bounding box center [290, 145] width 204 height 41
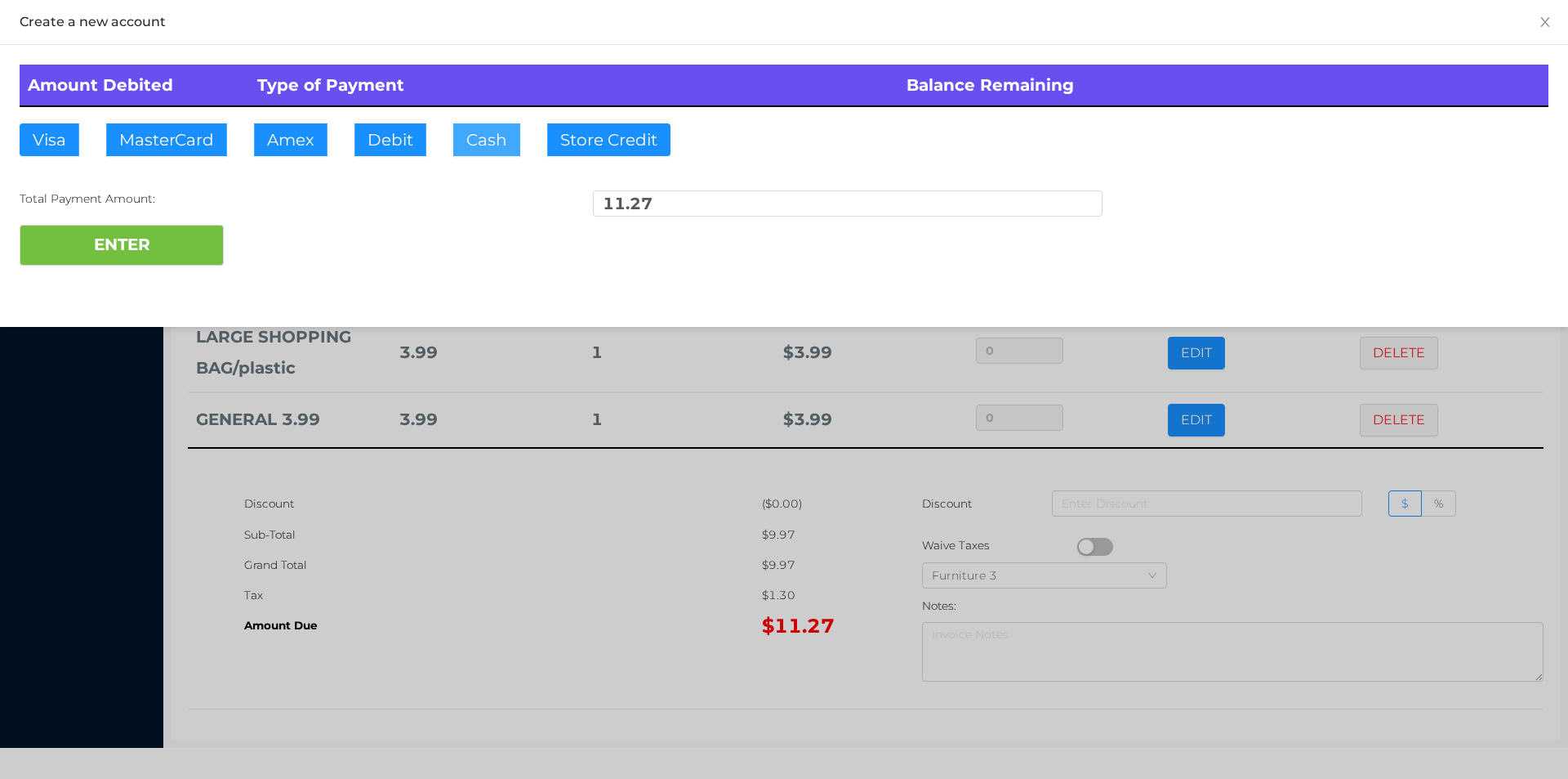
click at [474, 135] on button "Cash" at bounding box center [487, 139] width 67 height 32
click at [196, 207] on div "Total Payment Amount:" at bounding box center [274, 199] width 509 height 17
click at [385, 128] on button "Debit" at bounding box center [390, 139] width 72 height 32
click at [147, 232] on button "ENTER" at bounding box center [121, 245] width 204 height 41
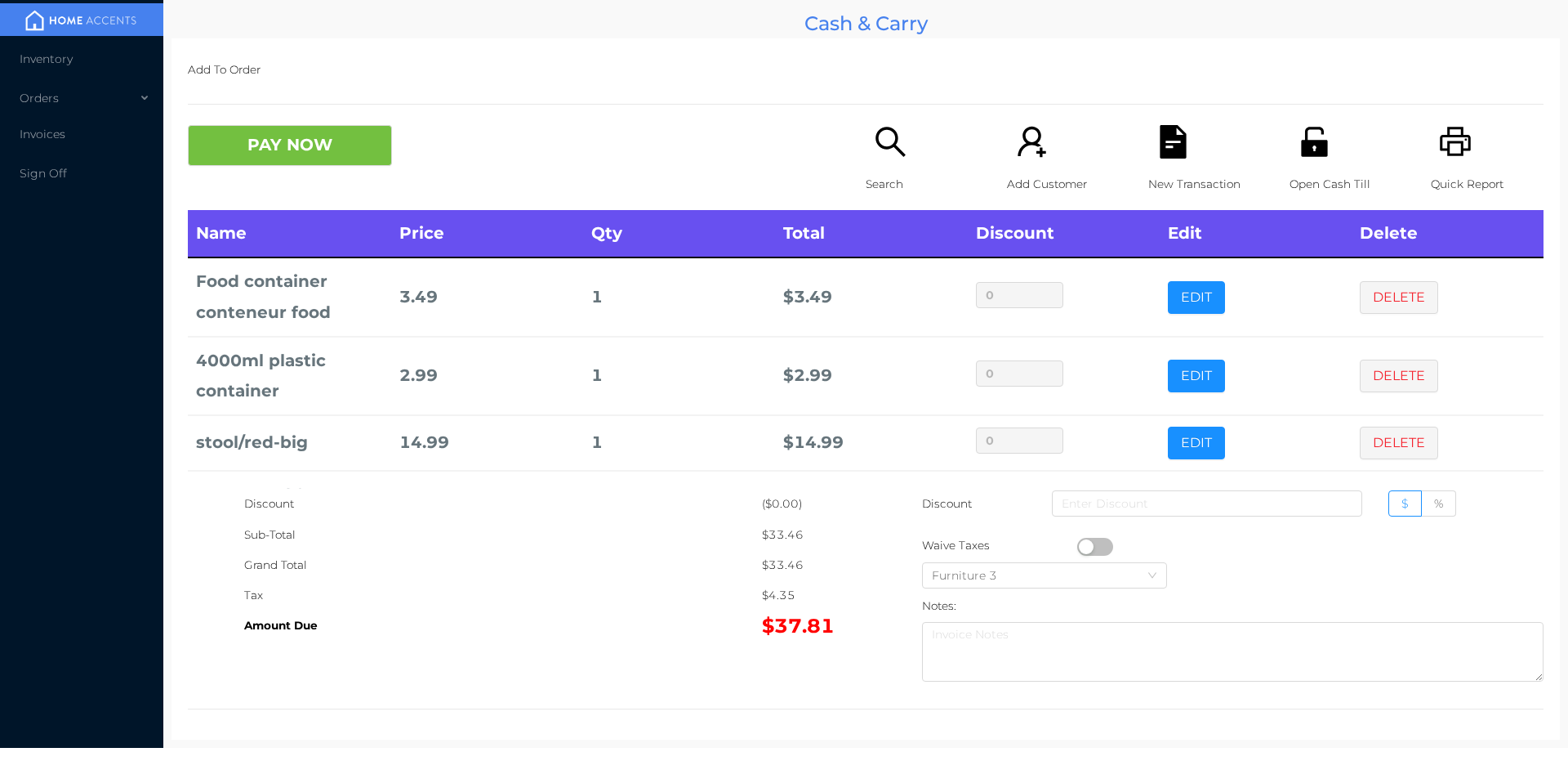
scroll to position [78, 0]
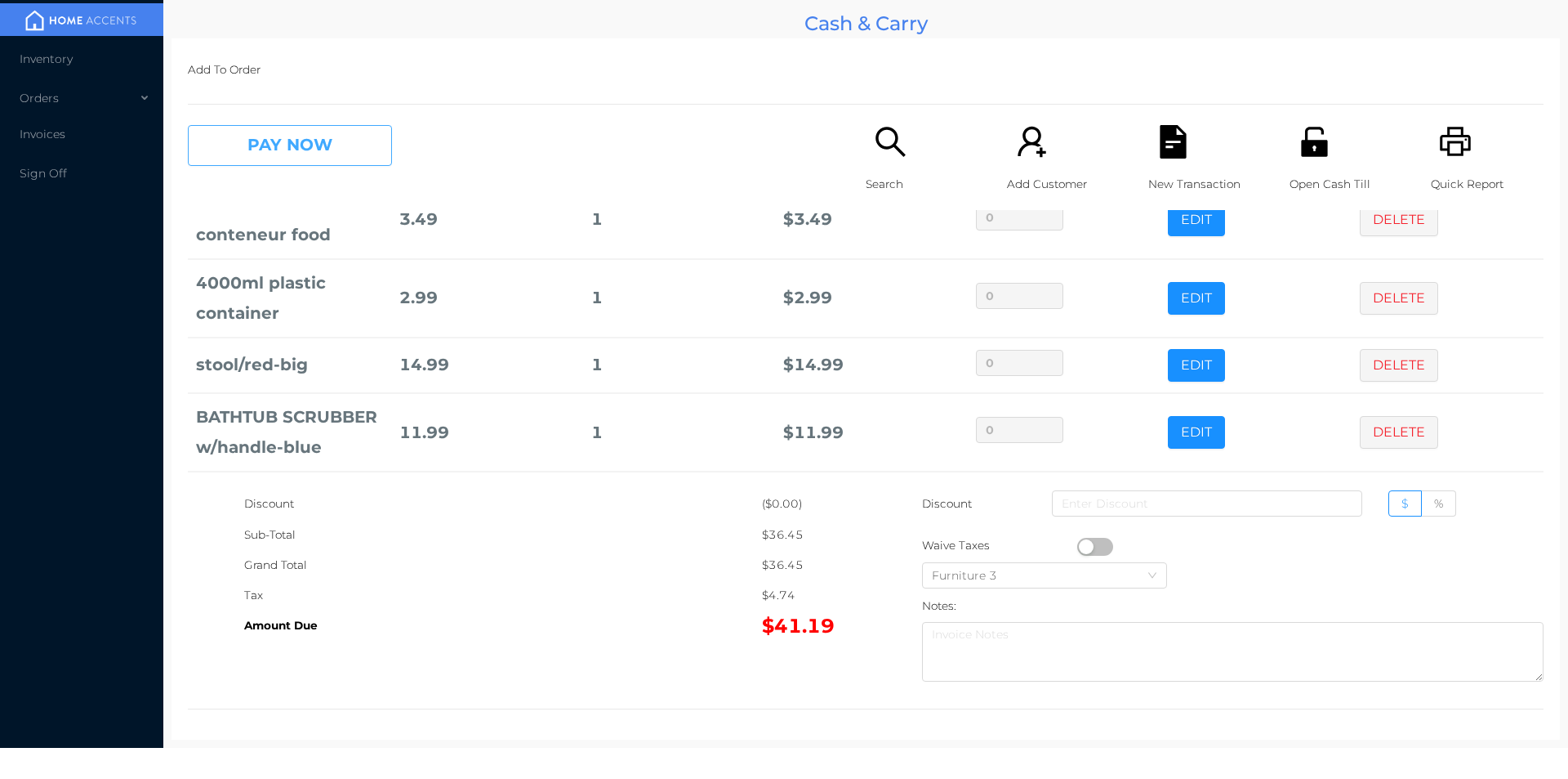
click at [290, 150] on button "PAY NOW" at bounding box center [290, 145] width 204 height 41
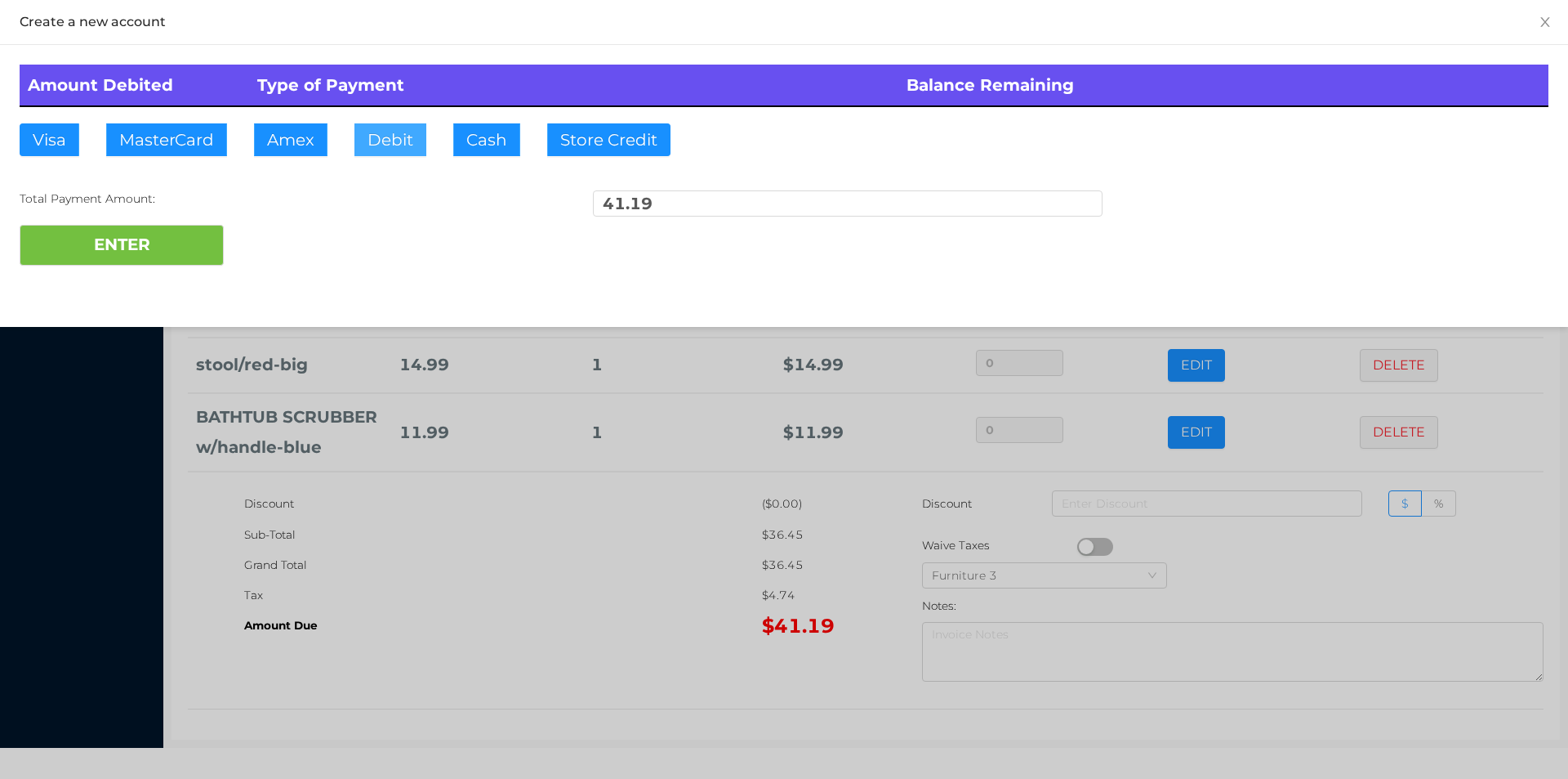
click at [384, 149] on button "Debit" at bounding box center [390, 139] width 72 height 32
click at [121, 258] on button "ENTER" at bounding box center [121, 245] width 204 height 41
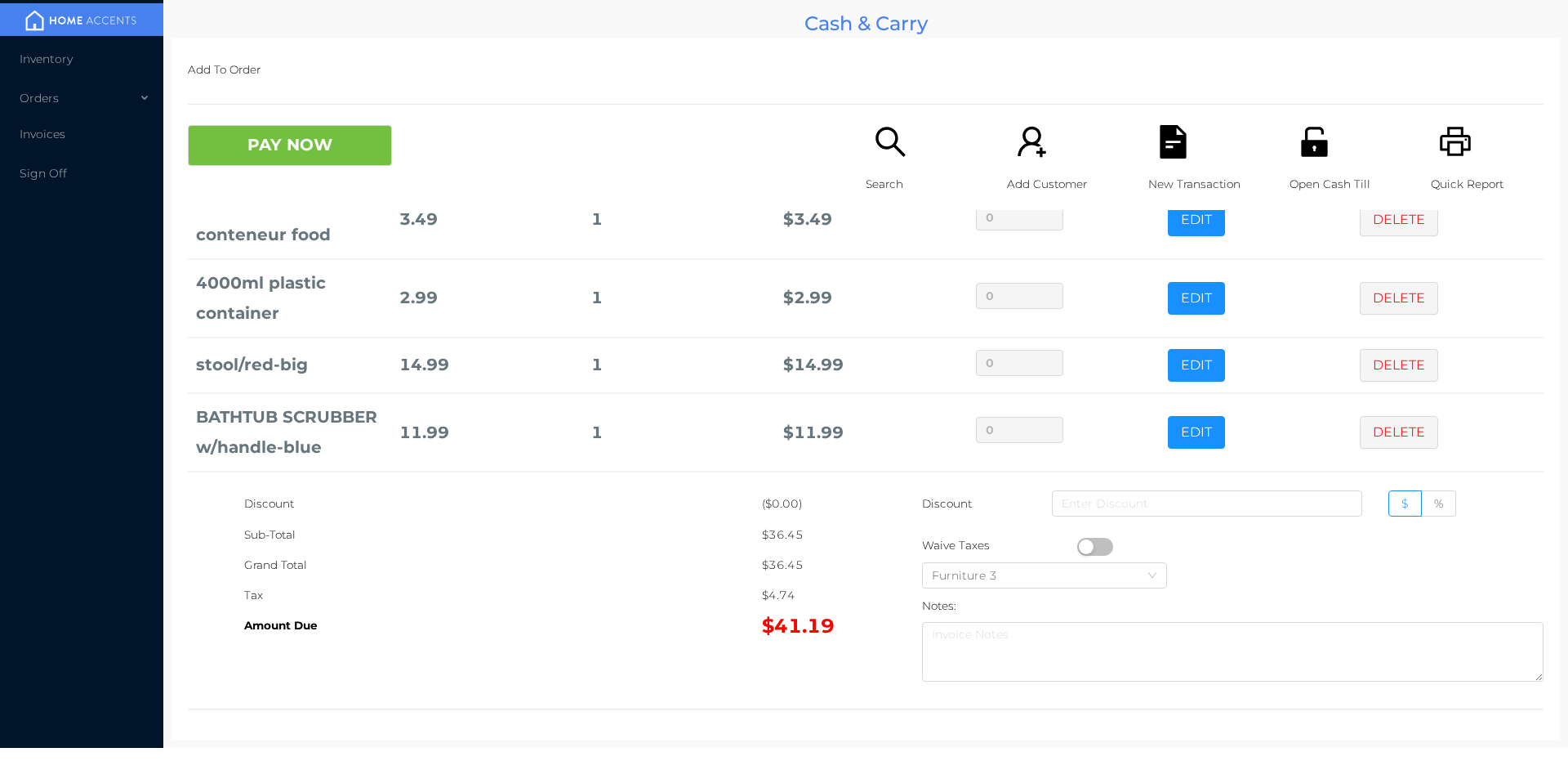
scroll to position [0, 0]
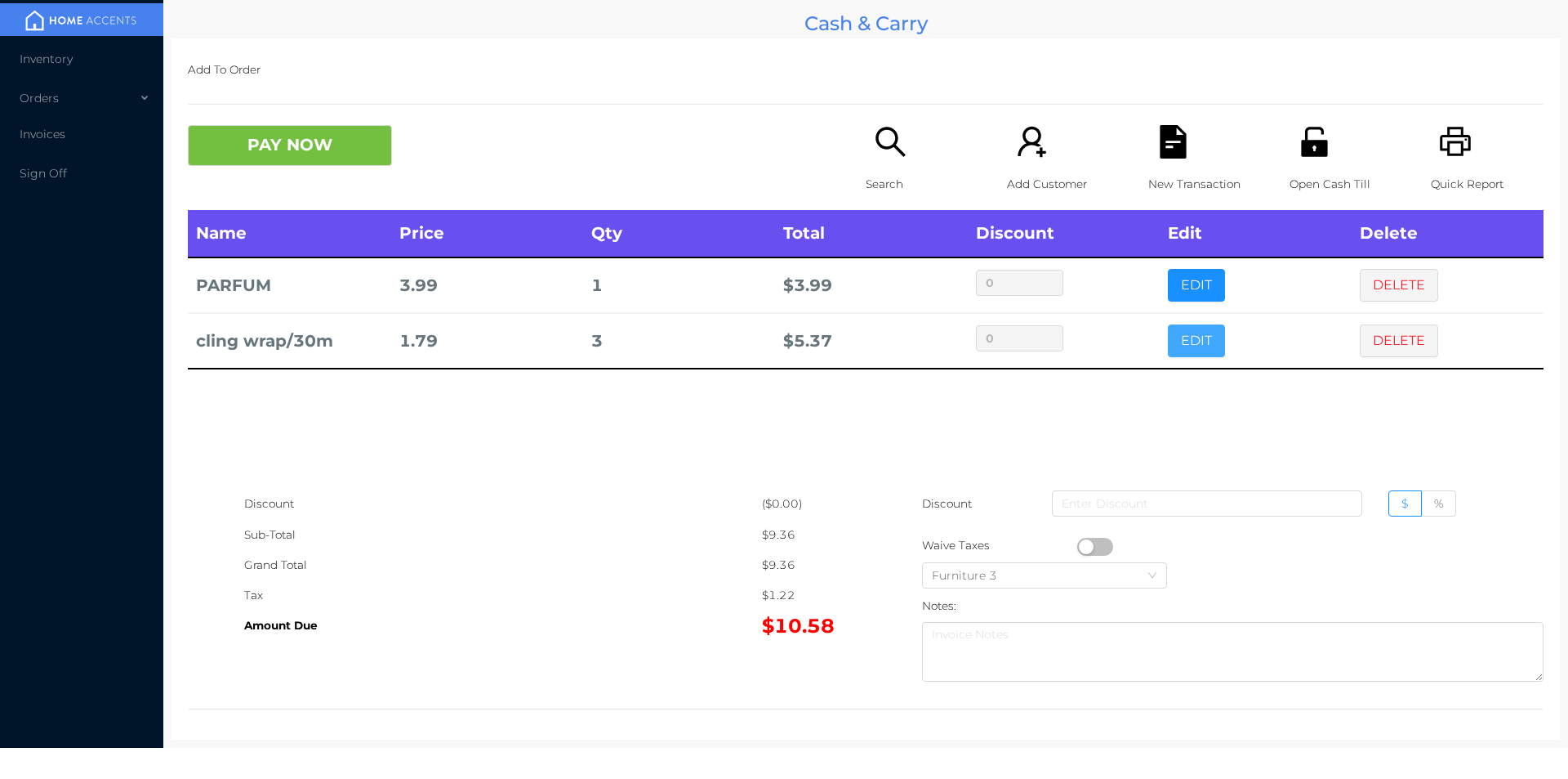
click at [1169, 328] on button "EDIT" at bounding box center [1196, 340] width 58 height 32
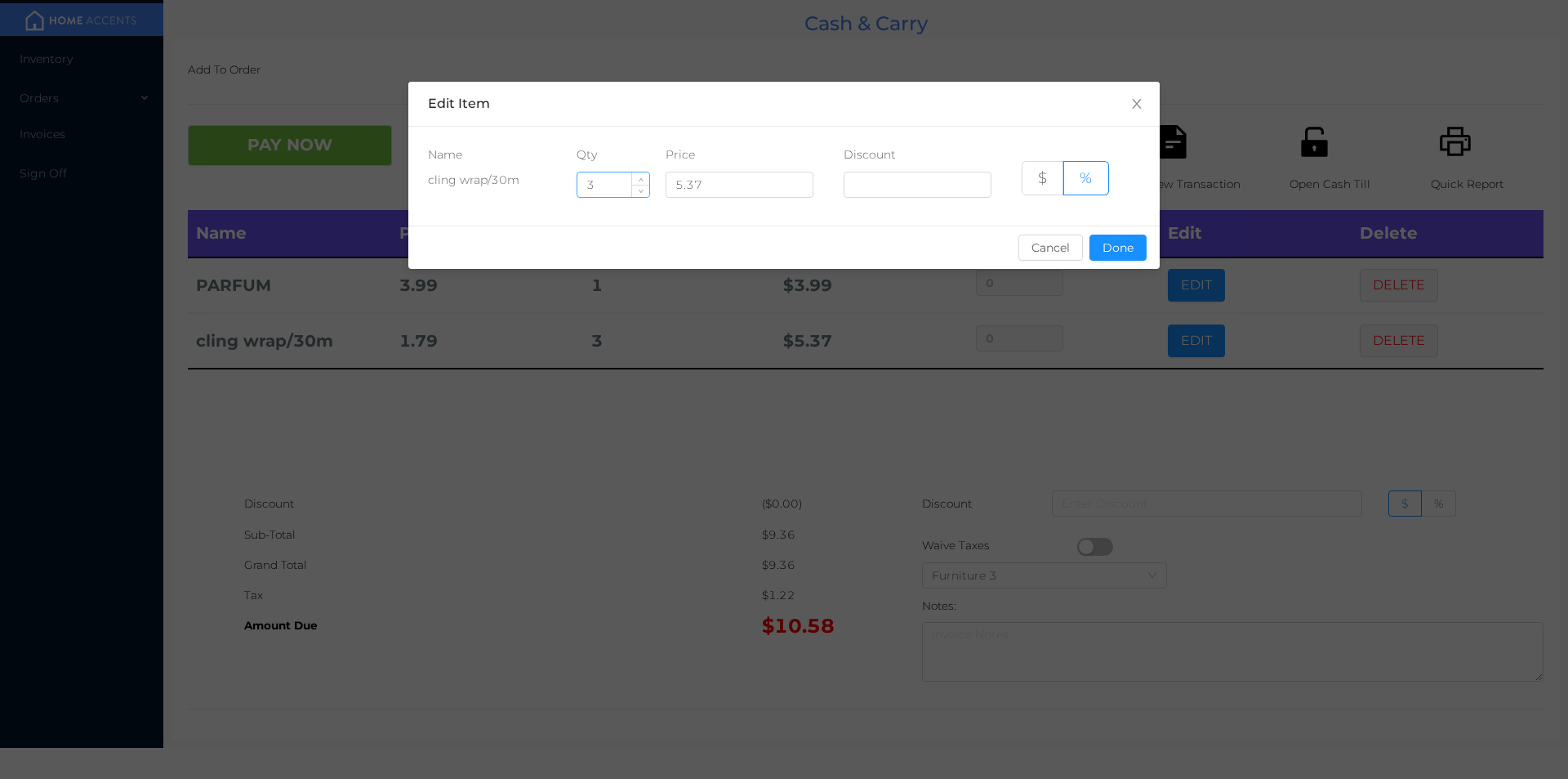
click at [613, 188] on input "3" at bounding box center [613, 185] width 72 height 24
type input "2"
click at [1124, 256] on button "Done" at bounding box center [1118, 248] width 58 height 26
type input "0%"
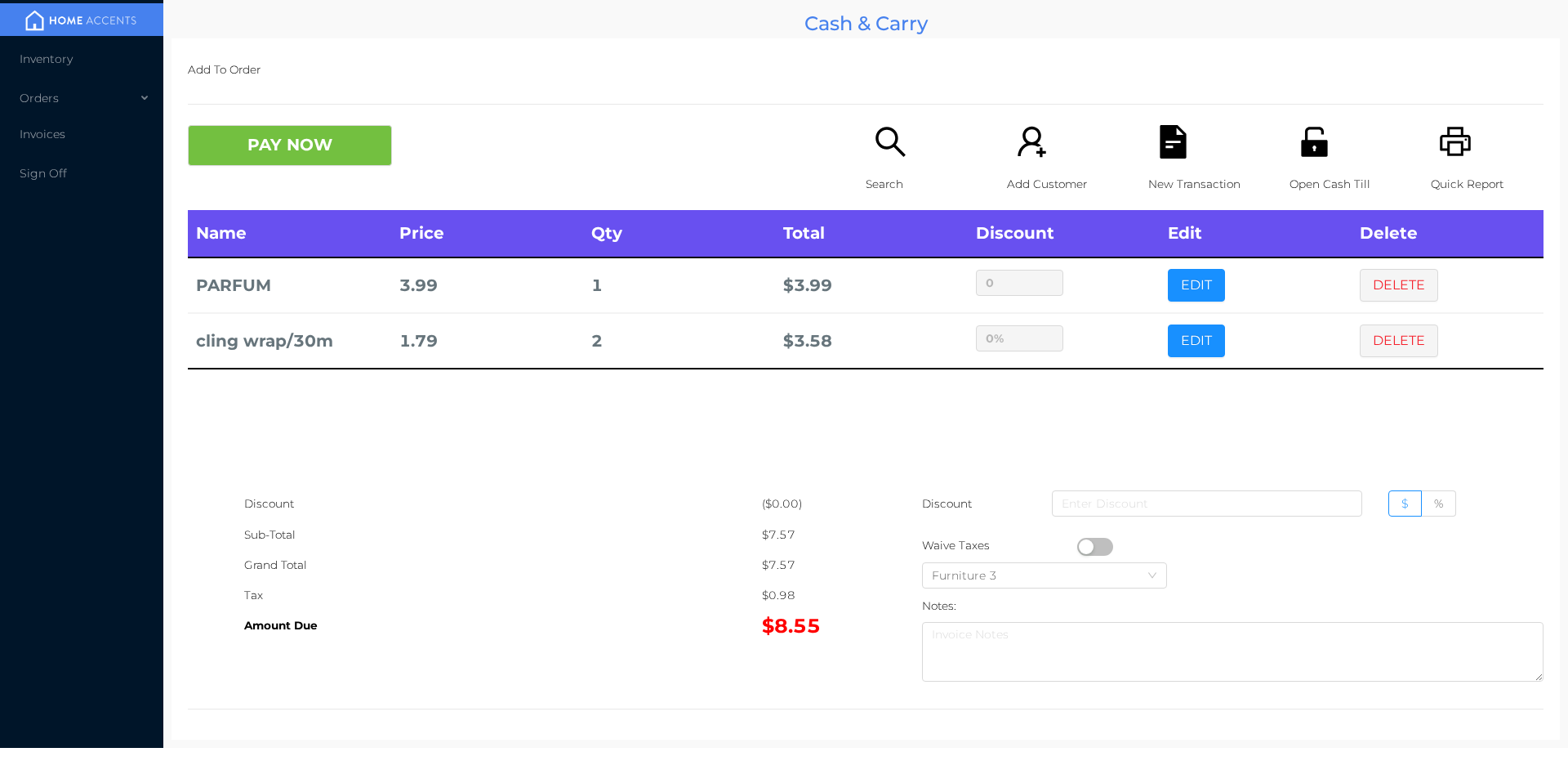
click at [1102, 400] on div "sentinelStart Edit Item Name Qty Price Discount cling wrap/30m 2 5.37 $ % Cance…" at bounding box center [784, 389] width 1568 height 779
click at [299, 159] on button "PAY NOW" at bounding box center [290, 145] width 204 height 41
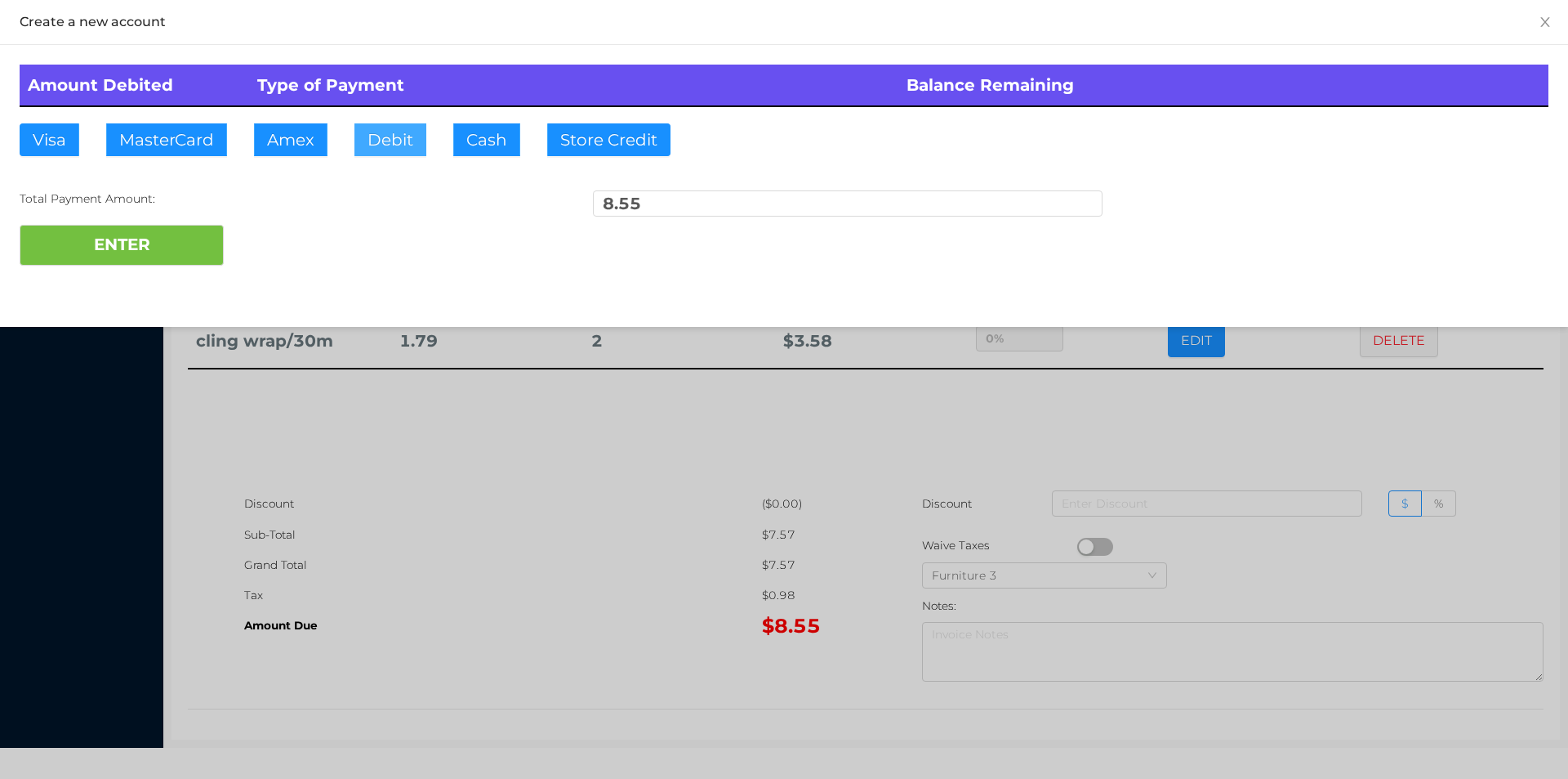
click at [378, 147] on button "Debit" at bounding box center [390, 139] width 72 height 32
type input "20."
click at [137, 263] on button "ENTER" at bounding box center [121, 245] width 204 height 41
type input "0"
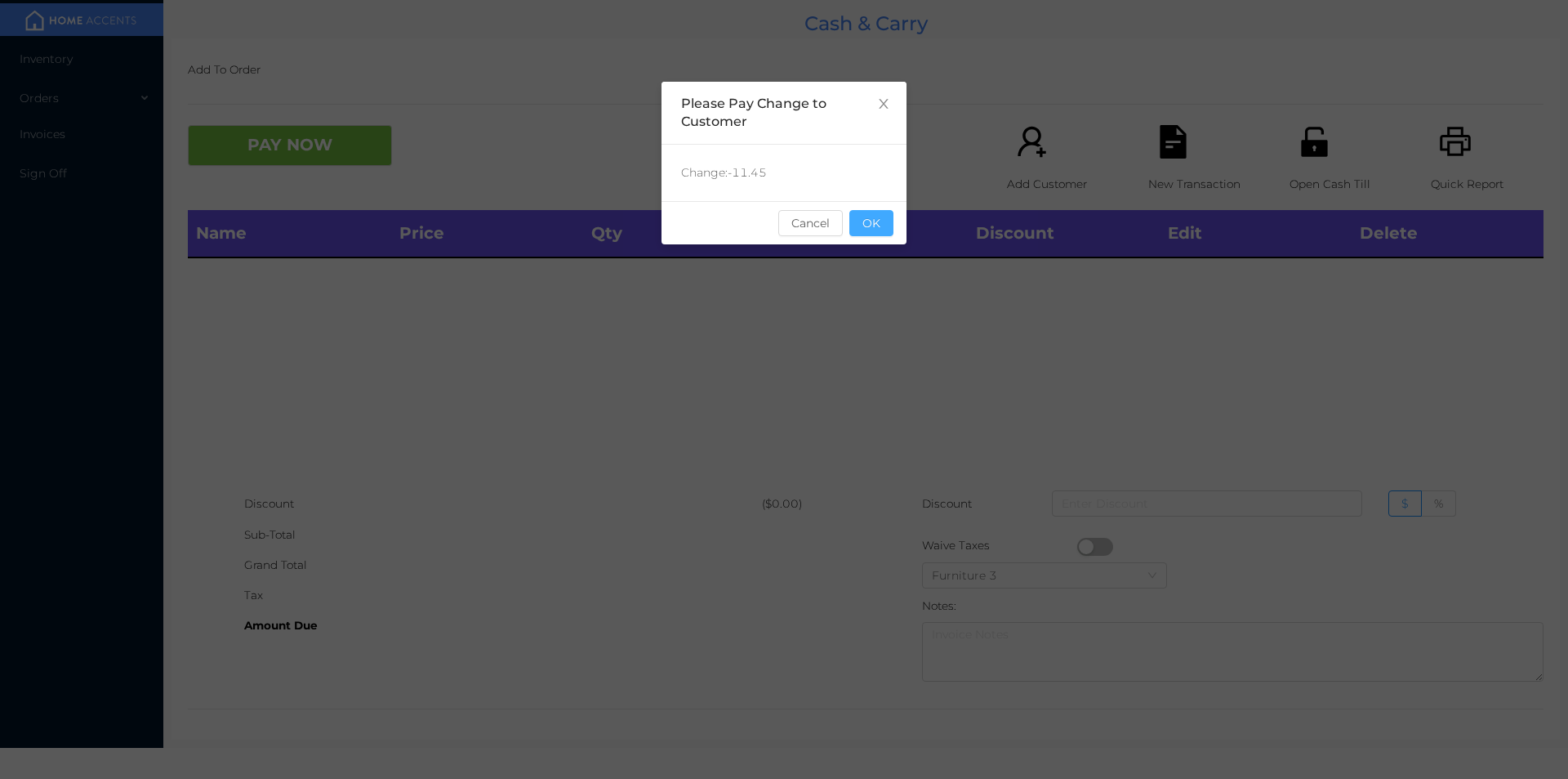
click at [849, 230] on button "OK" at bounding box center [871, 223] width 44 height 26
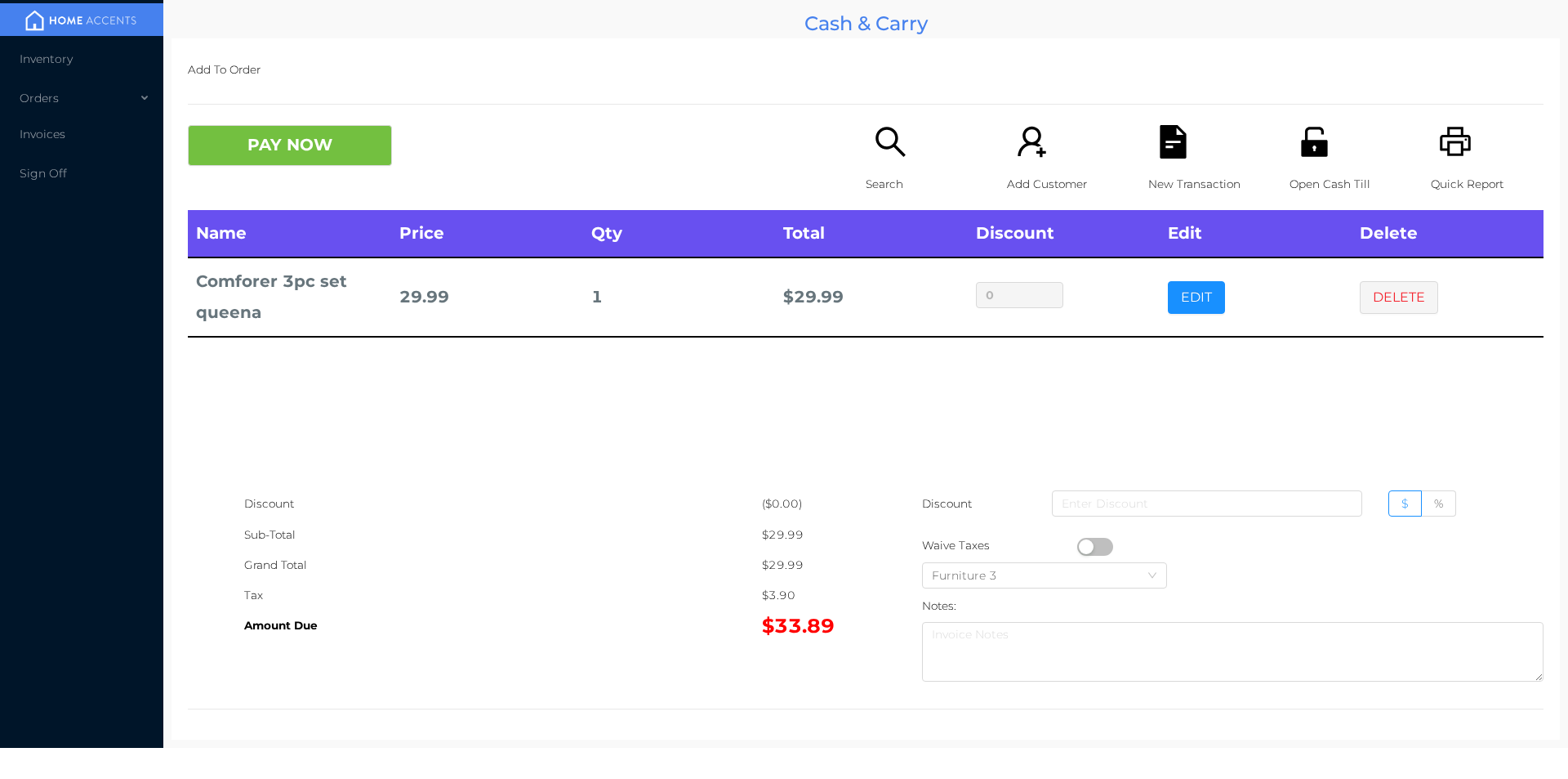
click at [888, 152] on icon "icon: search" at bounding box center [890, 141] width 33 height 33
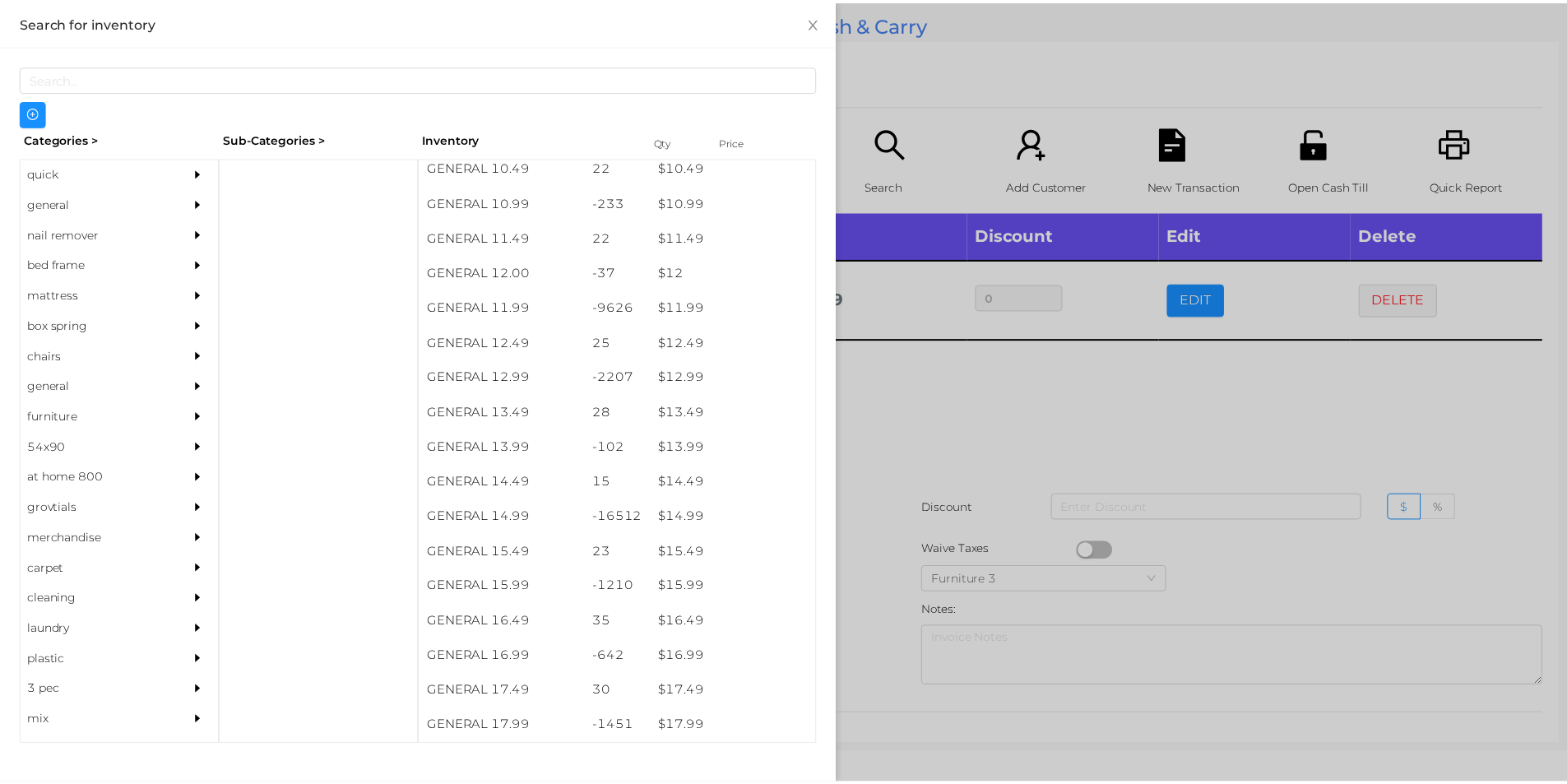
scroll to position [1082, 0]
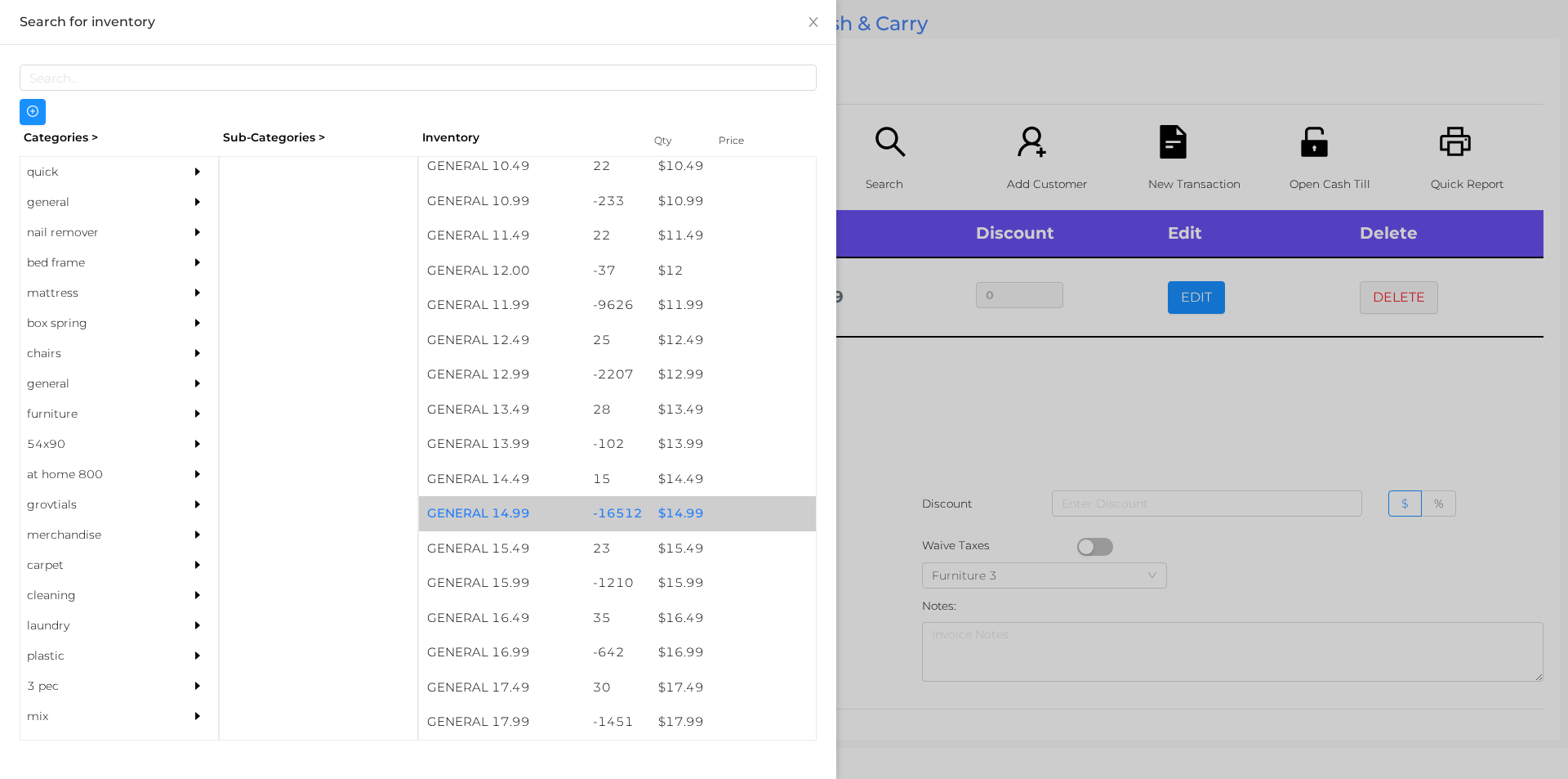
click at [677, 508] on div "$ 14.99" at bounding box center [733, 514] width 166 height 35
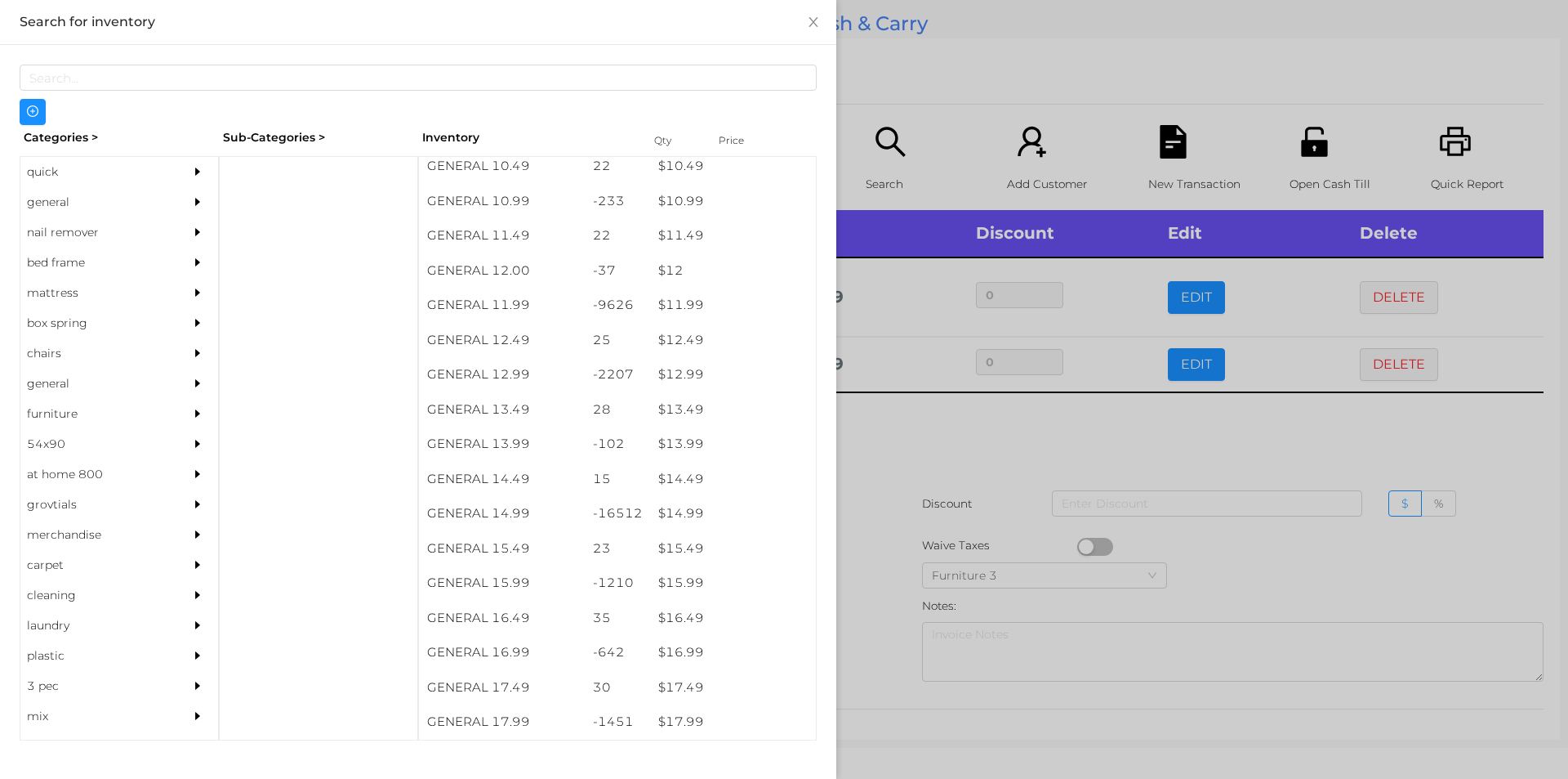
click at [903, 434] on div at bounding box center [784, 389] width 1568 height 779
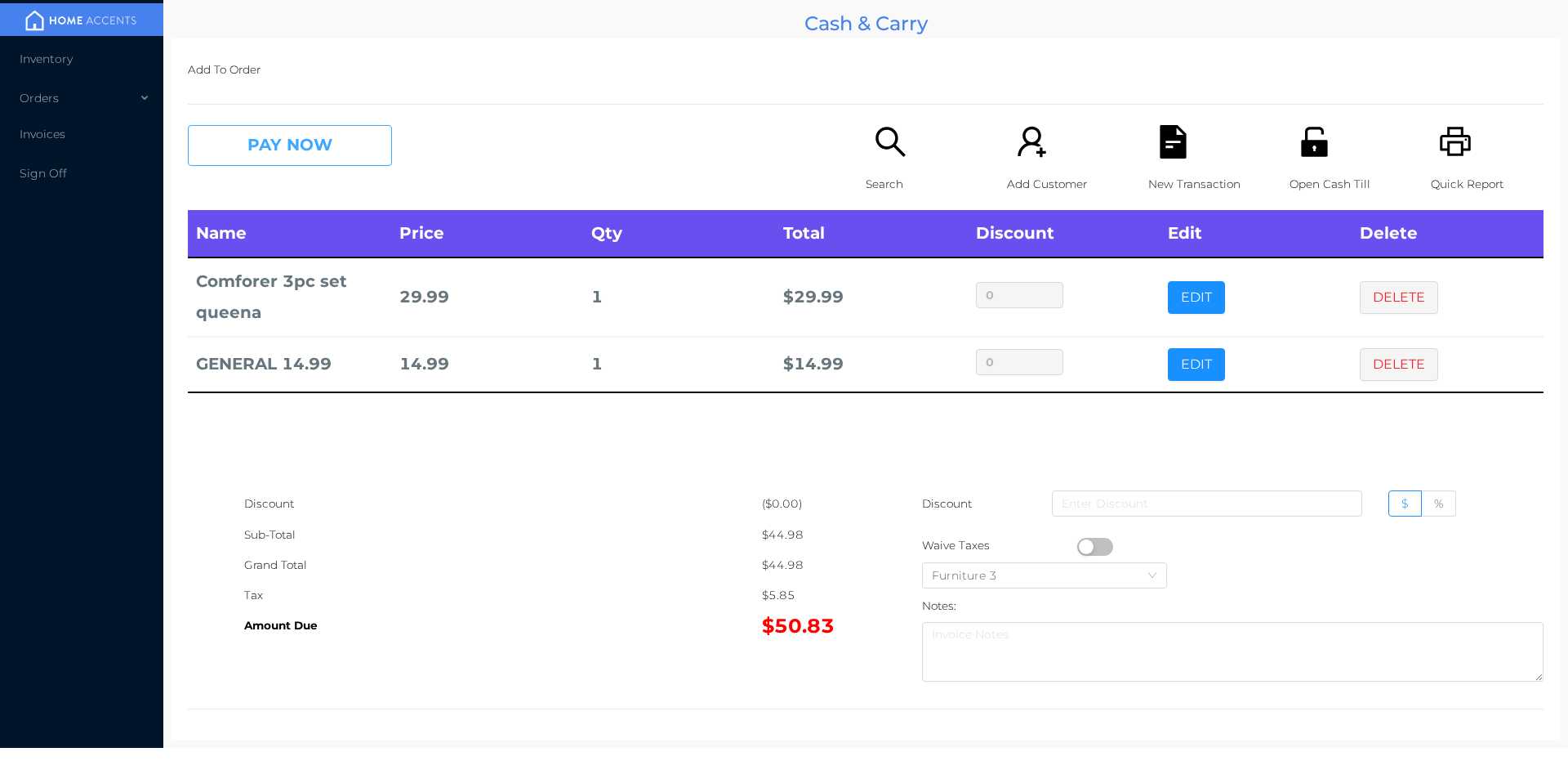
click at [324, 140] on button "PAY NOW" at bounding box center [290, 145] width 204 height 41
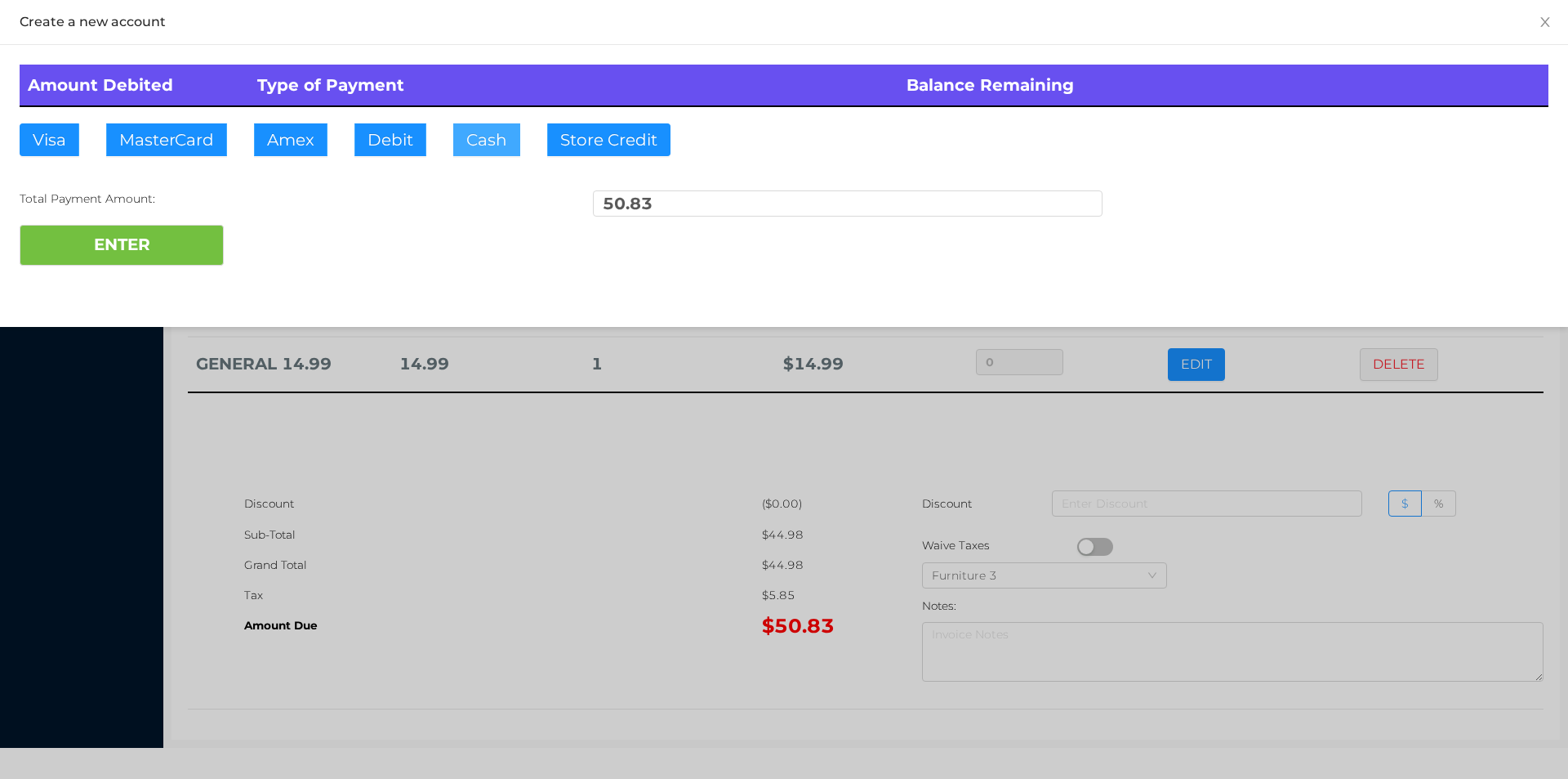
click at [475, 144] on button "Cash" at bounding box center [487, 139] width 67 height 32
type input "100."
click at [521, 592] on div at bounding box center [784, 389] width 1568 height 779
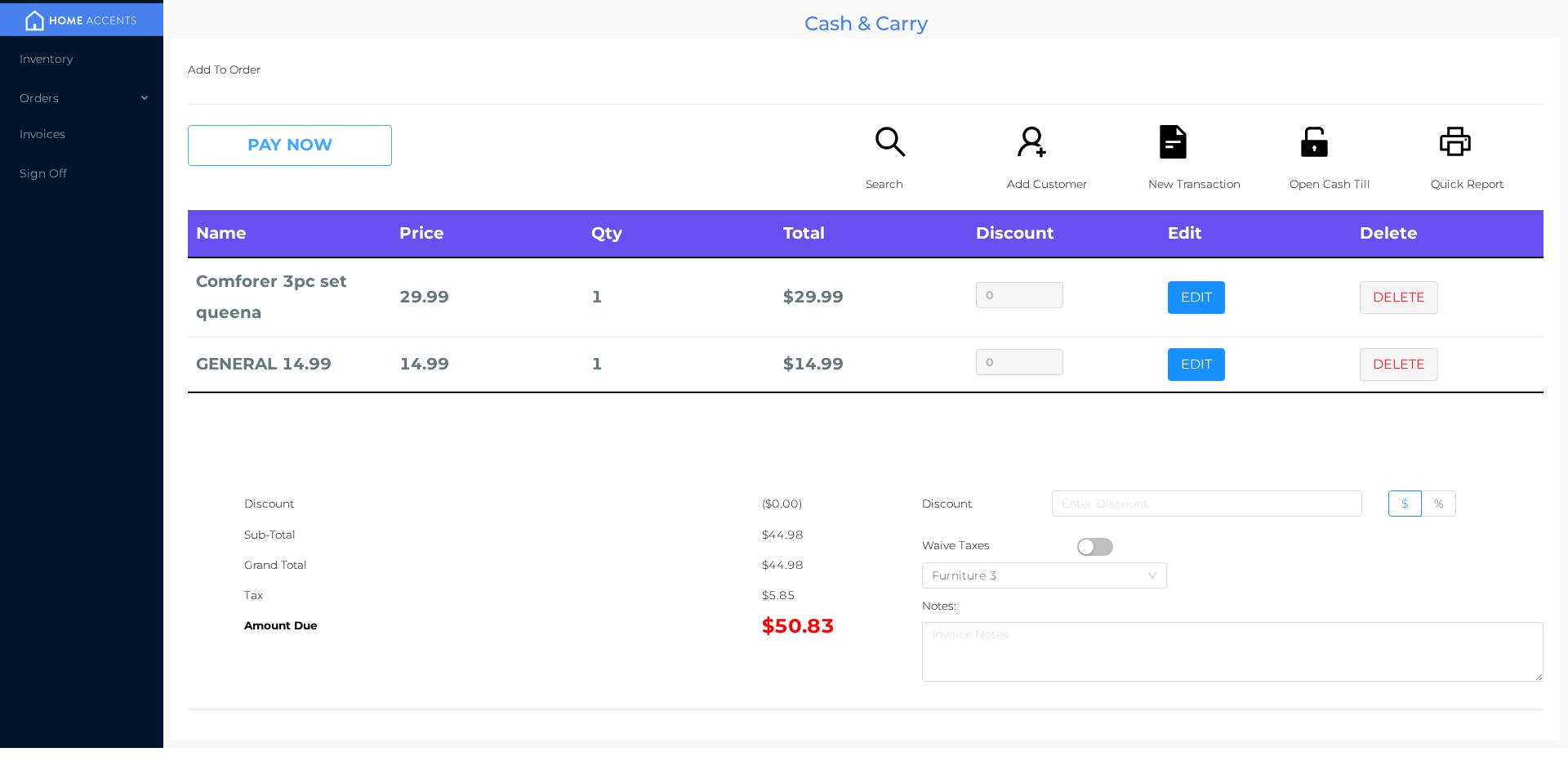
click at [316, 135] on button "PAY NOW" at bounding box center [290, 145] width 204 height 41
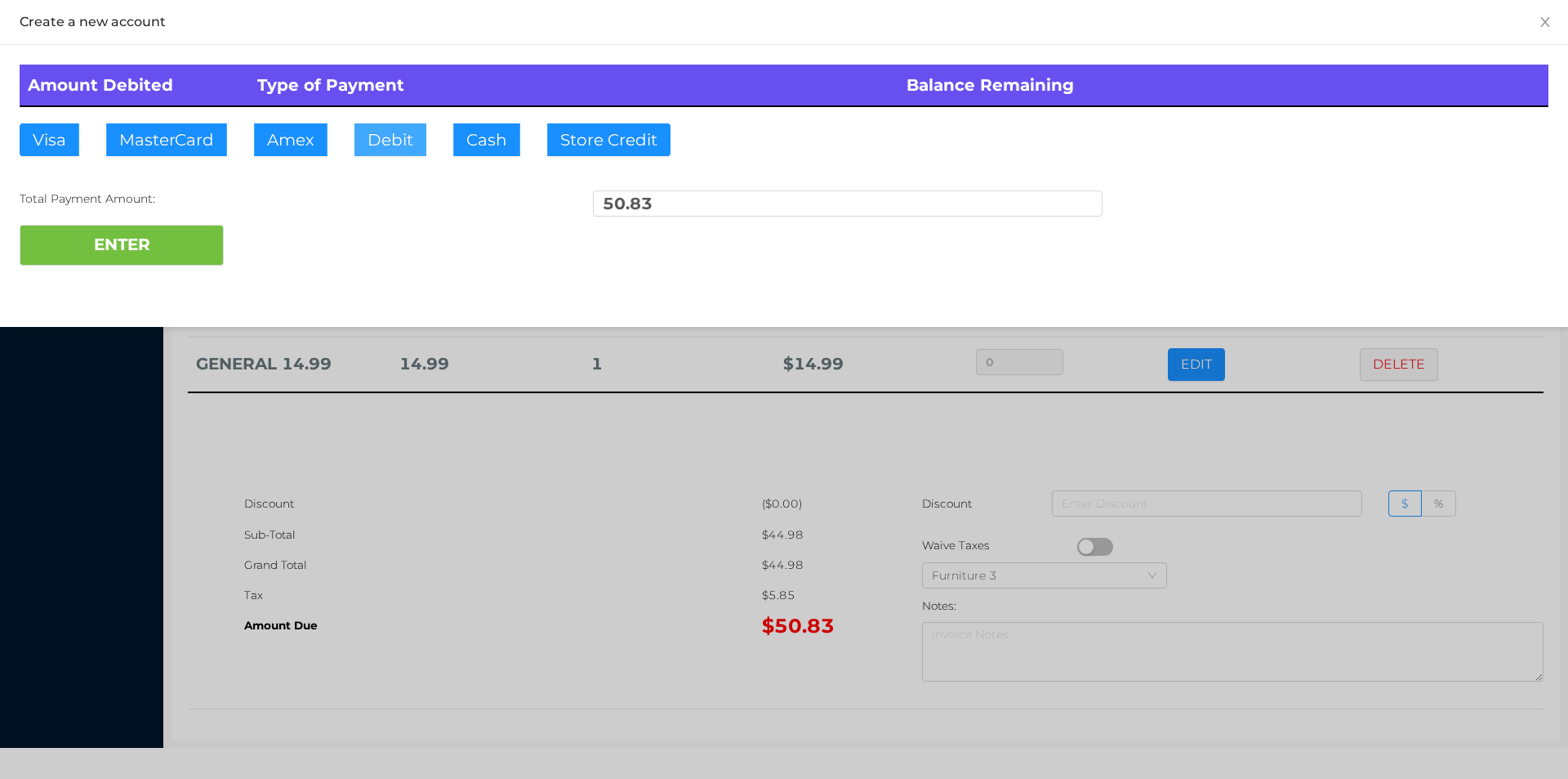
click at [385, 132] on button "Debit" at bounding box center [390, 139] width 72 height 32
click at [135, 238] on button "ENTER" at bounding box center [121, 245] width 204 height 41
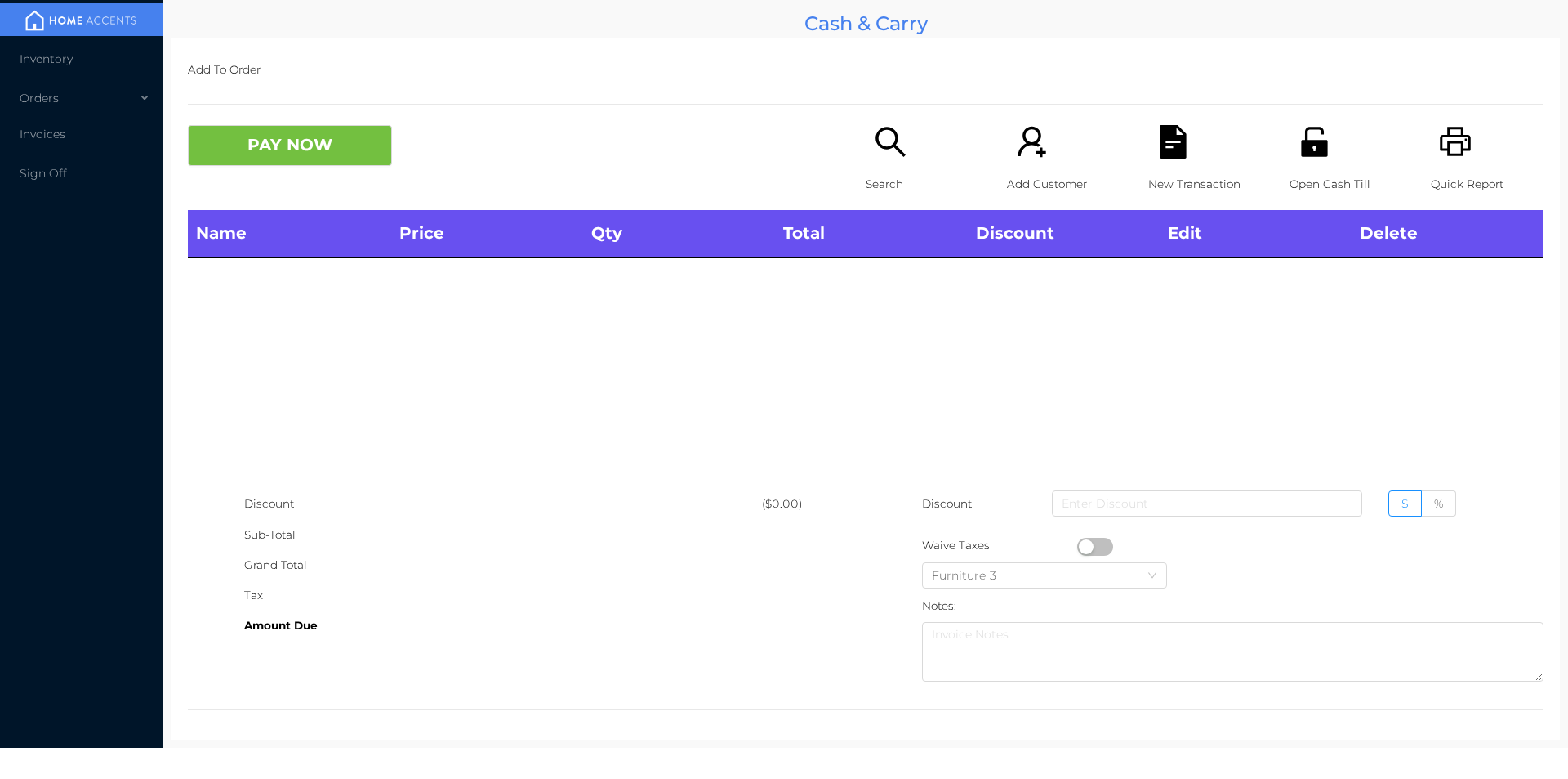
click at [888, 154] on icon "icon: search" at bounding box center [890, 141] width 33 height 33
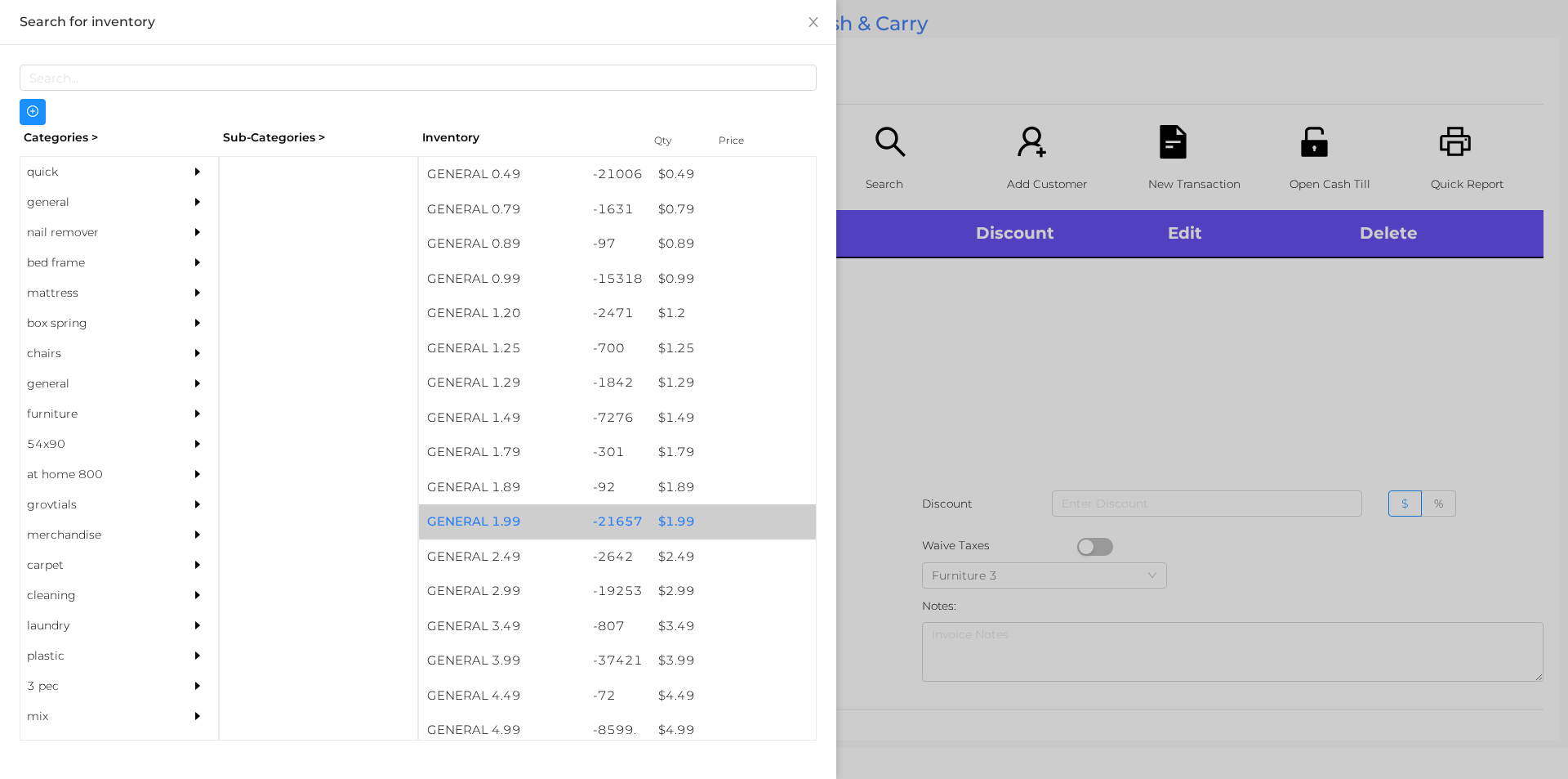
click at [686, 524] on div "$ 1.99" at bounding box center [733, 522] width 166 height 35
click at [675, 524] on div "$ 1.99" at bounding box center [733, 522] width 166 height 35
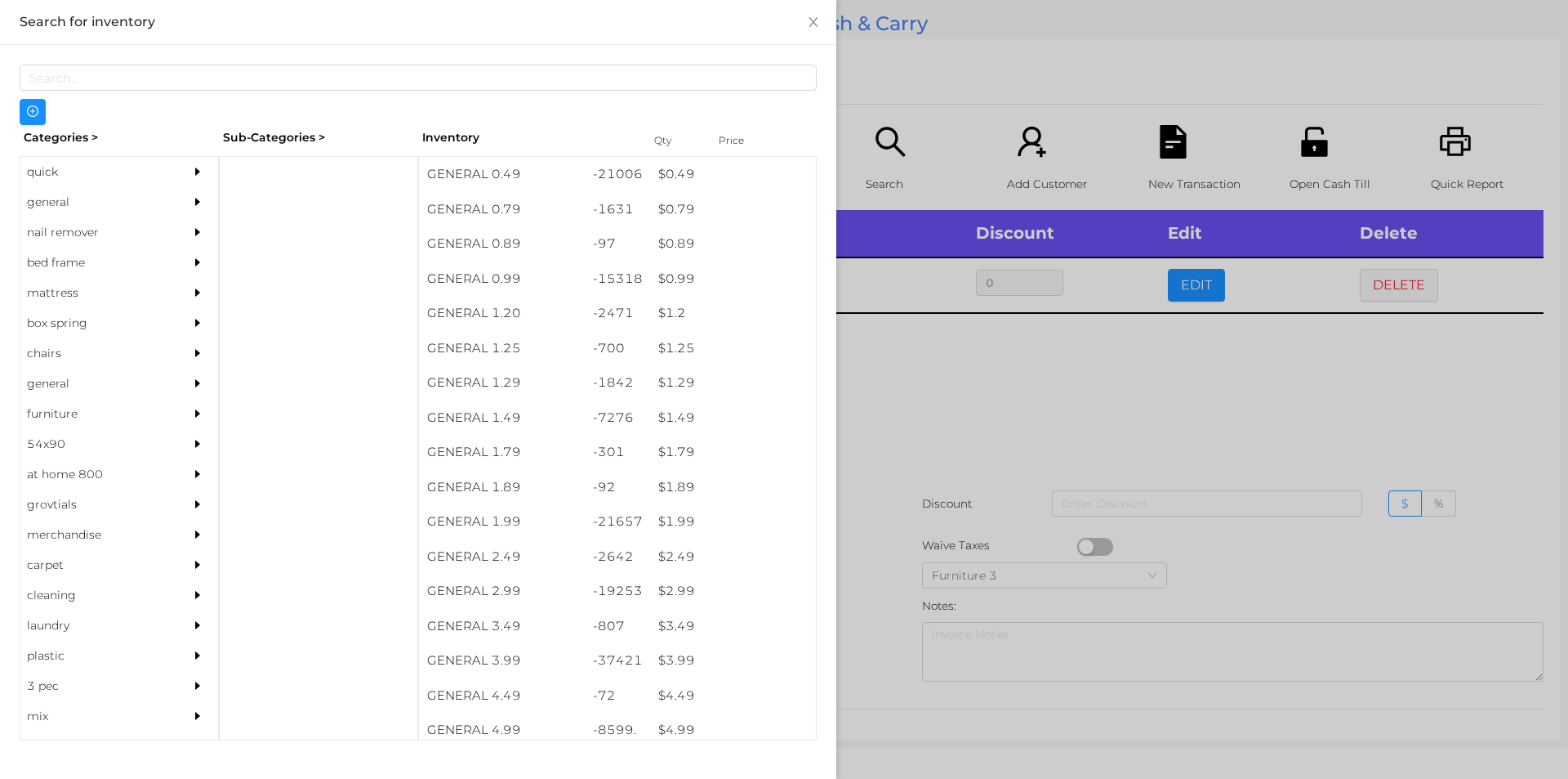
click at [976, 393] on div at bounding box center [784, 389] width 1568 height 779
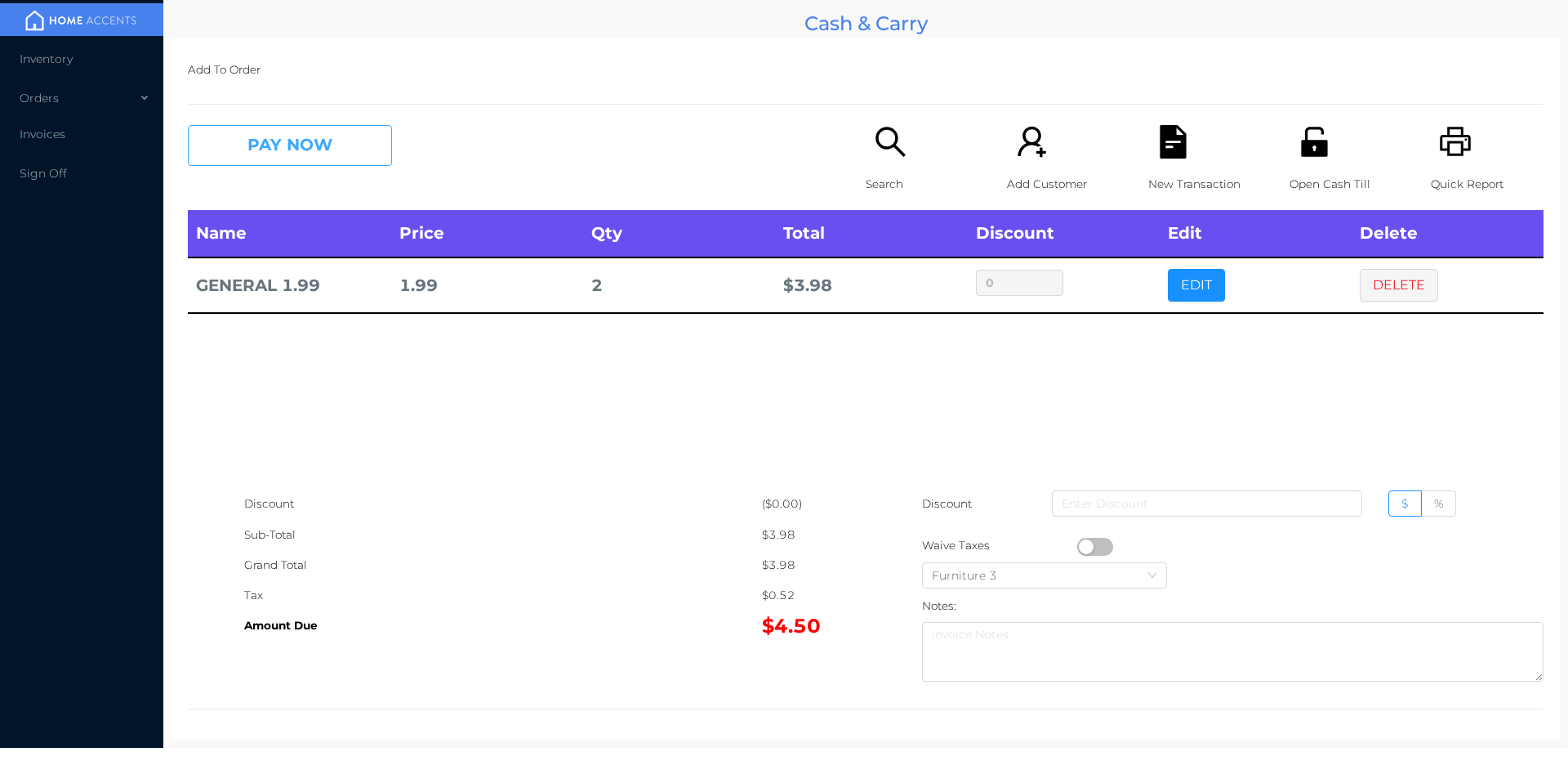
click at [290, 157] on button "PAY NOW" at bounding box center [290, 145] width 204 height 41
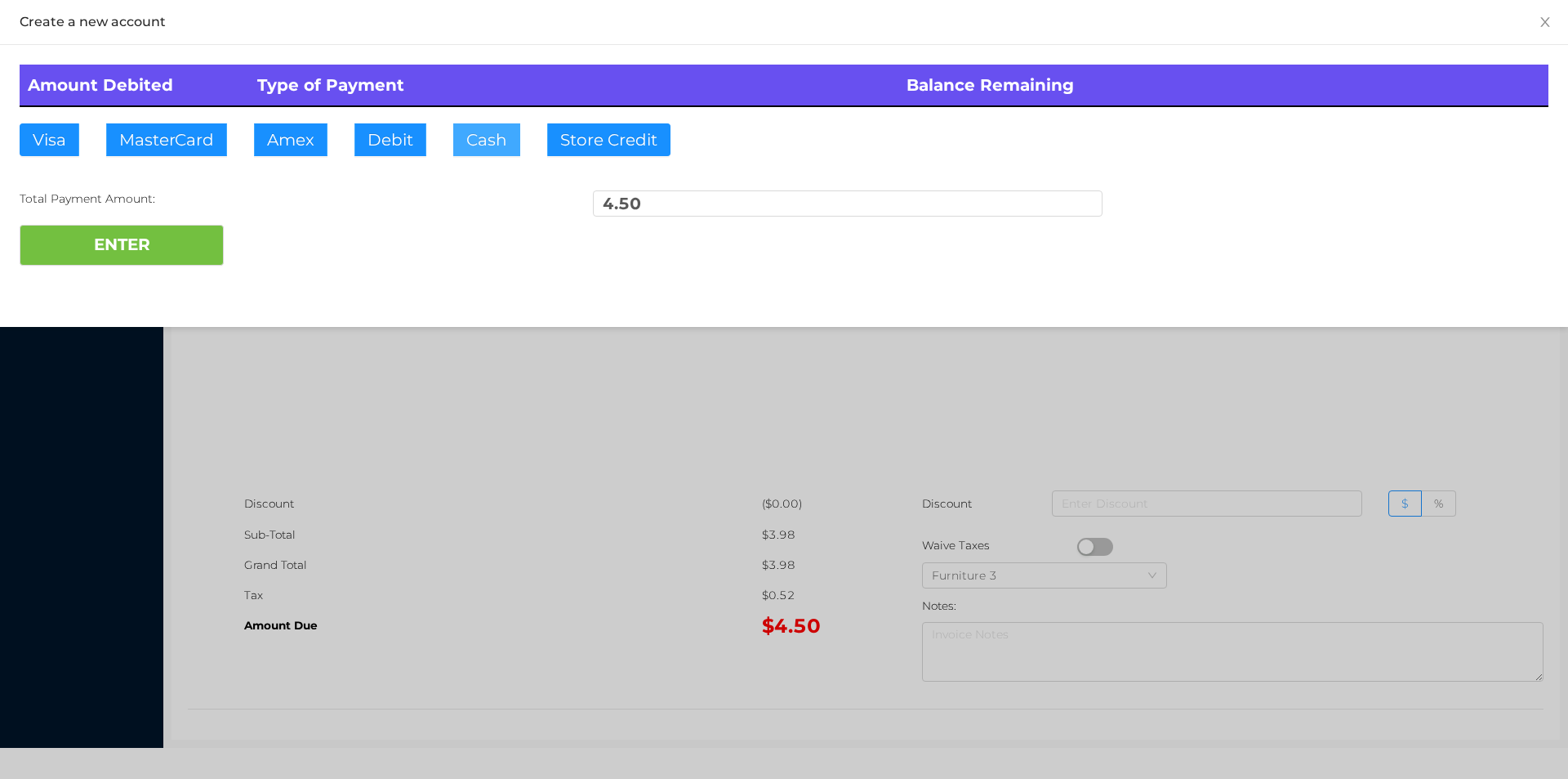
click at [465, 148] on button "Cash" at bounding box center [487, 139] width 67 height 32
click at [126, 251] on button "ENTER" at bounding box center [121, 245] width 204 height 41
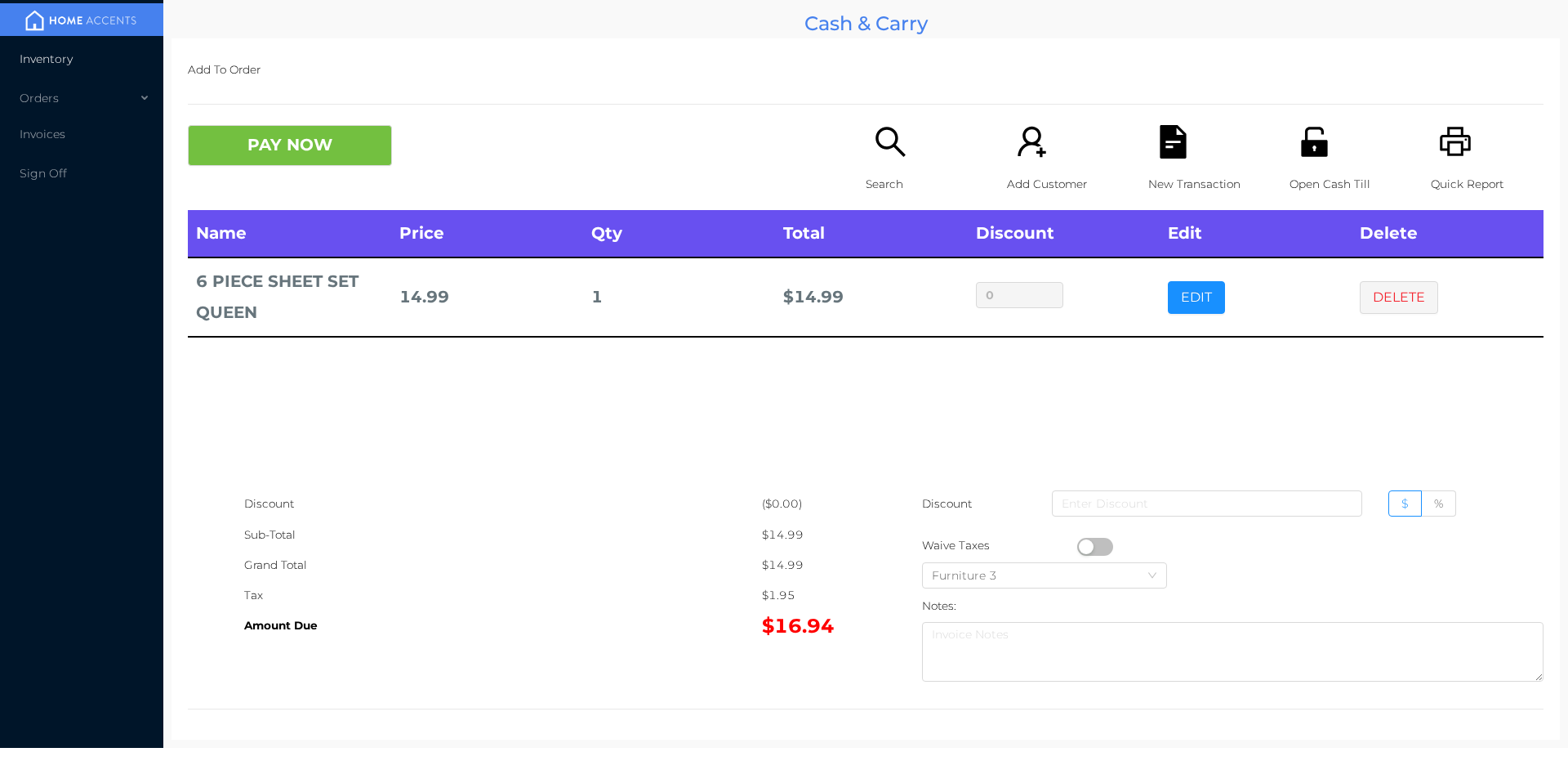
click at [78, 56] on li "Inventory" at bounding box center [81, 58] width 163 height 32
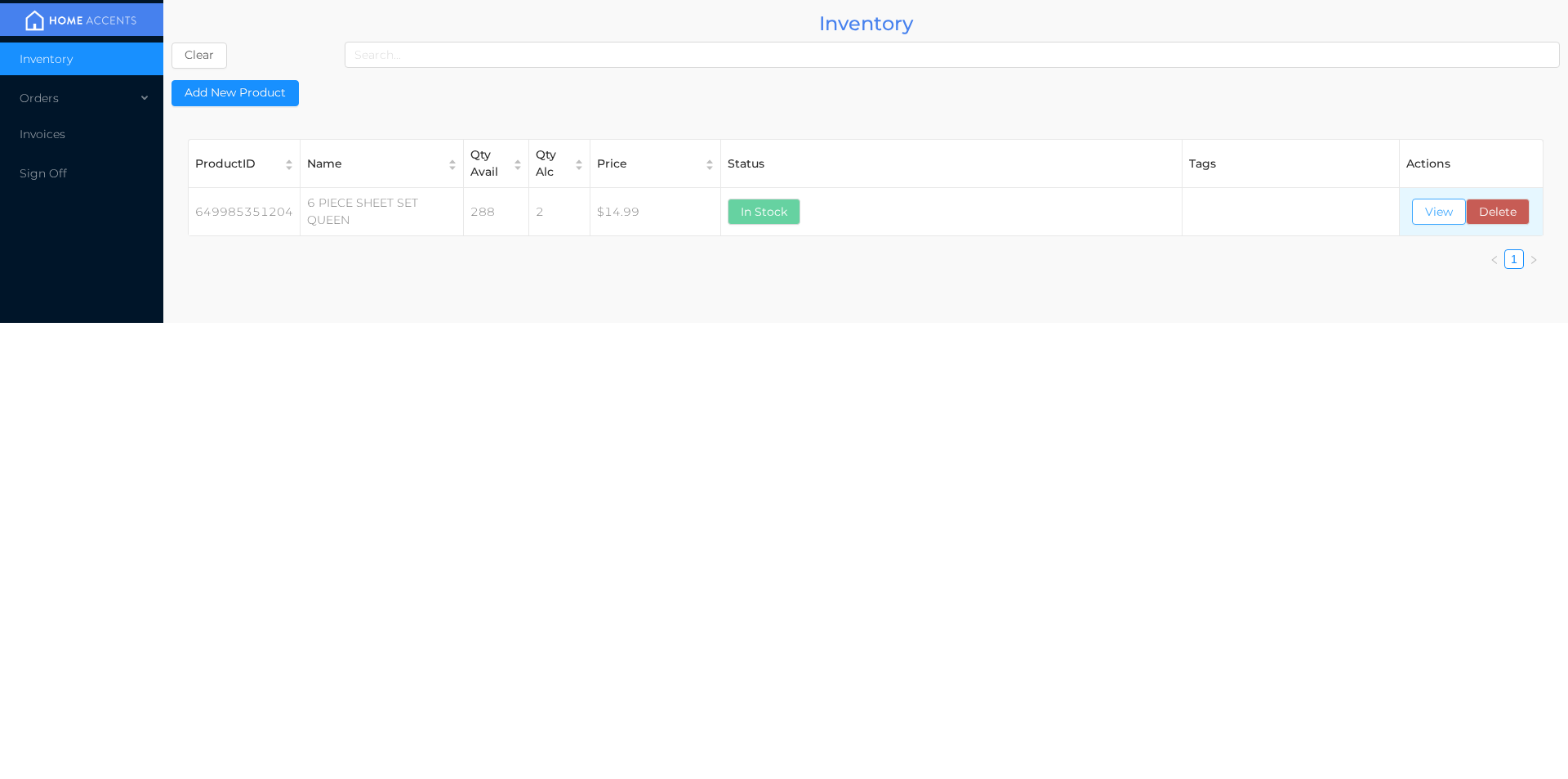
click at [1437, 212] on button "View" at bounding box center [1439, 212] width 54 height 26
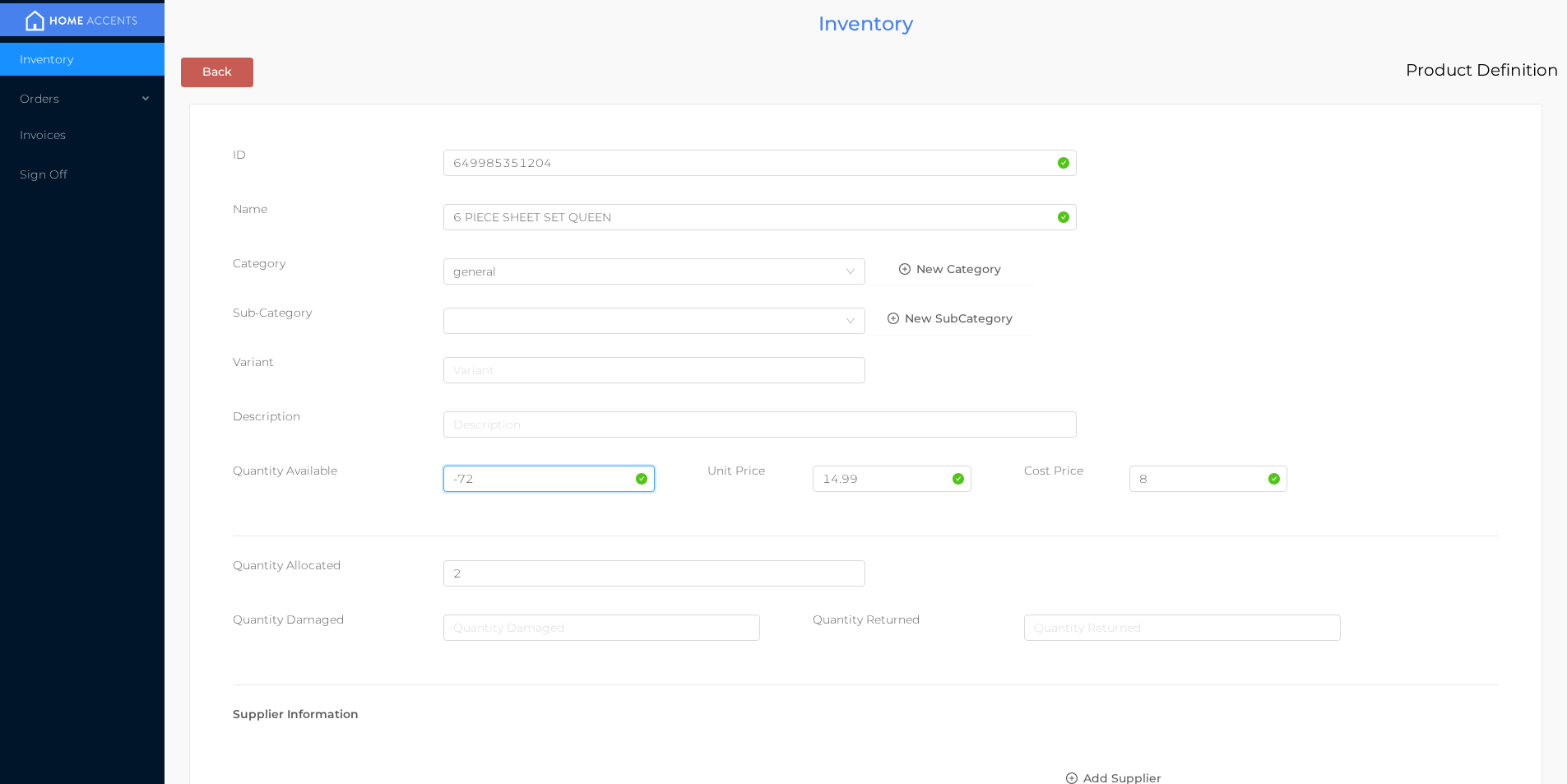
click at [501, 471] on input "-72" at bounding box center [549, 478] width 211 height 26
type input "-"
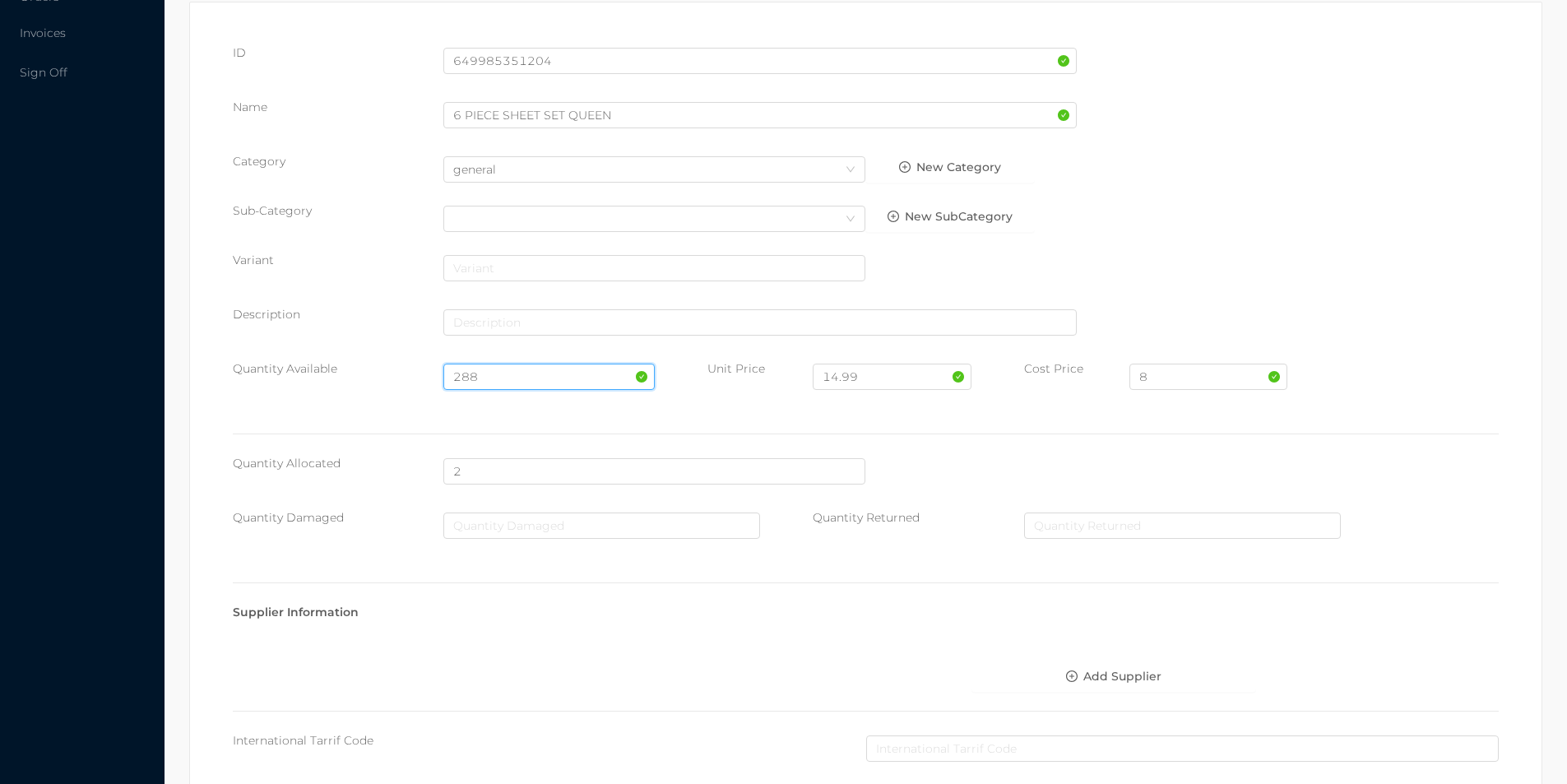
scroll to position [670, 0]
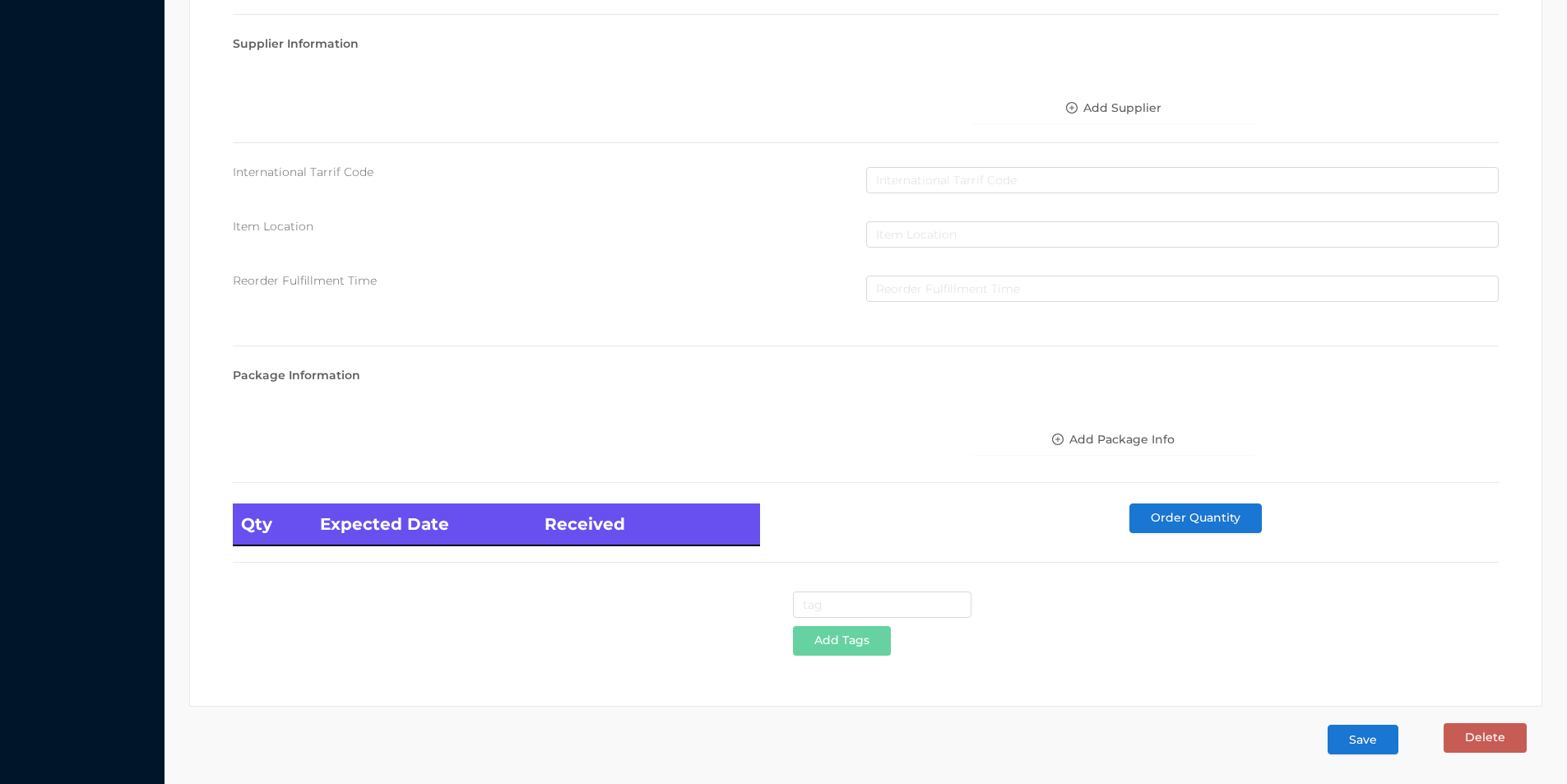
type input "288"
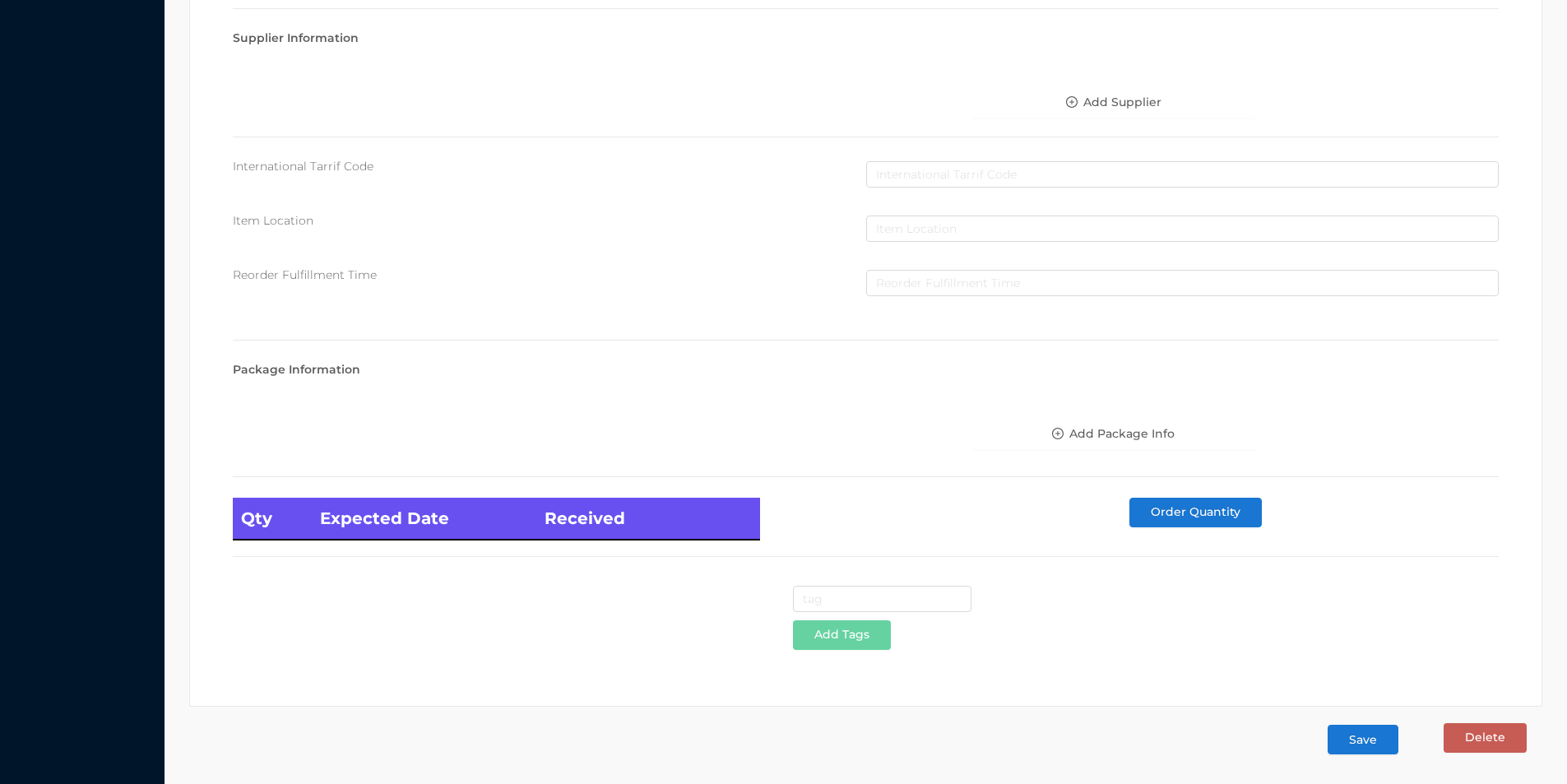
click at [1364, 749] on button "Save" at bounding box center [1363, 739] width 71 height 30
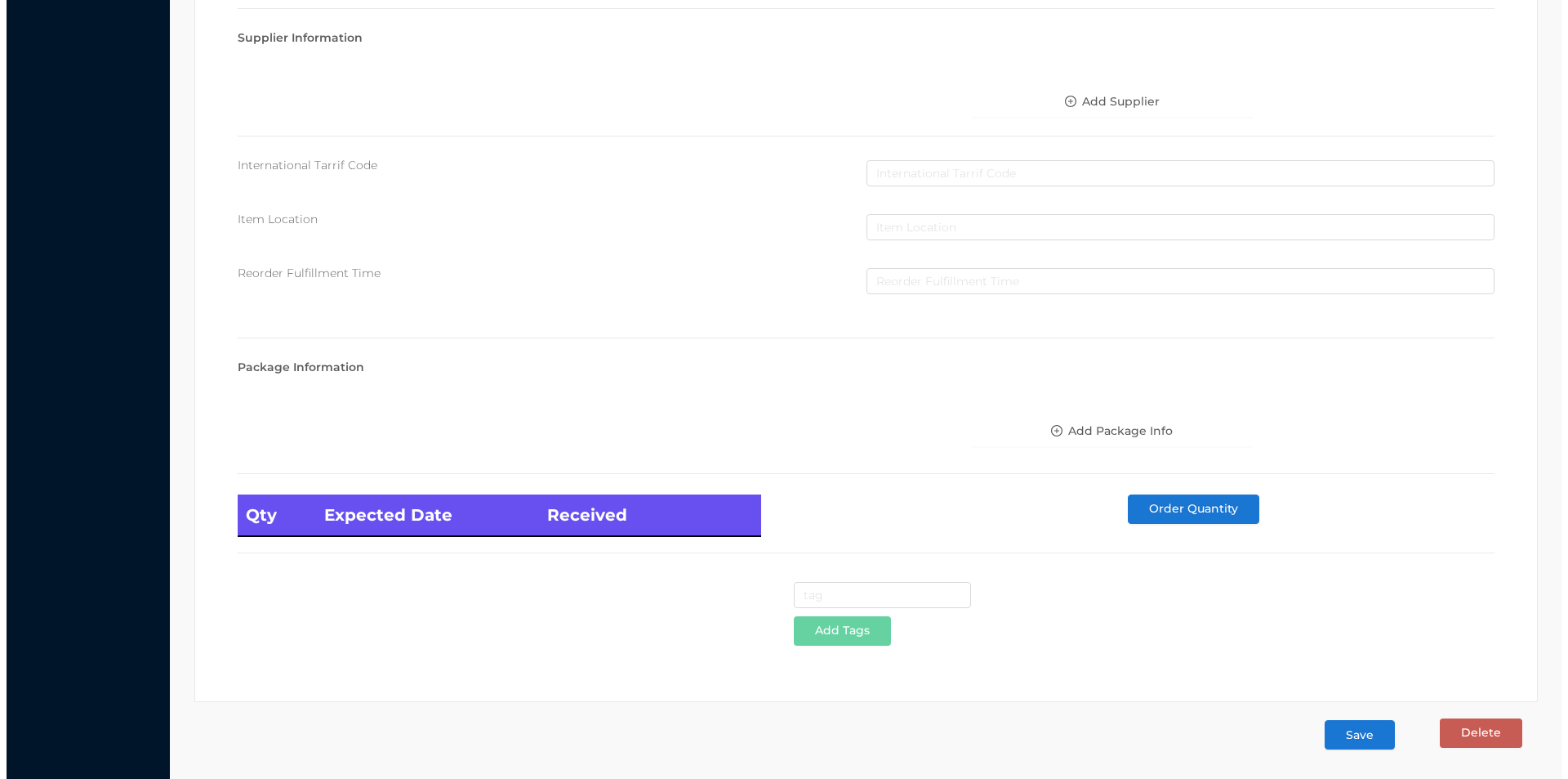
scroll to position [0, 0]
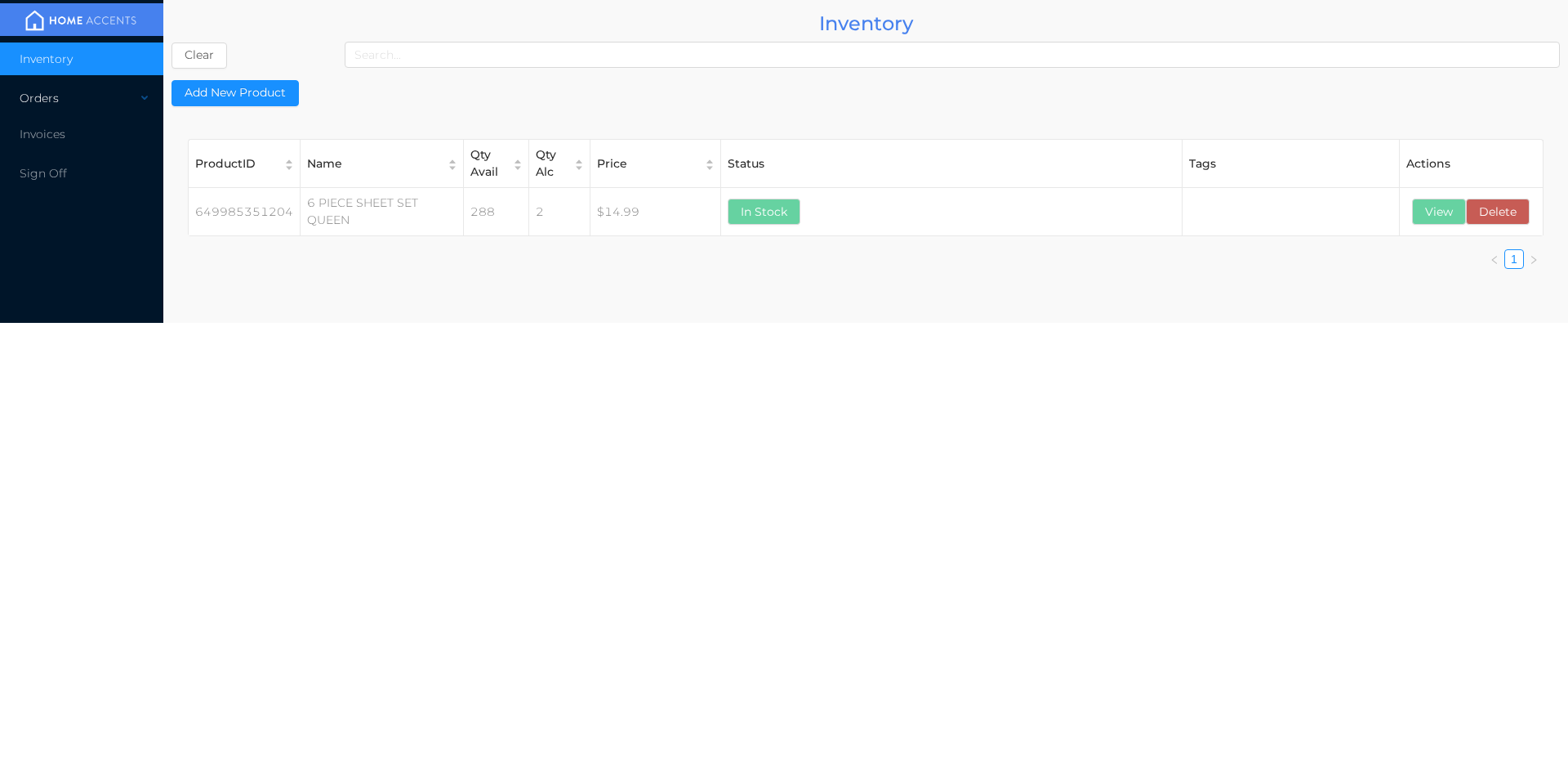
click at [52, 103] on div "Orders" at bounding box center [81, 98] width 163 height 32
click at [72, 140] on span "Cash & Carry" at bounding box center [75, 137] width 72 height 15
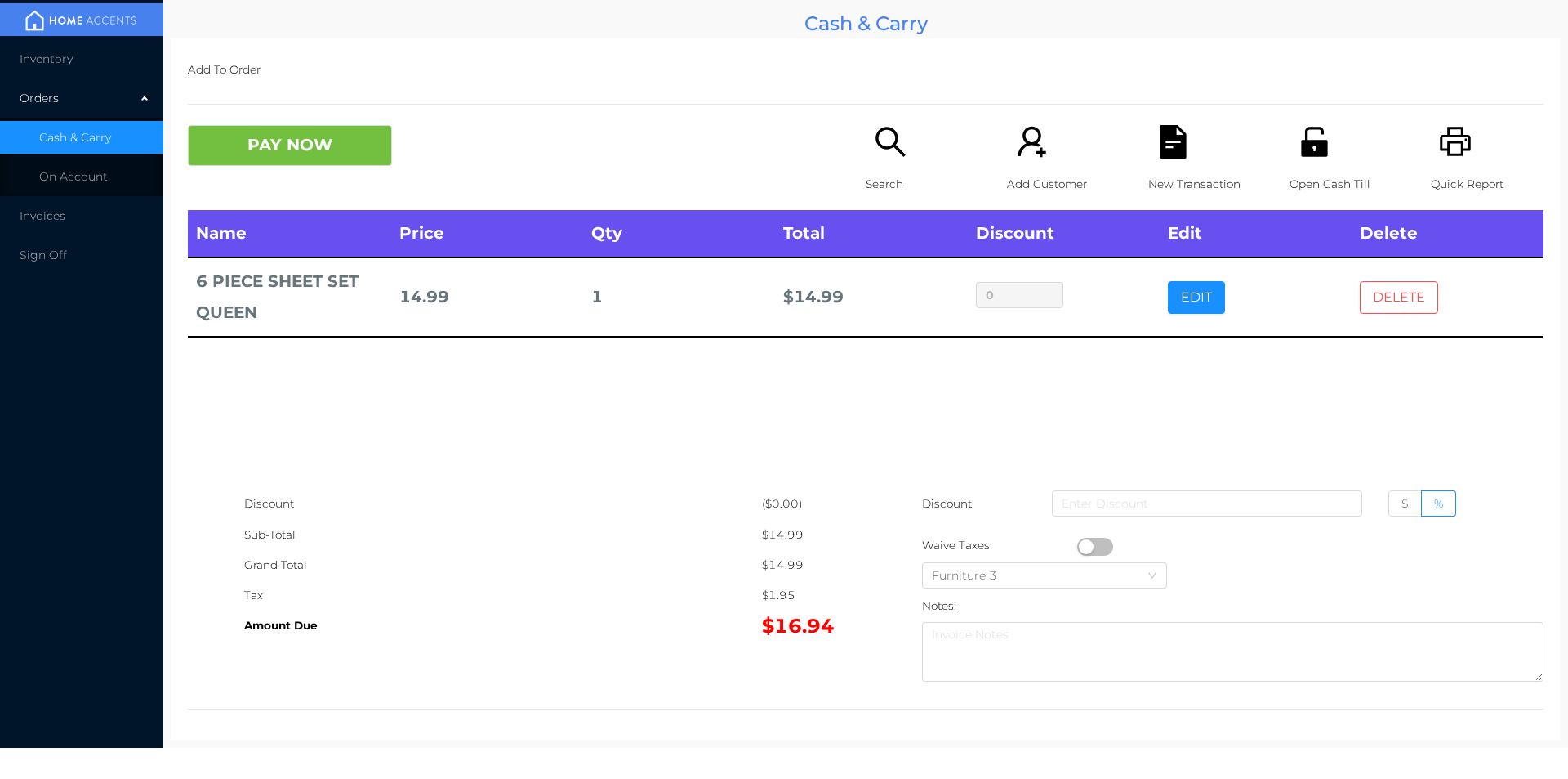
click at [1405, 286] on button "DELETE" at bounding box center [1399, 297] width 78 height 32
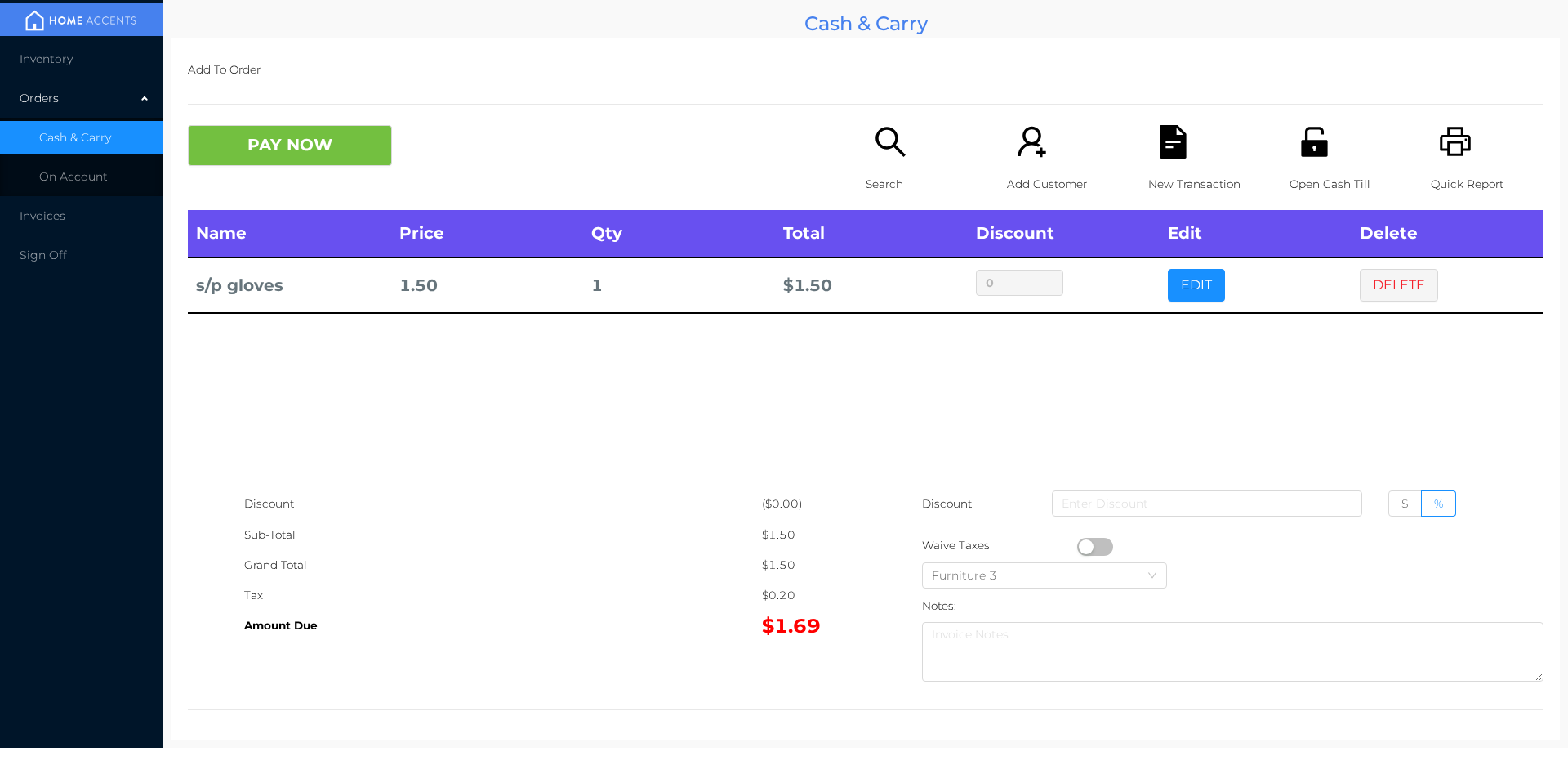
click at [883, 177] on p "Search" at bounding box center [922, 184] width 112 height 31
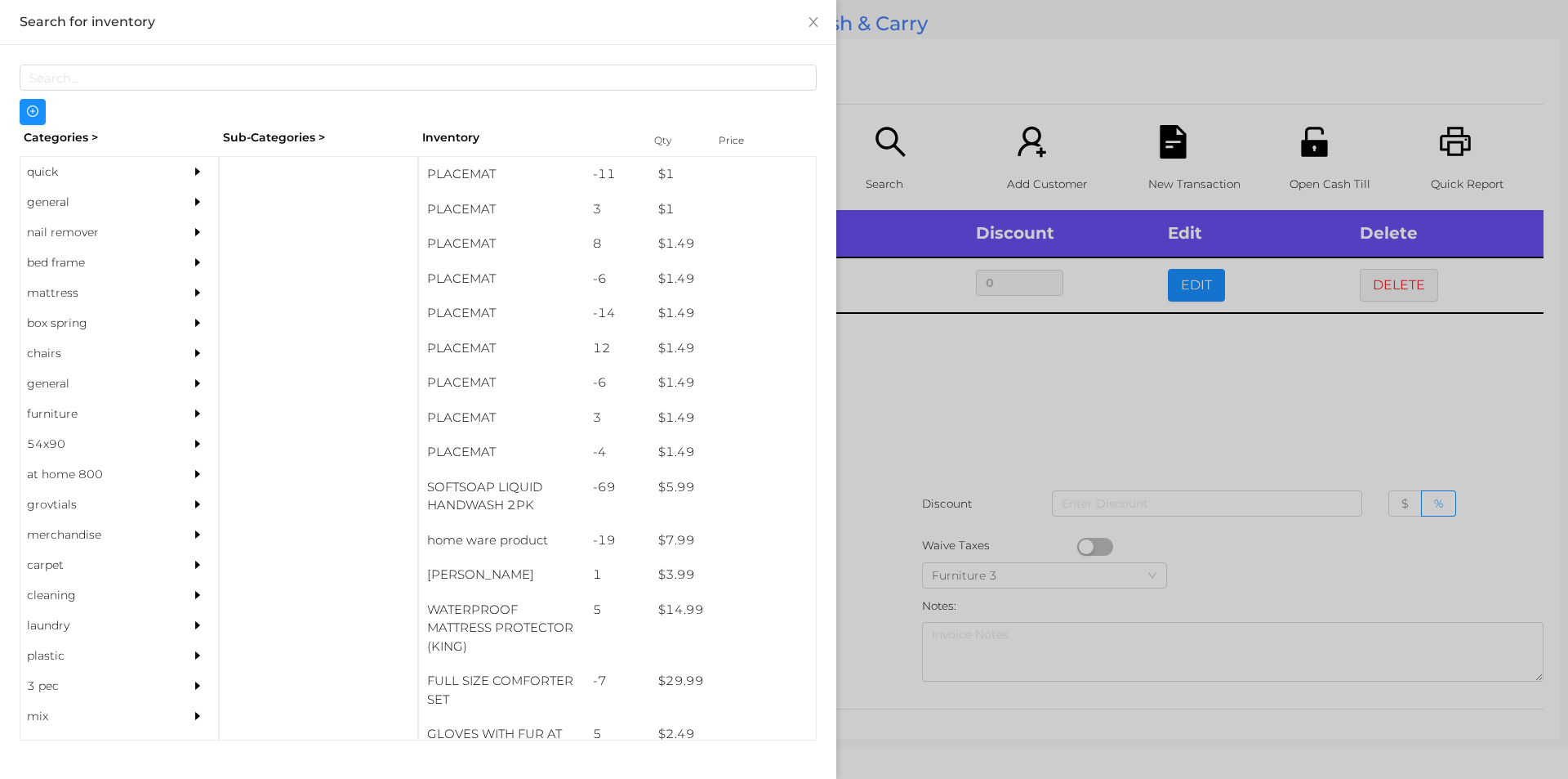
click at [74, 208] on div "general" at bounding box center [94, 202] width 148 height 31
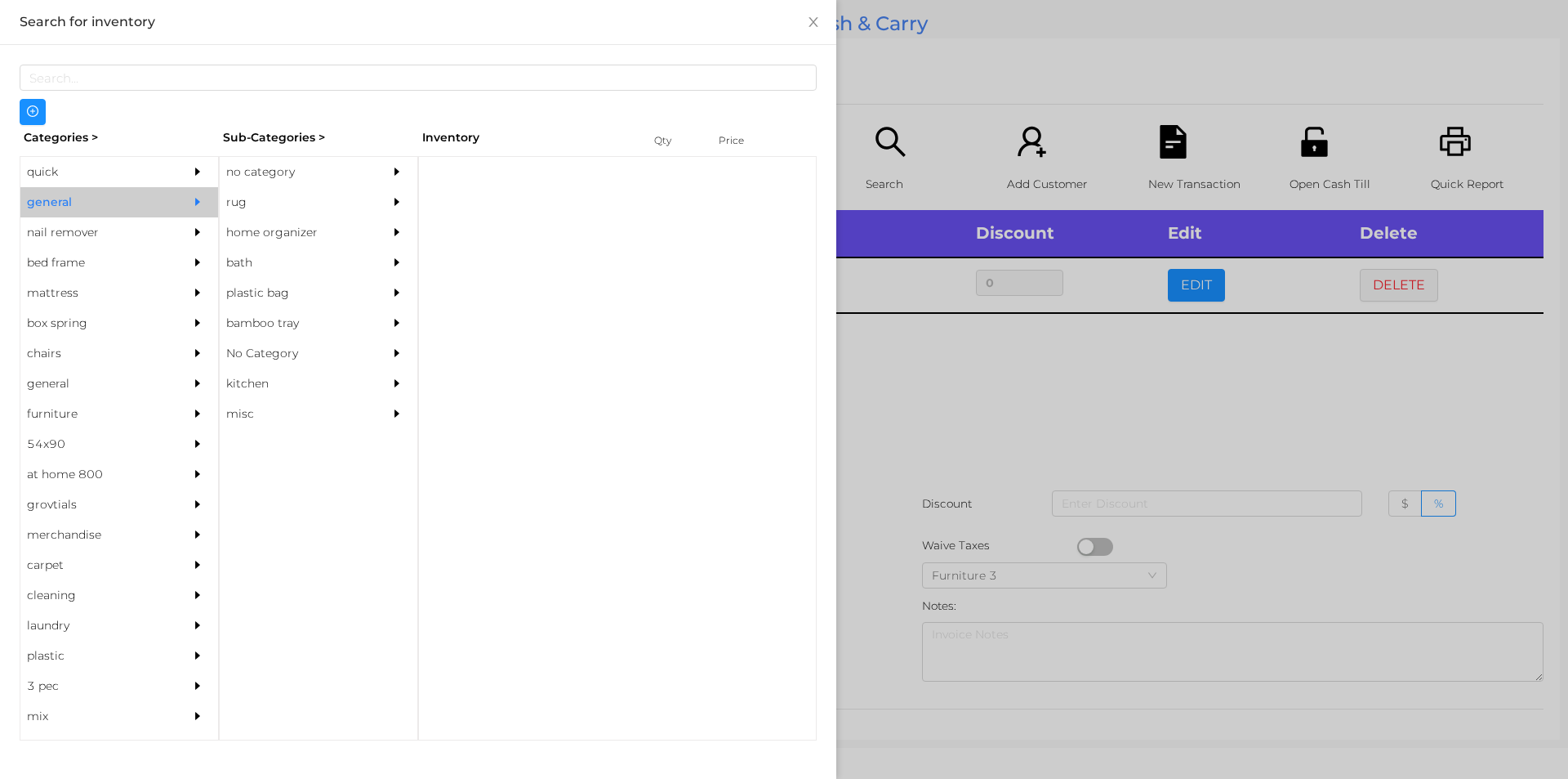
click at [262, 174] on div "no category" at bounding box center [294, 172] width 148 height 31
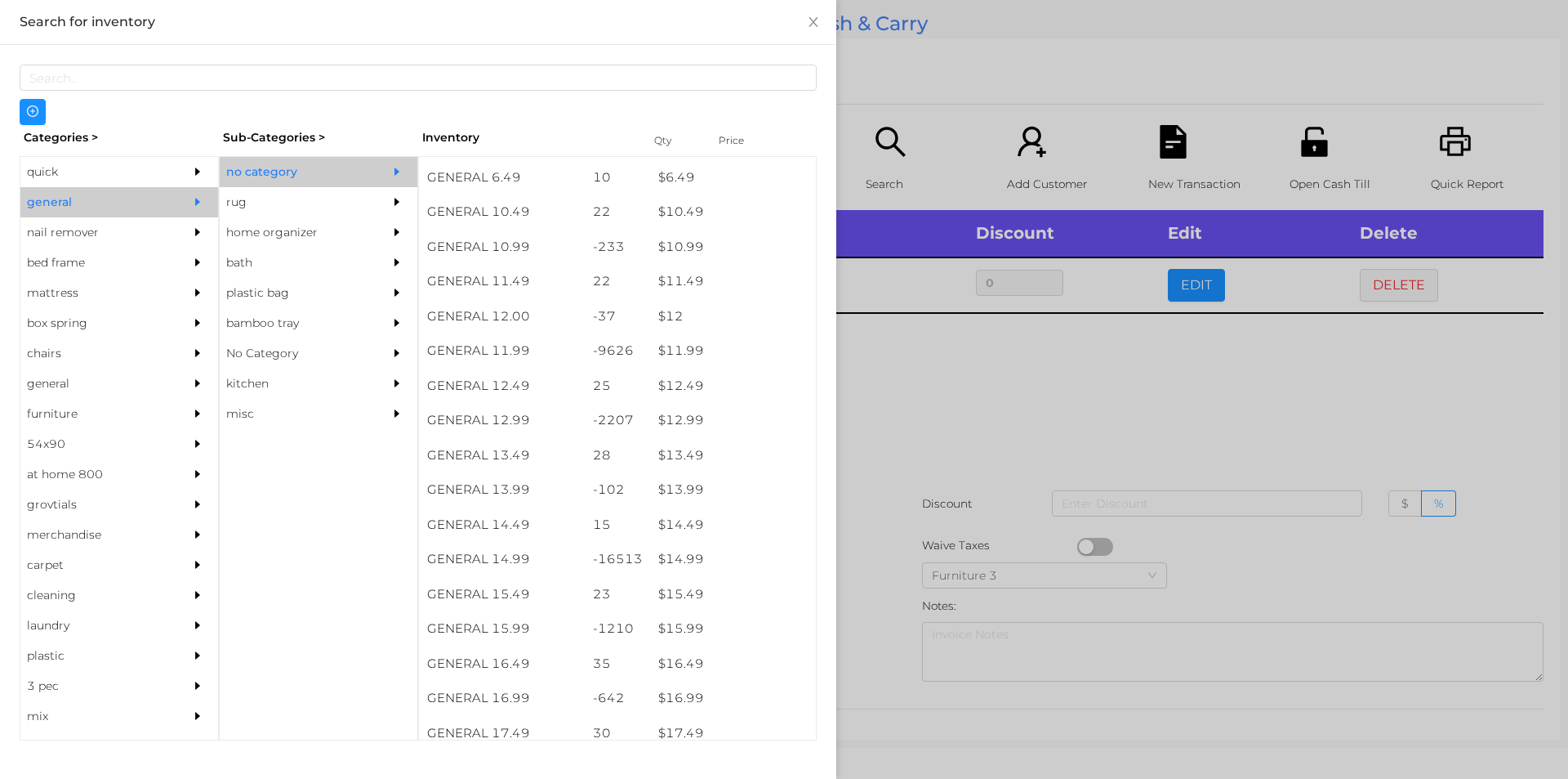
scroll to position [1028, 0]
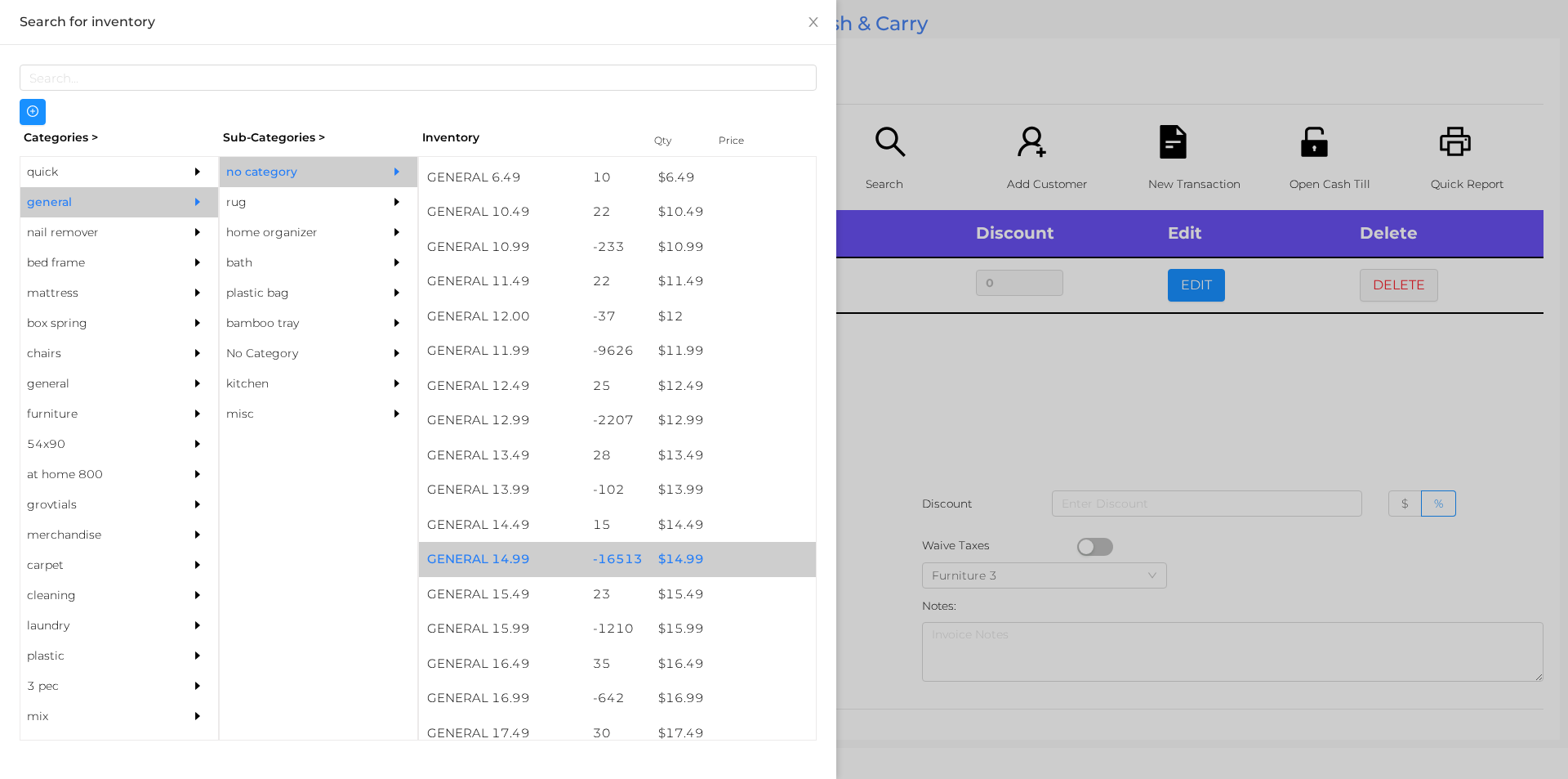
click at [672, 563] on div "$ 14.99" at bounding box center [733, 559] width 166 height 35
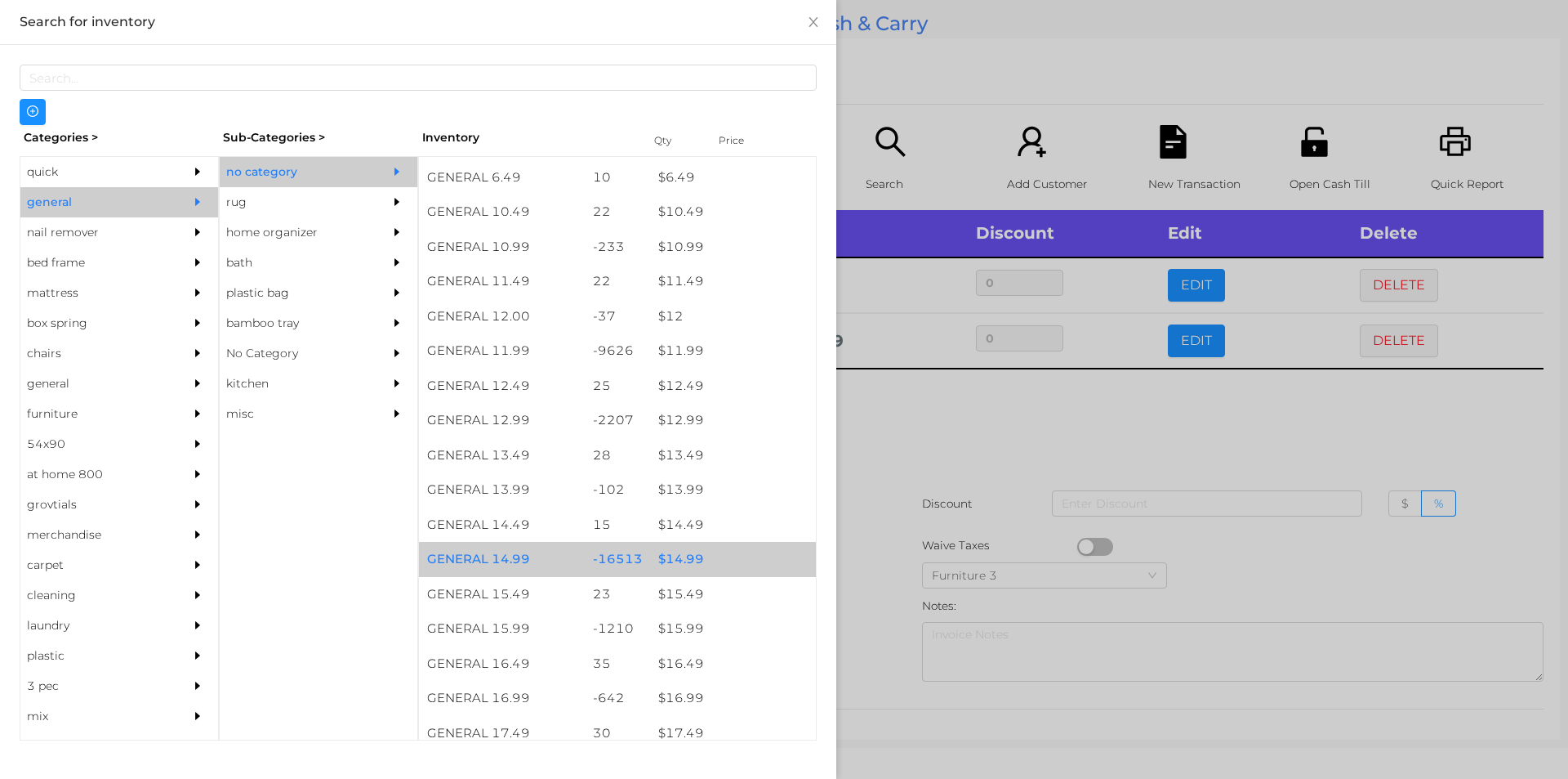
click at [670, 552] on div "$ 14.99" at bounding box center [733, 559] width 166 height 35
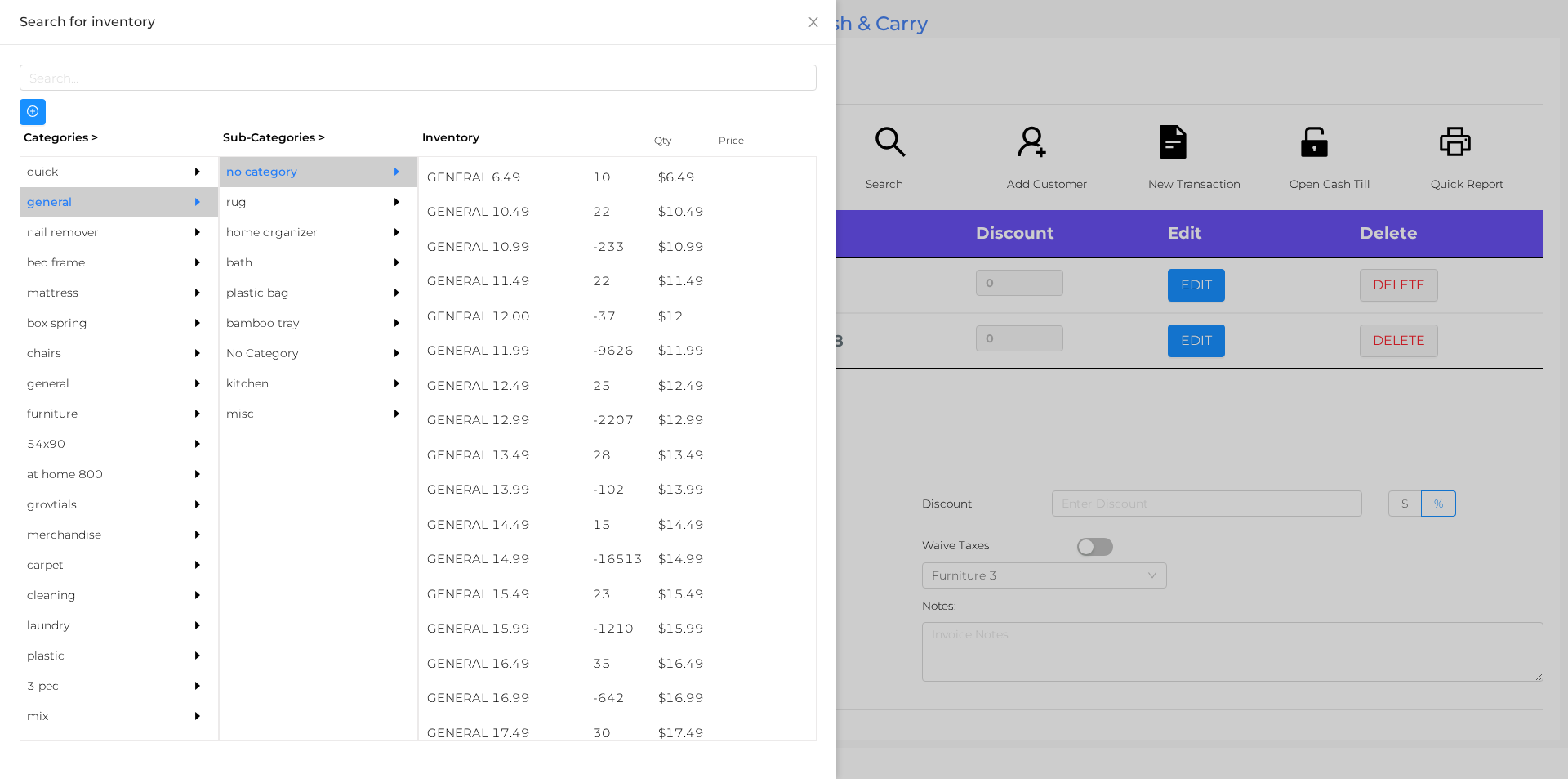
click at [908, 454] on div at bounding box center [784, 389] width 1568 height 779
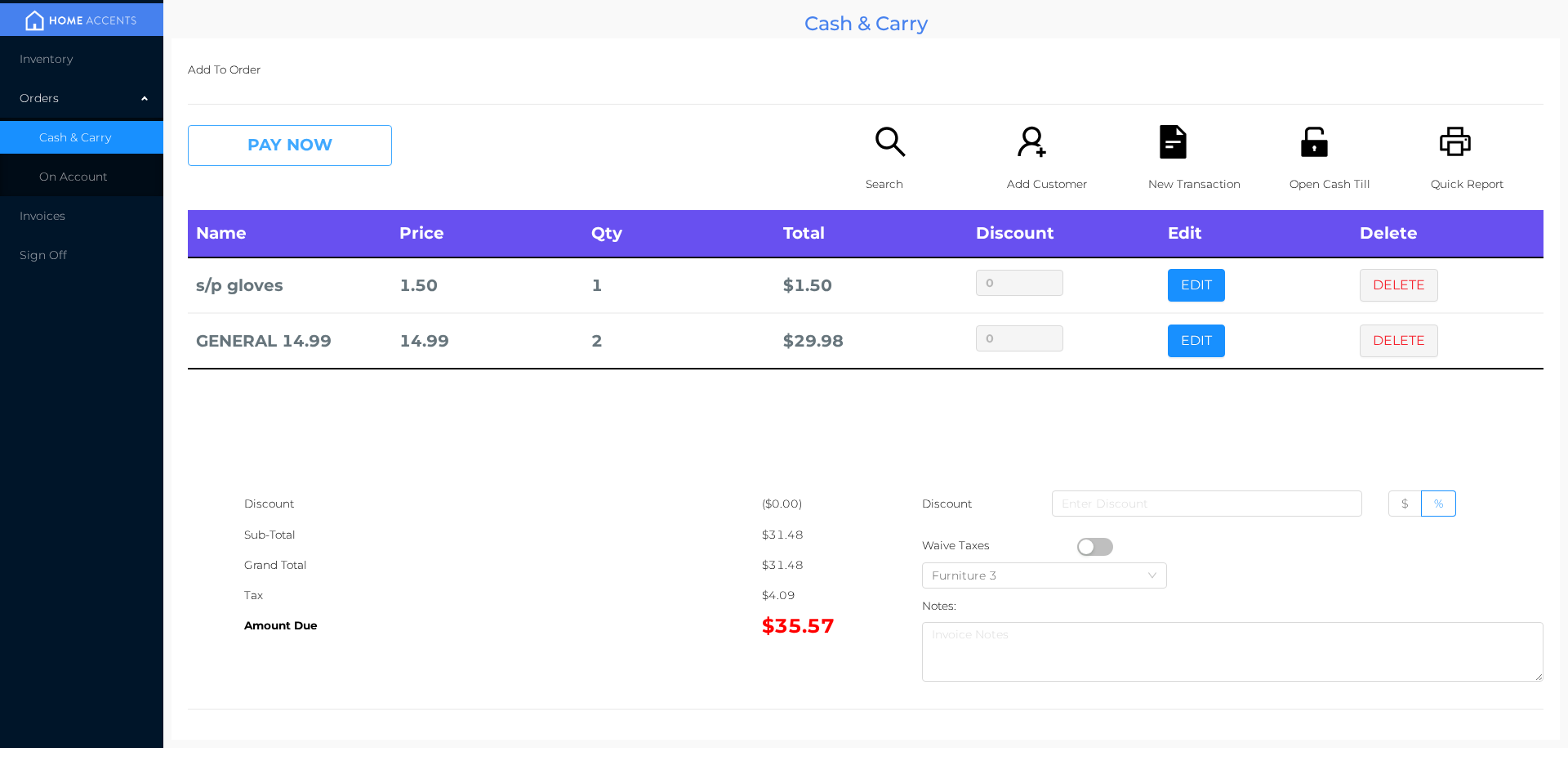
click at [337, 156] on button "PAY NOW" at bounding box center [290, 145] width 204 height 41
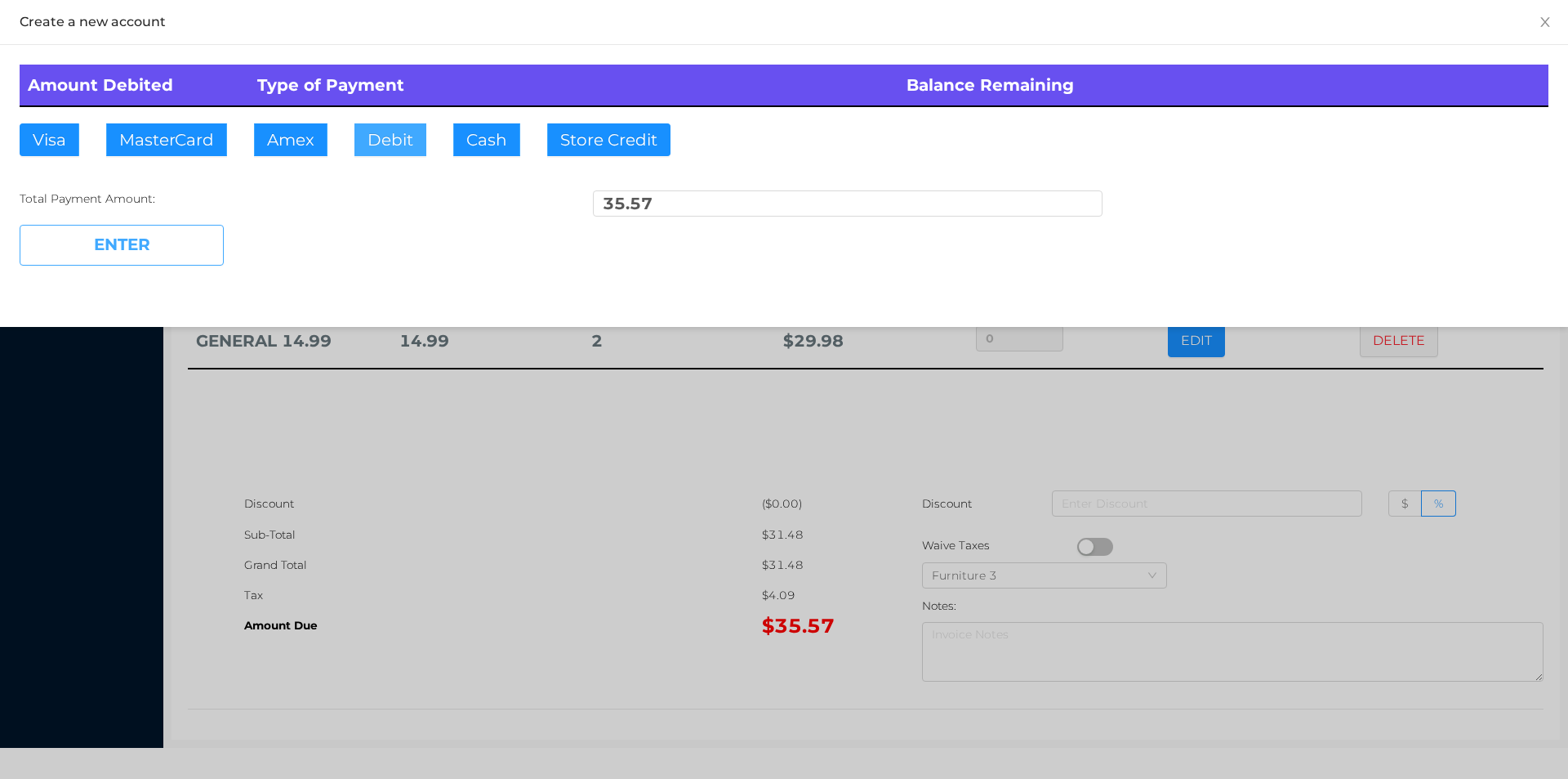
click at [395, 136] on button "Debit" at bounding box center [390, 139] width 72 height 32
click at [201, 247] on button "ENTER" at bounding box center [121, 245] width 204 height 41
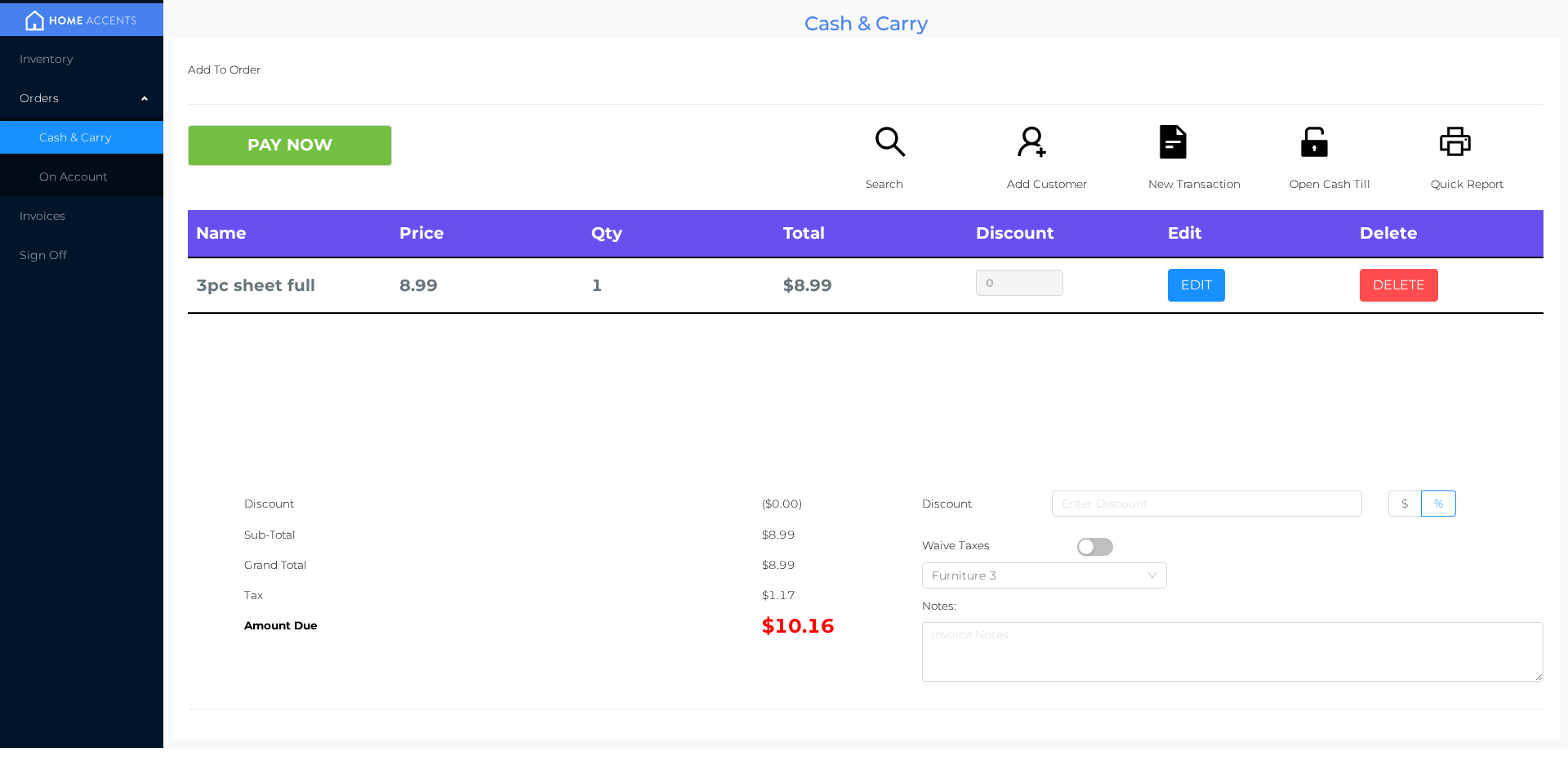
click at [1371, 298] on button "DELETE" at bounding box center [1399, 284] width 78 height 32
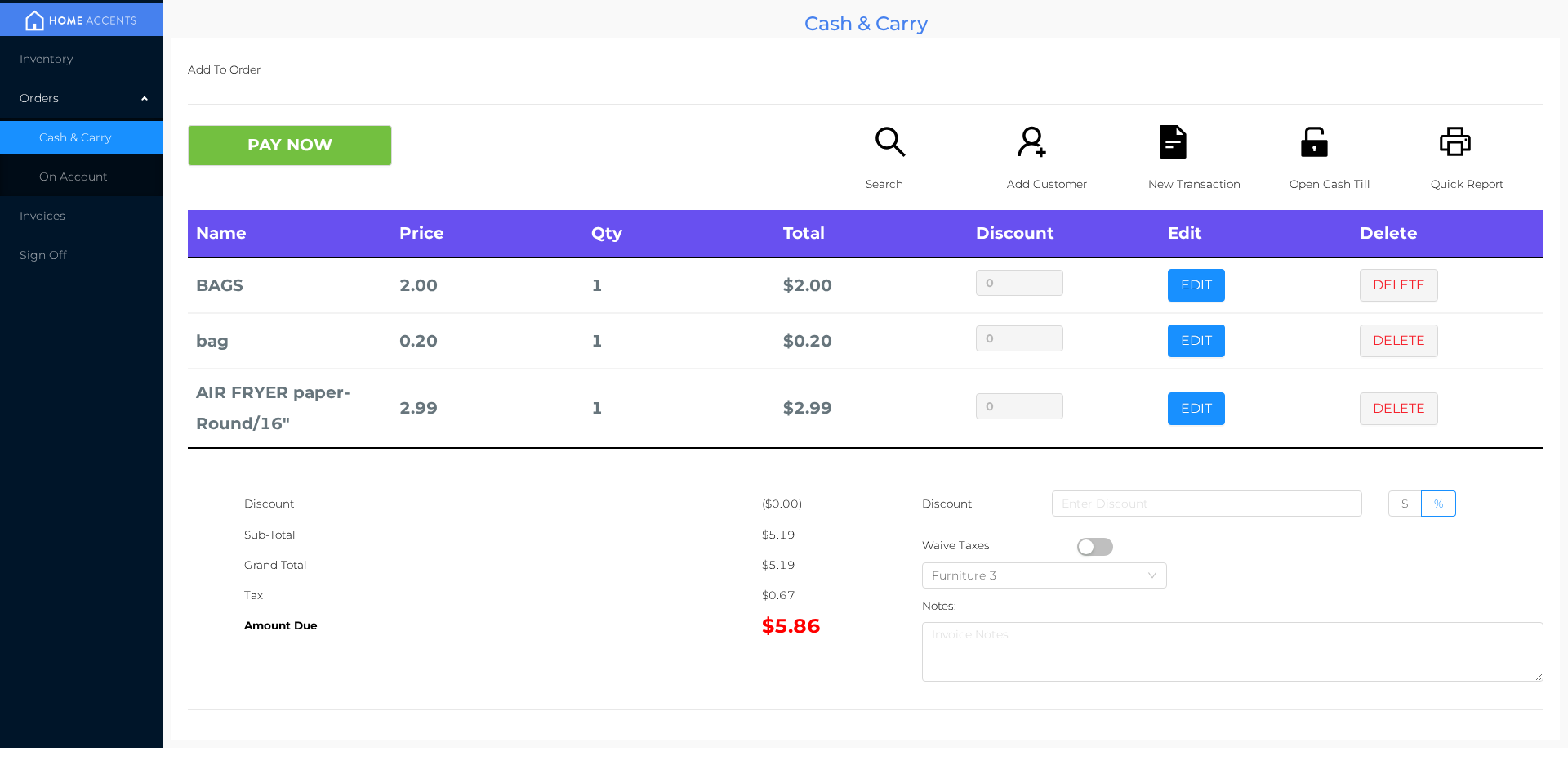
click at [882, 161] on div "Search" at bounding box center [922, 167] width 112 height 85
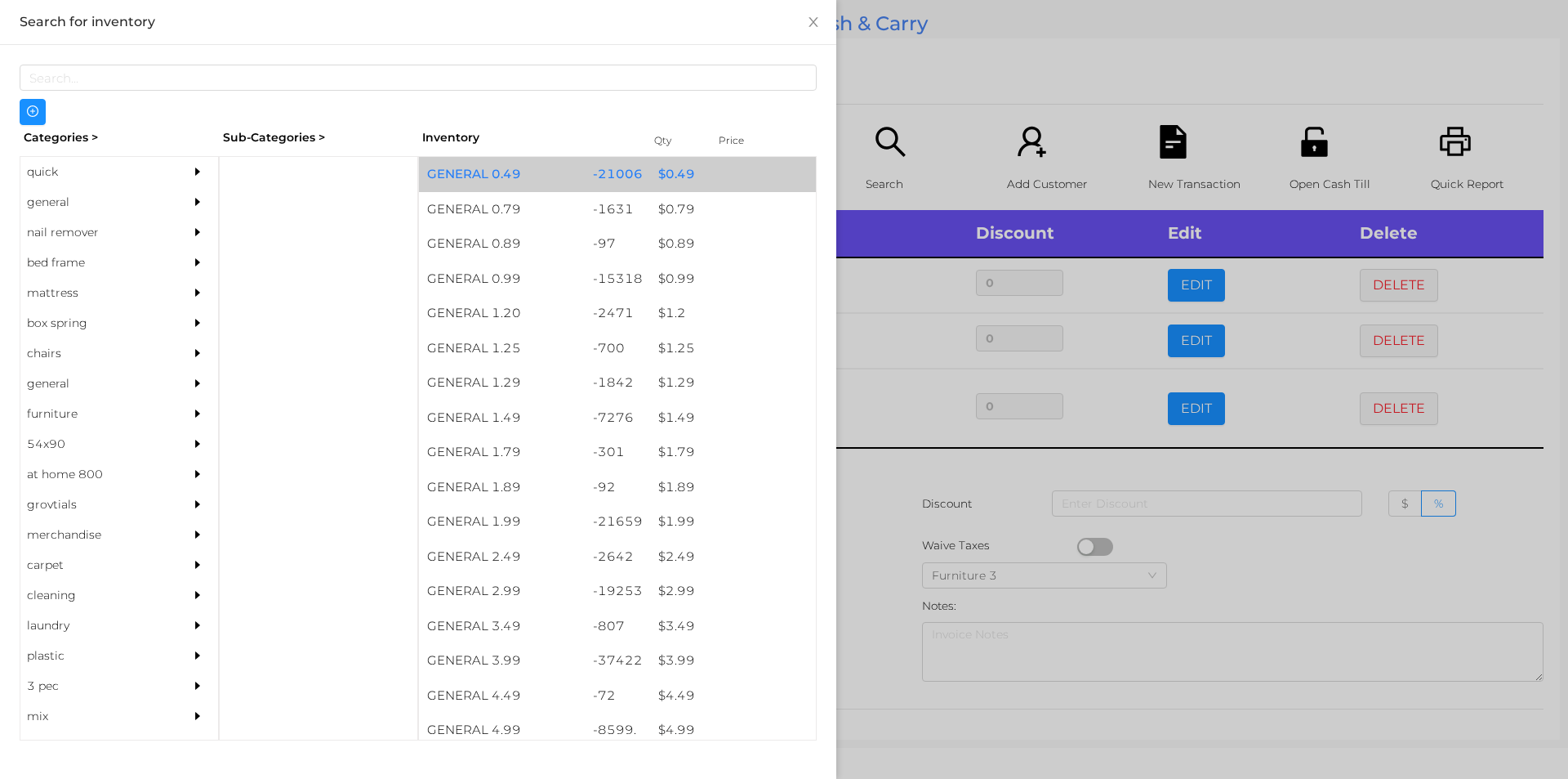
click at [661, 178] on div "$ 0.49" at bounding box center [733, 174] width 166 height 35
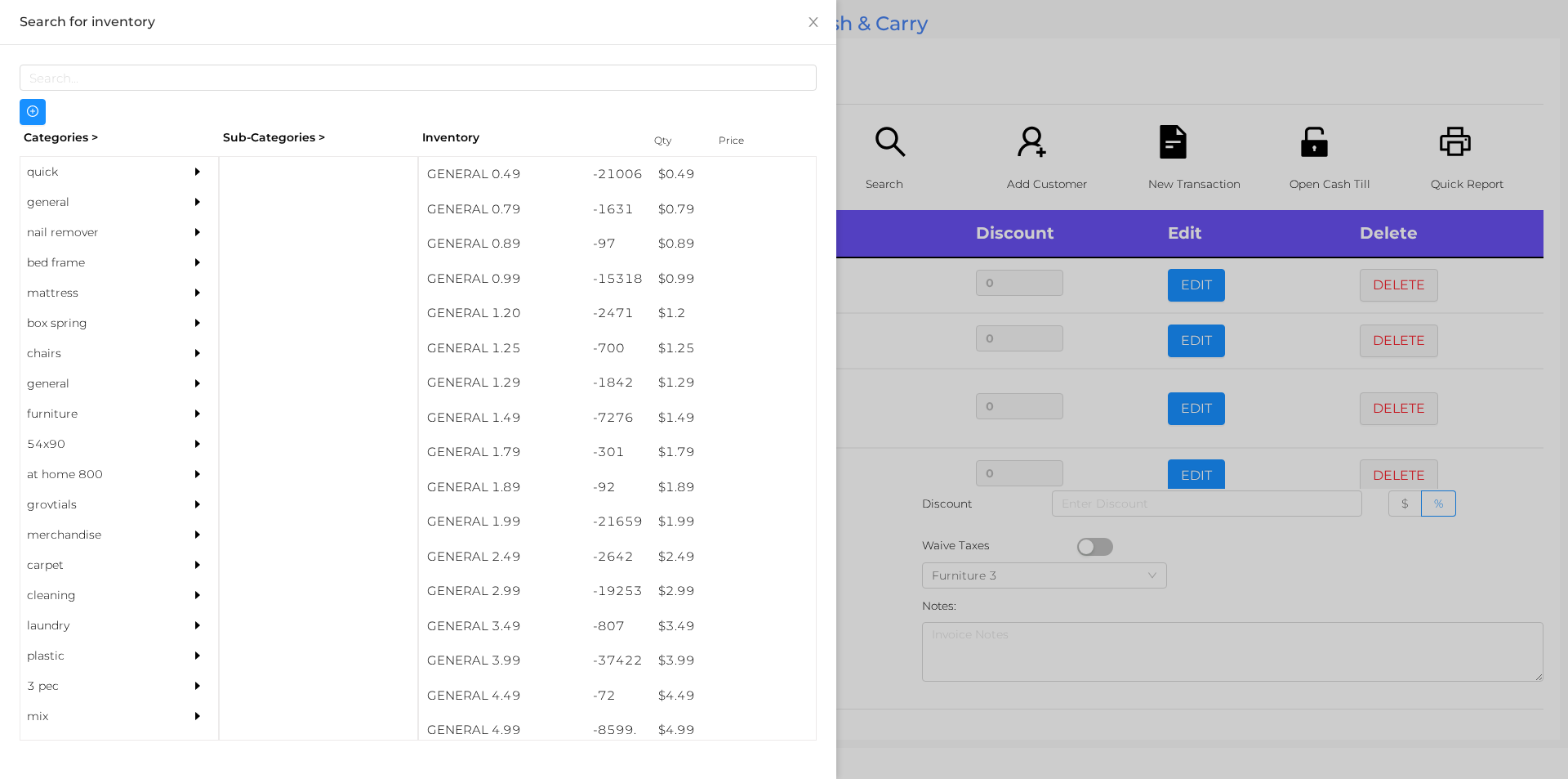
click at [872, 469] on div at bounding box center [784, 389] width 1568 height 779
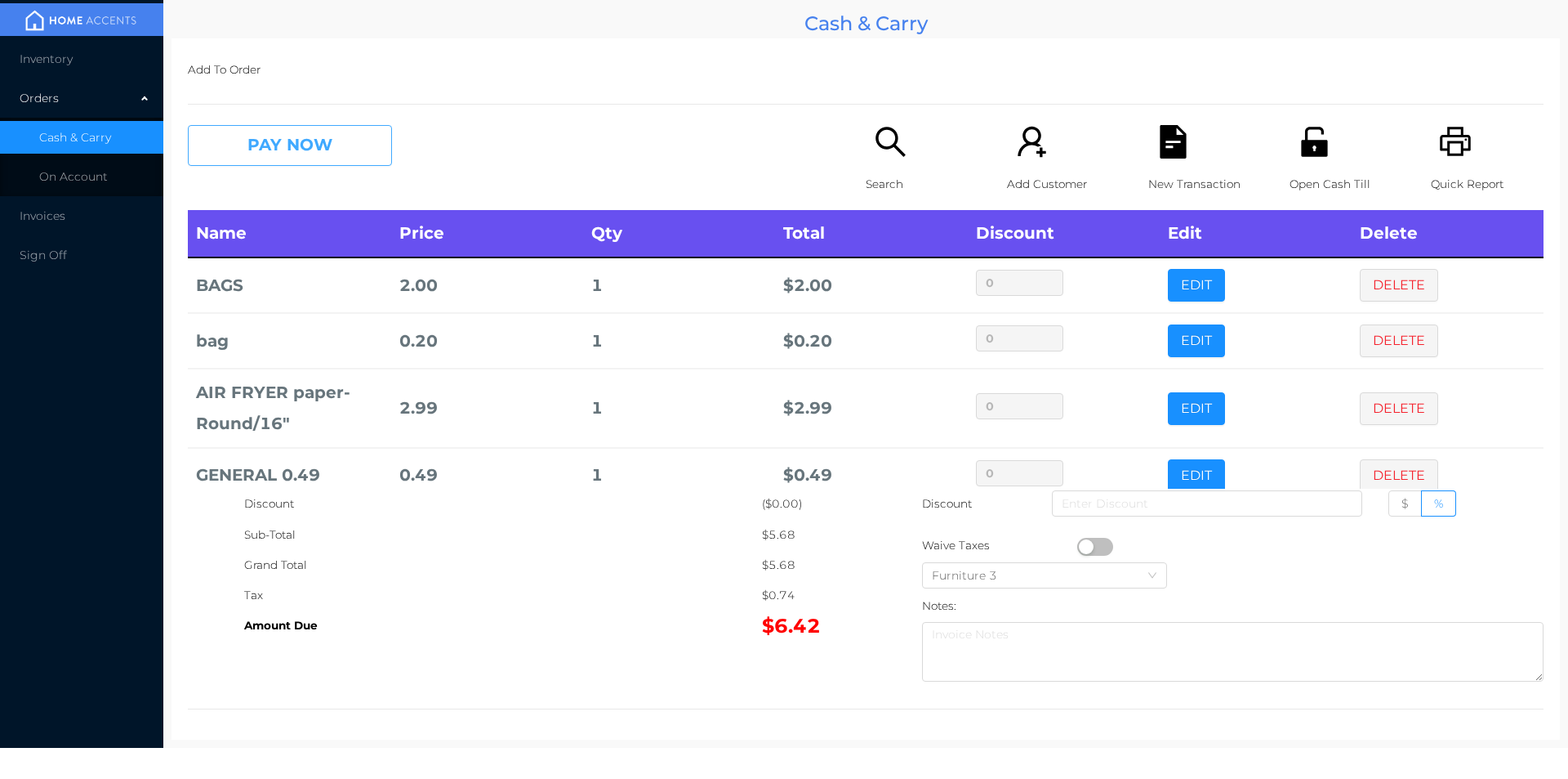
click at [276, 136] on button "PAY NOW" at bounding box center [290, 145] width 204 height 41
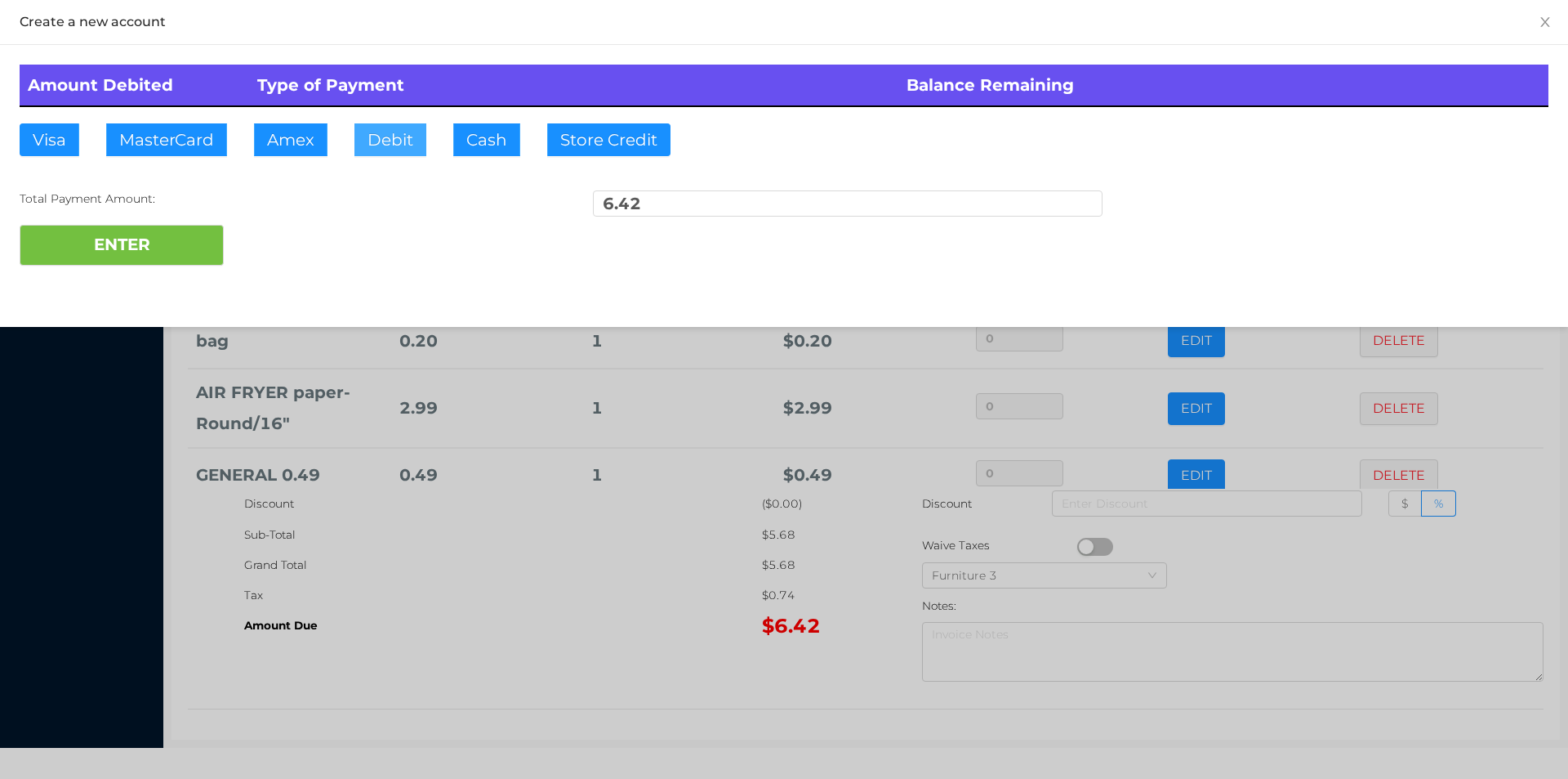
click at [380, 143] on button "Debit" at bounding box center [390, 139] width 72 height 32
type input "50.40"
click at [201, 233] on button "ENTER" at bounding box center [121, 245] width 204 height 41
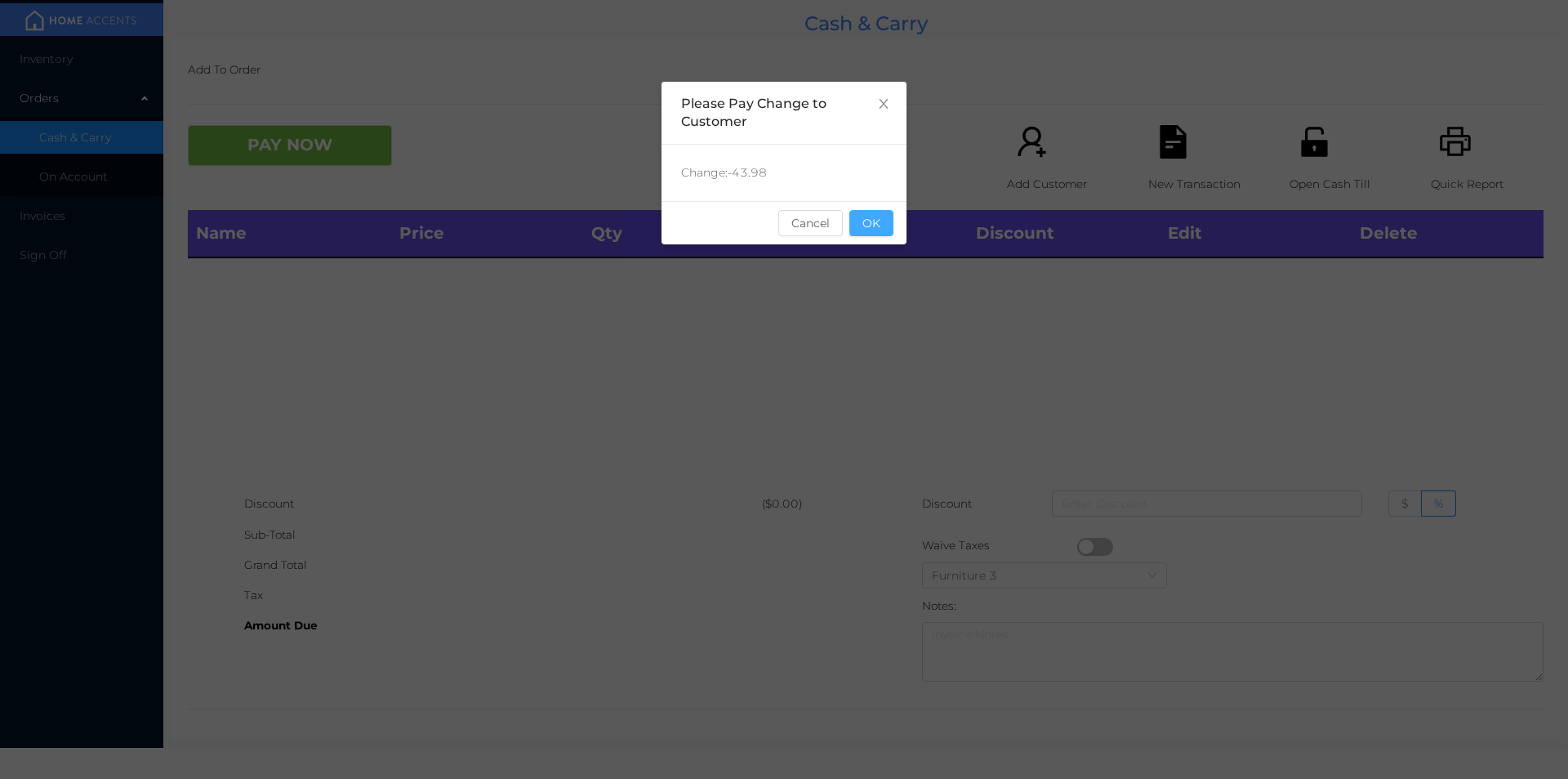
click at [864, 225] on button "OK" at bounding box center [871, 223] width 44 height 26
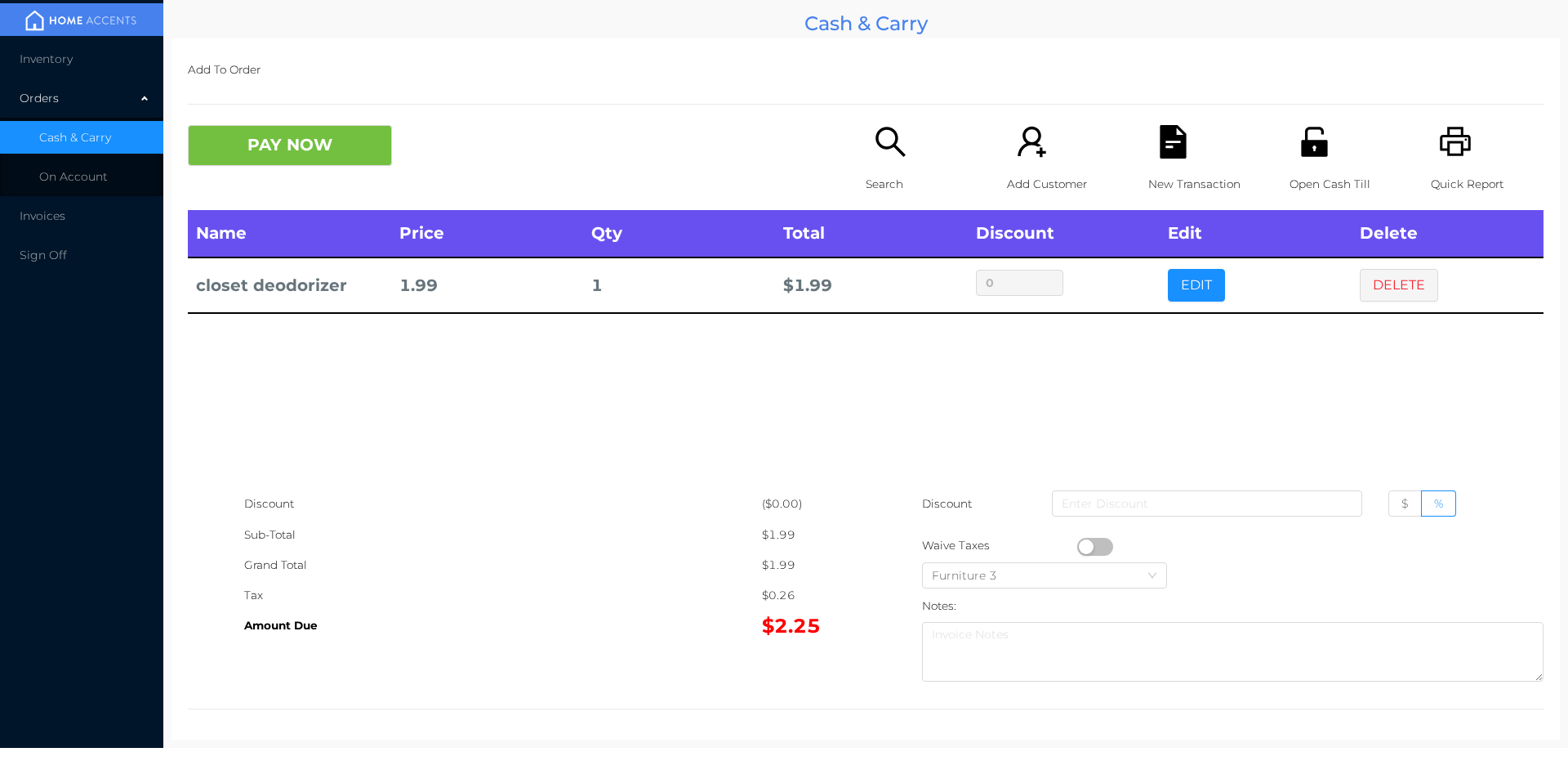
click at [900, 177] on p "Search" at bounding box center [922, 184] width 112 height 31
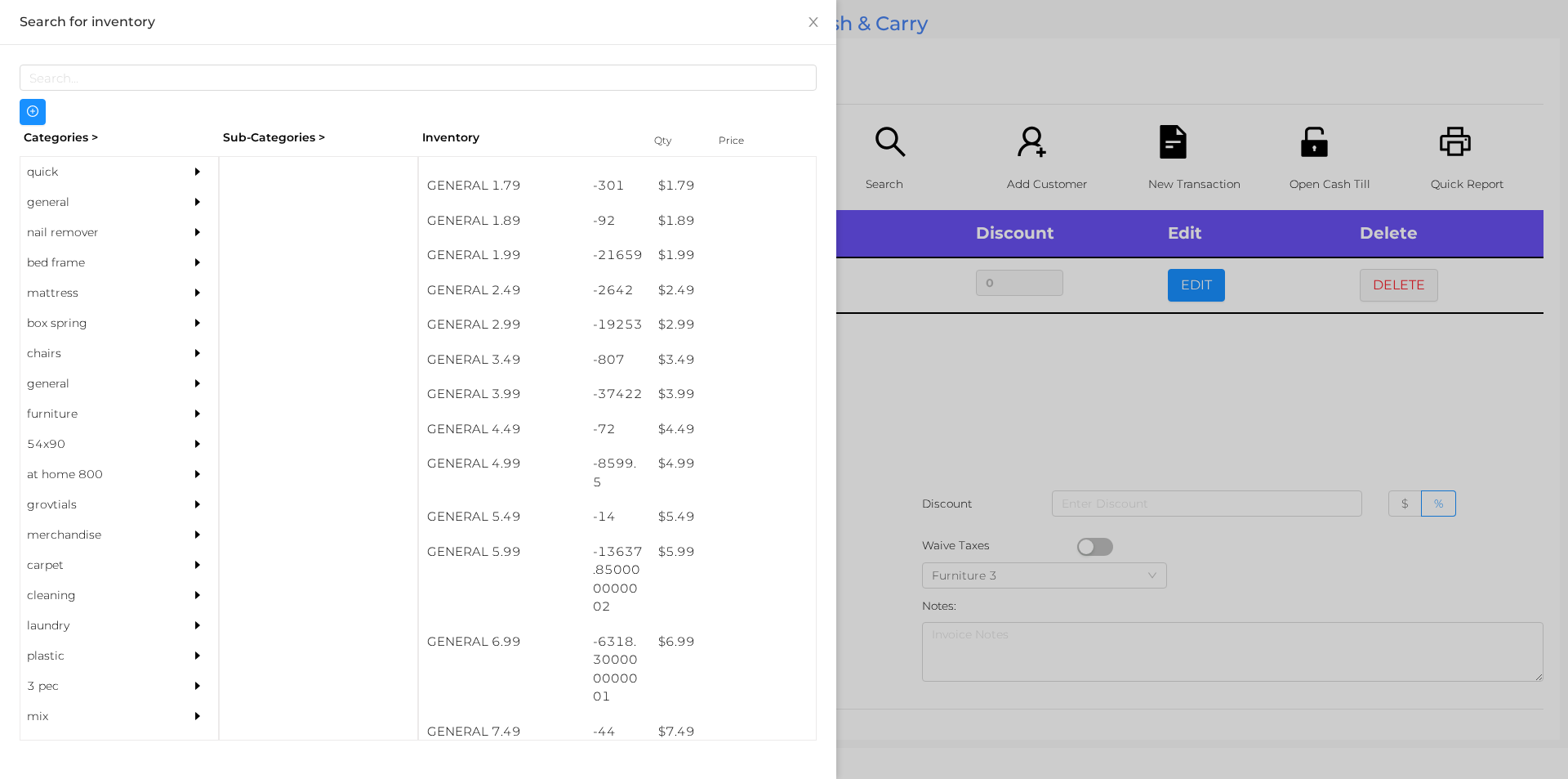
scroll to position [267, 0]
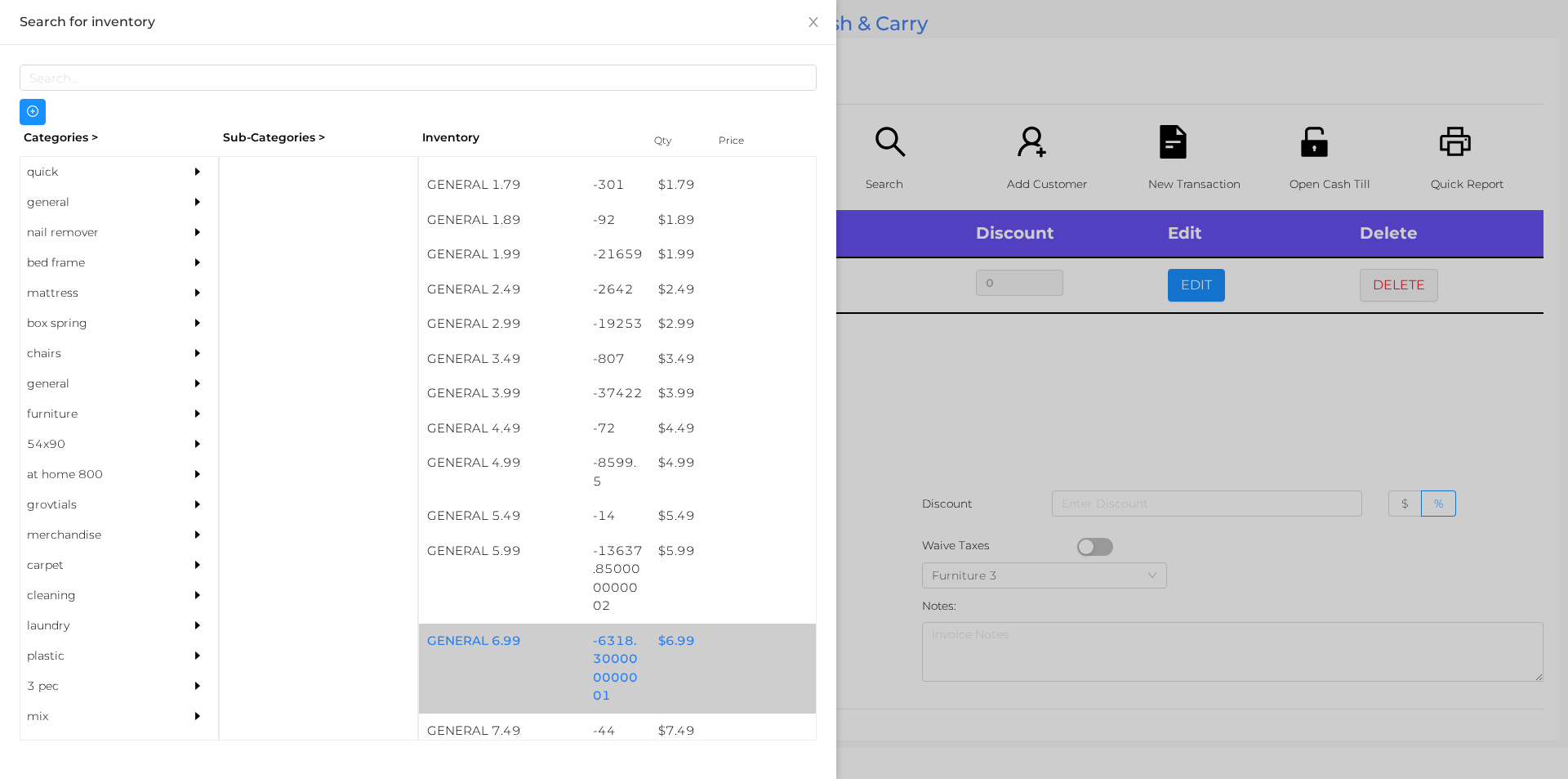
click at [667, 660] on div "GENERAL 6.99 -6318.300000000001 $ 6.99" at bounding box center [617, 668] width 397 height 90
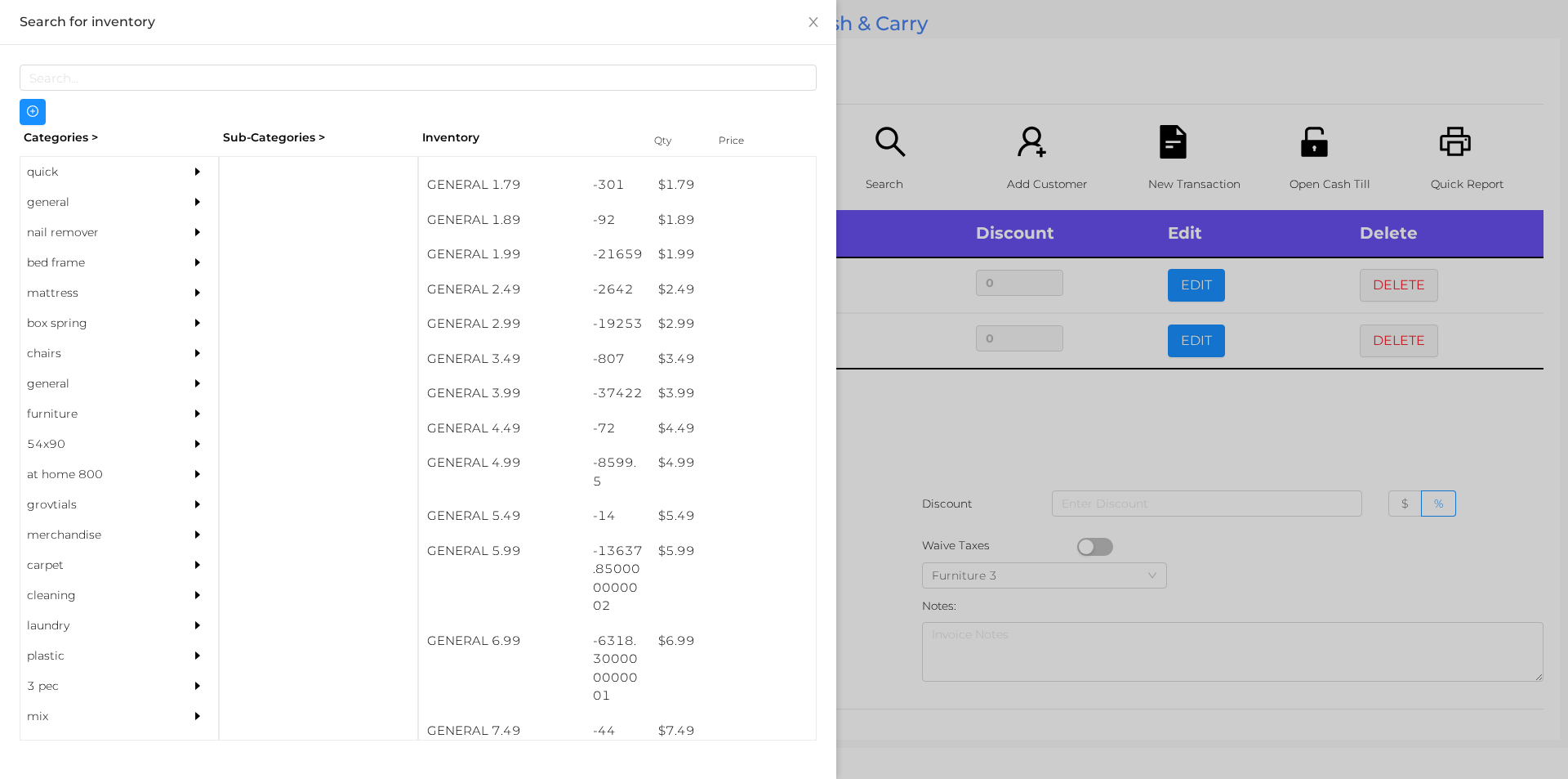
click at [879, 644] on div at bounding box center [784, 389] width 1568 height 779
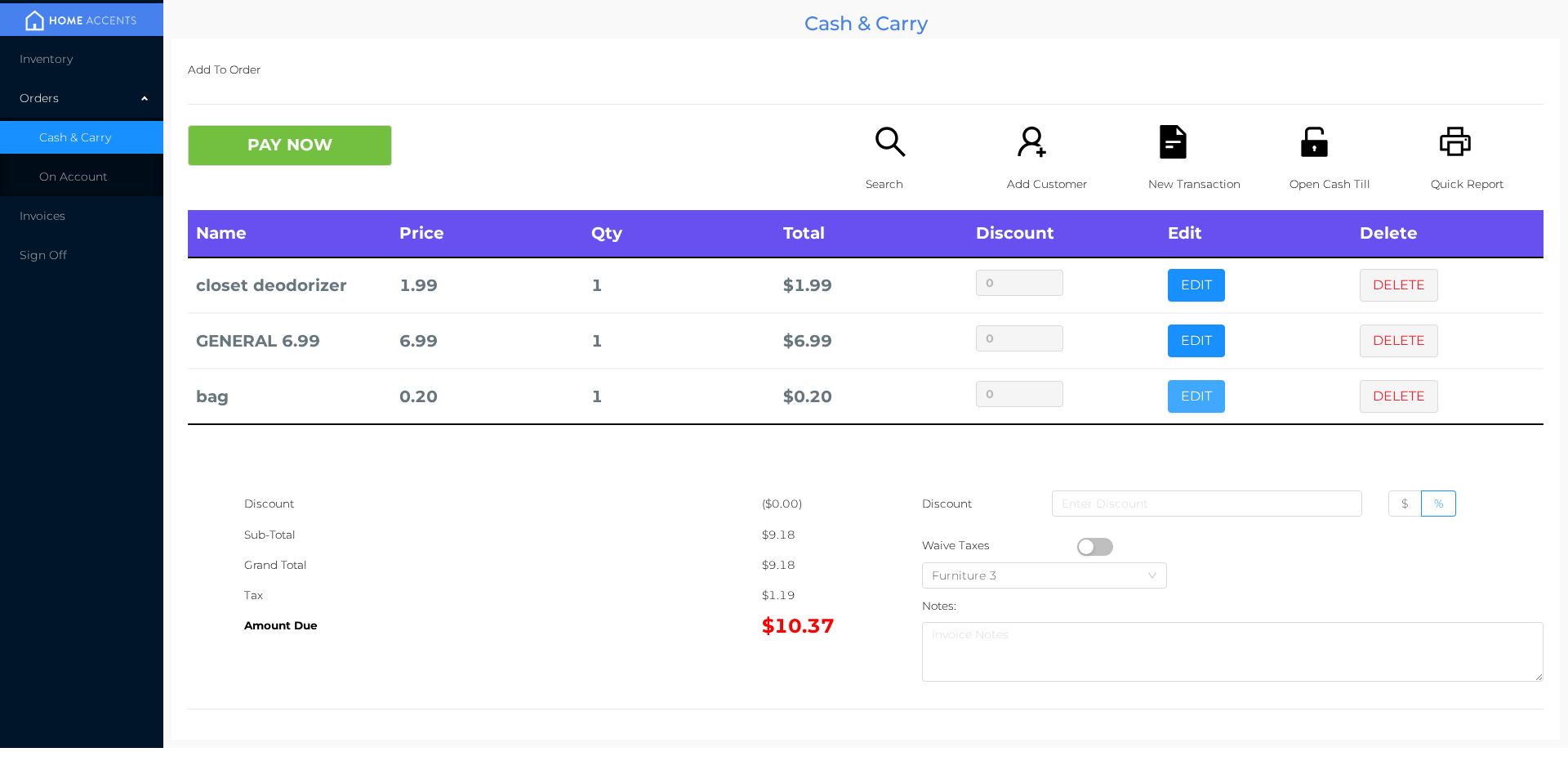
click at [1210, 397] on button "EDIT" at bounding box center [1196, 396] width 58 height 32
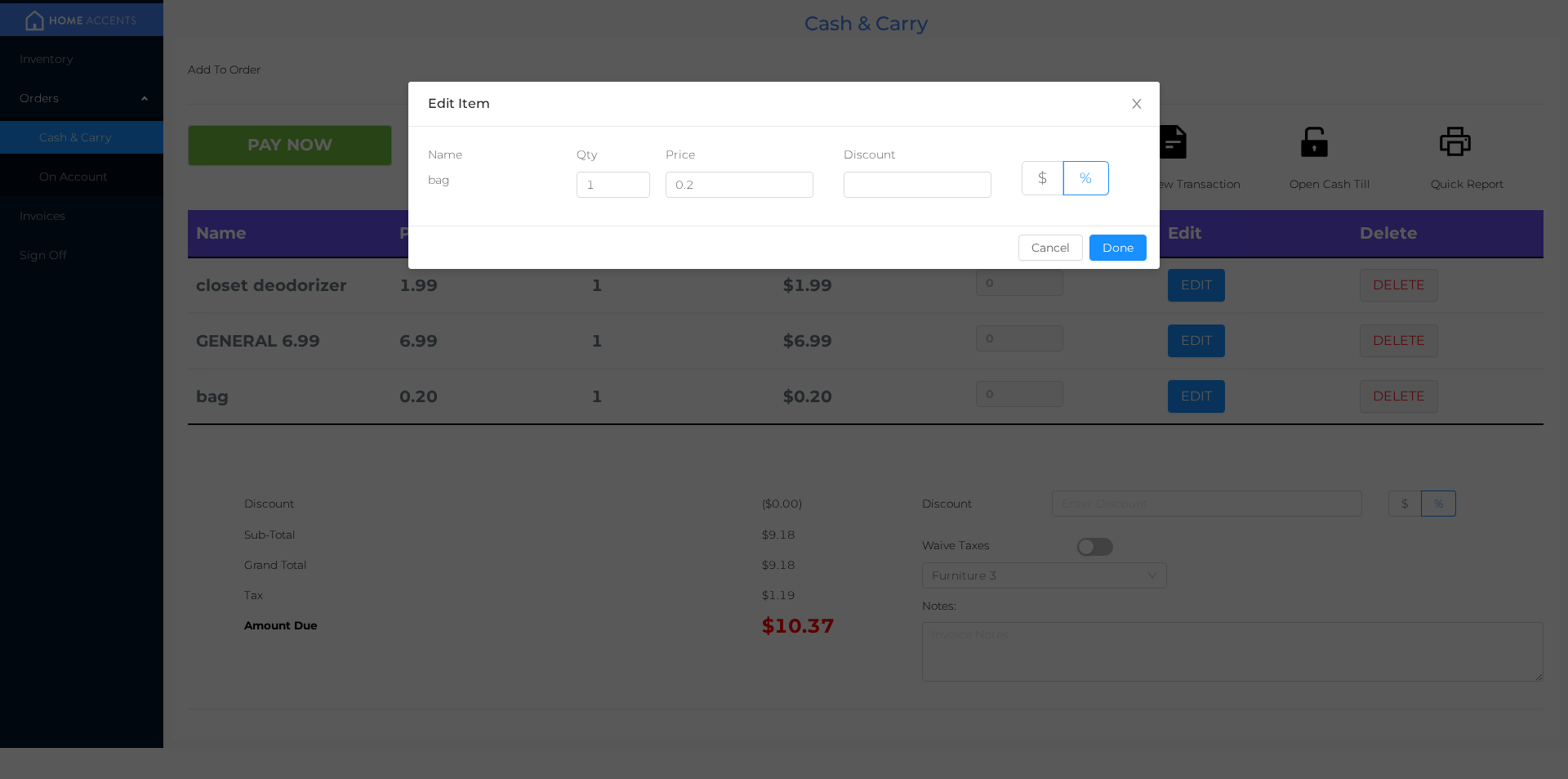
click at [614, 212] on div "Name Qty Price Discount bag 1 0.2 $ %" at bounding box center [784, 175] width 752 height 99
click at [605, 188] on input "1" at bounding box center [613, 185] width 72 height 24
type input "10"
click at [1115, 242] on button "Done" at bounding box center [1118, 248] width 58 height 26
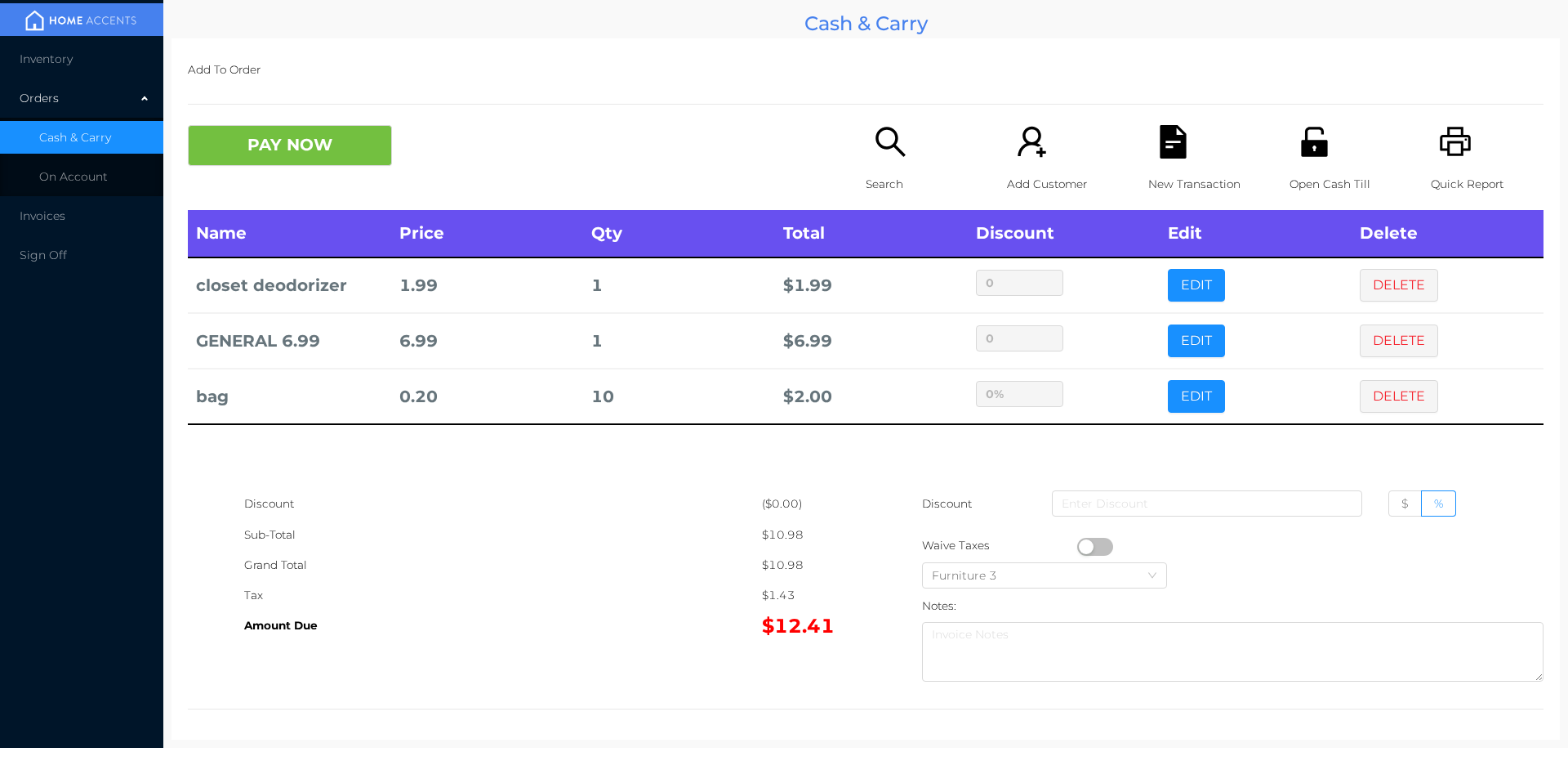
click at [657, 514] on div "Discount" at bounding box center [503, 503] width 518 height 31
click at [269, 147] on button "PAY NOW" at bounding box center [290, 145] width 204 height 41
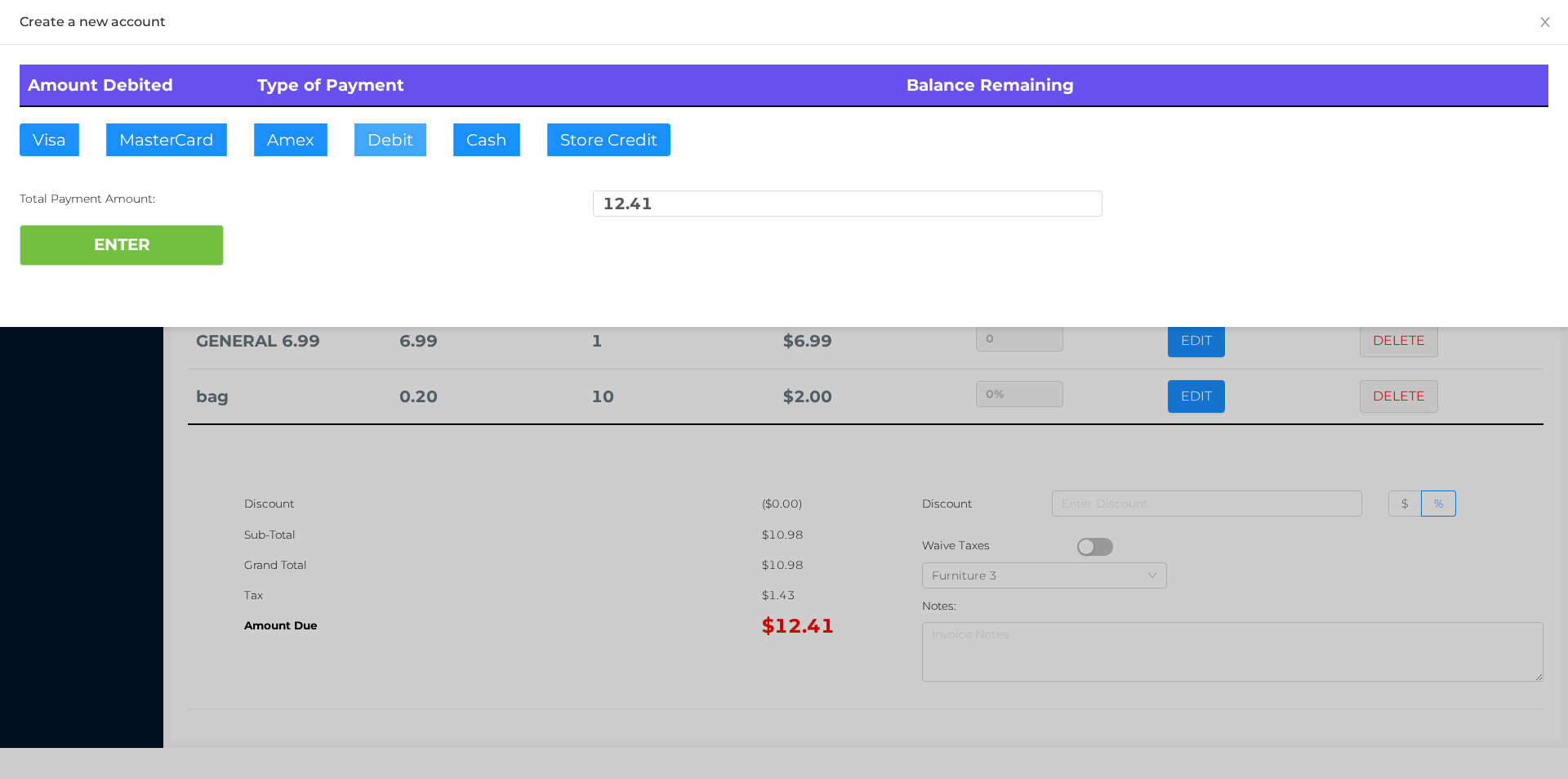
click at [385, 136] on button "Debit" at bounding box center [390, 139] width 72 height 32
click at [163, 228] on button "ENTER" at bounding box center [121, 245] width 204 height 41
type input "0"
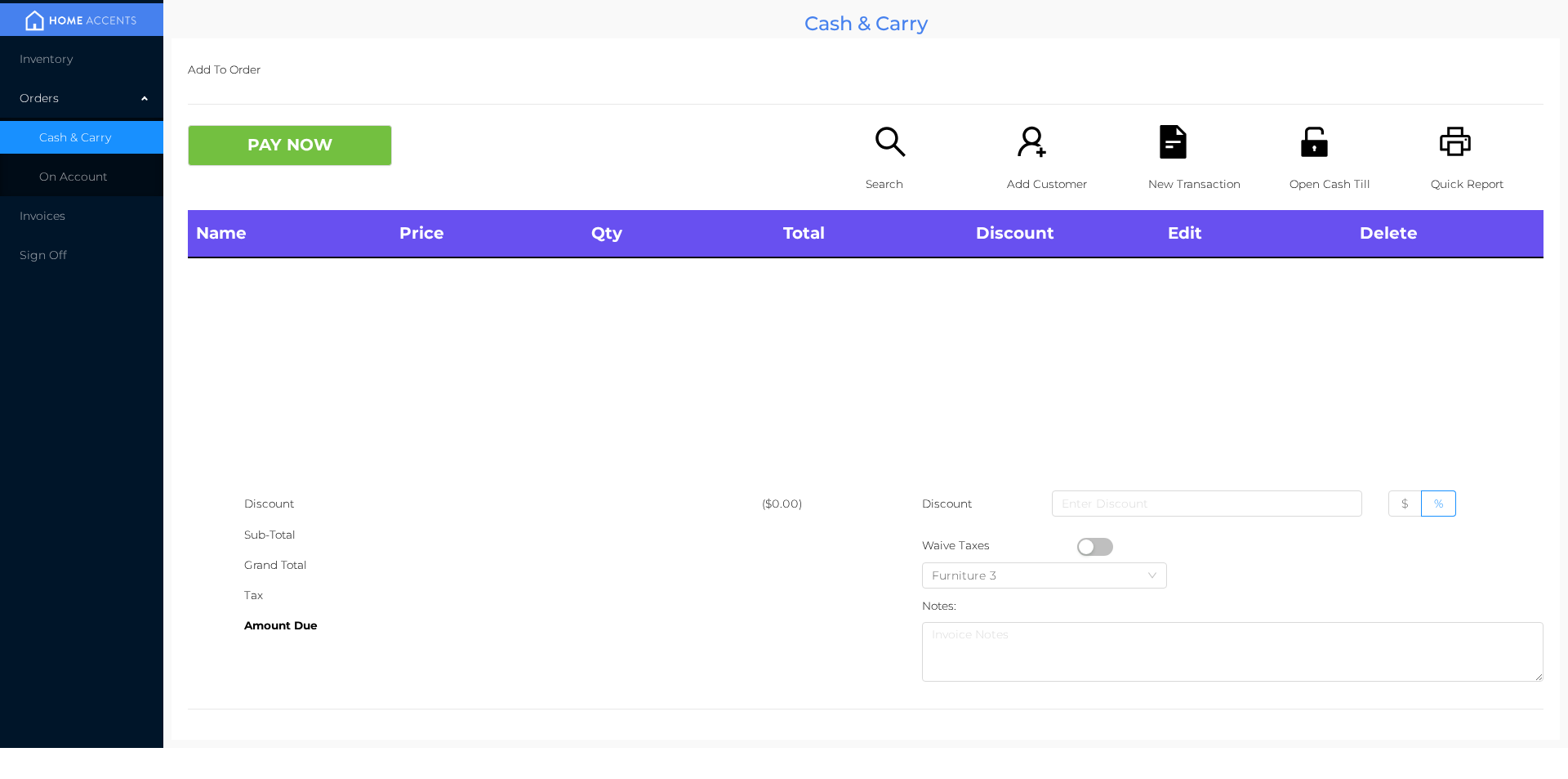
click at [1311, 160] on div "Open Cash Till" at bounding box center [1346, 167] width 112 height 85
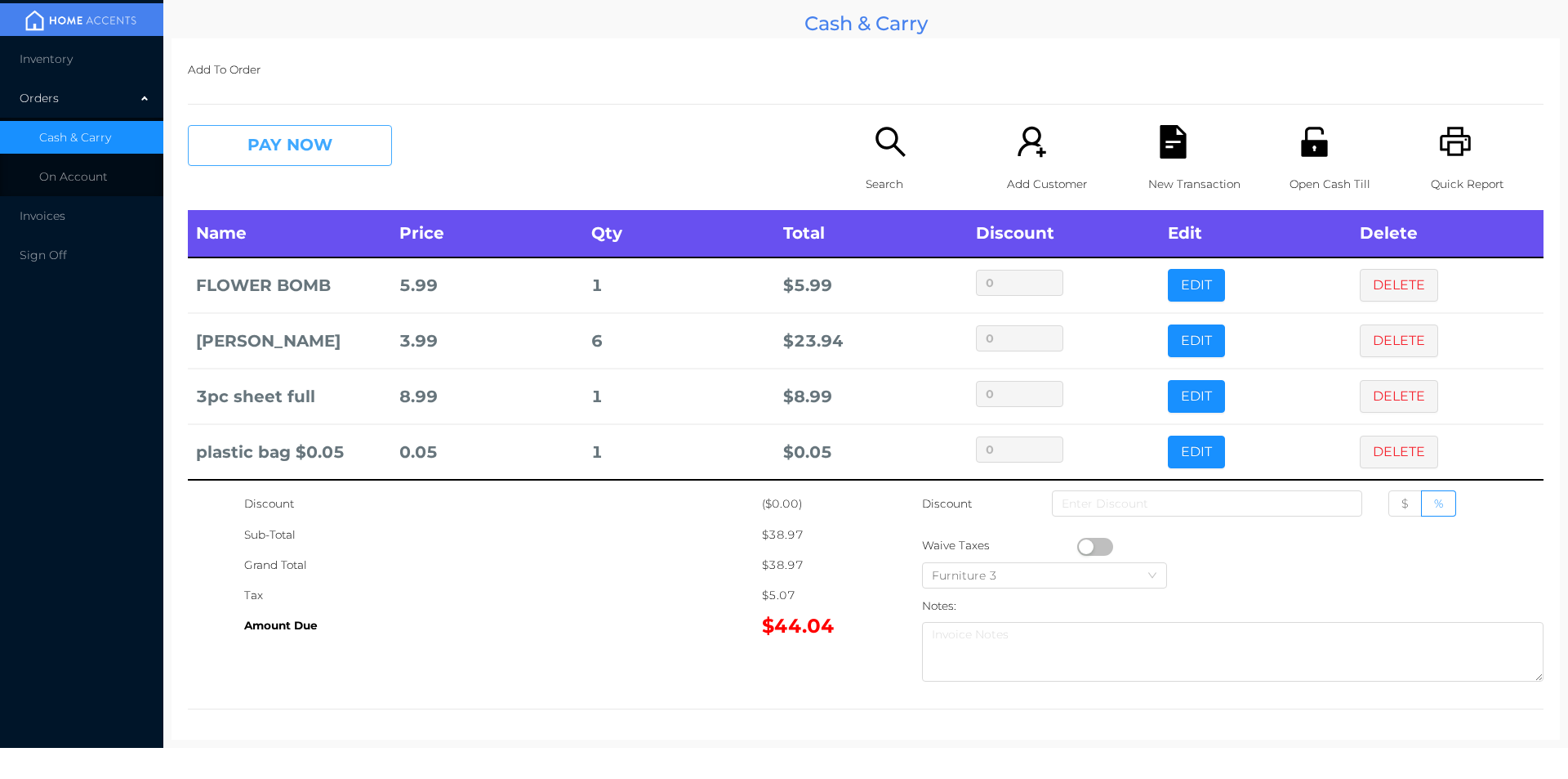
click at [352, 151] on button "PAY NOW" at bounding box center [290, 145] width 204 height 41
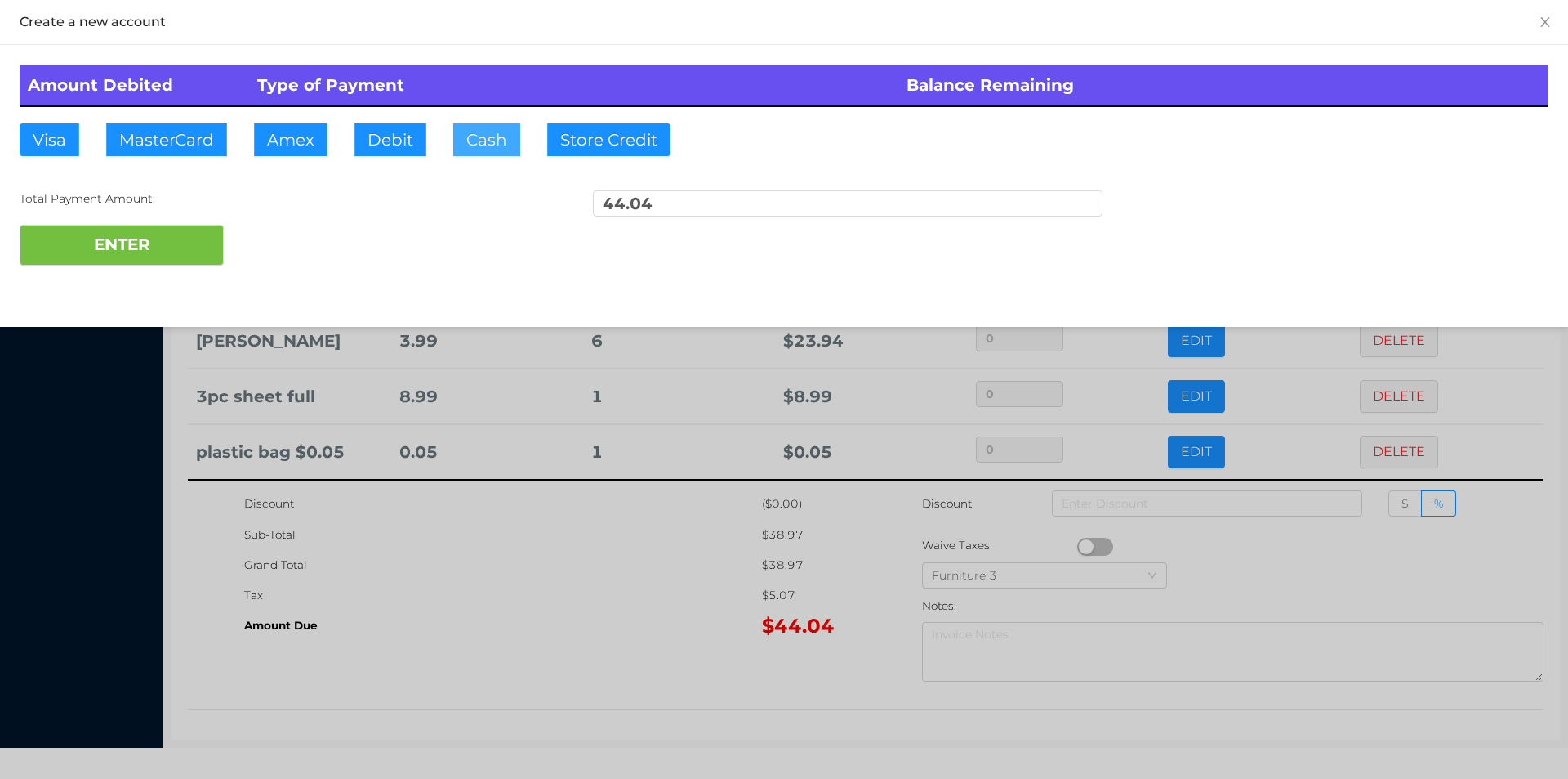
click at [499, 140] on button "Cash" at bounding box center [487, 139] width 67 height 32
click at [166, 253] on button "ENTER" at bounding box center [121, 245] width 204 height 41
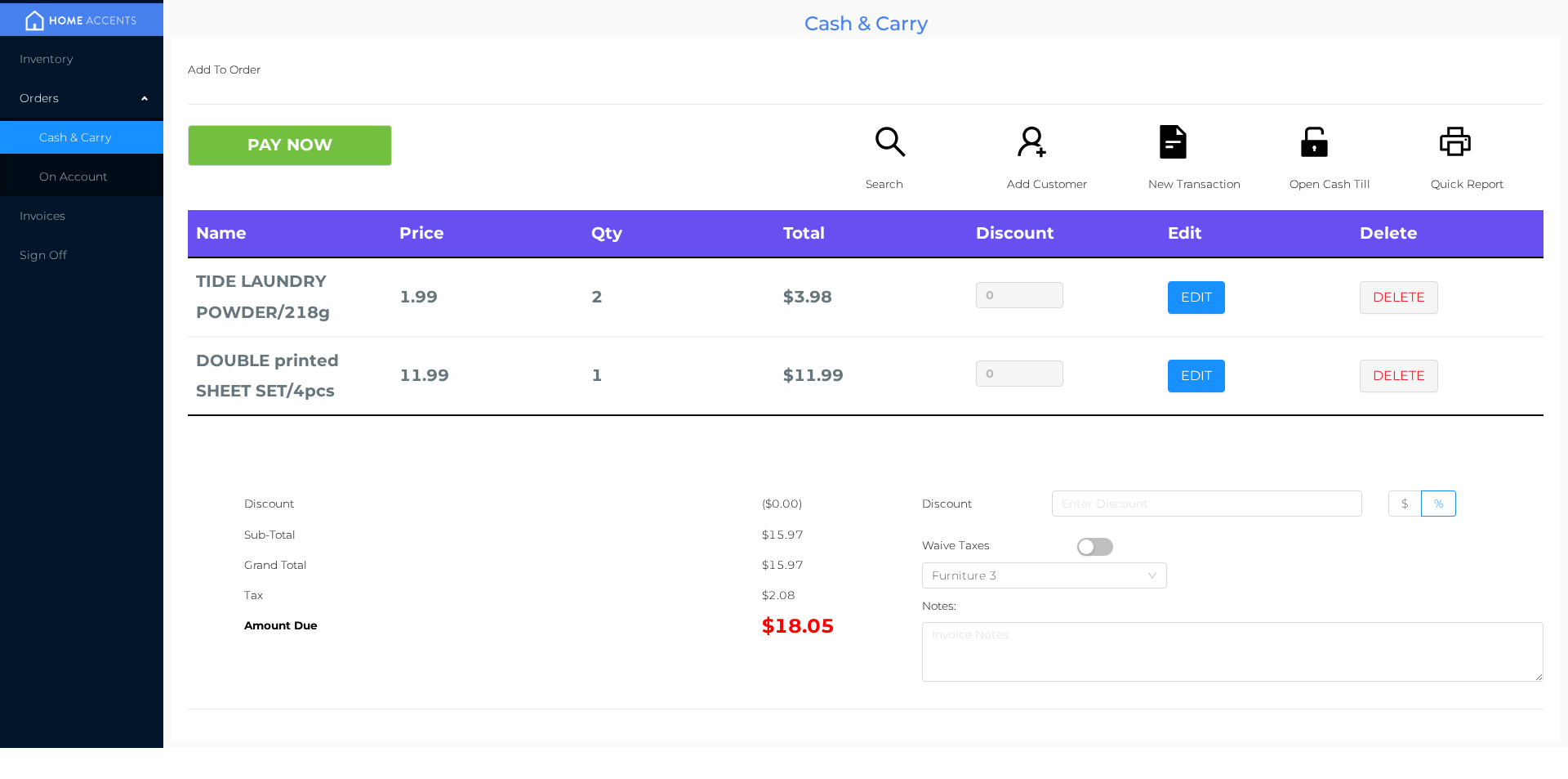
click at [886, 131] on icon "icon: search" at bounding box center [890, 141] width 30 height 30
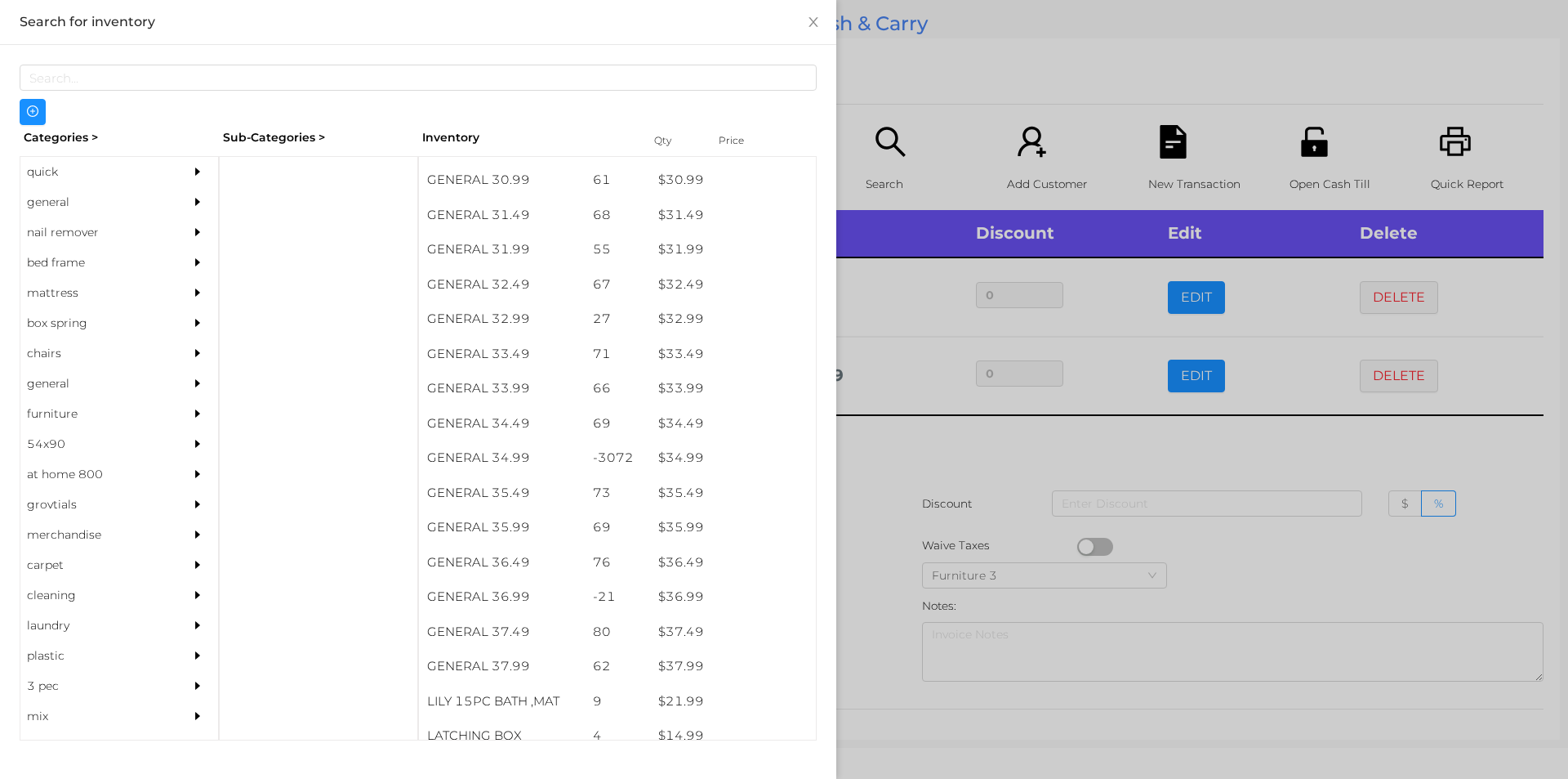
scroll to position [2532, 0]
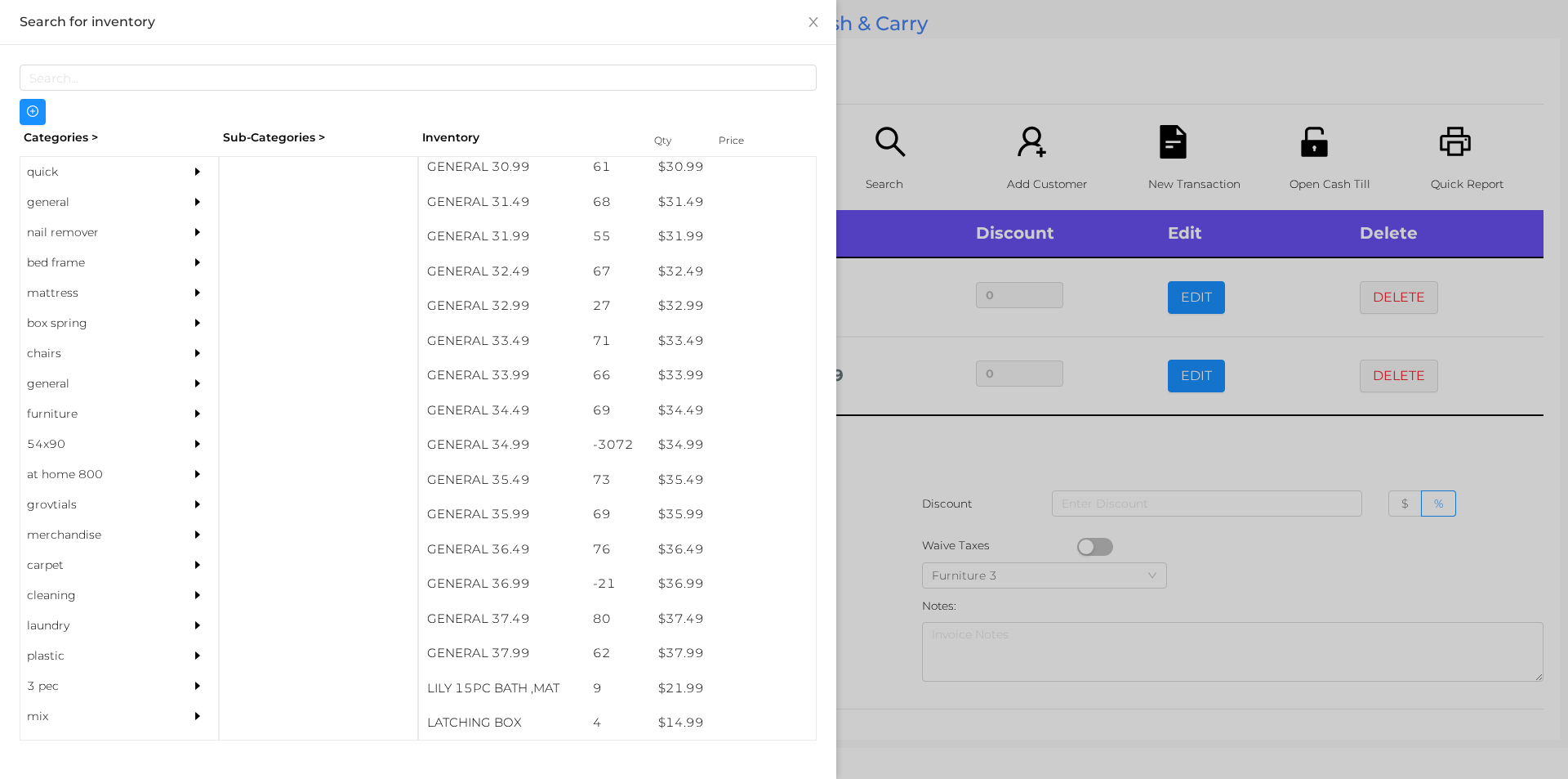
click at [84, 188] on div "general" at bounding box center [94, 202] width 148 height 31
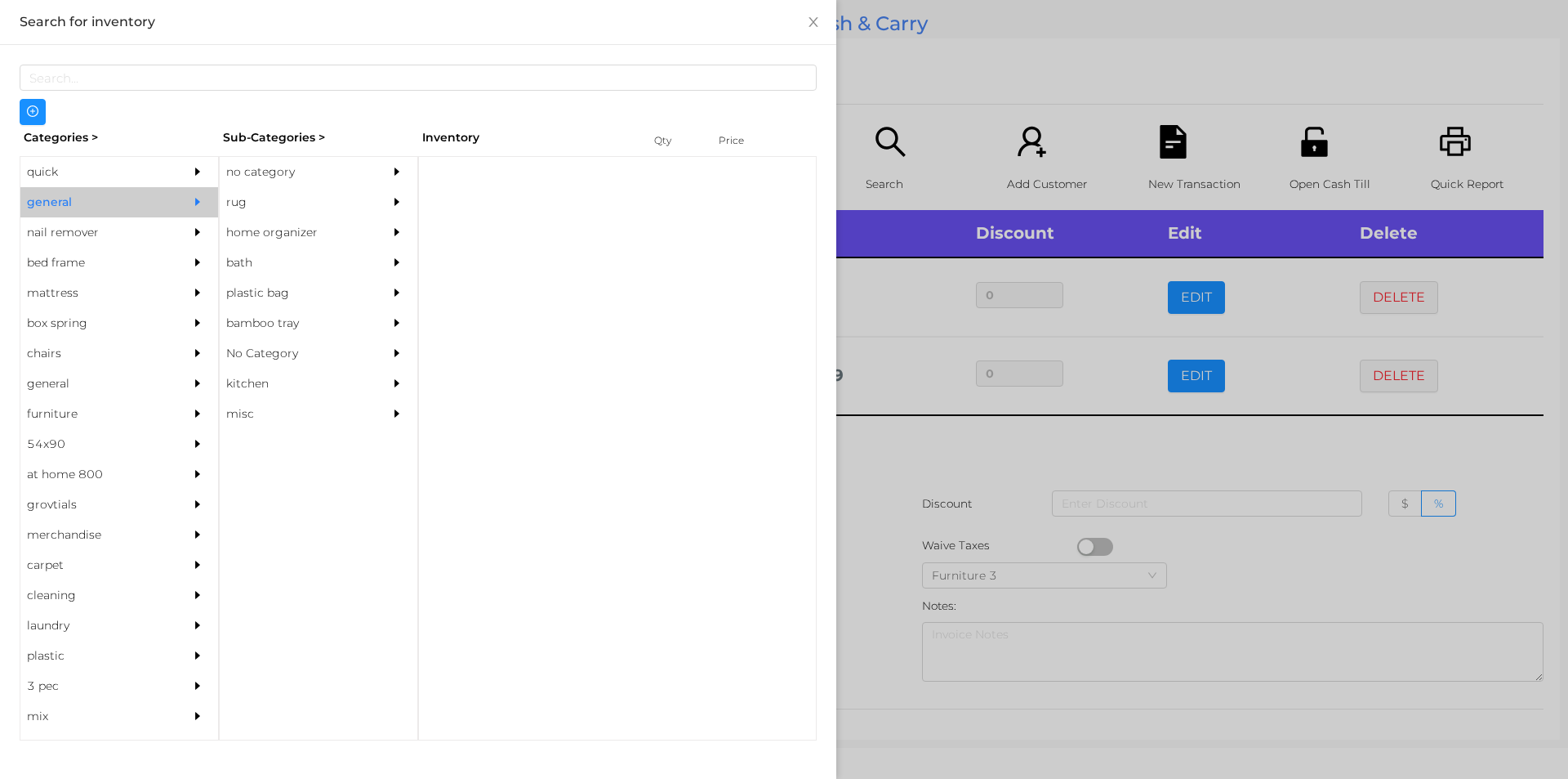
click at [78, 172] on div "quick" at bounding box center [94, 172] width 148 height 31
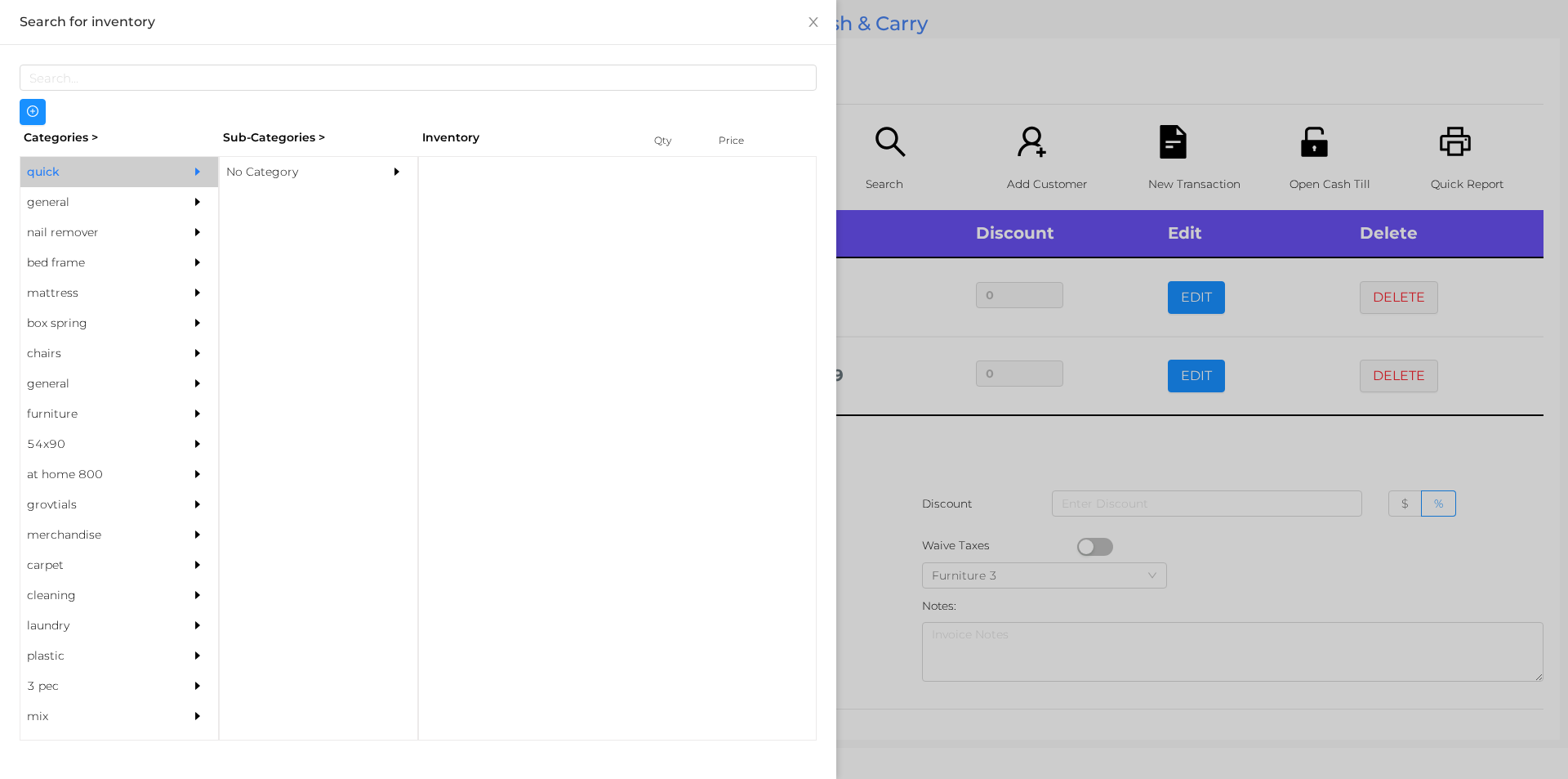
click at [344, 182] on div "No Category" at bounding box center [294, 172] width 148 height 31
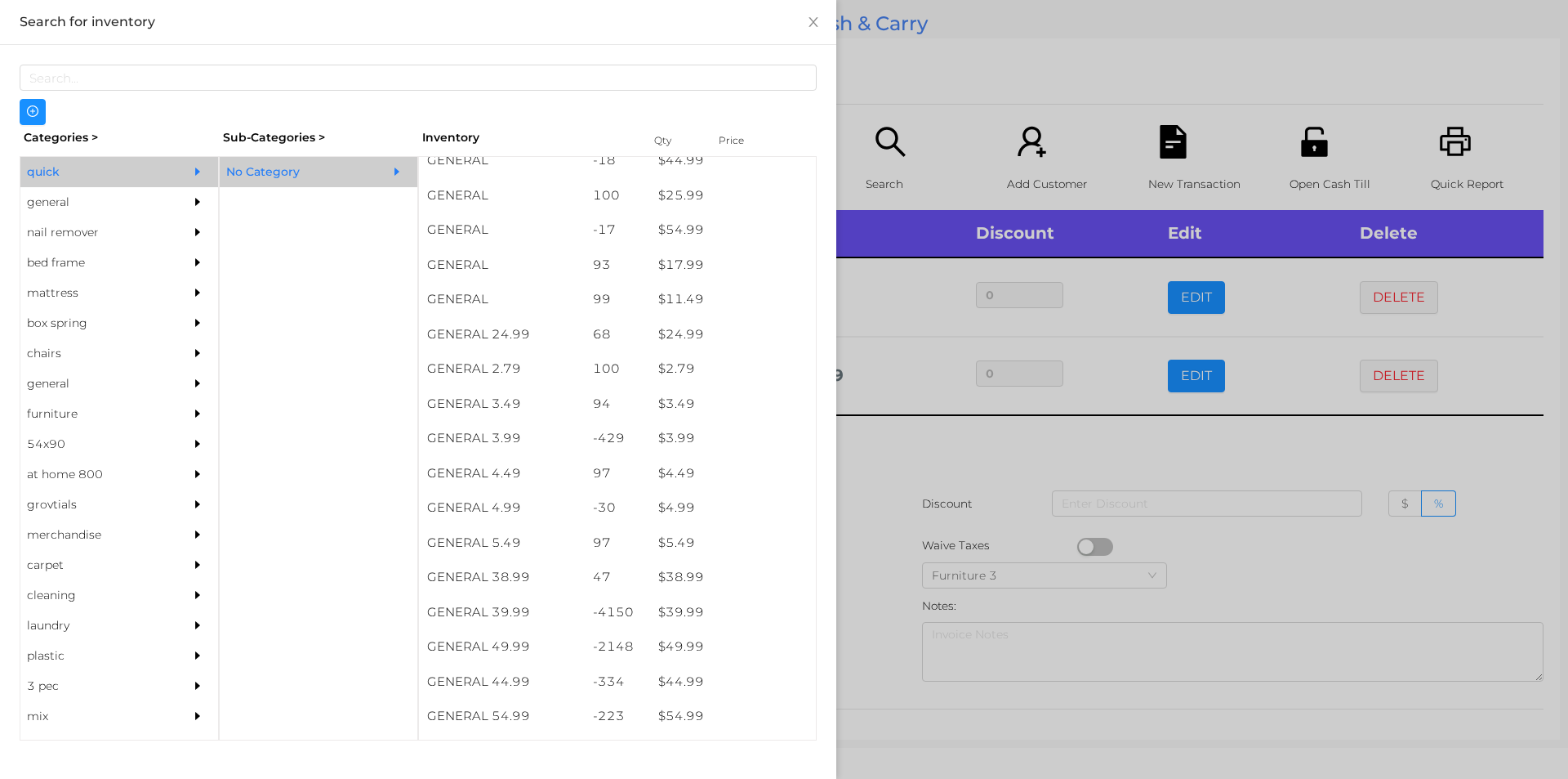
scroll to position [513, 0]
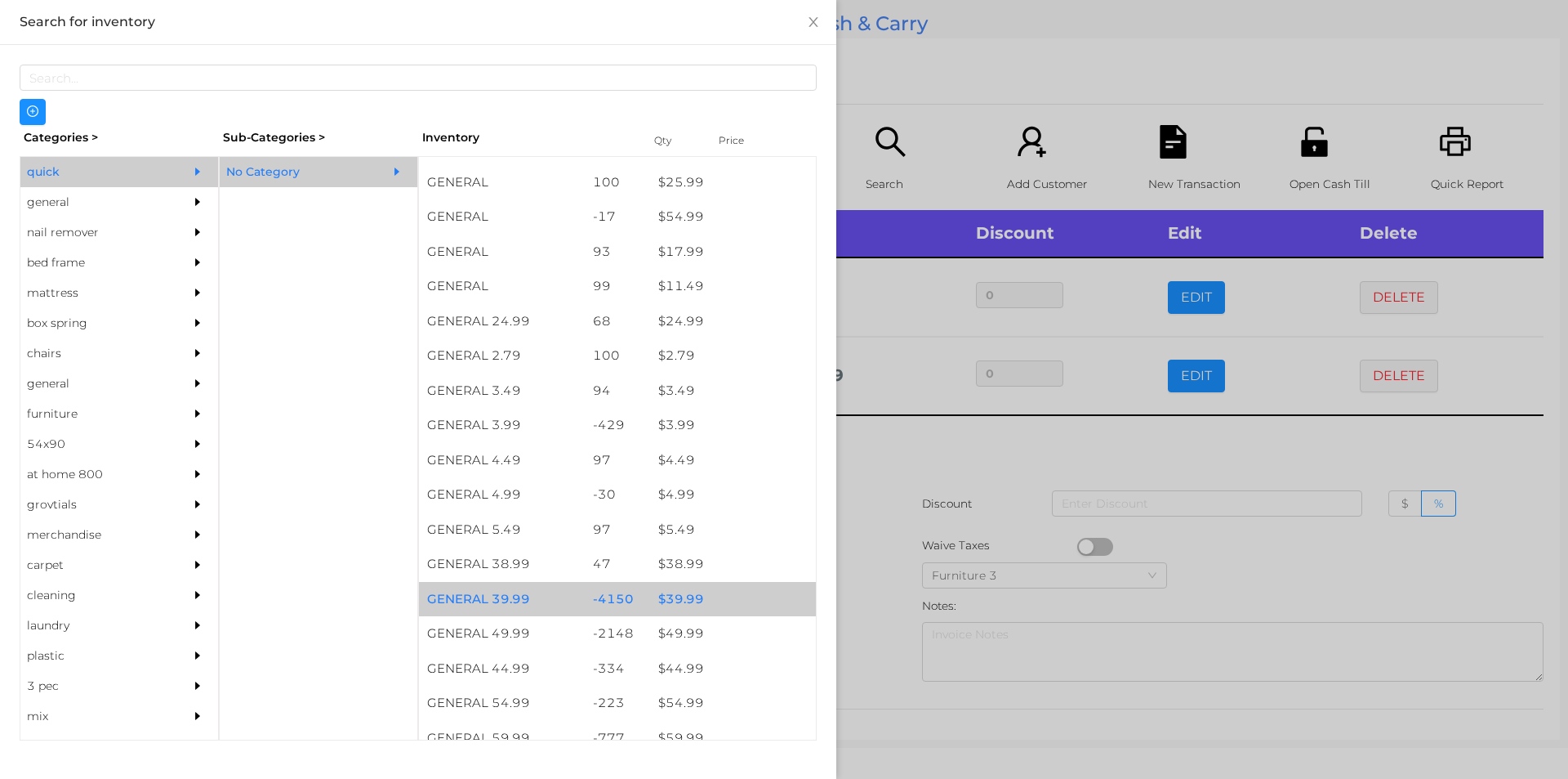
click at [729, 599] on div "$ 39.99" at bounding box center [733, 599] width 166 height 35
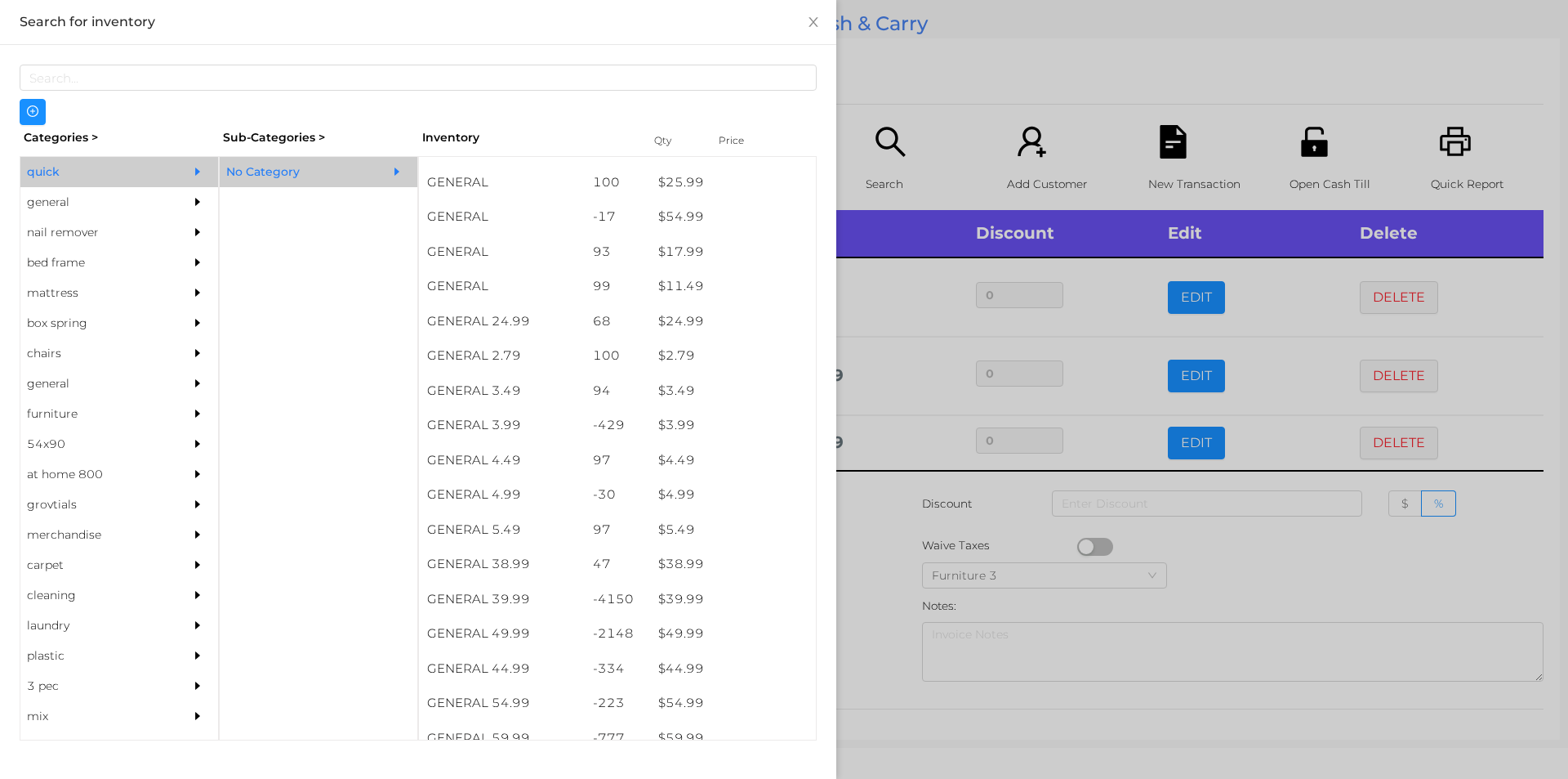
click at [860, 547] on div at bounding box center [784, 389] width 1568 height 779
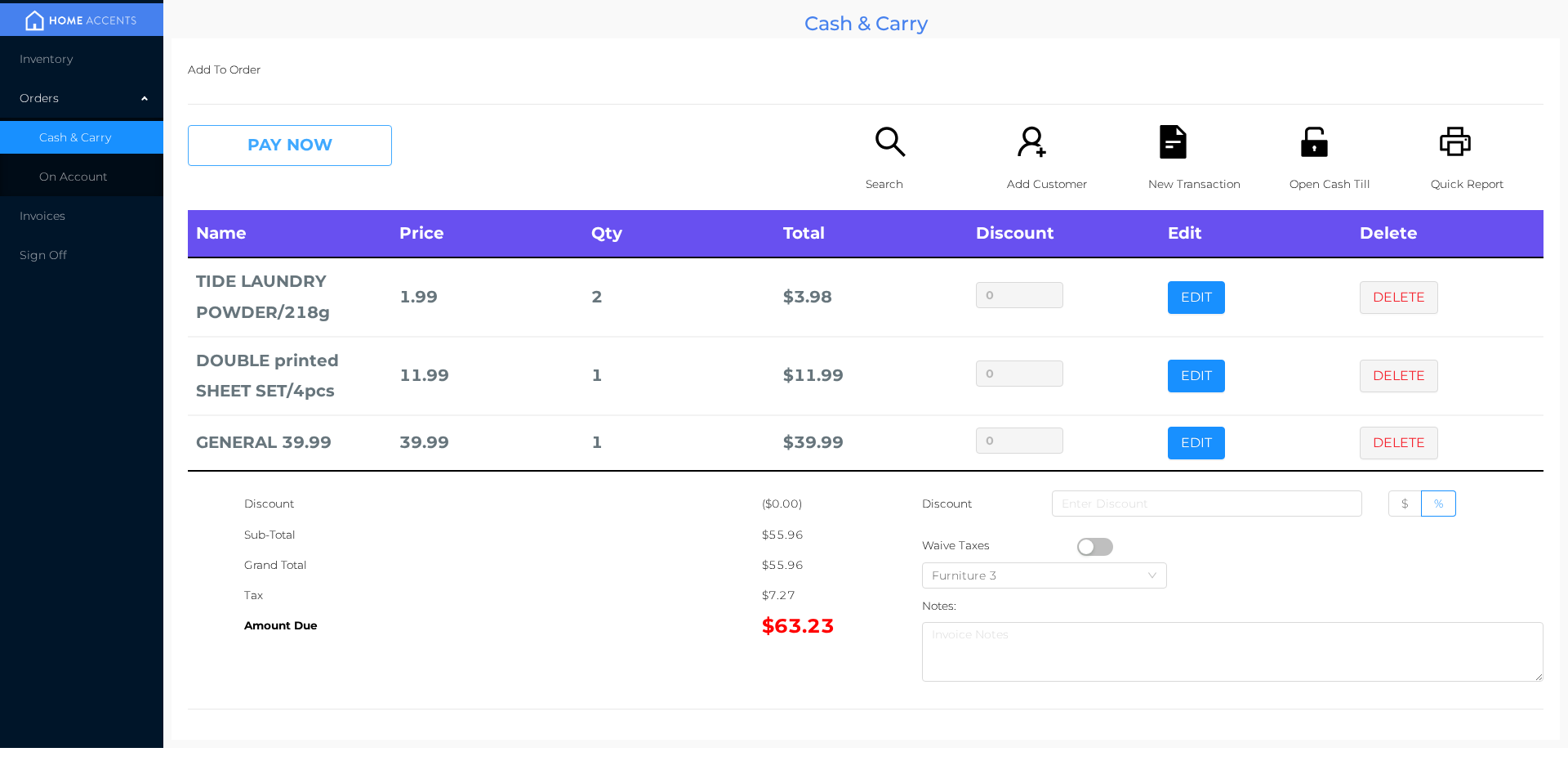
click at [332, 154] on button "PAY NOW" at bounding box center [290, 145] width 204 height 41
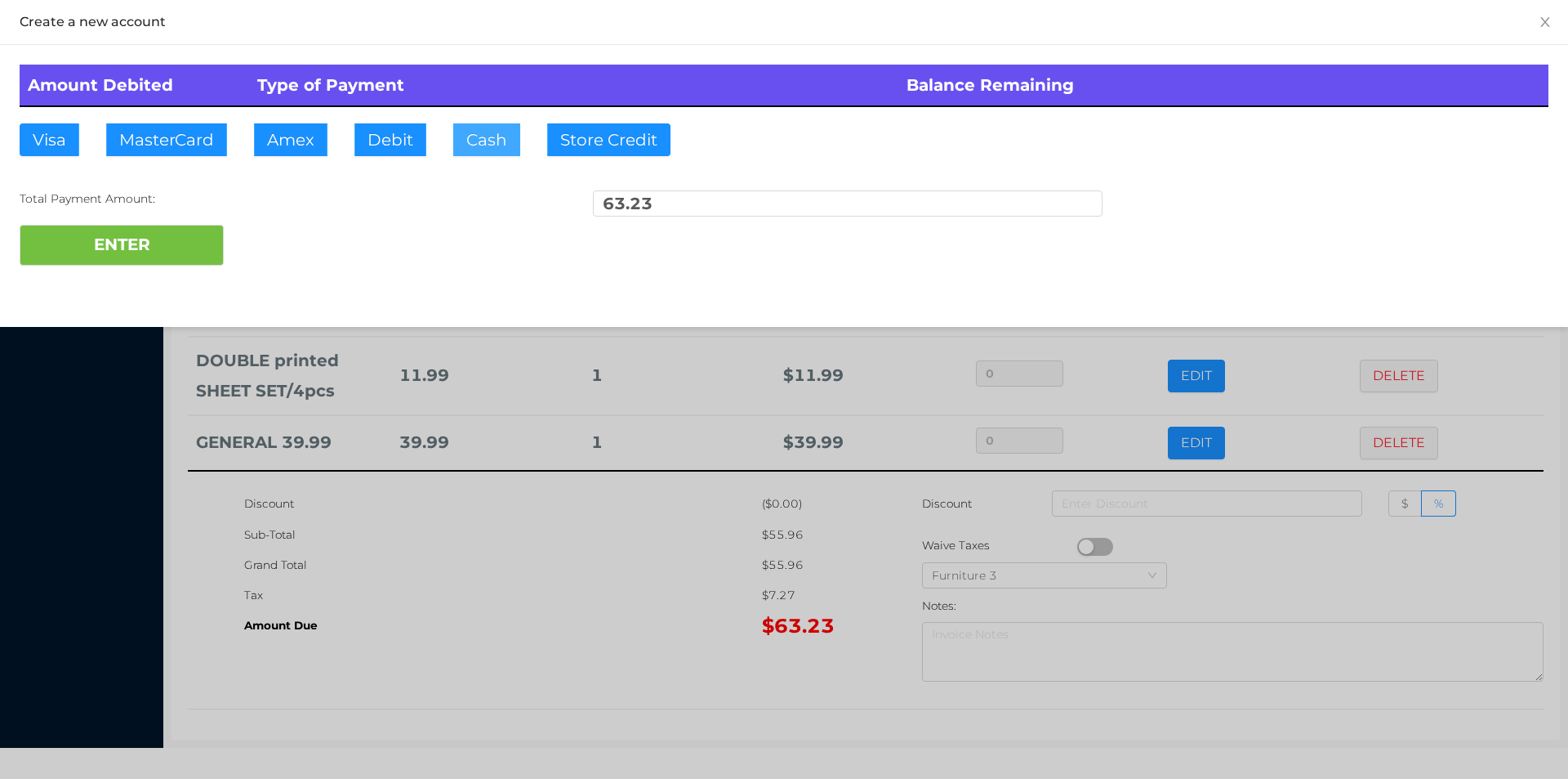
click at [504, 143] on button "Cash" at bounding box center [487, 139] width 67 height 32
click at [201, 236] on button "ENTER" at bounding box center [121, 245] width 204 height 41
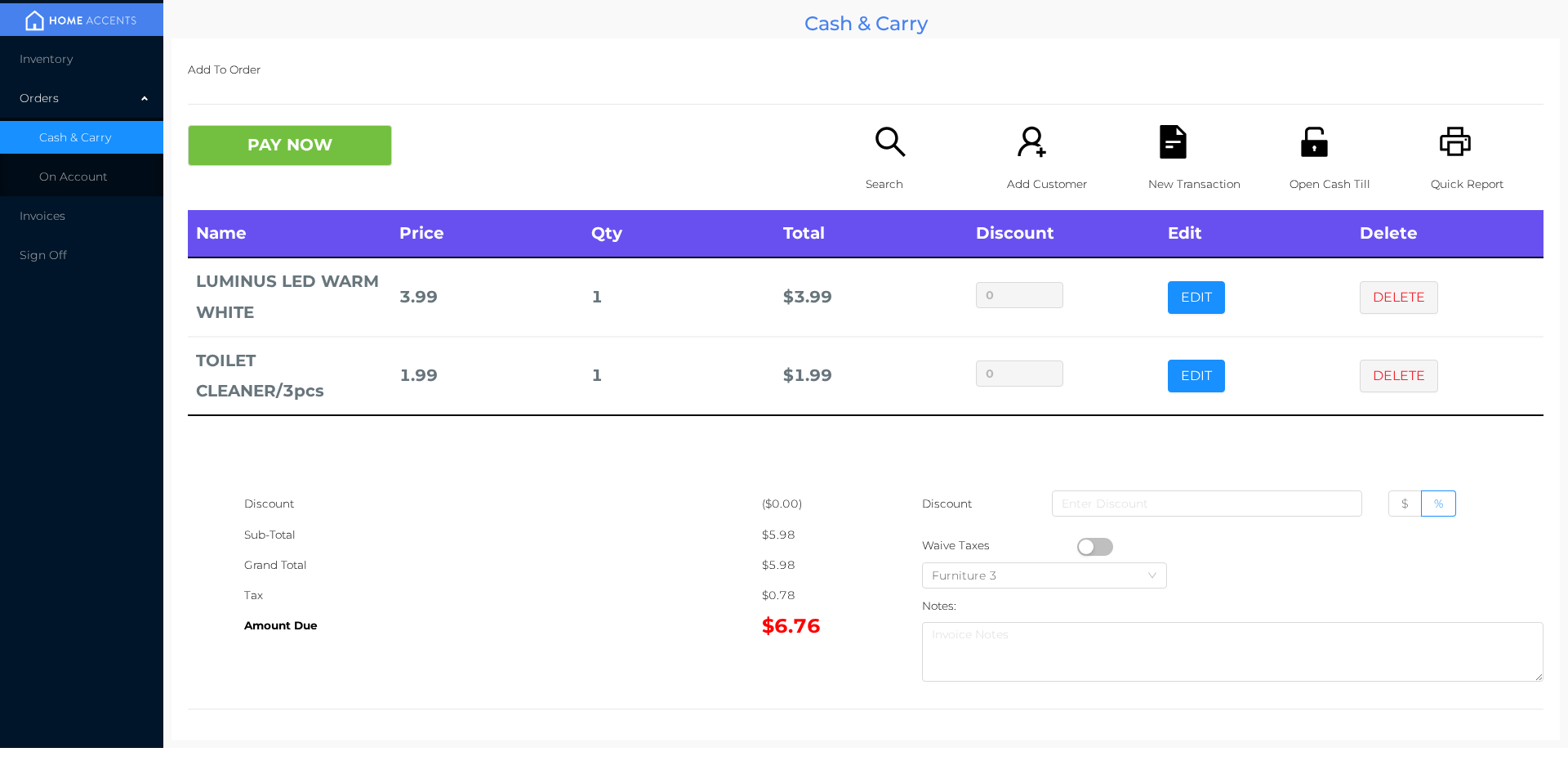
click at [1401, 502] on span "$" at bounding box center [1405, 503] width 7 height 15
click at [1401, 508] on input "$" at bounding box center [1401, 508] width 0 height 0
click at [1243, 497] on input at bounding box center [1207, 503] width 310 height 26
type input "1"
click at [279, 142] on button "PAY NOW" at bounding box center [290, 145] width 204 height 41
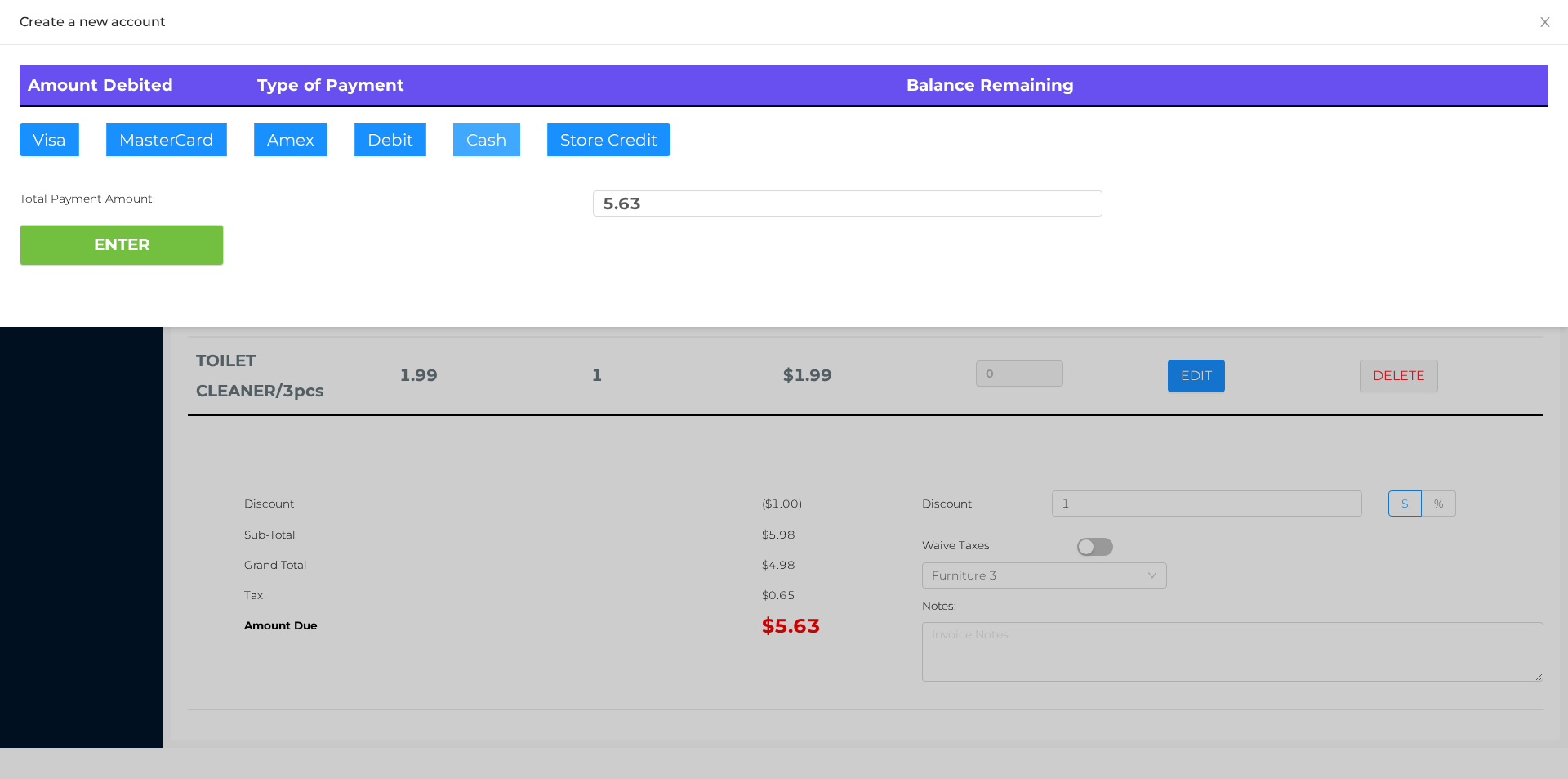
click at [467, 145] on button "Cash" at bounding box center [487, 139] width 67 height 32
type input "10."
click at [171, 238] on button "ENTER" at bounding box center [121, 245] width 204 height 41
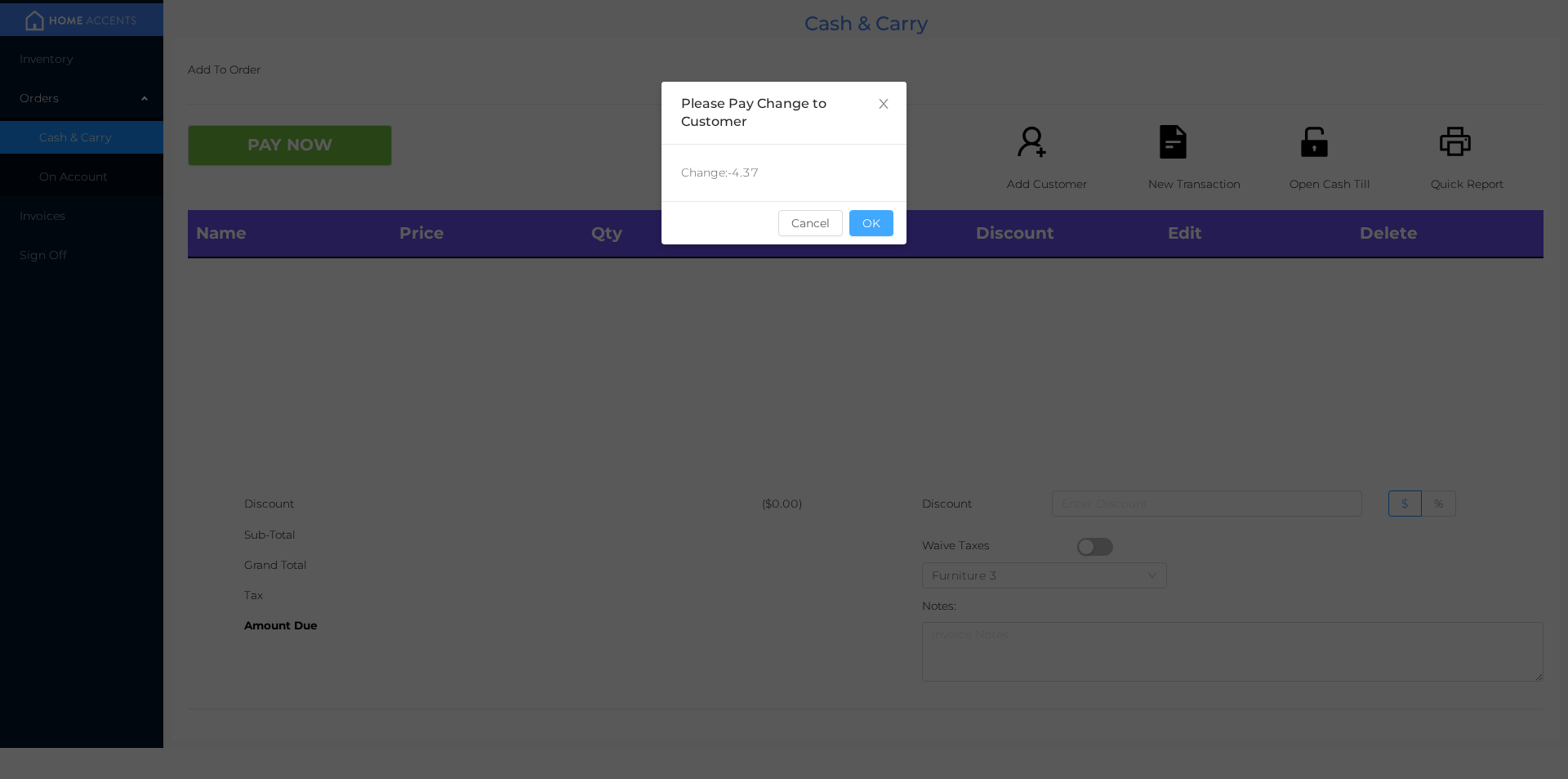
click at [871, 232] on button "OK" at bounding box center [871, 223] width 44 height 26
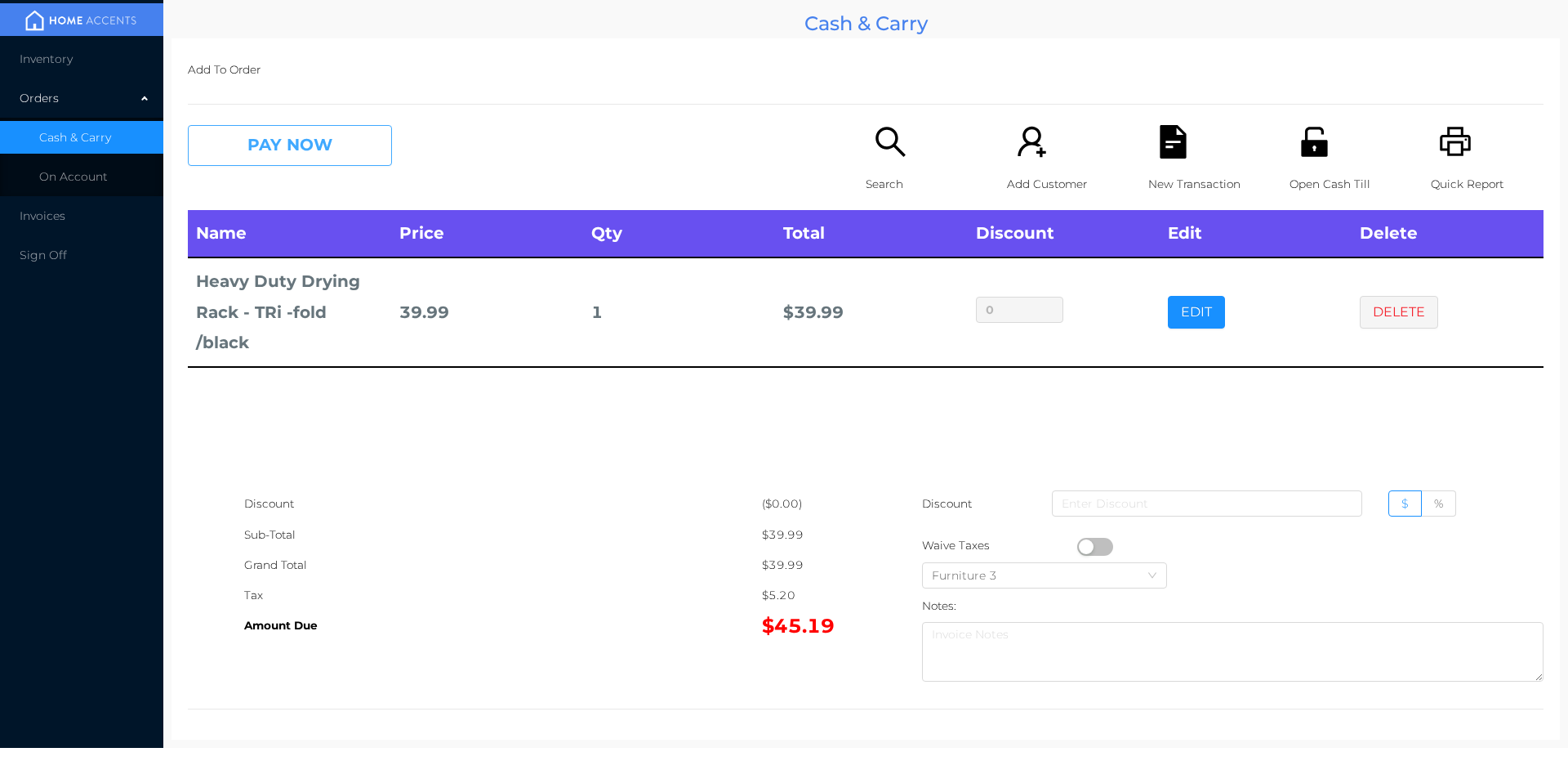
click at [331, 127] on button "PAY NOW" at bounding box center [290, 145] width 204 height 41
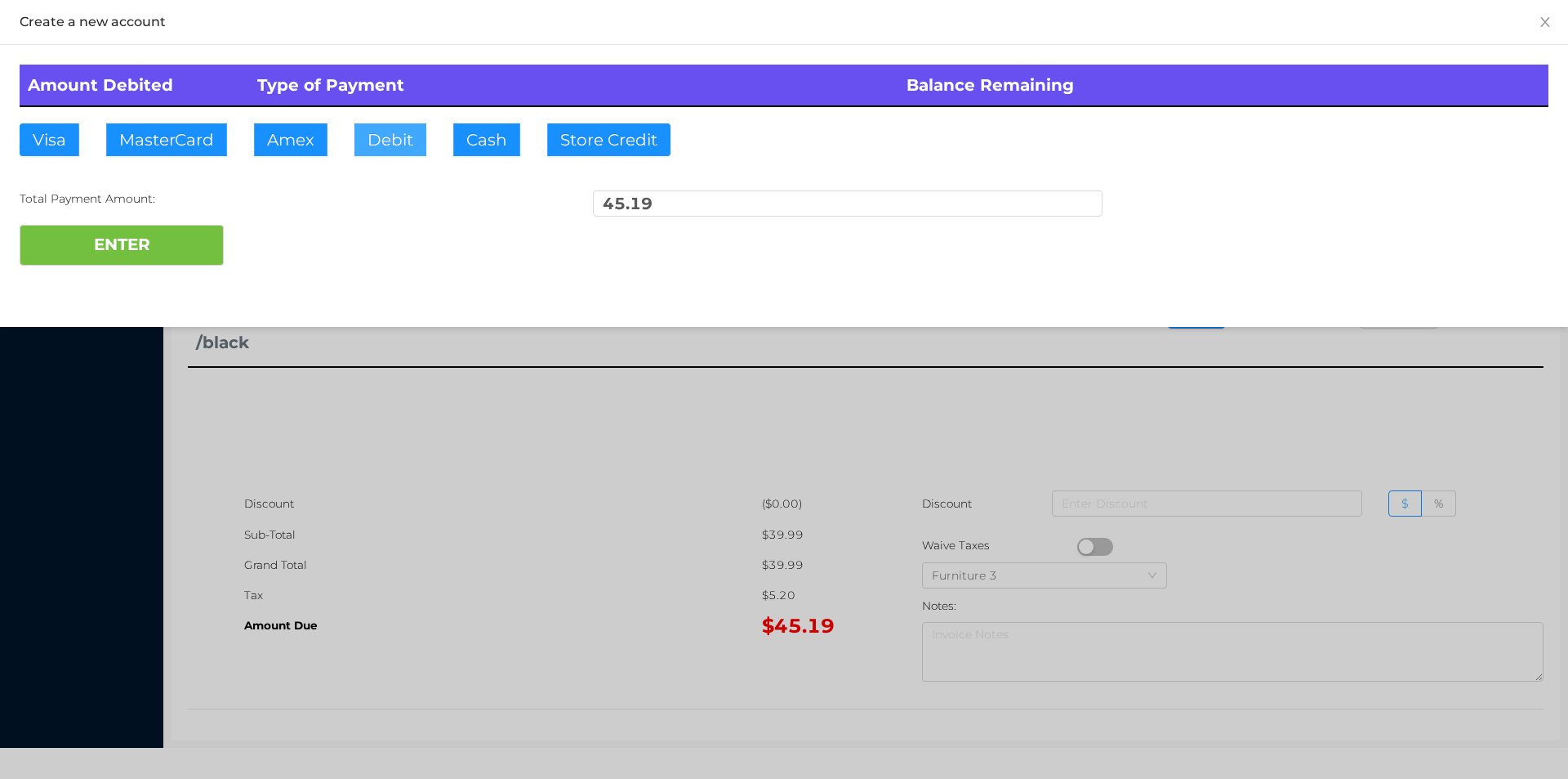
click at [385, 146] on button "Debit" at bounding box center [390, 139] width 72 height 32
click at [184, 248] on button "ENTER" at bounding box center [121, 245] width 204 height 41
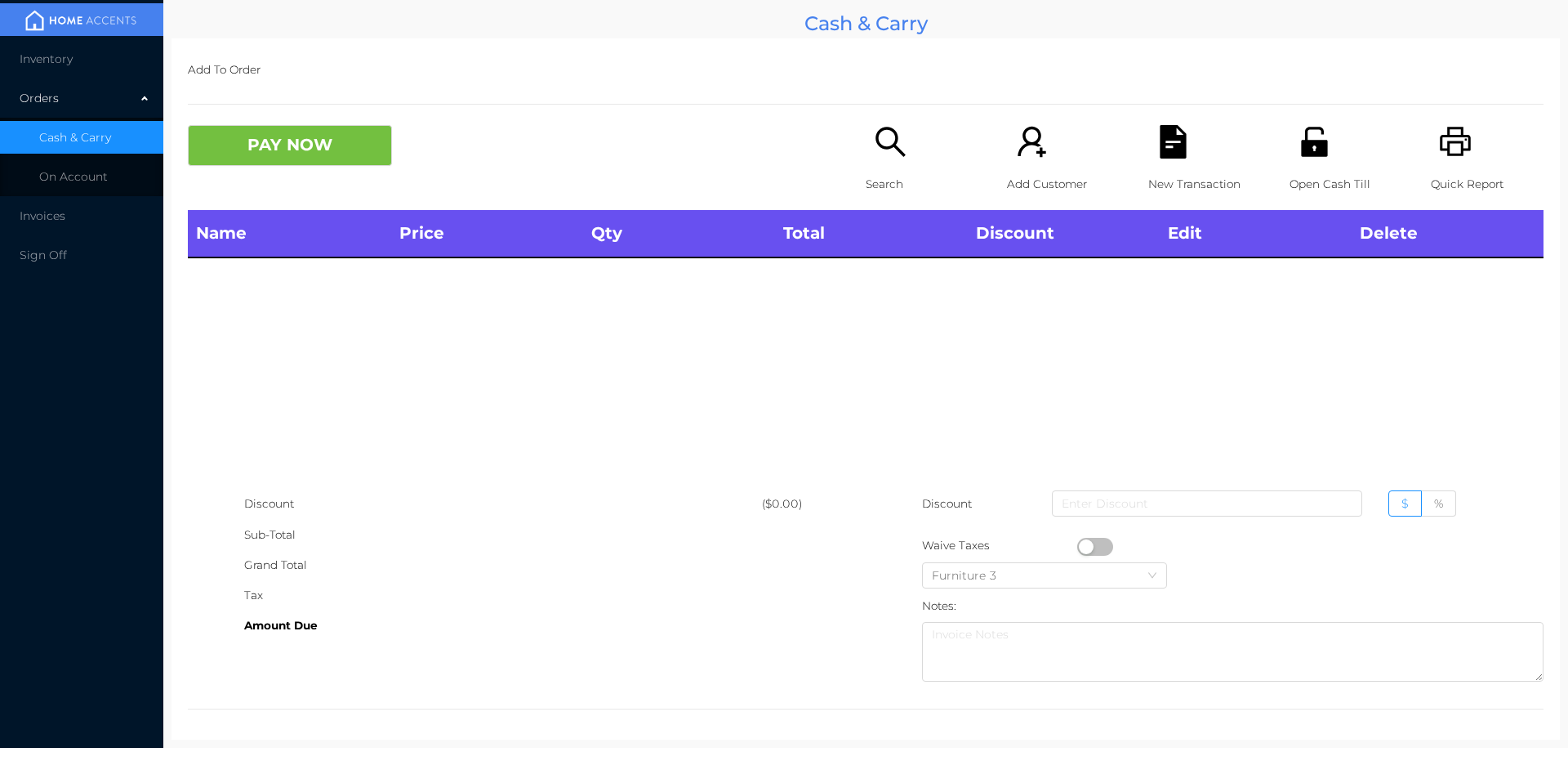
click at [876, 162] on div "Search" at bounding box center [922, 167] width 112 height 85
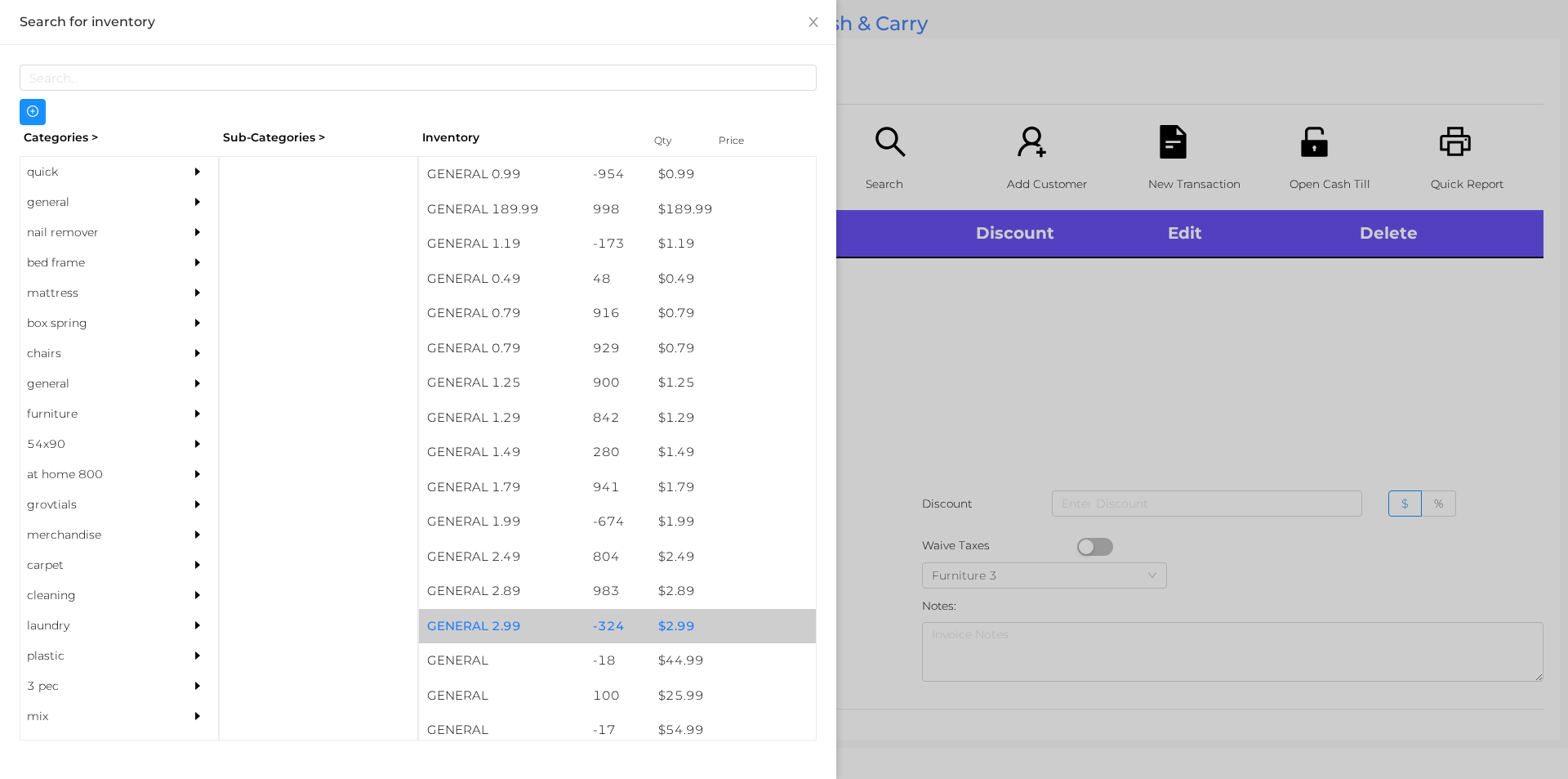
click at [668, 625] on div "$ 2.99" at bounding box center [733, 626] width 166 height 35
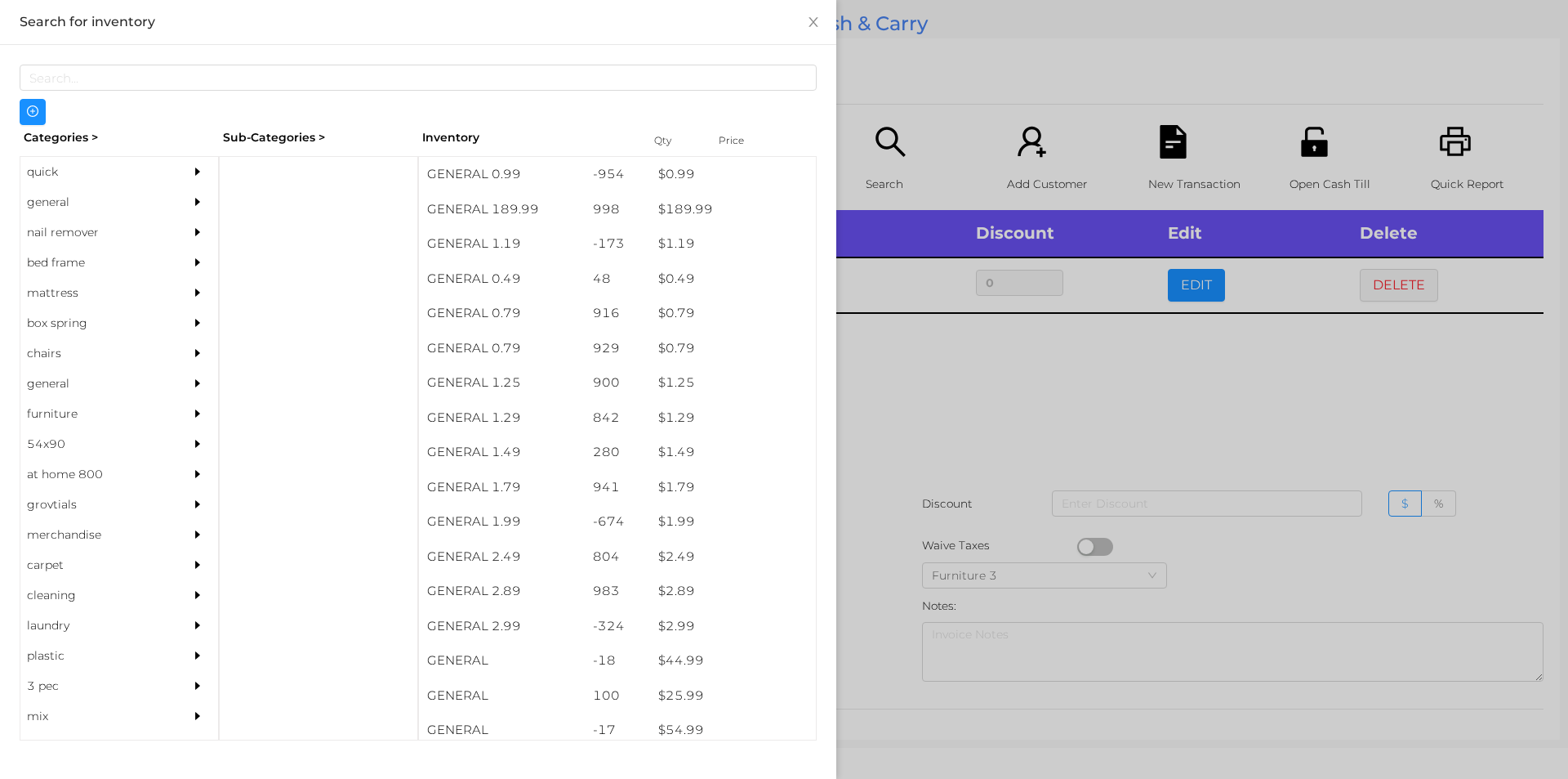
click at [901, 409] on div at bounding box center [784, 389] width 1568 height 779
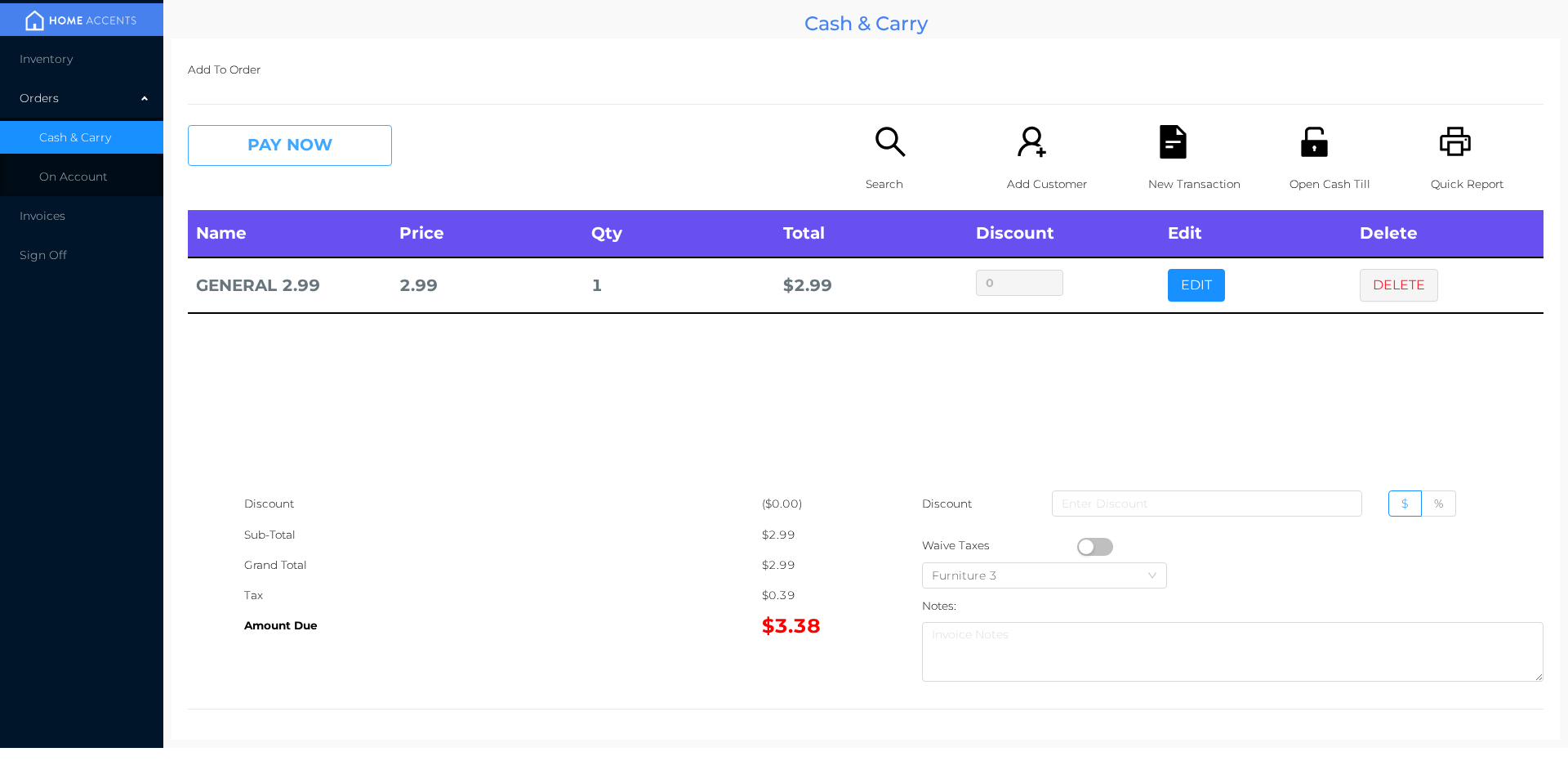
click at [286, 147] on button "PAY NOW" at bounding box center [290, 145] width 204 height 41
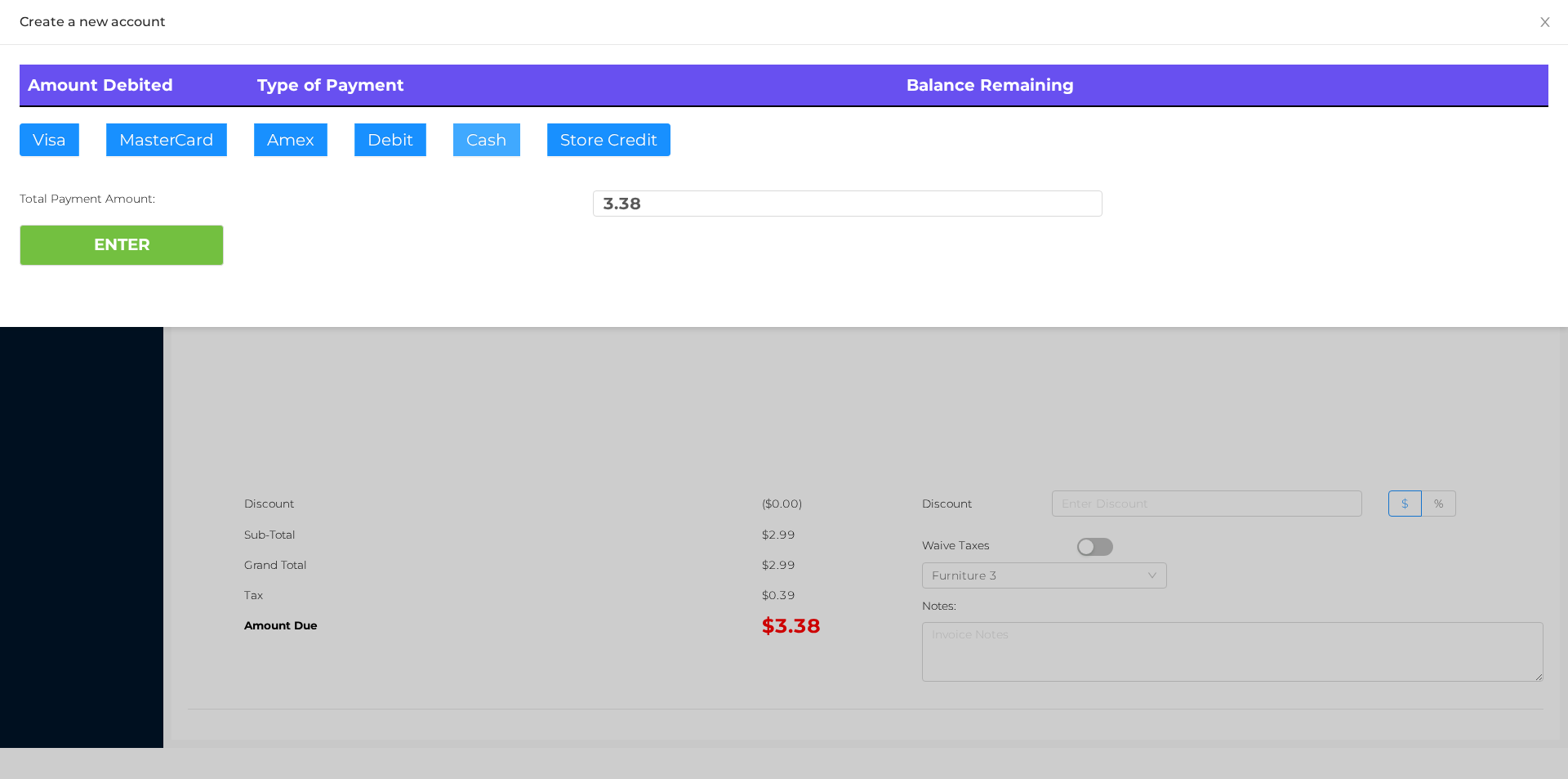
click at [476, 144] on button "Cash" at bounding box center [487, 139] width 67 height 32
type input "10."
click at [148, 248] on button "ENTER" at bounding box center [121, 245] width 204 height 41
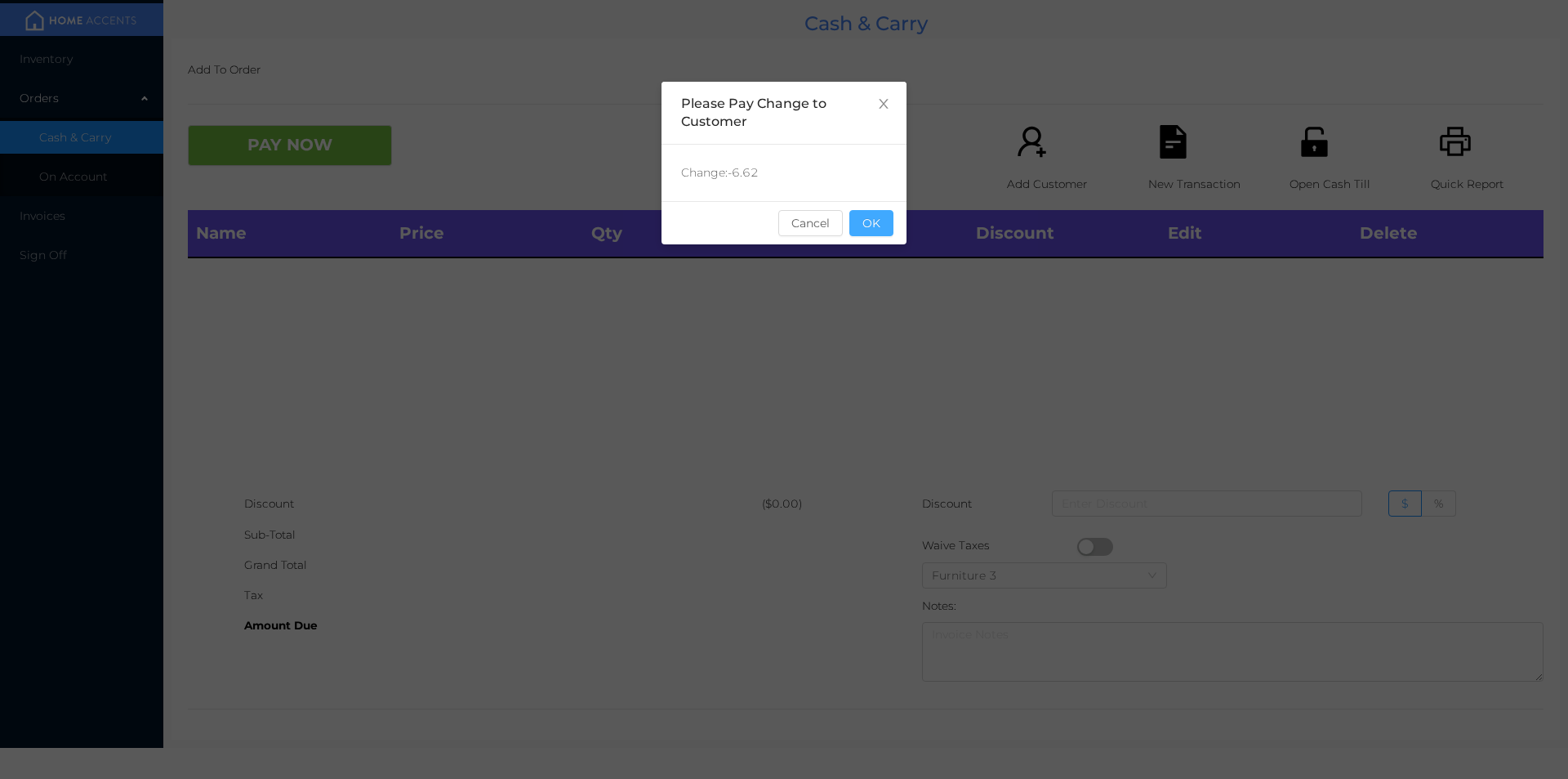
click at [874, 221] on button "OK" at bounding box center [871, 223] width 44 height 26
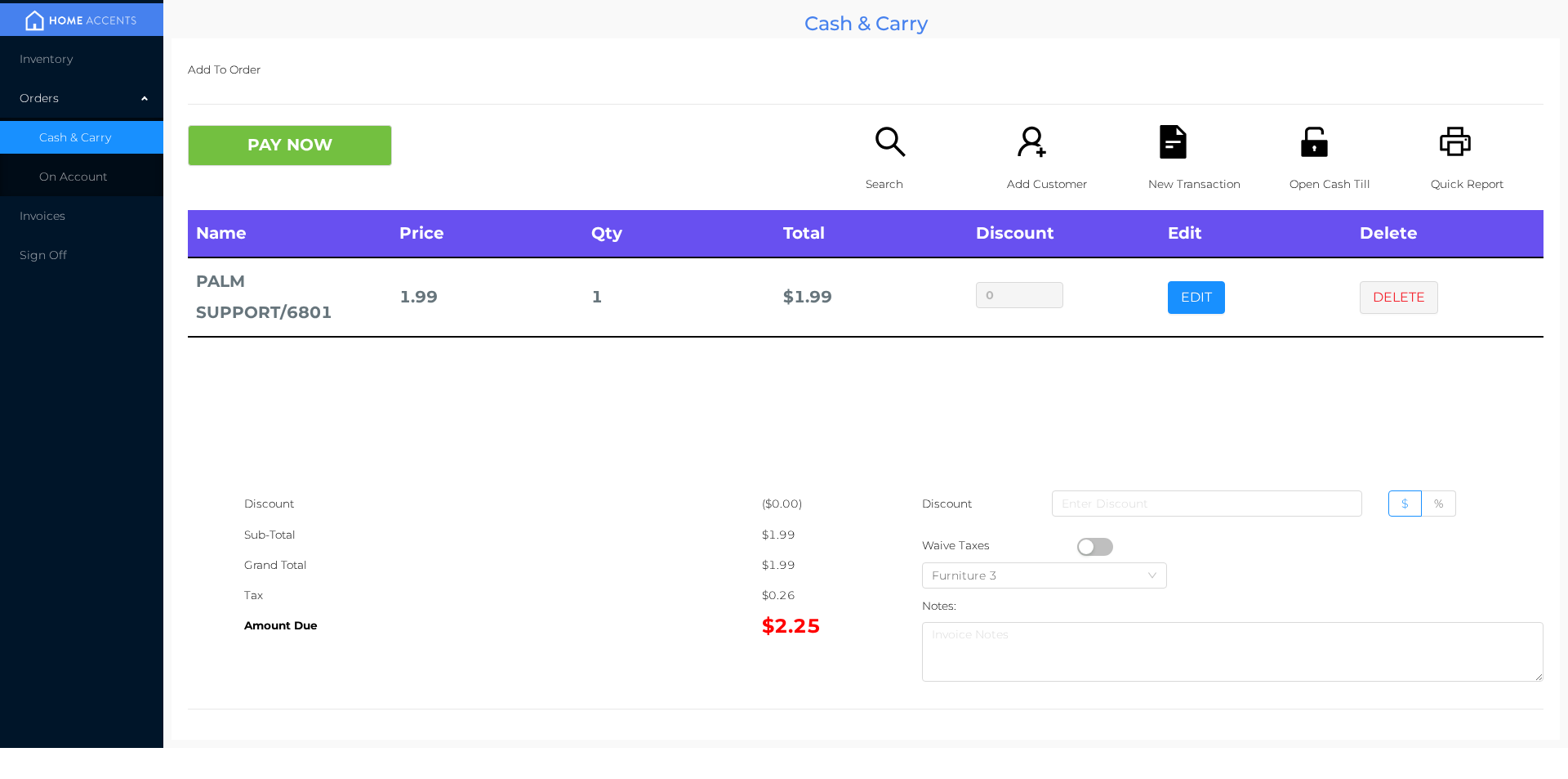
click at [1100, 546] on button "button" at bounding box center [1094, 546] width 36 height 18
click at [885, 149] on icon "icon: search" at bounding box center [890, 141] width 33 height 33
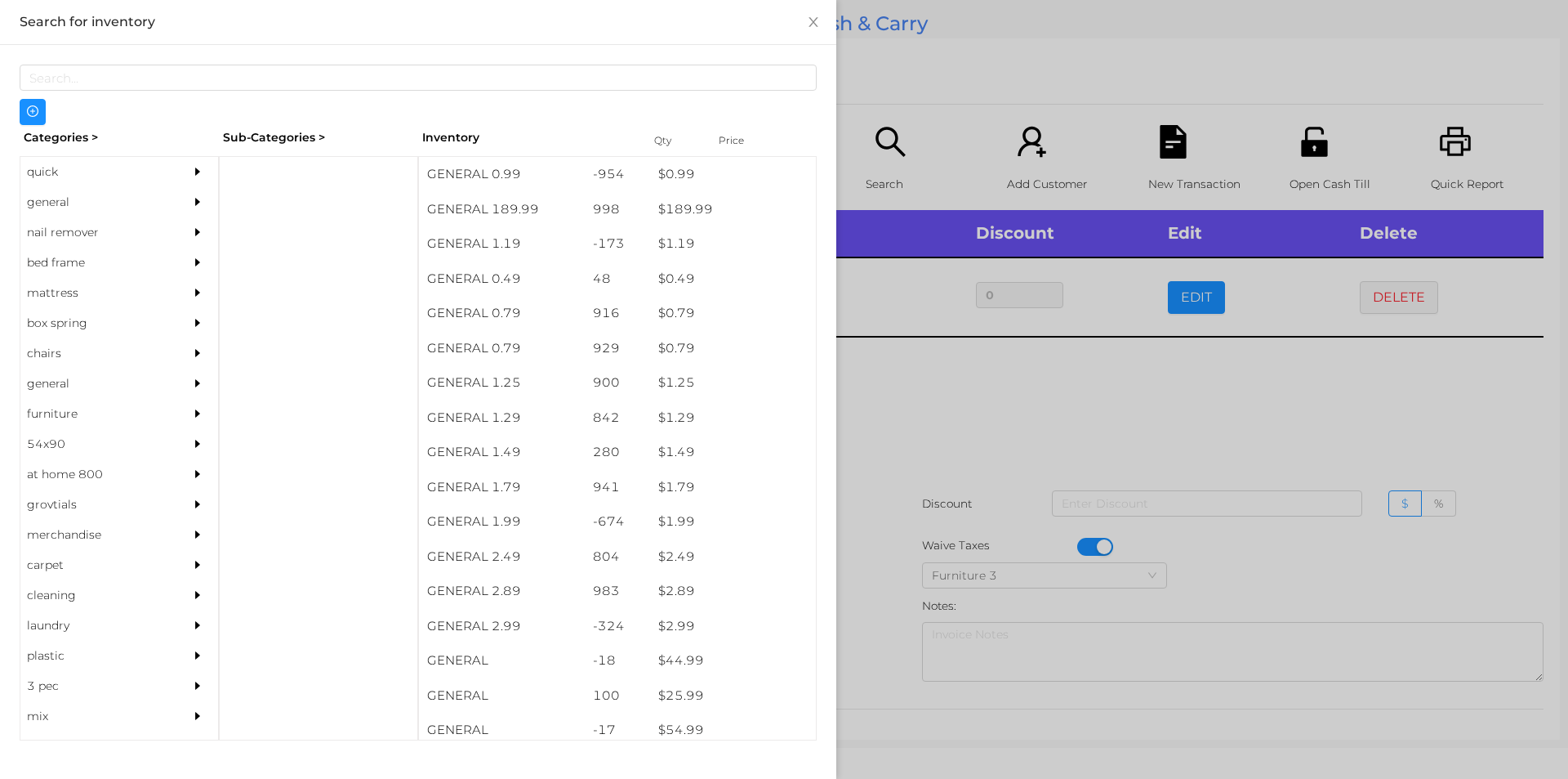
click at [876, 615] on div at bounding box center [784, 389] width 1568 height 779
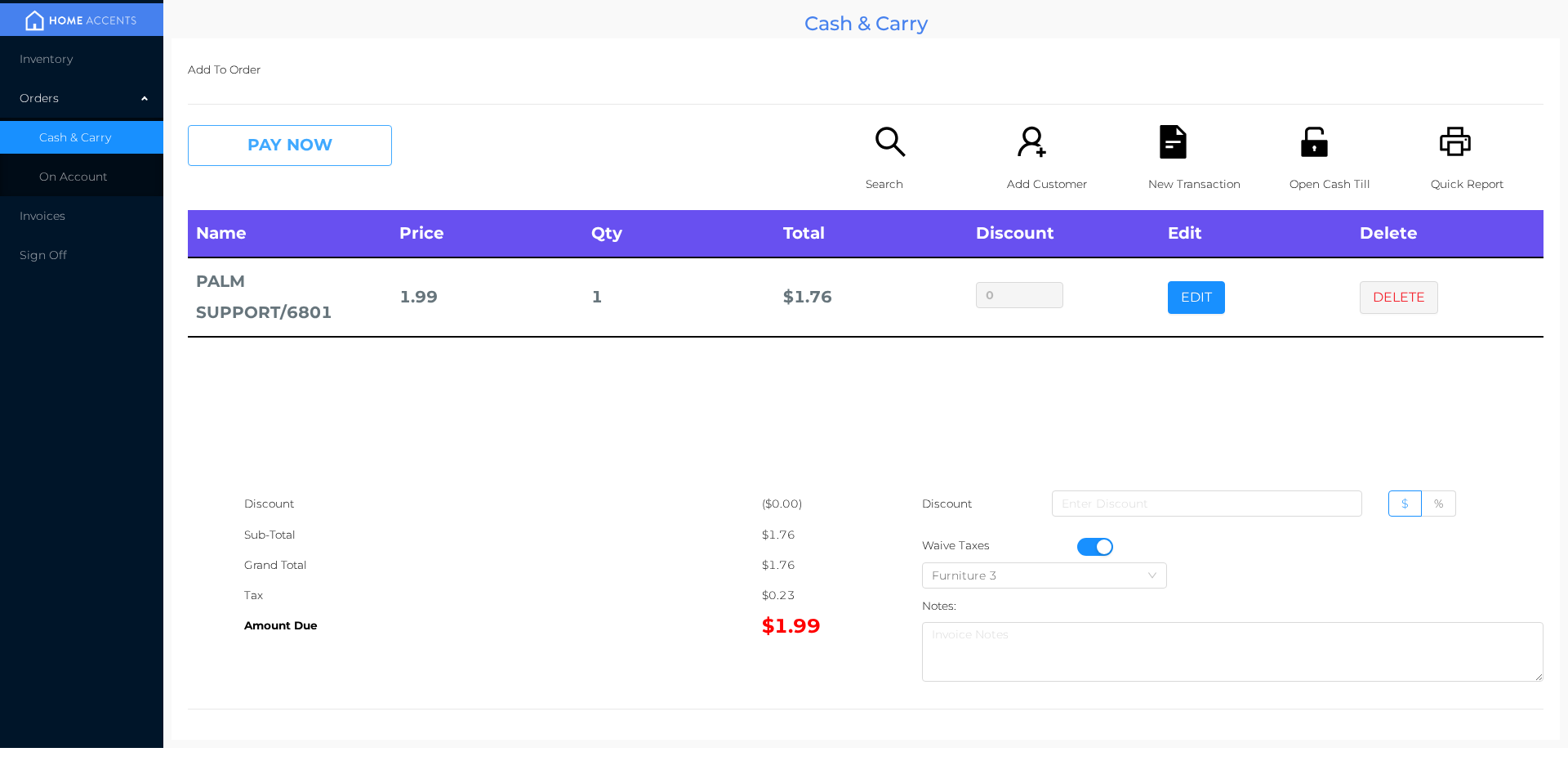
click at [320, 140] on button "PAY NOW" at bounding box center [290, 145] width 204 height 41
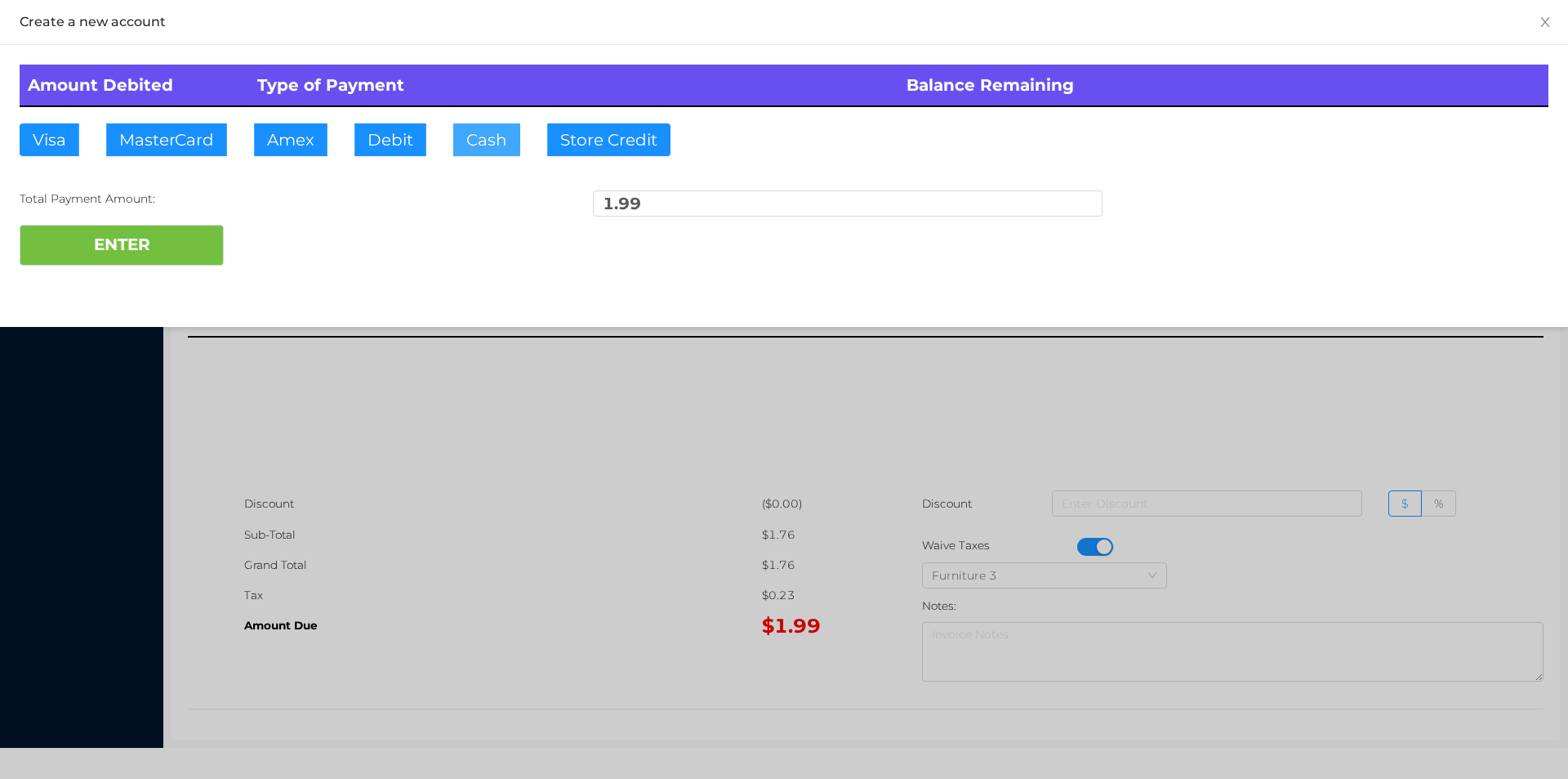
click at [478, 138] on button "Cash" at bounding box center [487, 139] width 67 height 32
click at [191, 253] on button "ENTER" at bounding box center [121, 245] width 204 height 41
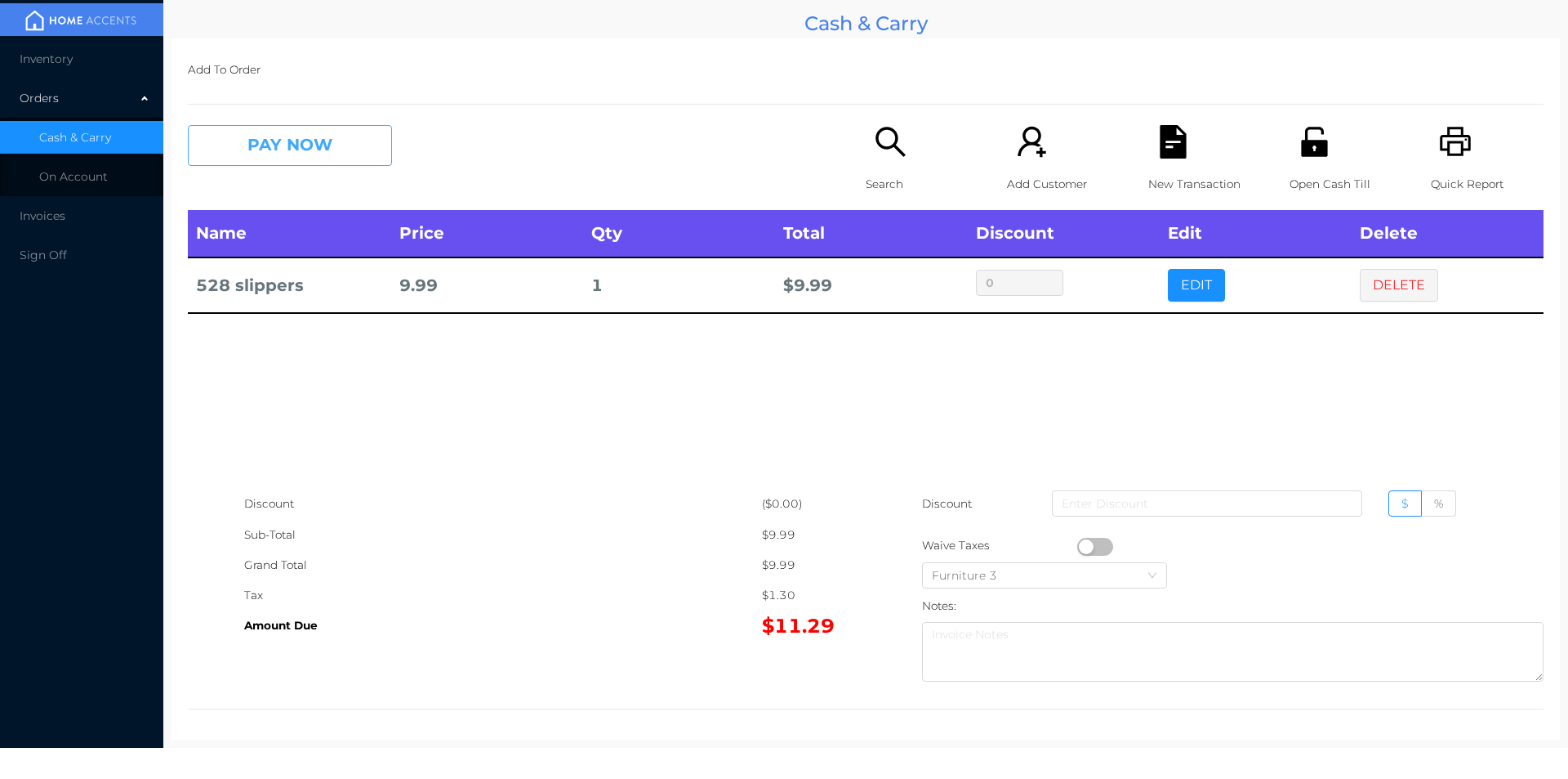
click at [327, 161] on button "PAY NOW" at bounding box center [290, 145] width 204 height 41
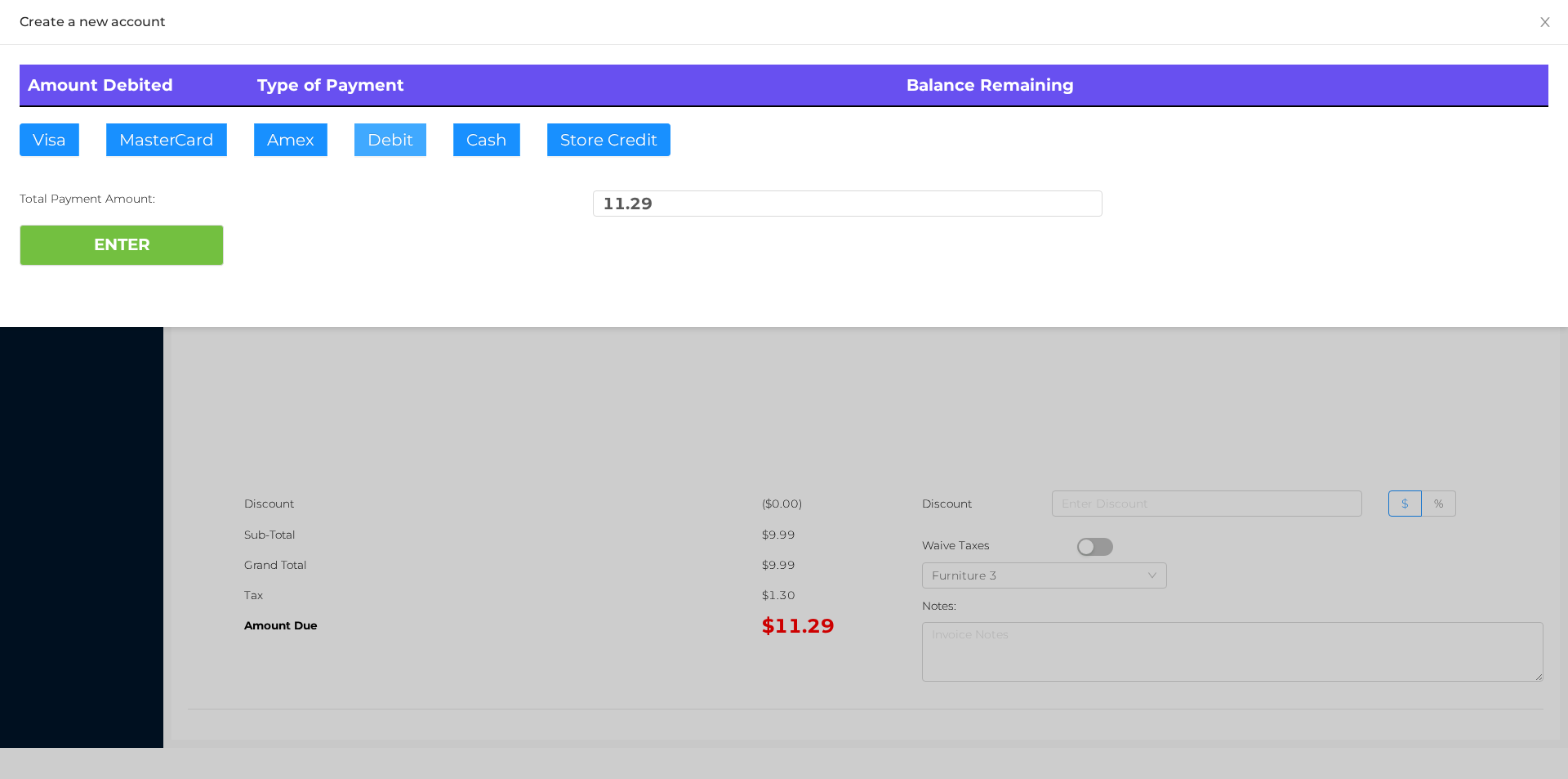
click at [374, 143] on button "Debit" at bounding box center [390, 139] width 72 height 32
click at [187, 240] on button "ENTER" at bounding box center [121, 245] width 204 height 41
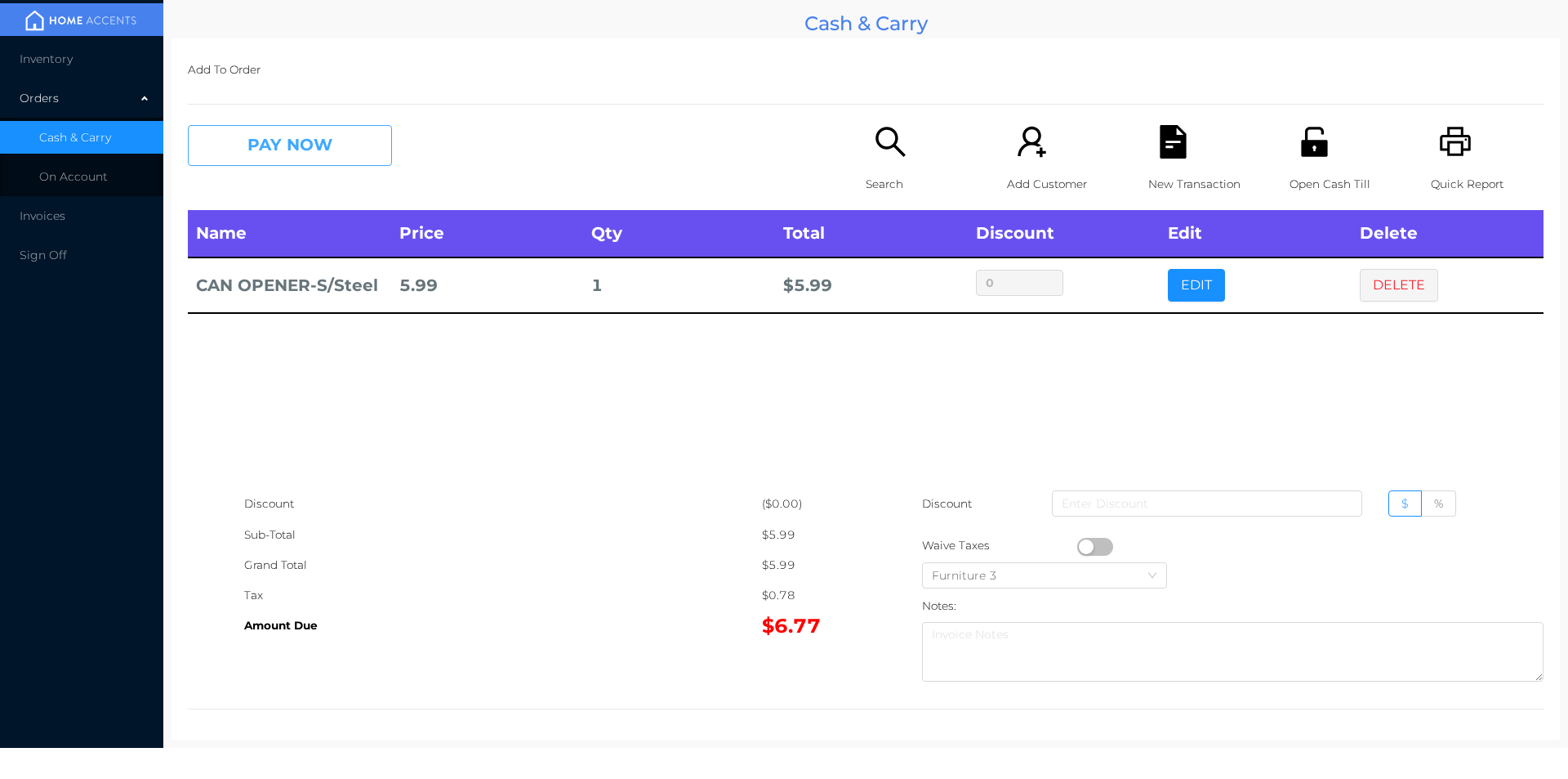
click at [269, 160] on button "PAY NOW" at bounding box center [290, 145] width 204 height 41
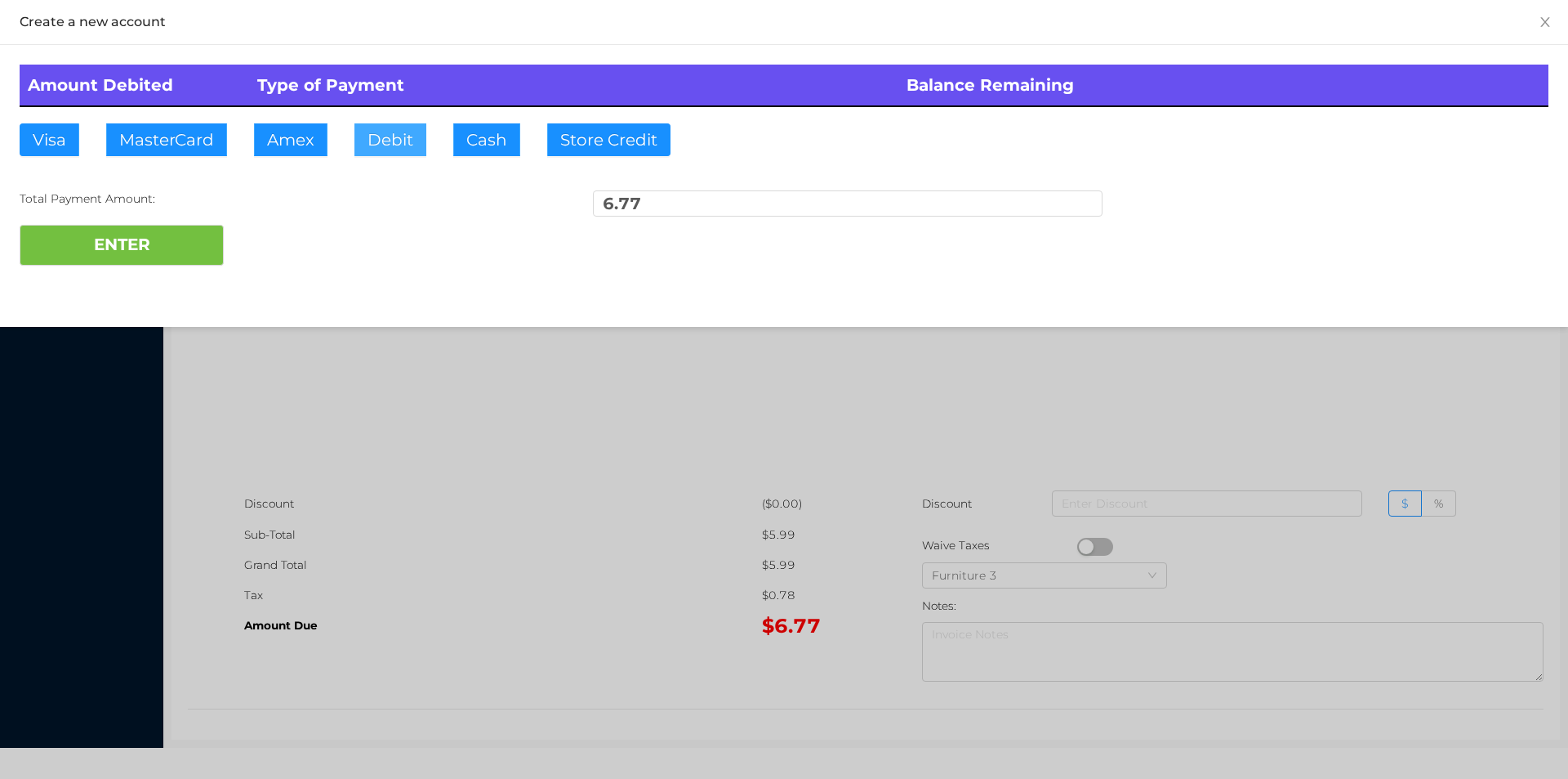
click at [374, 147] on button "Debit" at bounding box center [390, 139] width 72 height 32
type input "10."
click at [182, 264] on button "ENTER" at bounding box center [121, 245] width 204 height 41
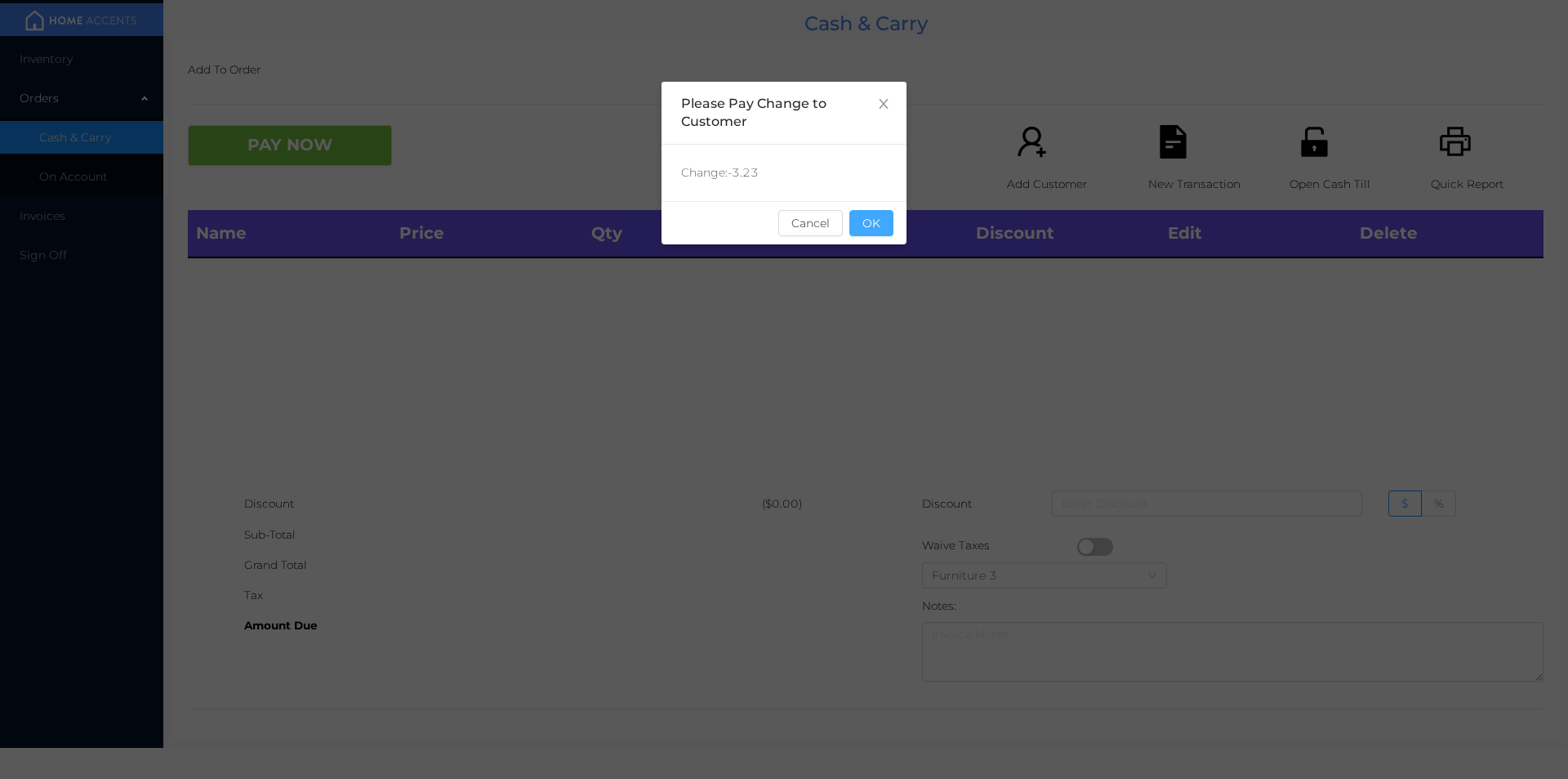
click at [876, 228] on button "OK" at bounding box center [871, 223] width 44 height 26
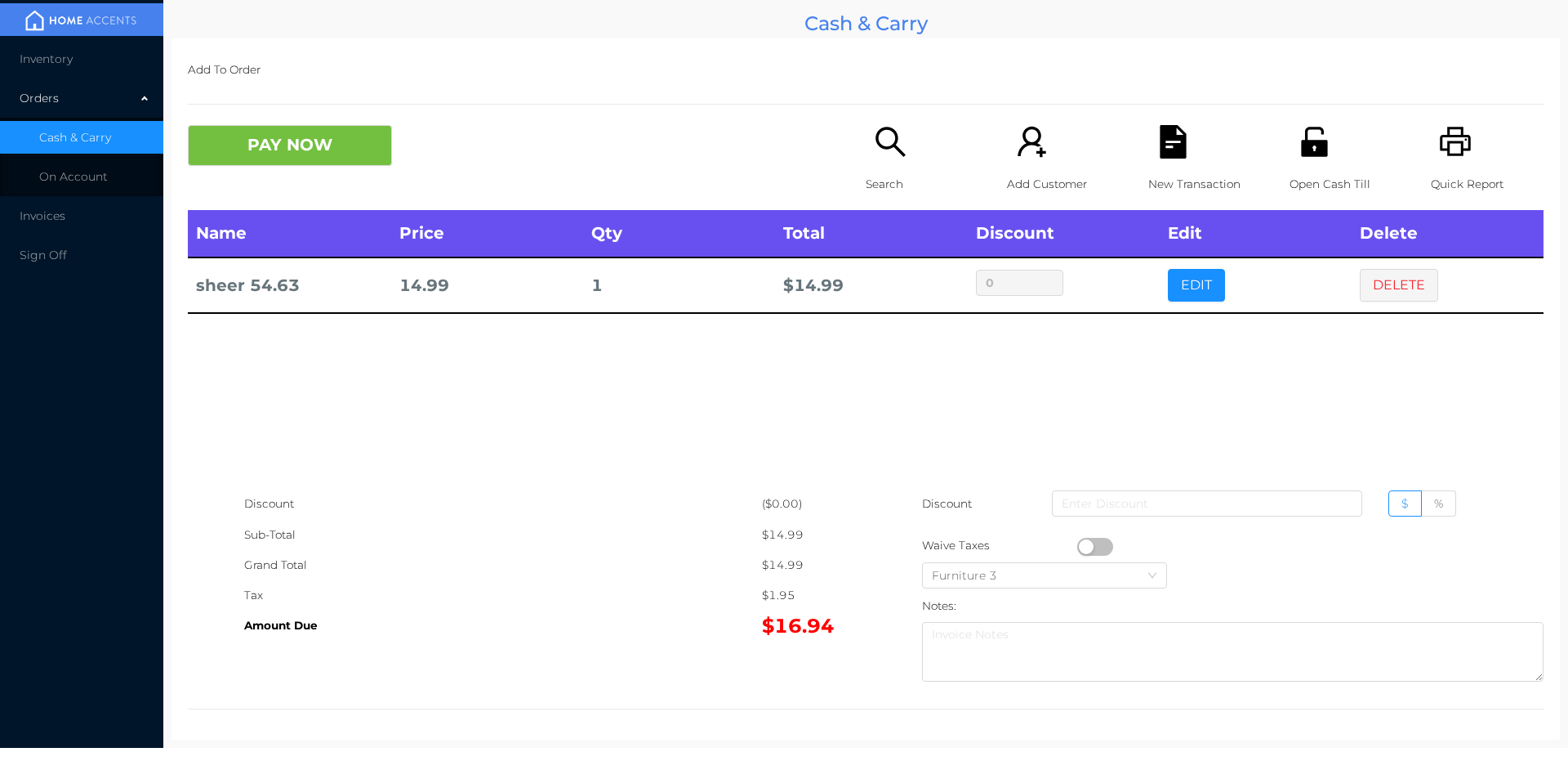
click at [315, 153] on button "PAY NOW" at bounding box center [290, 145] width 204 height 41
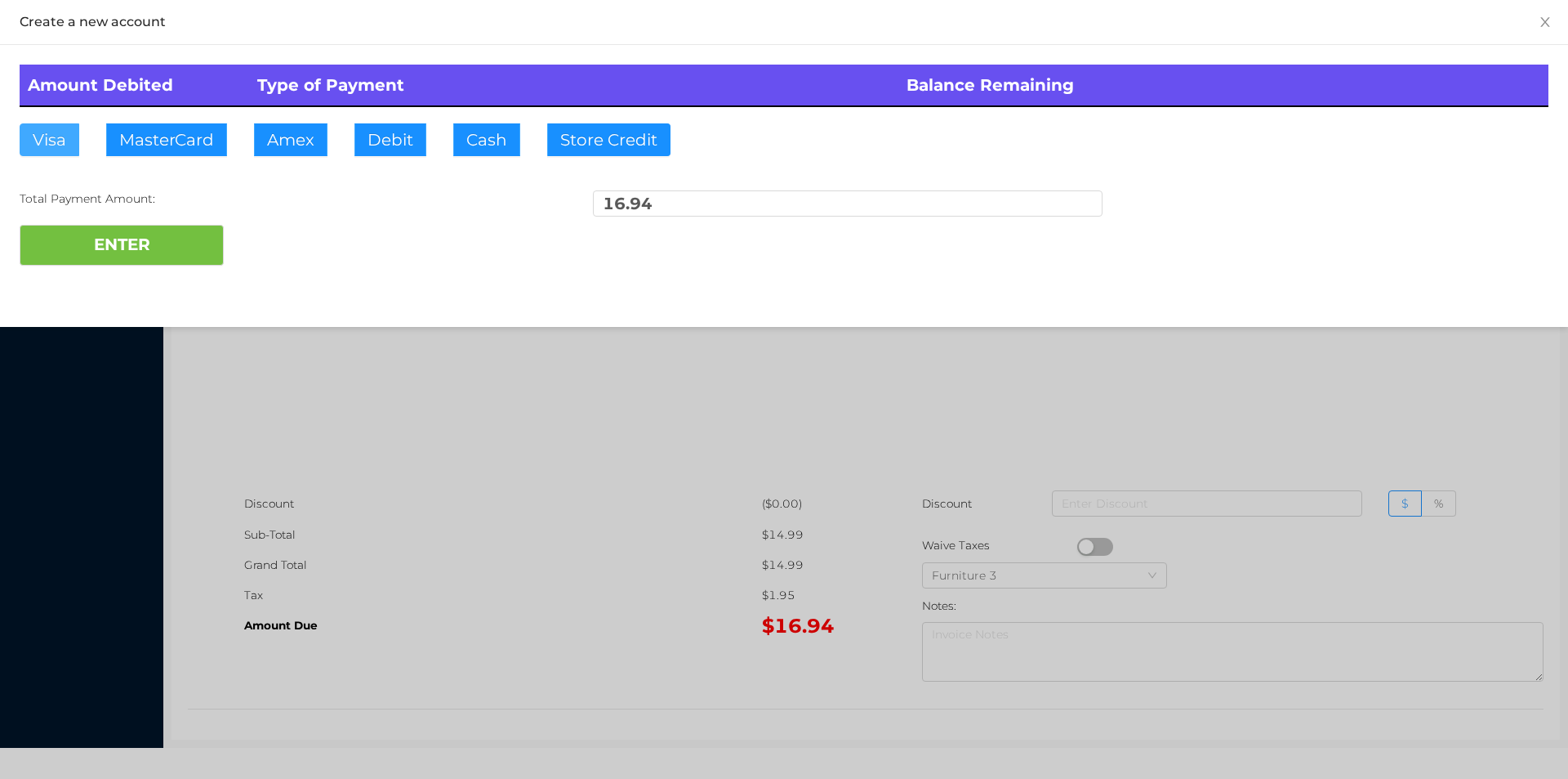
click at [36, 128] on button "Visa" at bounding box center [49, 139] width 59 height 32
click at [92, 226] on button "ENTER" at bounding box center [121, 245] width 204 height 41
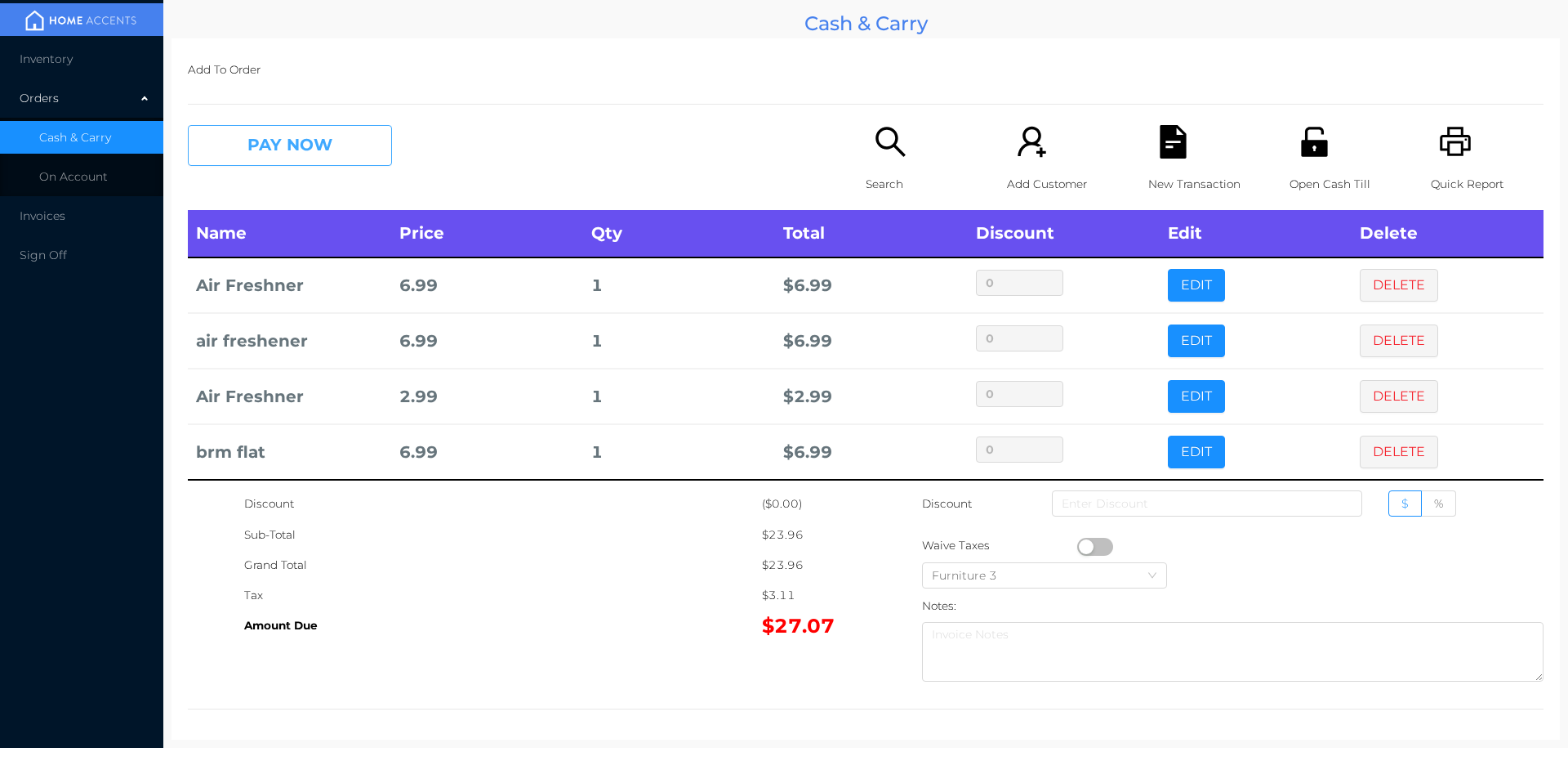
click at [290, 146] on button "PAY NOW" at bounding box center [290, 145] width 204 height 41
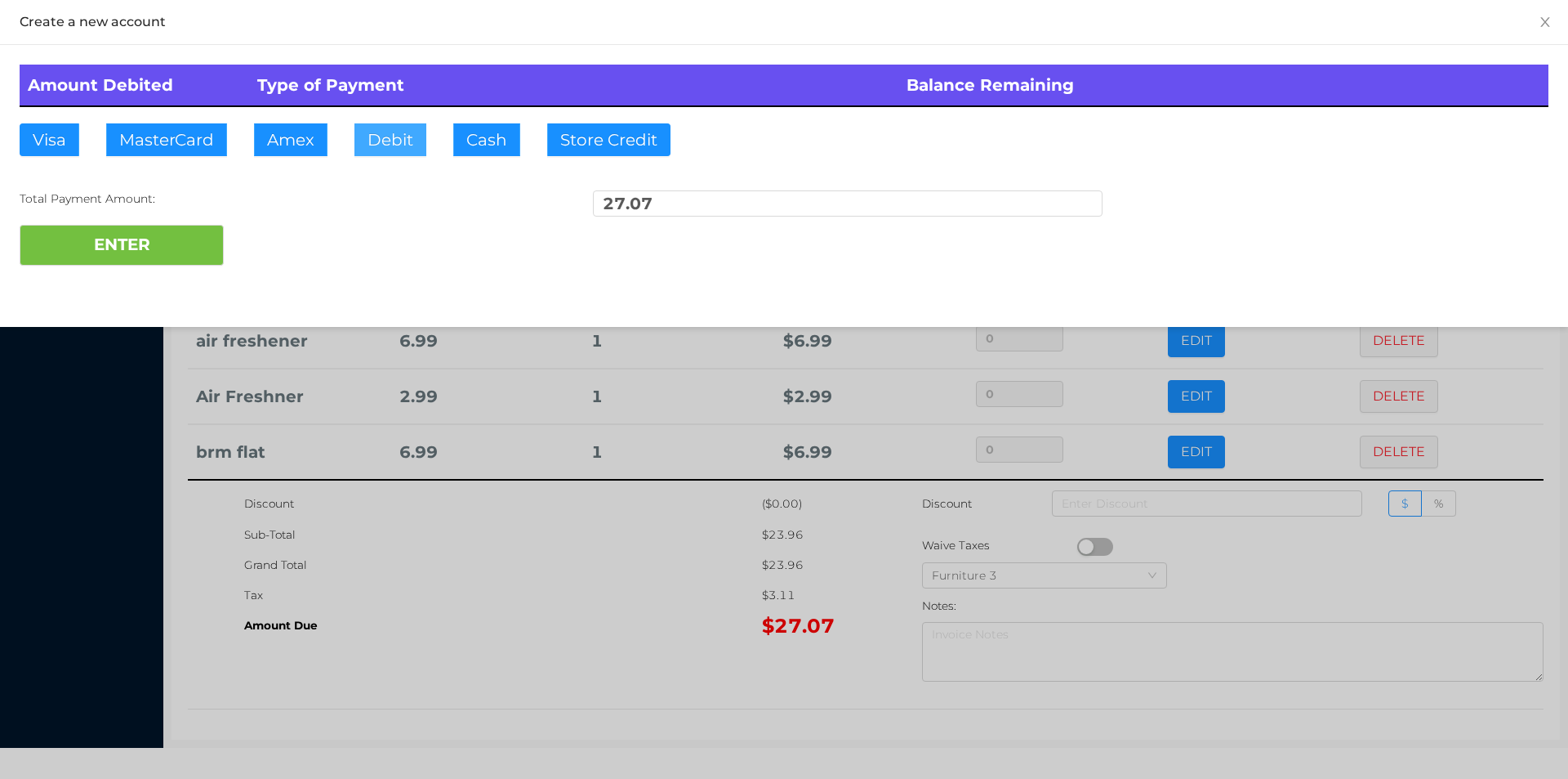
click at [398, 134] on button "Debit" at bounding box center [390, 139] width 72 height 32
click at [165, 241] on button "ENTER" at bounding box center [121, 245] width 204 height 41
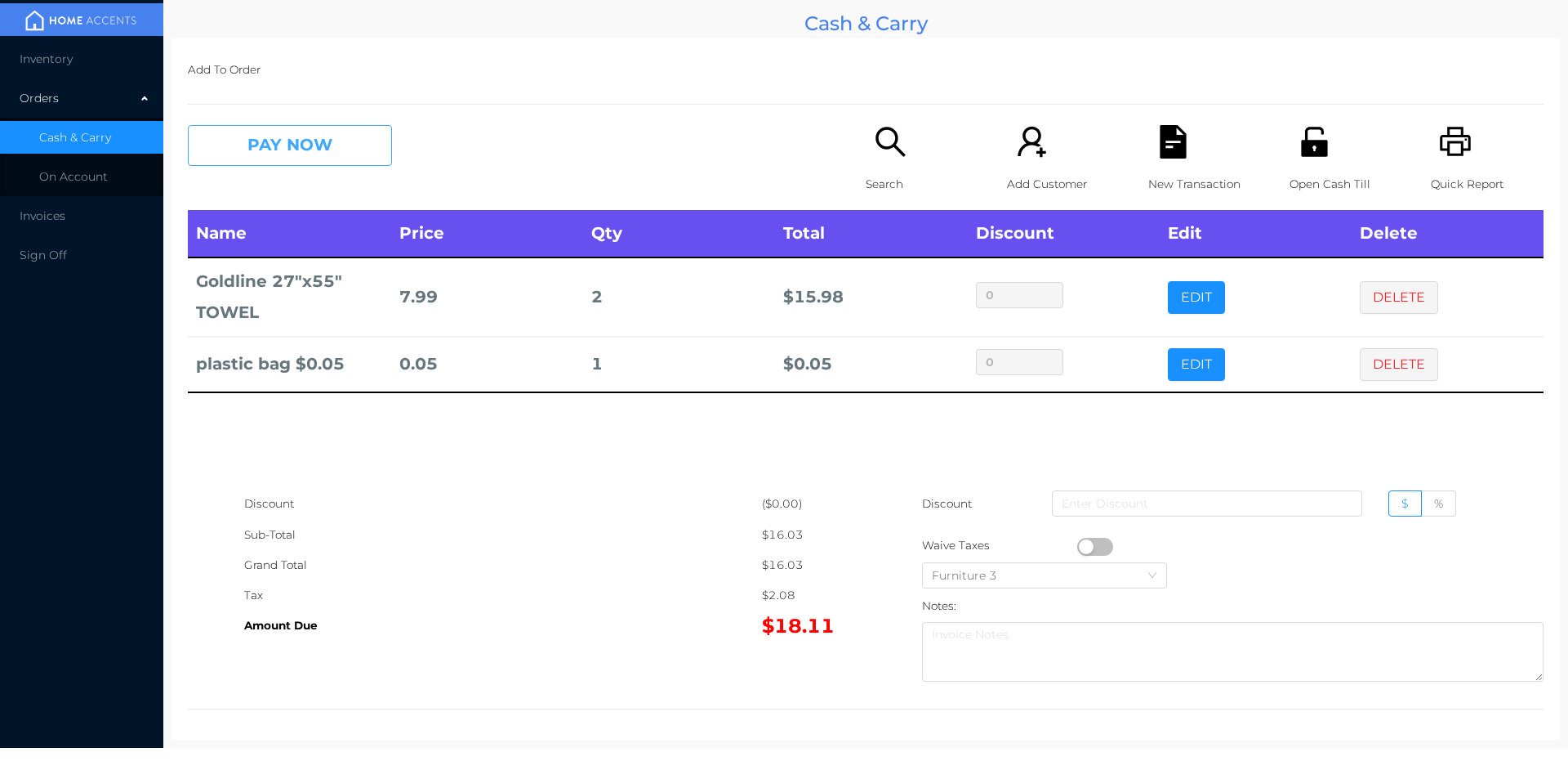
click at [333, 141] on button "PAY NOW" at bounding box center [290, 145] width 204 height 41
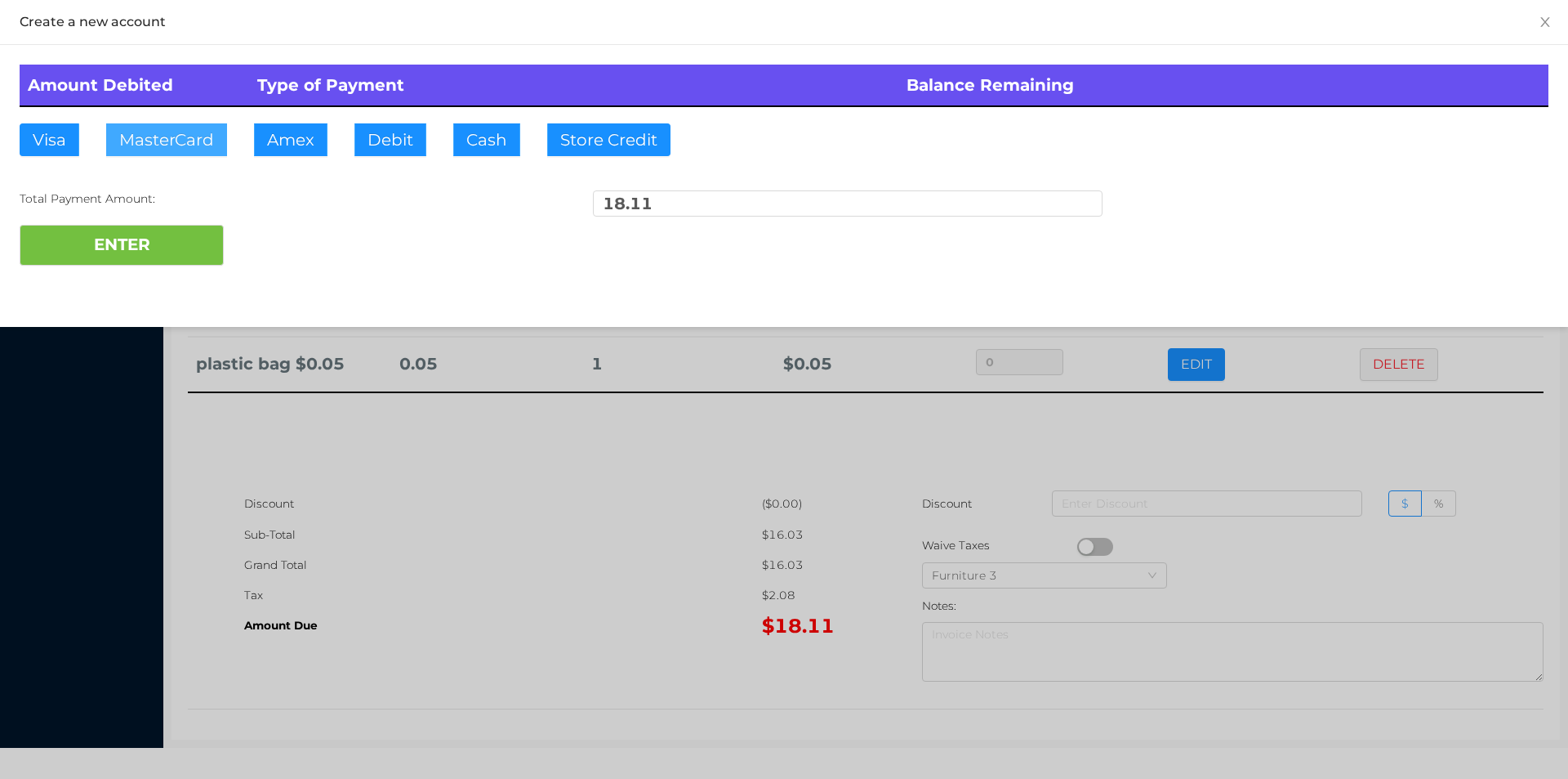
click at [153, 138] on button "MasterCard" at bounding box center [167, 139] width 121 height 32
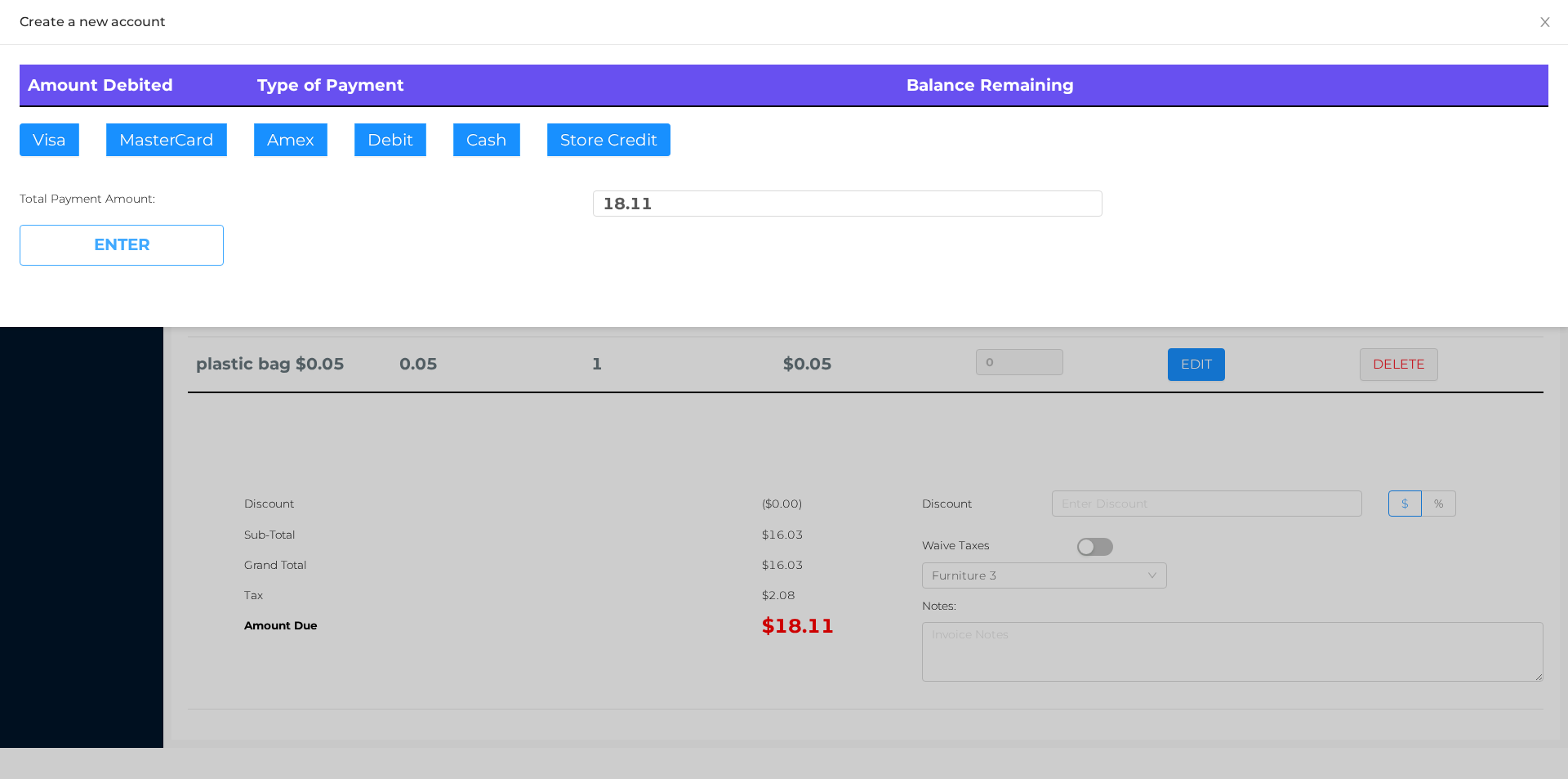
click at [116, 259] on button "ENTER" at bounding box center [121, 245] width 204 height 41
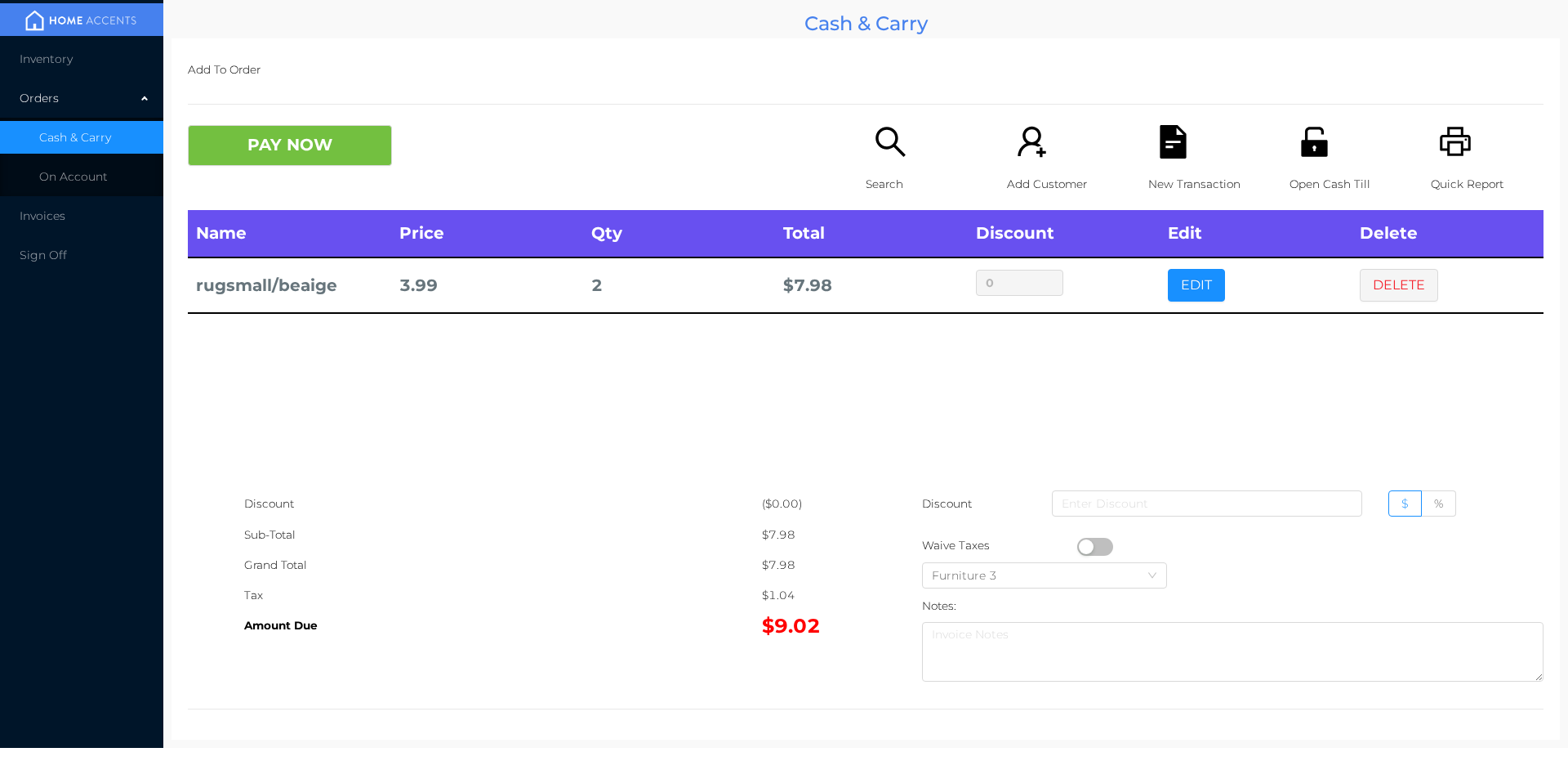
click at [898, 171] on p "Search" at bounding box center [922, 184] width 112 height 31
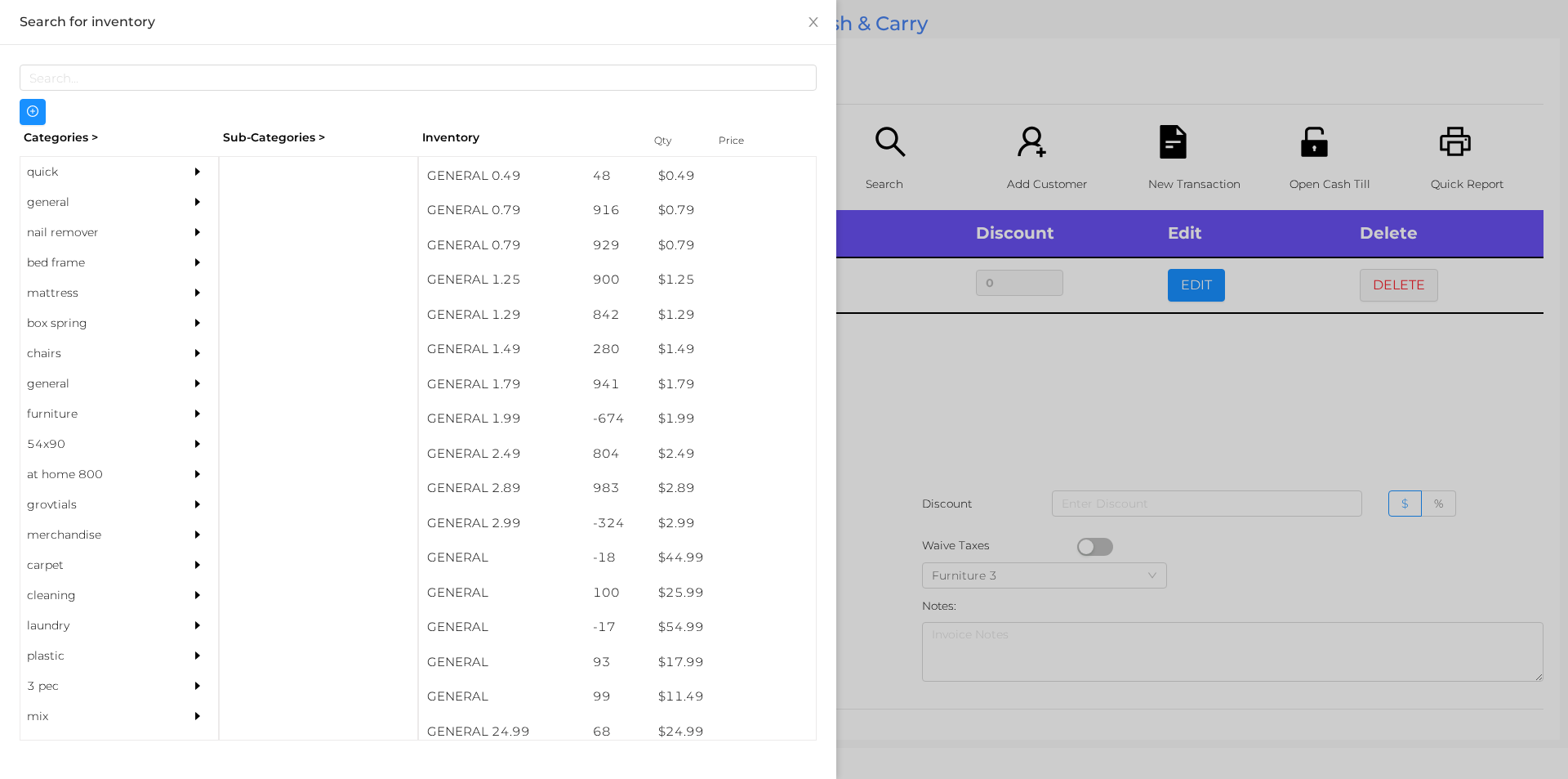
scroll to position [107, 0]
click at [53, 204] on div "general" at bounding box center [94, 202] width 148 height 31
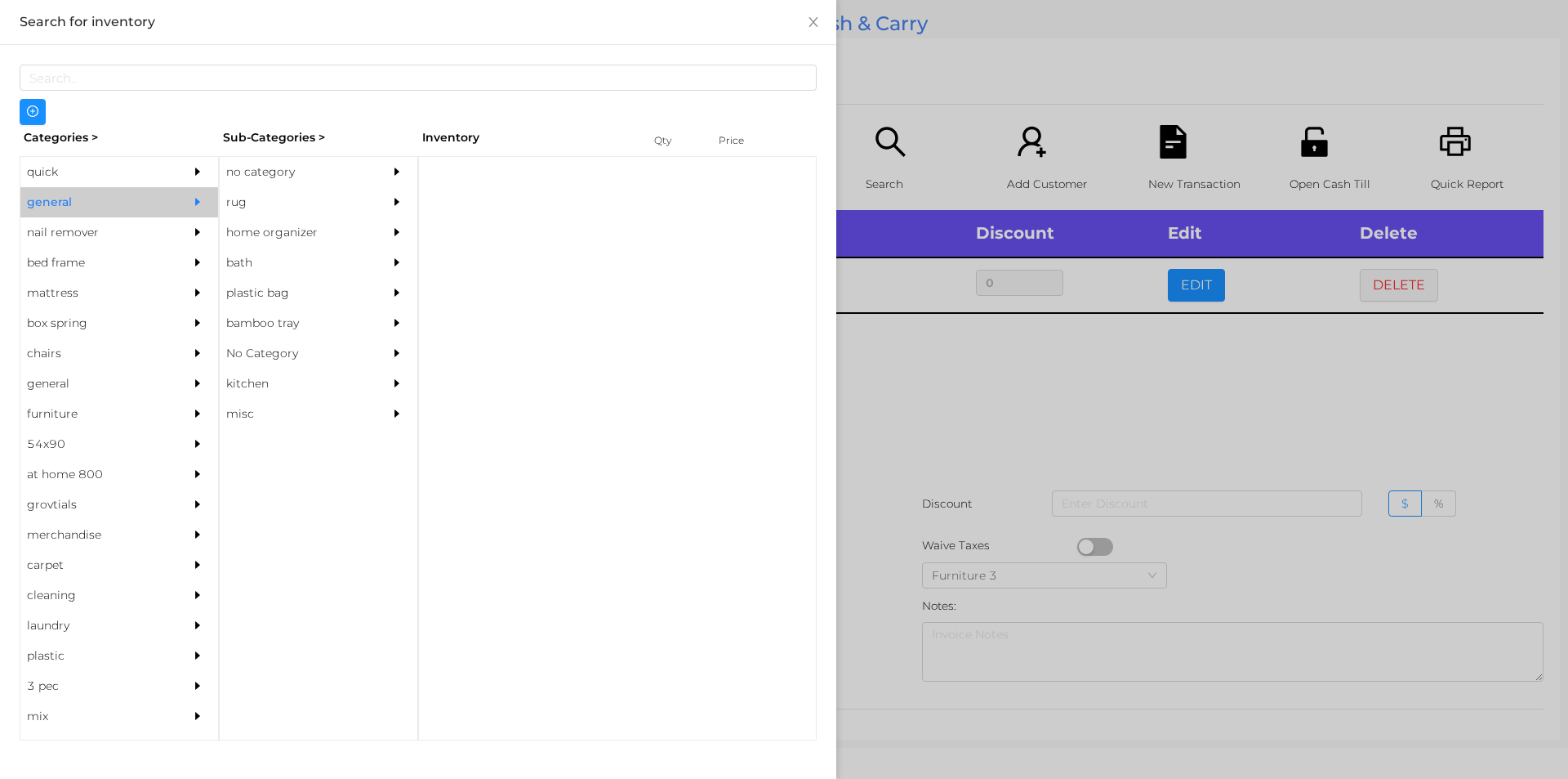
scroll to position [0, 0]
click at [244, 174] on div "no category" at bounding box center [294, 172] width 148 height 31
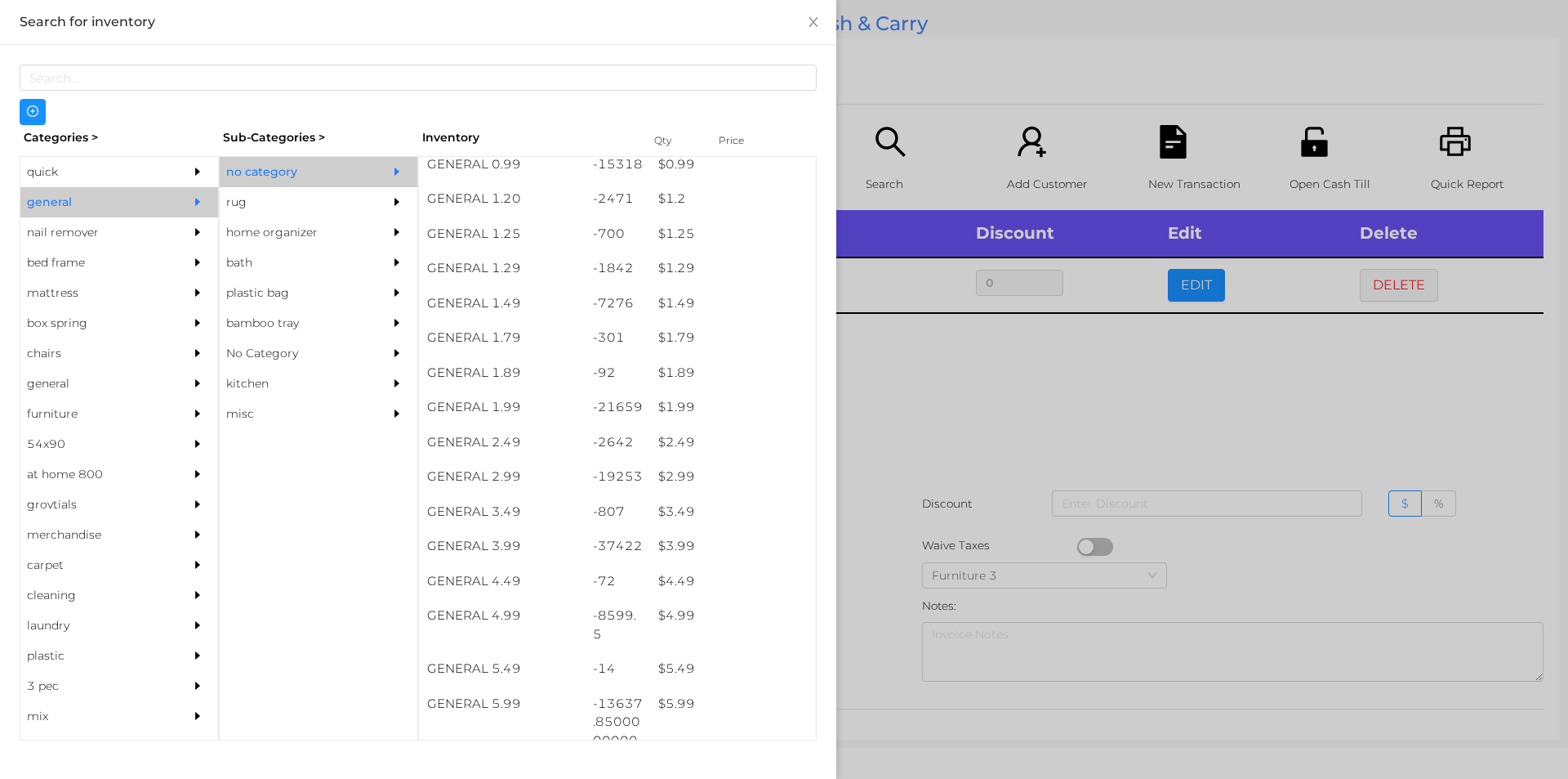
scroll to position [114, 0]
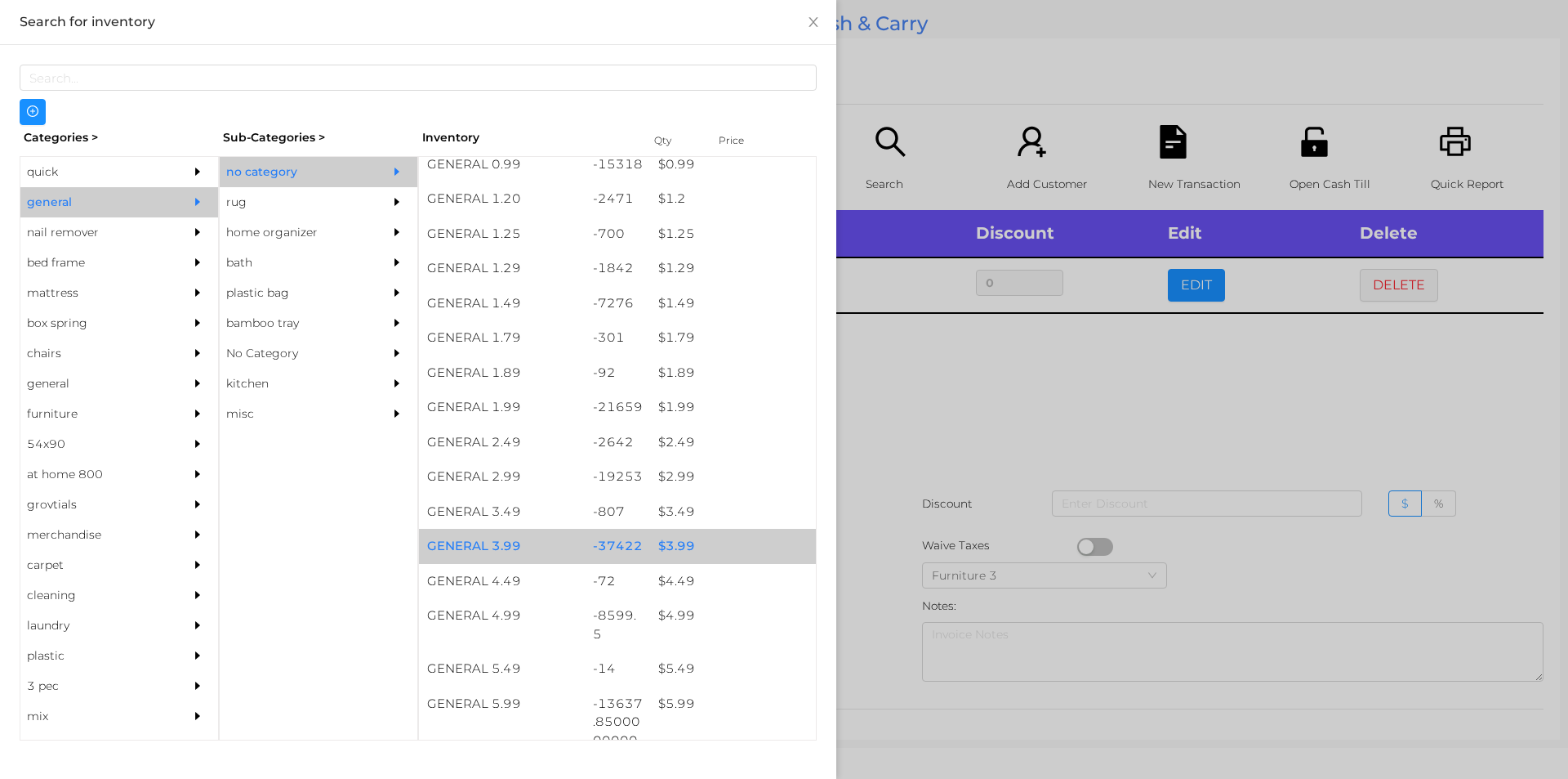
click at [674, 545] on div "$ 3.99" at bounding box center [733, 546] width 166 height 35
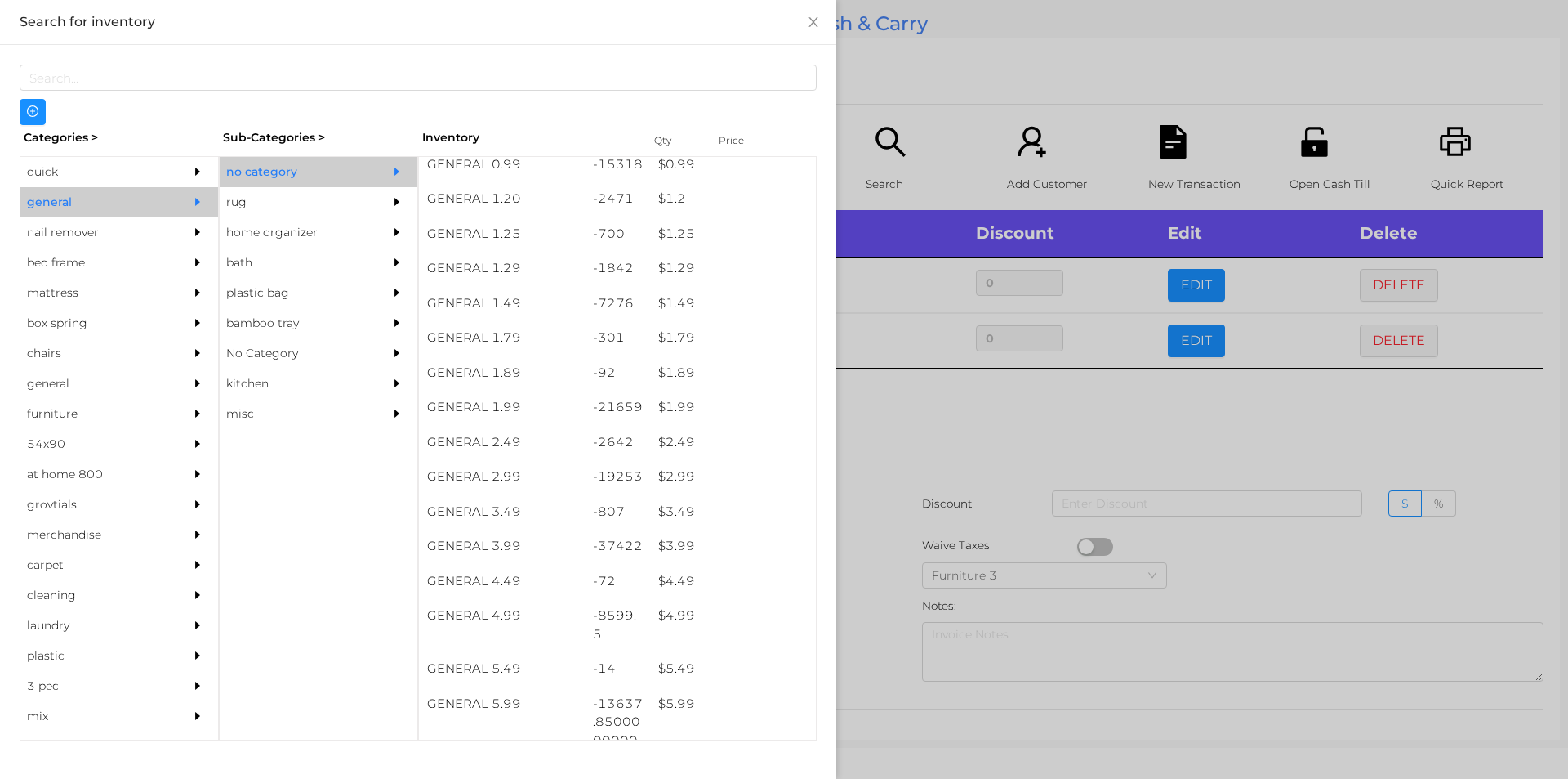
click at [895, 447] on div at bounding box center [784, 389] width 1568 height 779
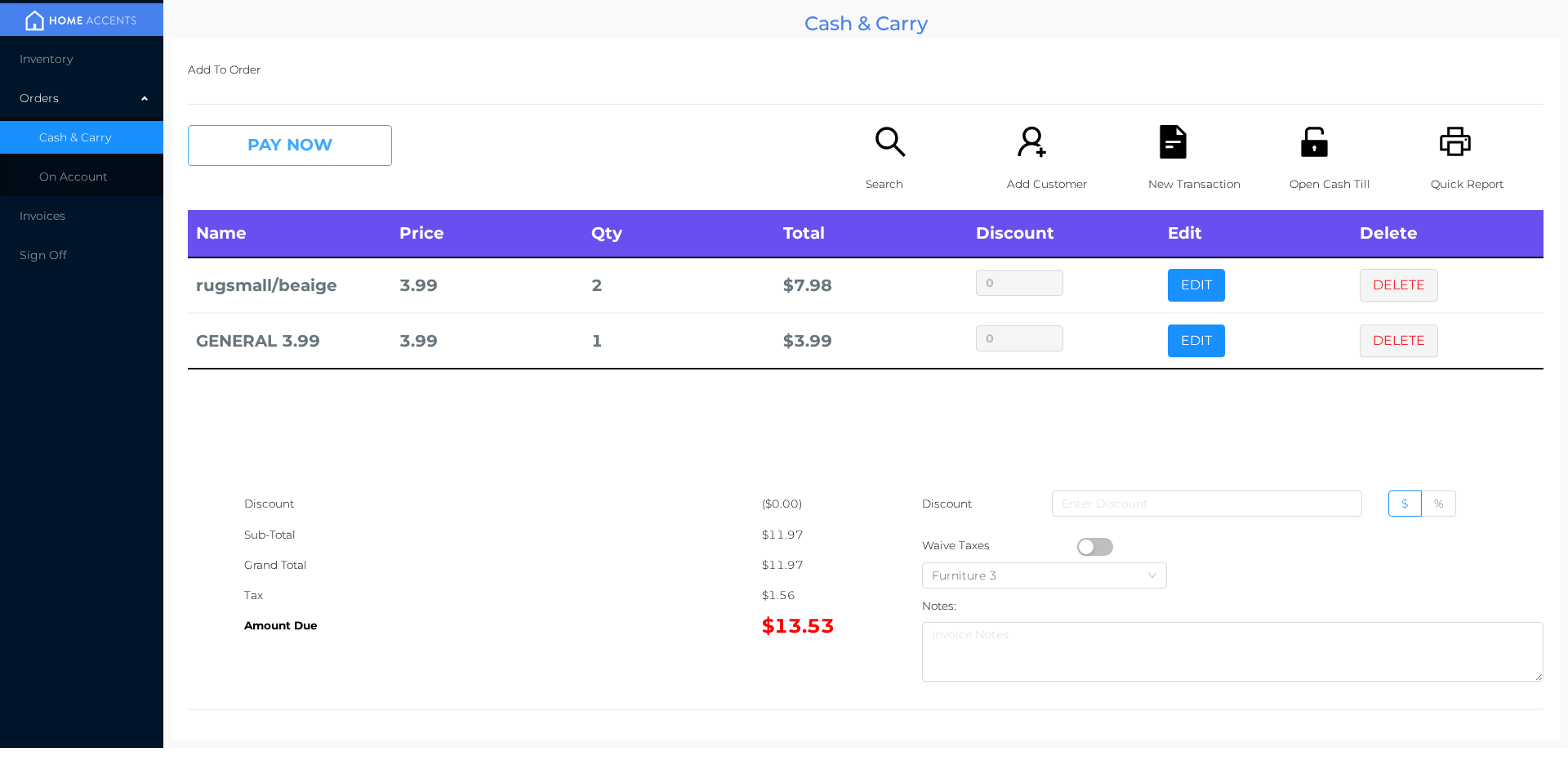
click at [251, 143] on button "PAY NOW" at bounding box center [290, 145] width 204 height 41
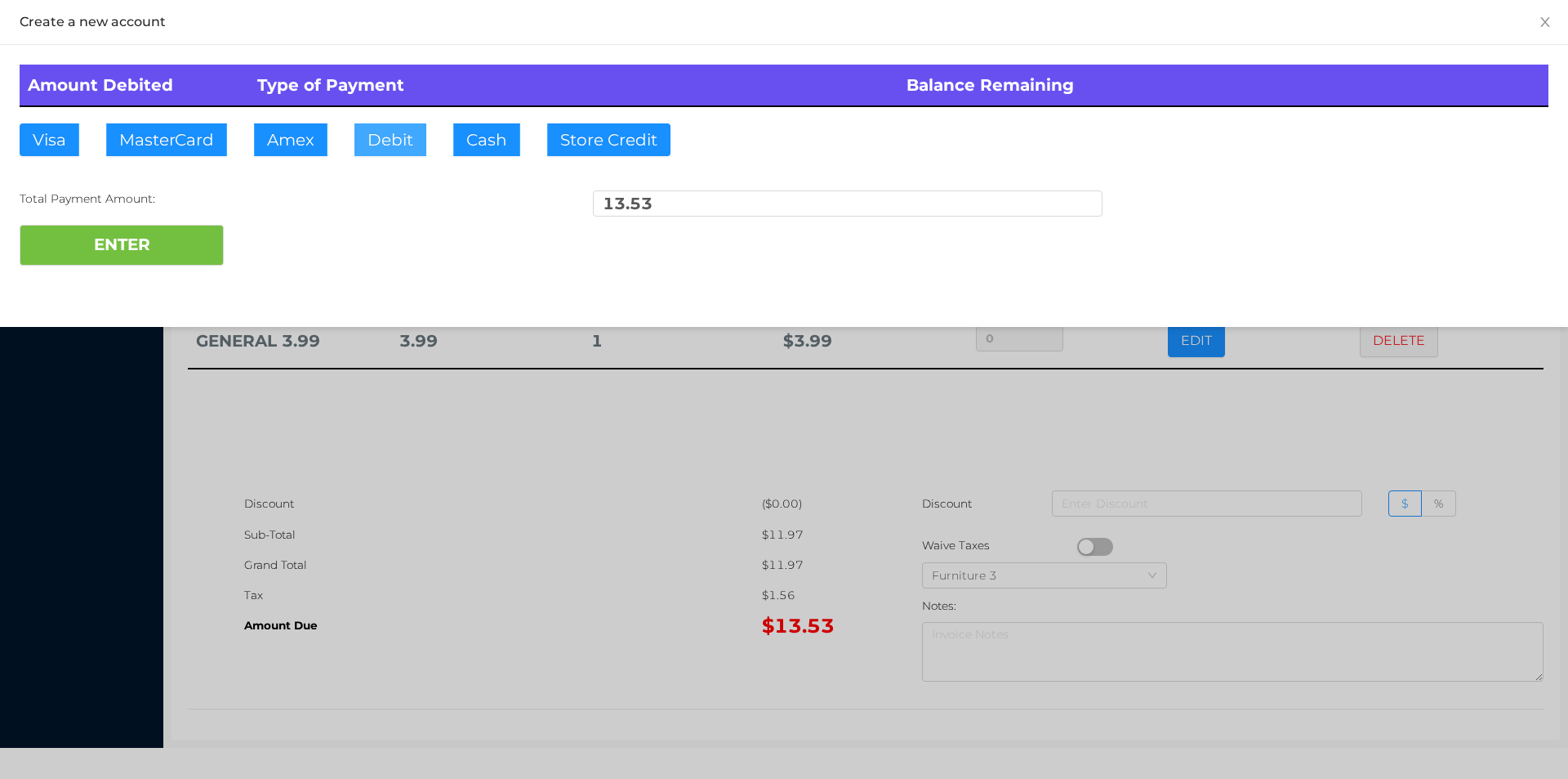
click at [378, 133] on button "Debit" at bounding box center [390, 139] width 72 height 32
click at [494, 536] on div at bounding box center [784, 389] width 1568 height 779
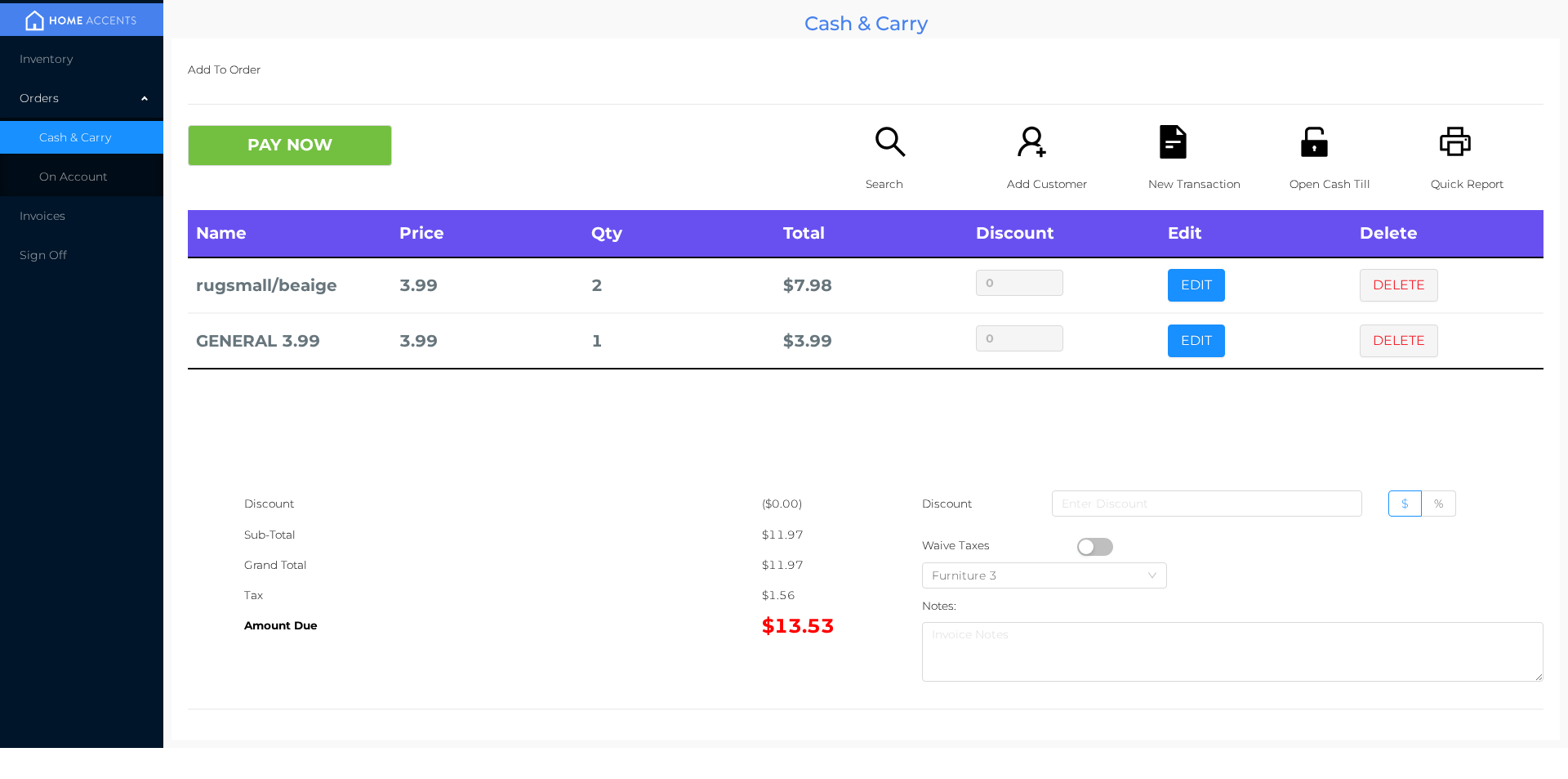
click at [331, 166] on button "PAY NOW" at bounding box center [290, 145] width 204 height 41
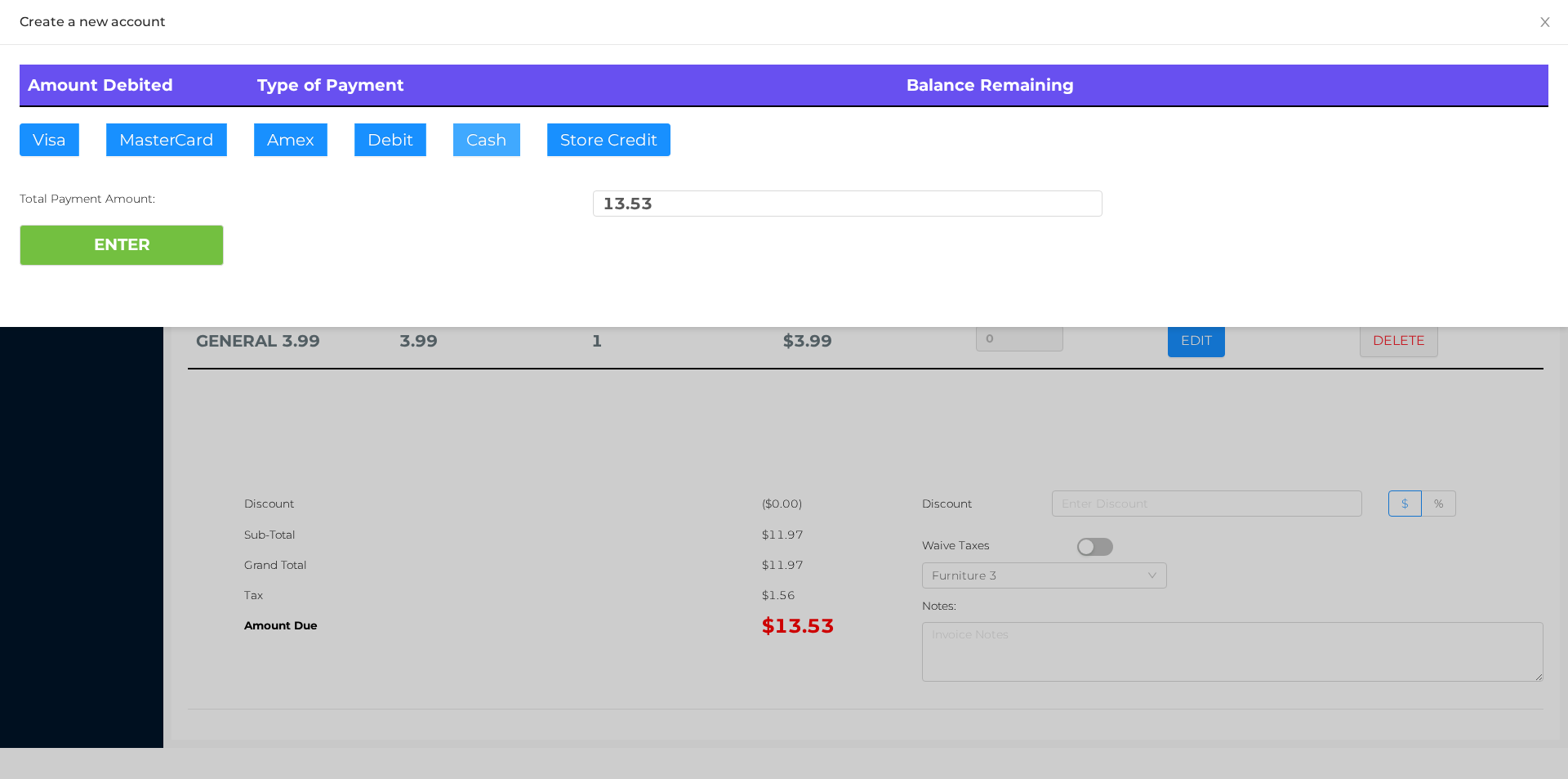
click at [513, 150] on button "Cash" at bounding box center [487, 139] width 67 height 32
type input "20.55"
click at [141, 246] on button "ENTER" at bounding box center [121, 245] width 204 height 41
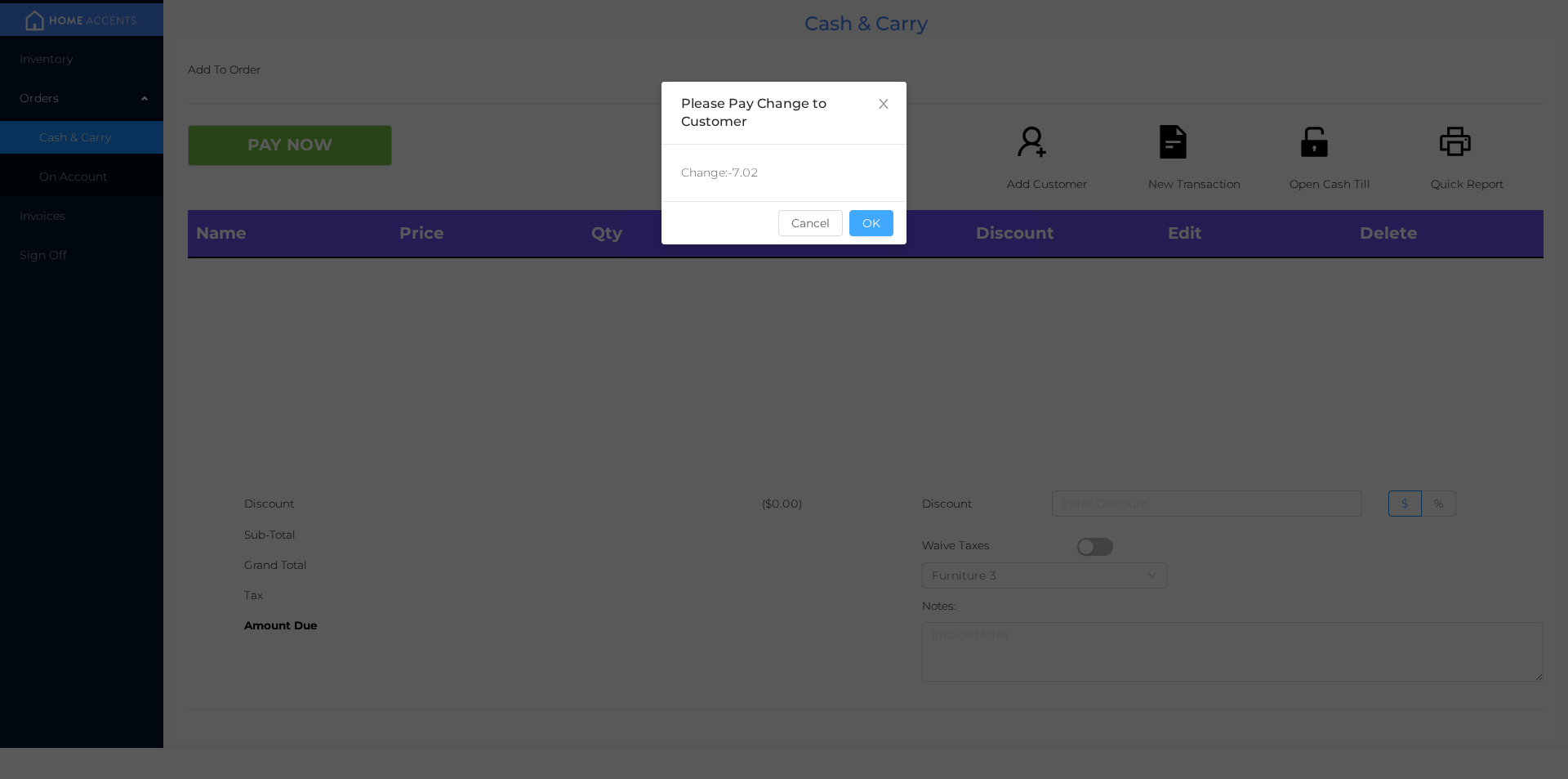
click at [876, 215] on button "OK" at bounding box center [871, 223] width 44 height 26
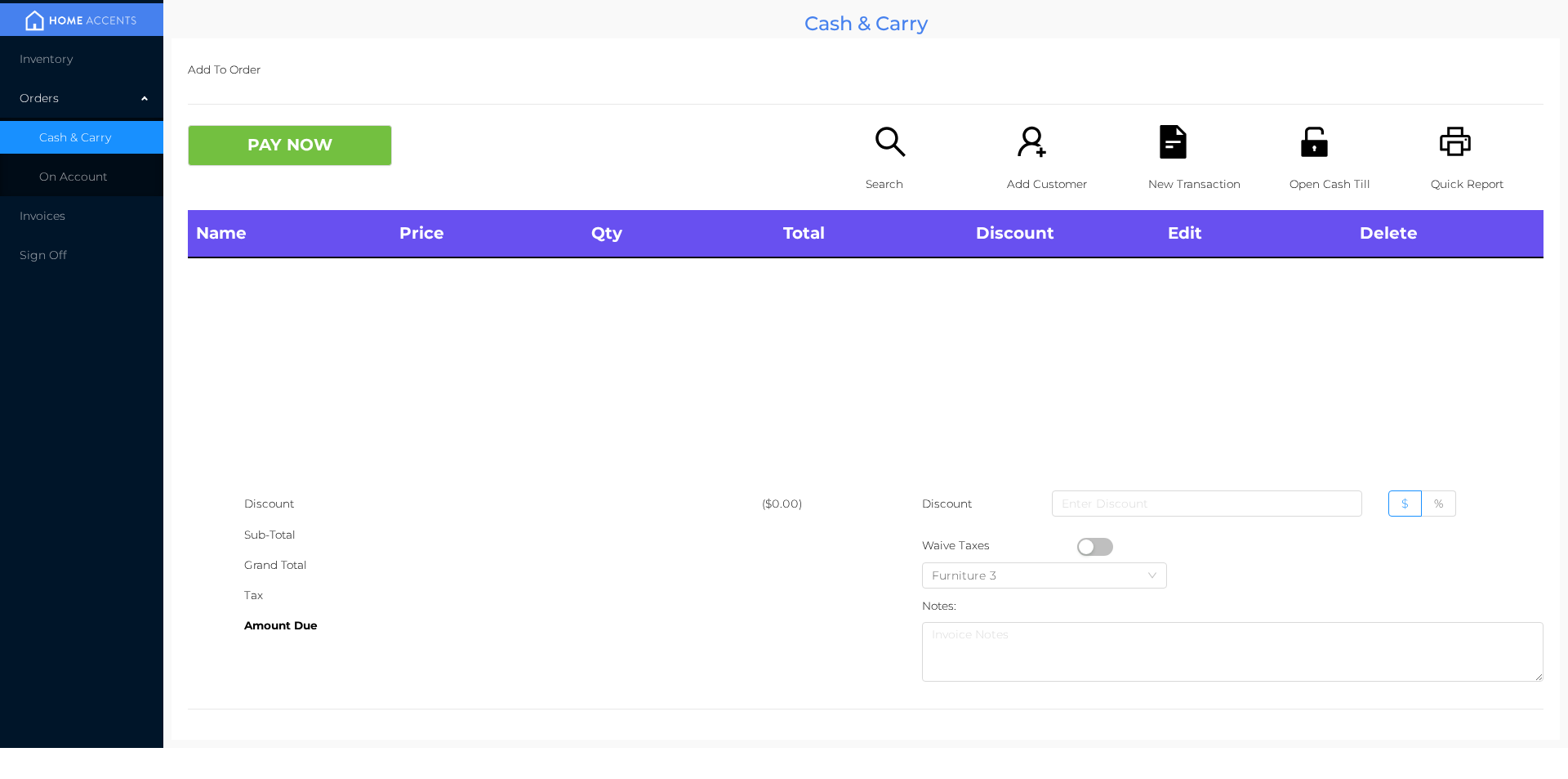
click at [883, 295] on div "Name Price Qty Total Discount Edit Delete" at bounding box center [865, 349] width 1356 height 278
click at [887, 153] on icon "icon: search" at bounding box center [890, 141] width 33 height 33
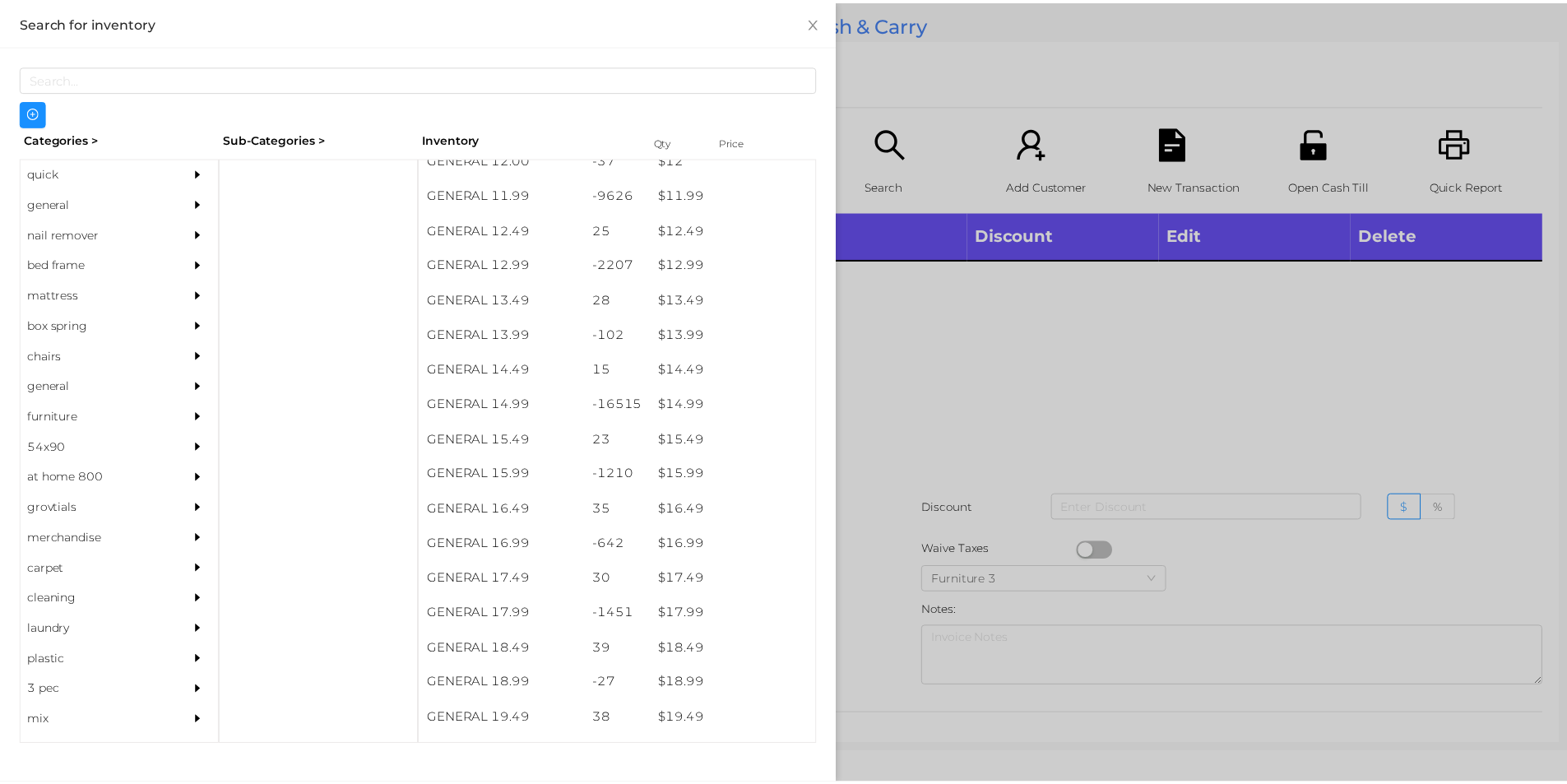
scroll to position [1226, 0]
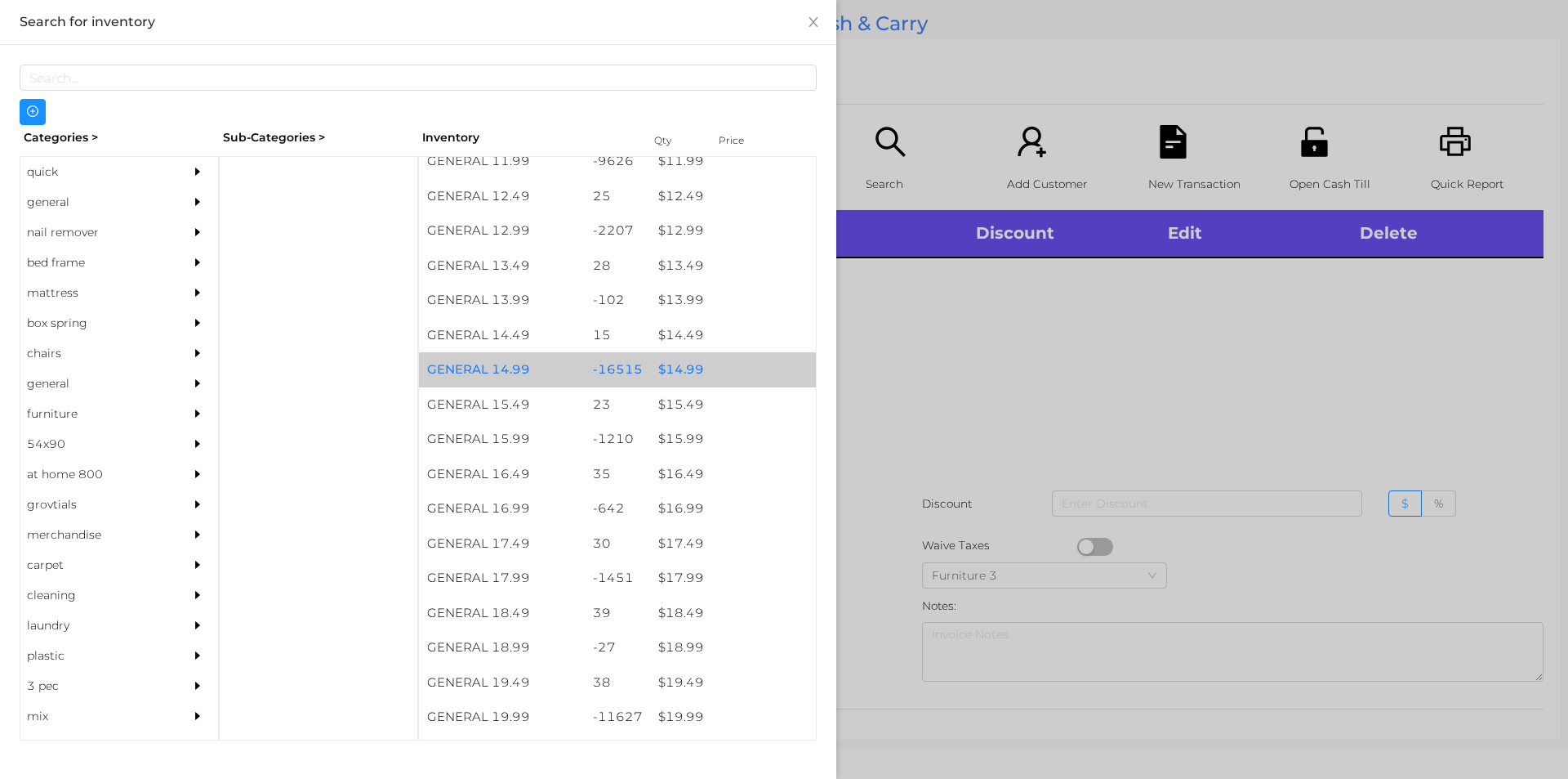
click at [673, 367] on div "$ 14.99" at bounding box center [733, 370] width 166 height 35
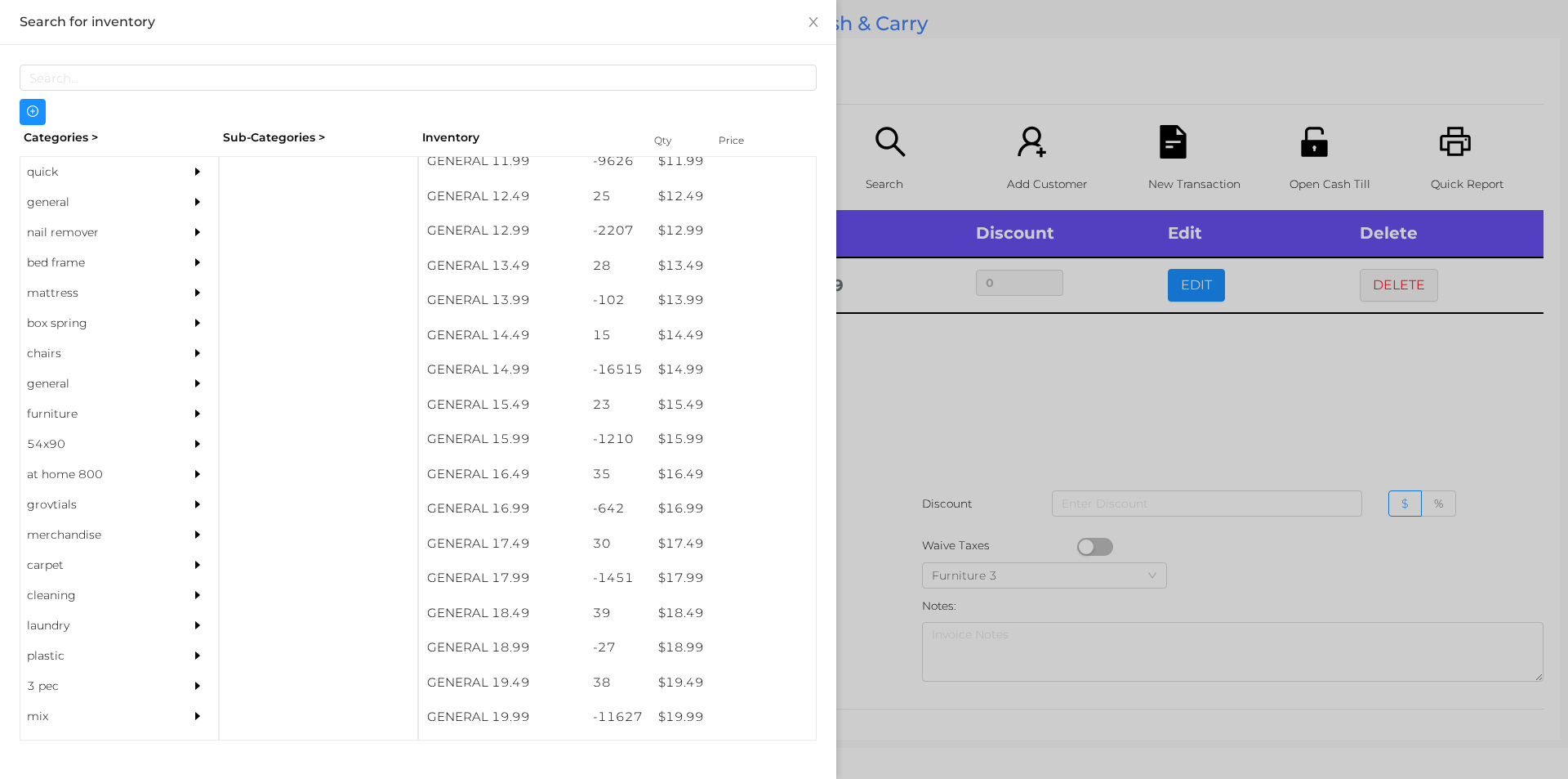
click at [911, 394] on div at bounding box center [784, 389] width 1568 height 779
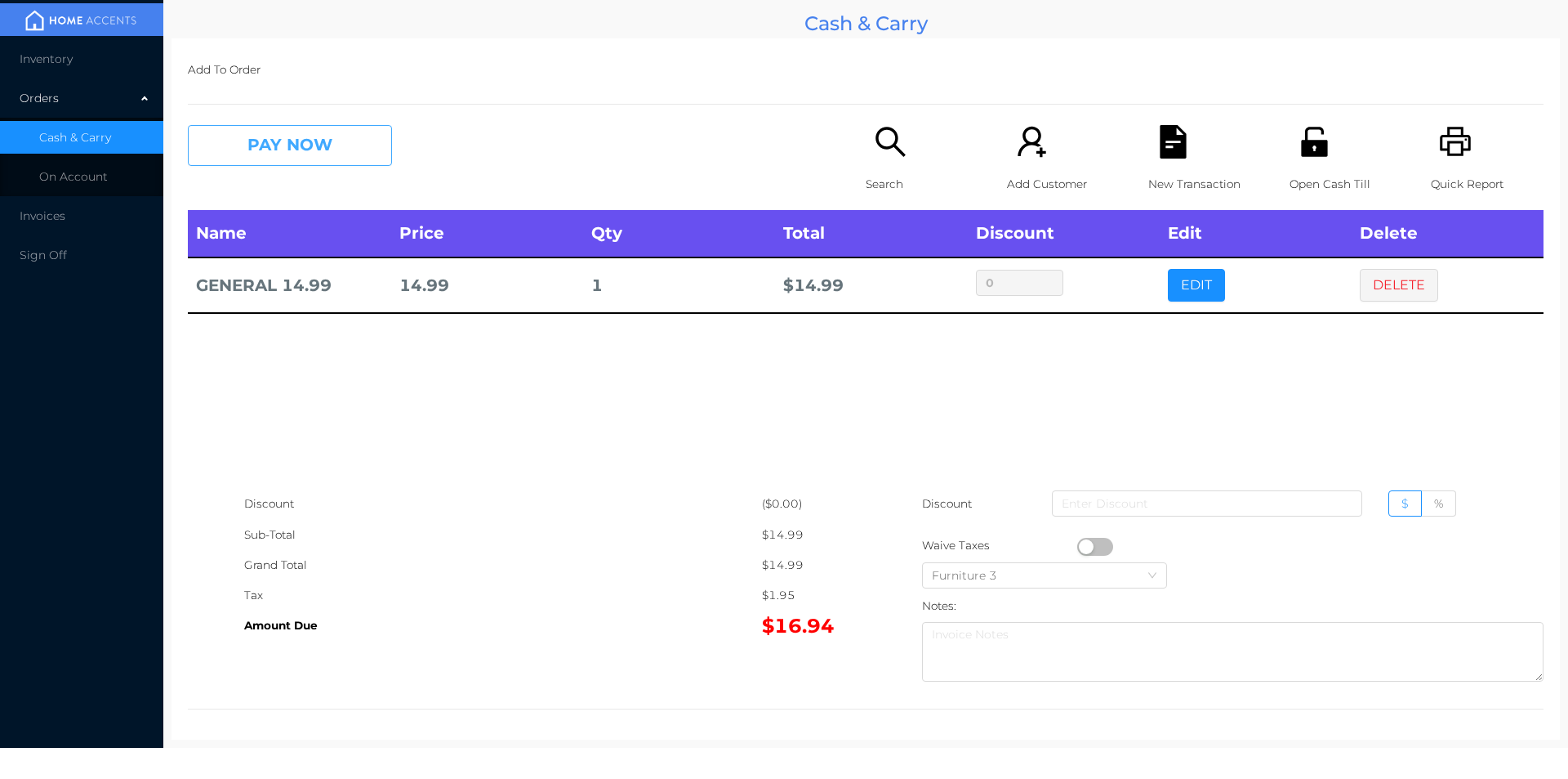
click at [277, 155] on button "PAY NOW" at bounding box center [290, 145] width 204 height 41
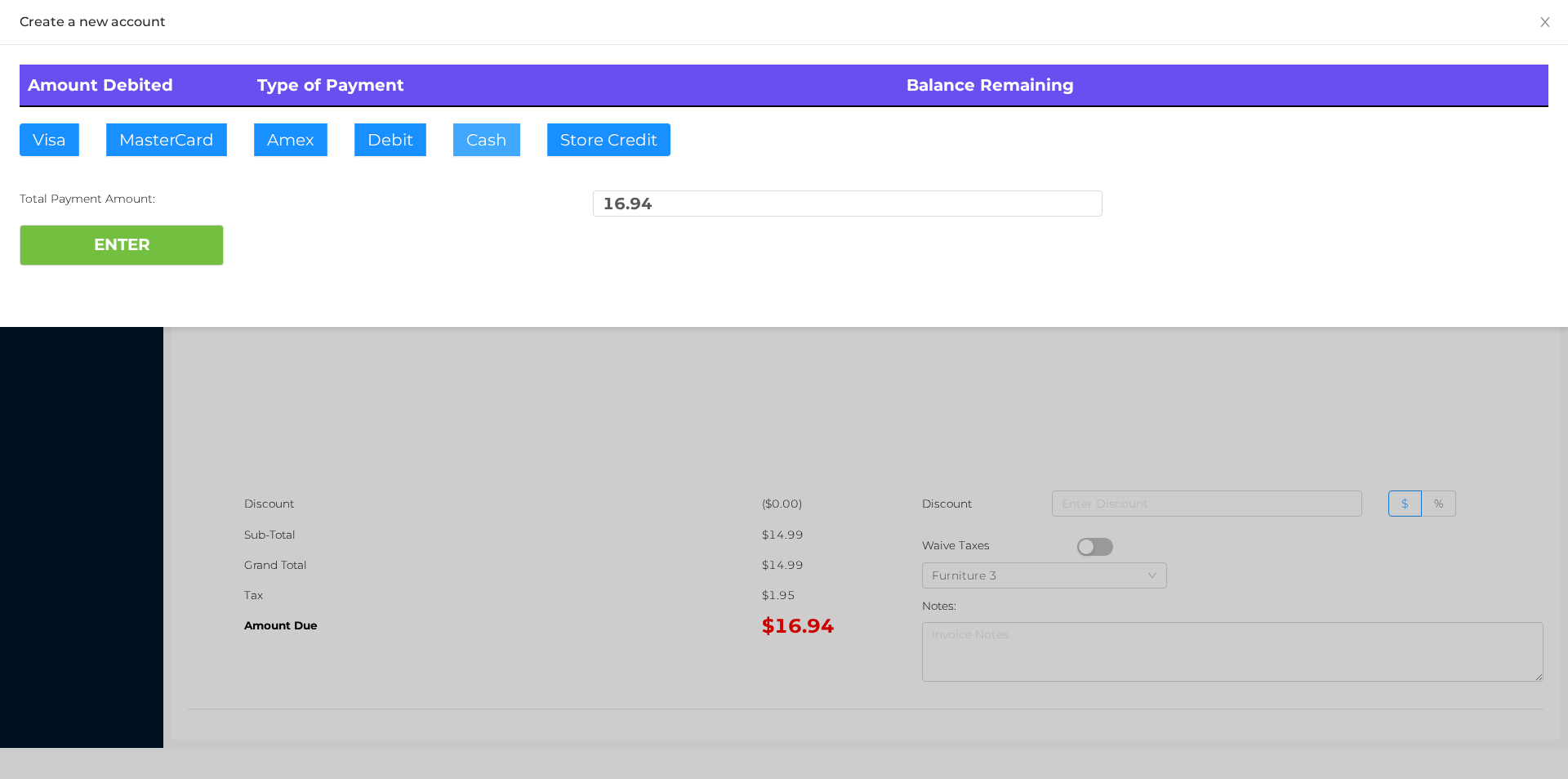
click at [479, 138] on button "Cash" at bounding box center [487, 139] width 67 height 32
type input "20."
click at [164, 241] on button "ENTER" at bounding box center [121, 245] width 204 height 41
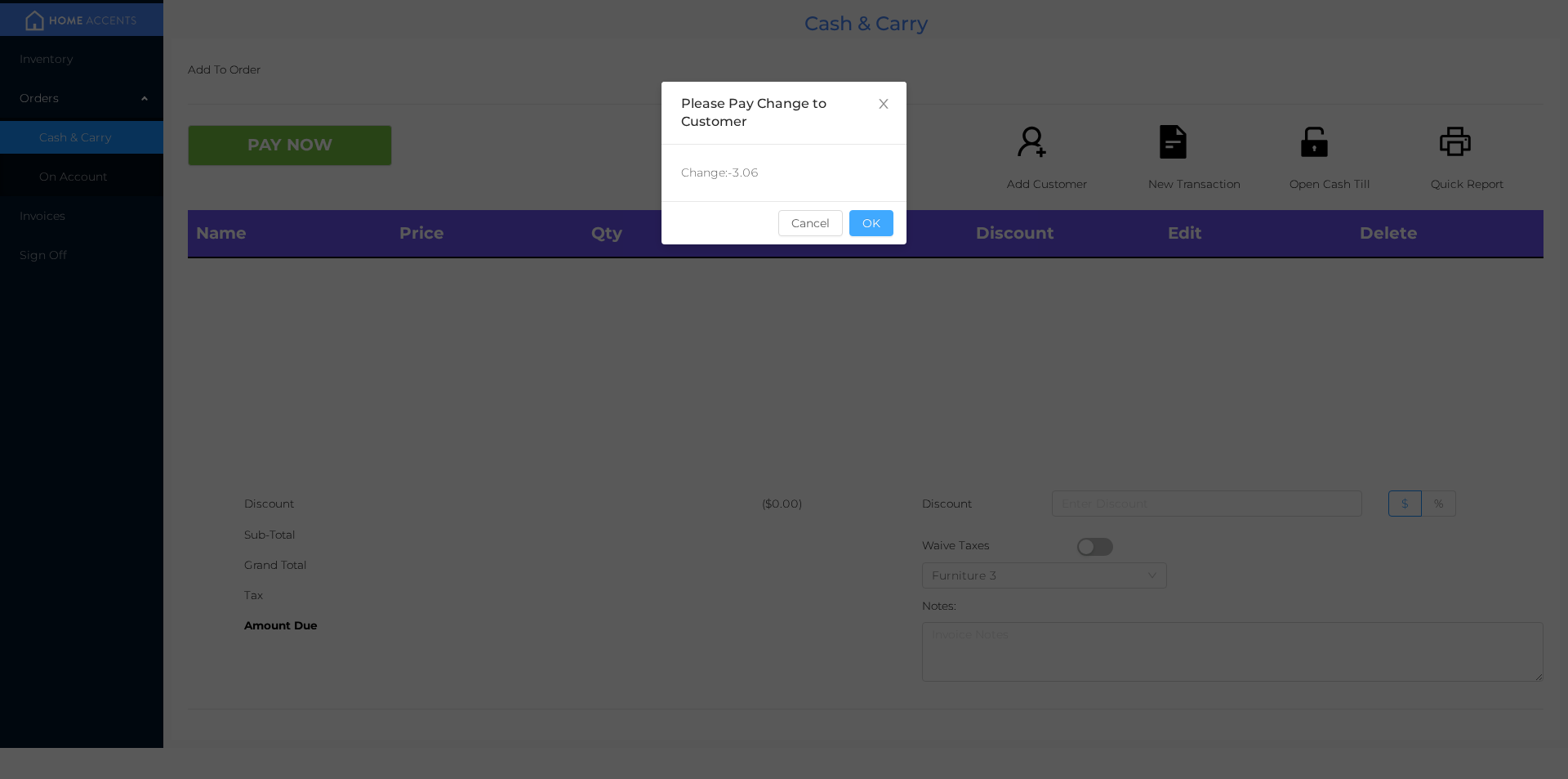
click at [871, 212] on button "OK" at bounding box center [871, 223] width 44 height 26
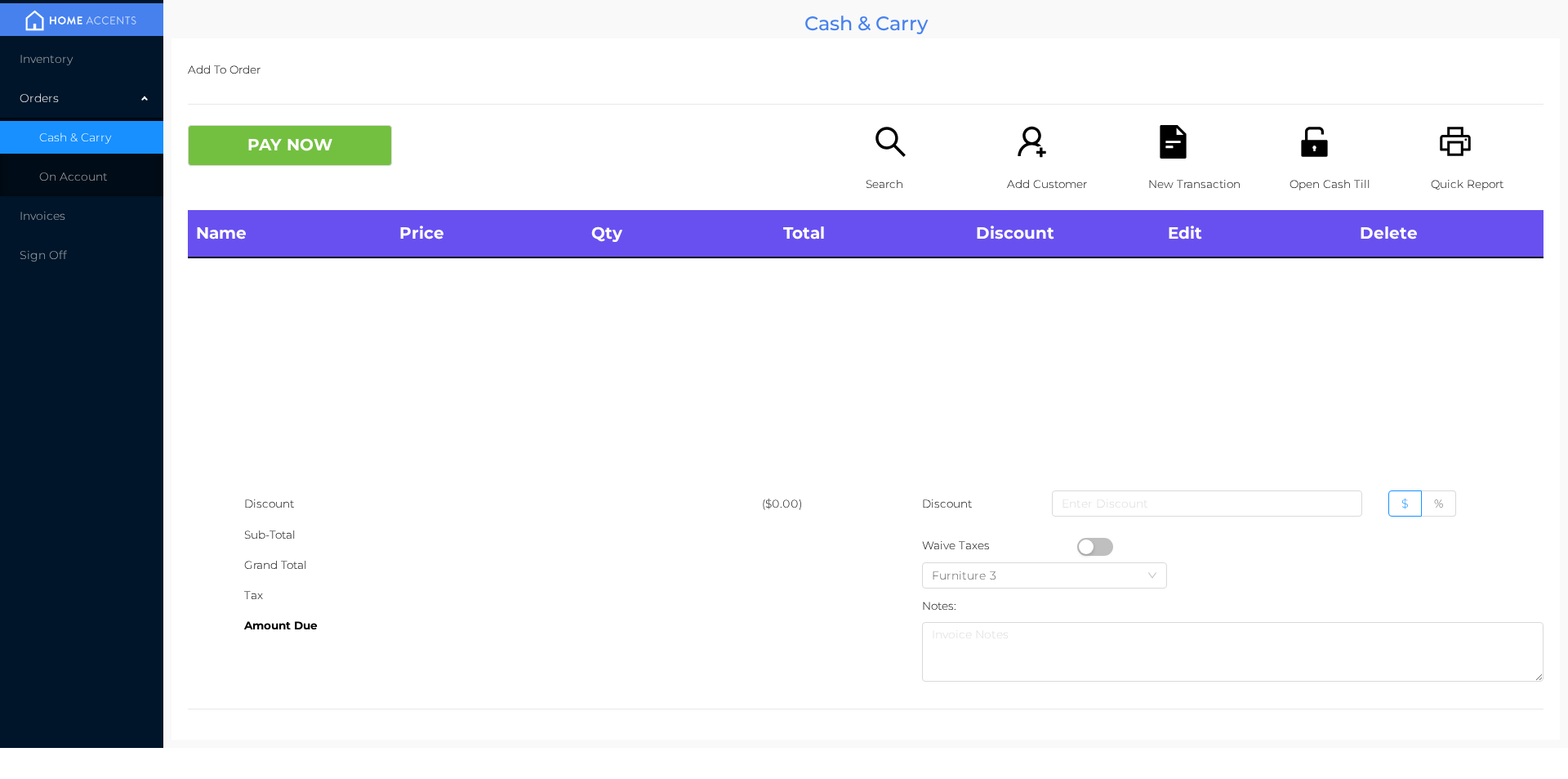
click at [40, 52] on span "Inventory" at bounding box center [45, 58] width 53 height 15
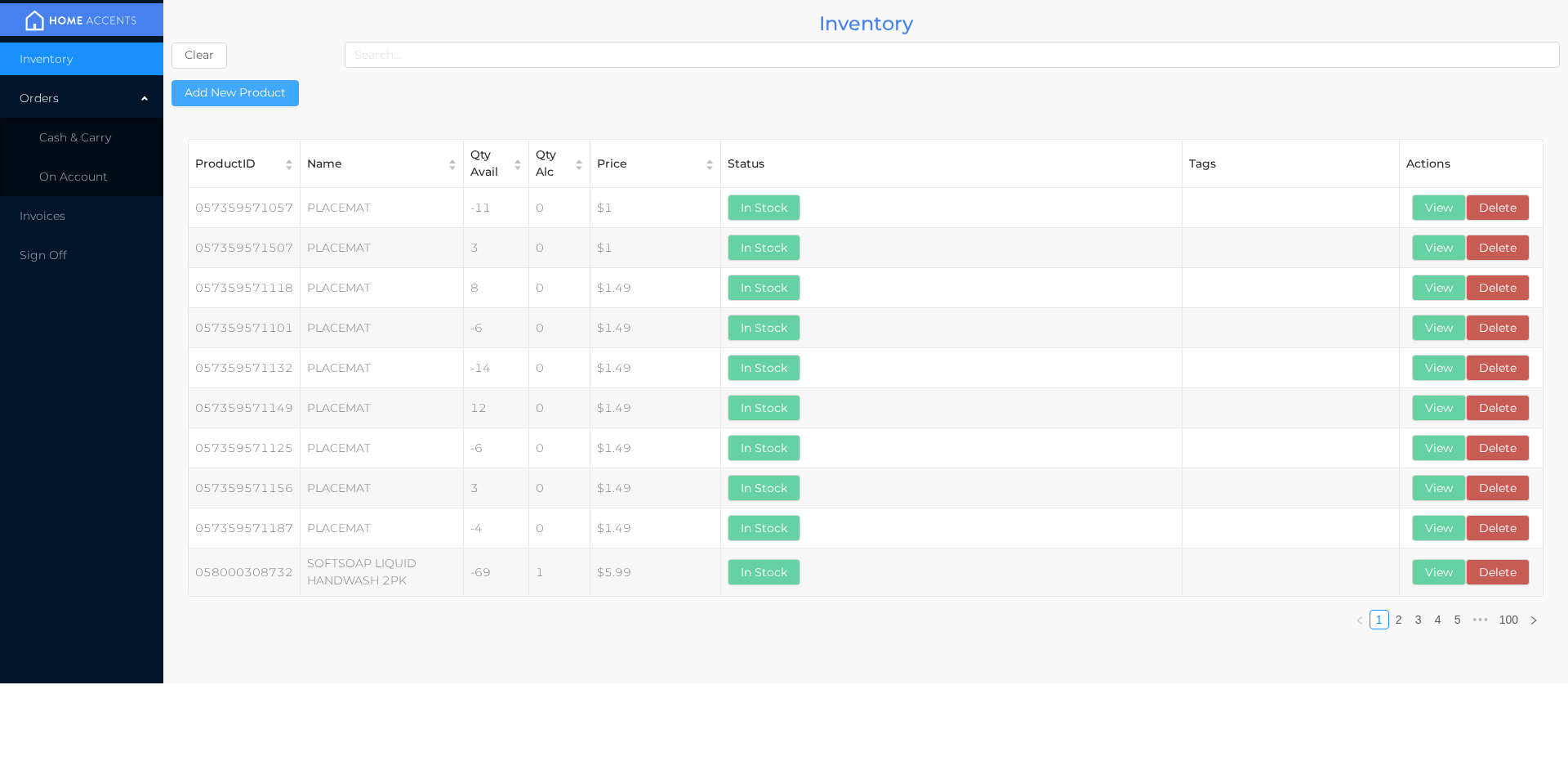
click at [266, 93] on button "Add New Product" at bounding box center [235, 93] width 127 height 26
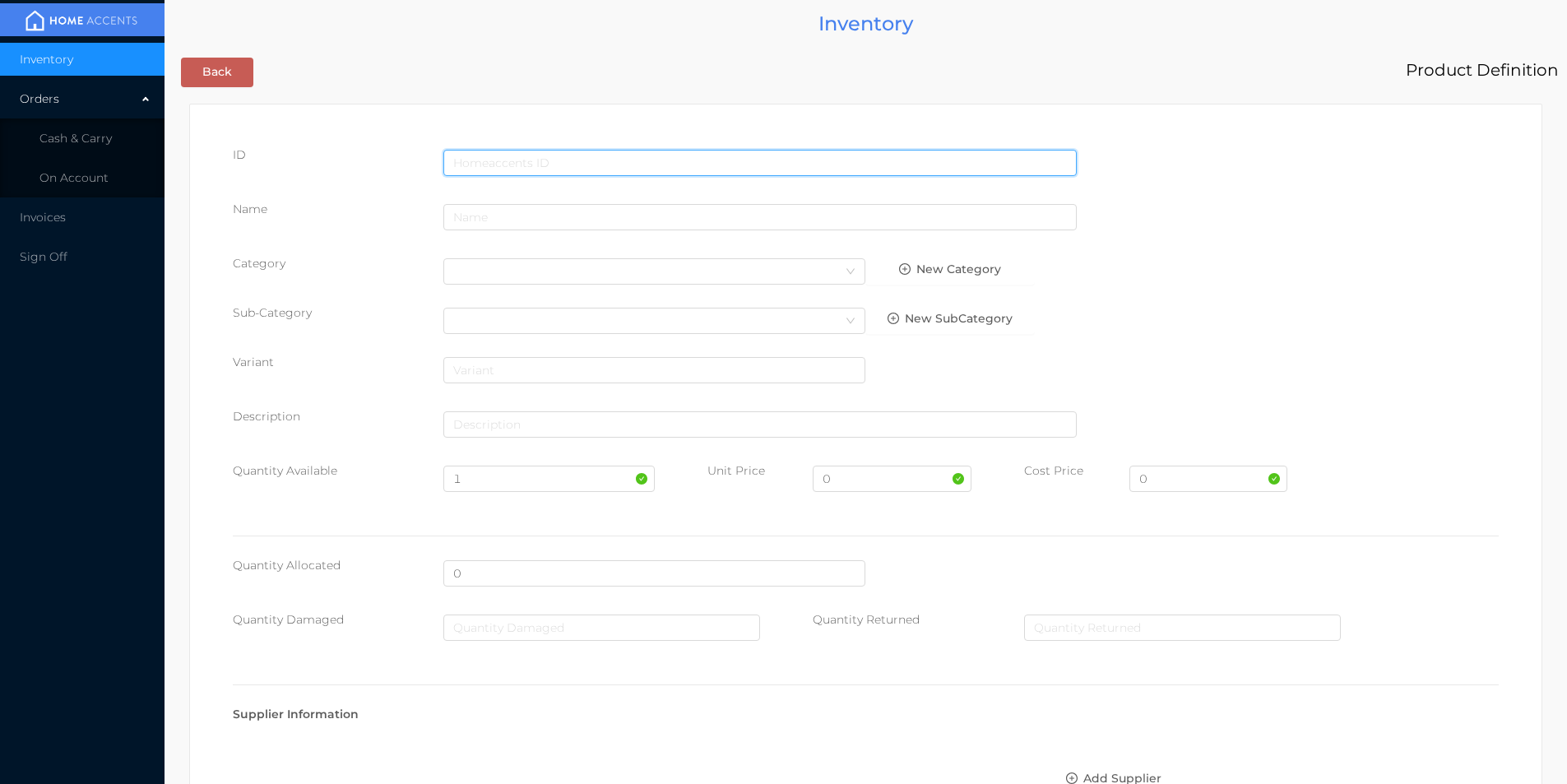
click at [531, 155] on input "text" at bounding box center [760, 162] width 633 height 26
type input "824560487367"
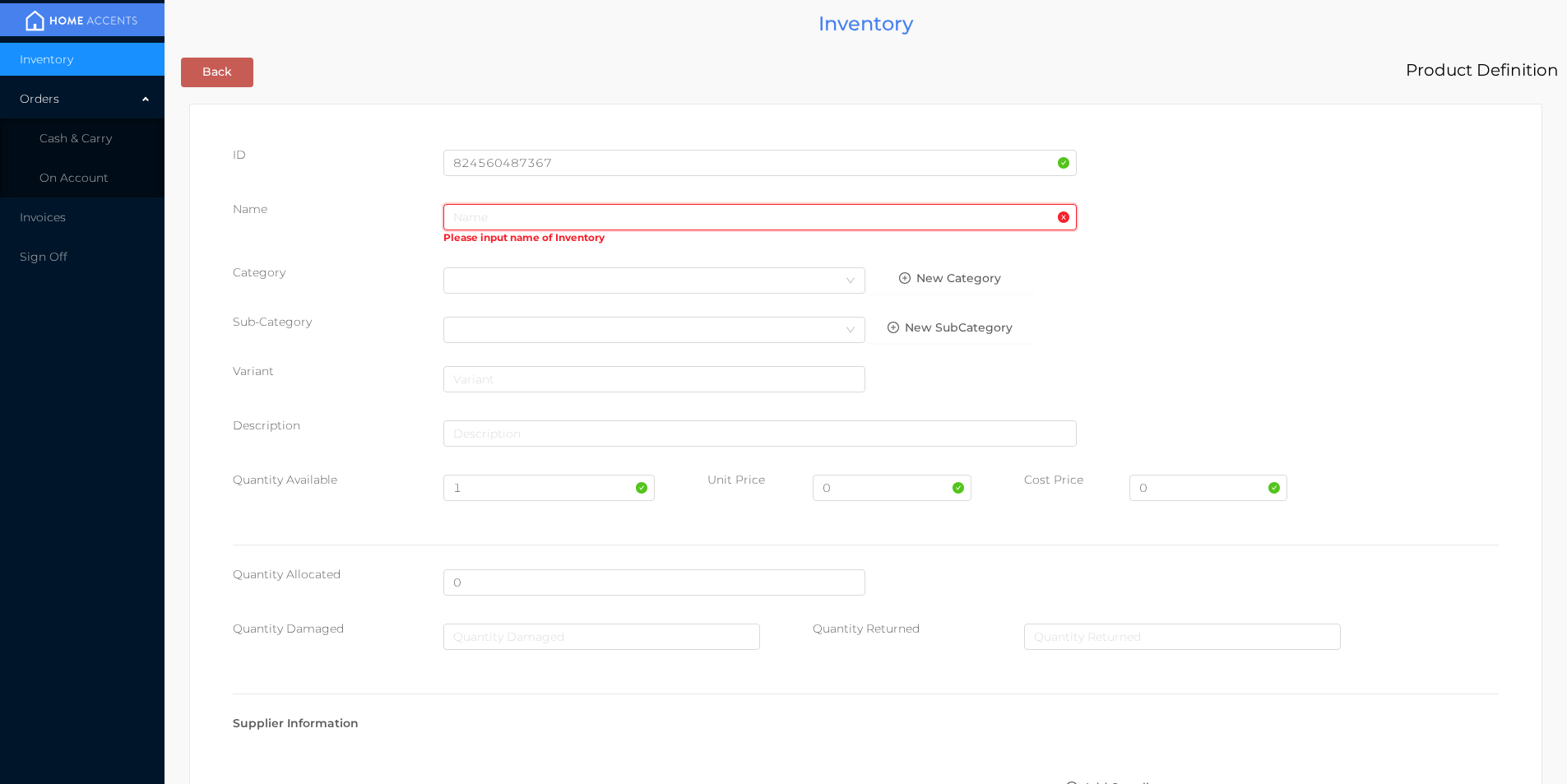
click at [630, 211] on input "text" at bounding box center [760, 217] width 633 height 26
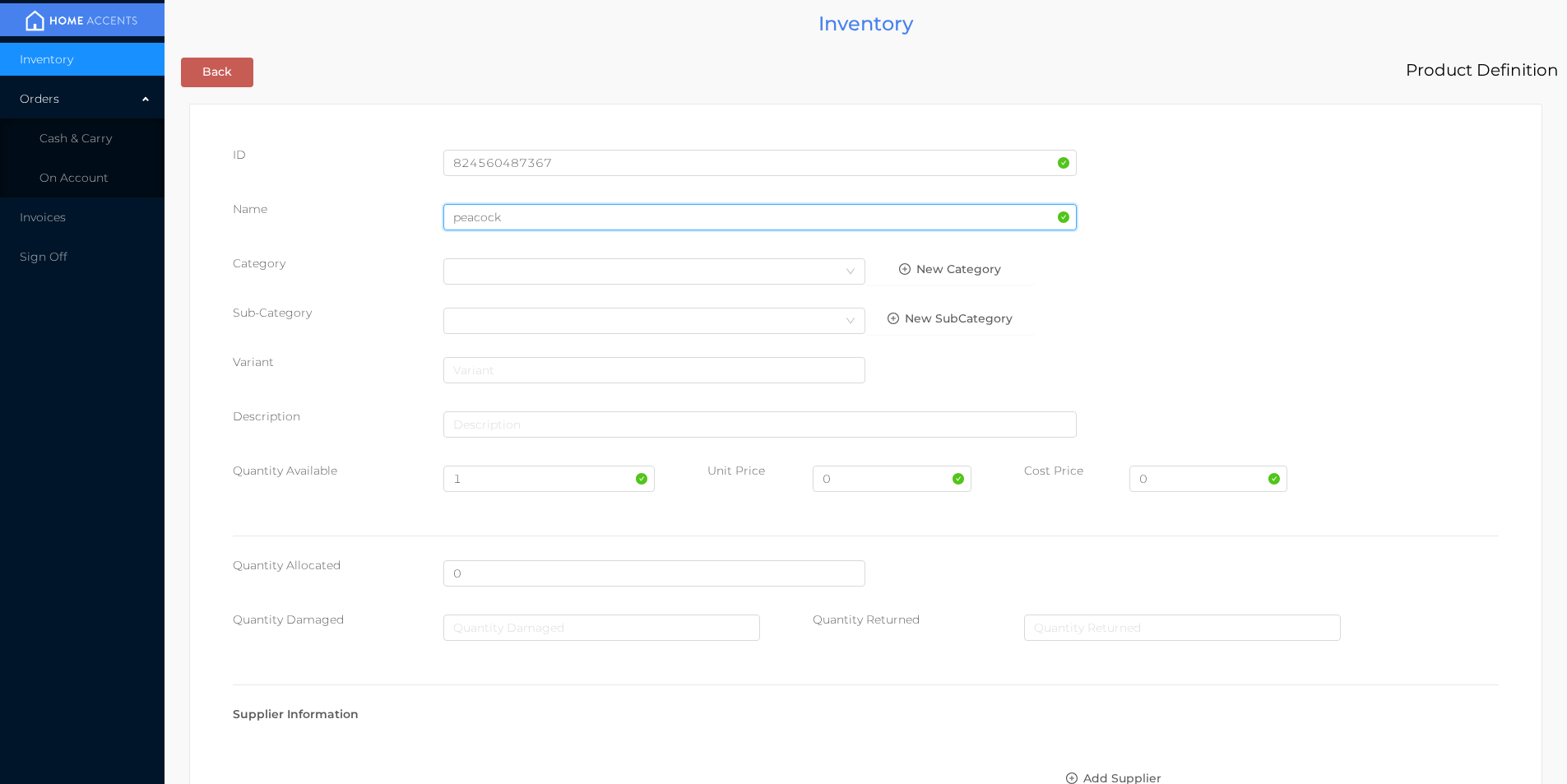
type input "peacock"
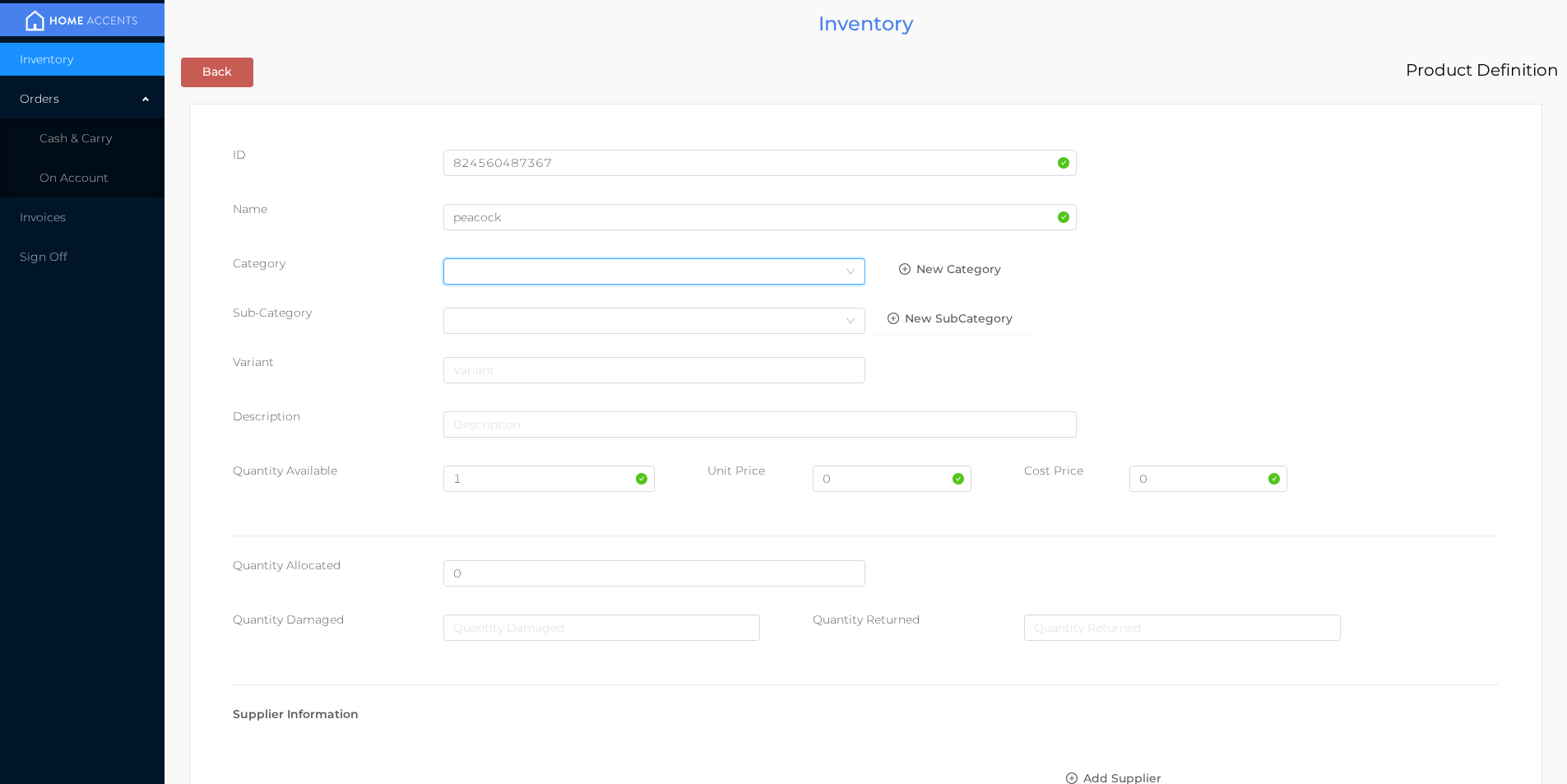
click at [536, 270] on div "Select Category" at bounding box center [654, 271] width 402 height 25
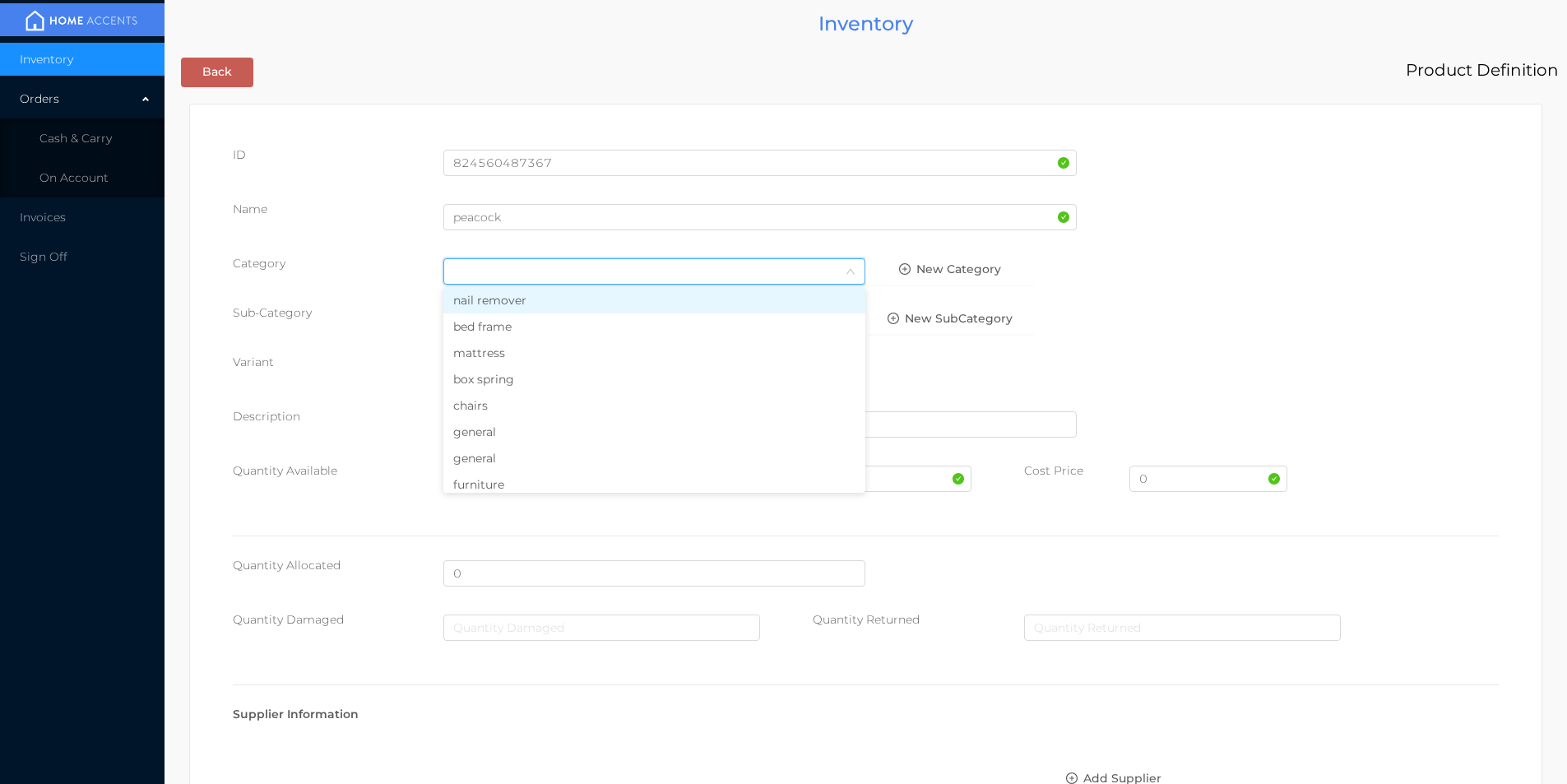
click at [481, 427] on li "general" at bounding box center [654, 432] width 422 height 26
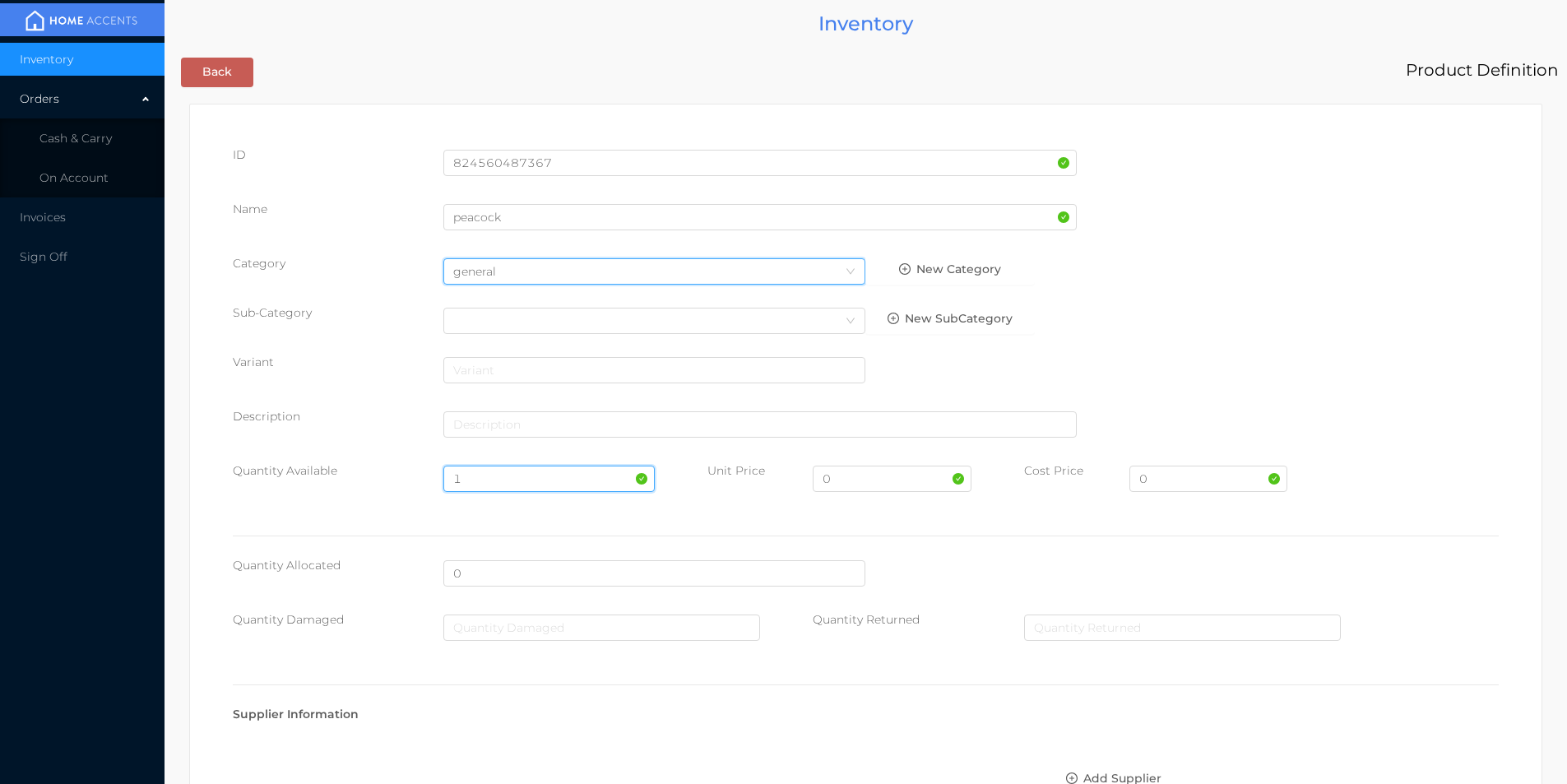
click at [494, 474] on input "1" at bounding box center [549, 478] width 211 height 26
type input "20"
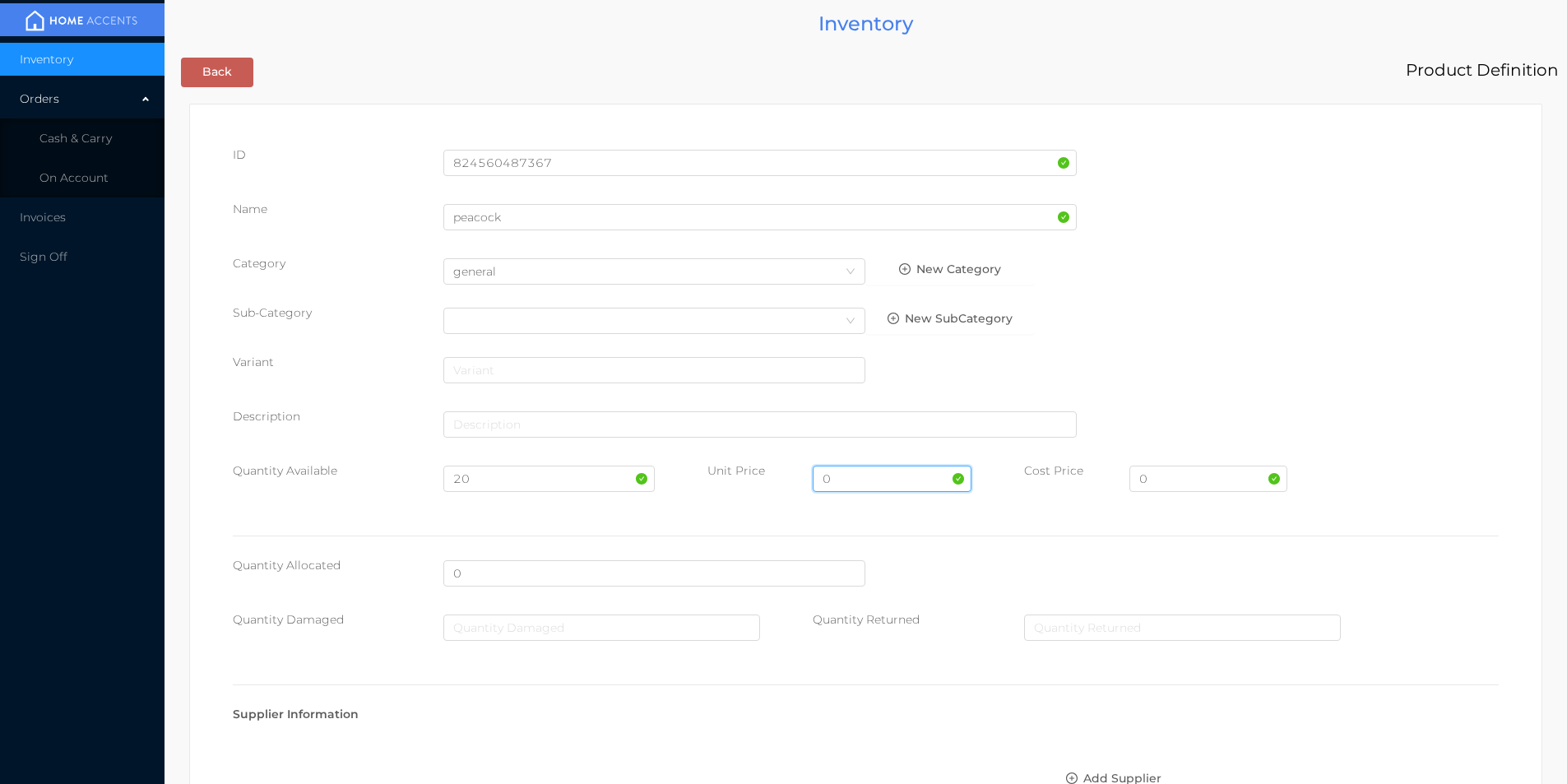
click at [850, 482] on input "0" at bounding box center [892, 478] width 158 height 26
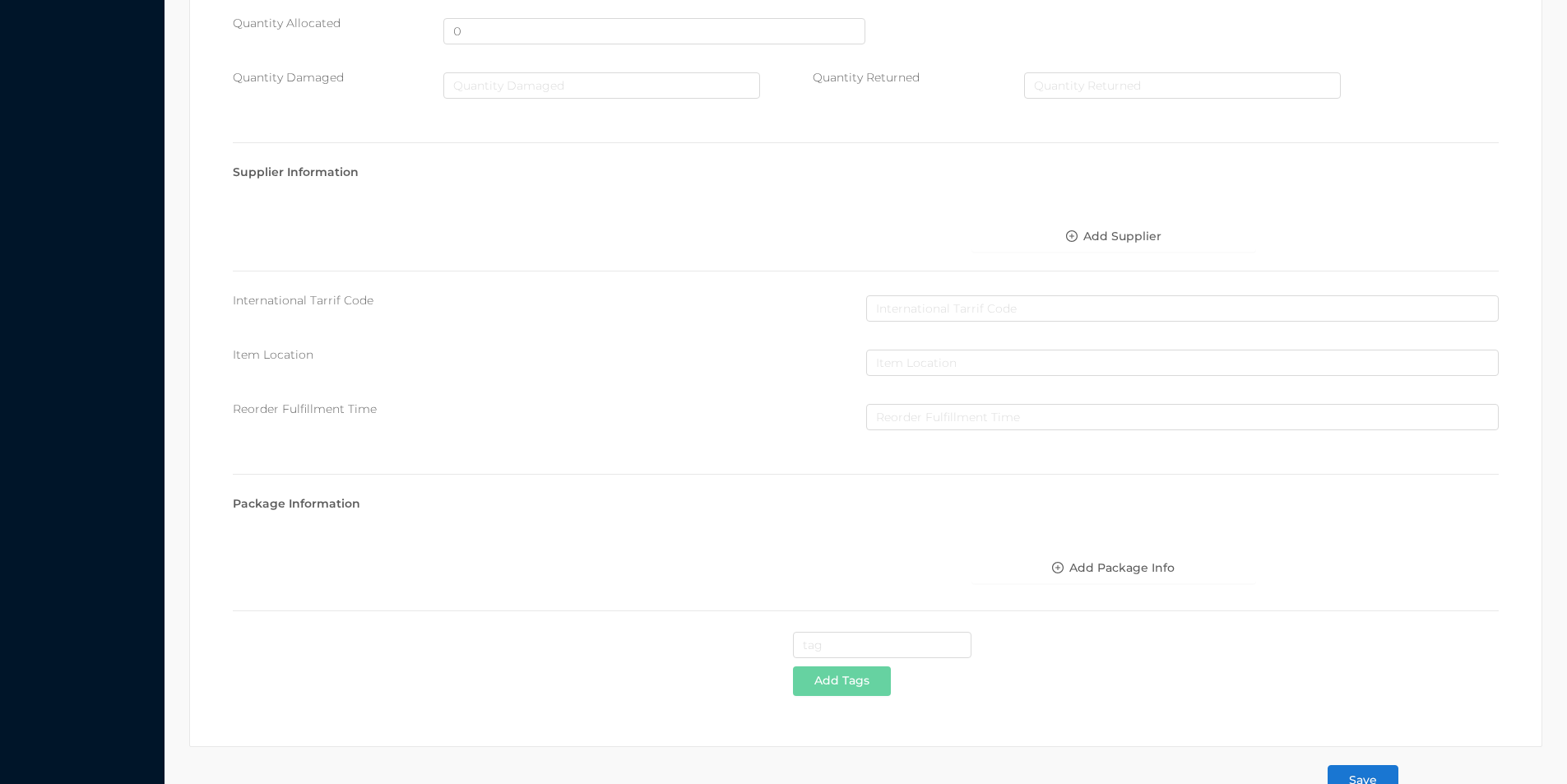
scroll to position [582, 0]
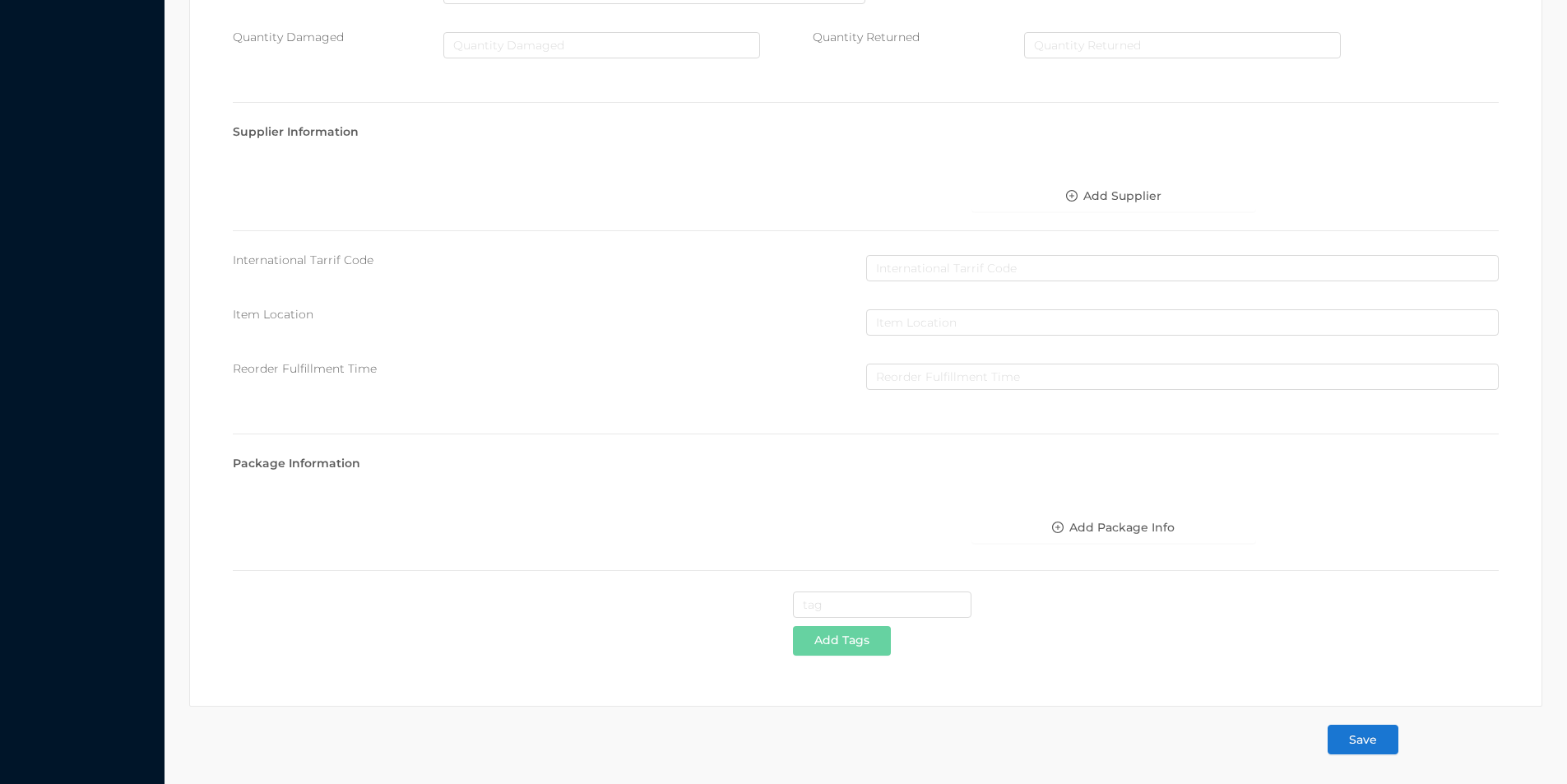
type input "5.99"
click at [1362, 744] on button "Save" at bounding box center [1363, 739] width 71 height 30
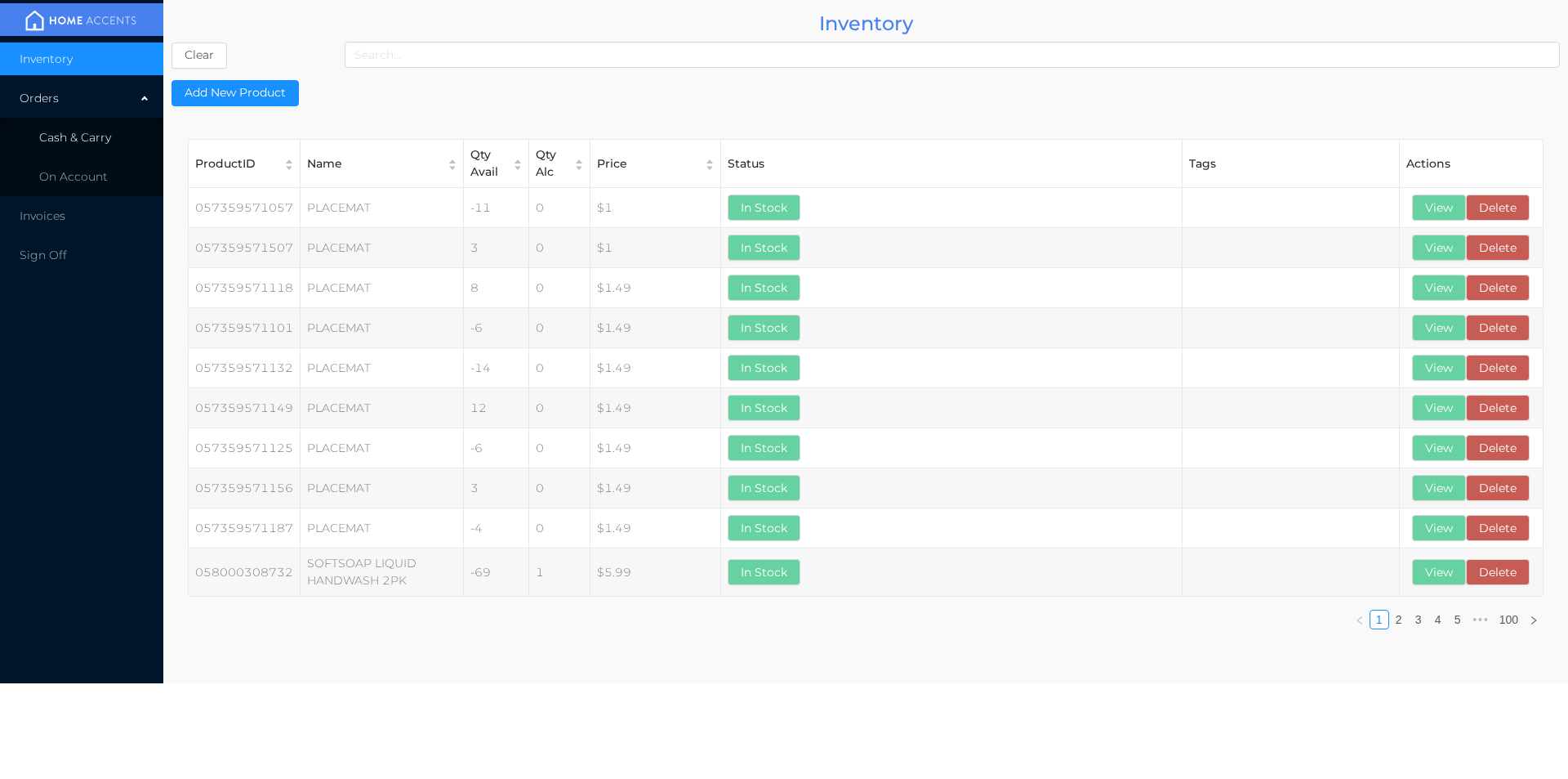
click at [90, 144] on span "Cash & Carry" at bounding box center [75, 137] width 72 height 15
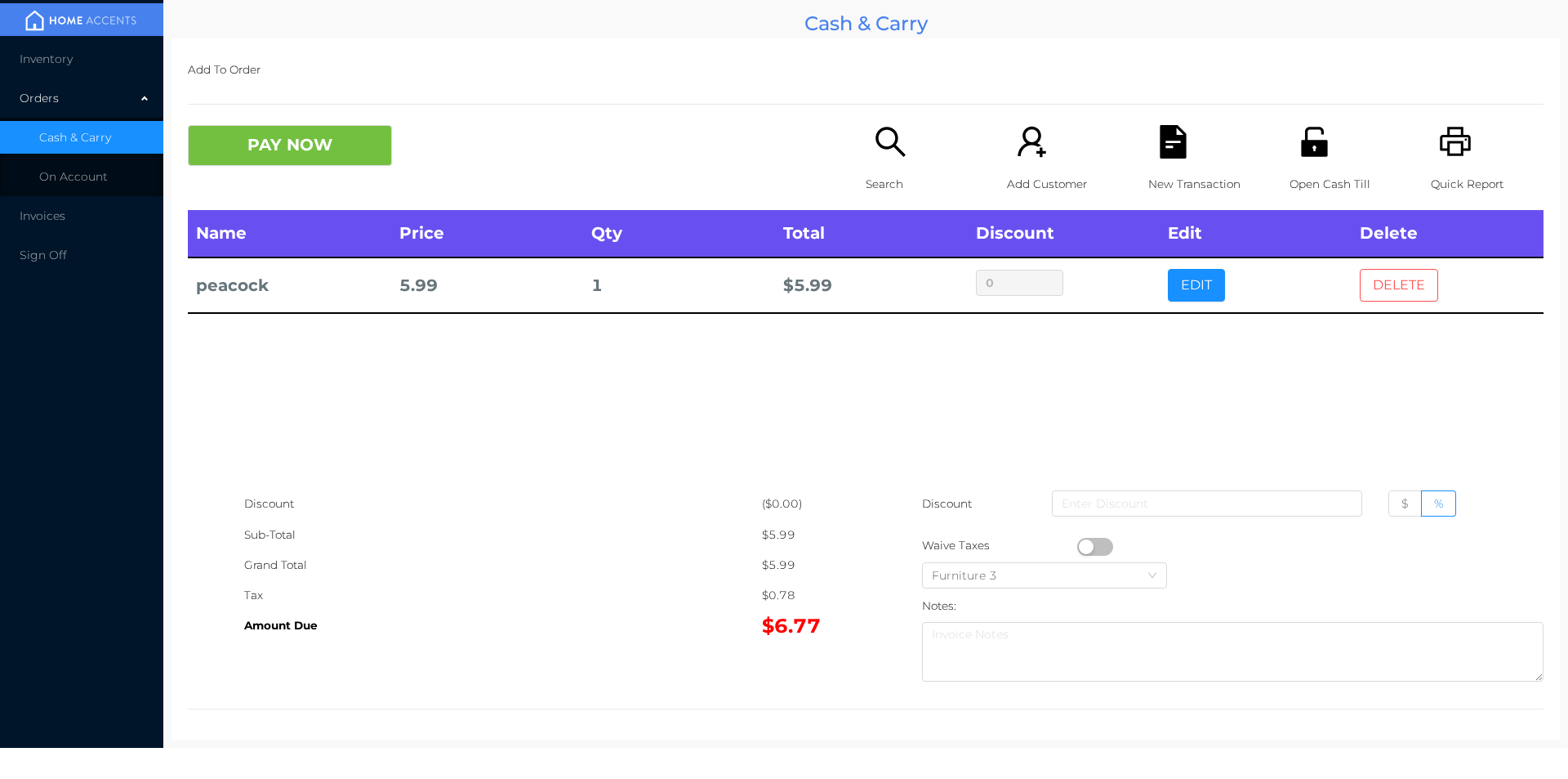
click at [1387, 280] on button "DELETE" at bounding box center [1399, 284] width 78 height 32
click at [1187, 281] on button "EDIT" at bounding box center [1196, 284] width 58 height 32
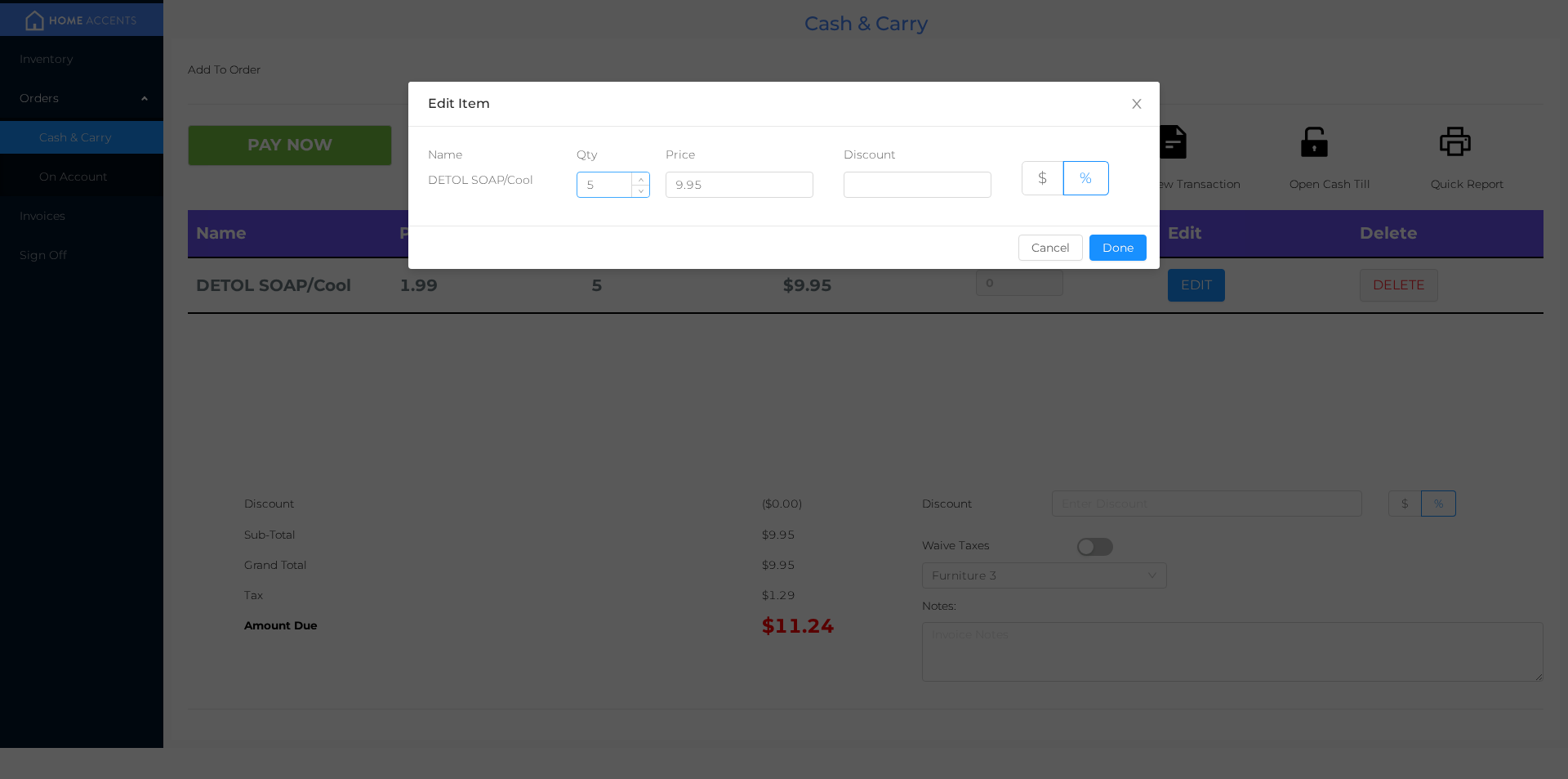
click at [614, 179] on input "5" at bounding box center [613, 185] width 72 height 24
type input "4"
click at [1133, 238] on button "Done" at bounding box center [1118, 248] width 58 height 26
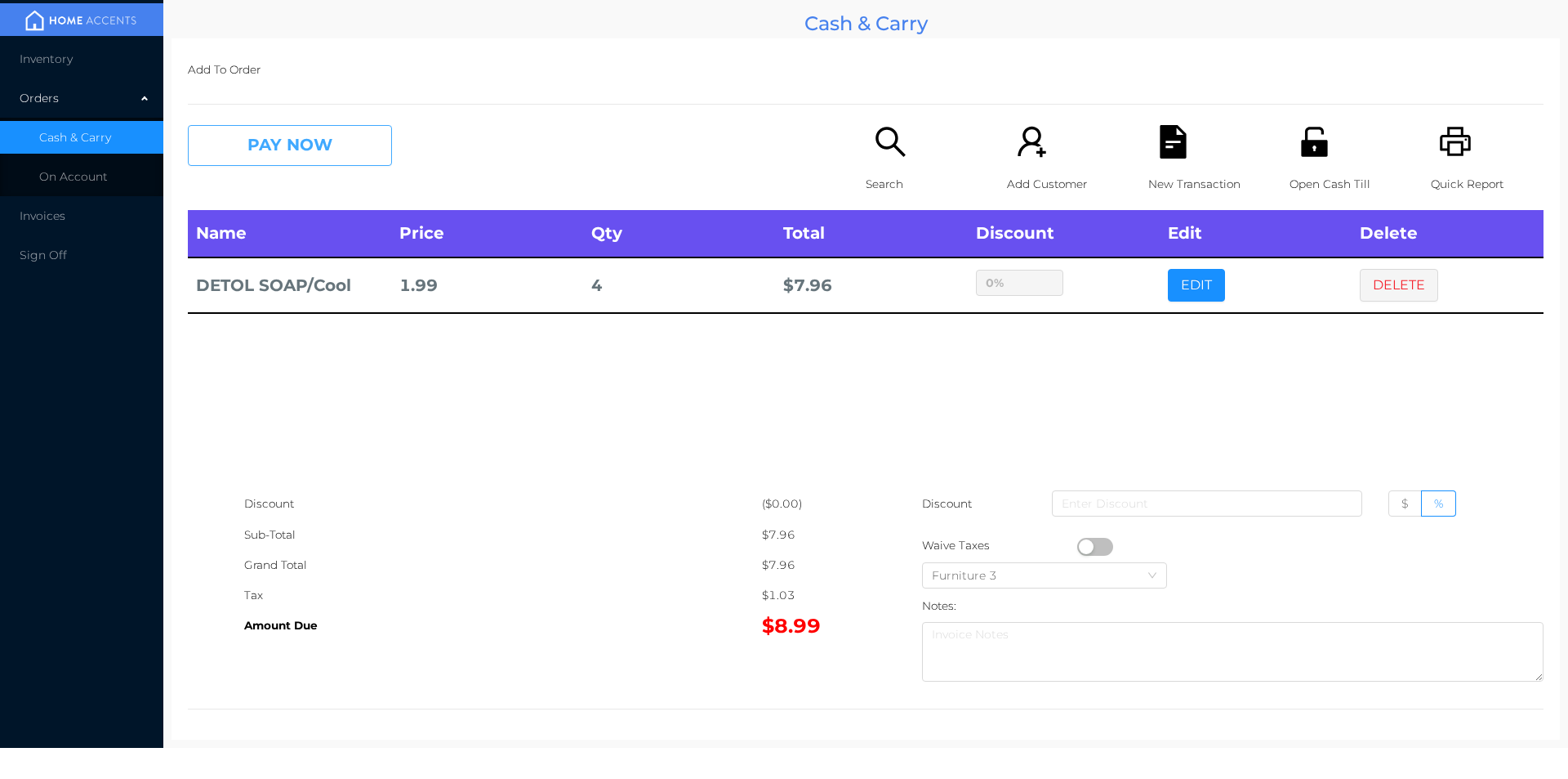
click at [319, 150] on button "PAY NOW" at bounding box center [290, 145] width 204 height 41
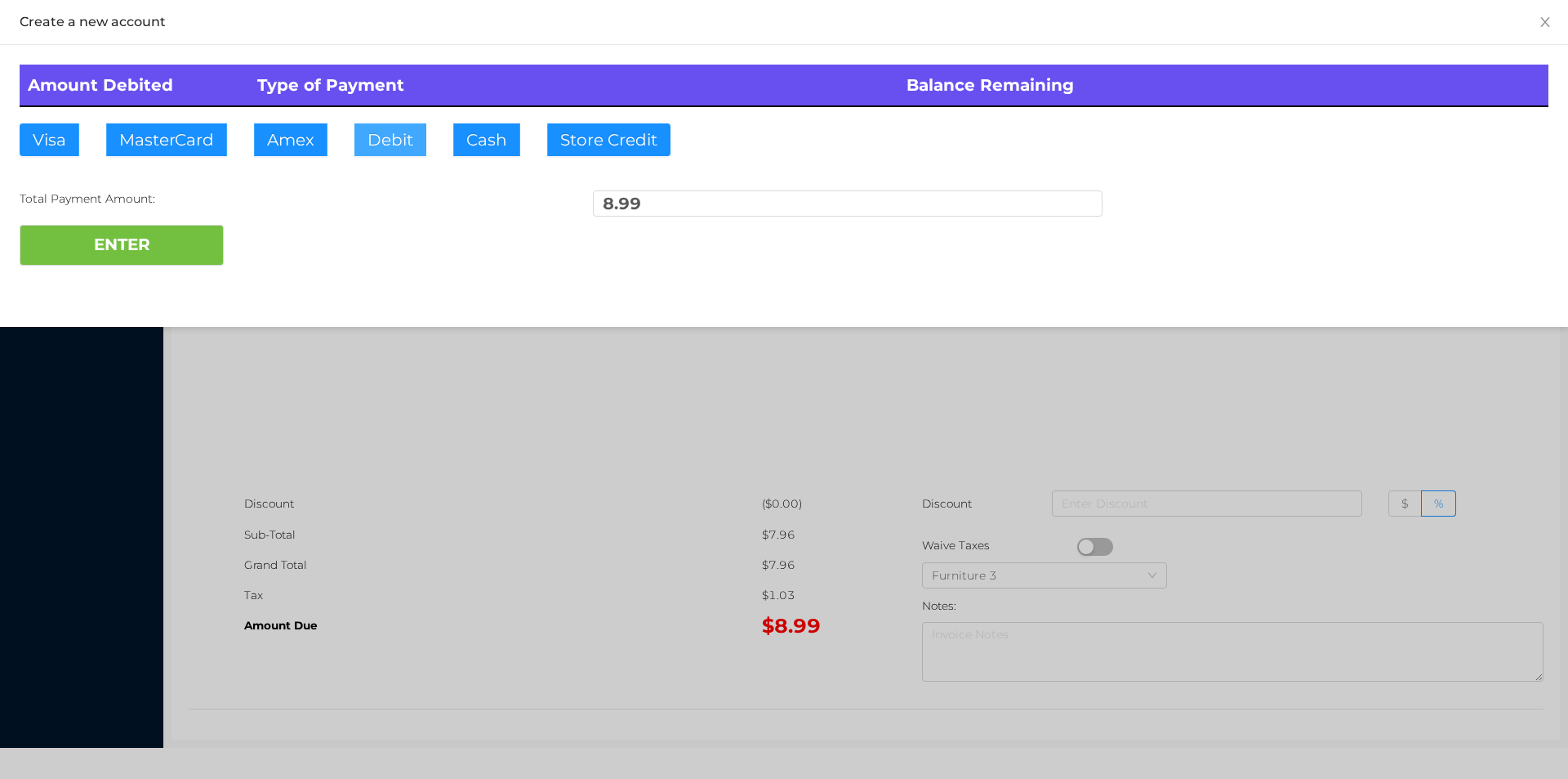
click at [392, 134] on button "Debit" at bounding box center [390, 139] width 72 height 32
click at [167, 252] on button "ENTER" at bounding box center [121, 245] width 204 height 41
type input "0"
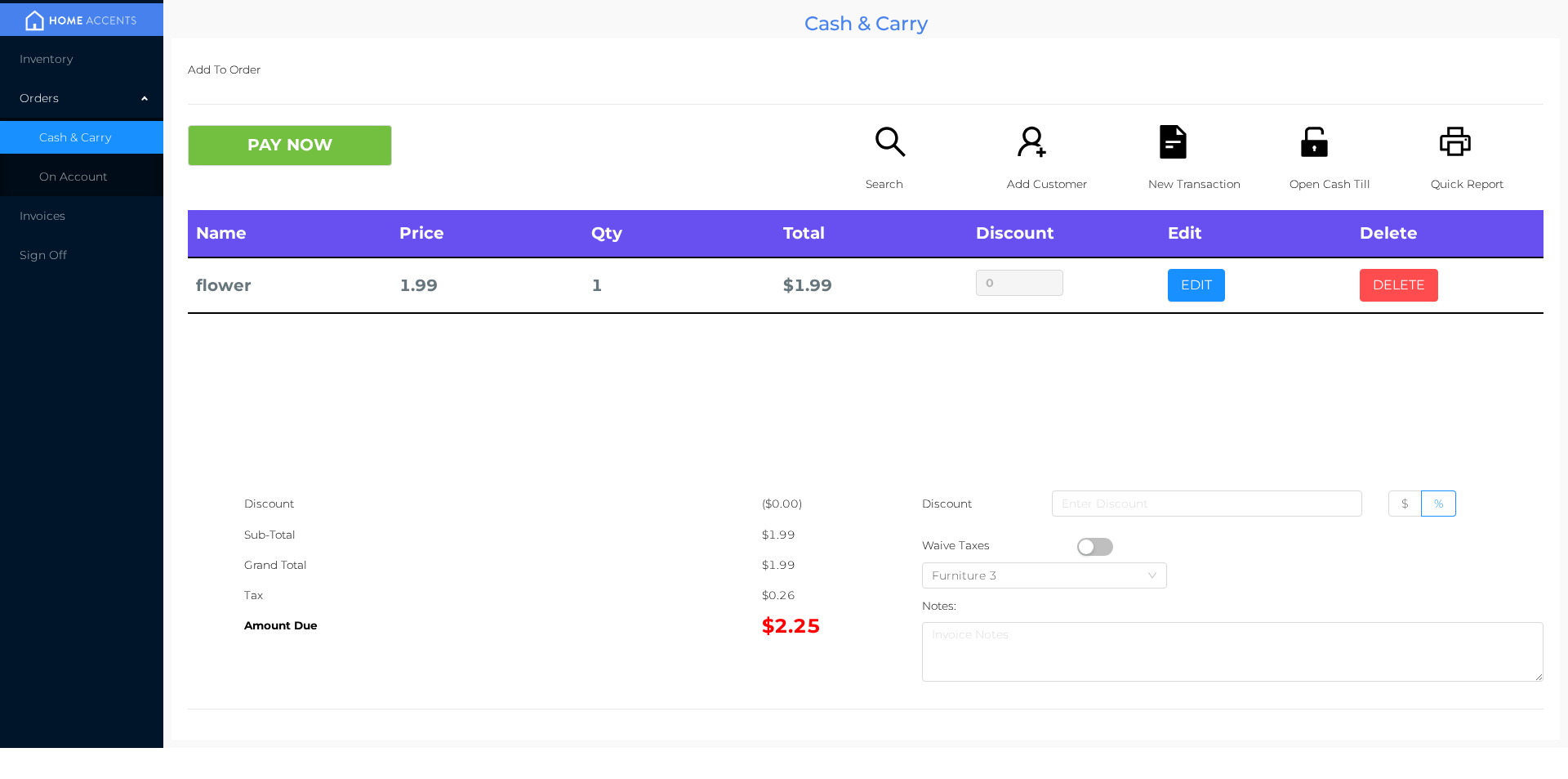
click at [1386, 283] on button "DELETE" at bounding box center [1399, 284] width 78 height 32
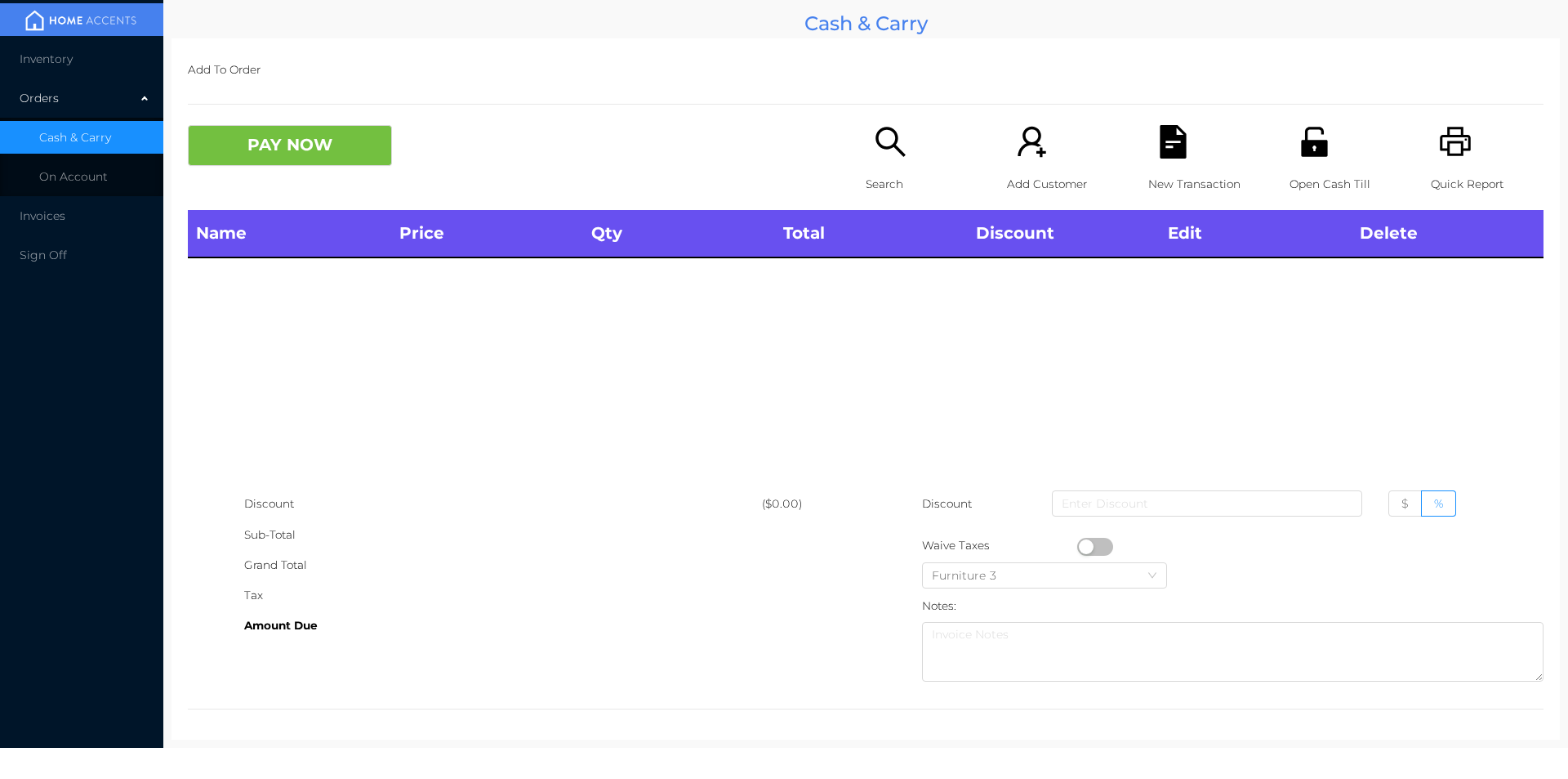
click at [58, 71] on li "Inventory" at bounding box center [81, 58] width 163 height 32
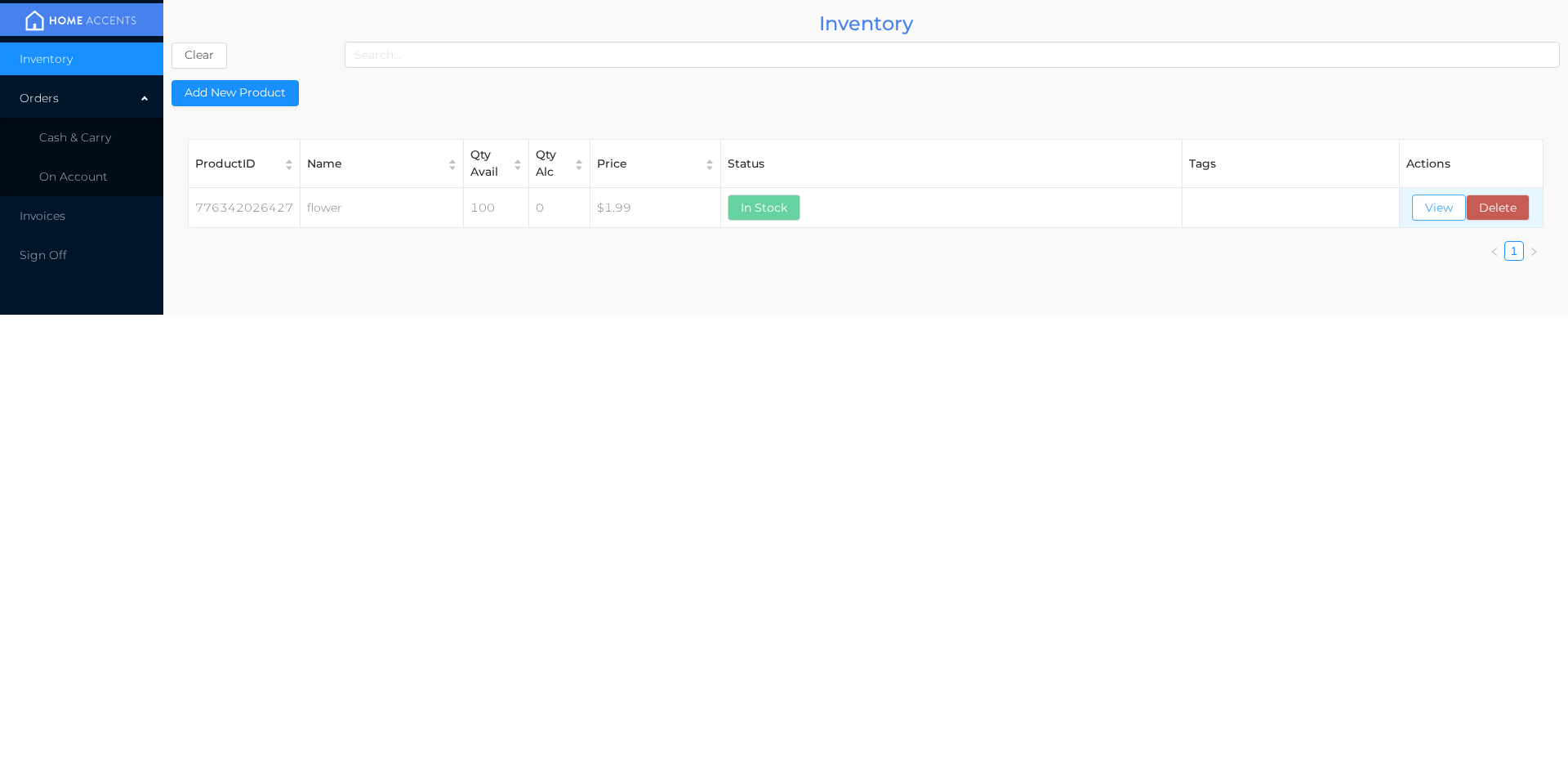
click at [1428, 213] on button "View" at bounding box center [1439, 208] width 54 height 26
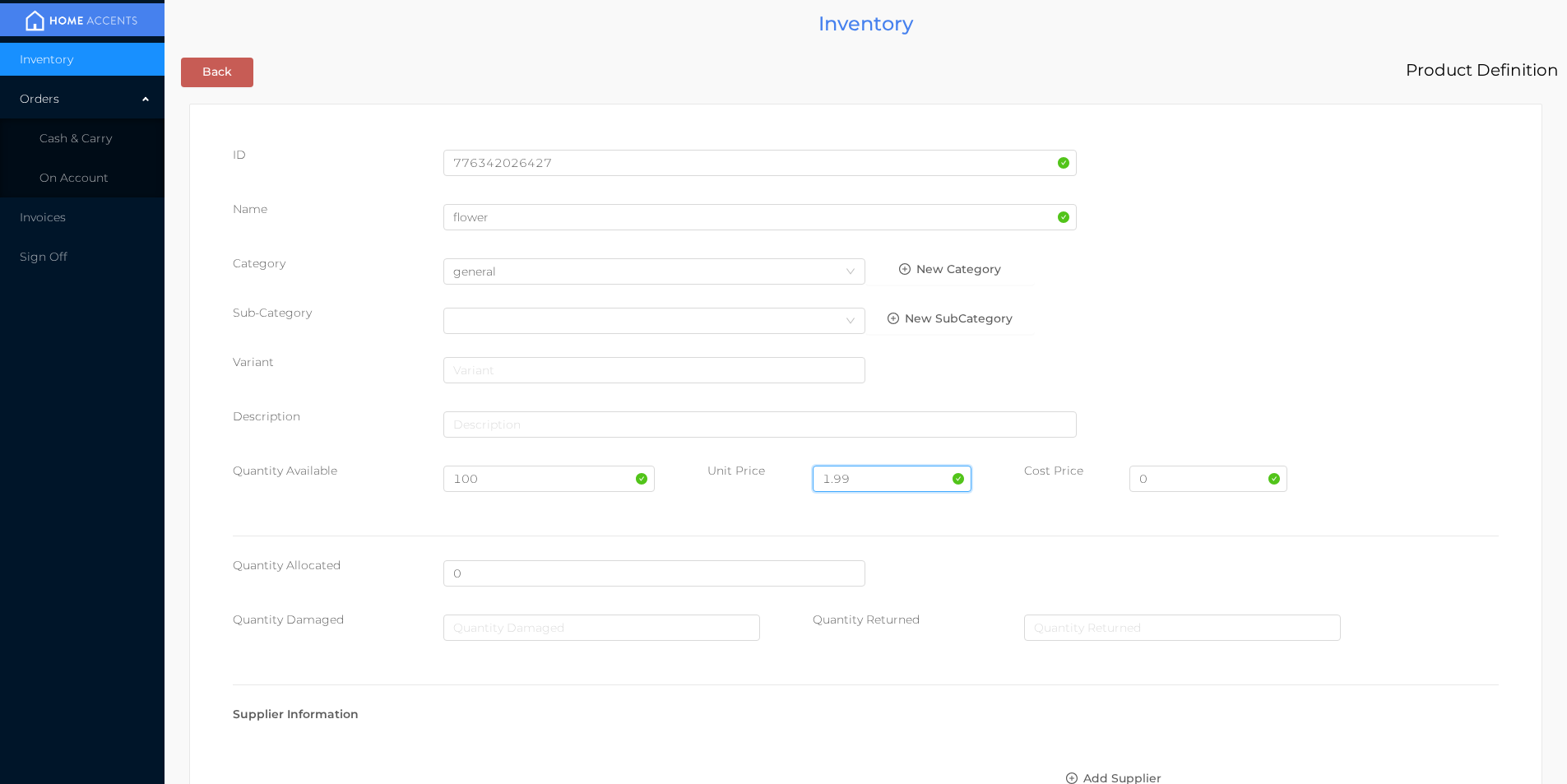
click at [865, 475] on input "1.99" at bounding box center [892, 478] width 158 height 26
type input "1"
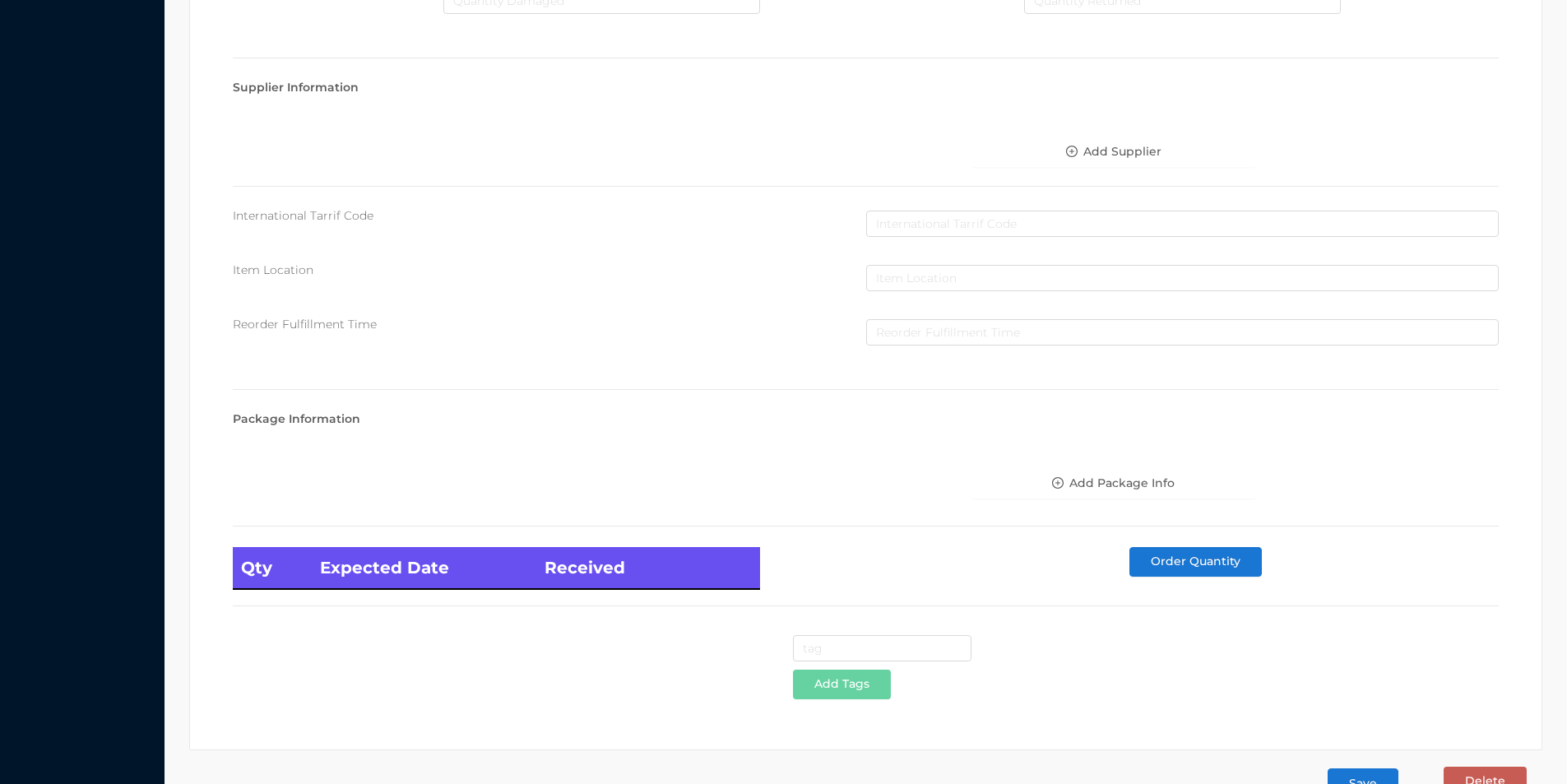
scroll to position [670, 0]
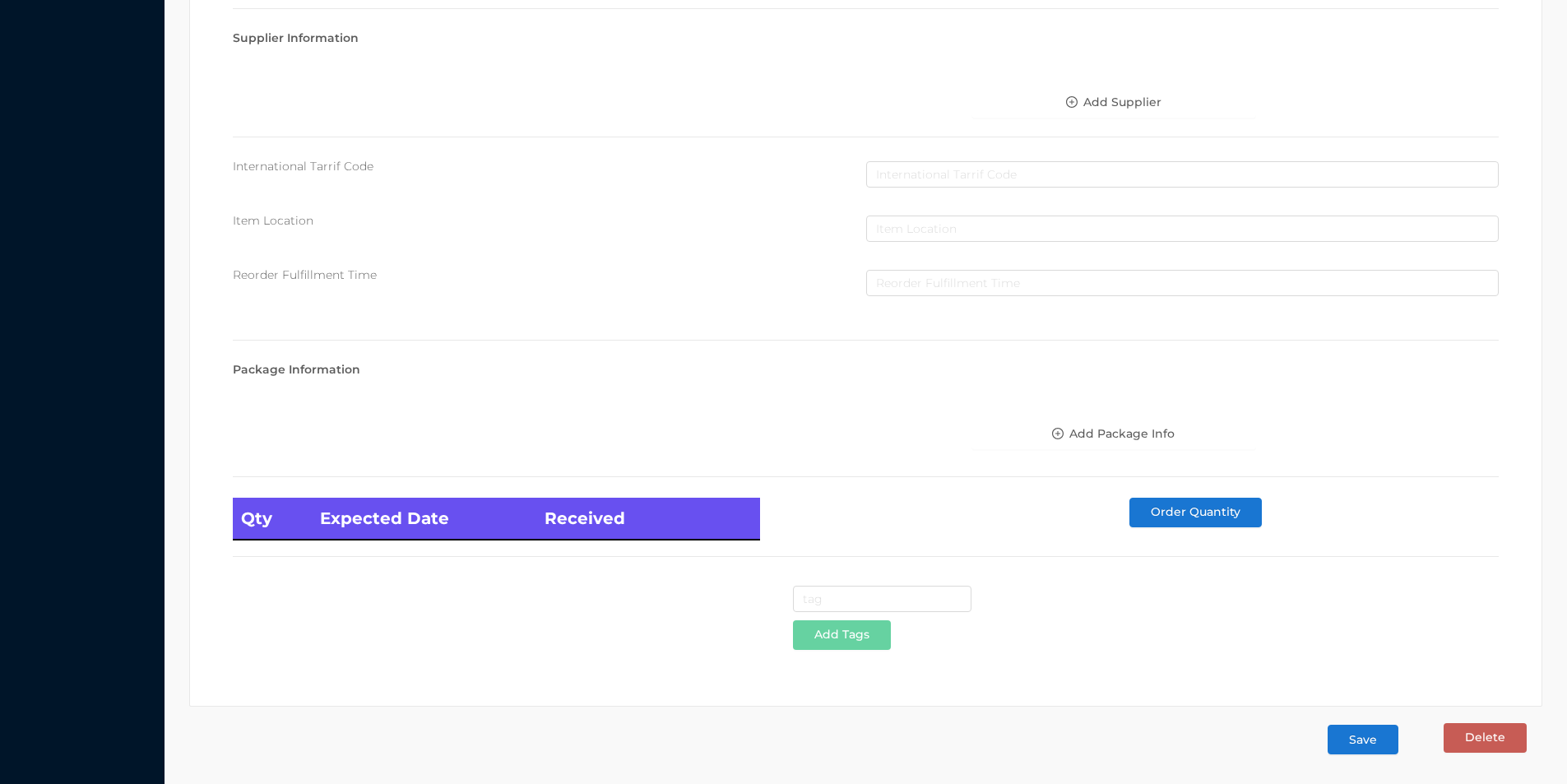
type input "2.99"
click at [1364, 733] on button "Save" at bounding box center [1363, 739] width 71 height 30
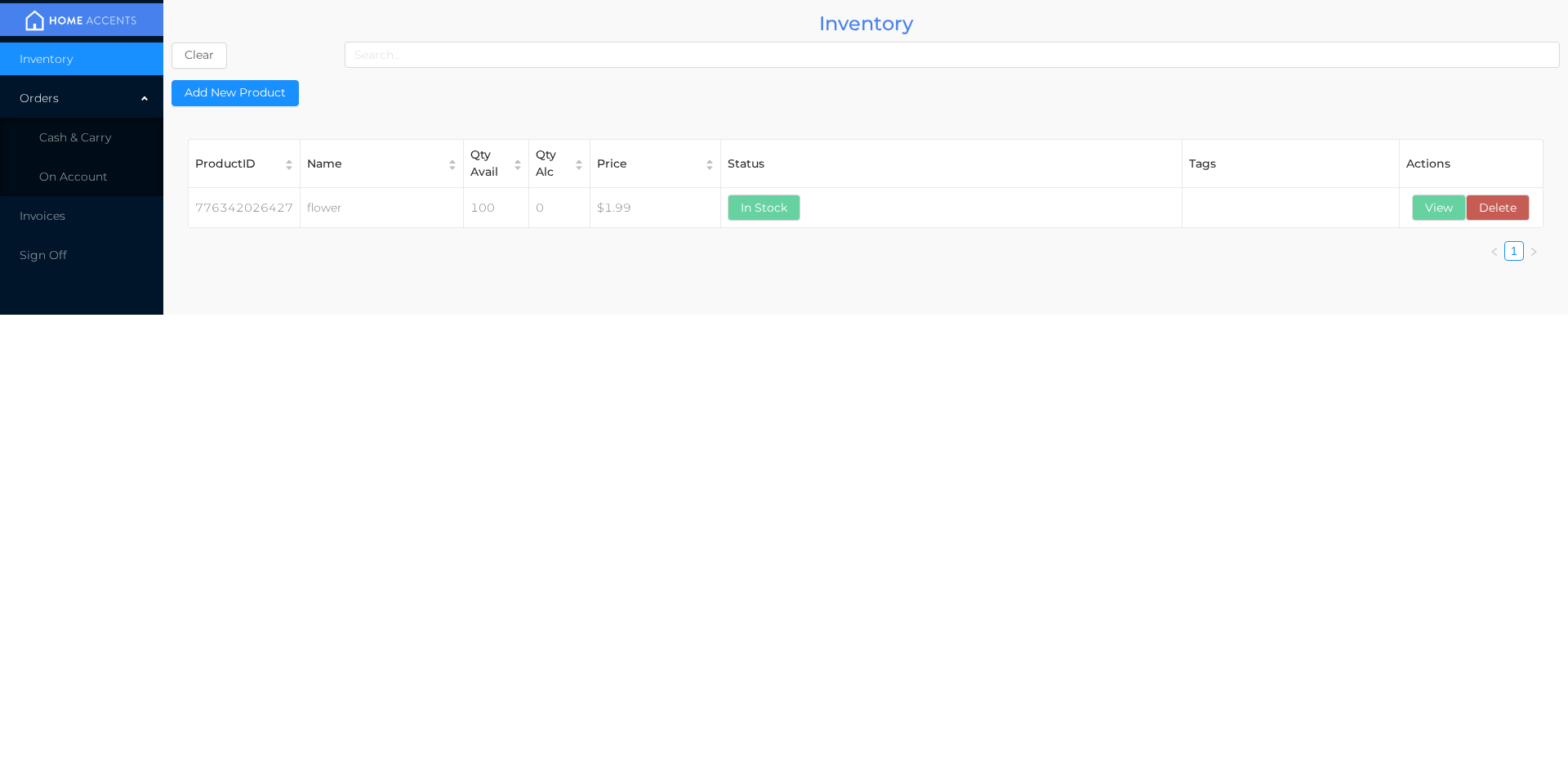
click at [78, 124] on li "Cash & Carry" at bounding box center [81, 137] width 163 height 32
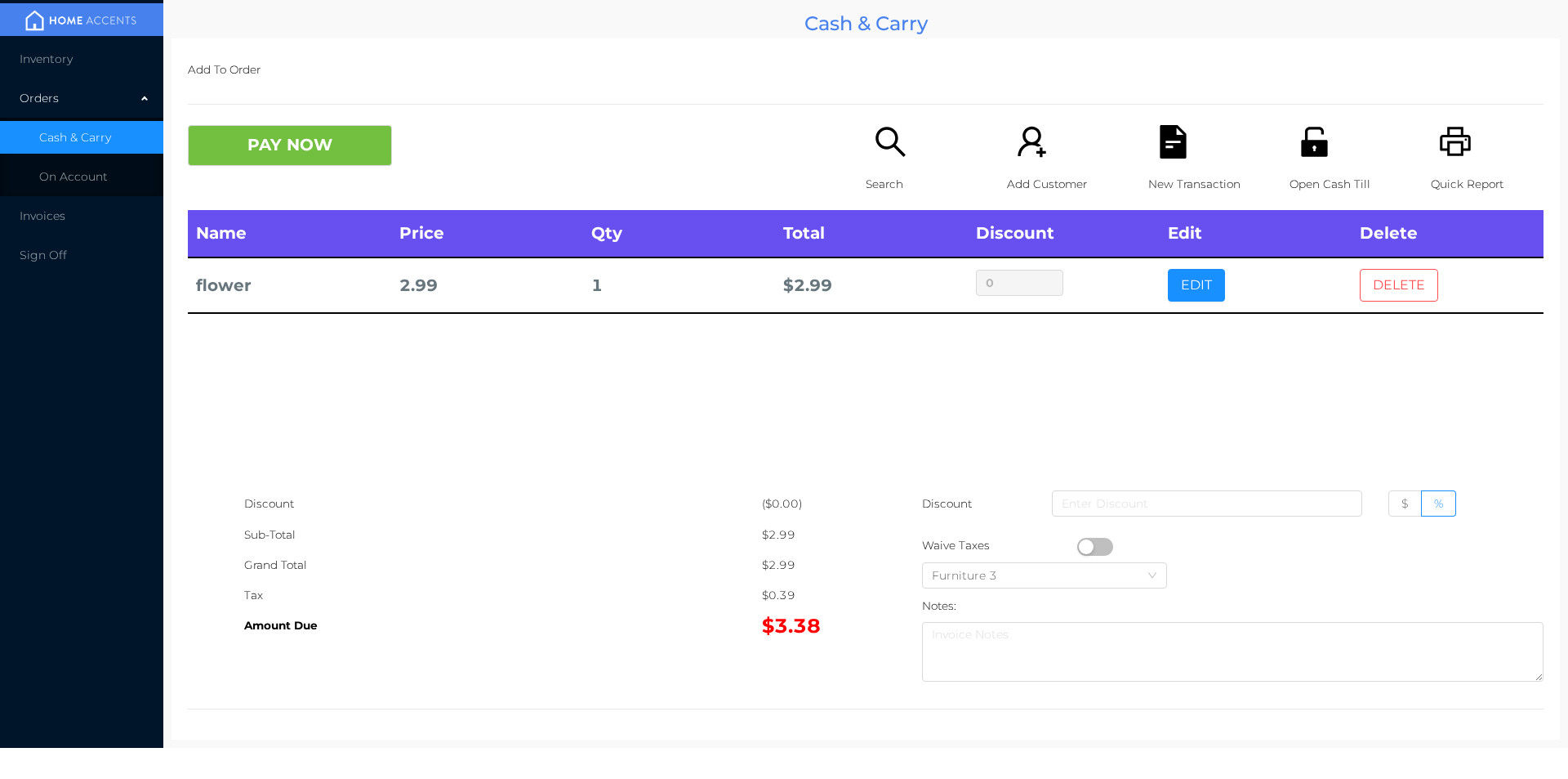
click at [1396, 278] on button "DELETE" at bounding box center [1399, 284] width 78 height 32
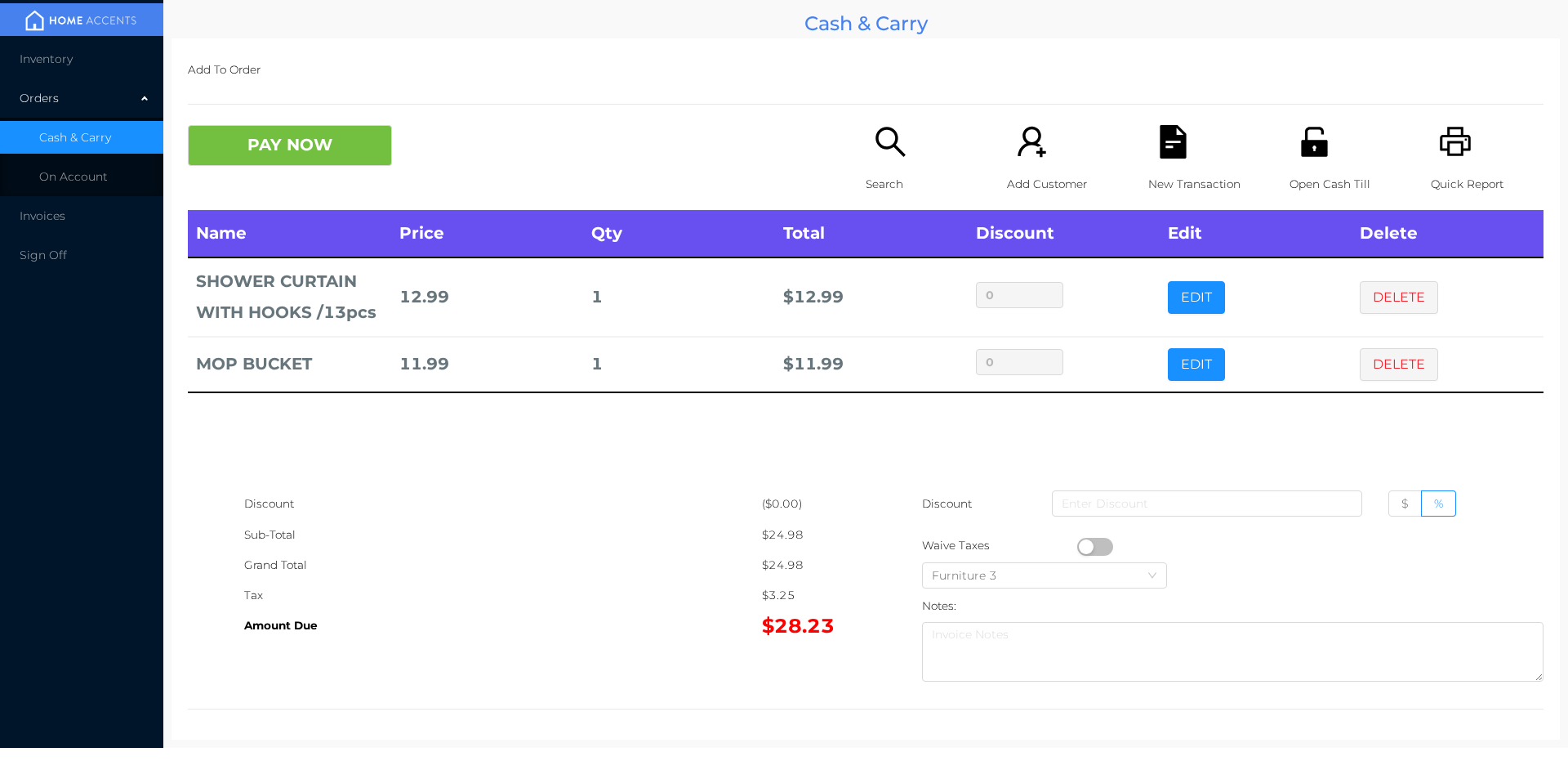
click at [334, 161] on button "PAY NOW" at bounding box center [290, 145] width 204 height 41
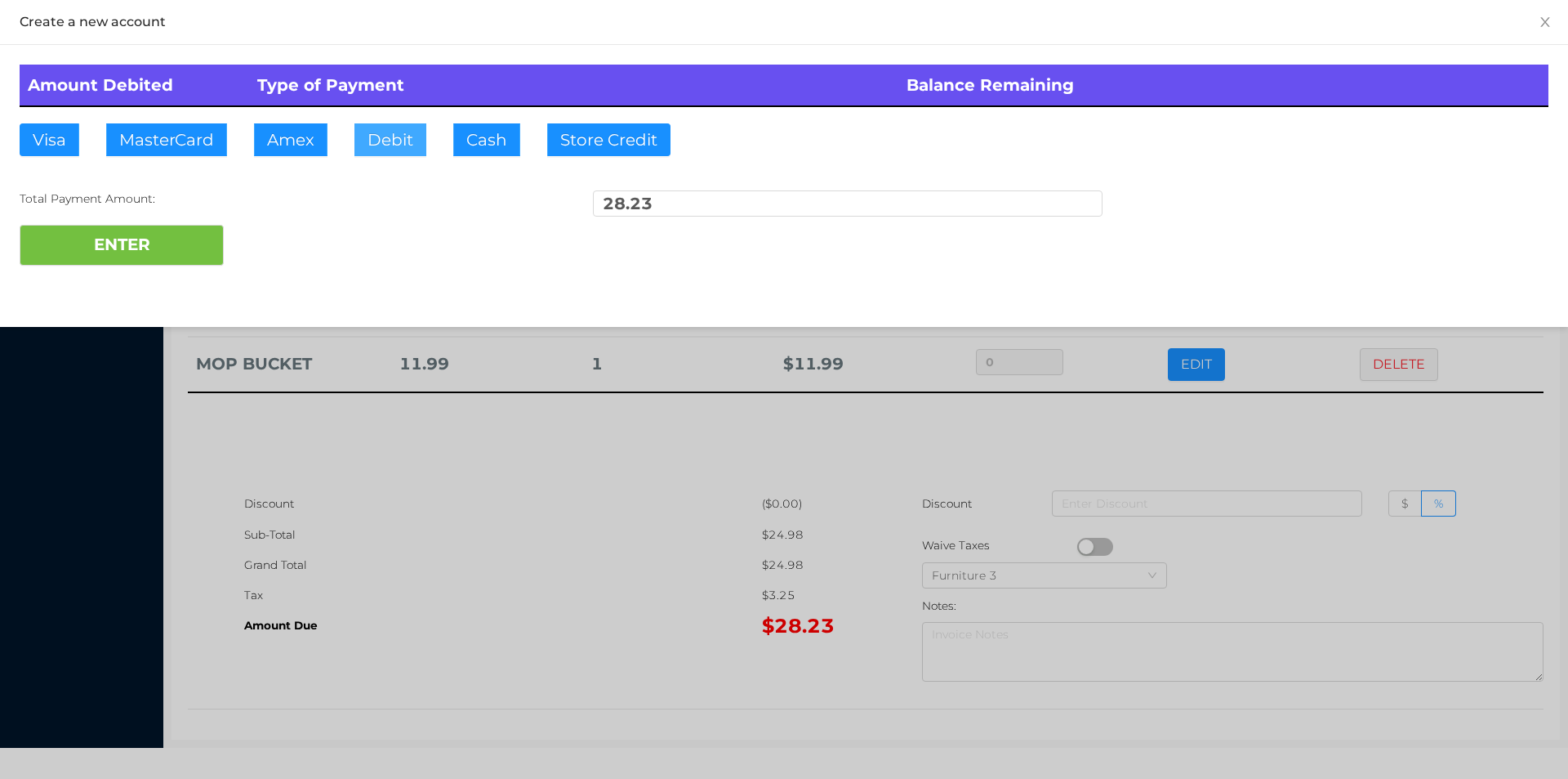
click at [395, 151] on button "Debit" at bounding box center [390, 139] width 72 height 32
click at [203, 229] on button "ENTER" at bounding box center [121, 245] width 204 height 41
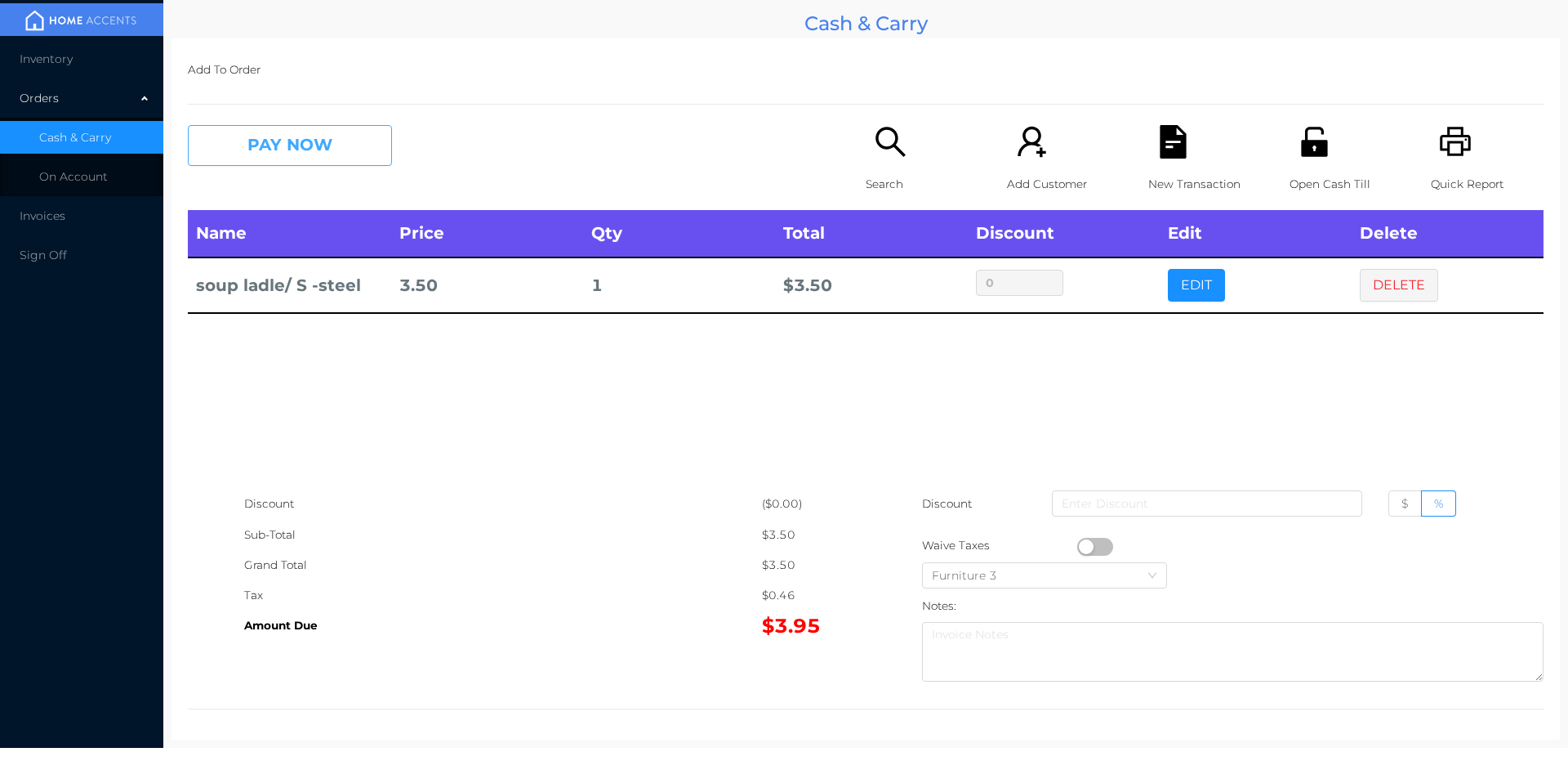
click at [289, 142] on button "PAY NOW" at bounding box center [290, 145] width 204 height 41
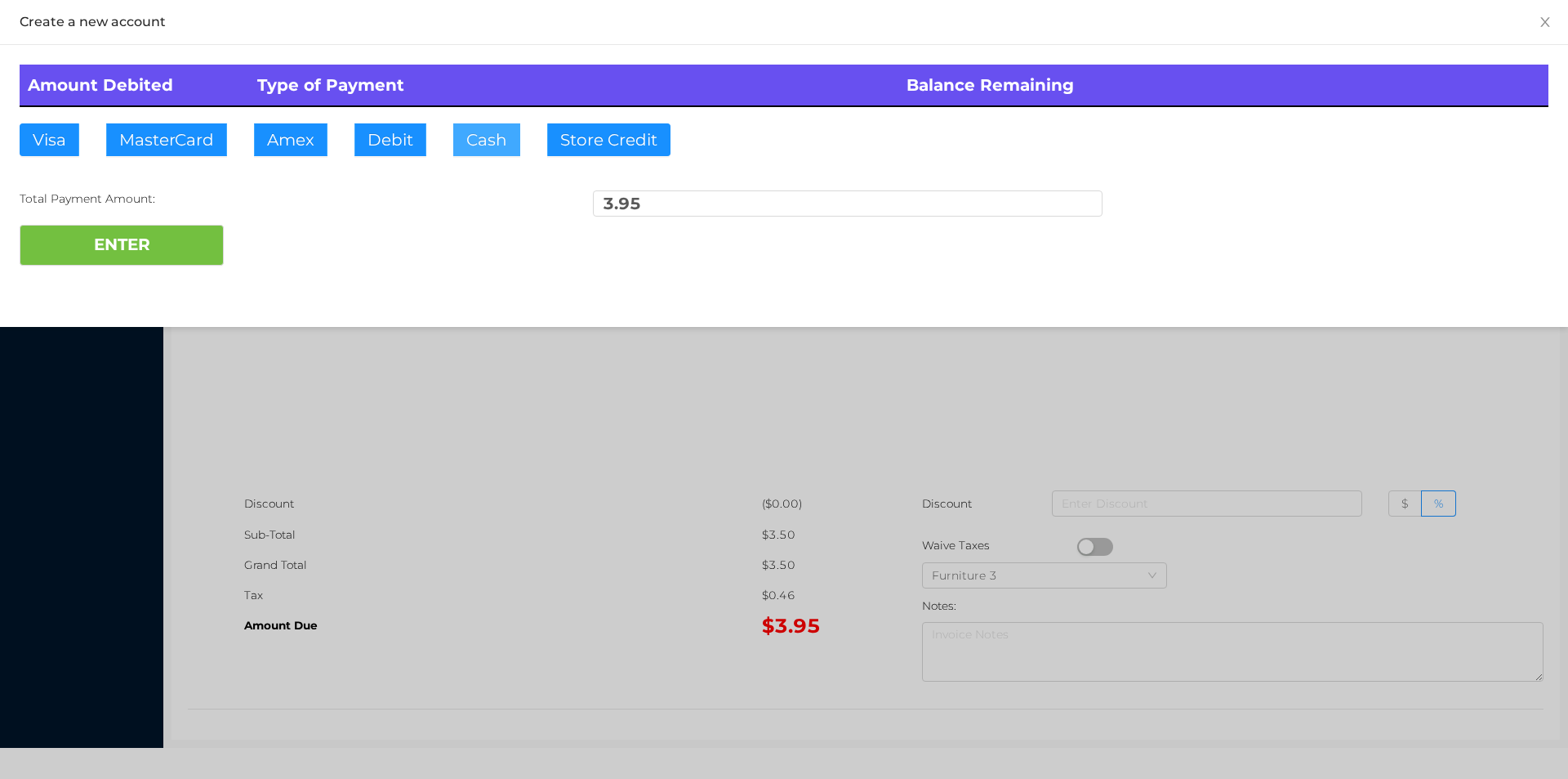
click at [478, 140] on button "Cash" at bounding box center [487, 139] width 67 height 32
type input "10."
click at [102, 258] on button "ENTER" at bounding box center [121, 245] width 204 height 41
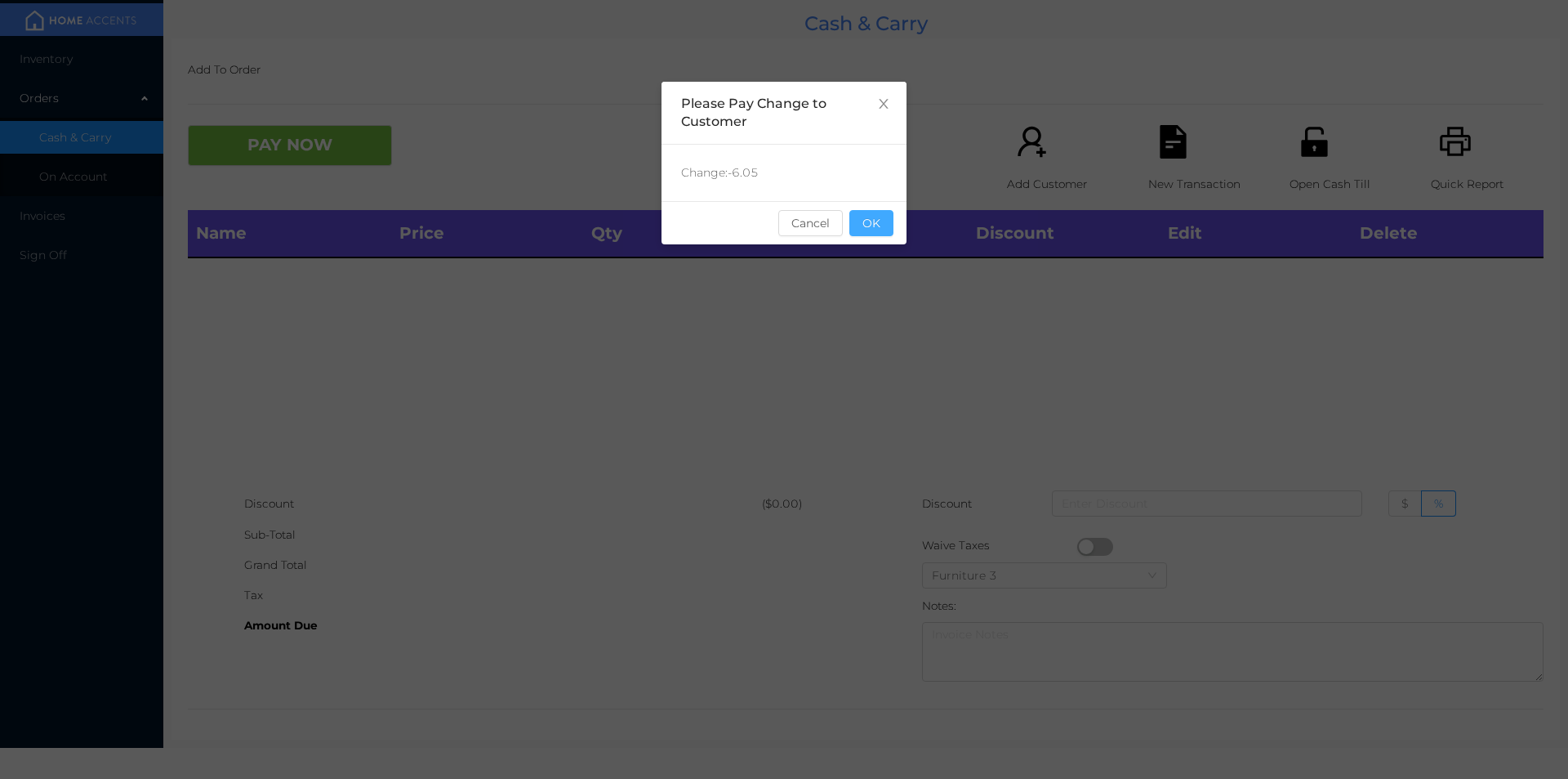
click at [880, 226] on button "OK" at bounding box center [871, 223] width 44 height 26
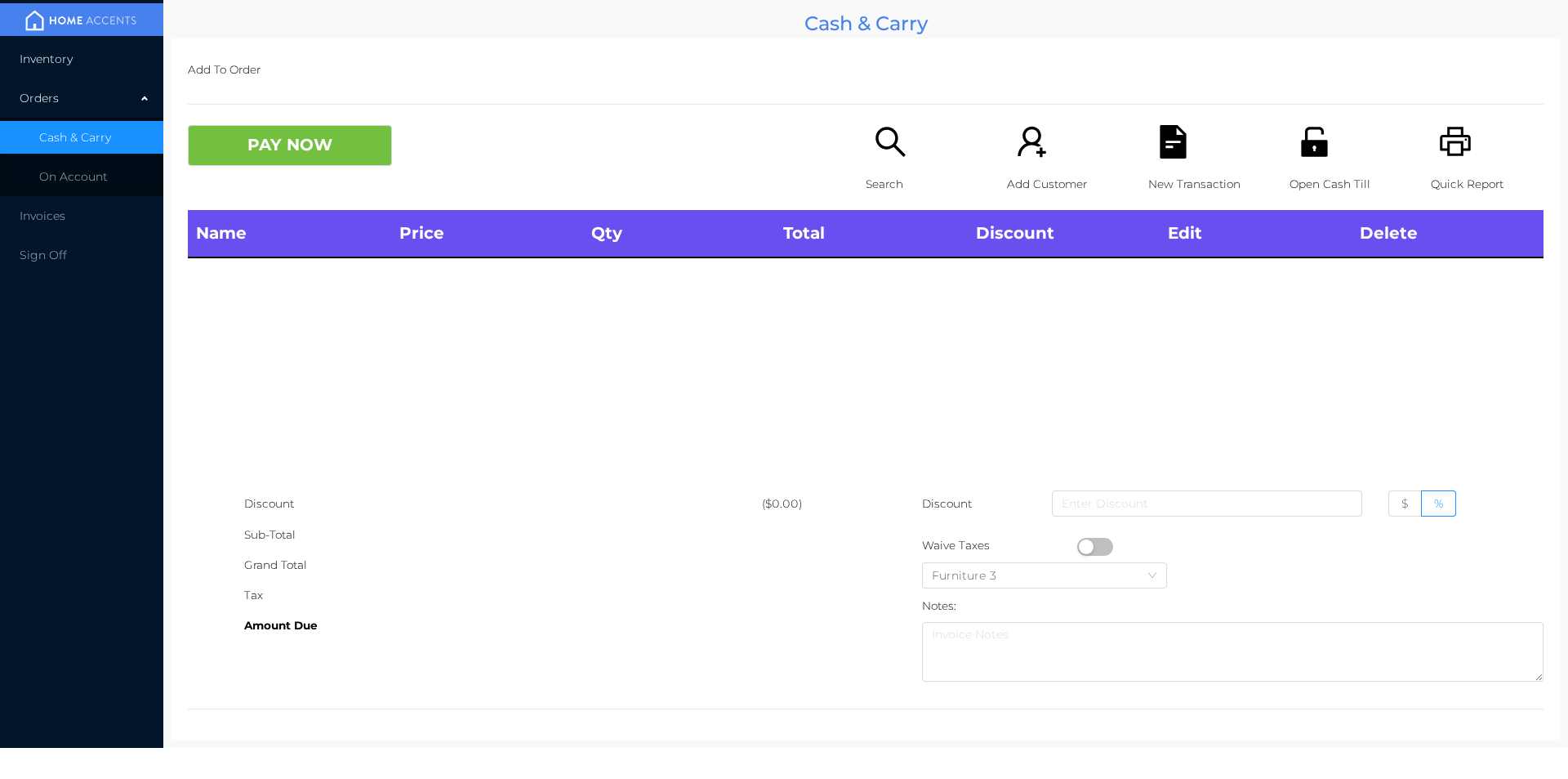
click at [33, 63] on span "Inventory" at bounding box center [45, 58] width 53 height 15
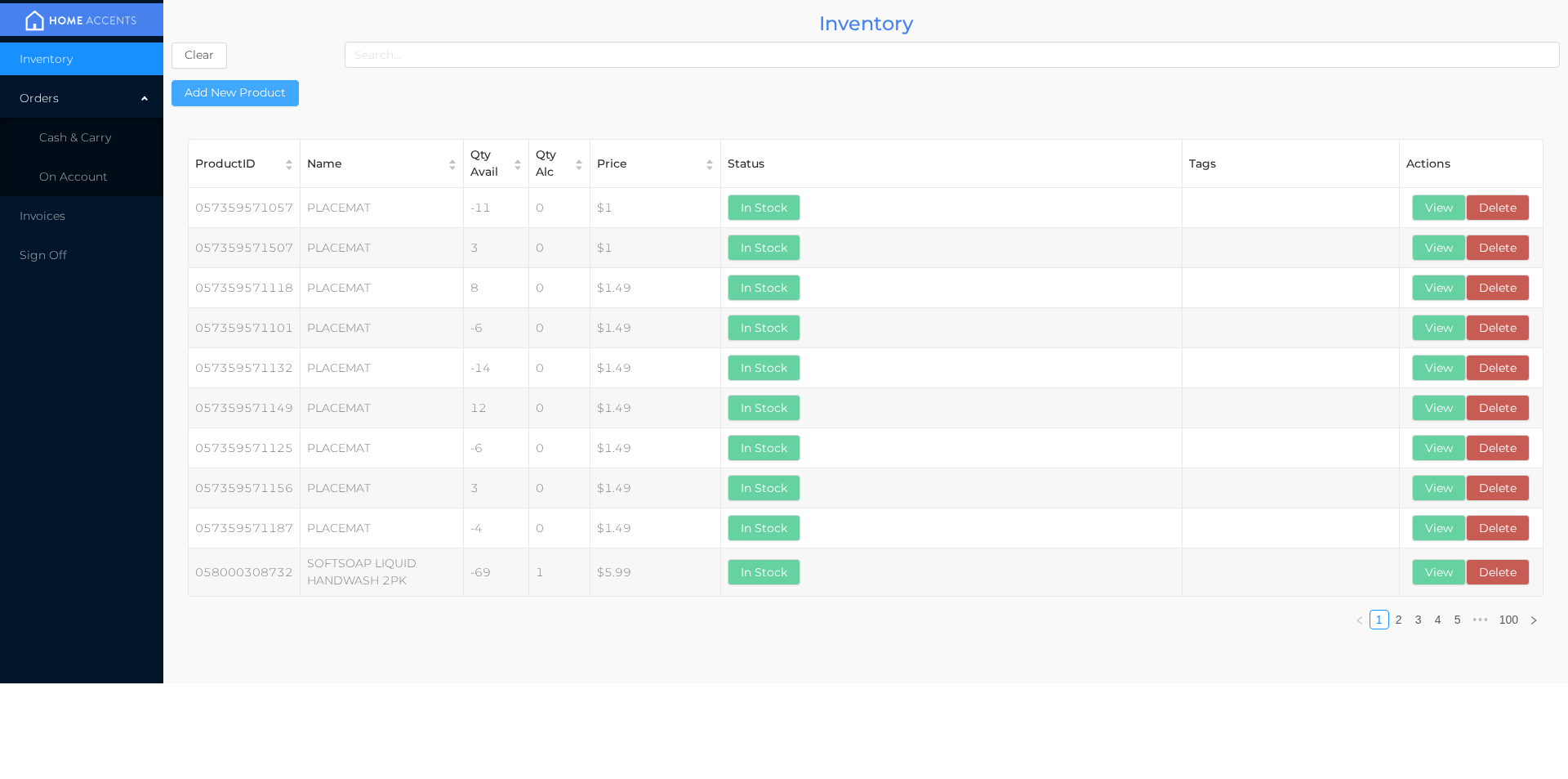
click at [282, 94] on button "Add New Product" at bounding box center [235, 93] width 127 height 26
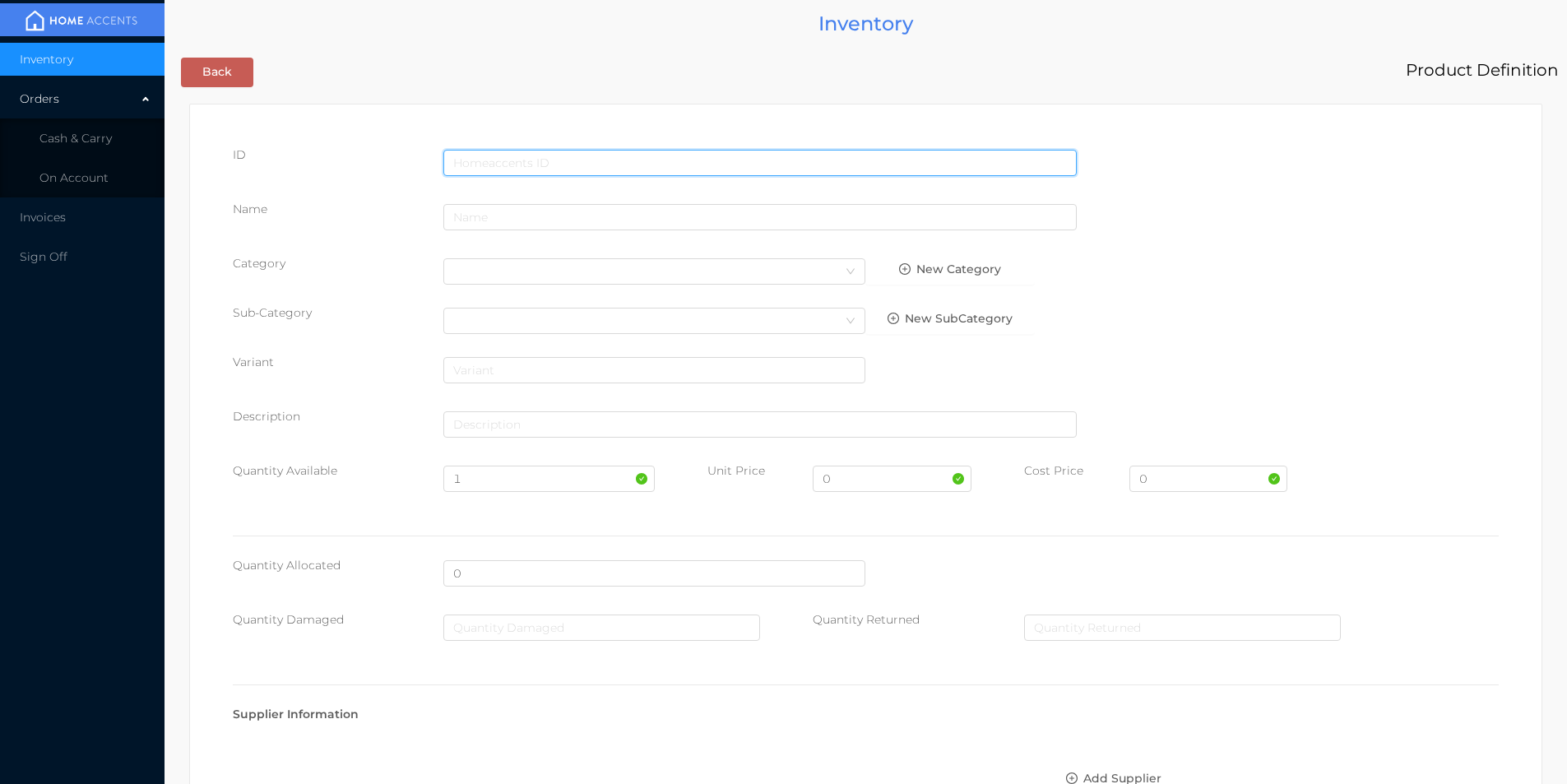
click at [565, 153] on input "text" at bounding box center [760, 162] width 633 height 26
type input "776342020838"
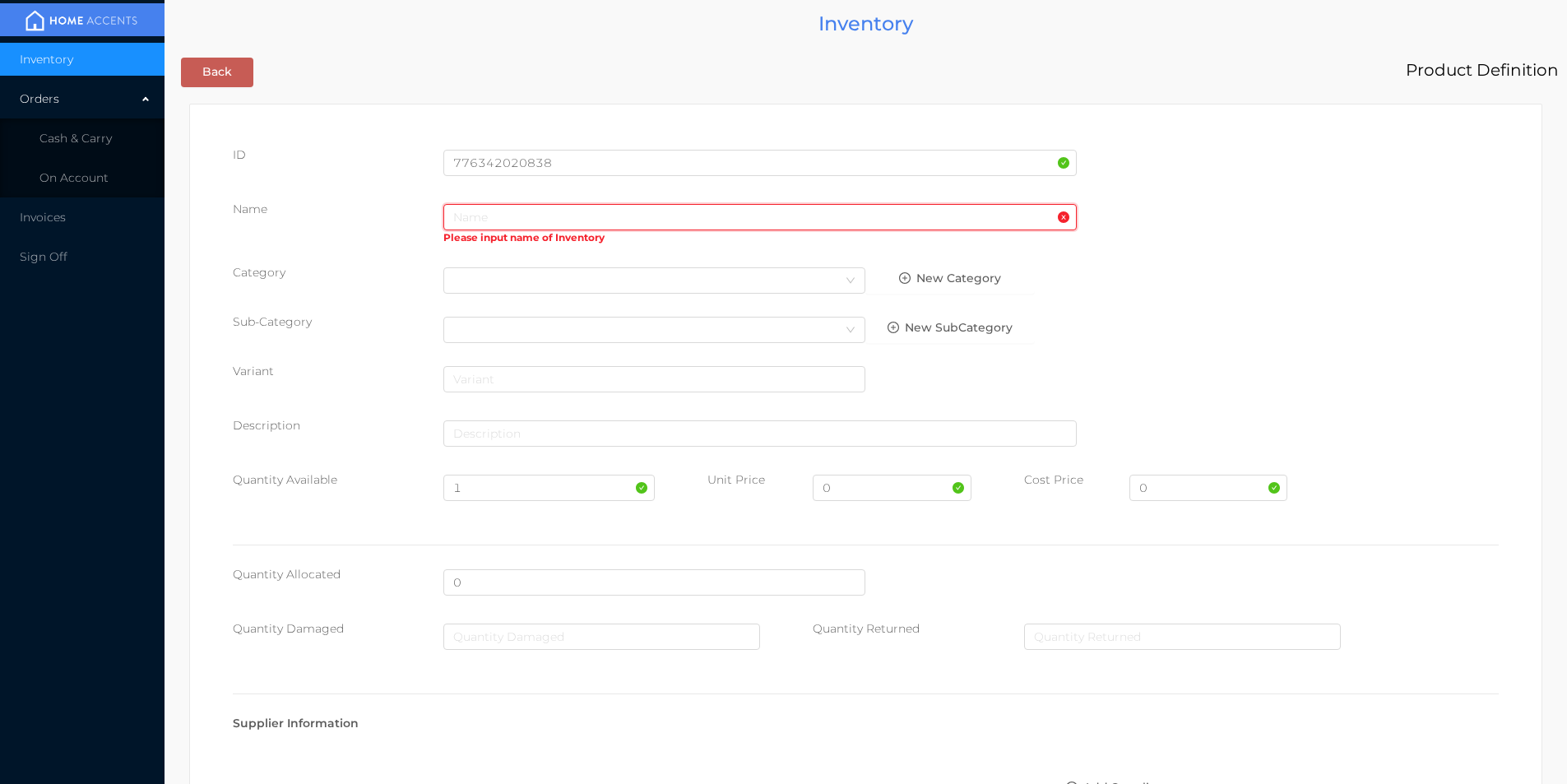
click at [655, 219] on input "text" at bounding box center [760, 217] width 633 height 26
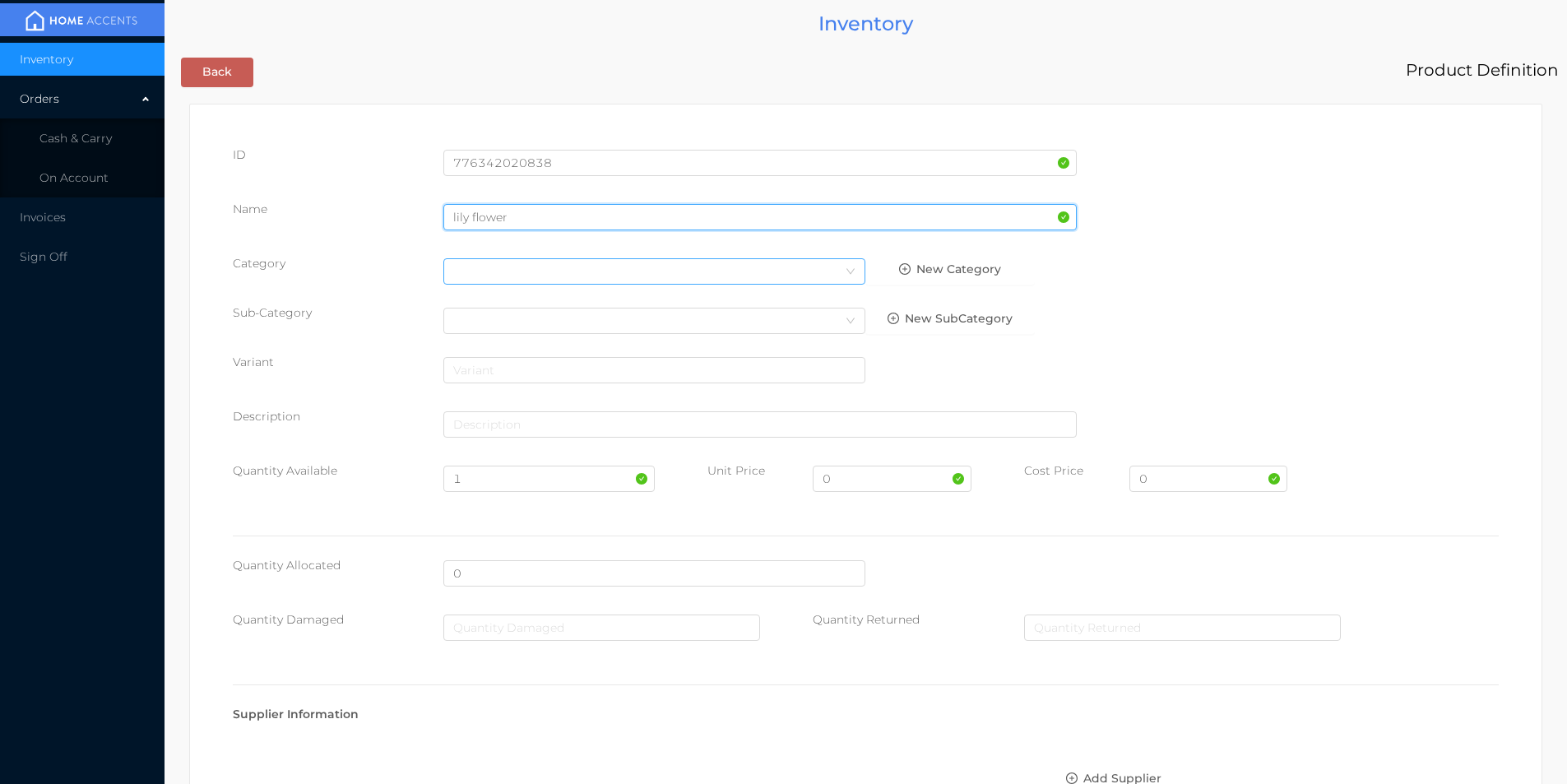
type input "lily flower"
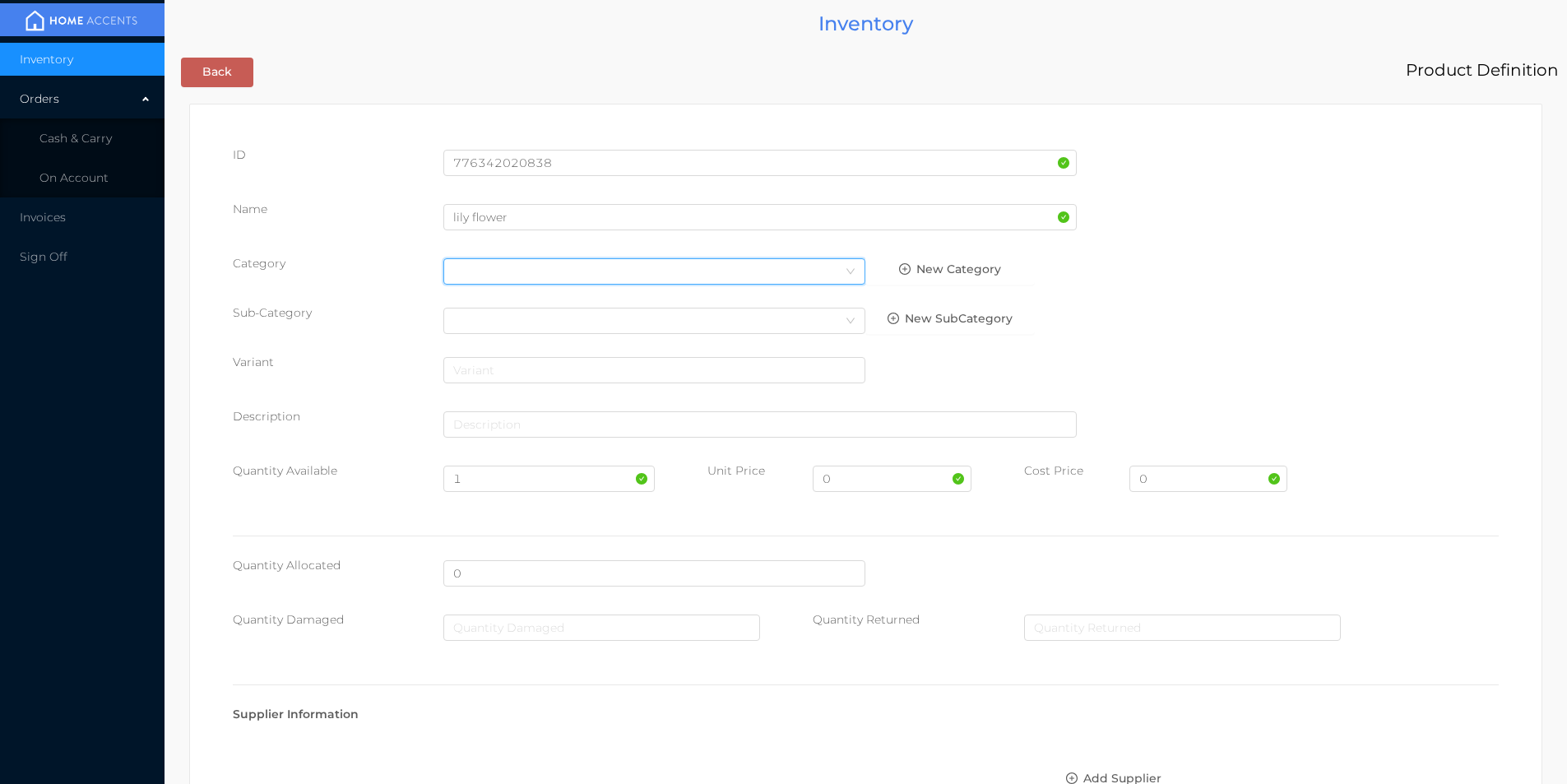
click at [580, 265] on div "Select Category" at bounding box center [654, 271] width 402 height 25
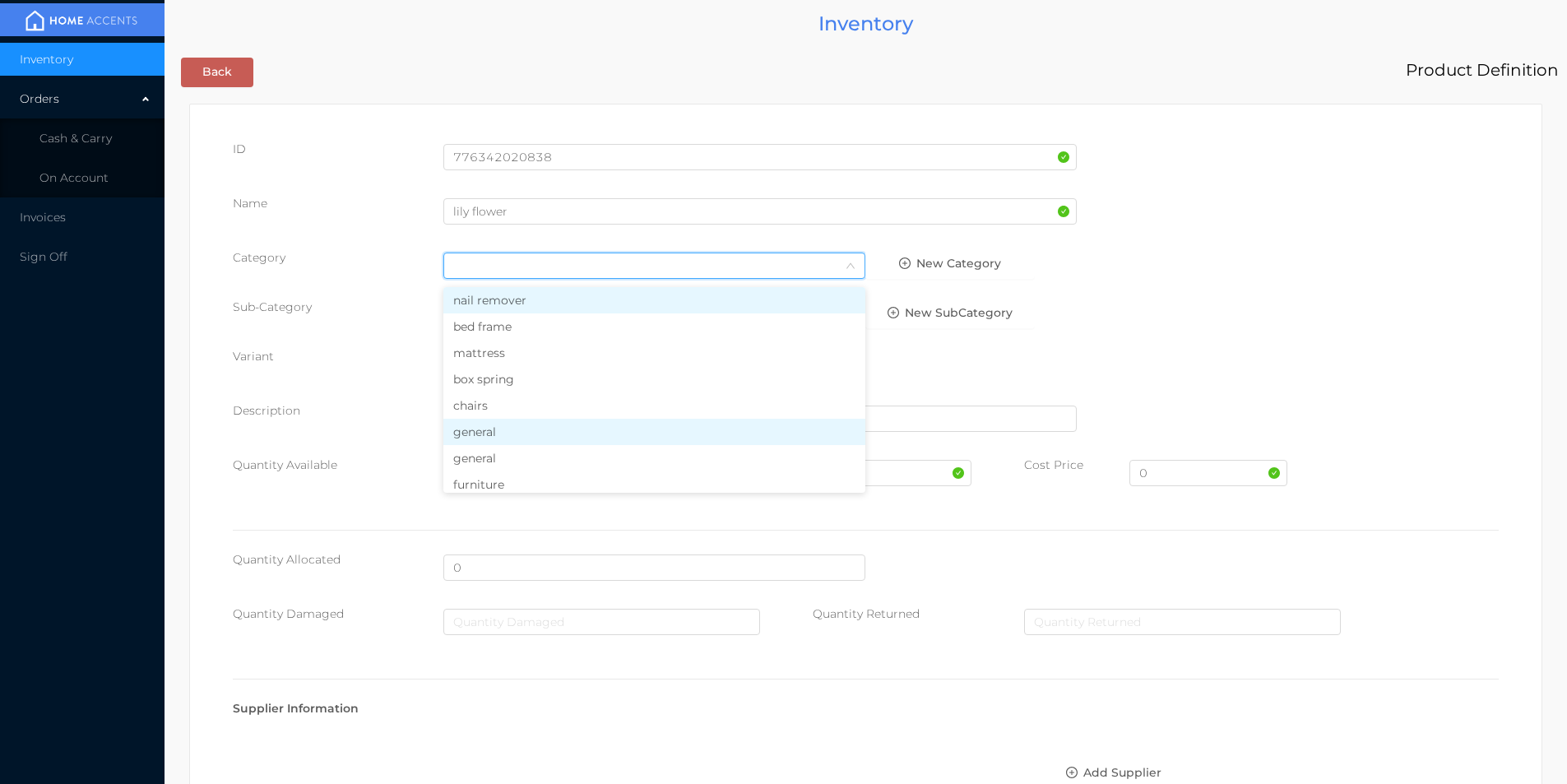
click at [492, 432] on li "general" at bounding box center [654, 432] width 422 height 26
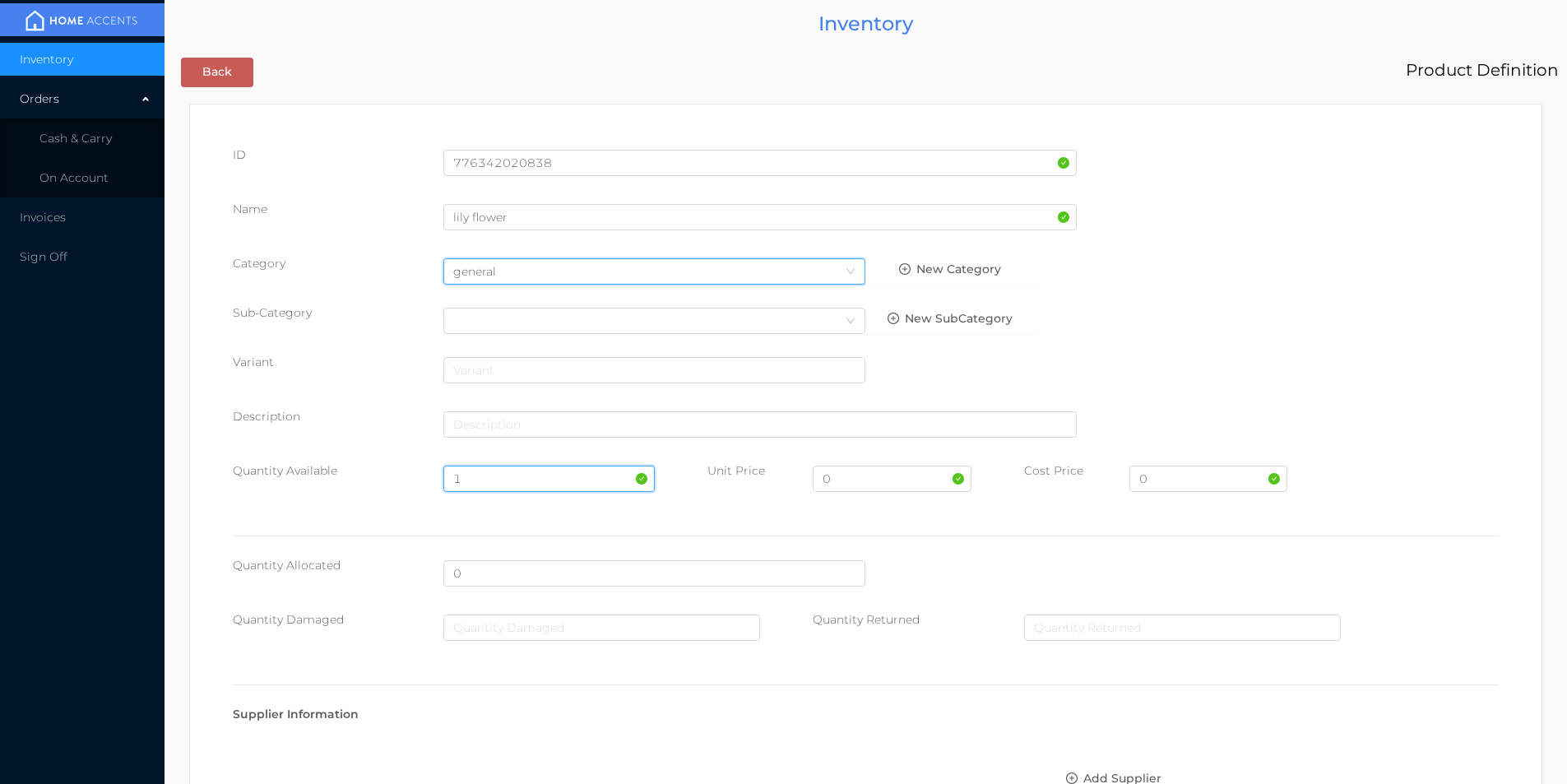
click at [487, 476] on input "1" at bounding box center [549, 478] width 211 height 26
type input "50"
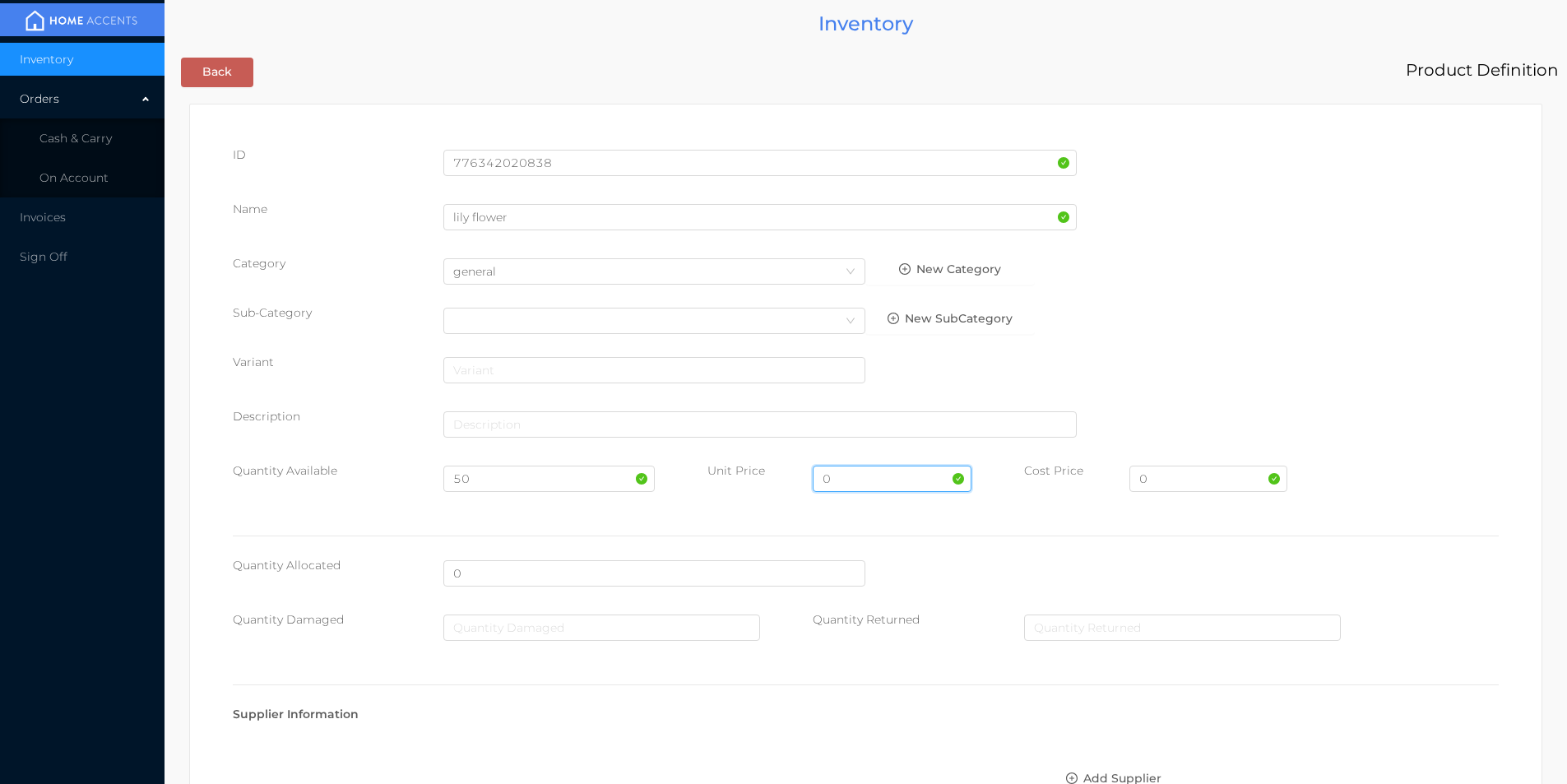
click at [841, 481] on input "0" at bounding box center [892, 478] width 158 height 26
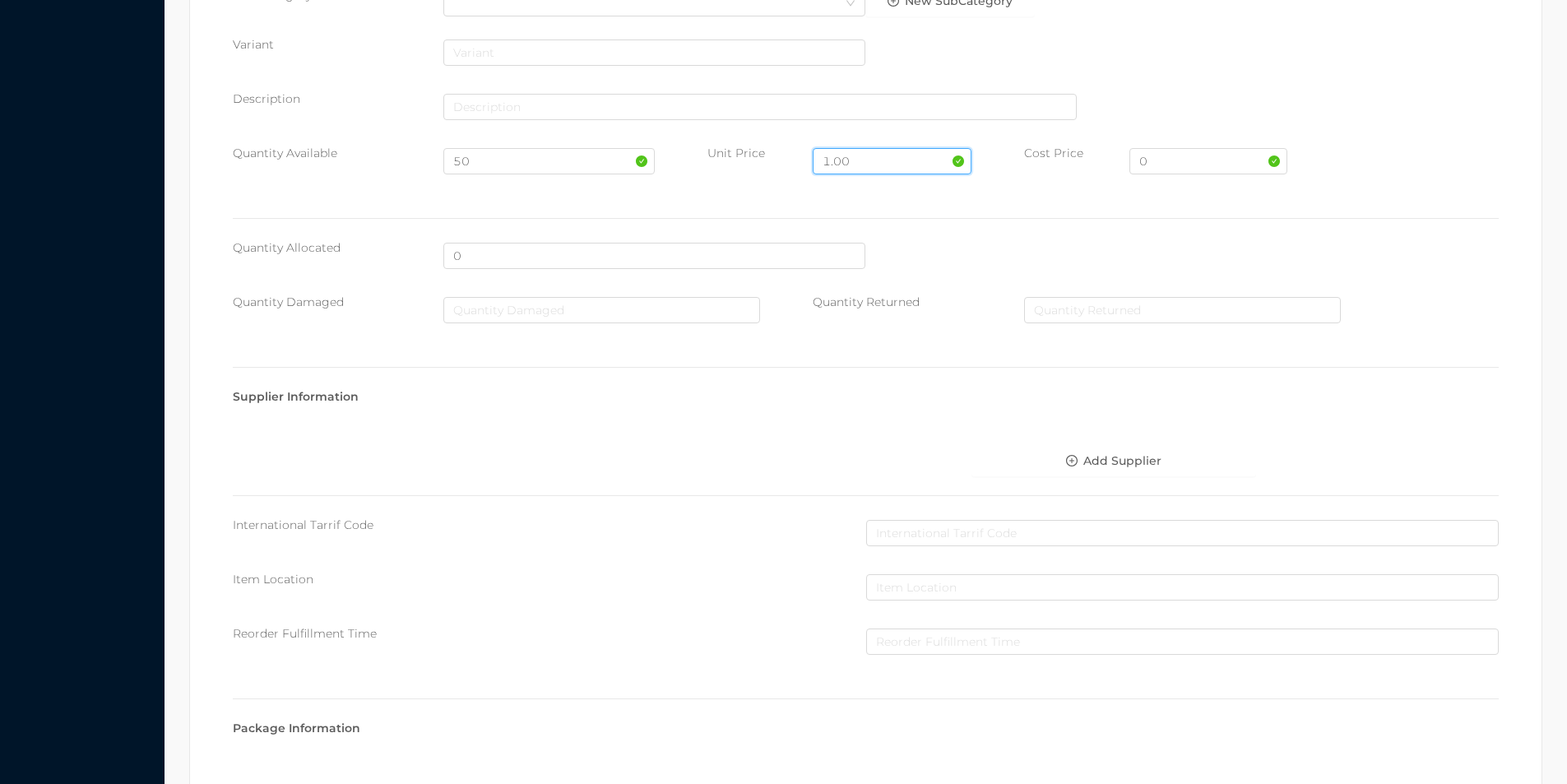
scroll to position [582, 0]
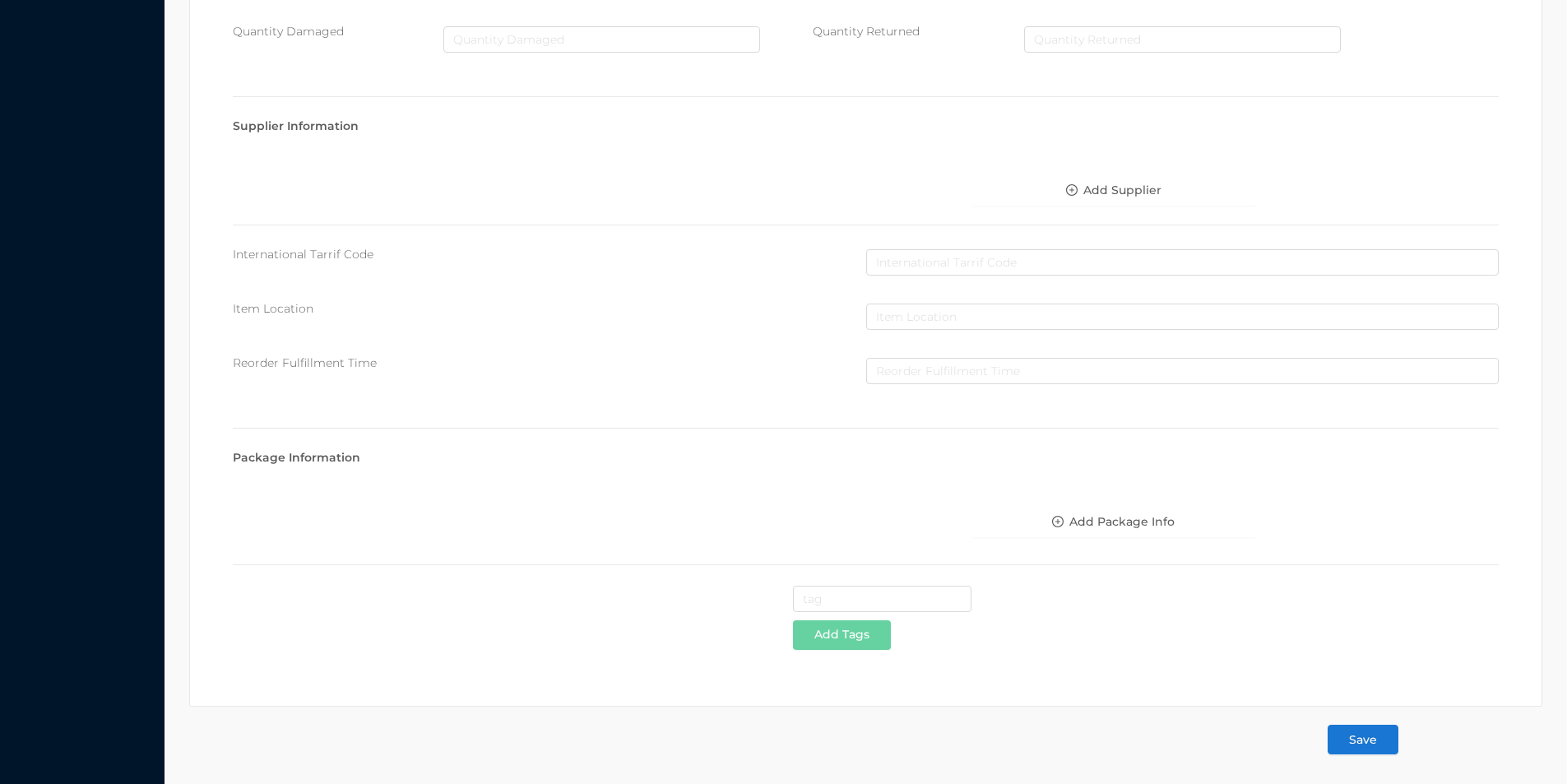
type input "1.00"
click at [1365, 746] on button "Save" at bounding box center [1363, 739] width 71 height 30
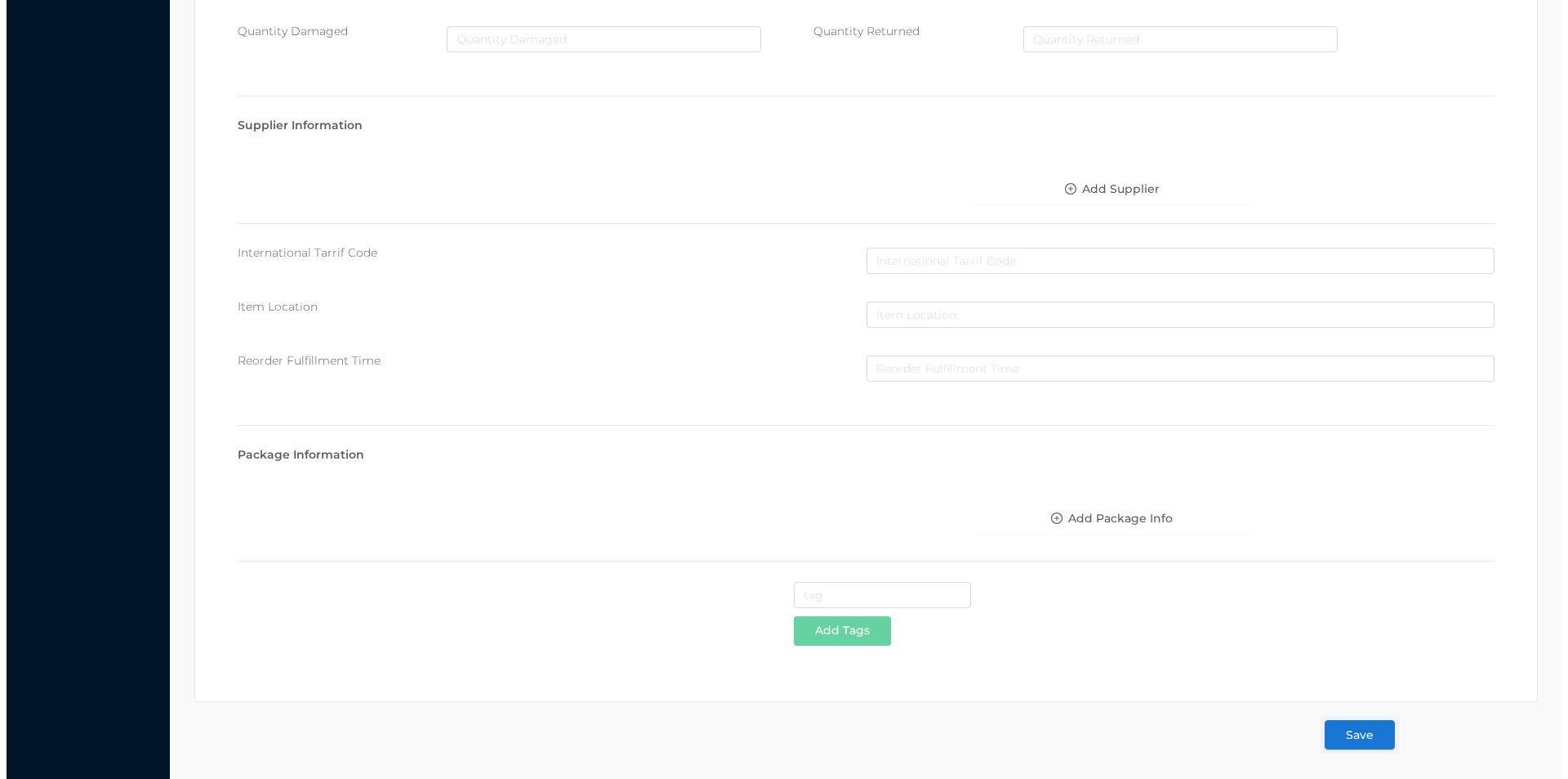
scroll to position [0, 0]
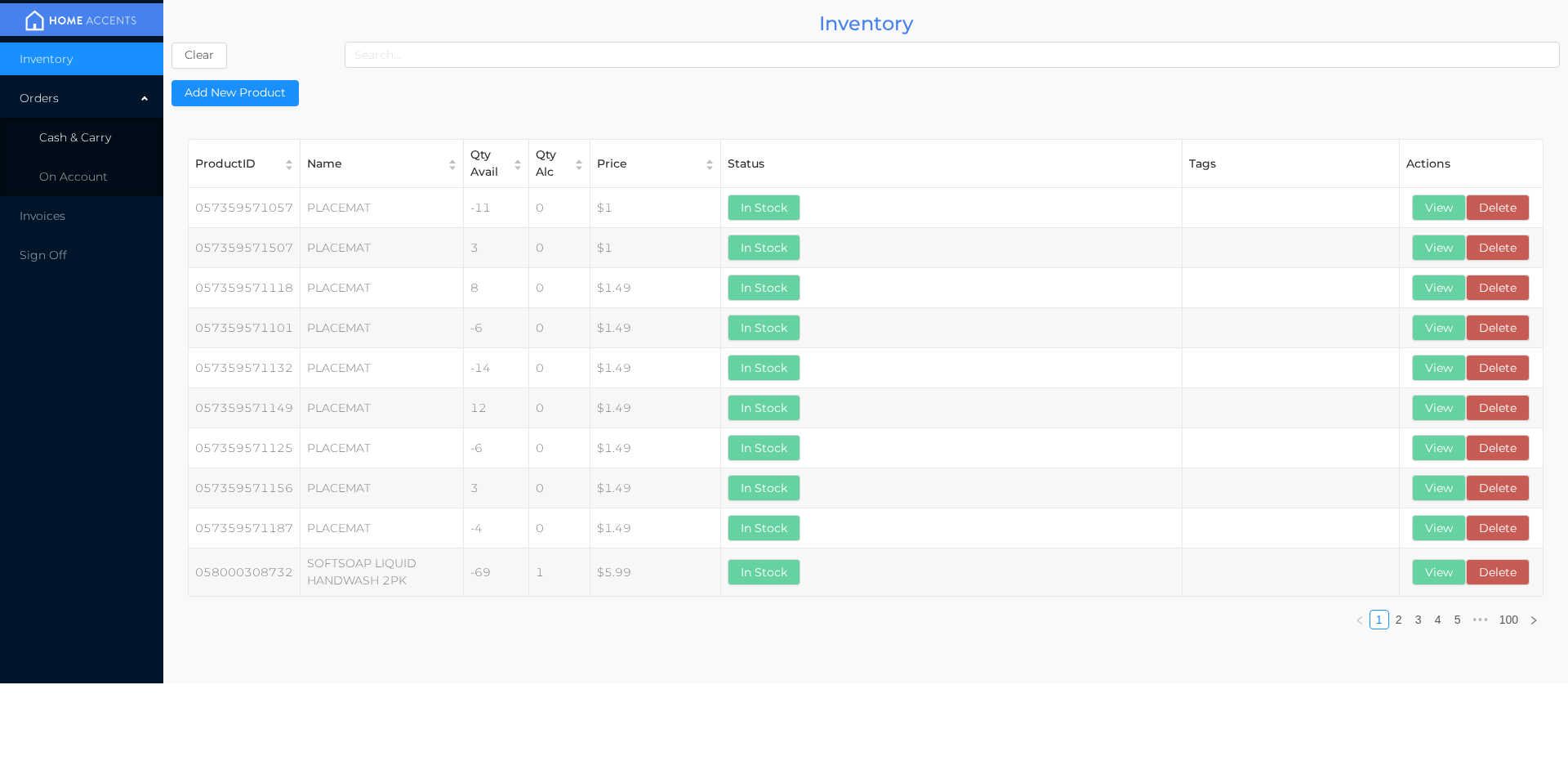
click at [95, 140] on span "Cash & Carry" at bounding box center [75, 137] width 72 height 15
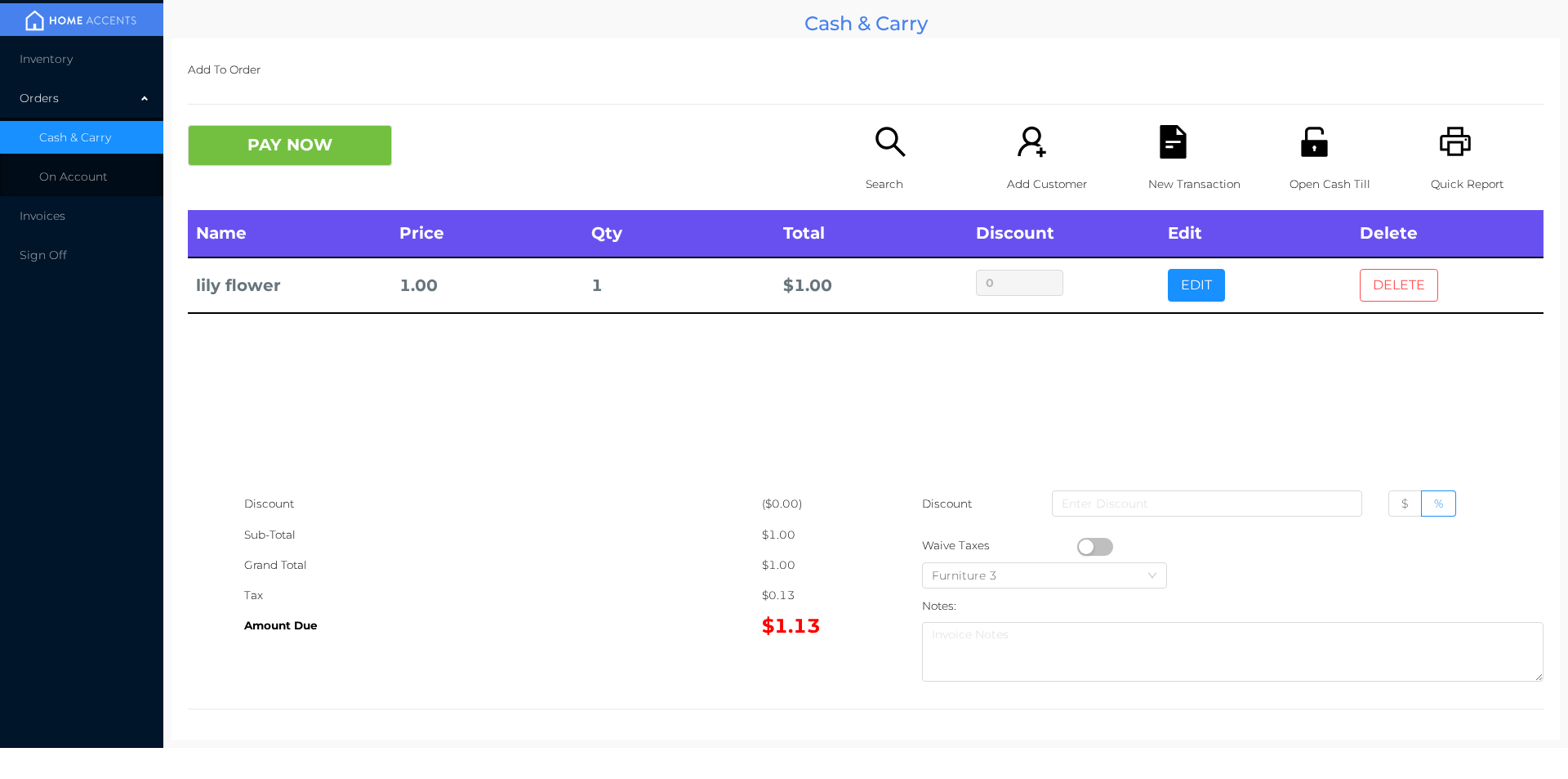
click at [1404, 282] on button "DELETE" at bounding box center [1399, 284] width 78 height 32
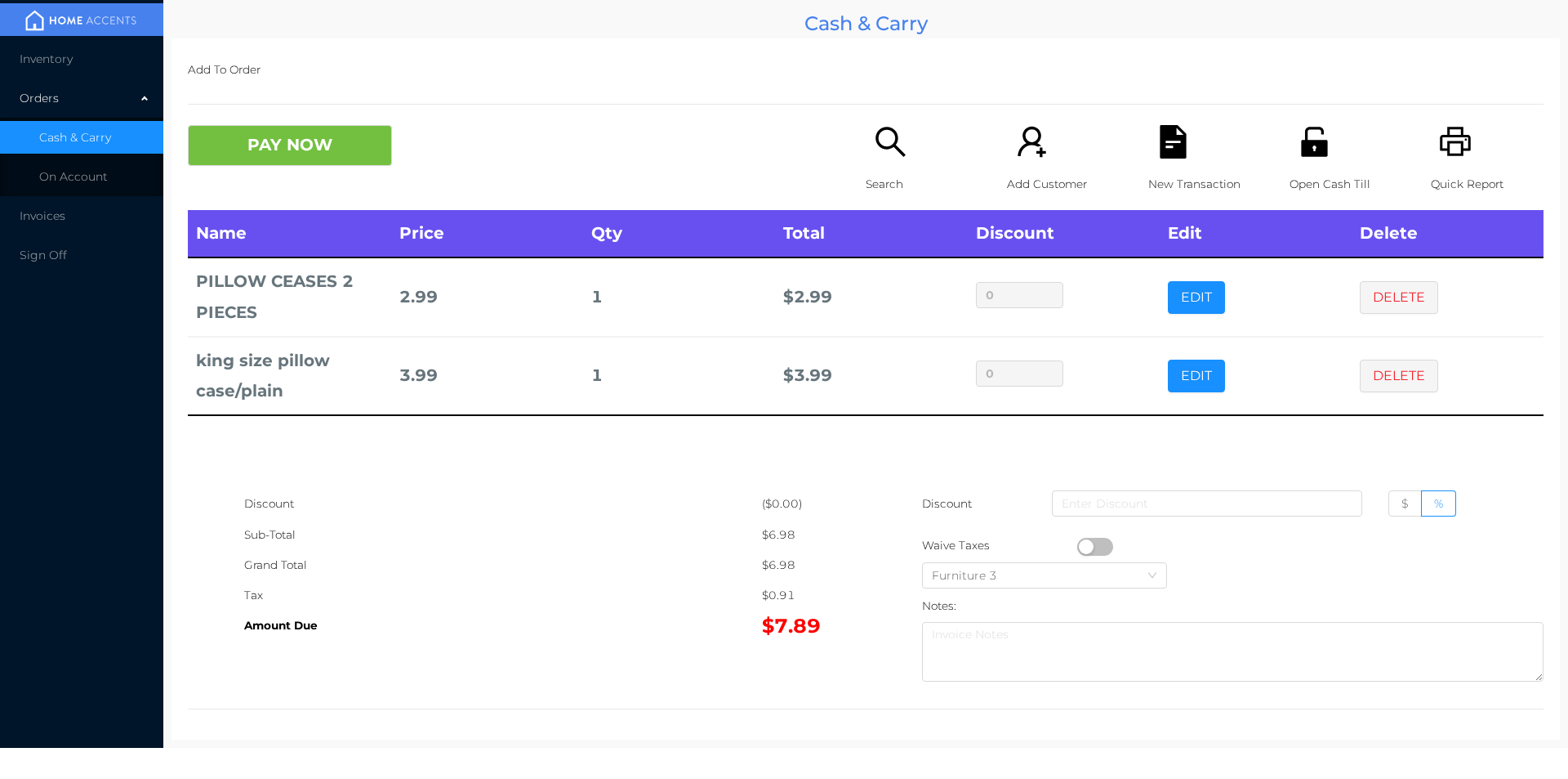
click at [880, 163] on div "Search" at bounding box center [922, 167] width 112 height 85
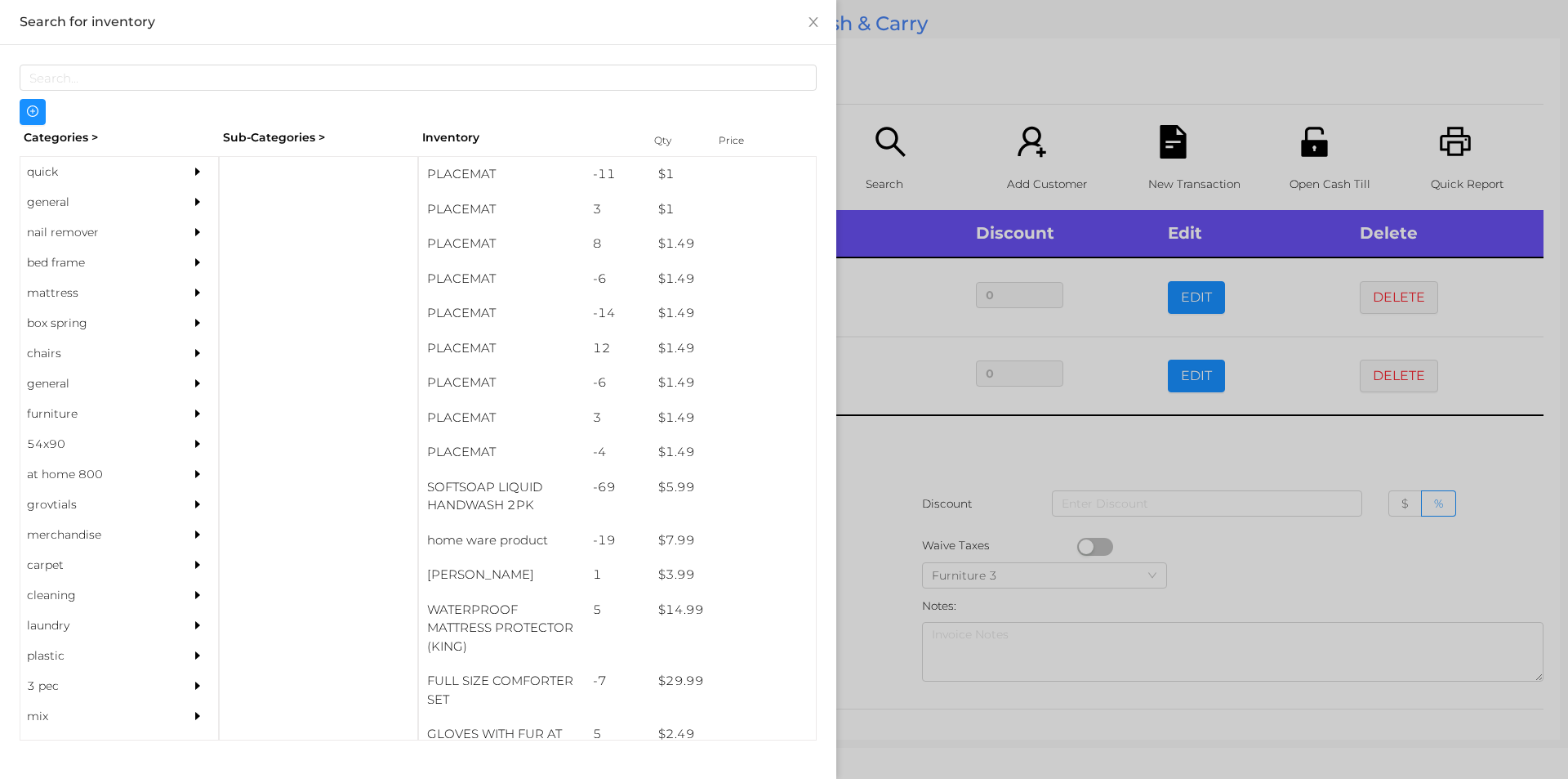
click at [65, 195] on div "general" at bounding box center [94, 202] width 148 height 31
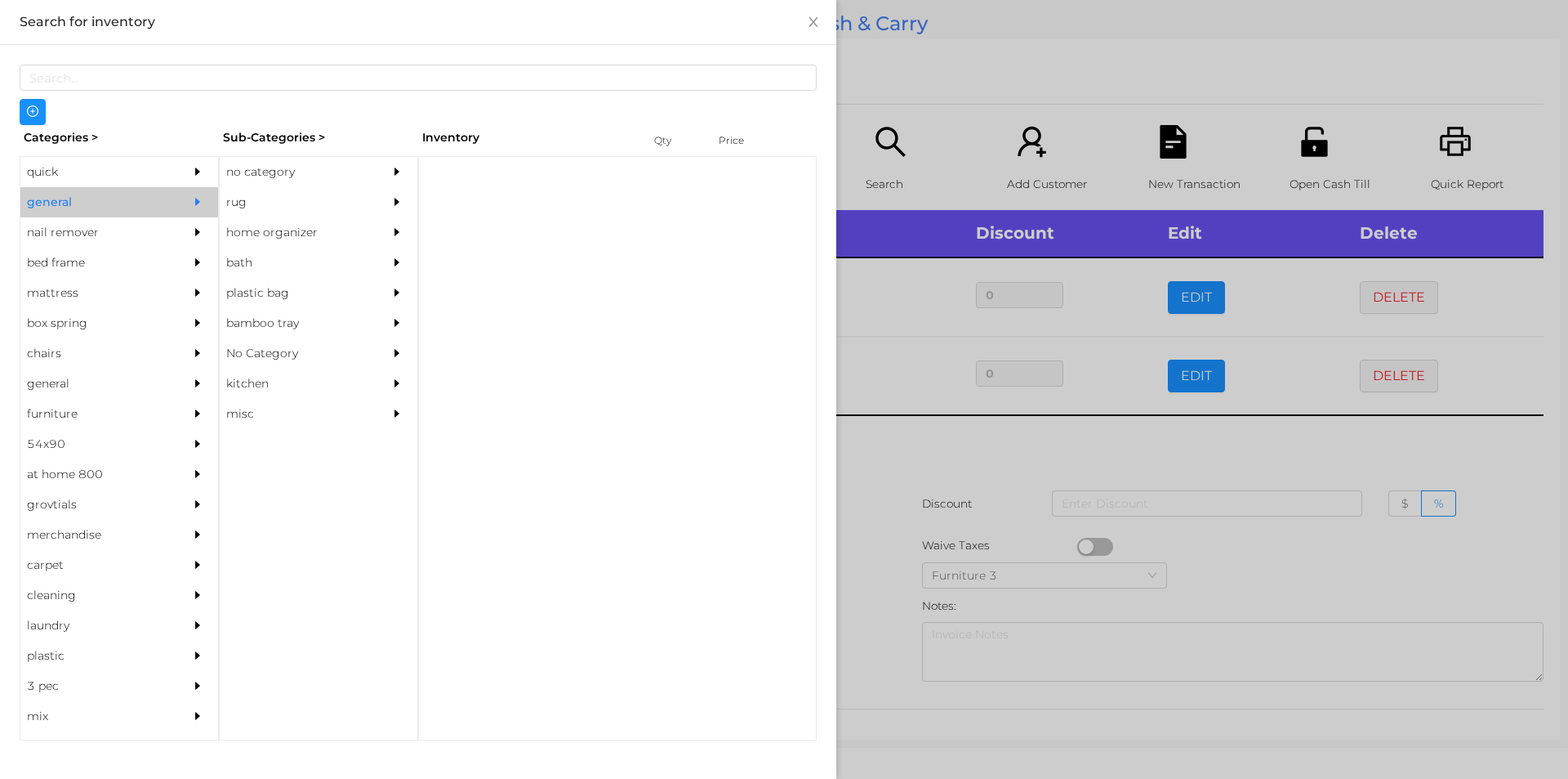
click at [256, 164] on div "no category" at bounding box center [294, 172] width 148 height 31
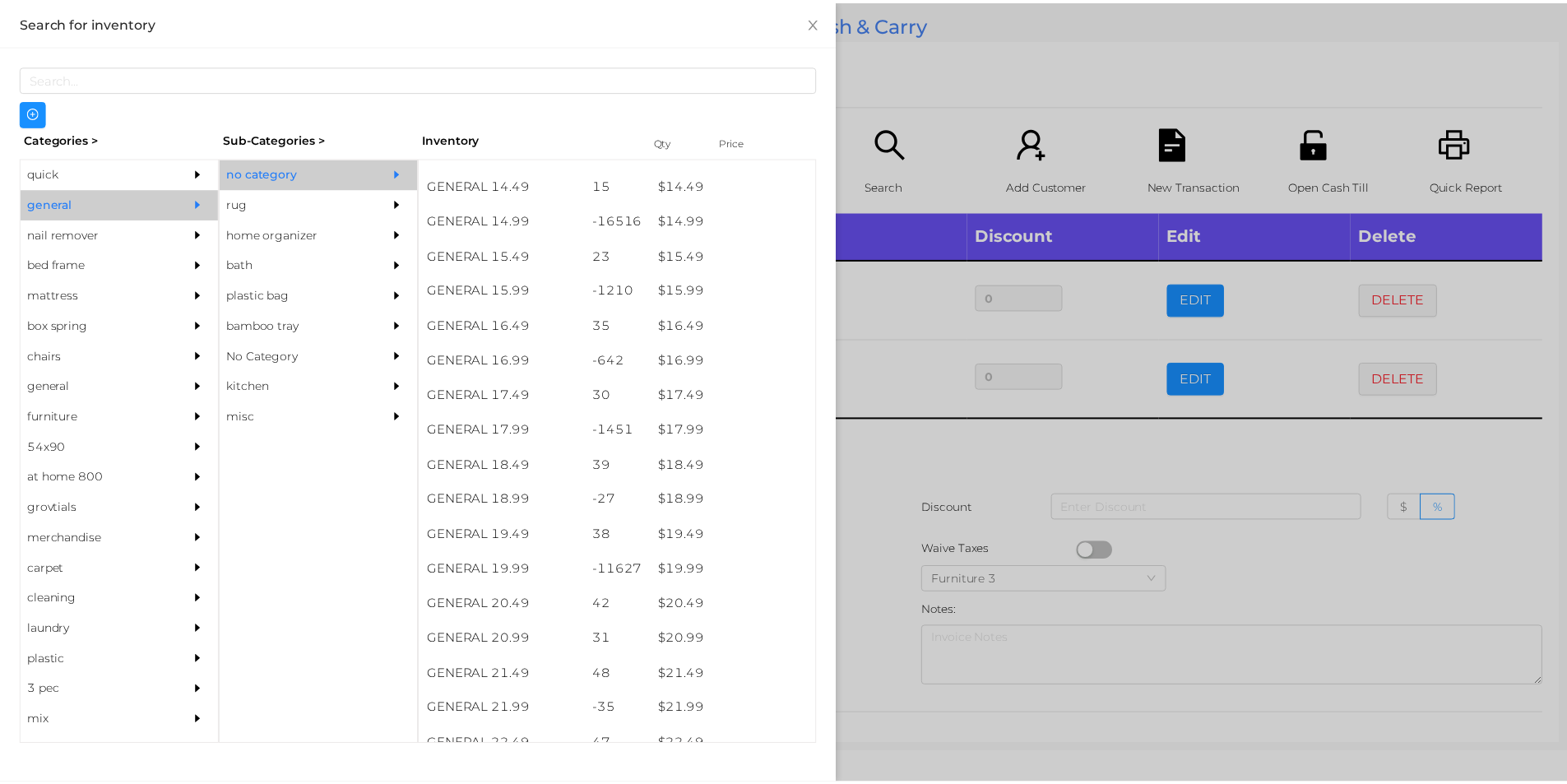
scroll to position [1440, 0]
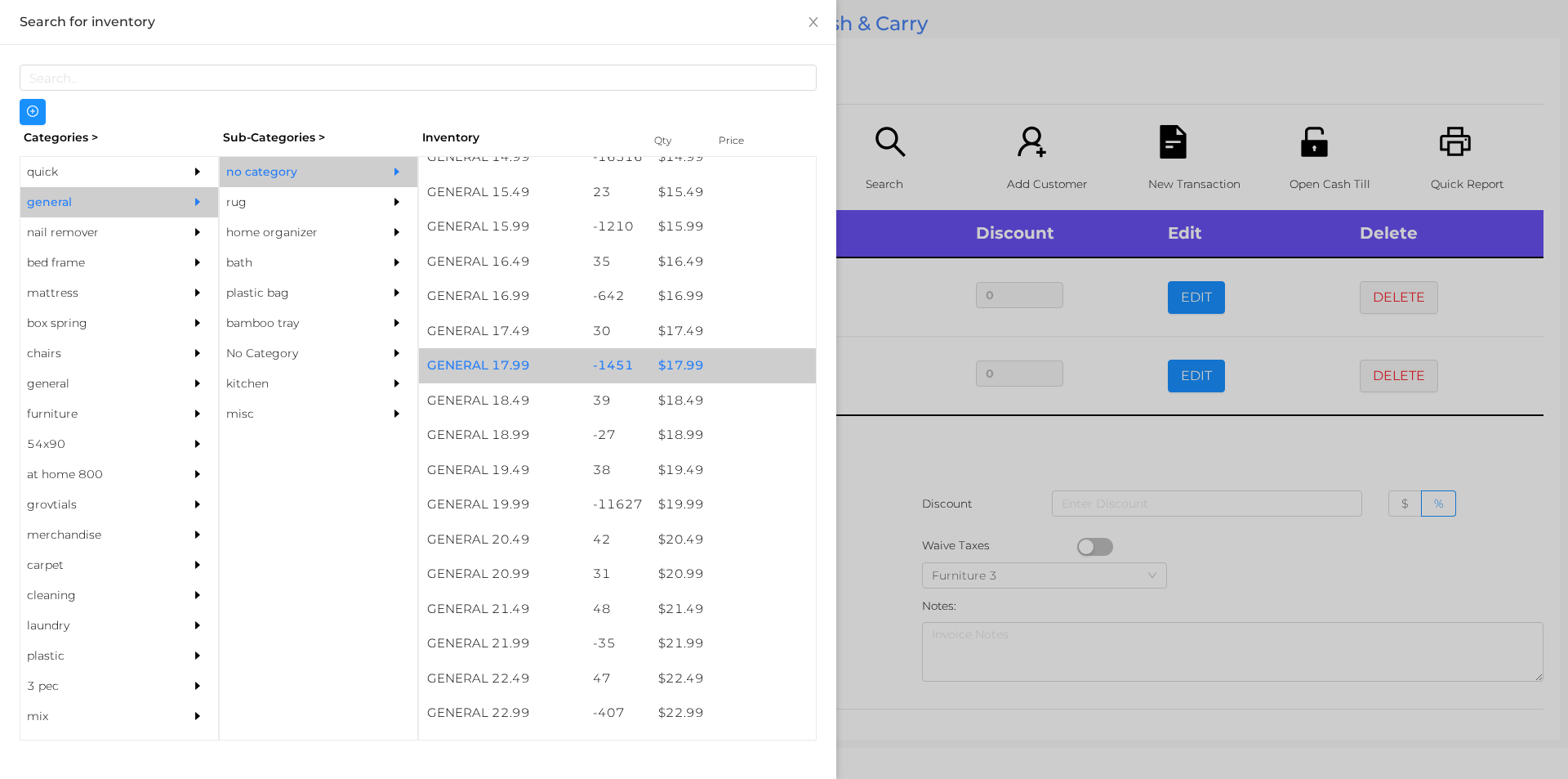
click at [679, 367] on div "$ 17.99" at bounding box center [733, 366] width 166 height 35
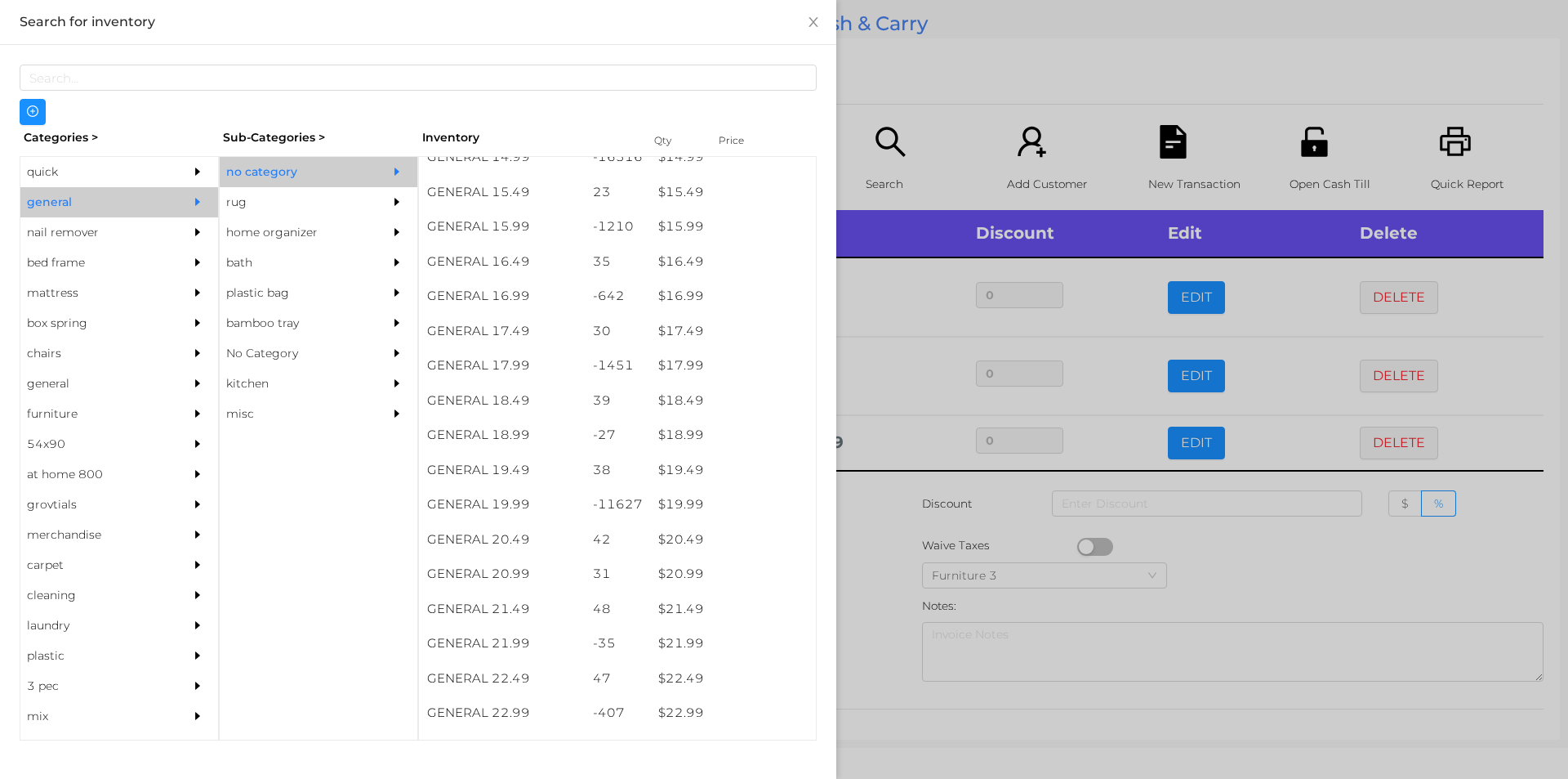
click at [864, 523] on div at bounding box center [784, 389] width 1568 height 779
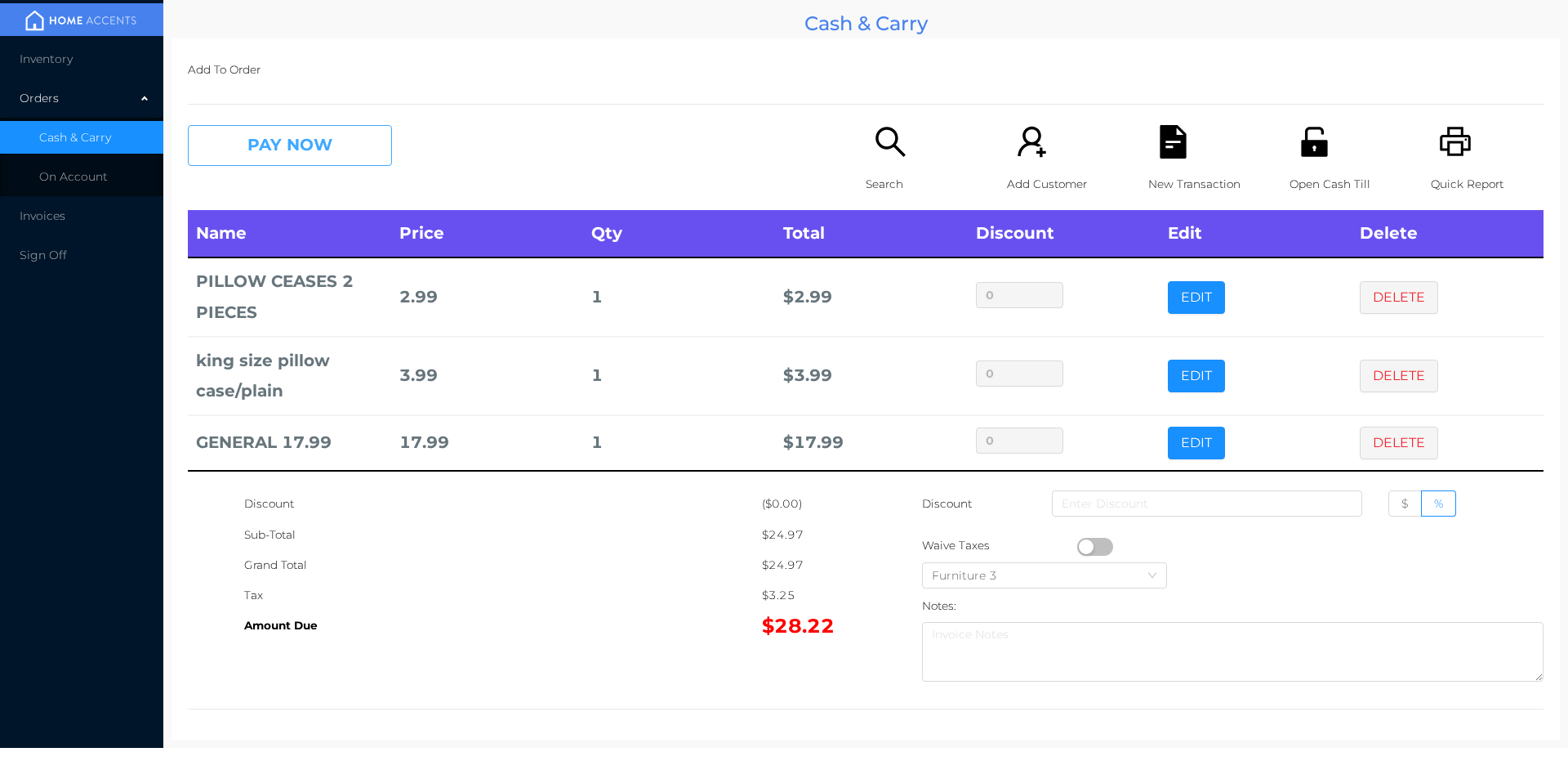
click at [257, 140] on button "PAY NOW" at bounding box center [290, 145] width 204 height 41
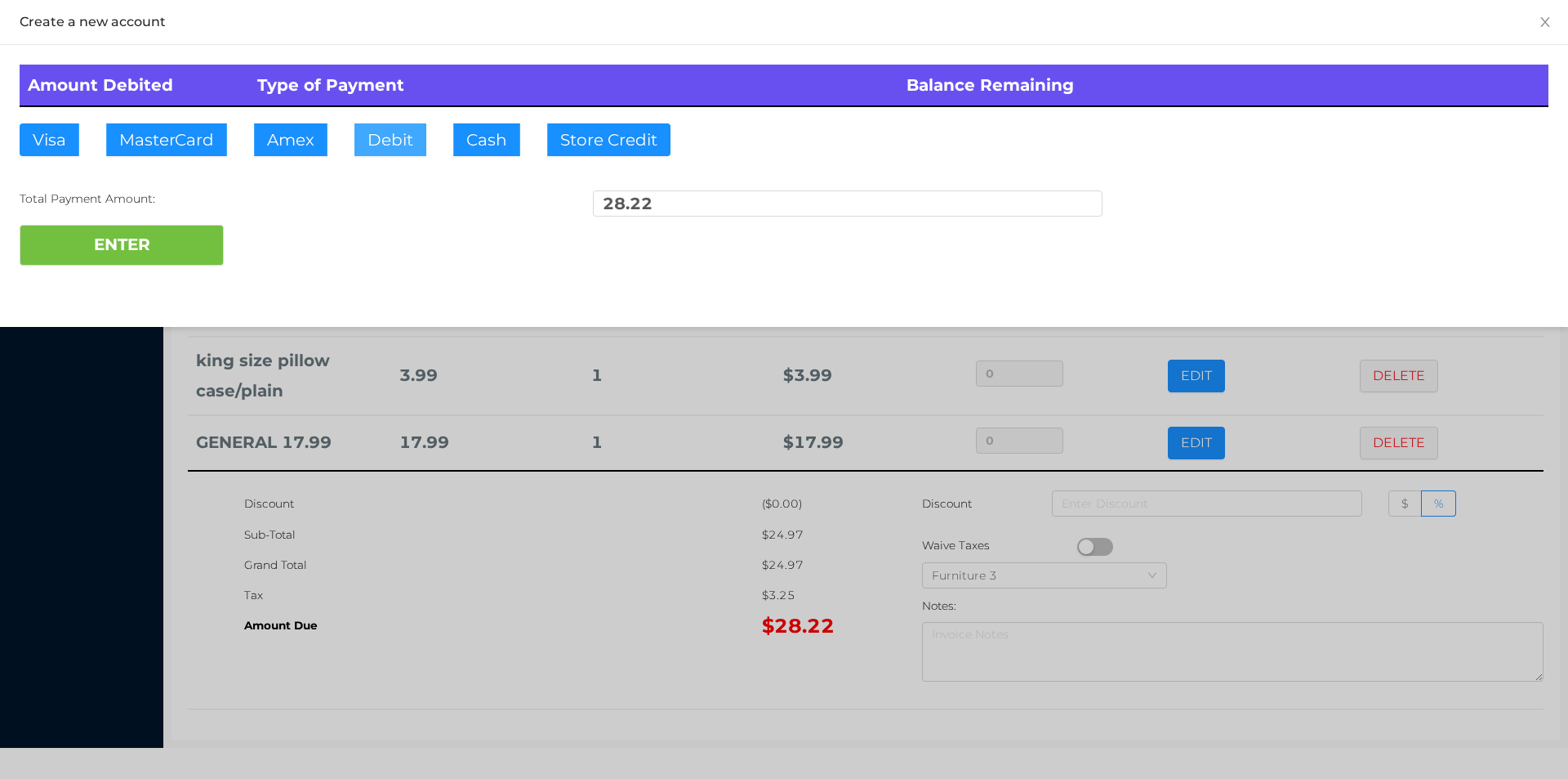
click at [382, 148] on button "Debit" at bounding box center [390, 139] width 72 height 32
type input "30."
click at [153, 255] on button "ENTER" at bounding box center [121, 245] width 204 height 41
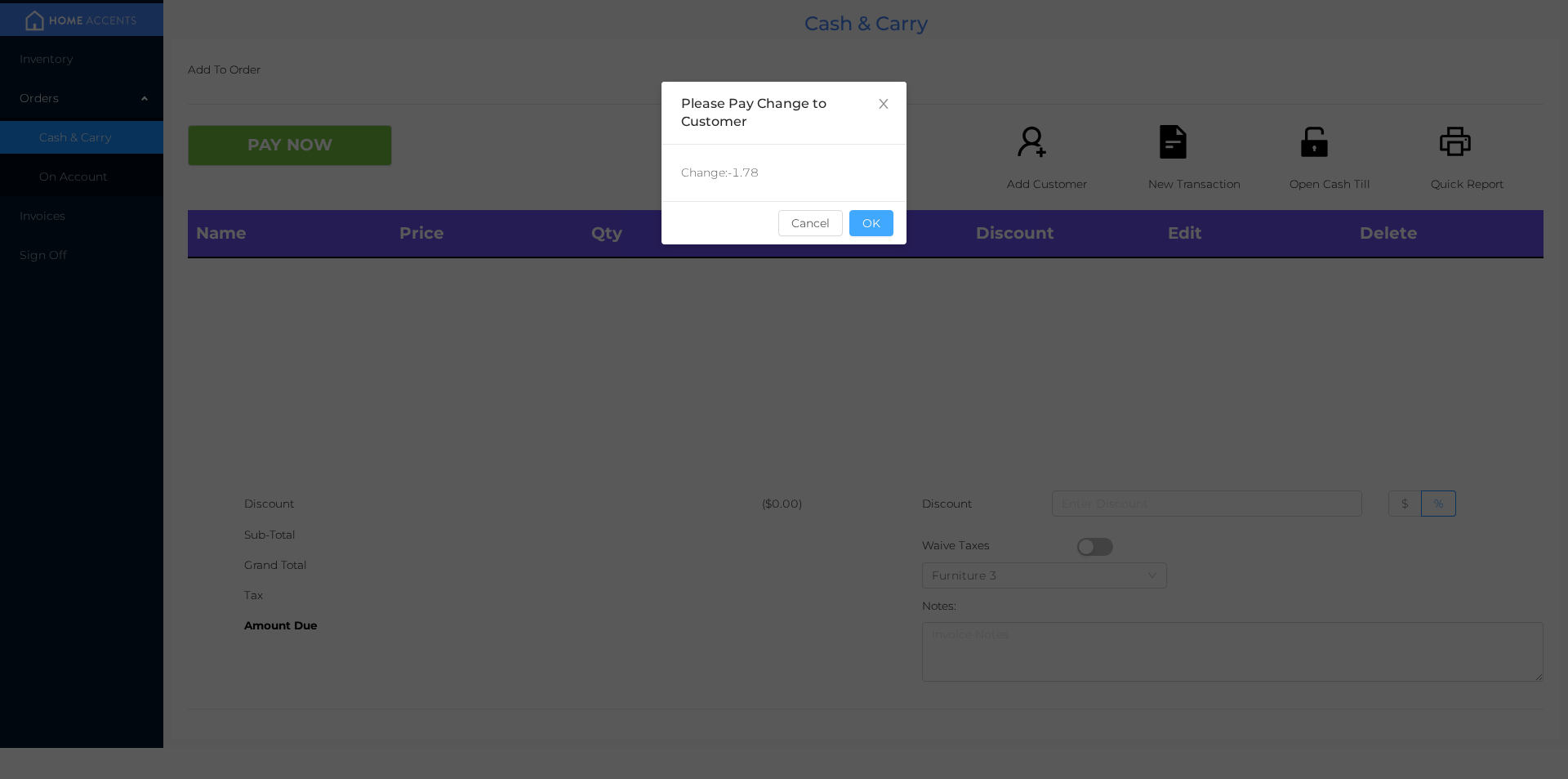
click at [877, 229] on button "OK" at bounding box center [871, 223] width 44 height 26
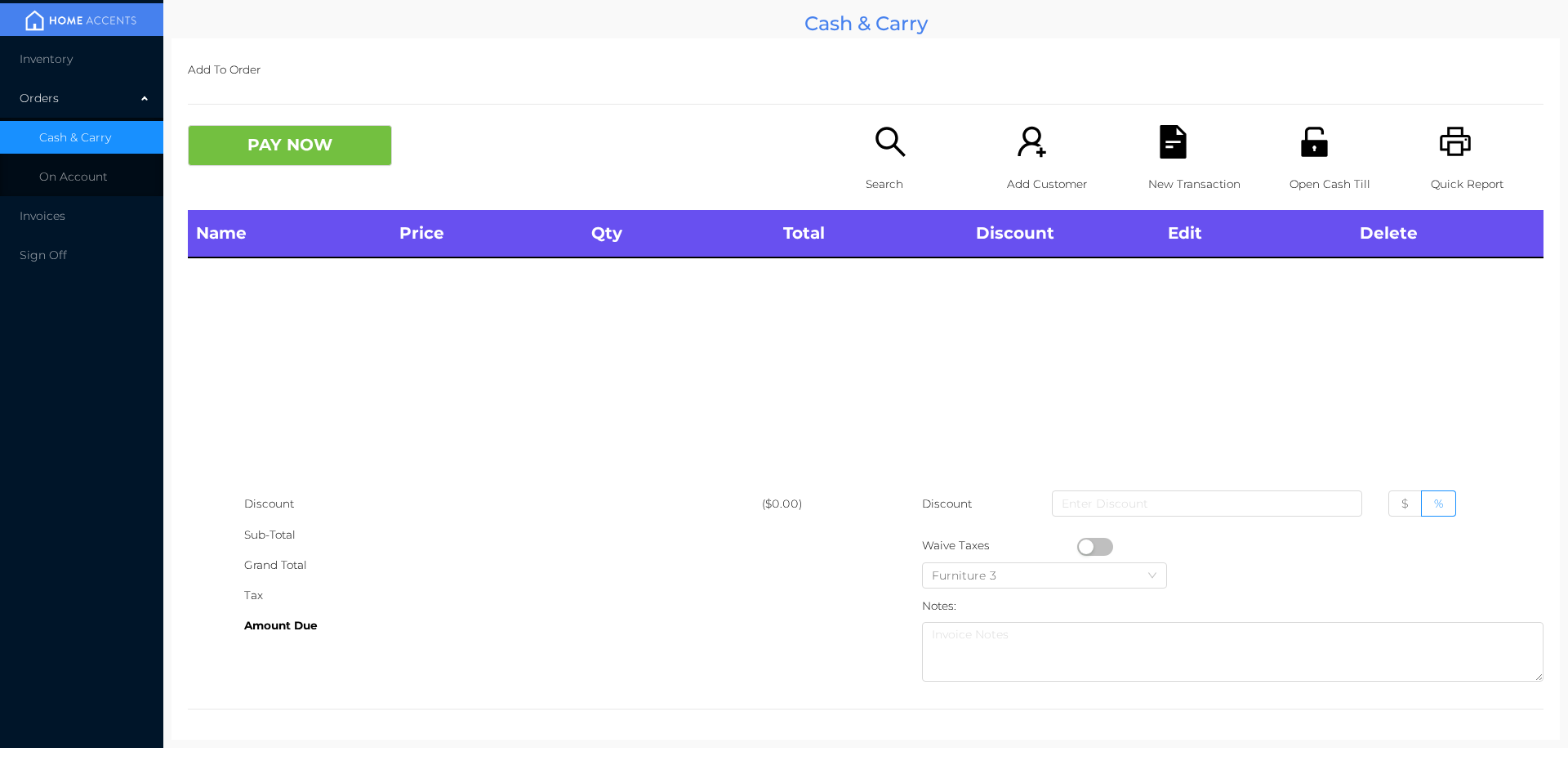
click at [878, 146] on icon "icon: search" at bounding box center [890, 141] width 33 height 33
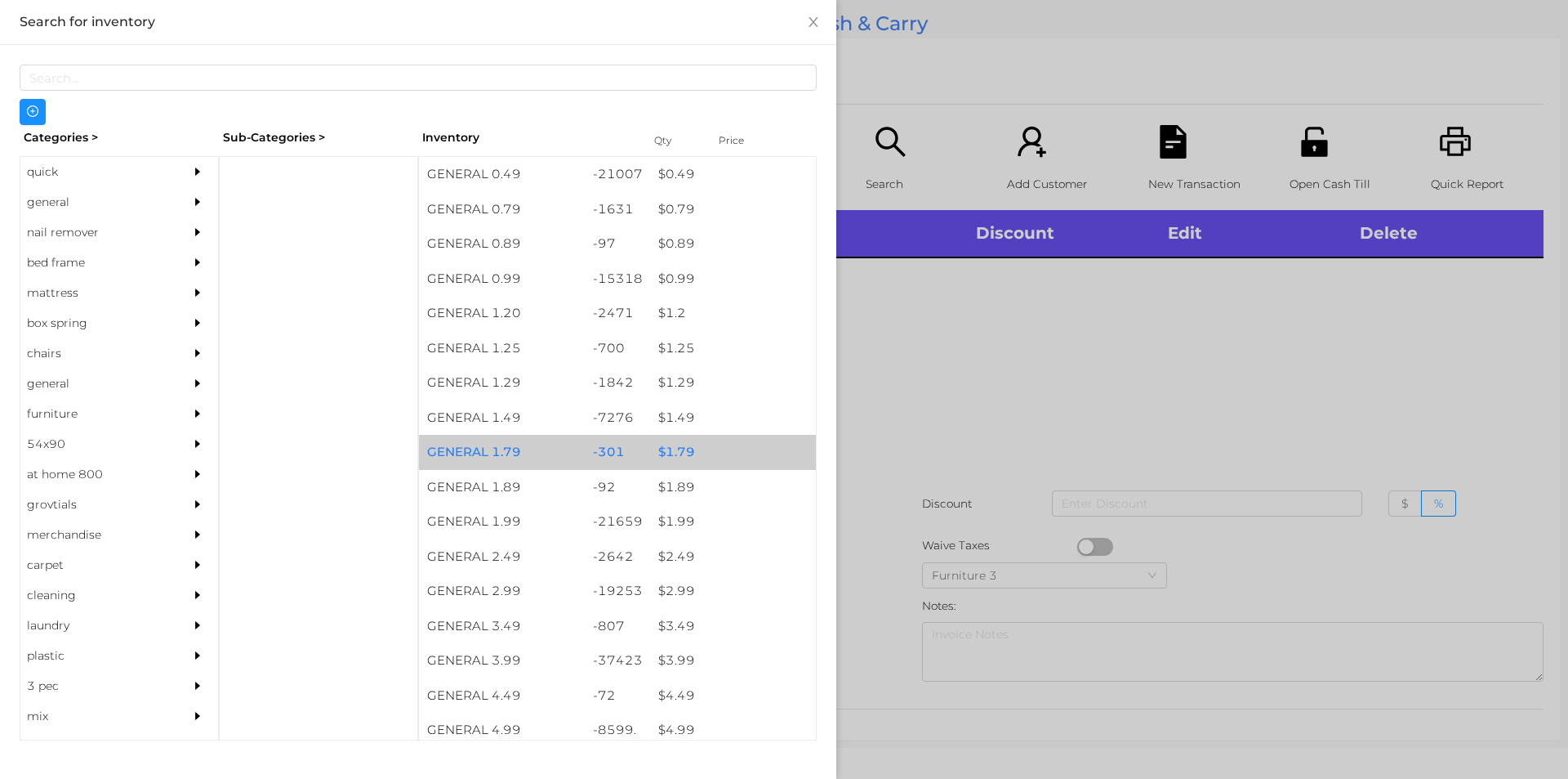
click at [672, 451] on div "$ 1.79" at bounding box center [733, 452] width 166 height 35
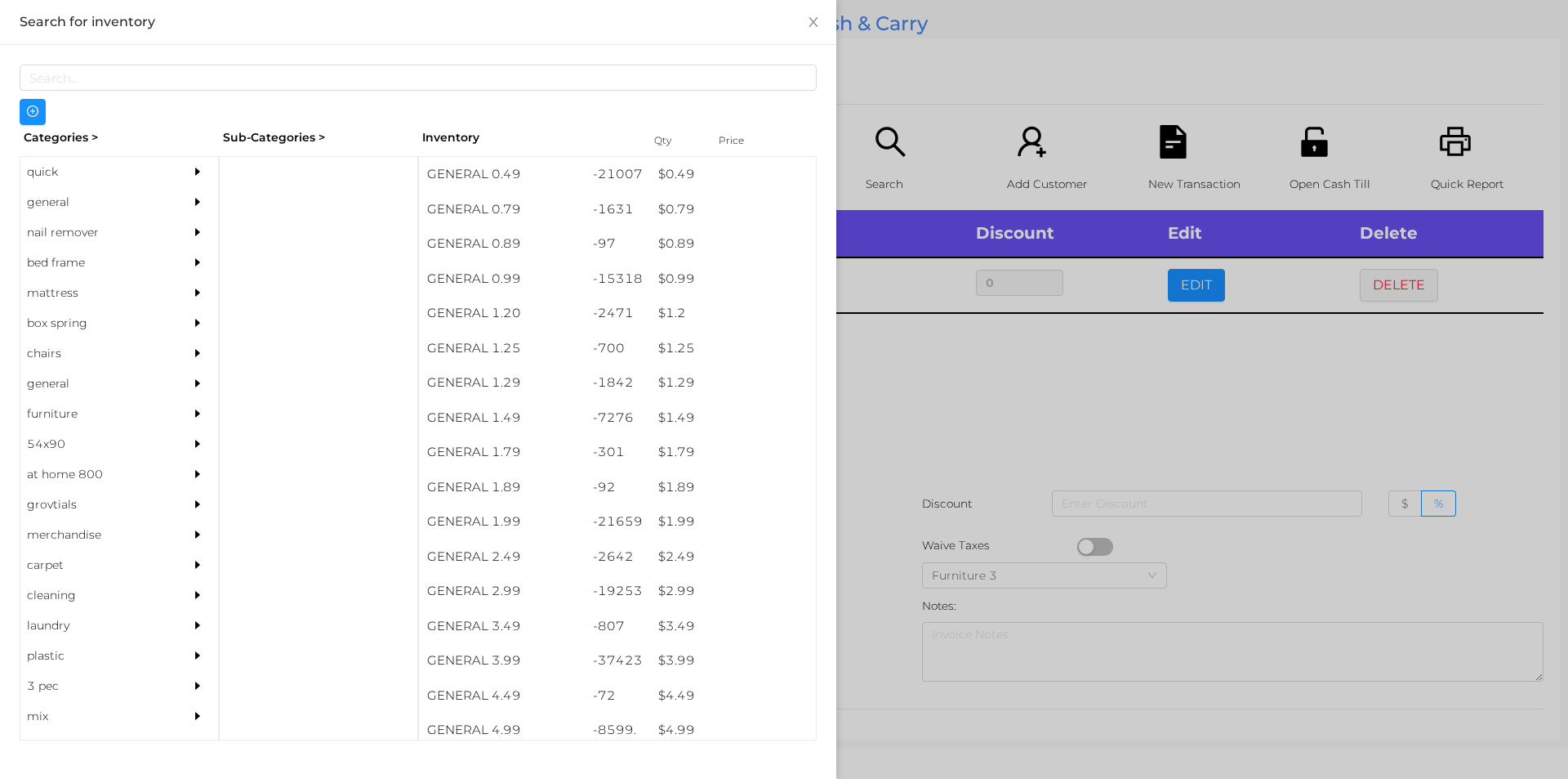
click at [934, 413] on div at bounding box center [784, 389] width 1568 height 779
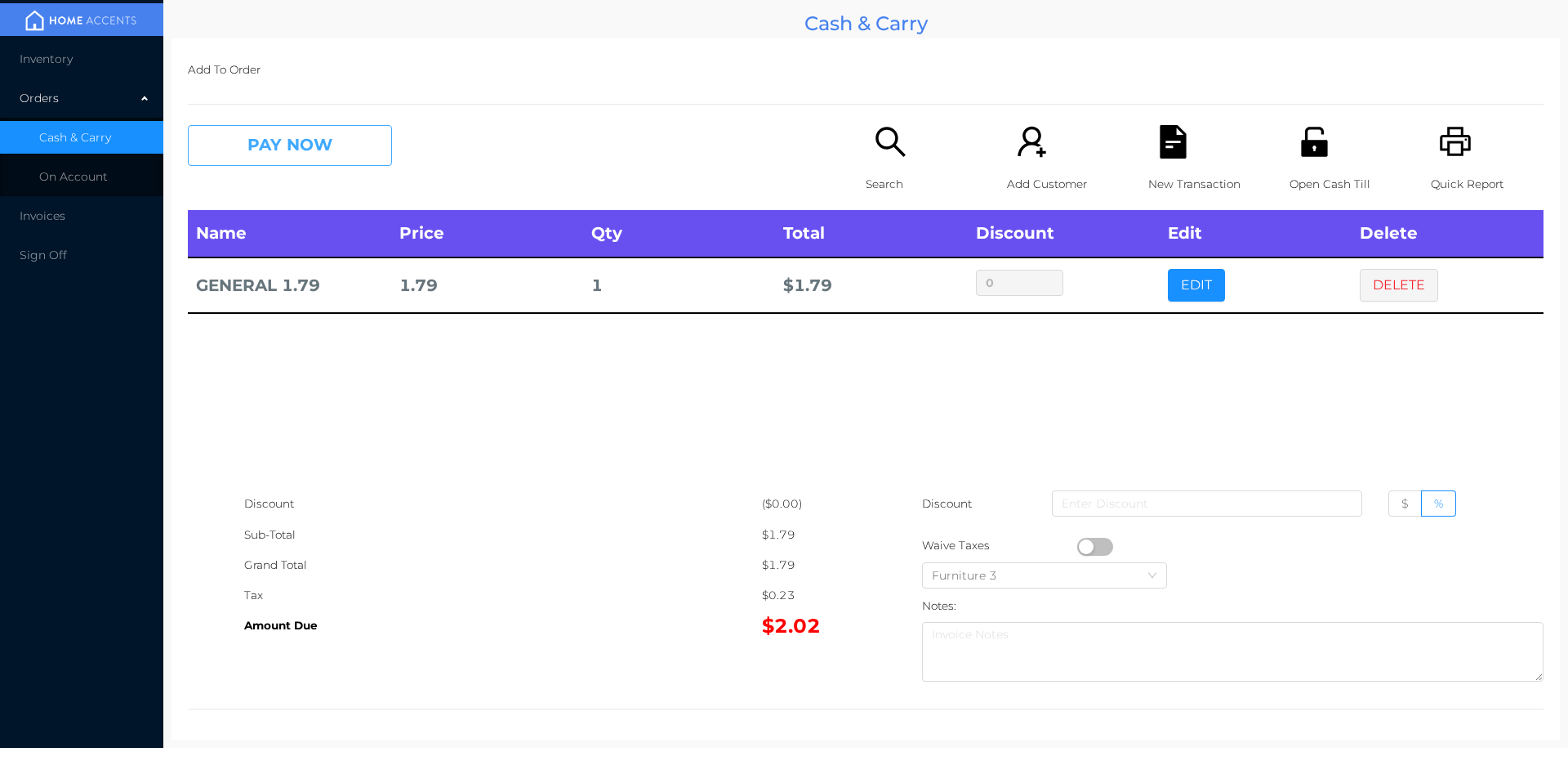
click at [277, 135] on button "PAY NOW" at bounding box center [290, 145] width 204 height 41
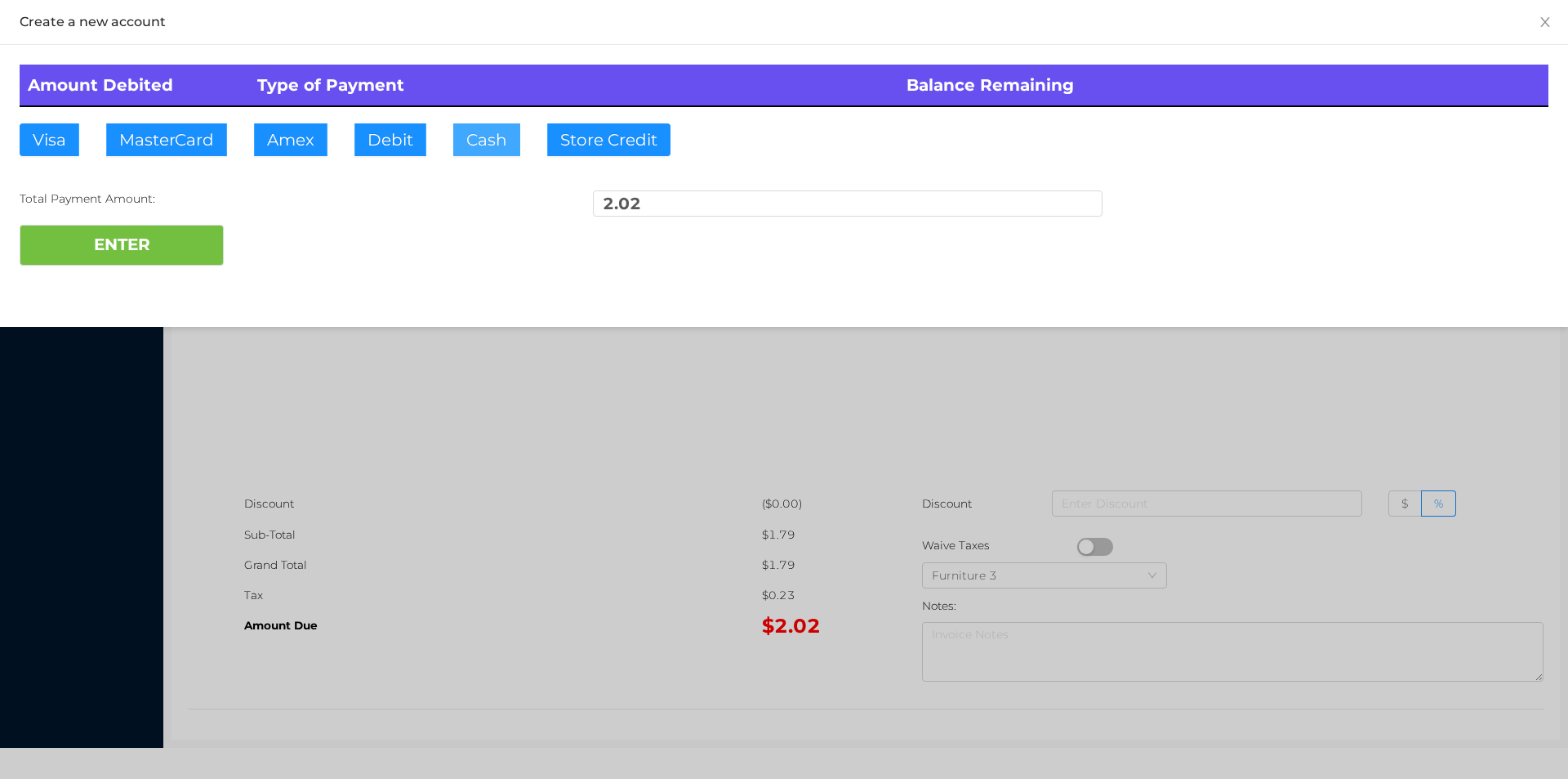
click at [466, 142] on button "Cash" at bounding box center [487, 139] width 67 height 32
click at [127, 259] on button "ENTER" at bounding box center [121, 245] width 204 height 41
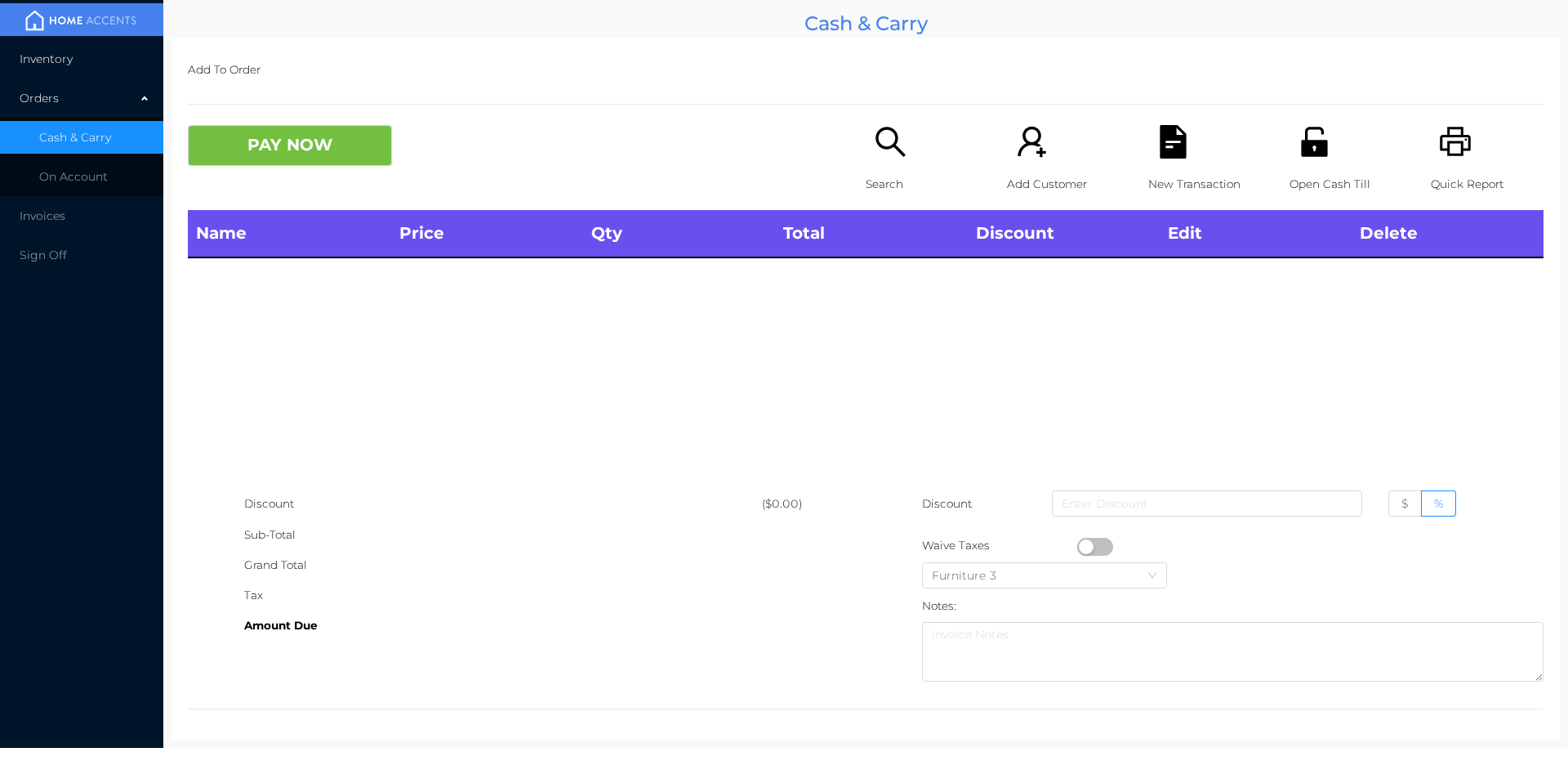
click at [51, 62] on span "Inventory" at bounding box center [45, 58] width 53 height 15
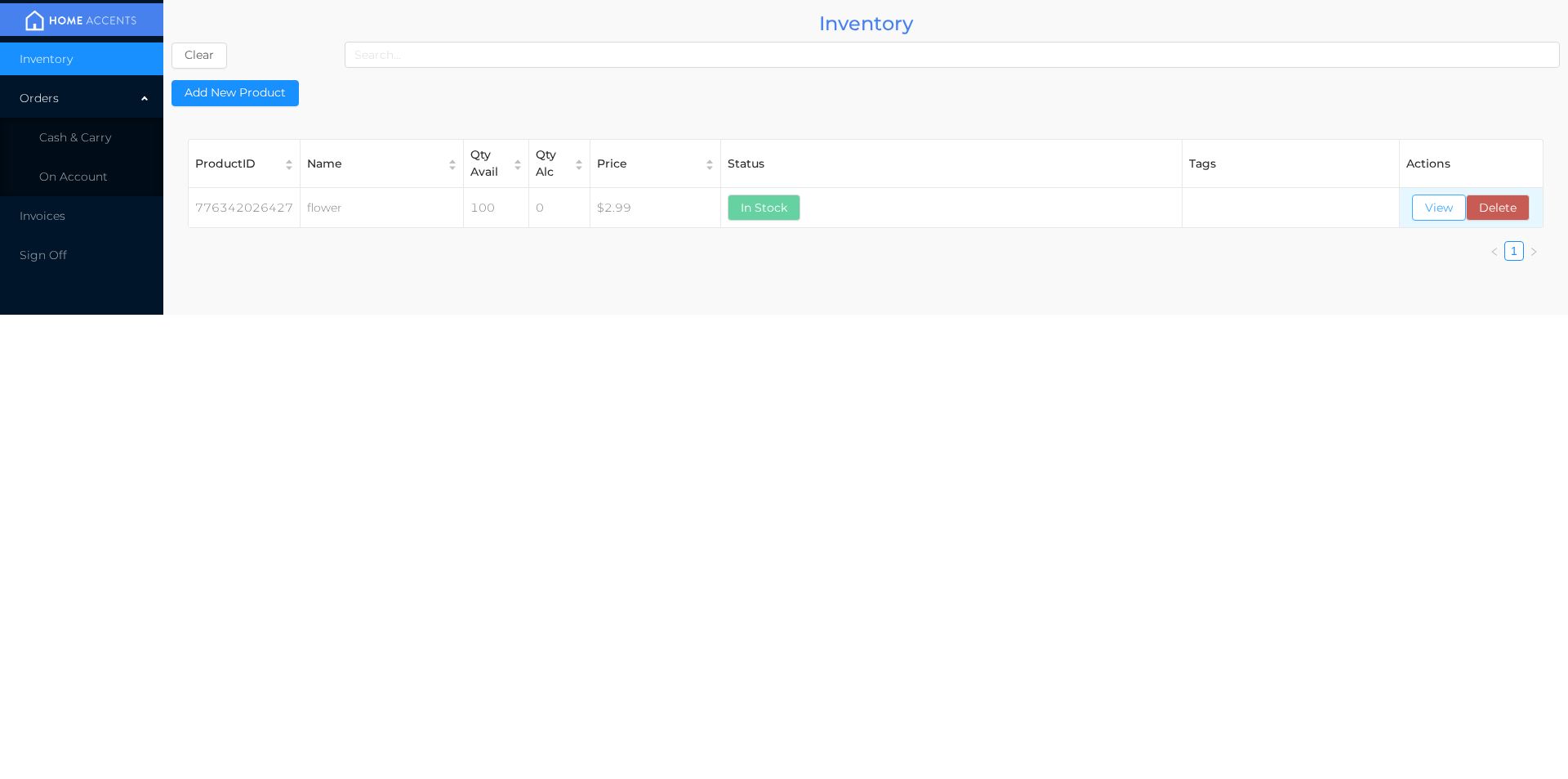
click at [1421, 216] on button "View" at bounding box center [1439, 208] width 54 height 26
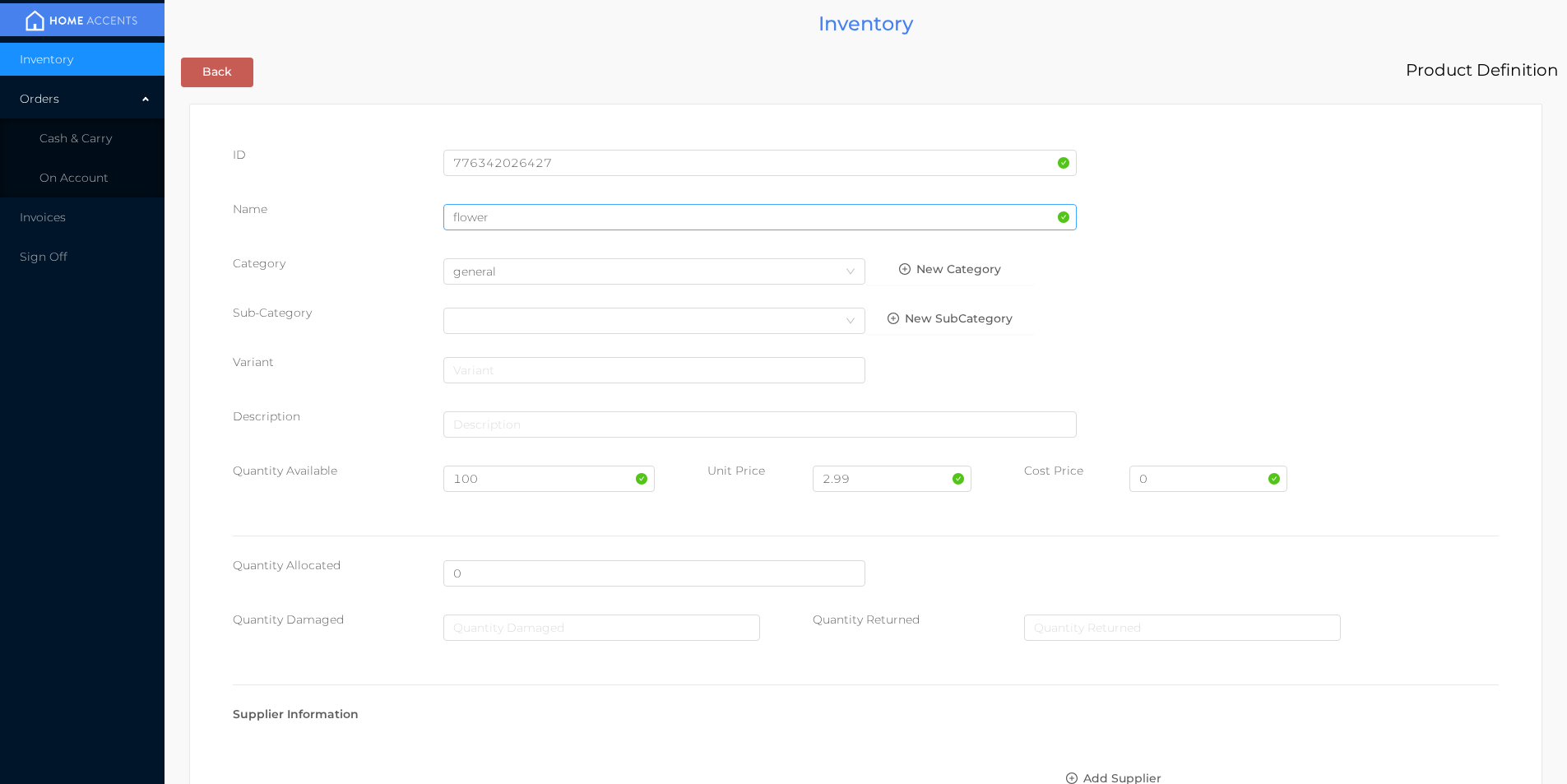
click at [459, 211] on input "flower" at bounding box center [760, 217] width 633 height 26
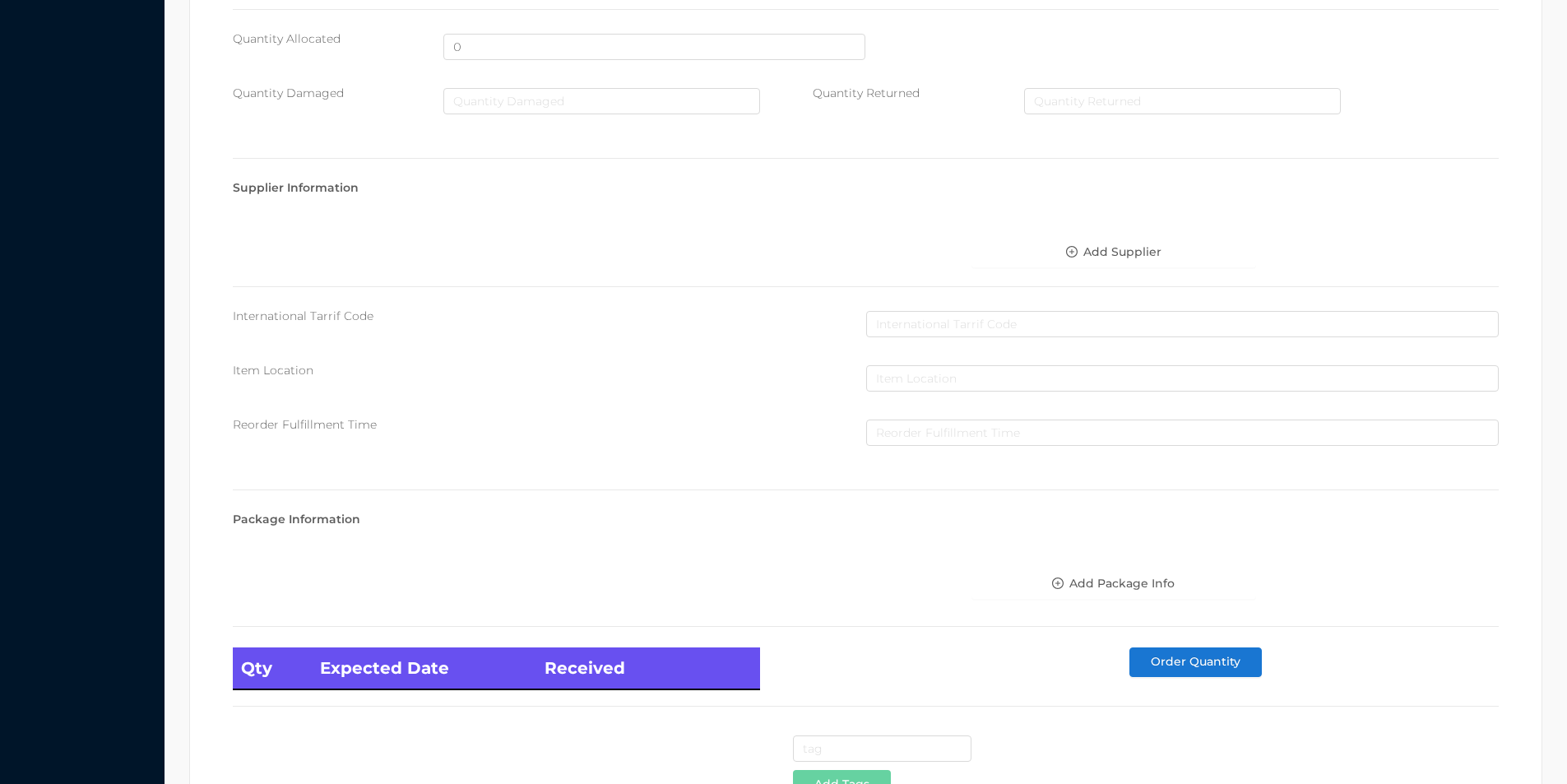
scroll to position [670, 0]
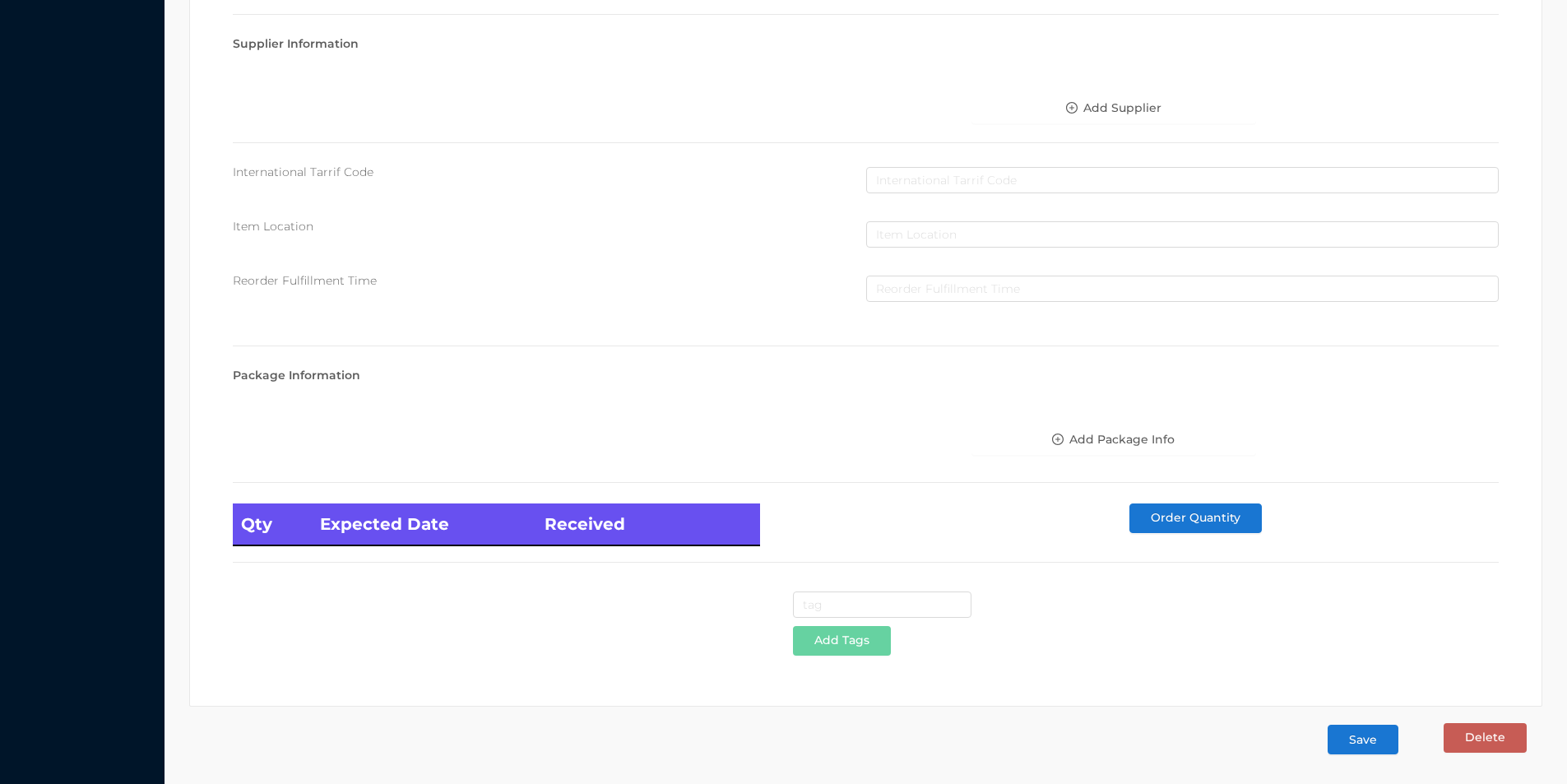
type input "cattail bundle flower"
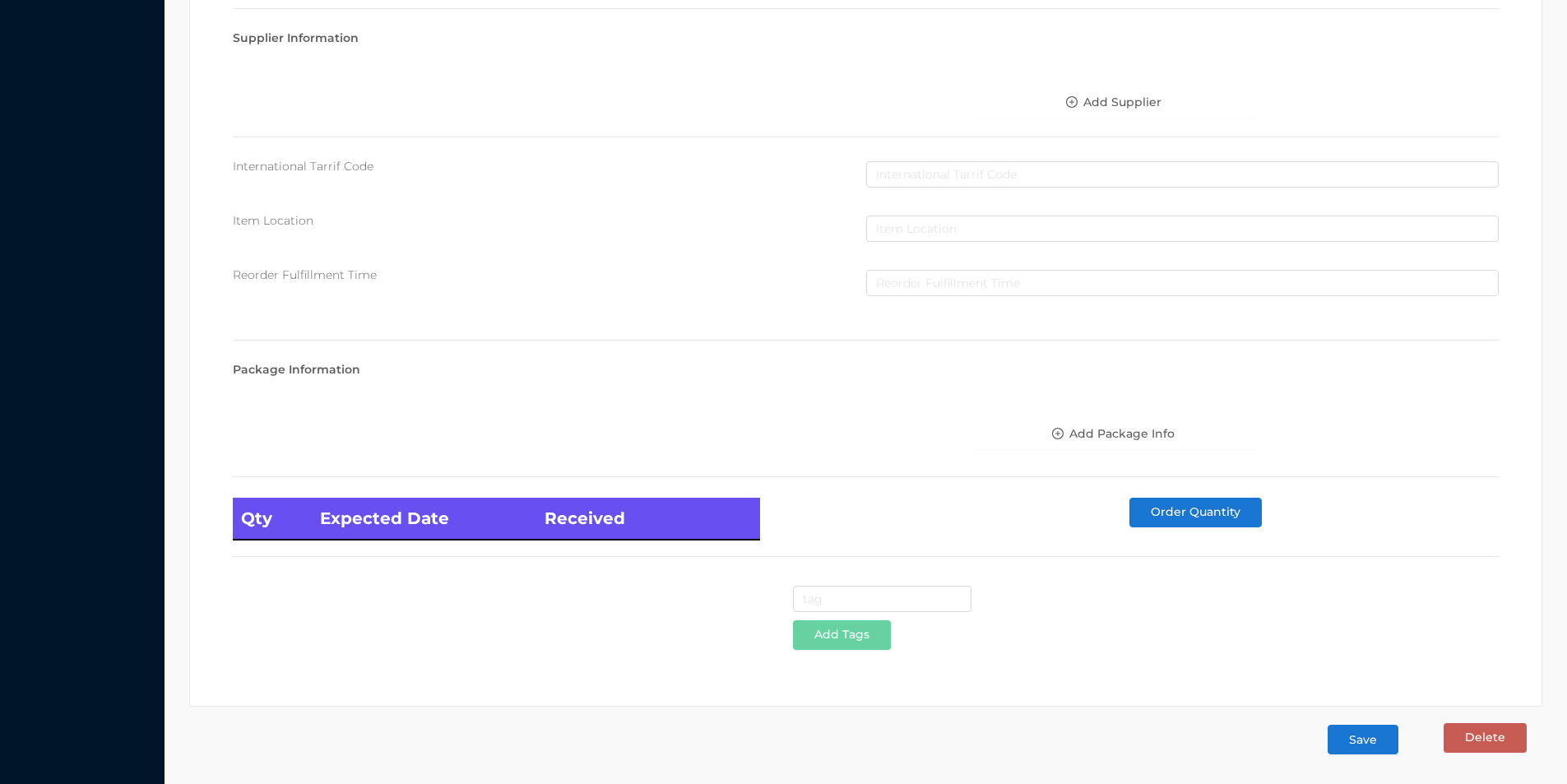
click at [1359, 746] on button "Save" at bounding box center [1363, 739] width 71 height 30
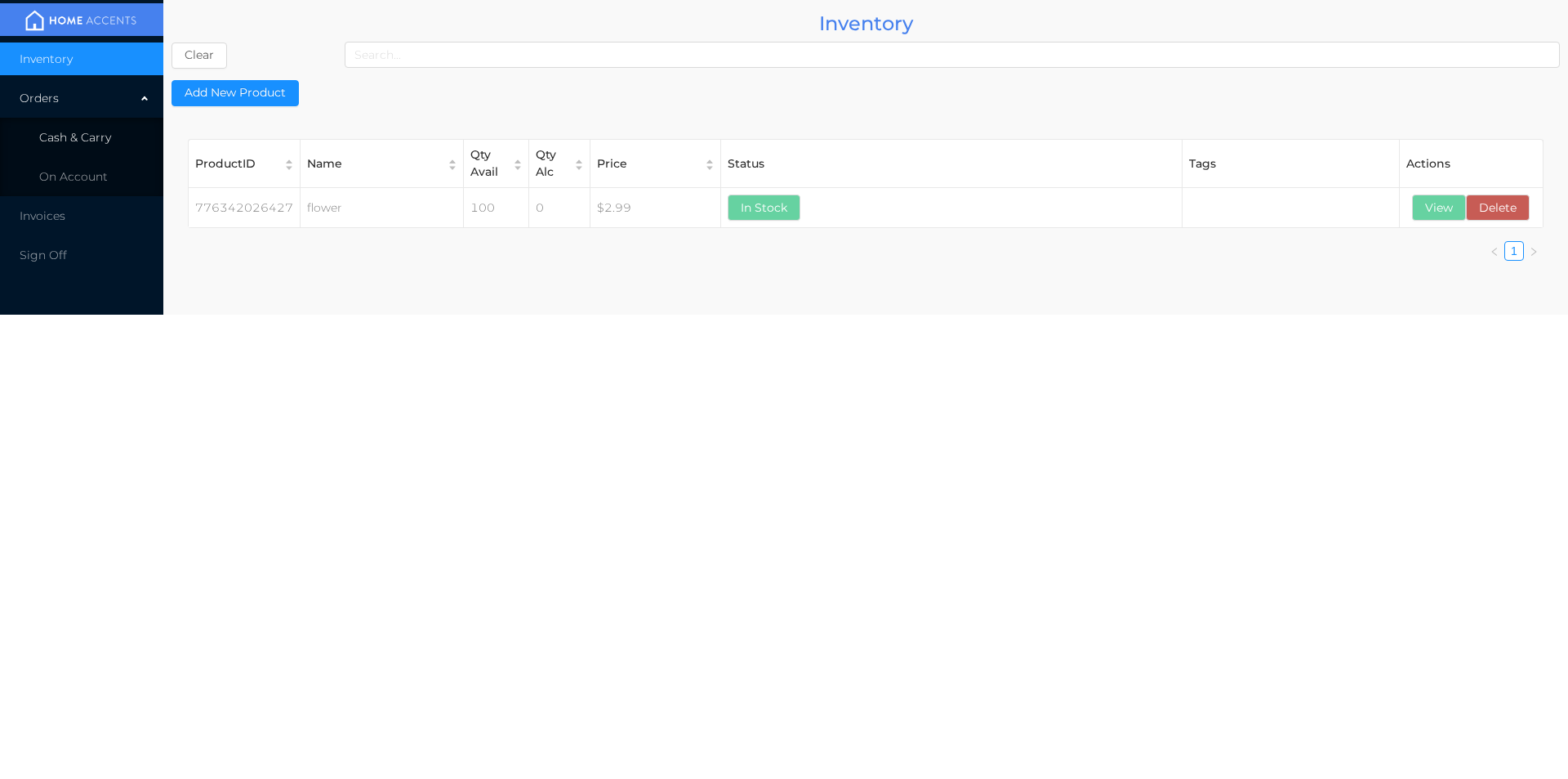
click at [86, 139] on span "Cash & Carry" at bounding box center [75, 137] width 72 height 15
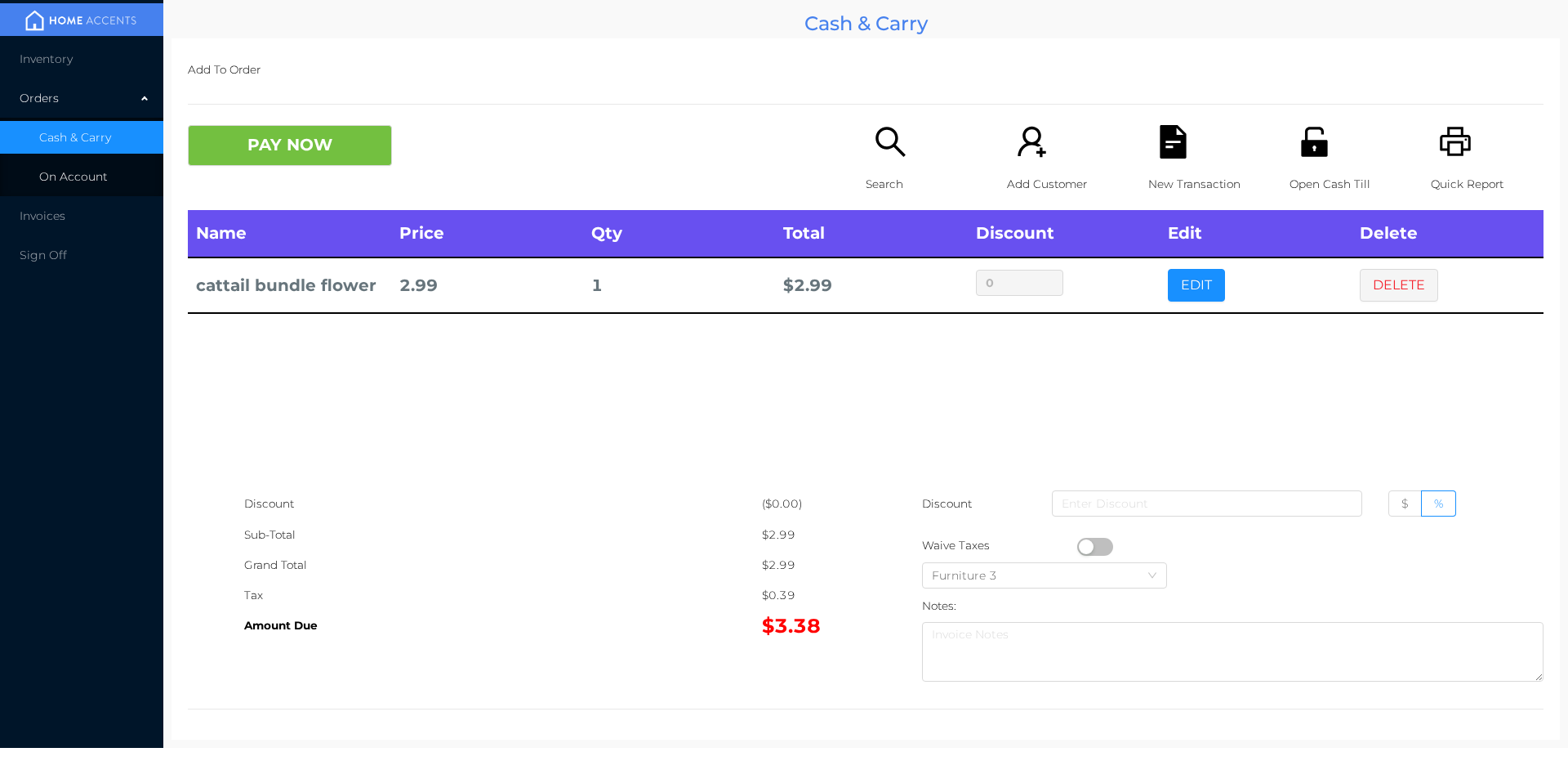
click at [72, 171] on span "On Account" at bounding box center [73, 176] width 69 height 15
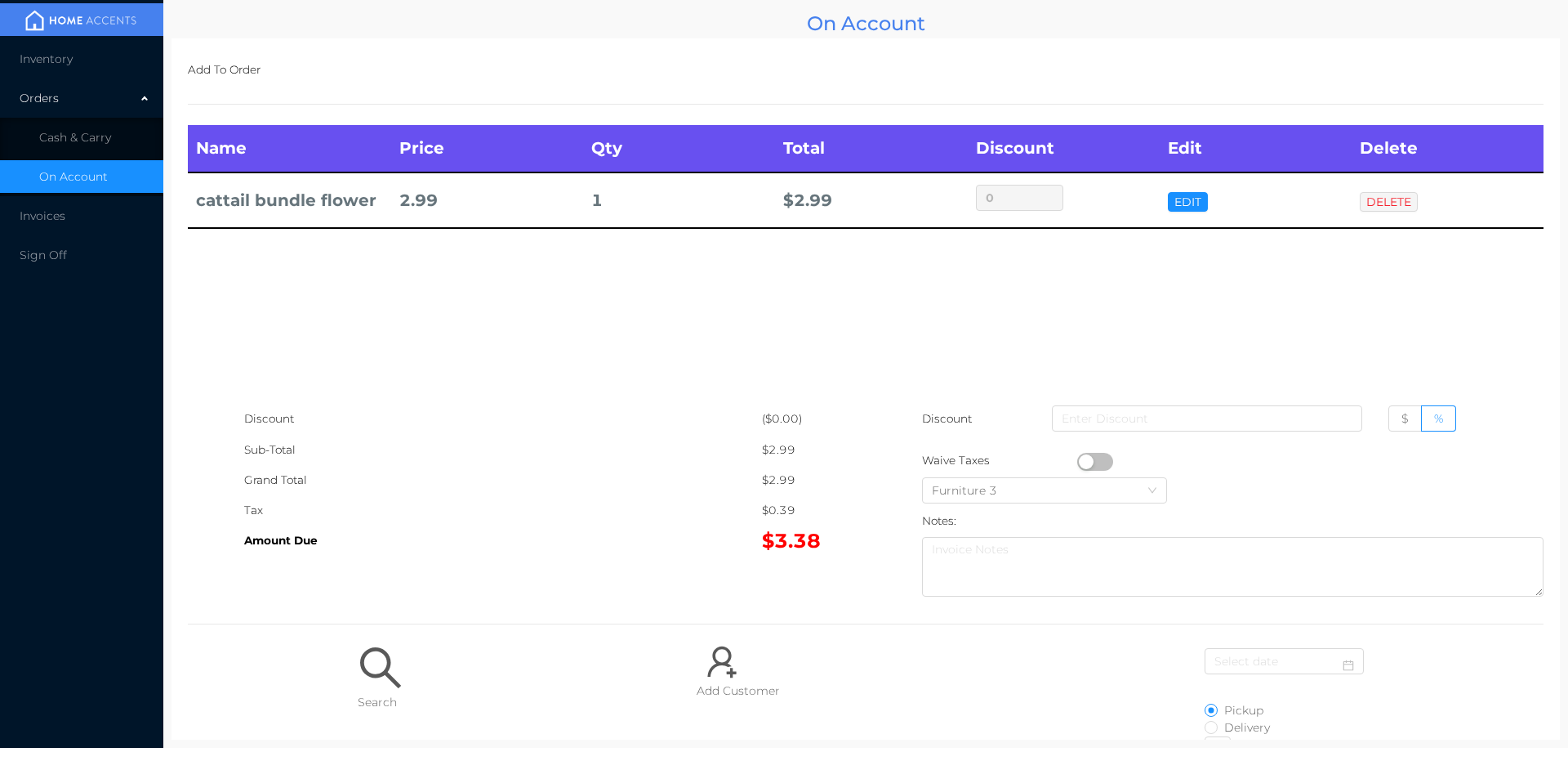
click at [86, 133] on span "Cash & Carry" at bounding box center [75, 137] width 72 height 15
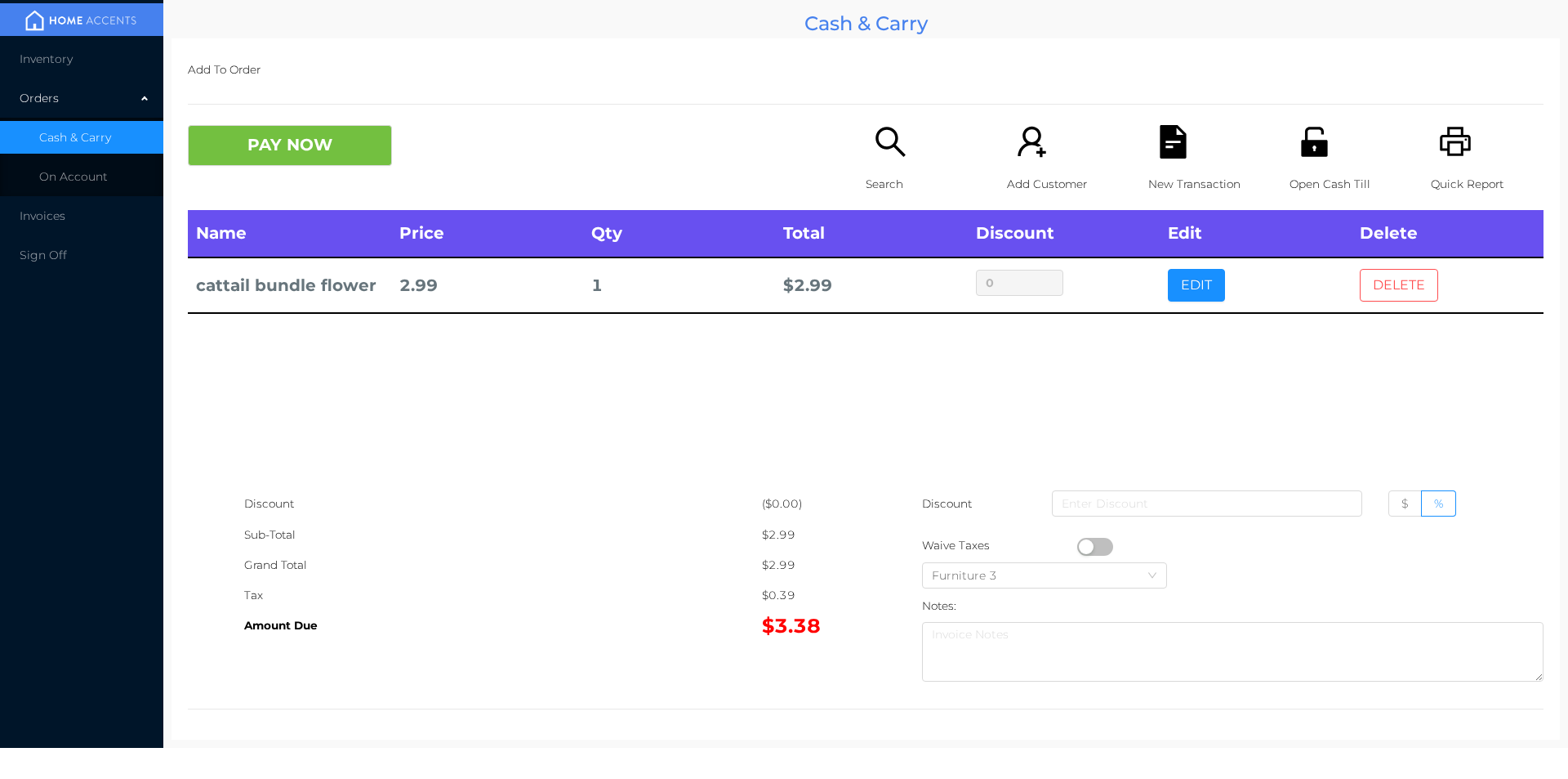
click at [1417, 277] on button "DELETE" at bounding box center [1399, 284] width 78 height 32
click at [63, 63] on span "Inventory" at bounding box center [45, 58] width 53 height 15
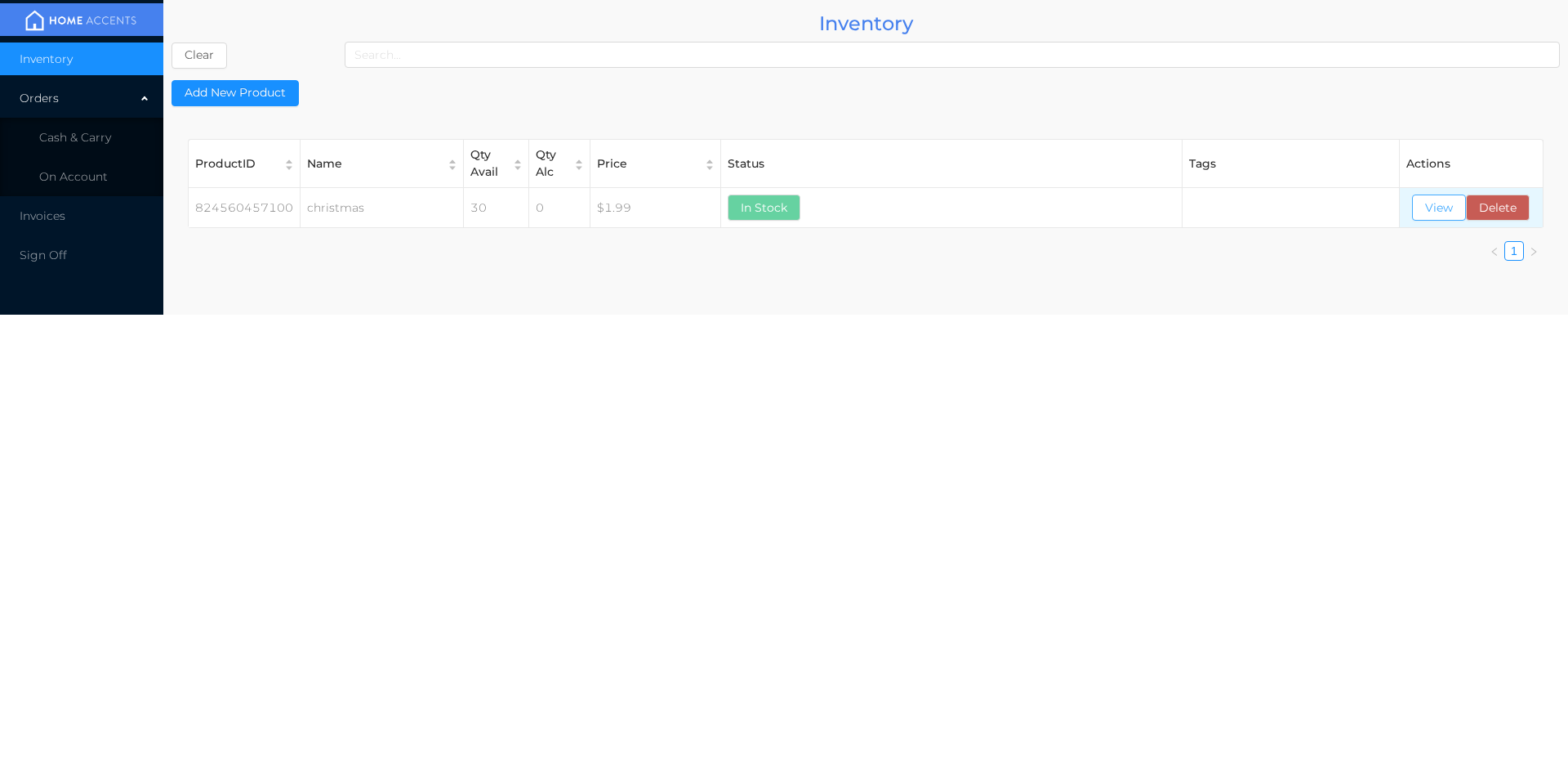
click at [1425, 199] on button "View" at bounding box center [1439, 208] width 54 height 26
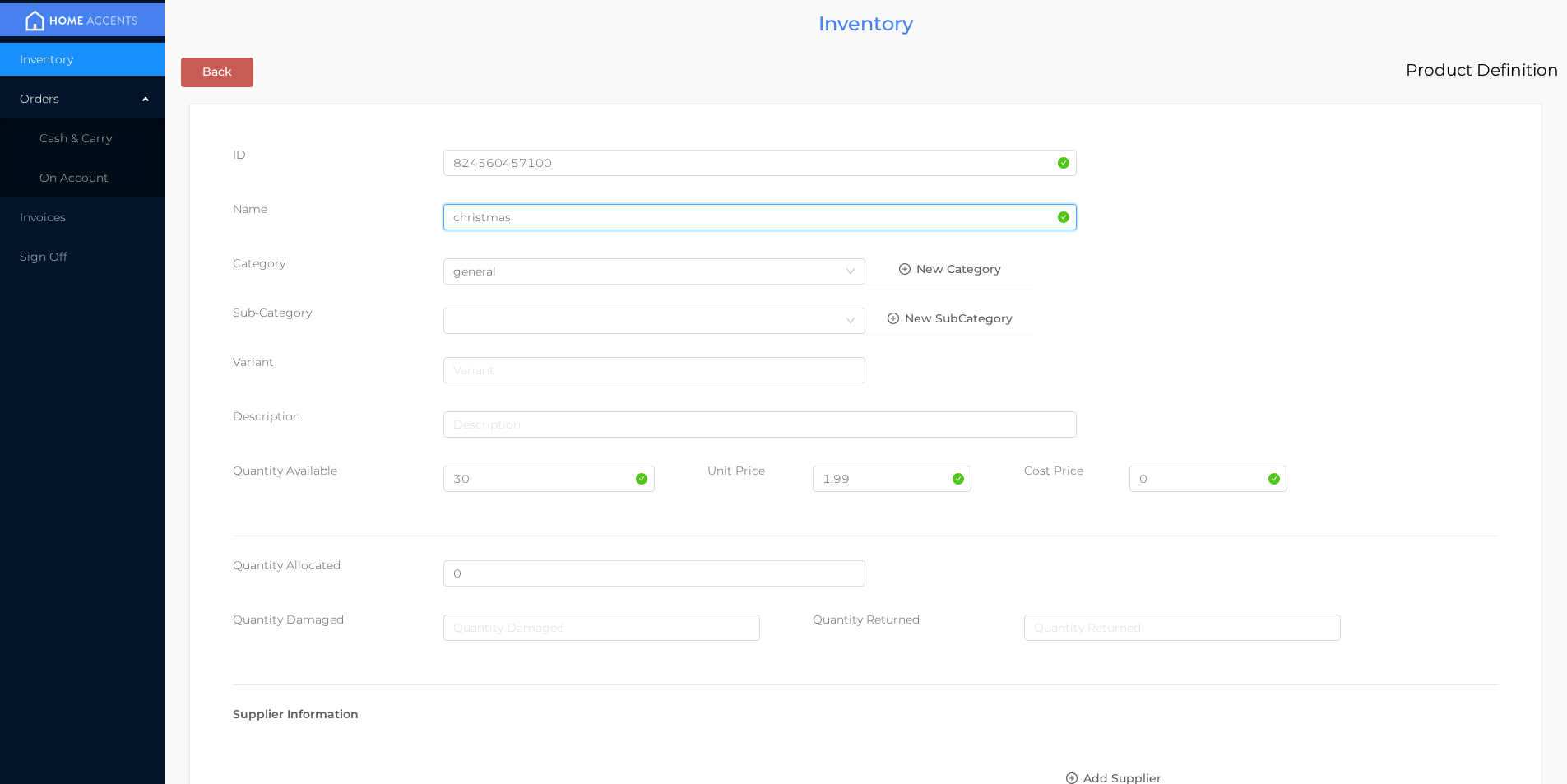
click at [532, 212] on input "christmas" at bounding box center [760, 217] width 633 height 26
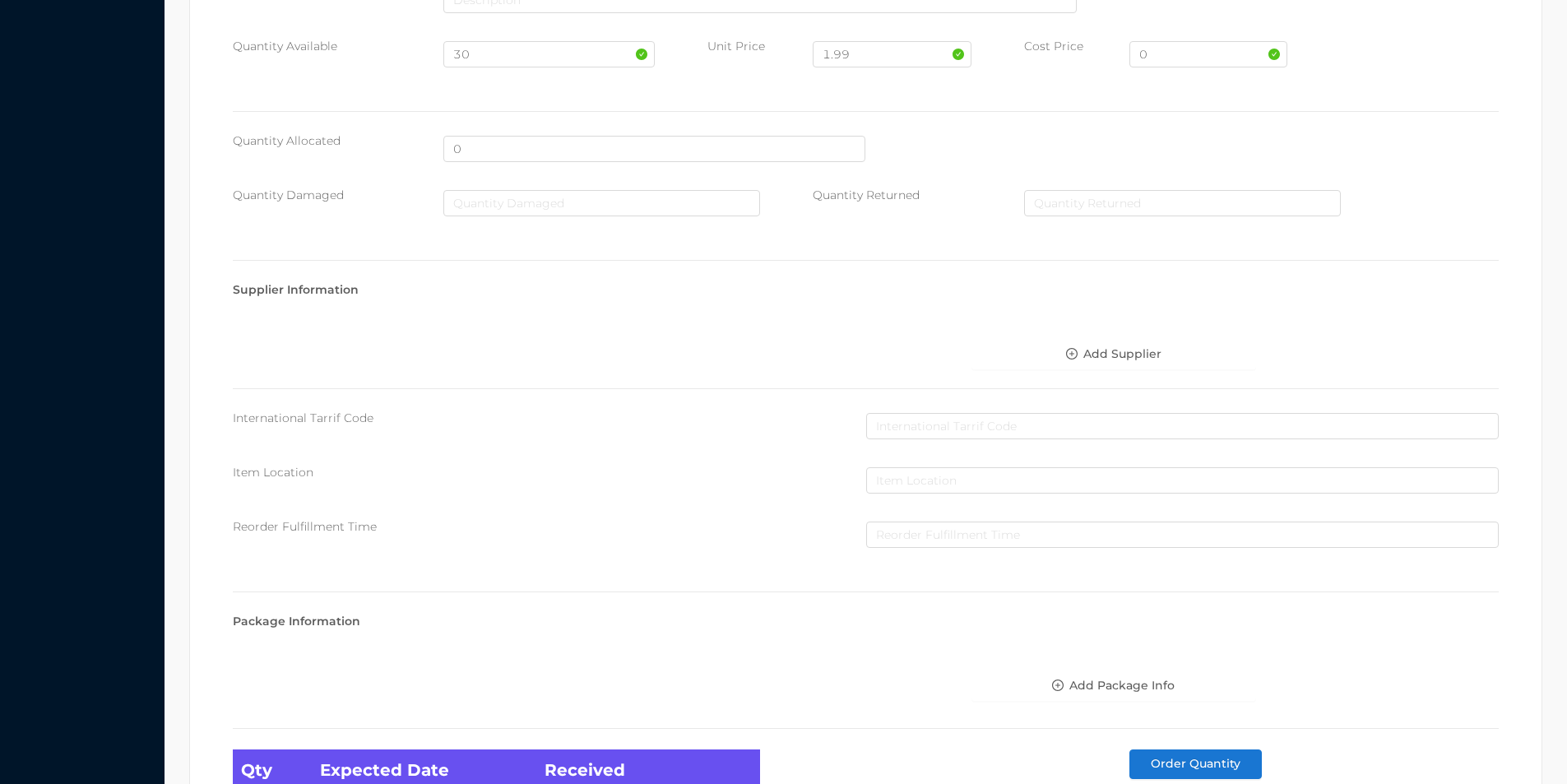
scroll to position [670, 0]
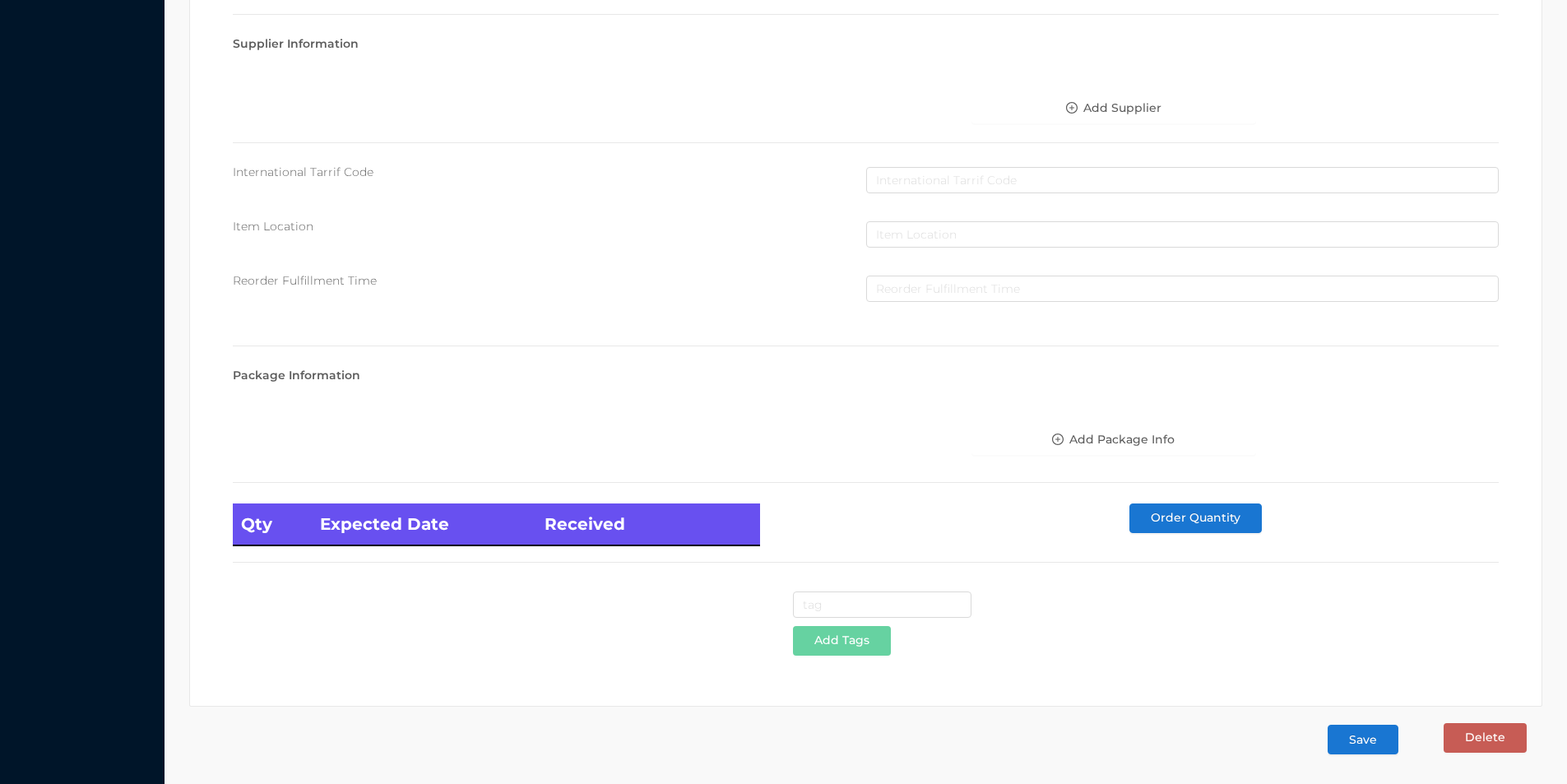
type input "christmas/green"
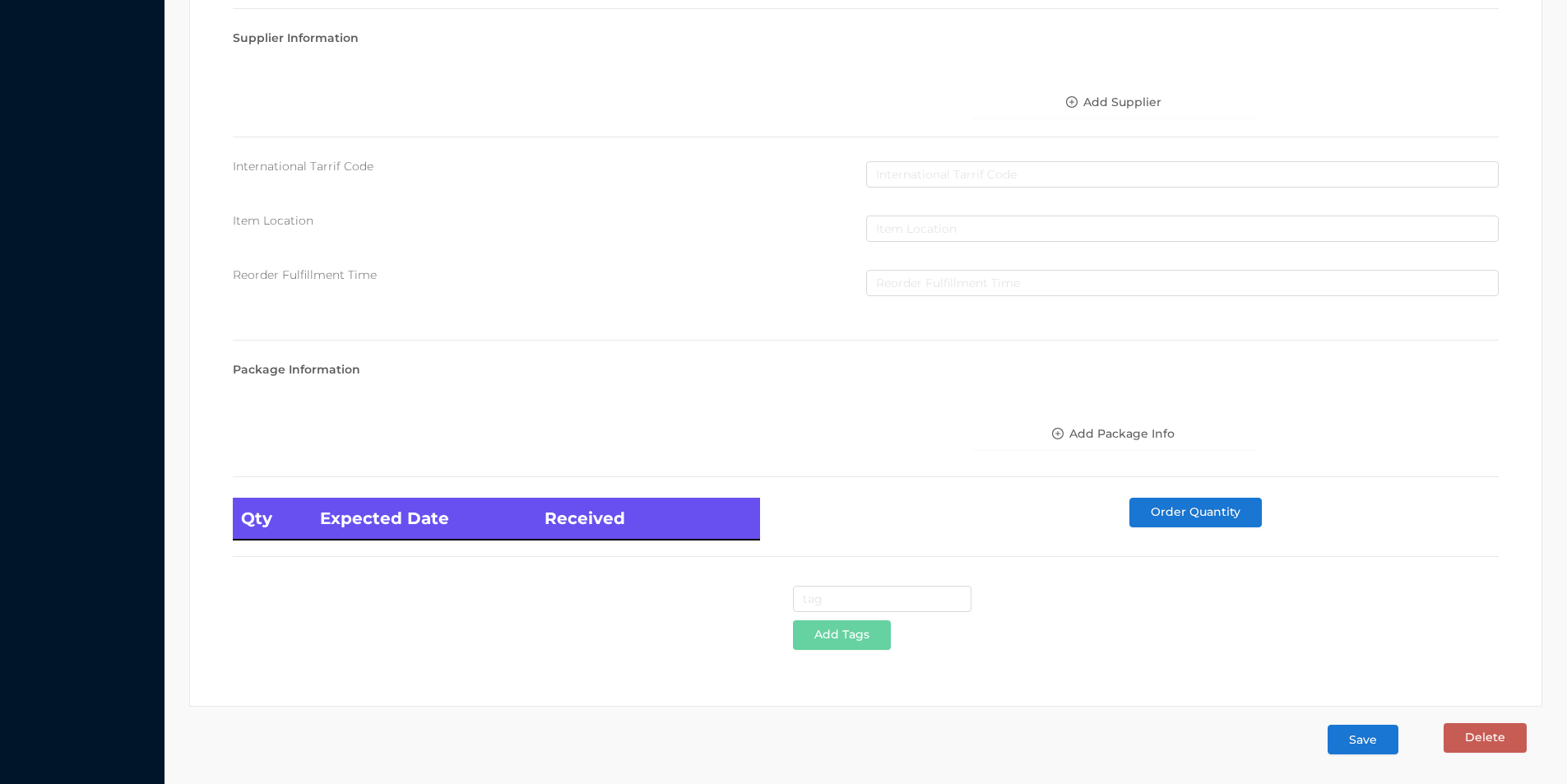
click at [1364, 738] on button "Save" at bounding box center [1363, 739] width 71 height 30
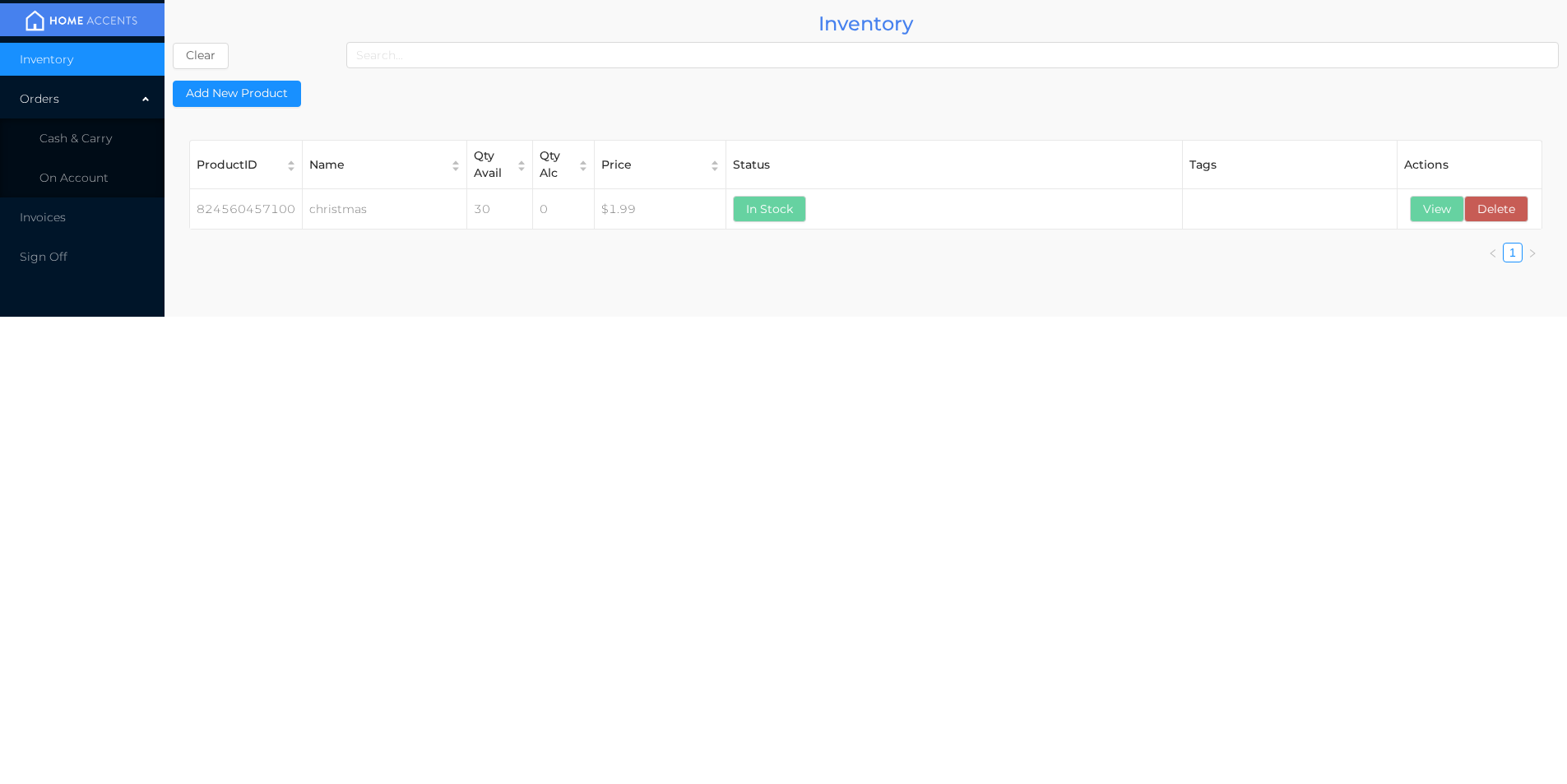
scroll to position [0, 0]
click at [76, 140] on span "Cash & Carry" at bounding box center [76, 138] width 72 height 15
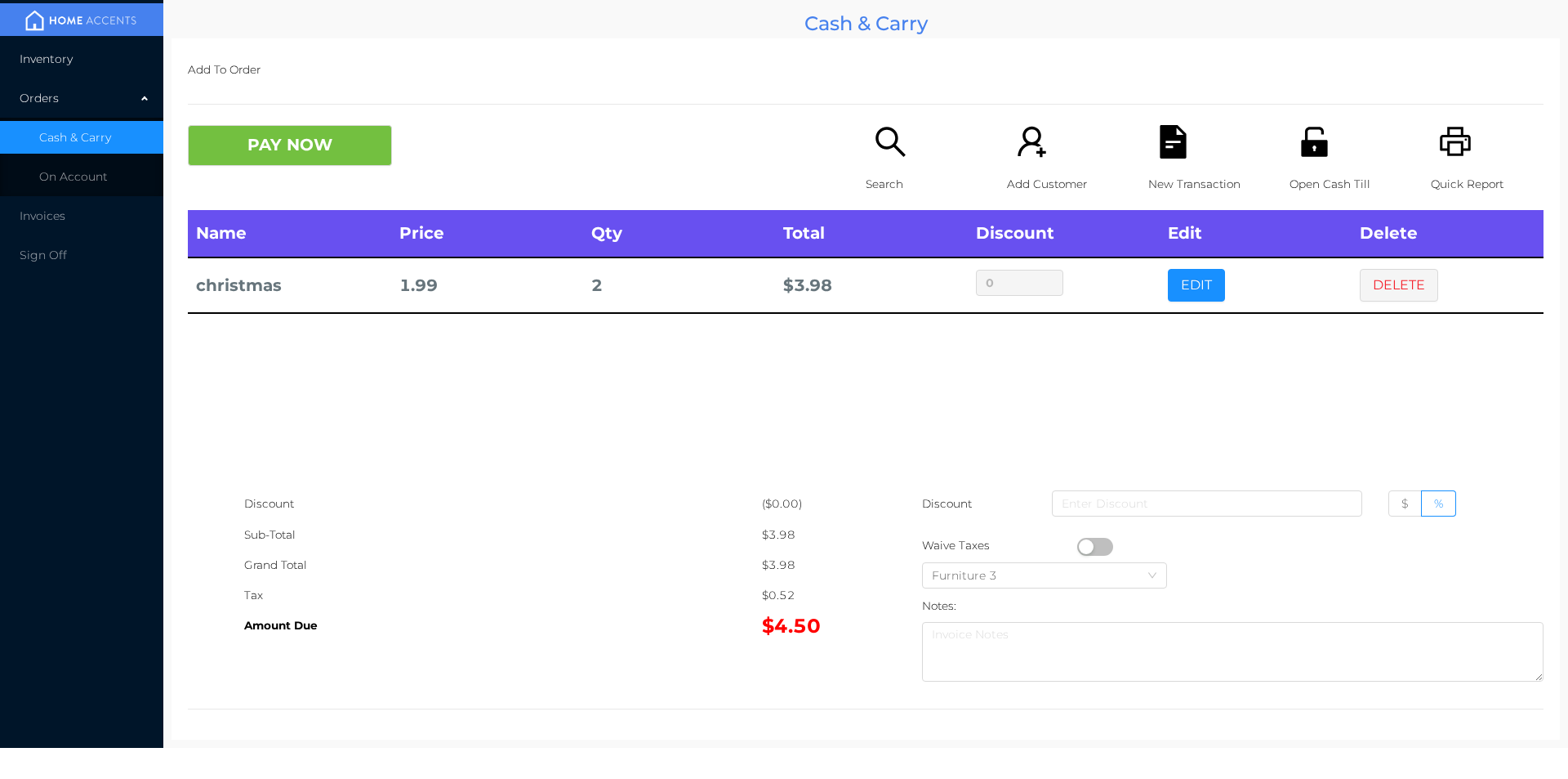
click at [55, 65] on span "Inventory" at bounding box center [45, 58] width 53 height 15
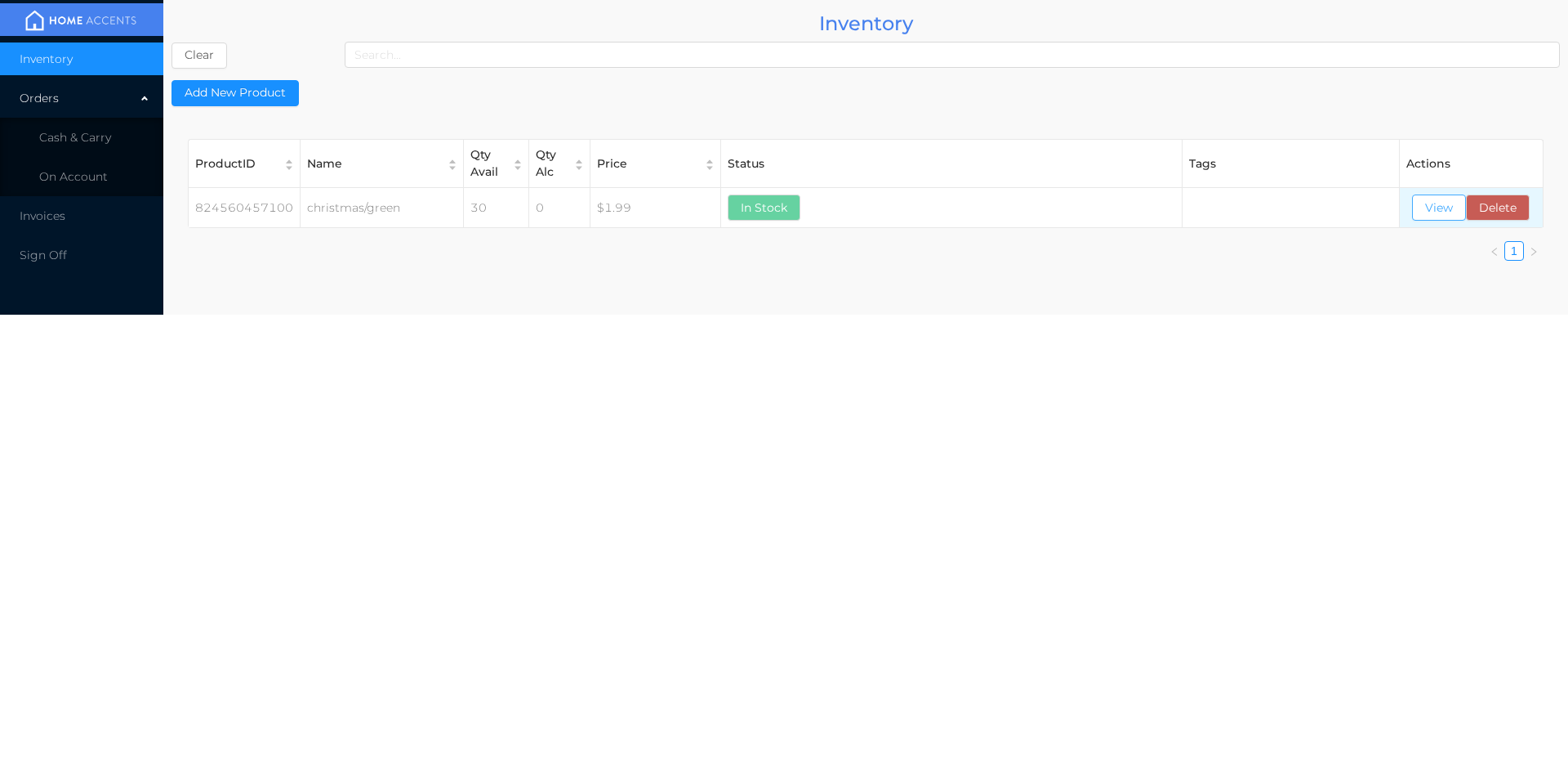
click at [1427, 202] on button "View" at bounding box center [1439, 208] width 54 height 26
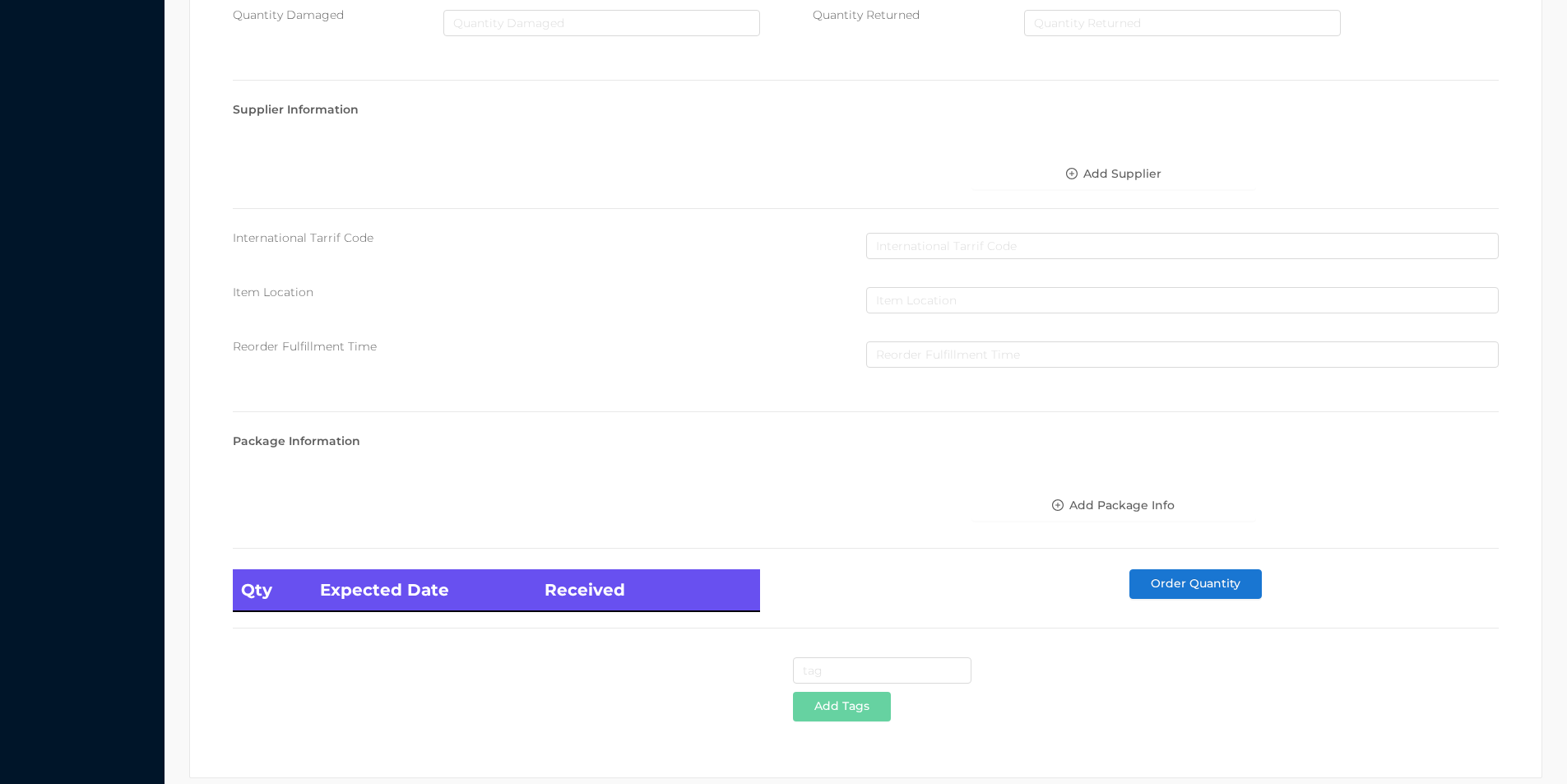
scroll to position [670, 0]
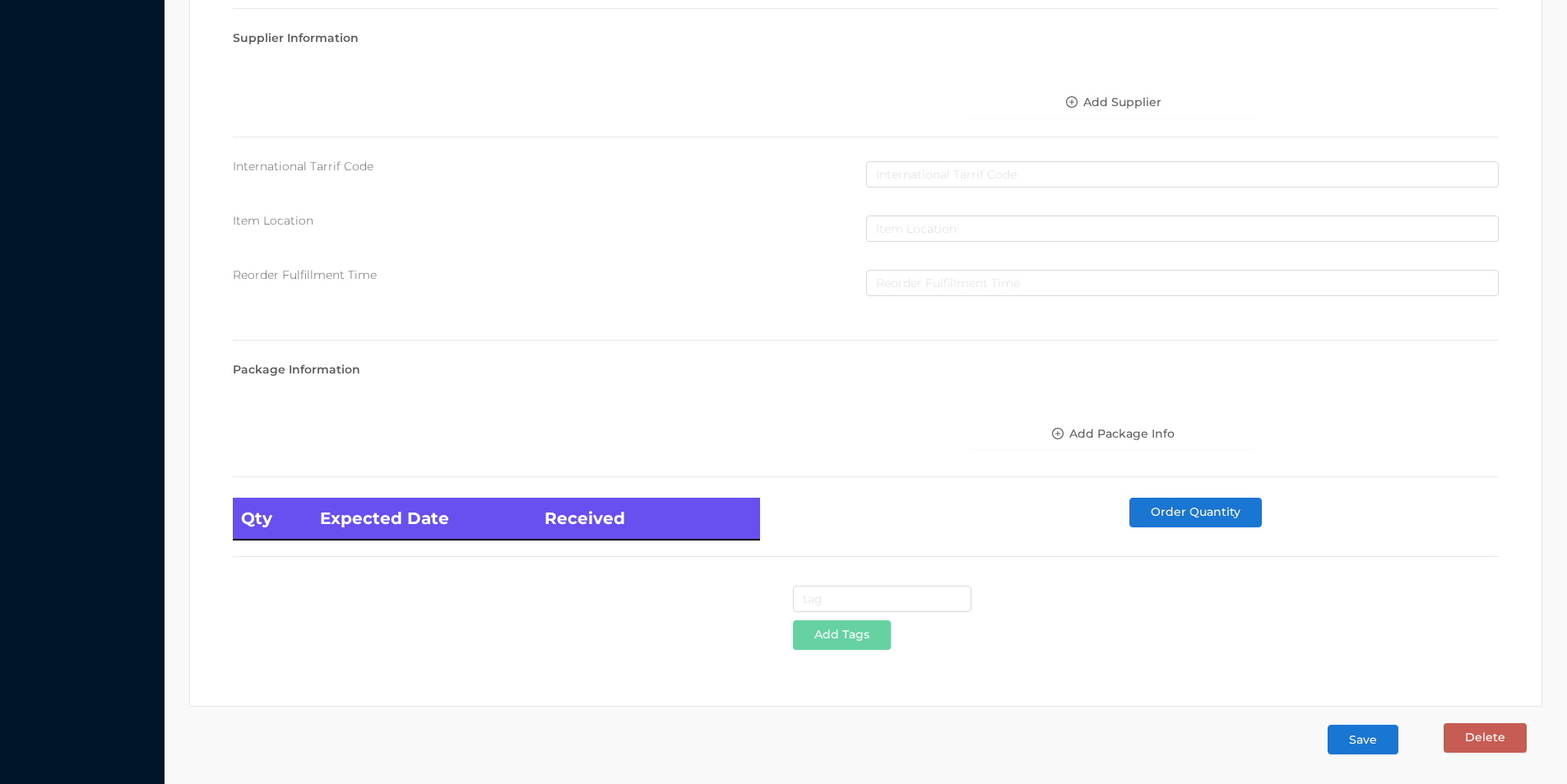
click at [1364, 744] on button "Save" at bounding box center [1363, 739] width 71 height 30
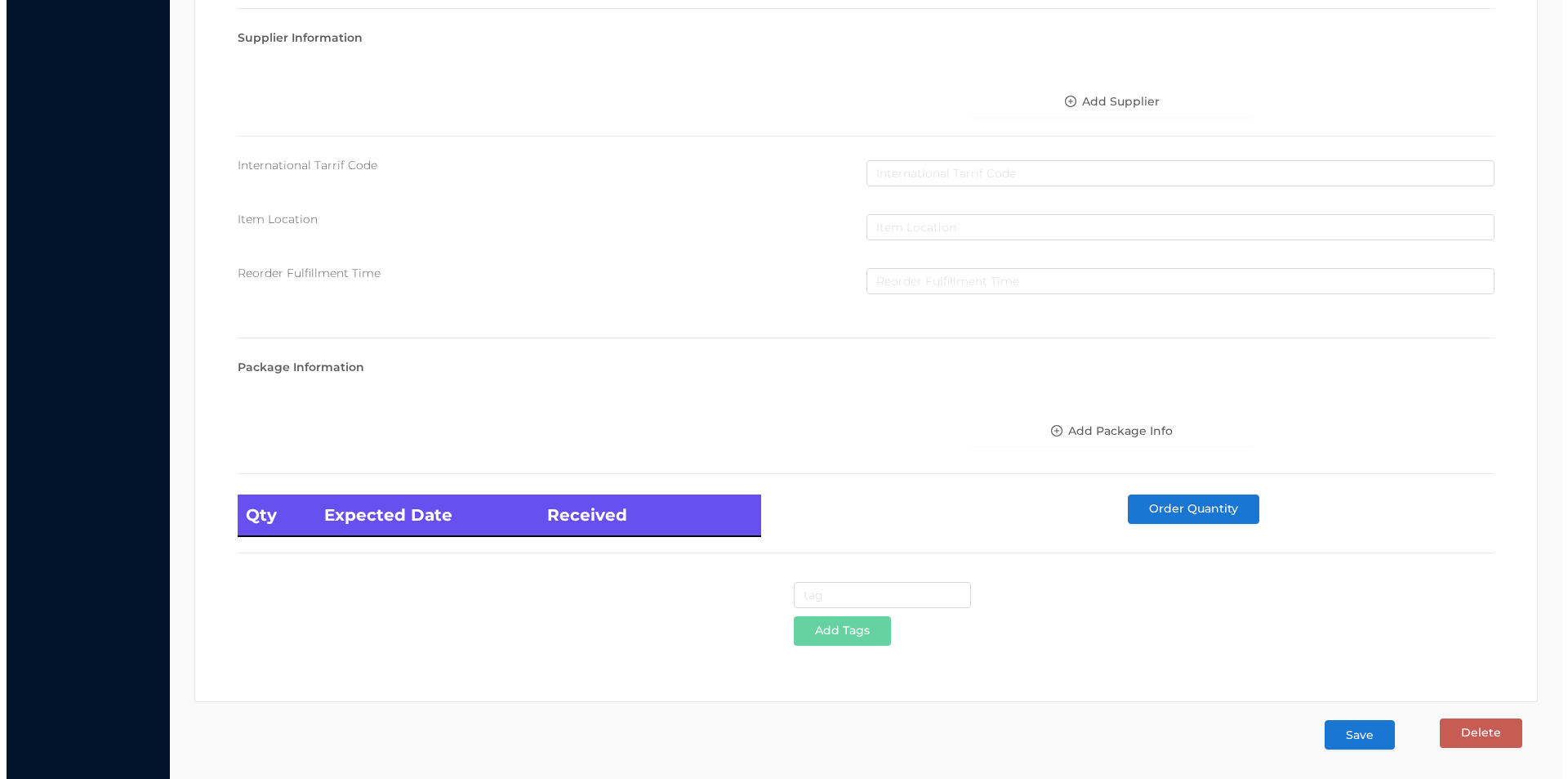
scroll to position [0, 0]
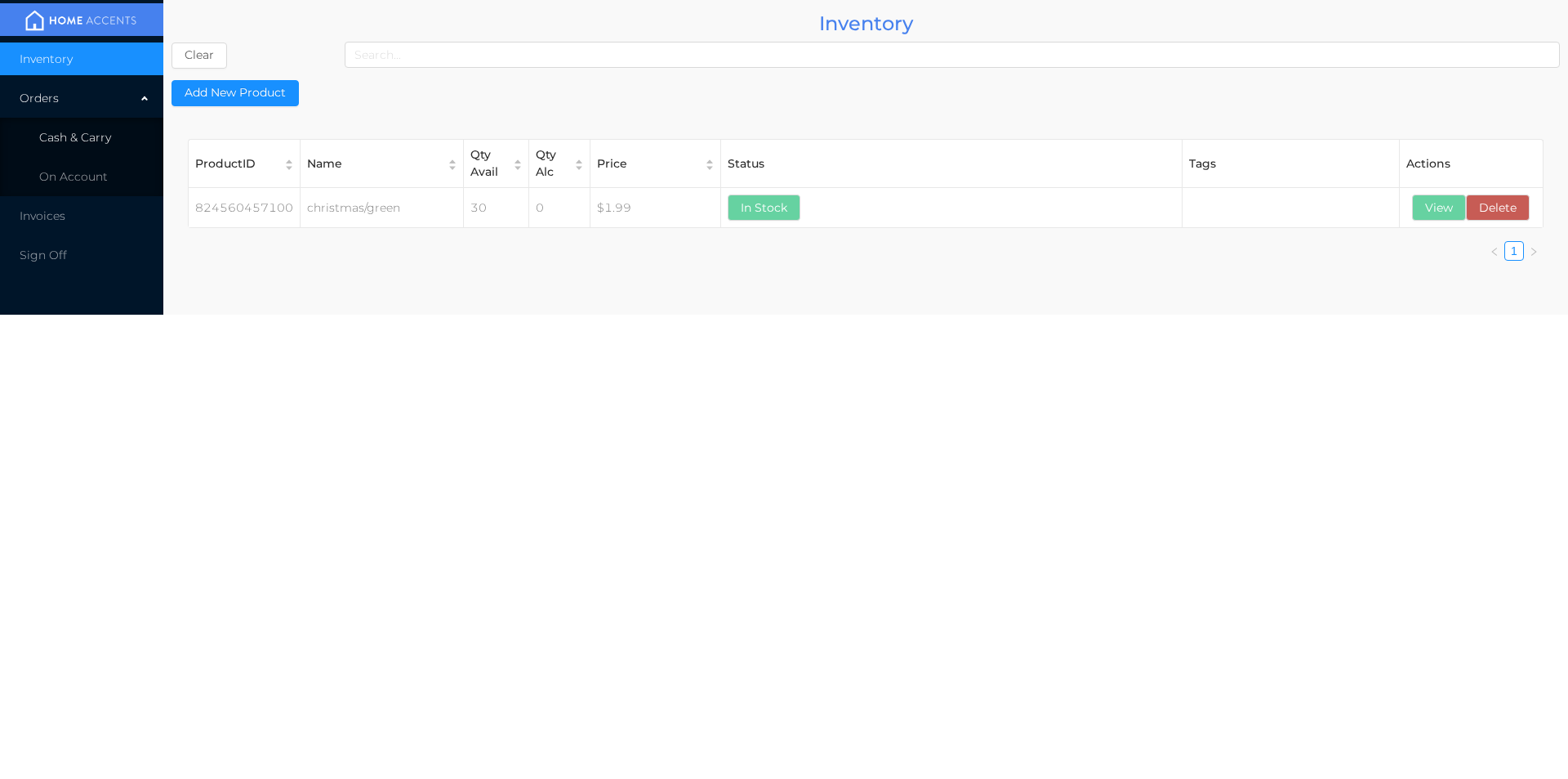
click at [67, 147] on li "Cash & Carry" at bounding box center [81, 137] width 163 height 32
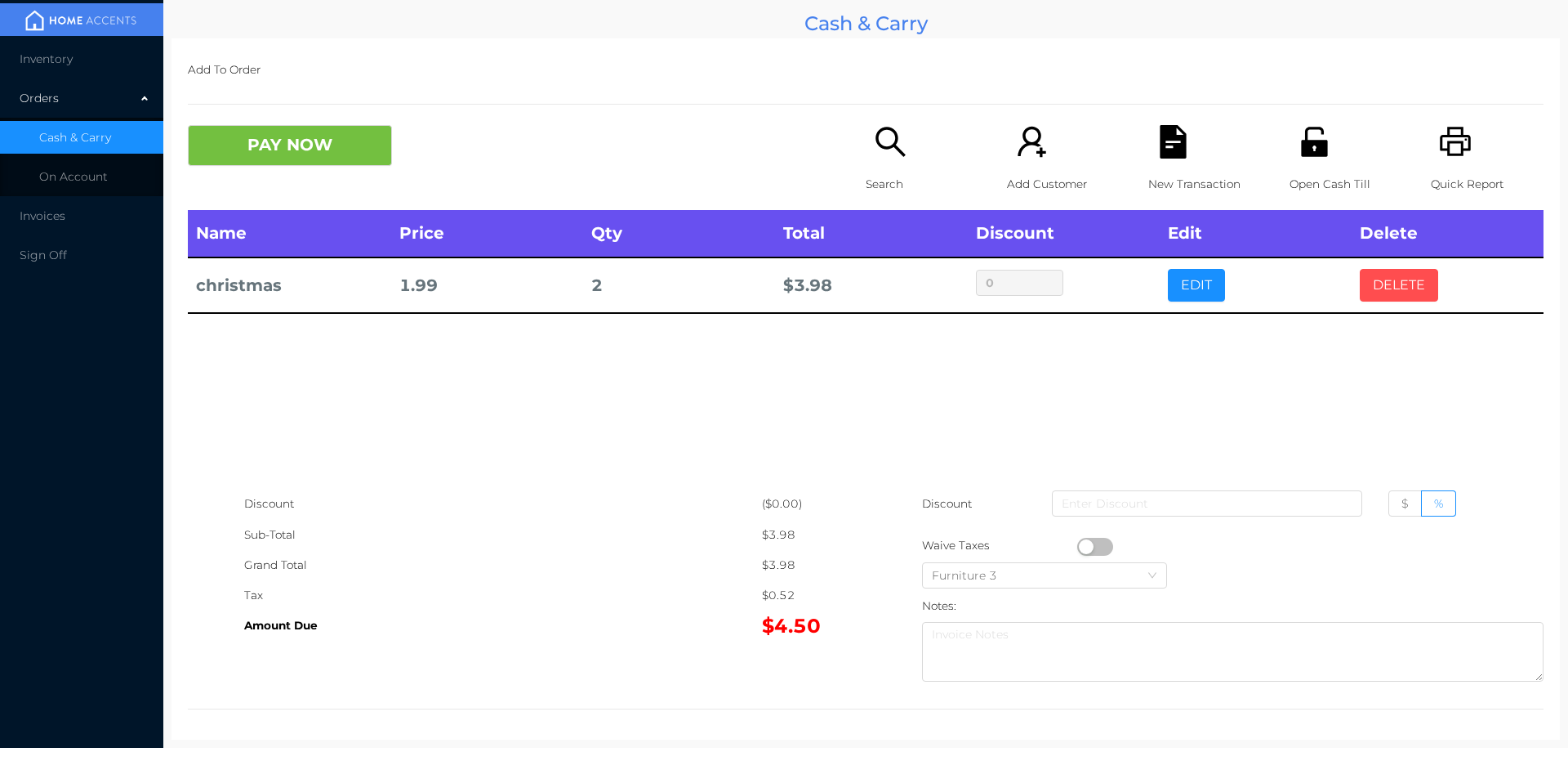
click at [1386, 278] on button "DELETE" at bounding box center [1399, 284] width 78 height 32
click at [1383, 277] on button "DELETE" at bounding box center [1399, 284] width 78 height 32
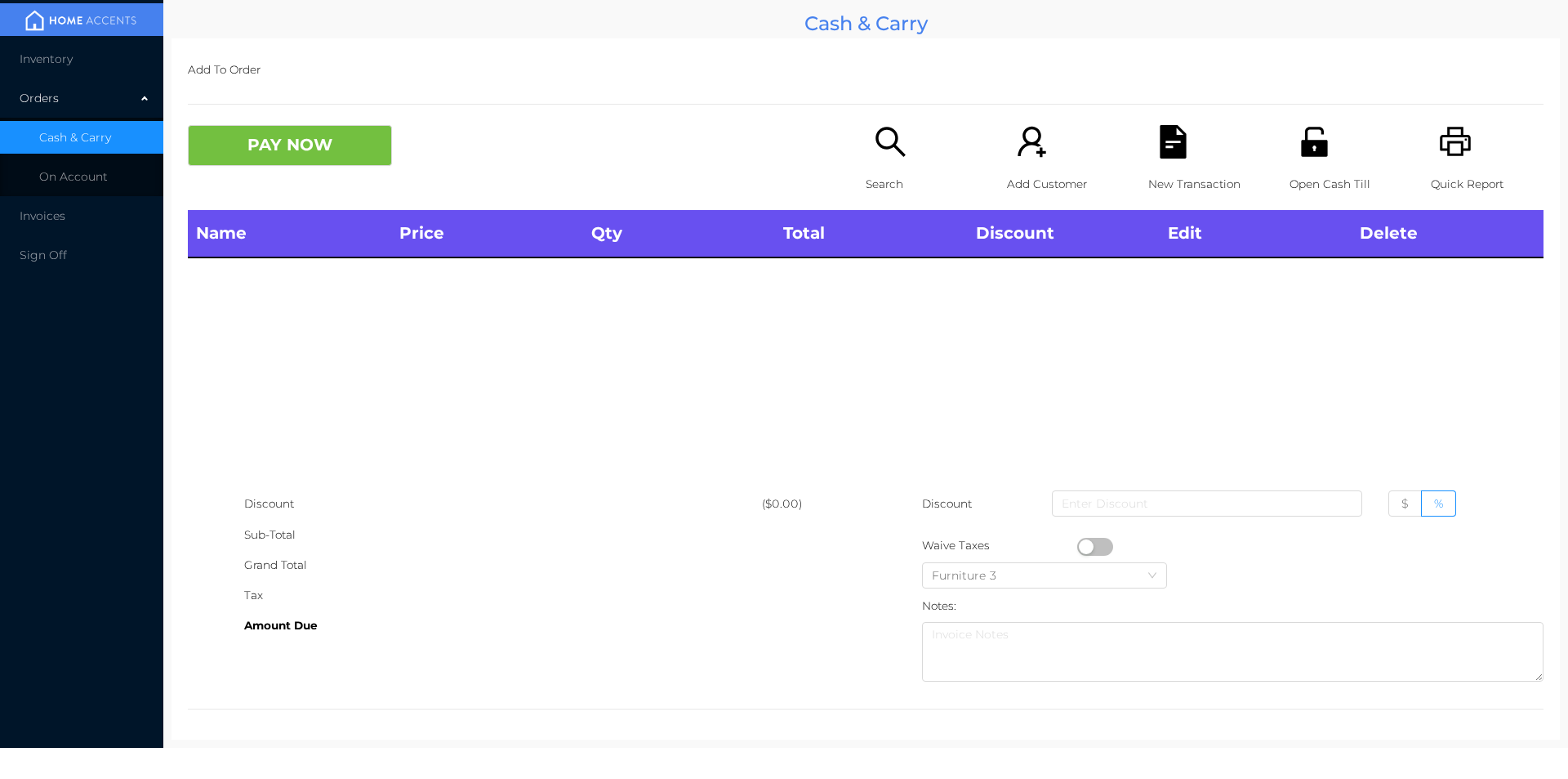
click at [866, 157] on div "Search" at bounding box center [922, 167] width 112 height 85
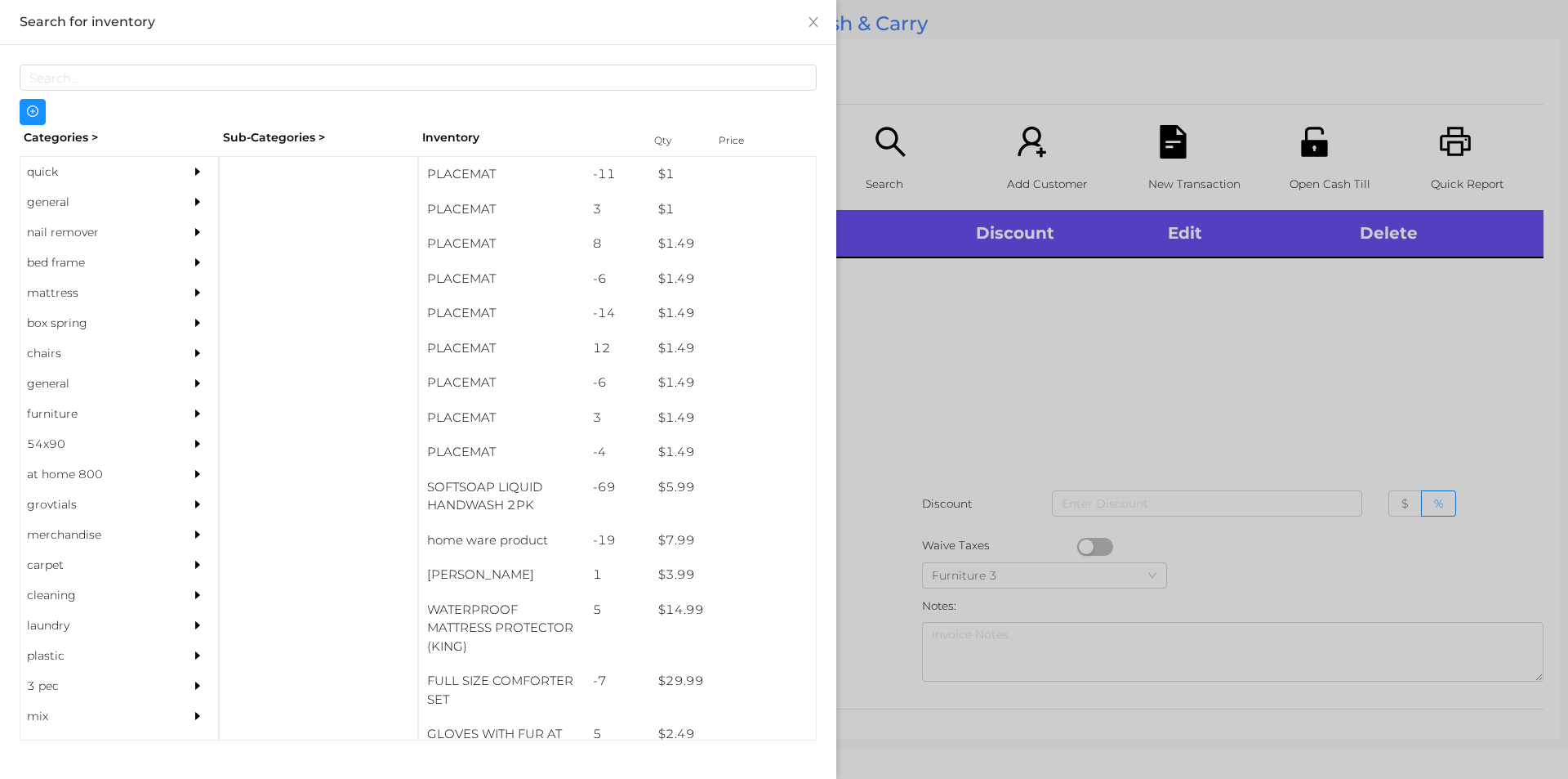
click at [49, 169] on div "quick" at bounding box center [94, 172] width 148 height 31
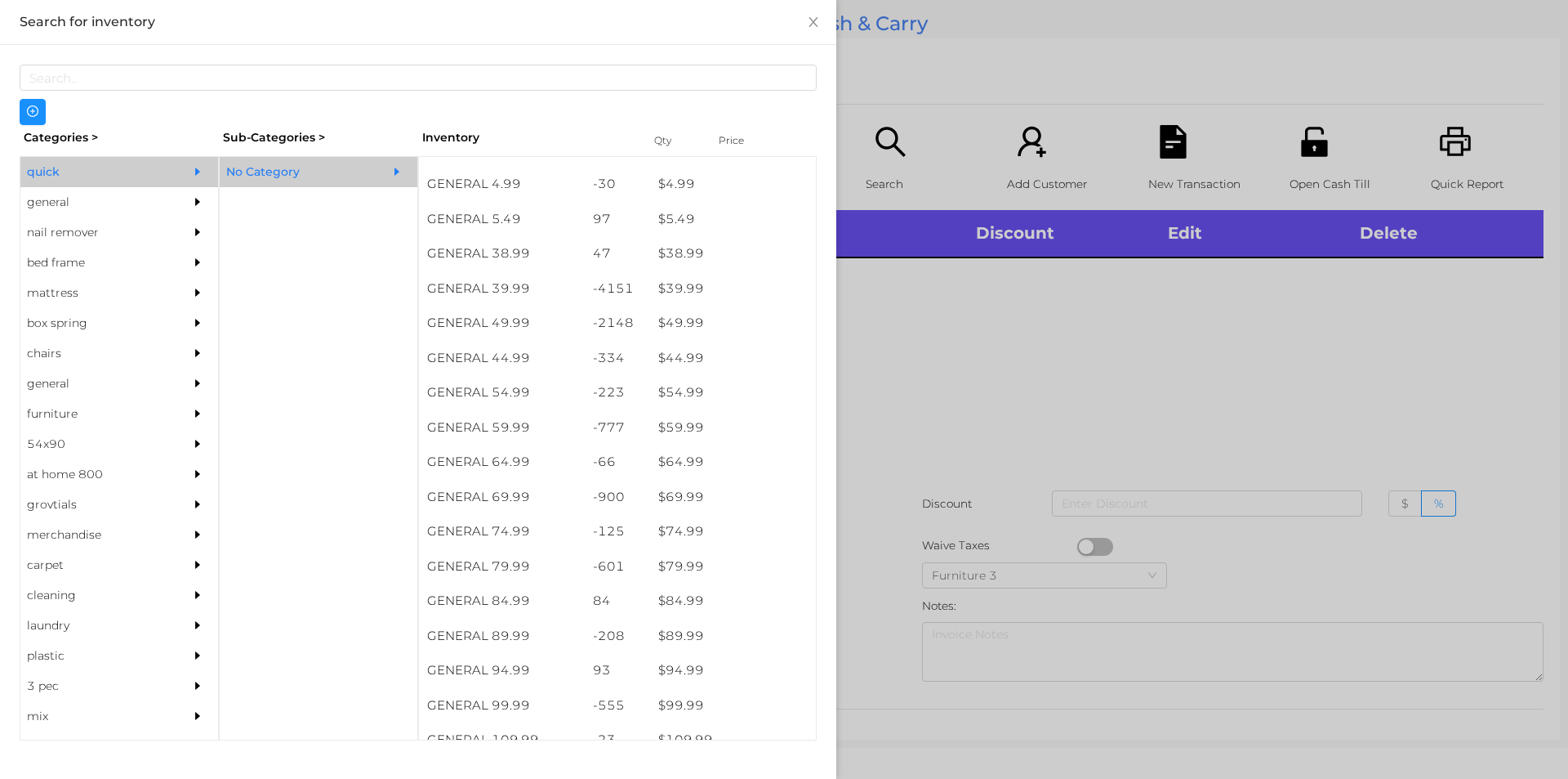
scroll to position [818, 0]
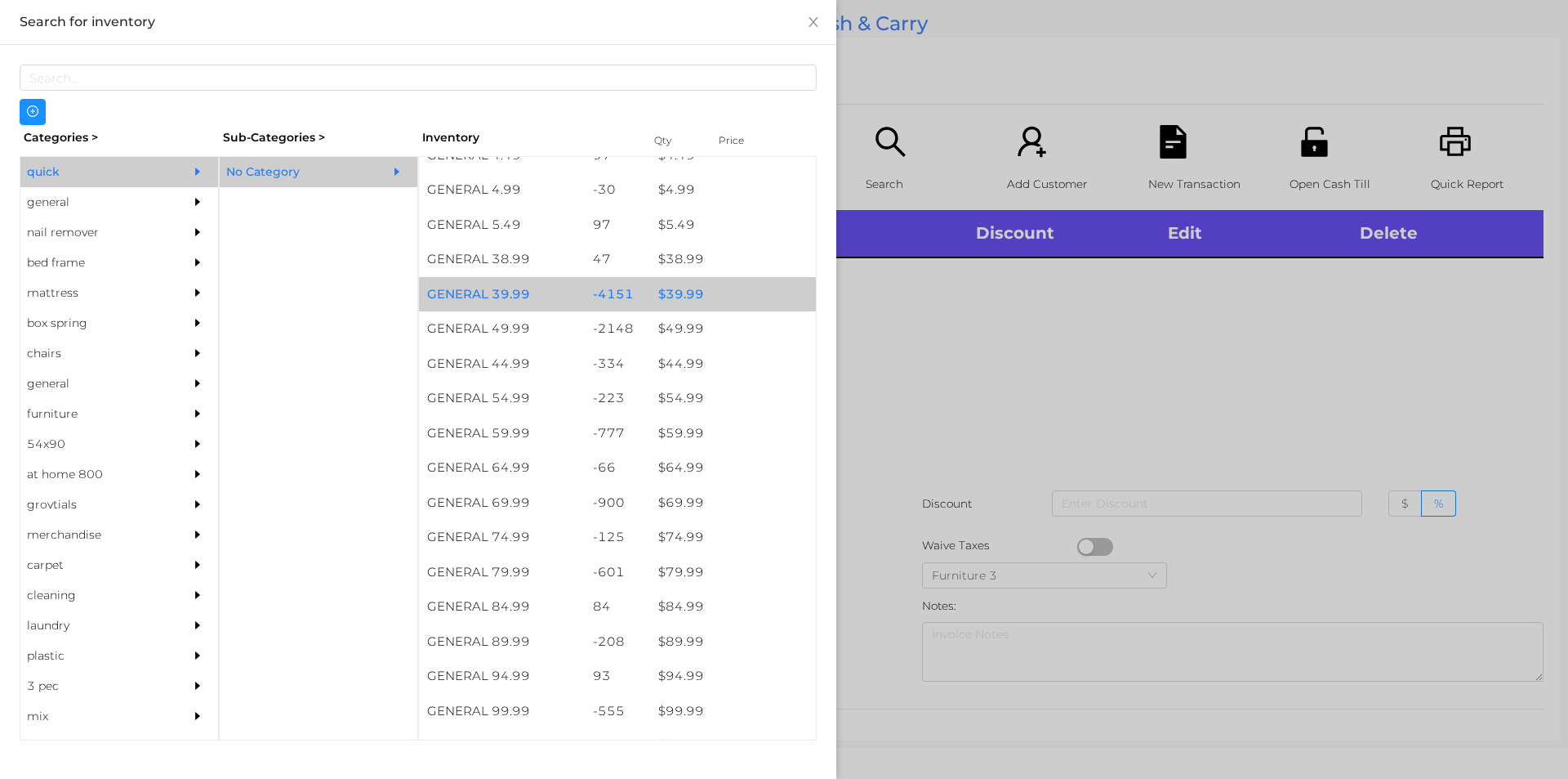
click at [669, 302] on div "$ 39.99" at bounding box center [733, 295] width 166 height 35
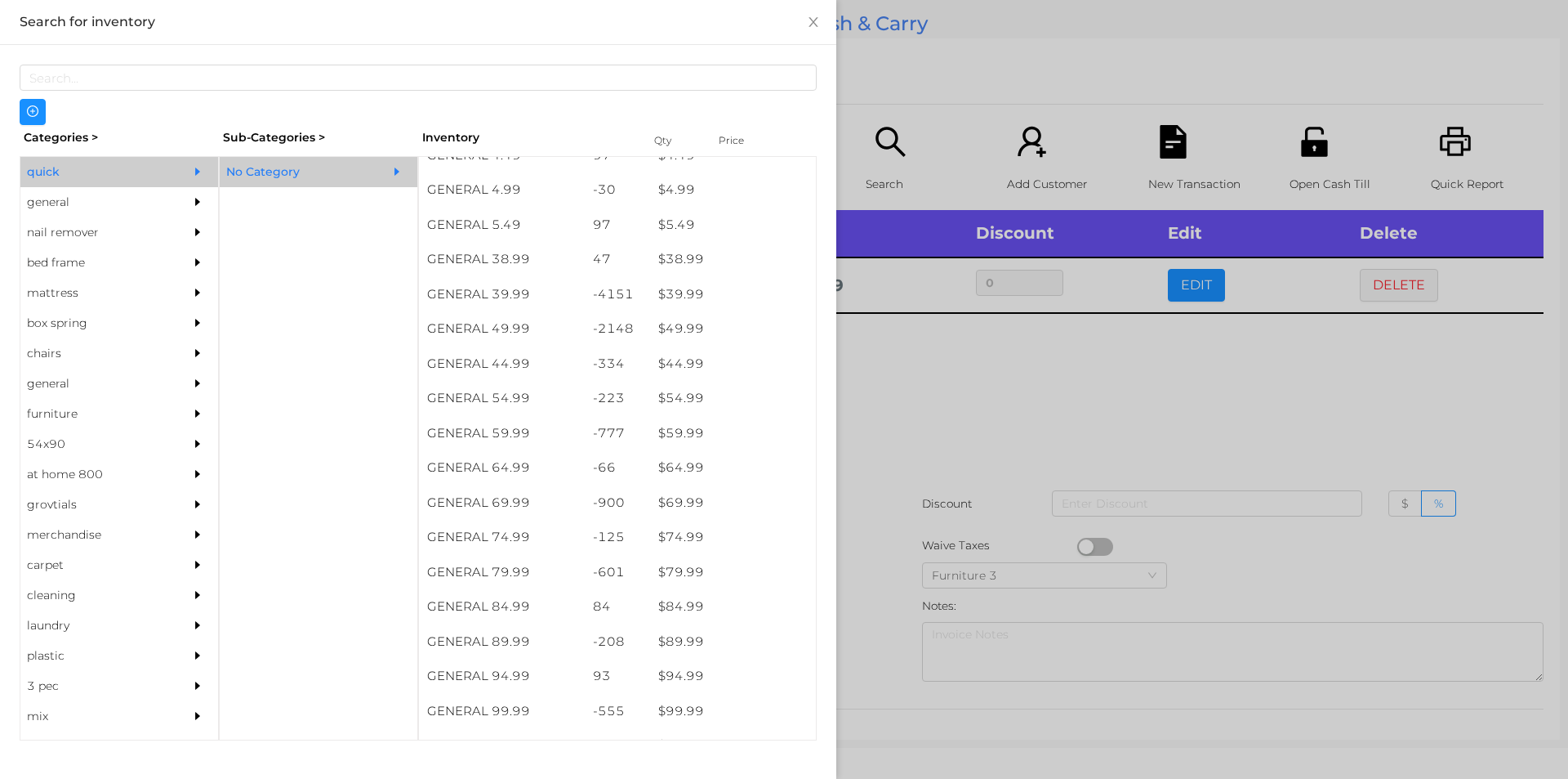
click at [884, 407] on div at bounding box center [784, 389] width 1568 height 779
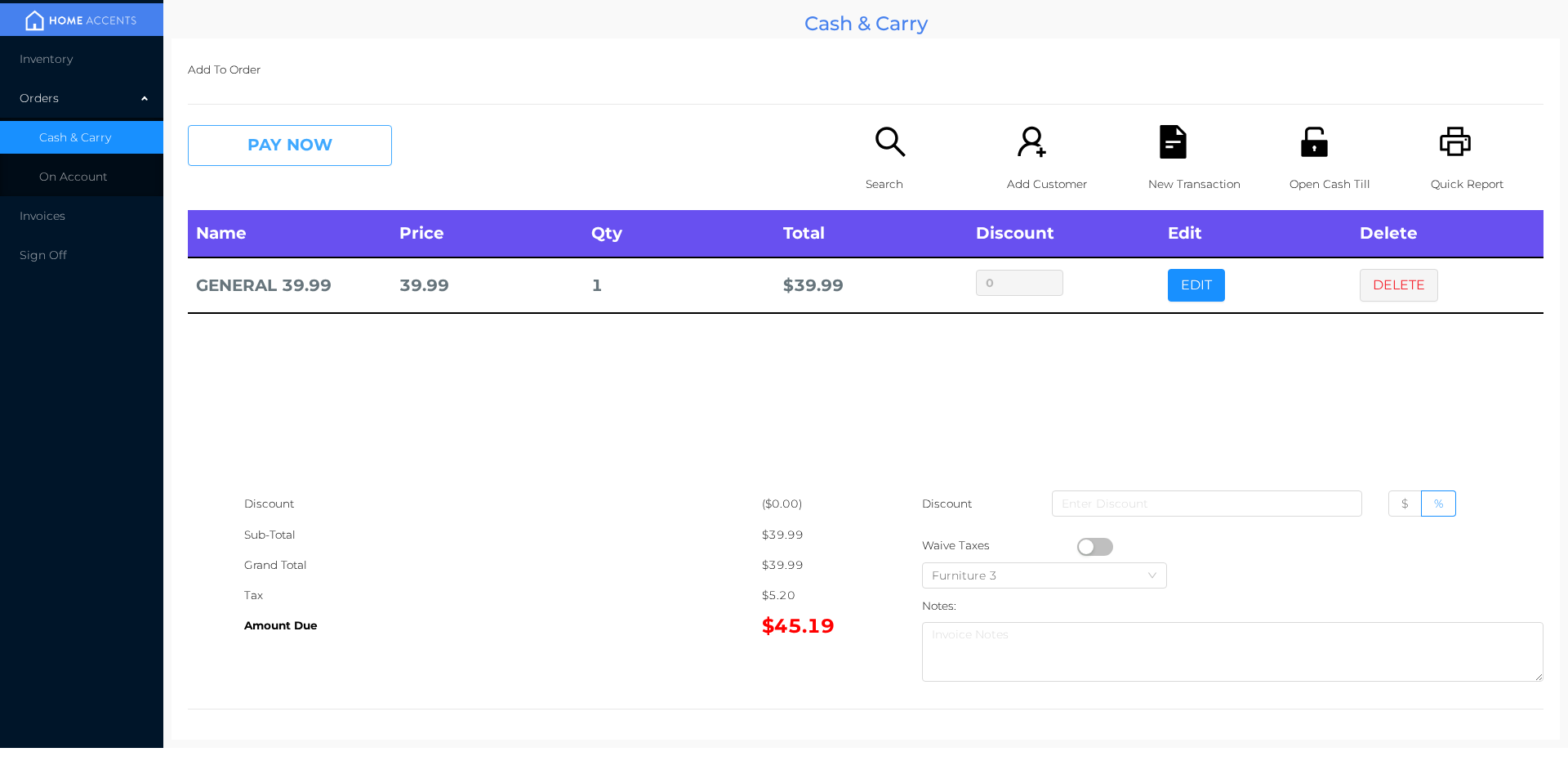
click at [323, 145] on button "PAY NOW" at bounding box center [290, 145] width 204 height 41
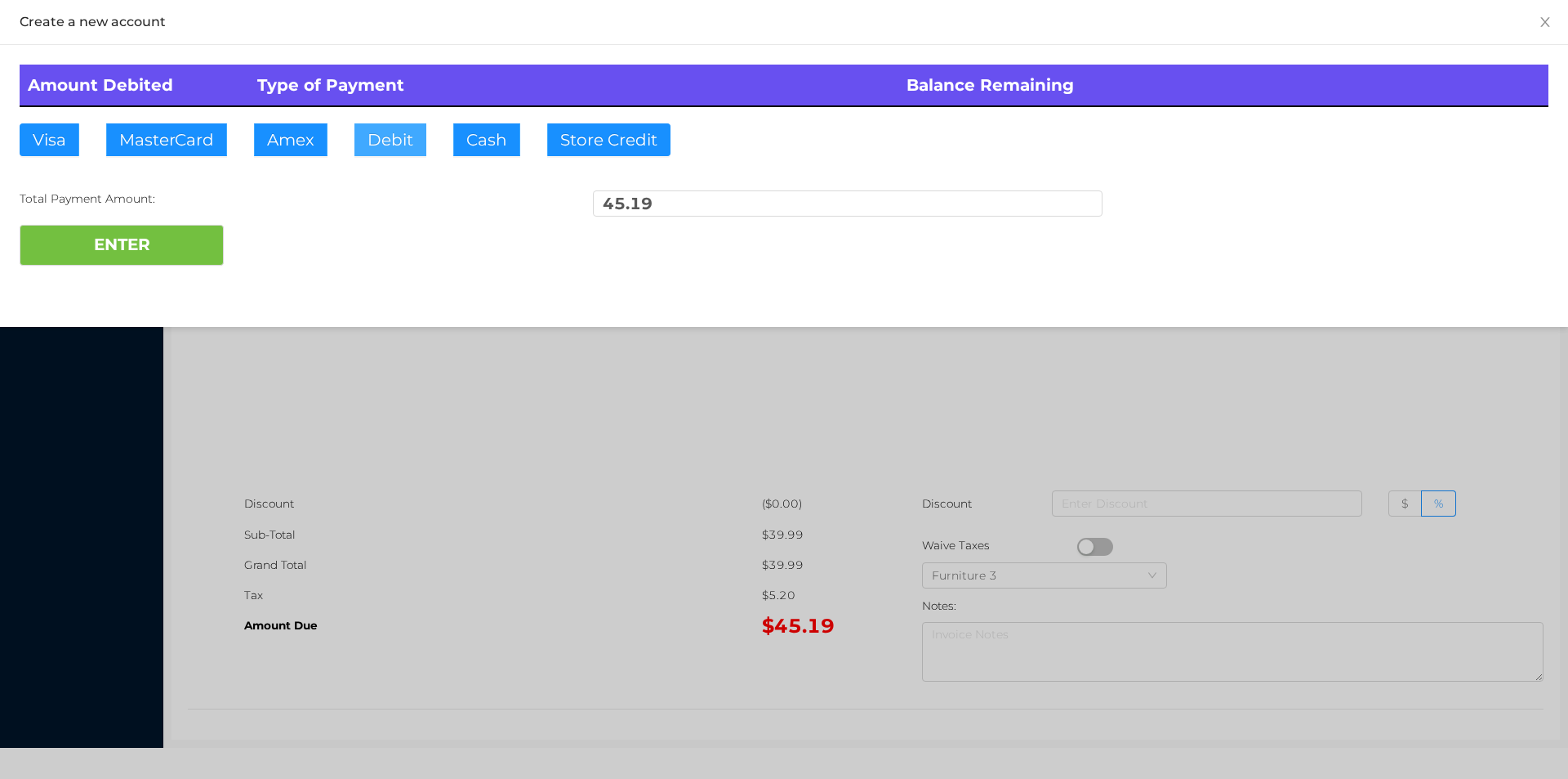
click at [397, 126] on button "Debit" at bounding box center [390, 139] width 72 height 32
click at [176, 230] on button "ENTER" at bounding box center [121, 245] width 204 height 41
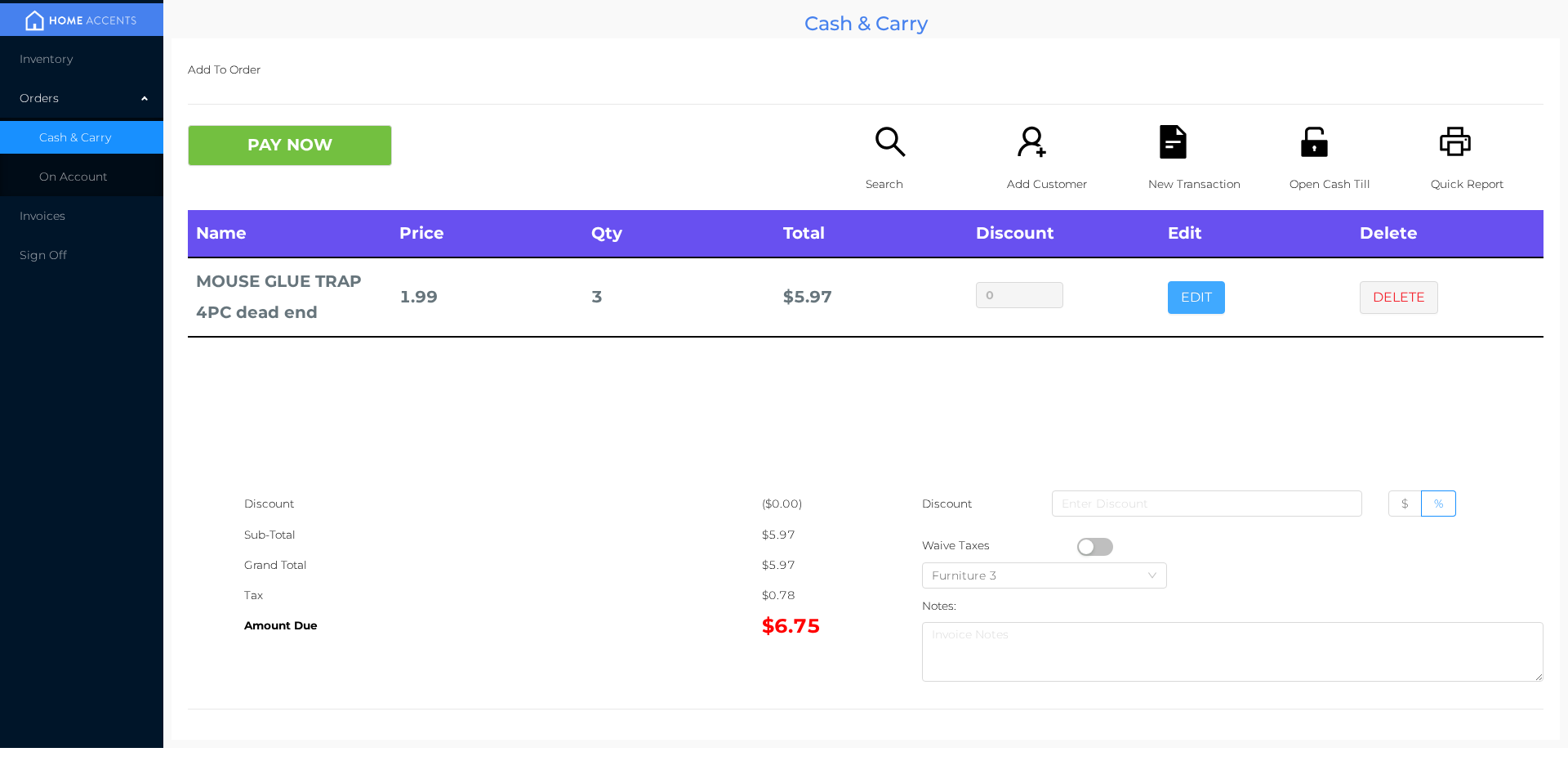
click at [1192, 308] on button "EDIT" at bounding box center [1196, 297] width 58 height 32
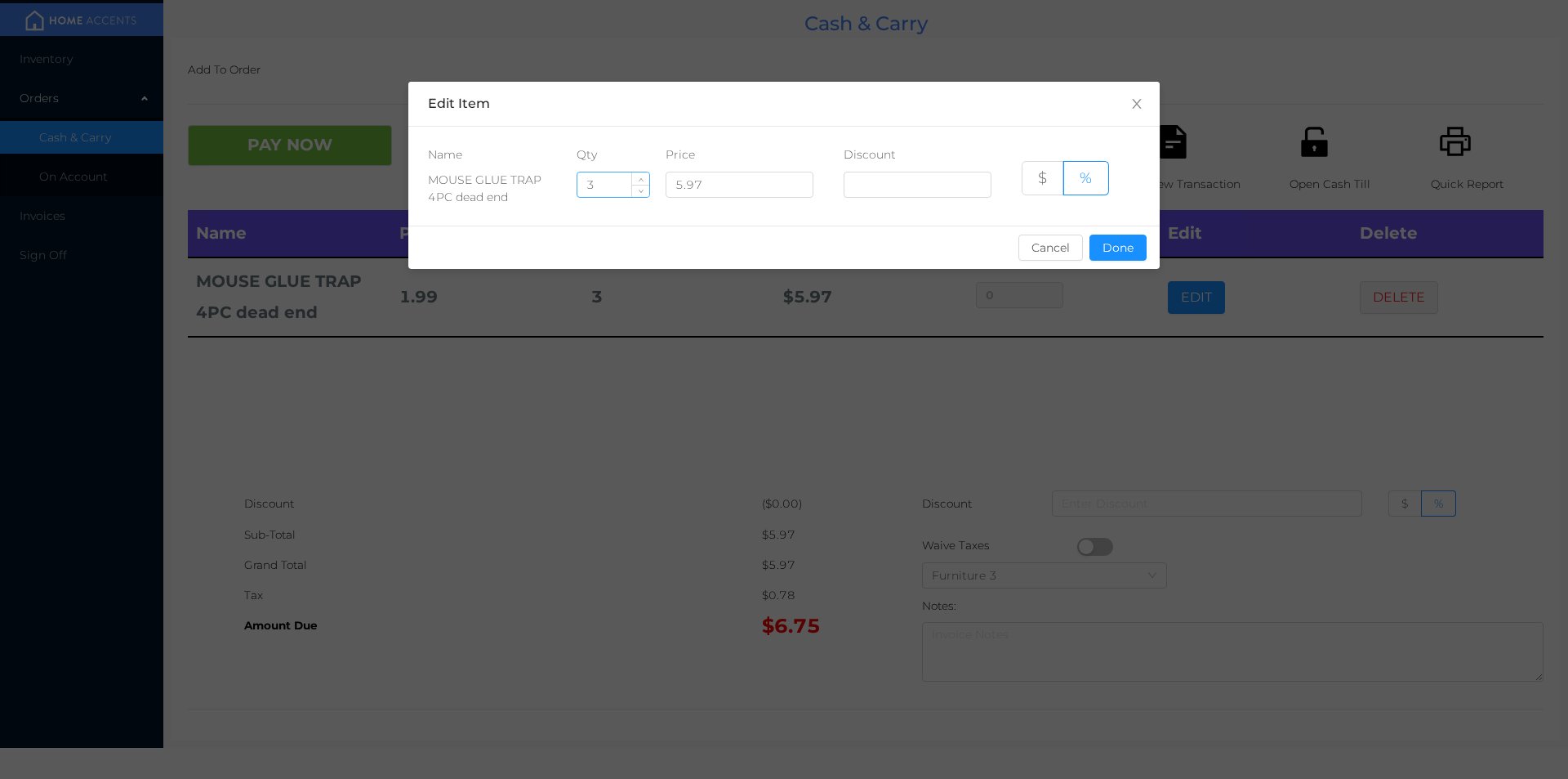
click at [619, 178] on input "3" at bounding box center [613, 185] width 72 height 24
type input "3"
type input "1"
click at [1117, 260] on button "Done" at bounding box center [1118, 248] width 58 height 26
type input "0%"
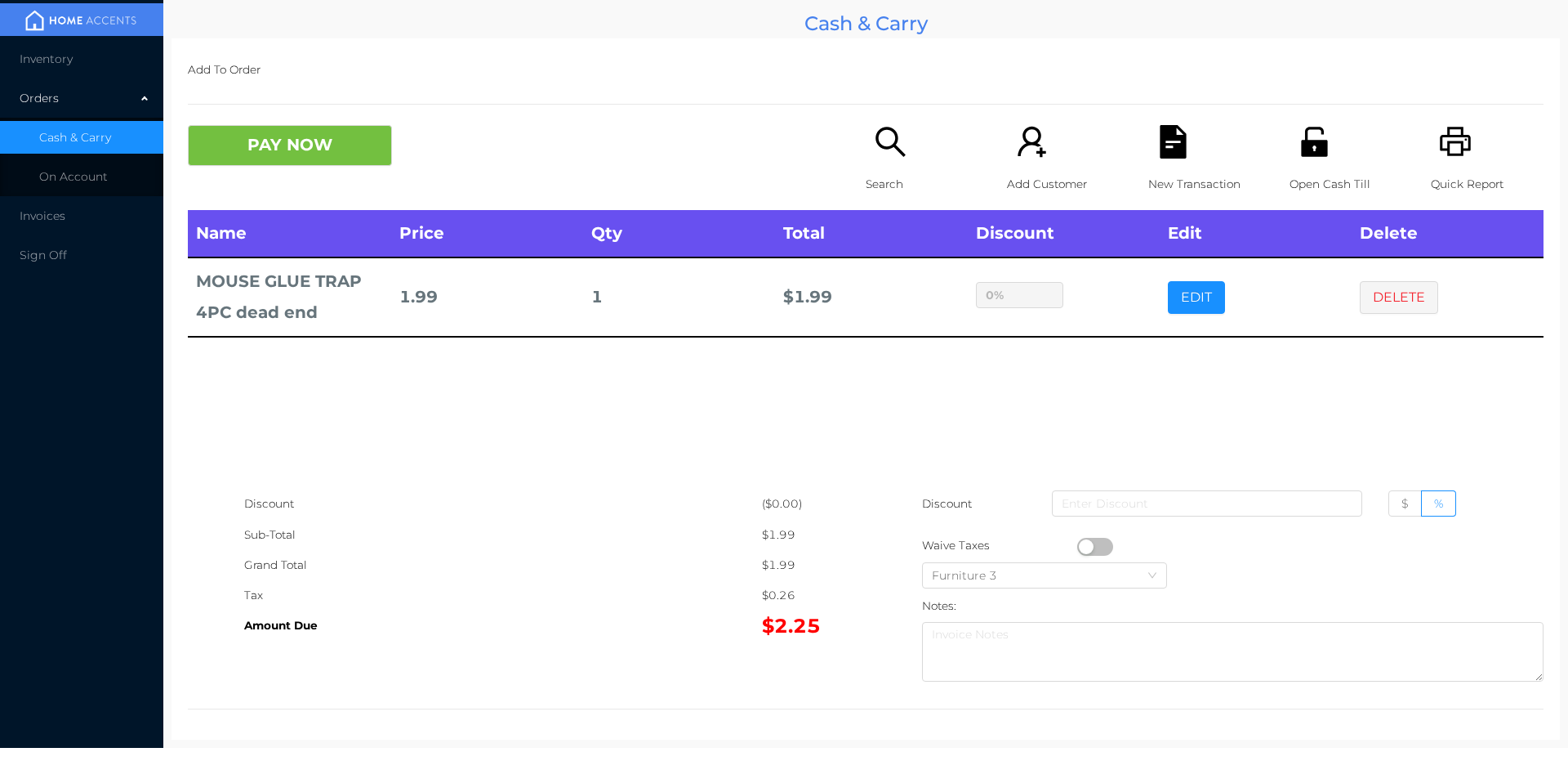
click at [1091, 384] on div "sentinelStart Edit Item Name Qty Price Discount MOUSE GLUE TRAP 4PC dead end 1 …" at bounding box center [784, 389] width 1568 height 779
click at [231, 163] on button "PAY NOW" at bounding box center [290, 145] width 204 height 41
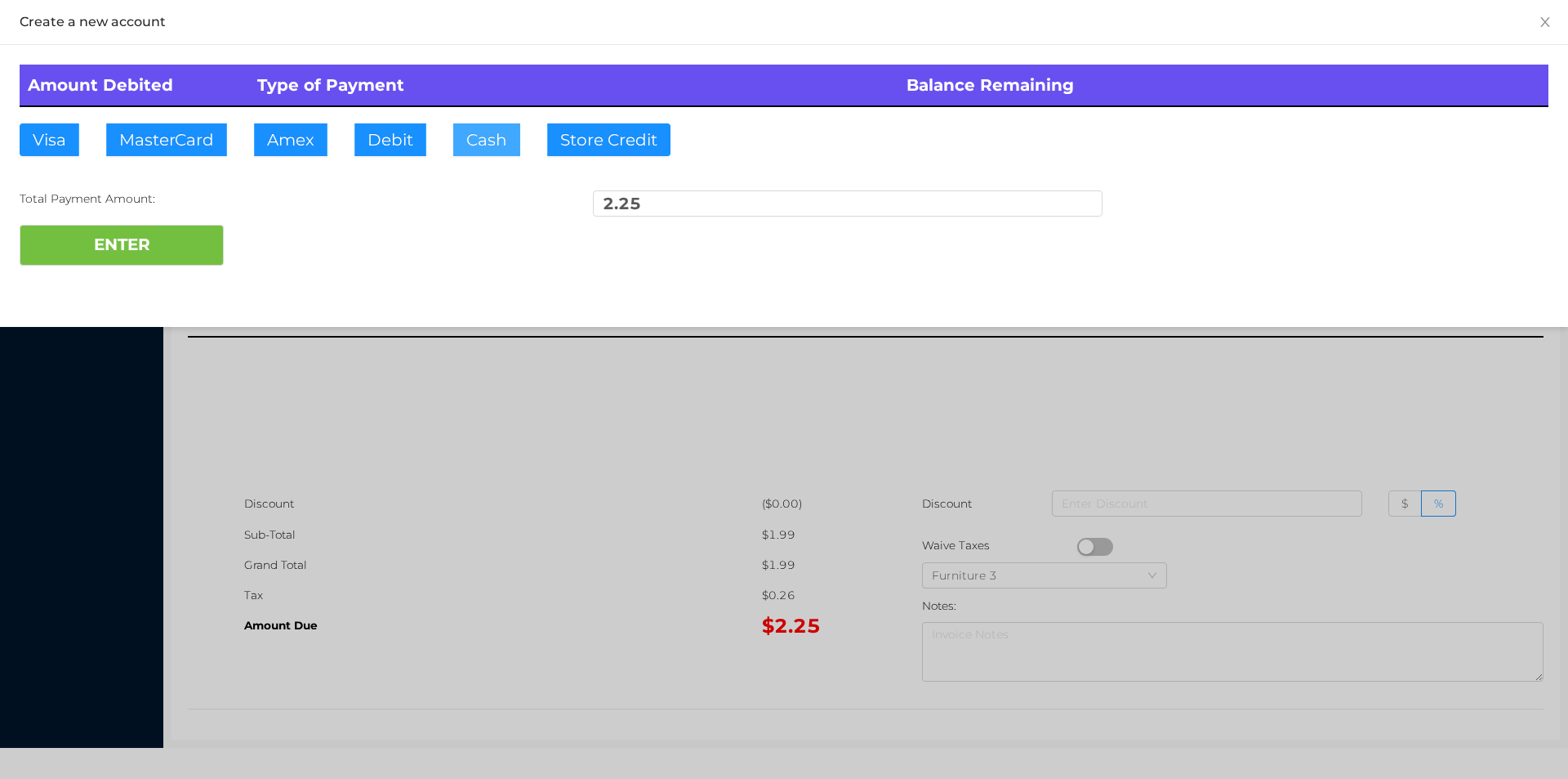
click at [475, 147] on button "Cash" at bounding box center [487, 139] width 67 height 32
type input "20."
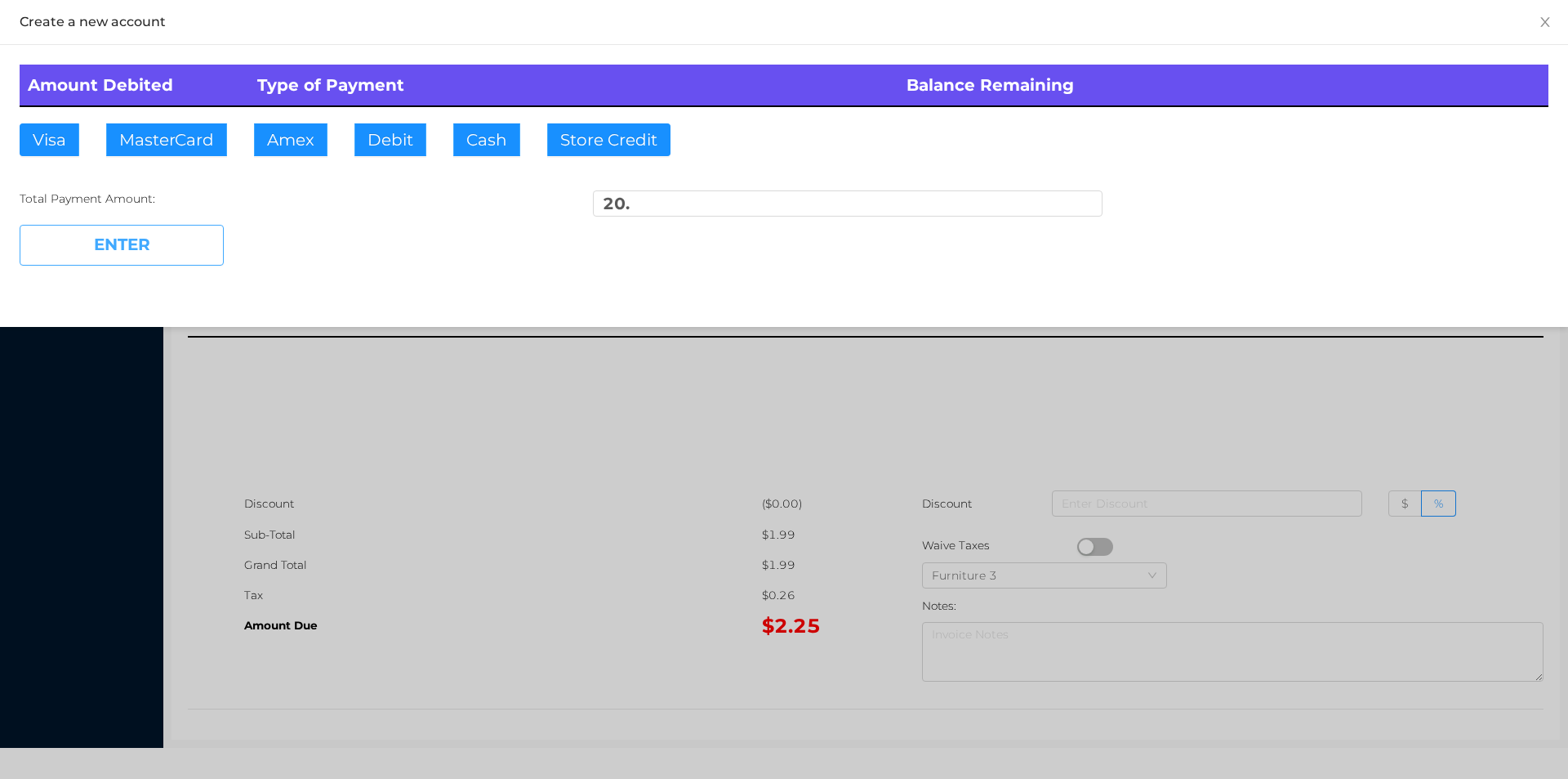
click at [152, 263] on button "ENTER" at bounding box center [121, 245] width 204 height 41
type input "0"
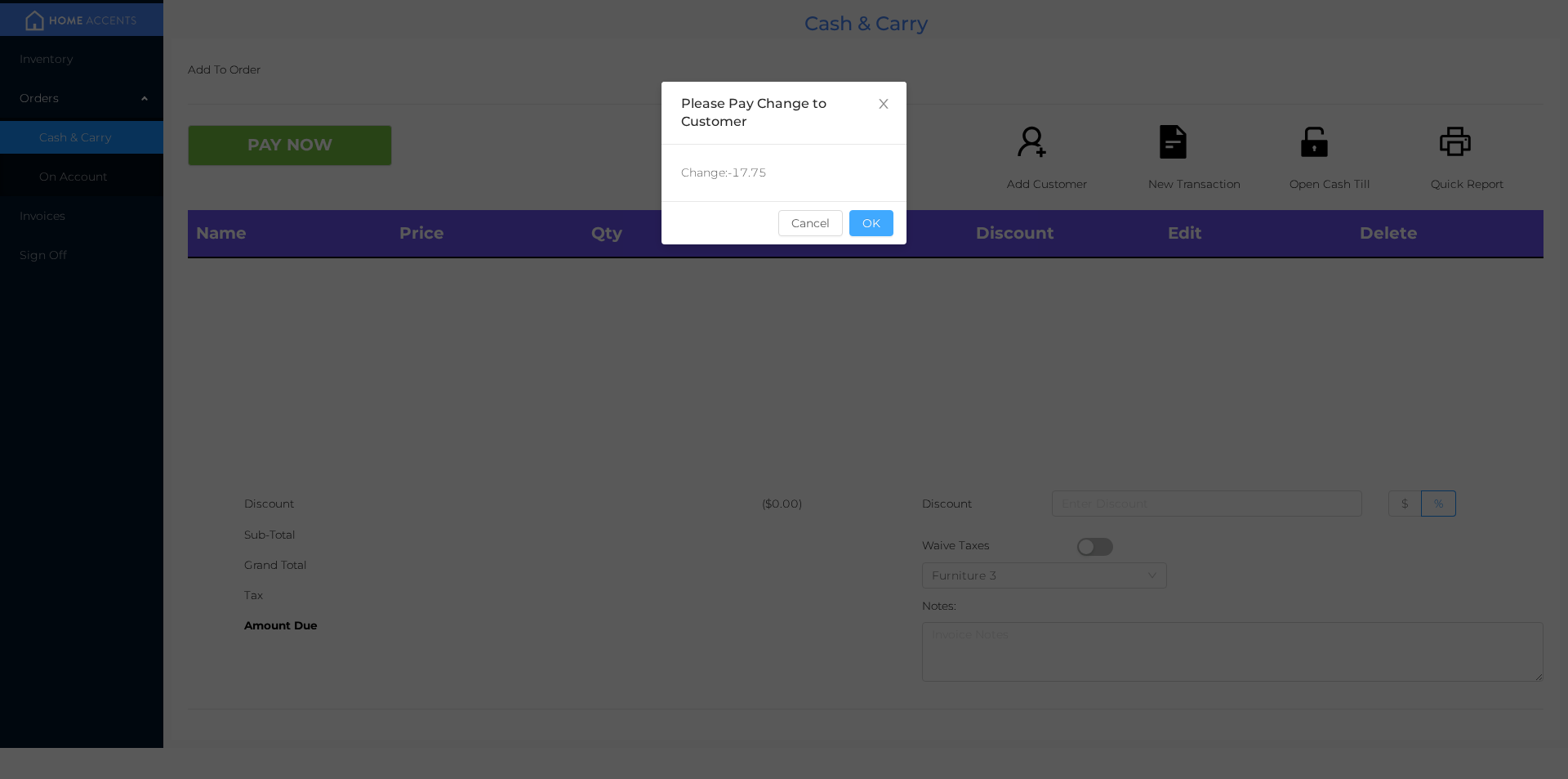
click at [877, 224] on button "OK" at bounding box center [871, 223] width 44 height 26
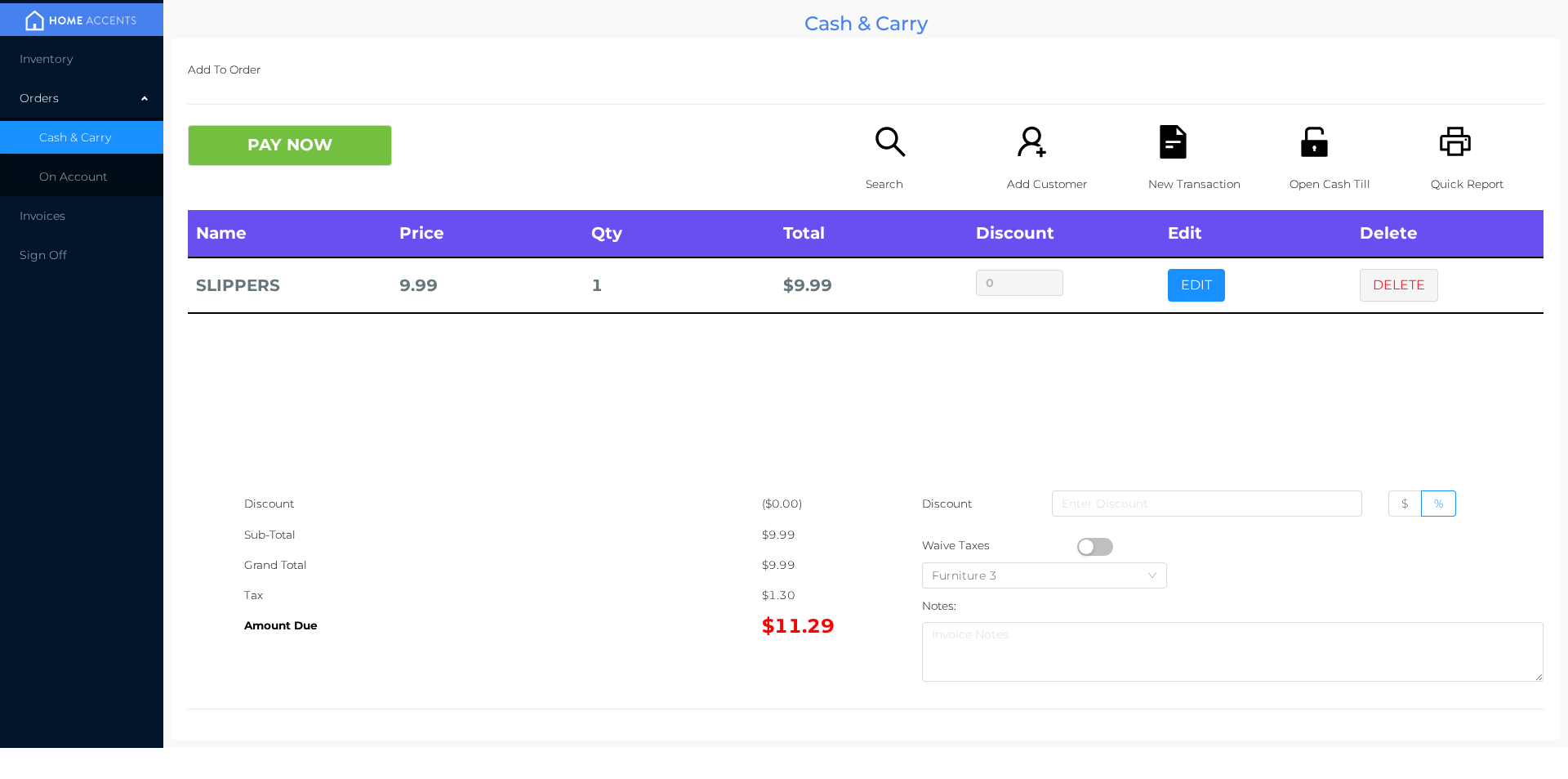
click at [1459, 153] on icon "icon: printer" at bounding box center [1456, 141] width 33 height 33
click at [284, 166] on button "PAY NOW" at bounding box center [290, 145] width 204 height 41
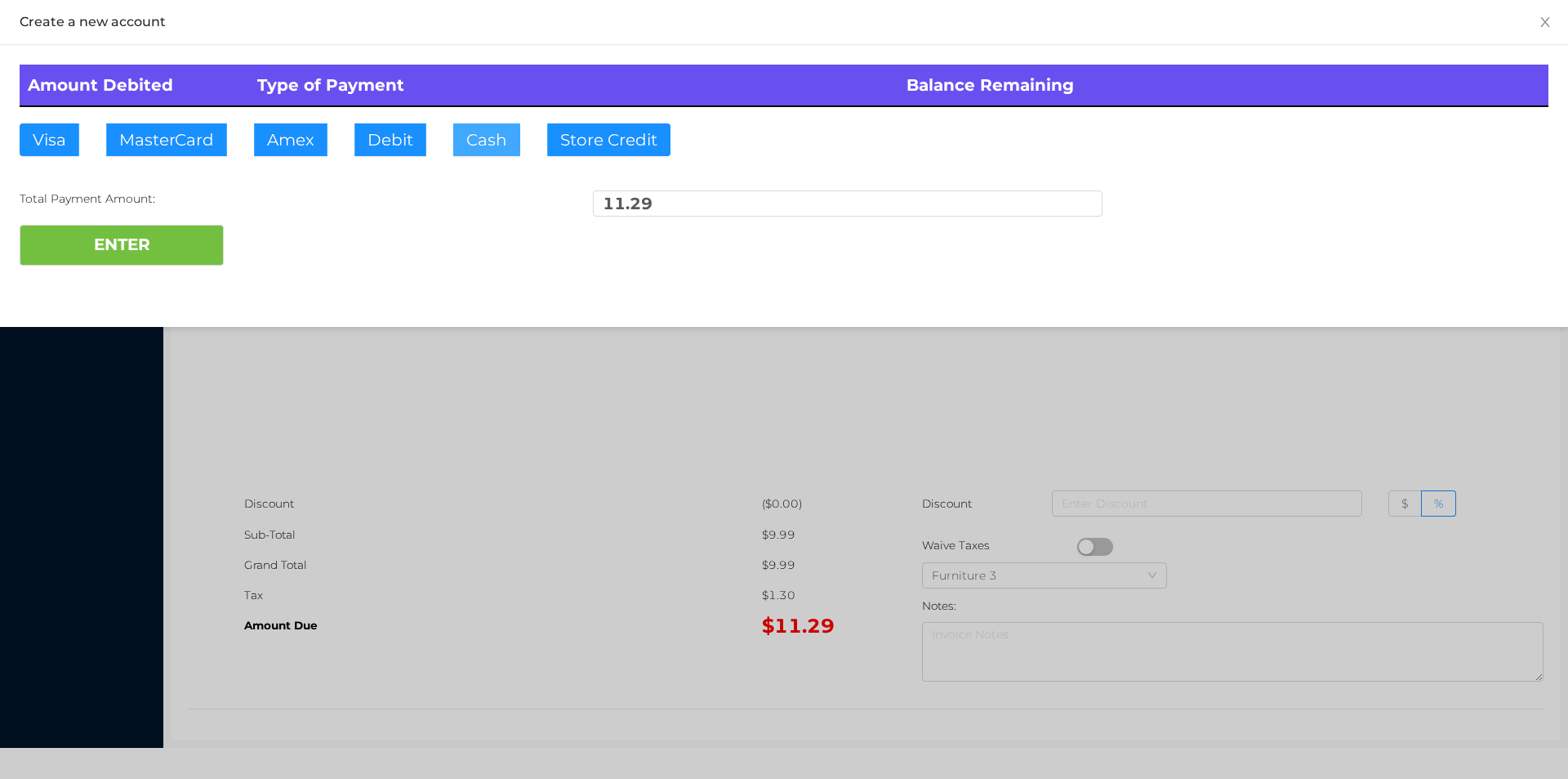
click at [487, 138] on button "Cash" at bounding box center [487, 139] width 67 height 32
click at [120, 252] on button "ENTER" at bounding box center [121, 245] width 204 height 41
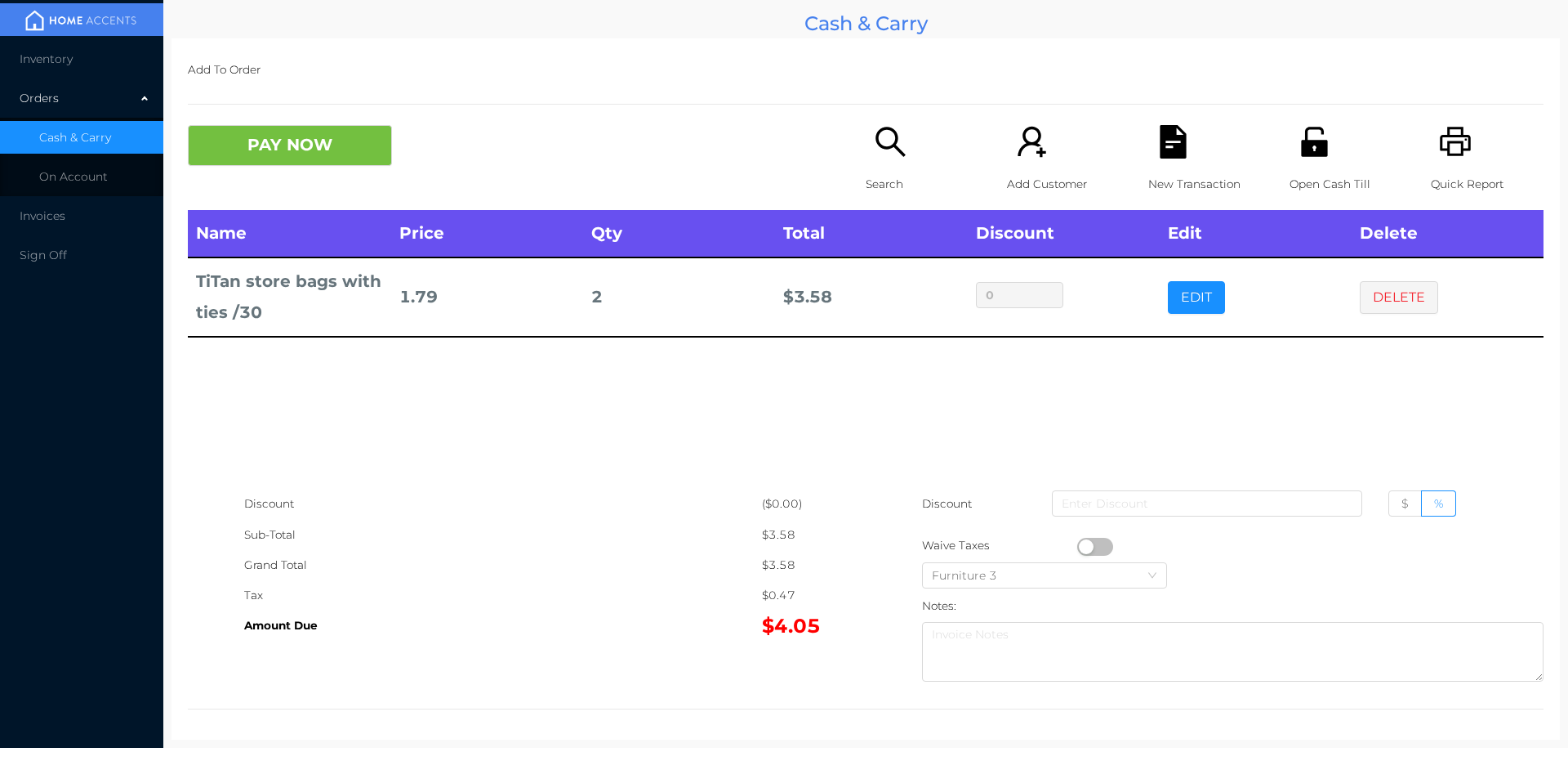
click at [894, 153] on icon "icon: search" at bounding box center [890, 141] width 30 height 30
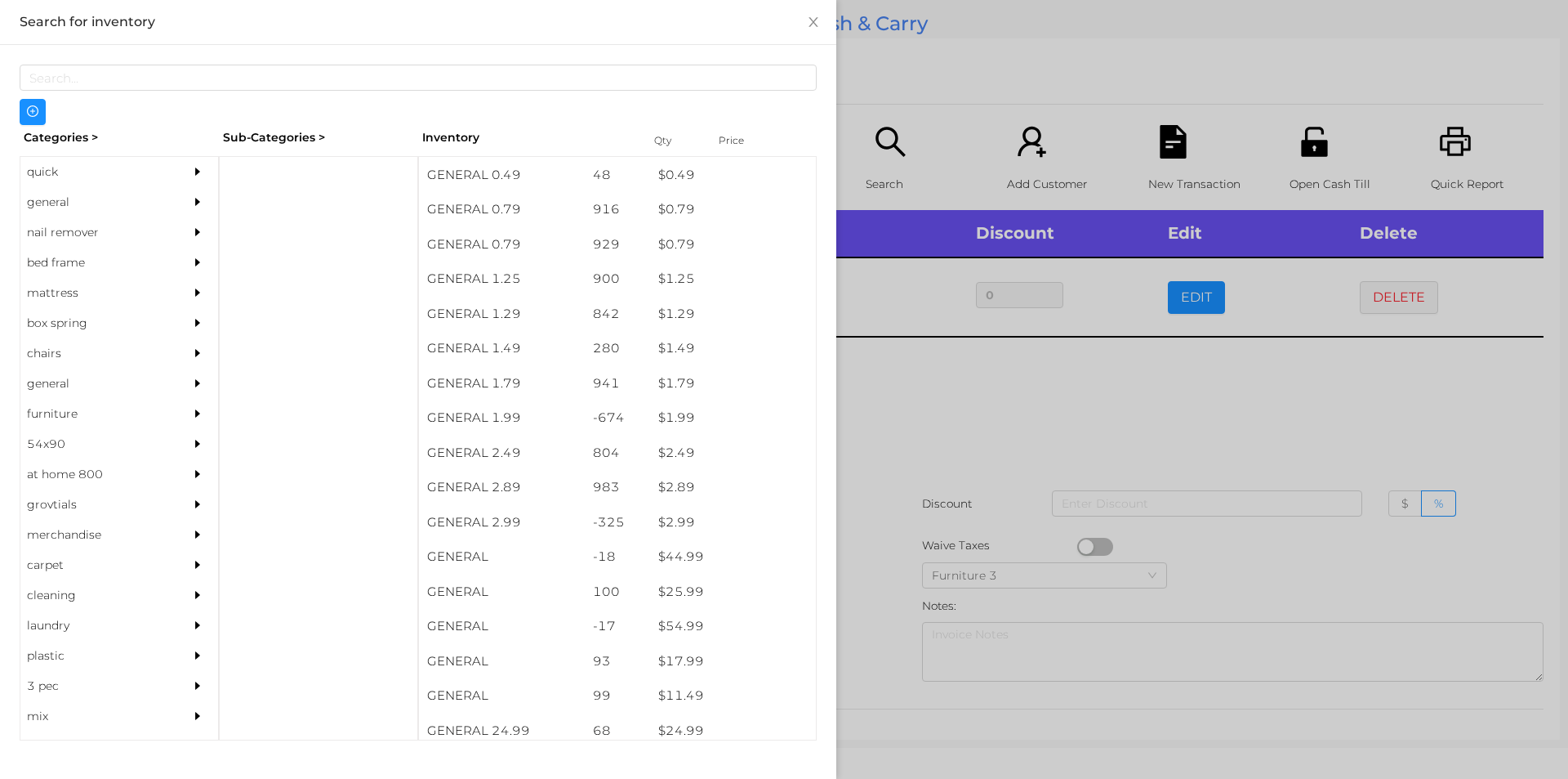
scroll to position [103, 0]
click at [54, 205] on div "general" at bounding box center [94, 202] width 148 height 31
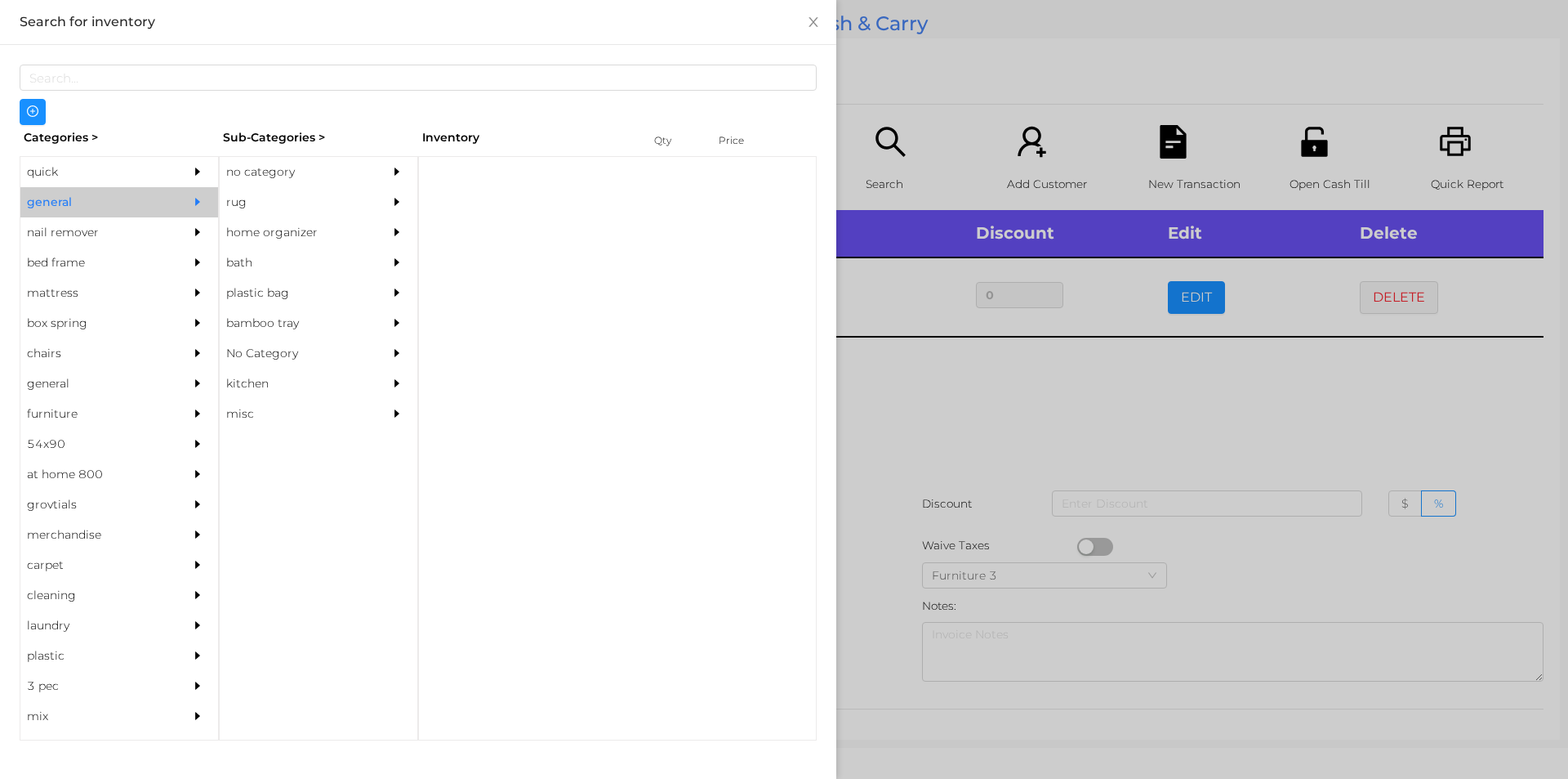
scroll to position [0, 0]
click at [277, 174] on div "no category" at bounding box center [294, 172] width 148 height 31
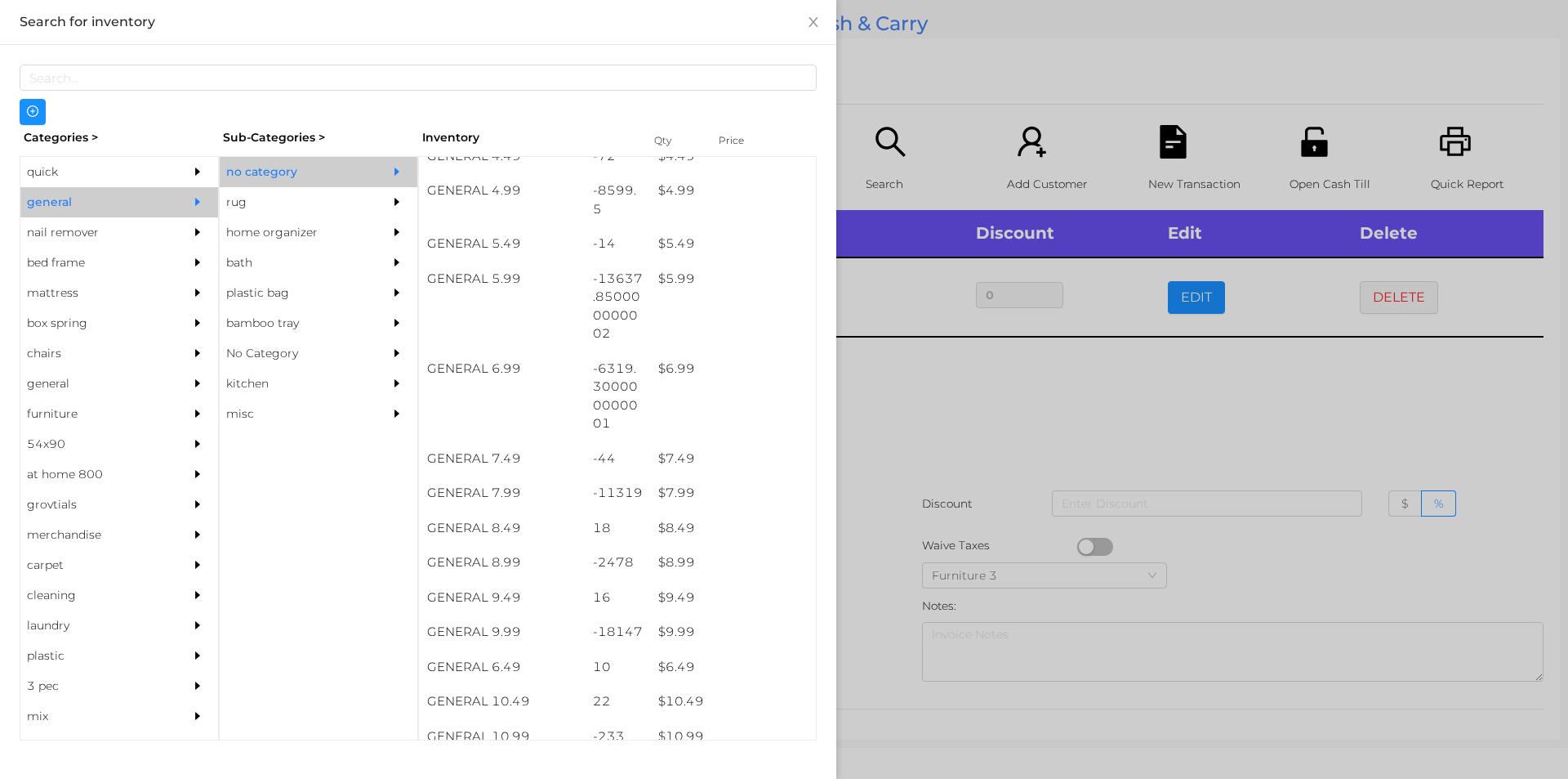
scroll to position [535, 0]
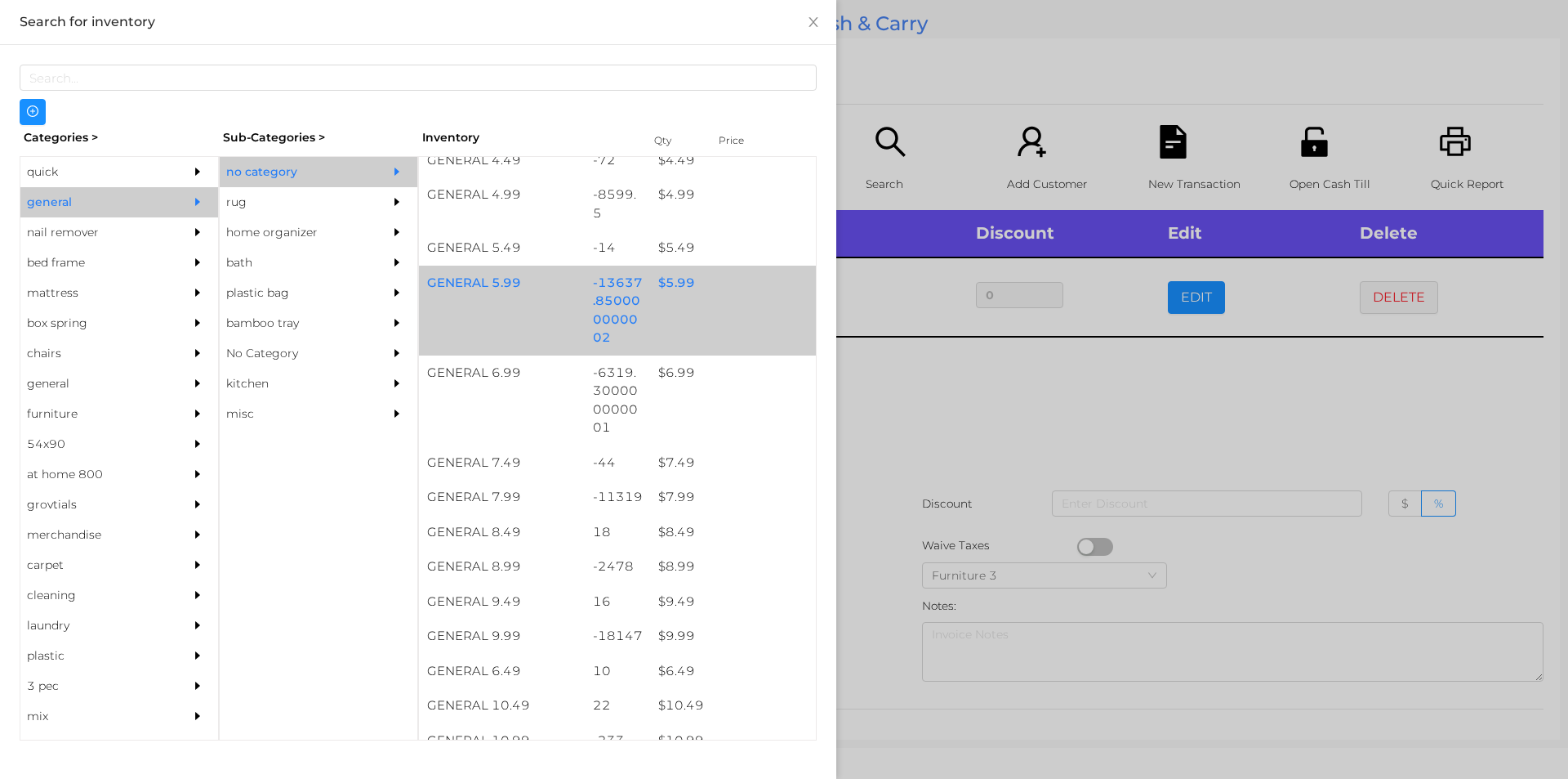
click at [678, 282] on div "$ 5.99" at bounding box center [733, 283] width 166 height 35
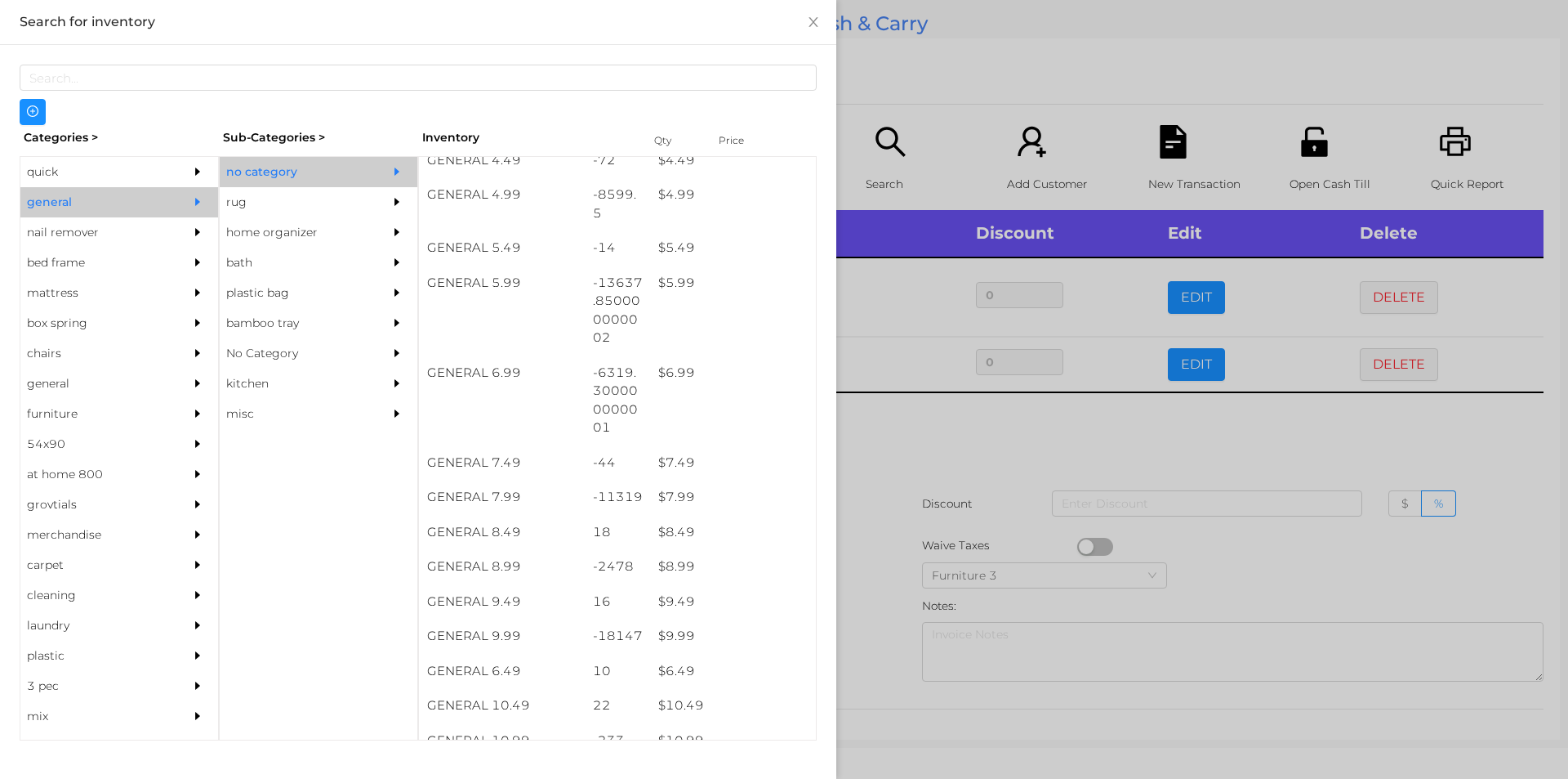
click at [944, 443] on div at bounding box center [784, 389] width 1568 height 779
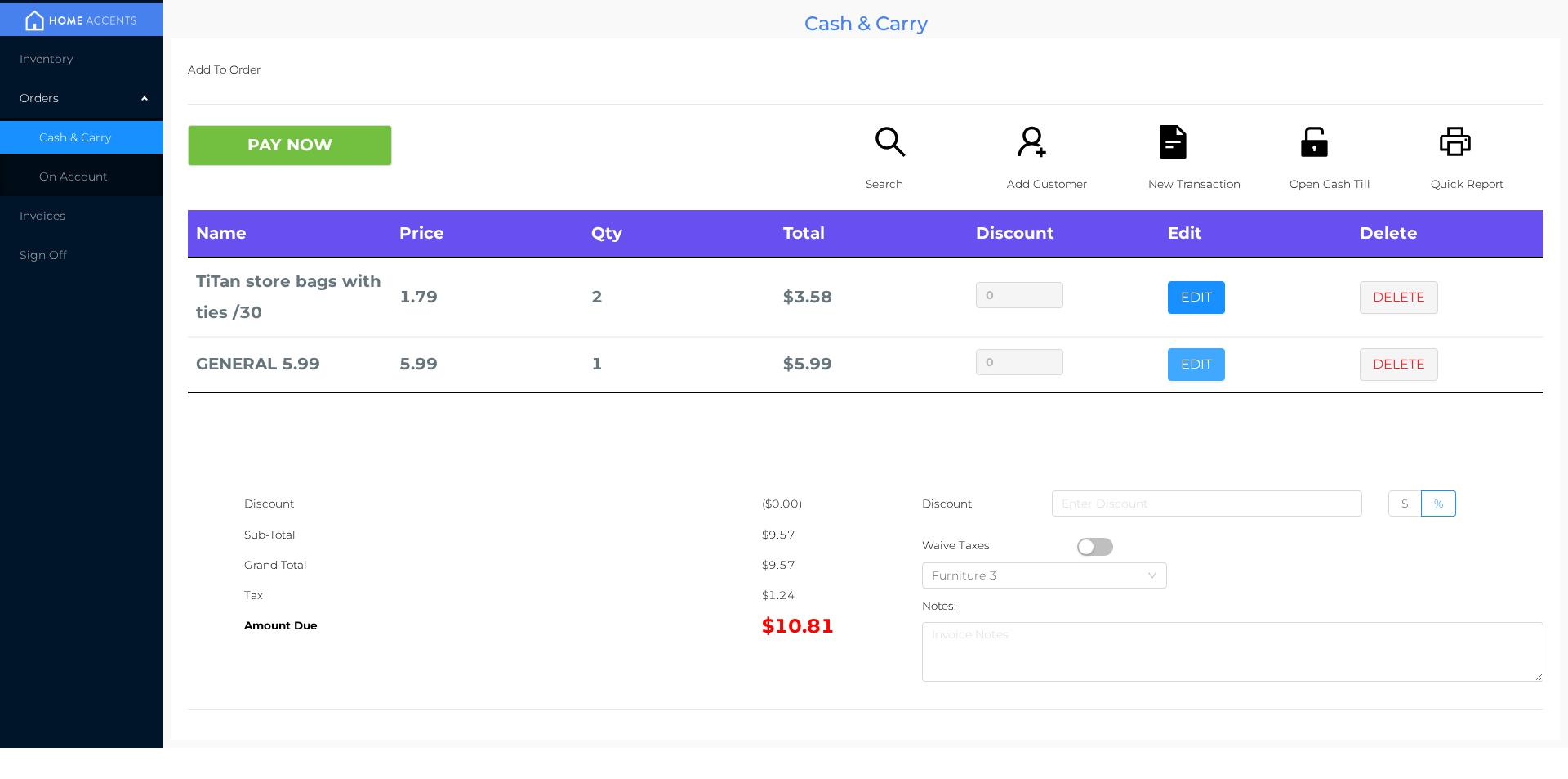
click at [1210, 372] on button "EDIT" at bounding box center [1196, 364] width 58 height 32
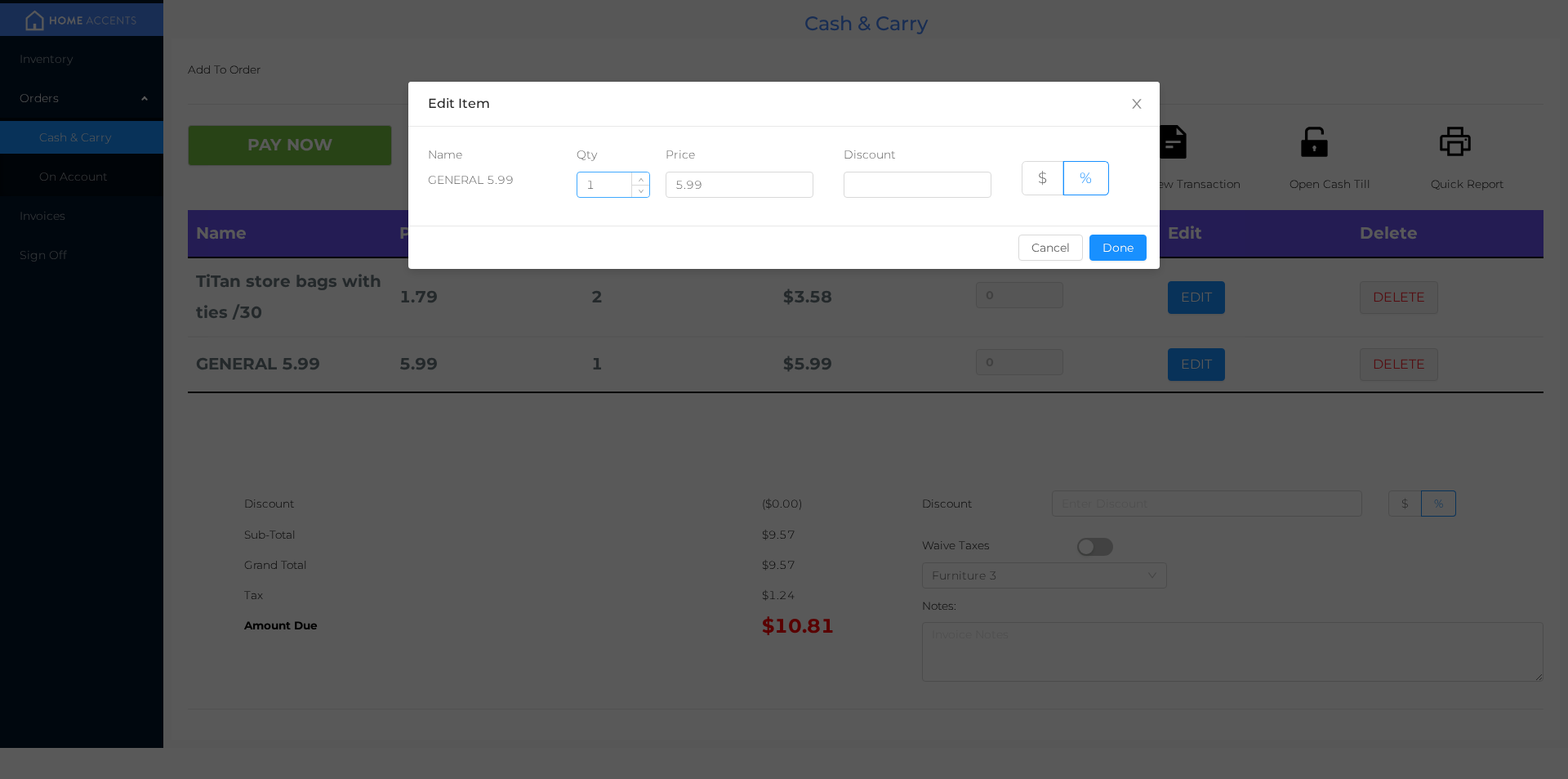
click at [609, 188] on input "1" at bounding box center [613, 185] width 72 height 24
type input "1.5"
click at [1095, 243] on button "Done" at bounding box center [1118, 248] width 58 height 26
type input "0%"
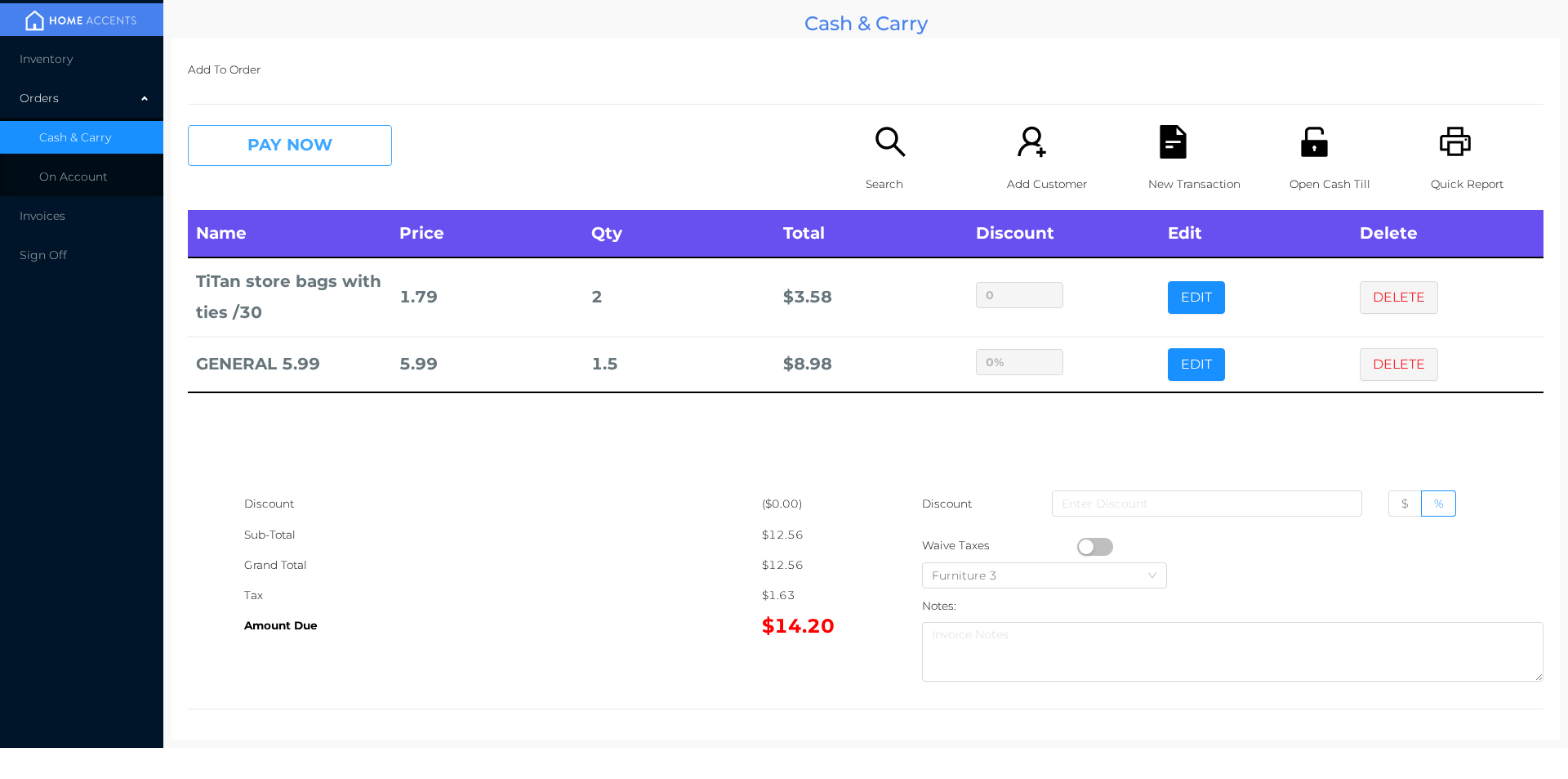
click at [271, 158] on button "PAY NOW" at bounding box center [290, 145] width 204 height 41
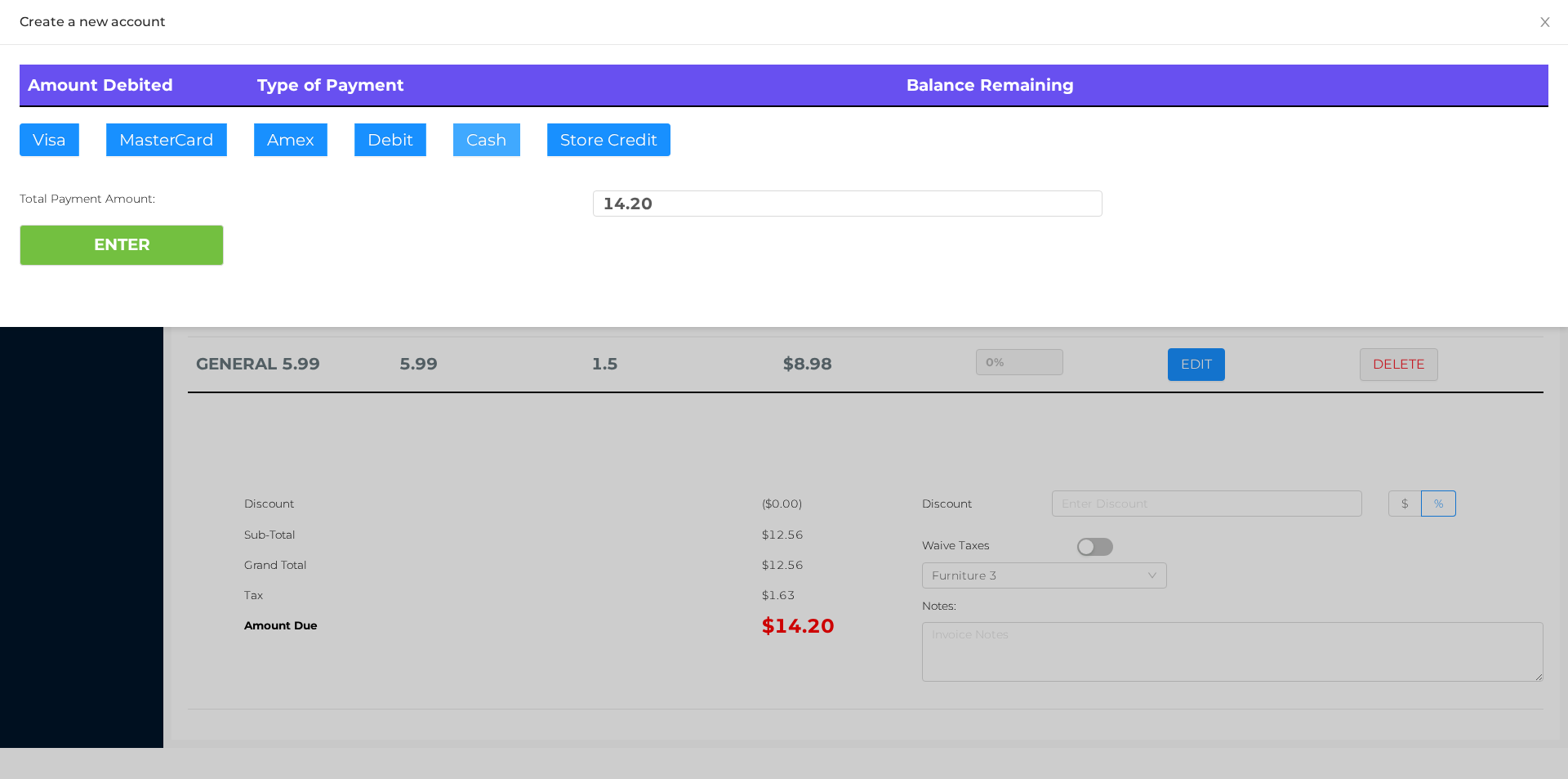
click at [488, 151] on button "Cash" at bounding box center [487, 139] width 67 height 32
type input "20."
click at [132, 261] on button "ENTER" at bounding box center [121, 245] width 204 height 41
type input "0"
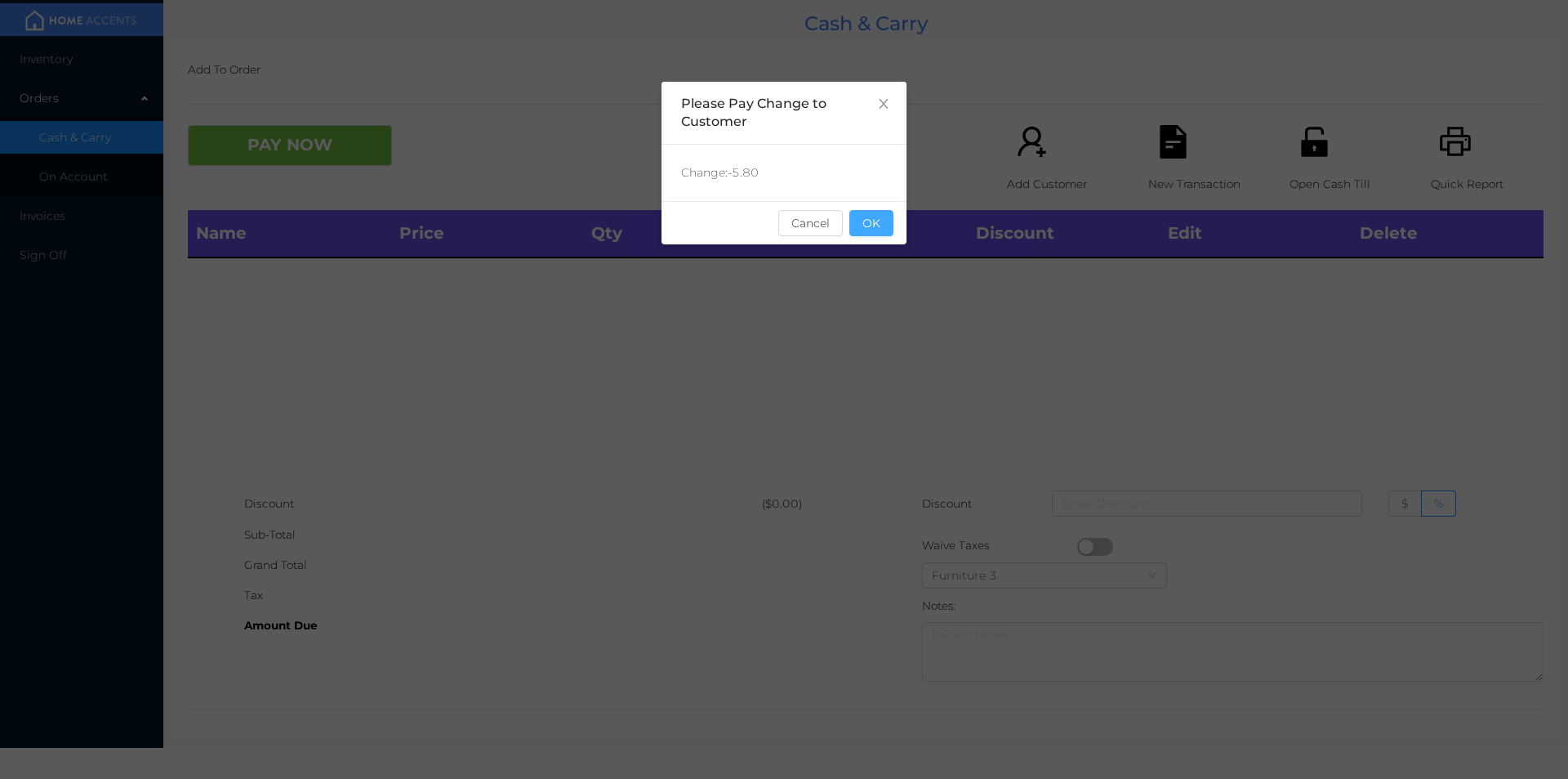
click at [875, 236] on button "OK" at bounding box center [871, 223] width 44 height 26
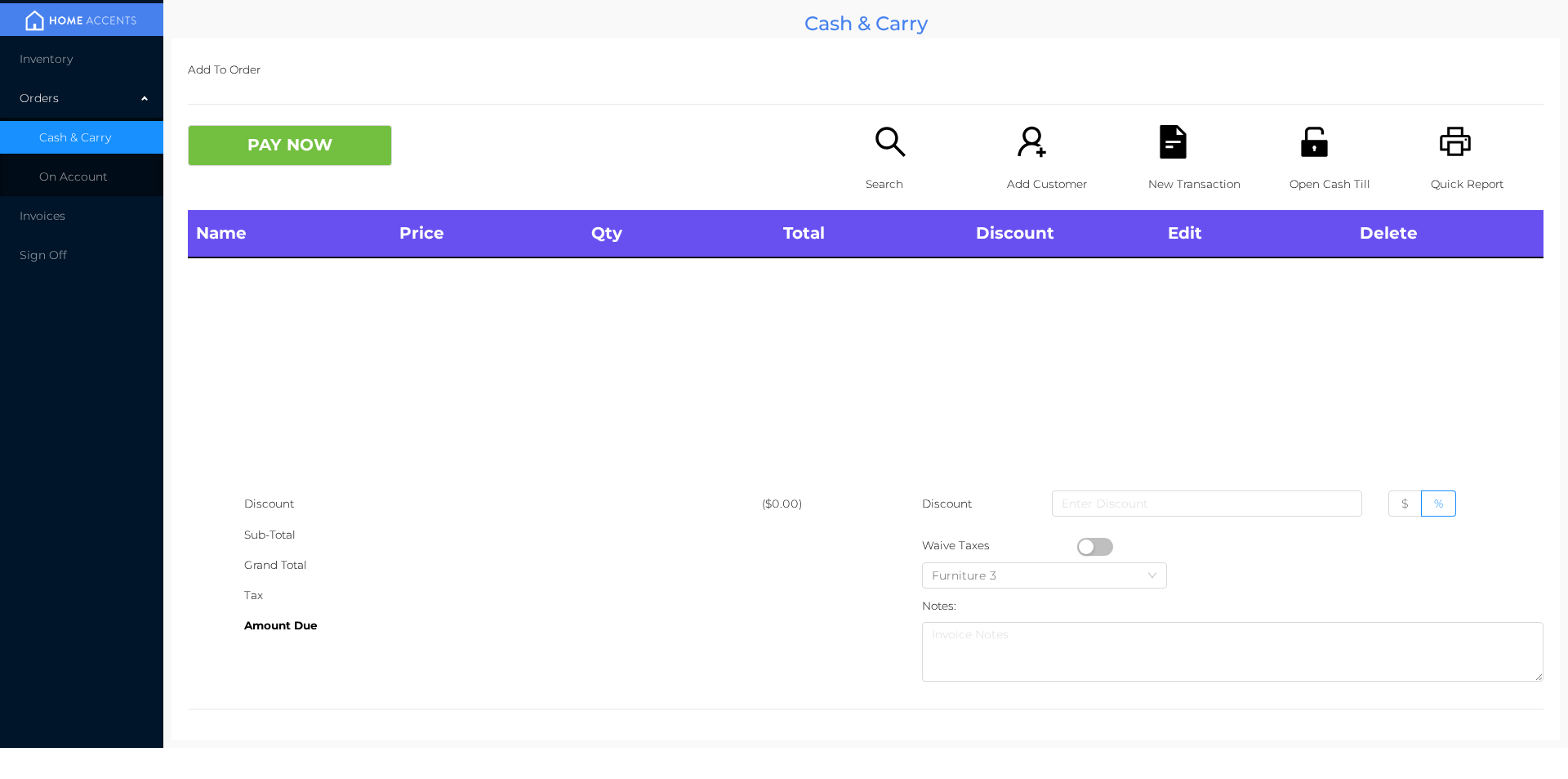
click at [876, 154] on icon "icon: search" at bounding box center [890, 141] width 33 height 33
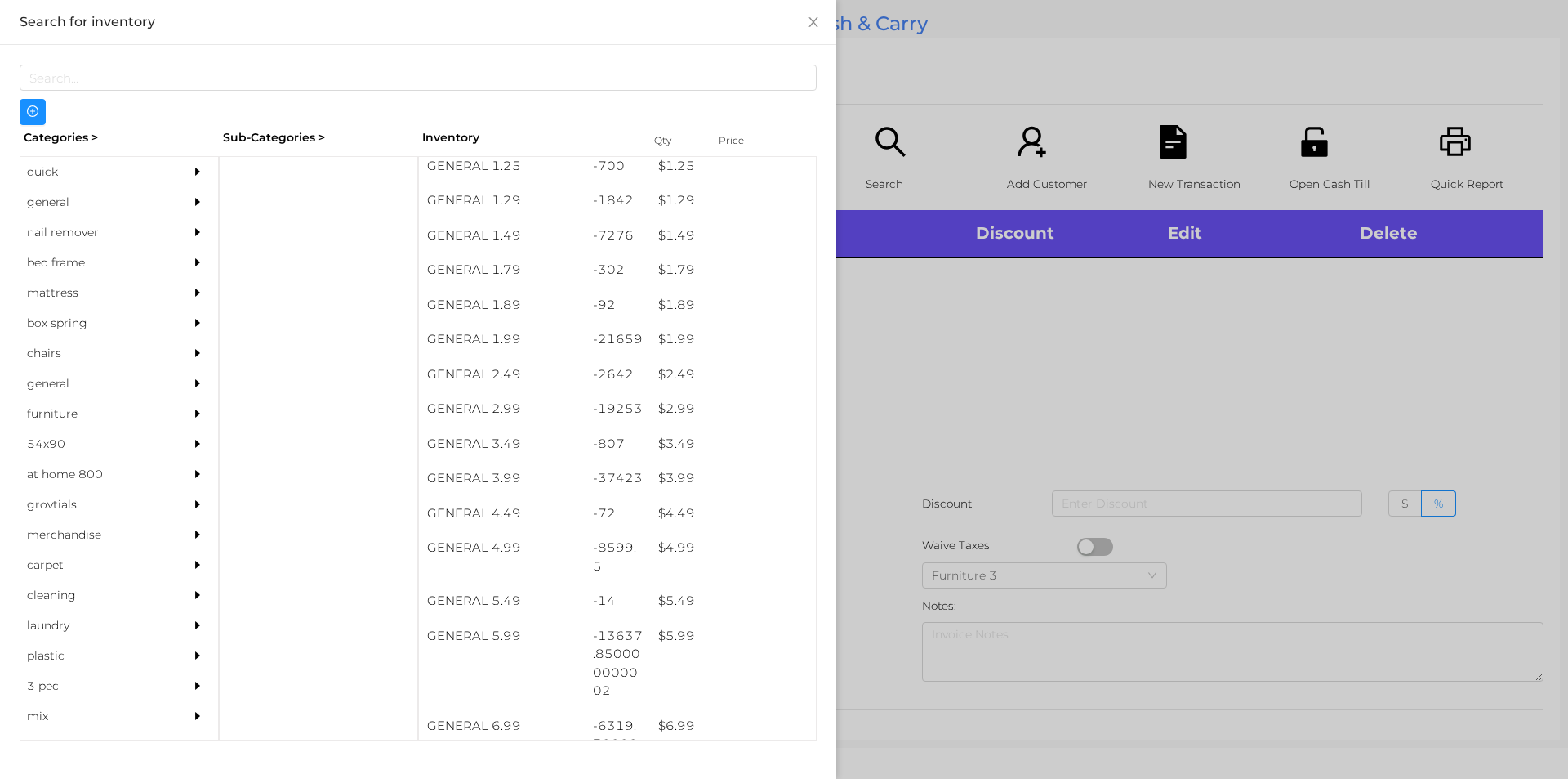
scroll to position [277, 0]
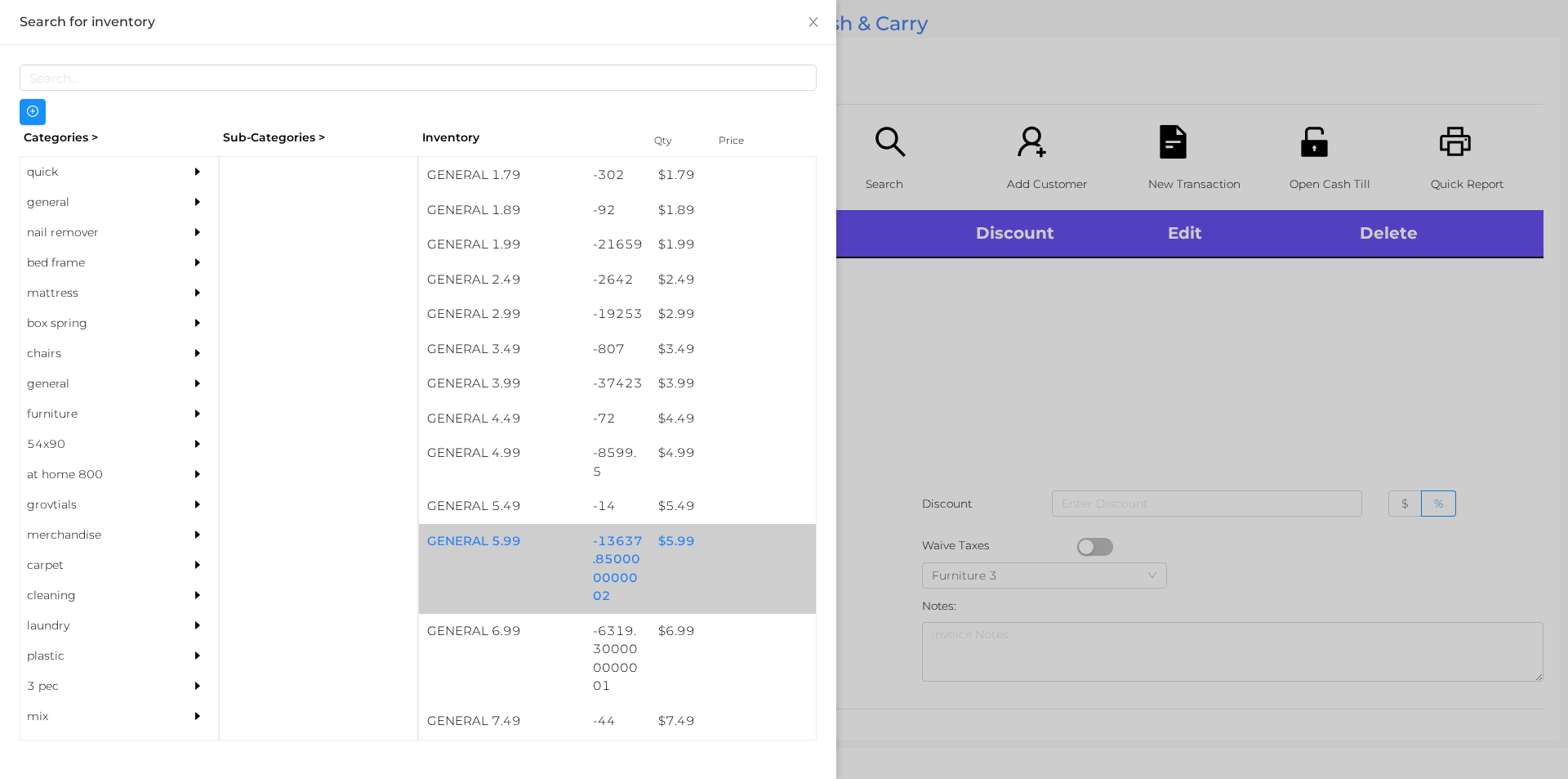
click at [664, 535] on div "$ 5.99" at bounding box center [733, 541] width 166 height 35
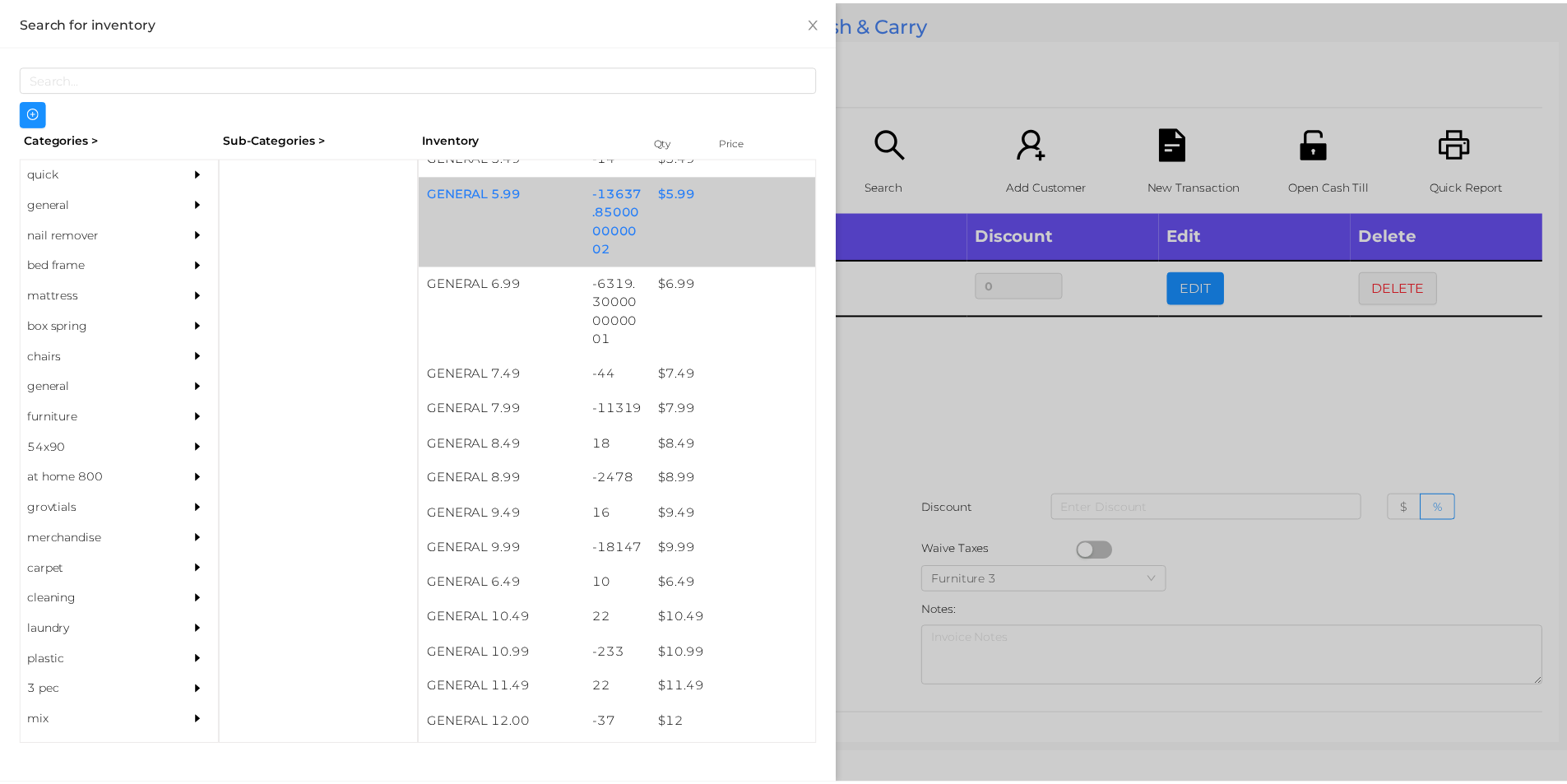
scroll to position [702, 0]
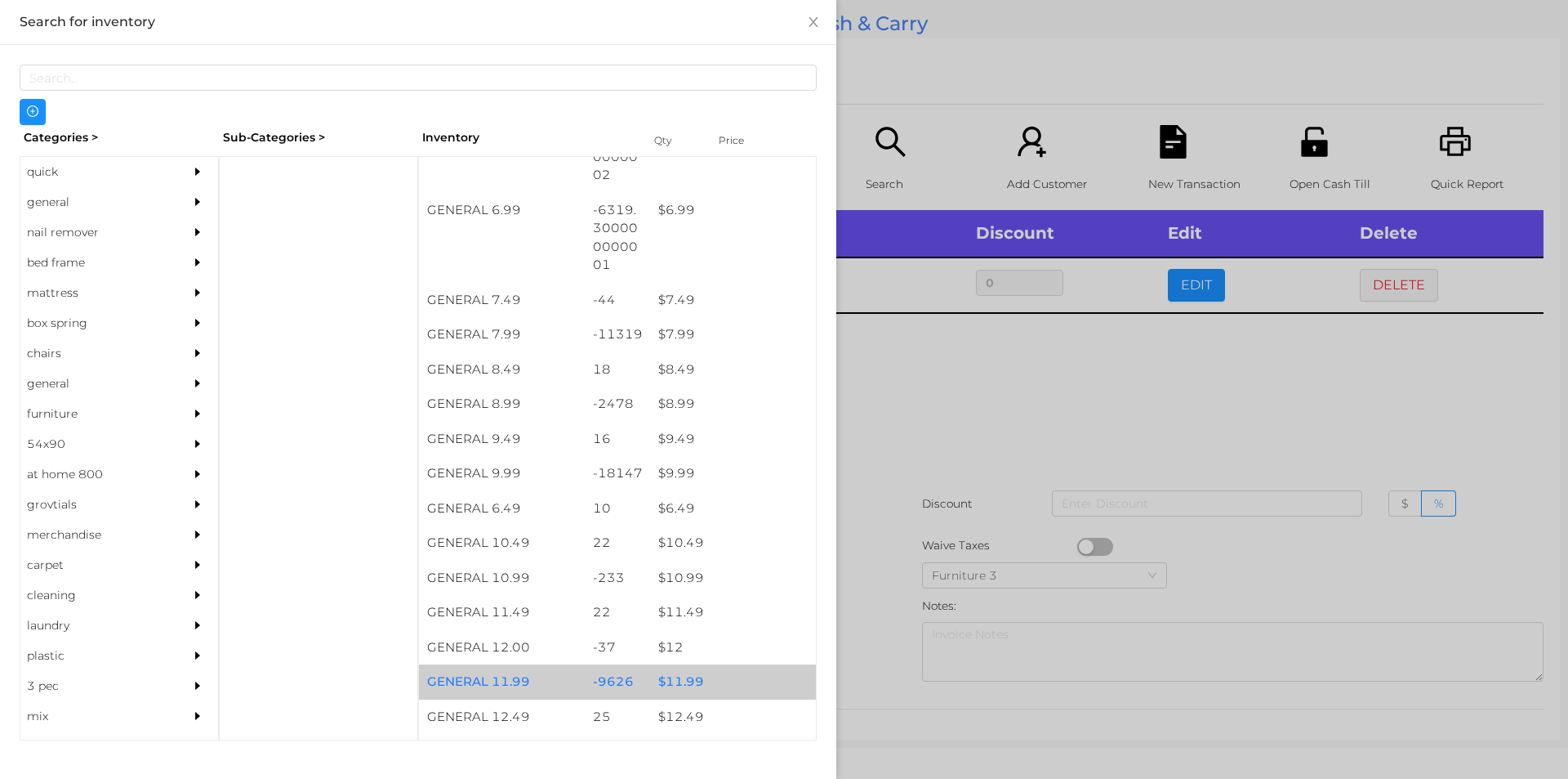
click at [665, 687] on div "$ 11.99" at bounding box center [733, 681] width 166 height 35
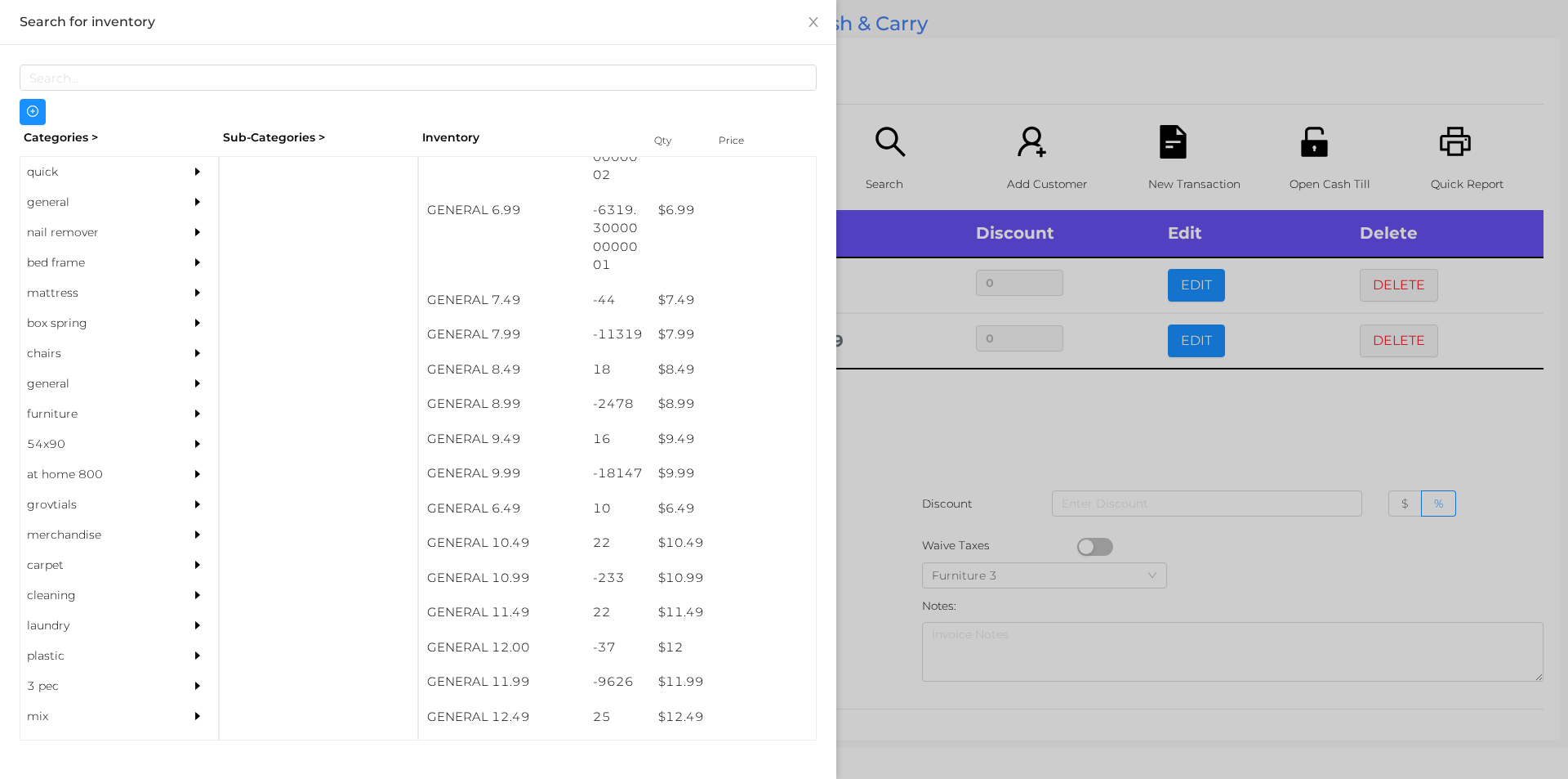
click at [921, 428] on div at bounding box center [784, 389] width 1568 height 779
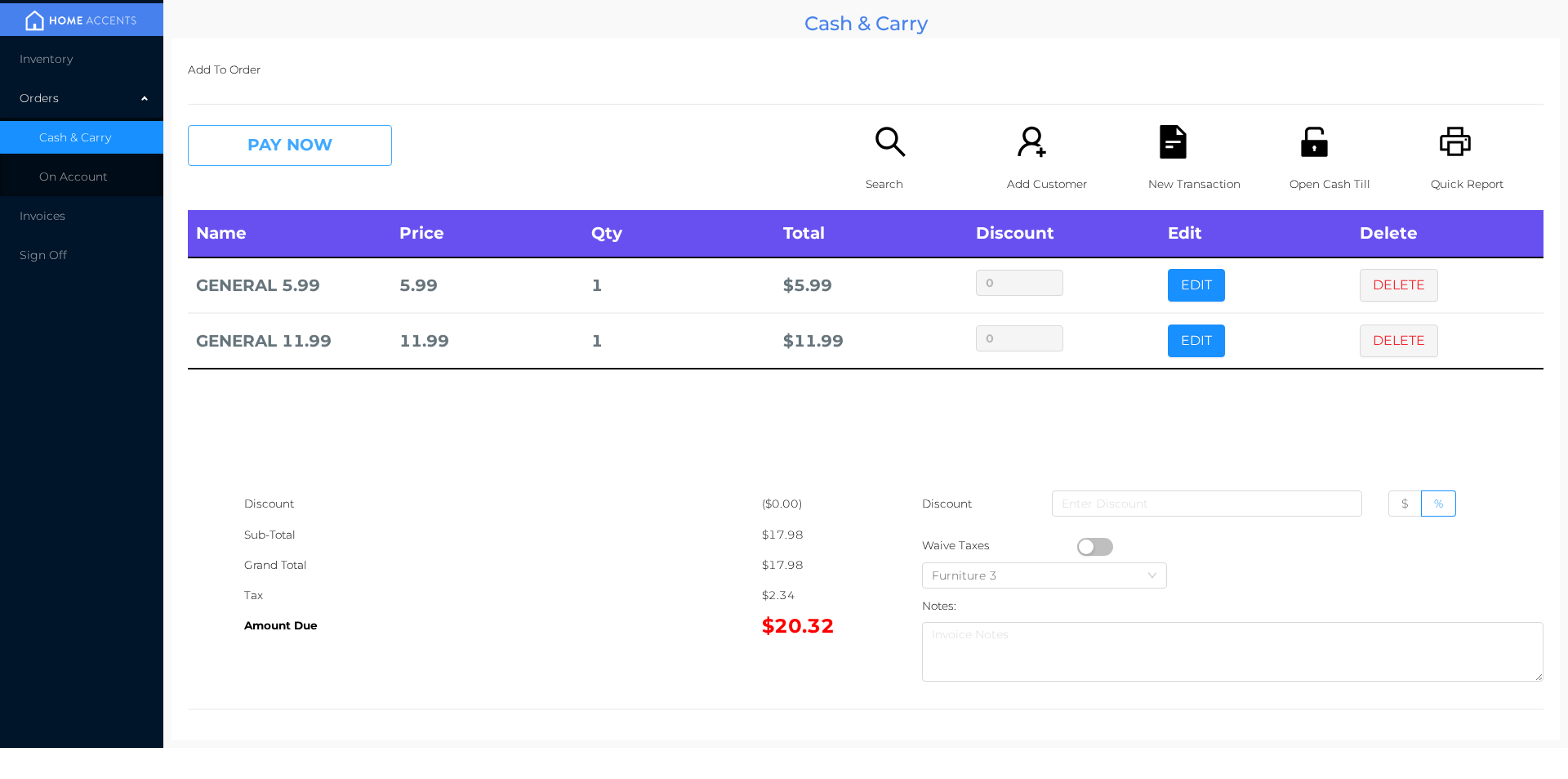
click at [276, 137] on button "PAY NOW" at bounding box center [290, 145] width 204 height 41
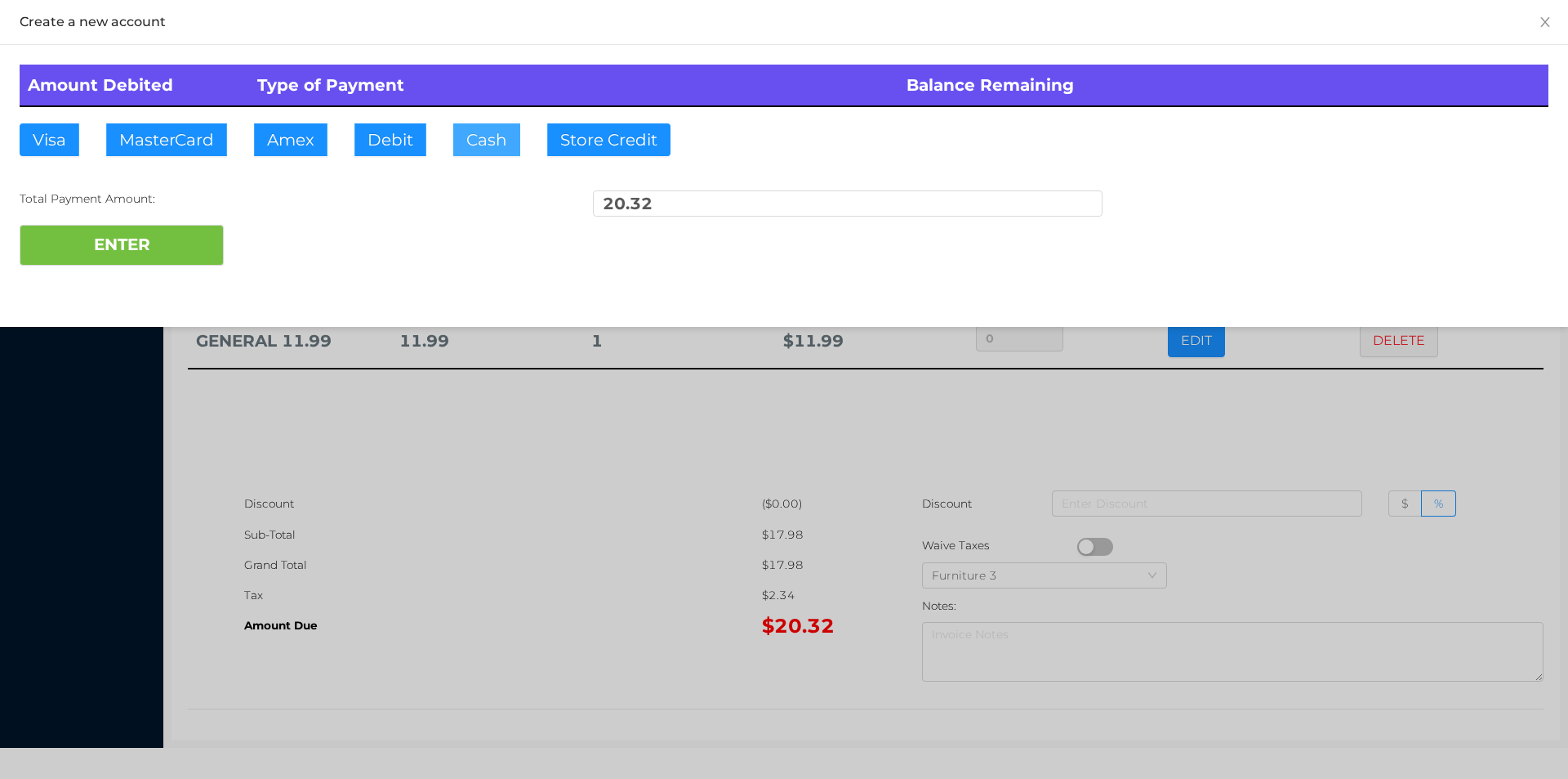
click at [474, 146] on button "Cash" at bounding box center [487, 139] width 67 height 32
click at [133, 245] on button "ENTER" at bounding box center [121, 245] width 204 height 41
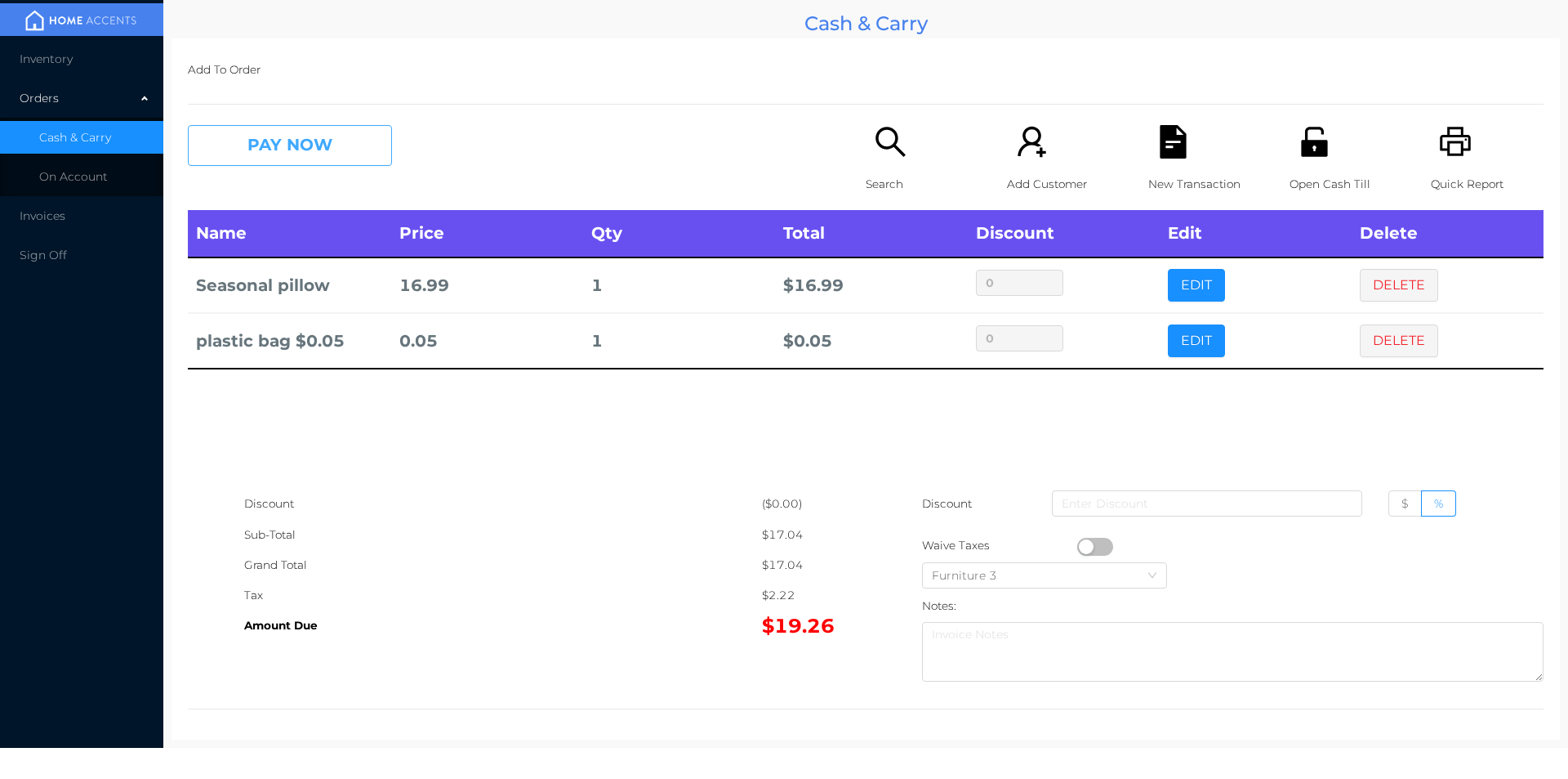
click at [277, 142] on button "PAY NOW" at bounding box center [290, 145] width 204 height 41
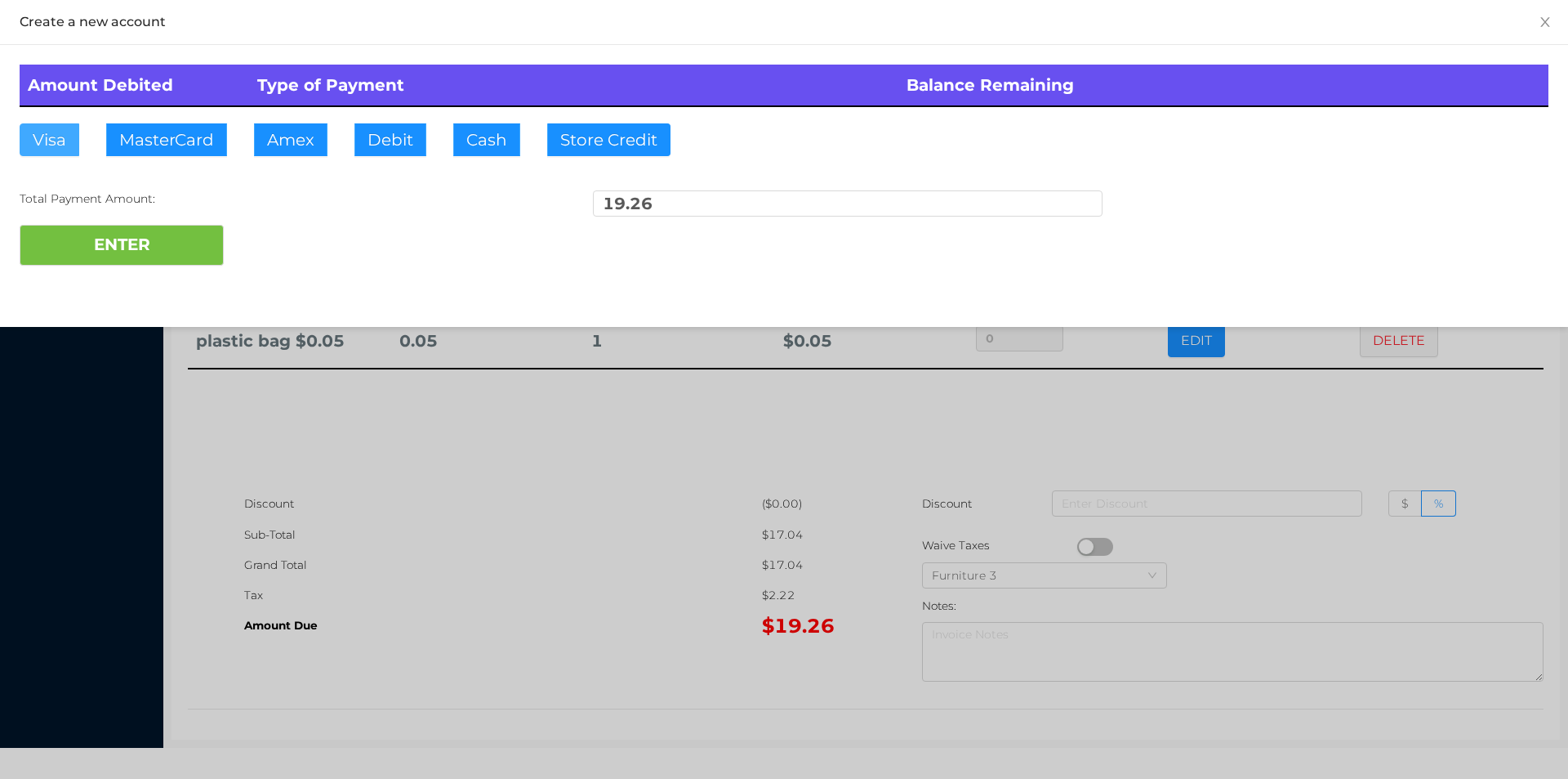
click at [31, 135] on button "Visa" at bounding box center [49, 139] width 59 height 32
click at [98, 239] on button "ENTER" at bounding box center [121, 245] width 204 height 41
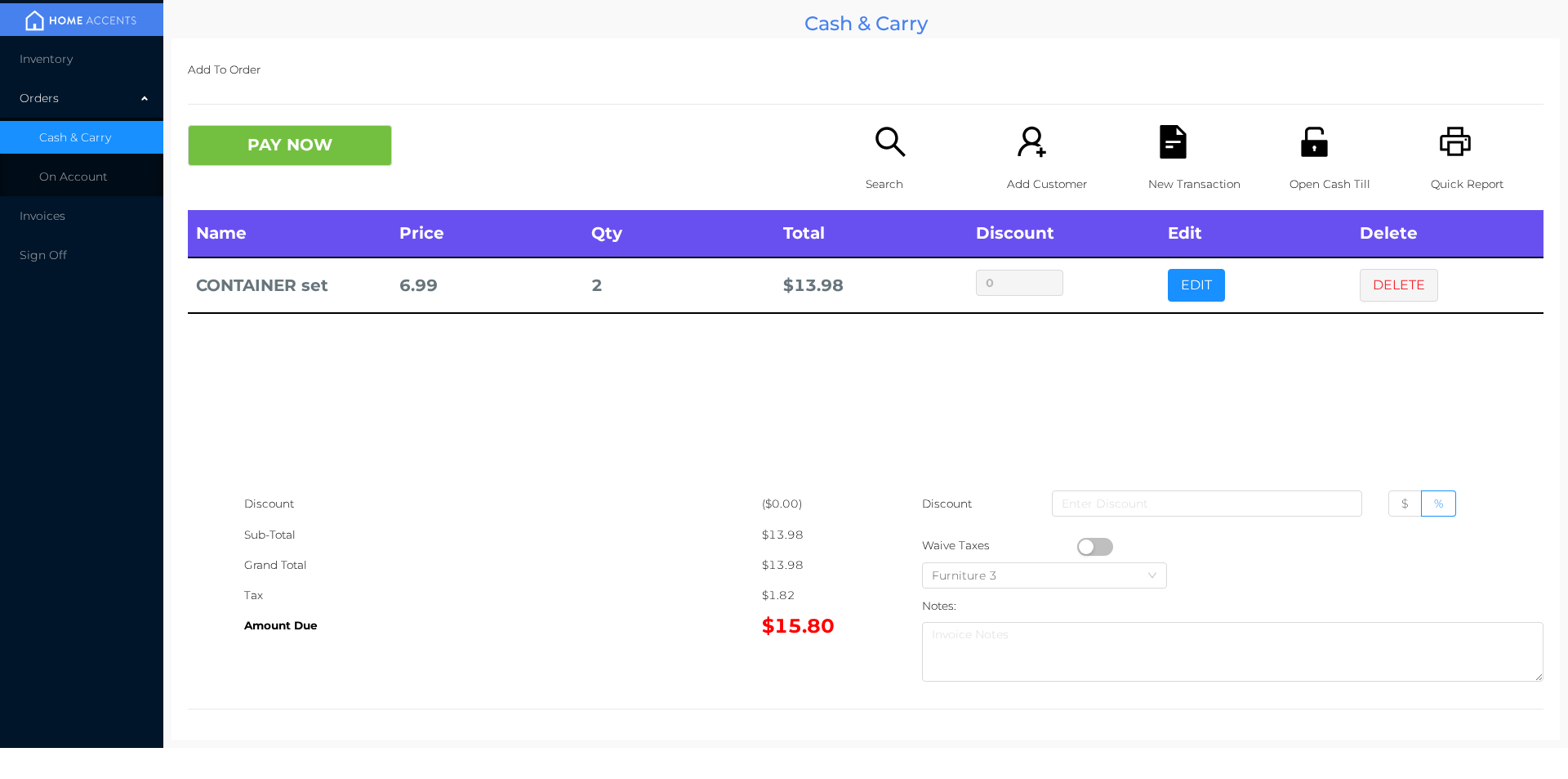
click at [1318, 162] on div "Open Cash Till" at bounding box center [1346, 167] width 112 height 85
click at [326, 149] on button "PAY NOW" at bounding box center [290, 145] width 204 height 41
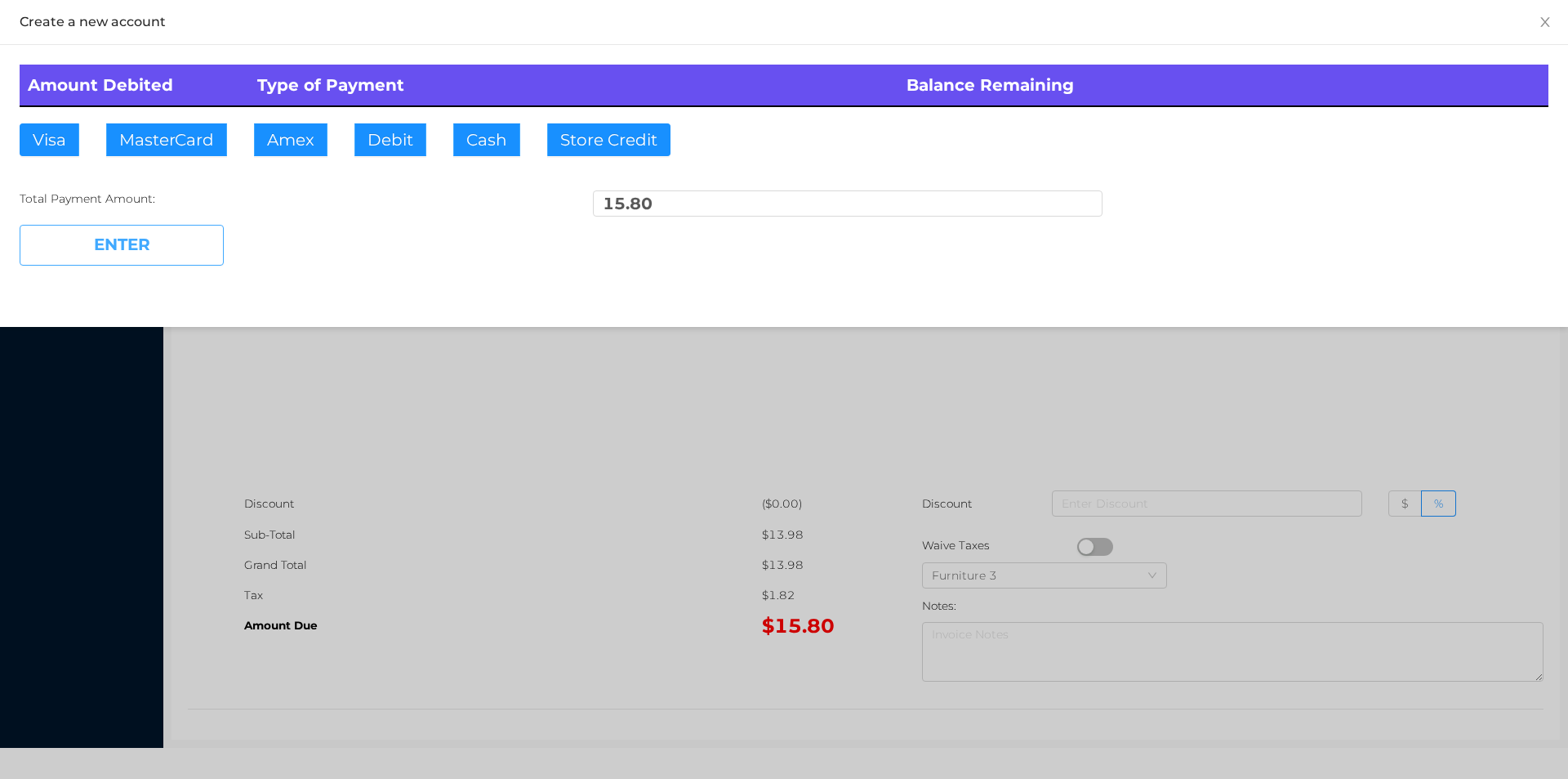
click at [163, 240] on button "ENTER" at bounding box center [121, 245] width 204 height 41
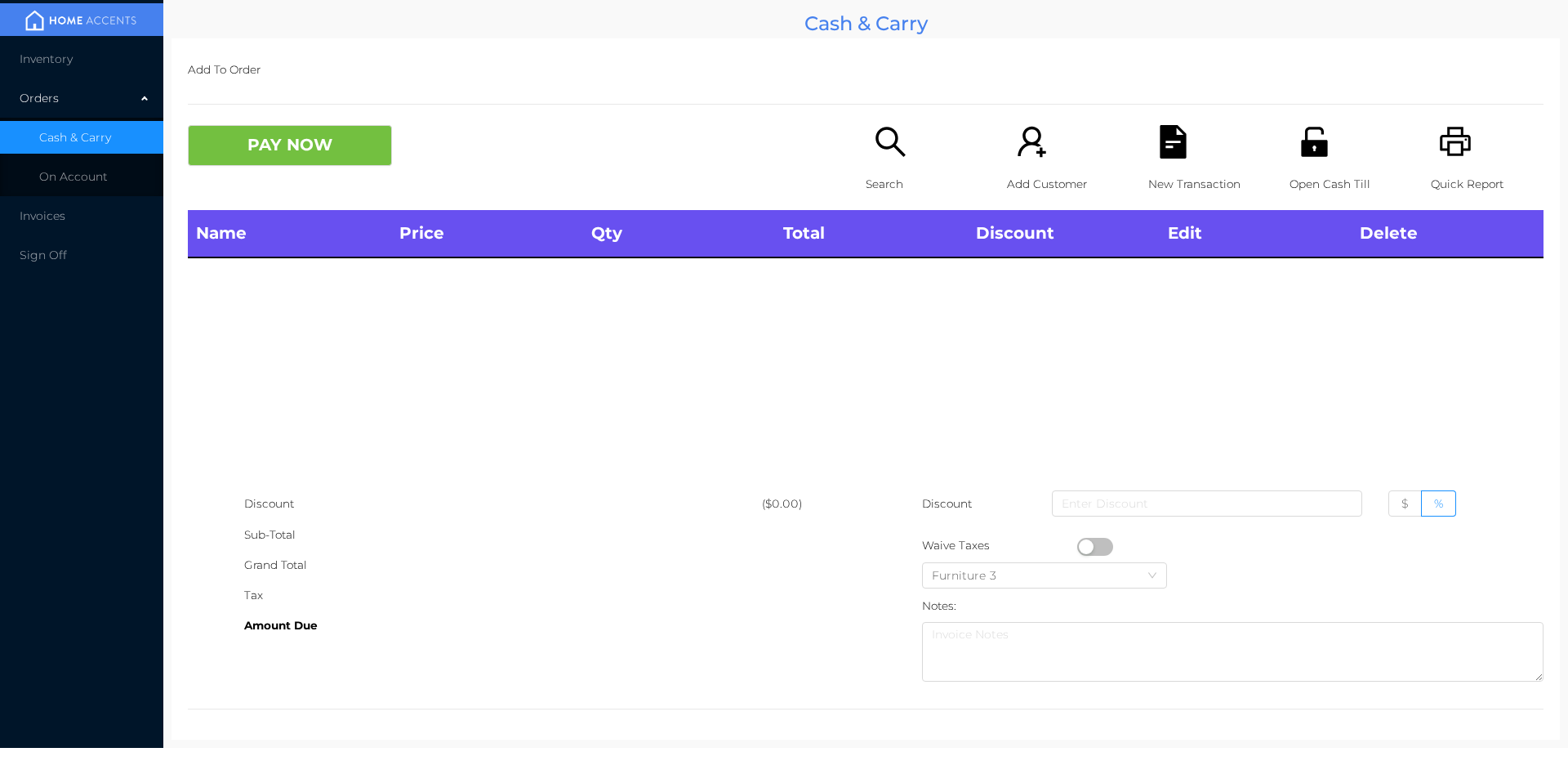
click at [1326, 161] on div "Open Cash Till" at bounding box center [1346, 167] width 112 height 85
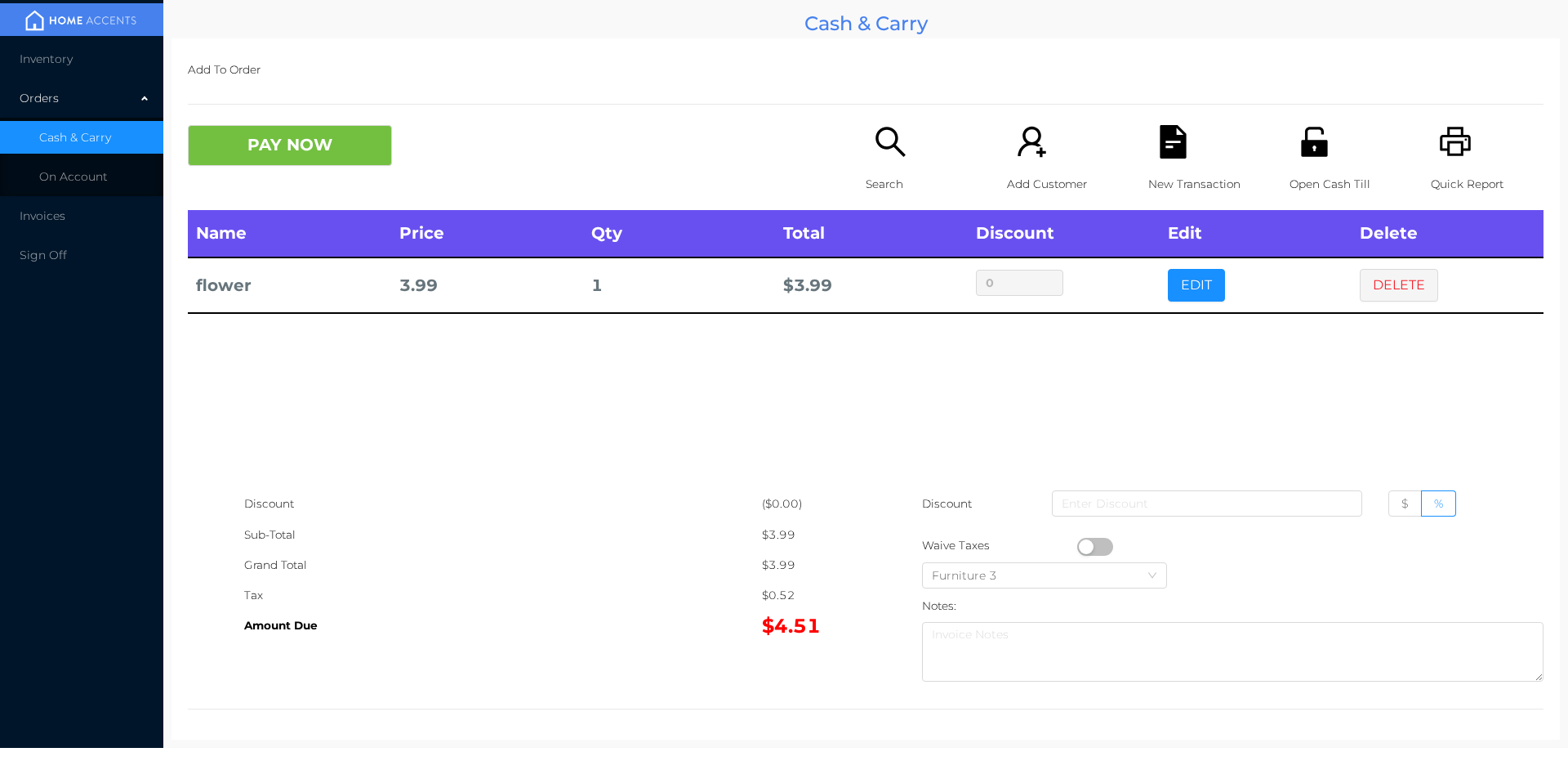
click at [71, 54] on span "Inventory" at bounding box center [45, 58] width 53 height 15
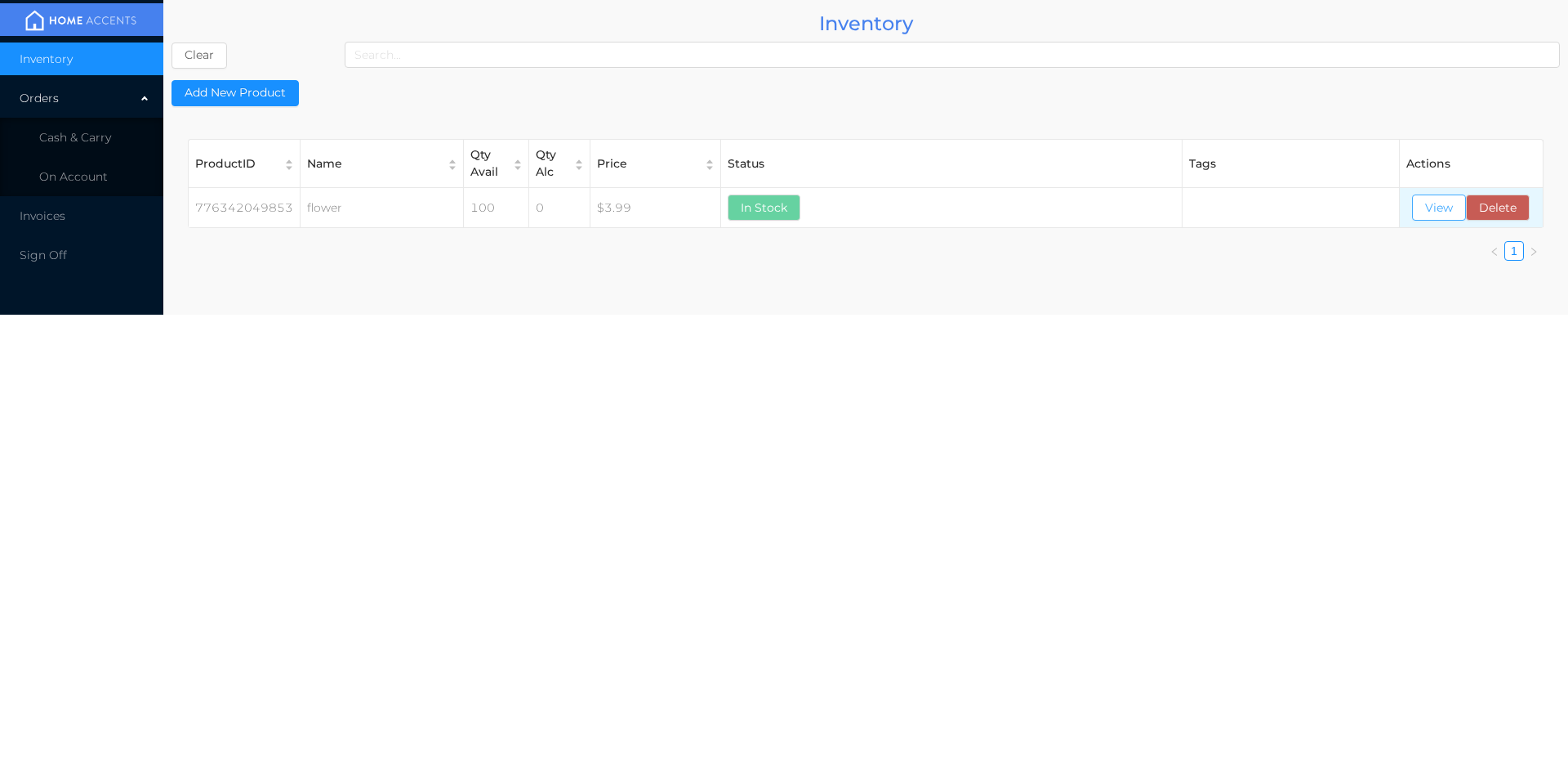
click at [1442, 214] on button "View" at bounding box center [1439, 208] width 54 height 26
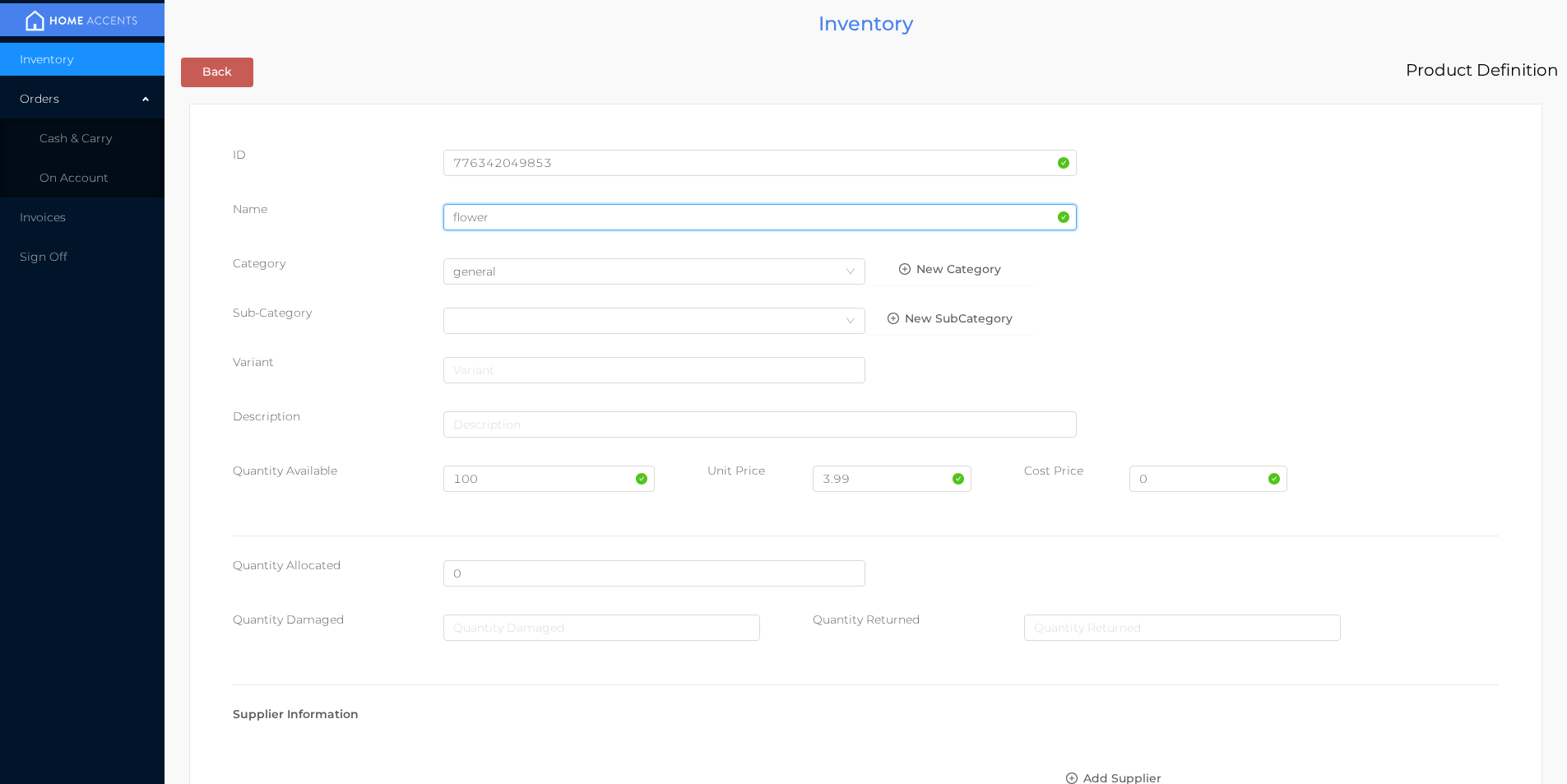
click at [528, 212] on input "flower" at bounding box center [760, 217] width 633 height 26
type input "f"
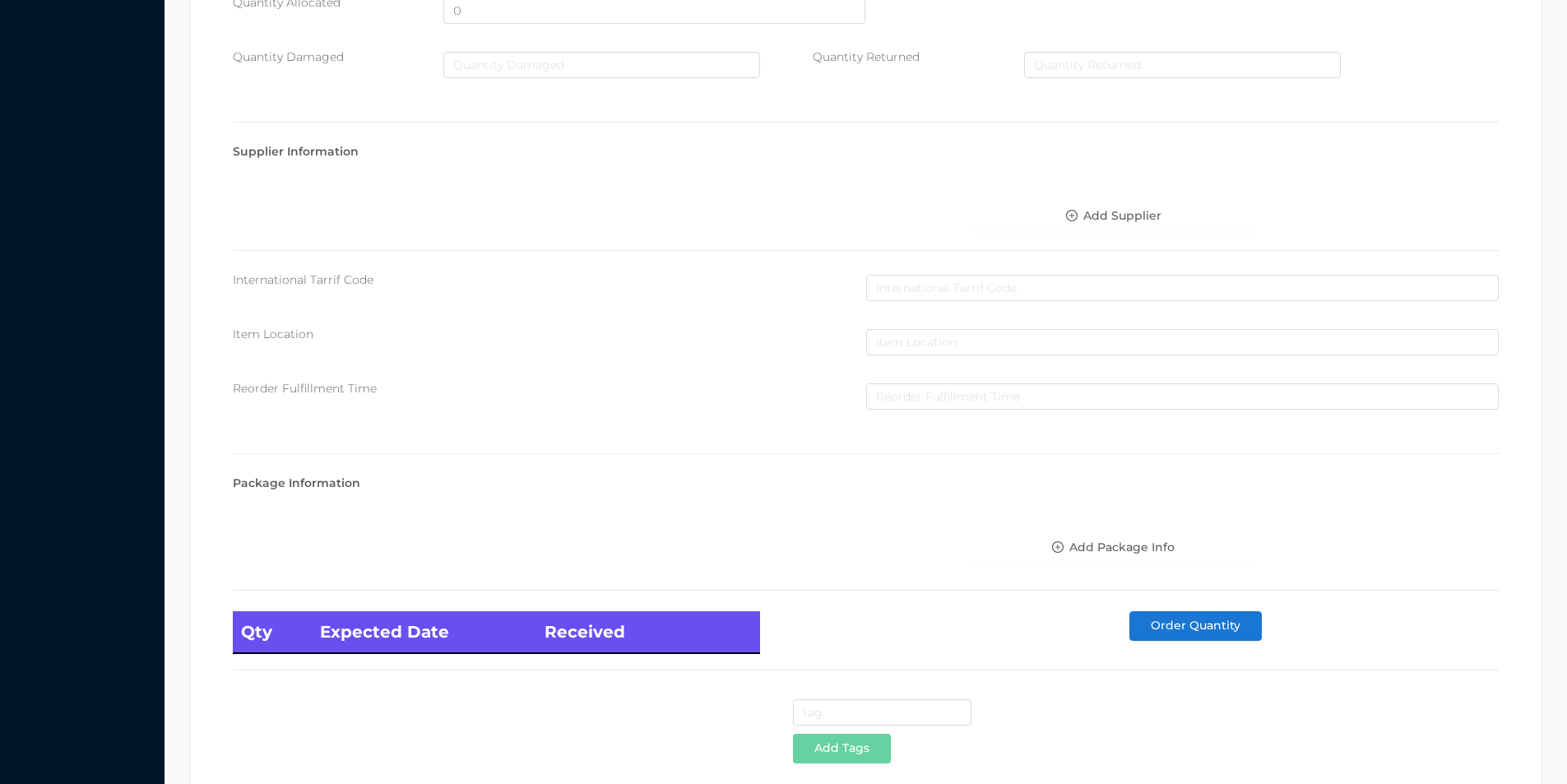
scroll to position [670, 0]
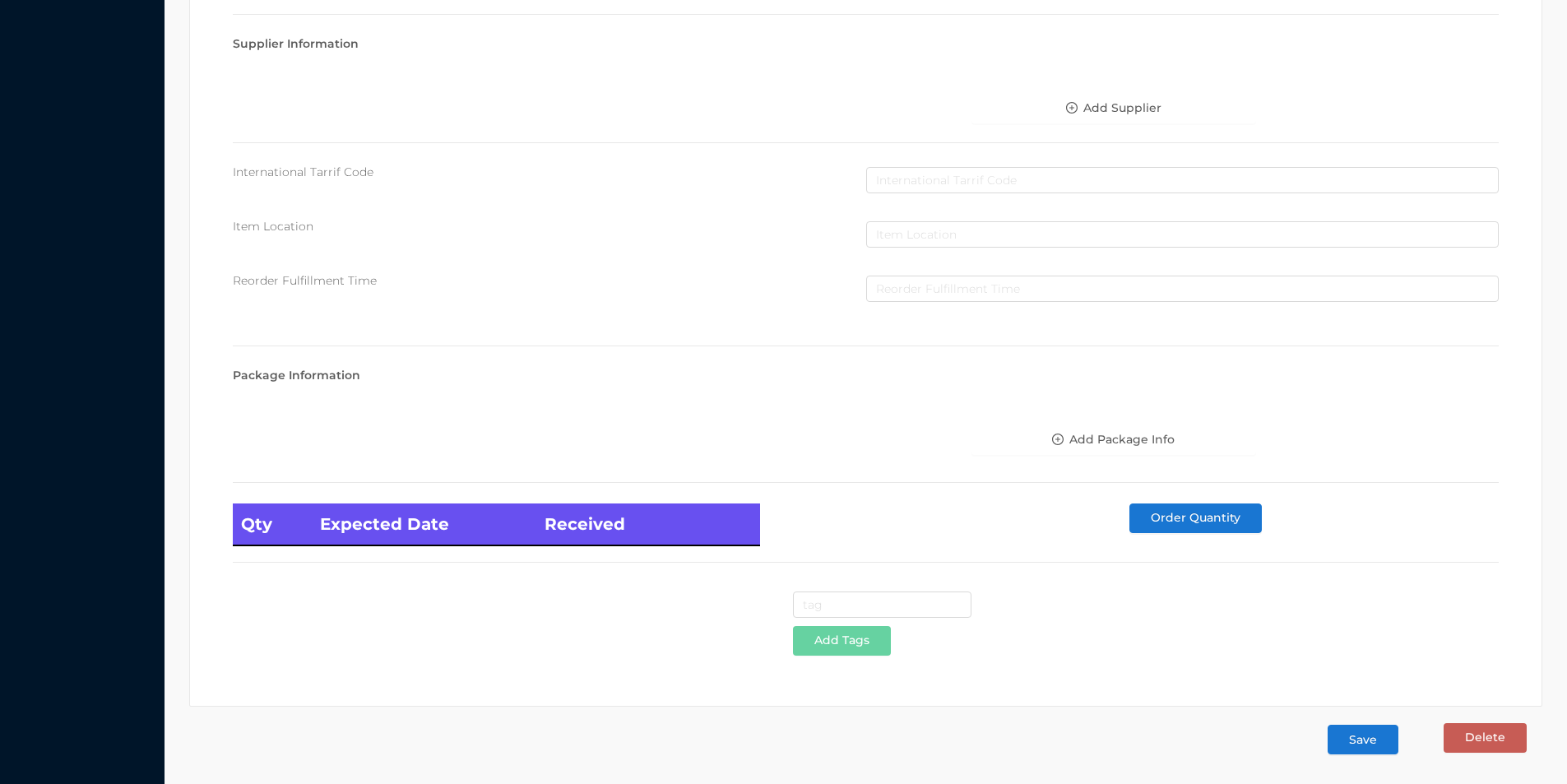
type input "foxtails bundle"
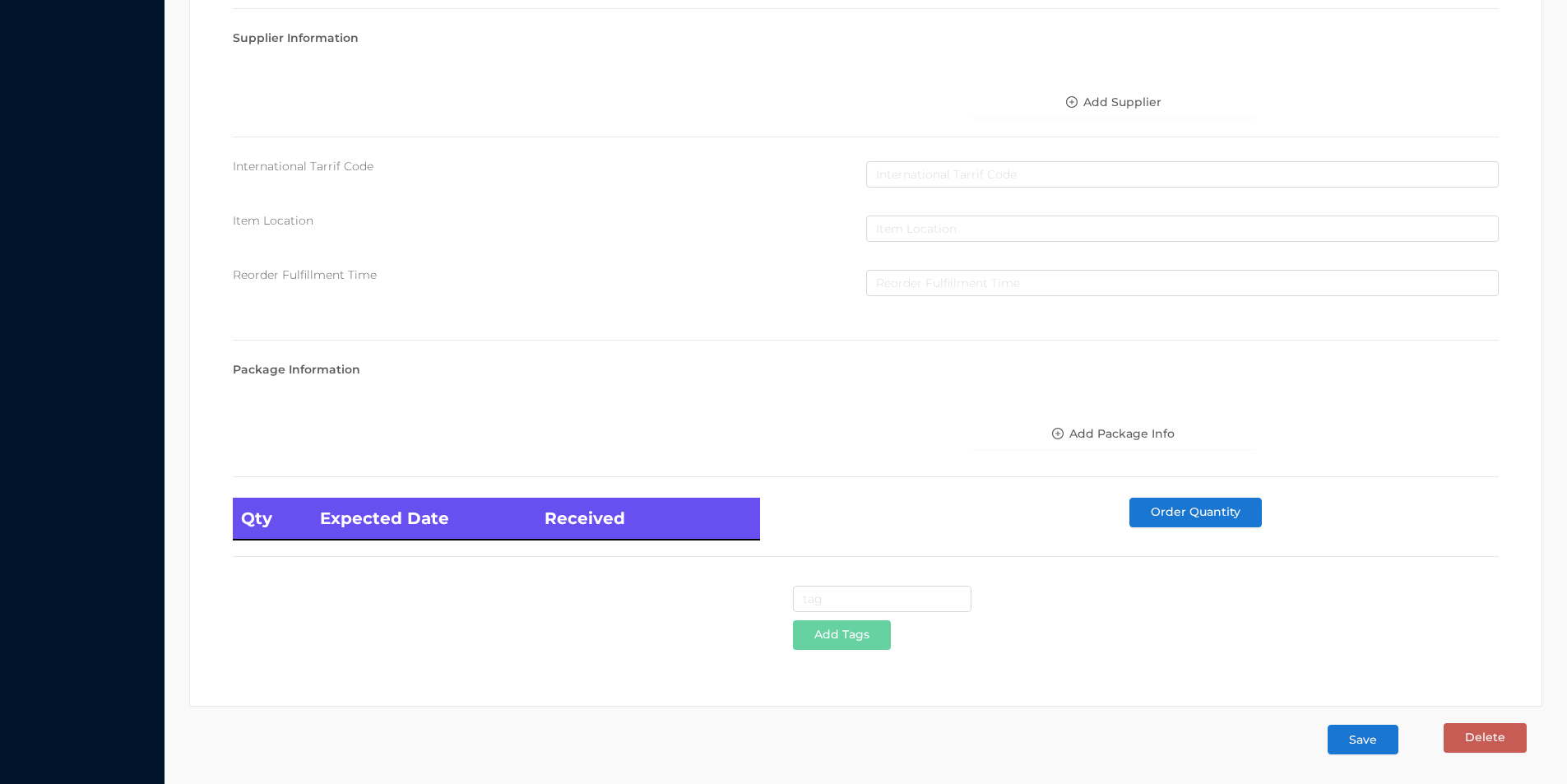
click at [1358, 744] on button "Save" at bounding box center [1363, 739] width 71 height 30
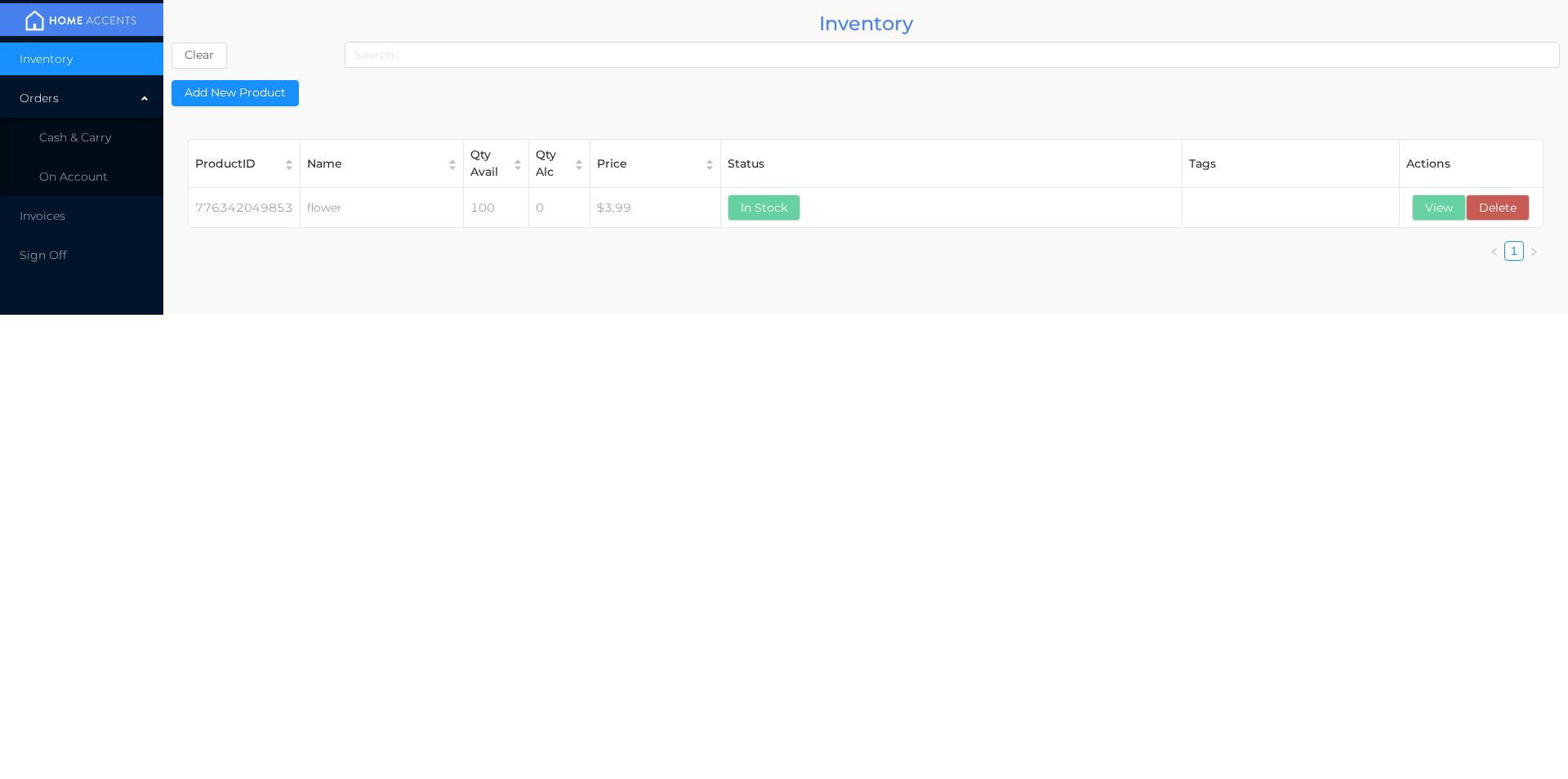
click at [76, 135] on span "Cash & Carry" at bounding box center [75, 137] width 72 height 15
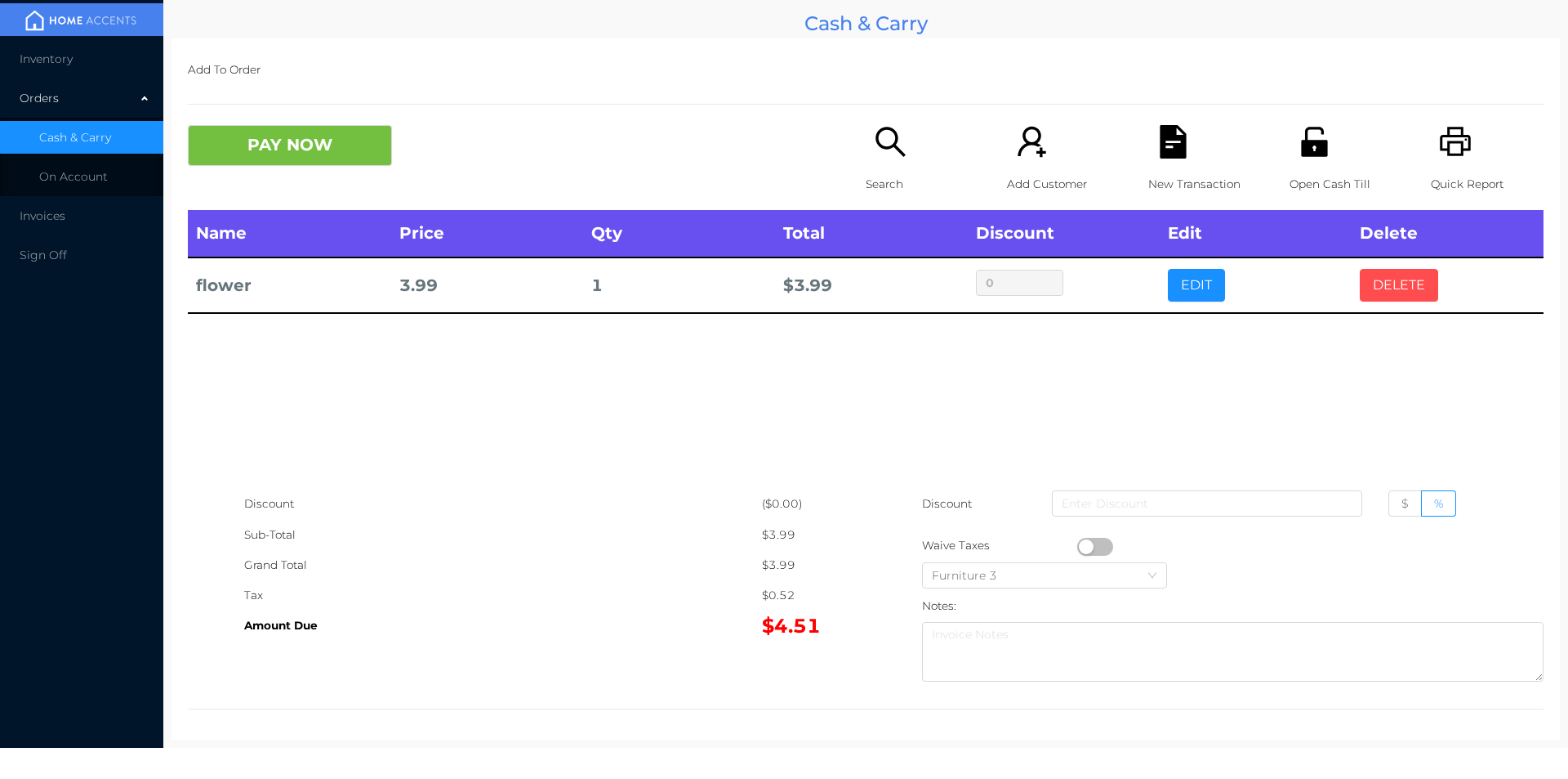
click at [1378, 284] on button "DELETE" at bounding box center [1399, 284] width 78 height 32
click at [1396, 278] on button "DELETE" at bounding box center [1399, 284] width 78 height 32
click at [1404, 278] on button "DELETE" at bounding box center [1399, 284] width 78 height 32
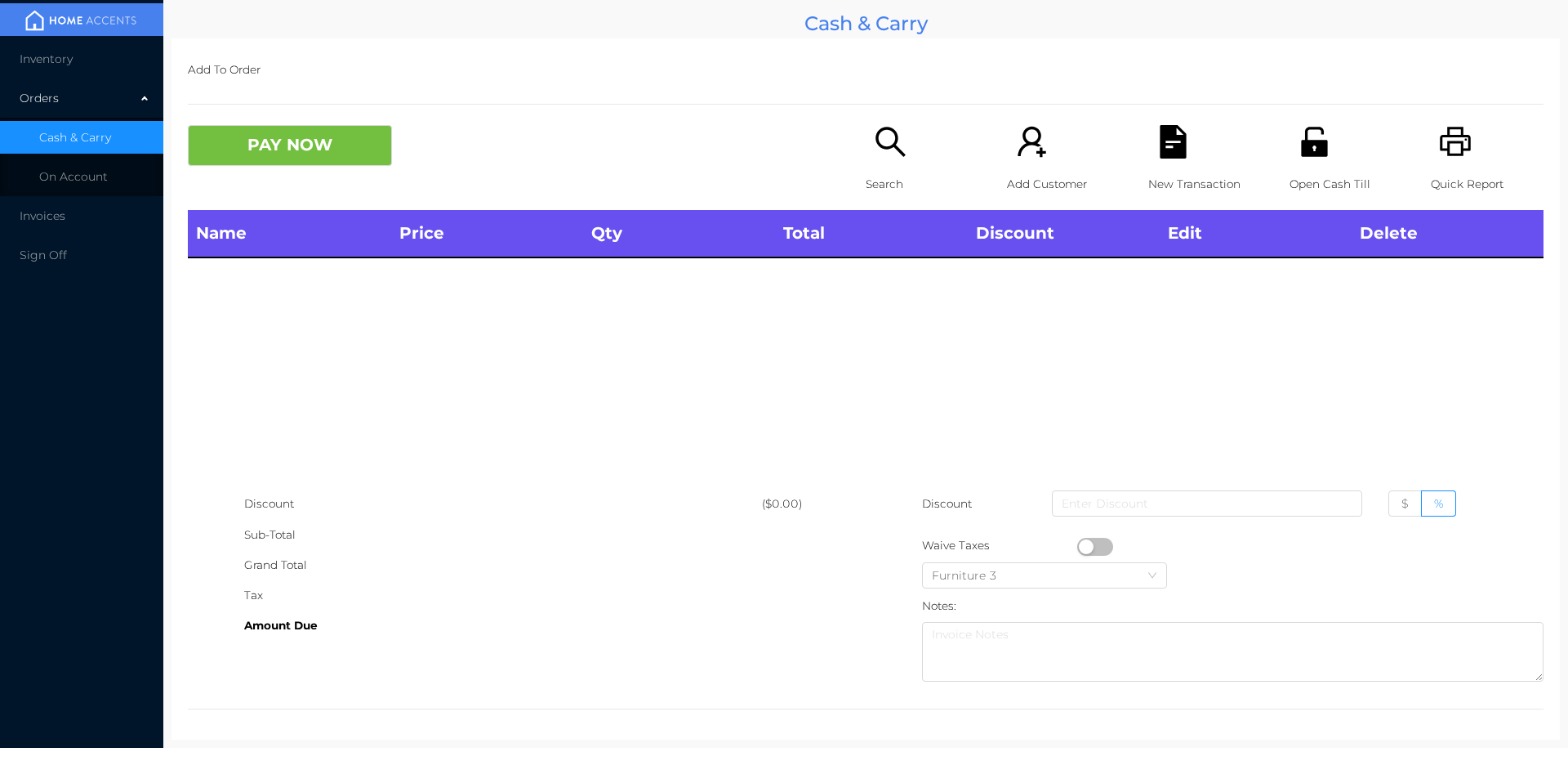
click at [45, 57] on span "Inventory" at bounding box center [45, 58] width 53 height 15
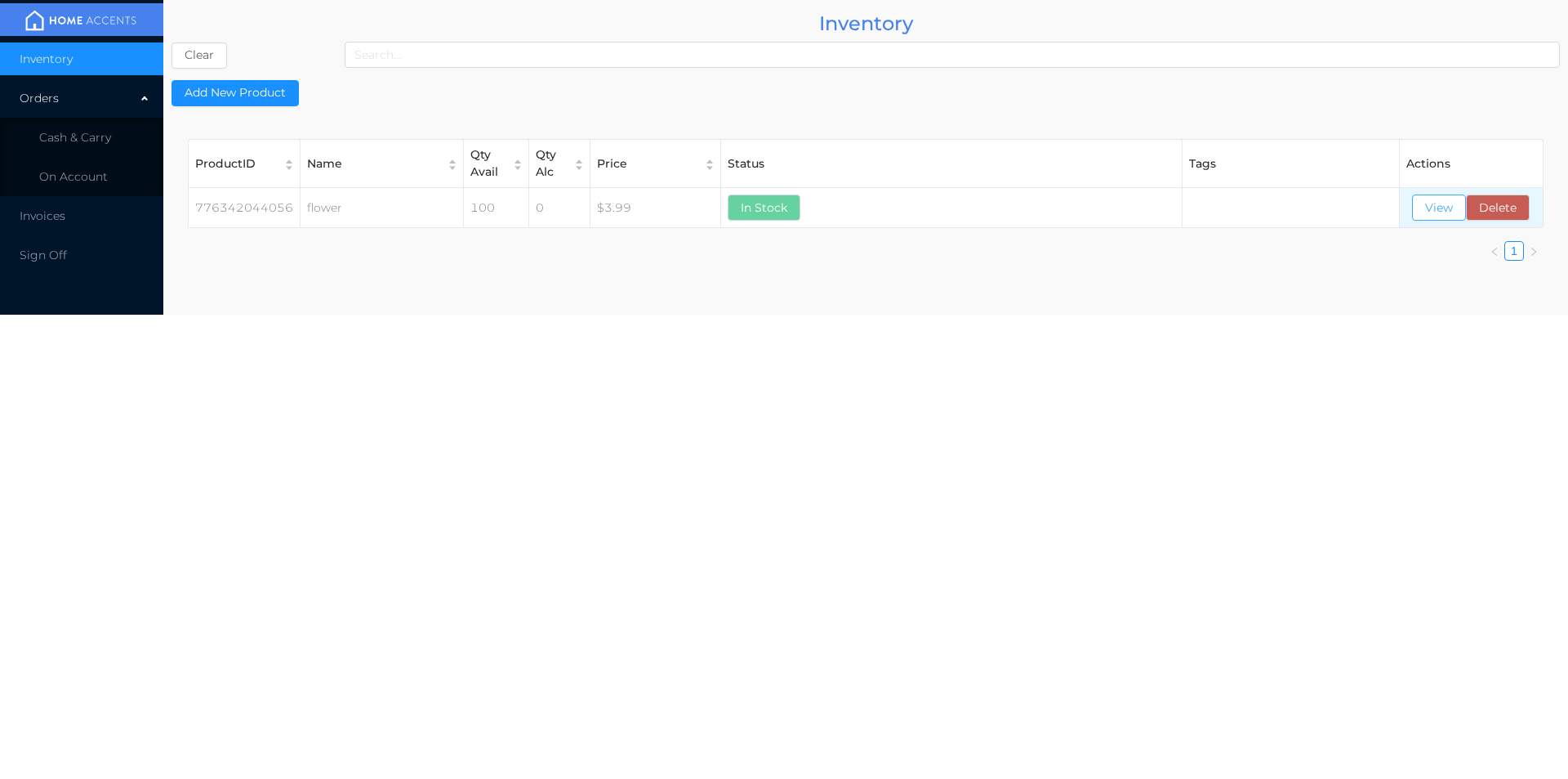
click at [1434, 195] on button "View" at bounding box center [1439, 208] width 54 height 26
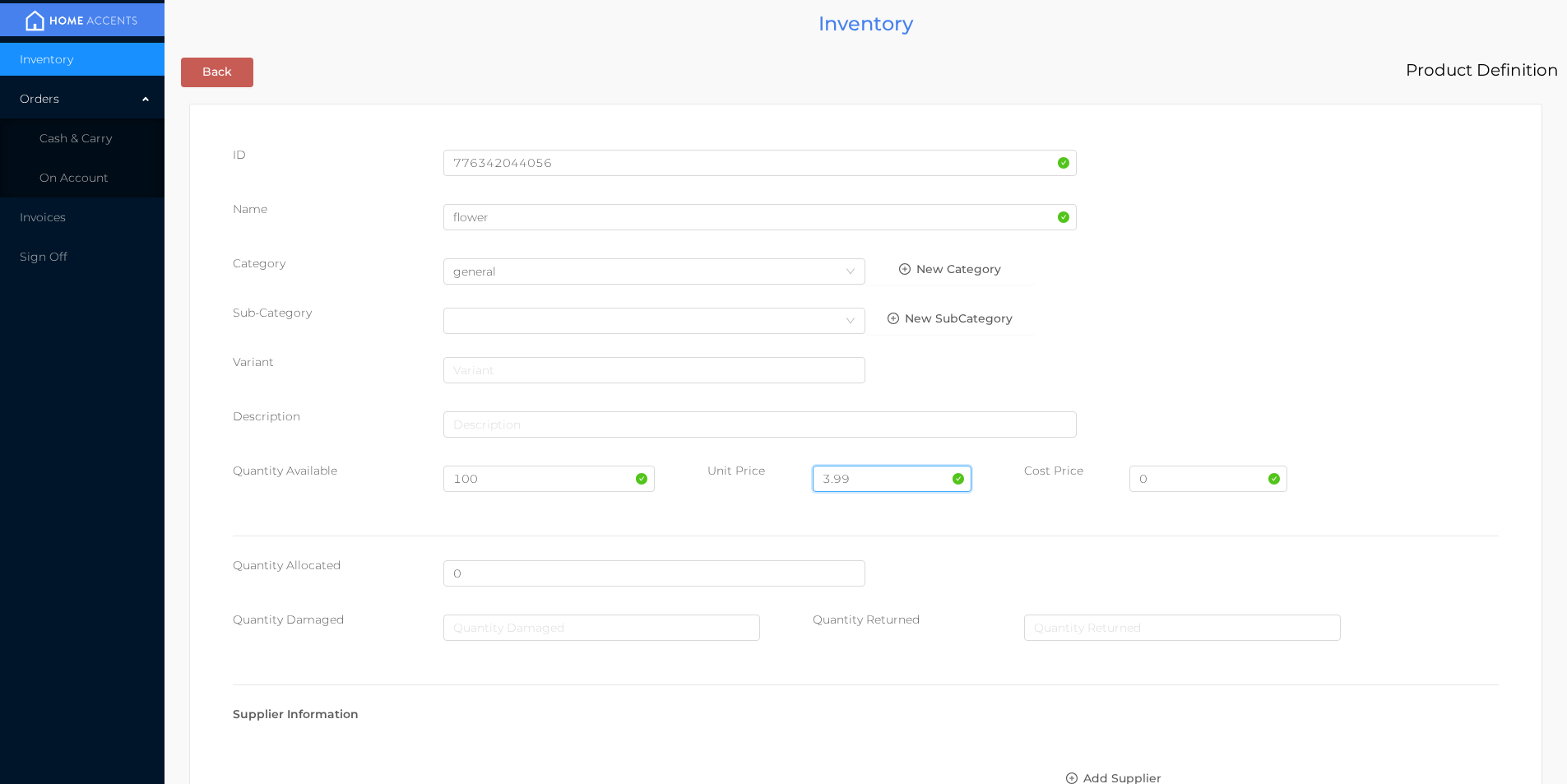
click at [880, 467] on input "3.99" at bounding box center [892, 478] width 158 height 26
type input "3"
type input "2.99"
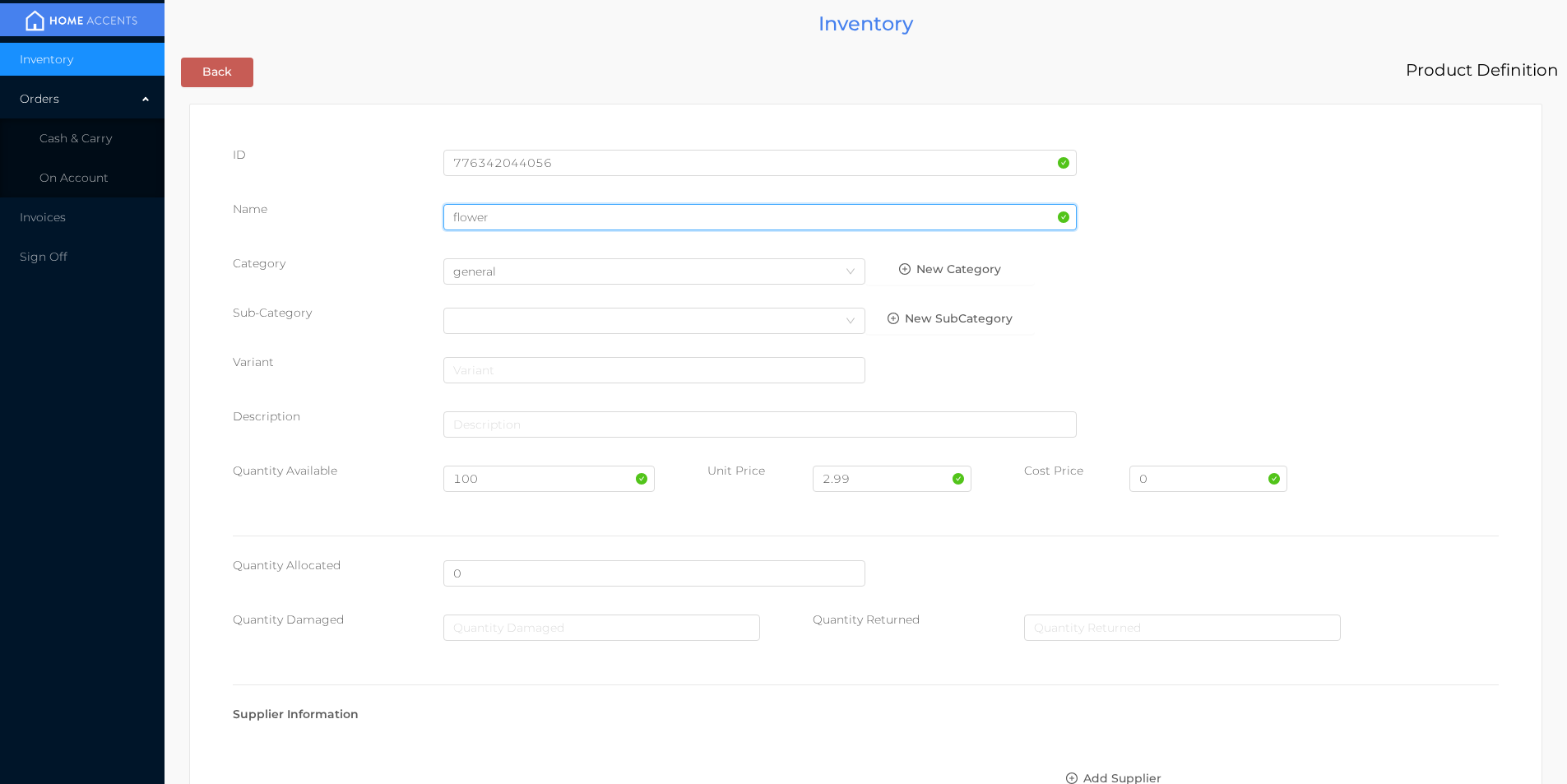
click at [516, 220] on input "flower" at bounding box center [760, 217] width 633 height 26
type input "f"
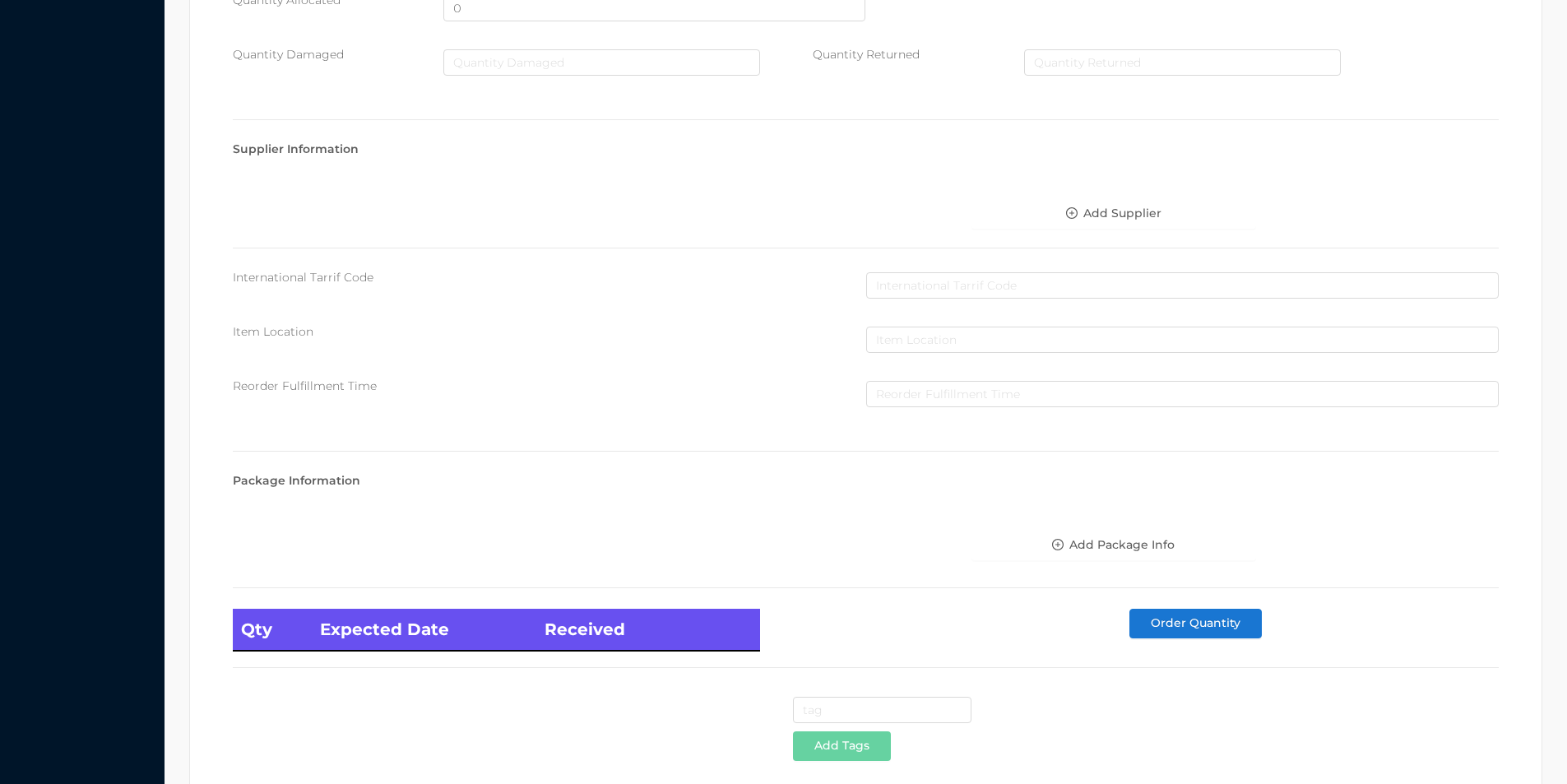
scroll to position [670, 0]
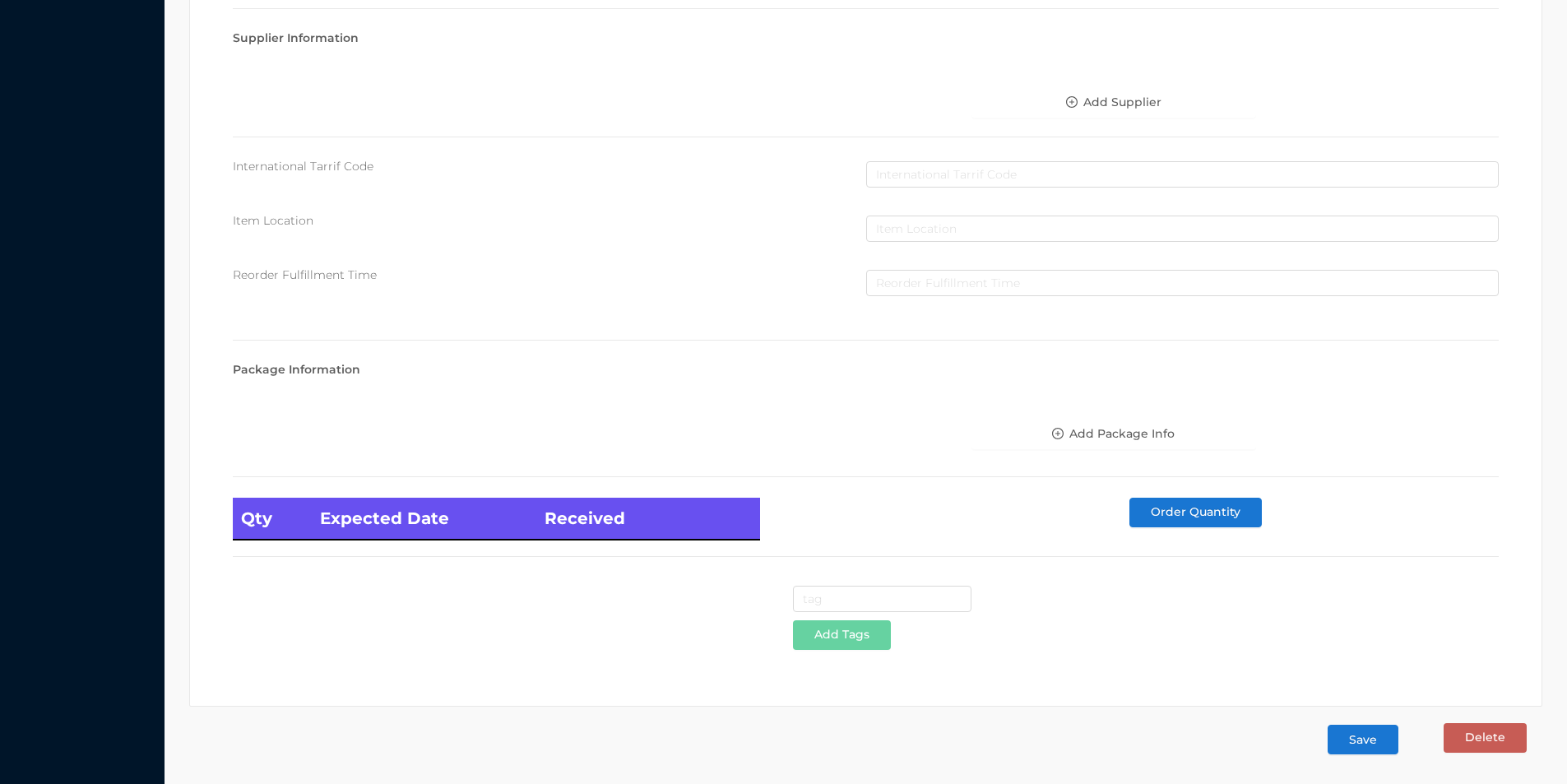
type input "bouqet/green"
click at [1359, 744] on button "Save" at bounding box center [1363, 739] width 71 height 30
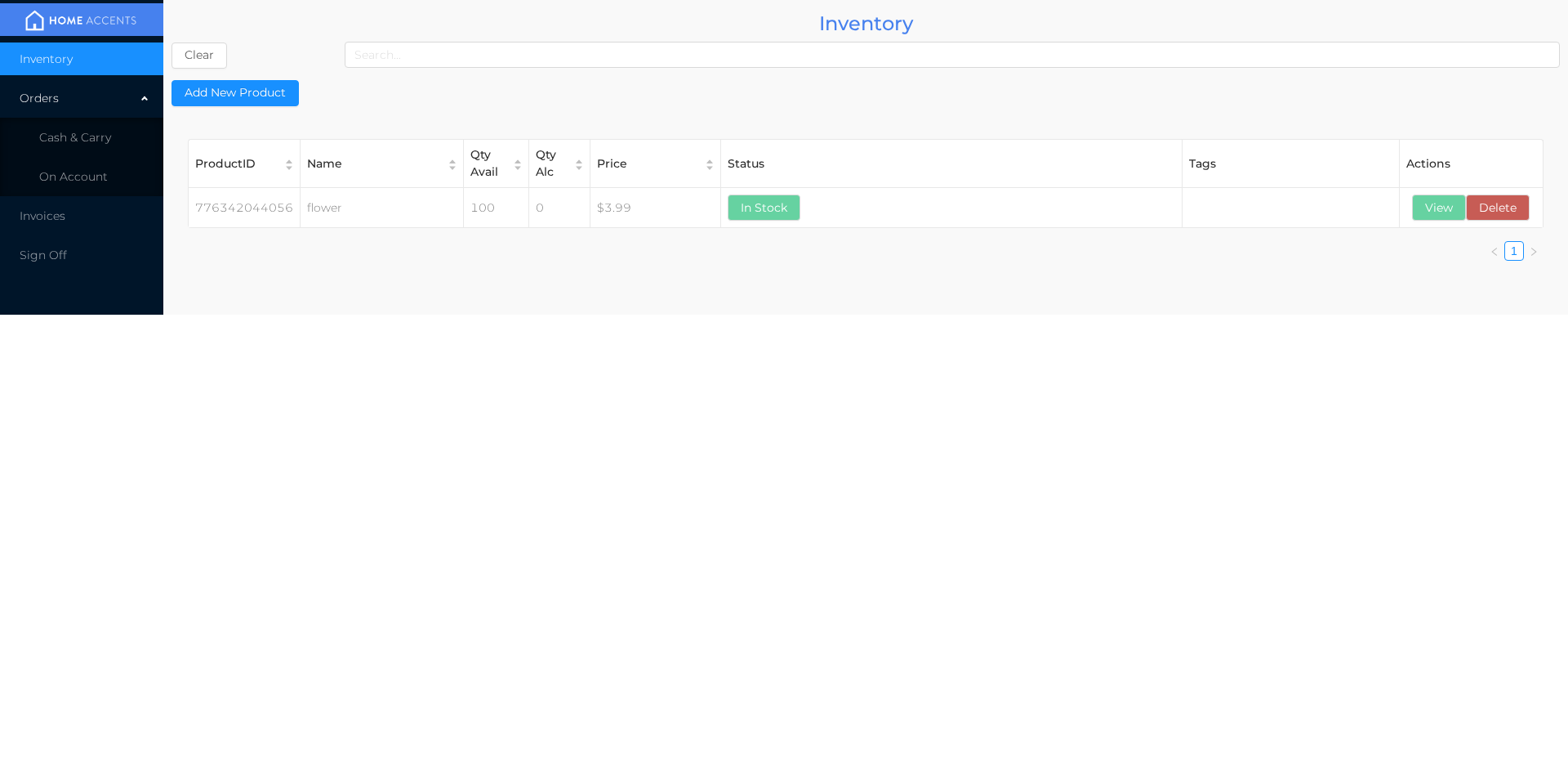
click at [77, 135] on span "Cash & Carry" at bounding box center [75, 137] width 72 height 15
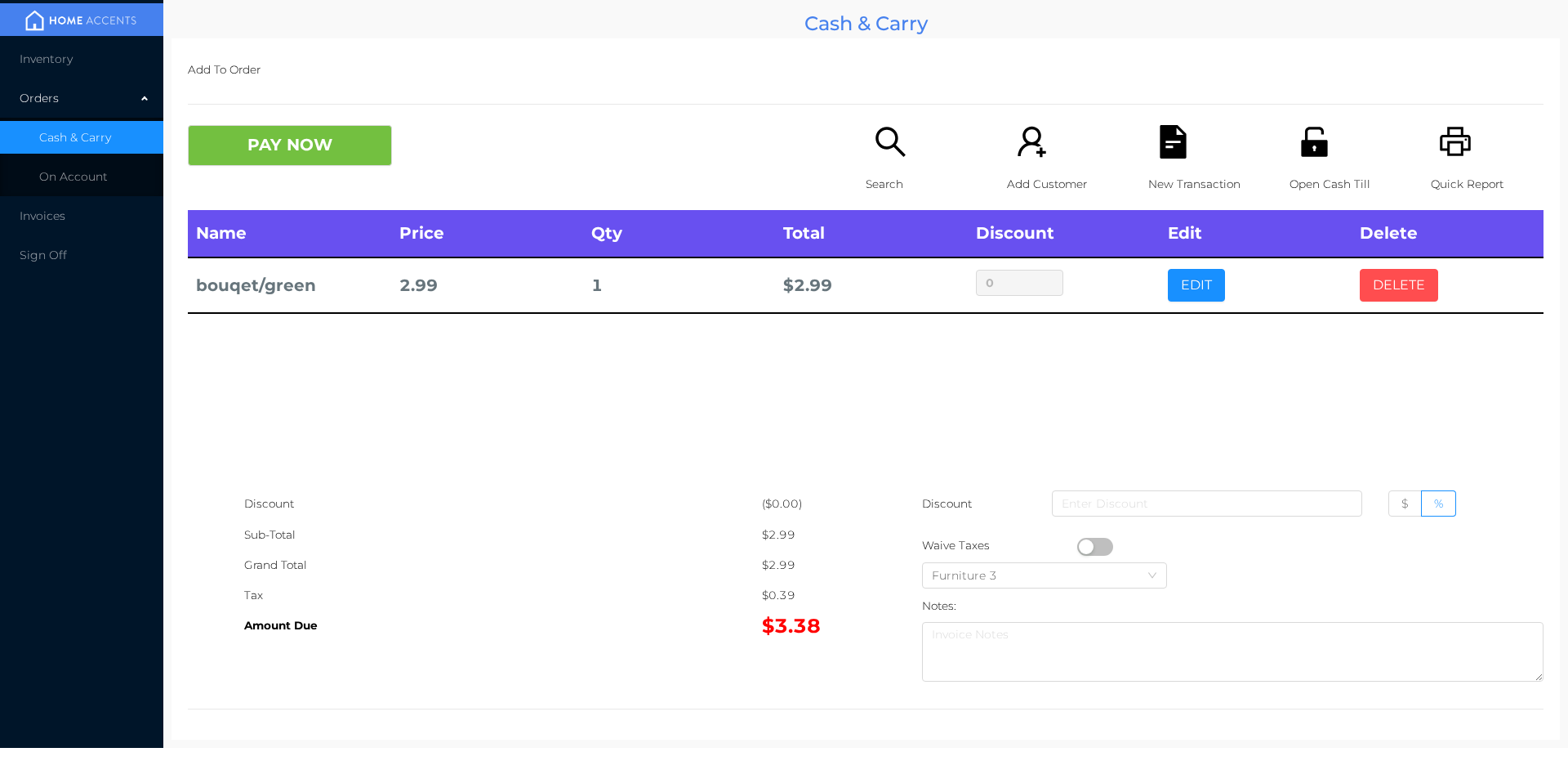
click at [1365, 297] on button "DELETE" at bounding box center [1399, 284] width 78 height 32
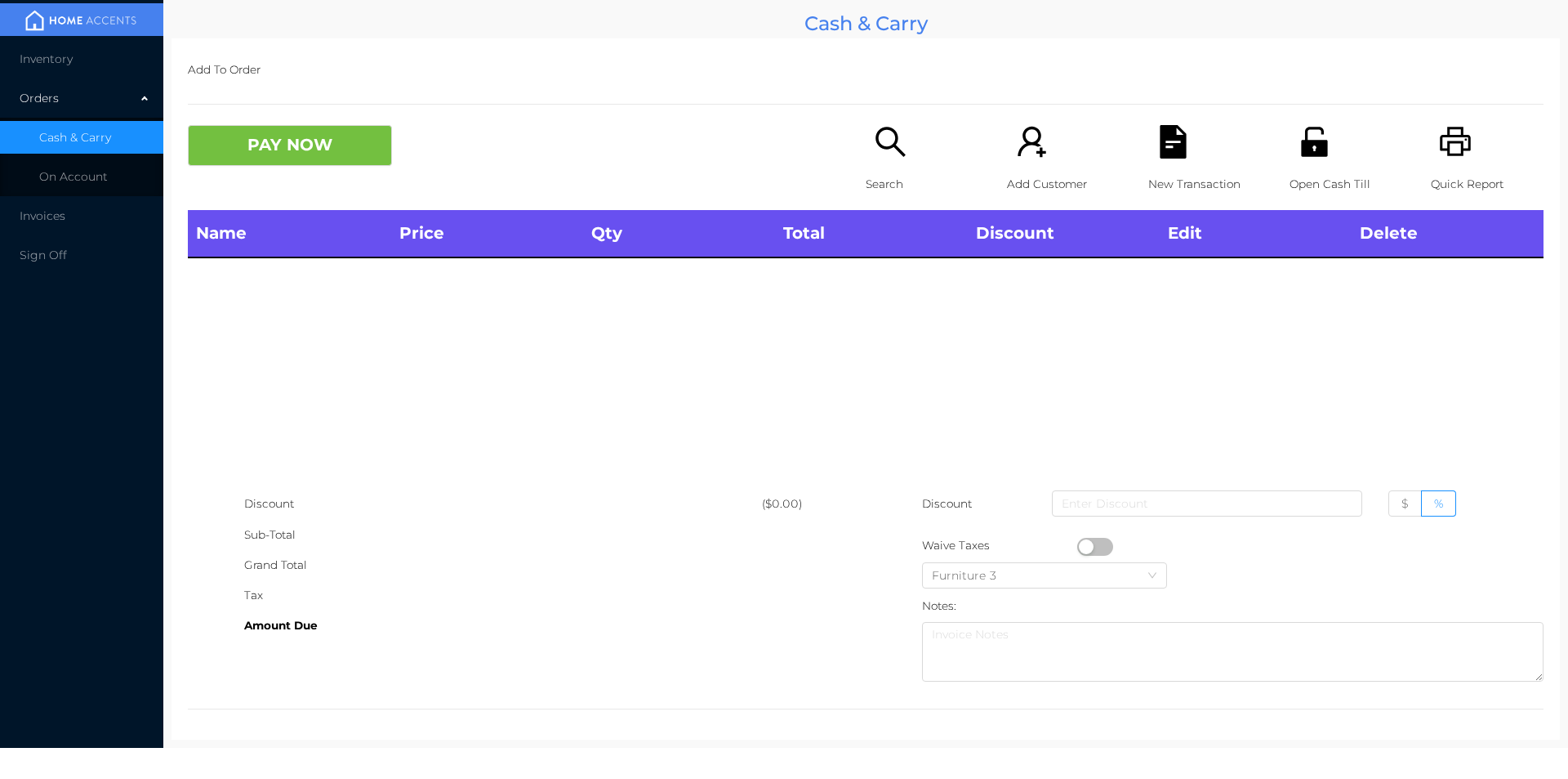
click at [881, 189] on p "Search" at bounding box center [922, 184] width 112 height 31
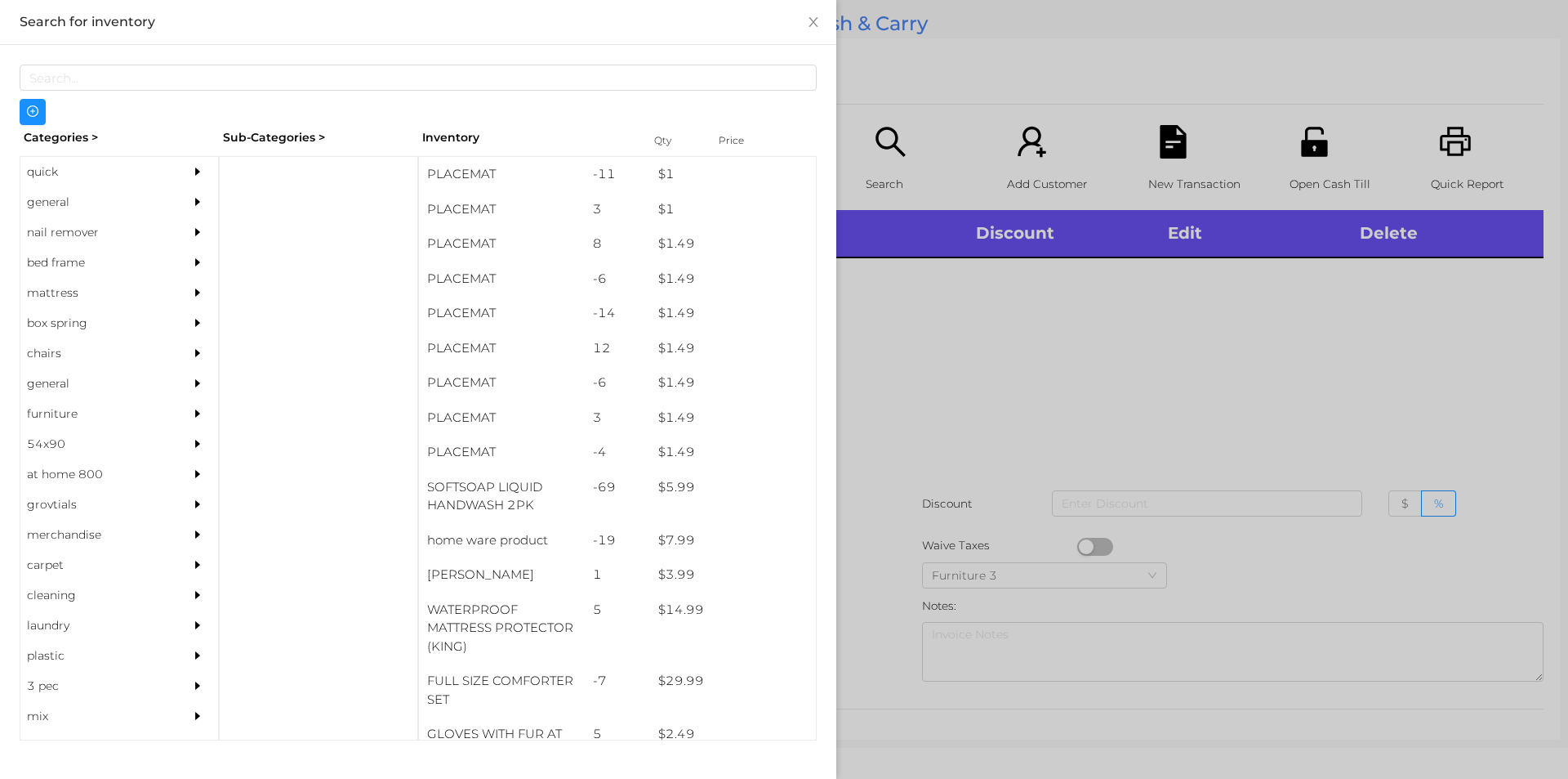
click at [83, 203] on div "general" at bounding box center [94, 202] width 148 height 31
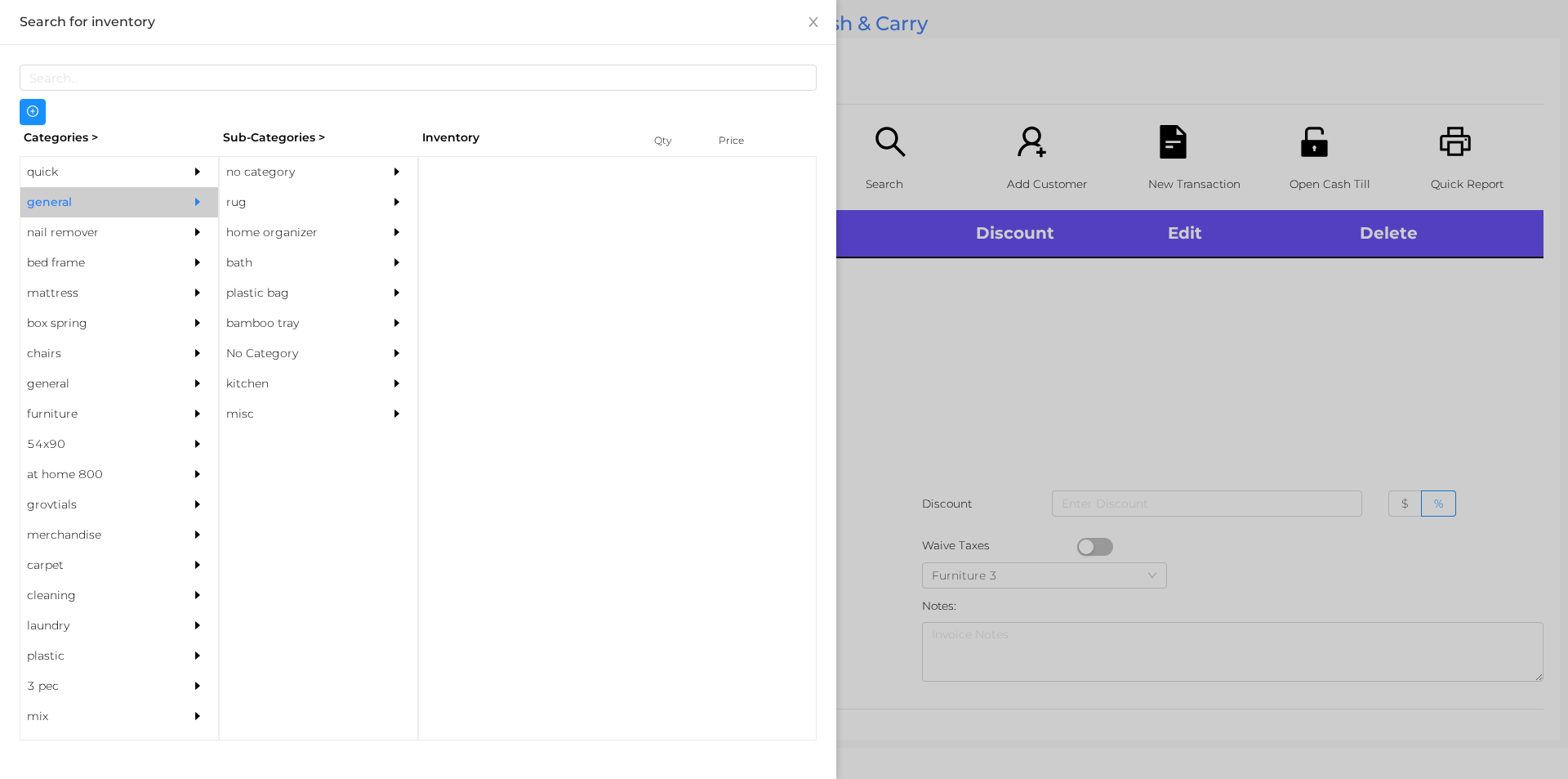
click at [322, 174] on div "no category" at bounding box center [294, 172] width 148 height 31
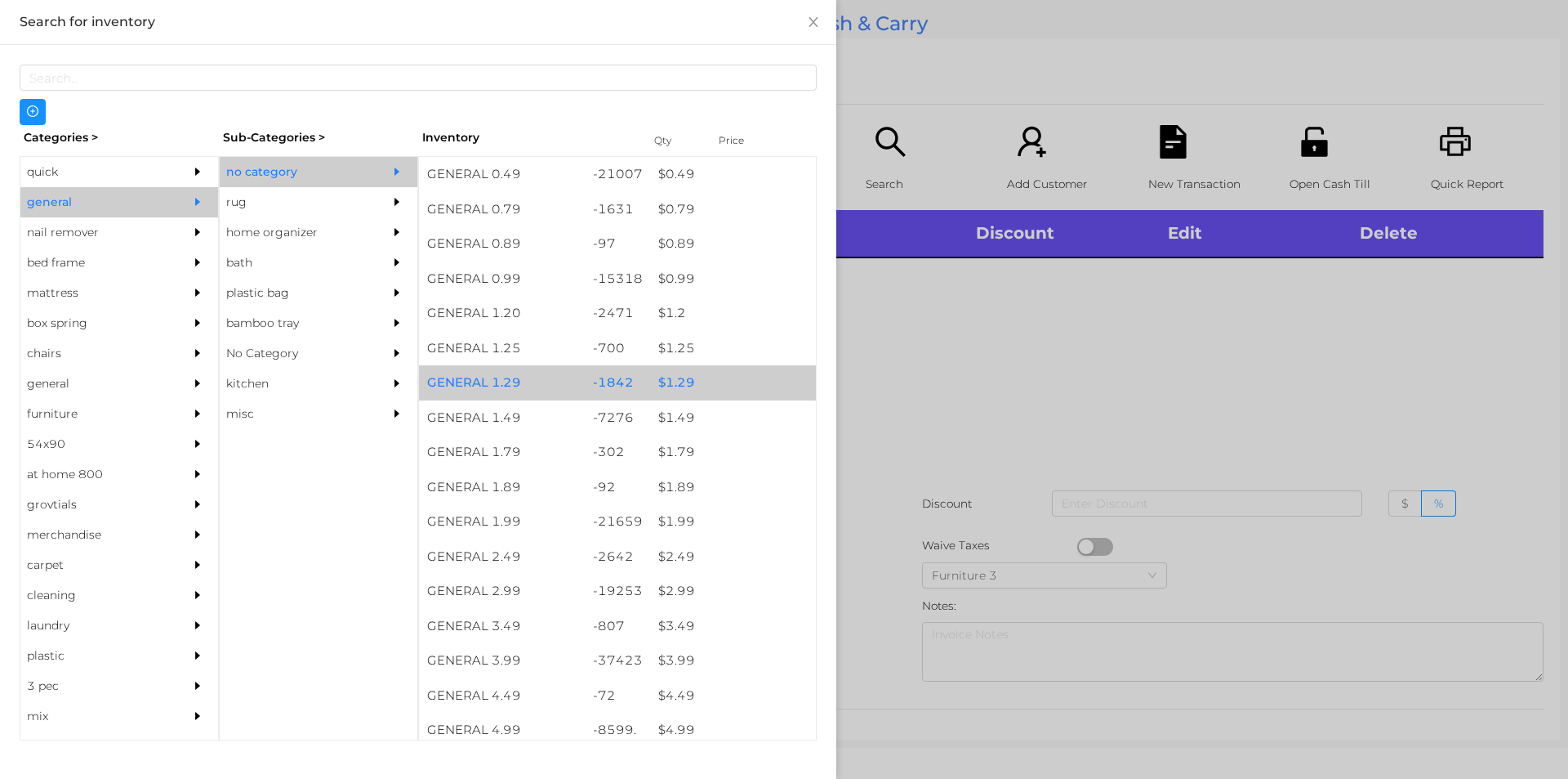
click at [677, 378] on div "$ 1.29" at bounding box center [733, 383] width 166 height 35
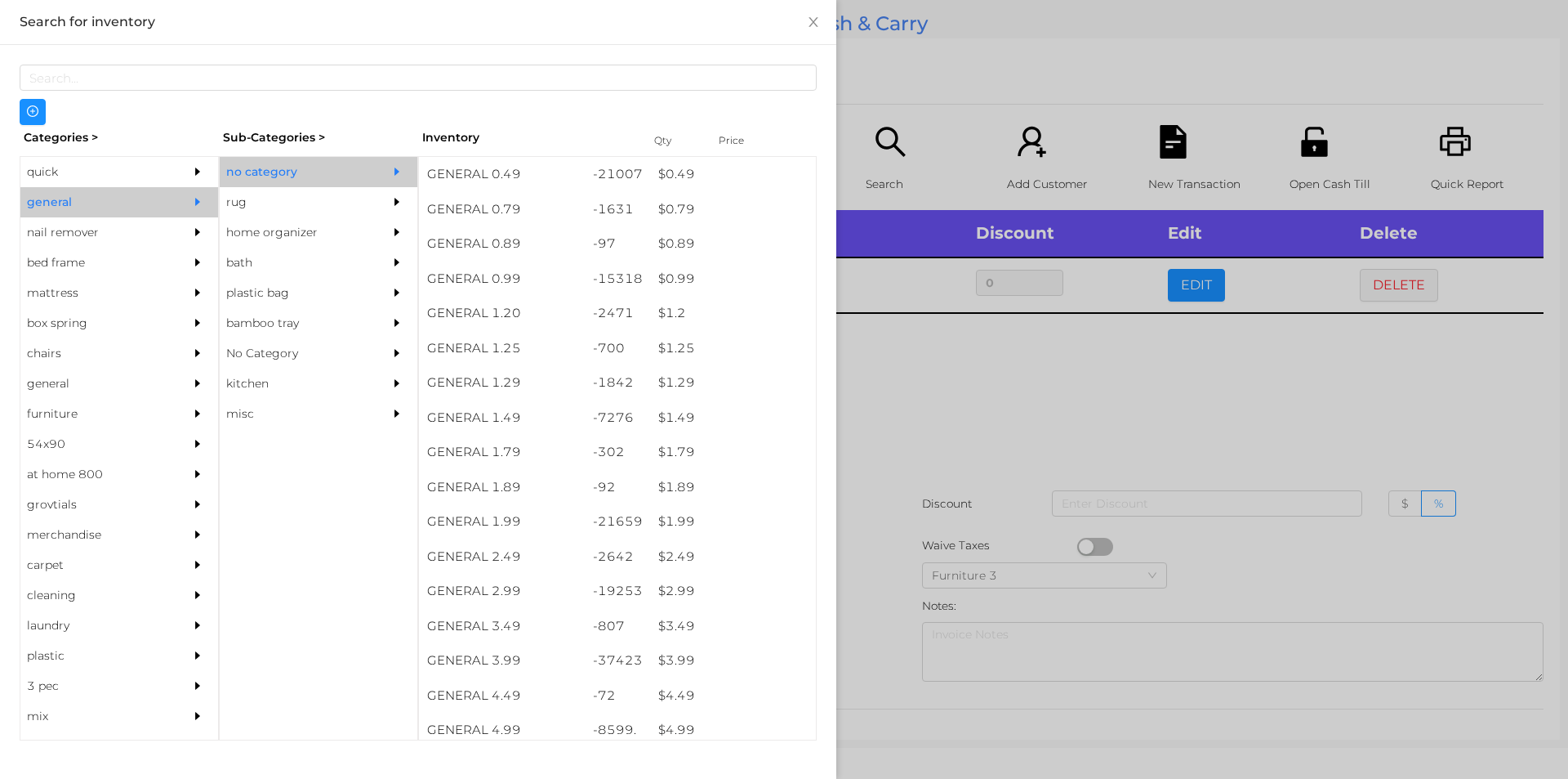
click at [905, 427] on div at bounding box center [784, 389] width 1568 height 779
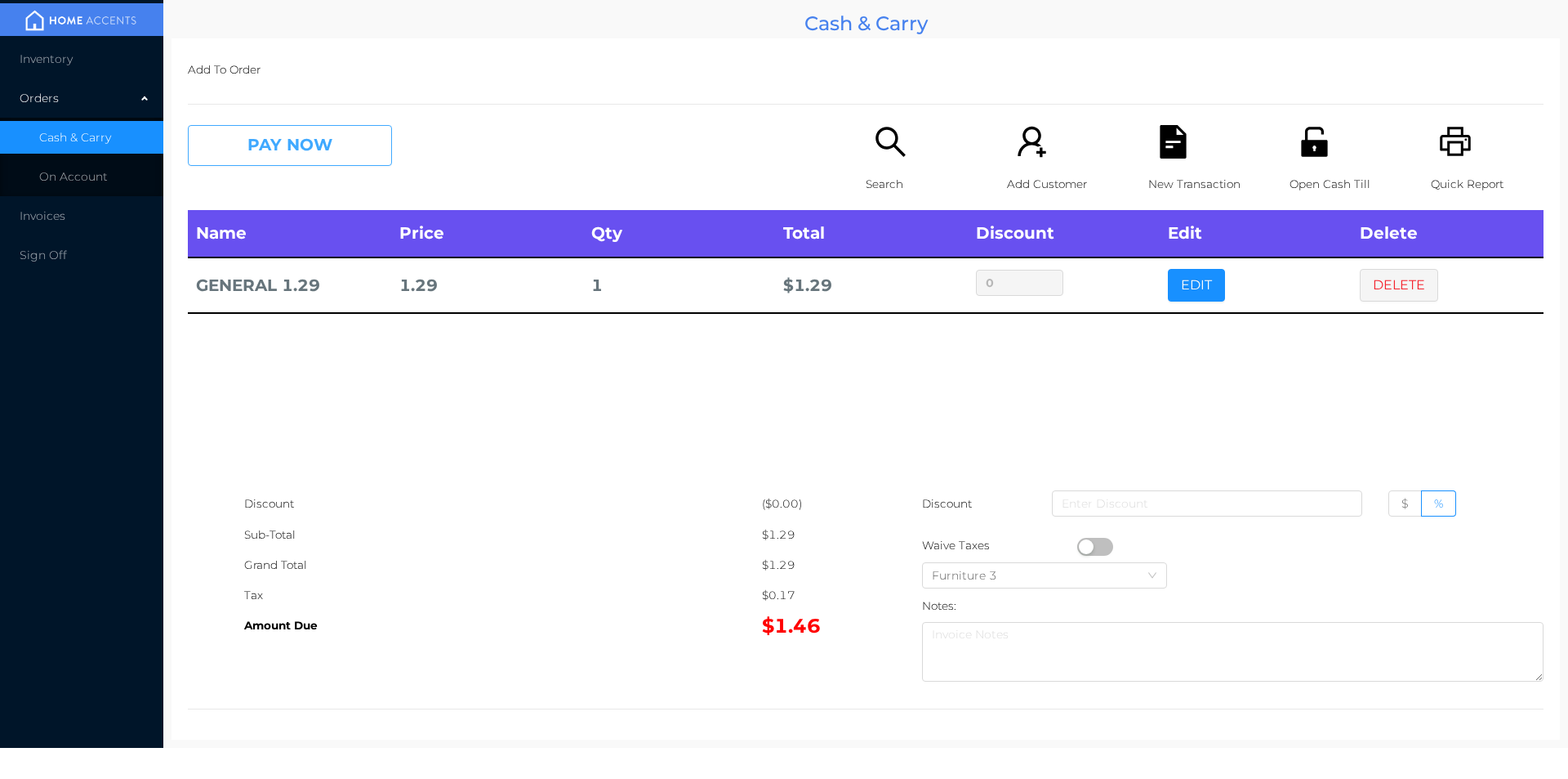
click at [291, 133] on button "PAY NOW" at bounding box center [290, 145] width 204 height 41
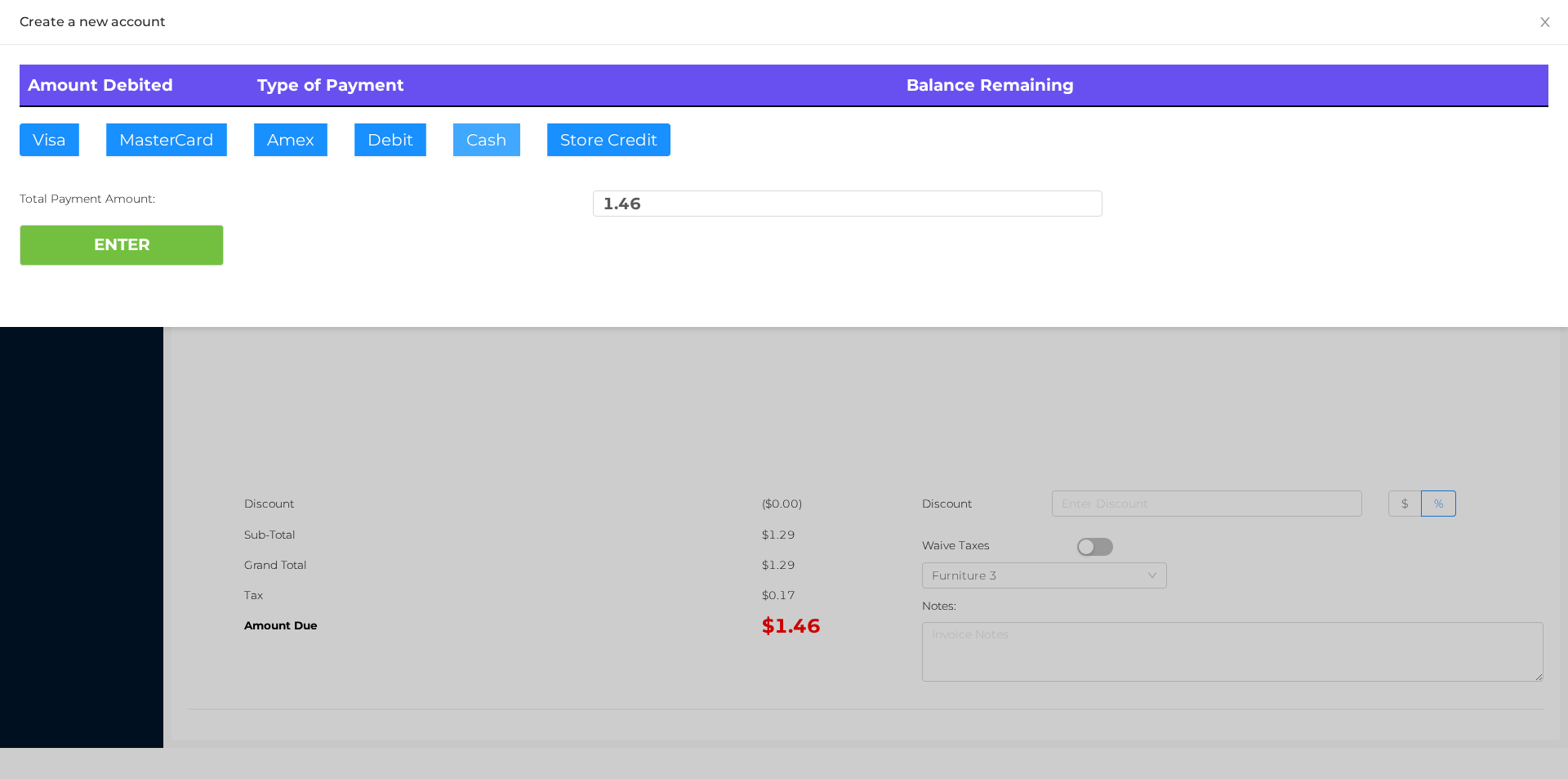
click at [483, 143] on button "Cash" at bounding box center [487, 139] width 67 height 32
click at [154, 245] on button "ENTER" at bounding box center [121, 245] width 204 height 41
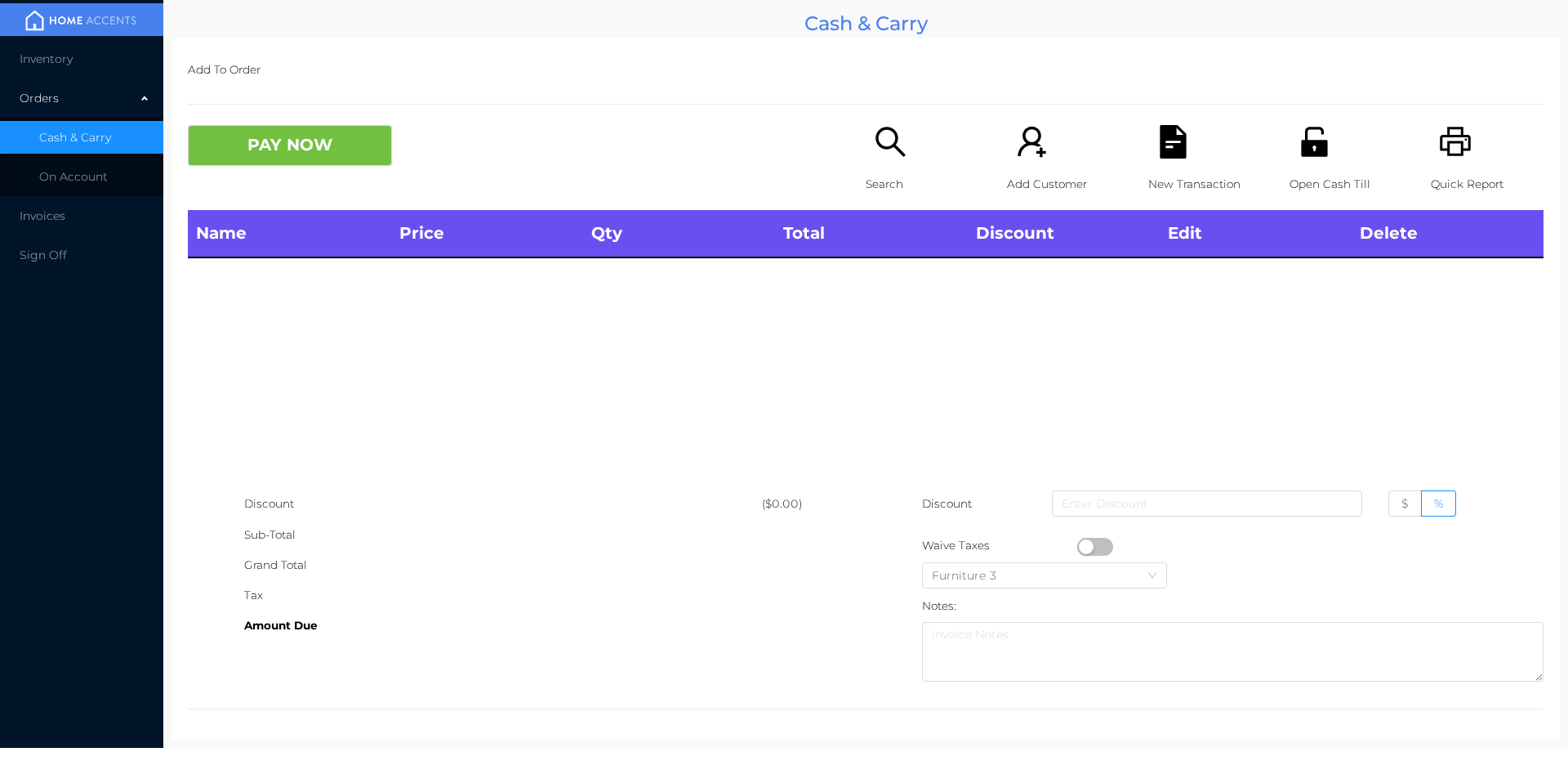
click at [879, 144] on icon "icon: search" at bounding box center [890, 141] width 33 height 33
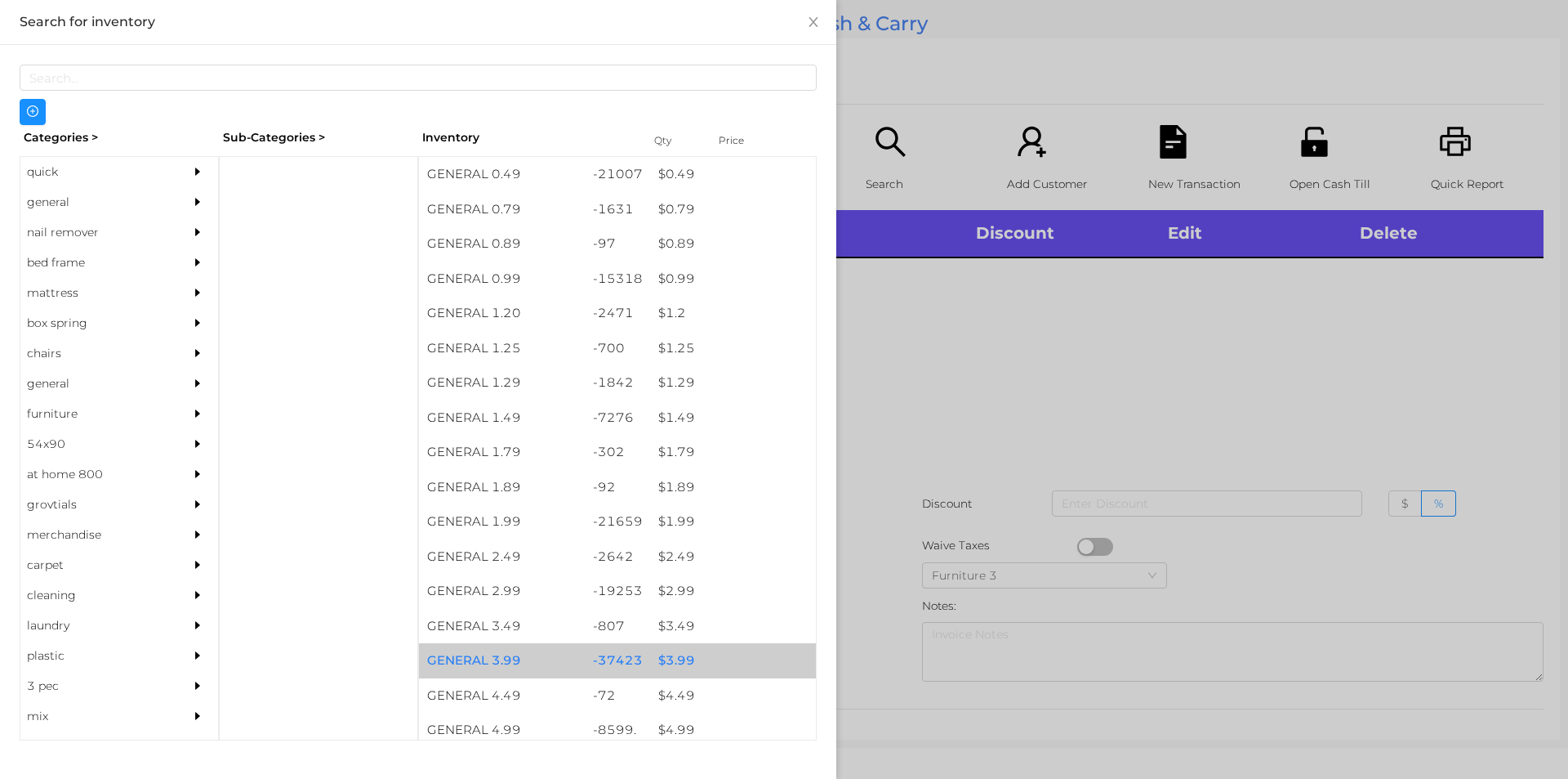
click at [677, 664] on div "$ 3.99" at bounding box center [733, 660] width 166 height 35
click at [651, 665] on div "$ 3.99" at bounding box center [733, 660] width 166 height 35
click at [638, 664] on div "-37423" at bounding box center [618, 660] width 66 height 35
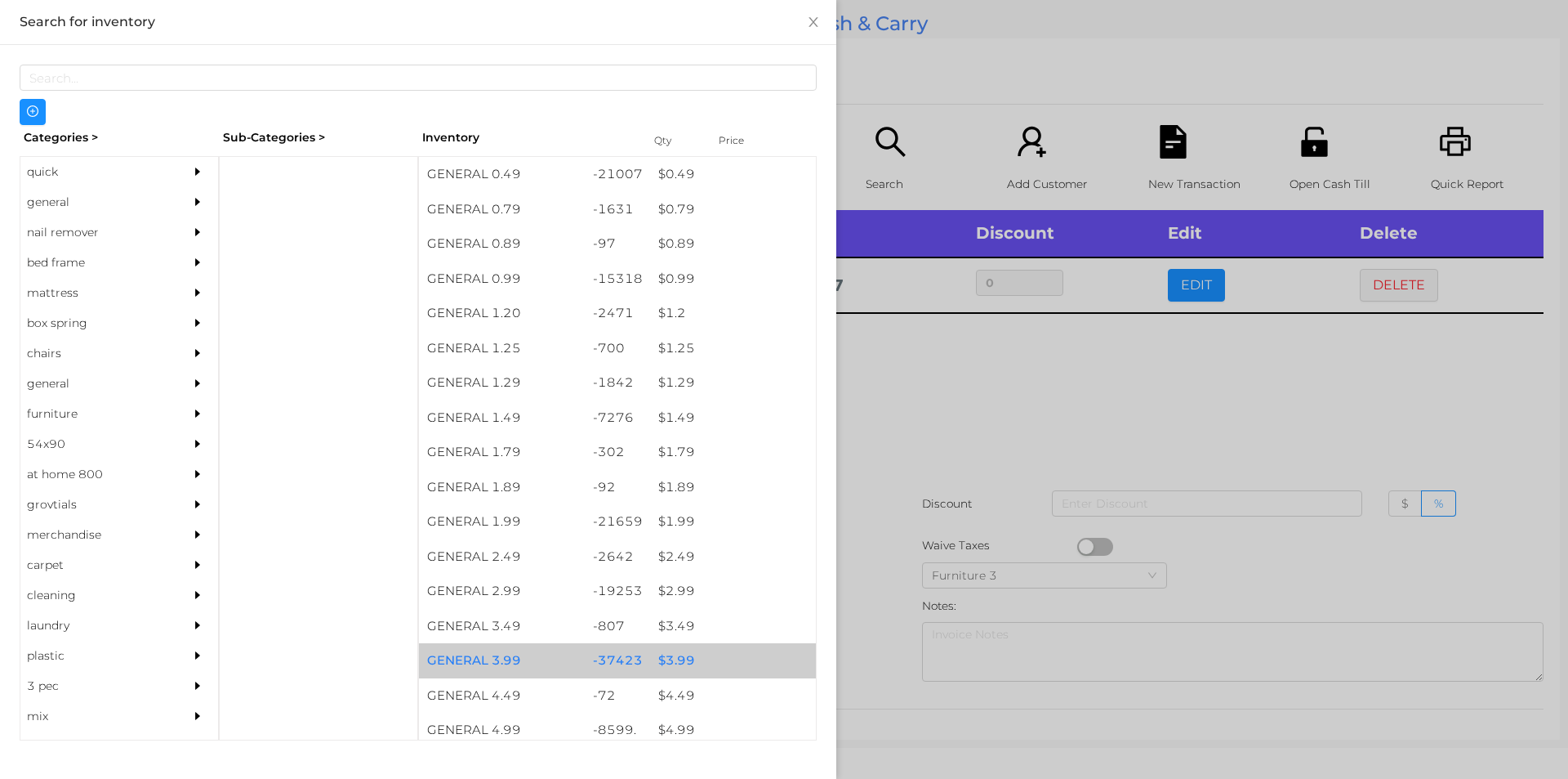
click at [659, 663] on div "$ 3.99" at bounding box center [733, 660] width 166 height 35
click at [664, 659] on div "$ 3.99" at bounding box center [733, 660] width 166 height 35
click at [665, 662] on div "$ 3.99" at bounding box center [733, 660] width 166 height 35
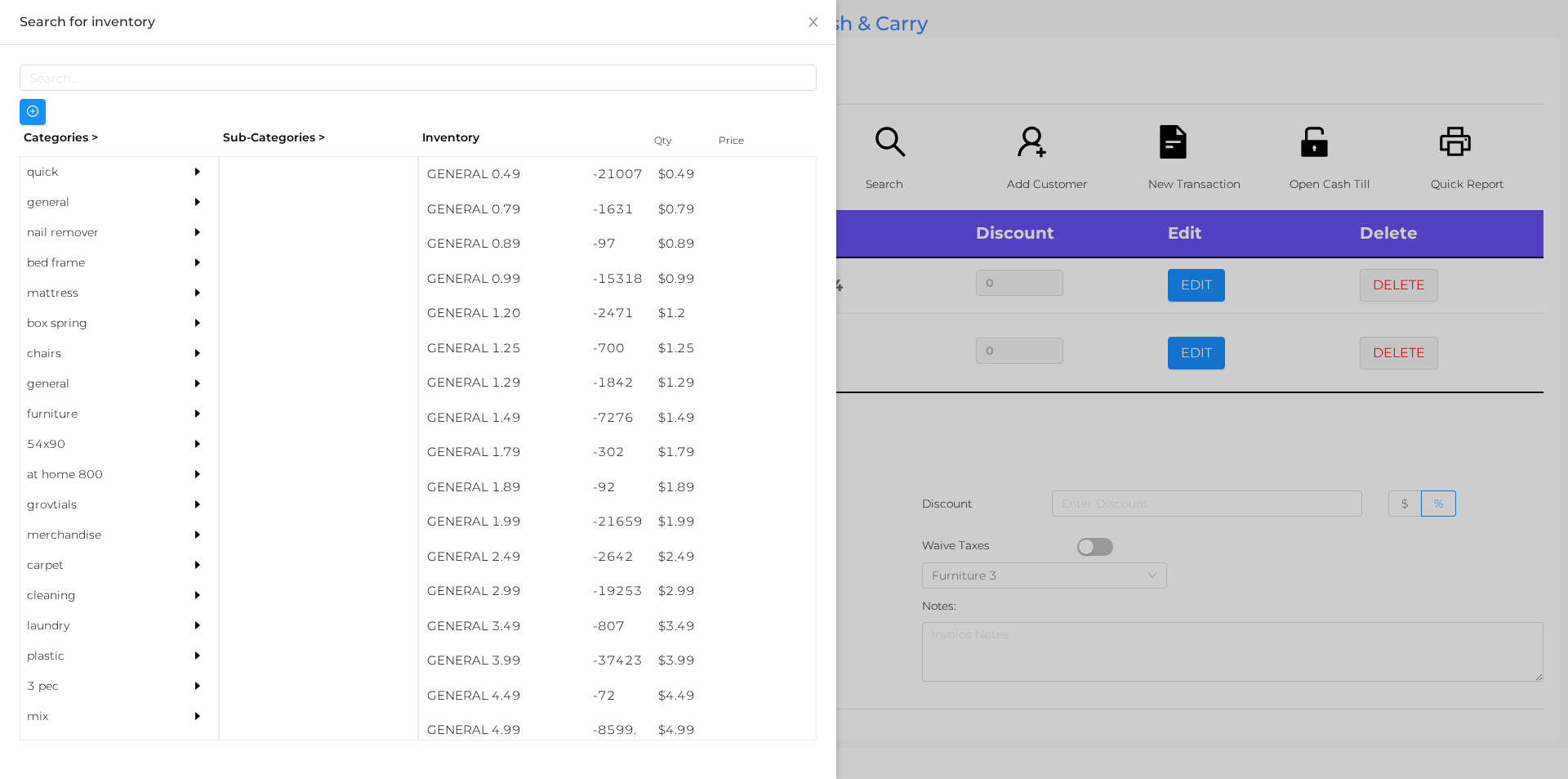
click at [982, 445] on div at bounding box center [784, 389] width 1568 height 779
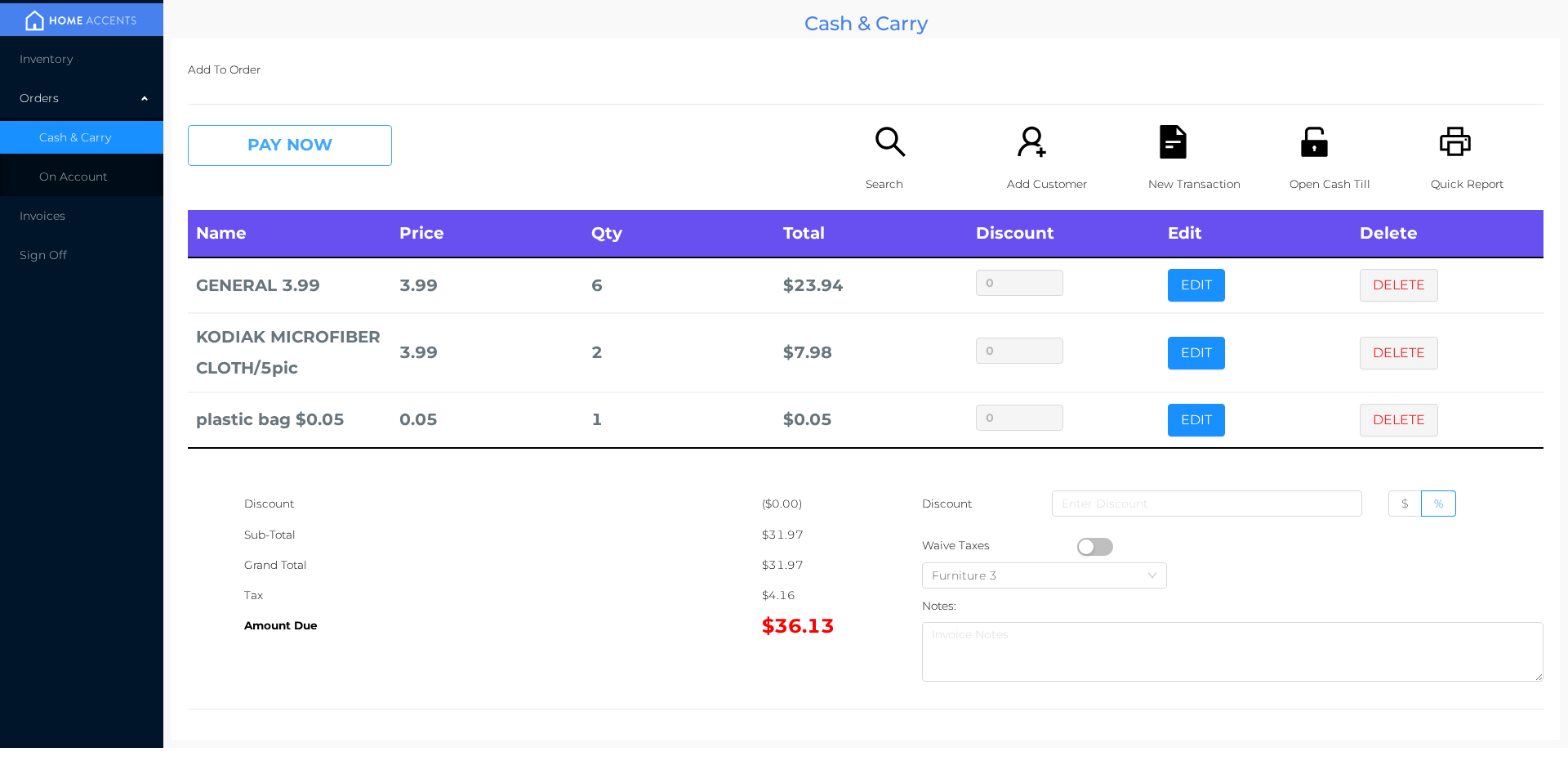
click at [275, 145] on button "PAY NOW" at bounding box center [290, 145] width 204 height 41
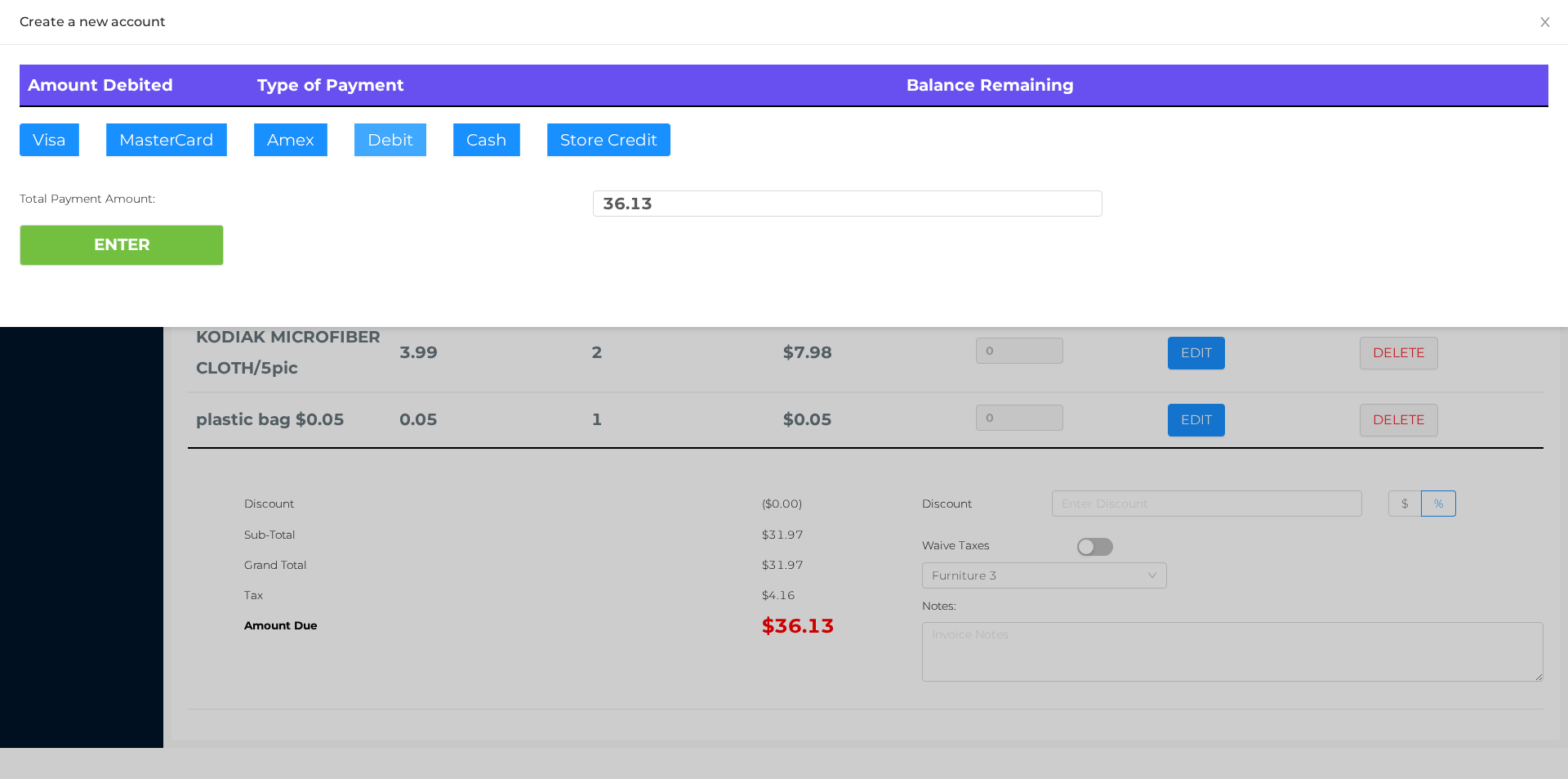
click at [395, 136] on button "Debit" at bounding box center [390, 139] width 72 height 32
type input "100."
click at [132, 251] on button "ENTER" at bounding box center [121, 245] width 204 height 41
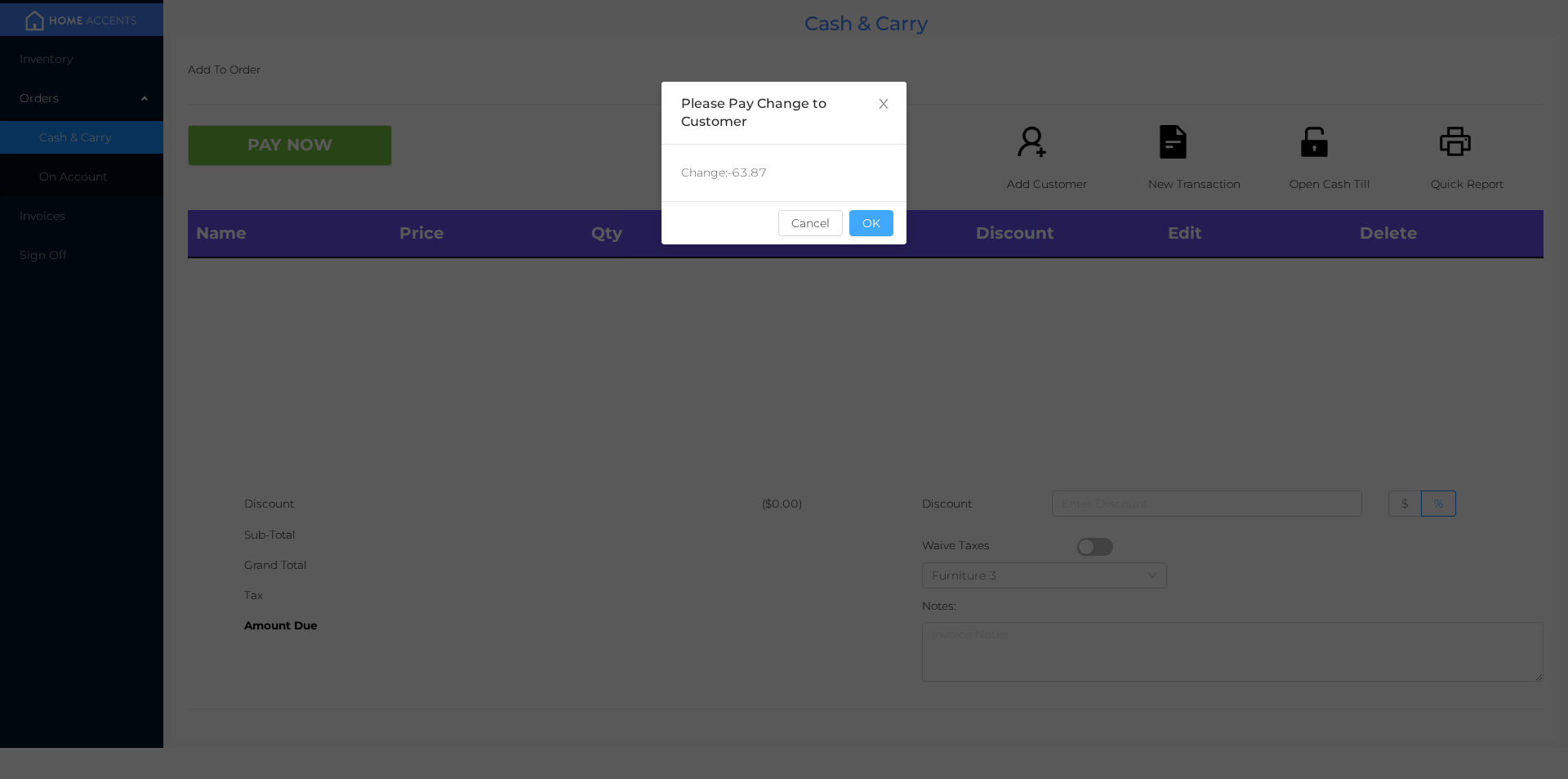
click at [869, 235] on button "OK" at bounding box center [871, 223] width 44 height 26
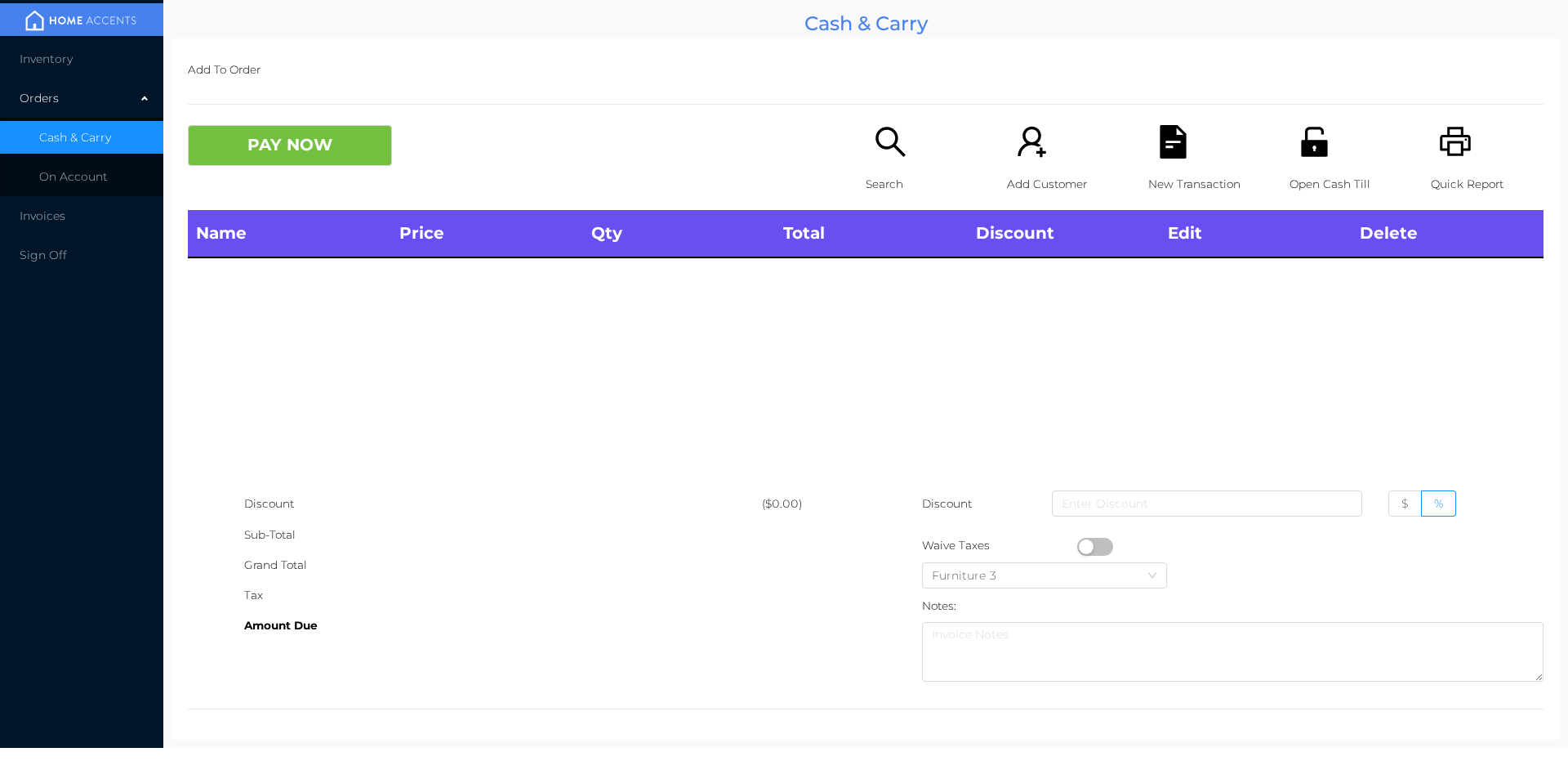
click at [883, 318] on div "Name Price Qty Total Discount Edit Delete" at bounding box center [865, 349] width 1356 height 278
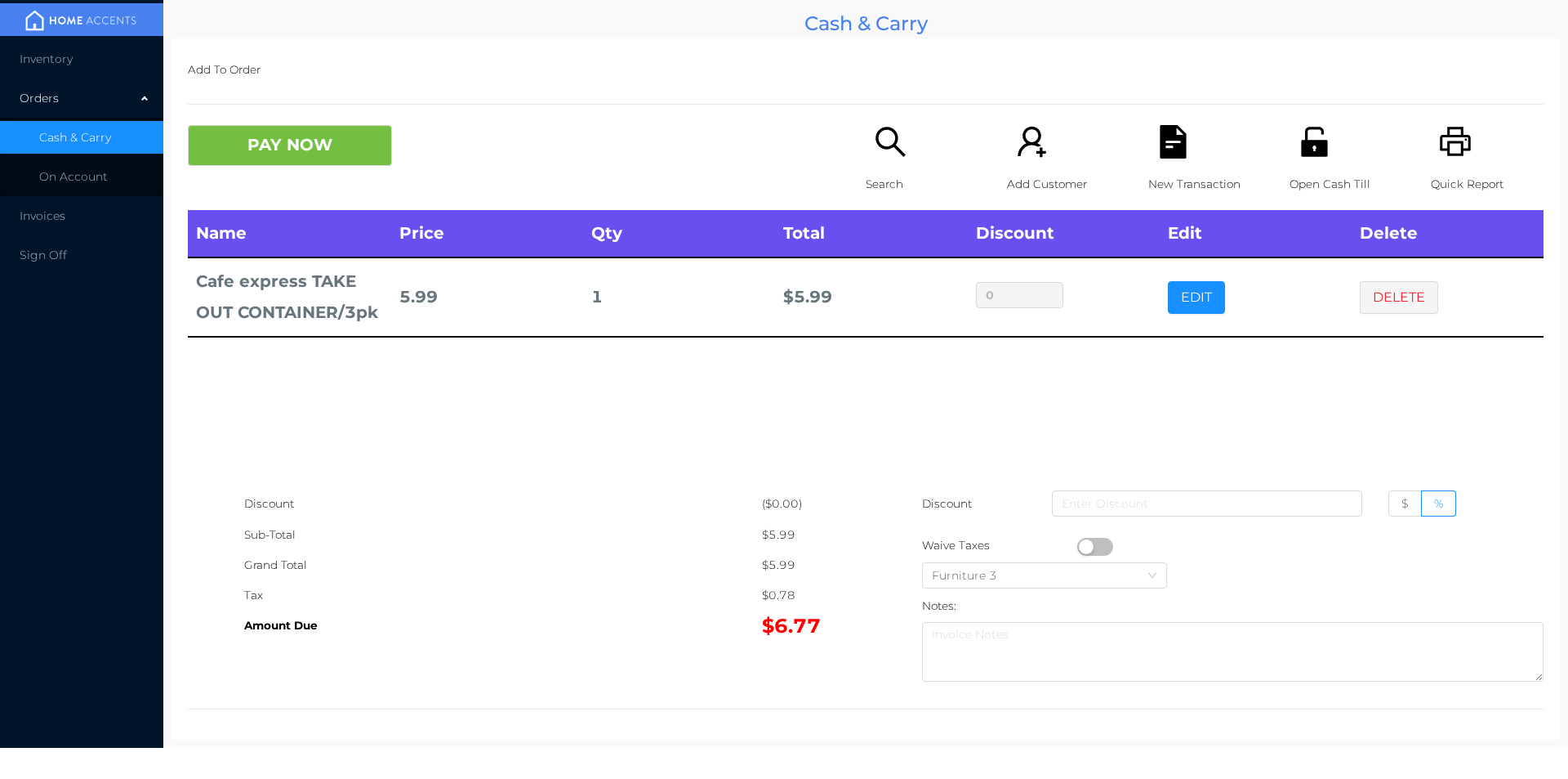
click at [1085, 548] on button "button" at bounding box center [1094, 546] width 36 height 18
click at [552, 577] on div "Grand Total" at bounding box center [503, 564] width 518 height 31
click at [257, 143] on button "PAY NOW" at bounding box center [290, 145] width 204 height 41
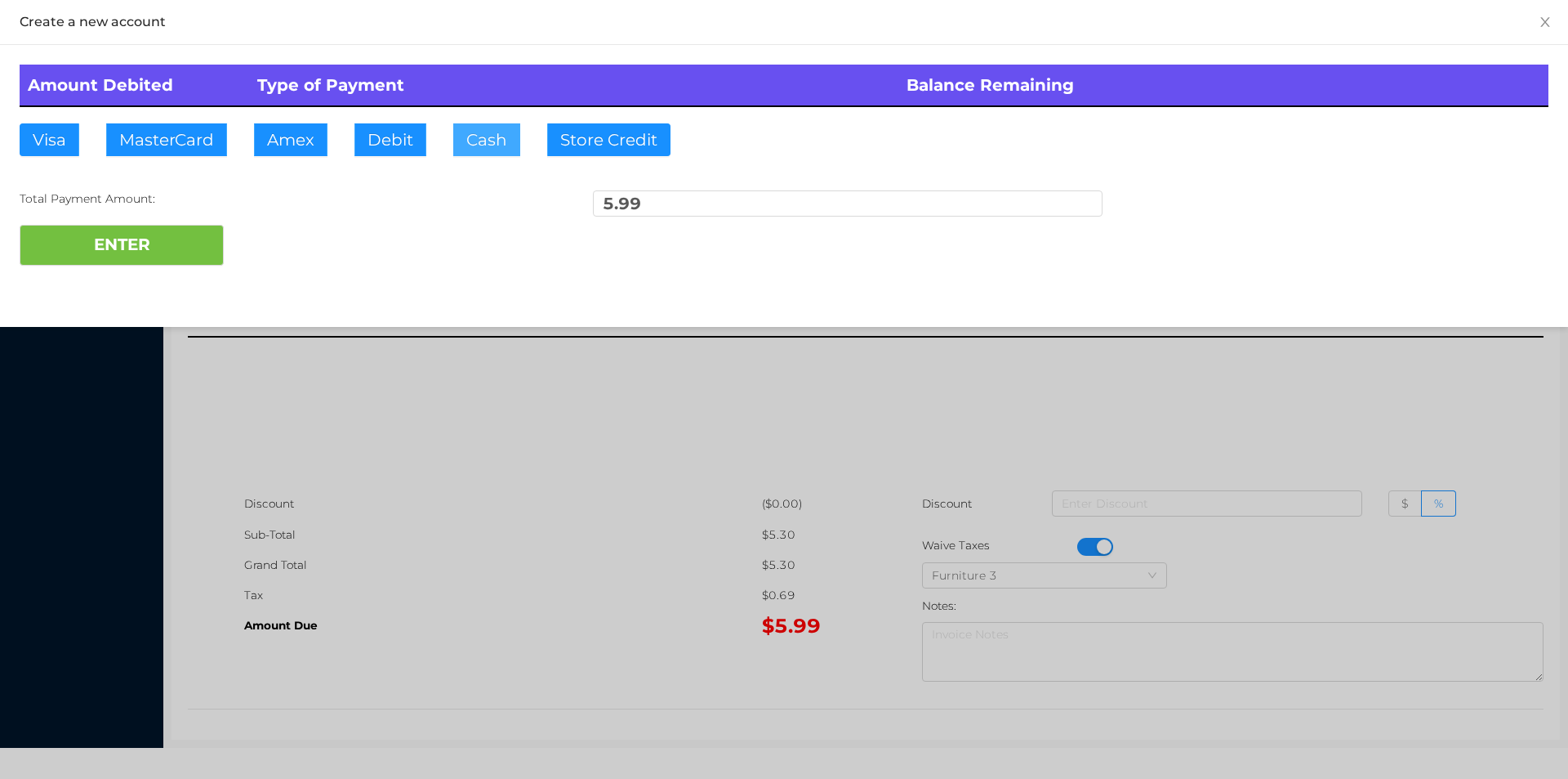
click at [470, 147] on button "Cash" at bounding box center [487, 139] width 67 height 32
click at [157, 255] on button "ENTER" at bounding box center [121, 245] width 204 height 41
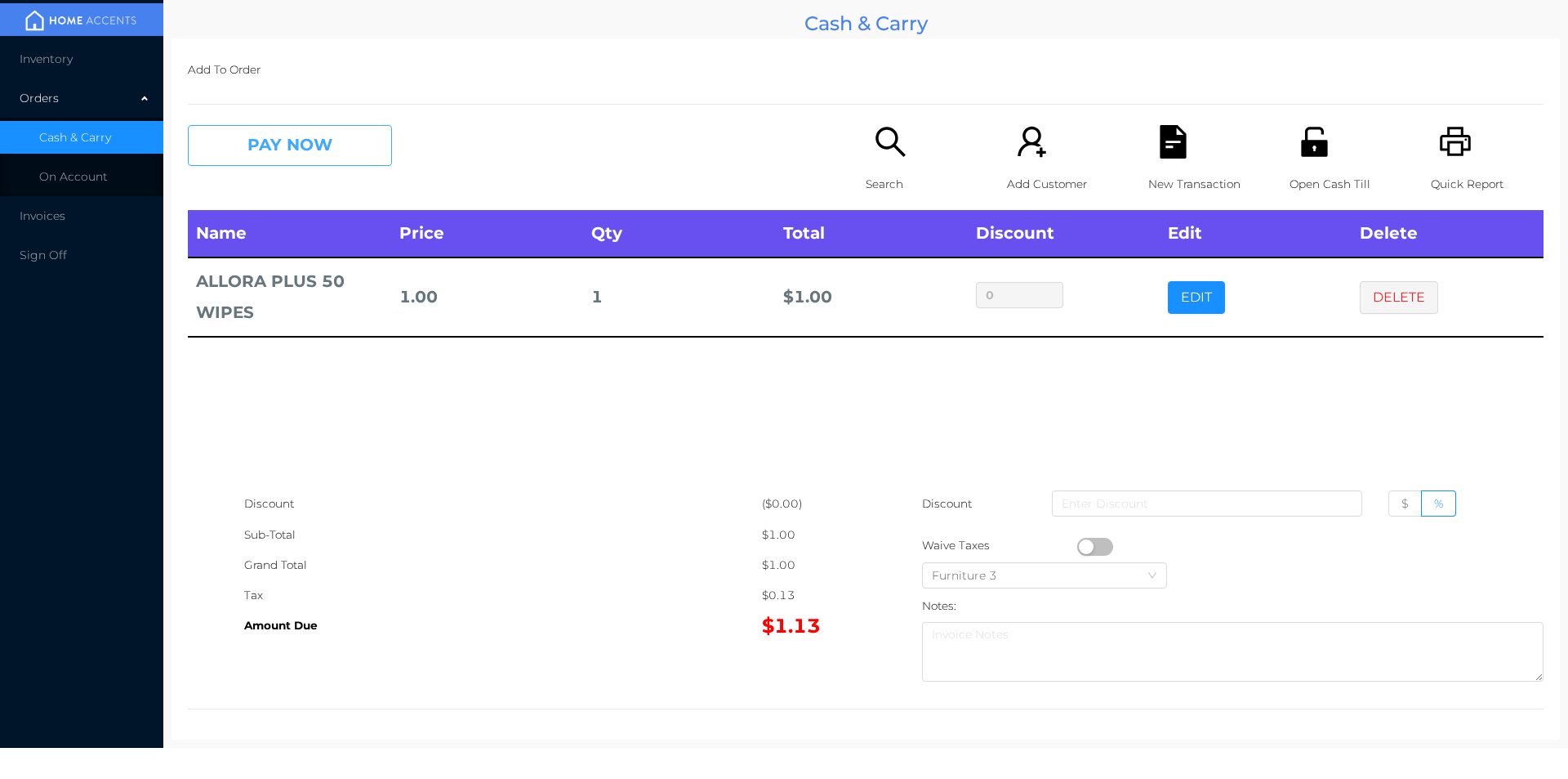
click at [309, 158] on button "PAY NOW" at bounding box center [290, 145] width 204 height 41
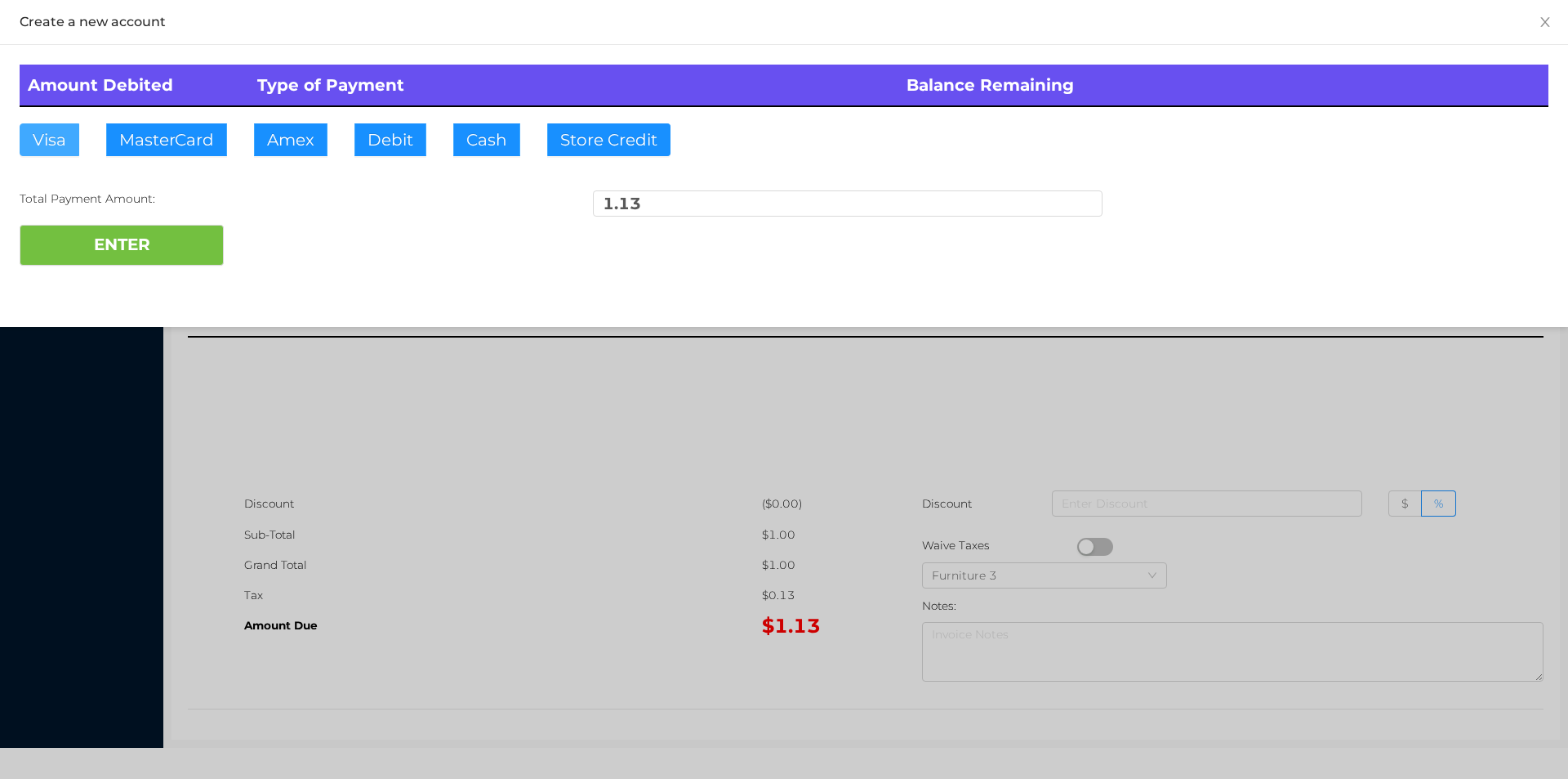
click at [40, 147] on button "Visa" at bounding box center [49, 139] width 59 height 32
click at [82, 249] on button "ENTER" at bounding box center [121, 245] width 204 height 41
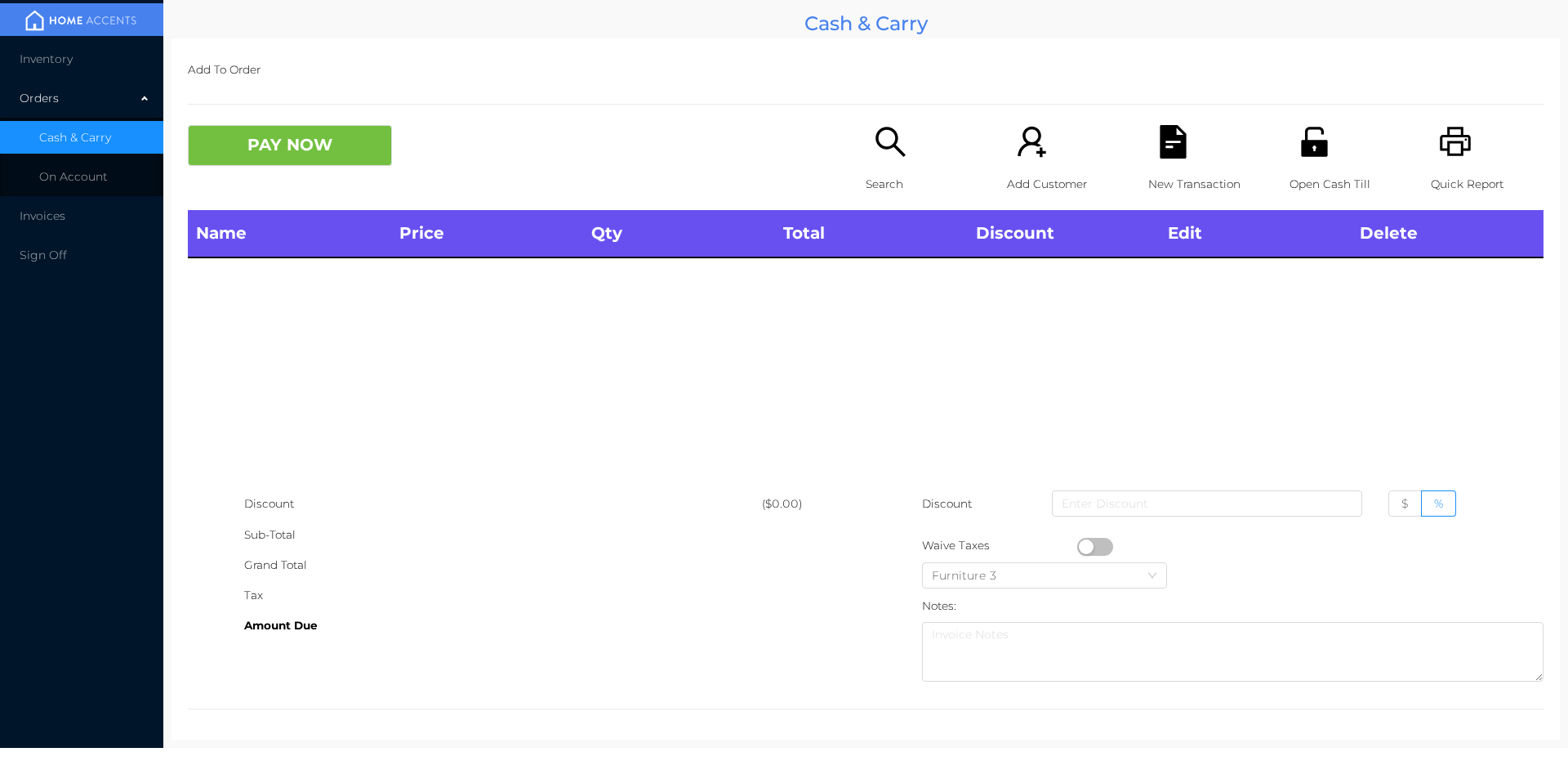
click at [898, 160] on div "Search" at bounding box center [922, 167] width 112 height 85
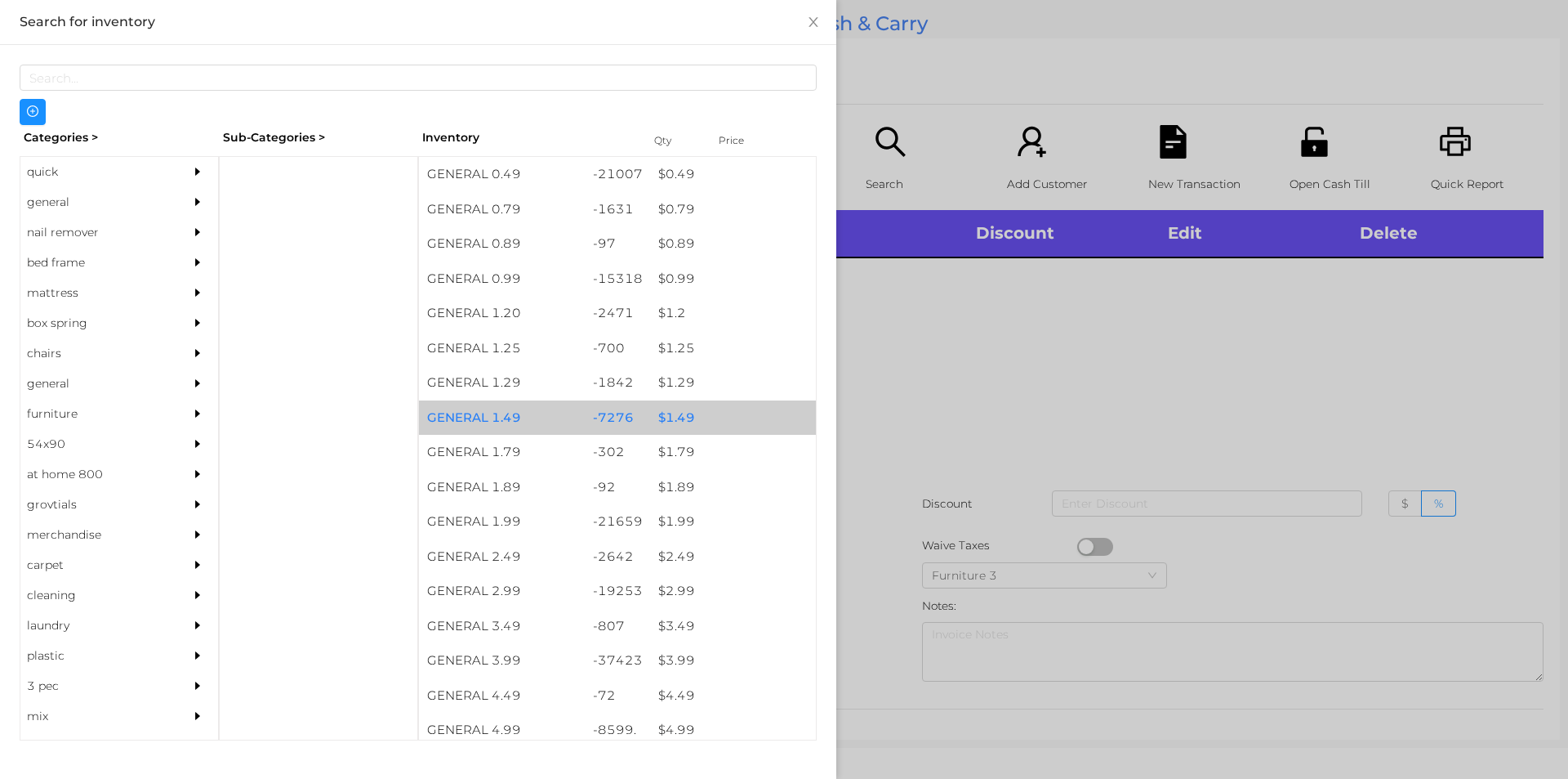
click at [678, 407] on div "$ 1.49" at bounding box center [733, 418] width 166 height 35
click at [672, 409] on div "$ 1.49" at bounding box center [733, 418] width 166 height 35
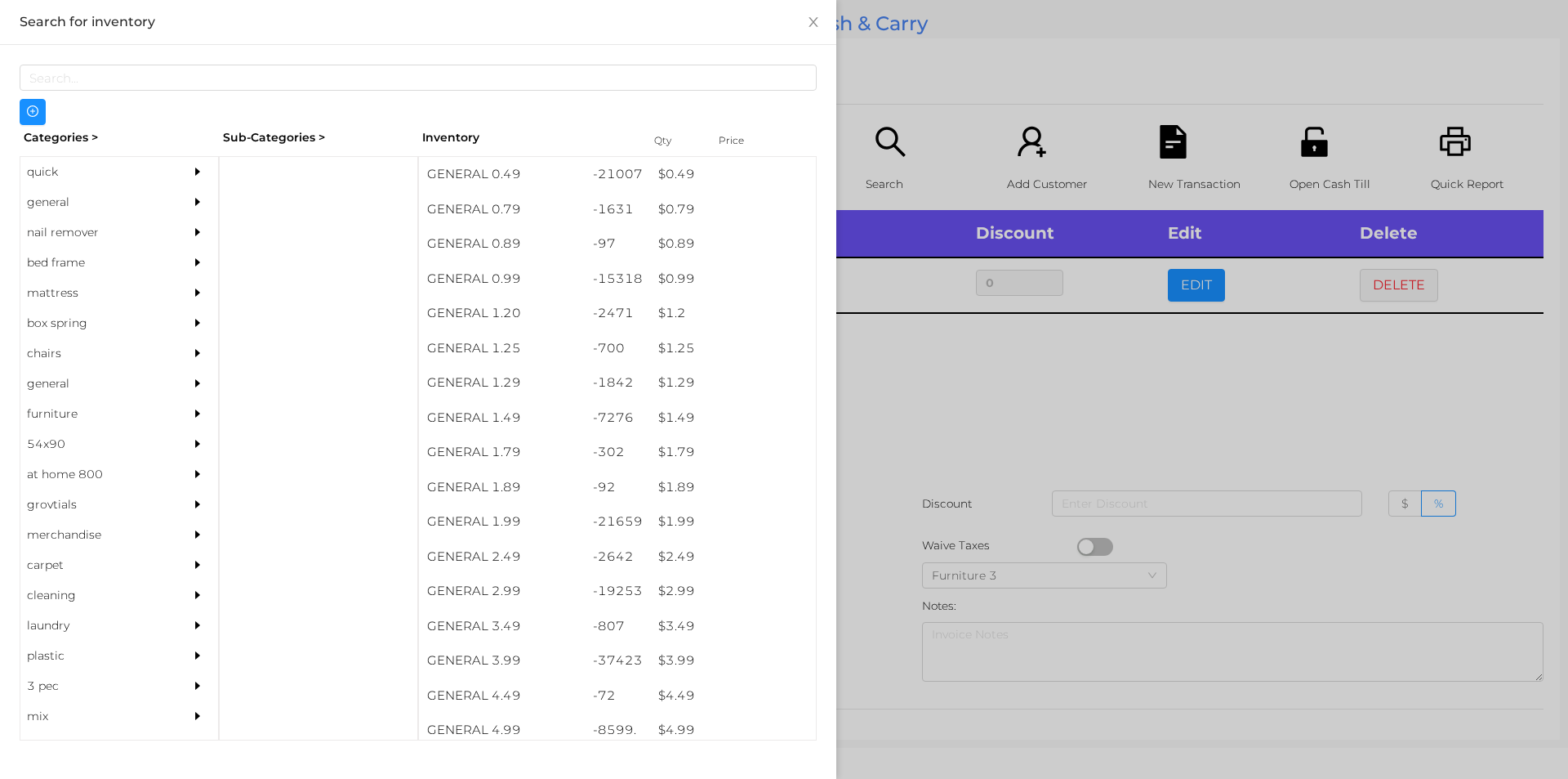
click at [943, 426] on div at bounding box center [784, 389] width 1568 height 779
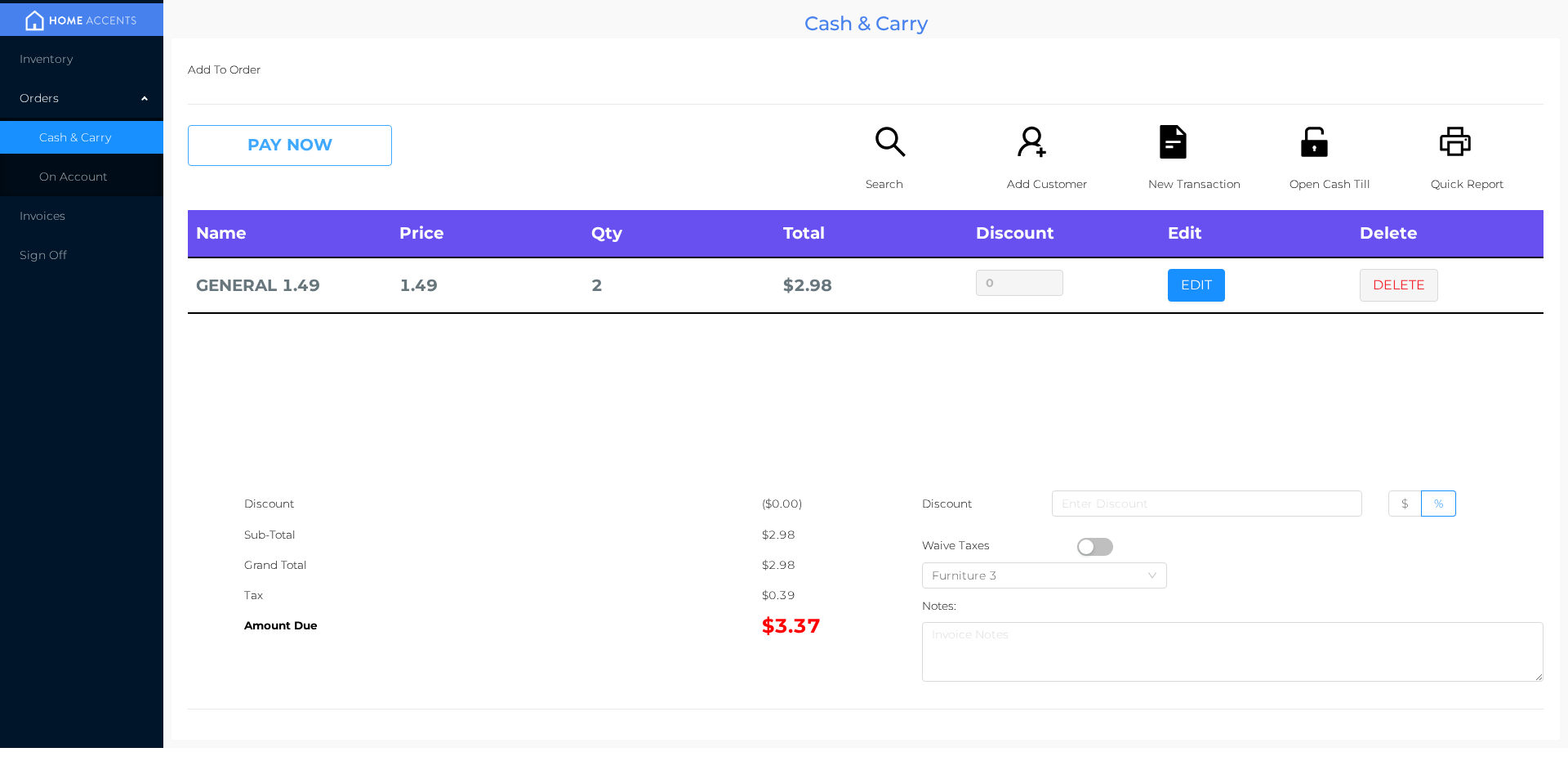
click at [358, 154] on button "PAY NOW" at bounding box center [290, 145] width 204 height 41
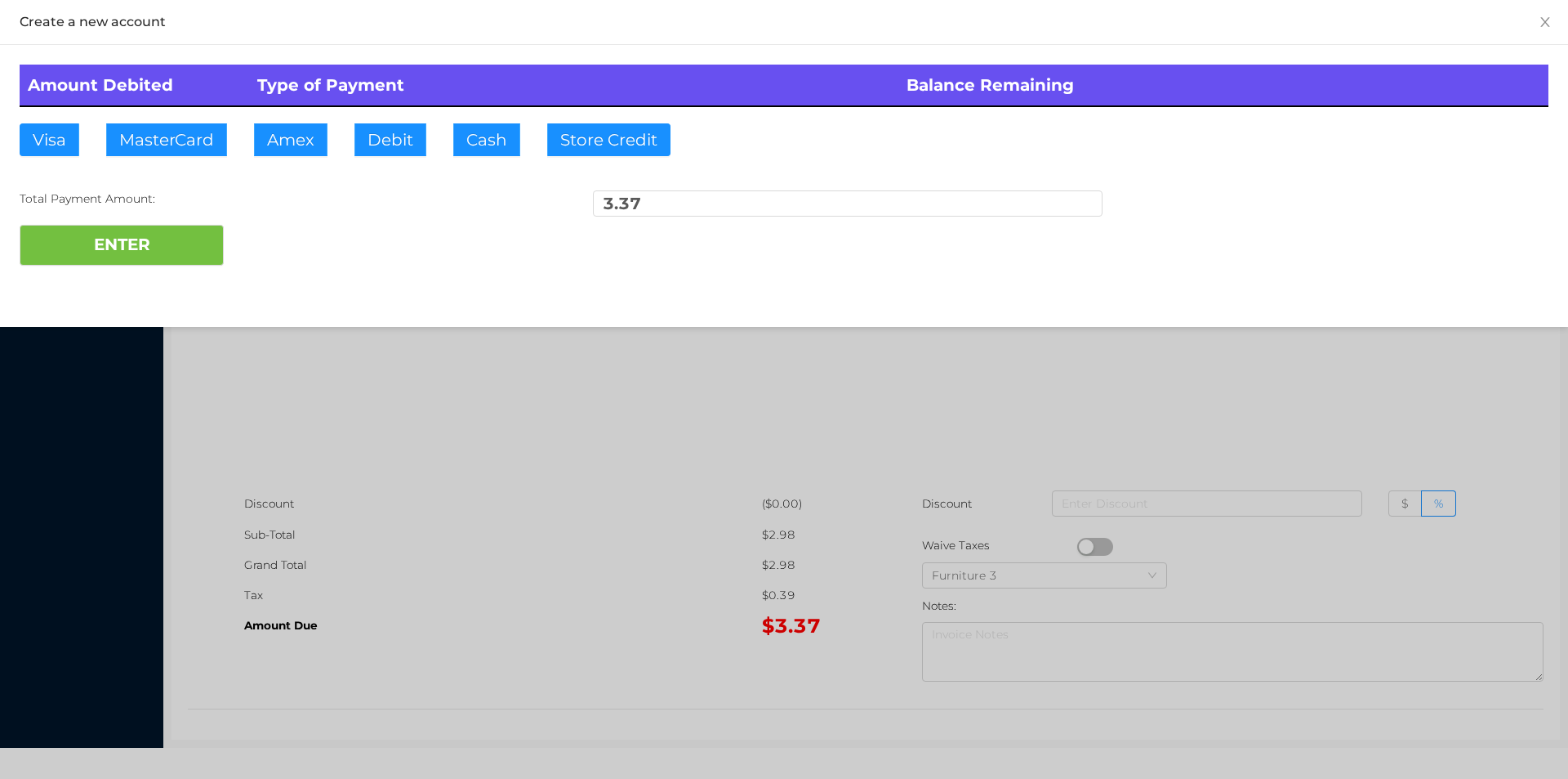
click at [1398, 393] on div at bounding box center [784, 389] width 1568 height 779
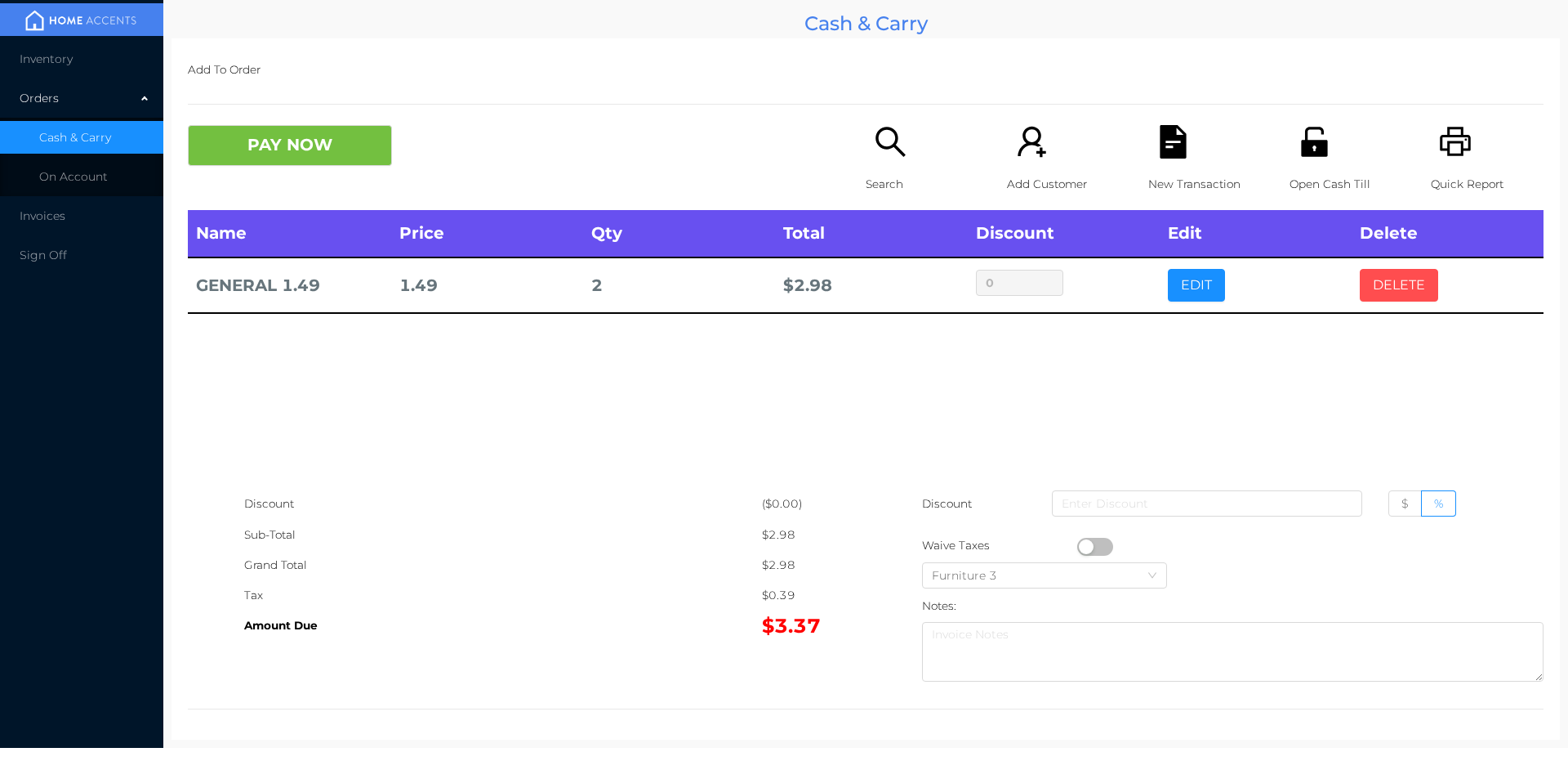
click at [1387, 277] on button "DELETE" at bounding box center [1399, 284] width 78 height 32
click at [1309, 174] on p "Open Cash Till" at bounding box center [1346, 184] width 112 height 31
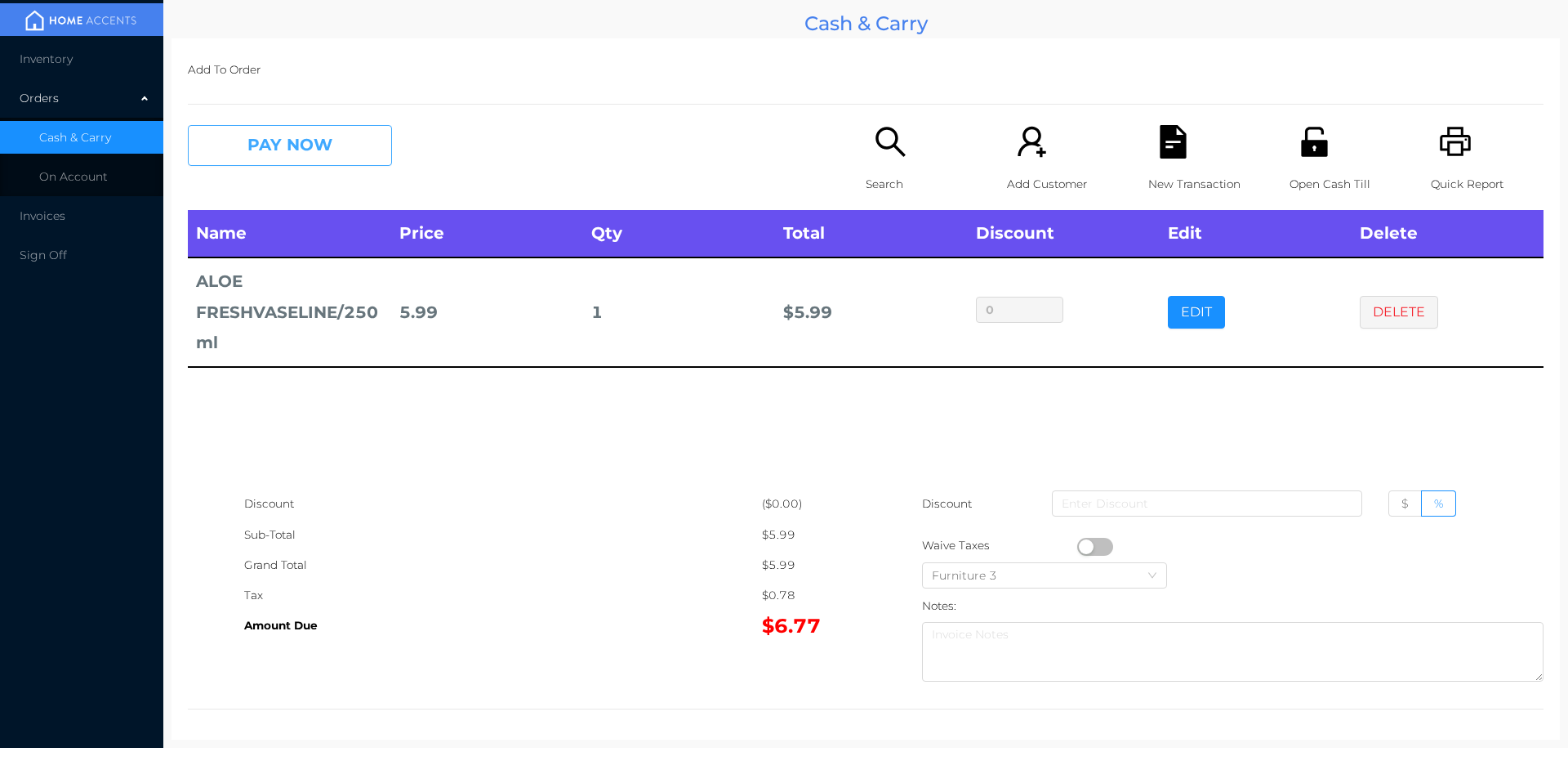
click at [283, 161] on button "PAY NOW" at bounding box center [290, 145] width 204 height 41
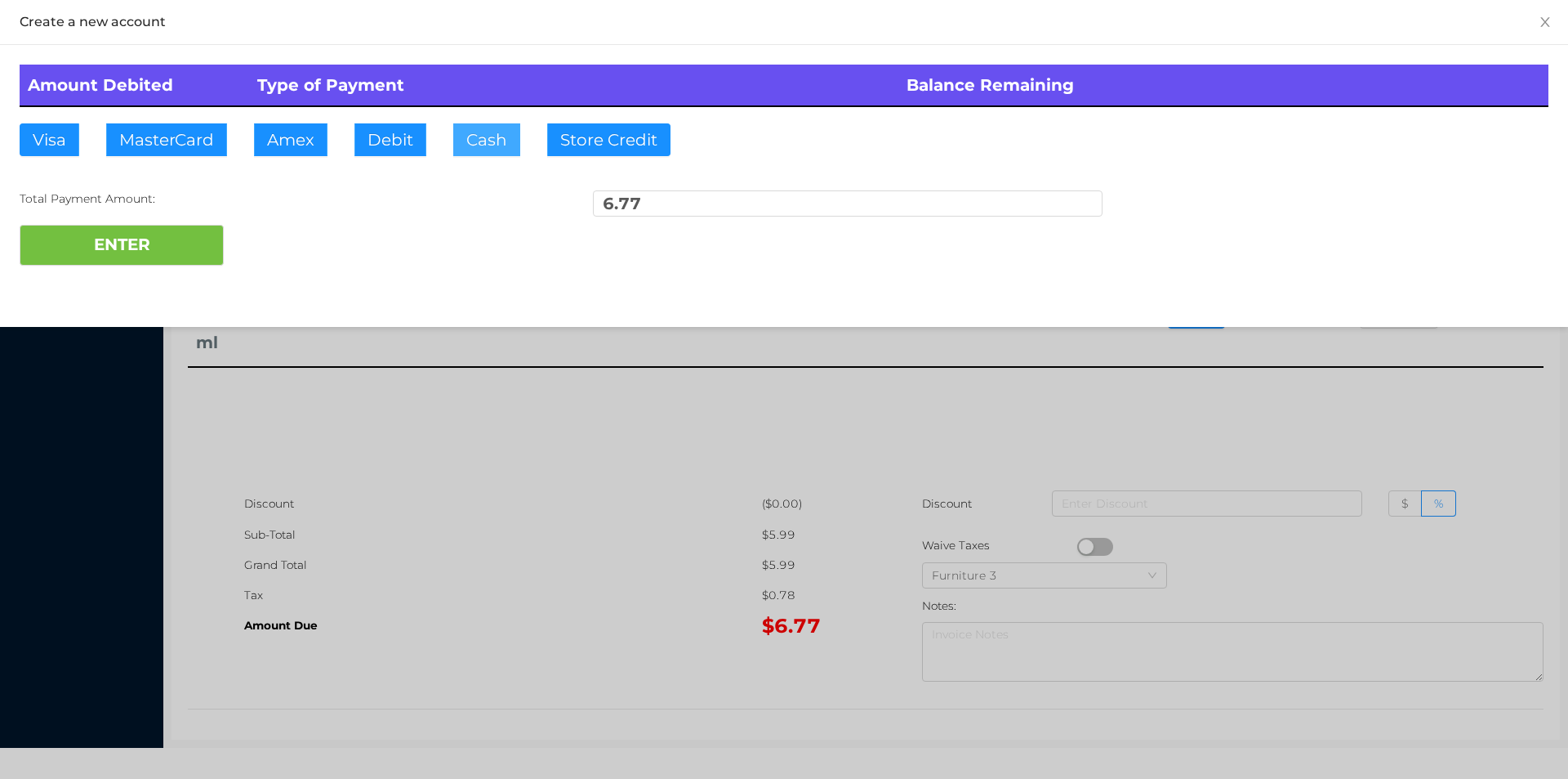
click at [466, 134] on button "Cash" at bounding box center [487, 139] width 67 height 32
click at [173, 251] on button "ENTER" at bounding box center [121, 245] width 204 height 41
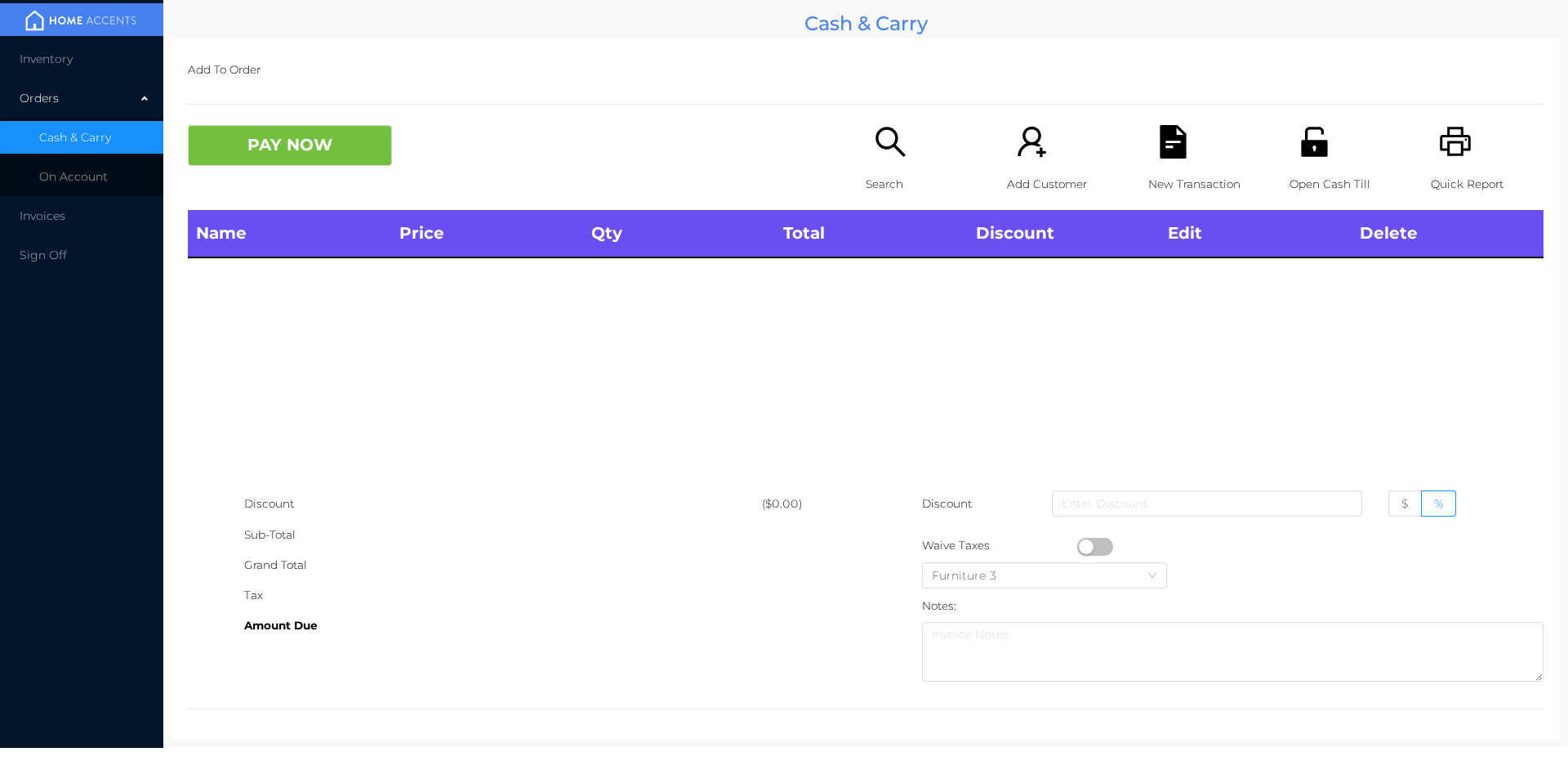
click at [883, 154] on icon "icon: search" at bounding box center [890, 141] width 33 height 33
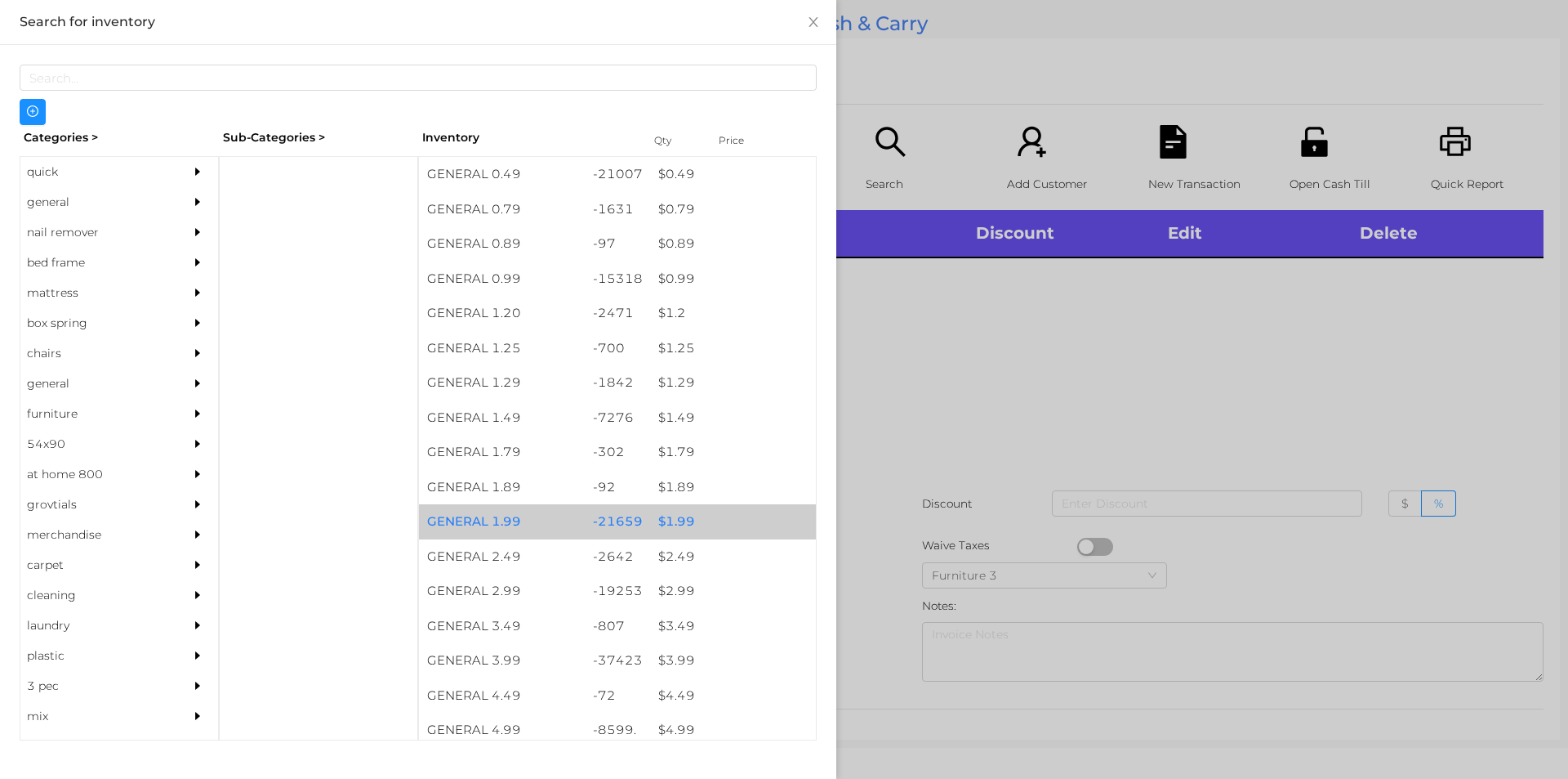
click at [651, 530] on div "$ 1.99" at bounding box center [733, 522] width 166 height 35
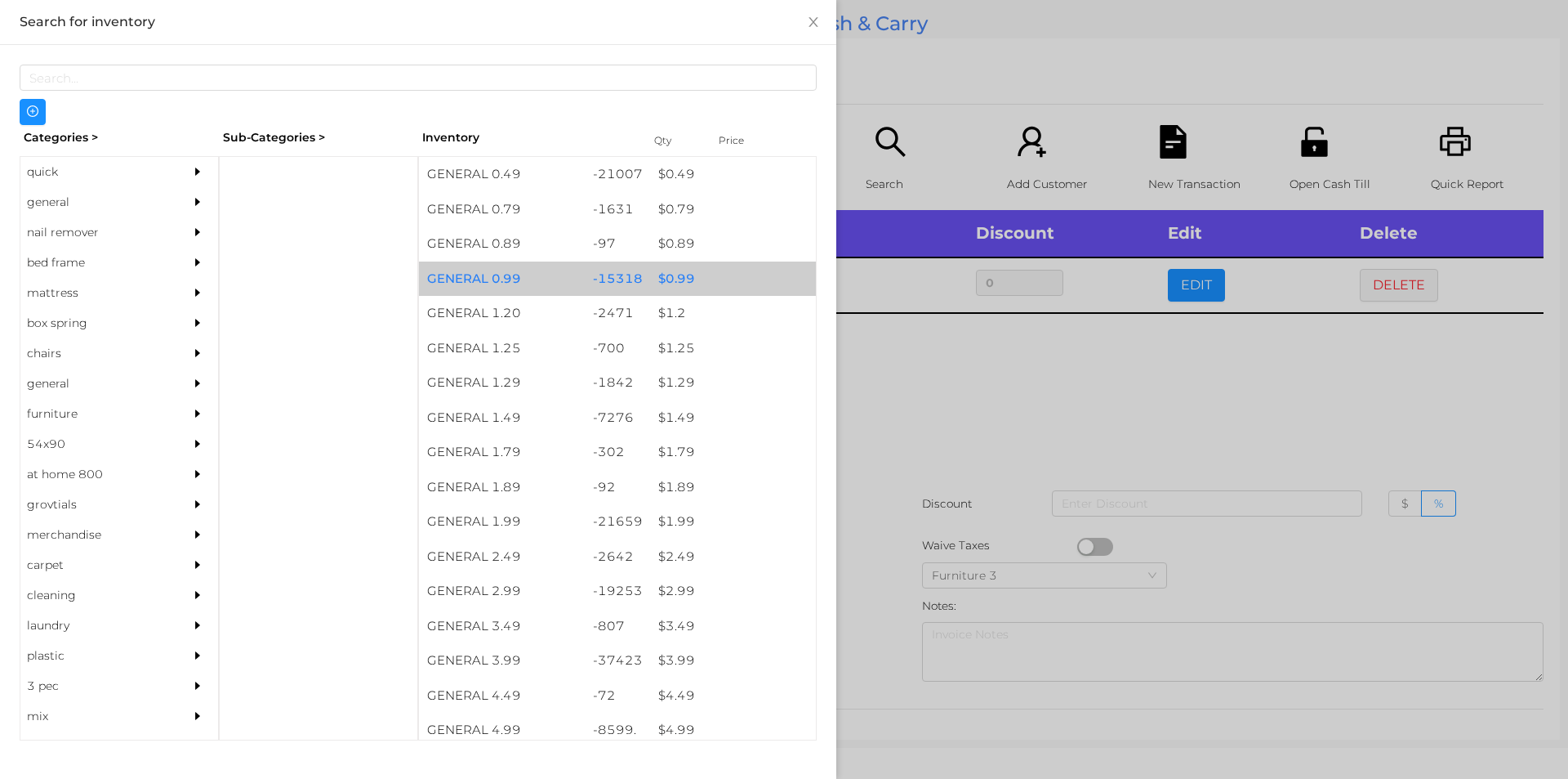
click at [685, 277] on div "$ 0.99" at bounding box center [733, 279] width 166 height 35
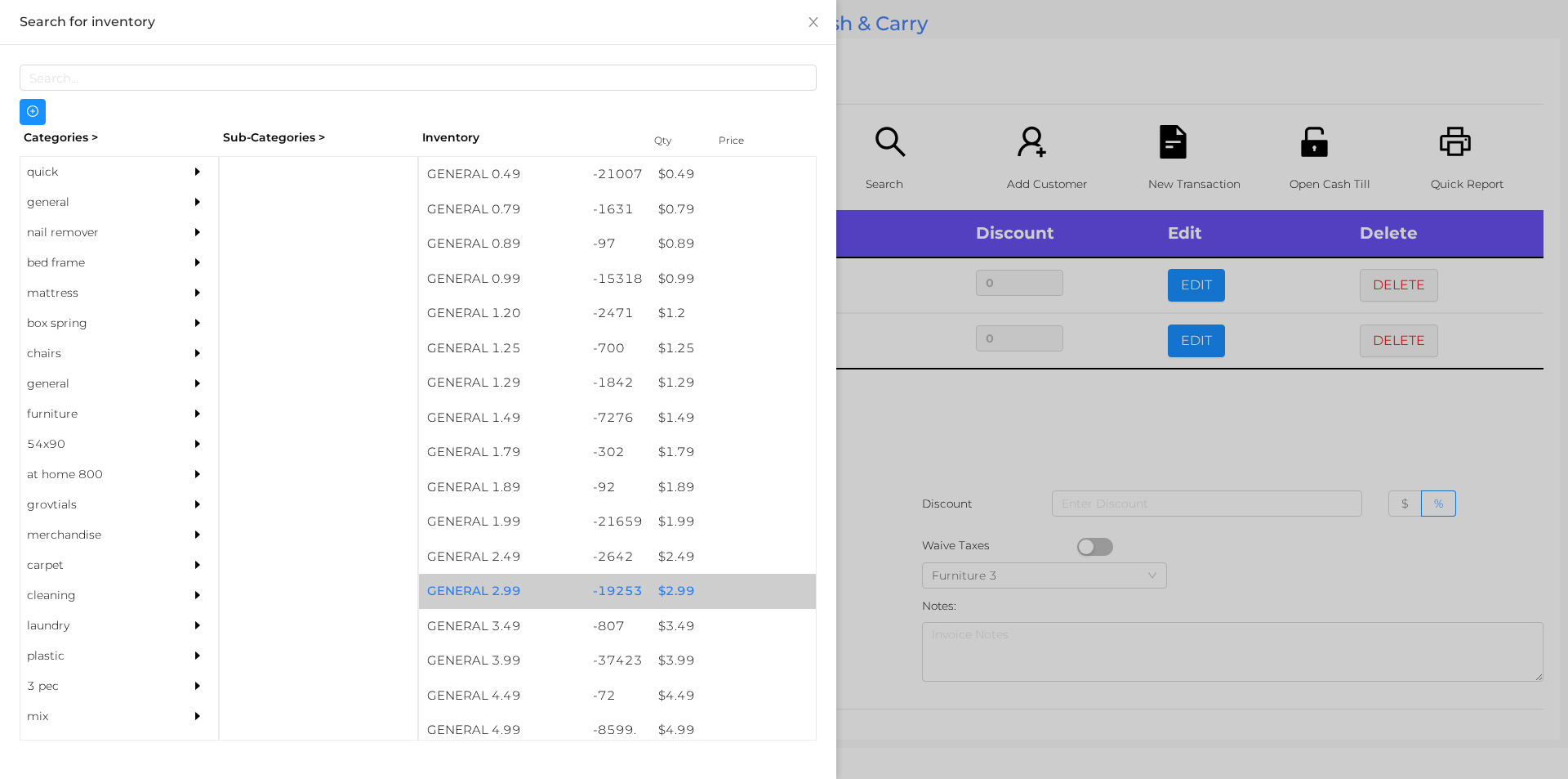
click at [675, 590] on div "$ 2.99" at bounding box center [733, 591] width 166 height 35
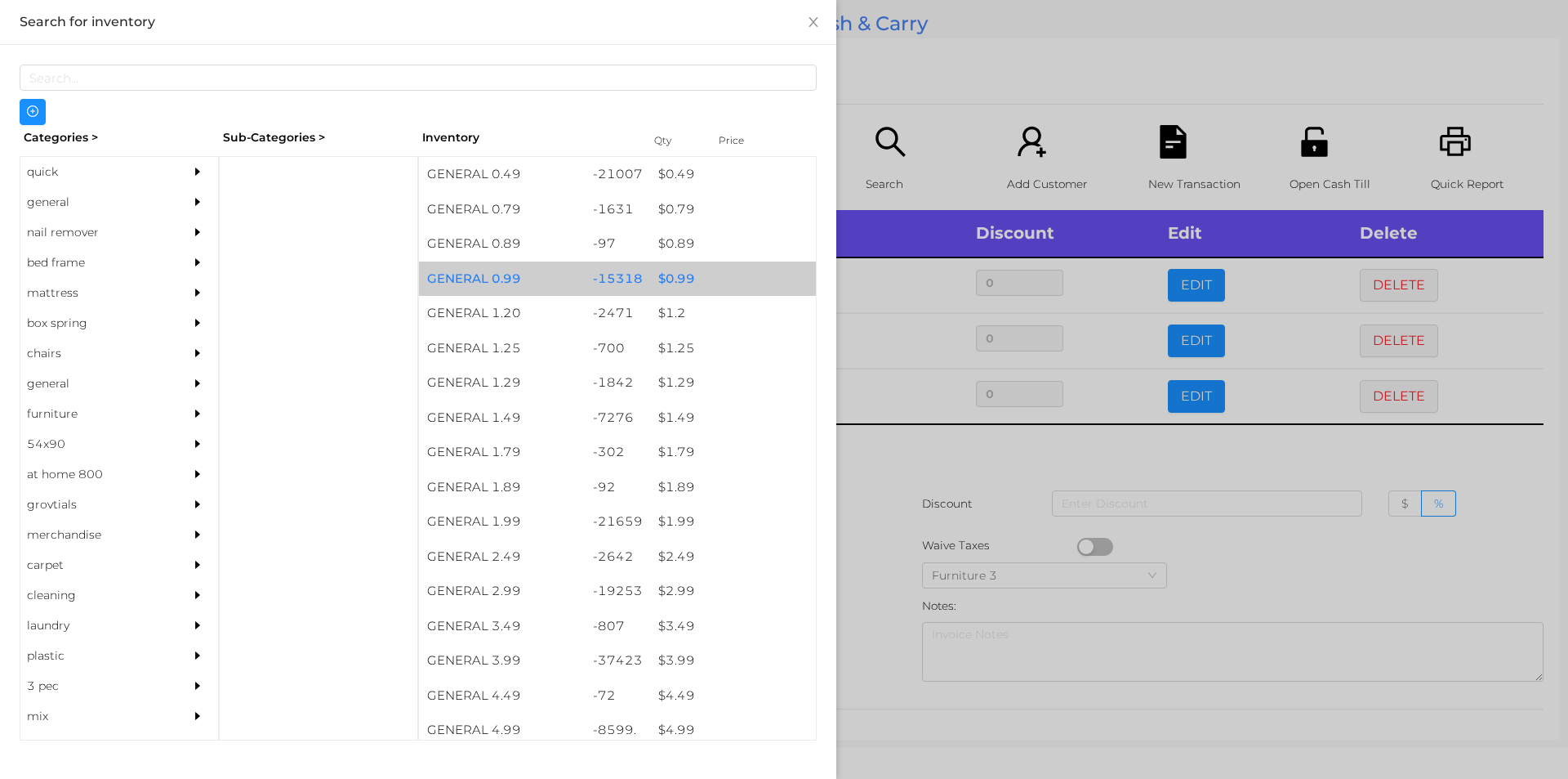
click at [692, 284] on div "$ 0.99" at bounding box center [733, 279] width 166 height 35
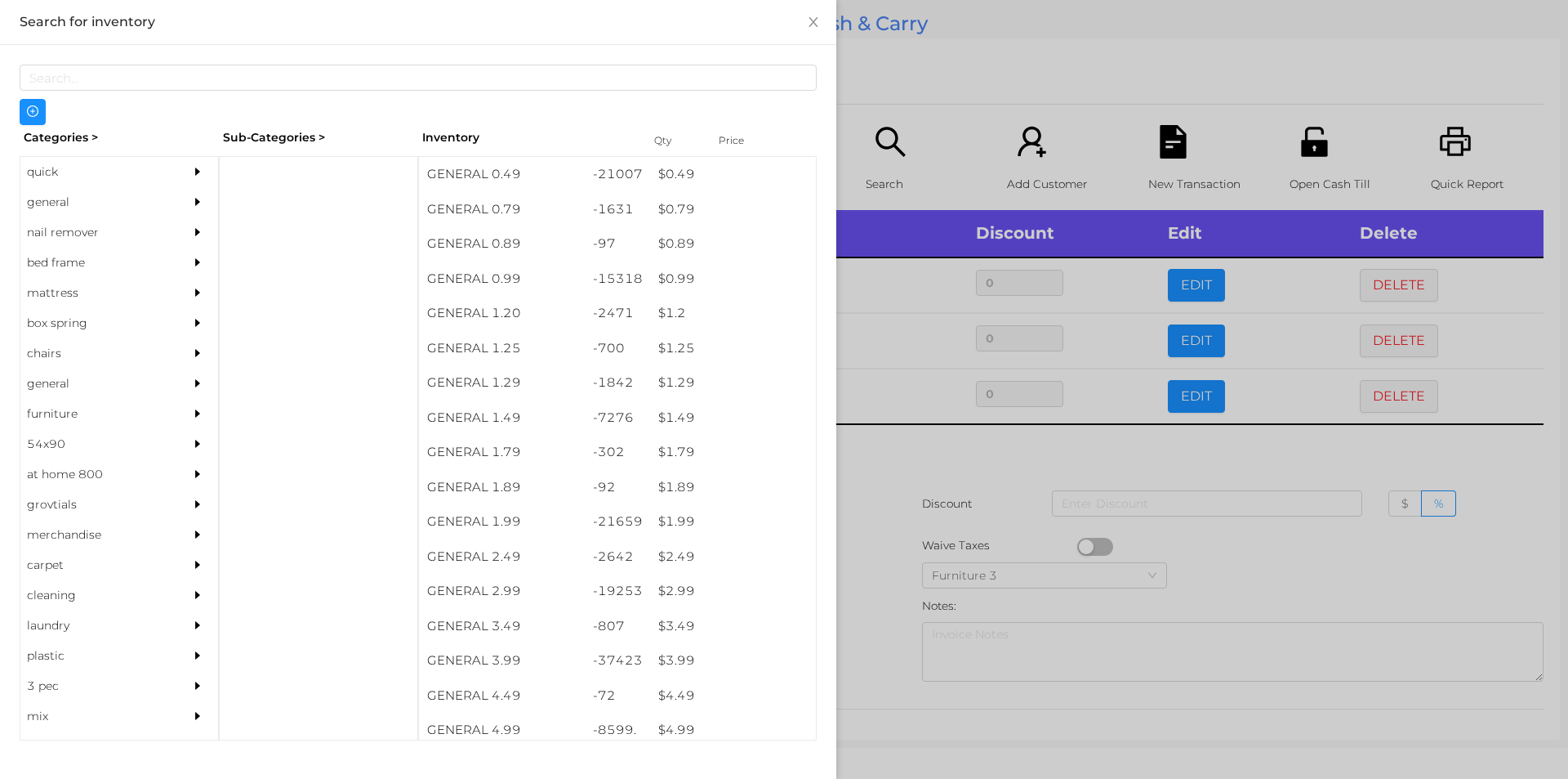
click at [880, 518] on div at bounding box center [784, 389] width 1568 height 779
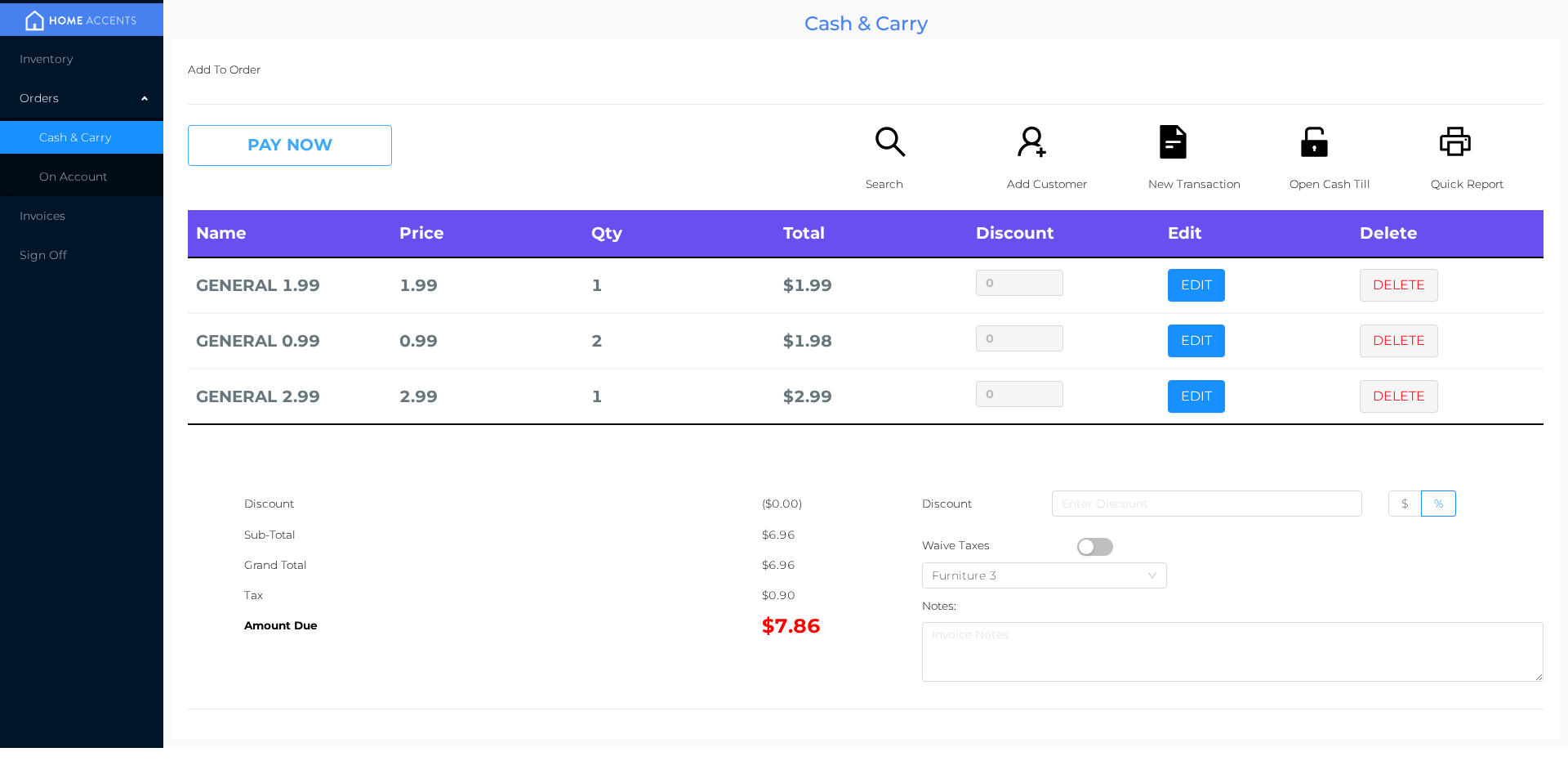
click at [274, 153] on button "PAY NOW" at bounding box center [290, 145] width 204 height 41
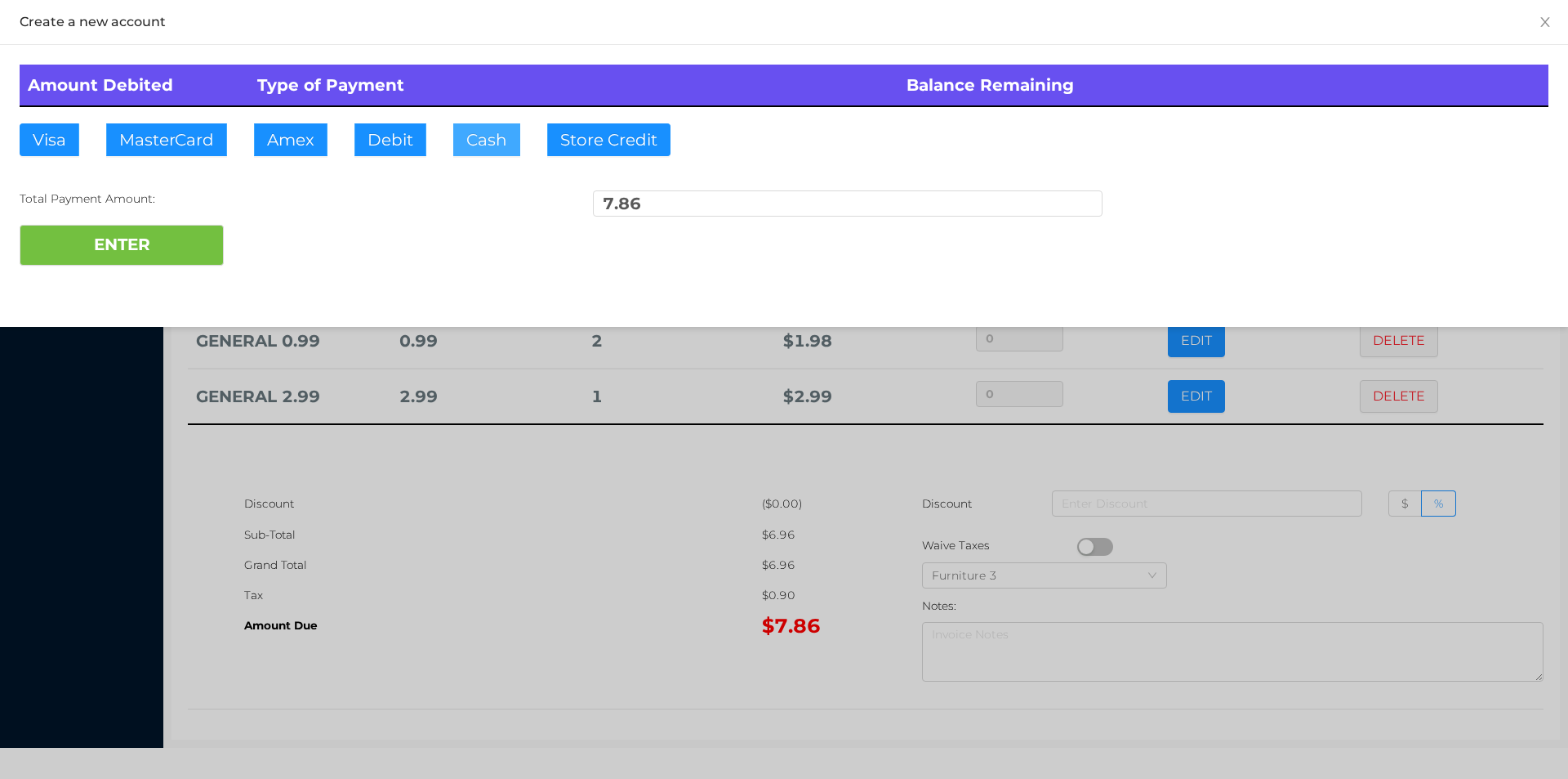
click at [476, 154] on button "Cash" at bounding box center [487, 139] width 67 height 32
type input "20."
click at [193, 252] on button "ENTER" at bounding box center [121, 245] width 204 height 41
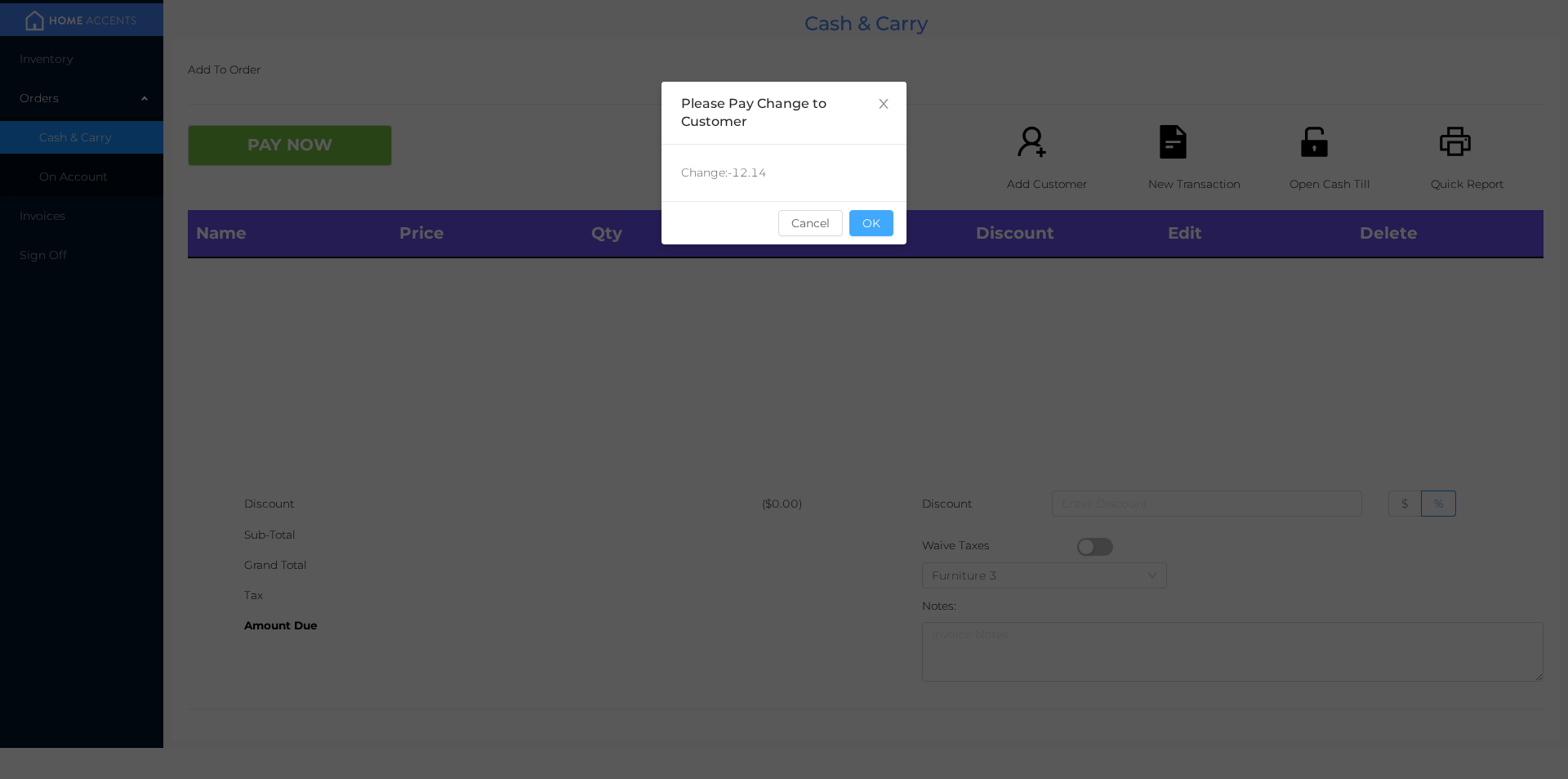
click at [876, 227] on button "OK" at bounding box center [871, 223] width 44 height 26
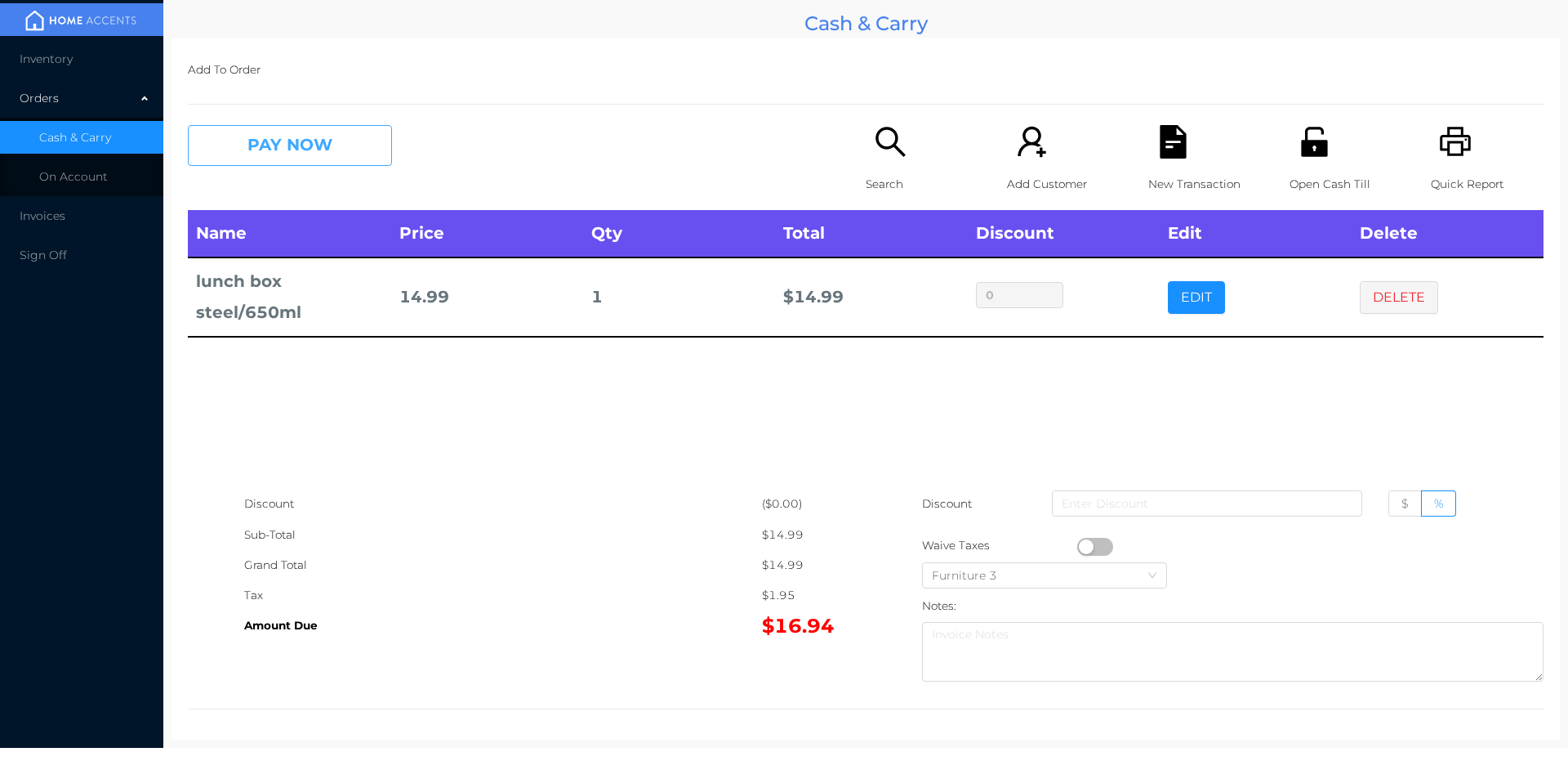
click at [276, 140] on button "PAY NOW" at bounding box center [290, 145] width 204 height 41
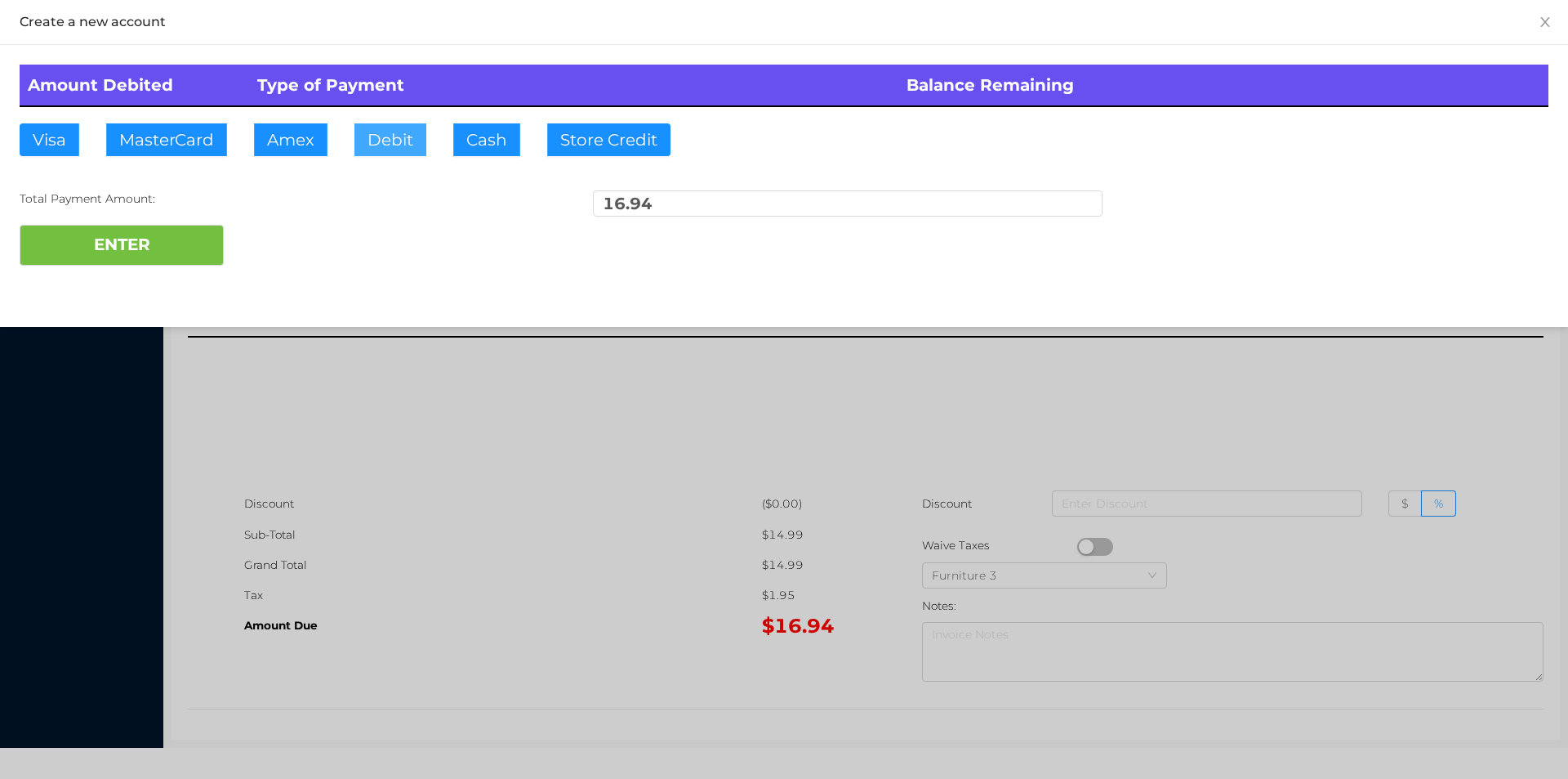
click at [372, 144] on button "Debit" at bounding box center [390, 139] width 72 height 32
click at [155, 240] on button "ENTER" at bounding box center [121, 245] width 204 height 41
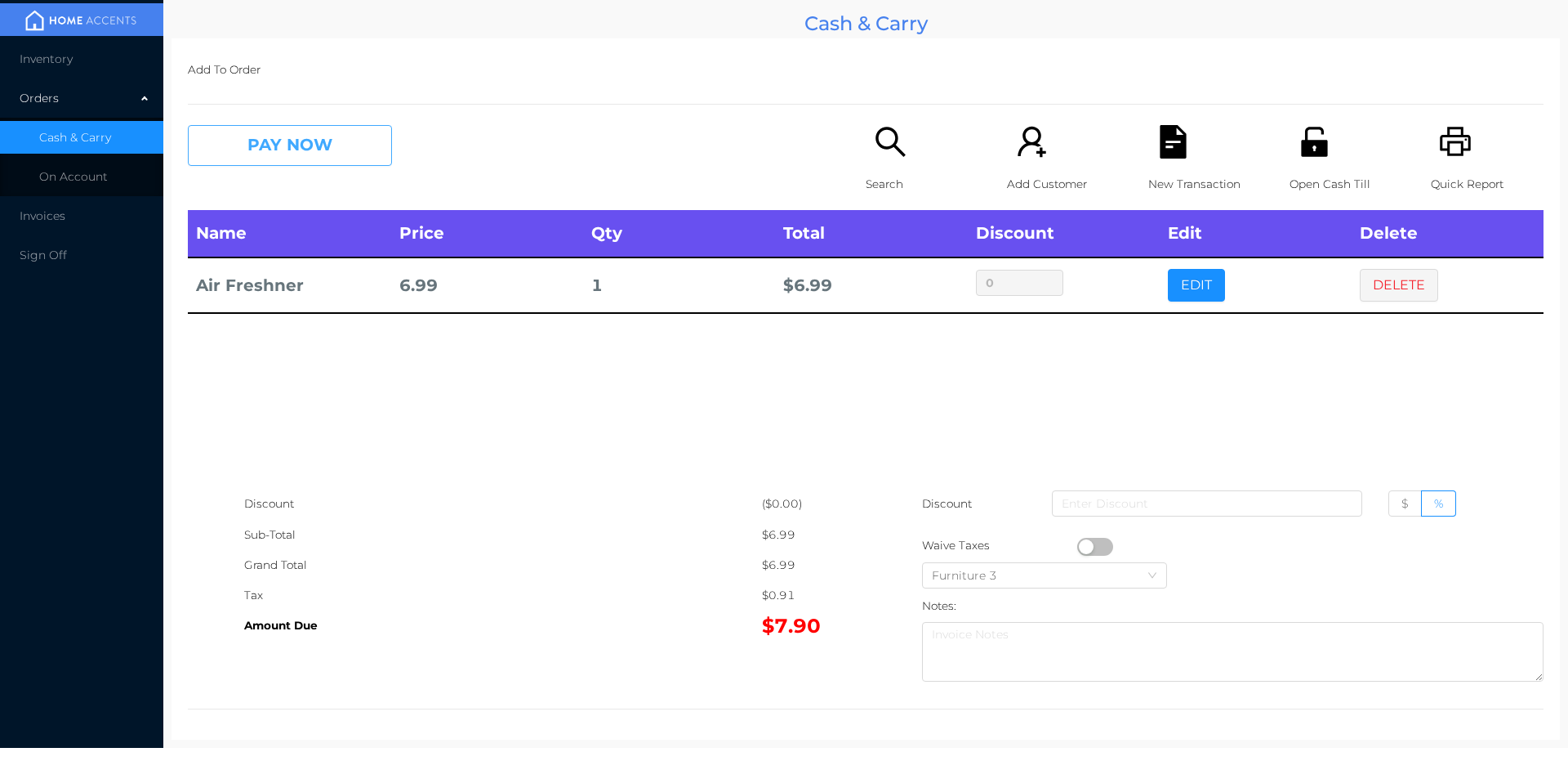
click at [337, 161] on button "PAY NOW" at bounding box center [290, 145] width 204 height 41
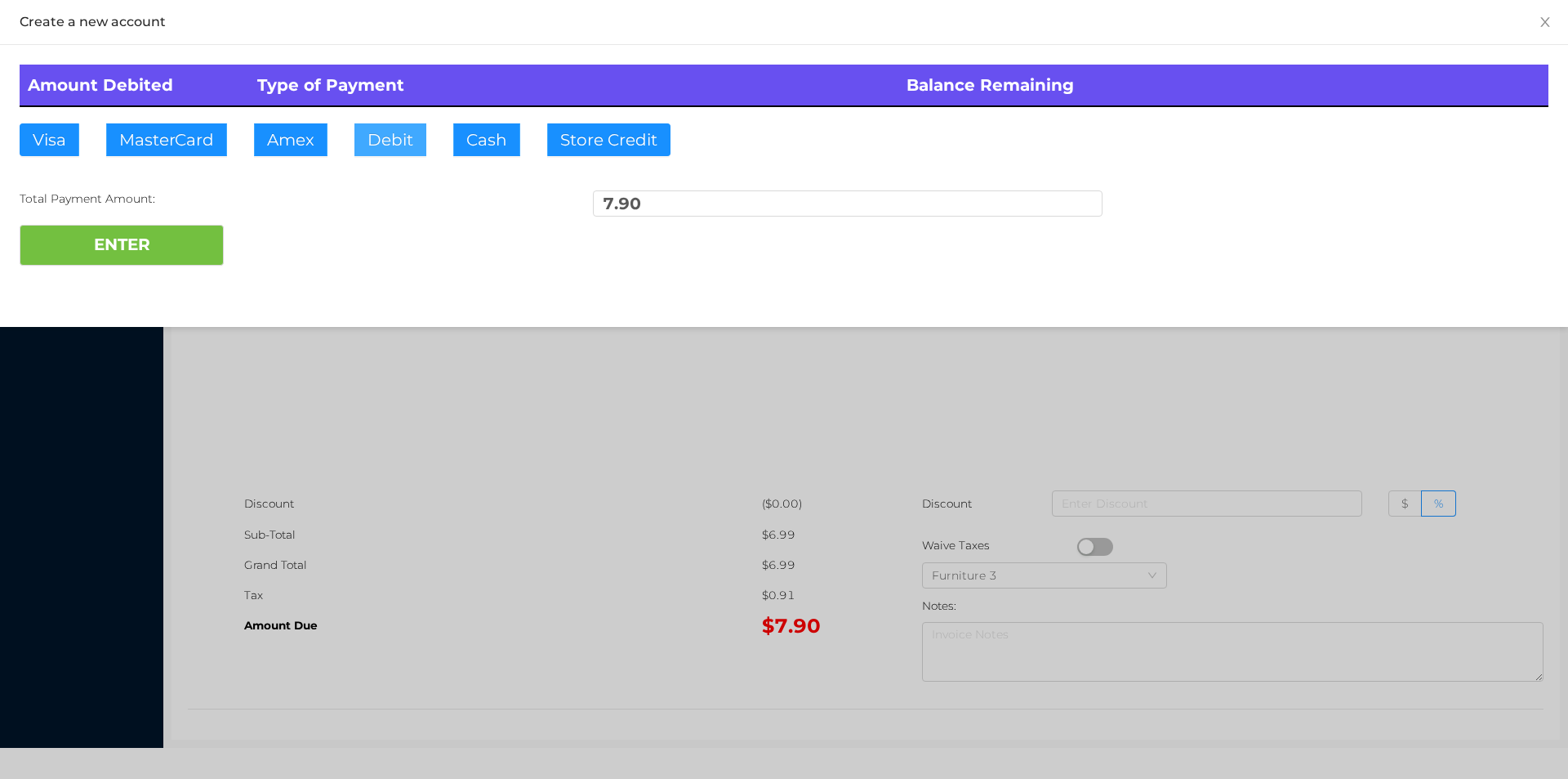
click at [392, 140] on button "Debit" at bounding box center [390, 139] width 72 height 32
click at [176, 239] on button "ENTER" at bounding box center [121, 245] width 204 height 41
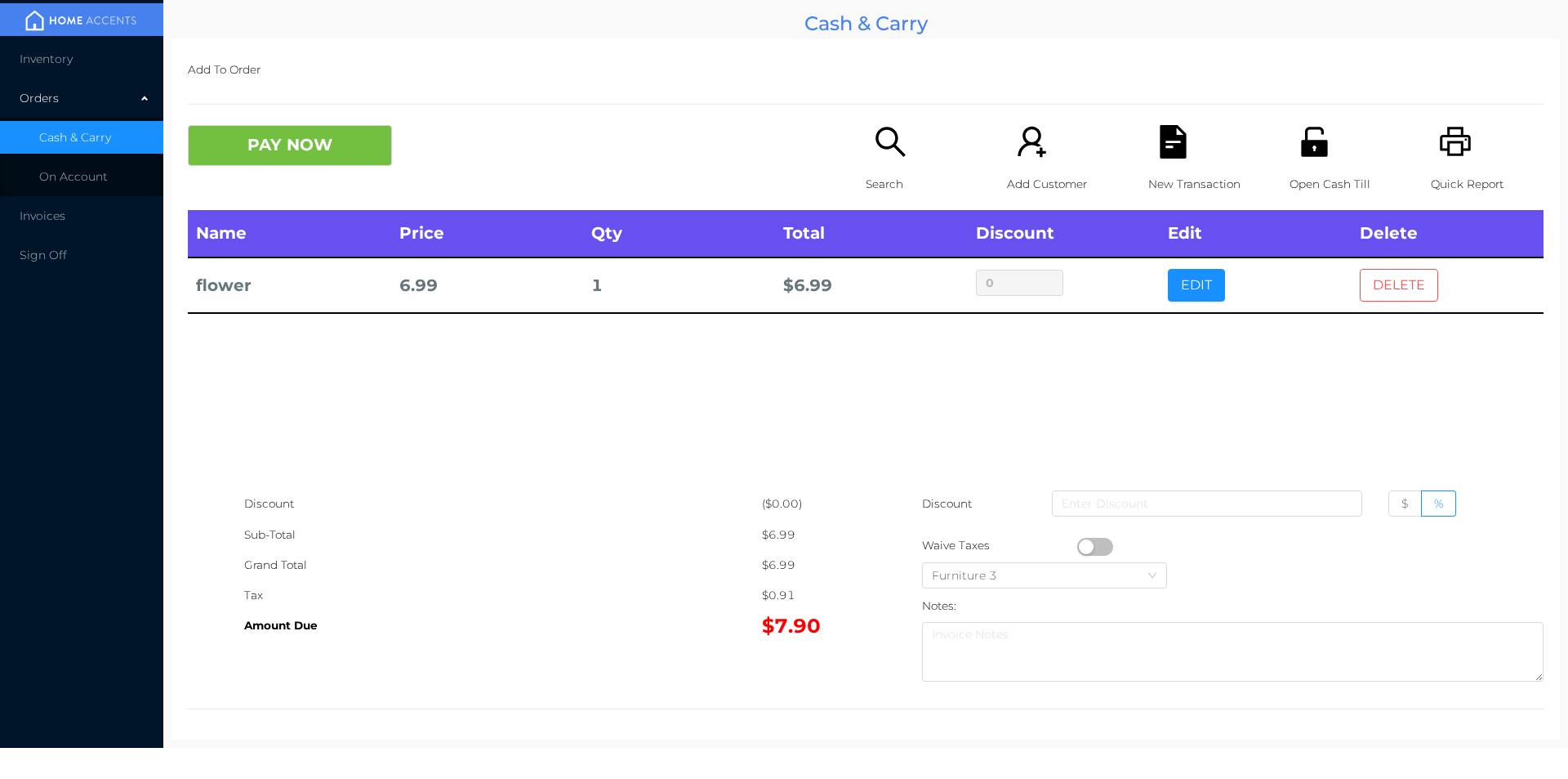
click at [1395, 281] on button "DELETE" at bounding box center [1399, 284] width 78 height 32
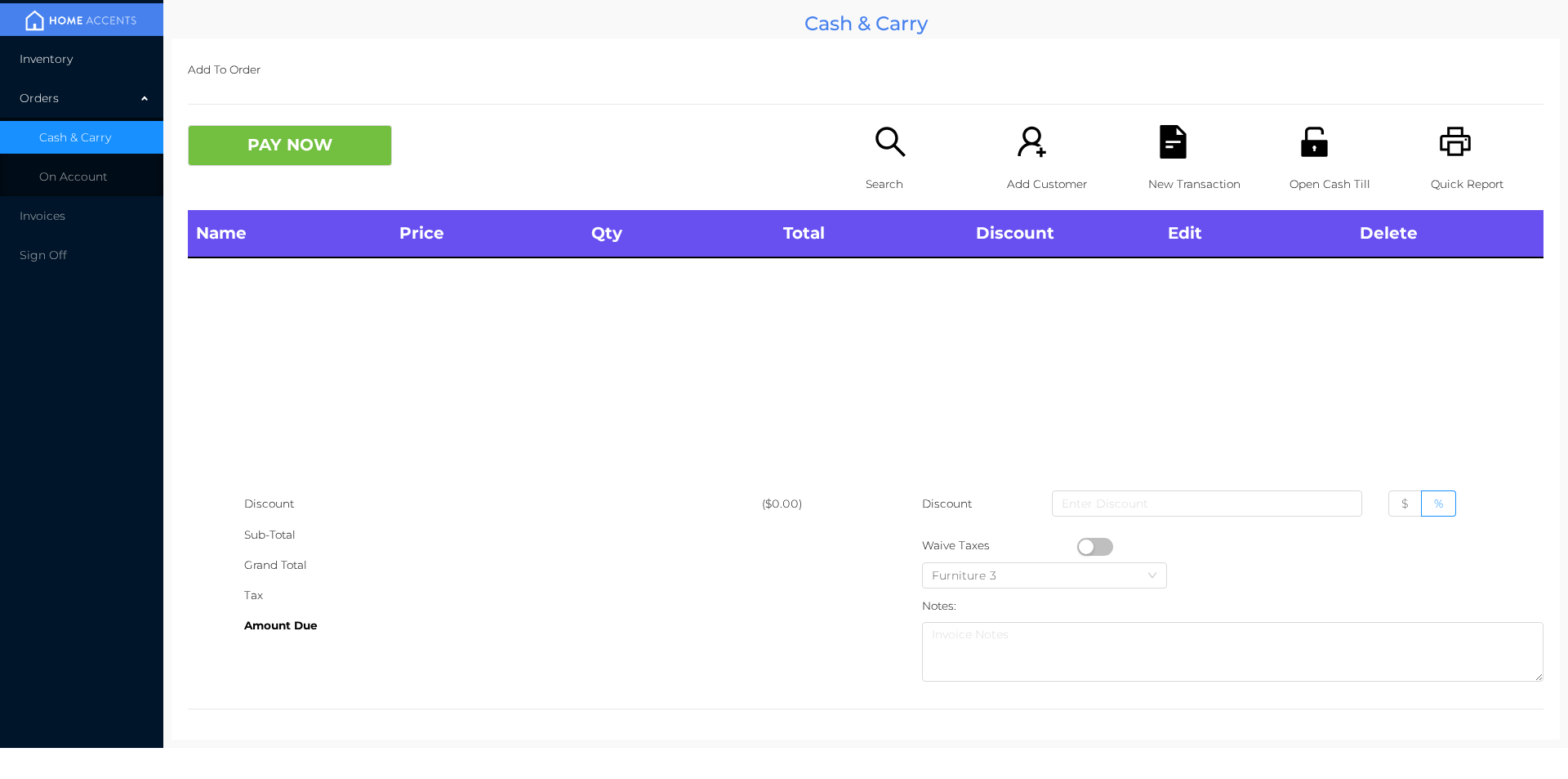
click at [51, 65] on span "Inventory" at bounding box center [45, 58] width 53 height 15
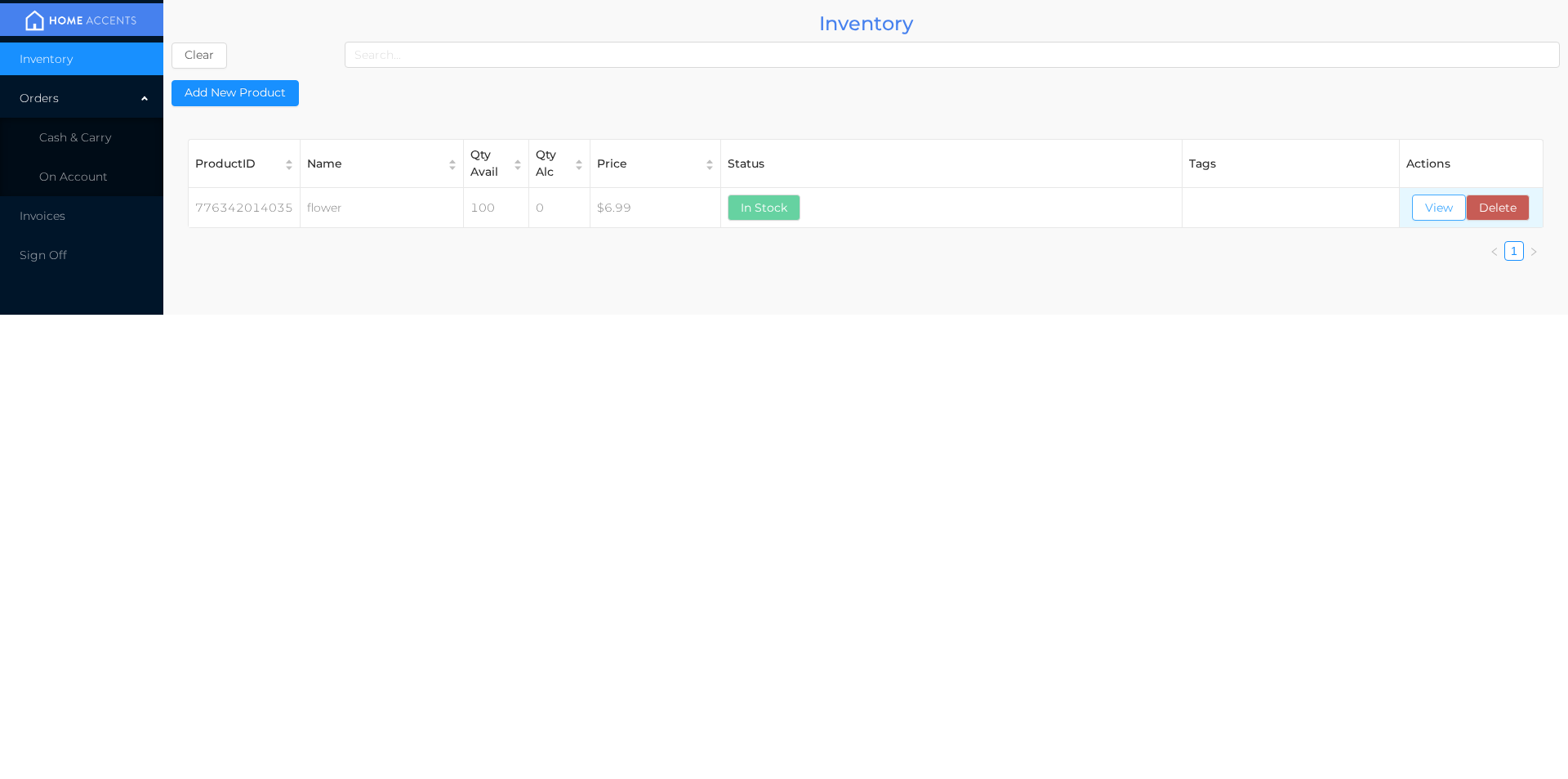
click at [1418, 210] on button "View" at bounding box center [1439, 208] width 54 height 26
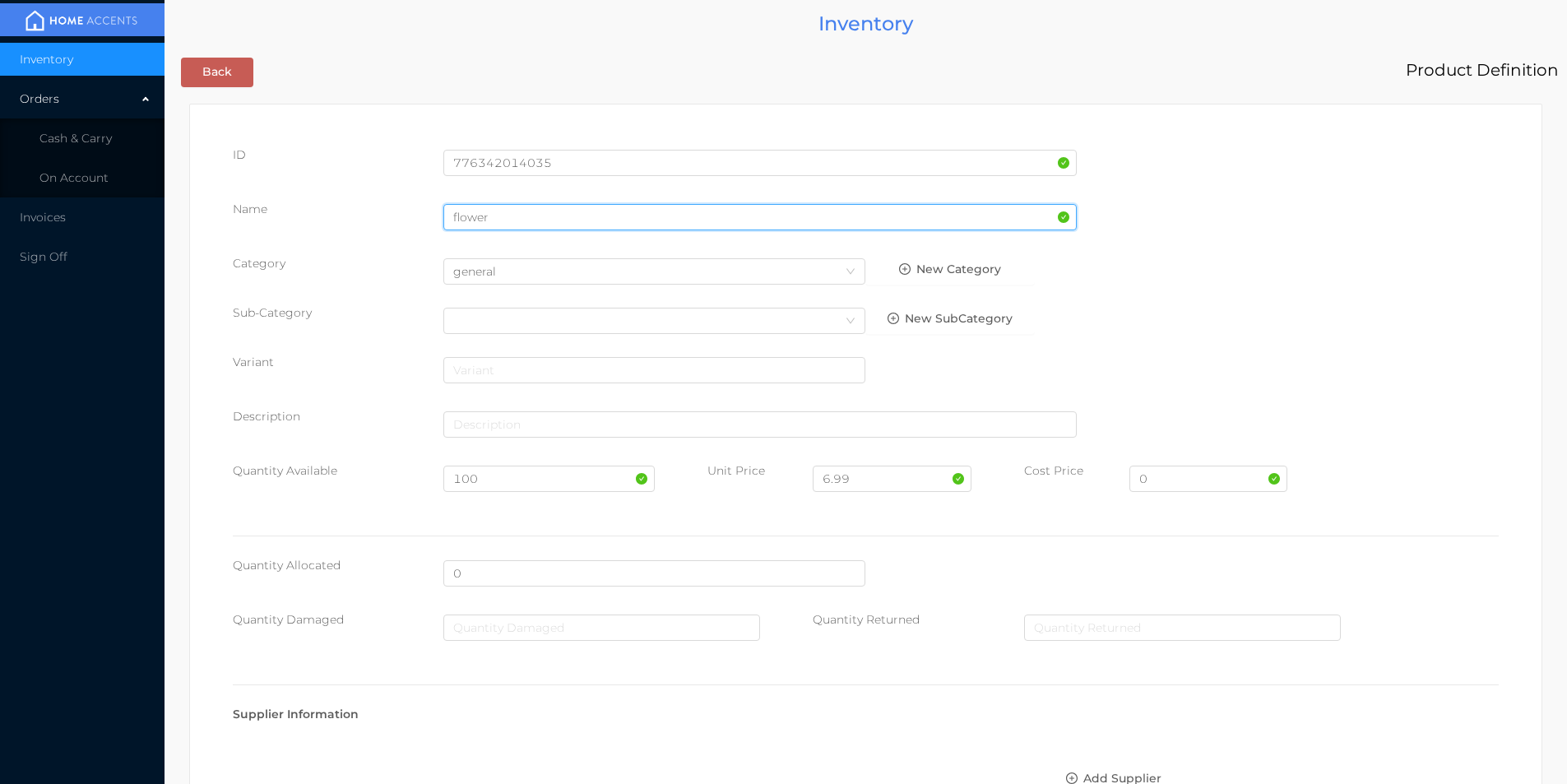
click at [519, 214] on input "flower" at bounding box center [760, 217] width 633 height 26
type input "f"
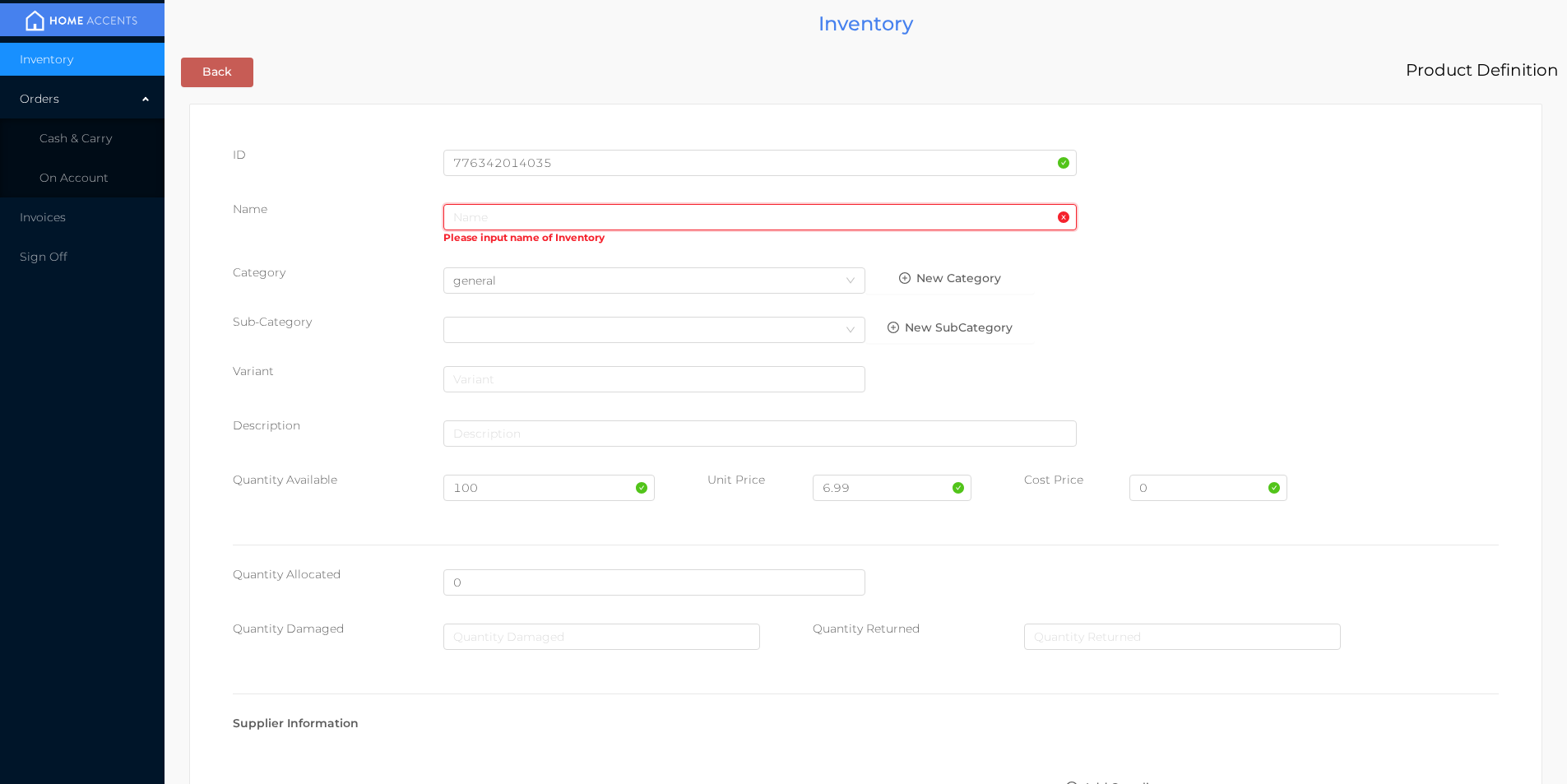
type input "r"
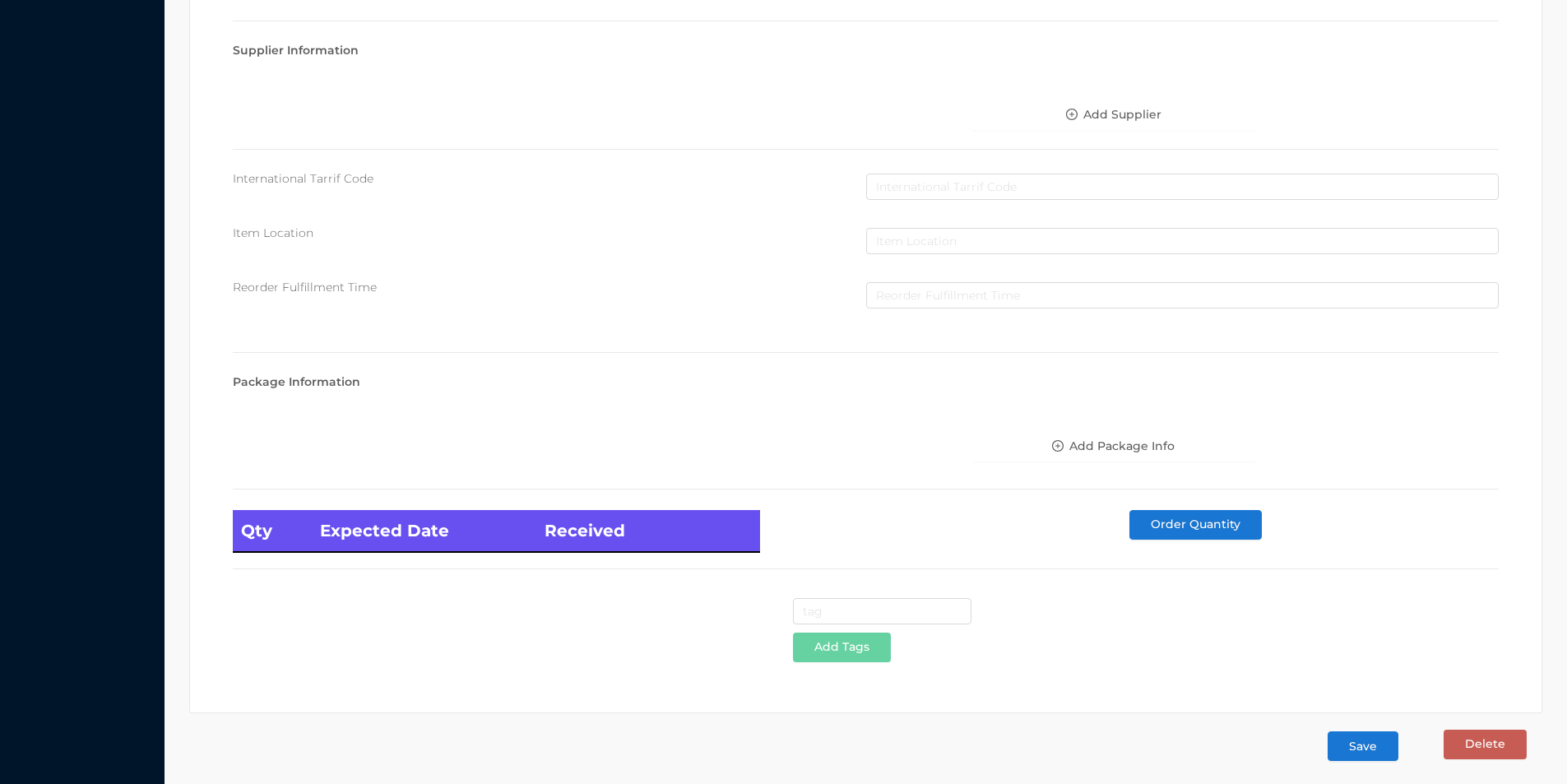
scroll to position [670, 0]
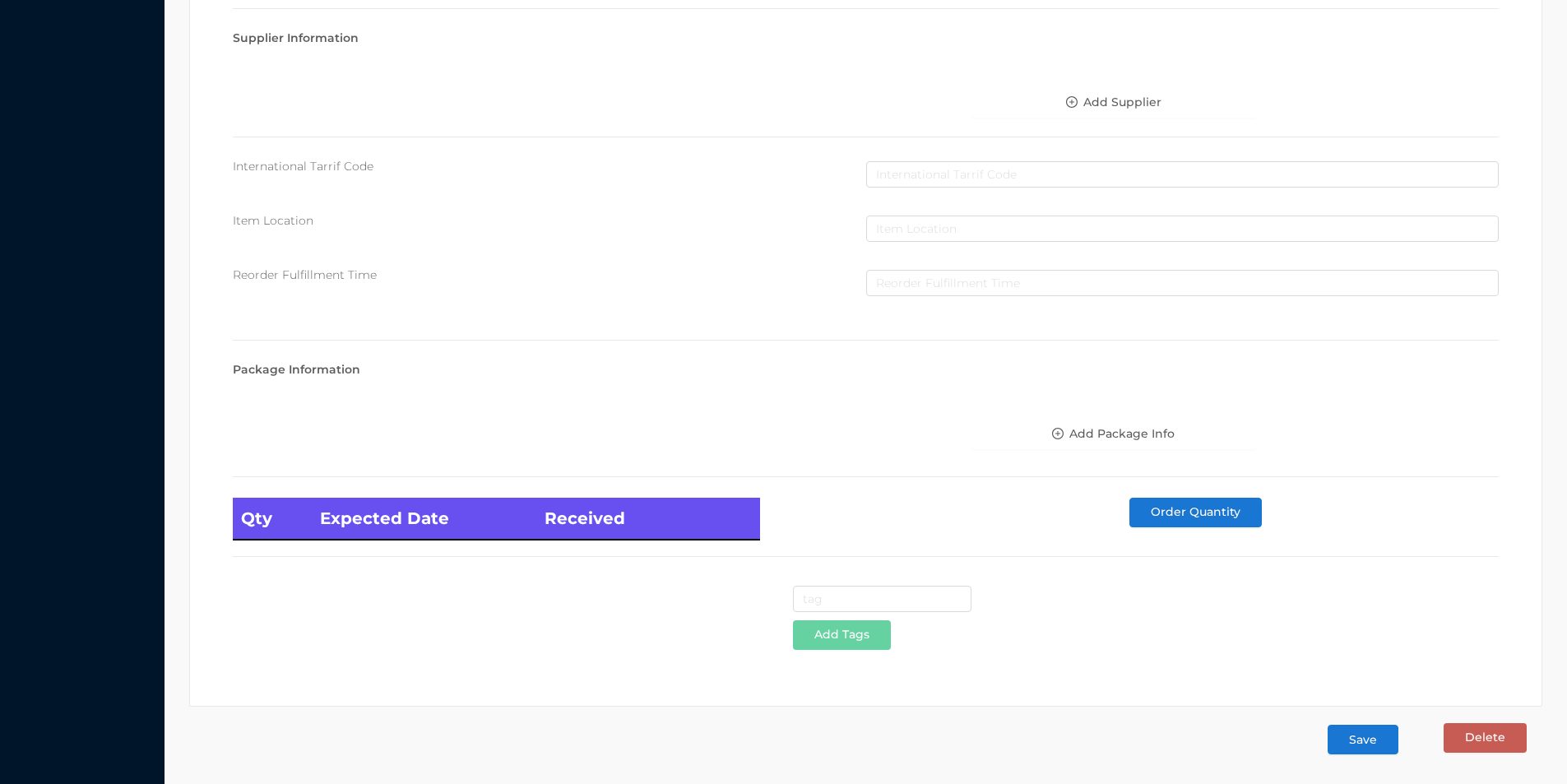
type input "Rose/bouquet"
click at [1358, 743] on button "Save" at bounding box center [1363, 739] width 71 height 30
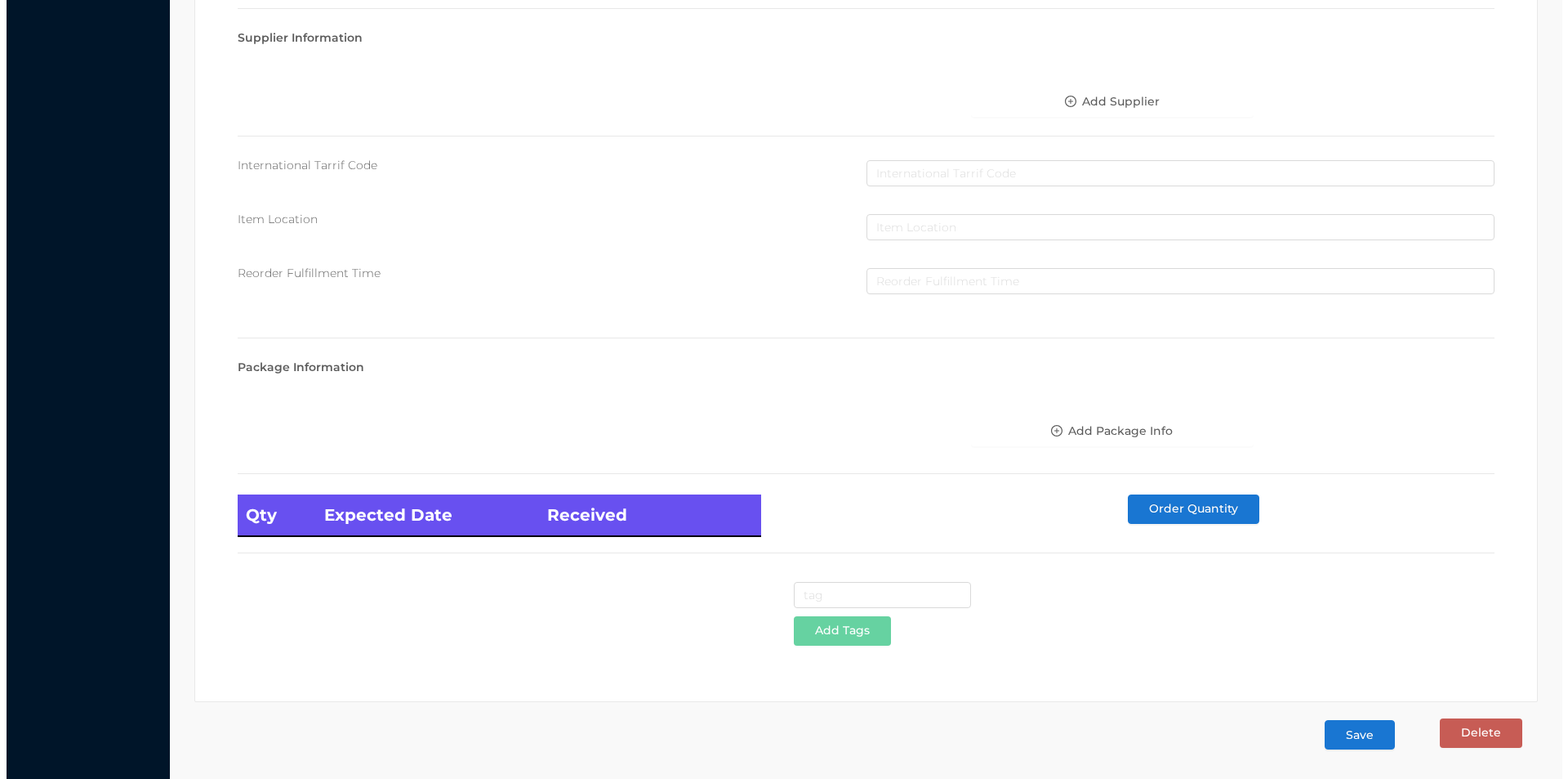
scroll to position [0, 0]
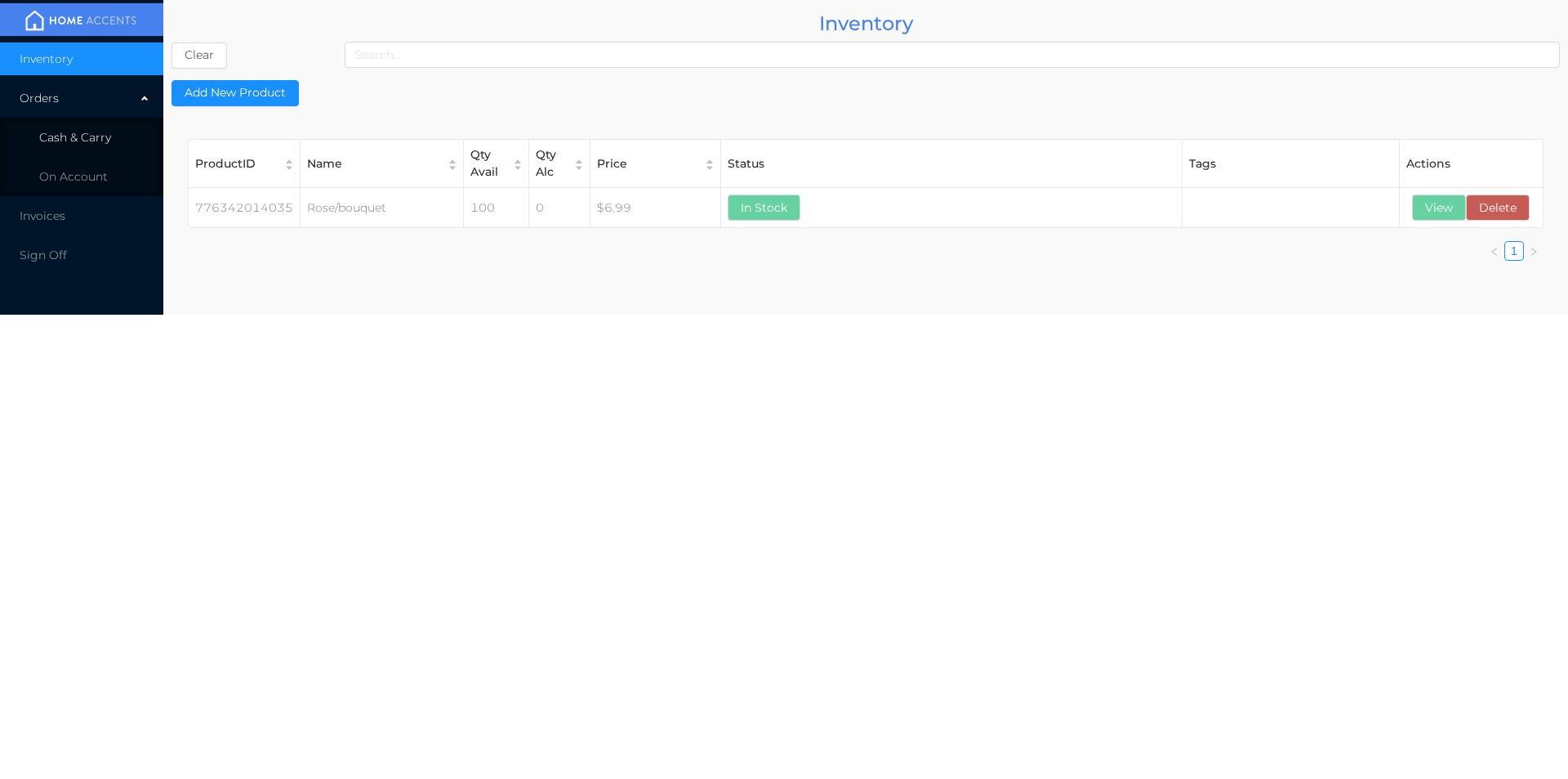
click at [87, 135] on span "Cash & Carry" at bounding box center [75, 137] width 72 height 15
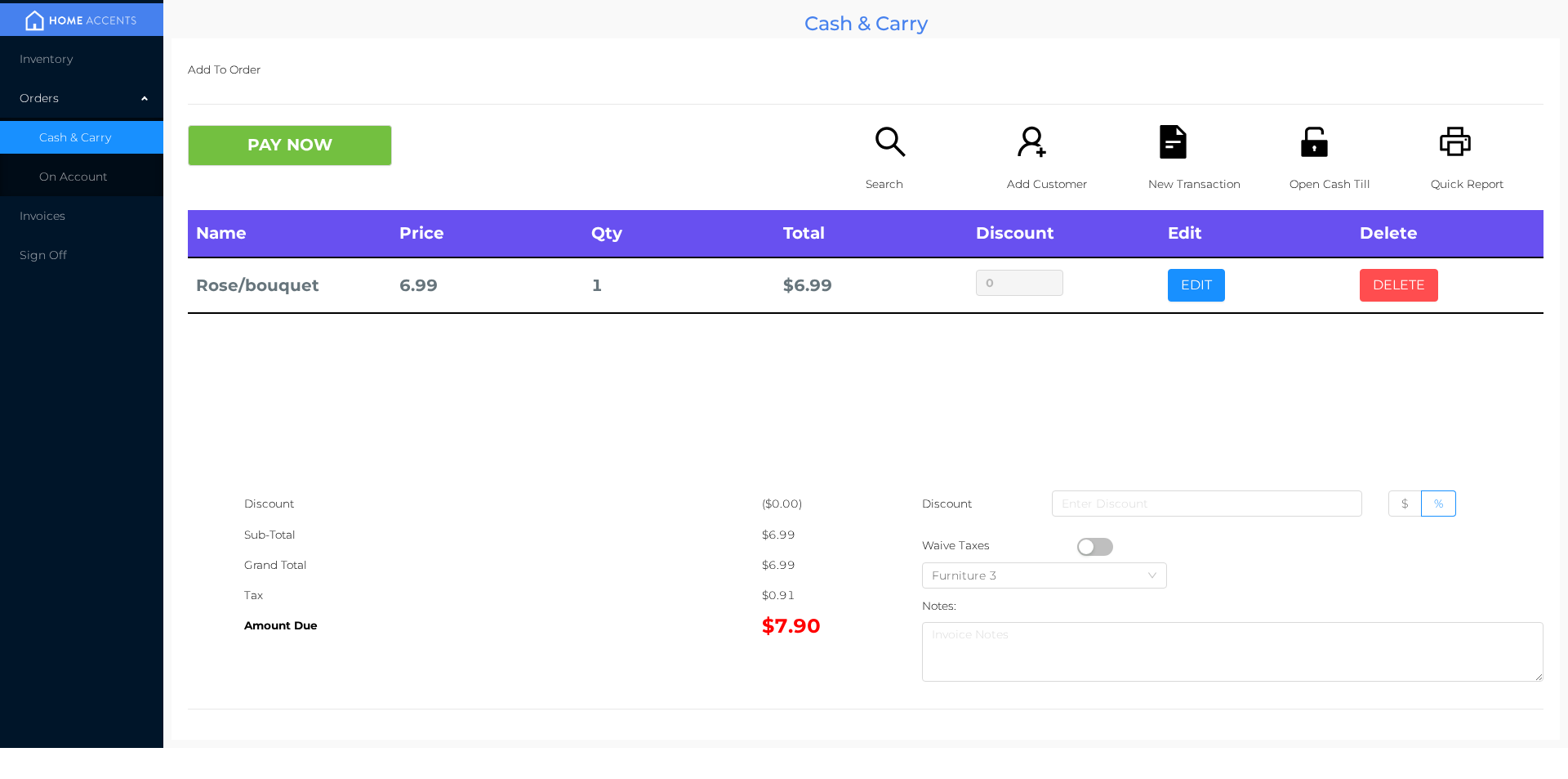
click at [1389, 297] on button "DELETE" at bounding box center [1399, 284] width 78 height 32
click at [1192, 295] on button "EDIT" at bounding box center [1196, 284] width 58 height 32
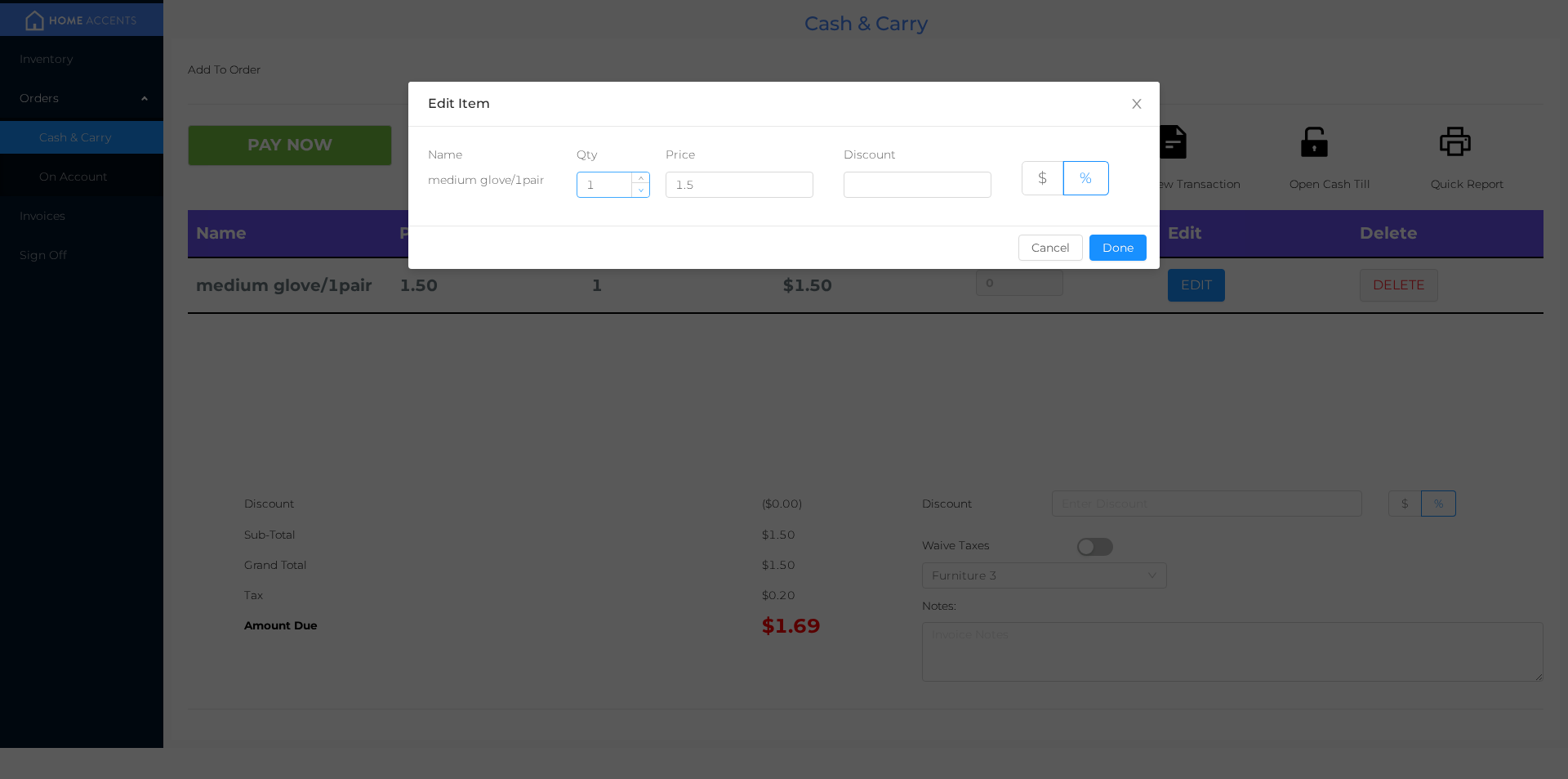
click at [640, 191] on icon "icon: down" at bounding box center [641, 190] width 5 height 3
type input "0"
type input "2"
click at [1119, 251] on button "Done" at bounding box center [1118, 248] width 58 height 26
click at [1107, 328] on div "sentinelStart Edit Item Name Qty Price Discount medium glove/1pair 2 1.5 $ % Ca…" at bounding box center [784, 389] width 1568 height 779
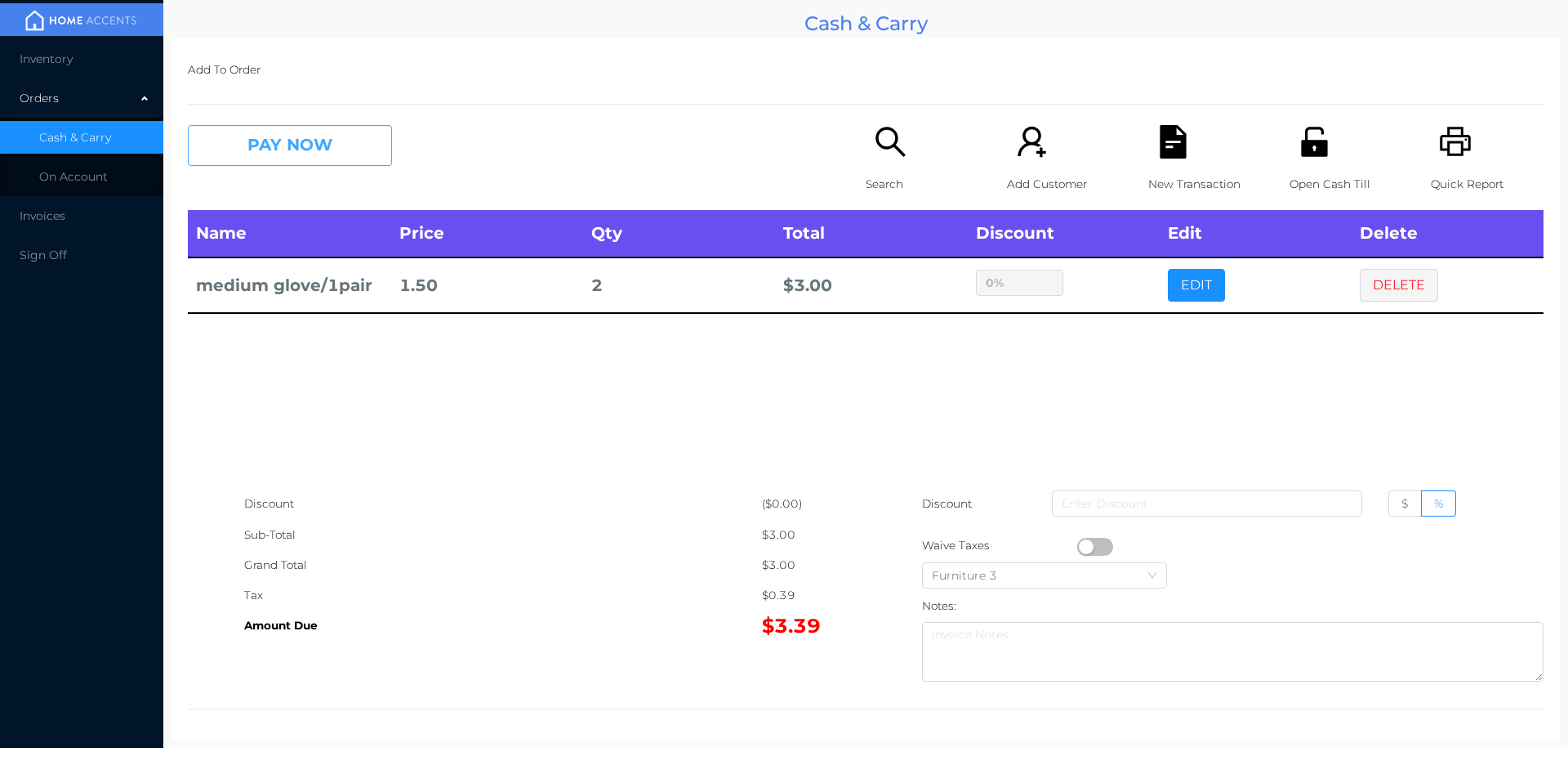
click at [306, 150] on button "PAY NOW" at bounding box center [290, 145] width 204 height 41
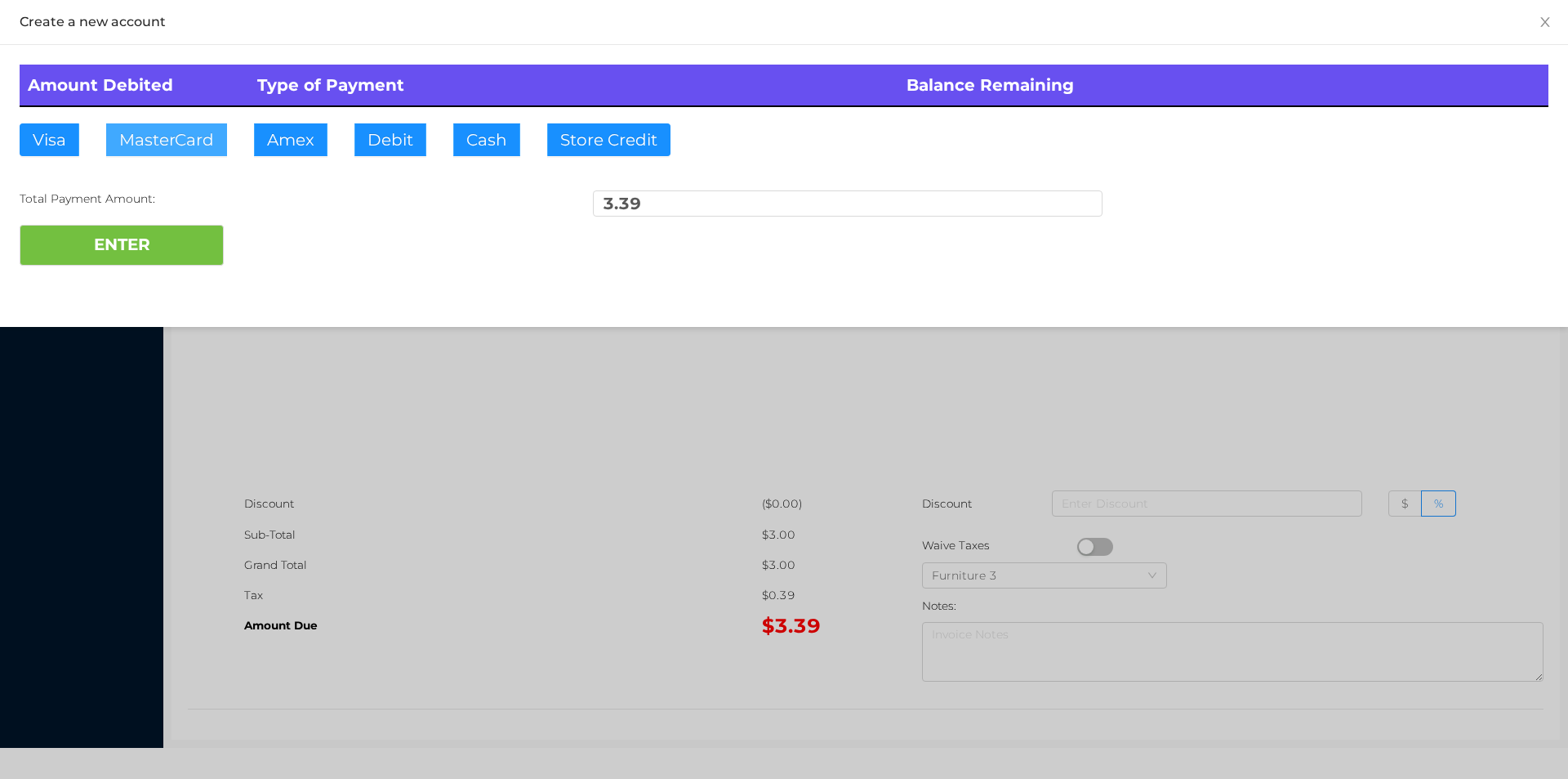
click at [163, 133] on button "MasterCard" at bounding box center [167, 139] width 121 height 32
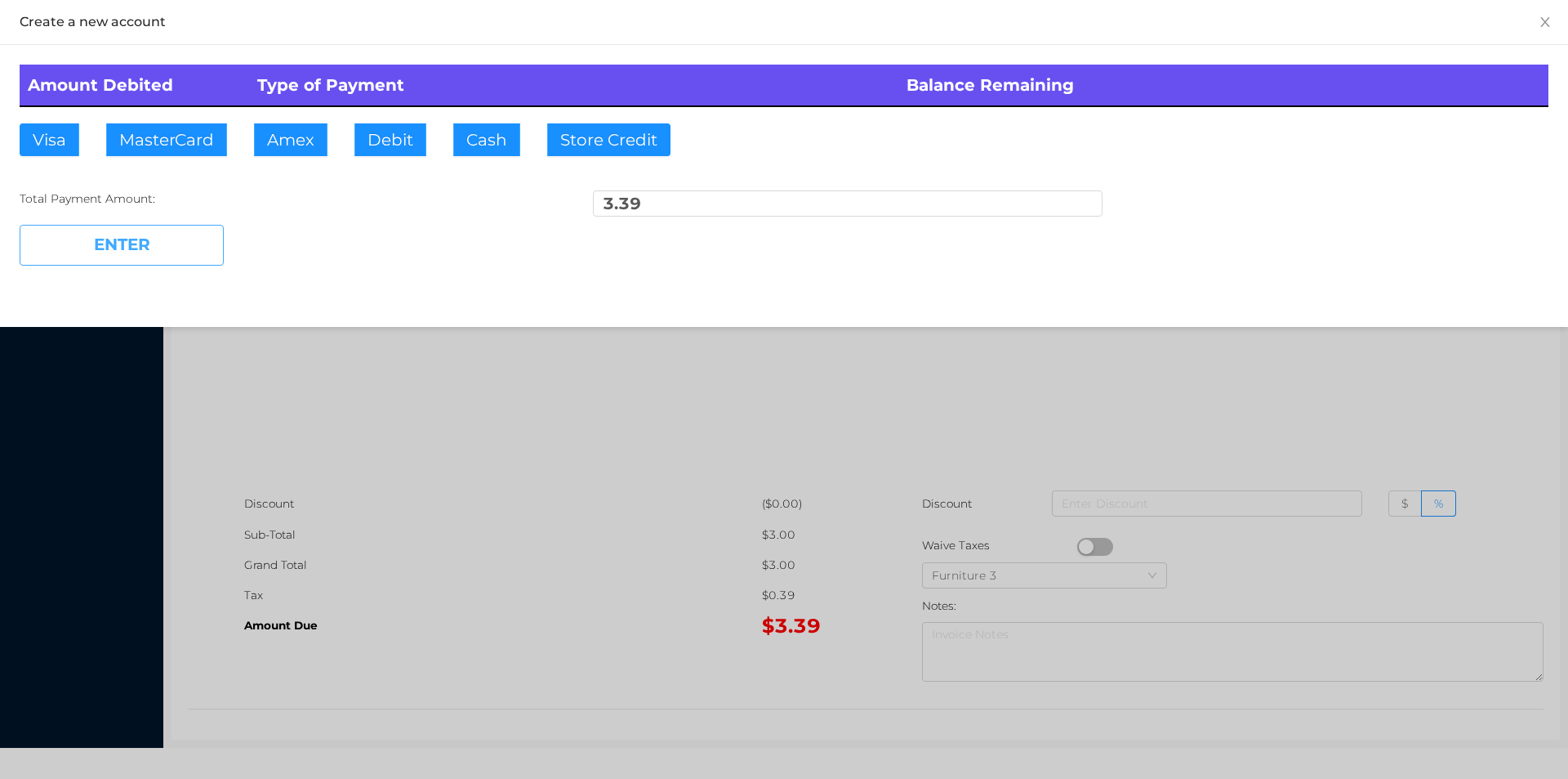
click at [127, 256] on button "ENTER" at bounding box center [121, 245] width 204 height 41
type input "0"
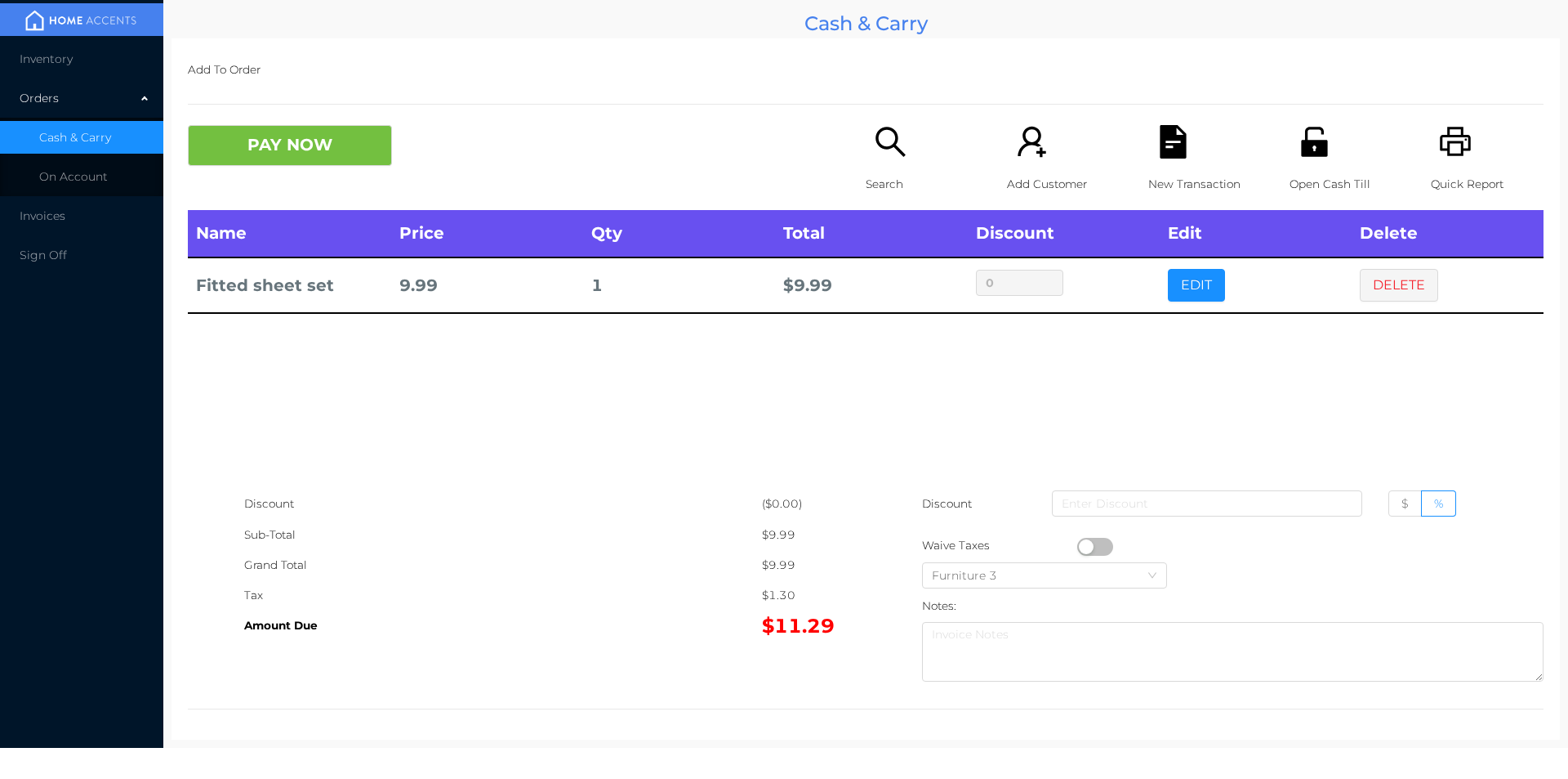
click at [1081, 546] on button "button" at bounding box center [1094, 546] width 36 height 18
click at [323, 159] on button "PAY NOW" at bounding box center [290, 145] width 204 height 41
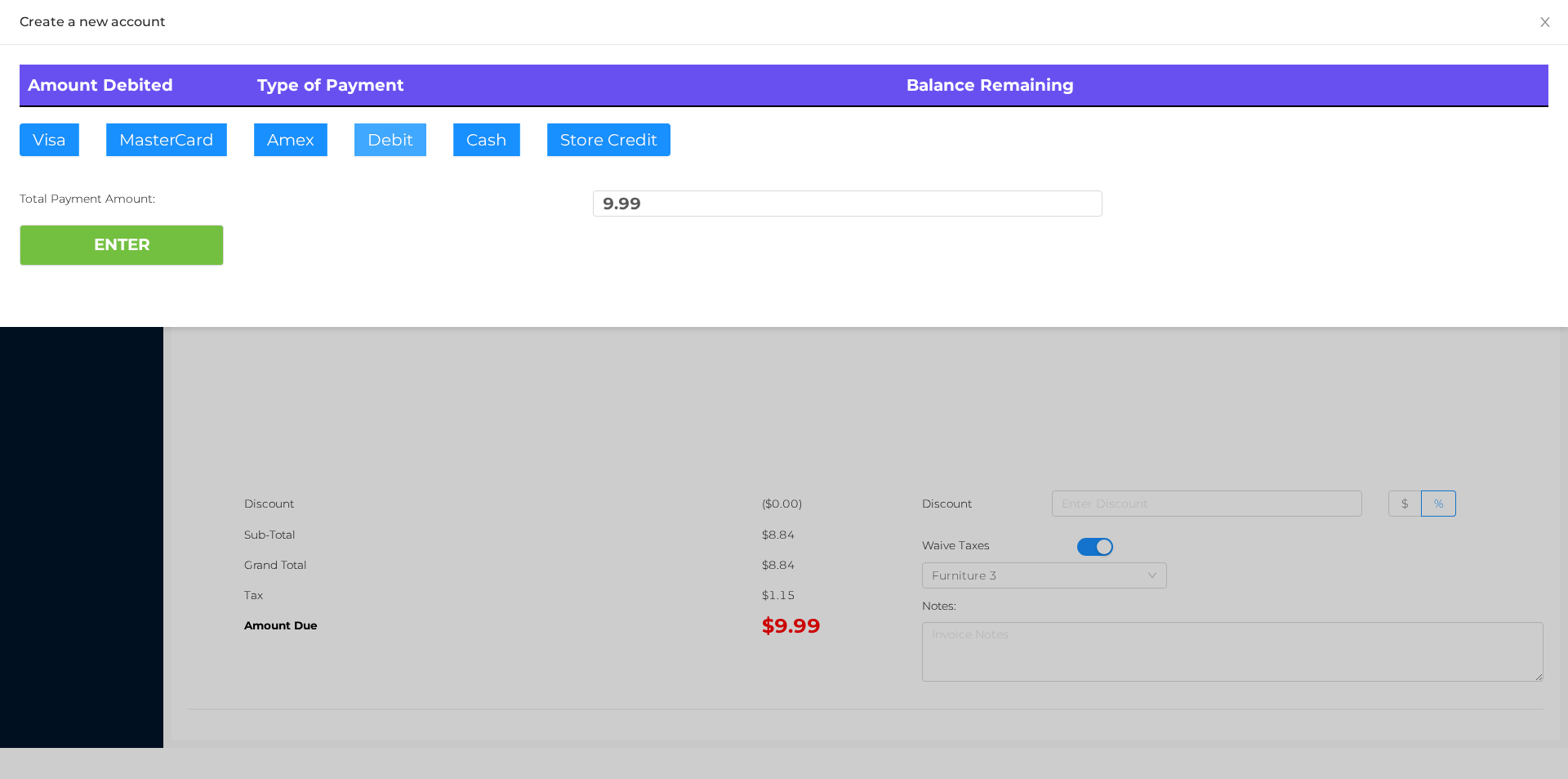
click at [393, 141] on button "Debit" at bounding box center [390, 139] width 72 height 32
click at [194, 246] on button "ENTER" at bounding box center [121, 245] width 204 height 41
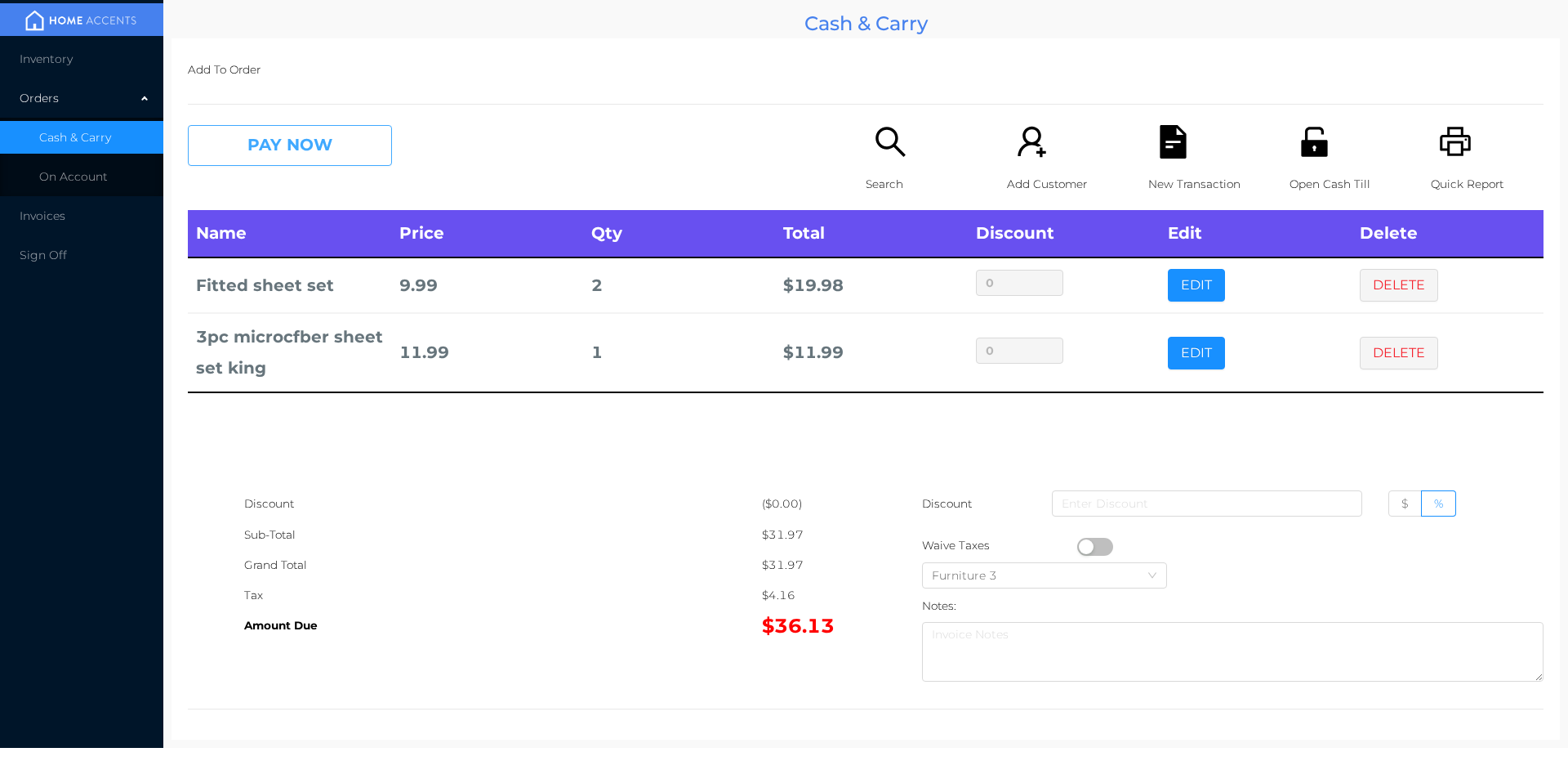
click at [290, 132] on button "PAY NOW" at bounding box center [290, 145] width 204 height 41
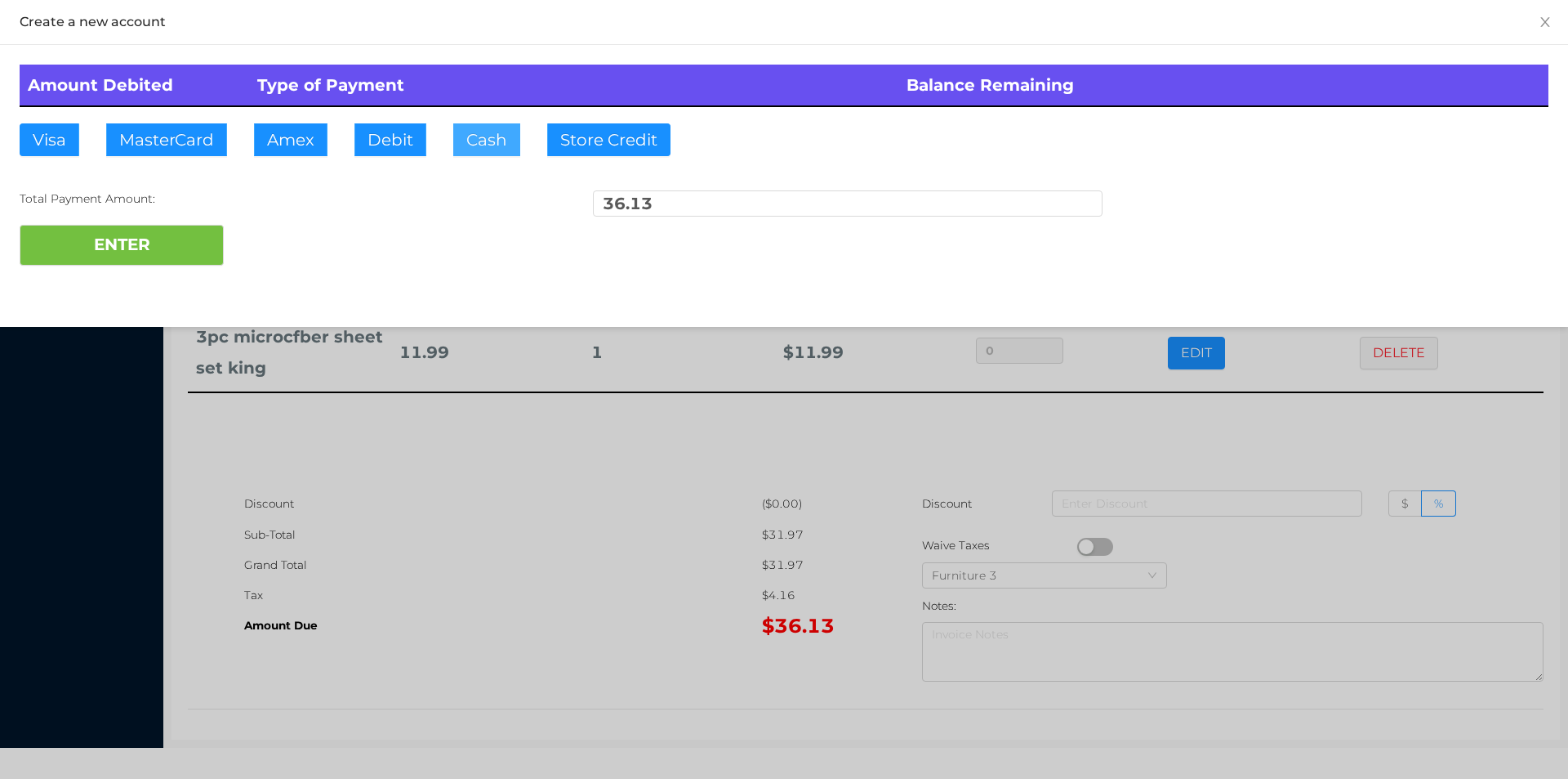
click at [485, 148] on button "Cash" at bounding box center [487, 139] width 67 height 32
type input "51."
click at [154, 247] on button "ENTER" at bounding box center [121, 245] width 204 height 41
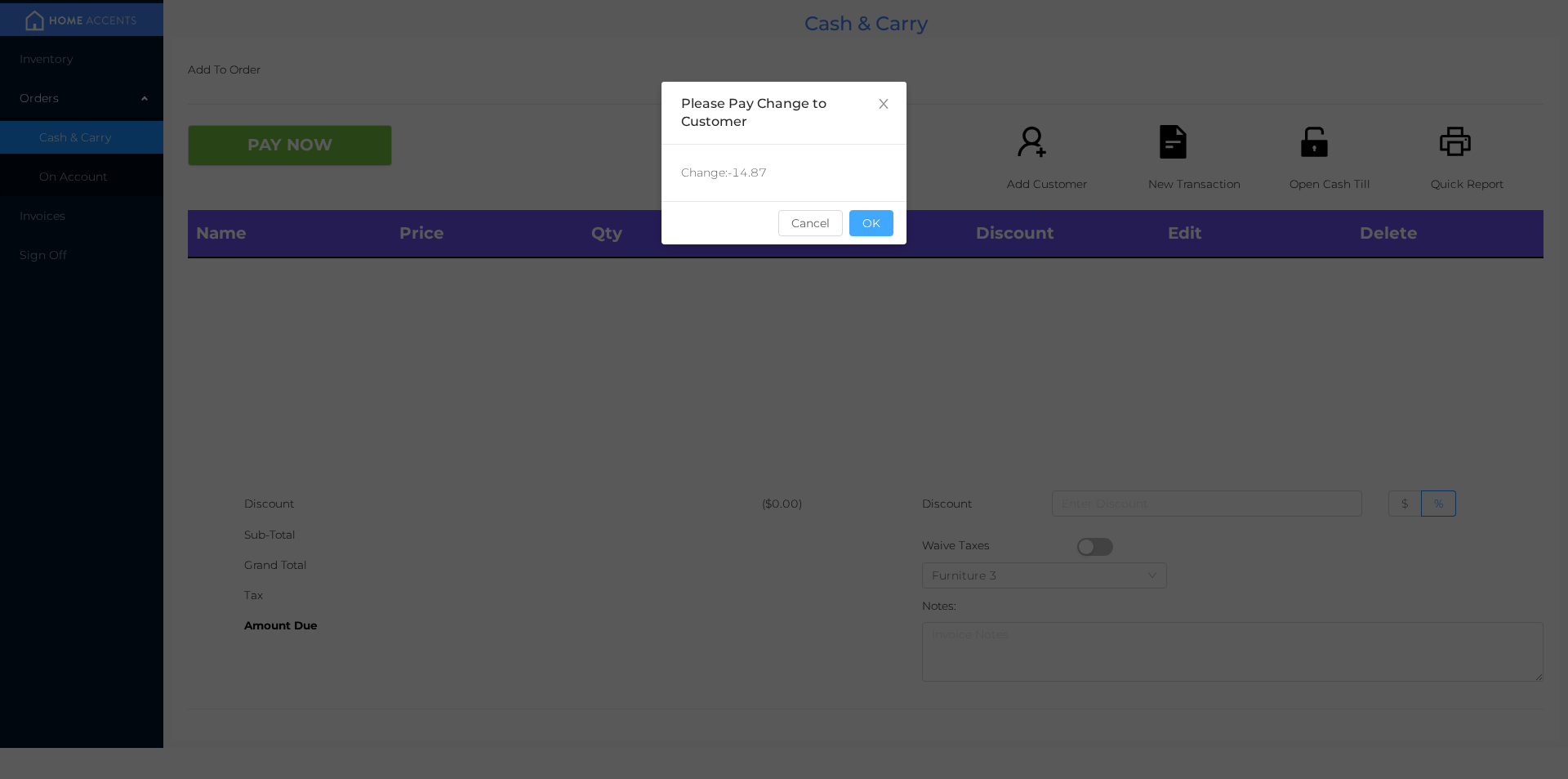
click at [883, 214] on button "OK" at bounding box center [871, 223] width 44 height 26
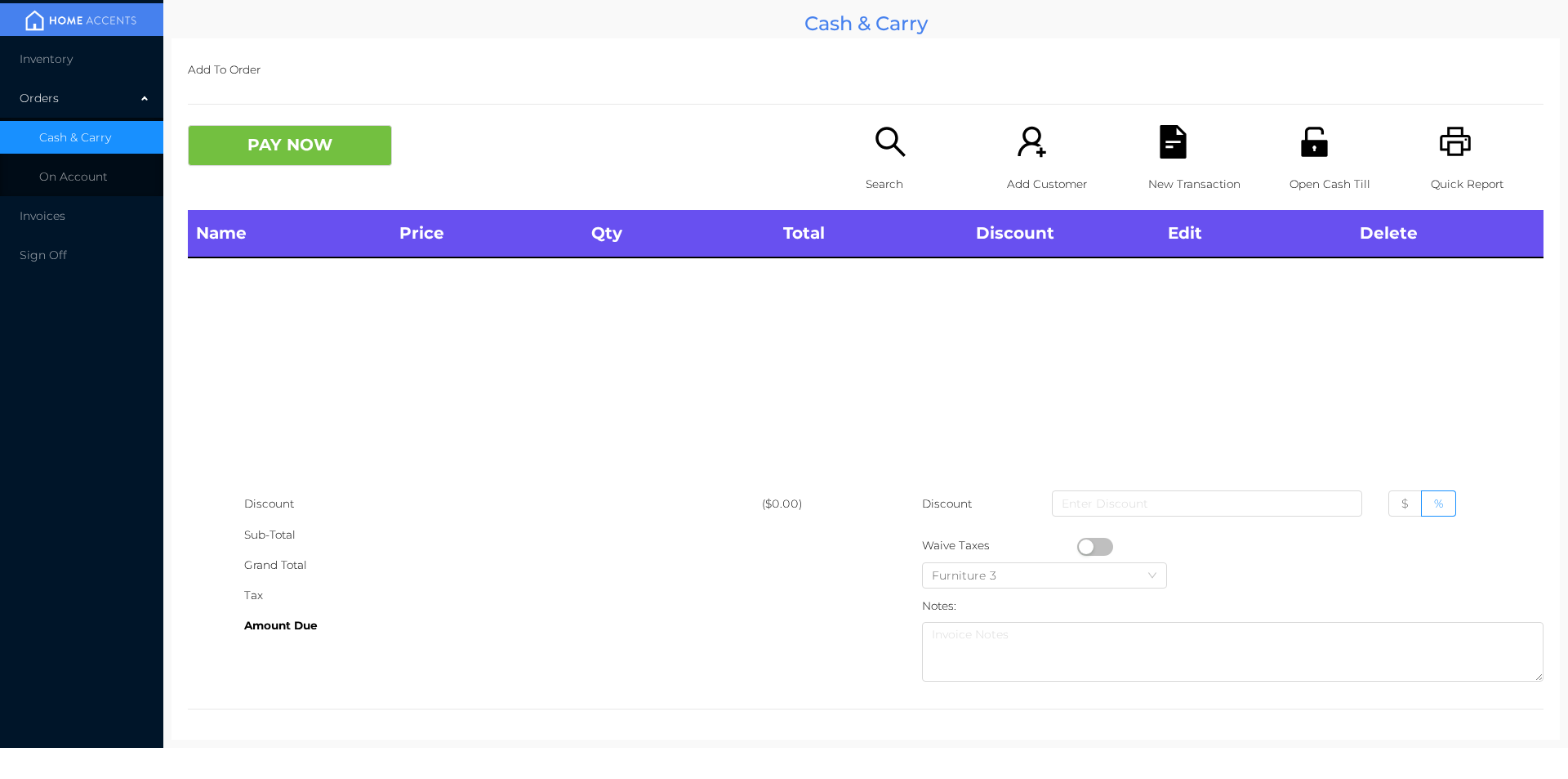
click at [880, 286] on div "Name Price Qty Total Discount Edit Delete" at bounding box center [865, 349] width 1356 height 278
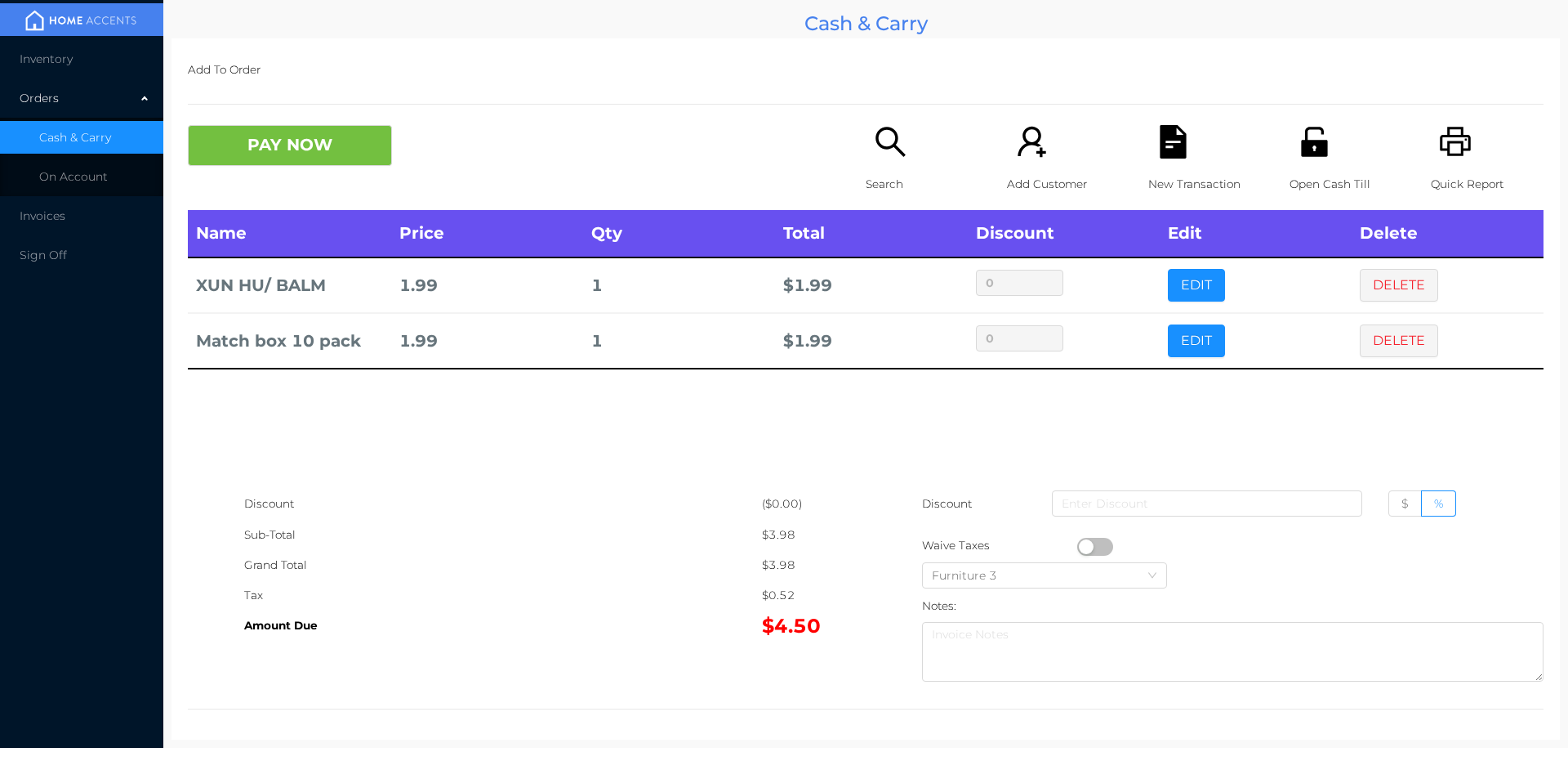
click at [1169, 159] on icon "icon: file-text" at bounding box center [1173, 141] width 26 height 33
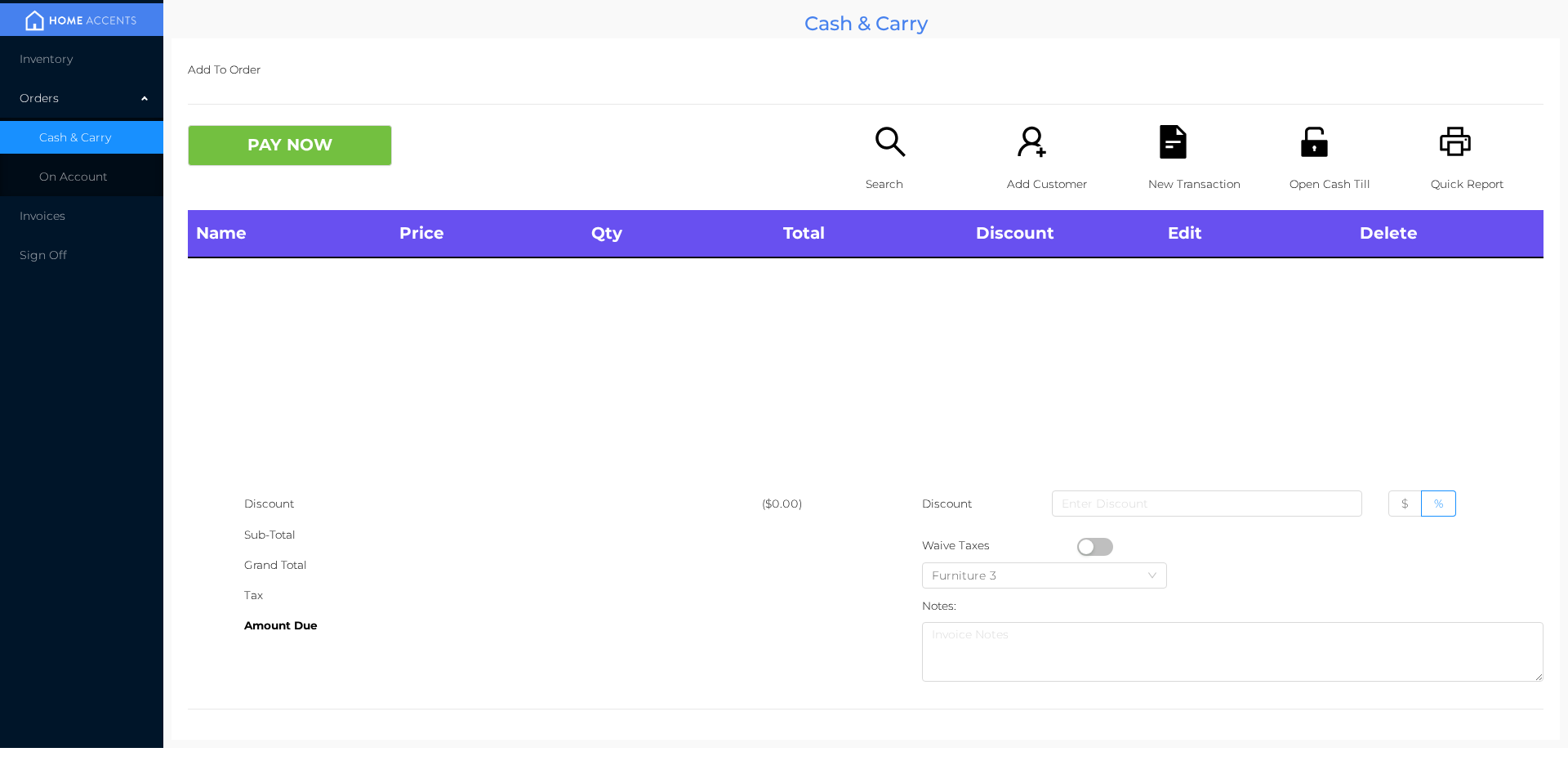
click at [1313, 174] on p "Open Cash Till" at bounding box center [1346, 184] width 112 height 31
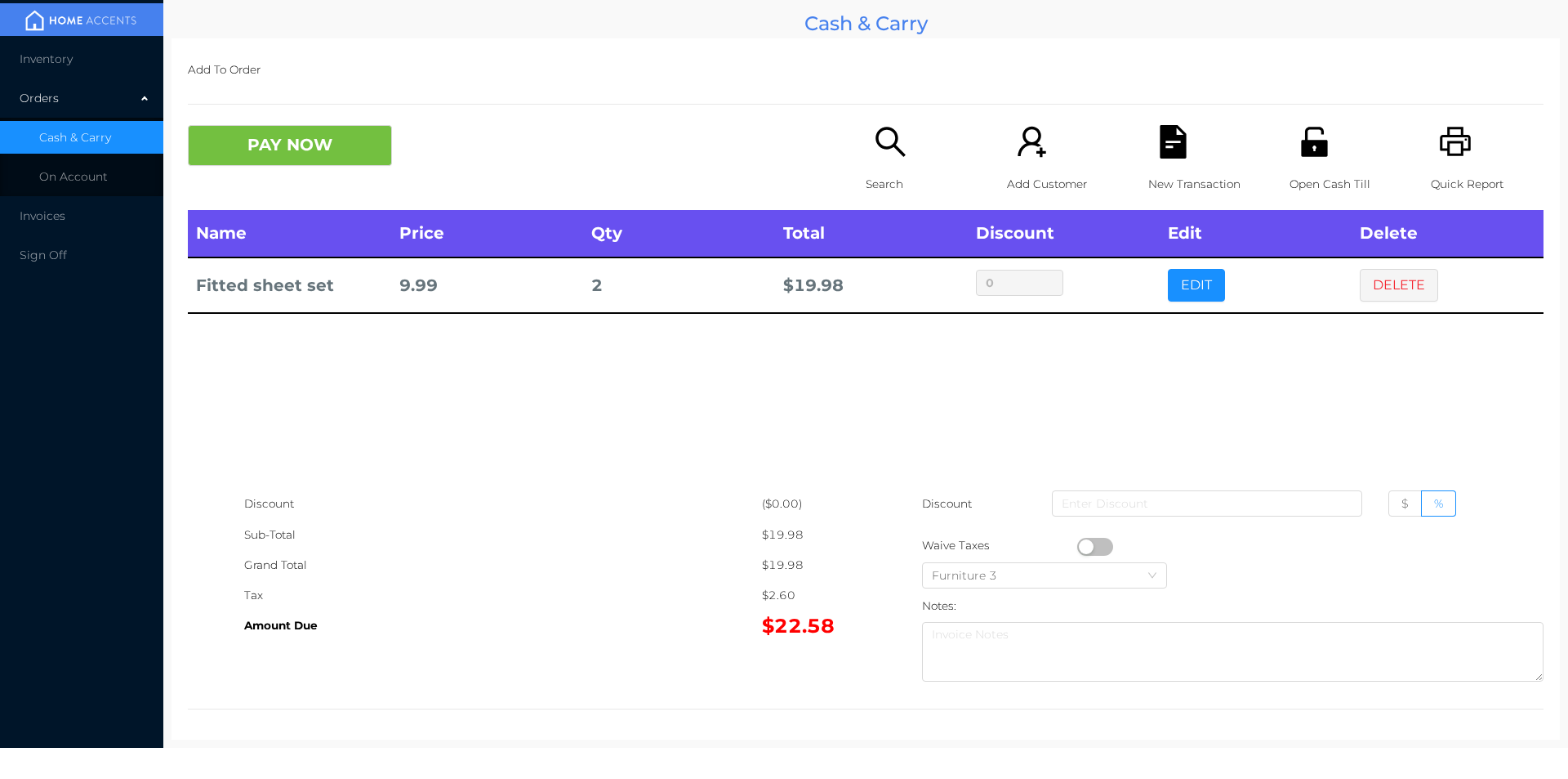
click at [1202, 155] on div "New Transaction" at bounding box center [1204, 167] width 112 height 85
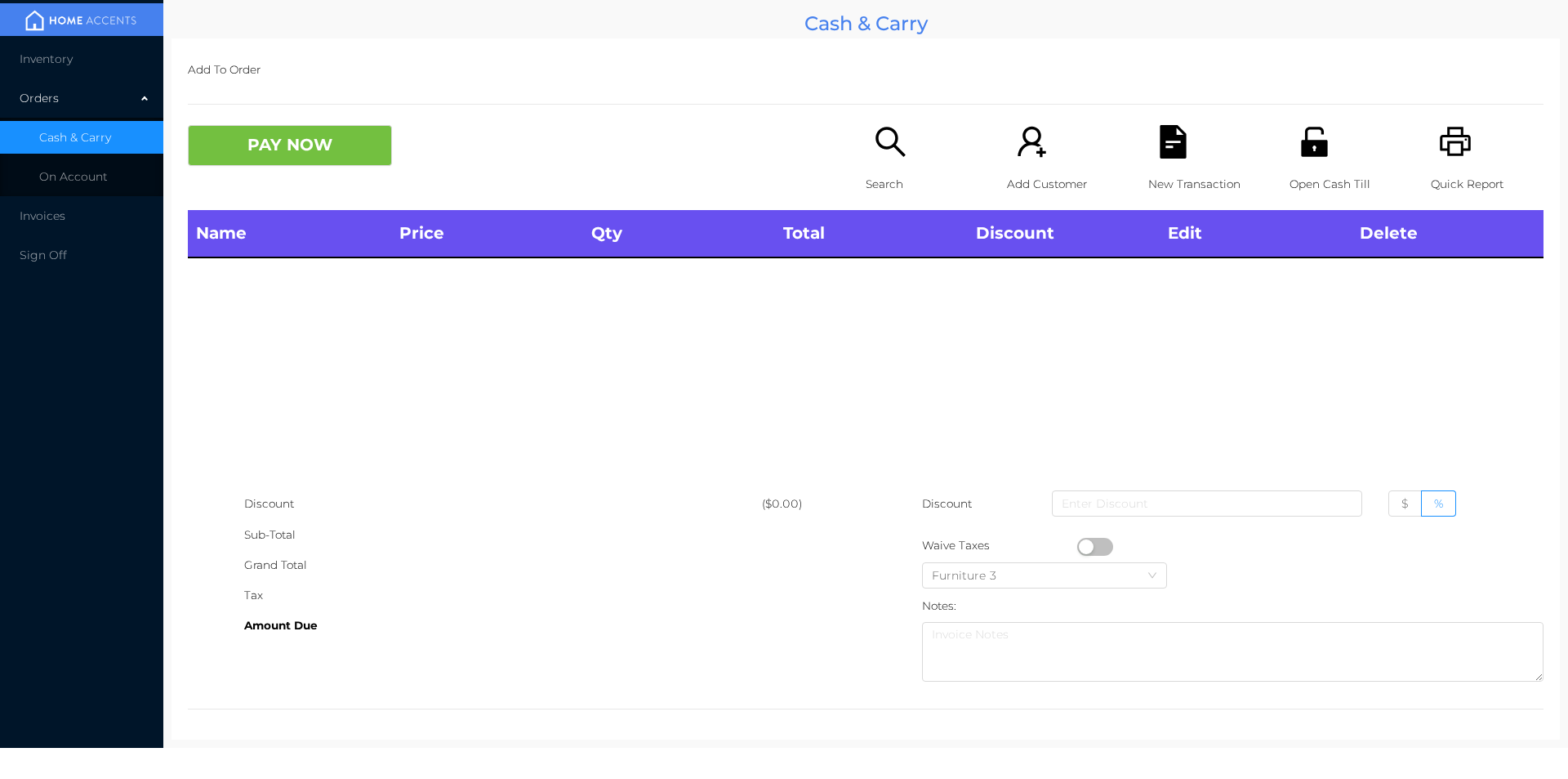
click at [1464, 163] on div "Quick Report" at bounding box center [1487, 167] width 112 height 85
click at [299, 152] on button "PAY NOW" at bounding box center [290, 145] width 204 height 41
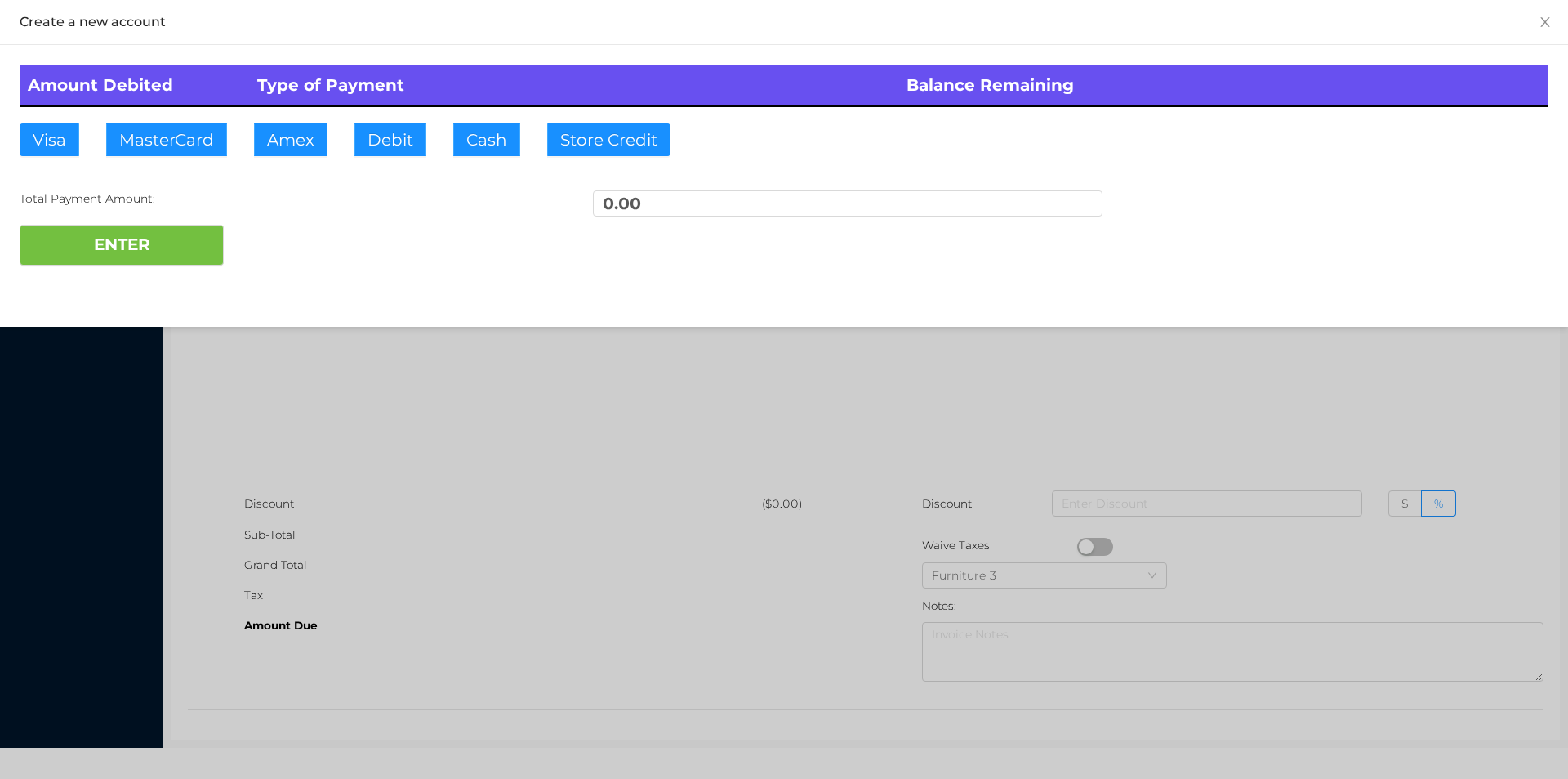
click at [501, 420] on div at bounding box center [784, 389] width 1568 height 779
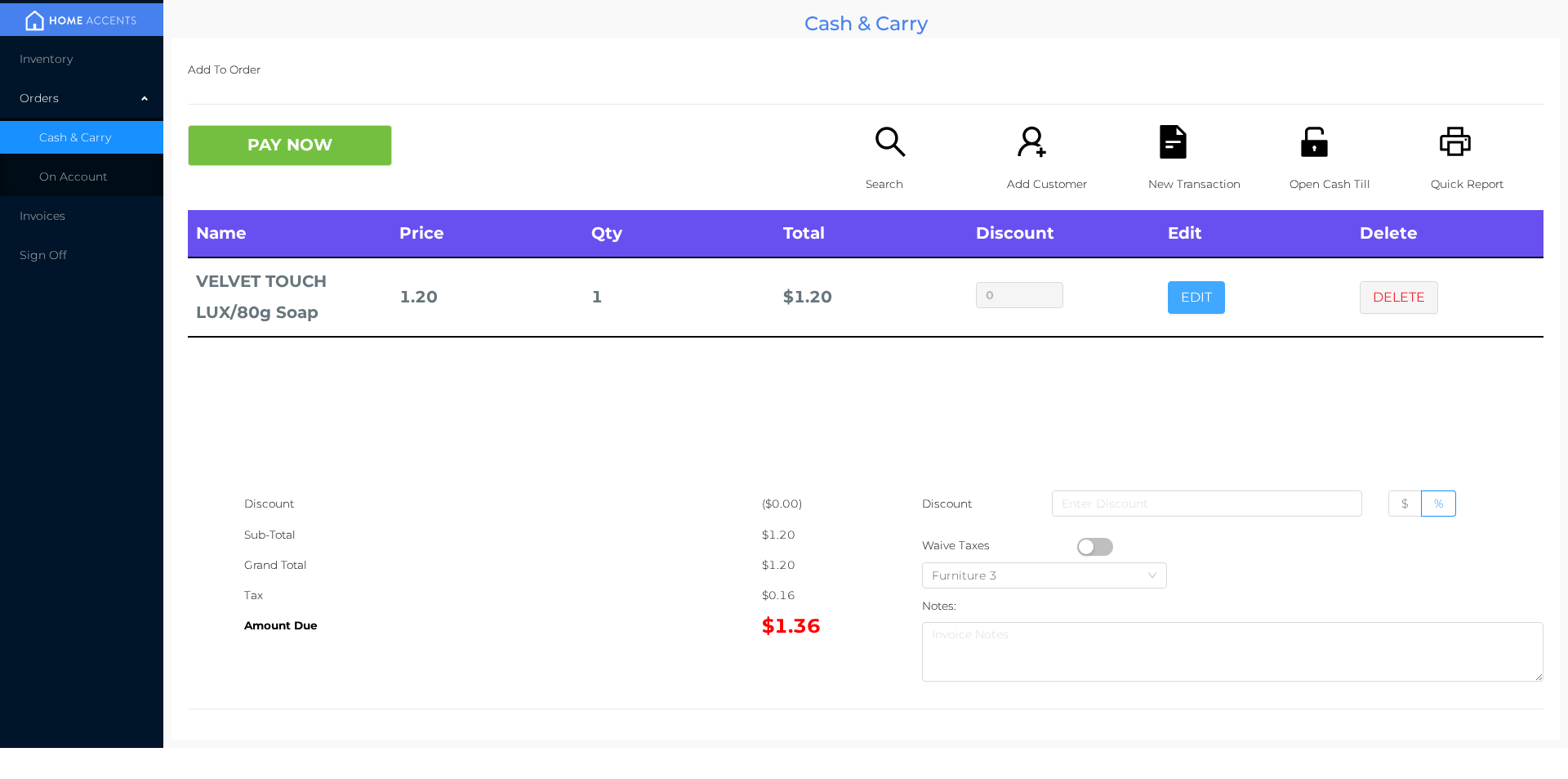
click at [1183, 304] on button "EDIT" at bounding box center [1196, 297] width 58 height 32
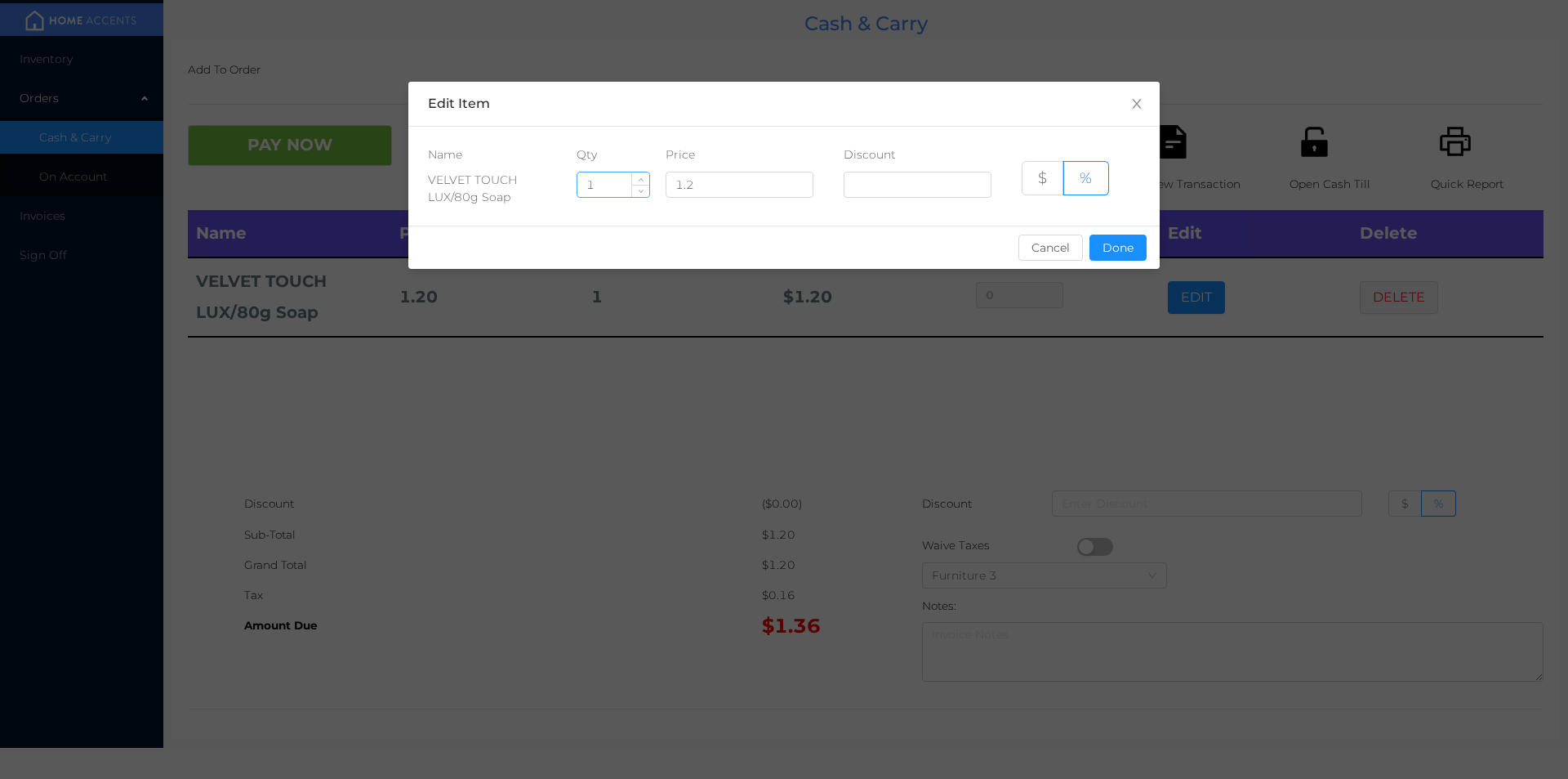
click at [621, 190] on input "1" at bounding box center [613, 185] width 72 height 24
type input "10"
click at [1108, 258] on button "Done" at bounding box center [1118, 248] width 58 height 26
type input "0%"
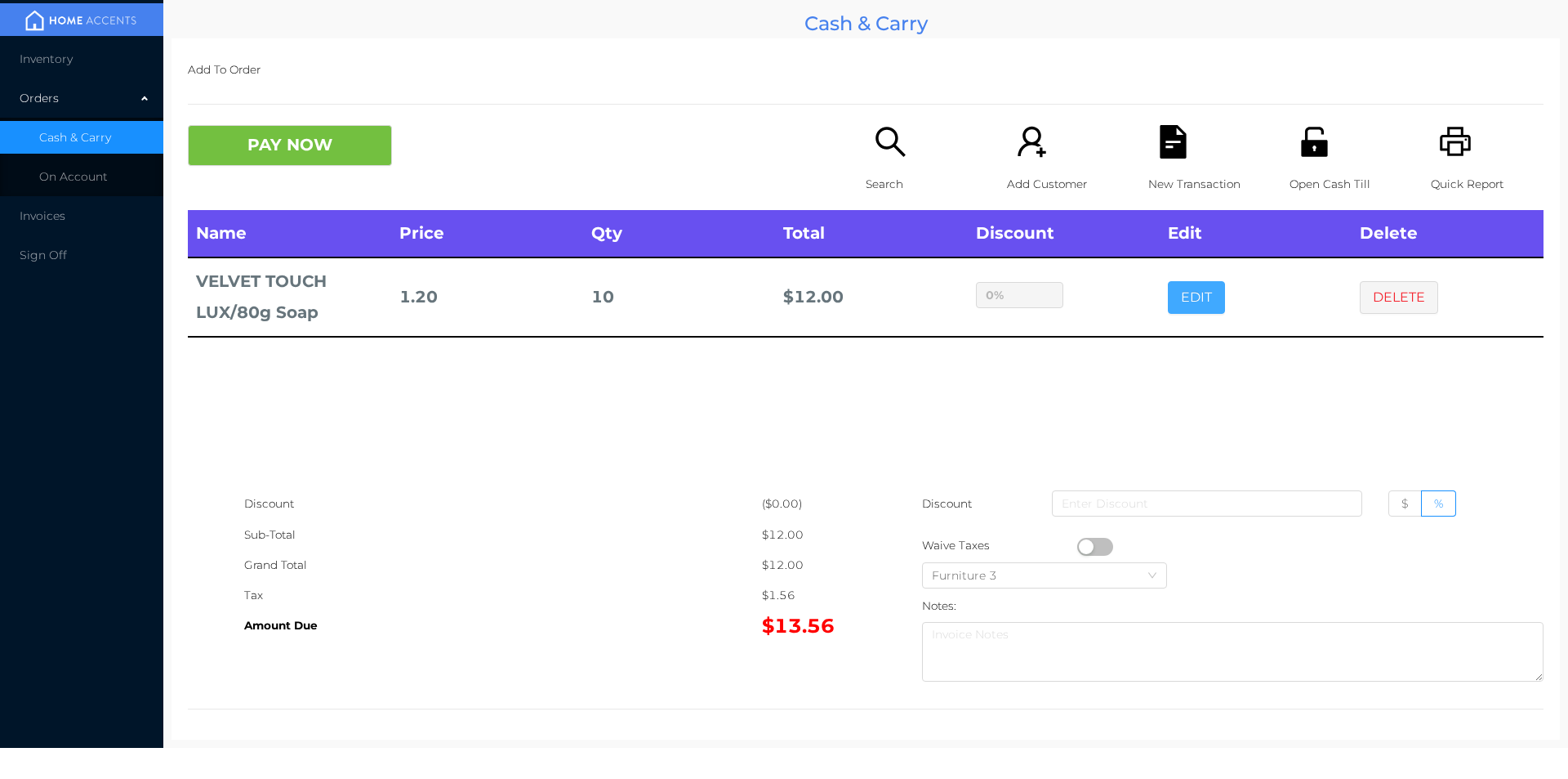
click at [1168, 281] on button "EDIT" at bounding box center [1196, 297] width 58 height 32
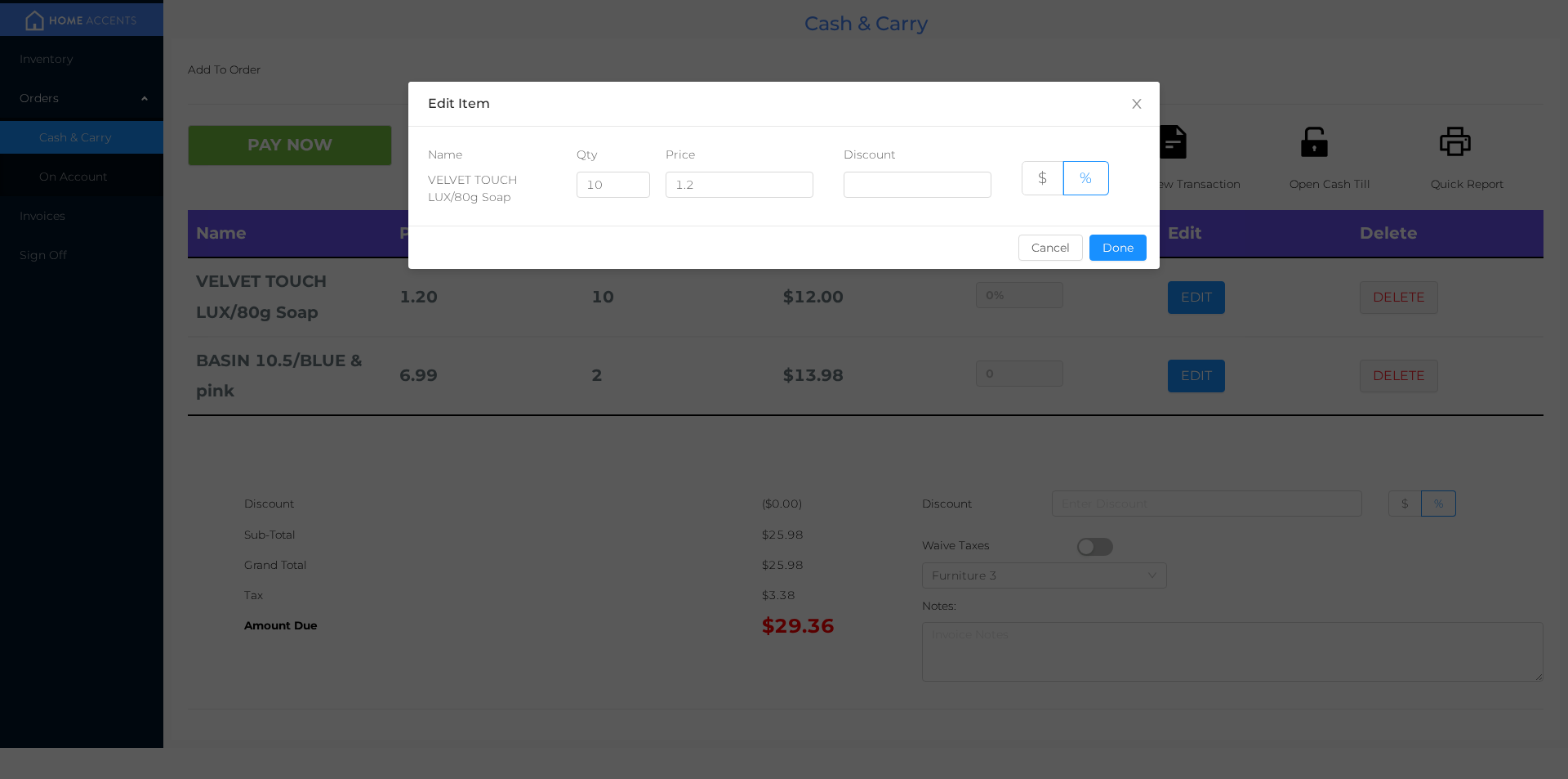
click at [1076, 502] on div "sentinelStart Edit Item Name Qty Price Discount VELVET TOUCH LUX/80g Soap 10 1.…" at bounding box center [784, 389] width 1568 height 779
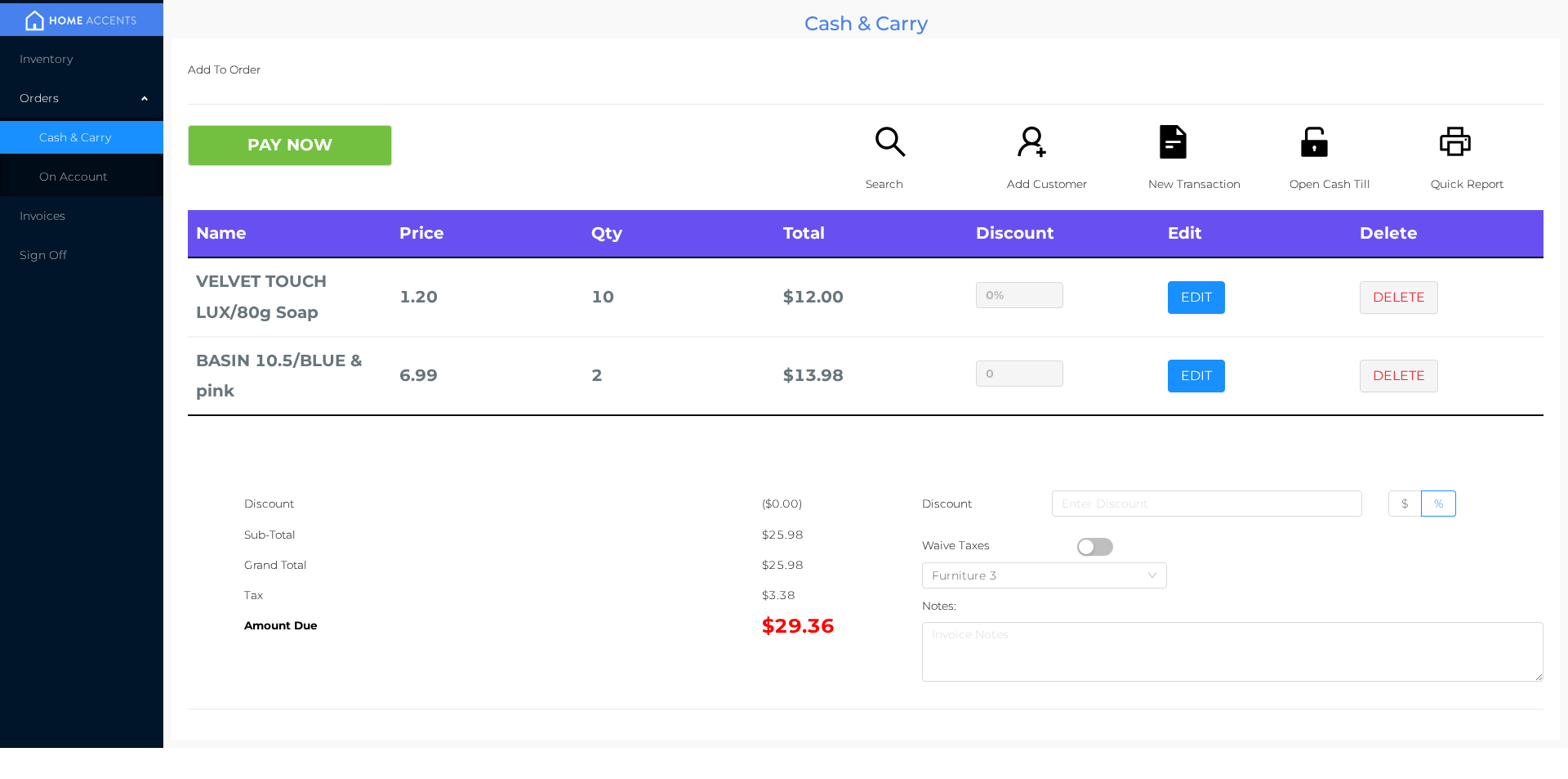
click at [859, 463] on div "Name Price Qty Total Discount Edit Delete VELVET TOUCH LUX/80g Soap 1.20 10 $ 1…" at bounding box center [865, 349] width 1356 height 278
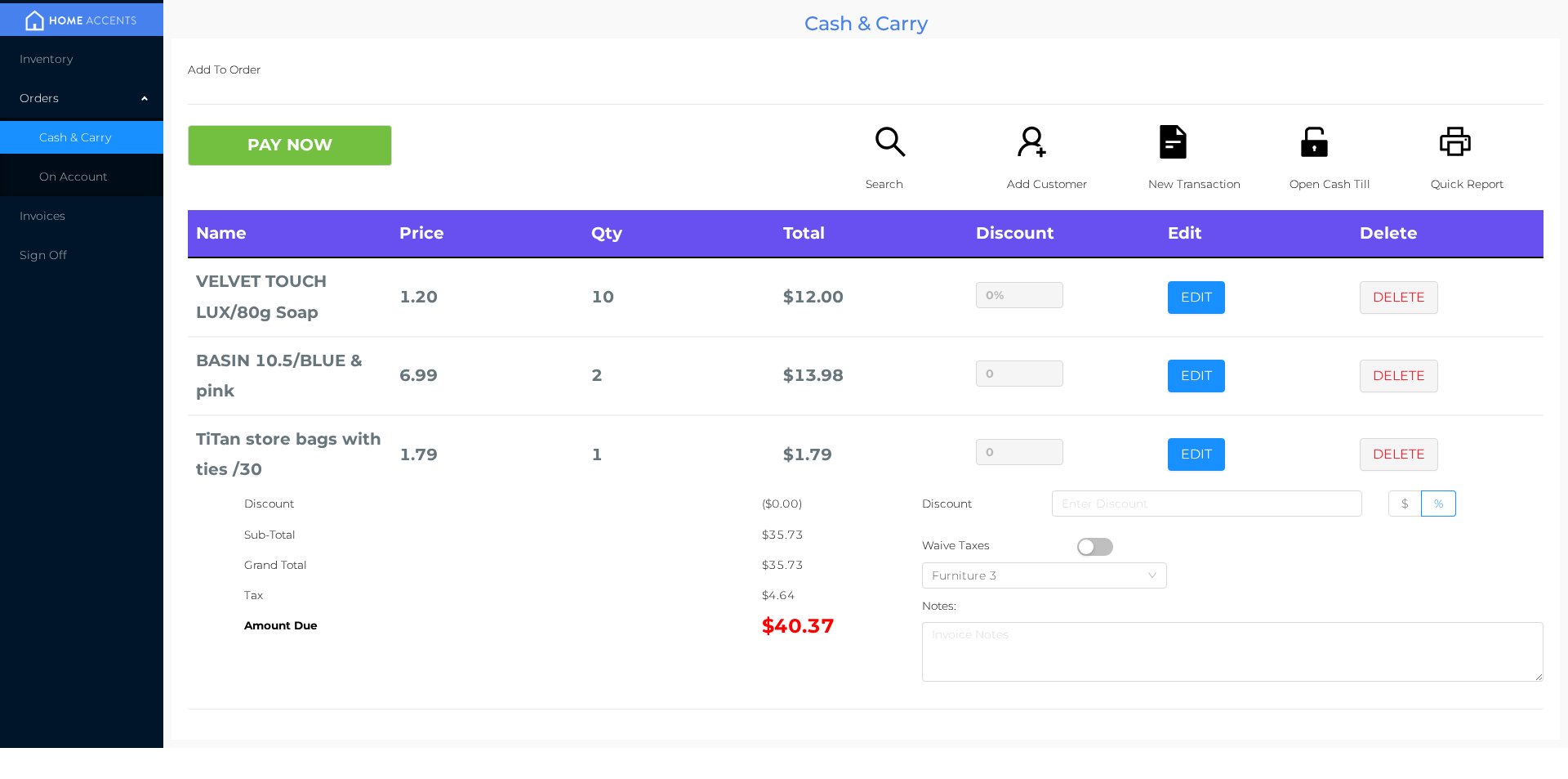
click at [580, 599] on div "Tax" at bounding box center [503, 595] width 518 height 31
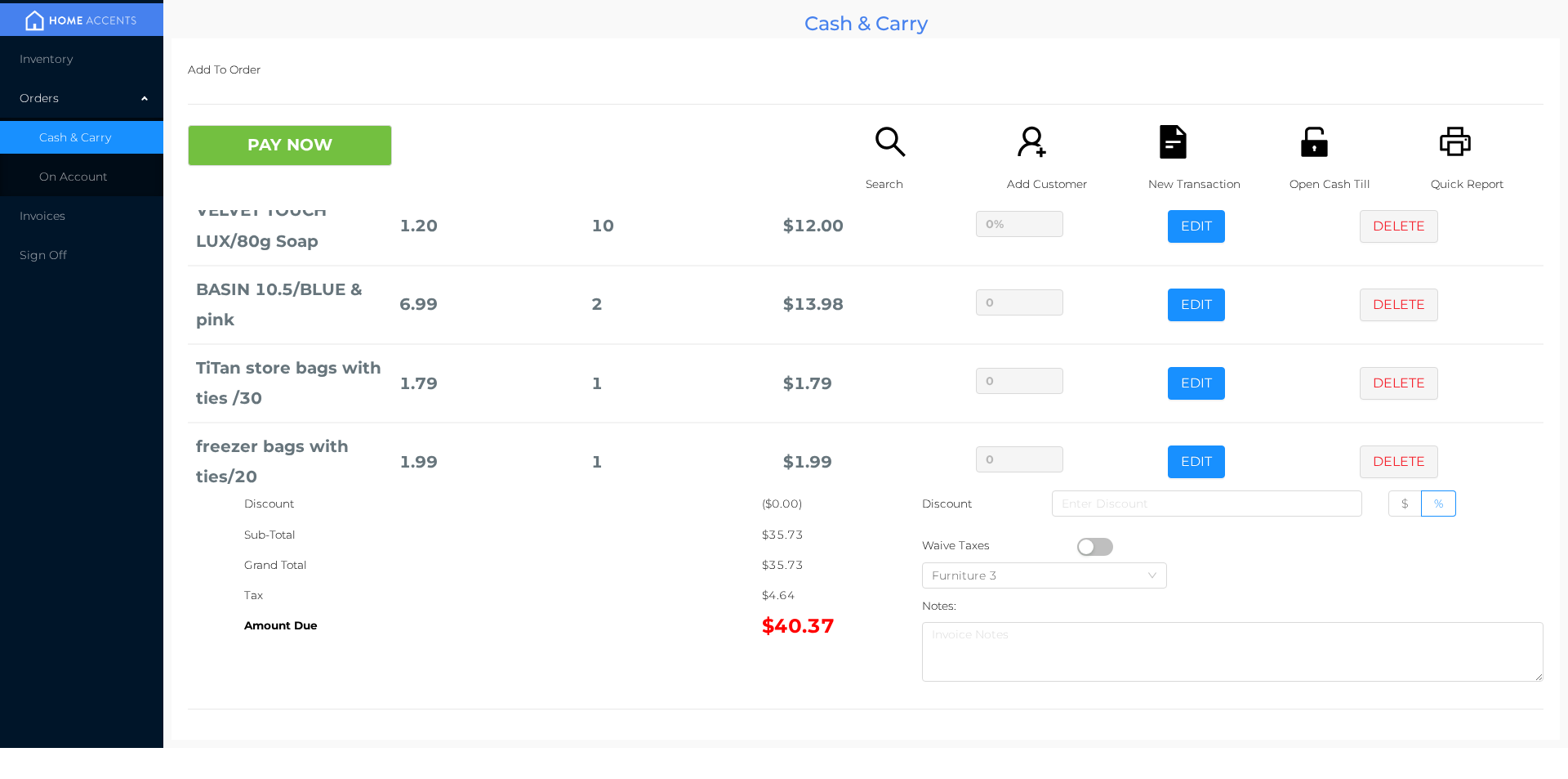
scroll to position [212, 0]
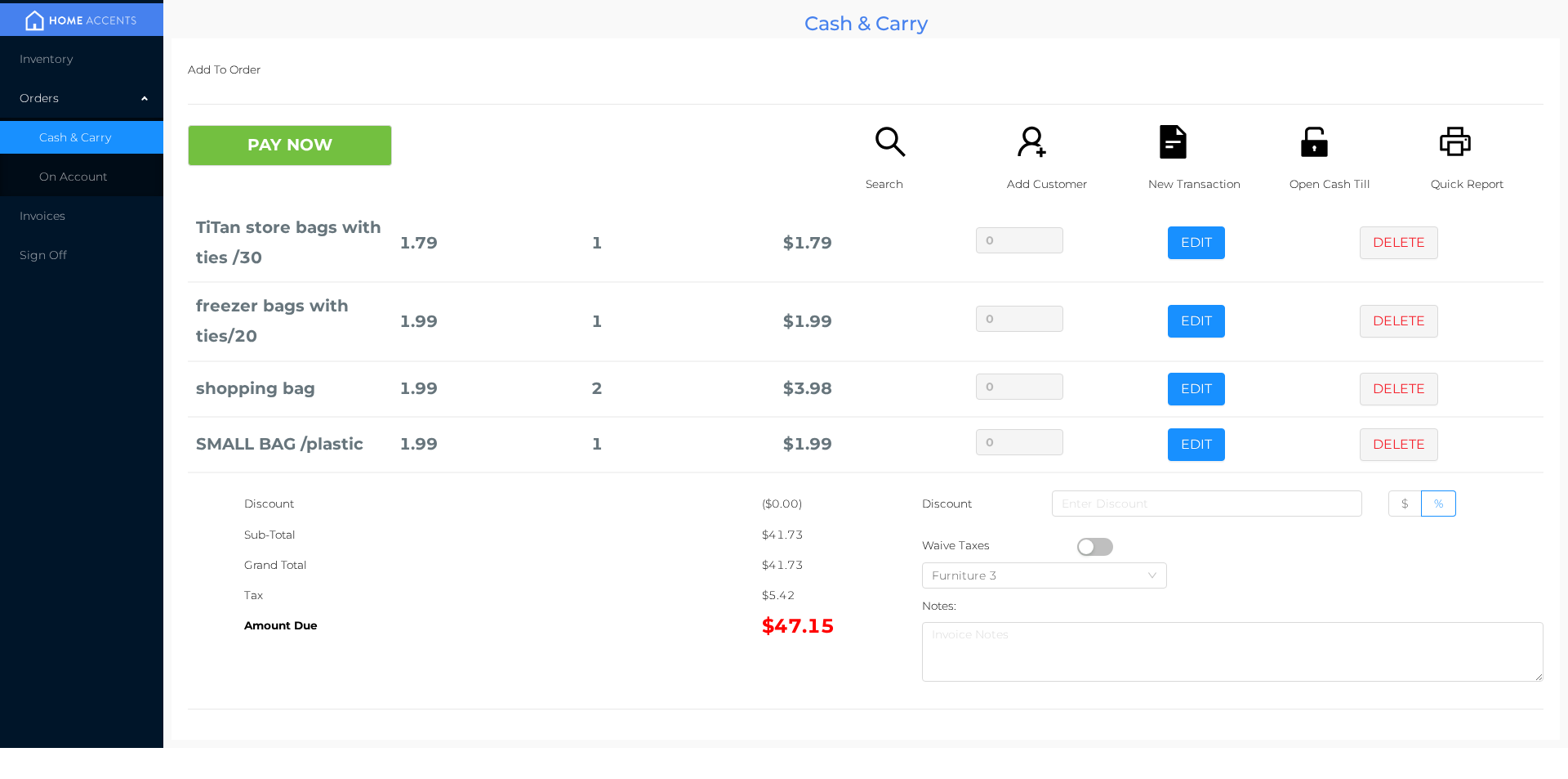
click at [887, 169] on p "Search" at bounding box center [922, 184] width 112 height 31
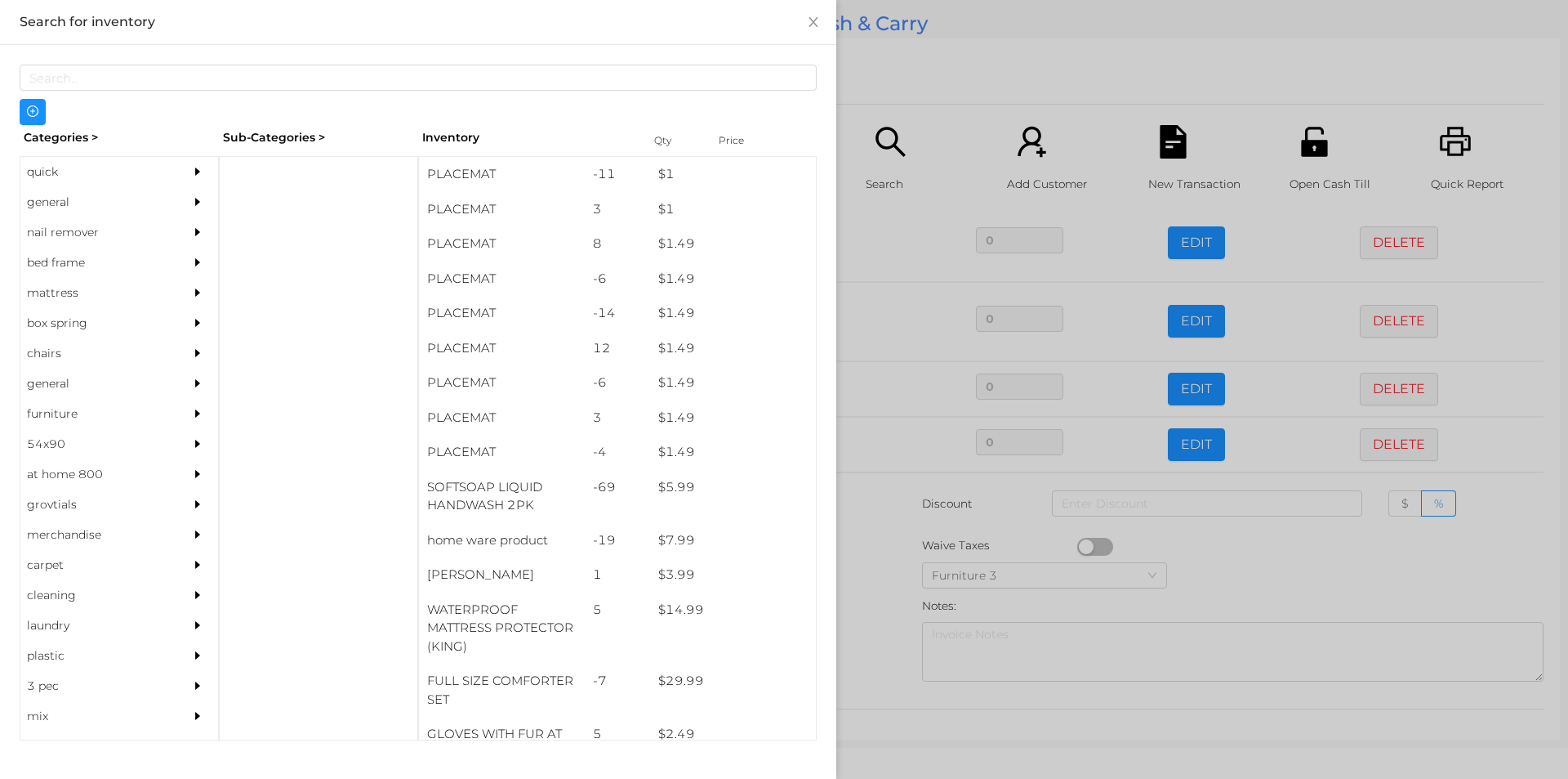
click at [97, 192] on div "general" at bounding box center [94, 202] width 148 height 31
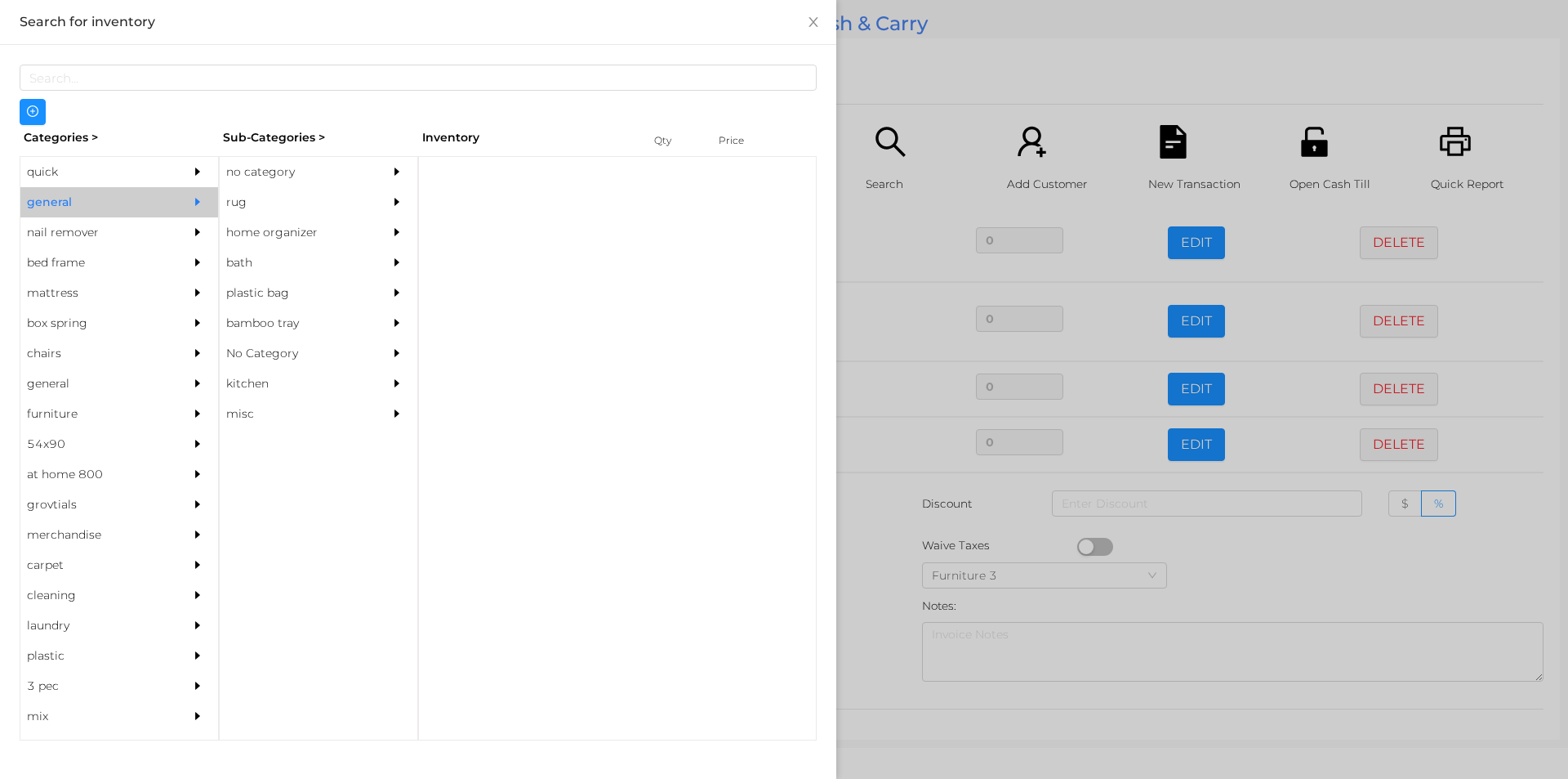
click at [338, 174] on div "no category" at bounding box center [294, 172] width 148 height 31
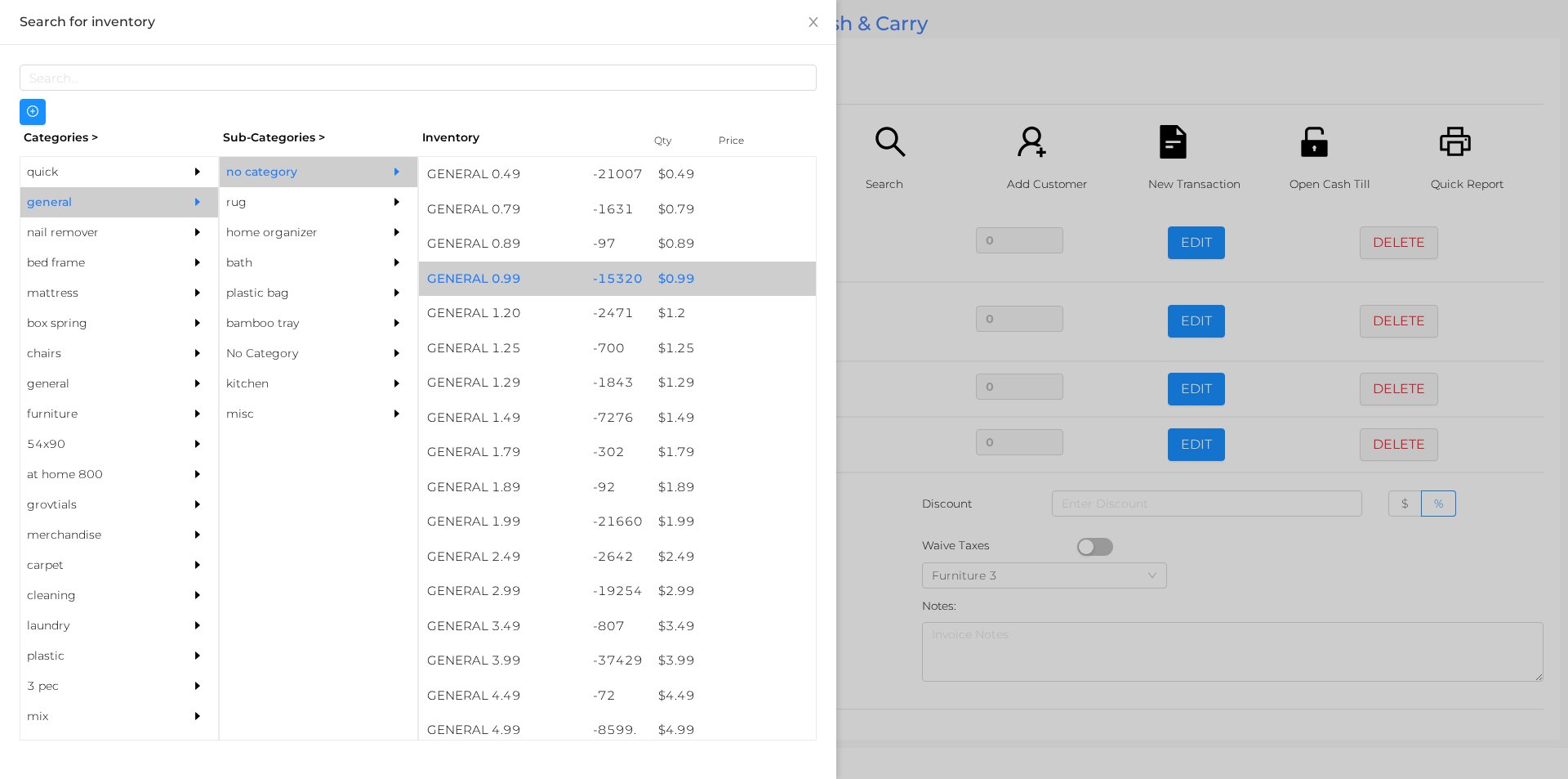
click at [664, 274] on div "$ 0.99" at bounding box center [733, 279] width 166 height 35
click at [651, 269] on div "$ 0.99" at bounding box center [733, 279] width 166 height 35
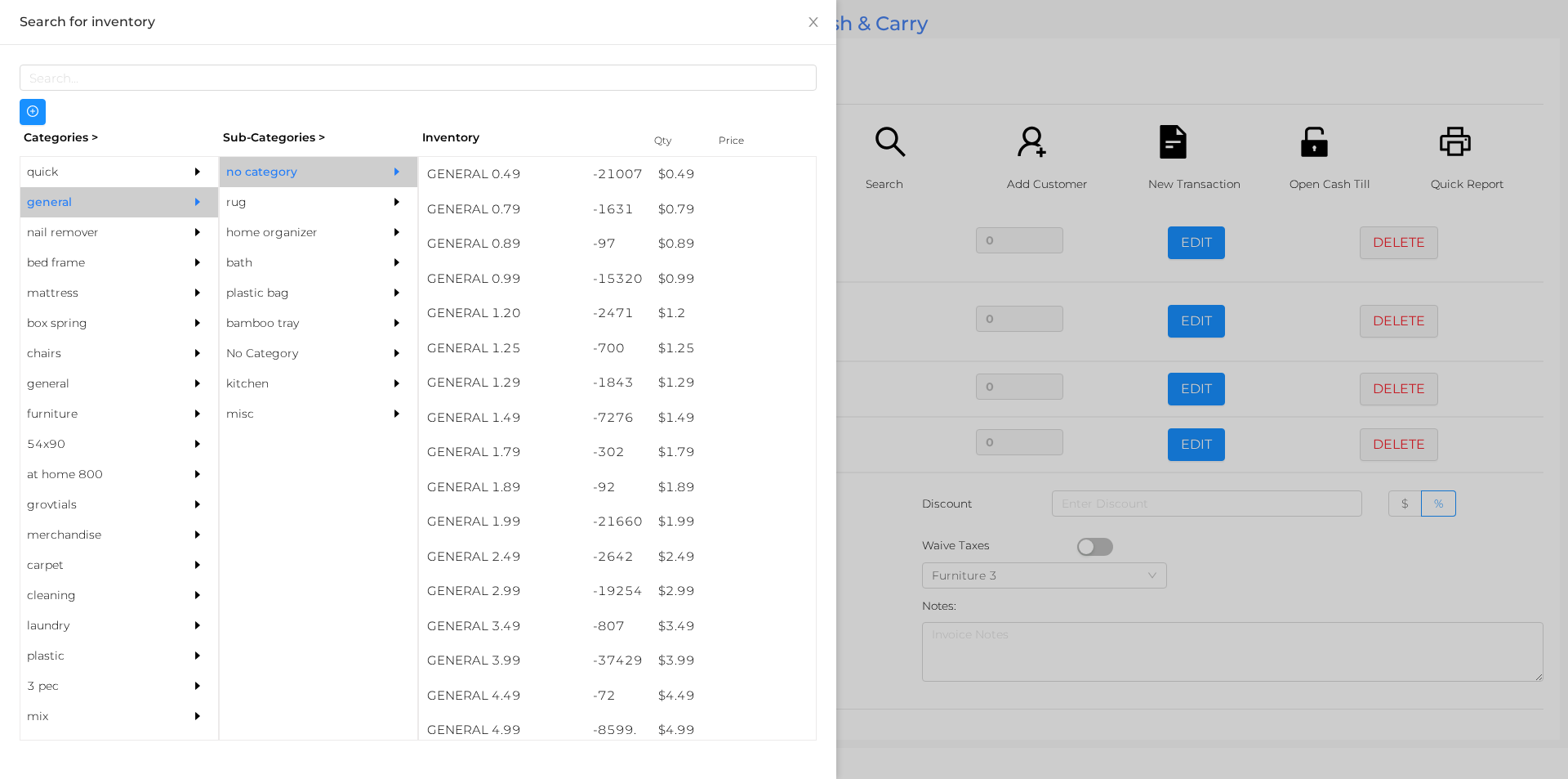
click at [889, 632] on div at bounding box center [784, 389] width 1568 height 779
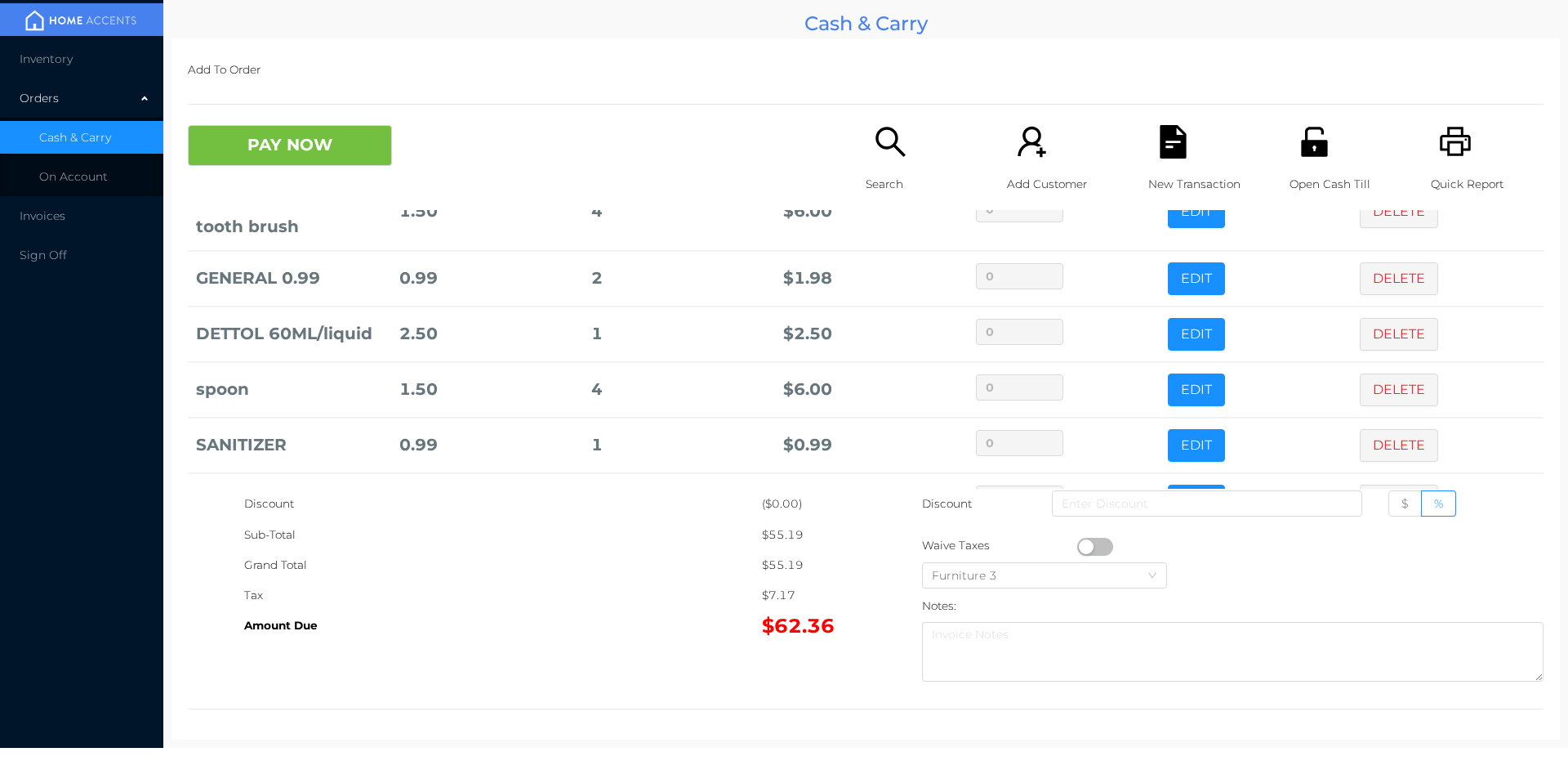
scroll to position [569, 0]
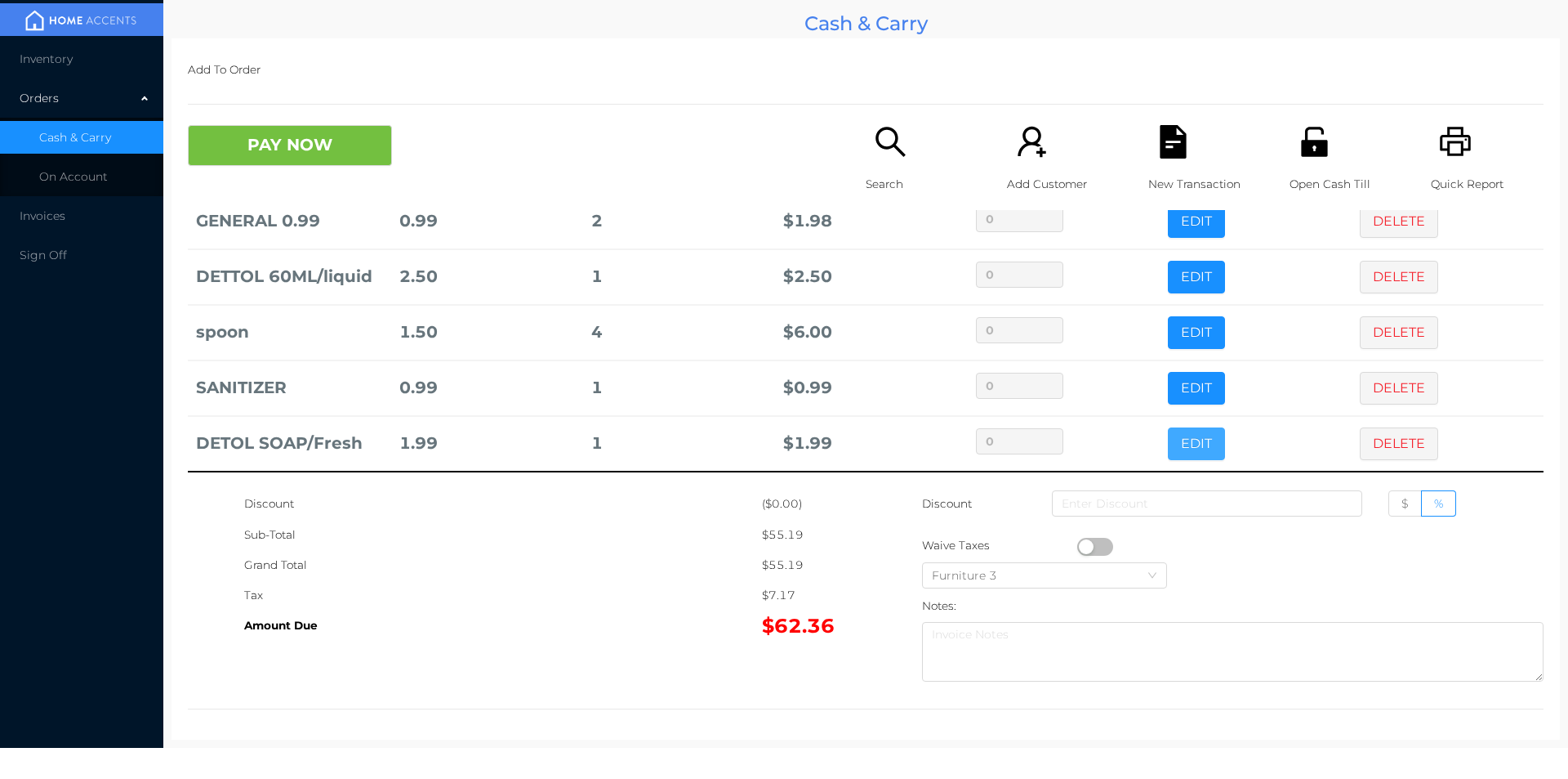
click at [1180, 448] on button "EDIT" at bounding box center [1196, 443] width 58 height 32
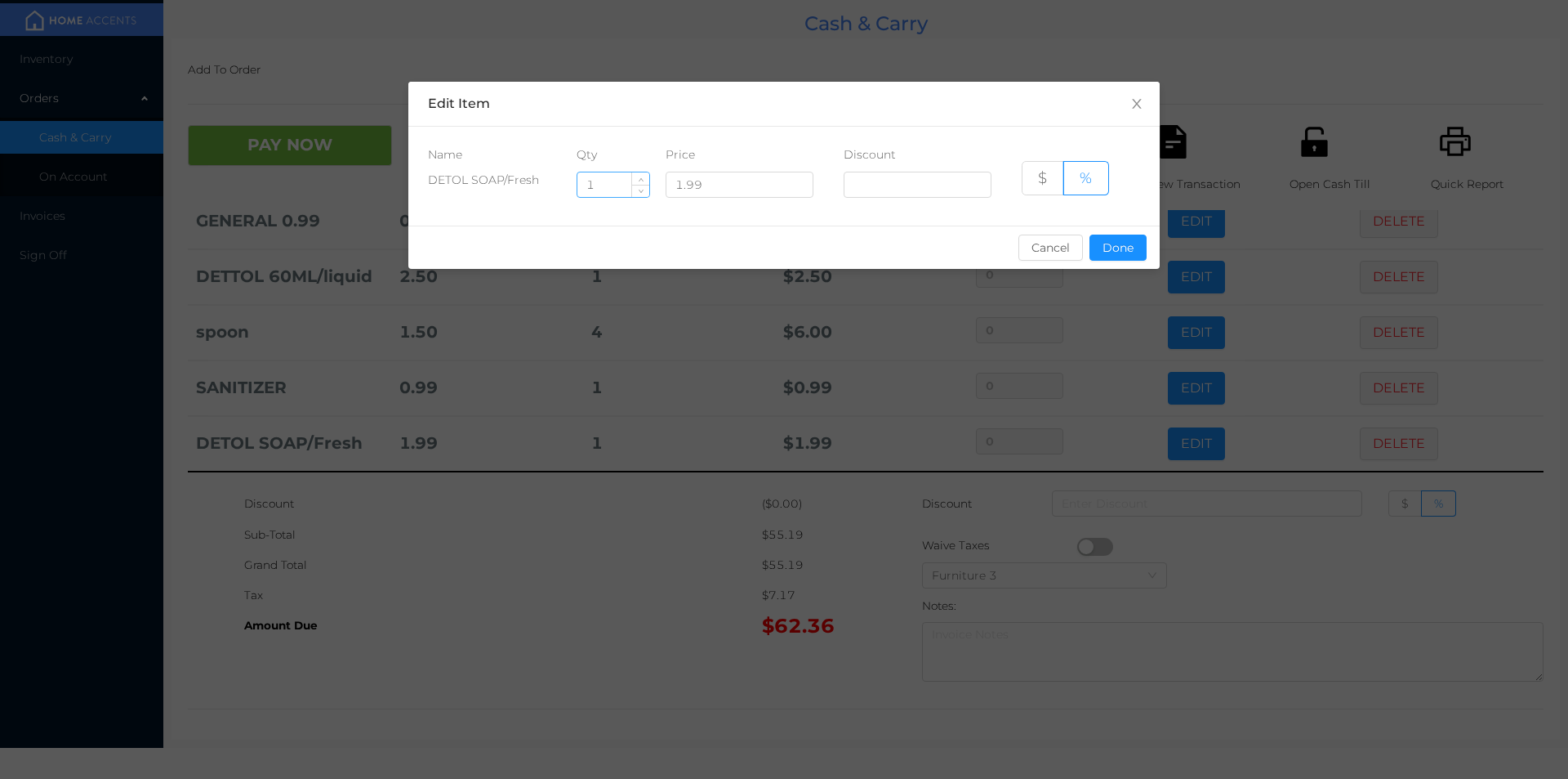
click at [609, 187] on input "1" at bounding box center [613, 185] width 72 height 24
type input "15"
click at [1110, 243] on button "Done" at bounding box center [1118, 248] width 58 height 26
type input "0%"
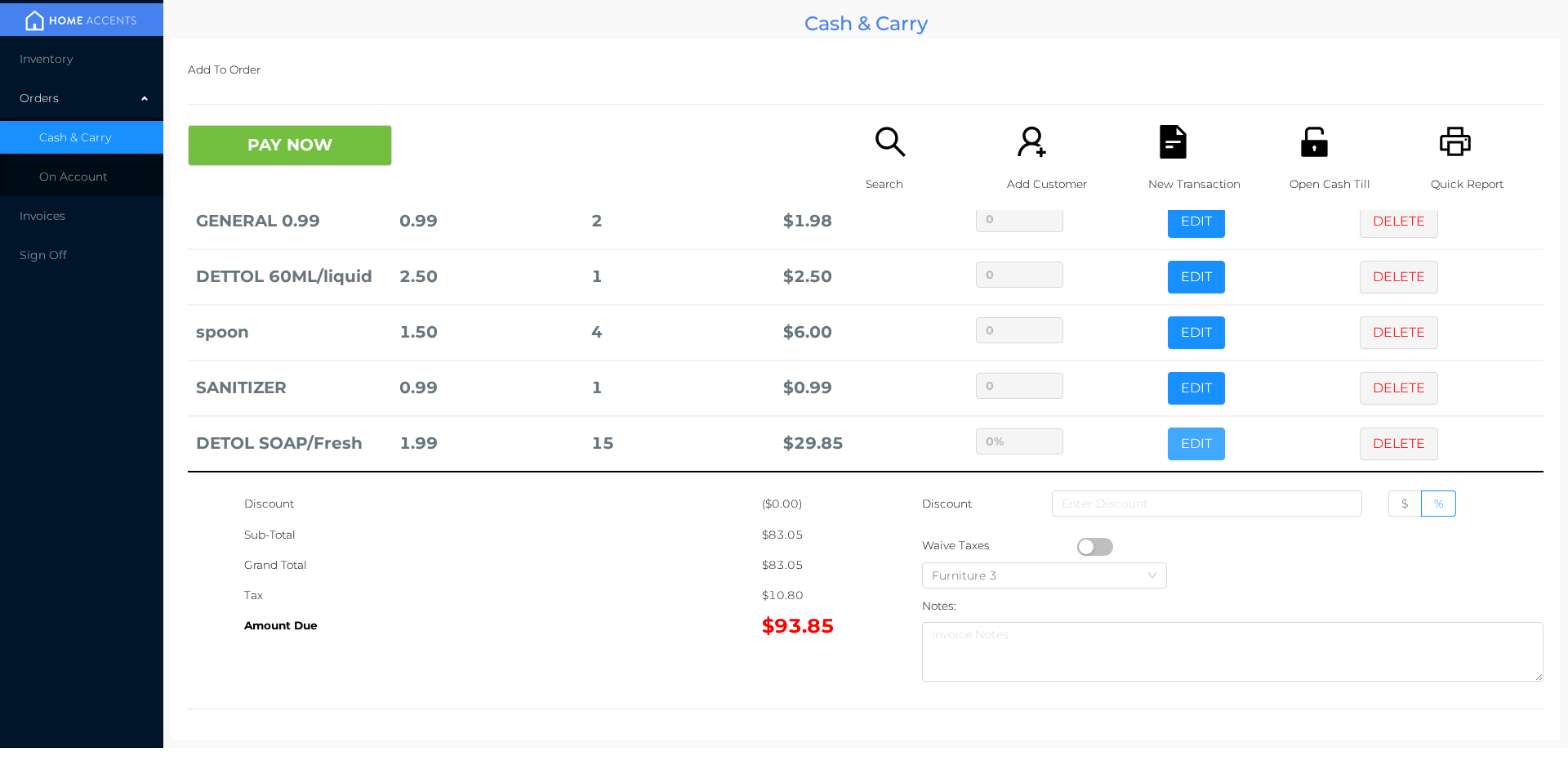
click at [1168, 427] on button "EDIT" at bounding box center [1196, 443] width 58 height 32
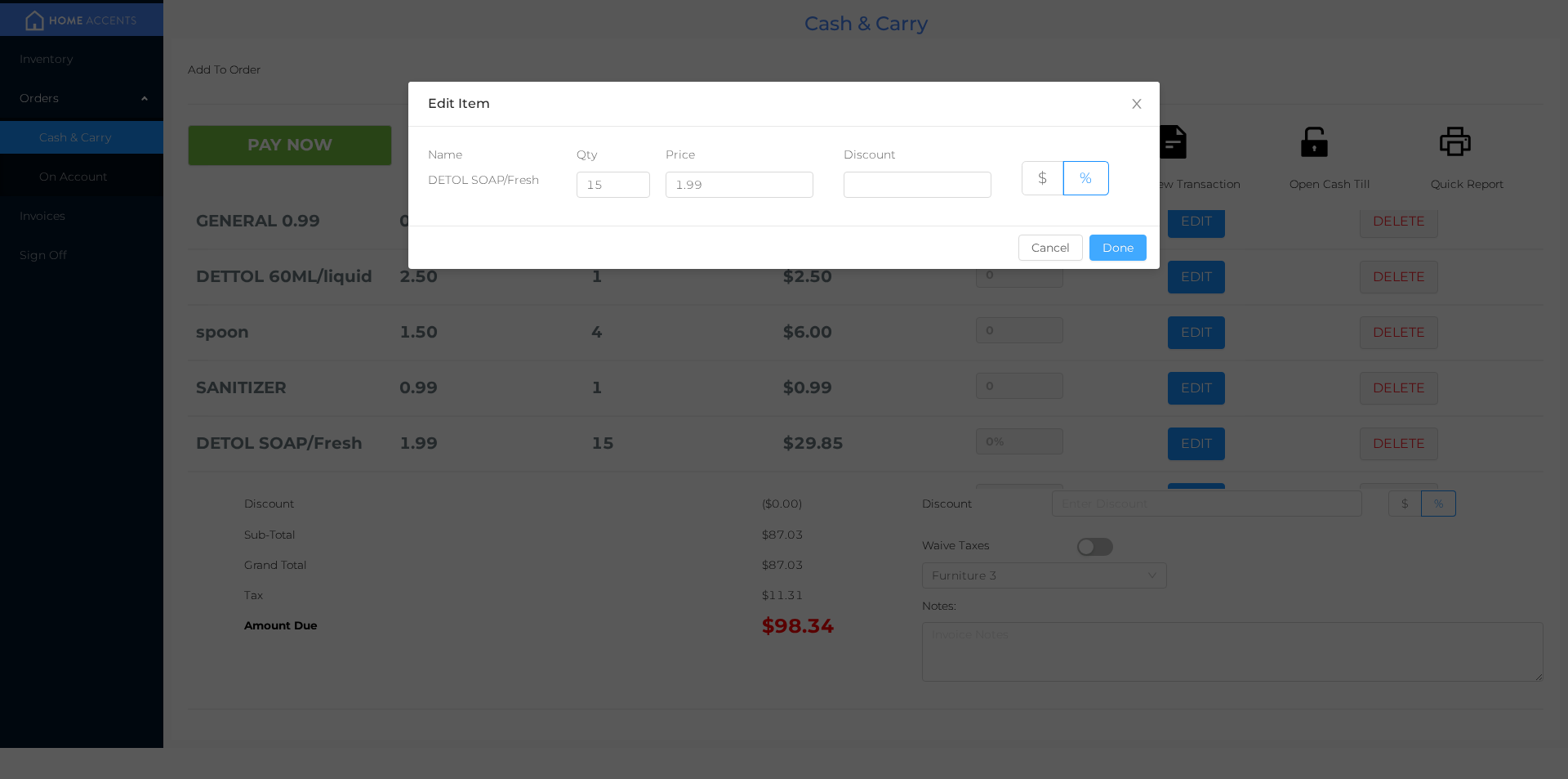
click at [1109, 253] on button "Done" at bounding box center [1118, 248] width 58 height 26
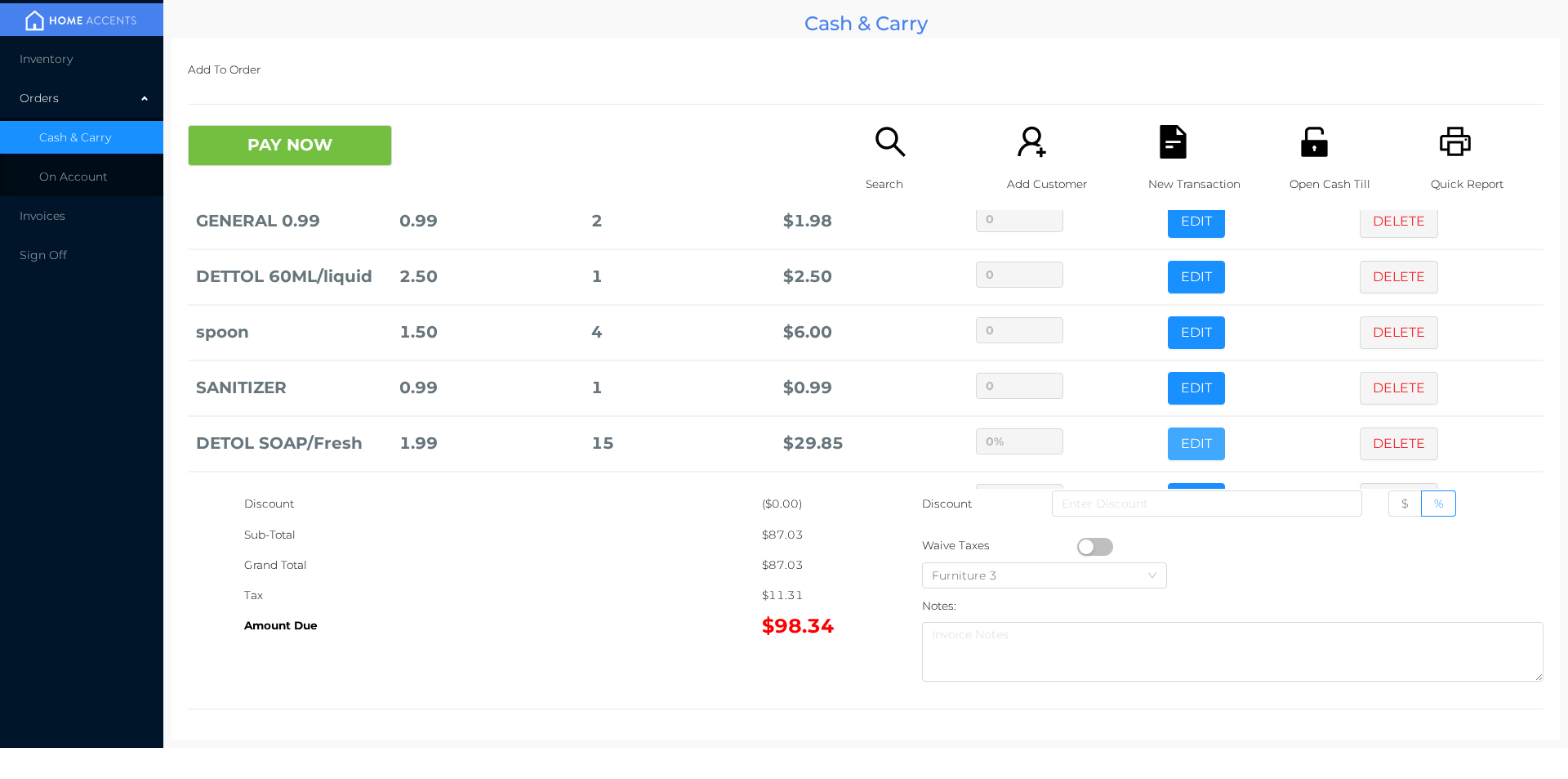
scroll to position [625, 0]
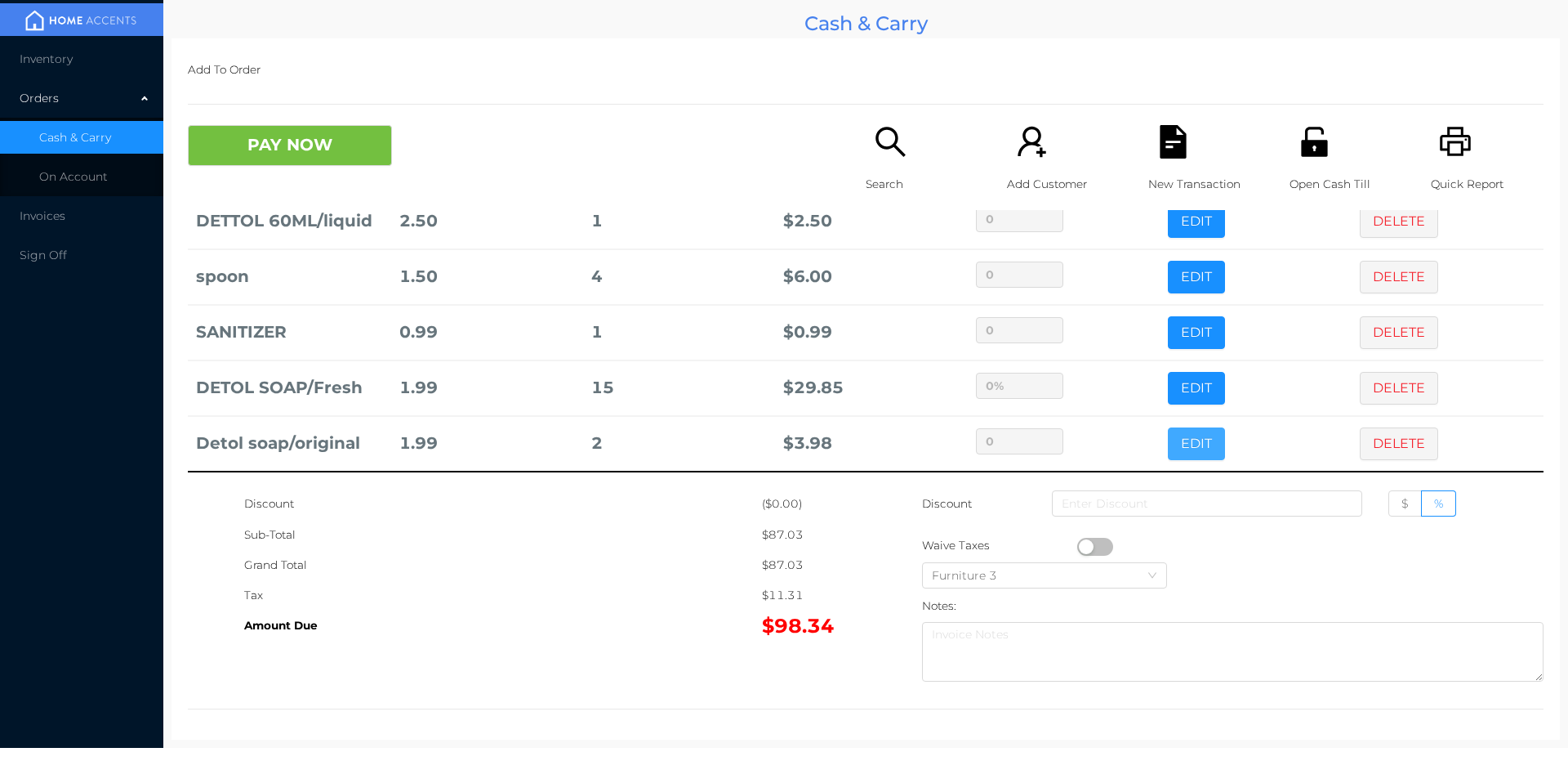
click at [1169, 451] on button "EDIT" at bounding box center [1196, 443] width 58 height 32
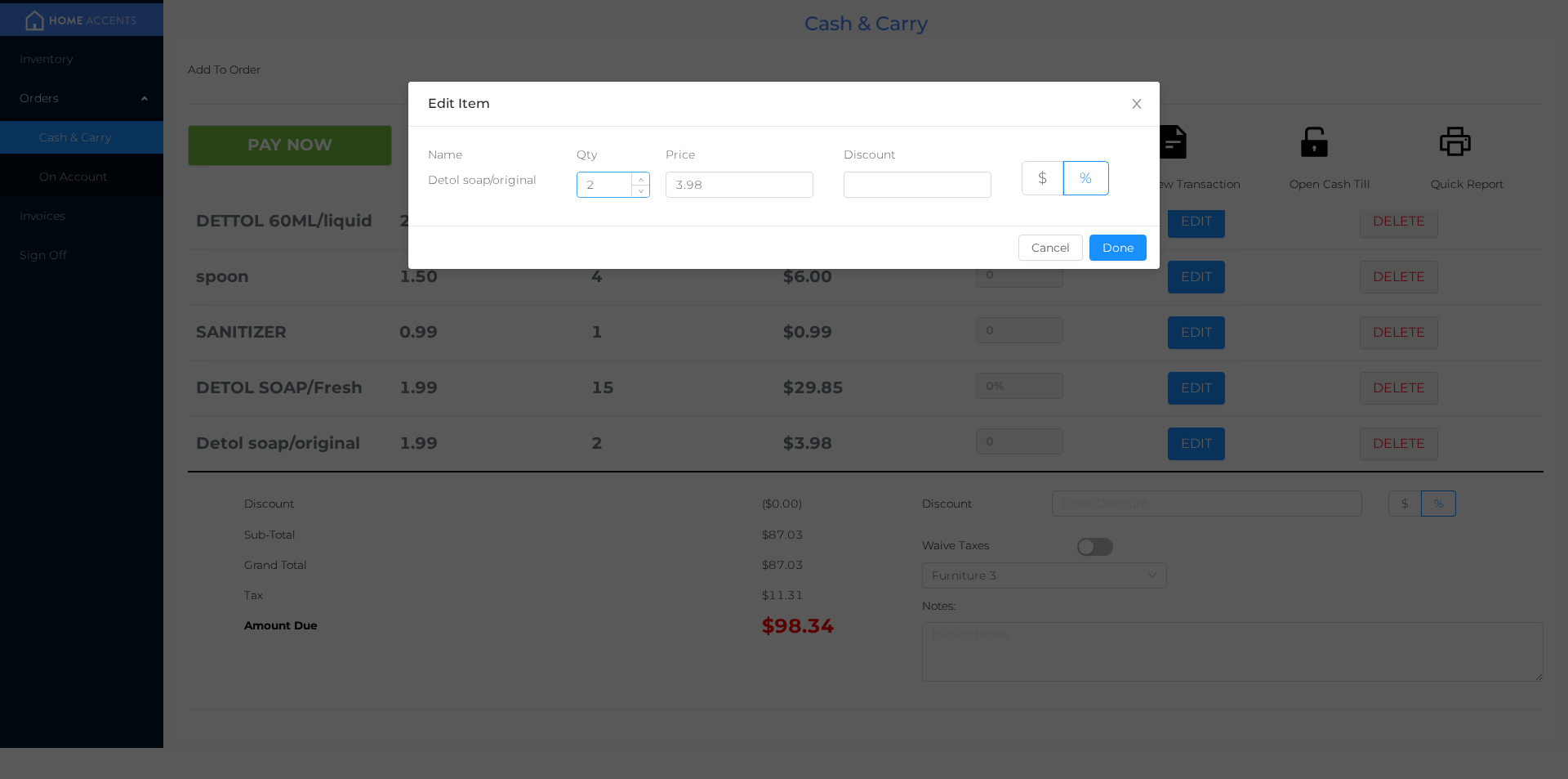
click at [611, 184] on input "2" at bounding box center [613, 185] width 72 height 24
type input "10"
click at [1125, 250] on button "Done" at bounding box center [1118, 248] width 58 height 26
type input "0%"
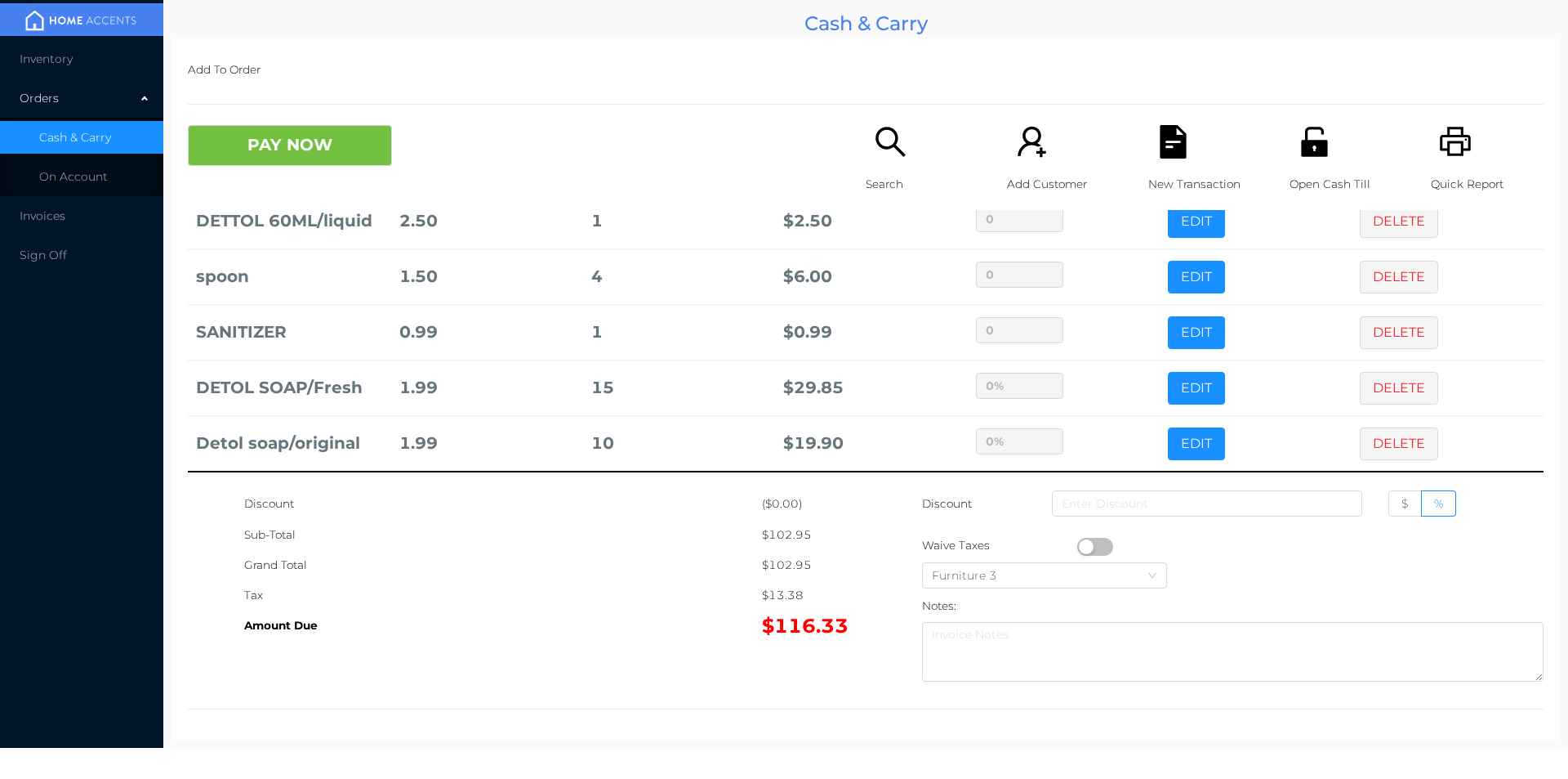
click at [713, 535] on div "Sub-Total" at bounding box center [503, 535] width 518 height 31
click at [292, 148] on button "PAY NOW" at bounding box center [290, 145] width 204 height 41
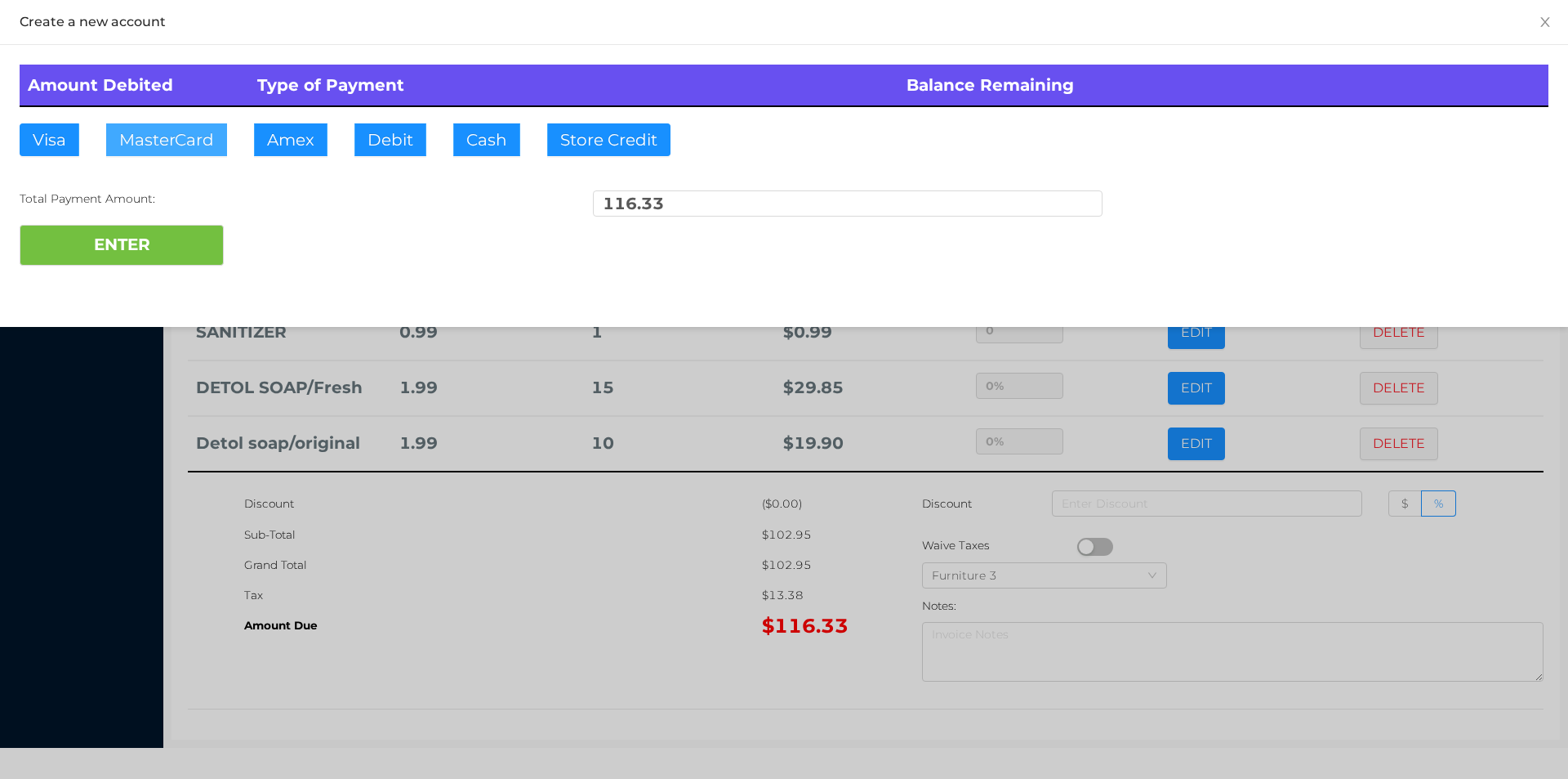
click at [157, 131] on button "MasterCard" at bounding box center [167, 139] width 121 height 32
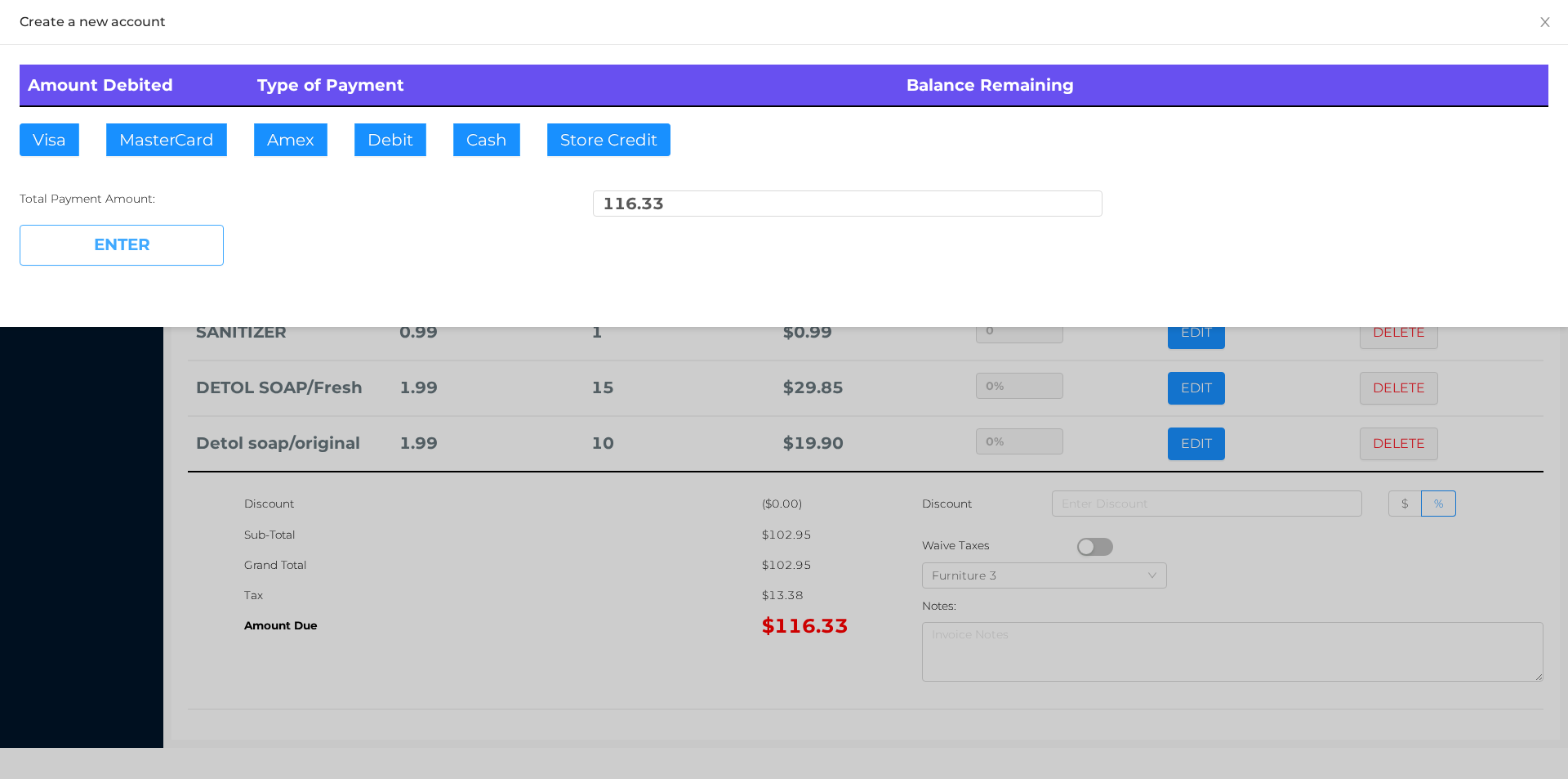
click at [110, 236] on button "ENTER" at bounding box center [121, 245] width 204 height 41
type input "0"
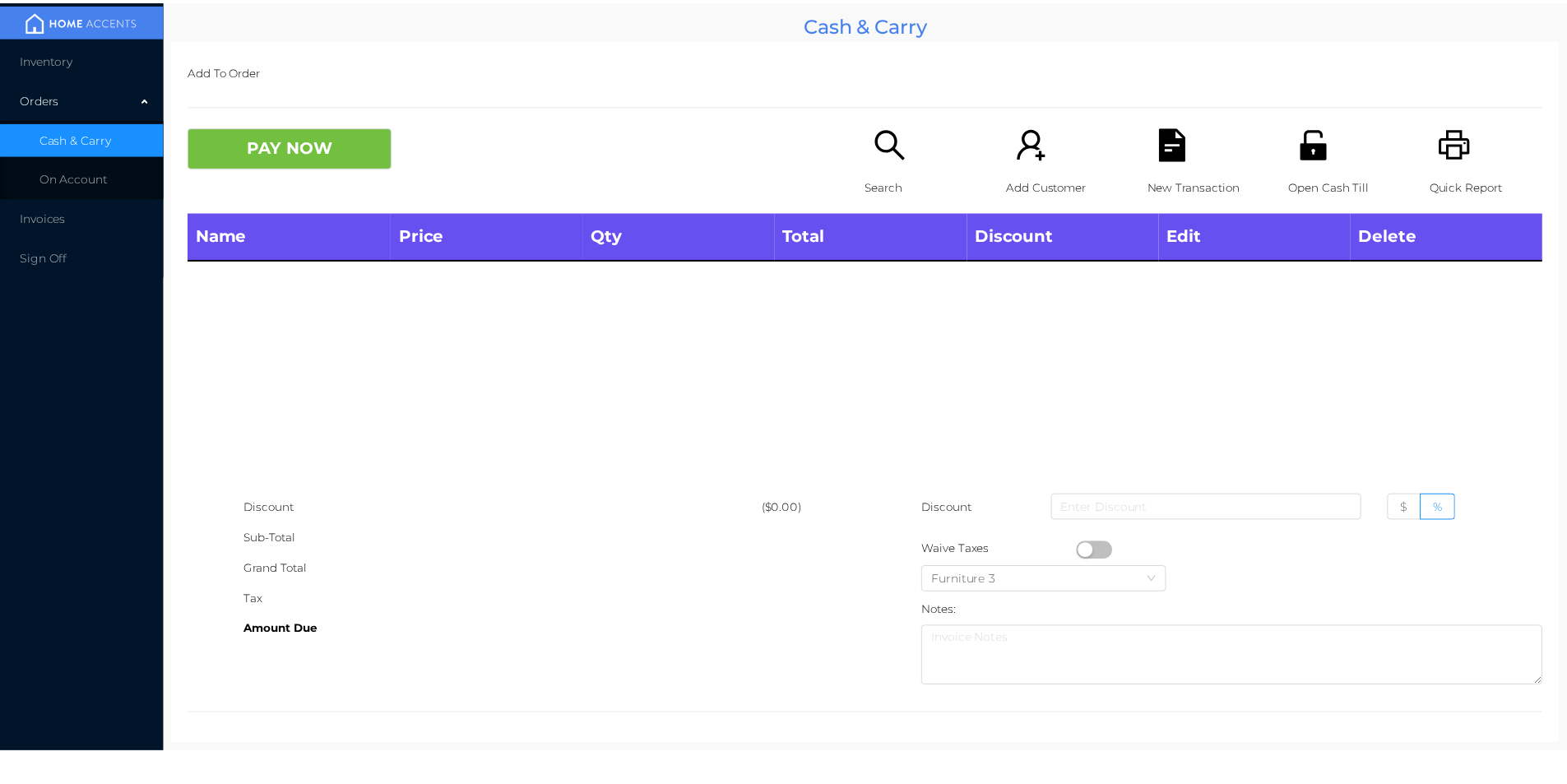
scroll to position [0, 0]
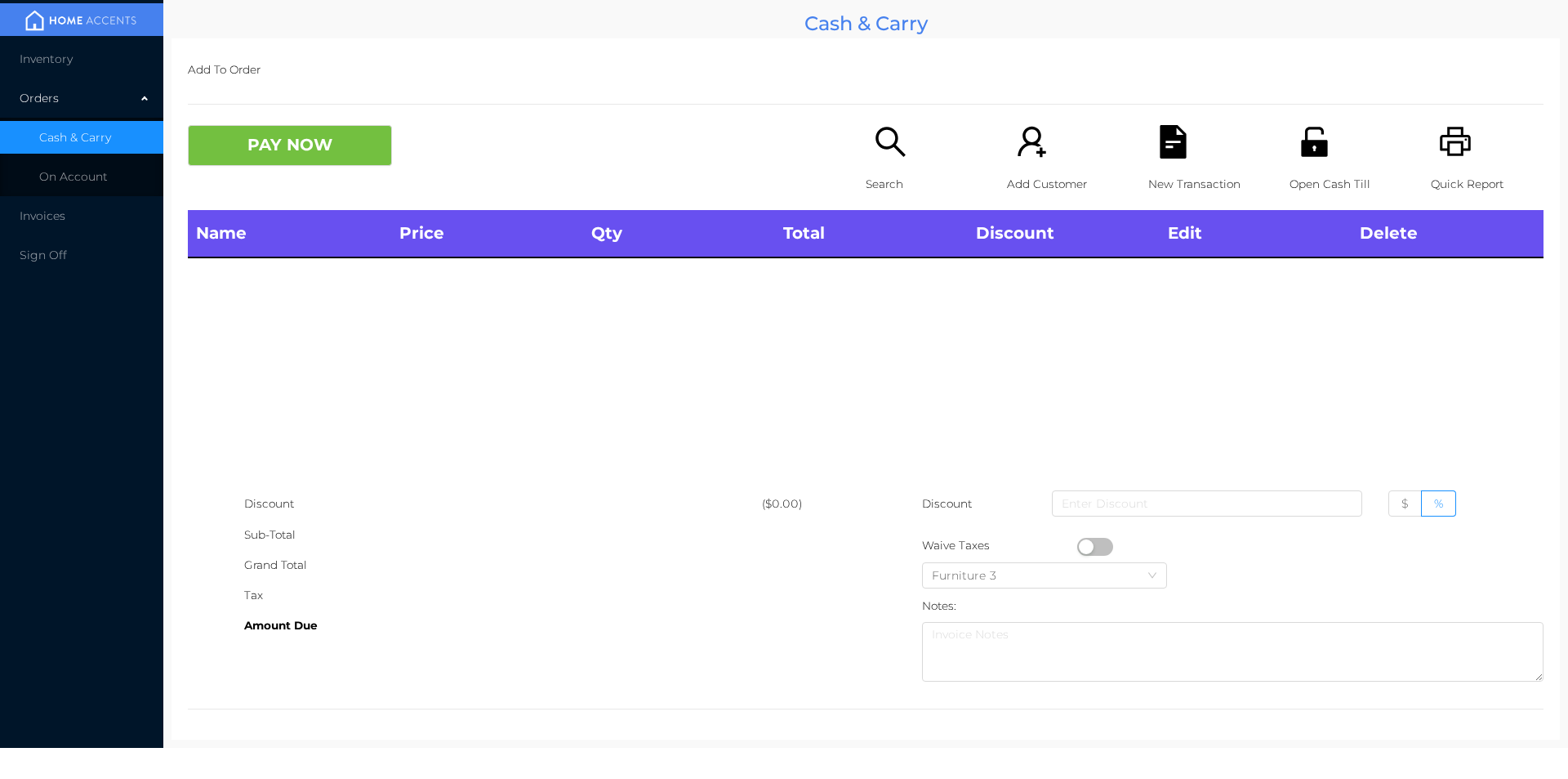
click at [1455, 134] on icon "icon: printer" at bounding box center [1456, 141] width 33 height 33
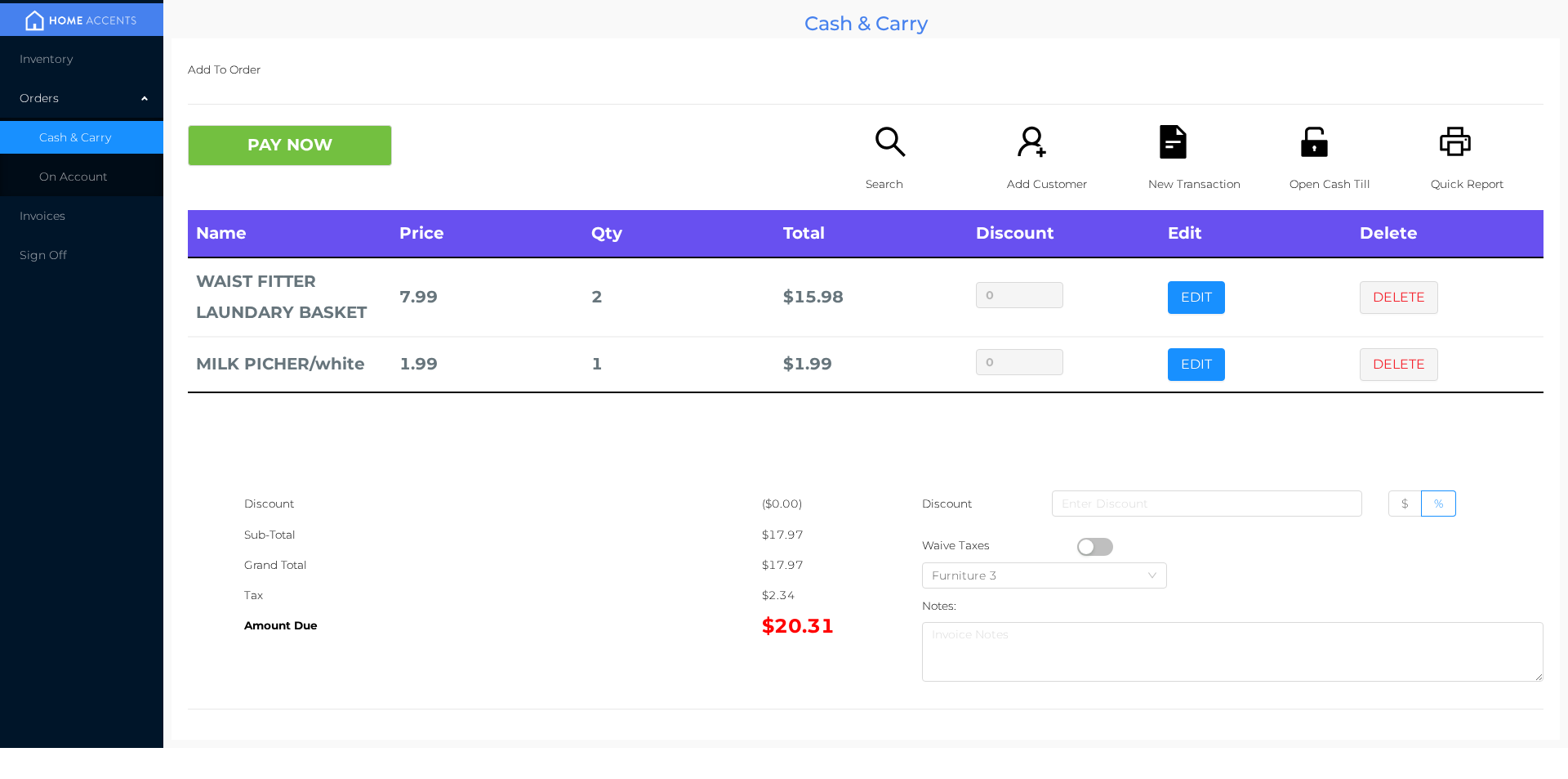
click at [272, 161] on button "PAY NOW" at bounding box center [290, 145] width 204 height 41
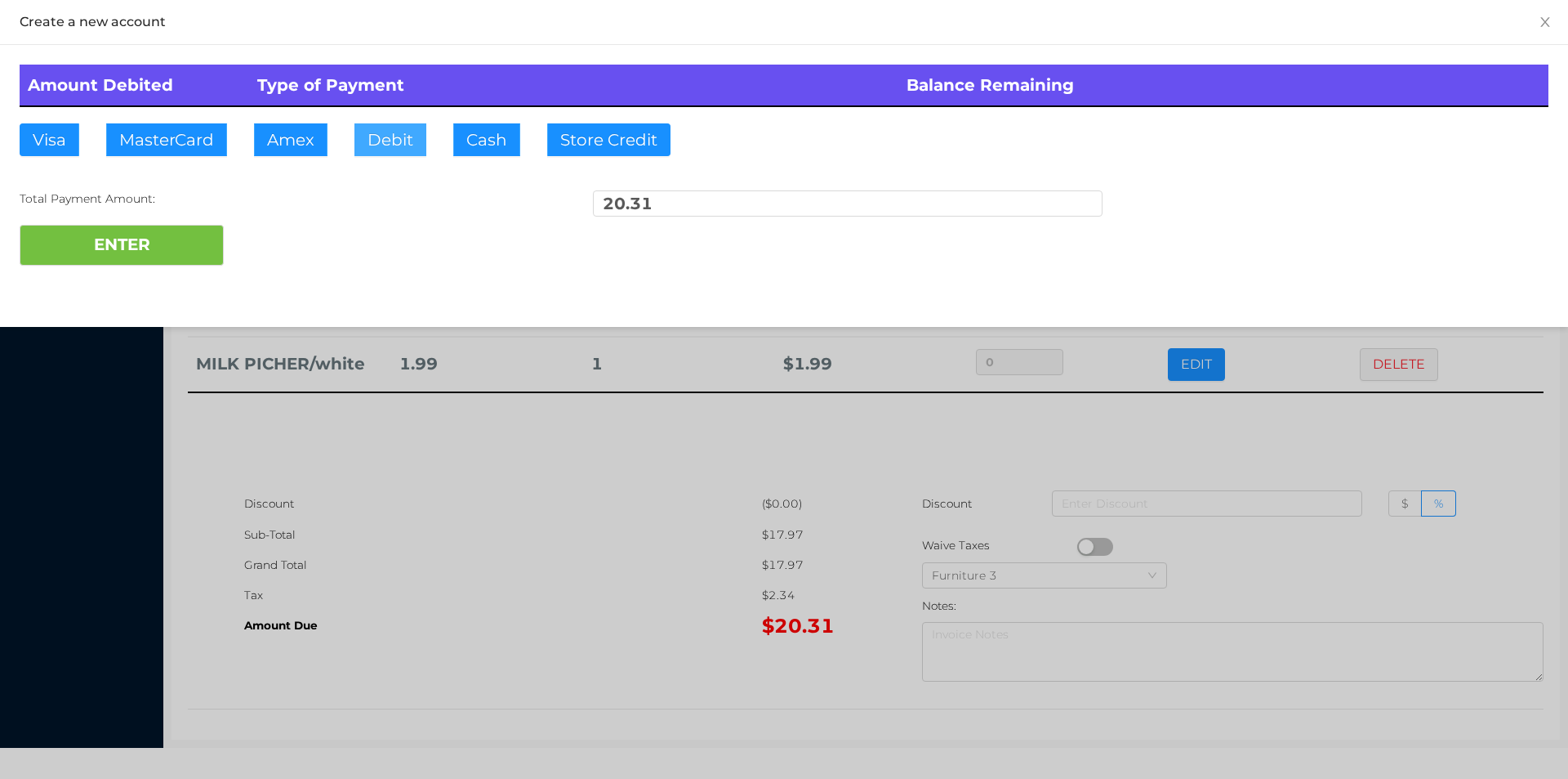
click at [386, 152] on button "Debit" at bounding box center [390, 139] width 72 height 32
type input "50."
click at [165, 247] on button "ENTER" at bounding box center [121, 245] width 204 height 41
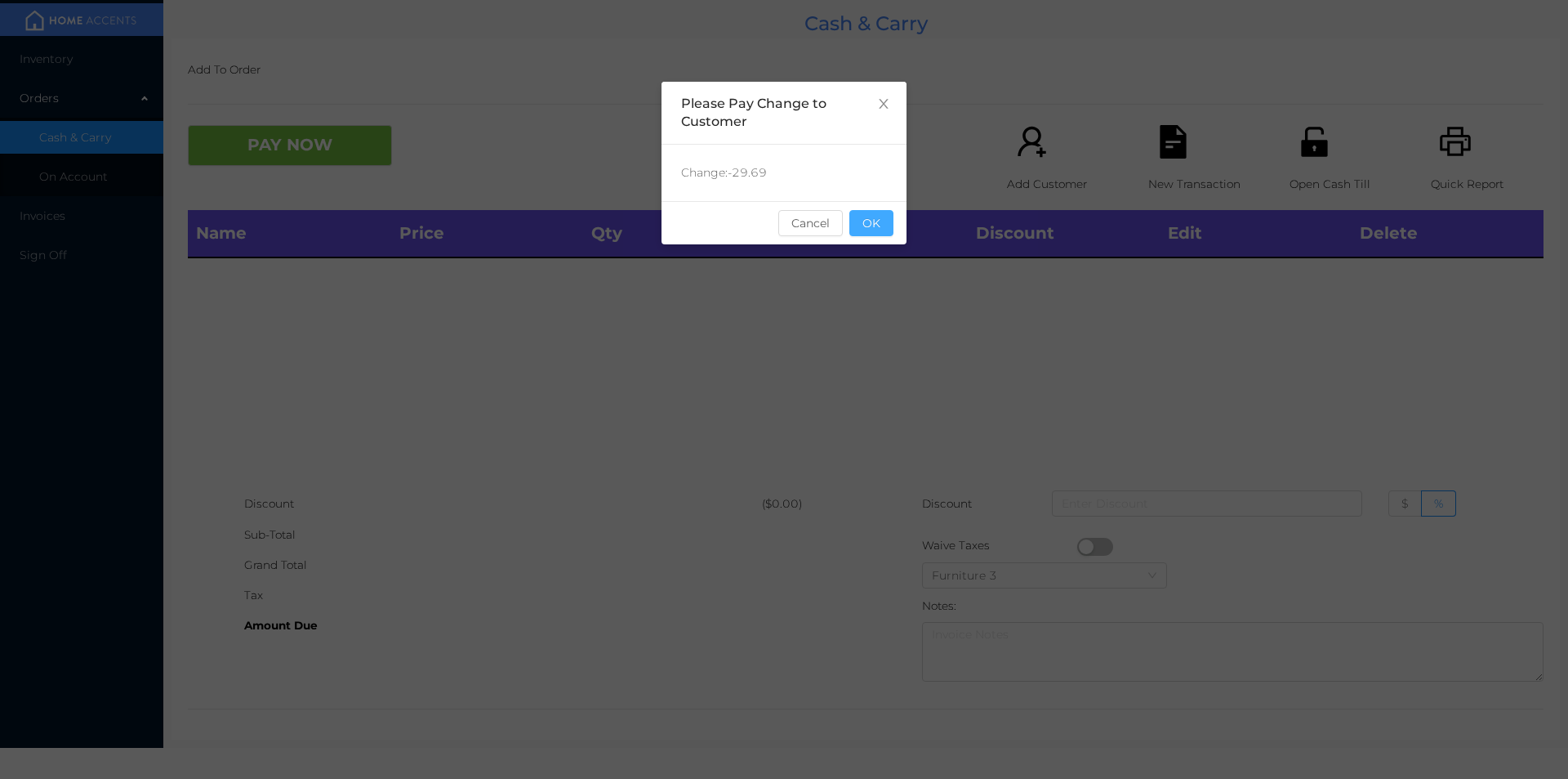
click at [883, 225] on button "OK" at bounding box center [871, 223] width 44 height 26
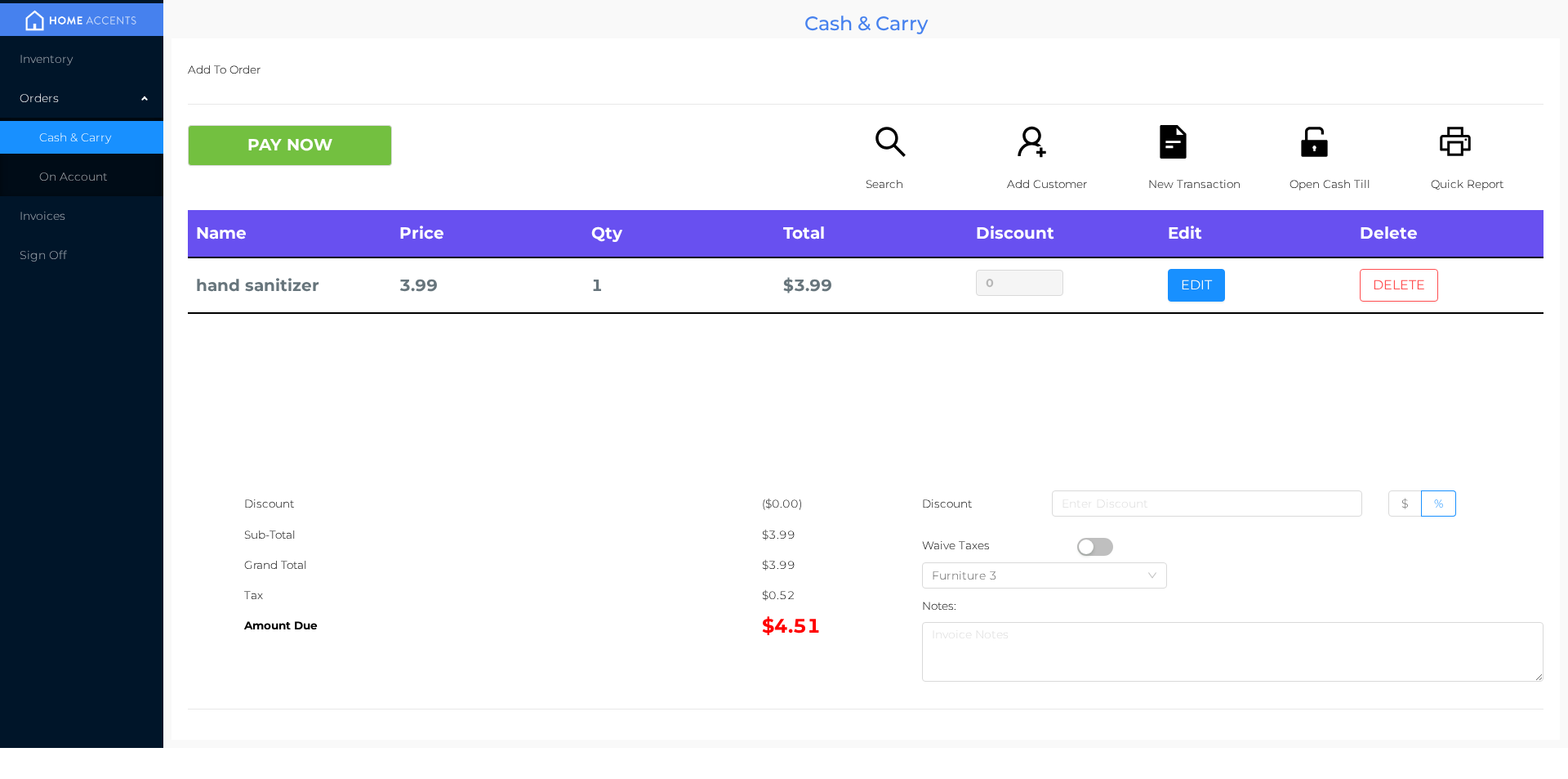
click at [1403, 288] on button "DELETE" at bounding box center [1399, 284] width 78 height 32
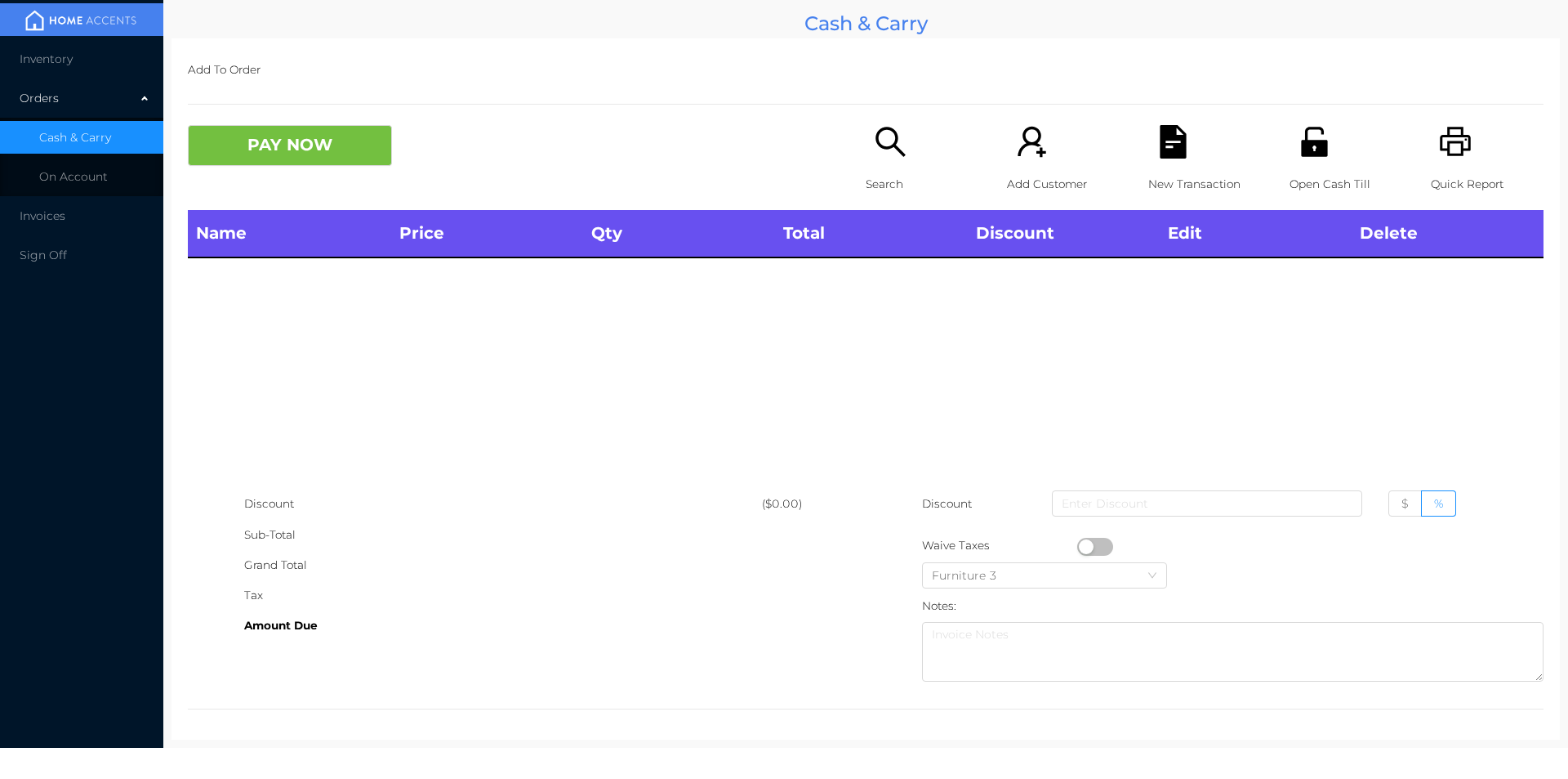
click at [1431, 175] on p "Quick Report" at bounding box center [1487, 184] width 112 height 31
click at [326, 156] on button "PAY NOW" at bounding box center [290, 145] width 204 height 41
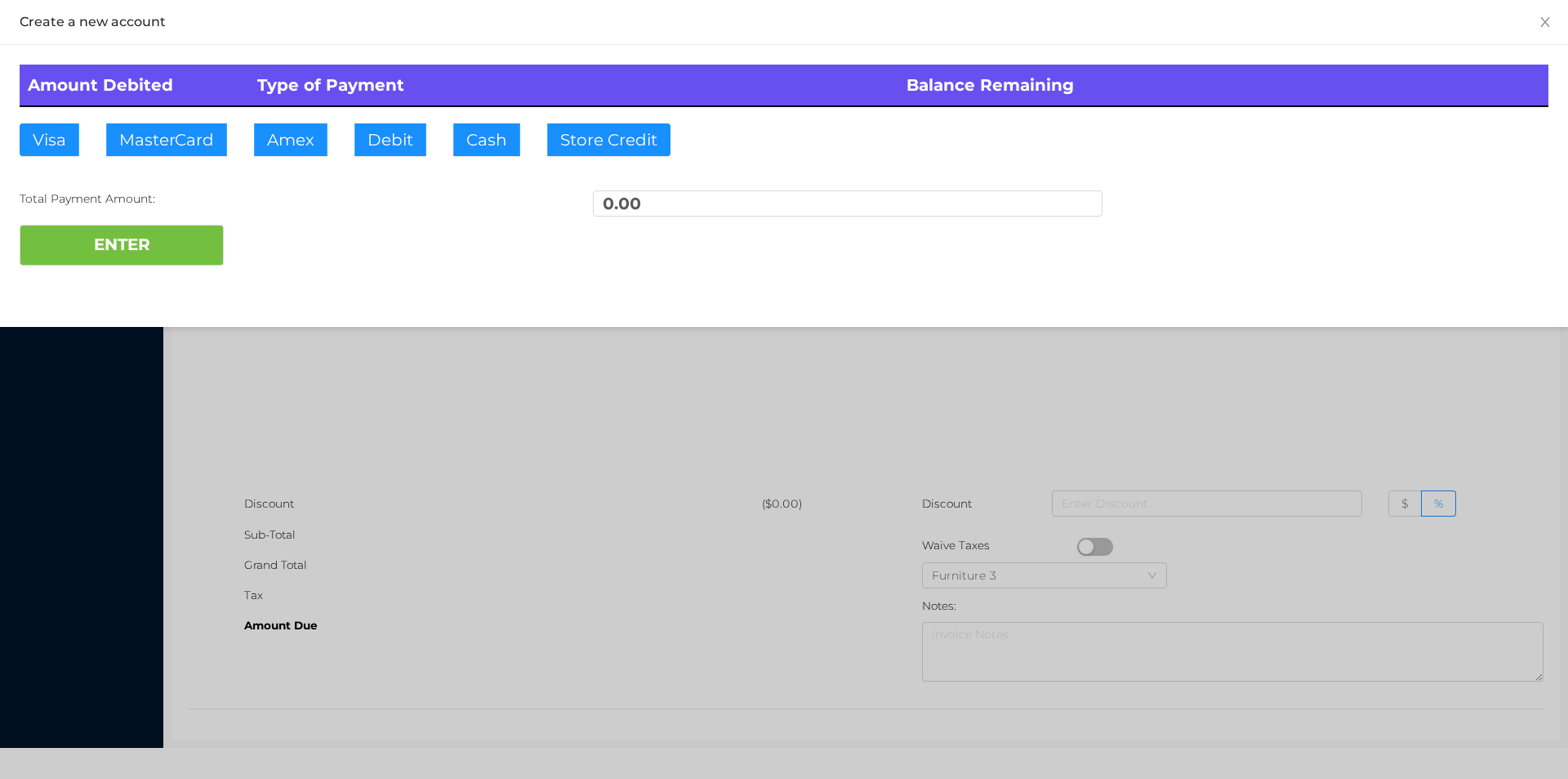
click at [1437, 327] on div at bounding box center [784, 389] width 1568 height 779
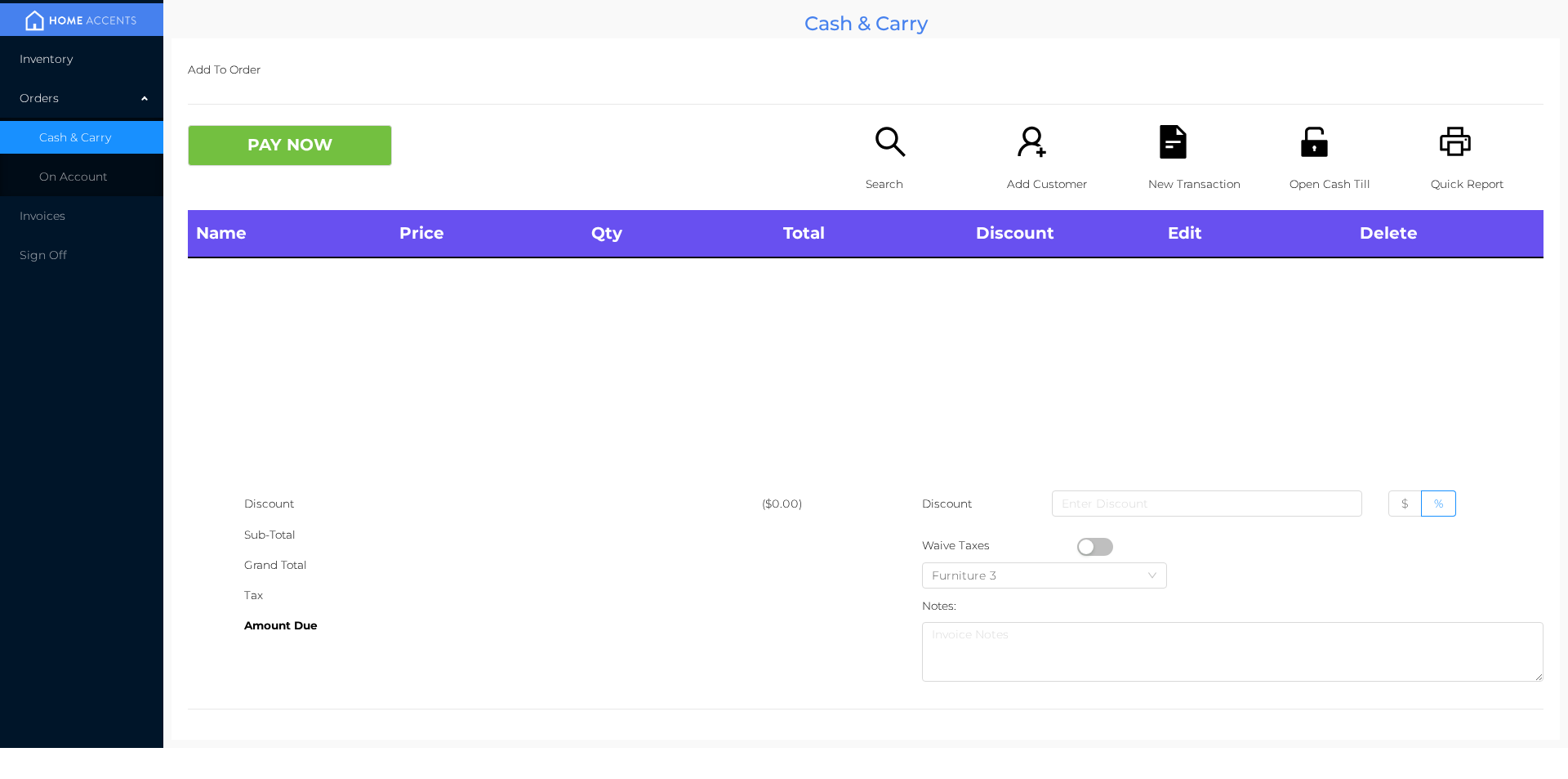
click at [71, 57] on span "Inventory" at bounding box center [45, 58] width 53 height 15
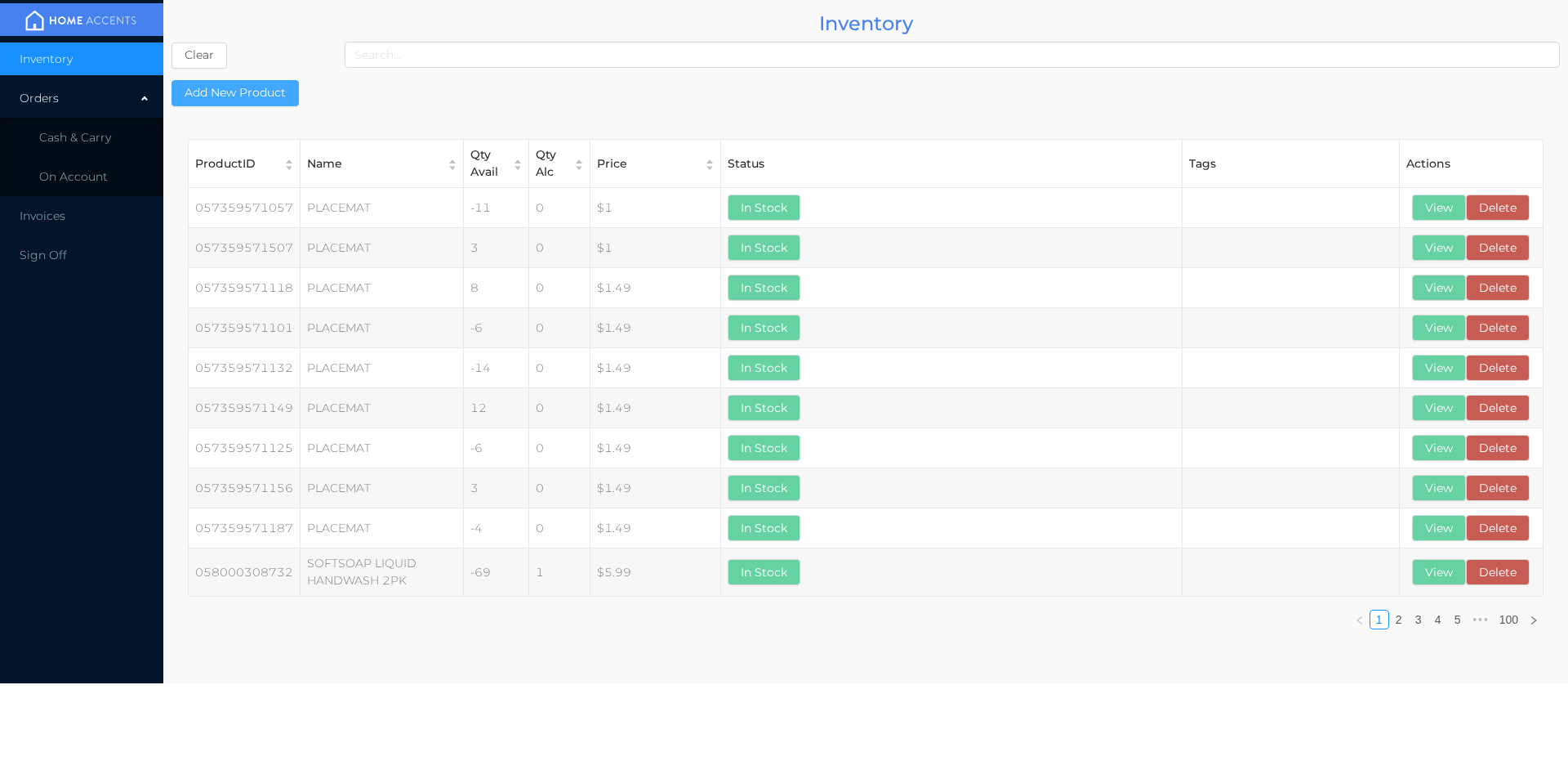
click at [237, 84] on button "Add New Product" at bounding box center [235, 93] width 127 height 26
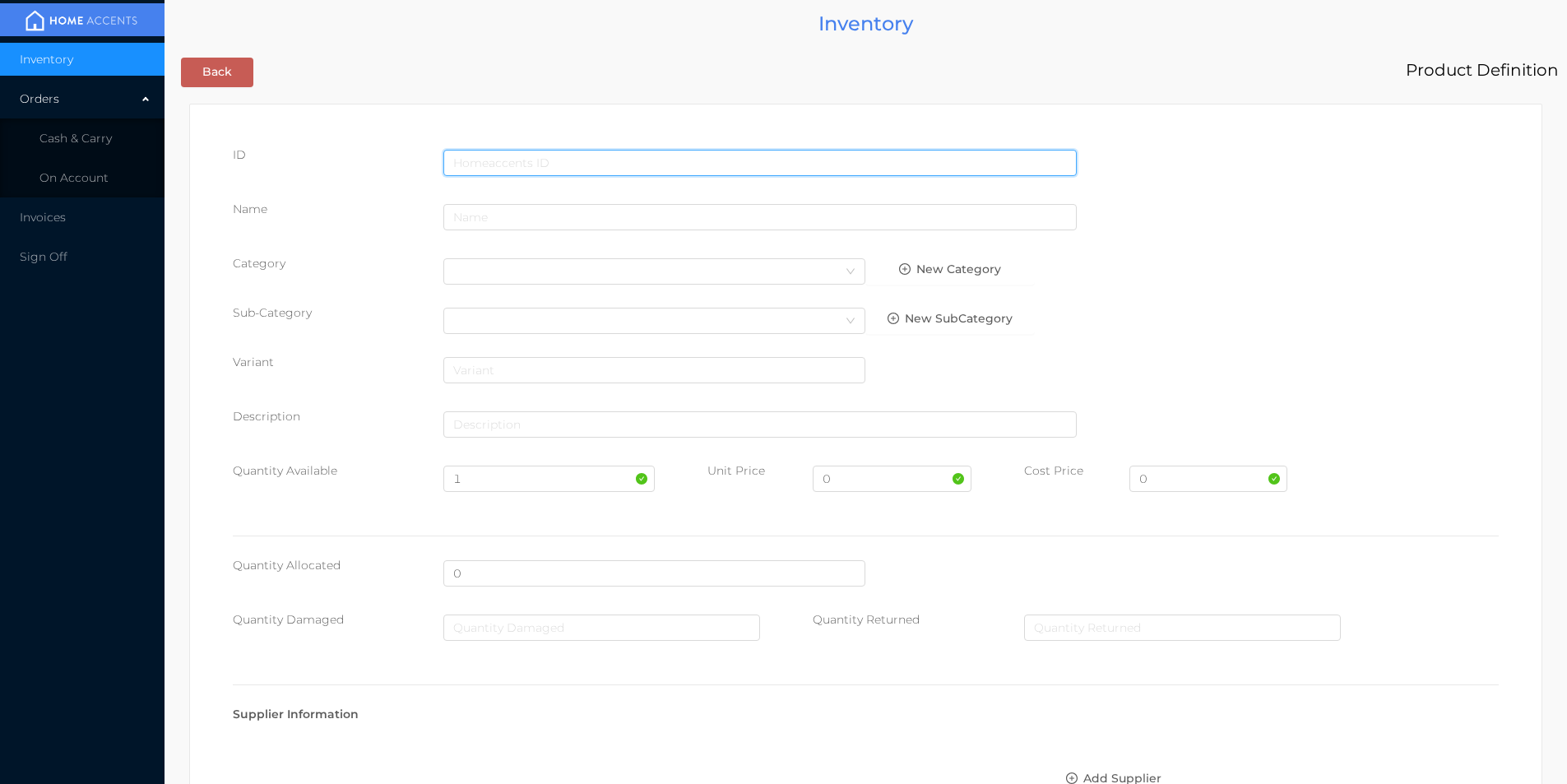
click at [494, 162] on input "text" at bounding box center [760, 162] width 633 height 26
type input "776342038215"
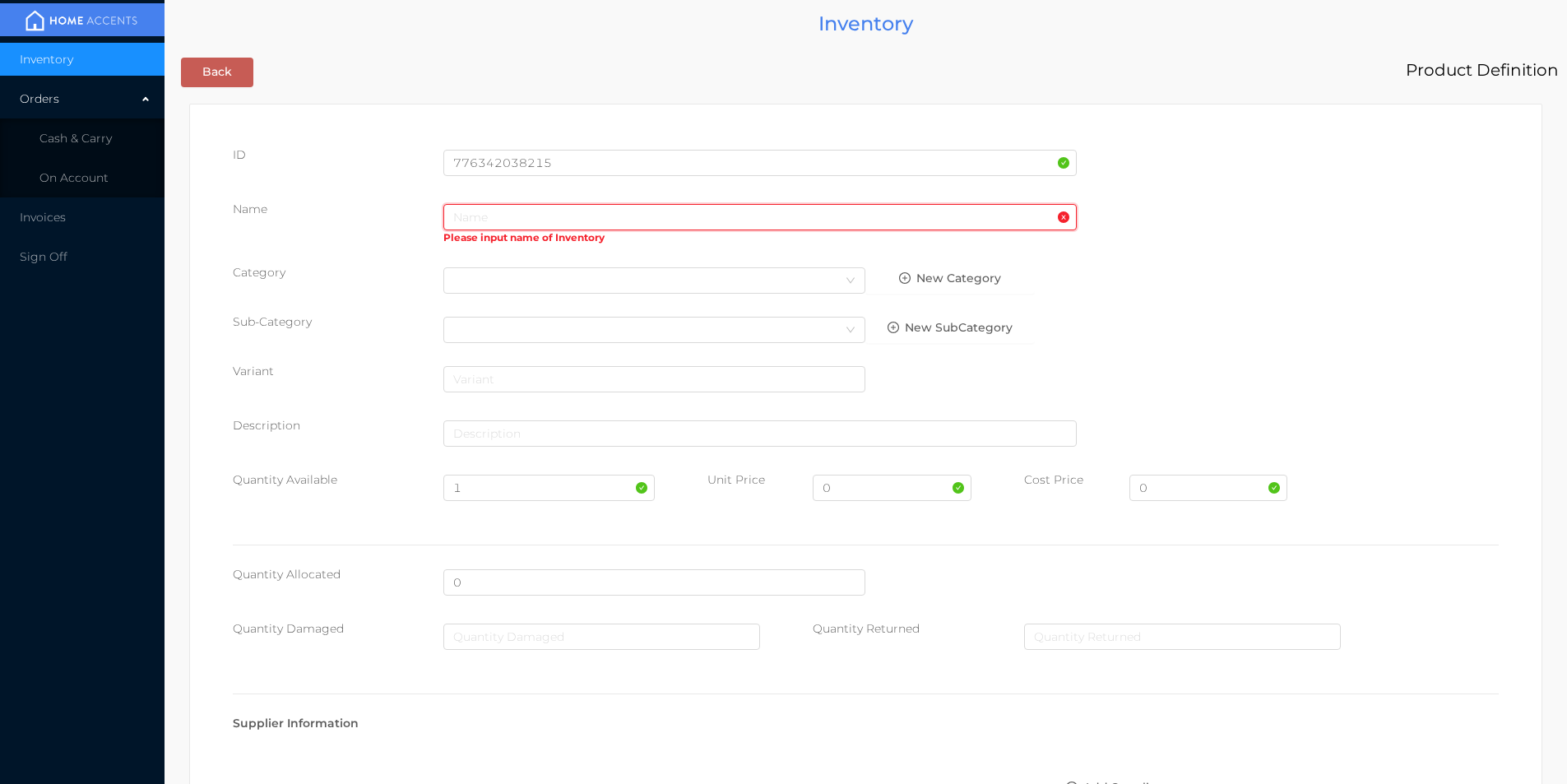
click at [524, 219] on input "text" at bounding box center [760, 217] width 633 height 26
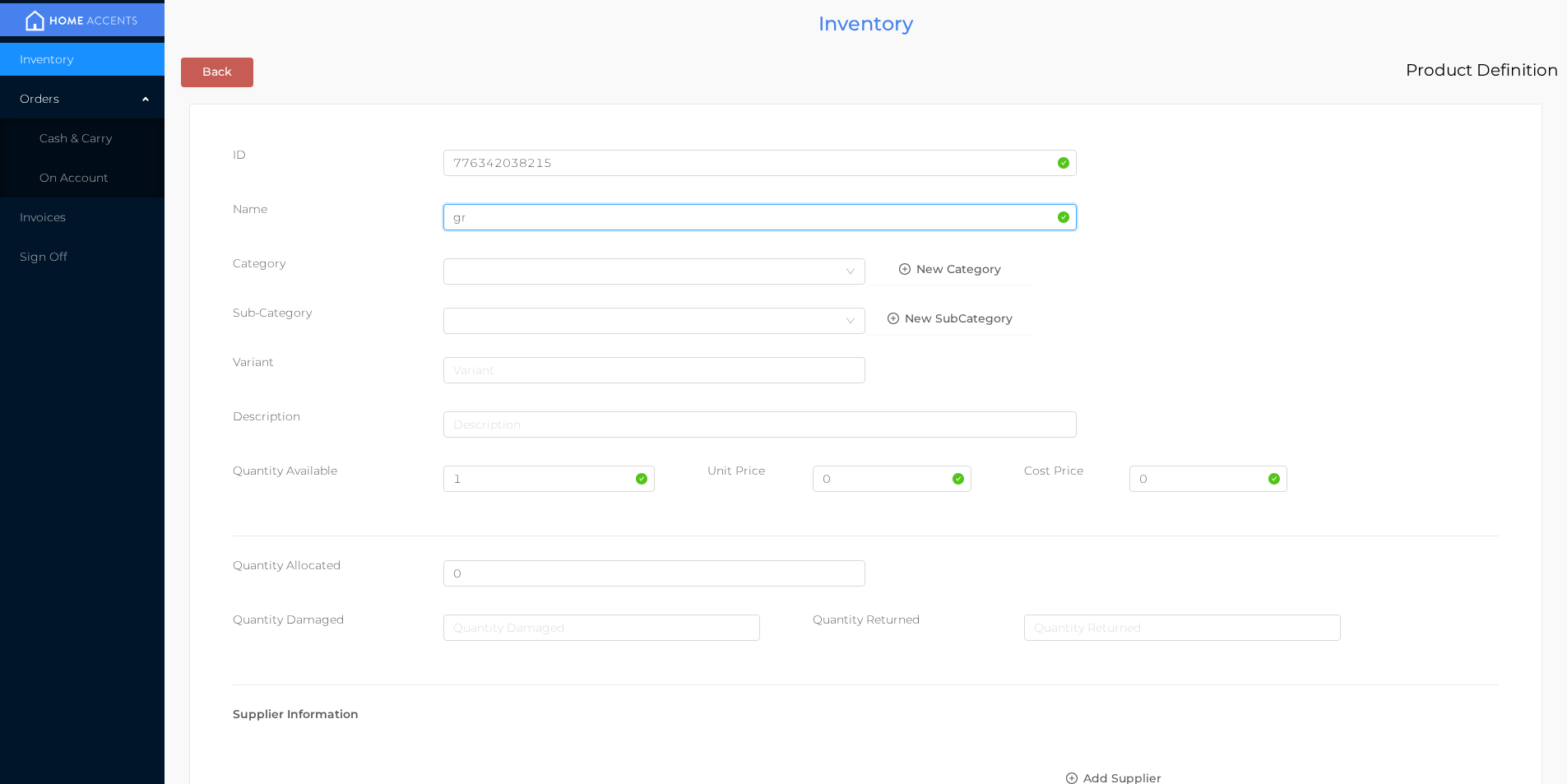
type input "g"
type input "Green"
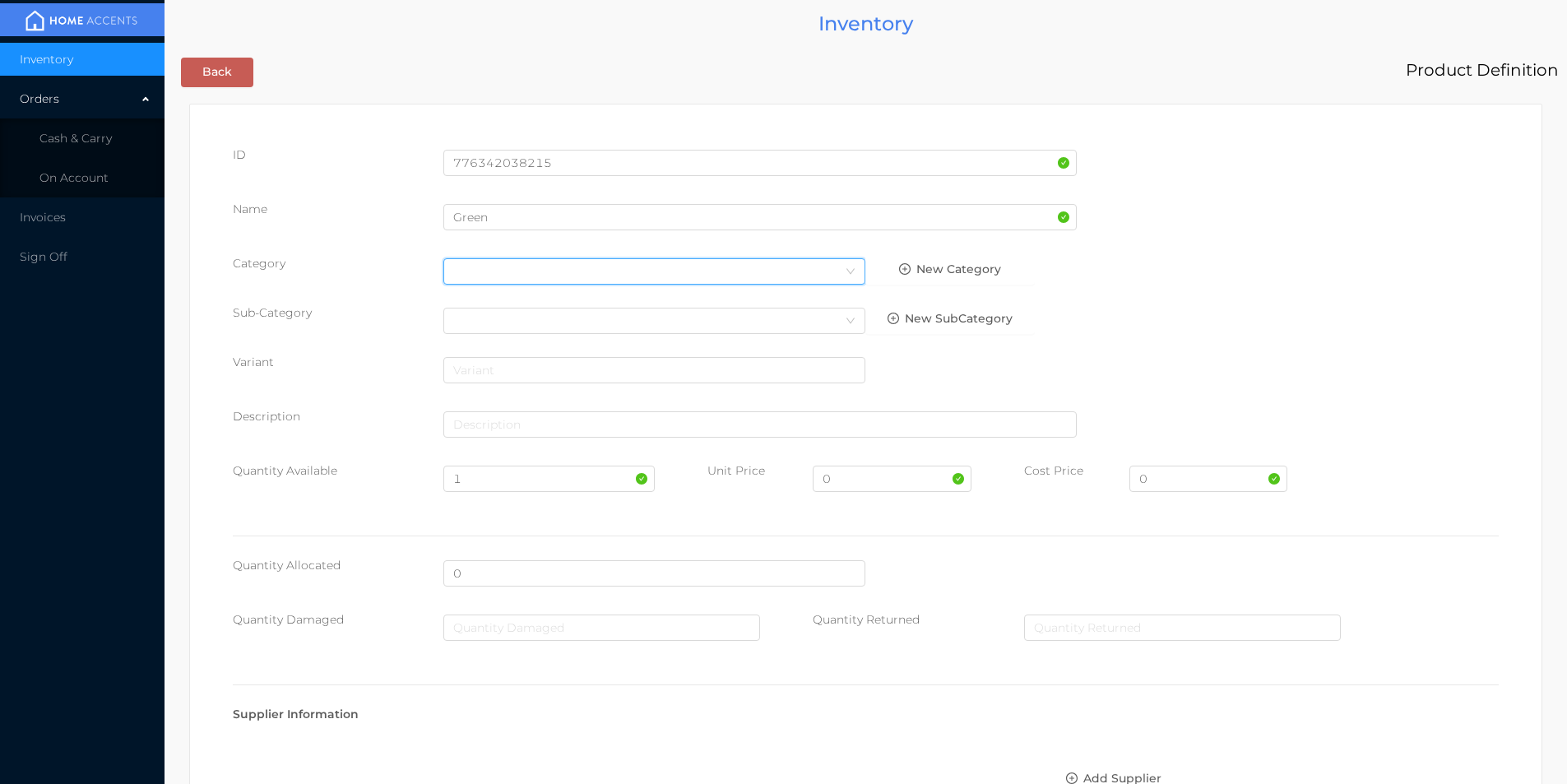
click at [526, 284] on div "Select Category" at bounding box center [654, 271] width 422 height 26
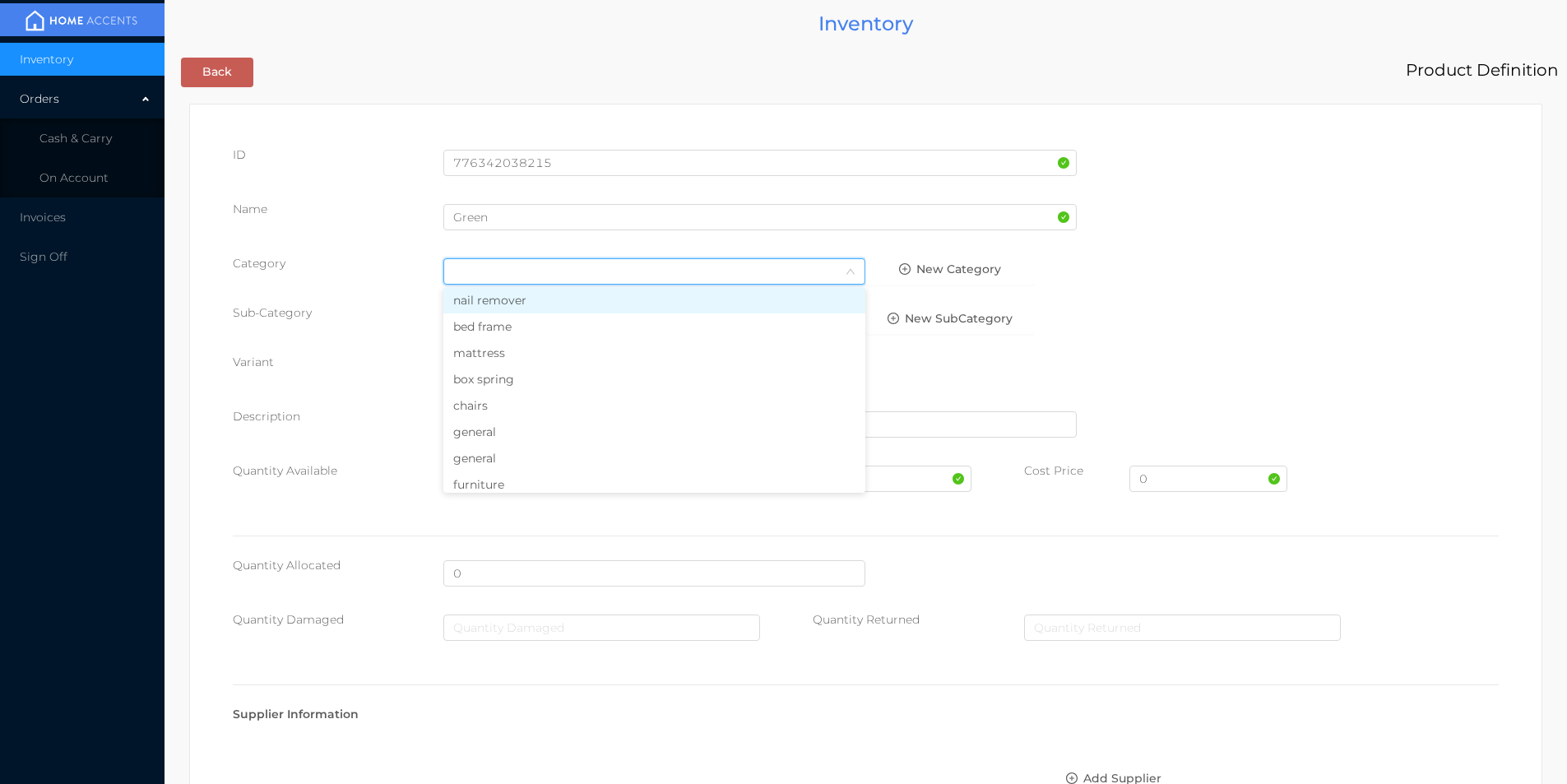
click at [474, 430] on li "general" at bounding box center [654, 432] width 422 height 26
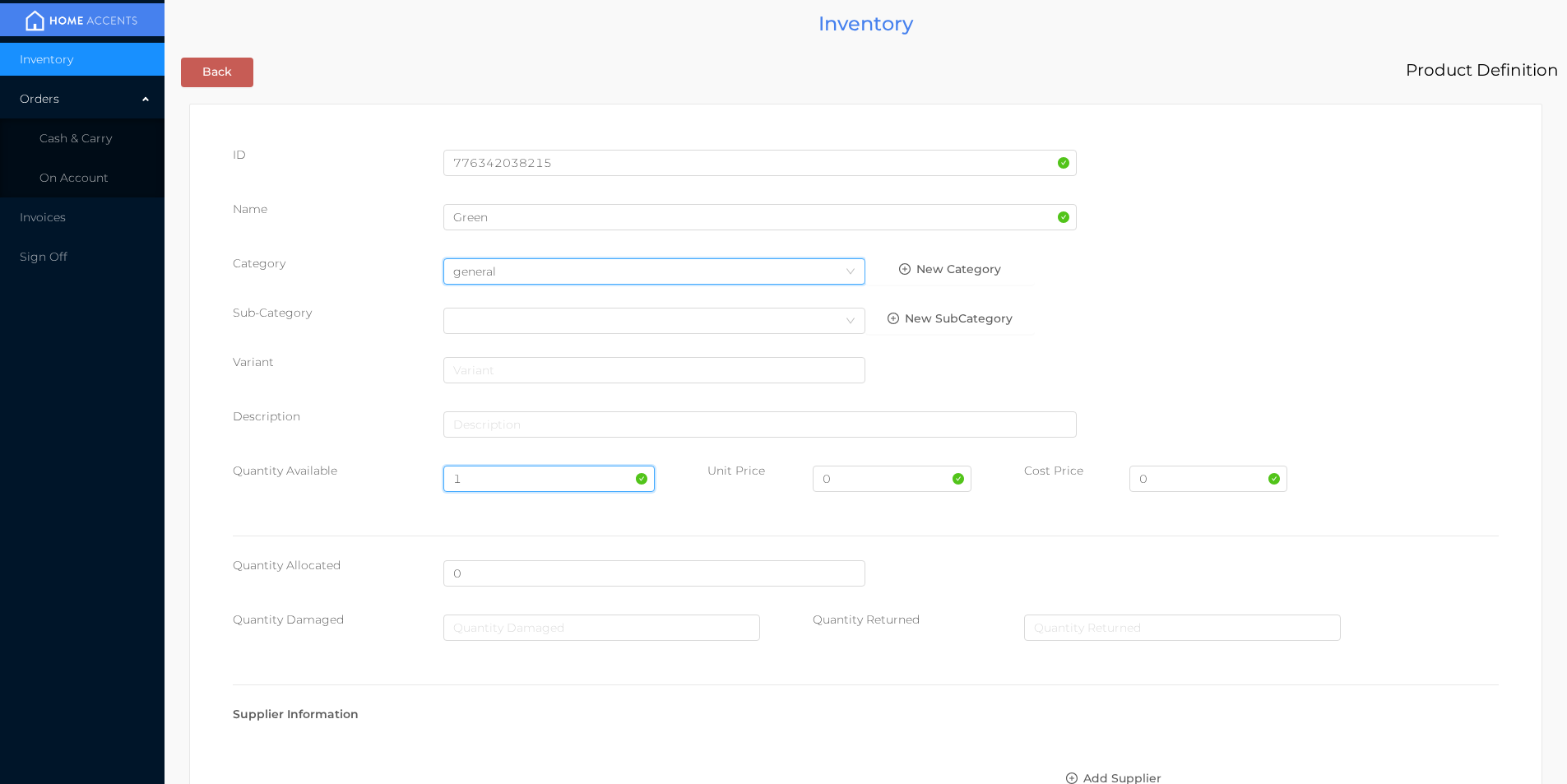
click at [468, 477] on input "1" at bounding box center [549, 478] width 211 height 26
type input "30"
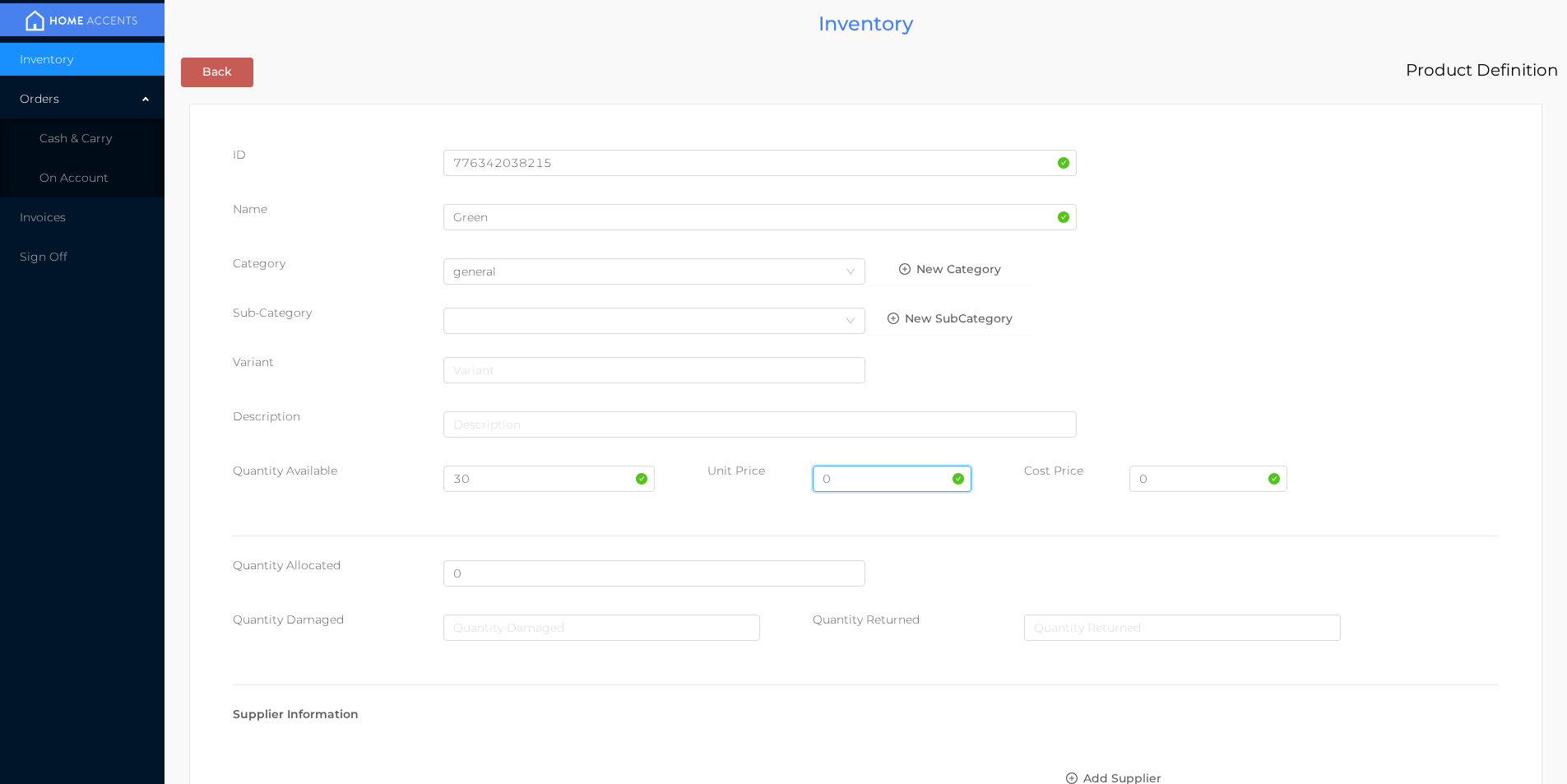
click at [848, 481] on input "0" at bounding box center [892, 478] width 158 height 26
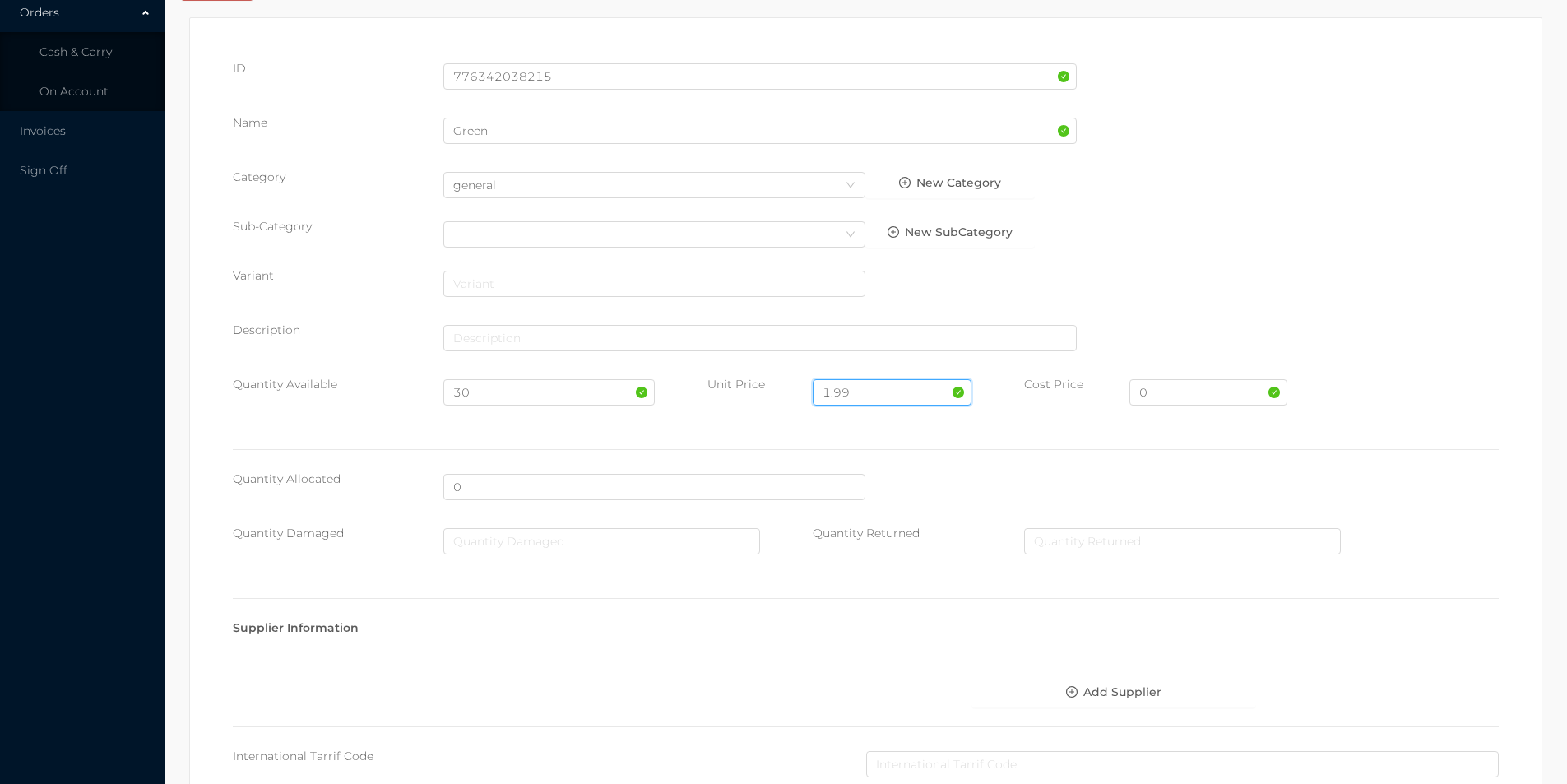
scroll to position [582, 0]
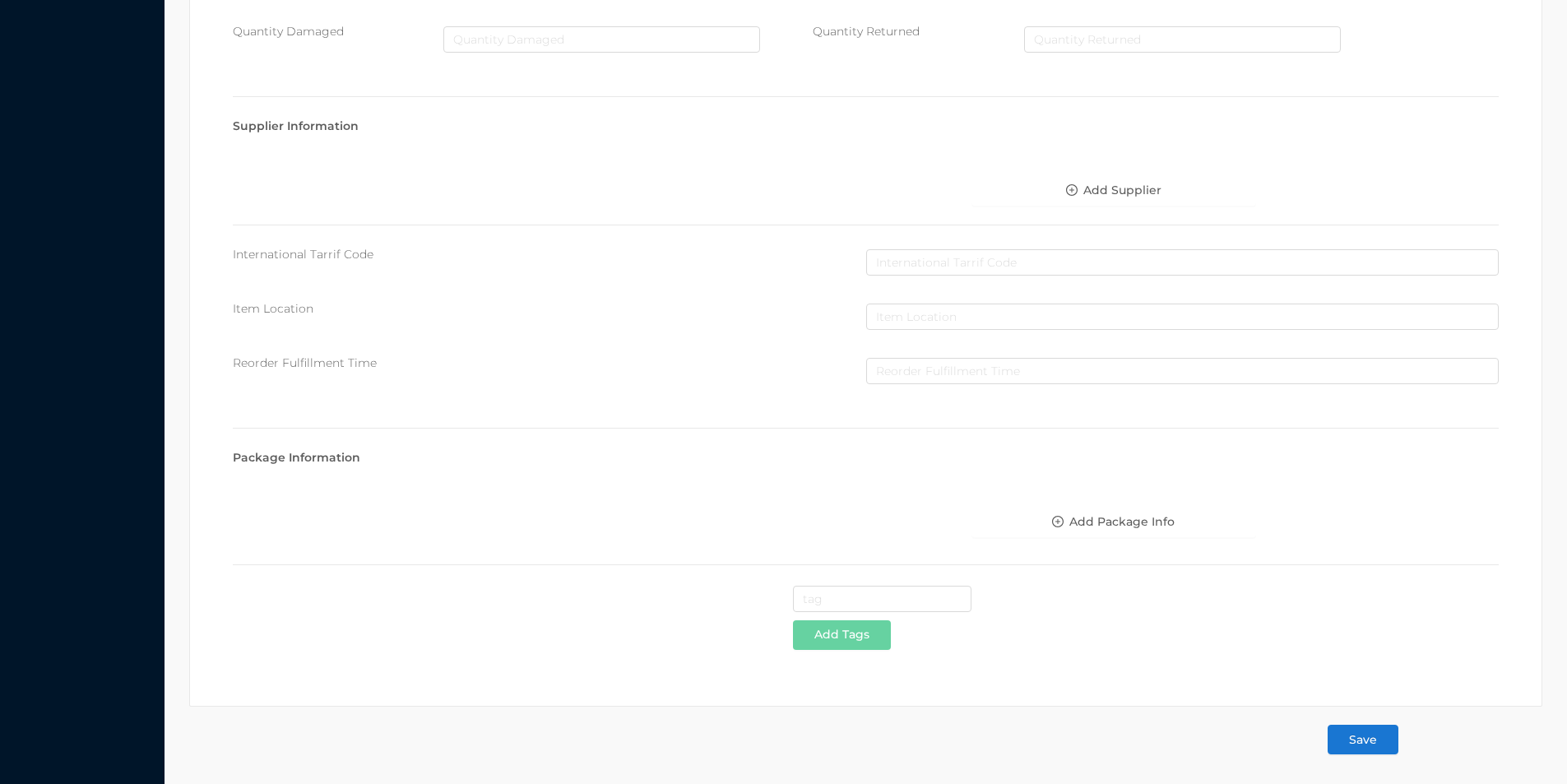
type input "1.99"
click at [1369, 738] on button "Save" at bounding box center [1363, 739] width 71 height 30
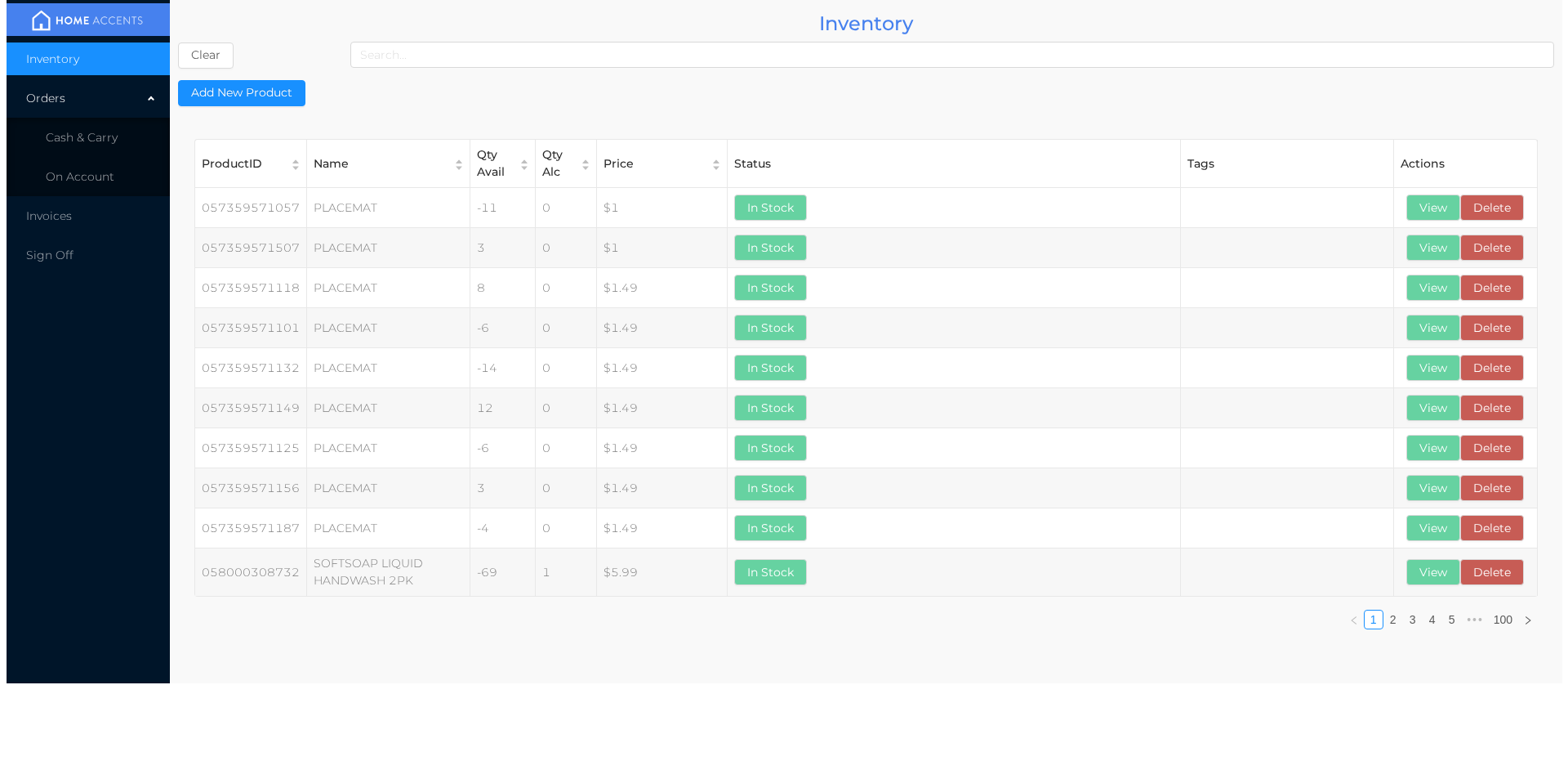
scroll to position [0, 0]
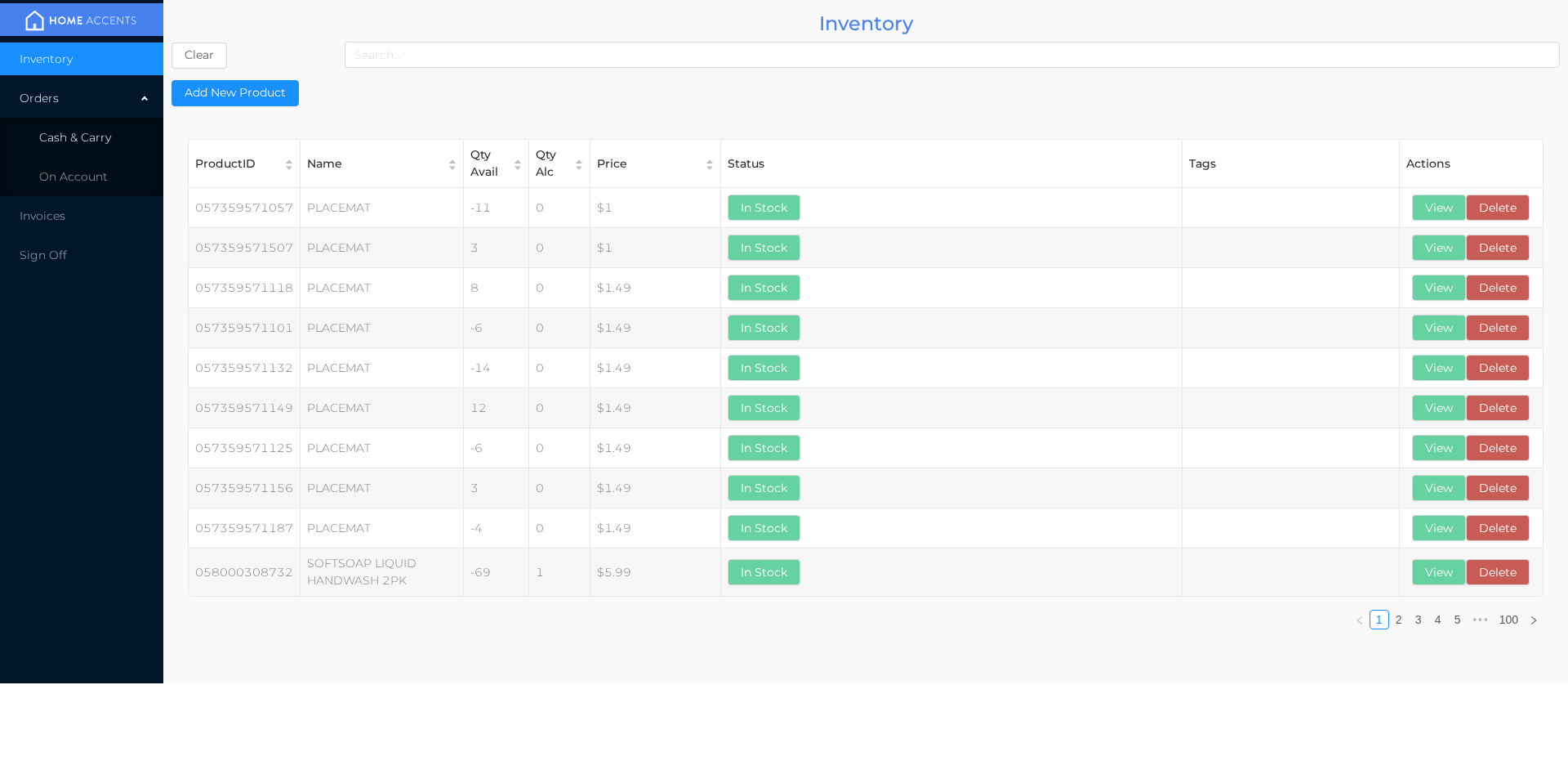
click at [84, 138] on span "Cash & Carry" at bounding box center [75, 137] width 72 height 15
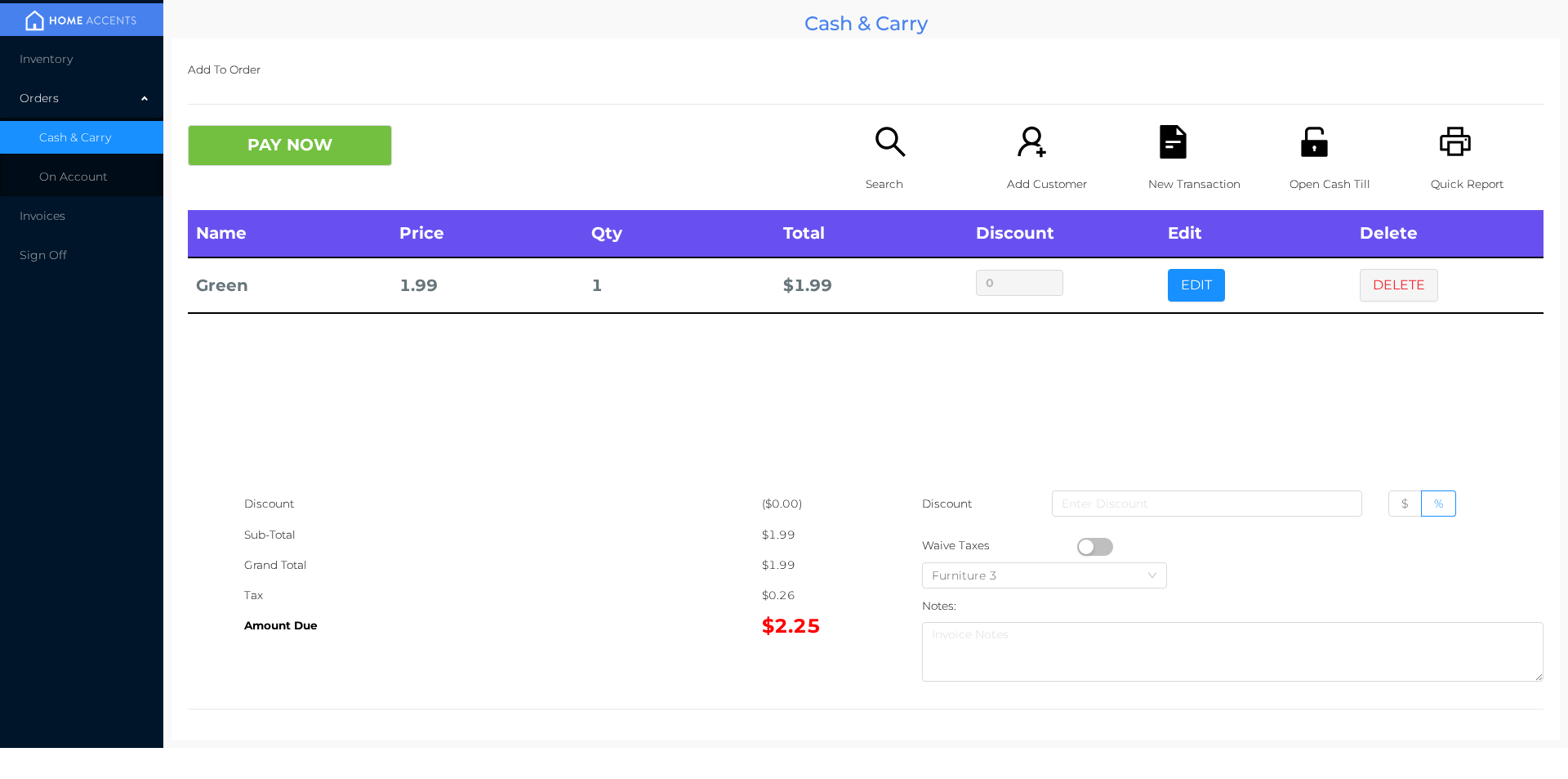
click at [1399, 283] on button "DELETE" at bounding box center [1399, 284] width 78 height 32
click at [1390, 284] on button "DELETE" at bounding box center [1399, 284] width 78 height 32
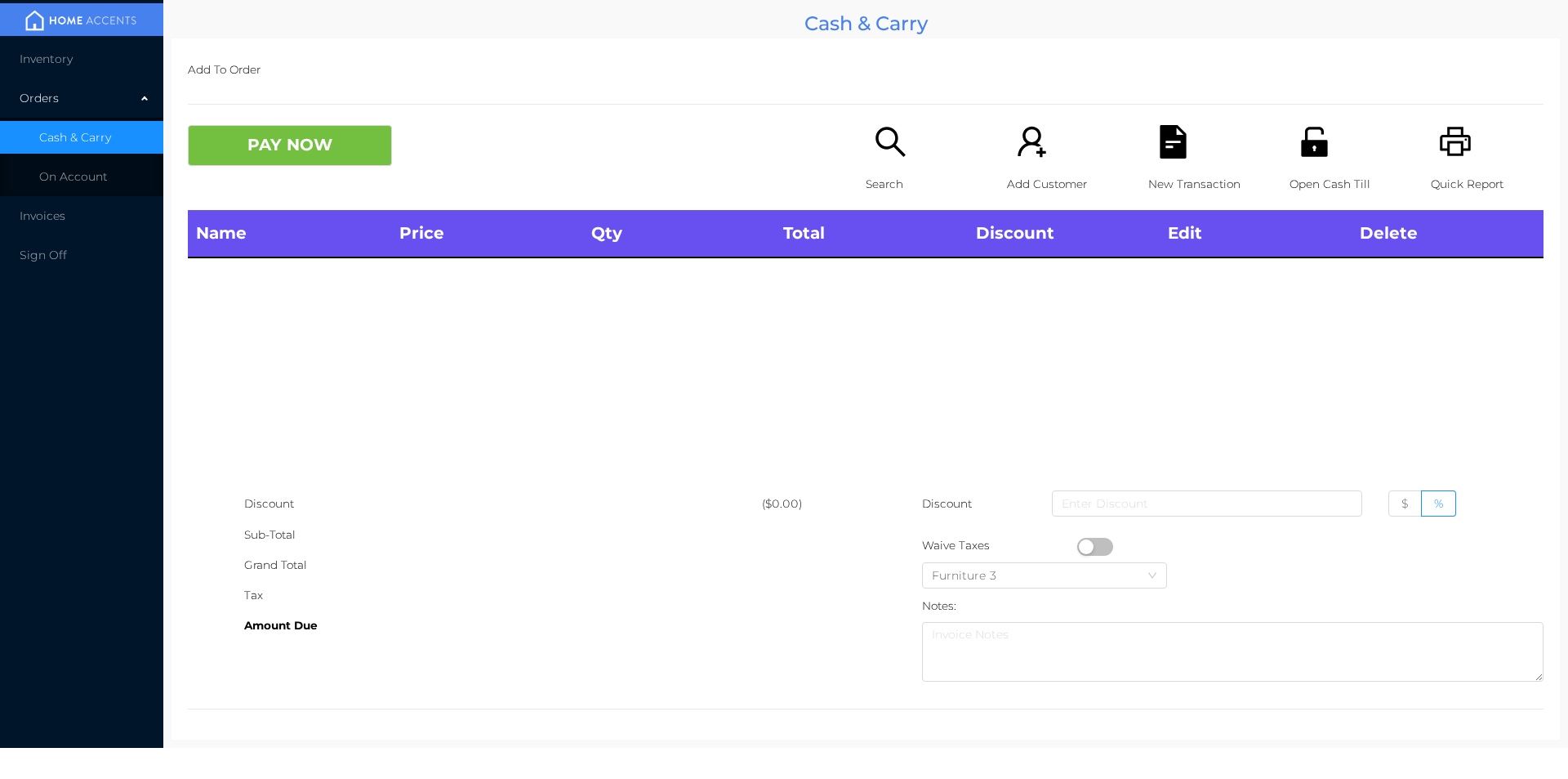
click at [57, 70] on li "Inventory" at bounding box center [81, 58] width 163 height 32
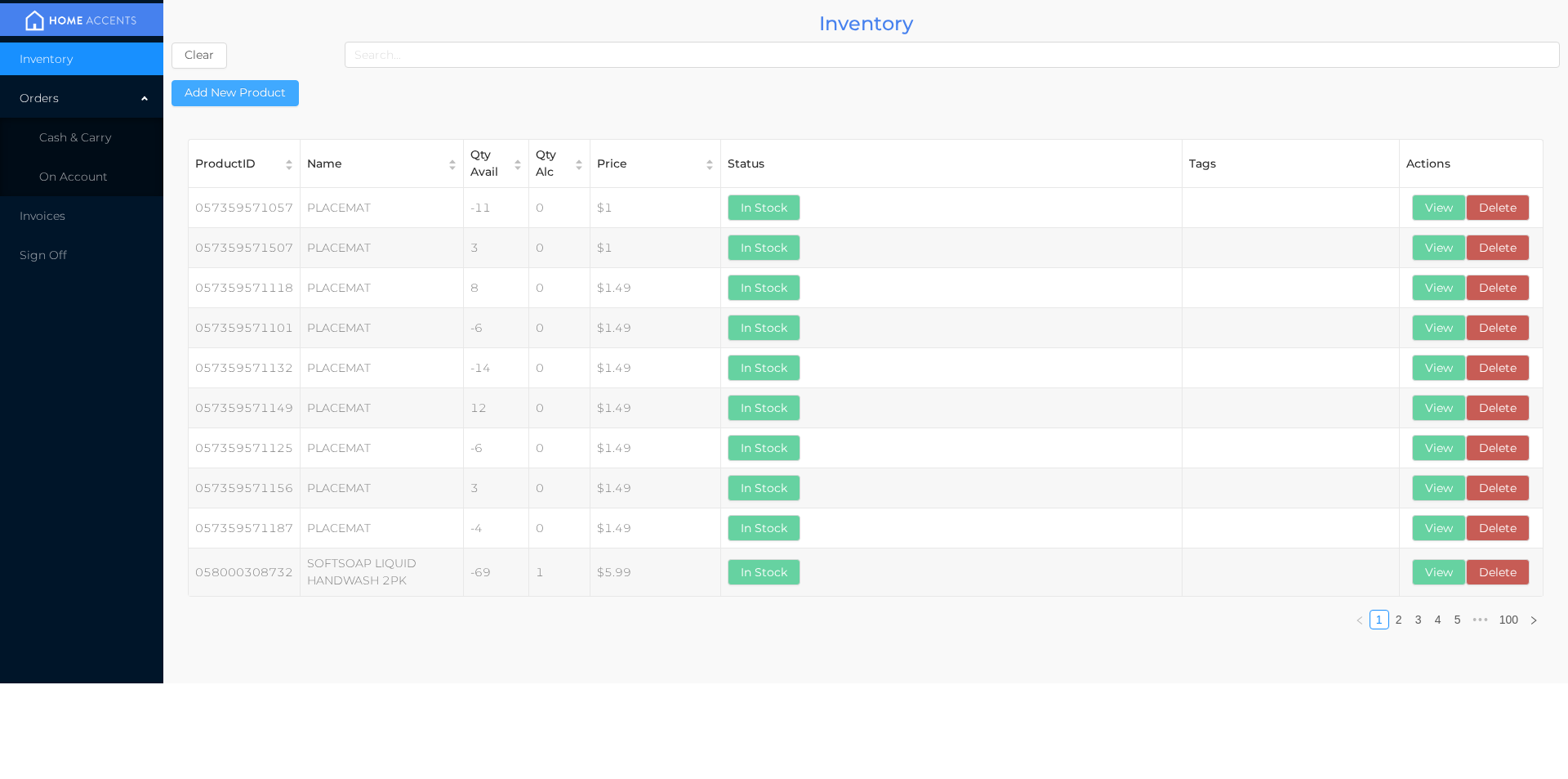
click at [254, 99] on button "Add New Product" at bounding box center [235, 93] width 127 height 26
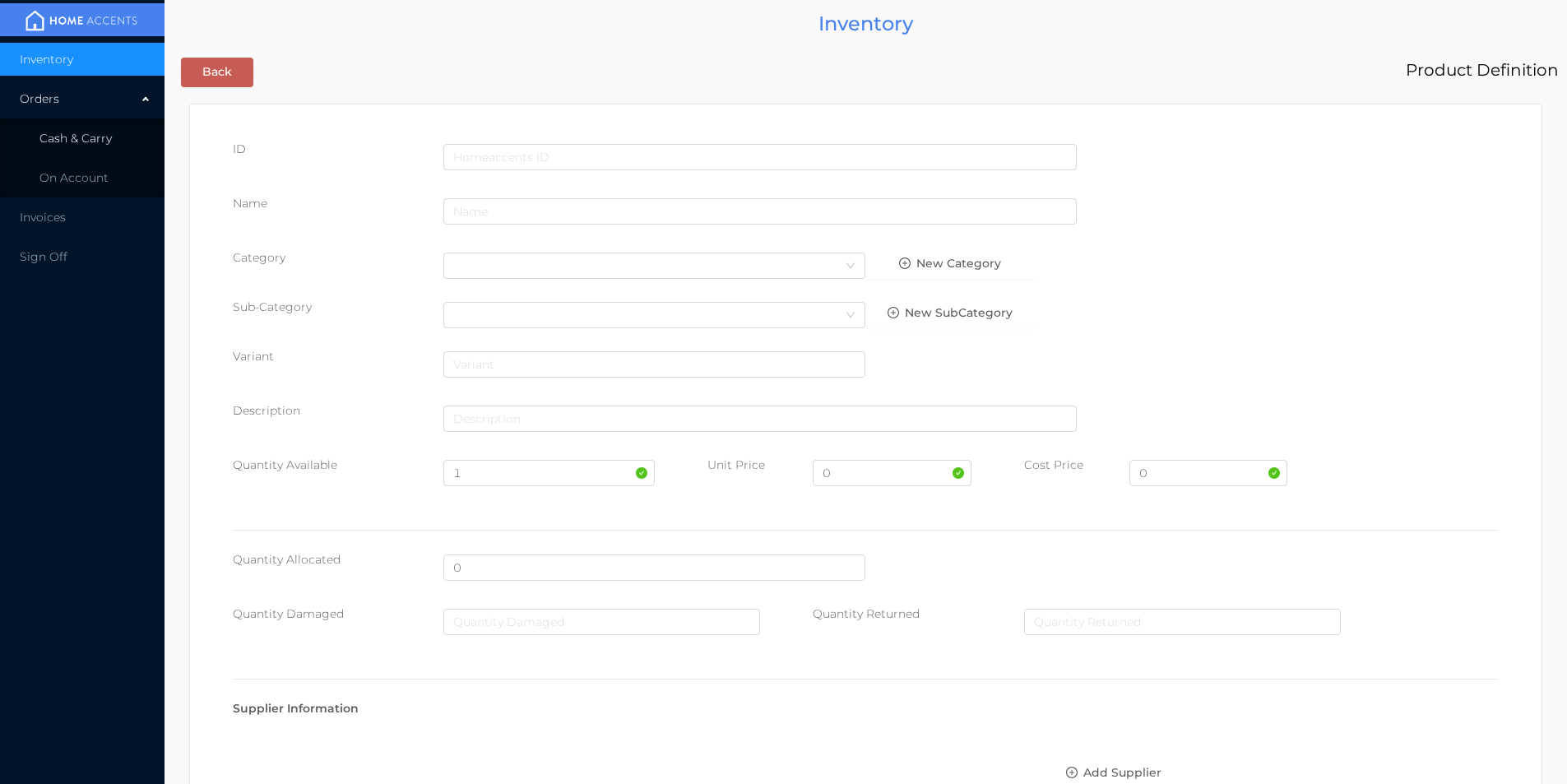
click at [76, 142] on span "Cash & Carry" at bounding box center [76, 138] width 72 height 15
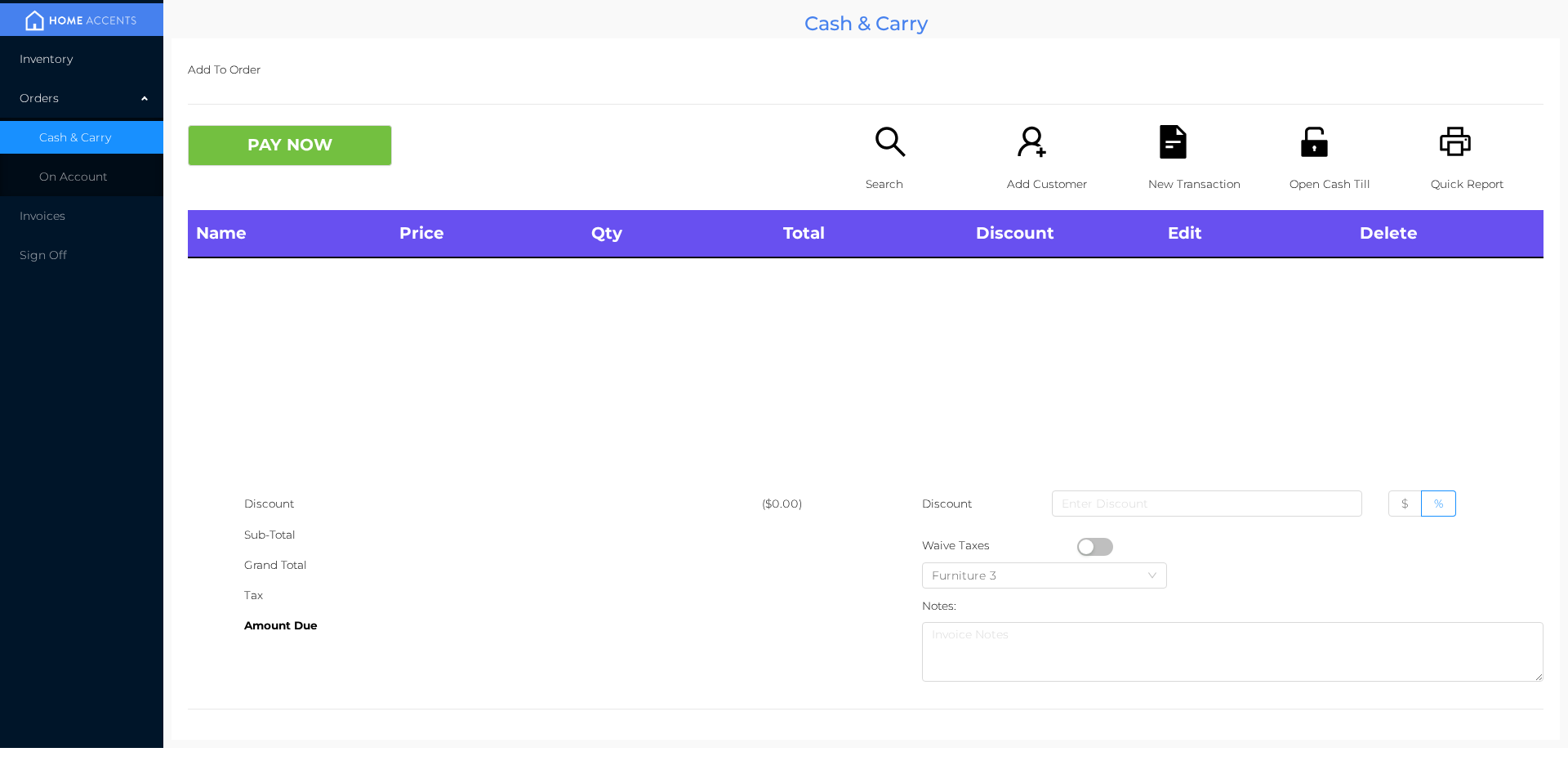
click at [49, 62] on span "Inventory" at bounding box center [45, 58] width 53 height 15
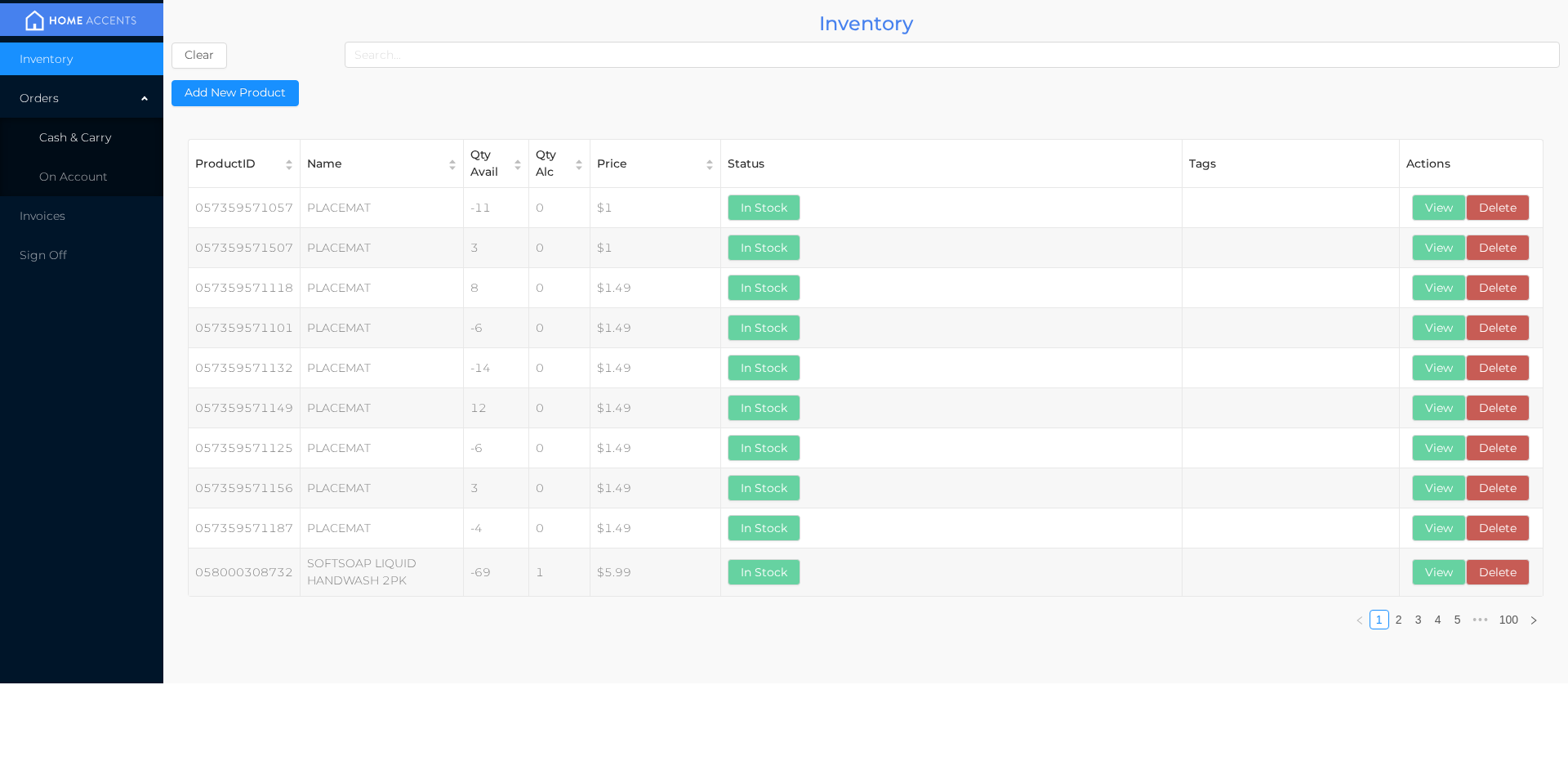
click at [85, 139] on span "Cash & Carry" at bounding box center [75, 137] width 72 height 15
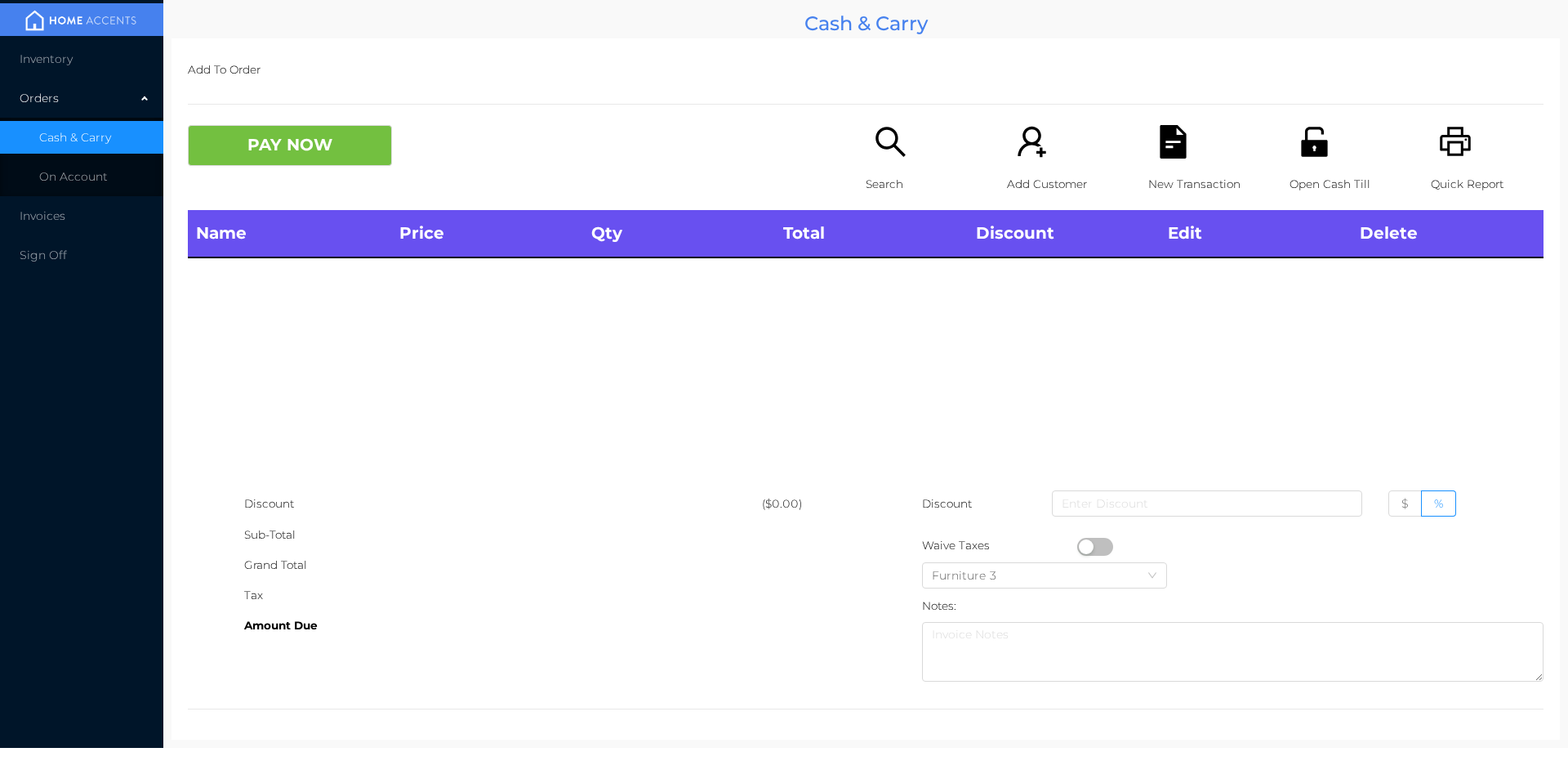
click at [866, 162] on div "Search" at bounding box center [922, 167] width 112 height 85
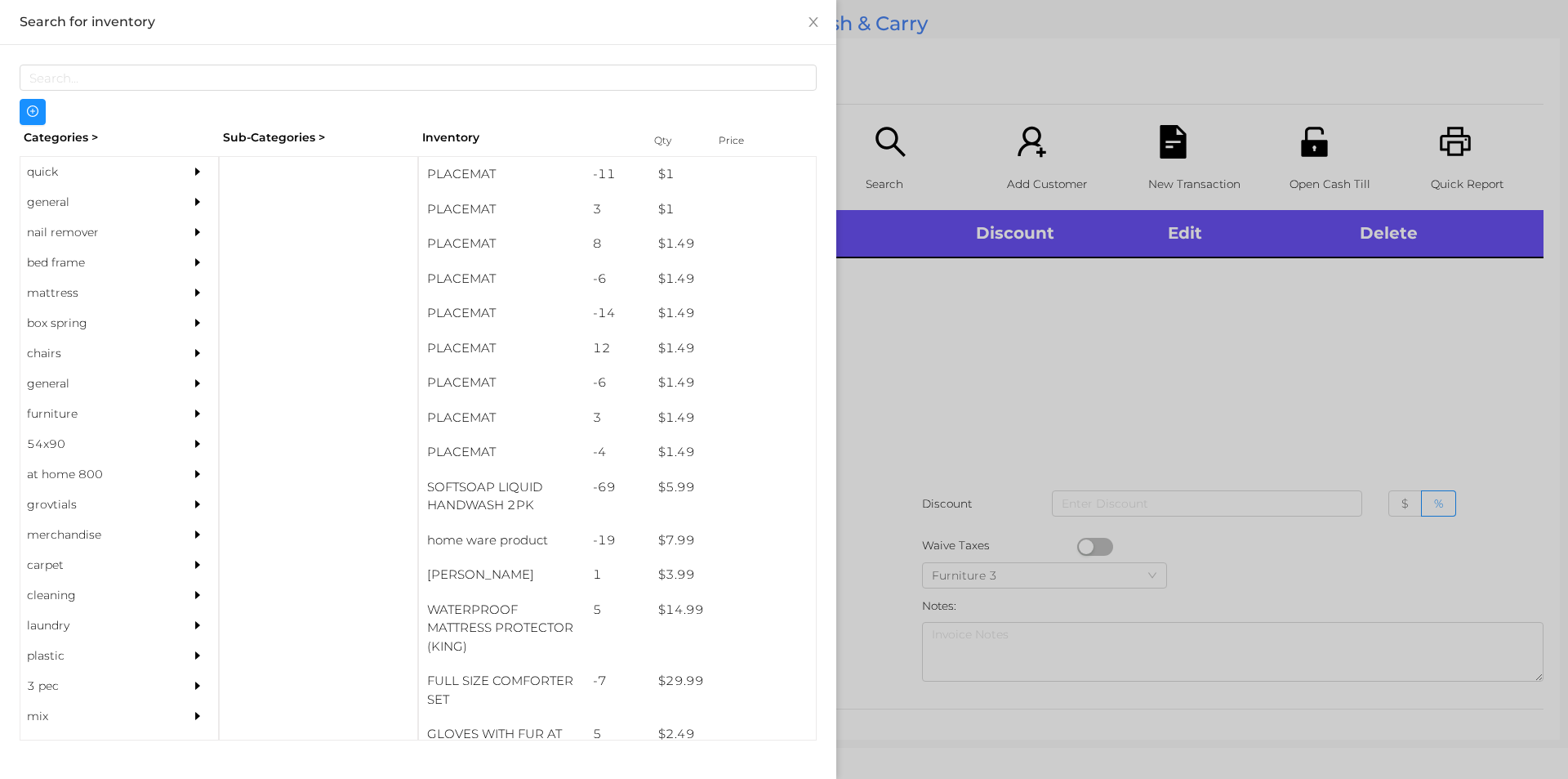
click at [67, 194] on div "general" at bounding box center [94, 202] width 148 height 31
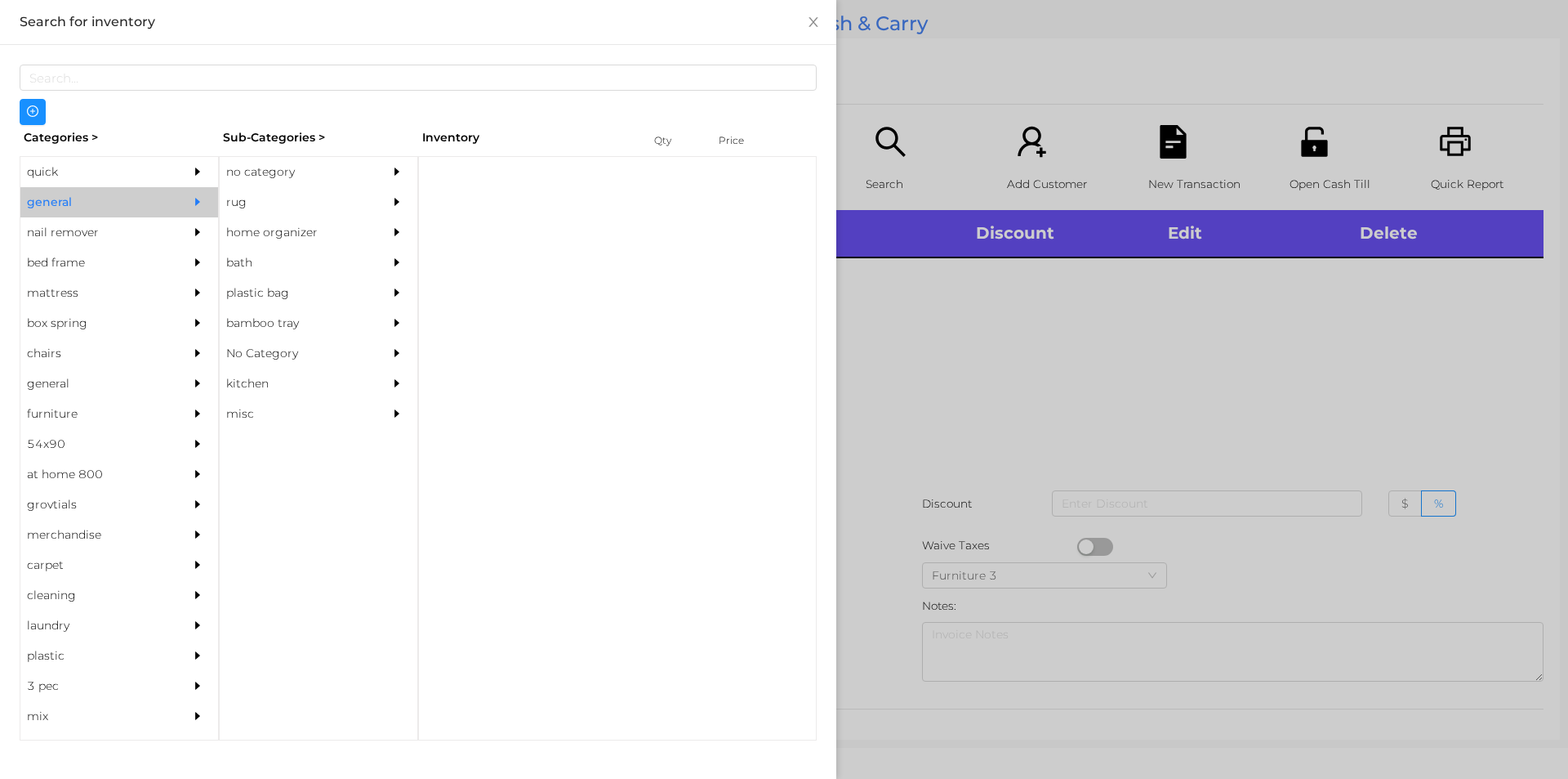
click at [259, 184] on div "no category" at bounding box center [294, 172] width 148 height 31
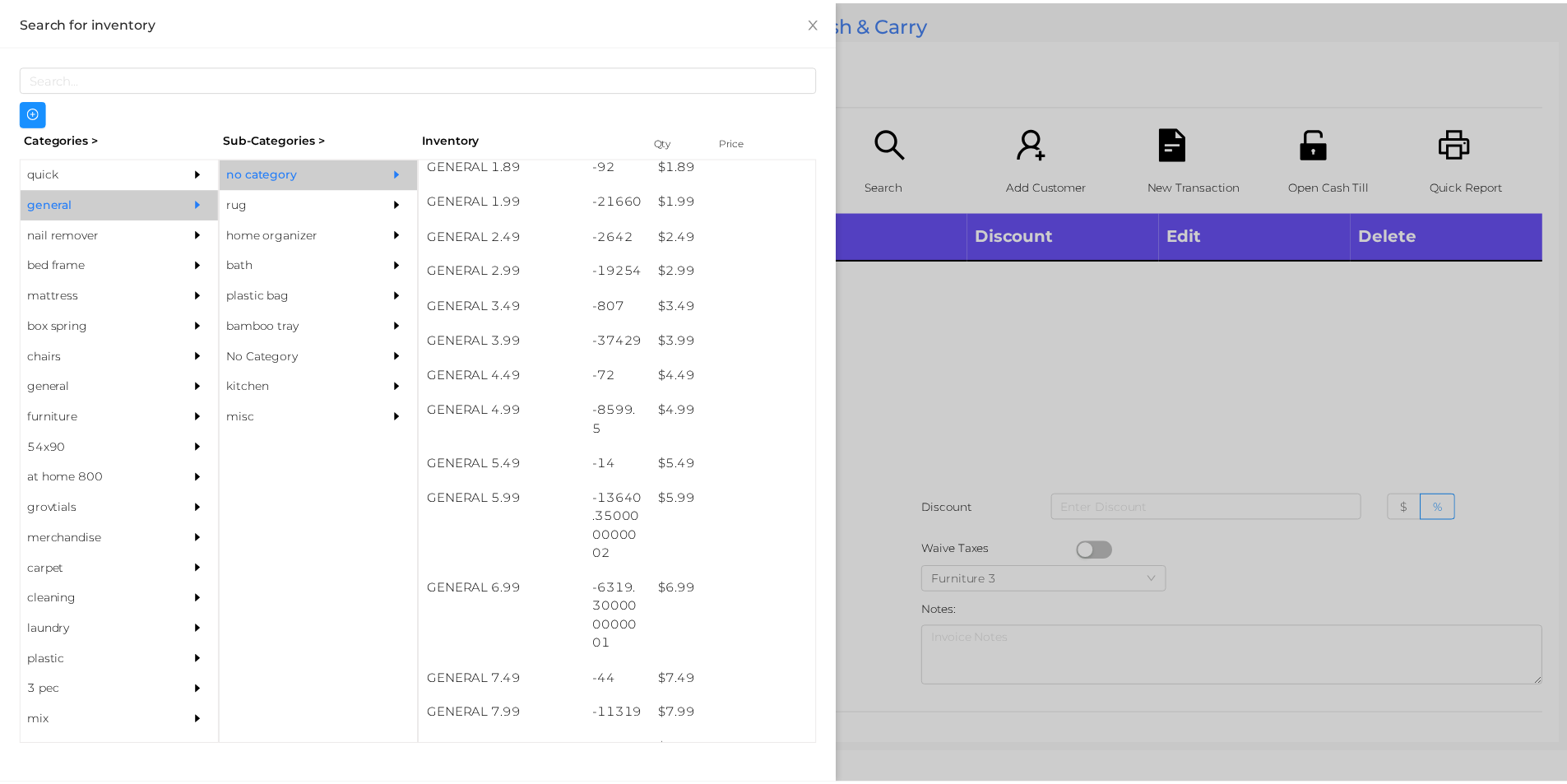
scroll to position [340, 0]
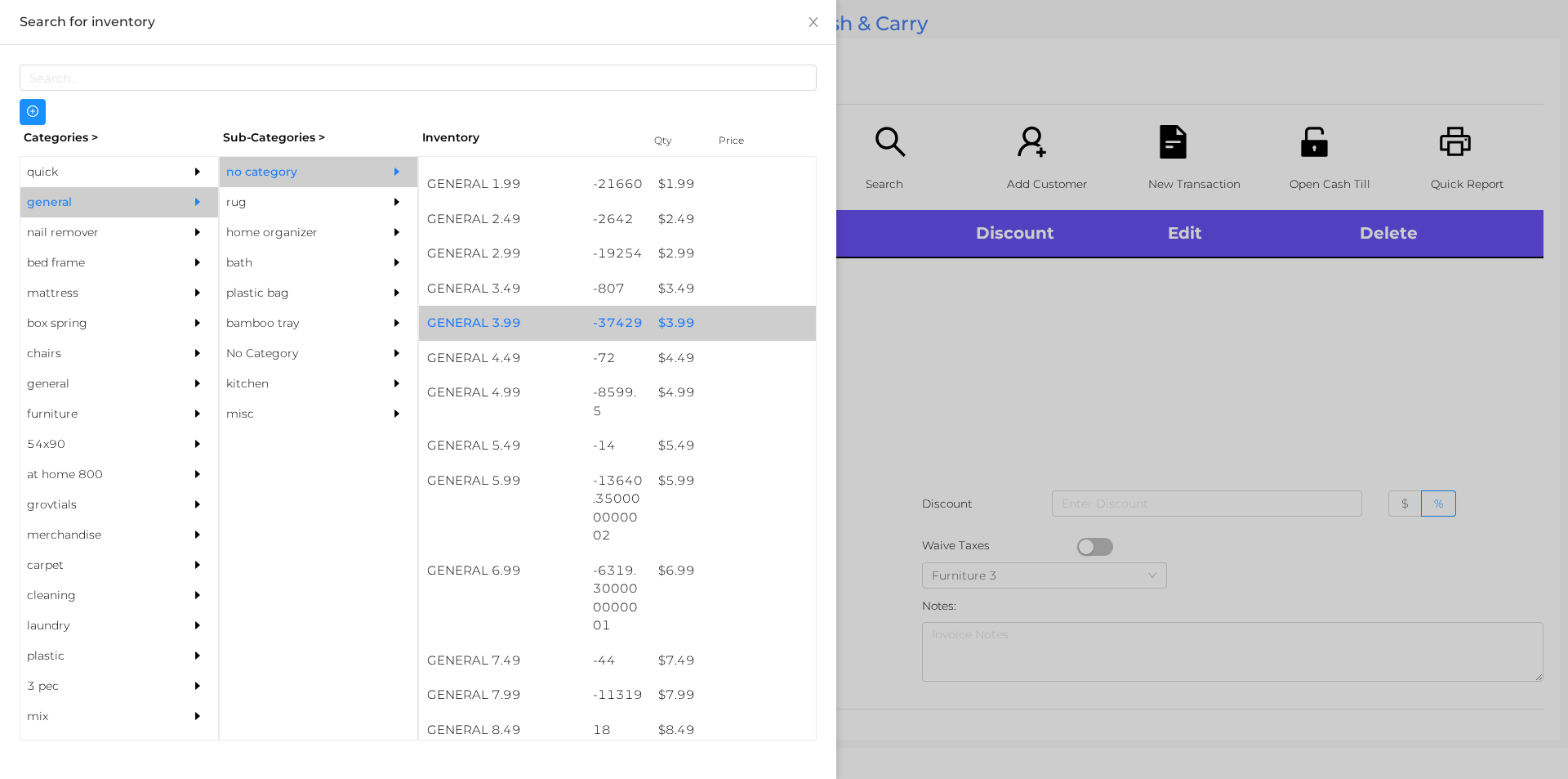
click at [673, 331] on div "$ 3.99" at bounding box center [733, 323] width 166 height 35
click at [680, 318] on div "$ 3.99" at bounding box center [733, 323] width 166 height 35
click at [686, 318] on div "$ 3.99" at bounding box center [733, 323] width 166 height 35
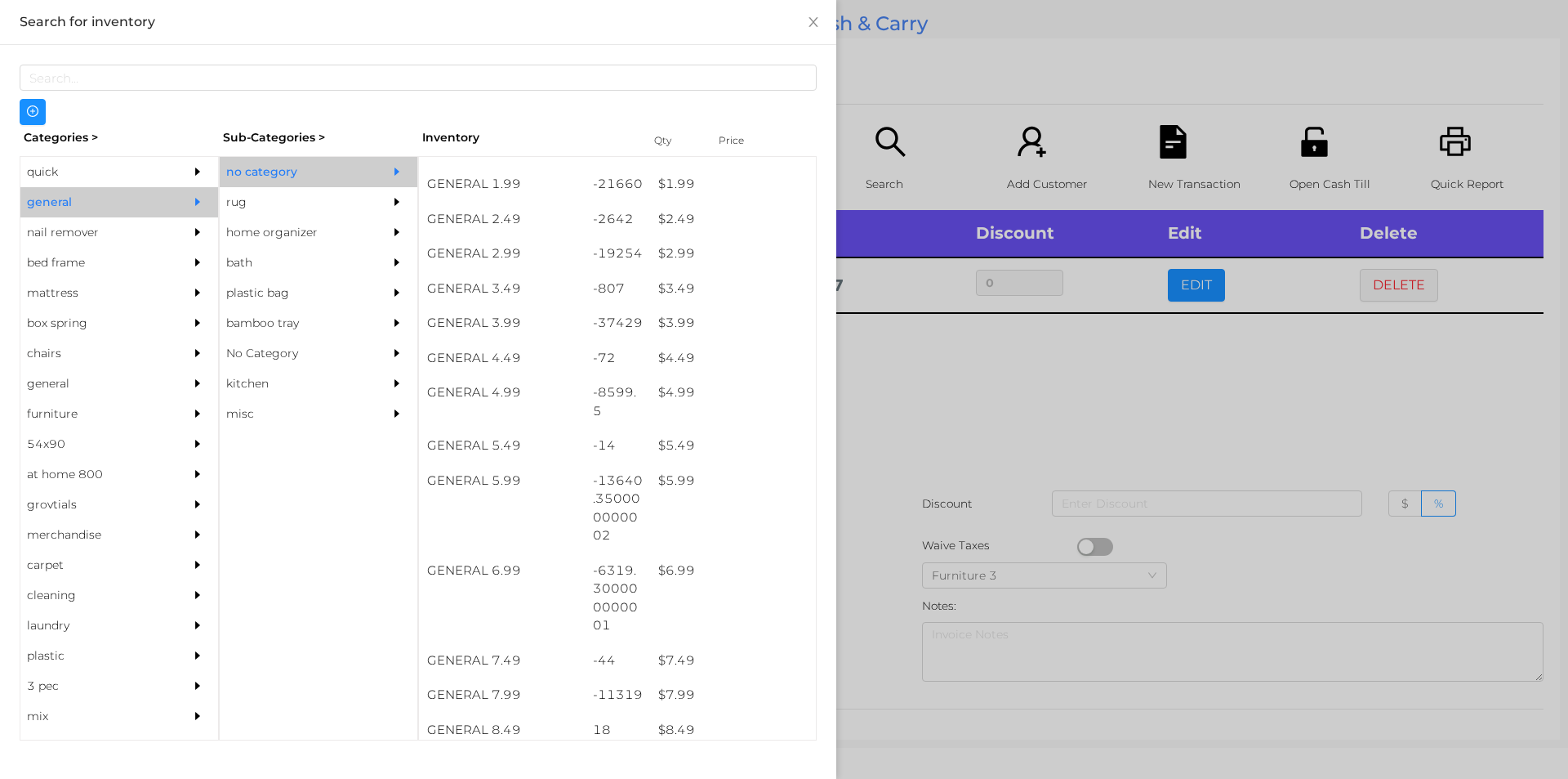
click at [921, 380] on div at bounding box center [784, 389] width 1568 height 779
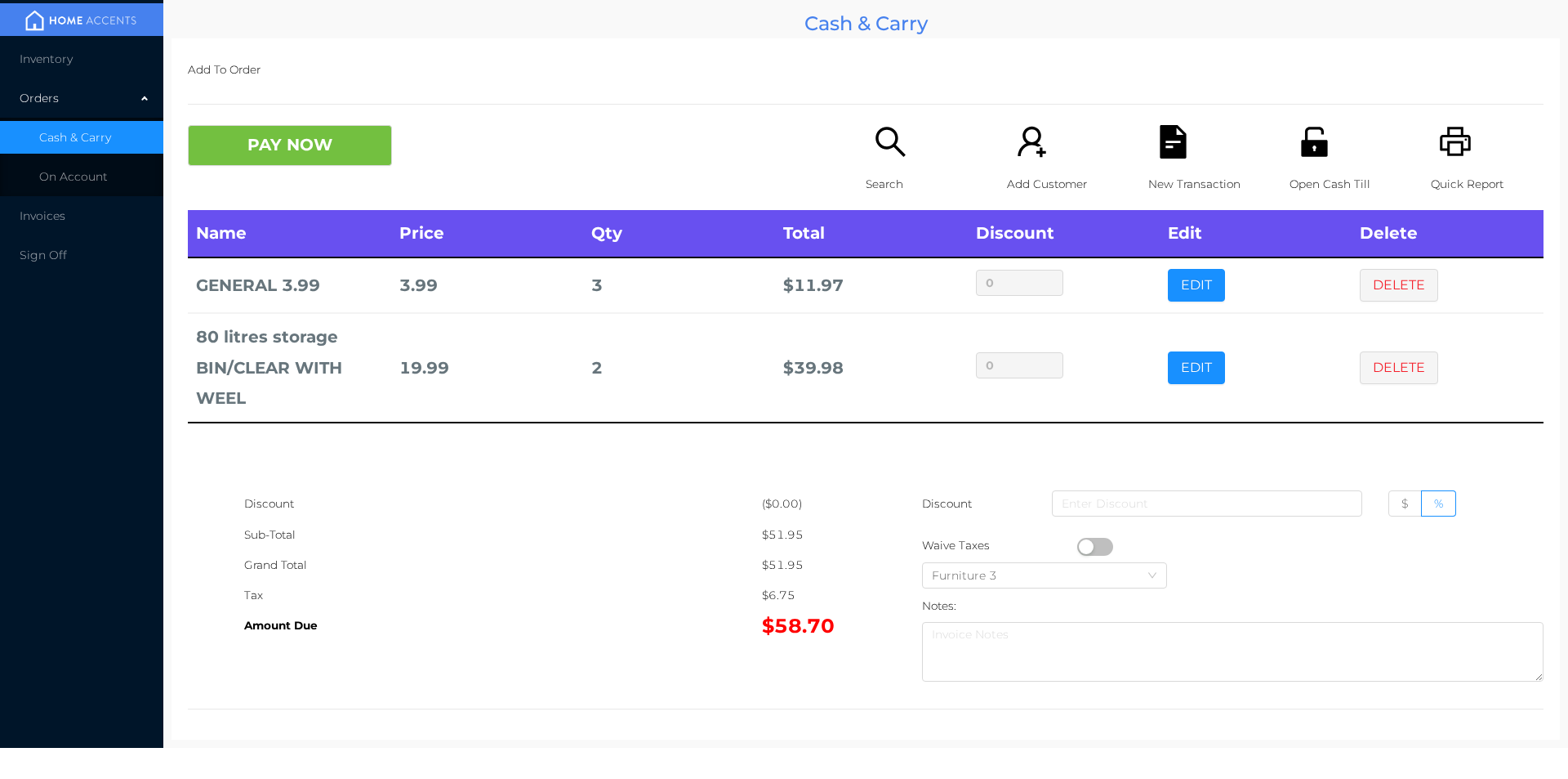
click at [876, 165] on div "Search" at bounding box center [922, 167] width 112 height 85
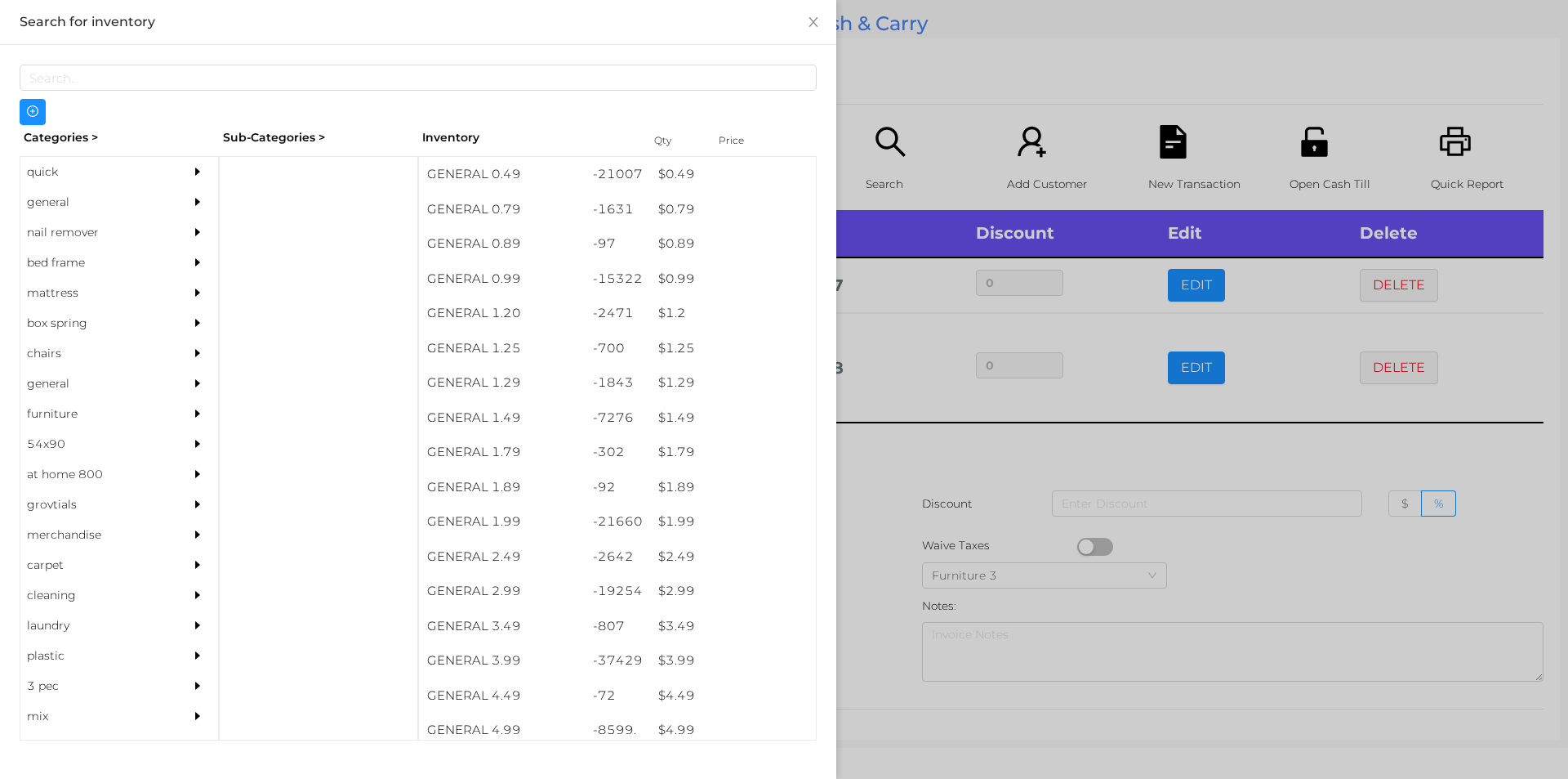
click at [45, 201] on div "general" at bounding box center [94, 202] width 148 height 31
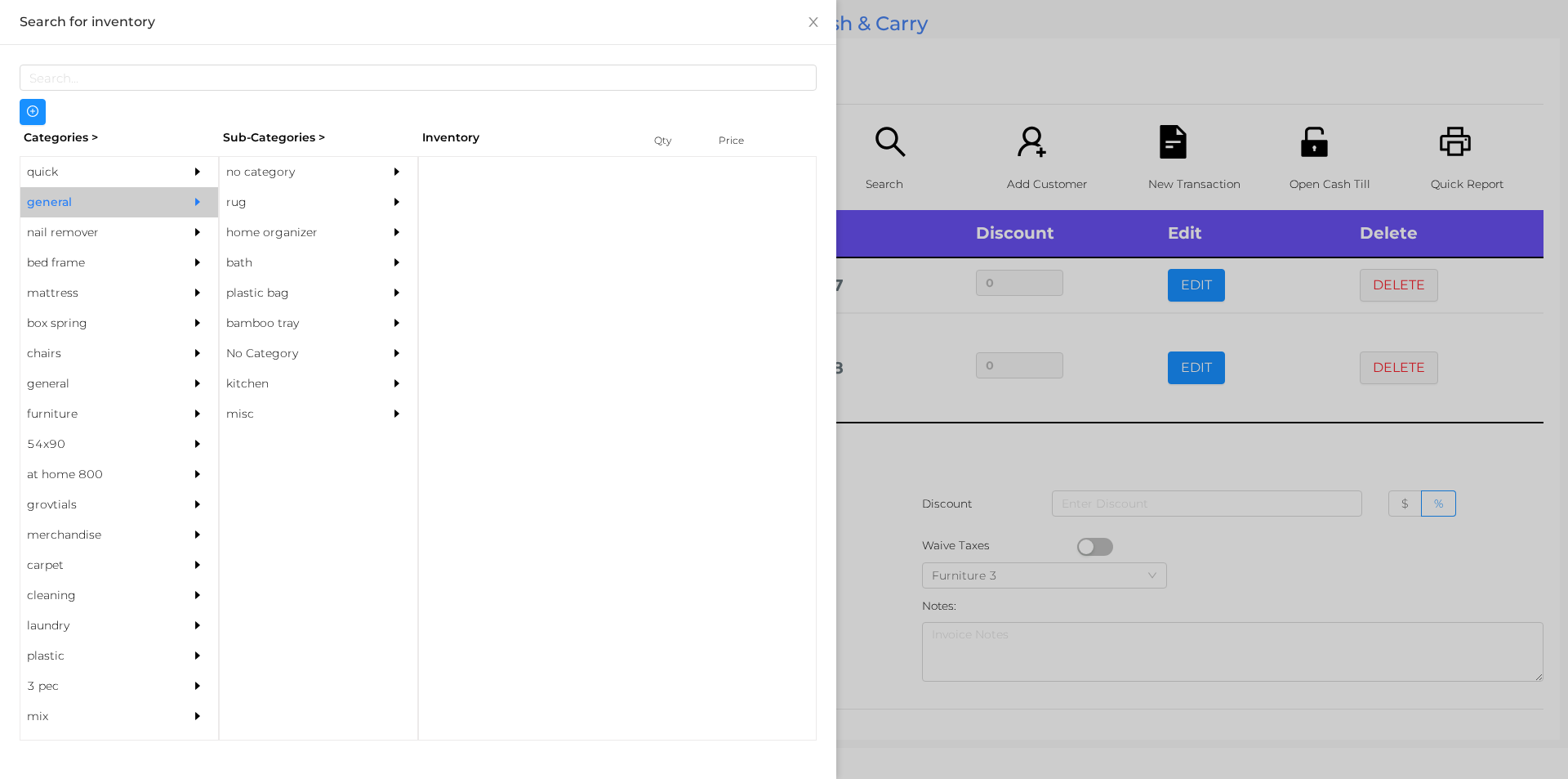
click at [249, 167] on div "no category" at bounding box center [294, 172] width 148 height 31
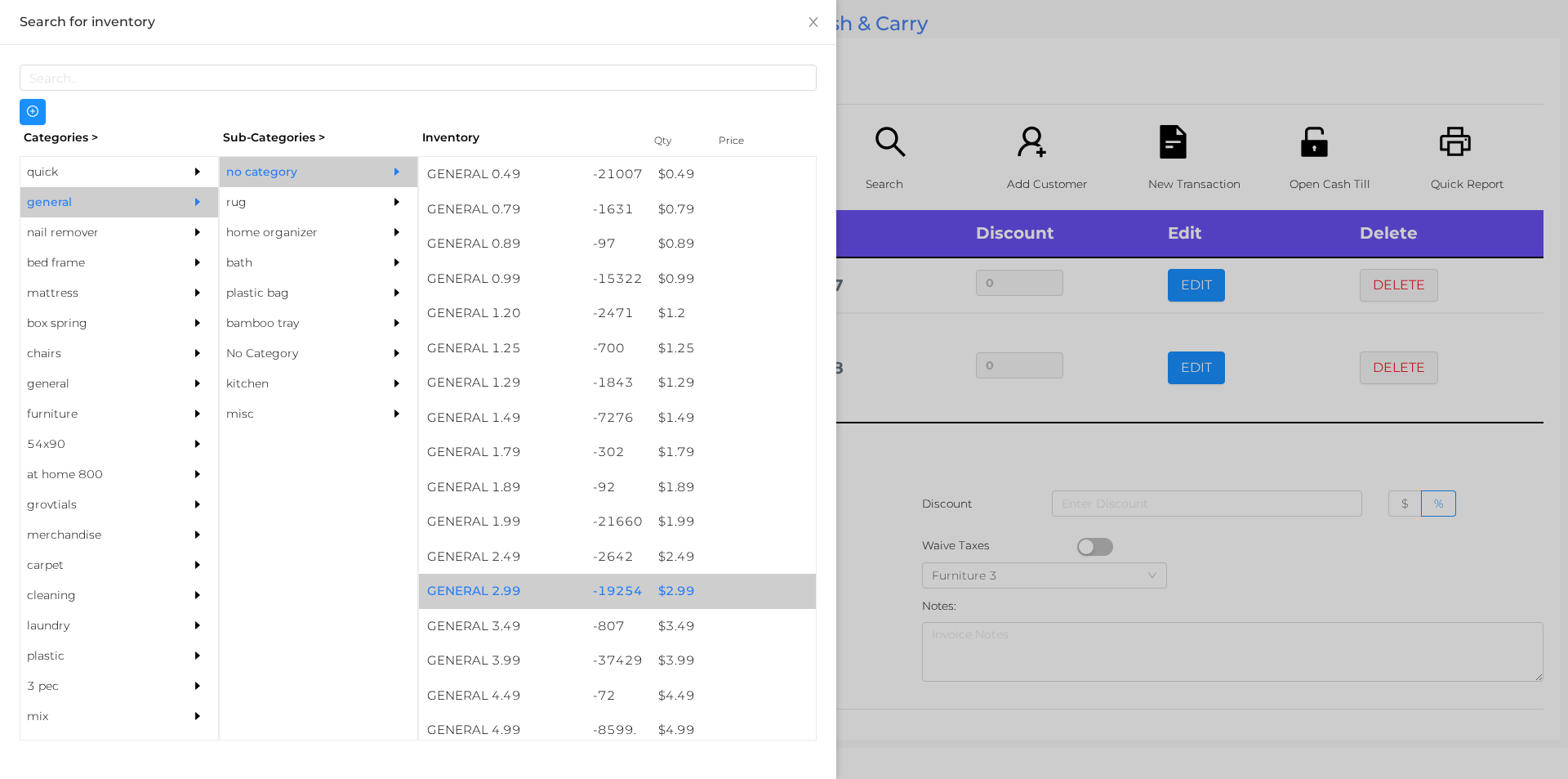
click at [668, 586] on div "$ 2.99" at bounding box center [733, 591] width 166 height 35
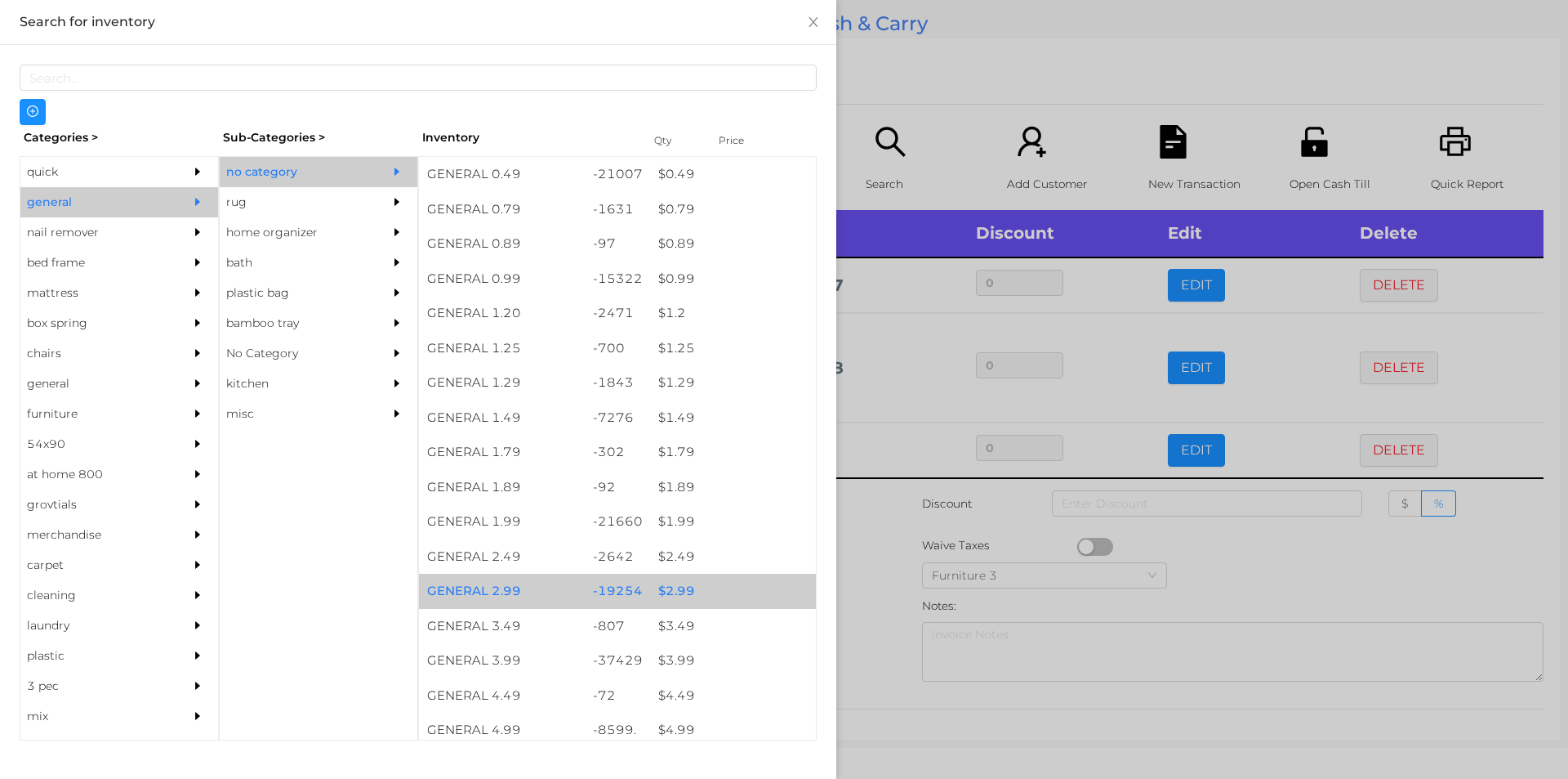
click at [677, 575] on div "$ 2.99" at bounding box center [733, 591] width 166 height 35
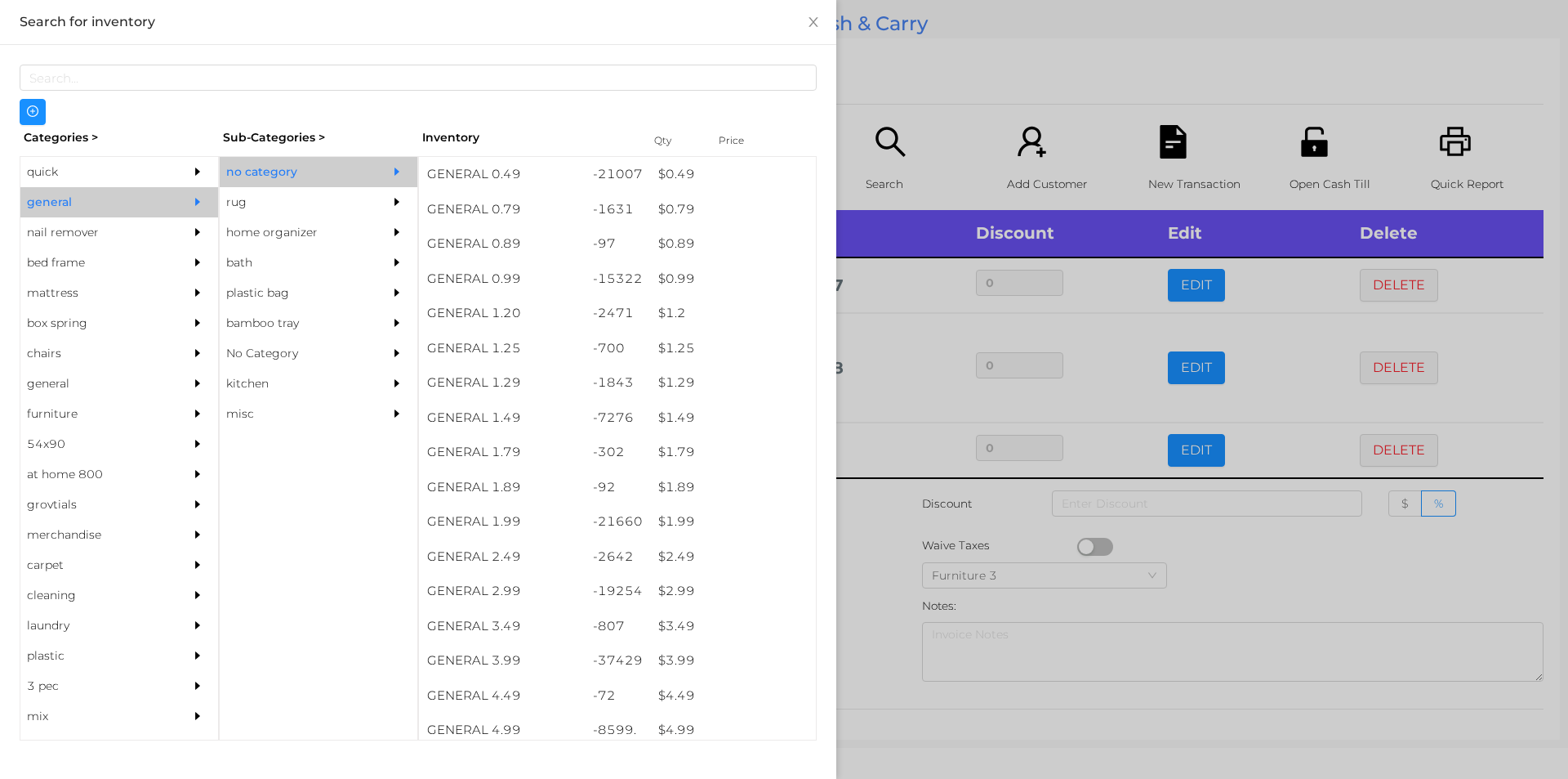
click at [885, 581] on div at bounding box center [784, 389] width 1568 height 779
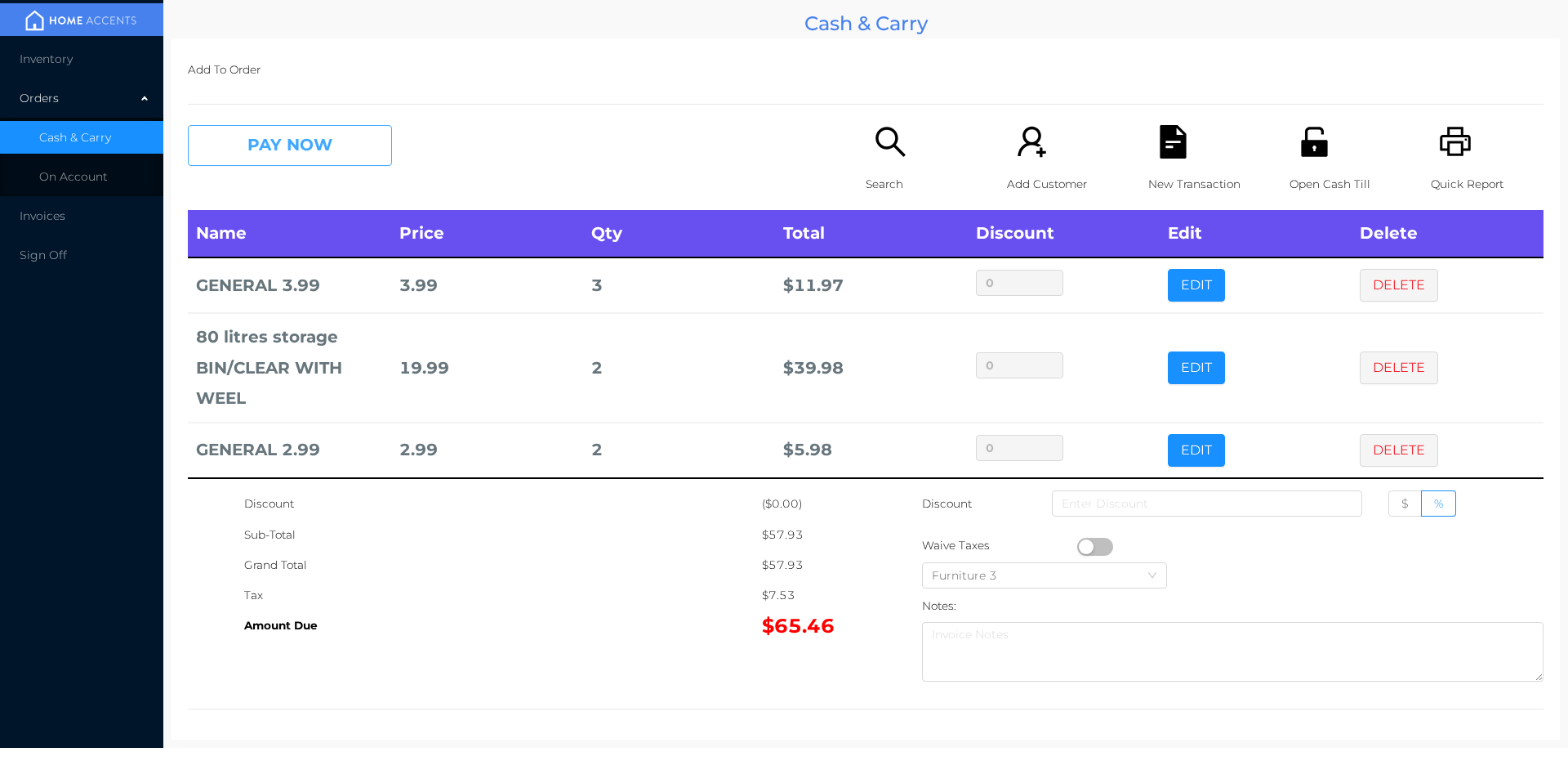
click at [266, 157] on button "PAY NOW" at bounding box center [290, 145] width 204 height 41
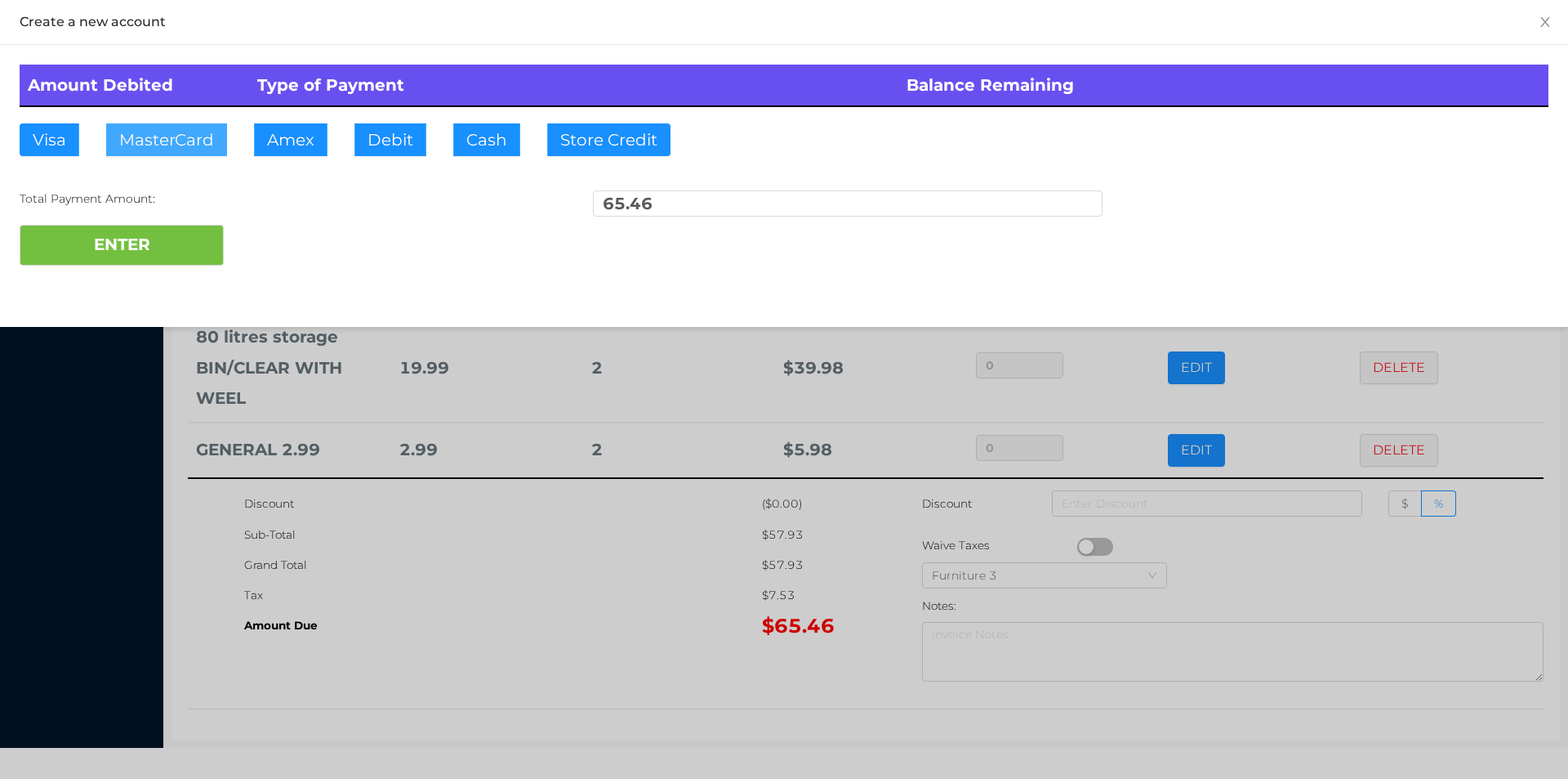
click at [161, 148] on button "MasterCard" at bounding box center [167, 139] width 121 height 32
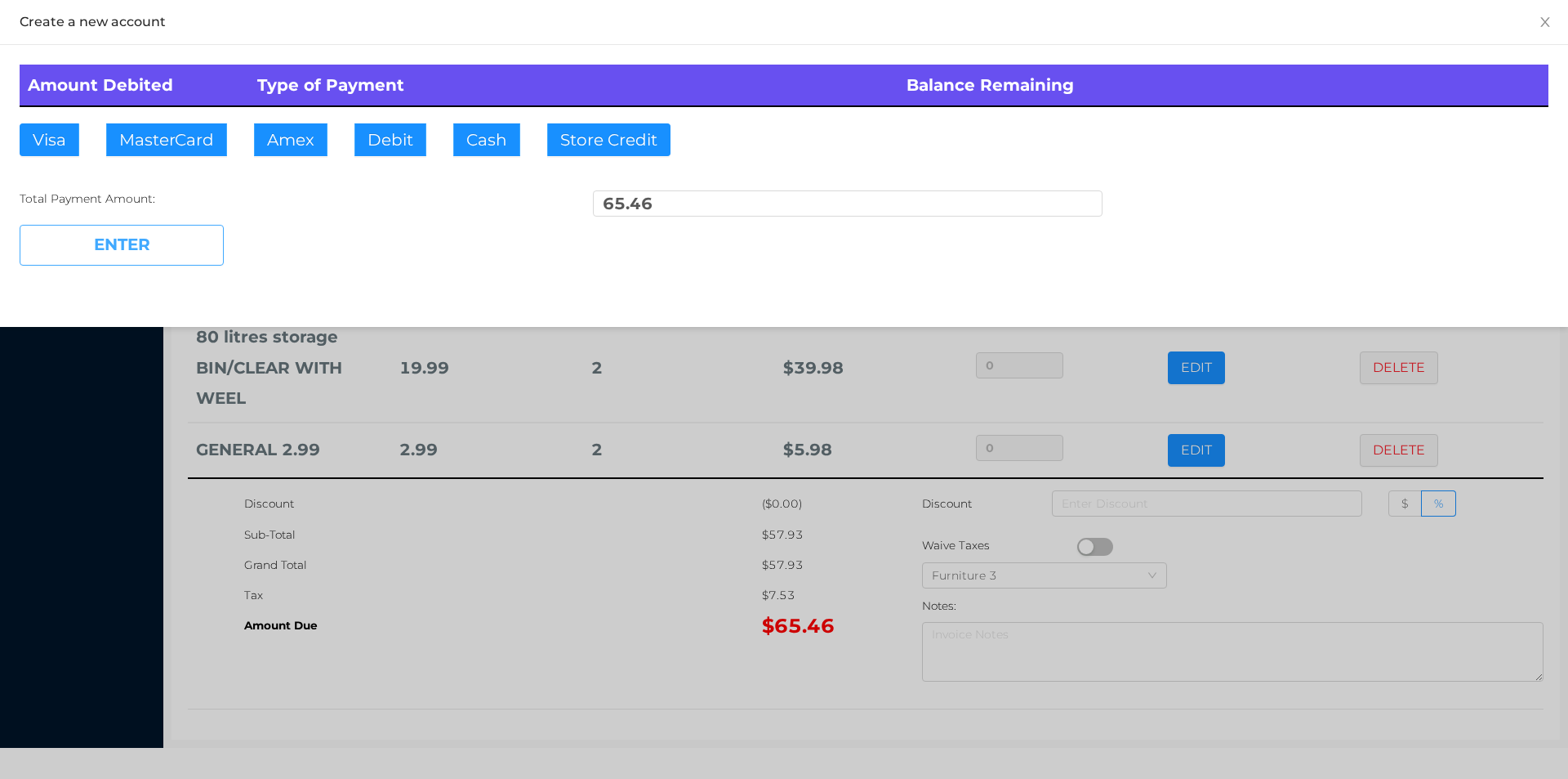
click at [129, 249] on button "ENTER" at bounding box center [121, 245] width 204 height 41
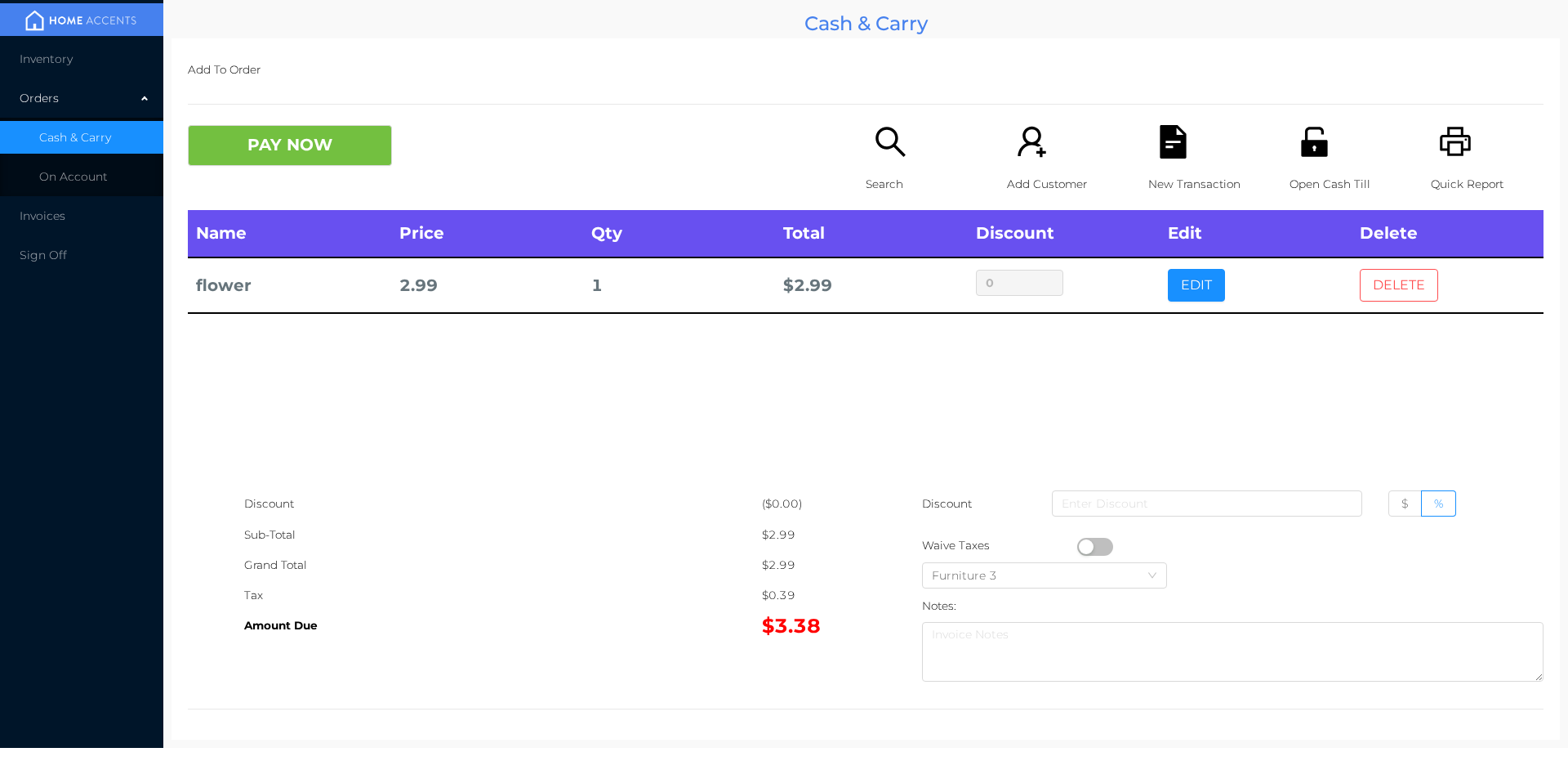
click at [1420, 292] on button "DELETE" at bounding box center [1399, 284] width 78 height 32
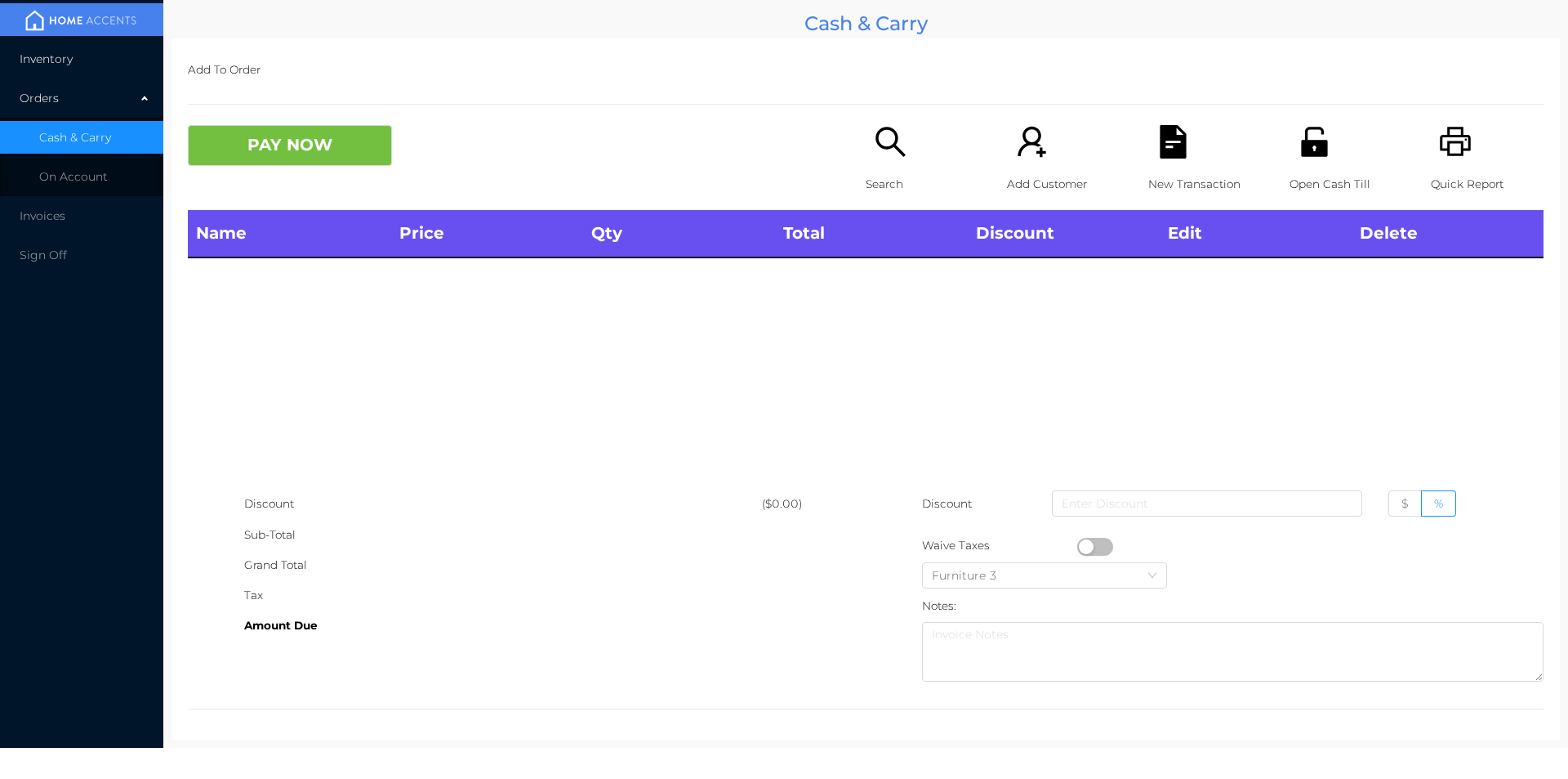
click at [42, 55] on span "Inventory" at bounding box center [45, 58] width 53 height 15
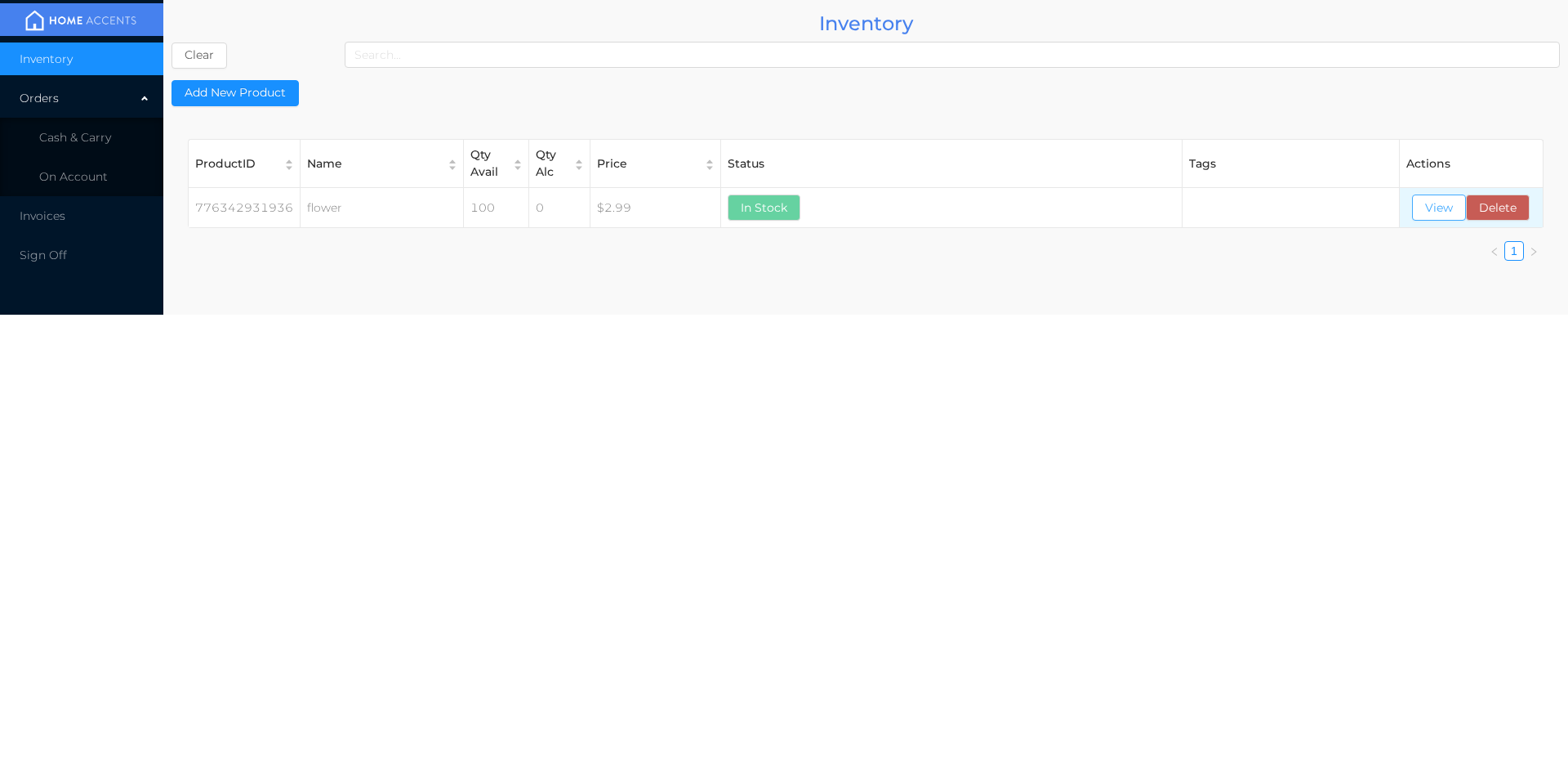
click at [1439, 212] on button "View" at bounding box center [1439, 208] width 54 height 26
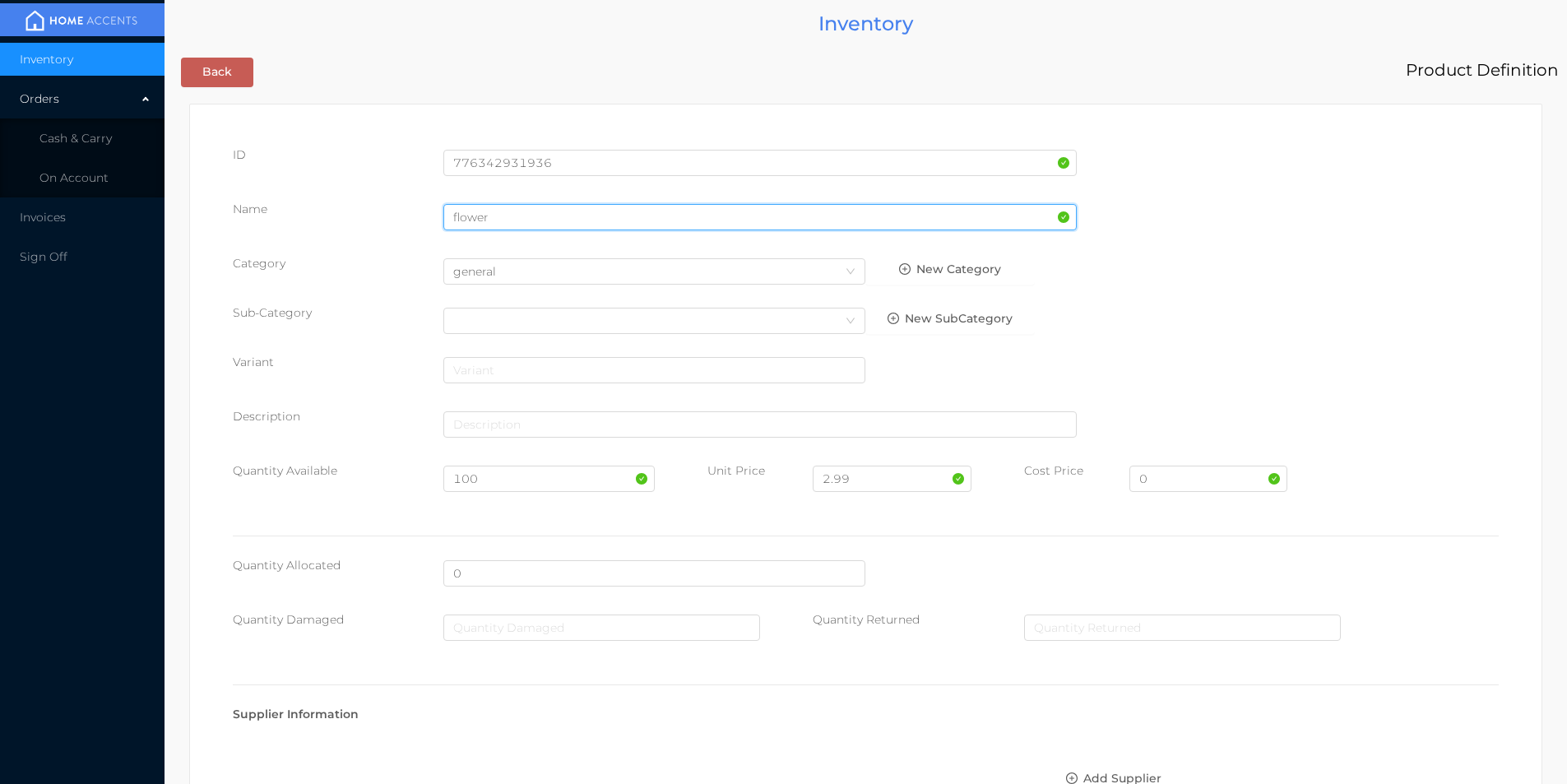
click at [517, 218] on input "flower" at bounding box center [760, 217] width 633 height 26
type input "f"
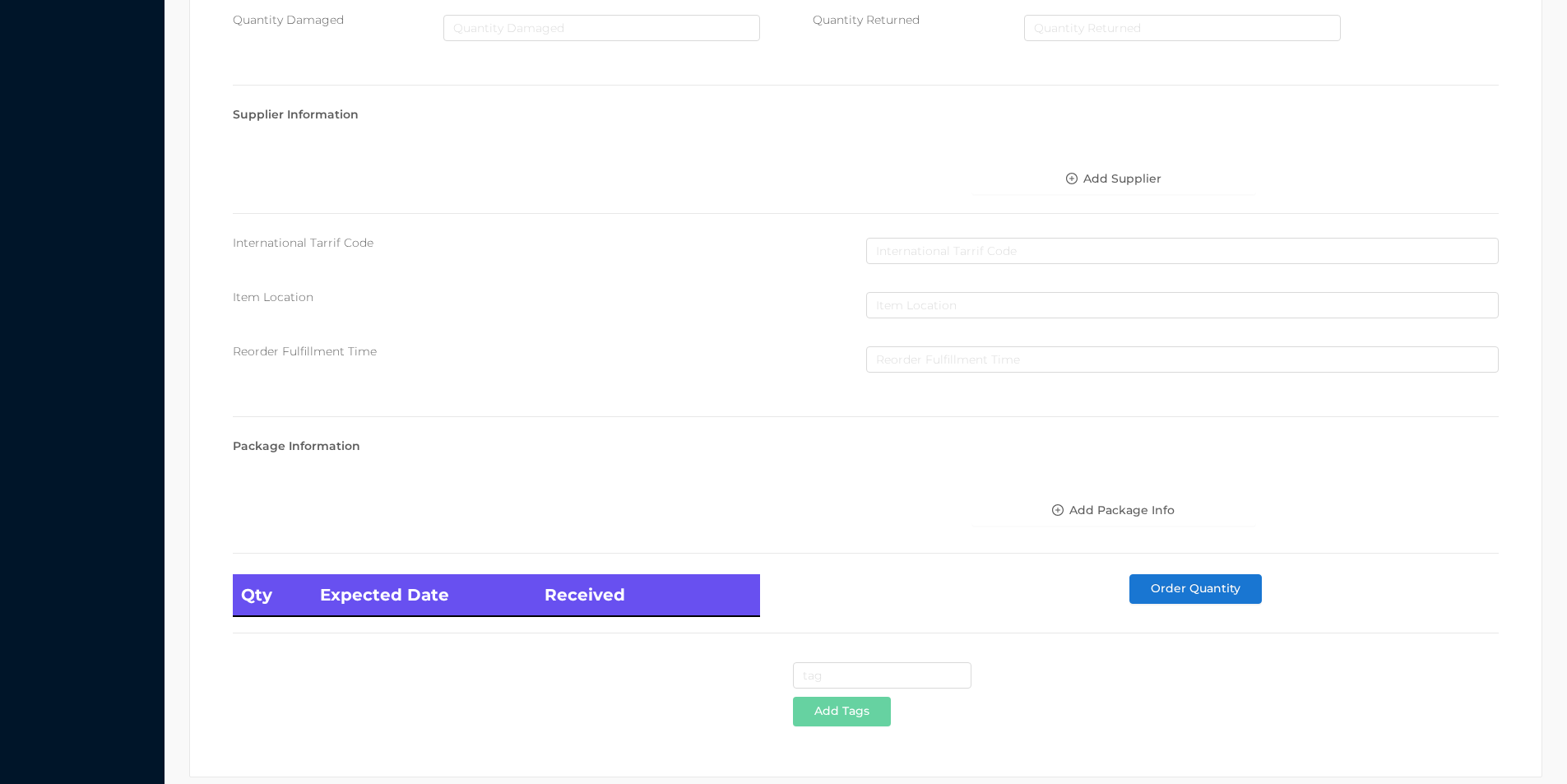
scroll to position [670, 0]
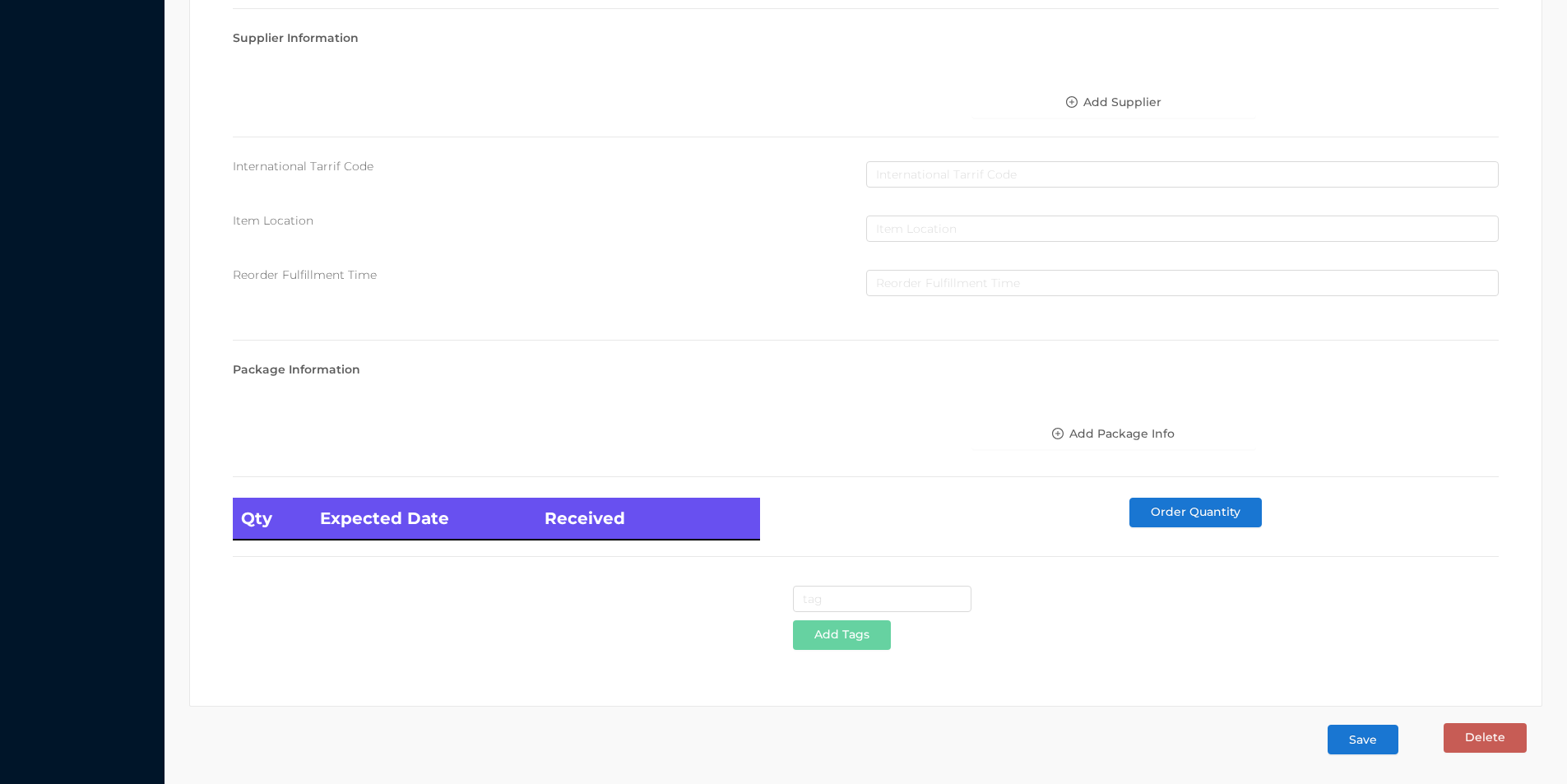
type input "[PERSON_NAME]/green"
click at [1356, 745] on button "Save" at bounding box center [1363, 739] width 71 height 30
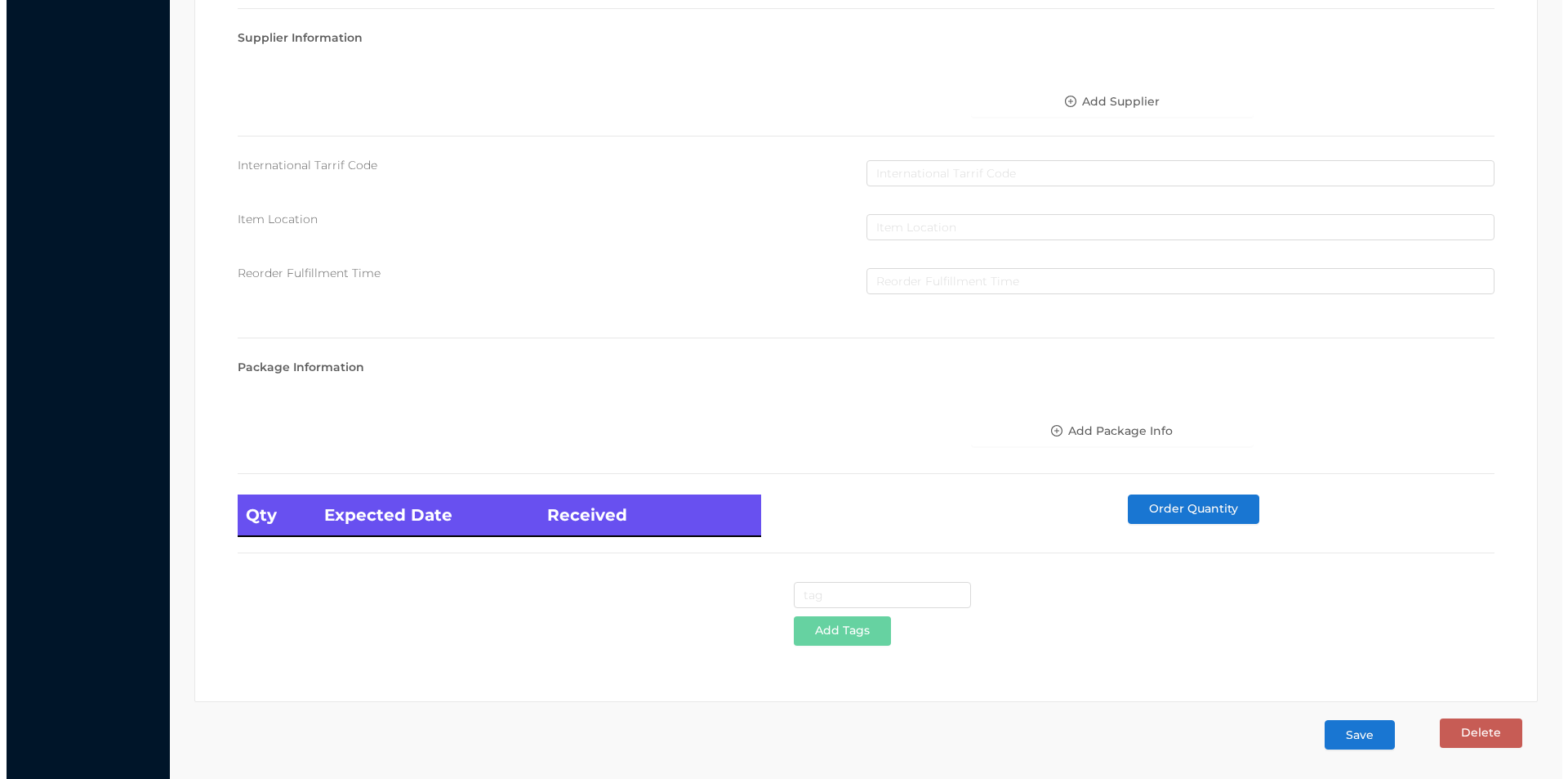
scroll to position [0, 0]
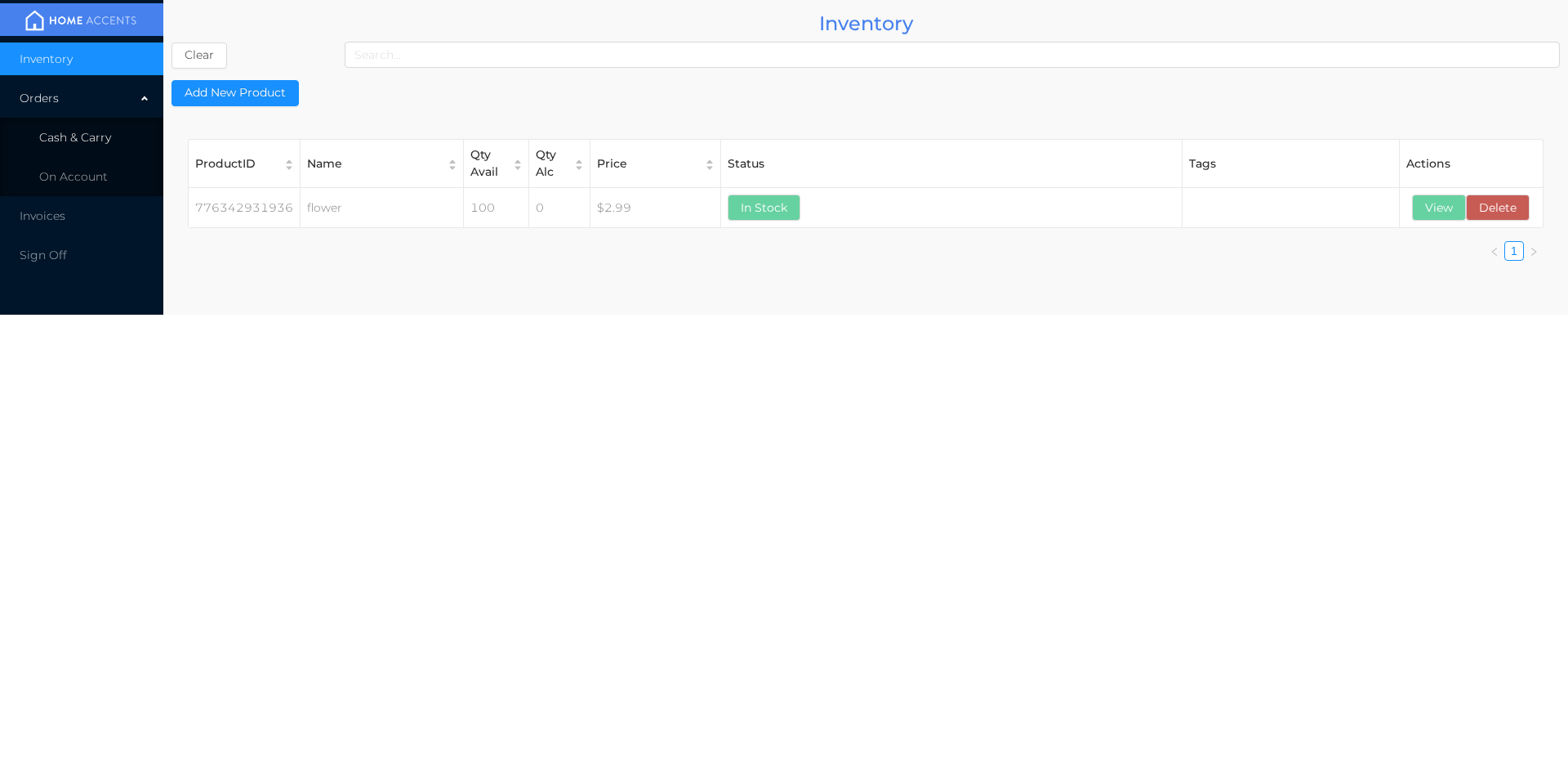
click at [94, 144] on span "Cash & Carry" at bounding box center [75, 137] width 72 height 15
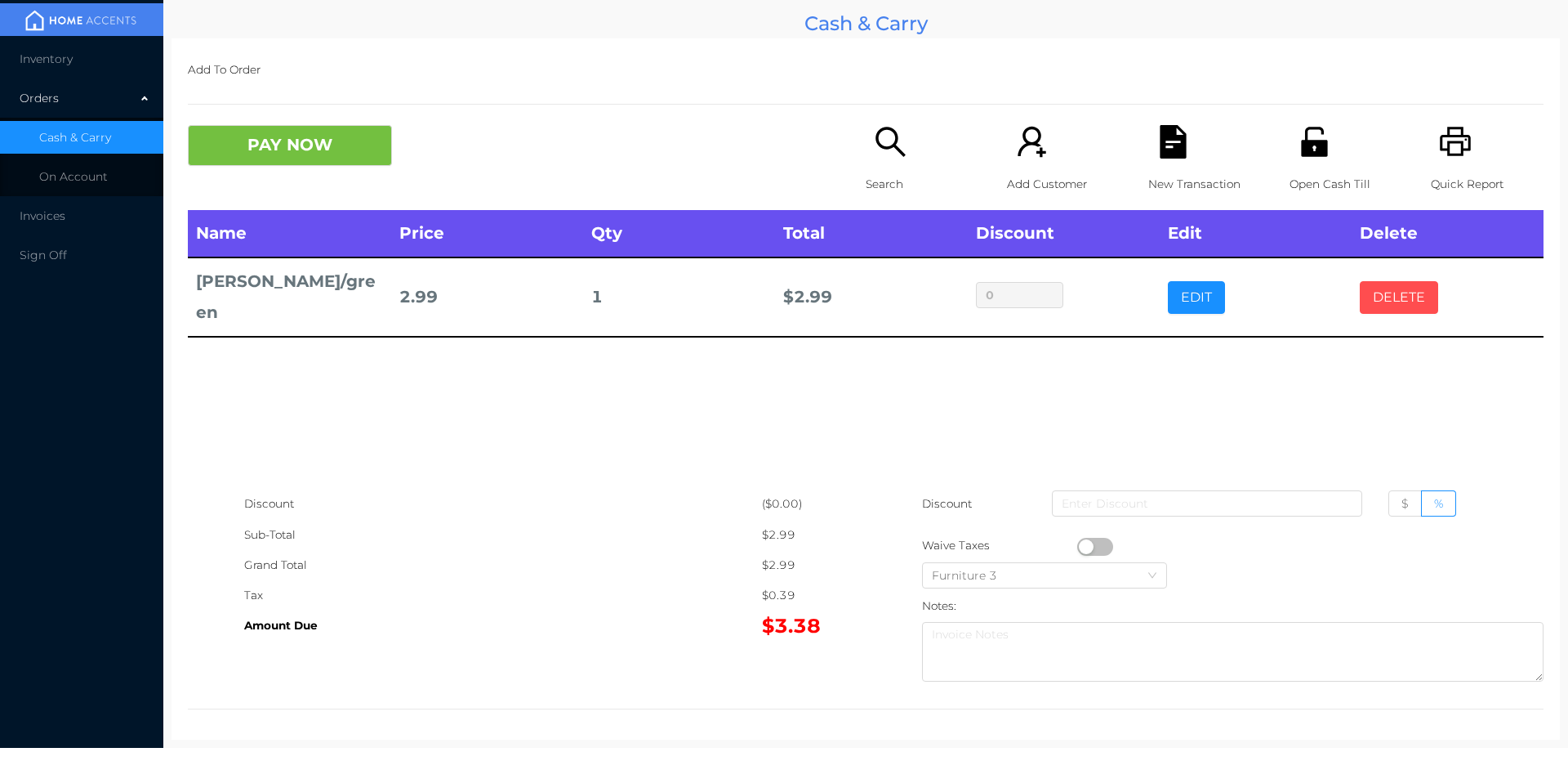
click at [1378, 297] on button "DELETE" at bounding box center [1399, 297] width 78 height 32
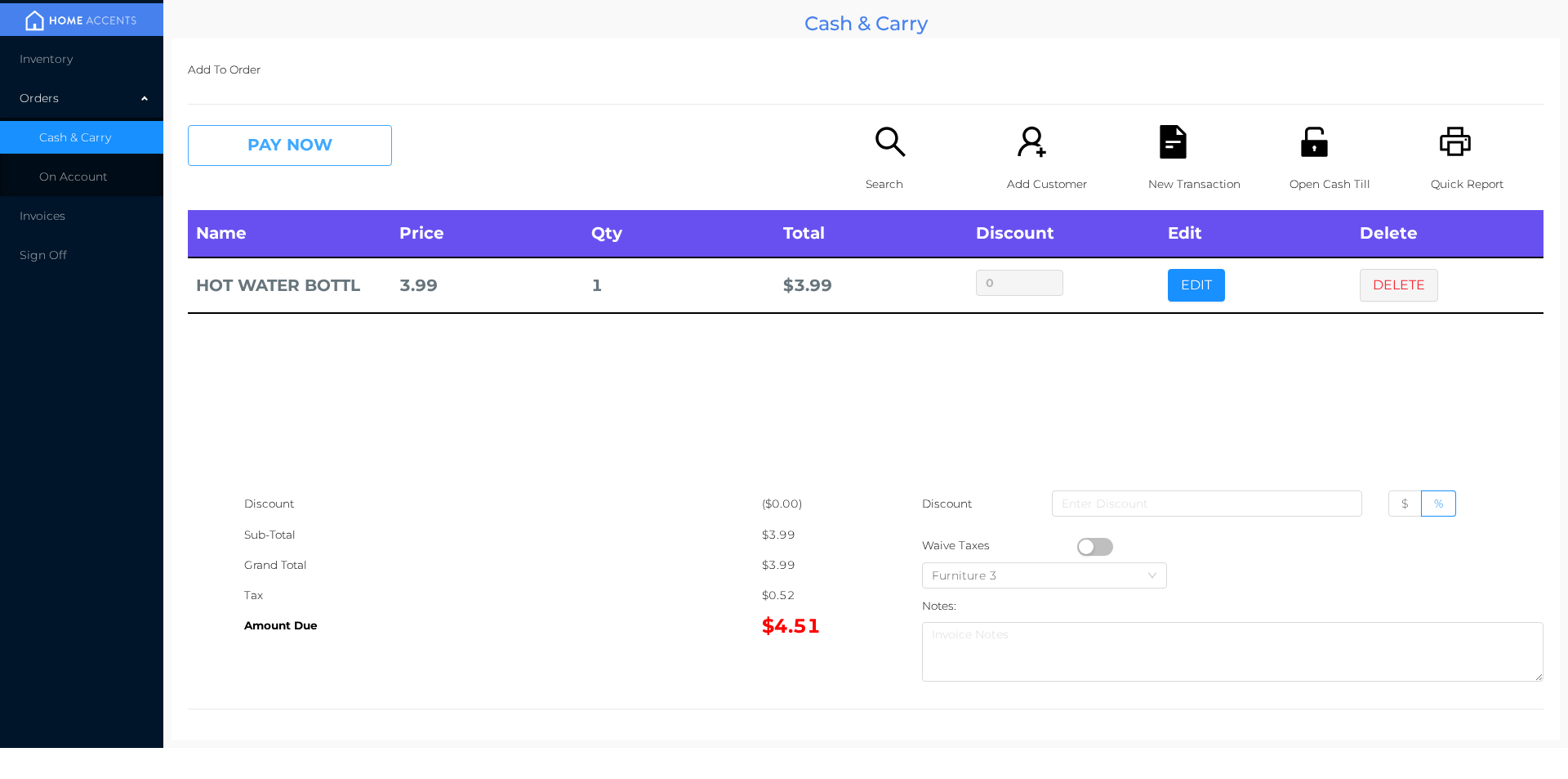
click at [281, 138] on button "PAY NOW" at bounding box center [290, 145] width 204 height 41
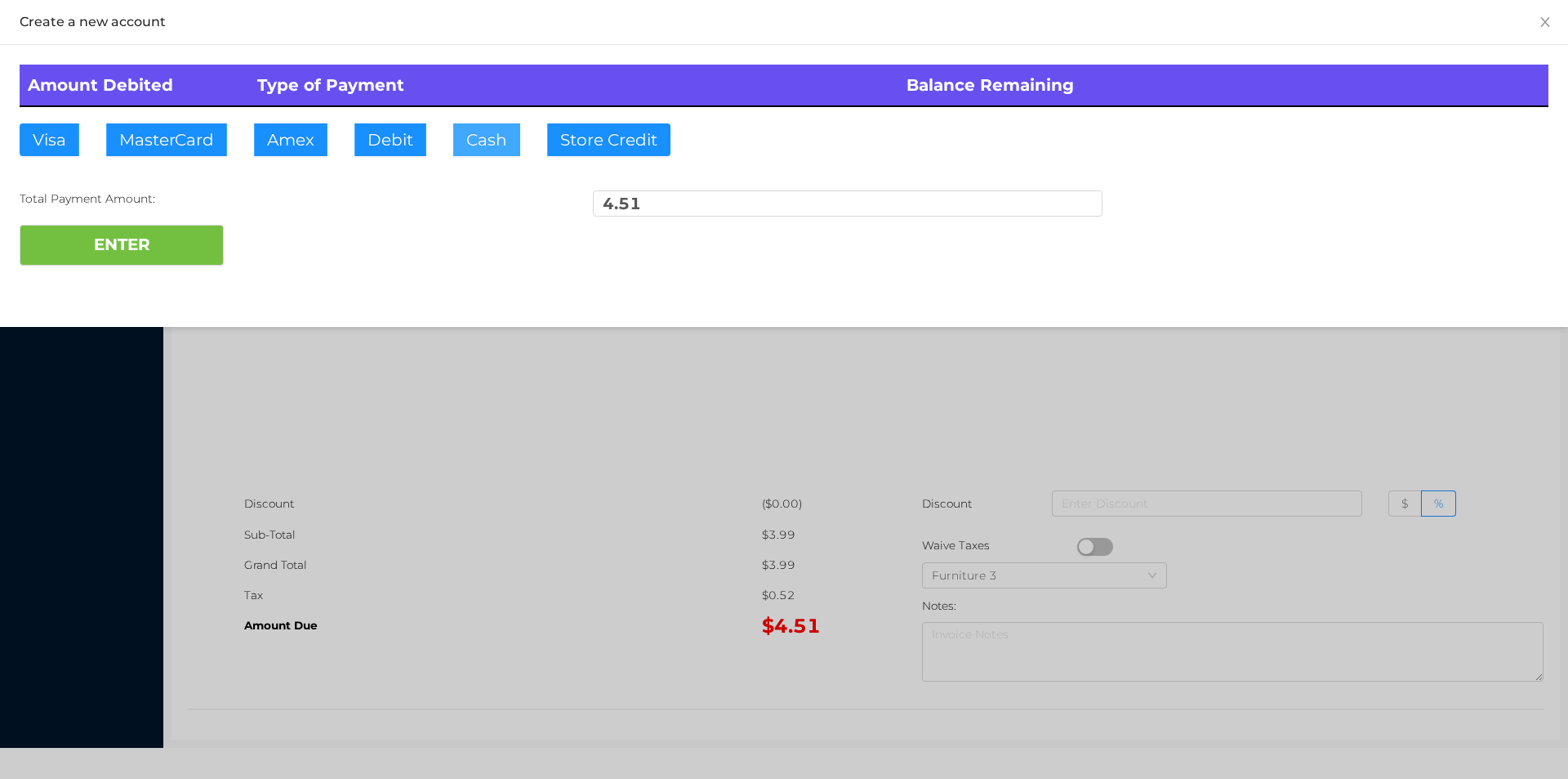
click at [466, 147] on button "Cash" at bounding box center [487, 139] width 67 height 32
type input "5."
click at [160, 262] on button "ENTER" at bounding box center [121, 245] width 204 height 41
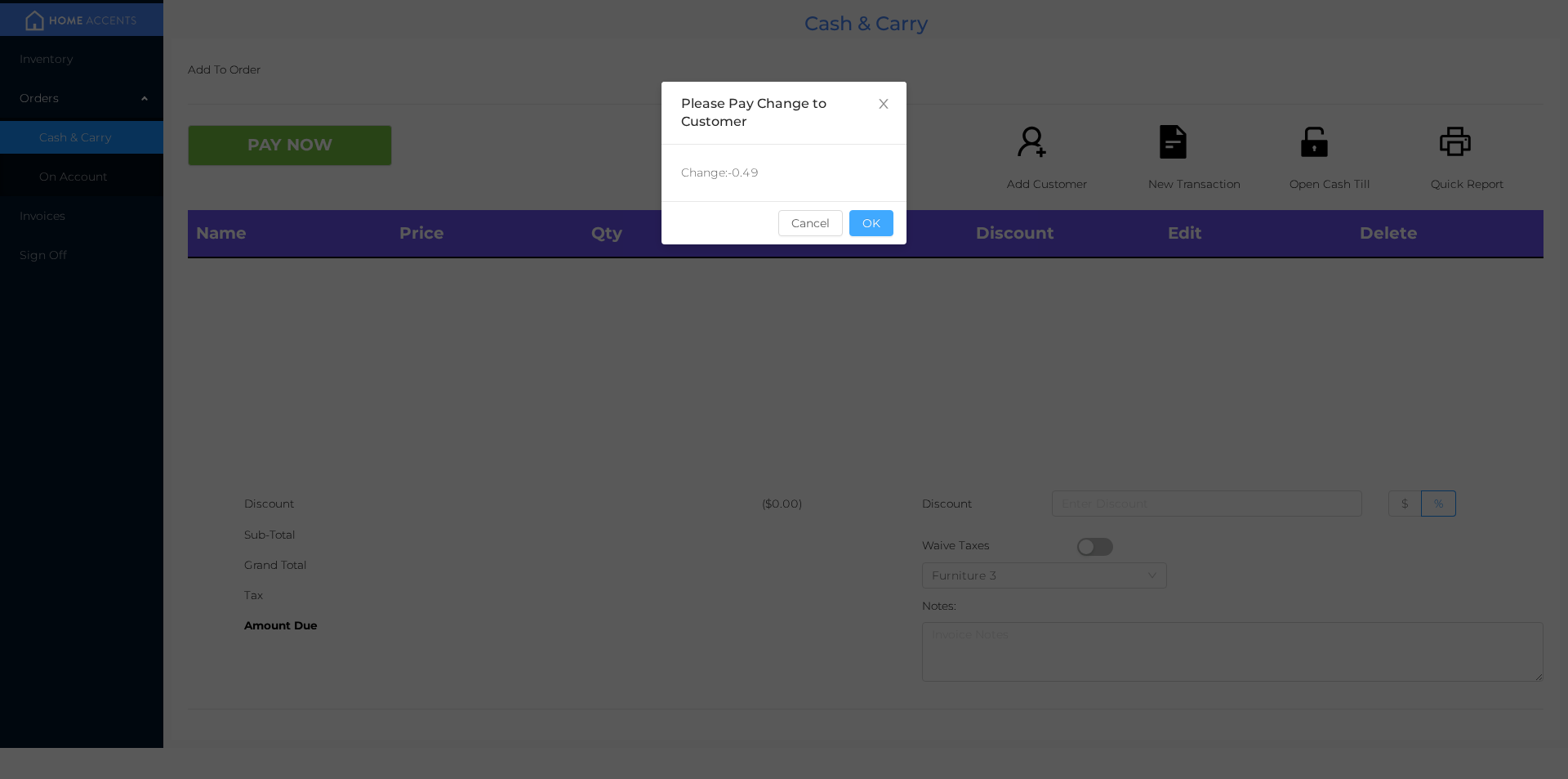
click at [862, 228] on button "OK" at bounding box center [871, 223] width 44 height 26
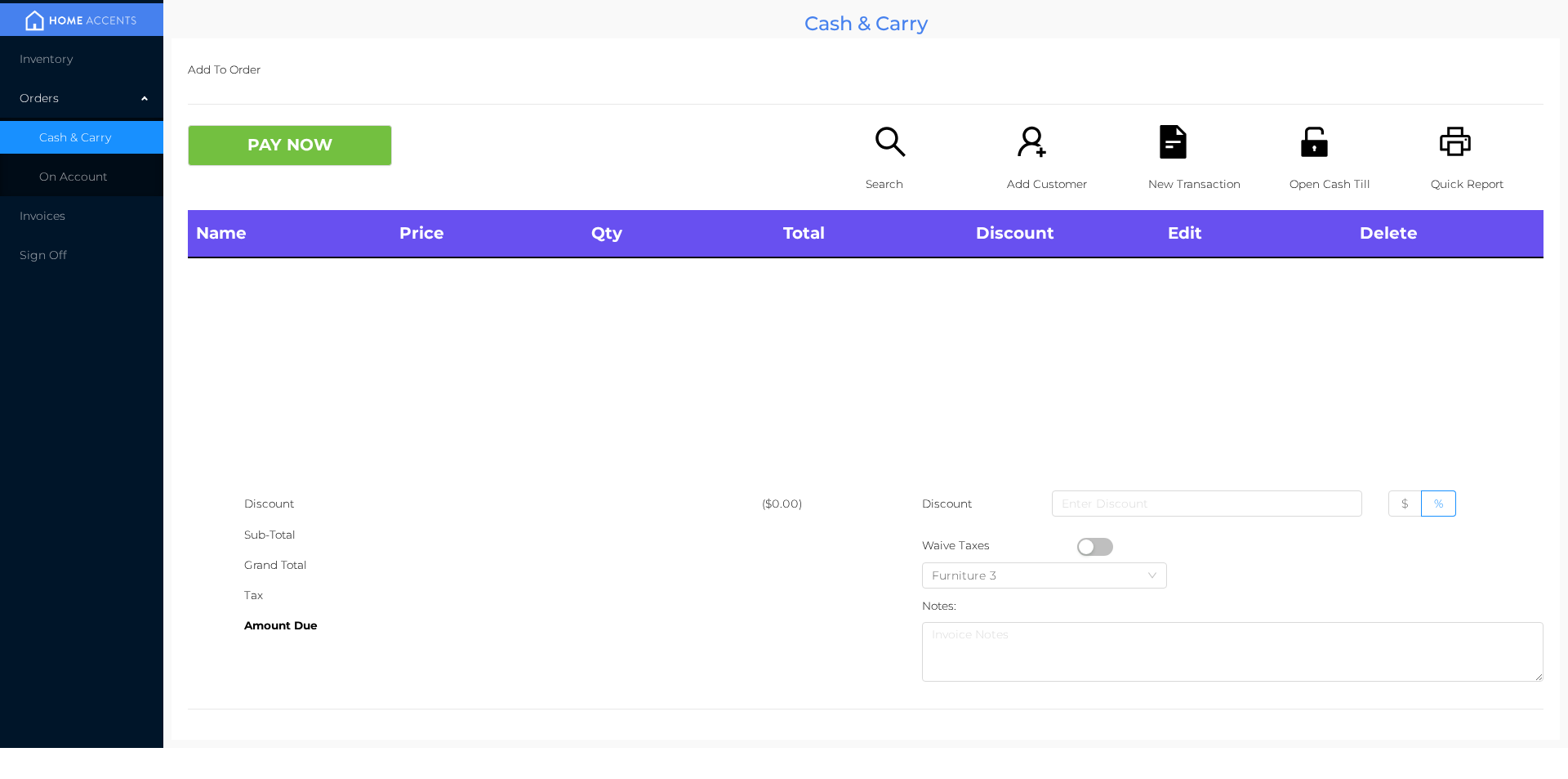
click at [876, 167] on div "Search" at bounding box center [922, 167] width 112 height 85
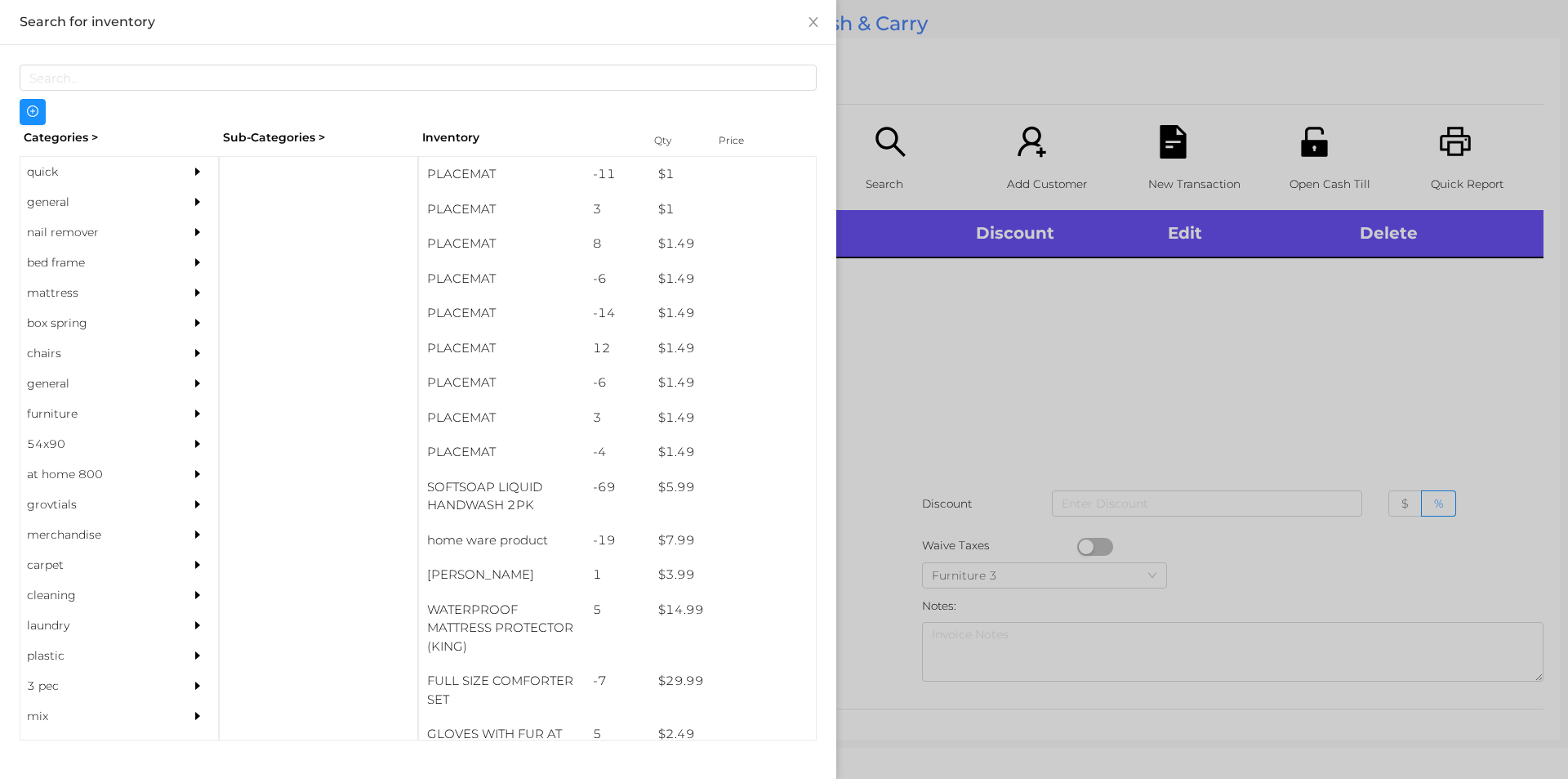
click at [78, 195] on div "general" at bounding box center [94, 202] width 148 height 31
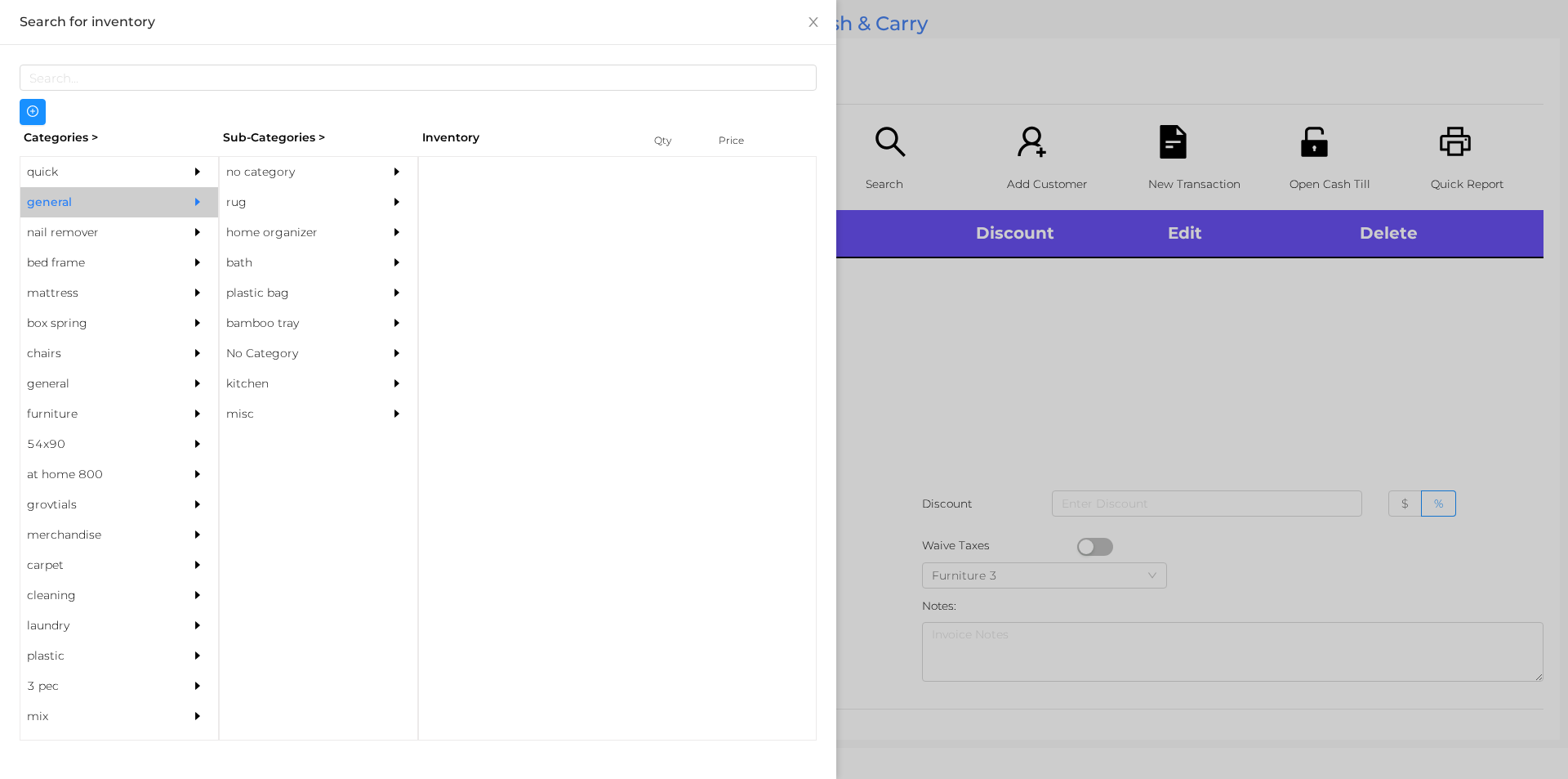
click at [265, 188] on div "rug" at bounding box center [294, 202] width 148 height 31
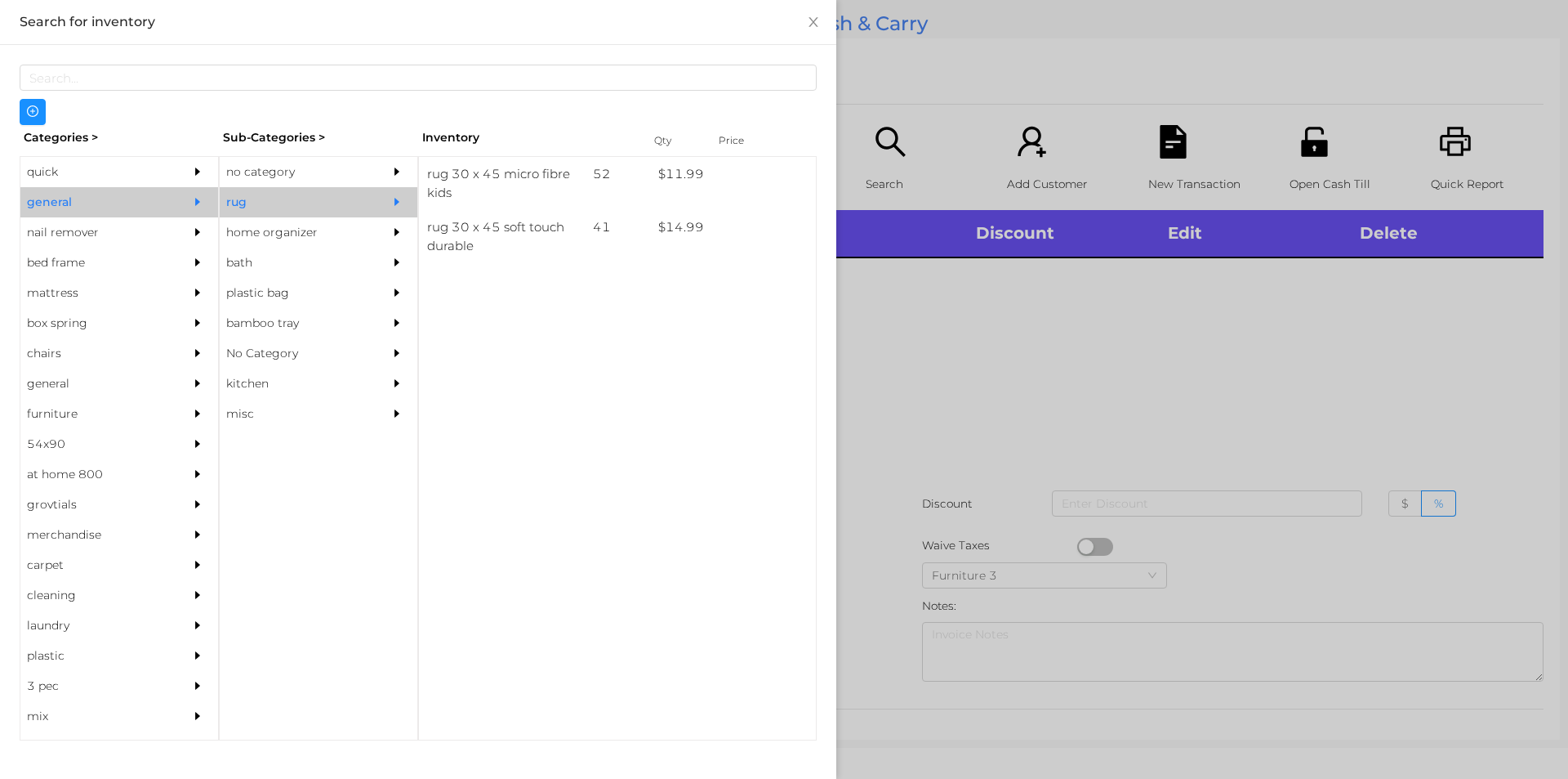
click at [256, 170] on div "no category" at bounding box center [294, 172] width 148 height 31
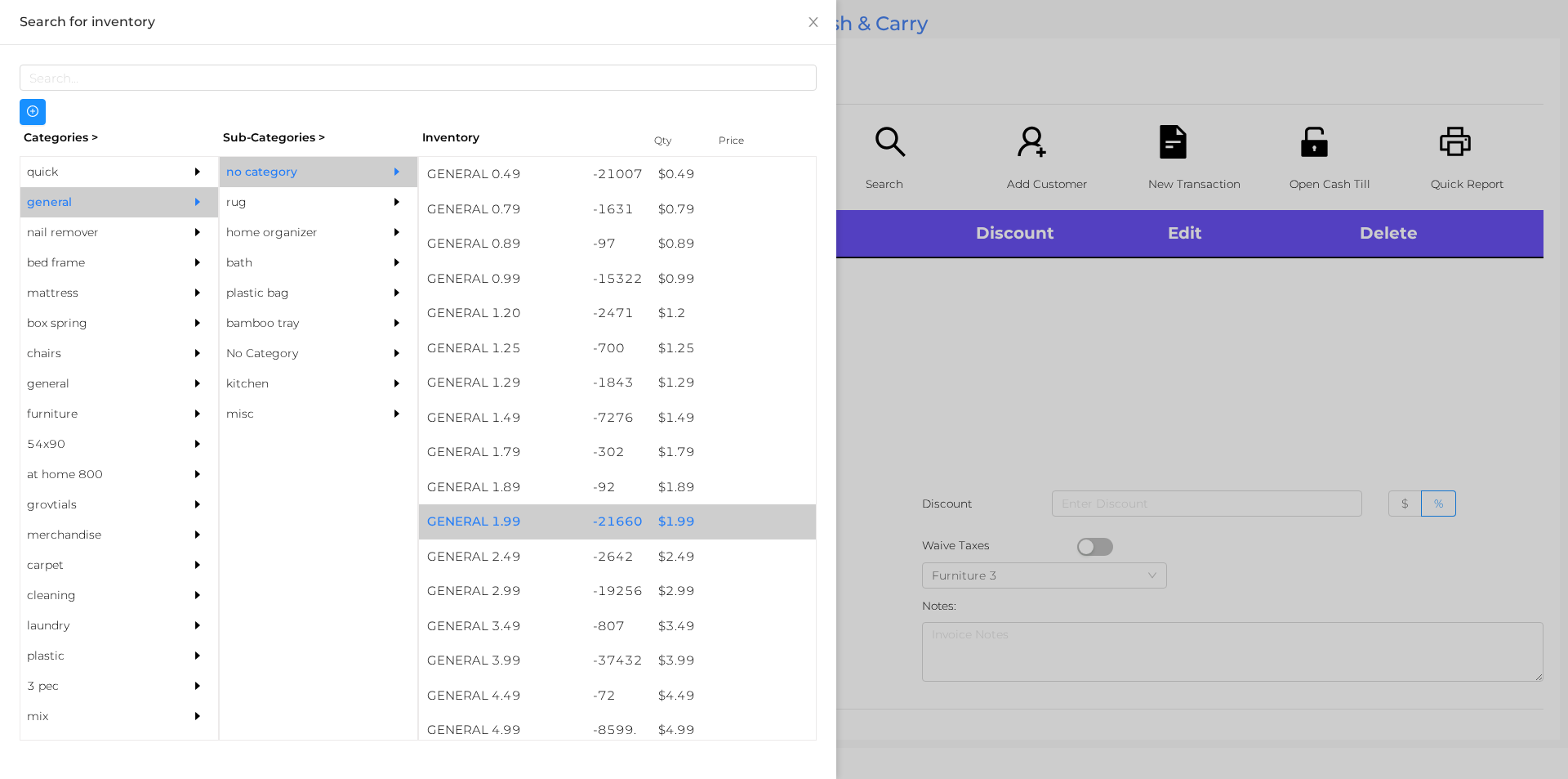
click at [668, 509] on div "$ 1.99" at bounding box center [733, 522] width 166 height 35
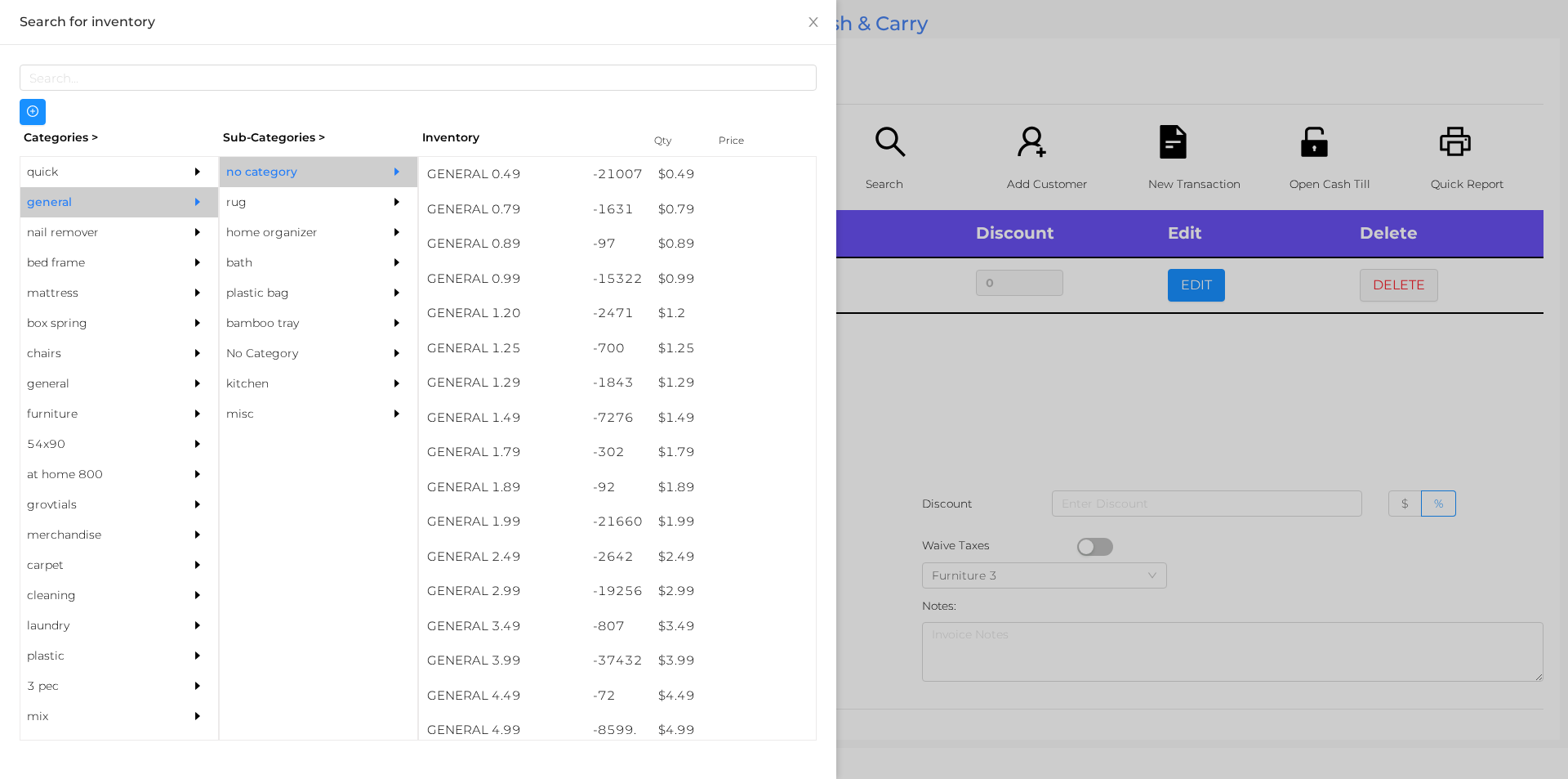
click at [924, 411] on div at bounding box center [784, 389] width 1568 height 779
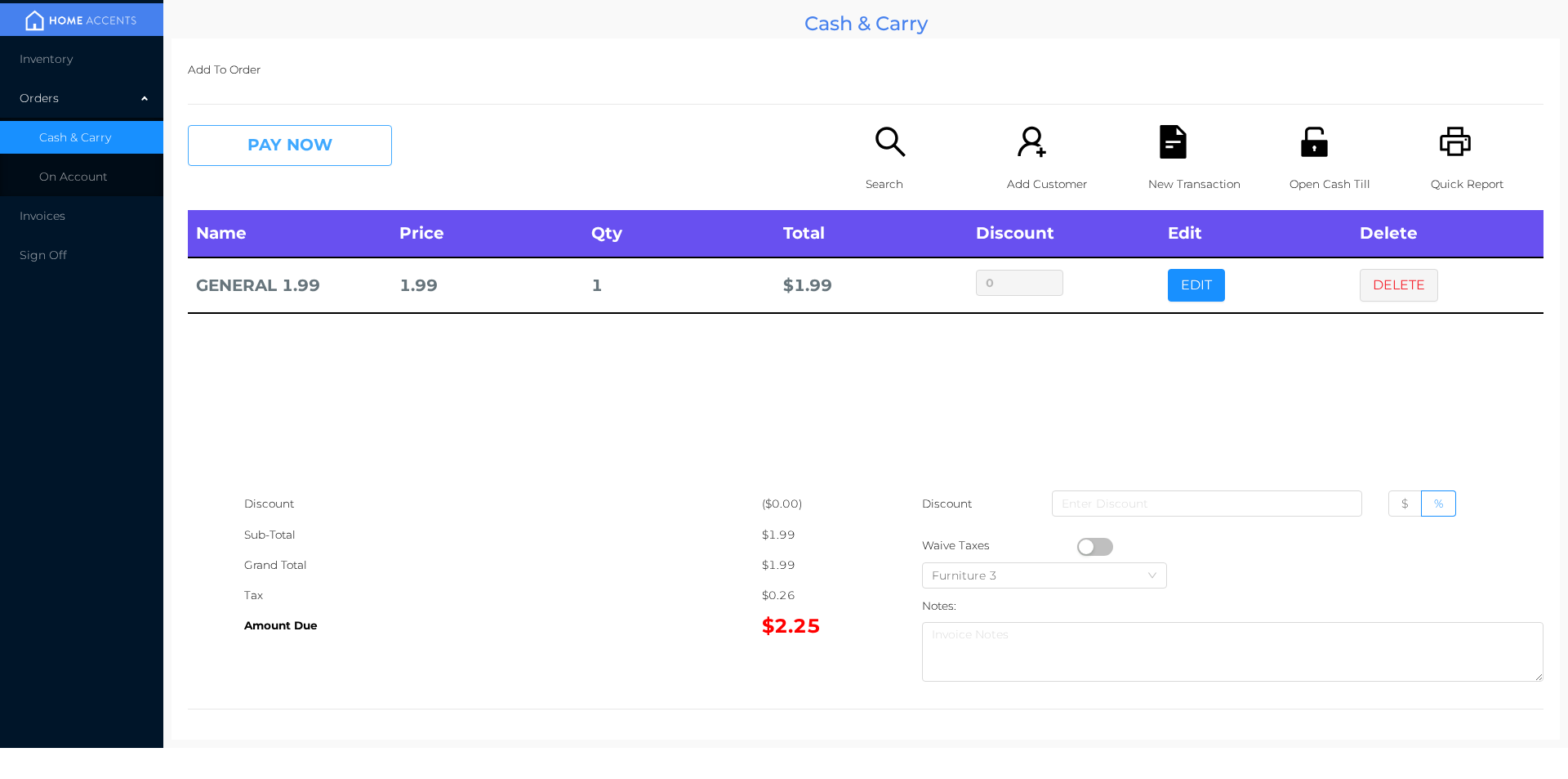
click at [240, 139] on button "PAY NOW" at bounding box center [290, 145] width 204 height 41
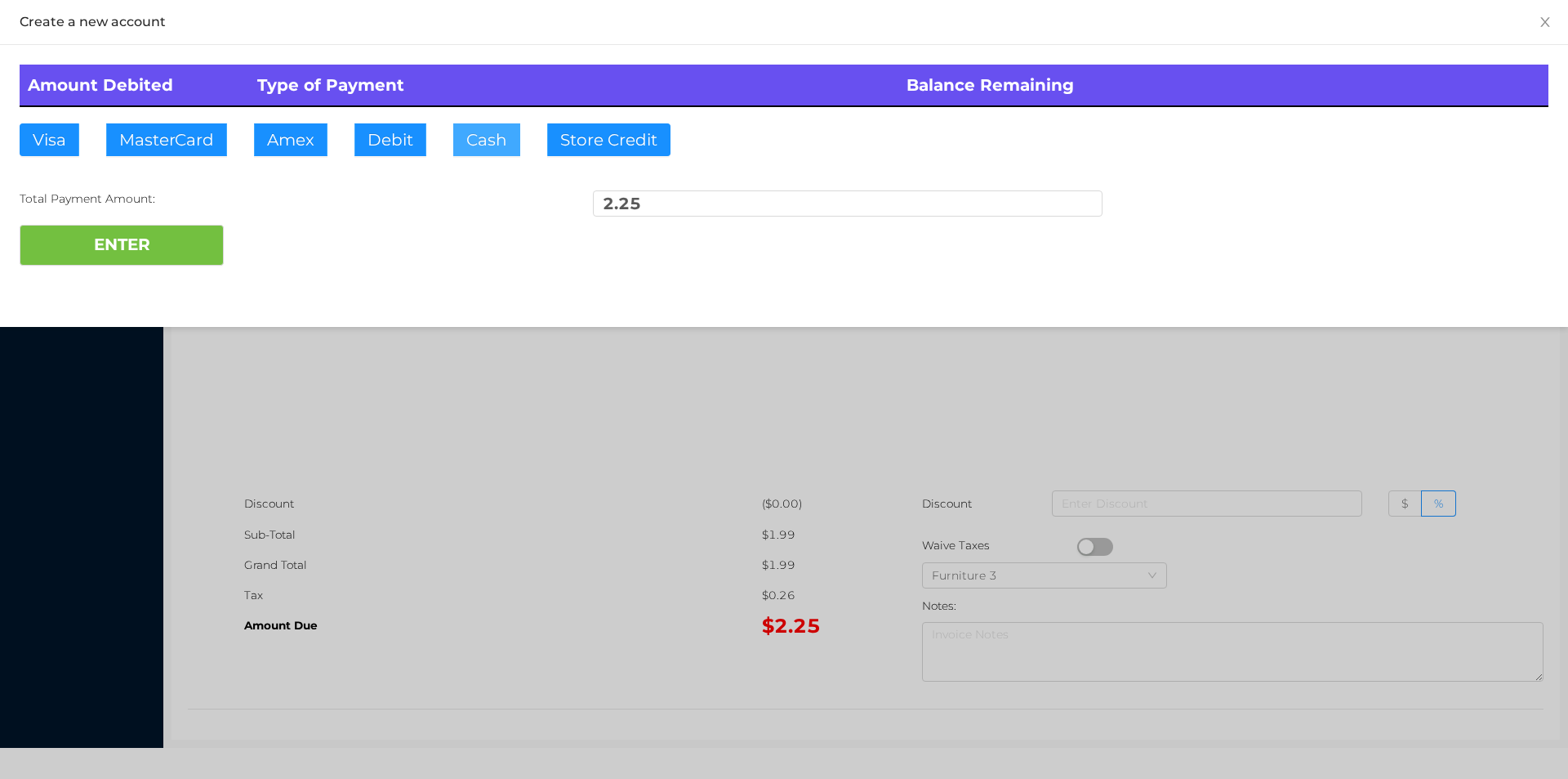
click at [466, 142] on button "Cash" at bounding box center [487, 139] width 67 height 32
click at [157, 259] on button "ENTER" at bounding box center [121, 245] width 204 height 41
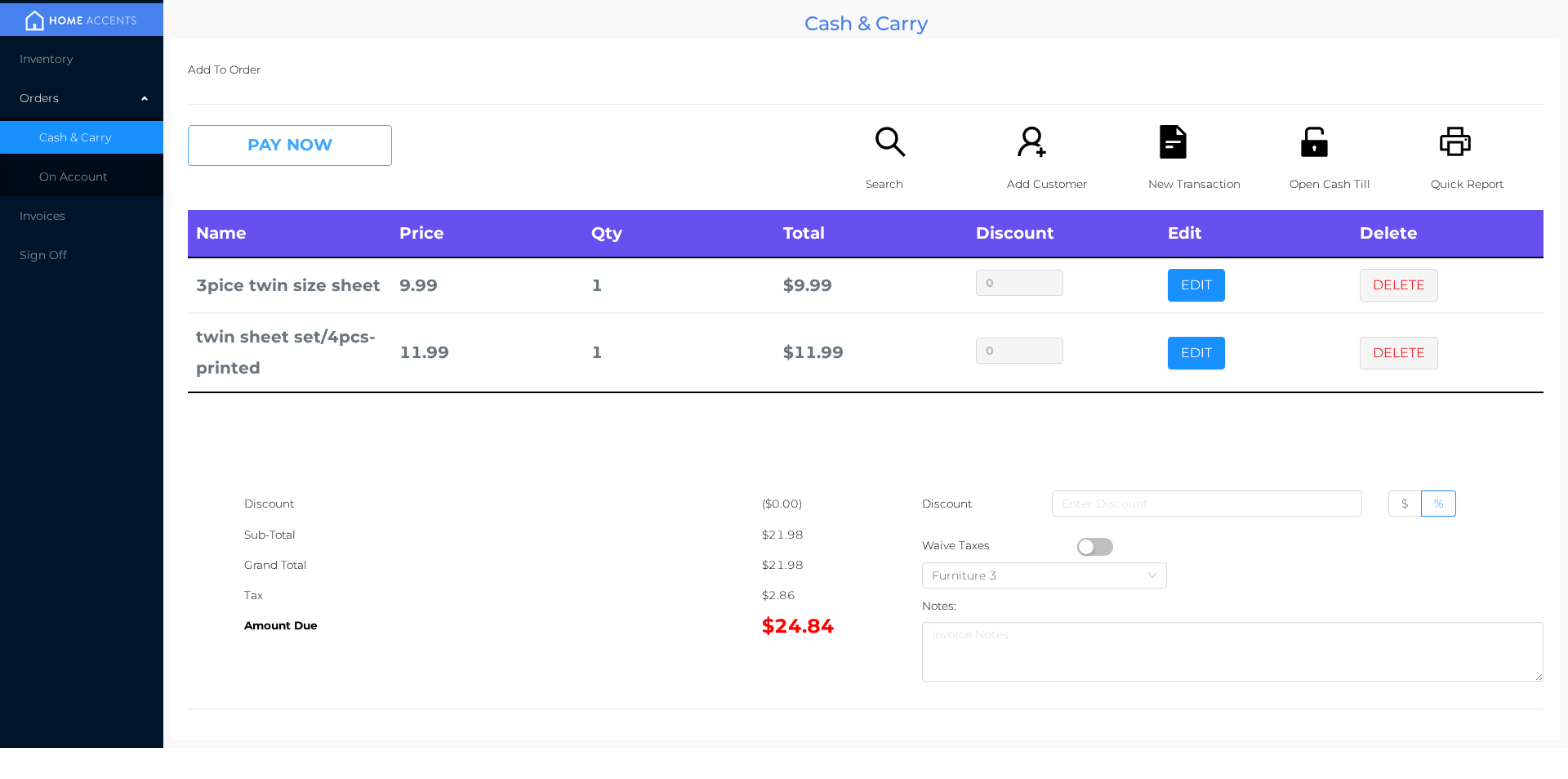
click at [306, 151] on button "PAY NOW" at bounding box center [290, 145] width 204 height 41
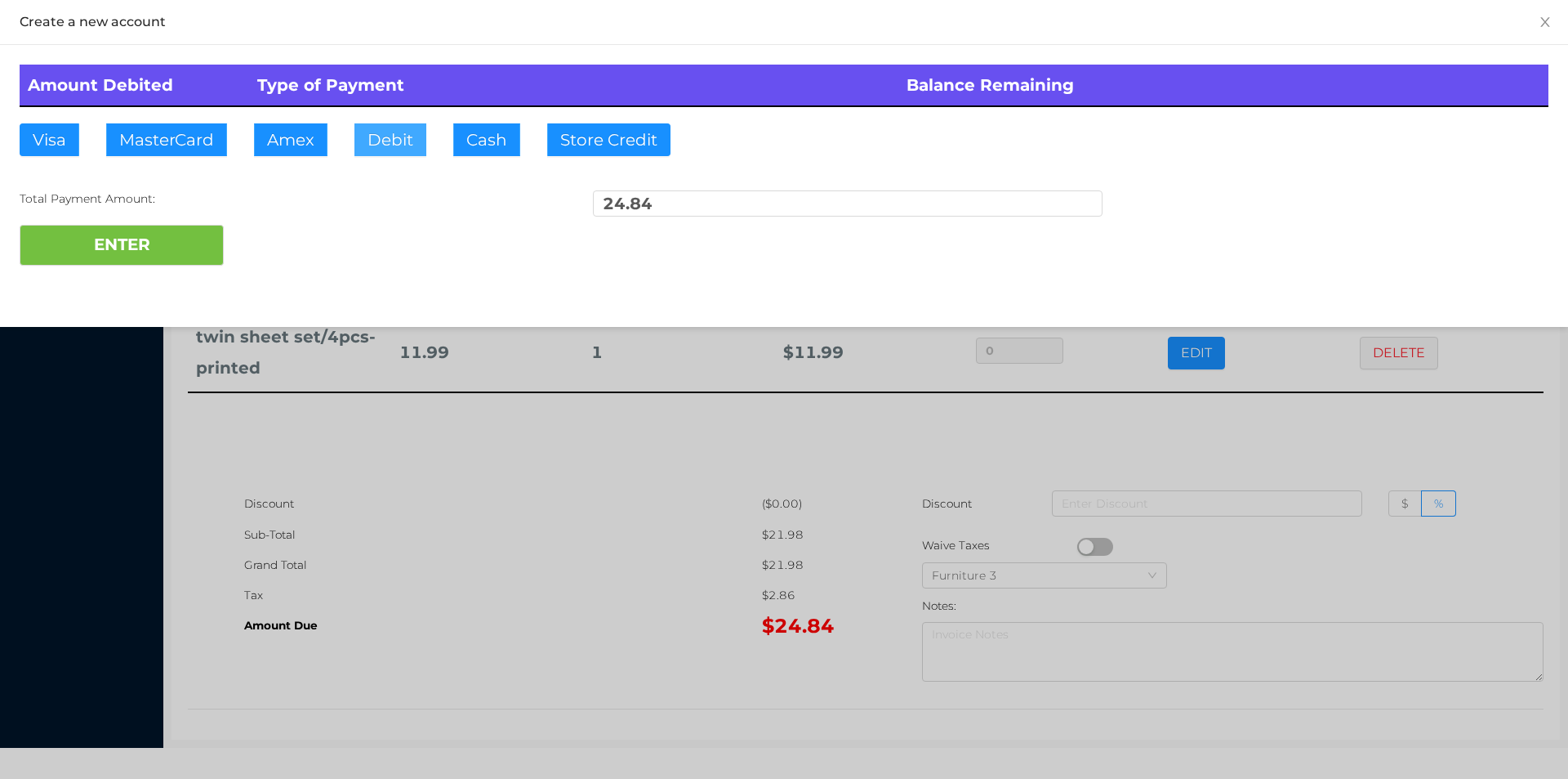
click at [385, 148] on button "Debit" at bounding box center [390, 139] width 72 height 32
click at [165, 251] on button "ENTER" at bounding box center [121, 245] width 204 height 41
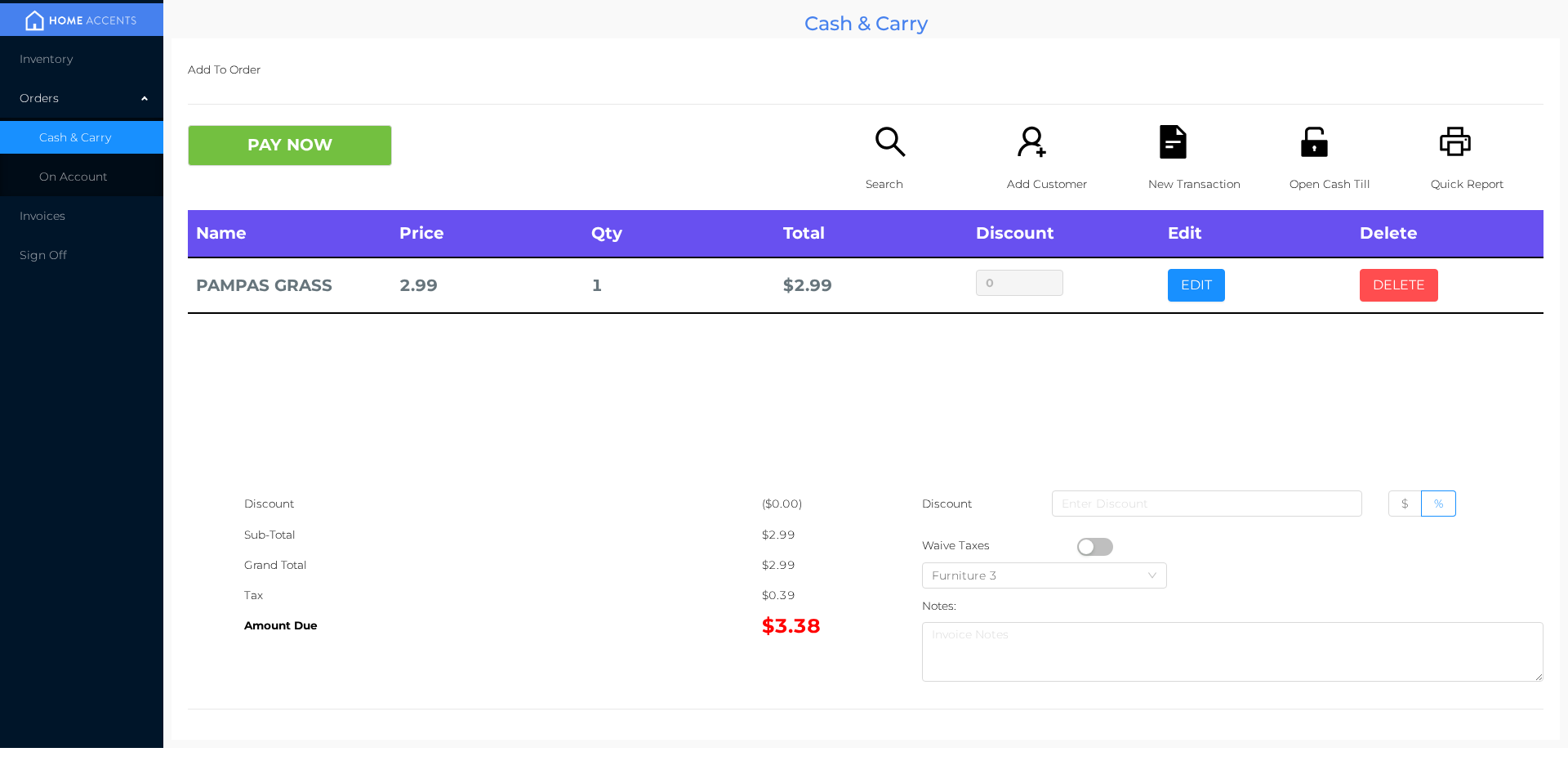
click at [1397, 278] on button "DELETE" at bounding box center [1399, 284] width 78 height 32
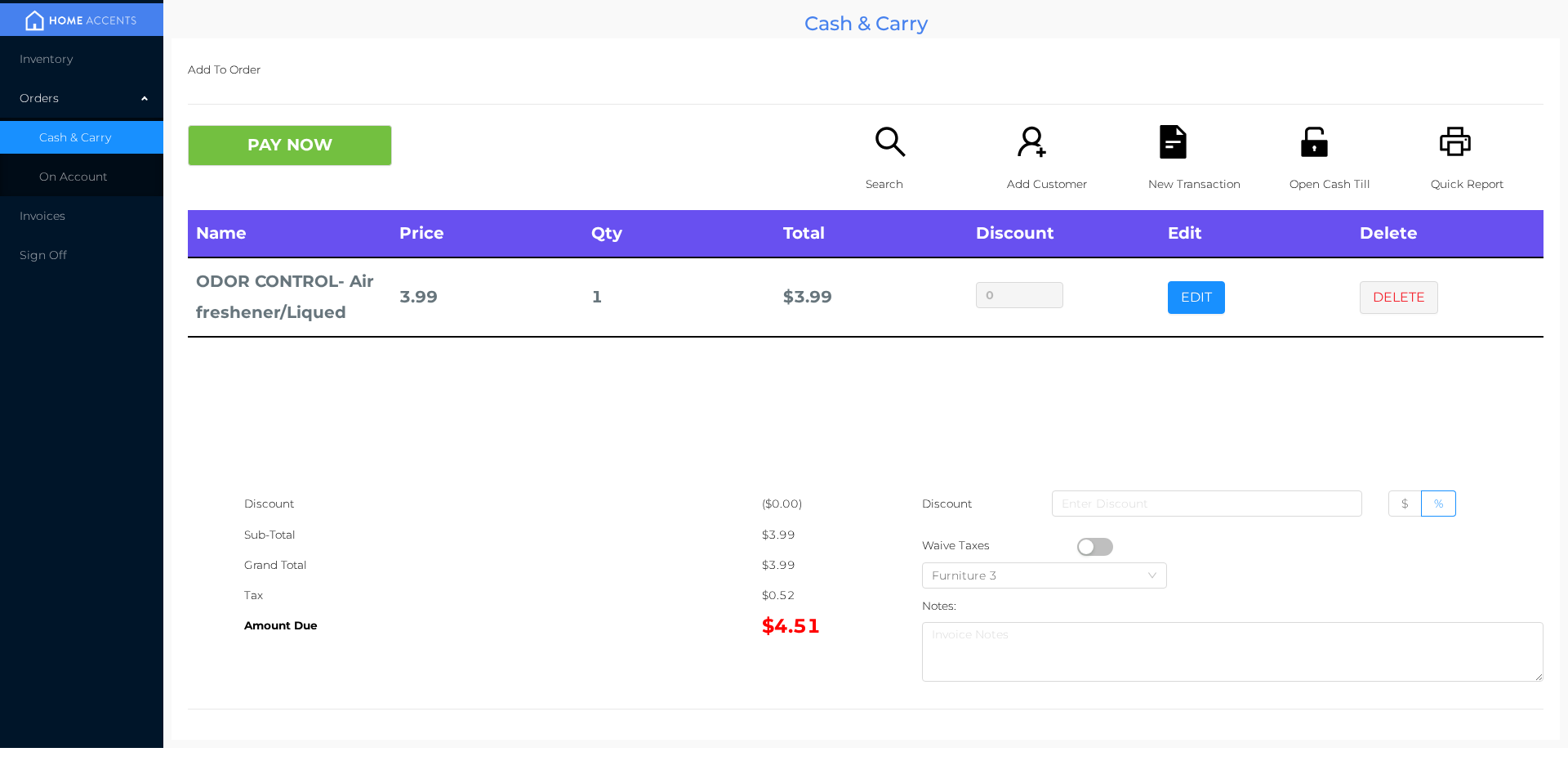
click at [1079, 543] on button "button" at bounding box center [1094, 546] width 36 height 18
click at [272, 145] on button "PAY NOW" at bounding box center [290, 145] width 204 height 41
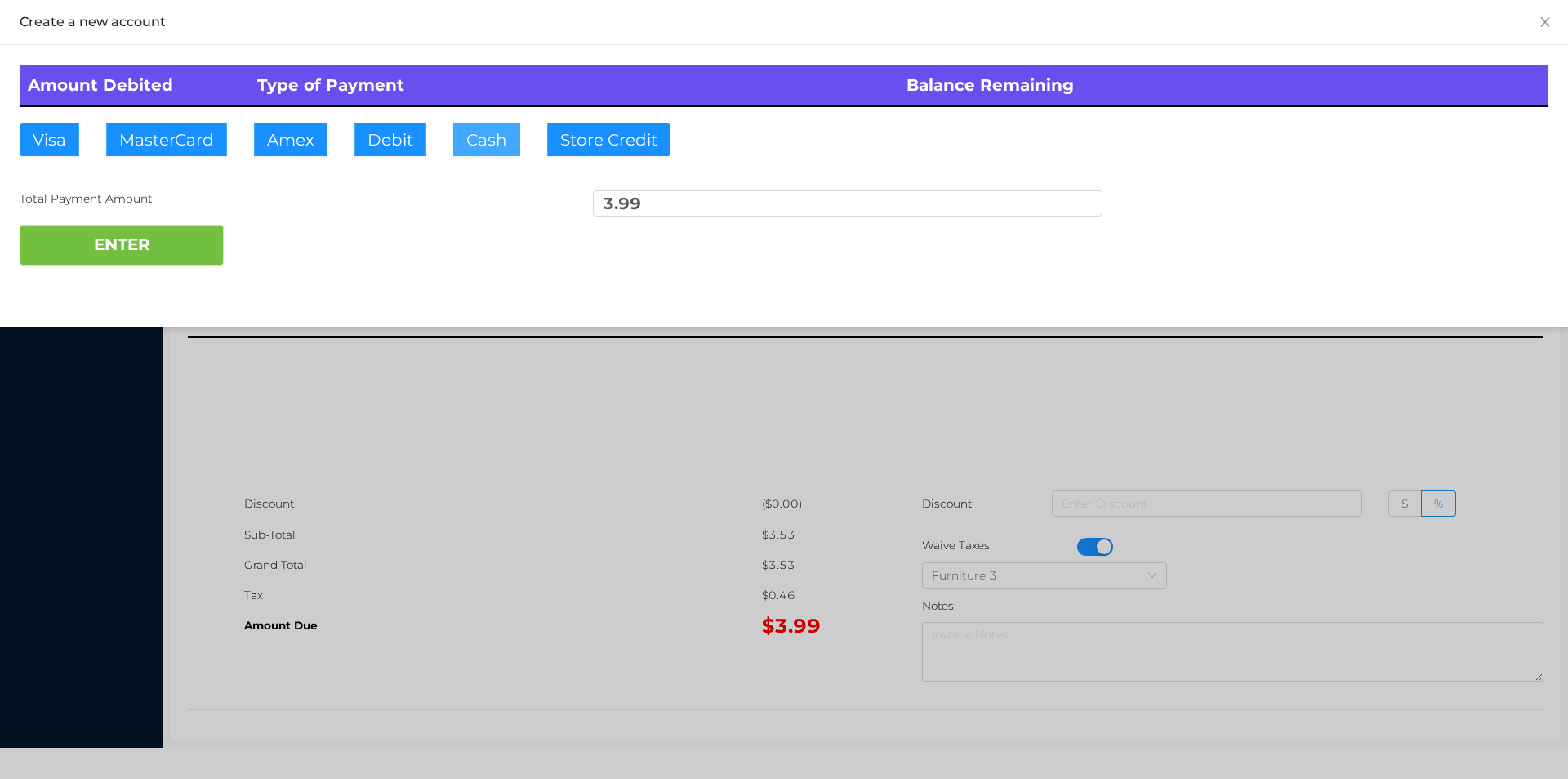
click at [482, 137] on button "Cash" at bounding box center [487, 139] width 67 height 32
click at [138, 264] on button "ENTER" at bounding box center [121, 245] width 204 height 41
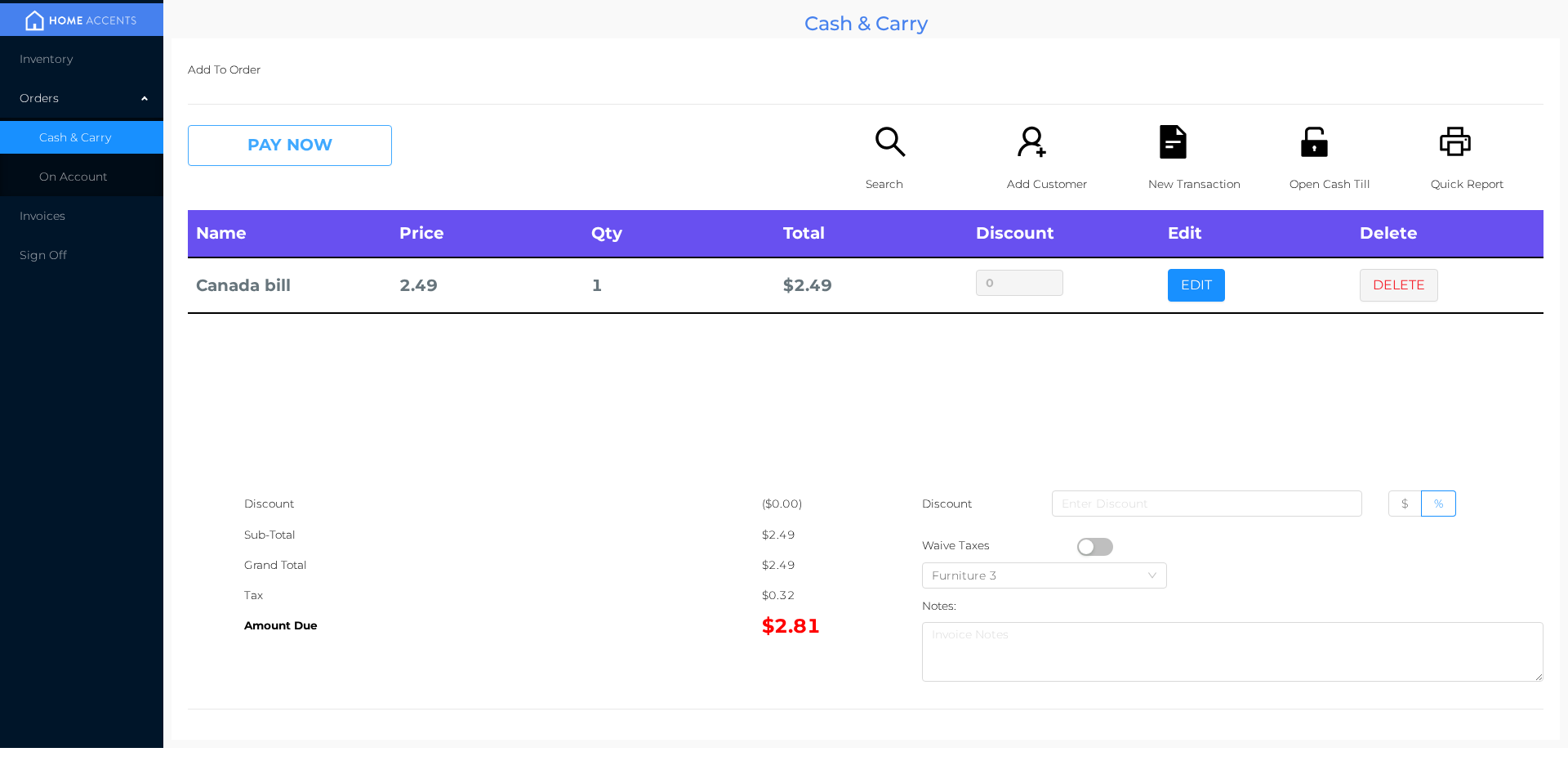
click at [333, 142] on button "PAY NOW" at bounding box center [290, 145] width 204 height 41
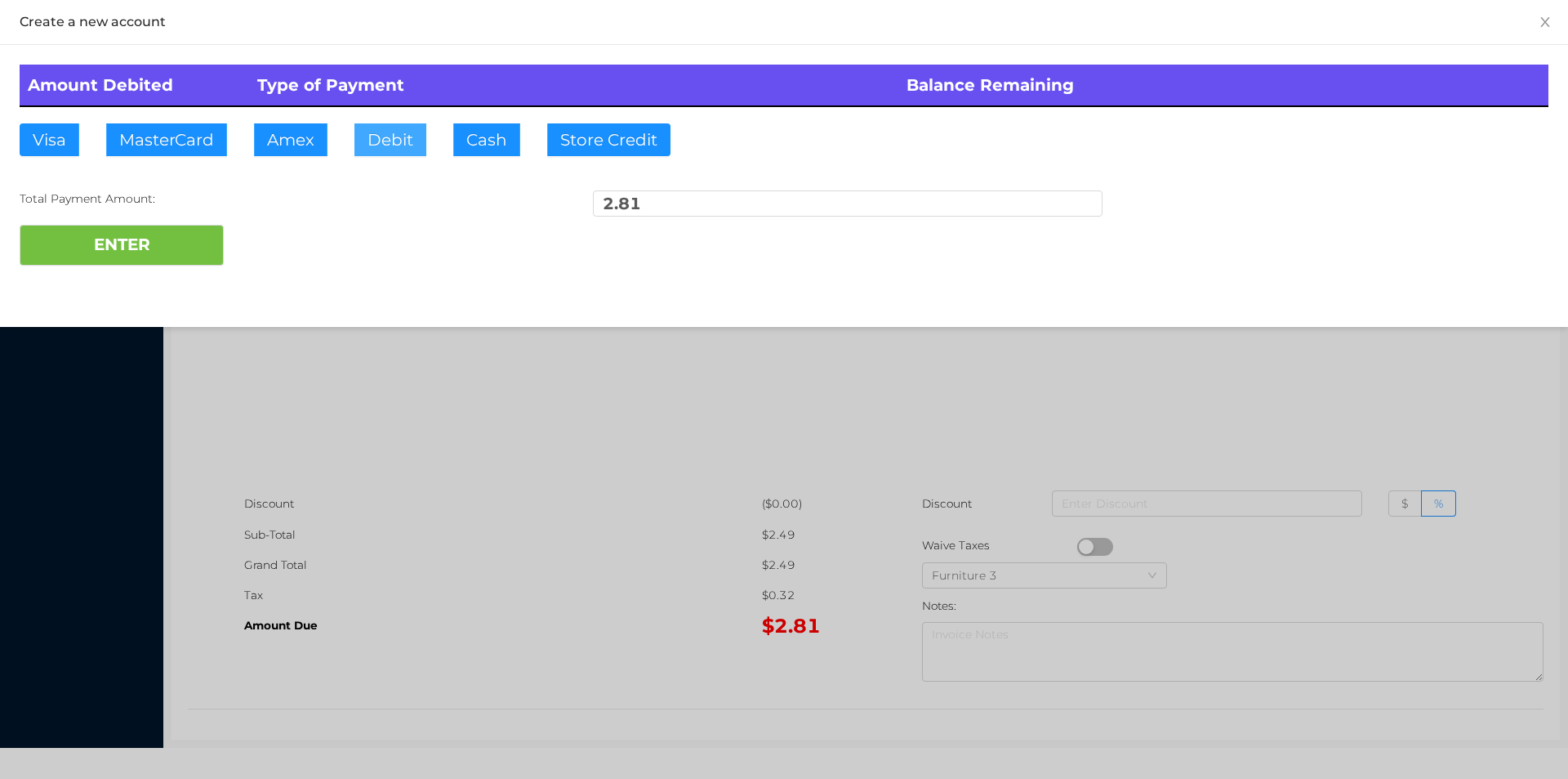
click at [390, 143] on button "Debit" at bounding box center [390, 139] width 72 height 32
click at [181, 248] on button "ENTER" at bounding box center [121, 245] width 204 height 41
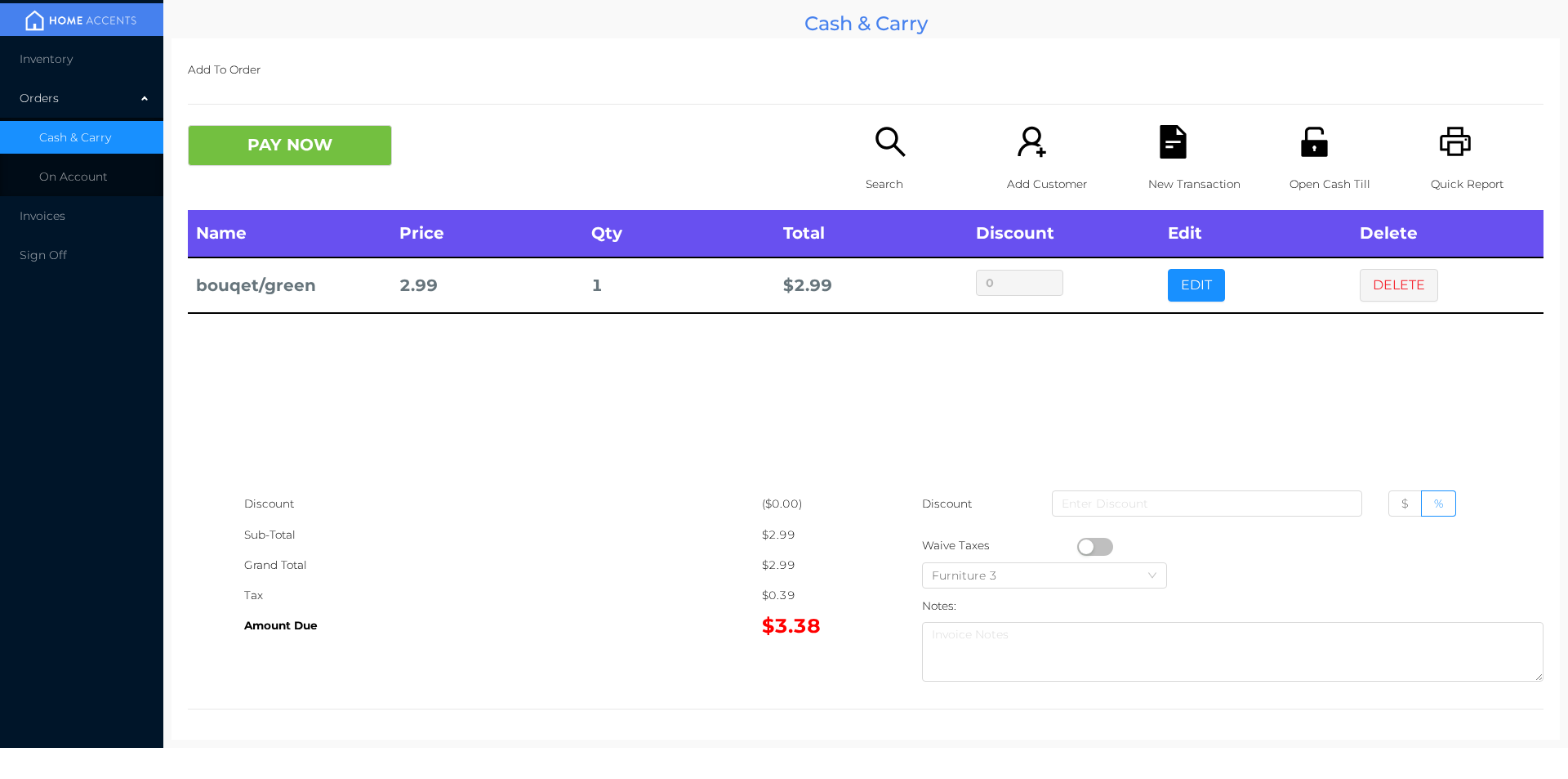
click at [71, 58] on span "Inventory" at bounding box center [45, 58] width 53 height 15
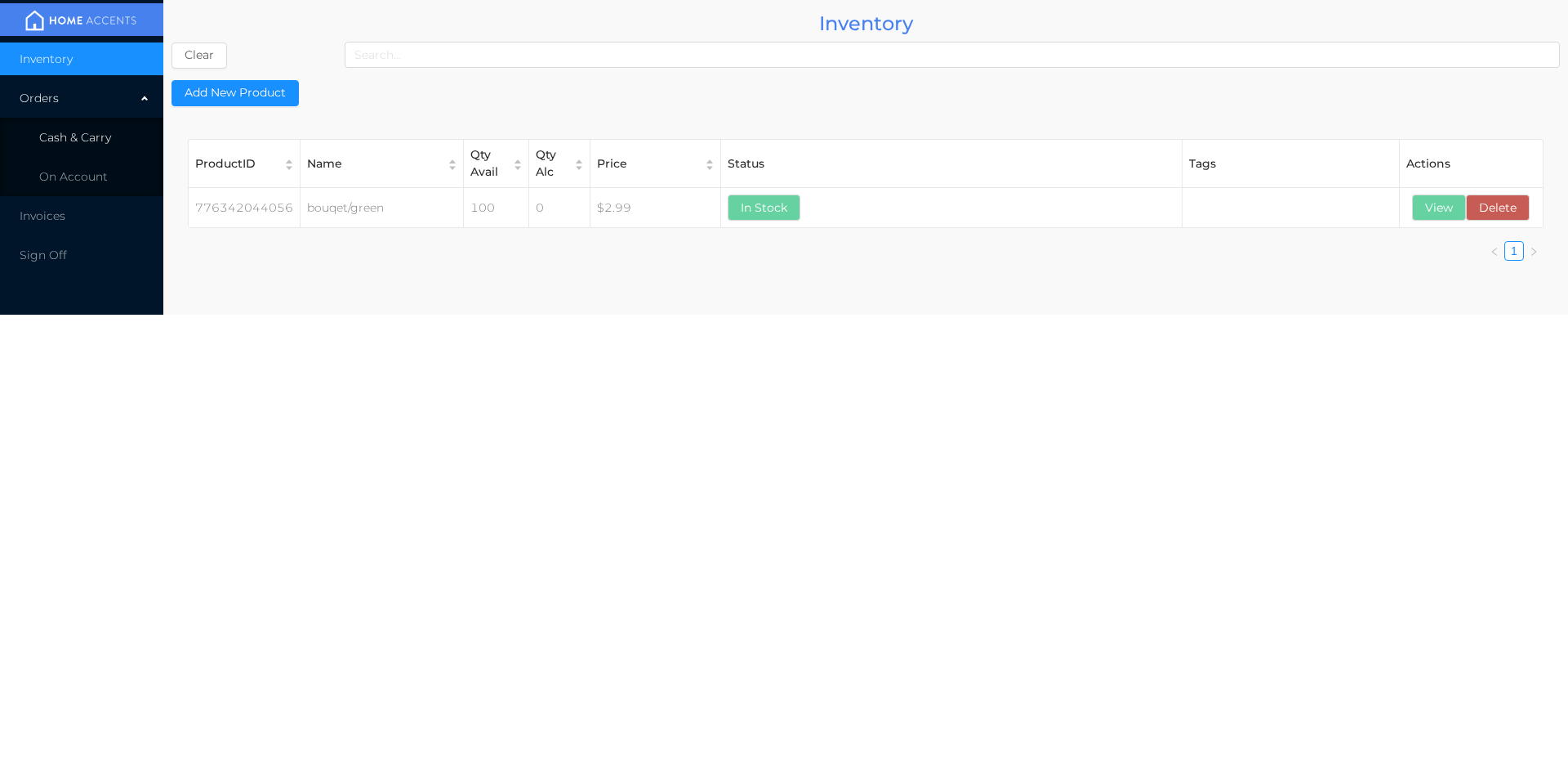
click at [78, 125] on li "Cash & Carry" at bounding box center [81, 137] width 163 height 32
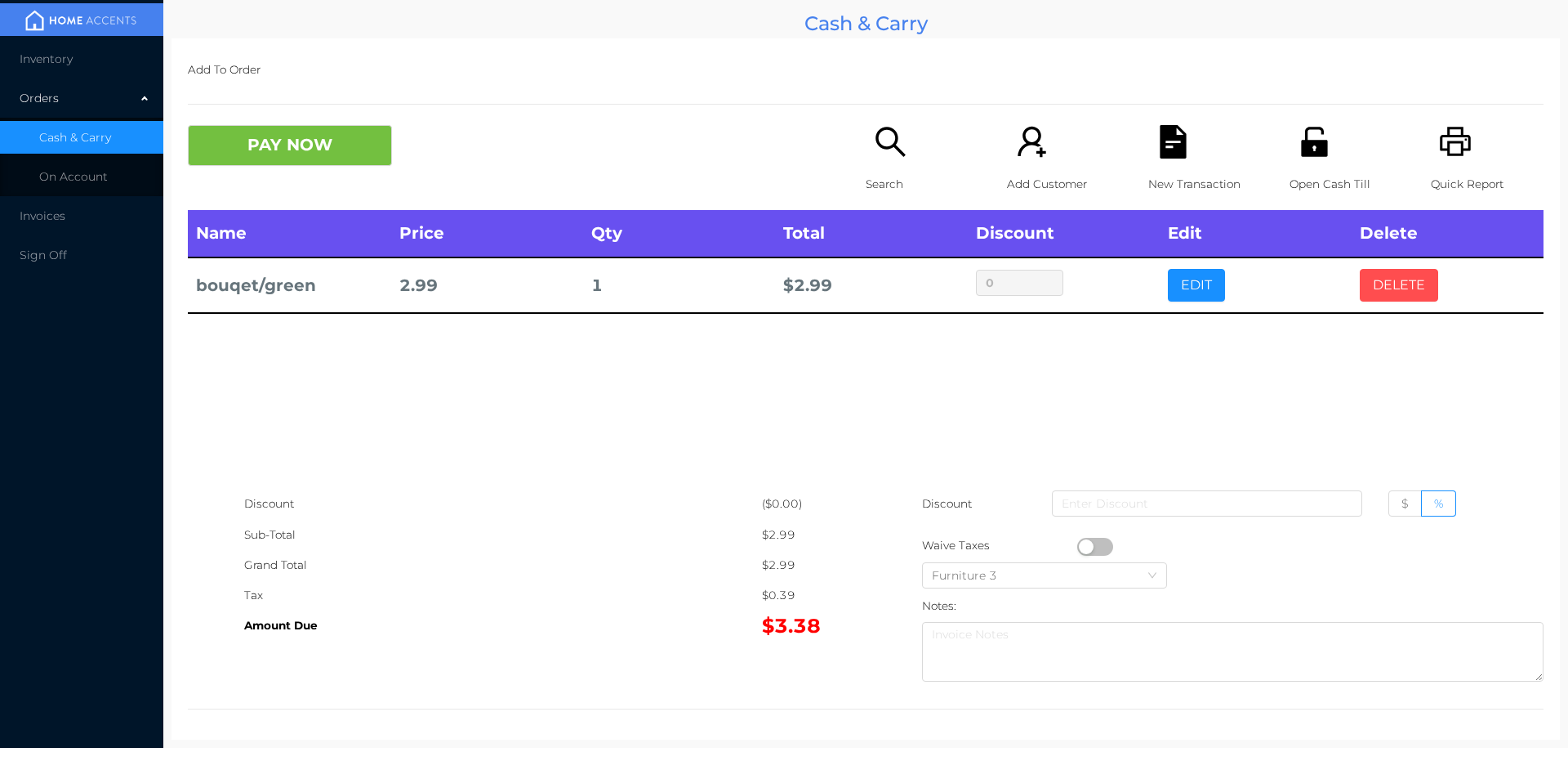
click at [1388, 273] on button "DELETE" at bounding box center [1399, 284] width 78 height 32
click at [1387, 276] on button "DELETE" at bounding box center [1399, 284] width 78 height 32
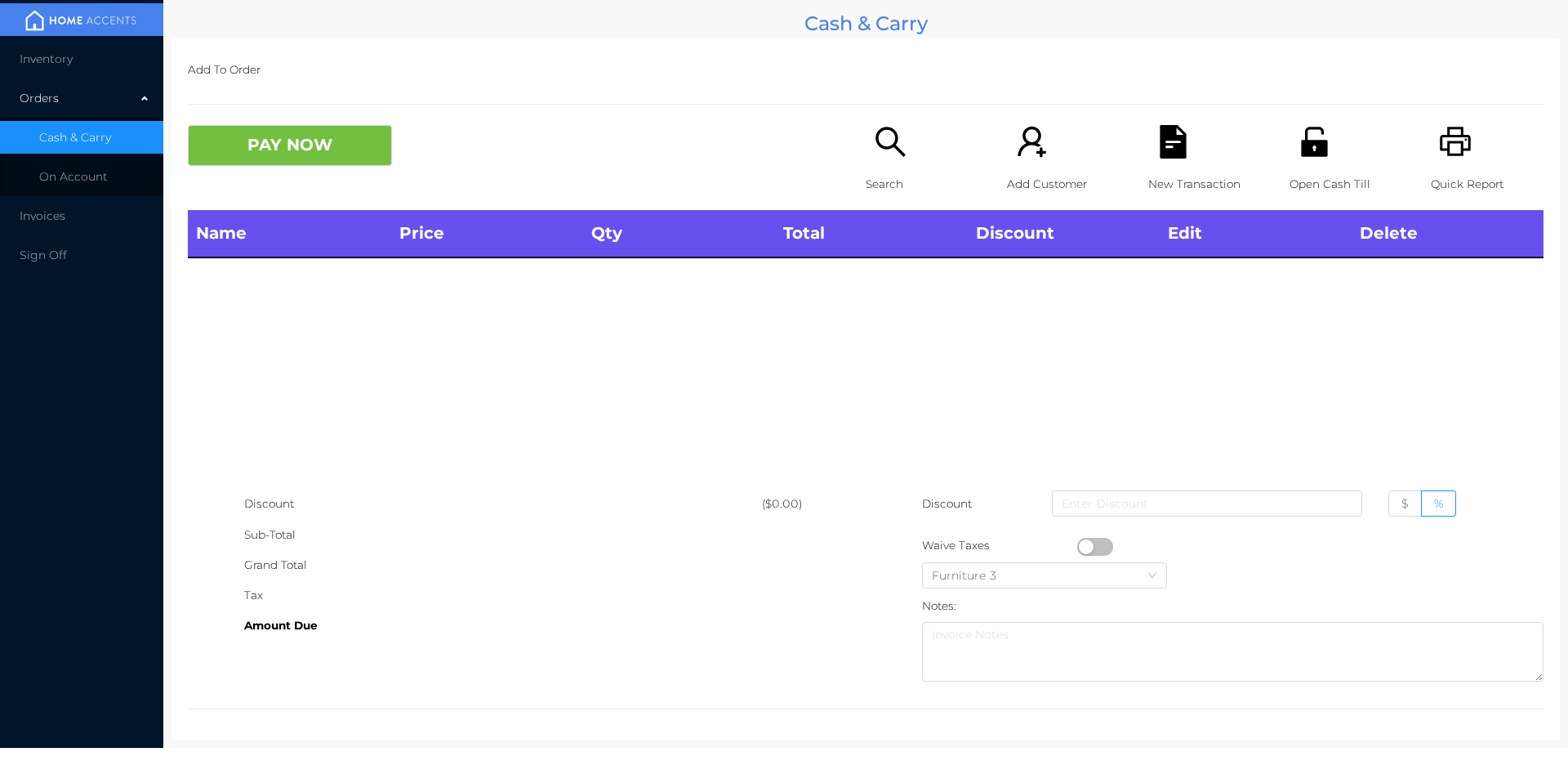
click at [881, 135] on icon "icon: search" at bounding box center [890, 141] width 33 height 33
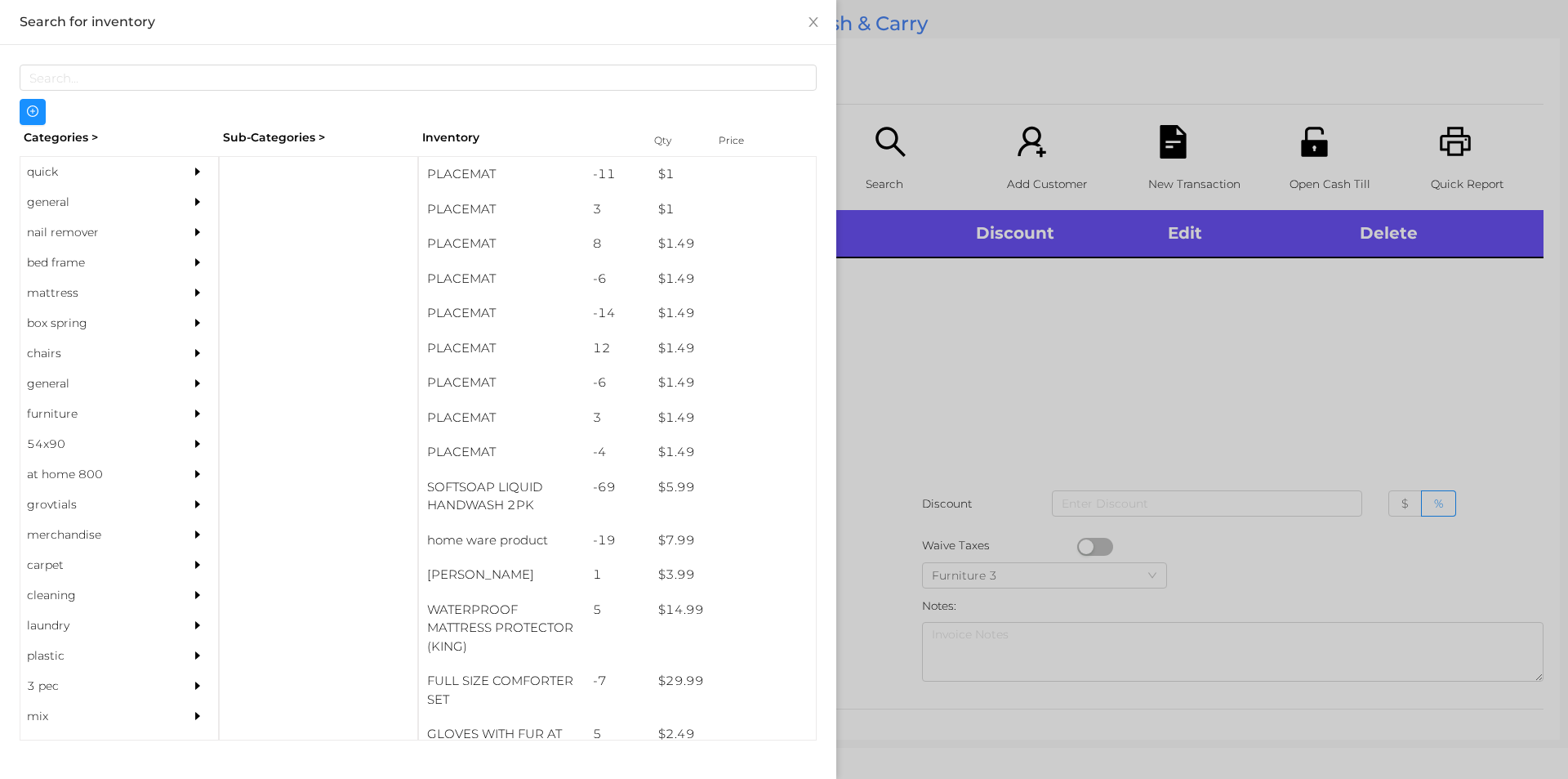
click at [57, 203] on div "general" at bounding box center [94, 202] width 148 height 31
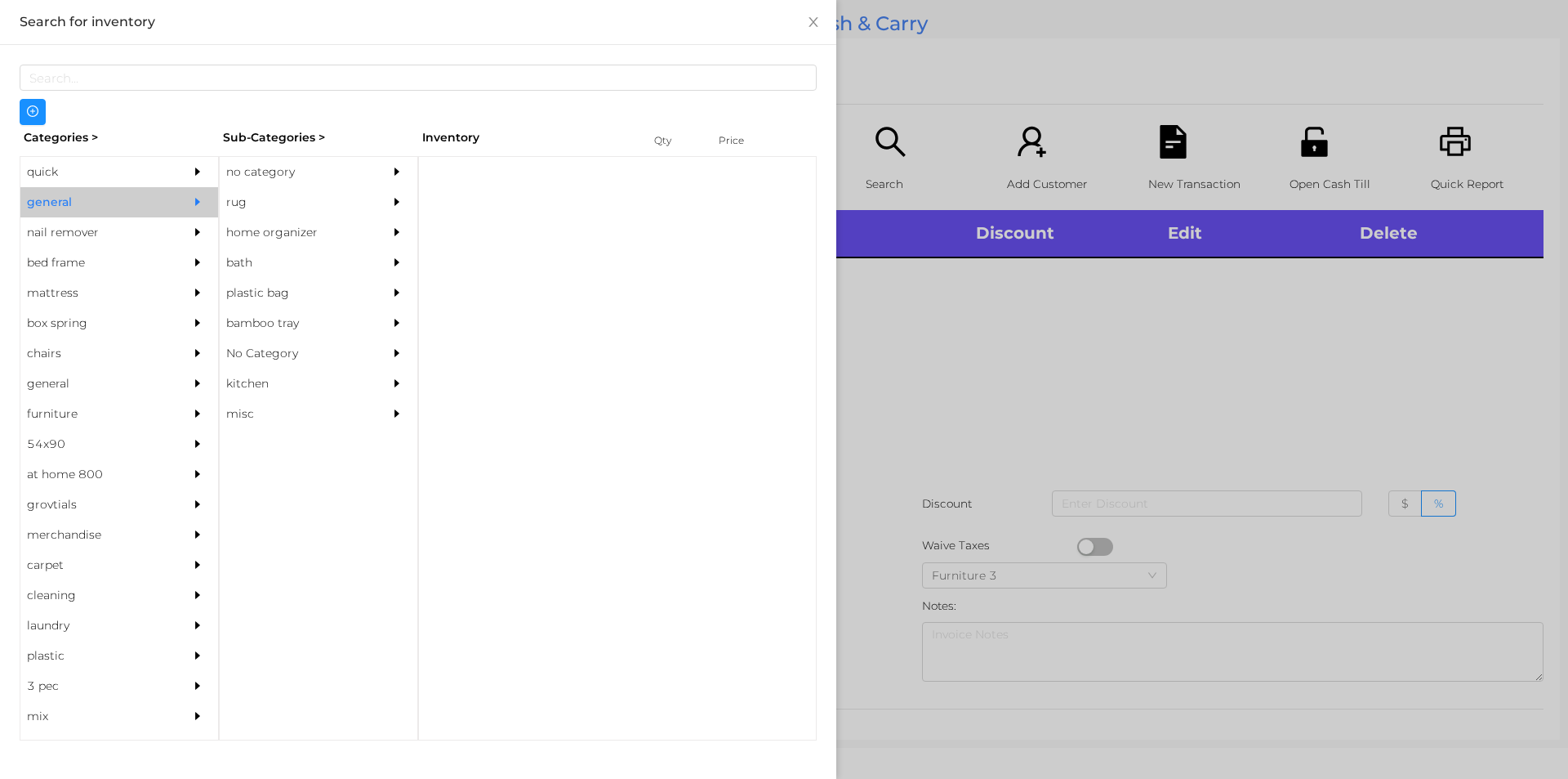
click at [277, 170] on div "no category" at bounding box center [294, 172] width 148 height 31
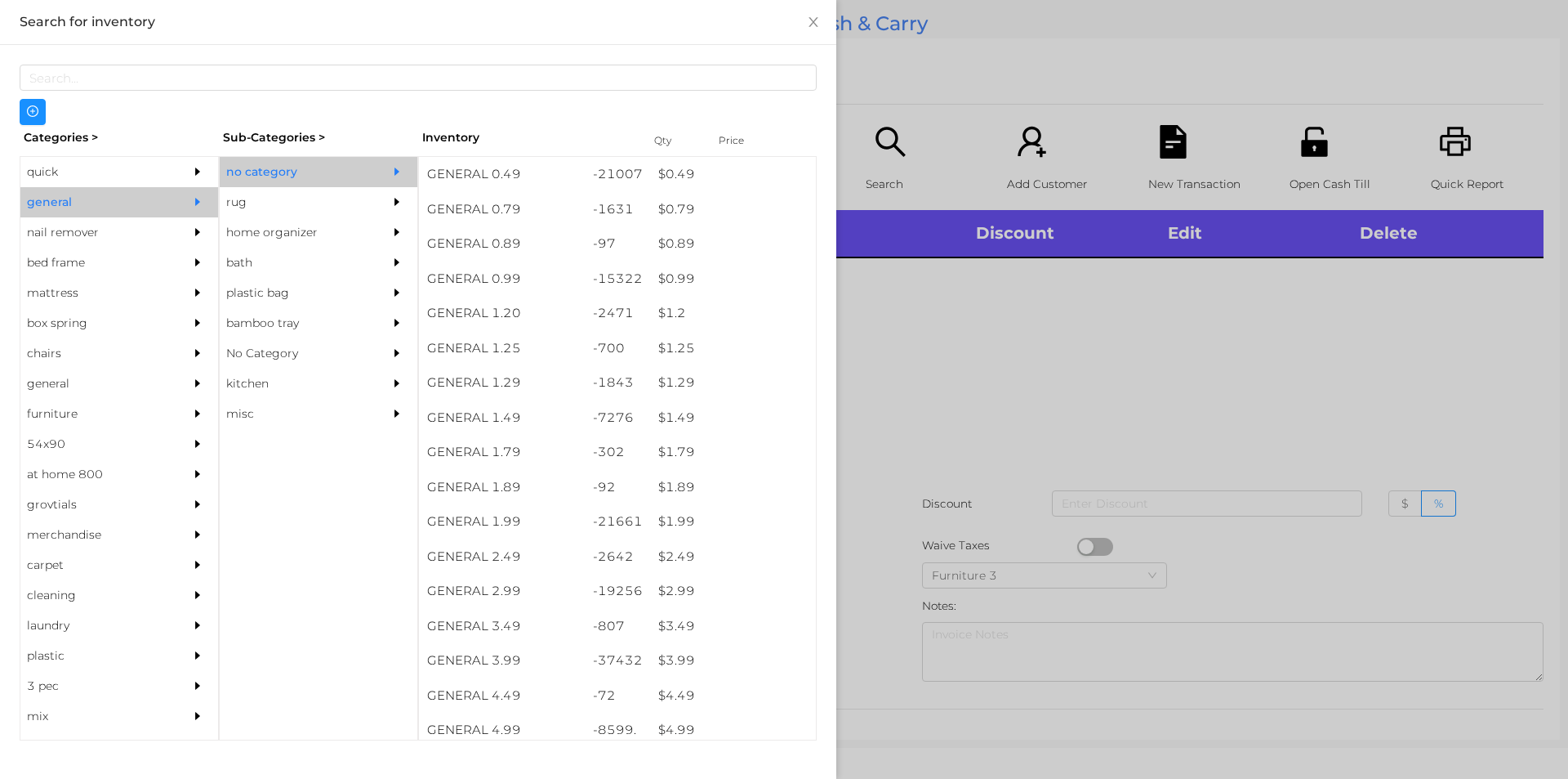
click at [669, 282] on div "$ 0.99" at bounding box center [733, 279] width 166 height 35
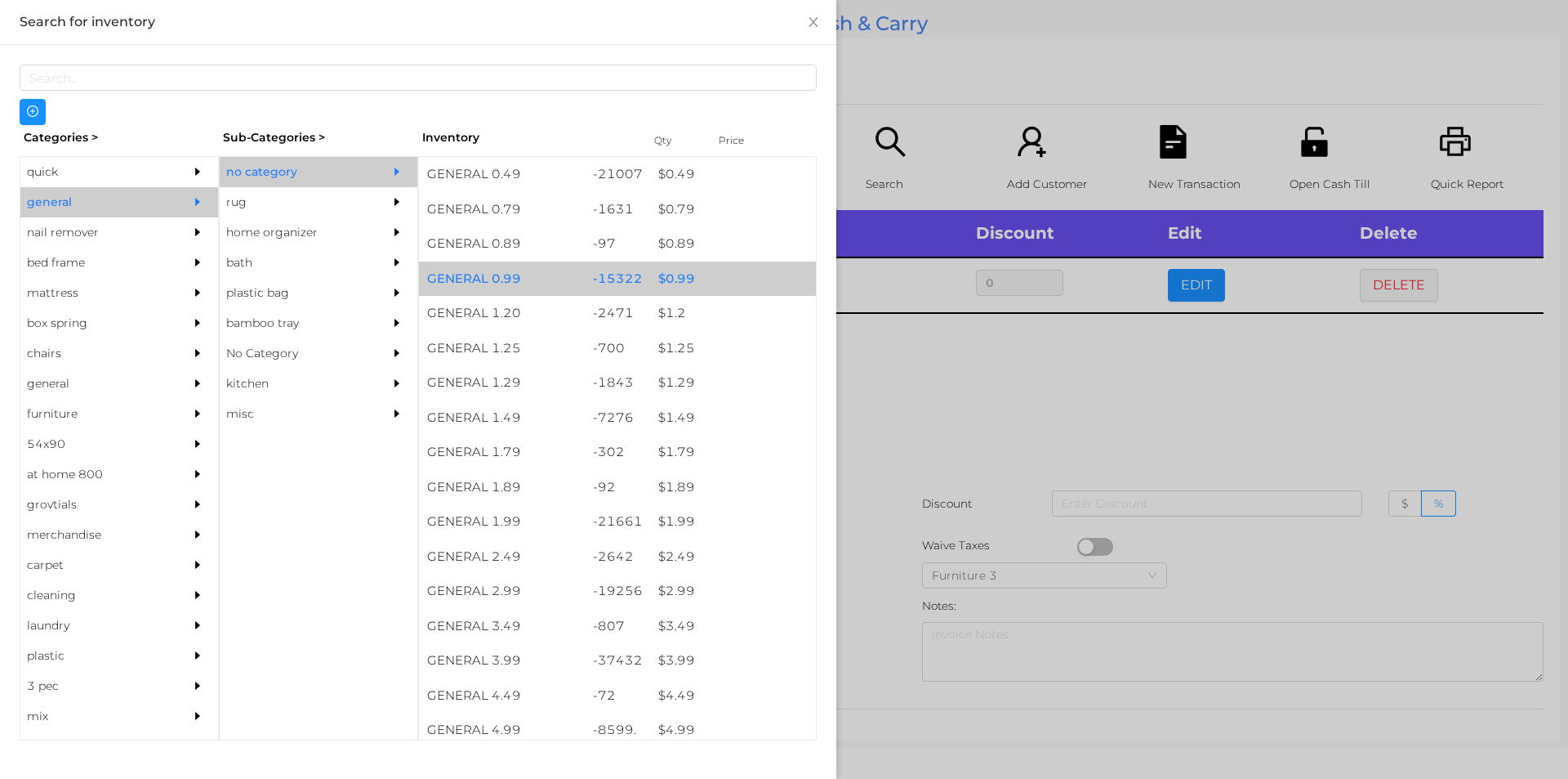
click at [681, 282] on div "$ 0.99" at bounding box center [733, 279] width 166 height 35
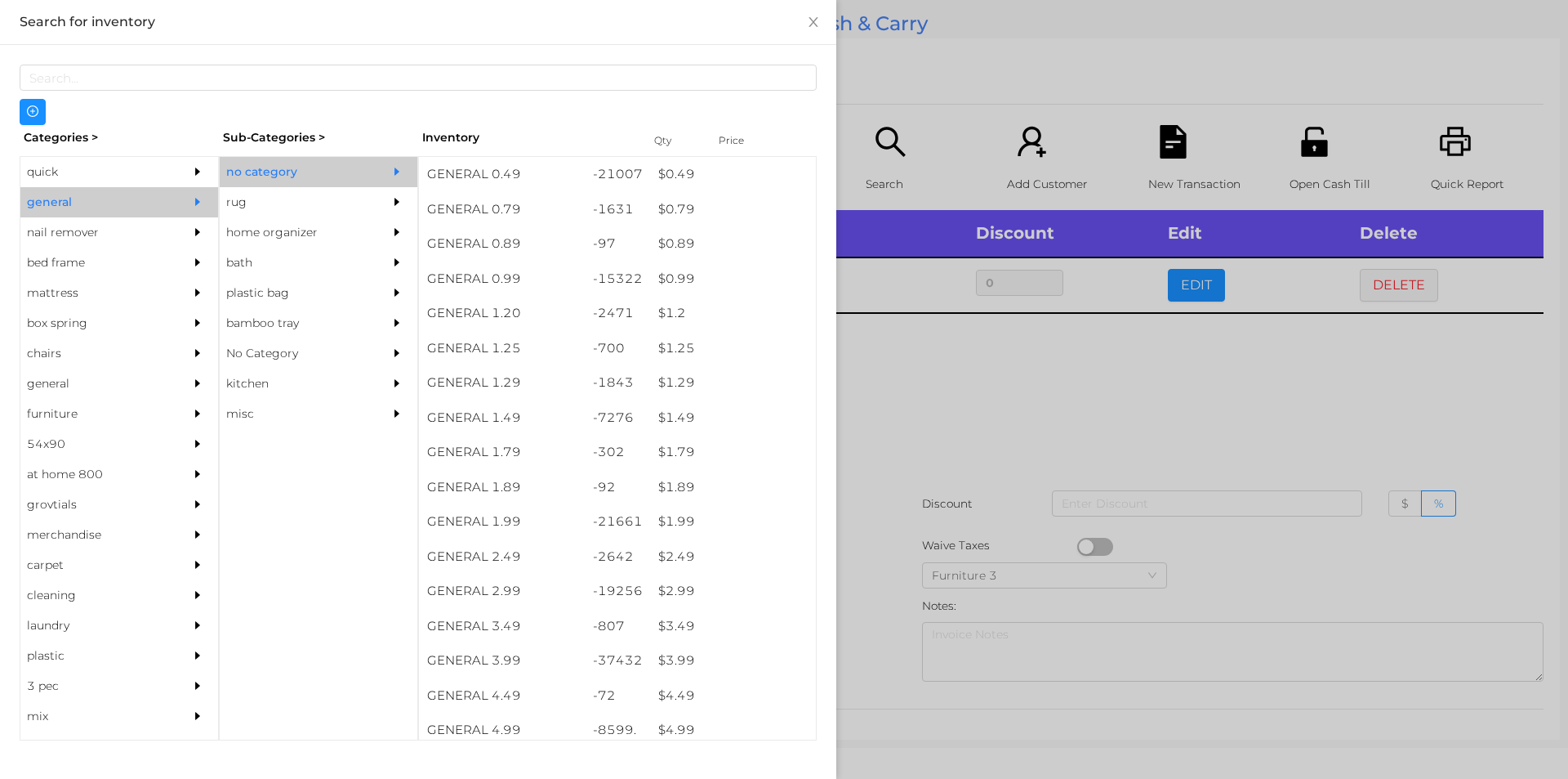
click at [907, 372] on div at bounding box center [784, 389] width 1568 height 779
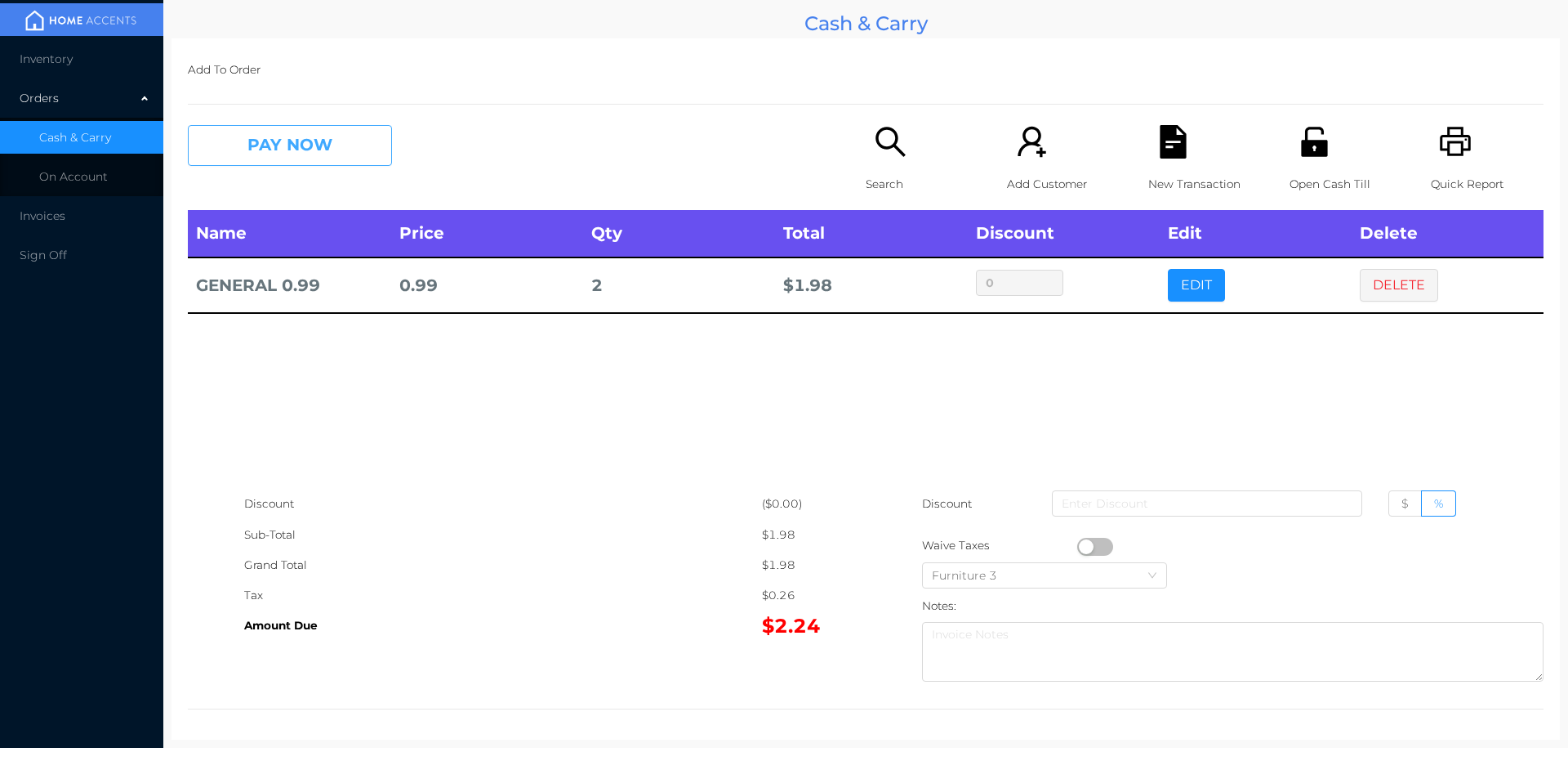
click at [259, 139] on button "PAY NOW" at bounding box center [290, 145] width 204 height 41
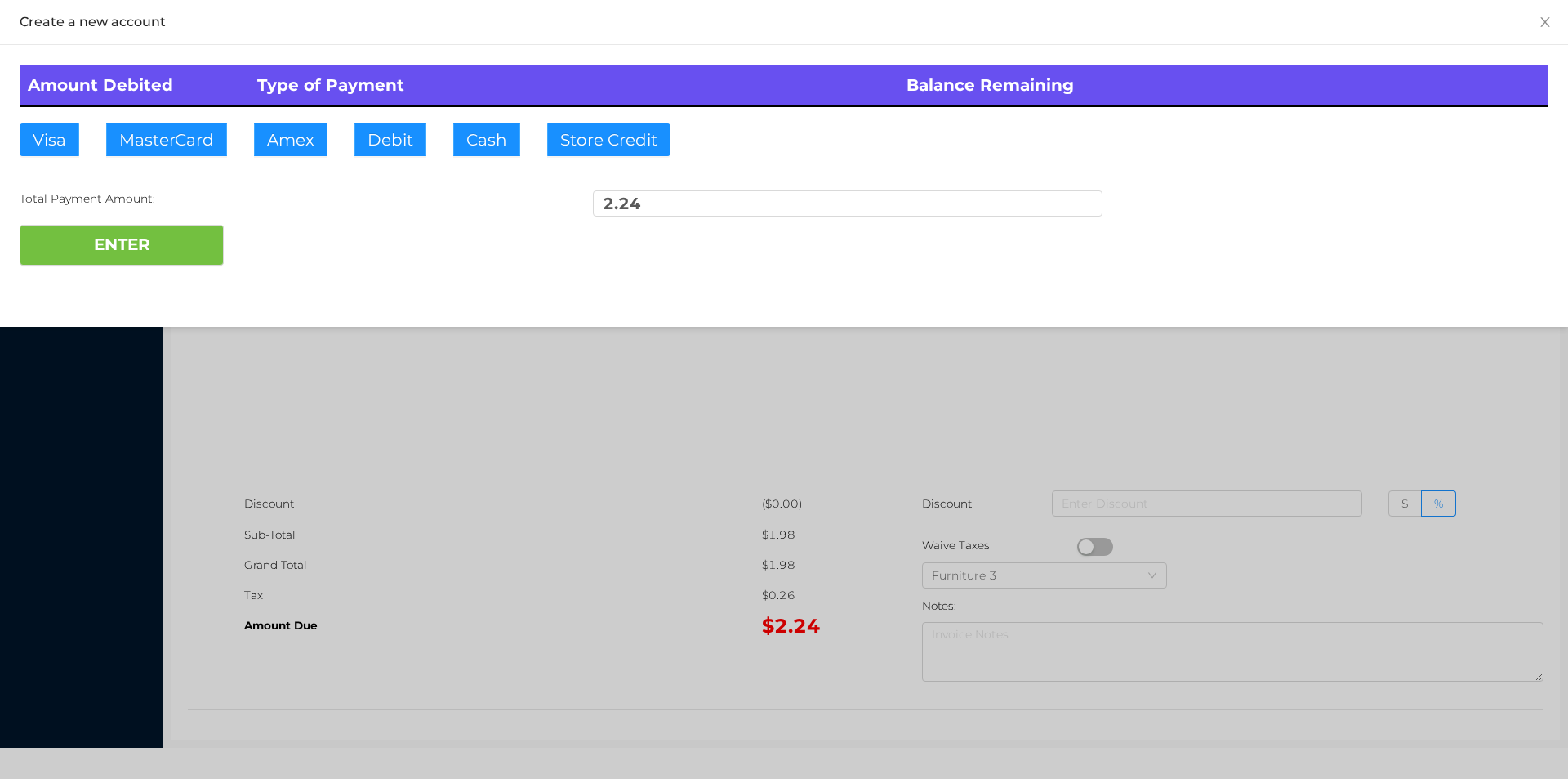
click at [1251, 388] on div at bounding box center [784, 389] width 1568 height 779
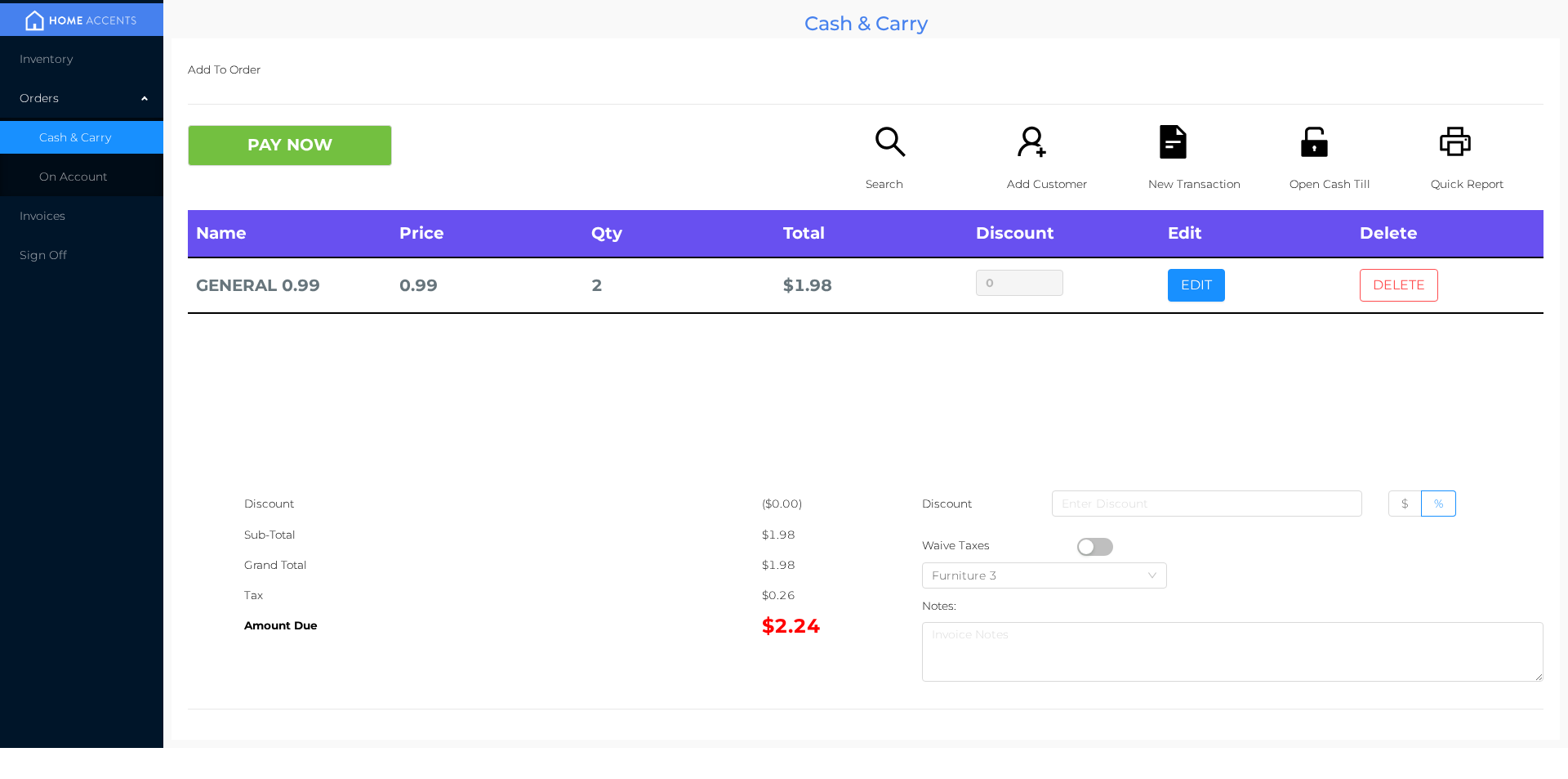
click at [1378, 278] on button "DELETE" at bounding box center [1399, 284] width 78 height 32
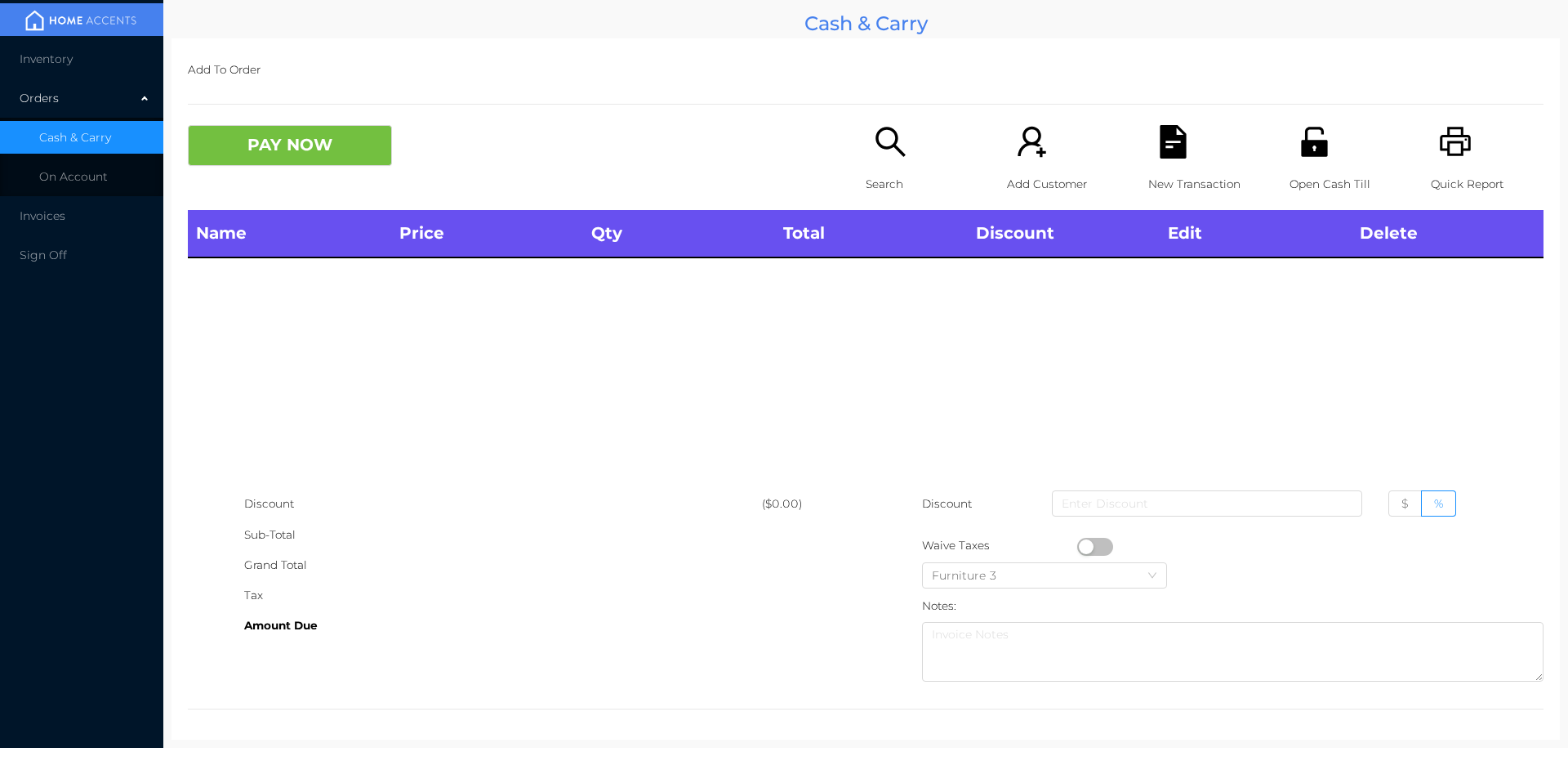
click at [1295, 163] on div "Open Cash Till" at bounding box center [1346, 167] width 112 height 85
click at [866, 131] on div "Search" at bounding box center [922, 167] width 112 height 85
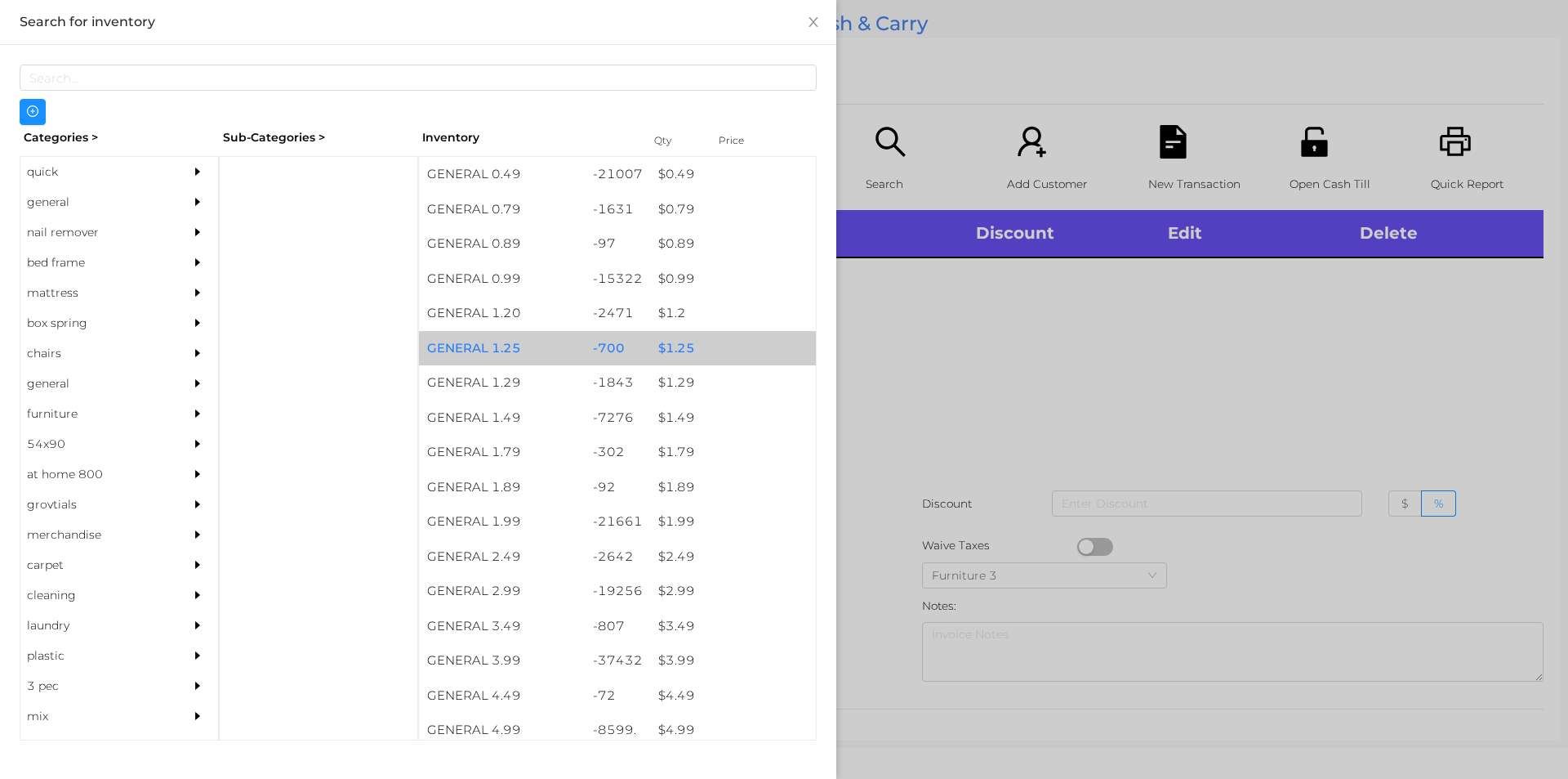
click at [651, 332] on div "$ 1.25" at bounding box center [733, 348] width 166 height 35
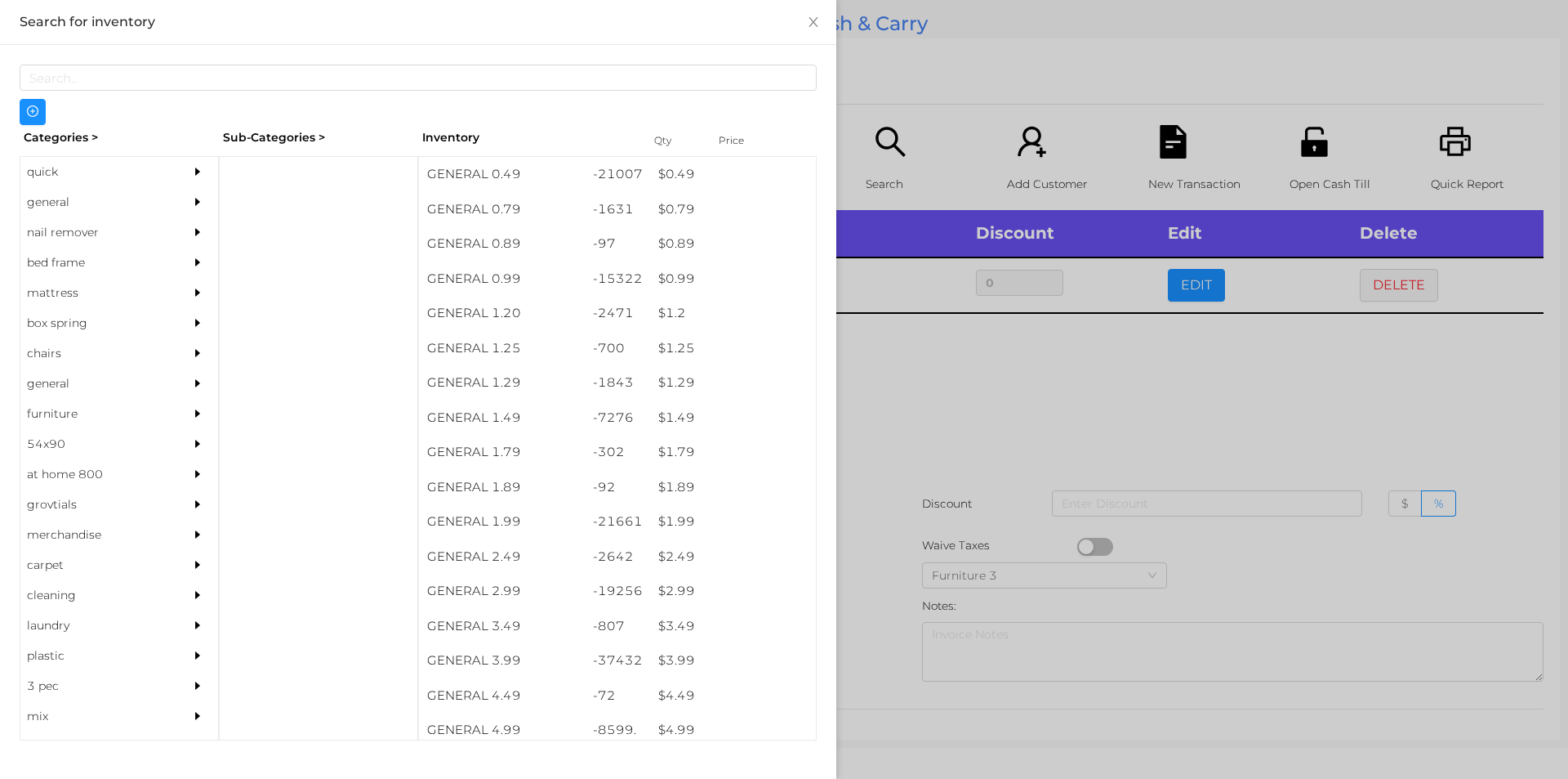
click at [1142, 401] on div at bounding box center [784, 389] width 1568 height 779
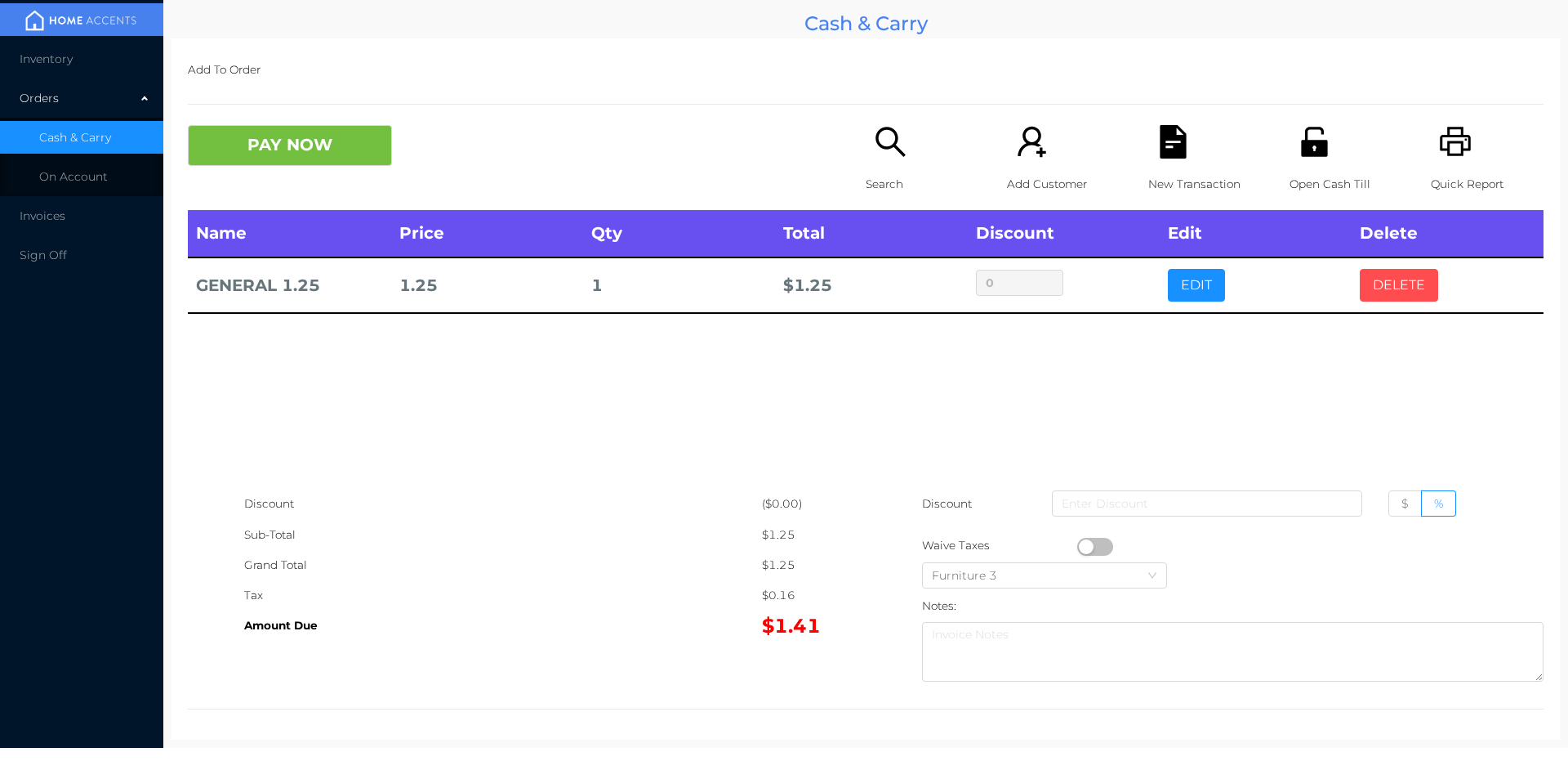
click at [1390, 280] on button "DELETE" at bounding box center [1399, 284] width 78 height 32
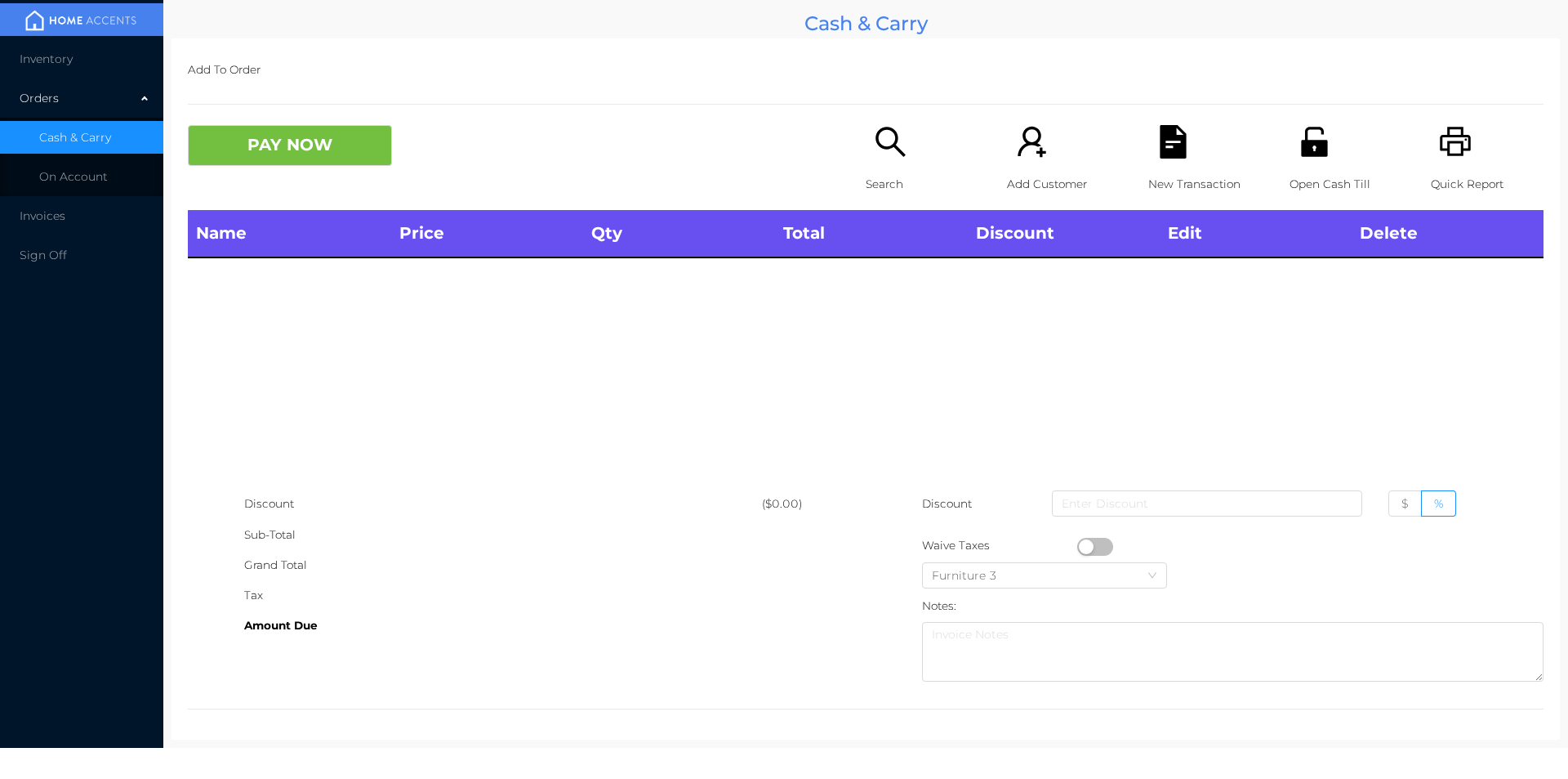
click at [1437, 160] on div "Quick Report" at bounding box center [1487, 167] width 112 height 85
click at [312, 161] on button "PAY NOW" at bounding box center [290, 145] width 204 height 41
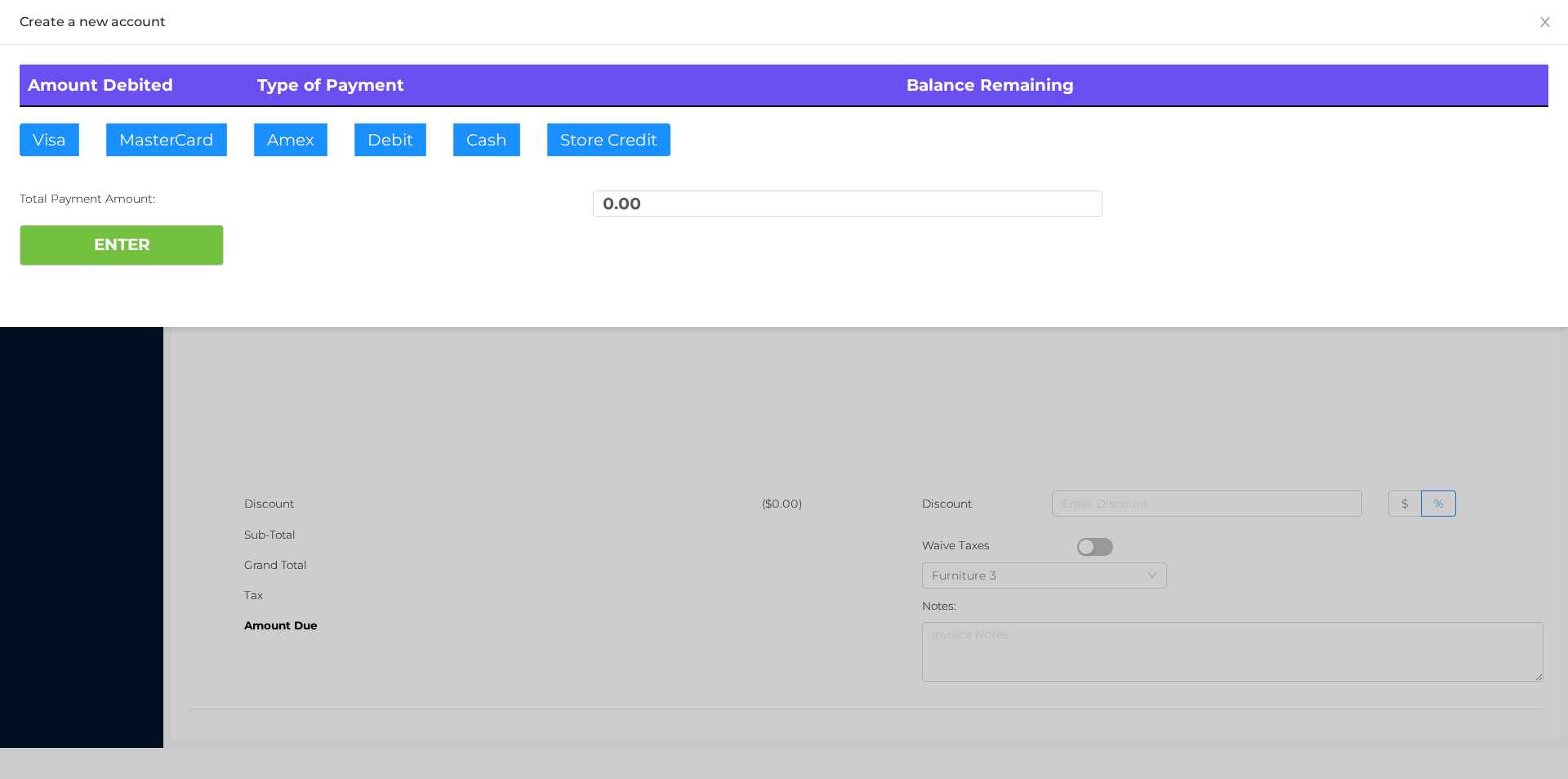
click at [1191, 389] on div at bounding box center [784, 389] width 1568 height 779
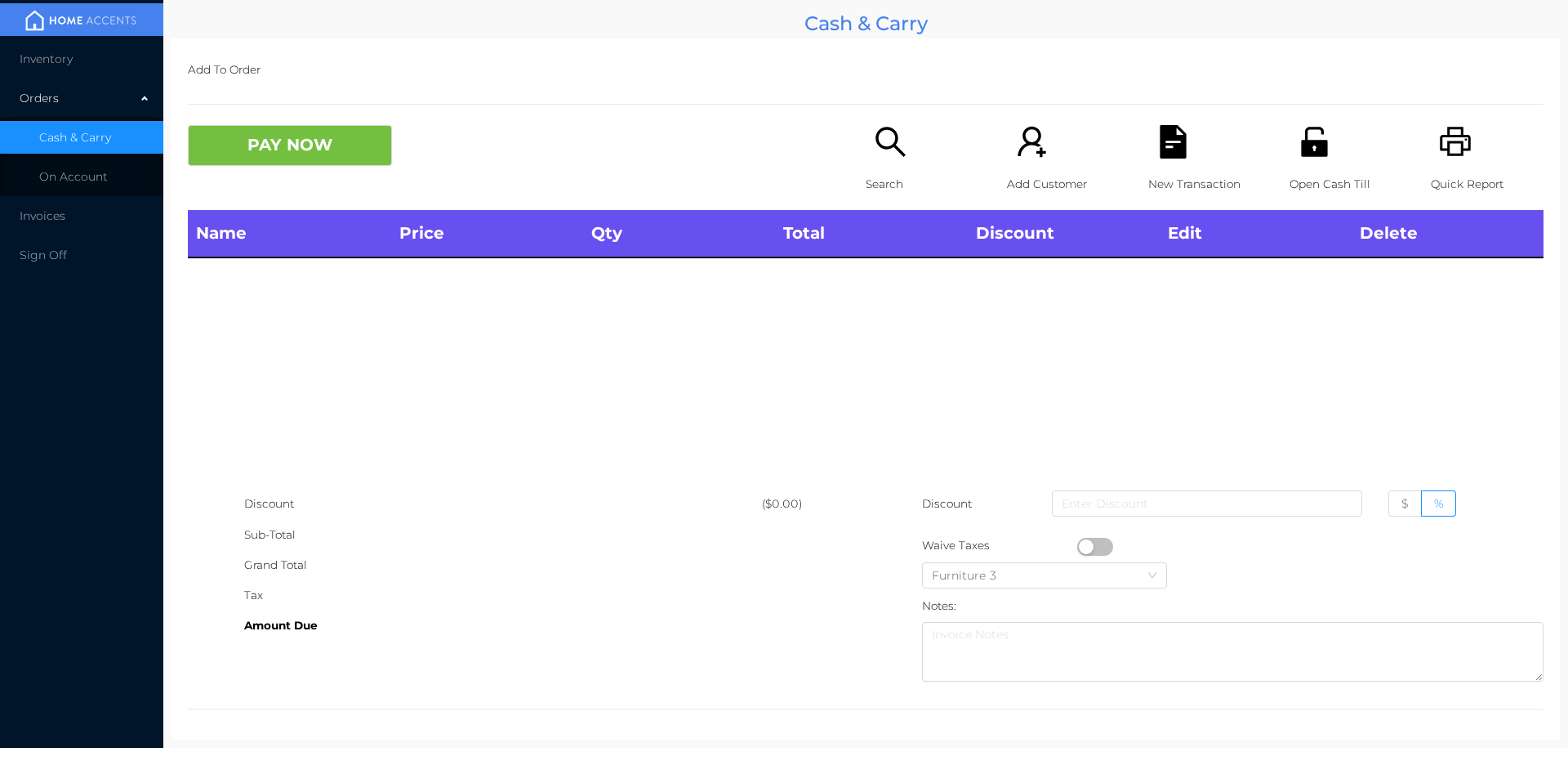
click at [1444, 163] on div "Quick Report" at bounding box center [1487, 167] width 112 height 85
click at [1314, 177] on p "Open Cash Till" at bounding box center [1346, 184] width 112 height 31
